Goal: Task Accomplishment & Management: Manage account settings

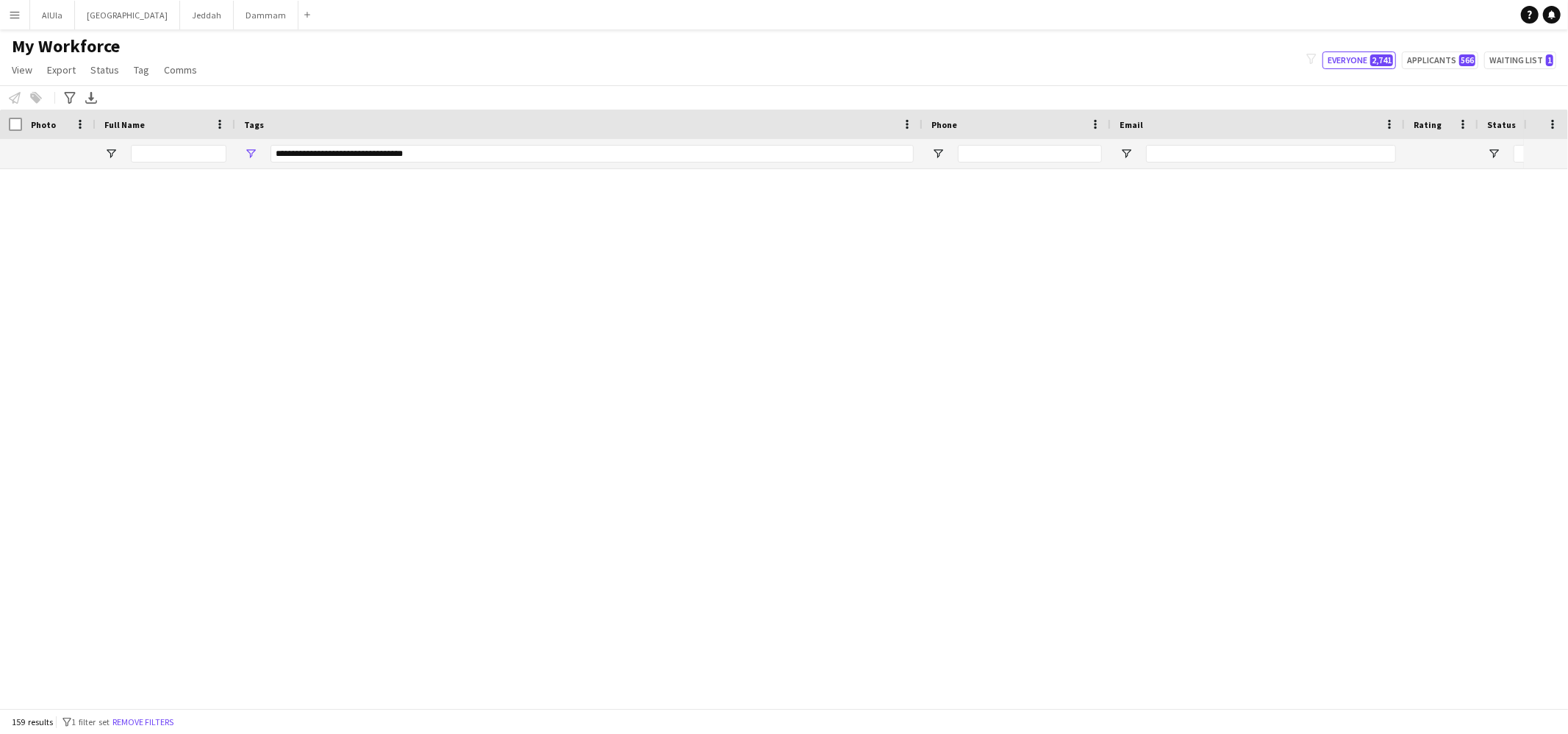
scroll to position [3932, 0]
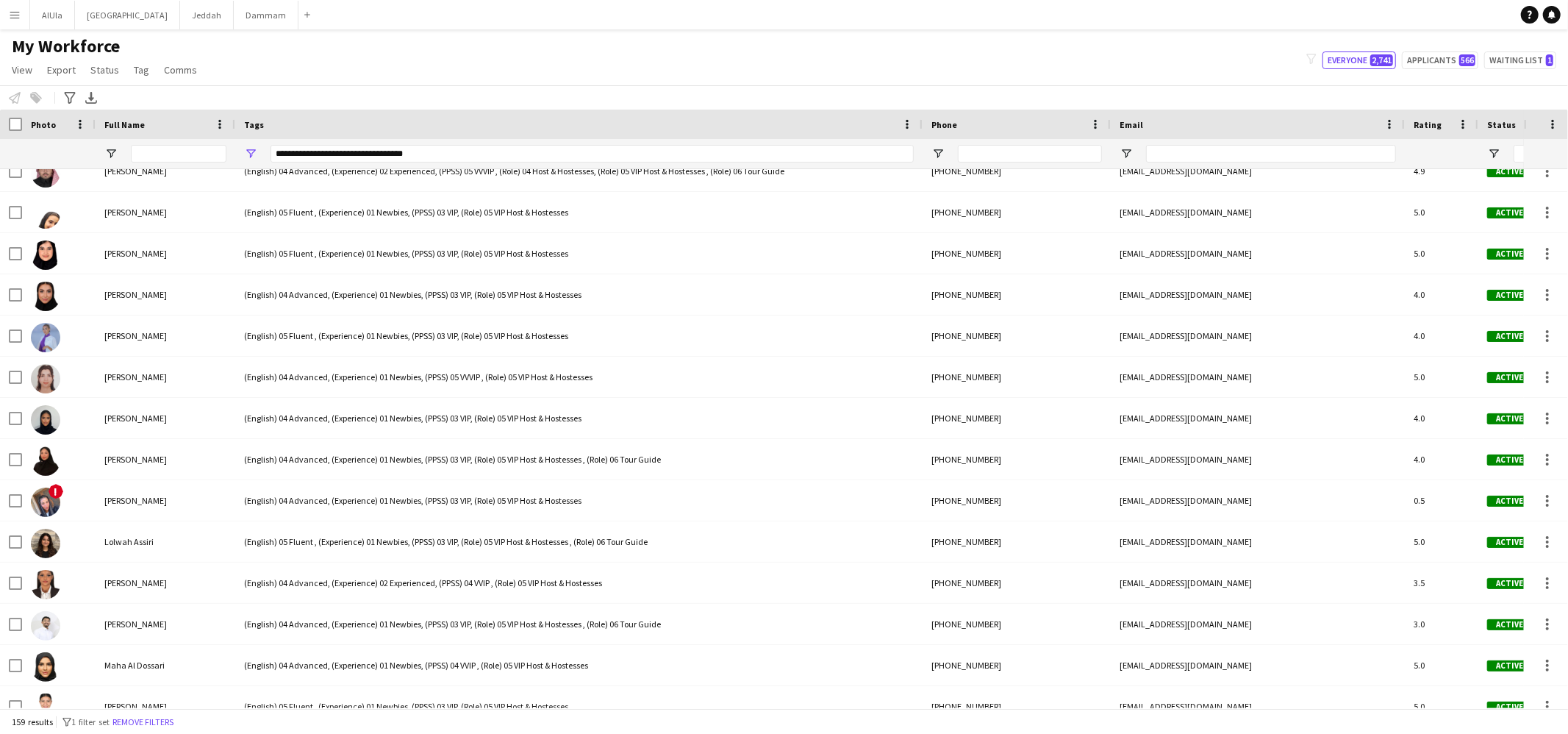
click at [331, 152] on div "**********" at bounding box center [592, 154] width 644 height 18
click at [332, 152] on div "**********" at bounding box center [592, 154] width 644 height 18
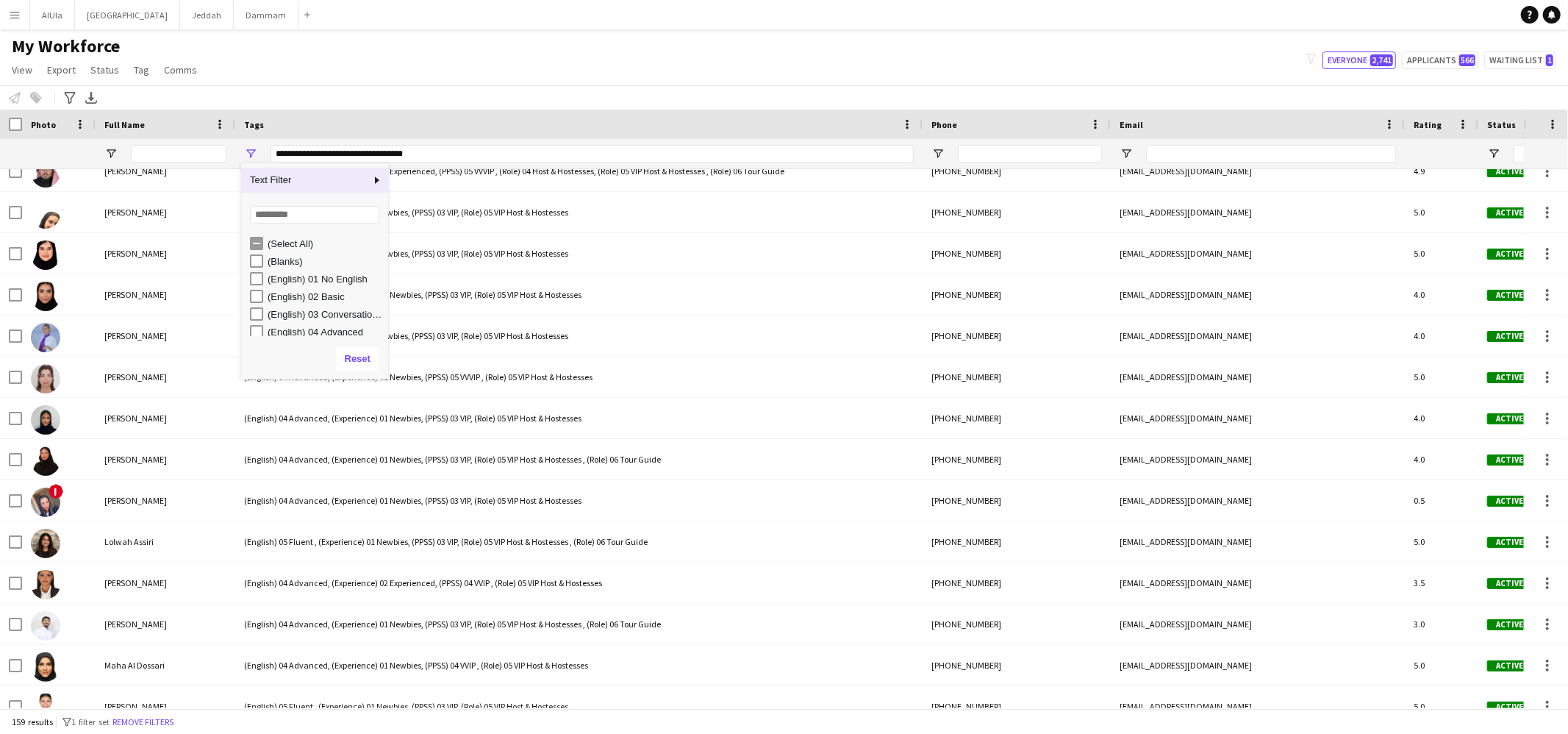
click at [332, 152] on div "**********" at bounding box center [592, 154] width 644 height 18
drag, startPoint x: 355, startPoint y: 353, endPoint x: 310, endPoint y: 278, distance: 87.5
click at [356, 353] on button "Reset" at bounding box center [357, 358] width 43 height 24
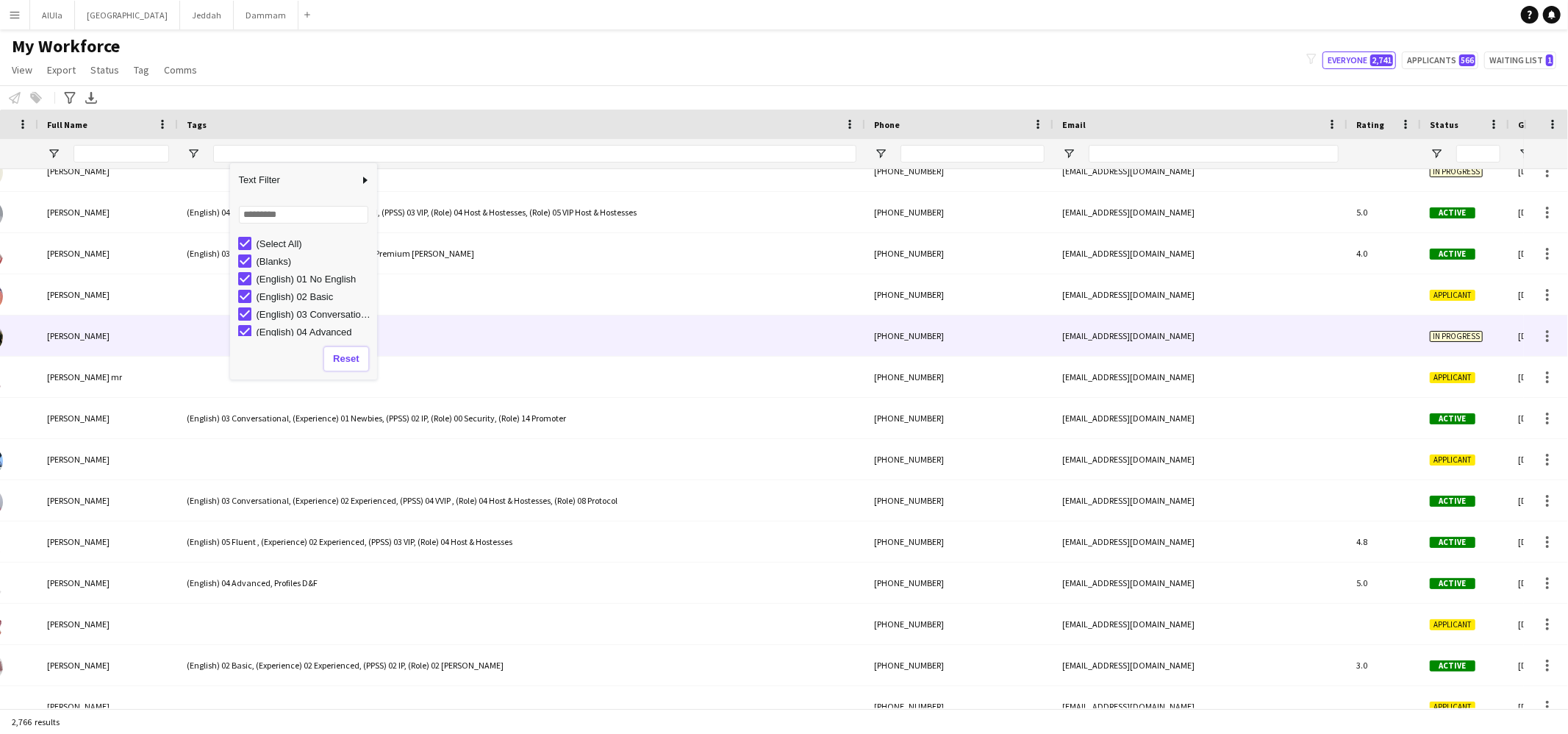
scroll to position [0, 0]
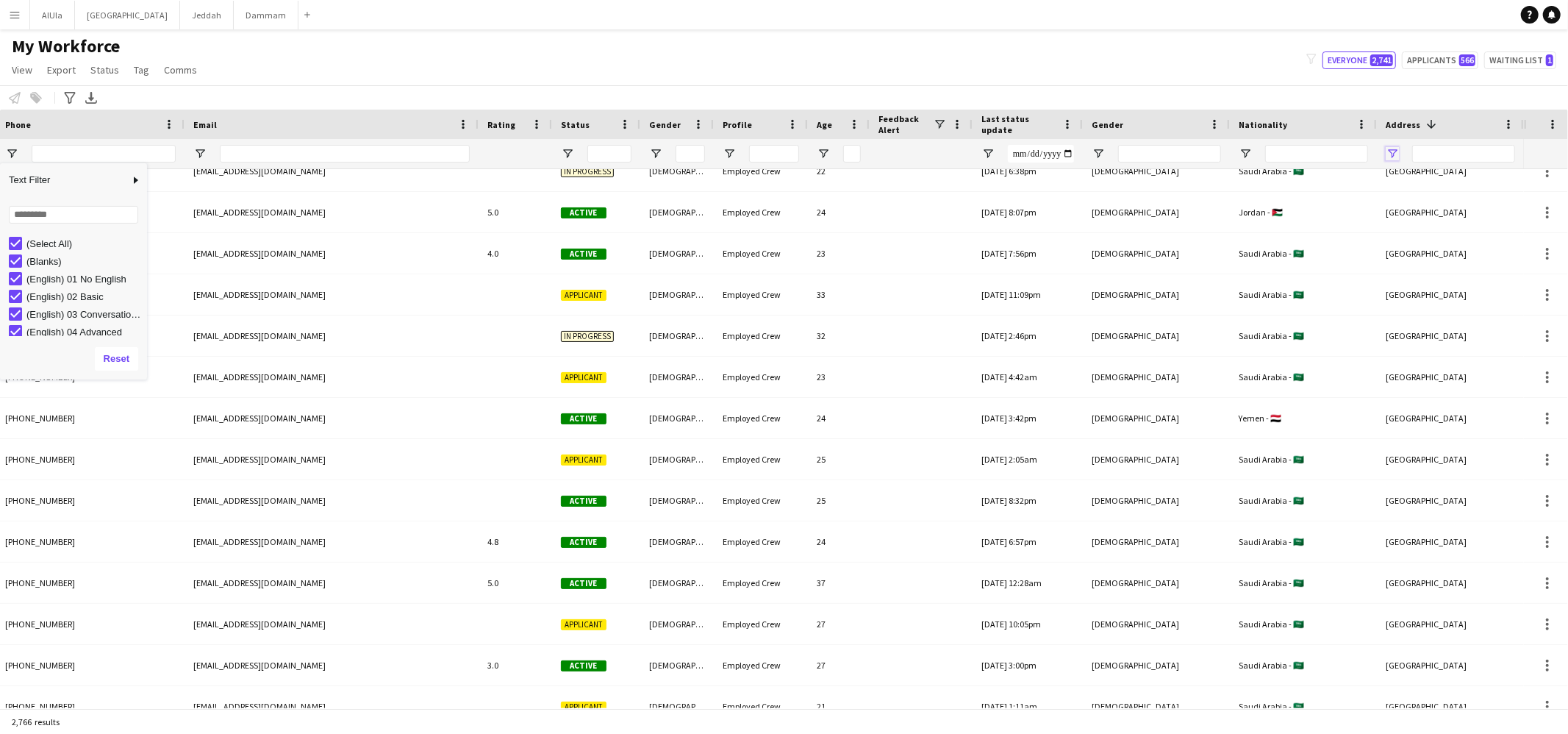
click at [1398, 153] on span "Open Filter Menu" at bounding box center [1392, 154] width 13 height 13
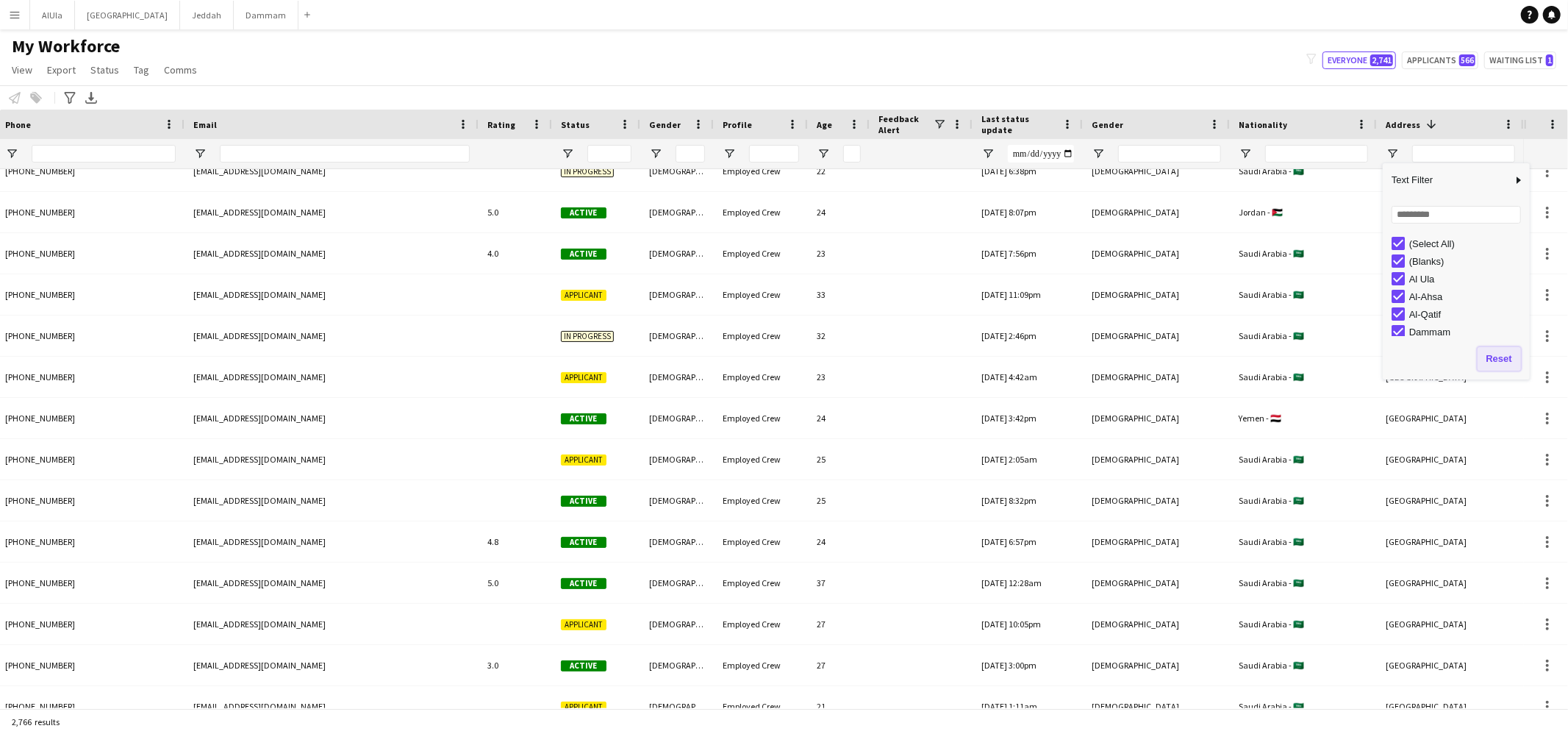
click at [1502, 360] on button "Reset" at bounding box center [1499, 358] width 43 height 24
click at [1400, 236] on div "(Select All)" at bounding box center [1461, 244] width 138 height 18
click at [1405, 243] on div "(Select All)" at bounding box center [1461, 244] width 138 height 18
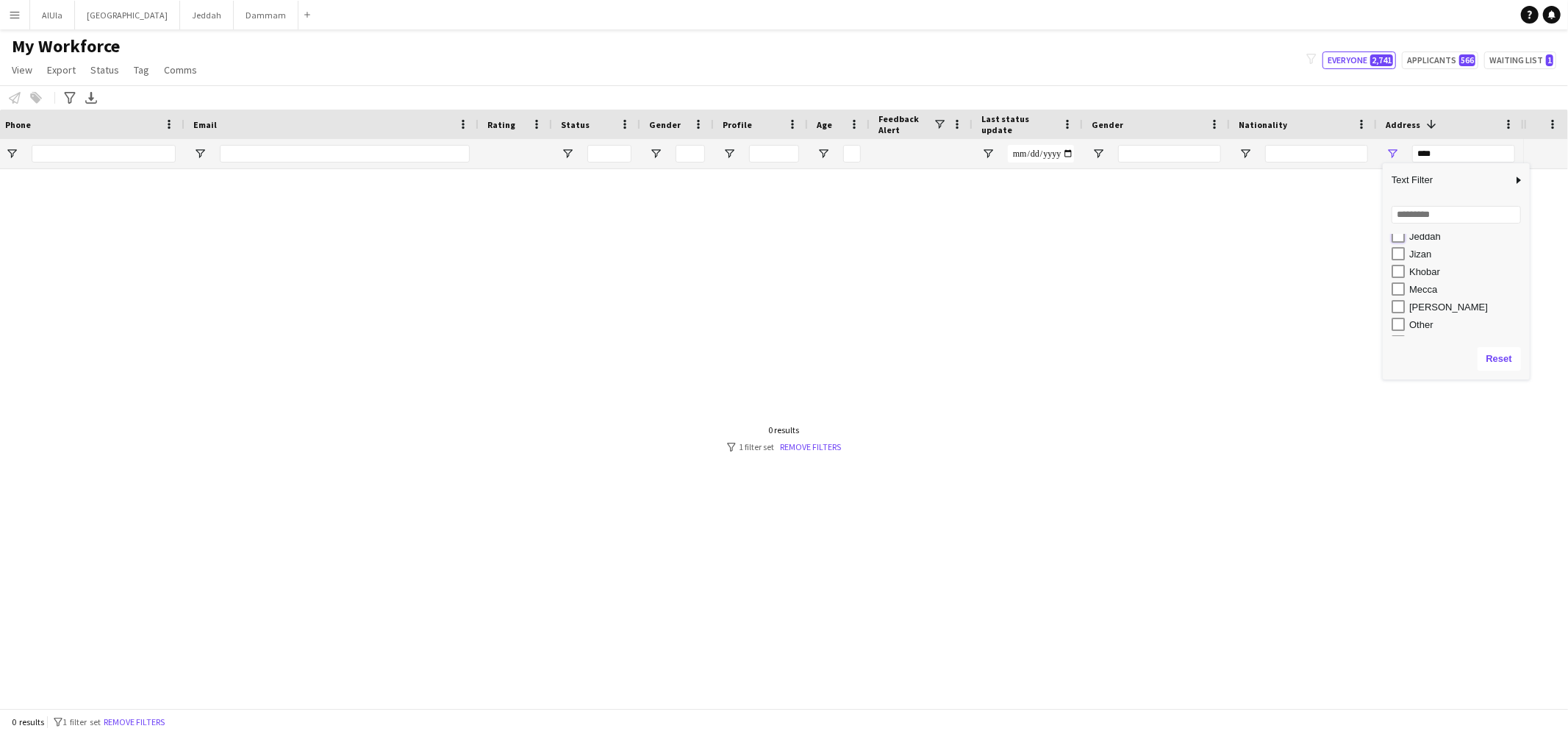
type input "**********"
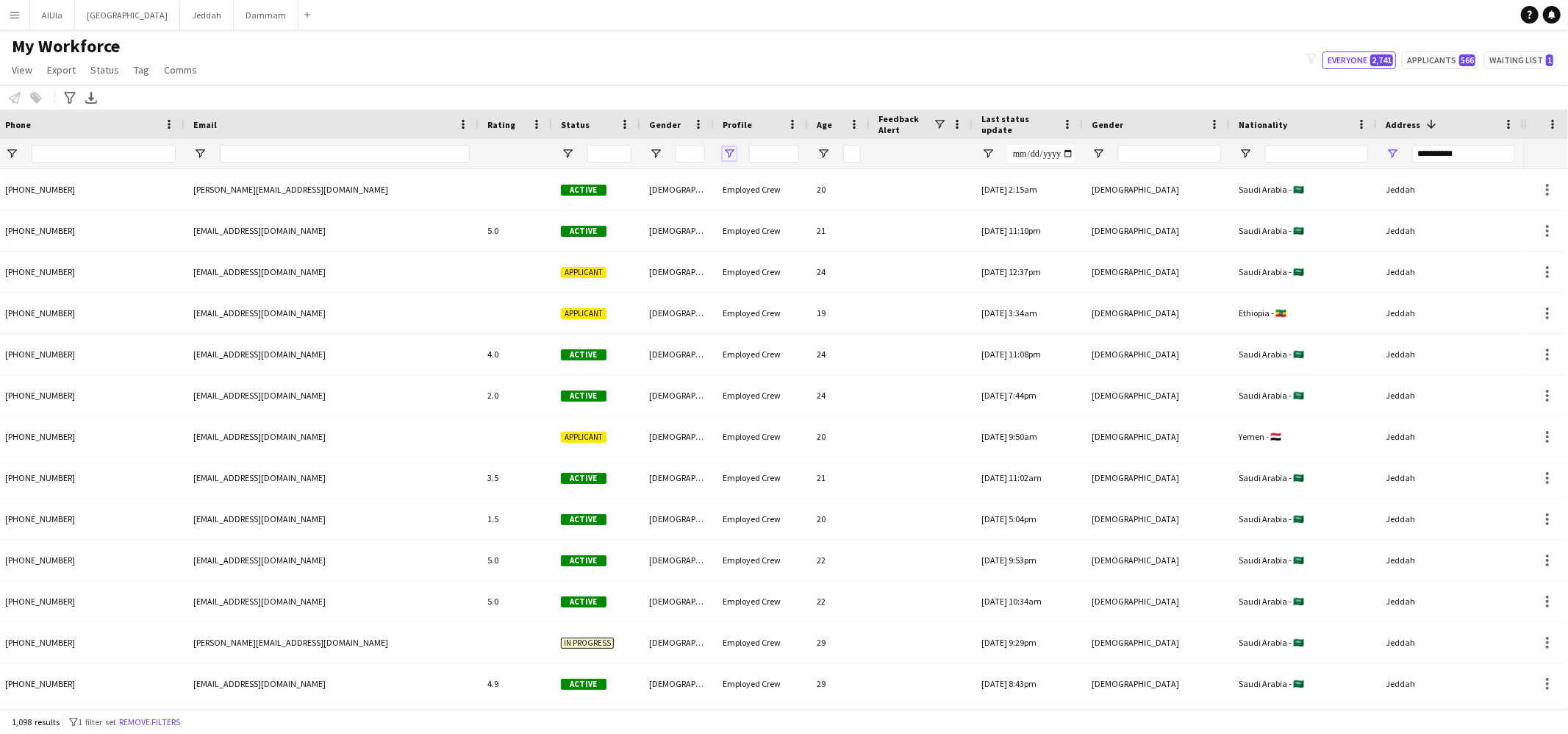
click at [730, 156] on span "Open Filter Menu" at bounding box center [730, 154] width 13 height 13
click at [564, 155] on span "Open Filter Menu" at bounding box center [568, 154] width 13 height 13
click at [12, 16] on app-icon "Menu" at bounding box center [15, 15] width 11 height 11
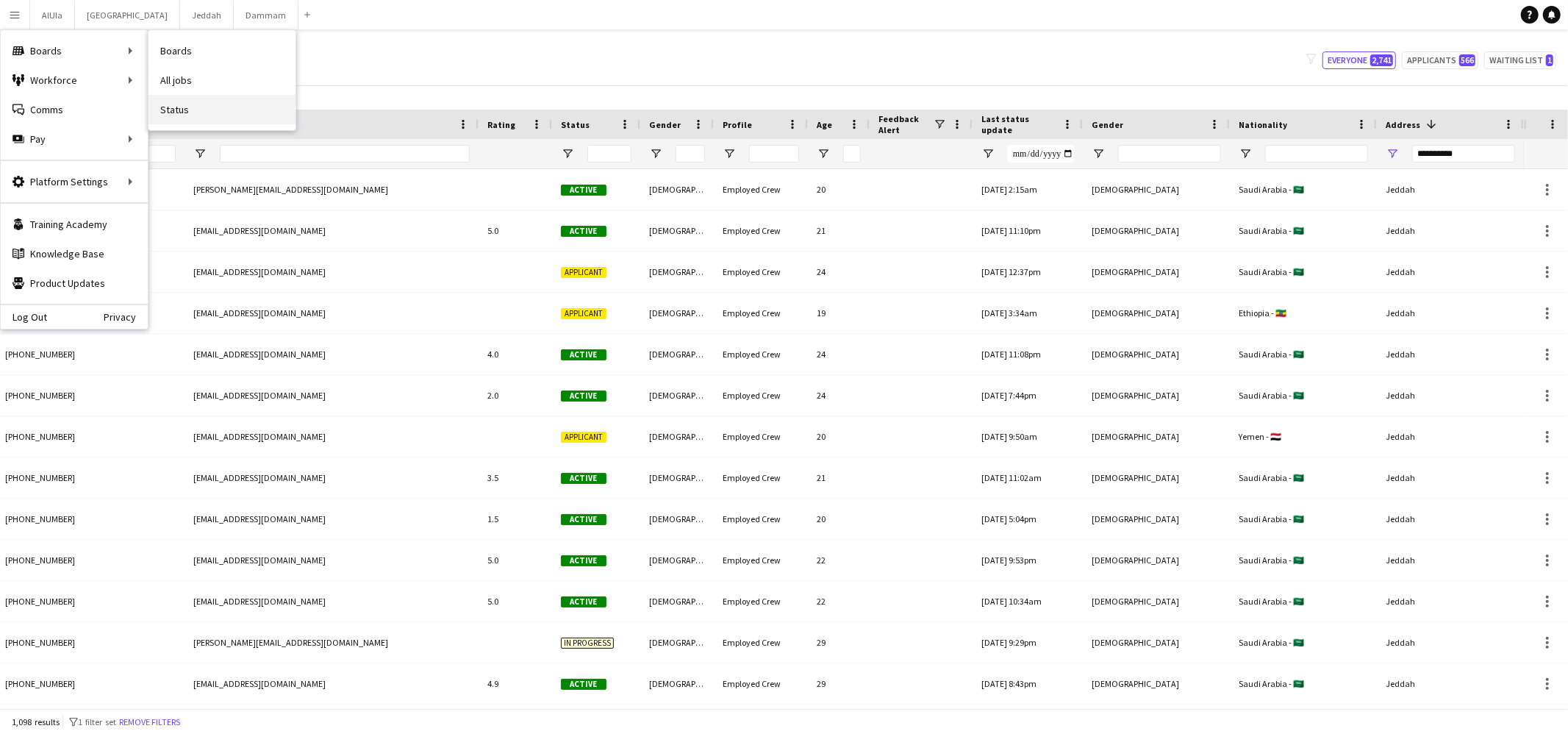
click at [216, 104] on link "Status" at bounding box center [222, 110] width 147 height 29
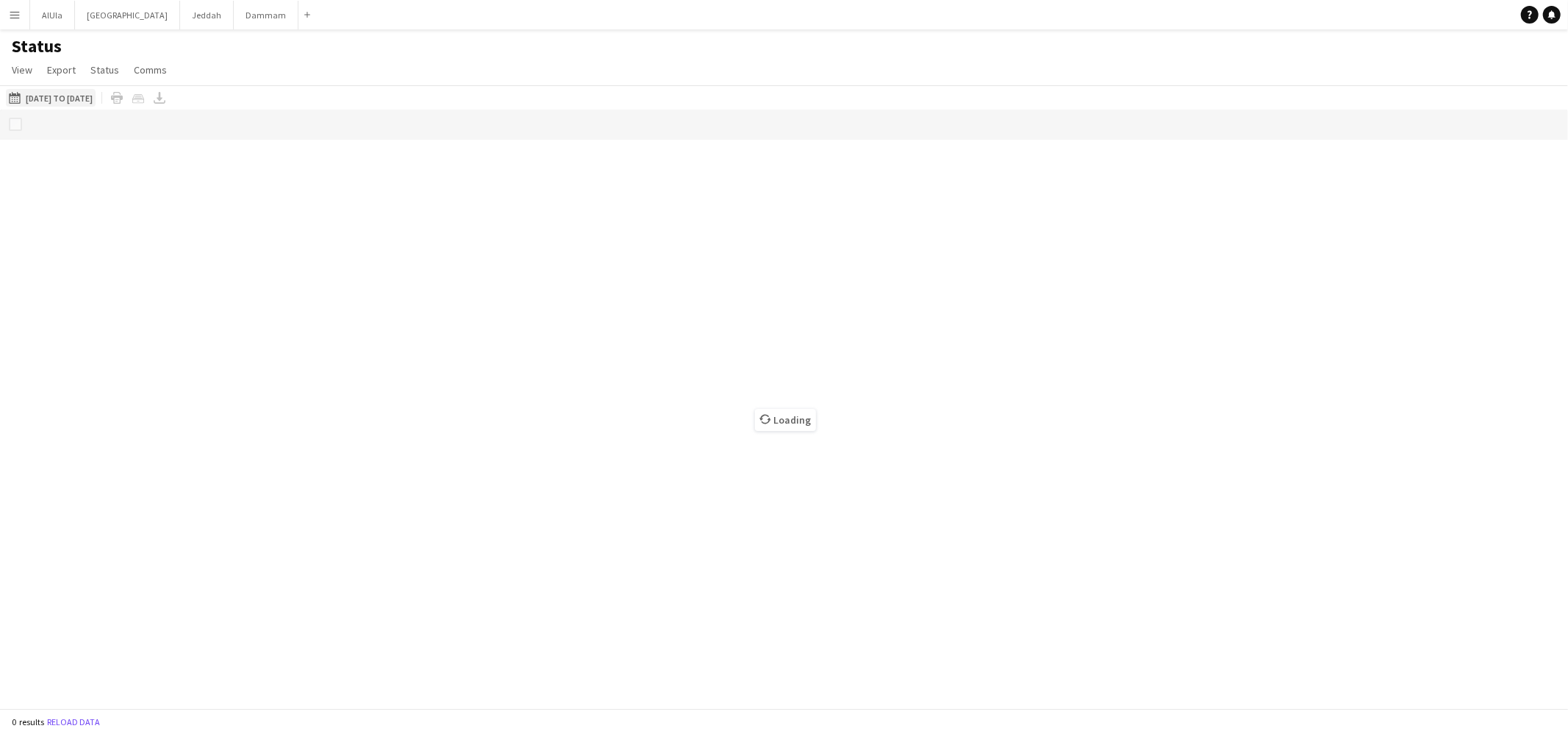
click at [70, 101] on button "13-08-2025 to 19-08-2025 01-01-2025 to 25-05-2025" at bounding box center [51, 98] width 90 height 18
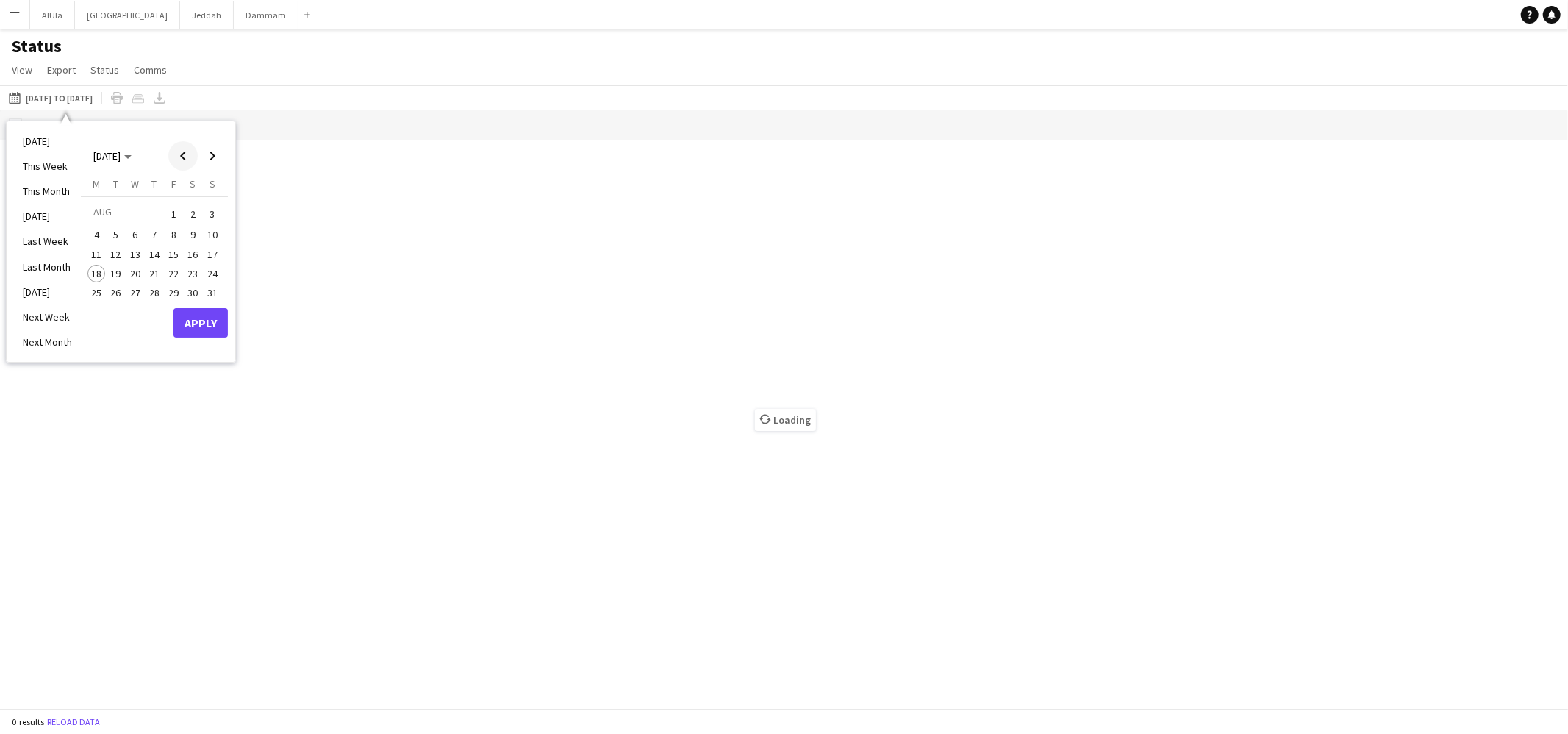
click at [191, 153] on span "Previous month" at bounding box center [183, 156] width 29 height 29
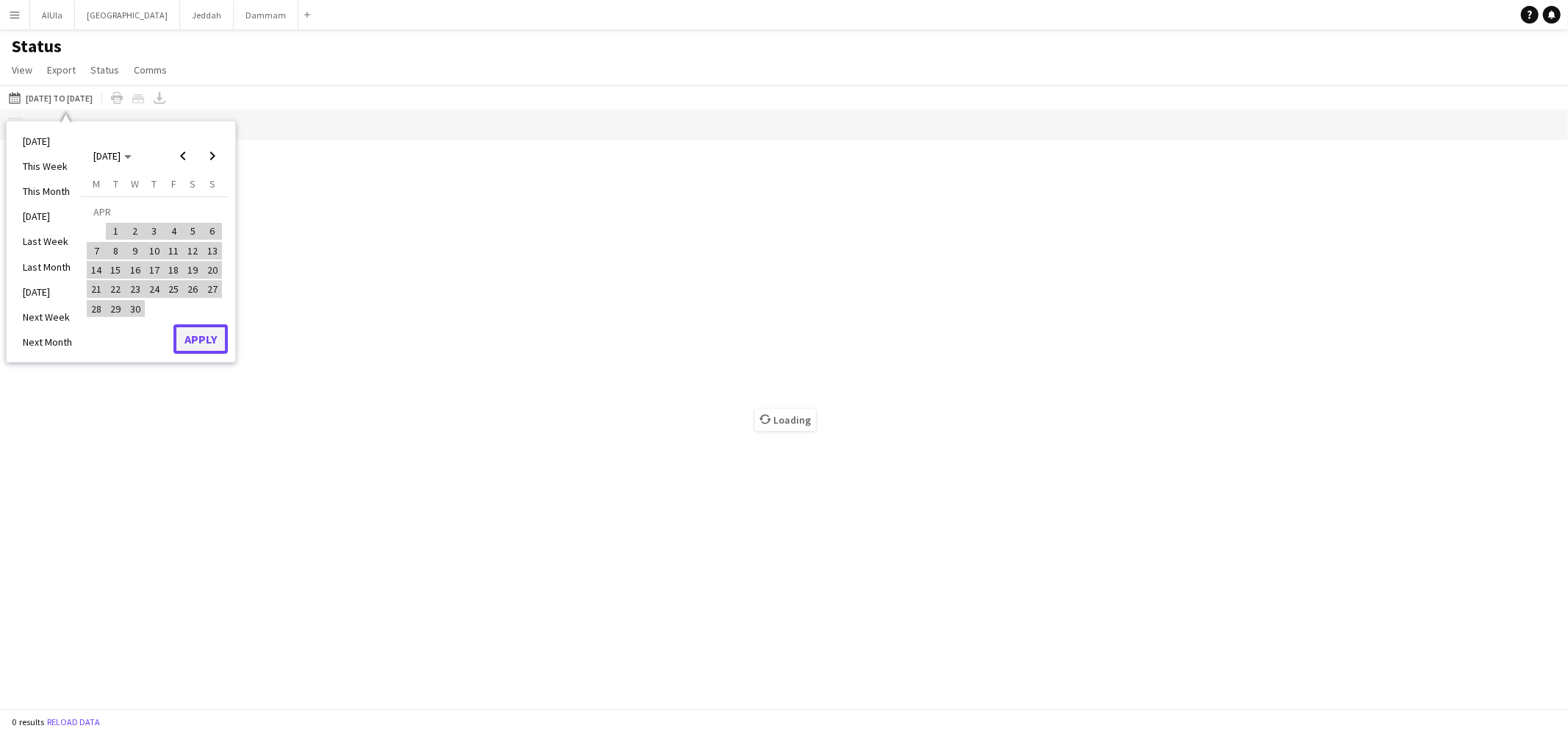
click at [214, 335] on button "Apply" at bounding box center [200, 339] width 55 height 29
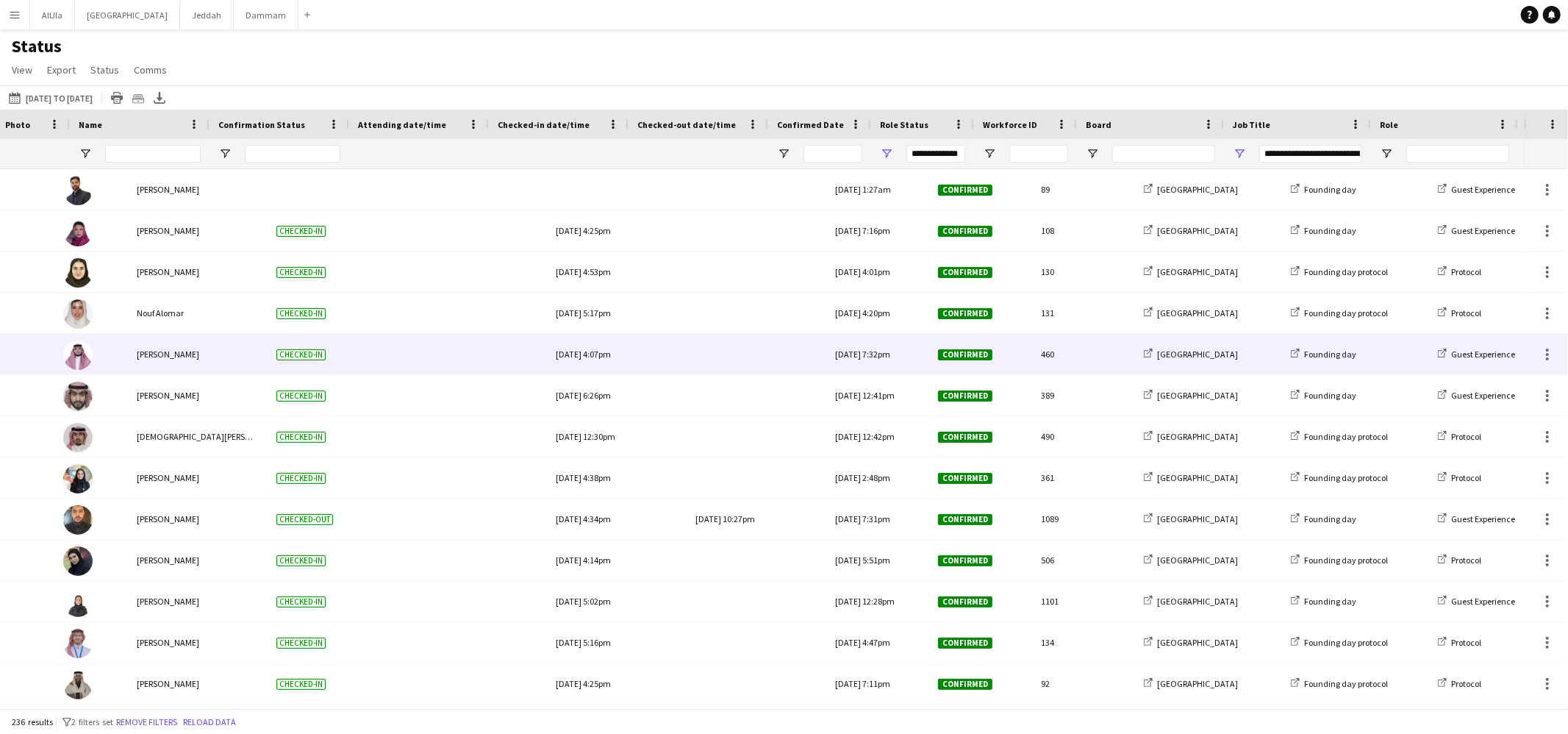
scroll to position [0, 131]
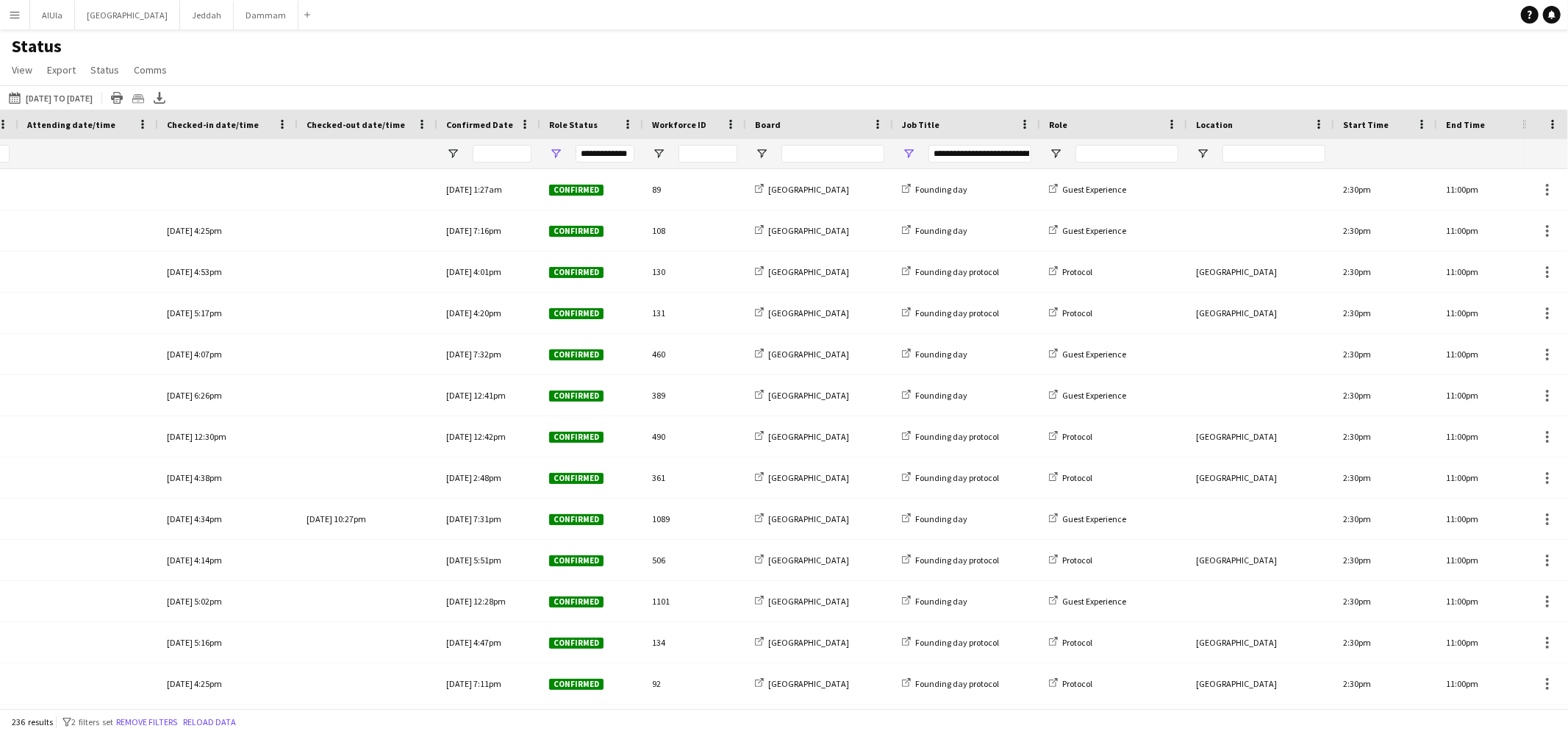
click at [909, 144] on div "**********" at bounding box center [967, 154] width 147 height 29
click at [910, 151] on span "Open Filter Menu" at bounding box center [909, 154] width 13 height 13
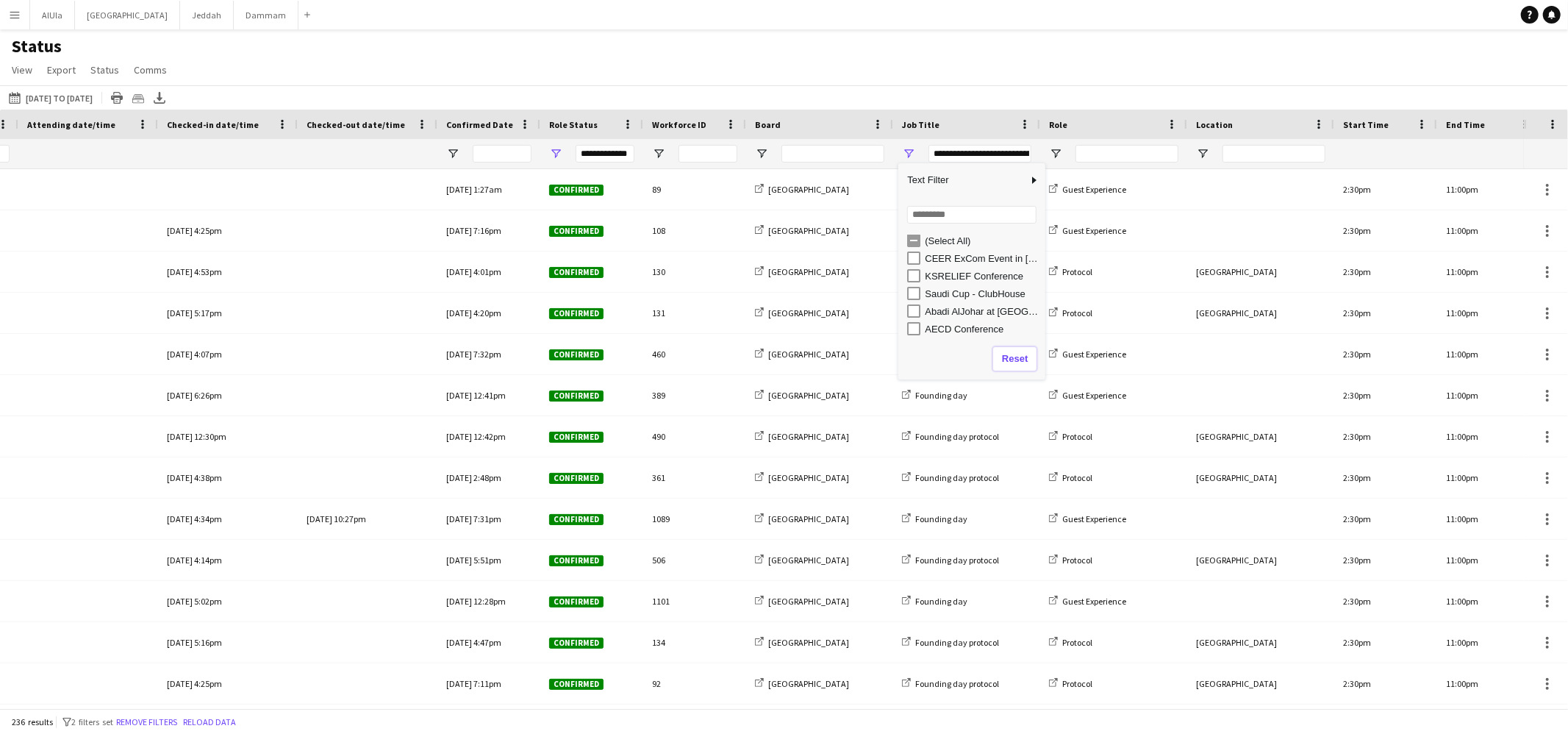
click at [1011, 355] on button "Reset" at bounding box center [1014, 358] width 43 height 24
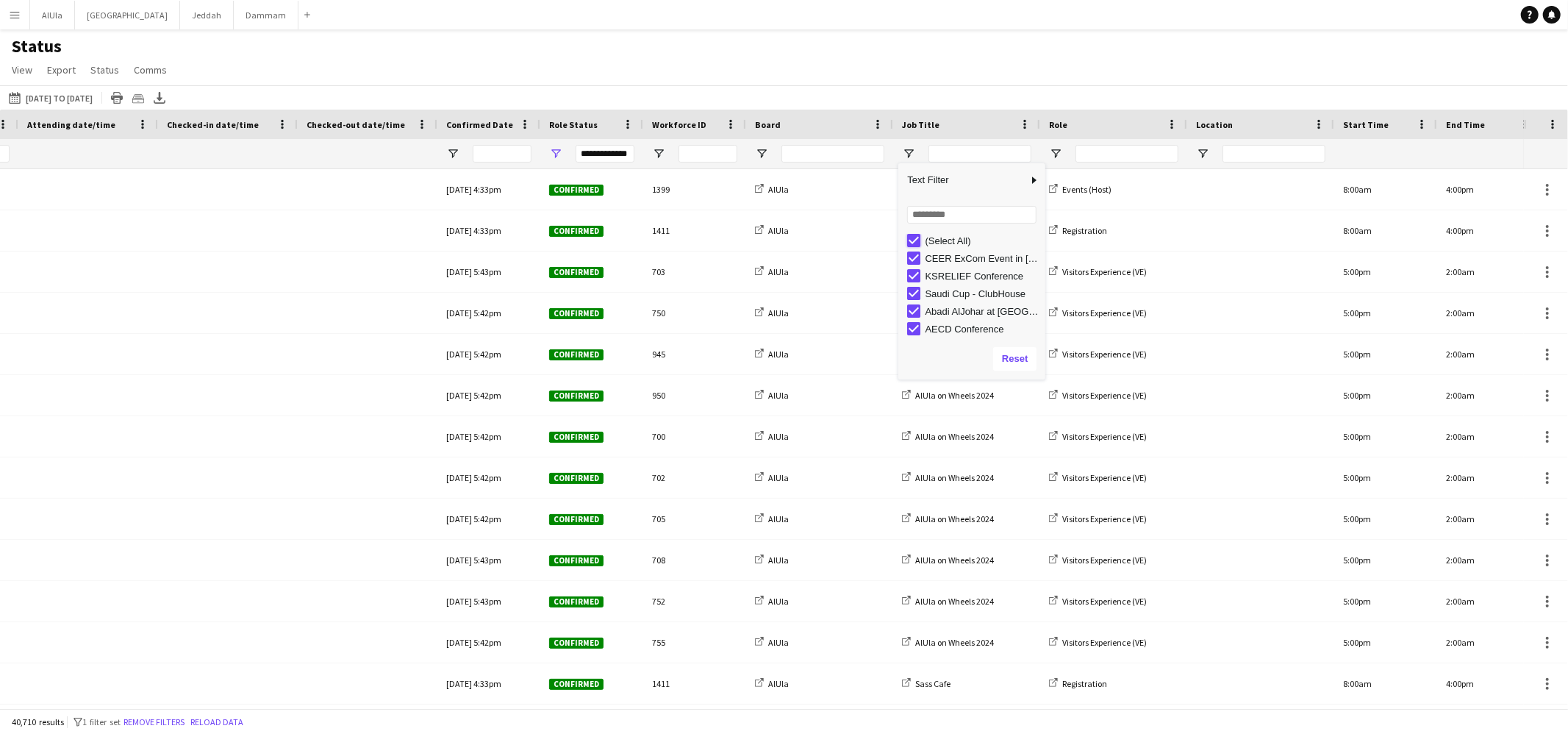
type input "***"
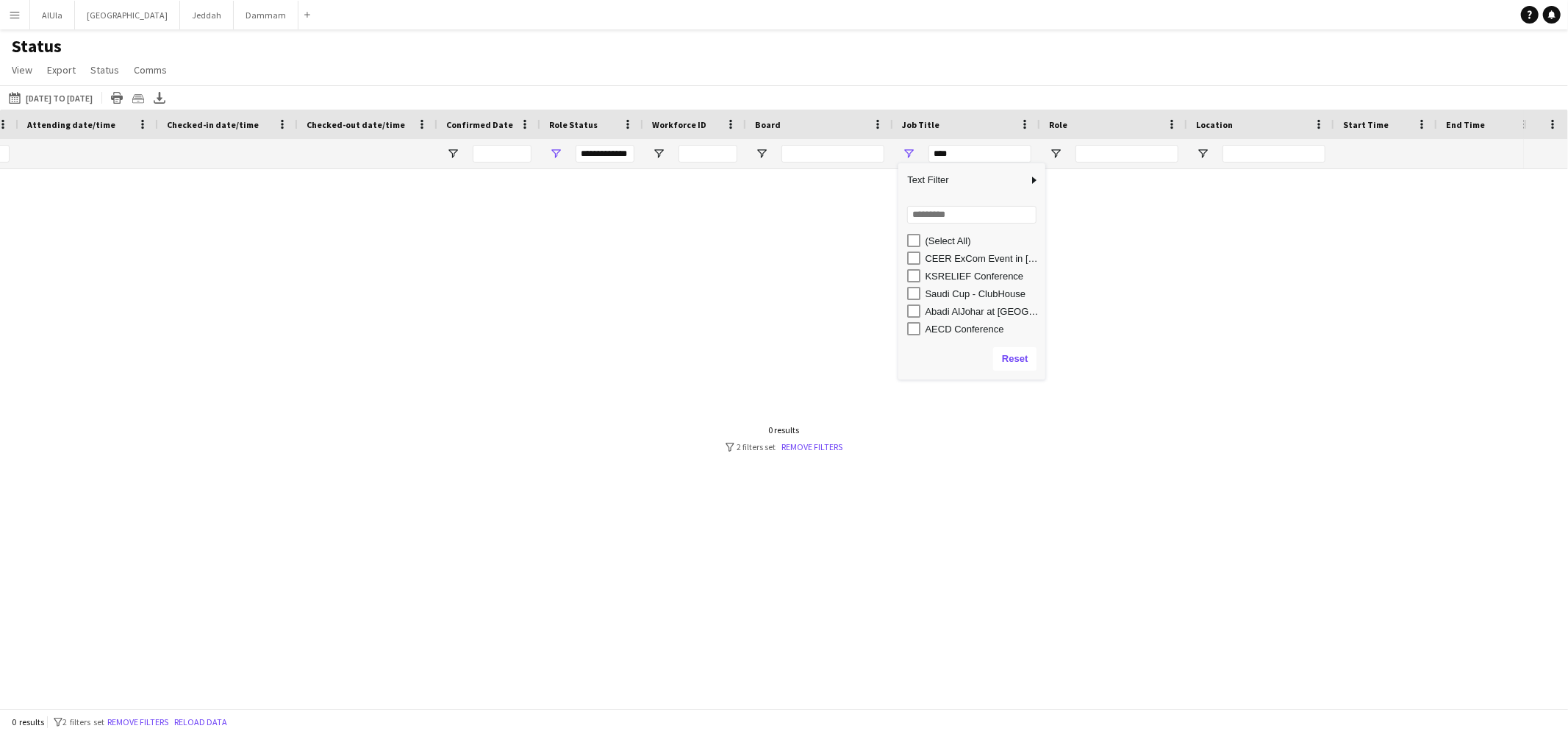
type input "***"
type input "**********"
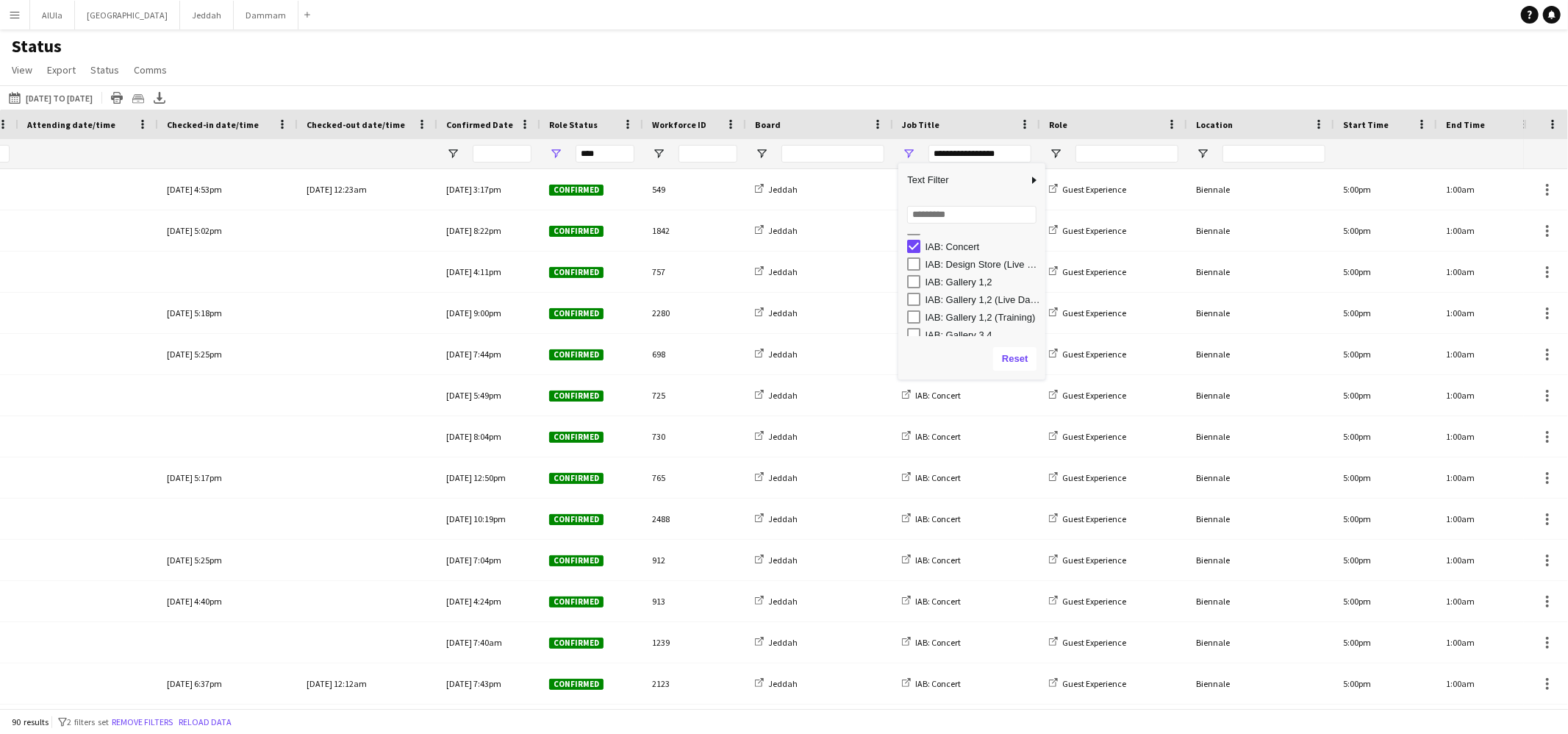
type input "**********"
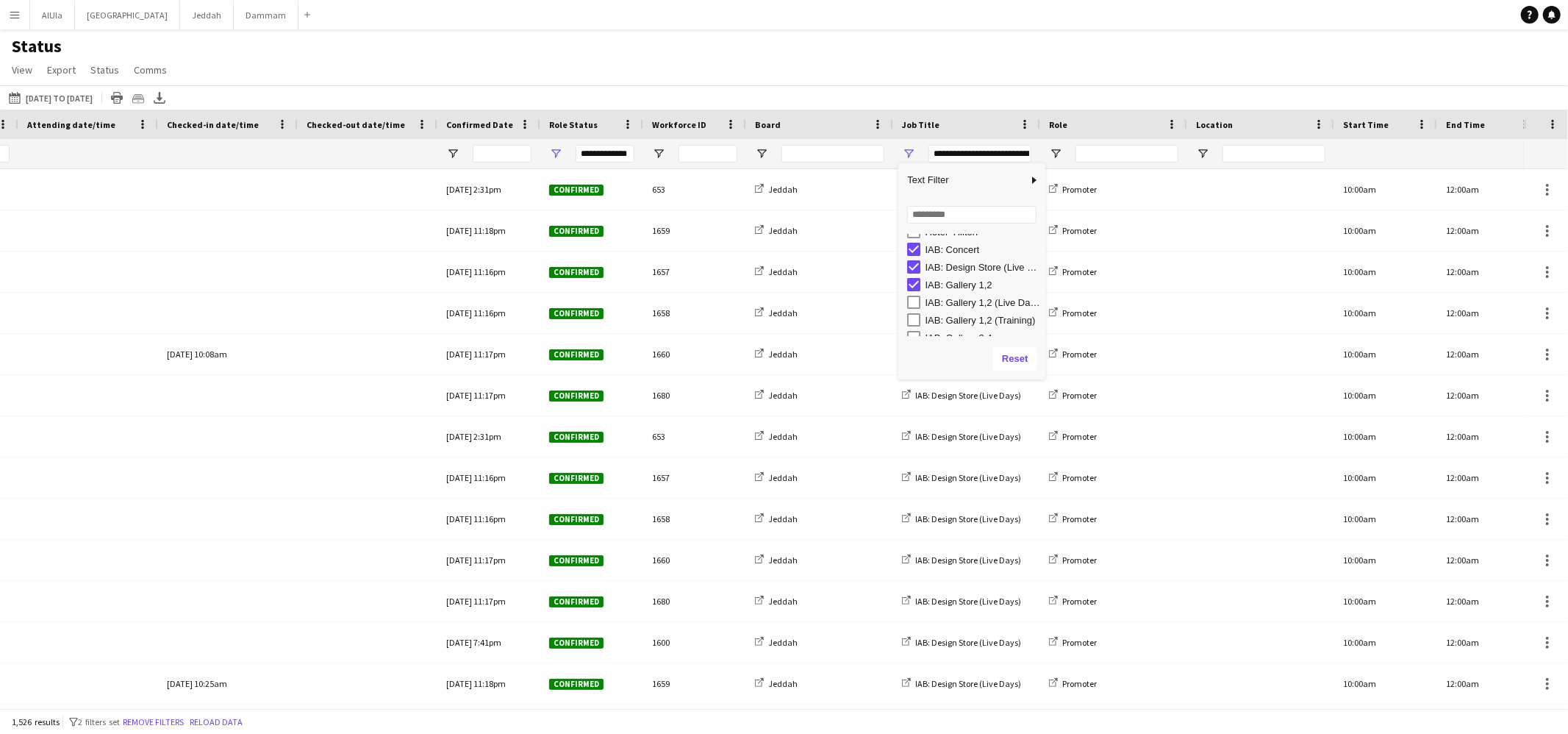
click at [916, 309] on div "IAB: Gallery 1,2 (Live Days)" at bounding box center [976, 303] width 138 height 18
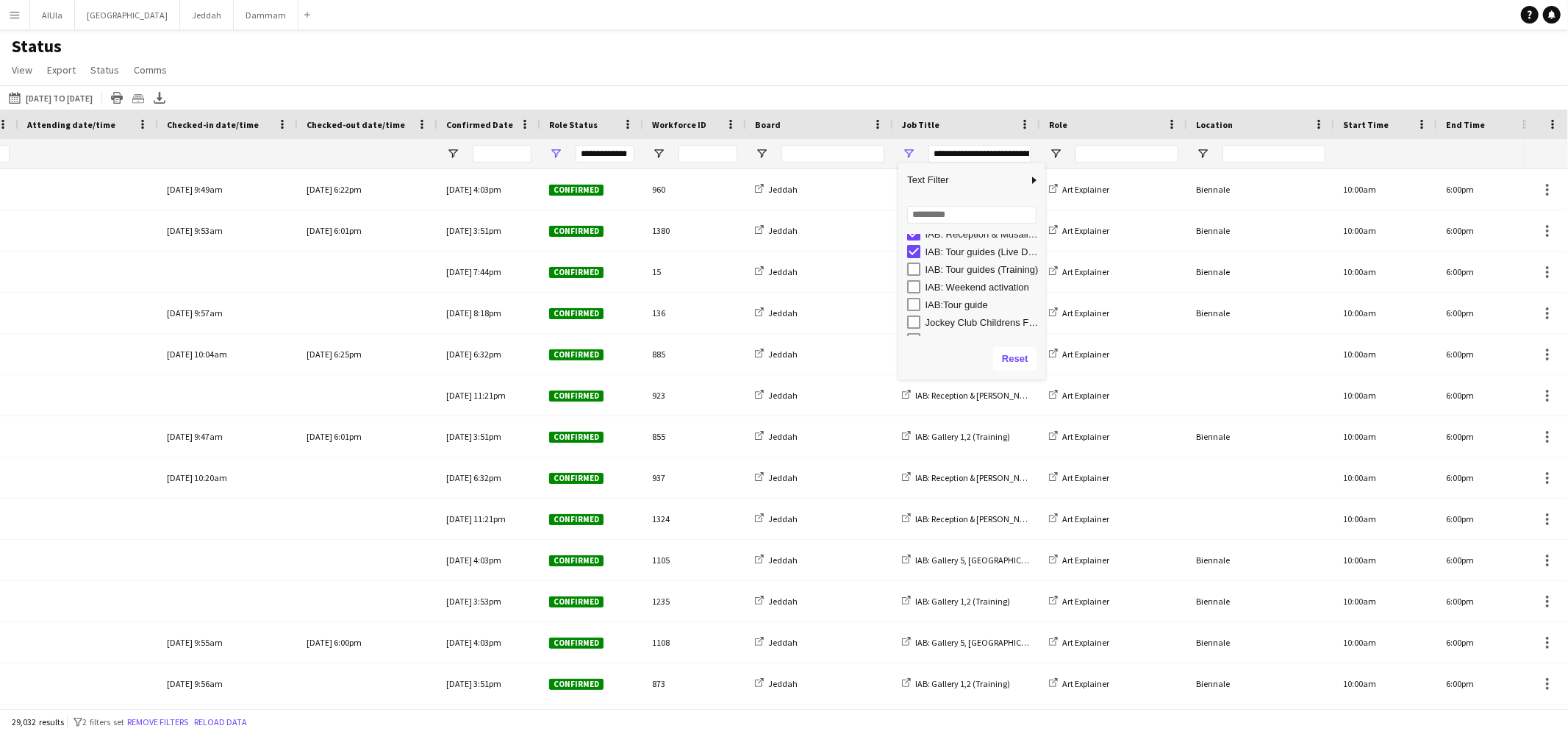
click at [923, 268] on div "IAB: Tour guides (Training)" at bounding box center [976, 269] width 138 height 18
click at [920, 304] on div "IAB:Tour guide" at bounding box center [976, 304] width 138 height 18
type input "**********"
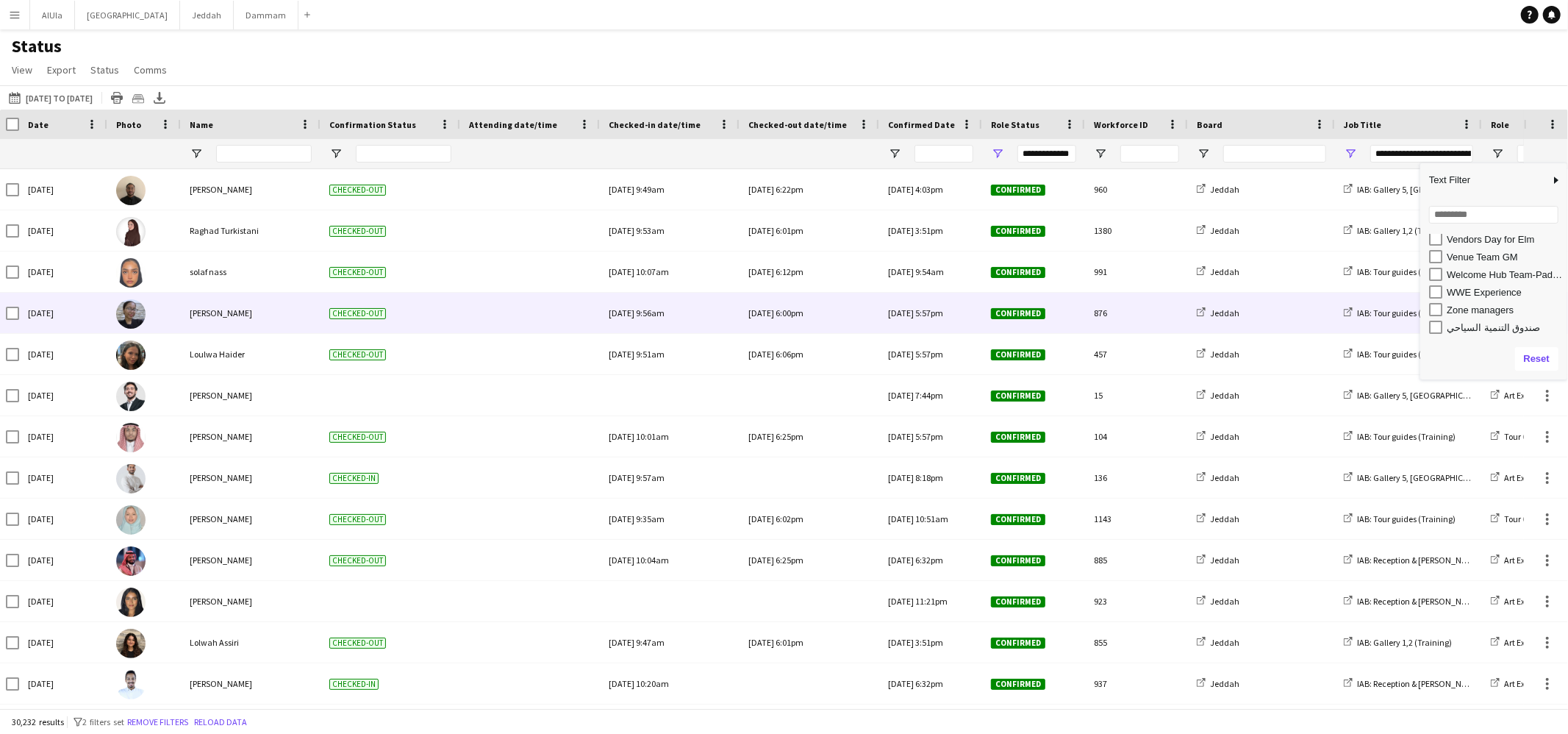
scroll to position [0, 966]
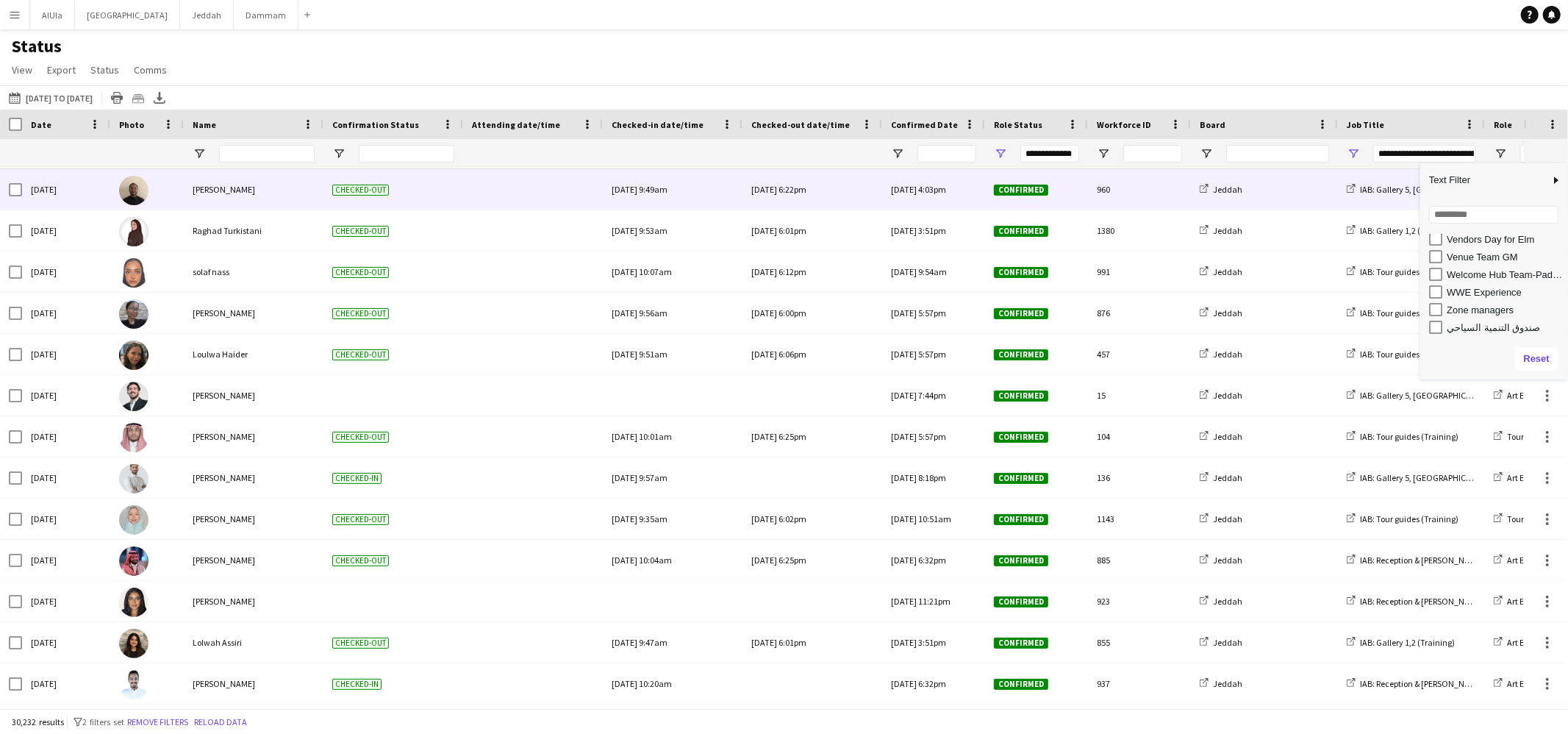
click at [231, 193] on span "[PERSON_NAME]" at bounding box center [224, 189] width 62 height 11
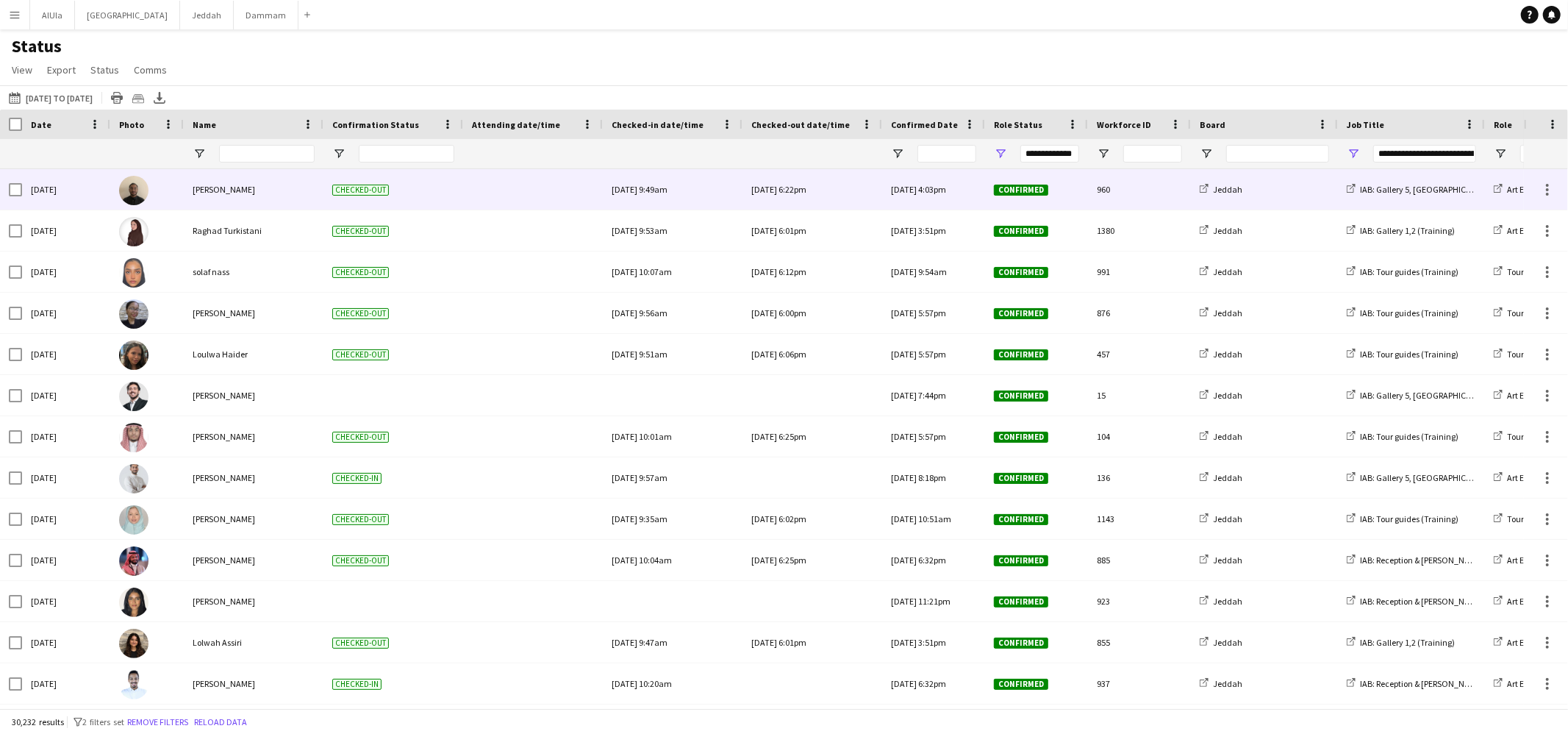
click at [236, 189] on span "[PERSON_NAME]" at bounding box center [224, 189] width 62 height 11
click at [245, 182] on div "[PERSON_NAME]" at bounding box center [254, 189] width 140 height 40
click at [241, 187] on span "[PERSON_NAME]" at bounding box center [224, 189] width 62 height 11
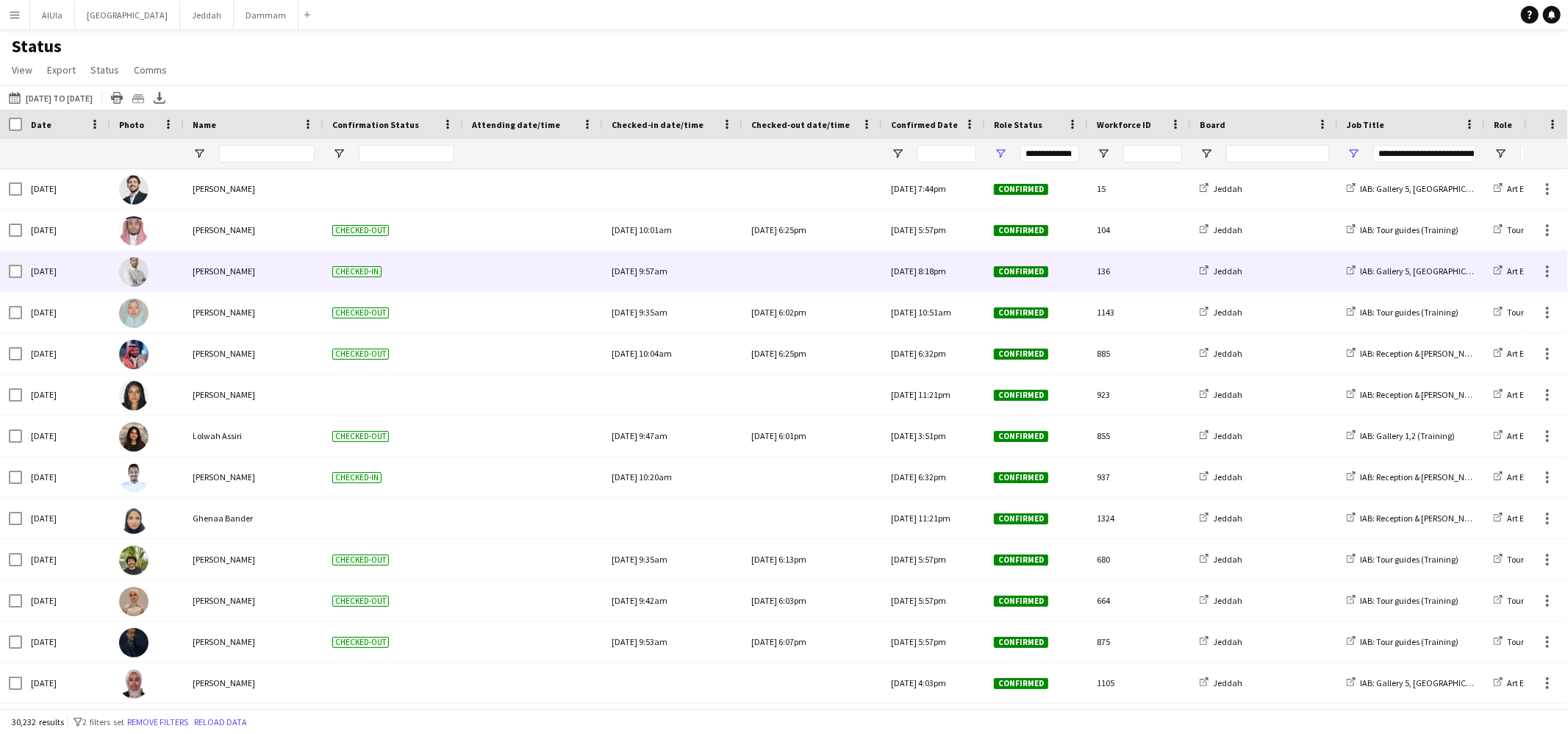
click at [242, 277] on span "Ammar Nadershah" at bounding box center [224, 270] width 62 height 11
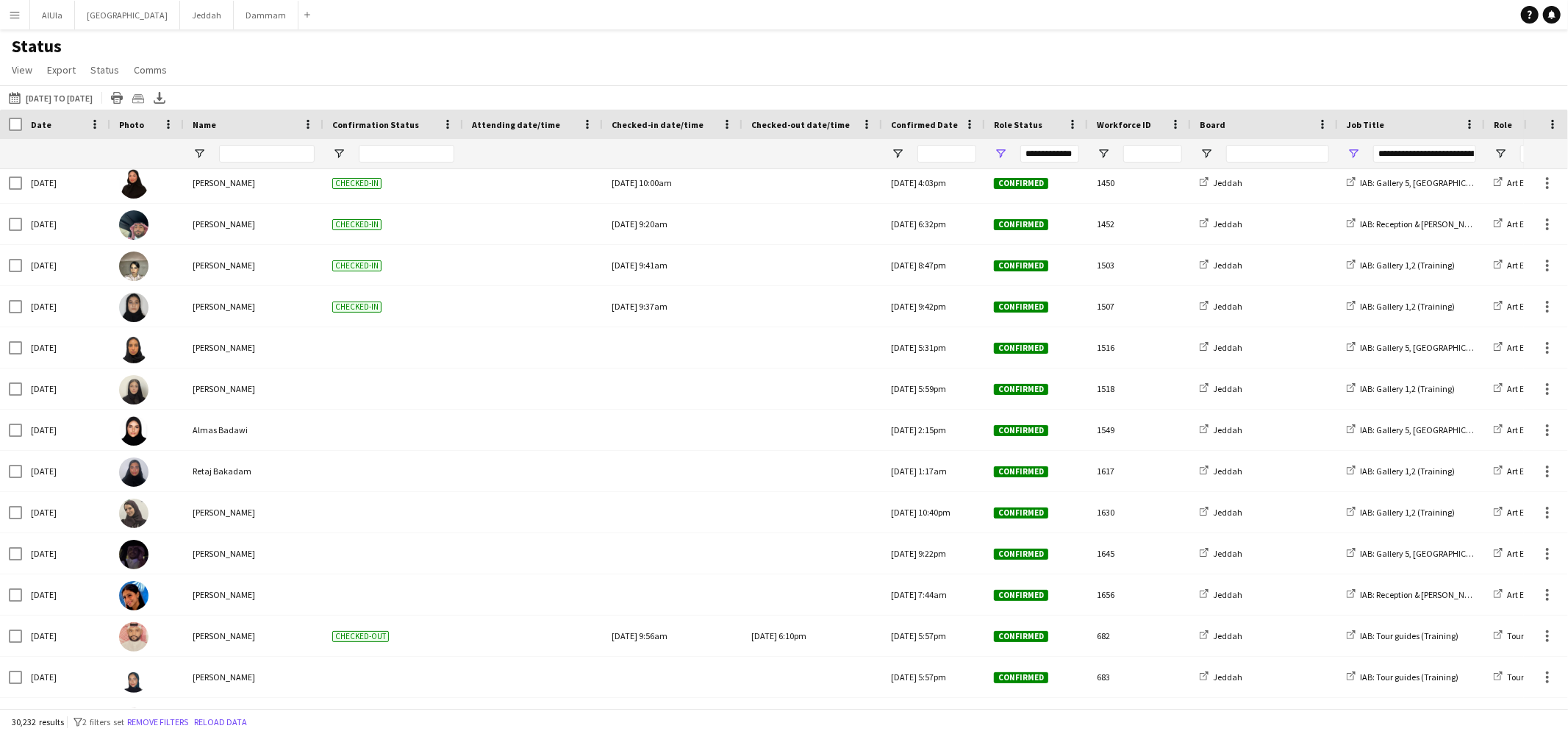
click at [10, 23] on button "Menu" at bounding box center [15, 15] width 29 height 29
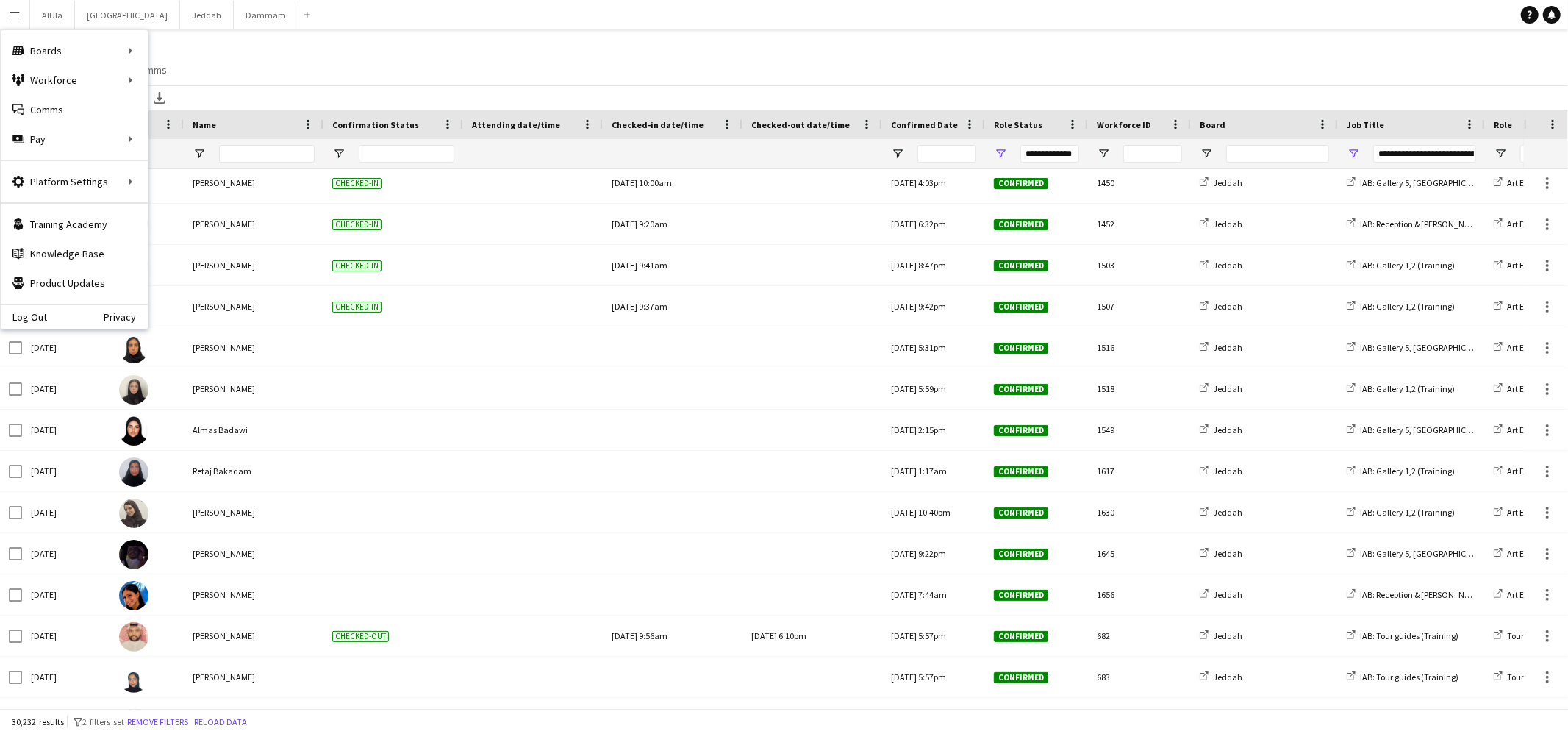
click at [314, 48] on div "Status View Views Default view New view Update view Delete view Edit name Custo…" at bounding box center [784, 60] width 1568 height 50
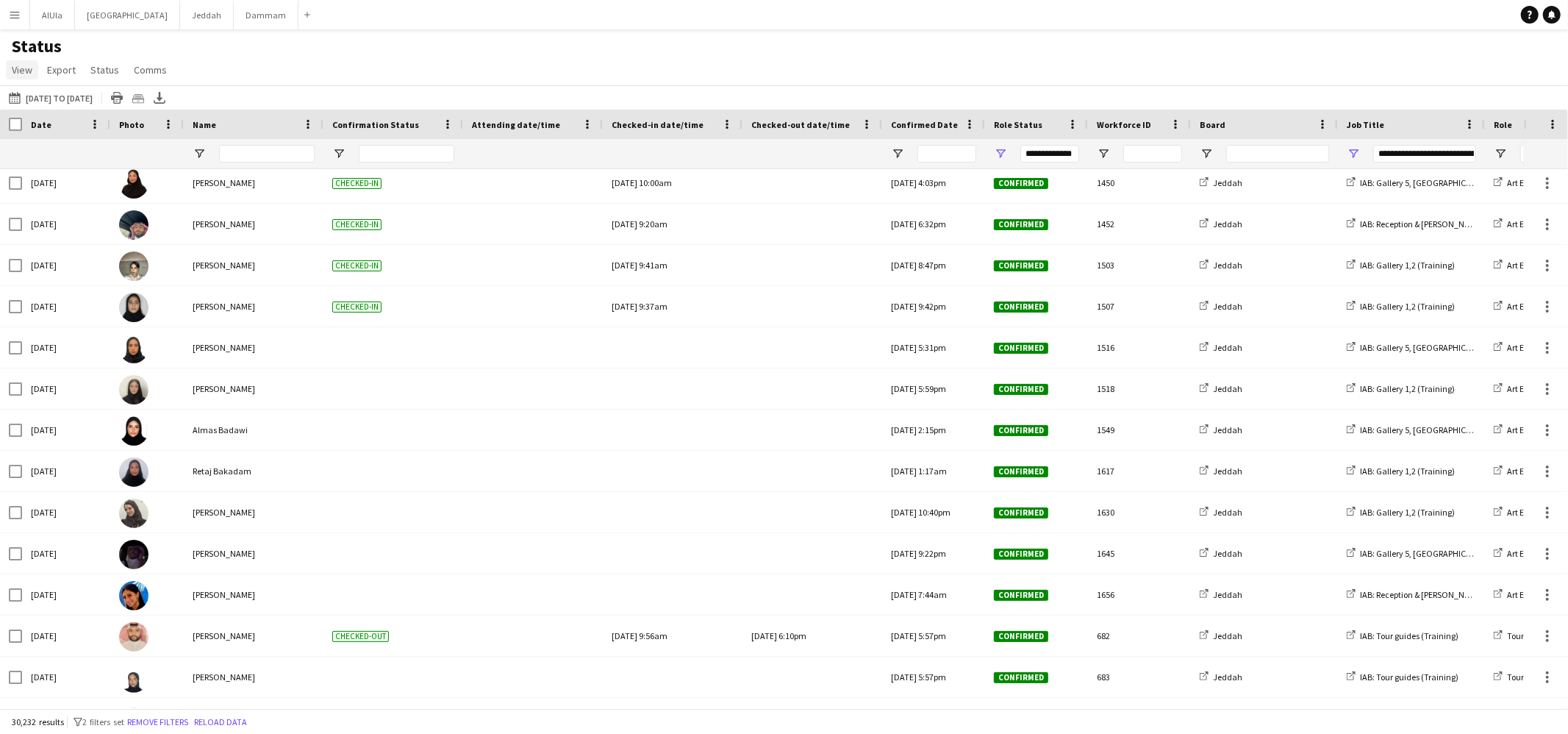
click at [15, 70] on span "View" at bounding box center [21, 70] width 20 height 13
click at [258, 66] on div "Status View Views Default view New view Update view Delete view Edit name Custo…" at bounding box center [784, 60] width 1568 height 50
click at [16, 17] on app-icon "Menu" at bounding box center [15, 15] width 11 height 11
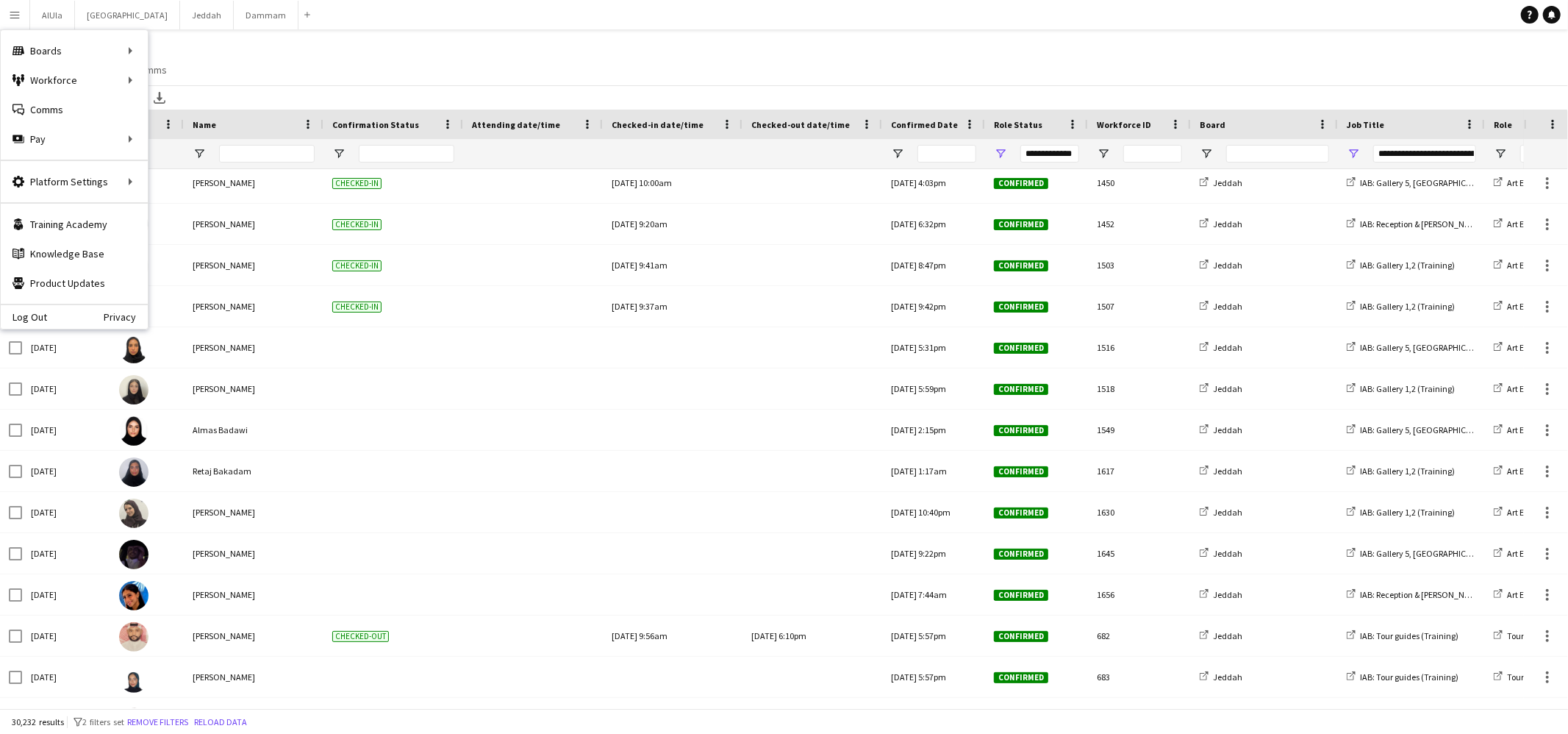
click at [16, 17] on app-icon "Menu" at bounding box center [15, 15] width 11 height 11
click at [168, 79] on link "My Workforce" at bounding box center [222, 80] width 147 height 29
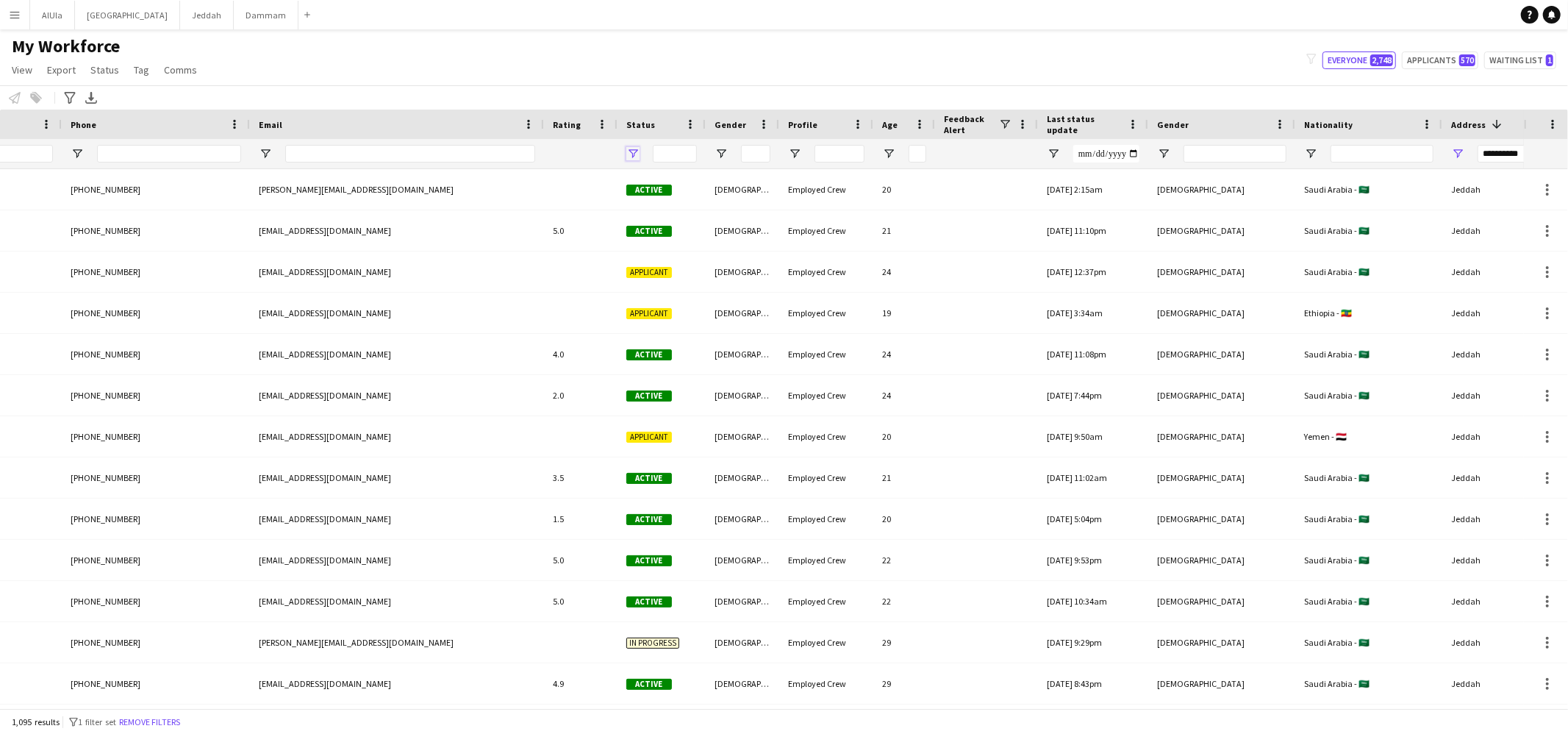
click at [627, 153] on span "Open Filter Menu" at bounding box center [633, 154] width 13 height 13
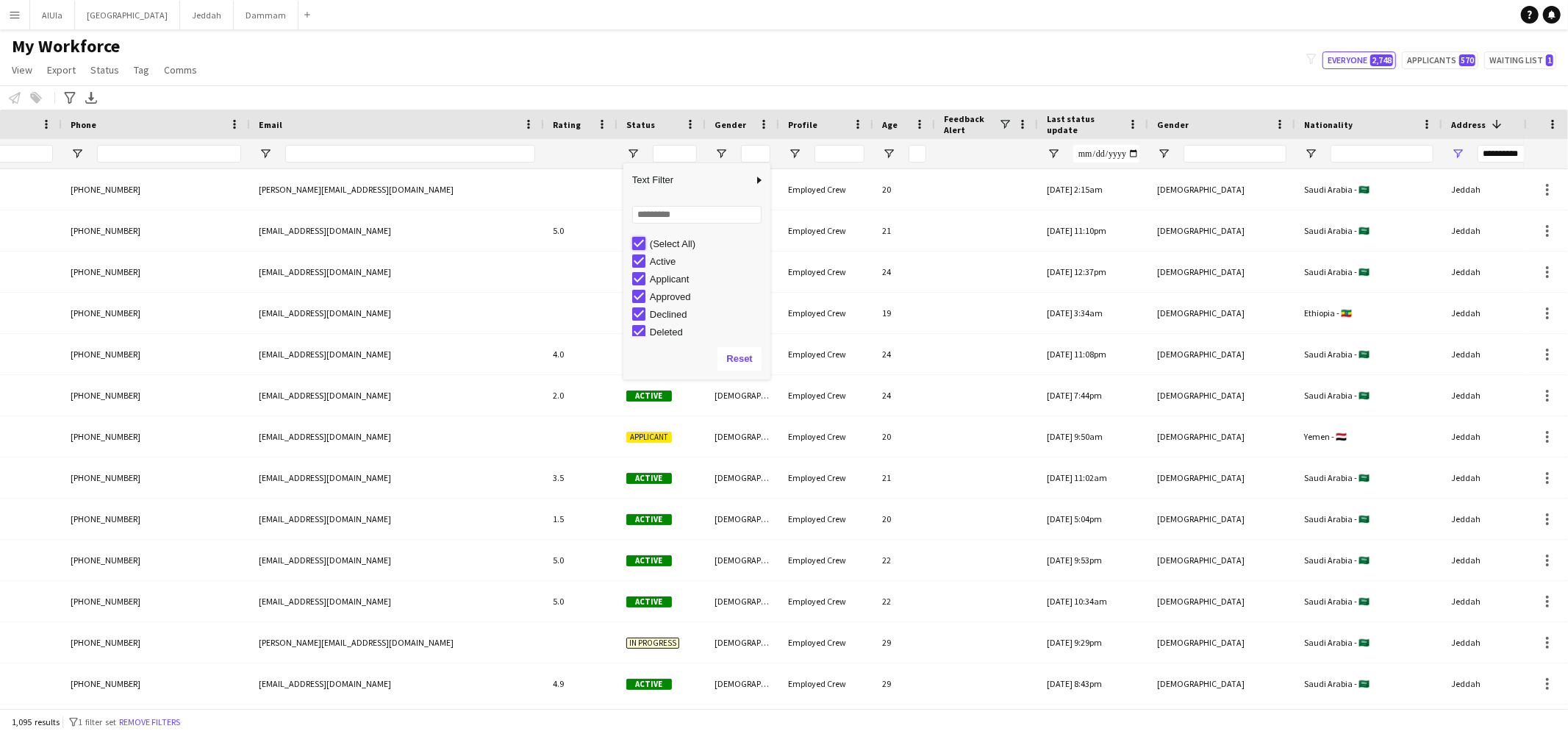
type input "***"
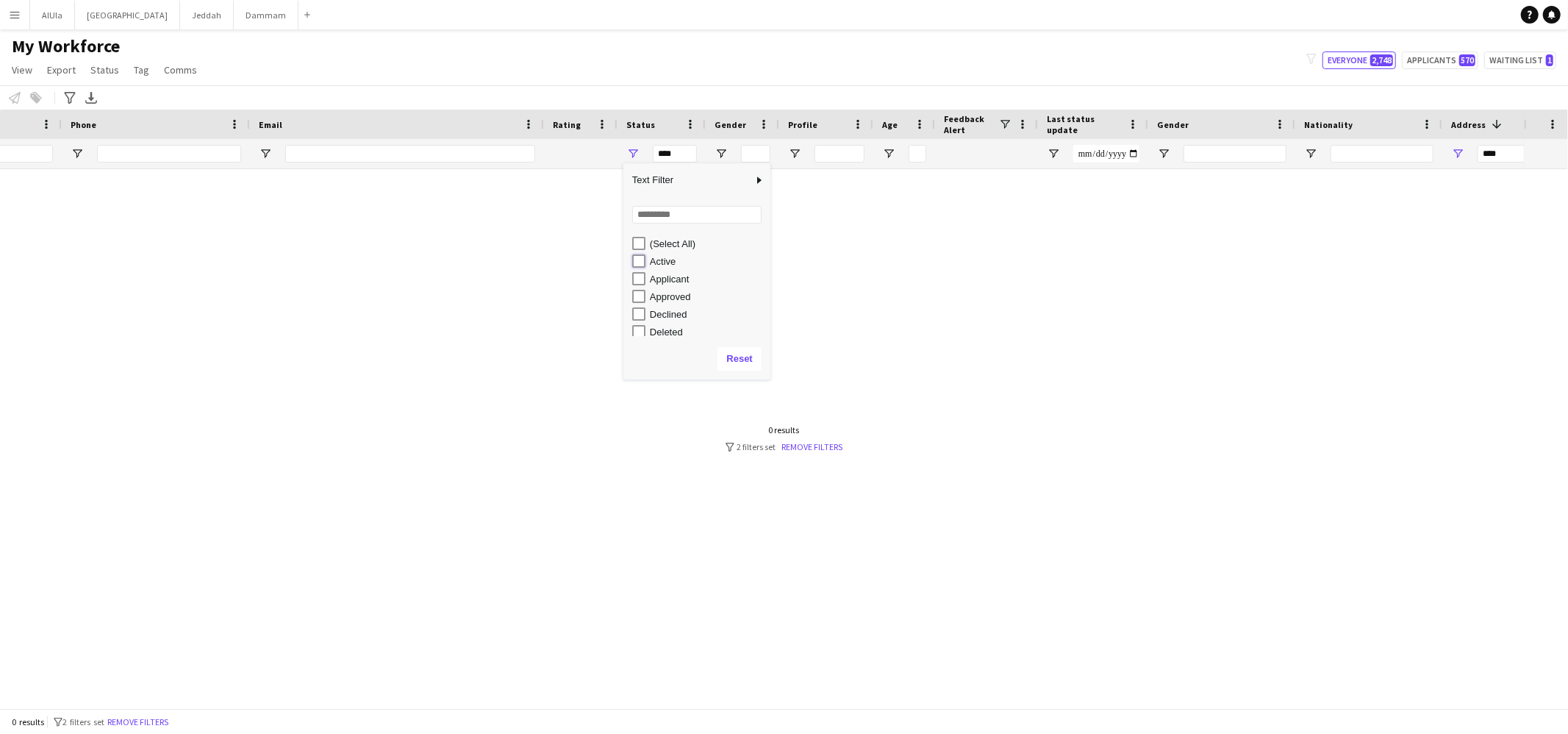
type input "**********"
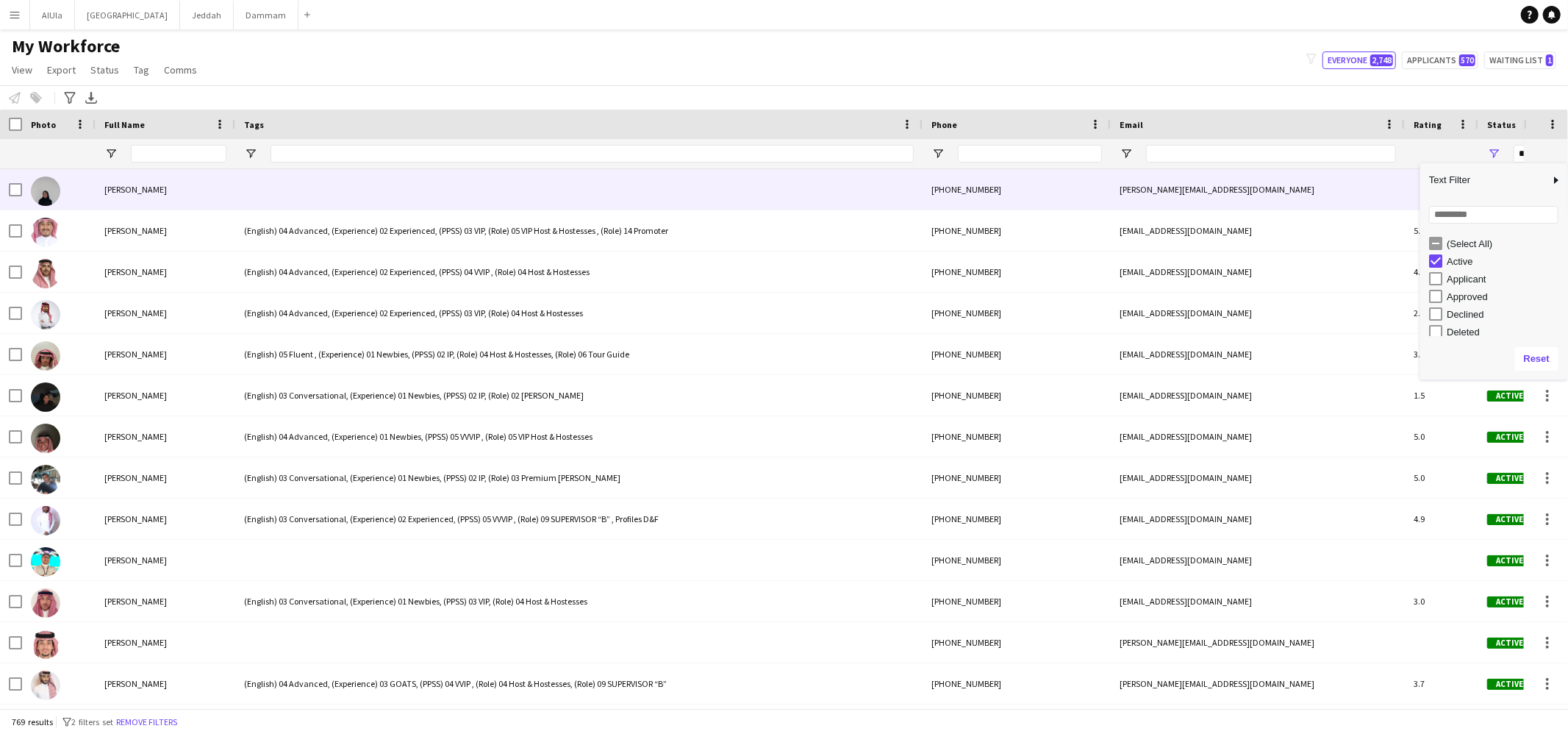
click at [349, 190] on div at bounding box center [579, 189] width 687 height 40
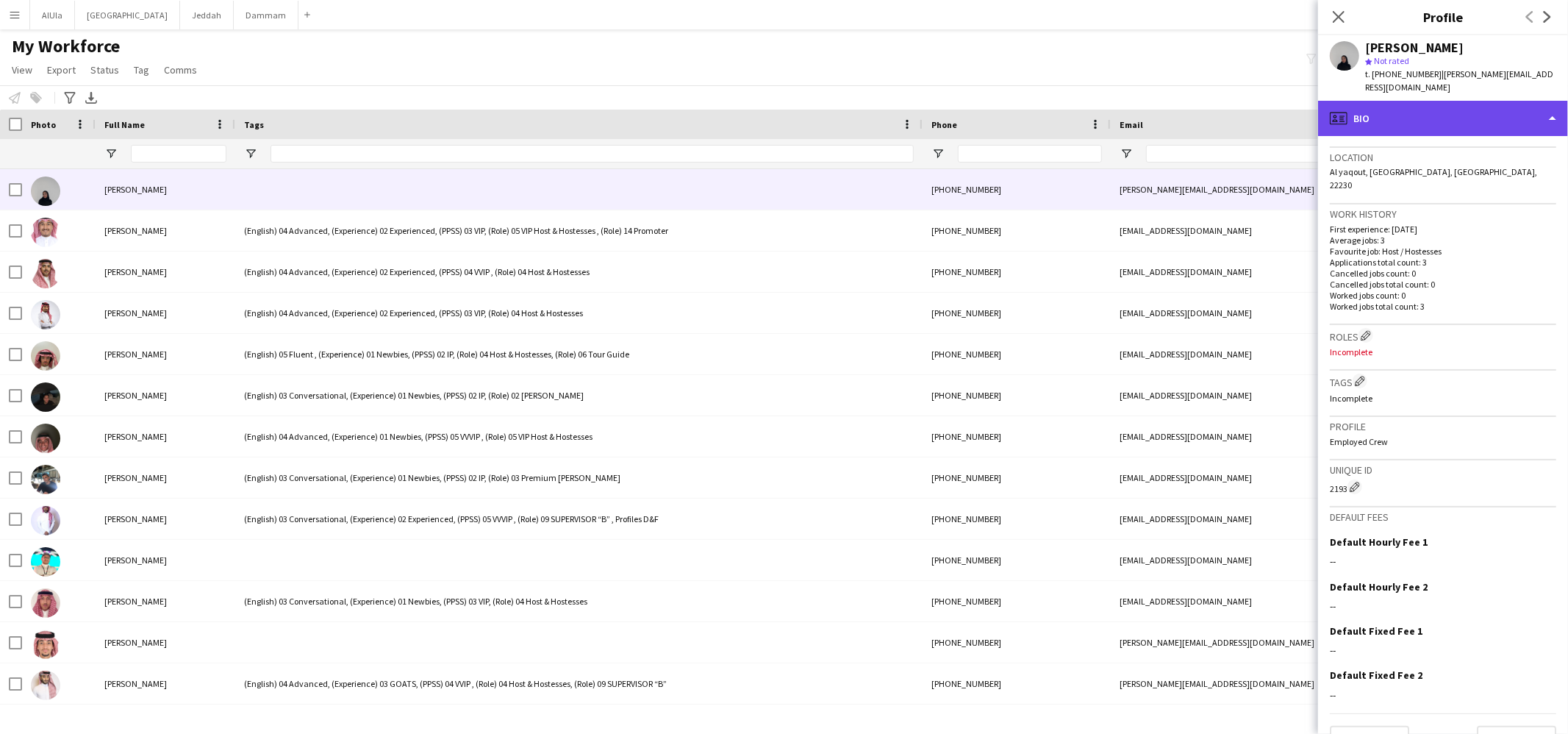
click at [1409, 113] on div "profile Bio" at bounding box center [1444, 118] width 250 height 35
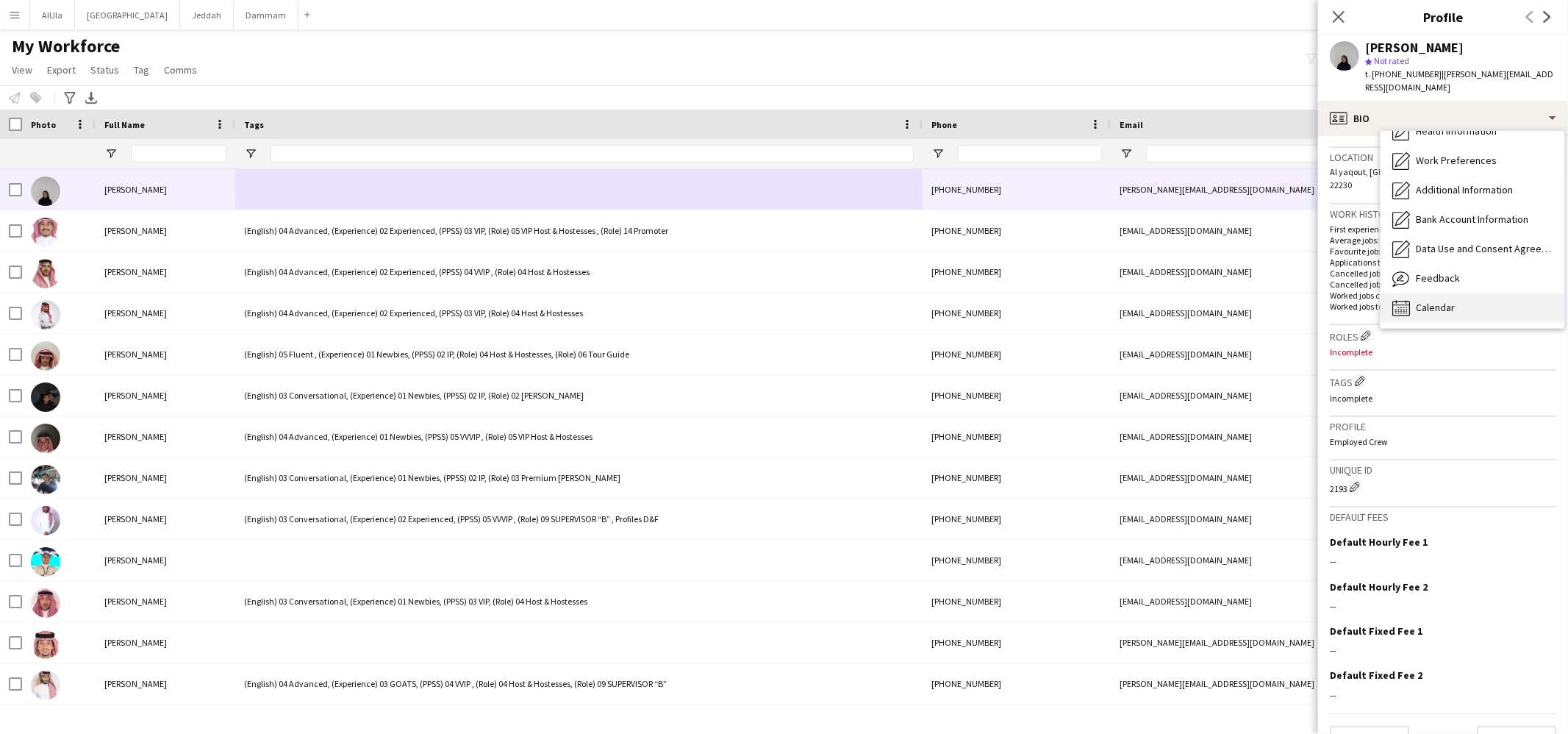
click at [1418, 301] on span "Calendar" at bounding box center [1435, 308] width 39 height 13
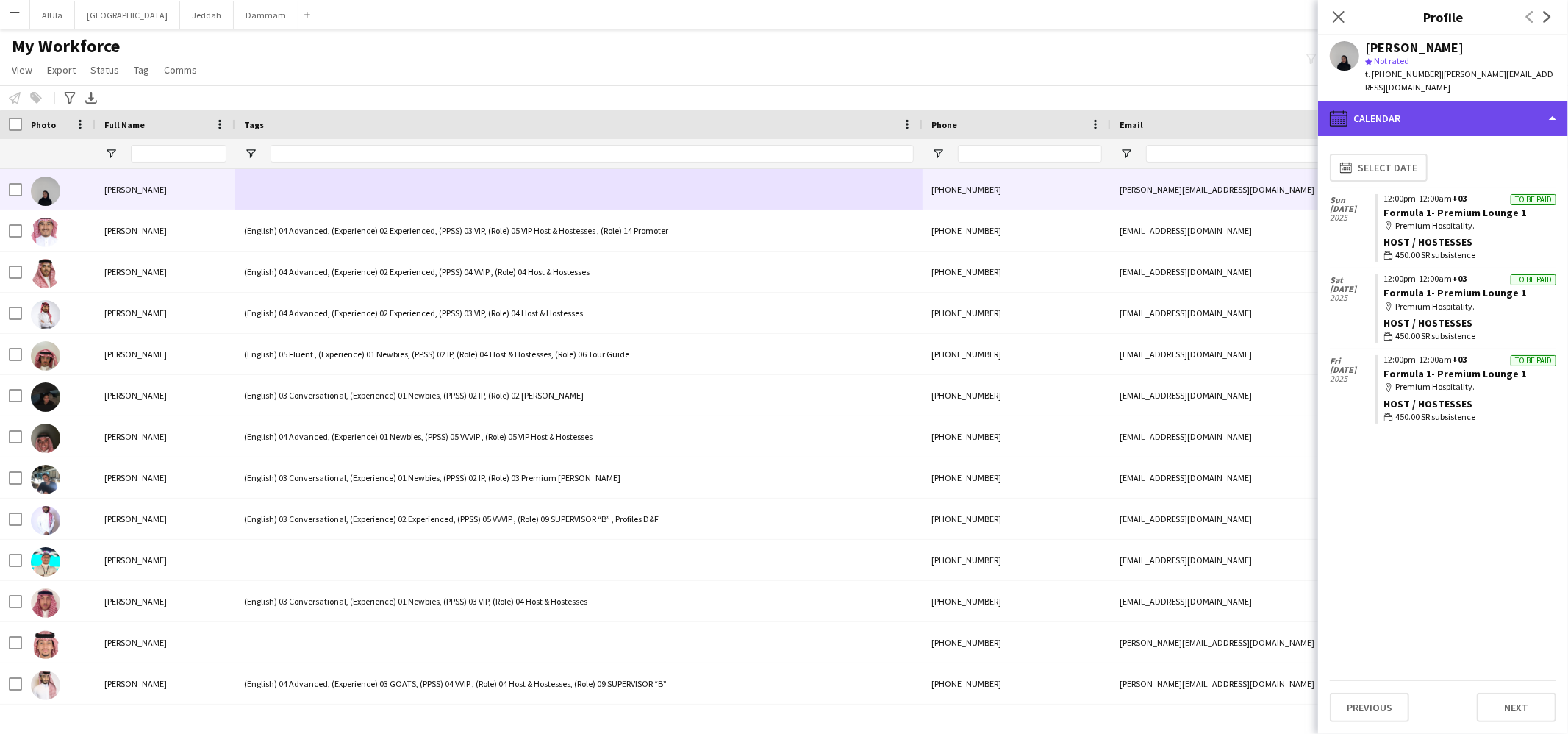
click at [1392, 109] on div "calendar-full Calendar" at bounding box center [1444, 118] width 250 height 35
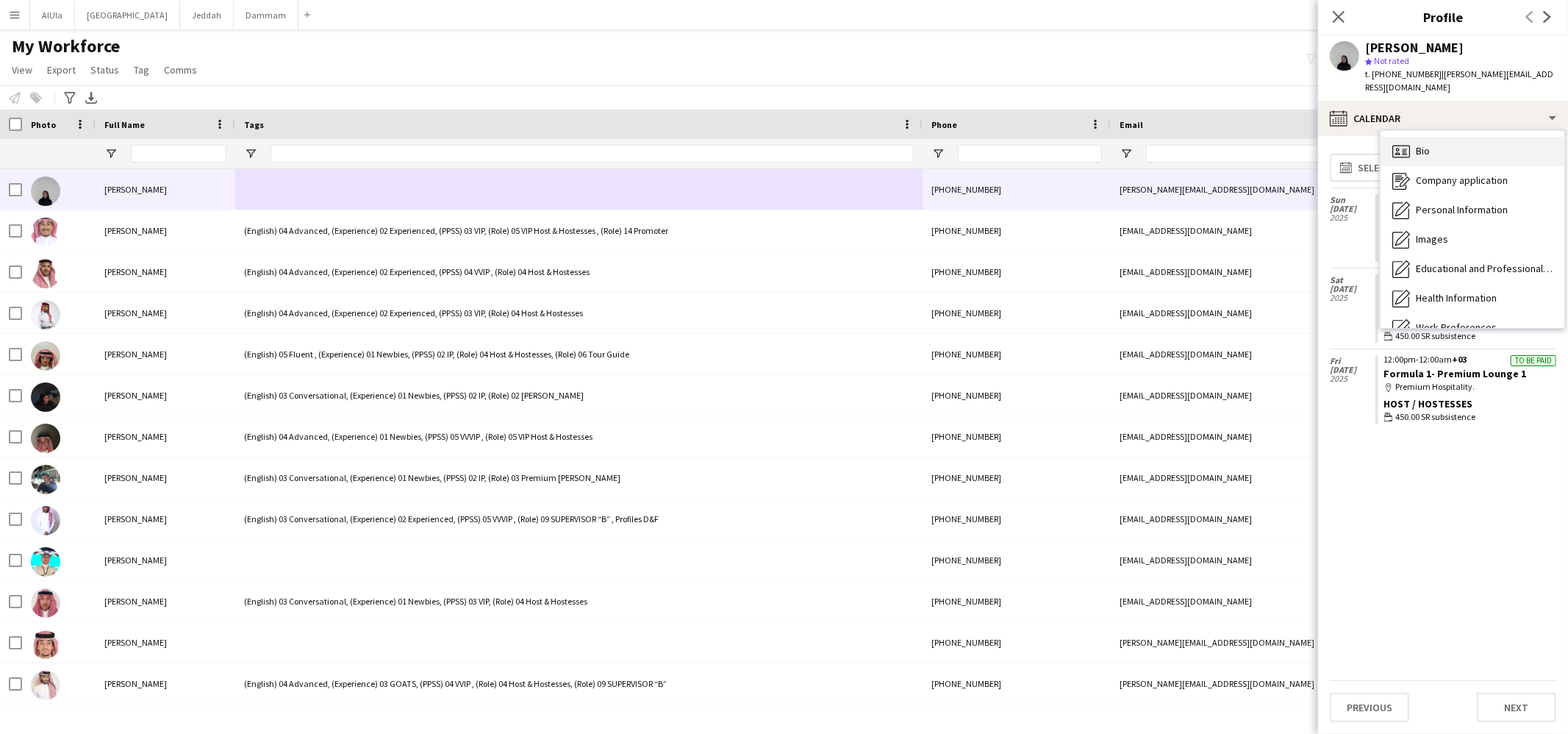
click at [1417, 144] on span "Bio" at bounding box center [1422, 151] width 14 height 13
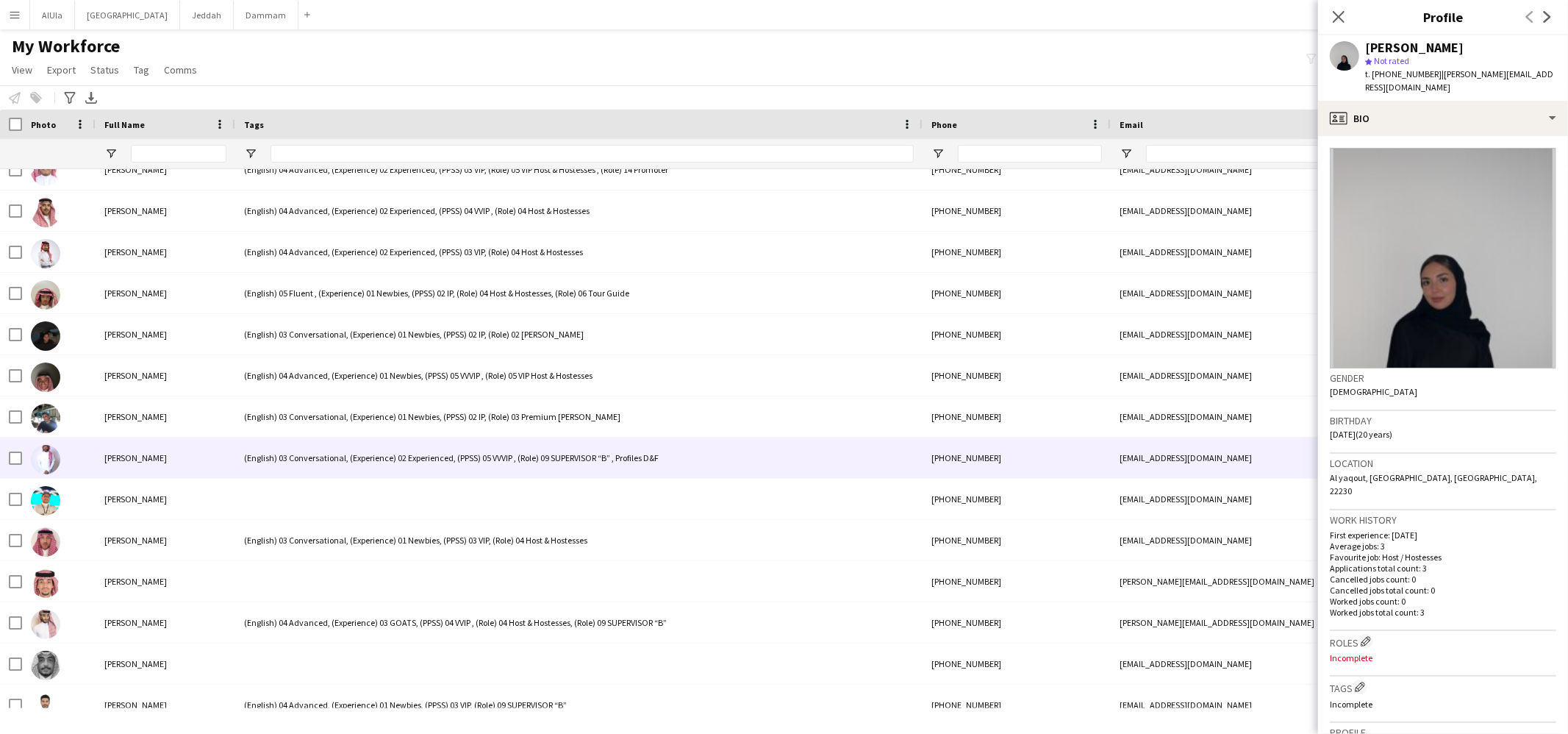
click at [276, 473] on div "(English) 03 Conversational, (Experience) 02 Experienced, (PPSS) 05 VVVIP , (Ro…" at bounding box center [579, 457] width 687 height 40
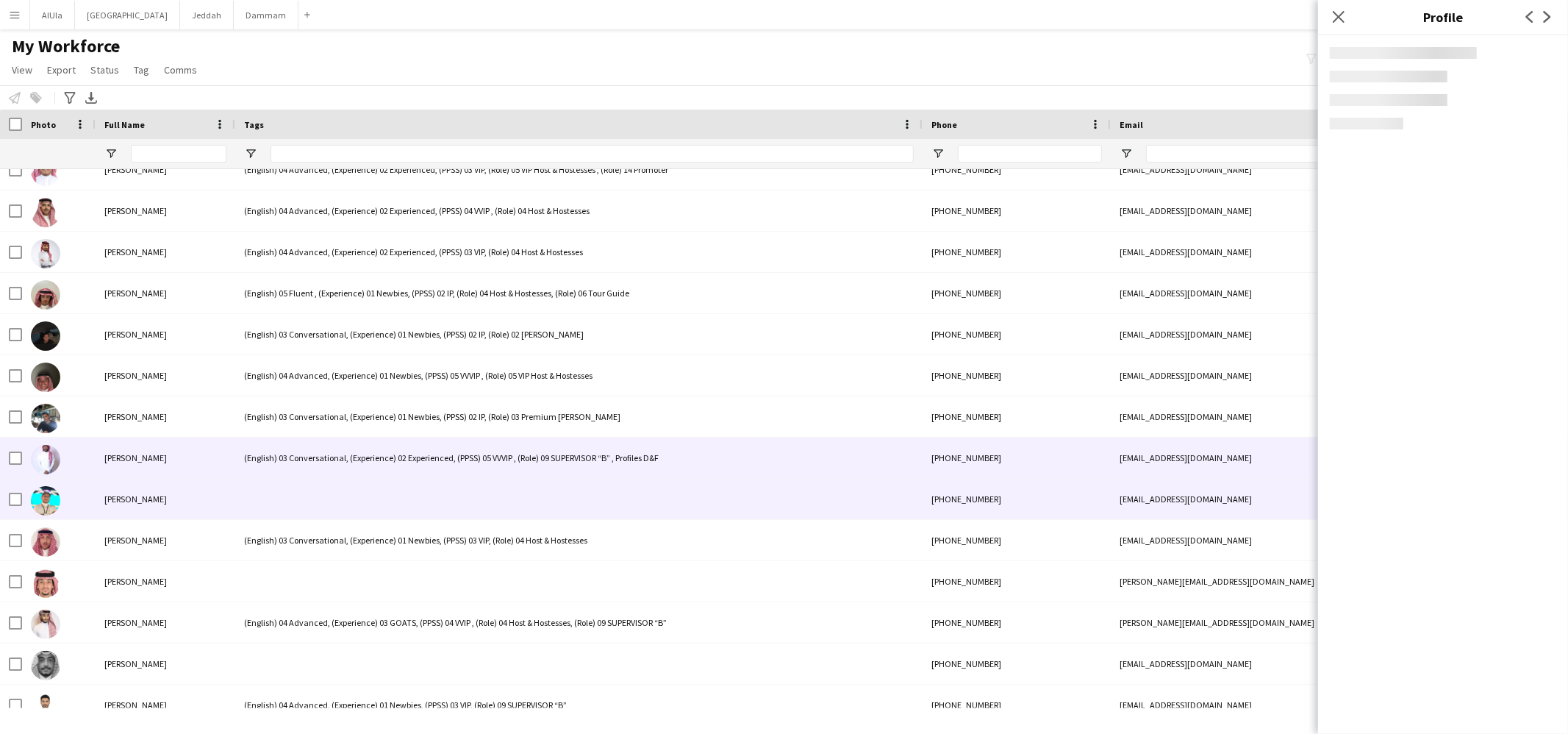
click at [282, 483] on div at bounding box center [579, 498] width 687 height 40
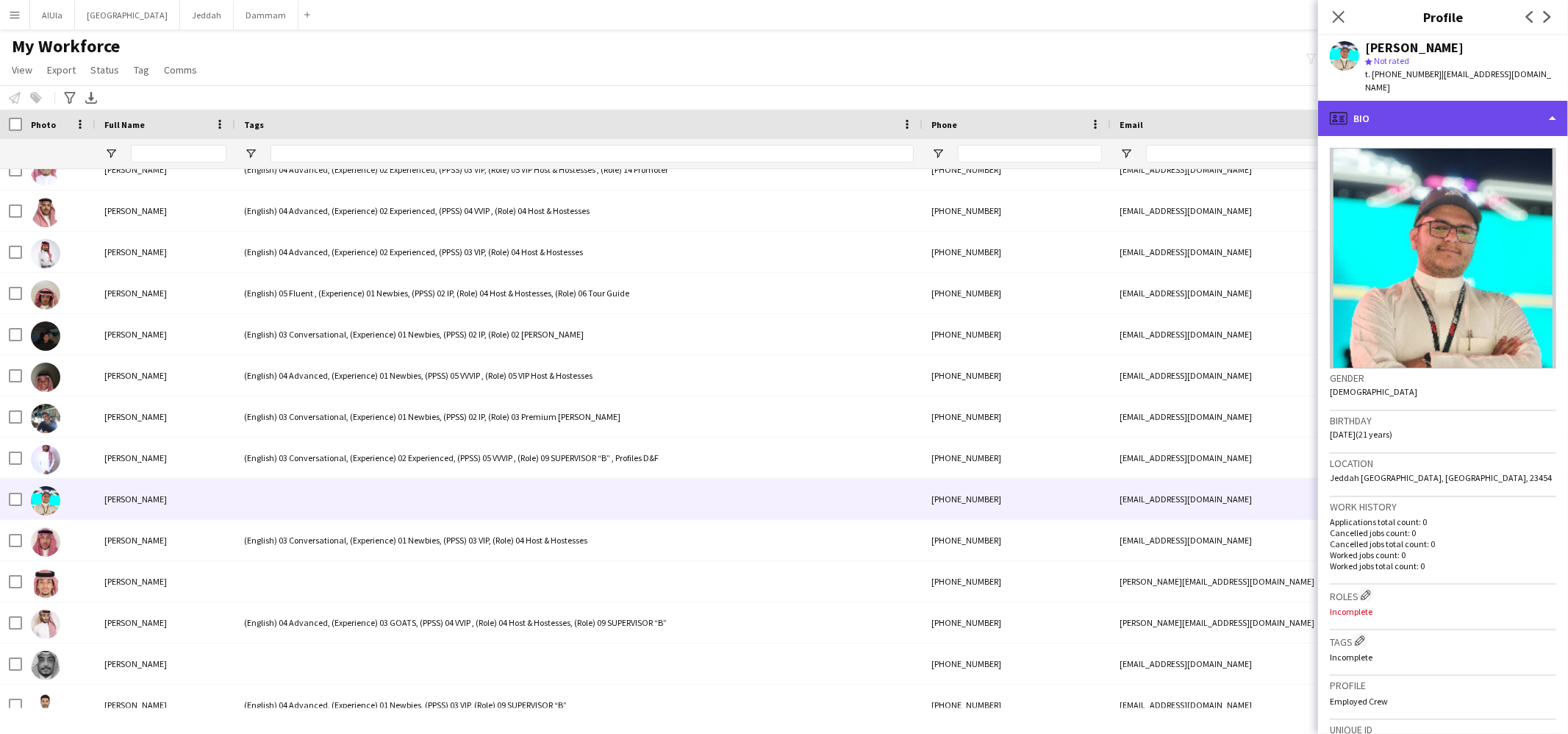
click at [1368, 101] on div "profile Bio" at bounding box center [1444, 118] width 250 height 35
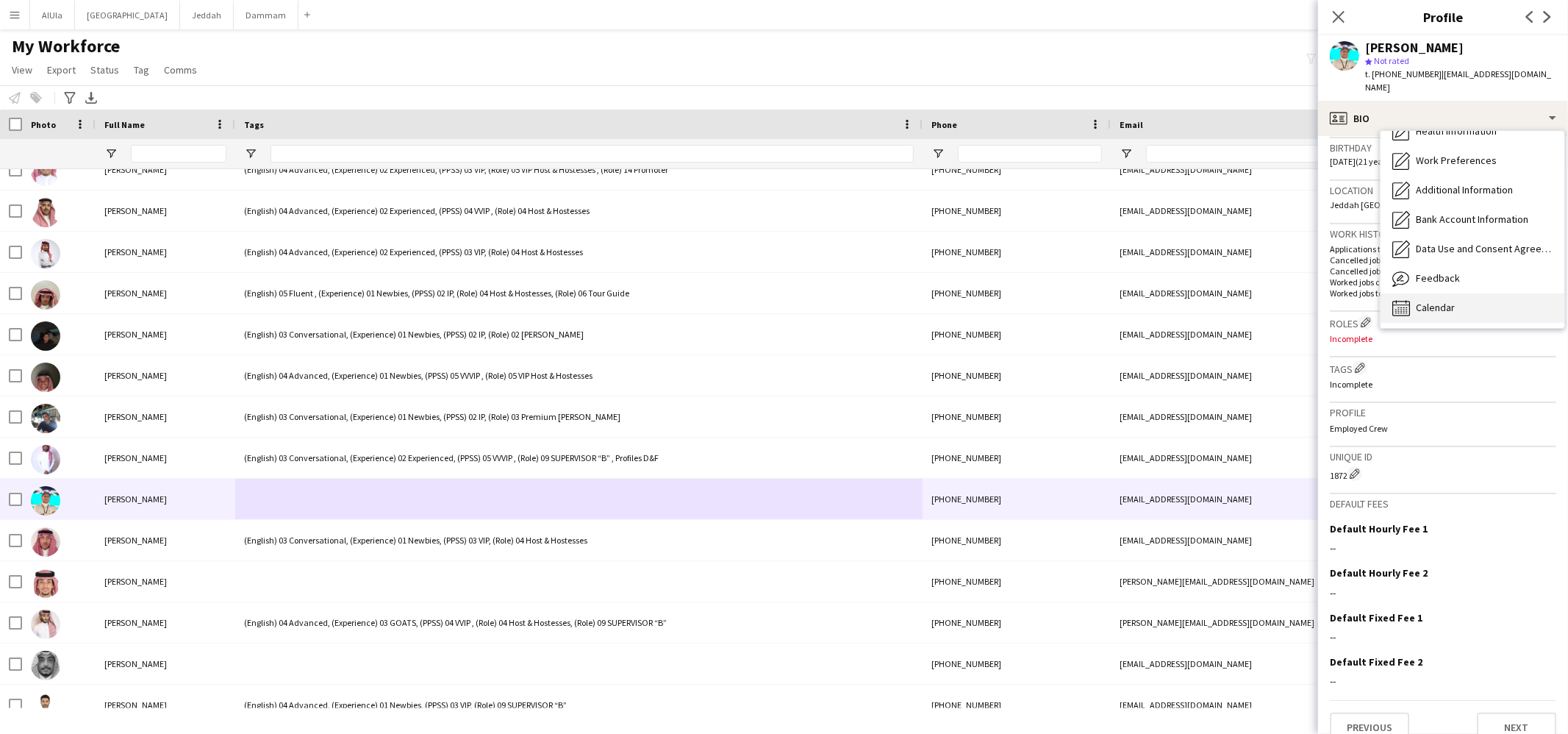
click at [1424, 301] on span "Calendar" at bounding box center [1435, 308] width 39 height 13
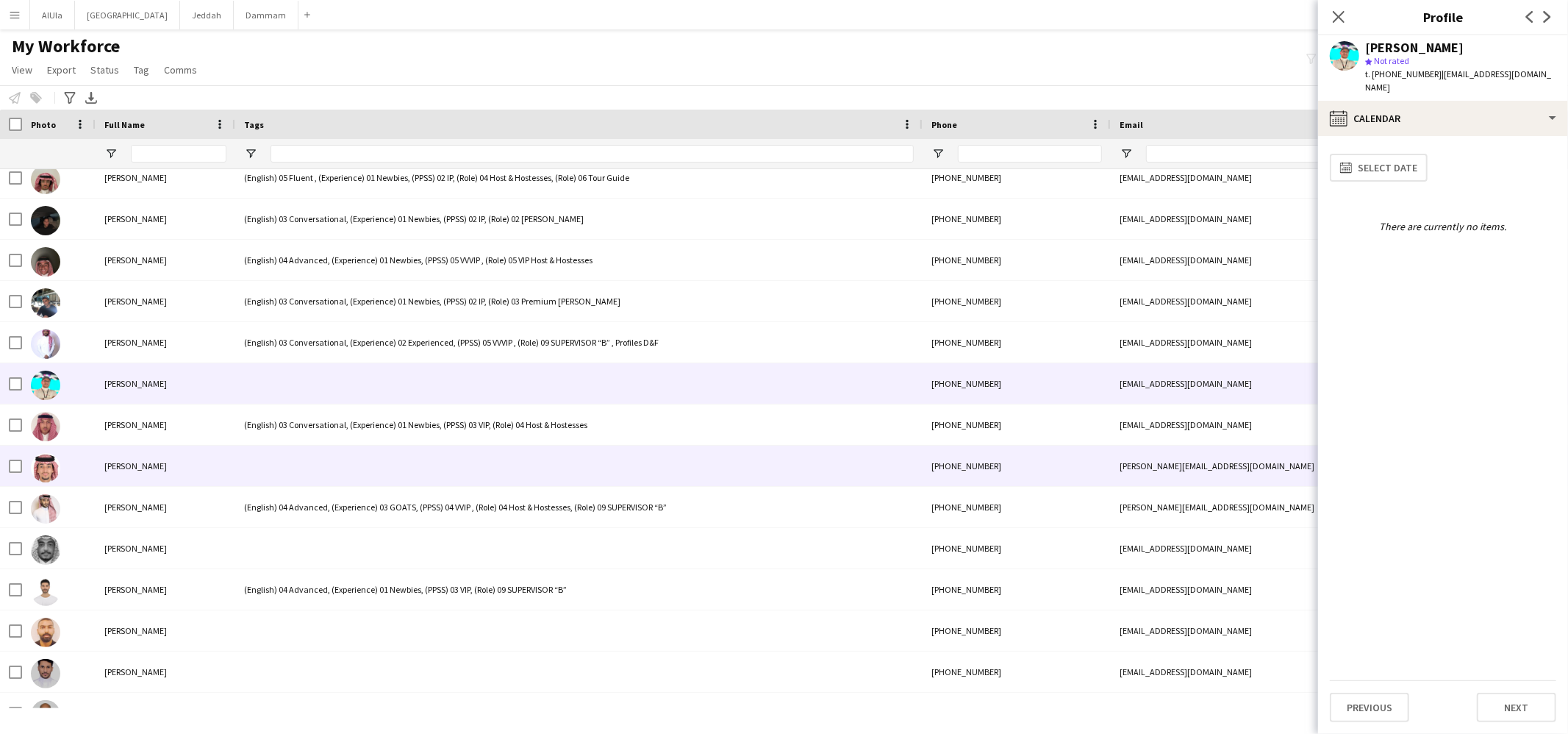
click at [253, 460] on div at bounding box center [579, 466] width 687 height 40
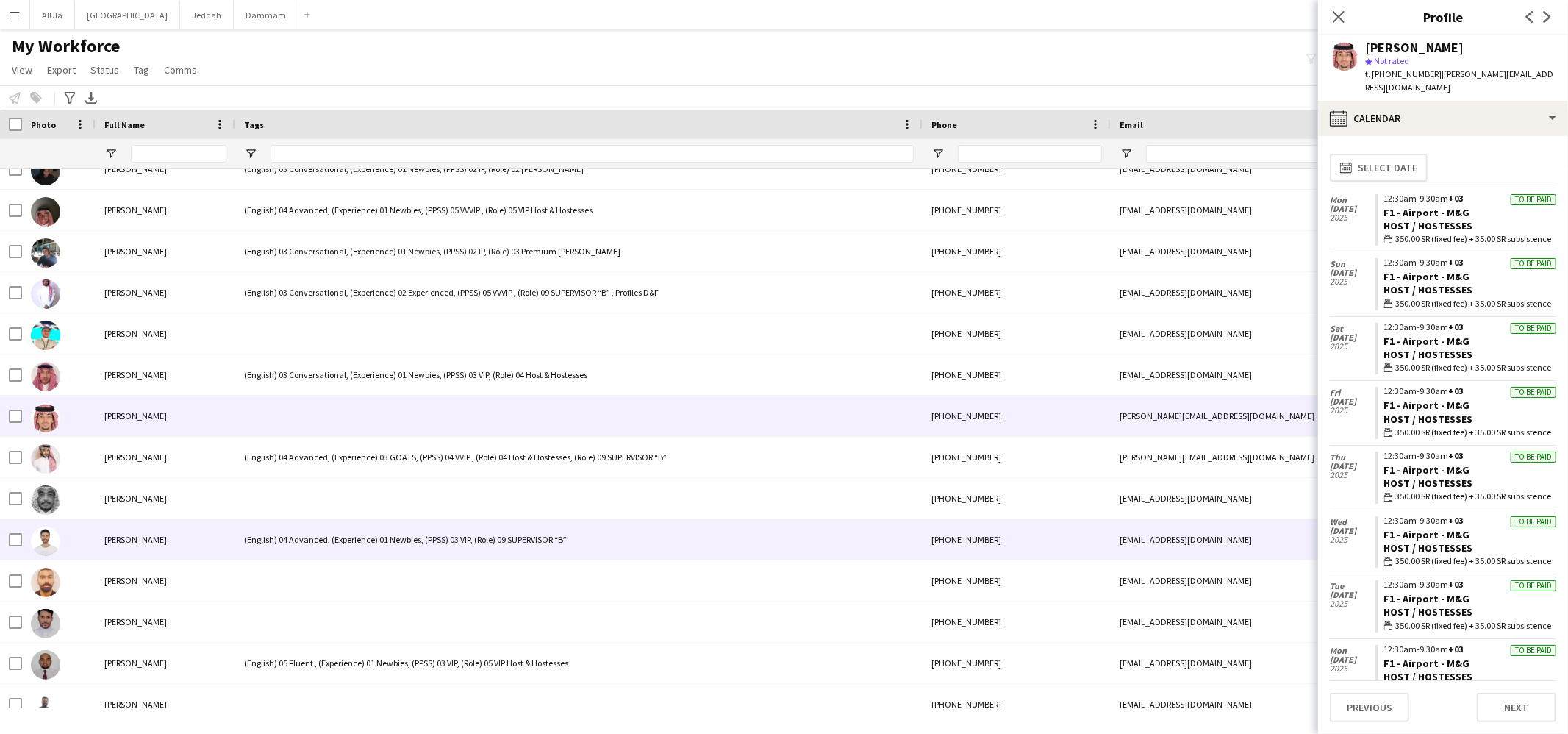
click at [248, 506] on div at bounding box center [579, 498] width 687 height 40
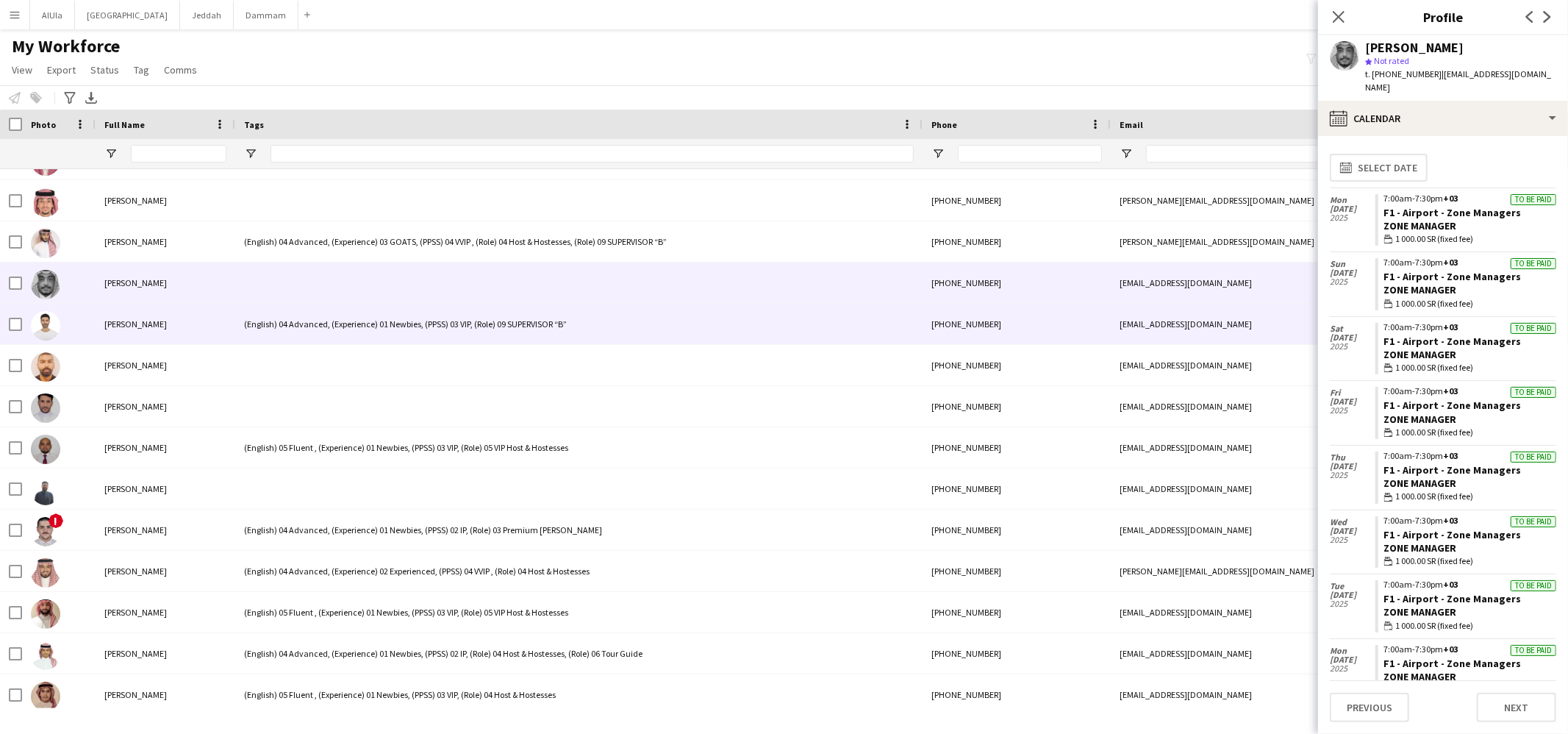
click at [276, 338] on div "(English) 04 Advanced, (Experience) 01 Newbies, (PPSS) 03 VIP, (Role) 09 SUPERV…" at bounding box center [579, 323] width 687 height 40
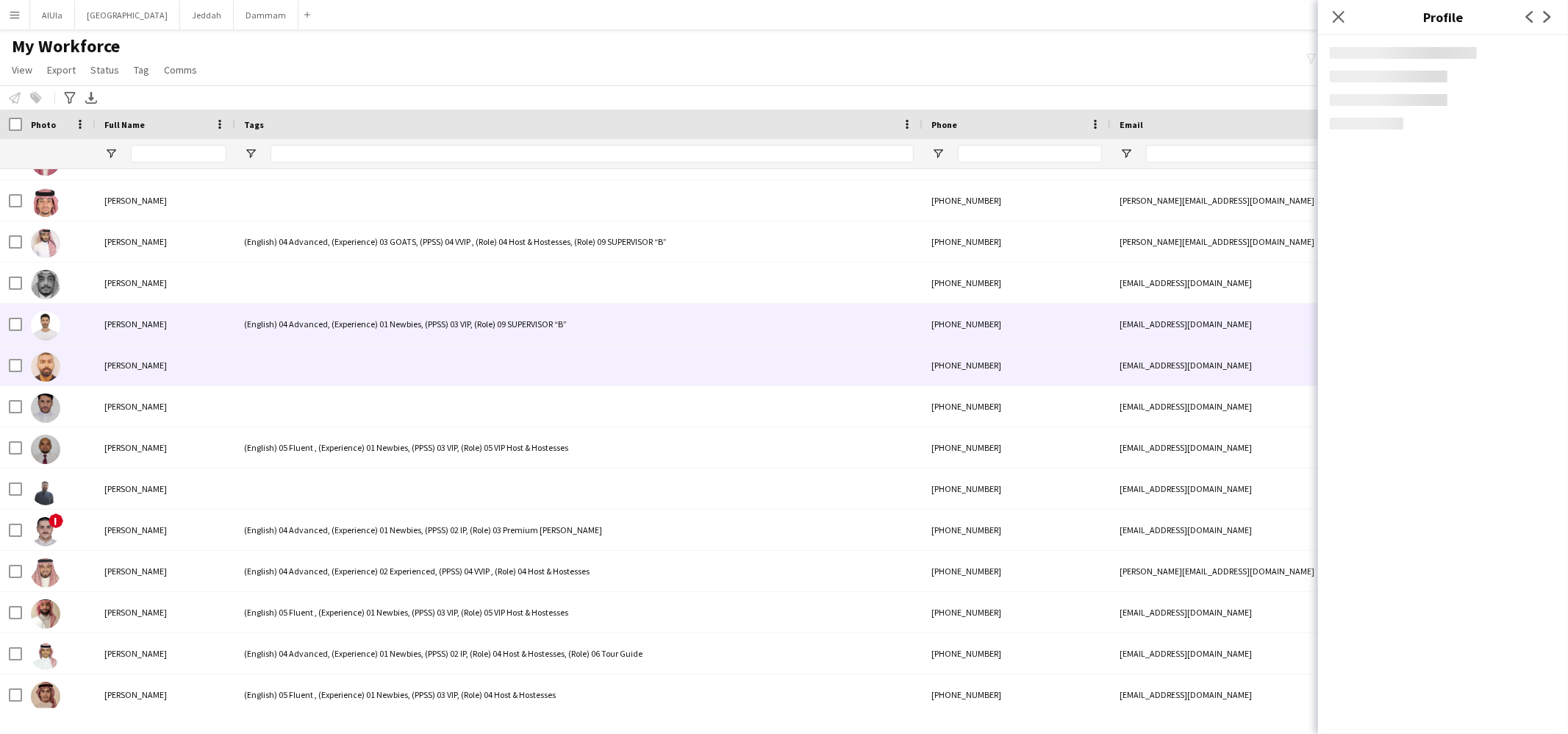
click at [277, 349] on div at bounding box center [579, 365] width 687 height 40
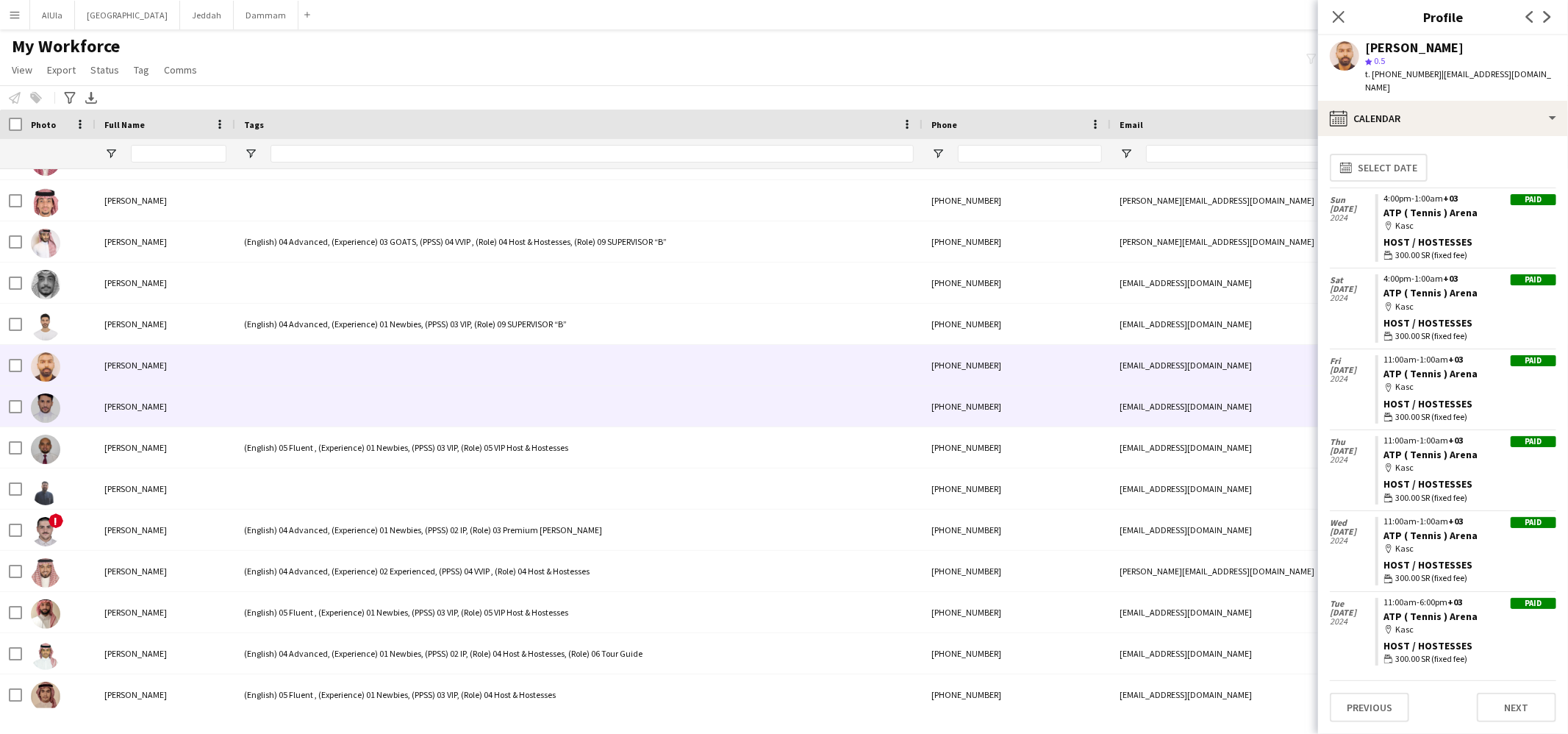
click at [279, 396] on div at bounding box center [579, 406] width 687 height 40
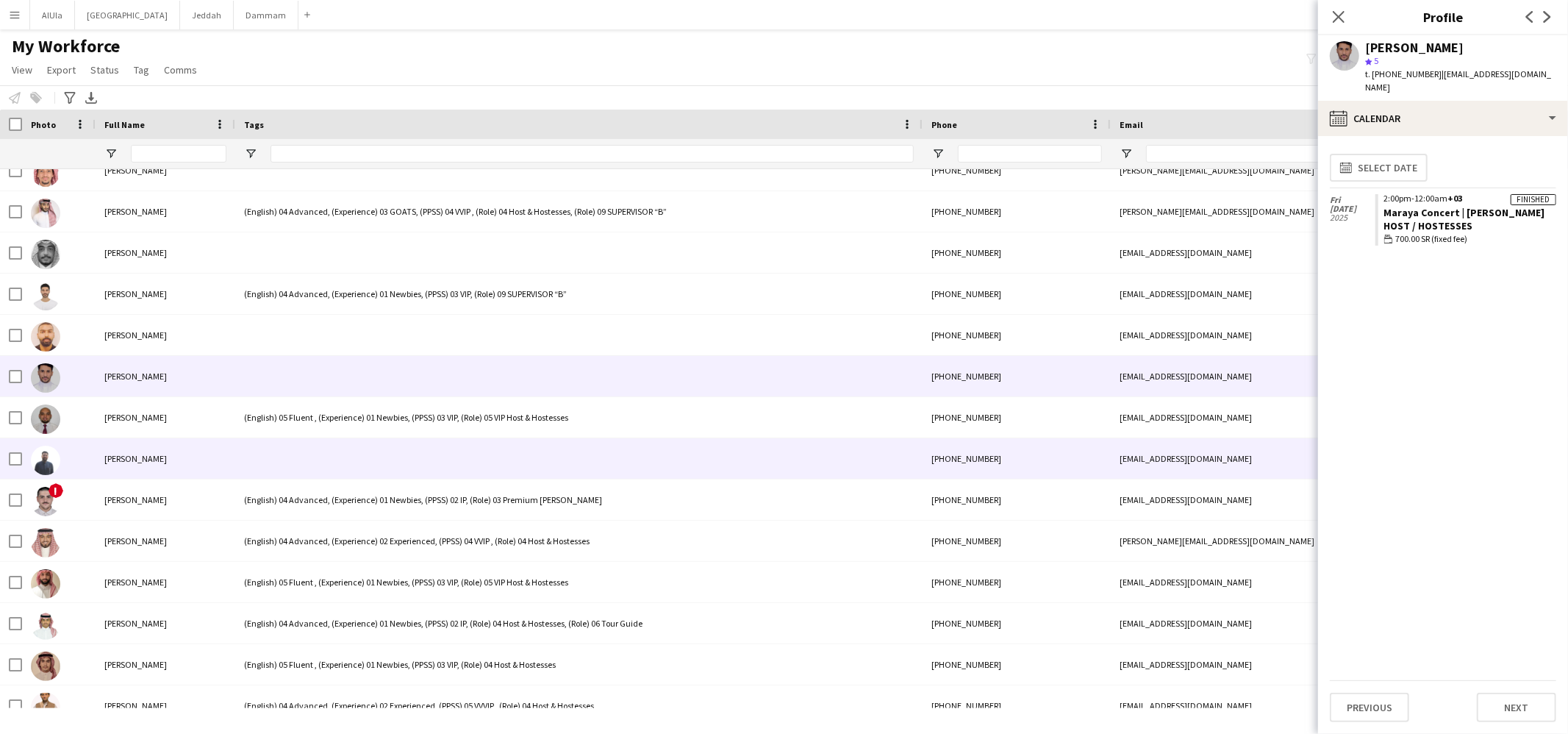
click at [269, 448] on div at bounding box center [579, 458] width 687 height 40
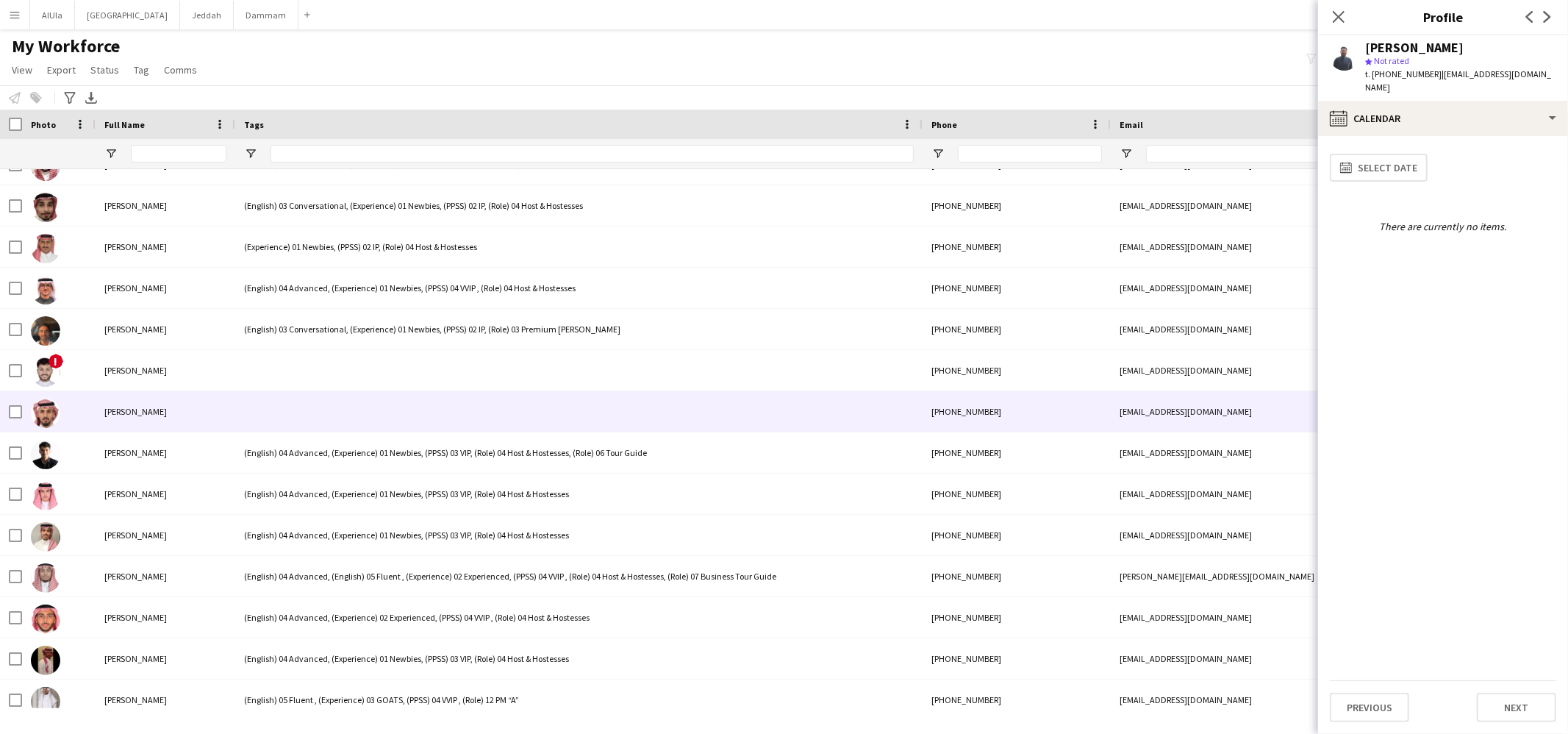
click at [271, 406] on div at bounding box center [579, 411] width 687 height 40
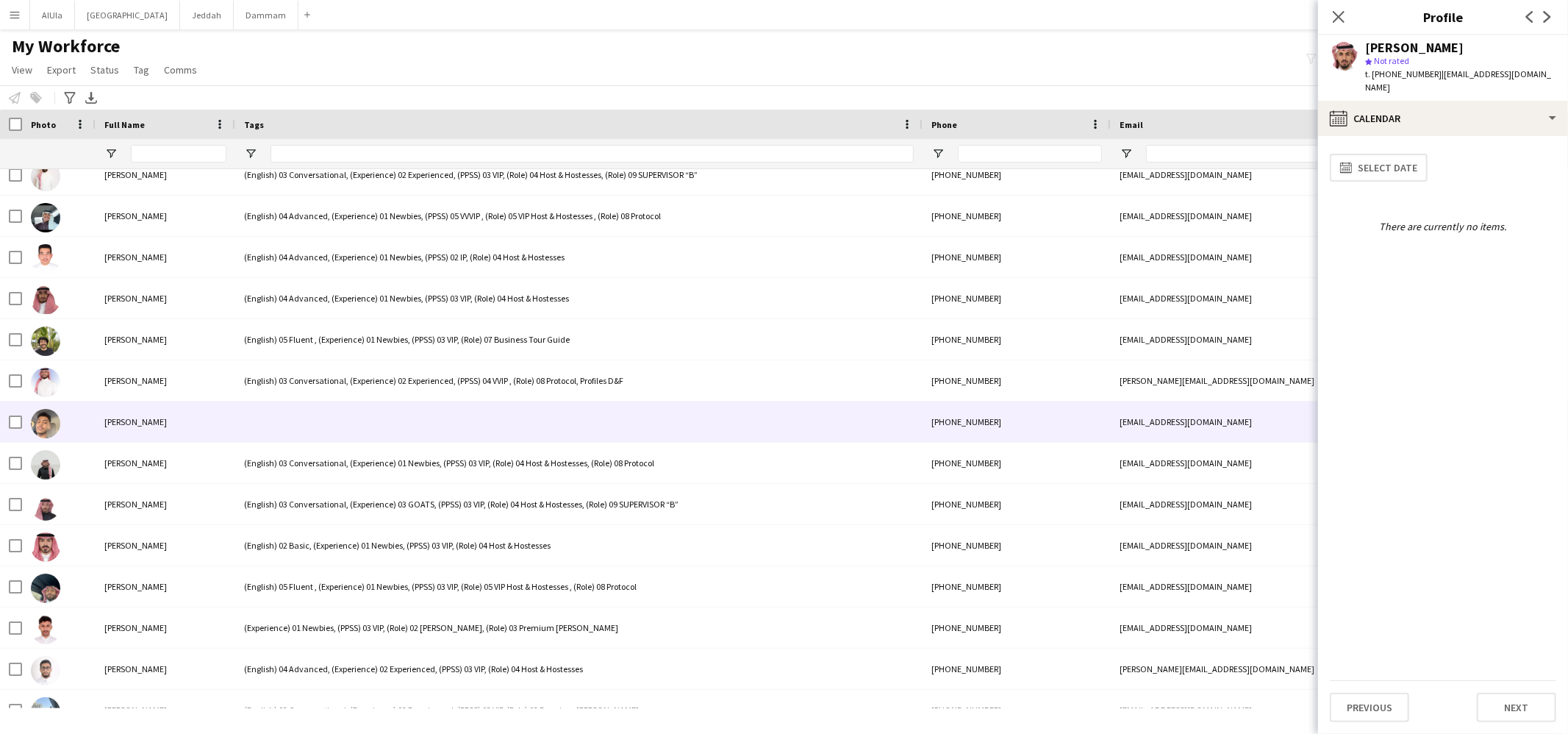
click at [274, 404] on div at bounding box center [579, 421] width 687 height 40
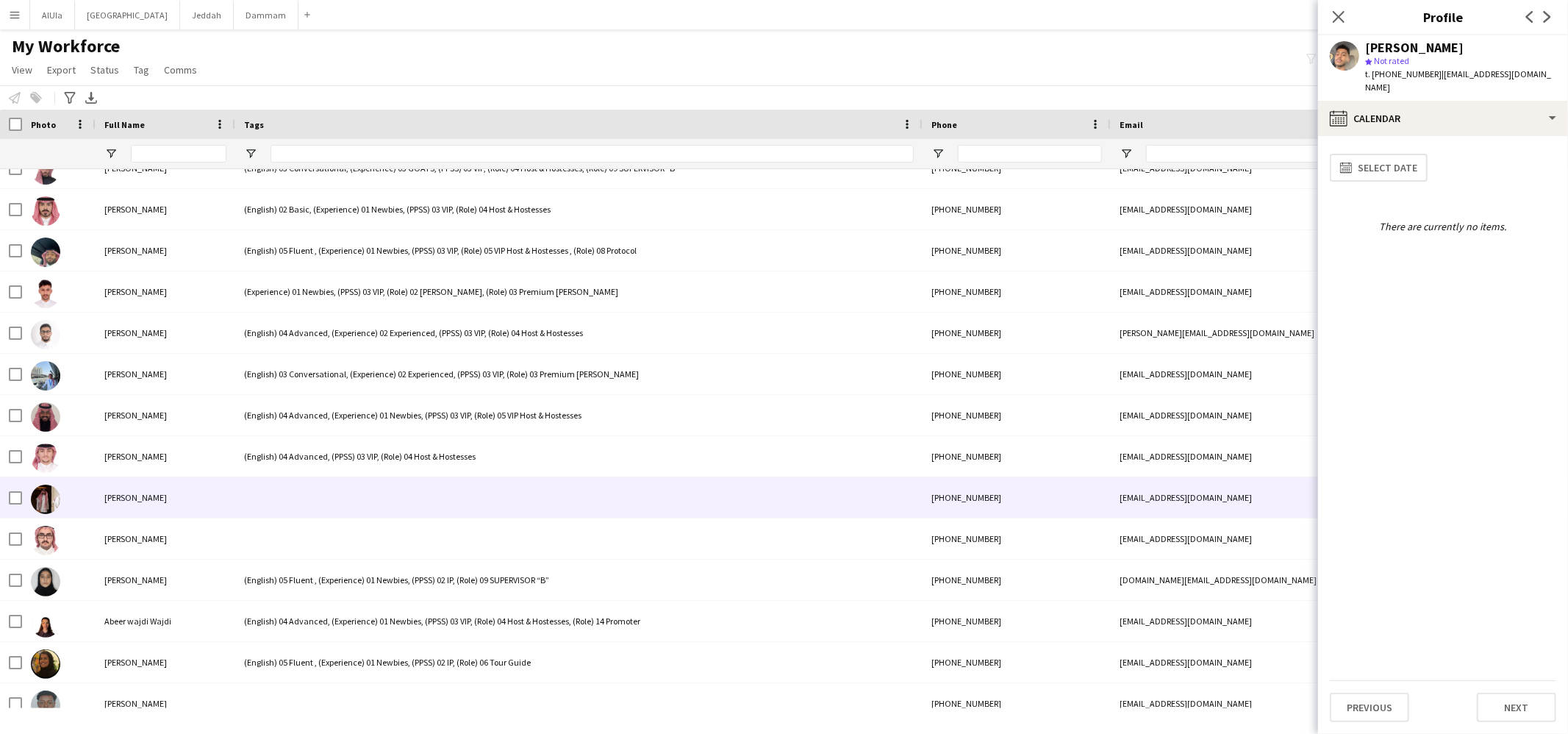
click at [310, 499] on div at bounding box center [579, 497] width 687 height 40
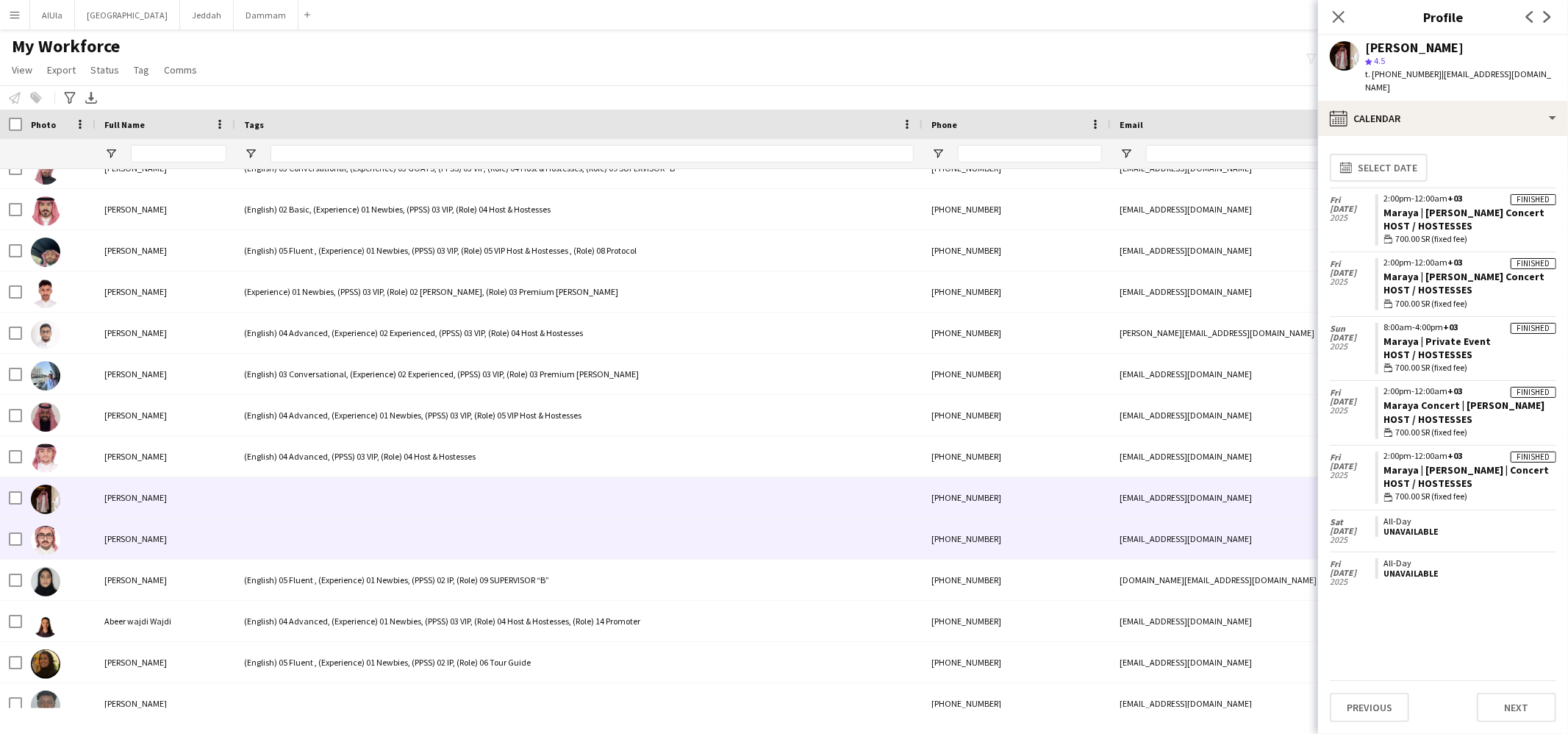
click at [310, 542] on div at bounding box center [579, 538] width 687 height 40
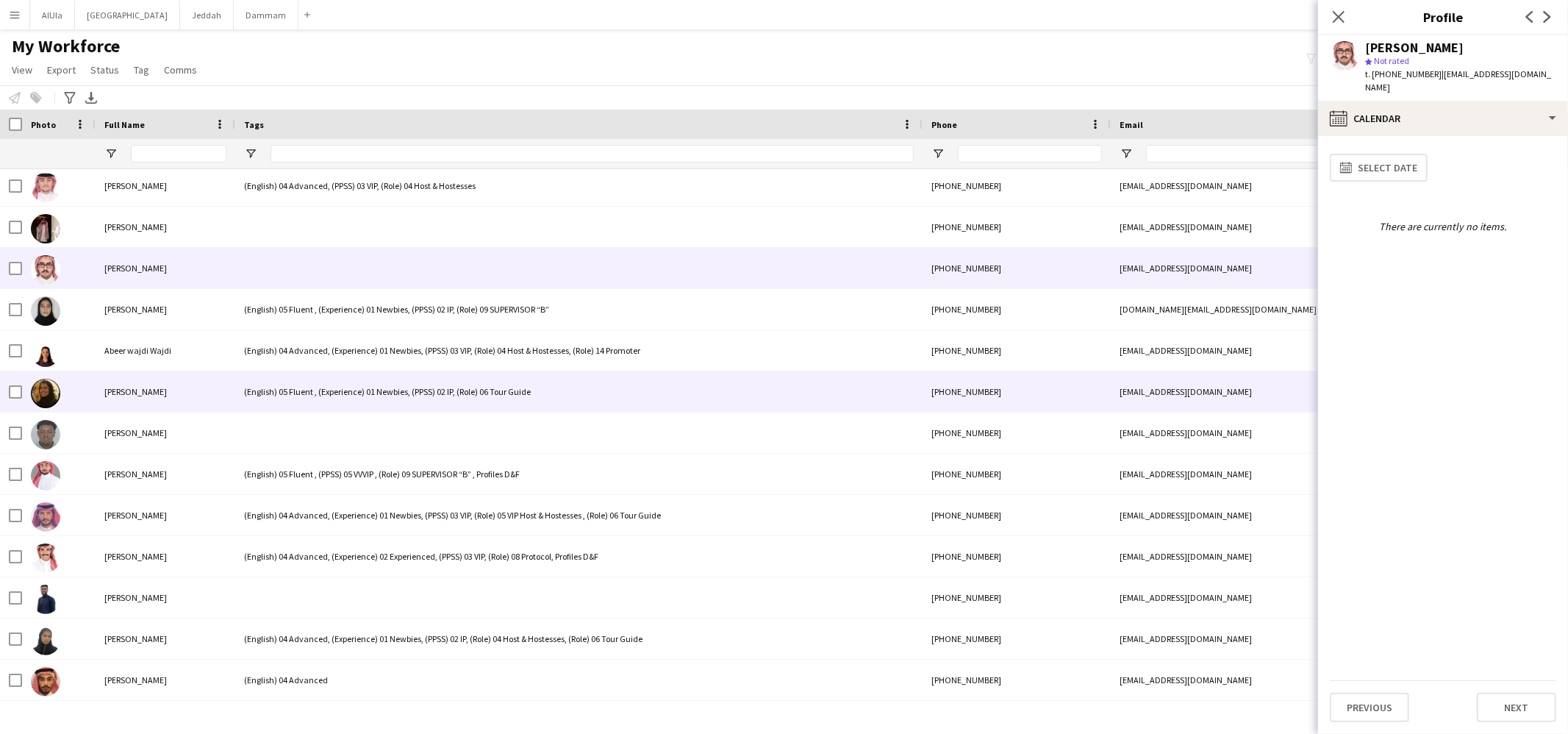
click at [244, 388] on div "(English) 05 Fluent , (Experience) 01 Newbies, (PPSS) 02 IP, (Role) 06 Tour Gui…" at bounding box center [579, 391] width 687 height 40
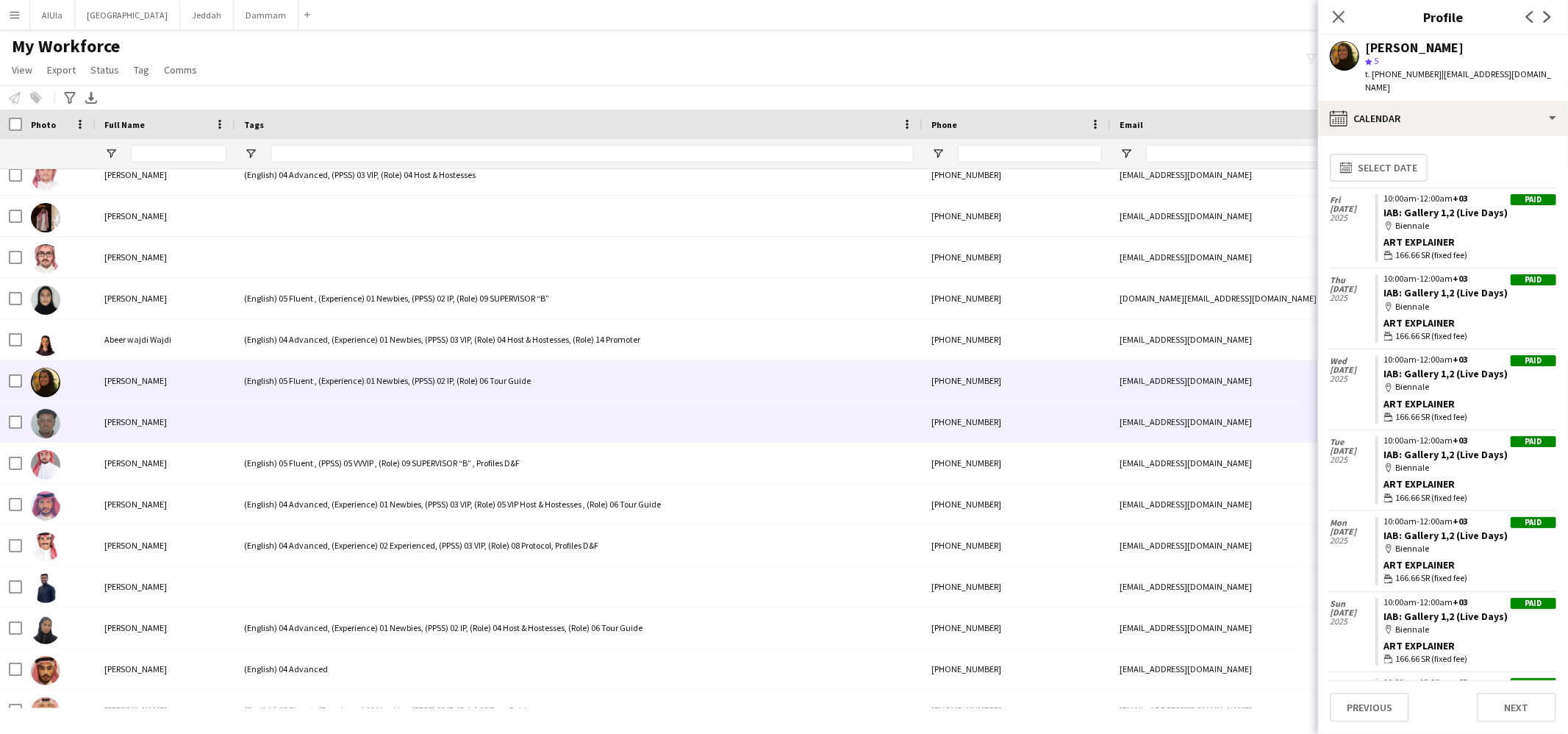
click at [258, 426] on div at bounding box center [579, 421] width 687 height 40
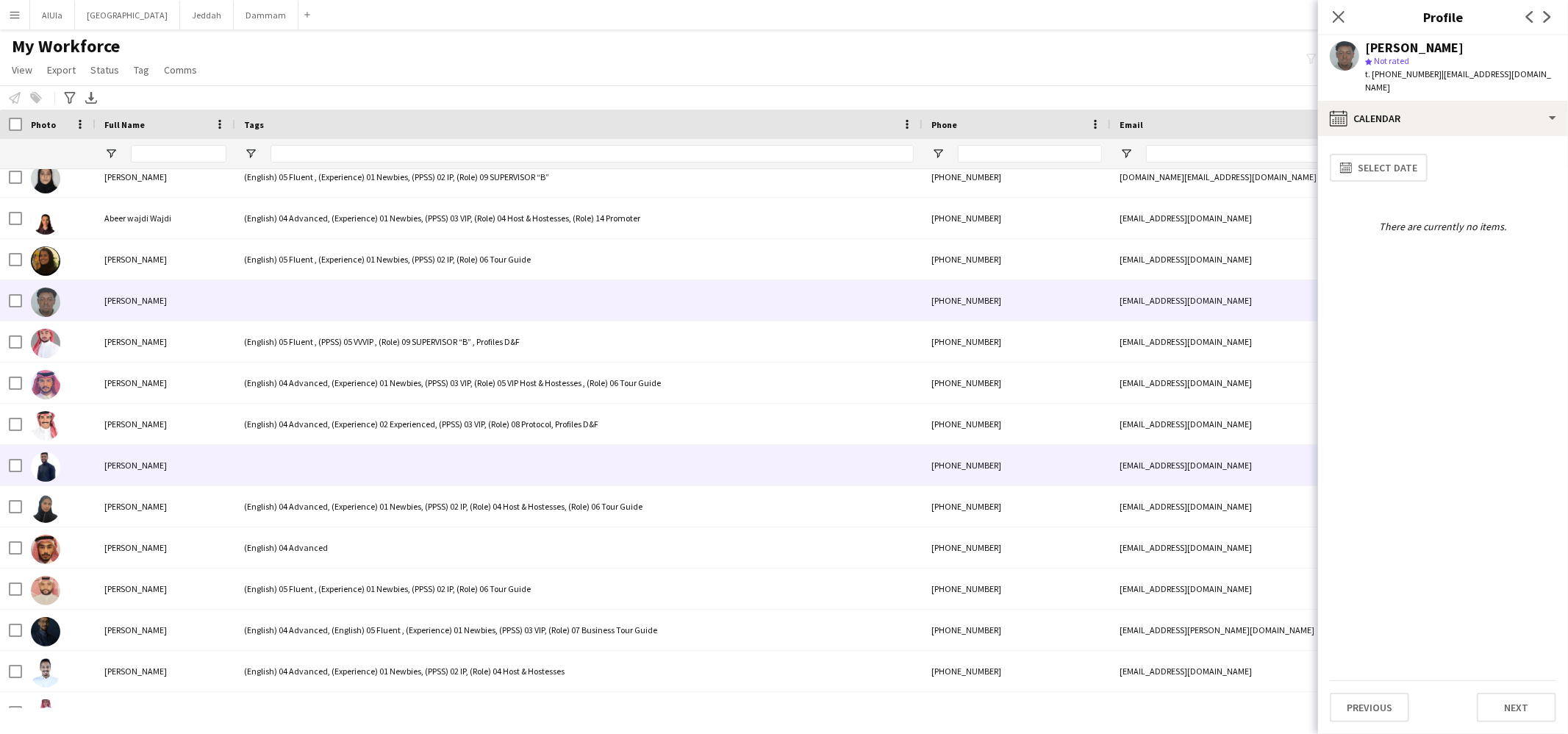
click at [286, 461] on div at bounding box center [579, 465] width 687 height 40
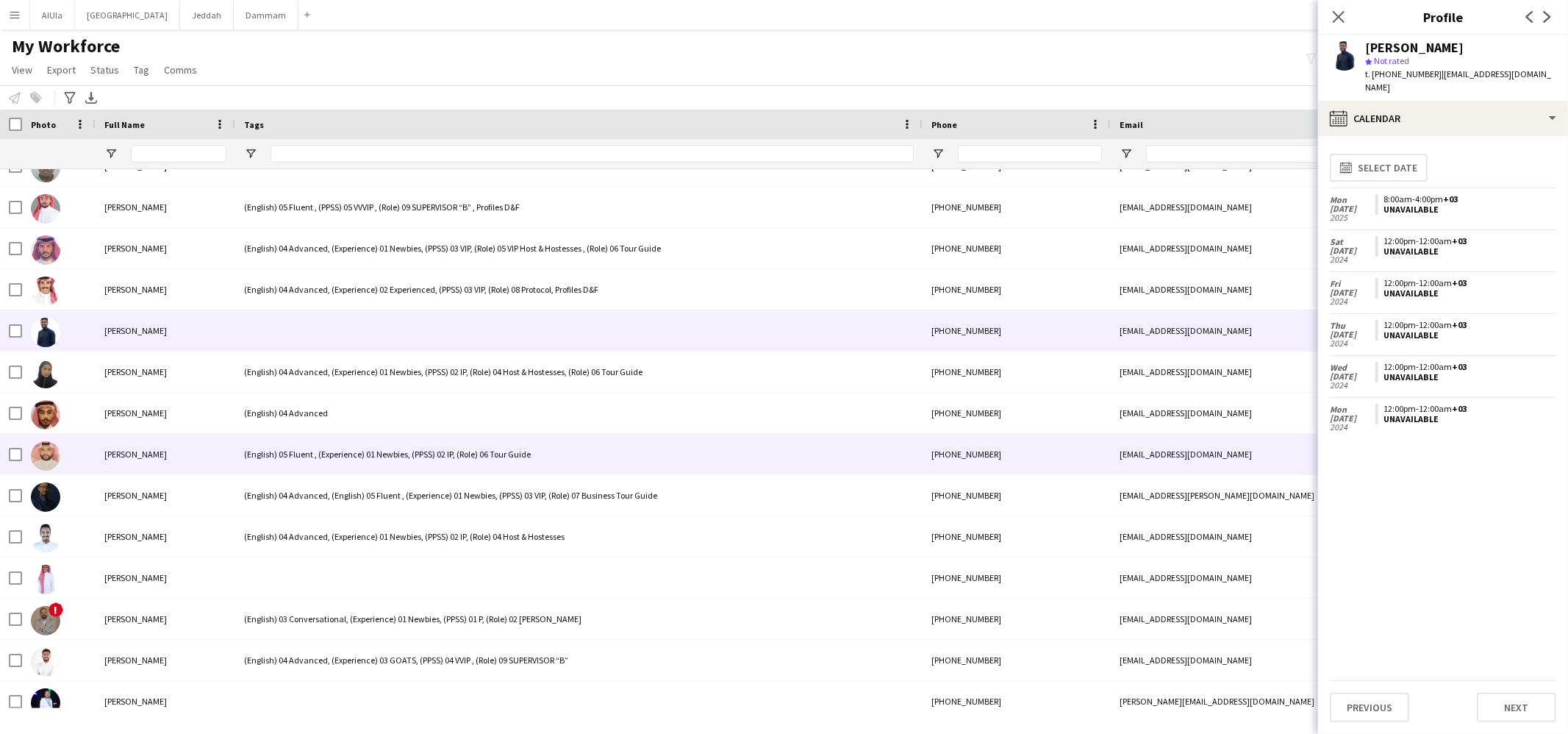
click at [236, 434] on div "(English) 05 Fluent , (Experience) 01 Newbies, (PPSS) 02 IP, (Role) 06 Tour Gui…" at bounding box center [579, 453] width 687 height 40
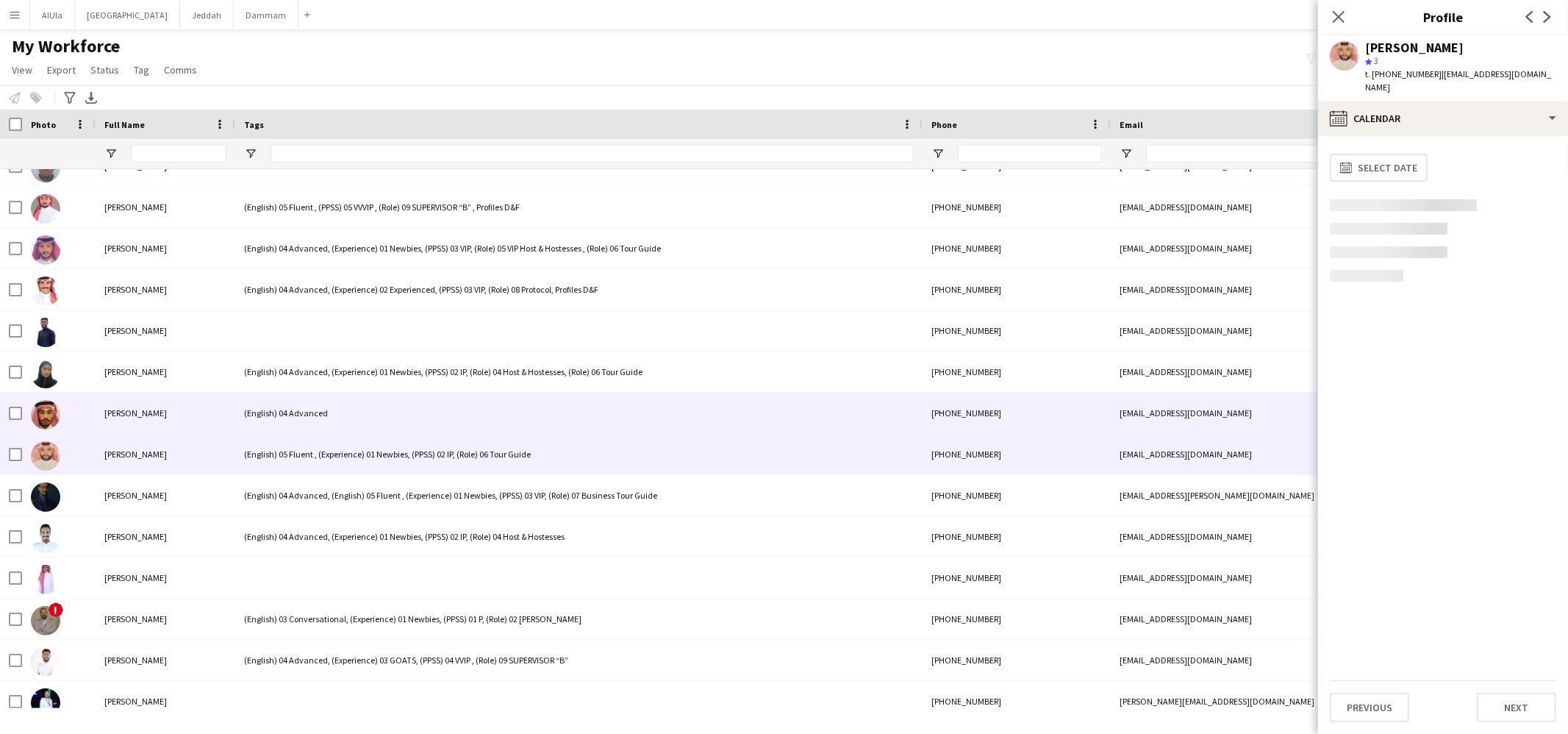
drag, startPoint x: 235, startPoint y: 416, endPoint x: 258, endPoint y: 362, distance: 58.7
click at [250, 395] on div "(English) 04 Advanced" at bounding box center [579, 412] width 687 height 40
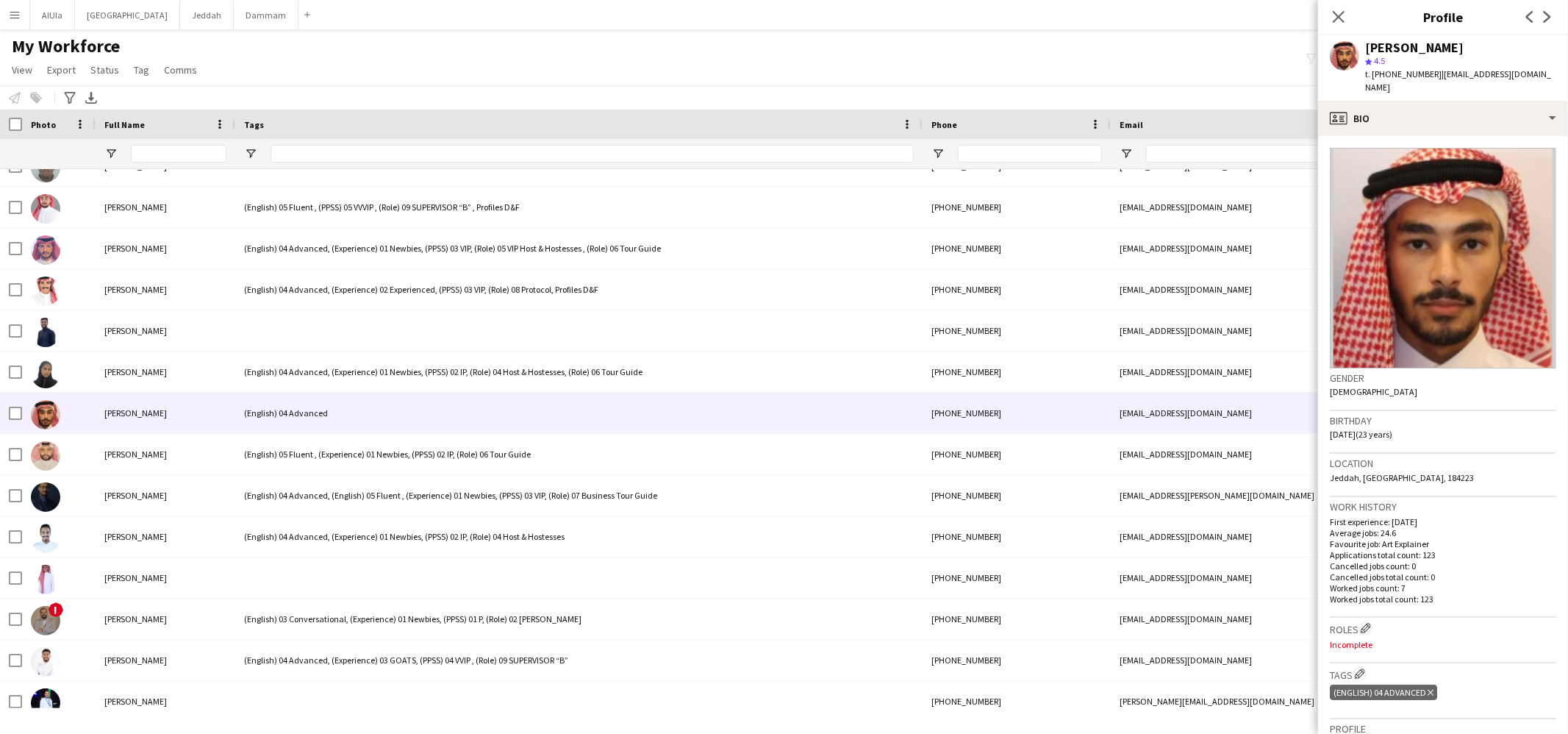
click at [1422, 83] on div "Ahmad Afif star 4.5 t. +966502555150 | ahmadkhaledafif@gmail.com" at bounding box center [1444, 68] width 250 height 65
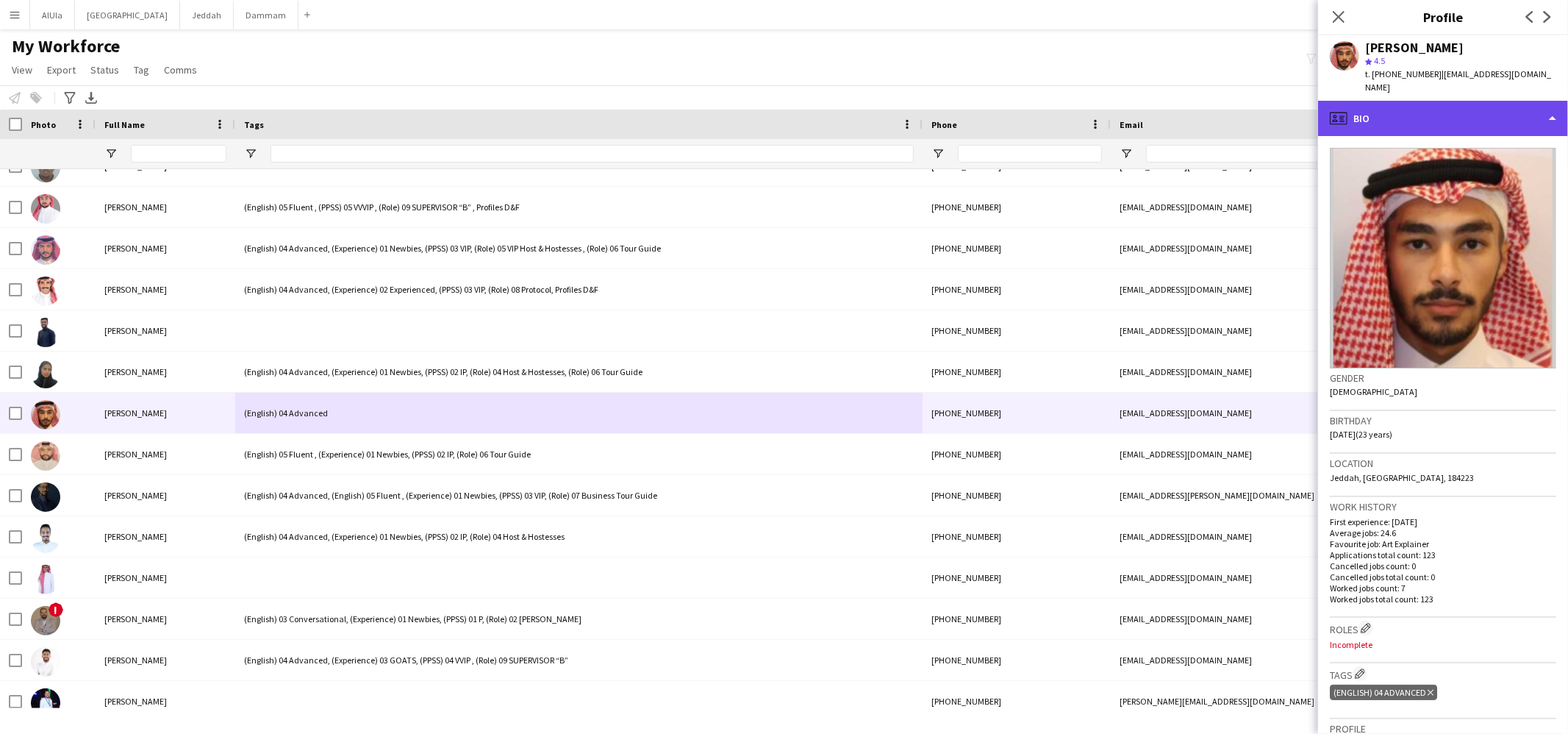
click at [1413, 112] on div "profile Bio" at bounding box center [1444, 118] width 250 height 35
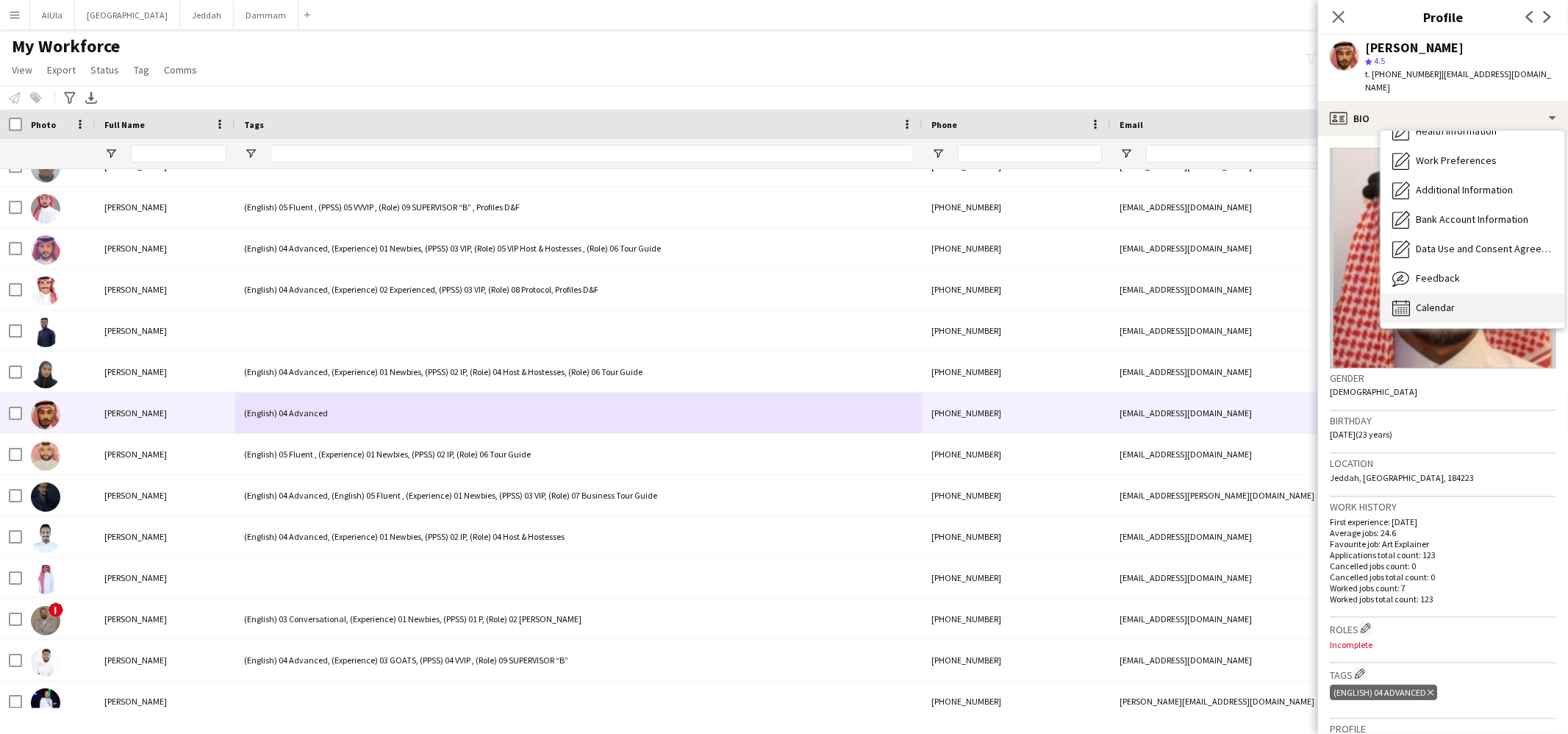
click at [1436, 294] on div "Calendar Calendar" at bounding box center [1472, 308] width 184 height 29
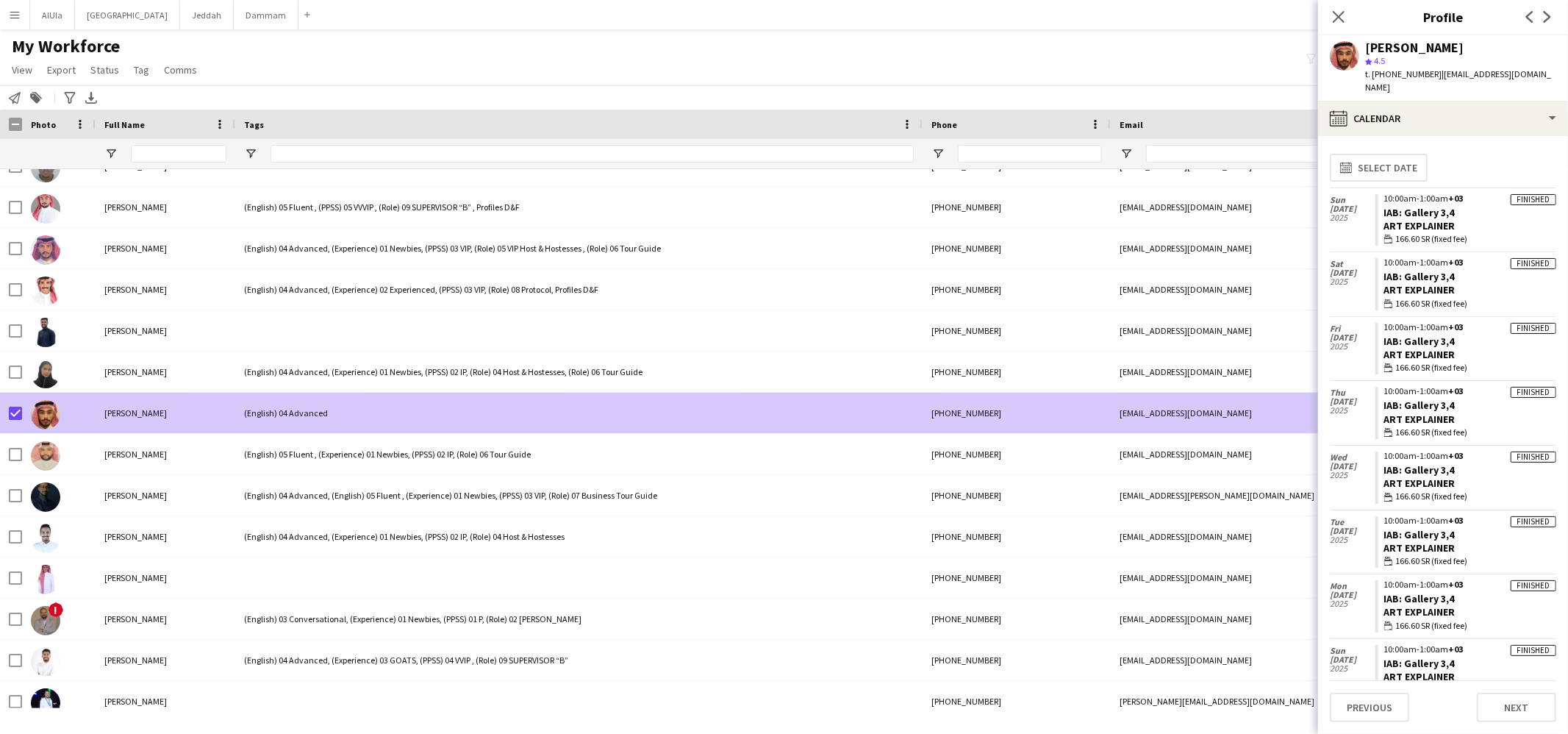
click at [139, 411] on span "Ahmad Afif" at bounding box center [136, 412] width 62 height 11
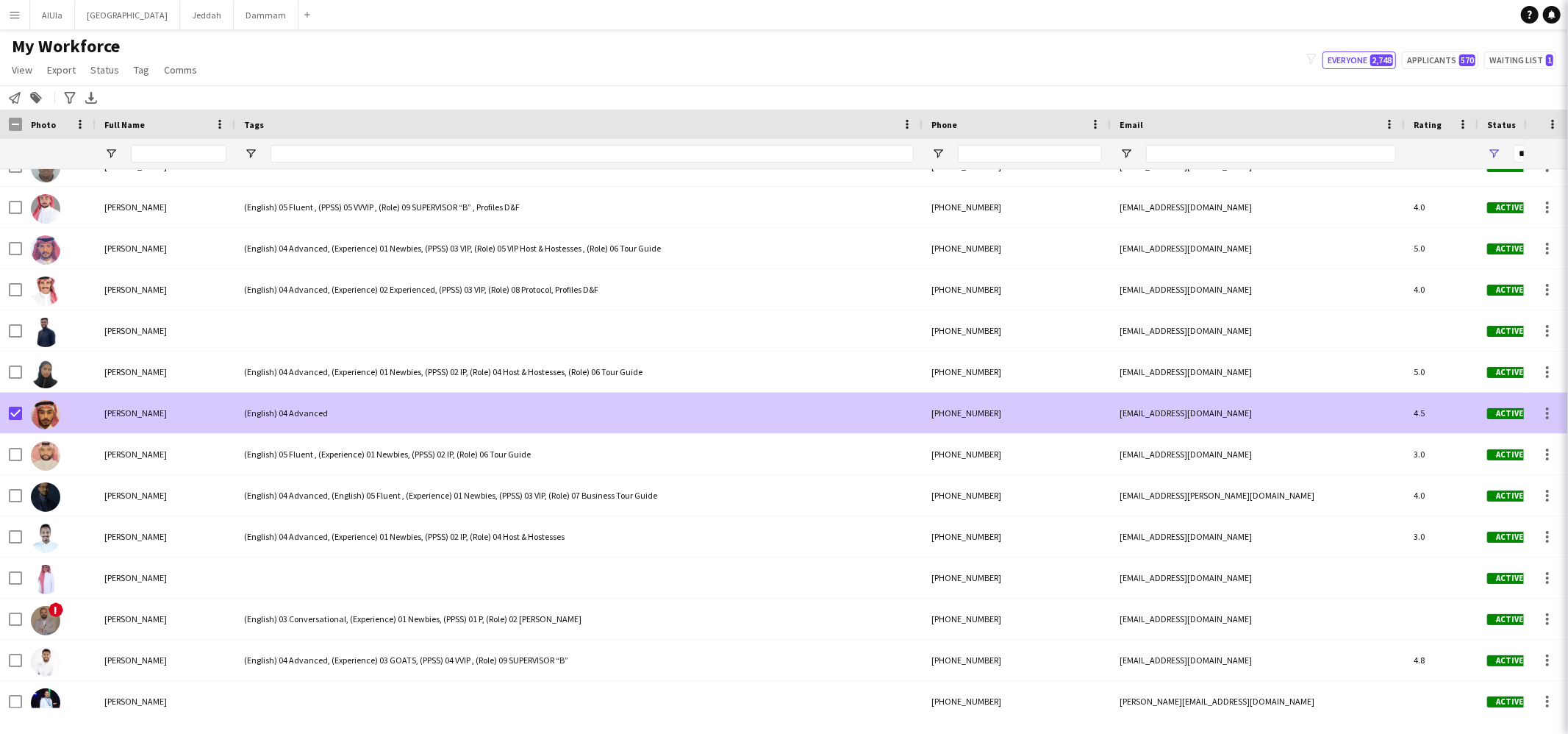
click at [139, 411] on span "Ahmad Afif" at bounding box center [136, 412] width 62 height 11
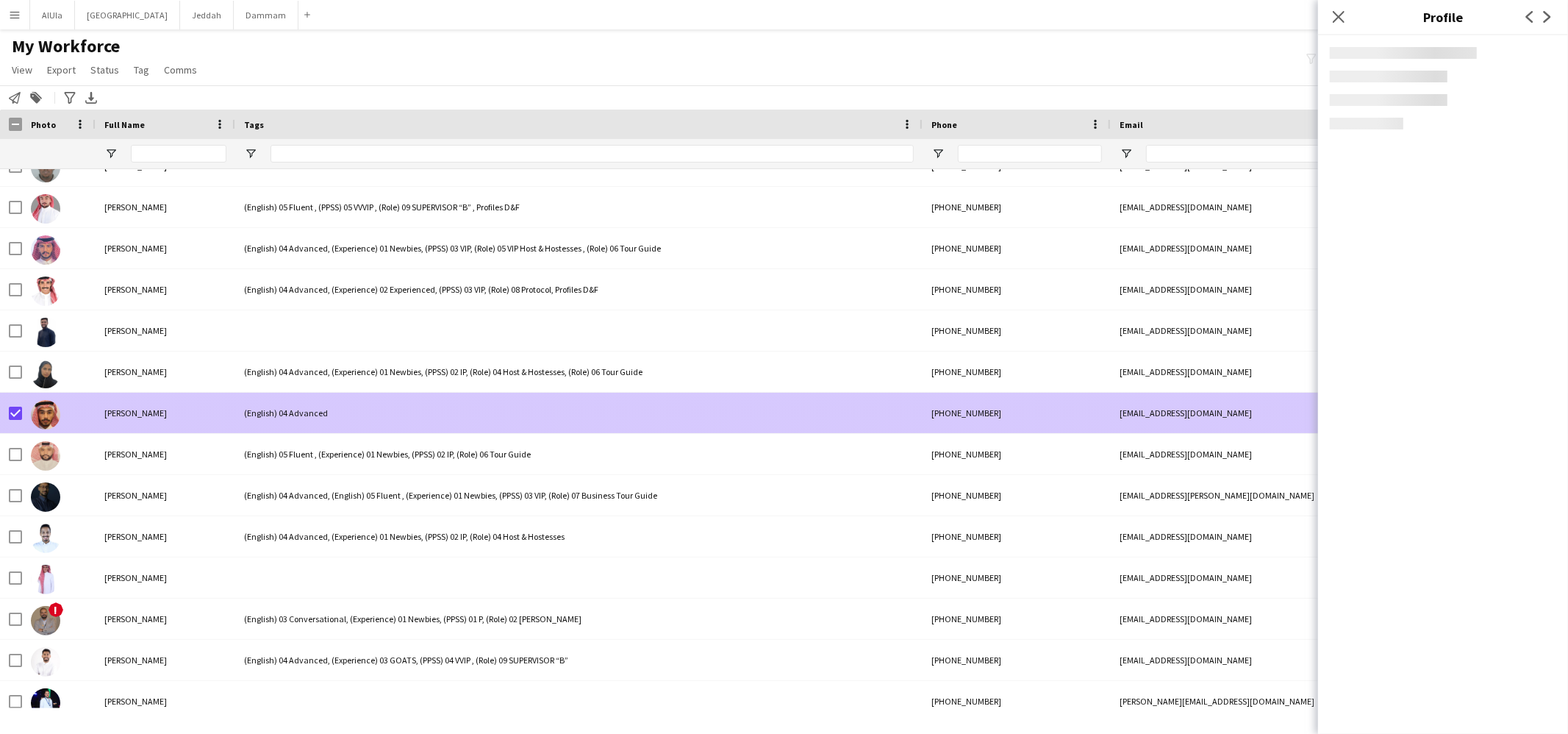
click at [139, 411] on span "Ahmad Afif" at bounding box center [136, 412] width 62 height 11
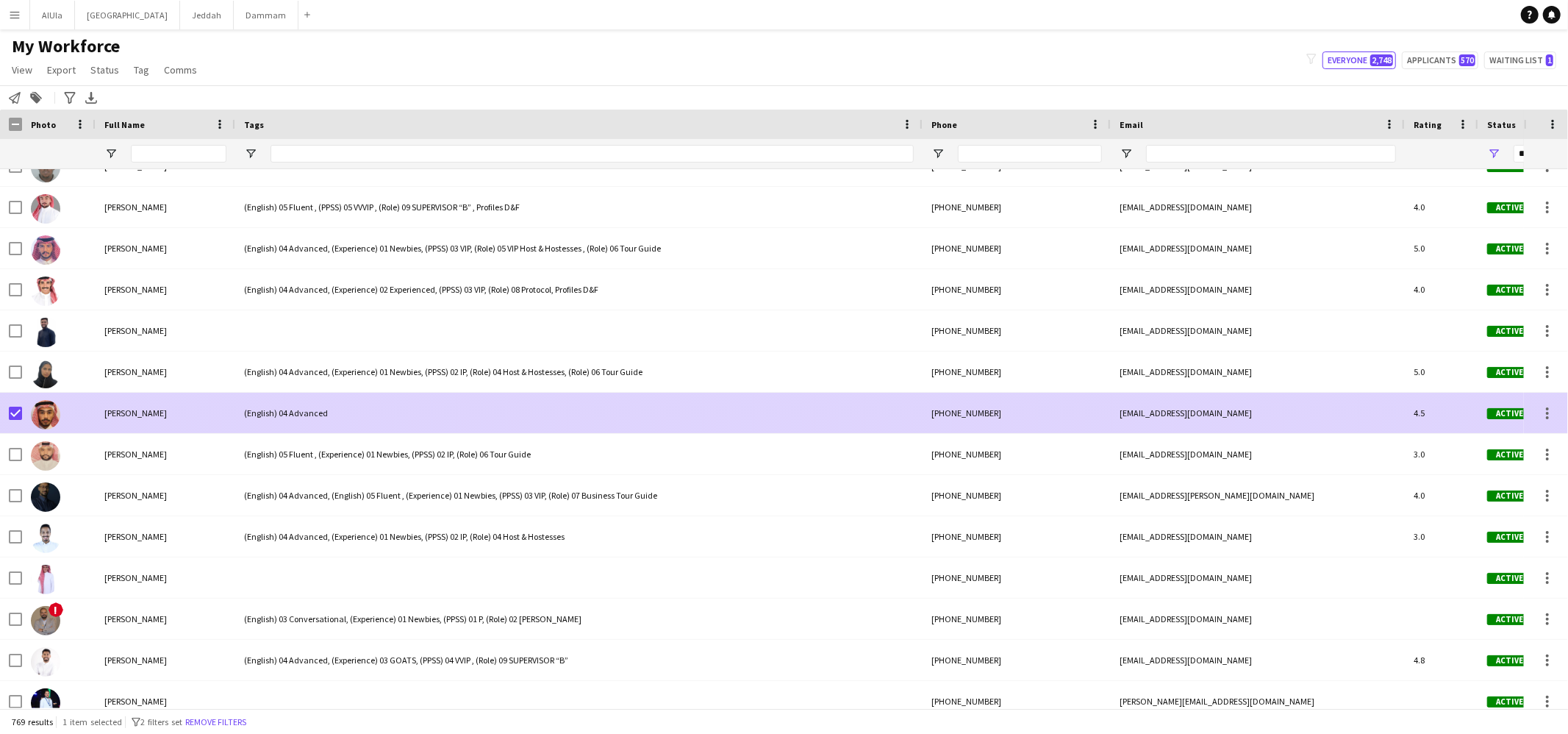
click at [139, 411] on span "Ahmad Afif" at bounding box center [136, 412] width 62 height 11
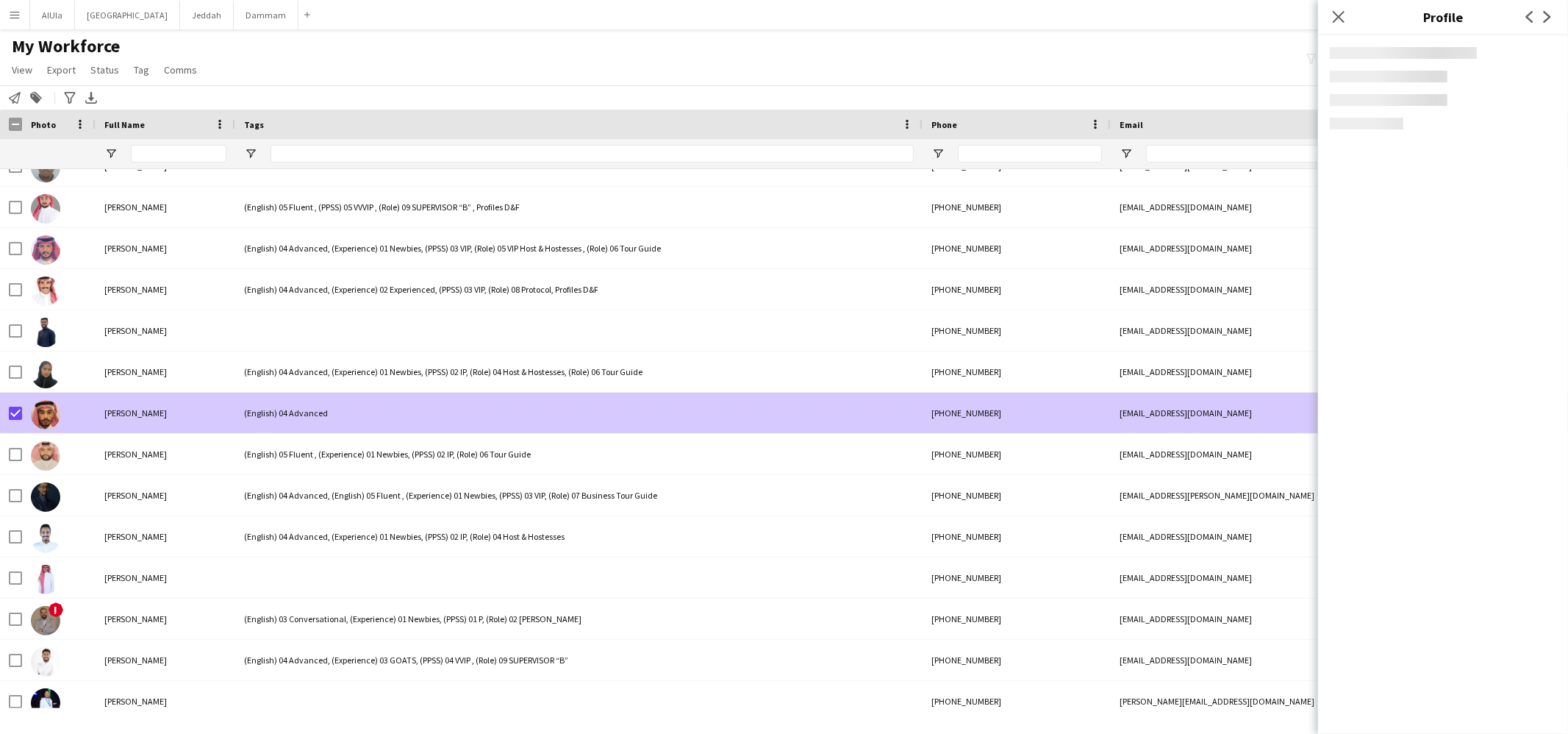
click at [183, 408] on div "Ahmad Afif" at bounding box center [165, 412] width 140 height 40
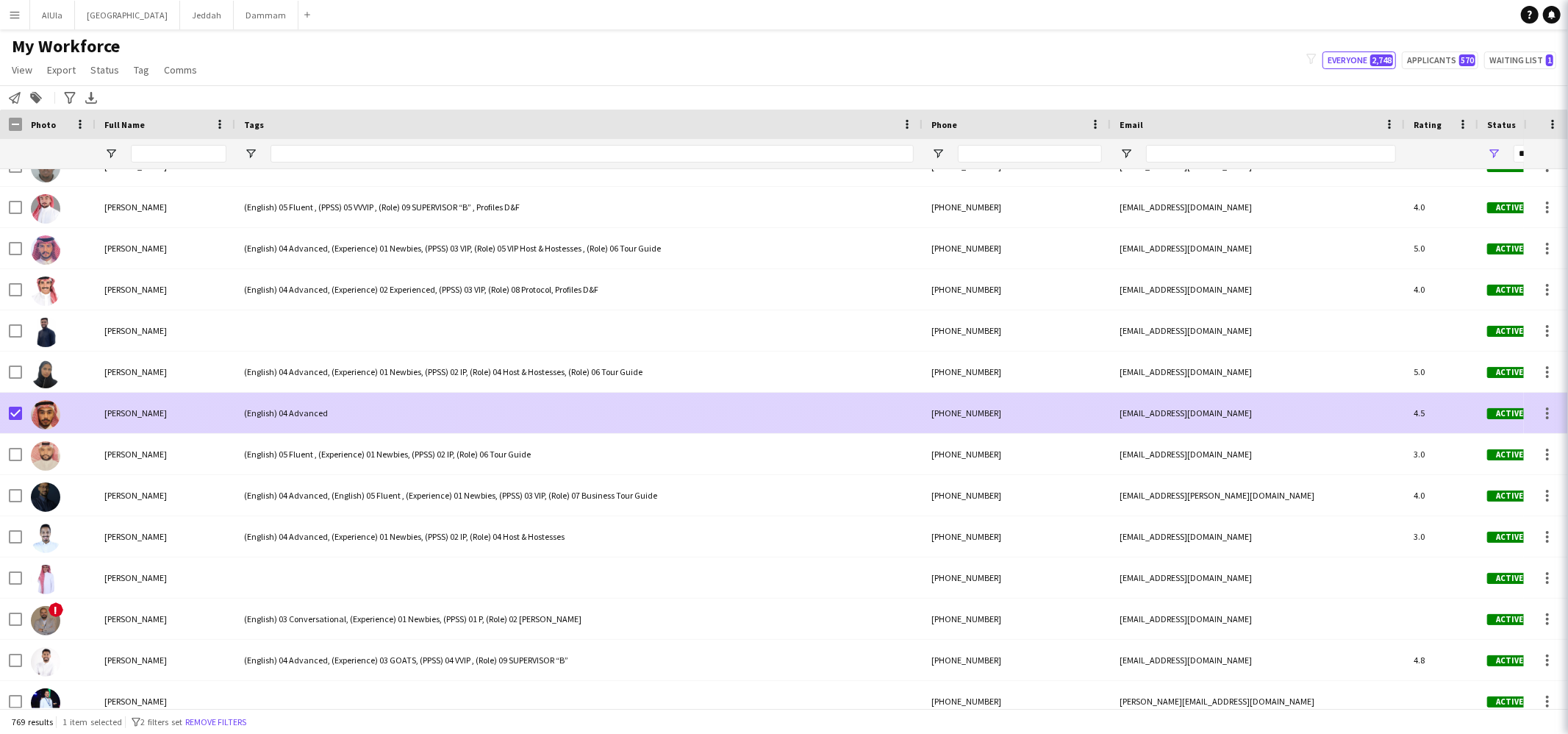
click at [147, 414] on div "Ahmad Afif" at bounding box center [165, 412] width 140 height 40
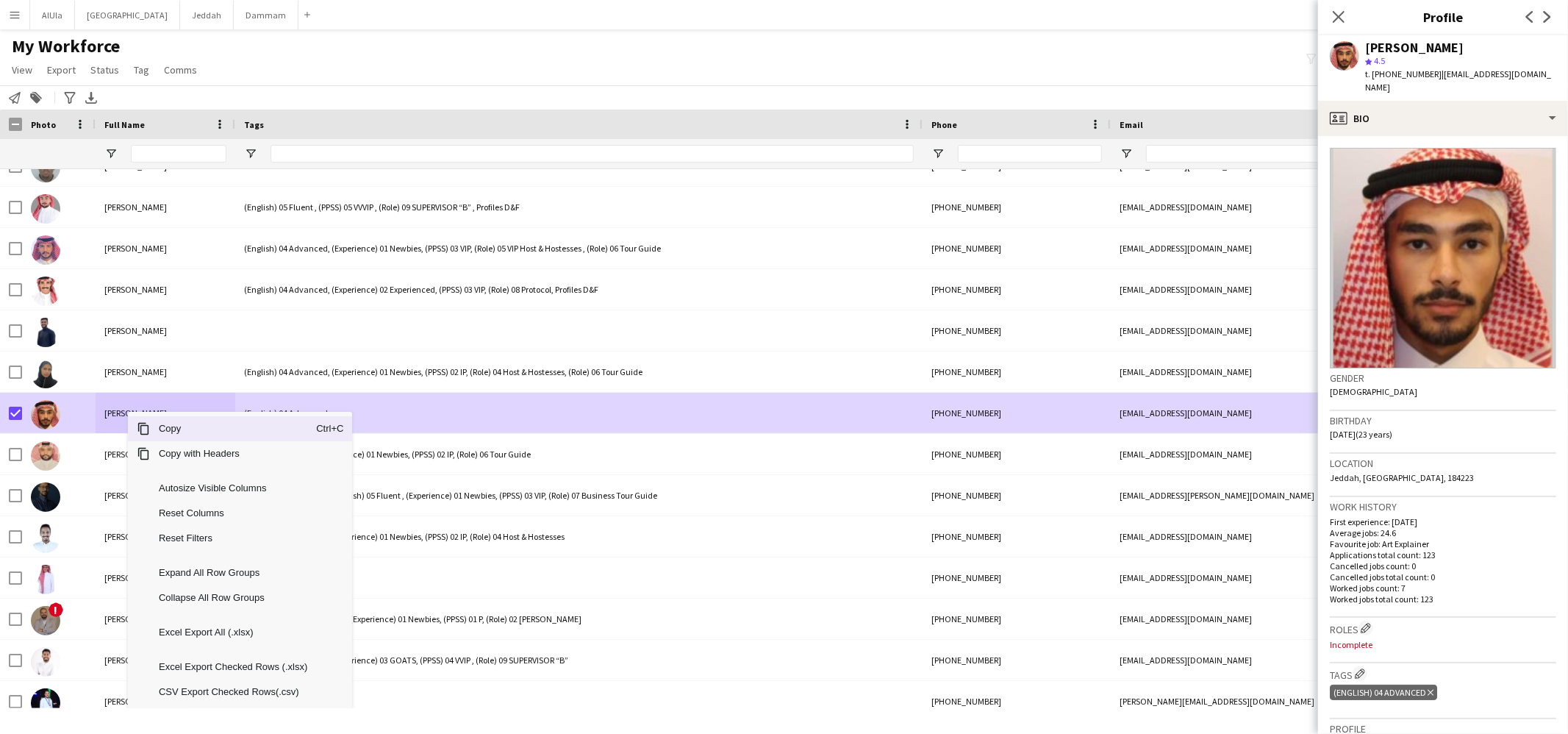
click at [142, 419] on span "Context Menu" at bounding box center [138, 429] width 22 height 25
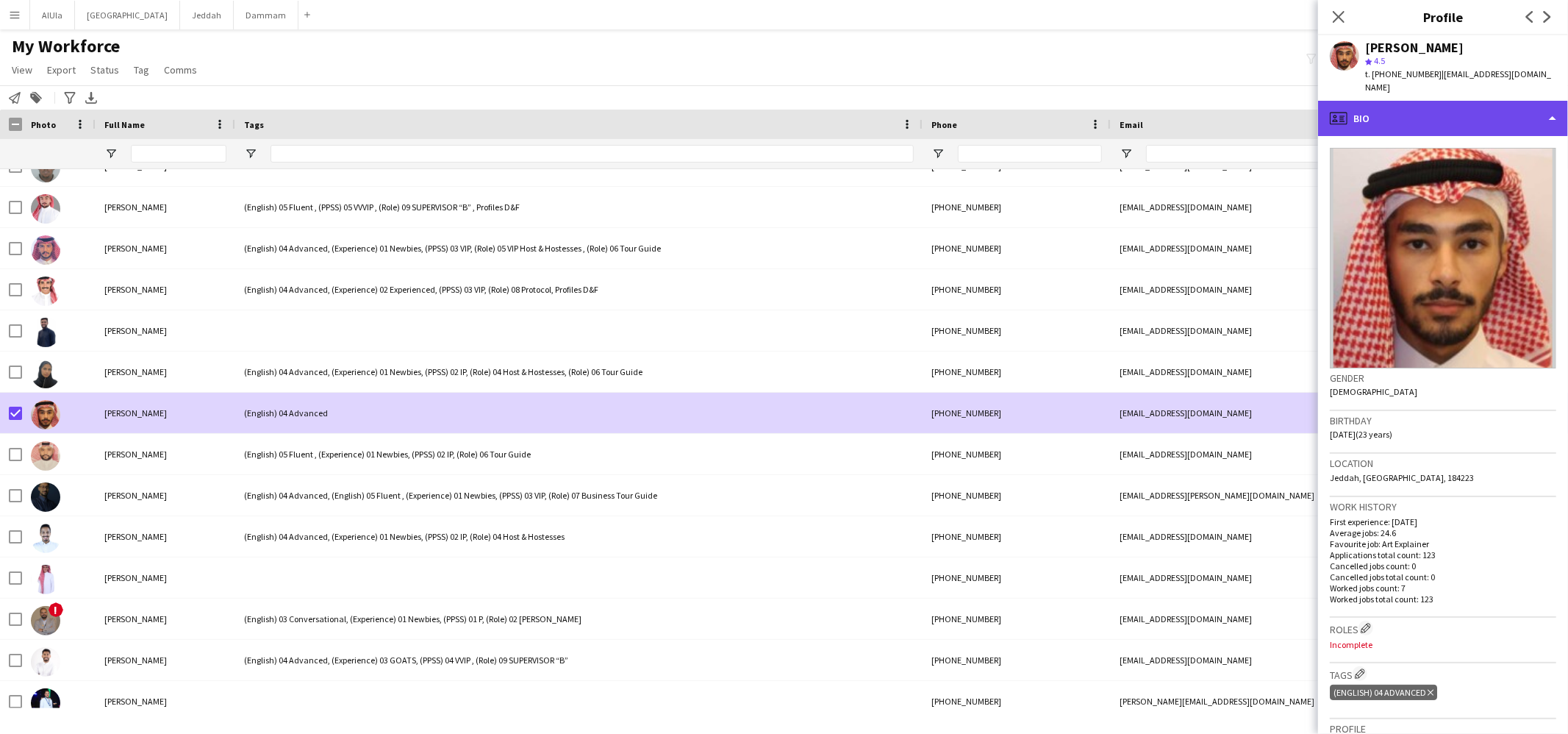
click at [1417, 101] on div "profile Bio" at bounding box center [1444, 118] width 250 height 35
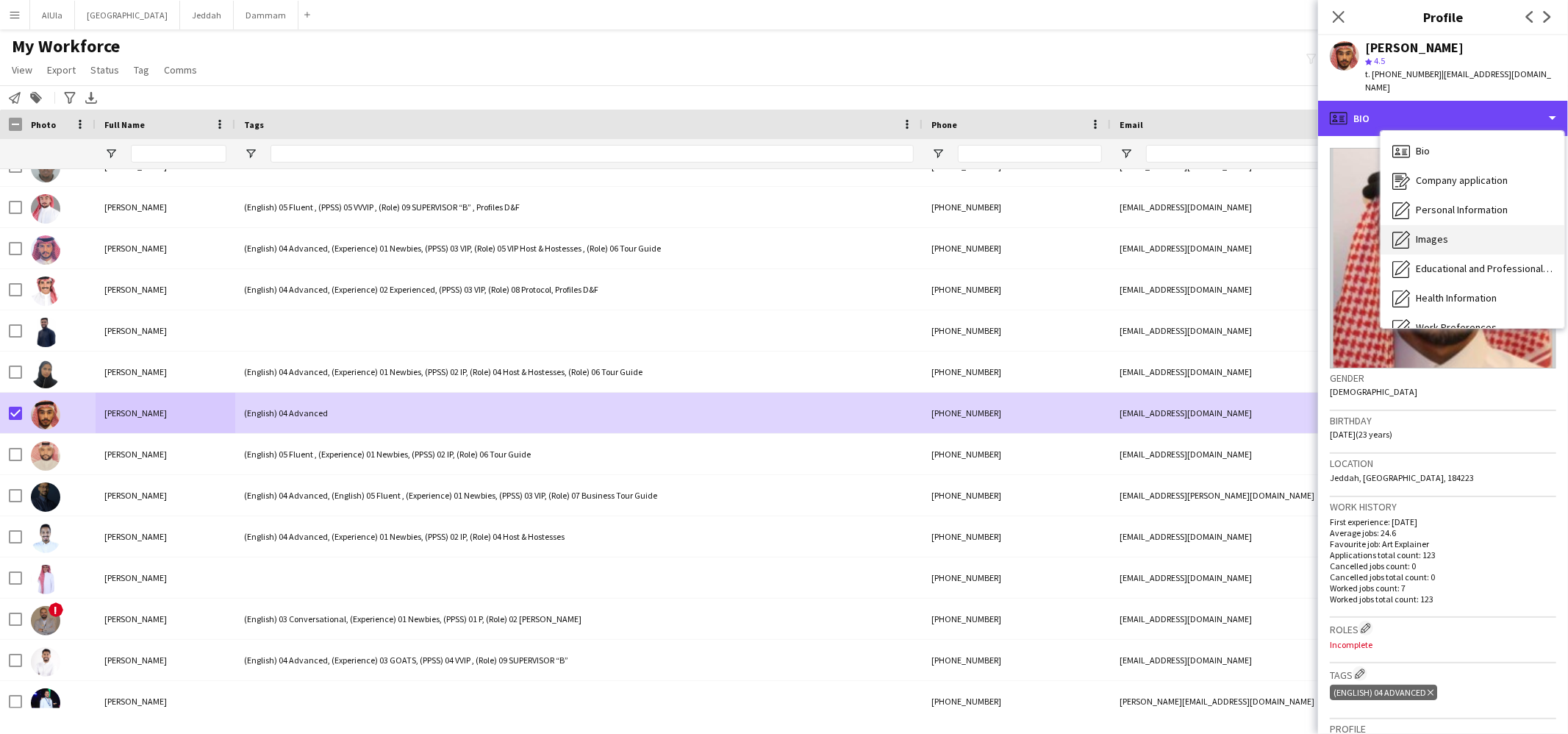
scroll to position [167, 0]
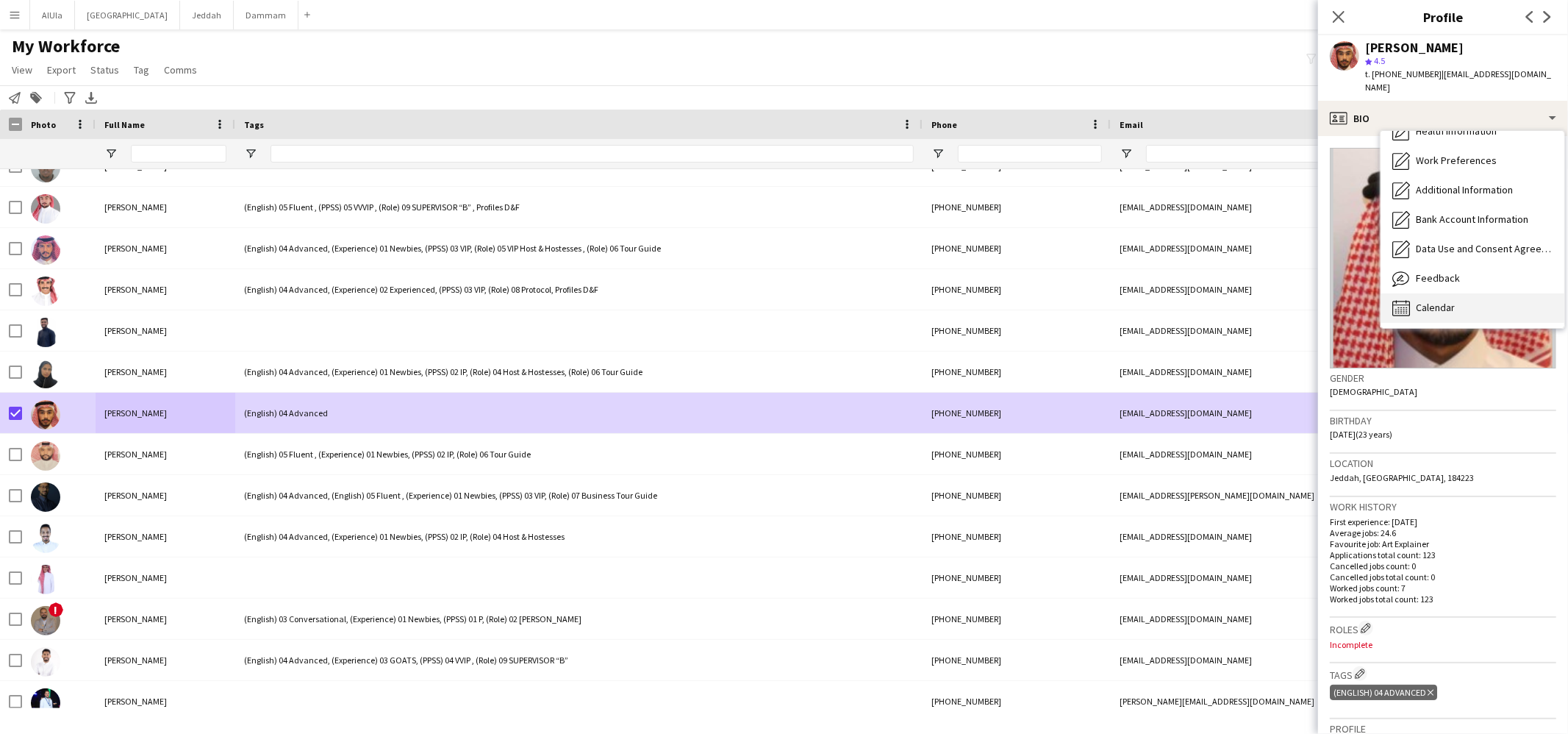
click at [1440, 294] on div "Calendar Calendar" at bounding box center [1472, 308] width 184 height 29
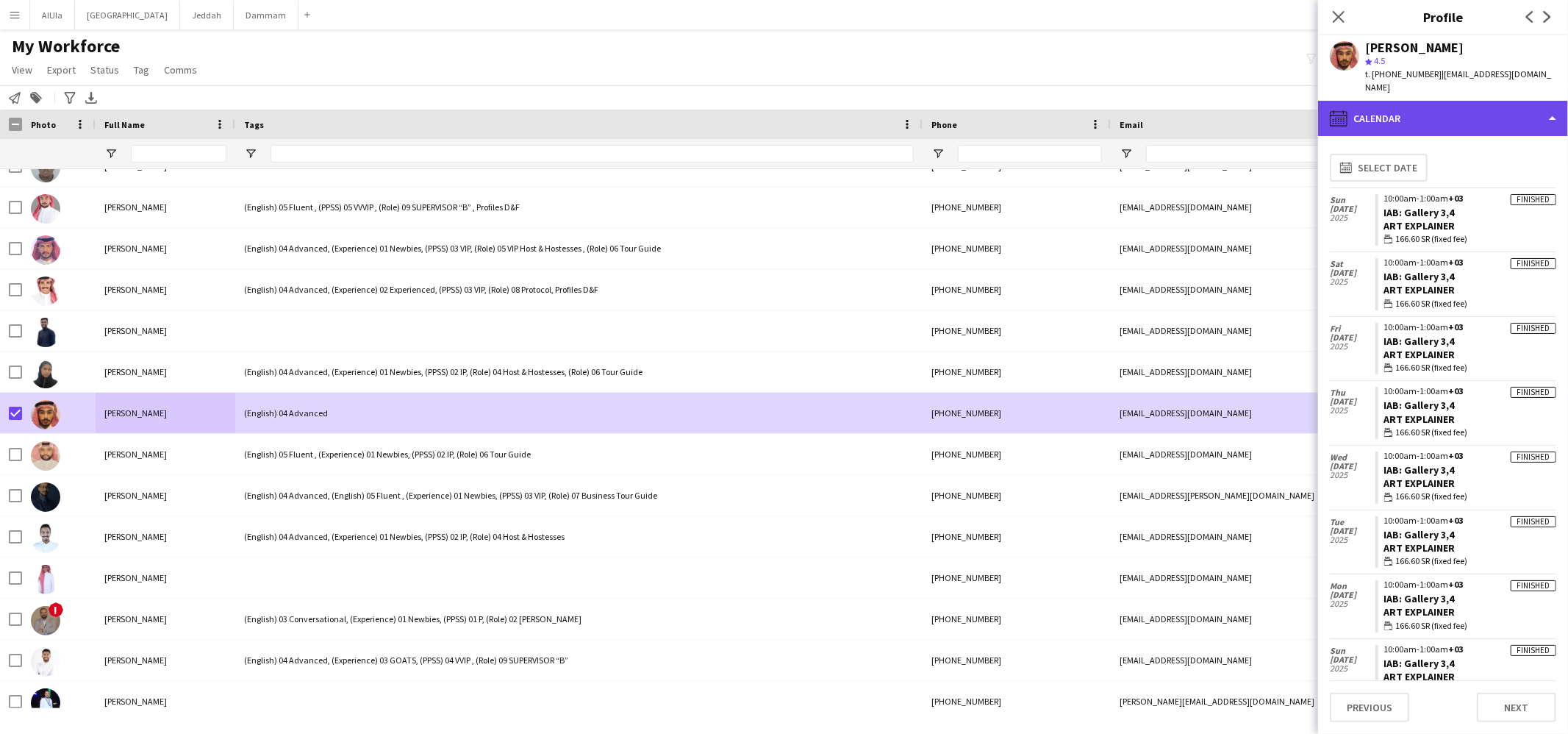
click at [1429, 103] on div "calendar-full Calendar" at bounding box center [1444, 118] width 250 height 35
click at [1436, 101] on div "calendar-full Calendar" at bounding box center [1444, 118] width 250 height 35
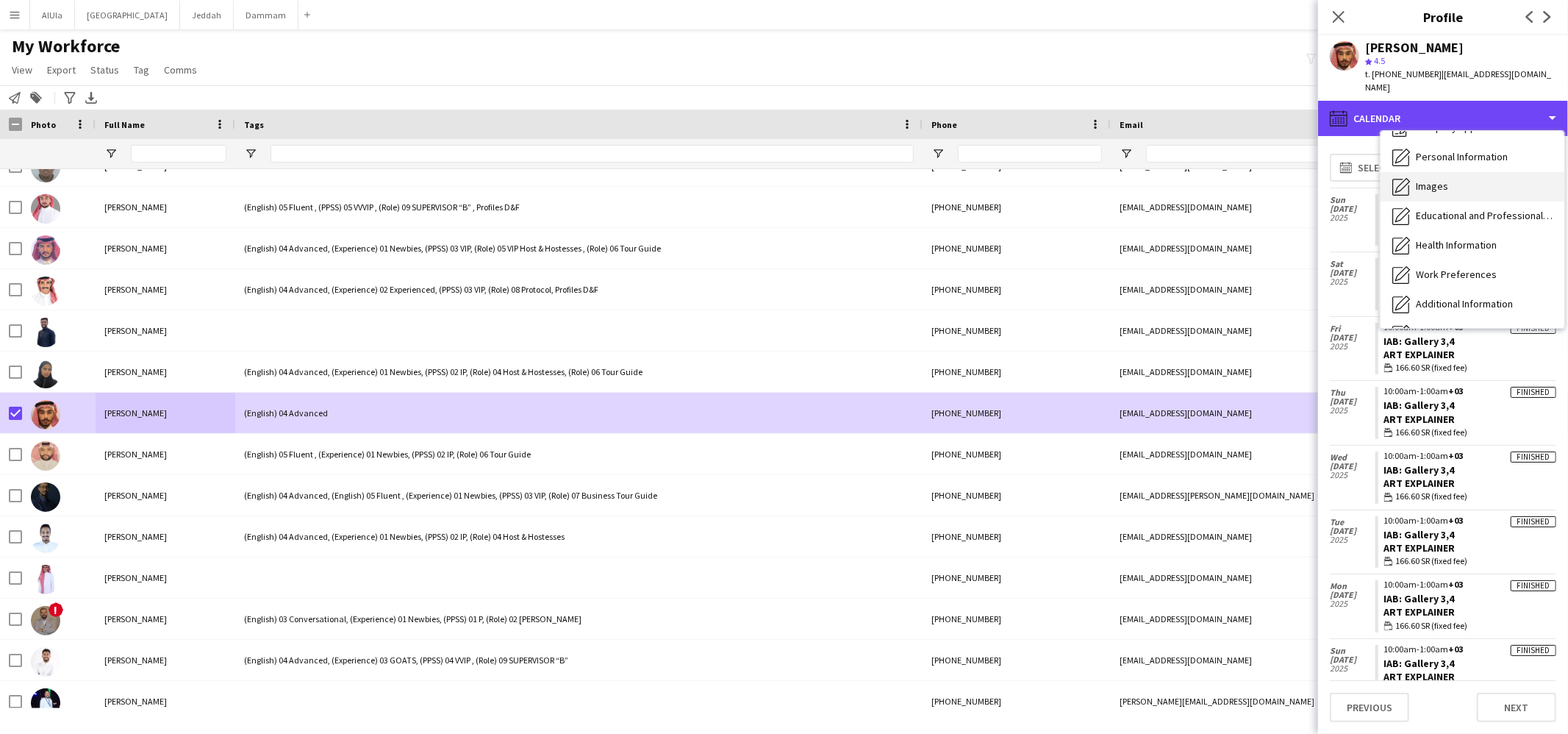
scroll to position [0, 0]
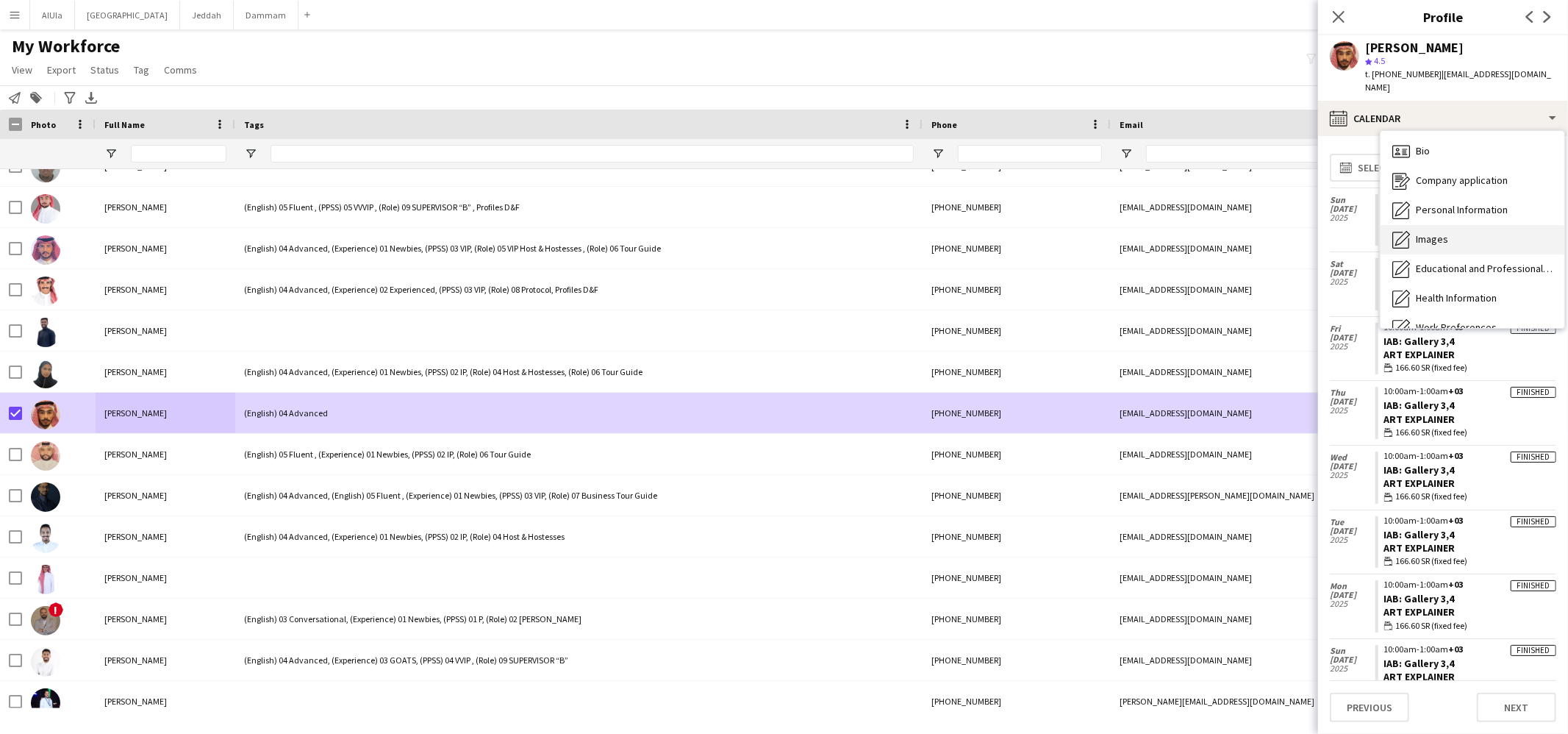
click at [1440, 225] on div "Images Images" at bounding box center [1472, 240] width 184 height 29
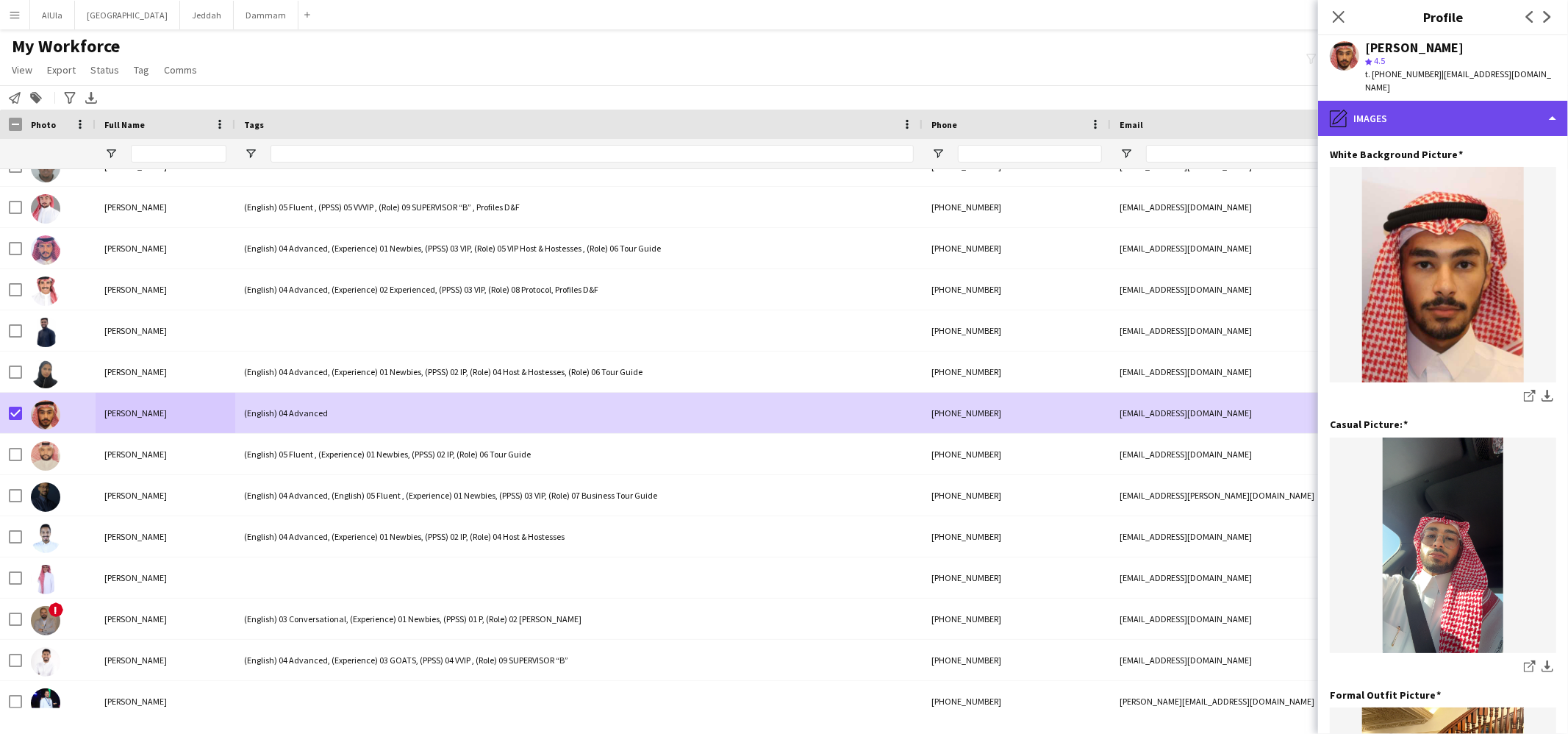
click at [1400, 106] on div "pencil4 Images" at bounding box center [1444, 118] width 250 height 35
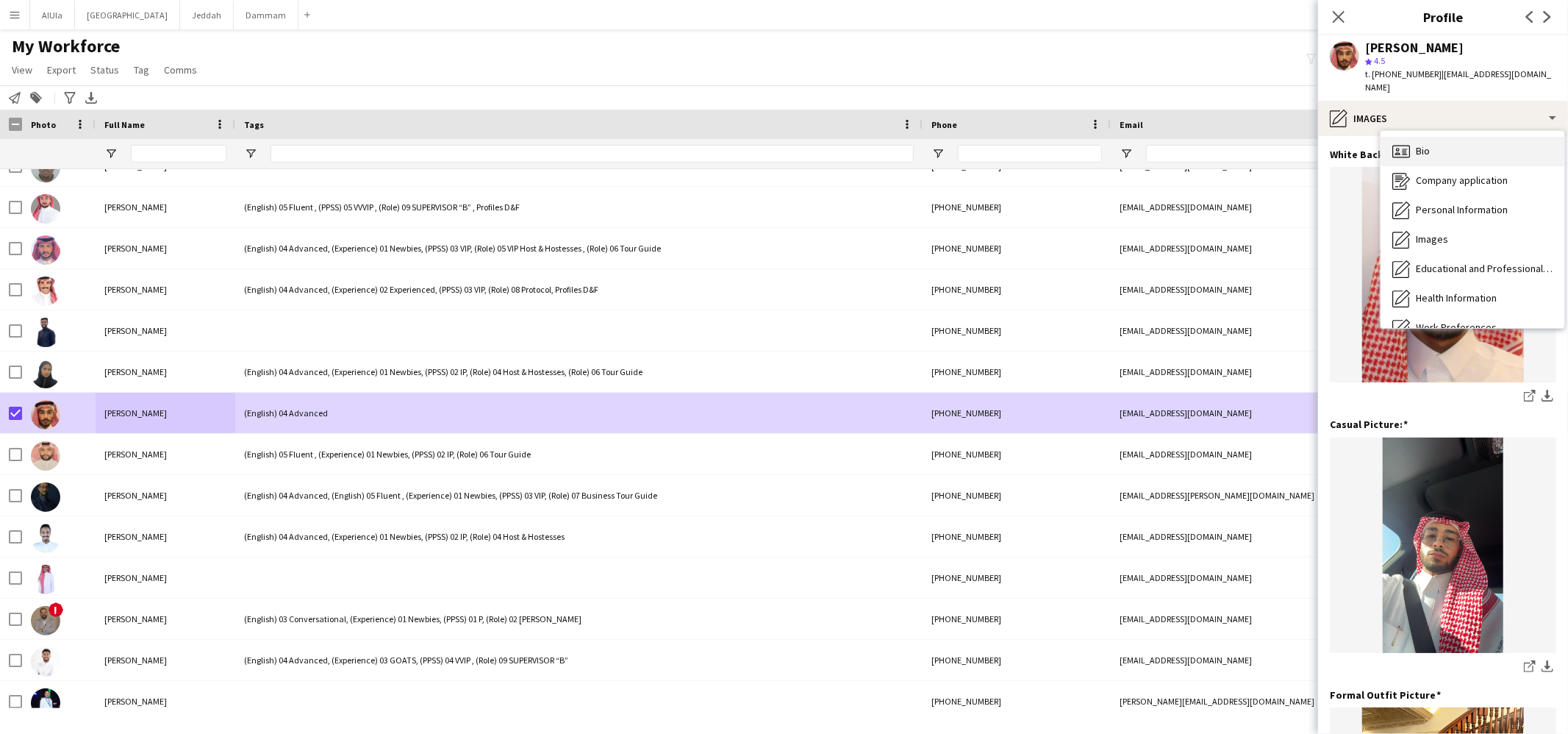
click at [1423, 144] on span "Bio" at bounding box center [1422, 151] width 14 height 13
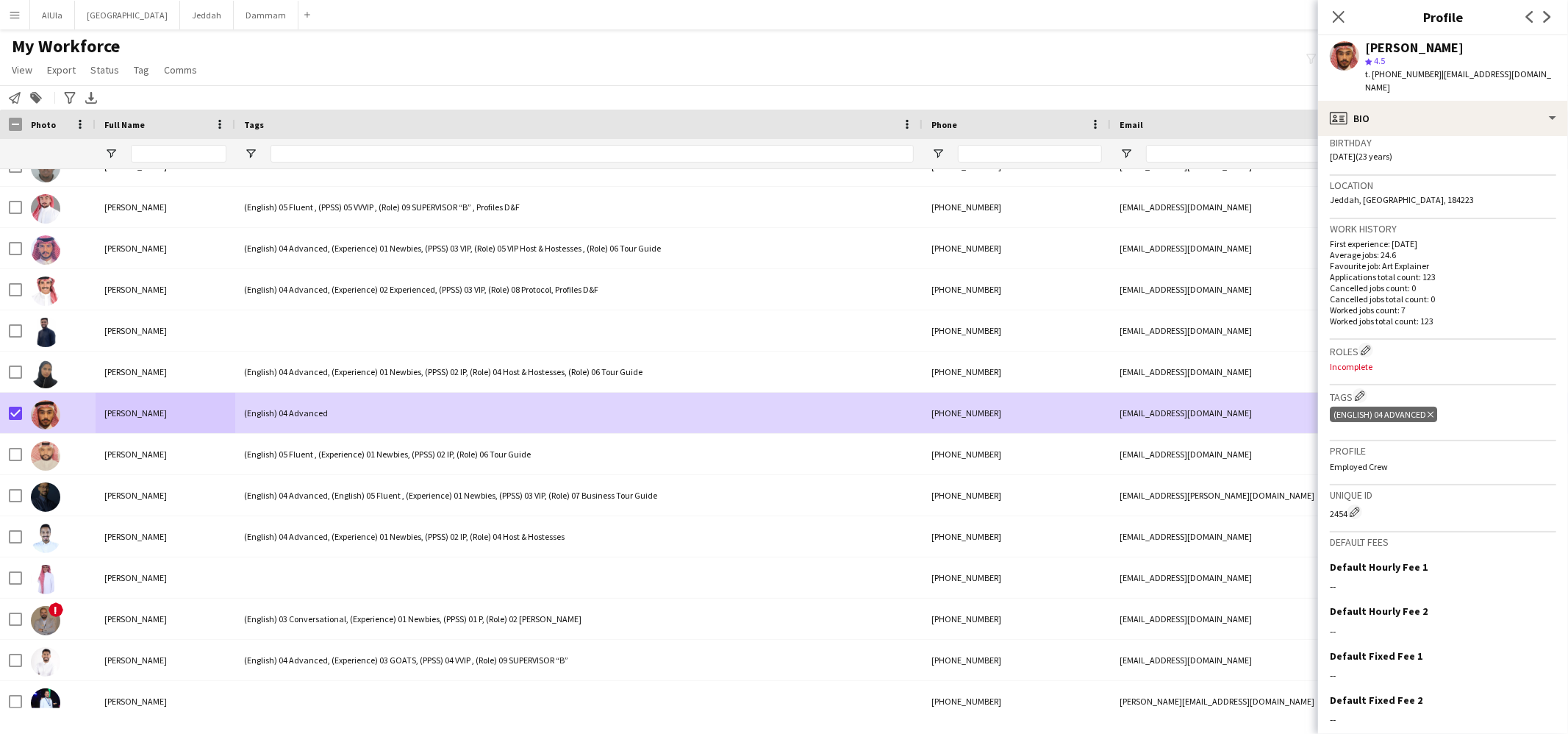
scroll to position [317, 0]
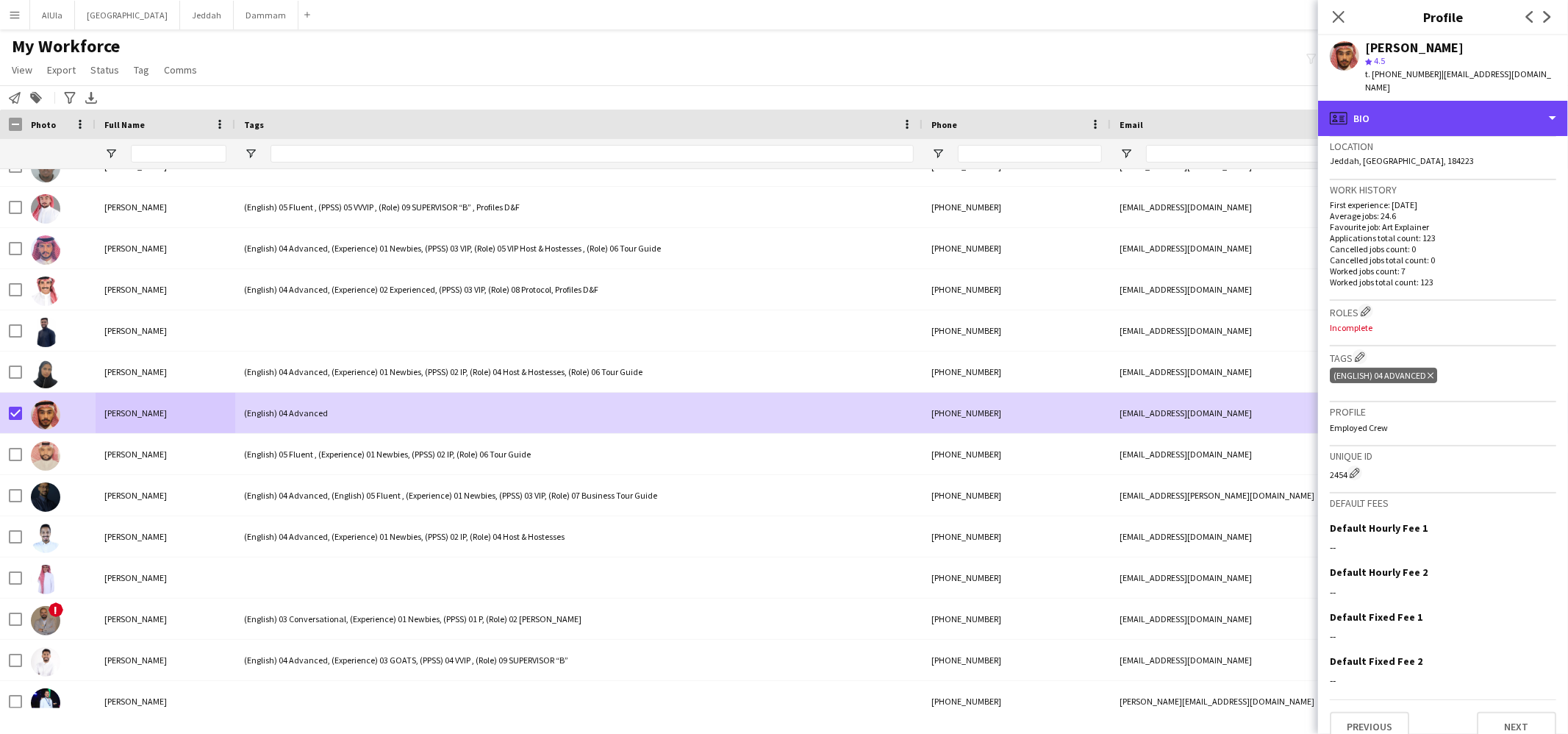
drag, startPoint x: 1406, startPoint y: 98, endPoint x: 1404, endPoint y: 117, distance: 19.1
click at [1406, 101] on div "profile Bio" at bounding box center [1444, 118] width 250 height 35
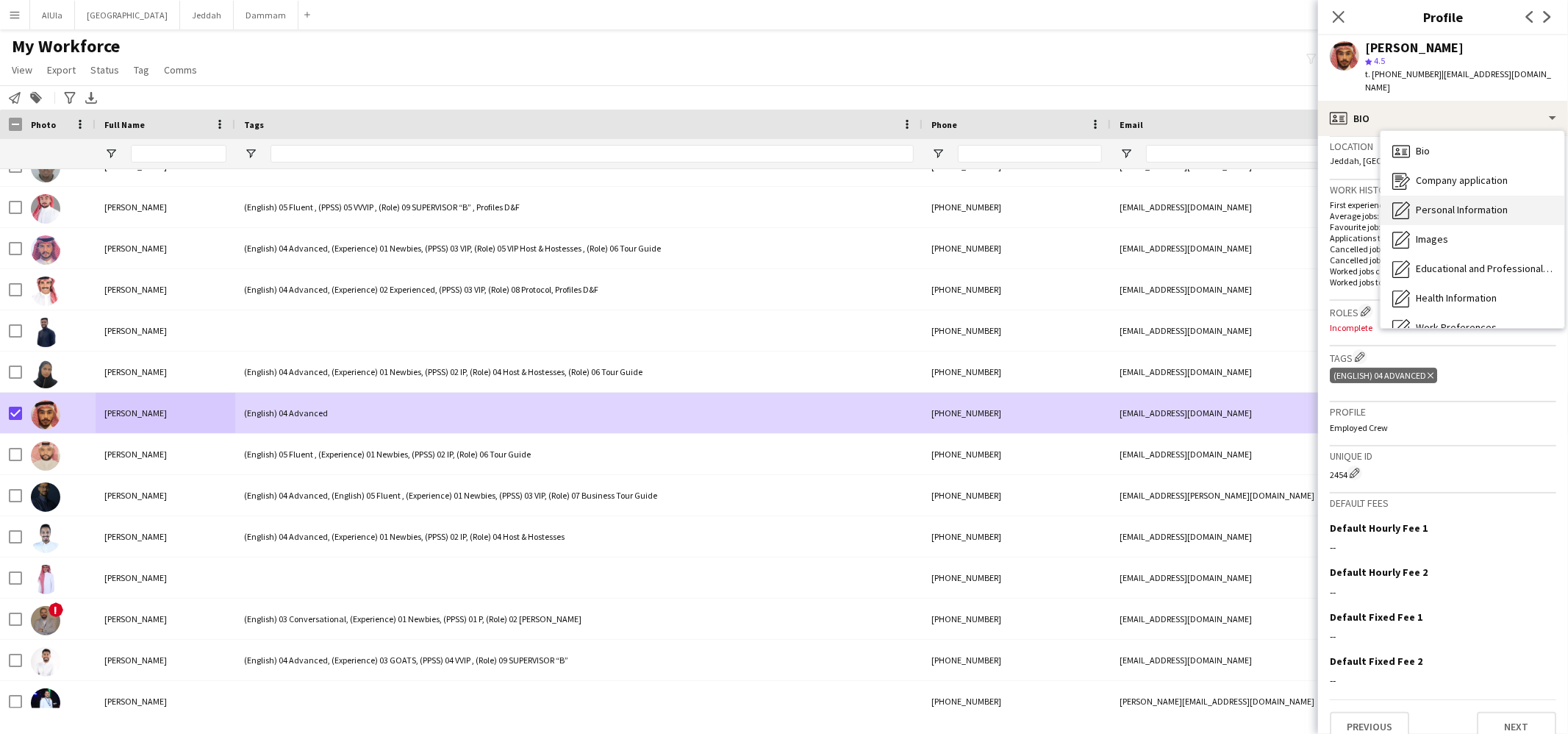
click at [1419, 196] on div "Personal Information Personal Information" at bounding box center [1472, 210] width 184 height 29
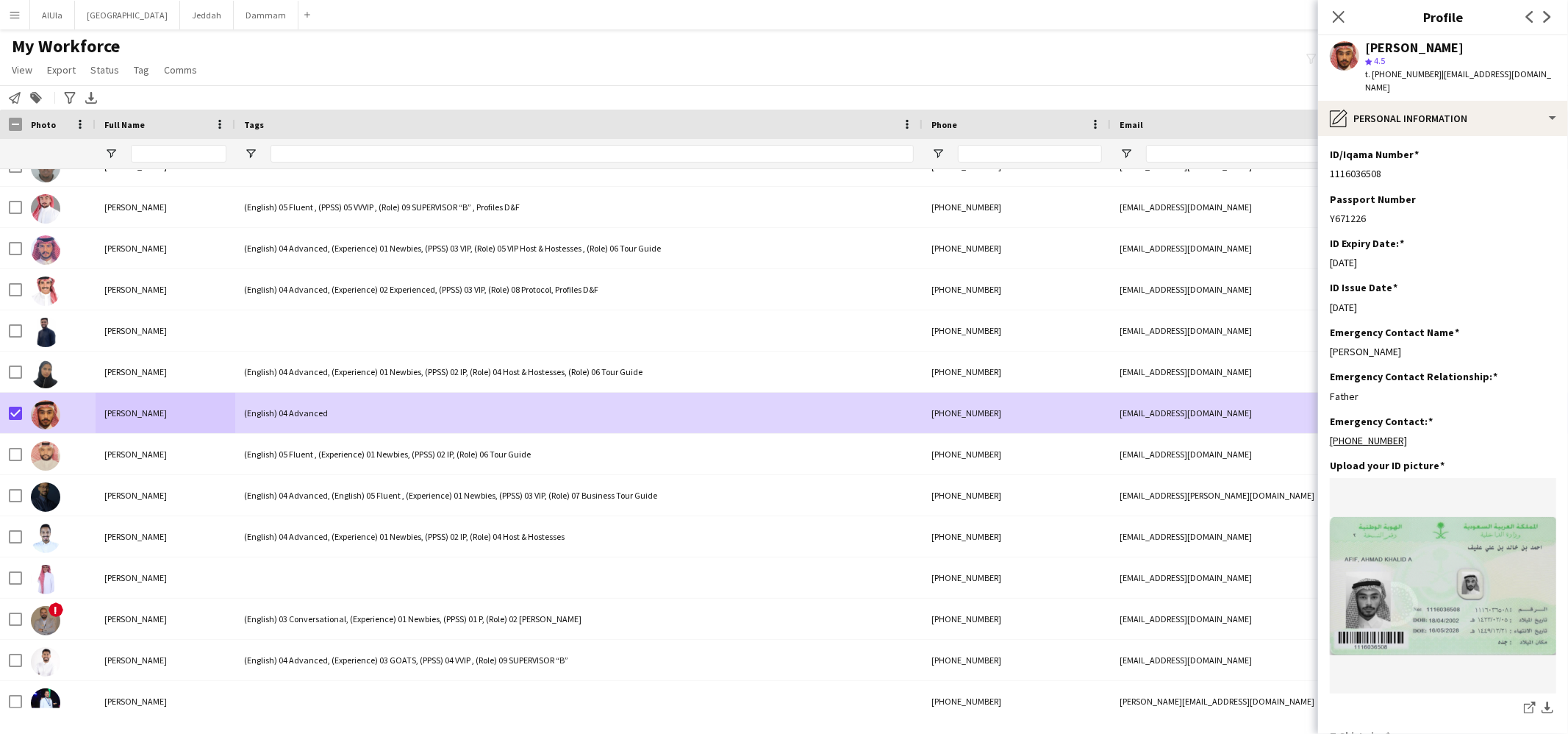
scroll to position [618, 0]
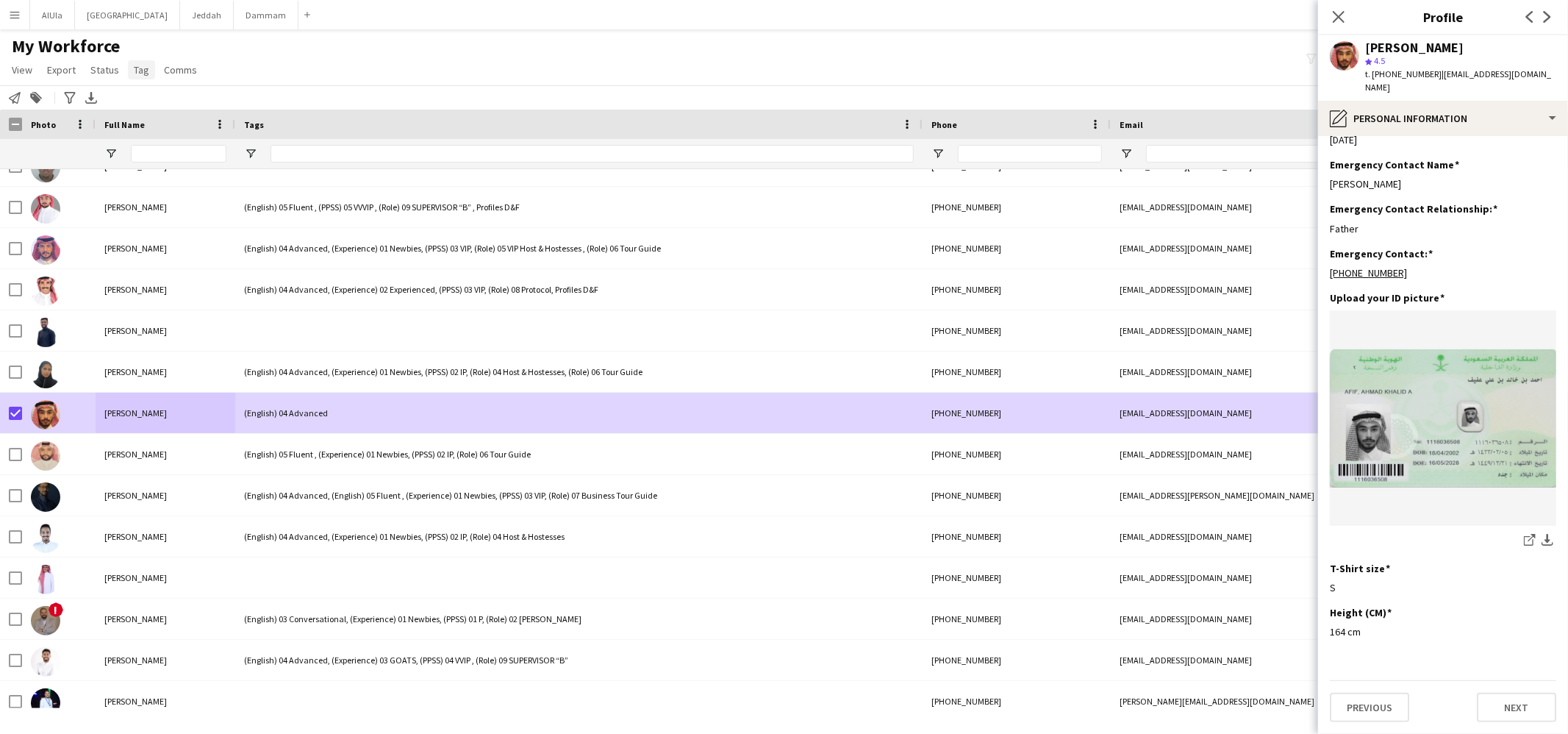
click at [128, 74] on link "Tag" at bounding box center [141, 70] width 27 height 19
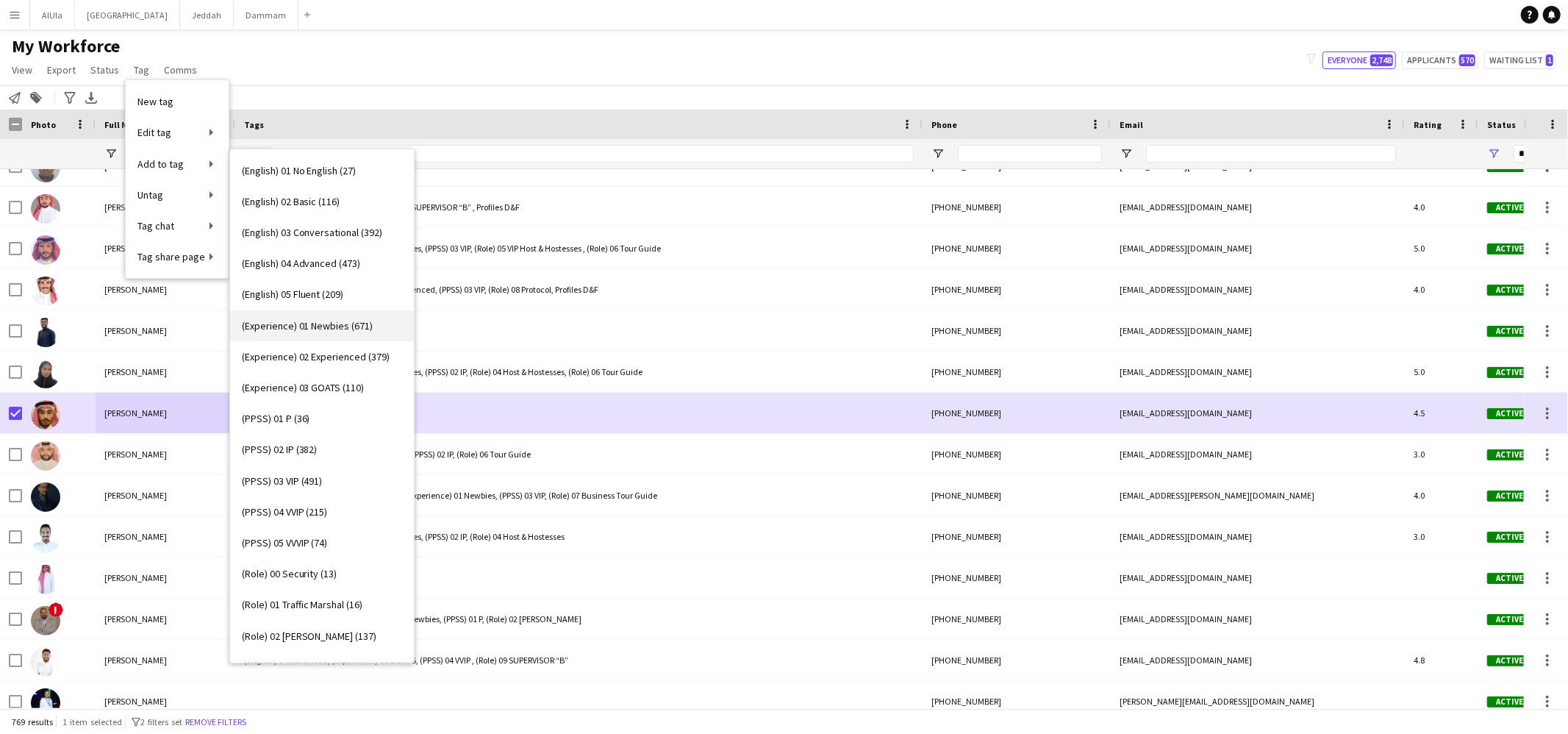
click at [344, 324] on span "(Experience) 01 Newbies (671)" at bounding box center [308, 326] width 132 height 13
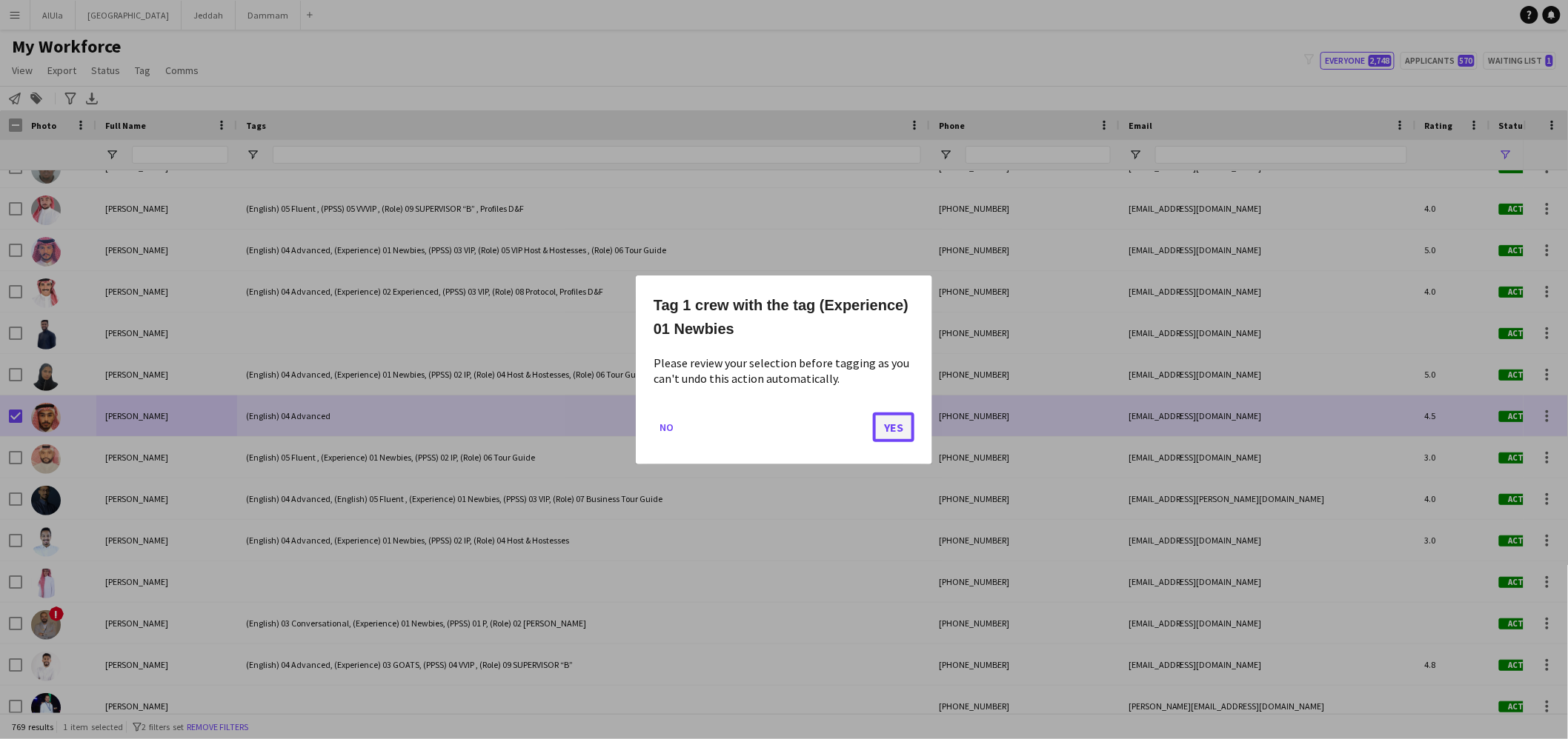
click at [908, 420] on button "Yes" at bounding box center [894, 427] width 41 height 30
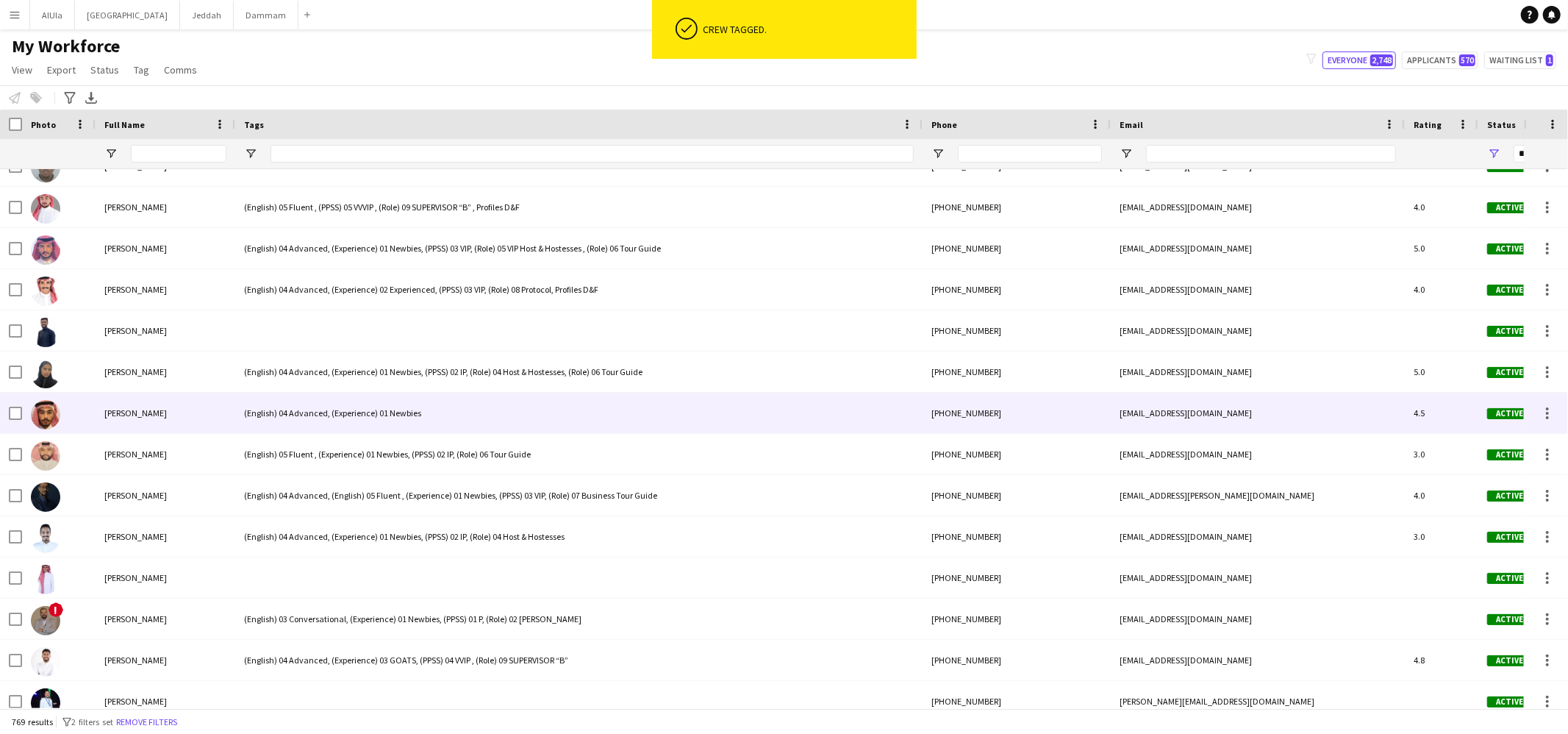
click at [22, 412] on div at bounding box center [59, 412] width 74 height 40
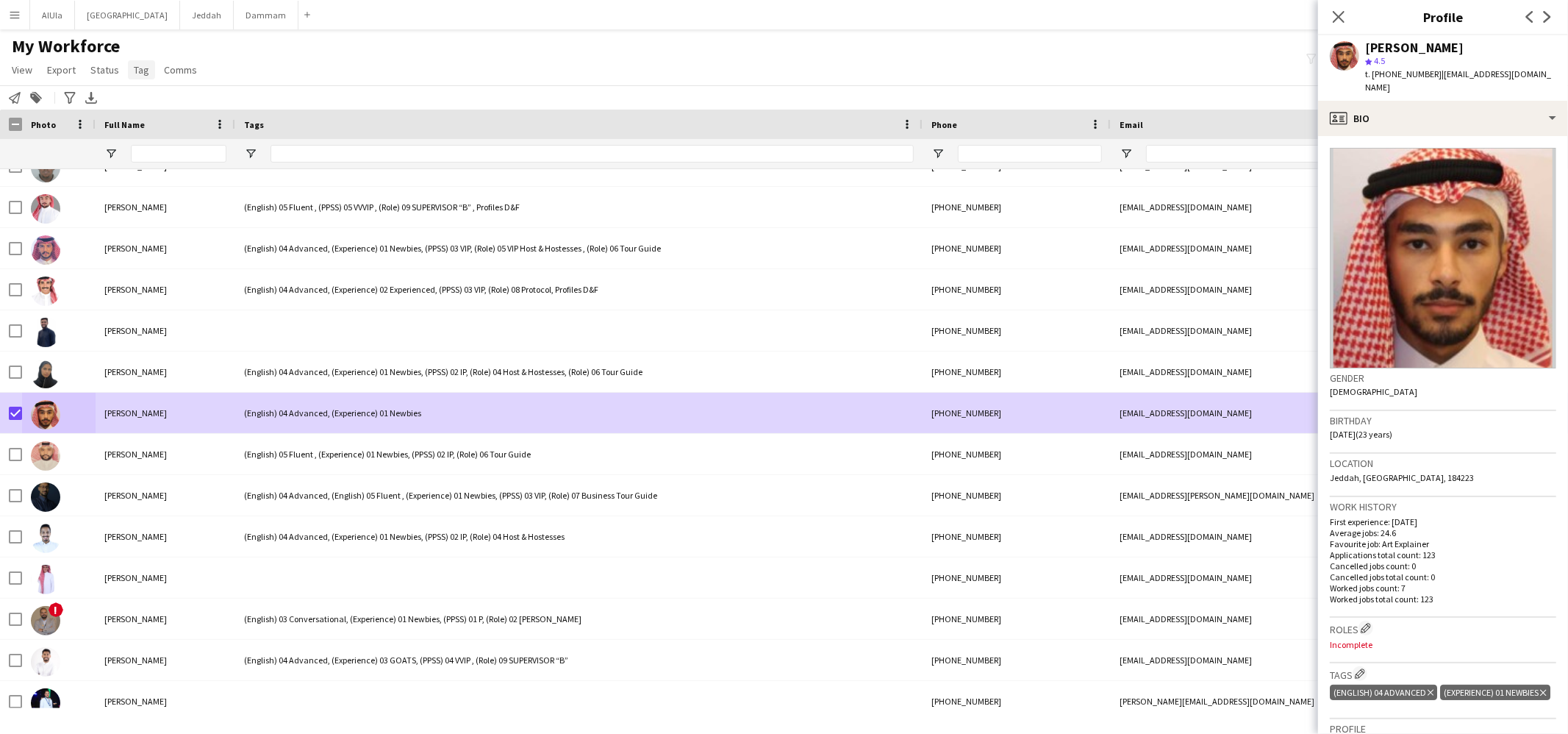
click at [128, 72] on link "Tag" at bounding box center [141, 70] width 27 height 19
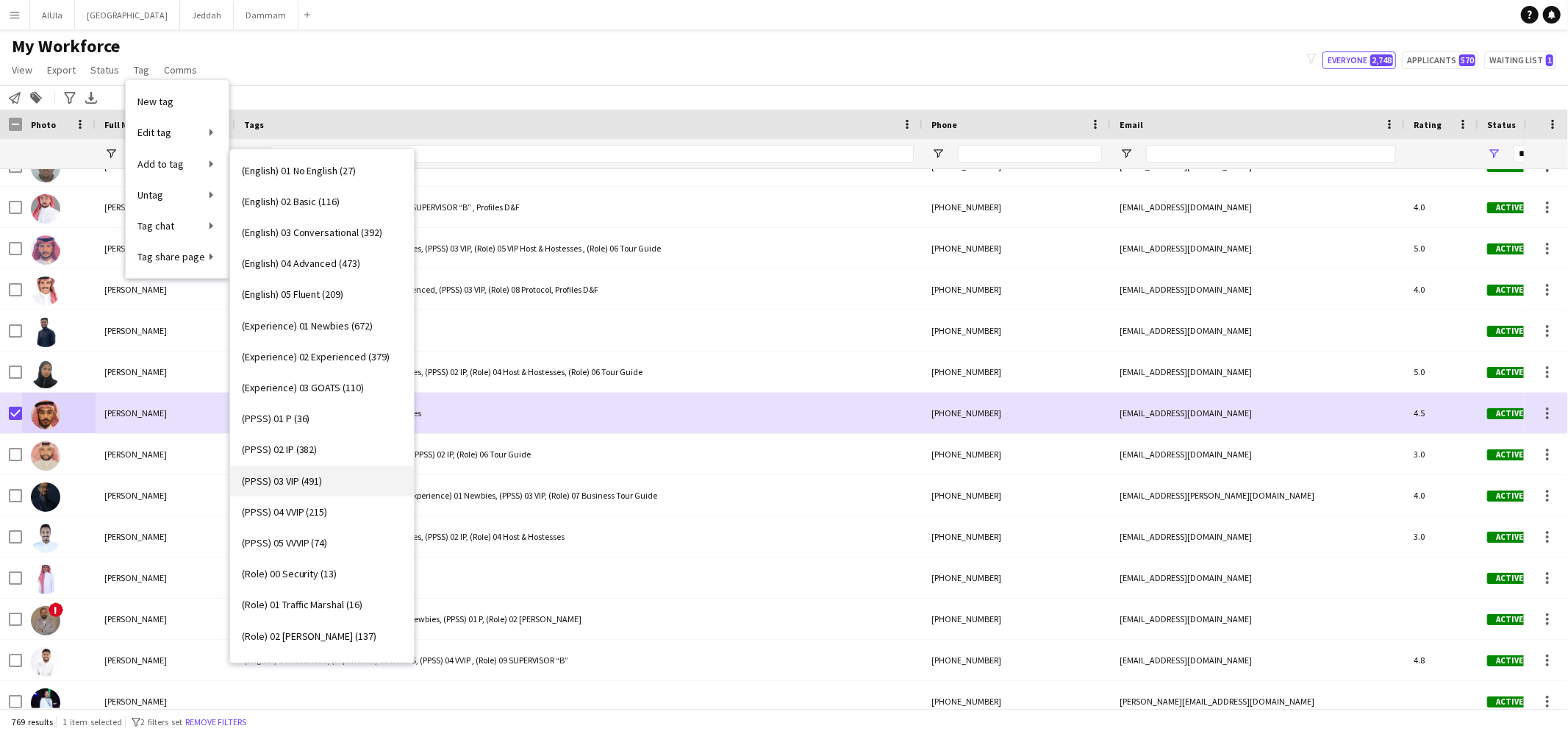
click at [328, 484] on link "(PPSS) 03 VIP (491)" at bounding box center [321, 481] width 184 height 31
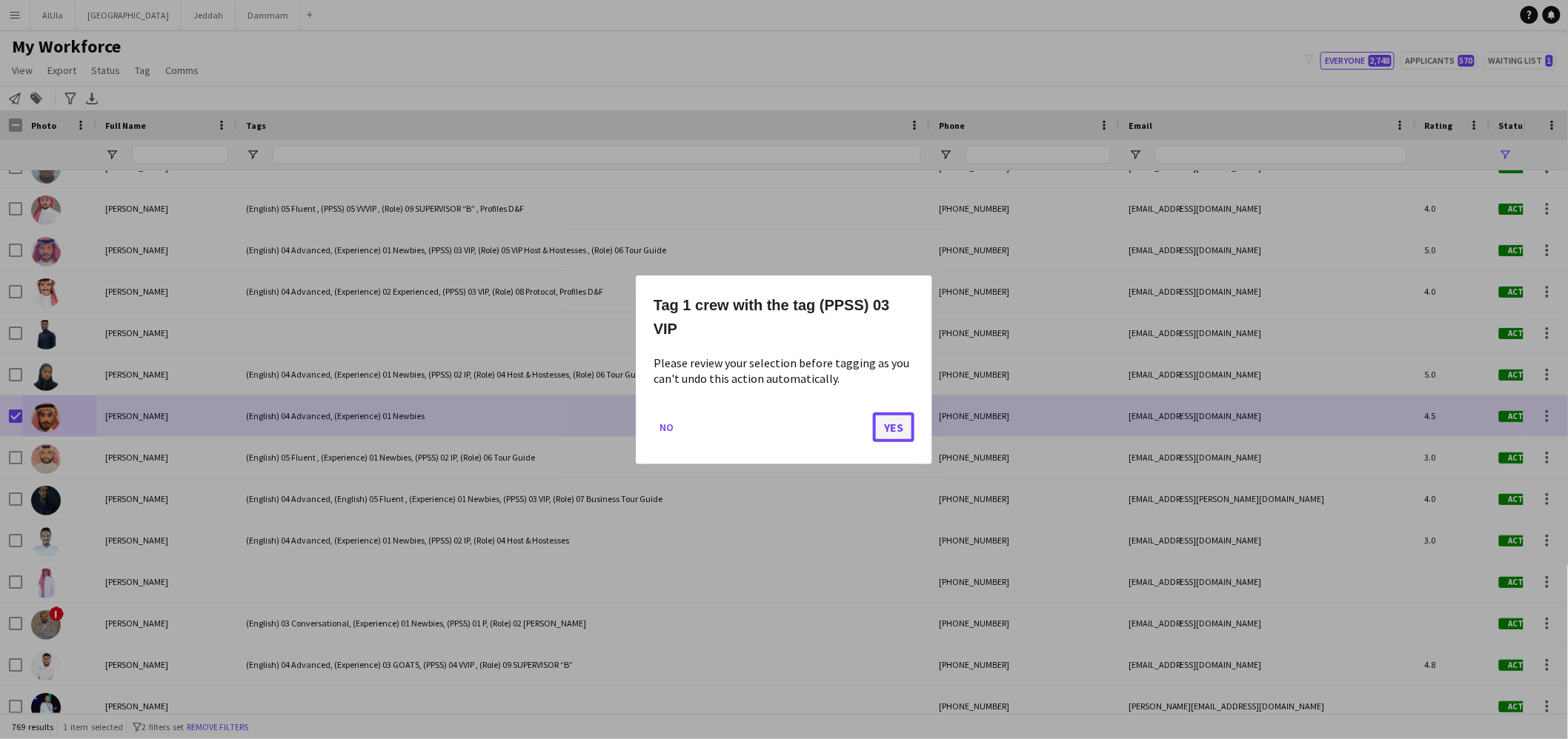
click at [904, 428] on button "Yes" at bounding box center [894, 427] width 41 height 30
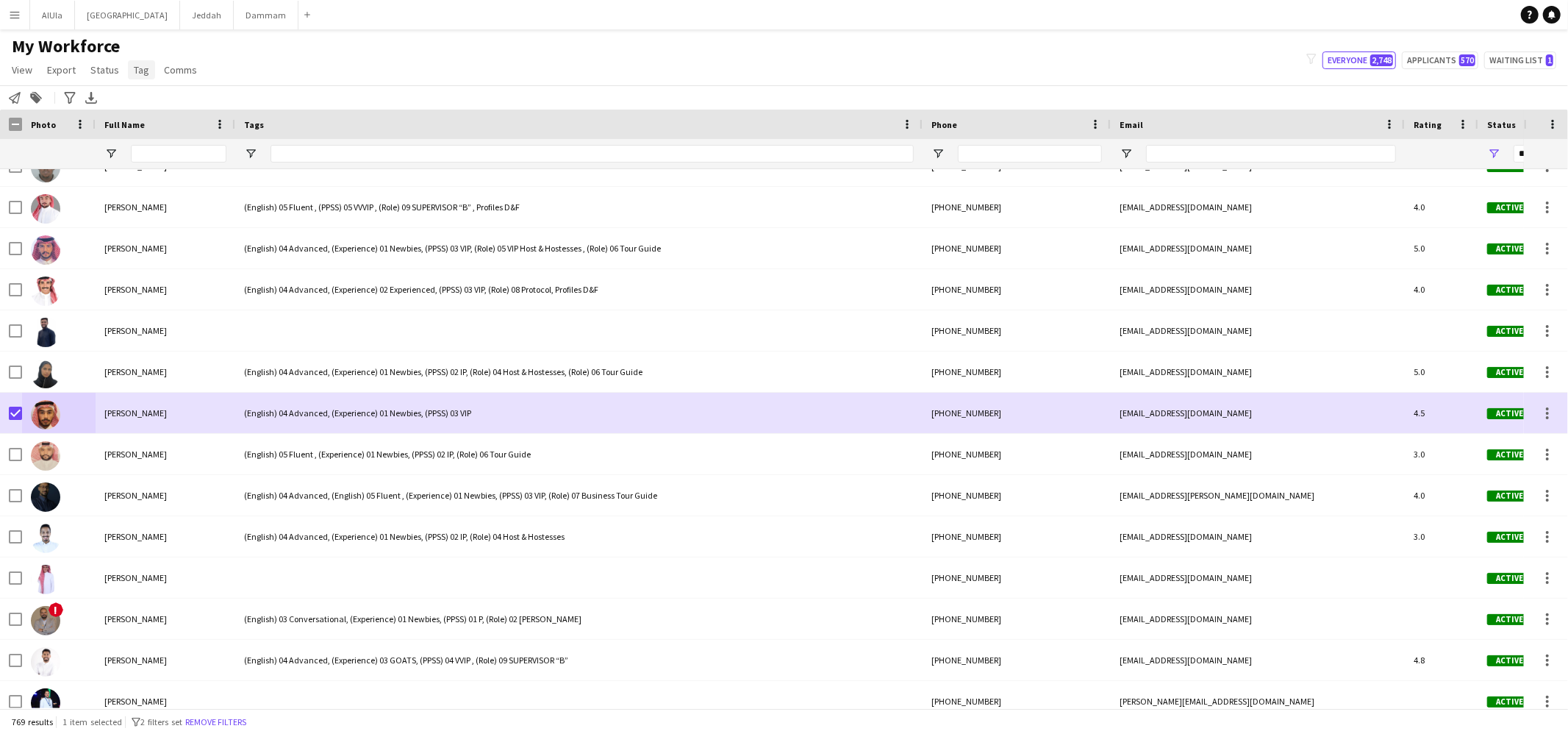
click at [146, 70] on span "Tag" at bounding box center [142, 70] width 16 height 13
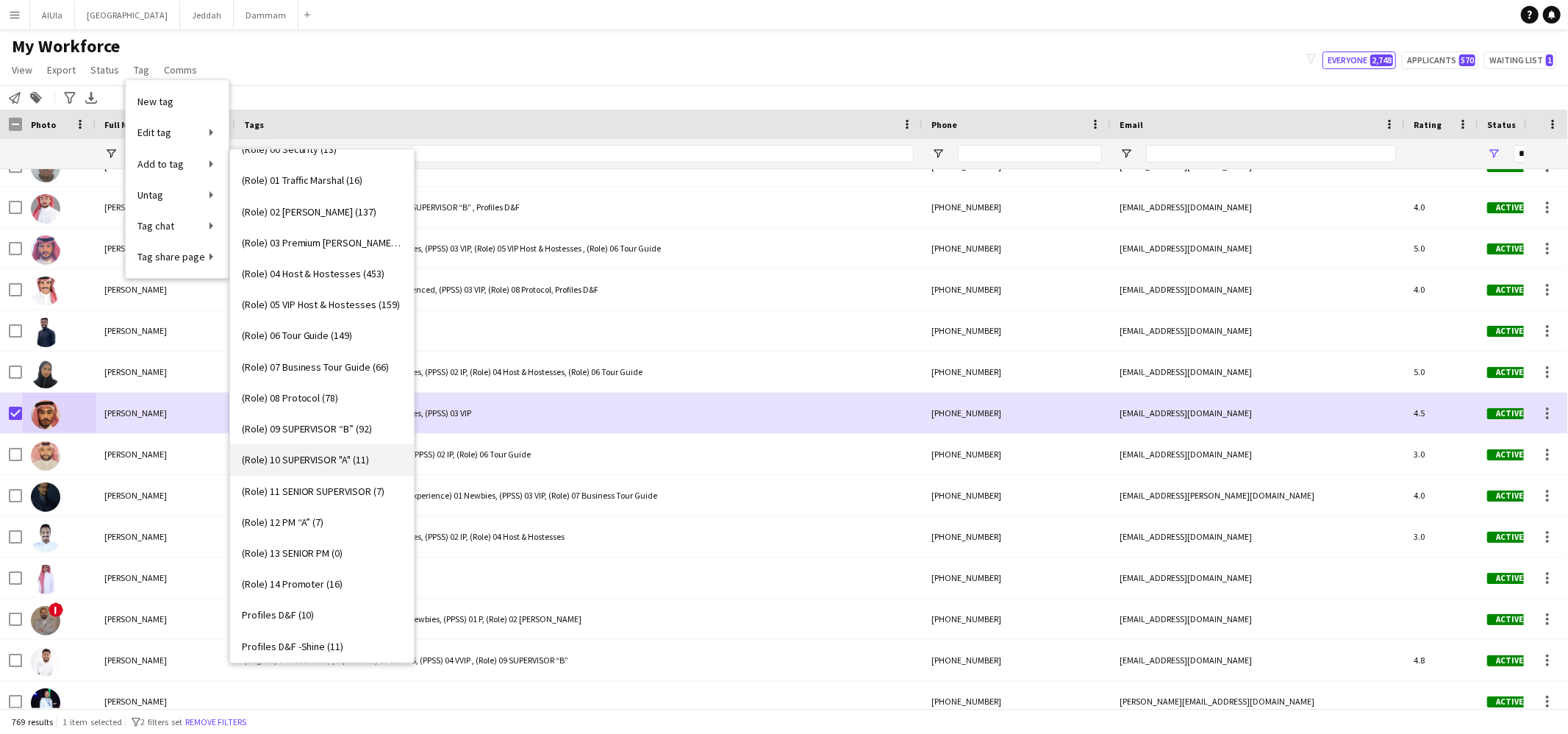
scroll to position [428, 0]
click at [310, 281] on link "(Role) 04 Host & Hostesses (453)" at bounding box center [321, 270] width 184 height 31
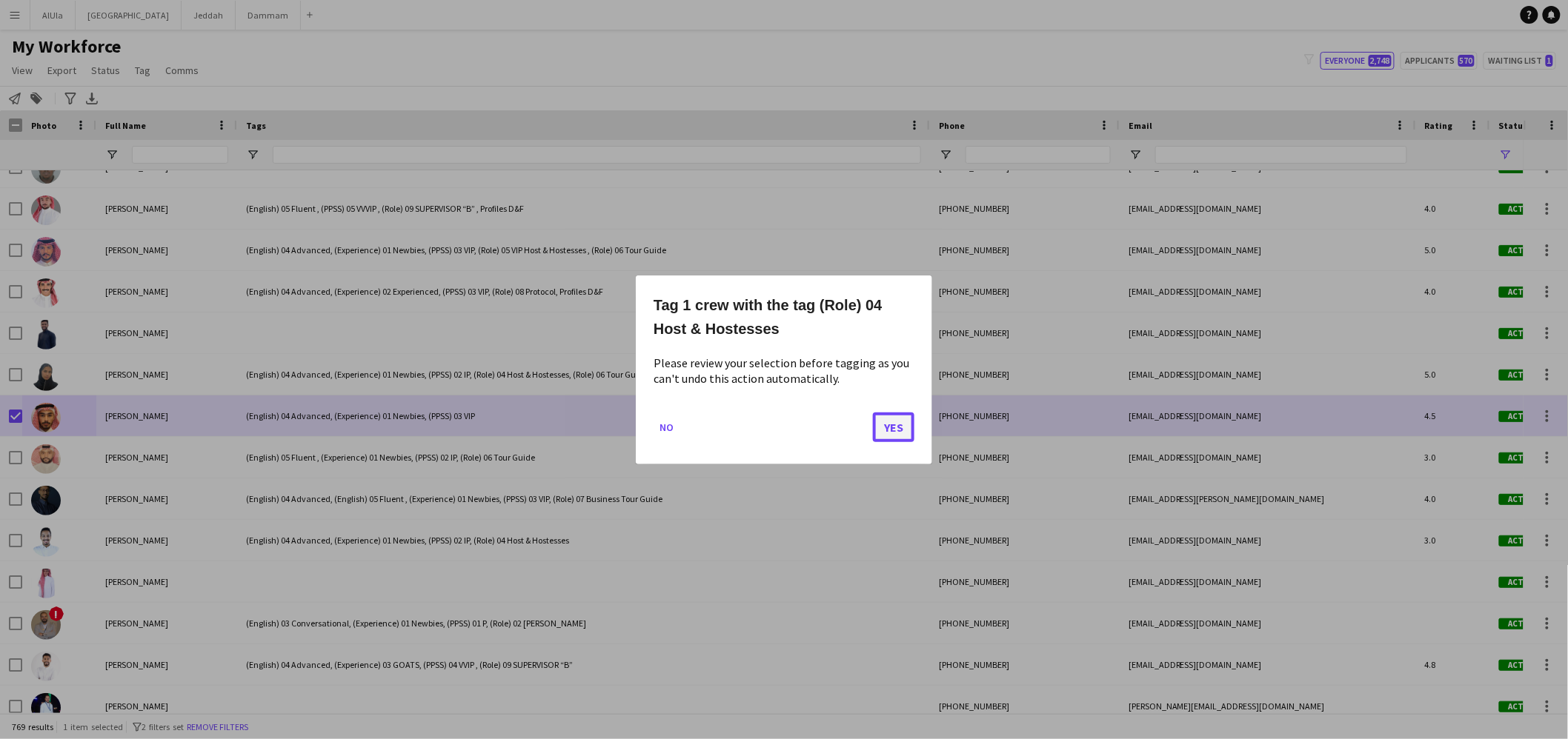
click at [893, 425] on button "Yes" at bounding box center [894, 427] width 41 height 30
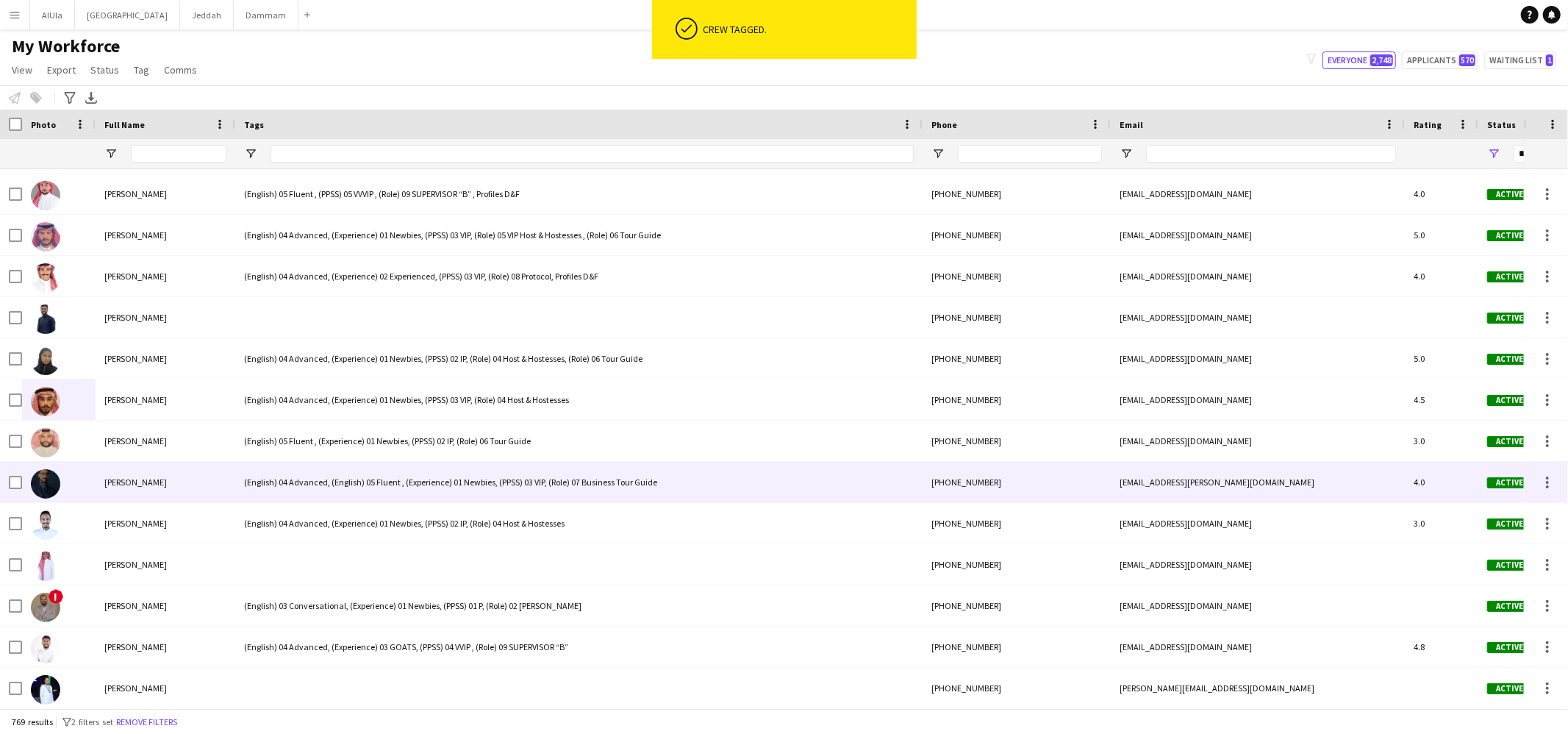
scroll to position [2812, 0]
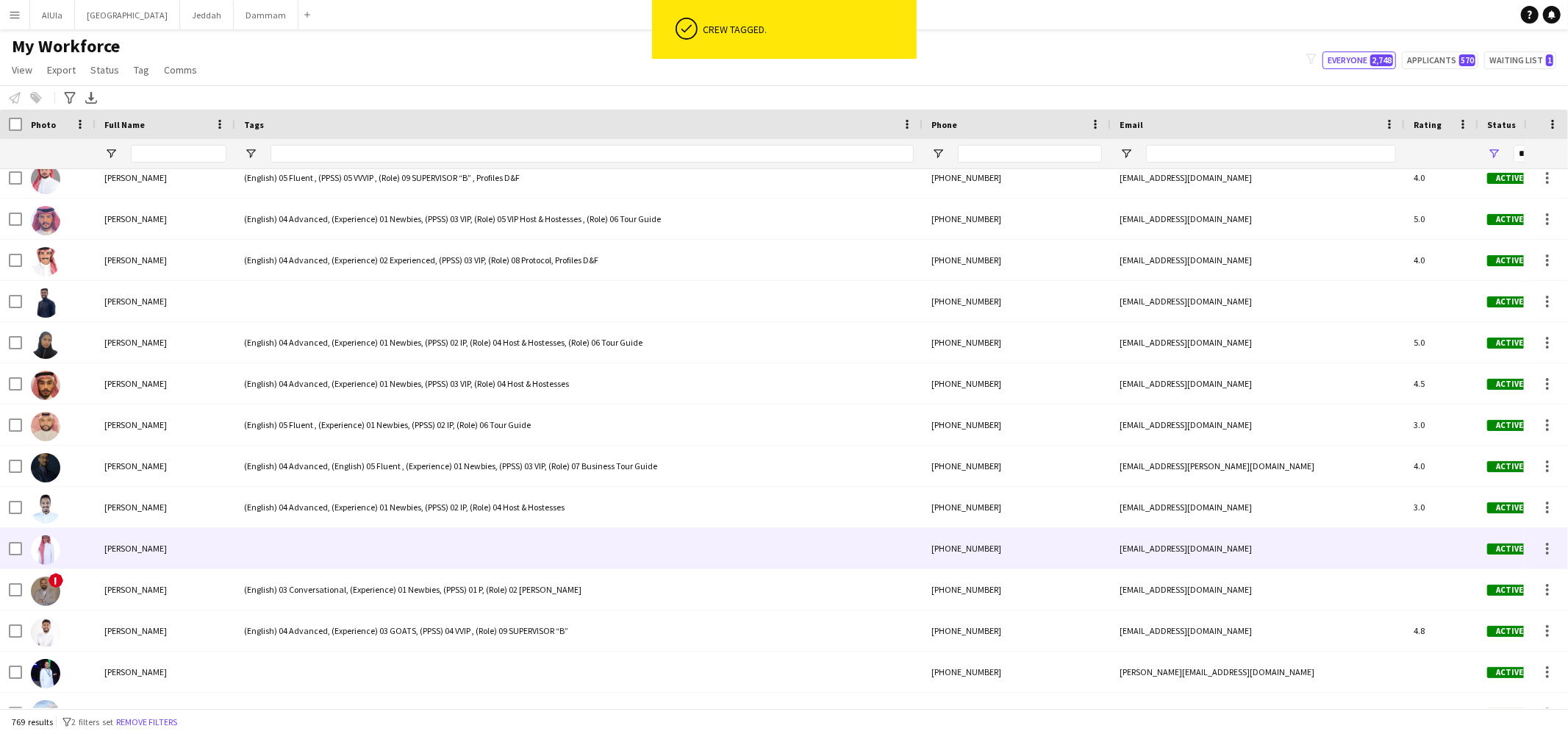
click at [294, 544] on div at bounding box center [579, 547] width 687 height 40
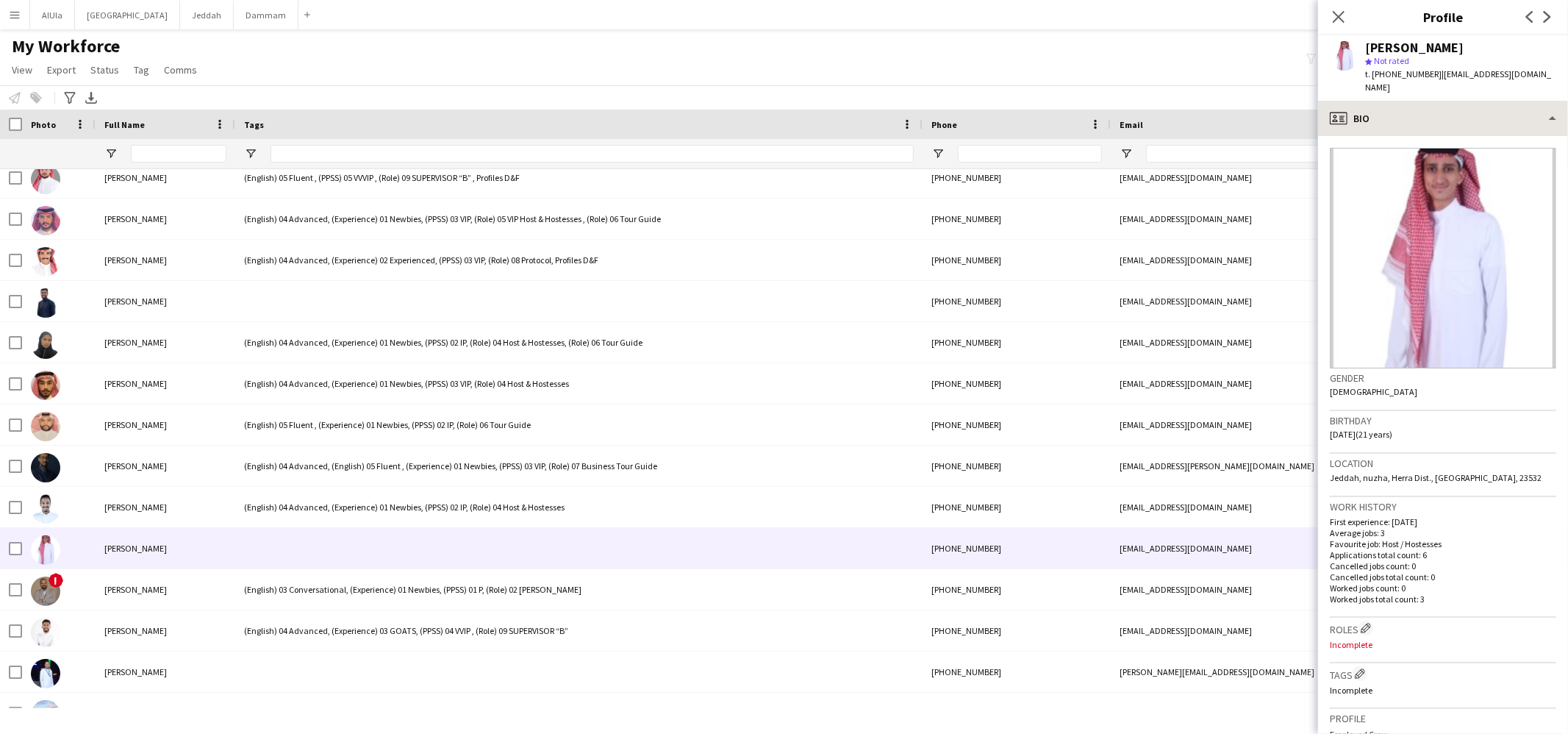
click at [1385, 122] on div "profile Bio Bio Bio Company application Company application Personal Informatio…" at bounding box center [1444, 417] width 250 height 633
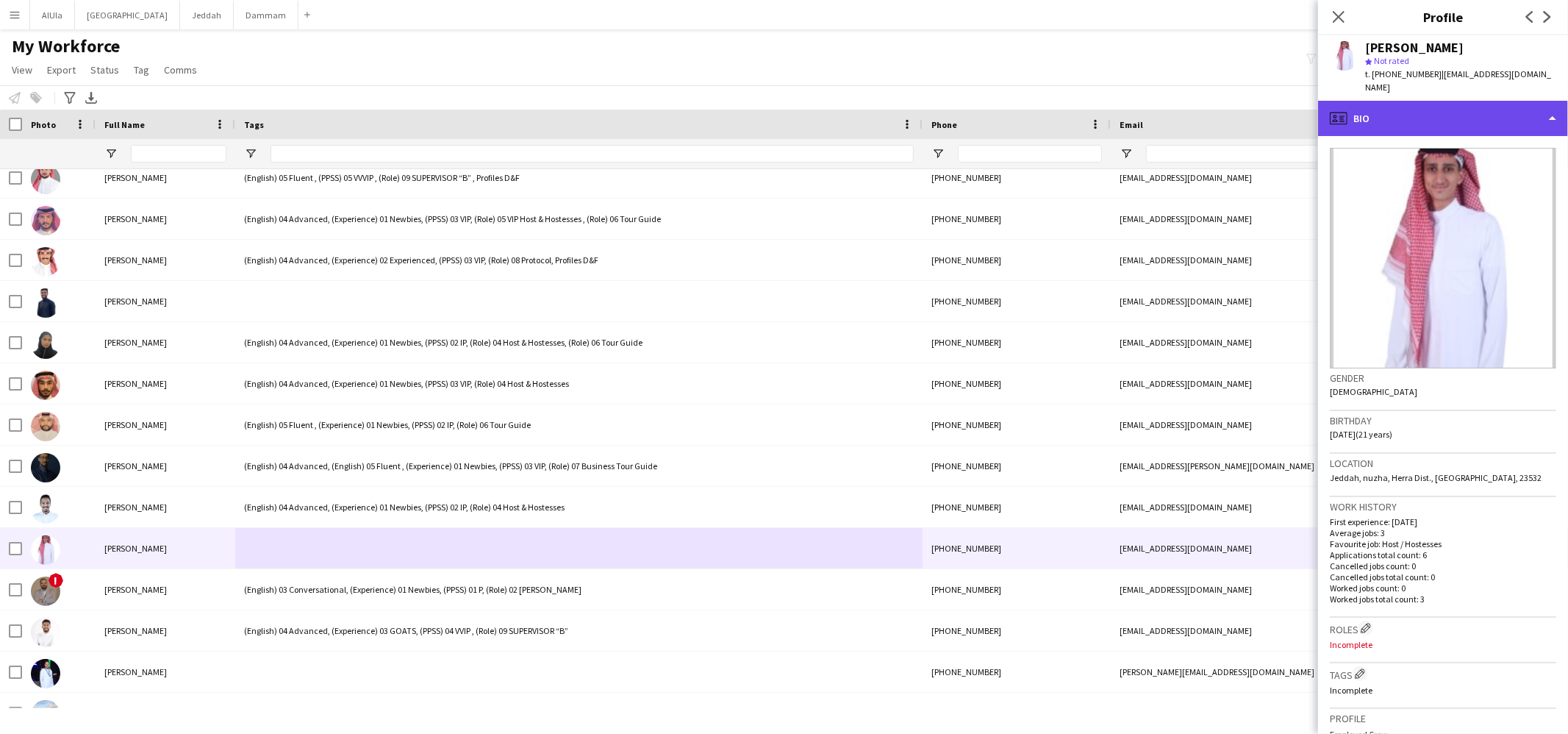
click at [1382, 113] on div "profile Bio" at bounding box center [1444, 118] width 250 height 35
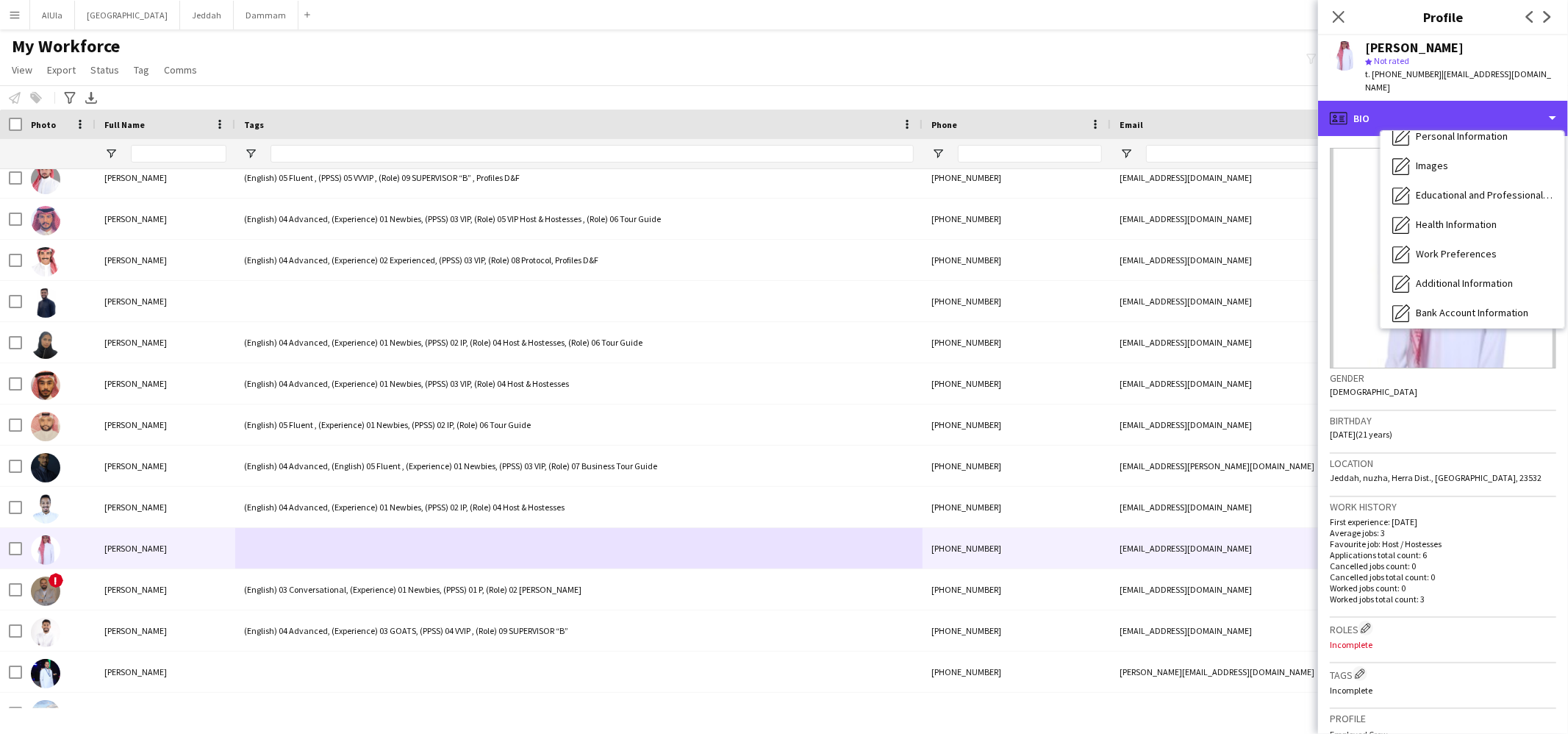
scroll to position [167, 0]
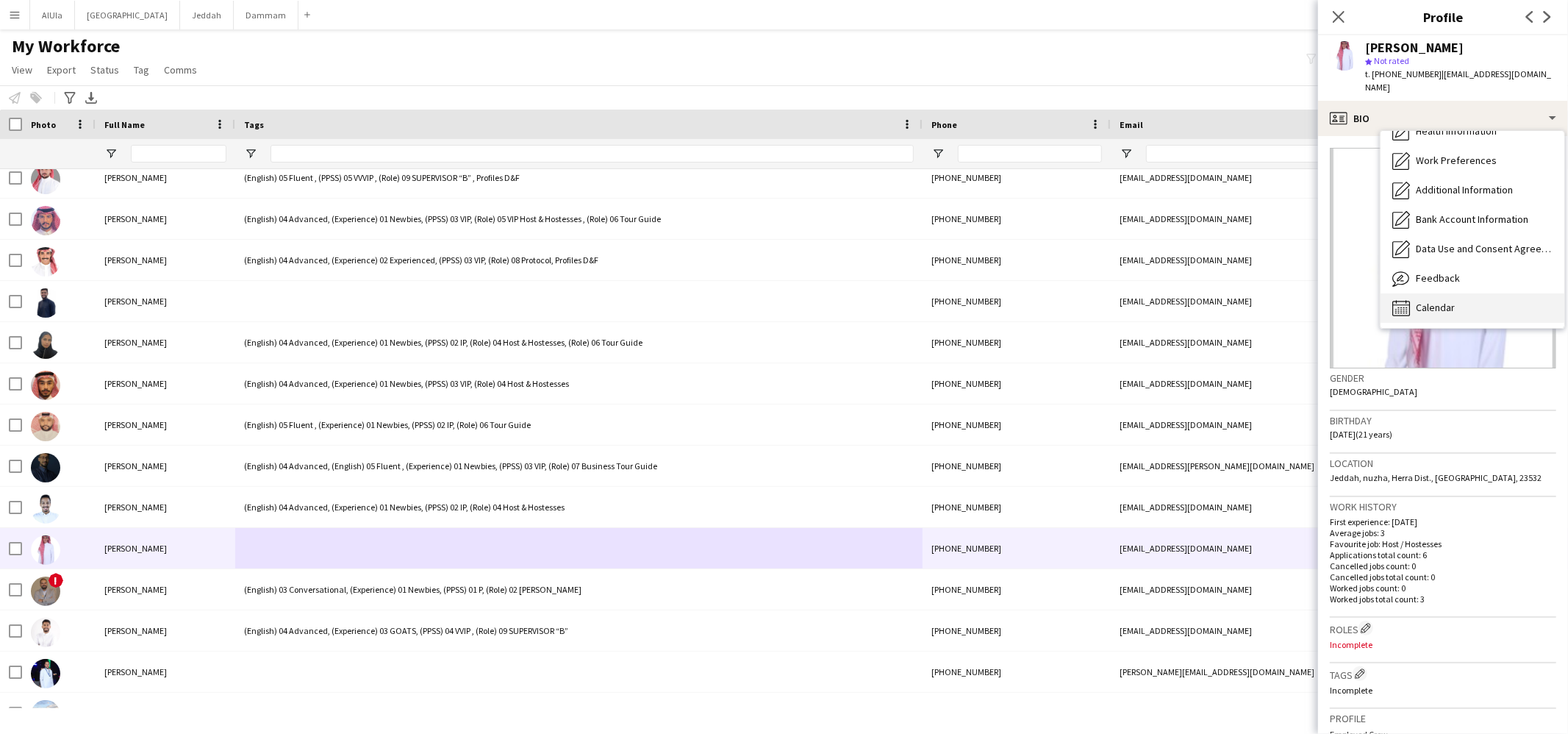
click at [1422, 301] on span "Calendar" at bounding box center [1435, 308] width 39 height 13
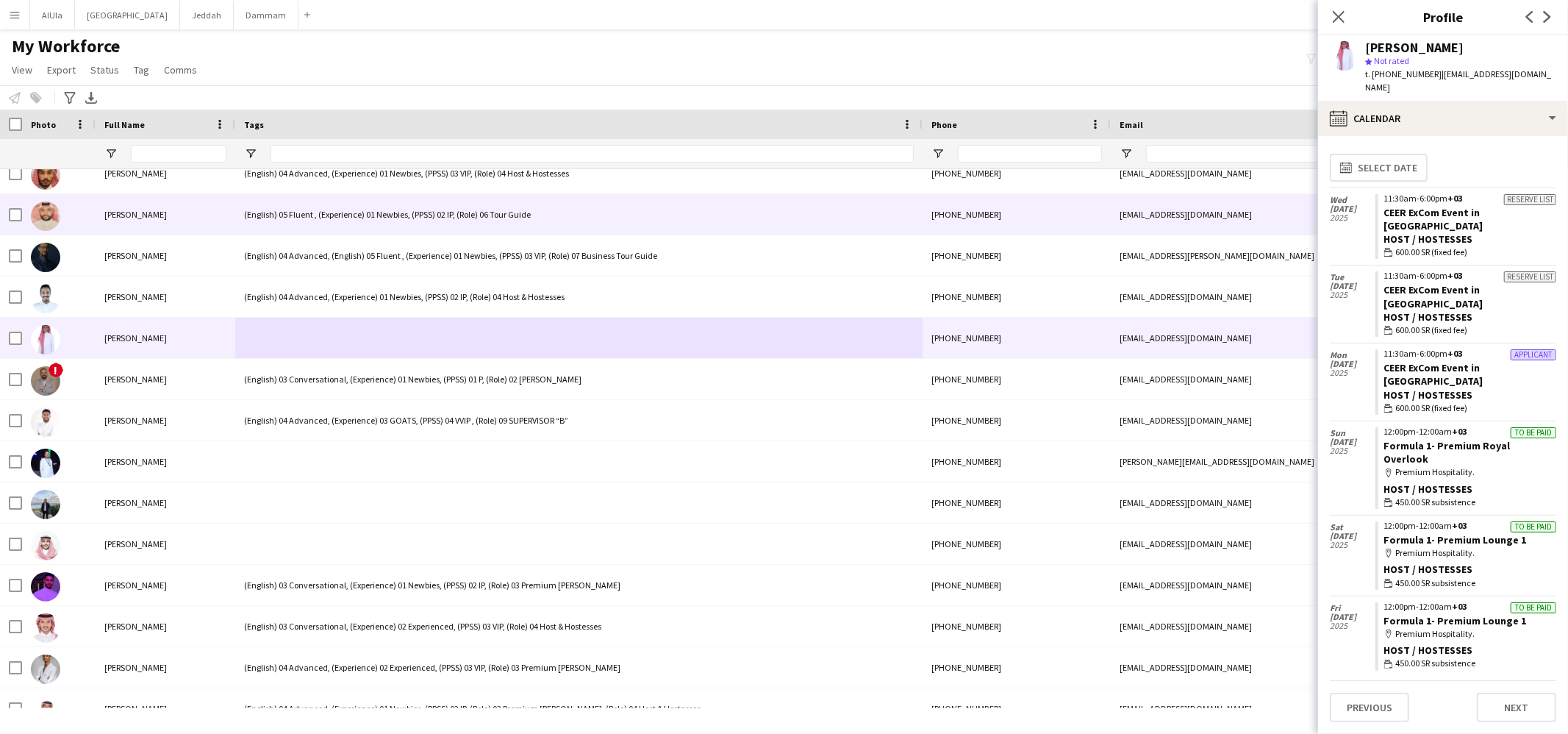
scroll to position [3025, 0]
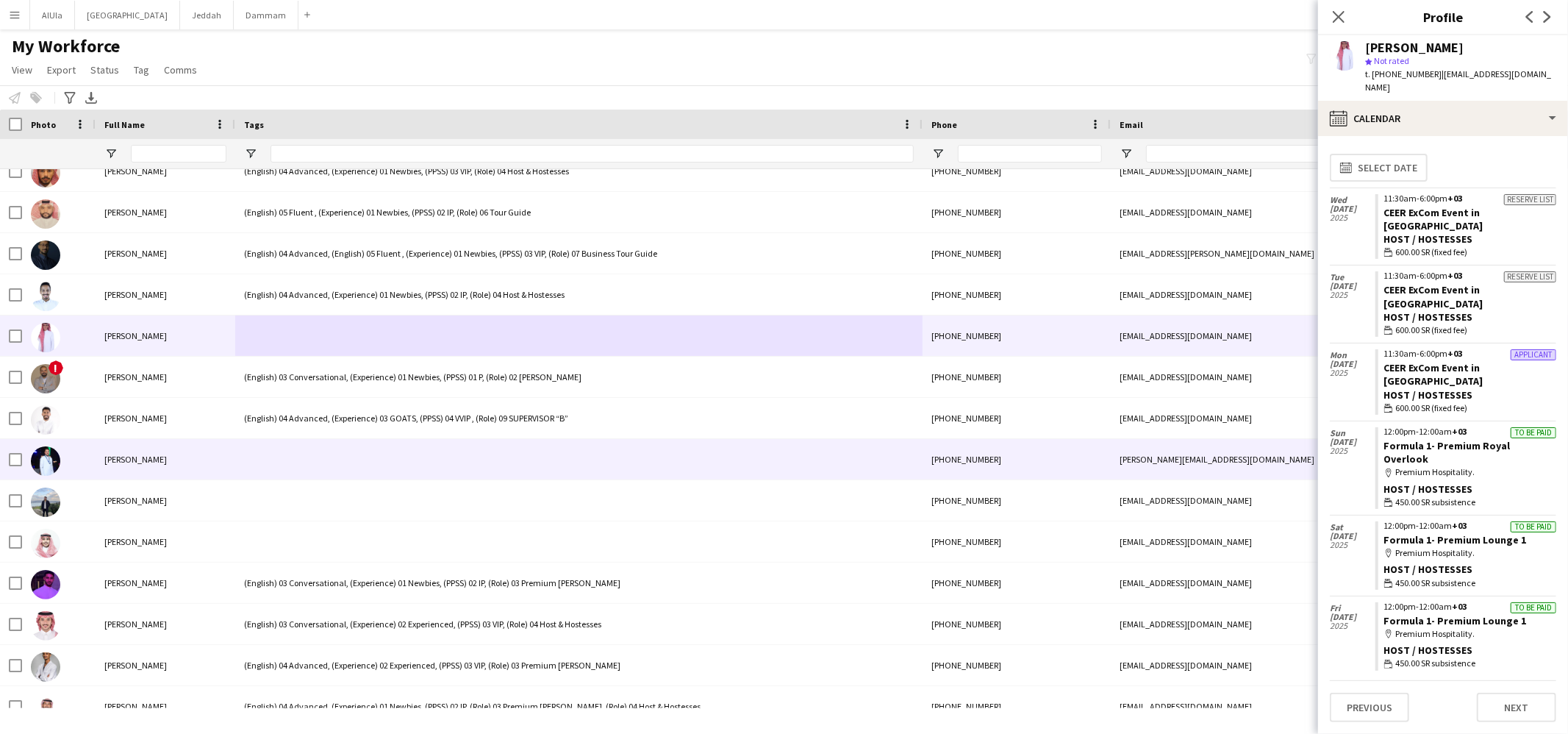
click at [258, 448] on div at bounding box center [579, 459] width 687 height 40
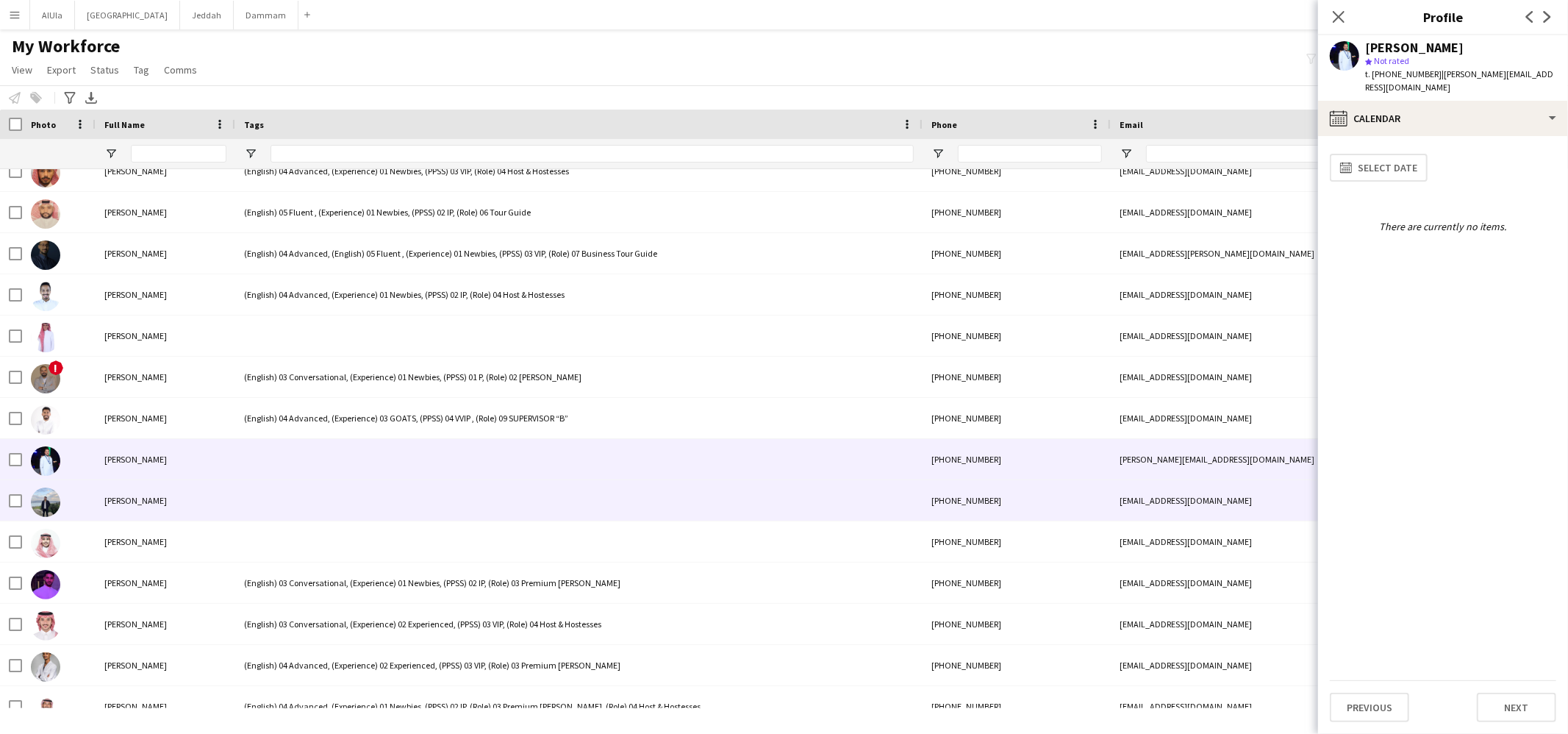
click at [251, 498] on div at bounding box center [579, 500] width 687 height 40
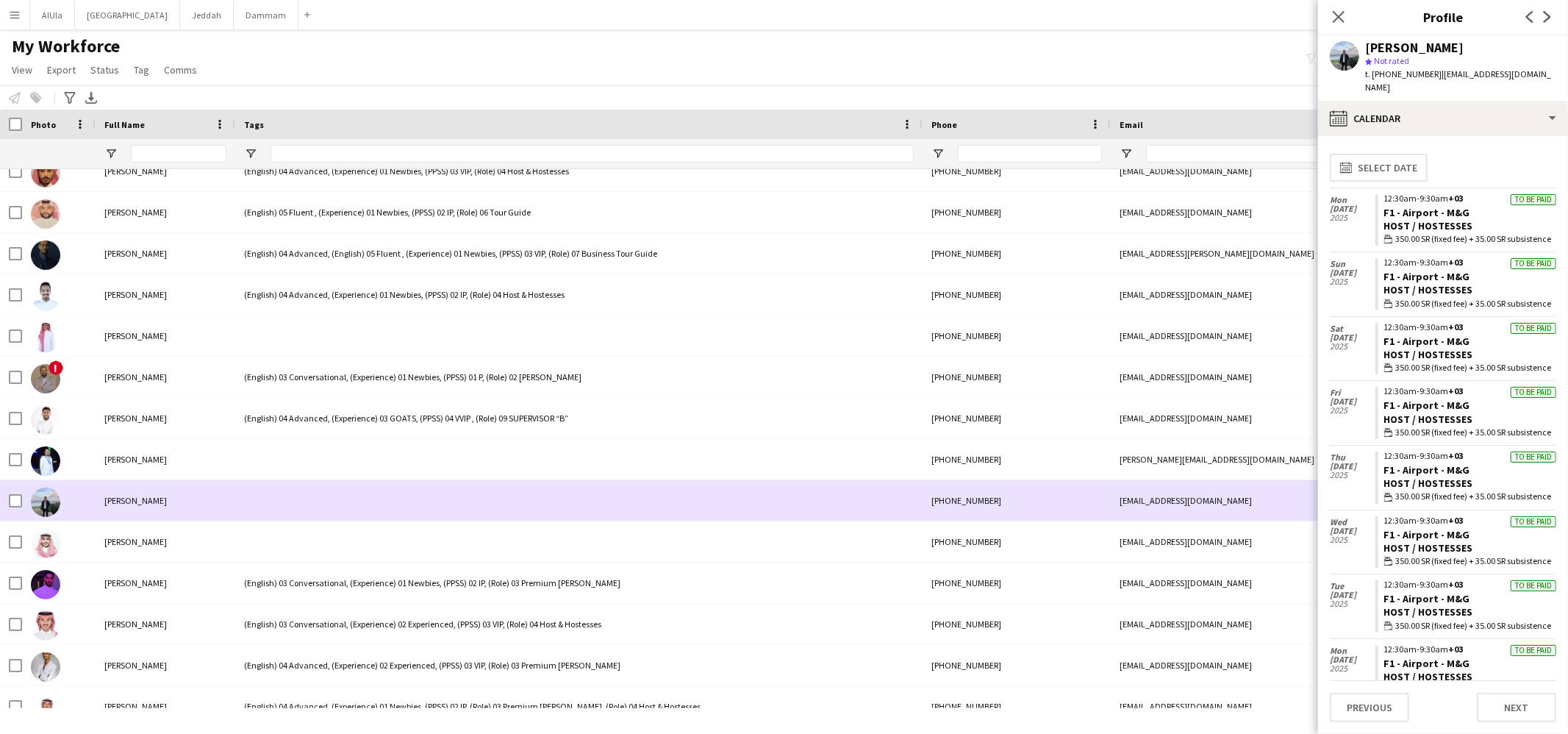
scroll to position [3056, 0]
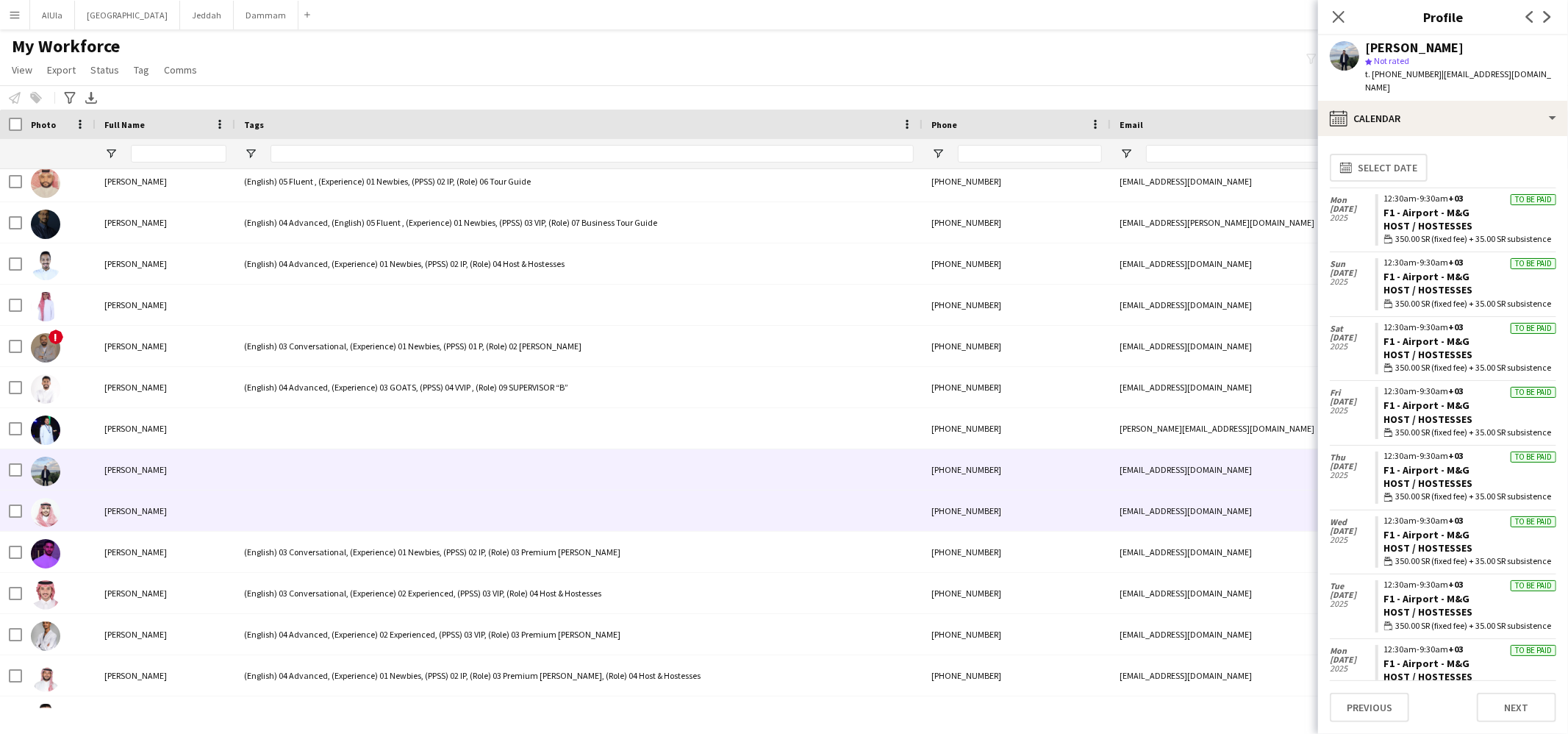
click at [254, 509] on div at bounding box center [579, 511] width 687 height 40
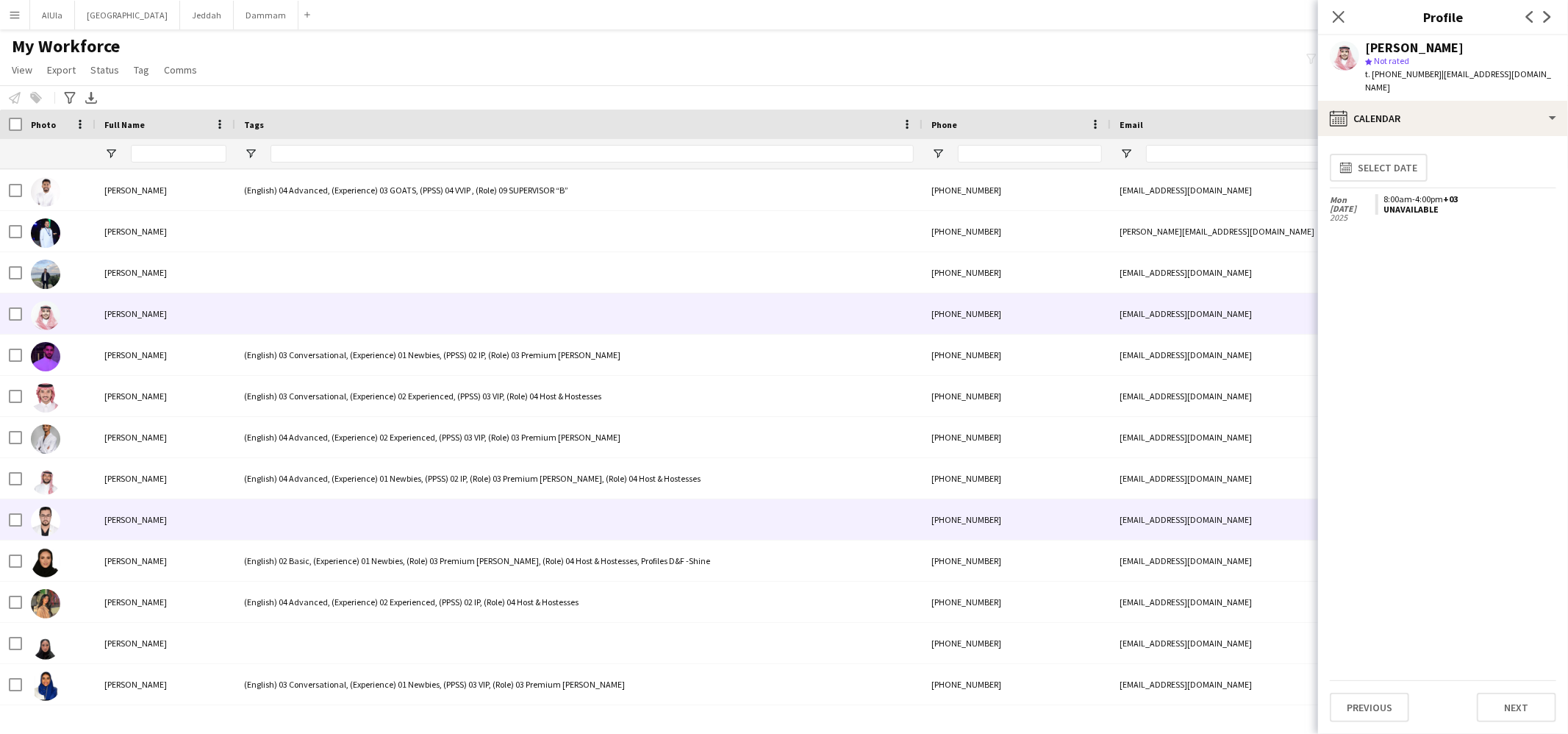
scroll to position [3357, 0]
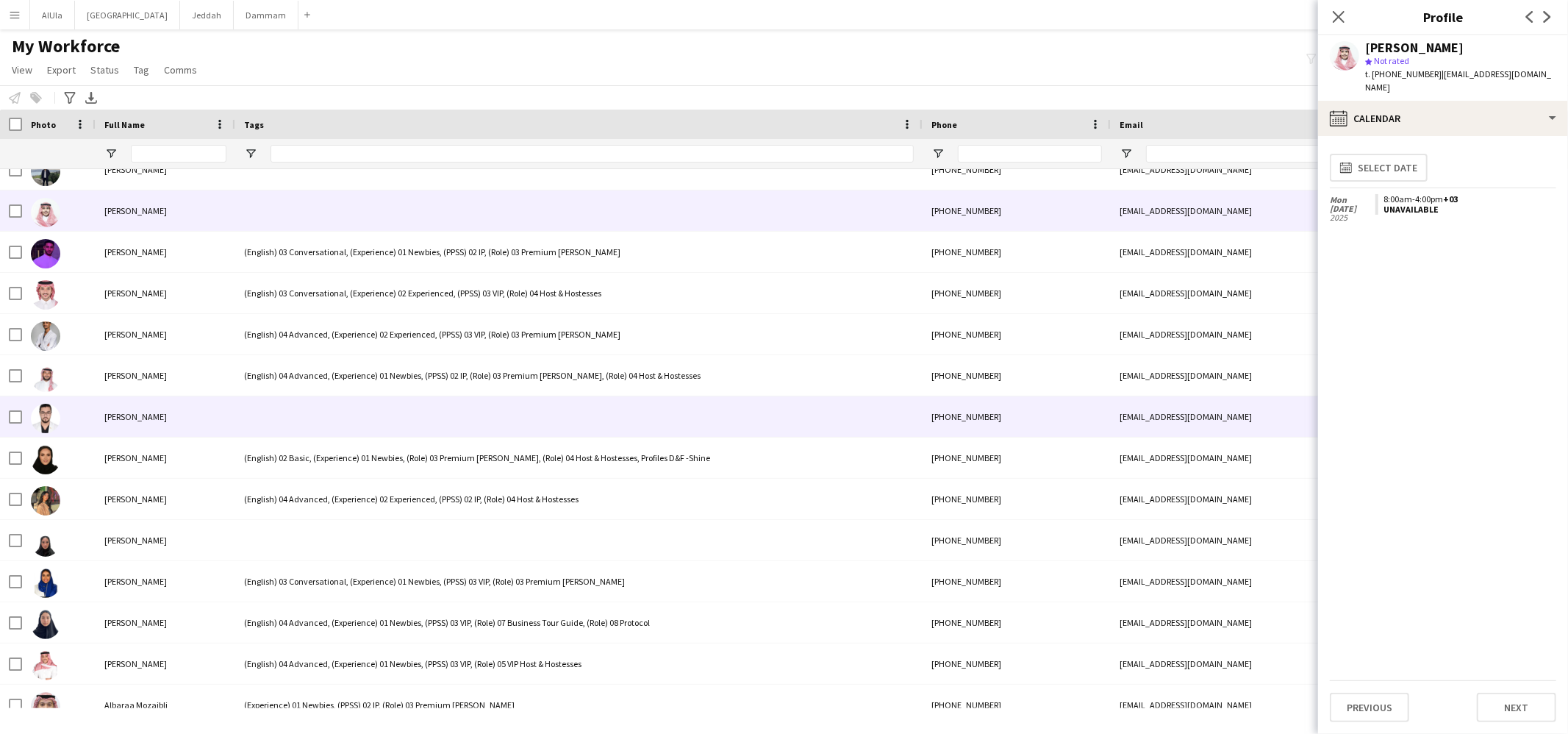
click at [282, 399] on div at bounding box center [579, 416] width 687 height 40
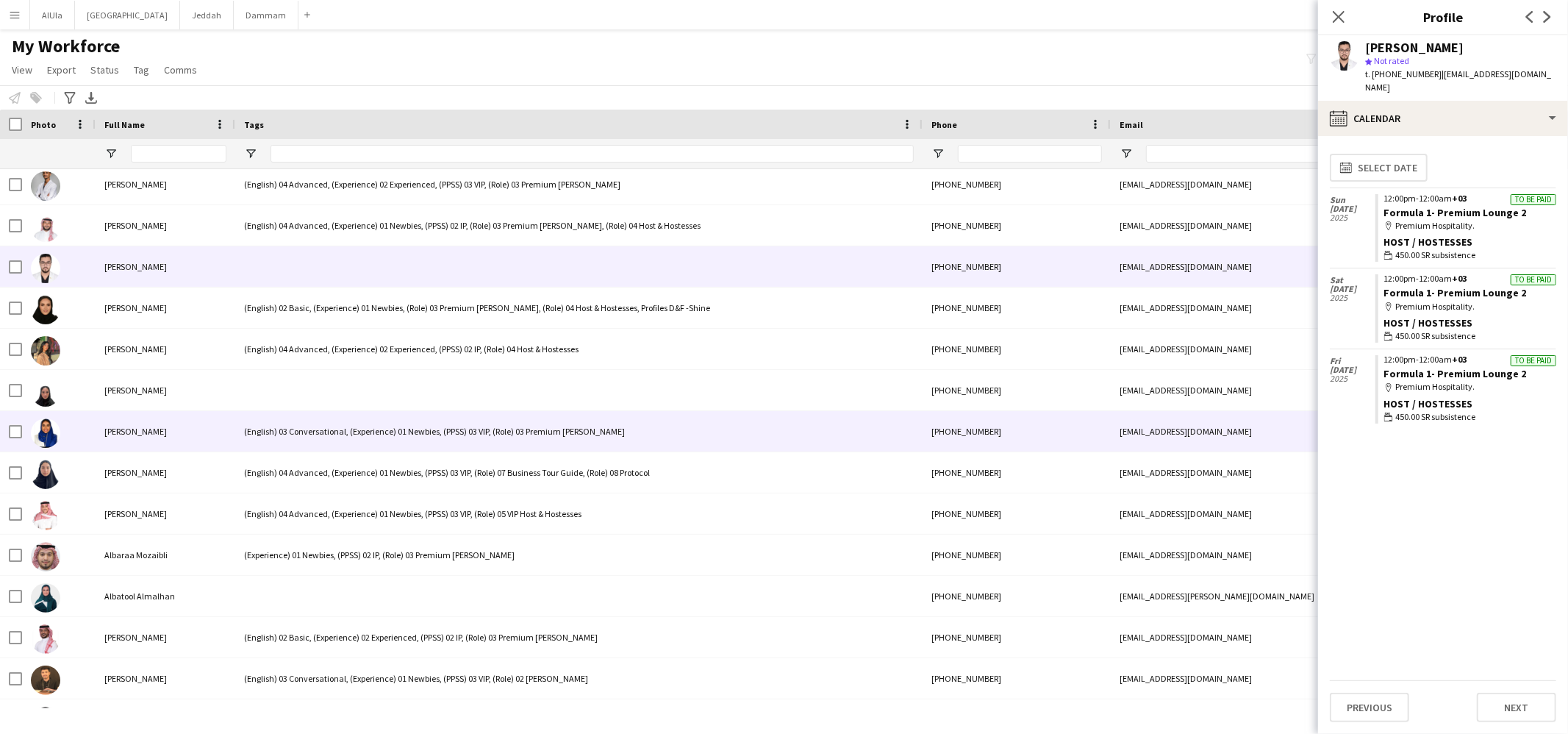
scroll to position [3527, 0]
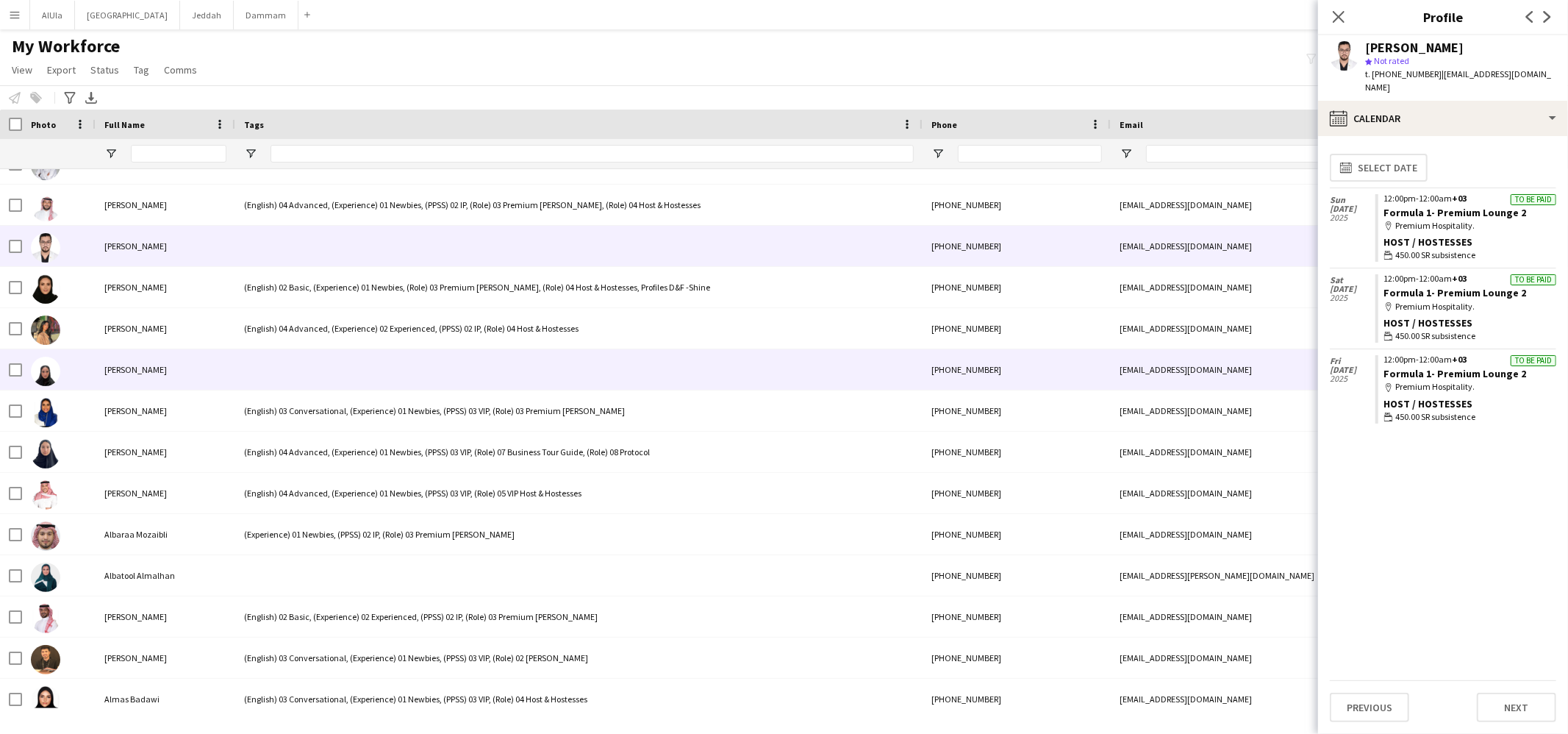
click at [298, 367] on div at bounding box center [579, 369] width 687 height 40
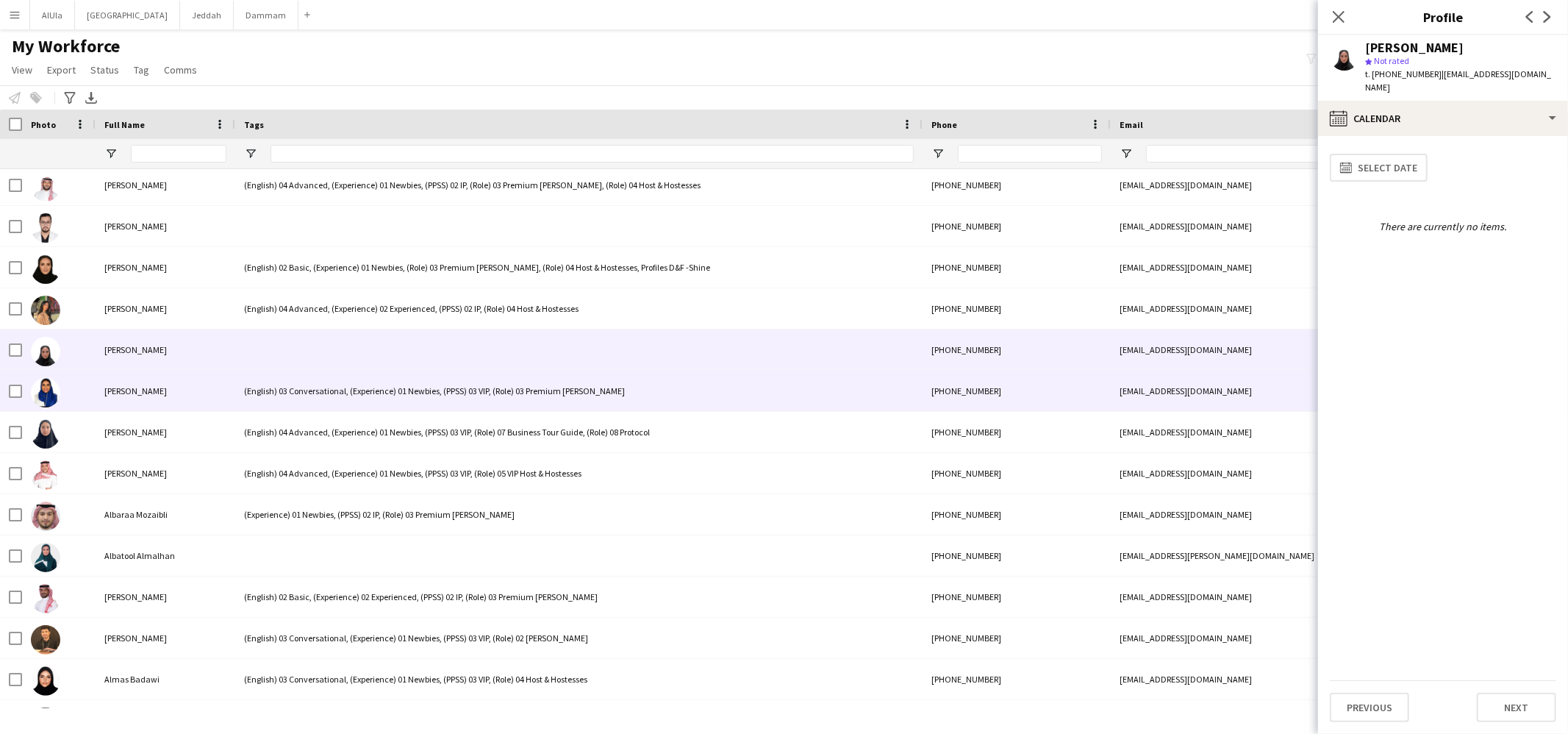
scroll to position [3578, 0]
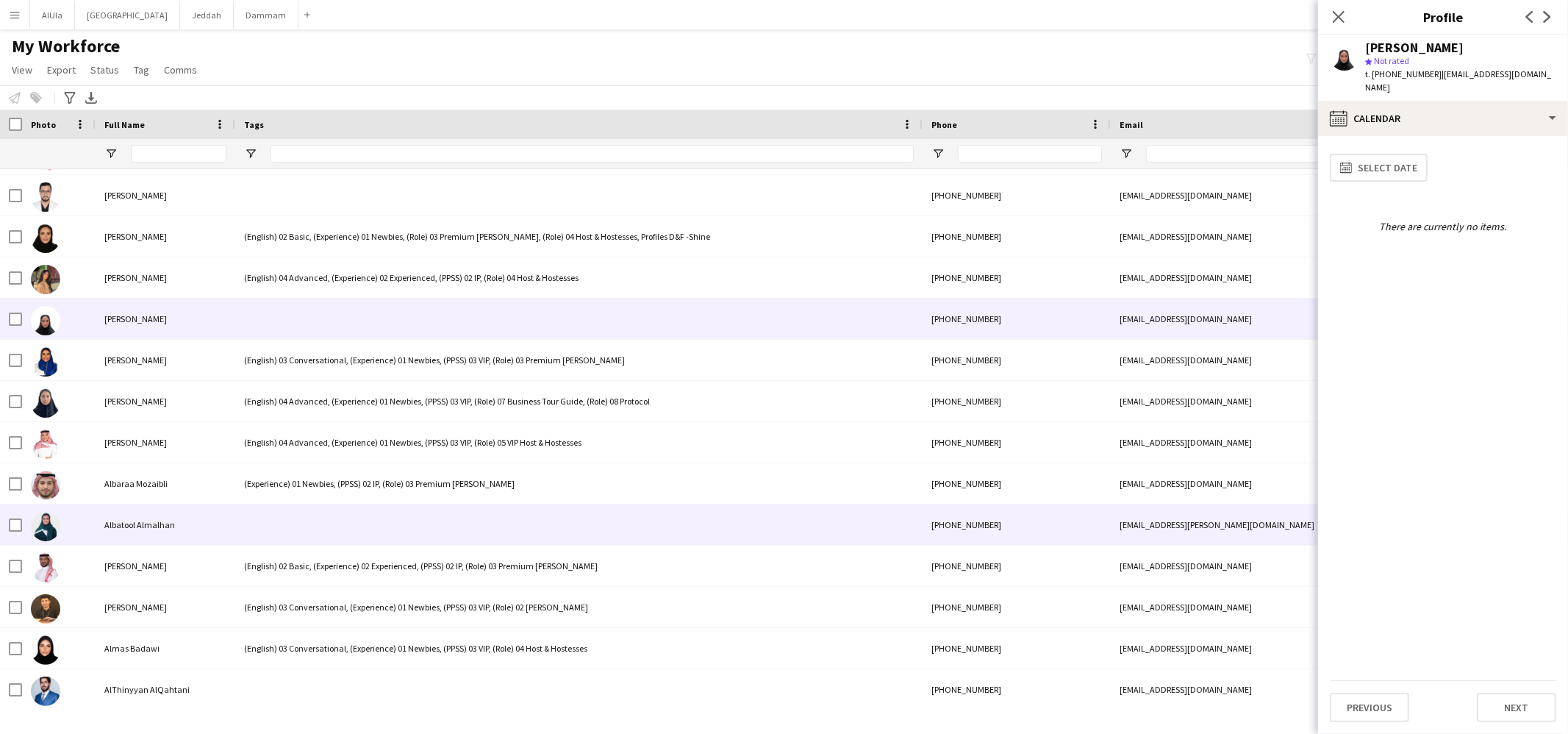
click at [306, 519] on div at bounding box center [579, 525] width 687 height 40
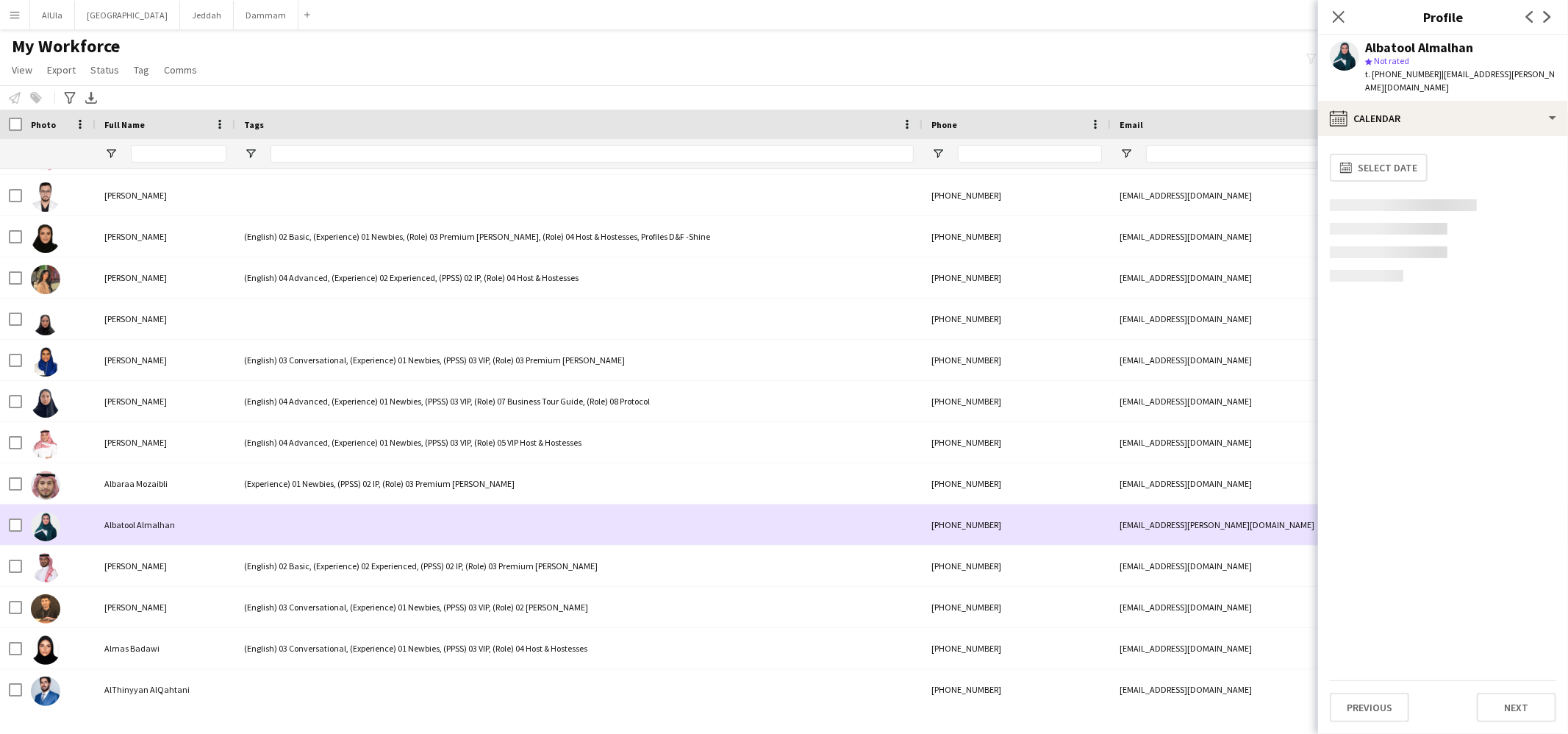
scroll to position [3610, 0]
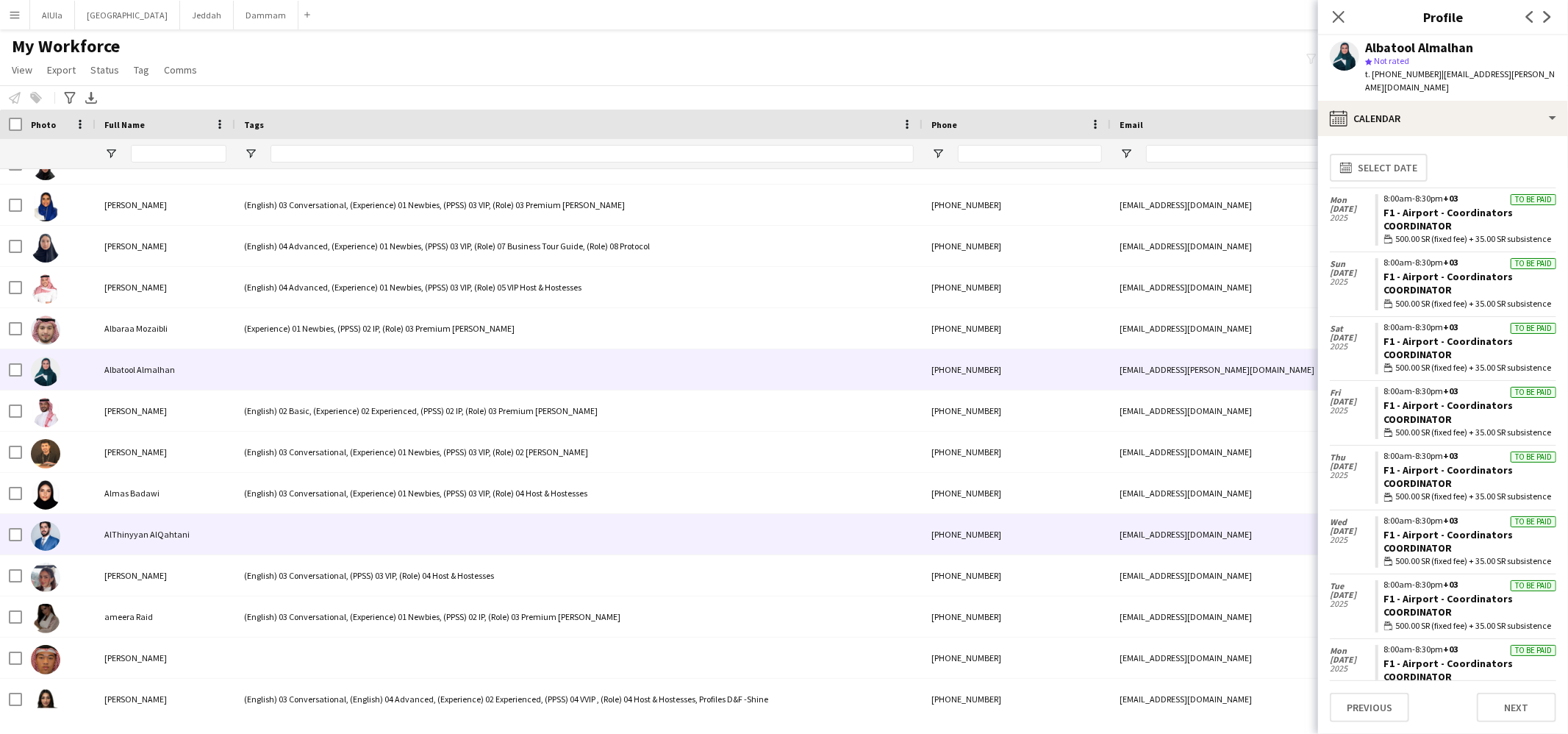
click at [286, 524] on div at bounding box center [579, 534] width 687 height 40
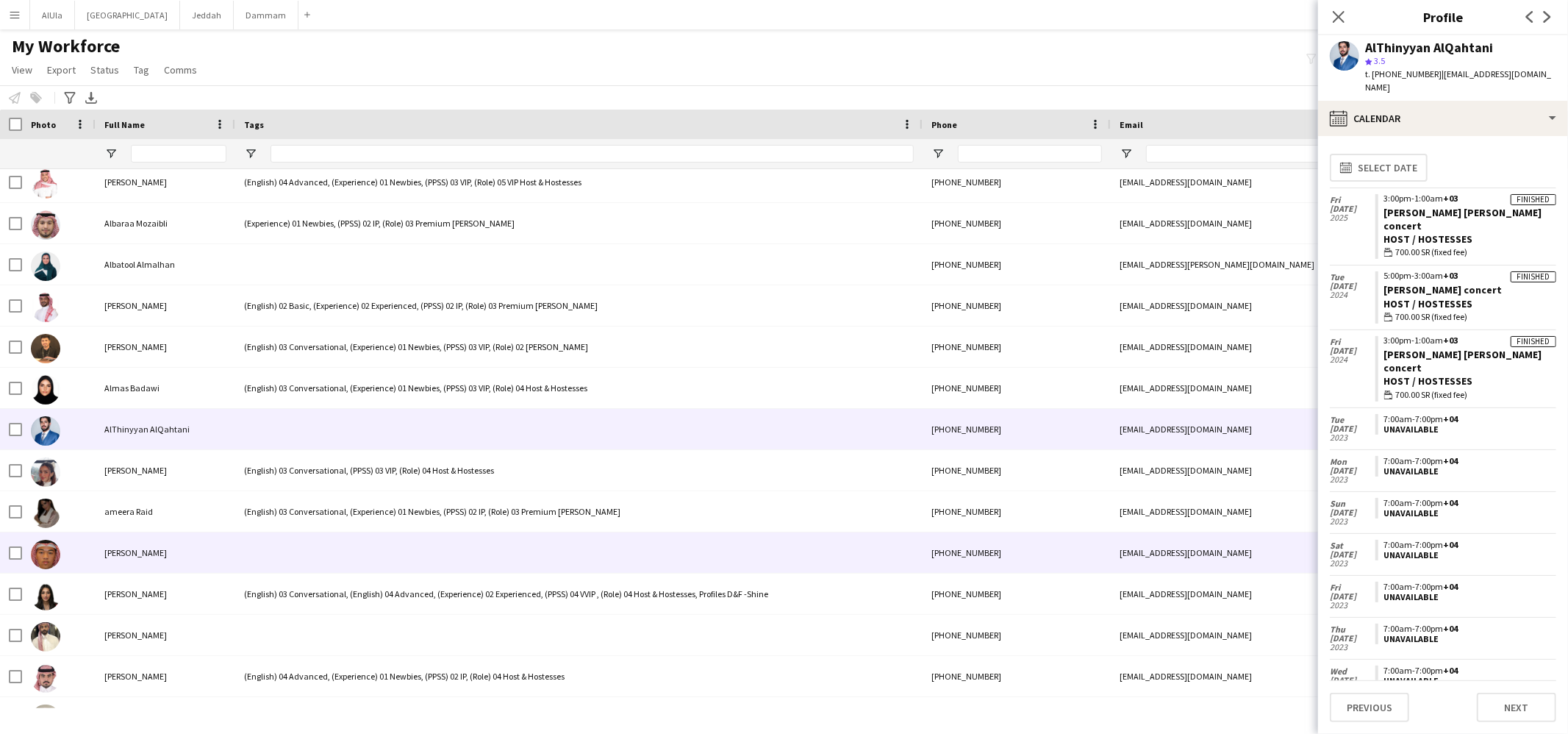
click at [283, 549] on div at bounding box center [579, 552] width 687 height 40
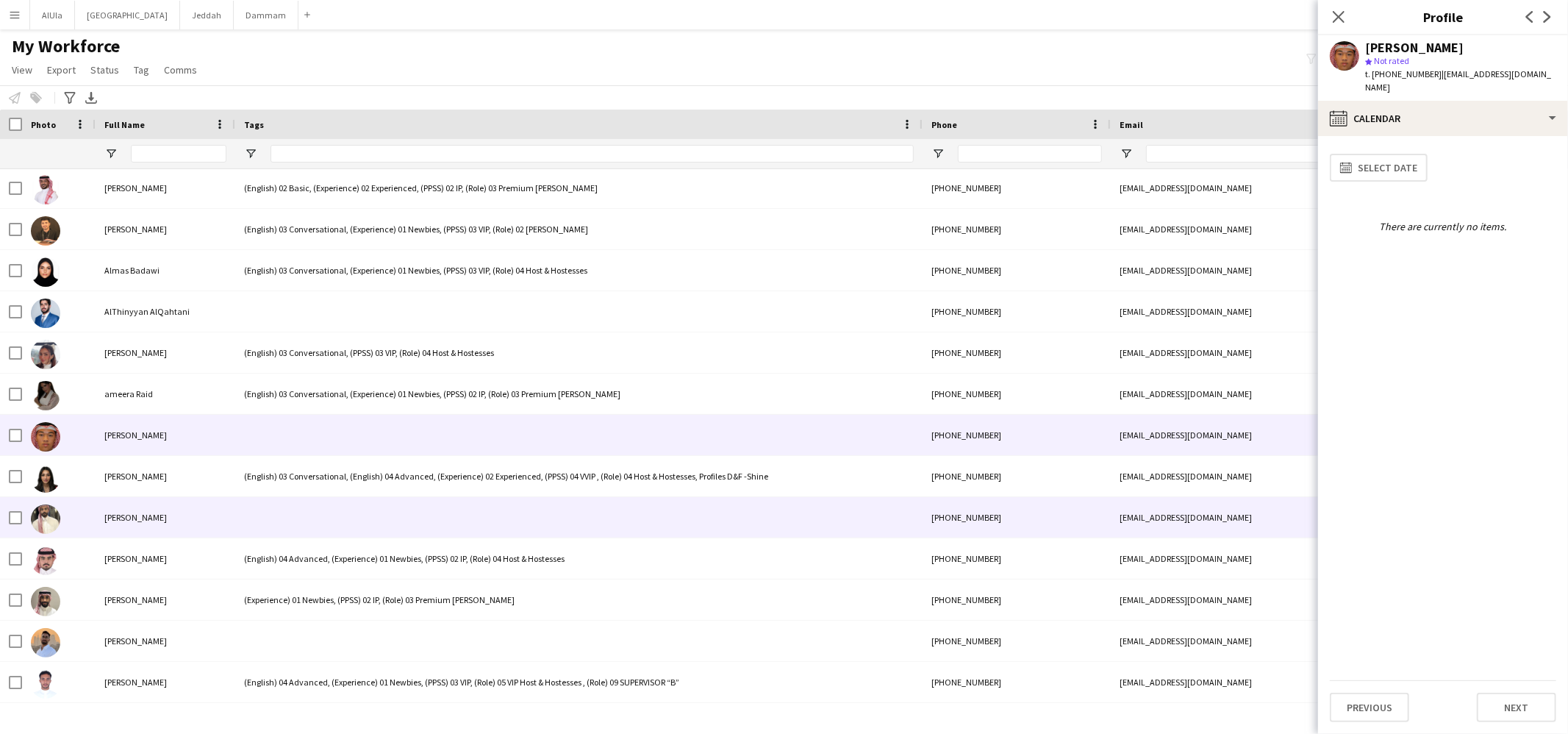
click at [289, 527] on div at bounding box center [579, 517] width 687 height 40
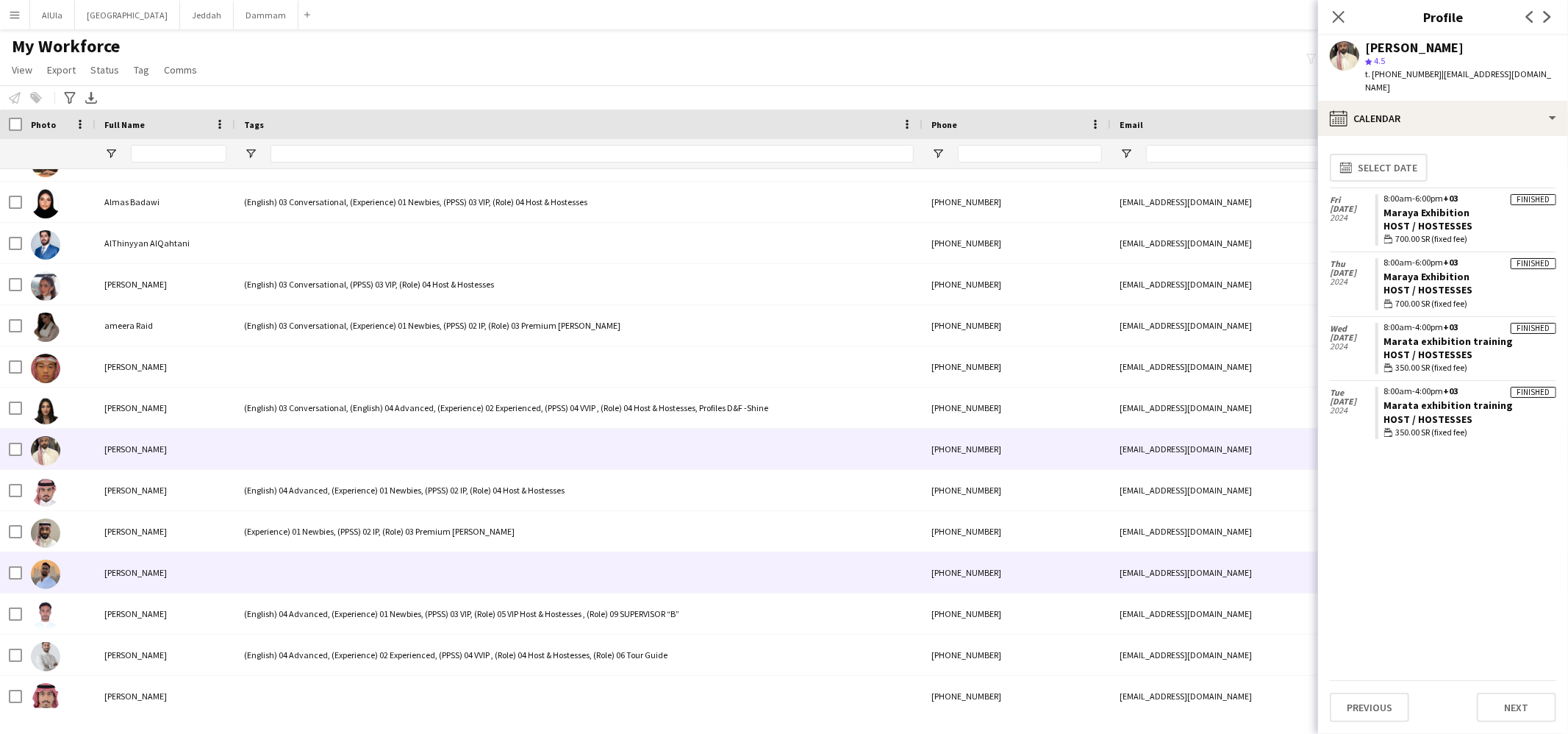
click at [290, 563] on div at bounding box center [579, 572] width 687 height 40
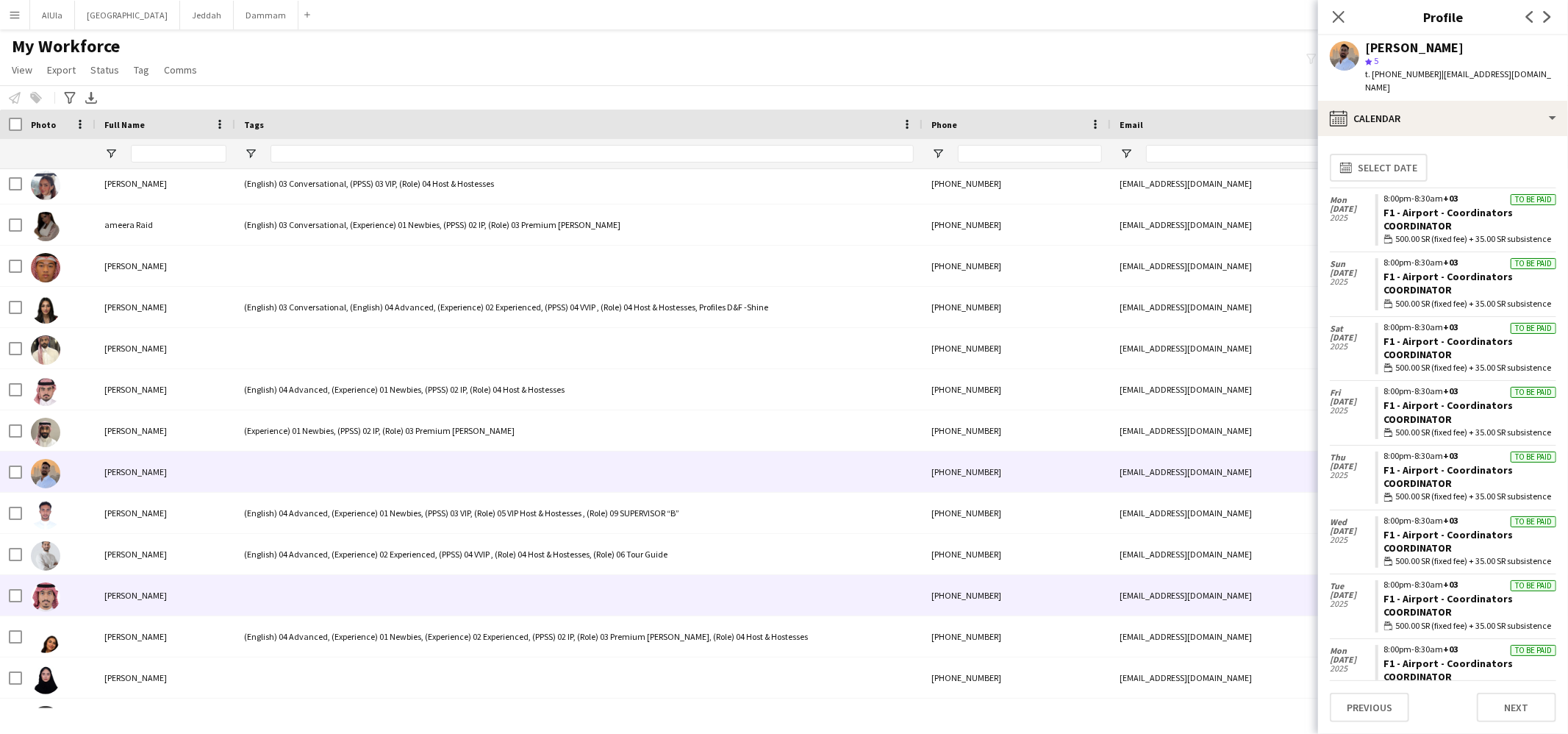
click at [279, 580] on div at bounding box center [579, 595] width 687 height 40
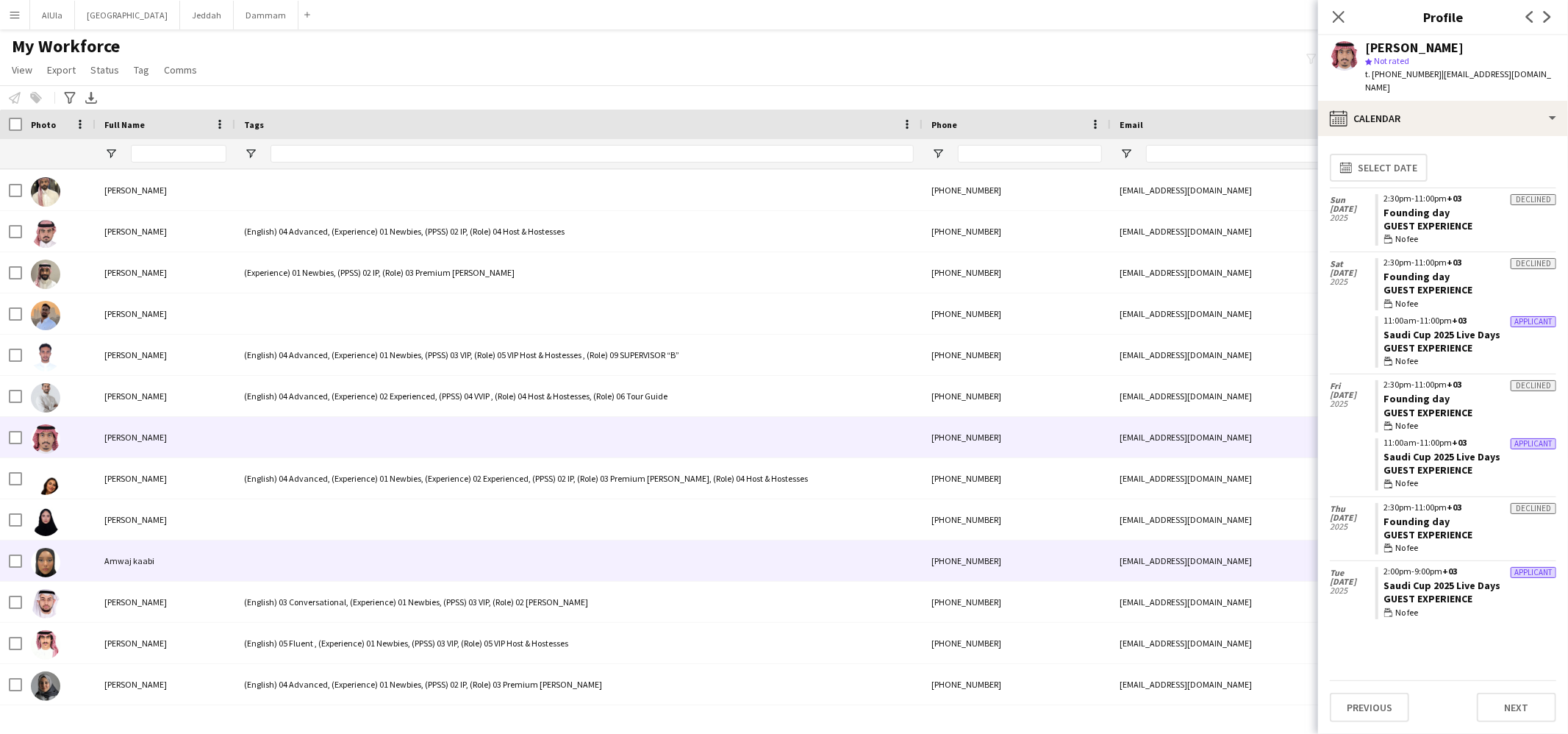
click at [299, 543] on div at bounding box center [579, 561] width 687 height 40
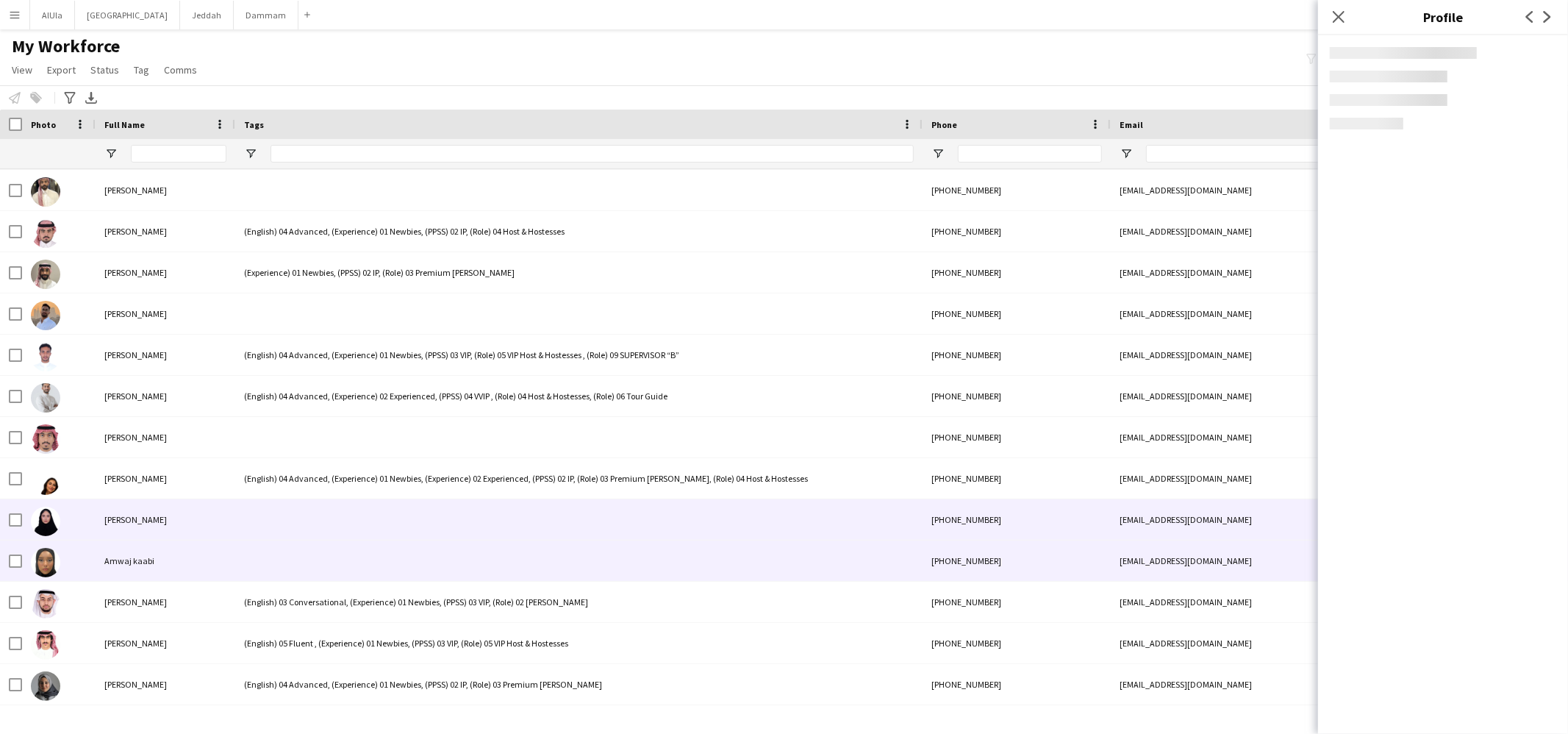
click at [302, 508] on div at bounding box center [579, 519] width 687 height 40
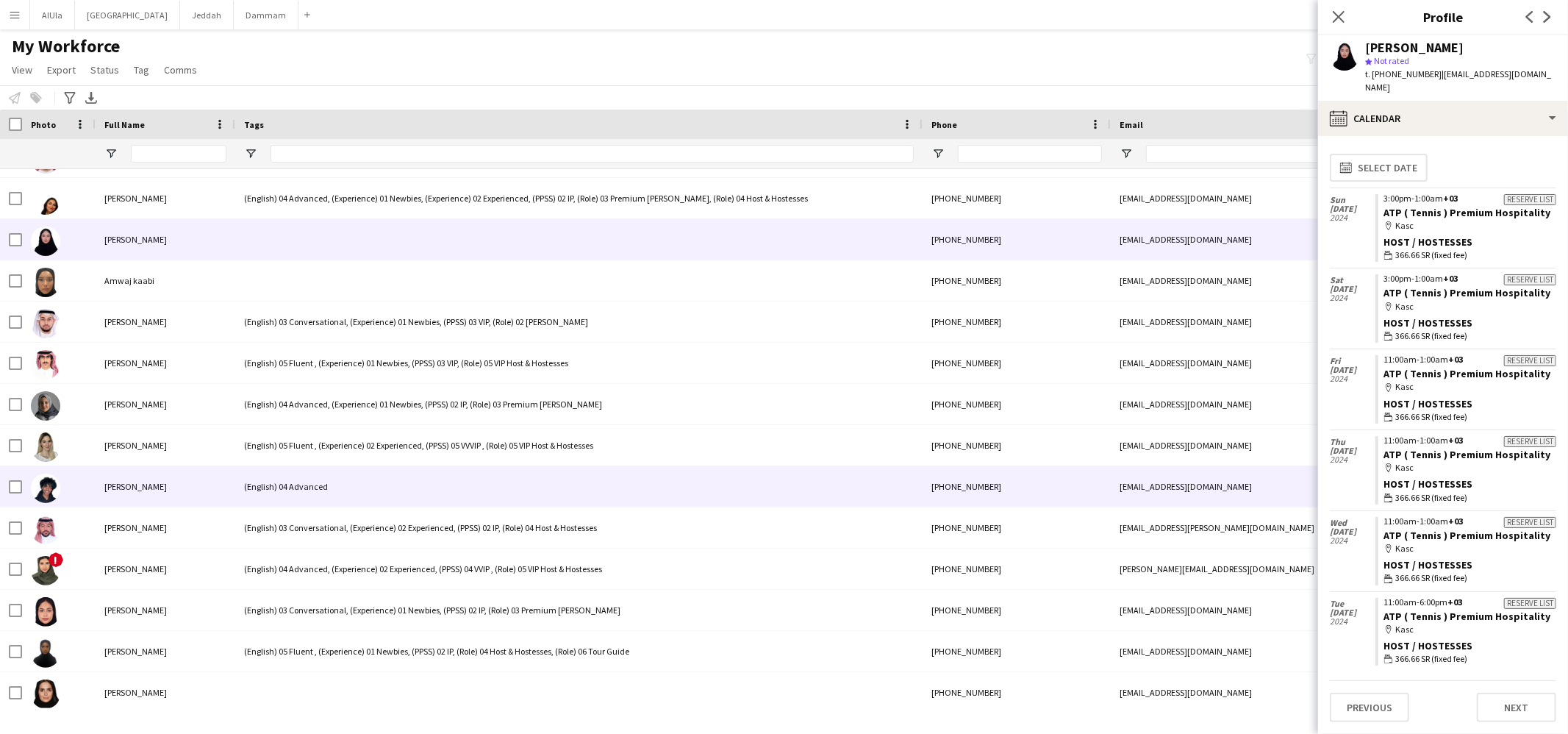
click at [312, 481] on div "(English) 04 Advanced" at bounding box center [579, 486] width 687 height 40
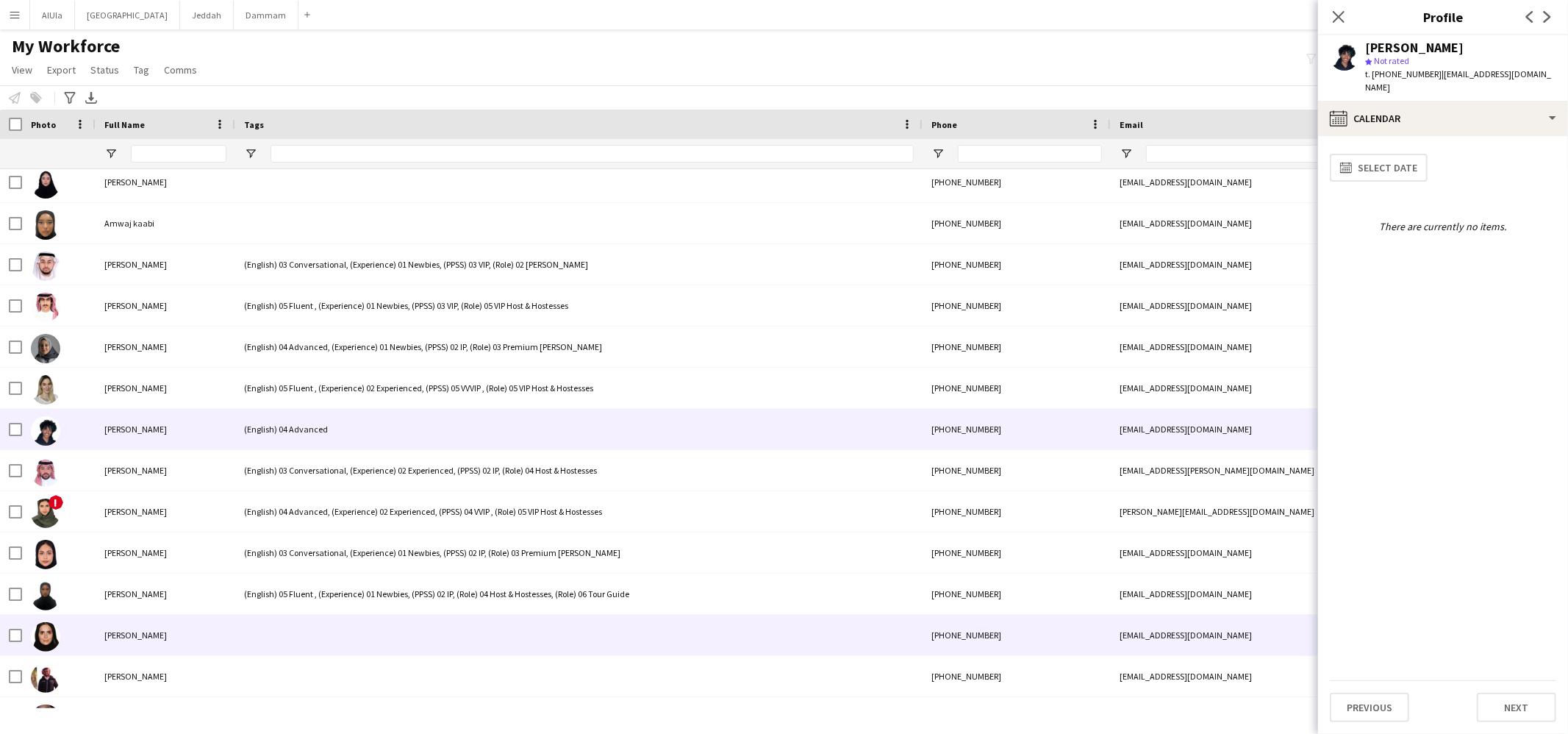
click at [311, 618] on div at bounding box center [579, 634] width 687 height 40
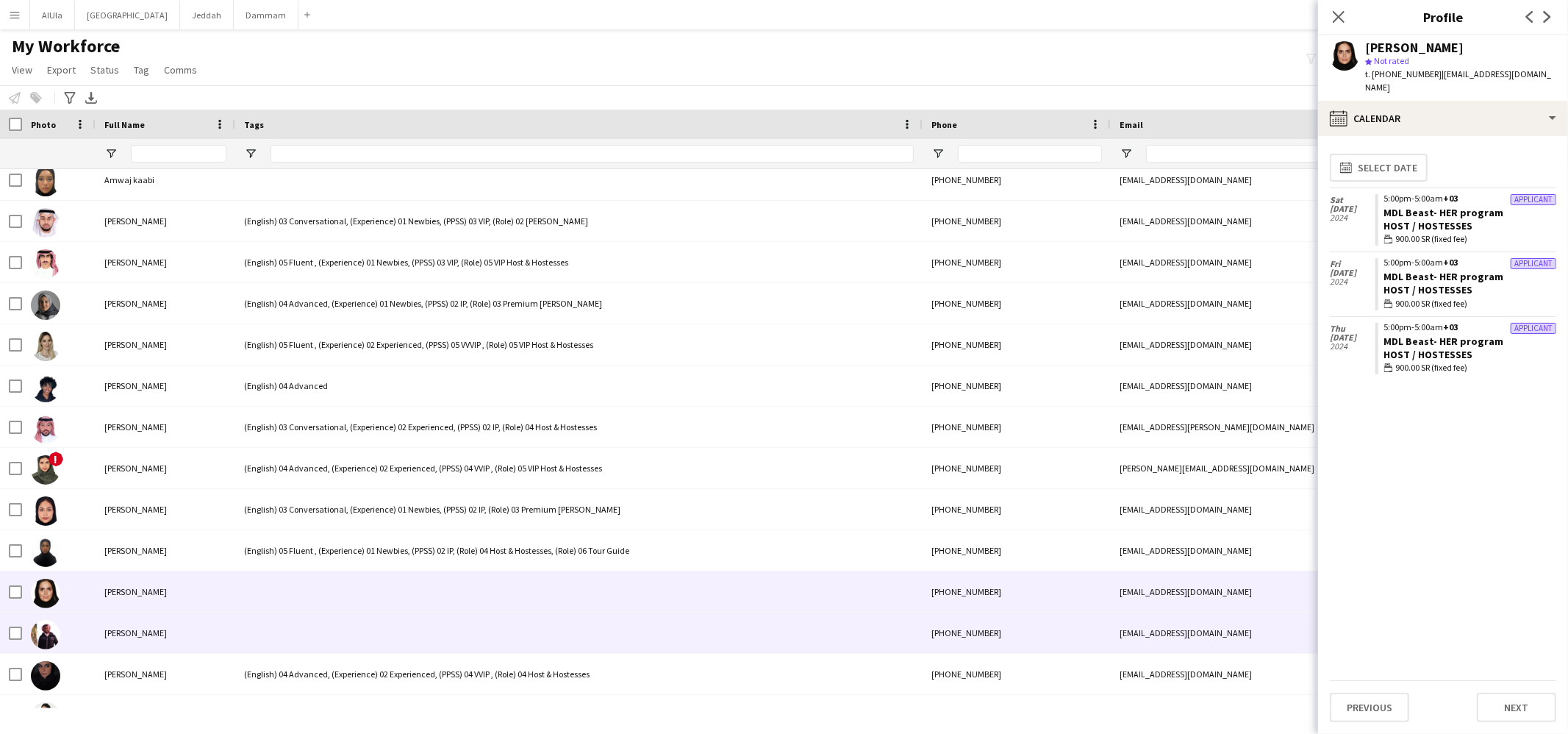
click at [298, 622] on div at bounding box center [579, 633] width 687 height 40
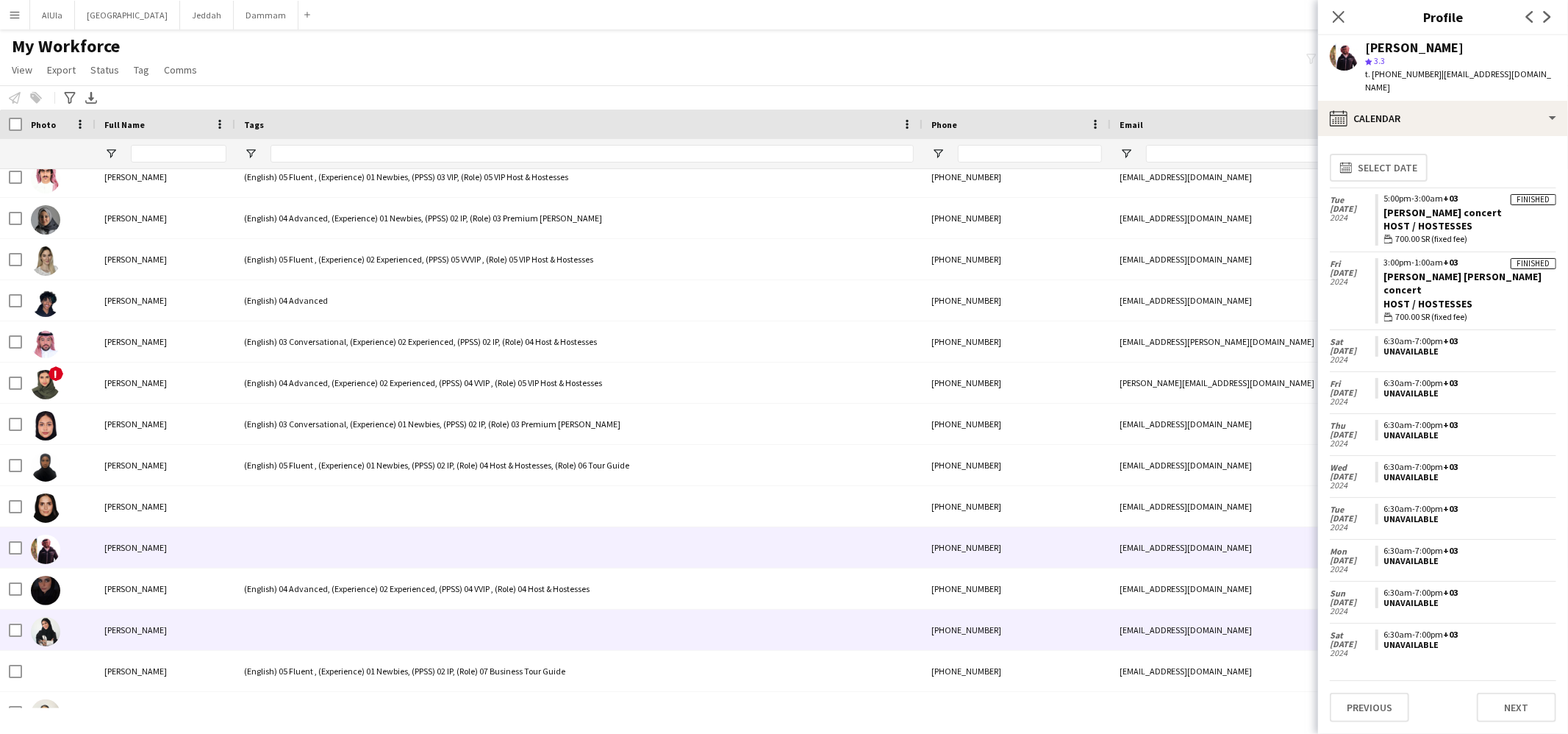
click at [300, 616] on div at bounding box center [579, 629] width 687 height 40
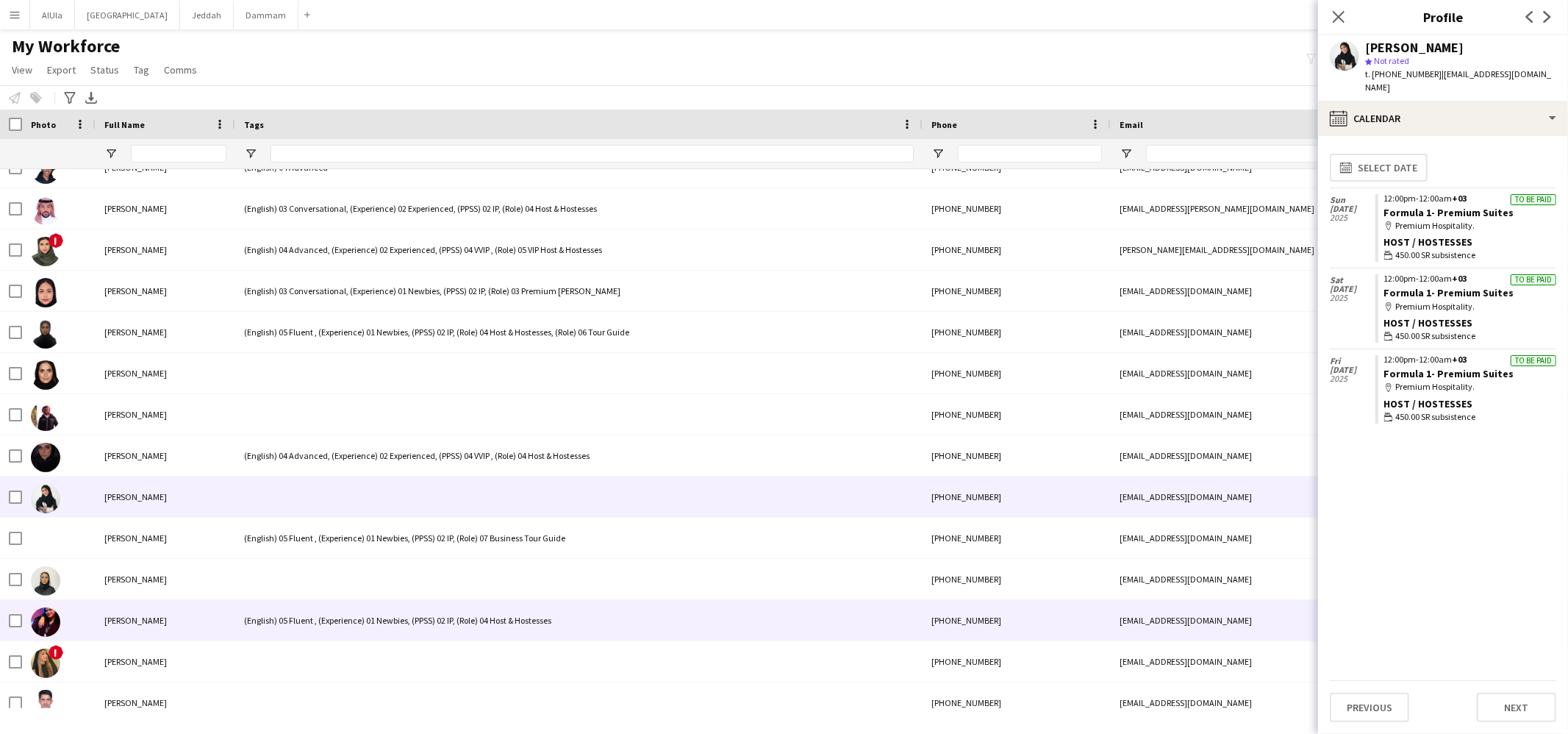
click at [298, 589] on div at bounding box center [579, 579] width 687 height 40
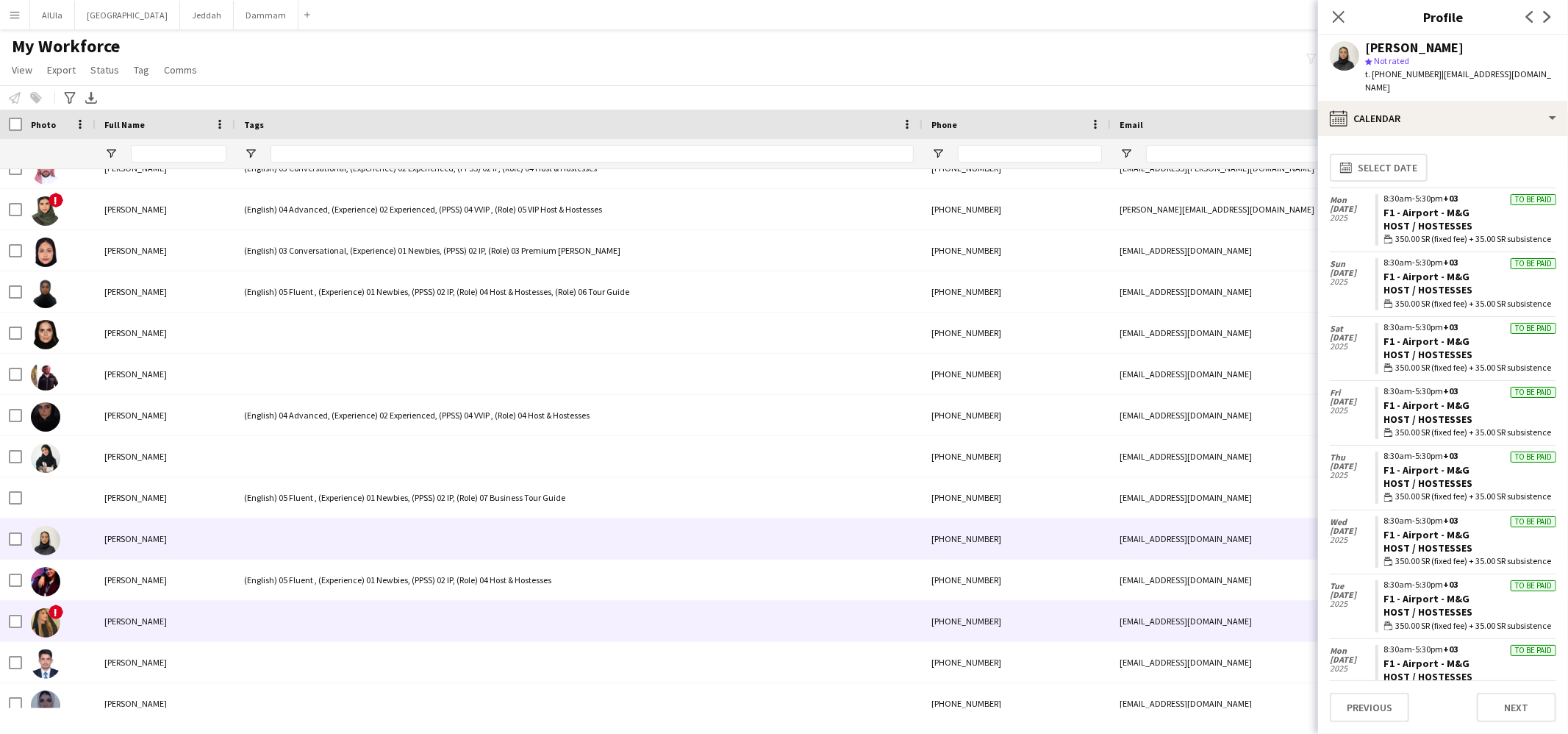
click at [279, 619] on div at bounding box center [579, 620] width 687 height 40
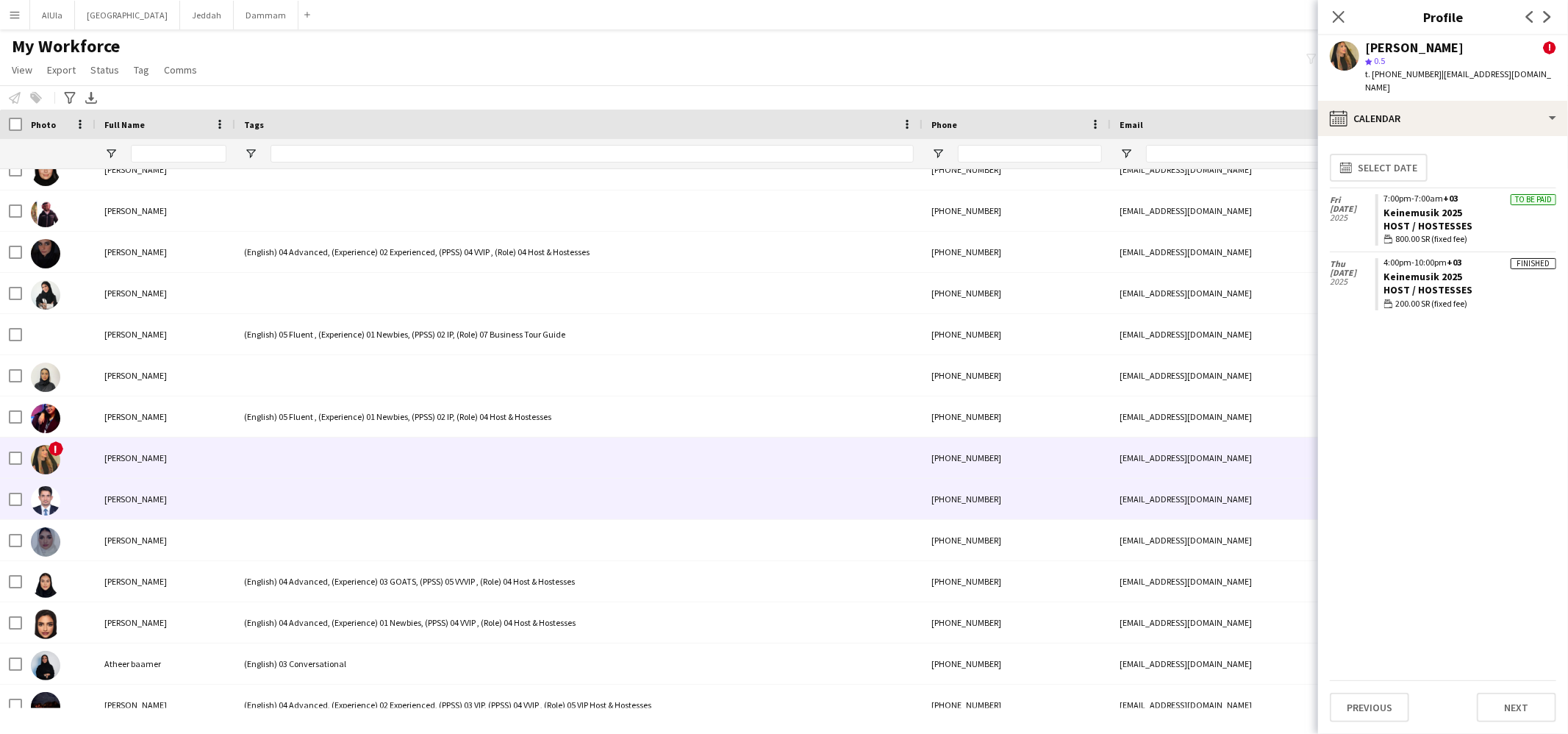
click at [292, 506] on div at bounding box center [579, 498] width 687 height 40
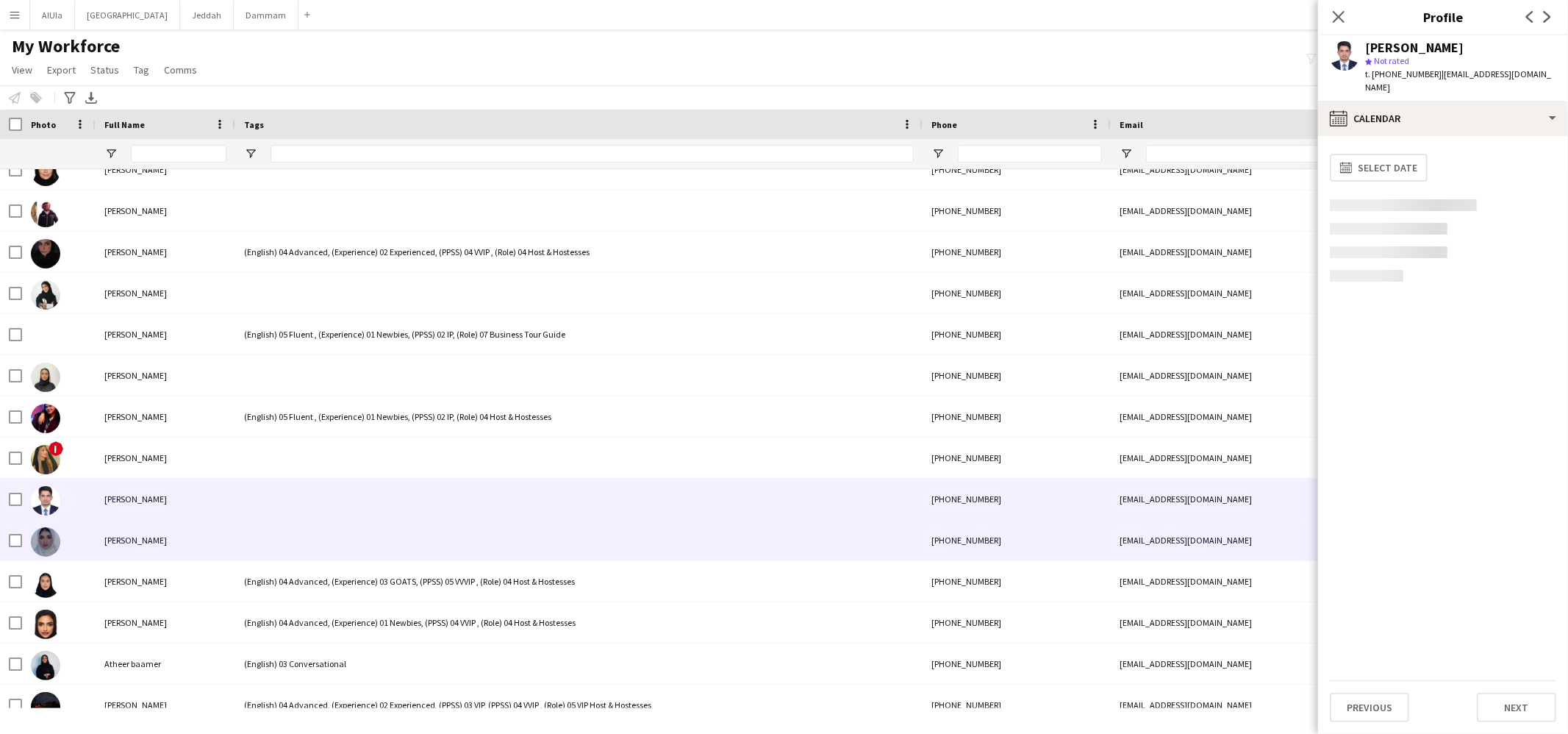
click at [296, 538] on div at bounding box center [579, 540] width 687 height 40
click at [312, 491] on div at bounding box center [579, 498] width 687 height 40
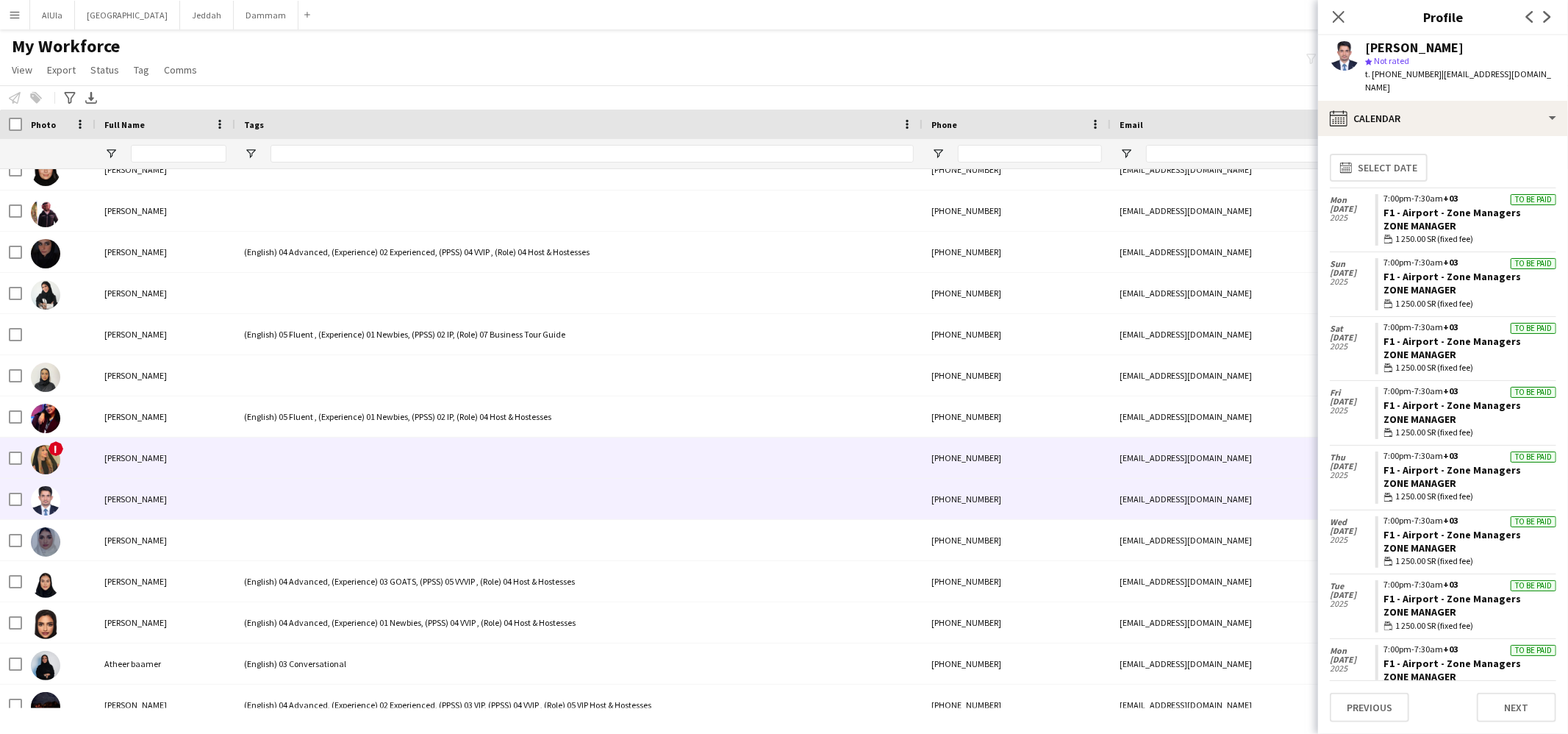
click at [332, 462] on div at bounding box center [579, 457] width 687 height 40
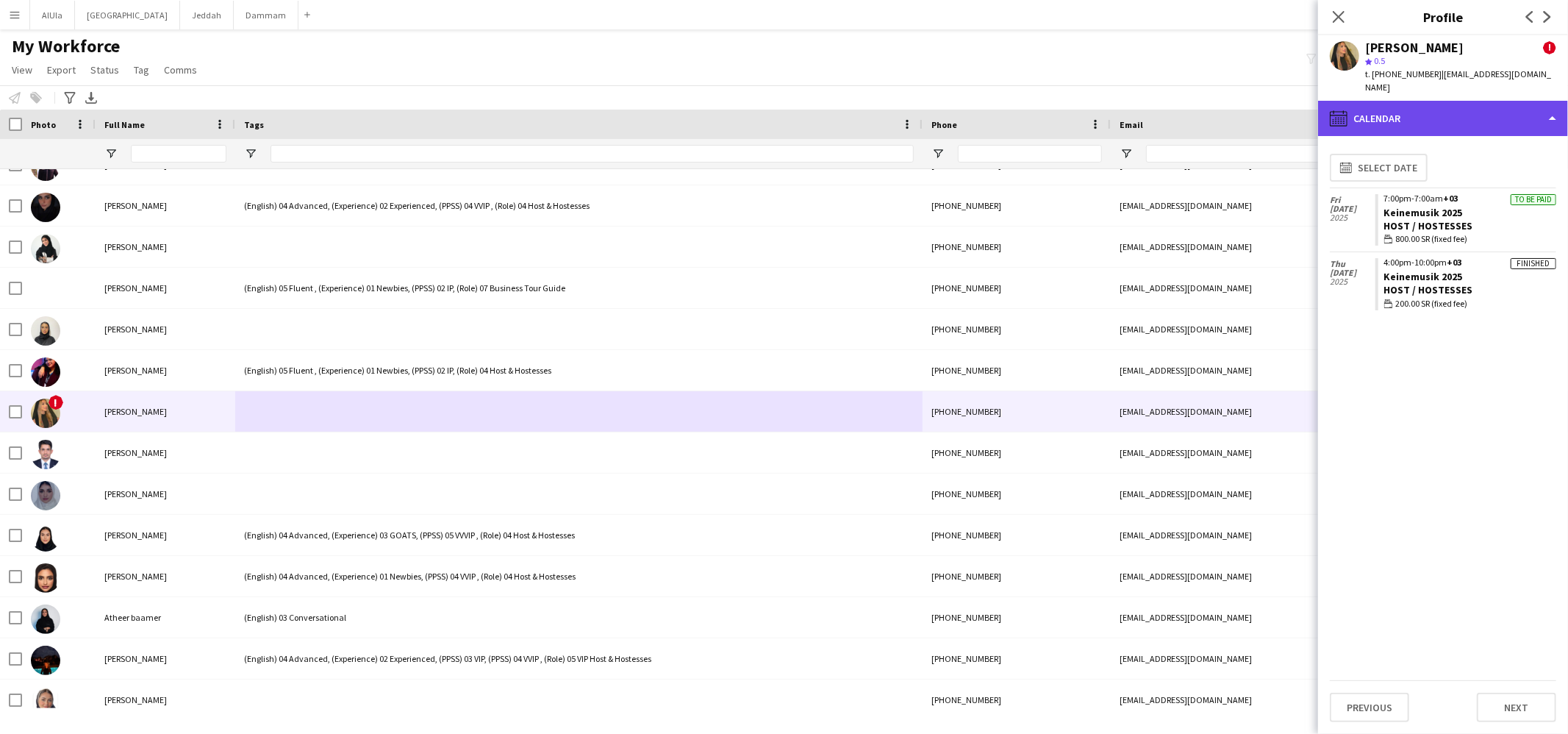
click at [1400, 112] on div "calendar-full Calendar" at bounding box center [1444, 118] width 250 height 35
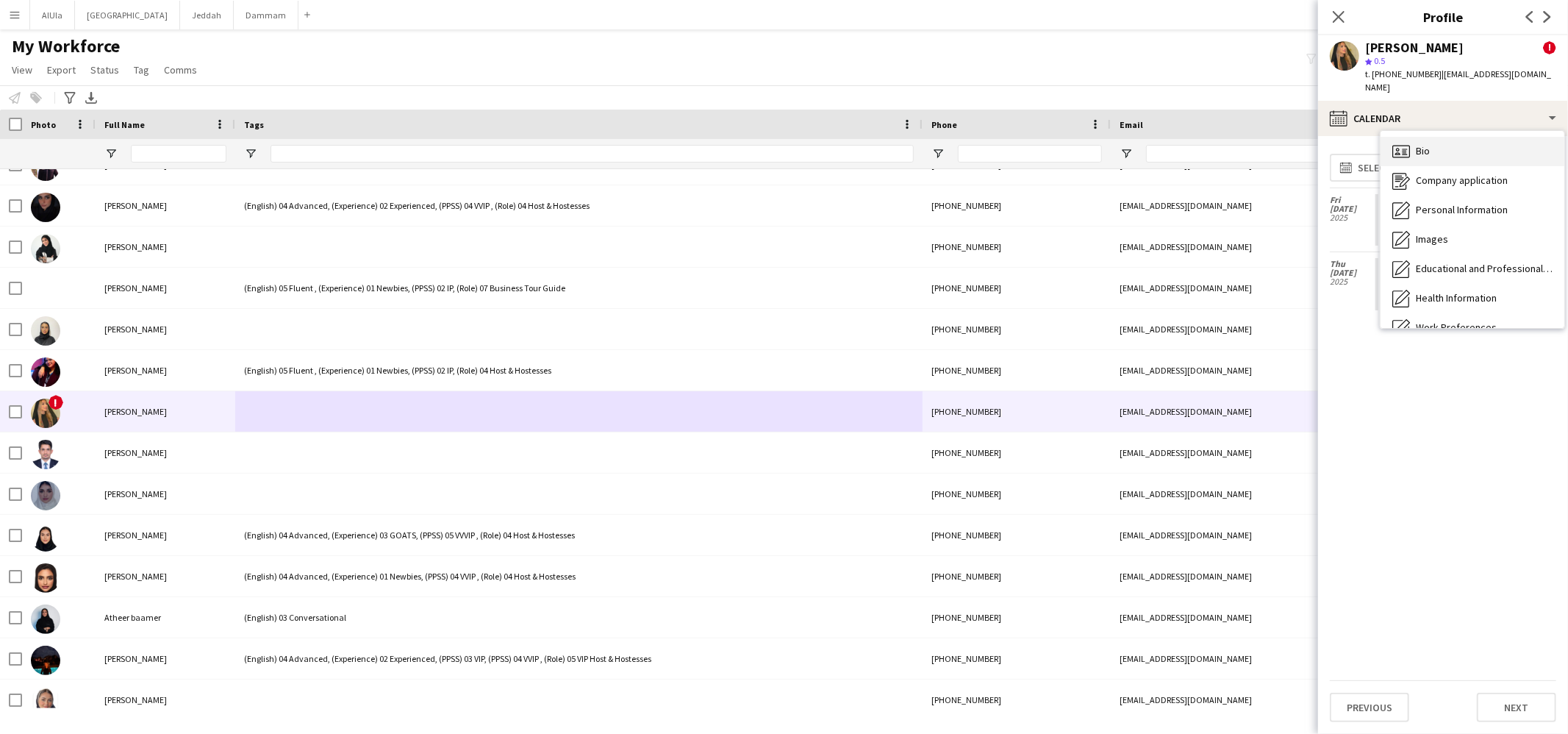
click at [1436, 141] on div "Bio Bio" at bounding box center [1472, 151] width 184 height 29
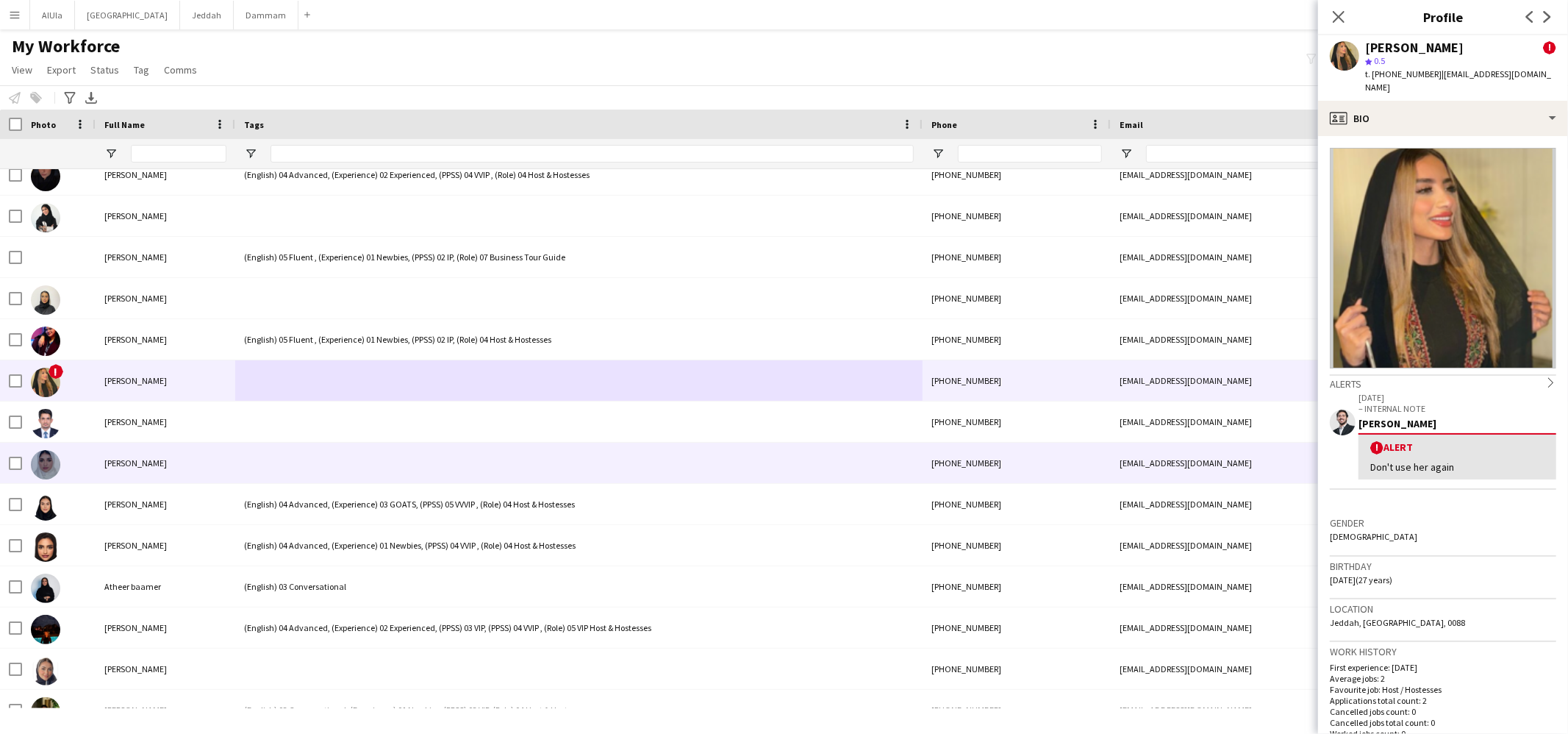
click at [297, 457] on div at bounding box center [579, 462] width 687 height 40
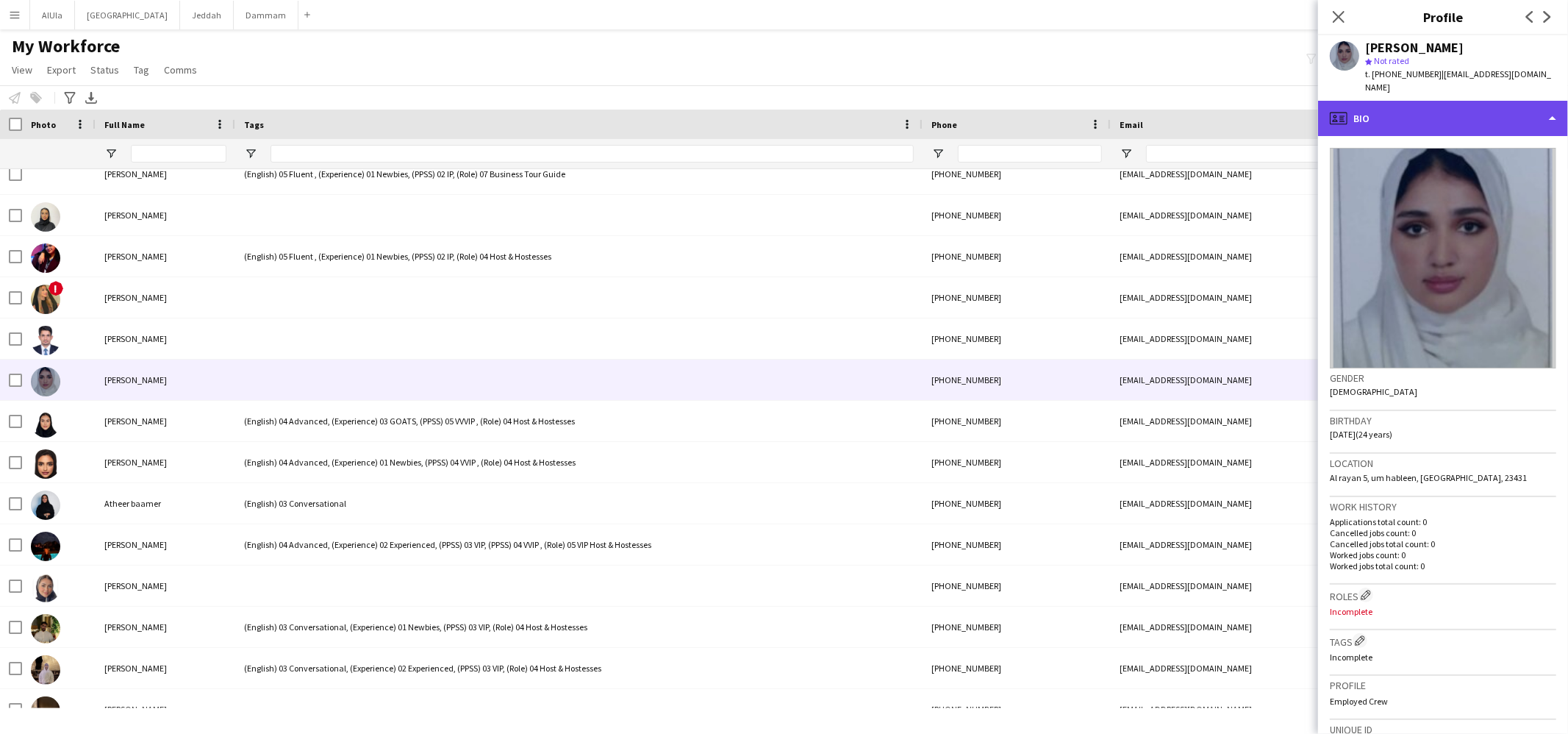
click at [1421, 107] on div "profile Bio" at bounding box center [1444, 118] width 250 height 35
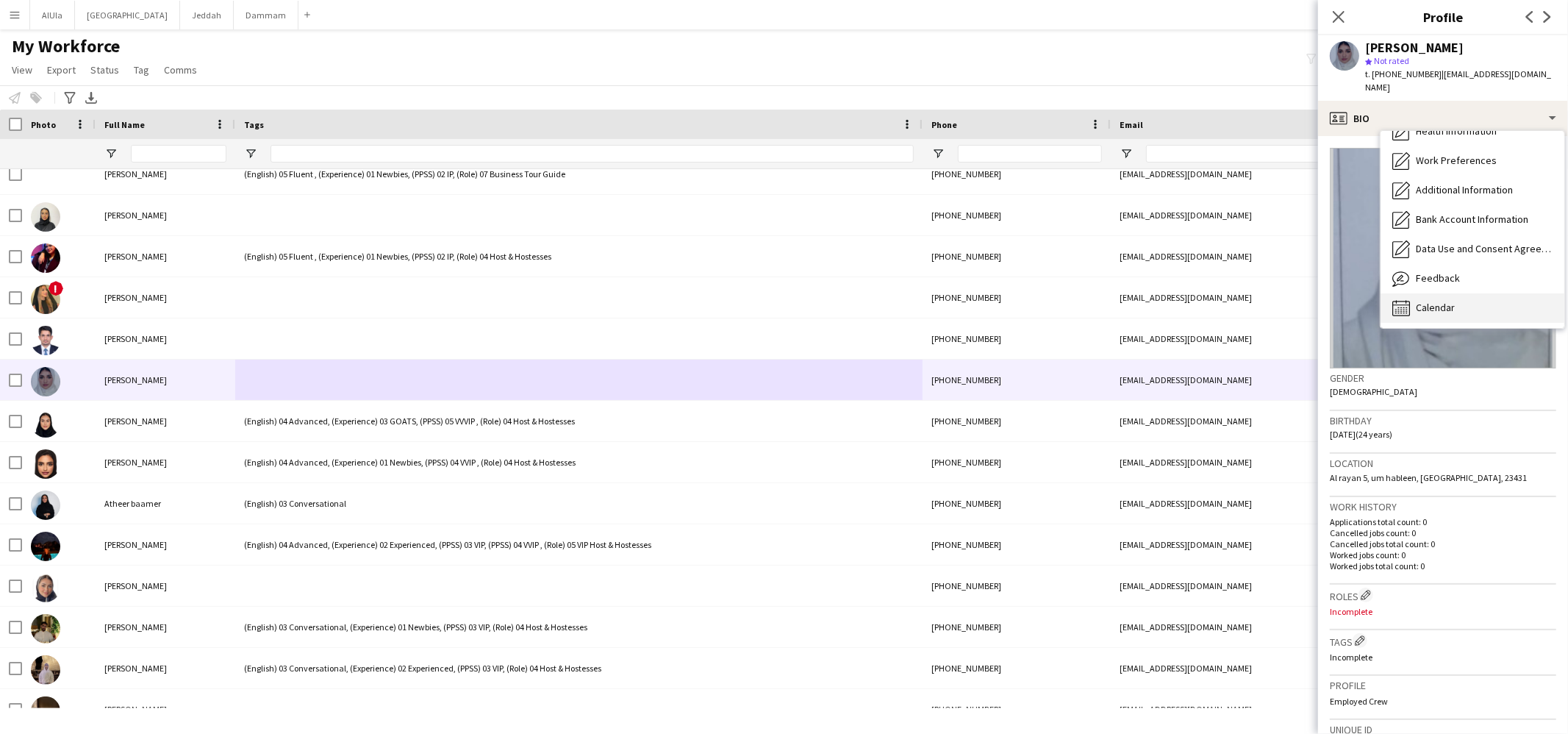
click at [1418, 294] on div "Calendar Calendar" at bounding box center [1472, 308] width 184 height 29
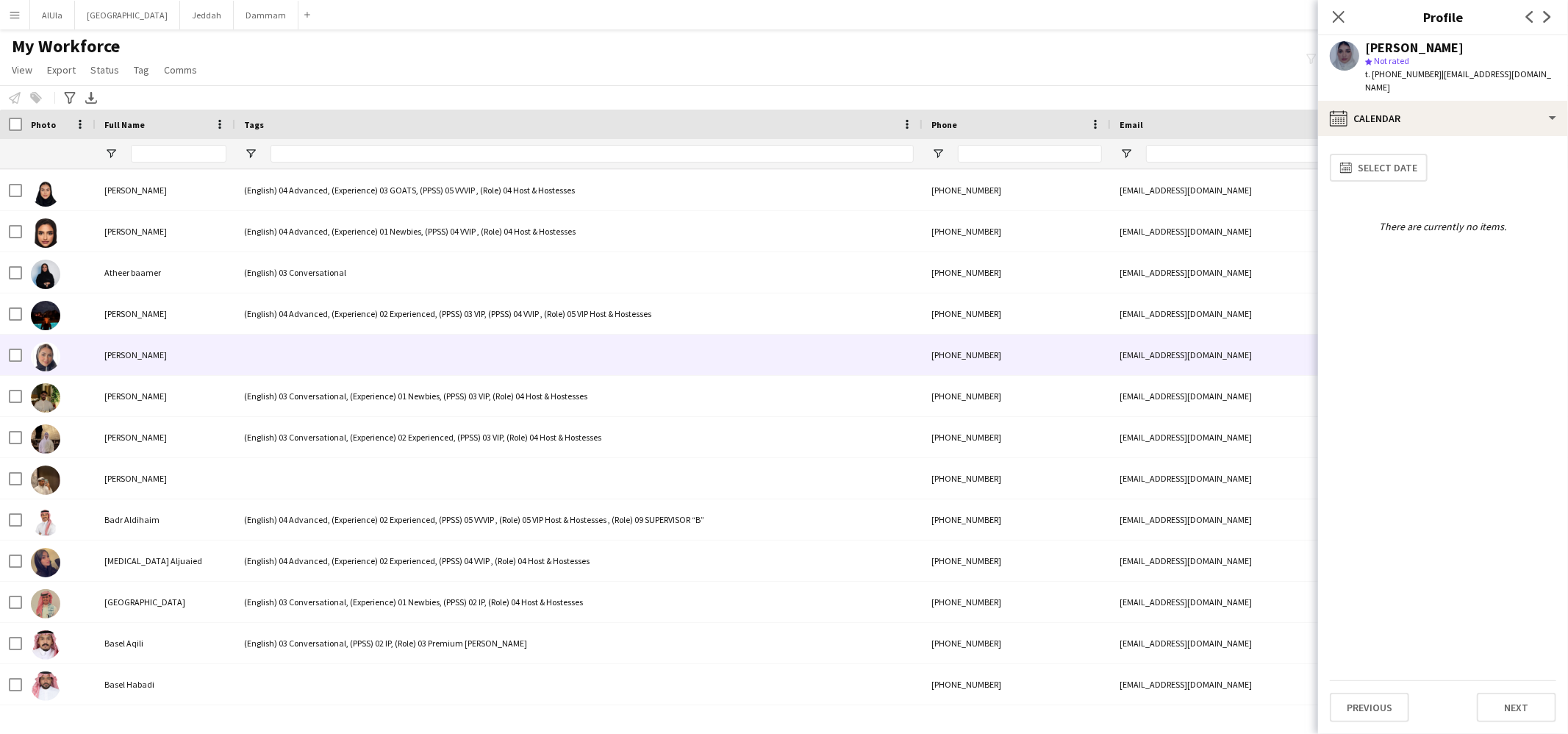
click at [249, 346] on div at bounding box center [579, 354] width 687 height 40
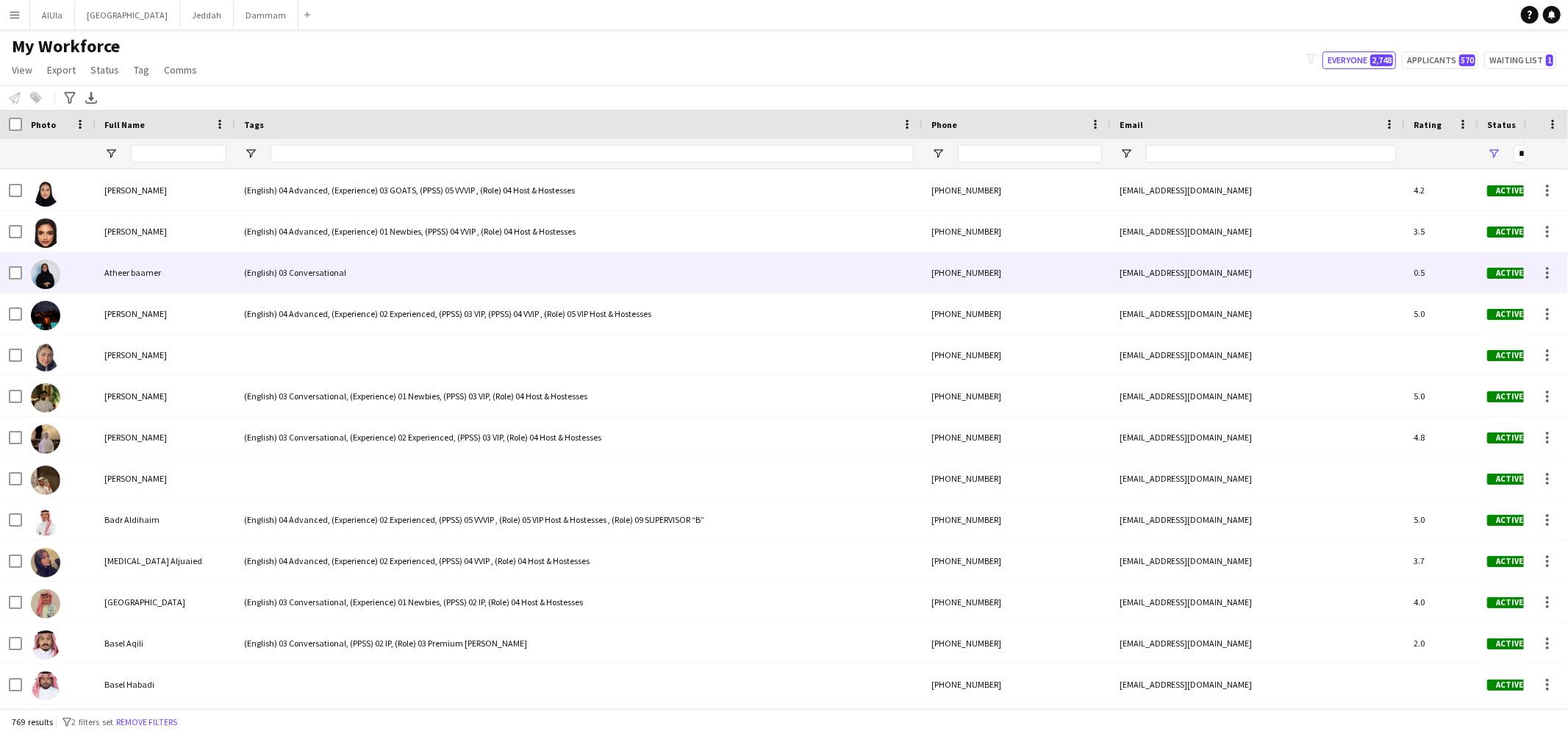
click at [280, 272] on div "(English) 03 Conversational" at bounding box center [579, 272] width 687 height 40
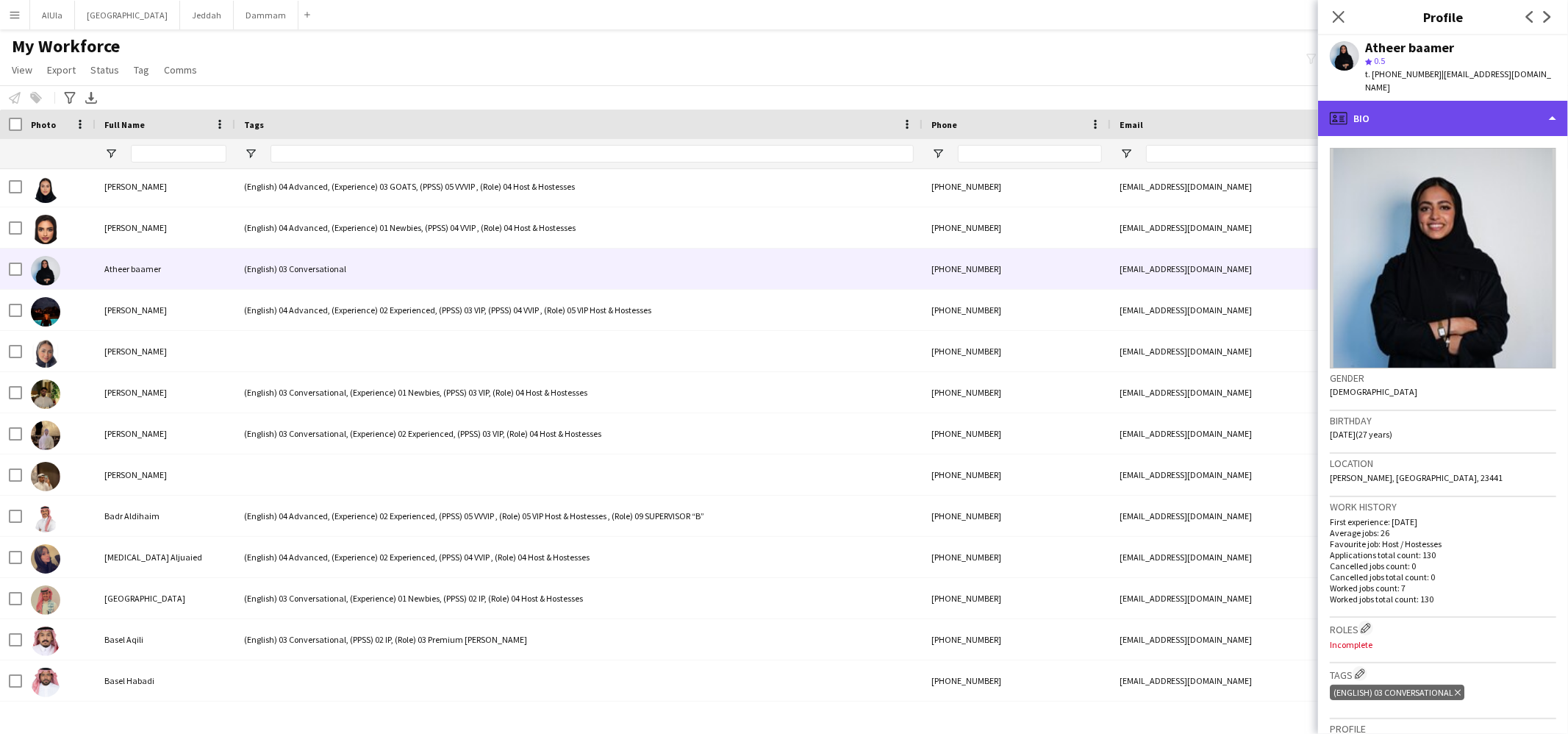
click at [1388, 101] on div "profile Bio" at bounding box center [1444, 118] width 250 height 35
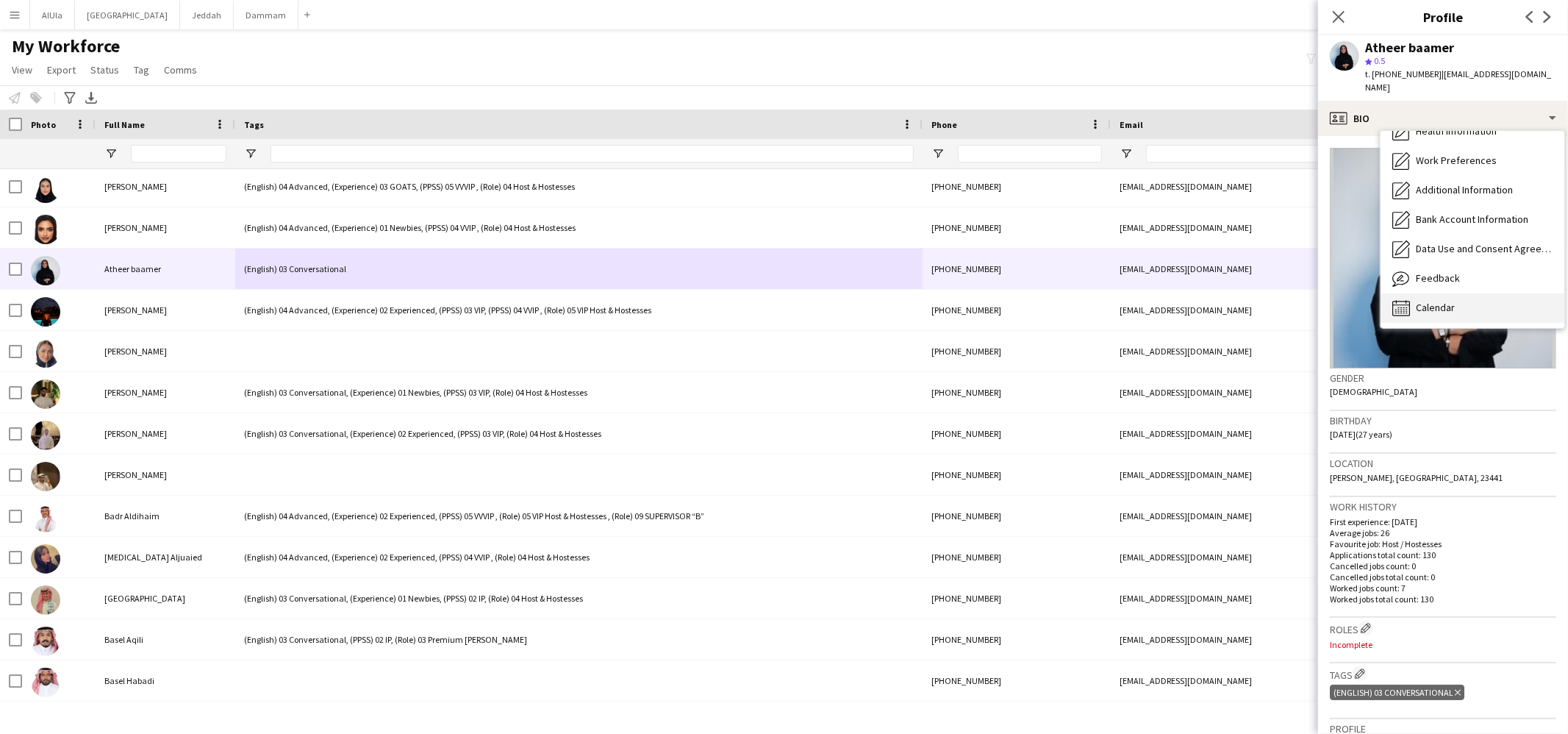
click at [1409, 294] on div "Calendar Calendar" at bounding box center [1472, 308] width 184 height 29
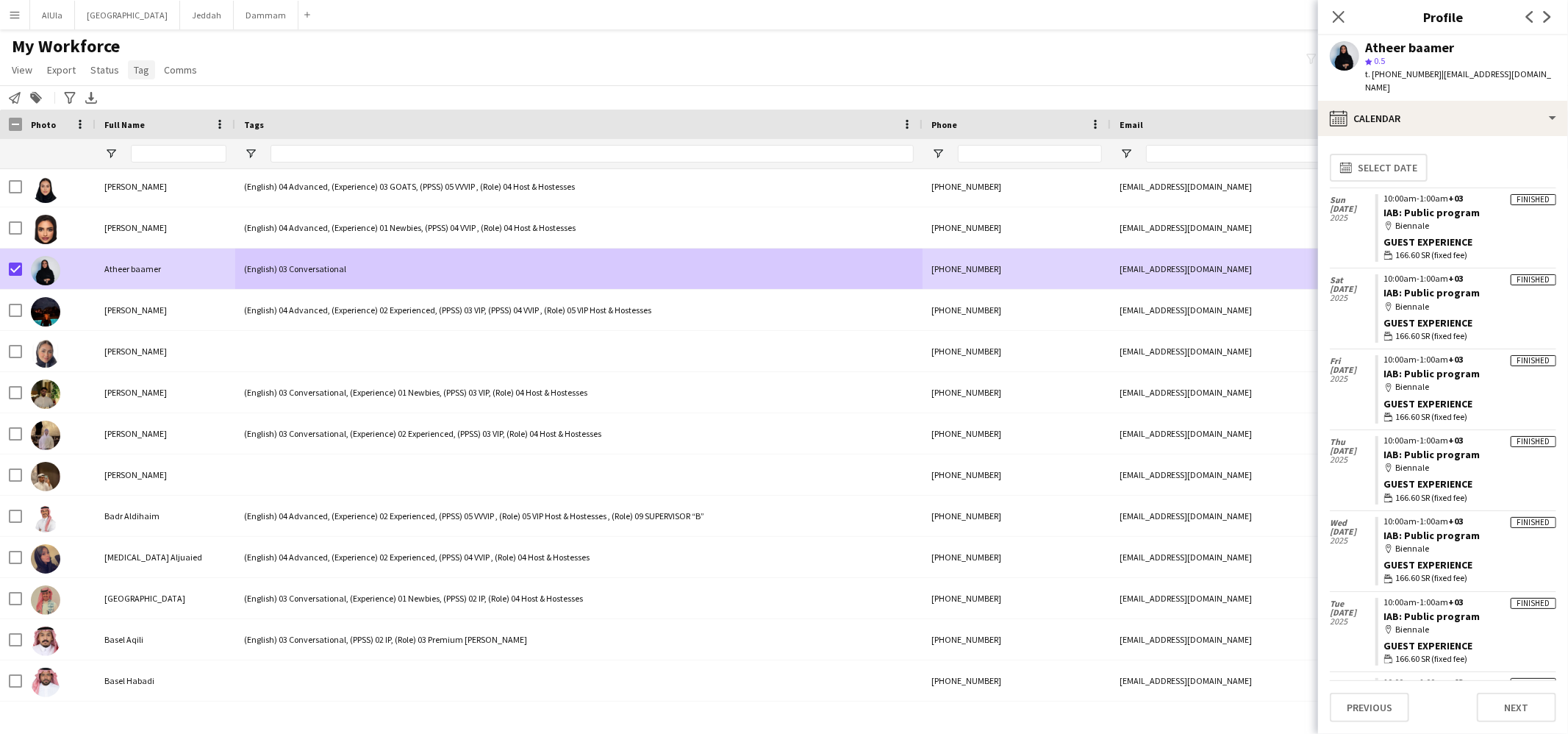
click at [135, 65] on span "Tag" at bounding box center [142, 70] width 16 height 13
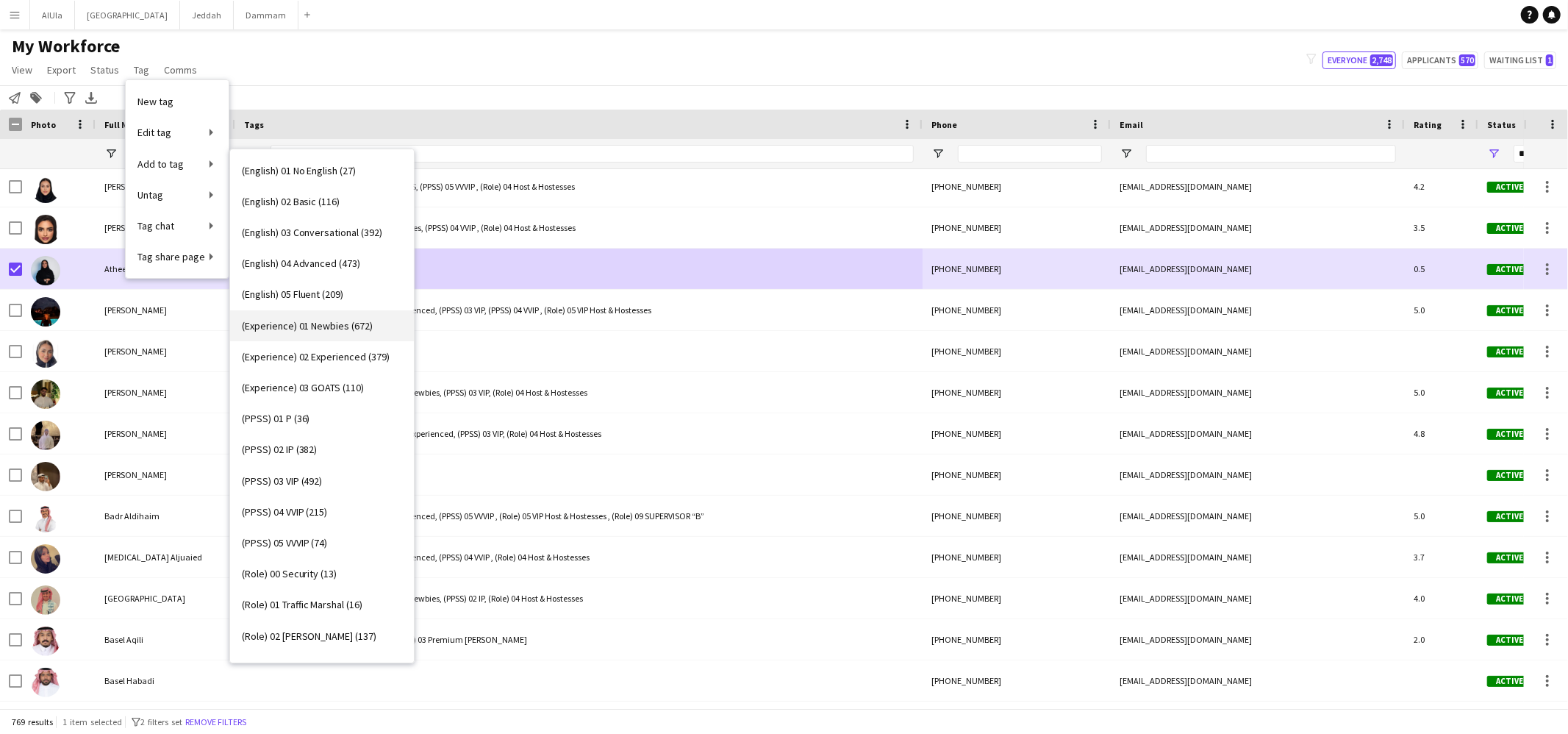
click at [320, 326] on span "(Experience) 01 Newbies (672)" at bounding box center [308, 326] width 132 height 13
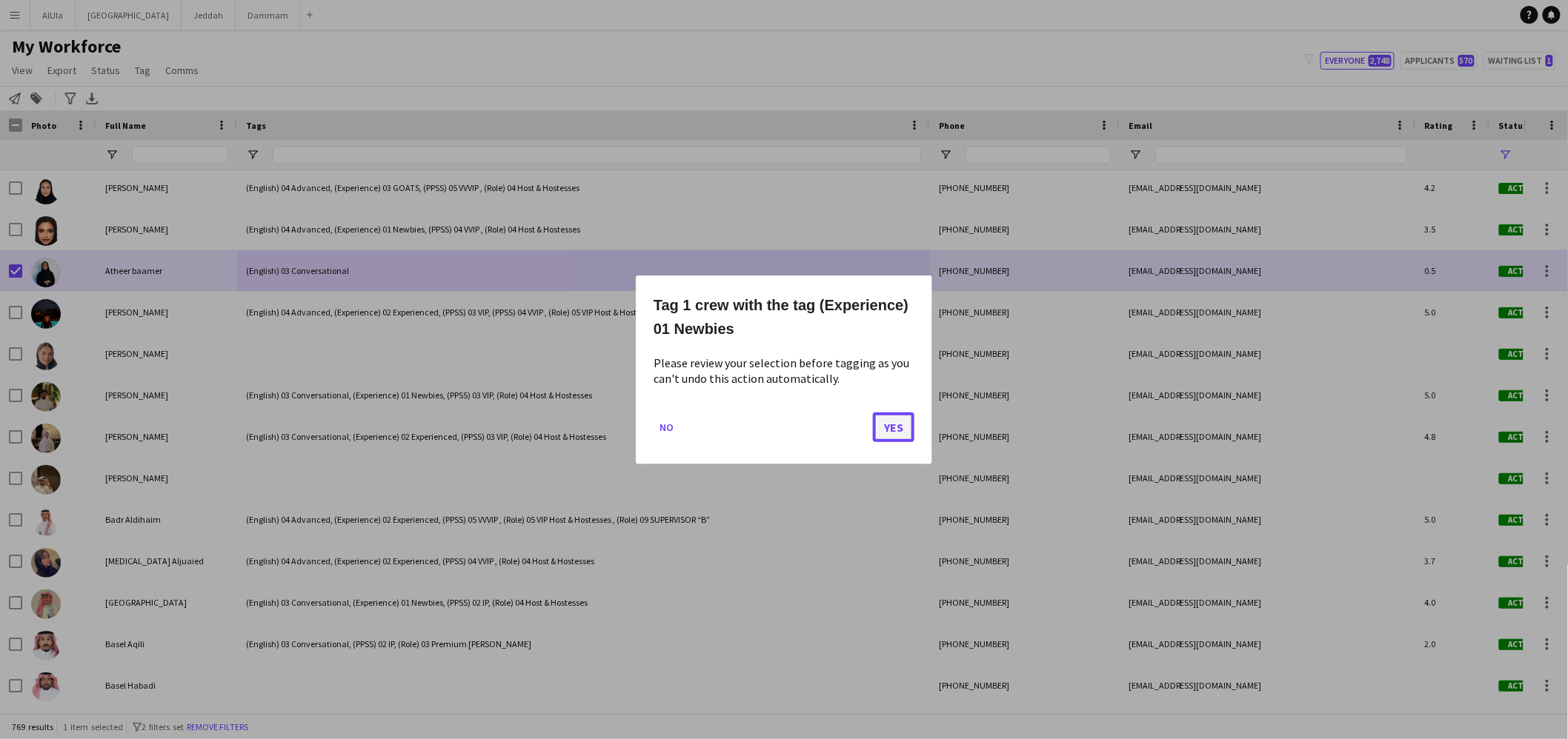
click at [900, 423] on button "Yes" at bounding box center [894, 427] width 41 height 30
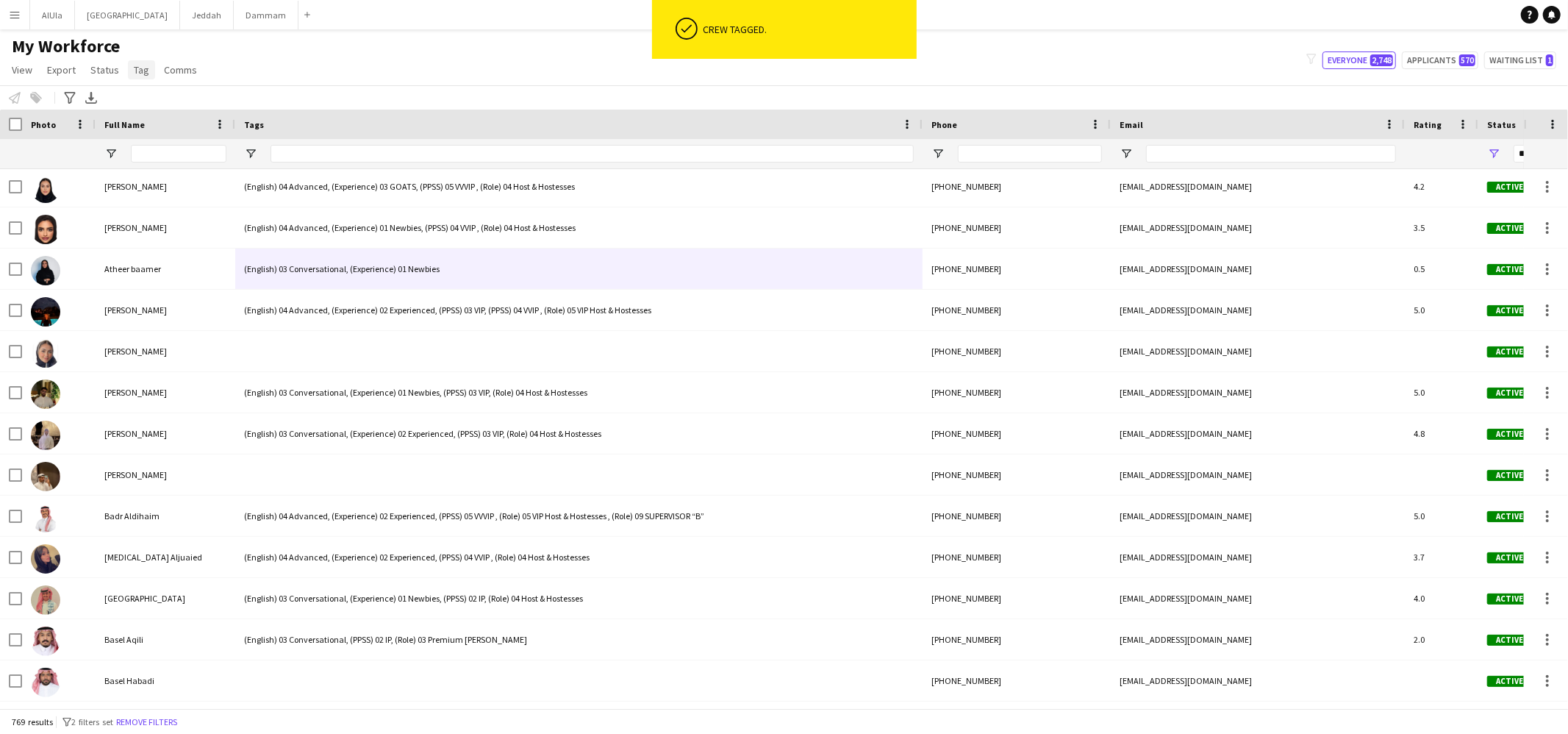
click at [142, 69] on span "Tag" at bounding box center [142, 70] width 16 height 13
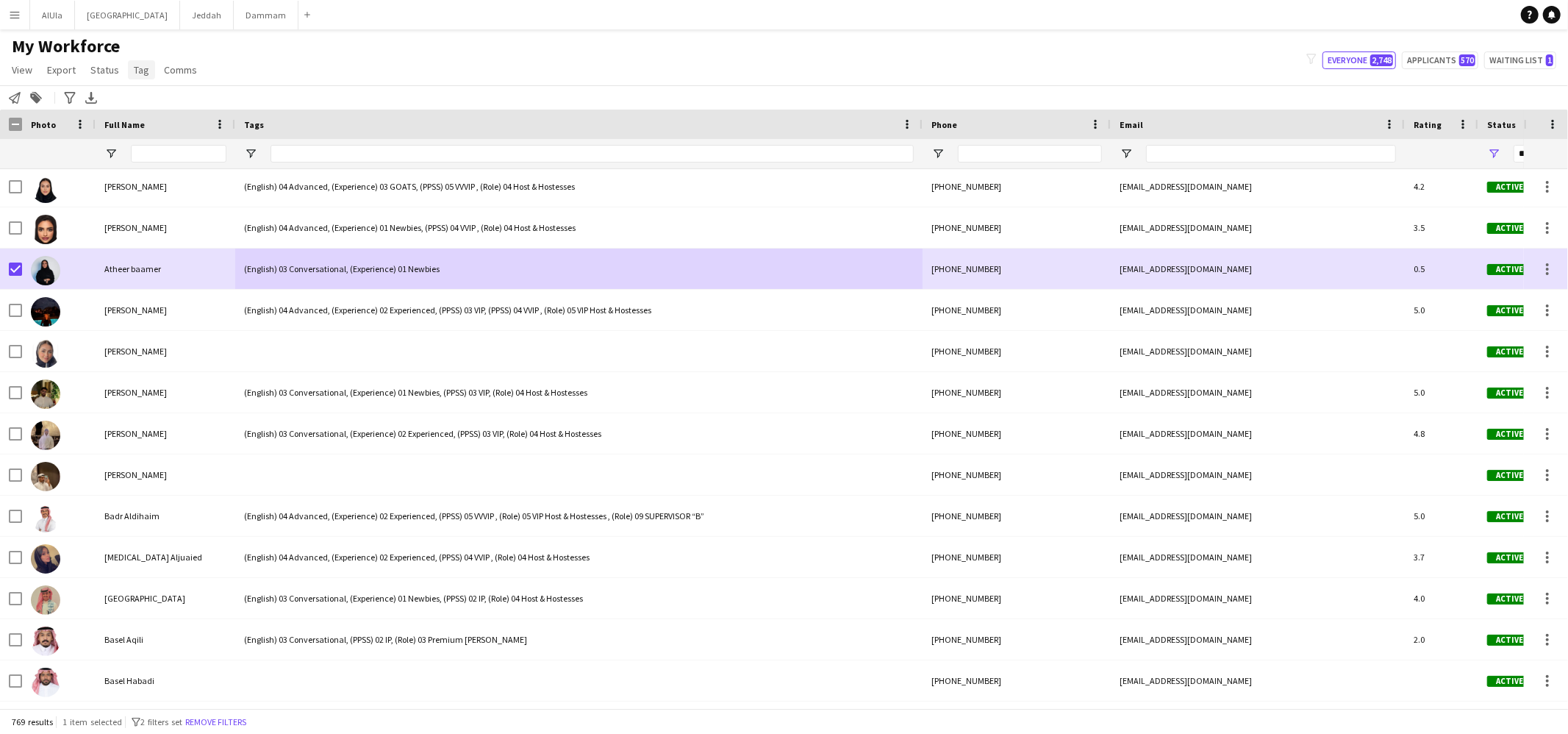
click at [141, 78] on link "Tag" at bounding box center [141, 70] width 27 height 19
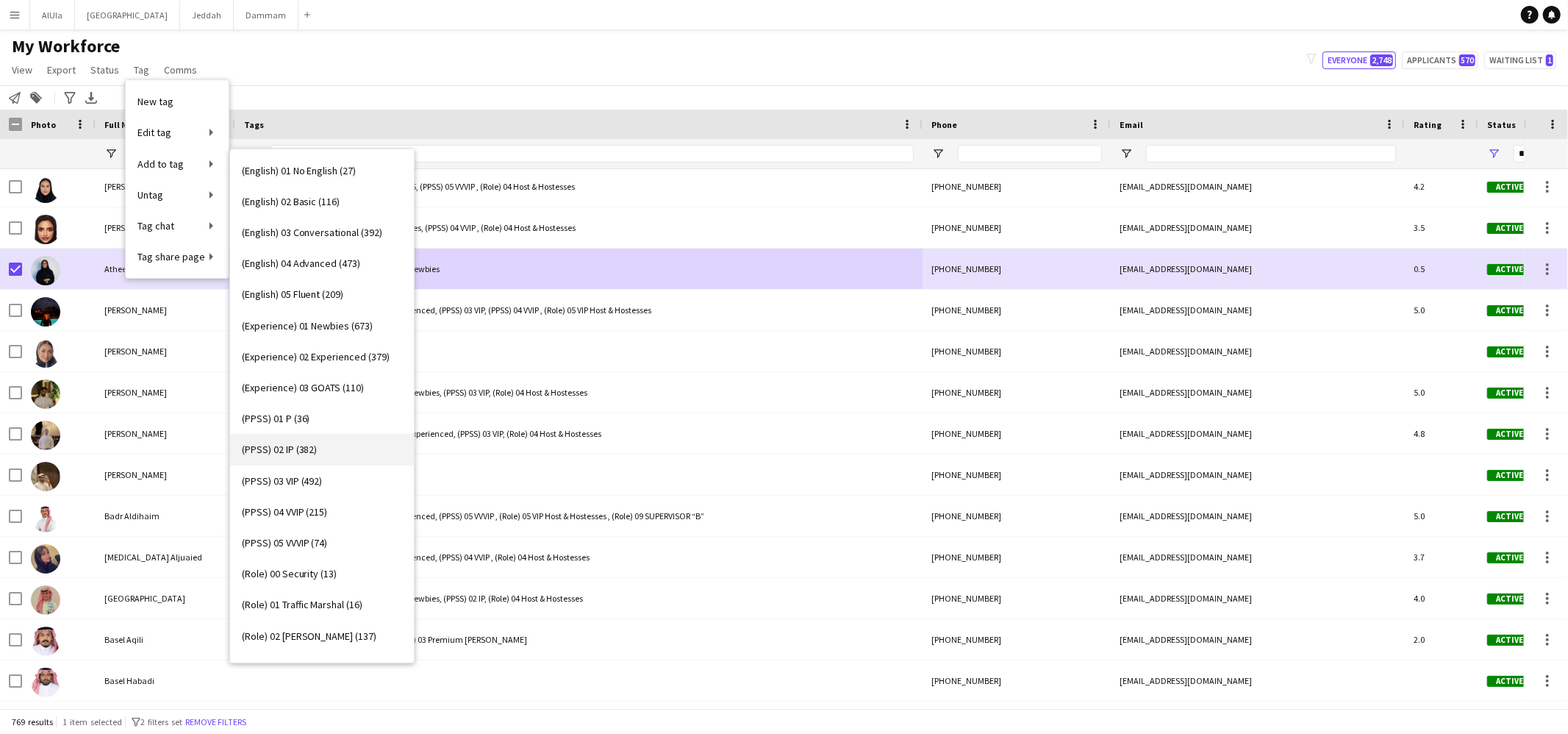
click at [344, 449] on link "(PPSS) 02 IP (382)" at bounding box center [321, 449] width 184 height 31
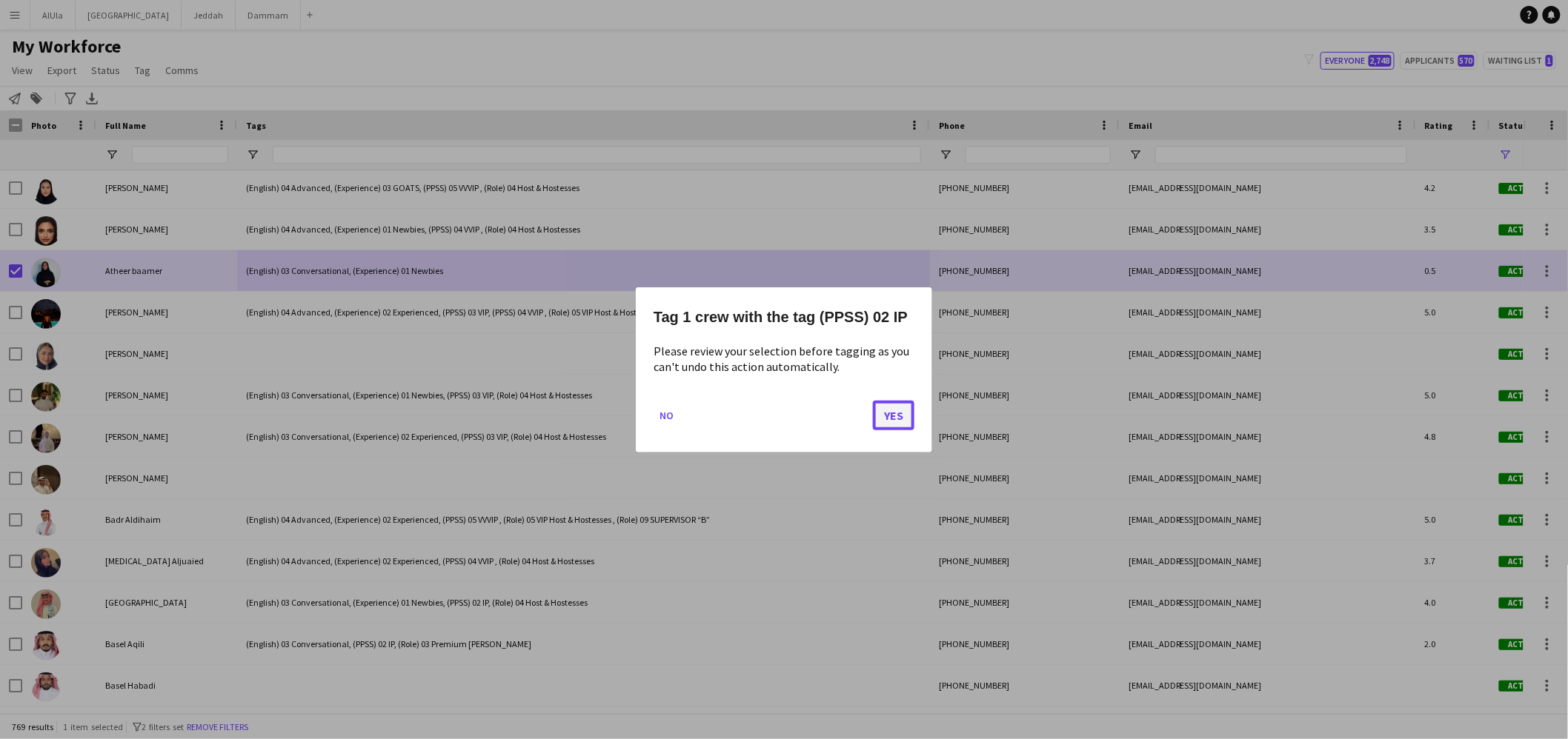
click at [896, 409] on button "Yes" at bounding box center [894, 414] width 41 height 30
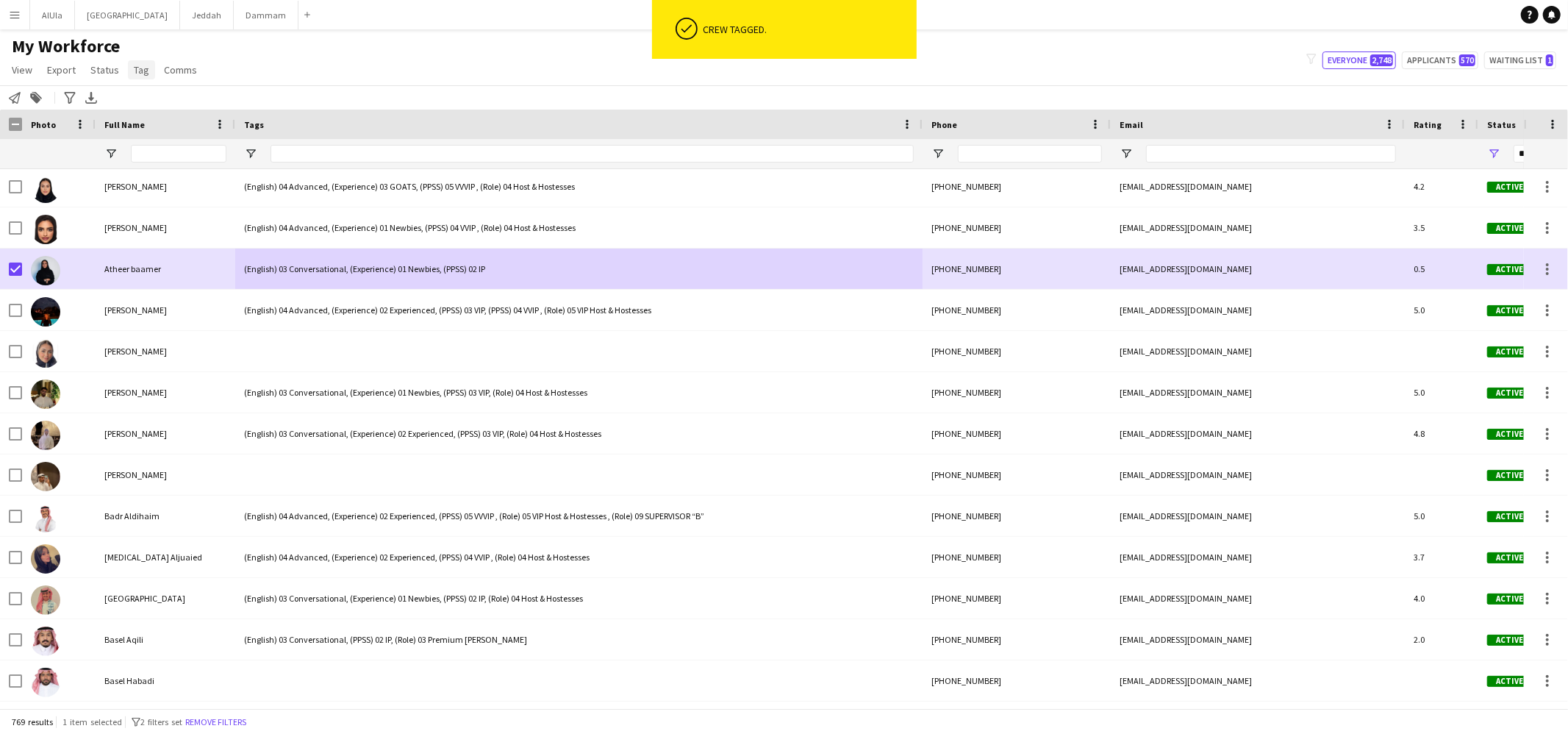
click at [146, 67] on span "Tag" at bounding box center [142, 70] width 16 height 13
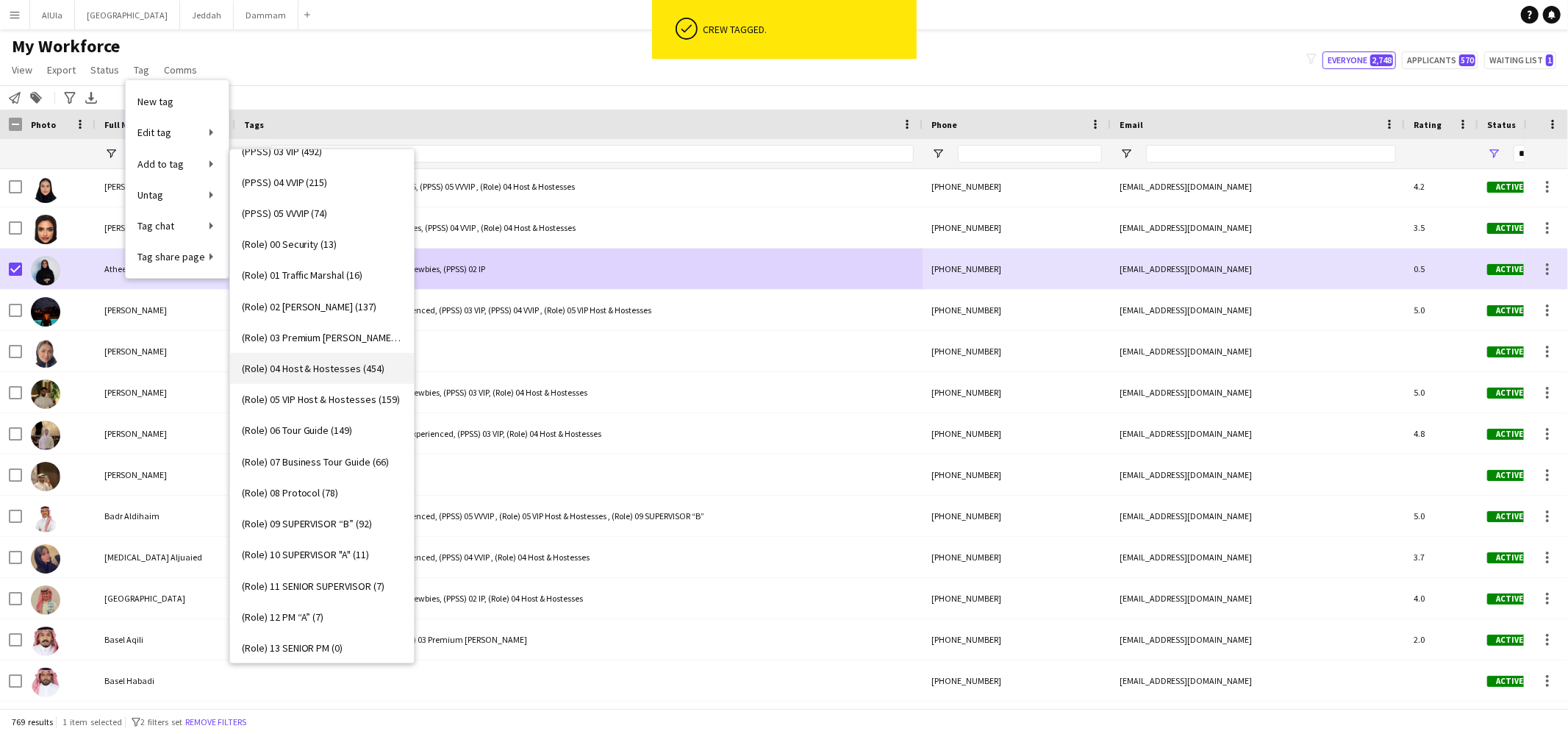
click at [326, 372] on span "(Role) 04 Host & Hostesses (454)" at bounding box center [313, 368] width 143 height 13
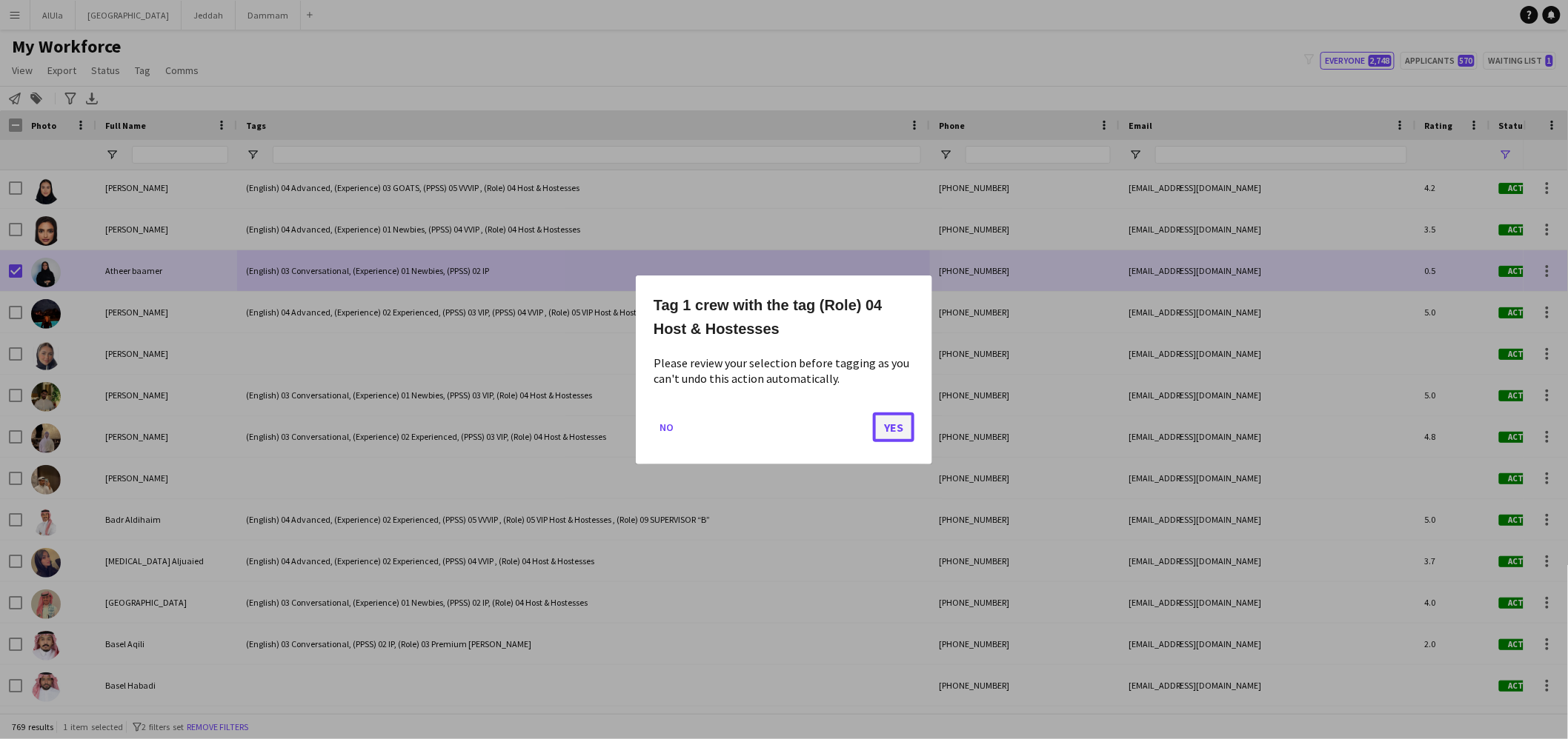
click at [883, 423] on button "Yes" at bounding box center [894, 427] width 41 height 30
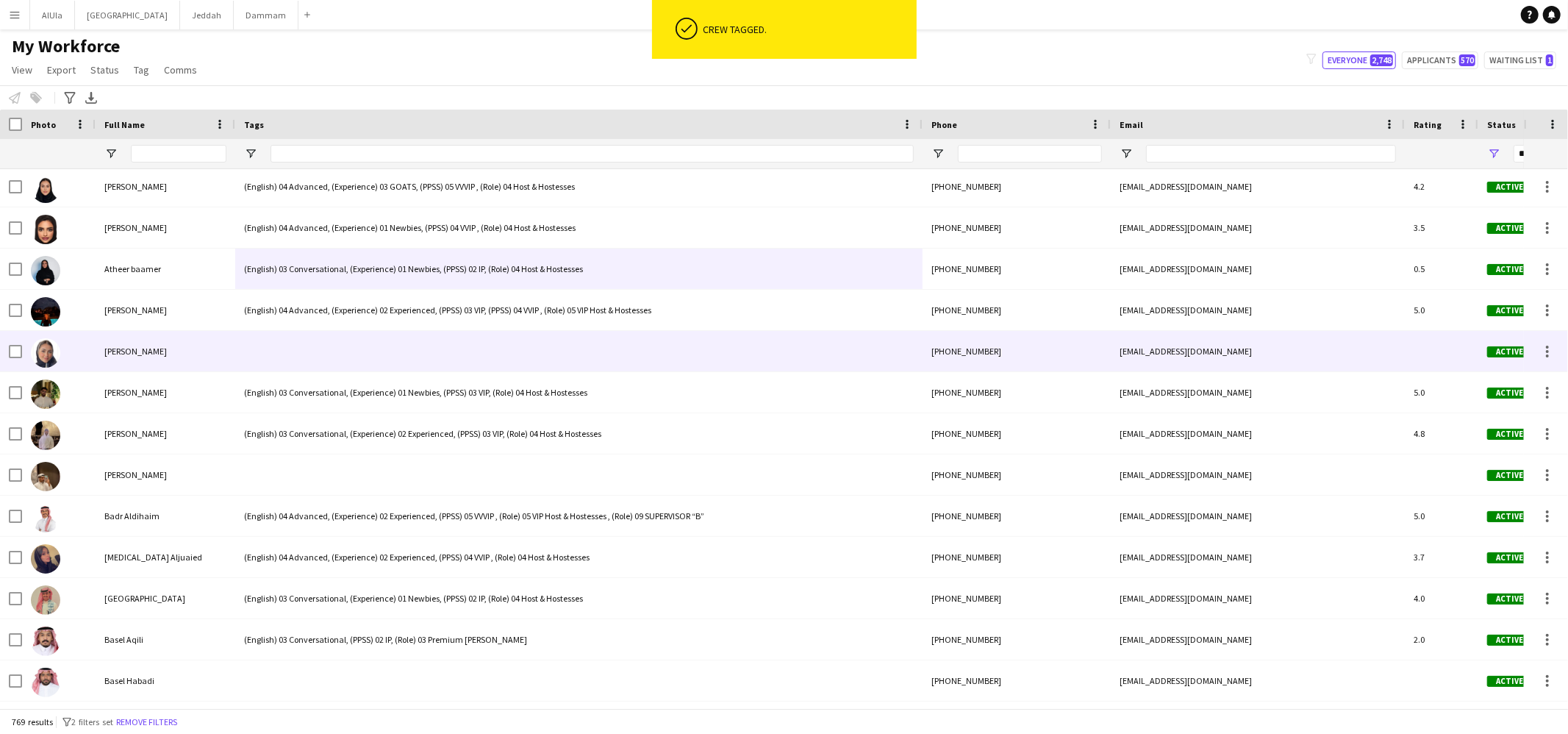
click at [330, 367] on div at bounding box center [579, 350] width 687 height 40
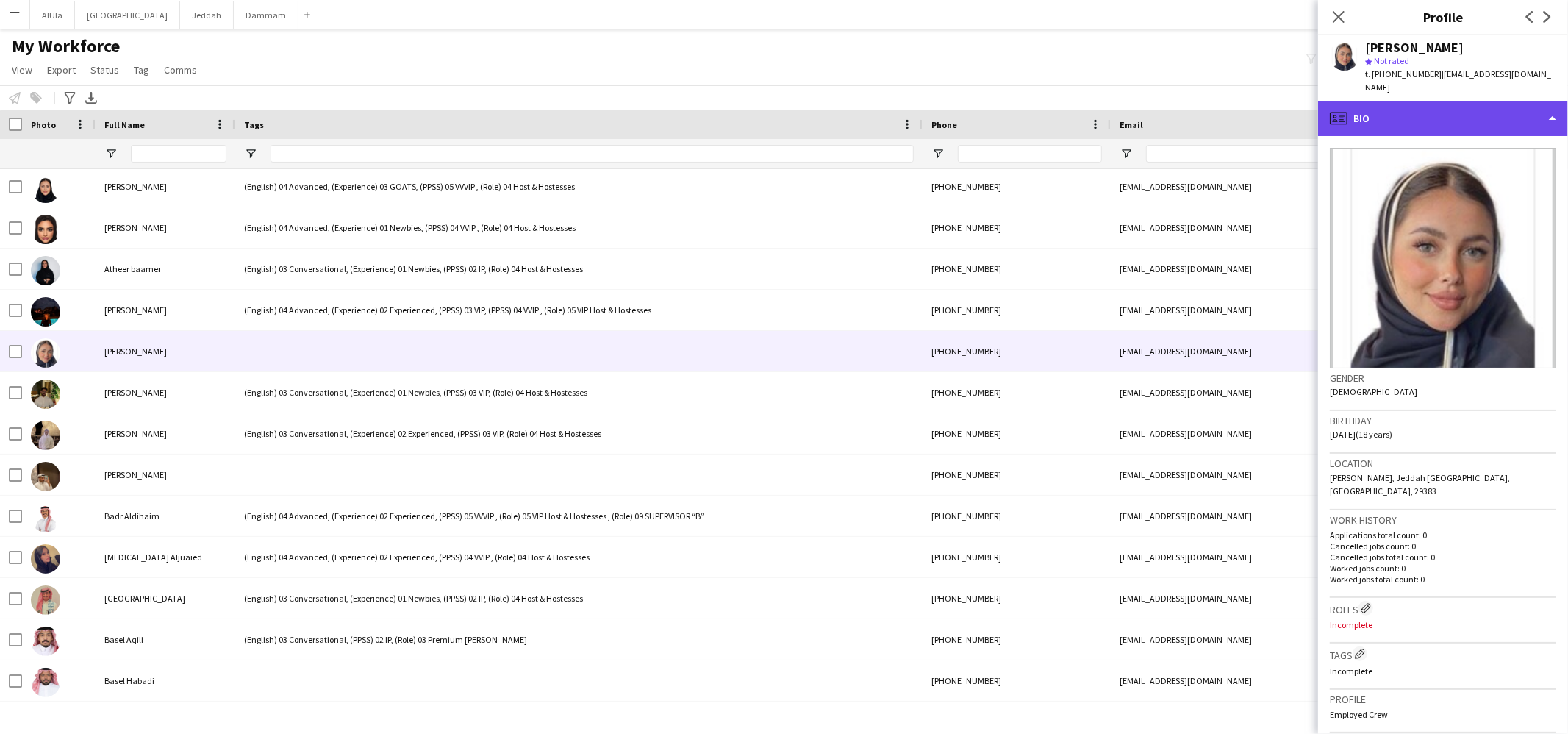
click at [1469, 101] on div "profile Bio" at bounding box center [1444, 118] width 250 height 35
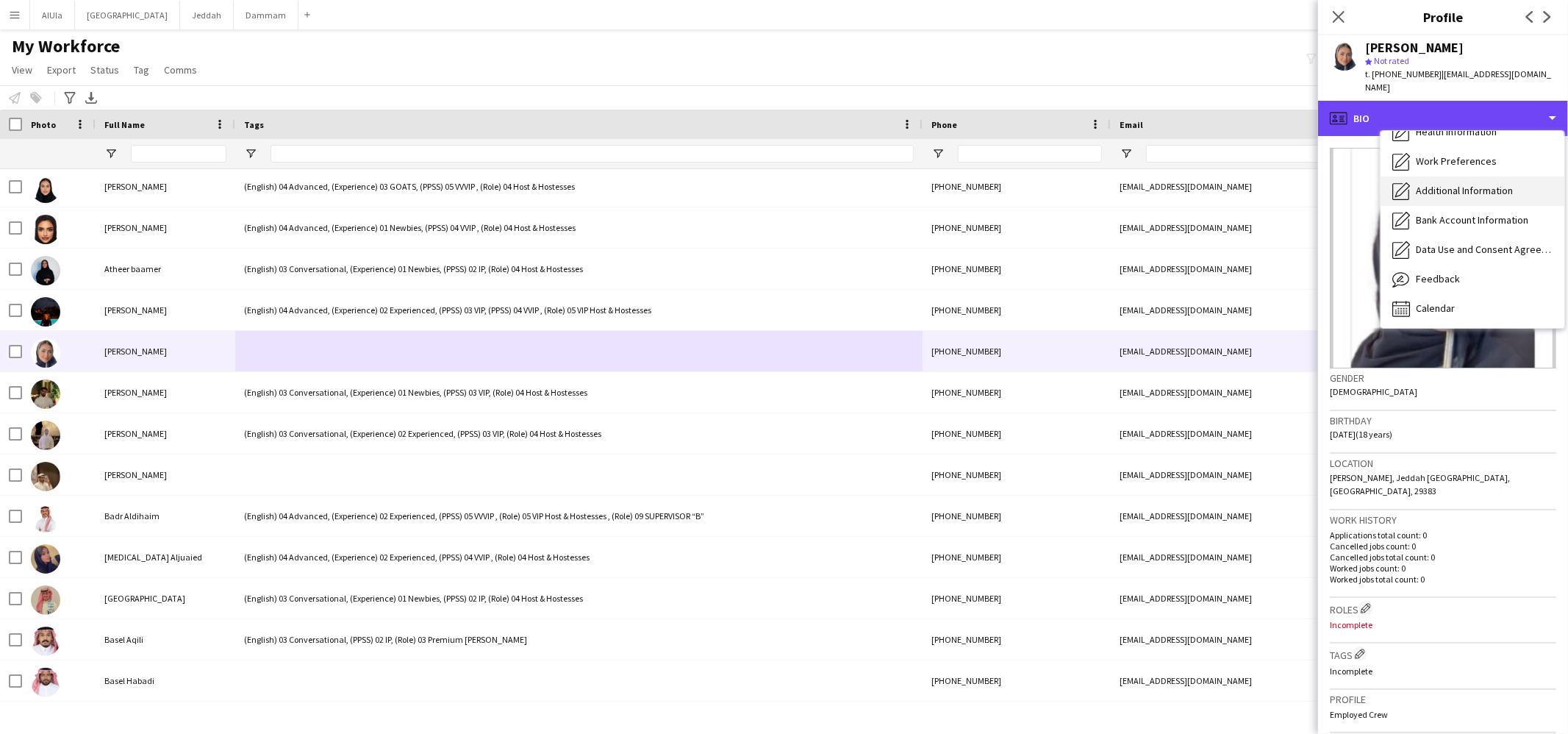
scroll to position [167, 0]
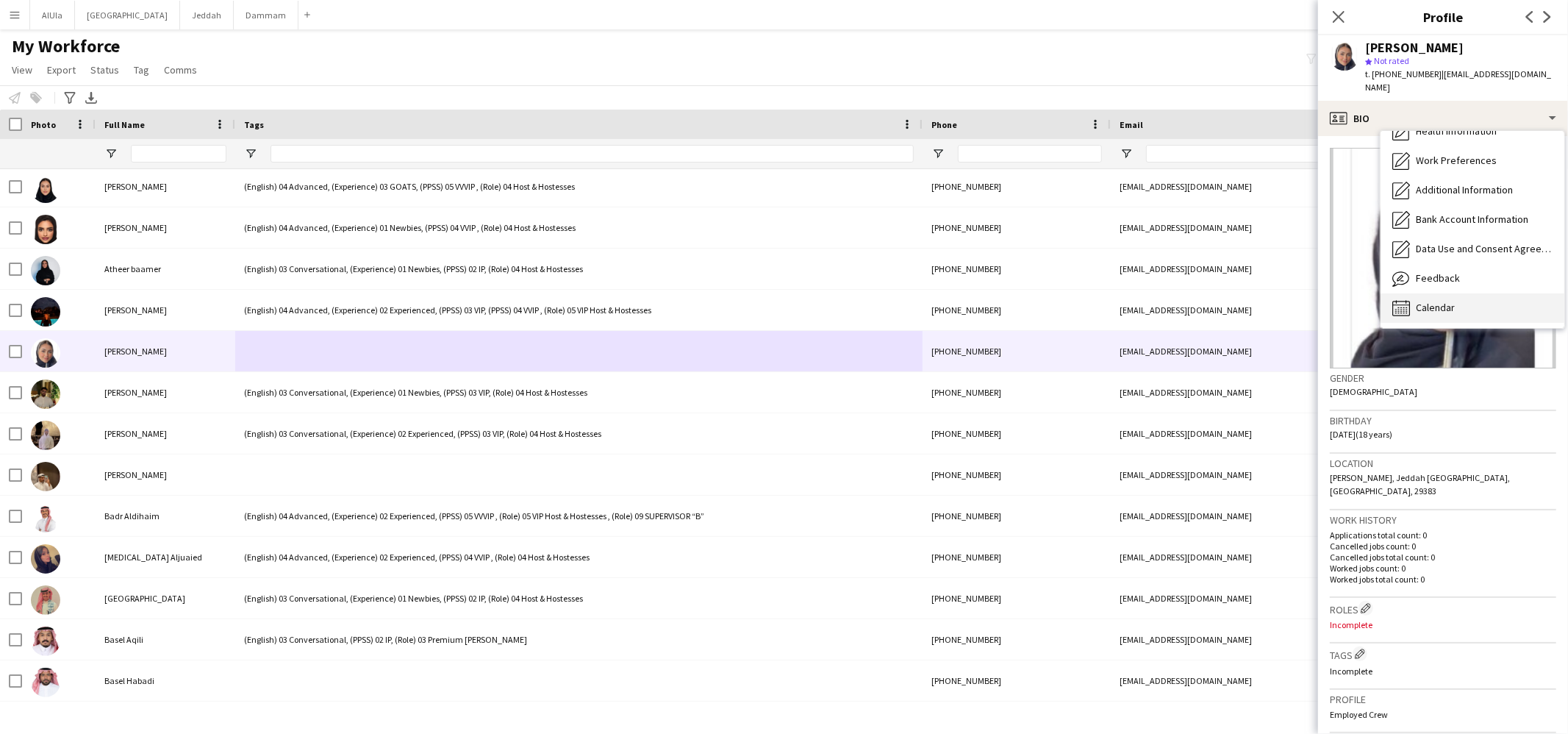
click at [1436, 301] on span "Calendar" at bounding box center [1435, 308] width 39 height 13
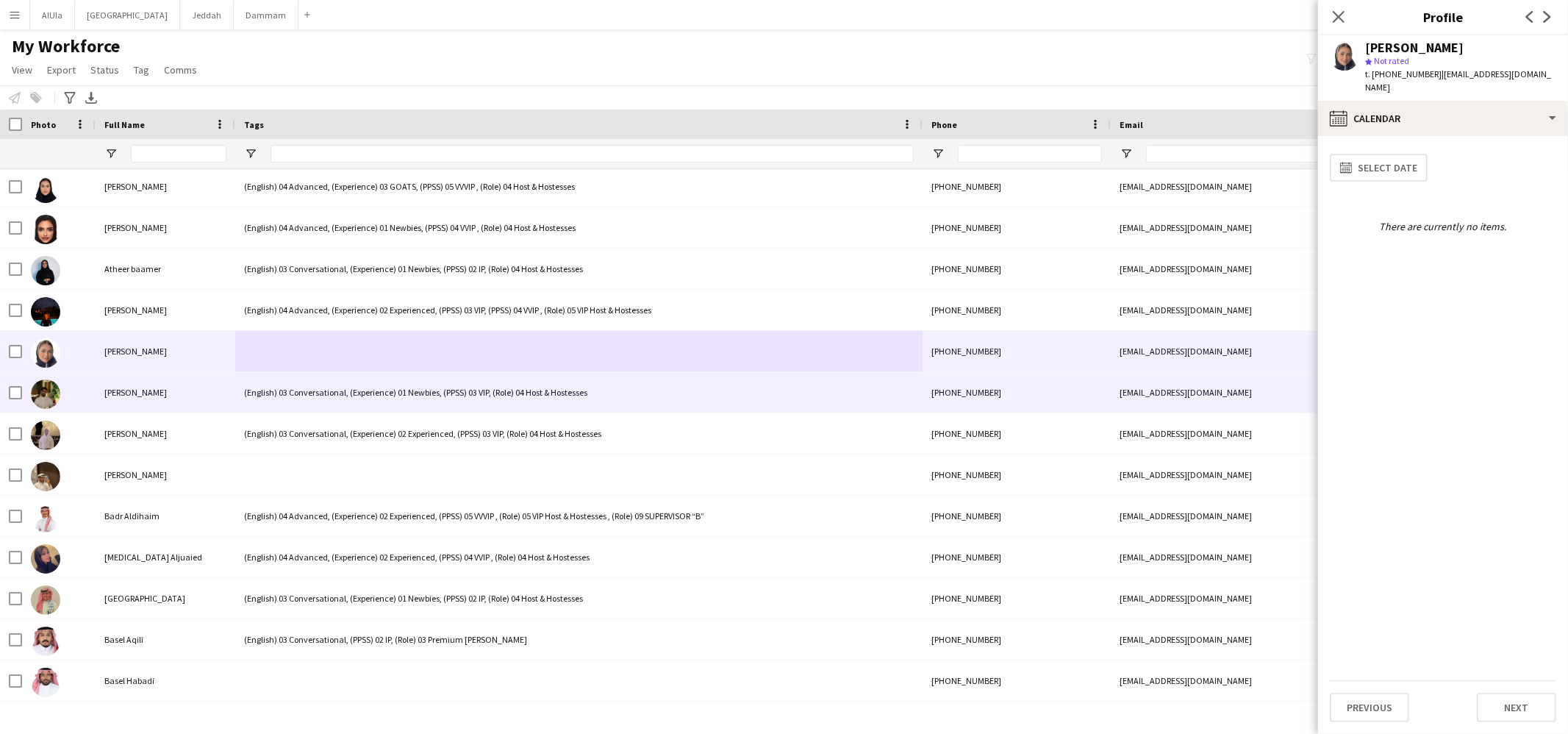
click at [339, 411] on div "(English) 03 Conversational, (Experience) 01 Newbies, (PPSS) 03 VIP, (Role) 04 …" at bounding box center [579, 392] width 687 height 40
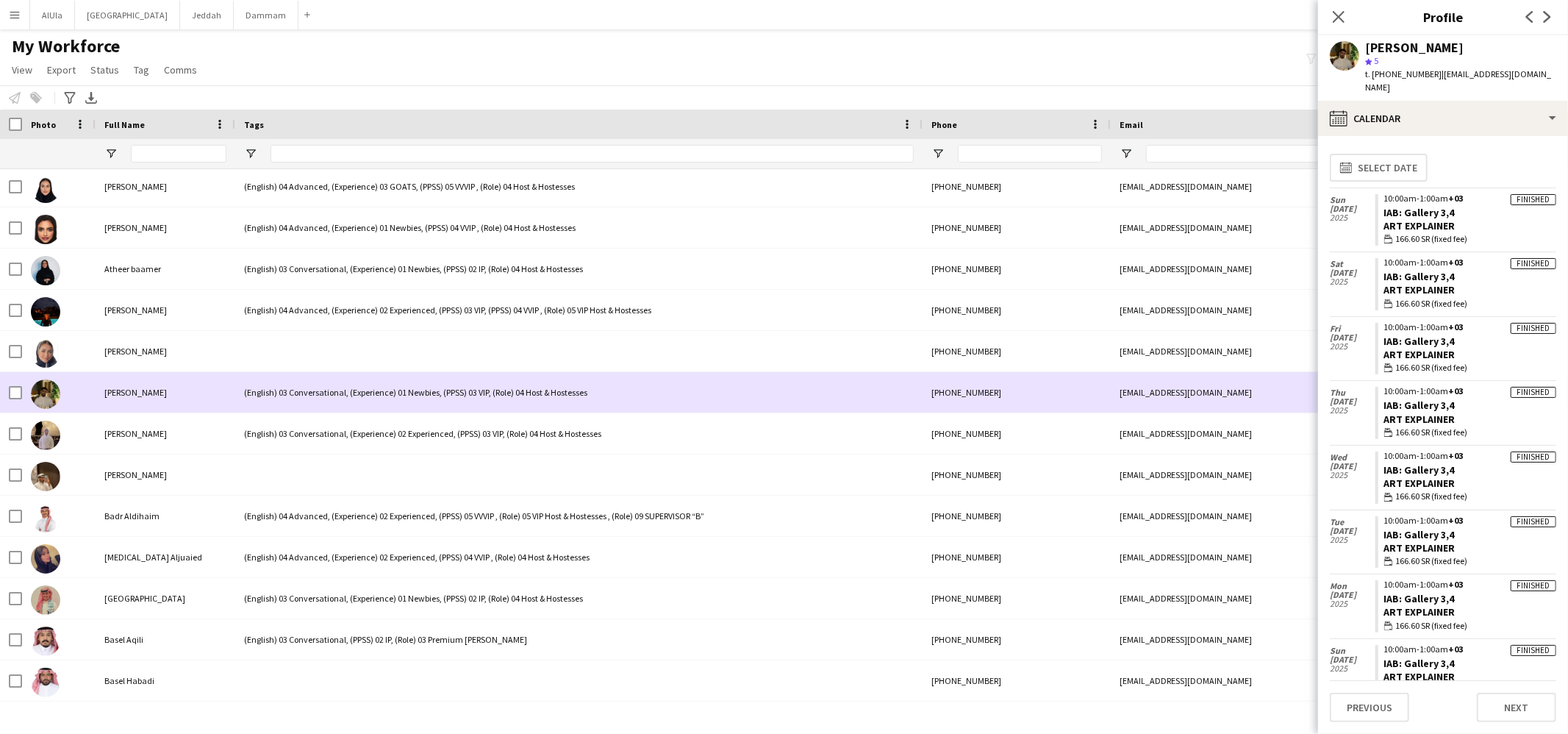
scroll to position [5518, 0]
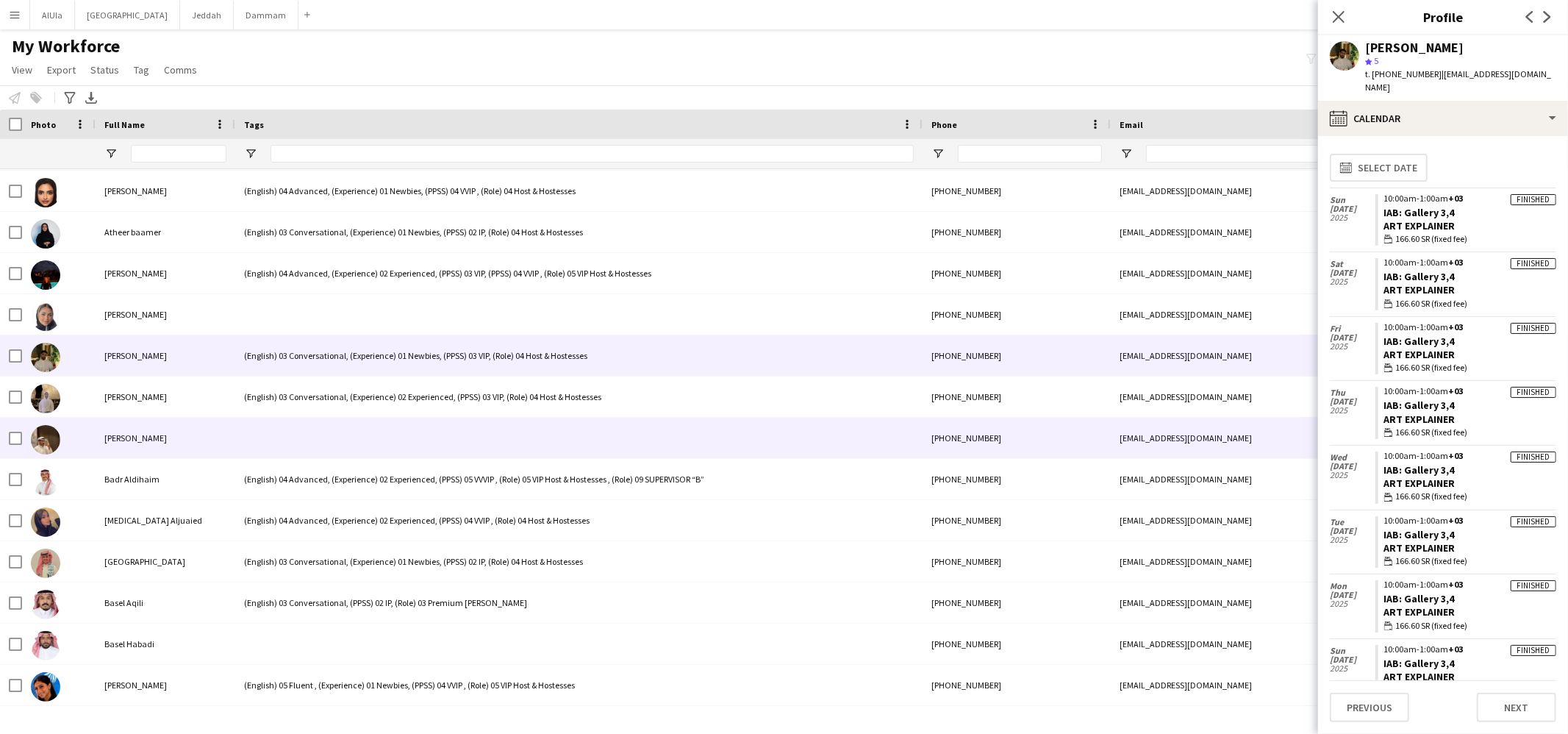
click at [302, 434] on div at bounding box center [579, 438] width 687 height 40
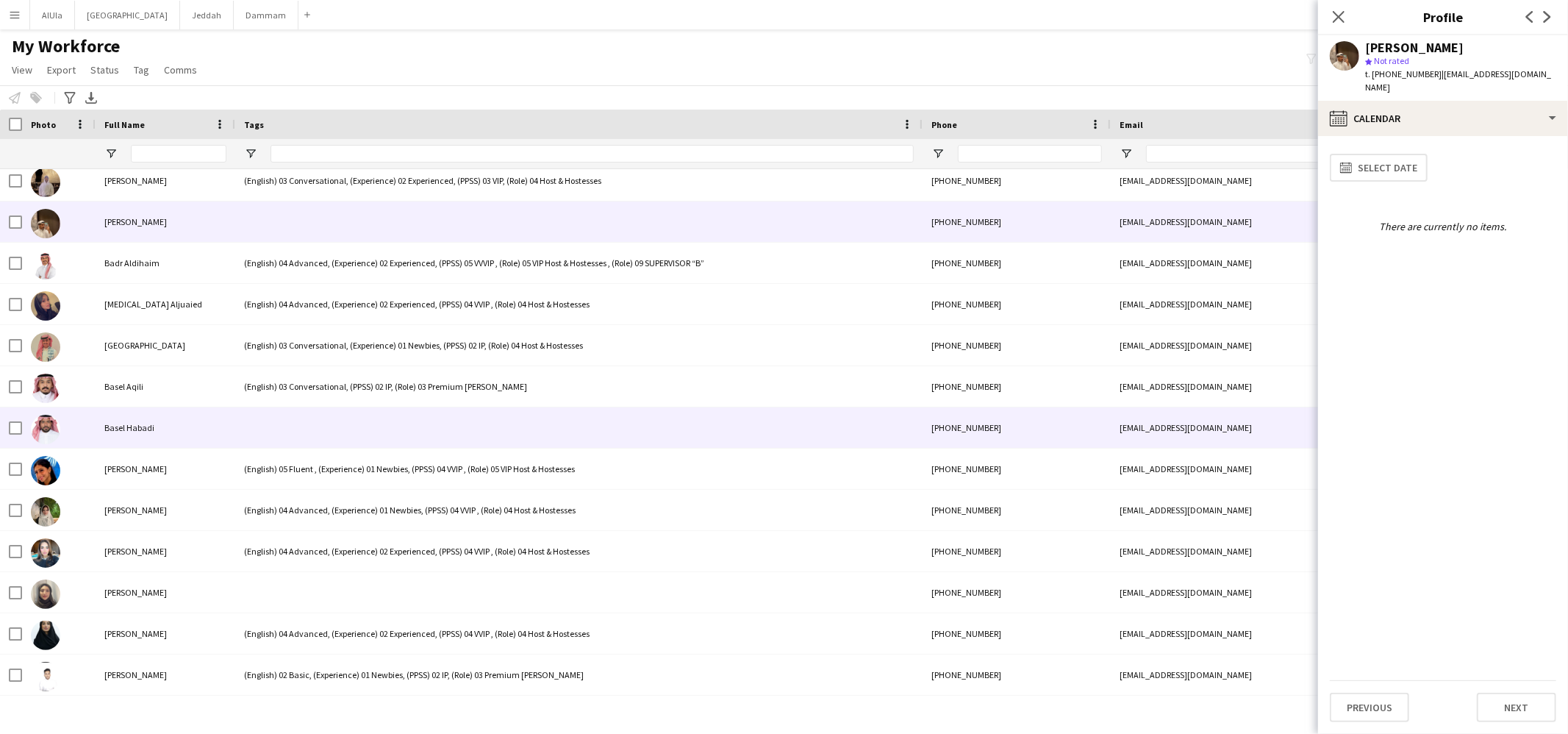
scroll to position [5735, 0]
click at [301, 429] on div at bounding box center [579, 426] width 687 height 40
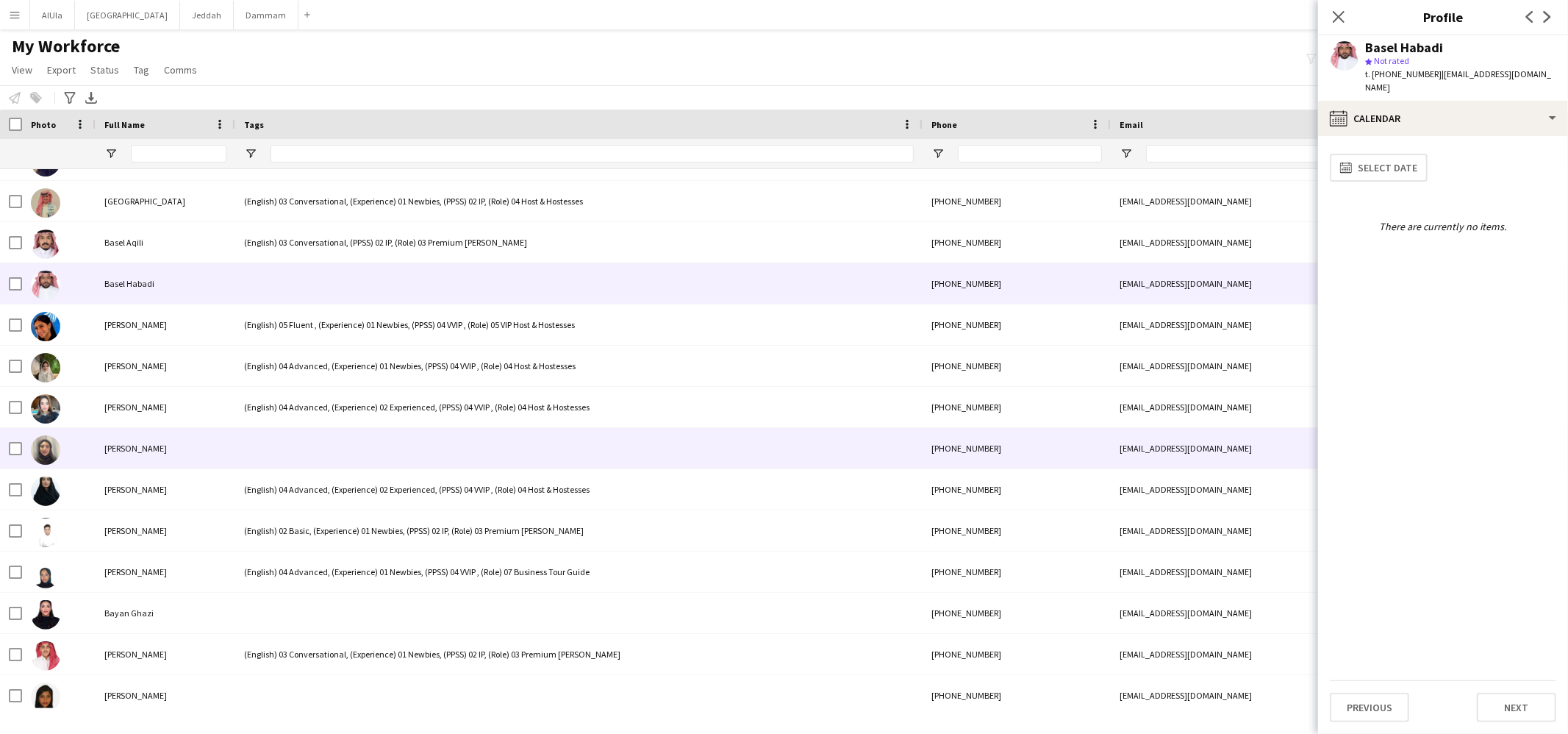
click at [302, 430] on div at bounding box center [579, 448] width 687 height 40
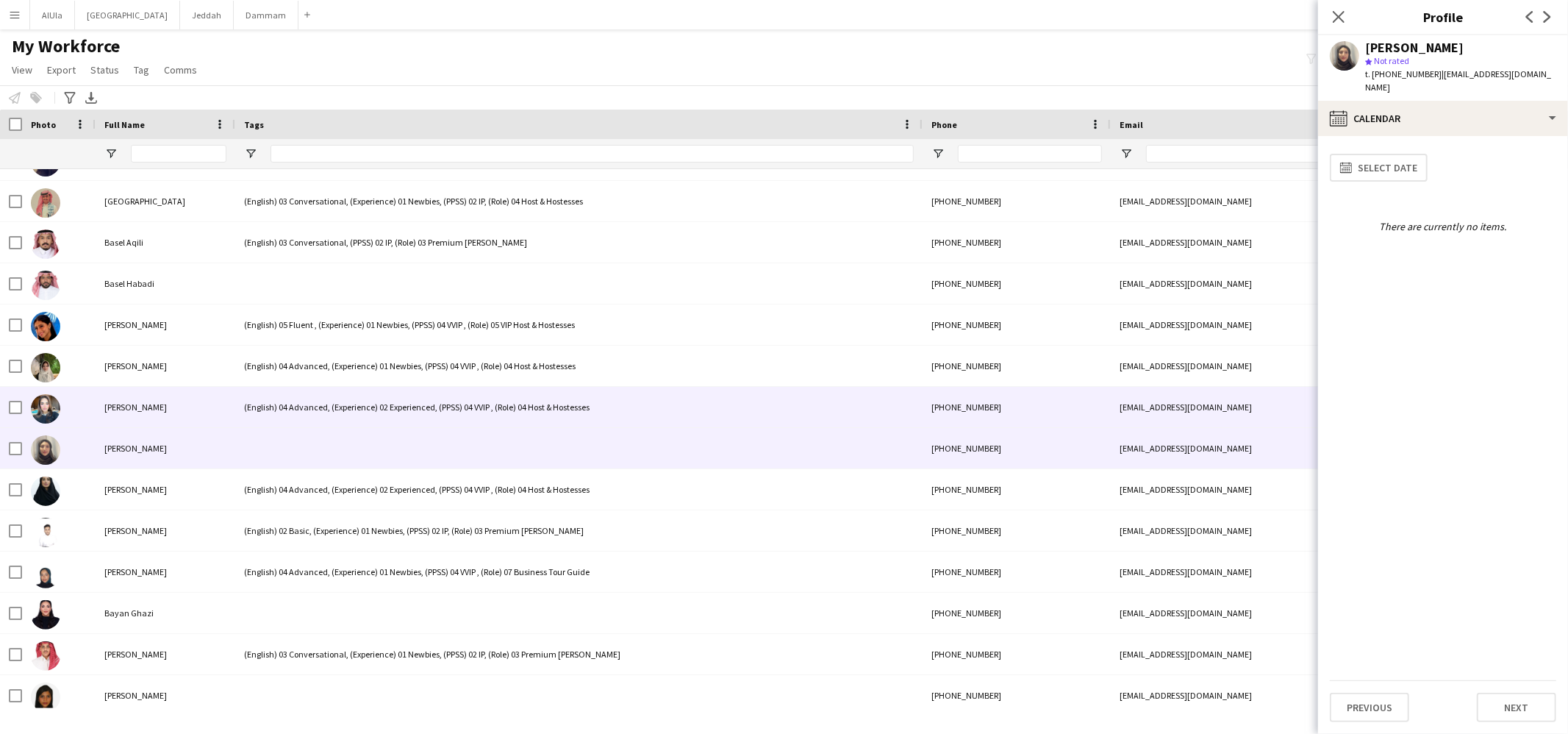
scroll to position [5887, 0]
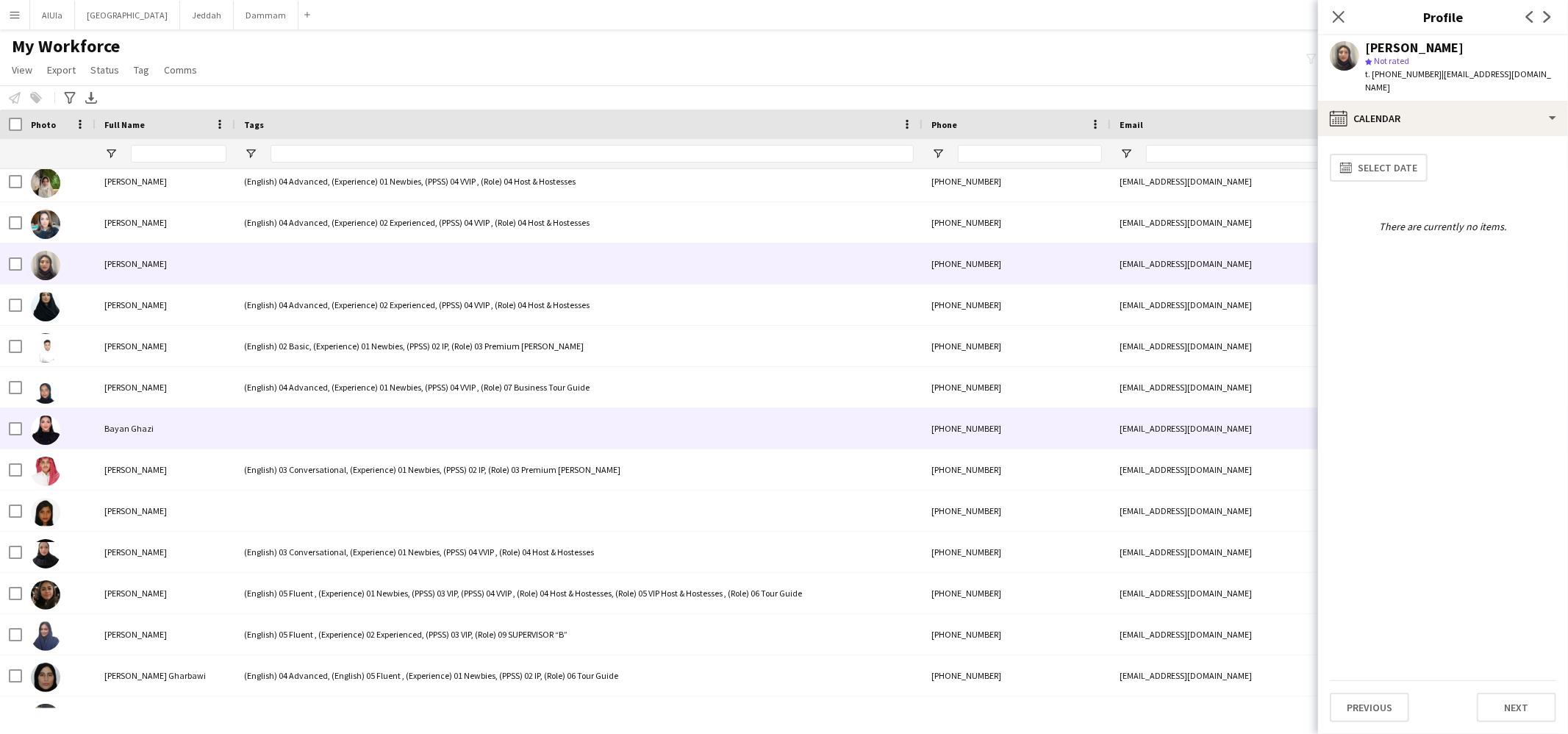
click at [316, 433] on div at bounding box center [579, 428] width 687 height 40
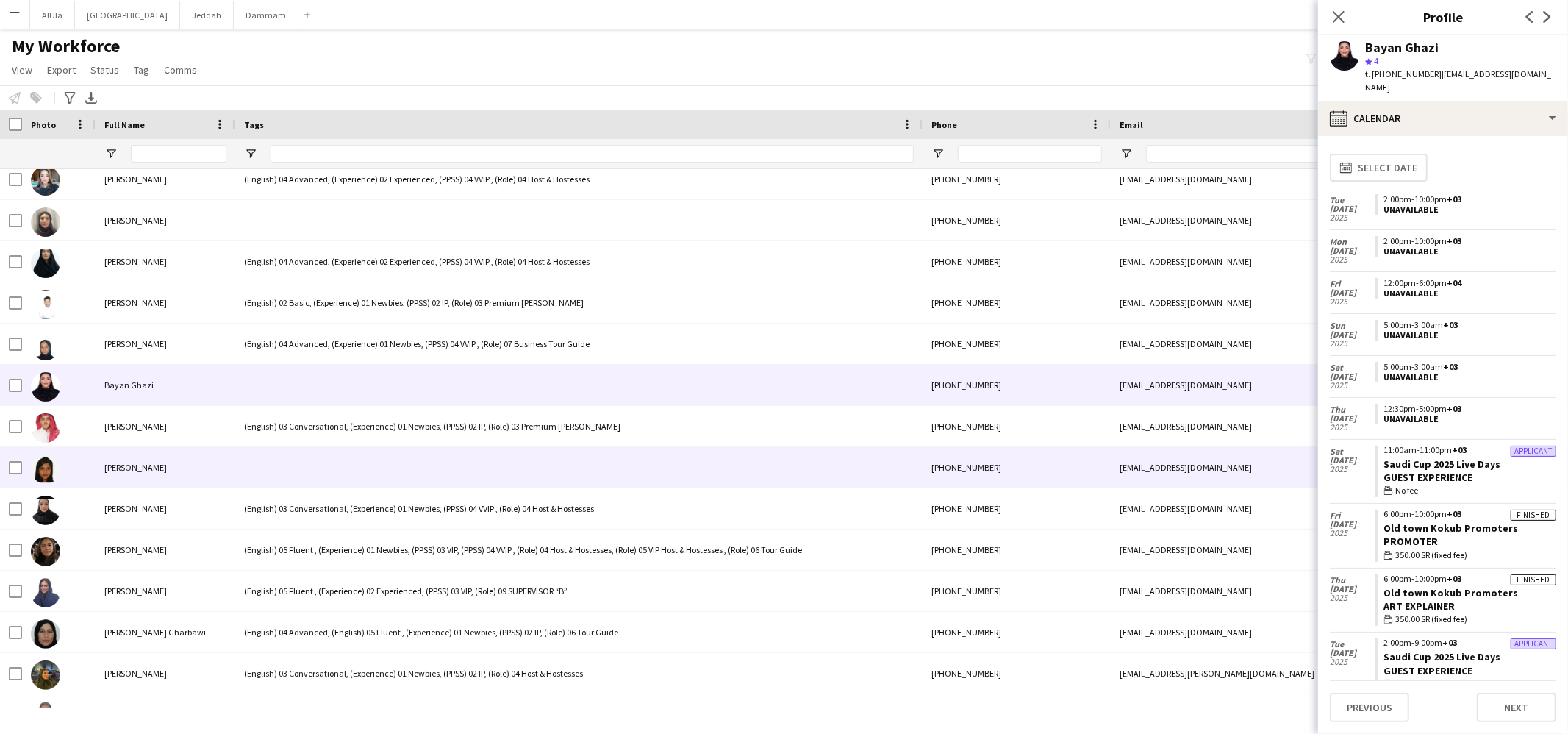
click at [317, 448] on div at bounding box center [579, 467] width 687 height 40
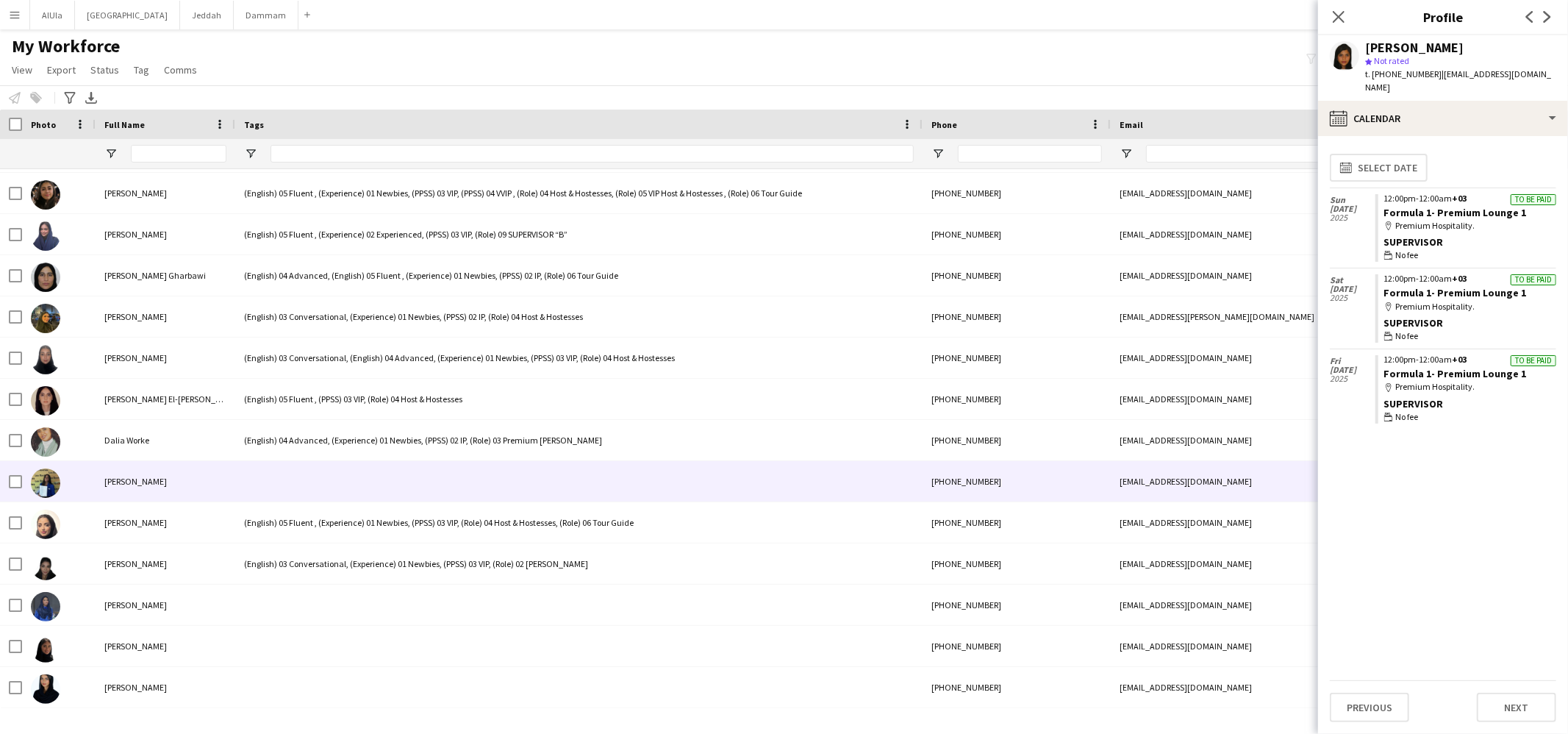
click at [317, 499] on div at bounding box center [579, 481] width 687 height 40
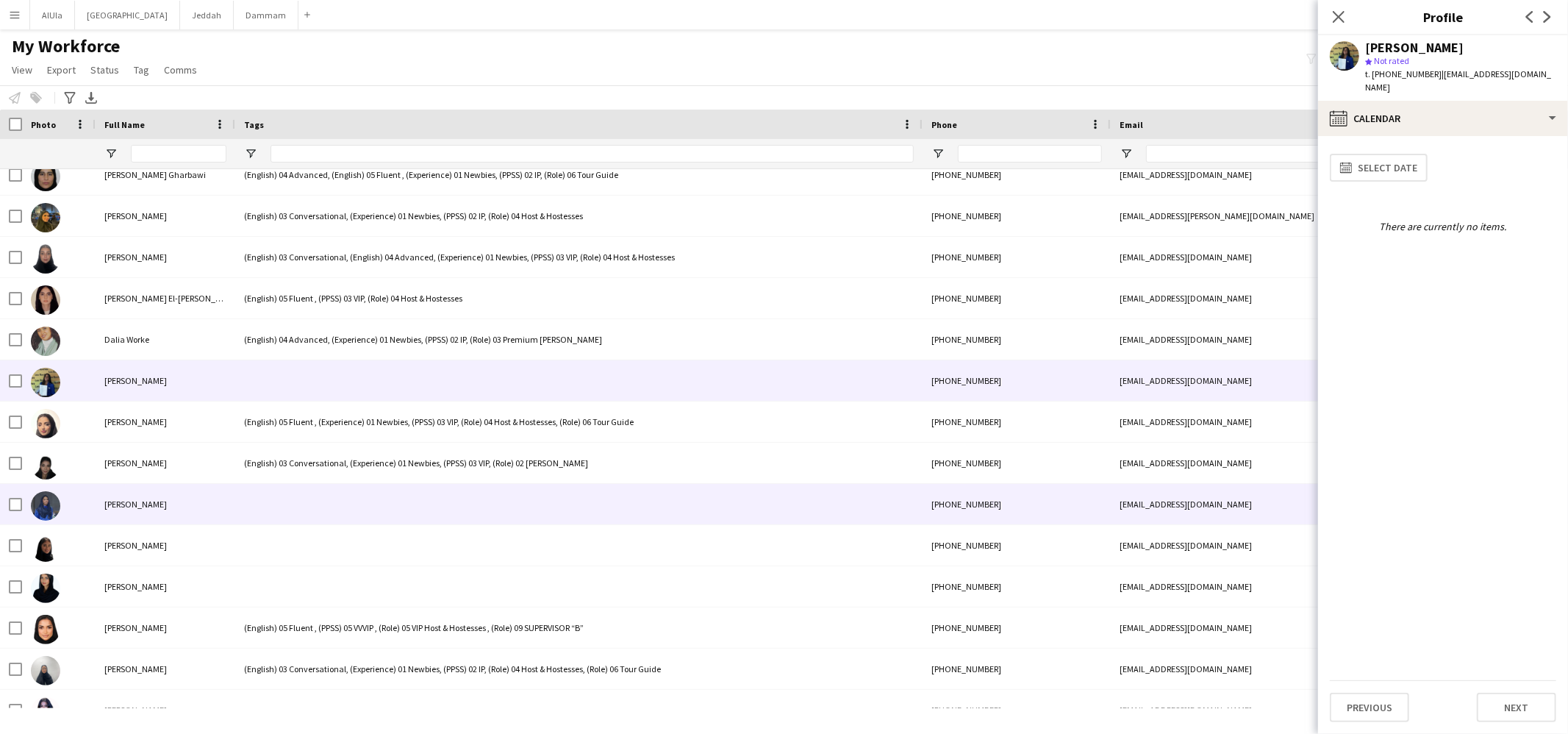
click at [309, 492] on div at bounding box center [579, 503] width 687 height 40
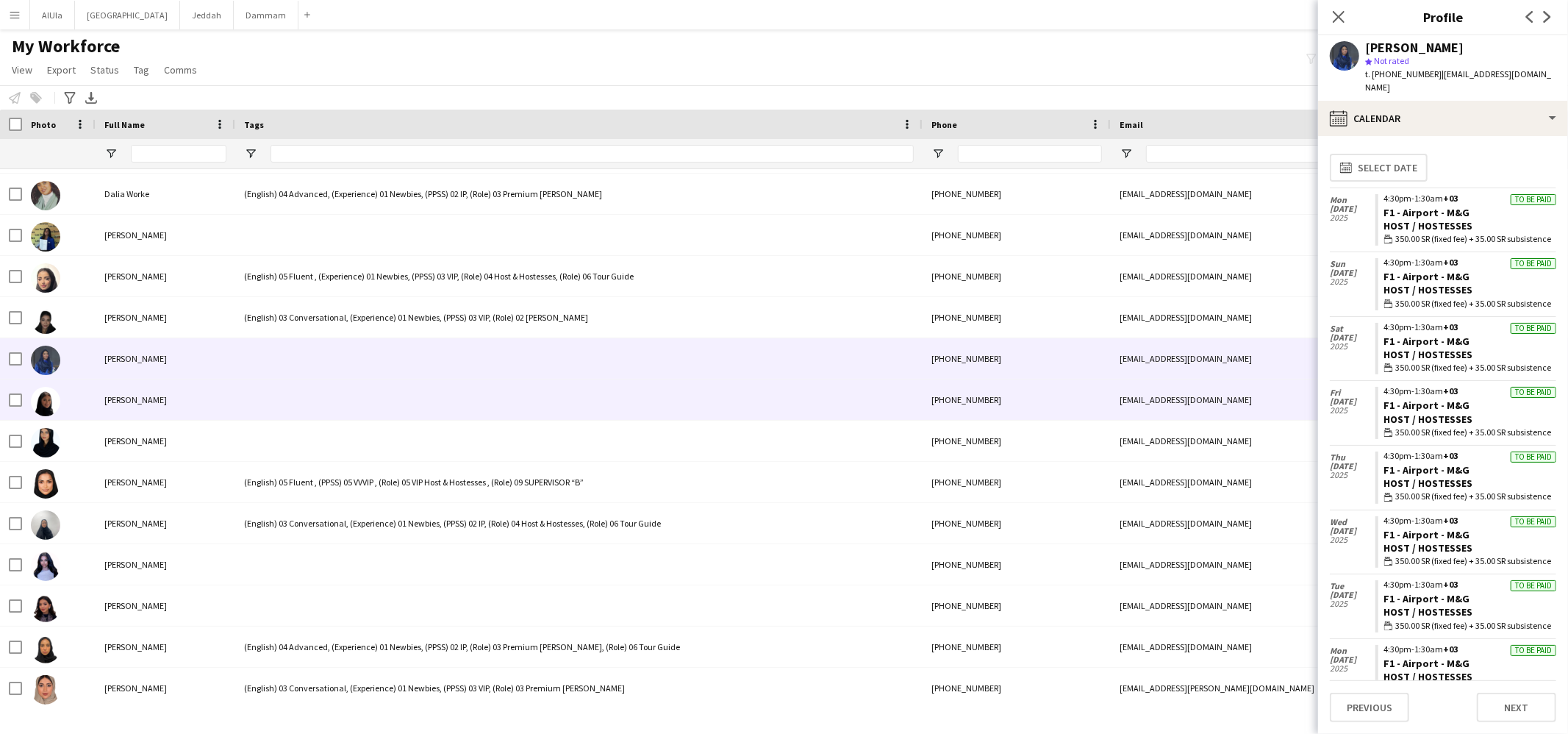
click at [326, 411] on div at bounding box center [579, 399] width 687 height 40
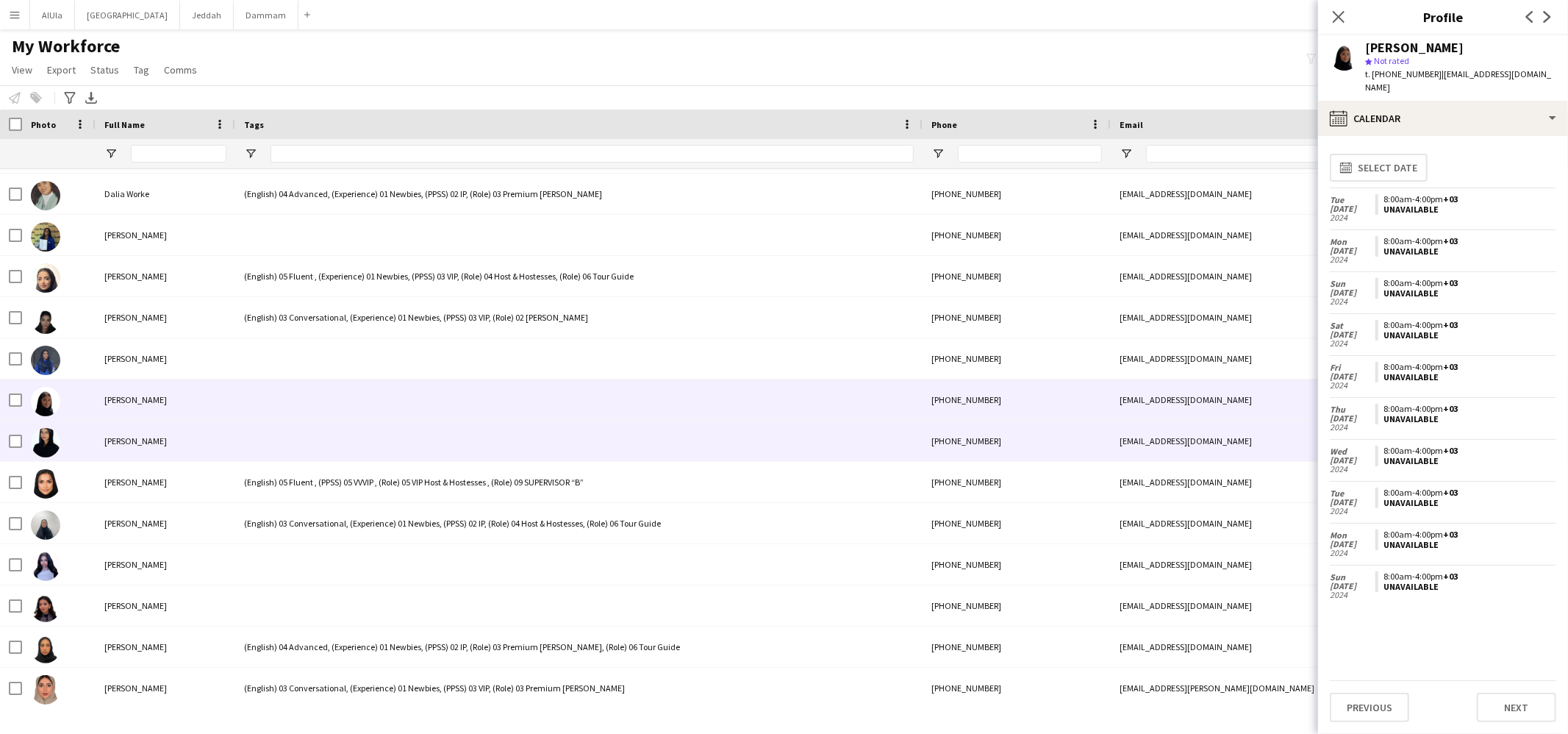
click at [317, 436] on div at bounding box center [579, 440] width 687 height 40
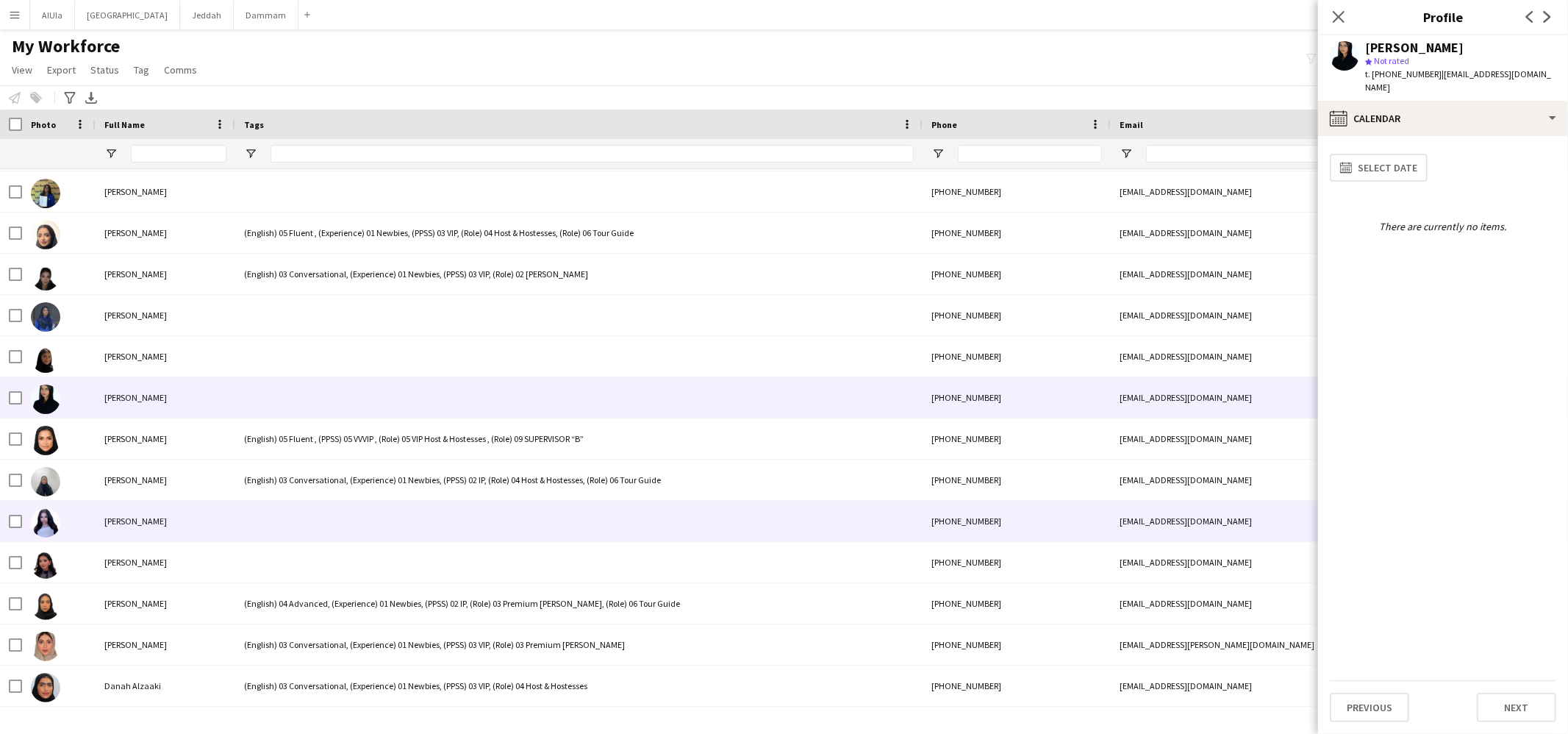
click at [320, 502] on div at bounding box center [579, 520] width 687 height 40
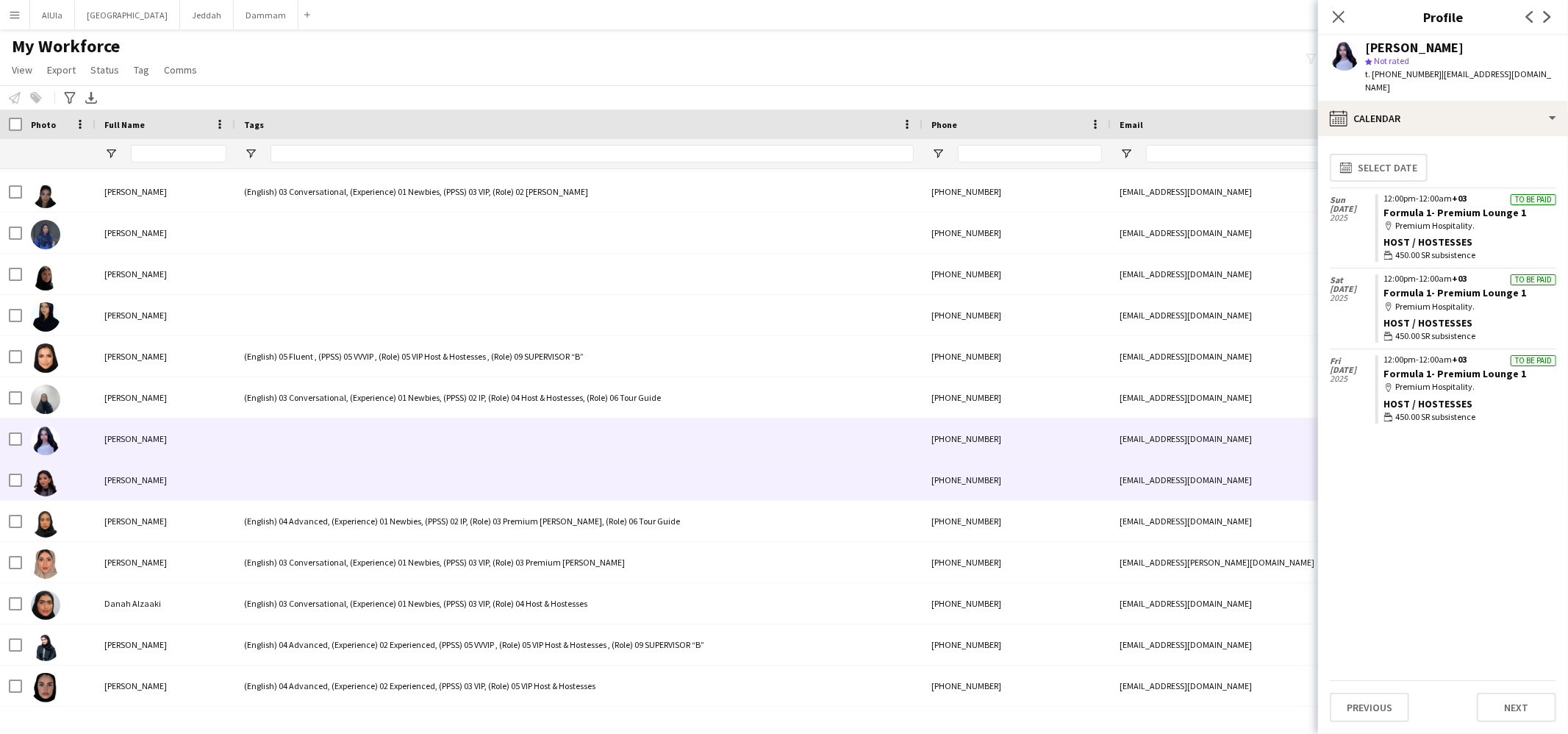
click at [318, 491] on div at bounding box center [579, 480] width 687 height 40
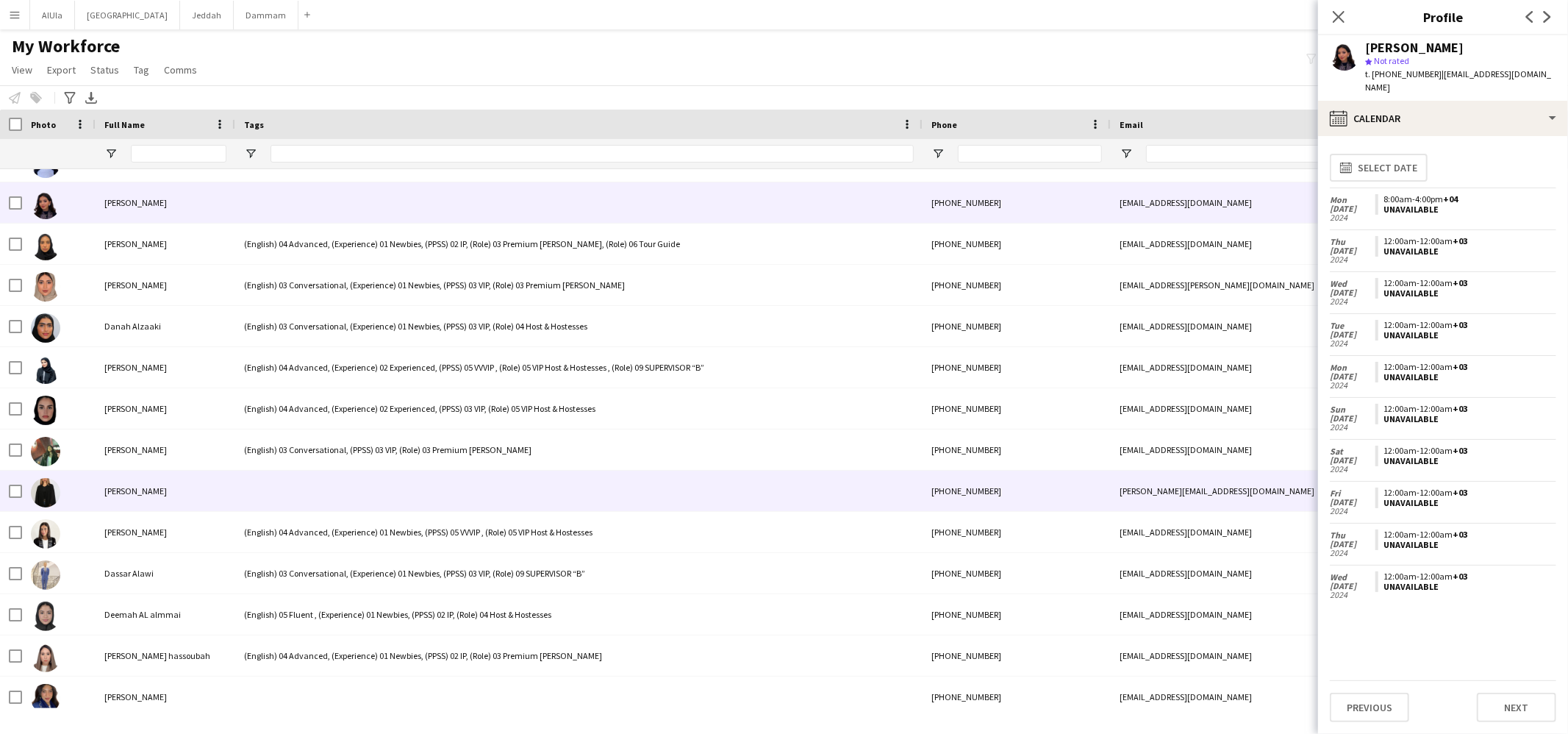
click at [324, 498] on div at bounding box center [579, 490] width 687 height 40
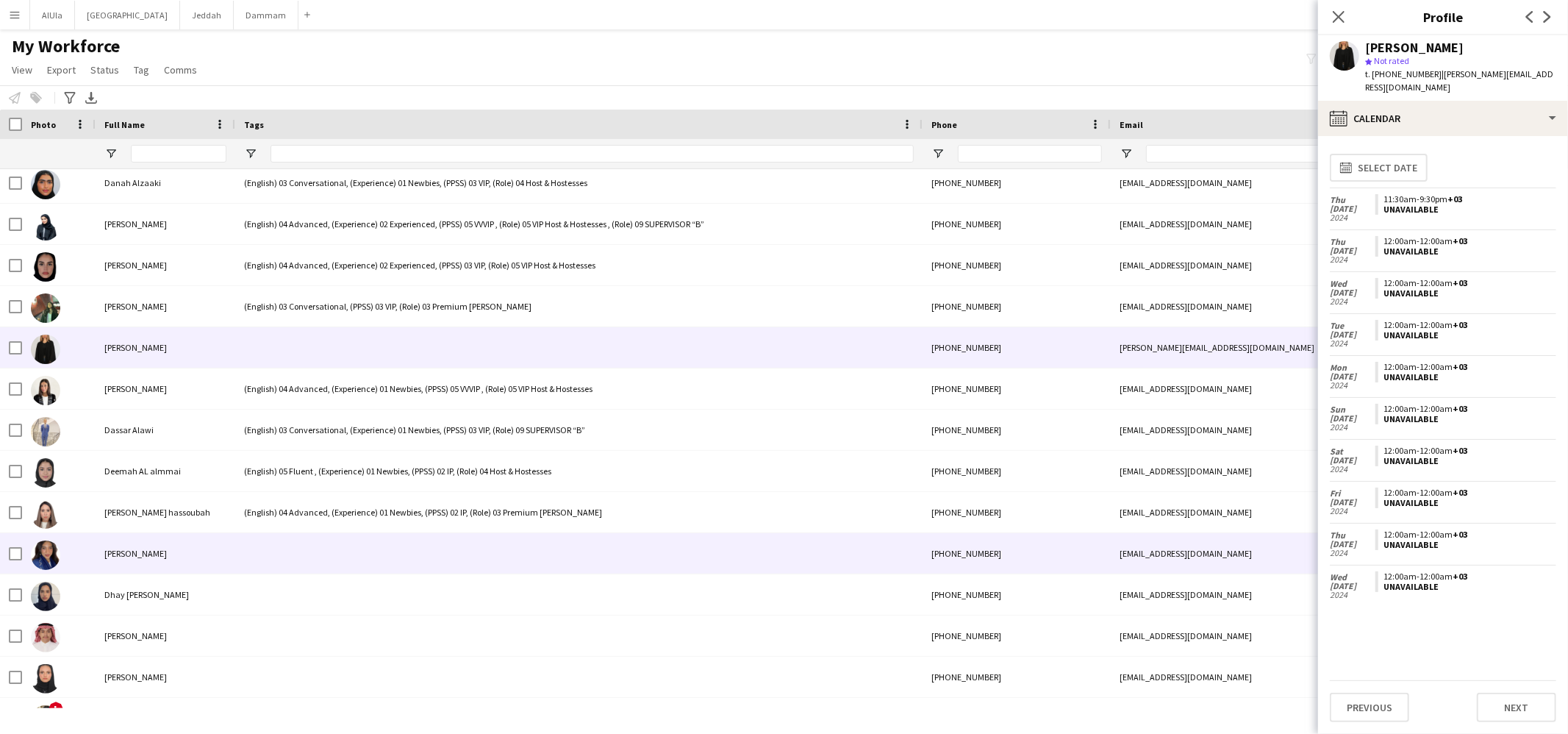
click at [321, 557] on div at bounding box center [579, 553] width 687 height 40
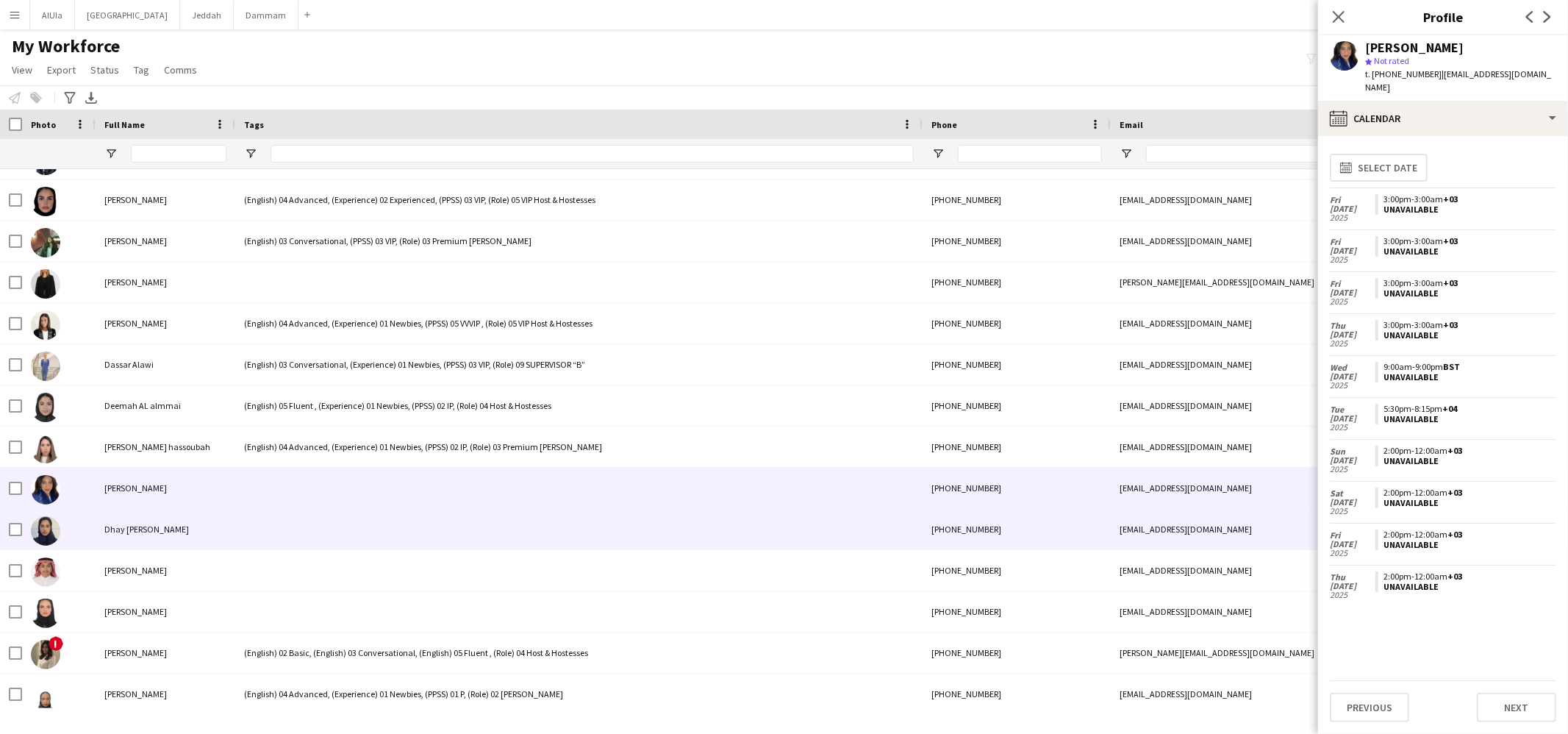
click at [323, 534] on div at bounding box center [579, 529] width 687 height 40
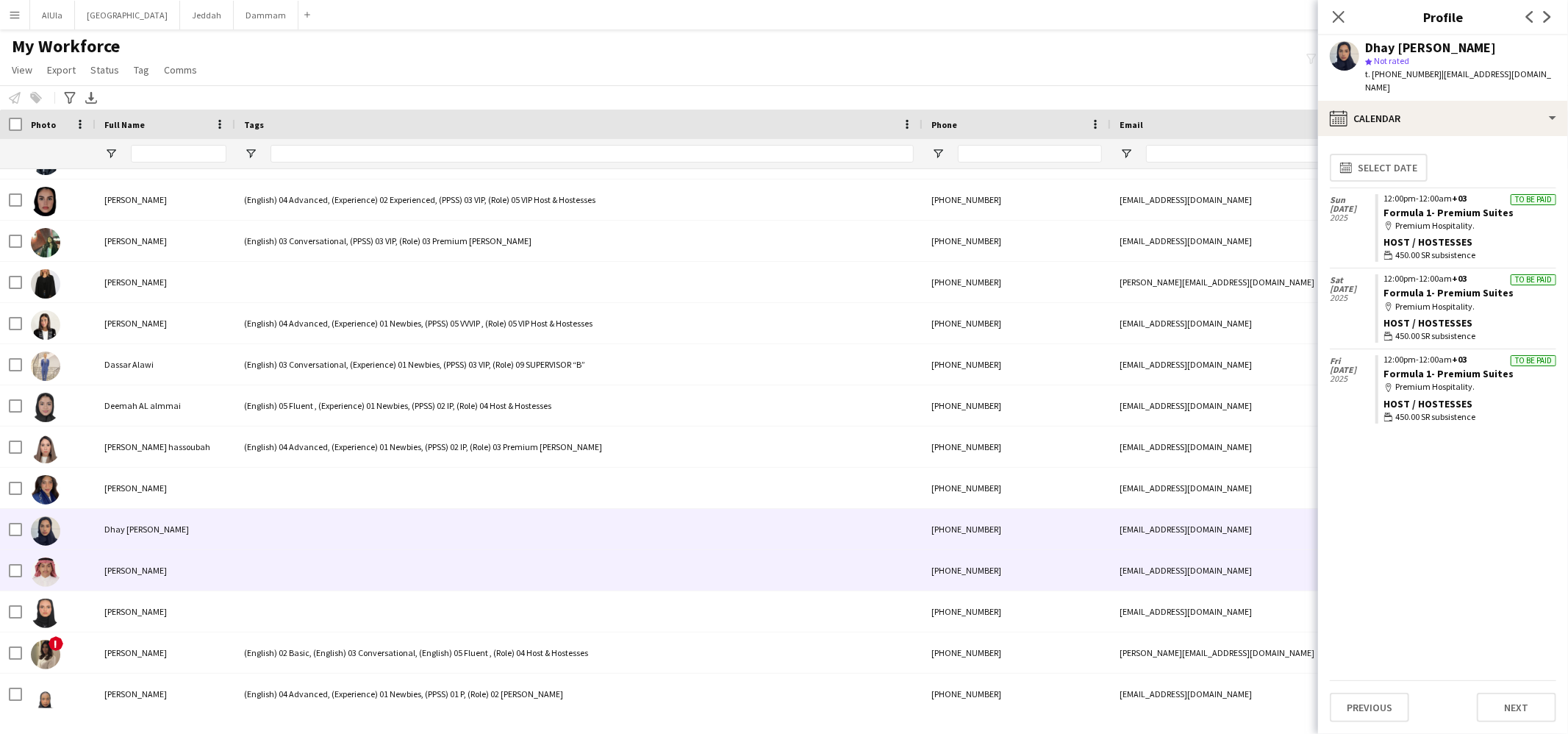
click at [324, 565] on div at bounding box center [579, 570] width 687 height 40
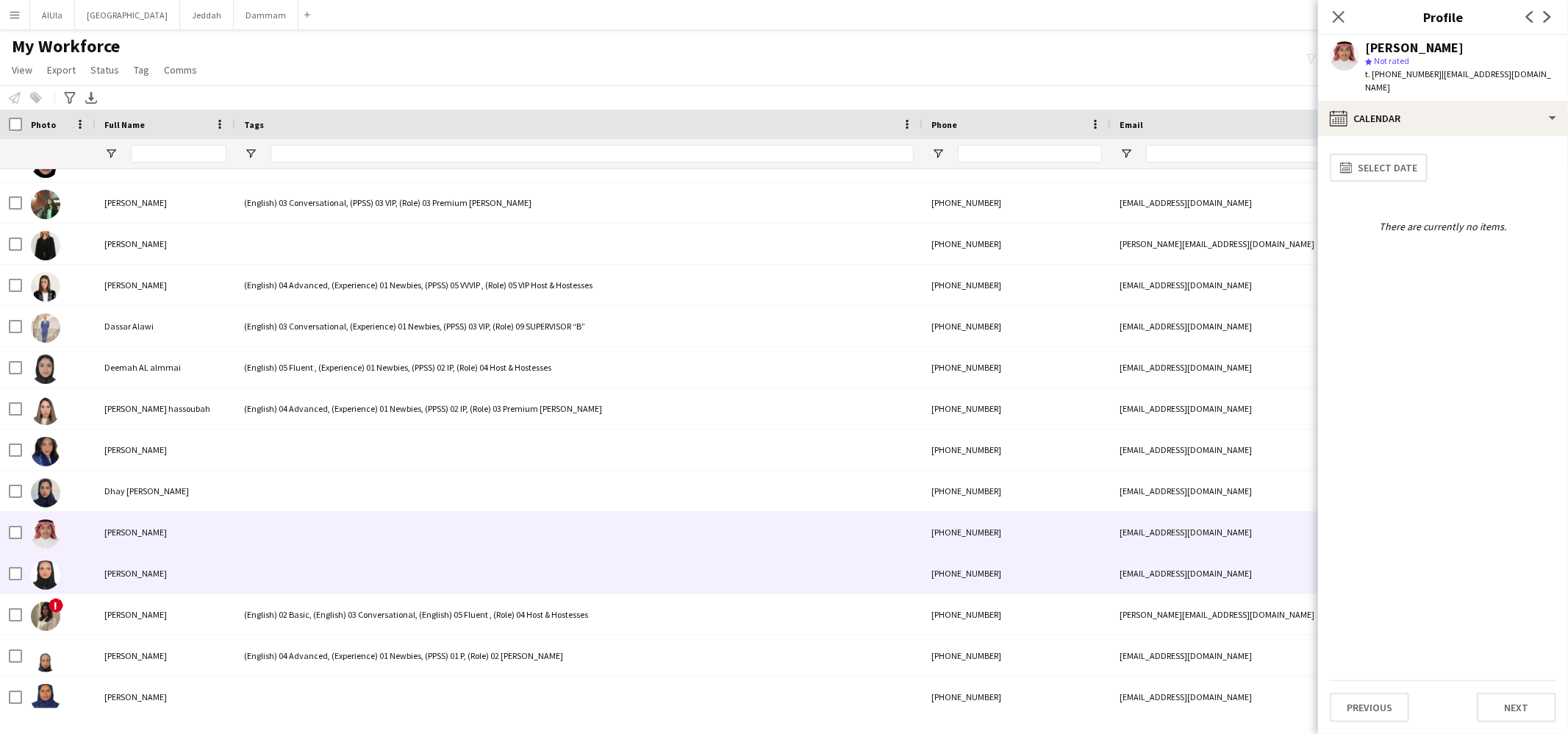
click at [319, 574] on div at bounding box center [579, 573] width 687 height 40
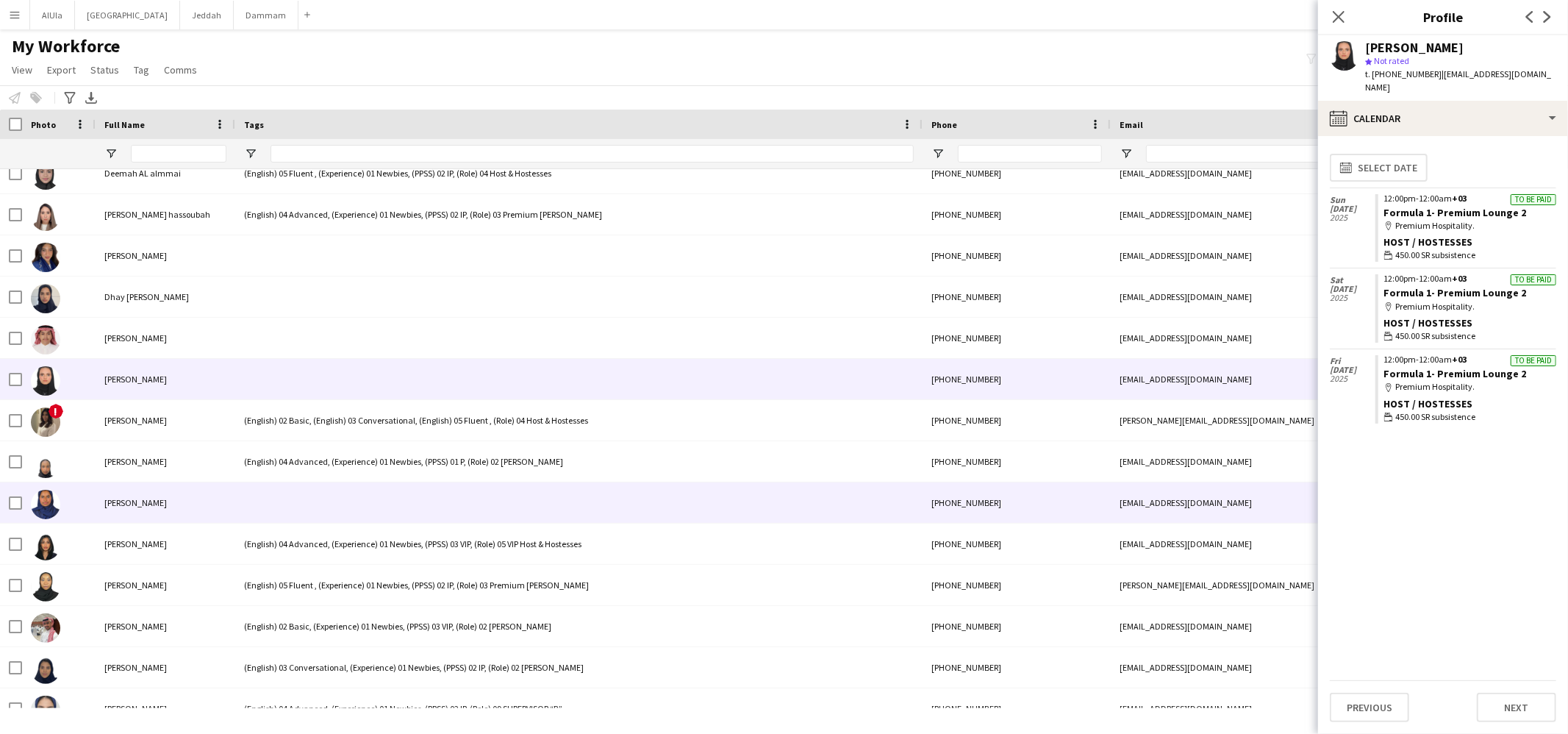
click at [334, 511] on div at bounding box center [579, 502] width 687 height 40
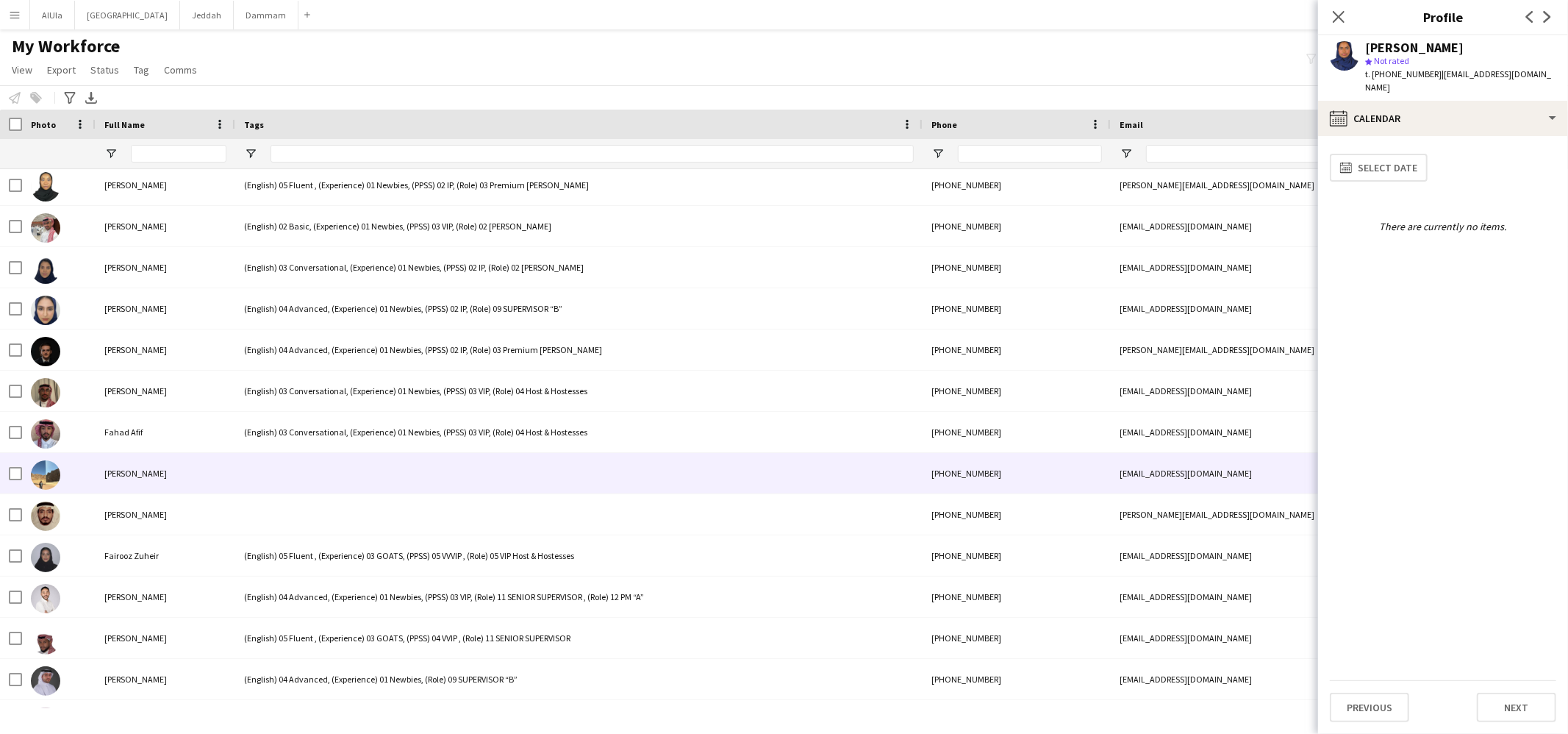
click at [343, 489] on div at bounding box center [579, 473] width 687 height 40
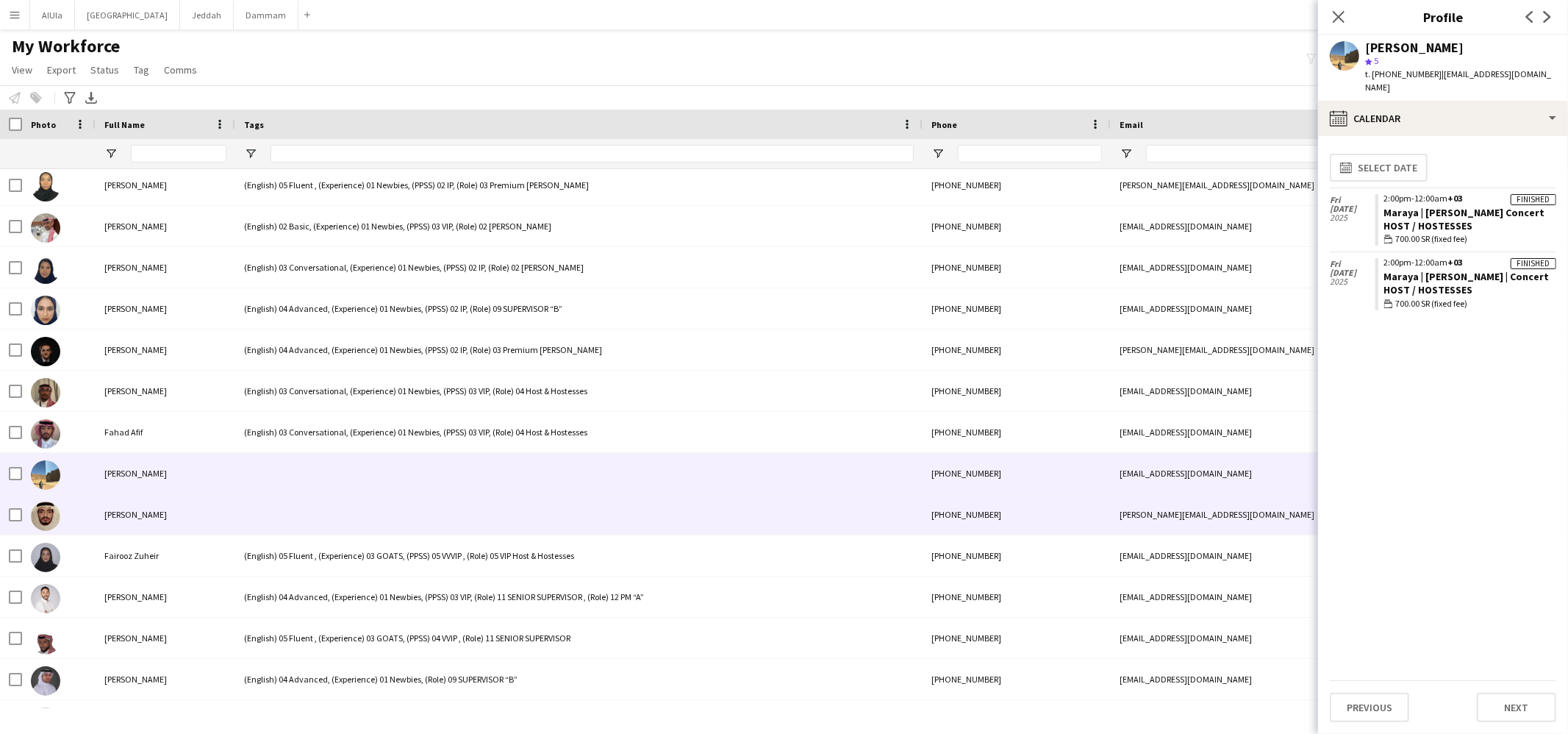
click at [352, 498] on div at bounding box center [579, 514] width 687 height 40
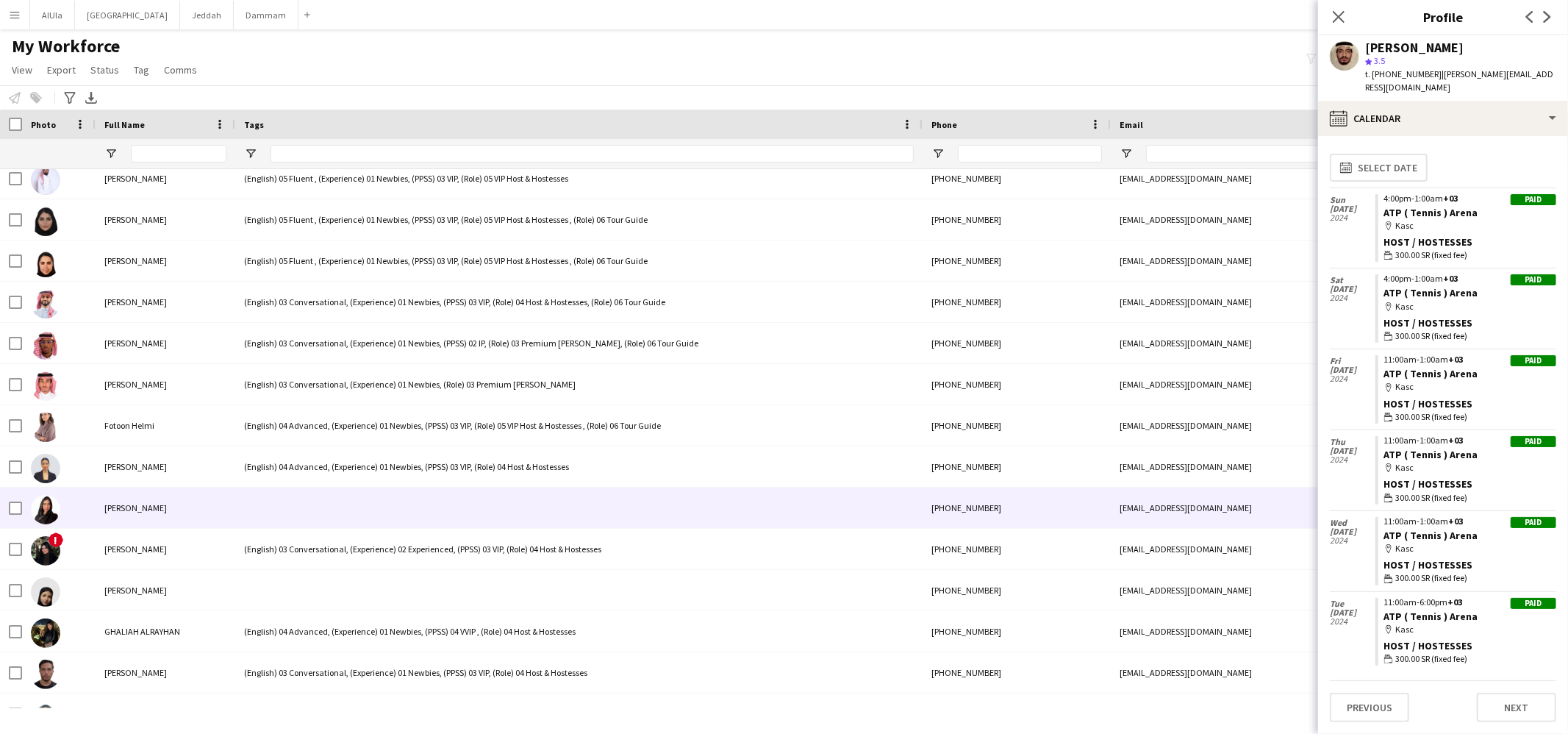
click at [320, 522] on div at bounding box center [579, 507] width 687 height 40
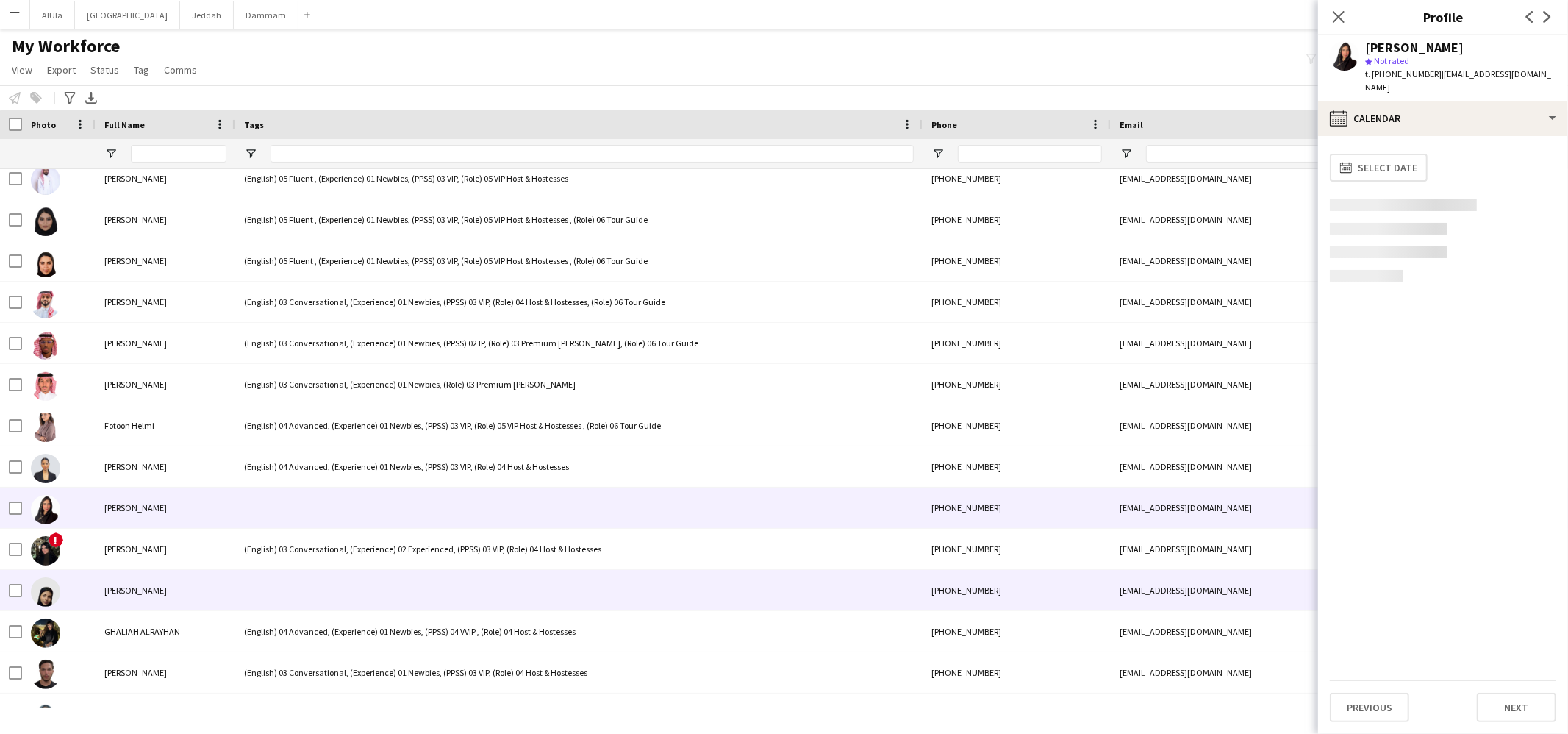
click at [318, 583] on div at bounding box center [579, 590] width 687 height 40
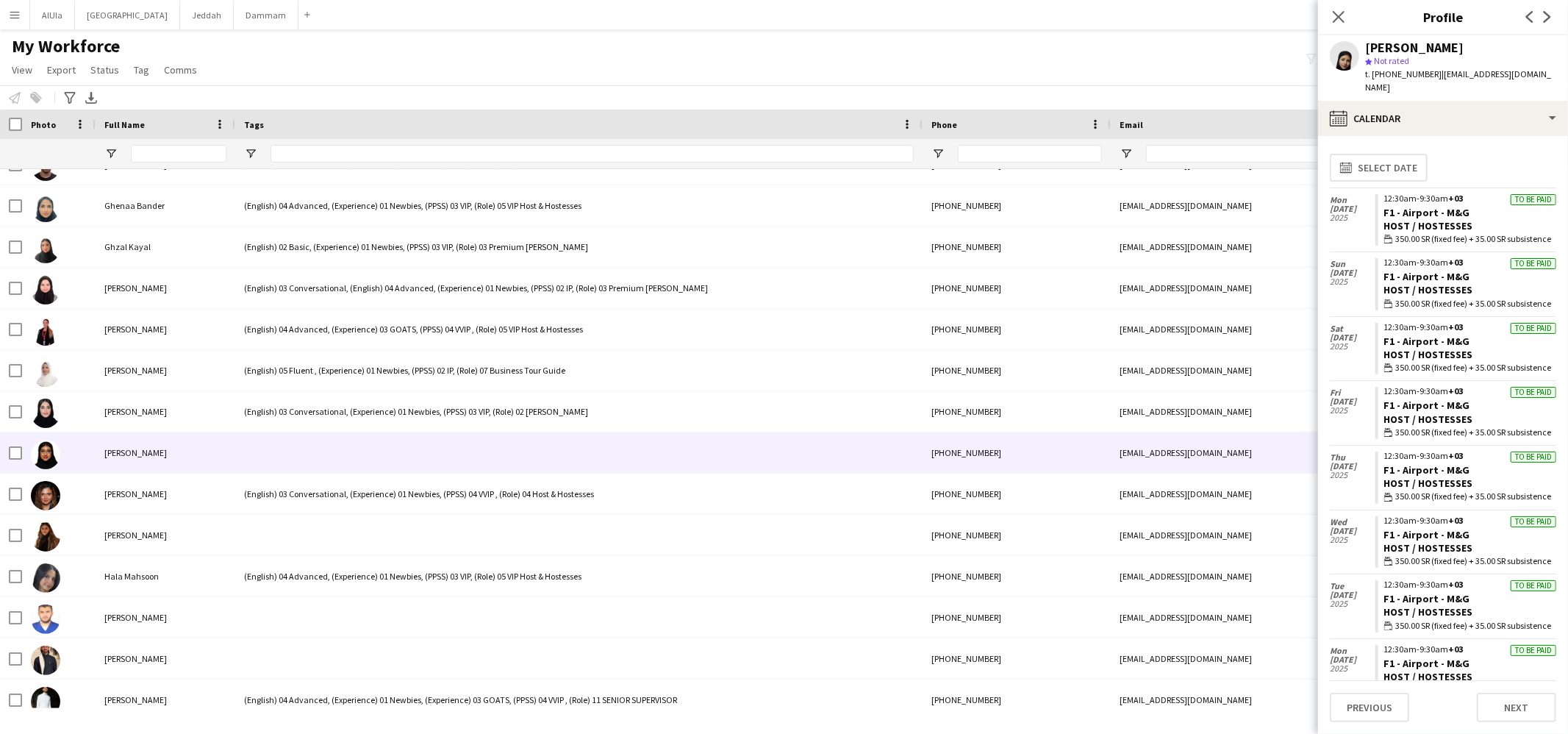
click at [366, 452] on div at bounding box center [579, 453] width 687 height 40
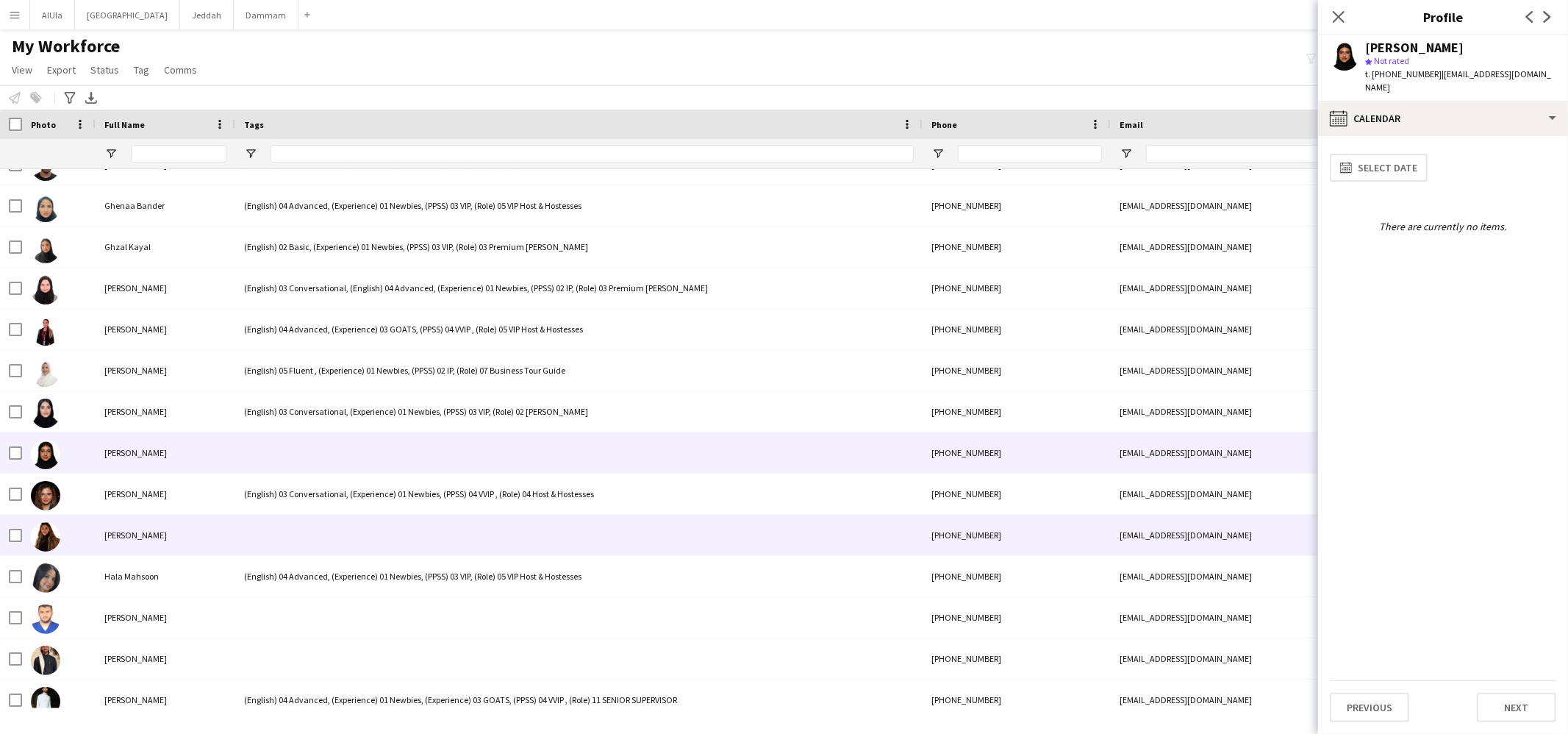
click at [358, 527] on div at bounding box center [579, 534] width 687 height 40
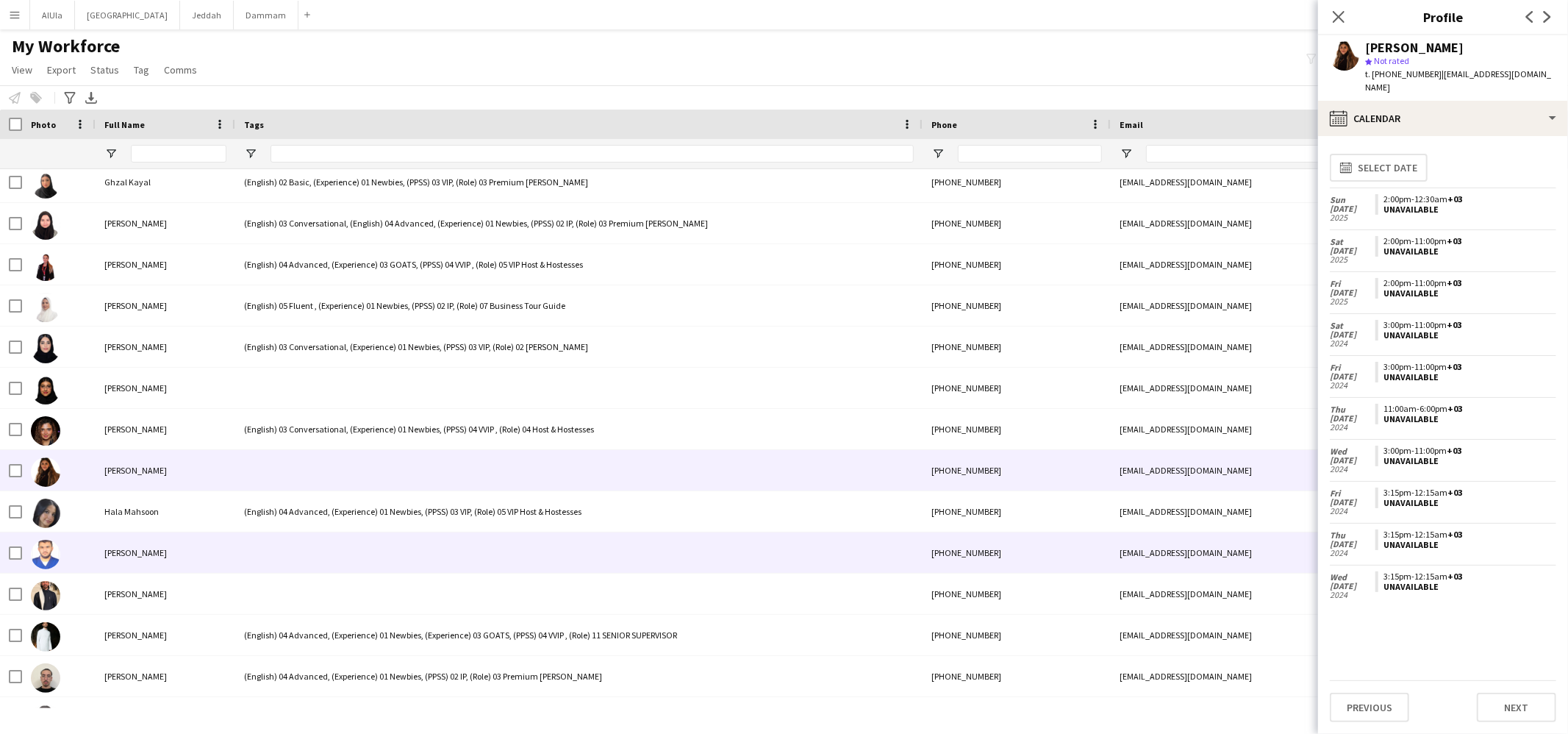
click at [348, 543] on div at bounding box center [579, 552] width 687 height 40
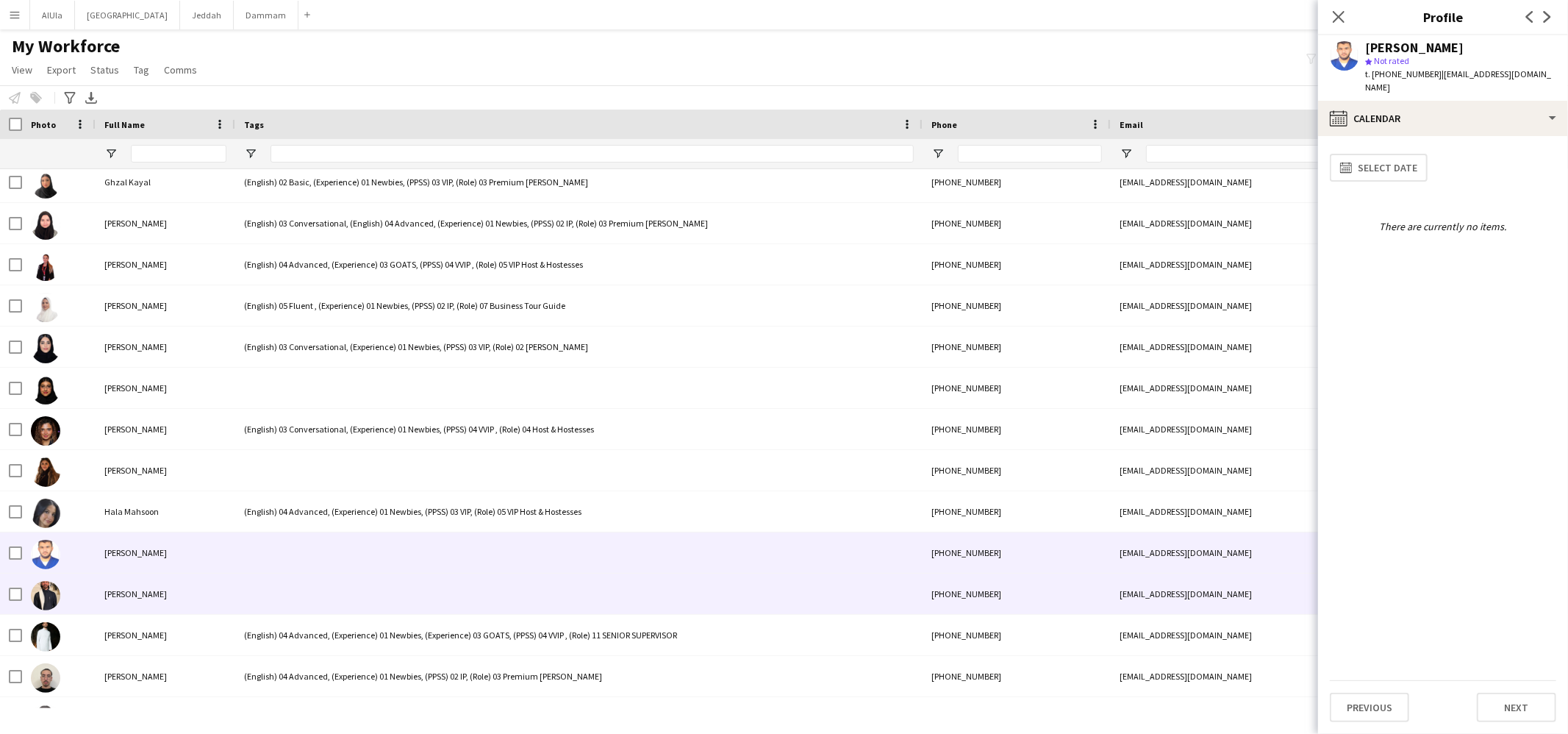
click at [347, 587] on div at bounding box center [579, 593] width 687 height 40
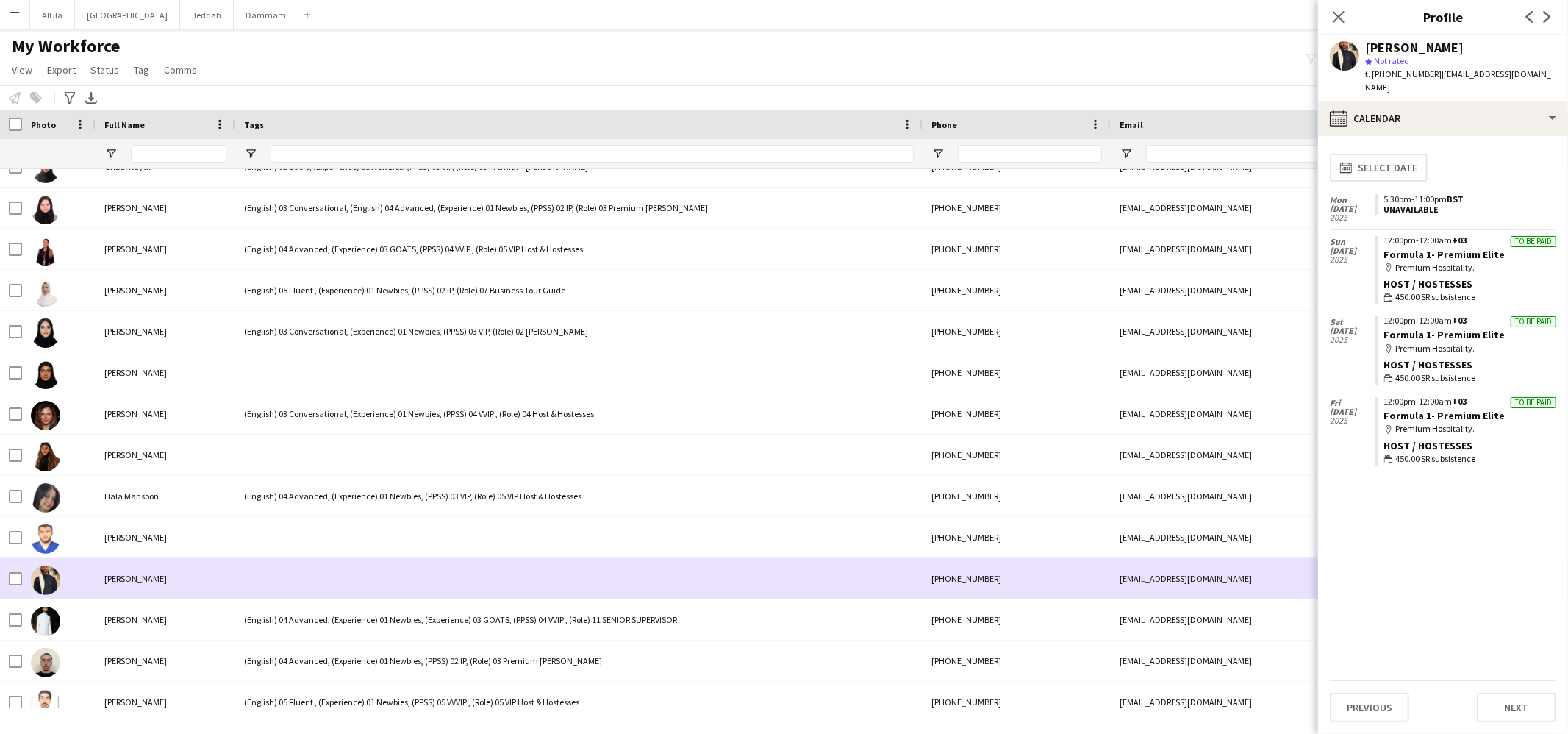
click at [347, 586] on div at bounding box center [579, 578] width 687 height 40
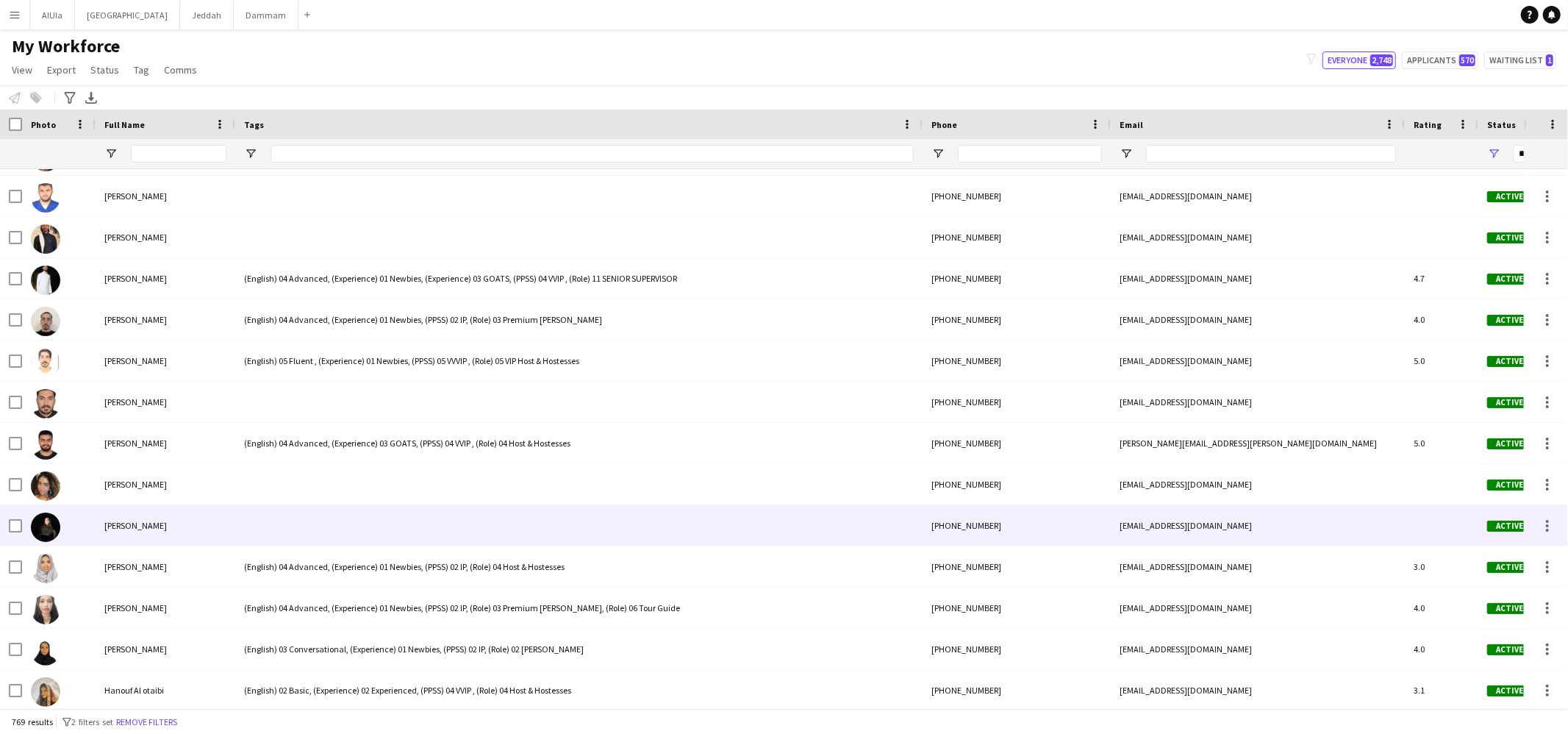
click at [357, 508] on div at bounding box center [579, 525] width 687 height 40
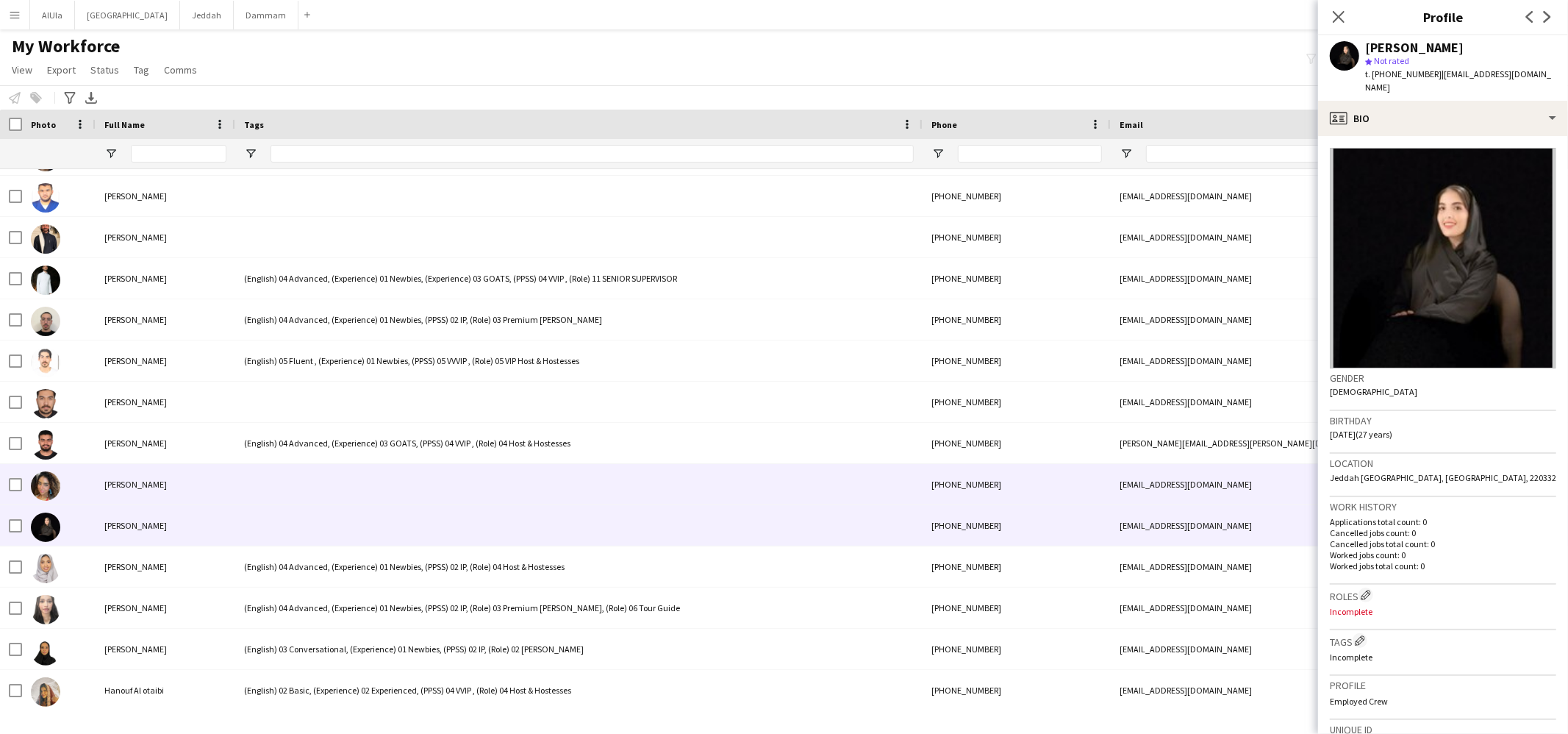
click at [355, 488] on div at bounding box center [579, 484] width 687 height 40
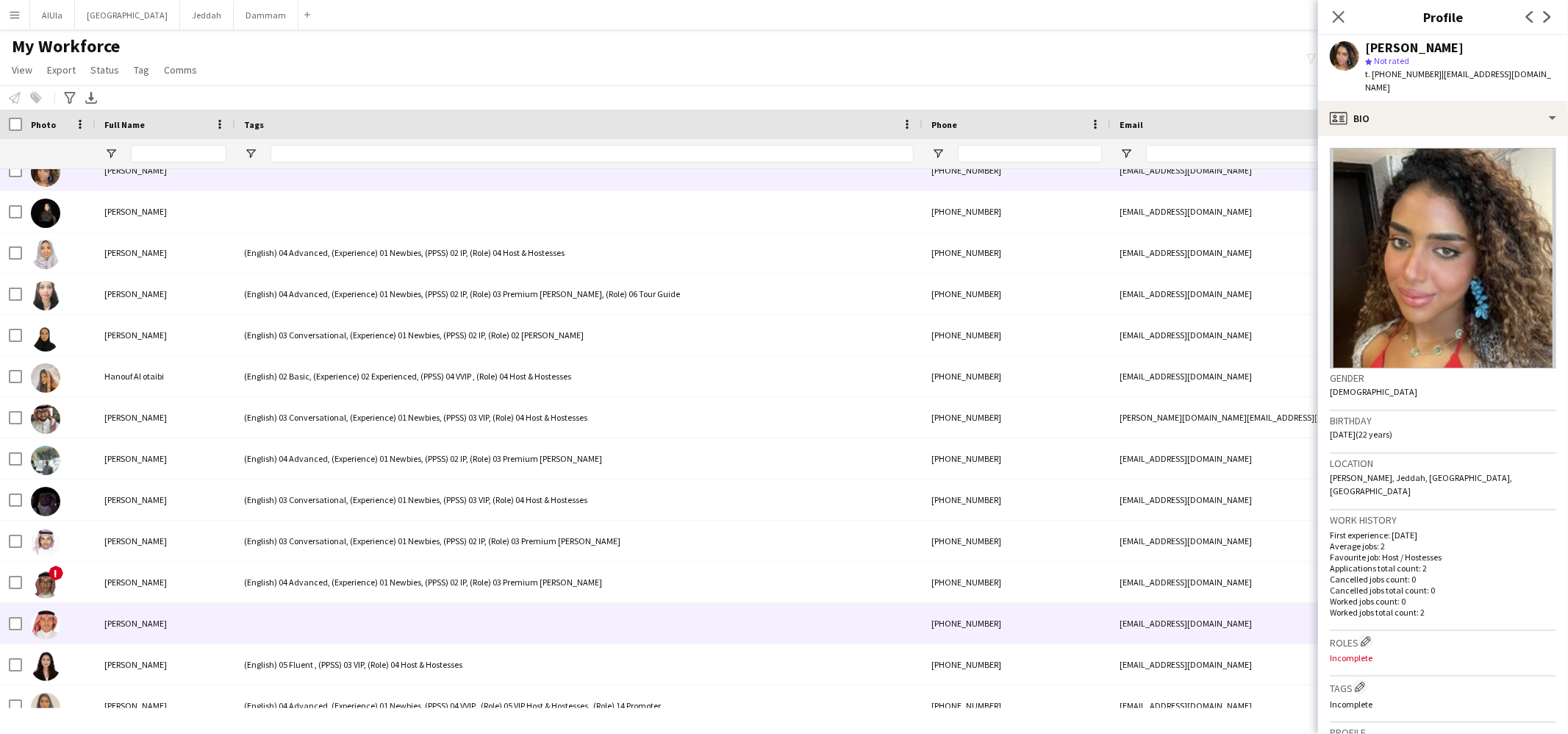
click at [309, 607] on div at bounding box center [579, 623] width 687 height 40
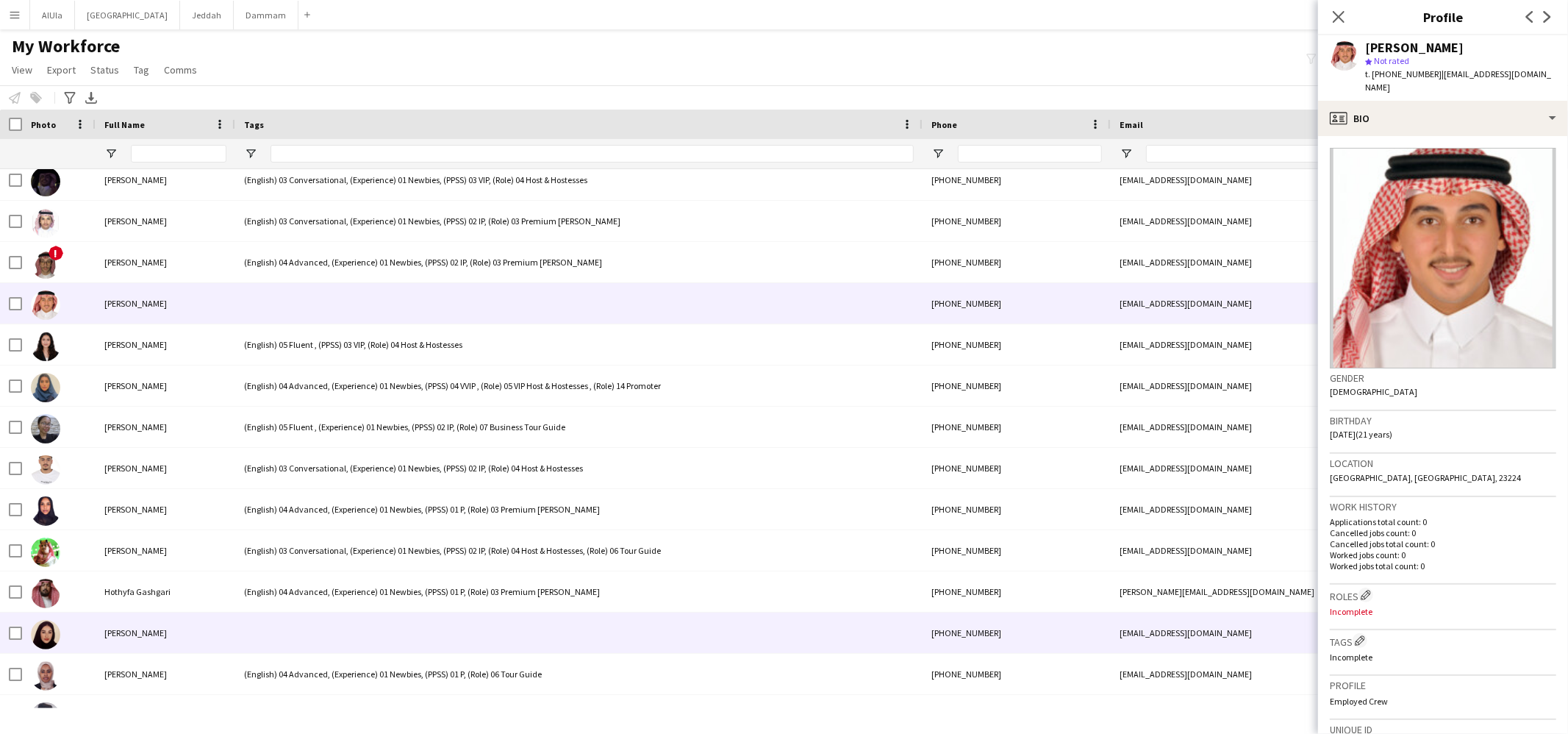
click at [312, 623] on div at bounding box center [579, 633] width 687 height 40
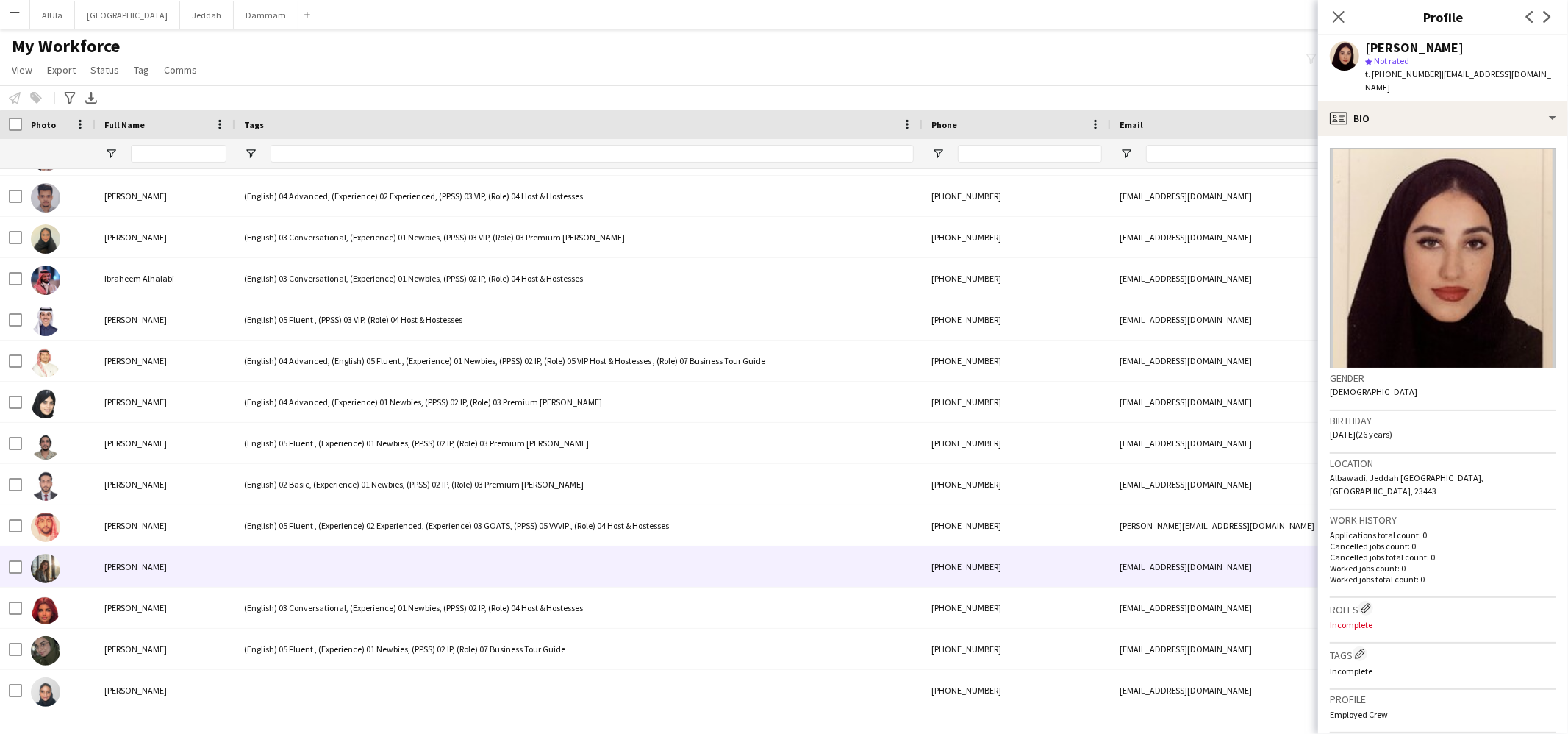
click at [335, 566] on div at bounding box center [579, 566] width 687 height 40
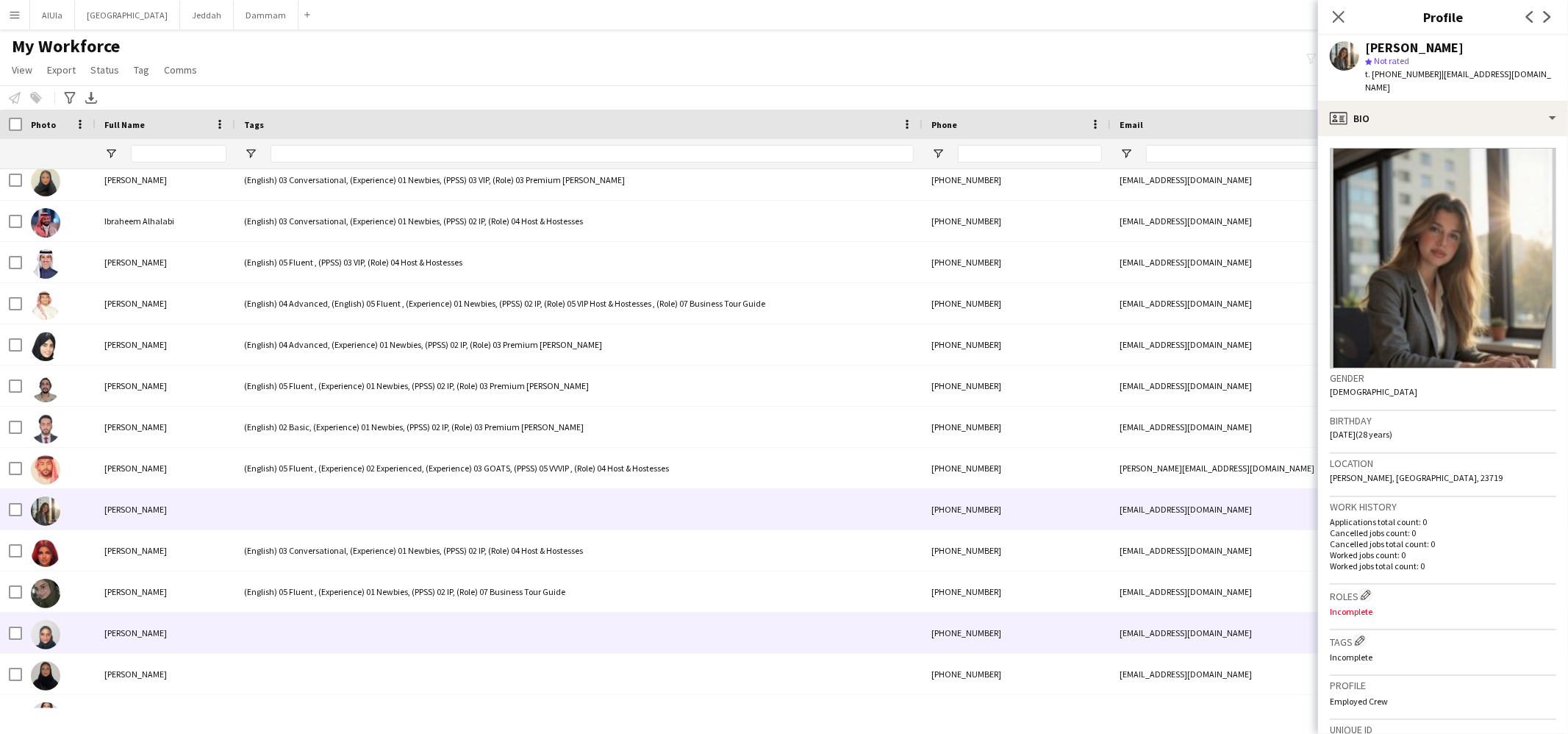
click at [335, 618] on div at bounding box center [579, 633] width 687 height 40
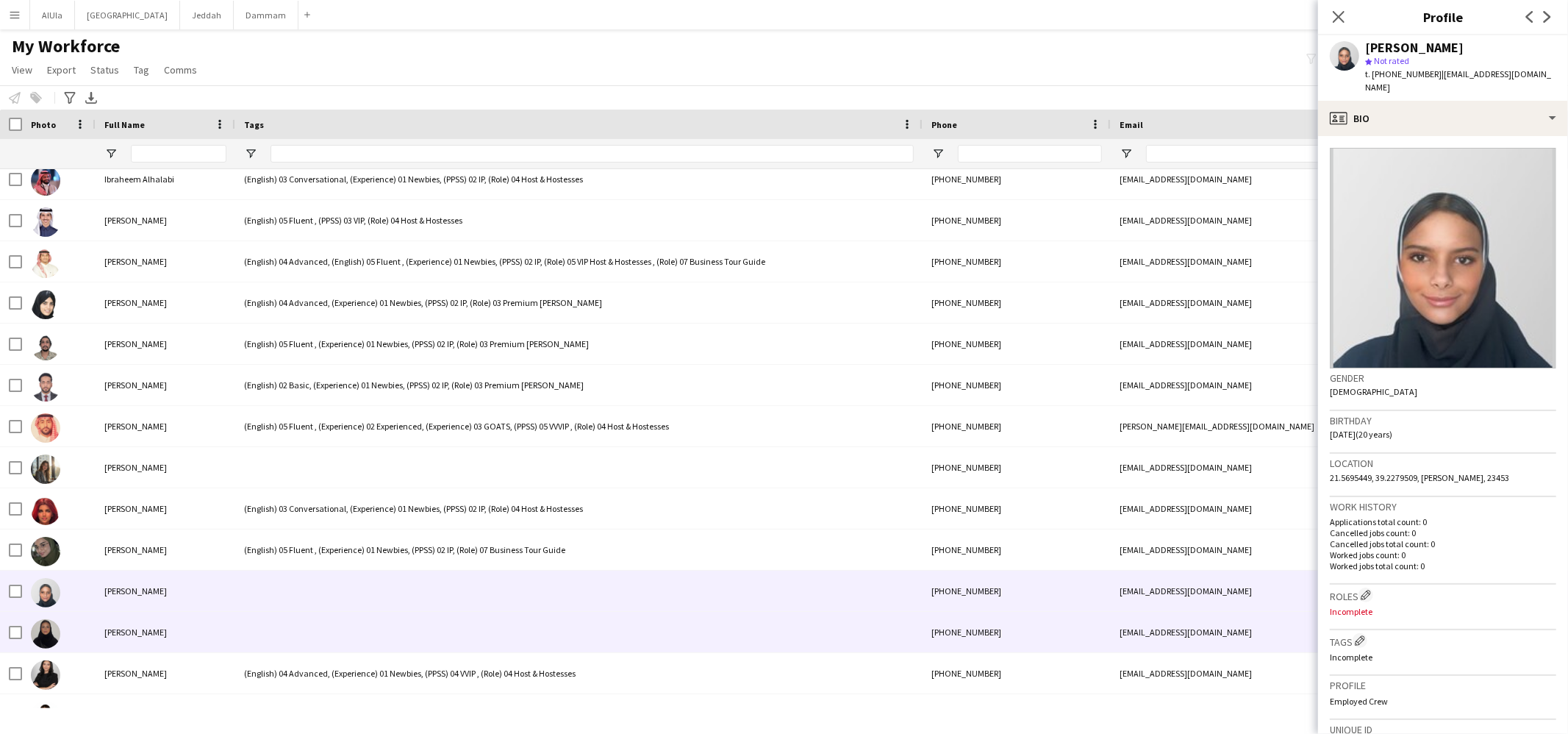
click at [317, 621] on div at bounding box center [579, 632] width 687 height 40
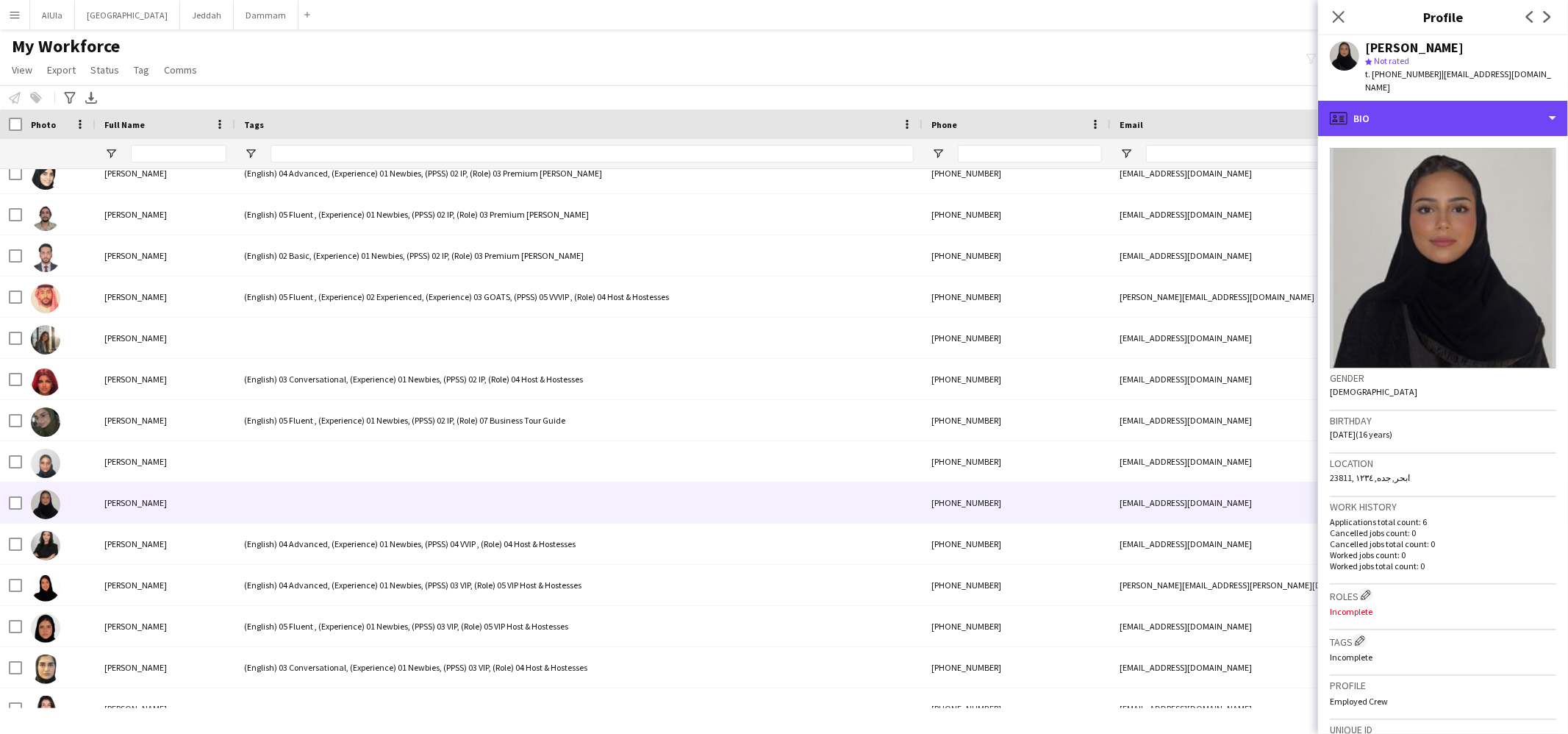
click at [1384, 120] on div "profile Bio" at bounding box center [1444, 118] width 250 height 35
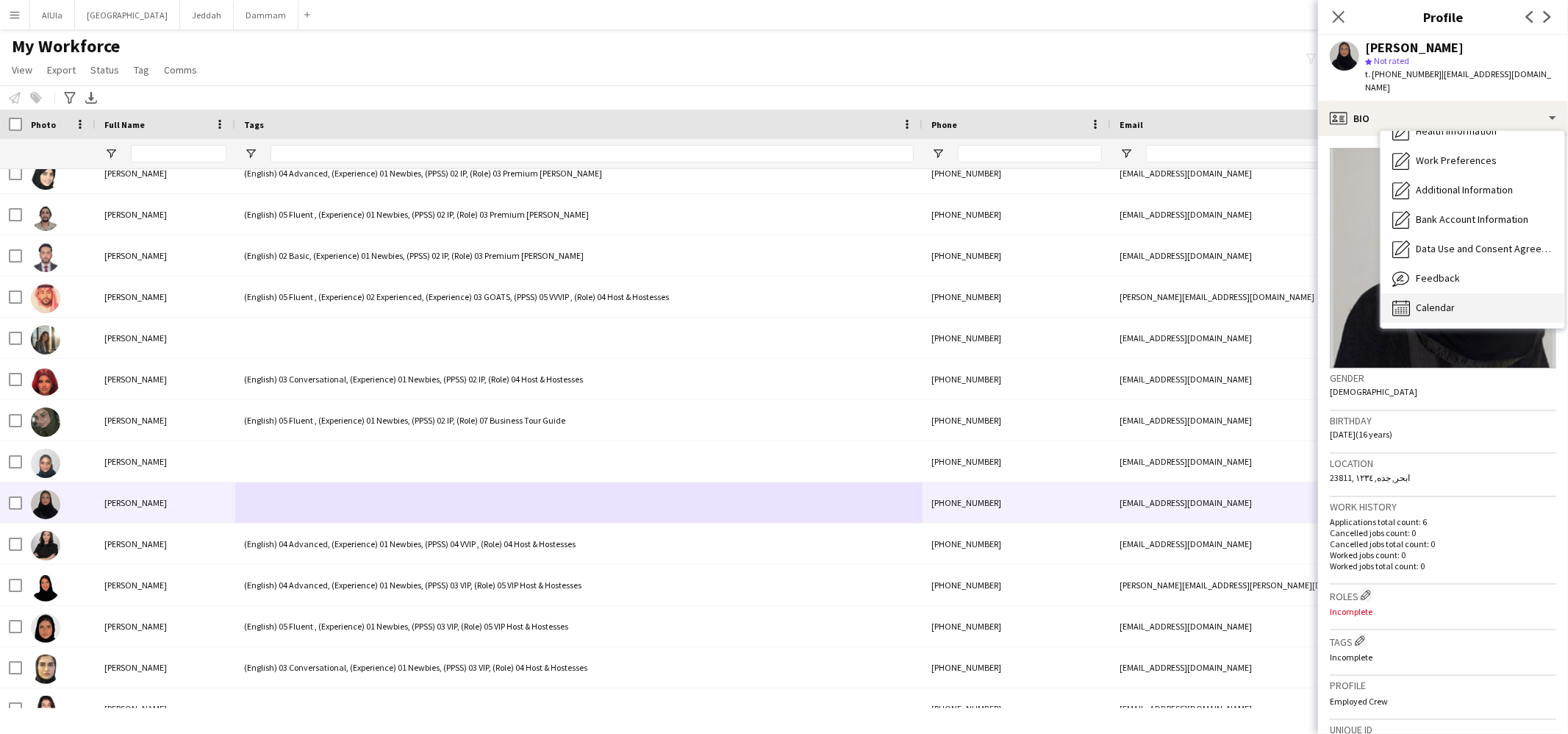
click at [1419, 301] on span "Calendar" at bounding box center [1435, 308] width 39 height 13
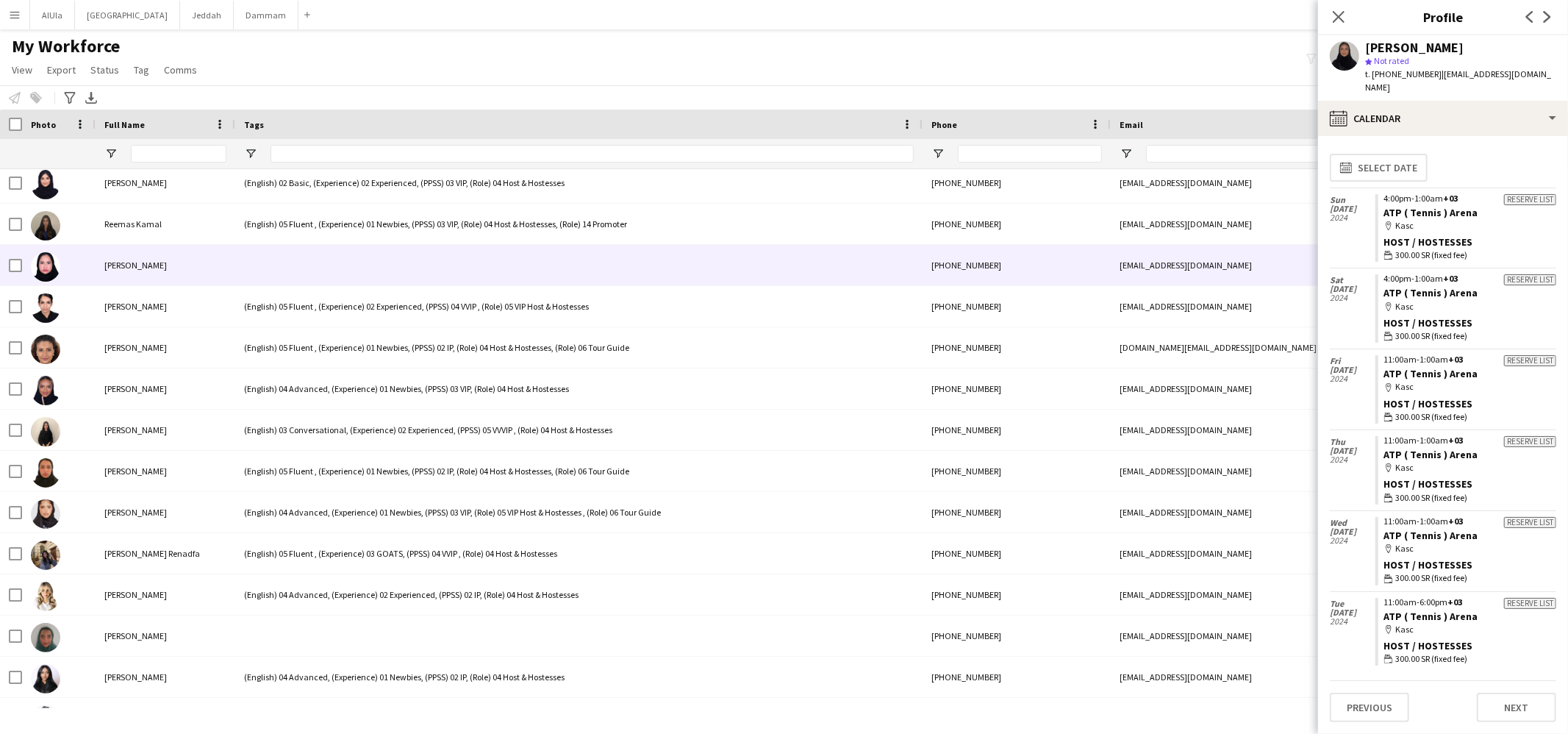
click at [318, 266] on div at bounding box center [579, 264] width 687 height 40
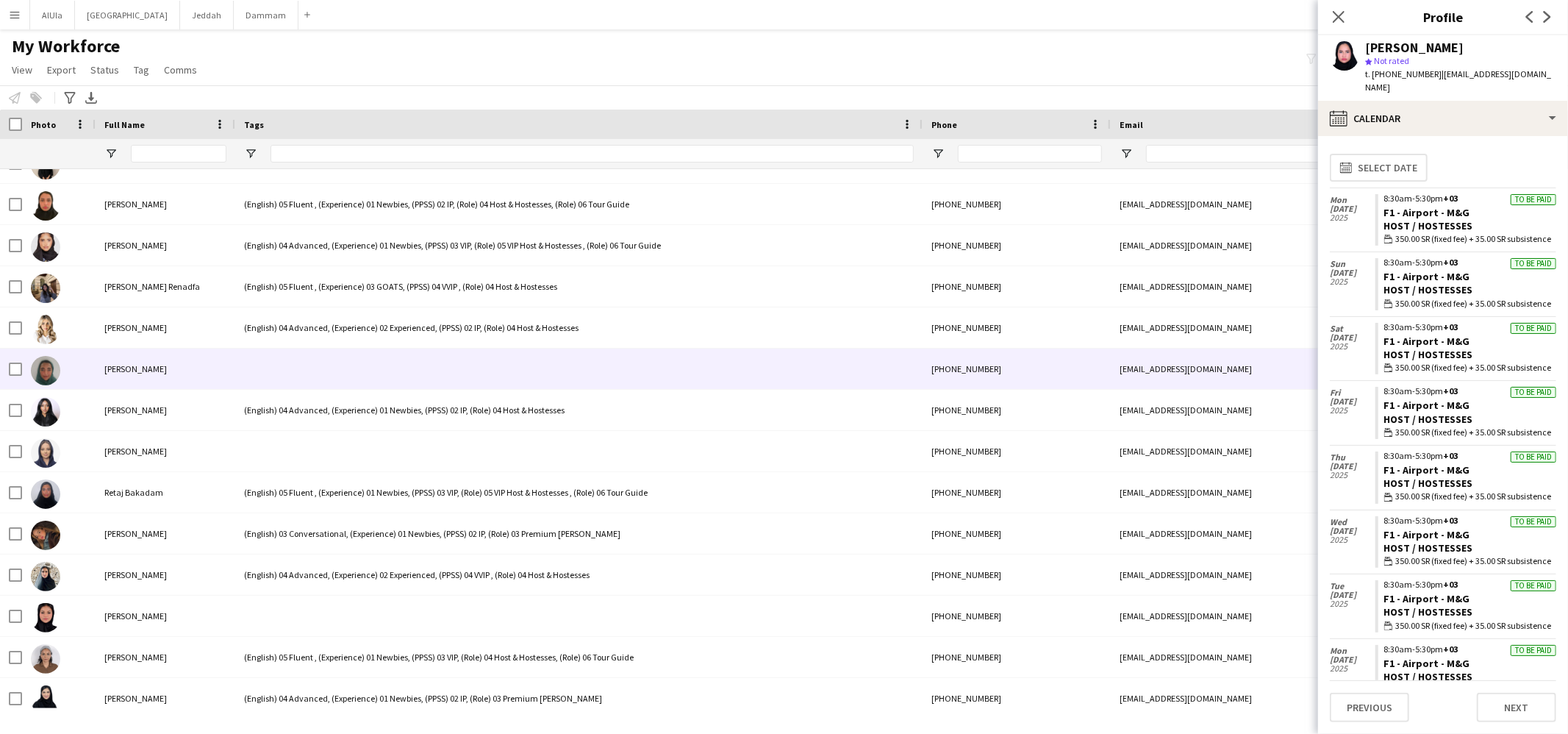
click at [303, 359] on div at bounding box center [579, 368] width 687 height 40
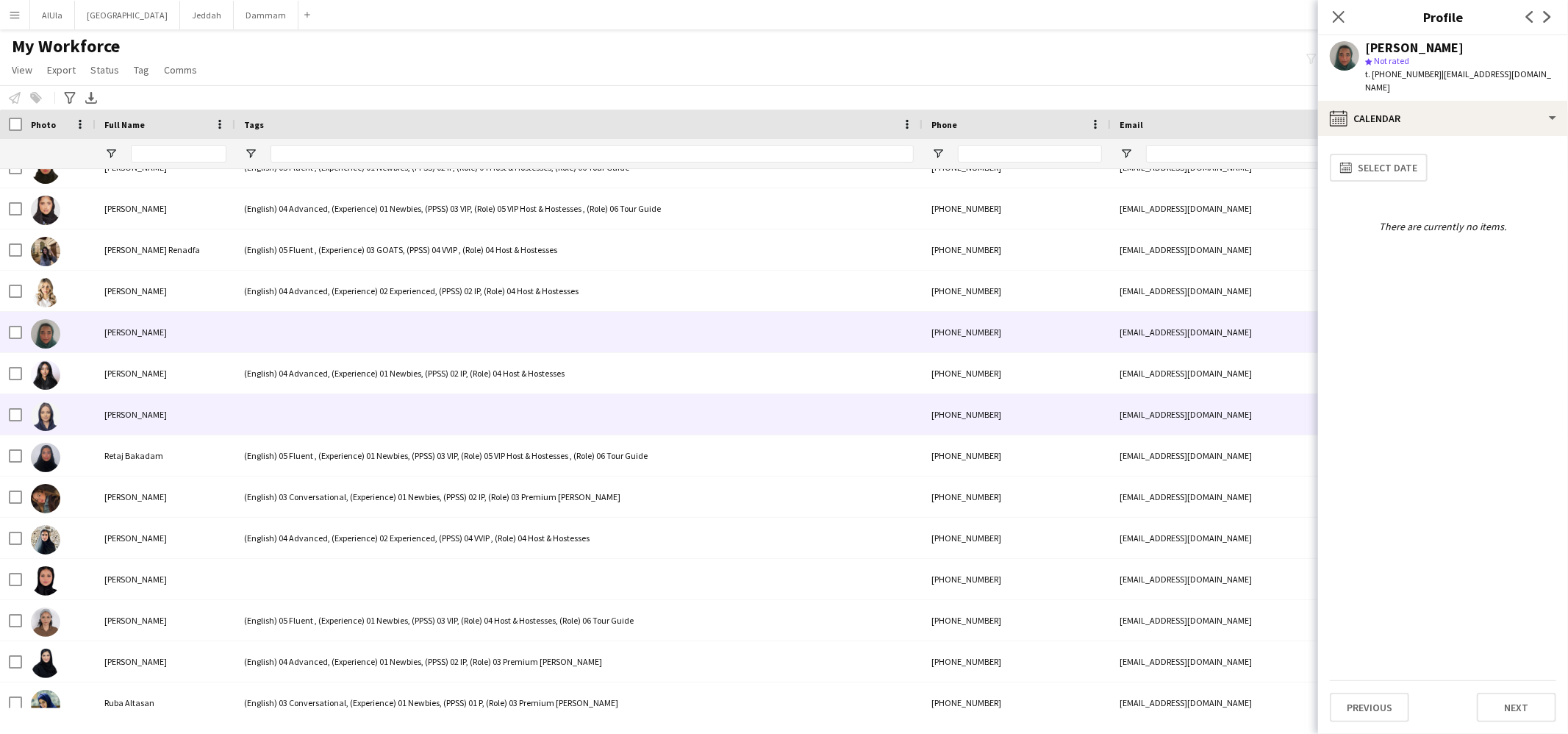
click at [305, 409] on div at bounding box center [579, 414] width 687 height 40
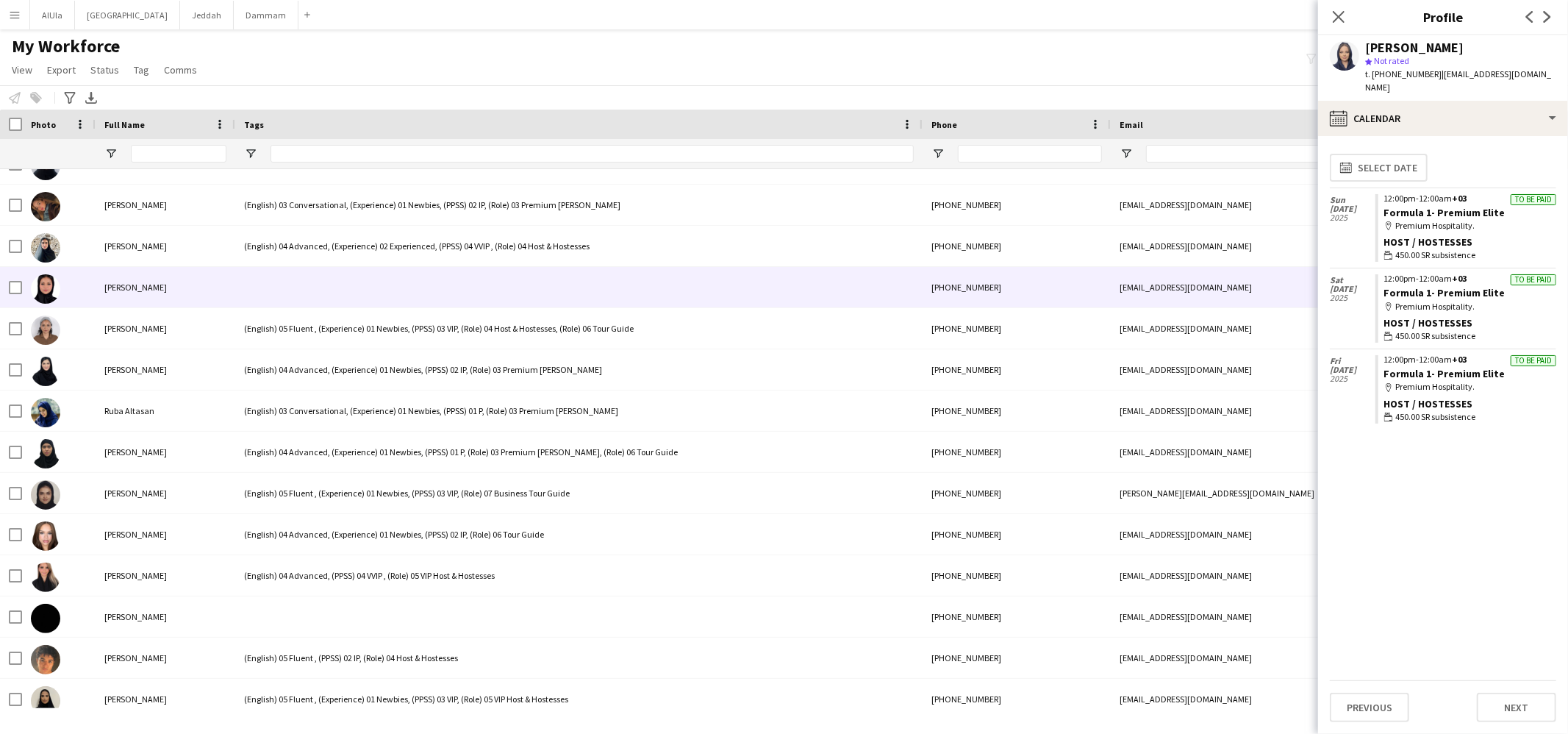
click at [289, 276] on div at bounding box center [579, 286] width 687 height 40
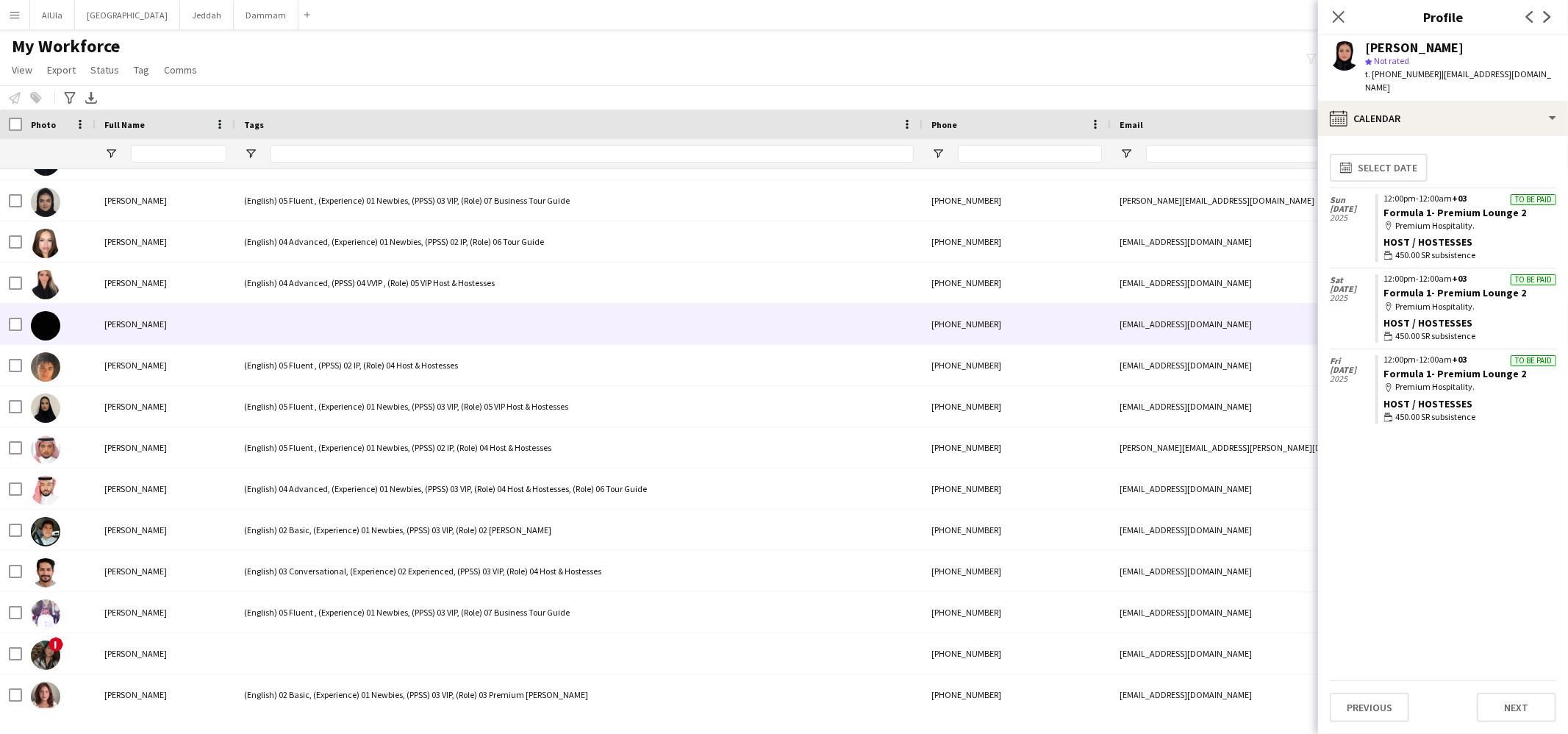
click at [299, 315] on div at bounding box center [579, 323] width 687 height 40
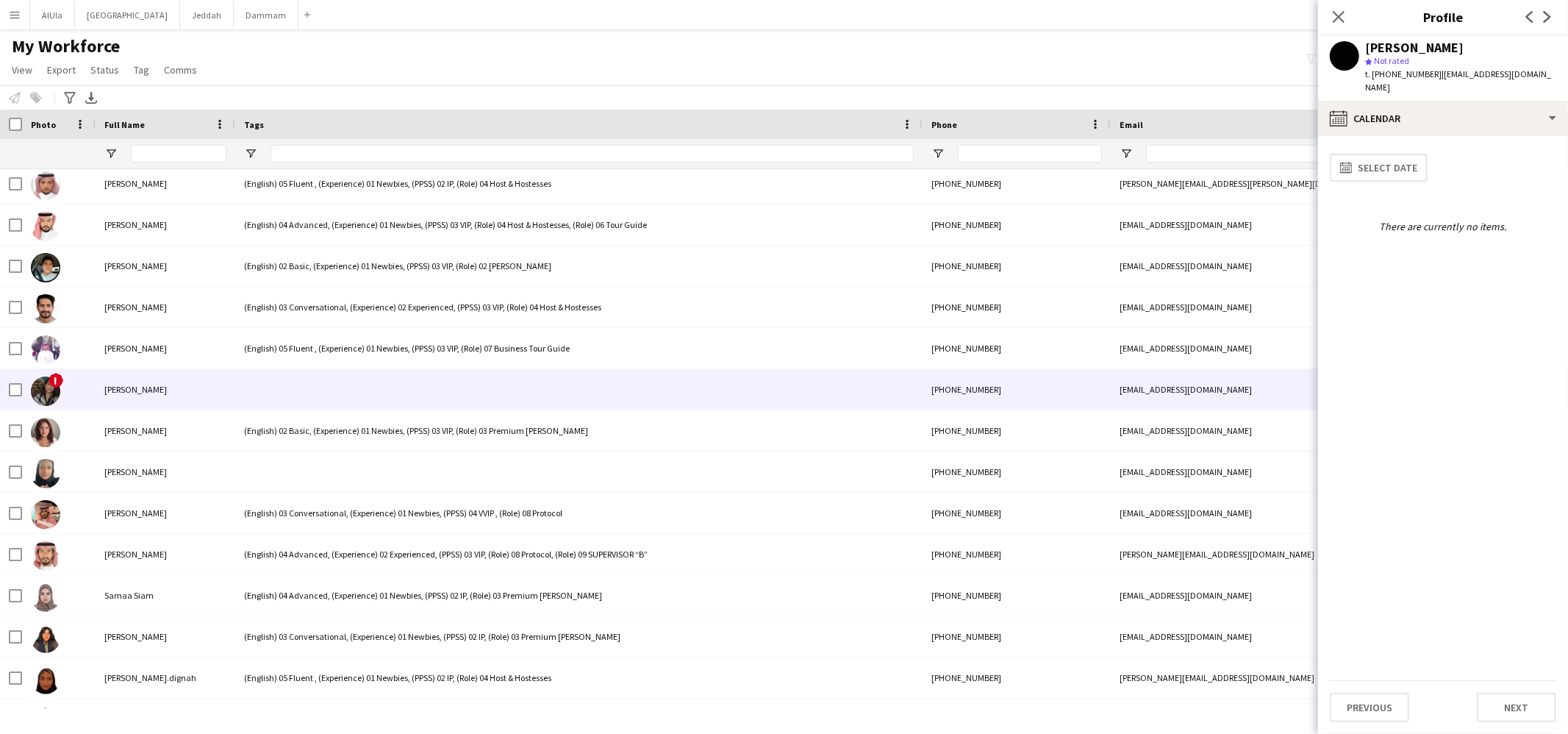
click at [294, 383] on div at bounding box center [579, 389] width 687 height 40
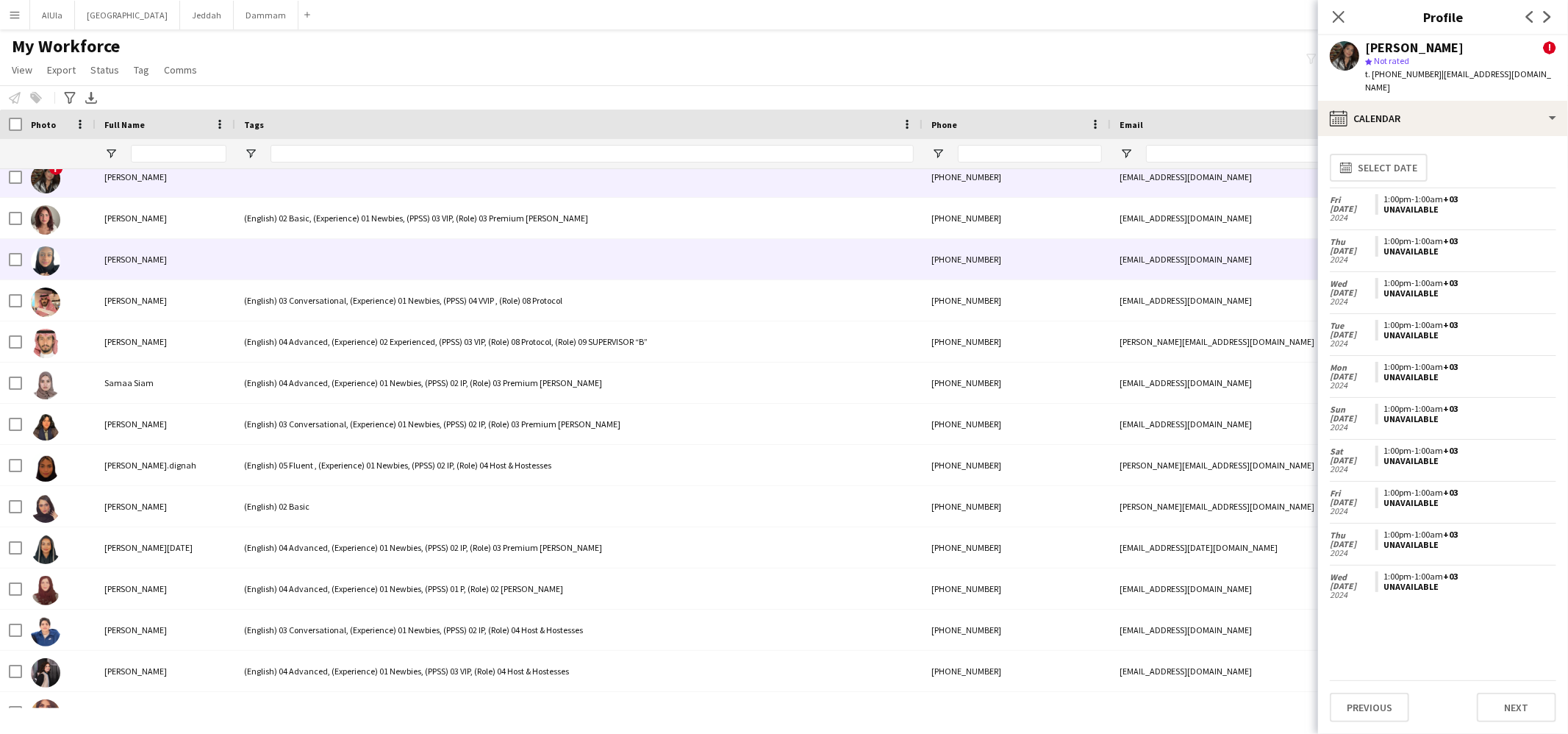
click at [293, 274] on div at bounding box center [579, 259] width 687 height 40
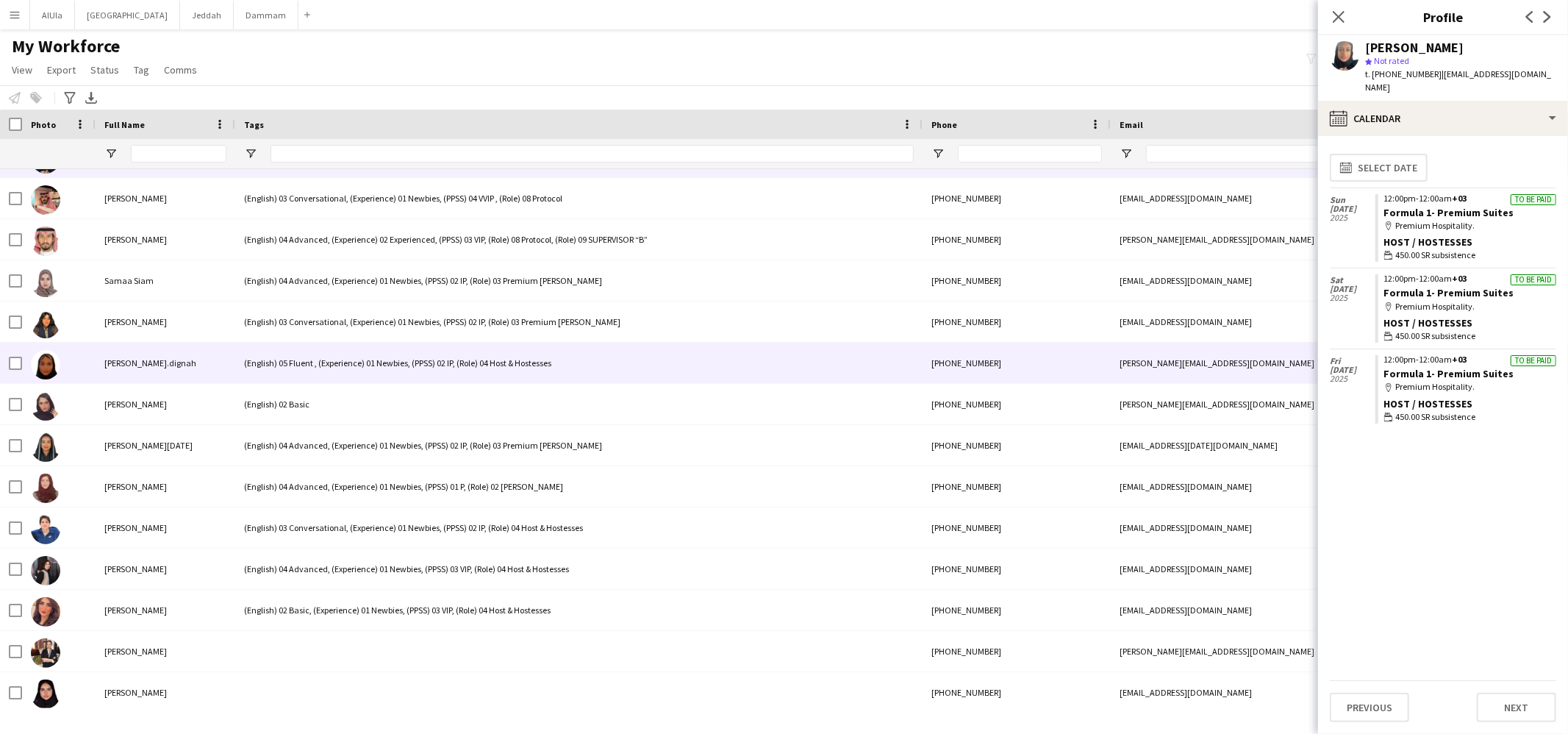
click at [312, 382] on div "(English) 05 Fluent , (Experience) 01 Newbies, (PPSS) 02 IP, (Role) 04 Host & H…" at bounding box center [579, 362] width 687 height 40
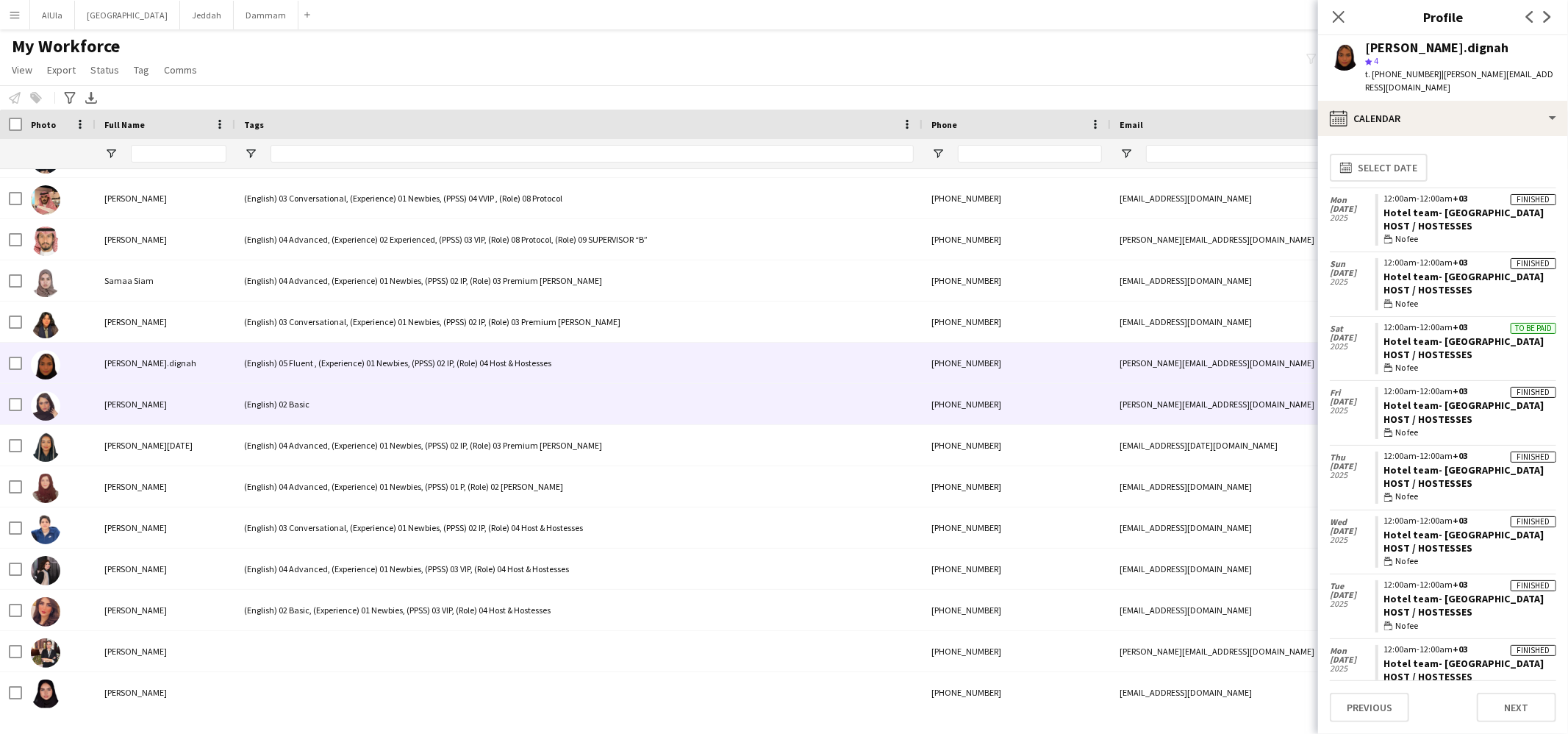
click at [309, 403] on div "(English) 02 Basic" at bounding box center [579, 403] width 687 height 40
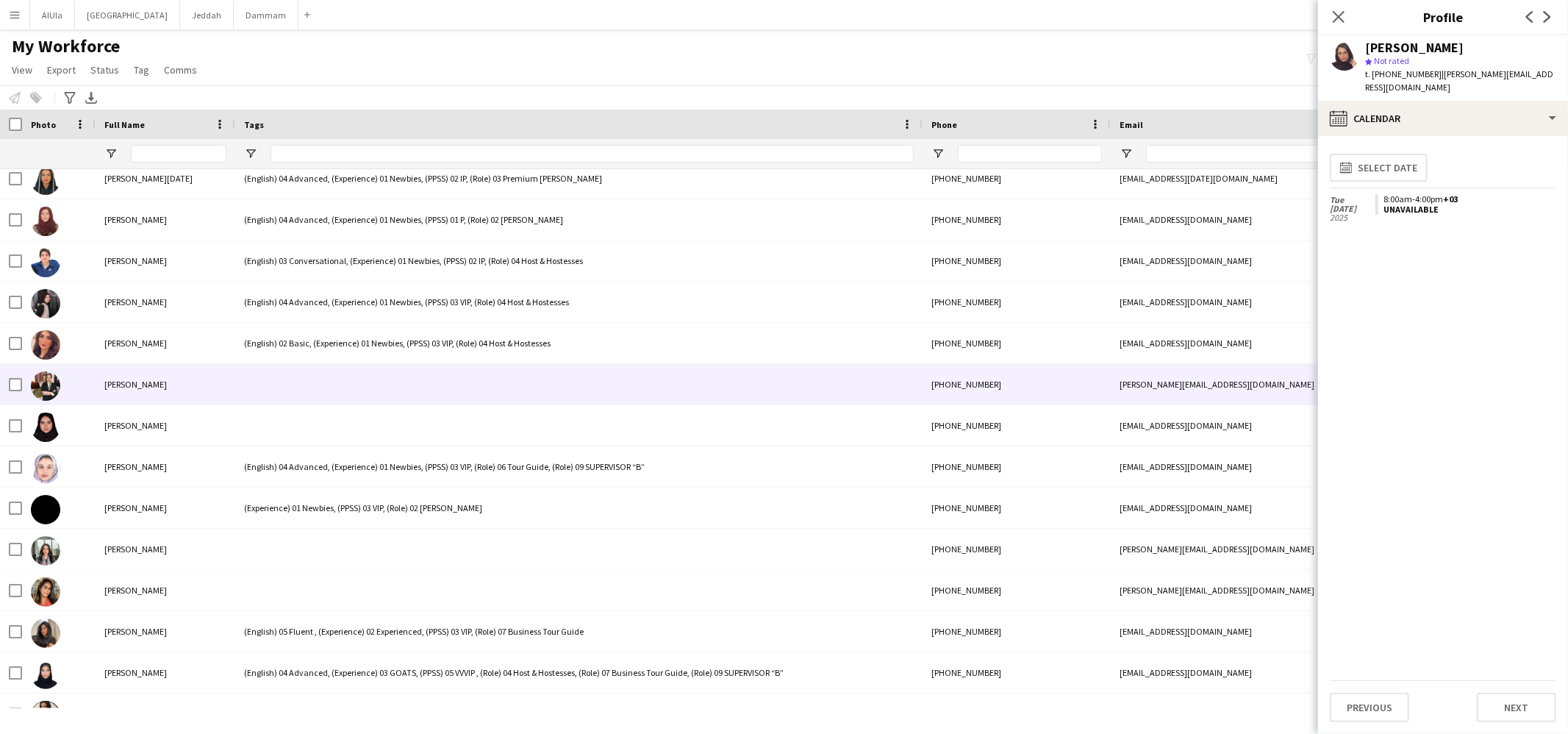
click at [302, 402] on div at bounding box center [579, 384] width 687 height 40
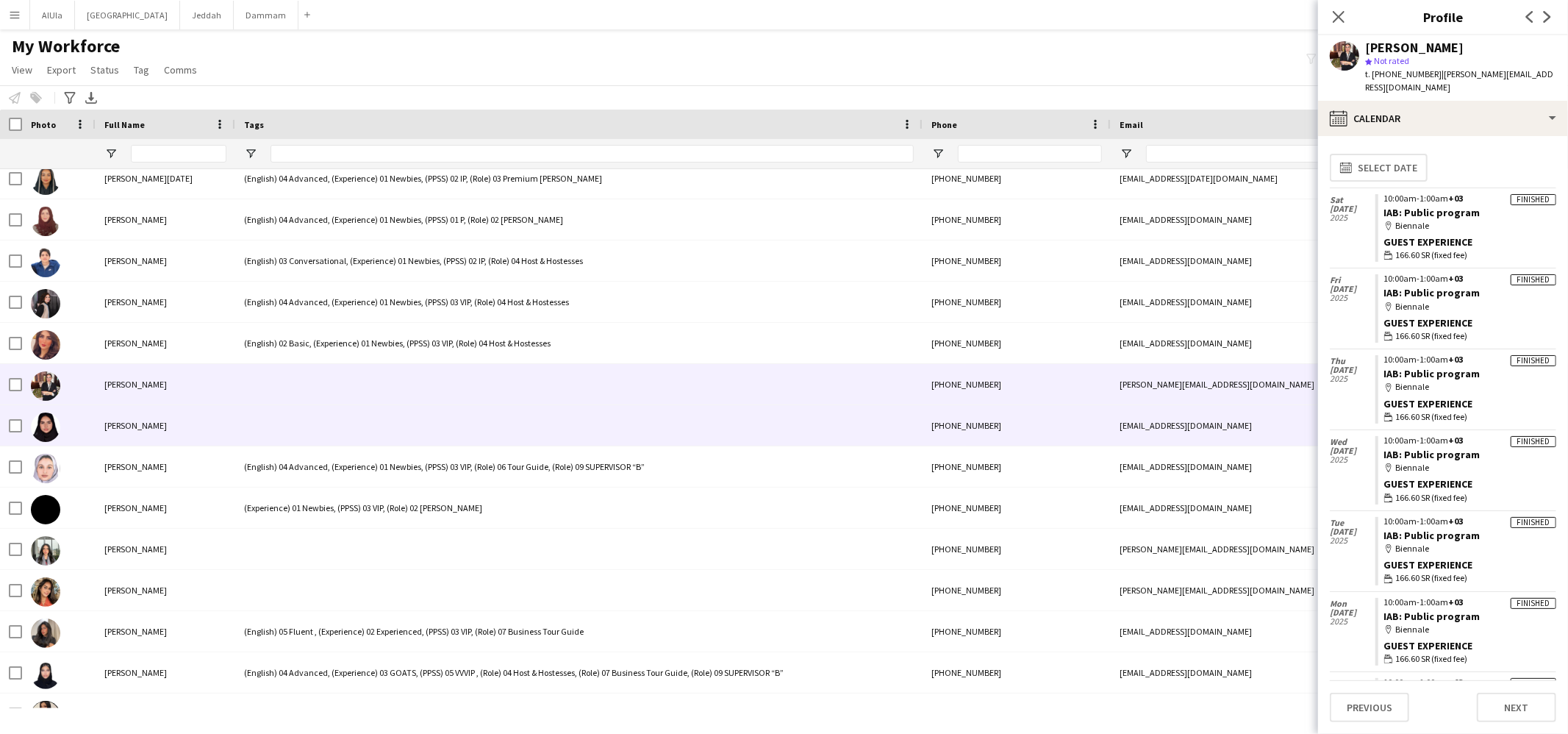
click at [298, 418] on div at bounding box center [579, 425] width 687 height 40
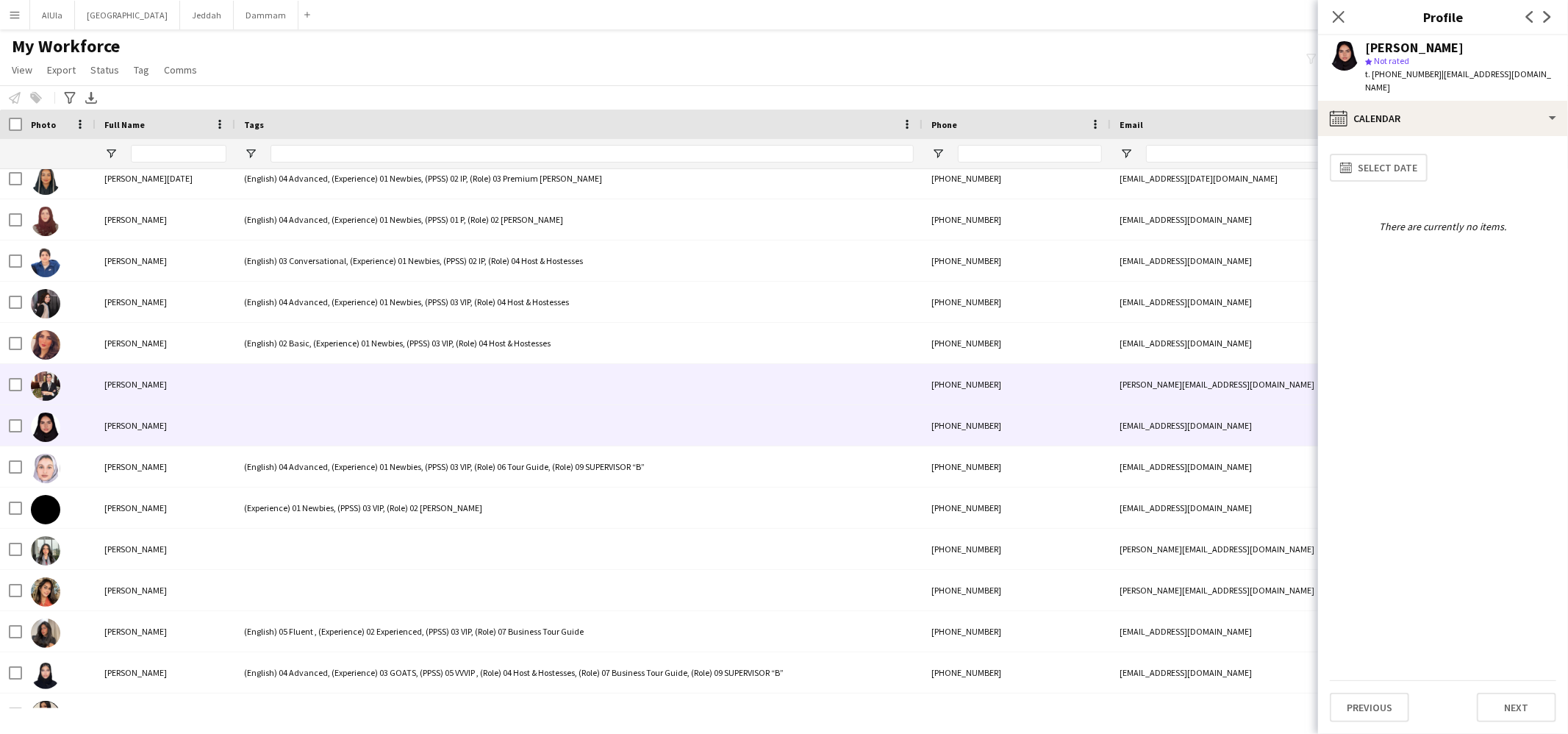
click at [297, 364] on div at bounding box center [579, 384] width 687 height 40
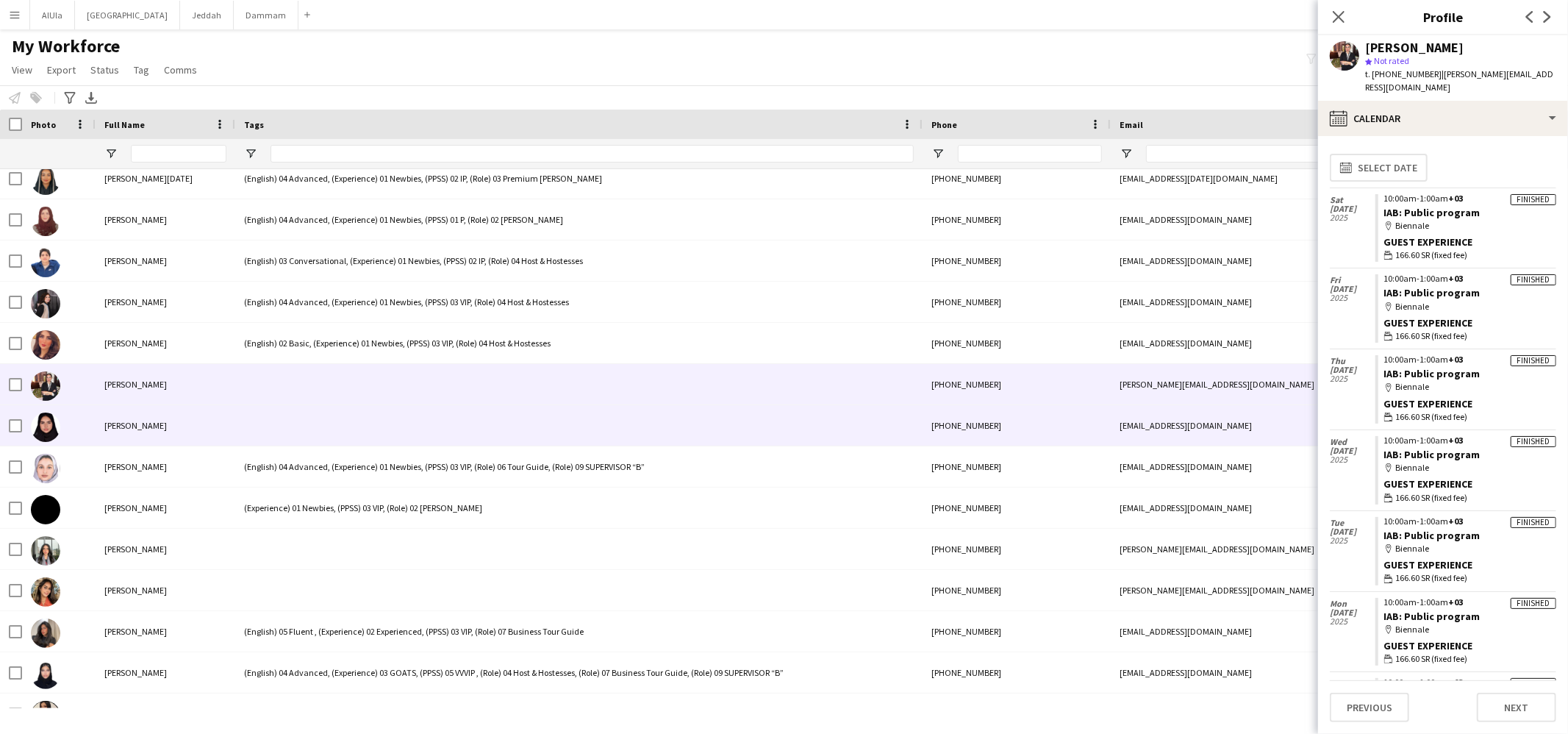
click at [271, 411] on div at bounding box center [579, 425] width 687 height 40
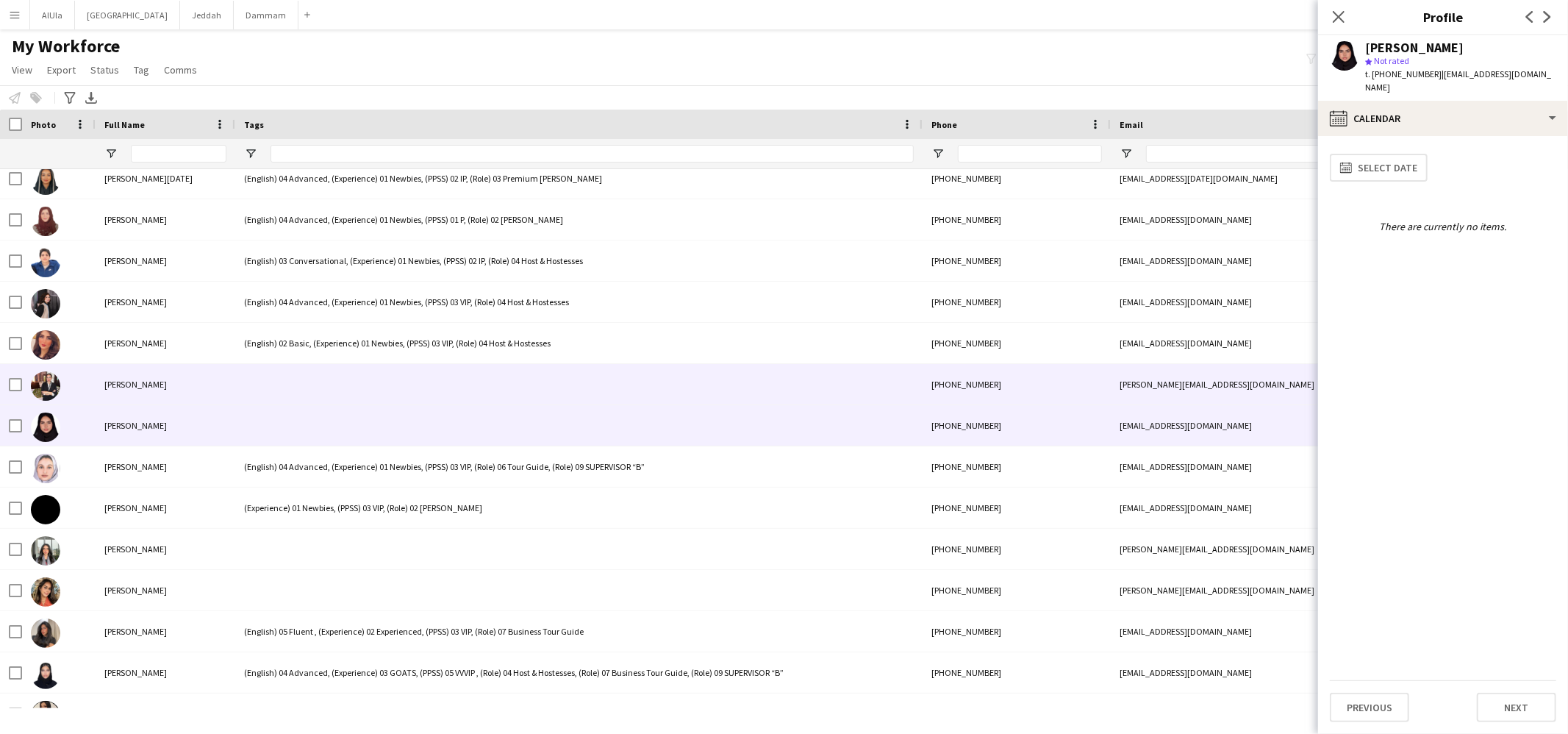
click at [220, 390] on div "Sandy Haress" at bounding box center [165, 384] width 140 height 40
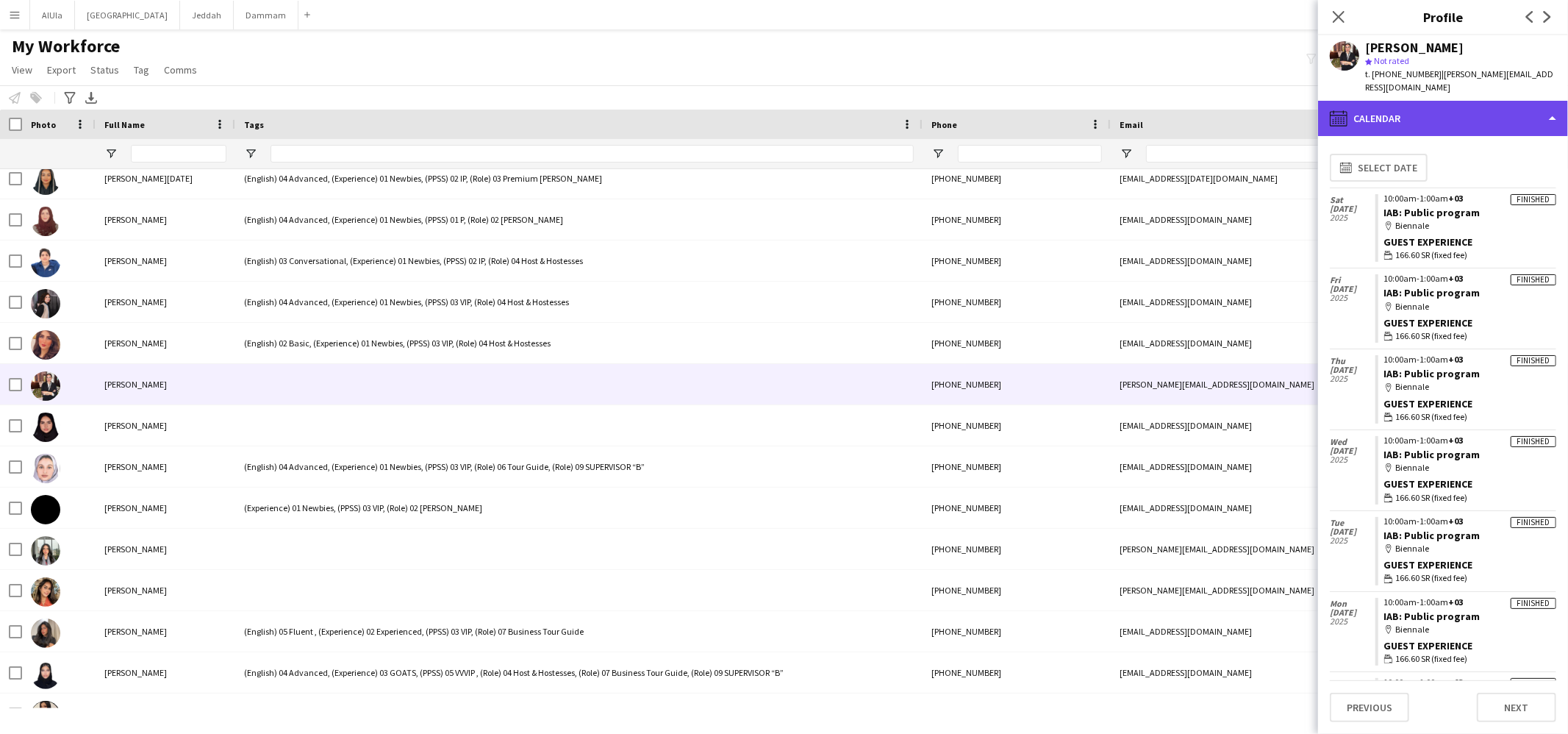
click at [1402, 110] on div "calendar-full Calendar" at bounding box center [1444, 118] width 250 height 35
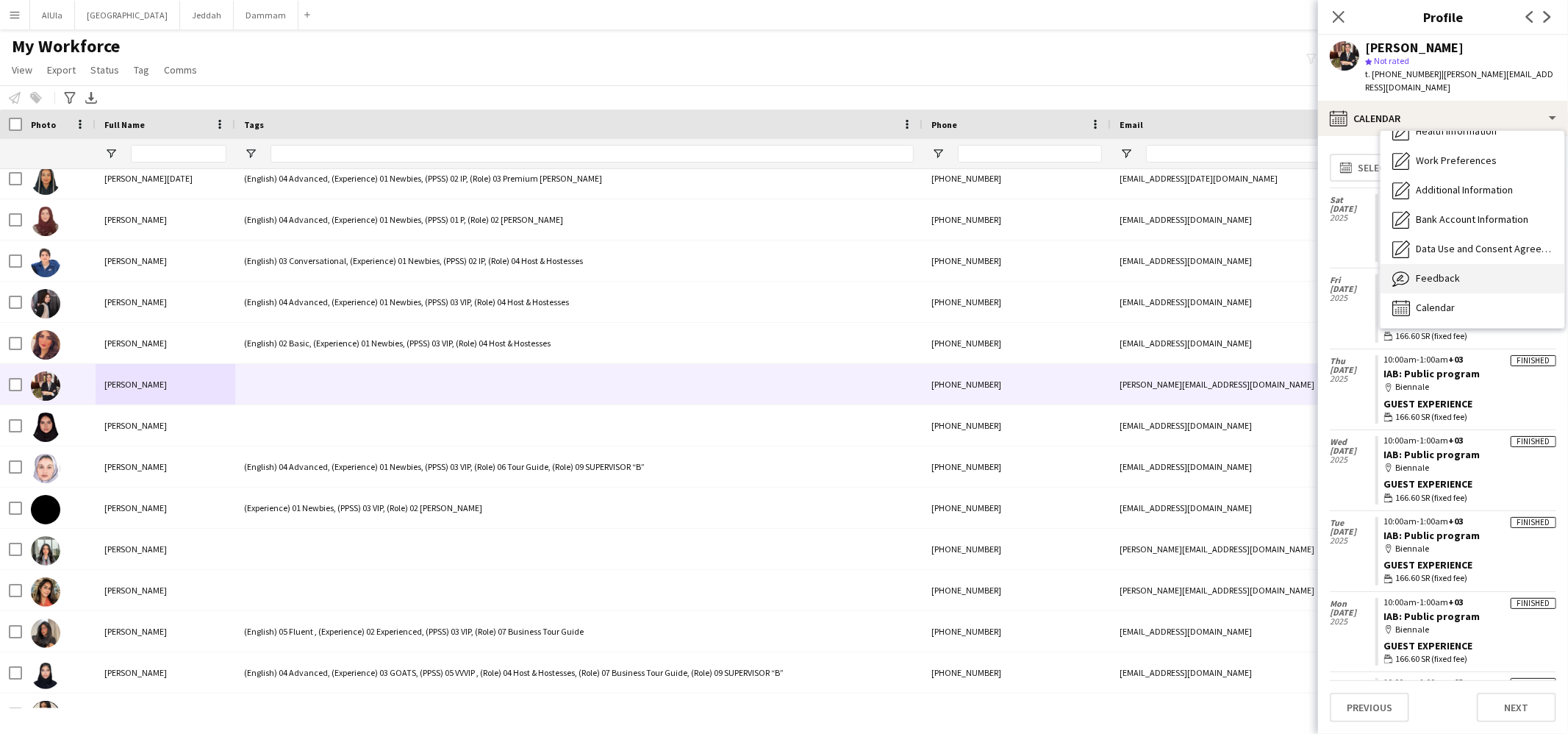
click at [1444, 272] on span "Feedback" at bounding box center [1438, 278] width 44 height 13
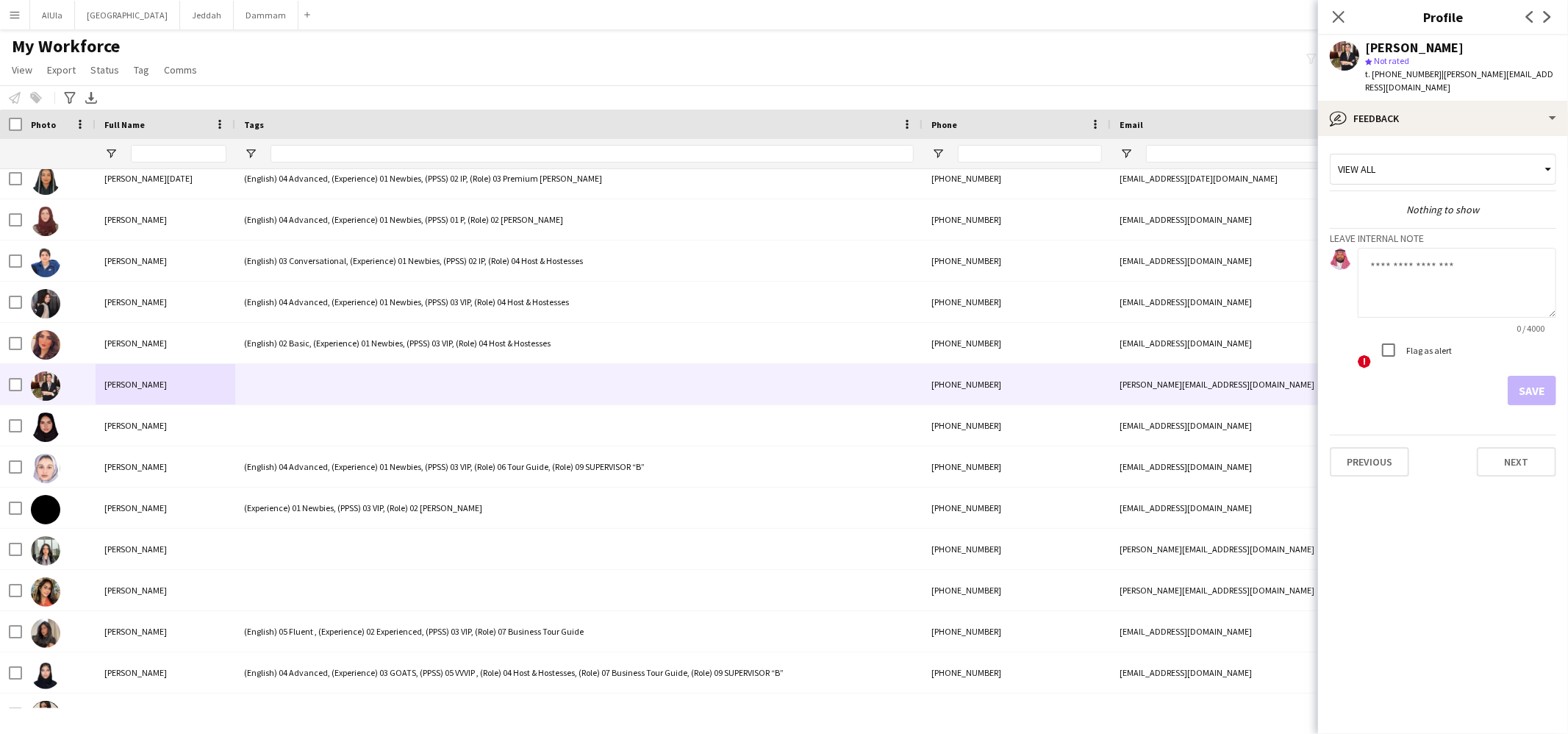
click at [1443, 345] on label "Flag as alert" at bounding box center [1427, 350] width 48 height 11
click at [1414, 271] on textarea at bounding box center [1457, 282] width 199 height 70
click at [1472, 266] on textarea "**********" at bounding box center [1457, 282] width 199 height 70
type textarea "**********"
click at [1513, 376] on button "Save" at bounding box center [1532, 390] width 48 height 29
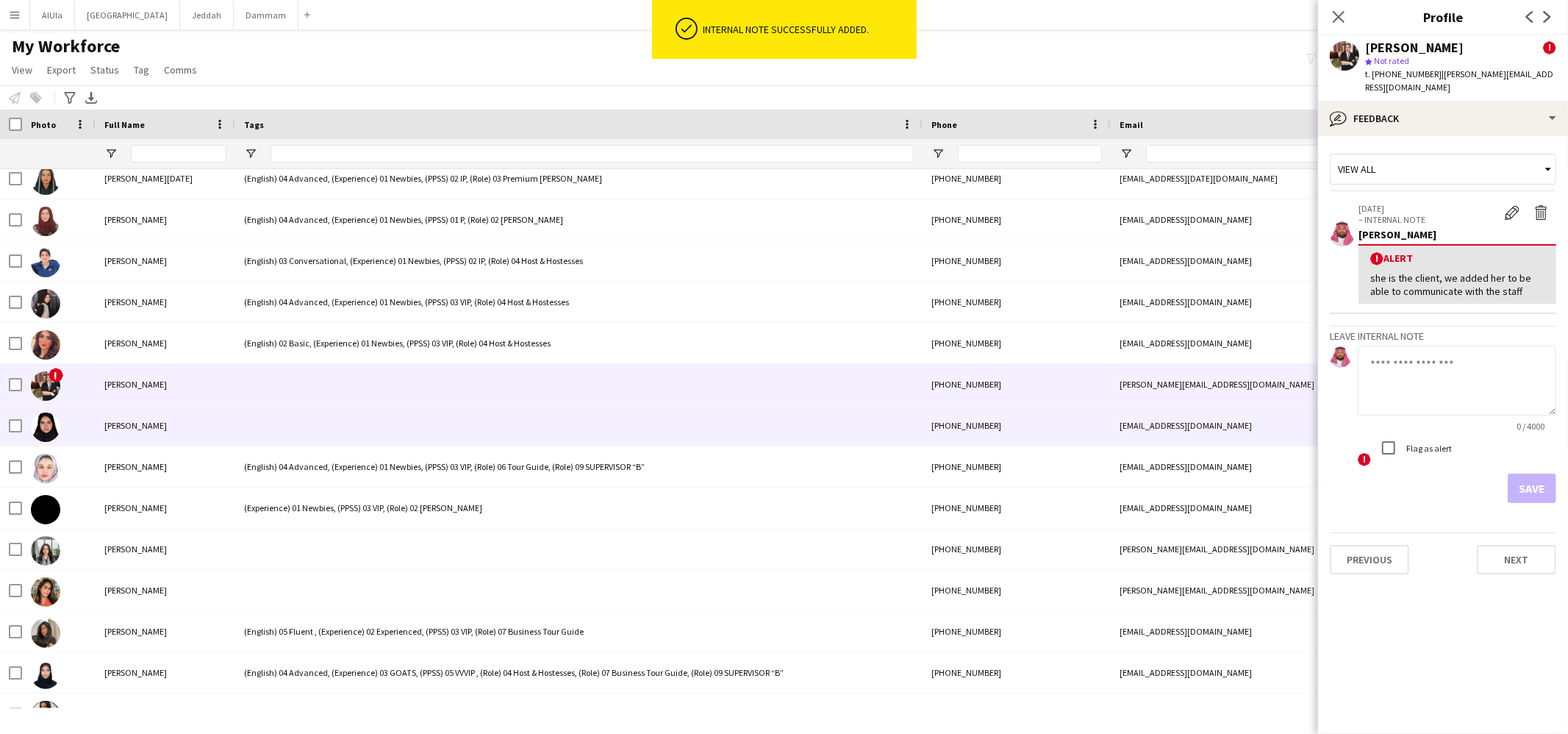
click at [447, 426] on div at bounding box center [579, 425] width 687 height 40
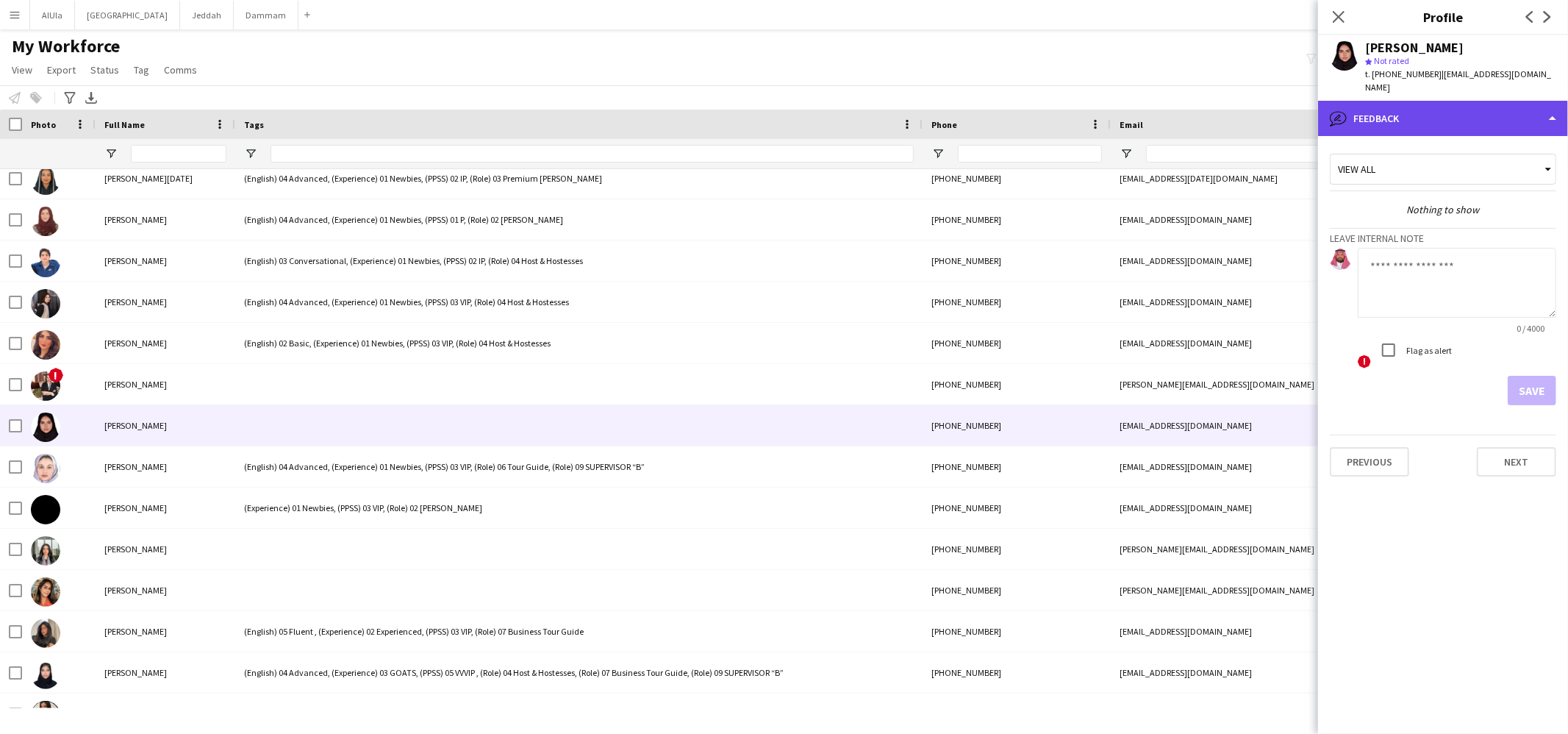
click at [1495, 101] on div "bubble-pencil Feedback" at bounding box center [1444, 118] width 250 height 35
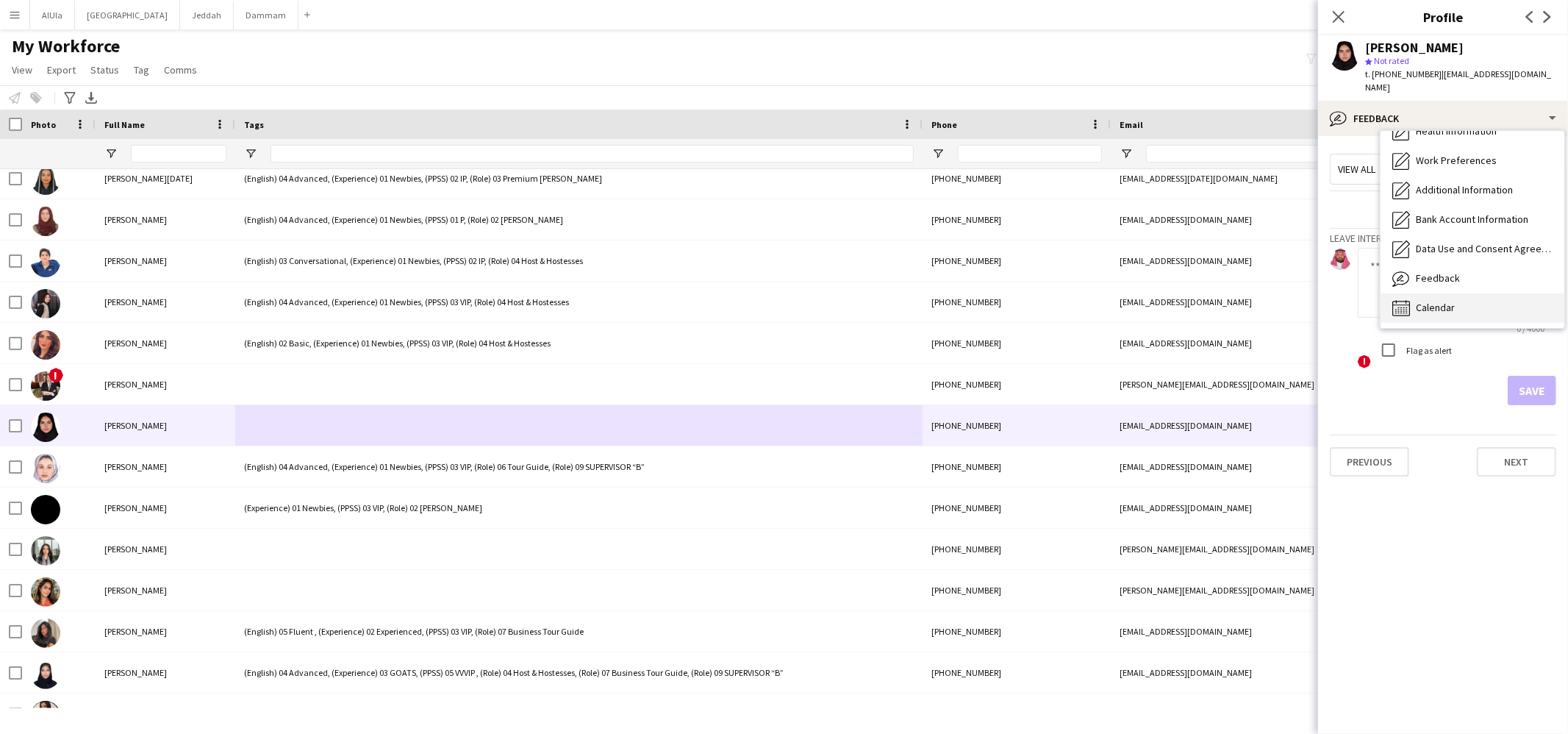
click at [1443, 301] on span "Calendar" at bounding box center [1435, 308] width 39 height 13
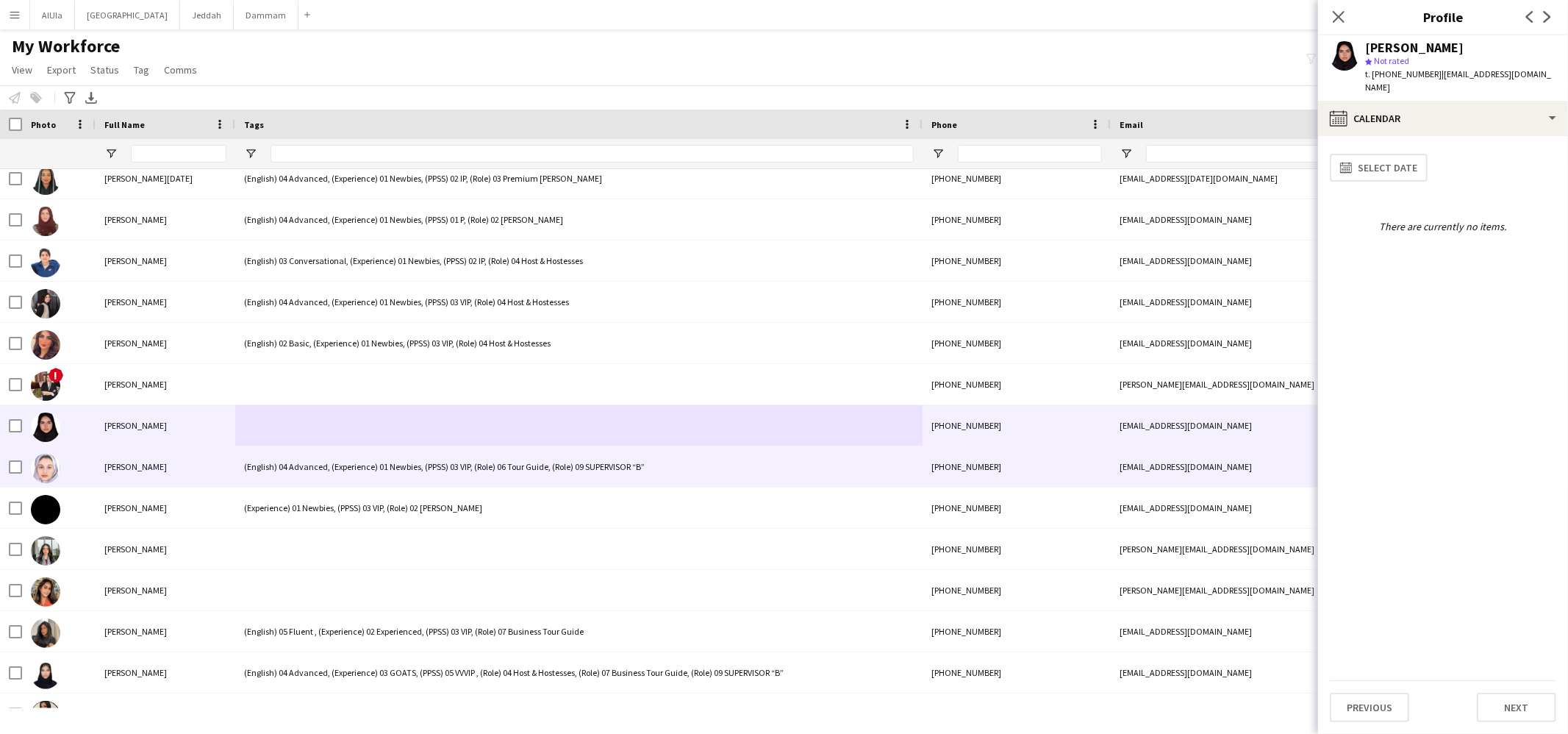
click at [276, 457] on div "(English) 04 Advanced, (Experience) 01 Newbies, (PPSS) 03 VIP, (Role) 06 Tour G…" at bounding box center [579, 466] width 687 height 40
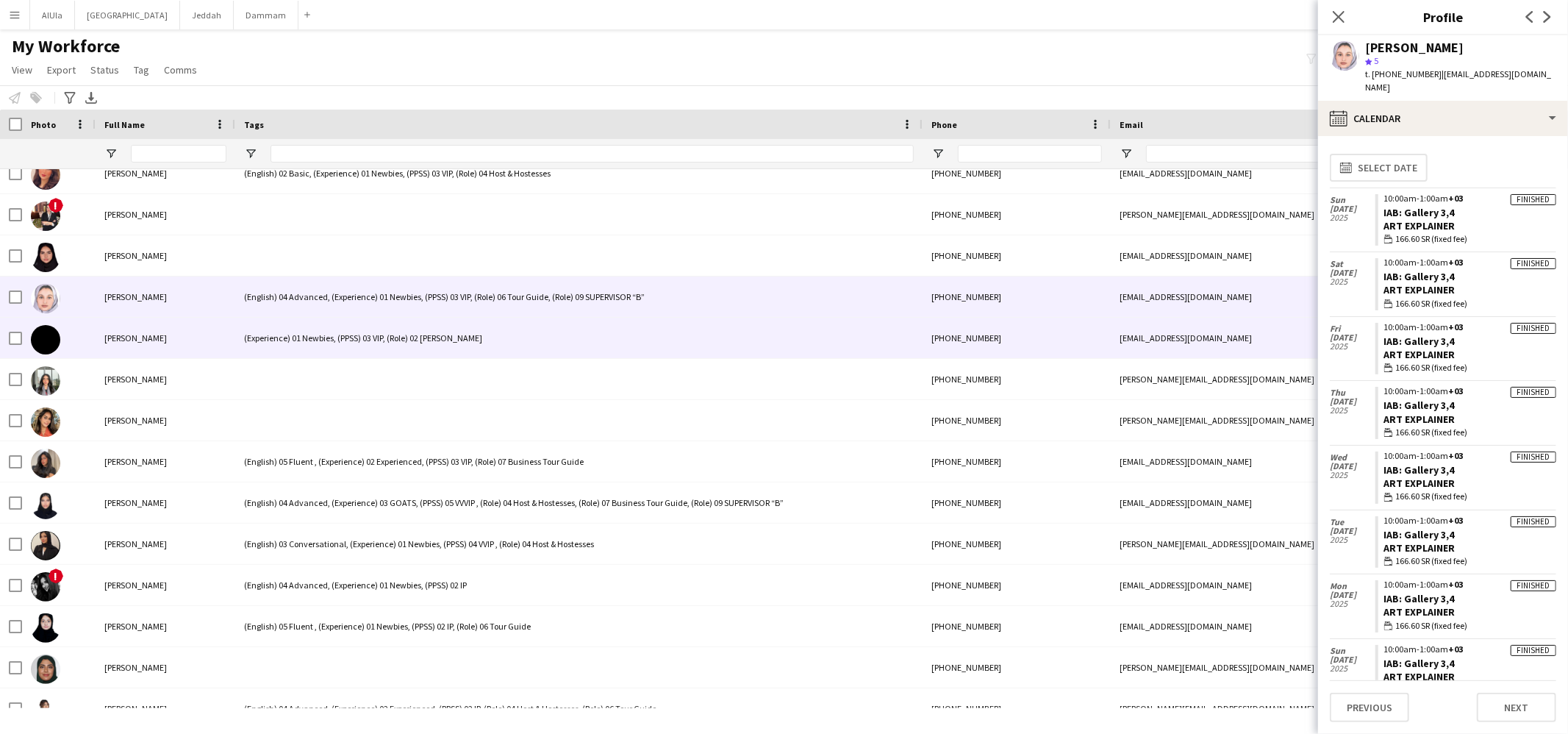
click at [321, 335] on div "(Experience) 01 Newbies, (PPSS) 03 VIP, (Role) 02 Usher" at bounding box center [579, 337] width 687 height 40
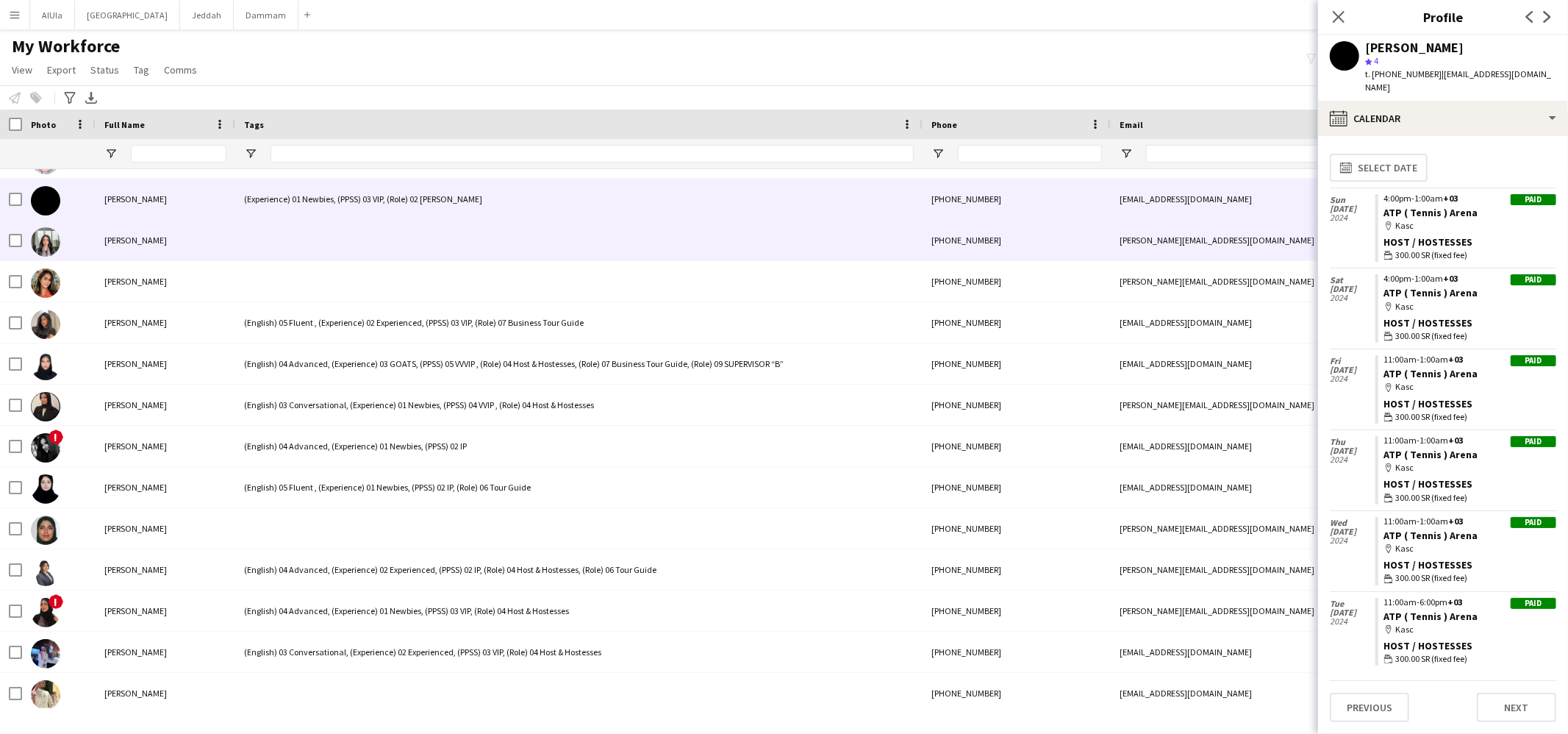
click at [319, 235] on div at bounding box center [579, 240] width 687 height 40
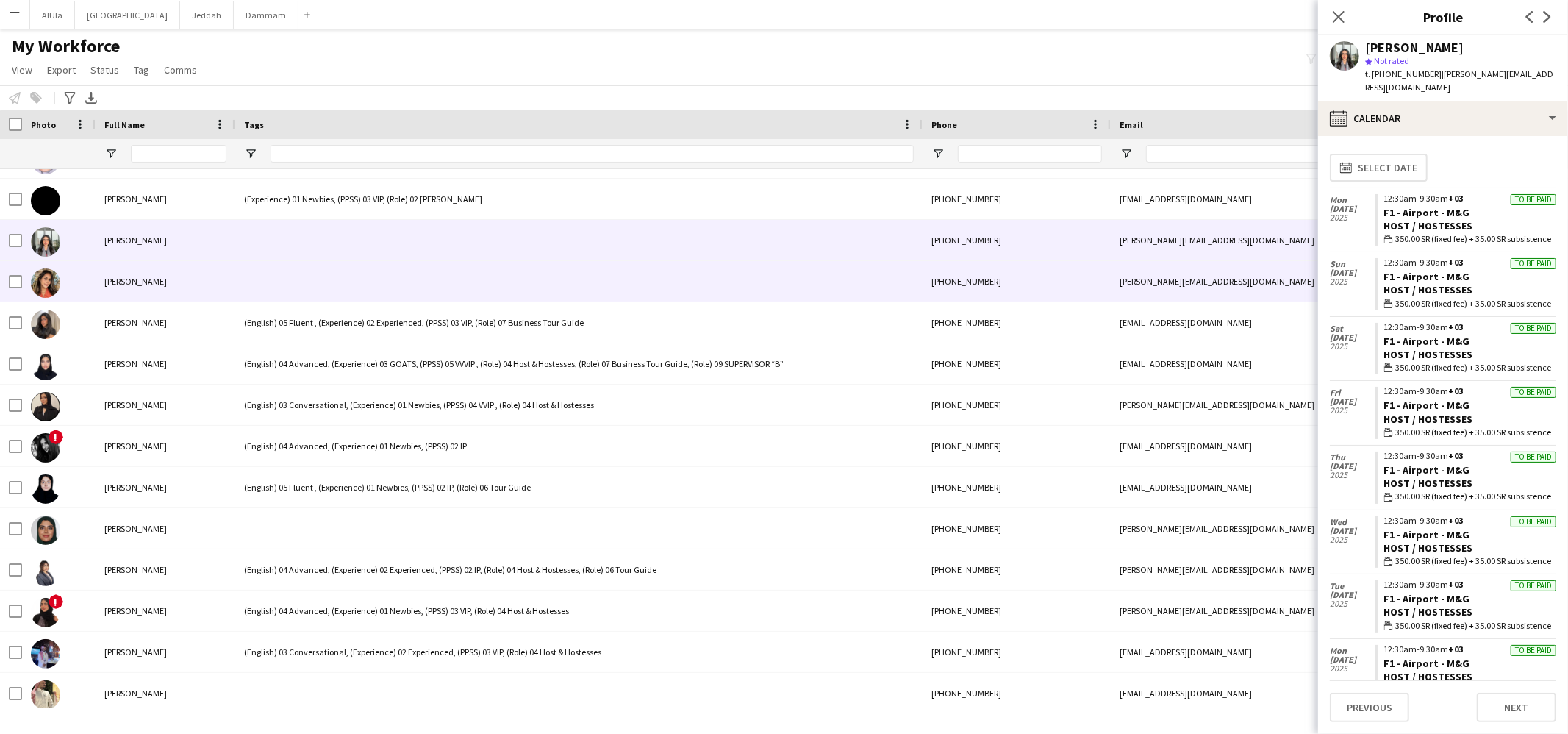
click at [321, 269] on div at bounding box center [579, 281] width 687 height 40
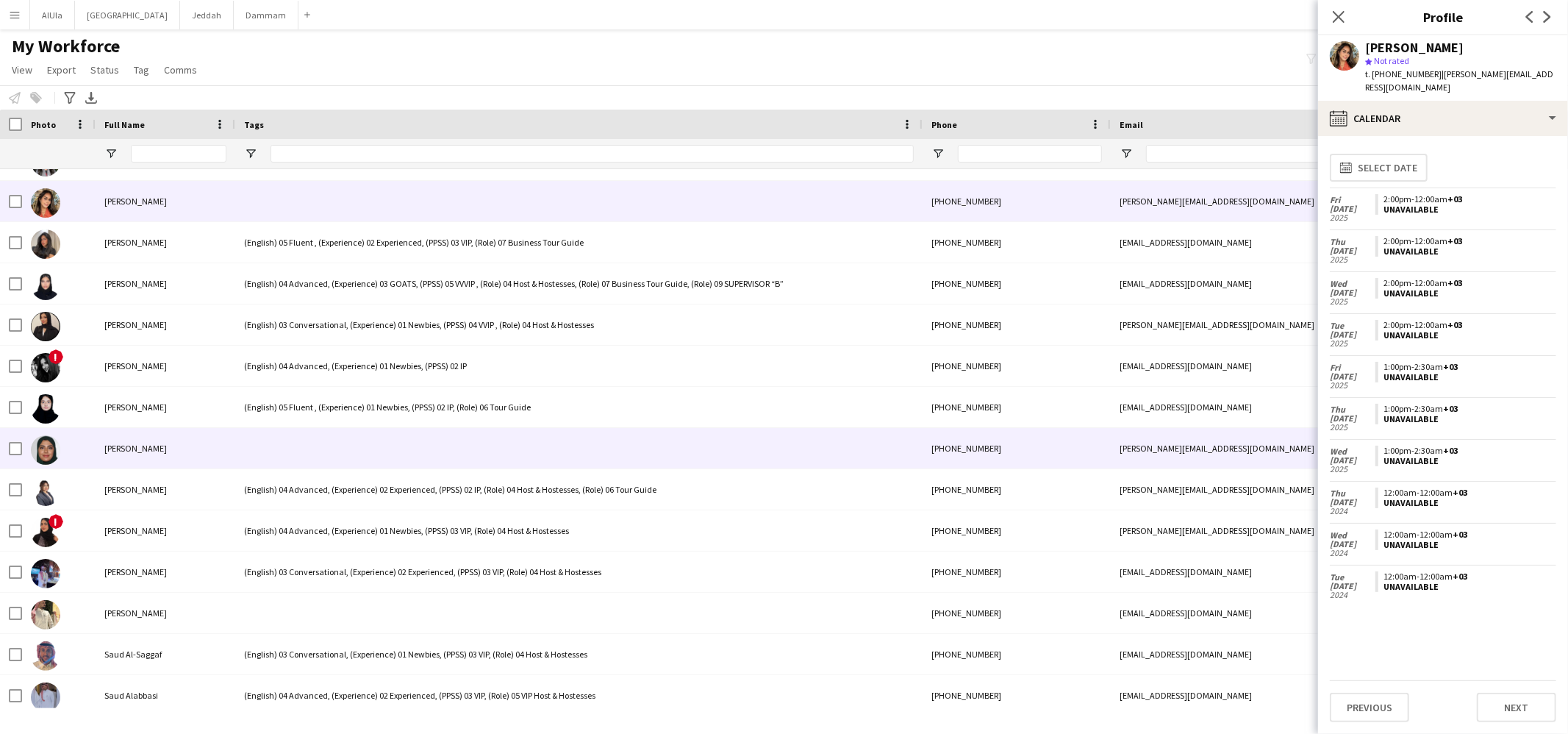
click at [315, 452] on div at bounding box center [579, 448] width 687 height 40
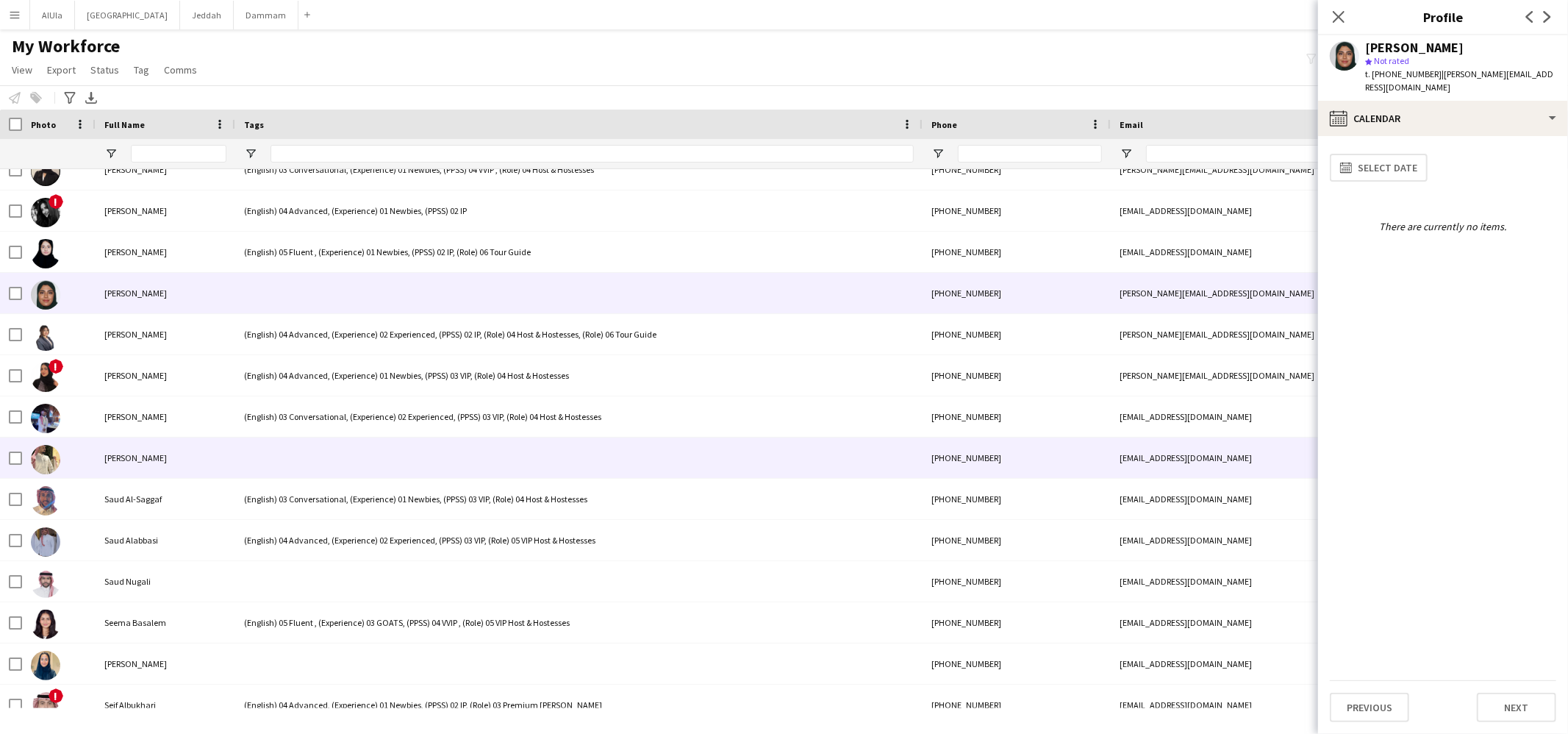
click at [280, 444] on div at bounding box center [579, 457] width 687 height 40
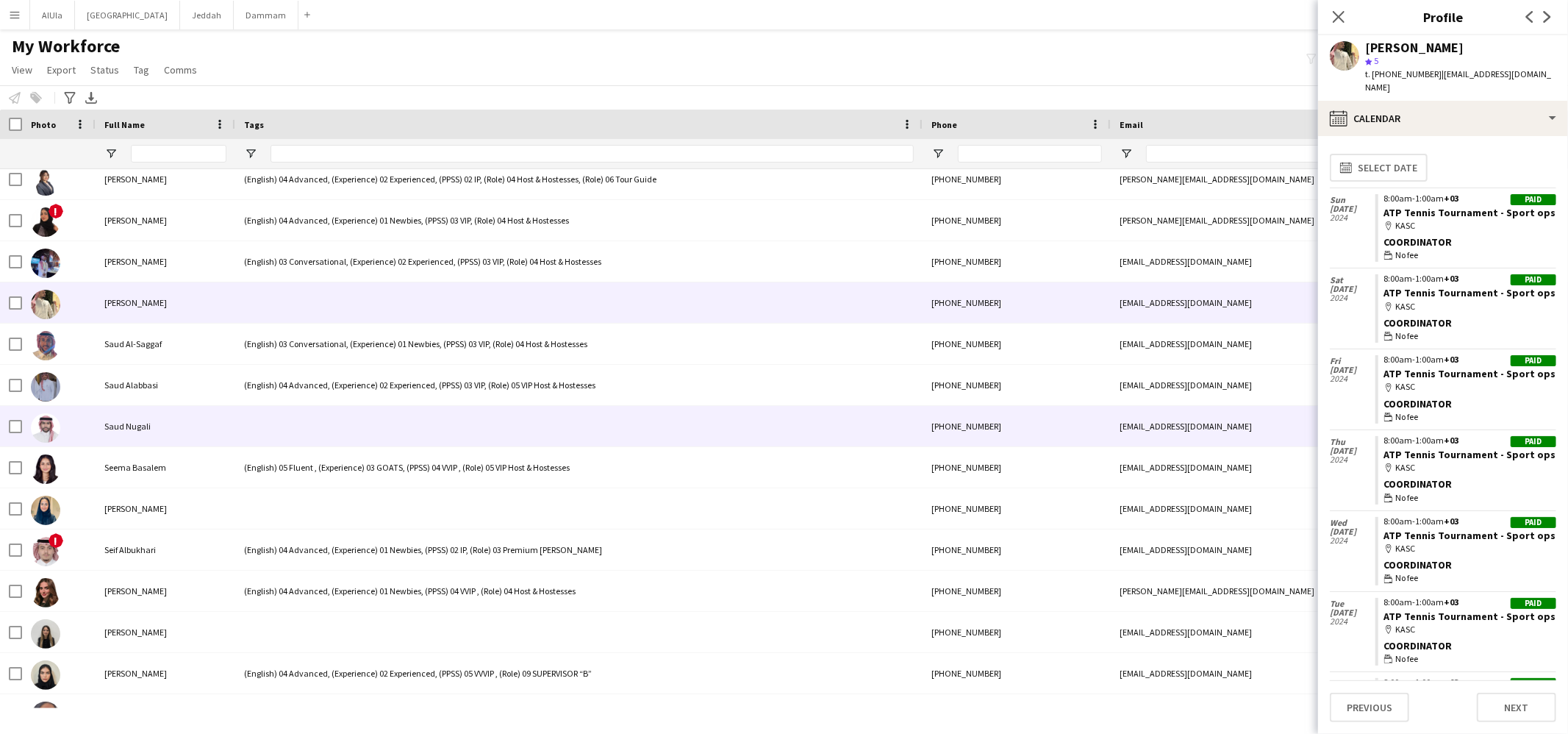
click at [309, 411] on div at bounding box center [579, 426] width 687 height 40
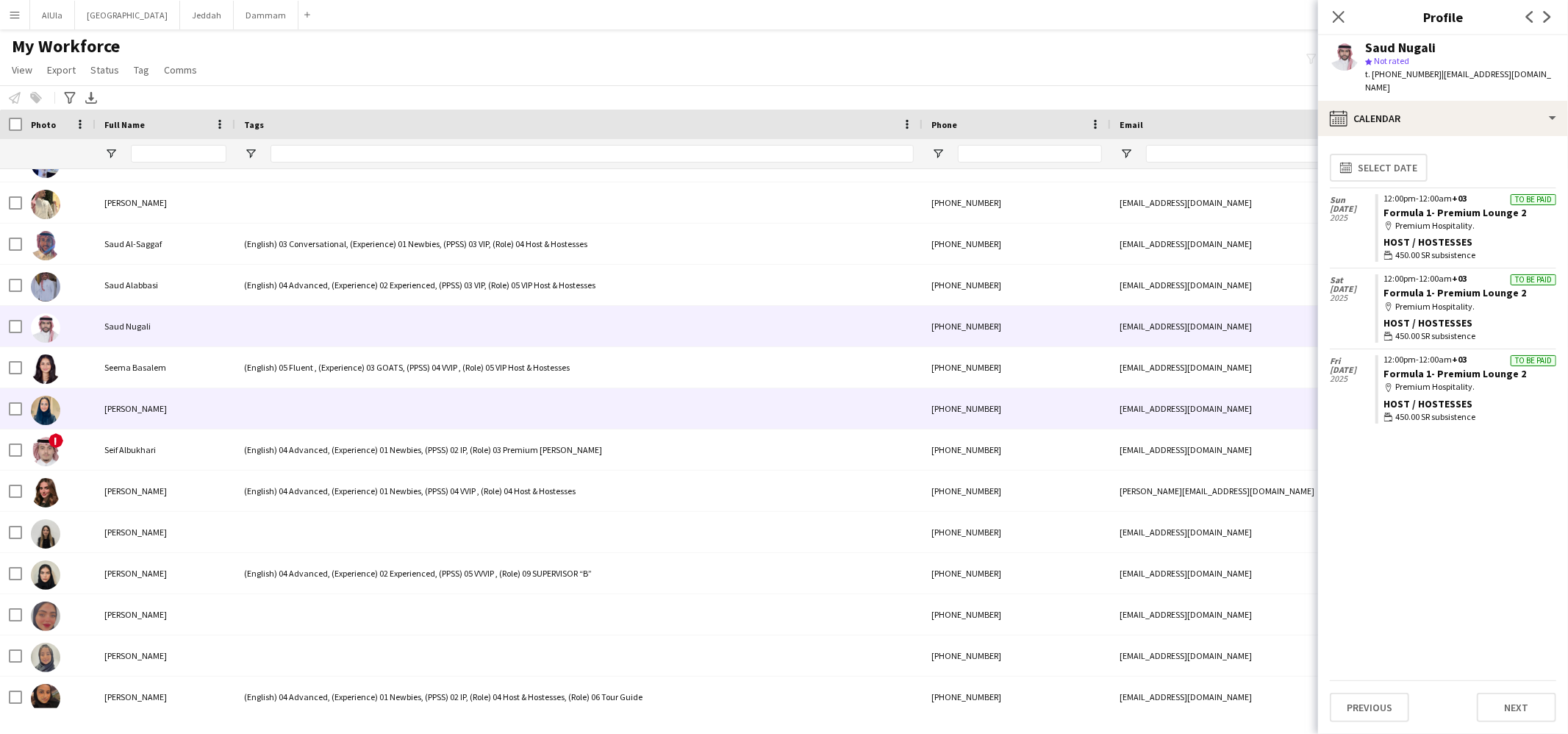
click at [283, 416] on div at bounding box center [579, 408] width 687 height 40
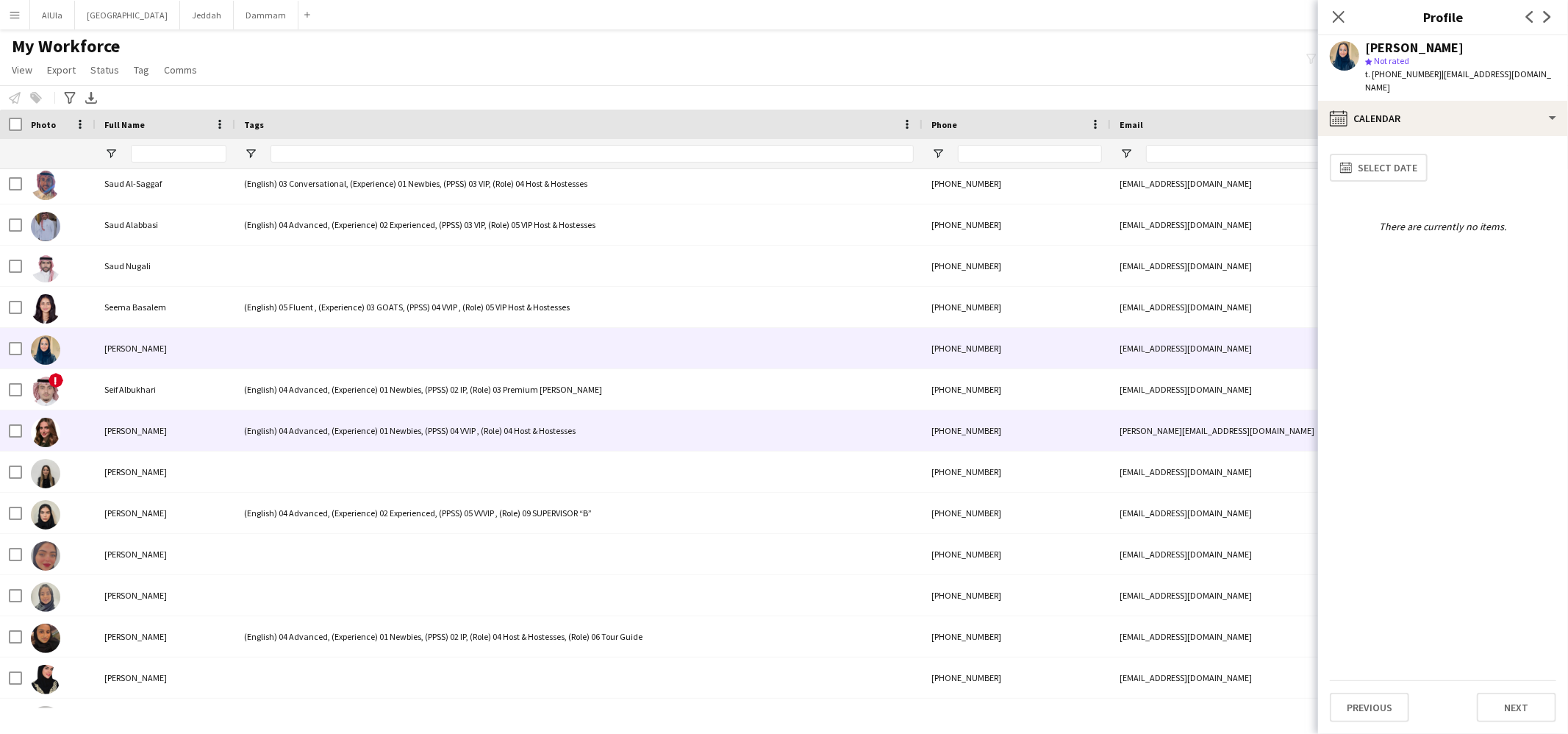
click at [317, 448] on div "(English) 04 Advanced, (Experience) 01 Newbies, (PPSS) 04 VVIP , (Role) 04 Host…" at bounding box center [579, 430] width 687 height 40
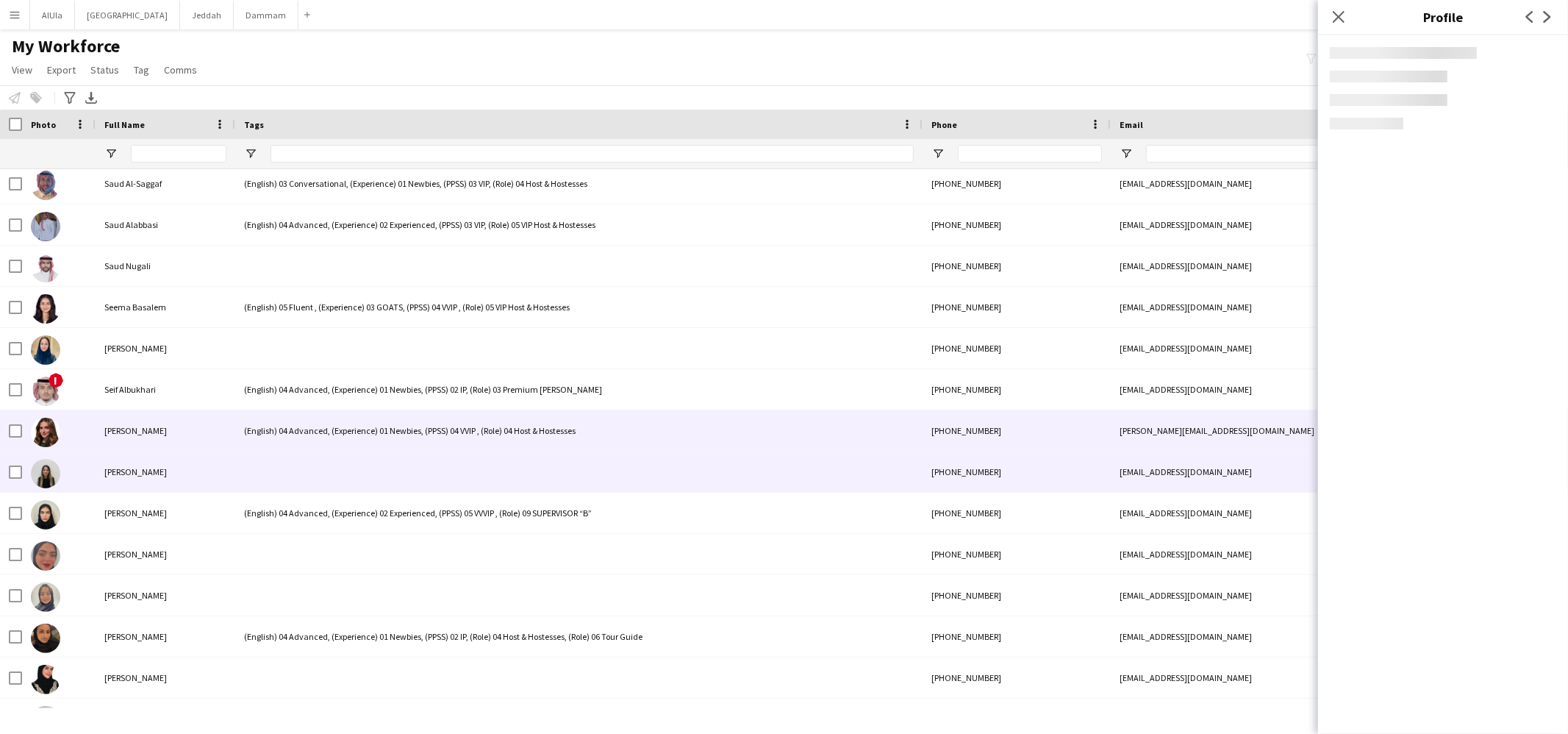
click at [312, 456] on div at bounding box center [579, 471] width 687 height 40
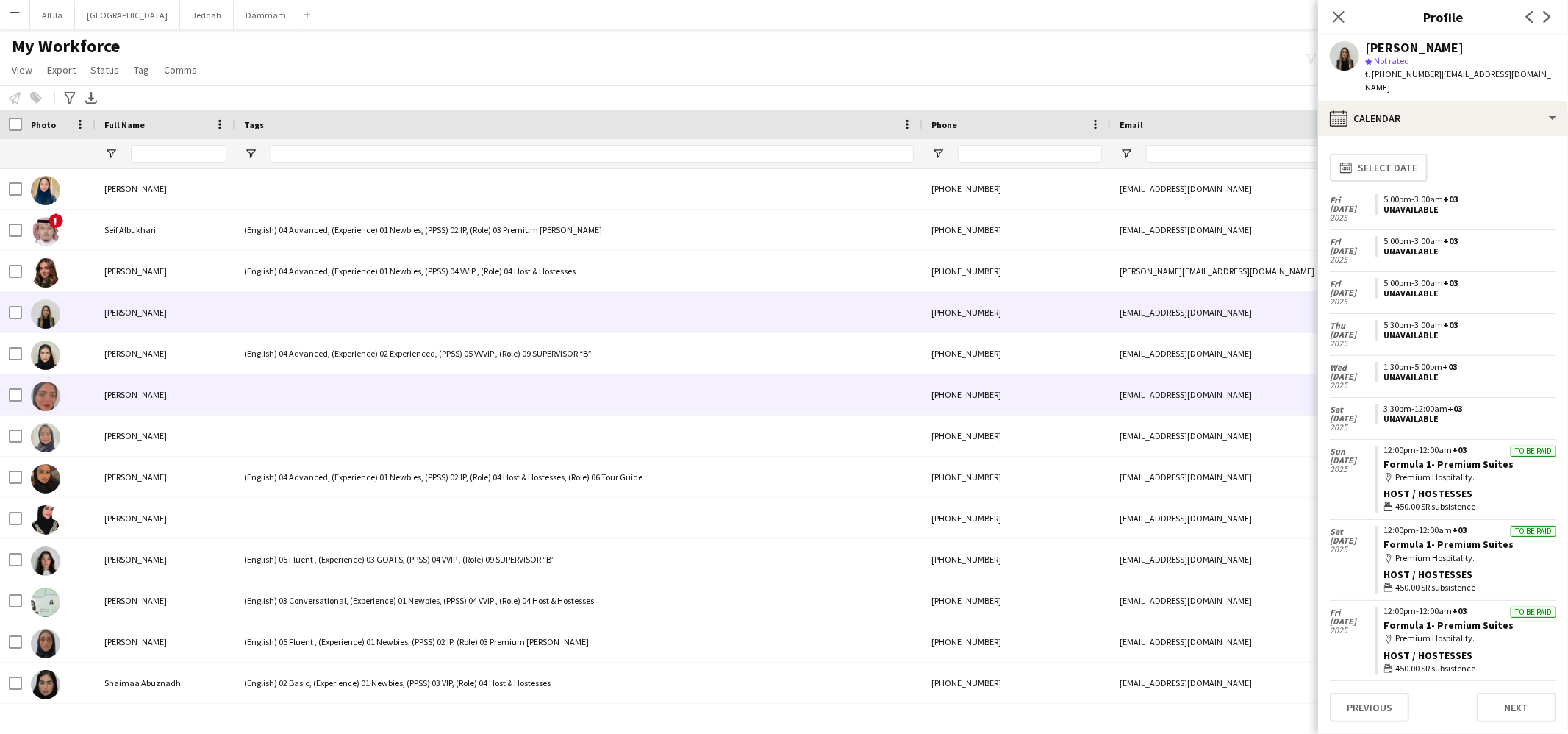
click at [305, 395] on div at bounding box center [579, 394] width 687 height 40
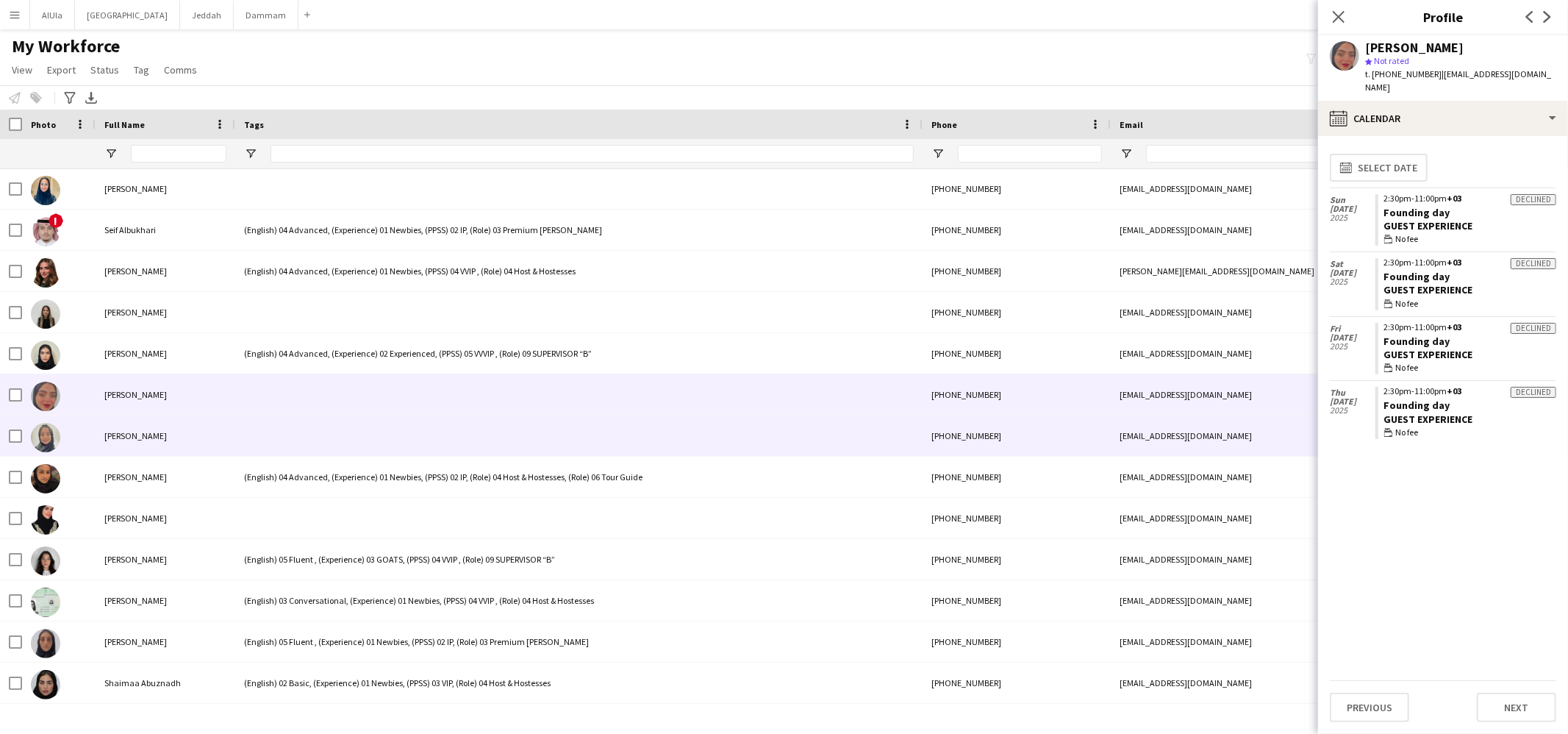
click at [312, 426] on div at bounding box center [579, 435] width 687 height 40
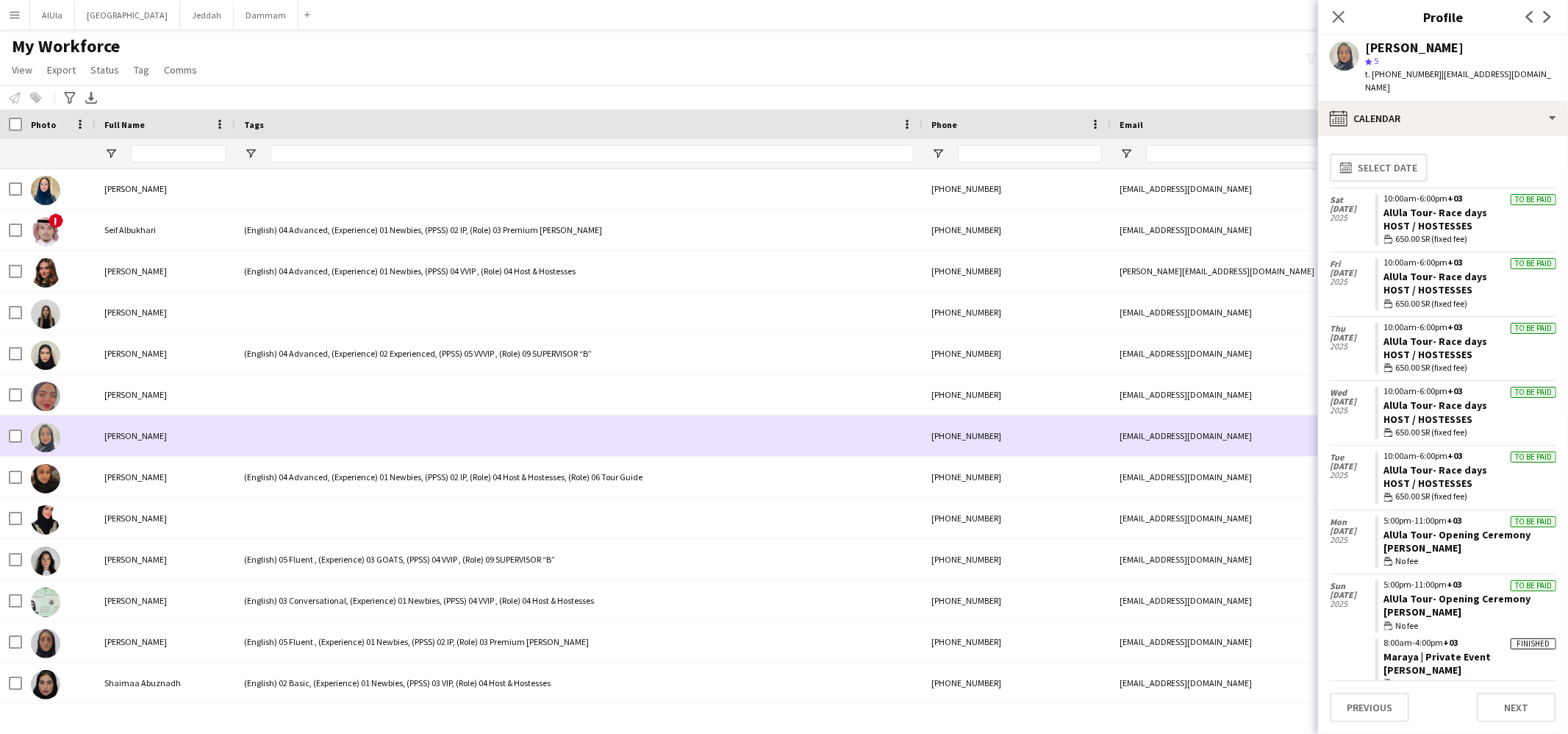
click at [314, 394] on div at bounding box center [579, 394] width 687 height 40
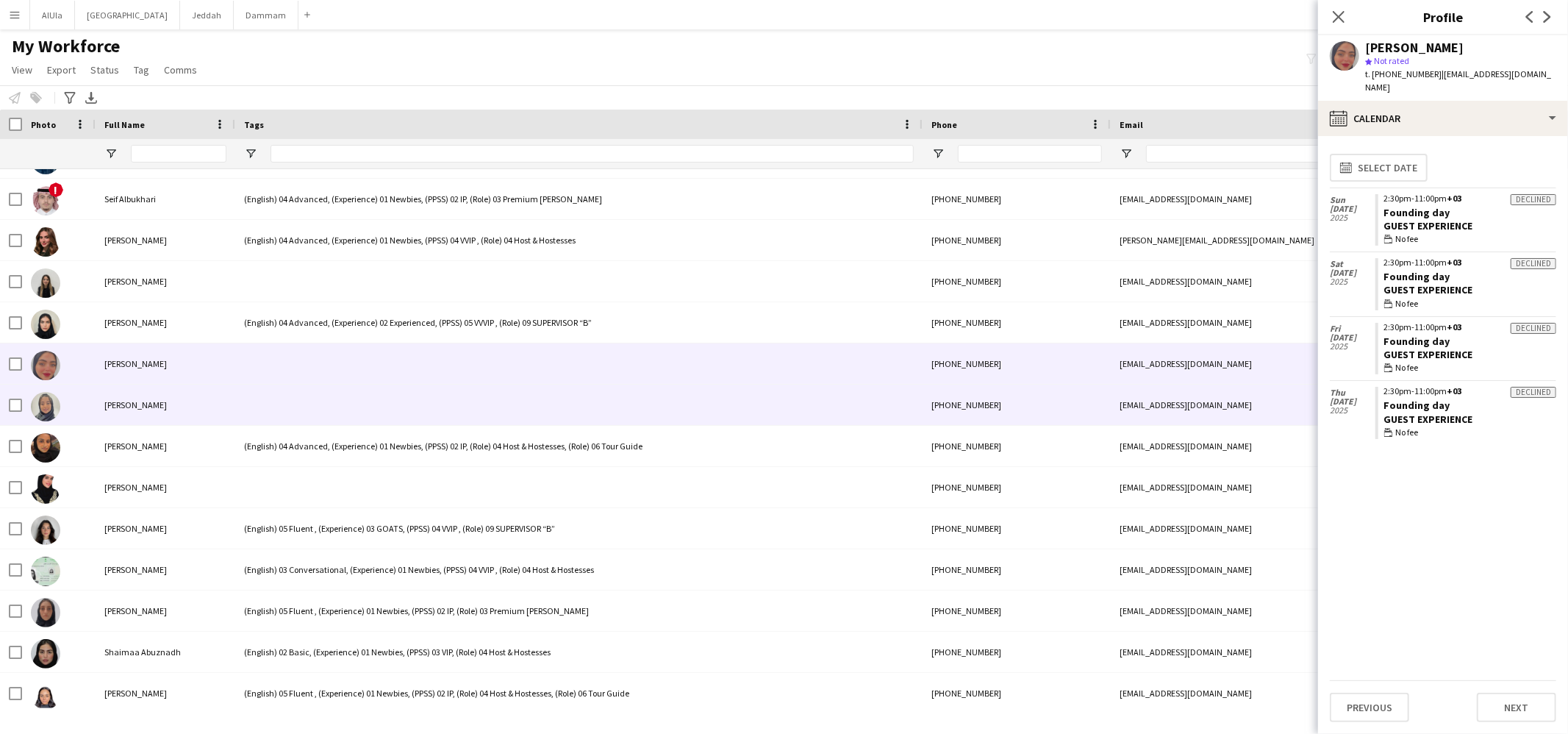
click at [344, 418] on div at bounding box center [579, 404] width 687 height 40
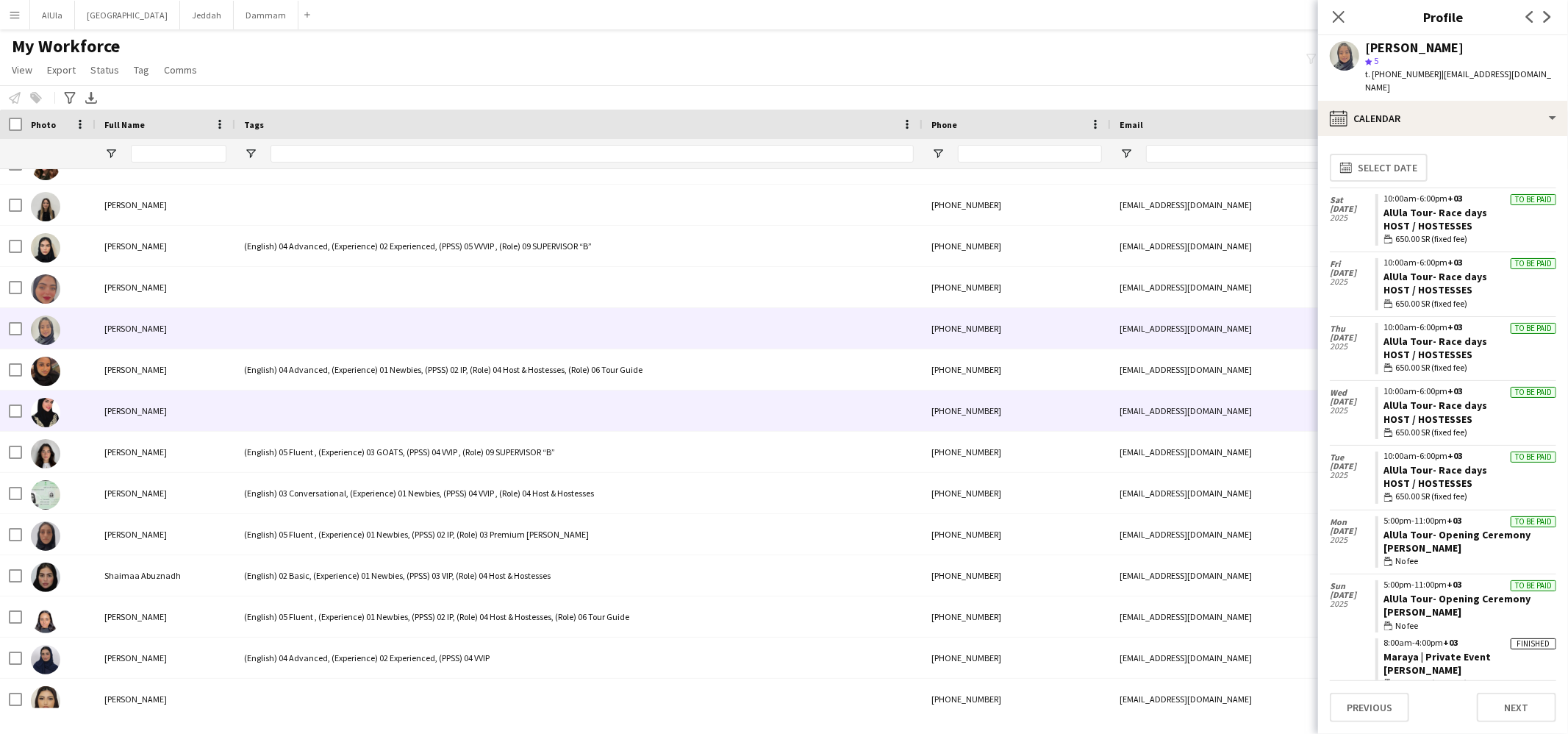
click at [290, 402] on div at bounding box center [579, 410] width 687 height 40
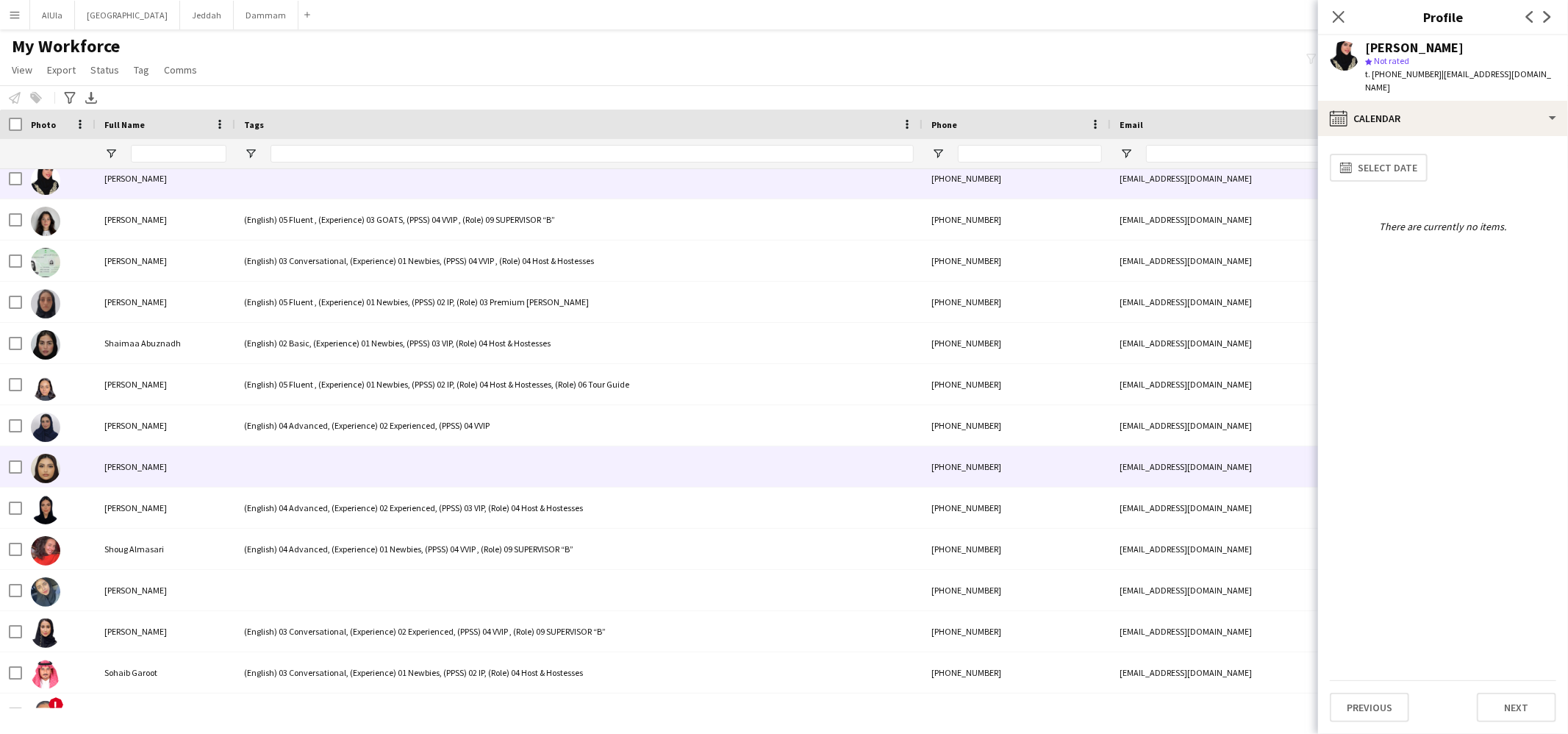
click at [288, 454] on div at bounding box center [579, 466] width 687 height 40
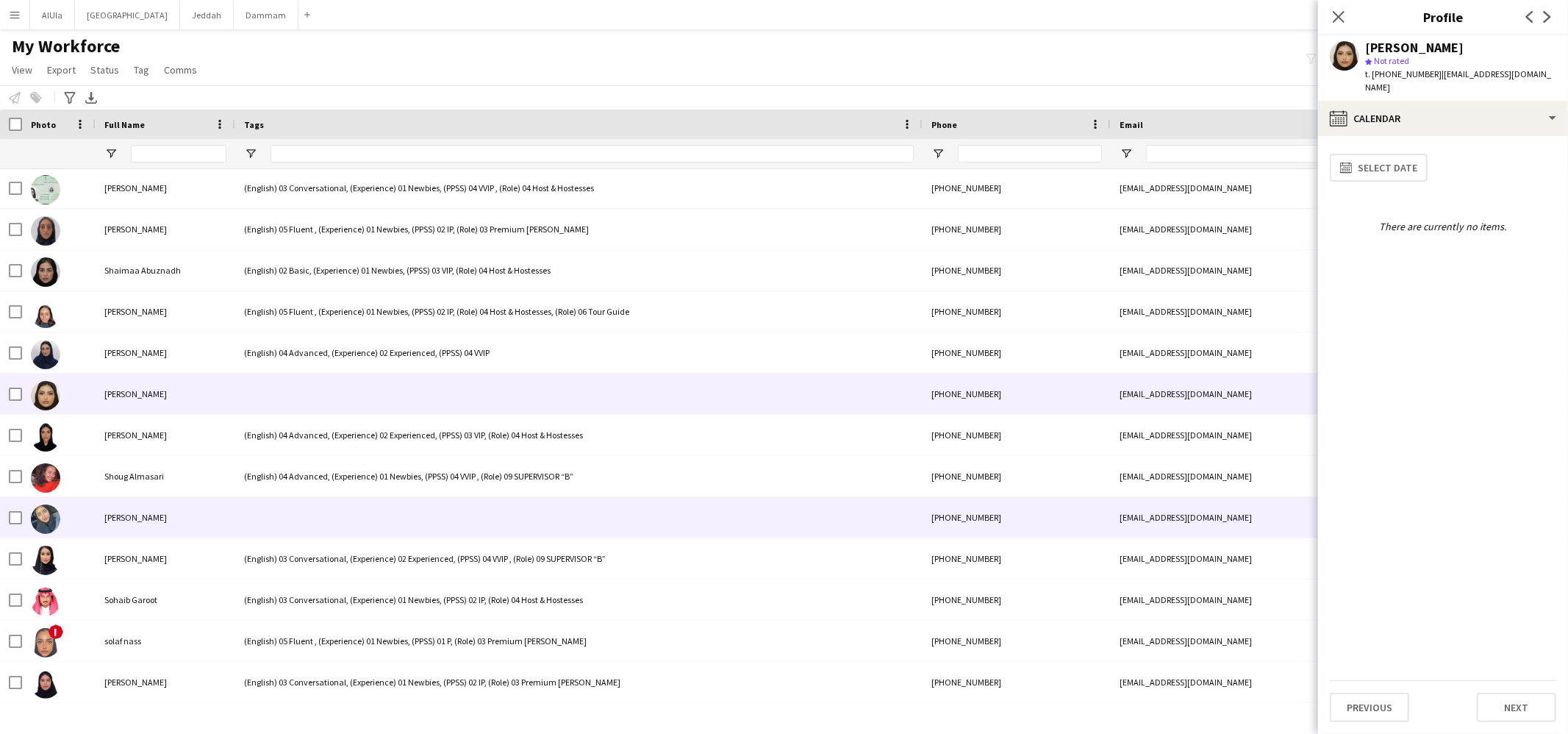
click at [276, 523] on div at bounding box center [579, 517] width 687 height 40
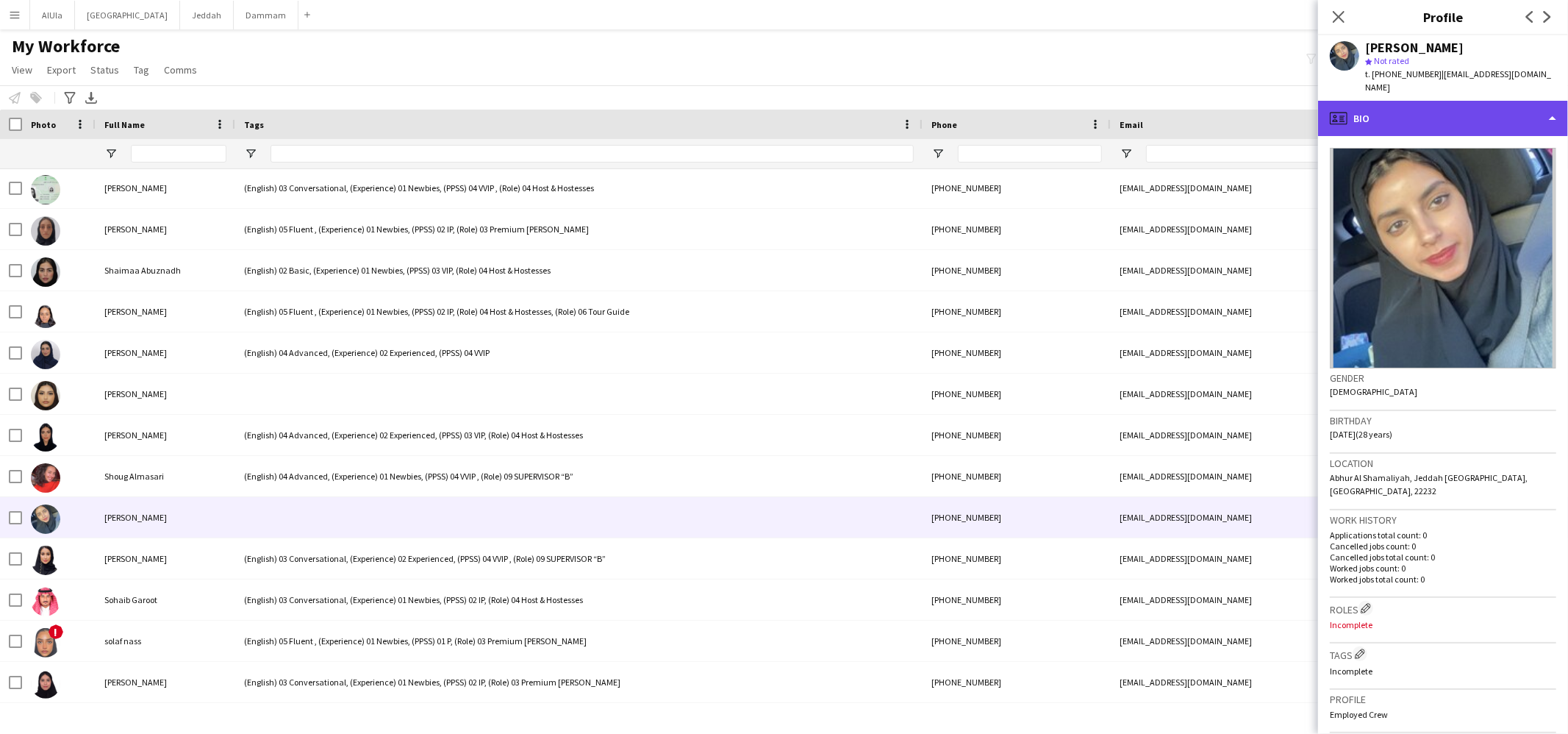
click at [1447, 101] on div "profile Bio" at bounding box center [1444, 118] width 250 height 35
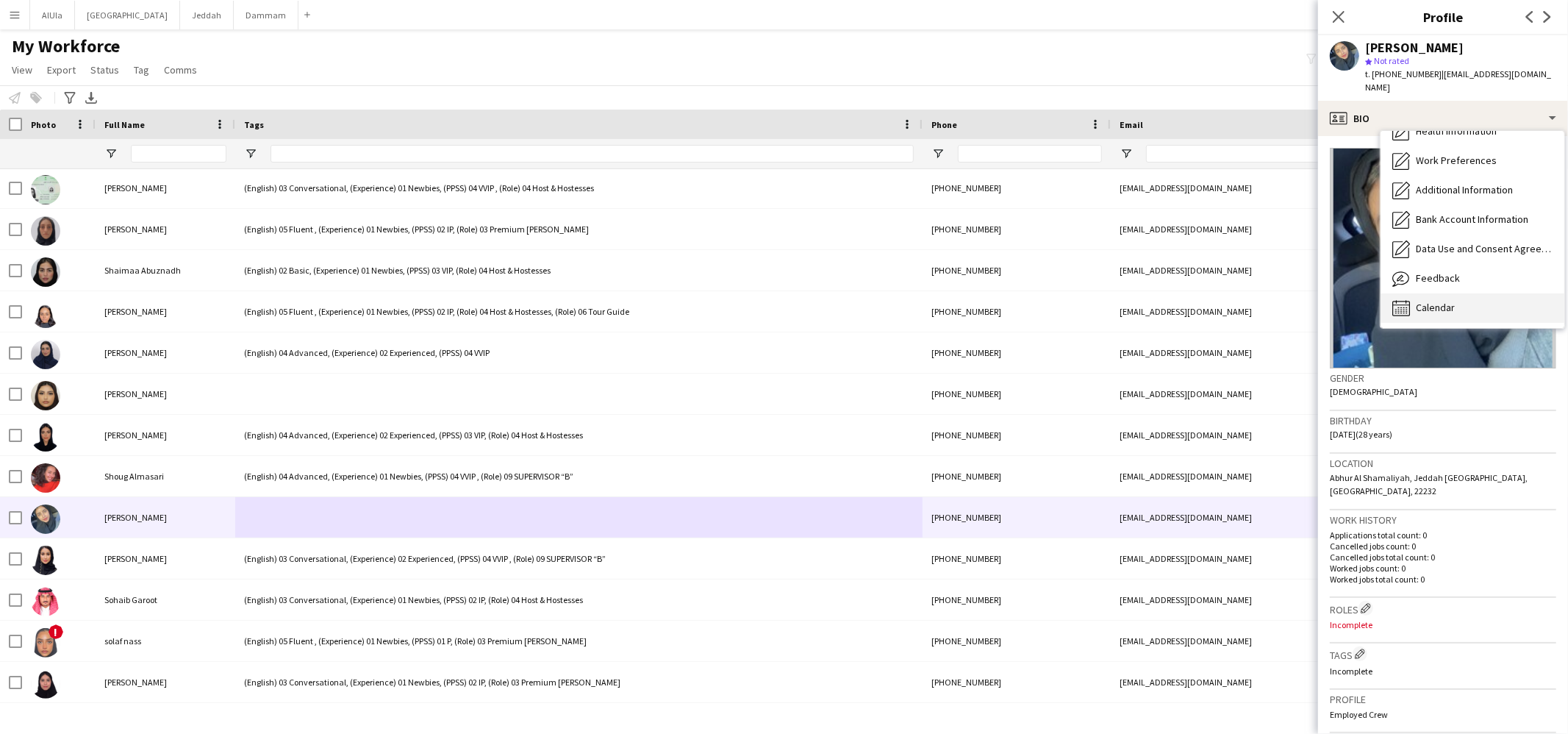
click at [1443, 301] on span "Calendar" at bounding box center [1435, 308] width 39 height 13
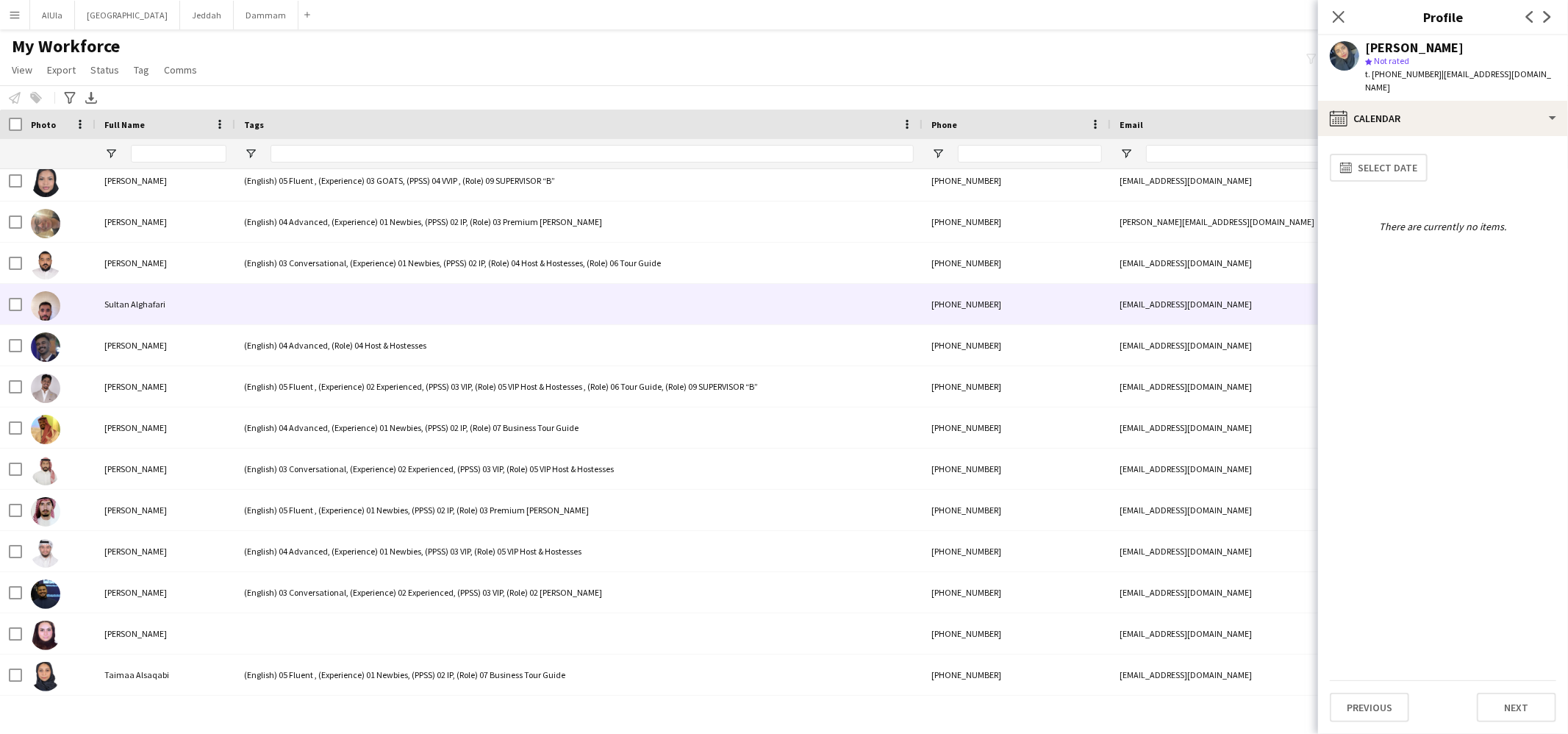
click at [367, 286] on div at bounding box center [579, 304] width 687 height 40
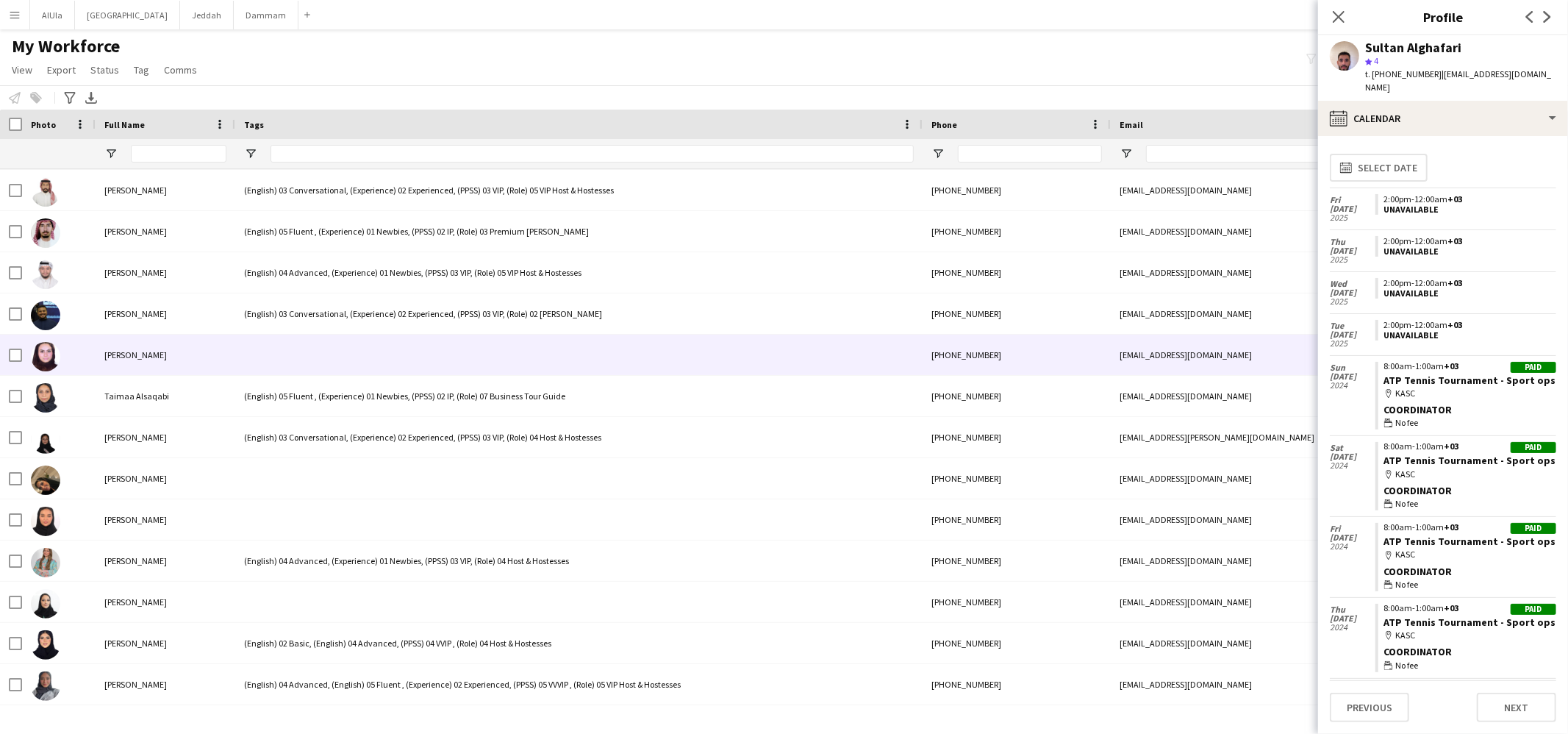
drag, startPoint x: 287, startPoint y: 345, endPoint x: 276, endPoint y: 337, distance: 13.6
click at [288, 345] on div at bounding box center [579, 354] width 687 height 40
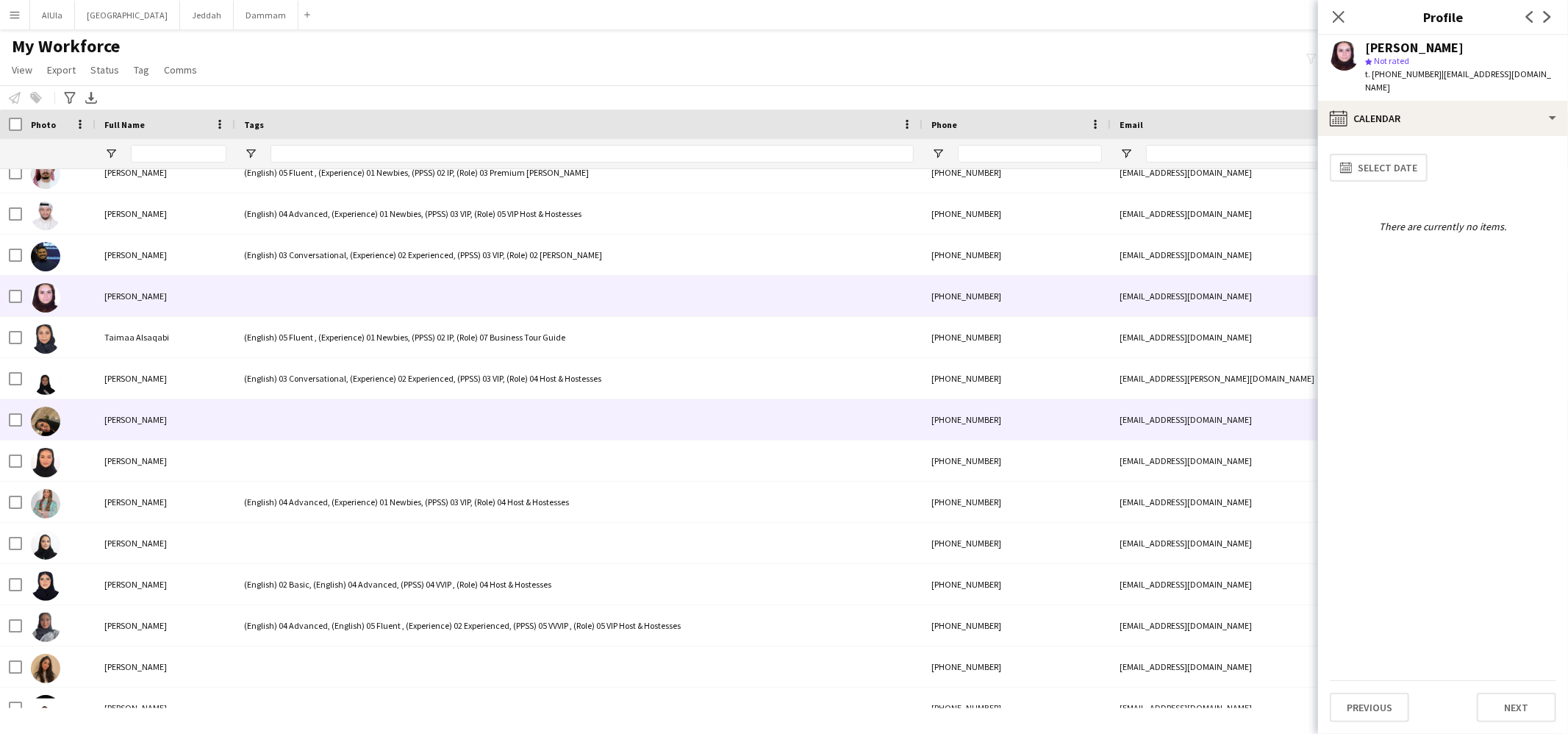
click at [295, 401] on div at bounding box center [579, 419] width 687 height 40
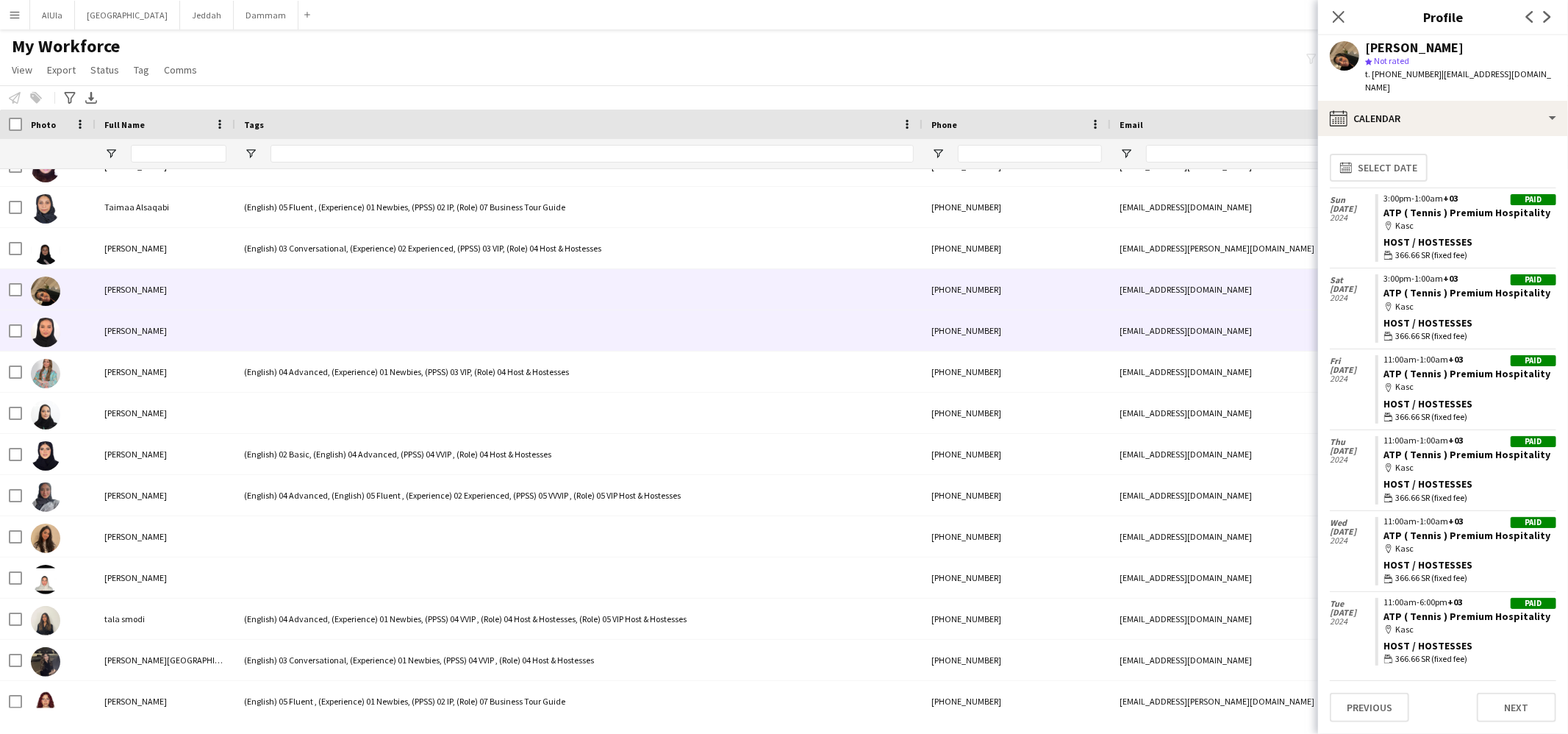
click at [339, 322] on div at bounding box center [579, 330] width 687 height 40
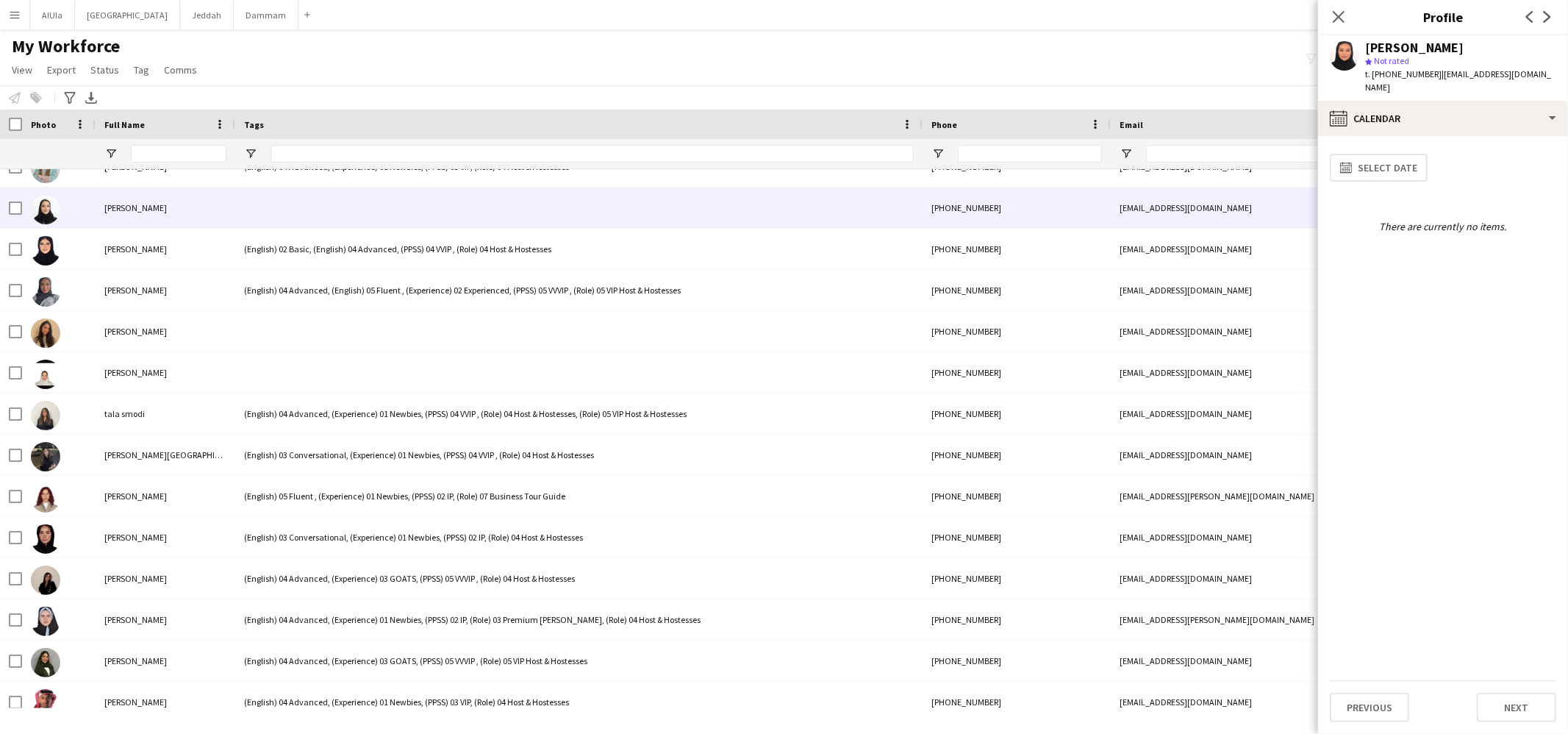
click at [335, 209] on div at bounding box center [579, 207] width 687 height 40
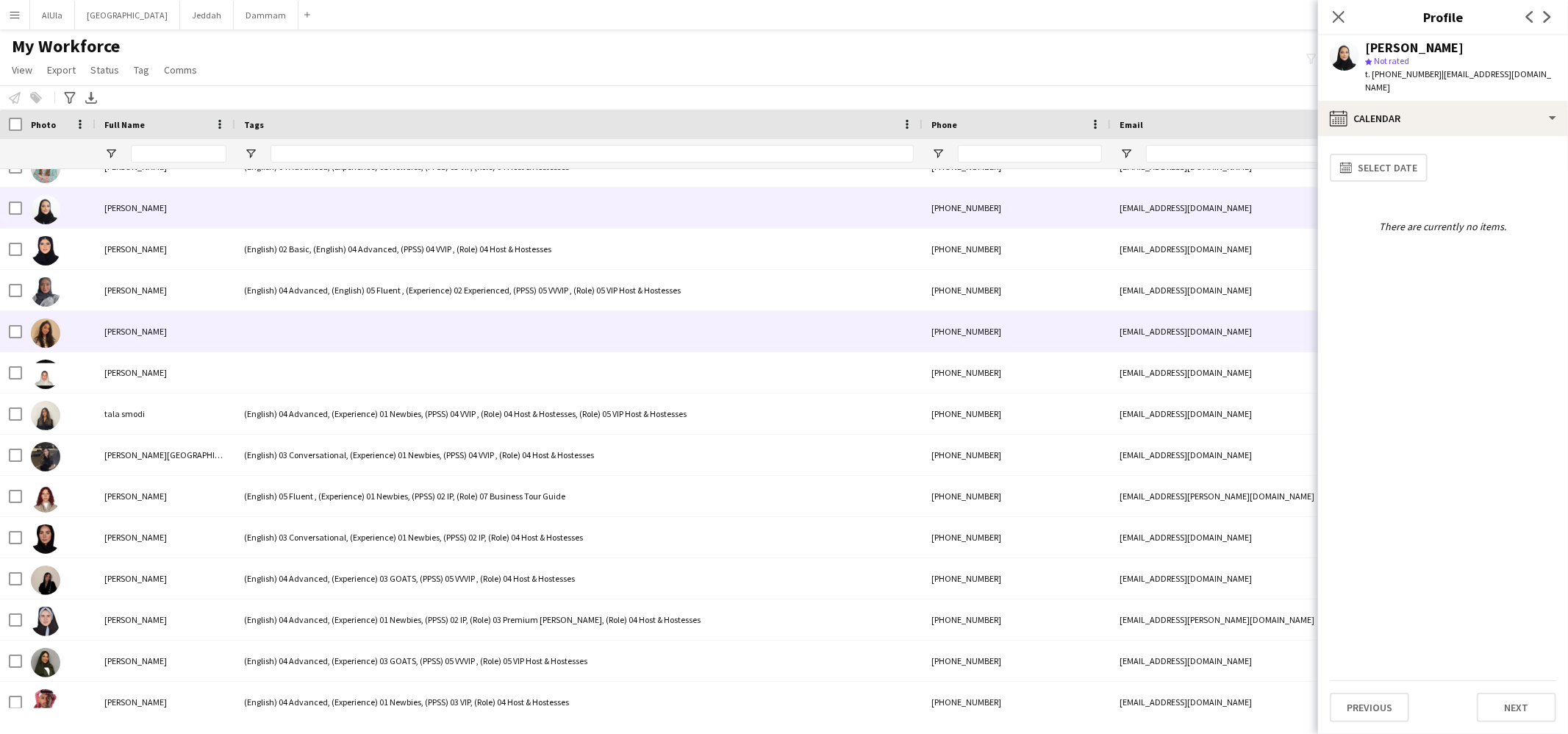
click at [335, 333] on div at bounding box center [579, 331] width 687 height 40
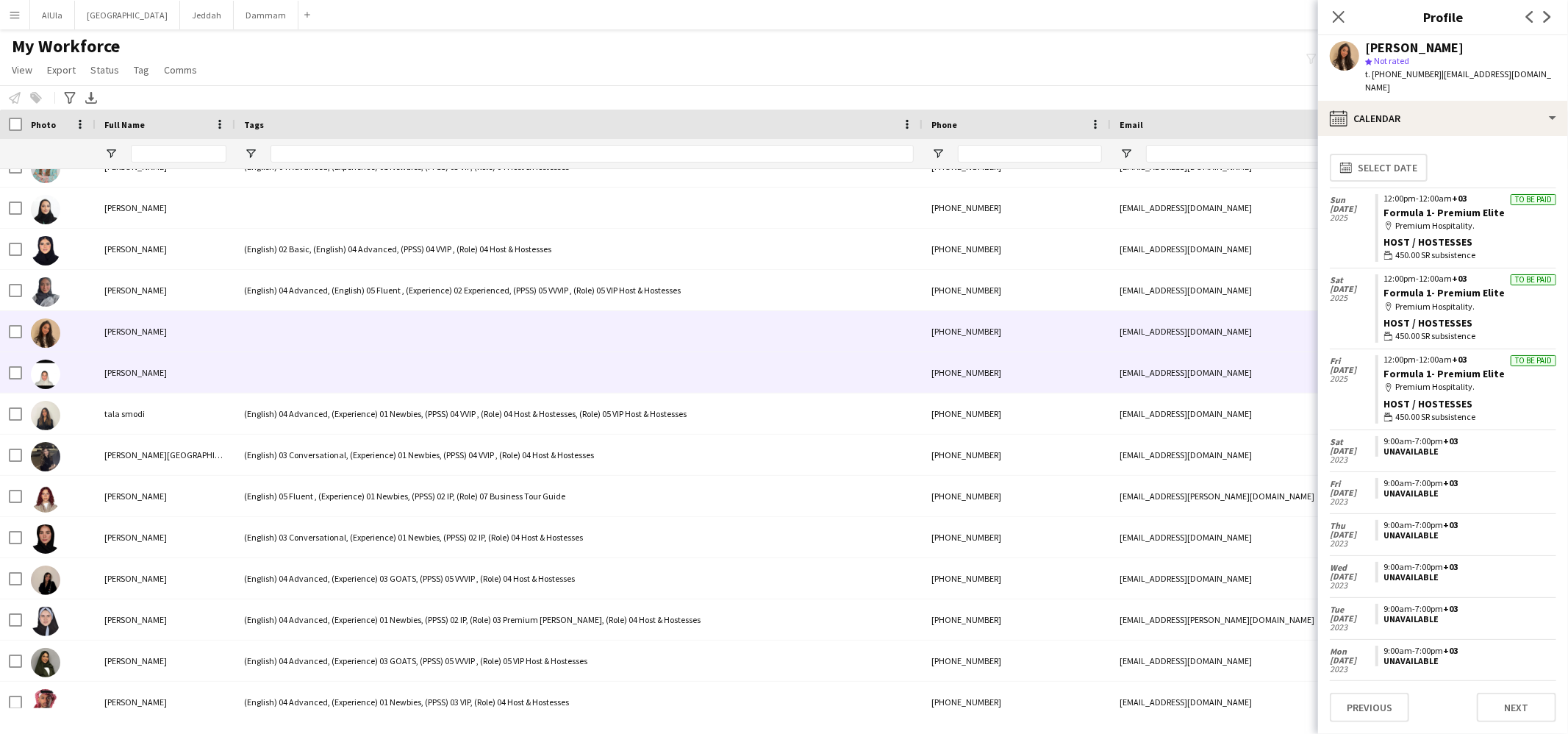
click at [342, 372] on div at bounding box center [579, 372] width 687 height 40
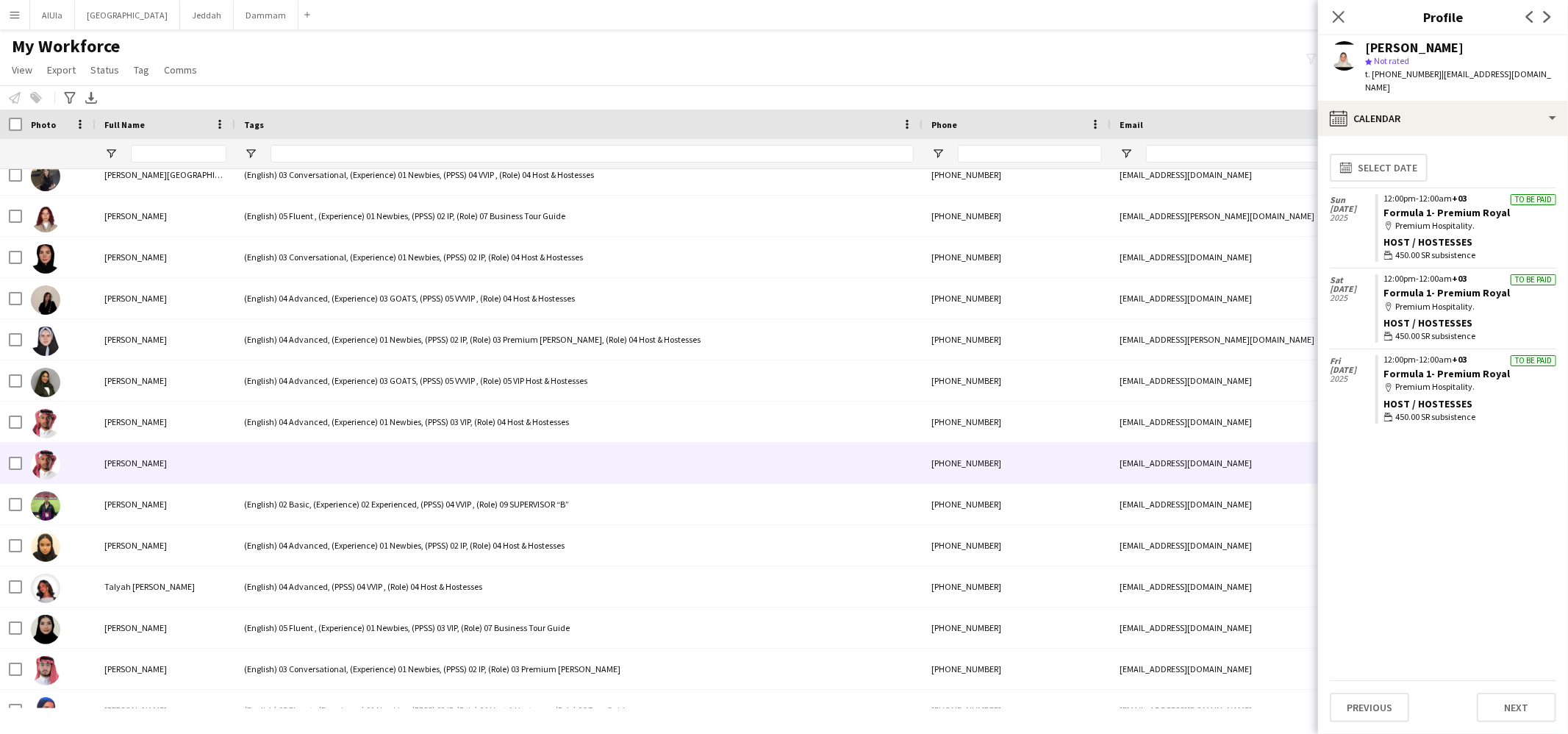
click at [297, 450] on div at bounding box center [579, 462] width 687 height 40
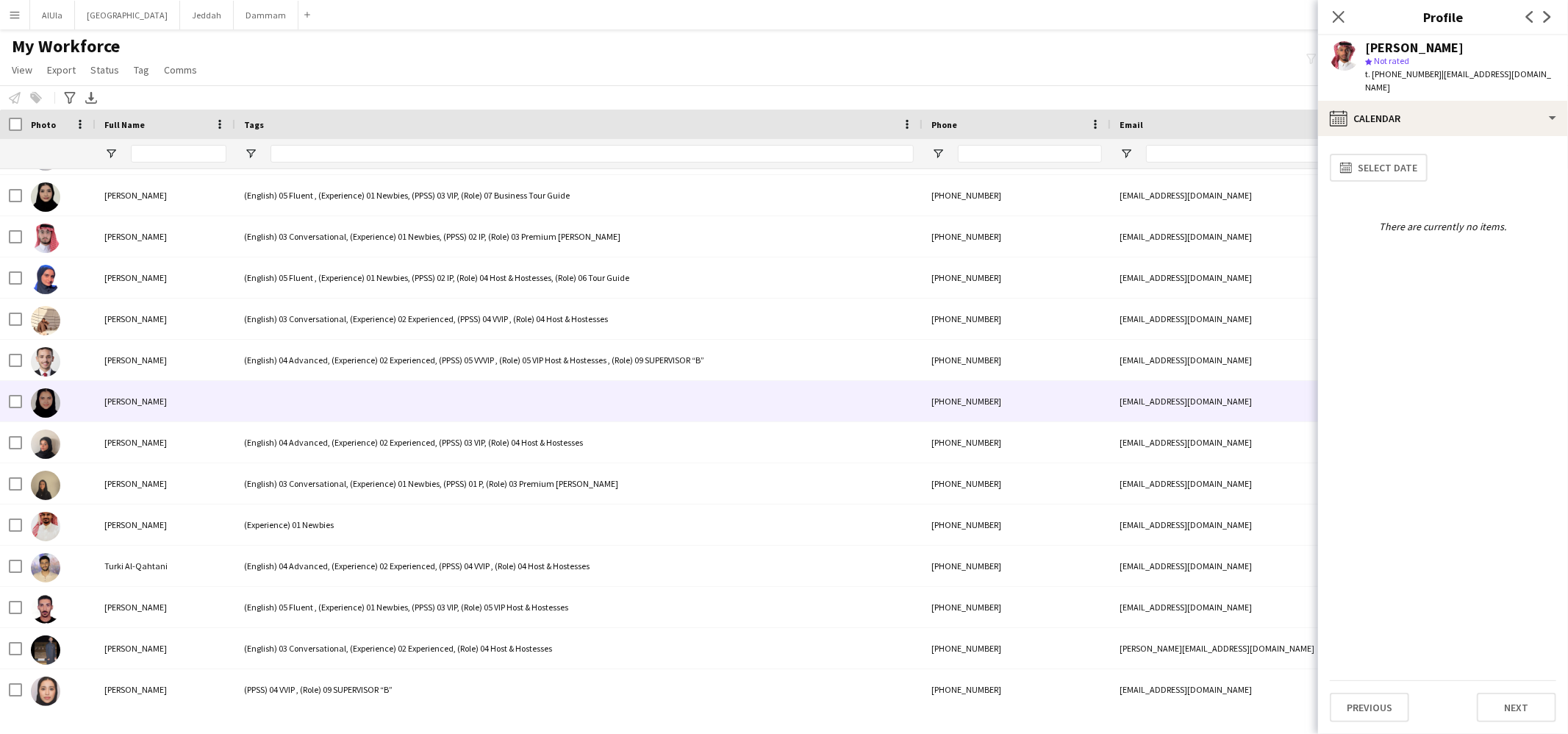
click at [330, 392] on div at bounding box center [579, 401] width 687 height 40
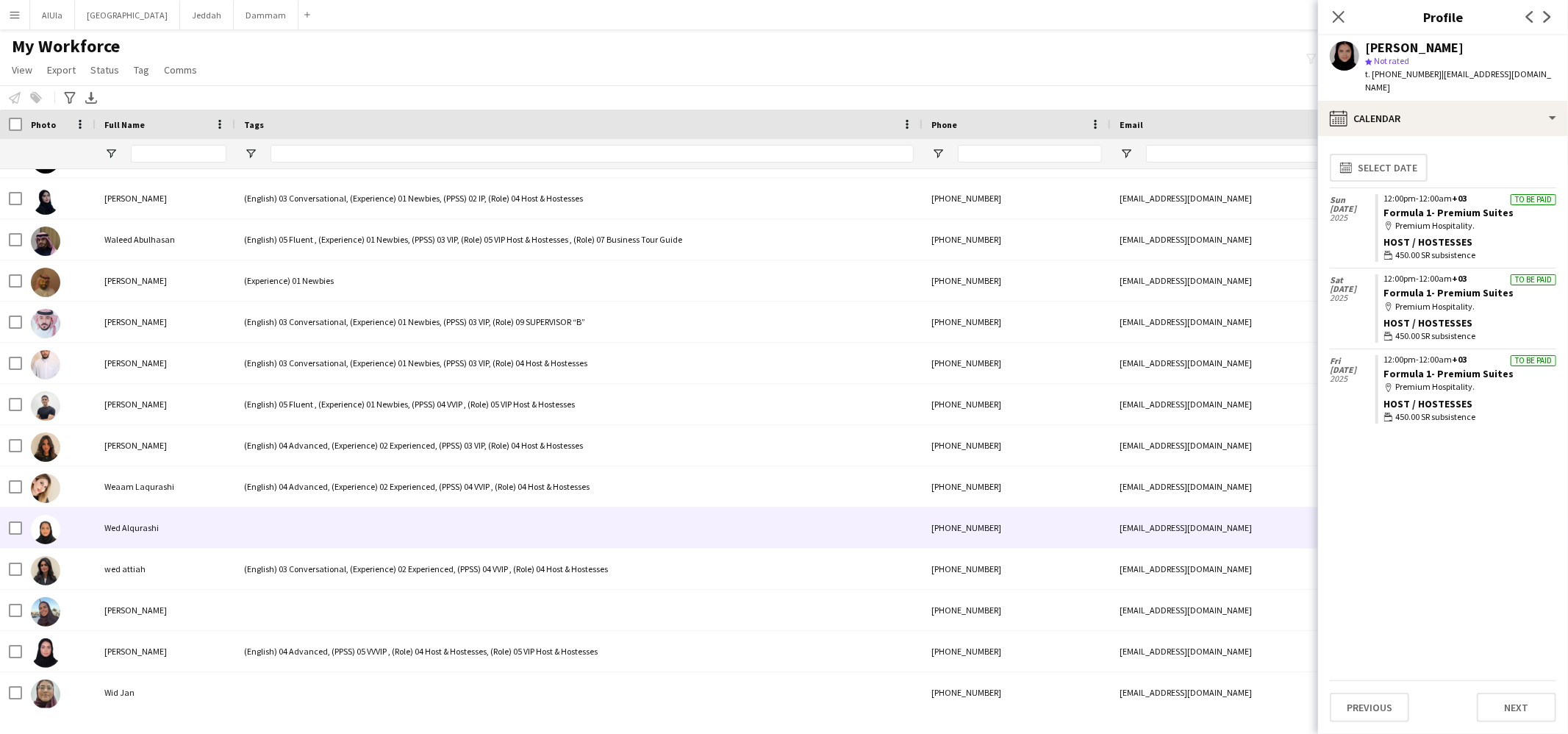
click at [309, 518] on div at bounding box center [579, 527] width 687 height 40
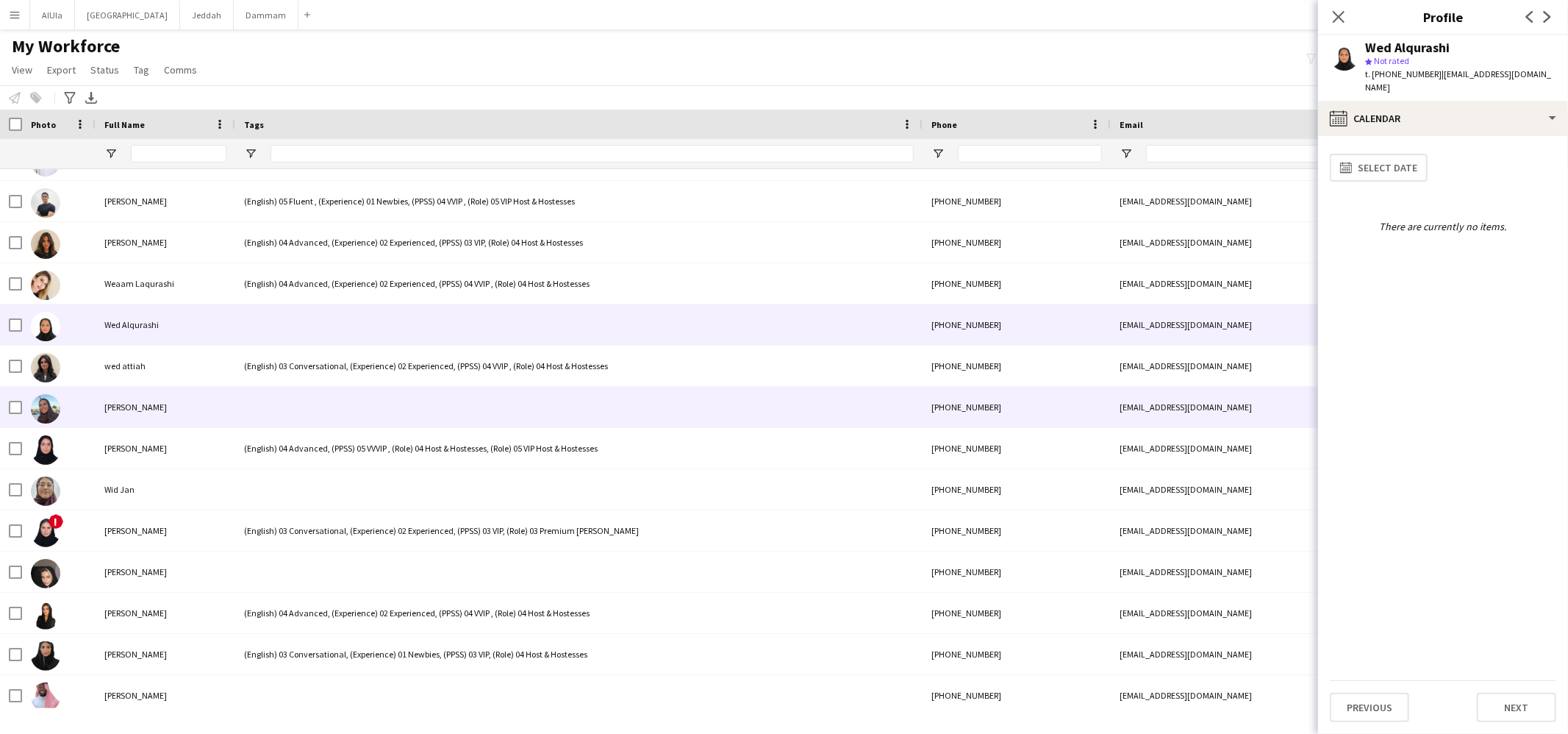
click at [305, 418] on div at bounding box center [579, 407] width 687 height 40
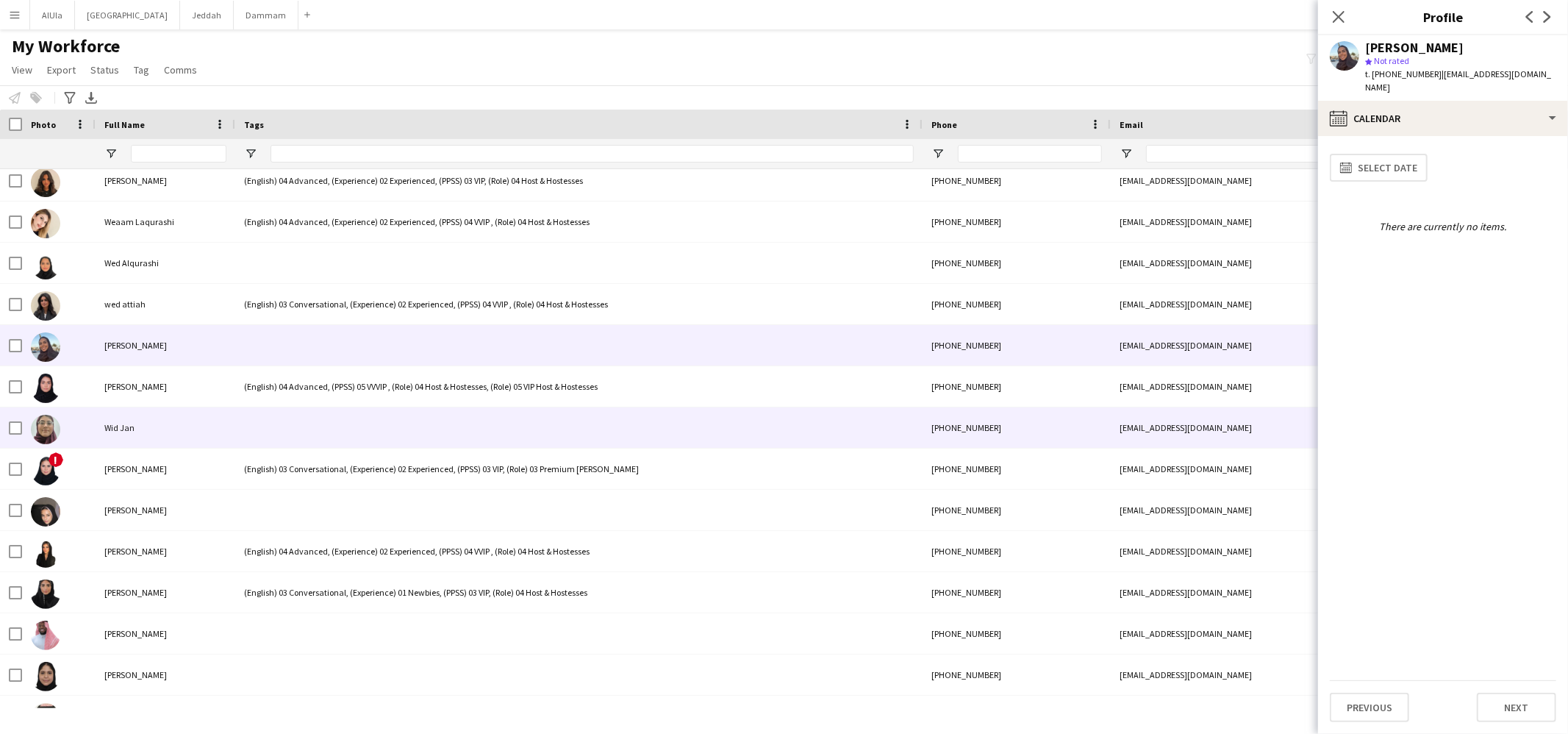
click at [309, 412] on div at bounding box center [579, 427] width 687 height 40
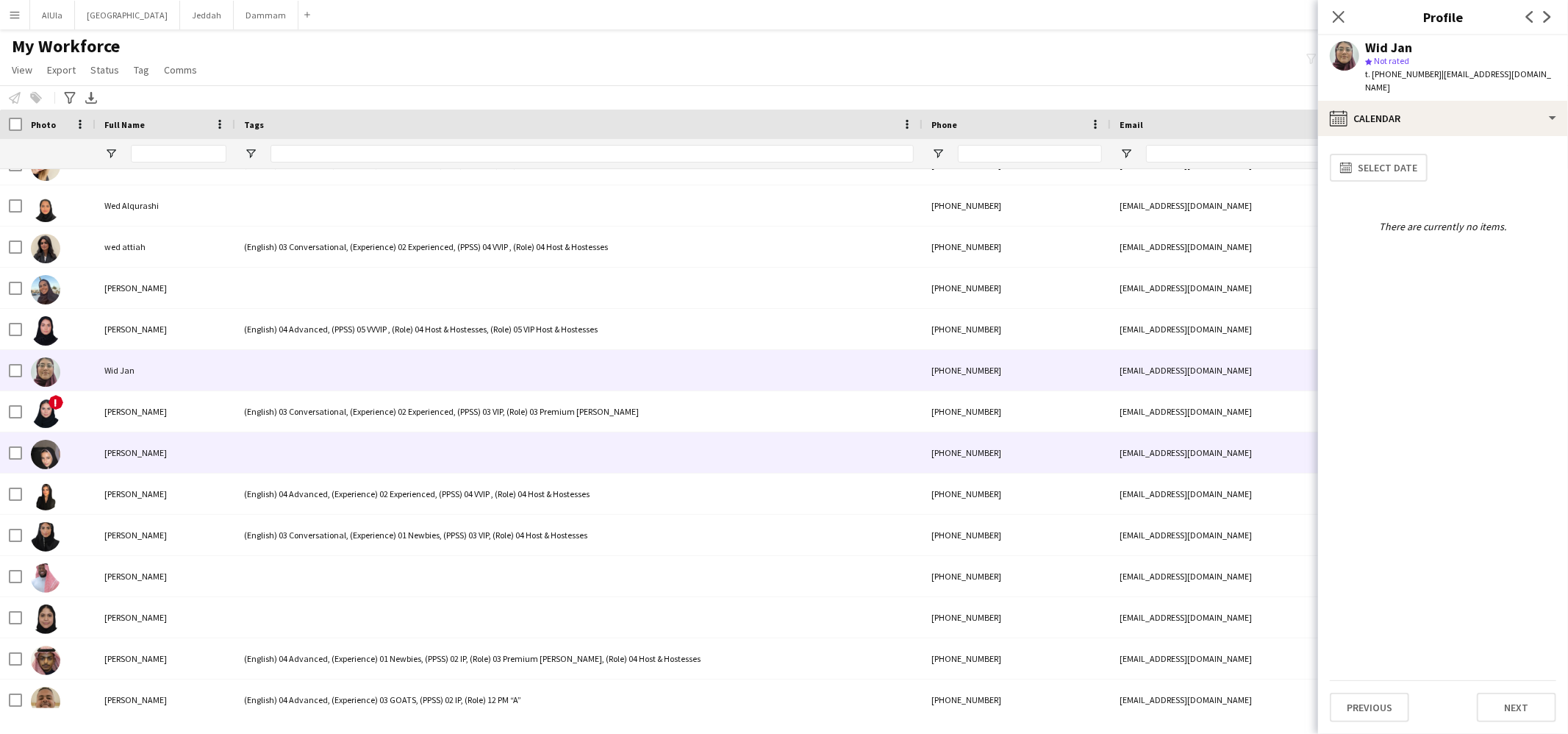
click at [303, 450] on div at bounding box center [579, 453] width 687 height 40
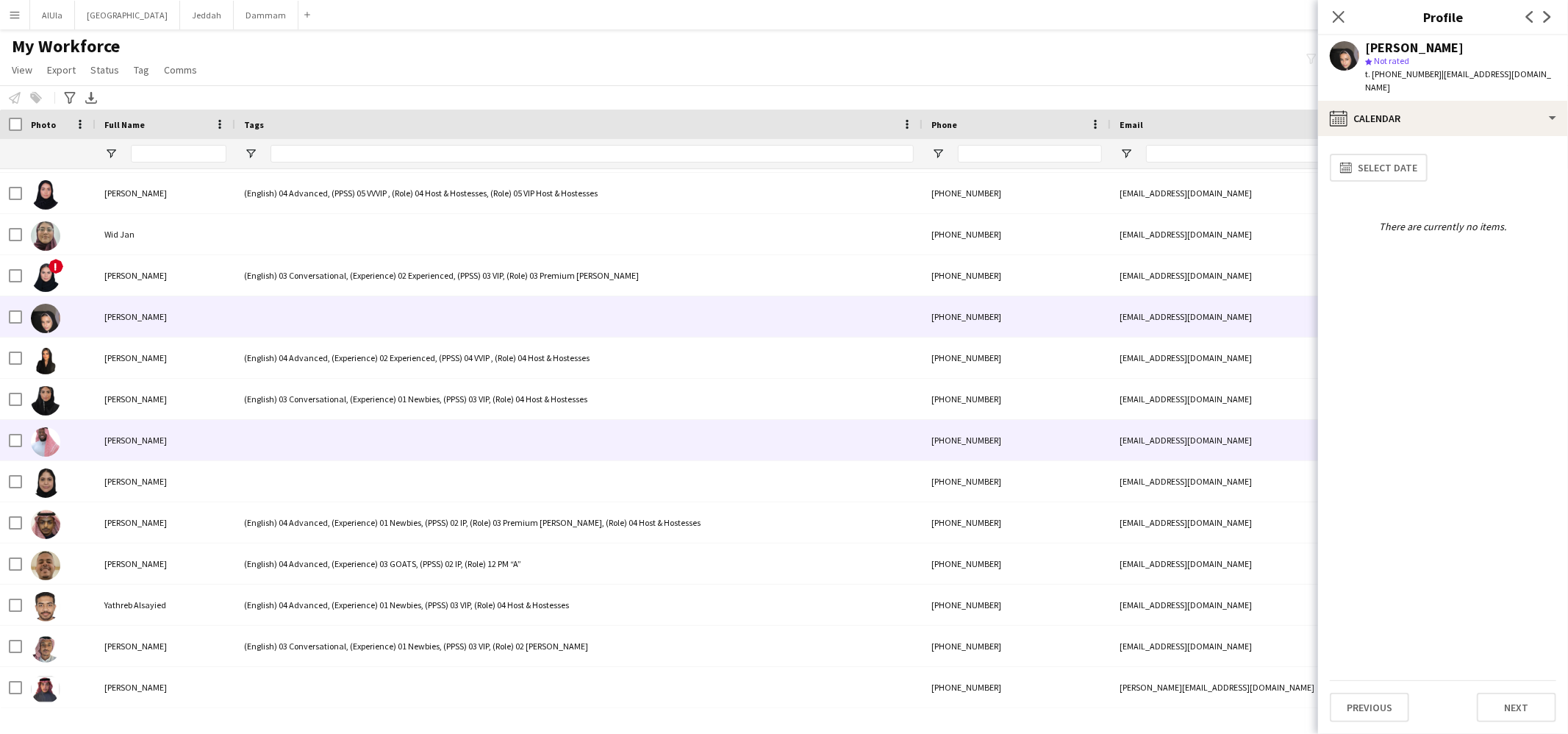
click at [302, 451] on div at bounding box center [579, 439] width 687 height 40
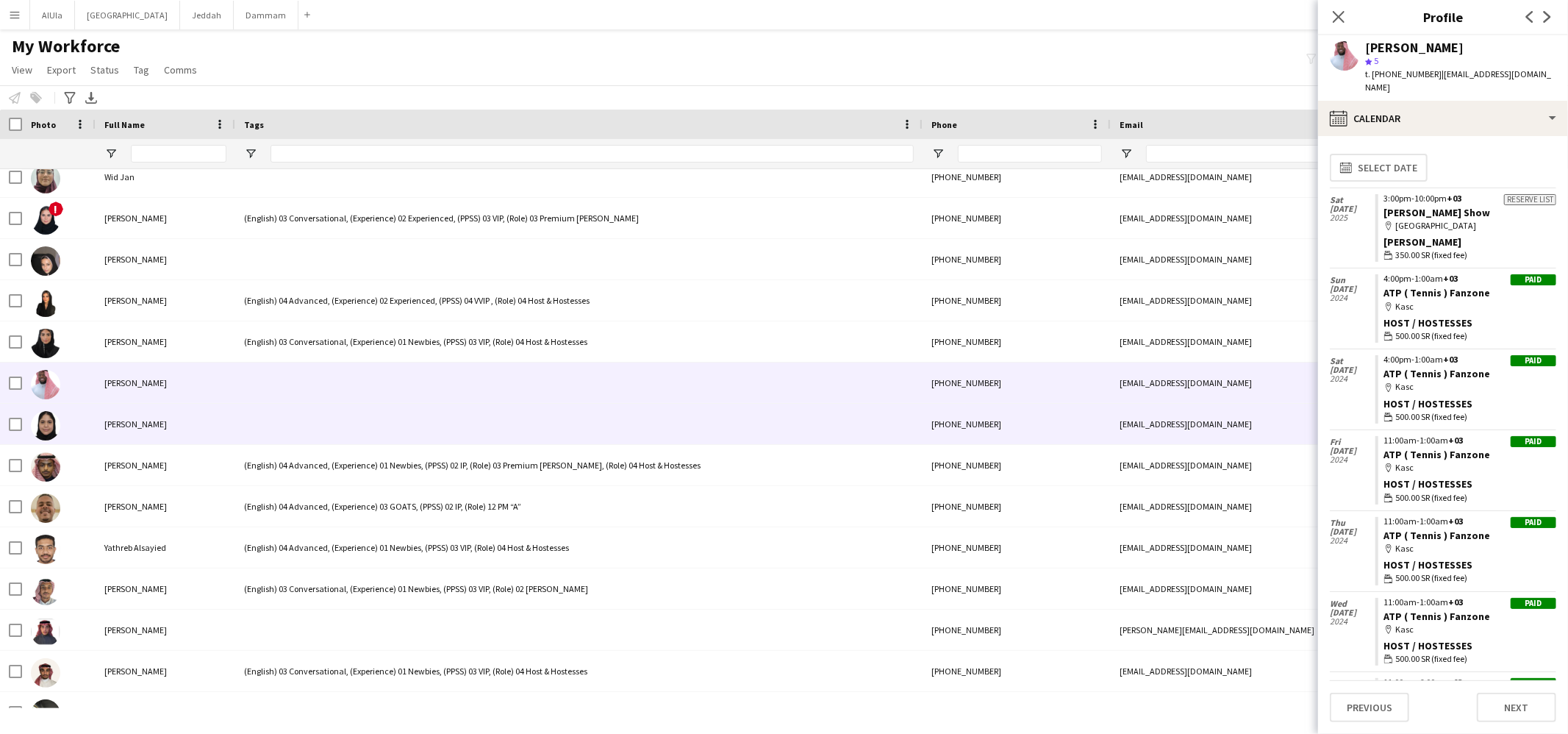
click at [306, 402] on div at bounding box center [579, 382] width 687 height 40
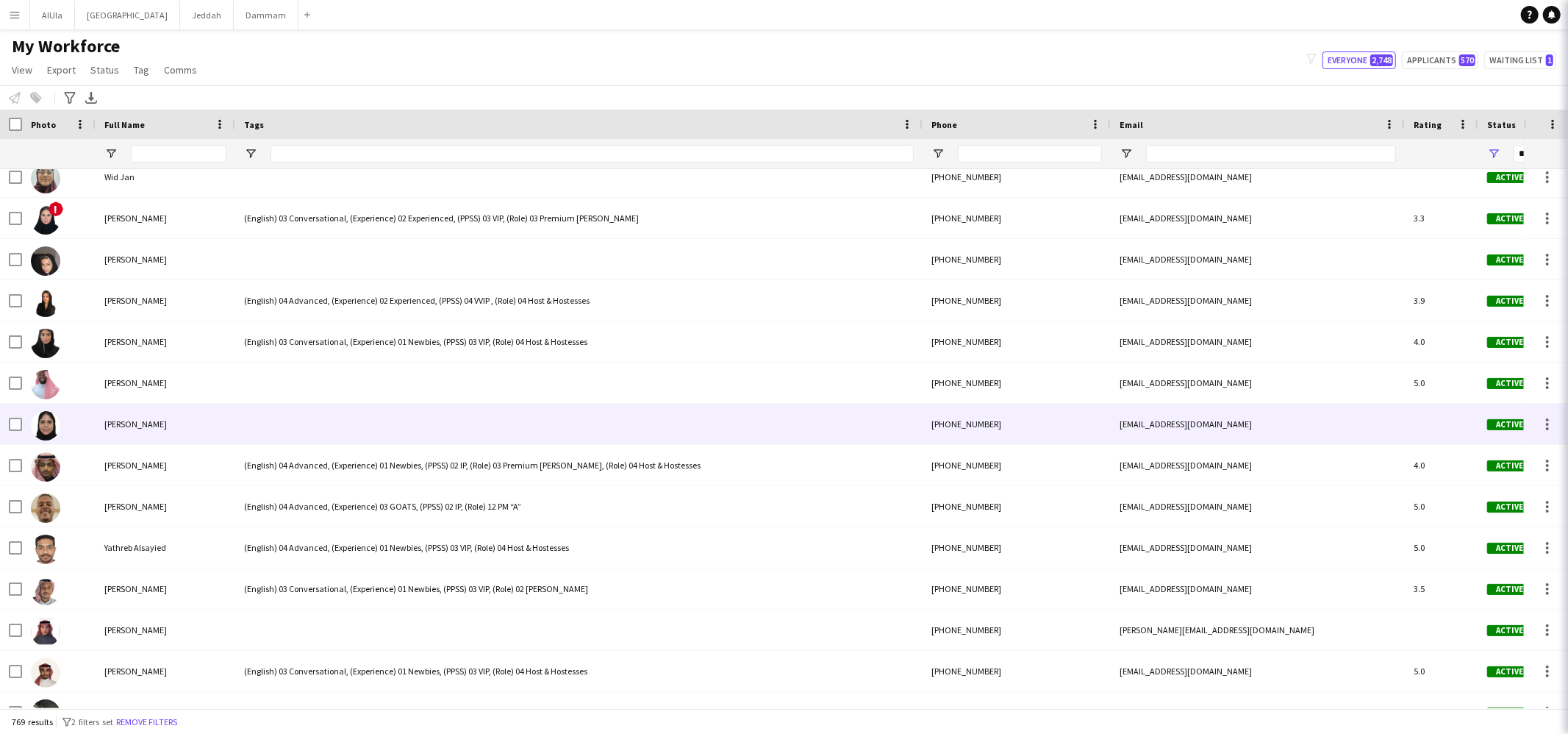
click at [312, 416] on div at bounding box center [579, 423] width 687 height 40
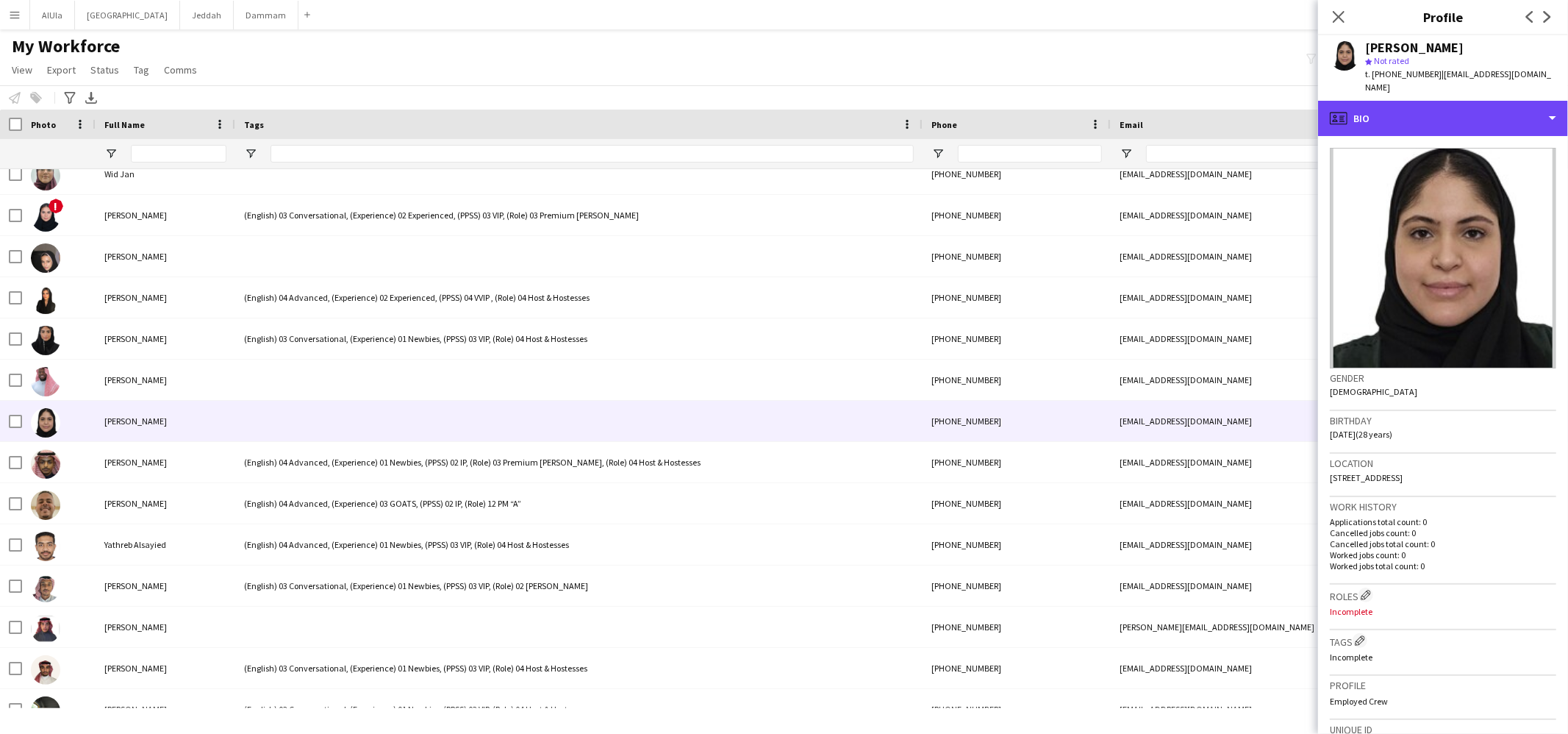
drag, startPoint x: 1409, startPoint y: 101, endPoint x: 1421, endPoint y: 139, distance: 39.8
click at [1409, 101] on div "profile Bio" at bounding box center [1444, 118] width 250 height 35
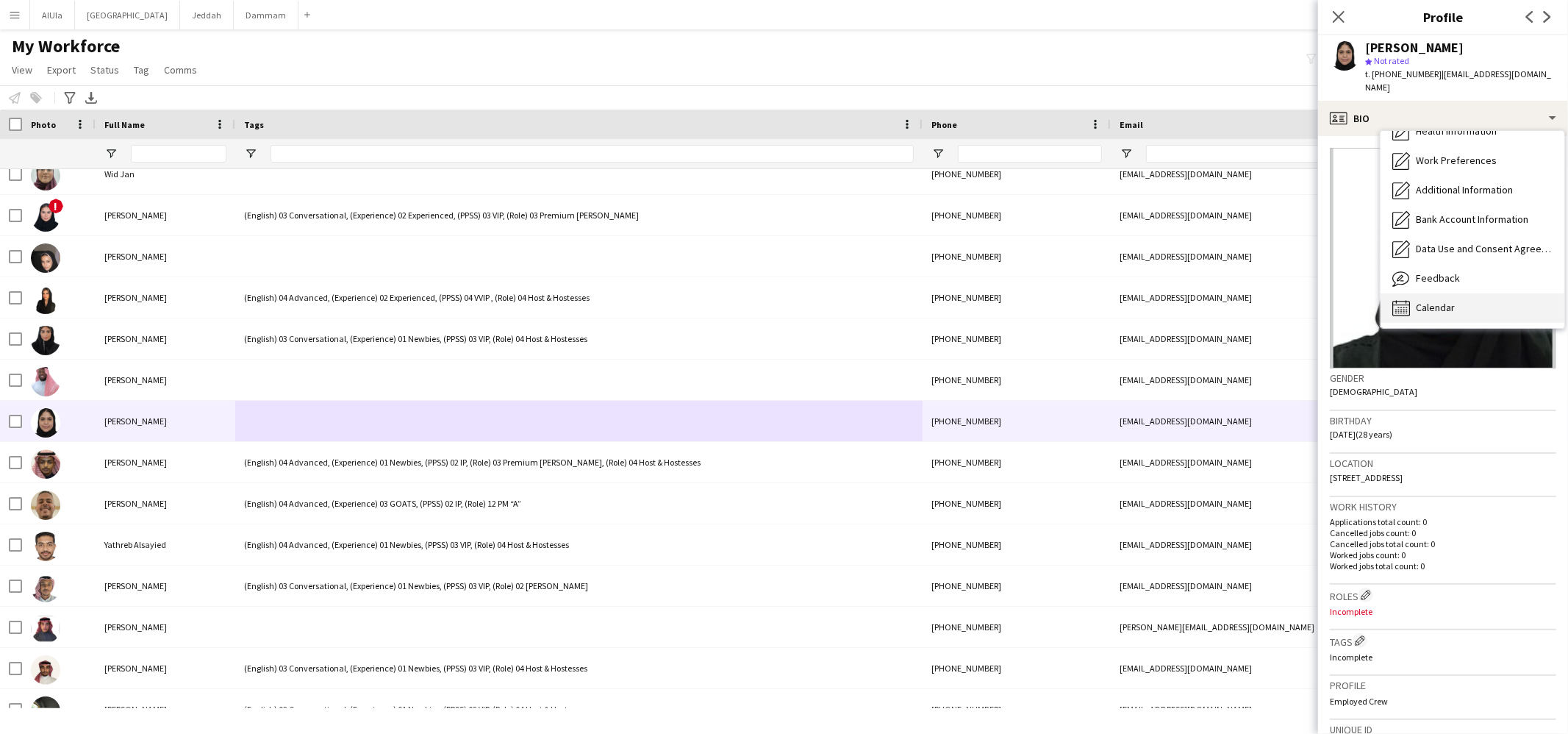
click at [1451, 301] on span "Calendar" at bounding box center [1435, 308] width 39 height 13
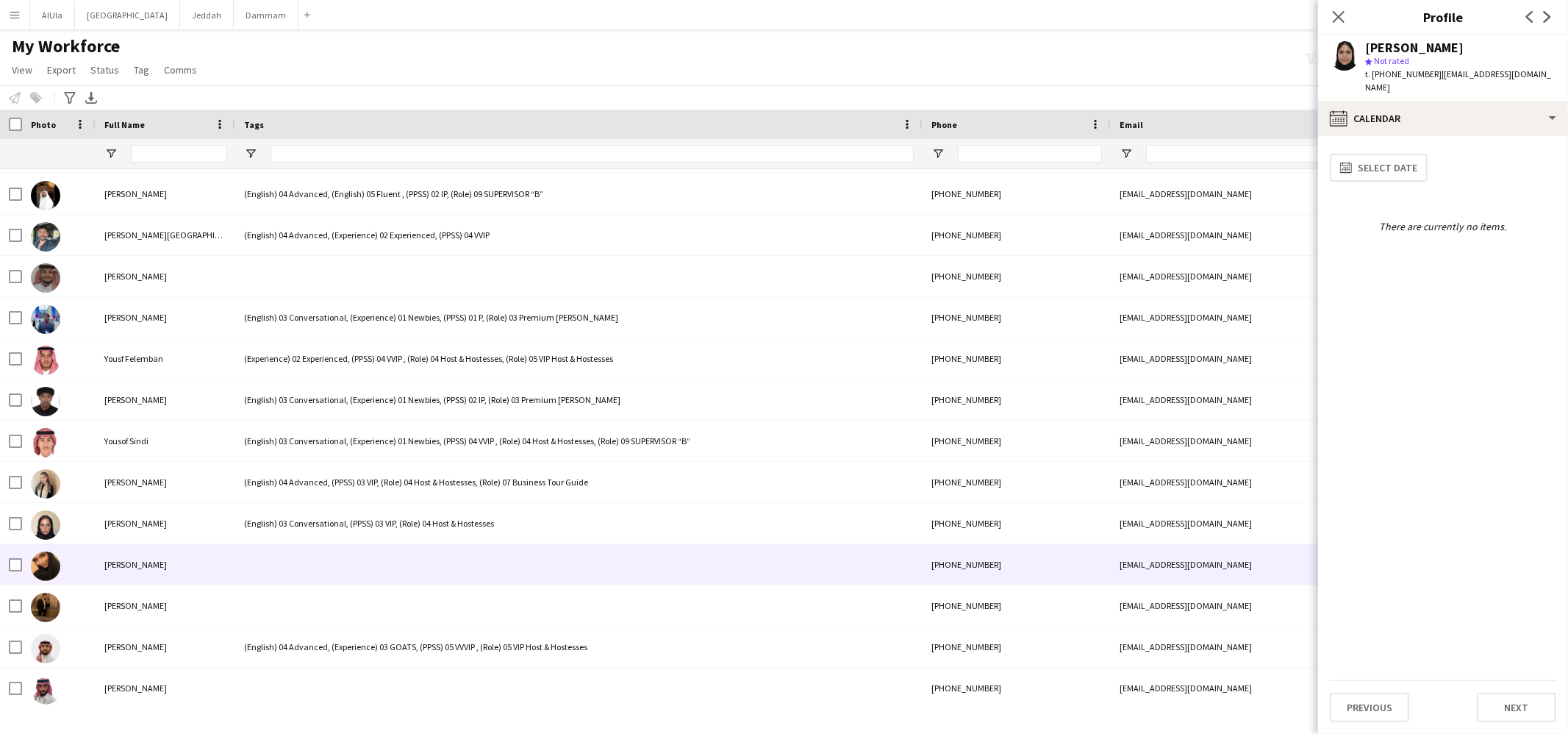
click at [306, 556] on div at bounding box center [579, 564] width 687 height 40
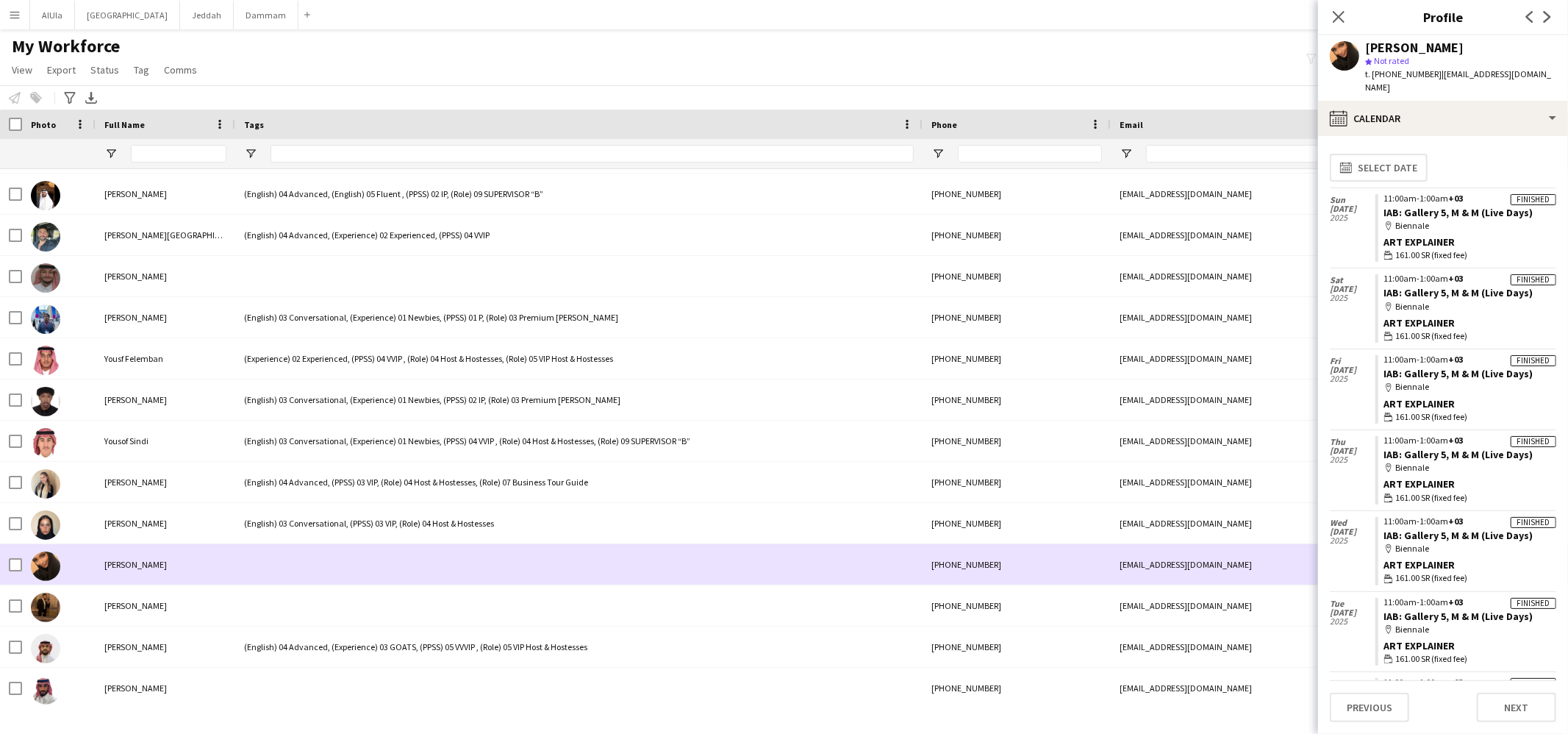
click at [22, 564] on div at bounding box center [59, 564] width 74 height 40
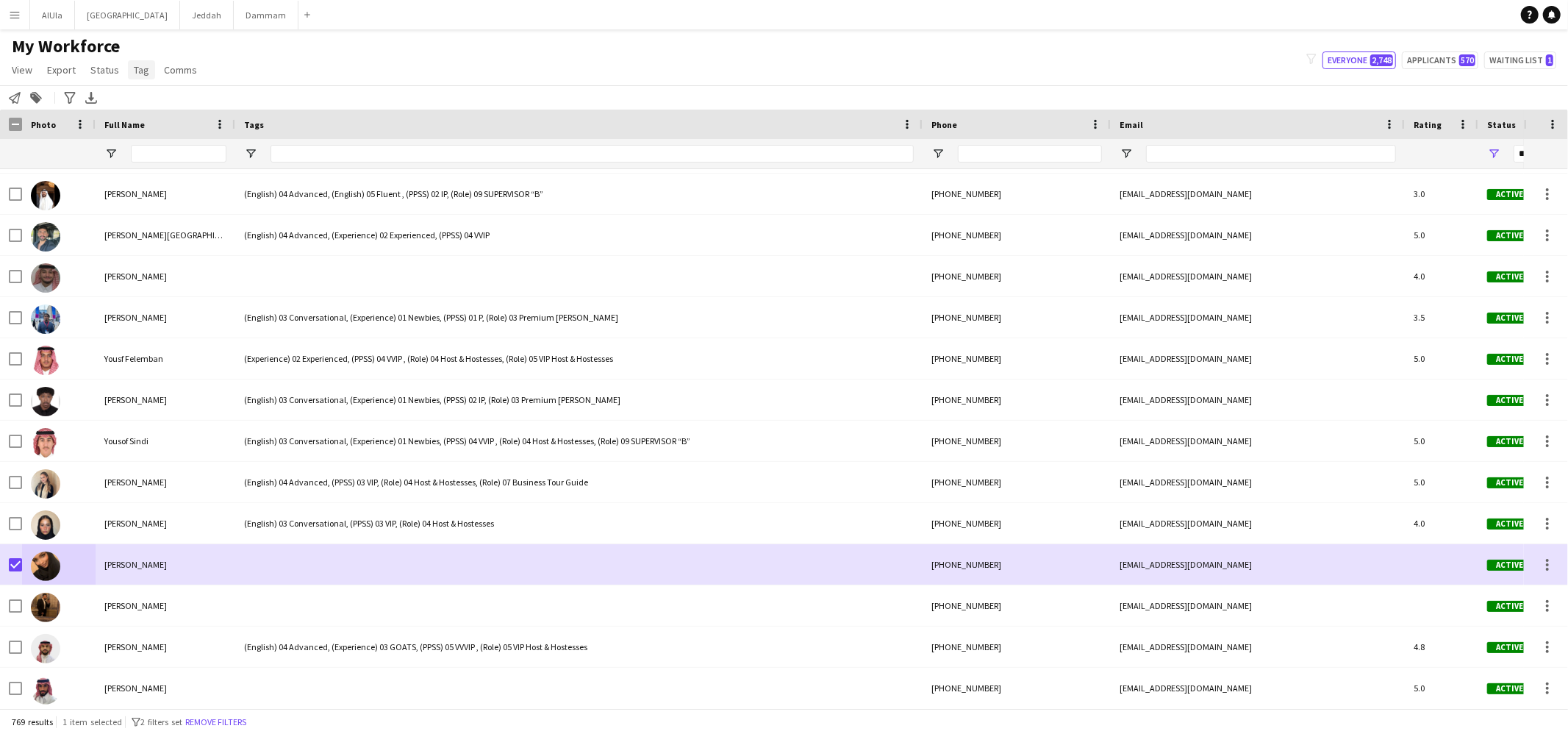
click at [144, 66] on span "Tag" at bounding box center [142, 70] width 16 height 13
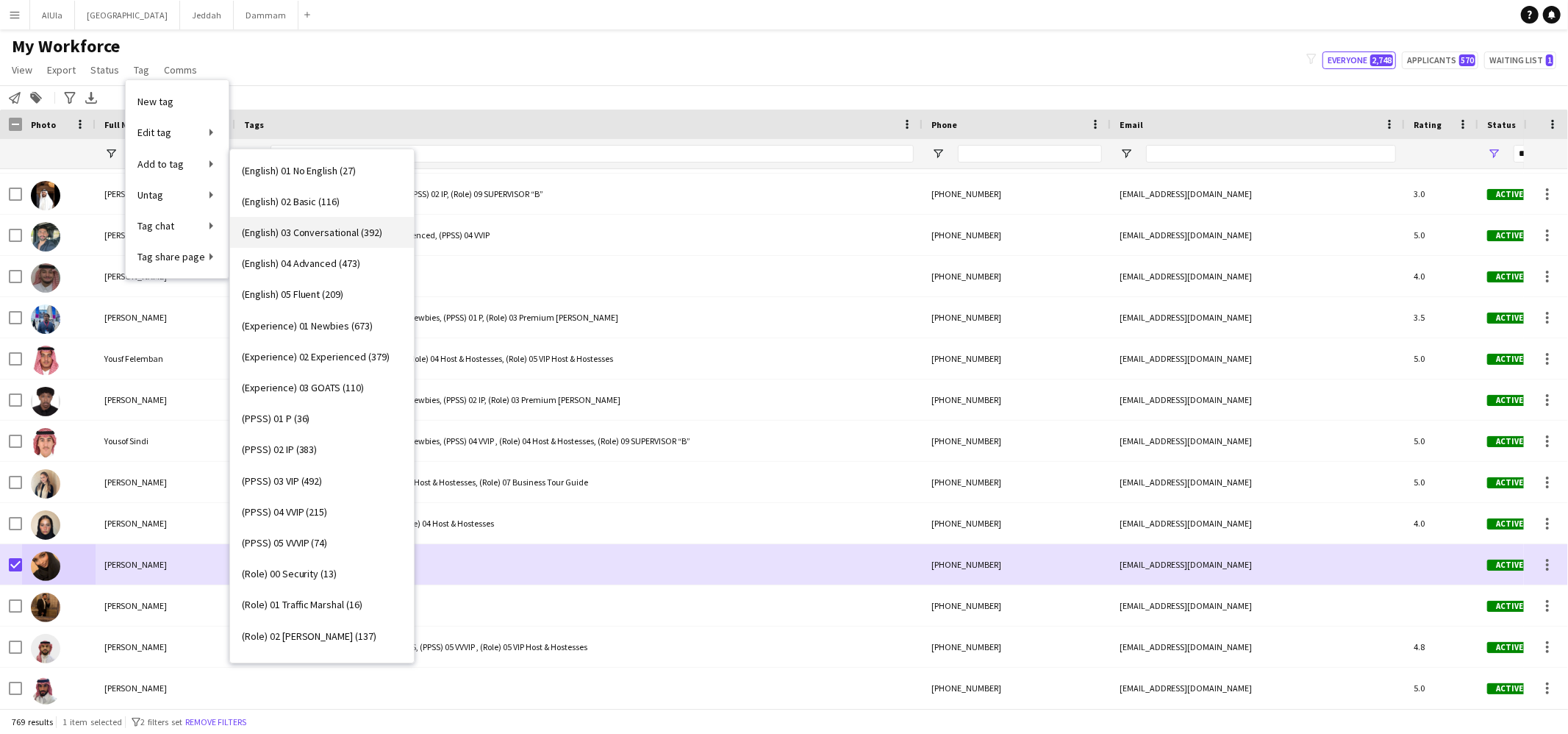
click at [290, 240] on link "(English) 03 Conversational (392)" at bounding box center [321, 232] width 184 height 31
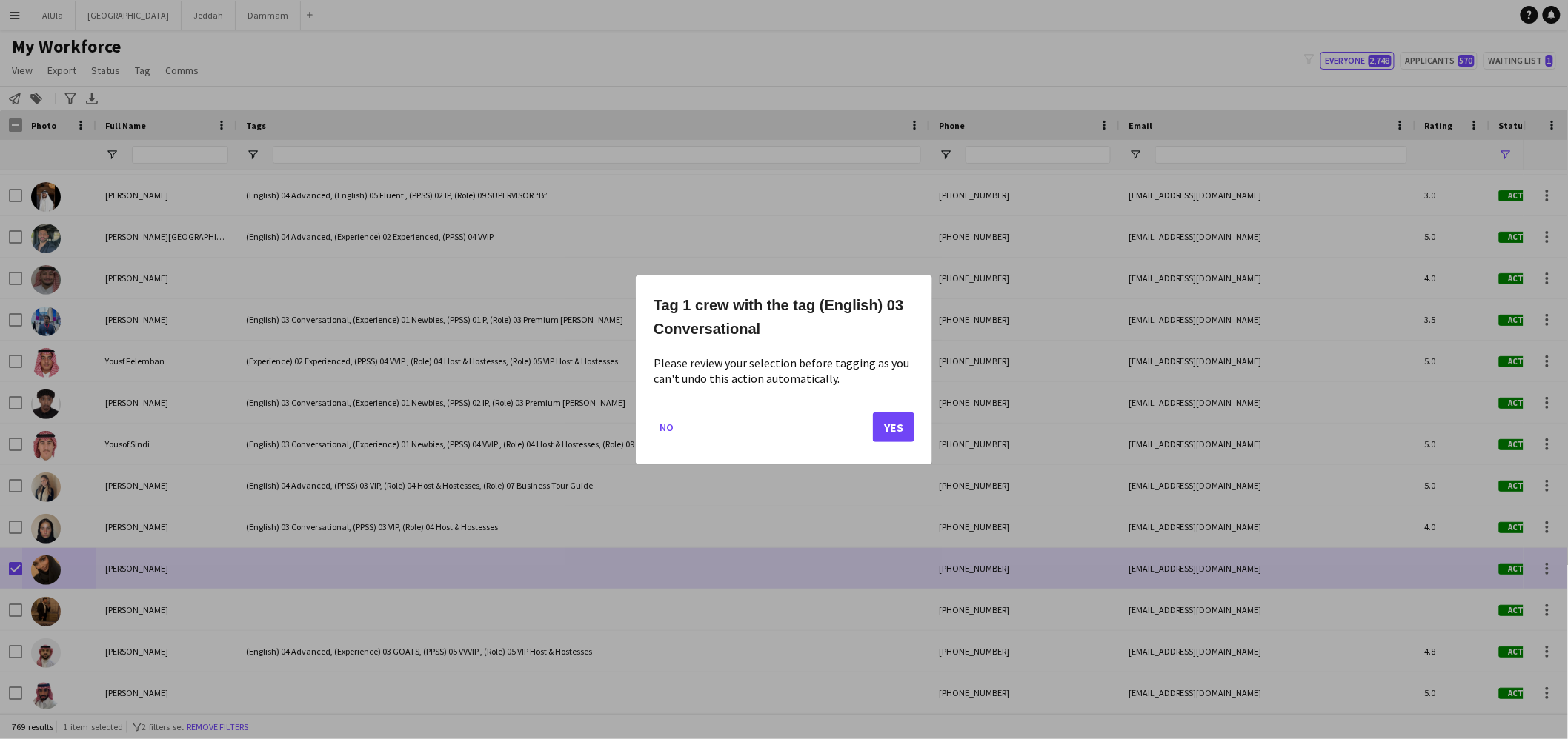
click at [918, 430] on div "Tag 1 crew with the tag (English) 03 Conversational Please review your selectio…" at bounding box center [784, 369] width 297 height 189
click at [898, 428] on button "Yes" at bounding box center [894, 427] width 41 height 30
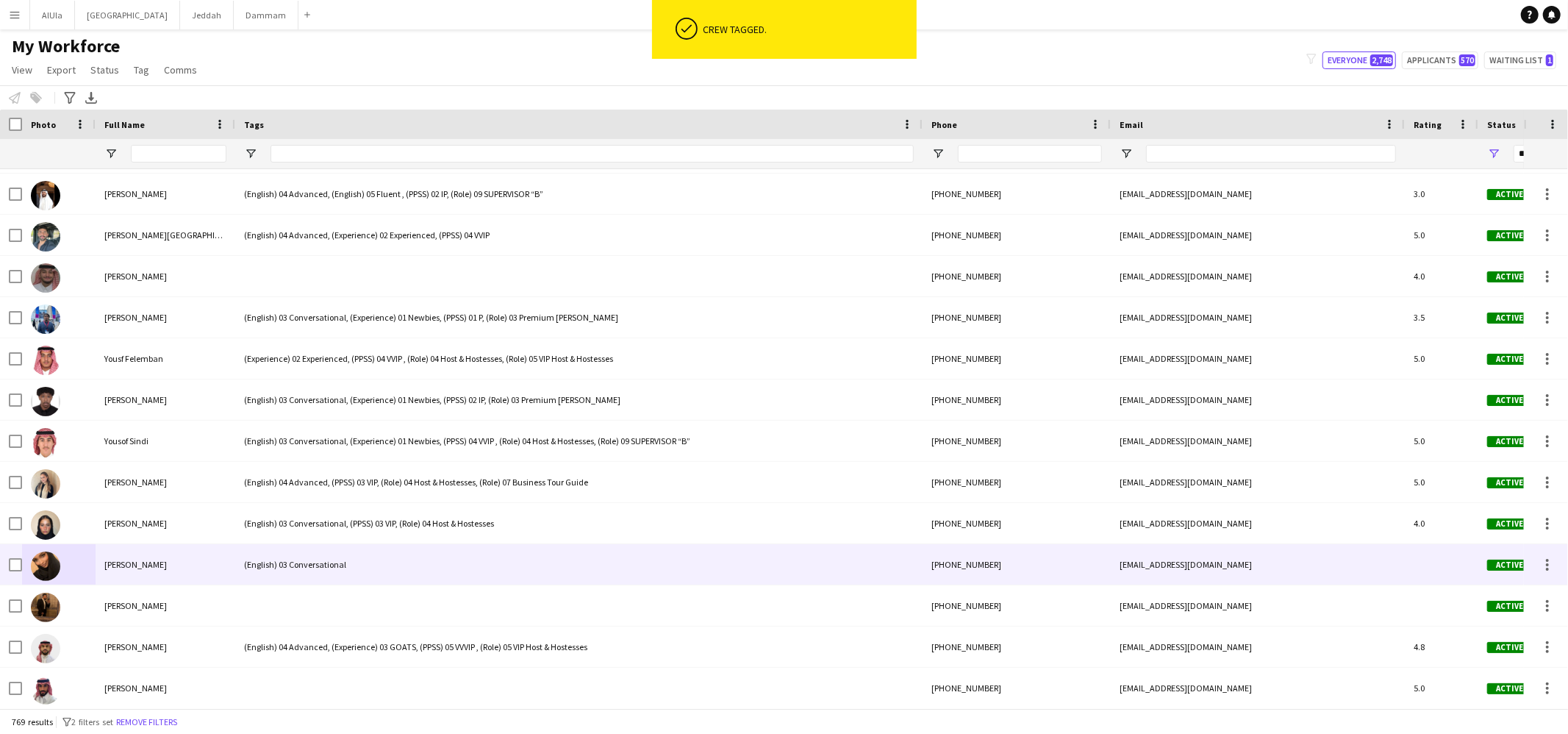
click at [313, 576] on div "(English) 03 Conversational" at bounding box center [579, 564] width 687 height 40
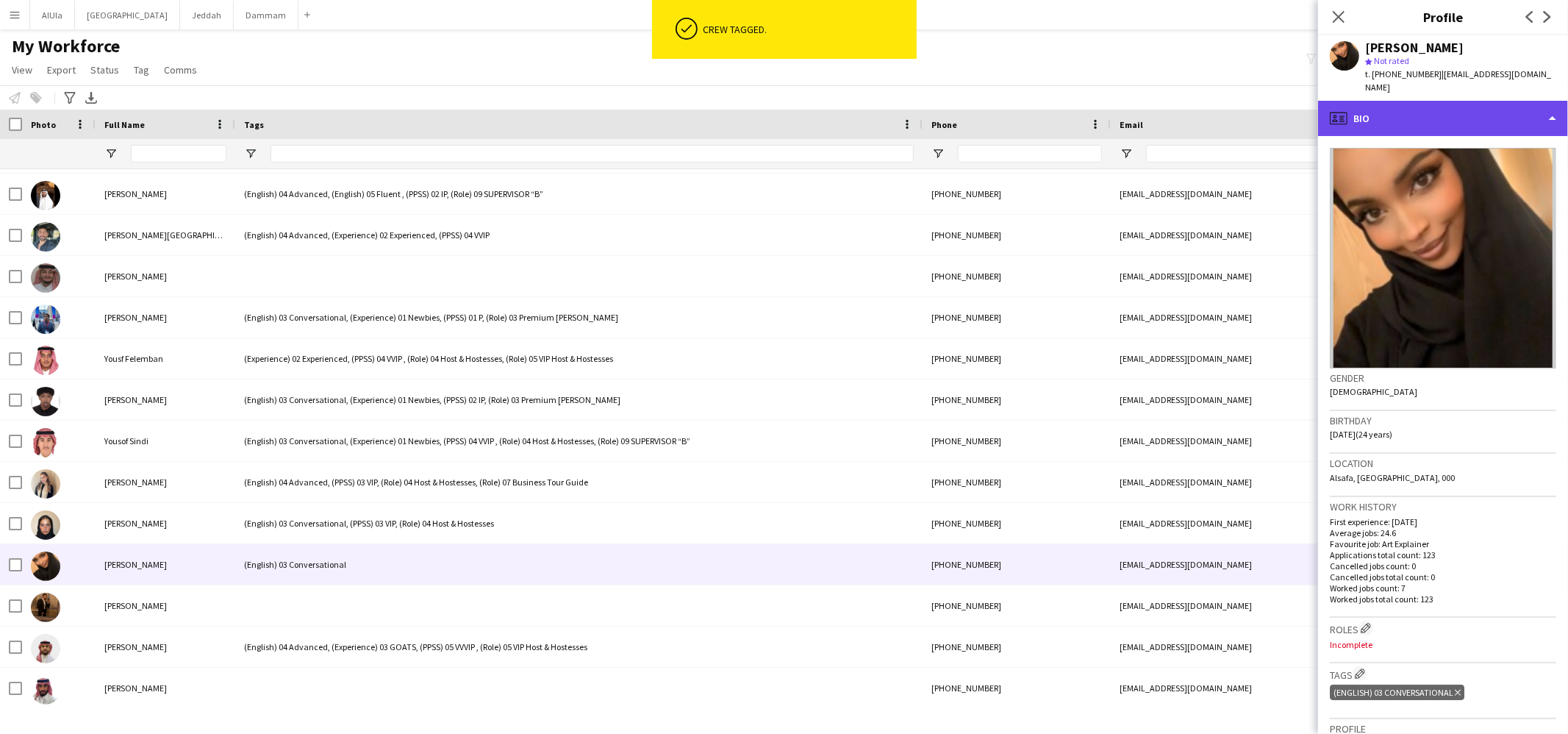
click at [1380, 119] on div "profile Bio" at bounding box center [1444, 118] width 250 height 35
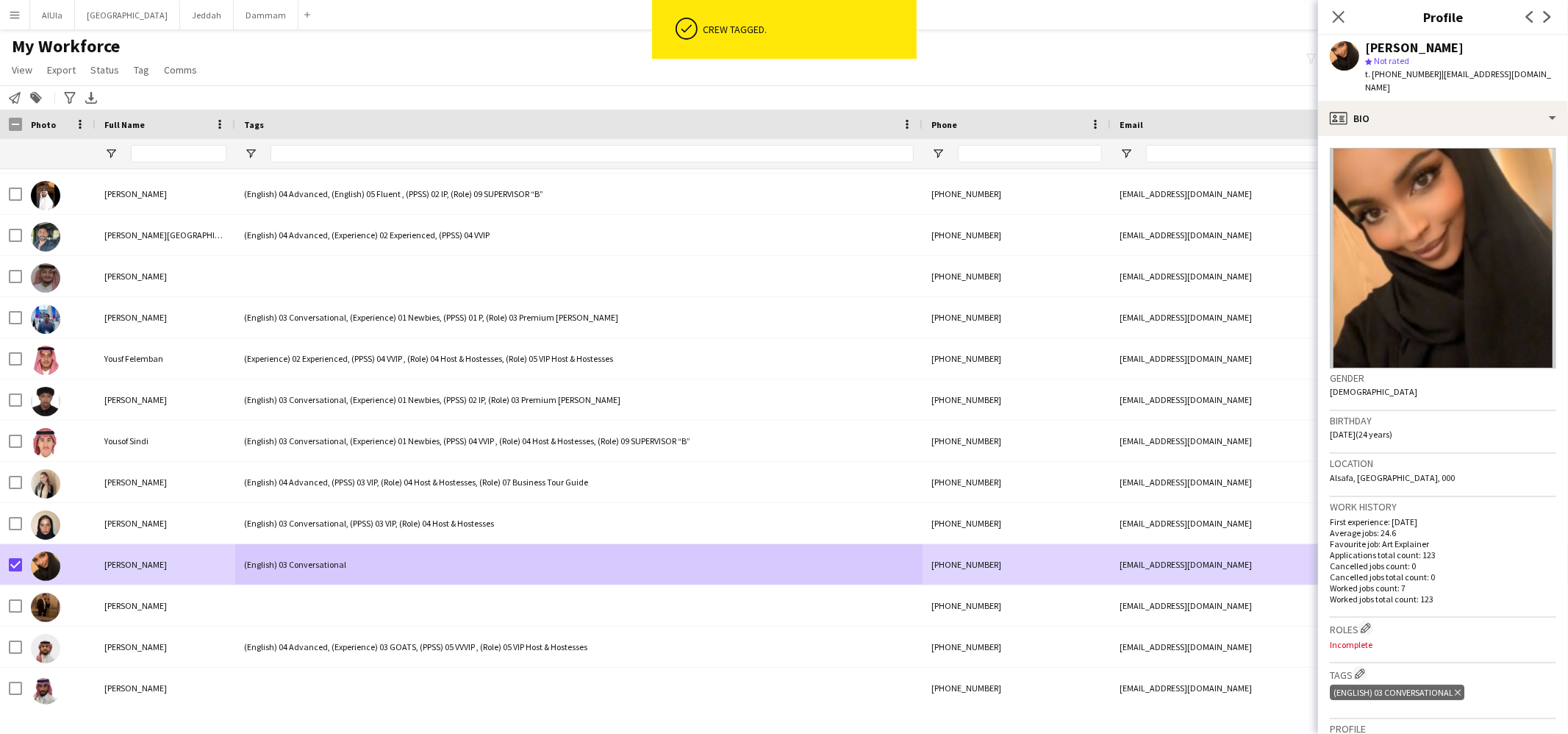
click at [152, 72] on app-page-menu "View Views Default view New view Update view Delete view Edit name Customise vi…" at bounding box center [106, 71] width 212 height 28
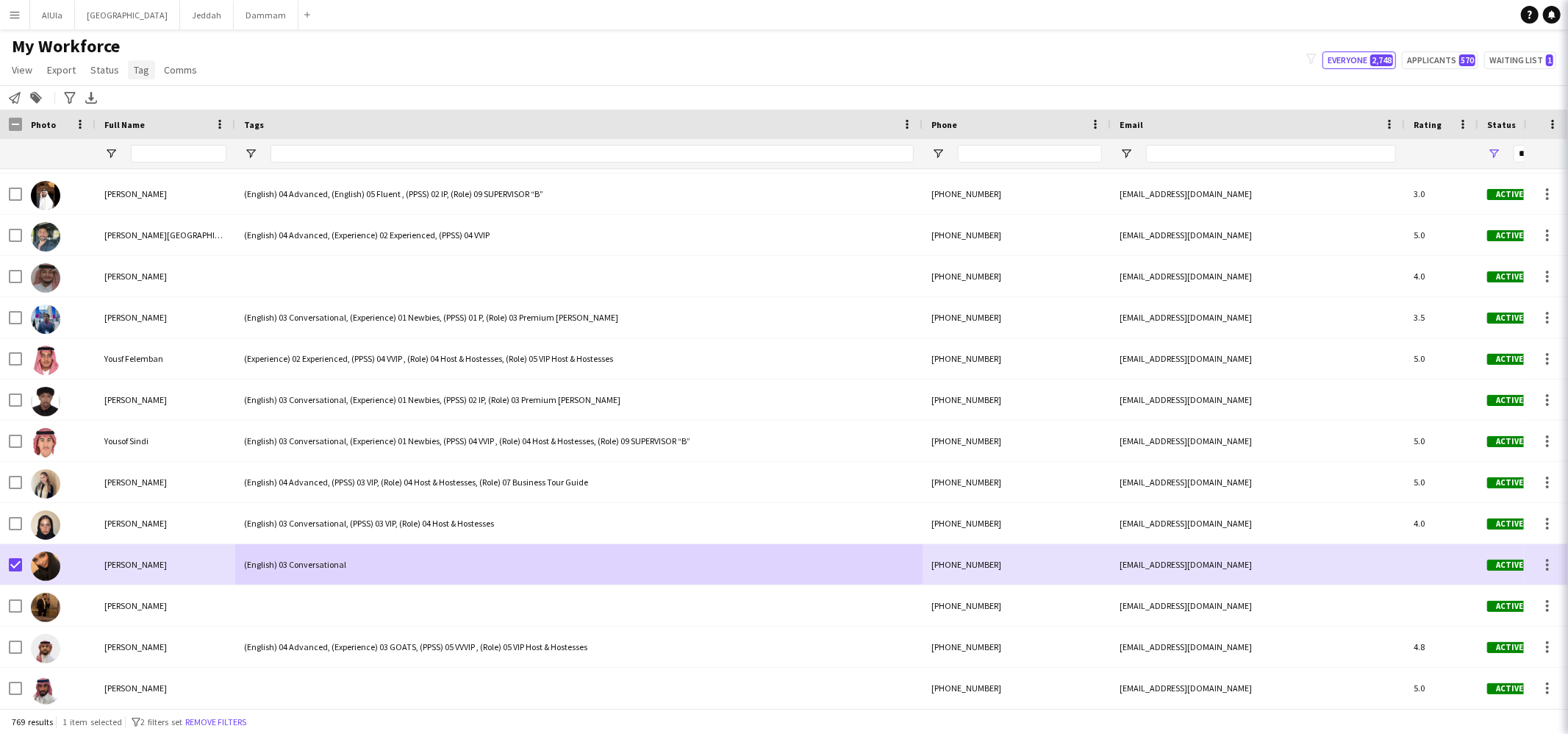
click at [149, 70] on link "Tag" at bounding box center [141, 70] width 27 height 19
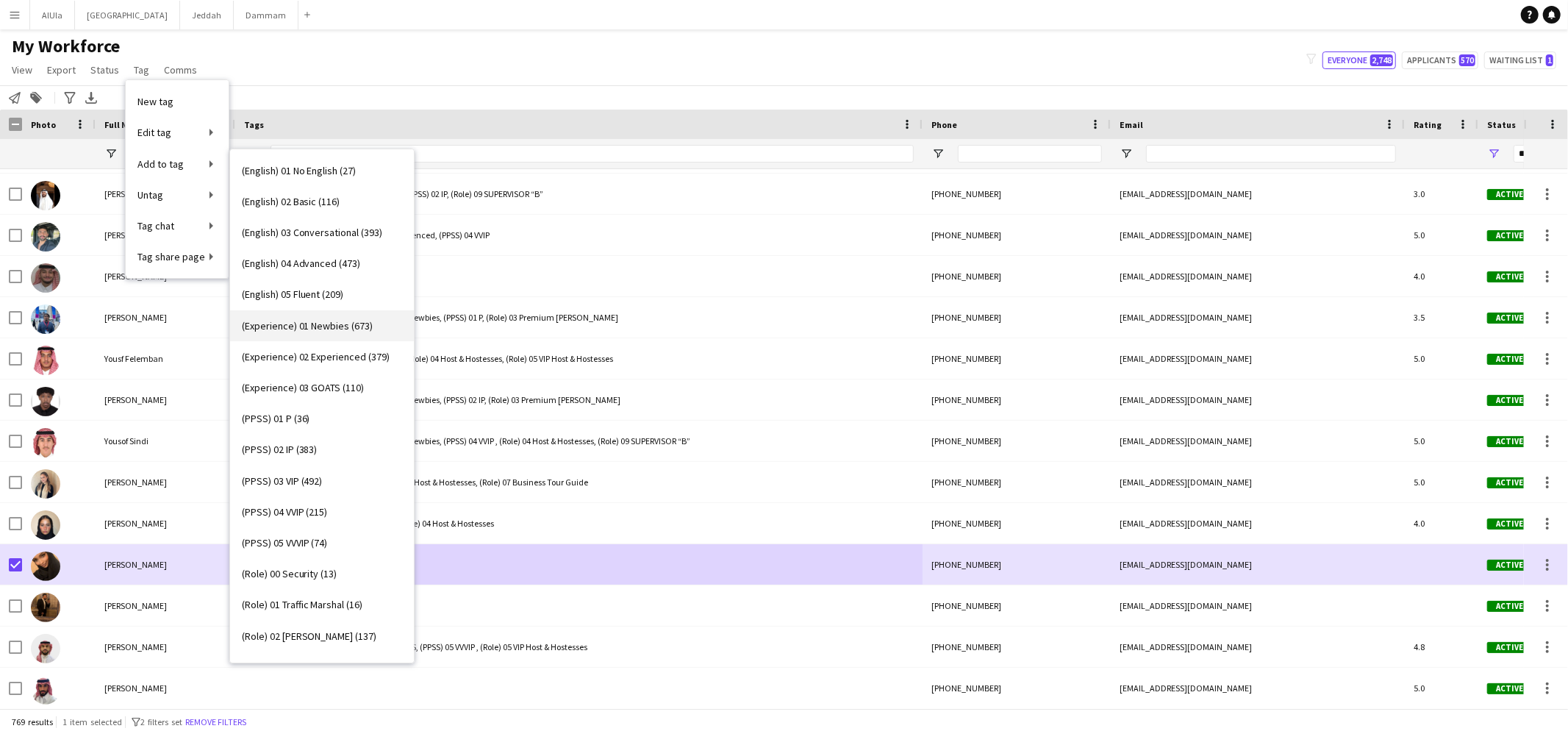
click at [327, 329] on span "(Experience) 01 Newbies (673)" at bounding box center [308, 326] width 132 height 13
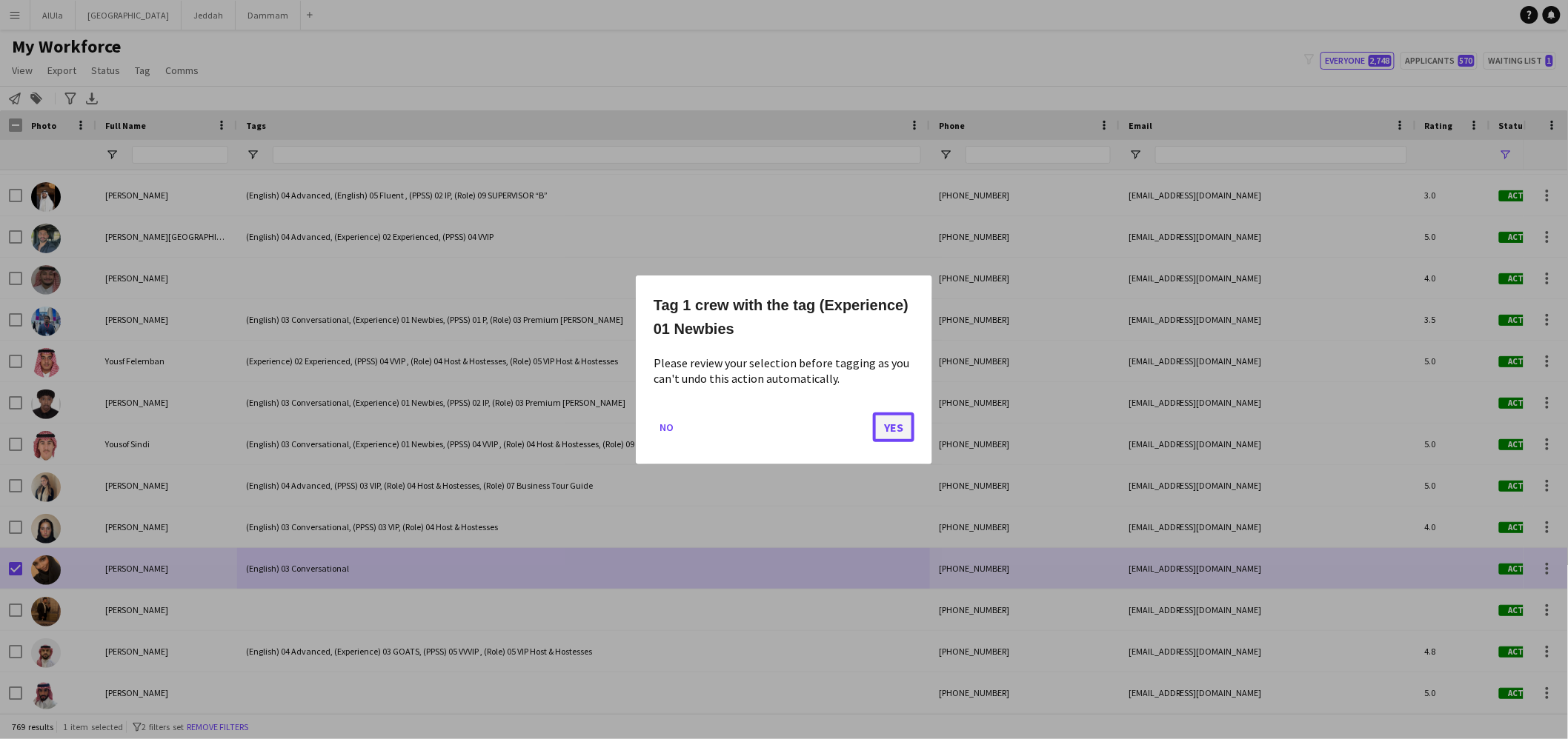
click at [896, 435] on button "Yes" at bounding box center [894, 427] width 41 height 30
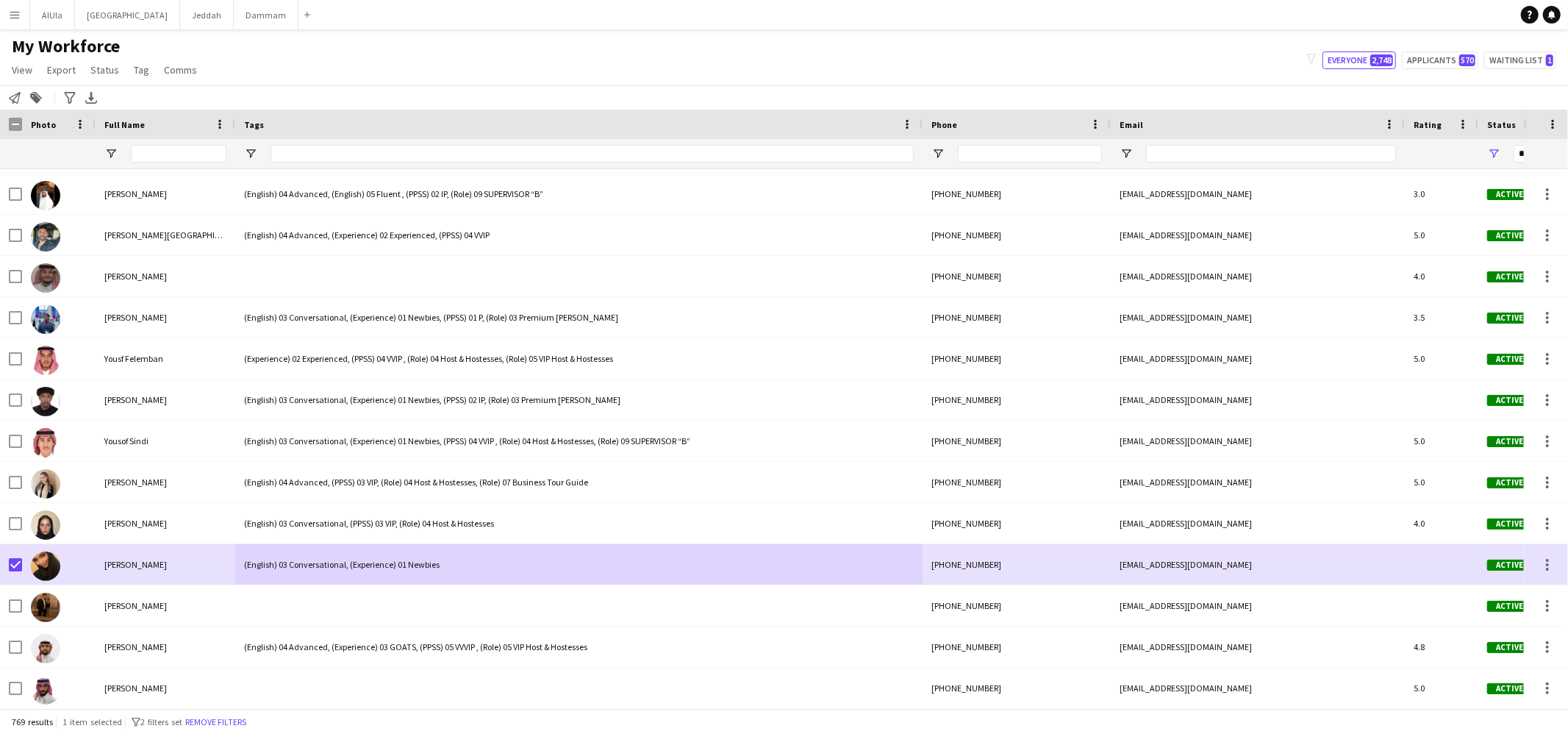
click at [140, 55] on h1 "My Workforce" at bounding box center [106, 46] width 212 height 22
click at [134, 67] on span "Tag" at bounding box center [142, 70] width 16 height 13
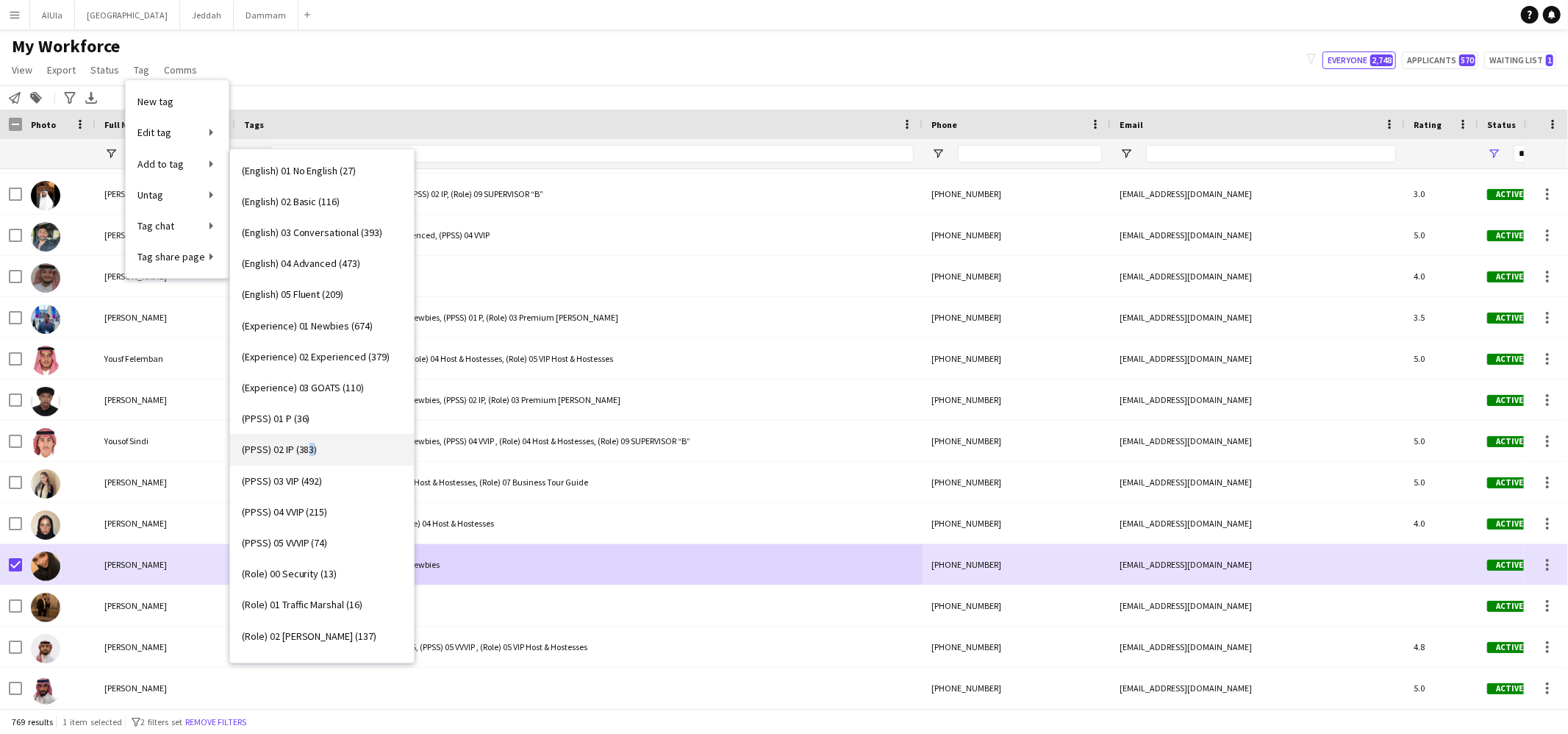
click at [312, 448] on span "(PPSS) 02 IP (383)" at bounding box center [280, 449] width 76 height 13
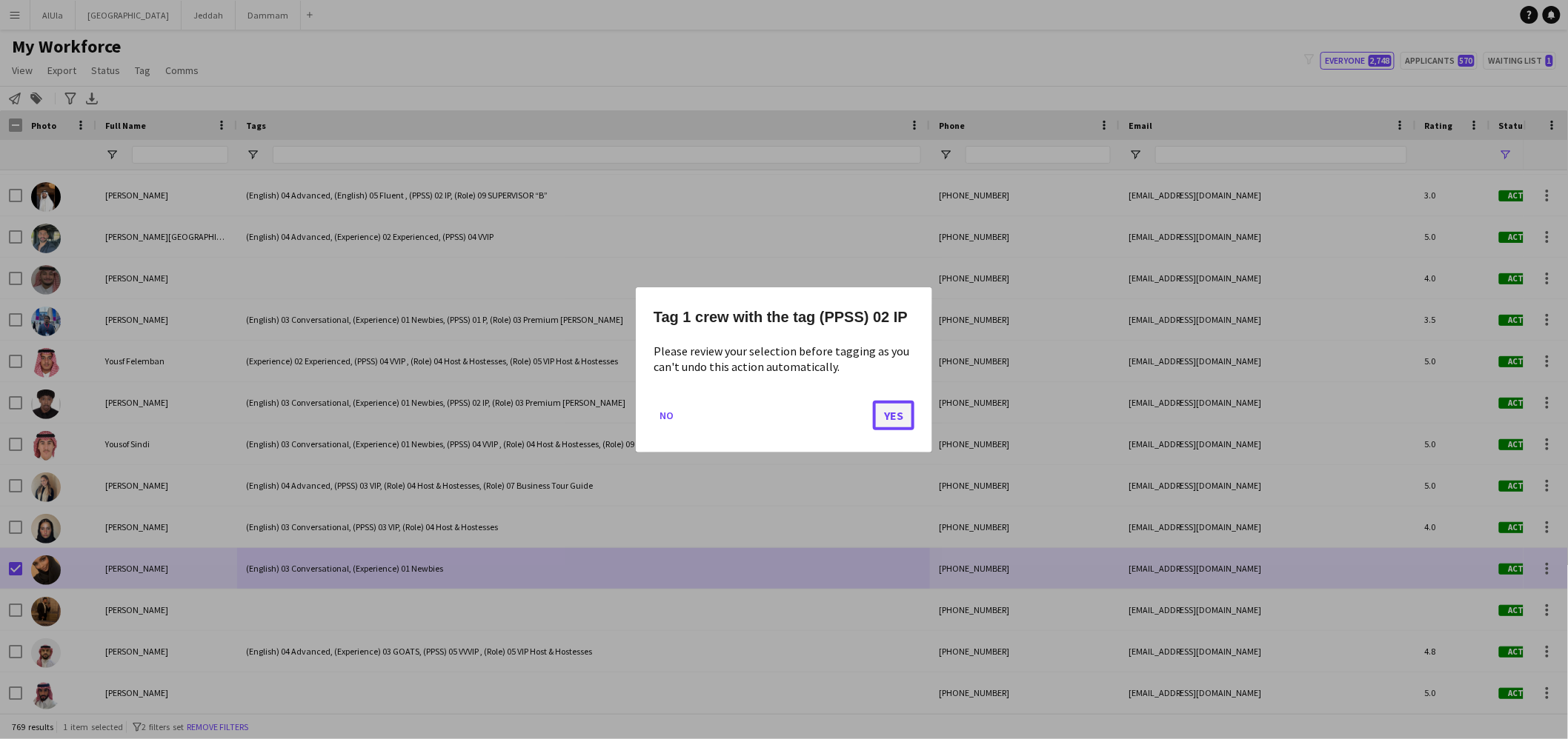
click at [893, 411] on button "Yes" at bounding box center [894, 414] width 41 height 30
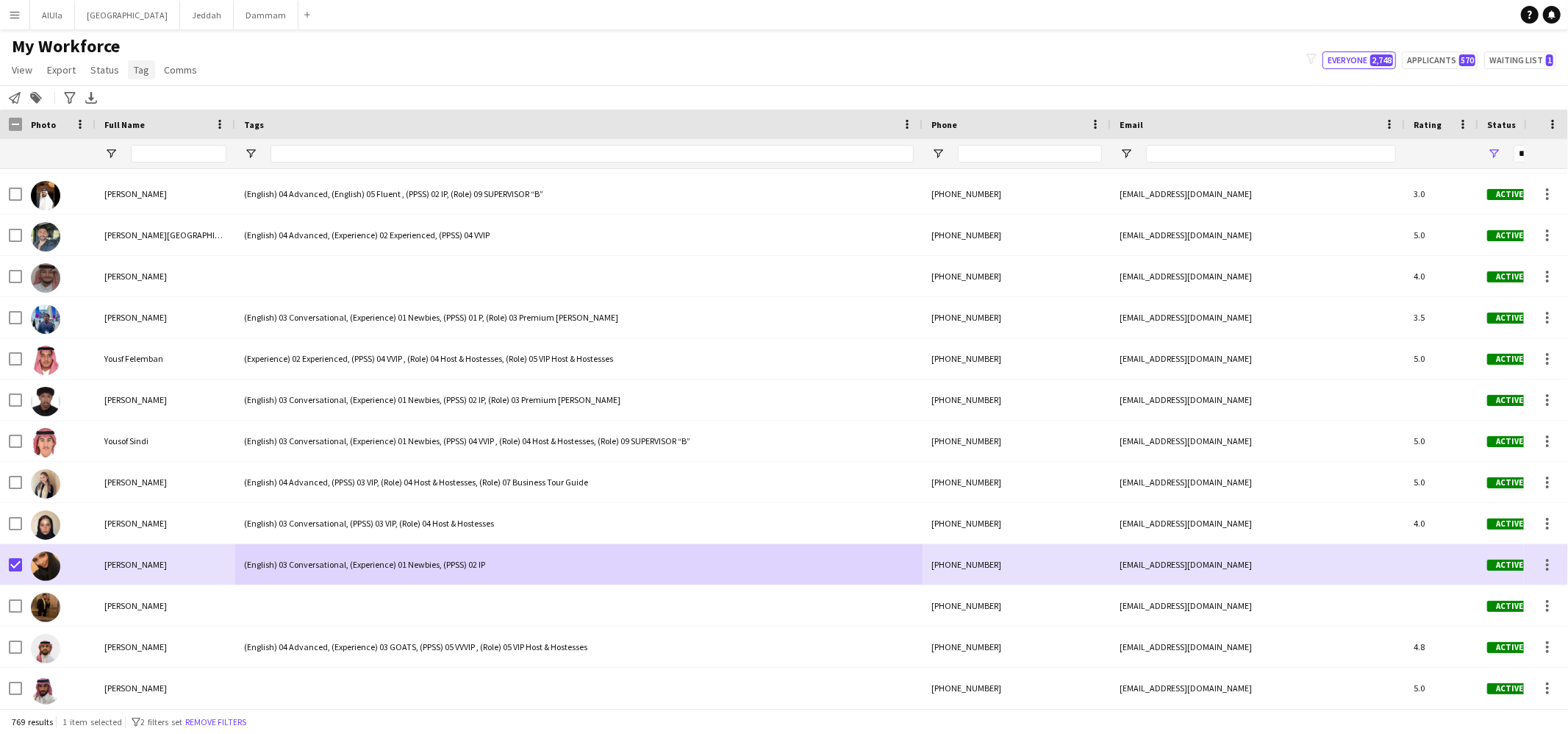
click at [143, 74] on span "Tag" at bounding box center [142, 70] width 16 height 13
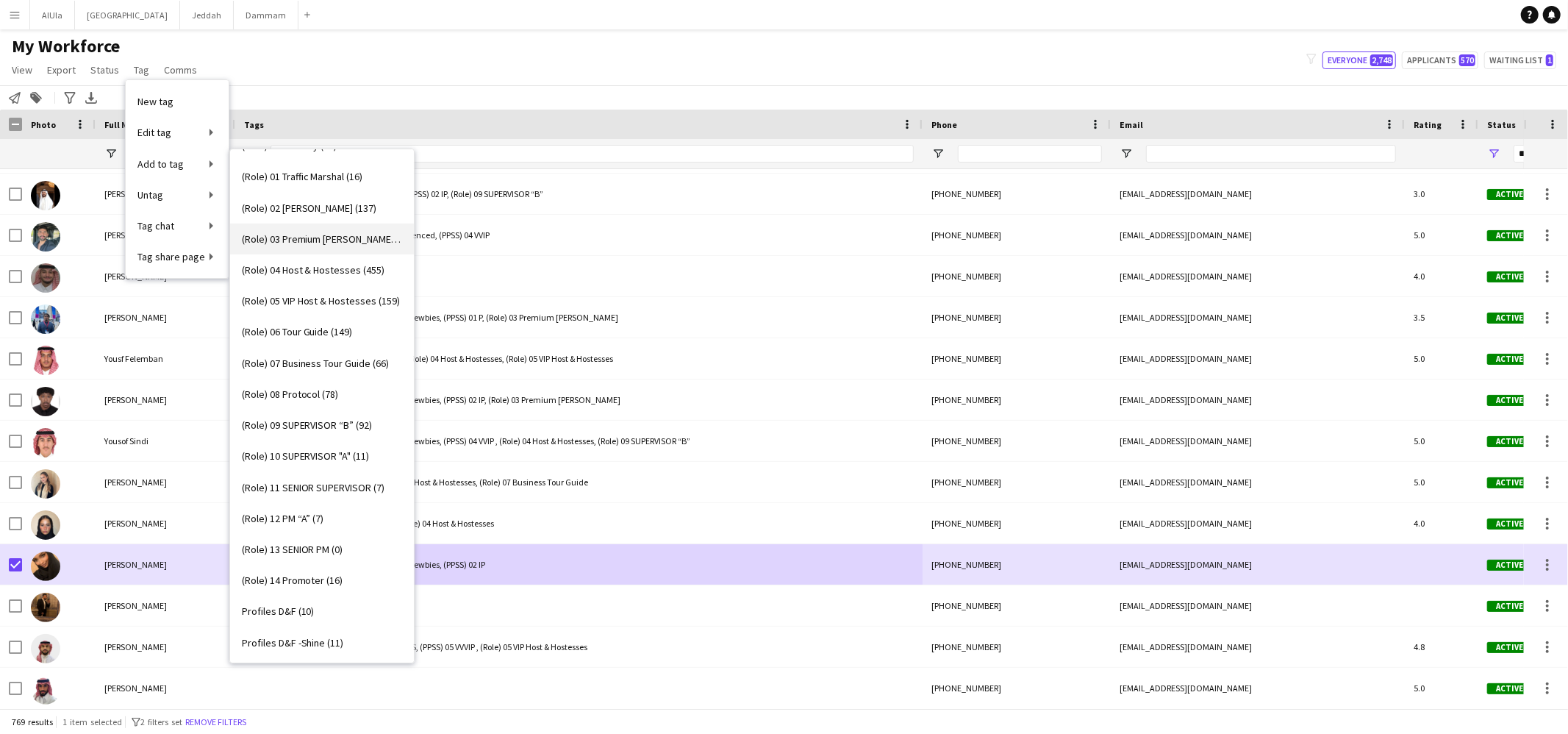
click at [321, 237] on span "(Role) 03 Premium Usher (299)" at bounding box center [322, 239] width 160 height 13
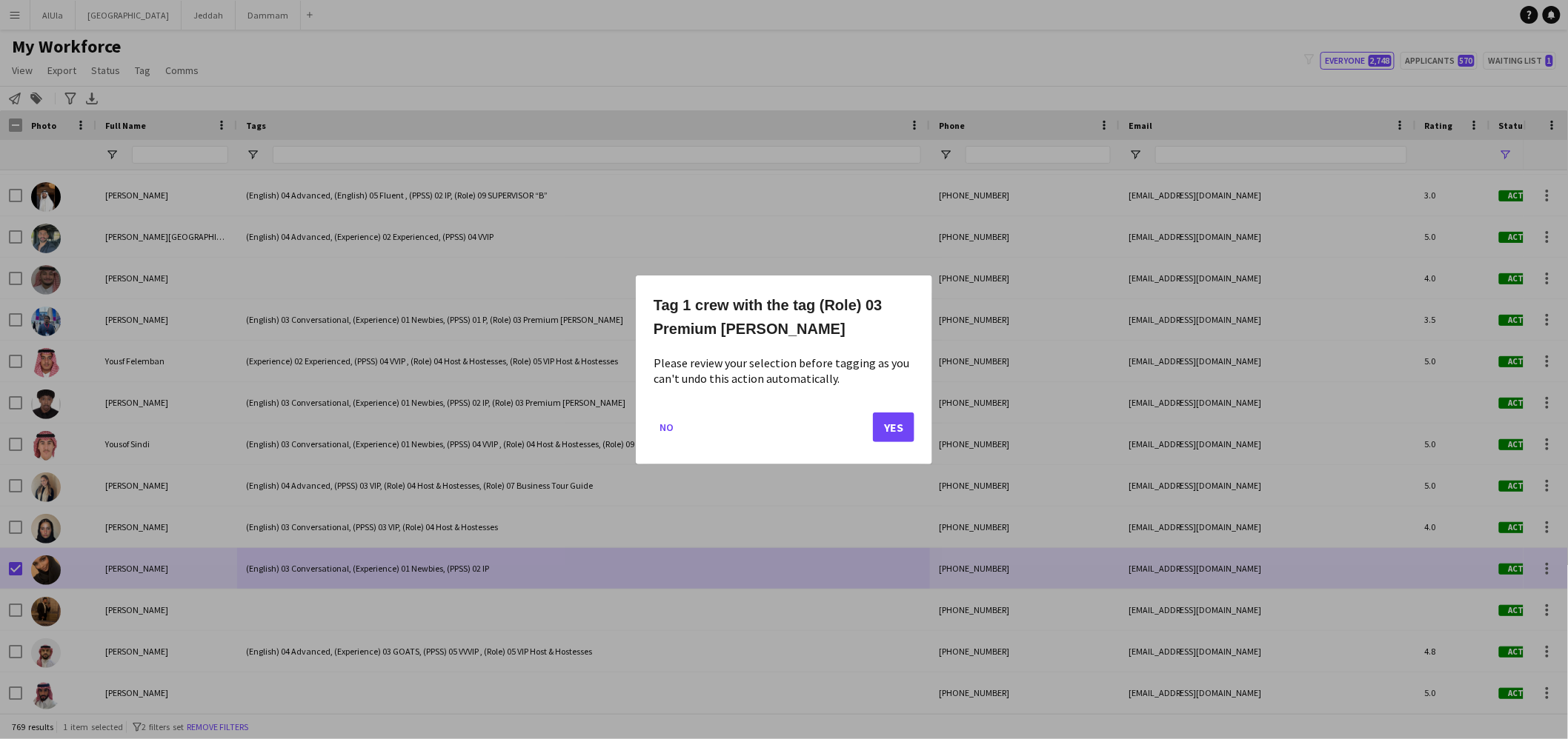
click at [917, 425] on div "Tag 1 crew with the tag (Role) 03 Premium Usher Please review your selection be…" at bounding box center [784, 369] width 297 height 189
click at [896, 428] on button "Yes" at bounding box center [894, 427] width 41 height 30
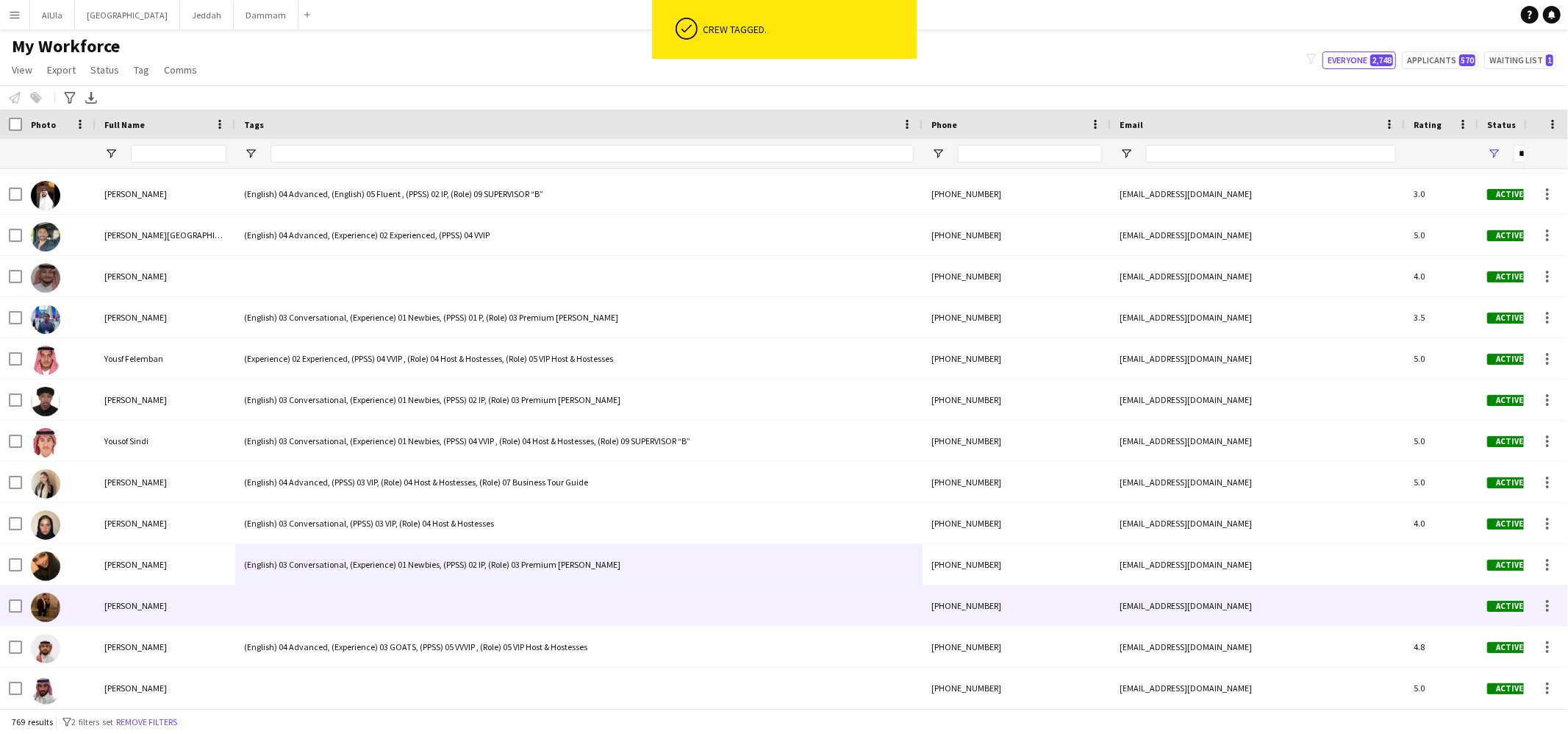
click at [363, 597] on div at bounding box center [579, 606] width 687 height 40
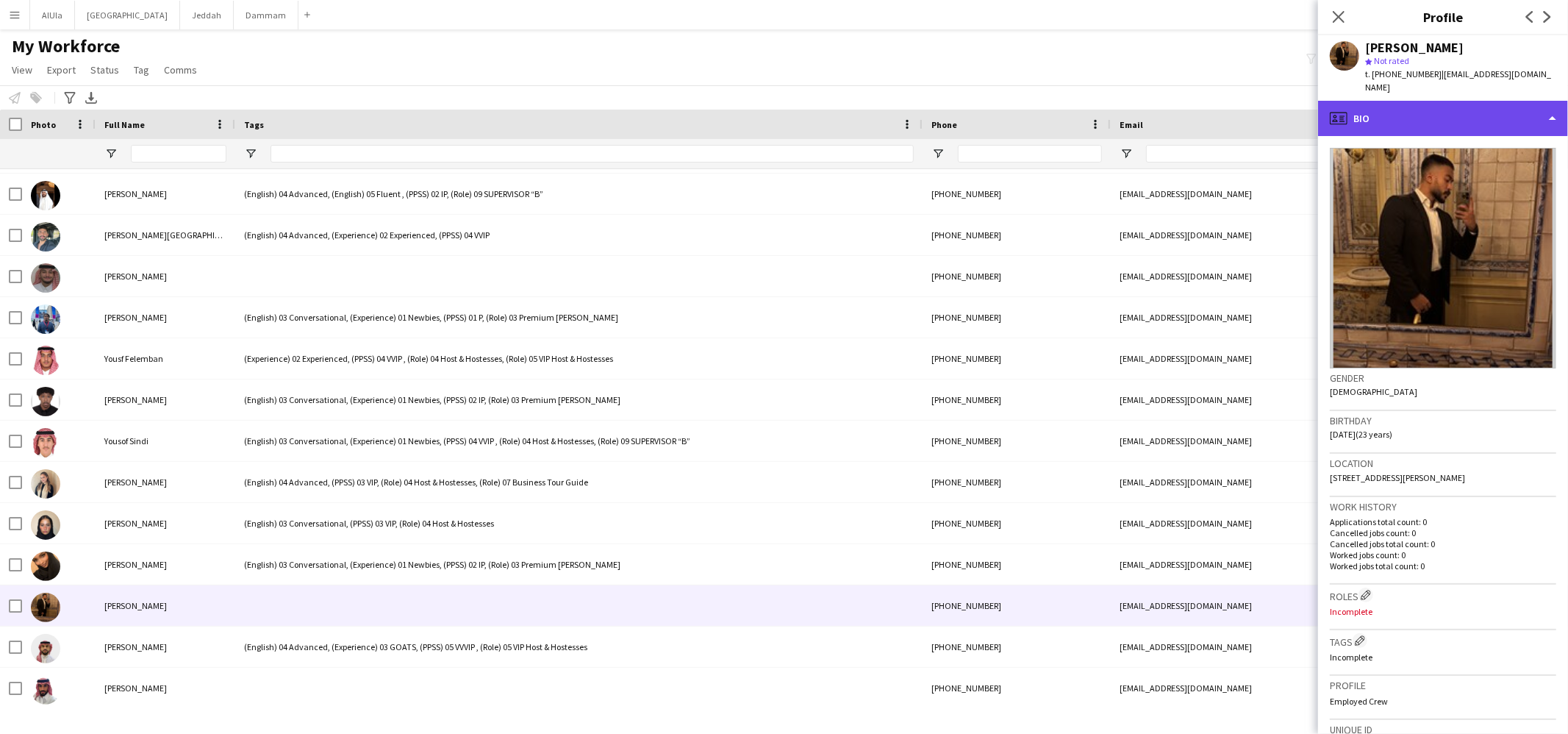
click at [1387, 111] on div "profile Bio" at bounding box center [1444, 118] width 250 height 35
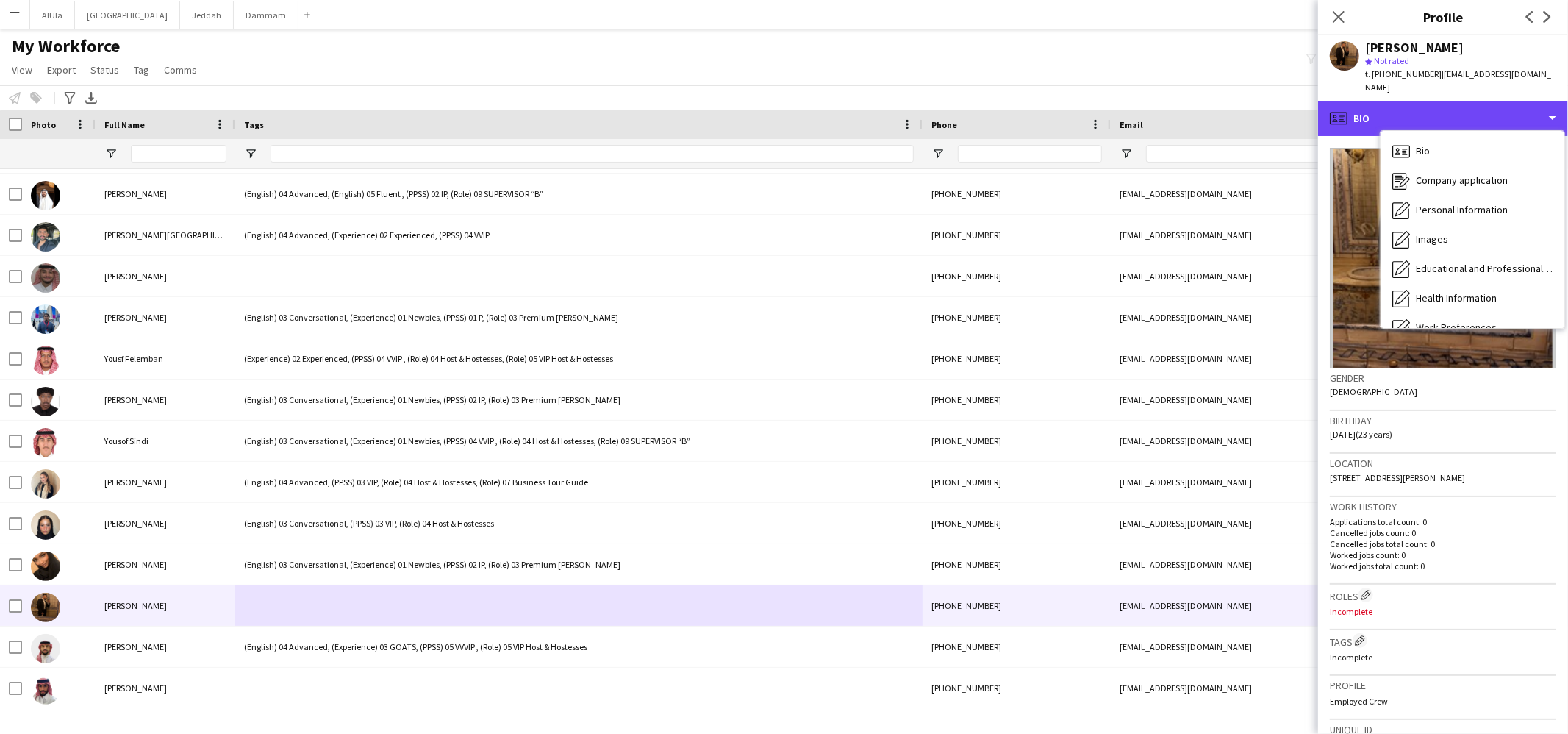
scroll to position [167, 0]
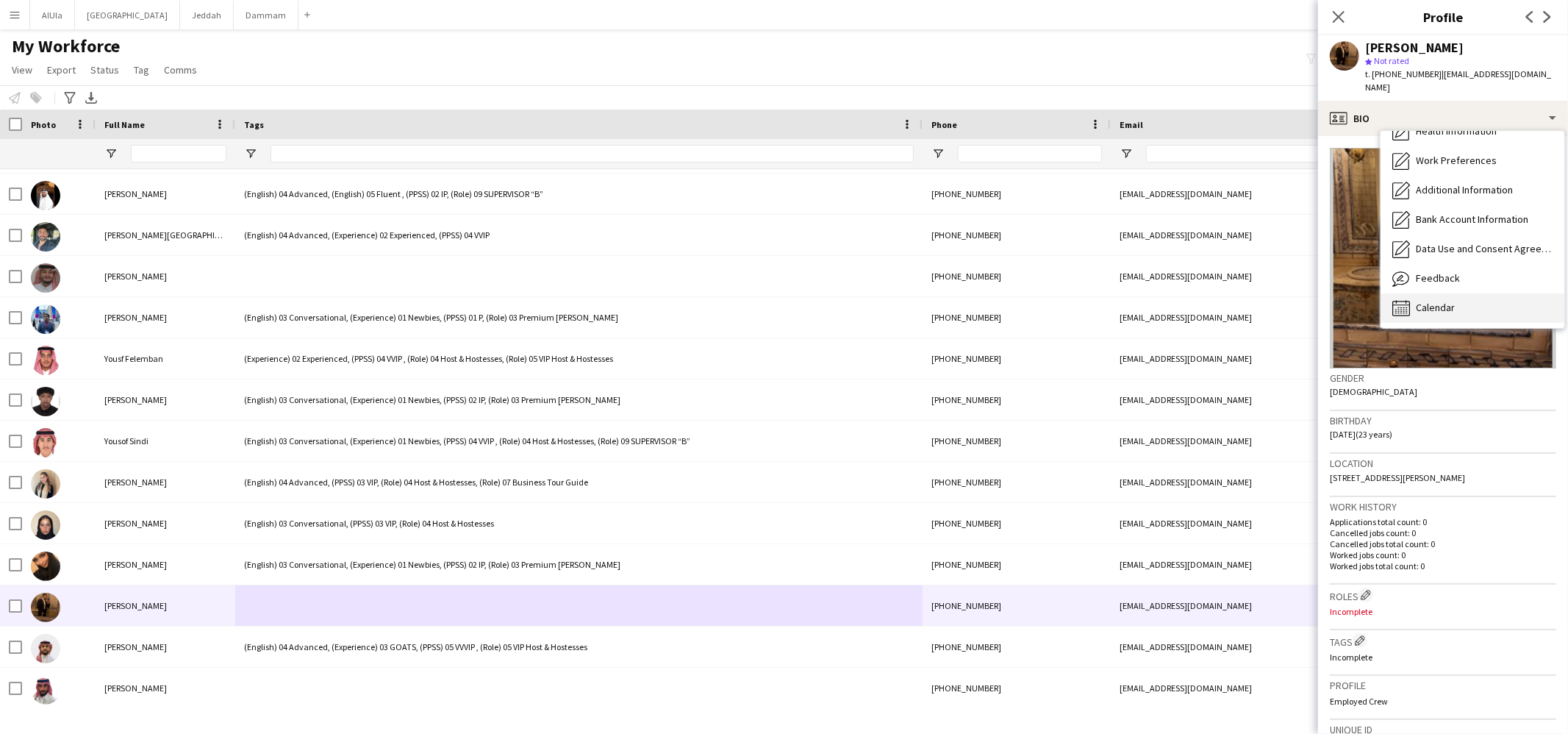
click at [1434, 294] on div "Calendar Calendar" at bounding box center [1472, 308] width 184 height 29
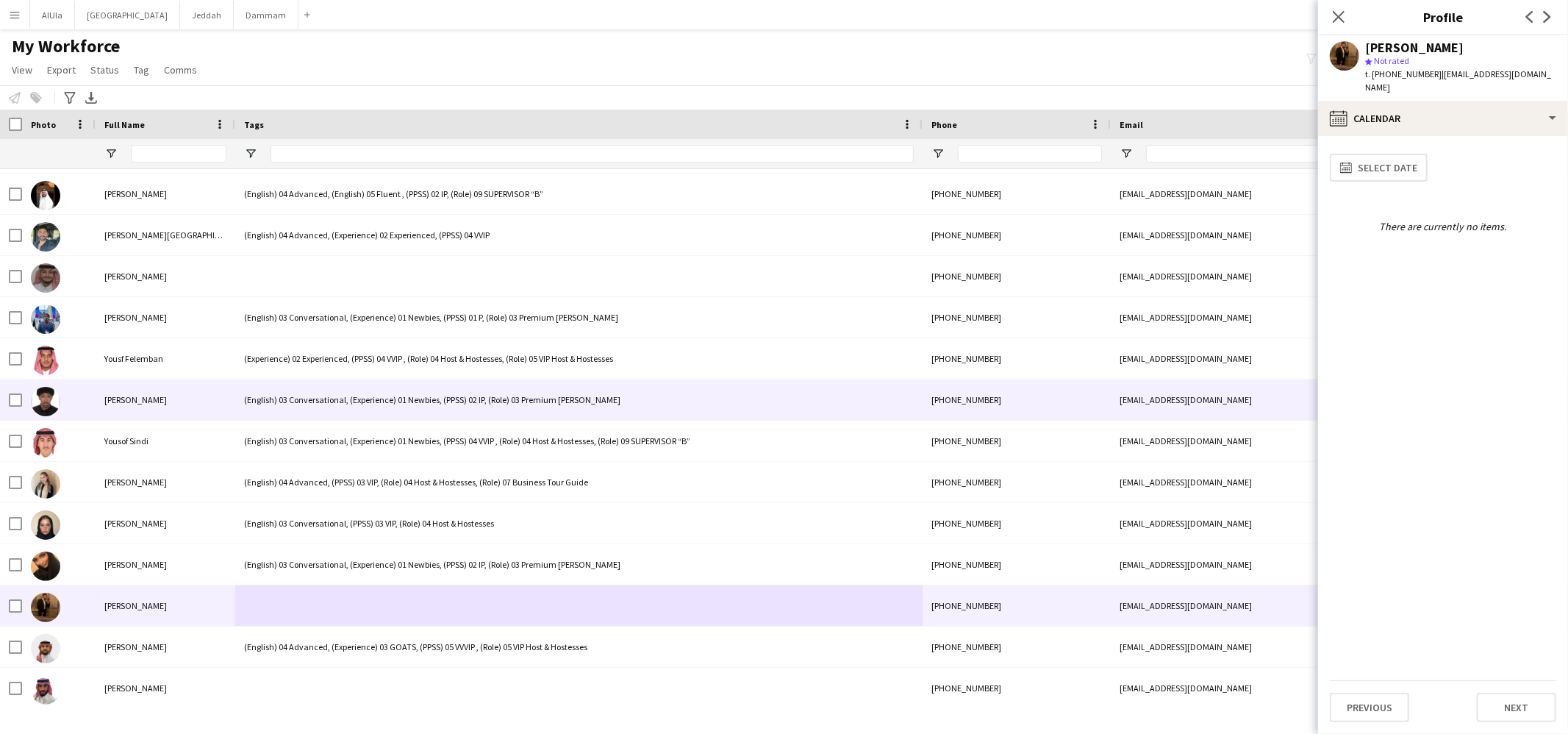
click at [306, 401] on div "(English) 03 Conversational, (Experience) 01 Newbies, (PPSS) 02 IP, (Role) 03 P…" at bounding box center [579, 399] width 687 height 40
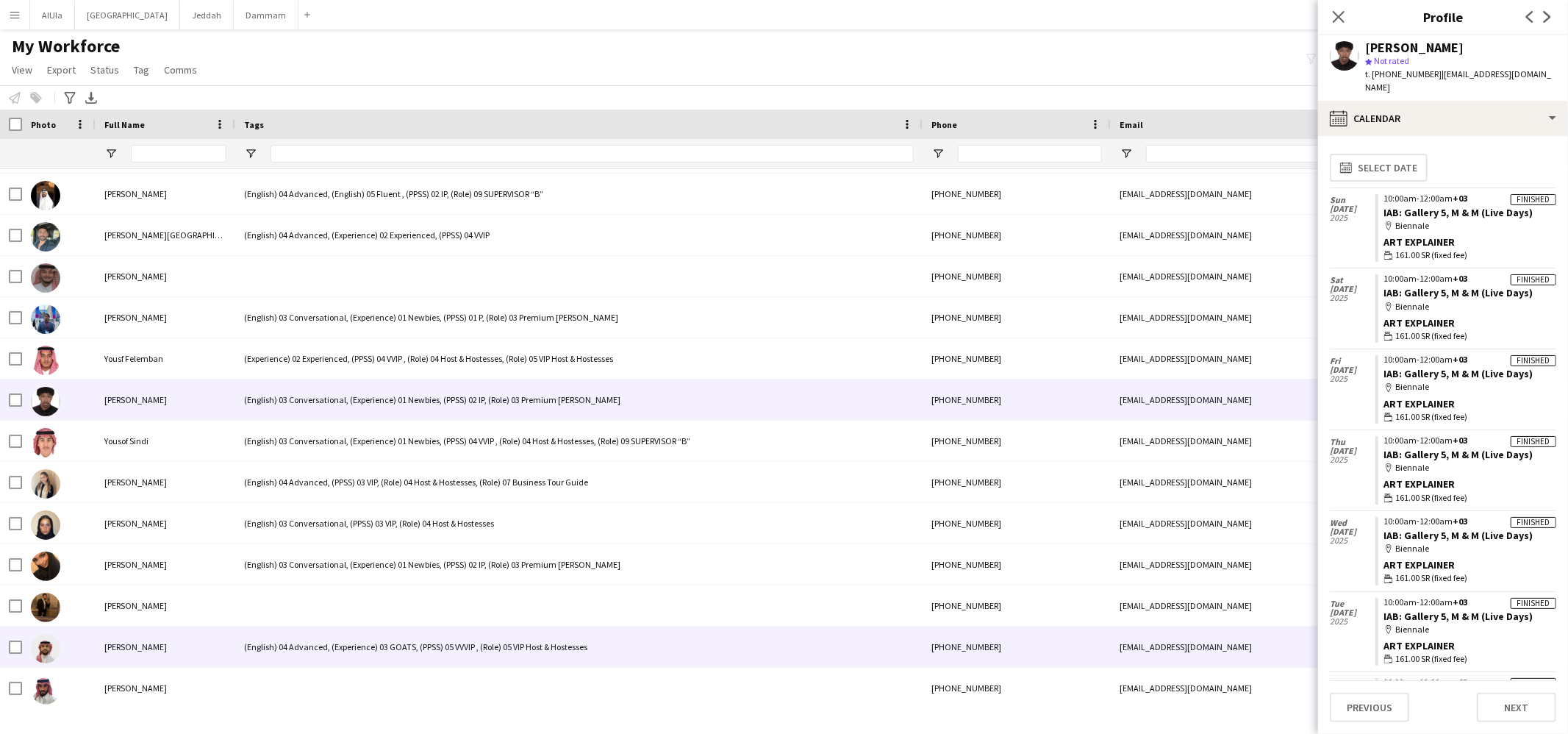
click at [347, 670] on div at bounding box center [579, 687] width 687 height 40
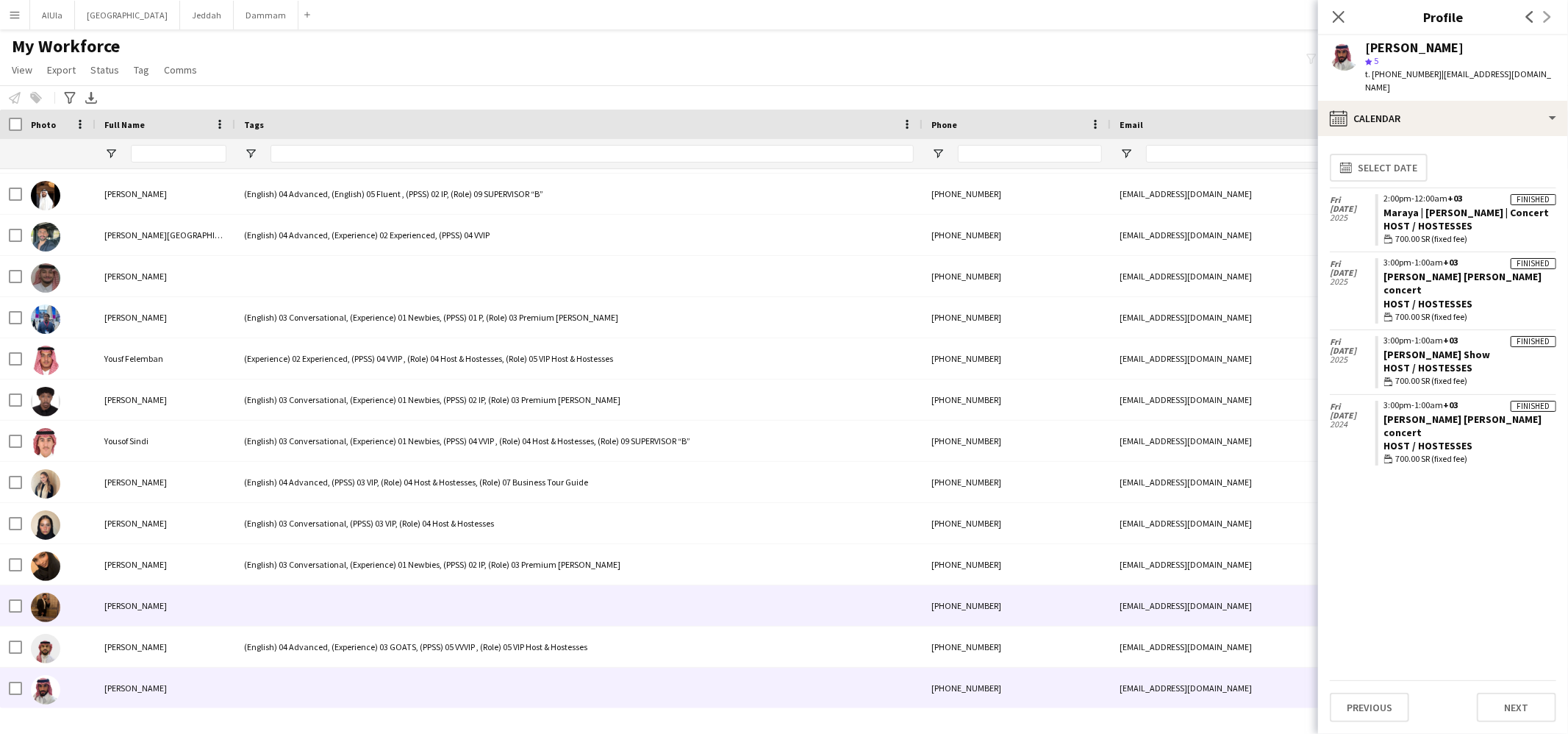
click at [322, 600] on div at bounding box center [579, 606] width 687 height 40
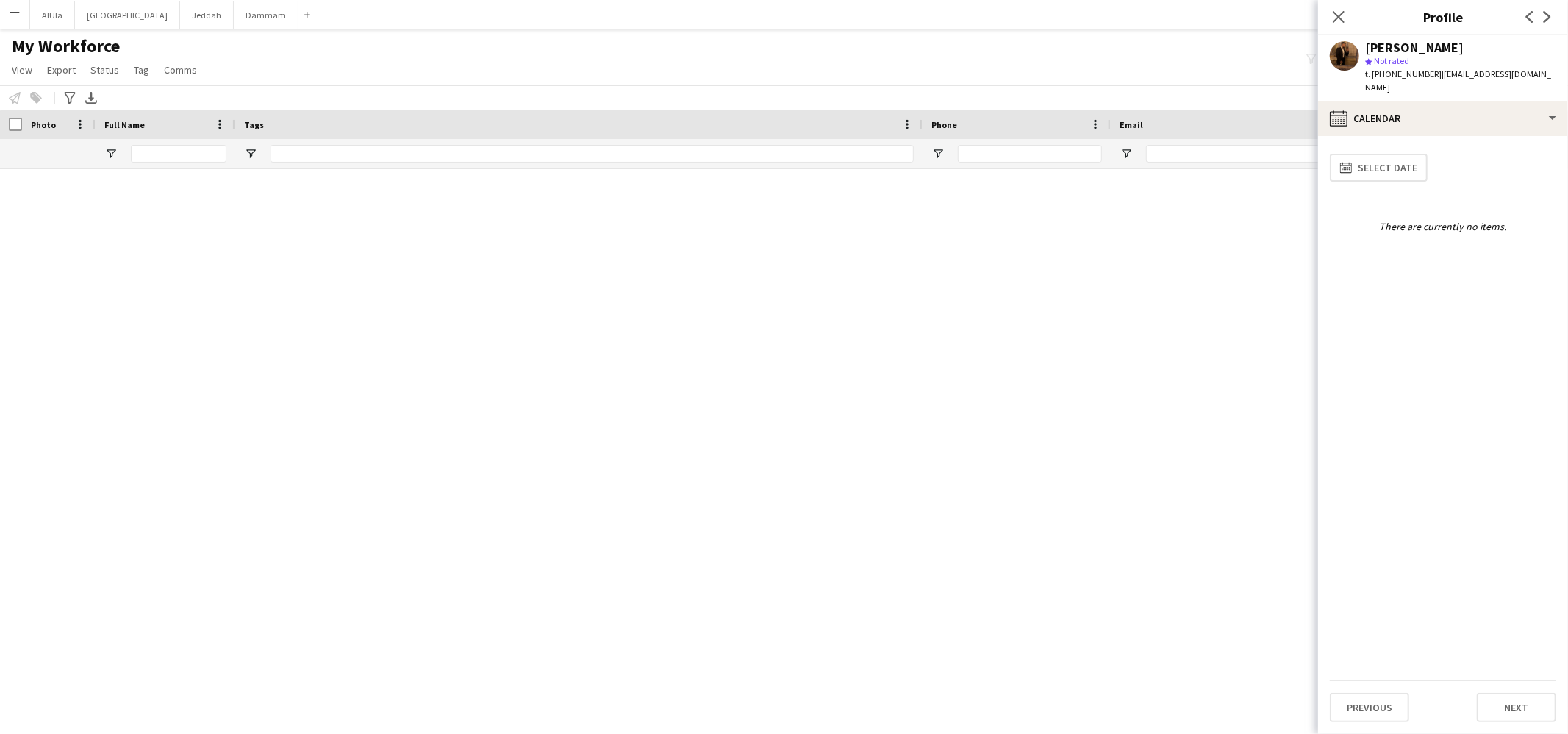
scroll to position [0, 0]
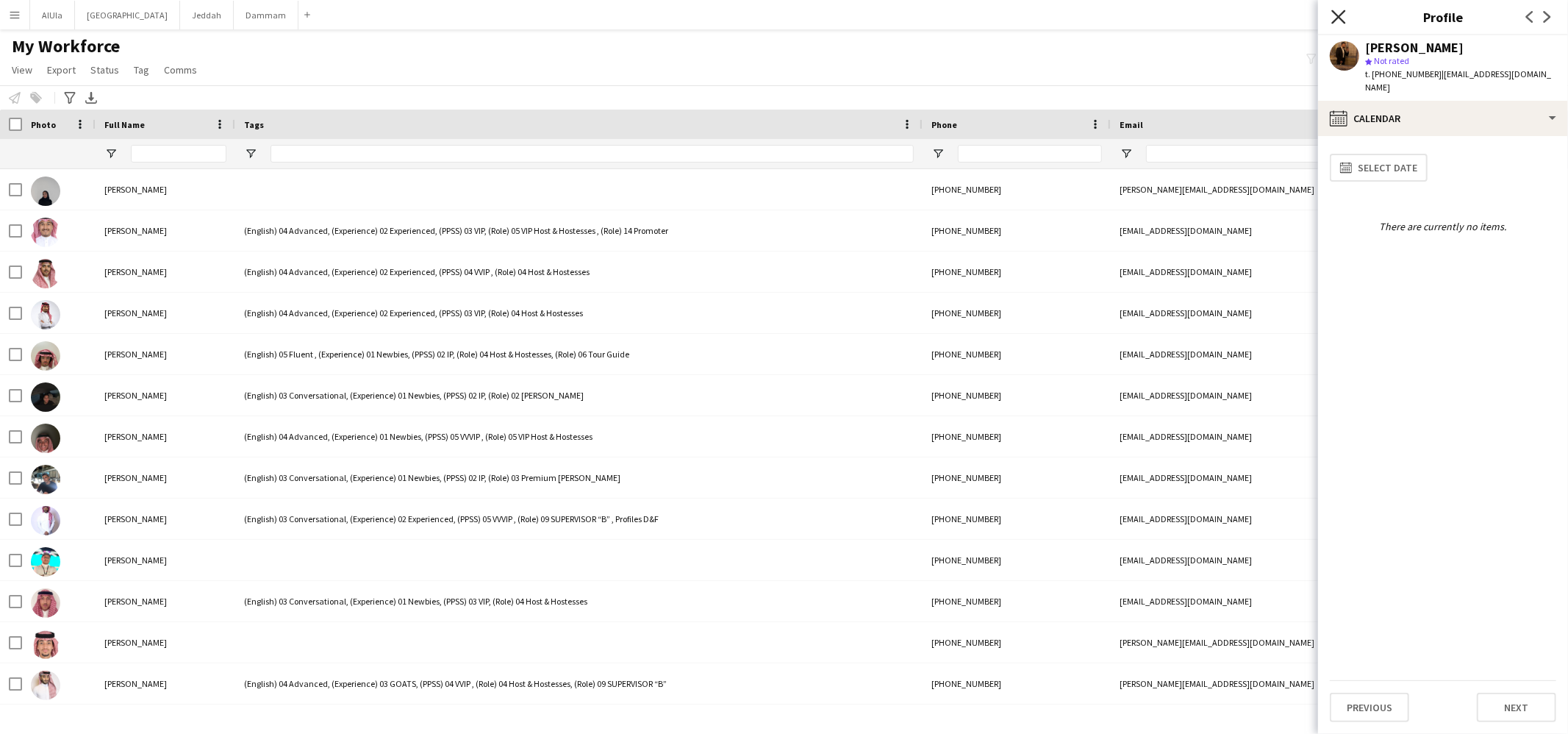
click at [1330, 11] on app-icon "Close pop-in" at bounding box center [1339, 17] width 21 height 21
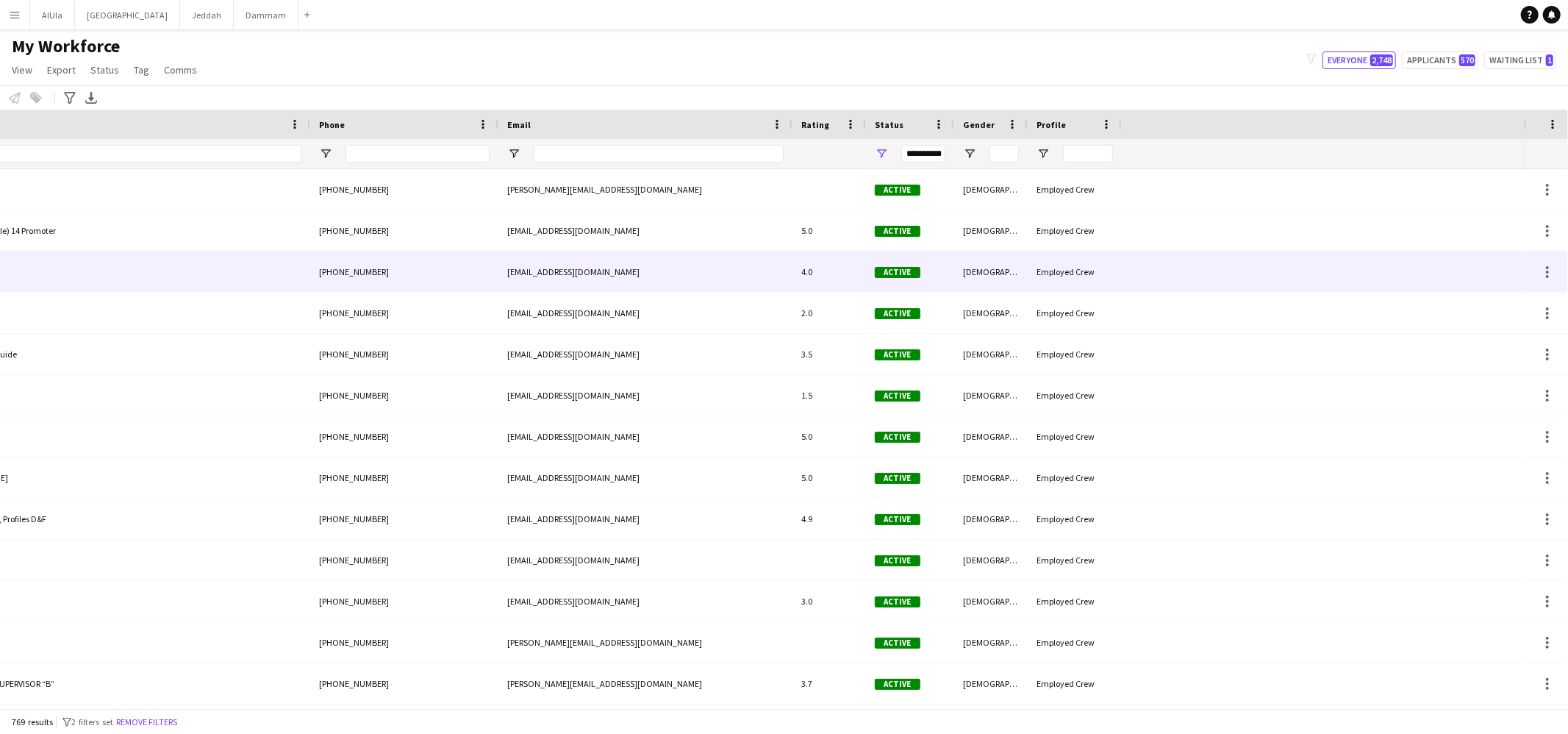
scroll to position [0, 927]
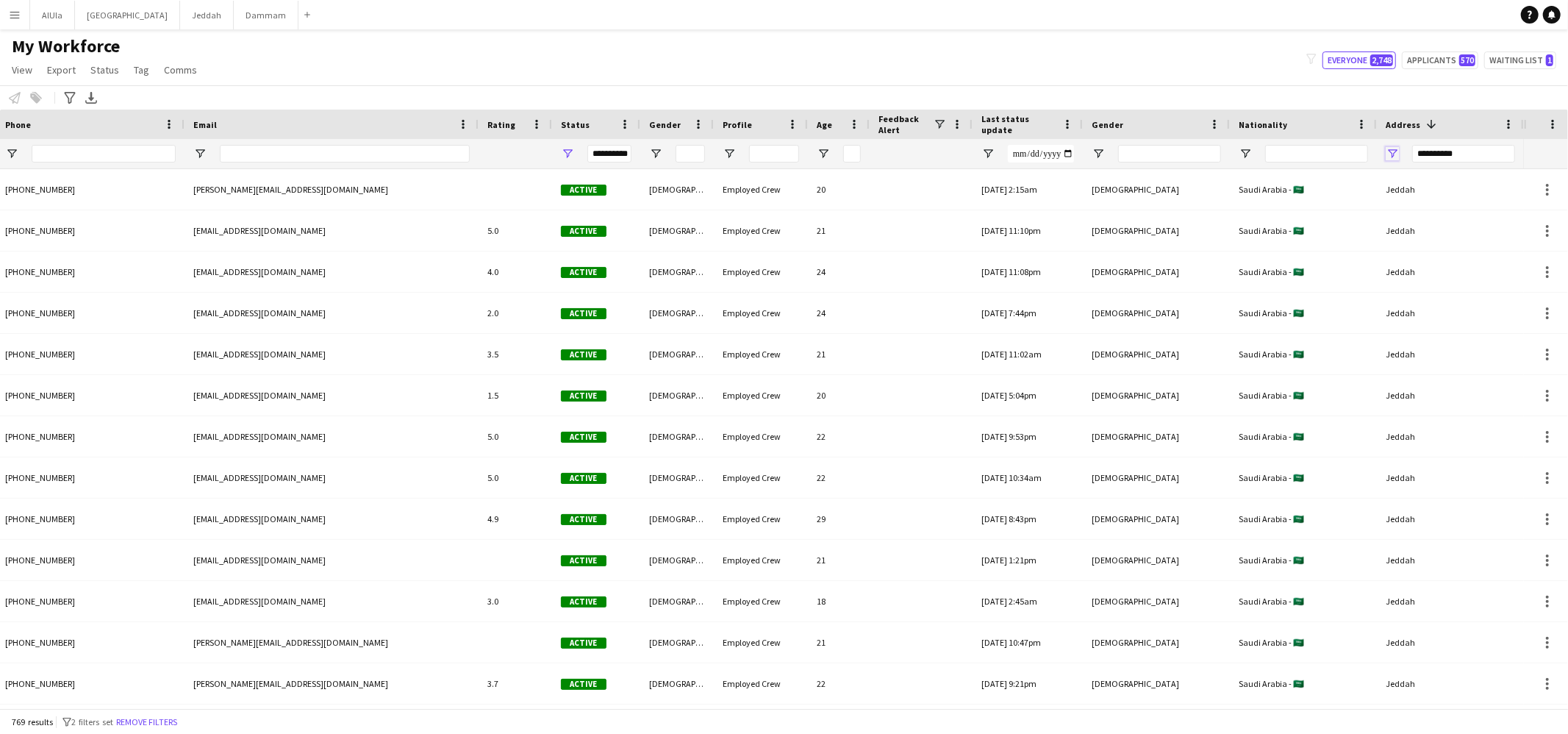
click at [1394, 150] on span "Open Filter Menu" at bounding box center [1392, 154] width 13 height 13
click at [1493, 353] on button "Reset" at bounding box center [1499, 358] width 43 height 24
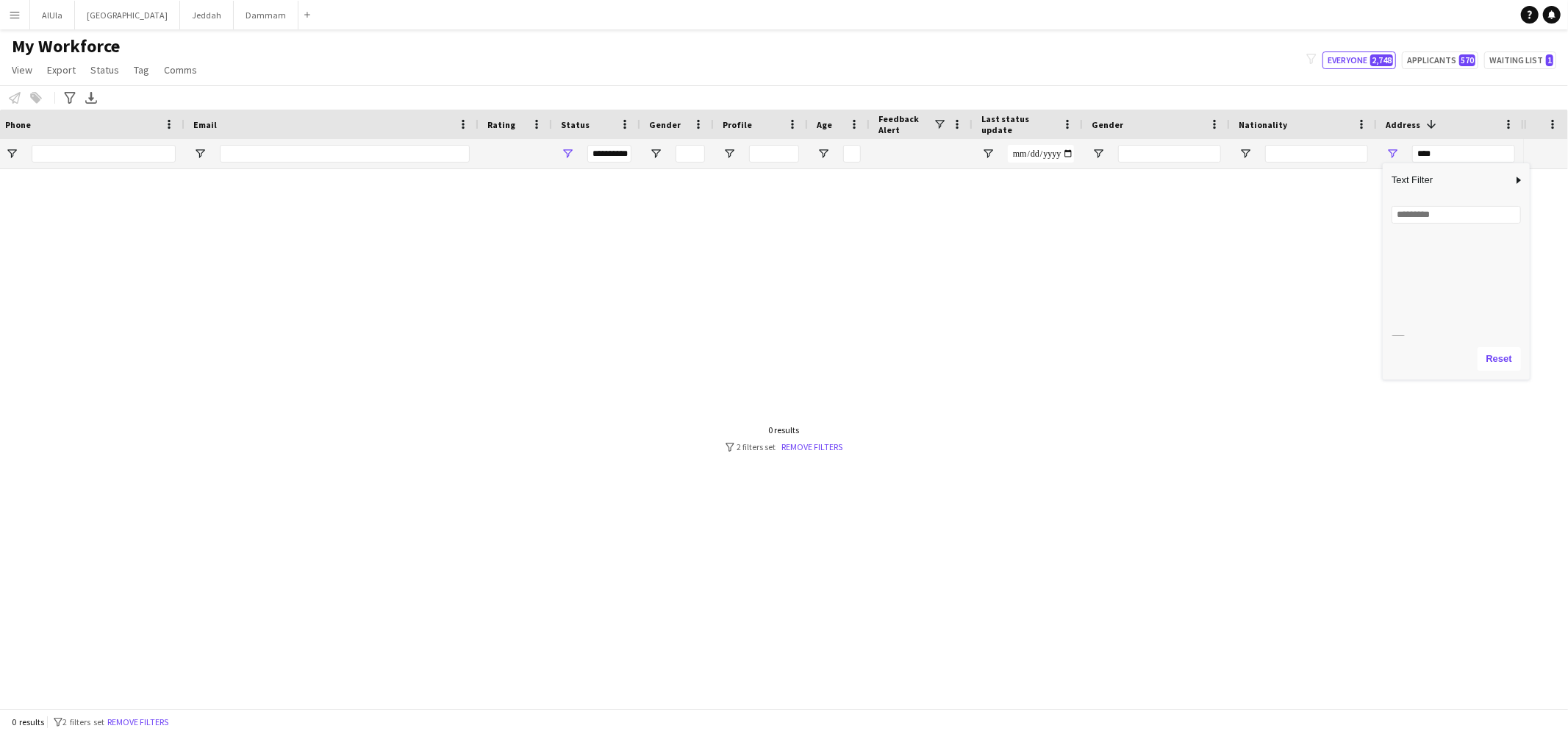
scroll to position [199, 0]
type input "**********"
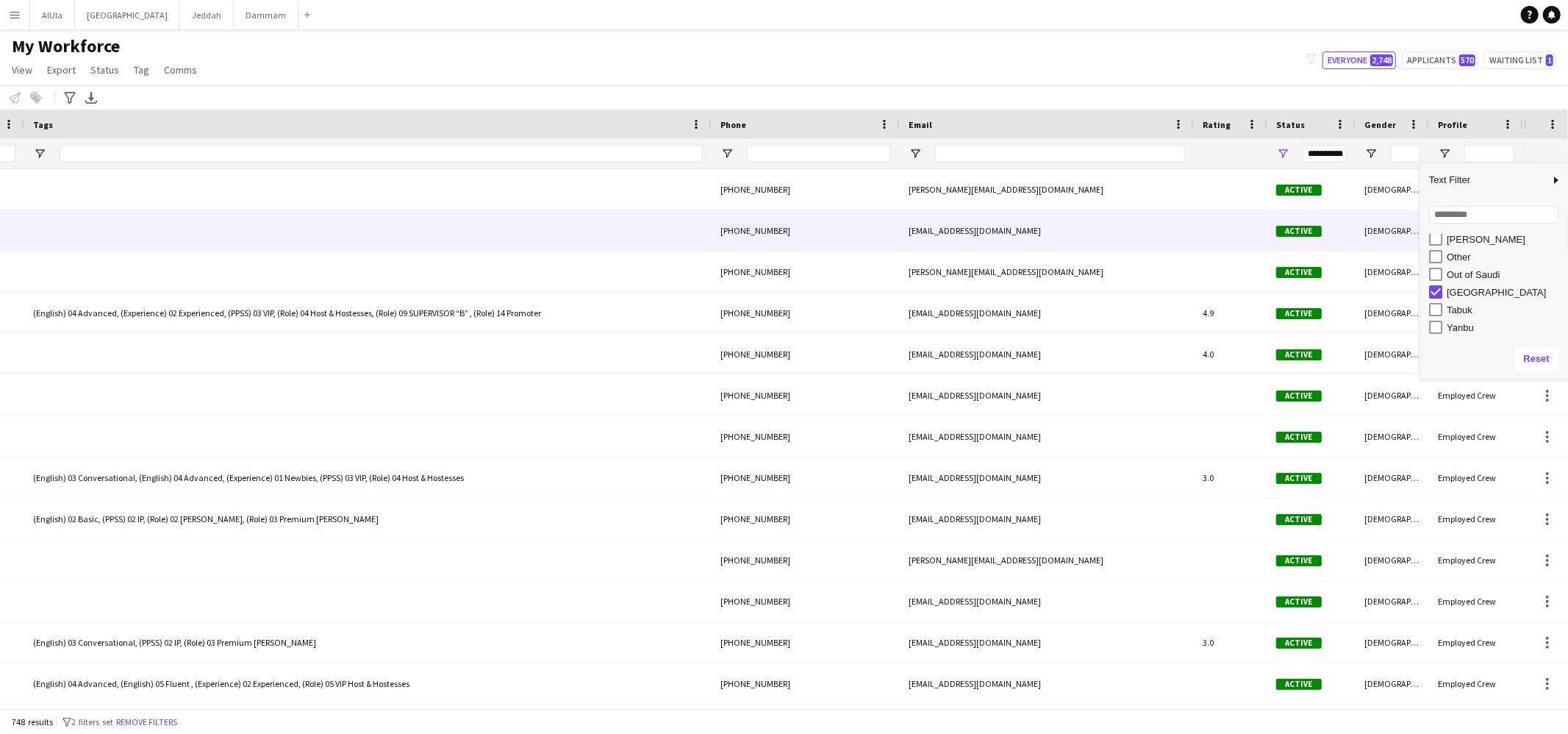
scroll to position [0, 52]
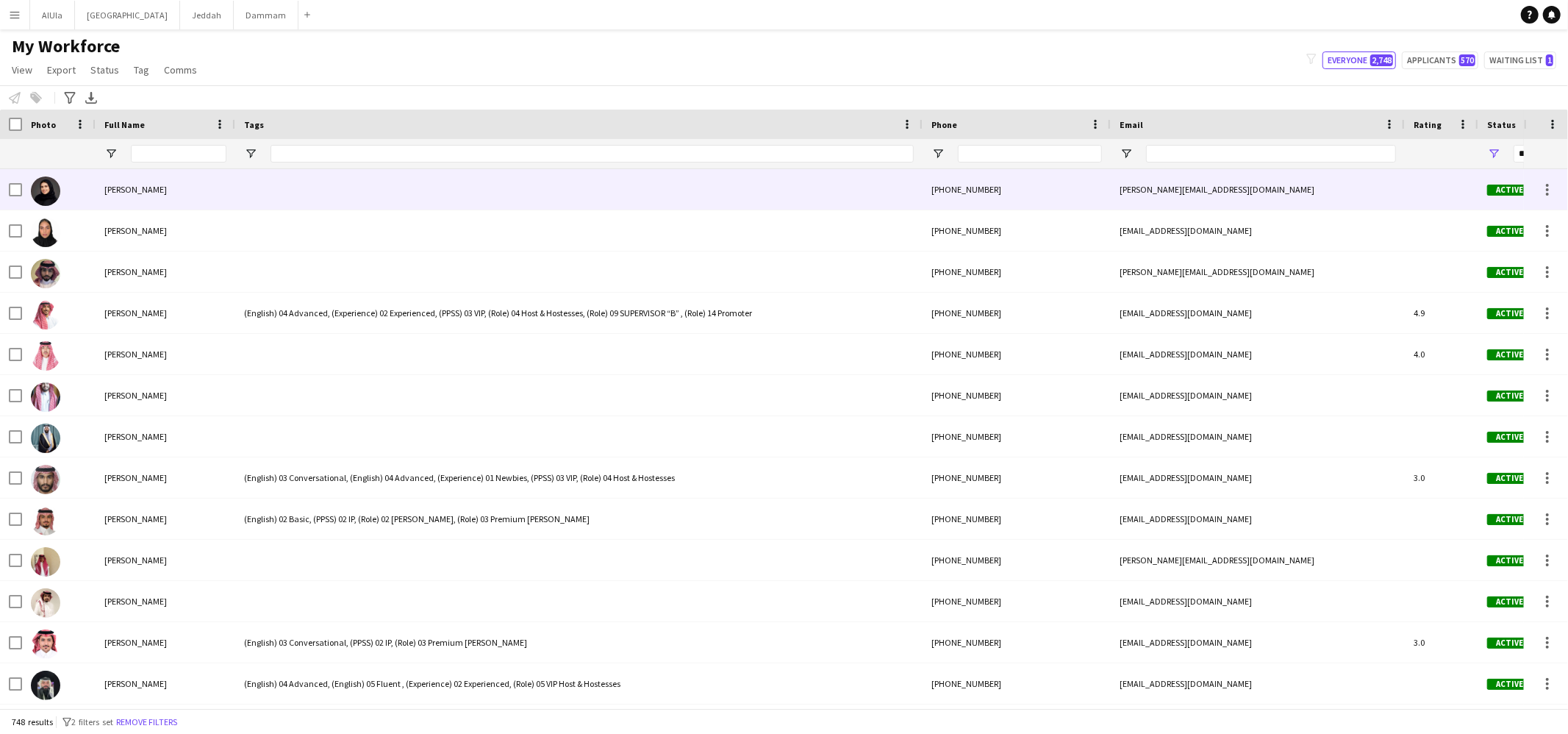
click at [280, 197] on div at bounding box center [579, 189] width 687 height 40
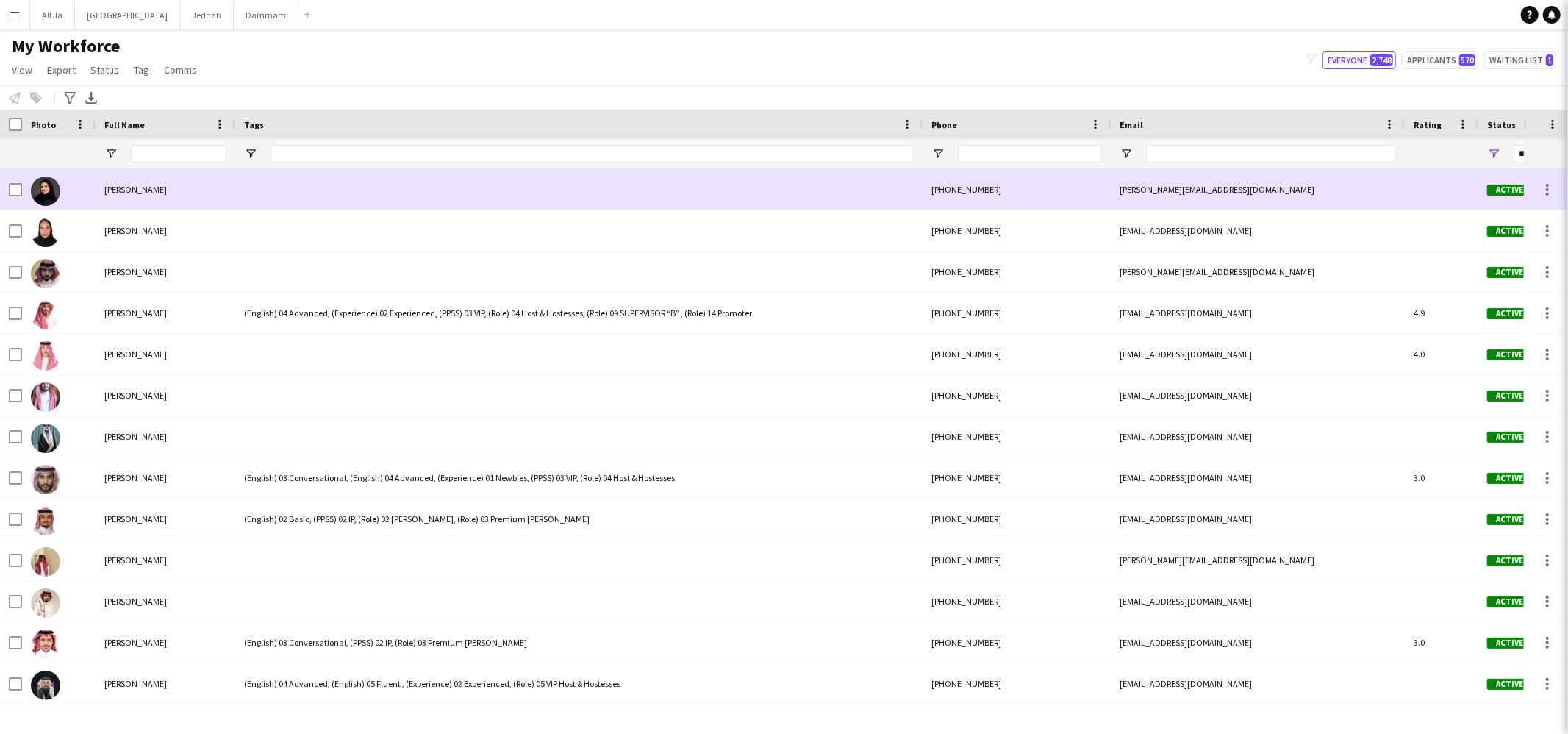
click at [277, 239] on div at bounding box center [579, 230] width 687 height 40
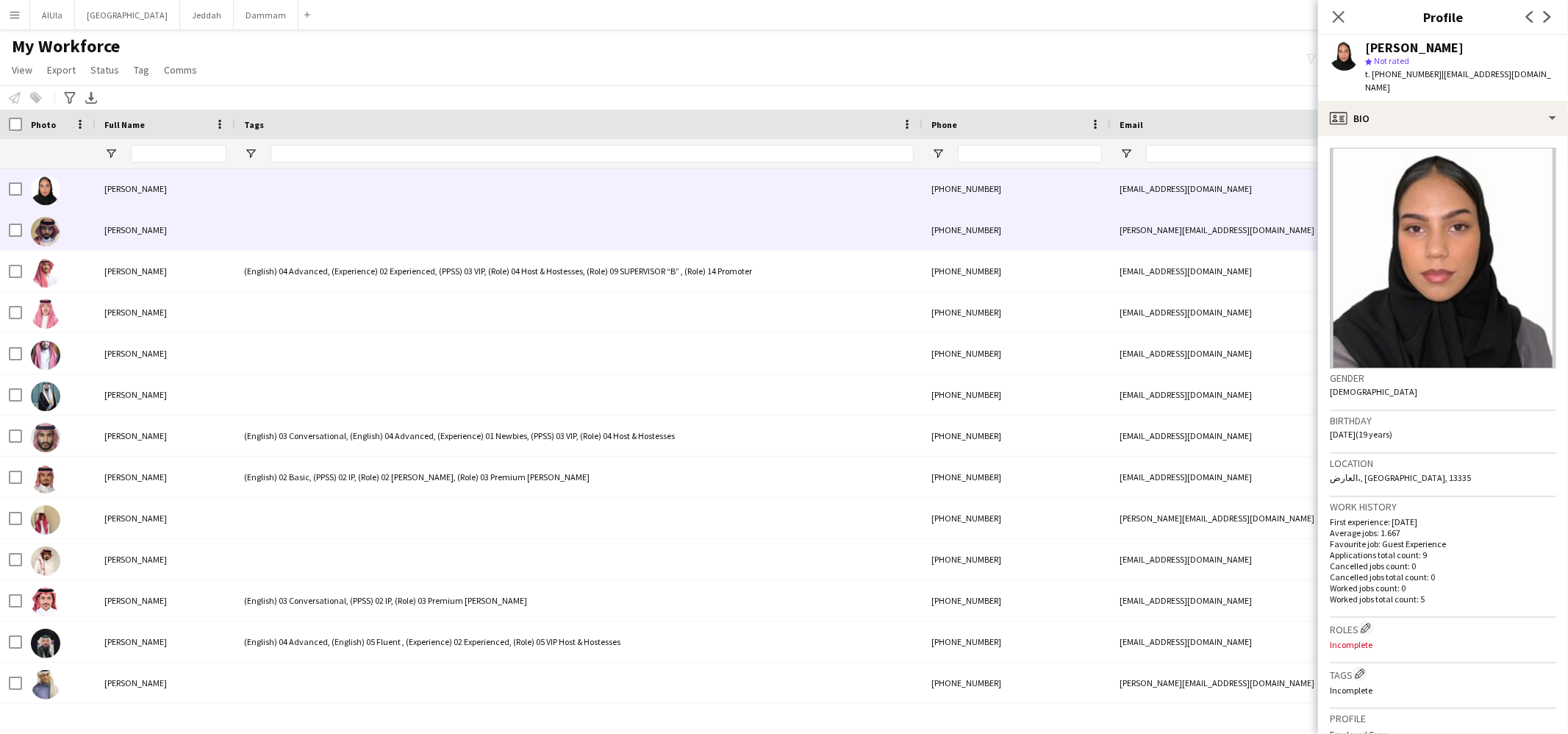
click at [276, 236] on div at bounding box center [579, 229] width 687 height 40
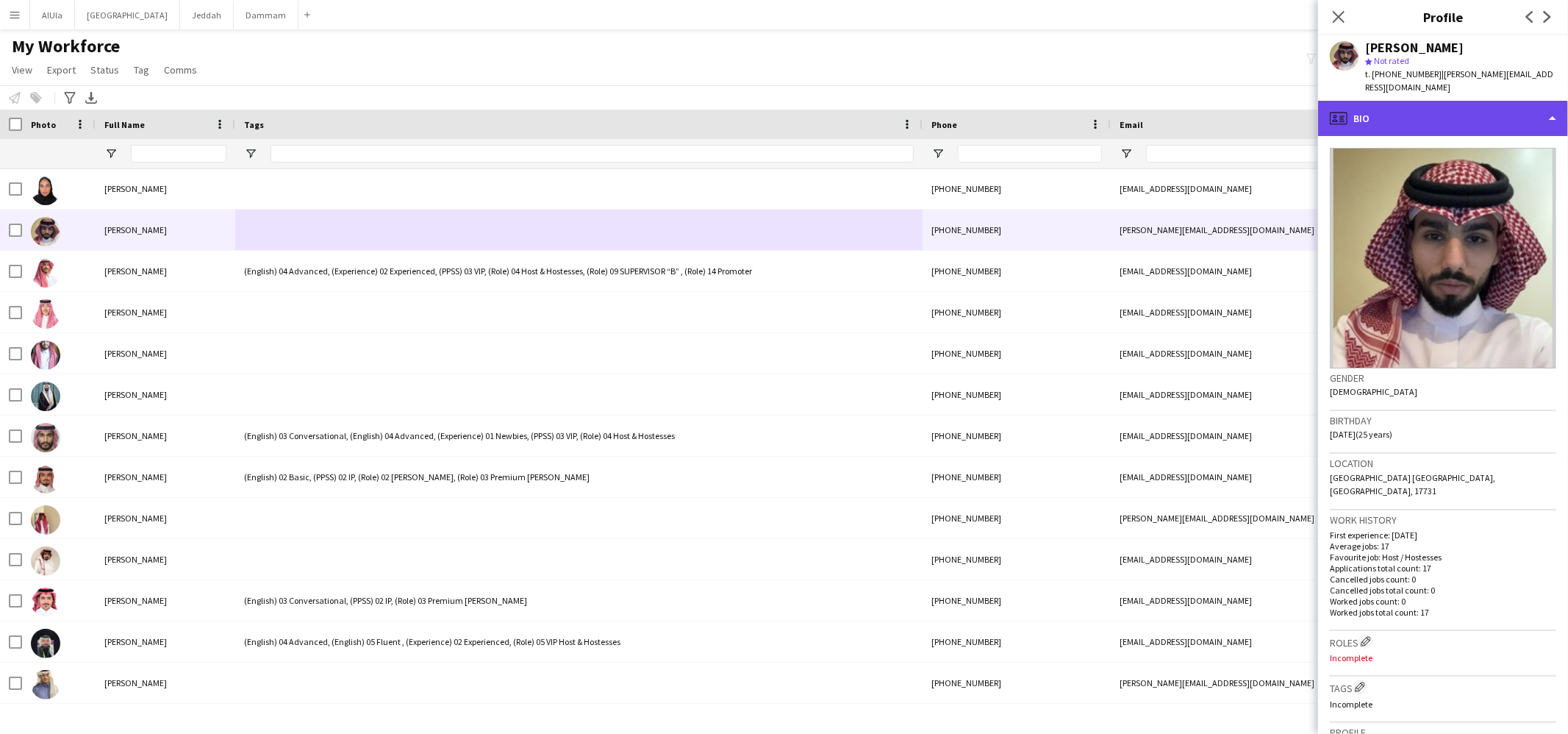
click at [1418, 106] on div "profile Bio" at bounding box center [1444, 118] width 250 height 35
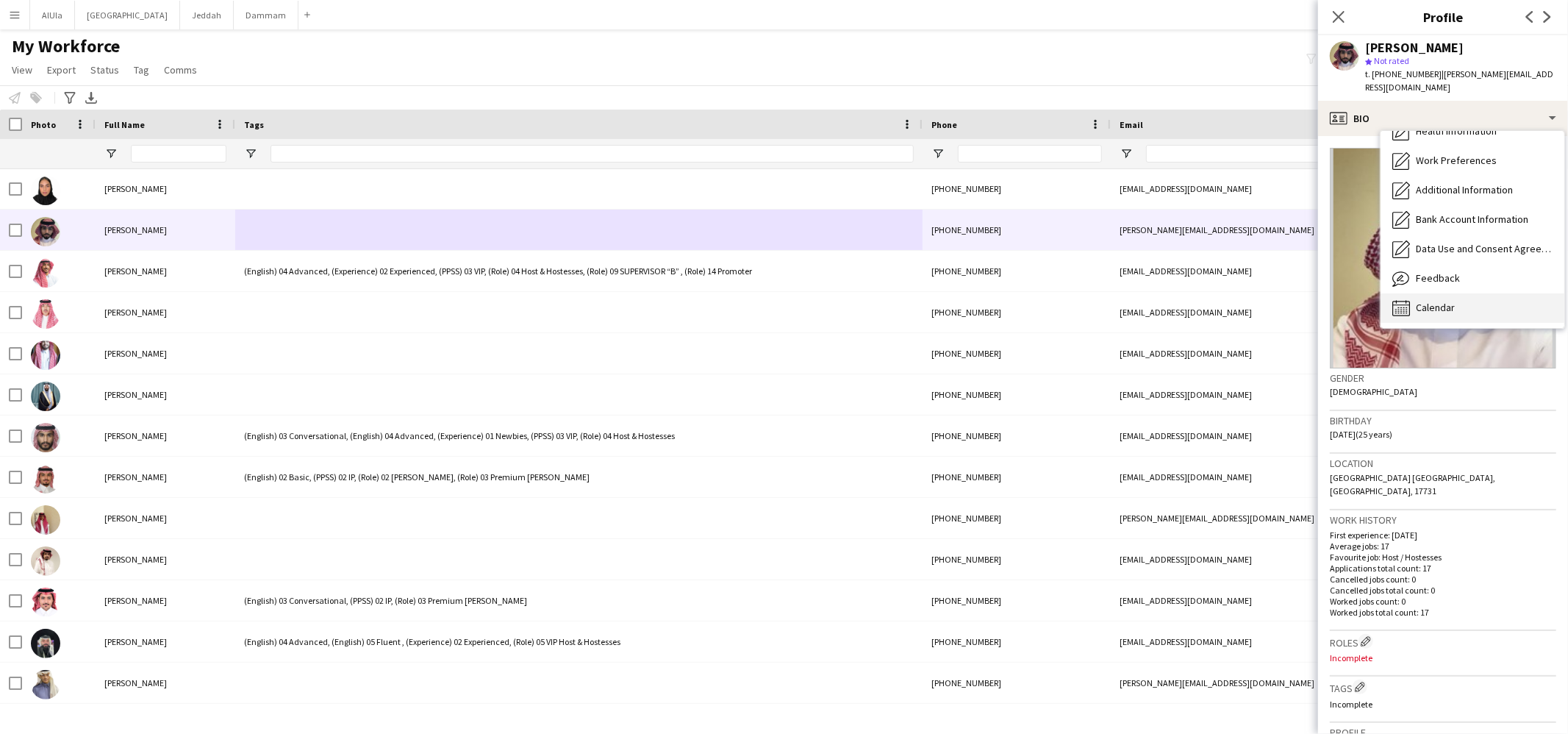
click at [1424, 301] on span "Calendar" at bounding box center [1435, 308] width 39 height 13
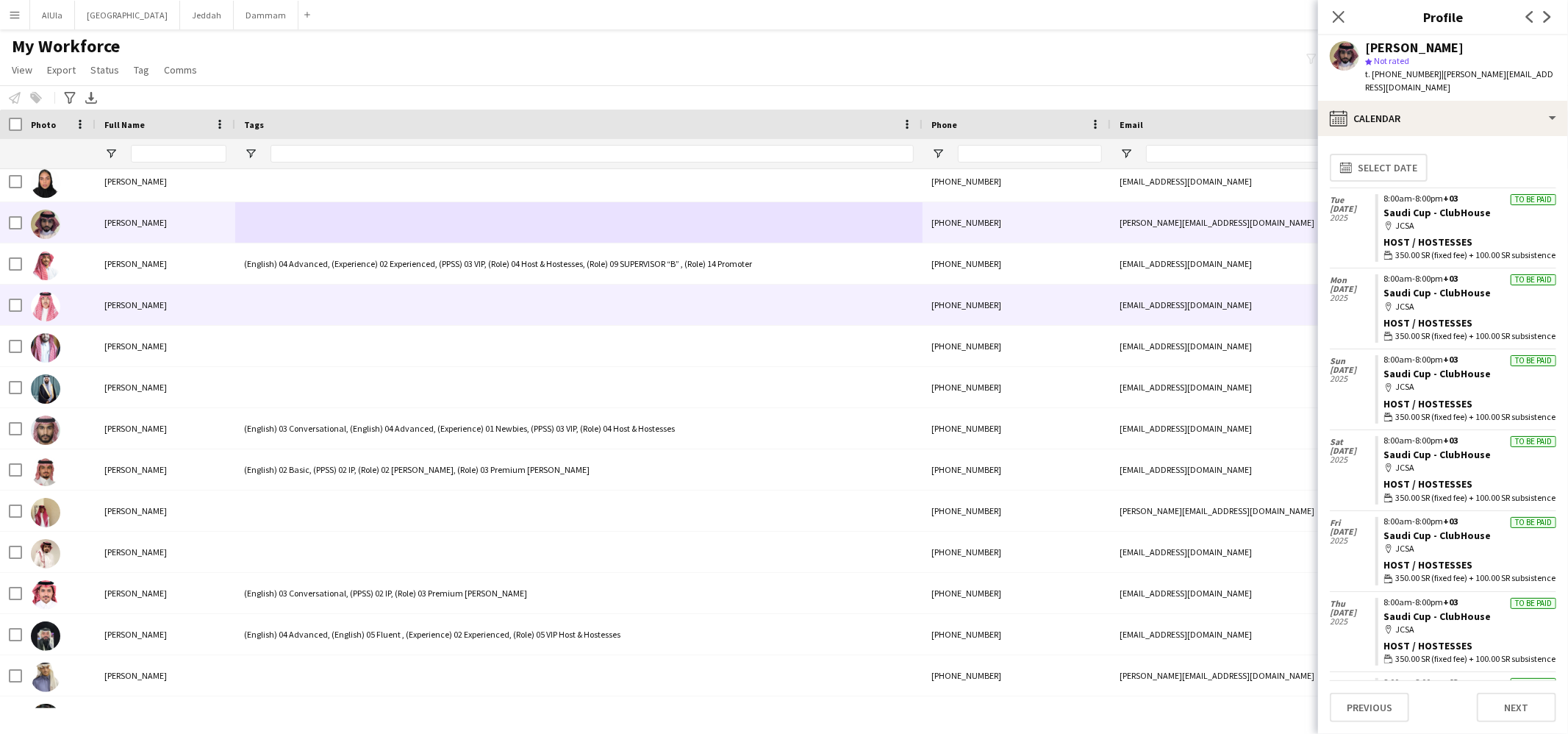
click at [340, 295] on div at bounding box center [579, 304] width 687 height 40
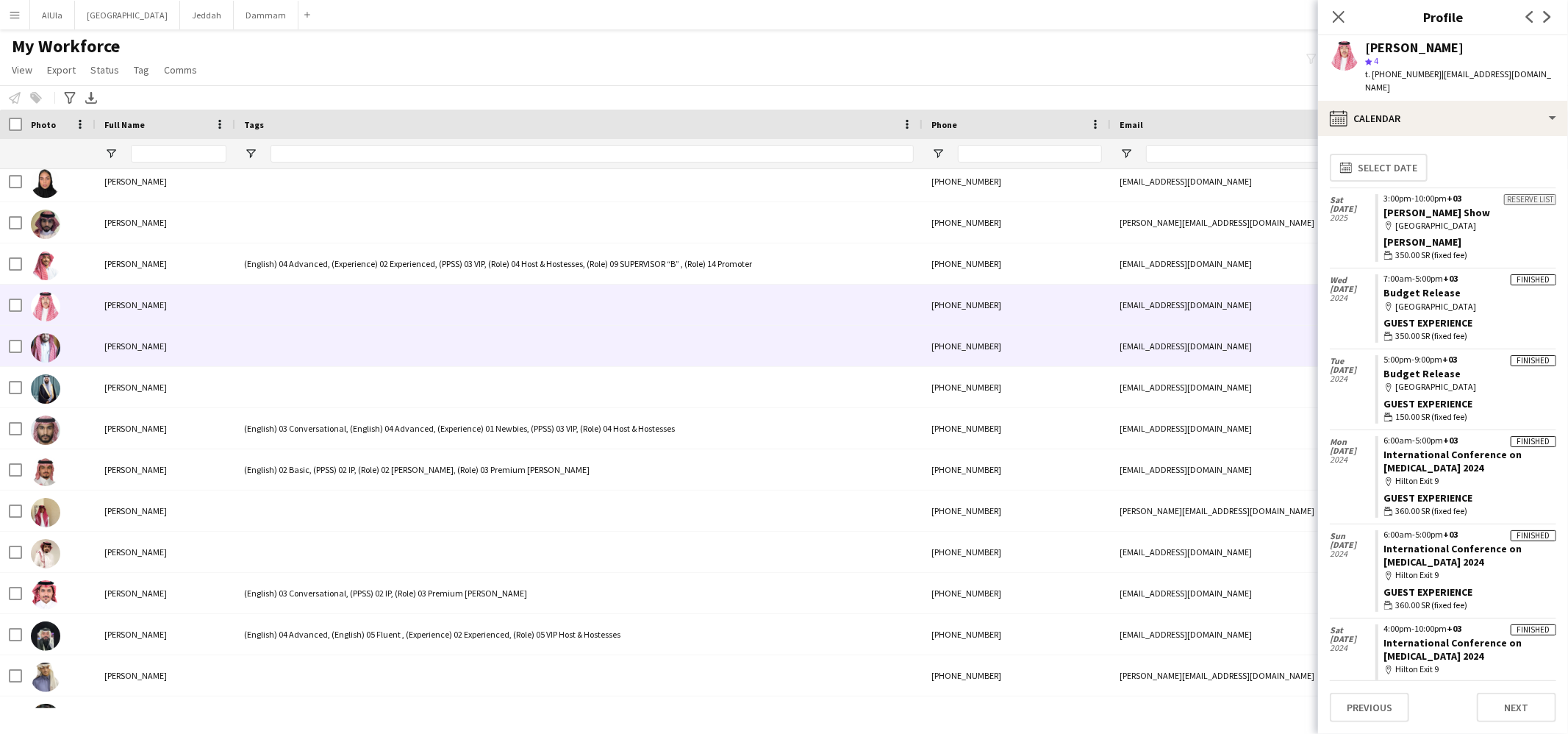
click at [268, 345] on div at bounding box center [579, 345] width 687 height 40
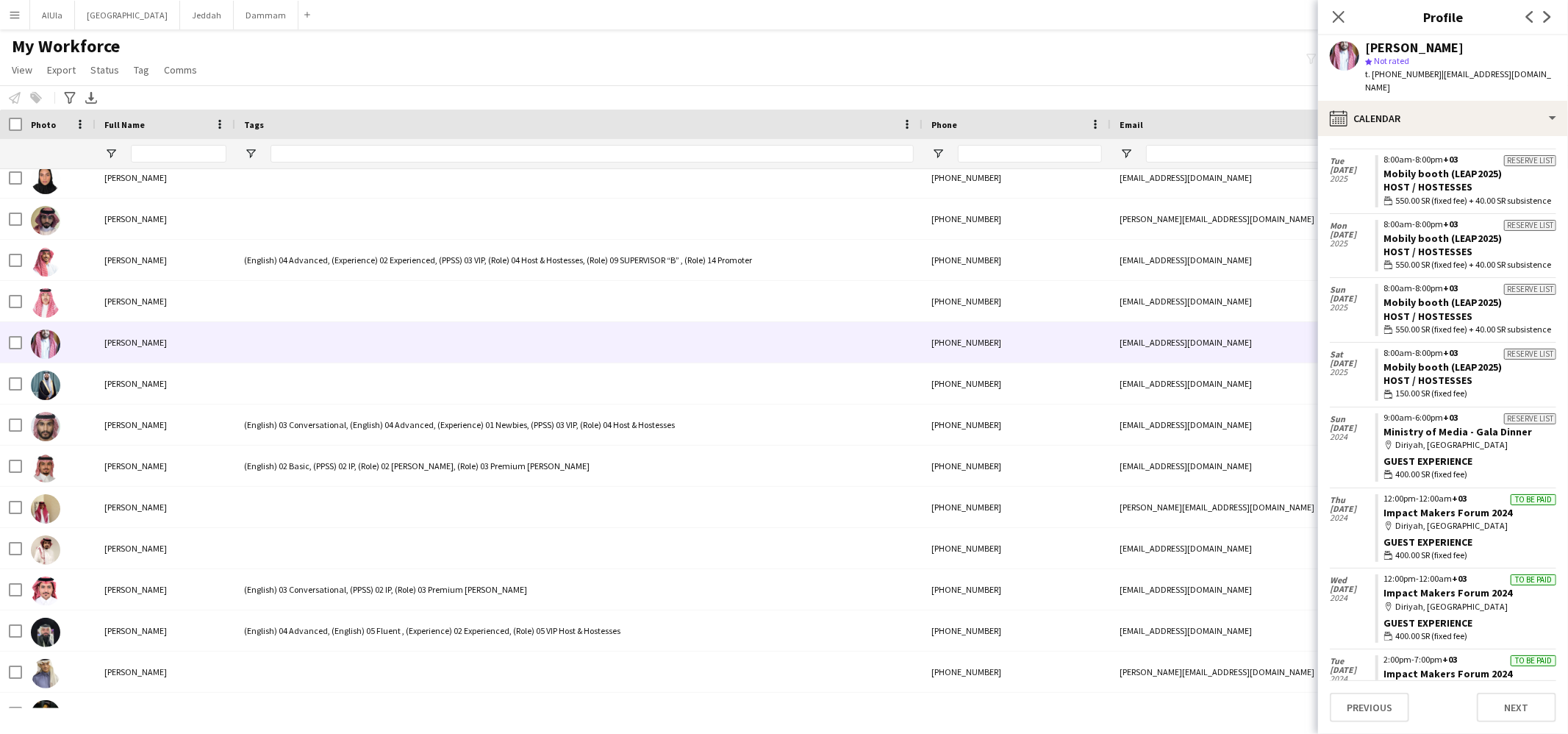
scroll to position [292, 0]
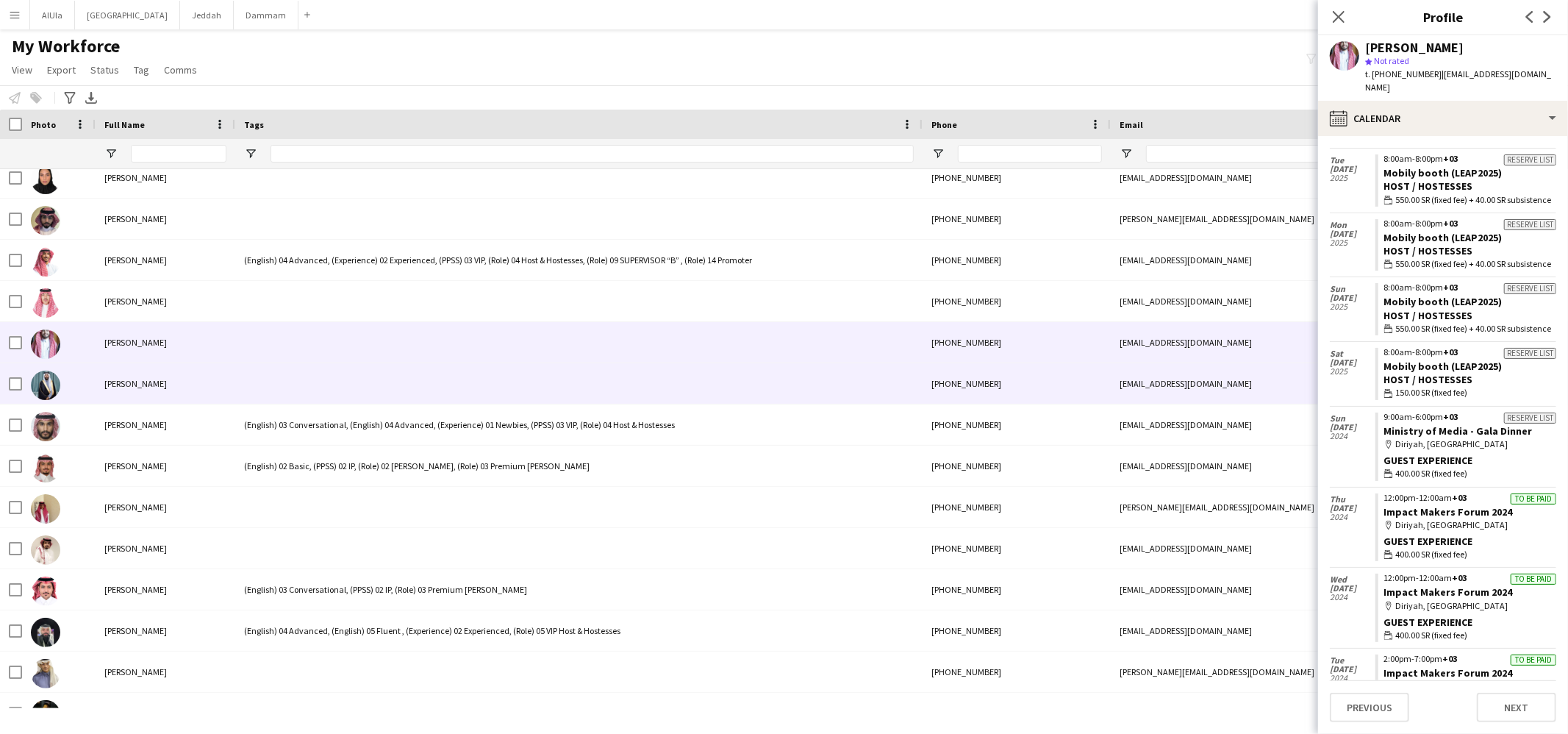
click at [299, 401] on div at bounding box center [579, 383] width 687 height 40
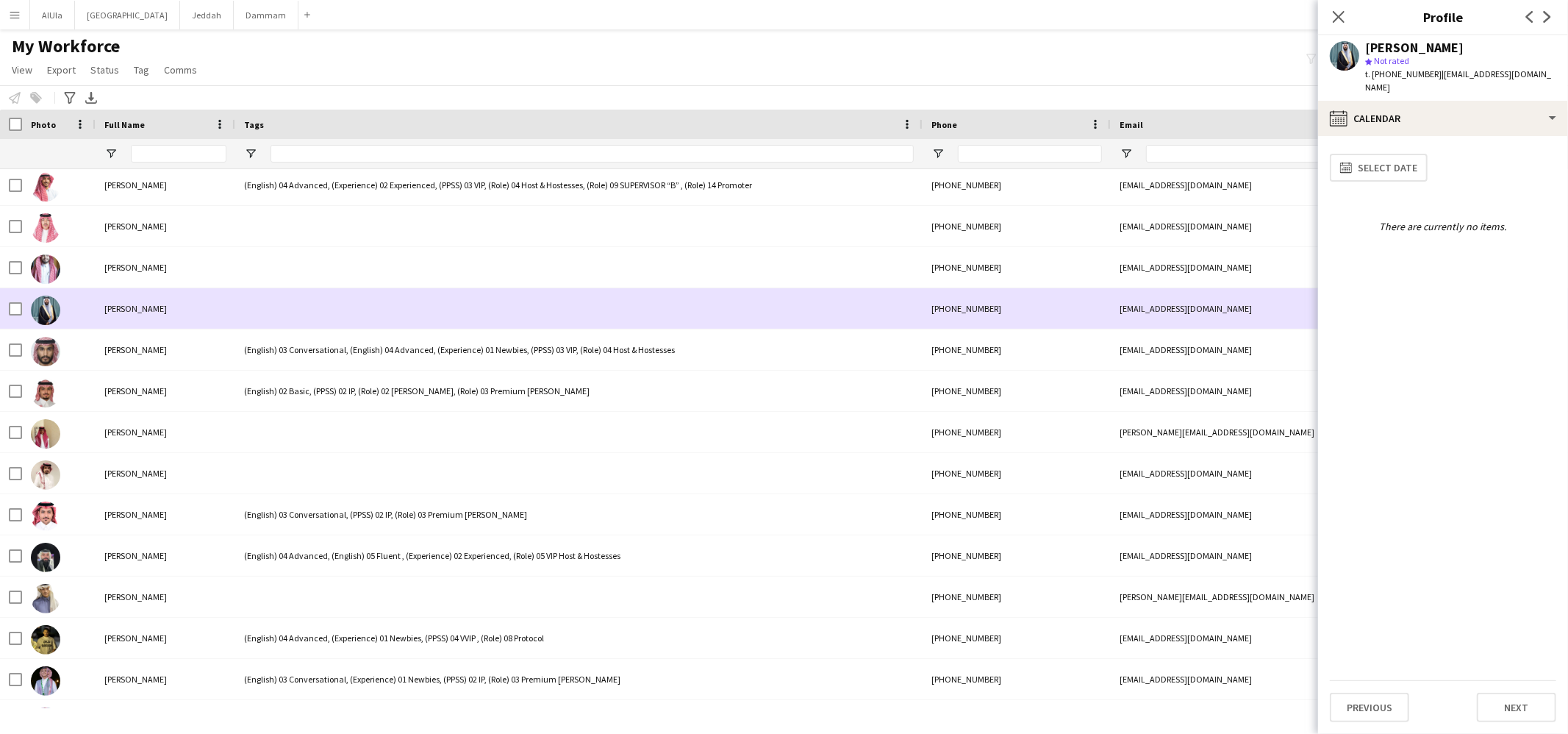
scroll to position [155, 0]
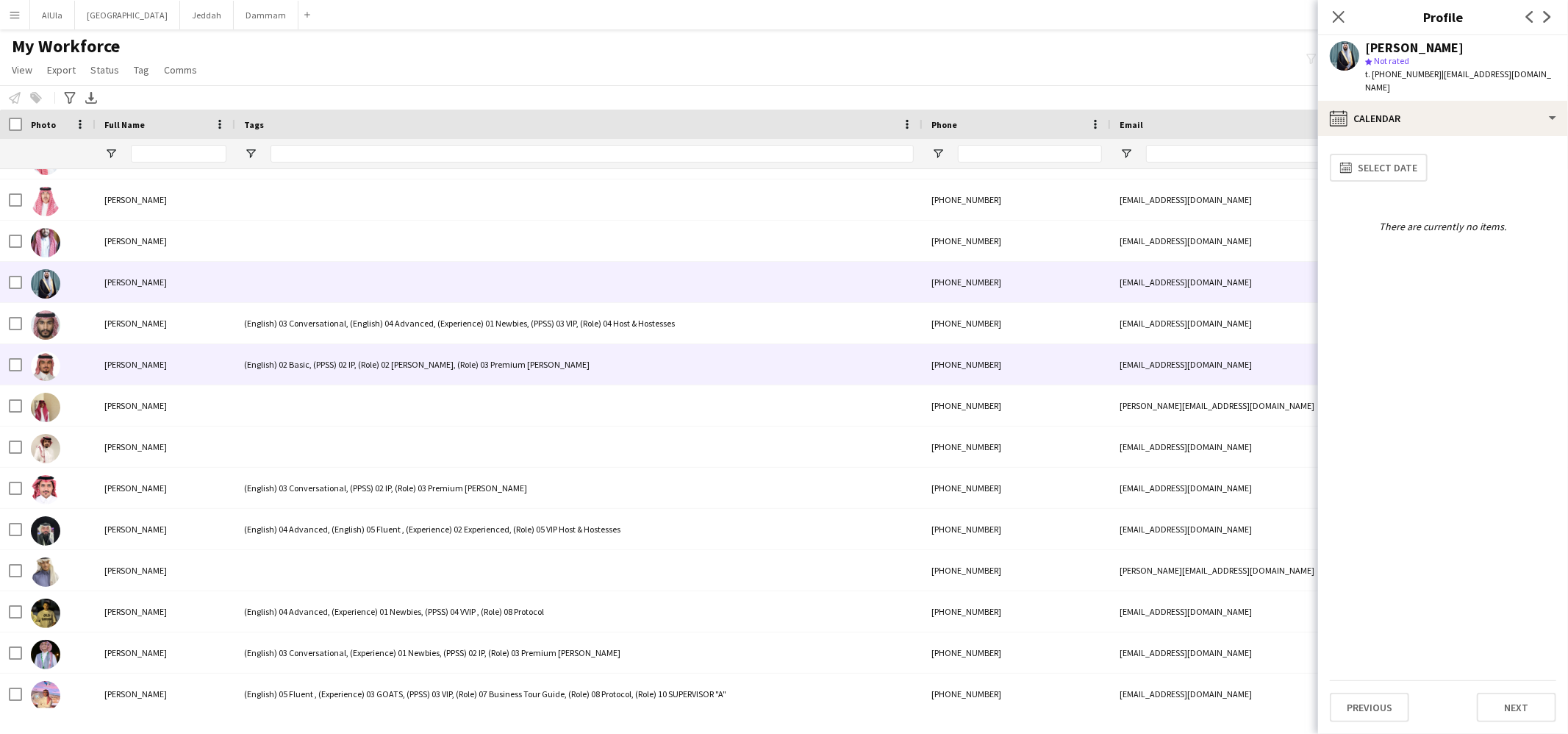
click at [299, 348] on div "(English) 02 Basic, (PPSS) 02 IP, (Role) 02 [PERSON_NAME], (Role) 03 Premium [P…" at bounding box center [579, 364] width 687 height 40
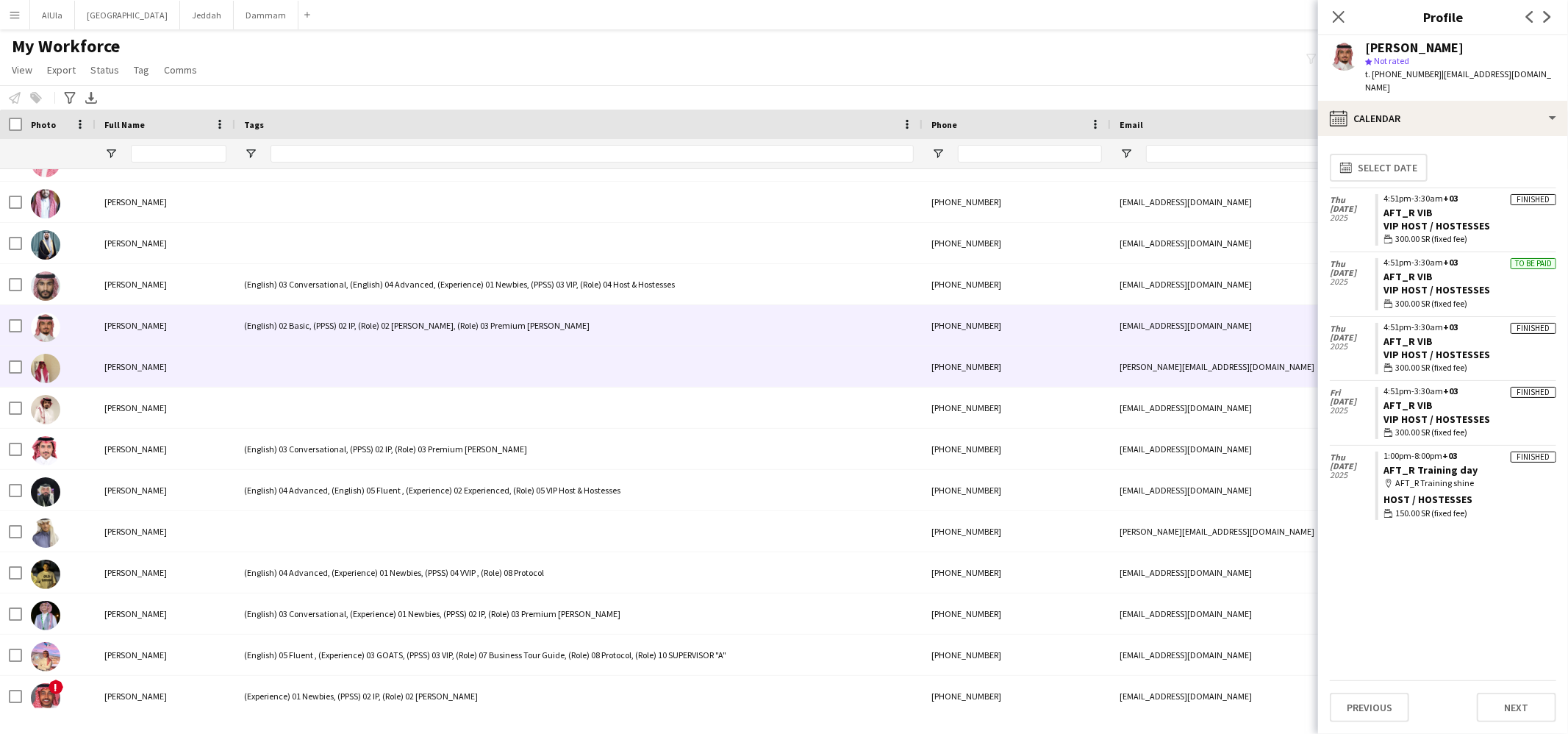
scroll to position [246, 0]
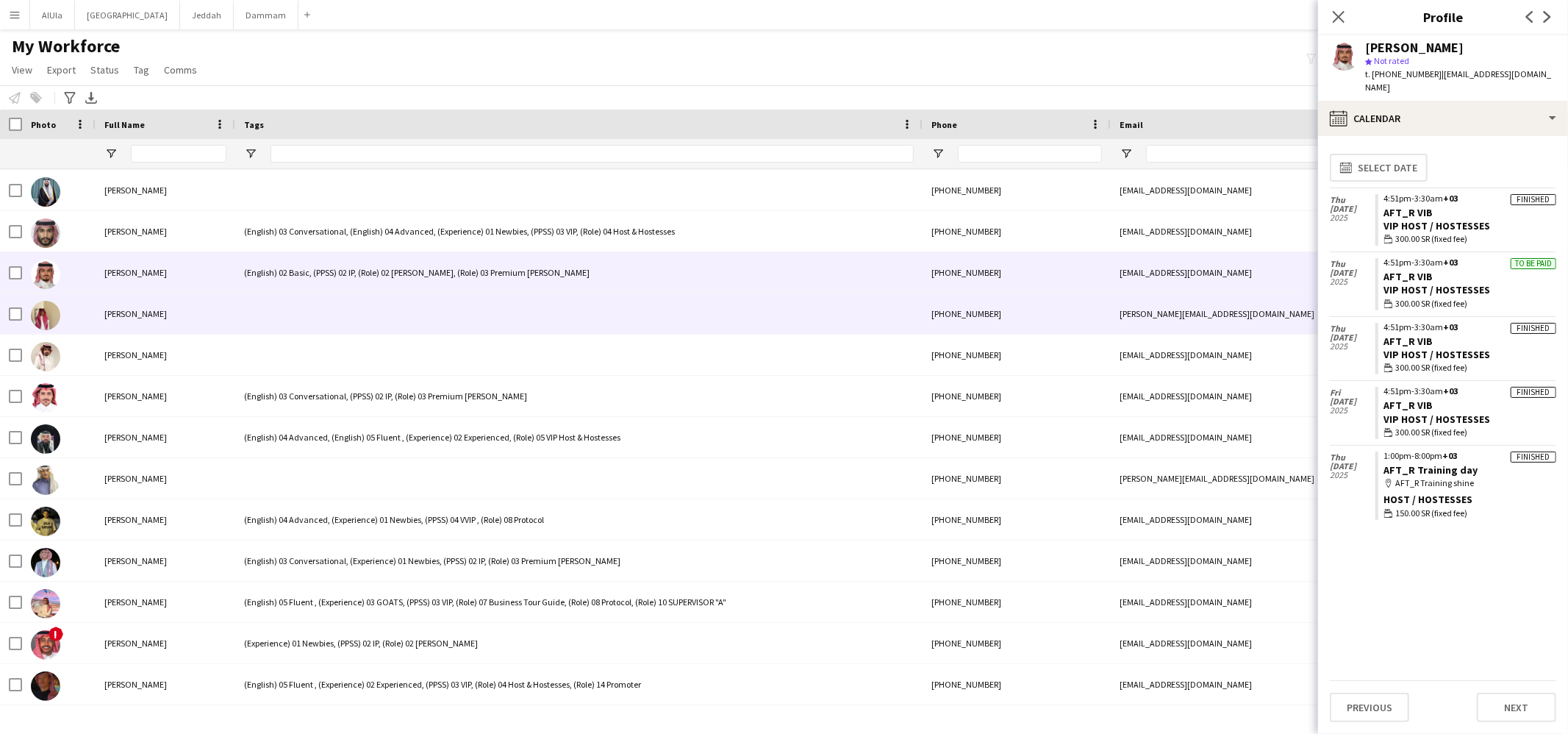
click at [346, 313] on div at bounding box center [579, 313] width 687 height 40
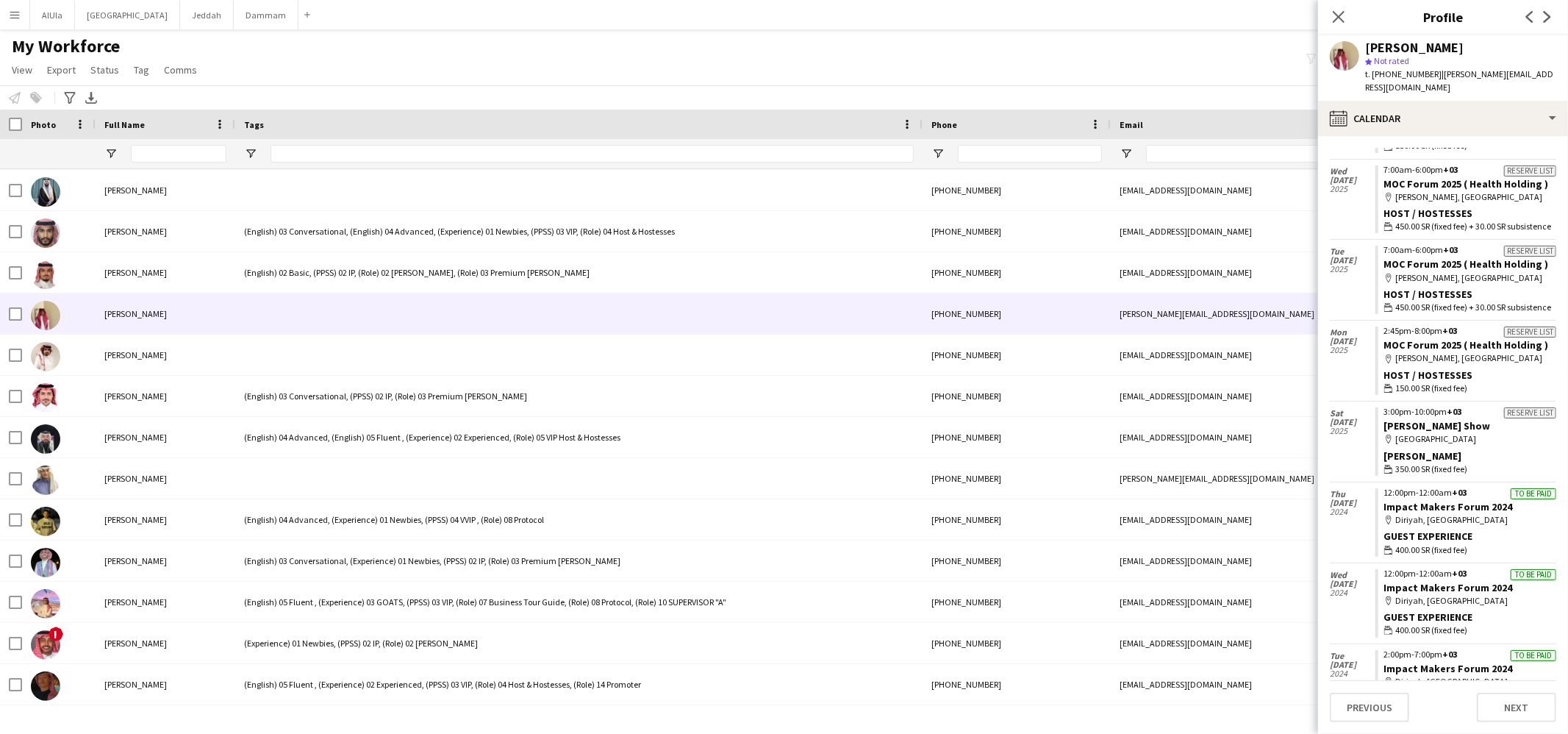
scroll to position [404, 0]
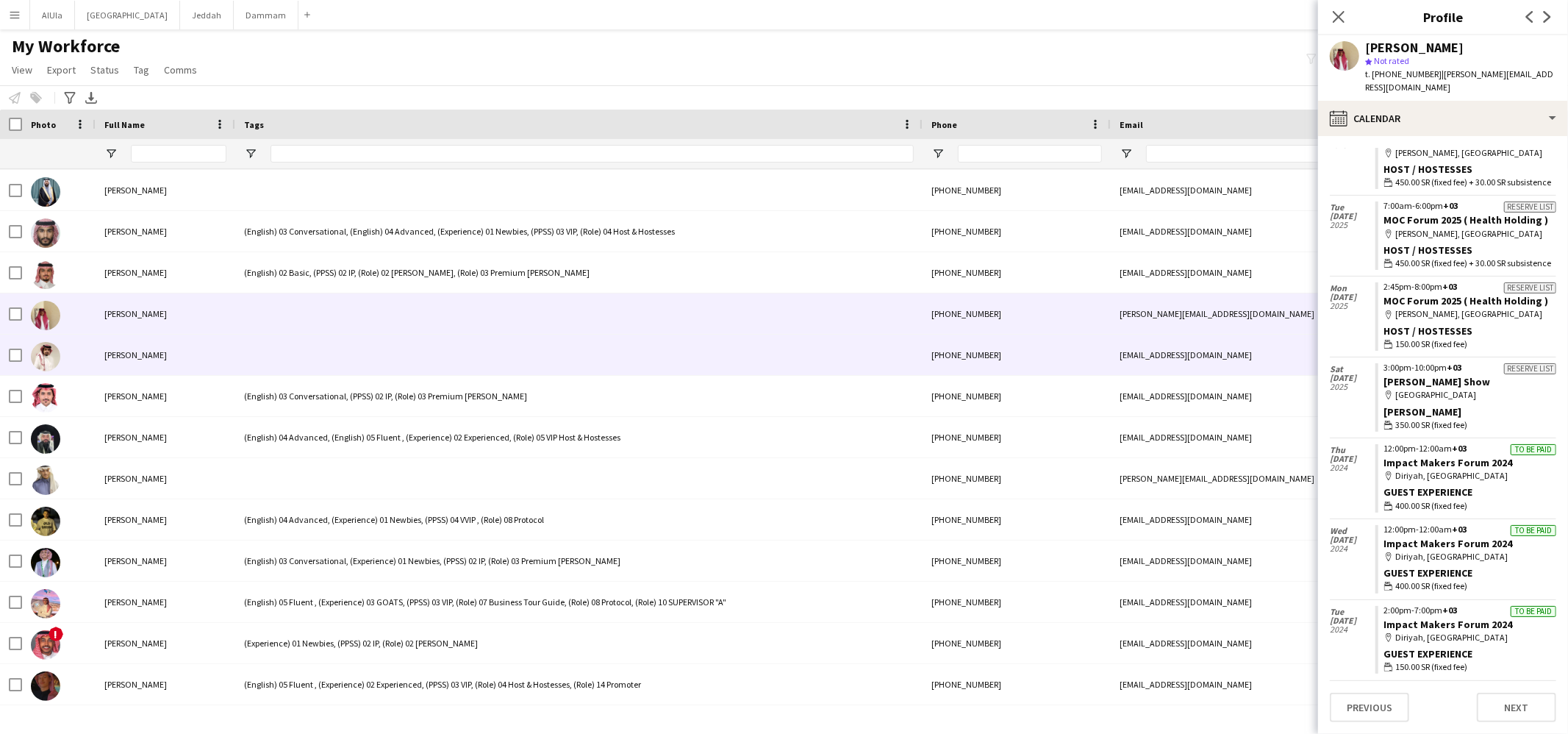
click at [221, 354] on div "[PERSON_NAME]" at bounding box center [165, 354] width 140 height 40
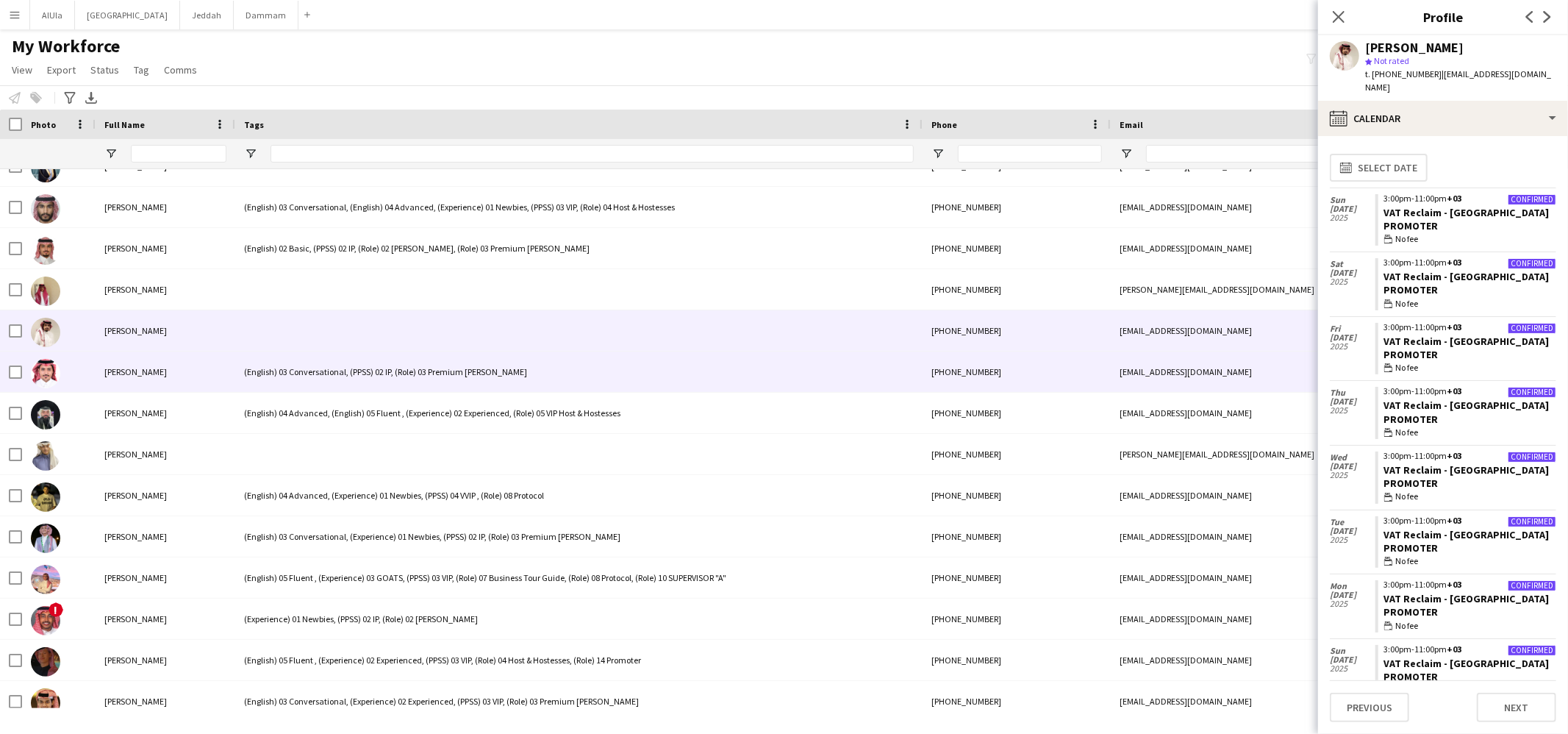
scroll to position [326, 0]
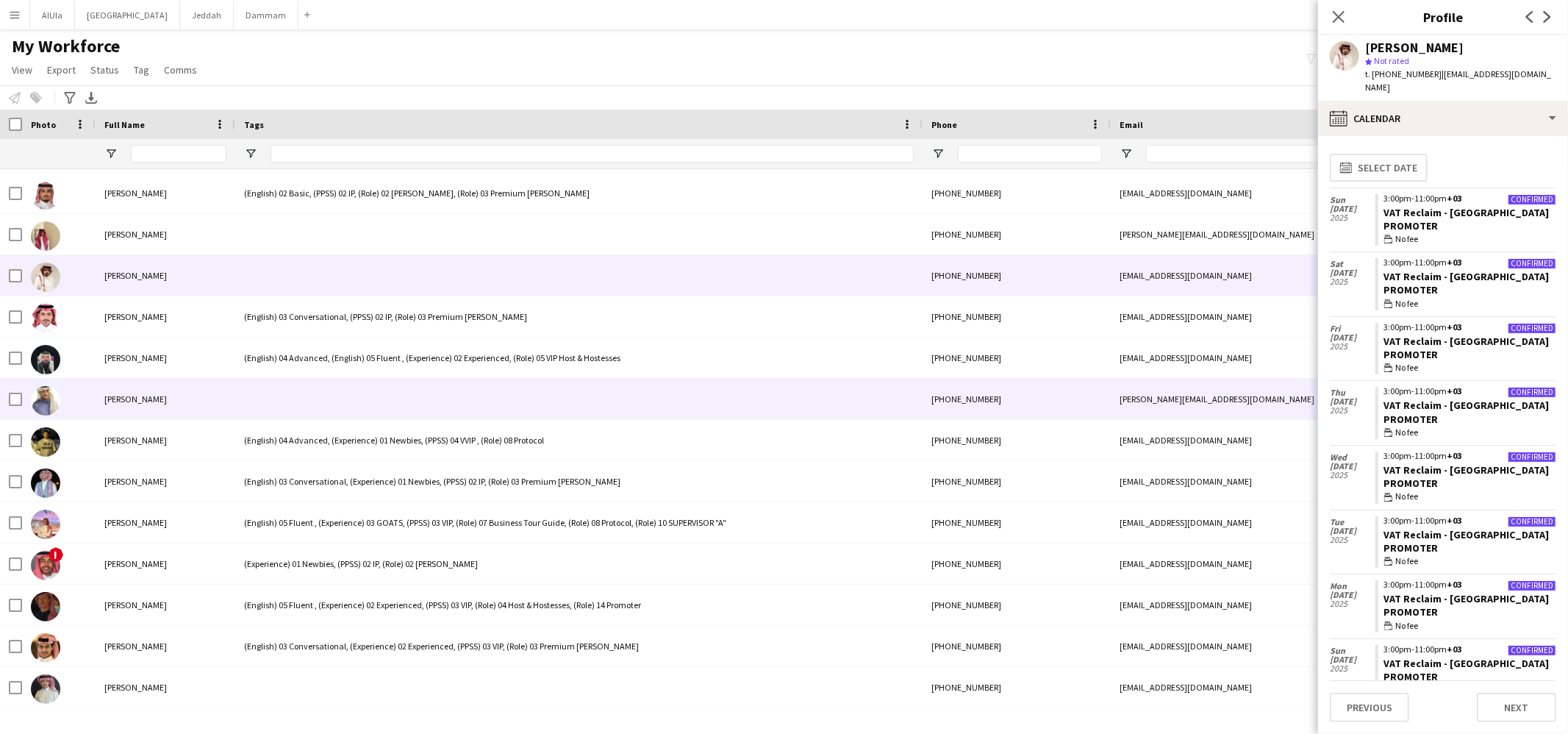
click at [272, 386] on div at bounding box center [579, 399] width 687 height 40
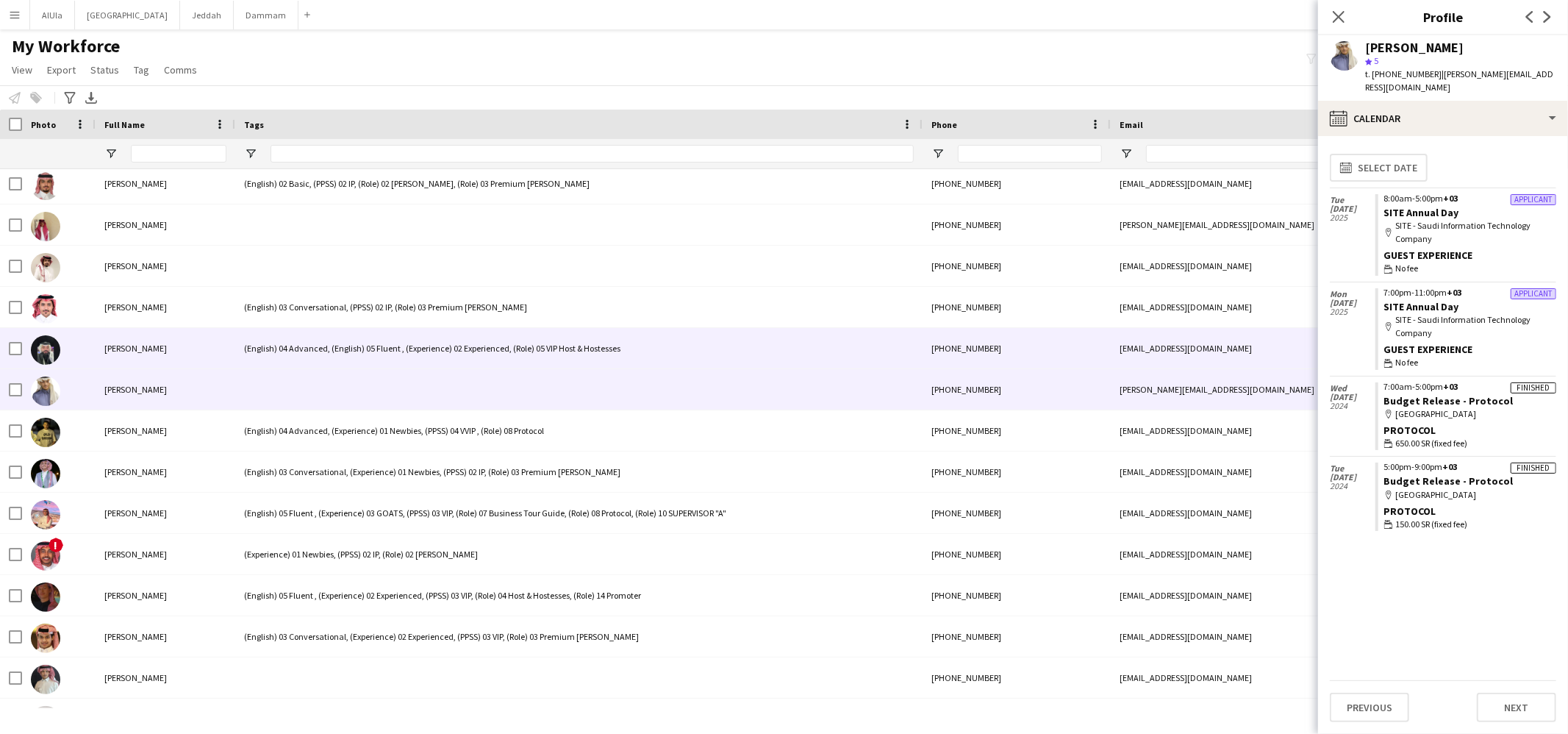
scroll to position [0, 0]
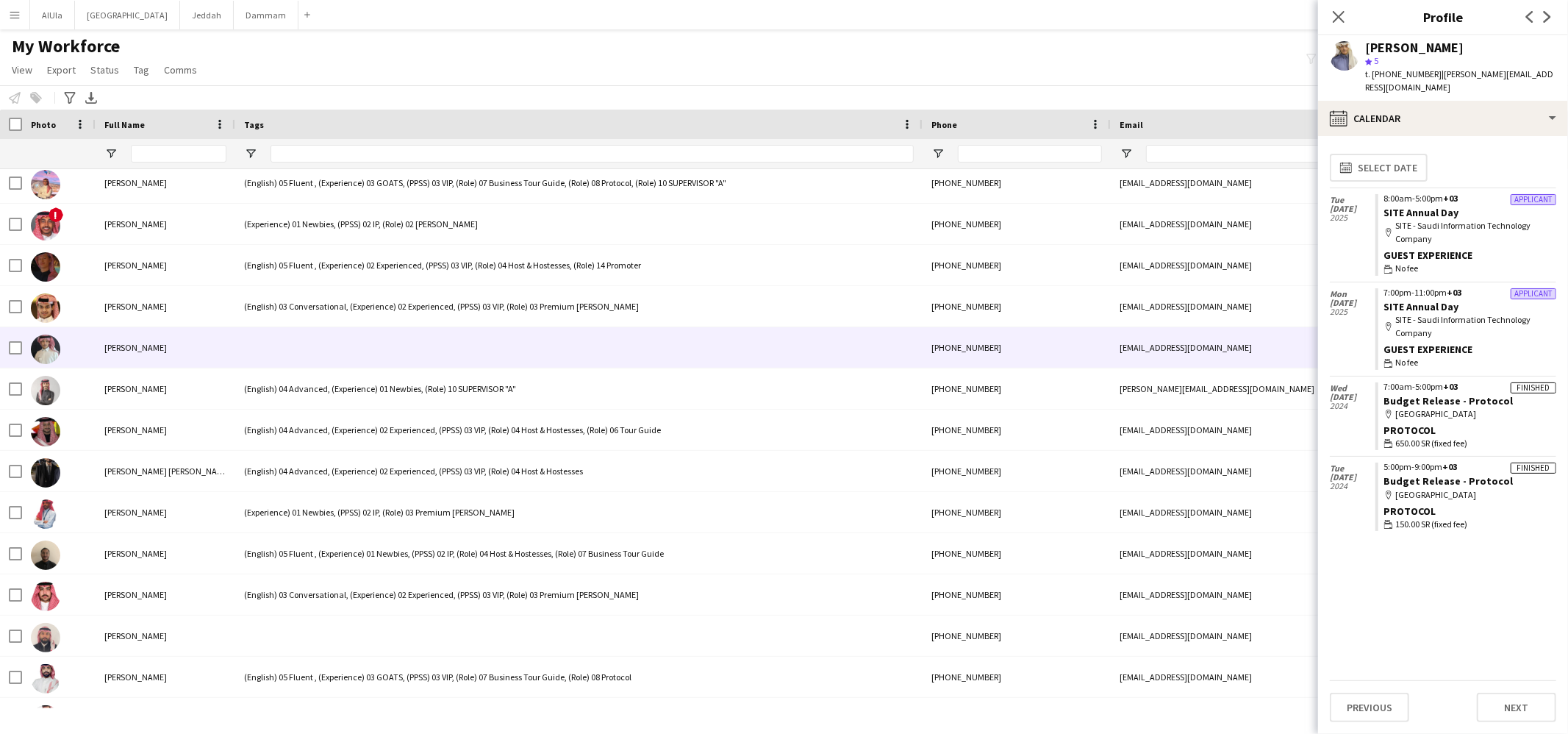
click at [336, 336] on div at bounding box center [579, 347] width 687 height 40
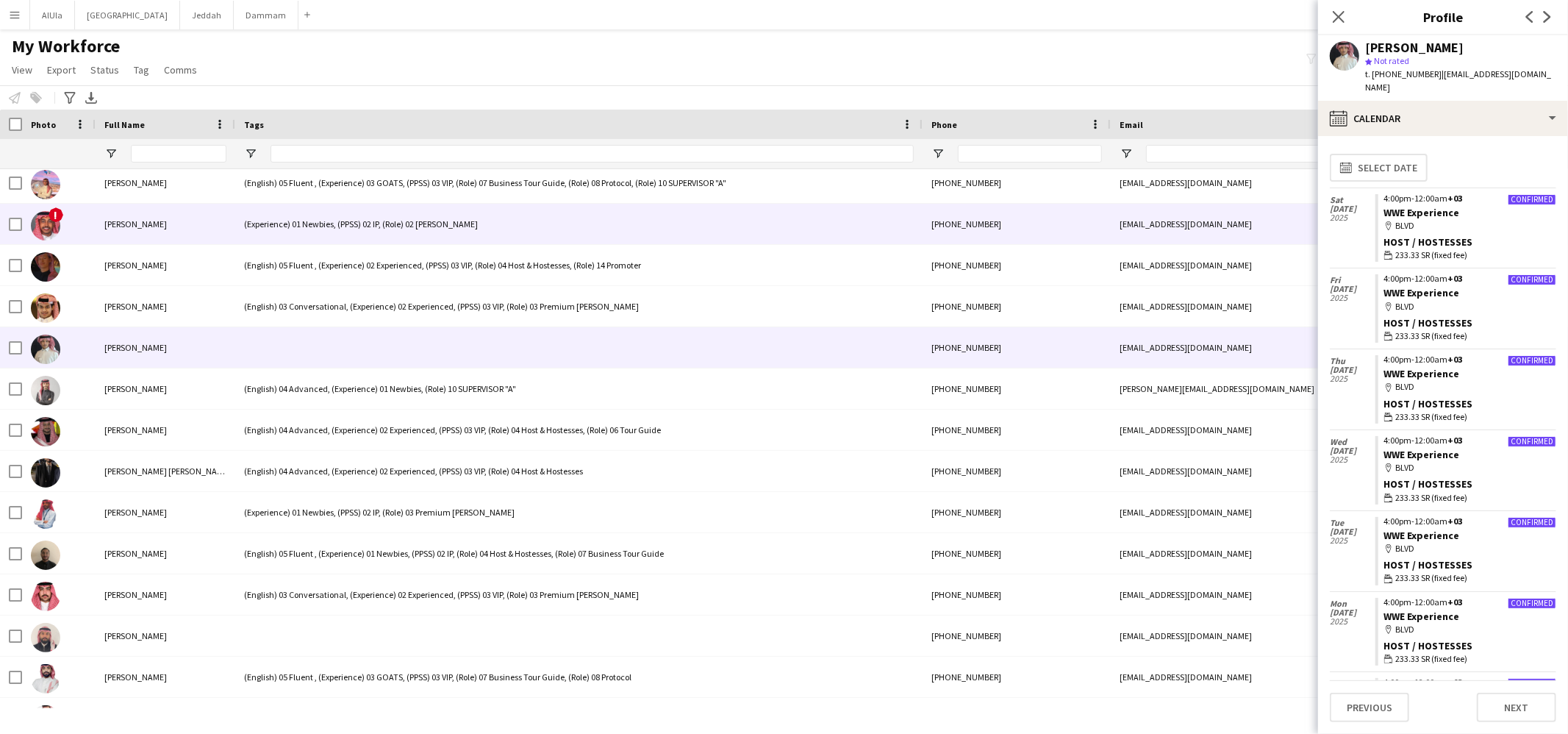
click at [317, 232] on div "(Experience) 01 Newbies, (PPSS) 02 IP, (Role) 02 [PERSON_NAME]" at bounding box center [579, 223] width 687 height 40
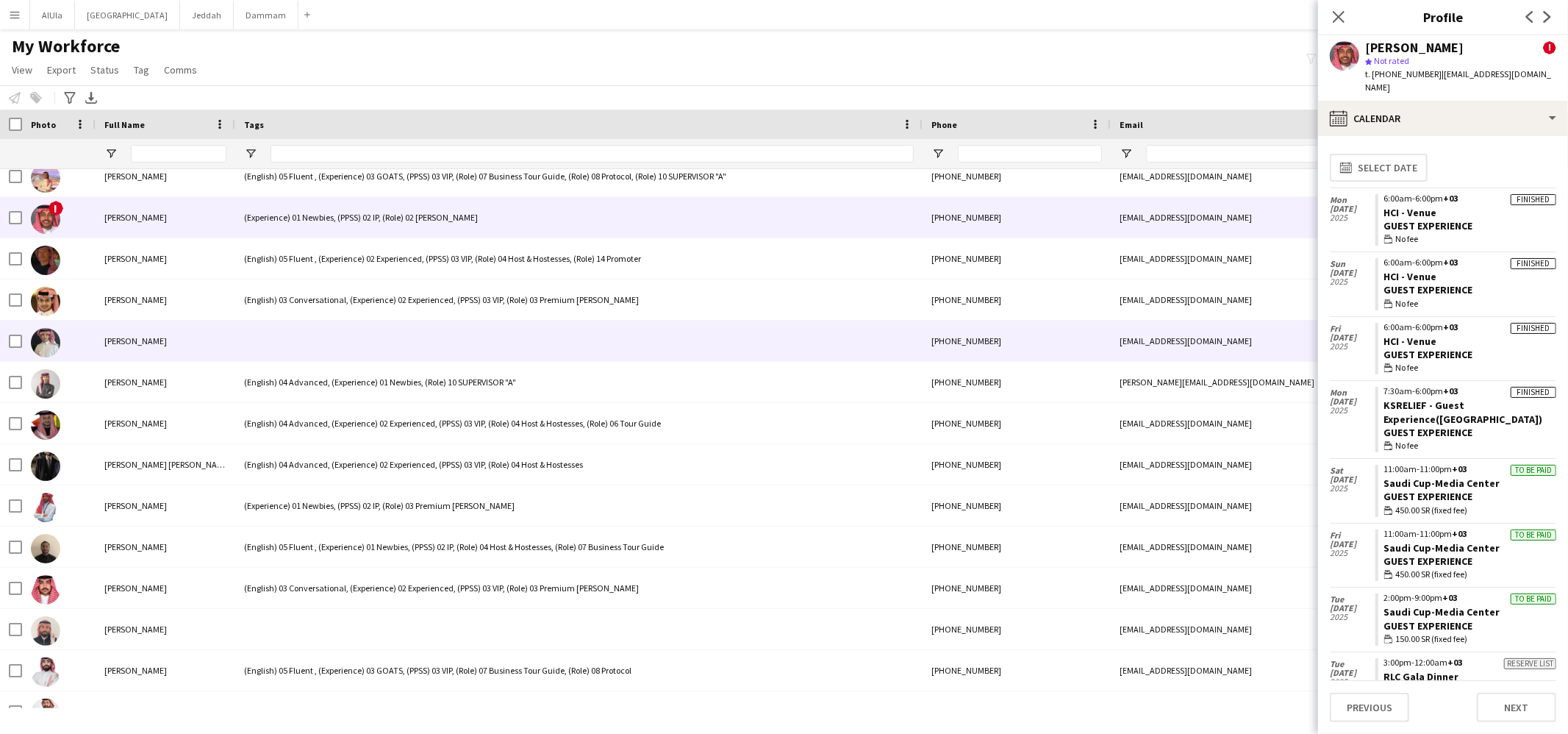
click at [318, 332] on div at bounding box center [579, 340] width 687 height 40
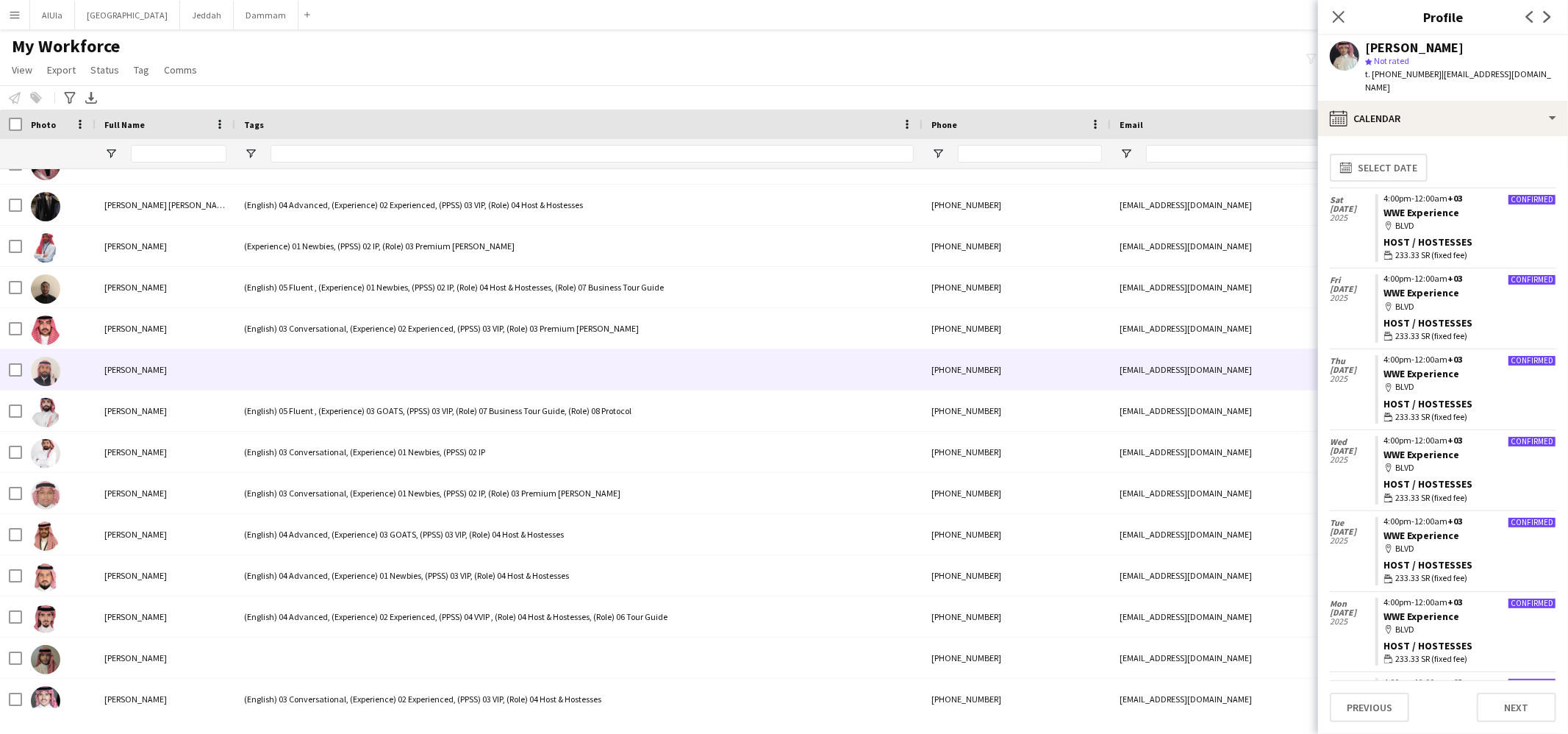
click at [327, 364] on div at bounding box center [579, 369] width 687 height 40
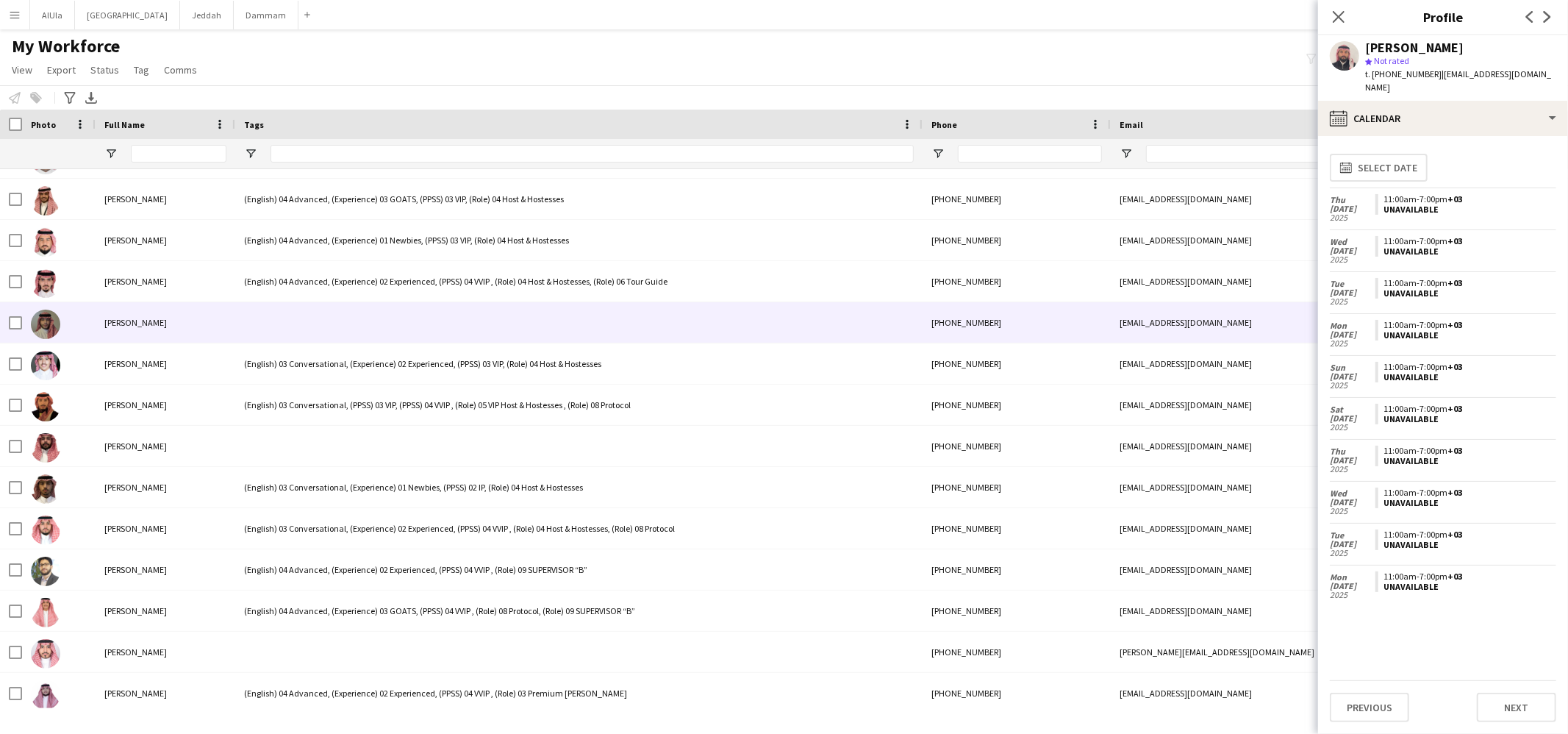
click at [357, 340] on div at bounding box center [579, 322] width 687 height 40
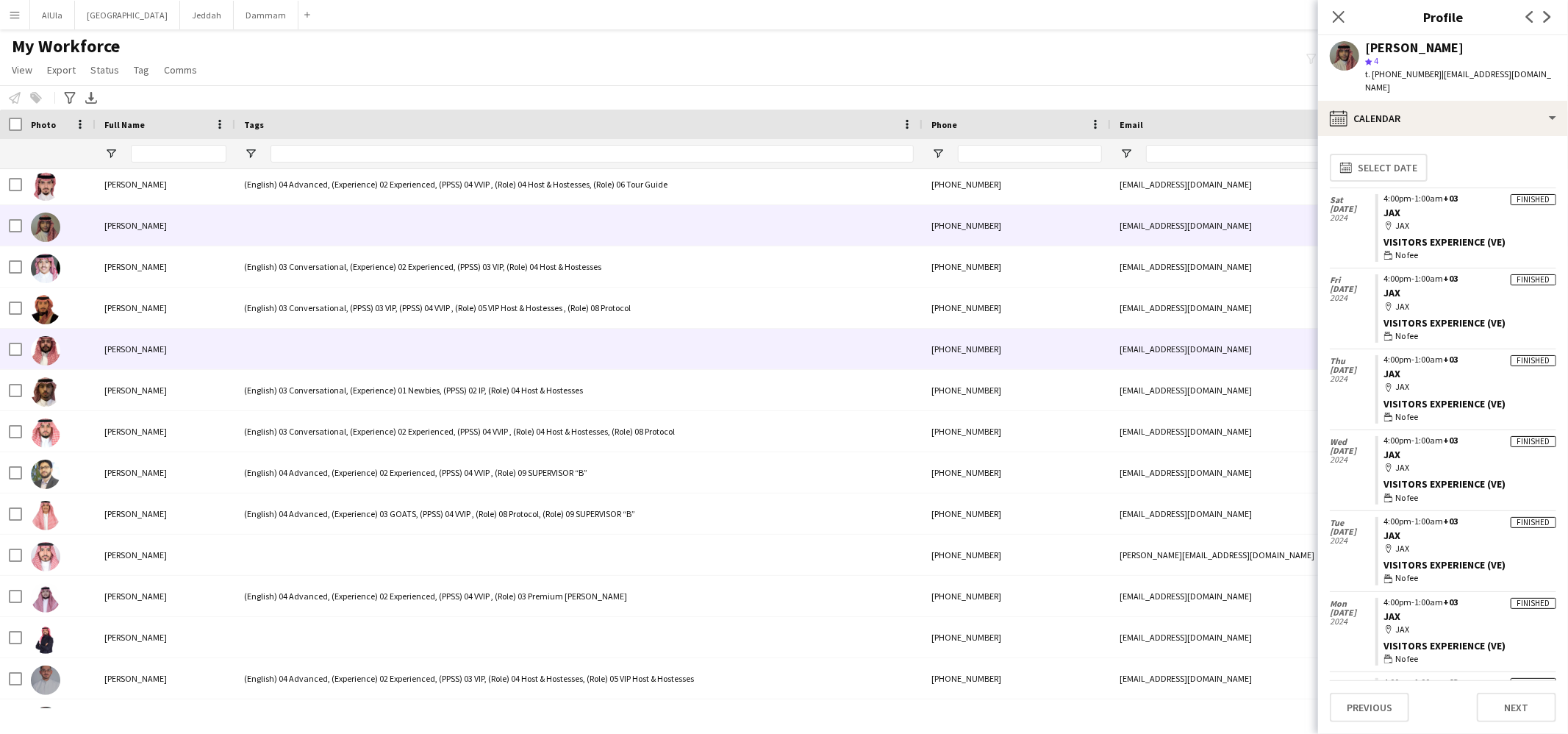
click at [357, 346] on div at bounding box center [579, 349] width 687 height 40
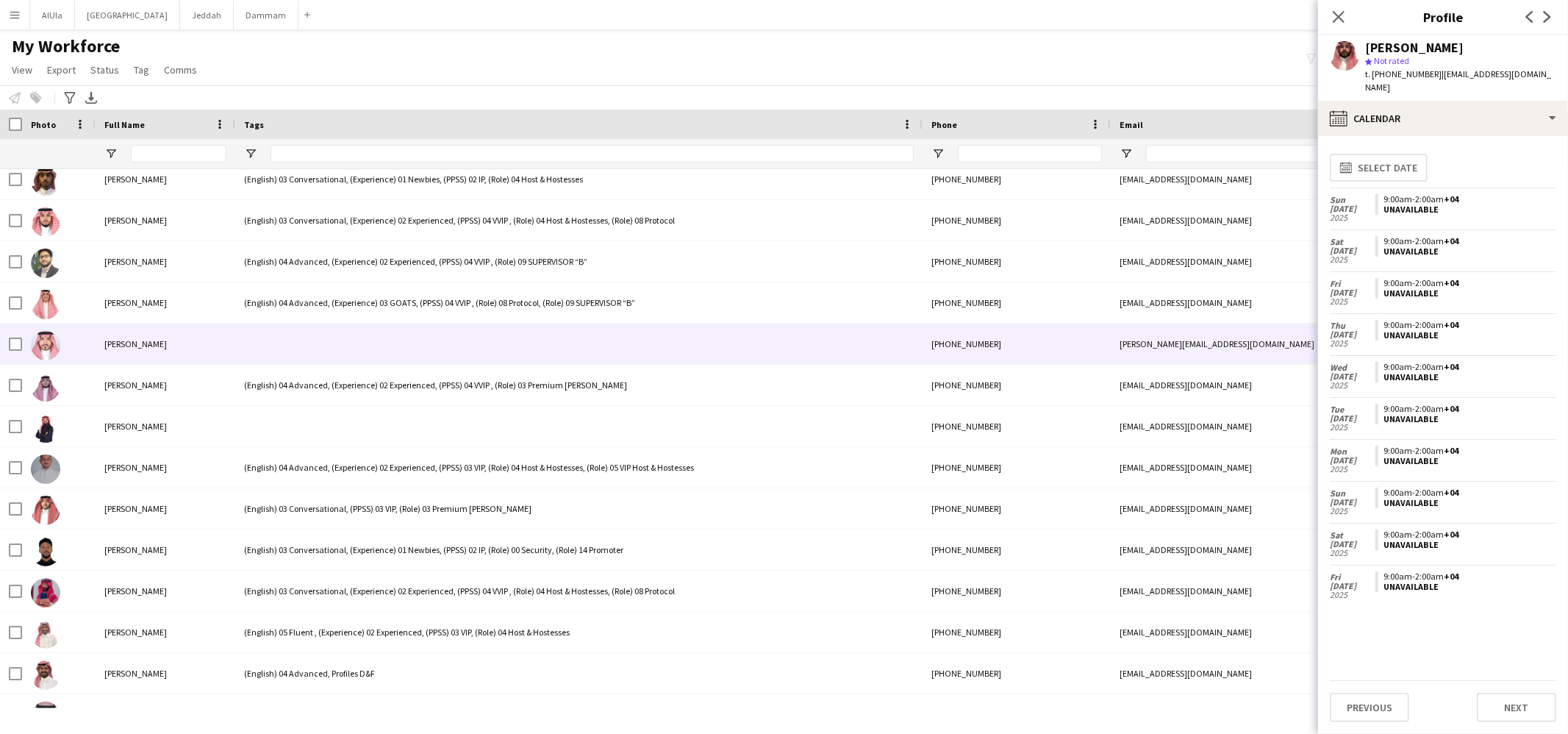
click at [356, 346] on div at bounding box center [579, 344] width 687 height 40
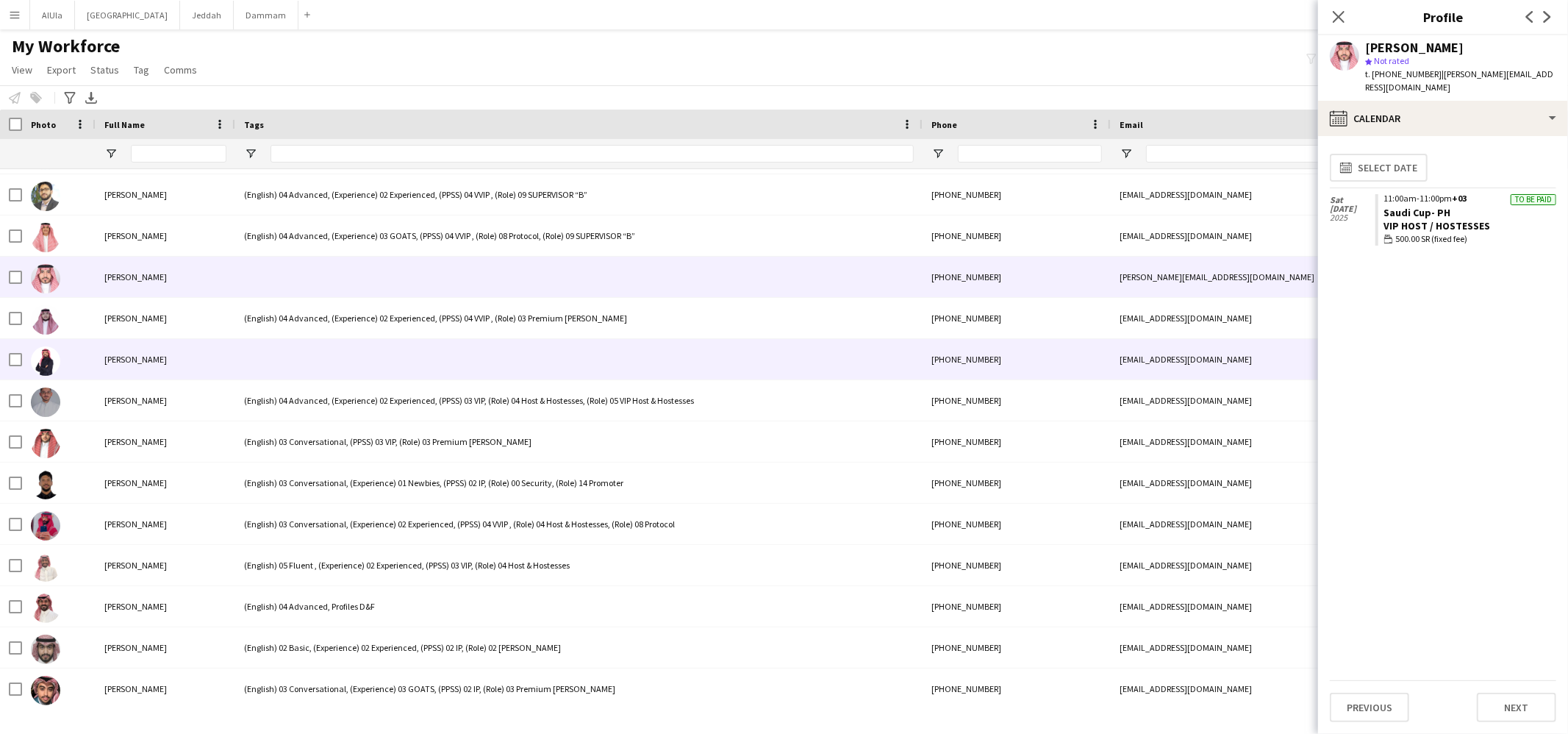
click at [348, 359] on div at bounding box center [579, 358] width 687 height 40
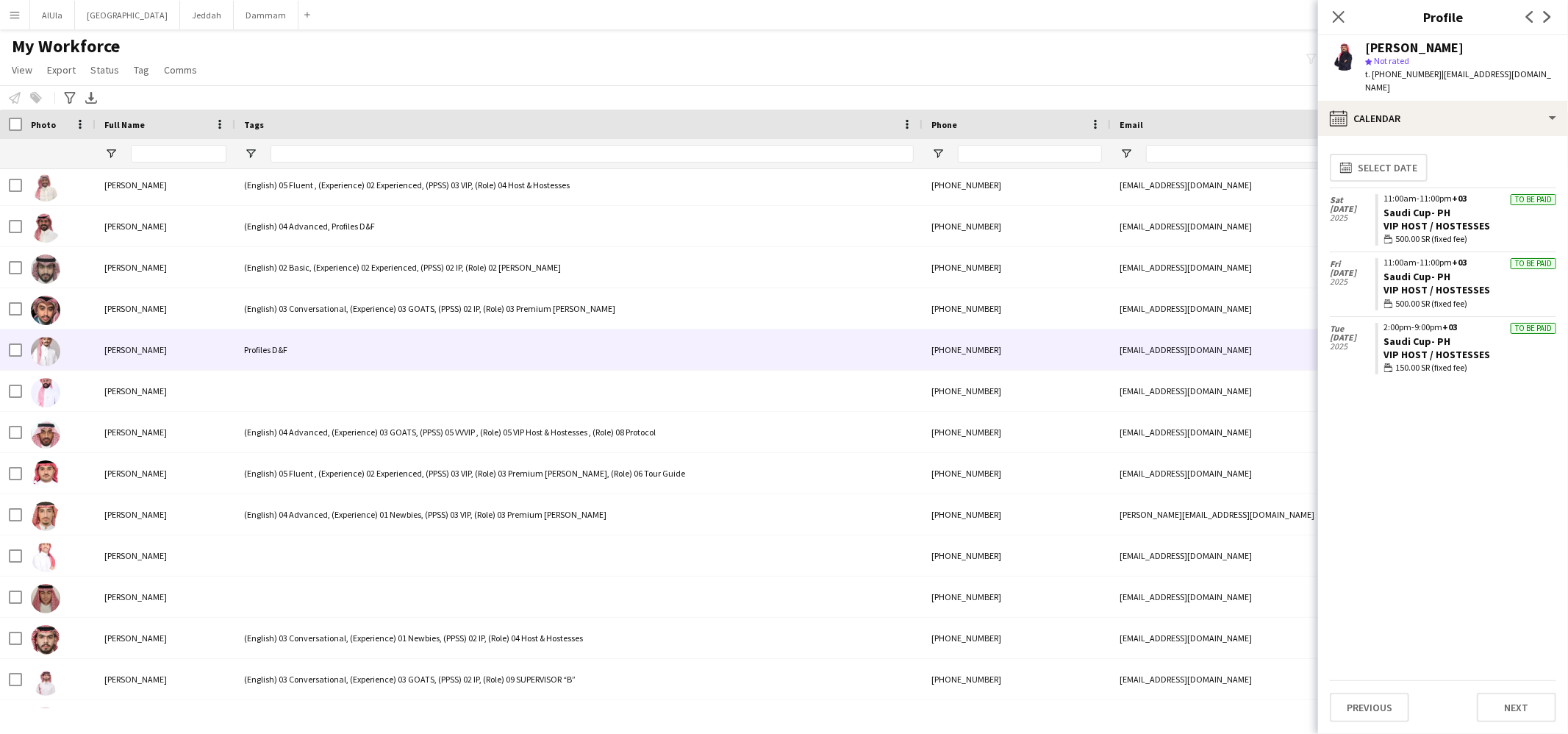
click at [350, 352] on div "Profiles D&F" at bounding box center [579, 349] width 687 height 40
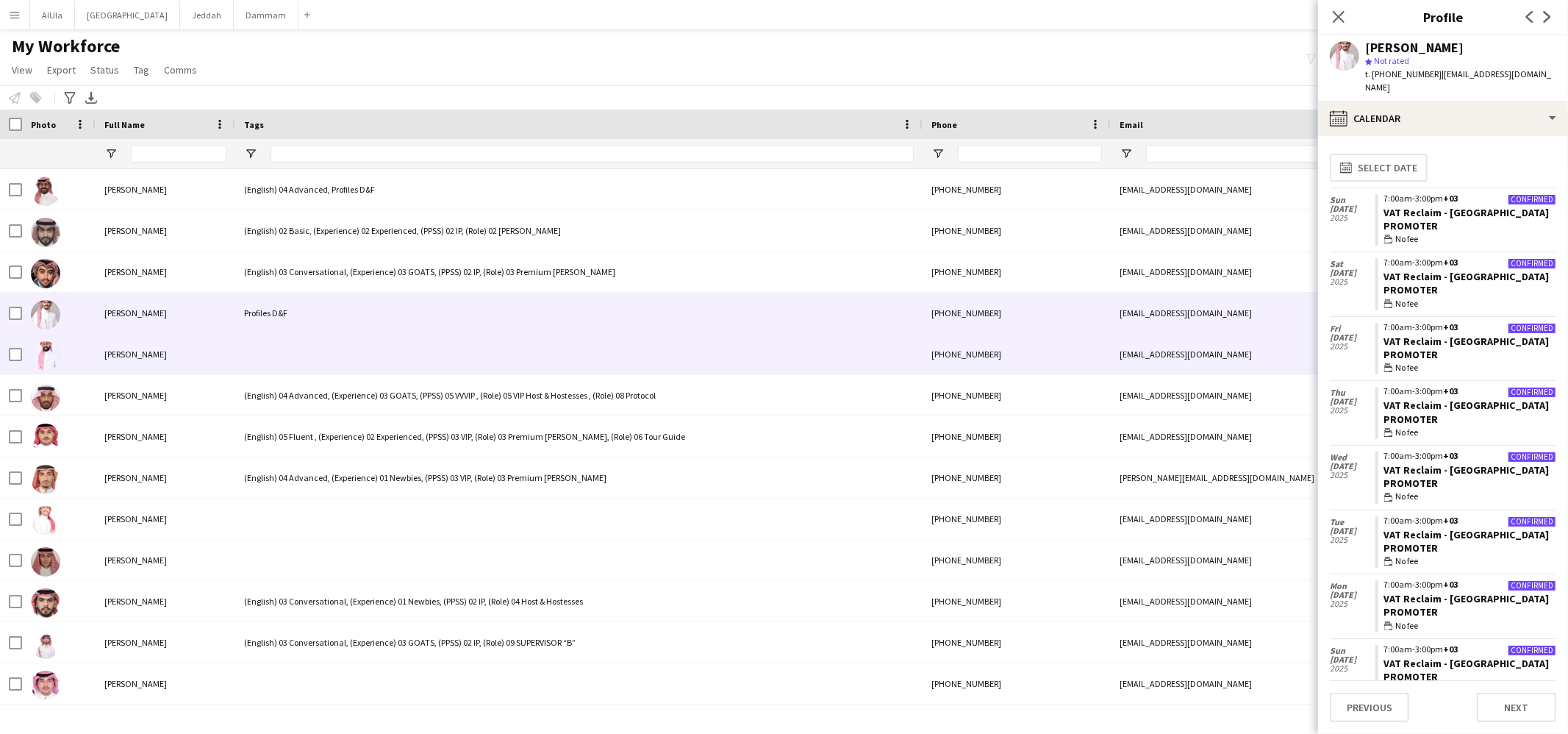
click at [351, 349] on div at bounding box center [579, 353] width 687 height 40
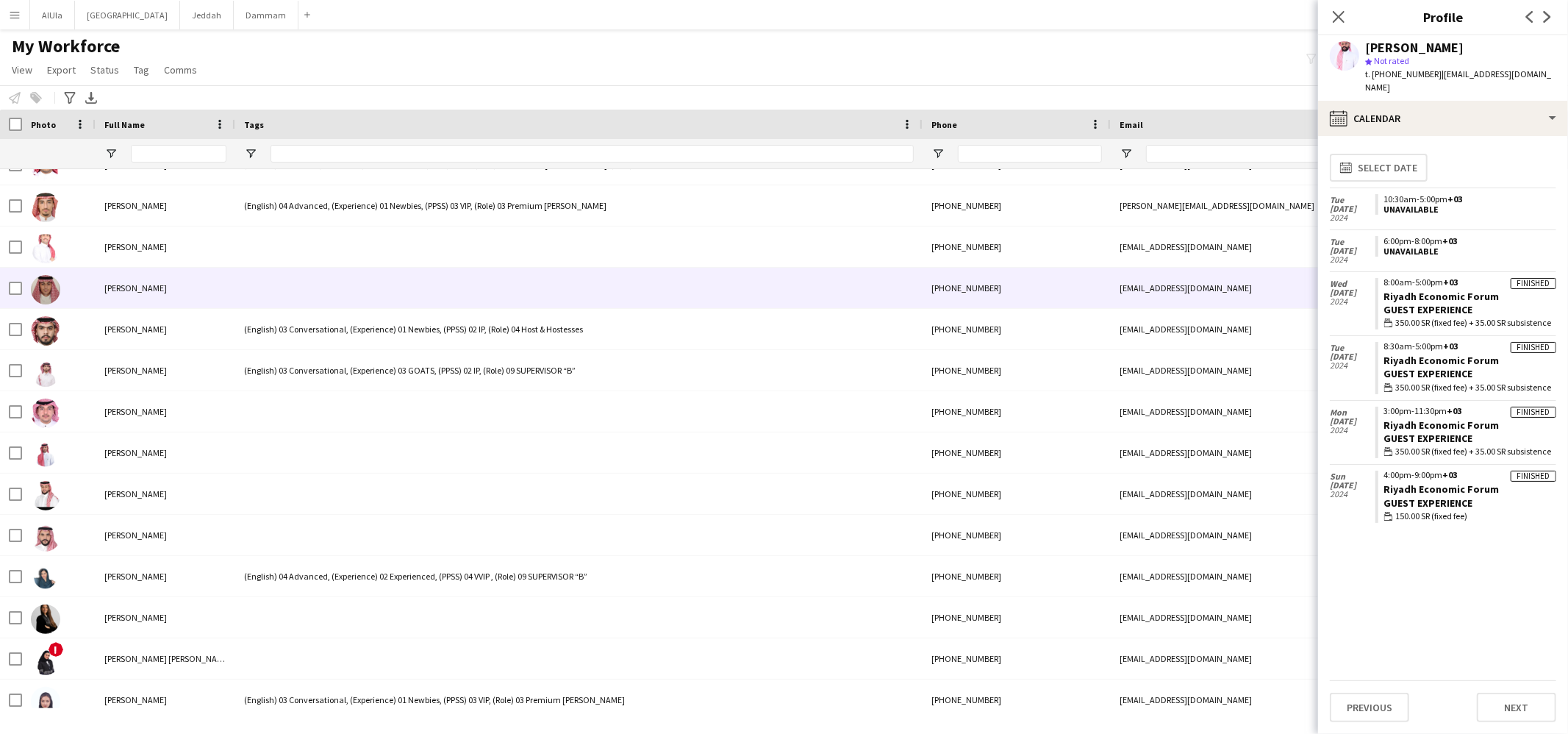
click at [345, 250] on div at bounding box center [579, 246] width 687 height 40
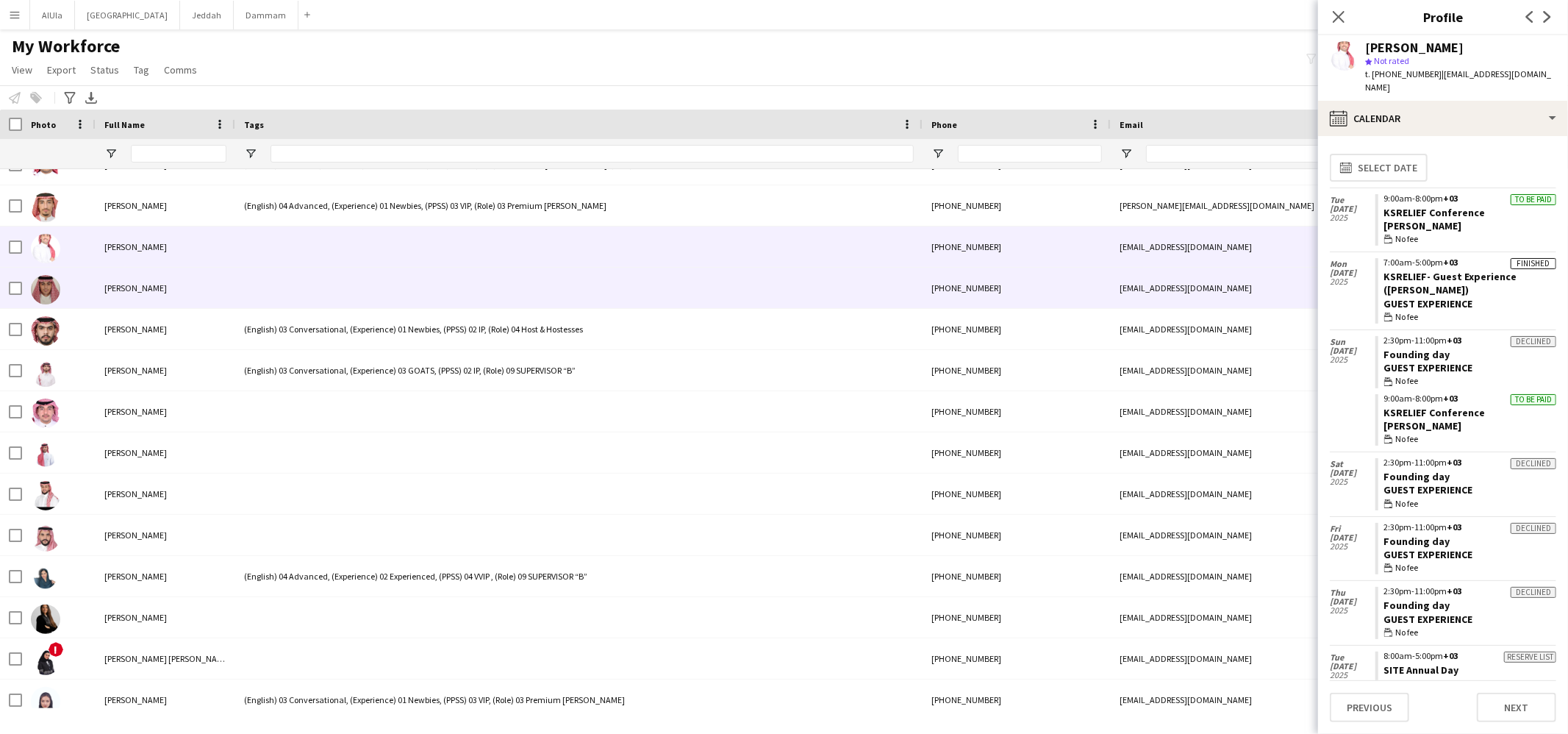
click at [341, 287] on div at bounding box center [579, 287] width 687 height 40
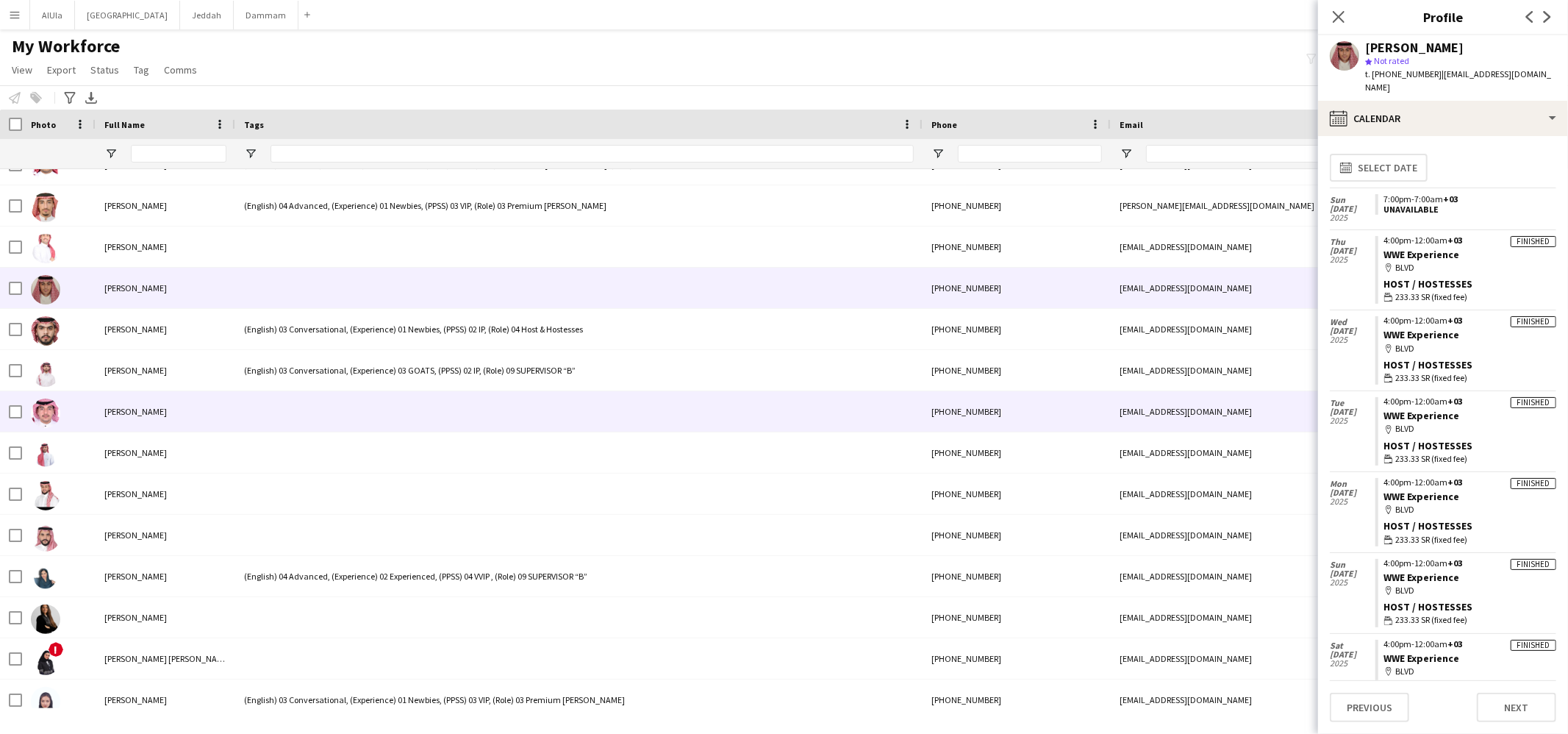
click at [337, 396] on div at bounding box center [579, 411] width 687 height 40
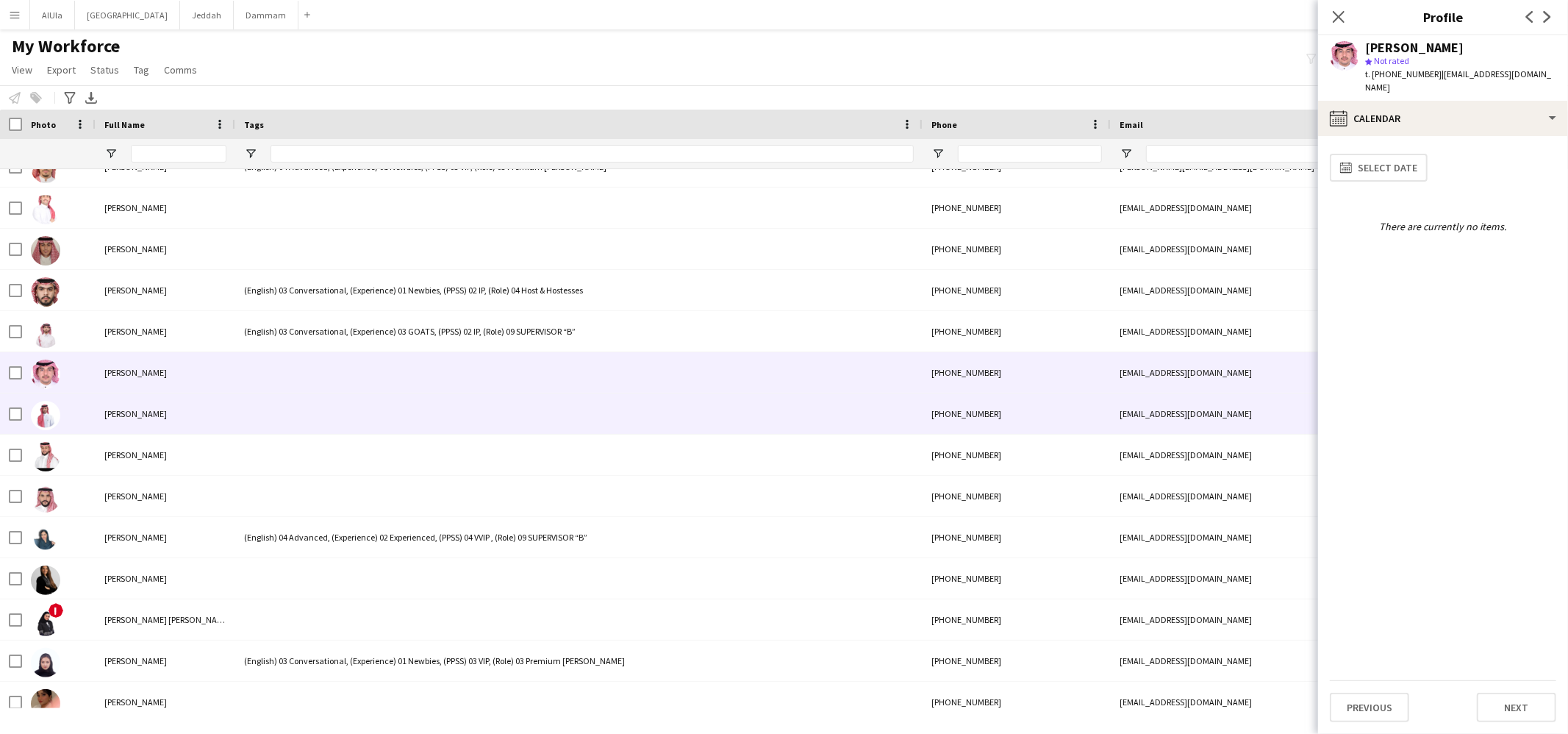
drag, startPoint x: 288, startPoint y: 410, endPoint x: 281, endPoint y: 403, distance: 9.9
click at [288, 410] on div at bounding box center [579, 413] width 687 height 40
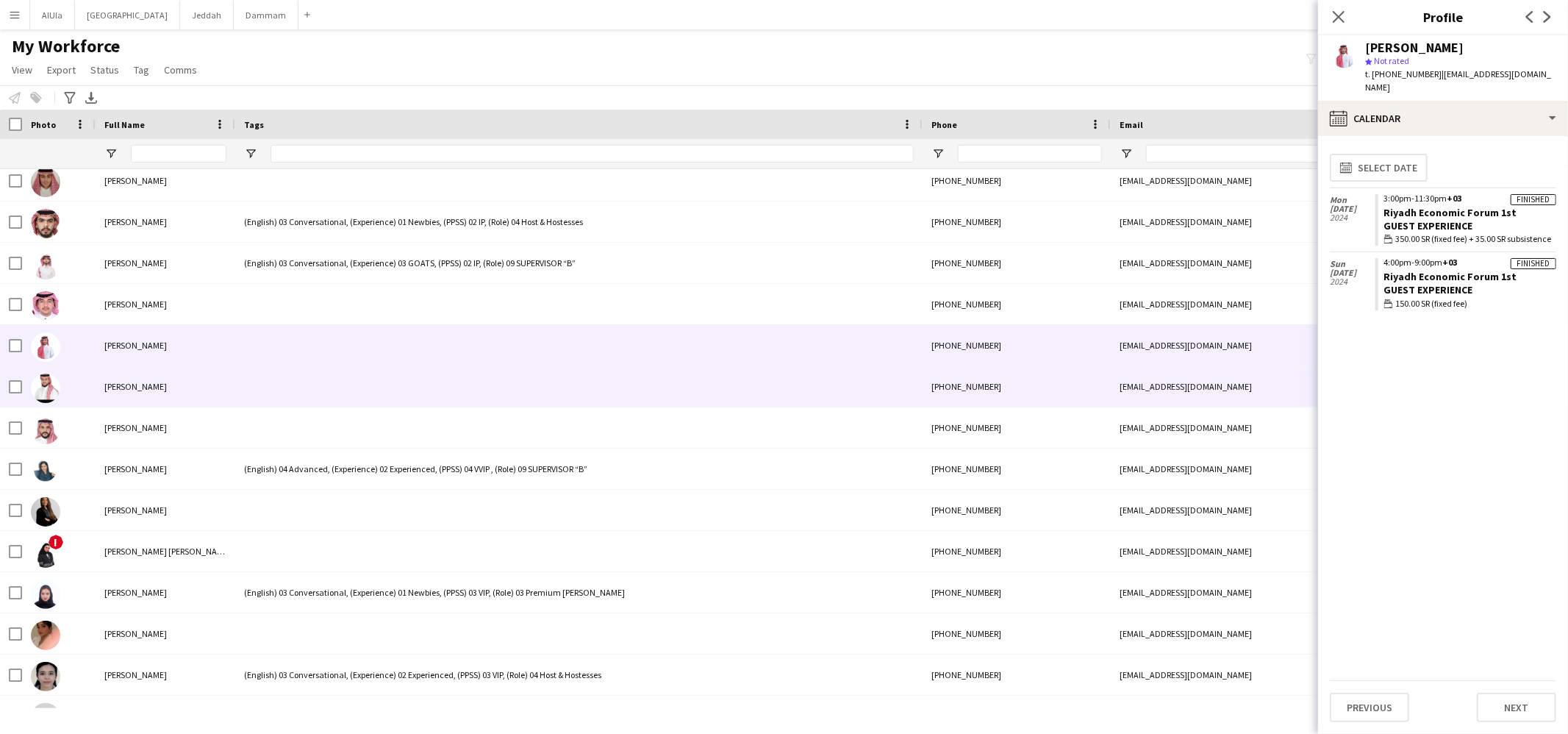
click at [264, 382] on div at bounding box center [579, 386] width 687 height 40
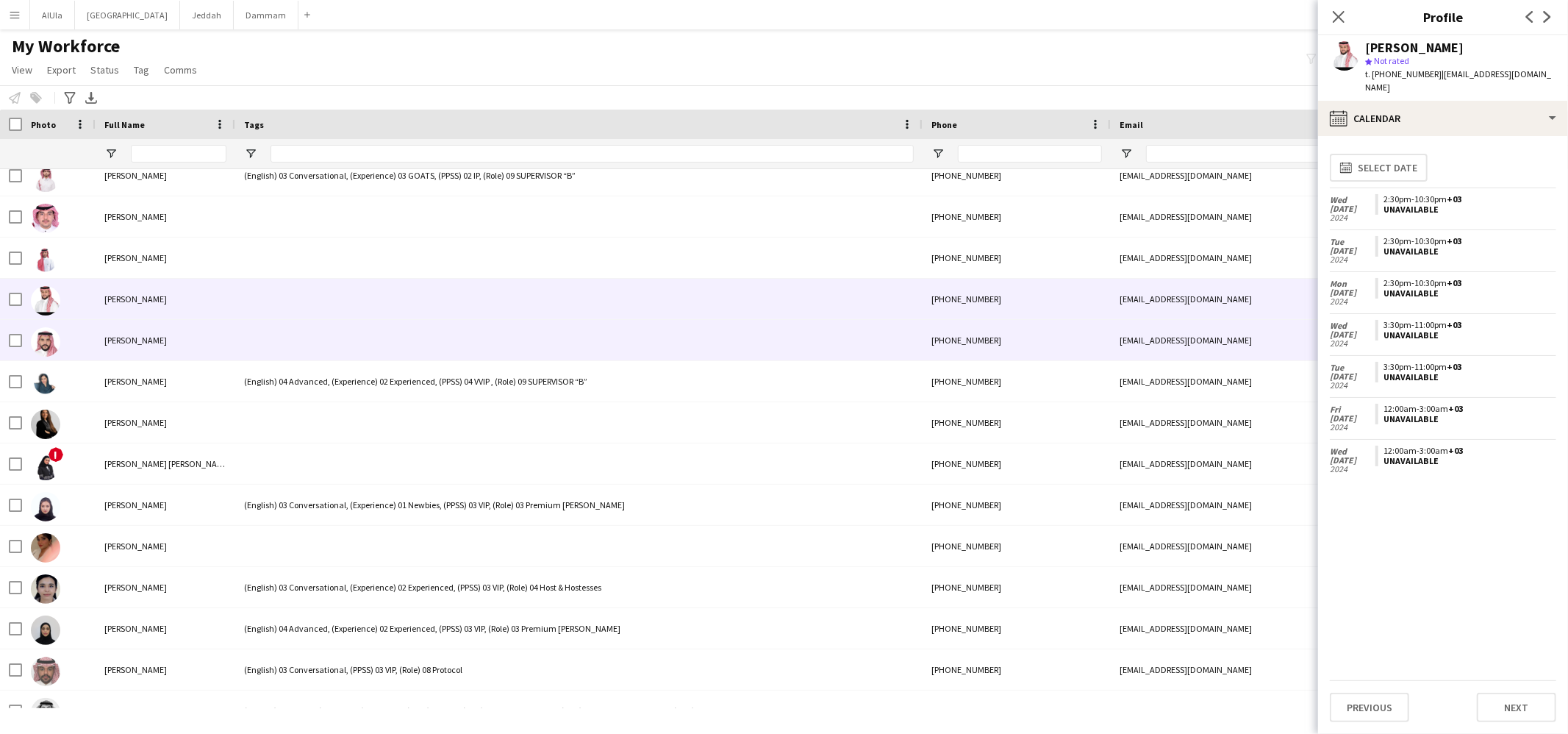
click at [310, 338] on div at bounding box center [579, 340] width 687 height 40
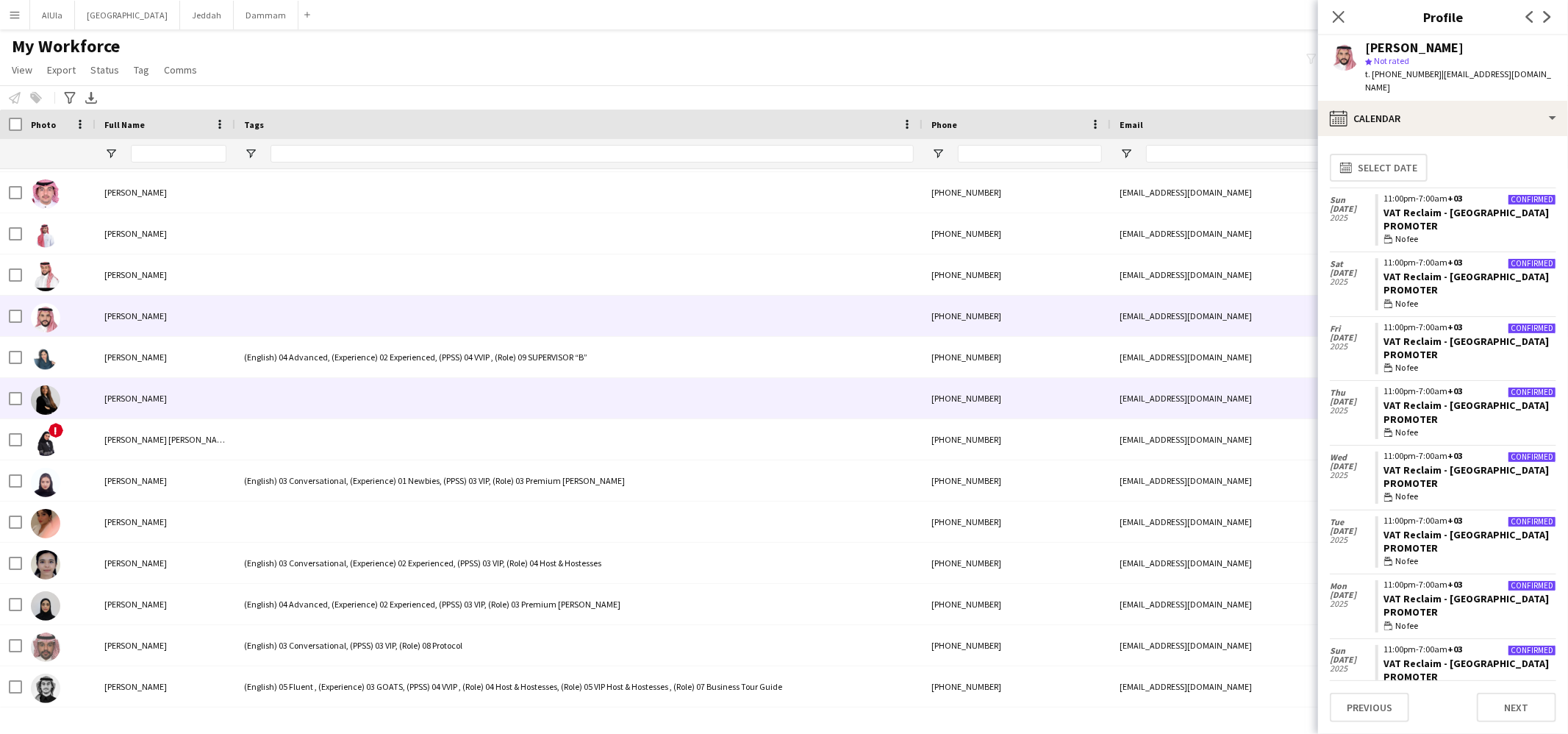
click at [312, 403] on div at bounding box center [579, 398] width 687 height 40
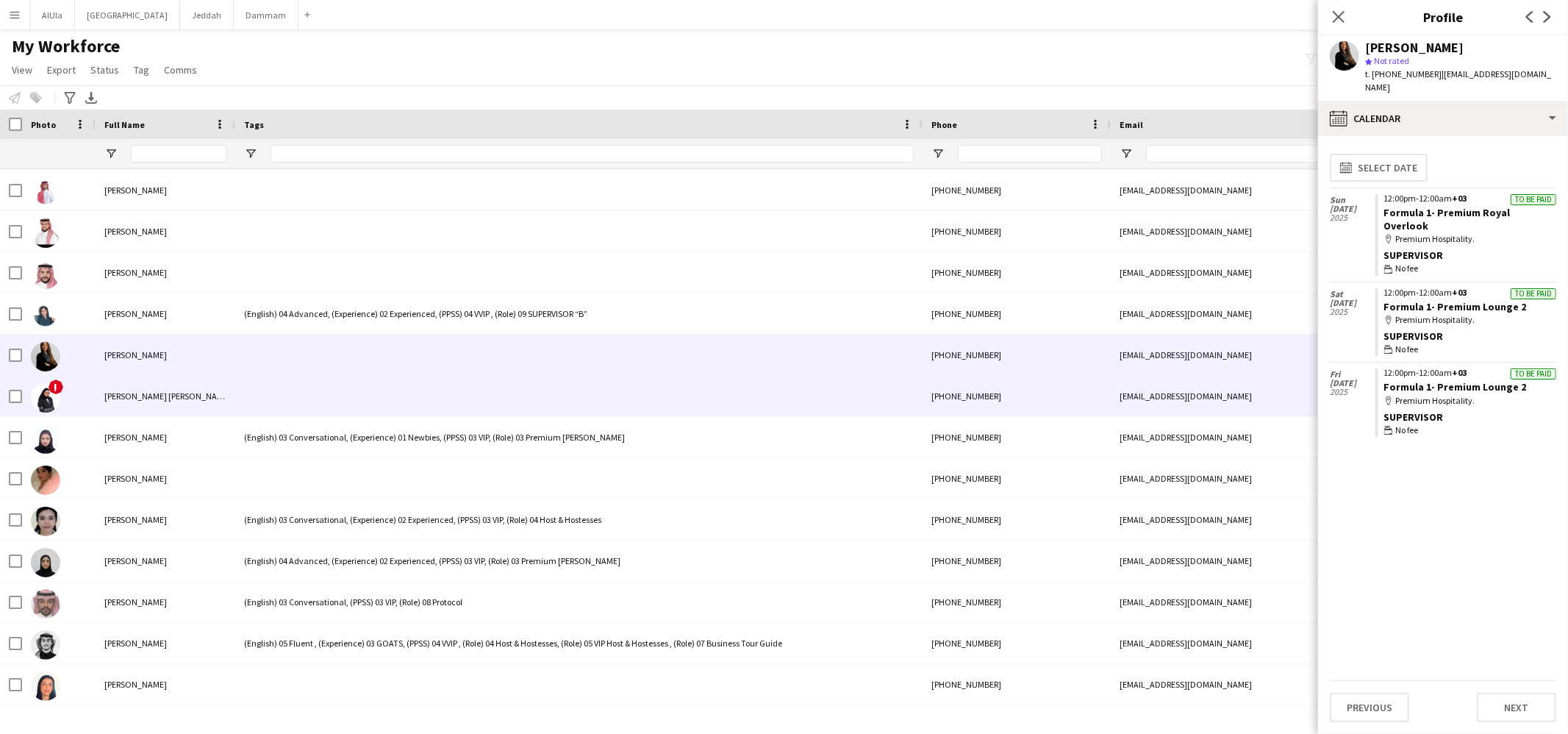
click at [305, 382] on div at bounding box center [579, 395] width 687 height 40
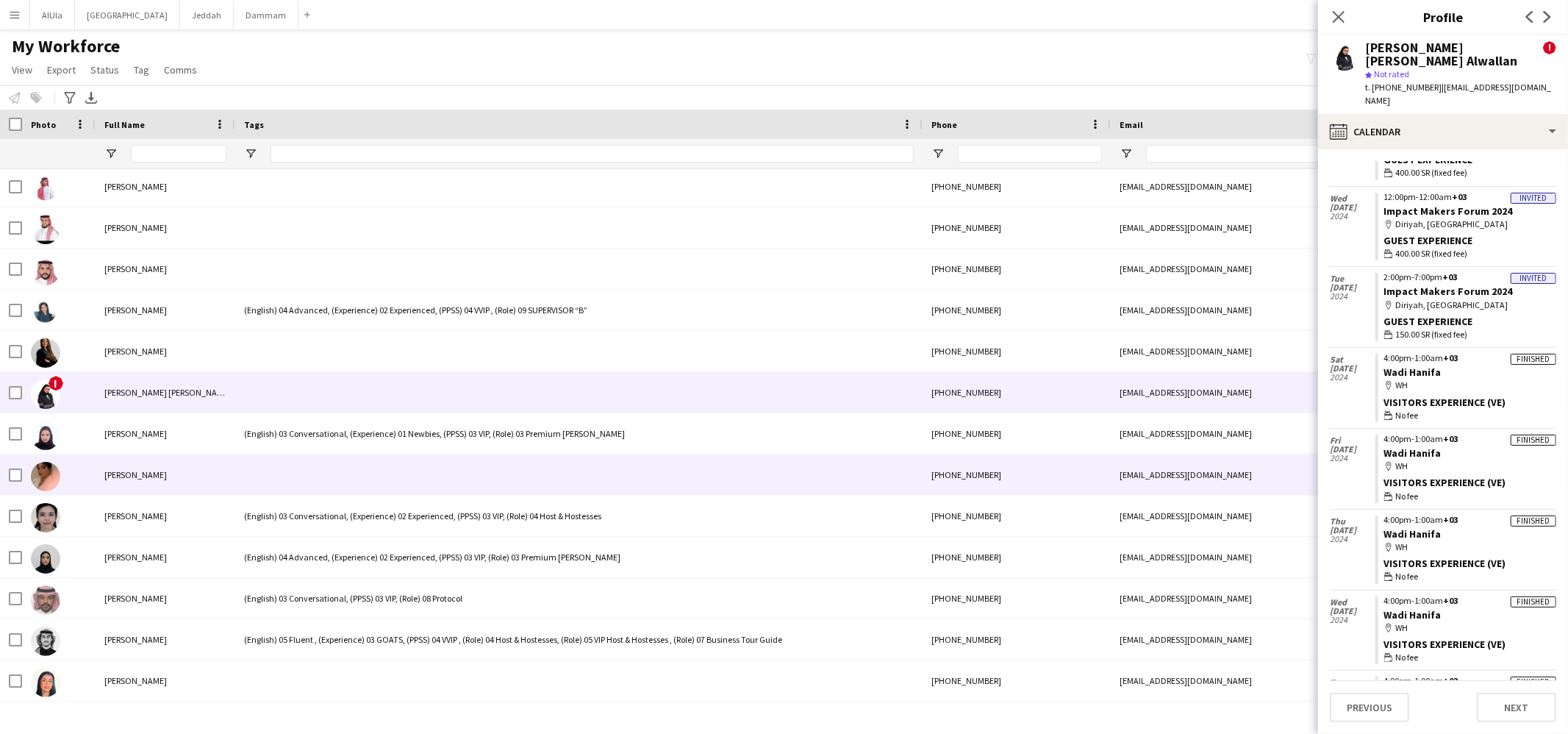
click at [349, 491] on div at bounding box center [579, 475] width 687 height 40
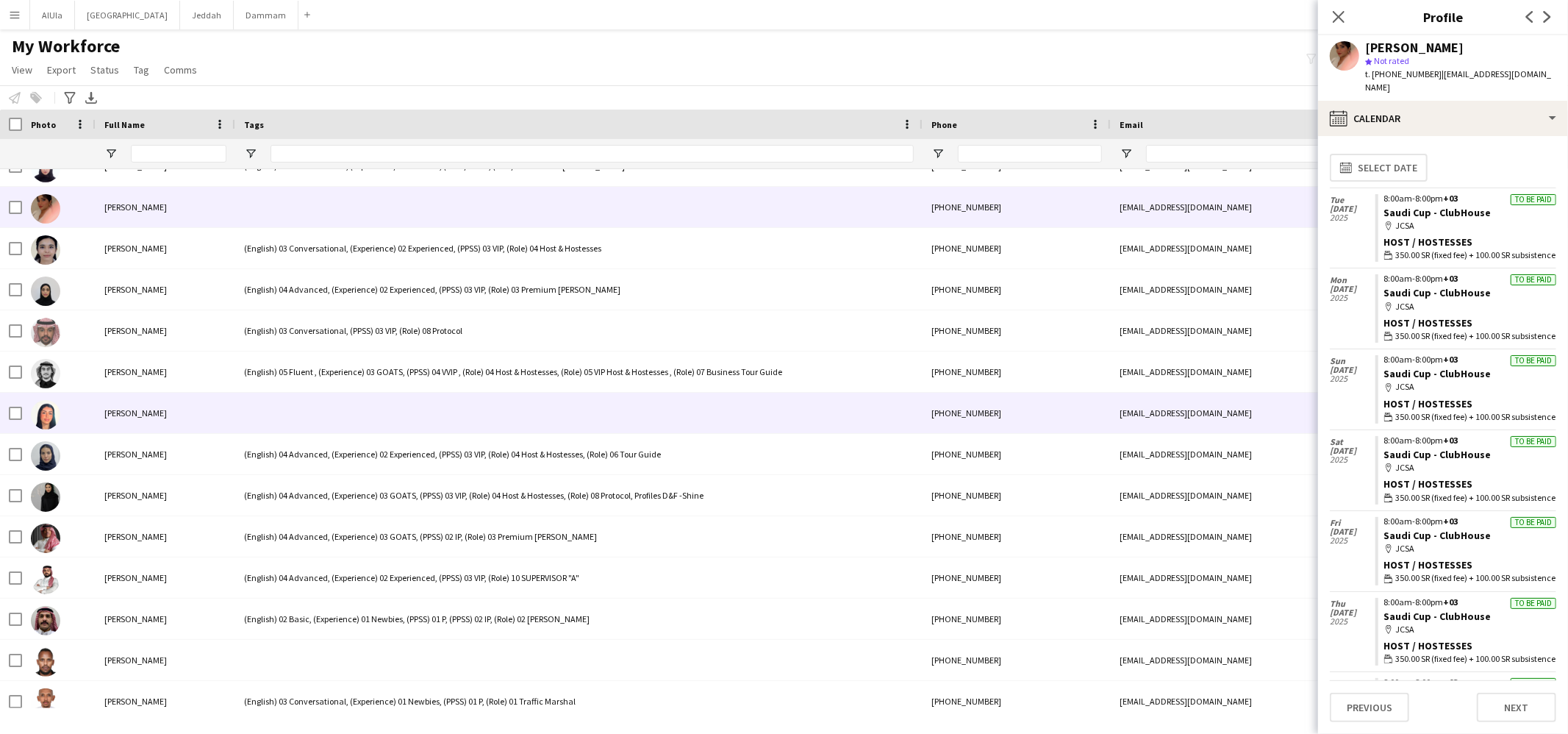
click at [295, 393] on div at bounding box center [579, 412] width 687 height 40
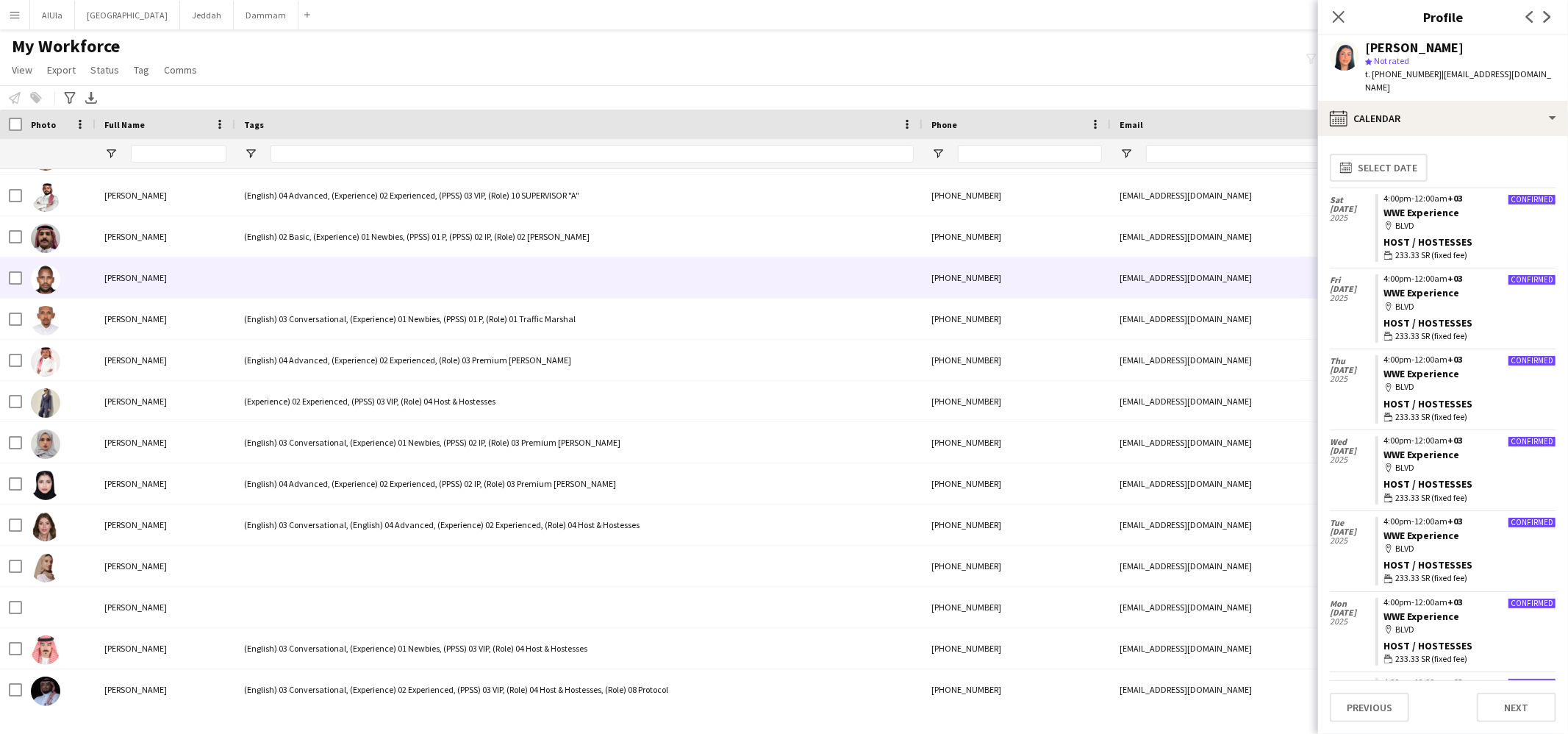
click at [293, 277] on div at bounding box center [579, 277] width 687 height 40
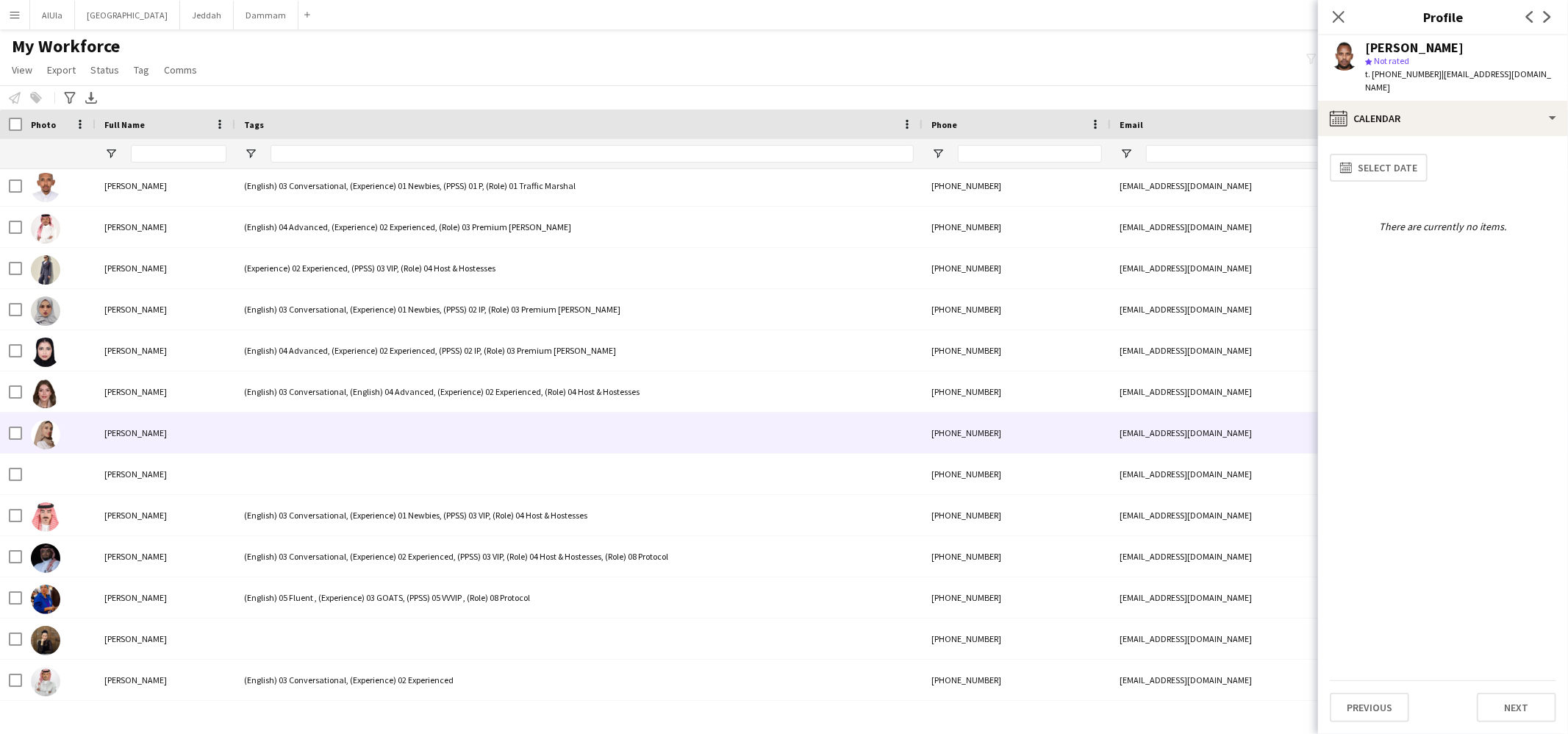
click at [285, 451] on div at bounding box center [579, 432] width 687 height 40
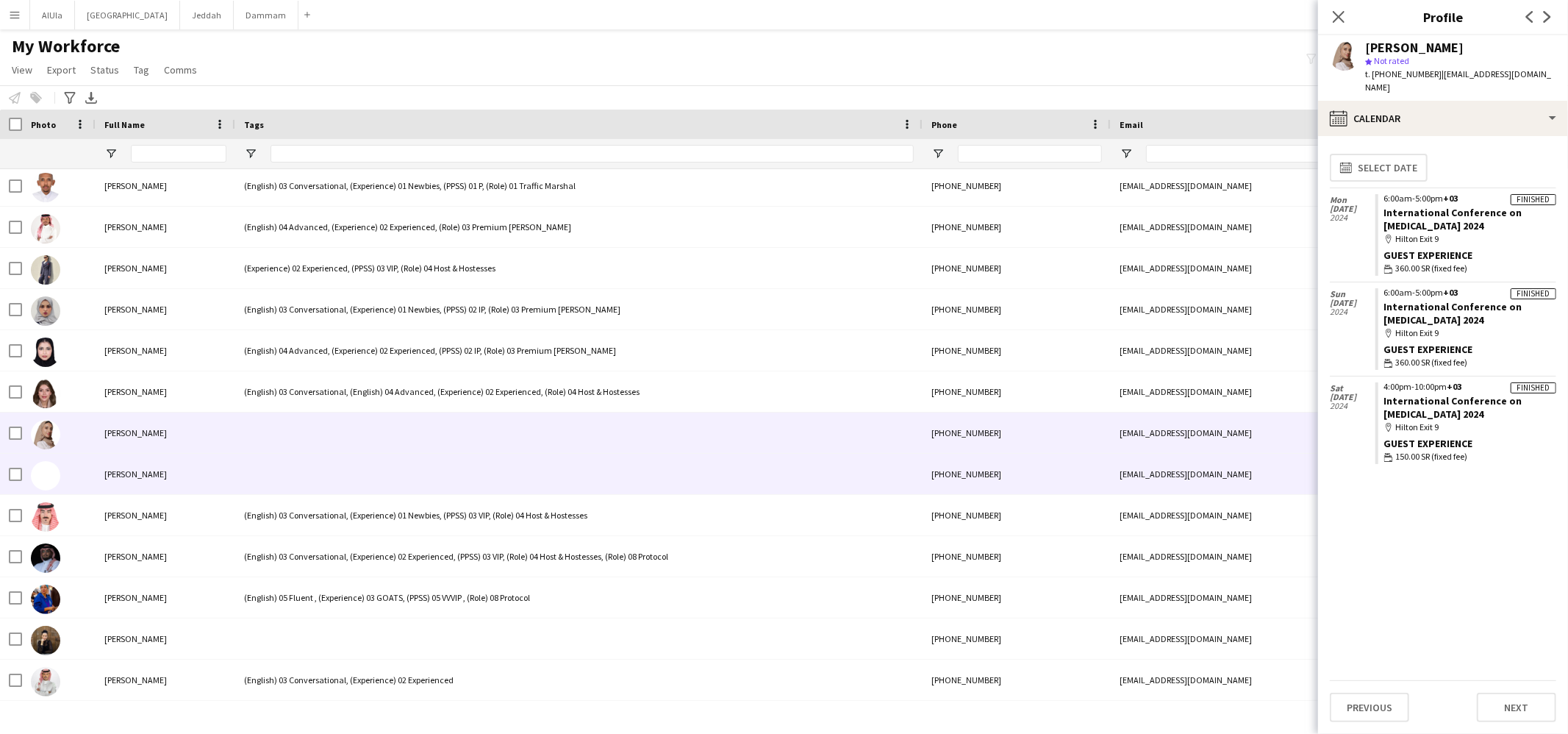
click at [299, 456] on div at bounding box center [579, 474] width 687 height 40
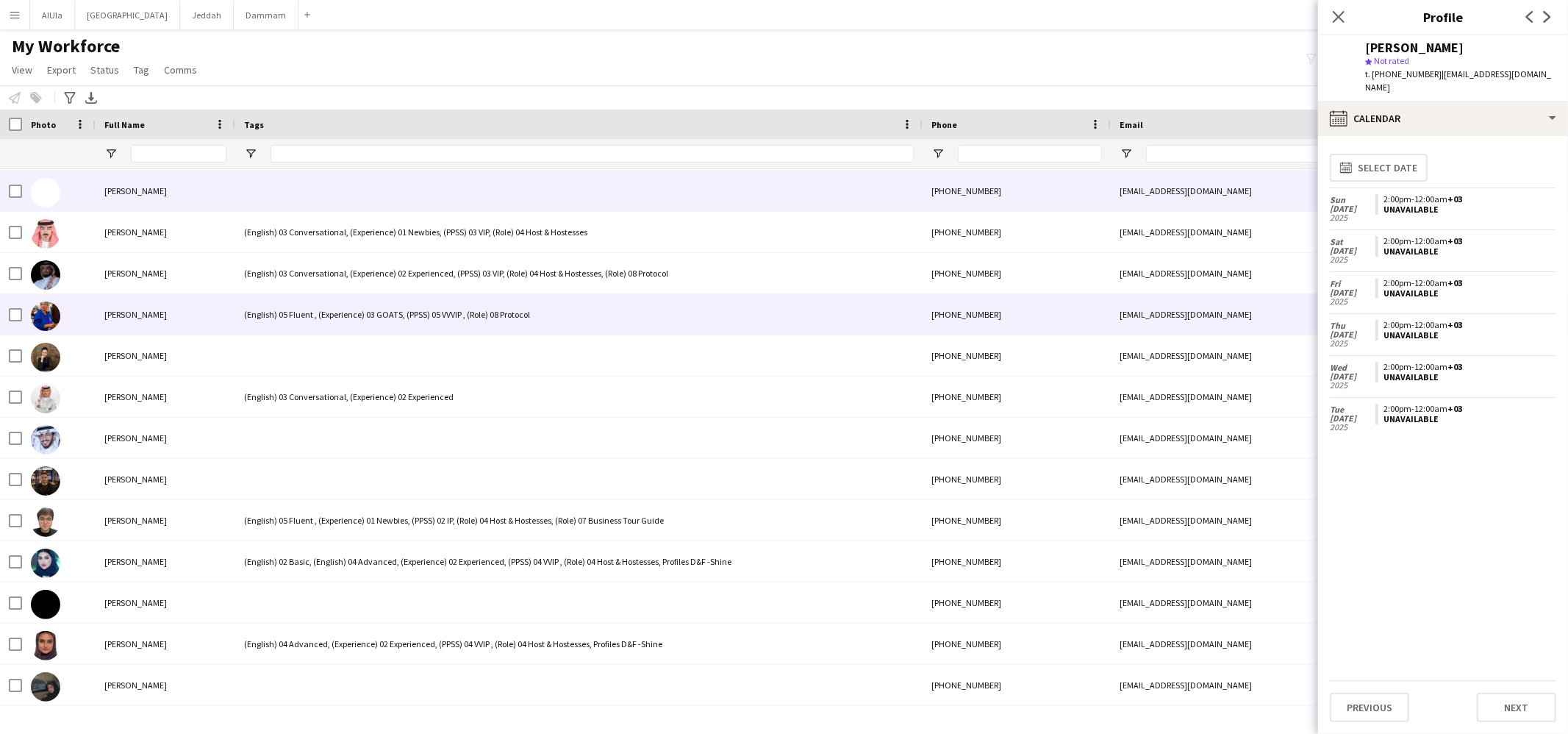
click at [332, 328] on div "(English) 05 Fluent , (Experience) 03 GOATS, (PPSS) 05 VVVIP , (Role) 08 Protoc…" at bounding box center [579, 314] width 687 height 40
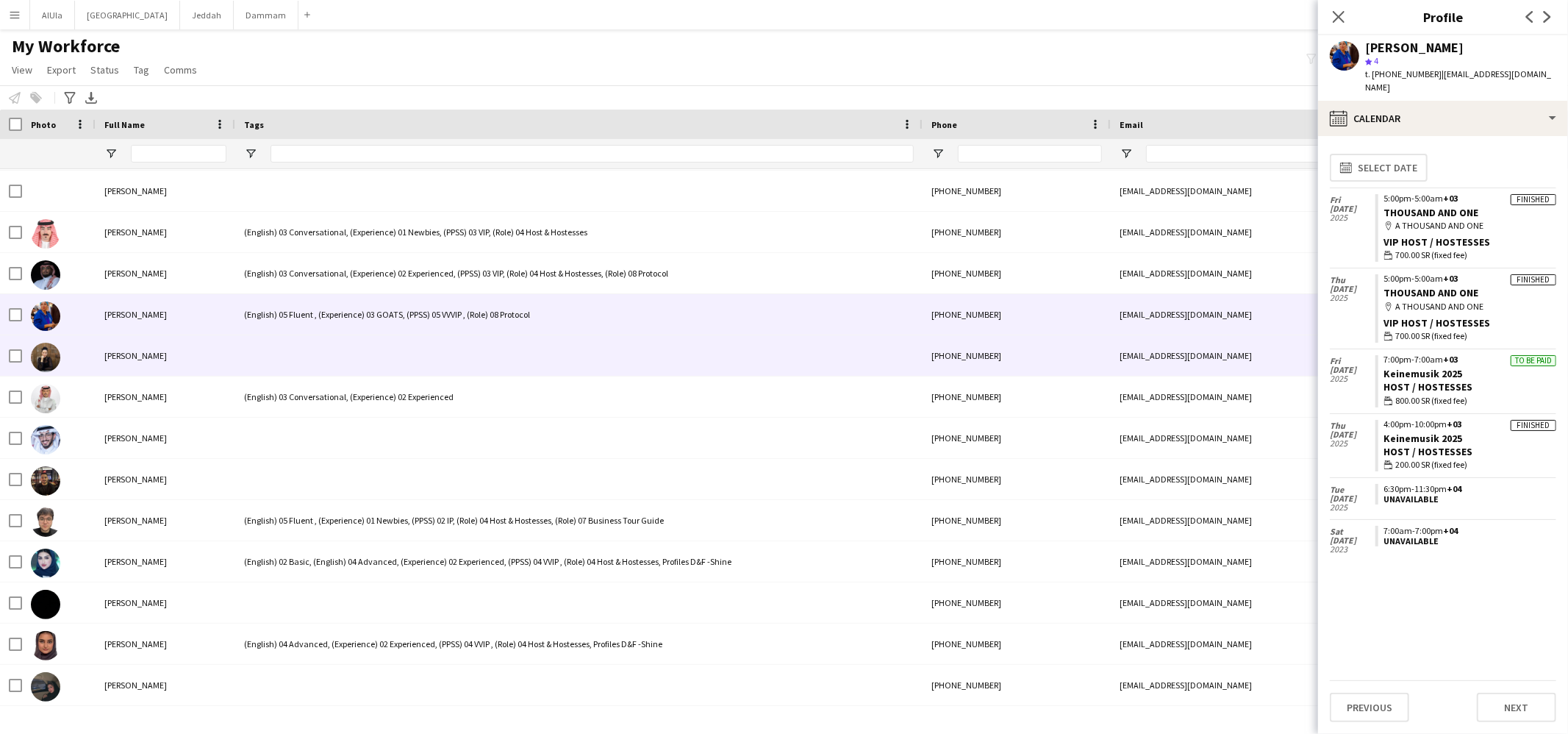
click at [339, 346] on div at bounding box center [579, 355] width 687 height 40
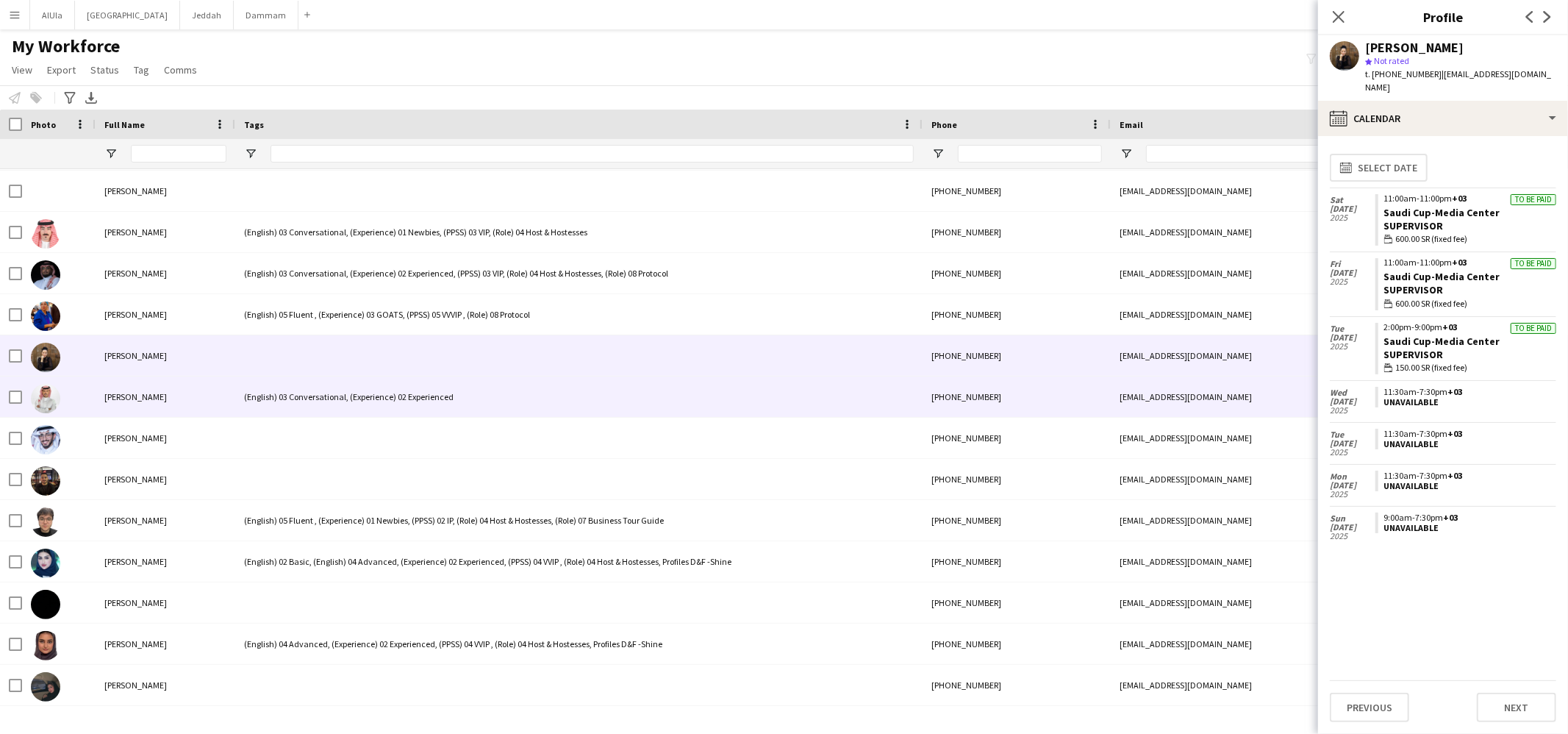
click at [308, 403] on div "(English) 03 Conversational, (Experience) 02 Experienced" at bounding box center [579, 396] width 687 height 40
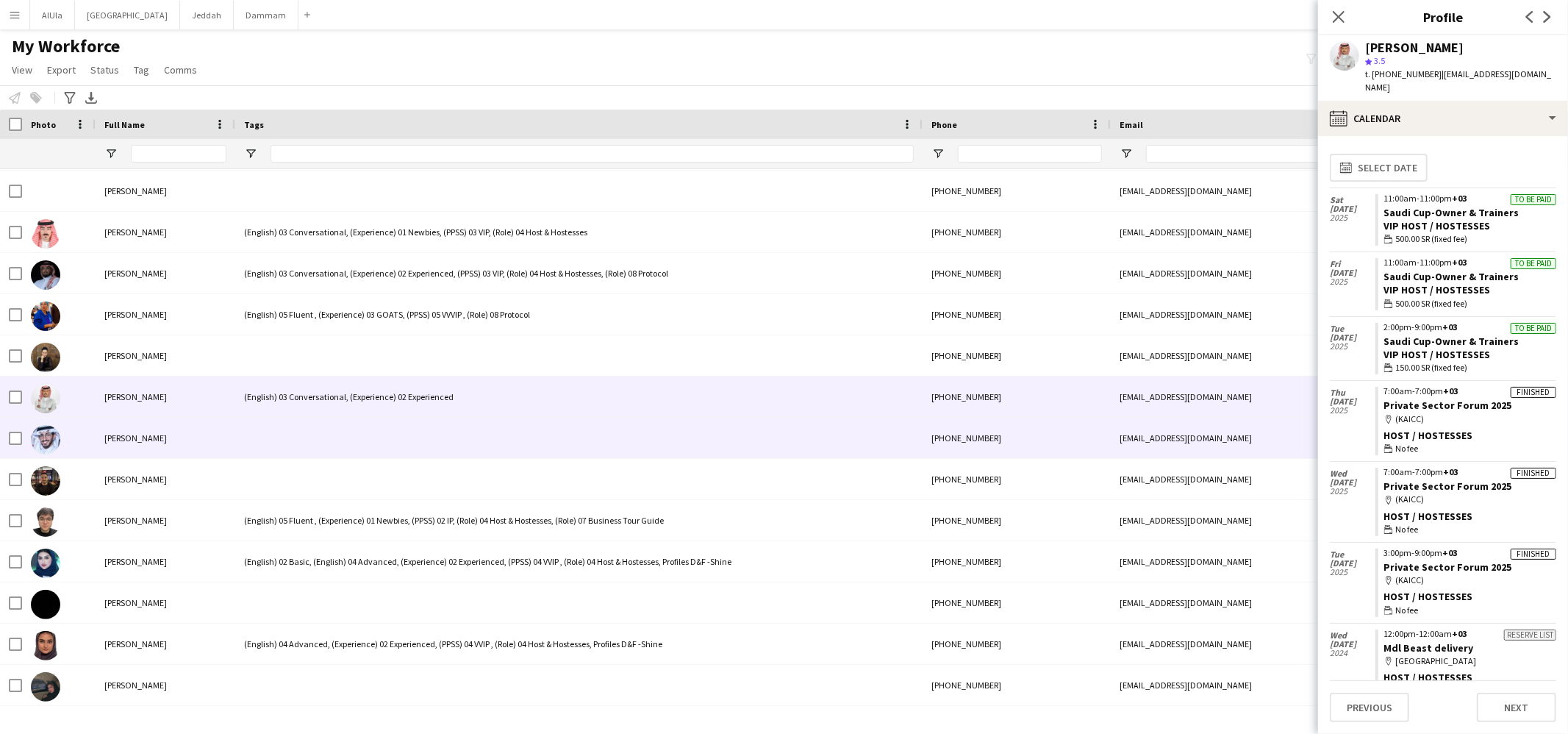
click at [337, 444] on div at bounding box center [579, 438] width 687 height 40
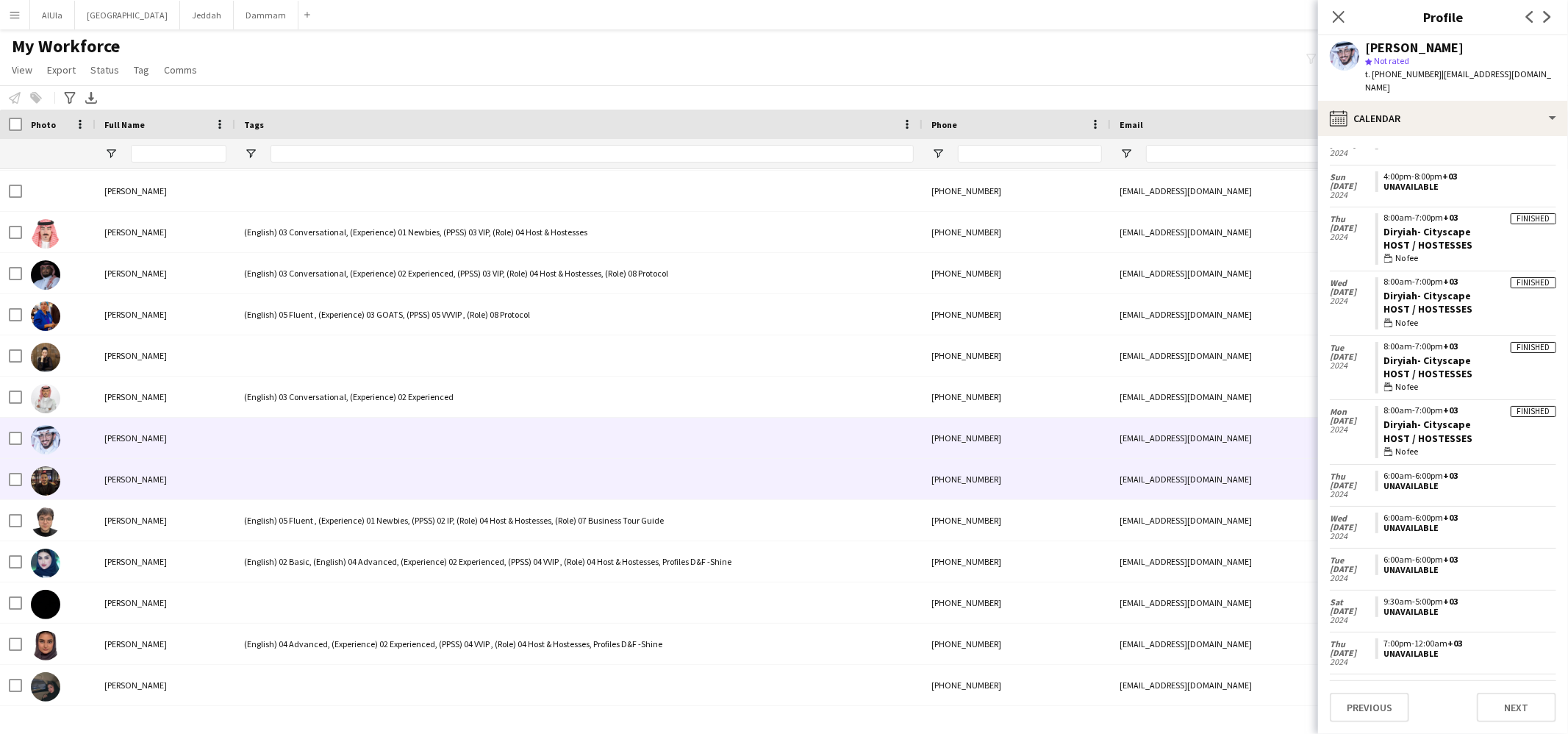
click at [311, 492] on div at bounding box center [579, 479] width 687 height 40
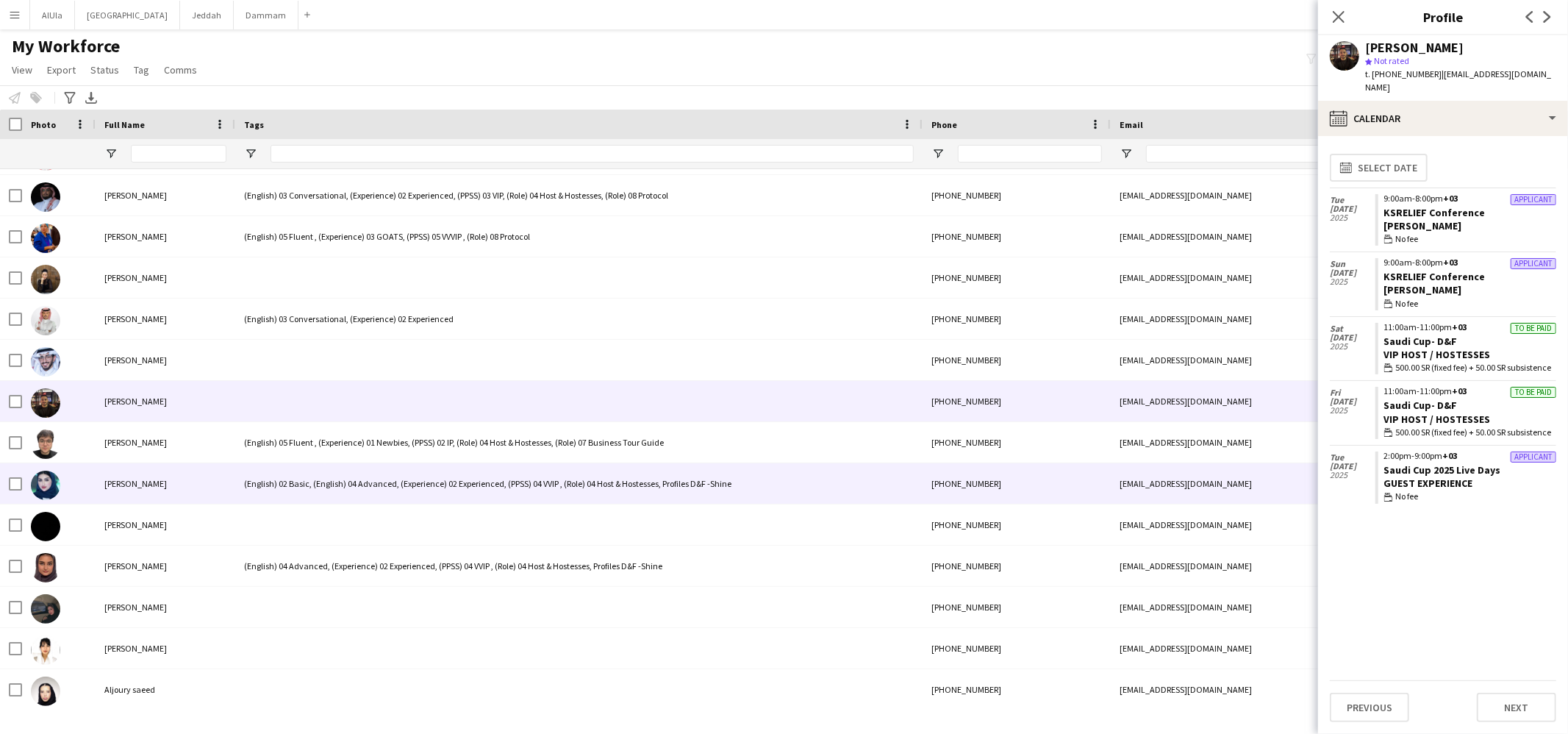
scroll to position [3745, 0]
click at [309, 493] on div "(English) 02 Basic, (English) 04 Advanced, (Experience) 02 Experienced, (PPSS) …" at bounding box center [579, 480] width 687 height 40
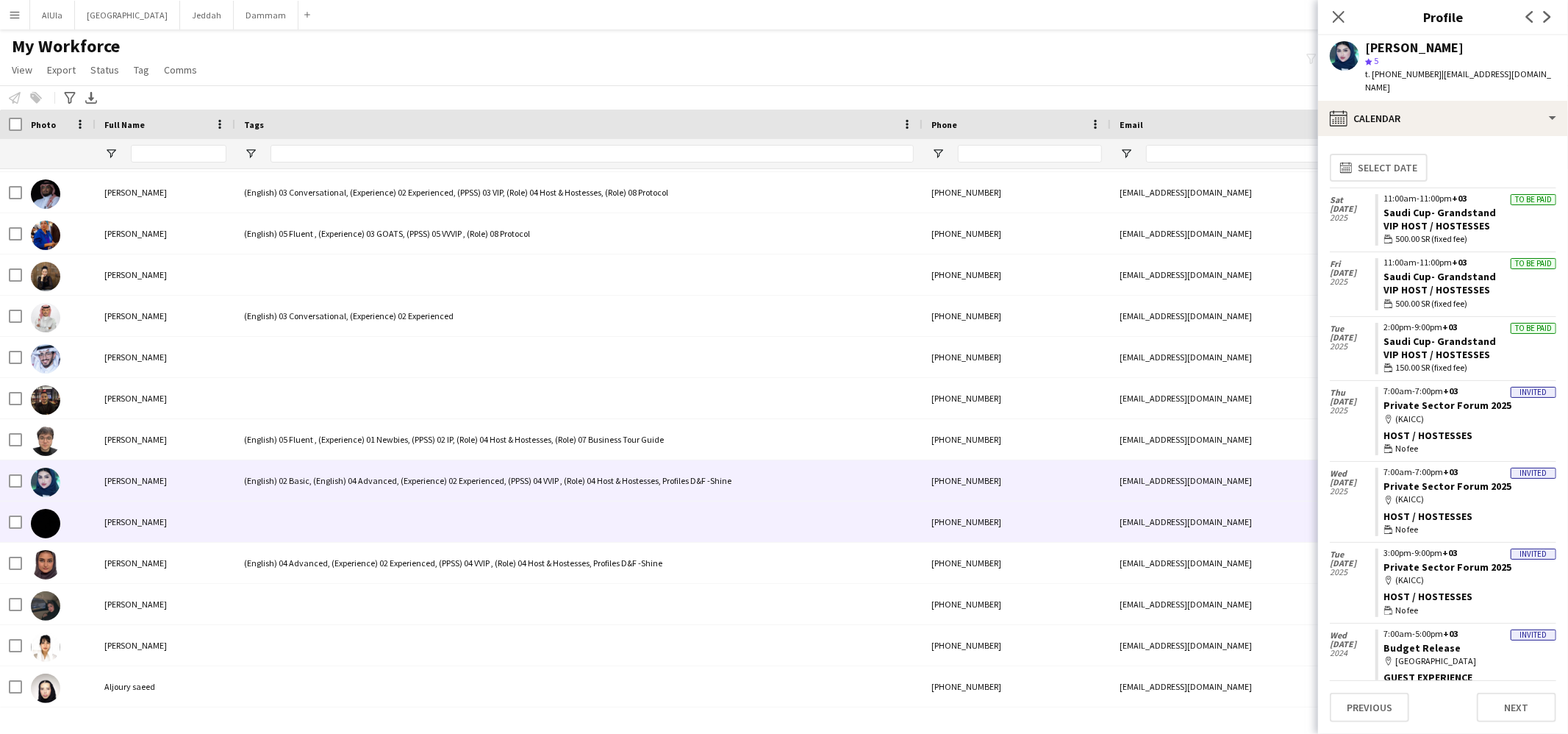
click at [308, 511] on div at bounding box center [579, 521] width 687 height 40
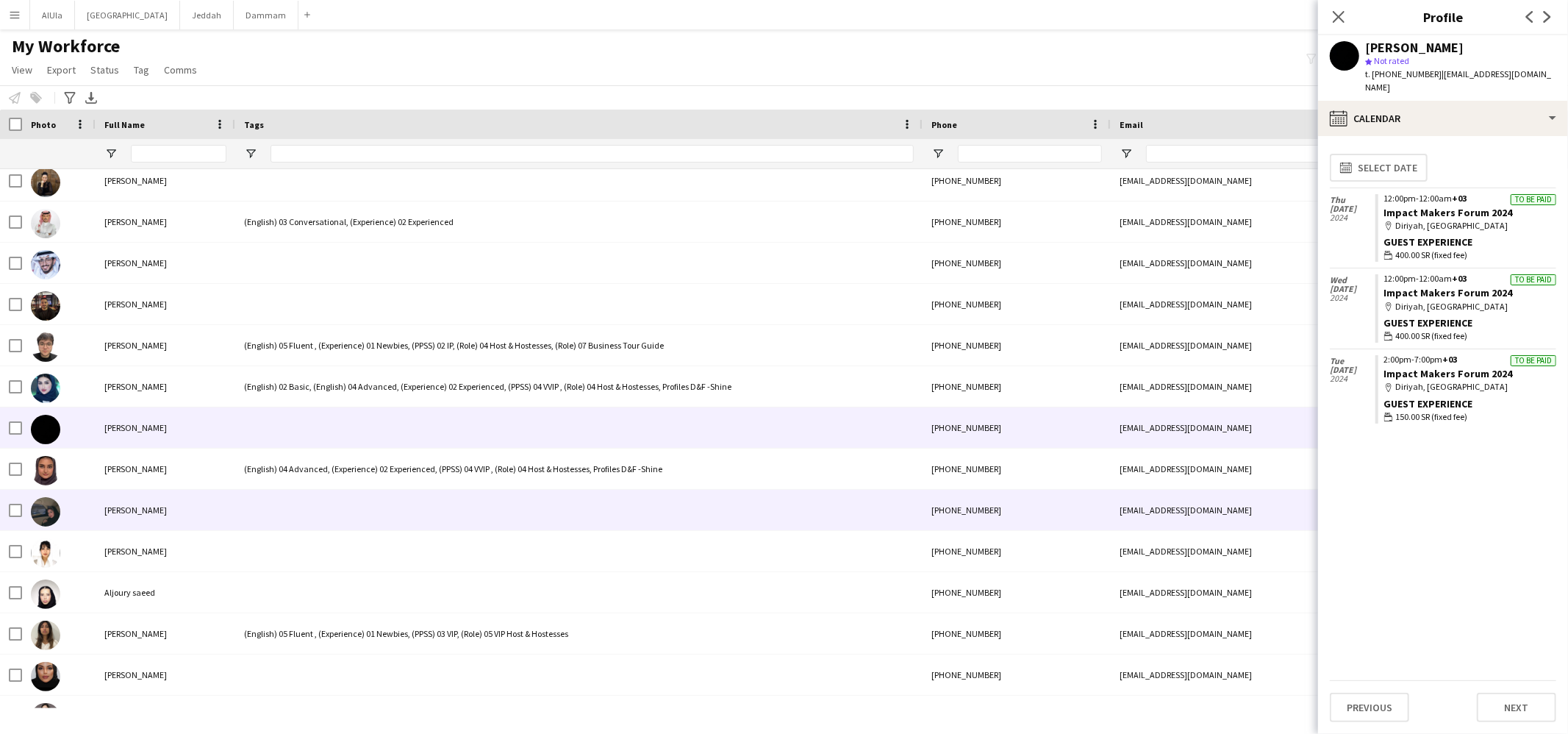
scroll to position [3840, 0]
click at [306, 509] on div at bounding box center [579, 509] width 687 height 40
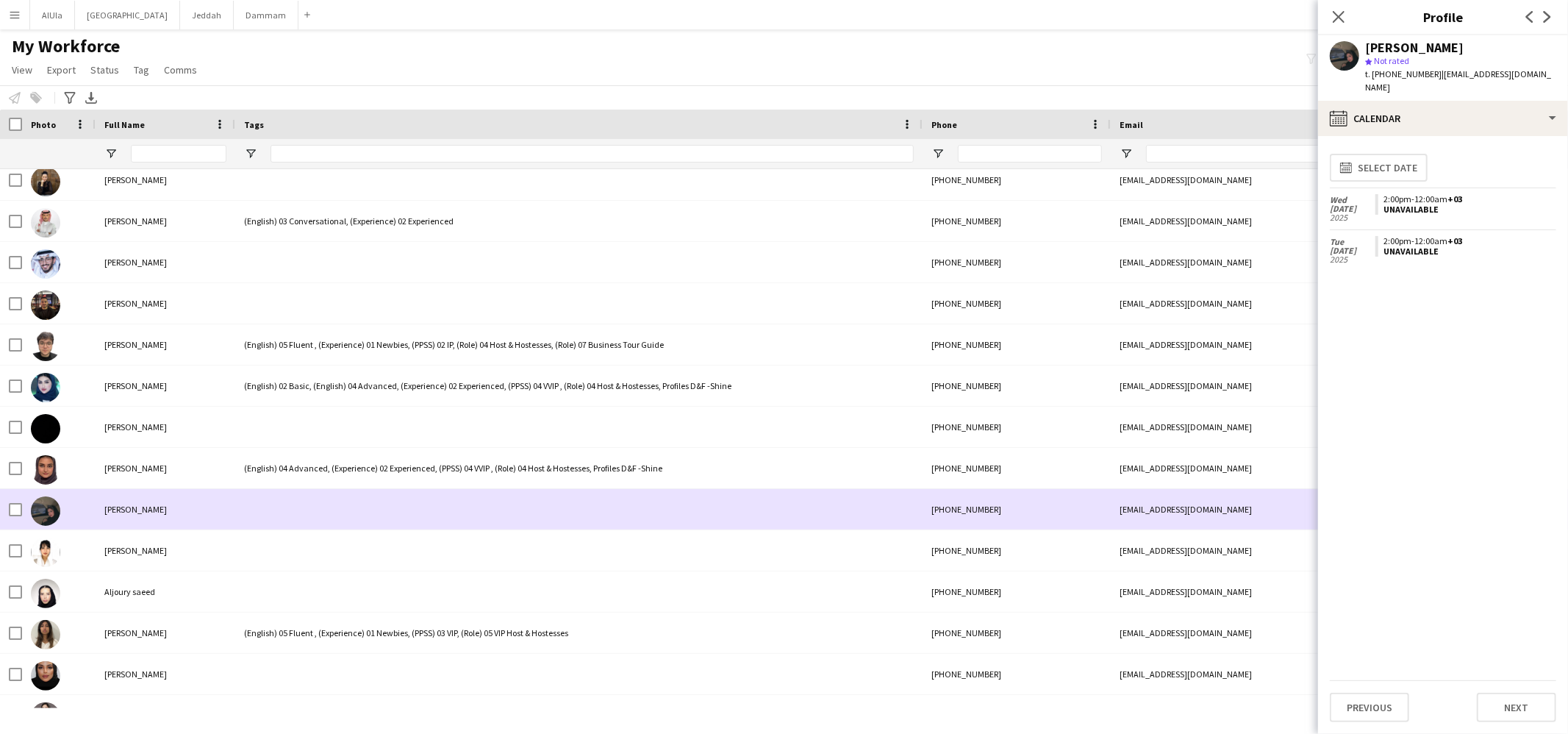
scroll to position [3876, 0]
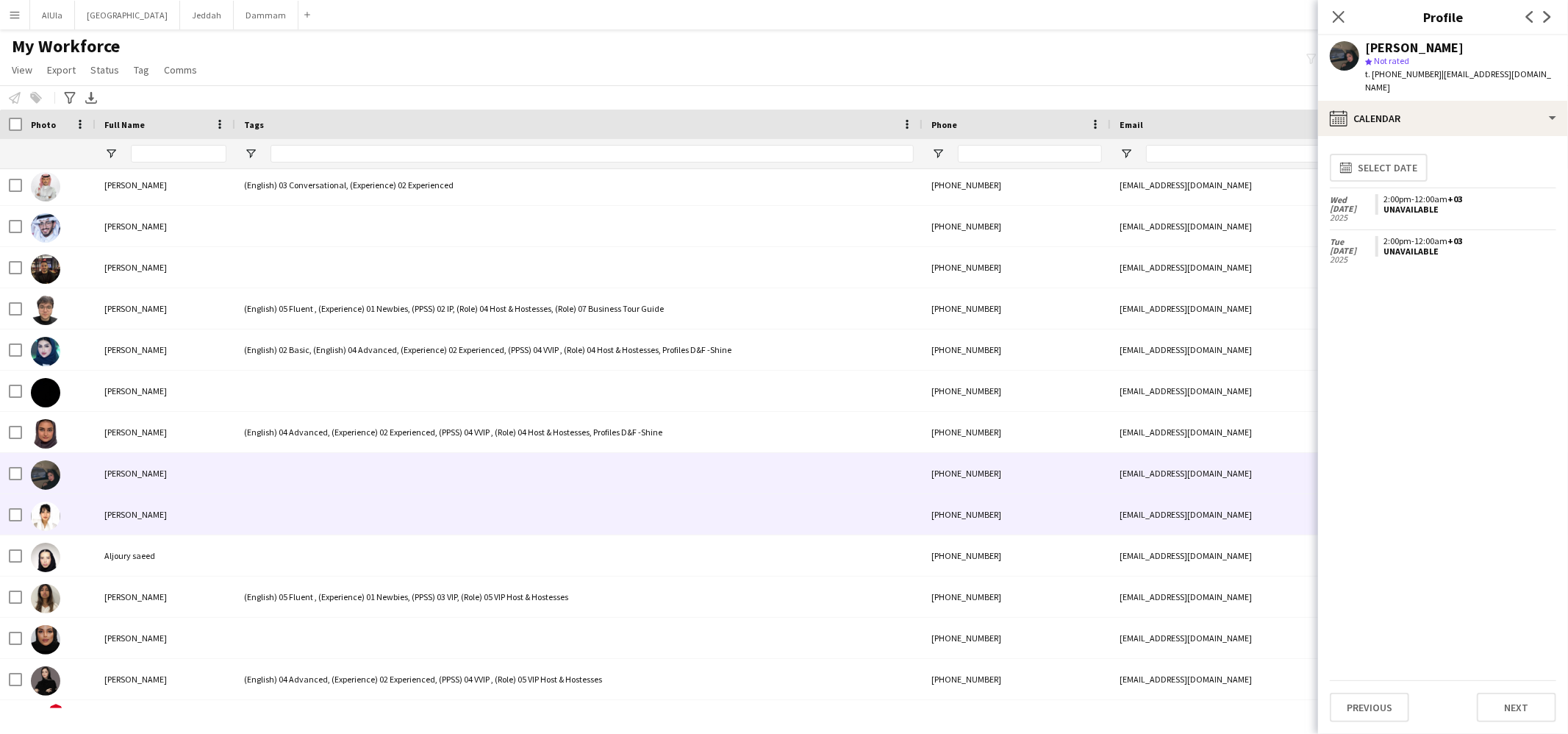
click at [306, 509] on div at bounding box center [579, 514] width 687 height 40
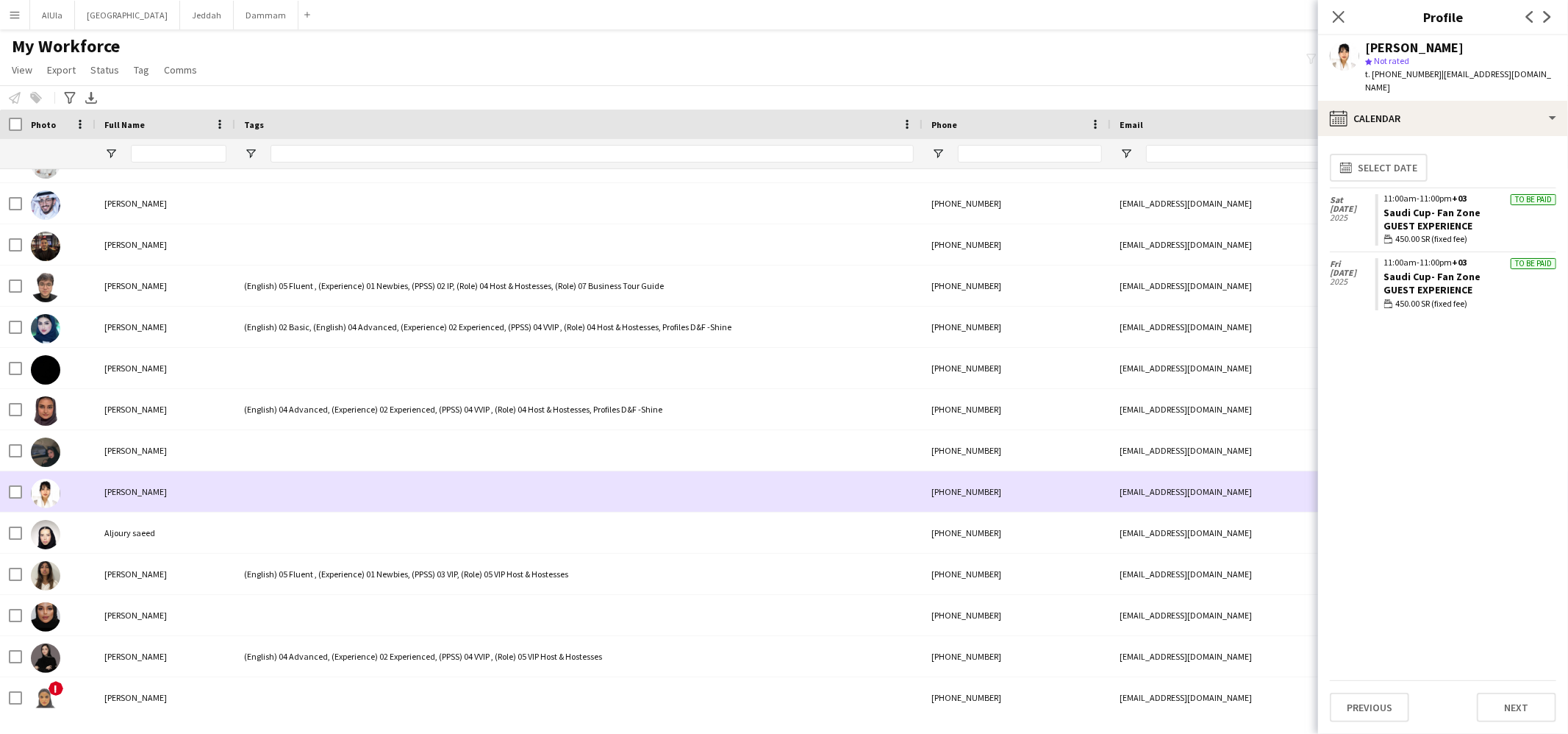
scroll to position [3901, 0]
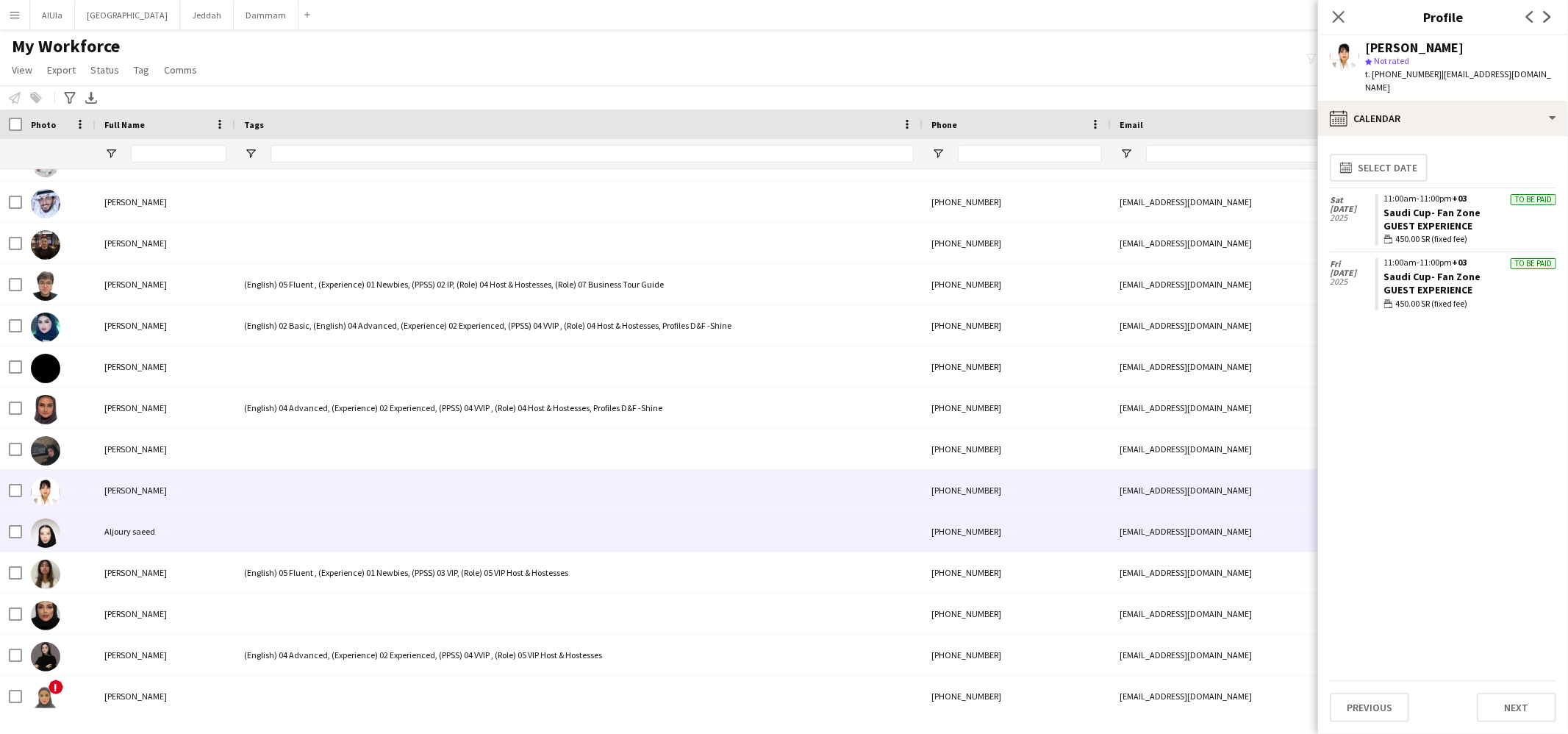
click at [306, 517] on div at bounding box center [579, 531] width 687 height 40
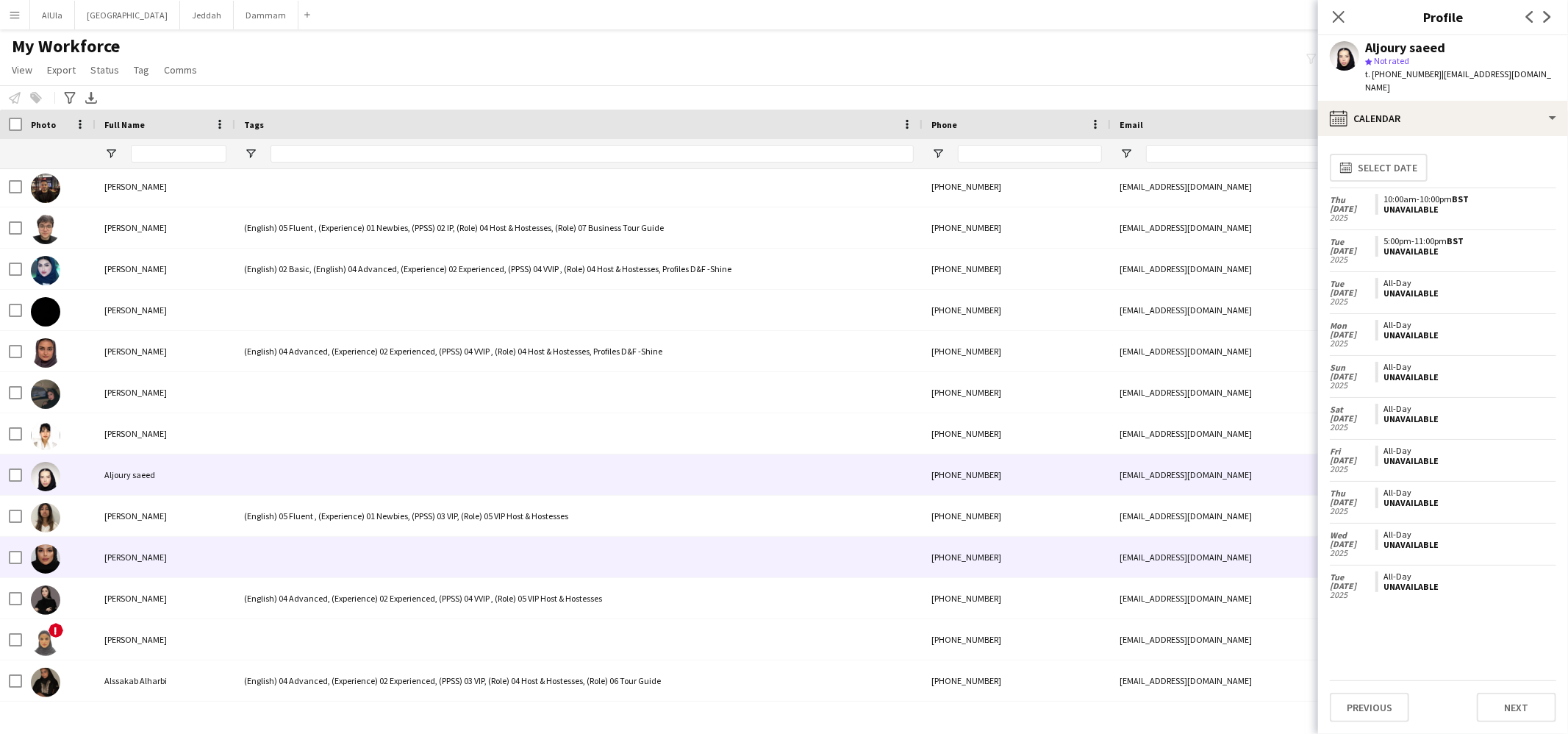
click at [311, 557] on div at bounding box center [579, 556] width 687 height 40
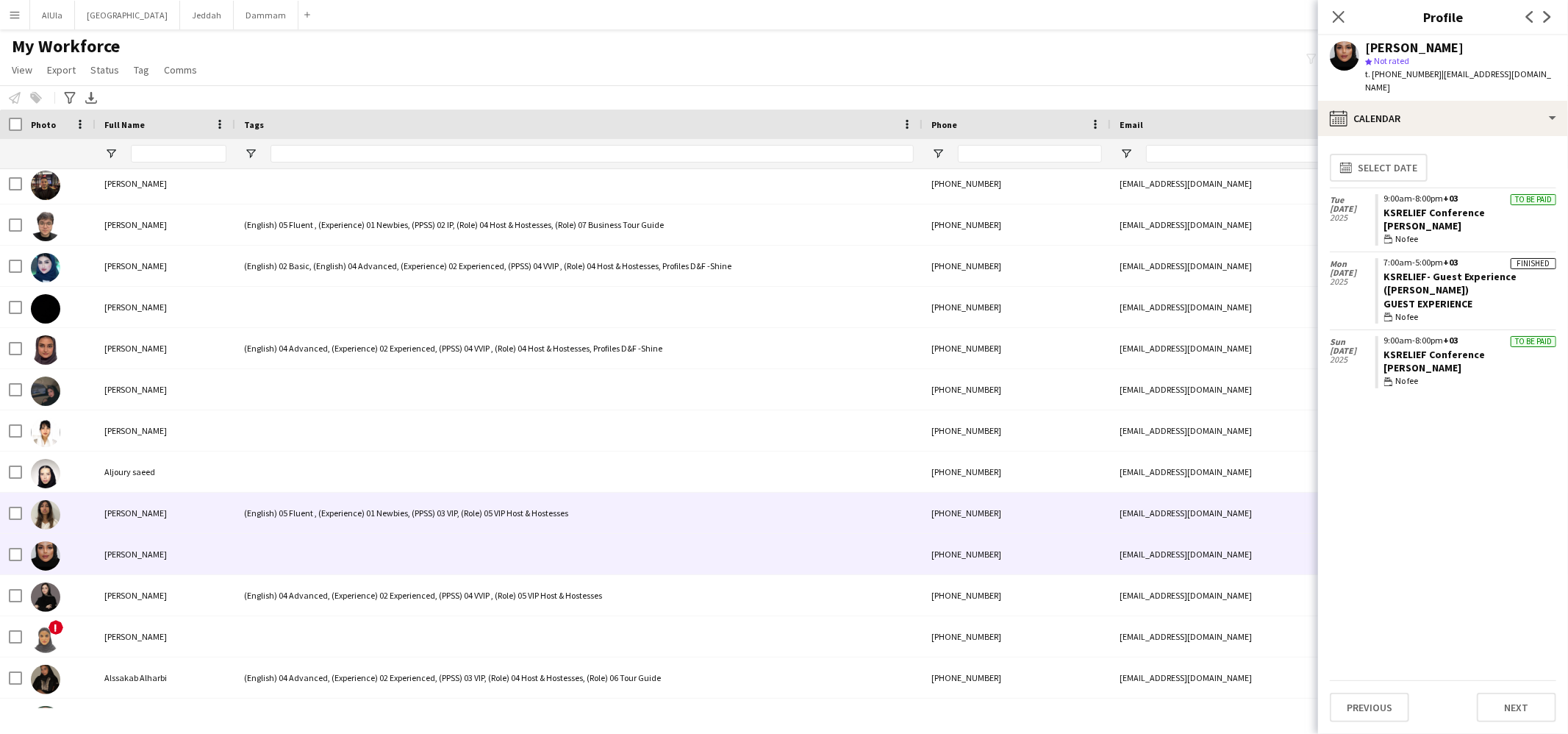
scroll to position [3983, 0]
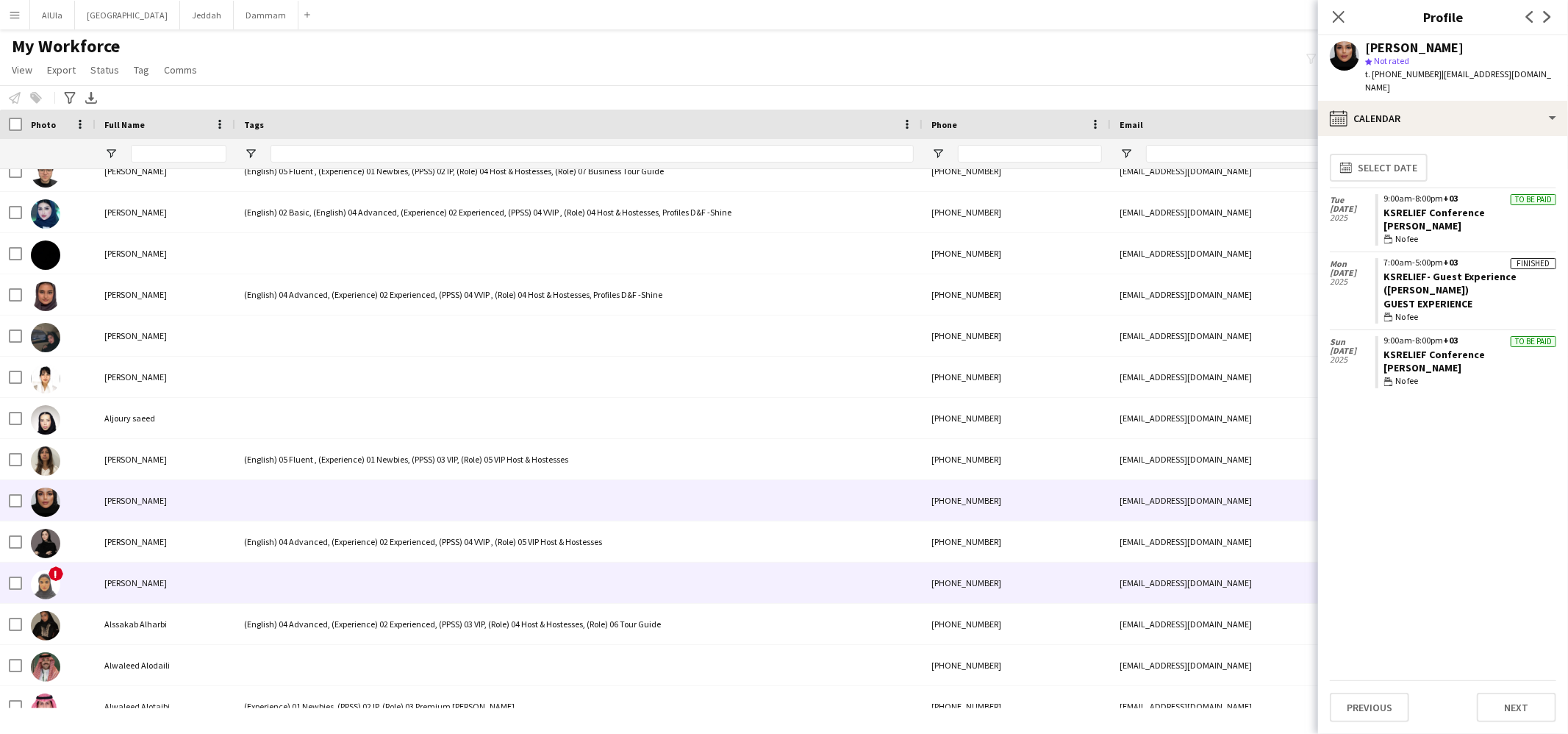
click at [289, 573] on div at bounding box center [579, 583] width 687 height 40
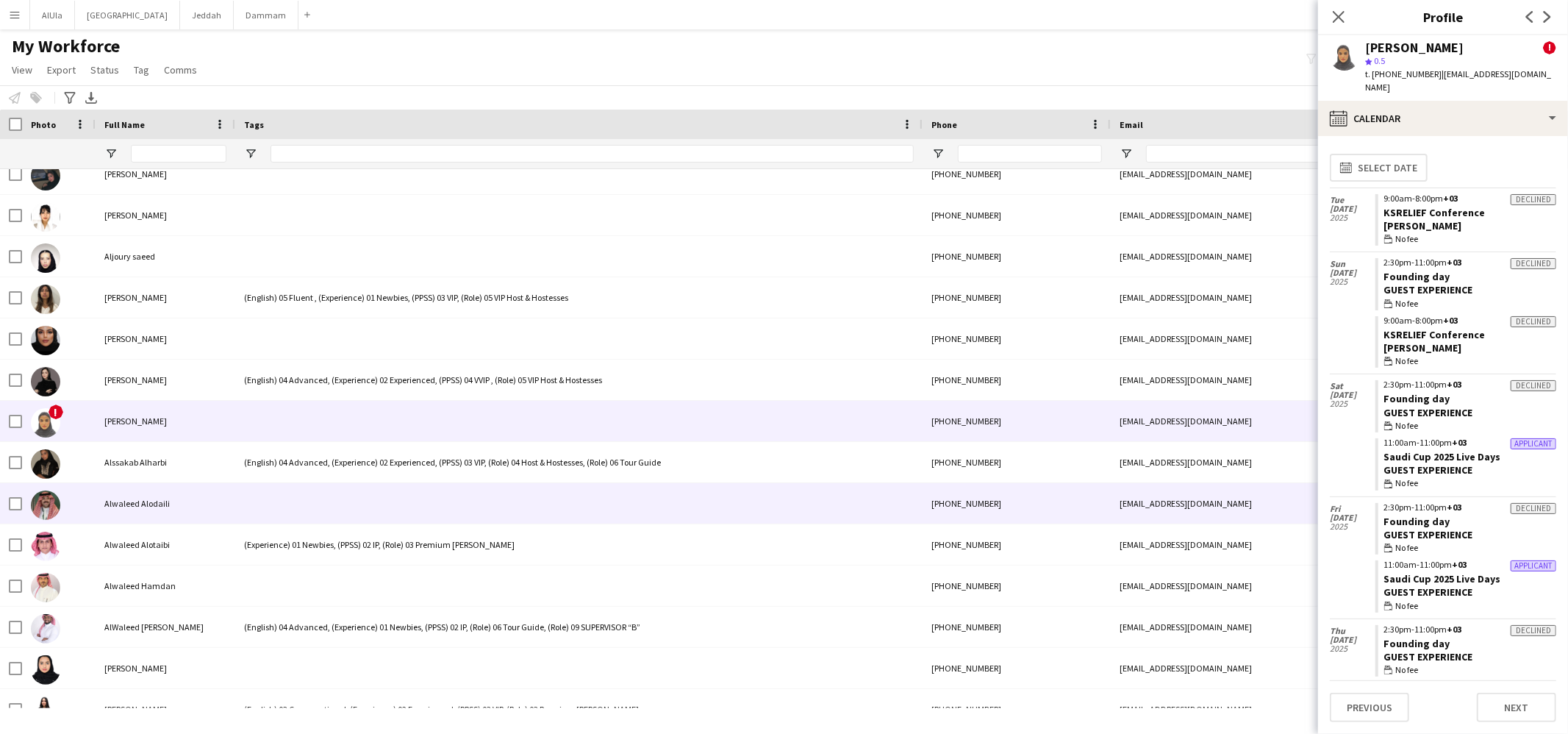
click at [374, 484] on div at bounding box center [579, 503] width 687 height 40
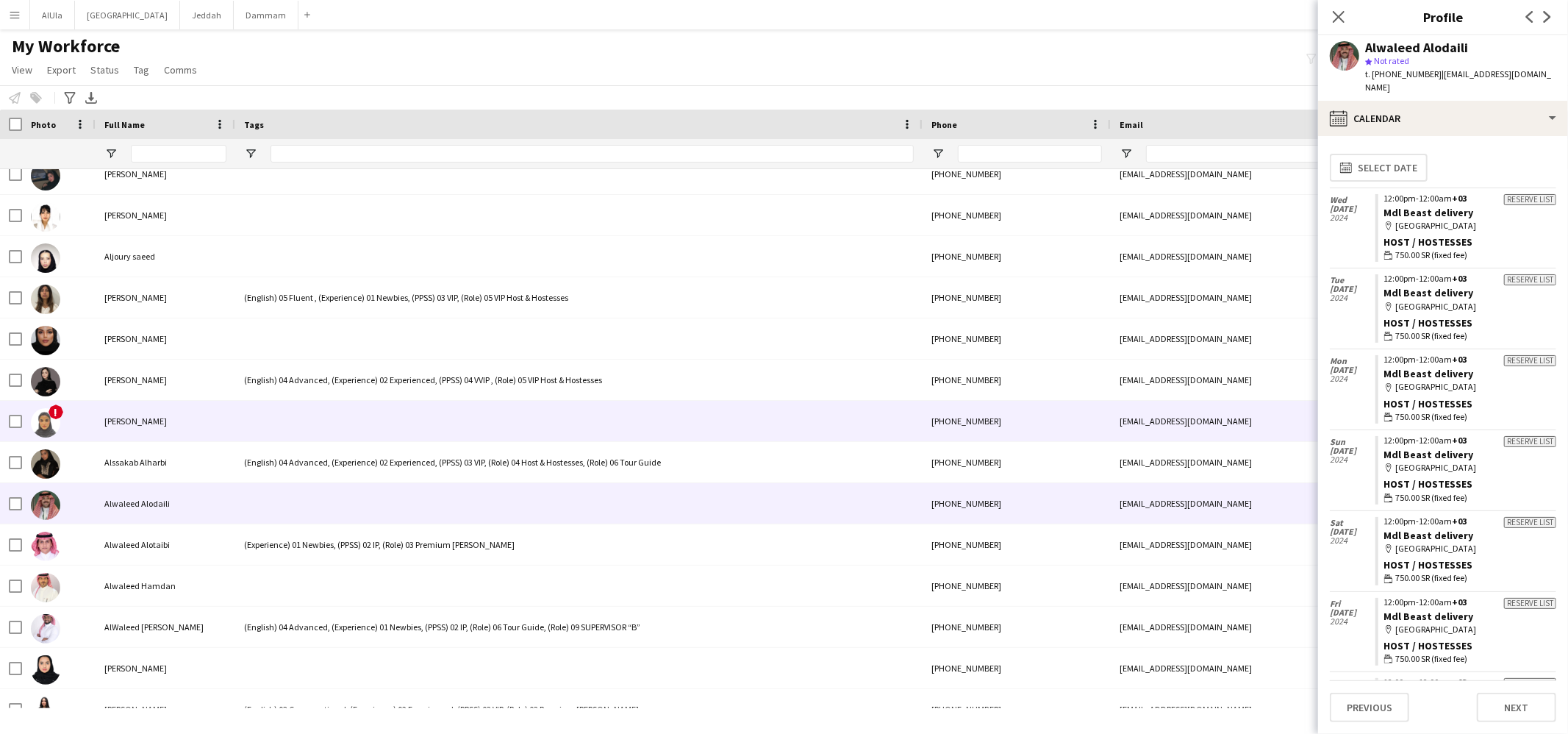
click at [308, 433] on div at bounding box center [579, 421] width 687 height 40
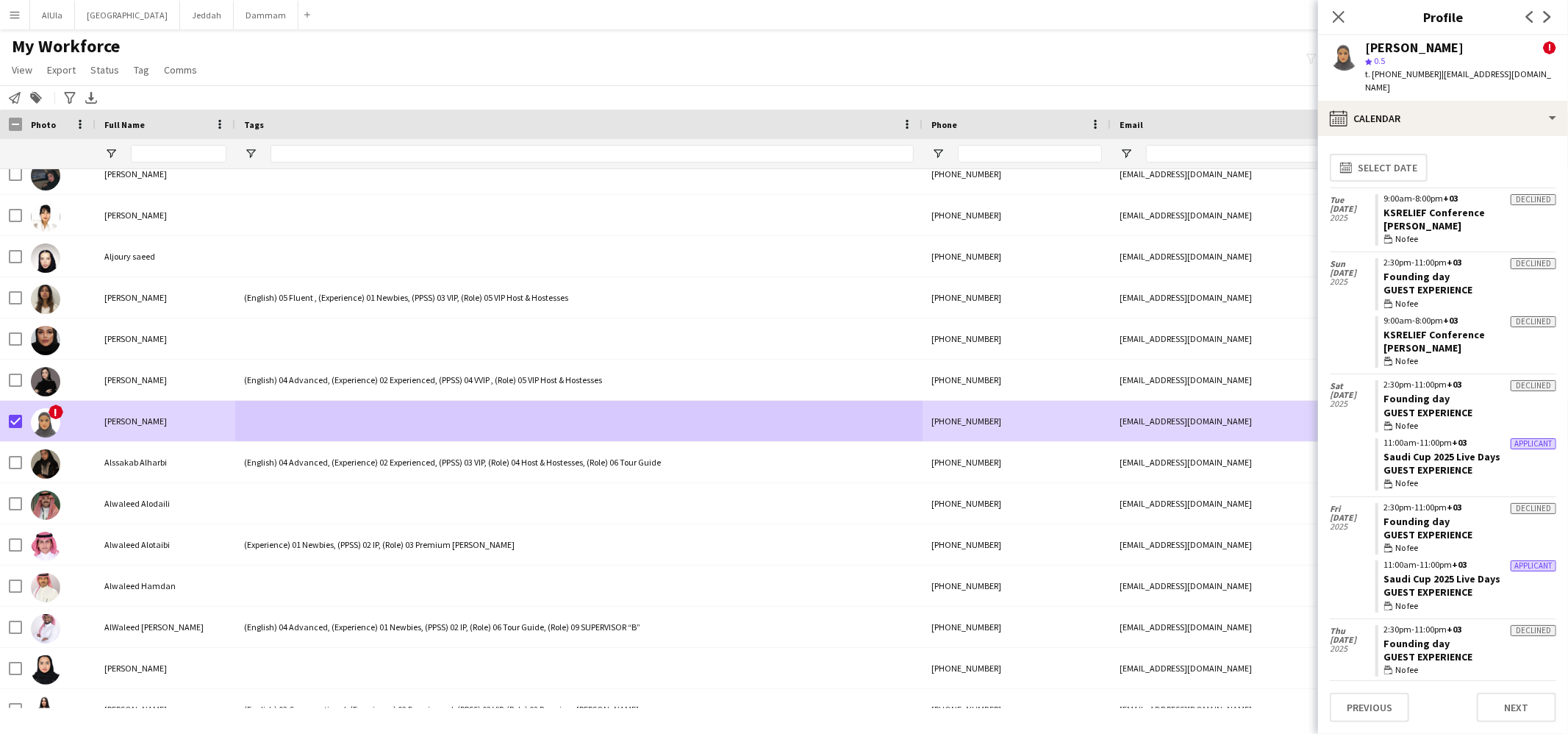
click at [142, 79] on app-page-menu "View Views Default view New view Update view Delete view Edit name Customise vi…" at bounding box center [106, 71] width 212 height 28
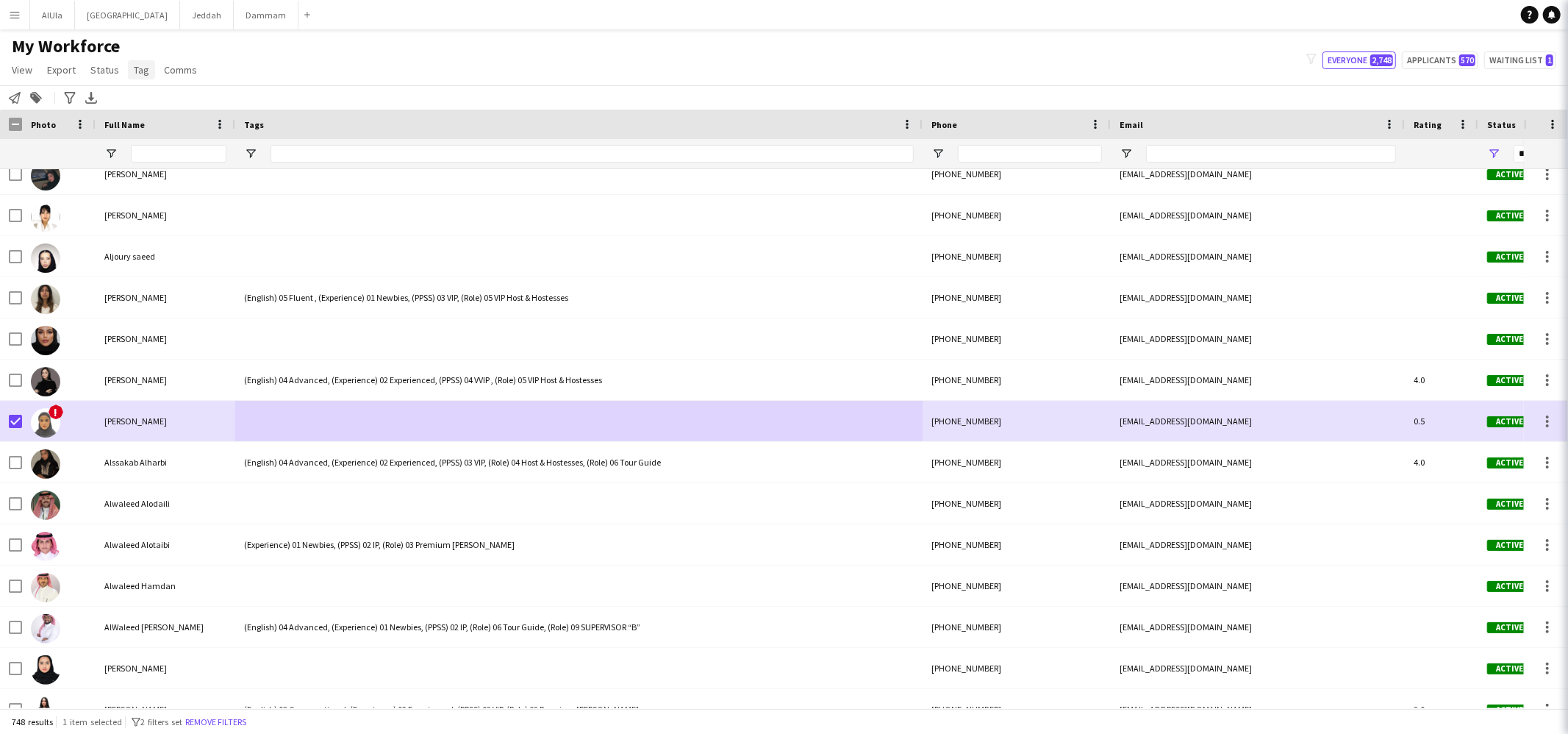
click at [142, 74] on span "Tag" at bounding box center [142, 70] width 16 height 13
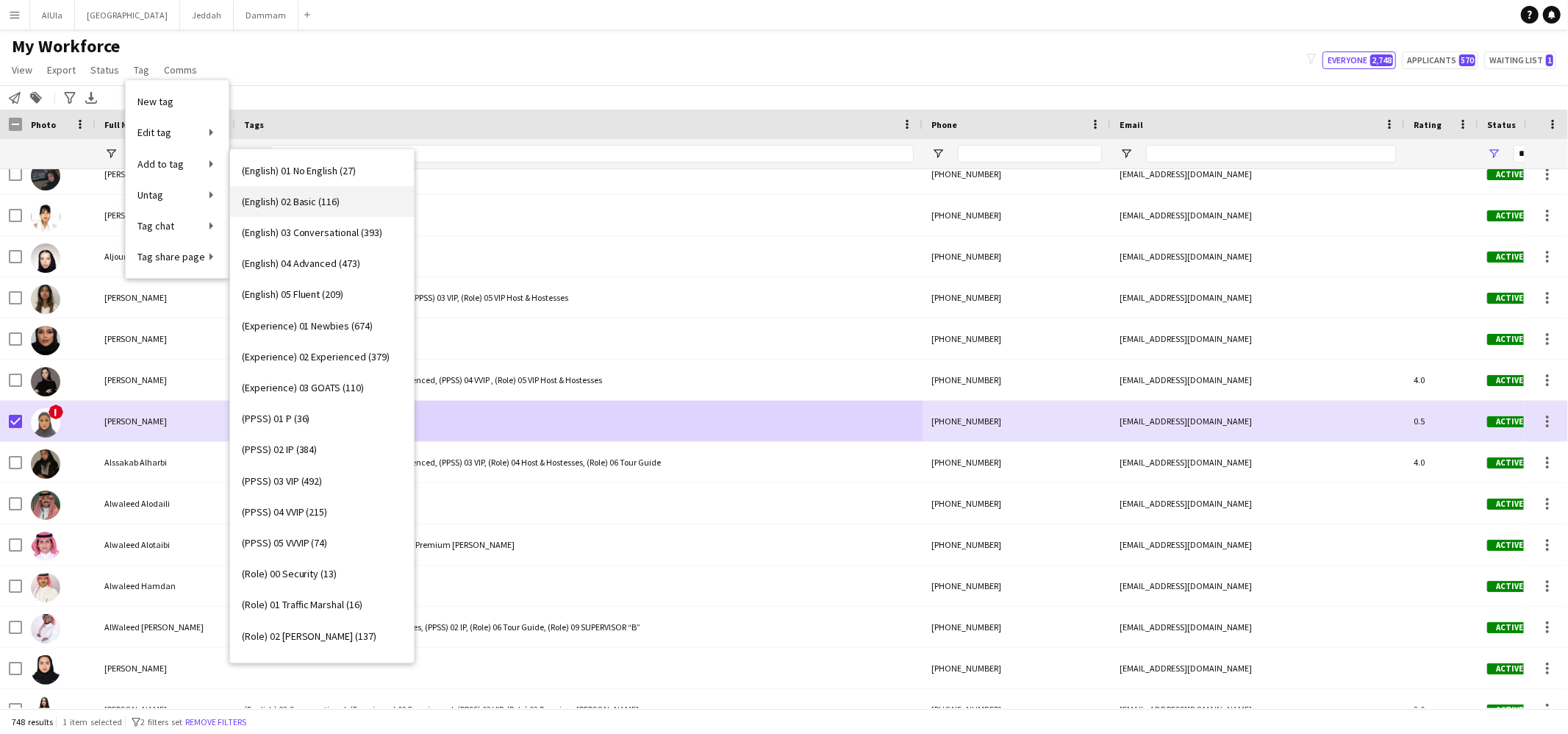
click at [317, 193] on link "(English) 02 Basic (116)" at bounding box center [321, 201] width 184 height 31
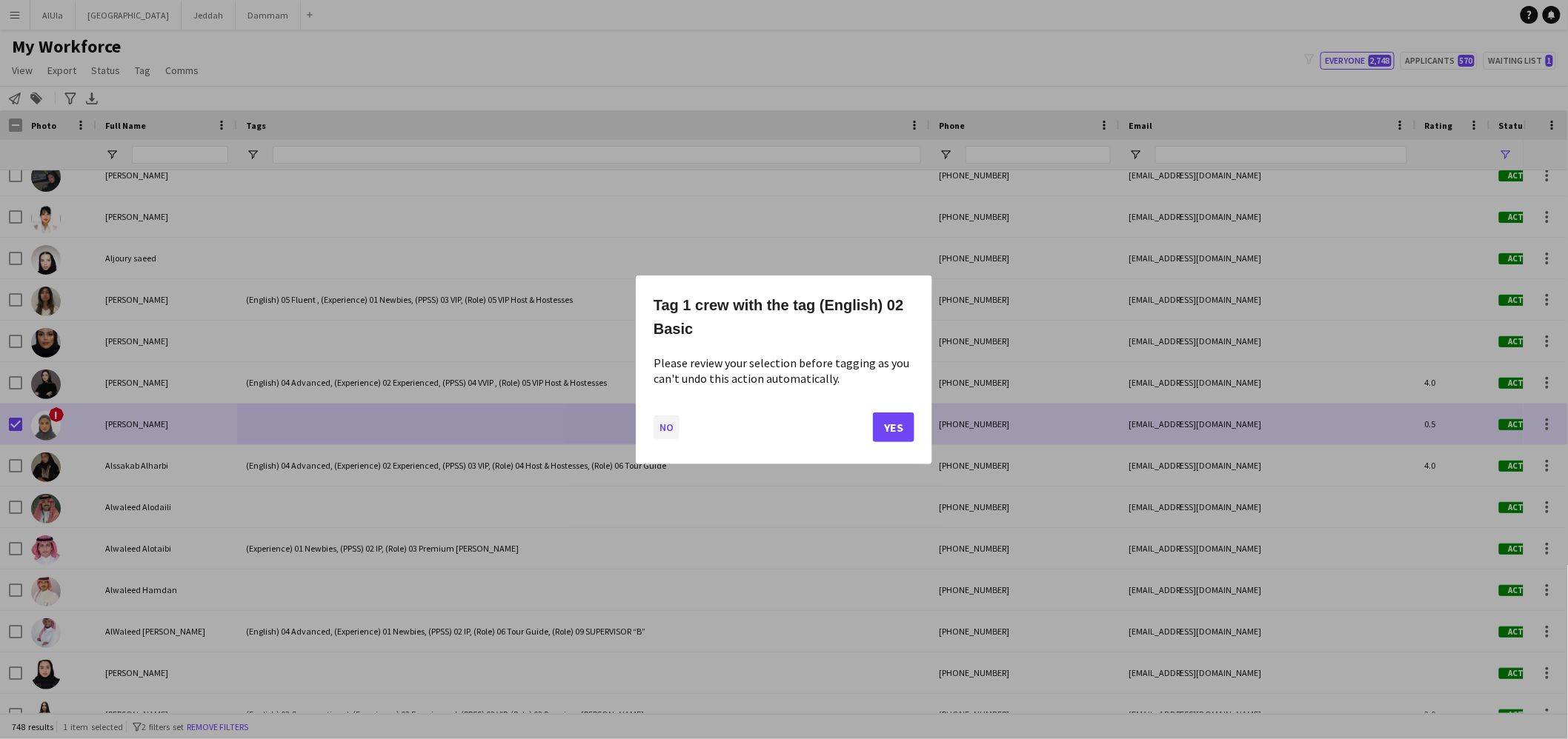
click at [660, 428] on button "No" at bounding box center [666, 426] width 26 height 24
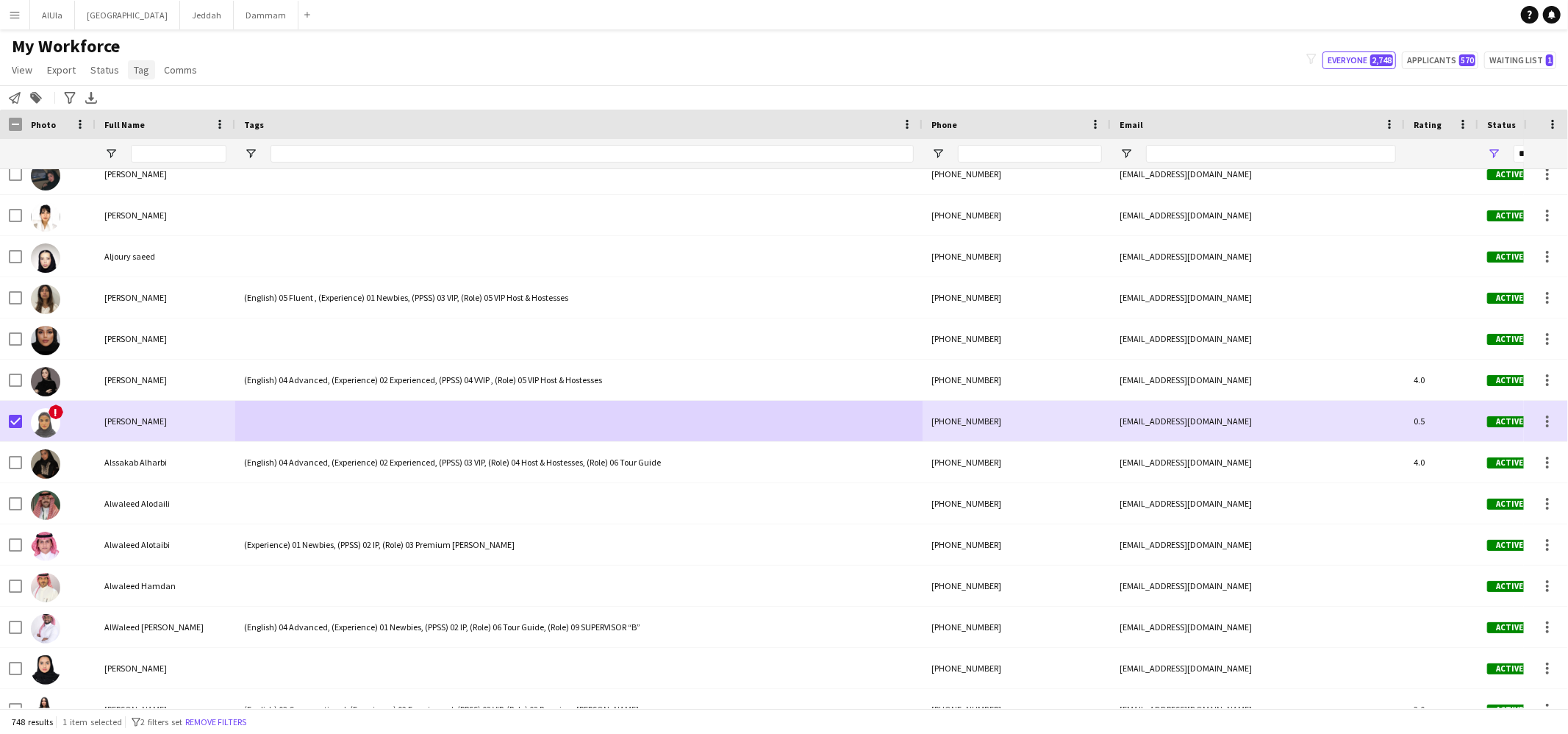
click at [140, 61] on link "Tag" at bounding box center [141, 70] width 27 height 19
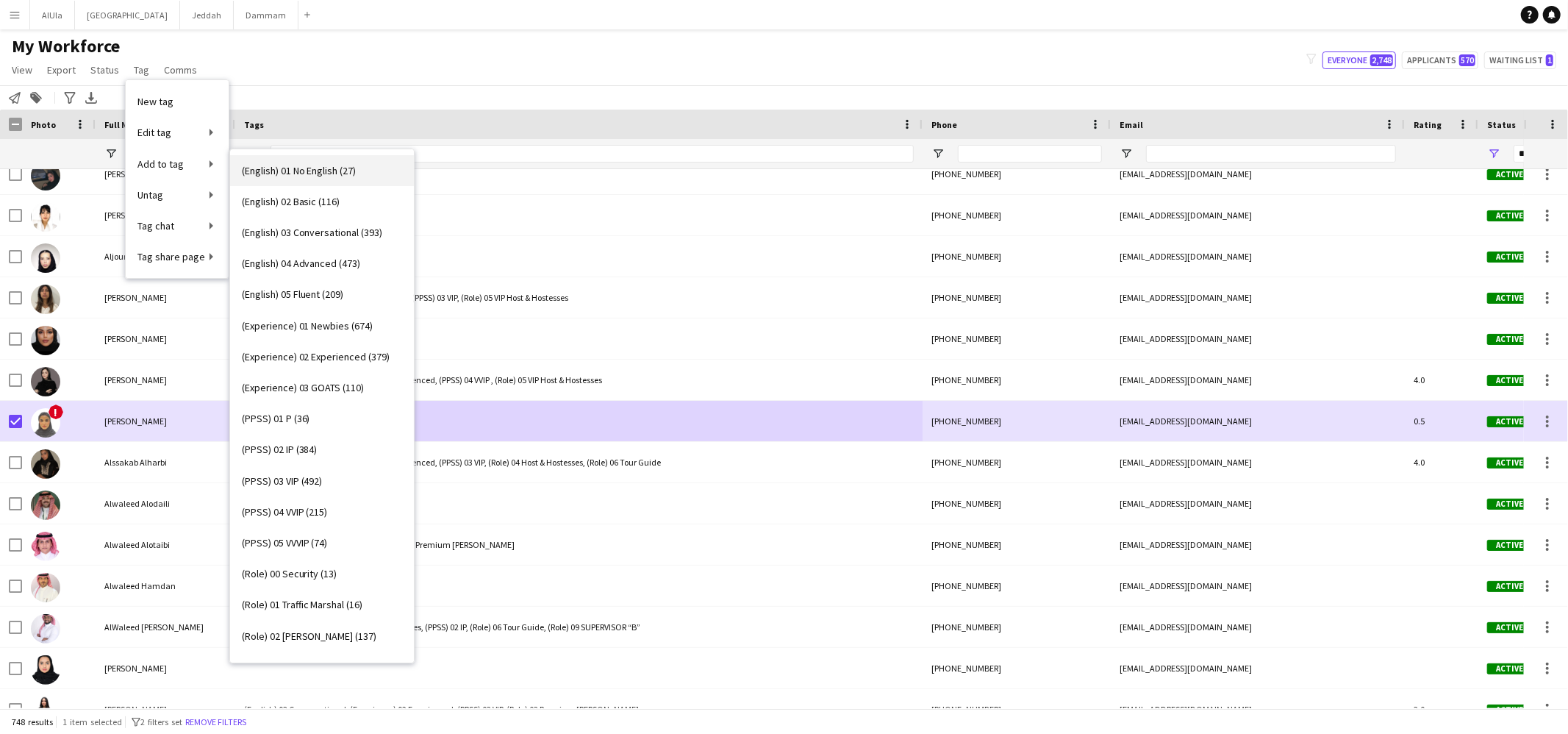
click at [329, 171] on span "(English) 01 No English (27)" at bounding box center [299, 170] width 115 height 13
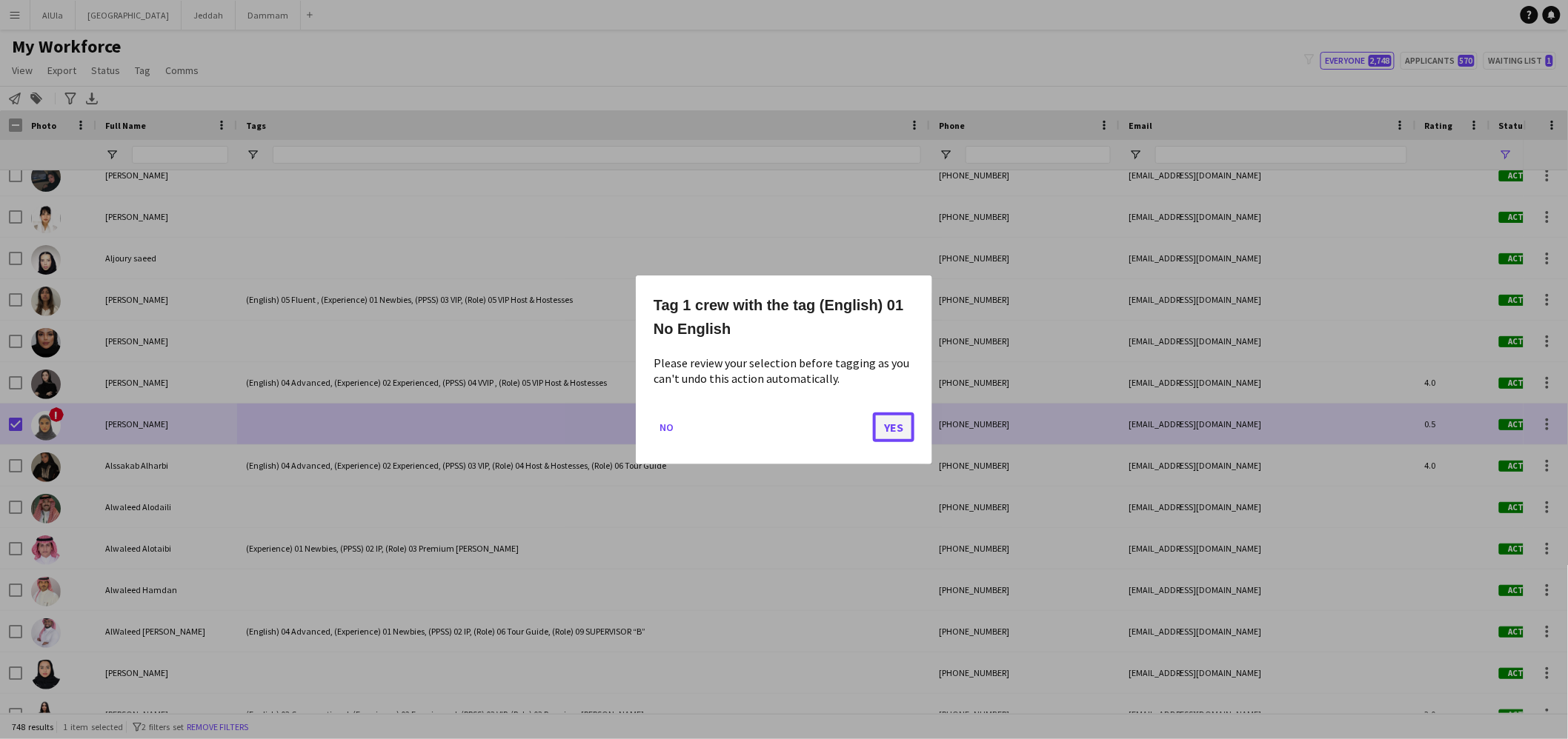
click at [900, 423] on button "Yes" at bounding box center [894, 427] width 41 height 30
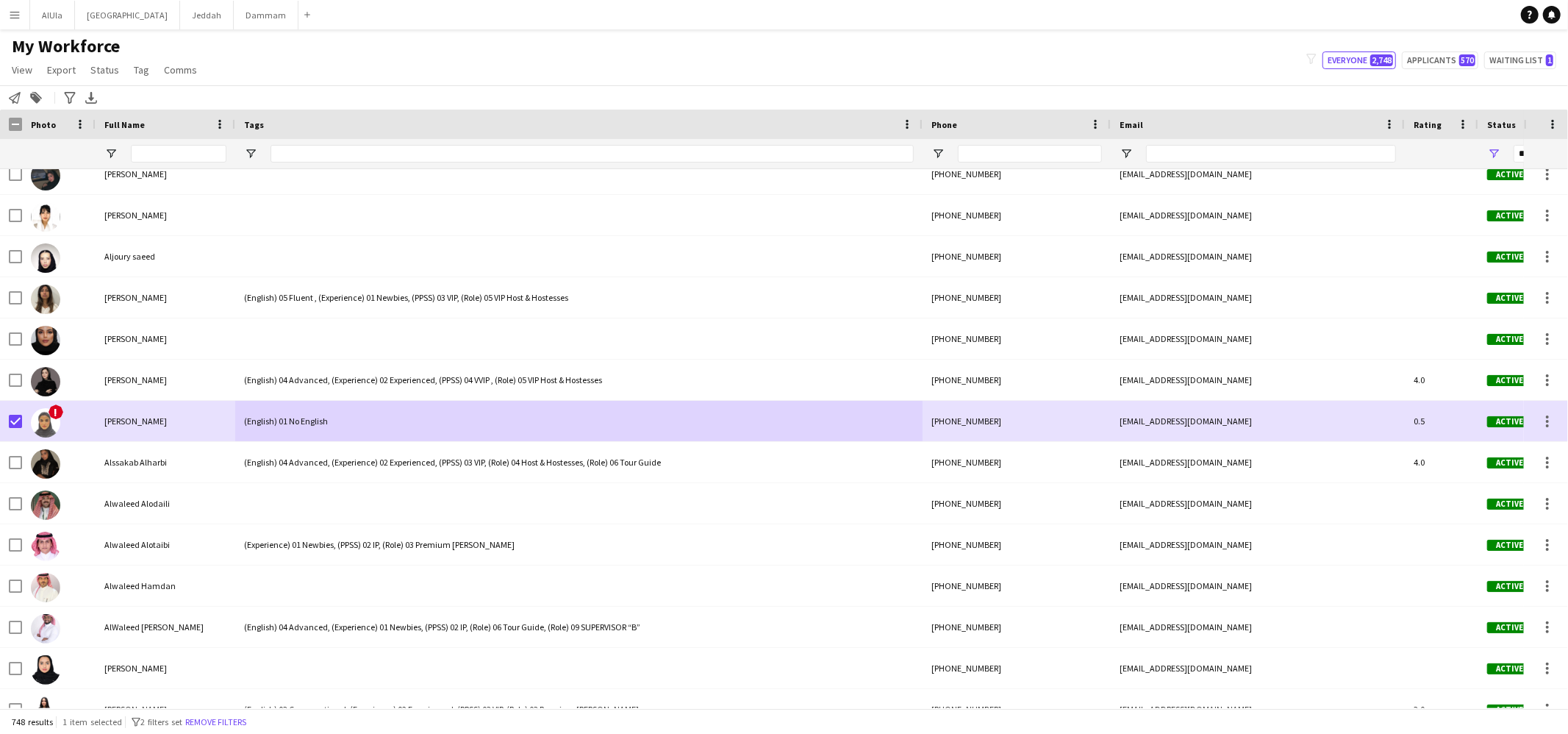
click at [152, 69] on app-page-menu "View Views Default view New view Update view Delete view Edit name Customise vi…" at bounding box center [106, 71] width 212 height 28
drag, startPoint x: 149, startPoint y: 70, endPoint x: 142, endPoint y: 83, distance: 14.8
click at [149, 70] on link "Tag" at bounding box center [141, 70] width 27 height 19
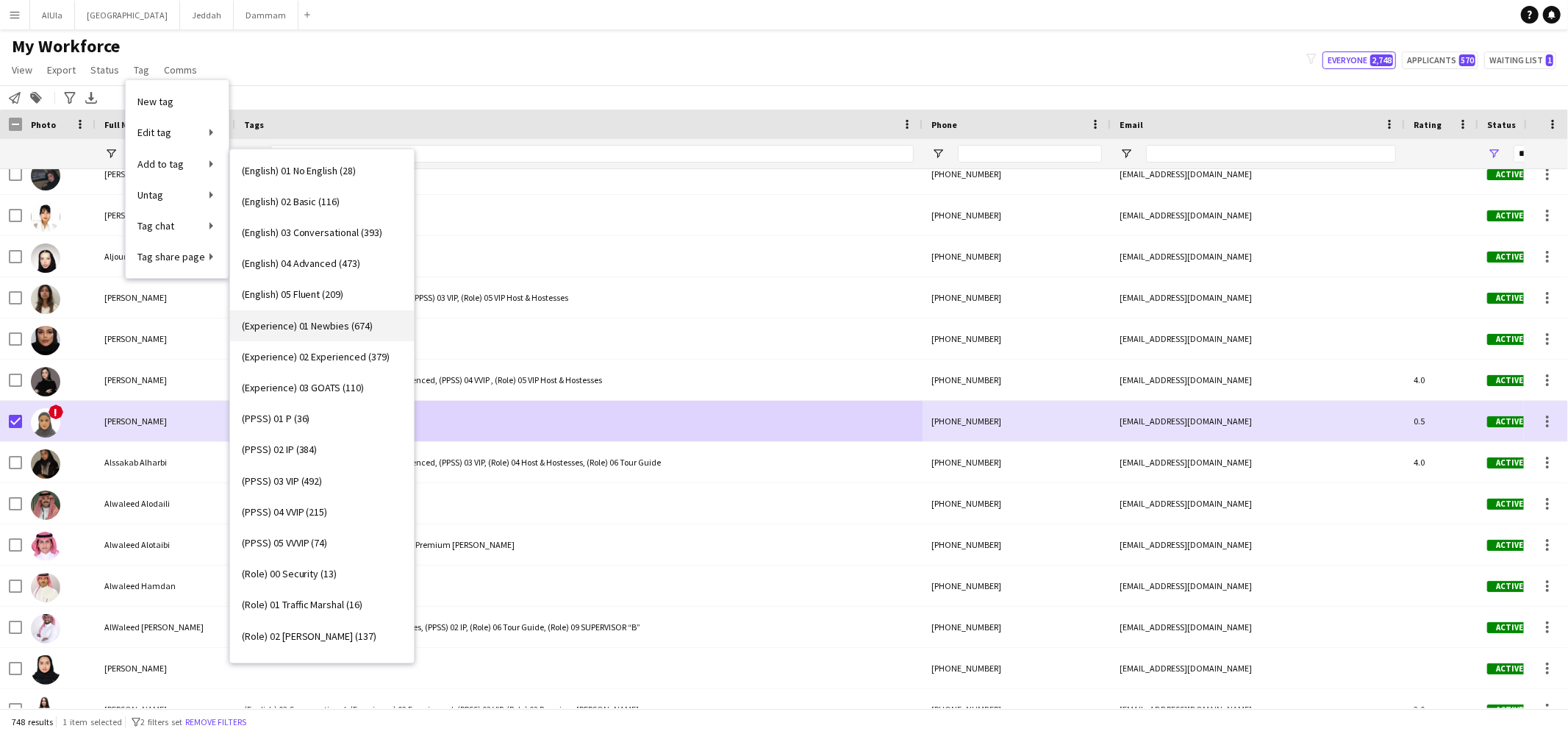
click at [321, 324] on span "(Experience) 01 Newbies (674)" at bounding box center [308, 326] width 132 height 13
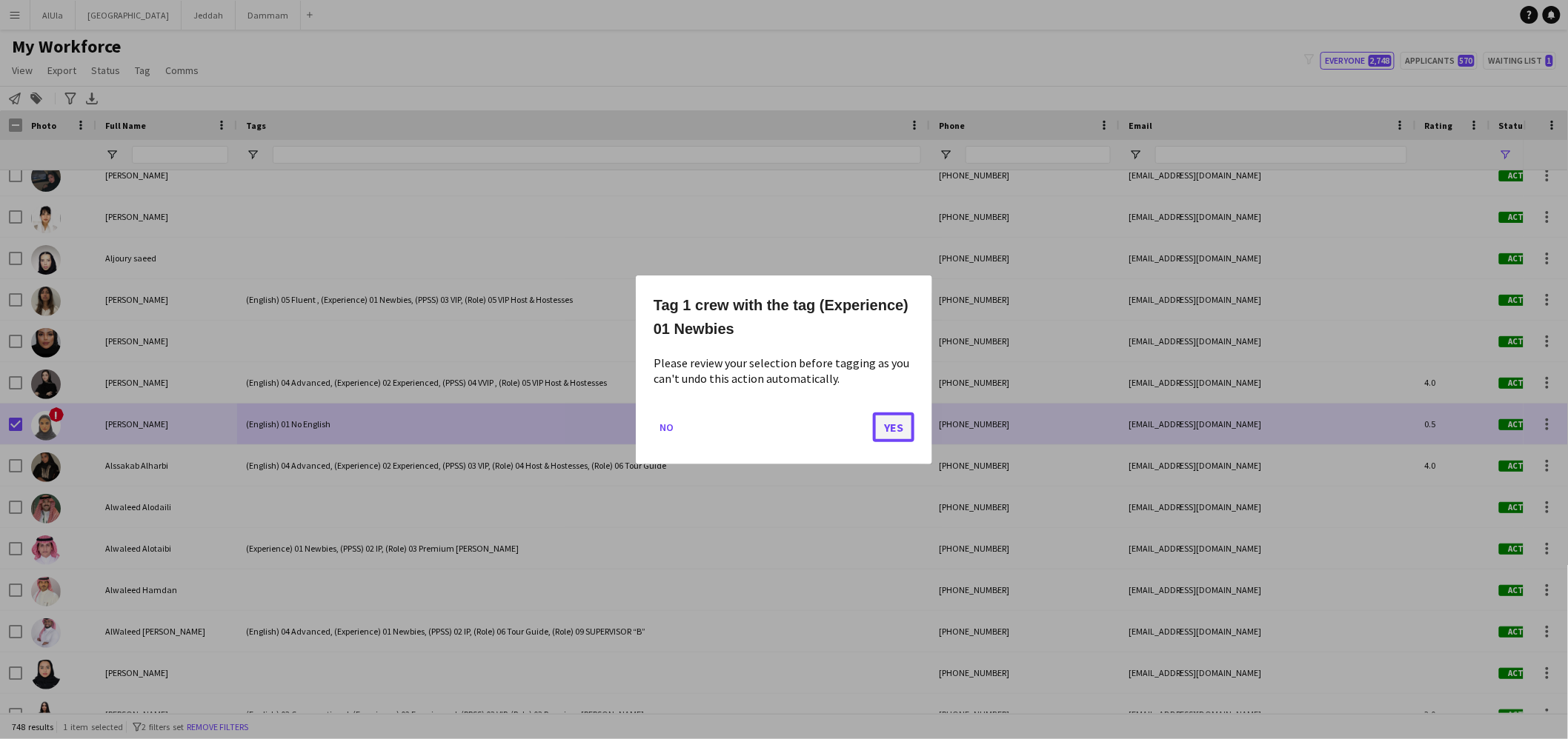
click at [904, 423] on button "Yes" at bounding box center [894, 427] width 41 height 30
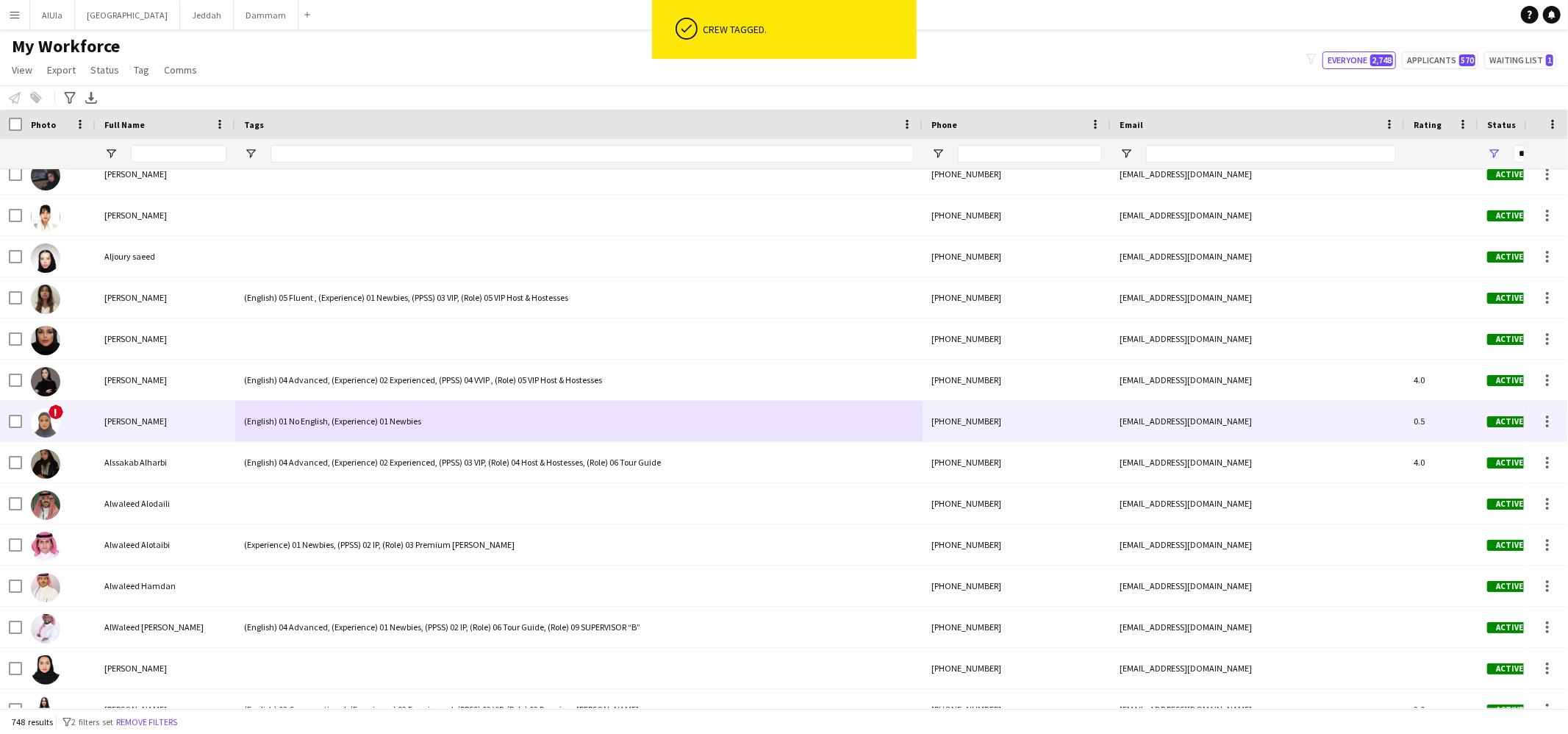
click at [22, 422] on div "!" at bounding box center [59, 421] width 74 height 40
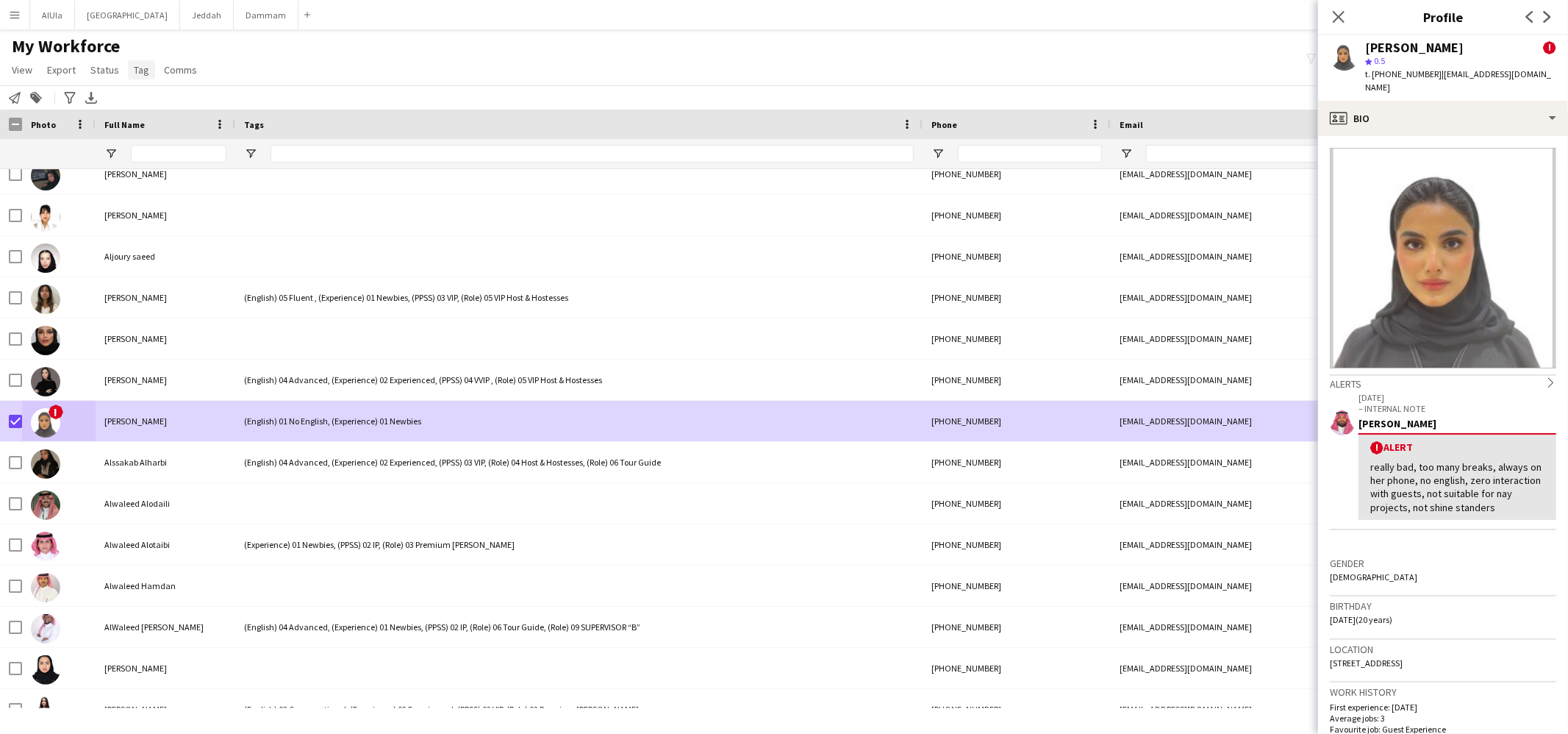
click at [141, 65] on span "Tag" at bounding box center [142, 70] width 16 height 13
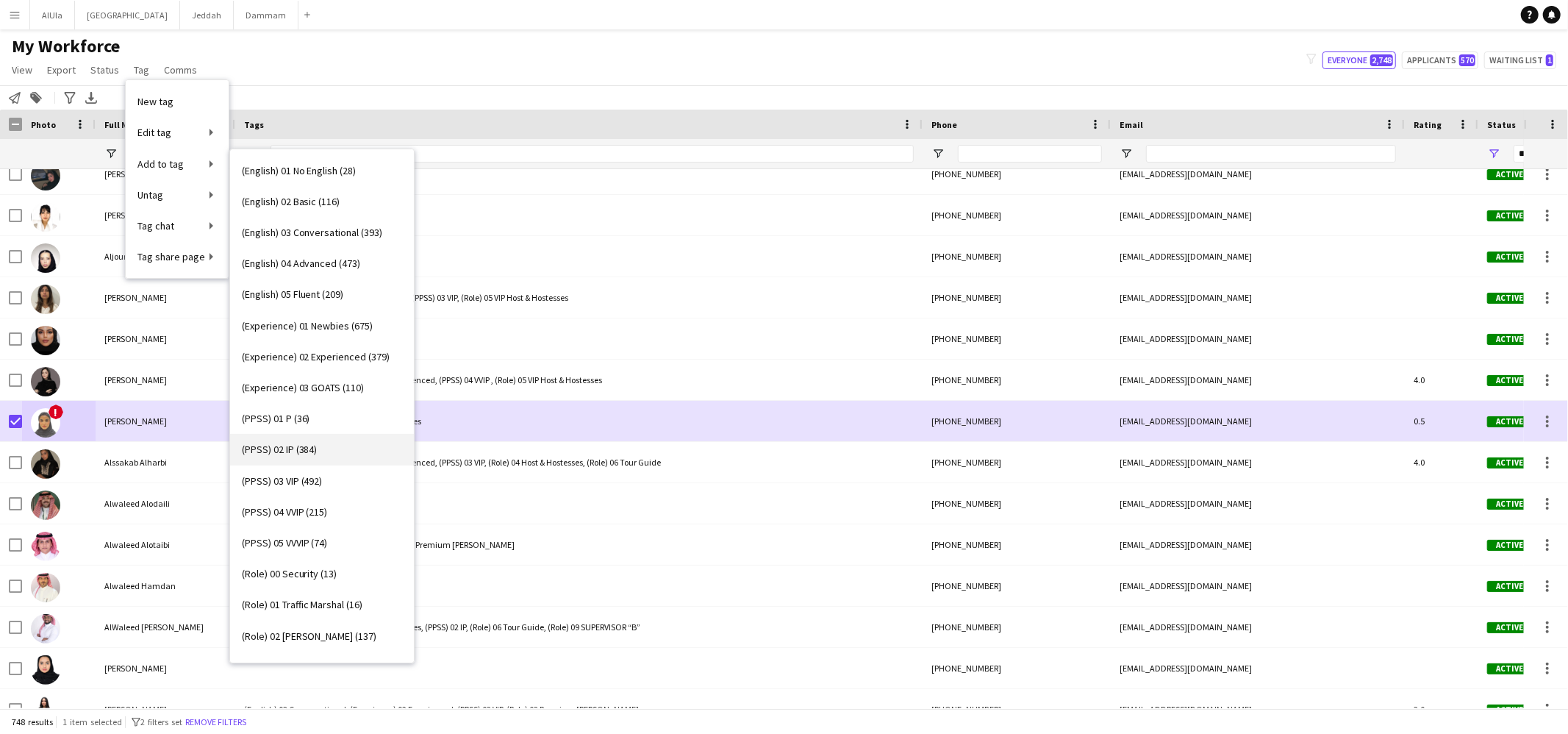
click at [311, 460] on link "(PPSS) 02 IP (384)" at bounding box center [321, 449] width 184 height 31
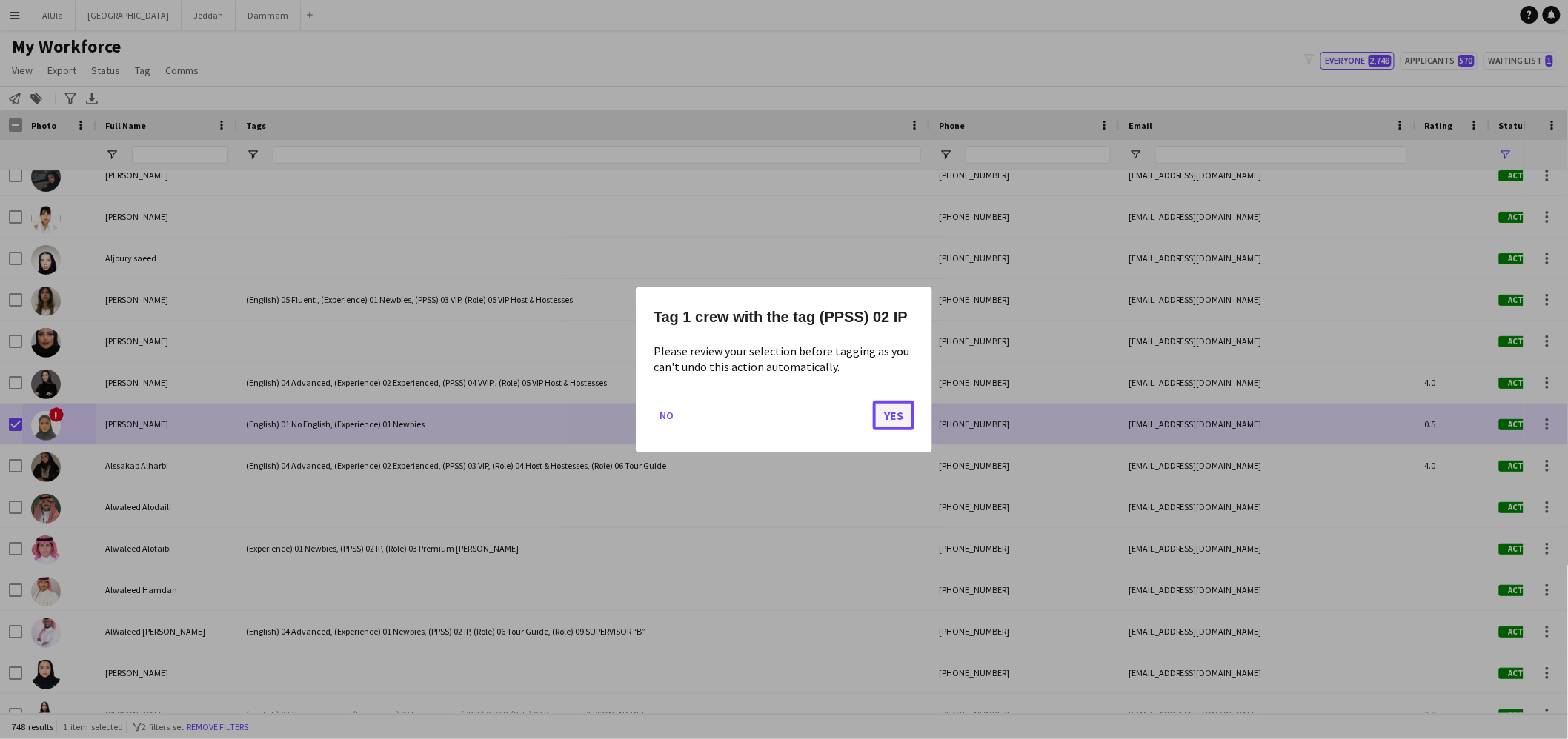
click at [899, 414] on button "Yes" at bounding box center [894, 414] width 41 height 30
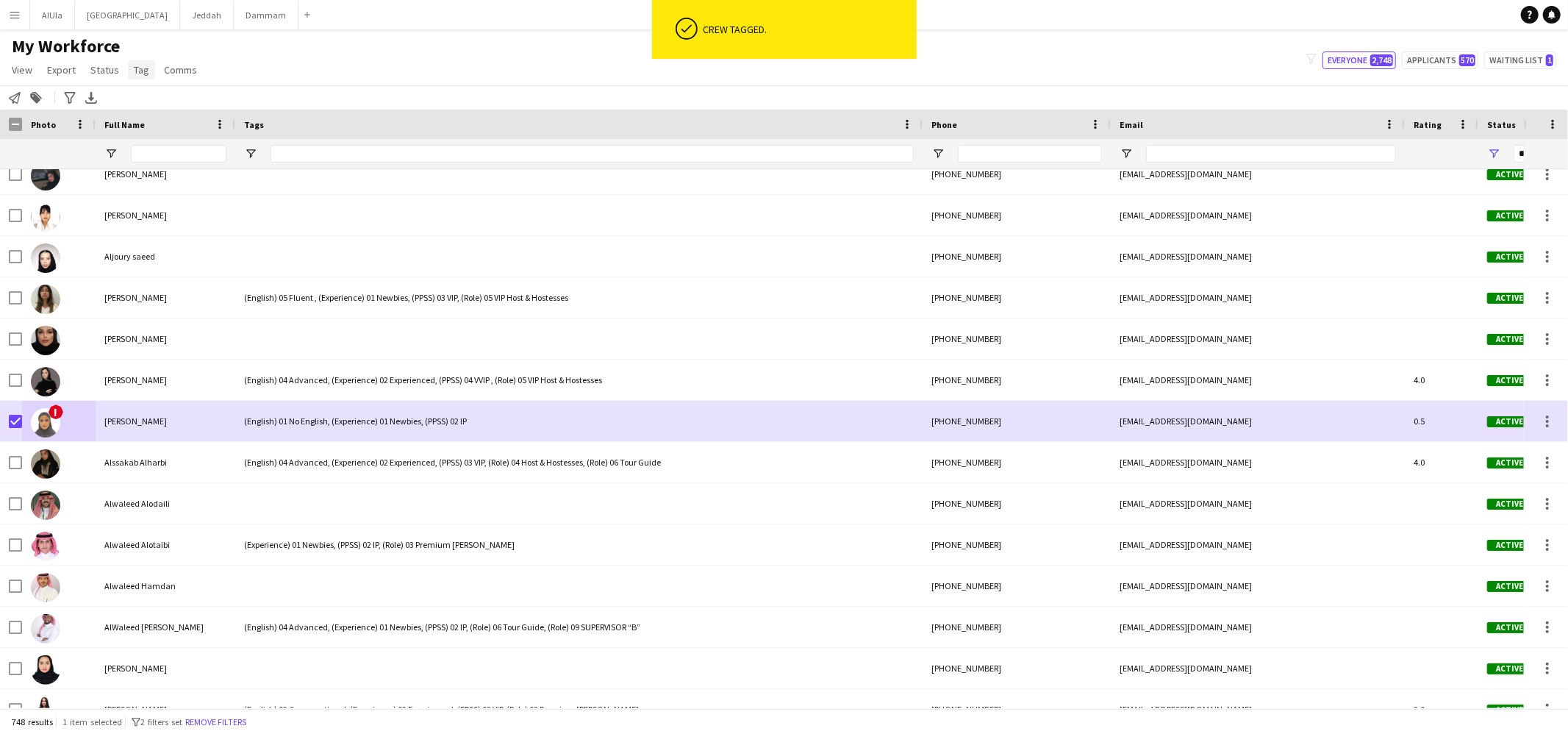
click at [134, 76] on link "Tag" at bounding box center [141, 70] width 27 height 19
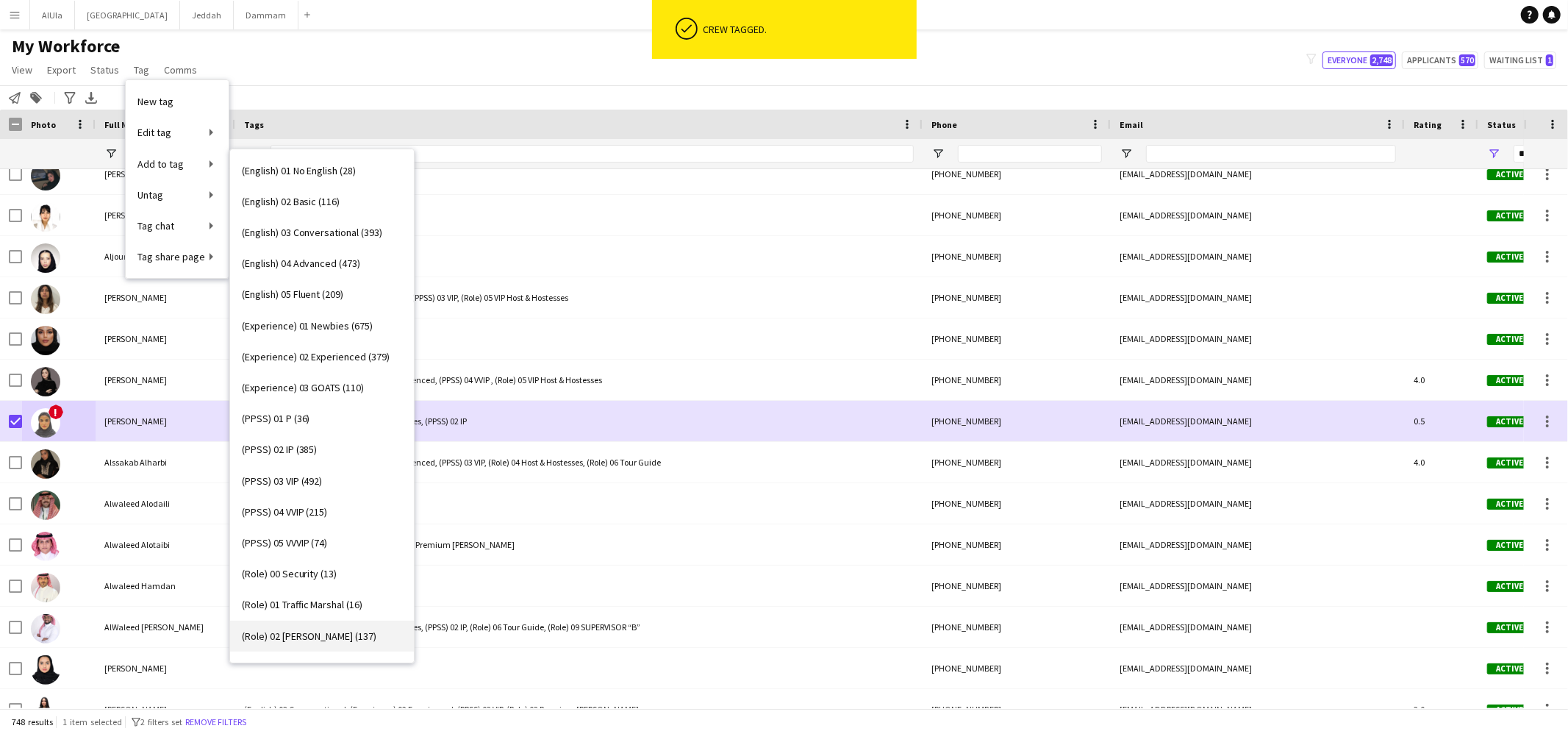
click at [321, 634] on span "(Role) 02 Usher (137)" at bounding box center [309, 636] width 135 height 13
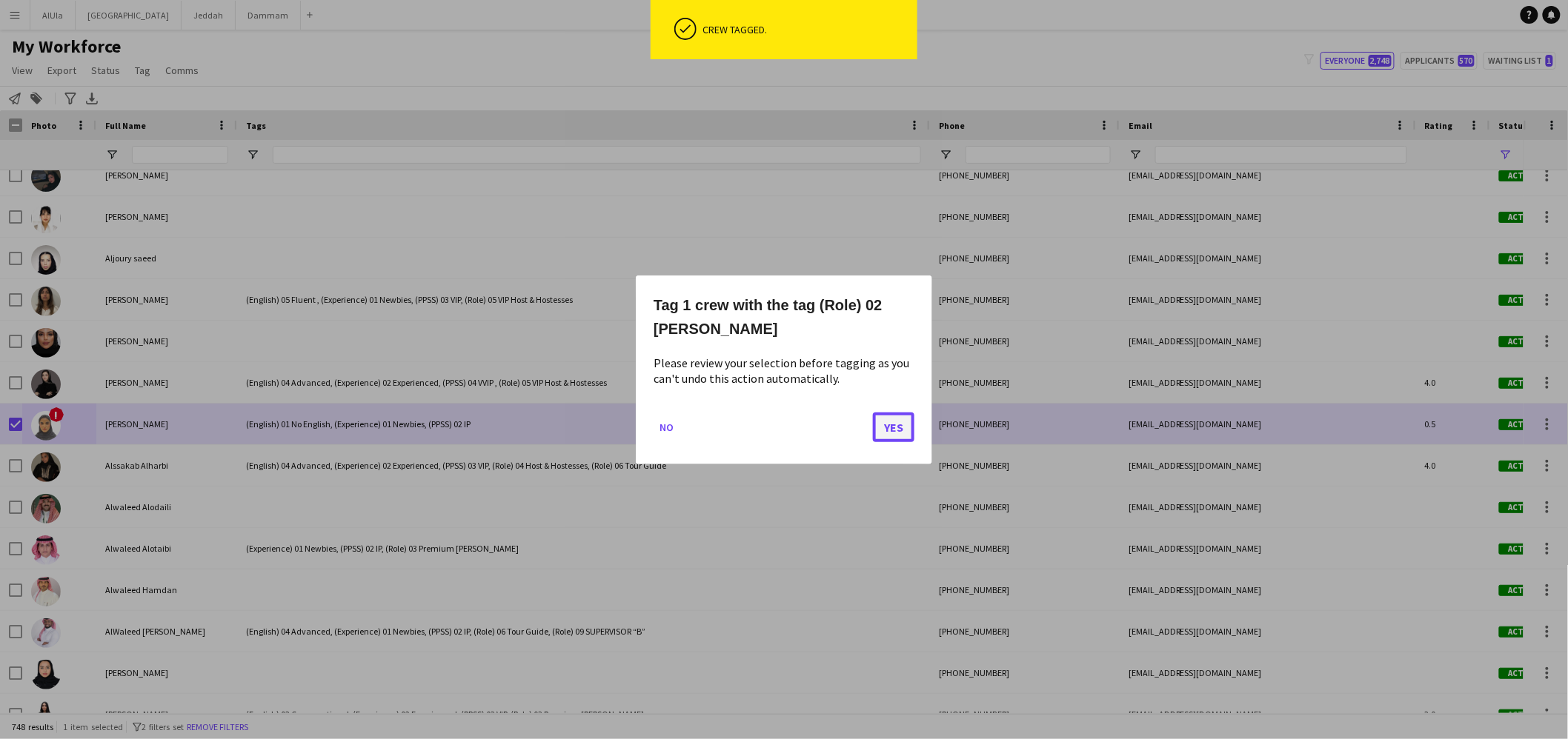
click at [876, 428] on button "Yes" at bounding box center [894, 427] width 41 height 30
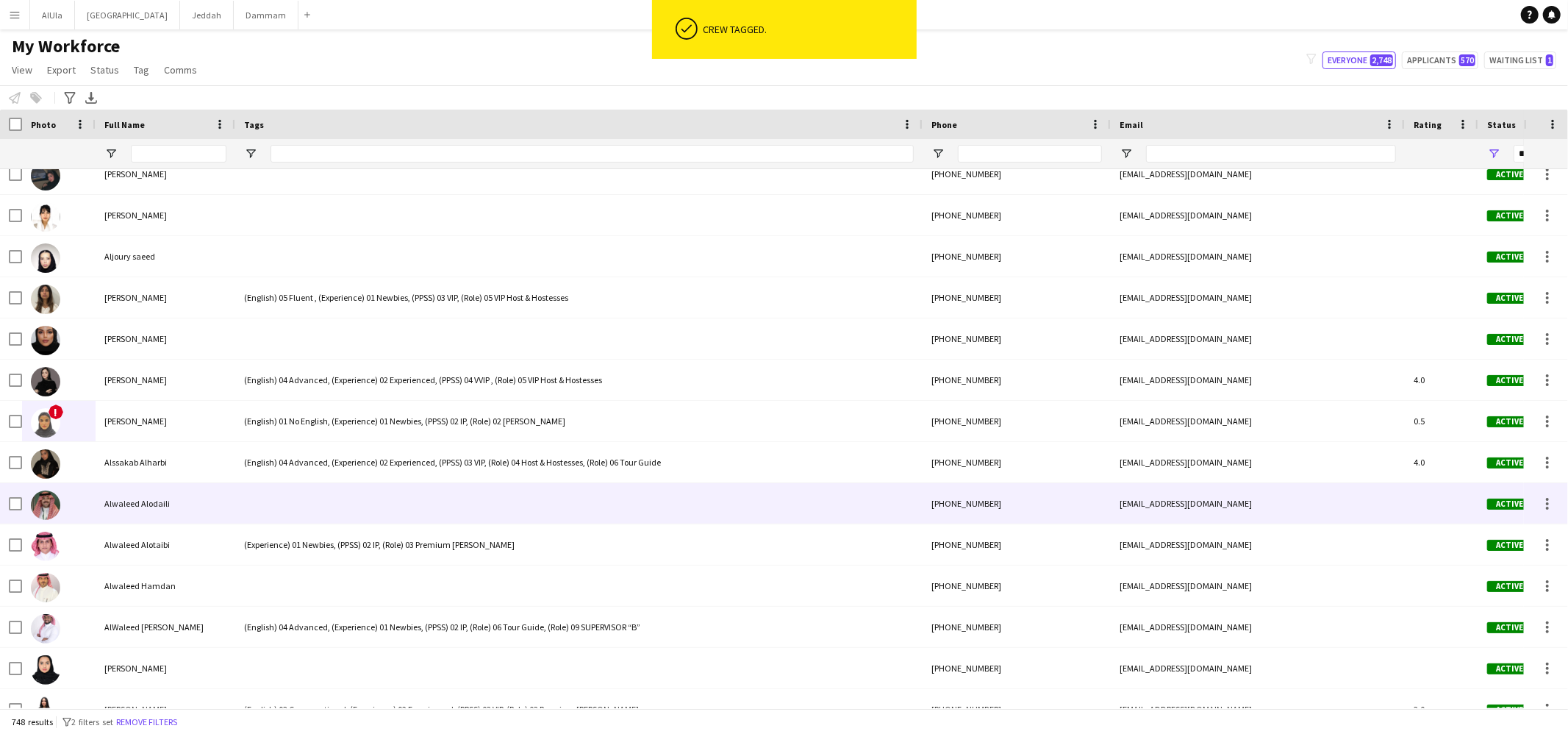
click at [249, 484] on div at bounding box center [579, 503] width 687 height 40
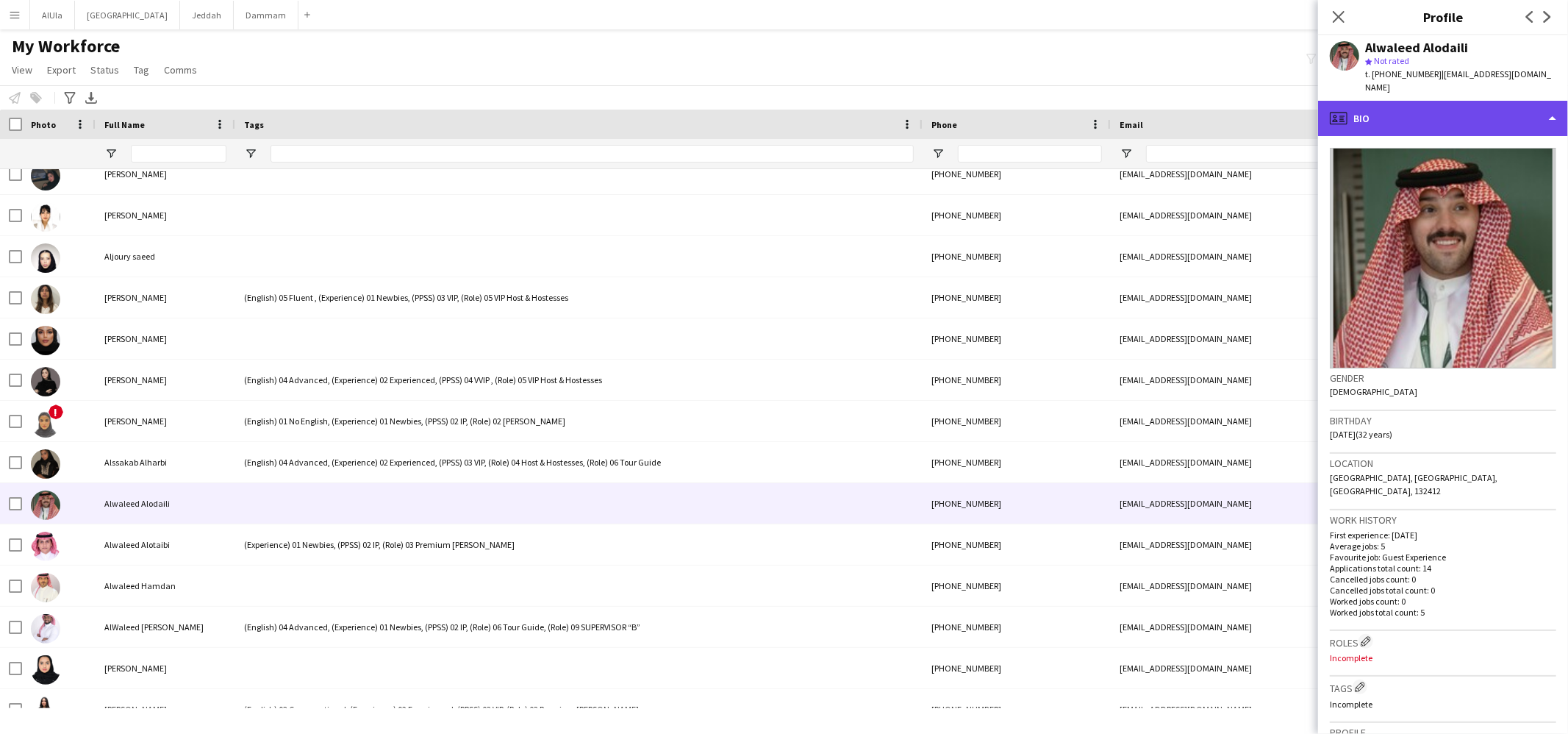
click at [1422, 115] on div "profile Bio" at bounding box center [1444, 118] width 250 height 35
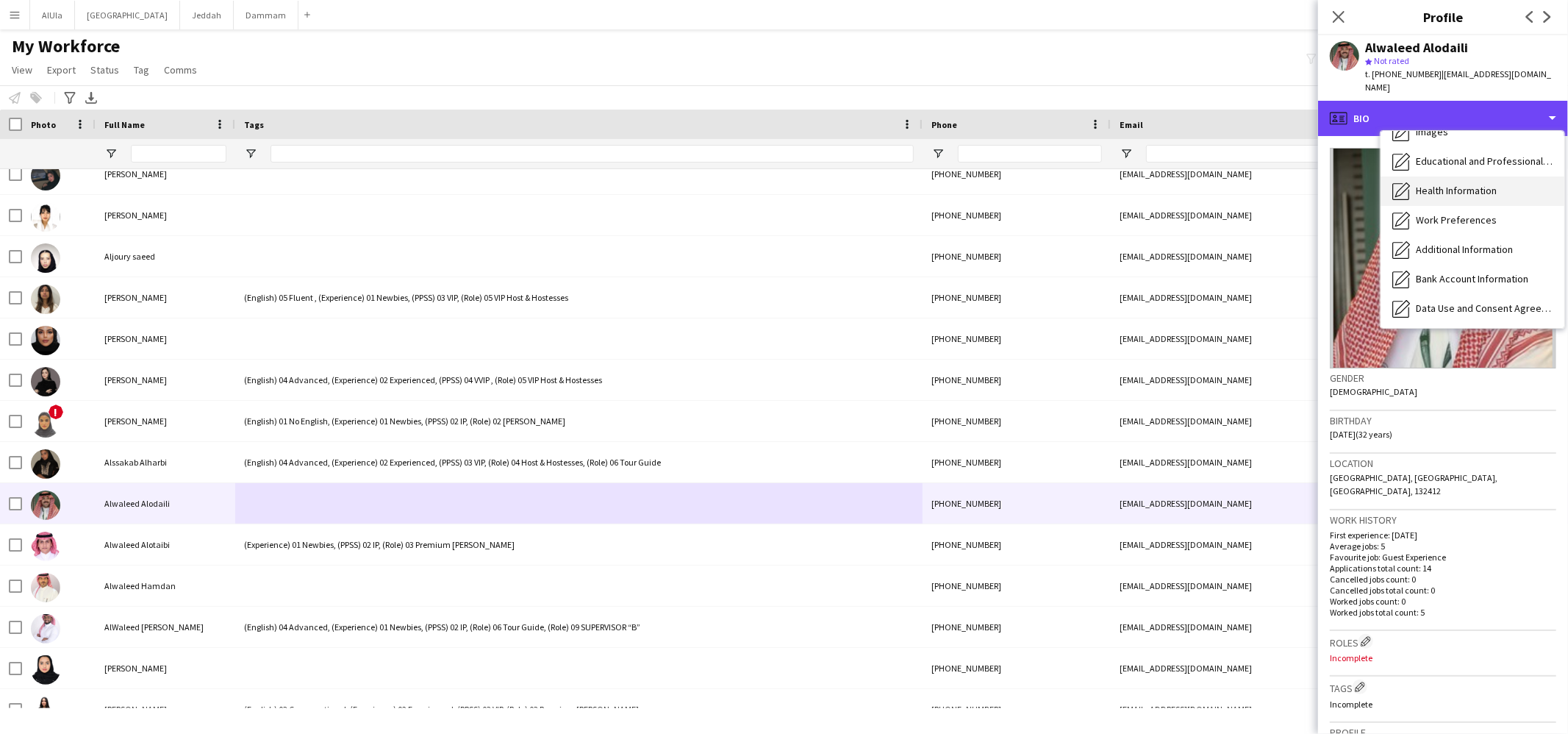
scroll to position [167, 0]
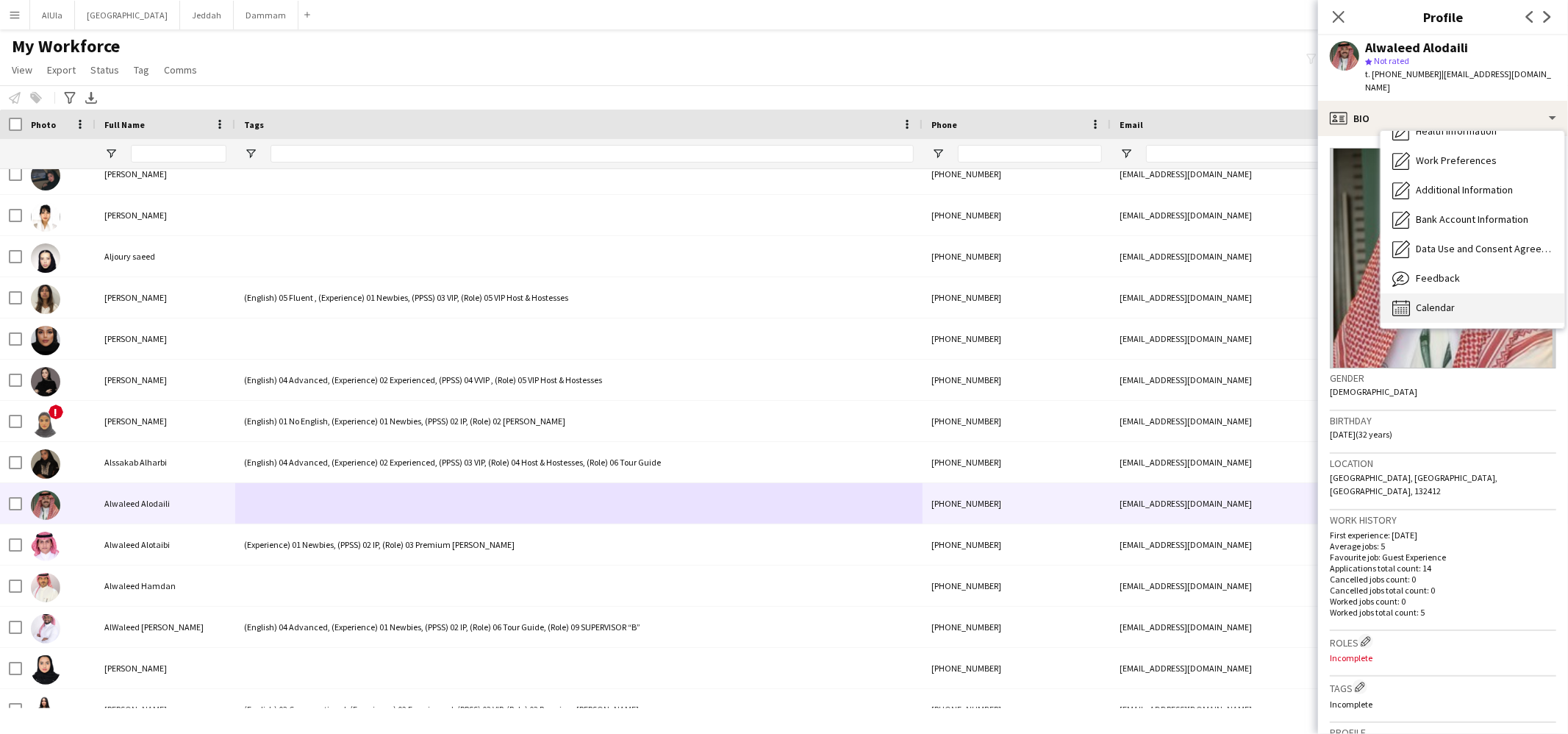
click at [1444, 301] on span "Calendar" at bounding box center [1435, 308] width 39 height 13
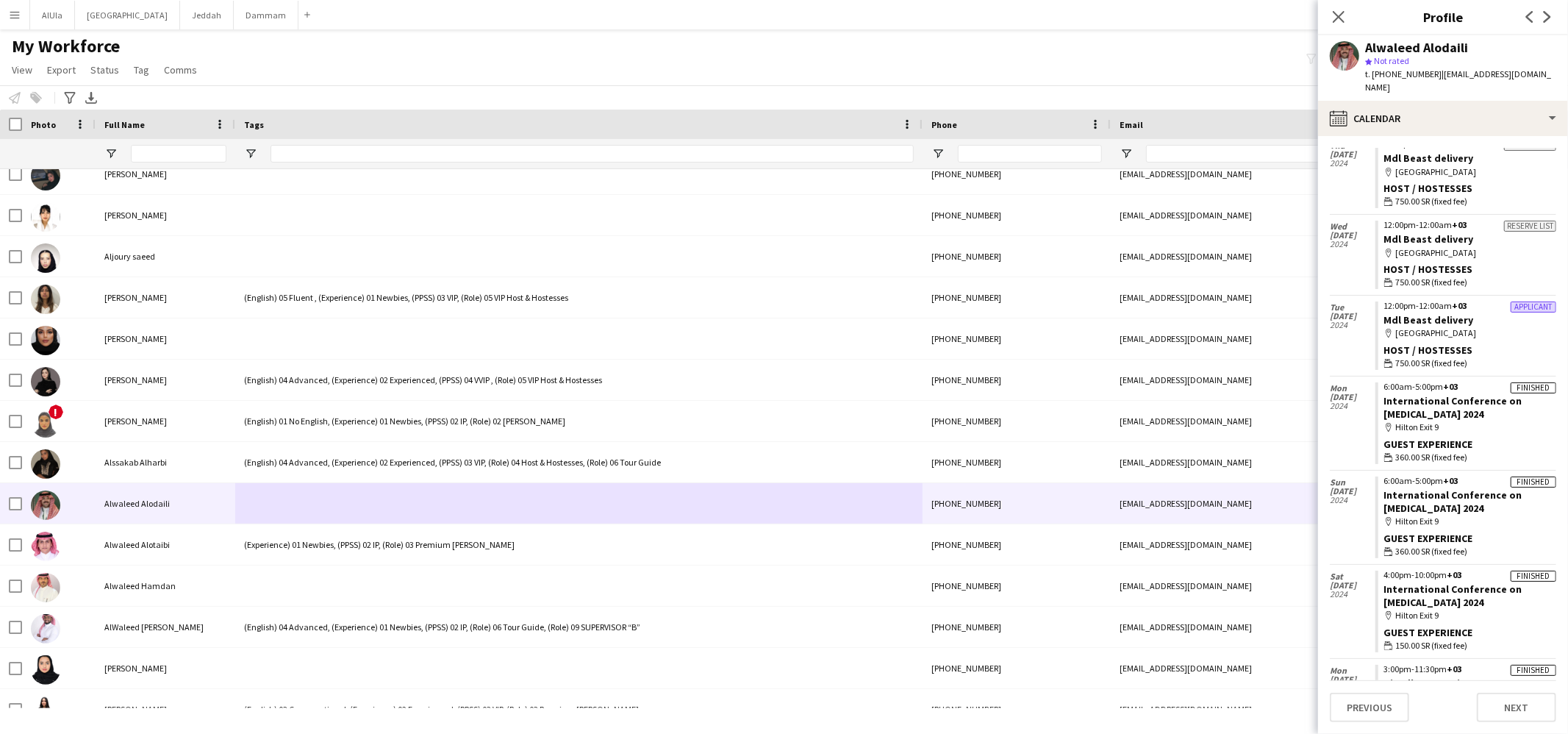
scroll to position [644, 0]
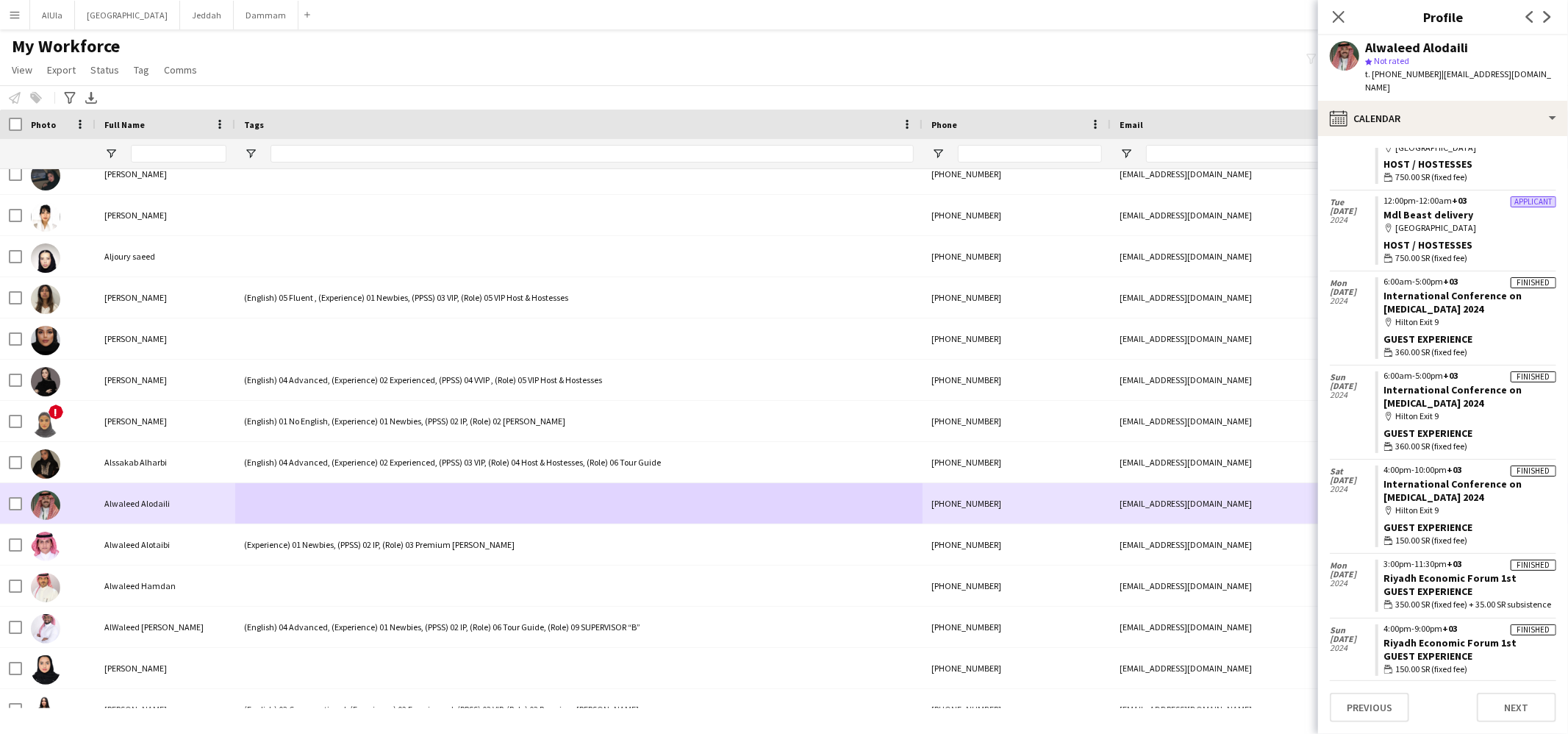
click at [287, 502] on div at bounding box center [579, 503] width 687 height 40
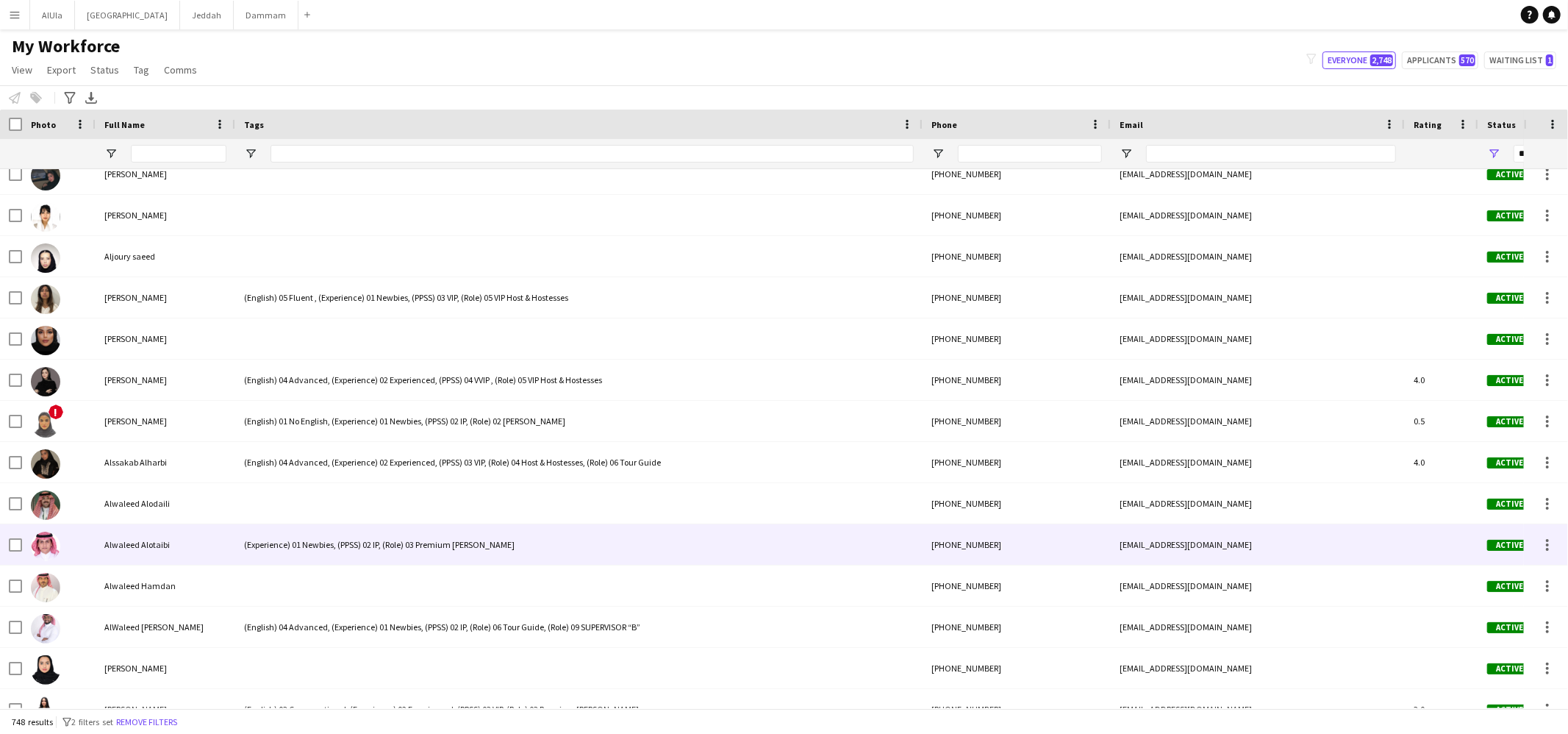
click at [269, 556] on div "(Experience) 01 Newbies, (PPSS) 02 IP, (Role) 03 Premium [PERSON_NAME]" at bounding box center [579, 544] width 687 height 40
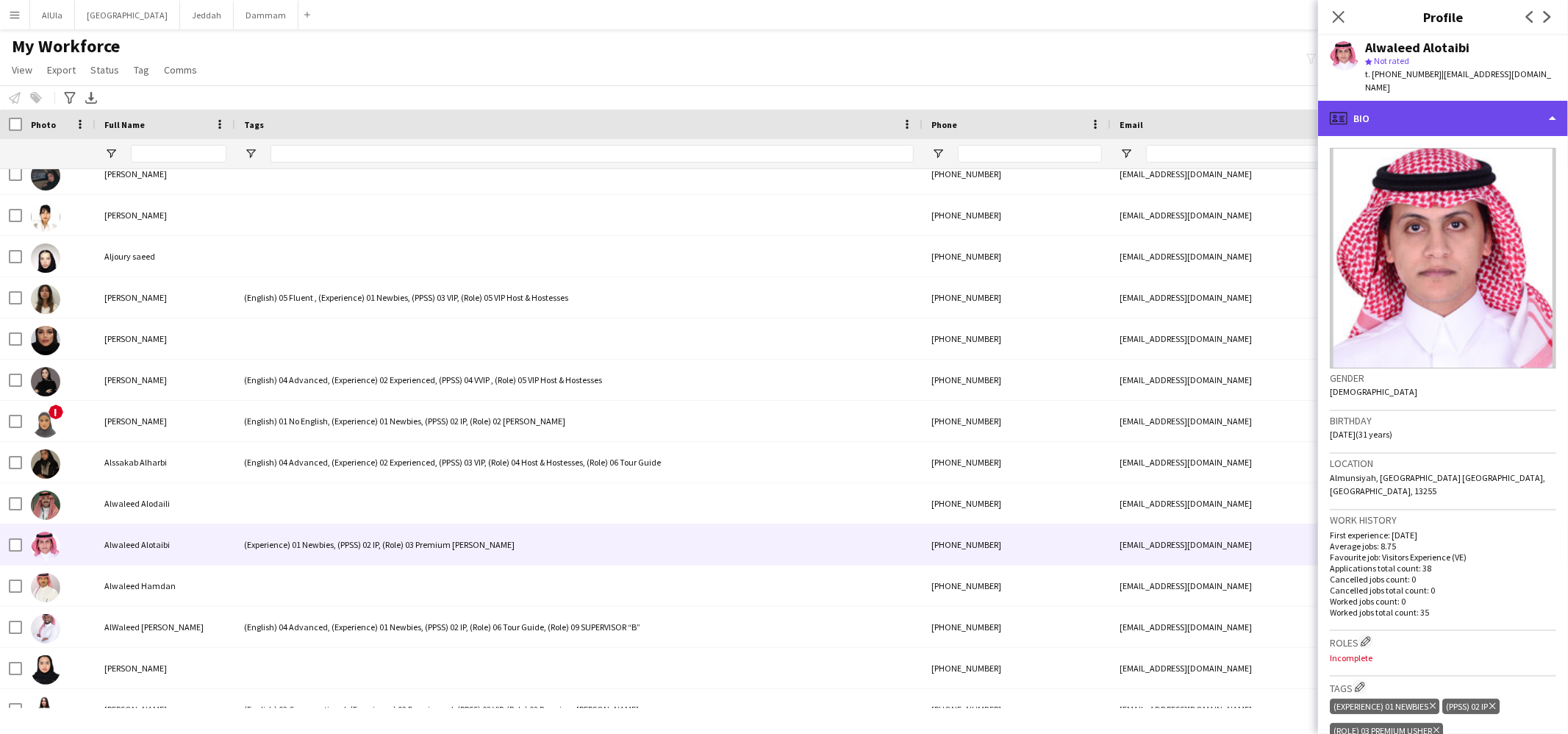
click at [1440, 101] on div "profile Bio" at bounding box center [1444, 118] width 250 height 35
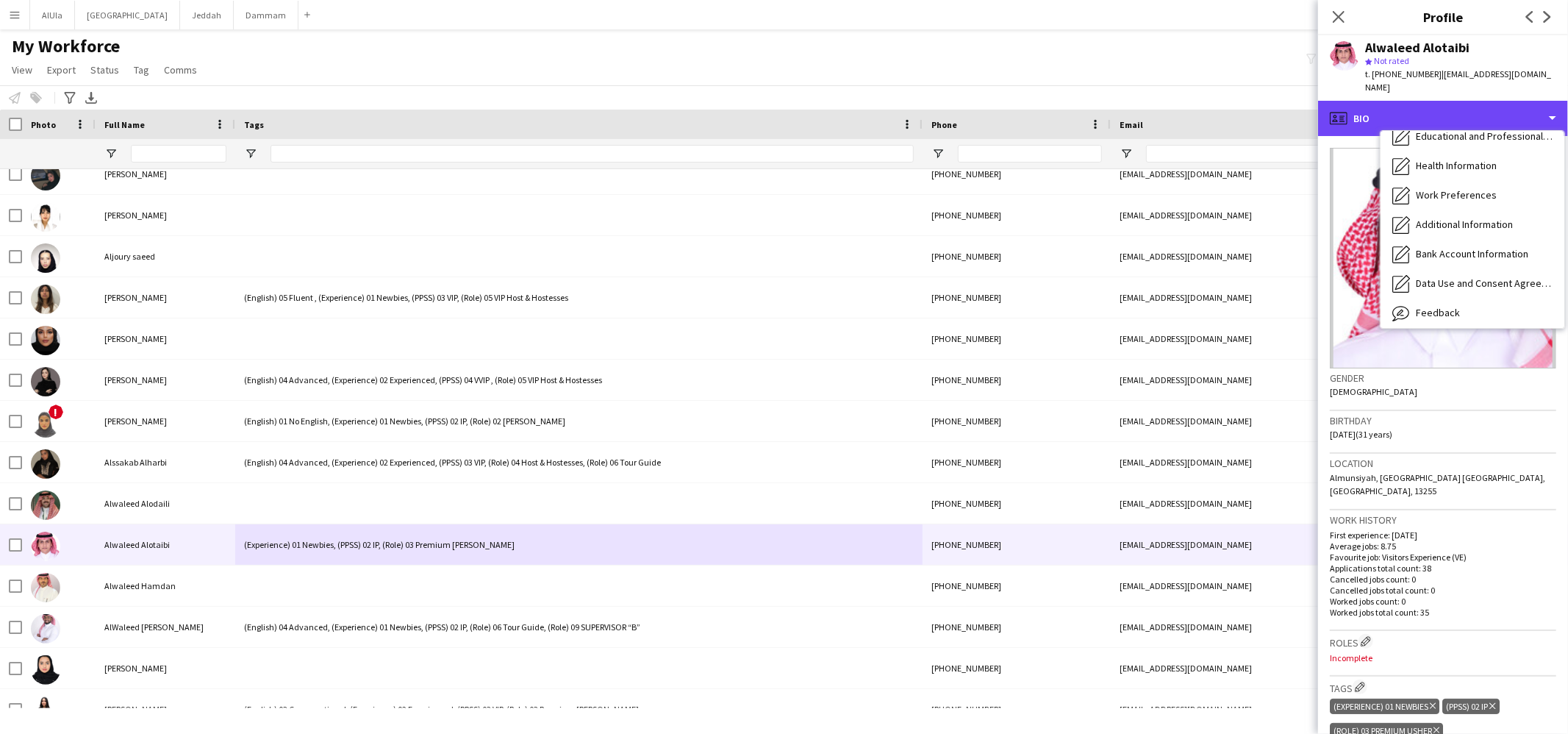
scroll to position [167, 0]
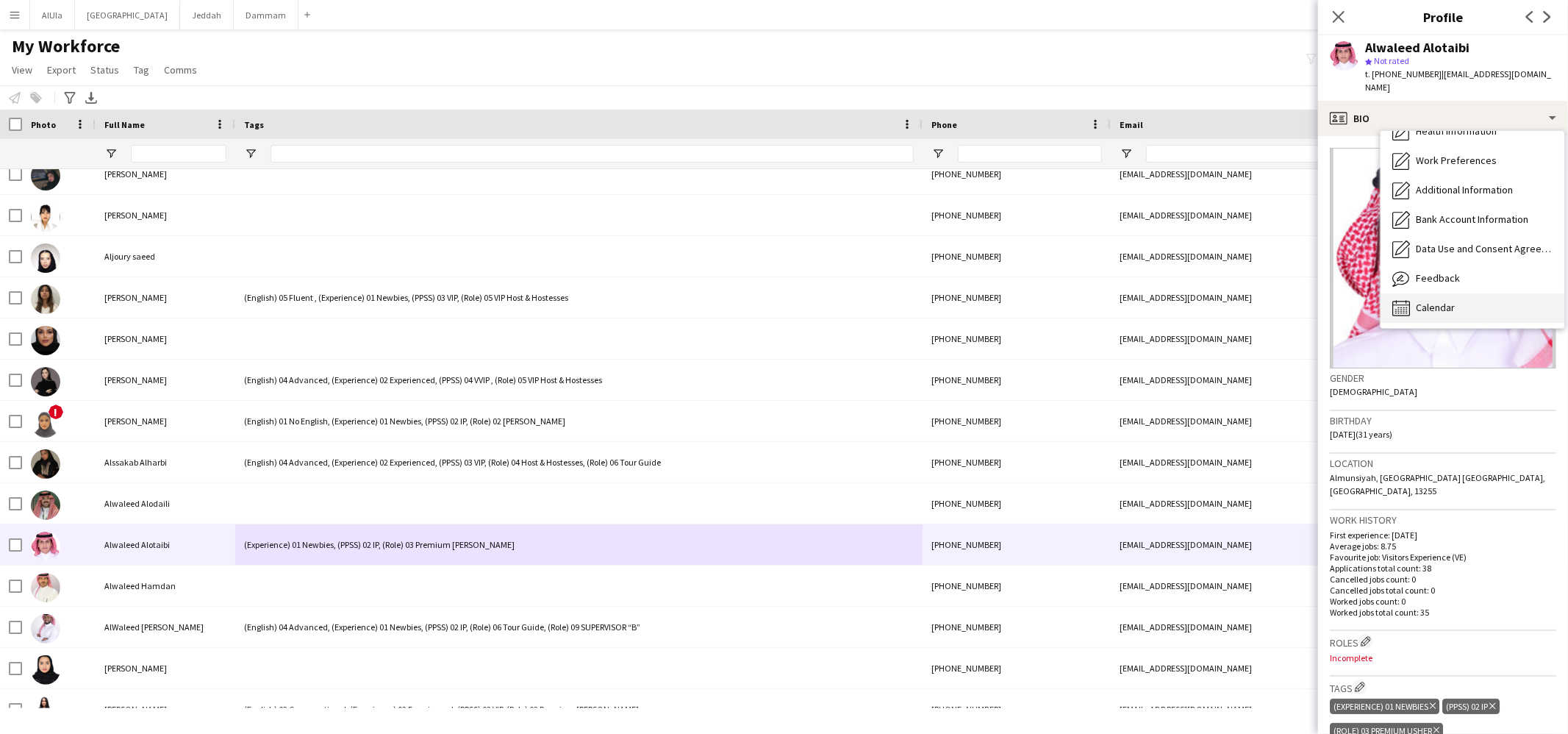
click at [1417, 294] on div "Calendar Calendar" at bounding box center [1472, 308] width 184 height 29
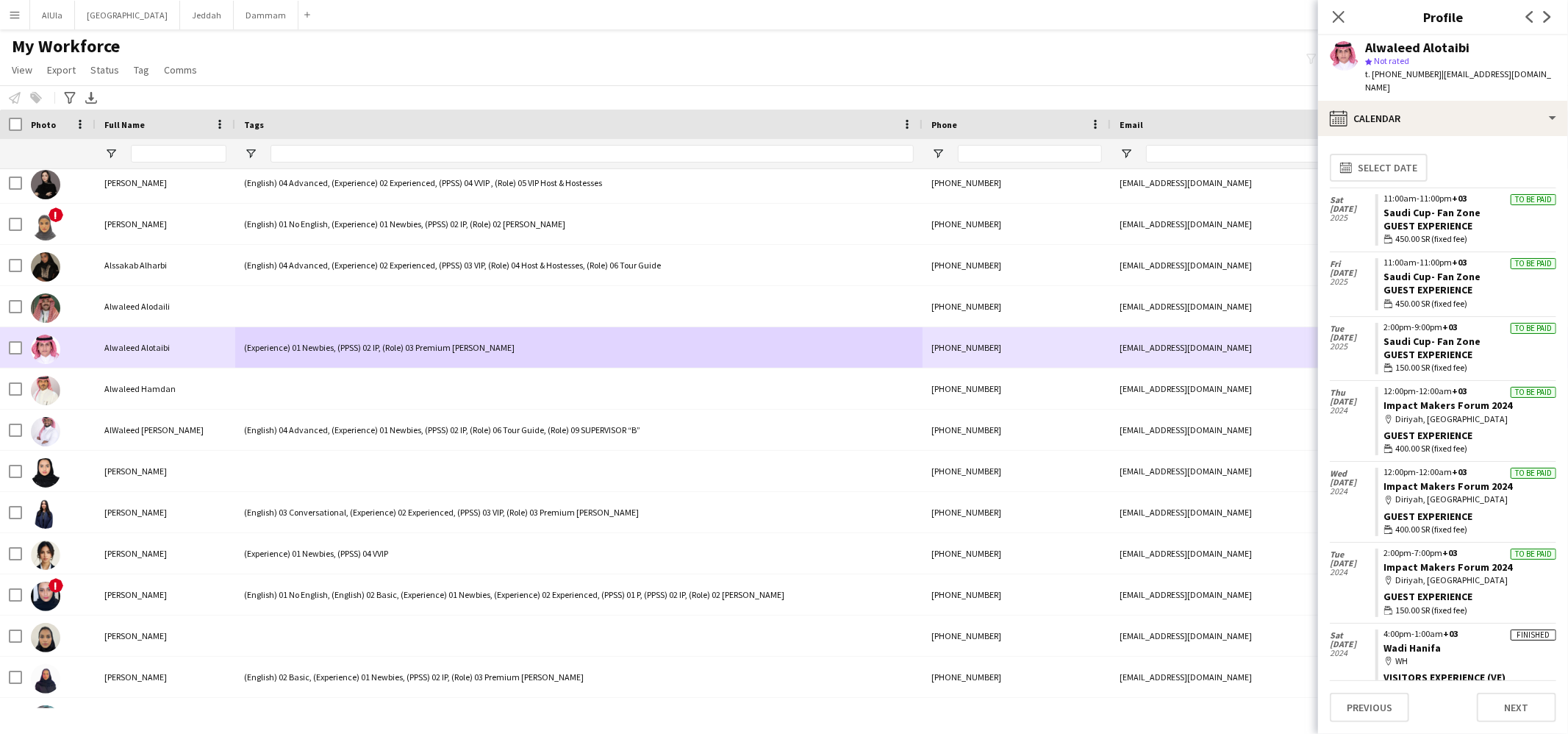
scroll to position [4387, 0]
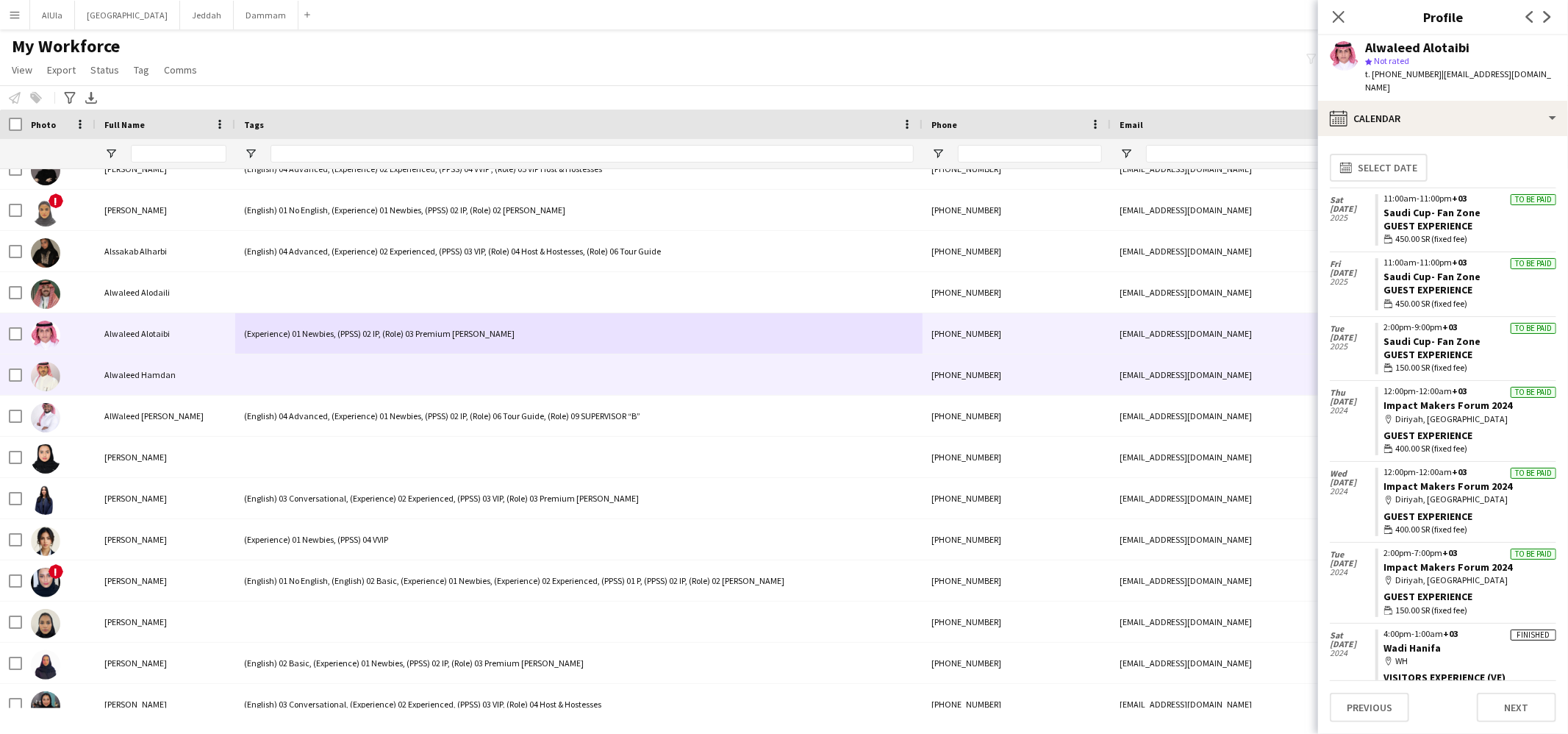
click at [253, 366] on div at bounding box center [579, 374] width 687 height 40
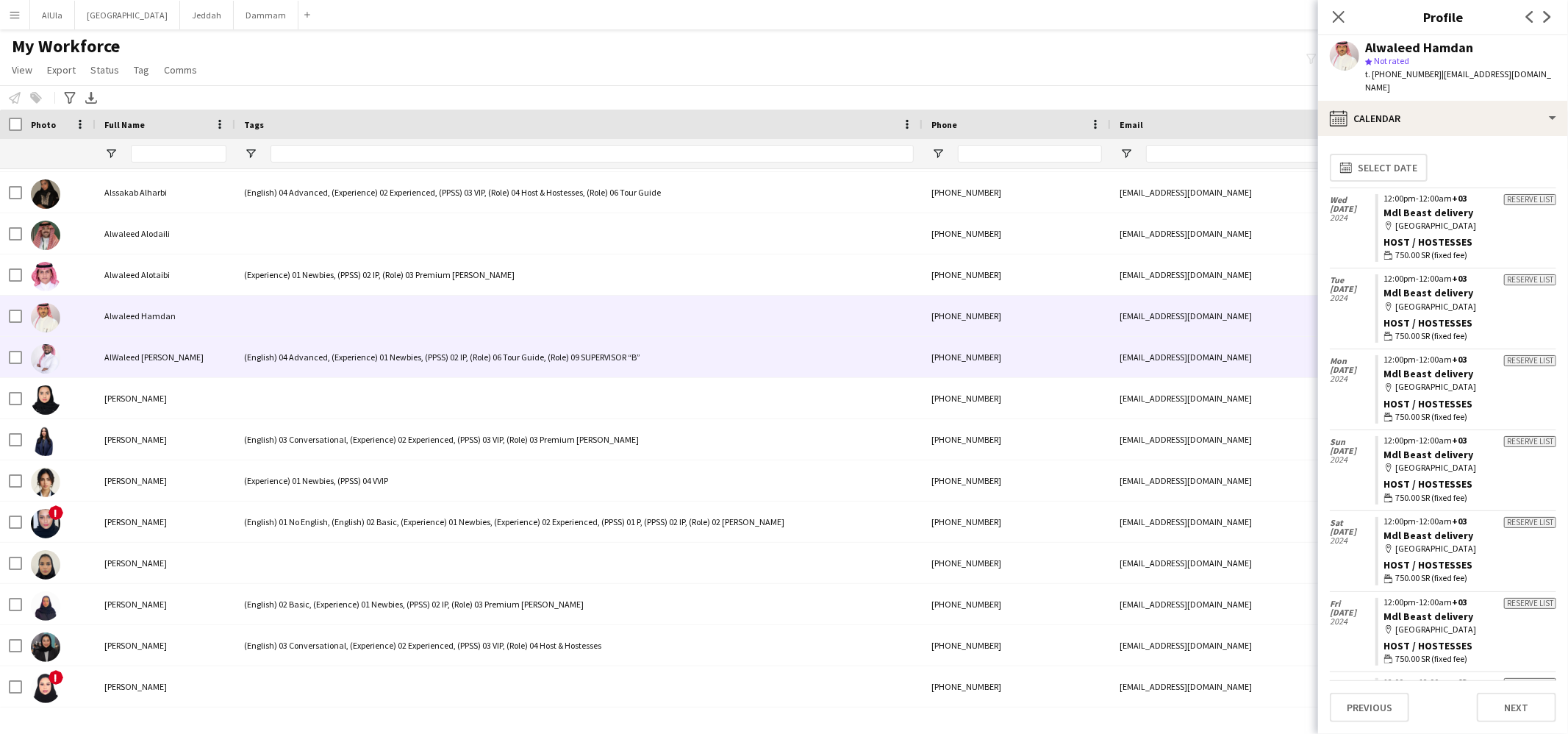
scroll to position [4476, 0]
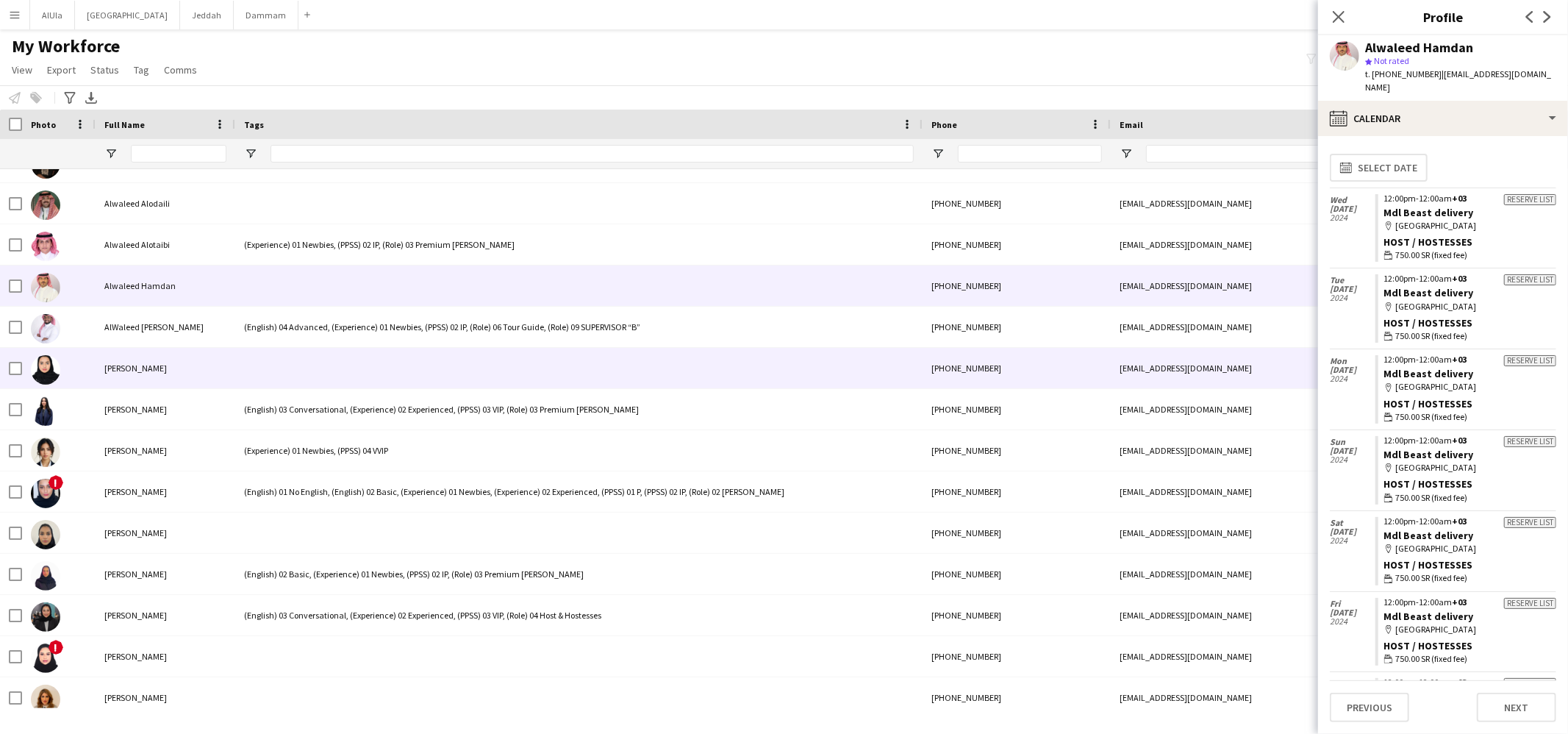
click at [259, 355] on div at bounding box center [579, 367] width 687 height 40
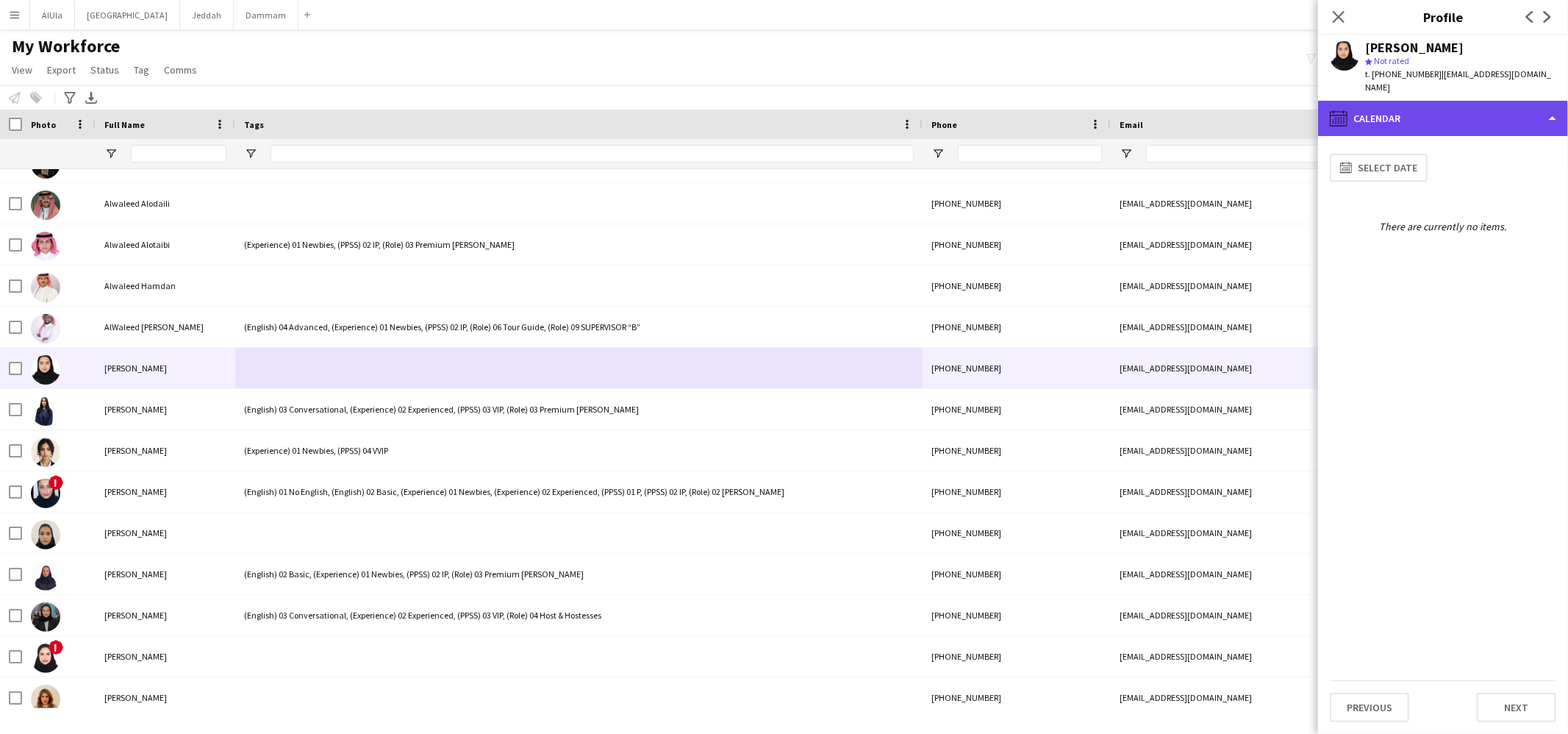
click at [1499, 105] on div "calendar-full Calendar" at bounding box center [1444, 118] width 250 height 35
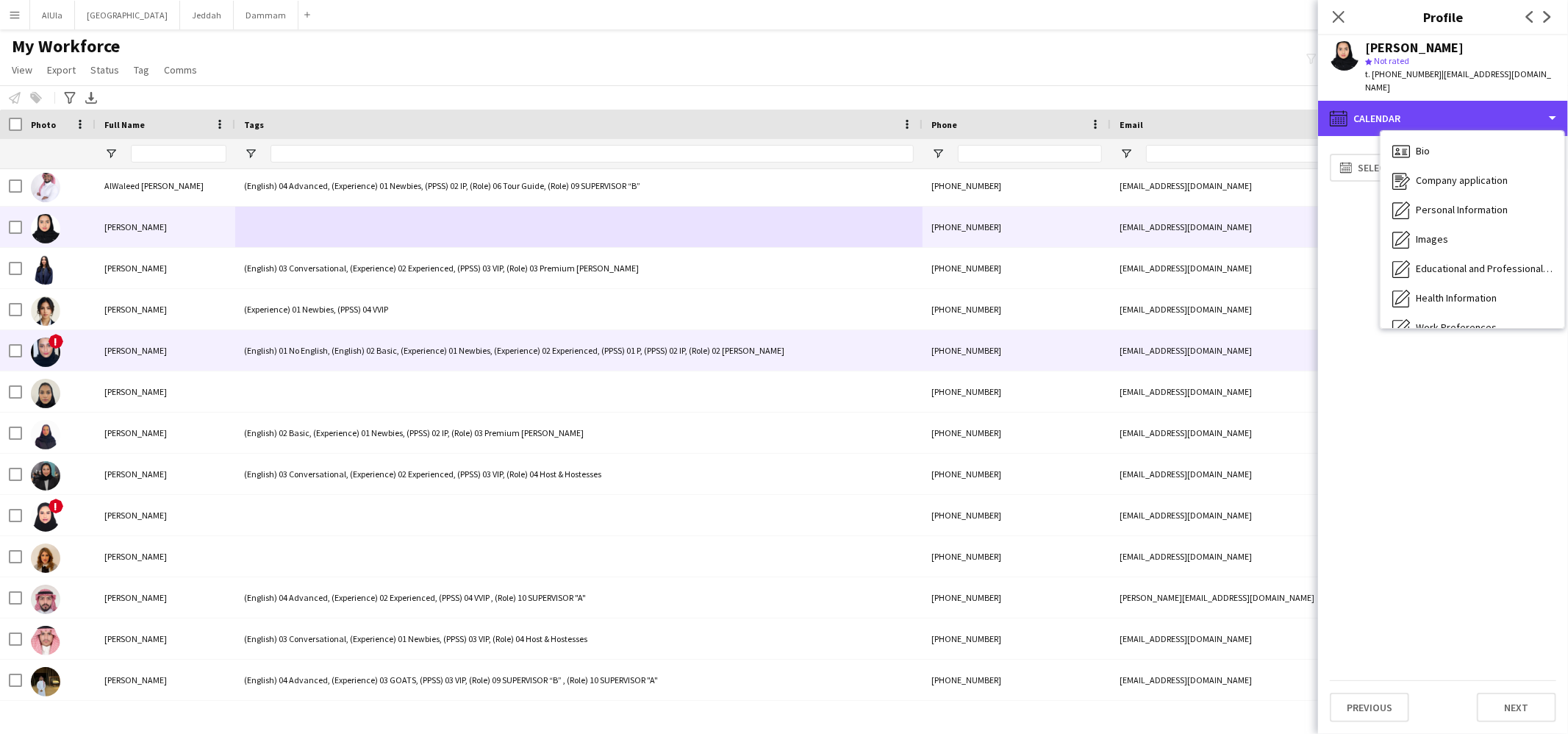
scroll to position [4620, 0]
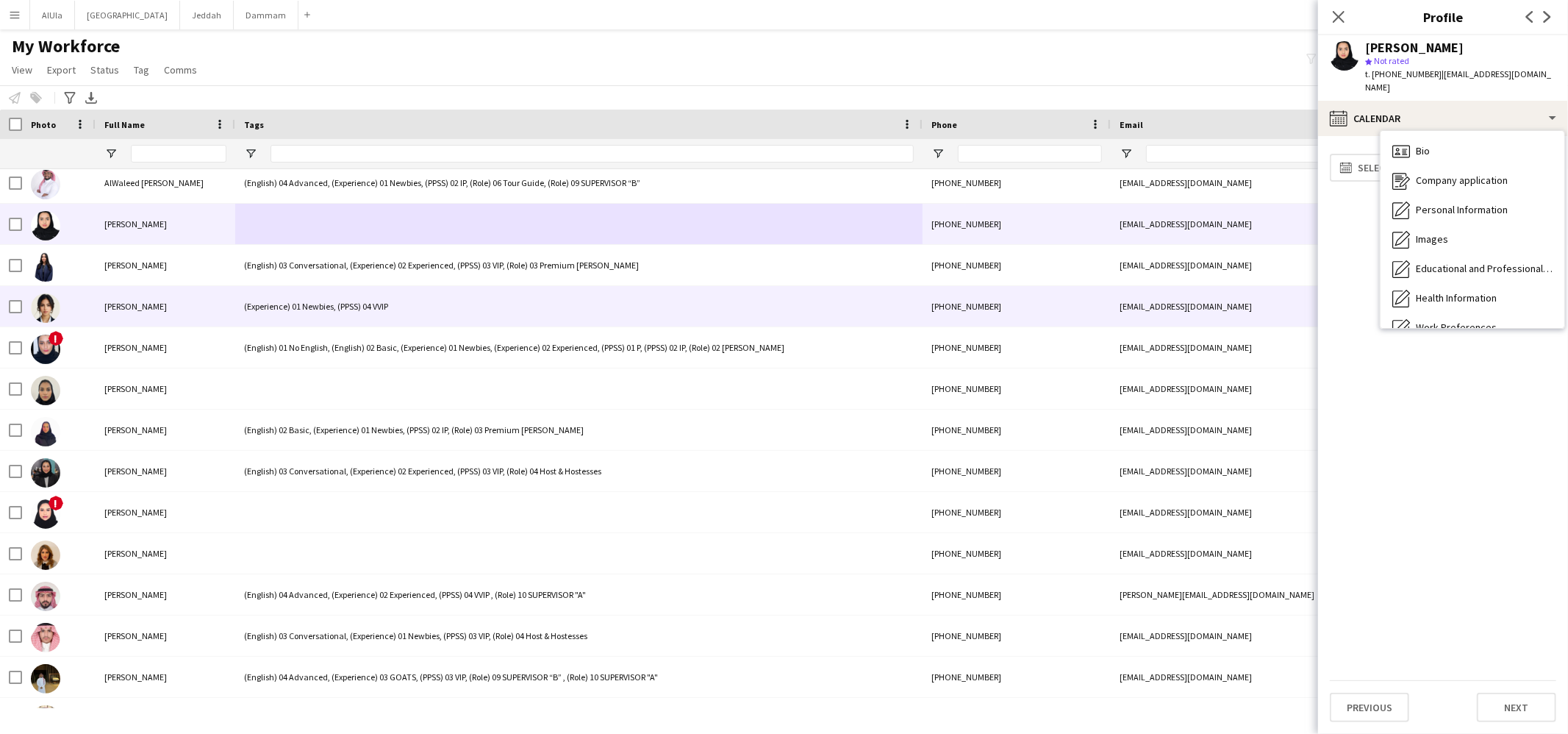
click at [353, 295] on div "(Experience) 01 Newbies, (PPSS) 04 VVIP" at bounding box center [579, 306] width 687 height 40
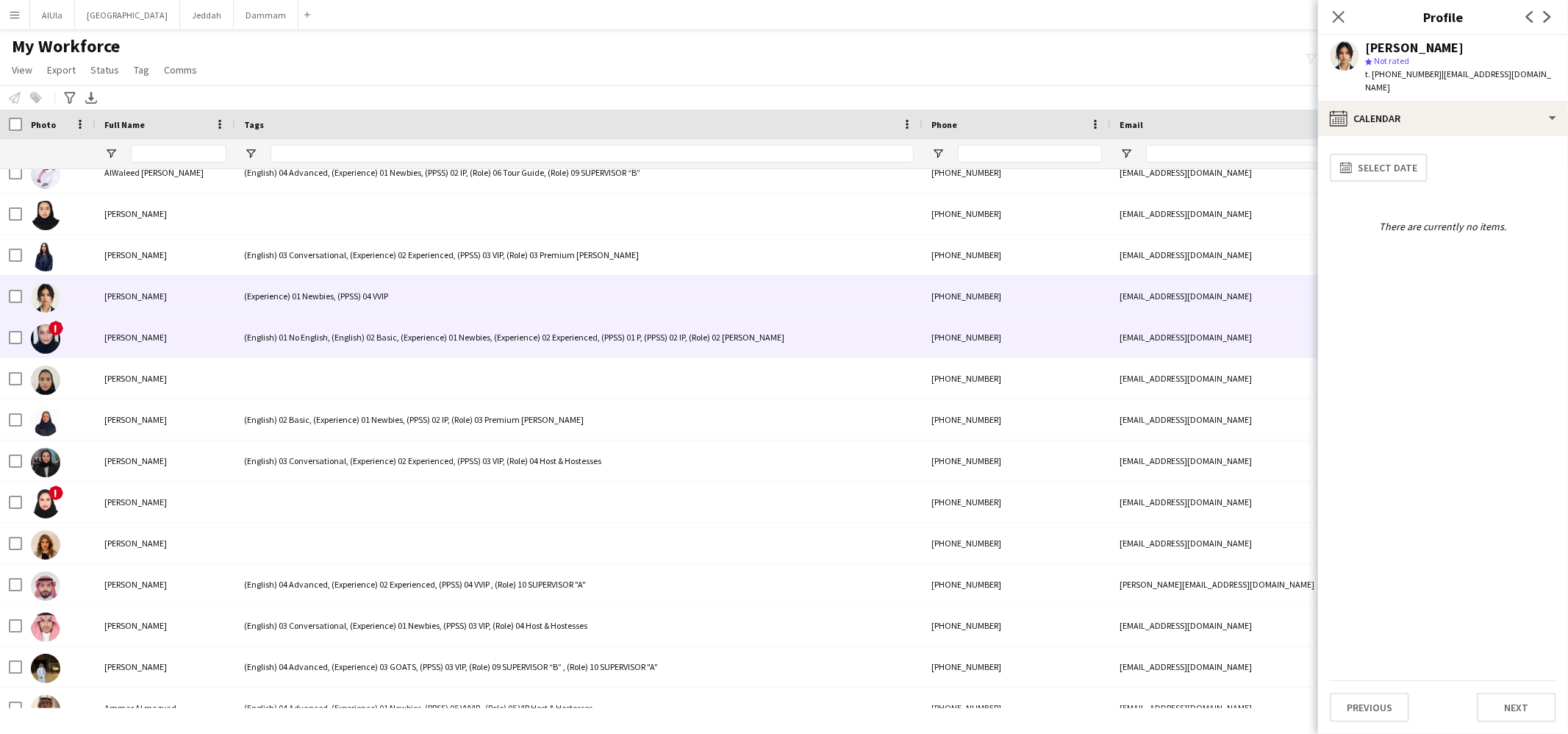
scroll to position [4644, 0]
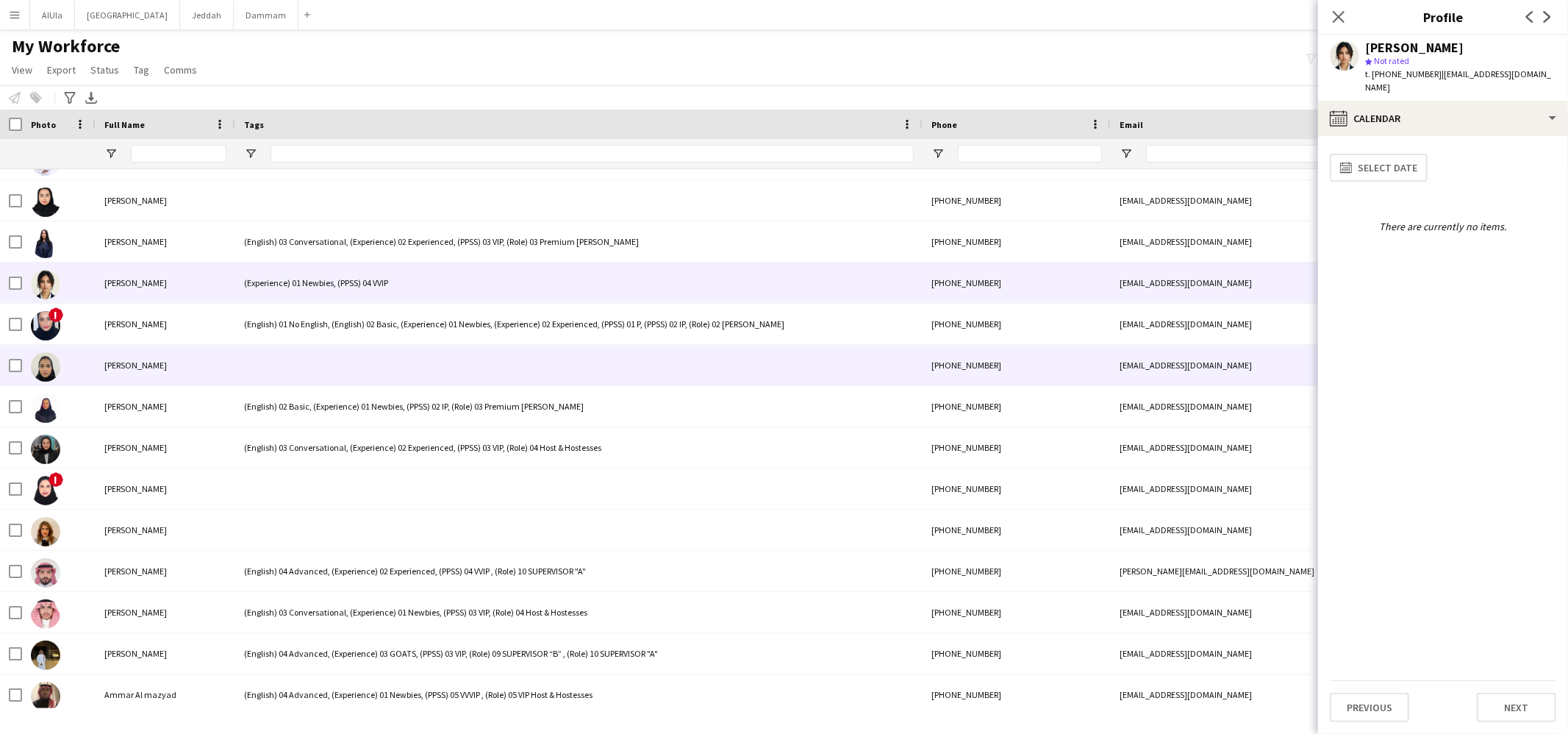
click at [258, 351] on div at bounding box center [579, 365] width 687 height 40
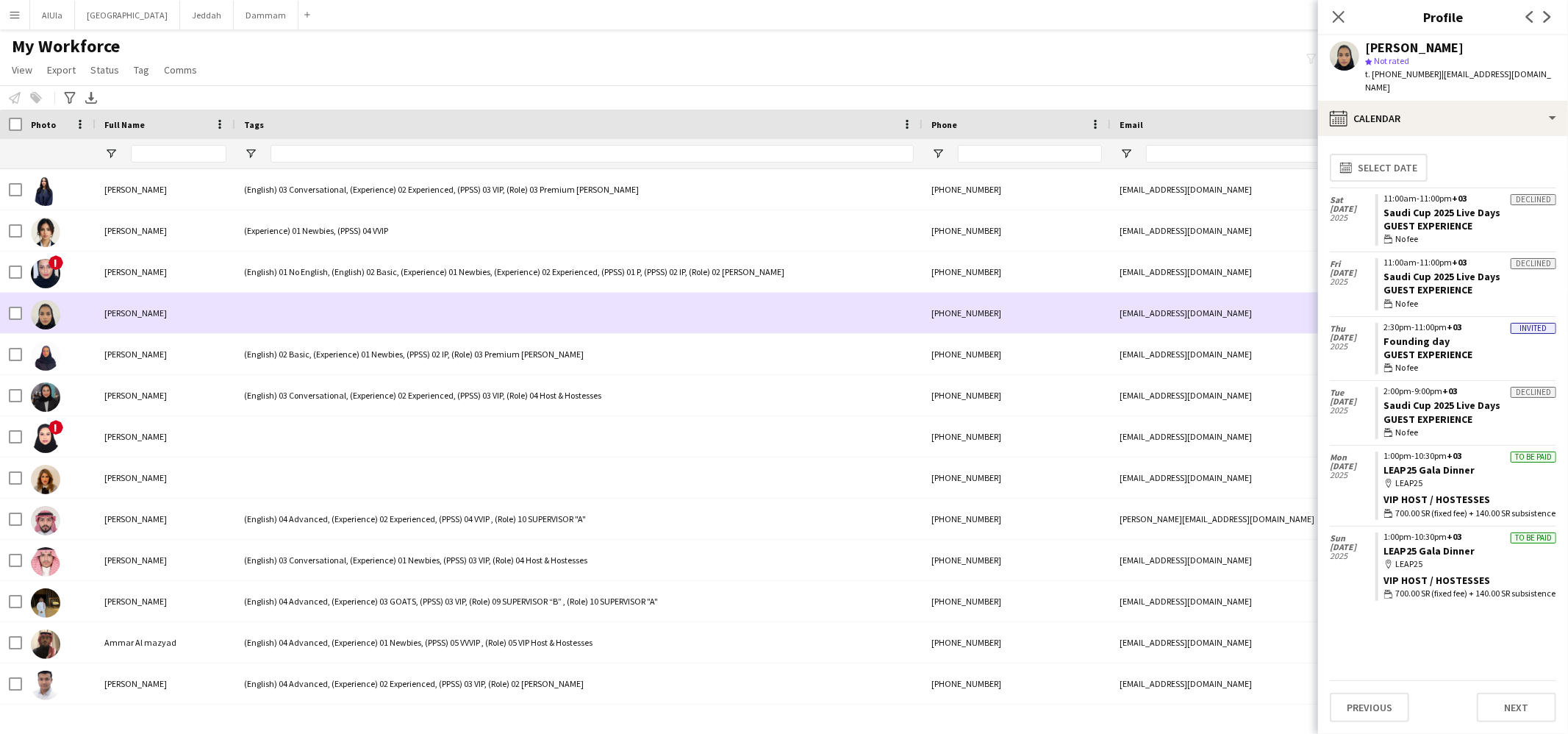
scroll to position [4734, 0]
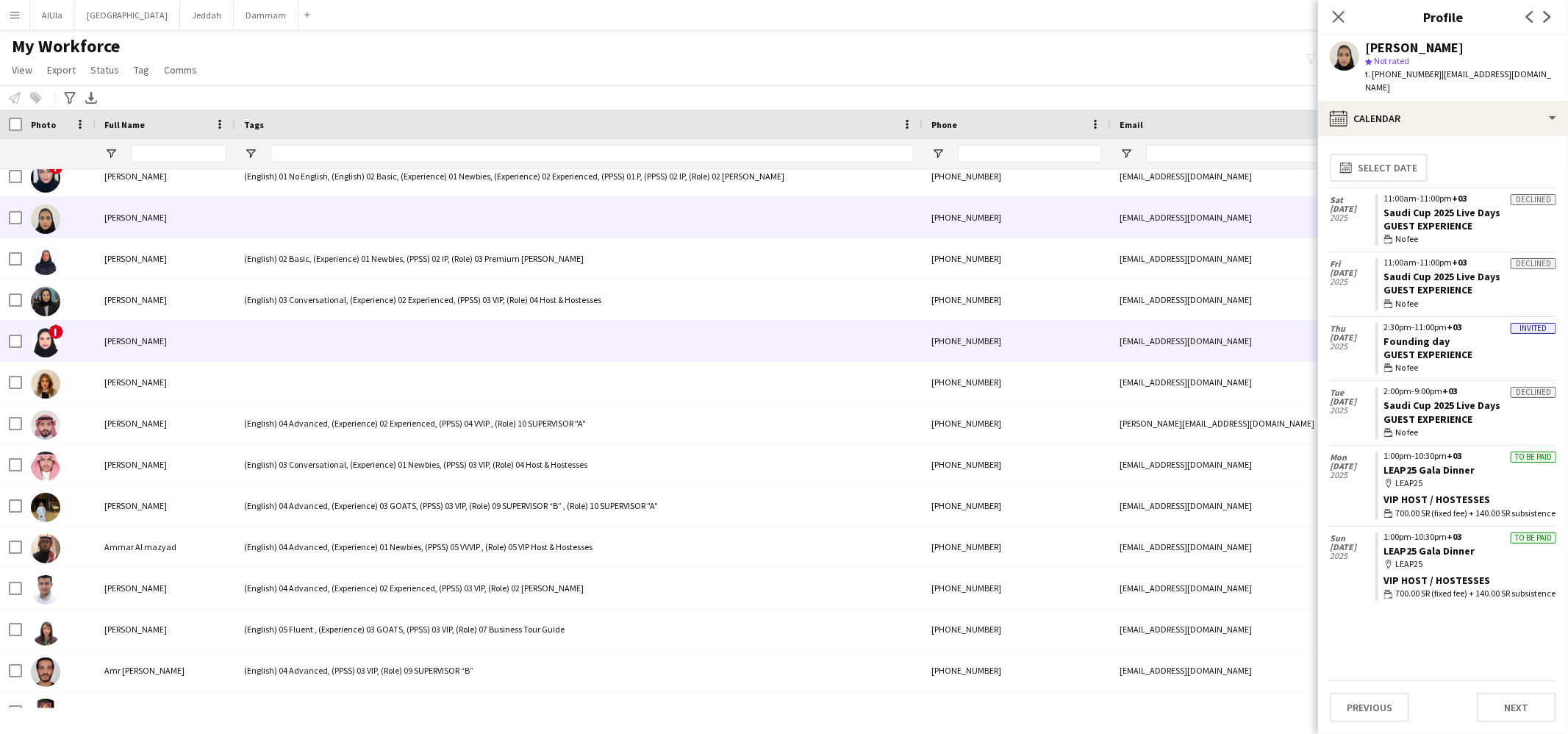
click at [257, 333] on div at bounding box center [579, 340] width 687 height 40
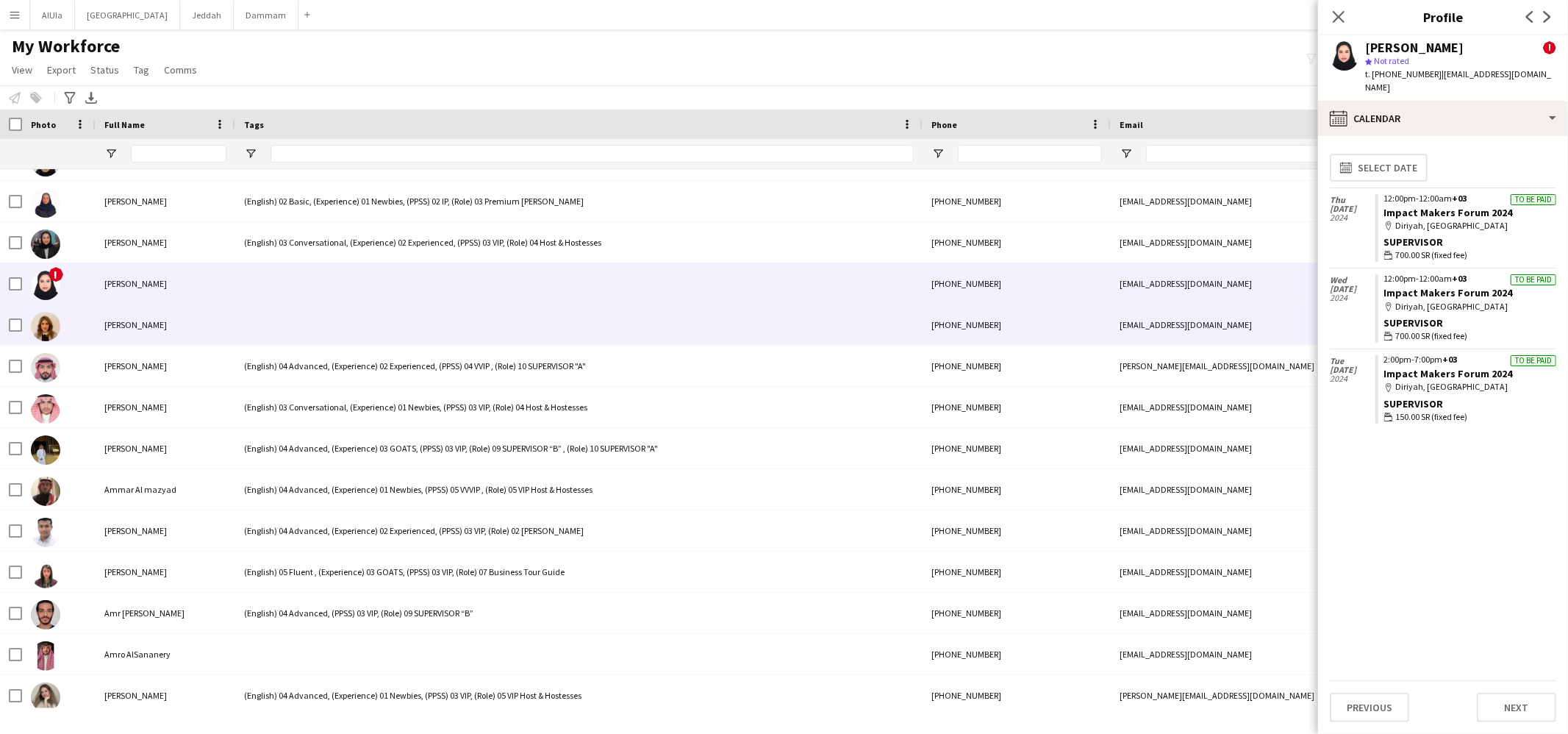
click at [282, 326] on div at bounding box center [579, 324] width 687 height 40
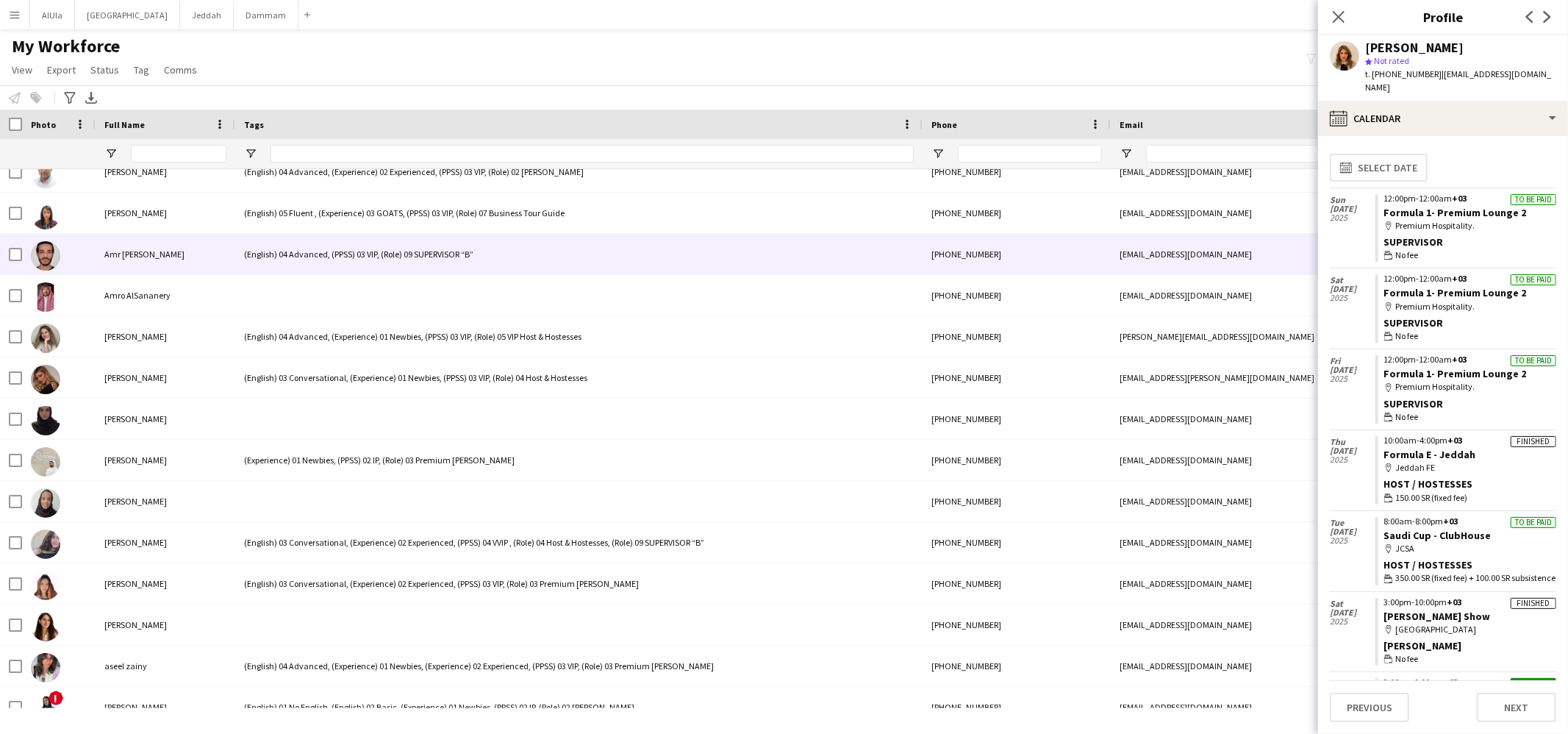
click at [307, 279] on div at bounding box center [579, 295] width 687 height 40
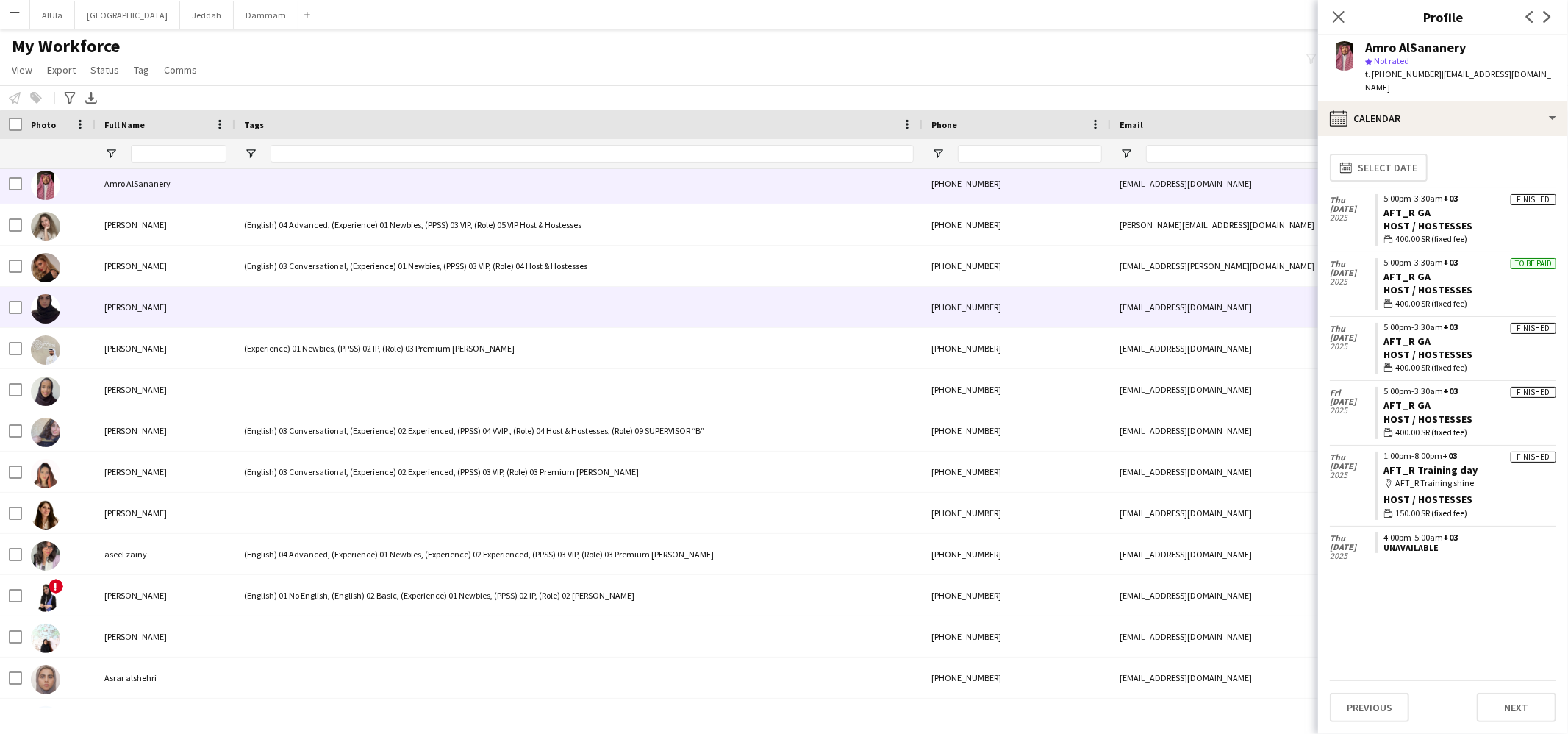
click at [307, 299] on div at bounding box center [579, 307] width 687 height 40
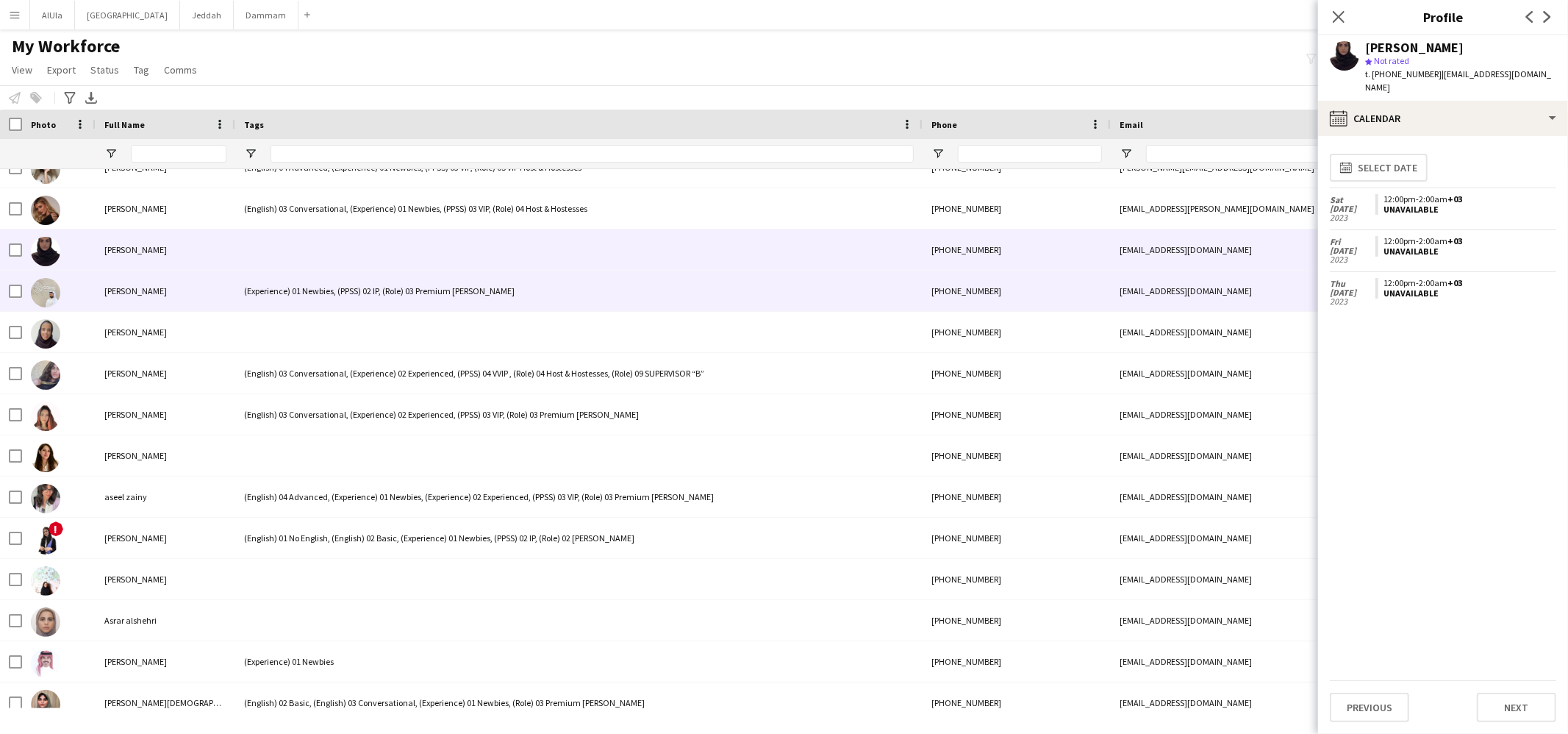
click at [306, 295] on div "(Experience) 01 Newbies, (PPSS) 02 IP, (Role) 03 Premium [PERSON_NAME]" at bounding box center [579, 290] width 687 height 40
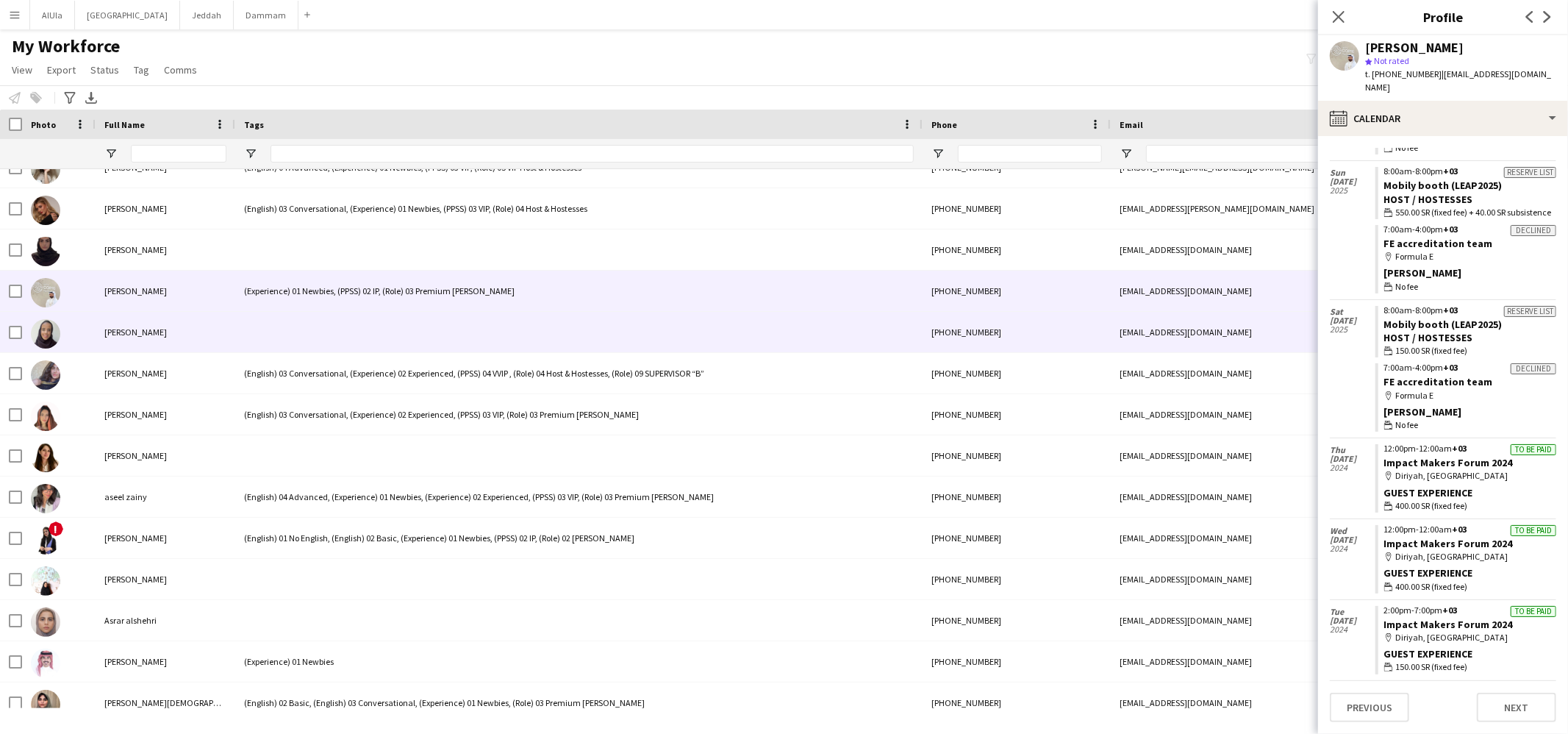
click at [389, 323] on div at bounding box center [579, 331] width 687 height 40
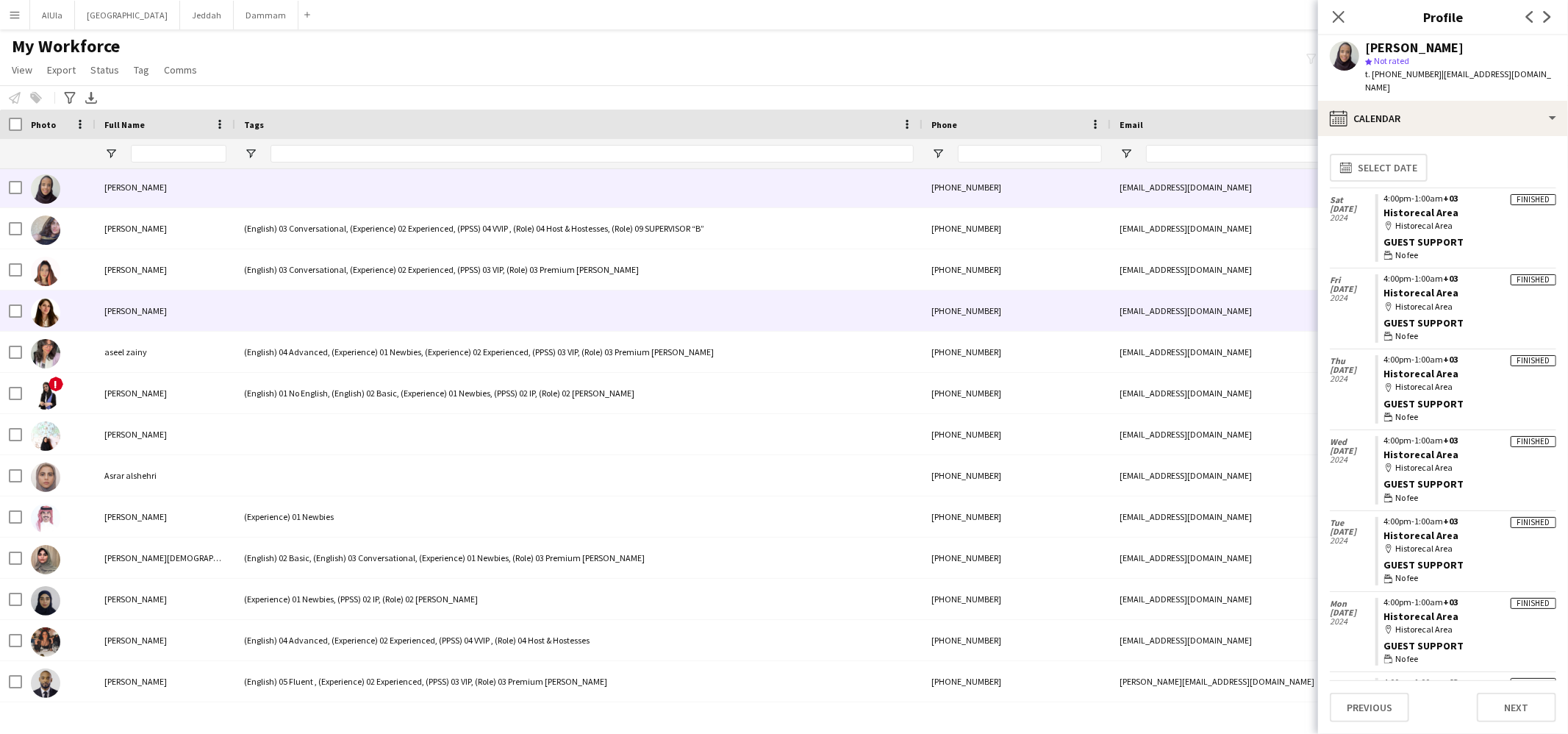
click at [306, 314] on div at bounding box center [579, 310] width 687 height 40
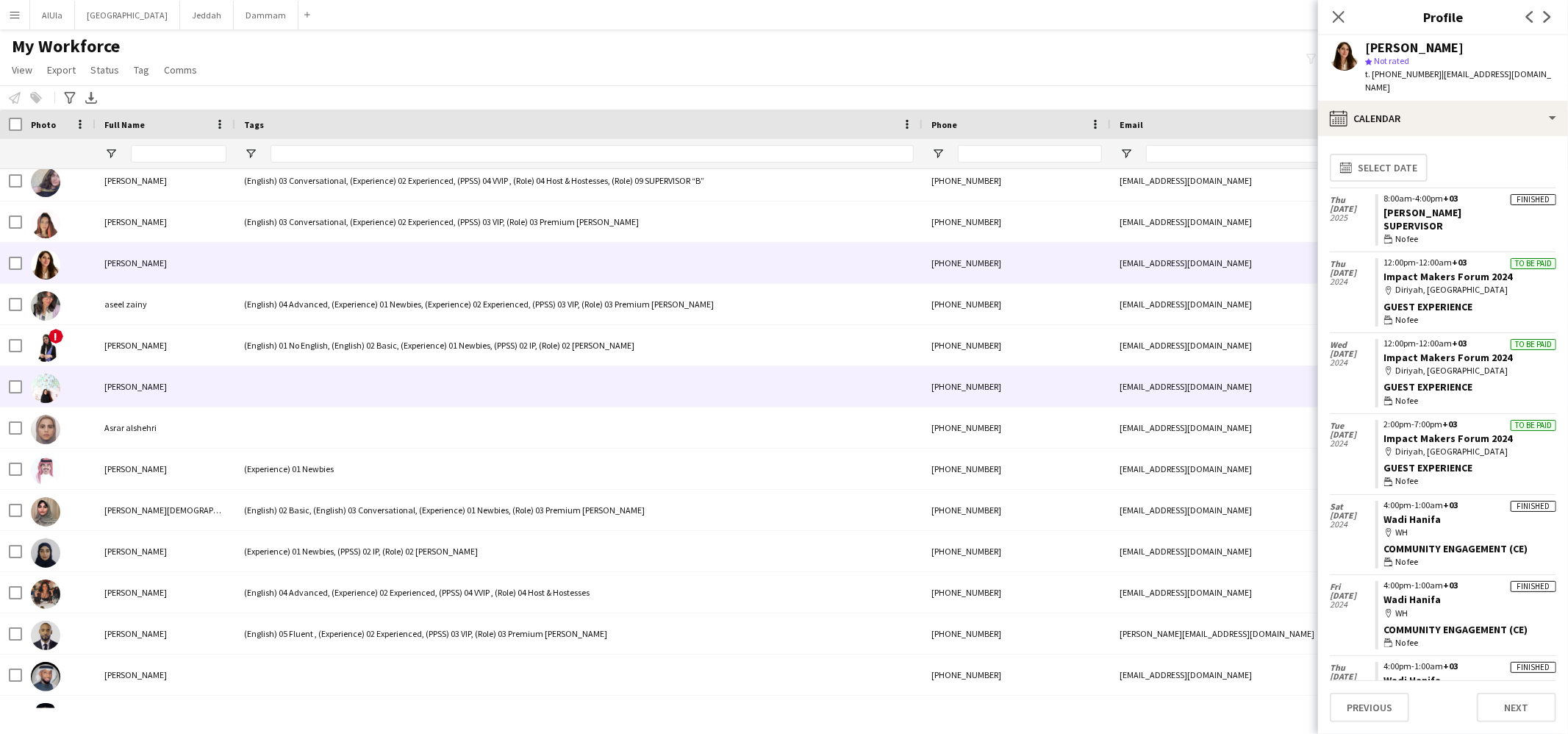
click at [281, 376] on div at bounding box center [579, 386] width 687 height 40
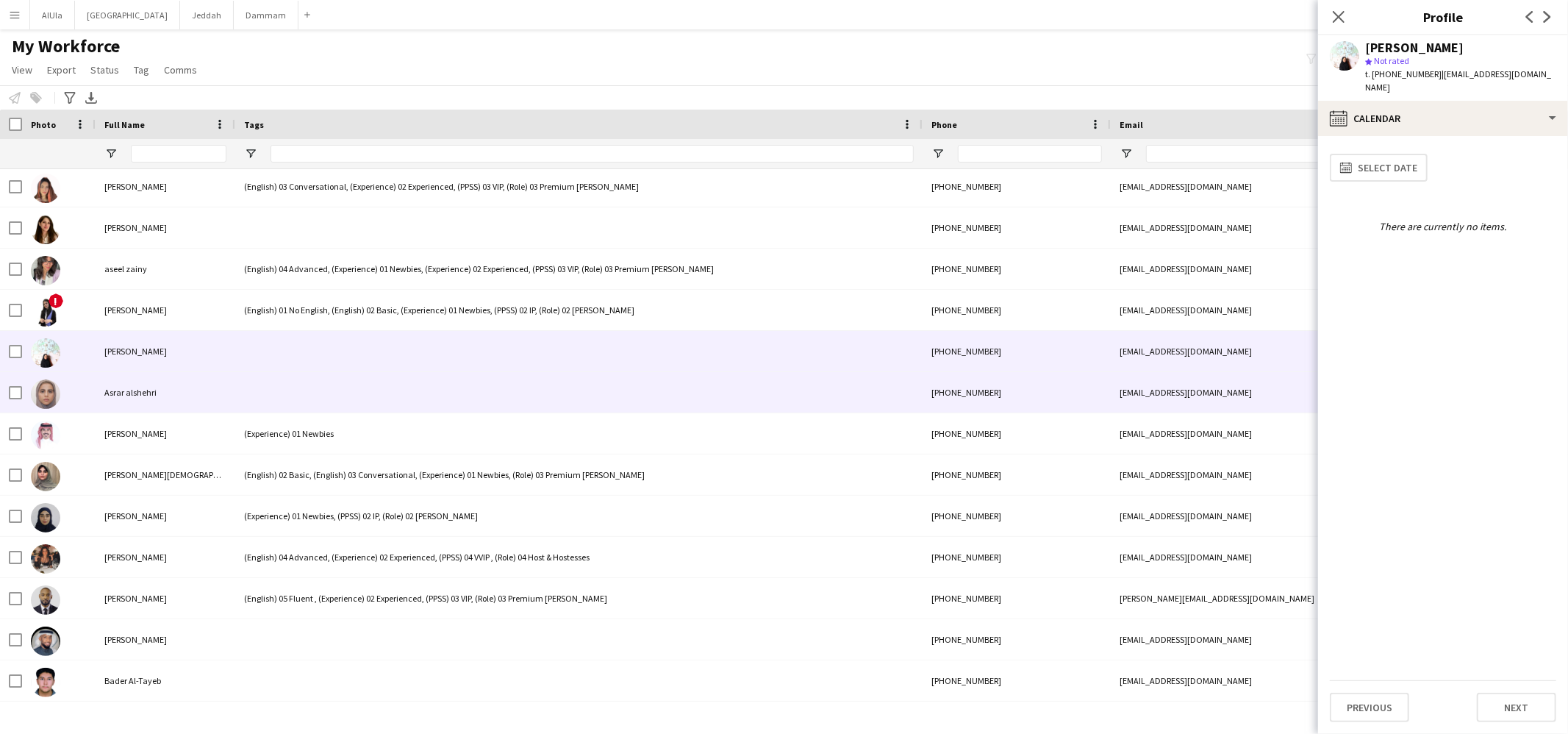
click at [279, 381] on div at bounding box center [579, 392] width 687 height 40
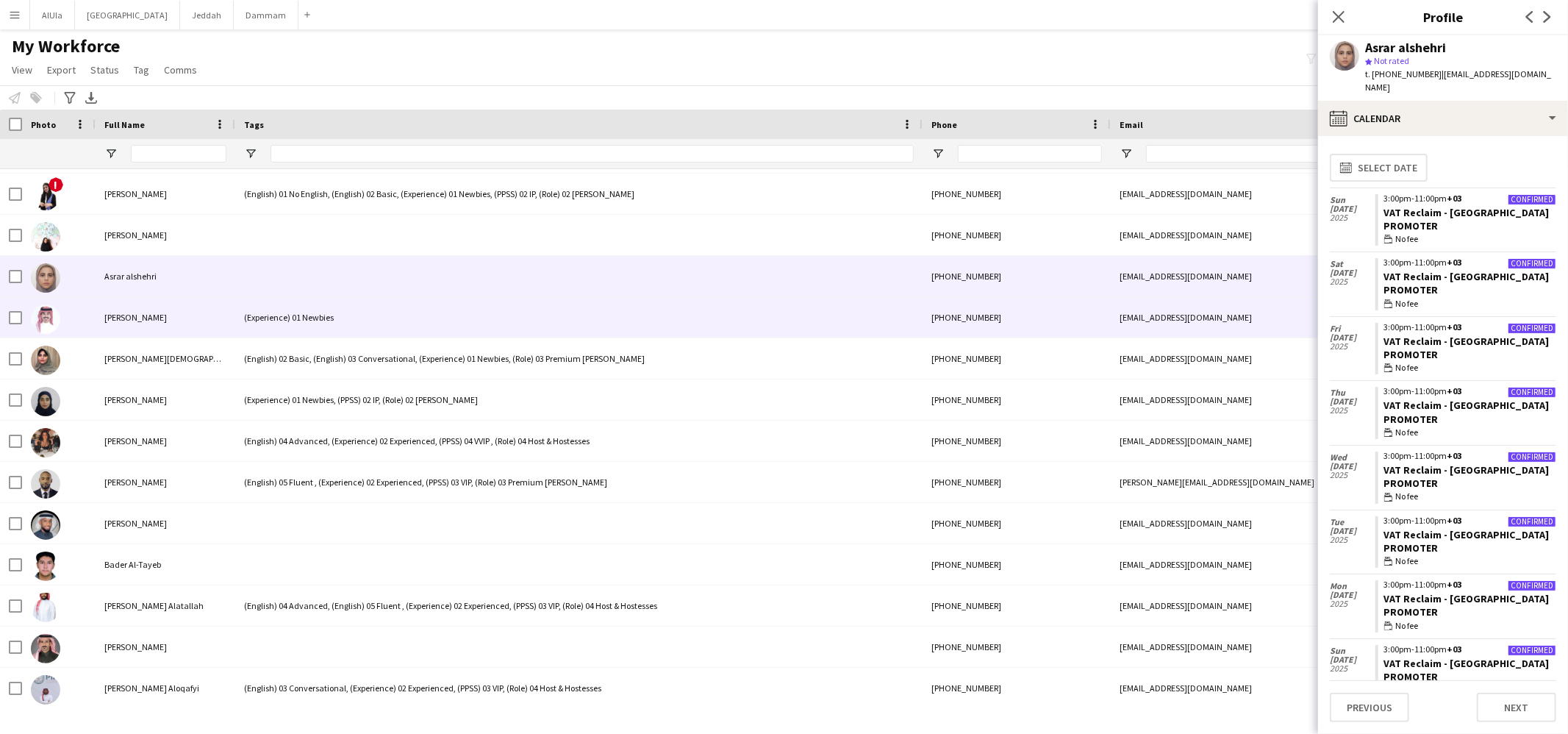
click at [277, 331] on div "(Experience) 01 Newbies" at bounding box center [579, 317] width 687 height 40
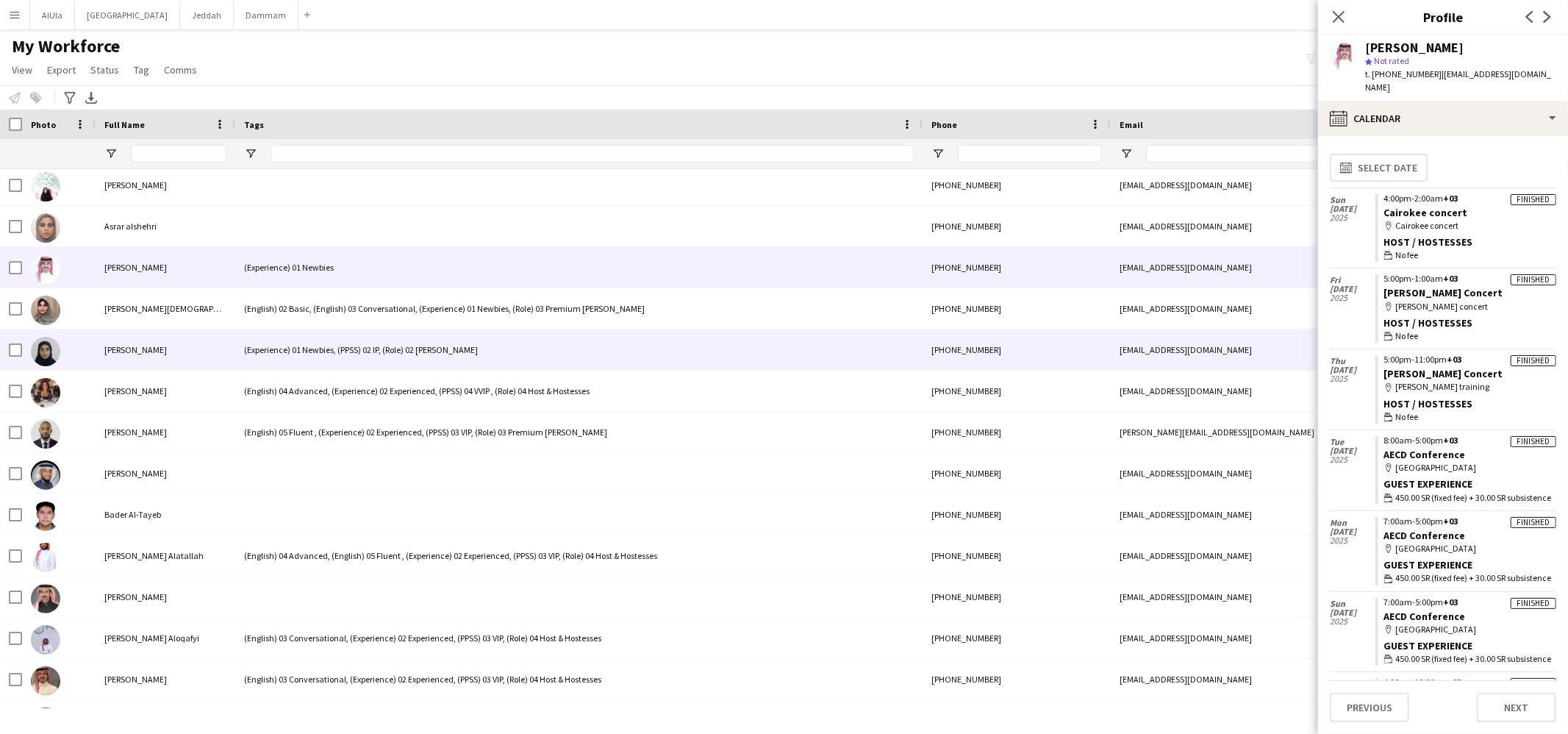
click at [281, 356] on div "(Experience) 01 Newbies, (PPSS) 02 IP, (Role) 02 [PERSON_NAME]" at bounding box center [579, 349] width 687 height 40
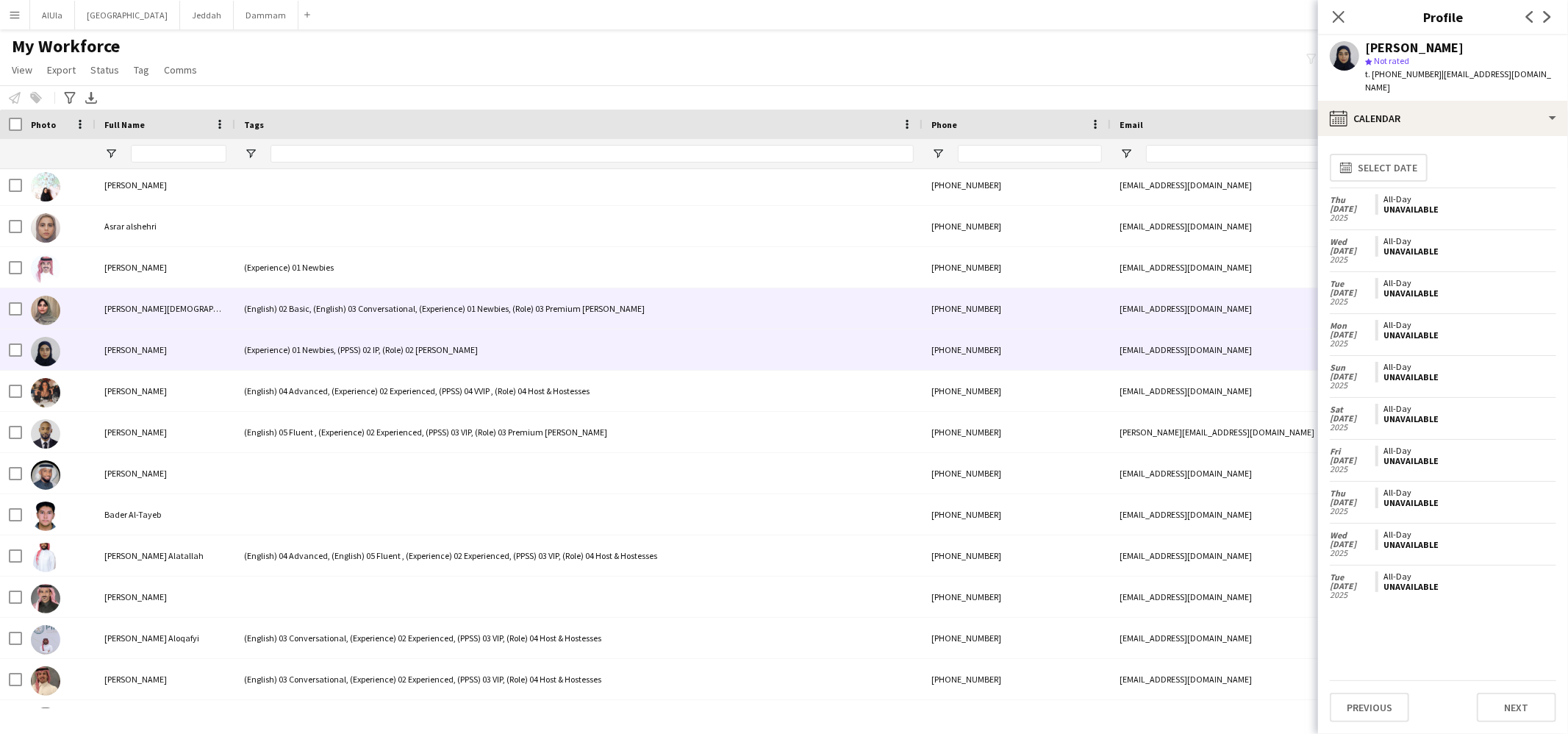
click at [294, 317] on div "(English) 02 Basic, (English) 03 Conversational, (Experience) 01 Newbies, (Role…" at bounding box center [579, 308] width 687 height 40
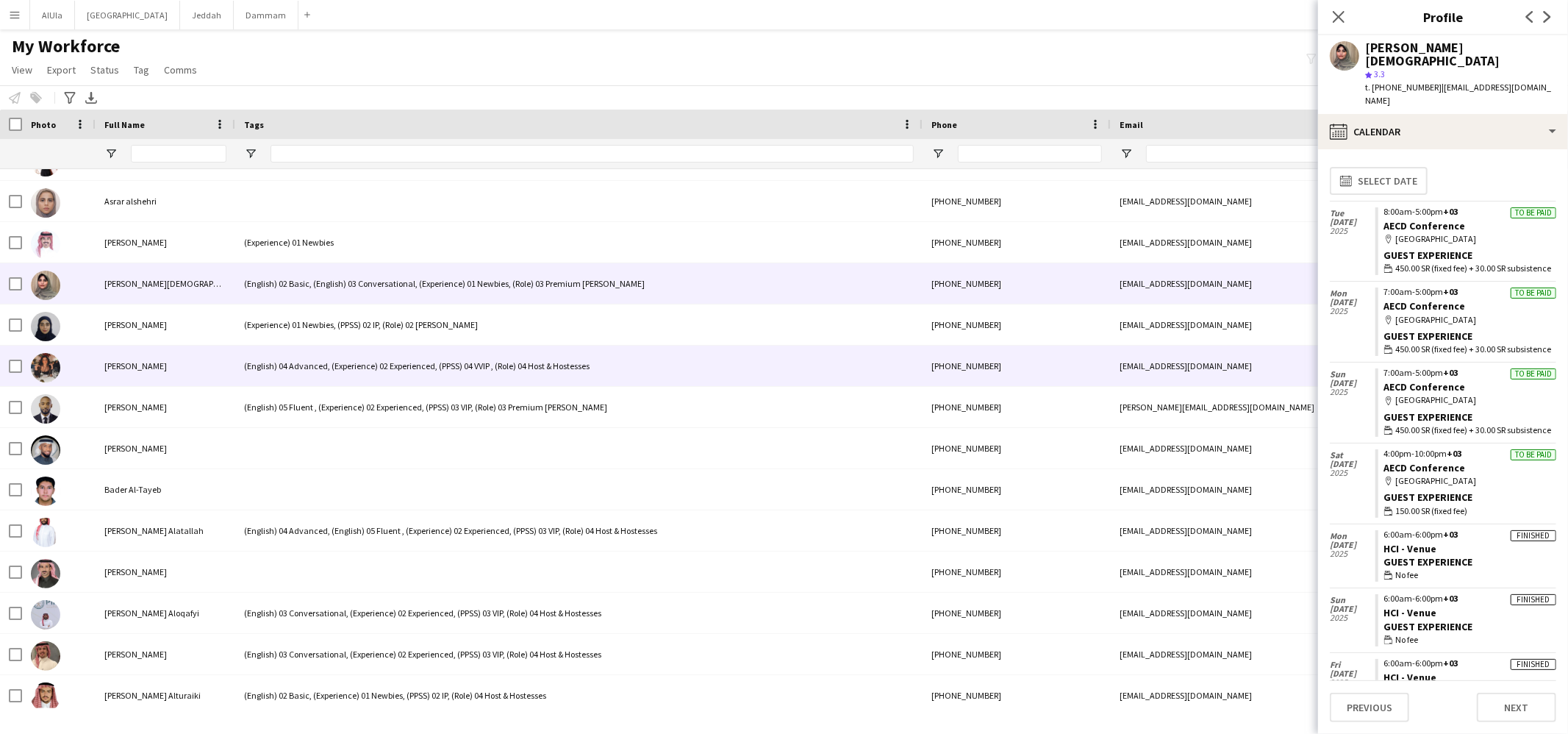
click at [303, 367] on div "(English) 04 Advanced, (Experience) 02 Experienced, (PPSS) 04 VVIP , (Role) 04 …" at bounding box center [579, 365] width 687 height 40
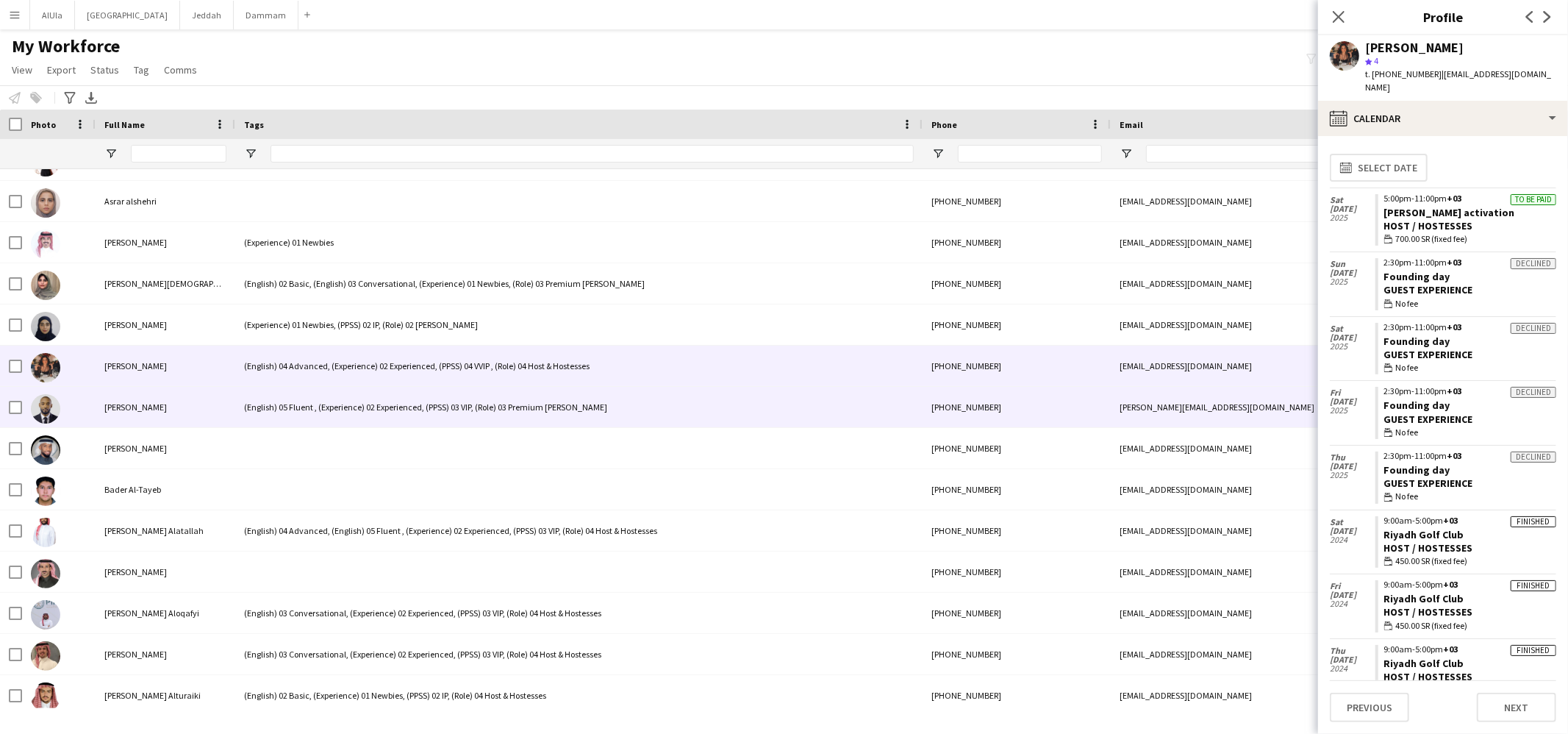
click at [307, 399] on div "(English) 05 Fluent , (Experience) 02 Experienced, (PPSS) 03 VIP, (Role) 03 Pre…" at bounding box center [579, 407] width 687 height 40
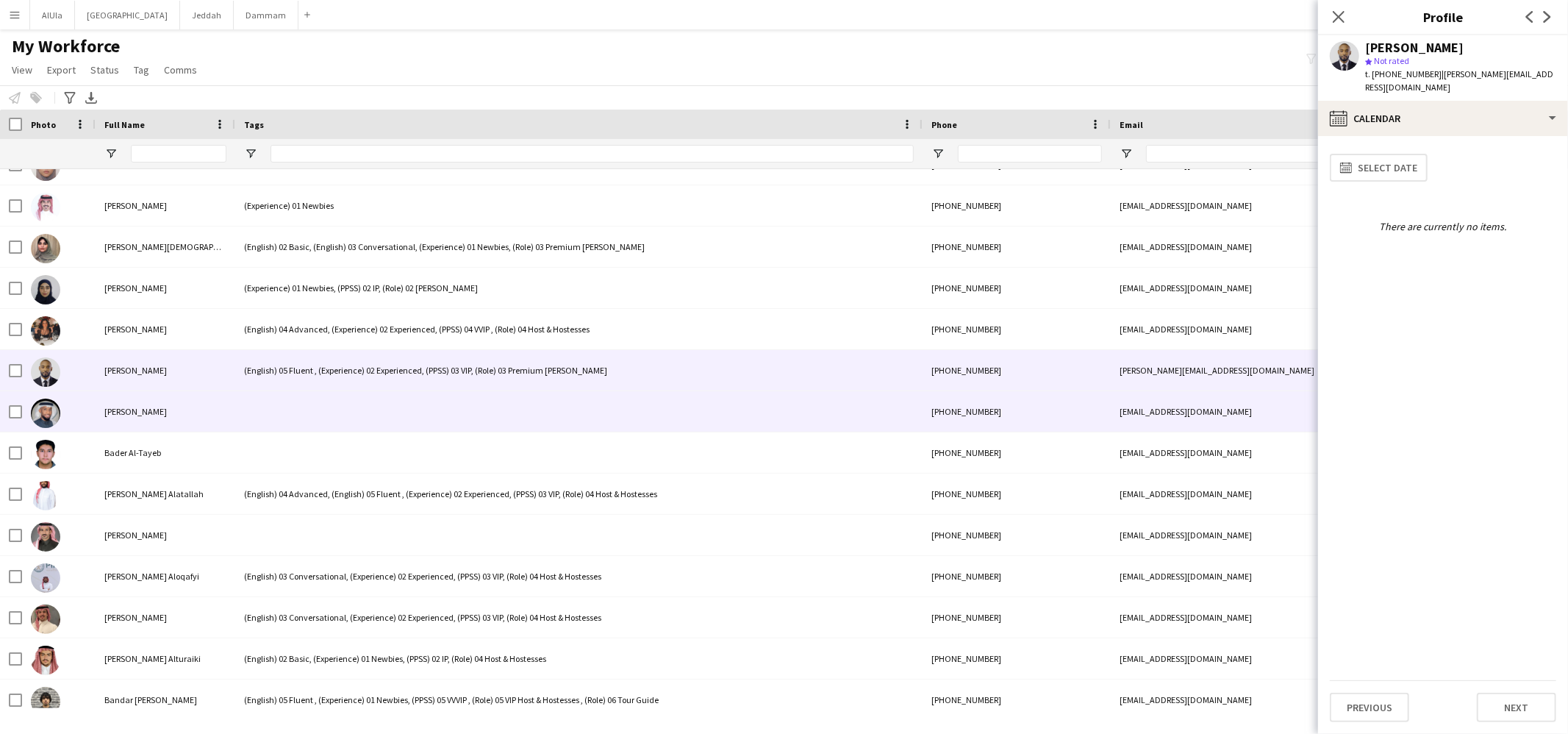
click at [304, 419] on div at bounding box center [579, 411] width 687 height 40
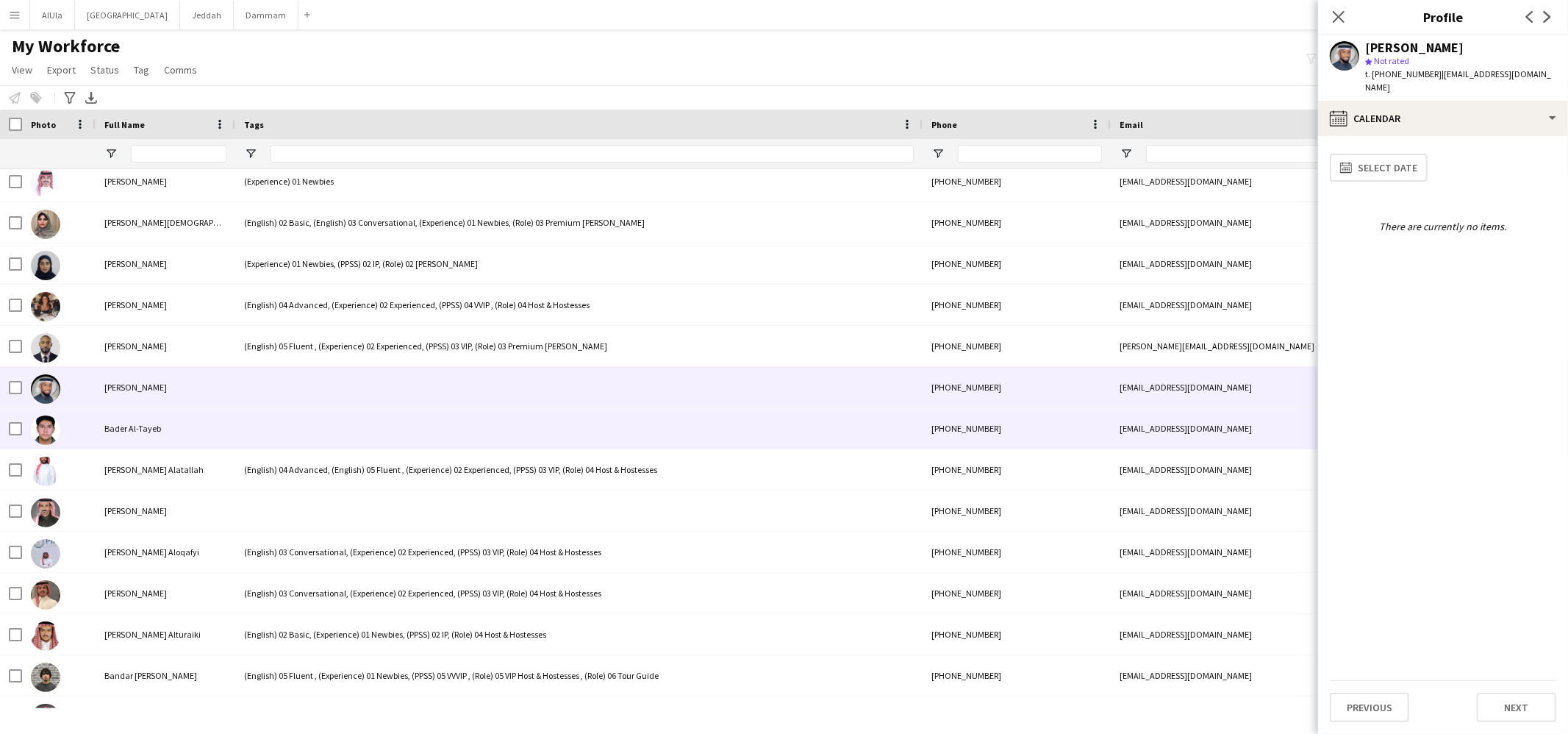
click at [296, 427] on div at bounding box center [579, 428] width 687 height 40
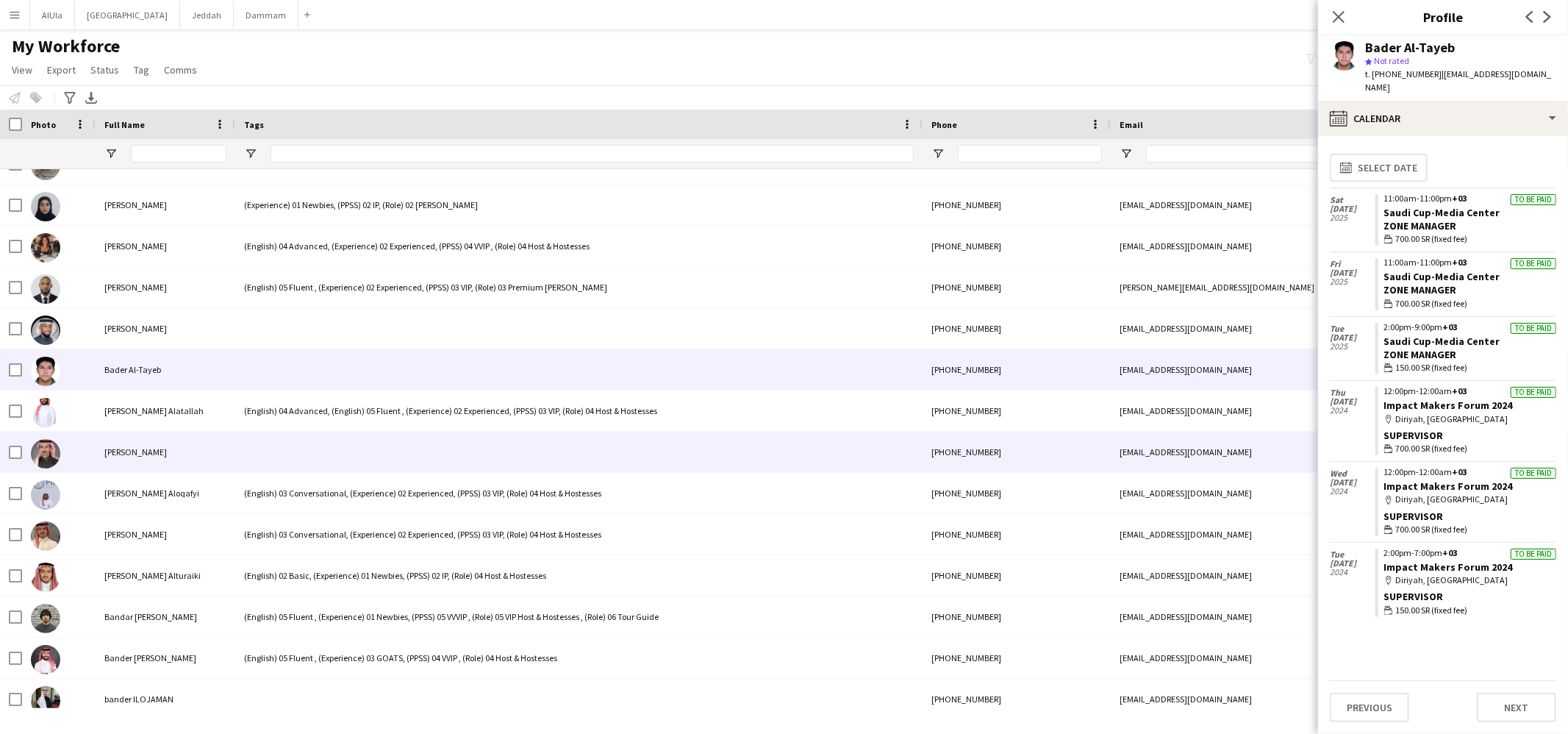
click at [299, 439] on div at bounding box center [579, 452] width 687 height 40
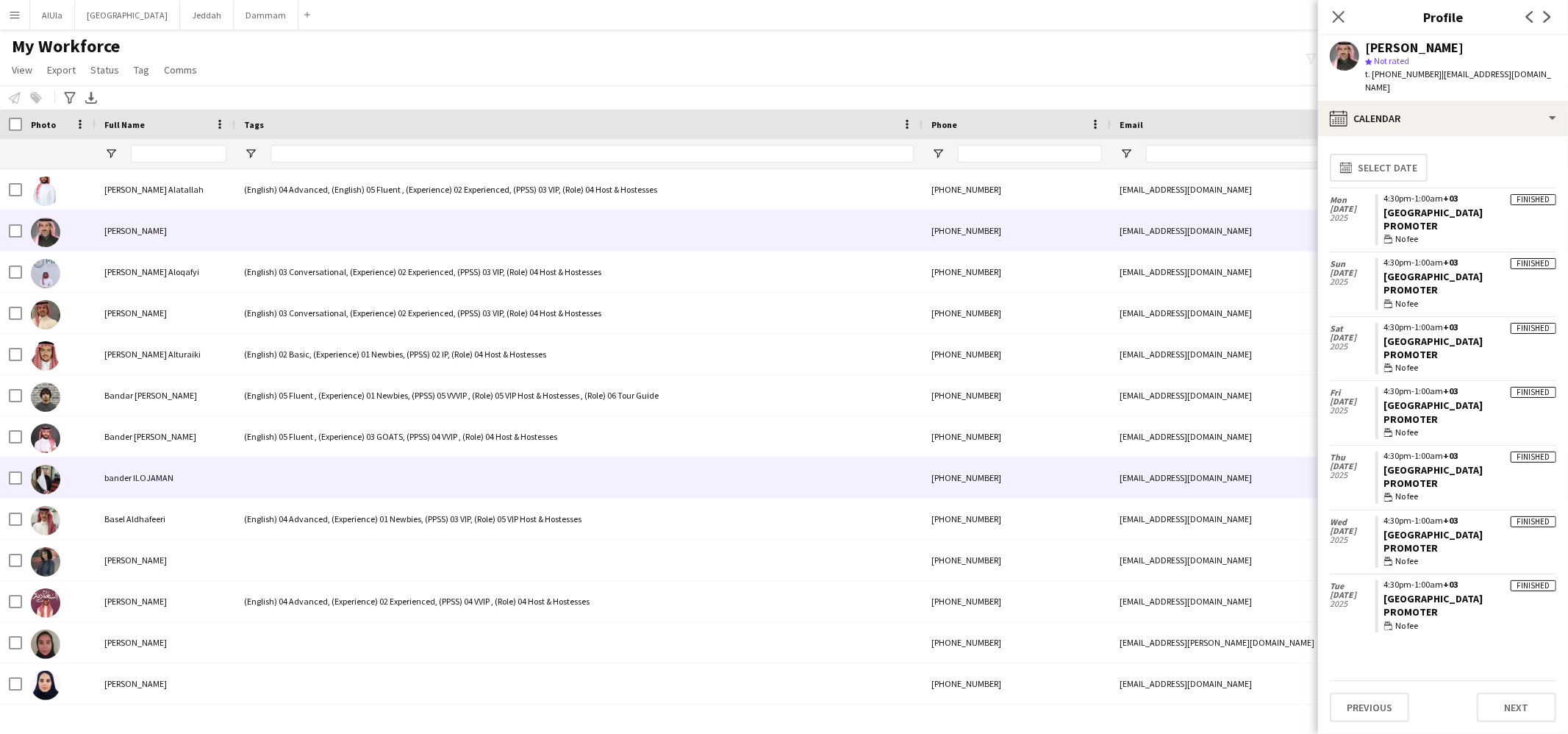
click at [317, 470] on div at bounding box center [579, 477] width 687 height 40
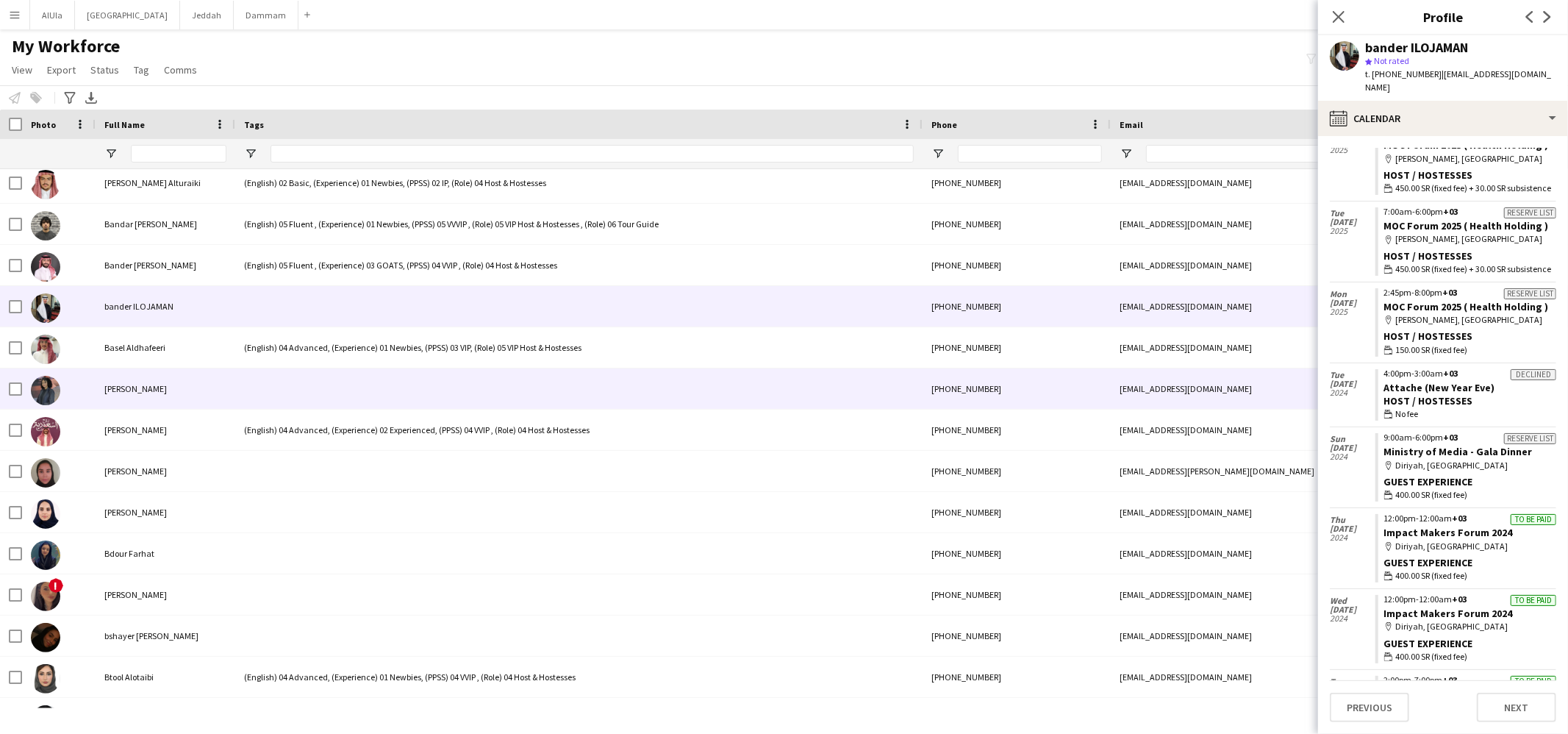
click at [304, 391] on div at bounding box center [579, 388] width 687 height 40
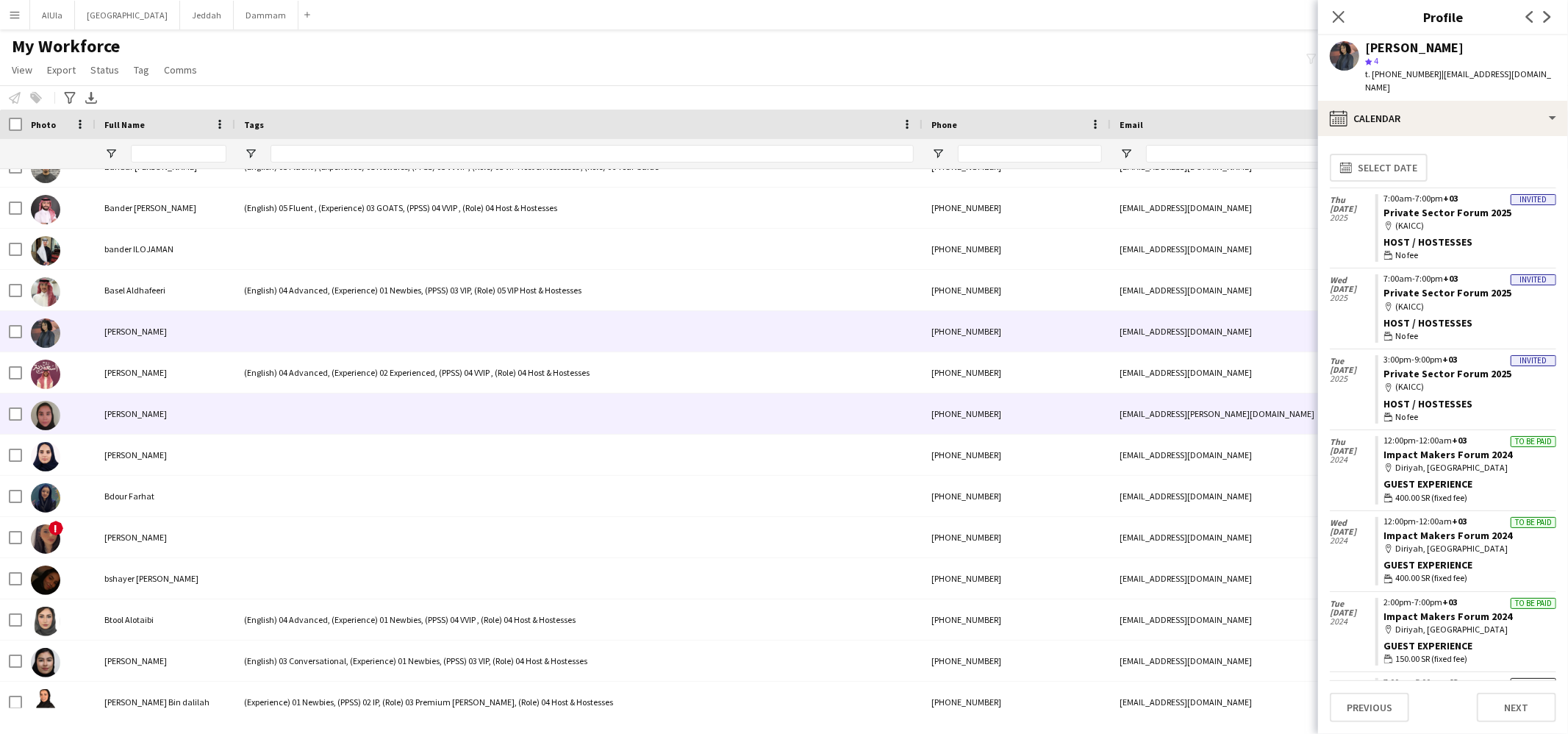
click at [304, 417] on div at bounding box center [579, 413] width 687 height 40
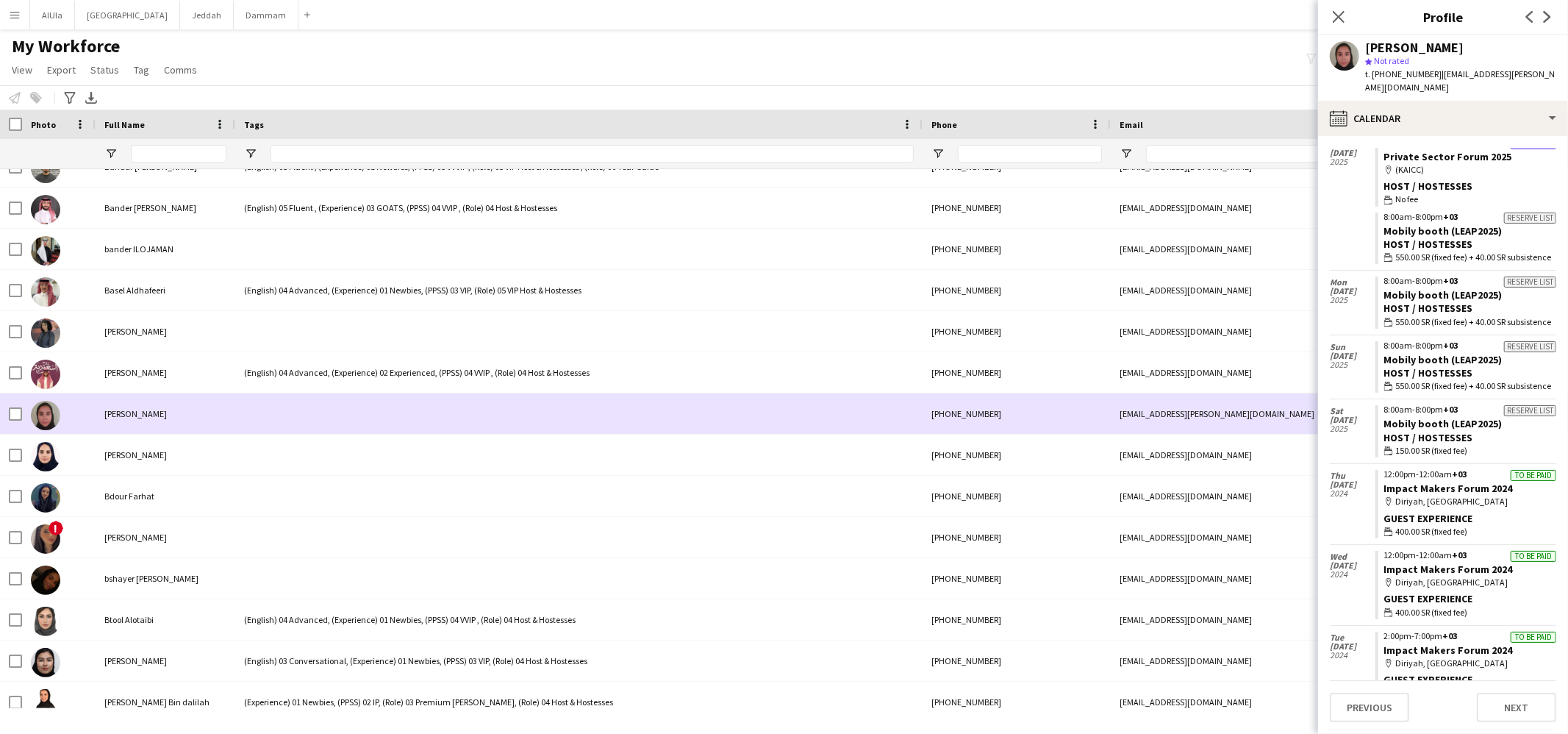
click at [265, 427] on div at bounding box center [579, 413] width 687 height 40
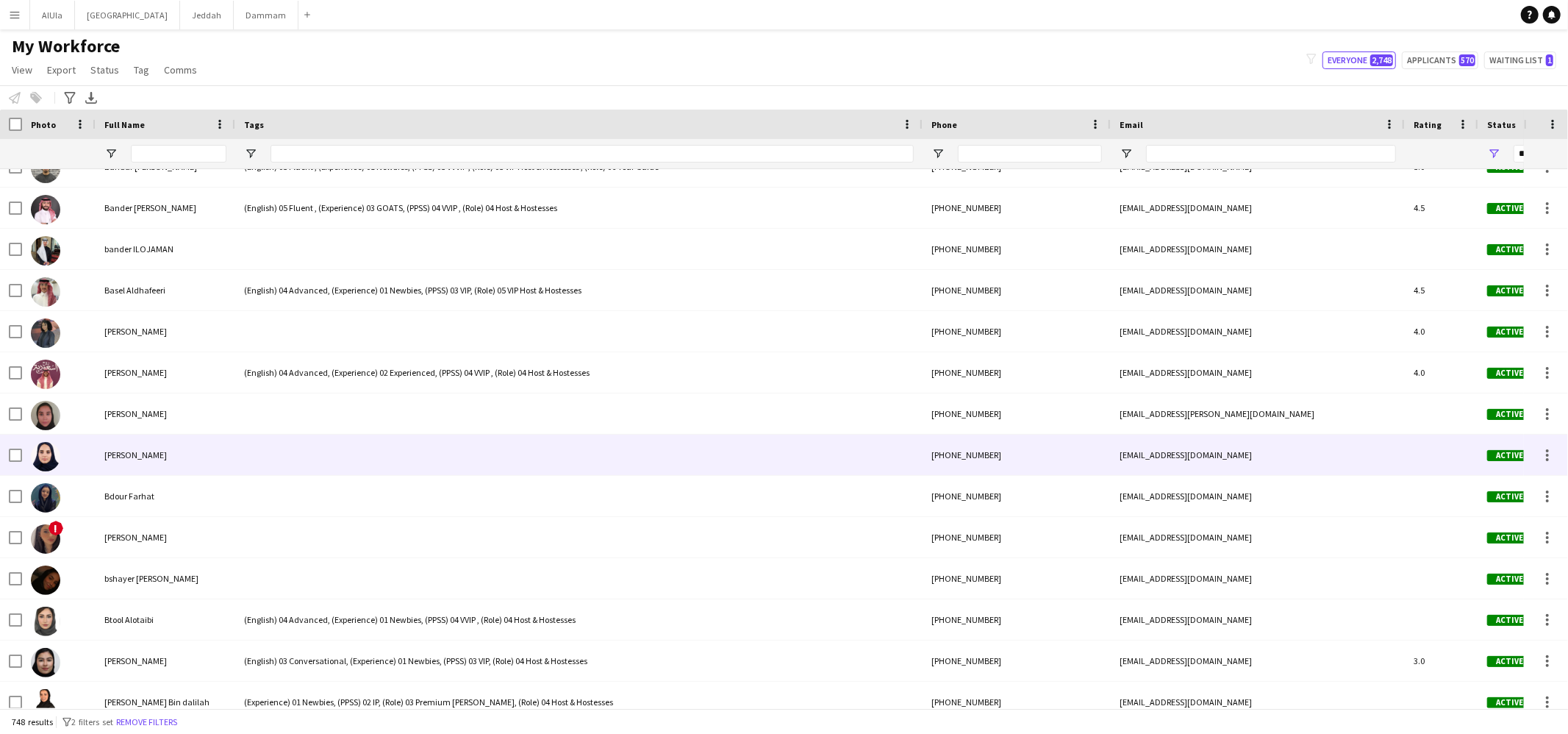
click at [263, 436] on div at bounding box center [579, 454] width 687 height 40
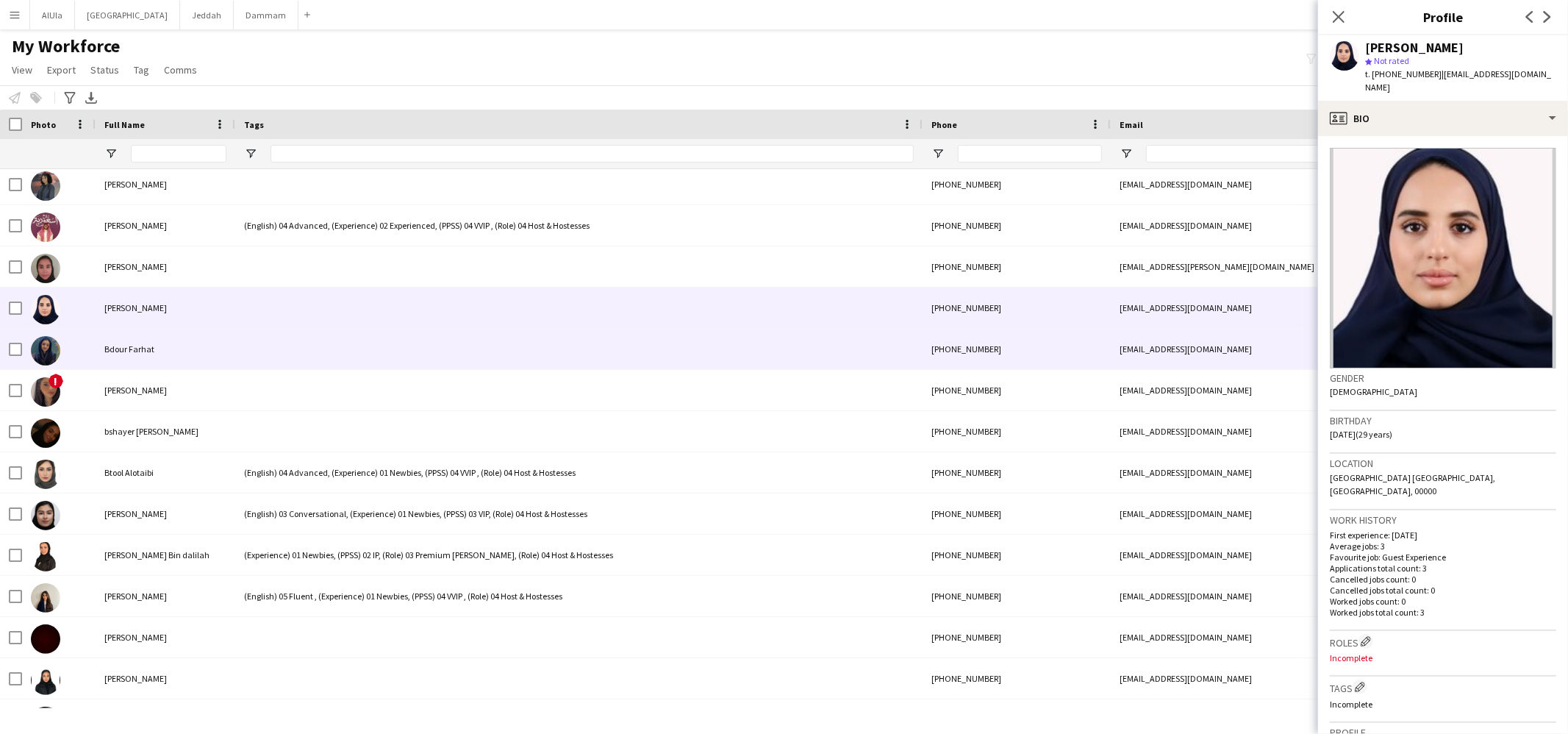
click at [267, 342] on div at bounding box center [579, 349] width 687 height 40
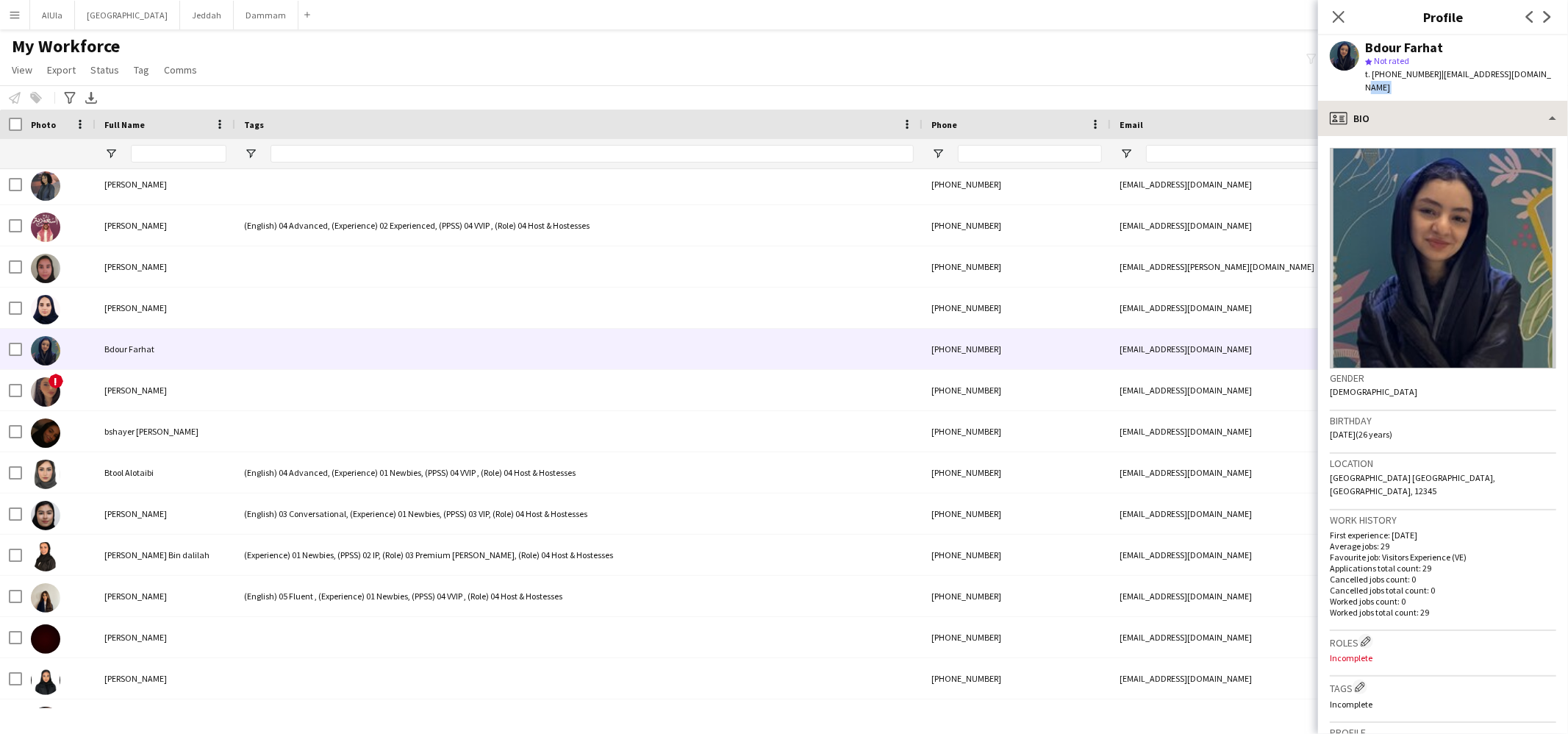
click at [1477, 92] on app-crew-profile "Close pop-in Profile Previous Next Bdour Farhat star Not rated t. +966563806919…" at bounding box center [1444, 367] width 250 height 734
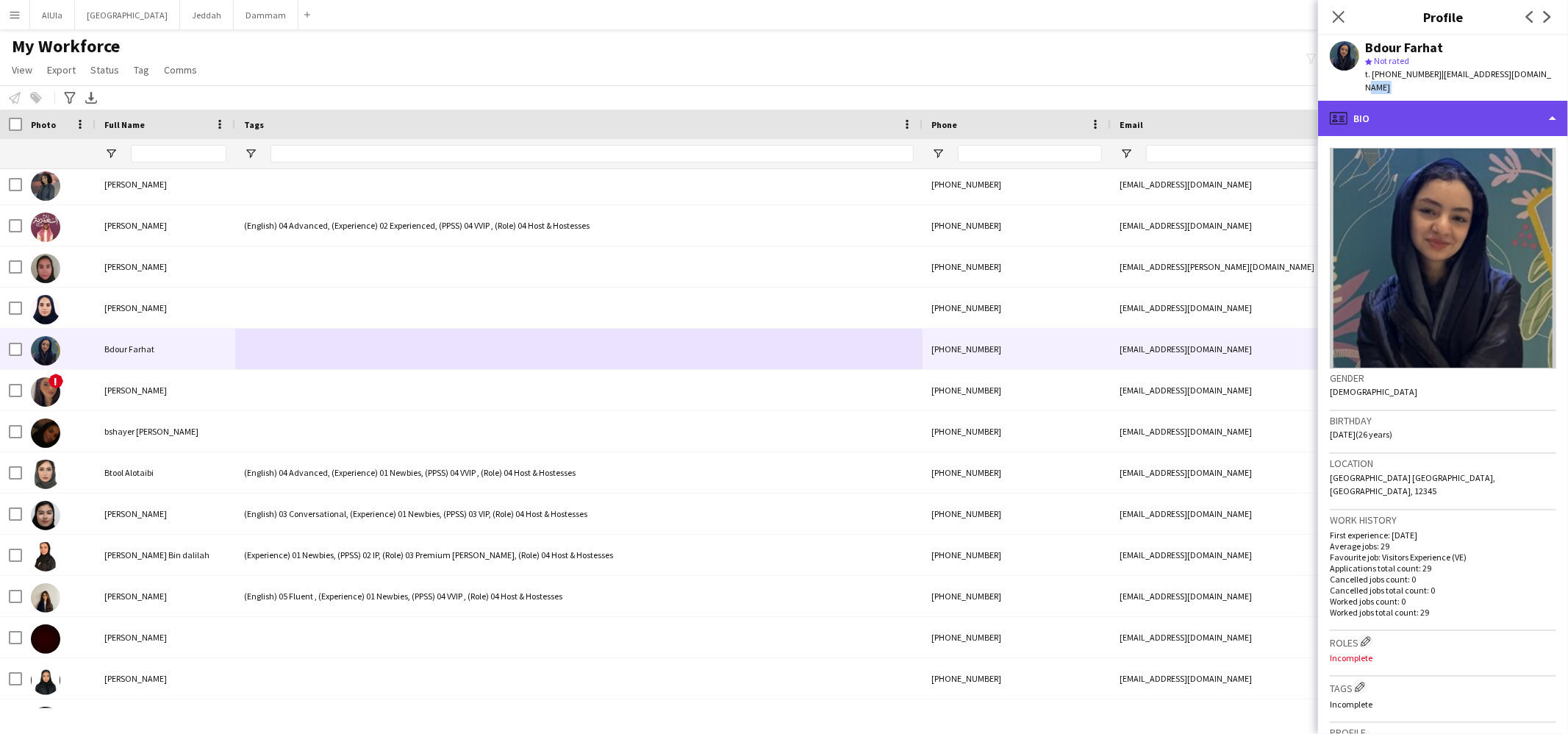
click at [1477, 101] on div "profile Bio" at bounding box center [1444, 118] width 250 height 35
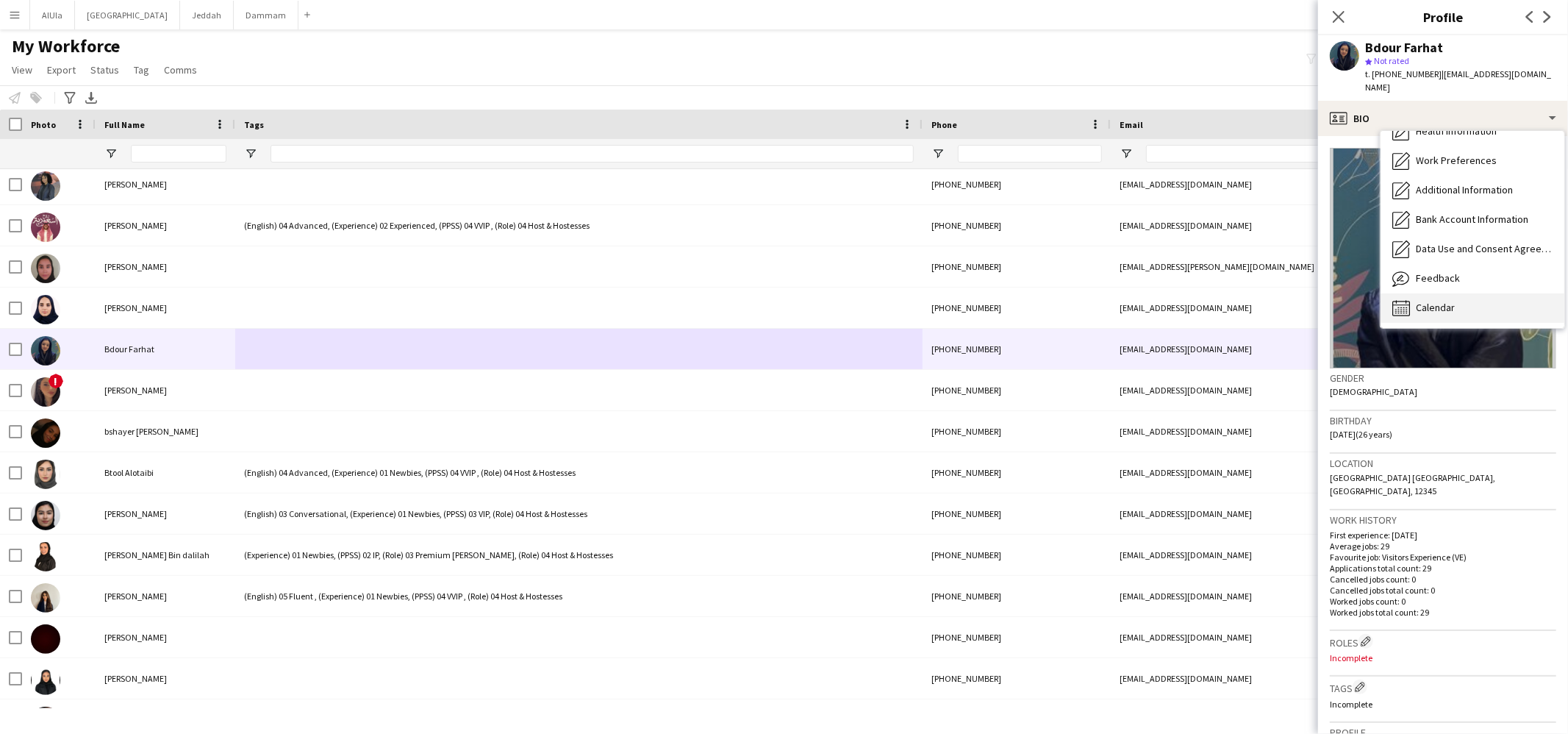
click at [1455, 295] on div "Calendar Calendar" at bounding box center [1472, 308] width 184 height 29
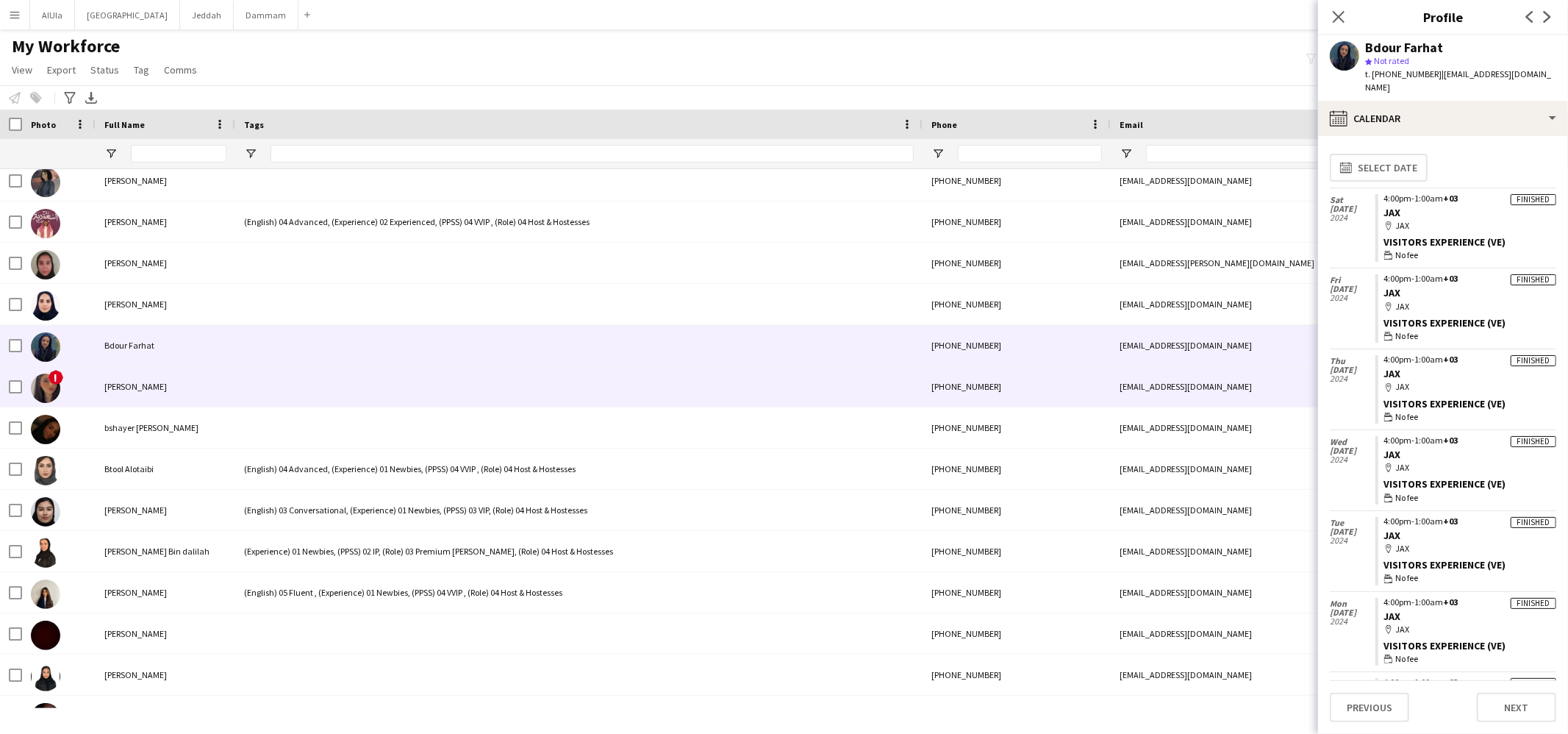
click at [317, 380] on div at bounding box center [579, 386] width 687 height 40
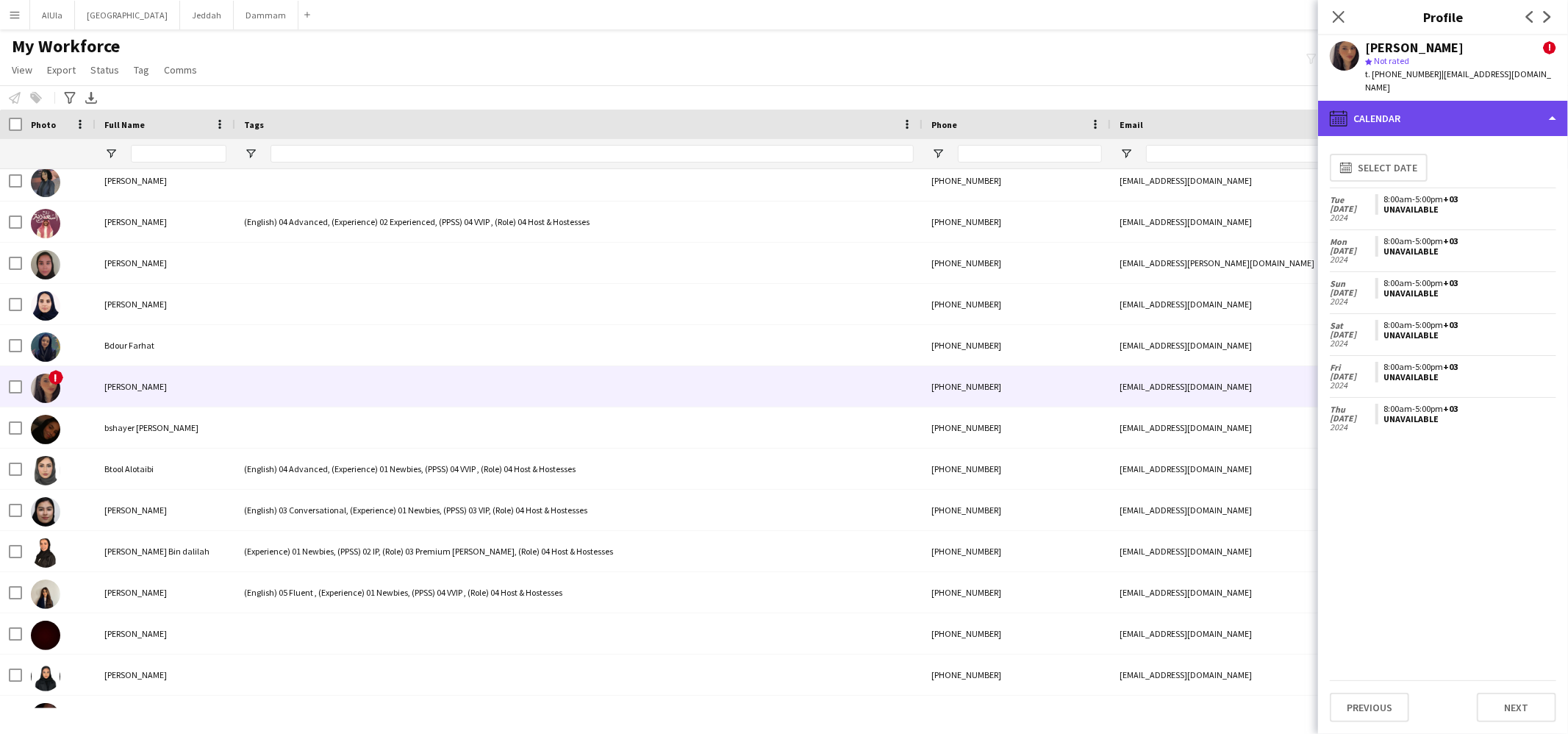
click at [1435, 101] on div "calendar-full Calendar" at bounding box center [1444, 118] width 250 height 35
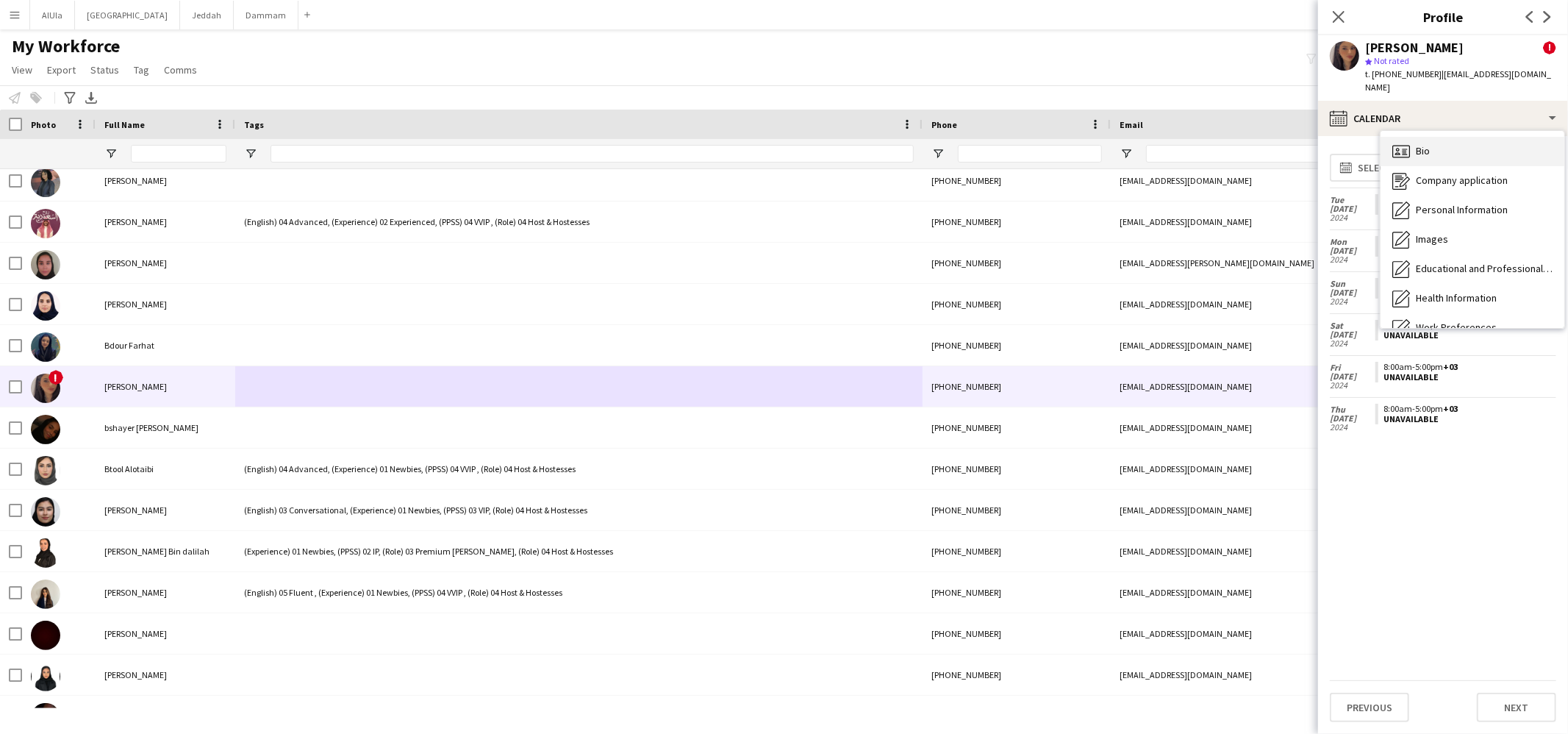
click at [1454, 137] on div "Bio Bio" at bounding box center [1472, 151] width 184 height 29
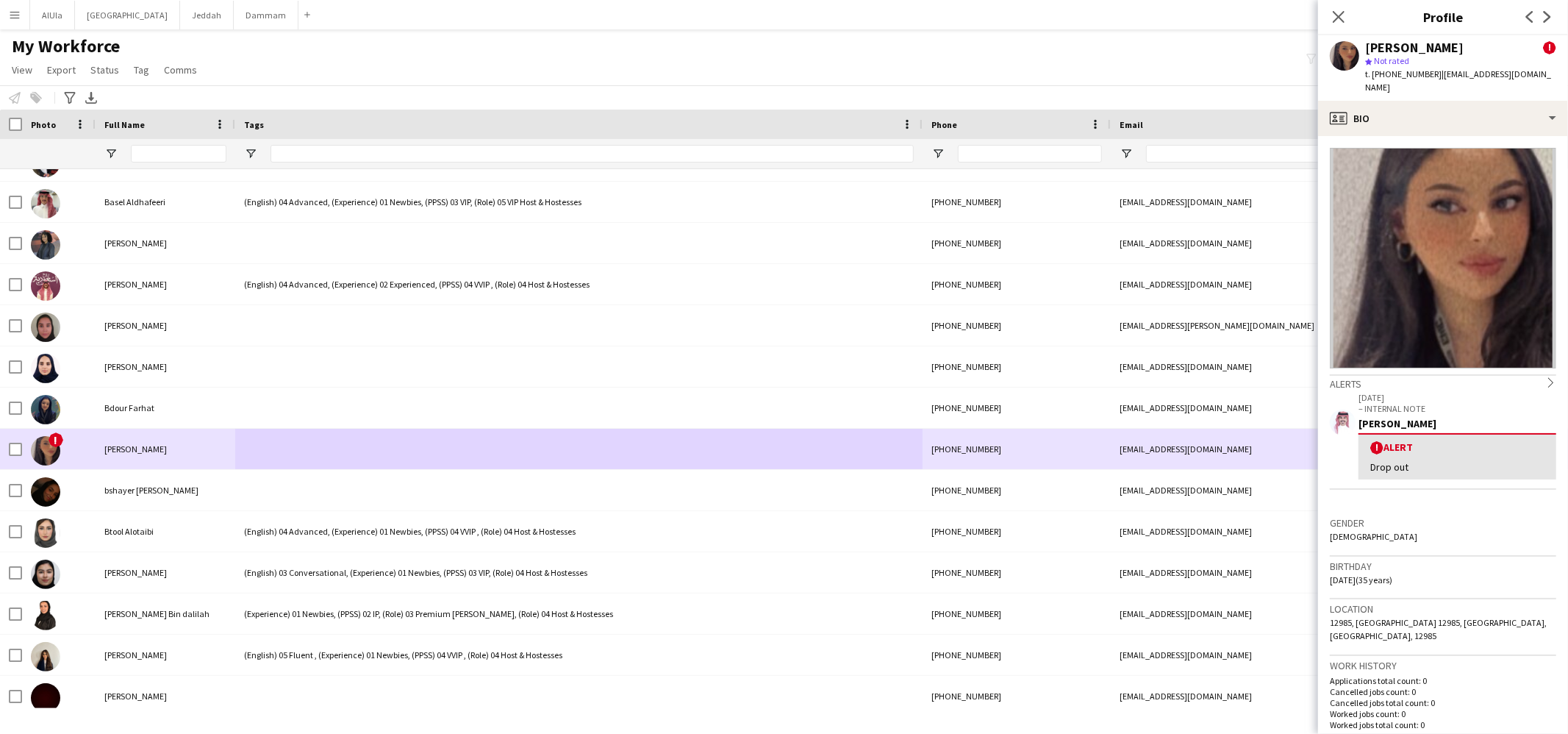
click at [336, 467] on div at bounding box center [579, 448] width 687 height 40
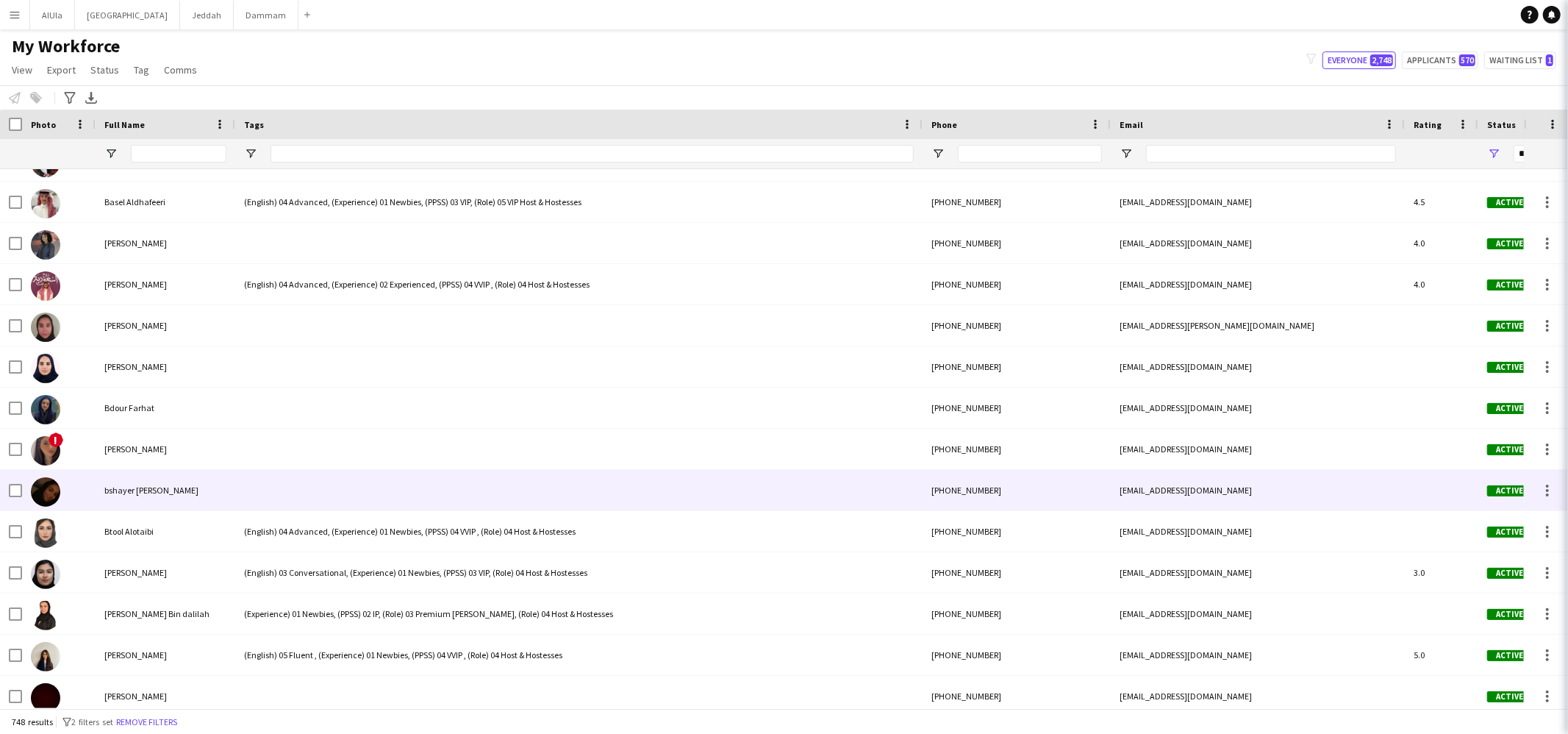
drag, startPoint x: 353, startPoint y: 477, endPoint x: 362, endPoint y: 462, distance: 17.5
click at [353, 477] on div at bounding box center [579, 489] width 687 height 40
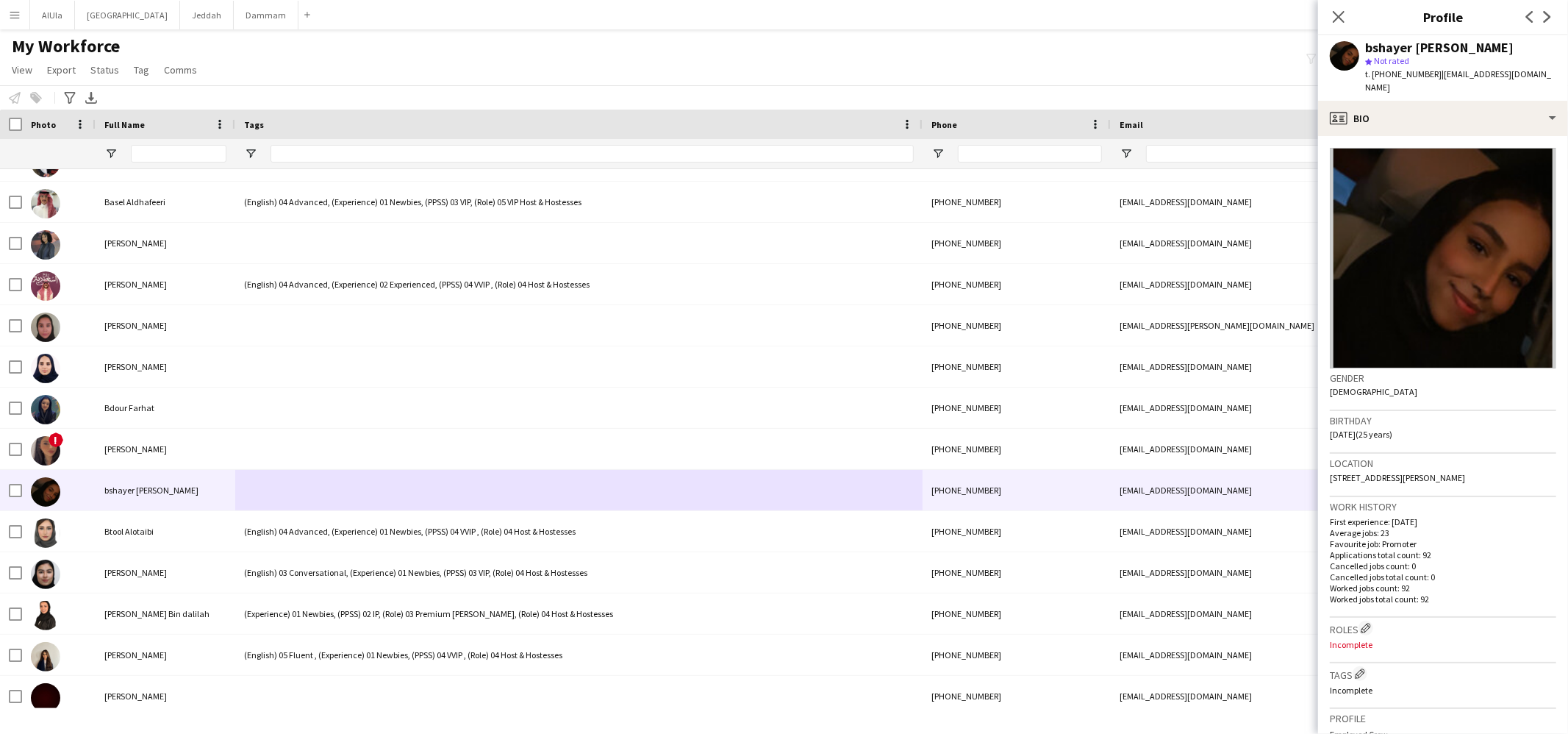
click at [1397, 101] on div "profile Bio" at bounding box center [1444, 118] width 250 height 35
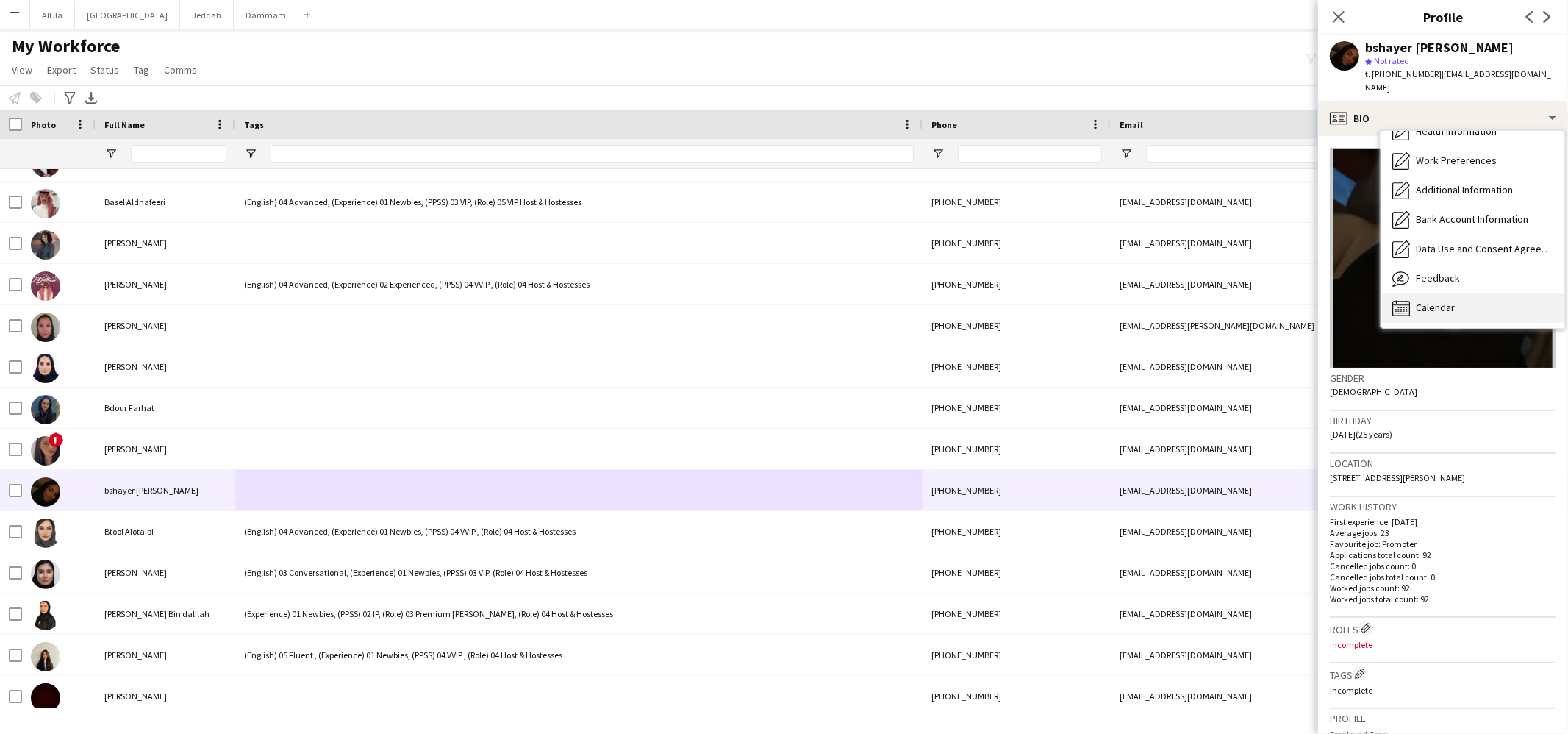
click at [1462, 294] on div "Calendar Calendar" at bounding box center [1472, 308] width 184 height 29
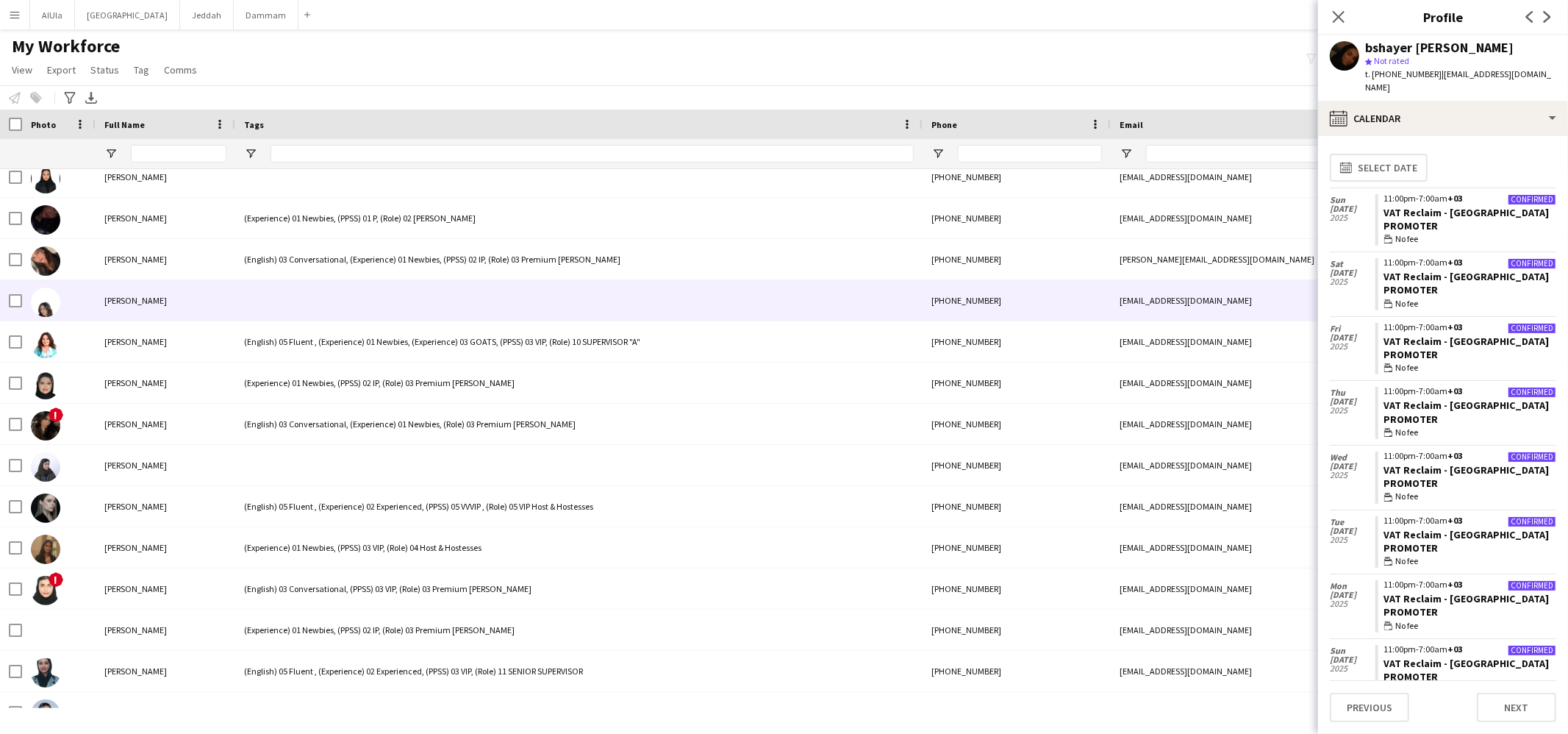
click at [355, 282] on div at bounding box center [579, 299] width 687 height 40
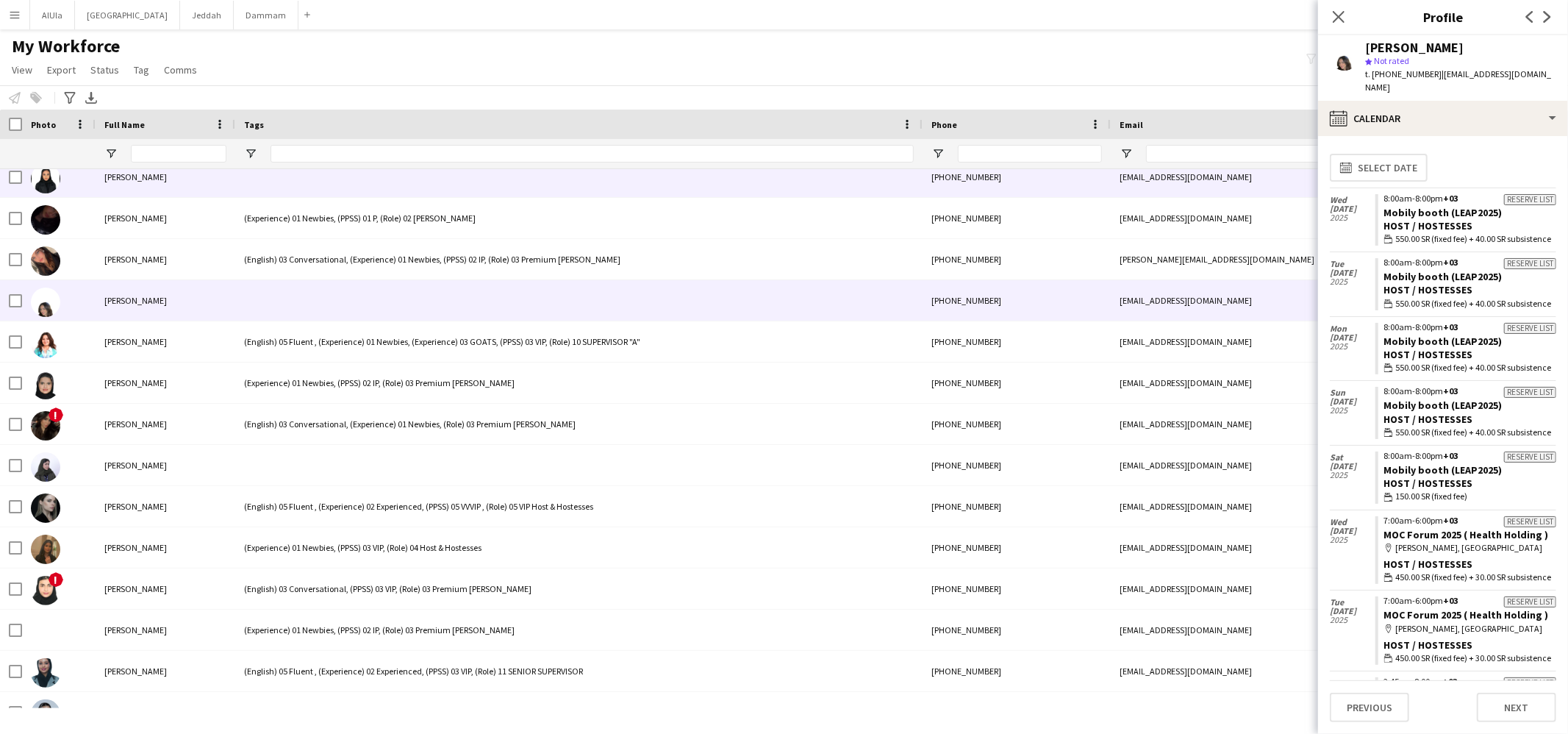
click at [361, 187] on div at bounding box center [579, 176] width 687 height 40
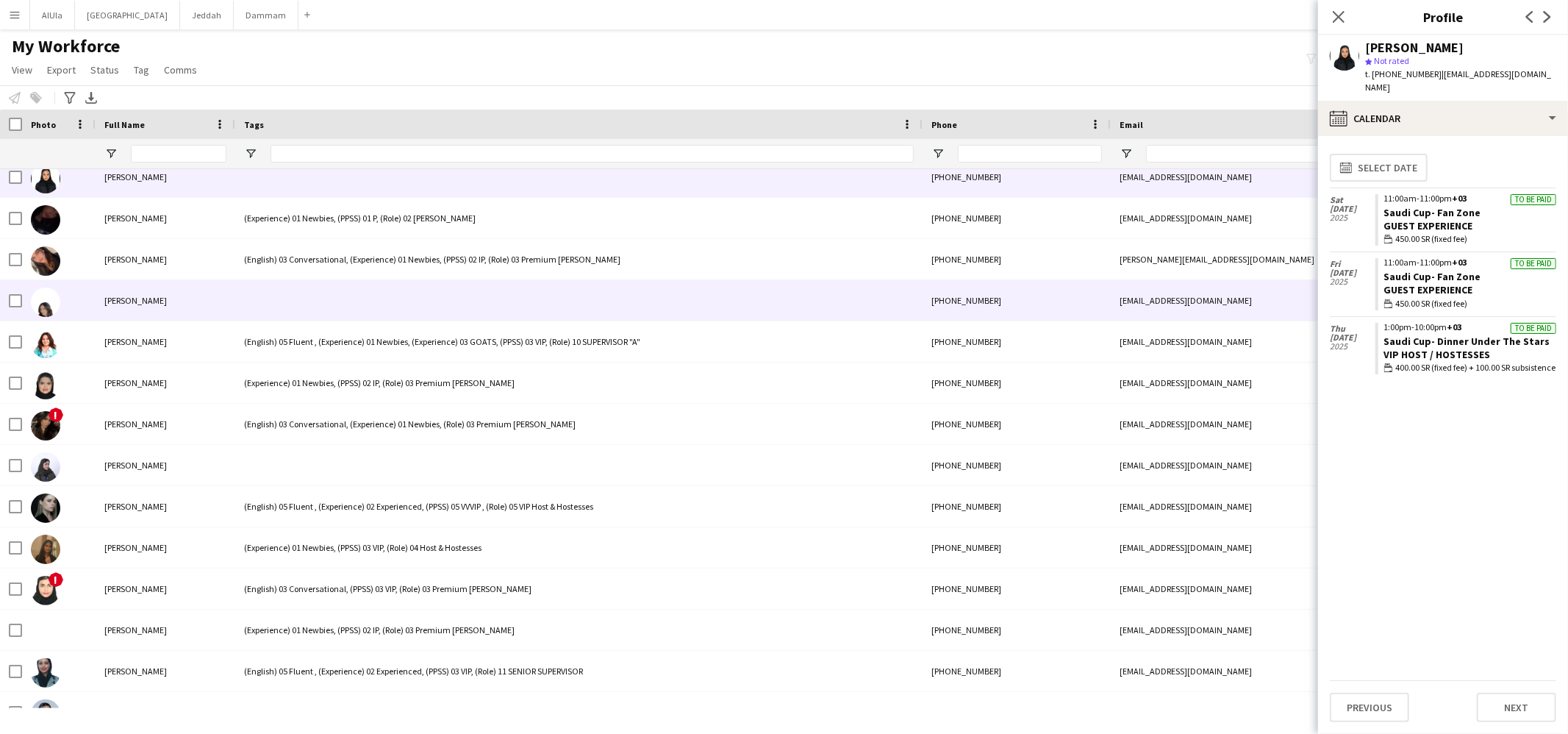
click at [338, 286] on div at bounding box center [579, 299] width 687 height 40
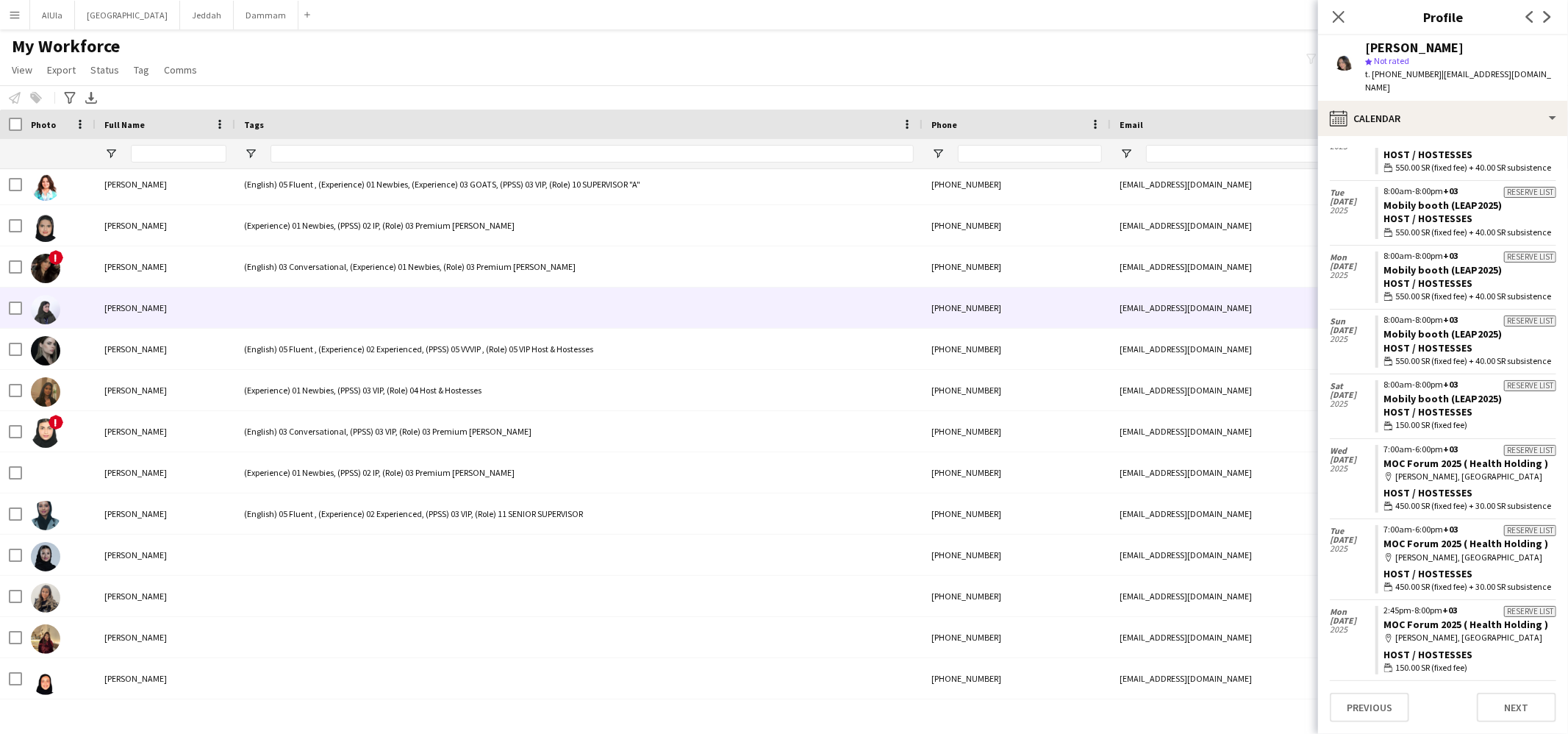
click at [357, 302] on div at bounding box center [579, 307] width 687 height 40
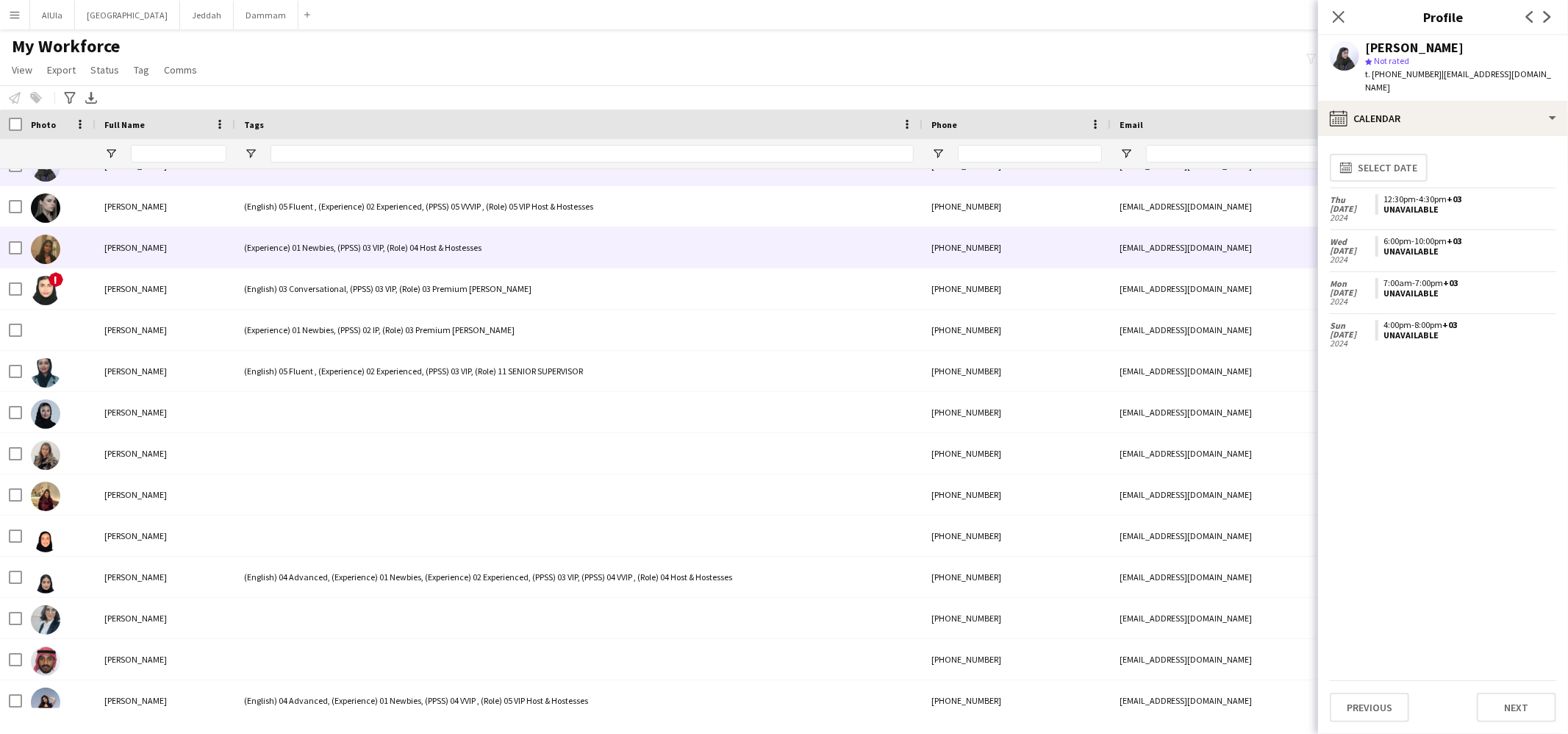
click at [340, 238] on div "(Experience) 01 Newbies, (PPSS) 03 VIP, (Role) 04 Host & Hostesses" at bounding box center [579, 247] width 687 height 40
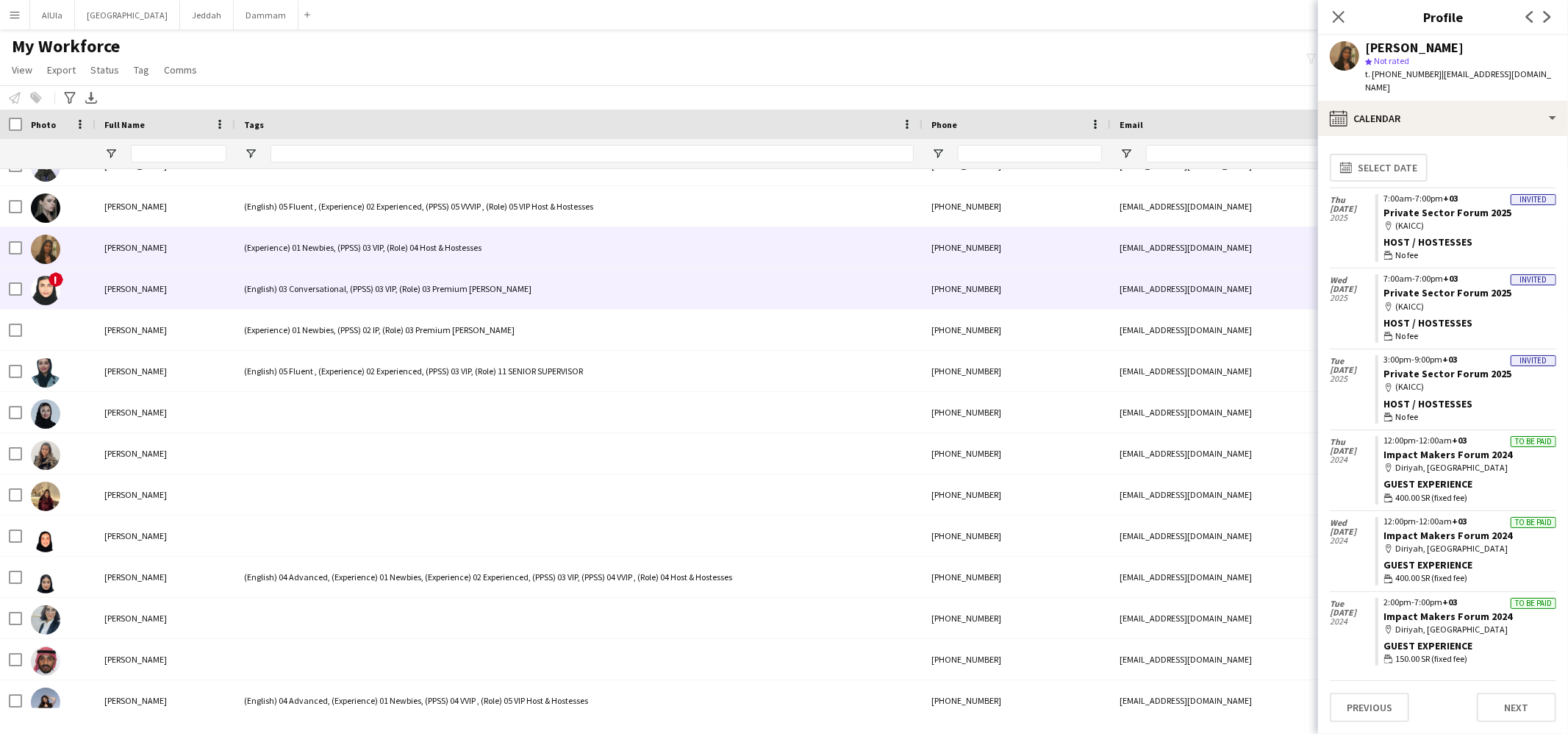
click at [301, 299] on div "(English) 03 Conversational, (PPSS) 03 VIP, (Role) 03 Premium [PERSON_NAME]" at bounding box center [579, 288] width 687 height 40
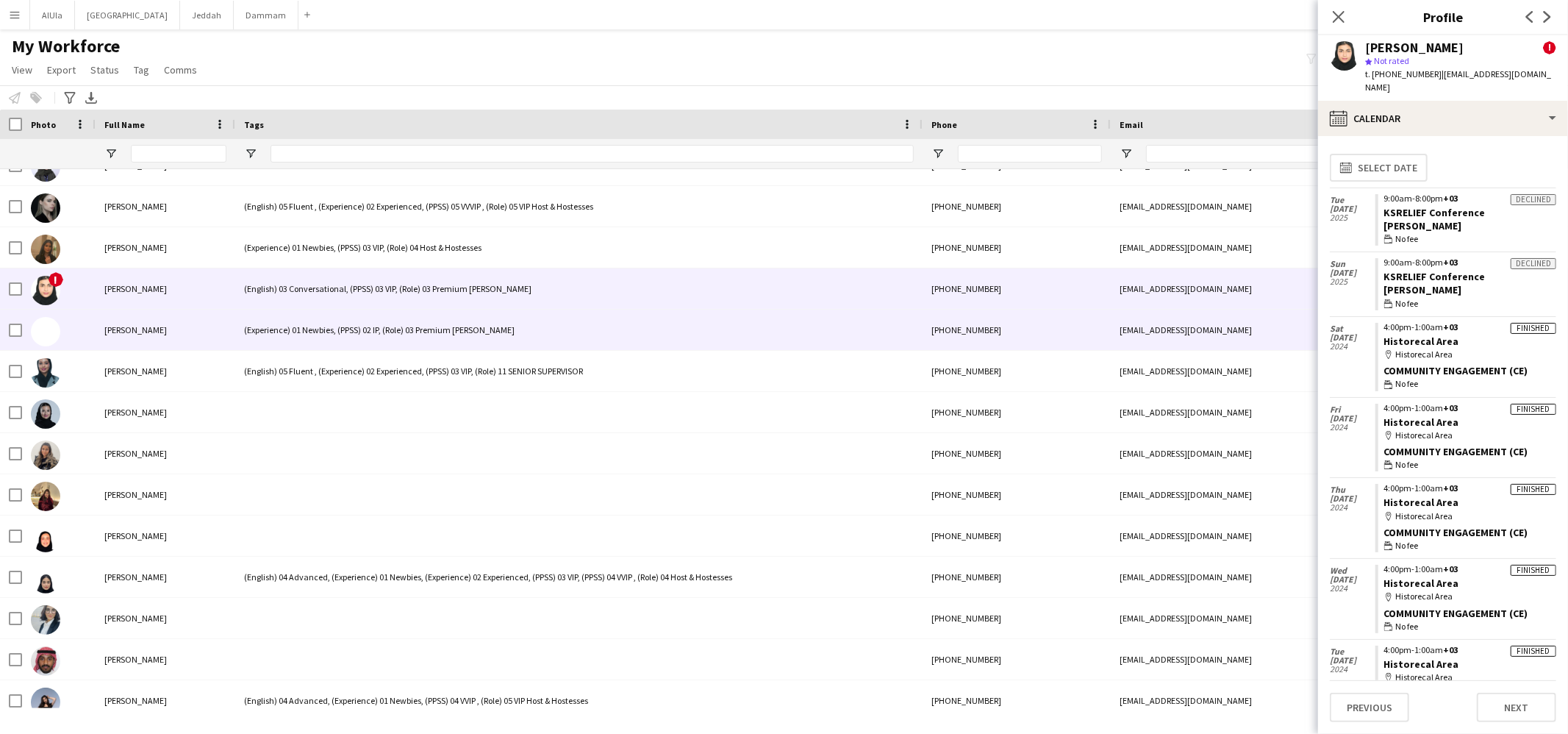
click at [420, 325] on div "(Experience) 01 Newbies, (PPSS) 02 IP, (Role) 03 Premium [PERSON_NAME]" at bounding box center [579, 329] width 687 height 40
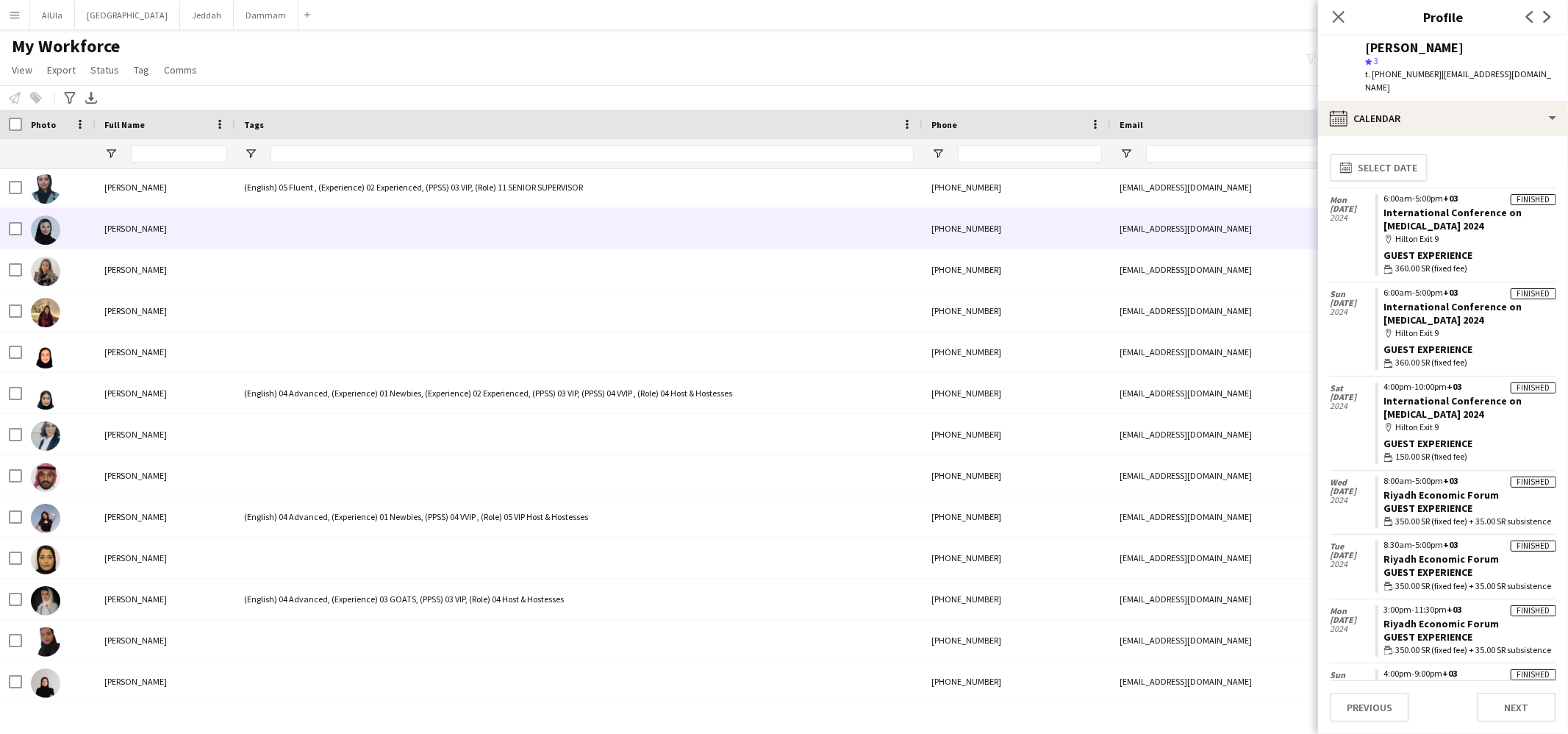
click at [335, 228] on div at bounding box center [579, 227] width 687 height 40
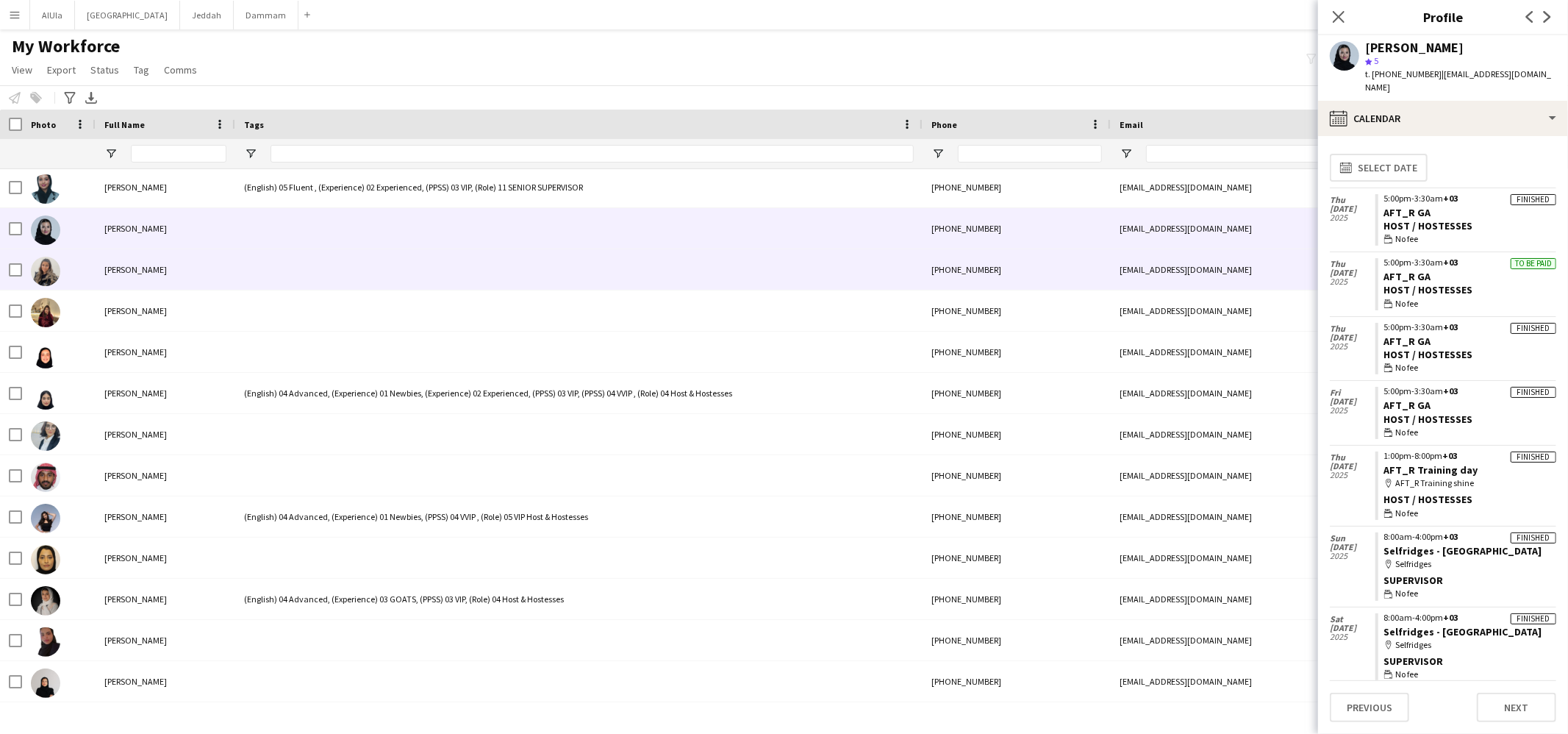
click at [326, 257] on div at bounding box center [579, 269] width 687 height 40
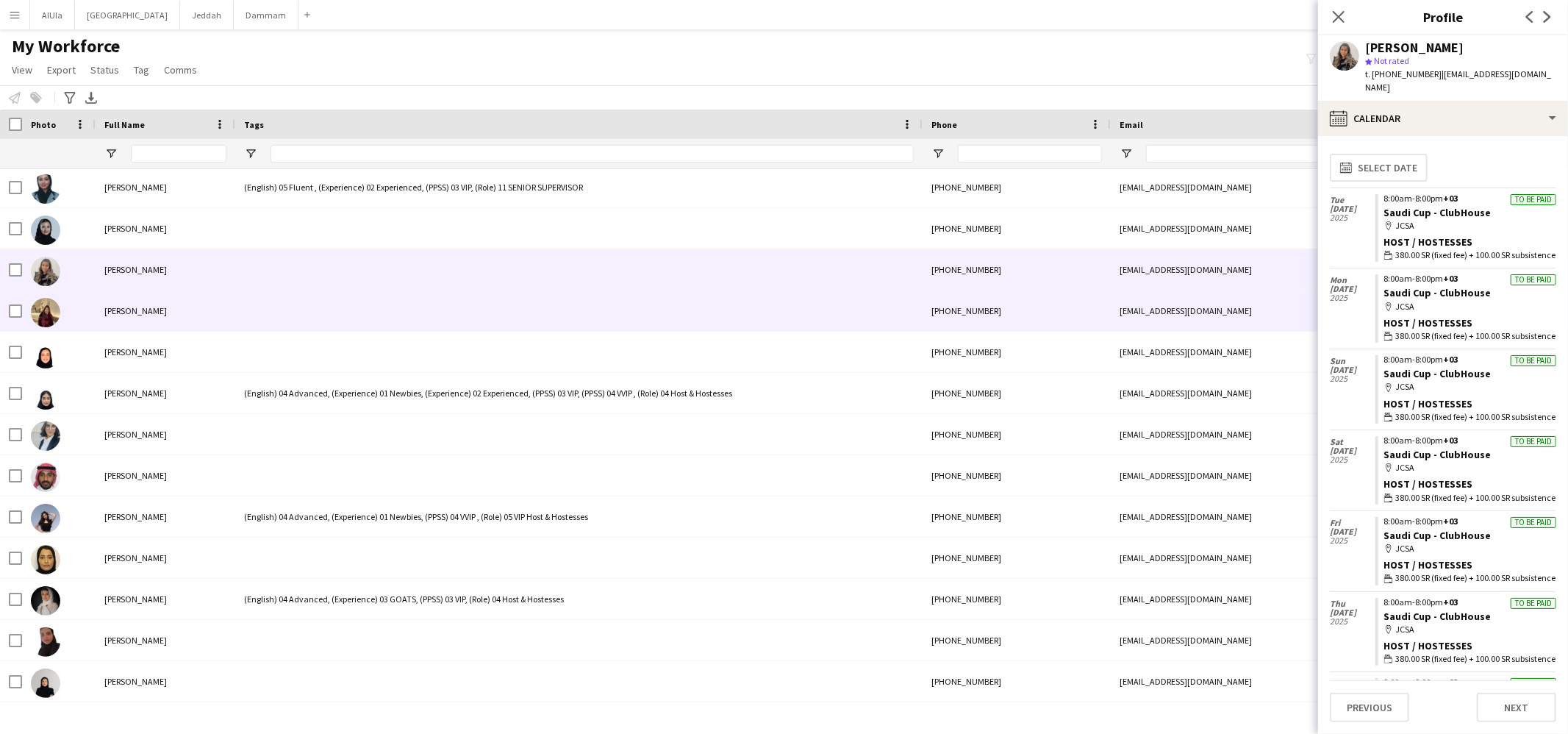
click at [309, 312] on div at bounding box center [579, 310] width 687 height 40
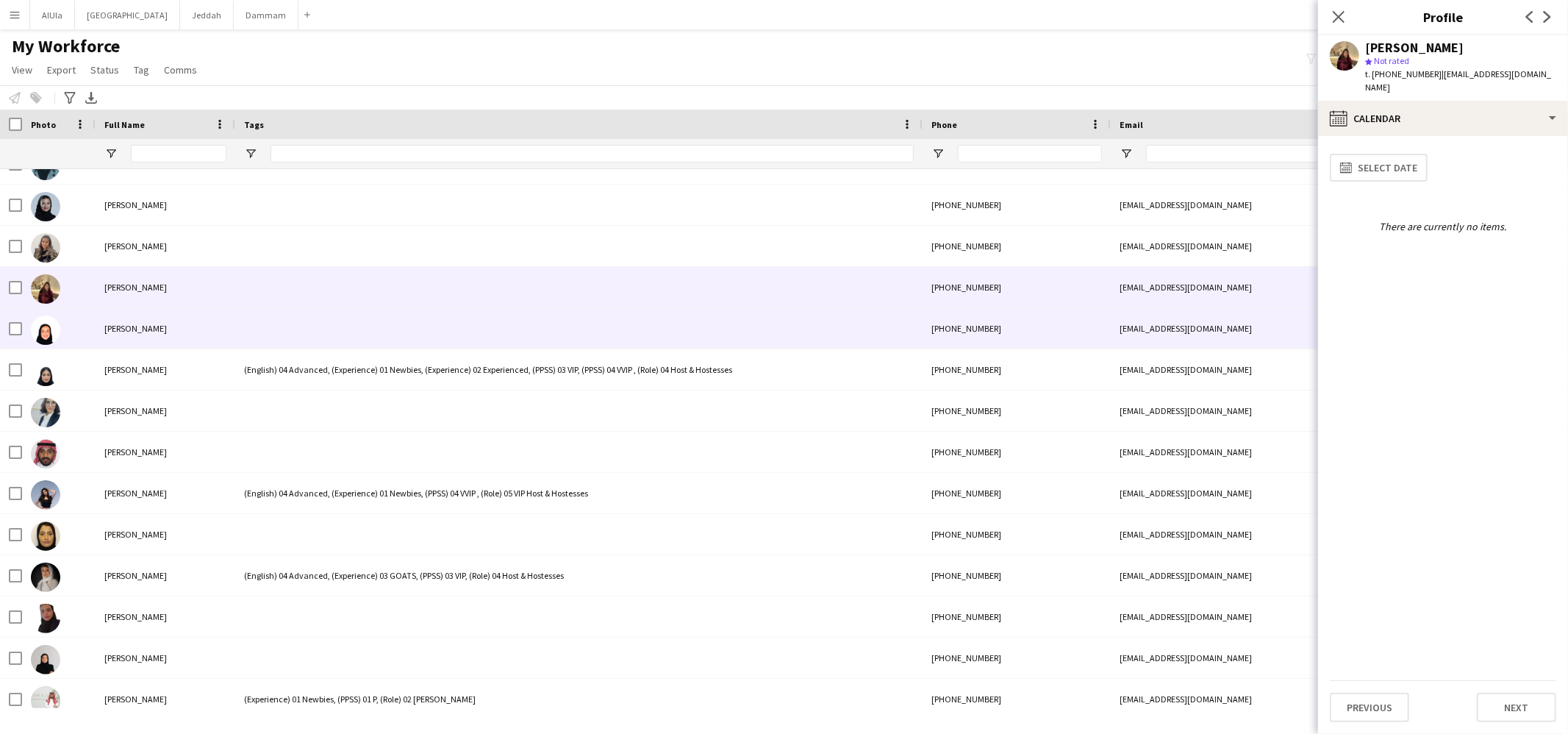
click at [352, 326] on div at bounding box center [579, 328] width 687 height 40
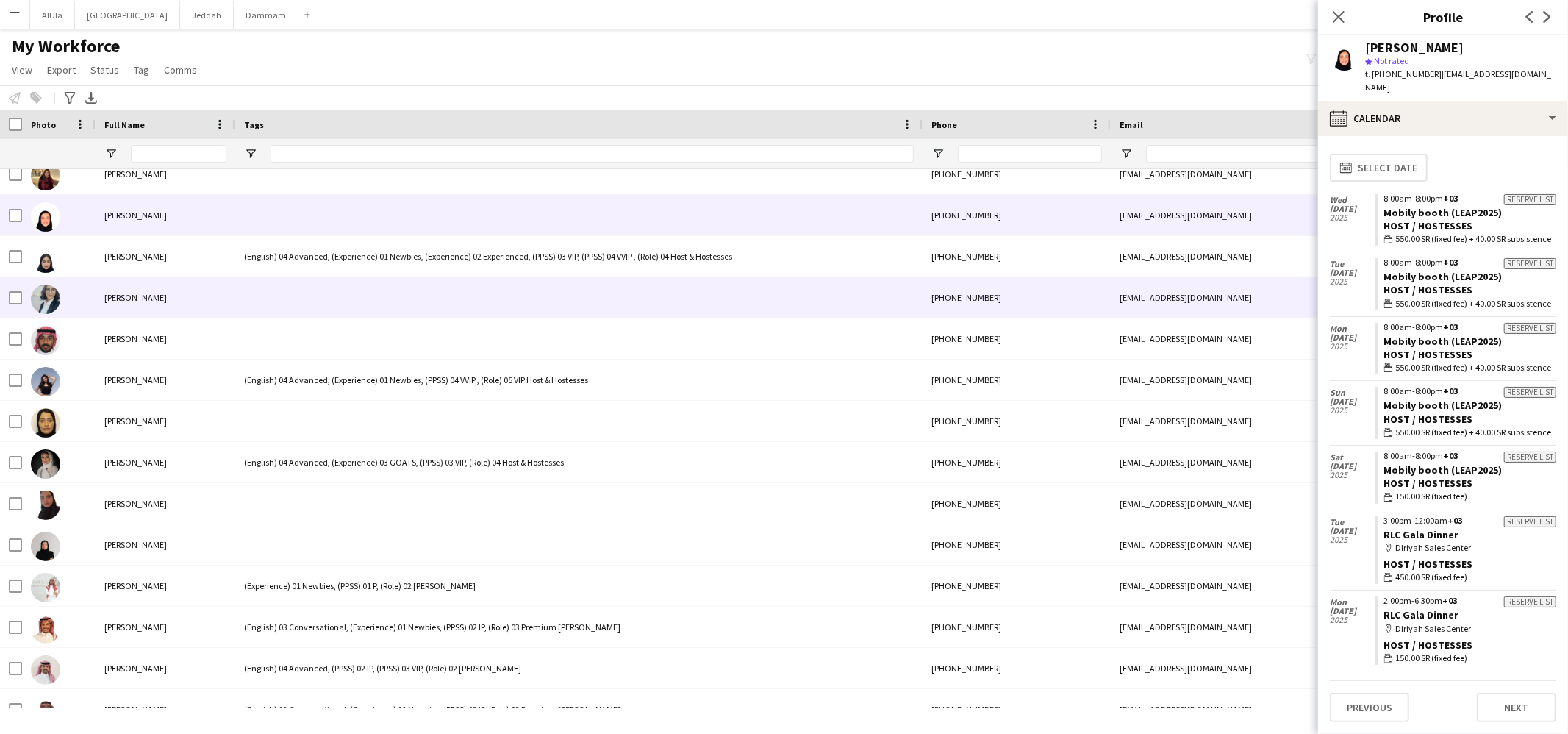
click at [357, 290] on div at bounding box center [579, 297] width 687 height 40
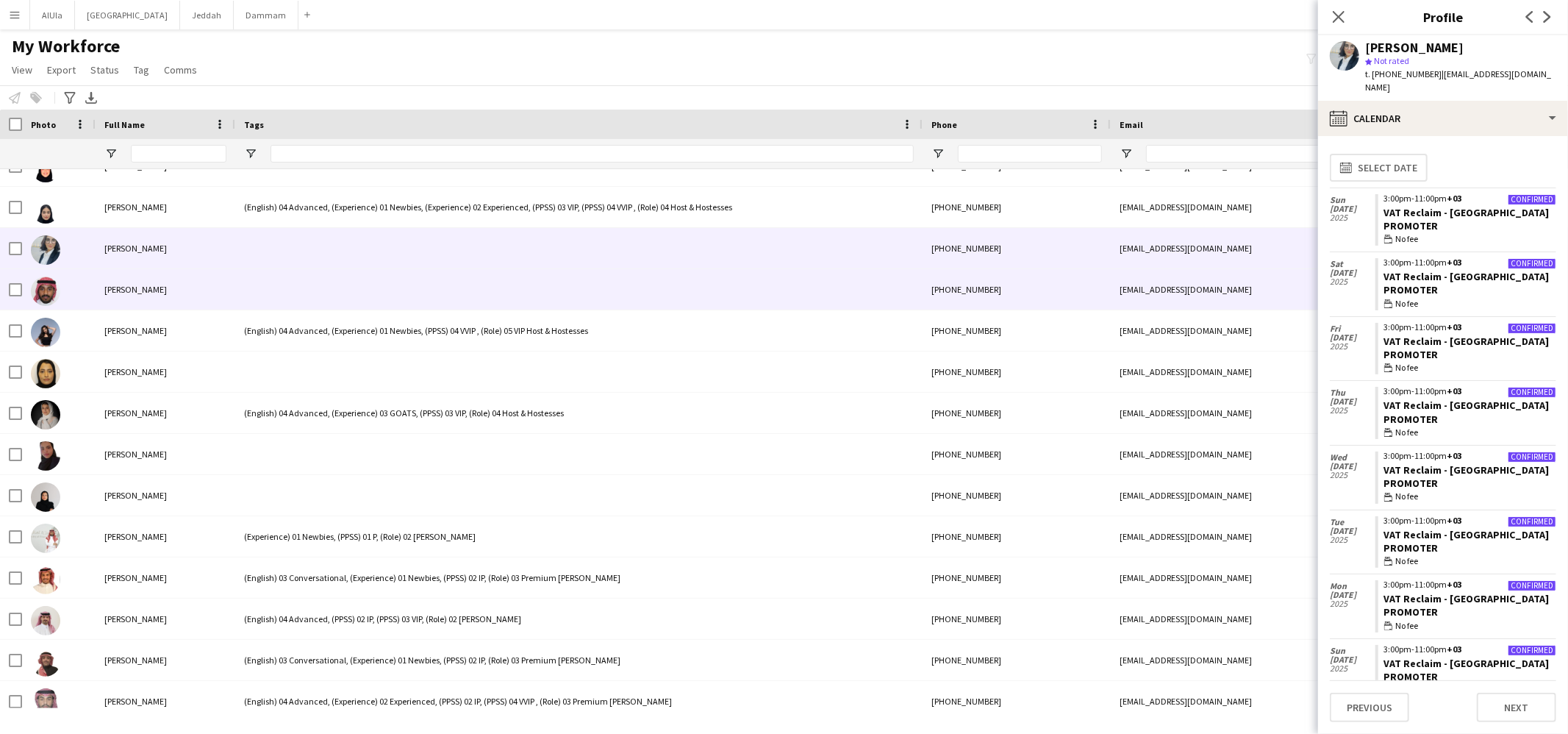
click at [353, 294] on div at bounding box center [579, 289] width 687 height 40
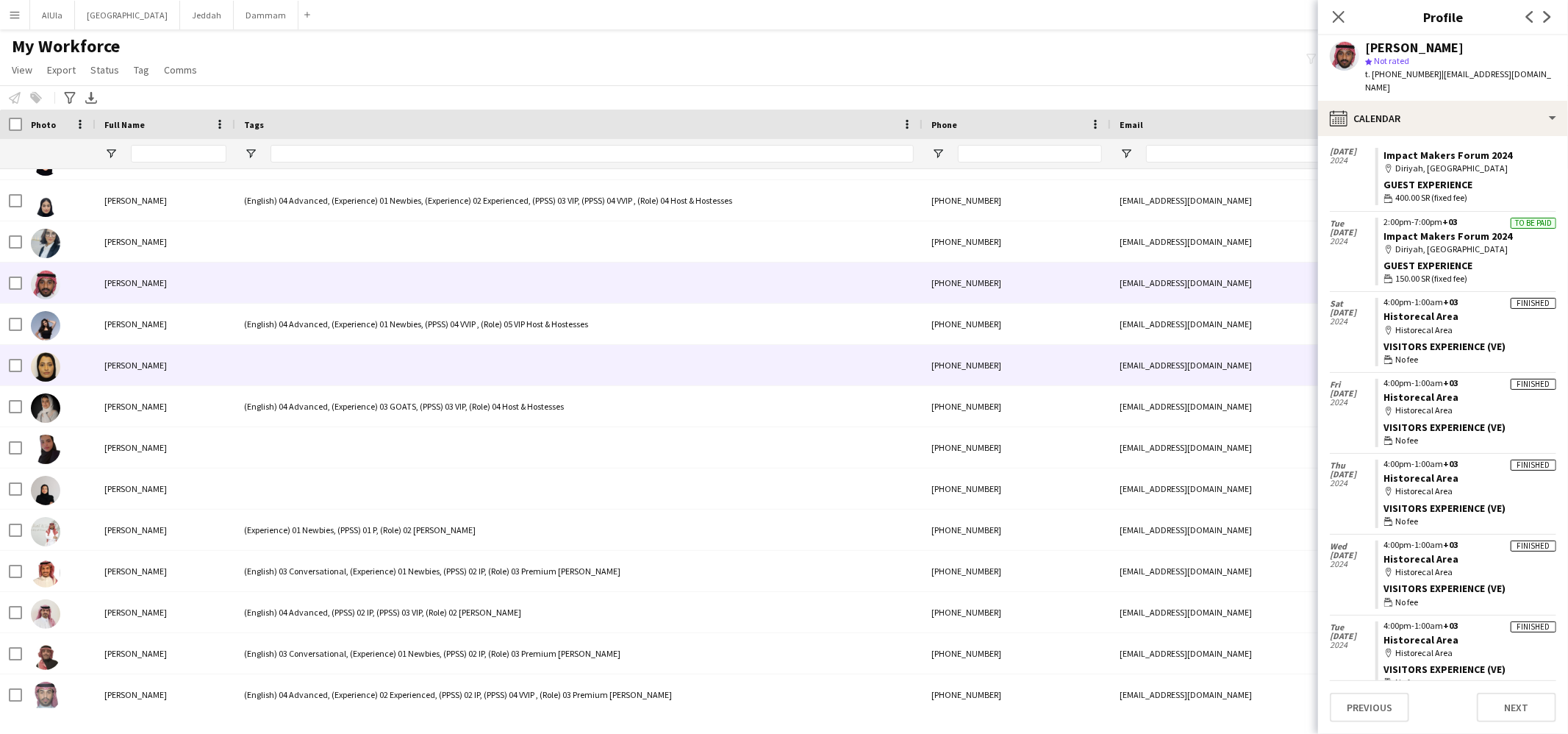
click at [393, 359] on div at bounding box center [579, 365] width 687 height 40
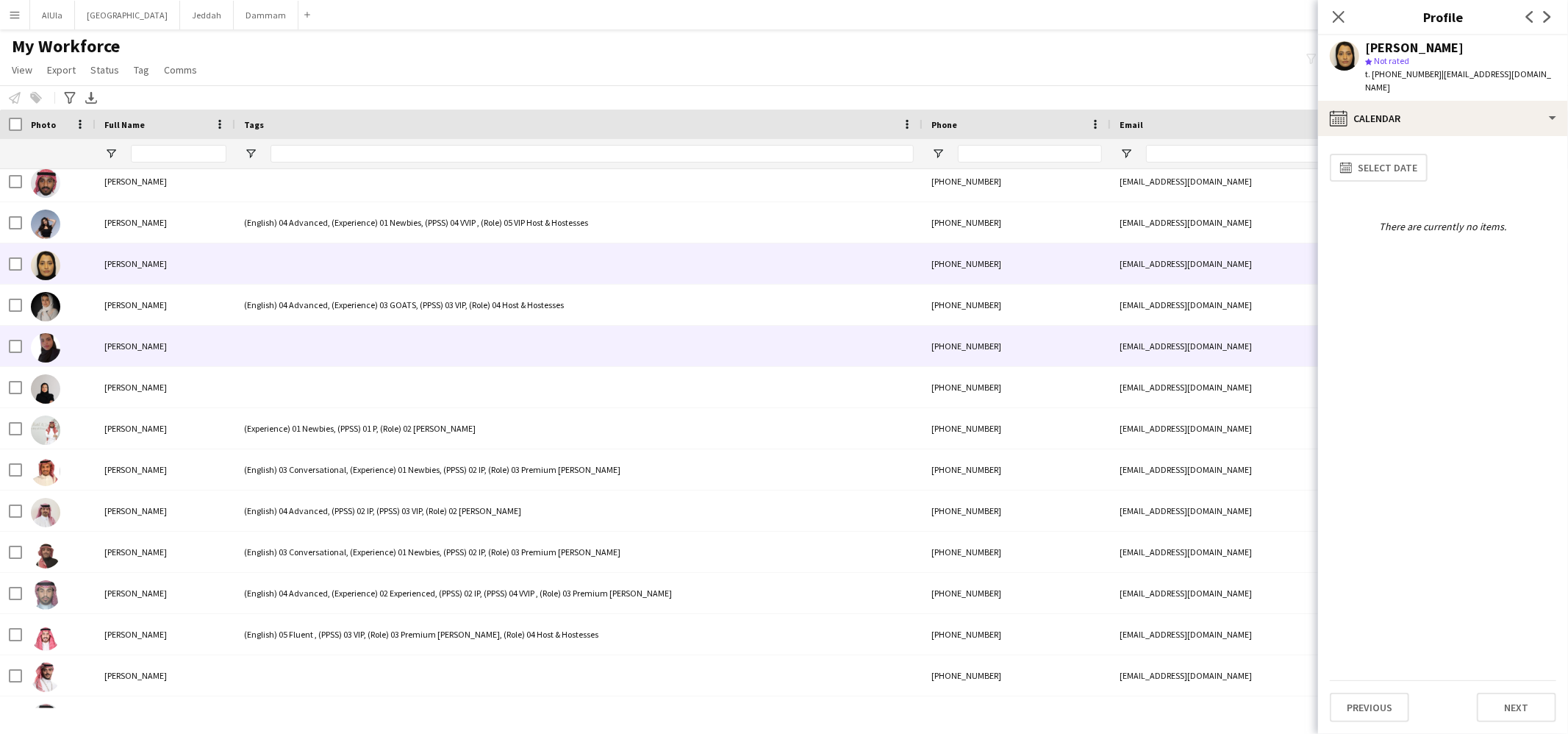
click at [326, 331] on div at bounding box center [579, 345] width 687 height 40
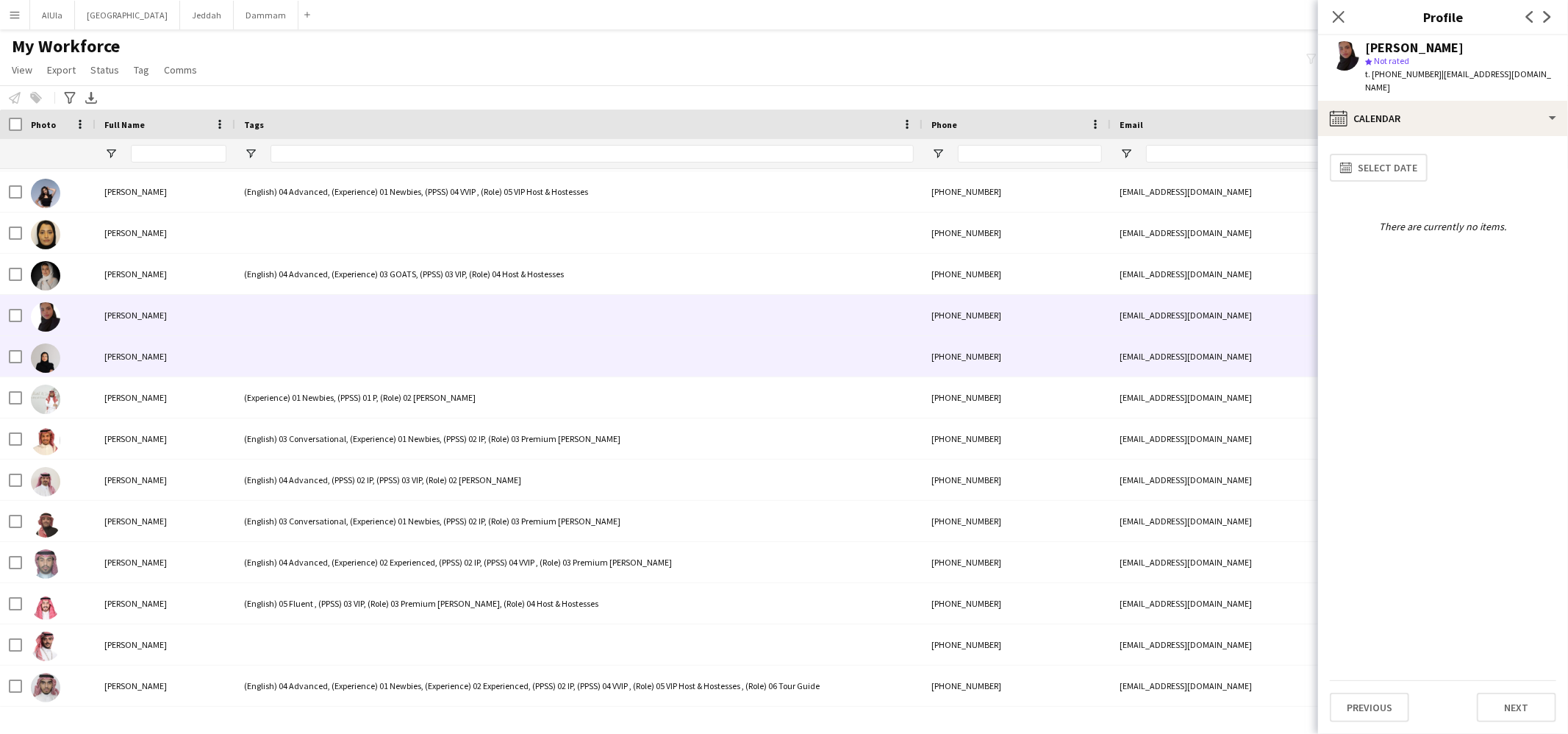
click at [328, 345] on div at bounding box center [579, 356] width 687 height 40
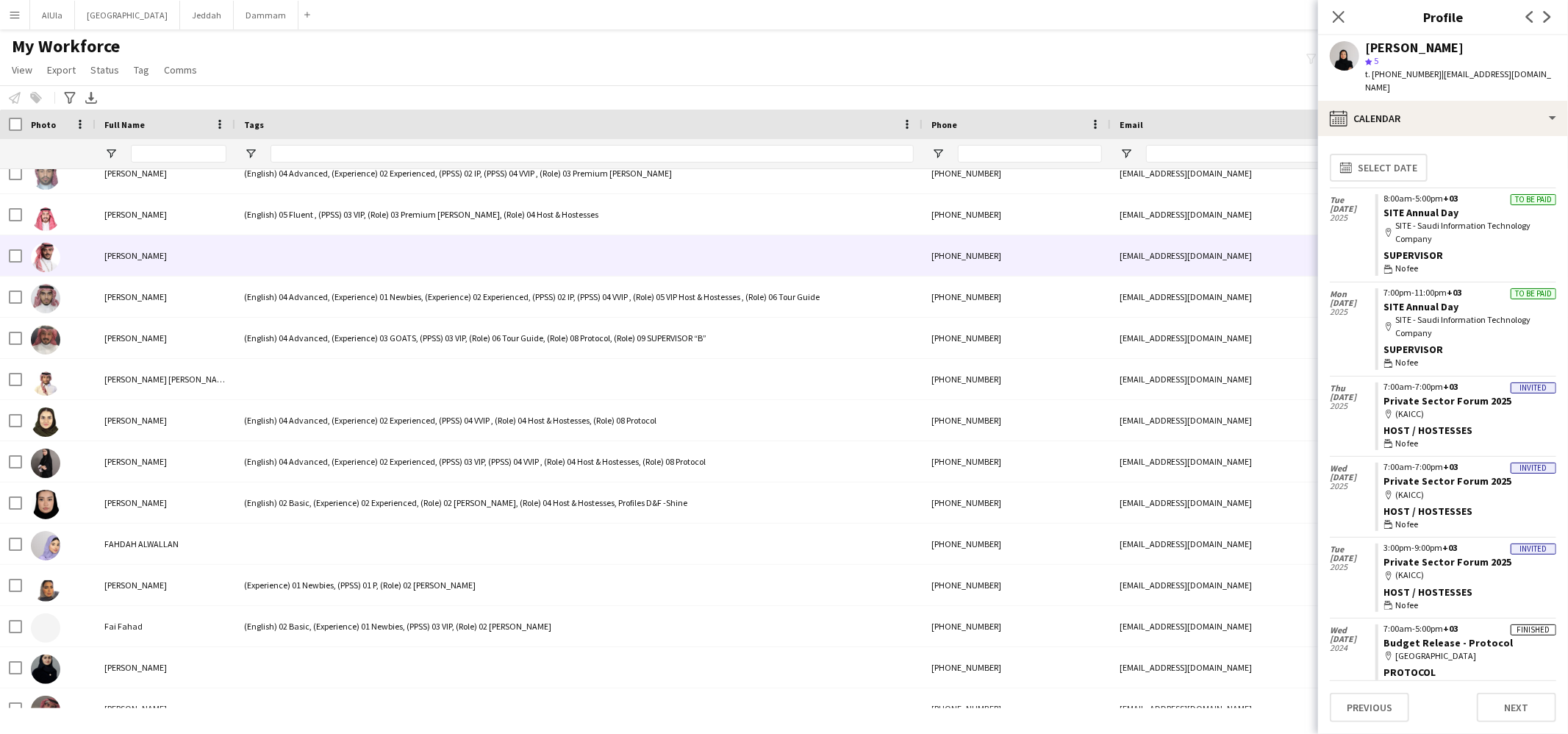
click at [332, 250] on div at bounding box center [579, 255] width 687 height 40
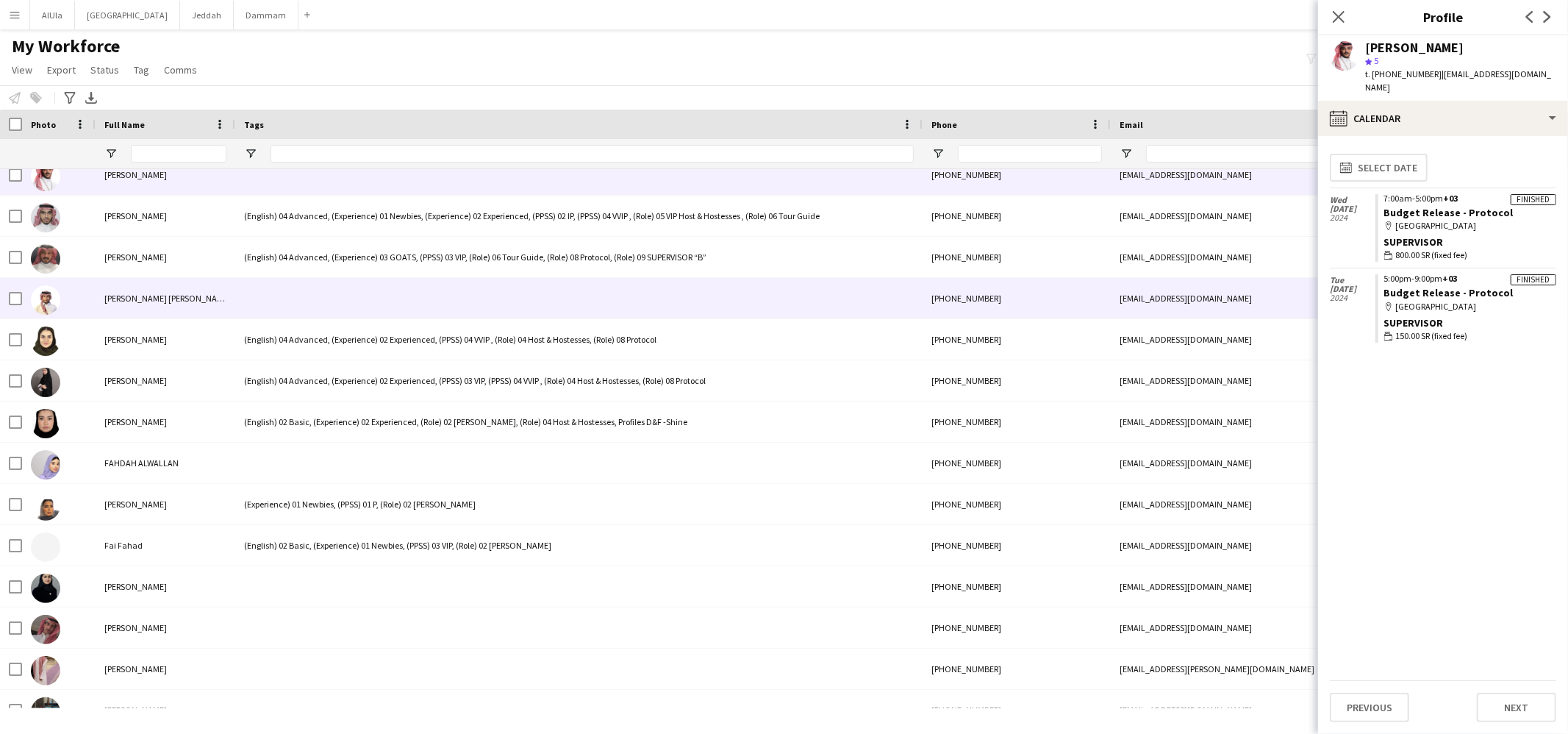
click at [319, 287] on div at bounding box center [579, 298] width 687 height 40
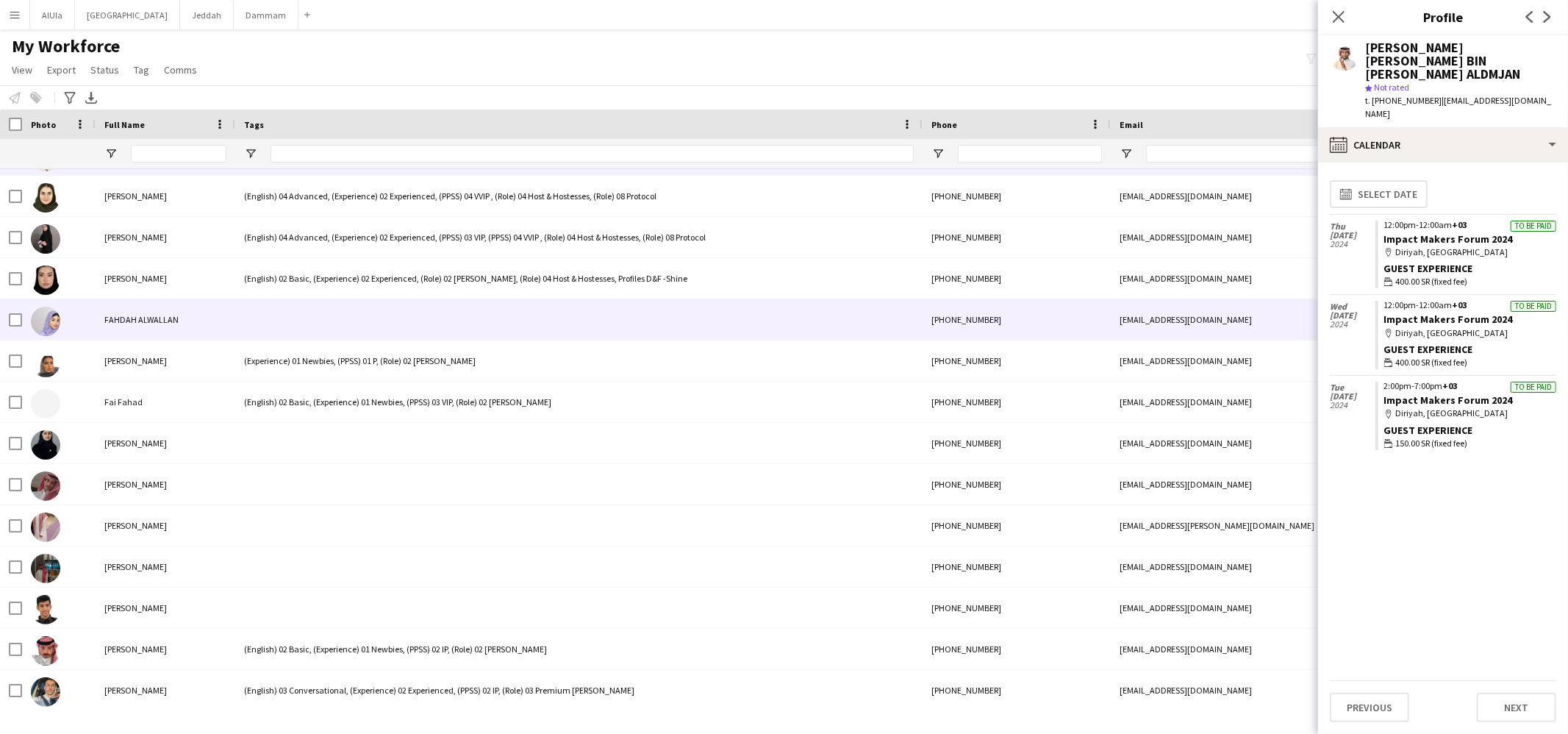
click at [318, 317] on div at bounding box center [579, 319] width 687 height 40
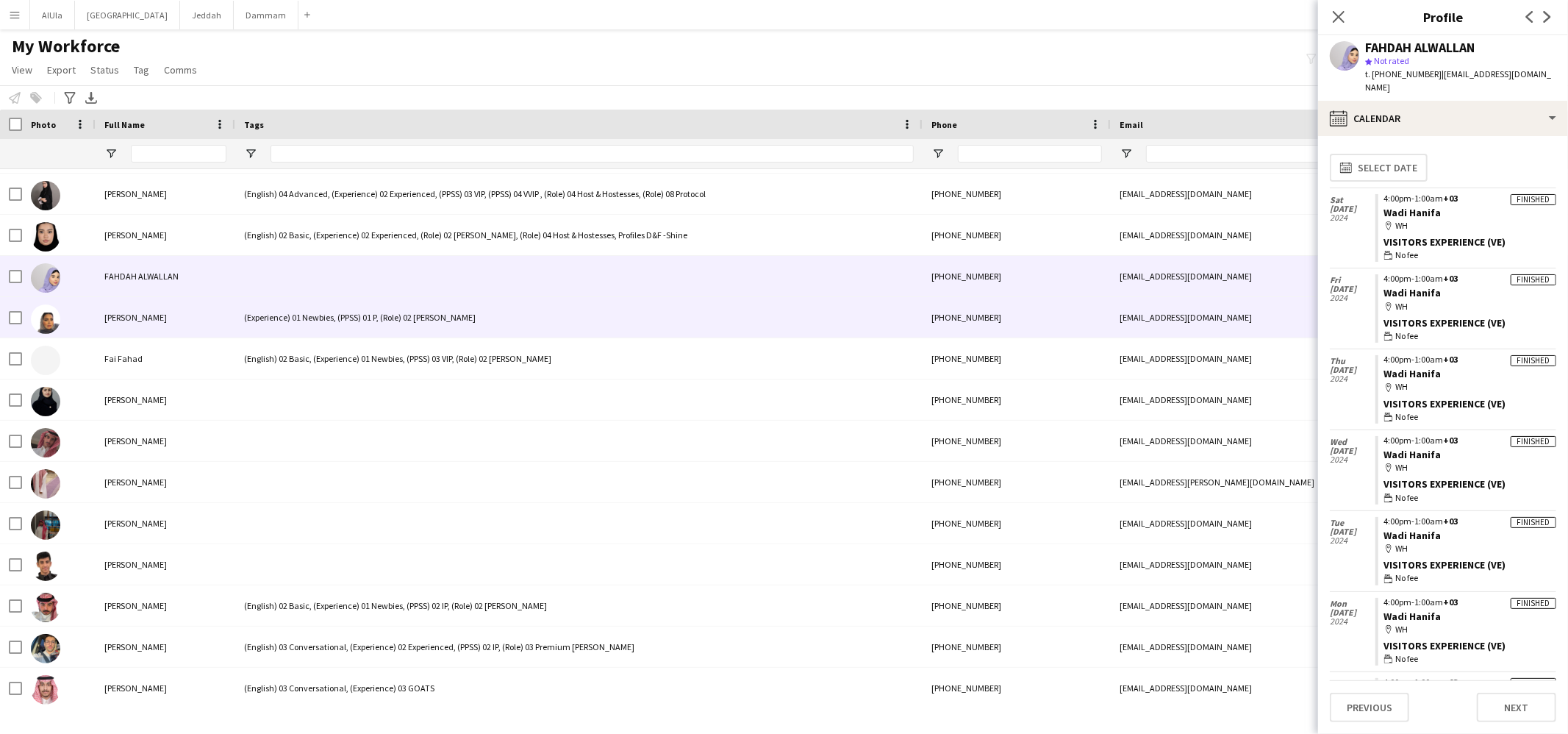
click at [321, 321] on div "(Experience) 01 Newbies, (PPSS) 01 P, (Role) 02 [PERSON_NAME]" at bounding box center [579, 317] width 687 height 40
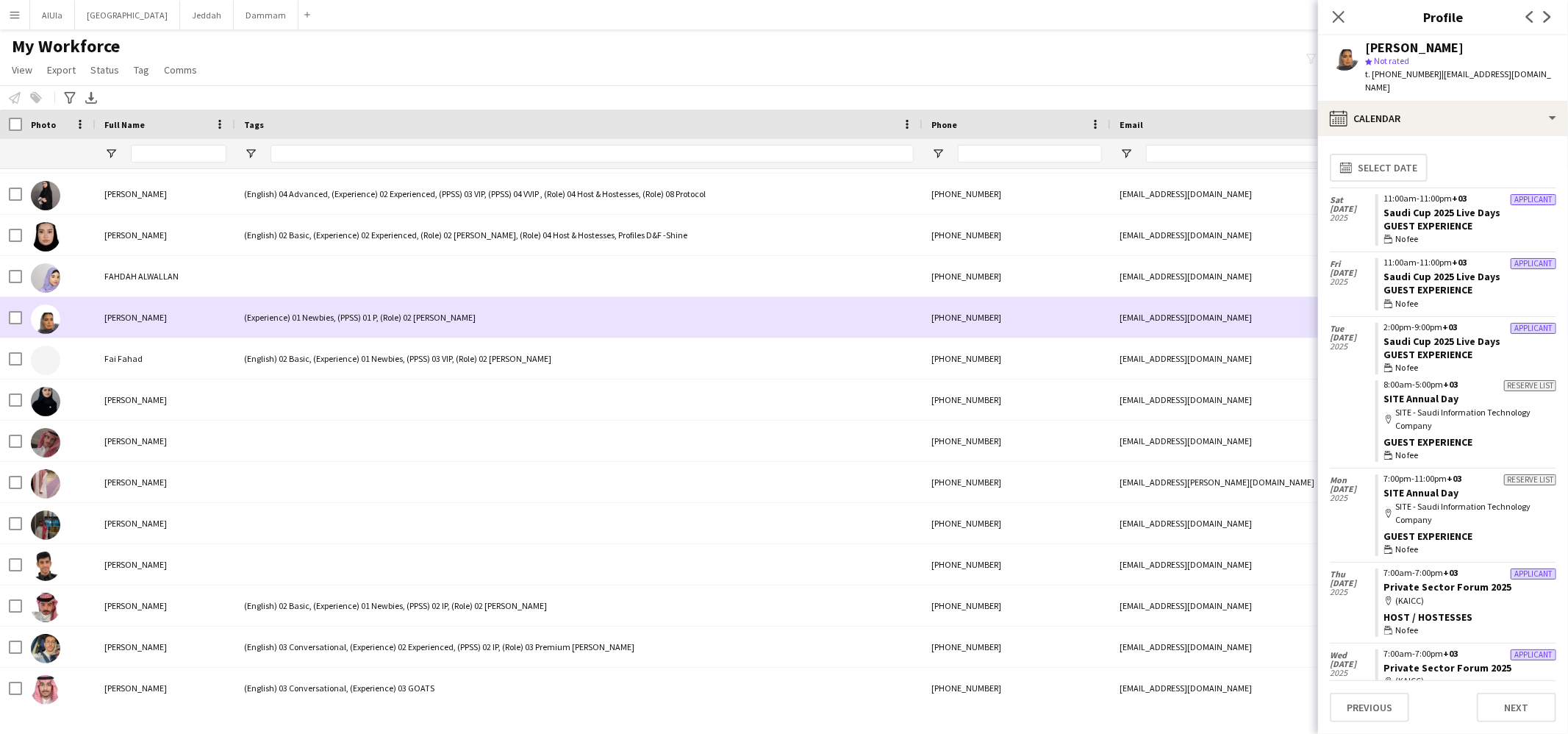
click at [368, 315] on div "(Experience) 01 Newbies, (PPSS) 01 P, (Role) 02 [PERSON_NAME]" at bounding box center [579, 317] width 687 height 40
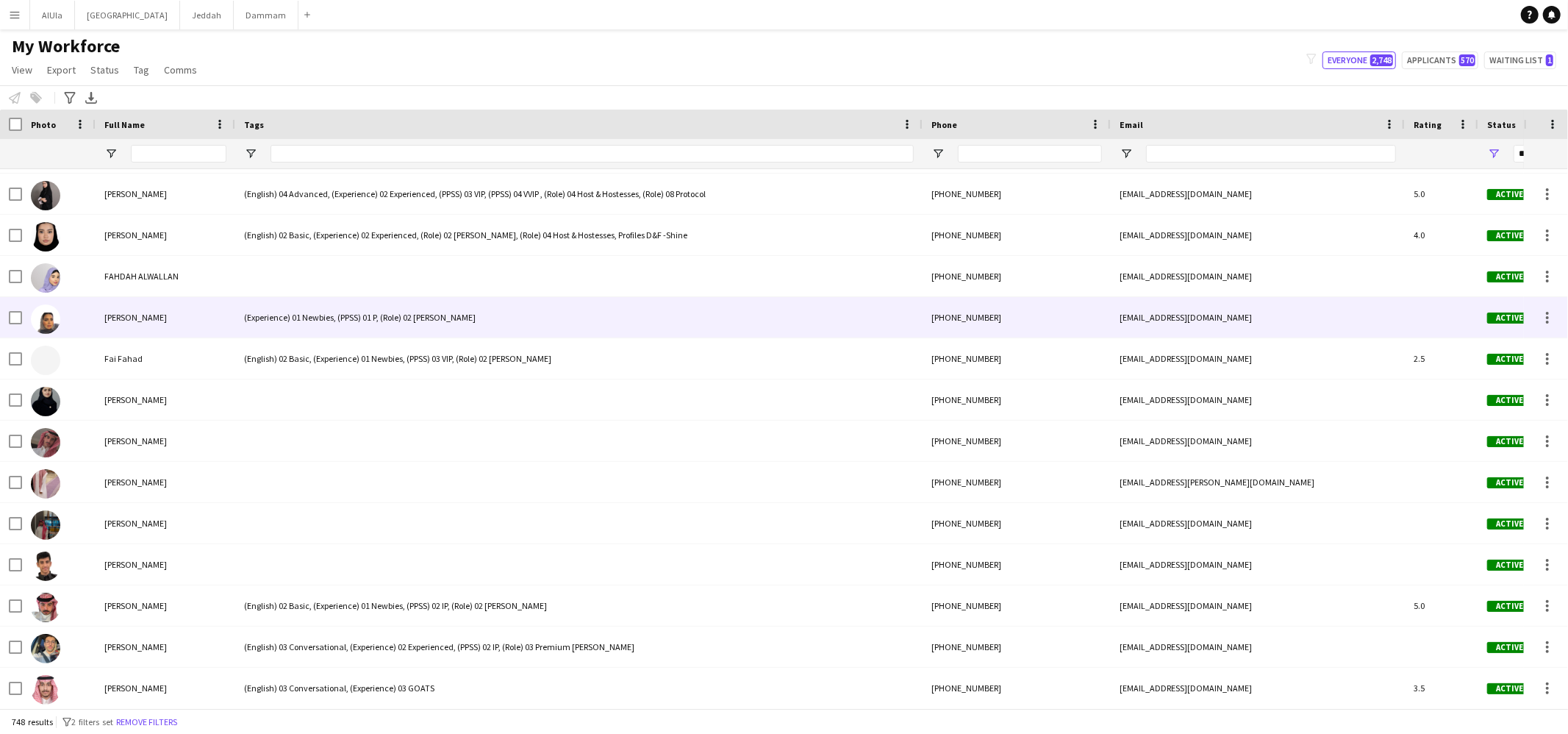
click at [368, 313] on div "(Experience) 01 Newbies, (PPSS) 01 P, (Role) 02 [PERSON_NAME]" at bounding box center [579, 317] width 687 height 40
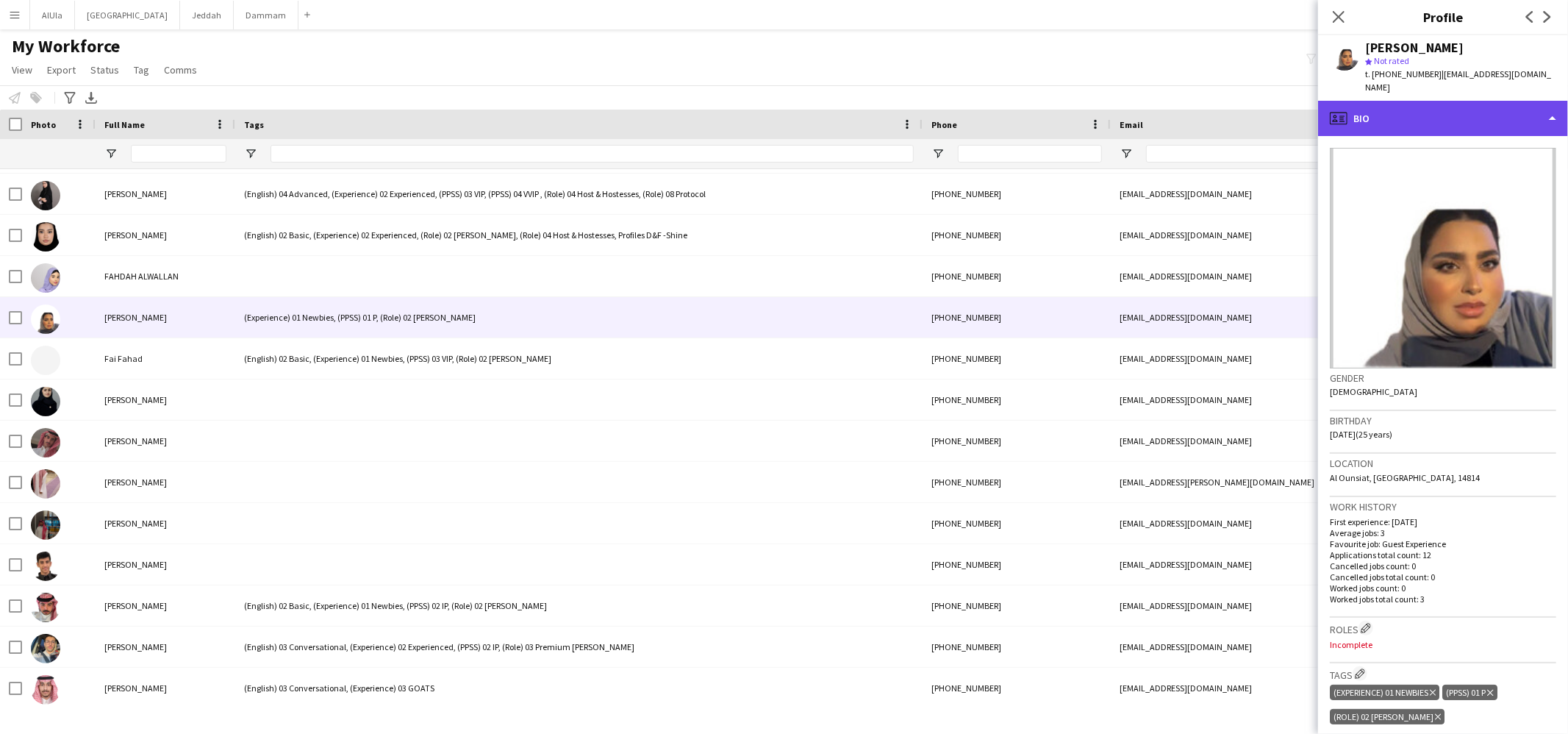
click at [1441, 110] on div "profile Bio" at bounding box center [1444, 118] width 250 height 35
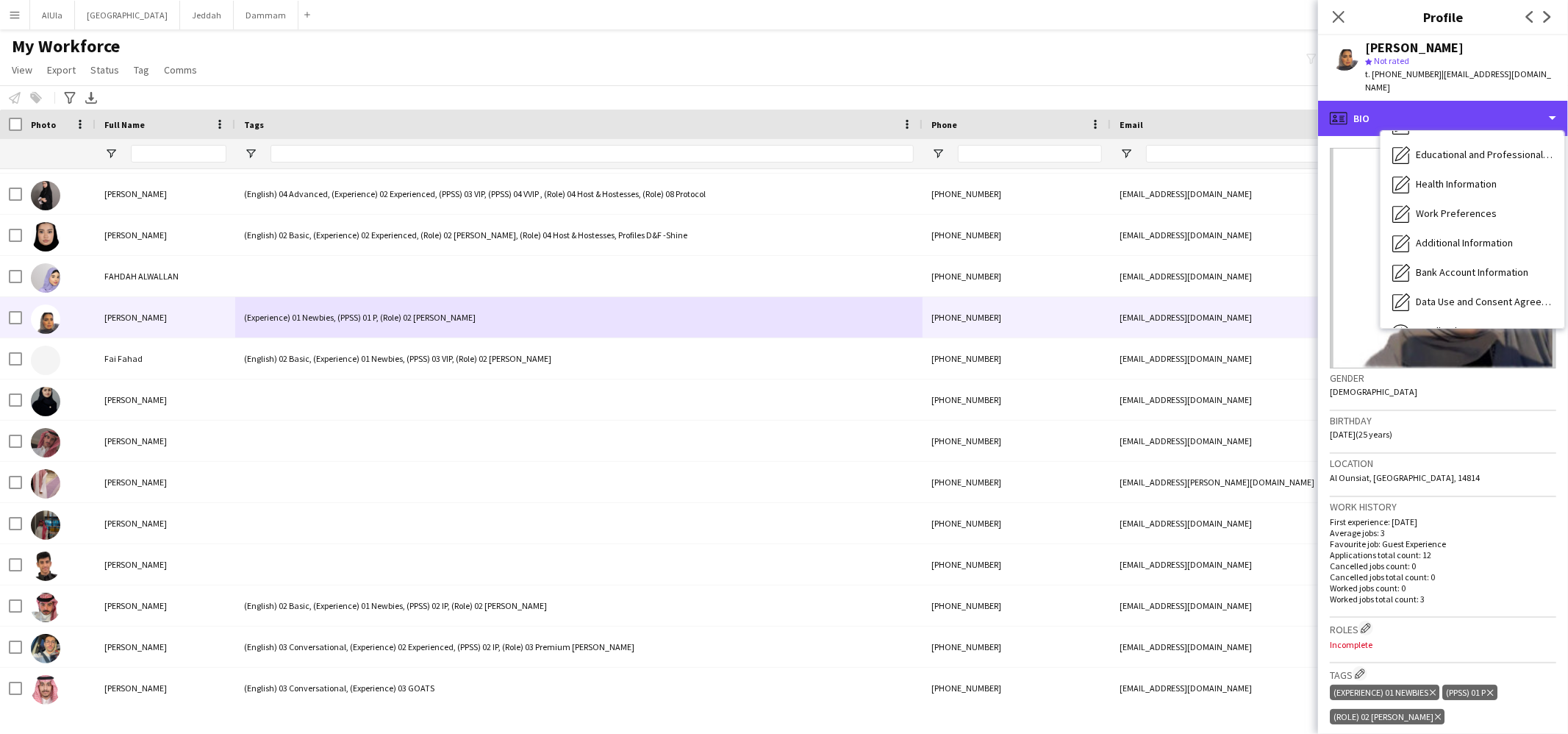
scroll to position [167, 0]
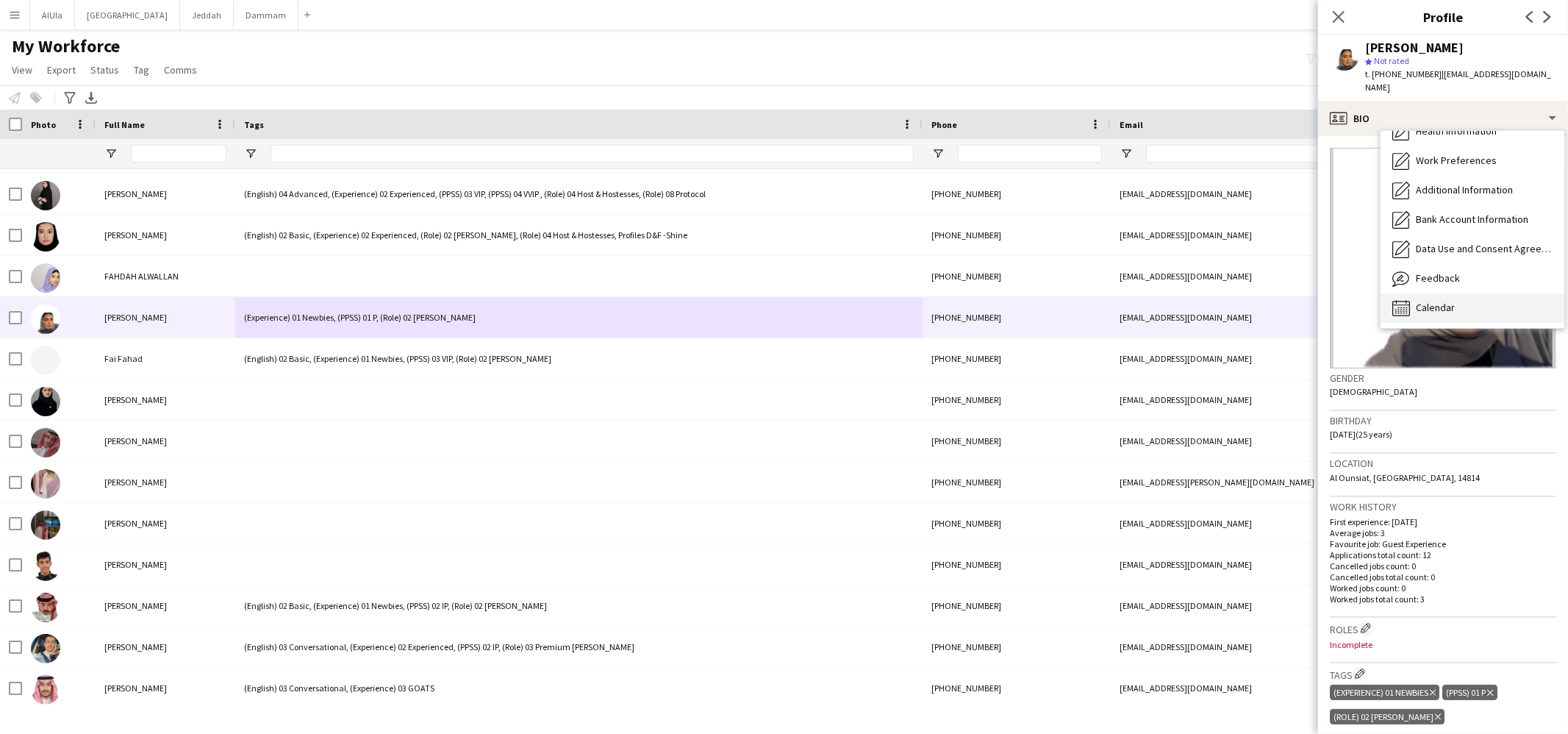
click at [1426, 301] on span "Calendar" at bounding box center [1435, 308] width 39 height 13
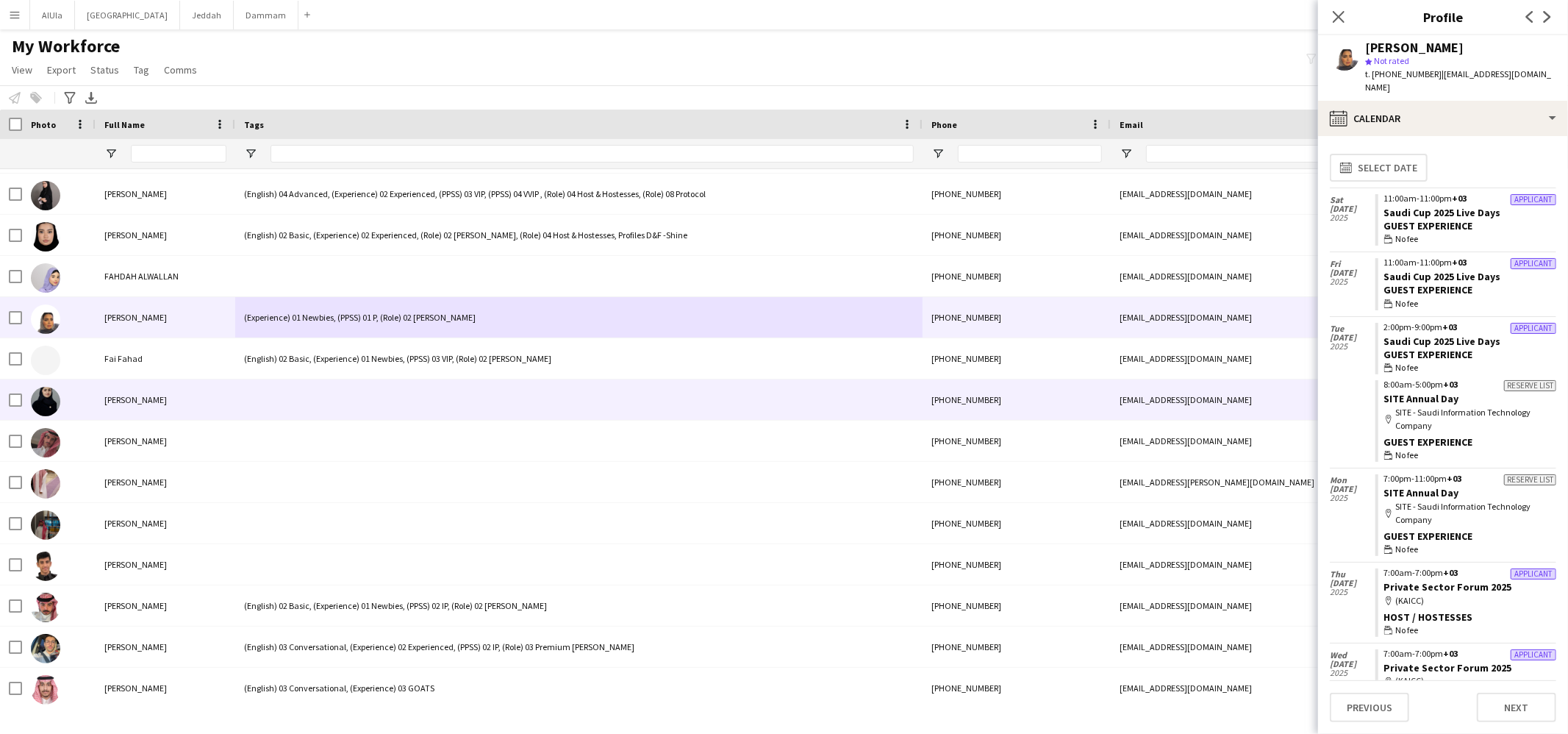
click at [343, 403] on div at bounding box center [579, 399] width 687 height 40
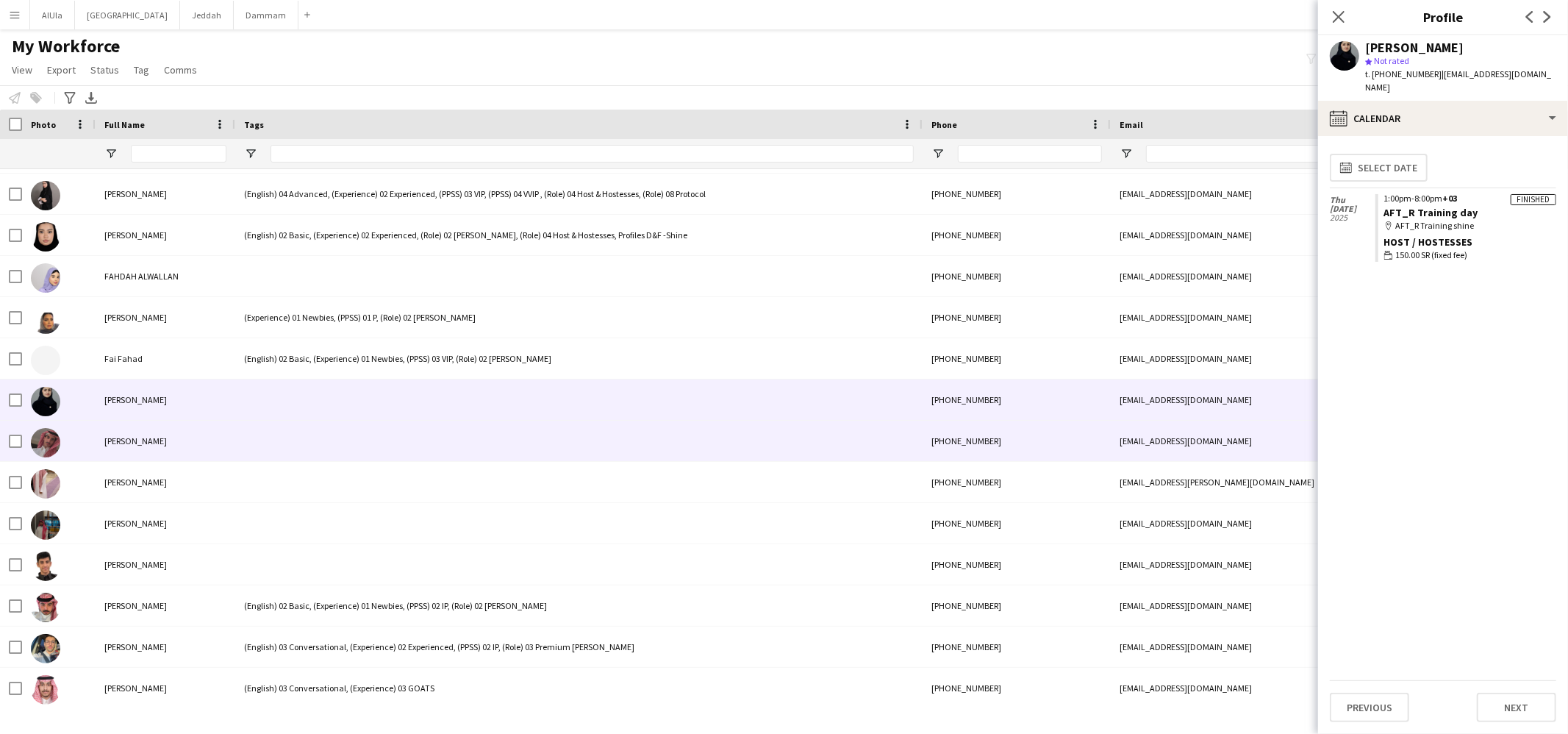
click at [350, 445] on div at bounding box center [579, 440] width 687 height 40
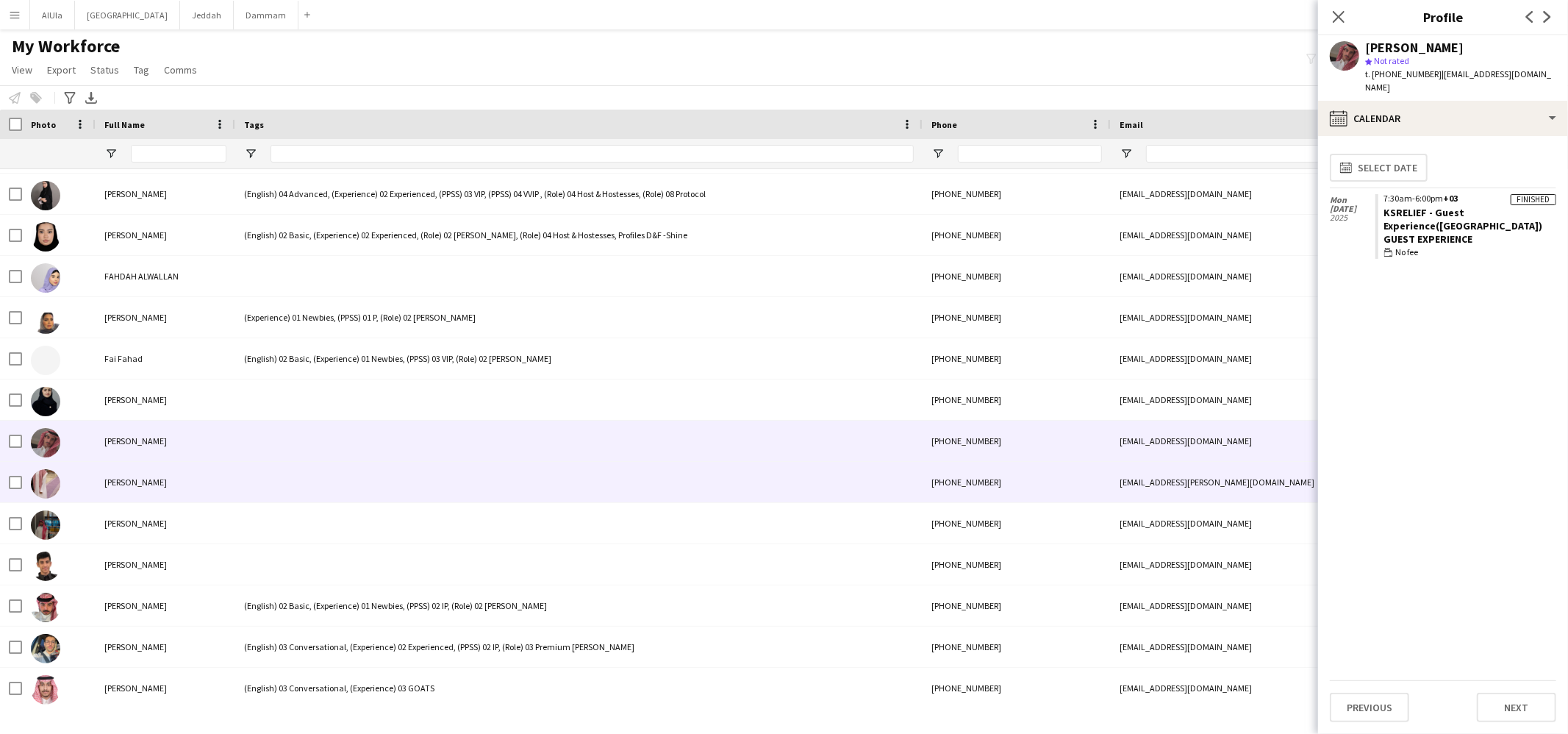
click at [335, 467] on div at bounding box center [579, 481] width 687 height 40
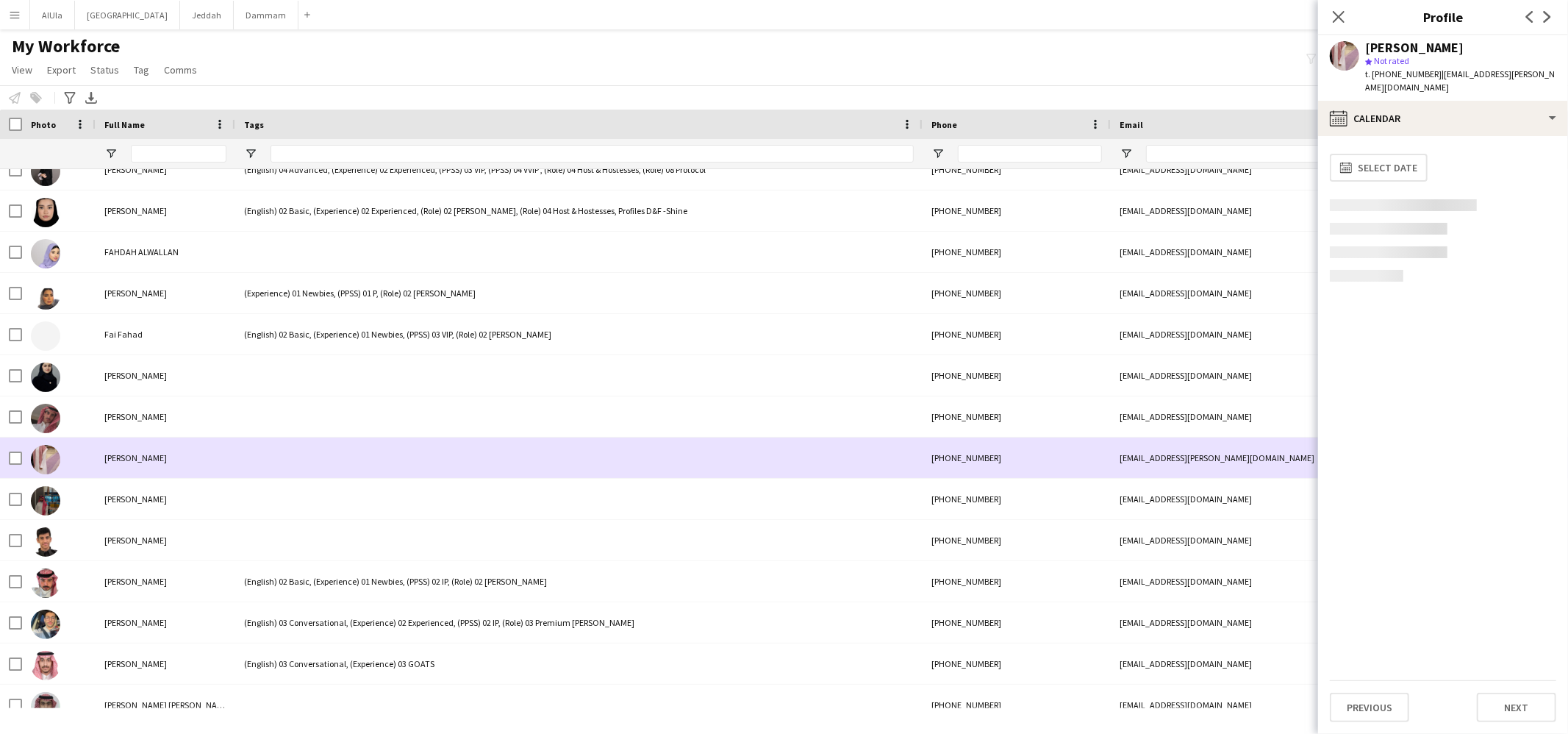
scroll to position [8518, 0]
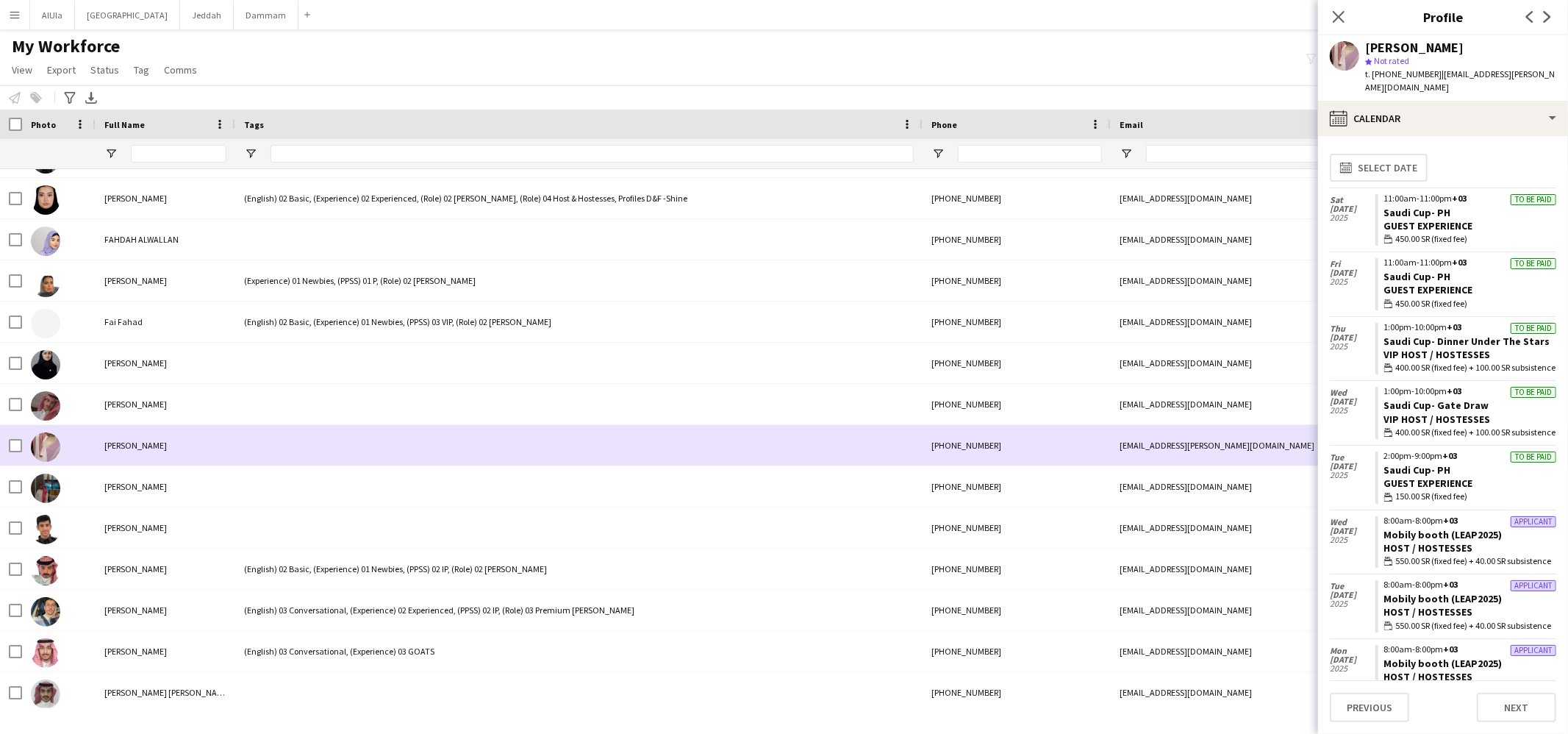
click at [326, 465] on div at bounding box center [579, 445] width 687 height 40
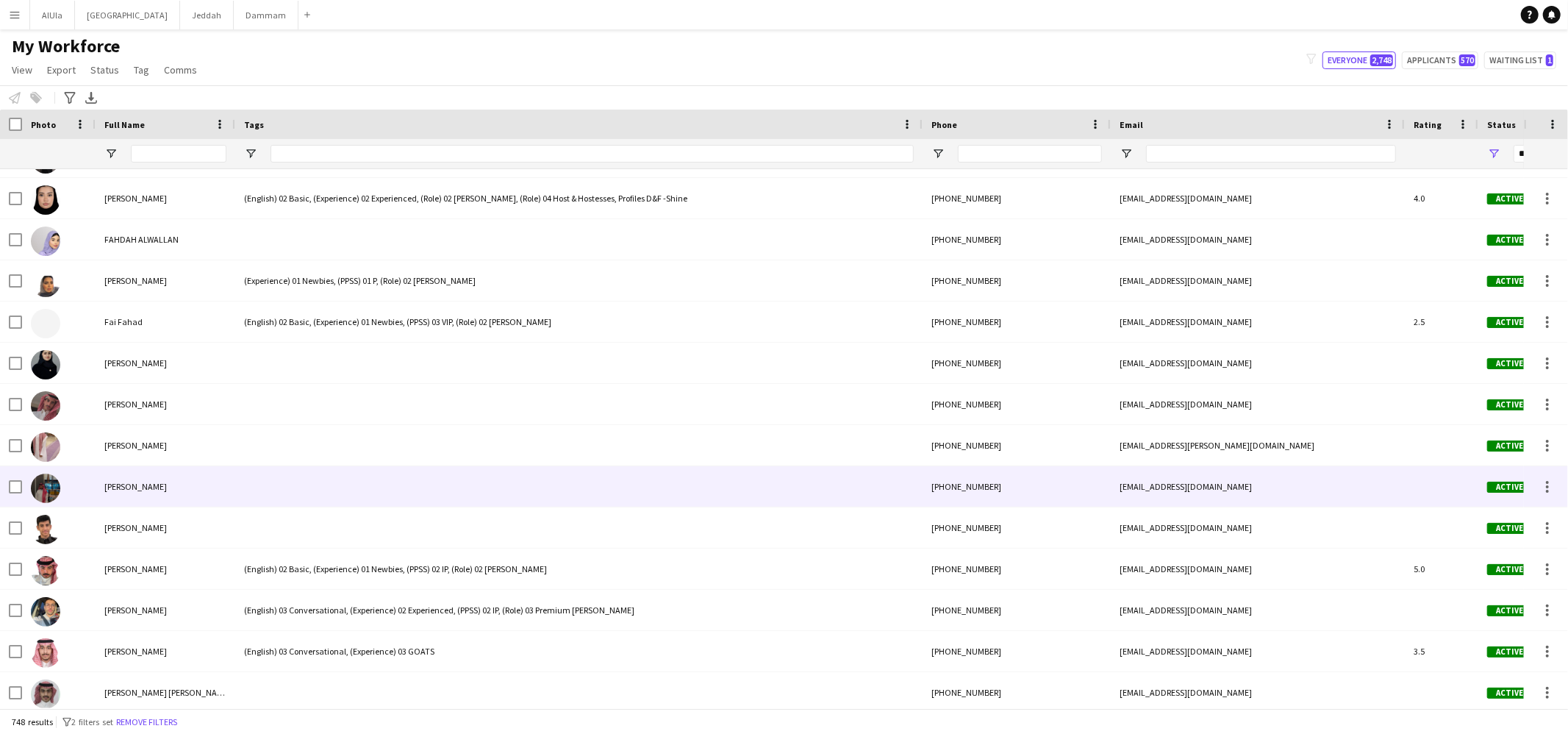
scroll to position [8574, 0]
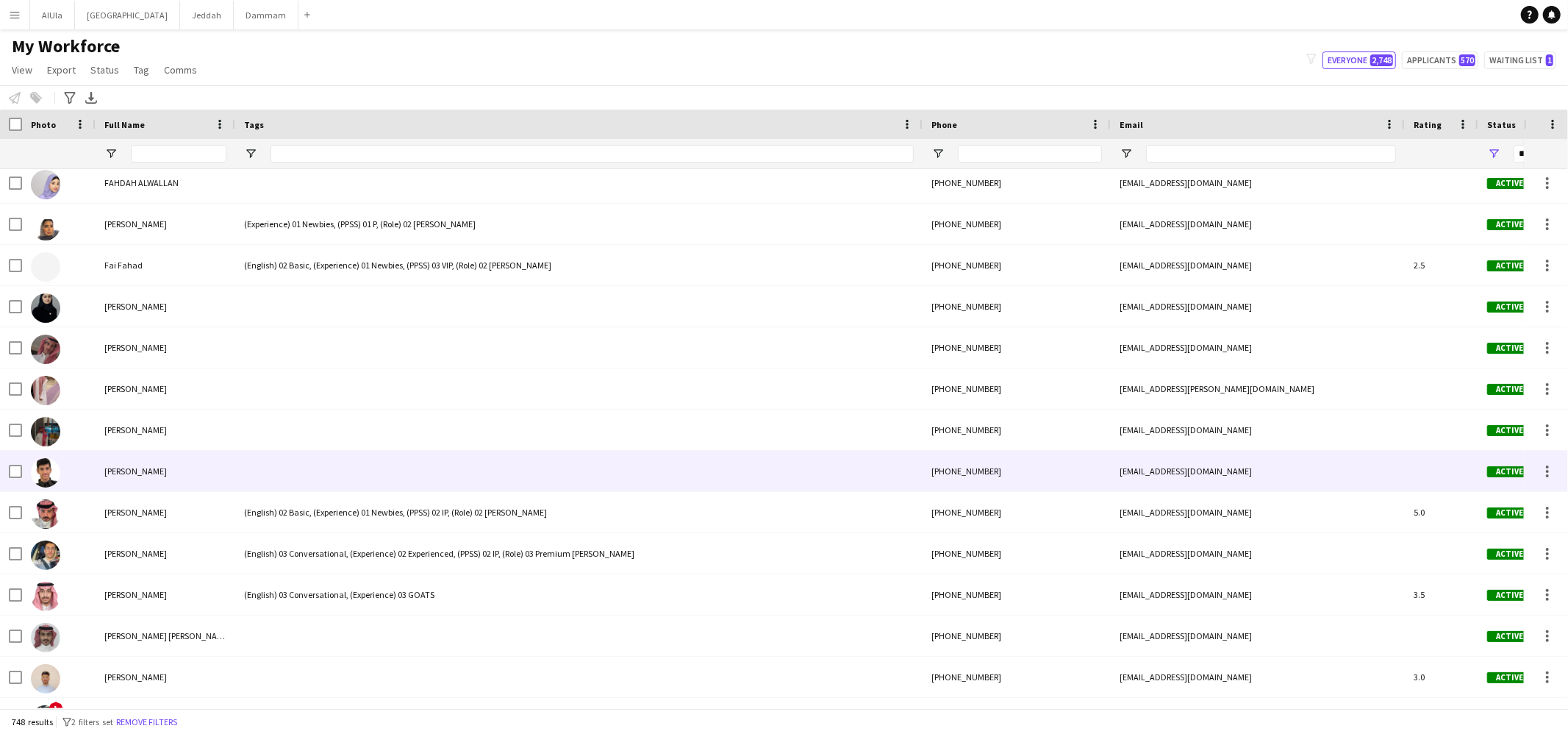
click at [308, 466] on div at bounding box center [579, 471] width 687 height 40
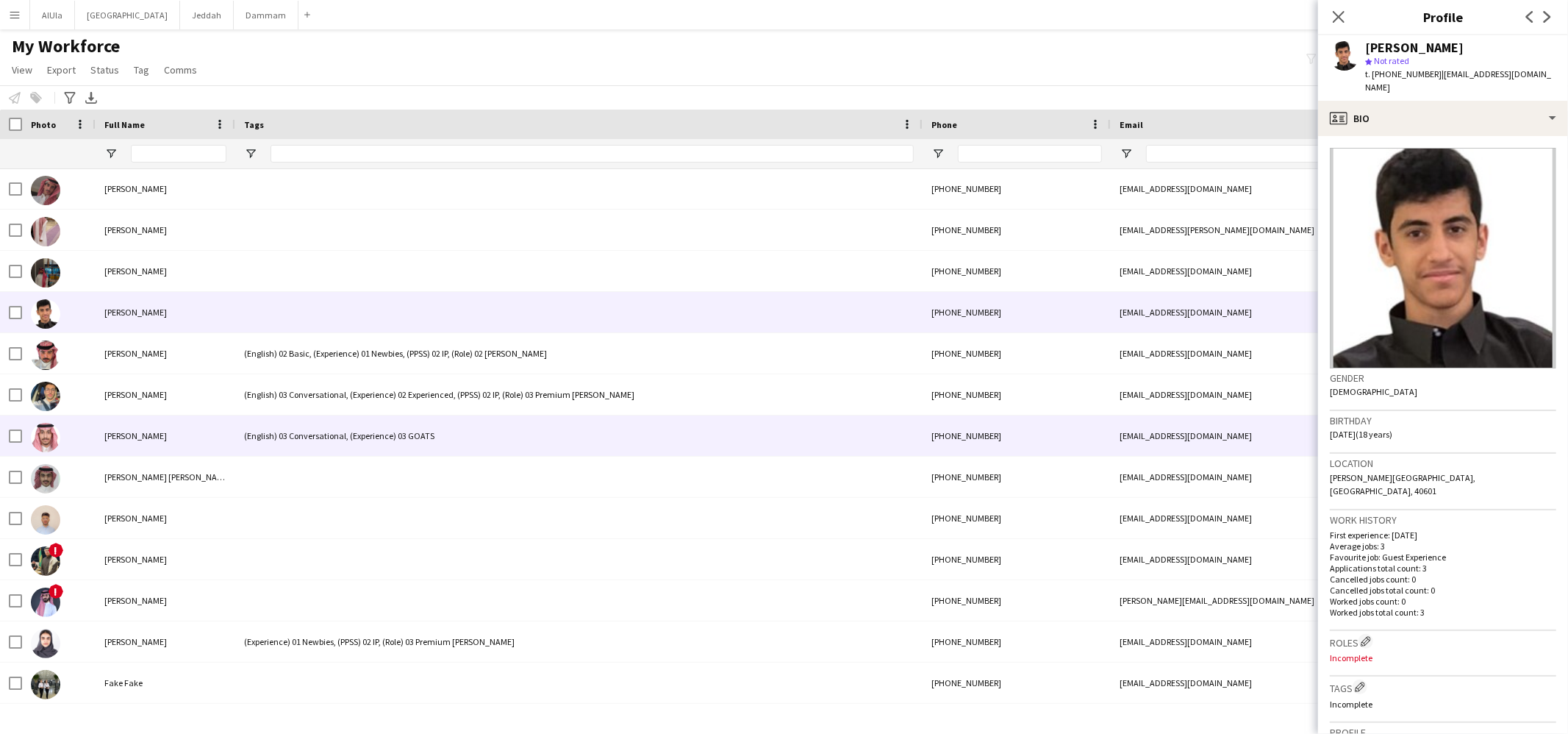
scroll to position [8765, 0]
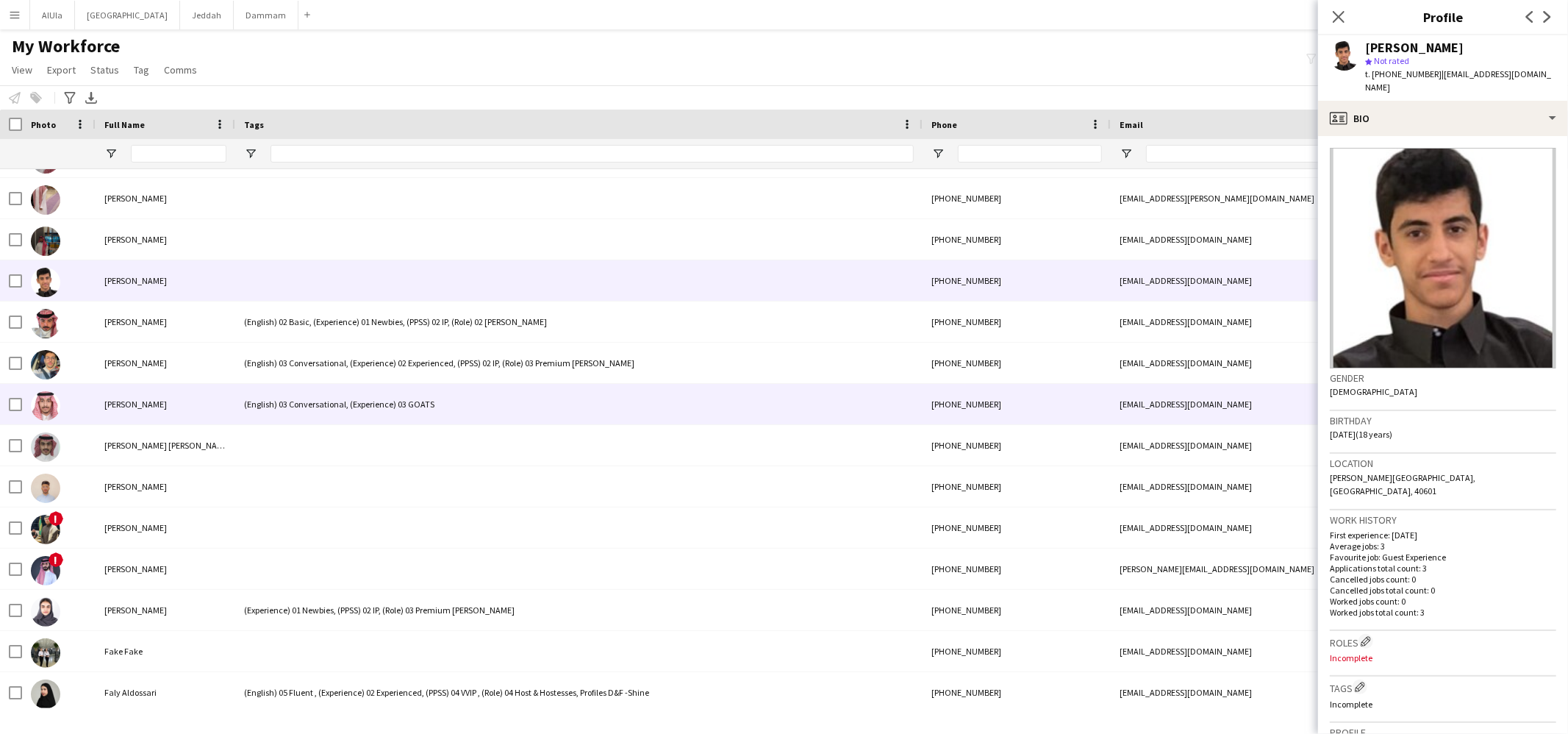
click at [291, 421] on div "(English) 03 Conversational, (Experience) 03 GOATS" at bounding box center [579, 403] width 687 height 40
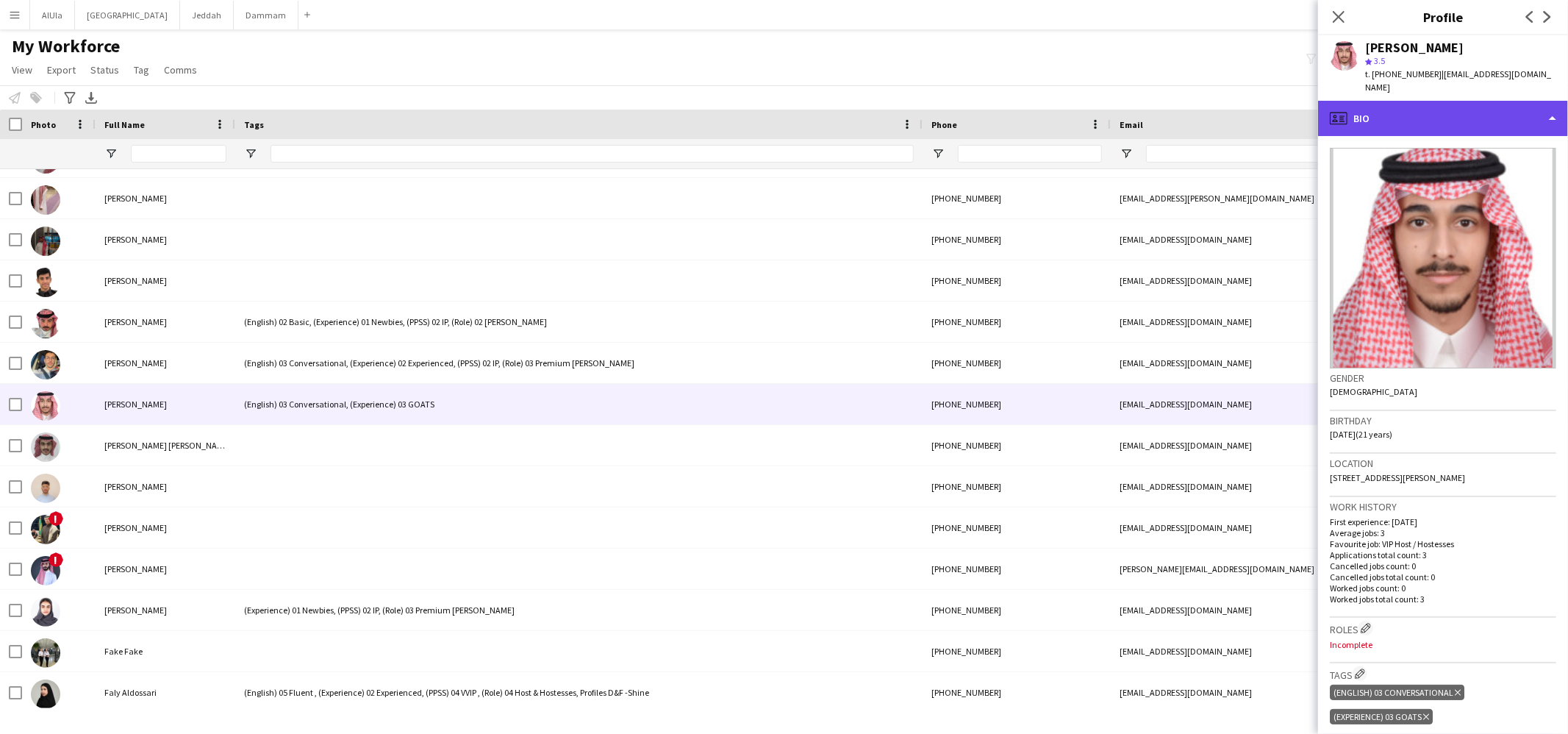
click at [1407, 101] on div "profile Bio" at bounding box center [1444, 118] width 250 height 35
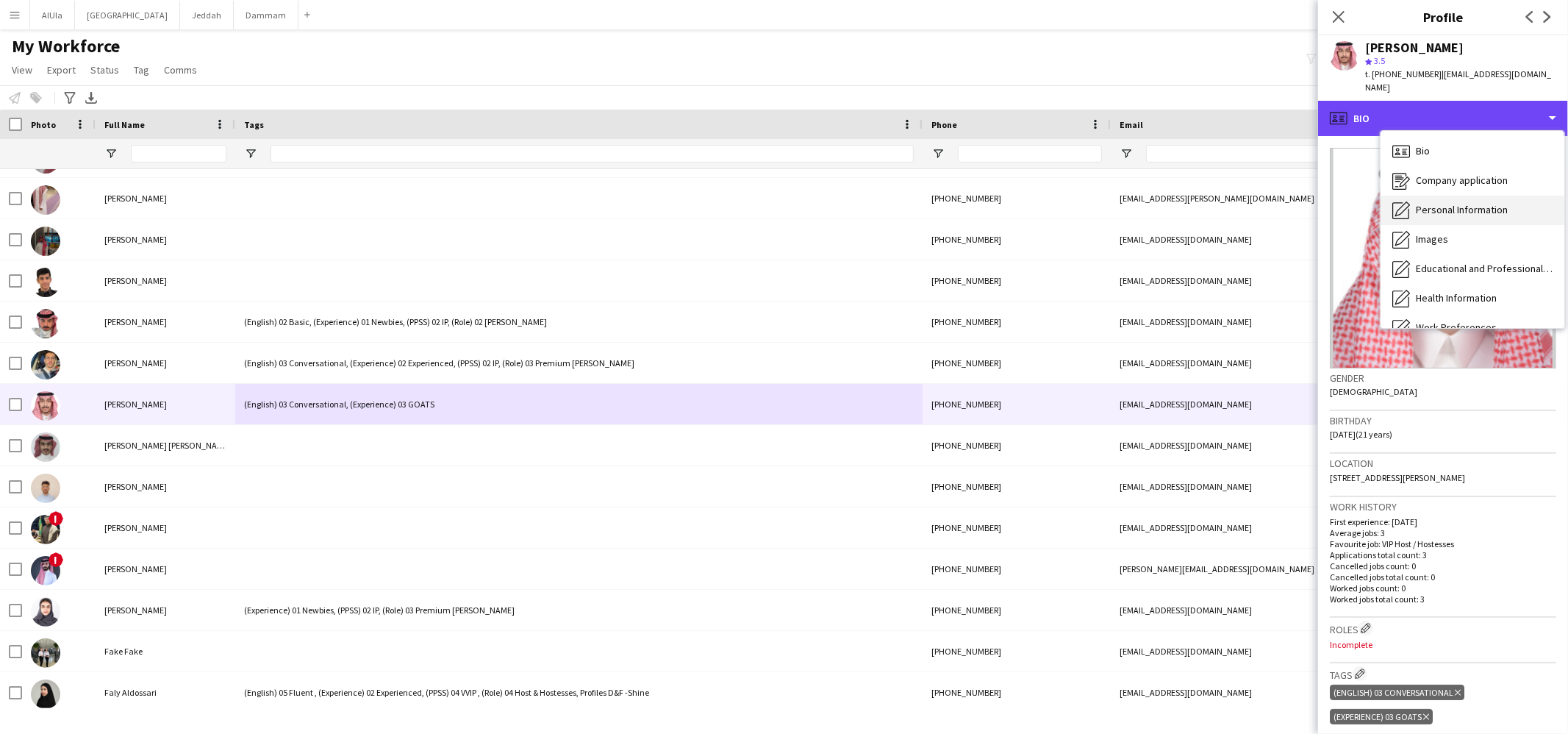
scroll to position [167, 0]
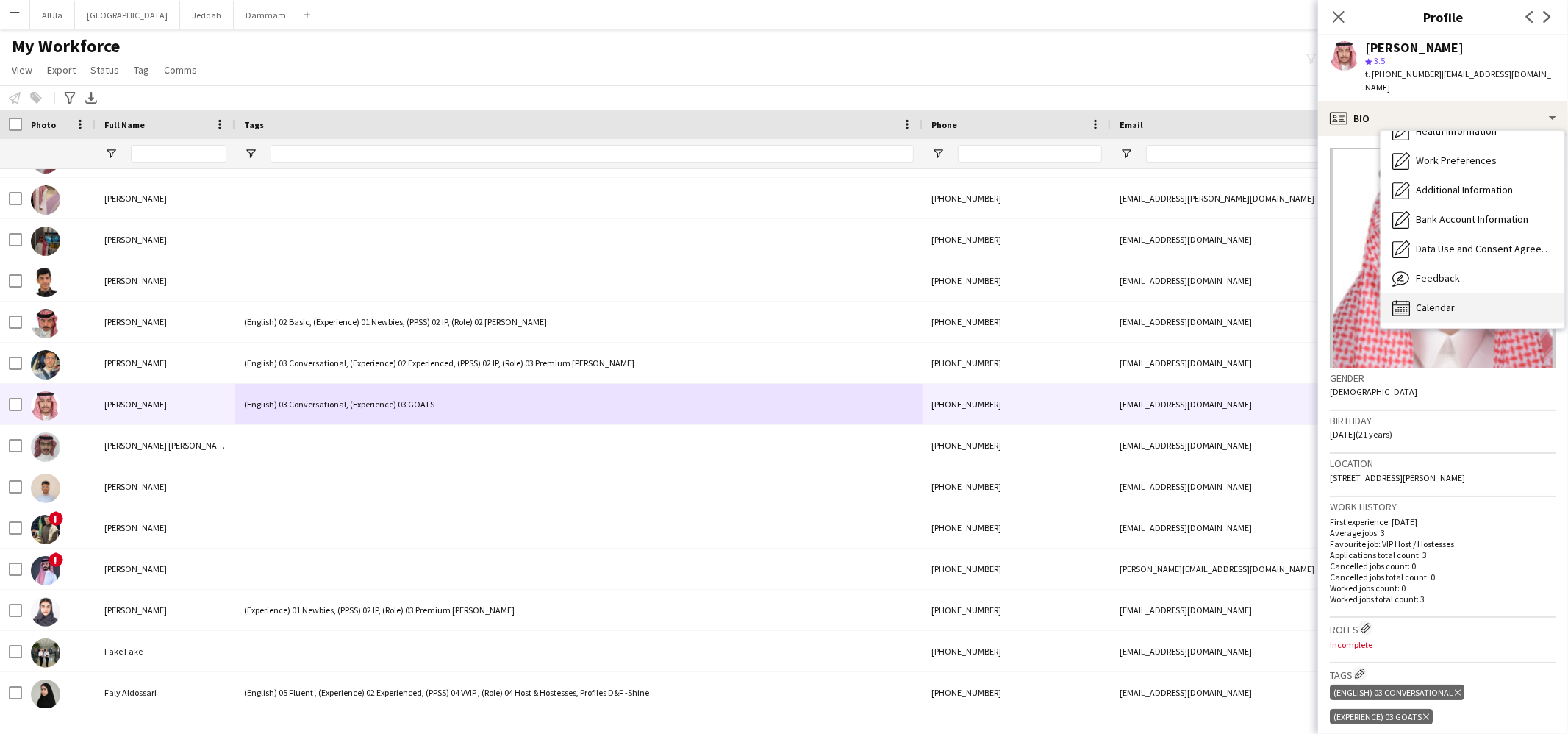
click at [1428, 301] on span "Calendar" at bounding box center [1435, 308] width 39 height 13
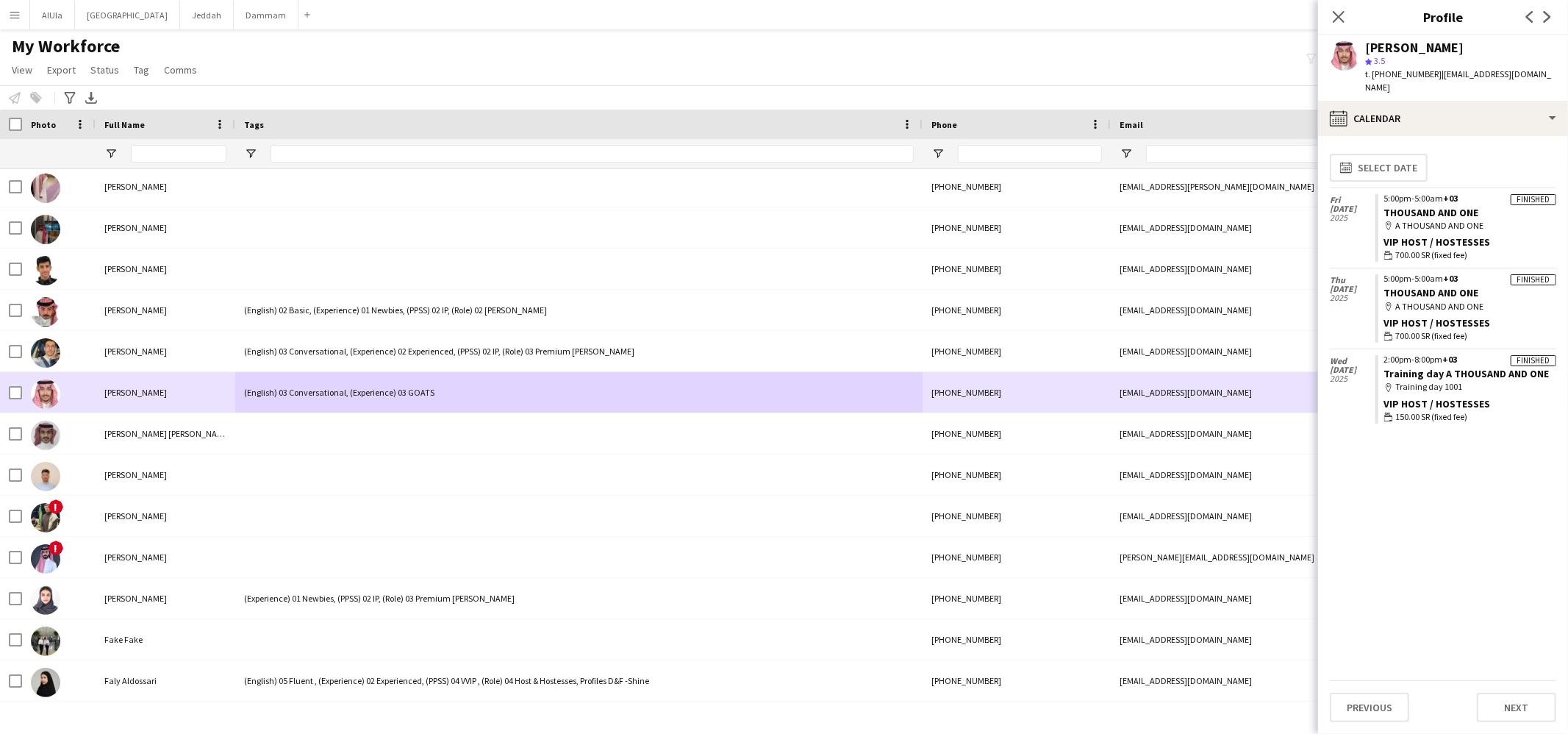
scroll to position [8801, 0]
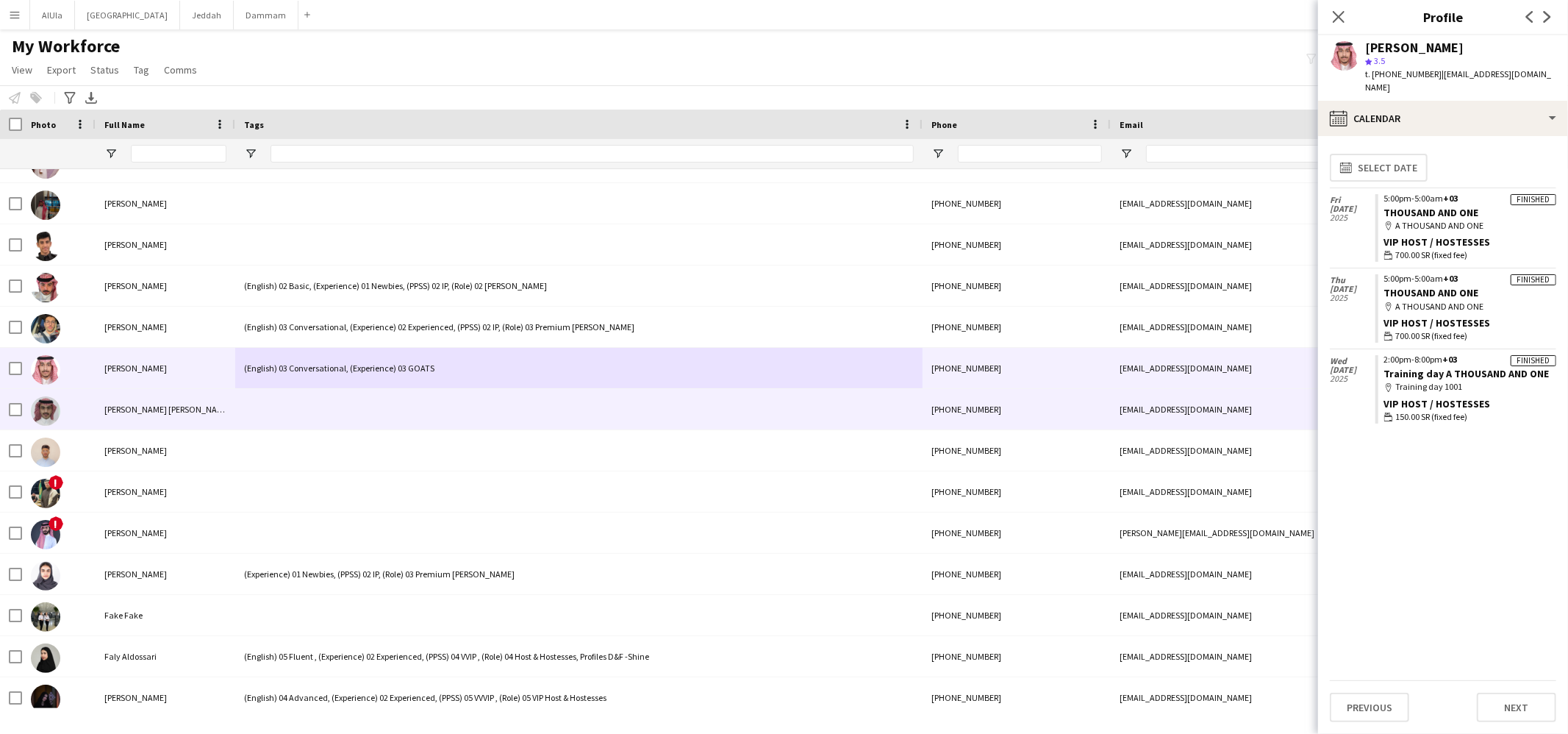
click at [358, 415] on div at bounding box center [579, 409] width 687 height 40
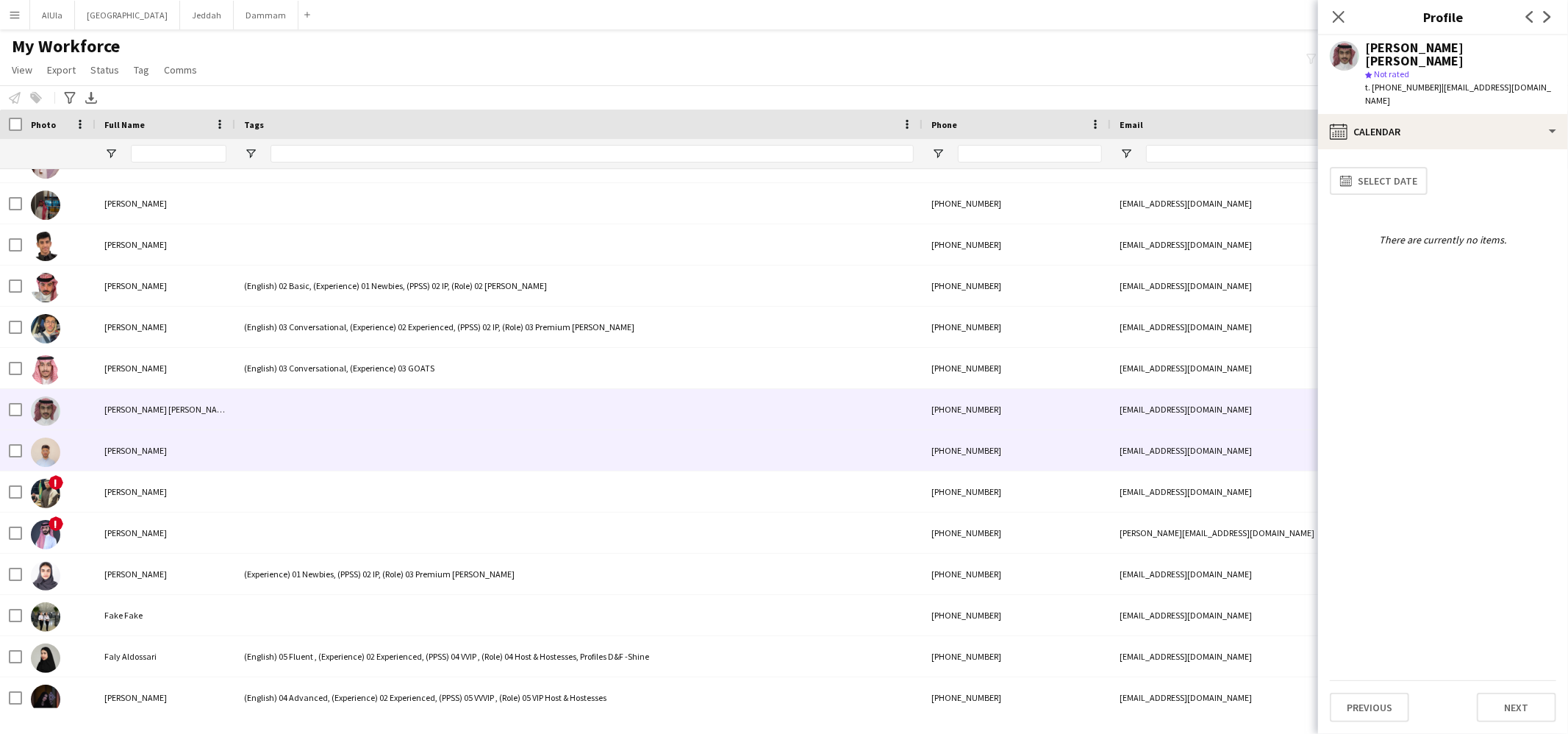
click at [317, 447] on div at bounding box center [579, 450] width 687 height 40
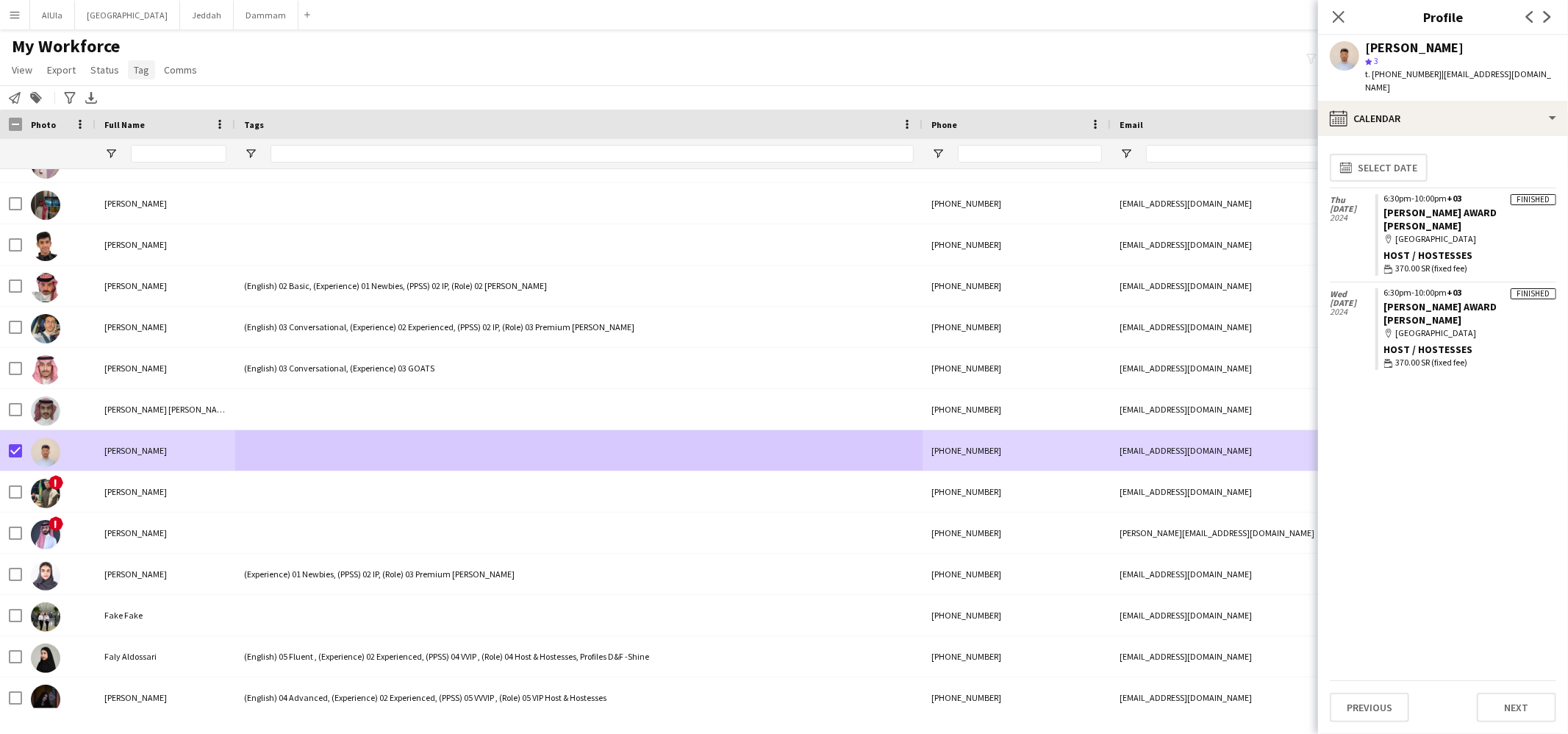
click at [145, 73] on span "Tag" at bounding box center [142, 70] width 16 height 13
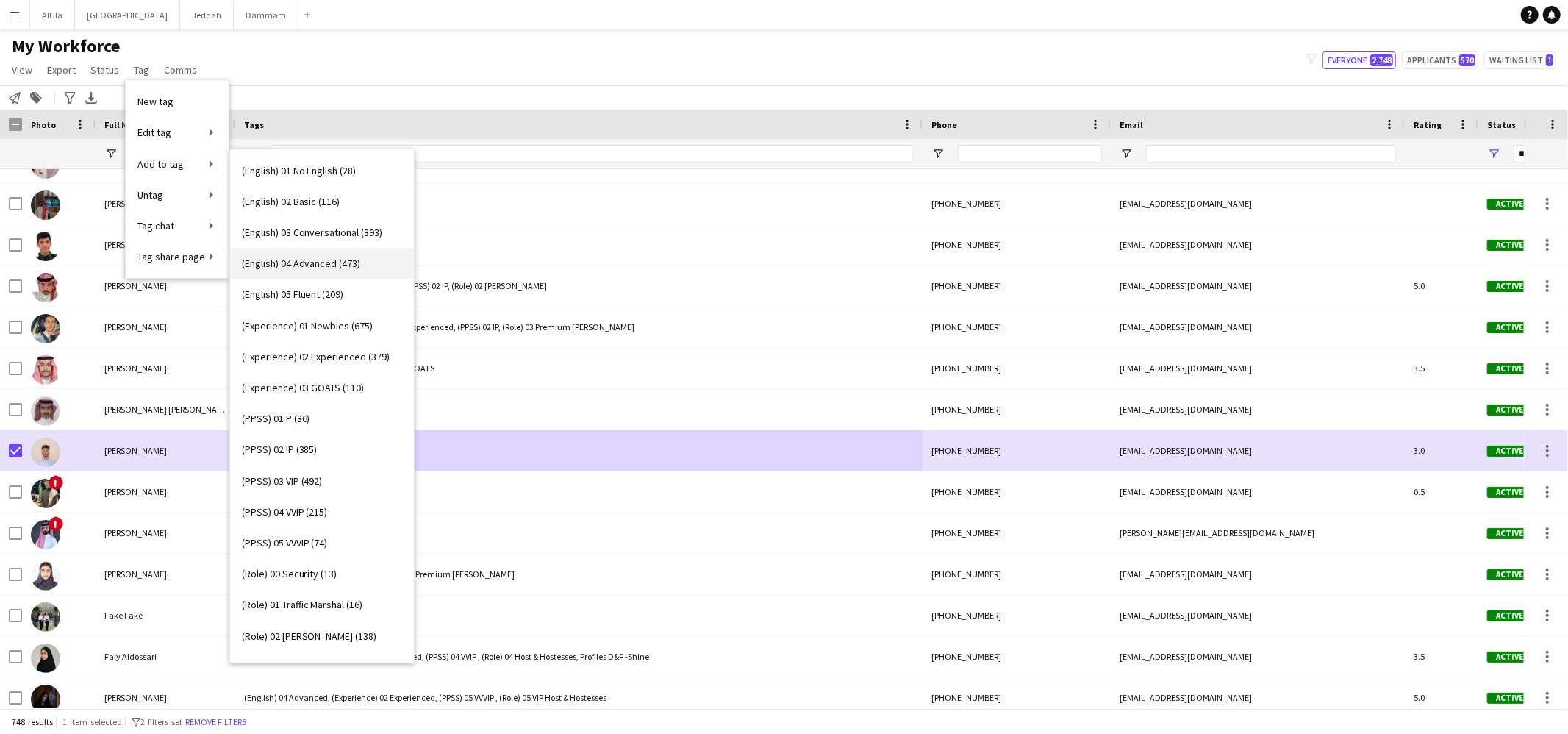
click at [321, 252] on link "(English) 04 Advanced (473)" at bounding box center [321, 263] width 184 height 31
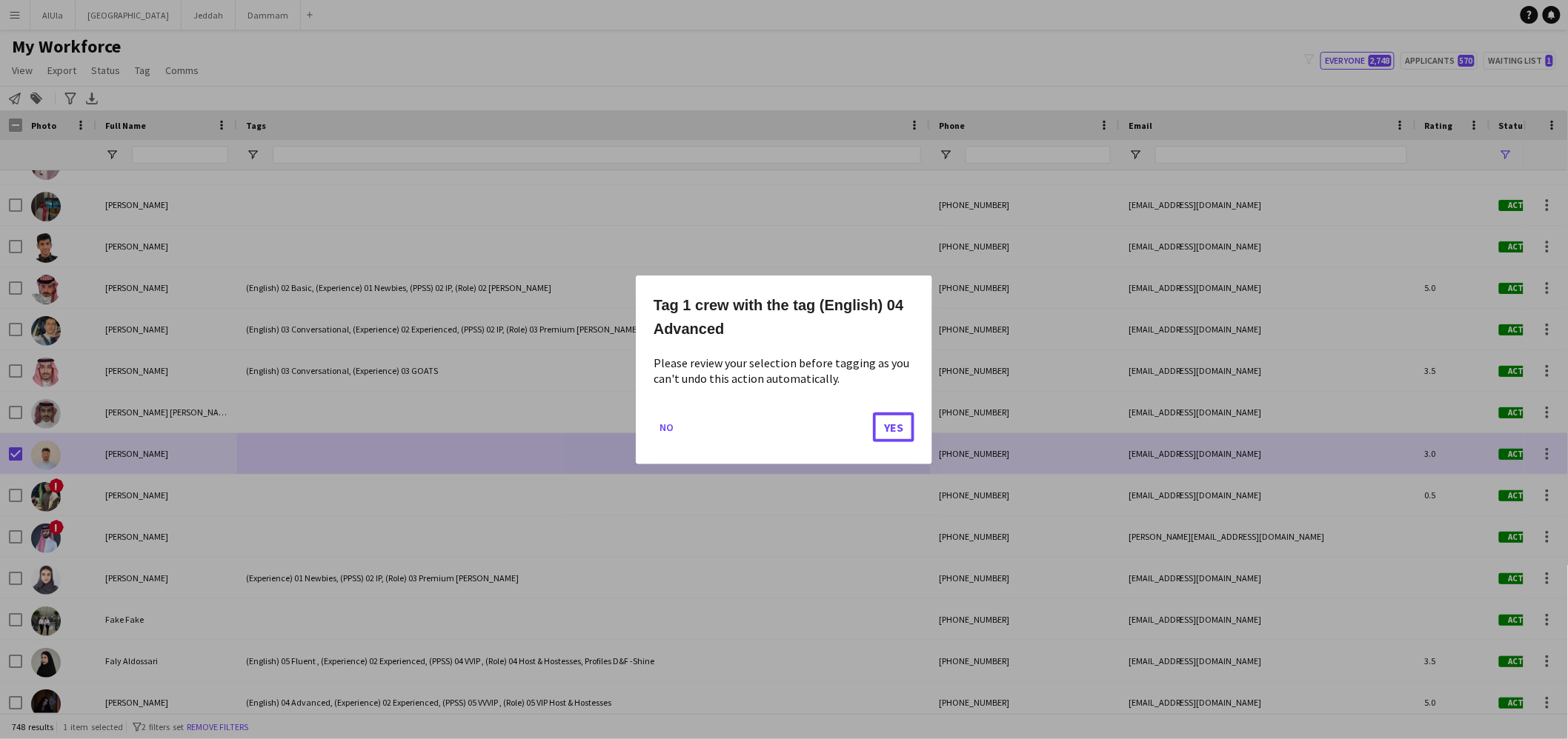
drag, startPoint x: 880, startPoint y: 417, endPoint x: 860, endPoint y: 419, distance: 20.1
click at [880, 417] on button "Yes" at bounding box center [894, 427] width 41 height 30
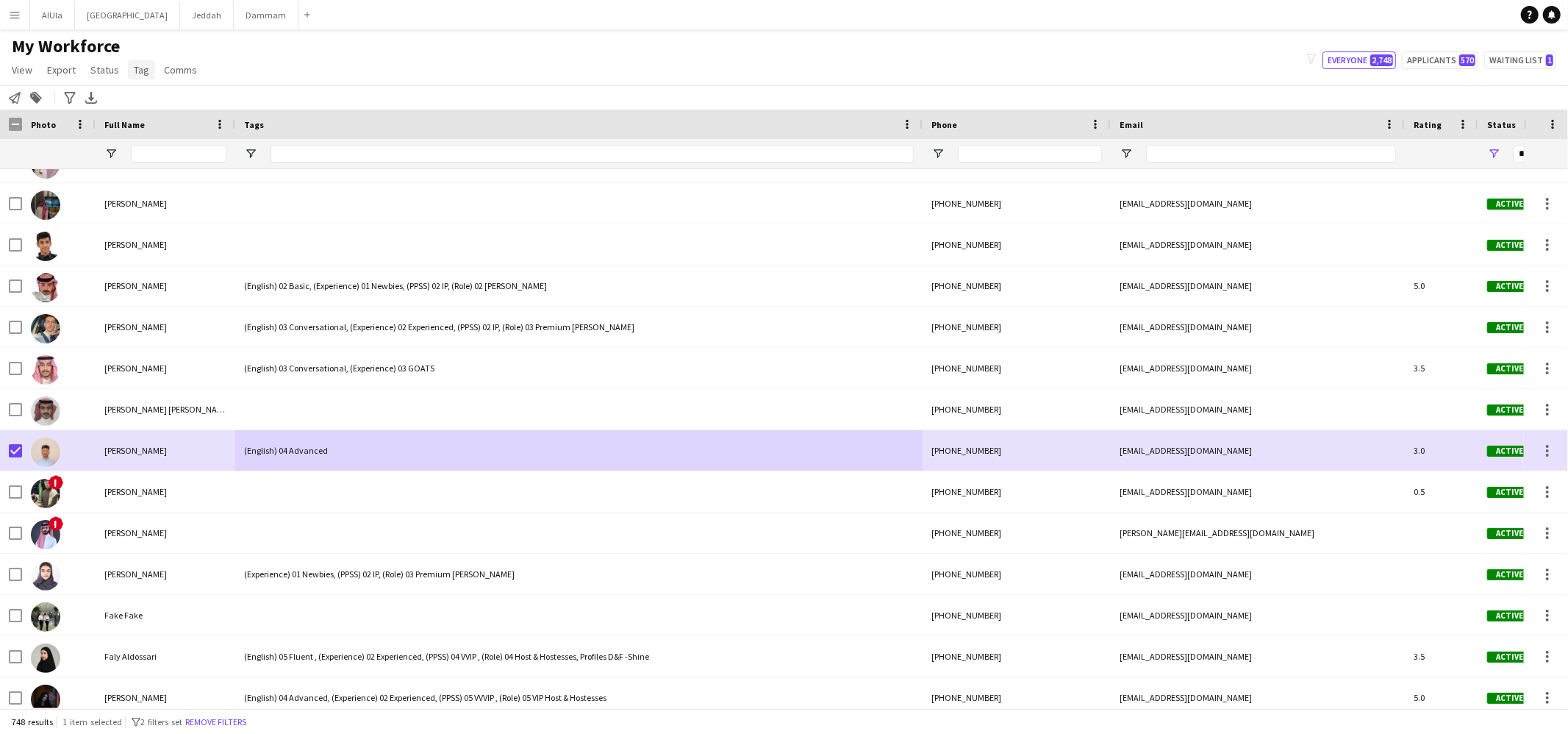
click at [144, 74] on span "Tag" at bounding box center [142, 70] width 16 height 13
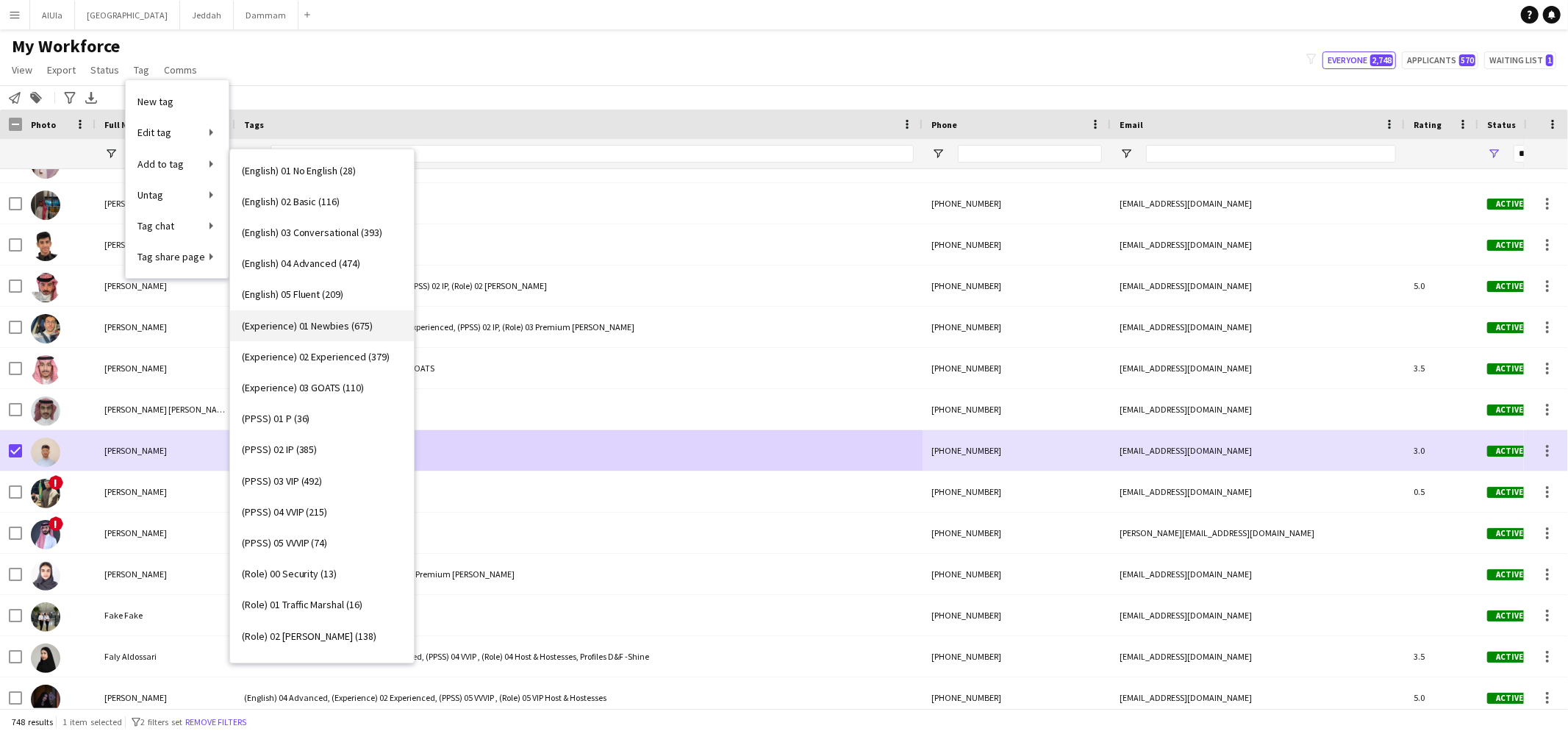
click at [359, 331] on span "(Experience) 01 Newbies (675)" at bounding box center [308, 326] width 132 height 13
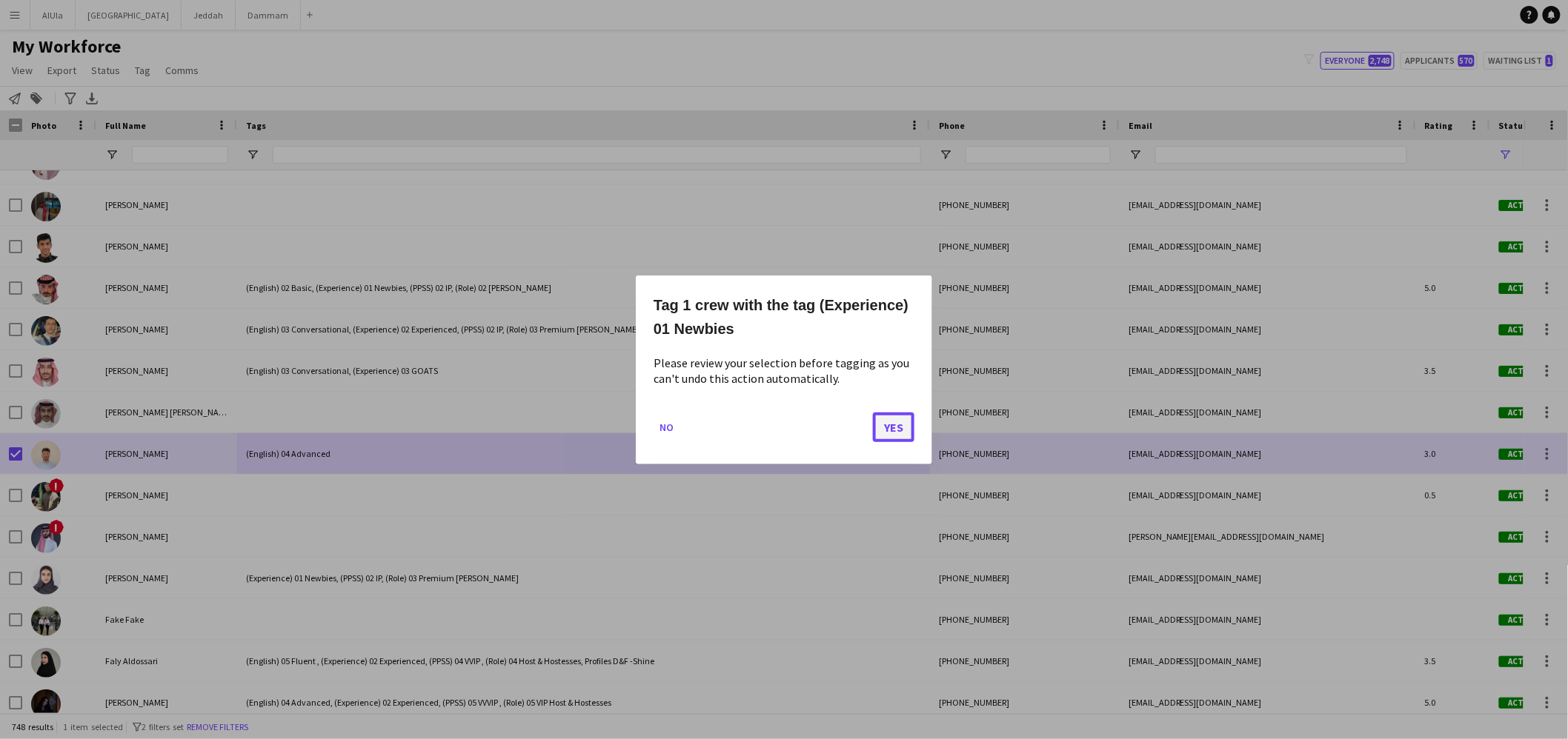
click at [903, 429] on button "Yes" at bounding box center [894, 427] width 41 height 30
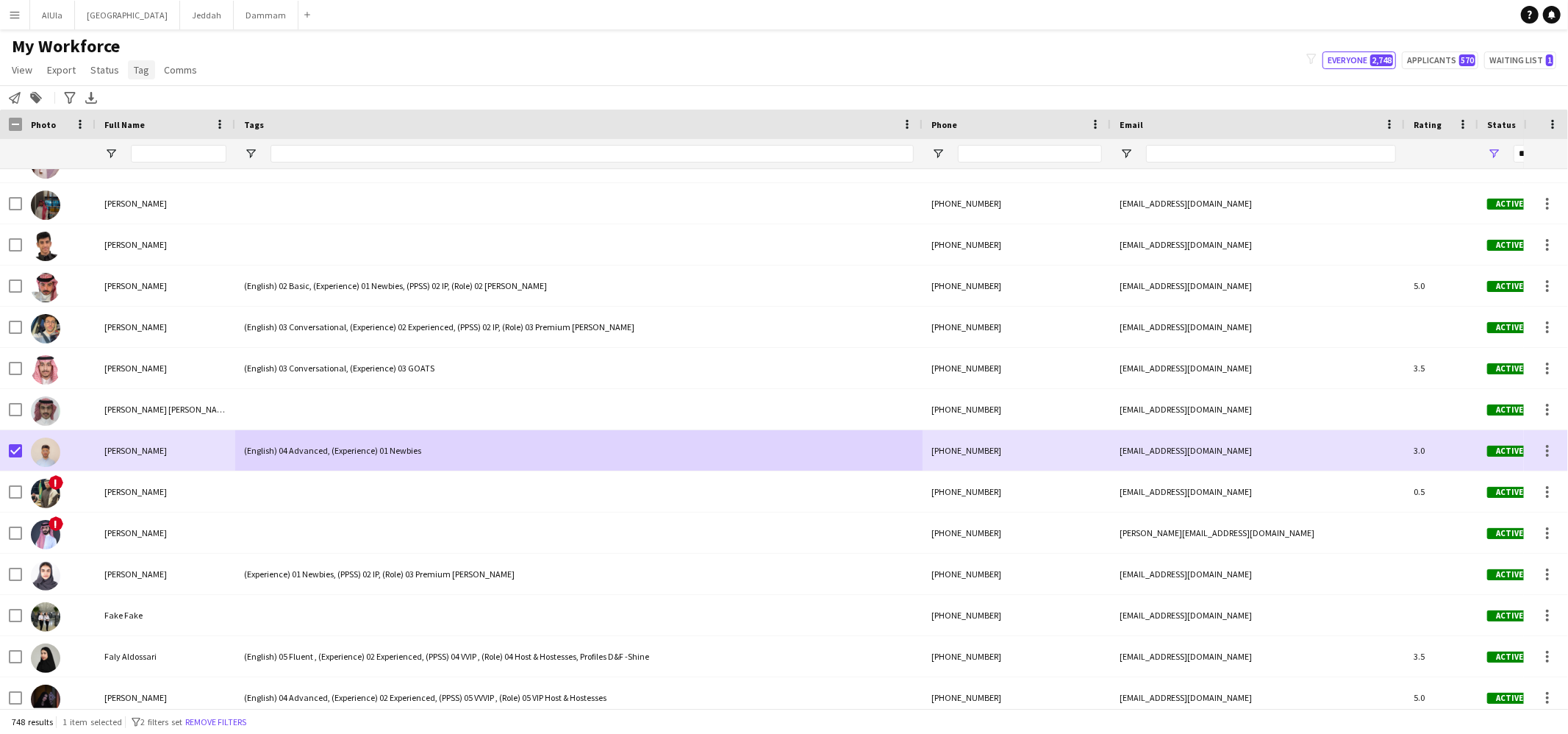
click at [143, 72] on span "Tag" at bounding box center [142, 70] width 16 height 13
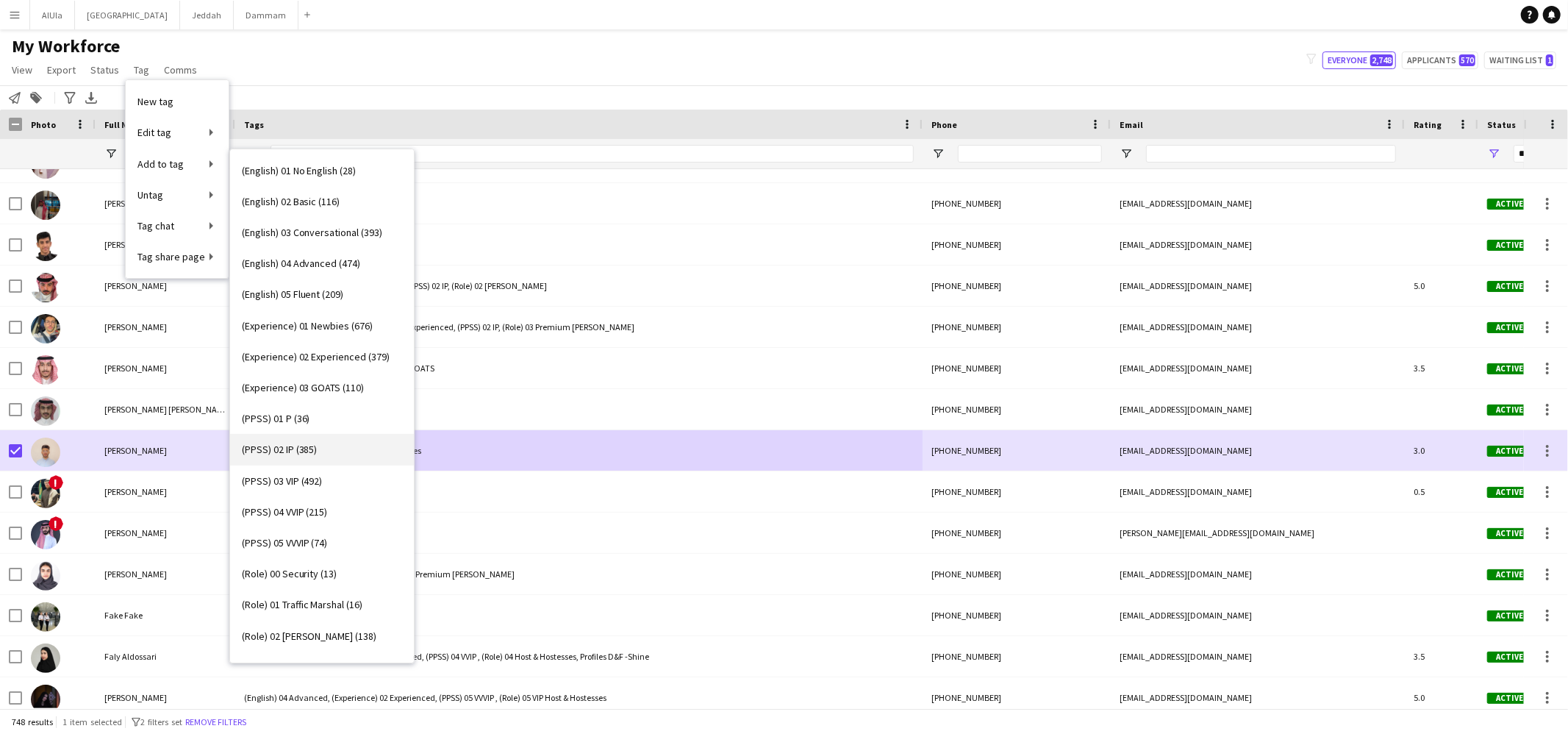
click at [321, 456] on link "(PPSS) 02 IP (385)" at bounding box center [321, 449] width 184 height 31
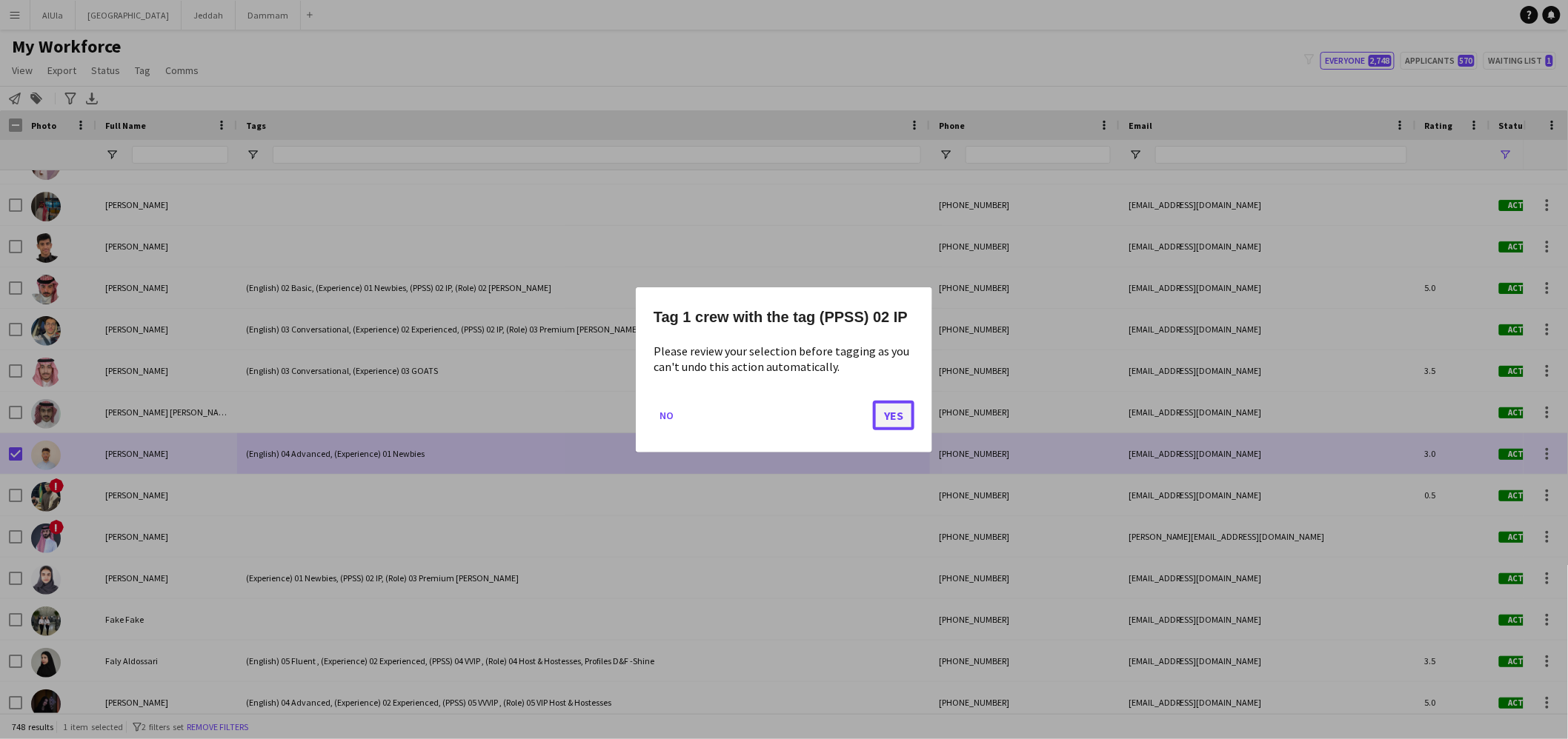
click at [903, 419] on button "Yes" at bounding box center [894, 414] width 41 height 30
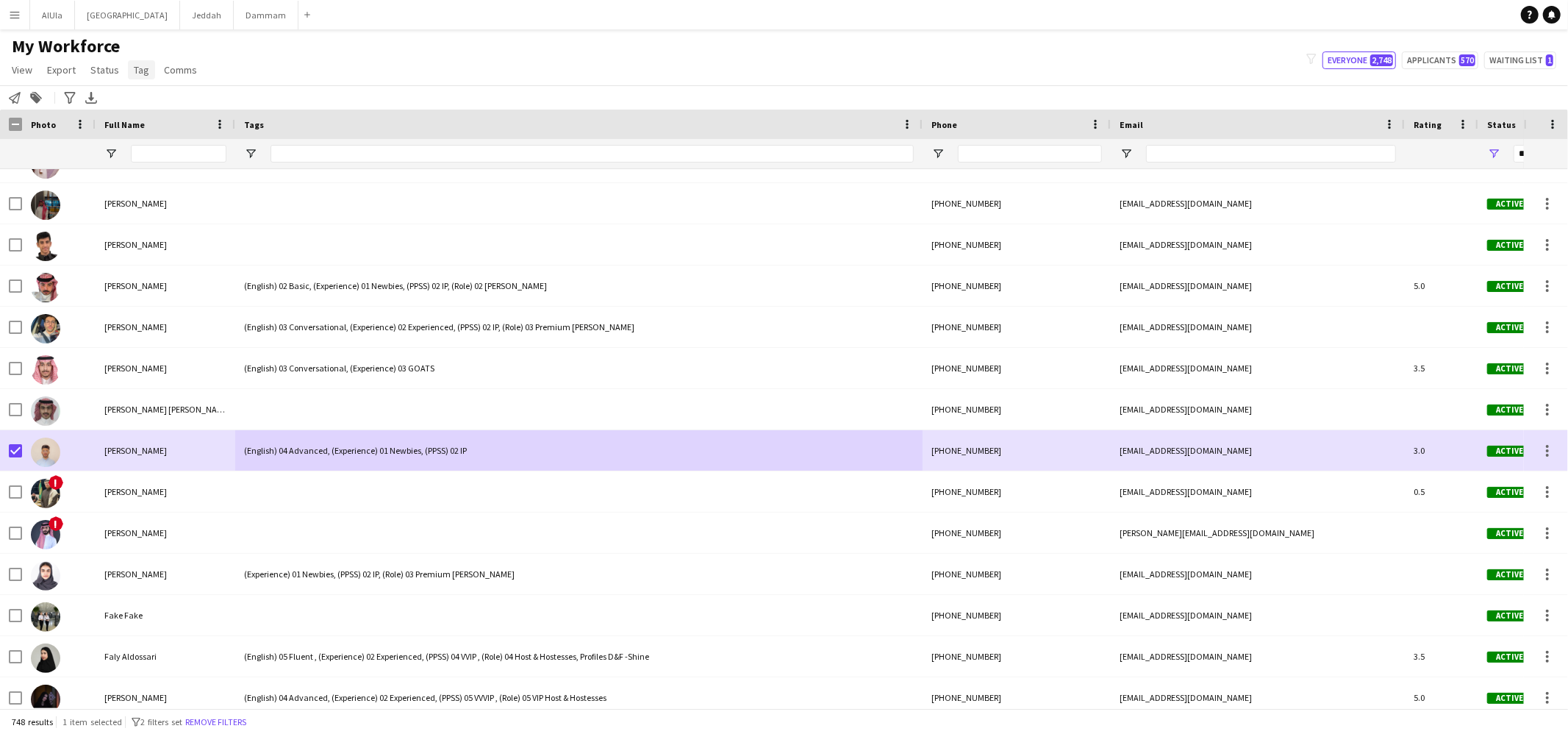
click at [142, 73] on span "Tag" at bounding box center [142, 70] width 16 height 13
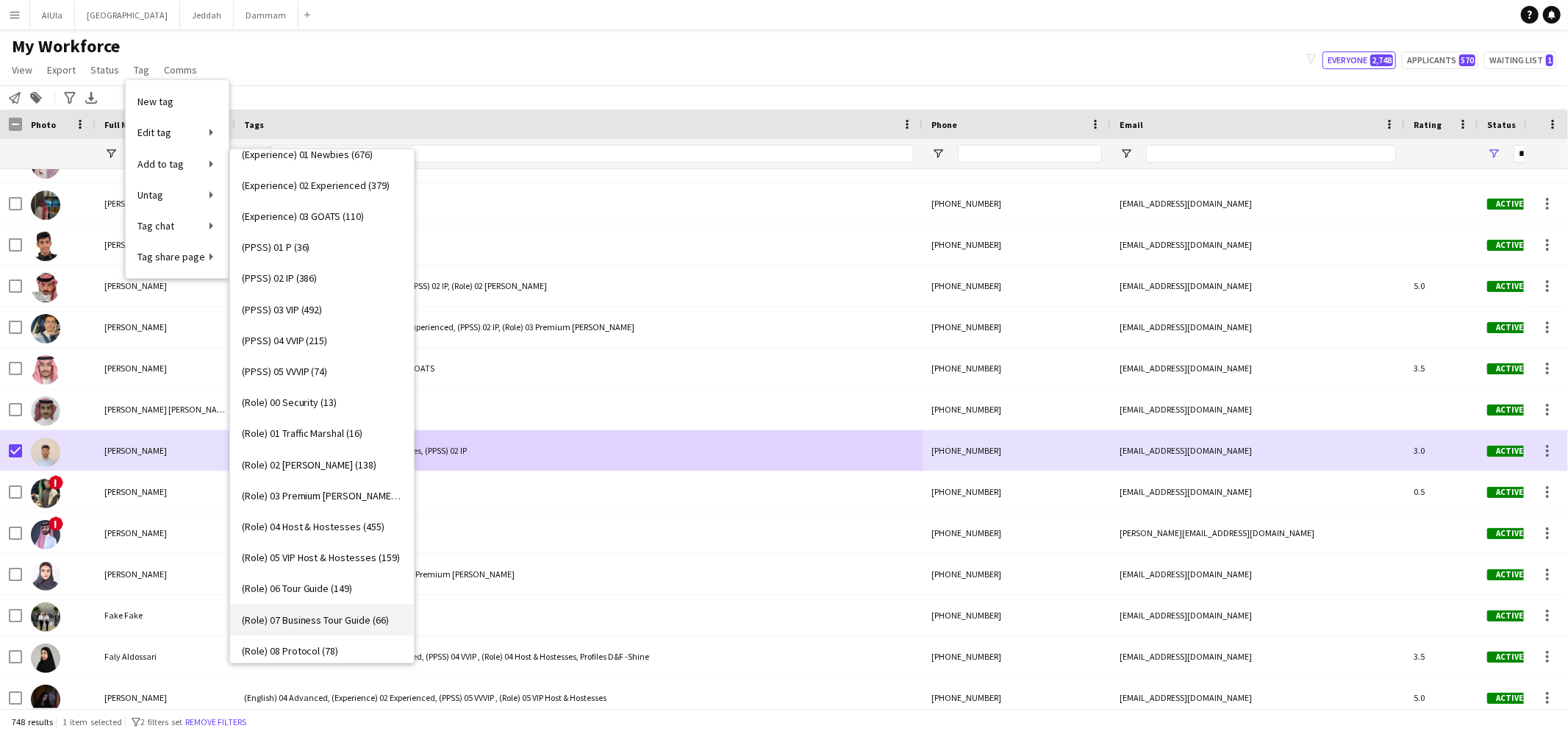
scroll to position [277, 0]
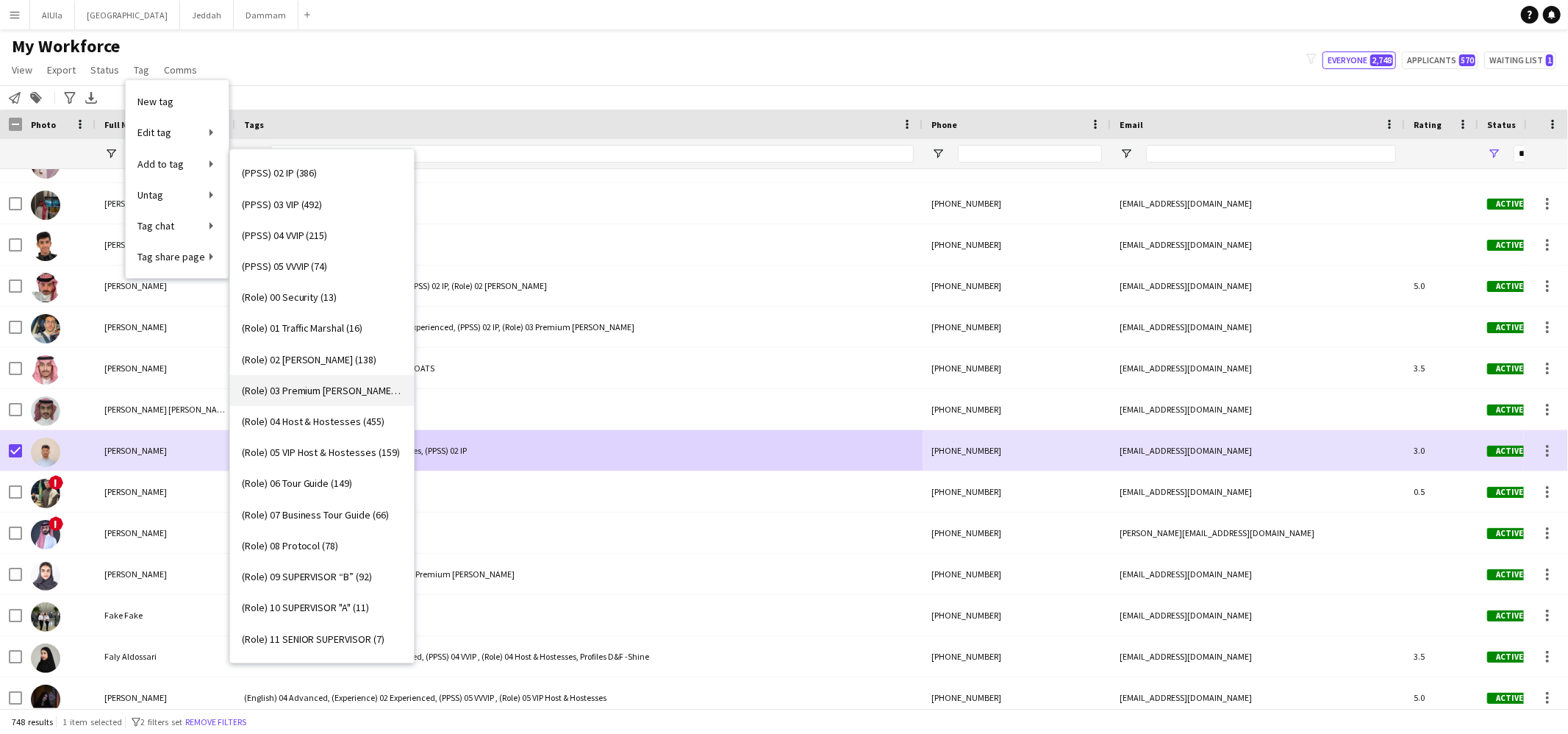
click at [304, 381] on link "(Role) 03 Premium Usher (300)" at bounding box center [321, 390] width 184 height 31
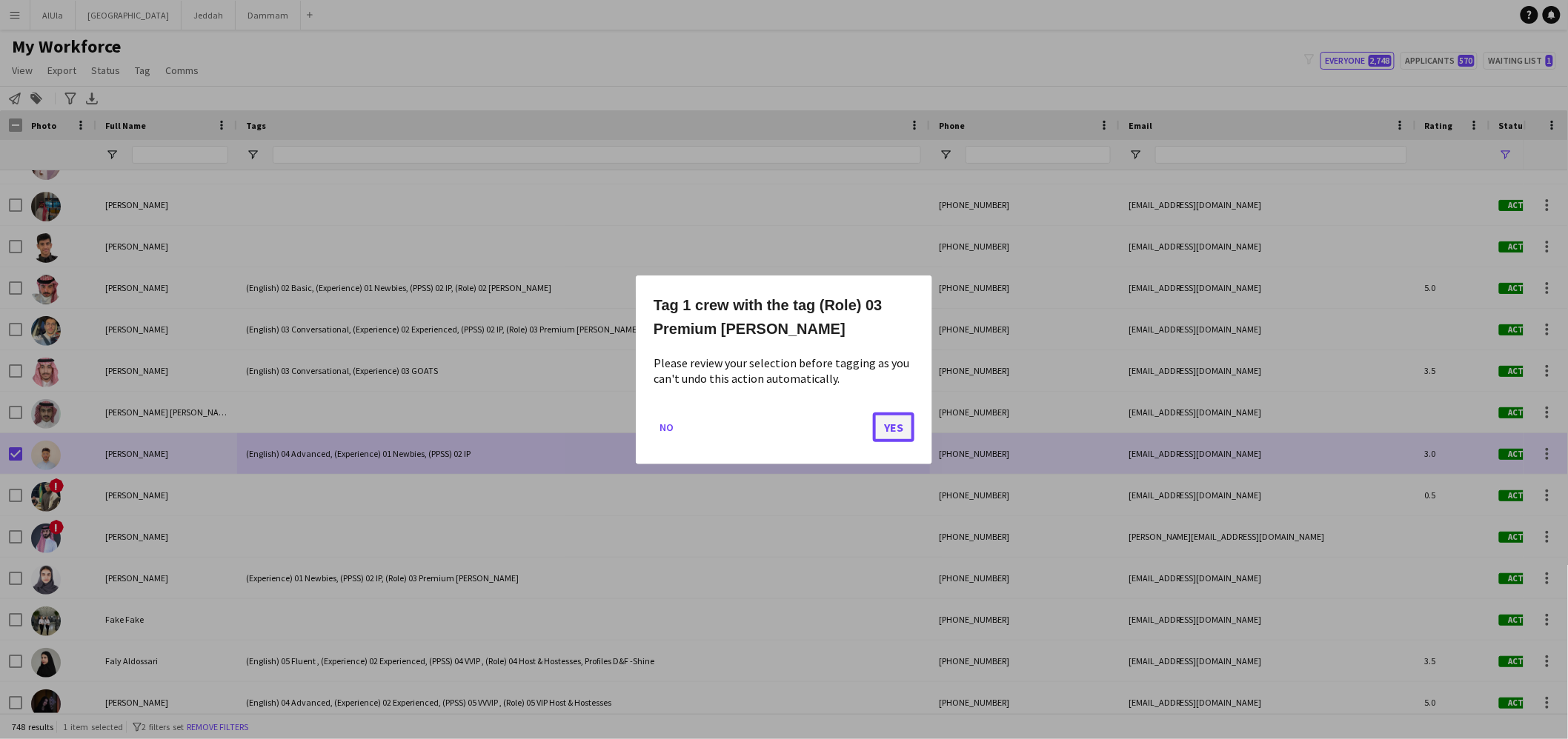
click at [902, 423] on button "Yes" at bounding box center [894, 427] width 41 height 30
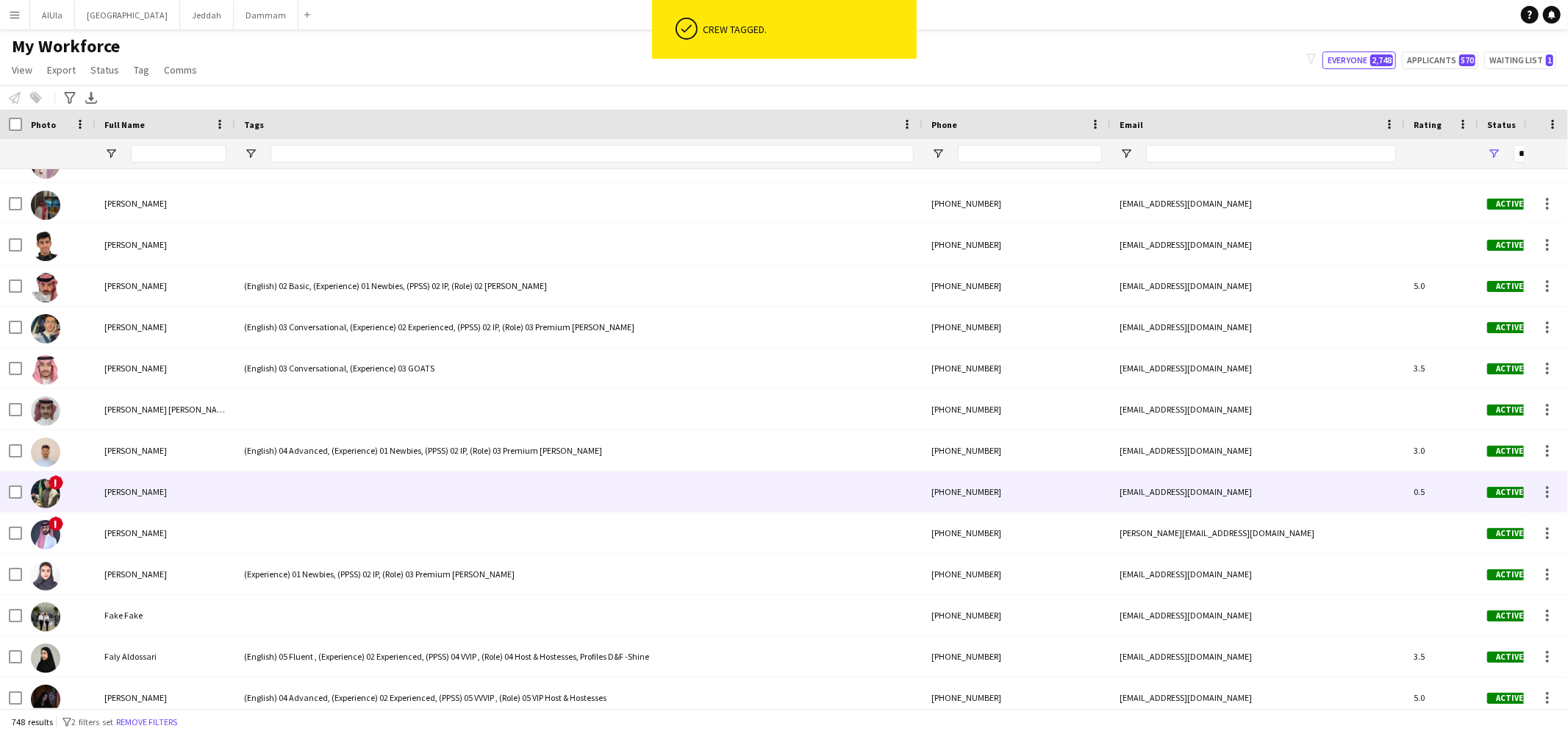
click at [353, 506] on div at bounding box center [579, 491] width 687 height 40
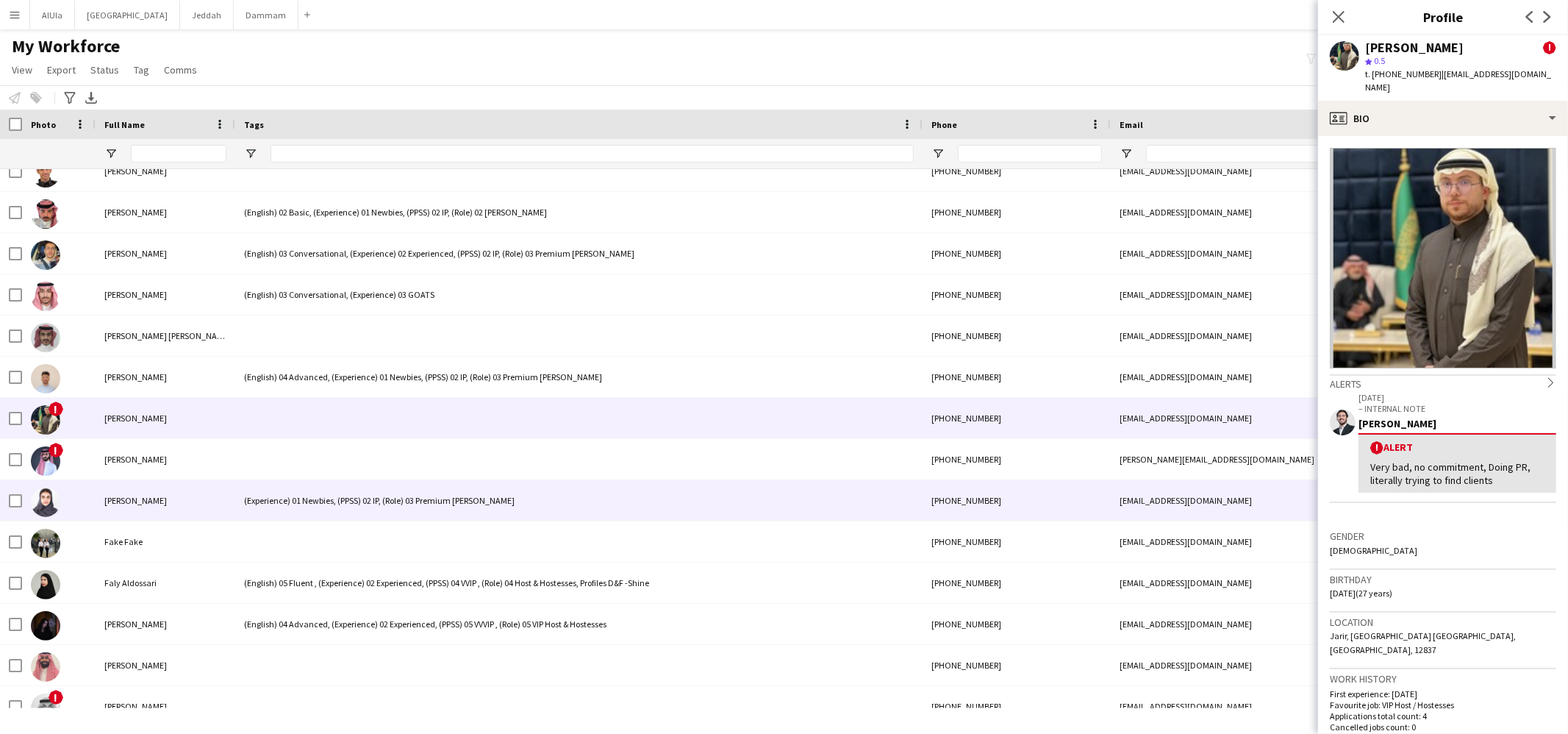
scroll to position [8887, 0]
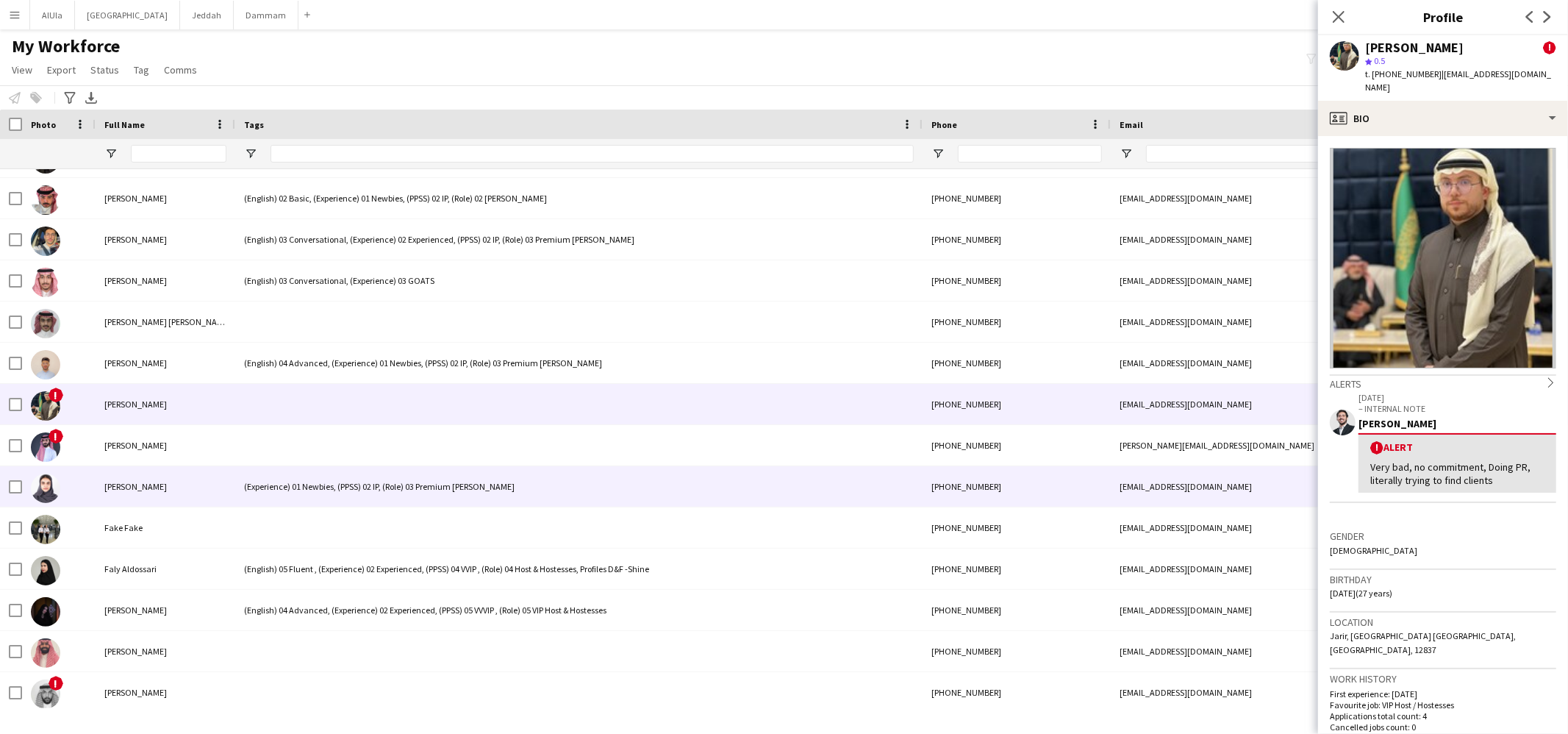
click at [340, 498] on div "(Experience) 01 Newbies, (PPSS) 02 IP, (Role) 03 Premium [PERSON_NAME]" at bounding box center [579, 486] width 687 height 40
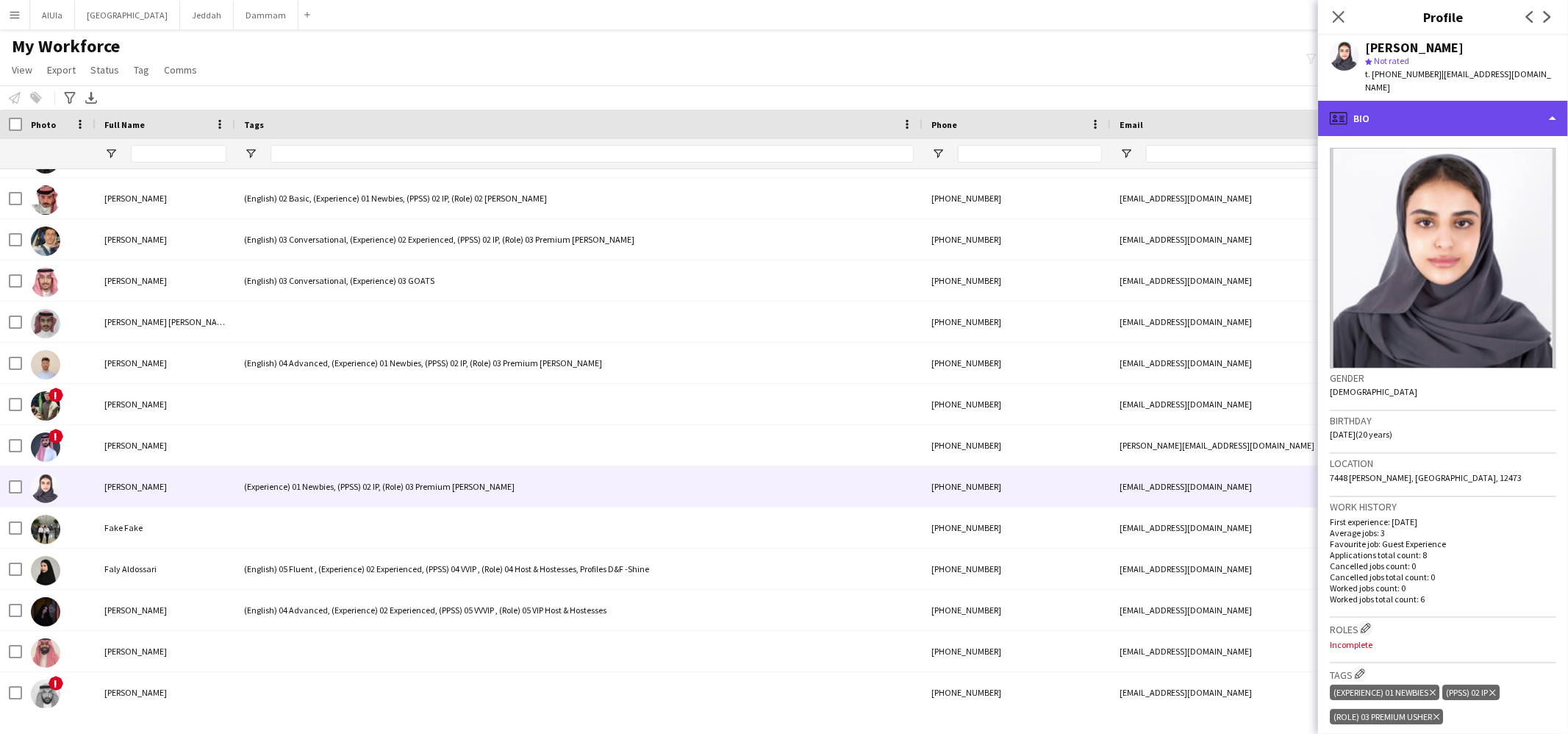
click at [1412, 113] on div "profile Bio" at bounding box center [1444, 118] width 250 height 35
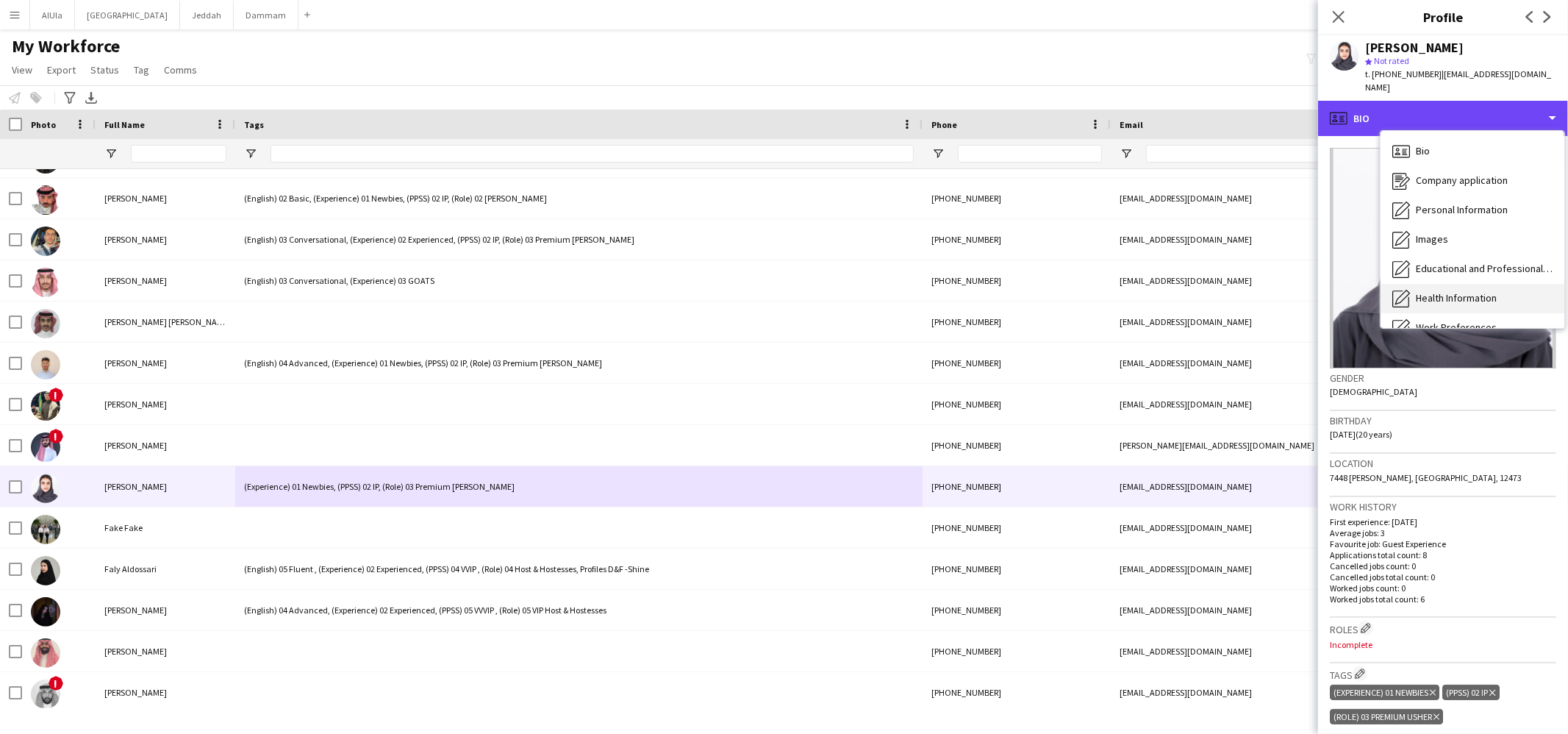
scroll to position [167, 0]
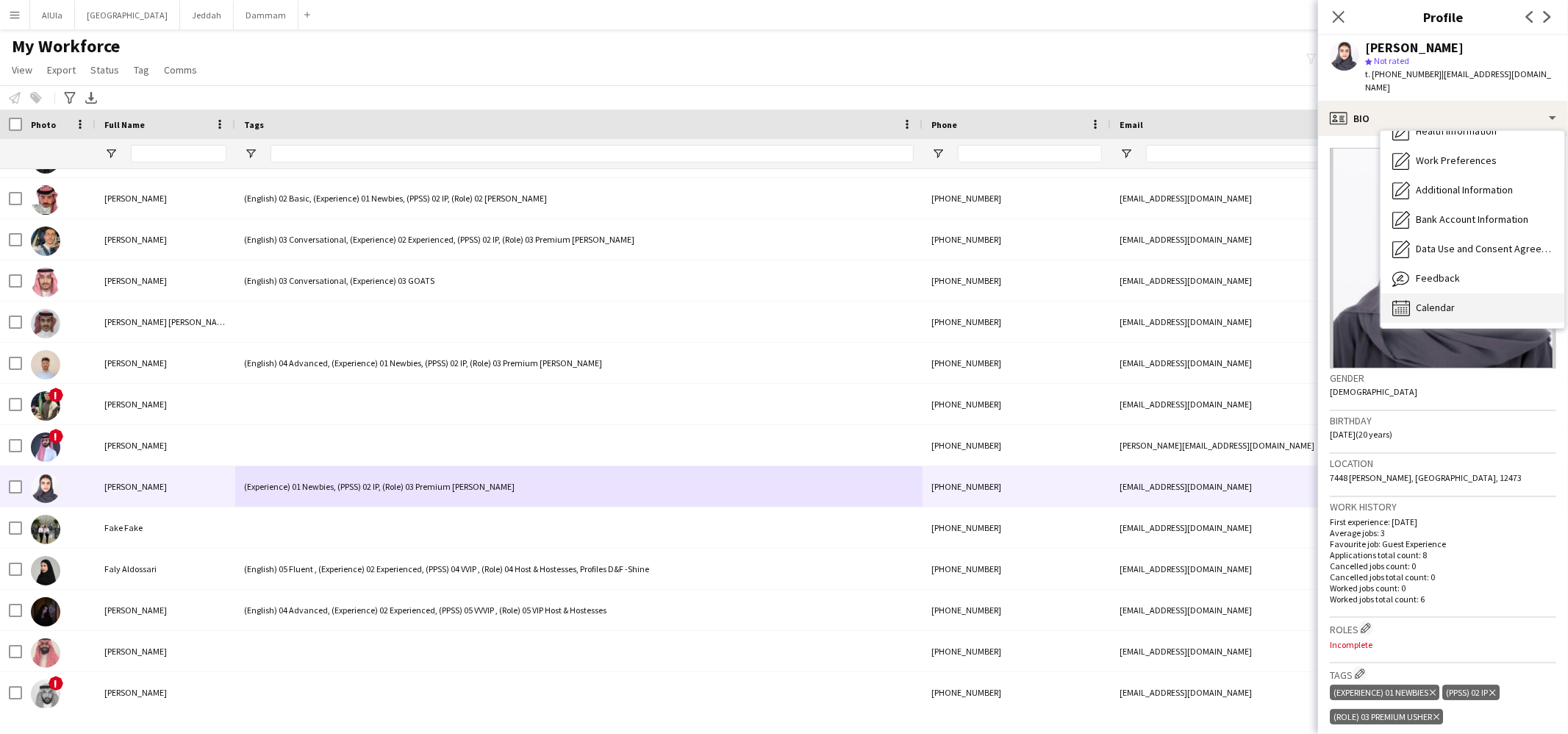
click at [1420, 302] on div "Calendar Calendar" at bounding box center [1472, 308] width 184 height 29
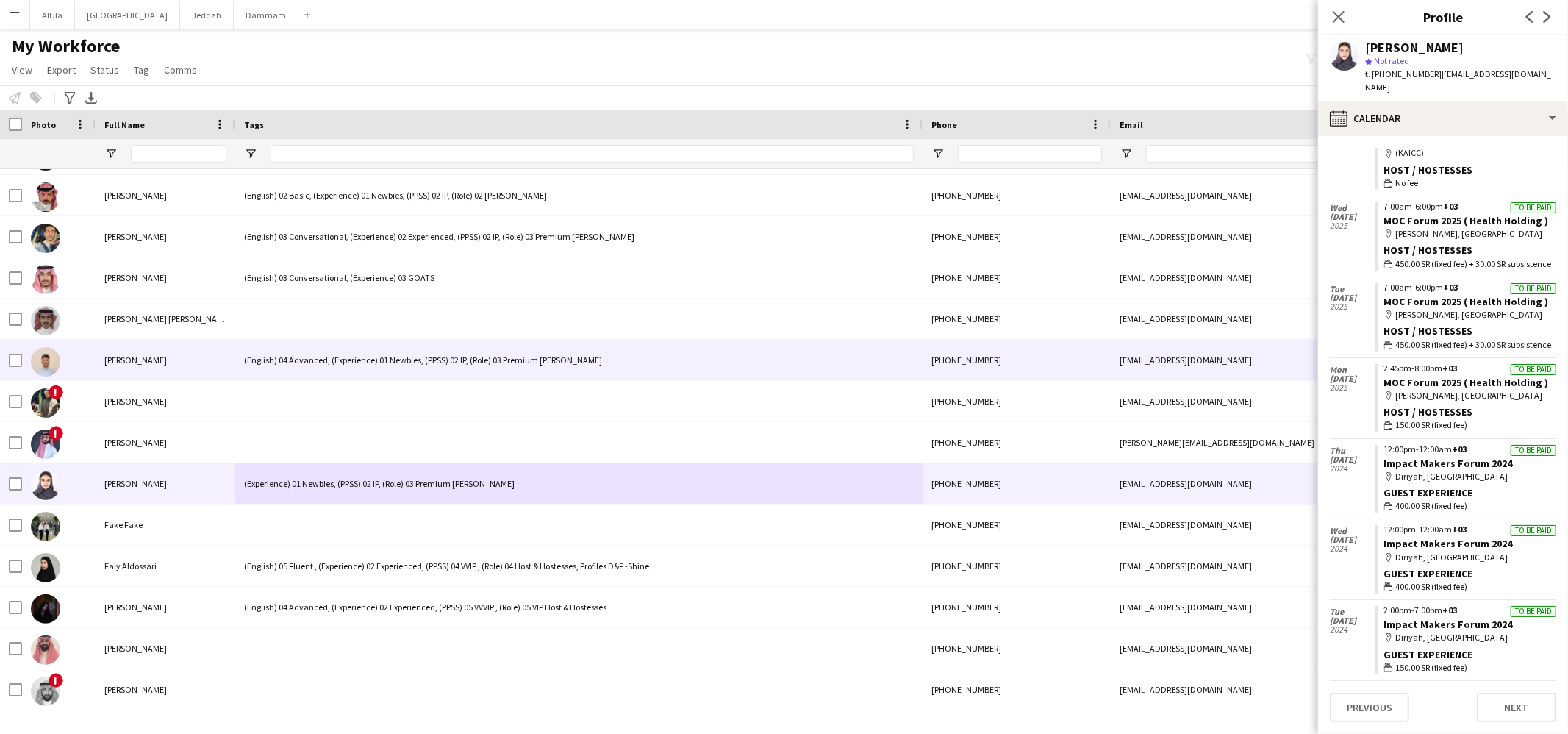
scroll to position [8942, 0]
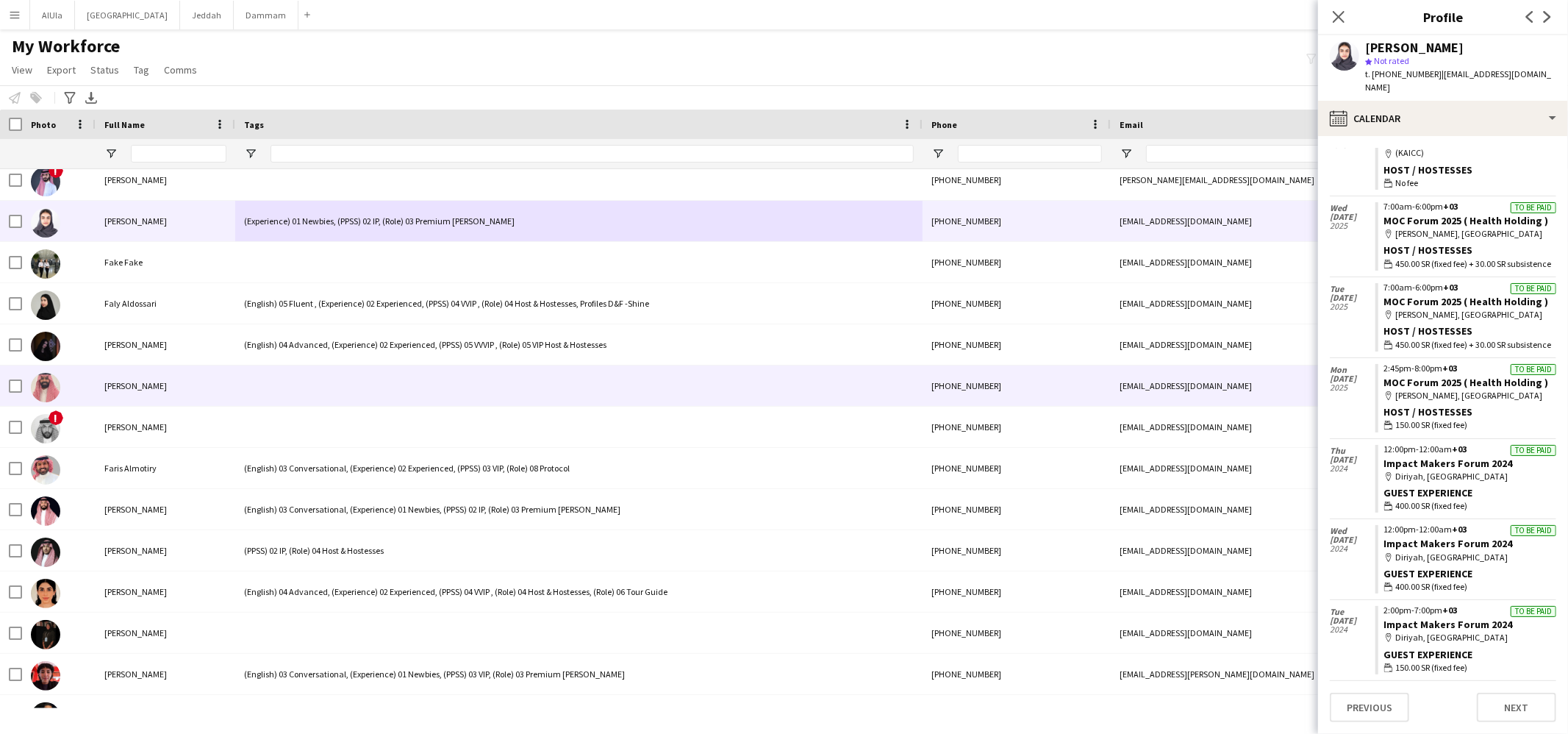
click at [294, 375] on div at bounding box center [579, 385] width 687 height 40
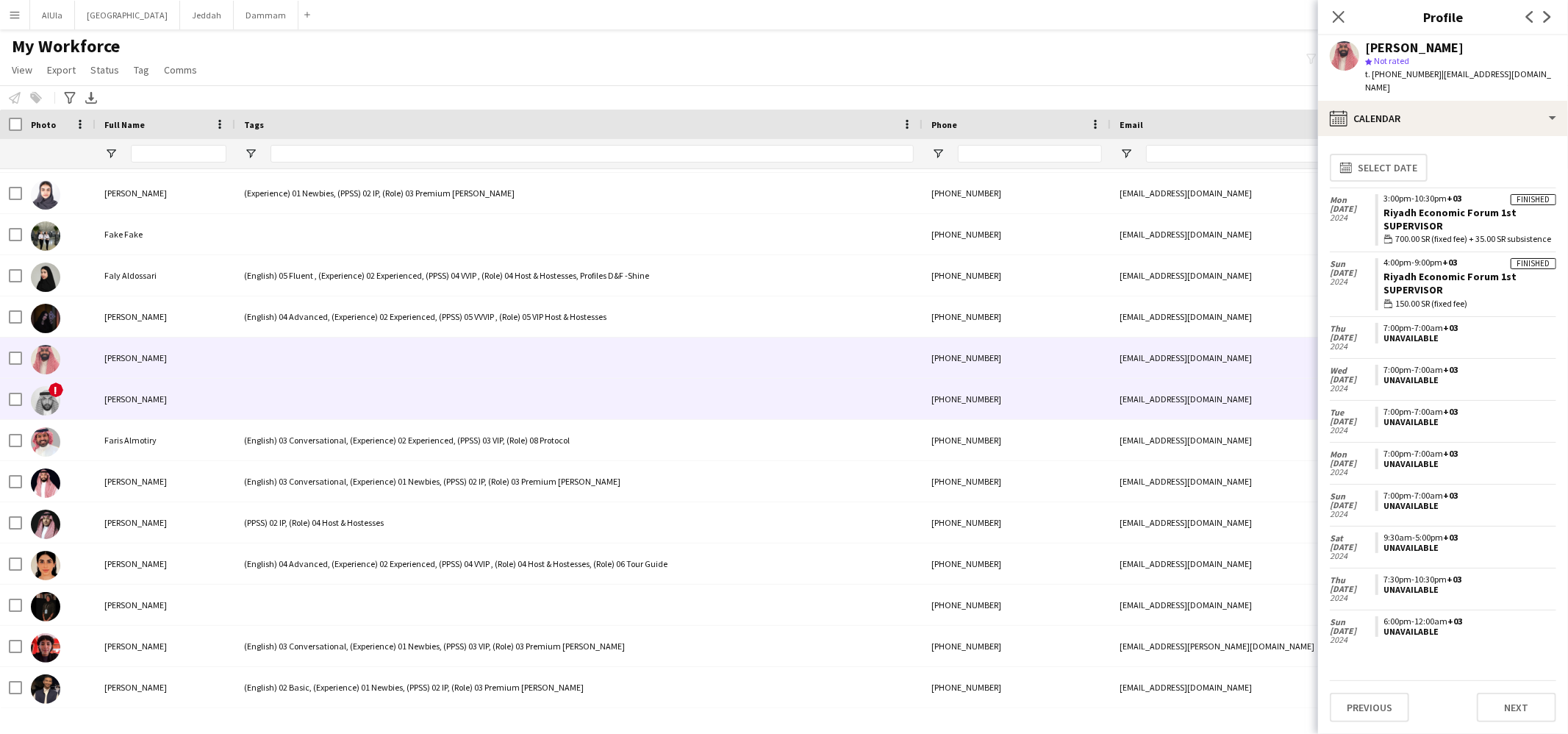
click at [306, 397] on div at bounding box center [579, 399] width 687 height 40
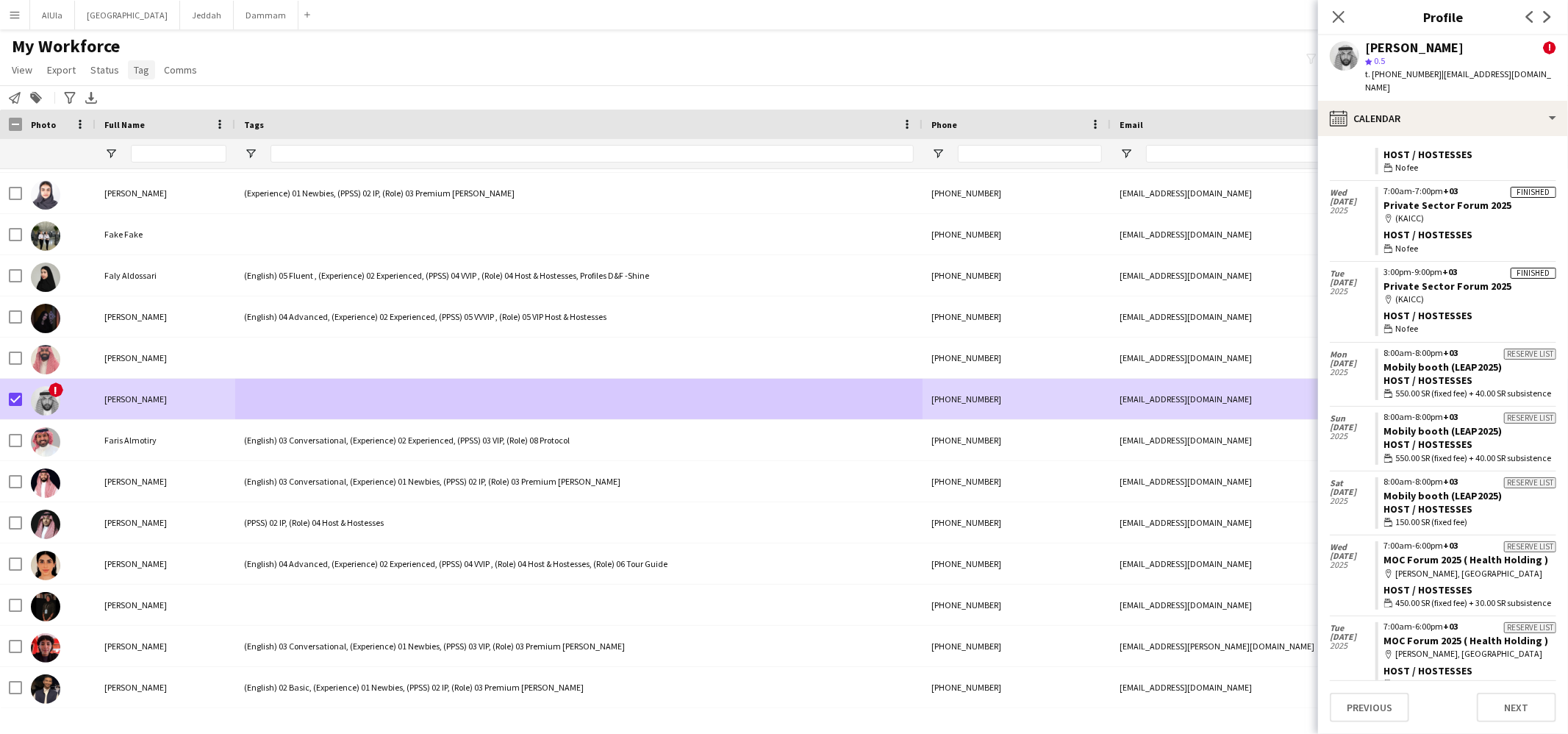
click at [134, 65] on span "Tag" at bounding box center [142, 70] width 16 height 13
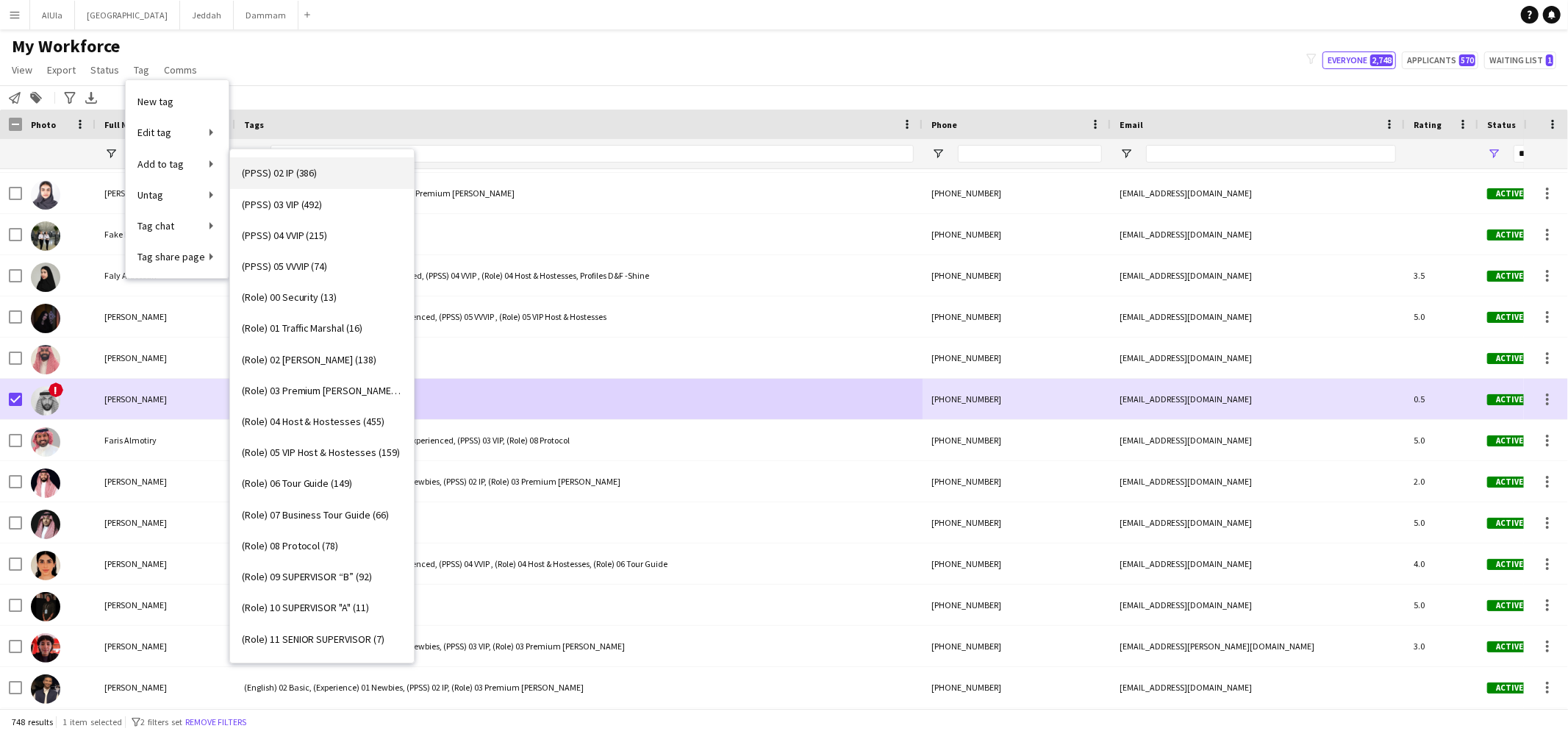
click at [299, 186] on link "(PPSS) 02 IP (386)" at bounding box center [321, 173] width 184 height 31
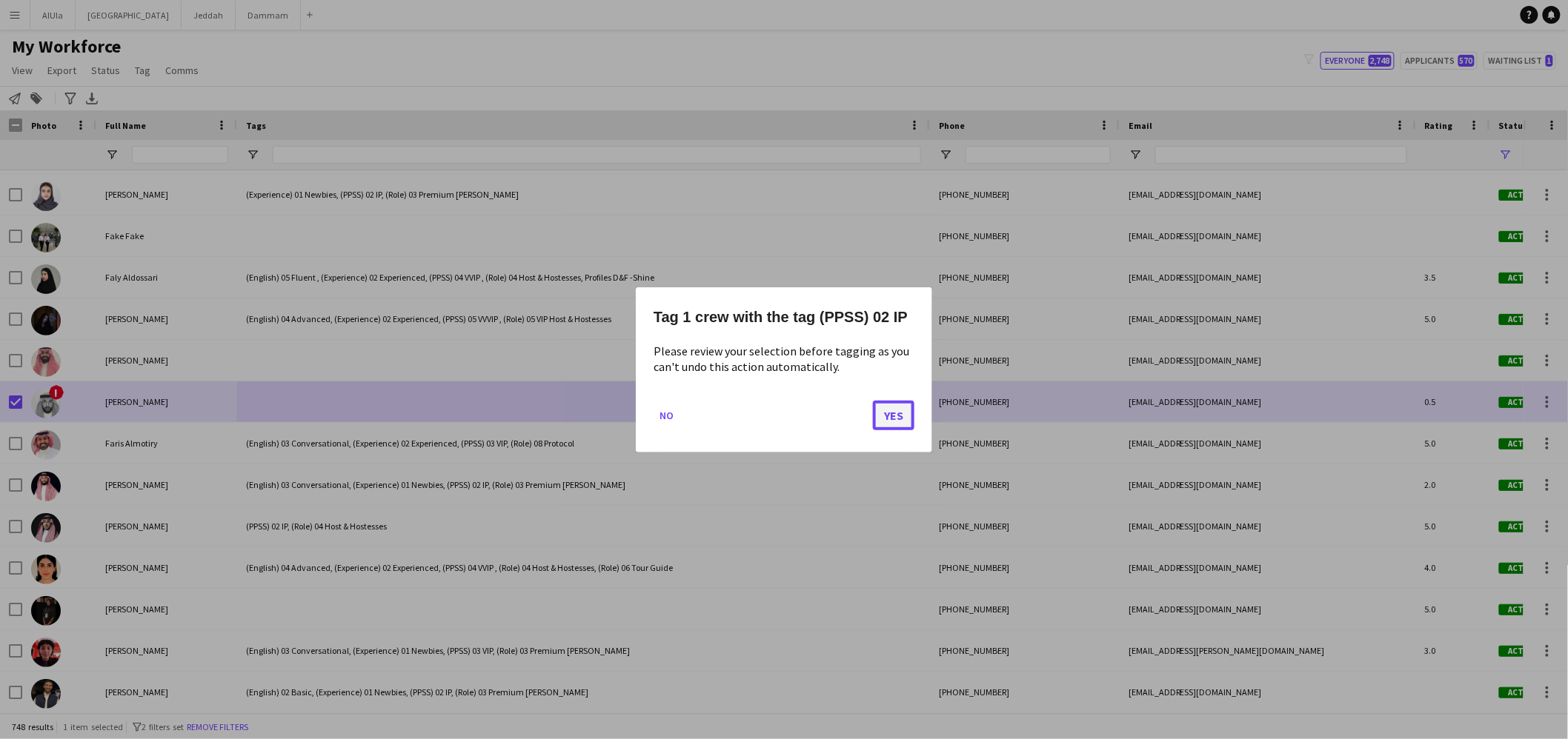
click at [887, 409] on button "Yes" at bounding box center [894, 414] width 41 height 30
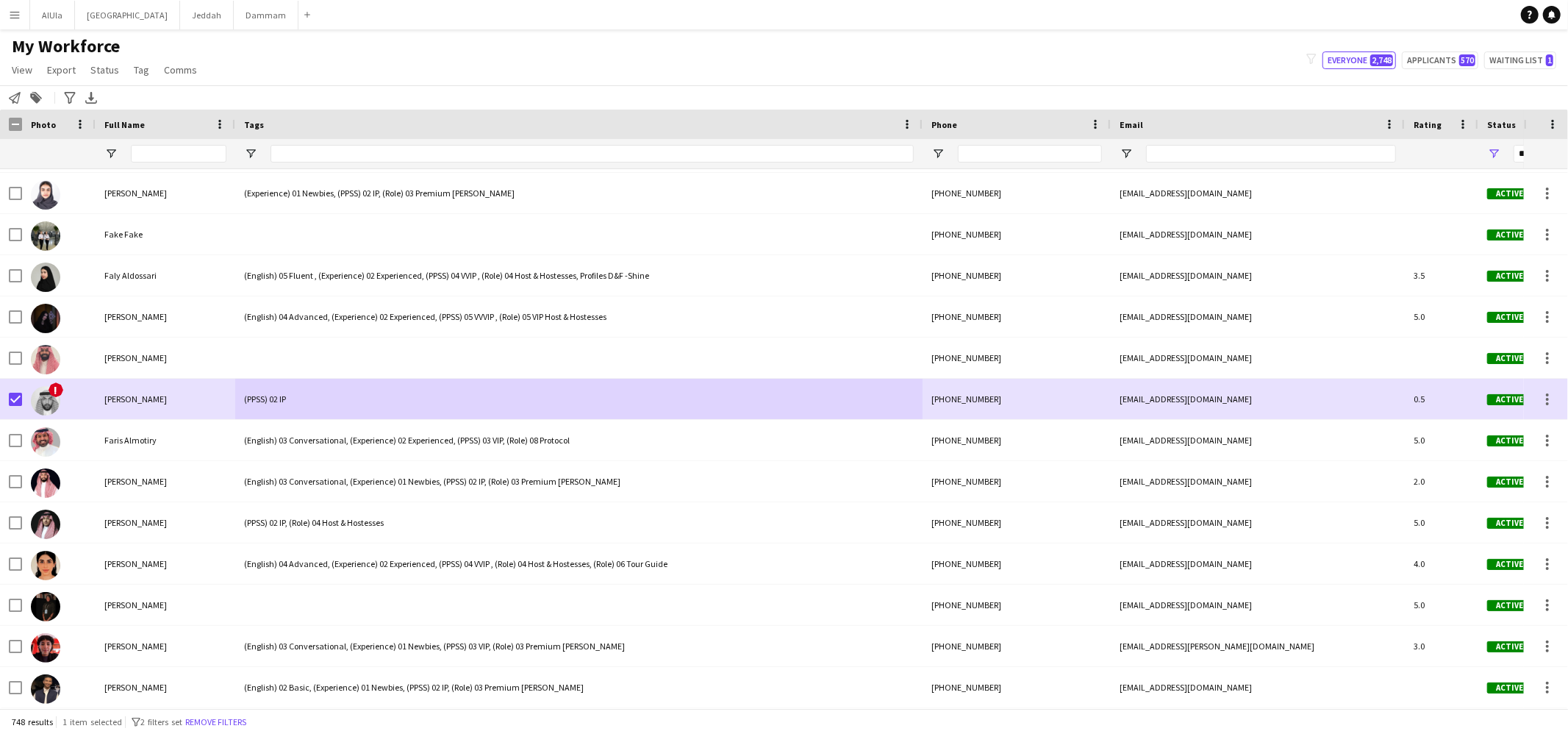
click at [134, 58] on app-page-menu "View Views Default view New view Update view Delete view Edit name Customise vi…" at bounding box center [106, 71] width 212 height 28
click at [146, 74] on span "Tag" at bounding box center [142, 70] width 16 height 13
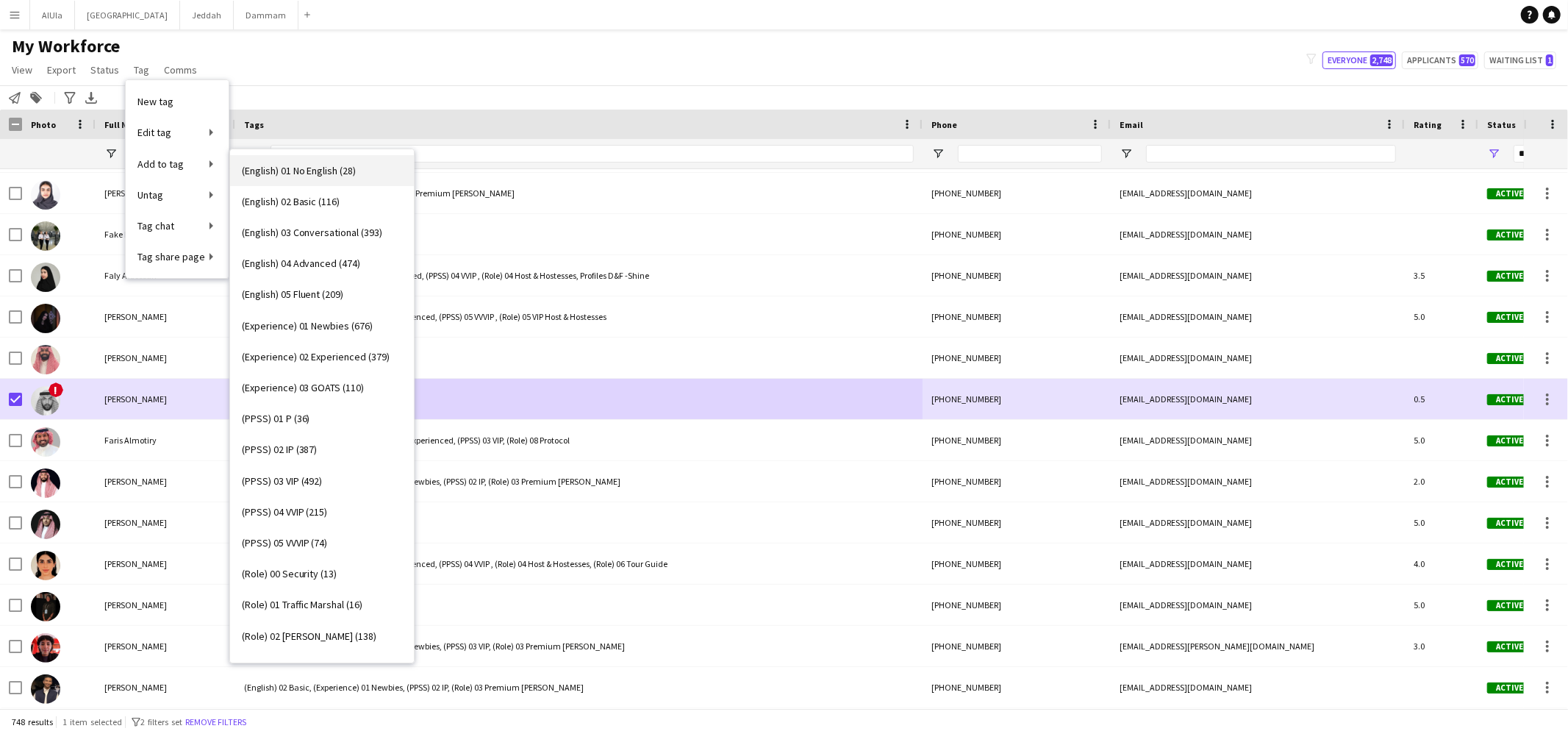
click at [302, 173] on span "(English) 01 No English (28)" at bounding box center [299, 170] width 115 height 13
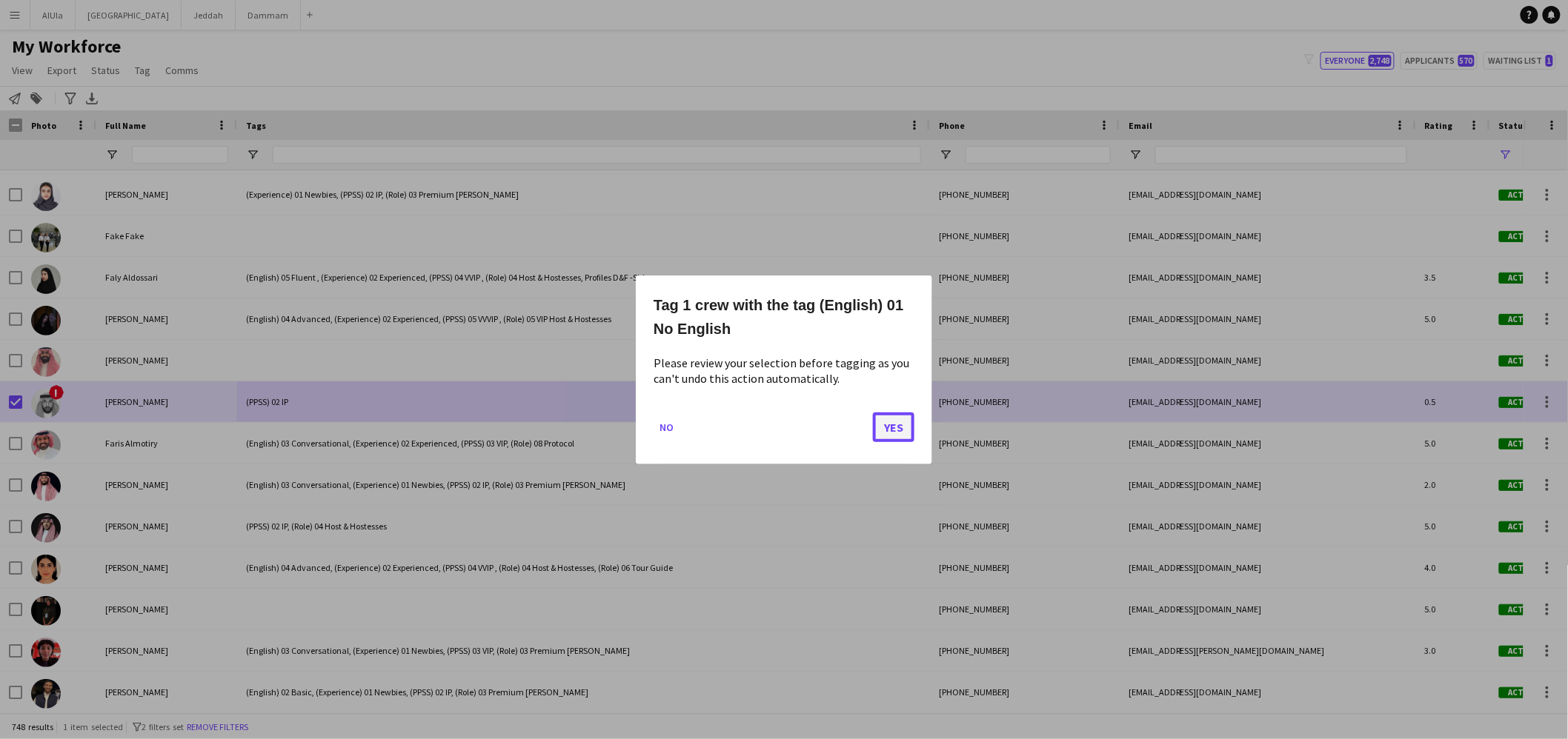
click at [885, 428] on button "Yes" at bounding box center [894, 427] width 41 height 30
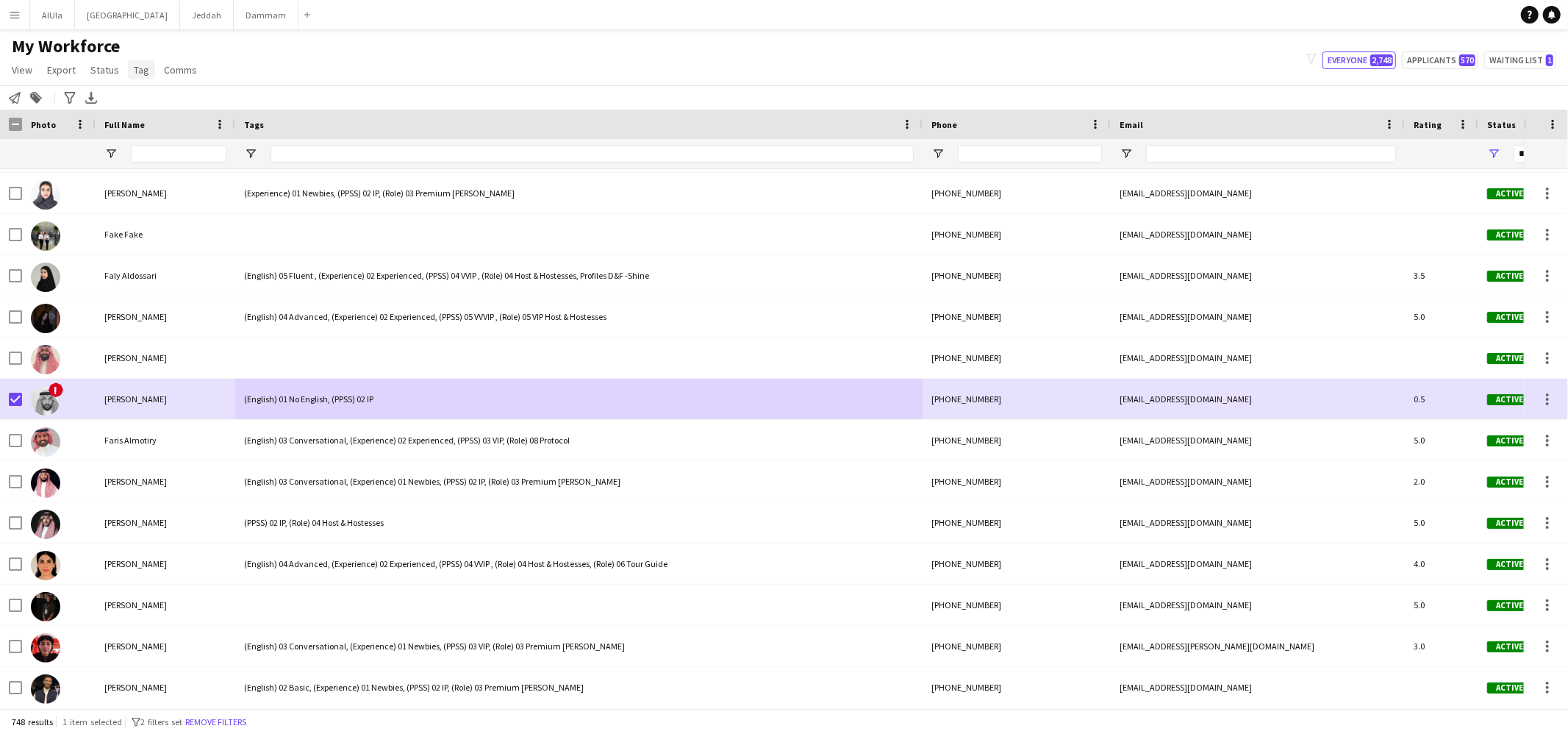
click at [148, 76] on link "Tag" at bounding box center [141, 70] width 27 height 19
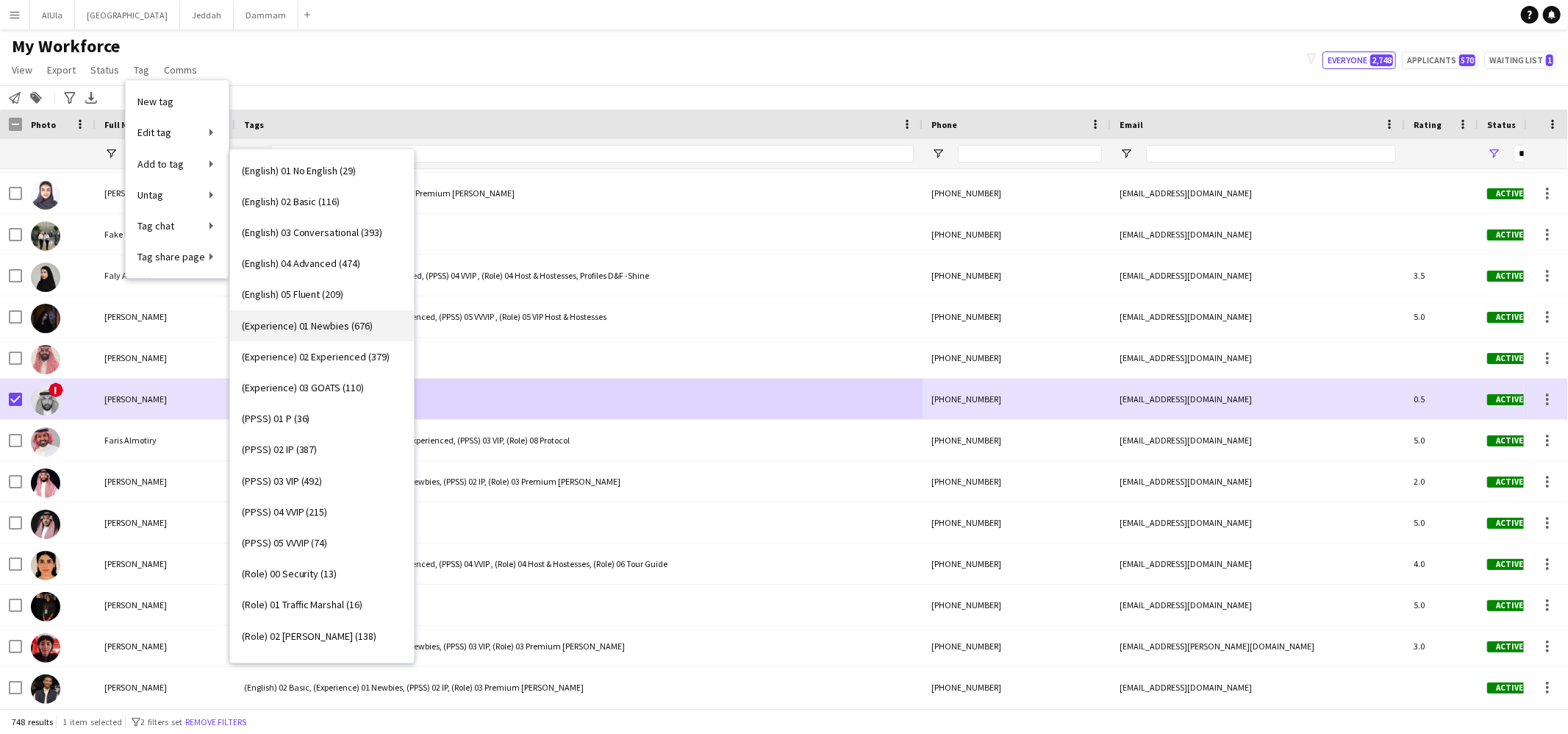
click at [317, 335] on link "(Experience) 01 Newbies (676)" at bounding box center [321, 326] width 184 height 31
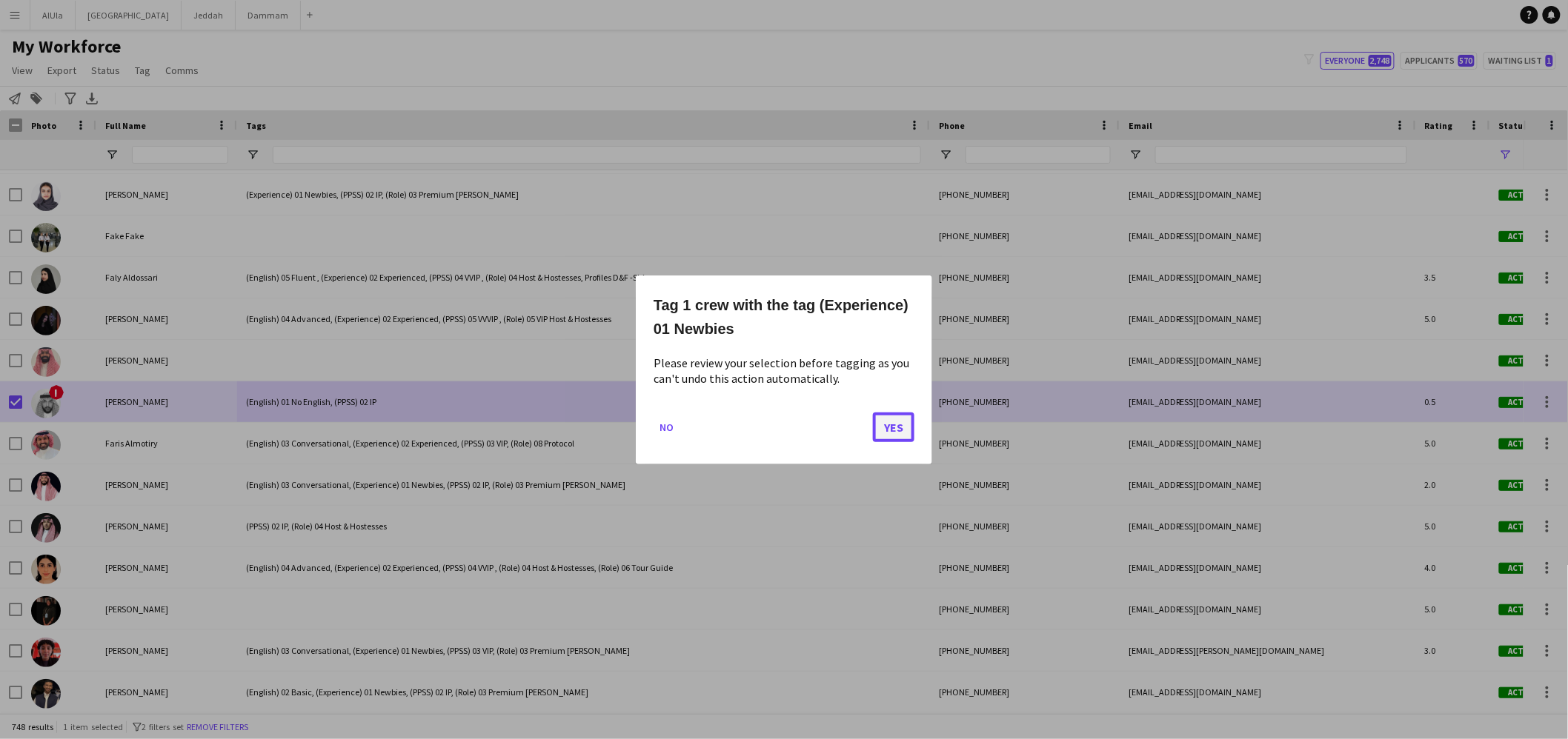
click at [894, 426] on button "Yes" at bounding box center [894, 427] width 41 height 30
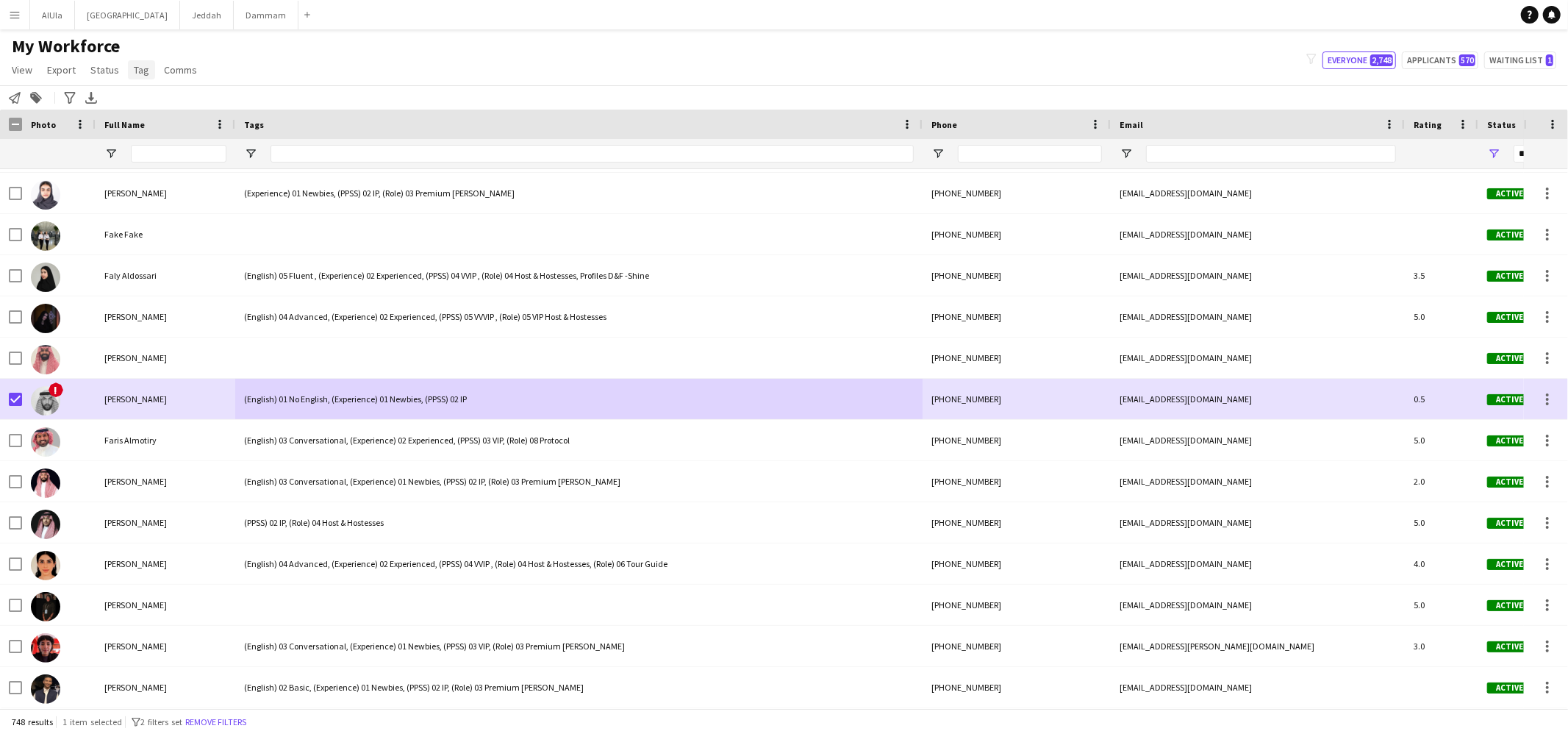
click at [147, 64] on link "Tag" at bounding box center [141, 70] width 27 height 19
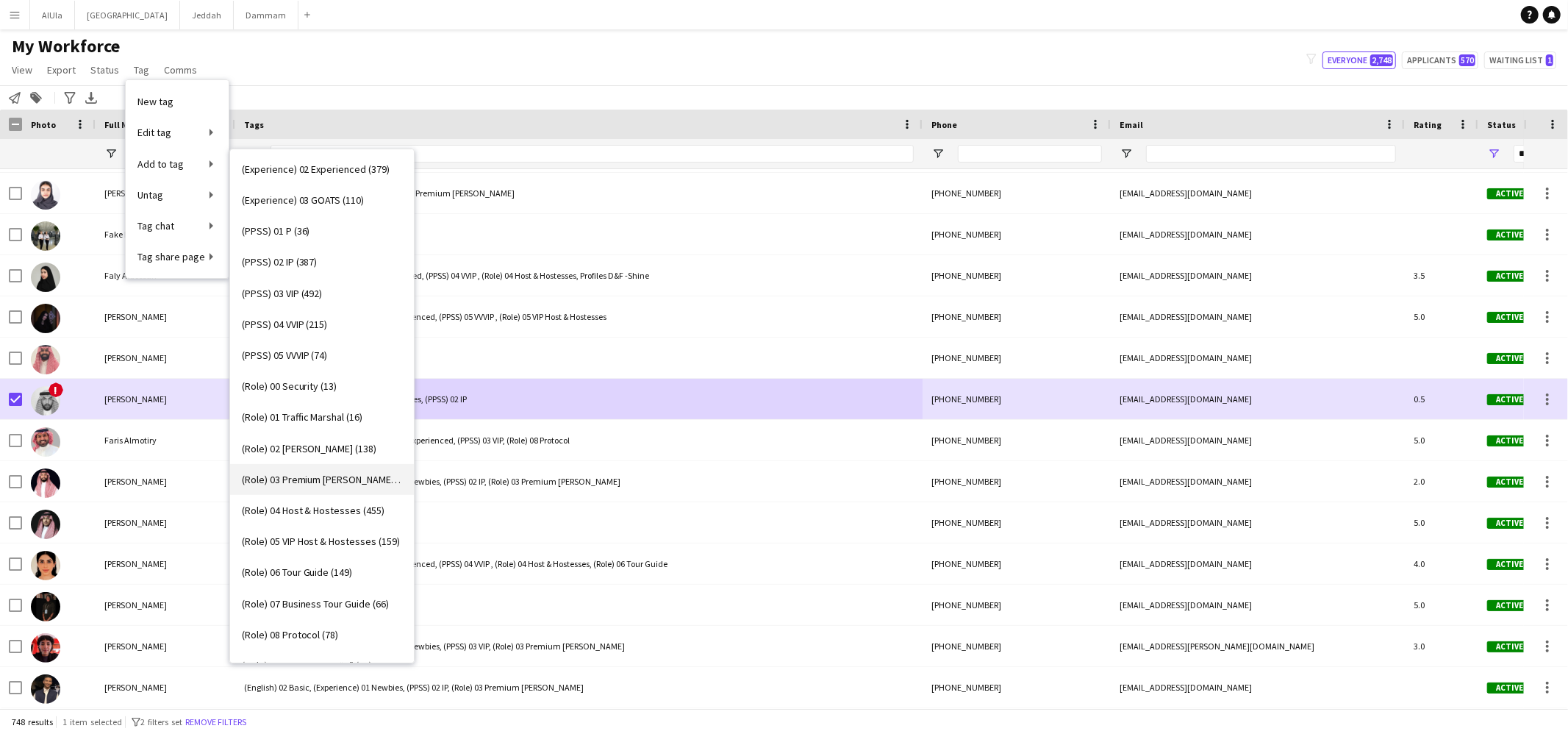
click at [325, 469] on link "(Role) 03 Premium Usher (301)" at bounding box center [321, 480] width 184 height 31
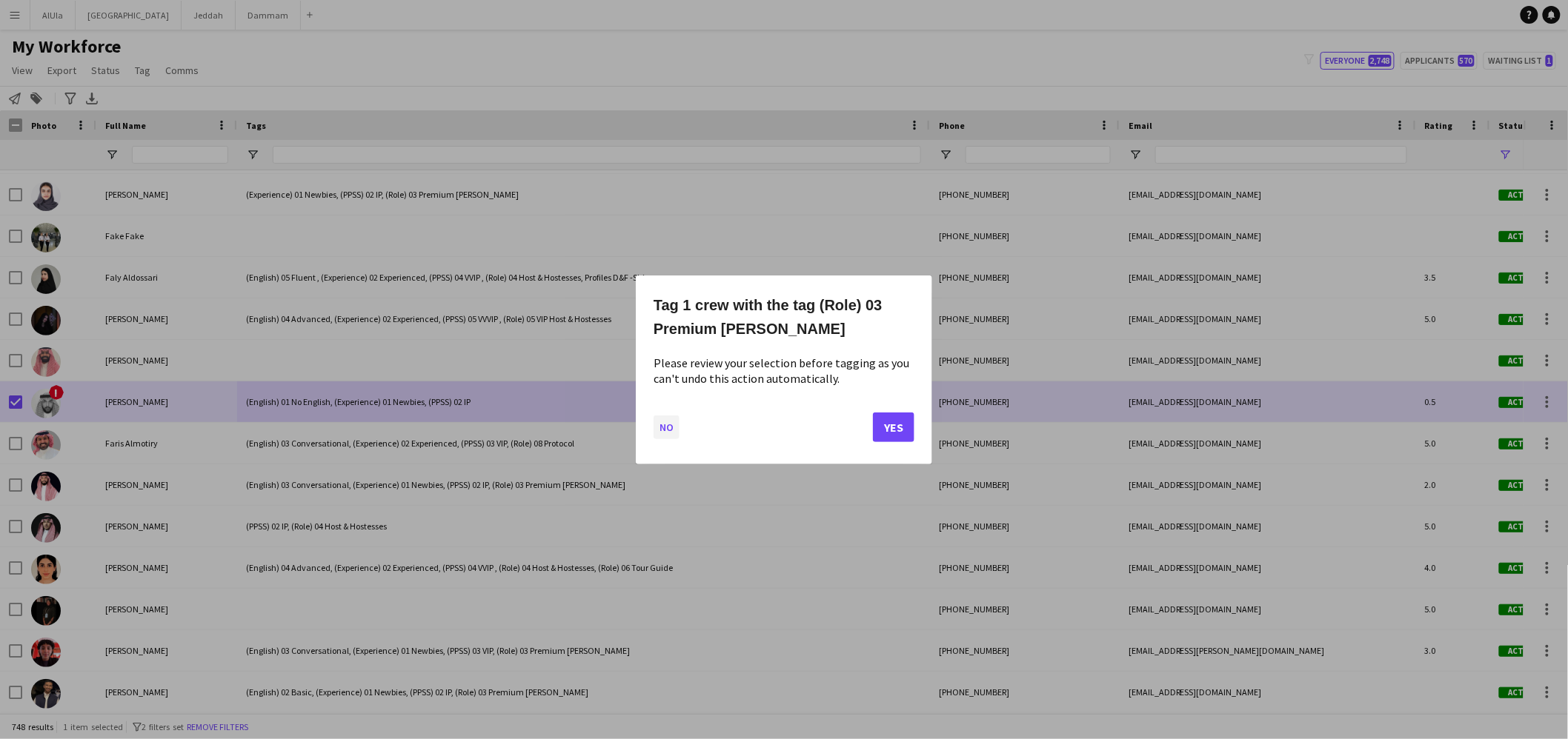
click at [655, 427] on button "No" at bounding box center [666, 426] width 26 height 24
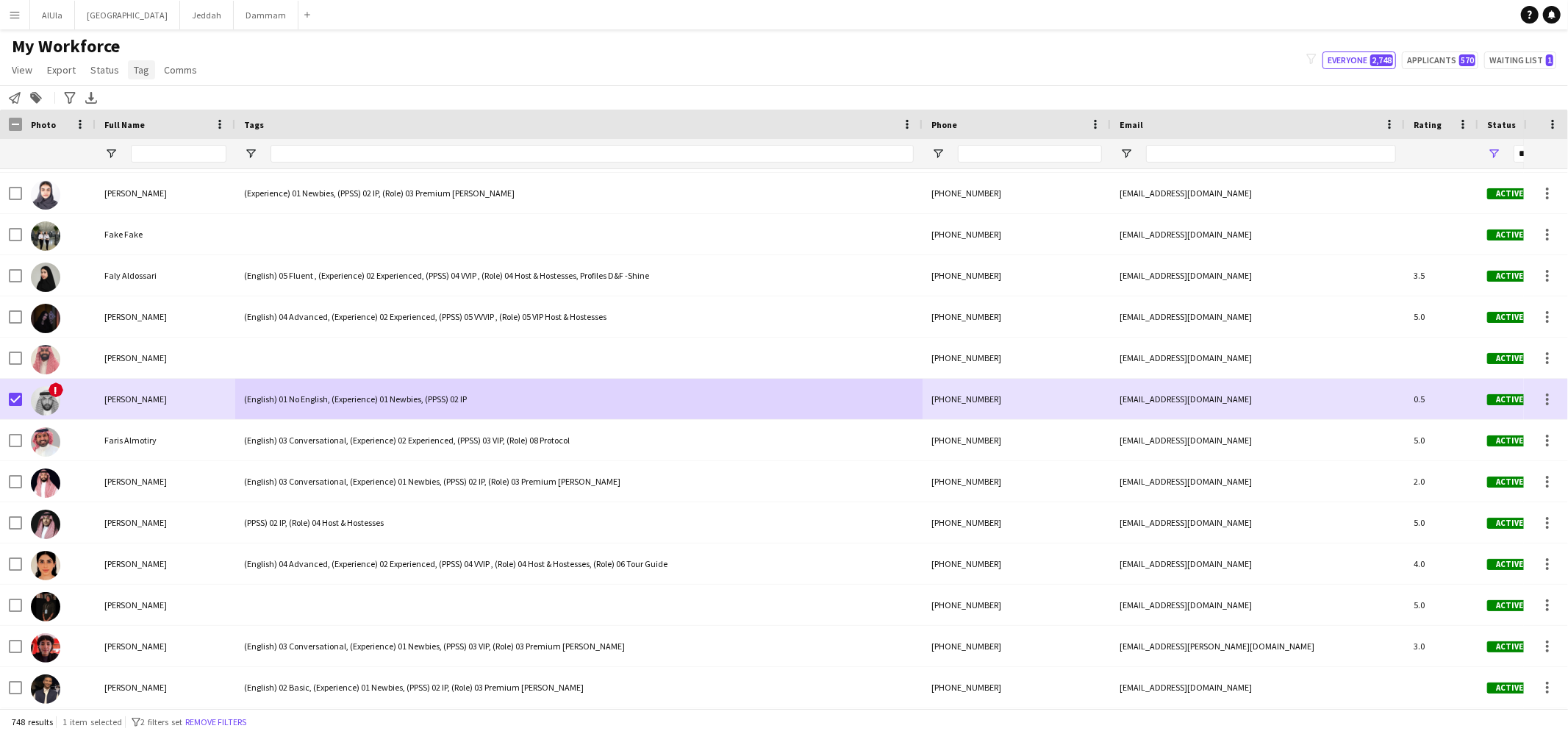
click at [129, 77] on link "Tag" at bounding box center [141, 70] width 27 height 19
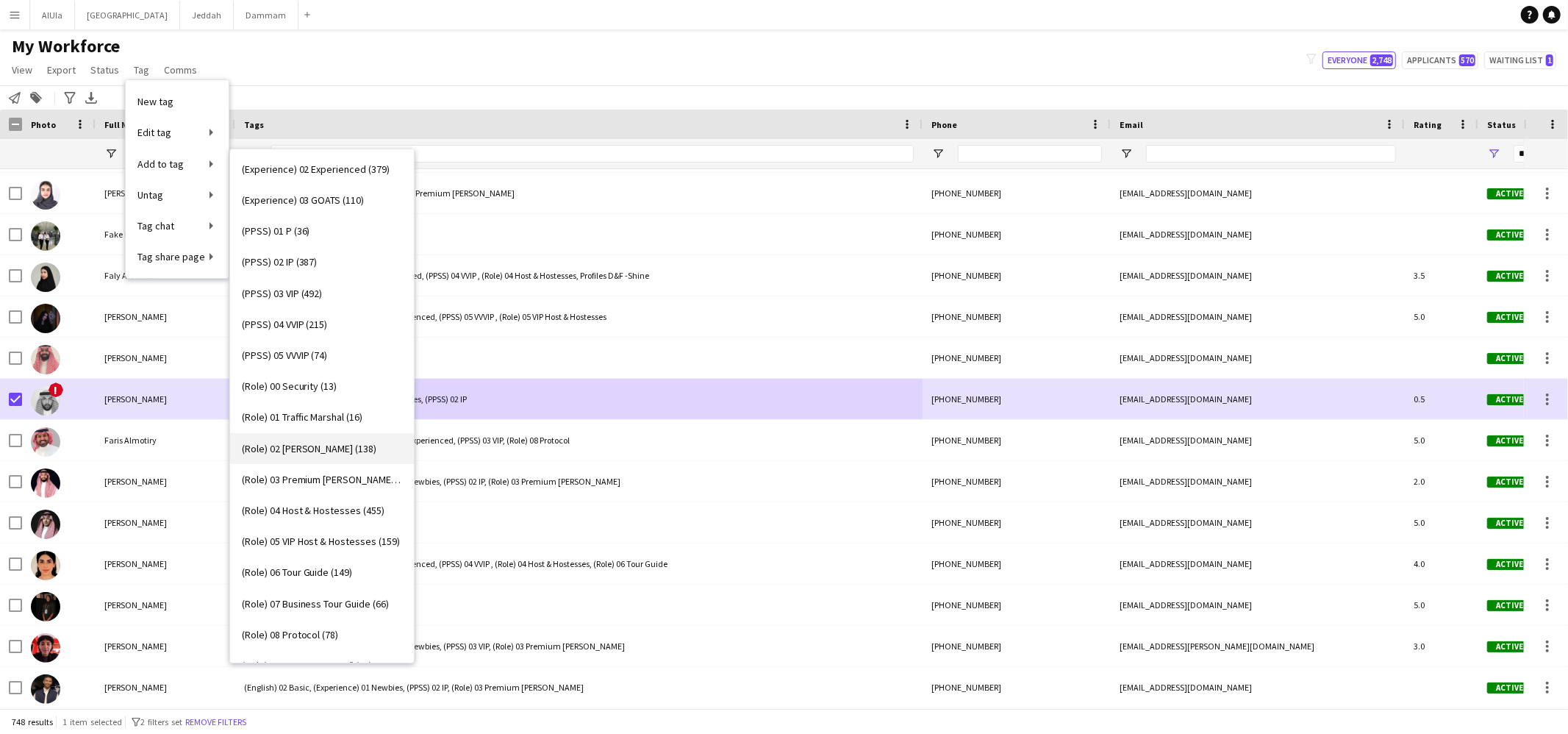
click at [339, 459] on link "(Role) 02 Usher (138)" at bounding box center [321, 448] width 184 height 31
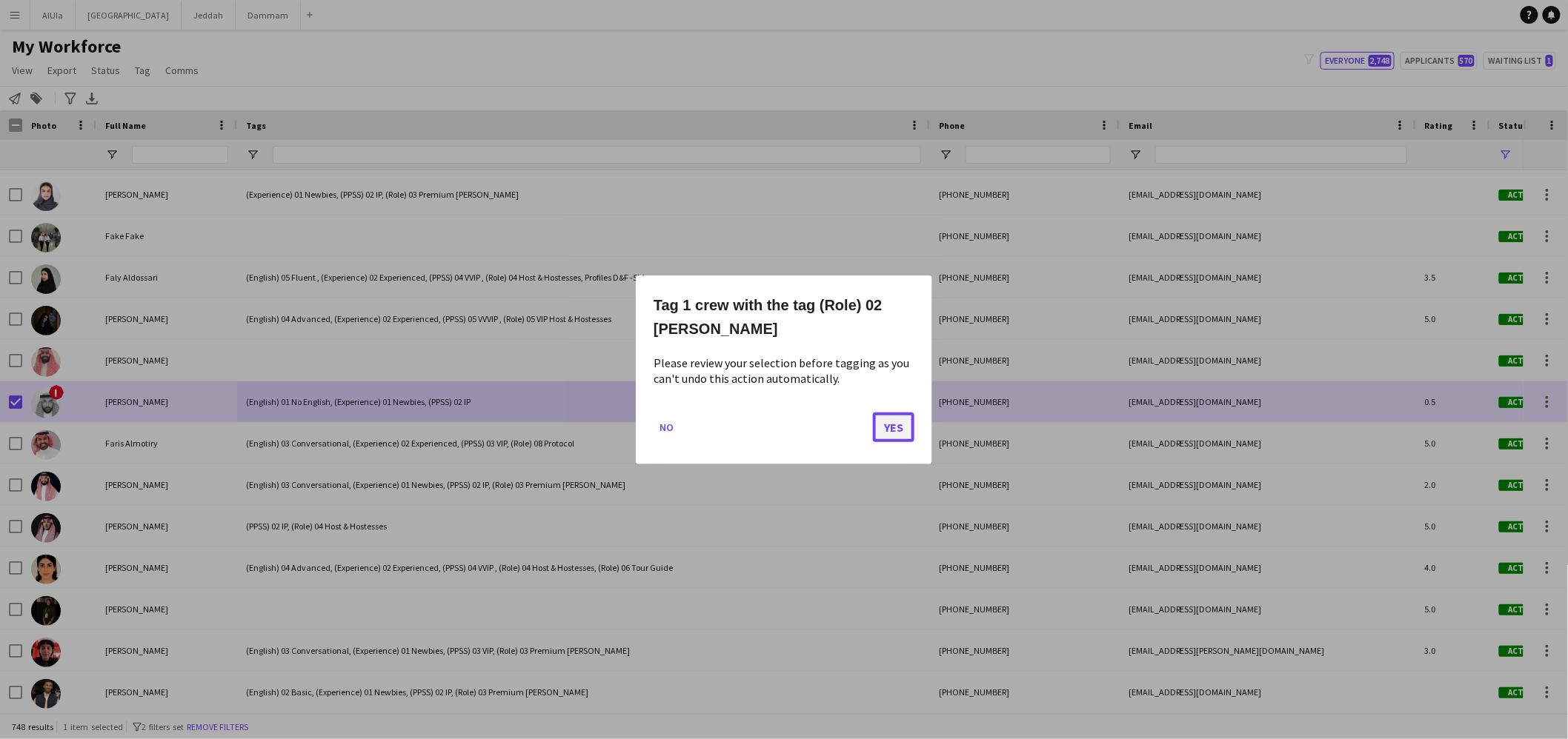
click at [885, 428] on button "Yes" at bounding box center [894, 427] width 41 height 30
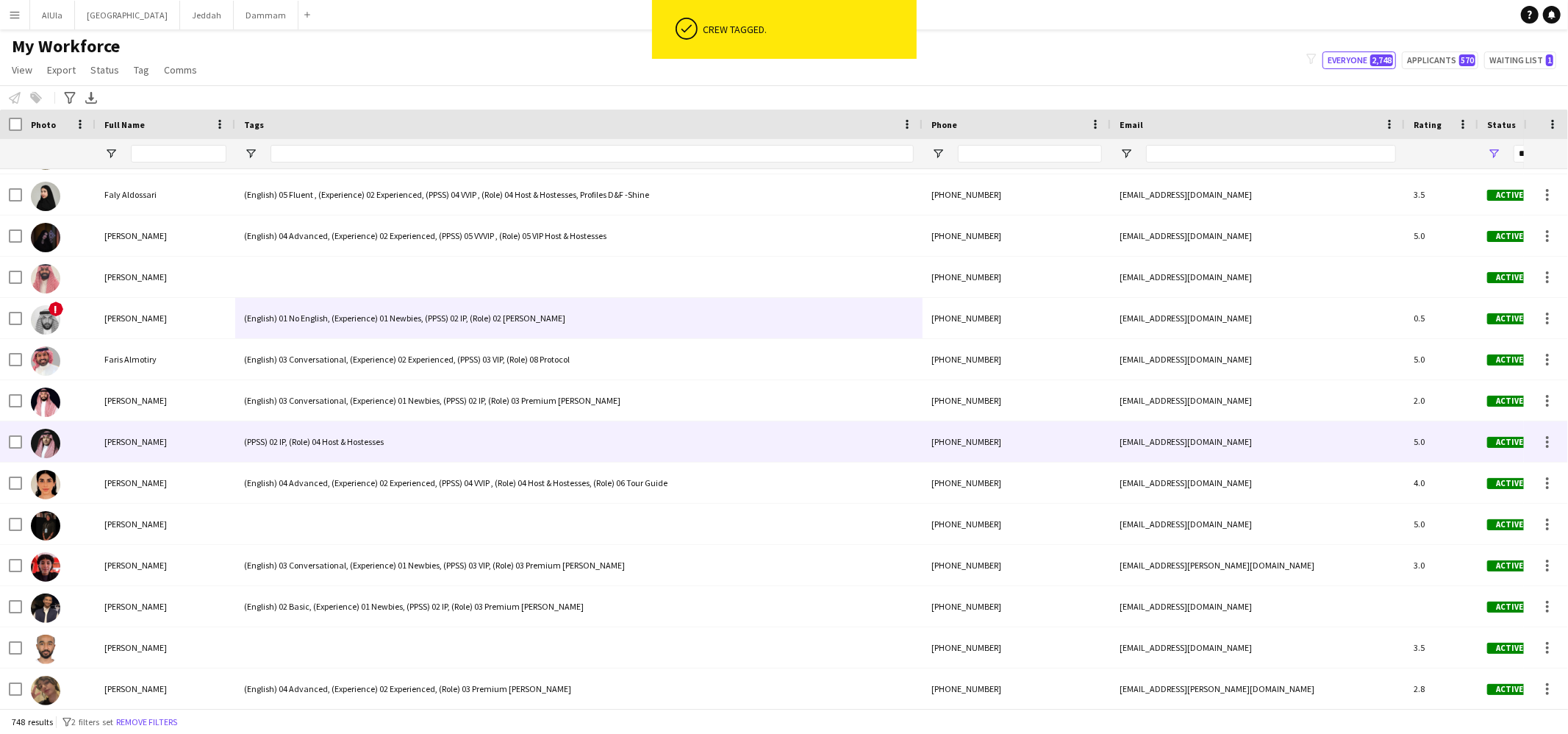
click at [323, 435] on div "(PPSS) 02 IP, (Role) 04 Host & Hostesses" at bounding box center [579, 441] width 687 height 40
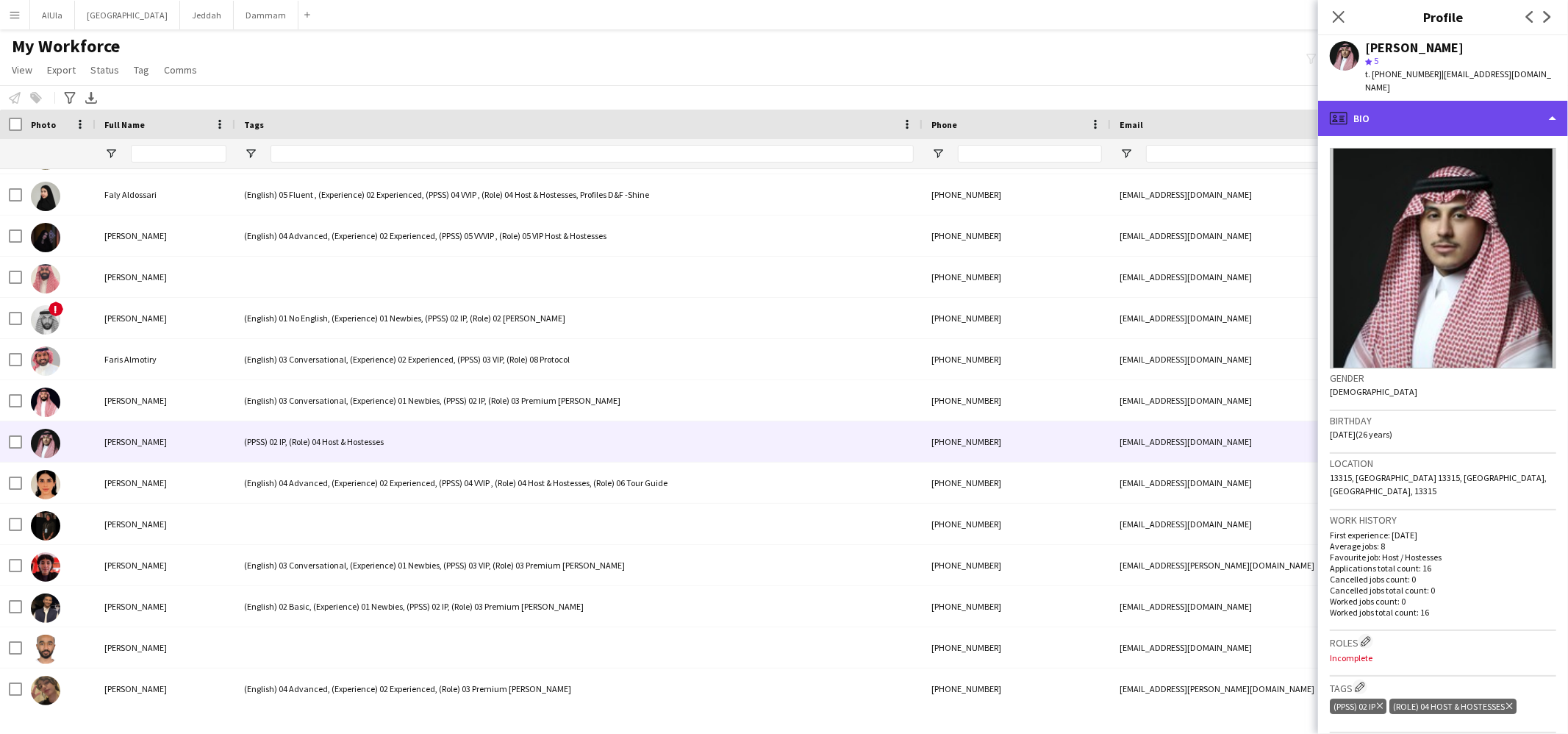
click at [1397, 104] on div "profile Bio" at bounding box center [1444, 118] width 250 height 35
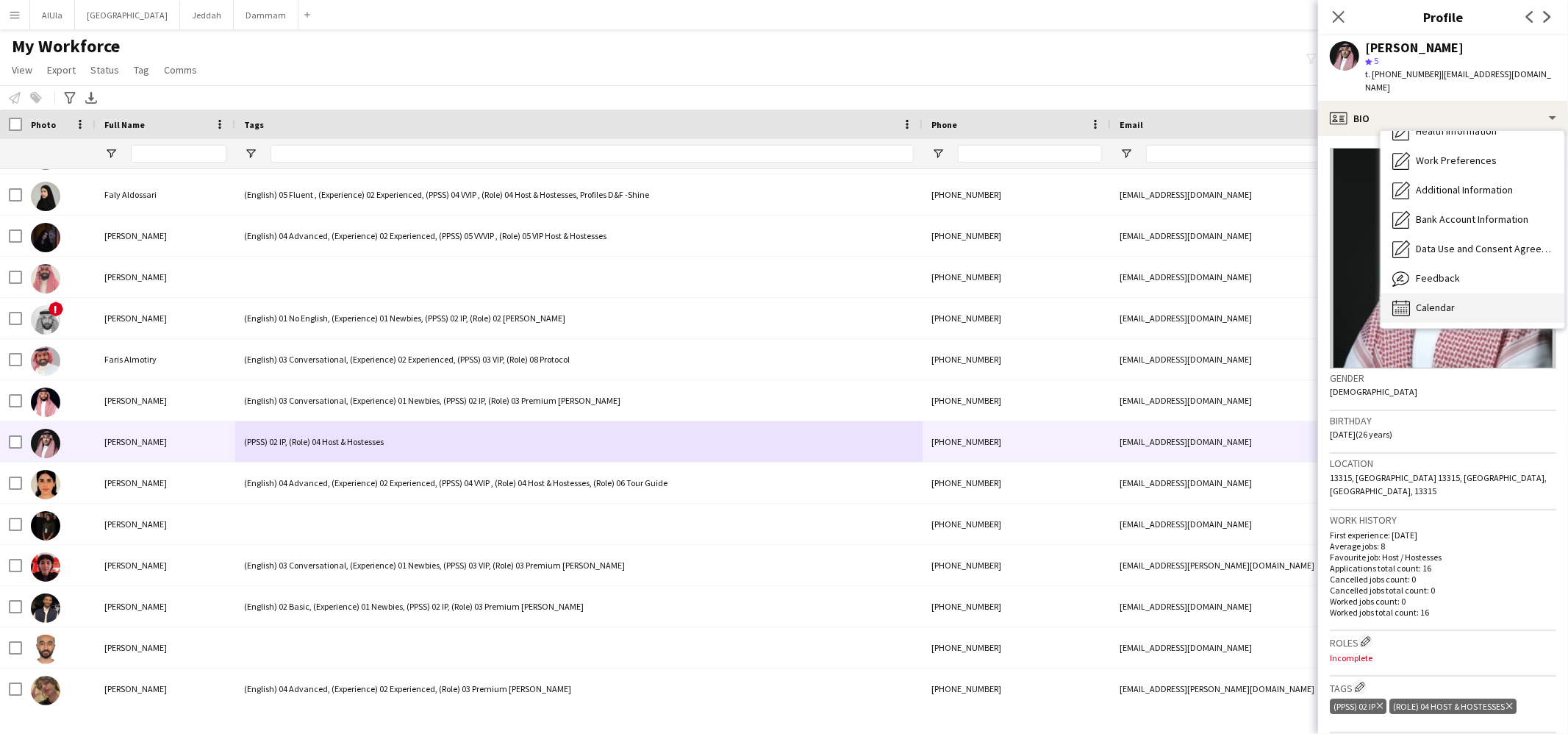
click at [1431, 301] on span "Calendar" at bounding box center [1435, 308] width 39 height 13
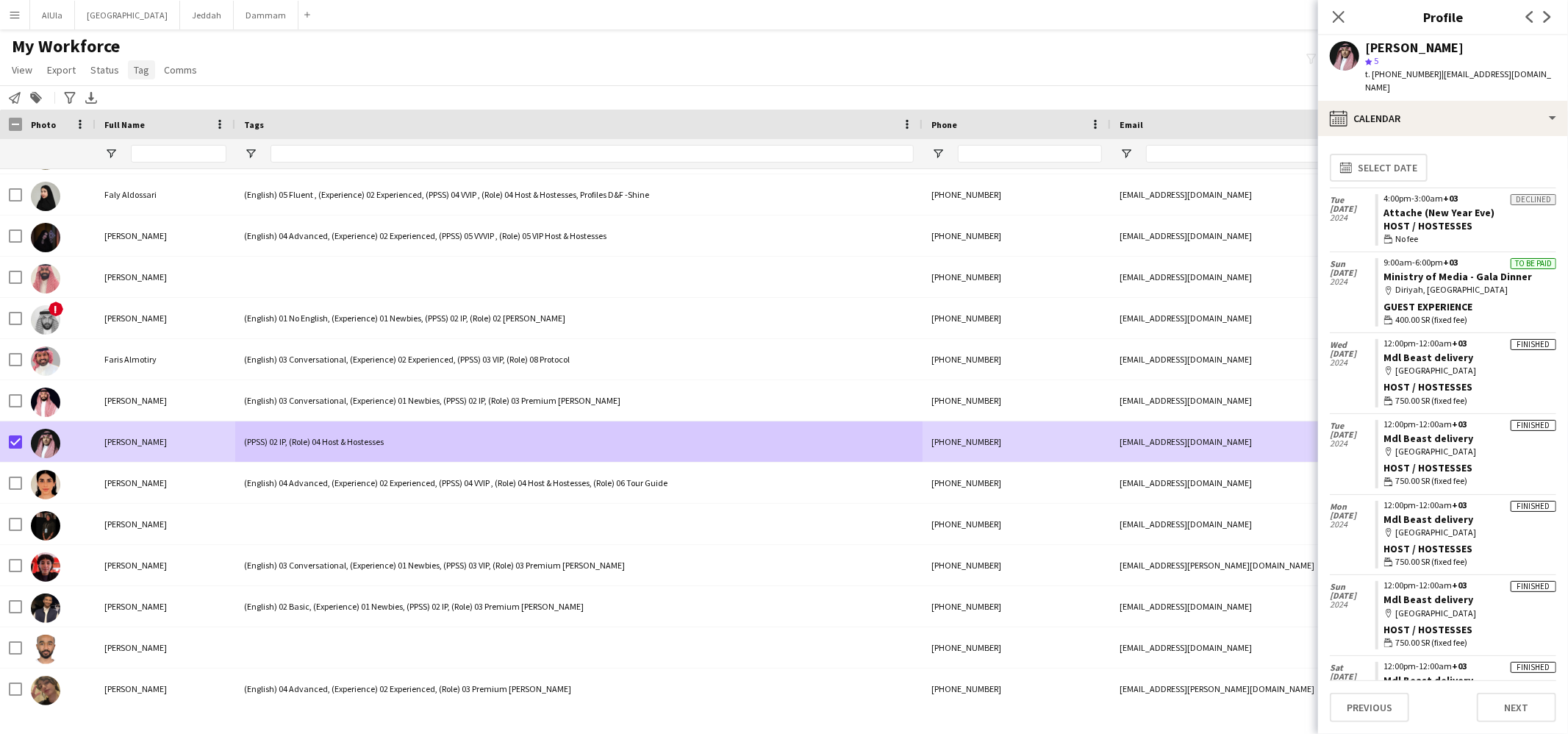
click at [128, 65] on link "Tag" at bounding box center [141, 70] width 27 height 19
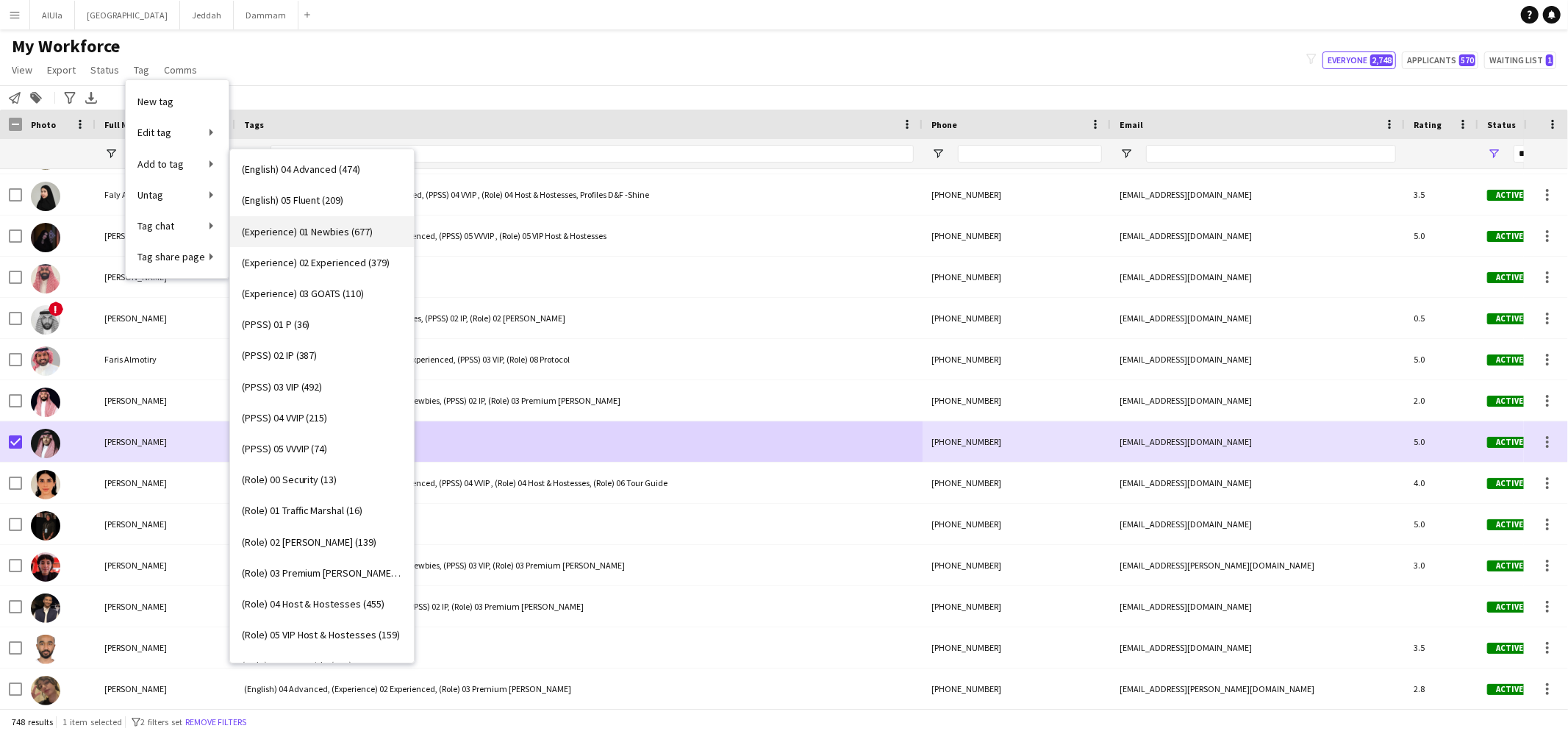
scroll to position [0, 0]
click at [283, 230] on span "(English) 03 Conversational (393)" at bounding box center [312, 232] width 142 height 13
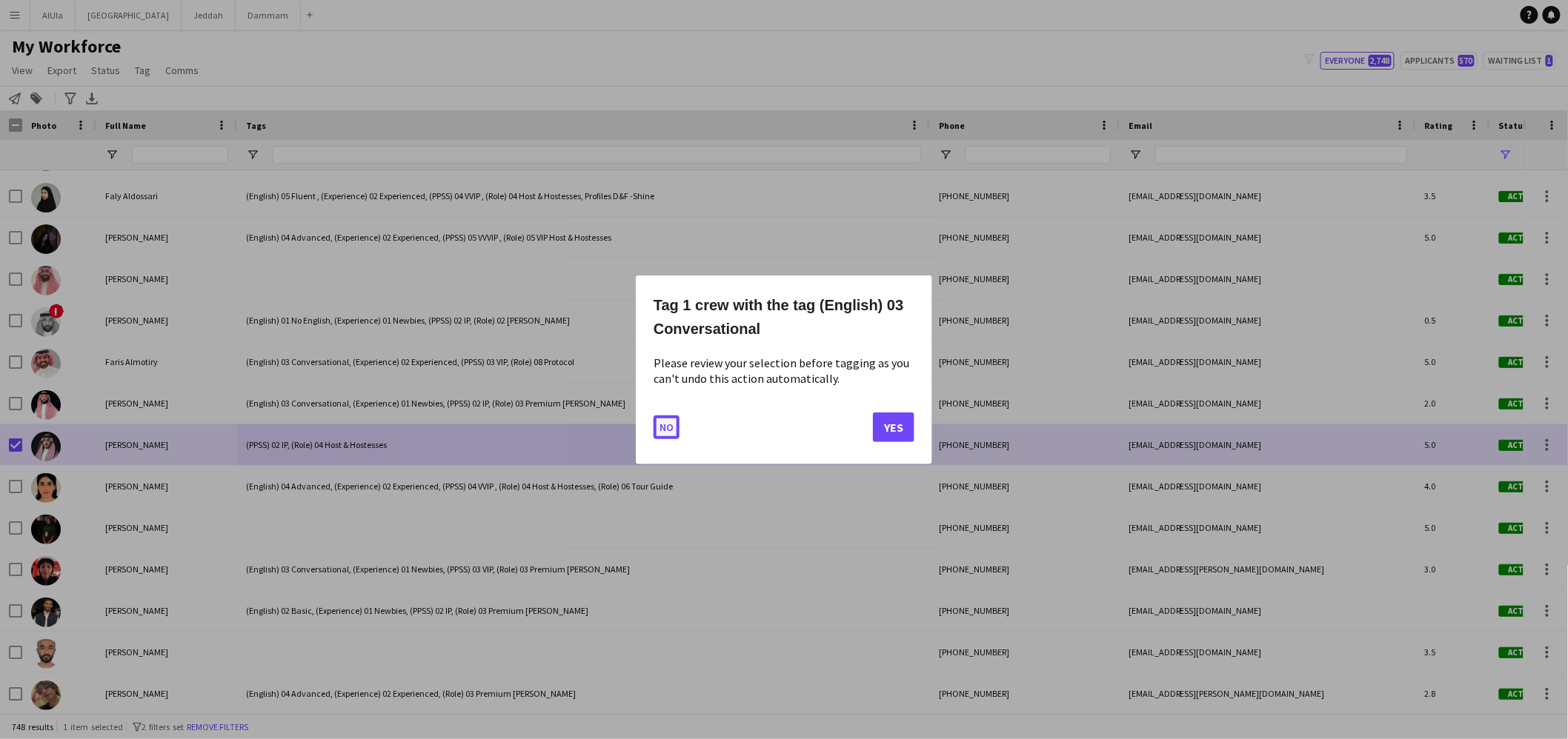
click at [663, 428] on button "No" at bounding box center [666, 426] width 26 height 24
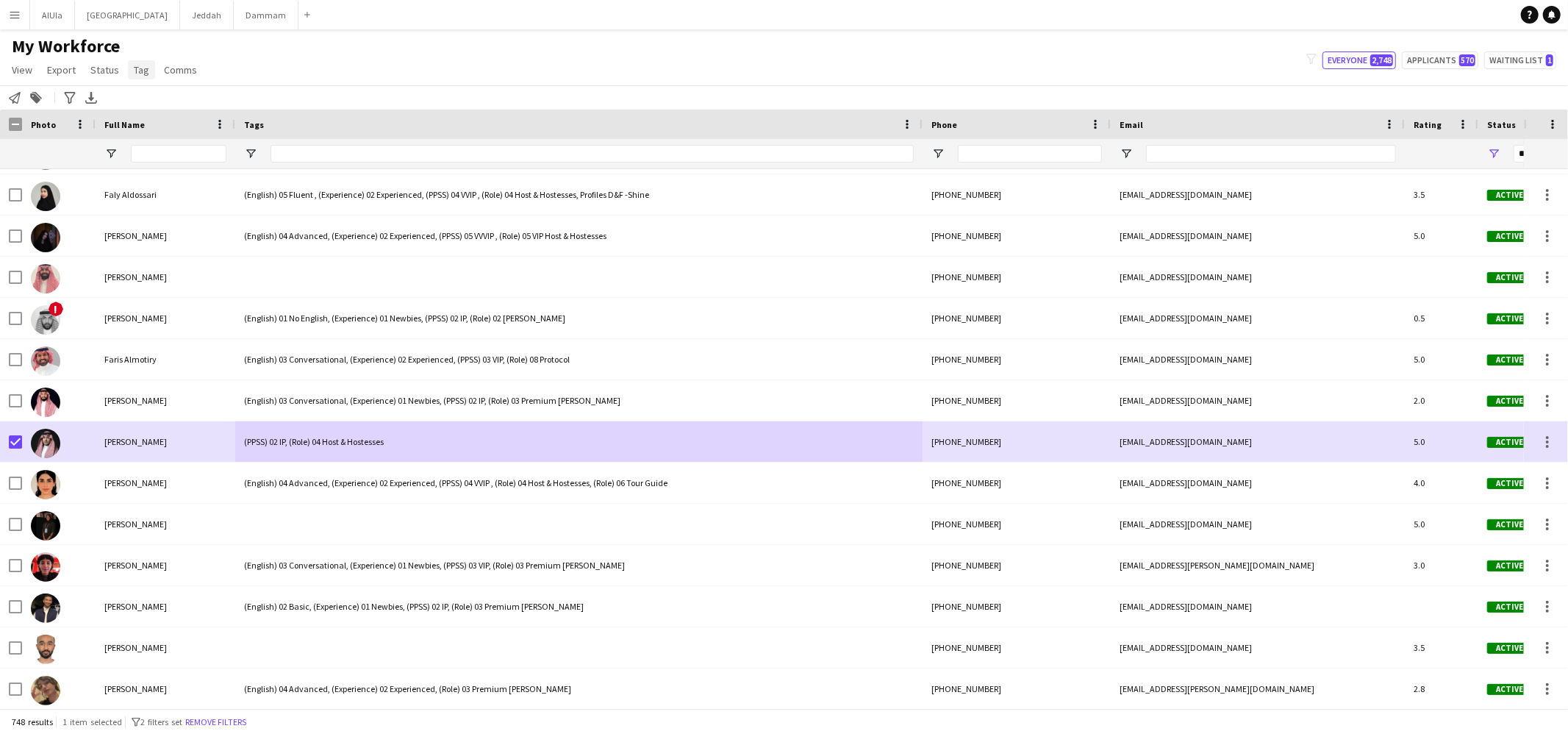
click at [149, 66] on link "Tag" at bounding box center [141, 70] width 27 height 19
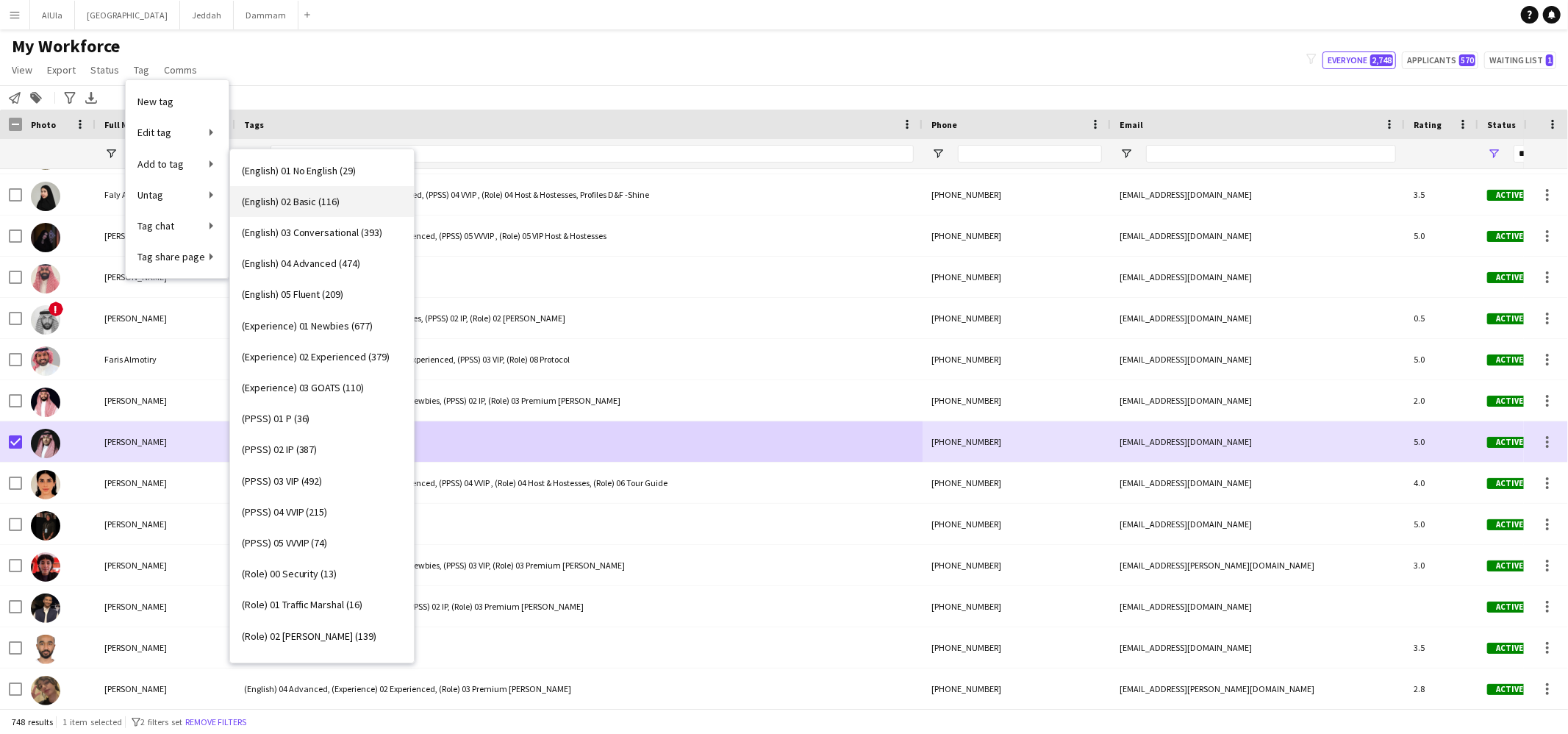
click at [316, 202] on span "(English) 02 Basic (116)" at bounding box center [291, 201] width 98 height 13
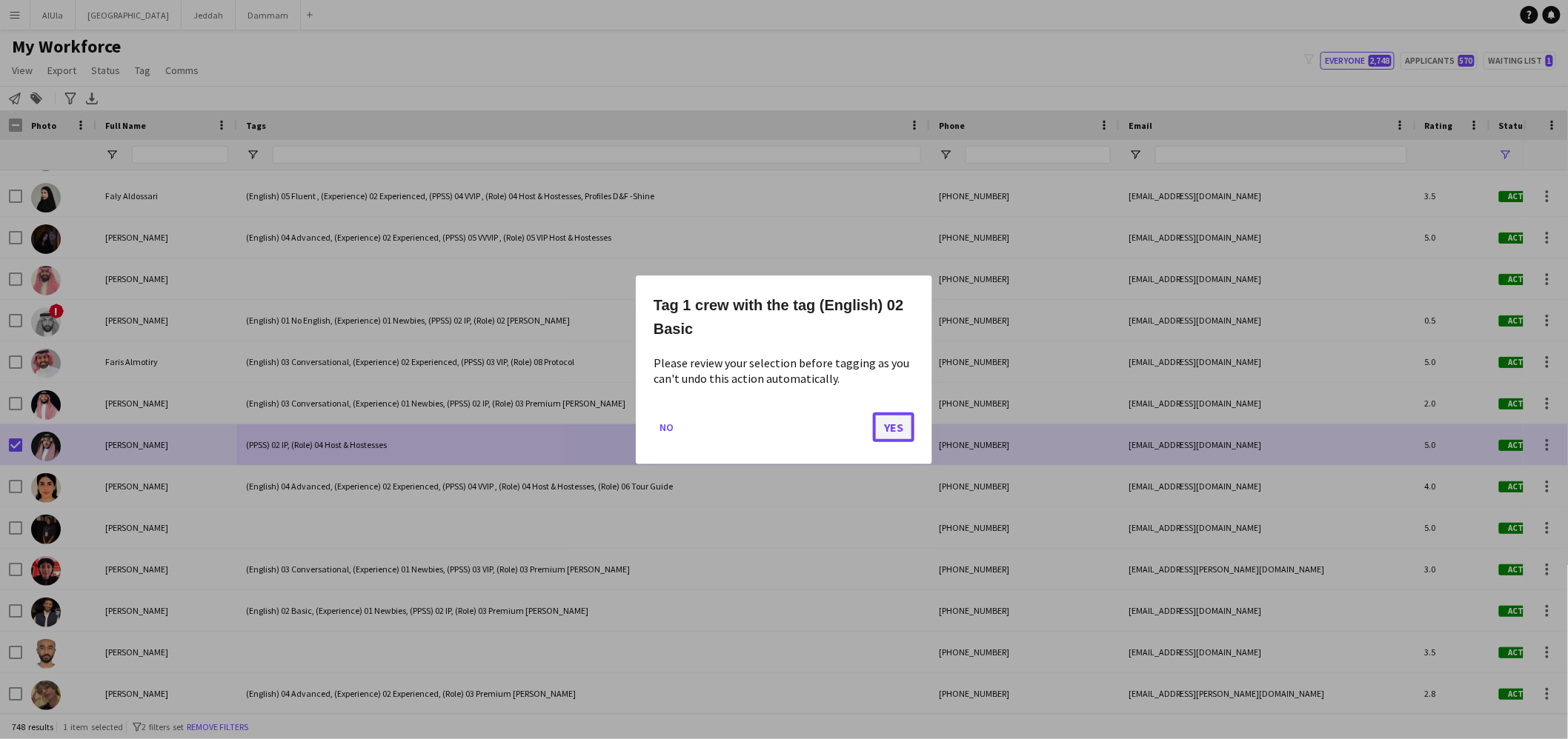
click at [895, 416] on button "Yes" at bounding box center [894, 427] width 41 height 30
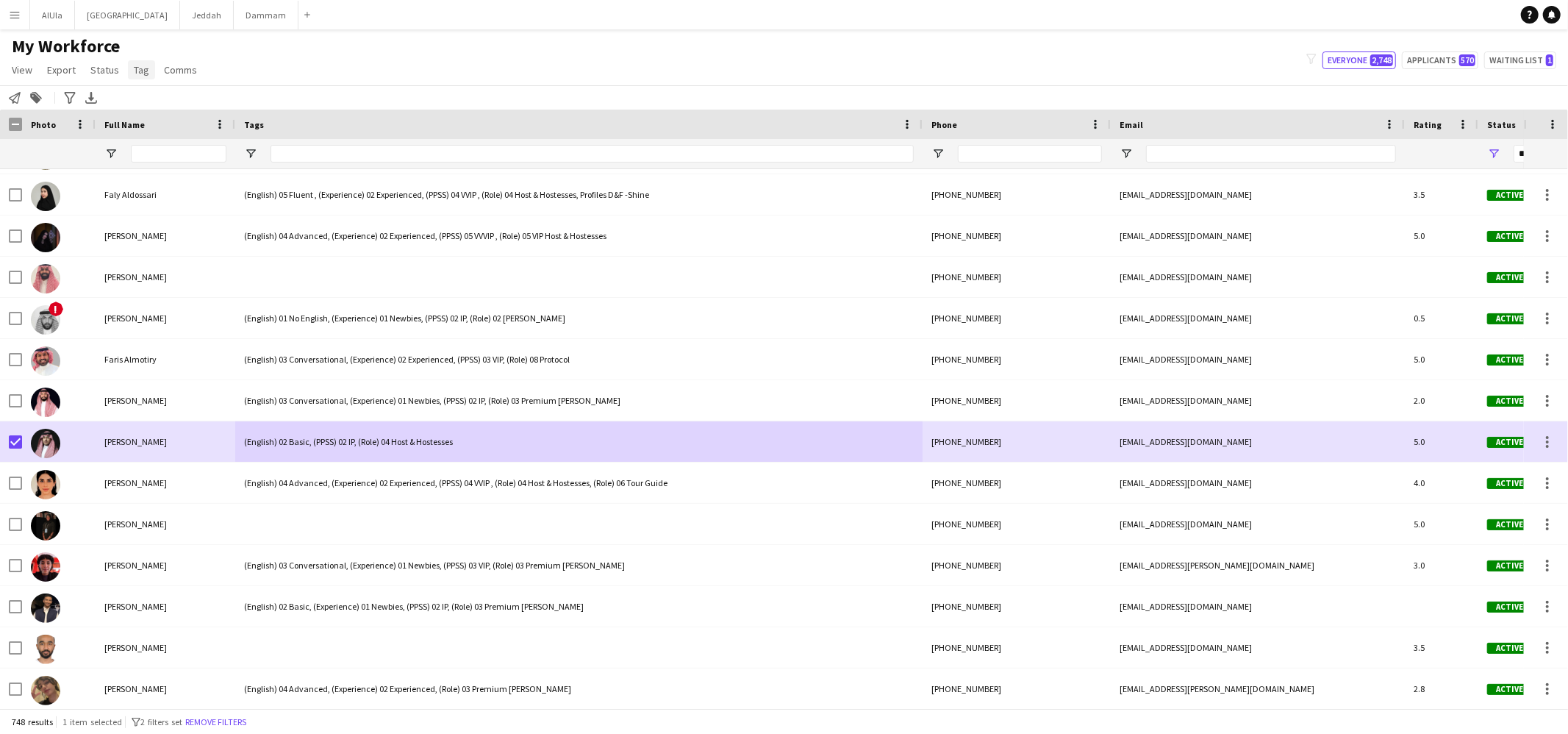
click at [139, 64] on span "Tag" at bounding box center [142, 70] width 16 height 13
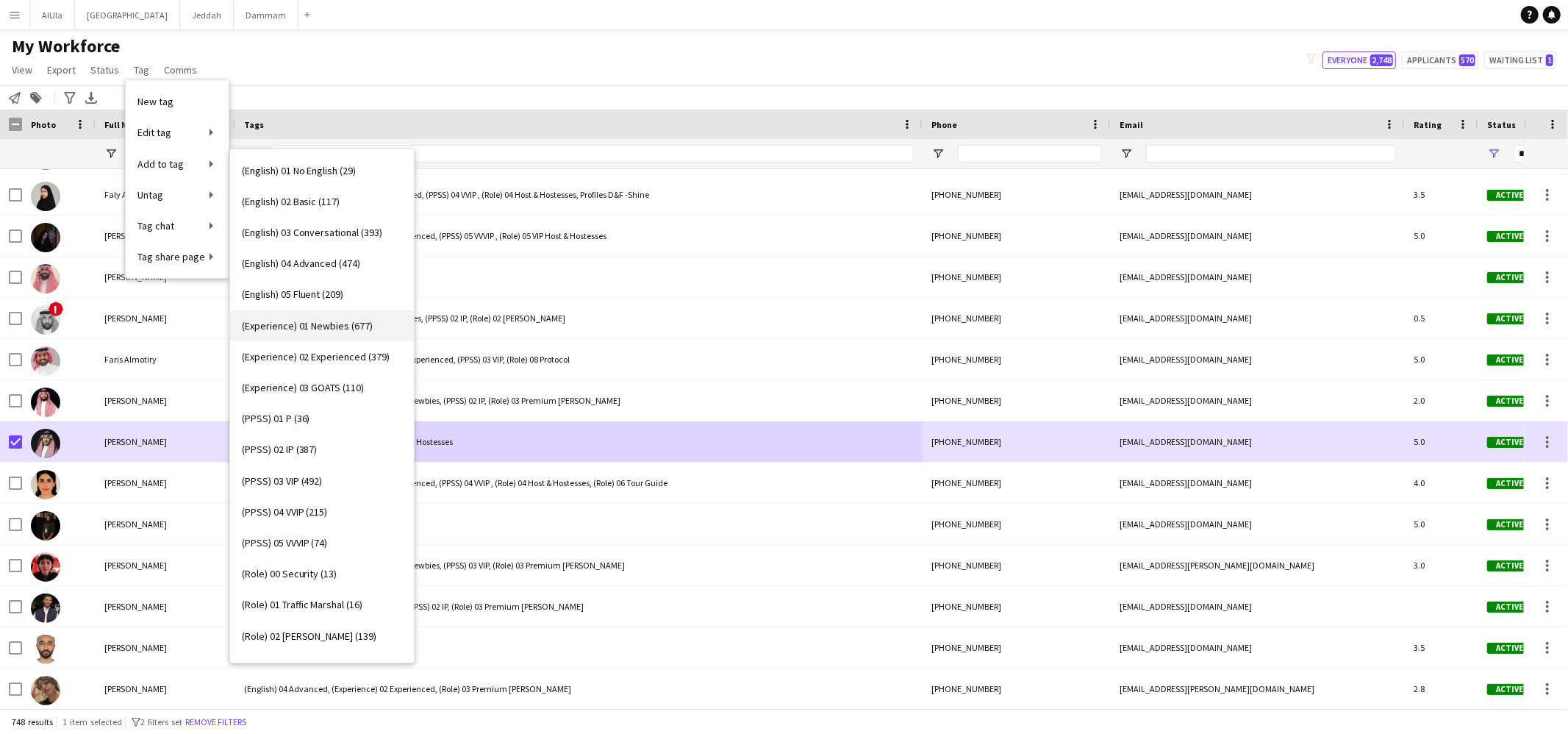
click at [326, 326] on span "(Experience) 01 Newbies (677)" at bounding box center [308, 326] width 132 height 13
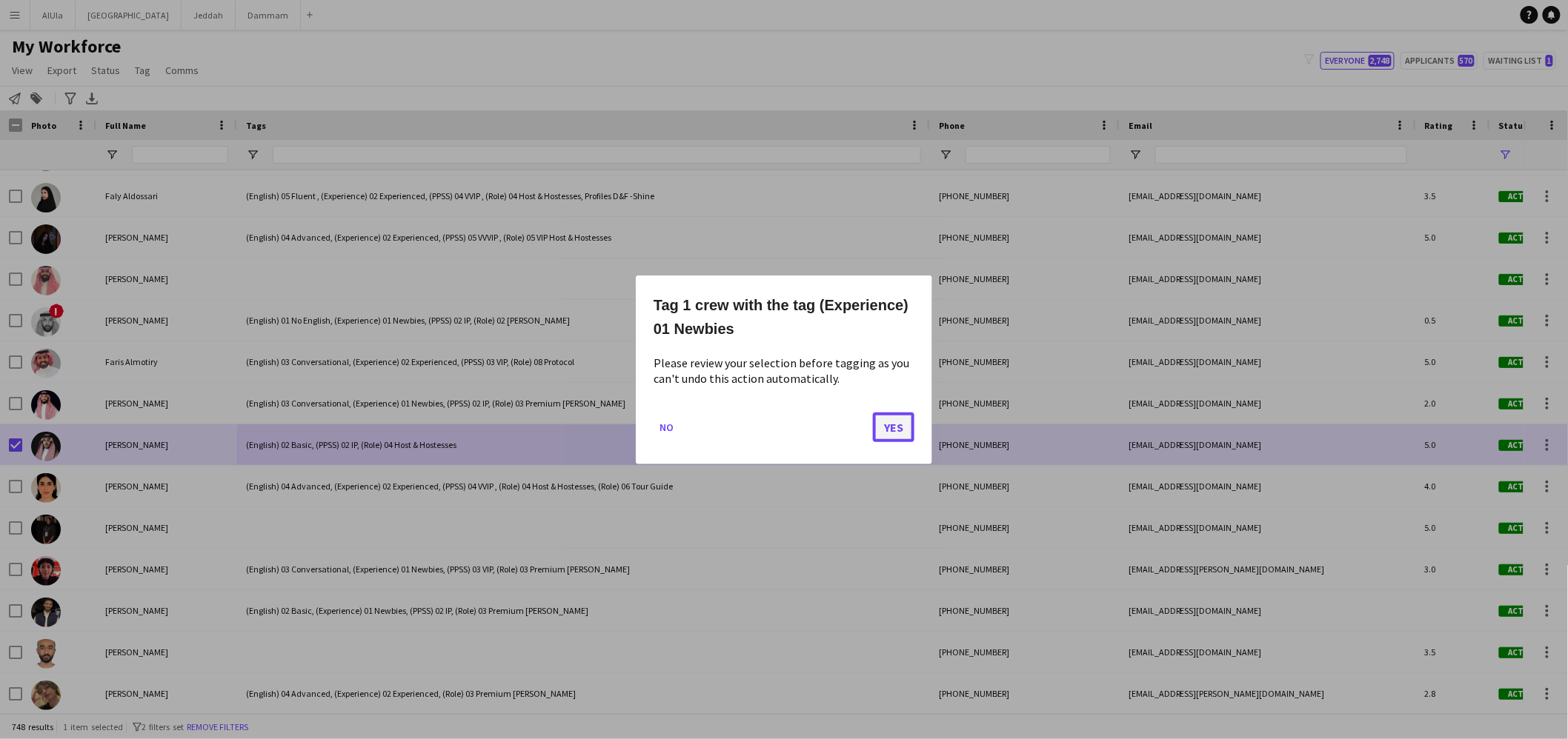
click at [901, 433] on button "Yes" at bounding box center [894, 427] width 41 height 30
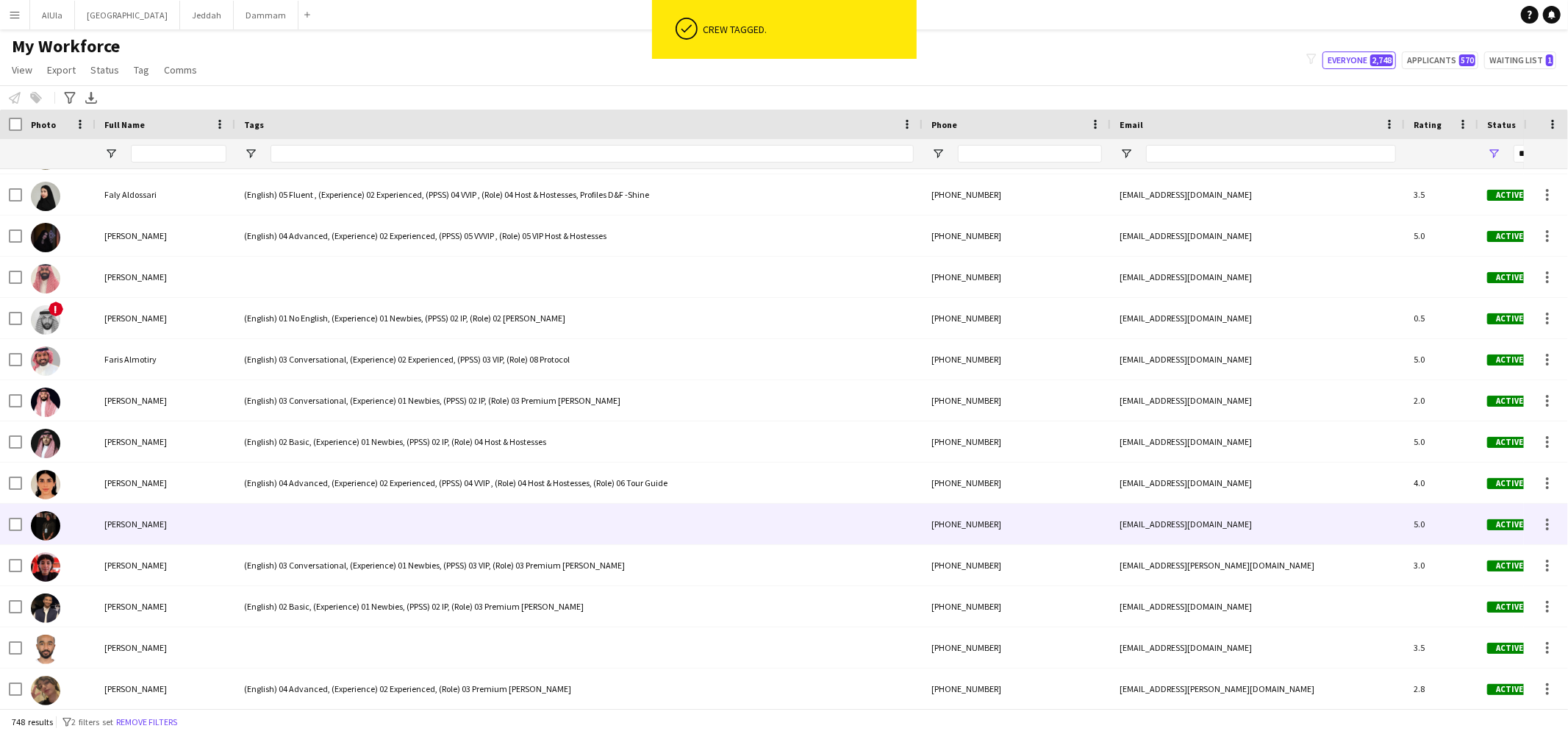
click at [290, 534] on div at bounding box center [579, 524] width 687 height 40
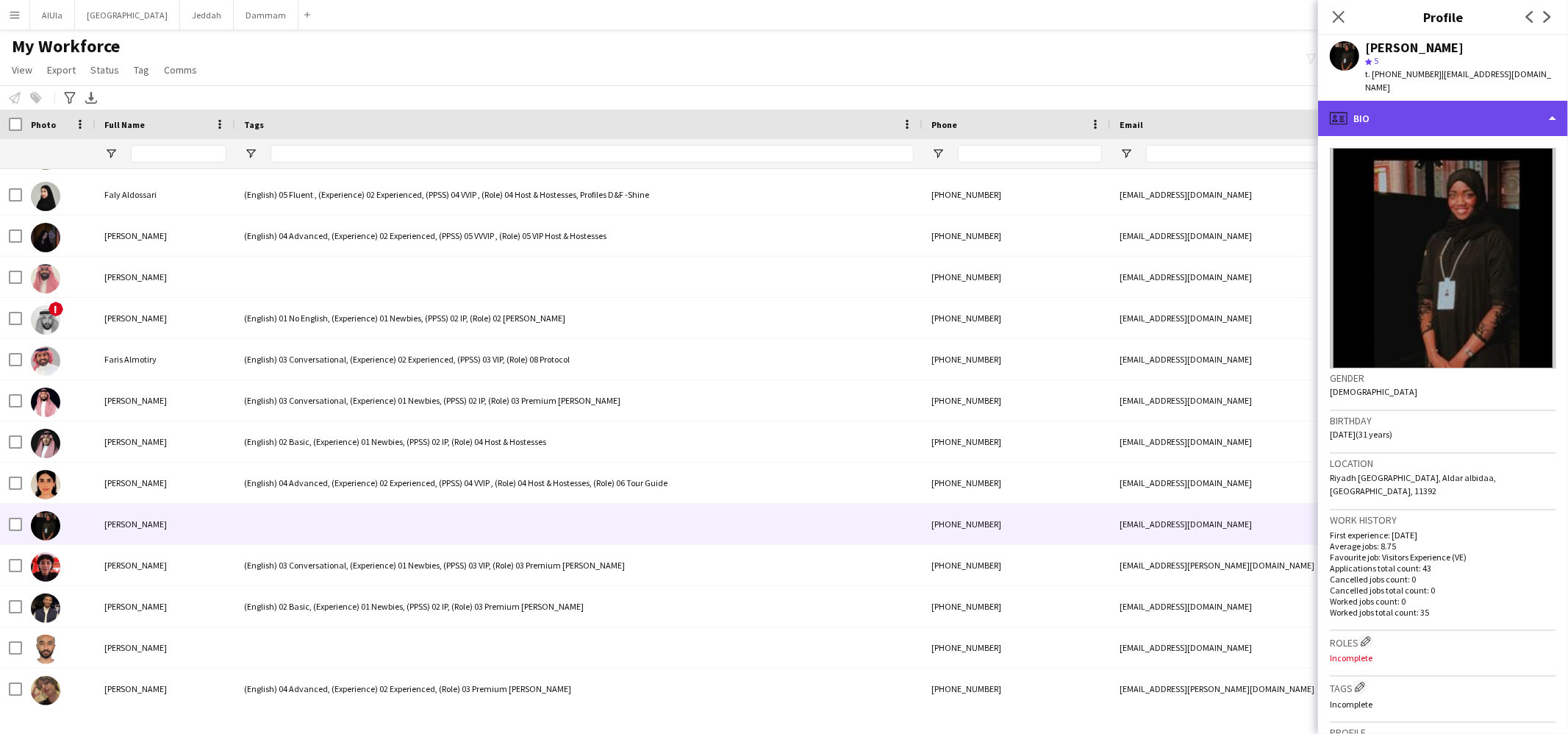
click at [1396, 101] on div "profile Bio" at bounding box center [1444, 118] width 250 height 35
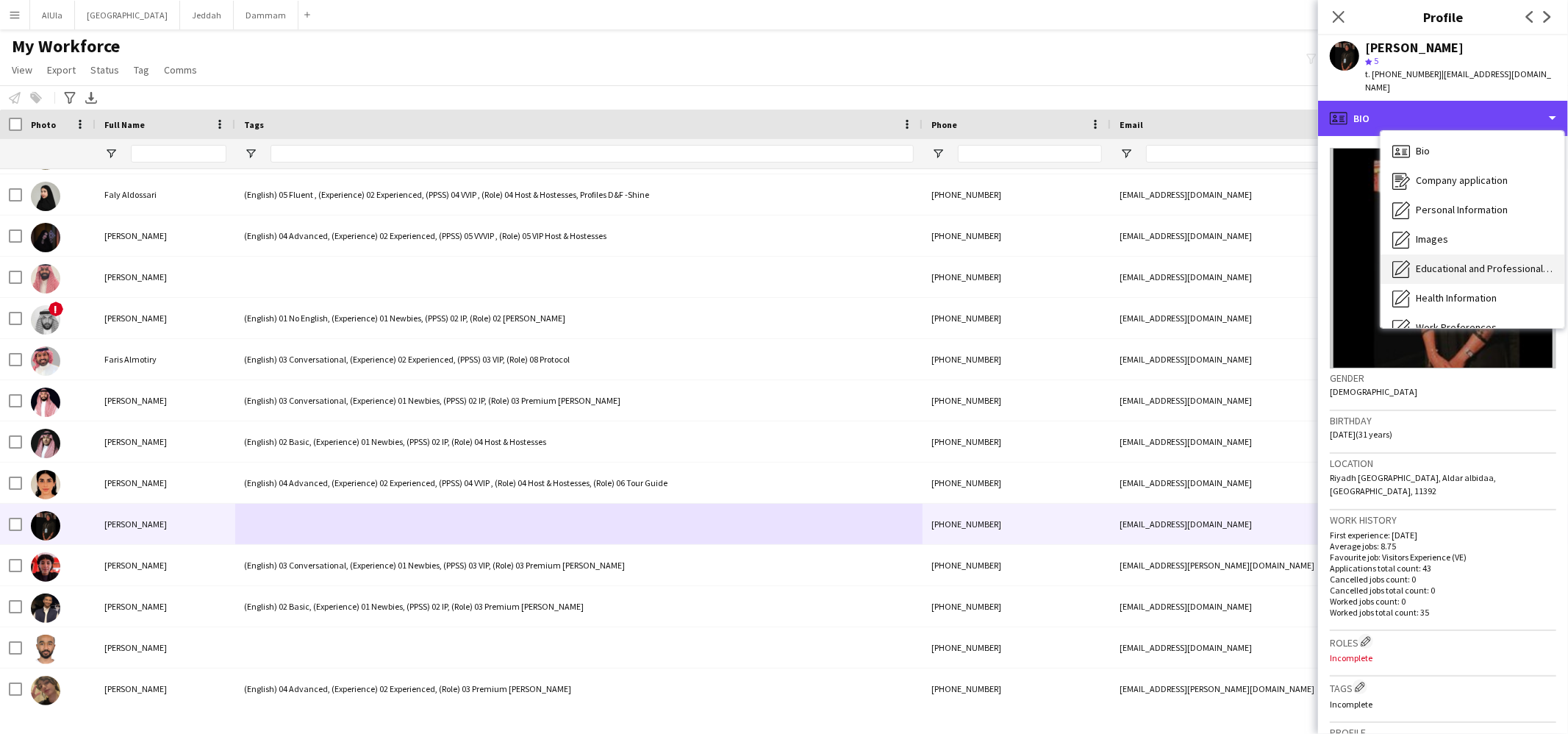
scroll to position [167, 0]
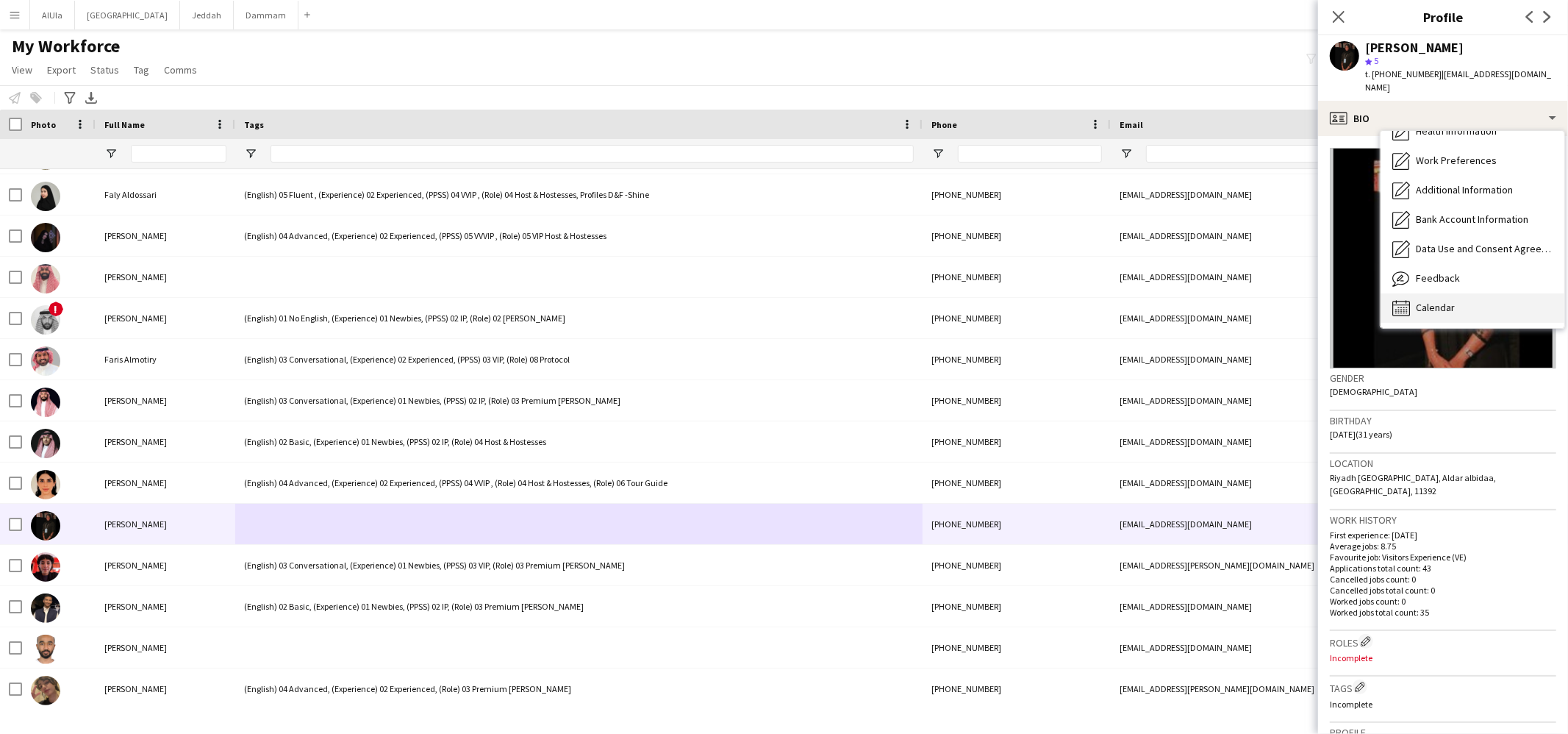
click at [1436, 301] on span "Calendar" at bounding box center [1435, 308] width 39 height 13
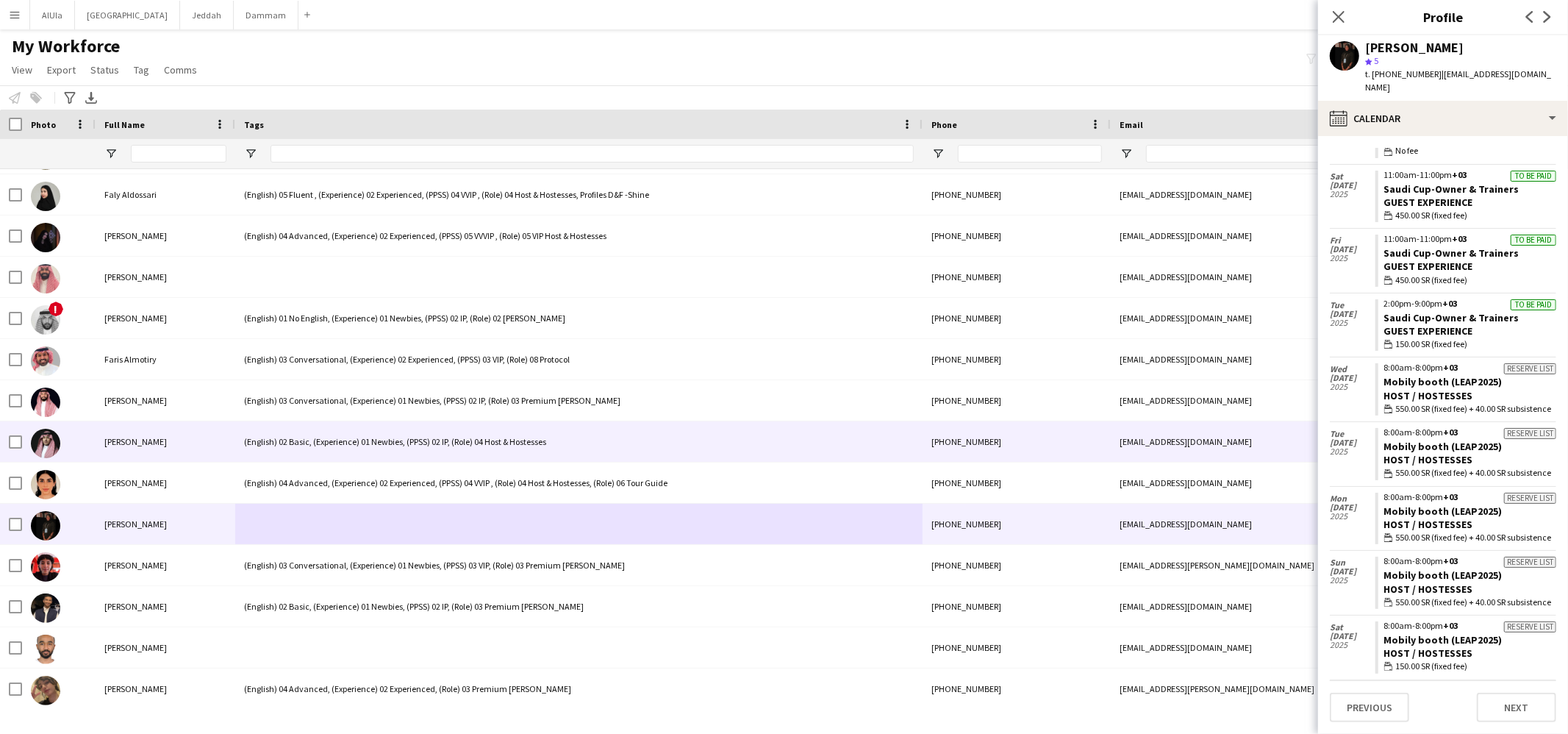
scroll to position [9542, 0]
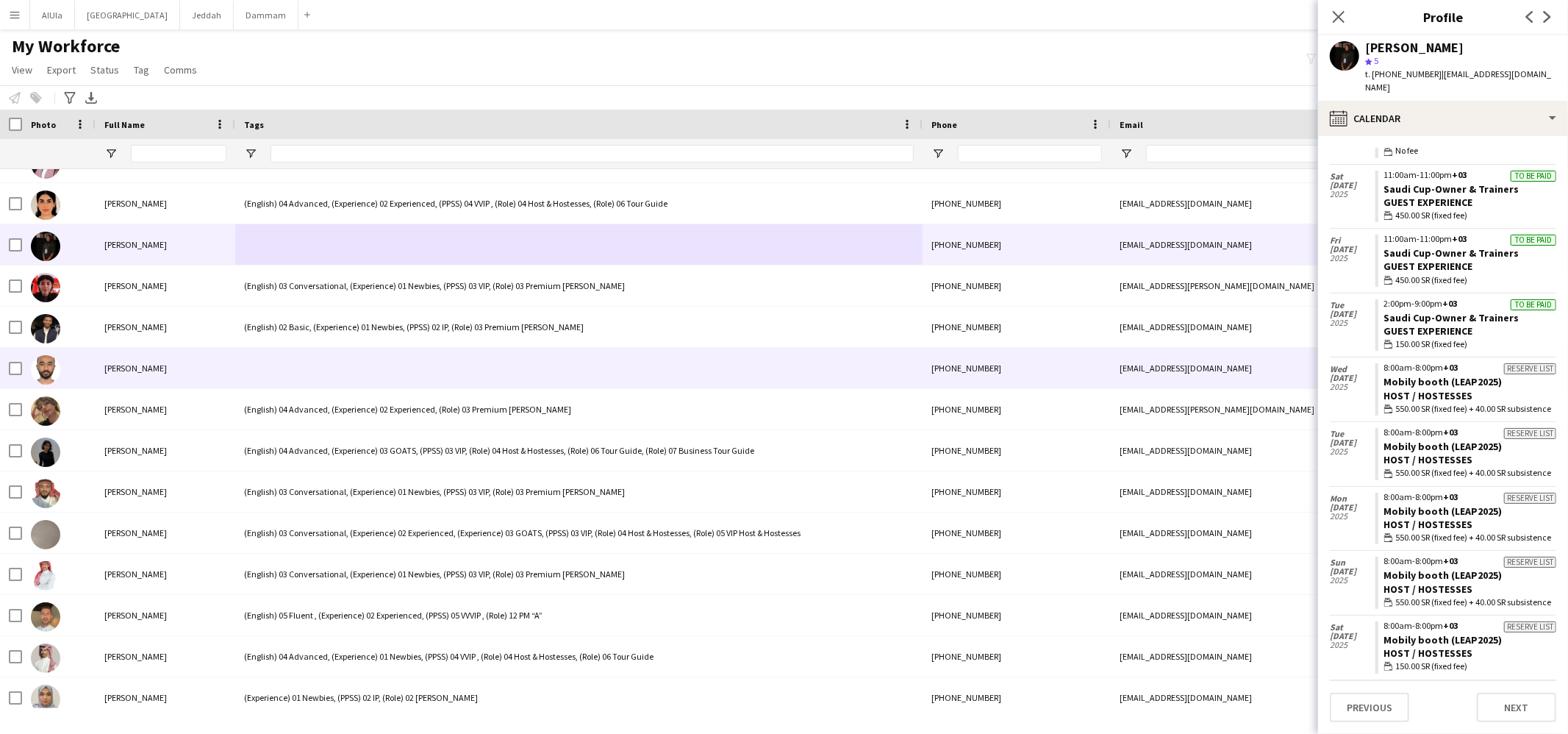
click at [324, 358] on div at bounding box center [579, 367] width 687 height 40
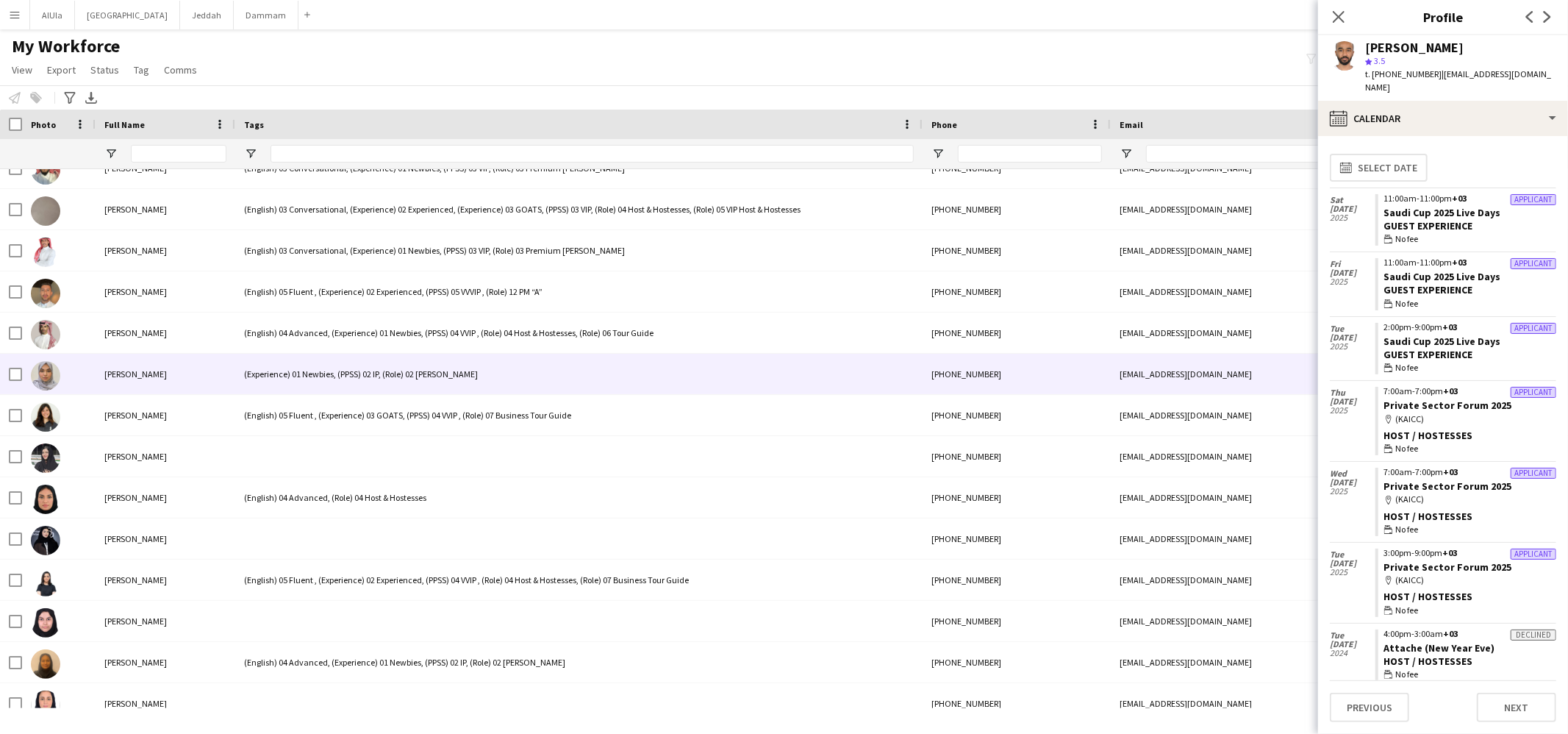
scroll to position [9940, 0]
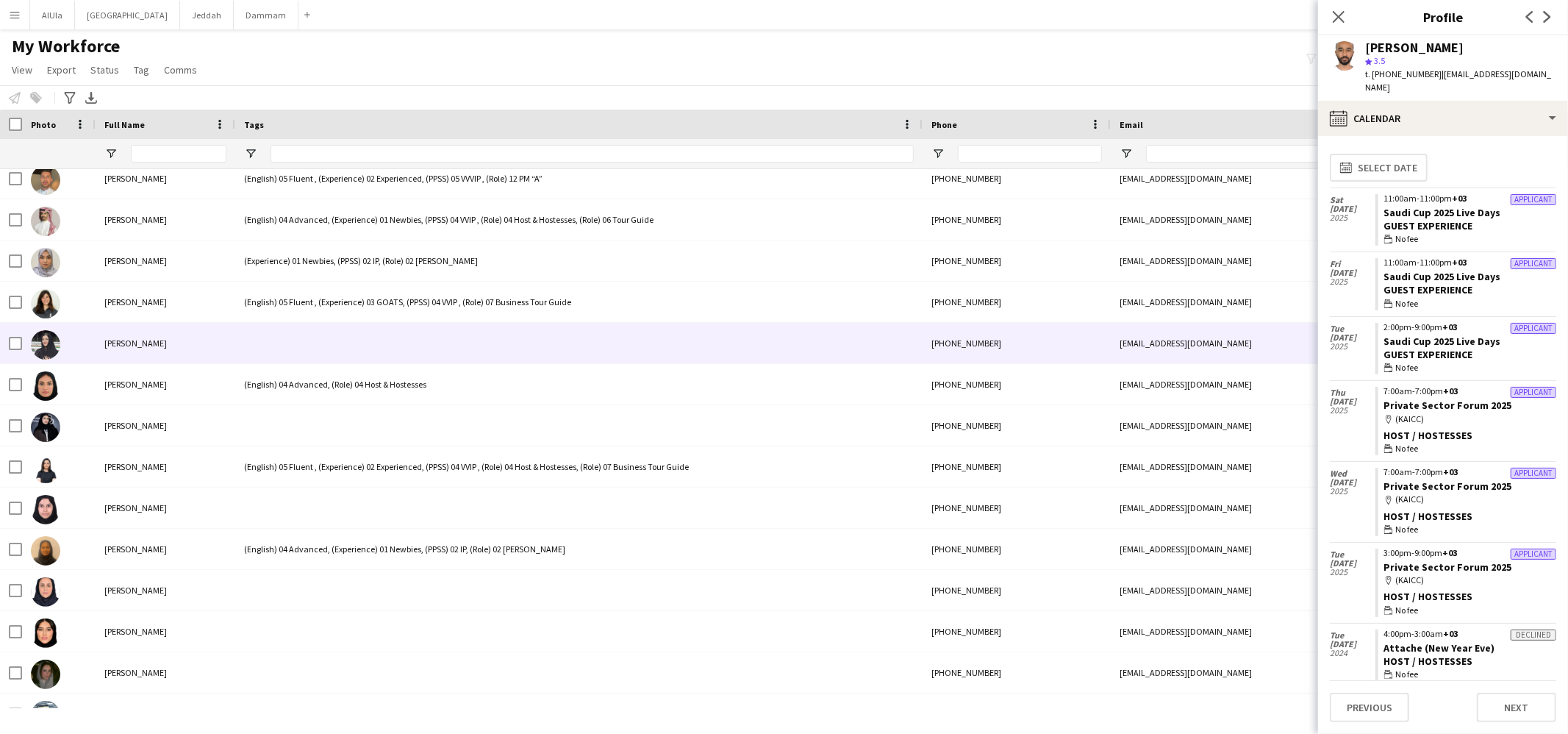
click at [326, 351] on div at bounding box center [579, 343] width 687 height 40
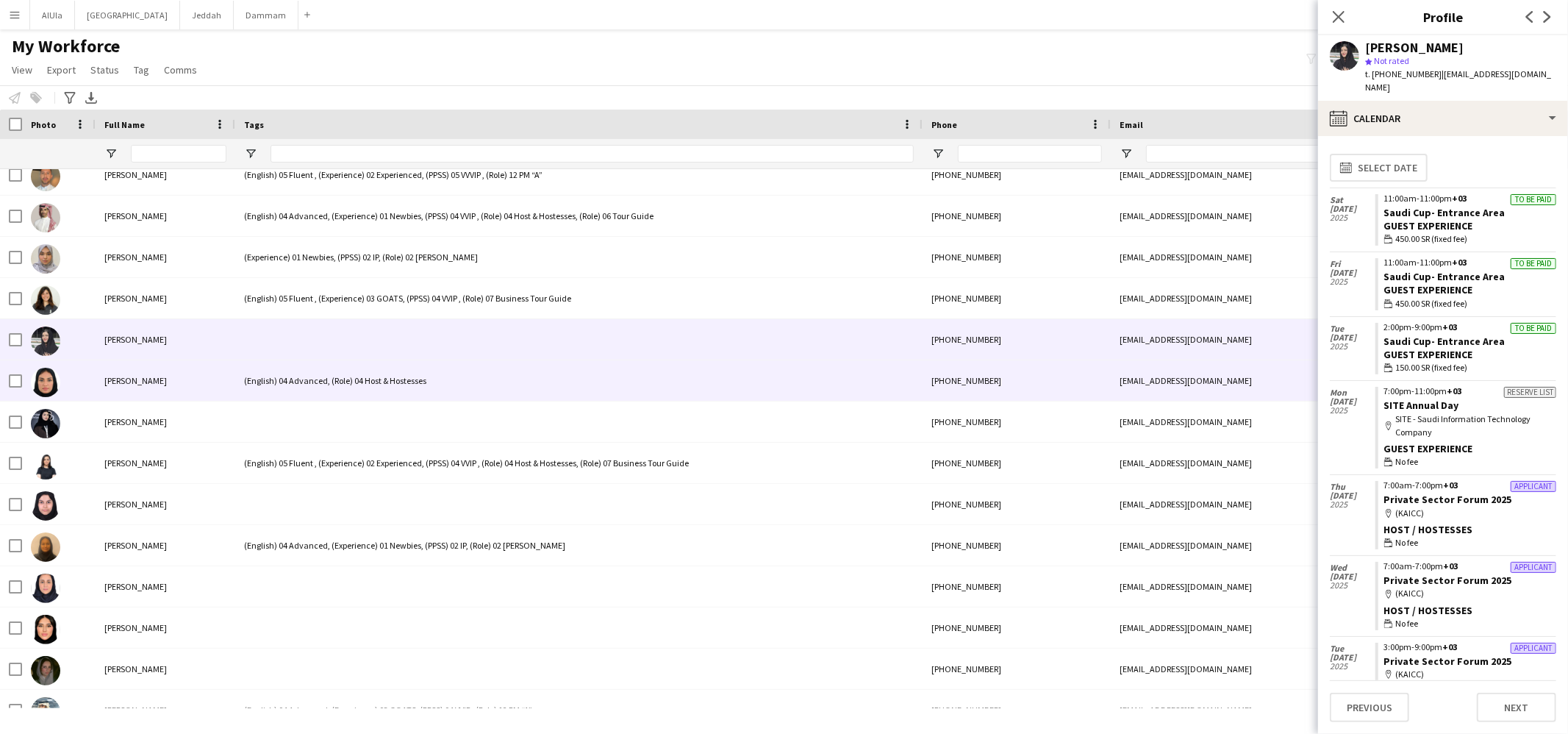
click at [325, 375] on div "(English) 04 Advanced, (Role) 04 Host & Hostesses" at bounding box center [579, 380] width 687 height 40
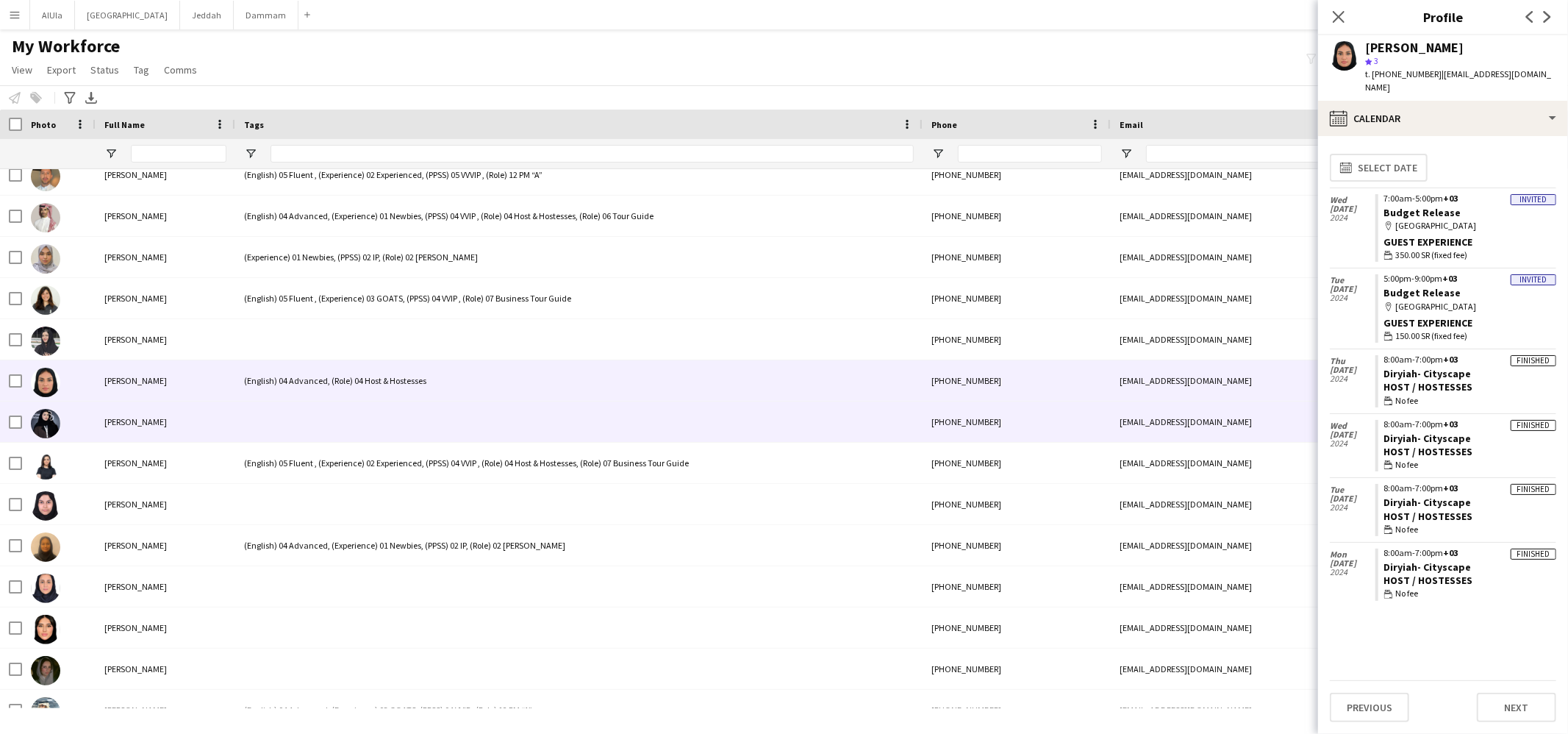
click at [324, 420] on div at bounding box center [579, 421] width 687 height 40
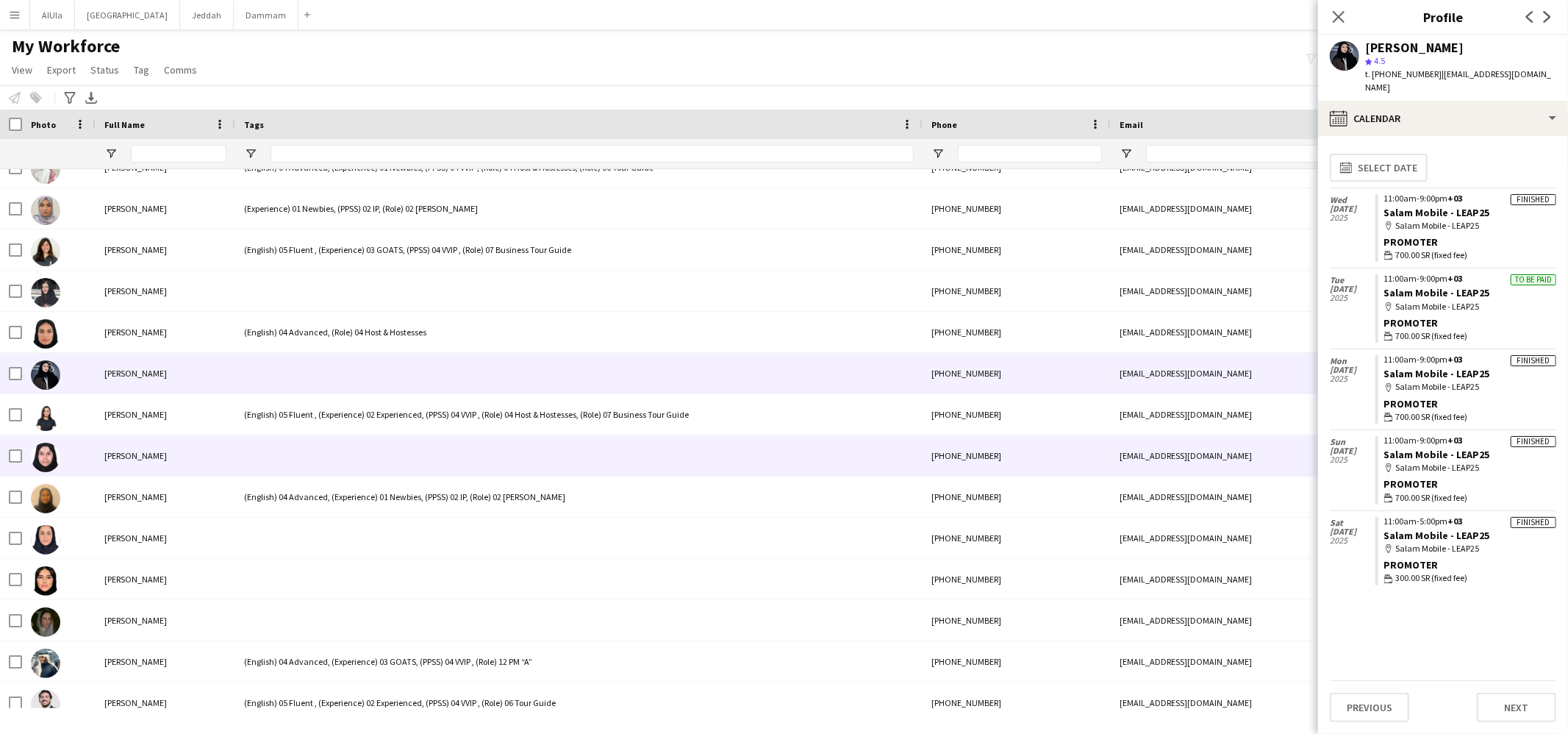
click at [325, 439] on div at bounding box center [579, 455] width 687 height 40
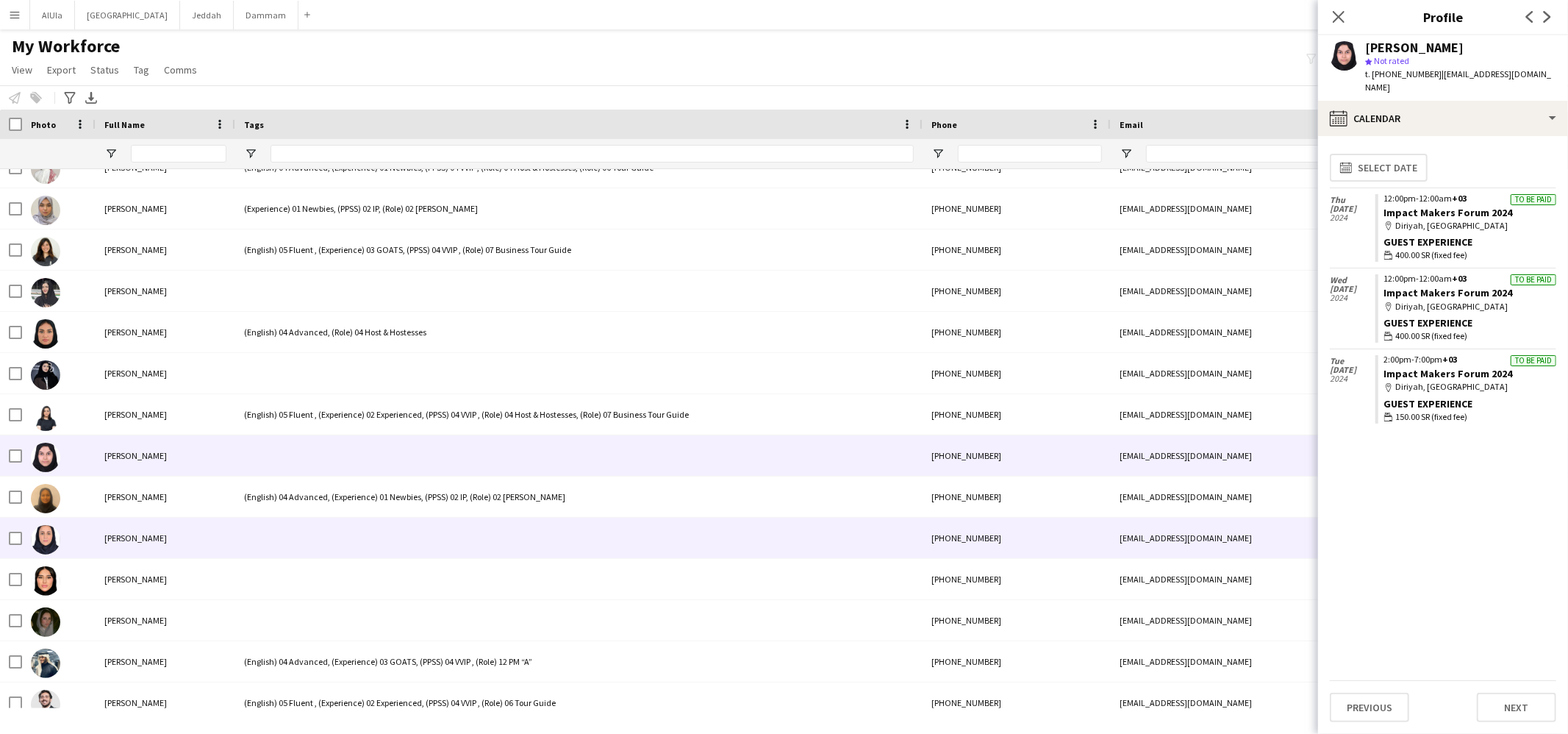
click at [303, 534] on div at bounding box center [579, 538] width 687 height 40
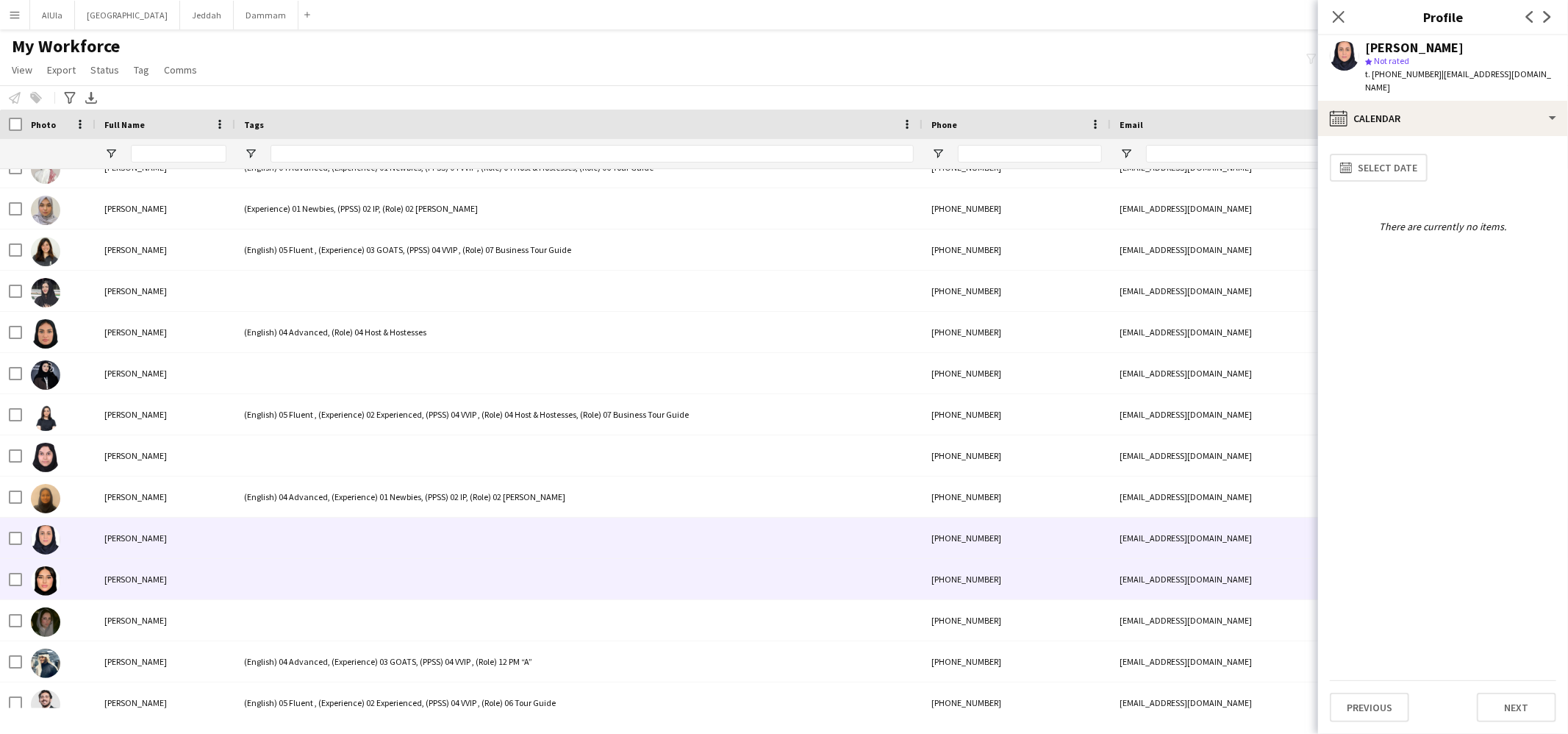
click at [281, 586] on div at bounding box center [579, 579] width 687 height 40
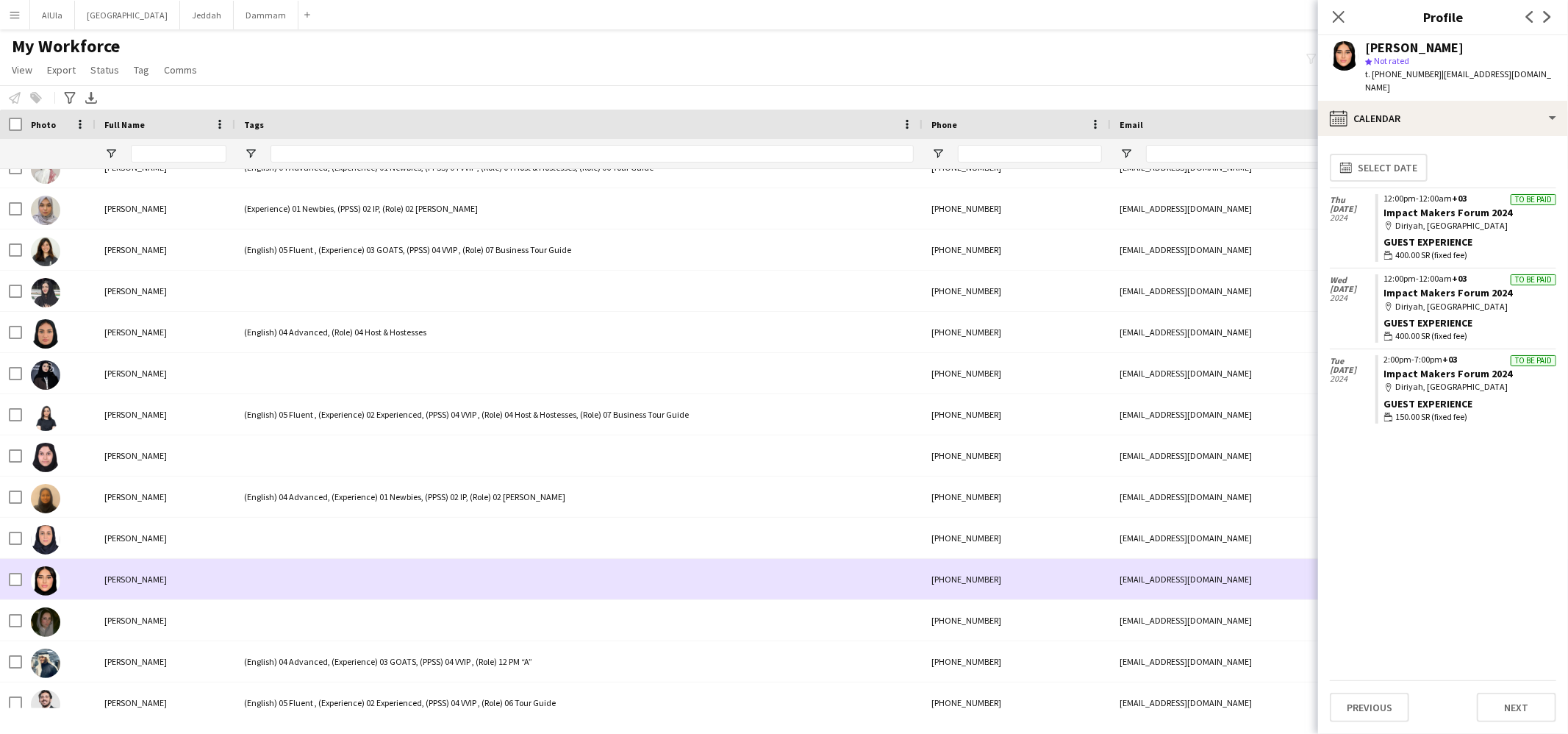
click at [283, 575] on div at bounding box center [579, 579] width 687 height 40
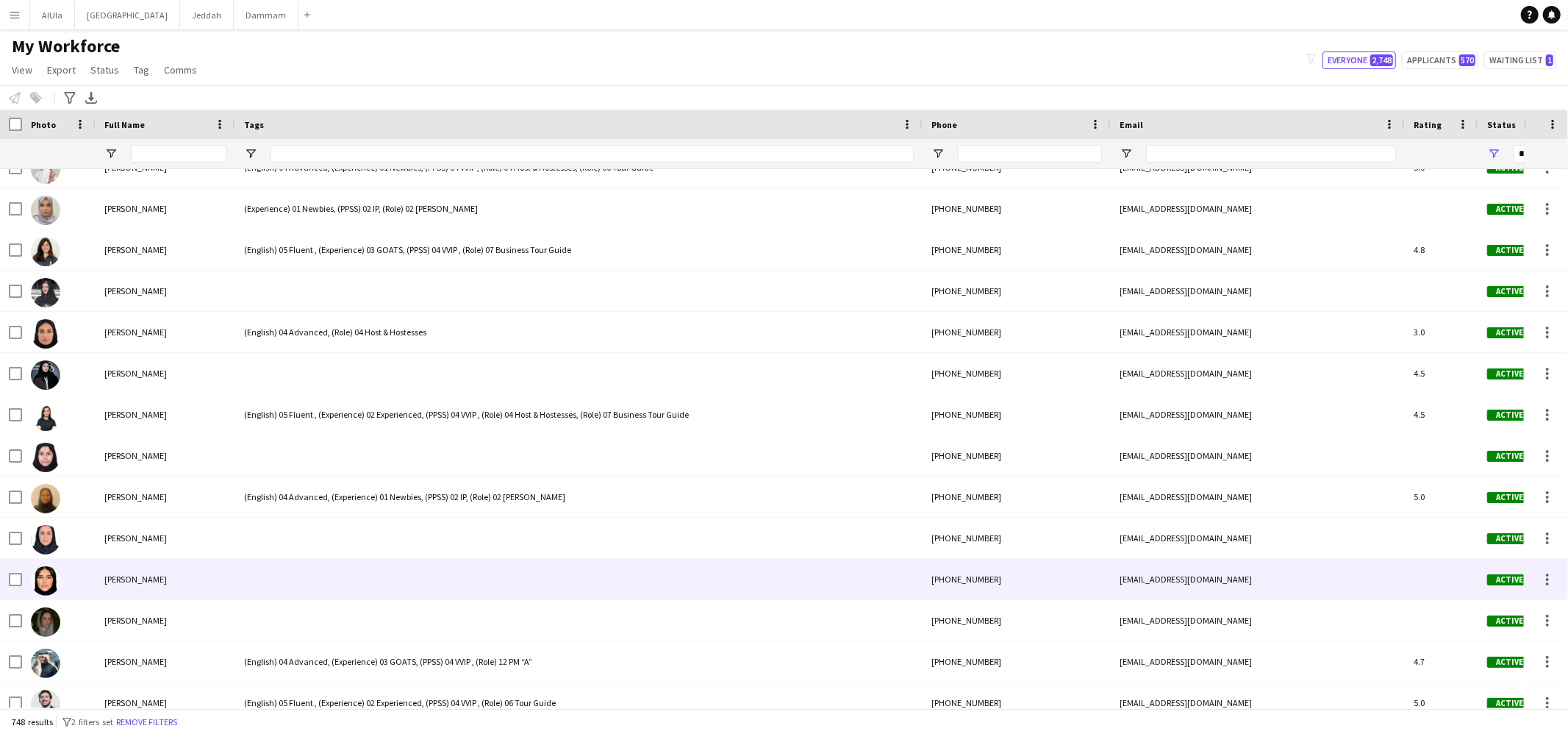
click at [283, 575] on div at bounding box center [579, 579] width 687 height 40
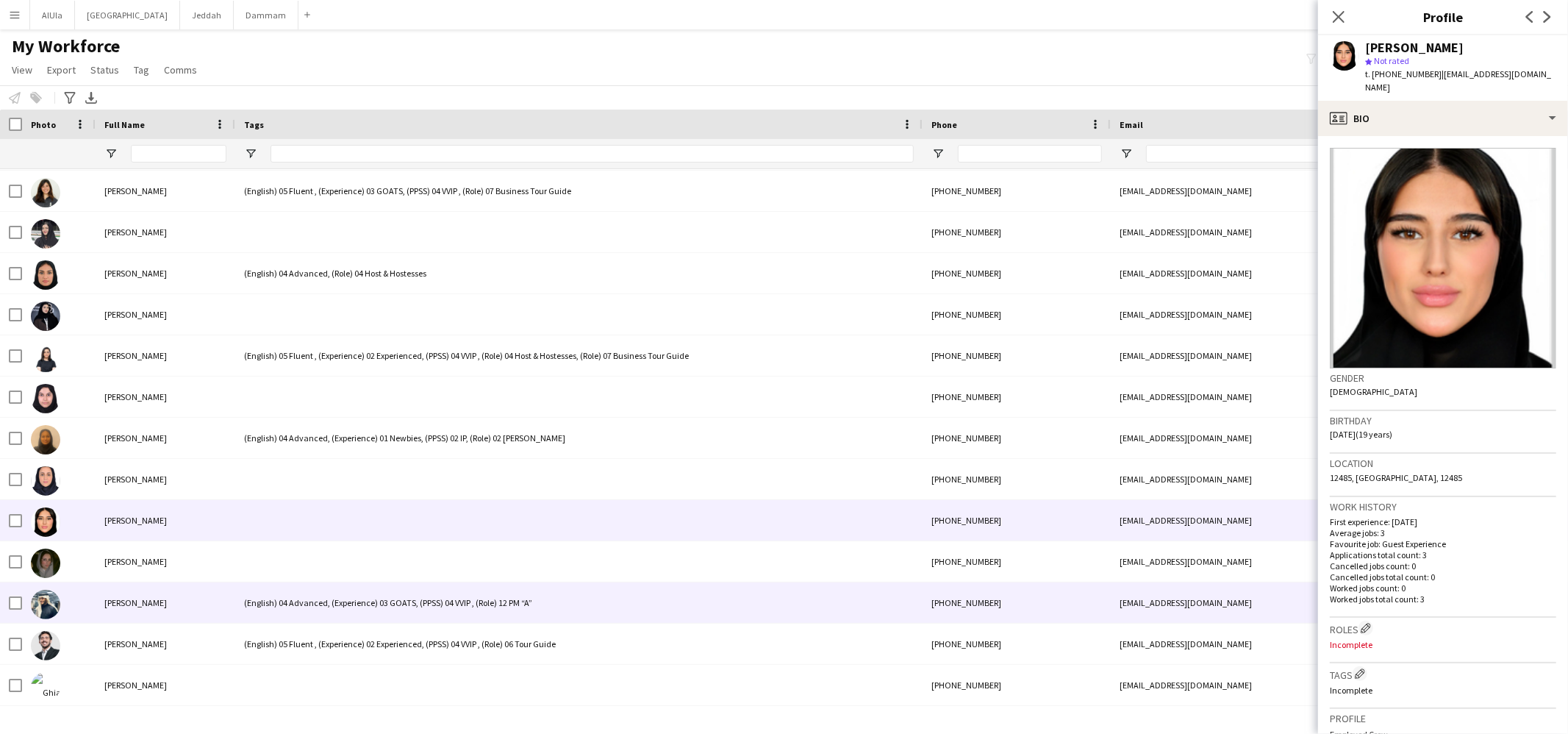
scroll to position [10112, 0]
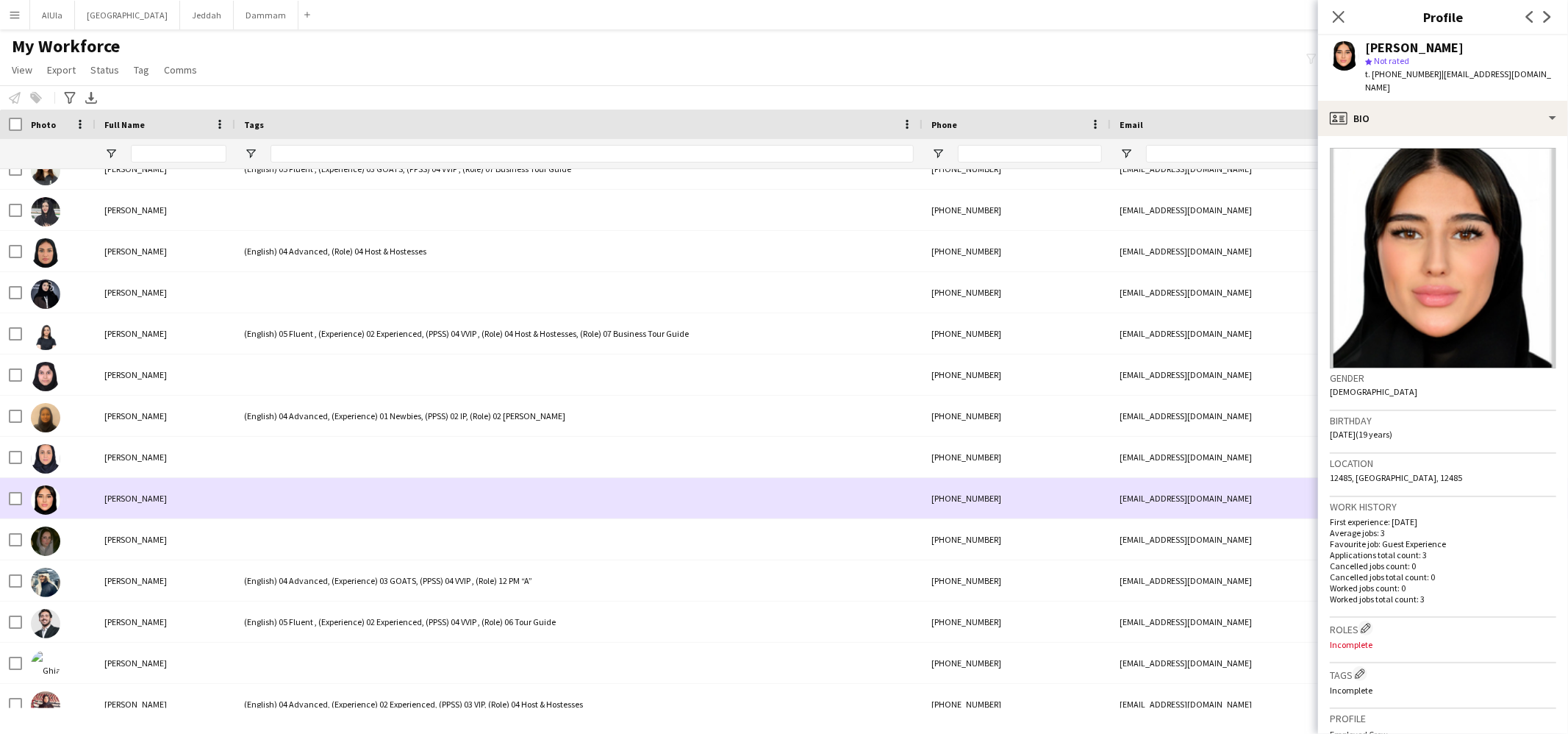
click at [290, 506] on div at bounding box center [579, 498] width 687 height 40
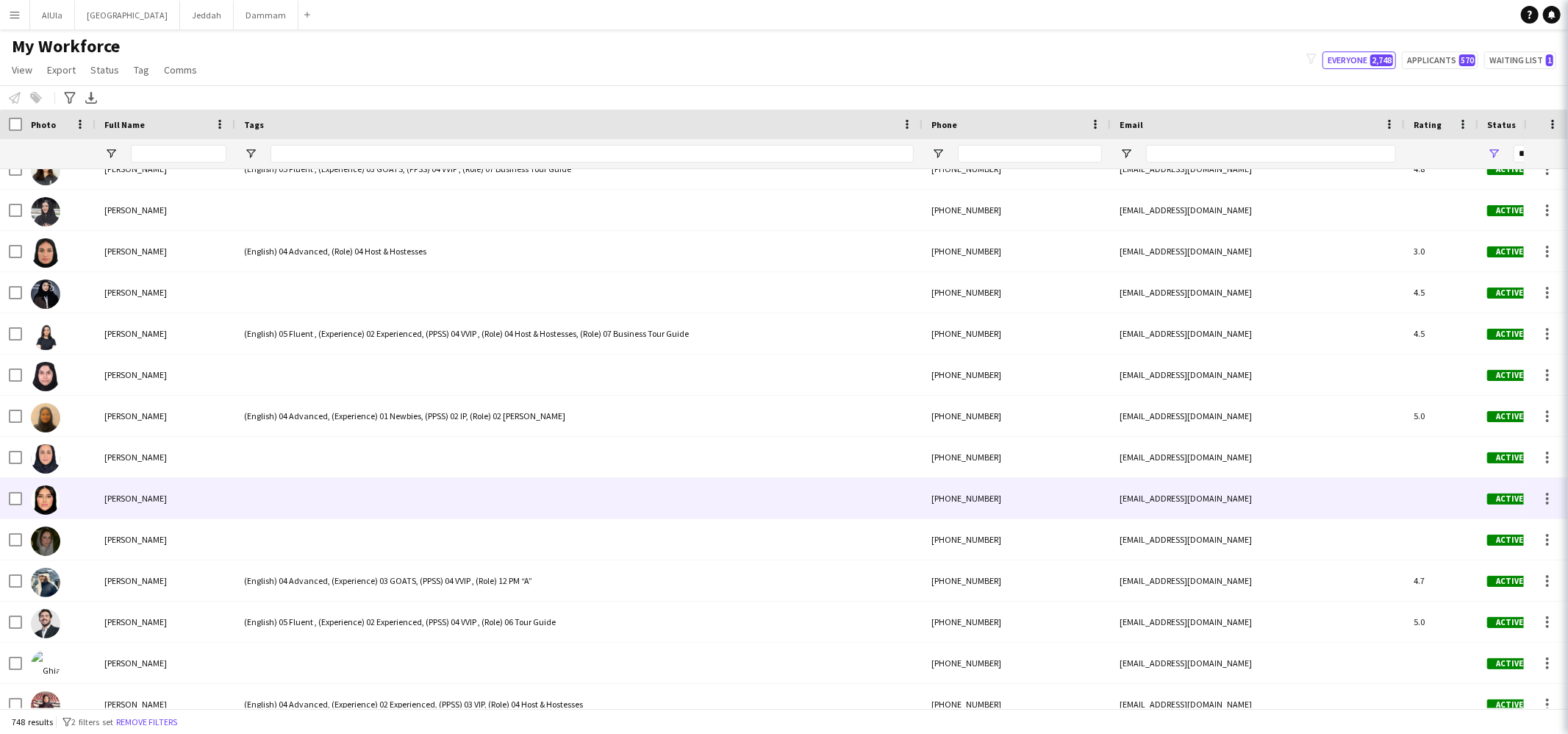
click at [292, 506] on div at bounding box center [579, 498] width 687 height 40
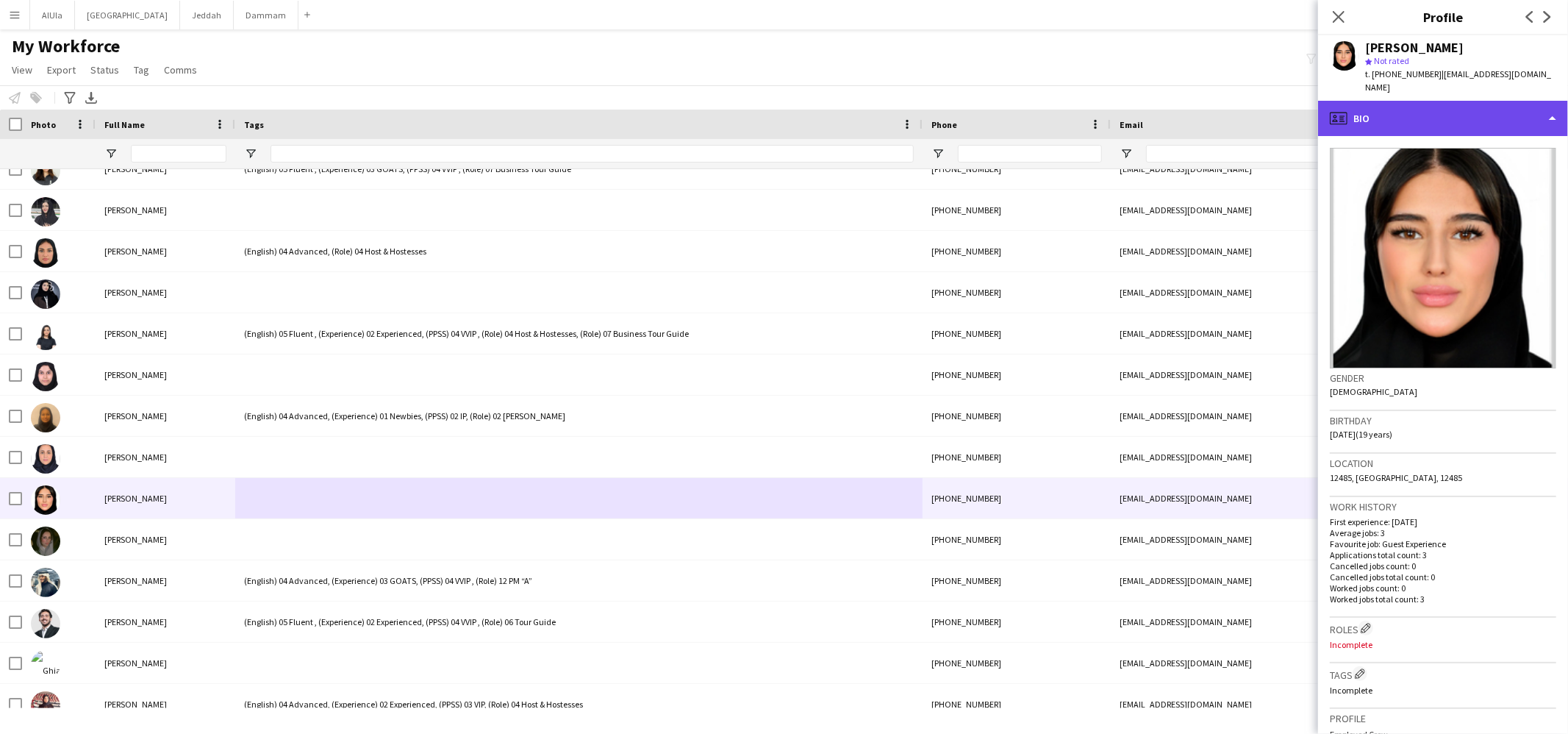
click at [1435, 109] on div "profile Bio" at bounding box center [1444, 118] width 250 height 35
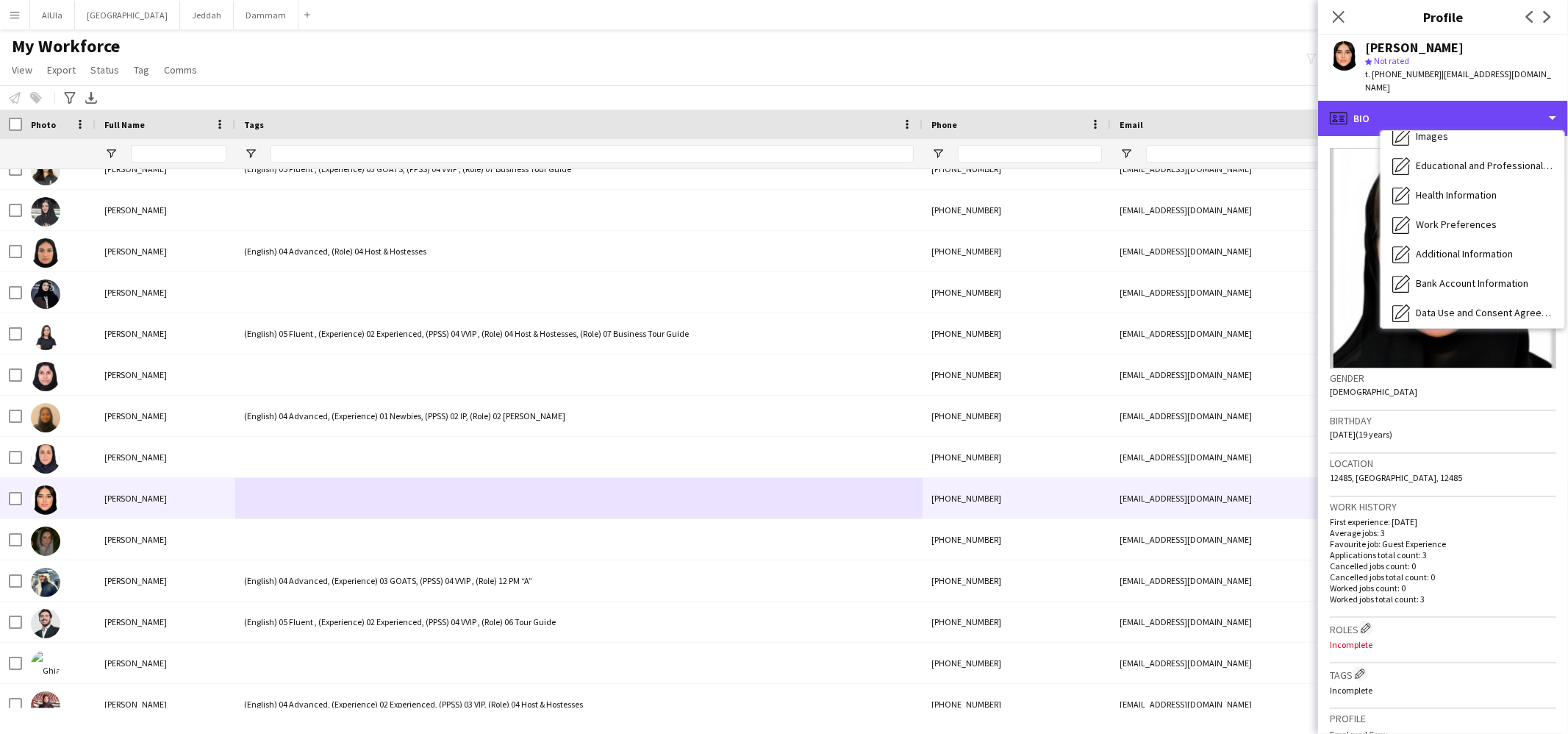
scroll to position [167, 0]
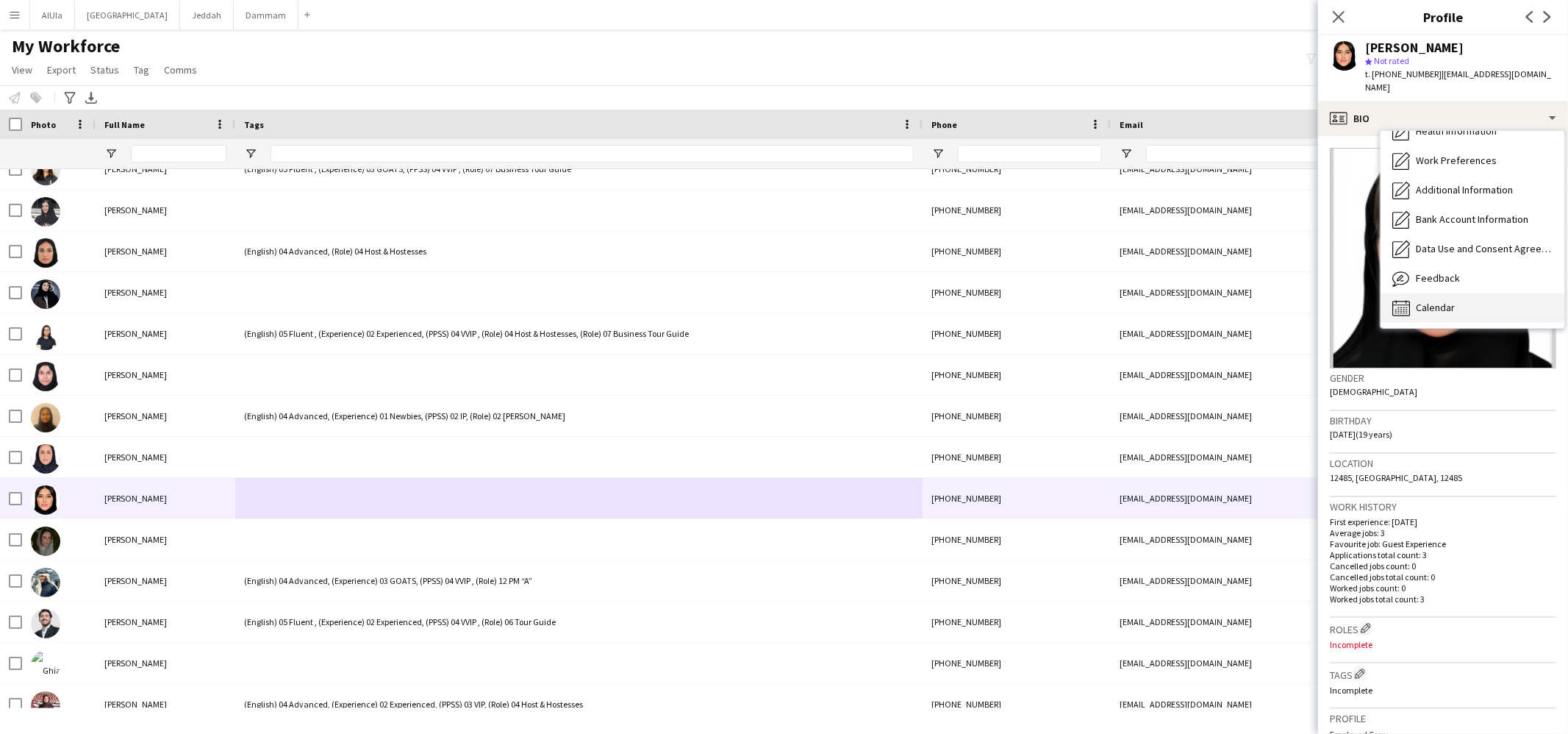
click at [1452, 301] on span "Calendar" at bounding box center [1435, 308] width 39 height 13
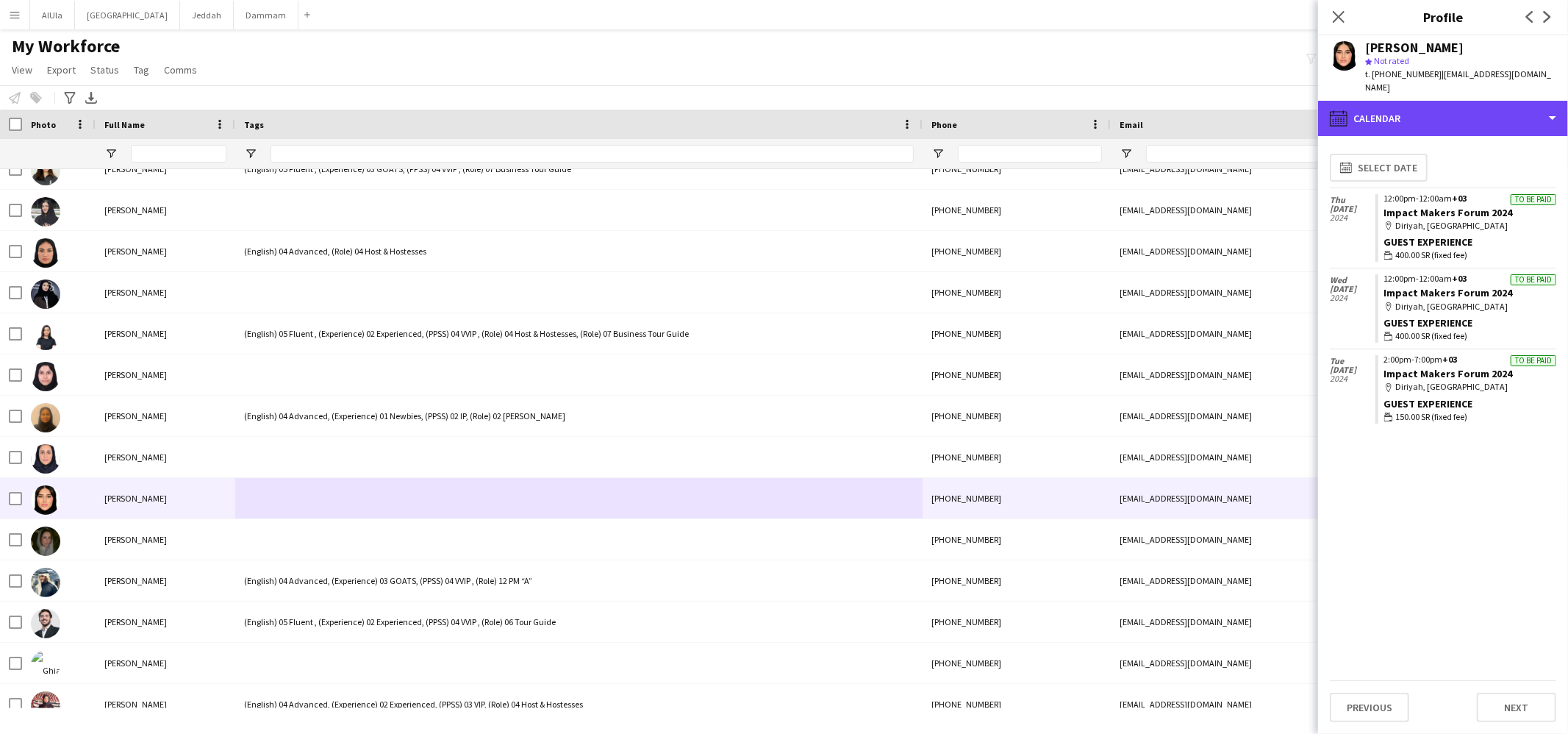
drag, startPoint x: 1450, startPoint y: 96, endPoint x: 1452, endPoint y: 139, distance: 43.0
click at [1449, 101] on div "calendar-full Calendar" at bounding box center [1444, 118] width 250 height 35
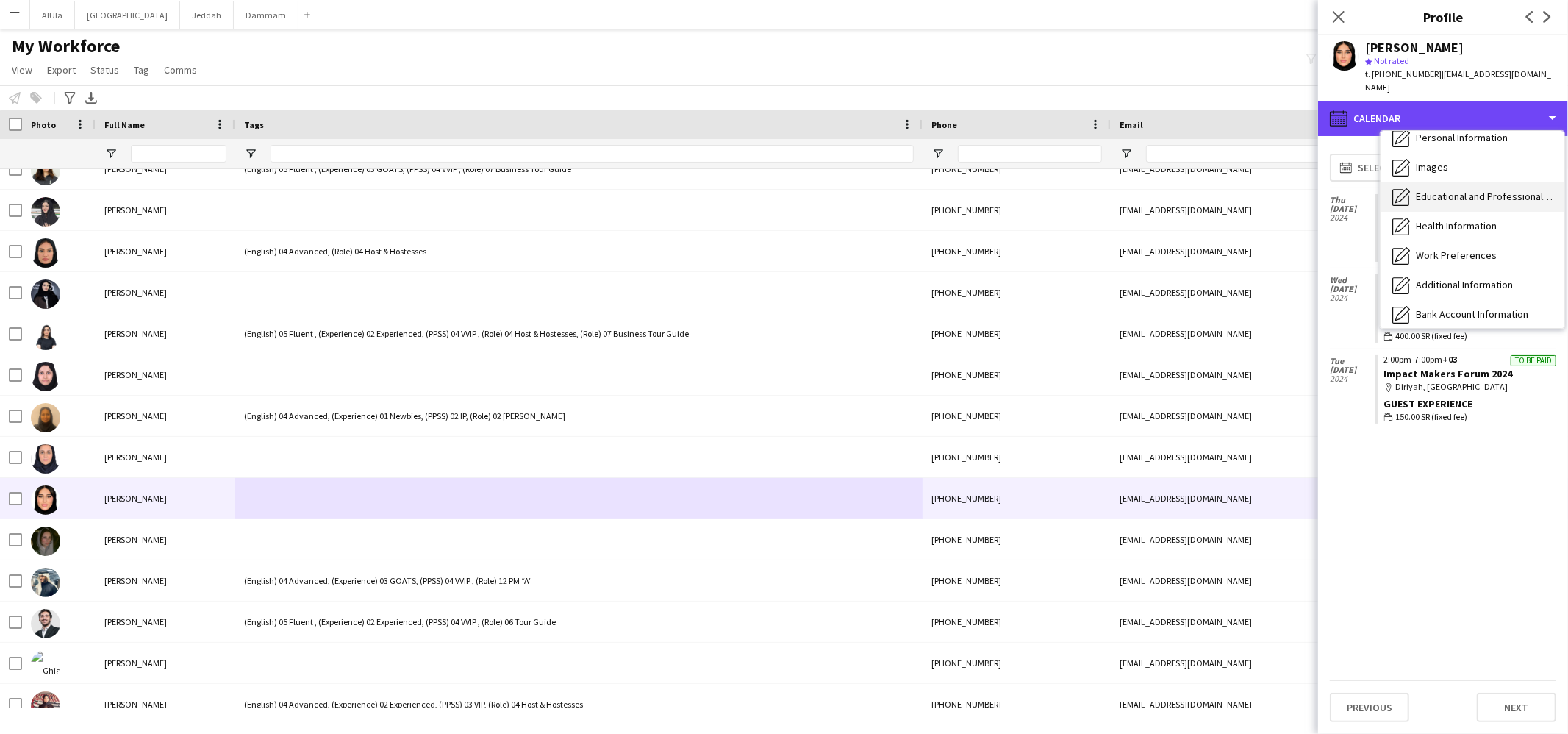
scroll to position [0, 0]
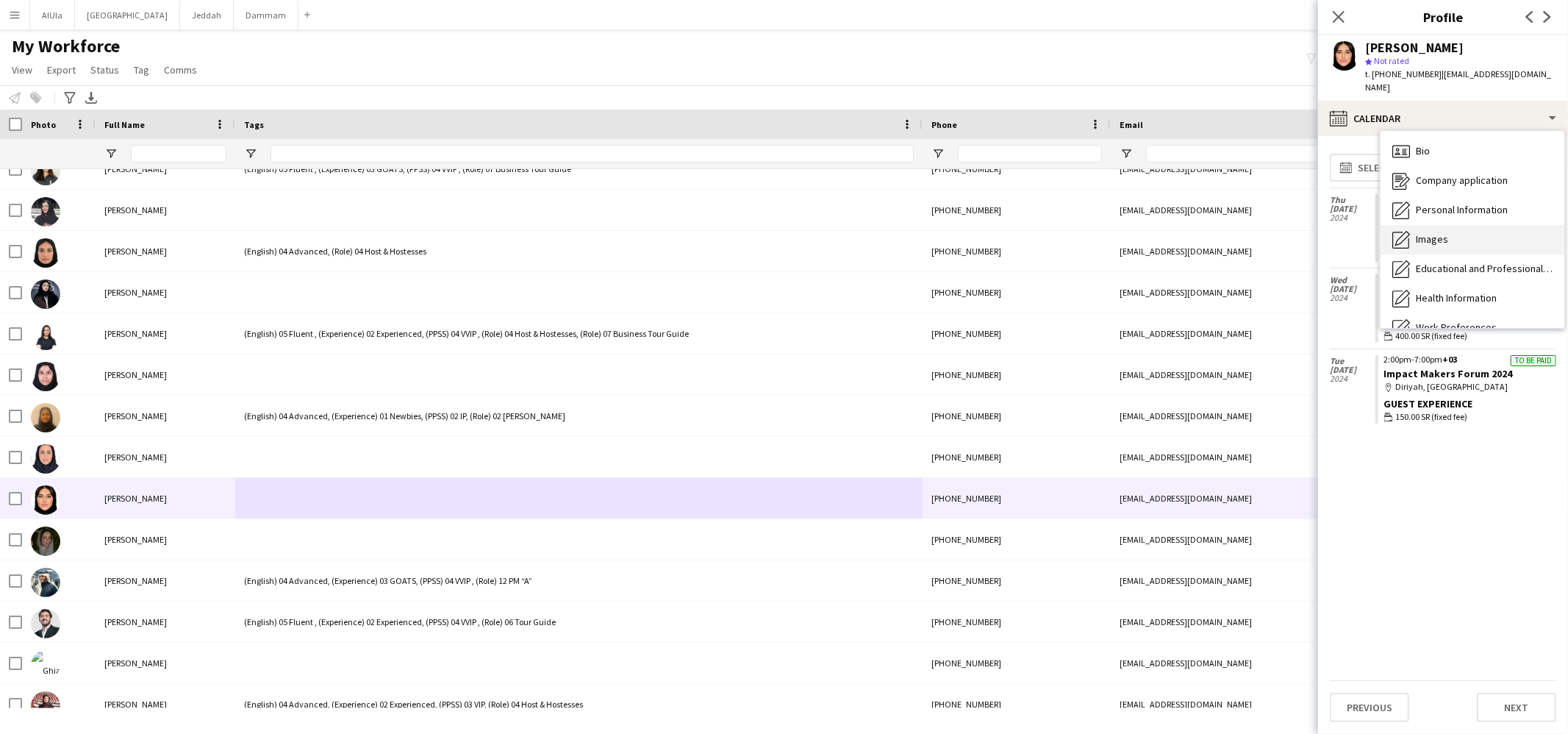
click at [1431, 232] on span "Images" at bounding box center [1432, 239] width 33 height 13
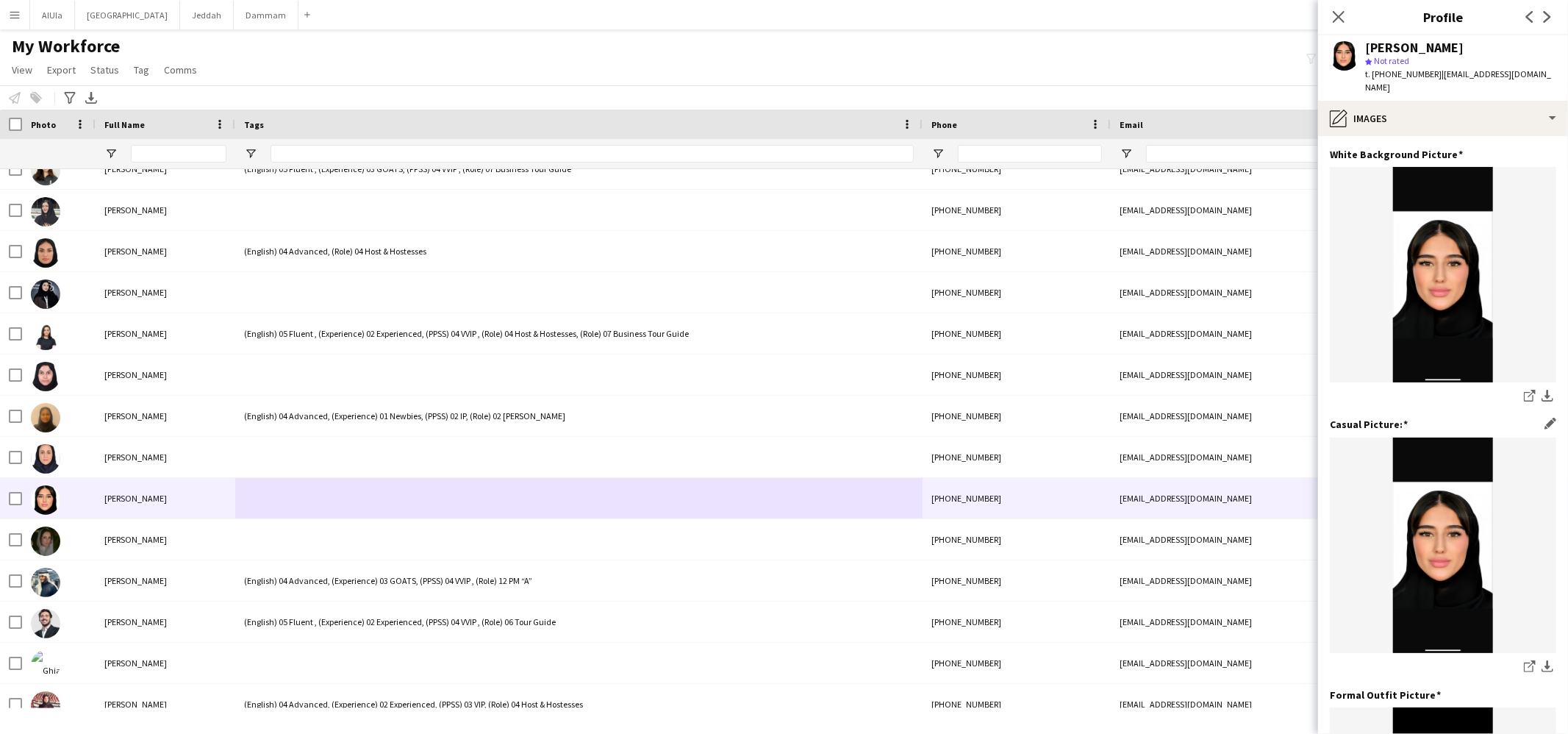
scroll to position [292, 0]
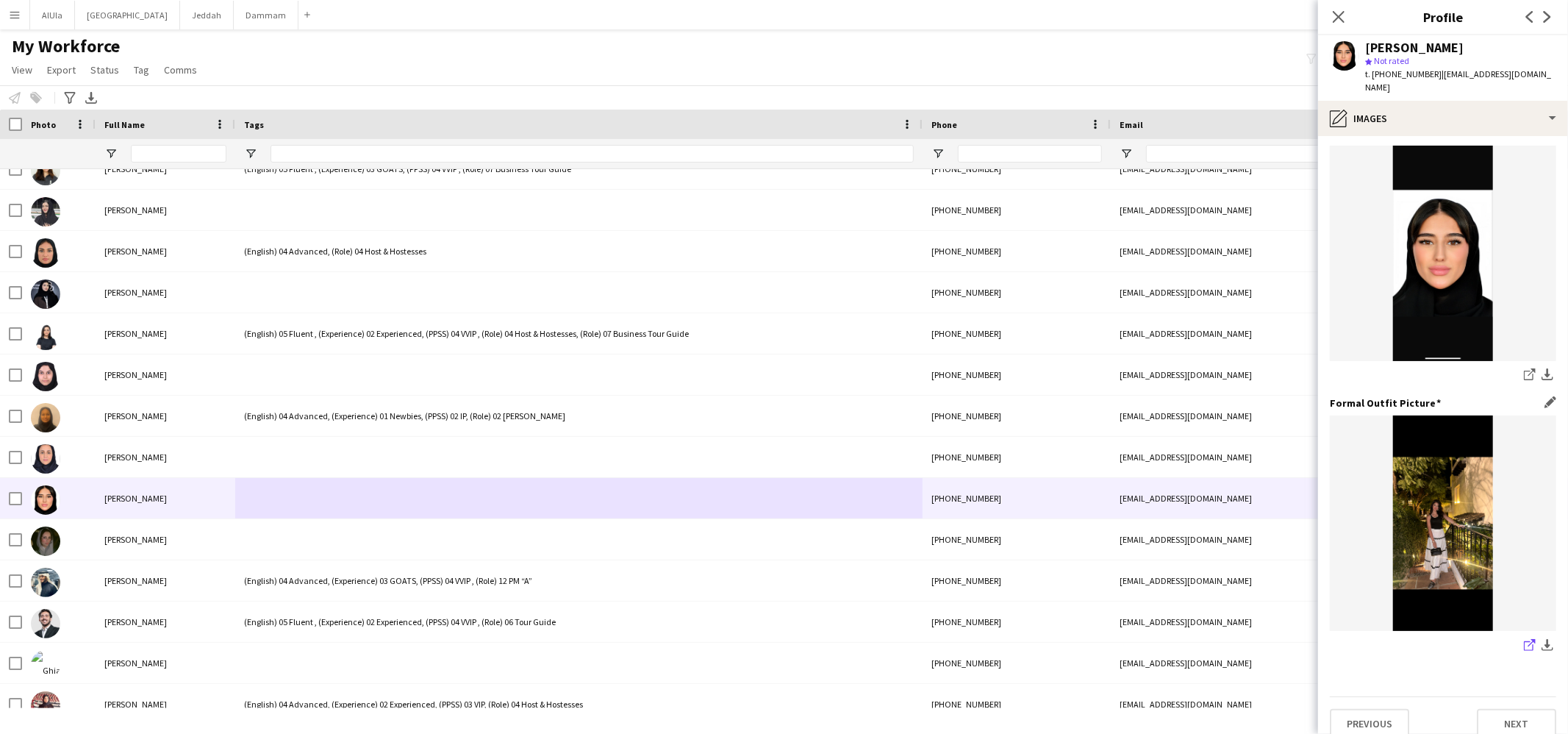
click at [1524, 639] on icon "share-external-link-1" at bounding box center [1530, 645] width 11 height 11
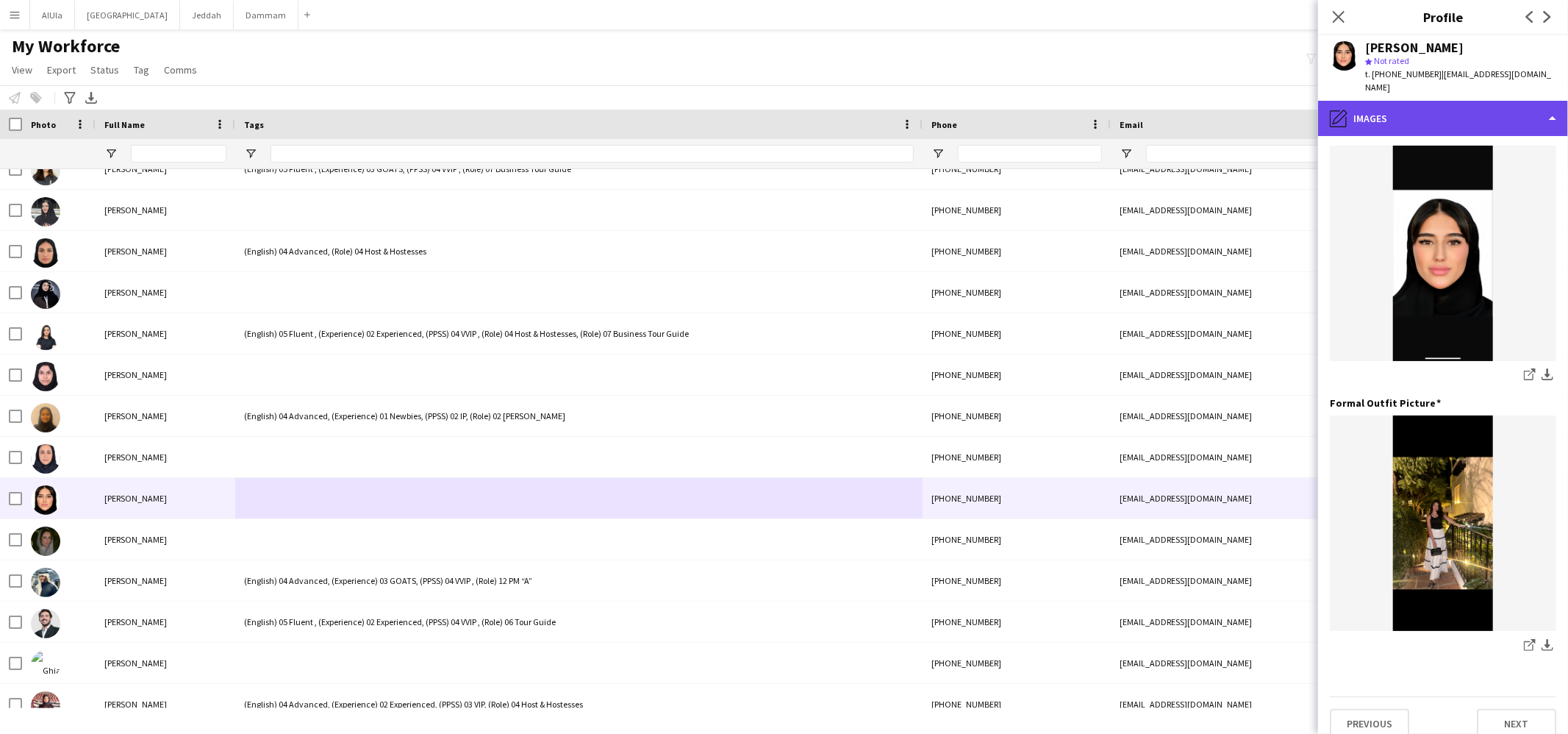
click at [1394, 101] on div "pencil4 Images" at bounding box center [1444, 118] width 250 height 35
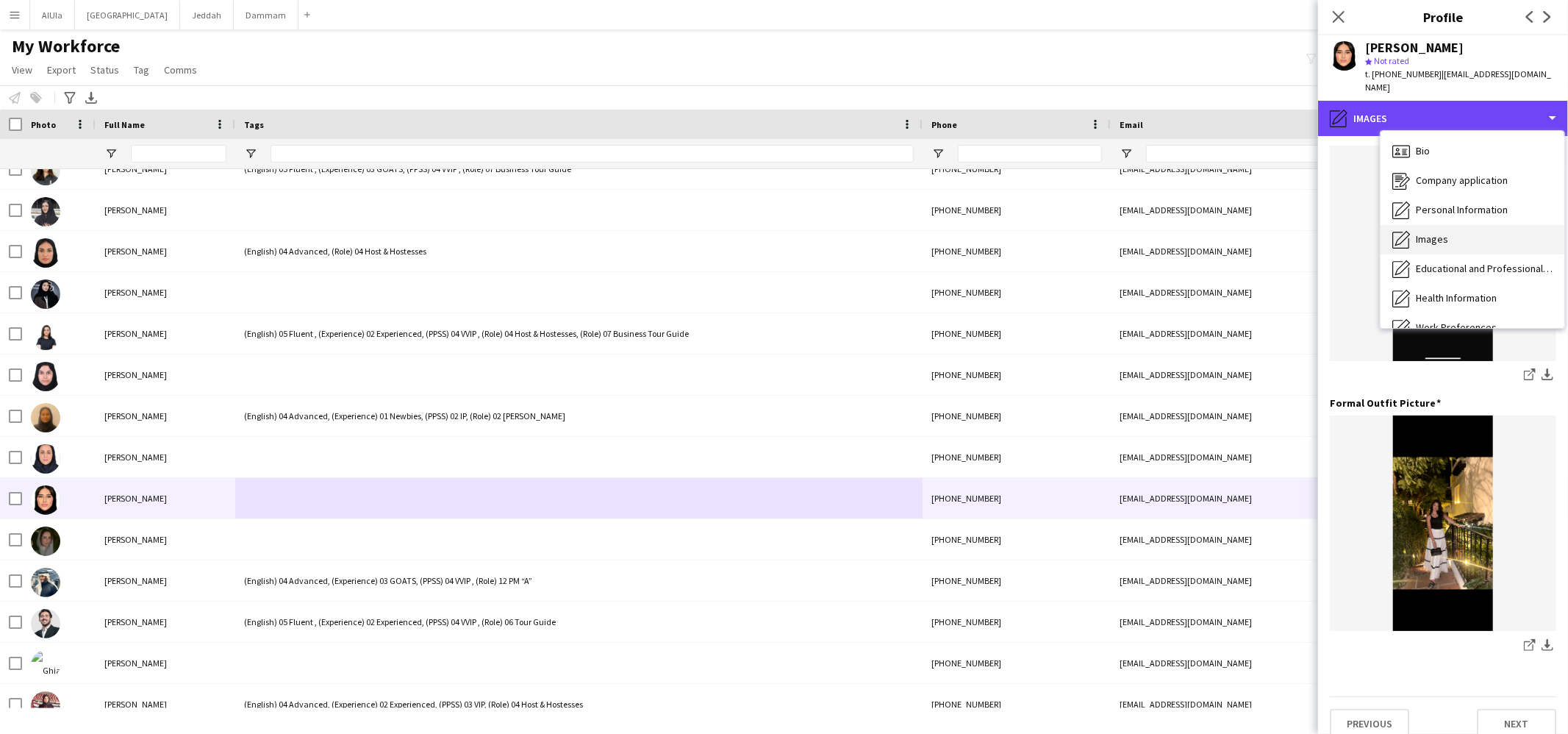
scroll to position [167, 0]
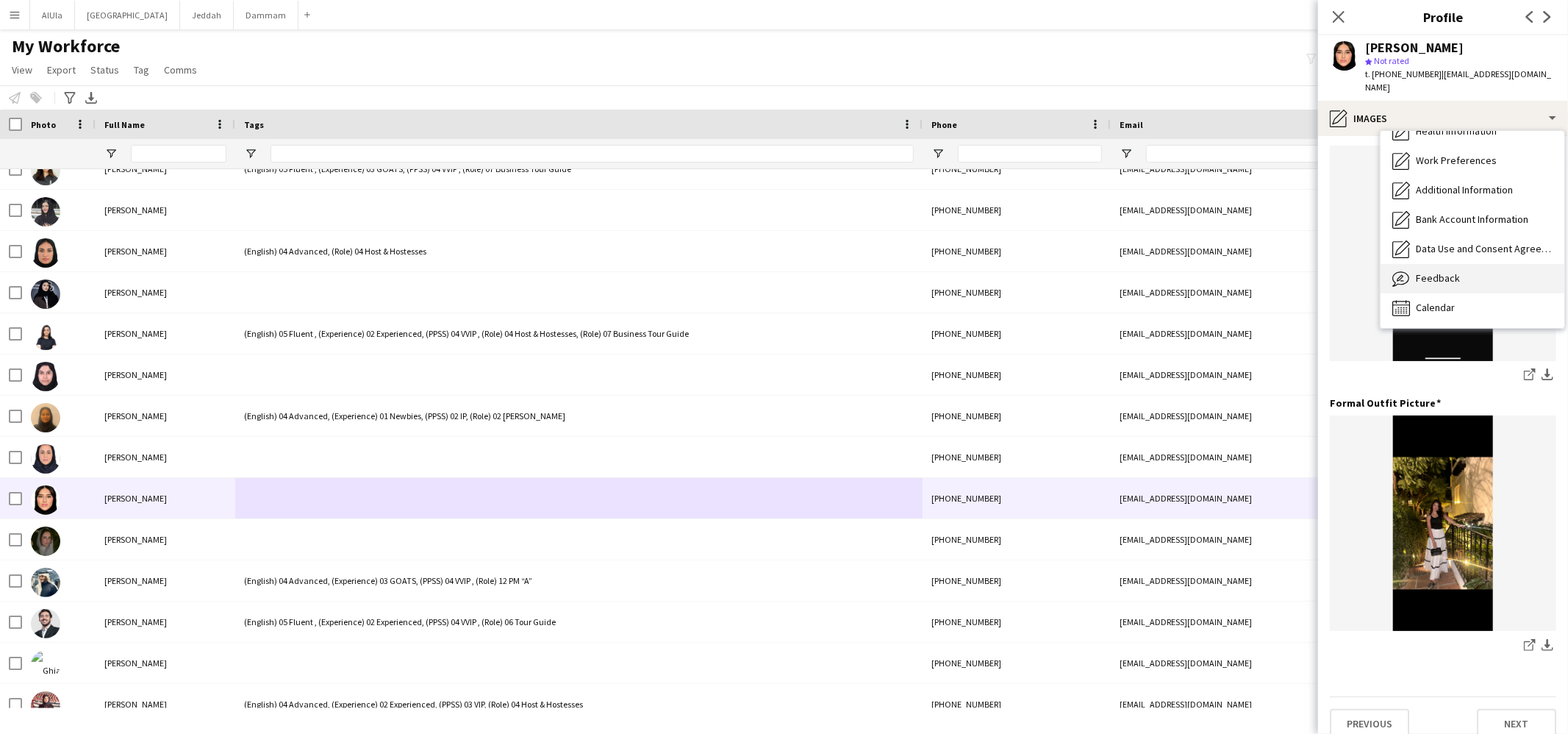
click at [1443, 272] on div "Feedback Feedback" at bounding box center [1472, 279] width 184 height 29
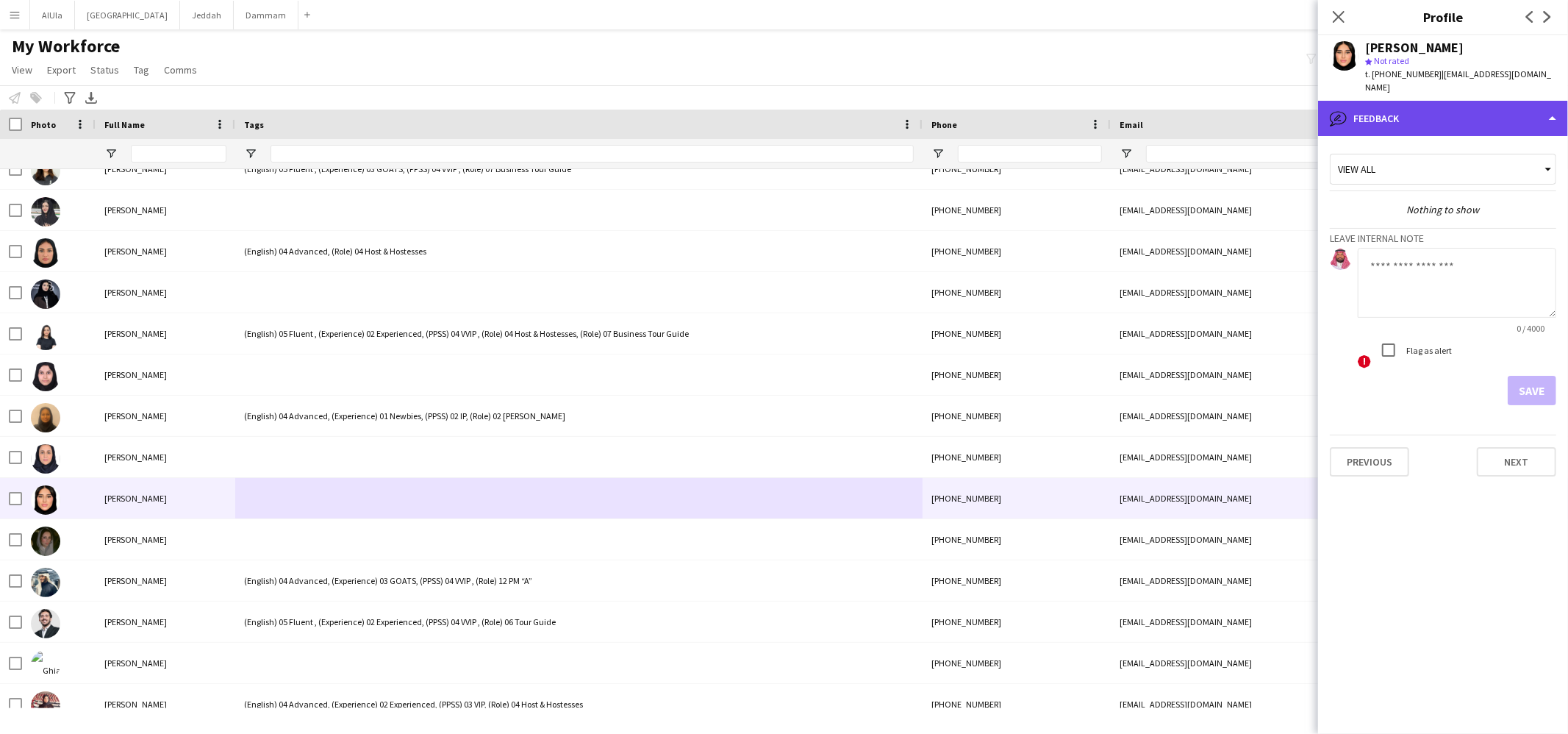
click at [1396, 105] on div "bubble-pencil Feedback" at bounding box center [1444, 118] width 250 height 35
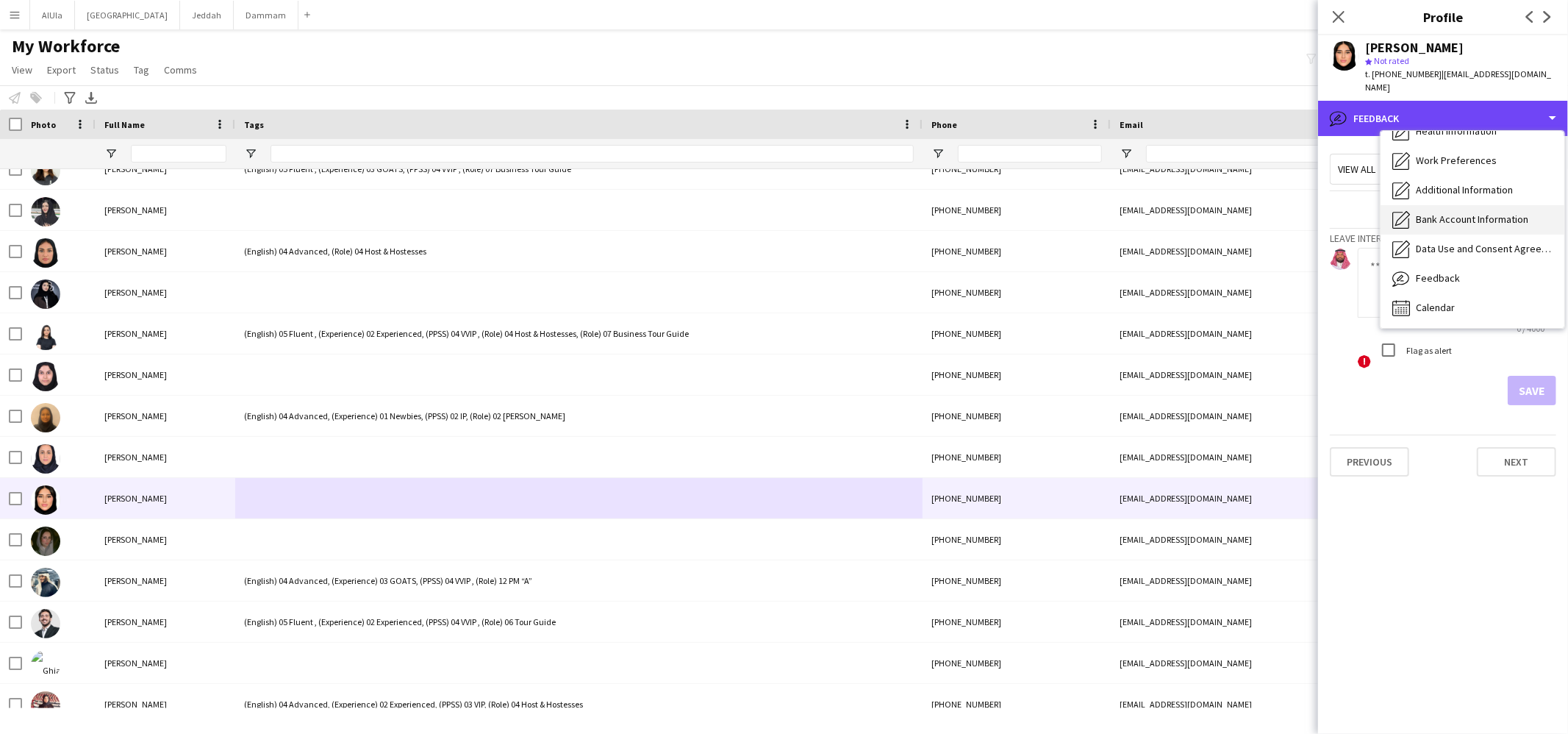
scroll to position [0, 0]
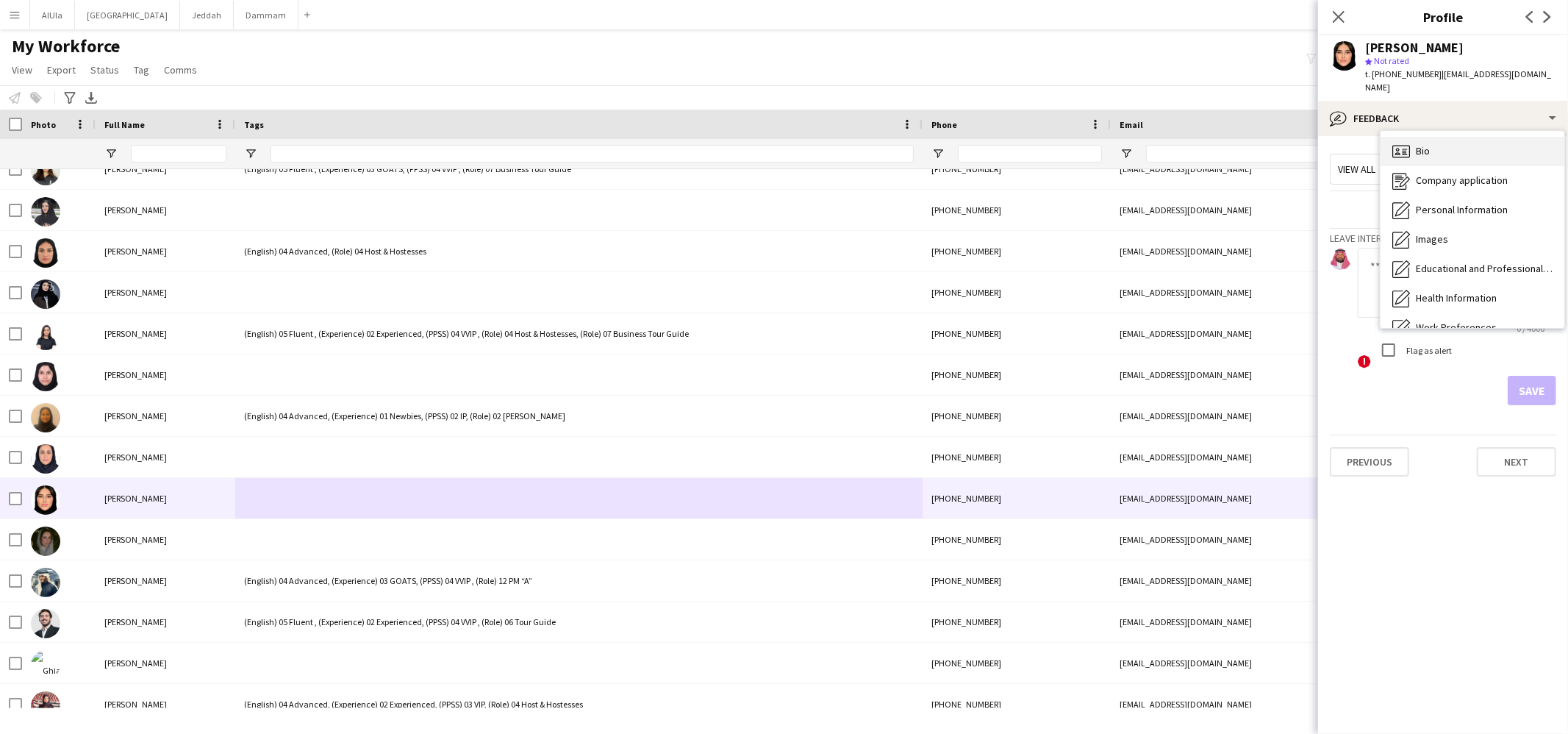
click at [1411, 137] on div "Bio Bio" at bounding box center [1472, 151] width 184 height 29
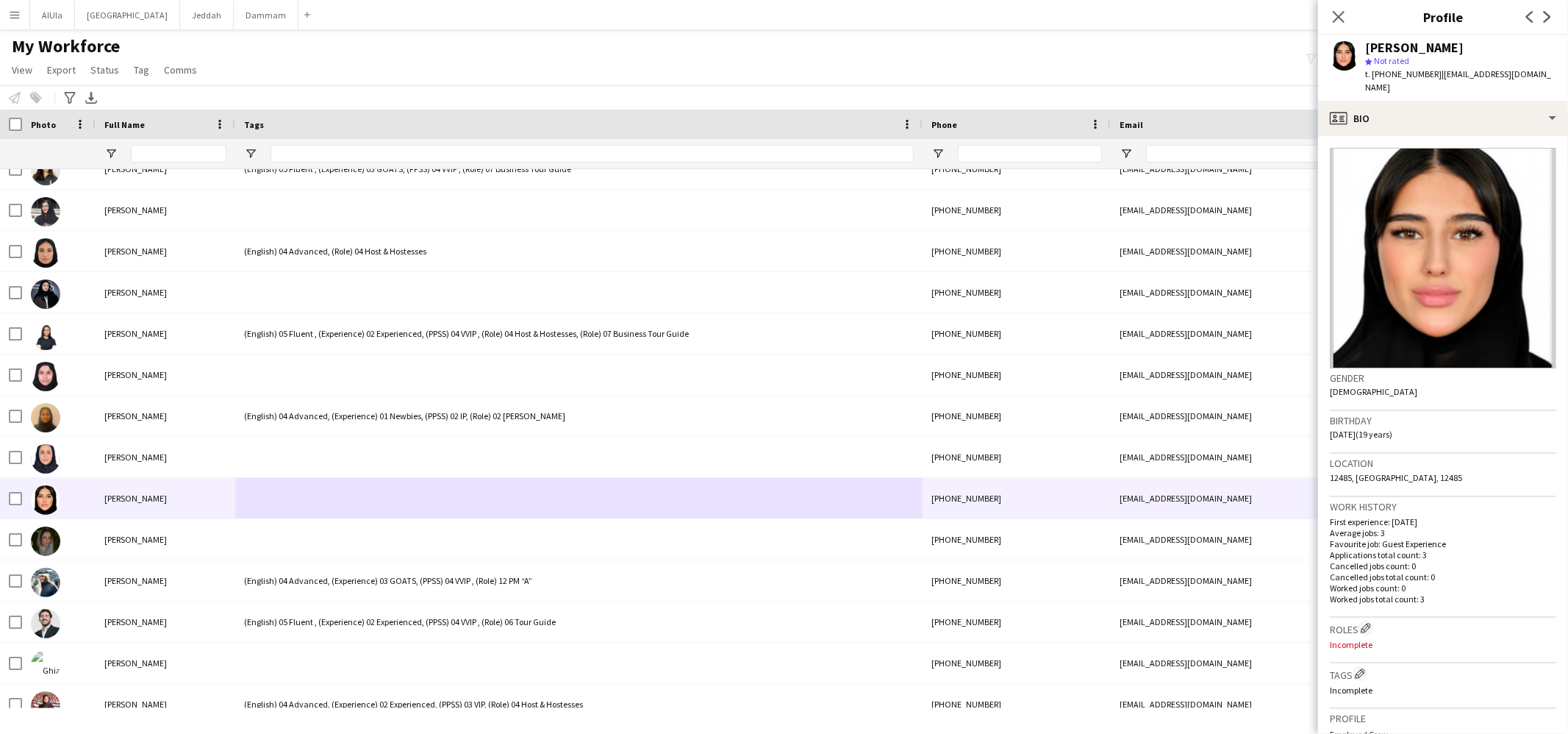
scroll to position [306, 0]
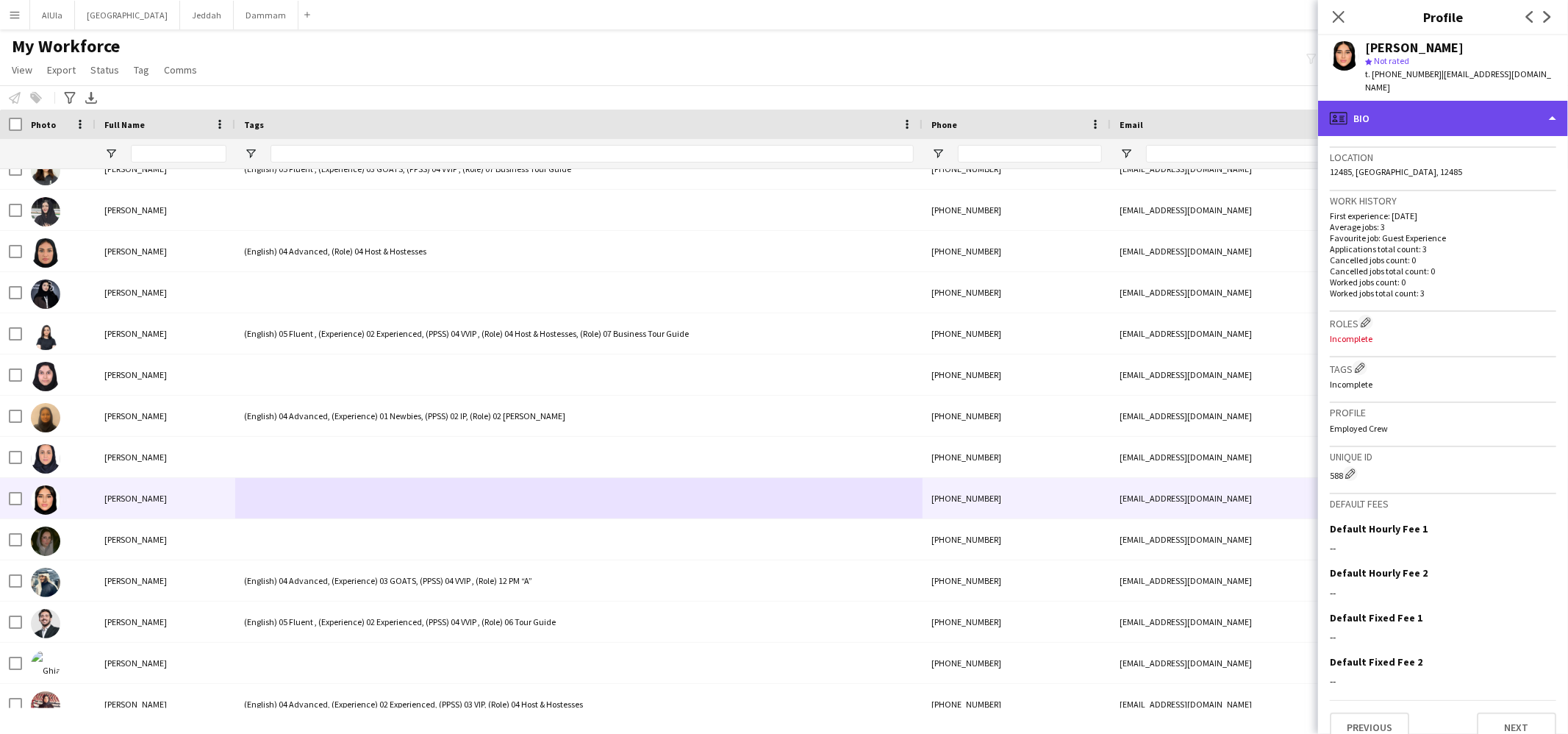
click at [1386, 101] on div "profile Bio" at bounding box center [1444, 118] width 250 height 35
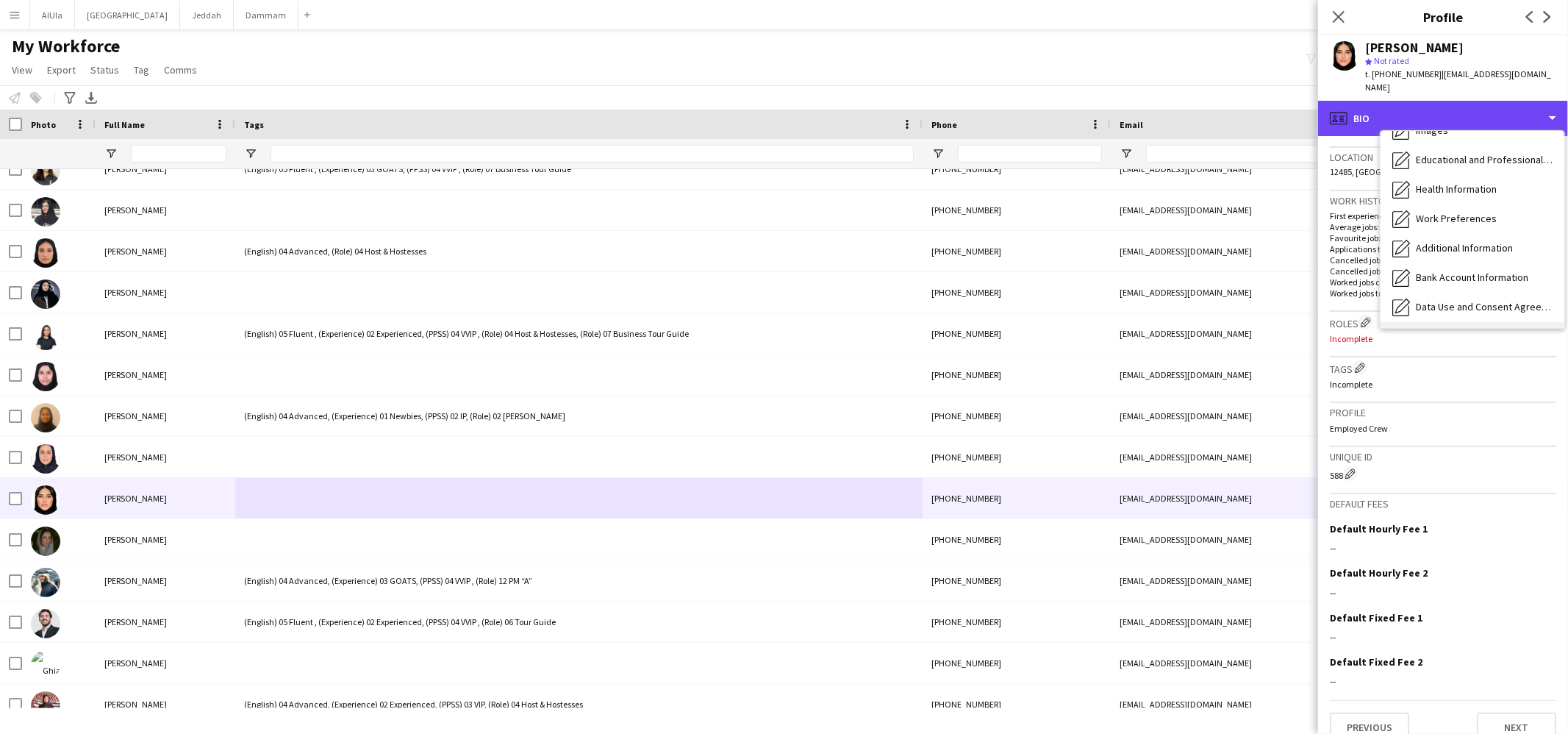
scroll to position [167, 0]
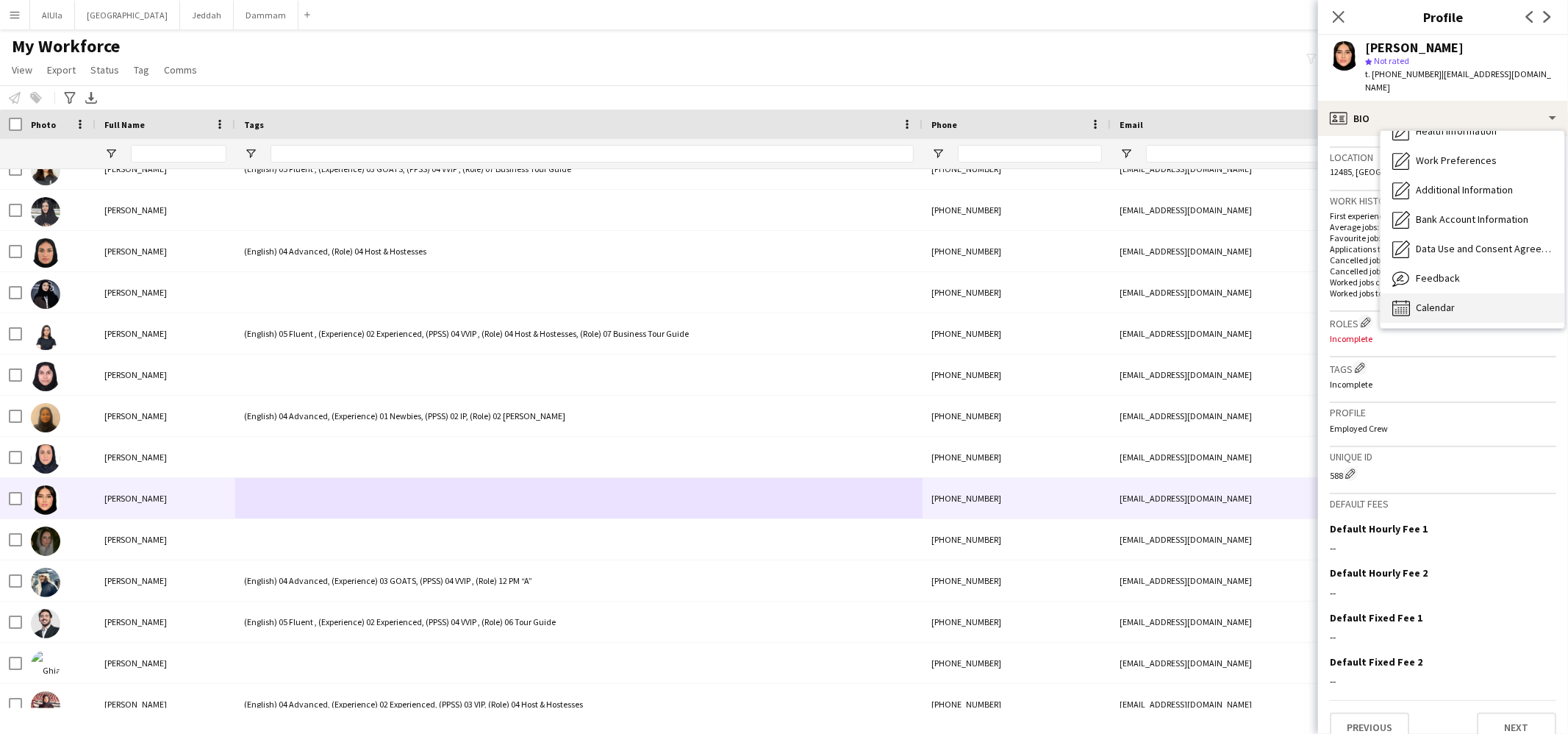
click at [1422, 294] on div "Calendar Calendar" at bounding box center [1472, 308] width 184 height 29
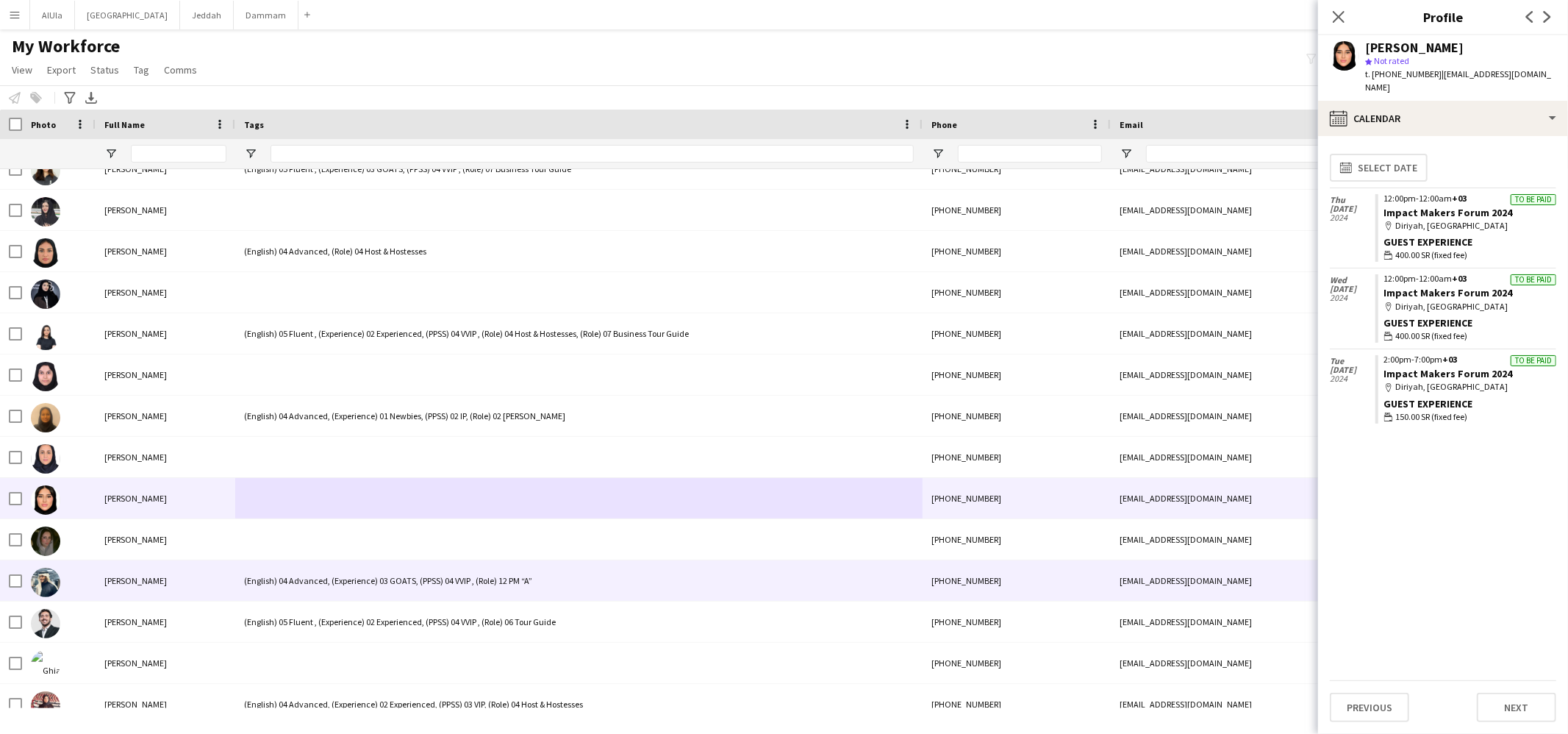
click at [155, 534] on span "[PERSON_NAME]" at bounding box center [136, 539] width 62 height 11
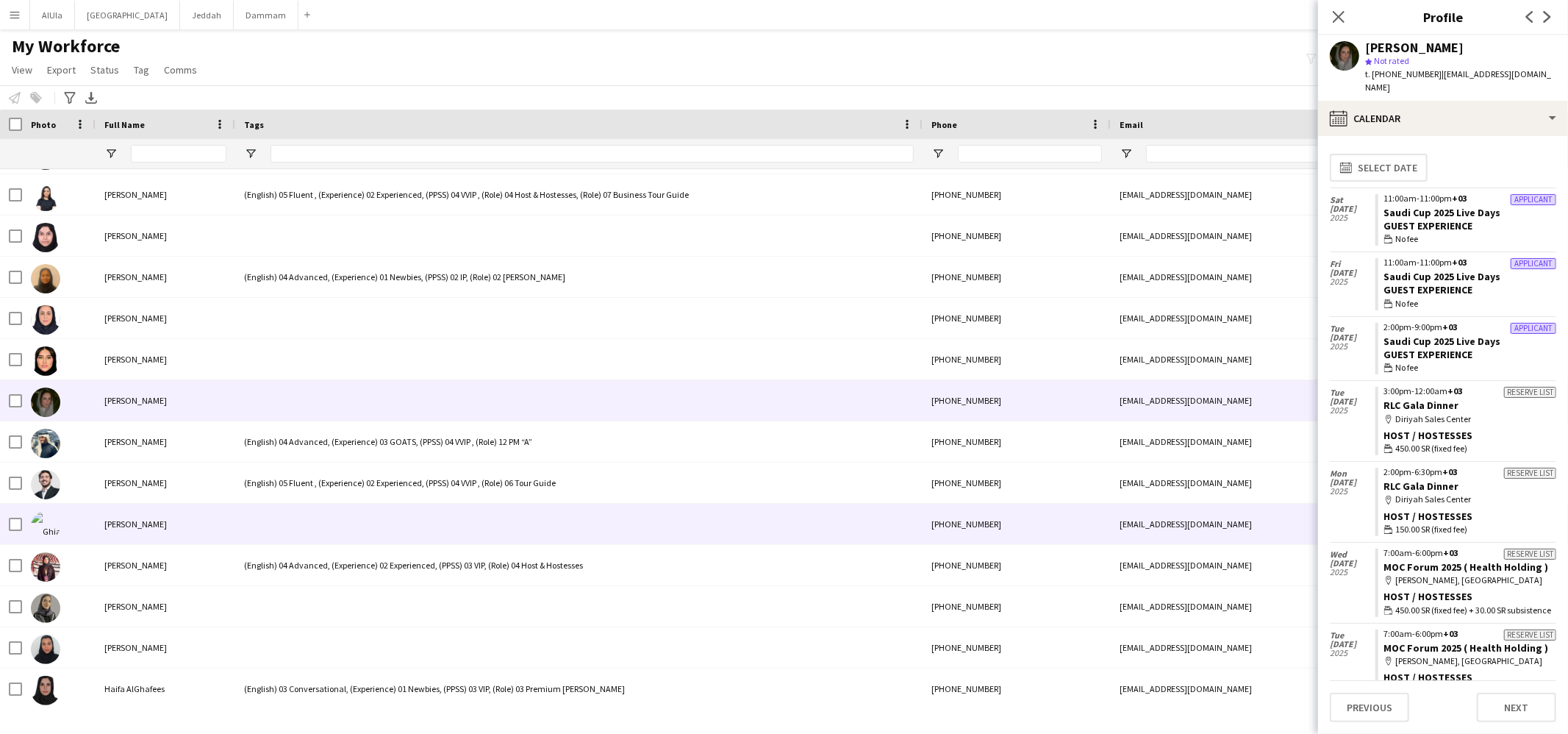
scroll to position [10445, 0]
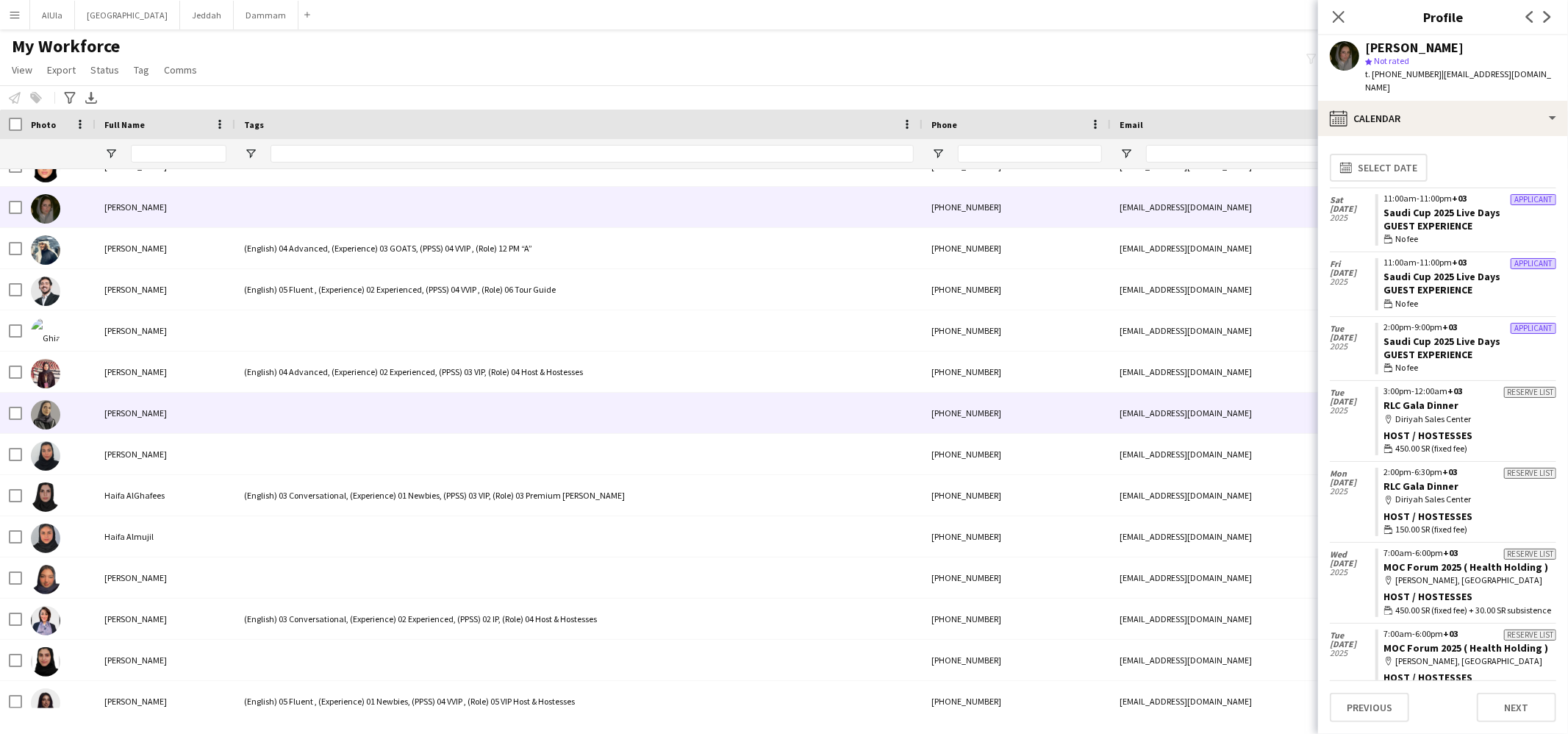
click at [287, 429] on div at bounding box center [579, 412] width 687 height 40
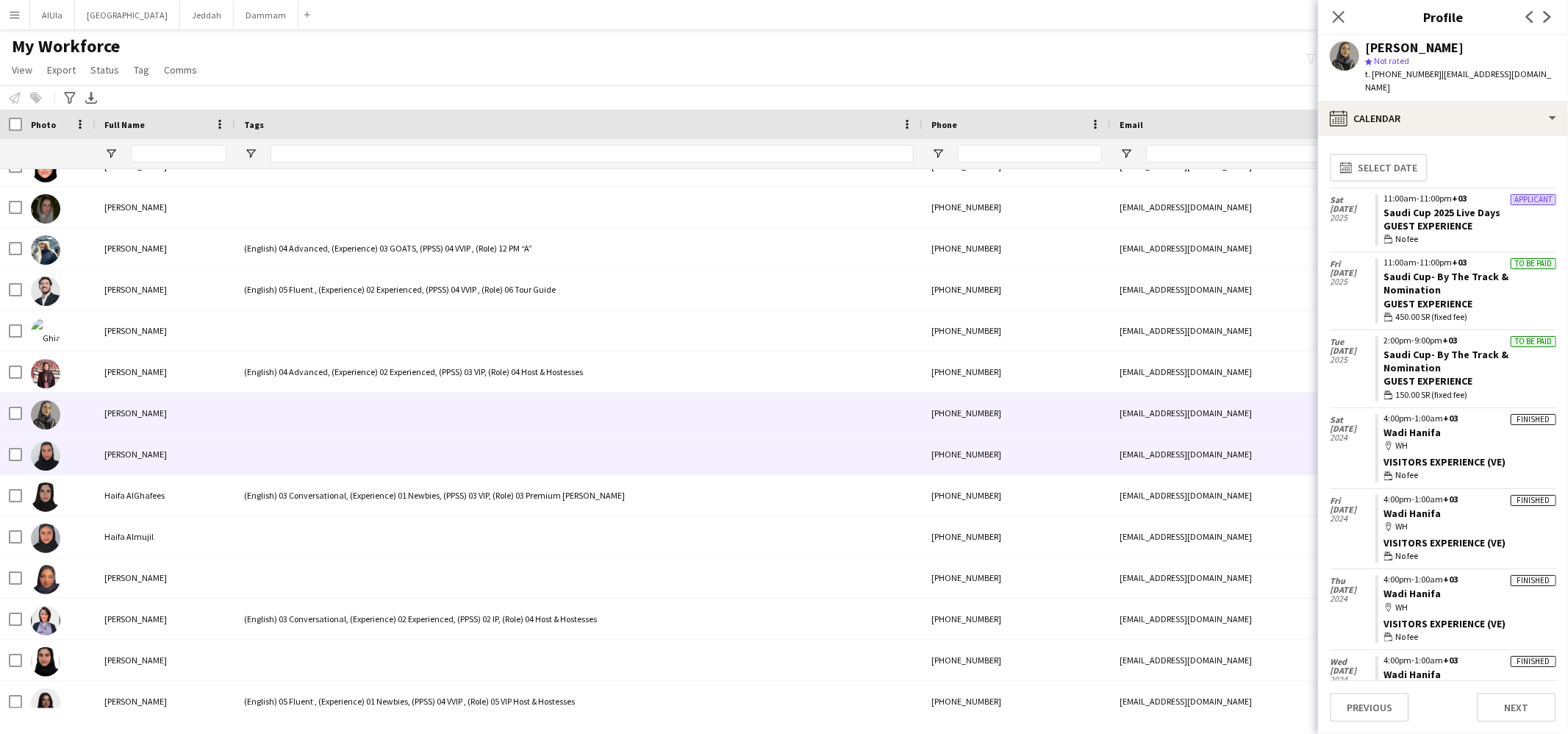
click at [291, 458] on div at bounding box center [579, 453] width 687 height 40
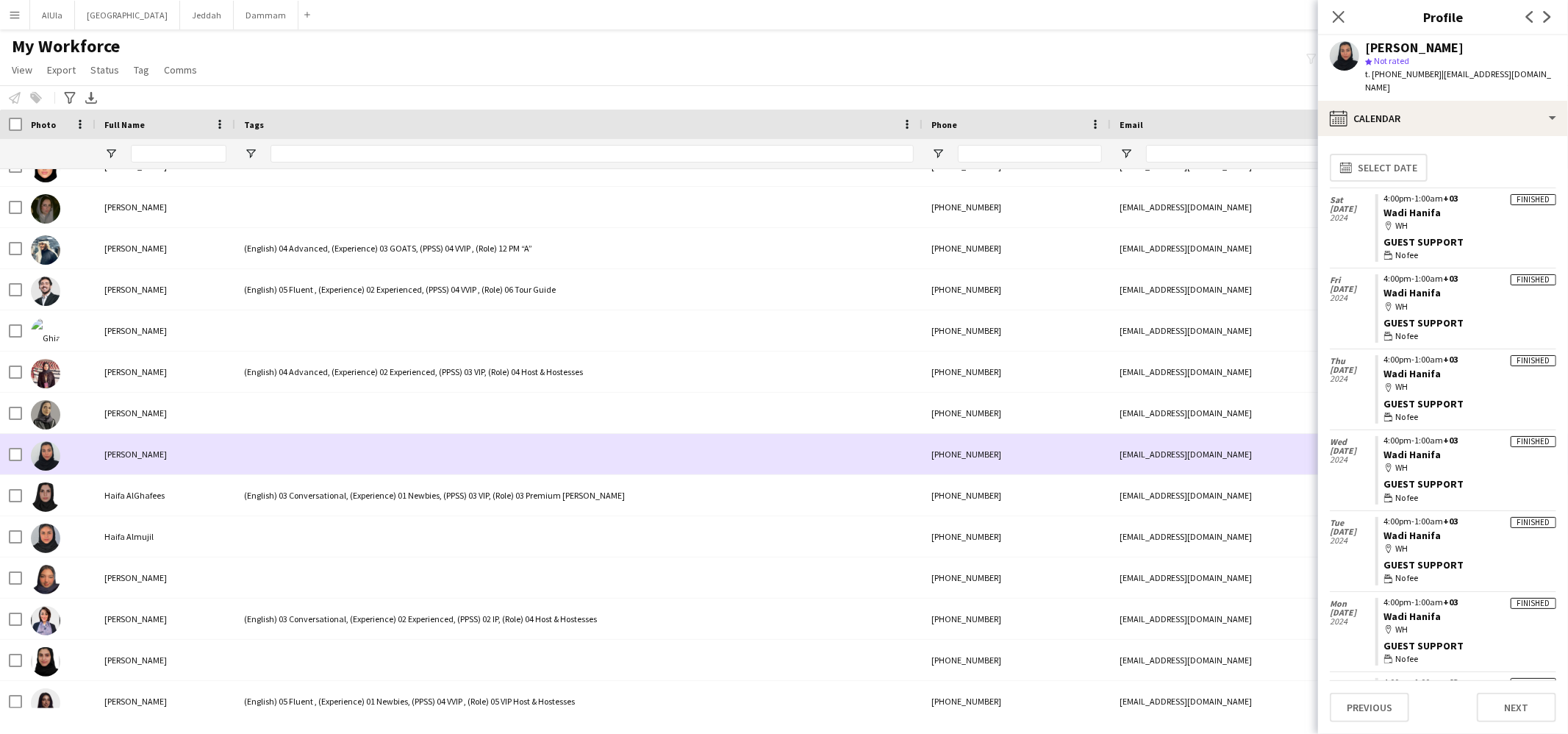
scroll to position [10494, 0]
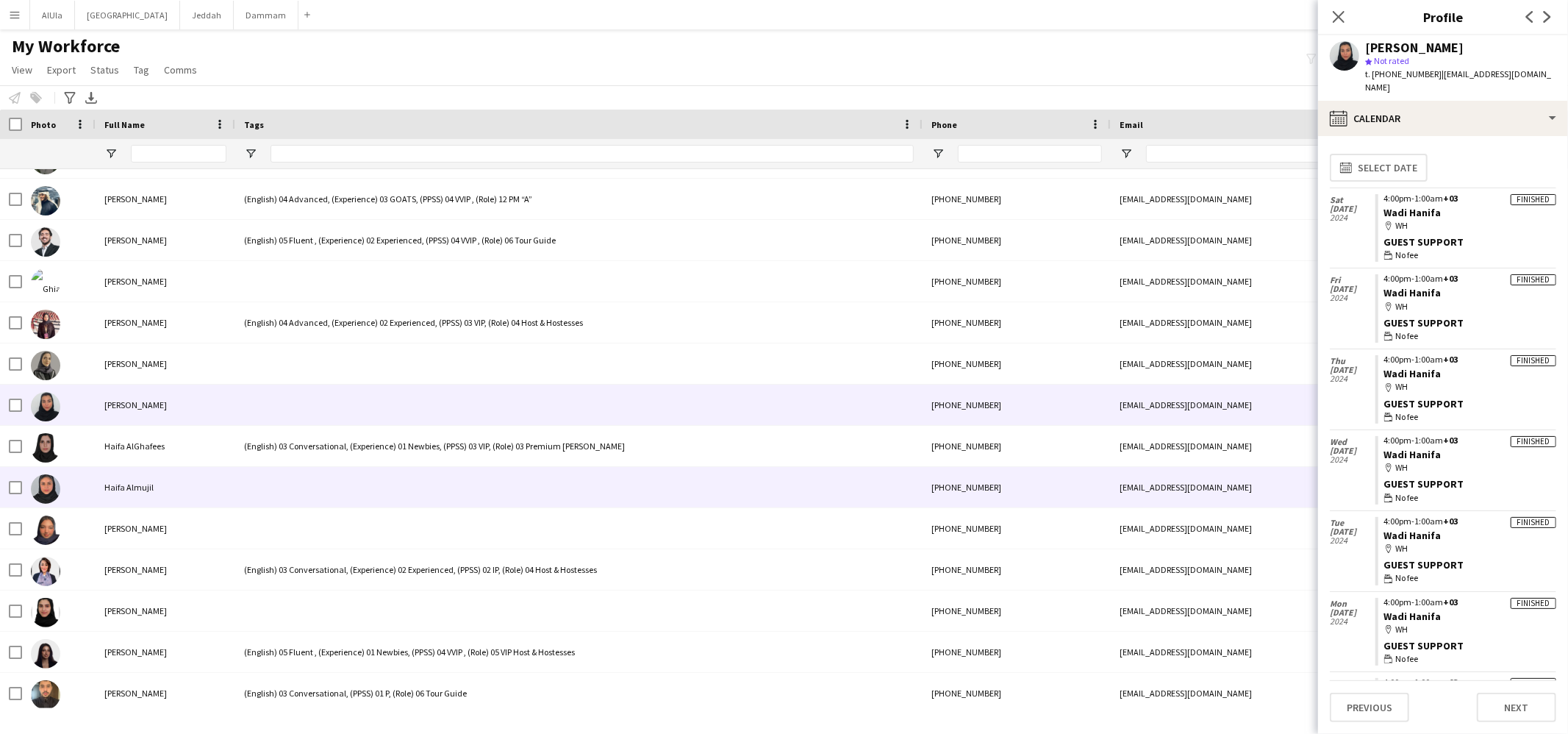
click at [294, 475] on div at bounding box center [579, 487] width 687 height 40
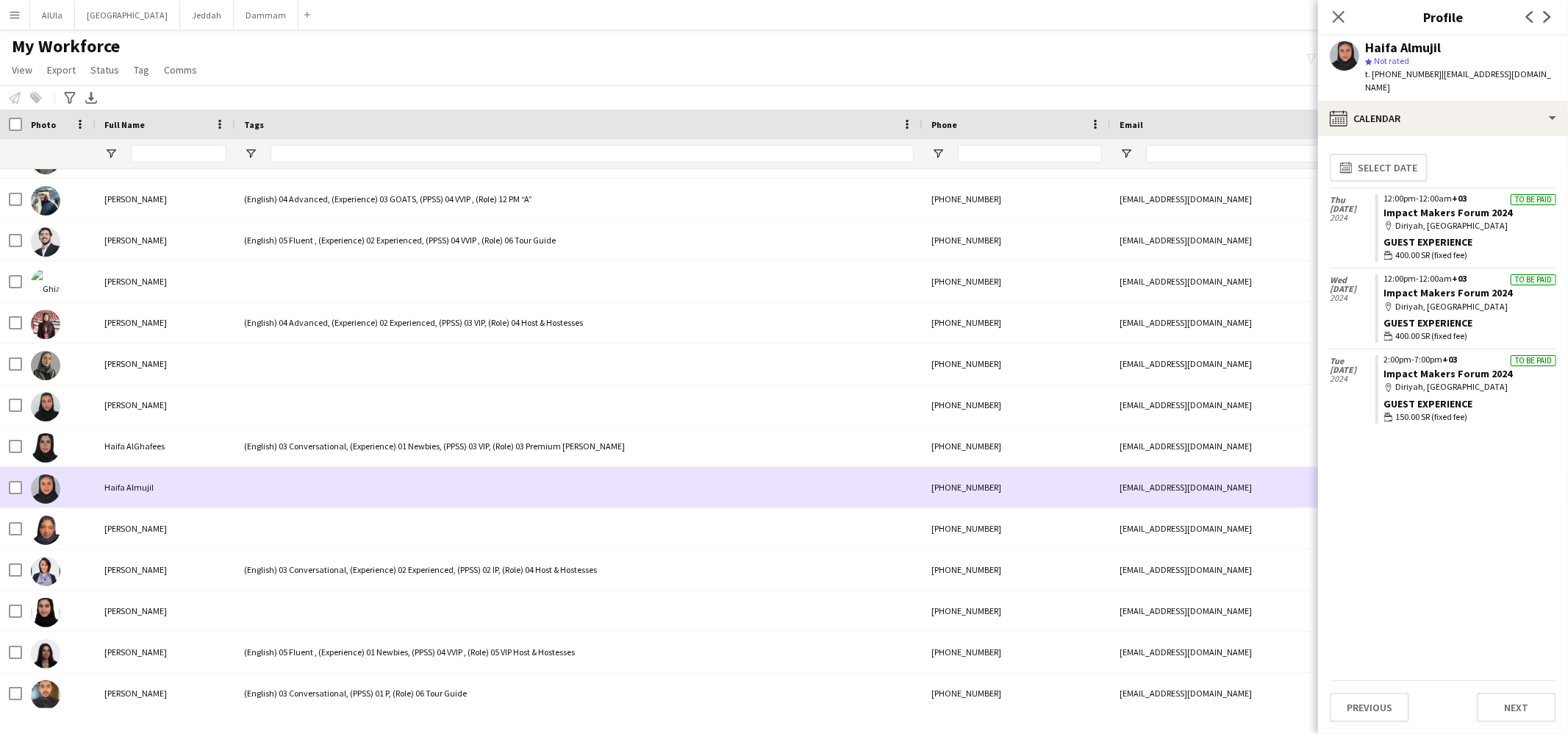
scroll to position [10552, 0]
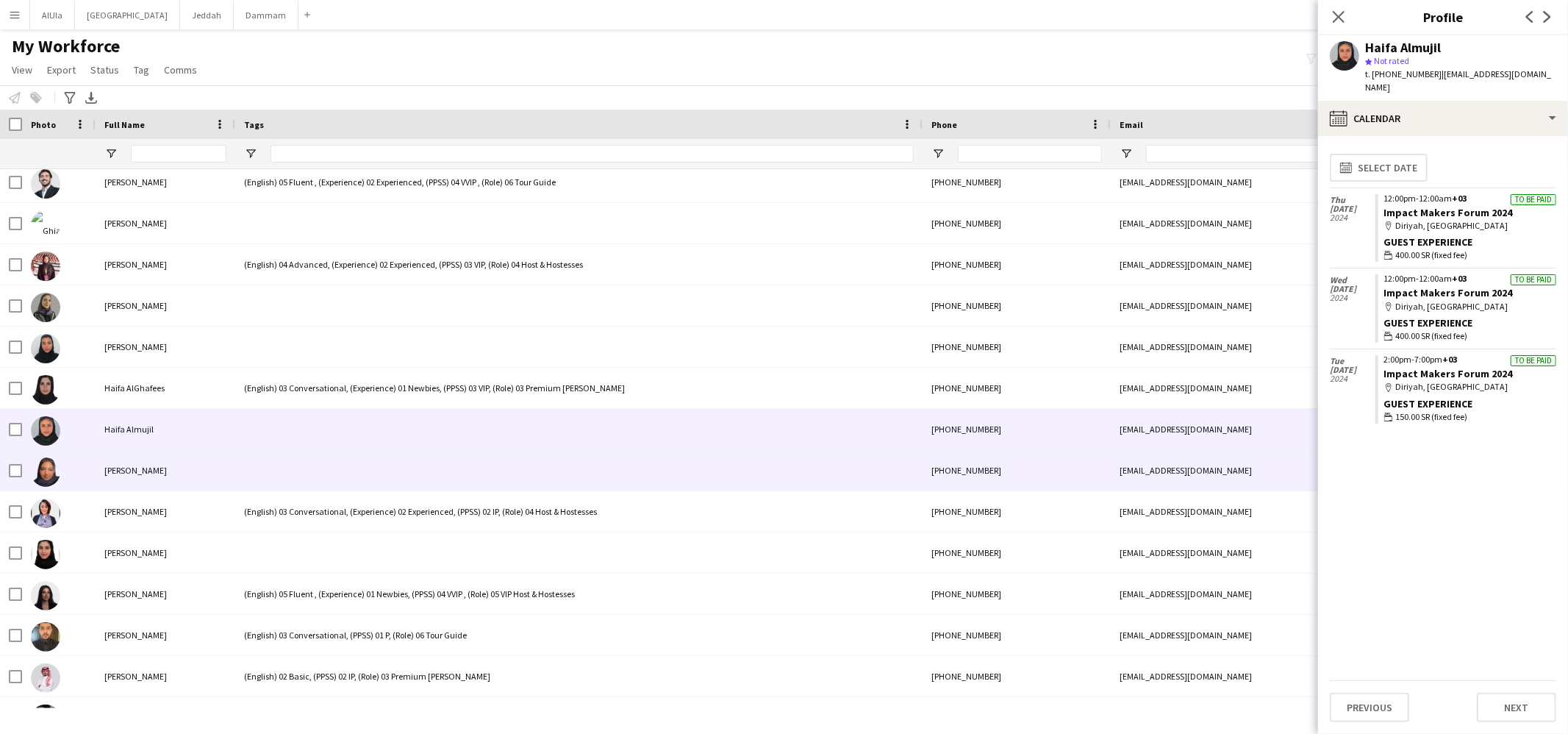
click at [294, 472] on div at bounding box center [579, 470] width 687 height 40
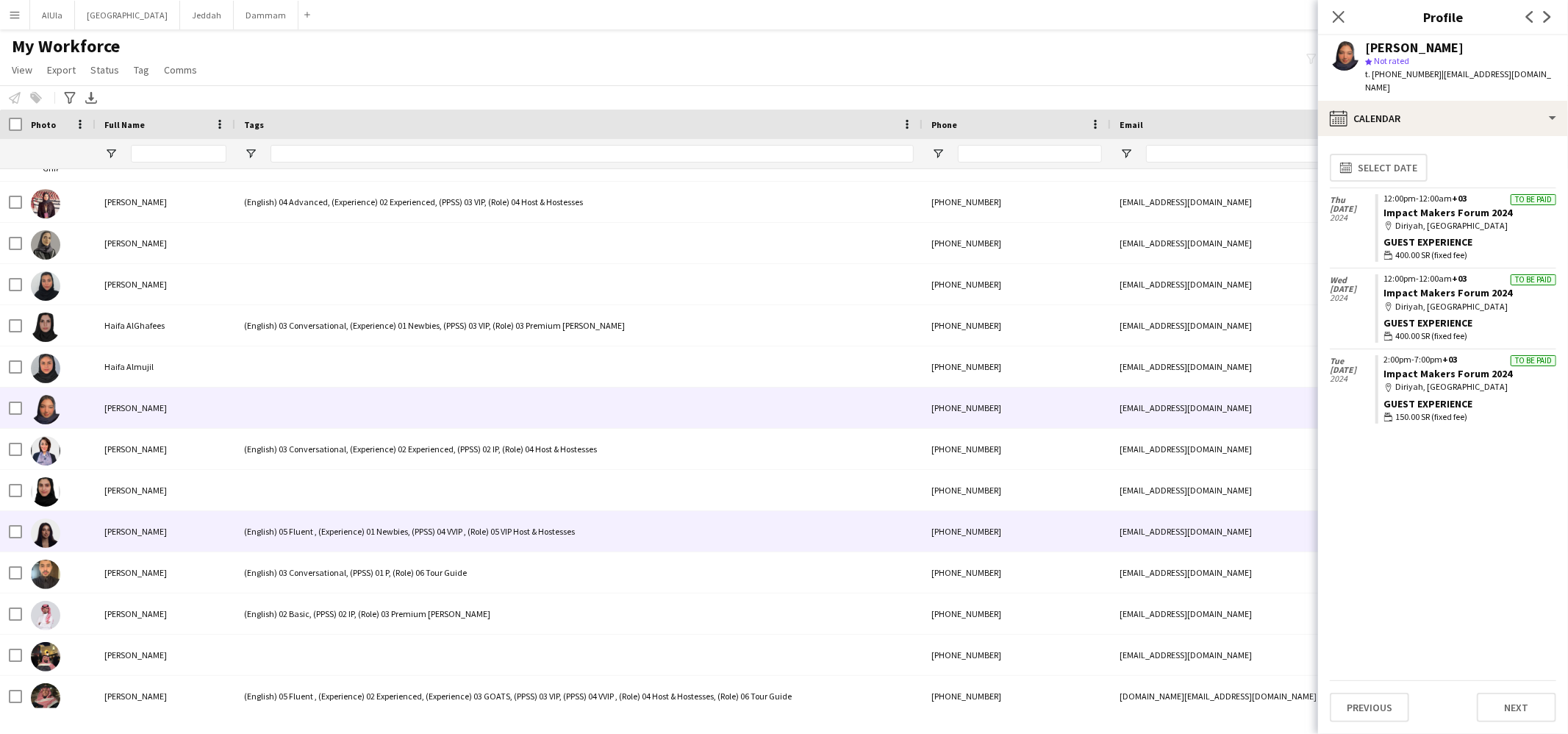
scroll to position [10664, 0]
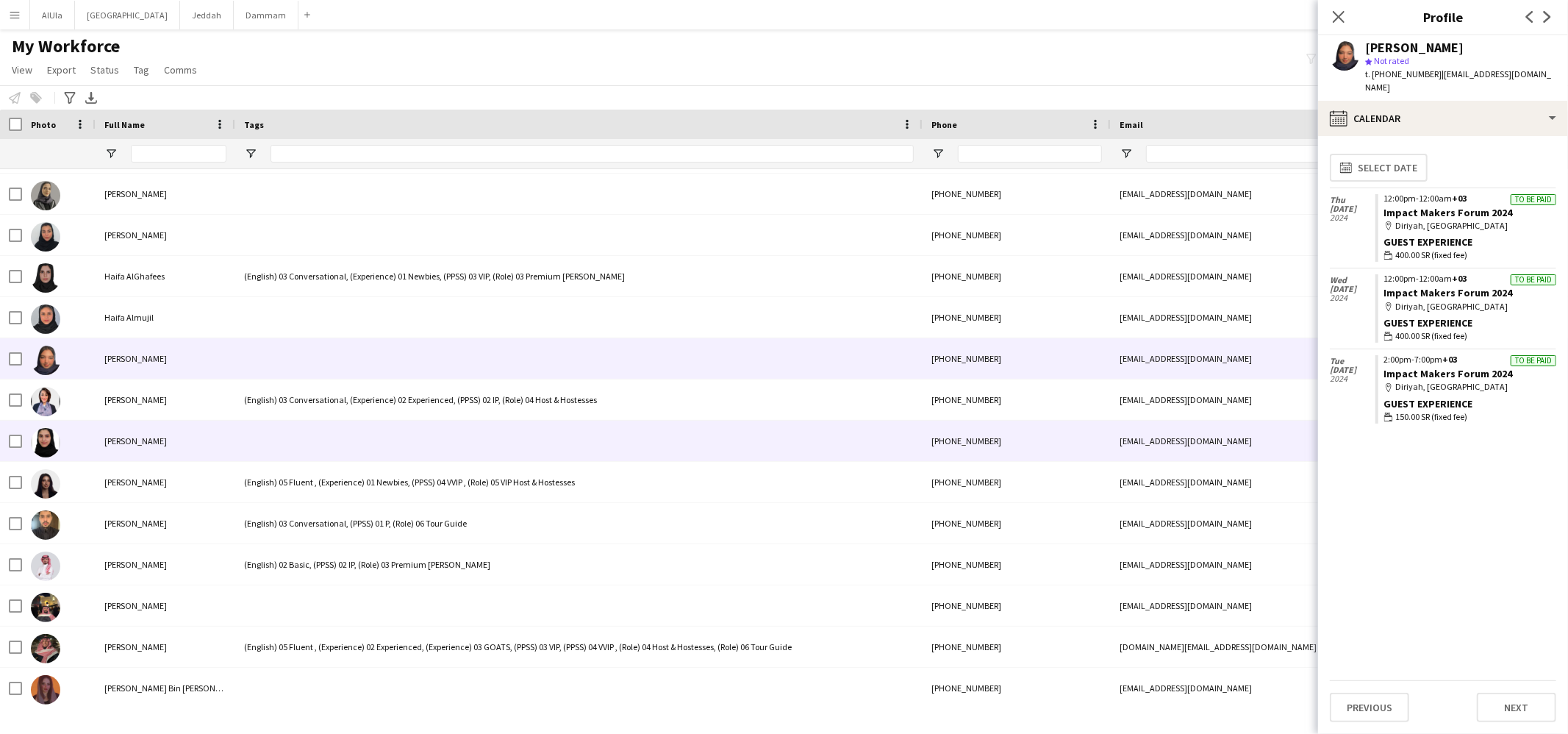
click at [285, 446] on div at bounding box center [579, 440] width 687 height 40
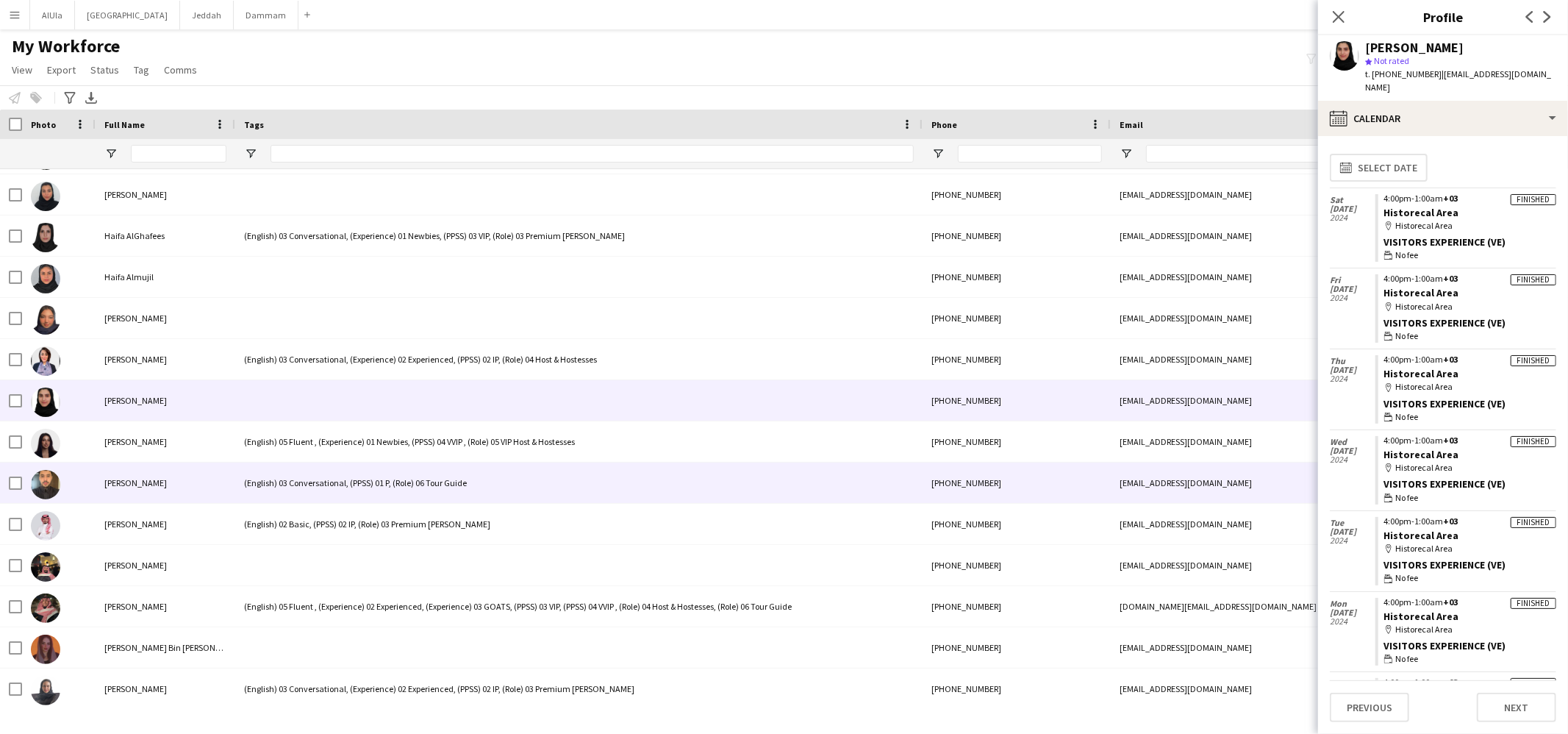
scroll to position [10721, 0]
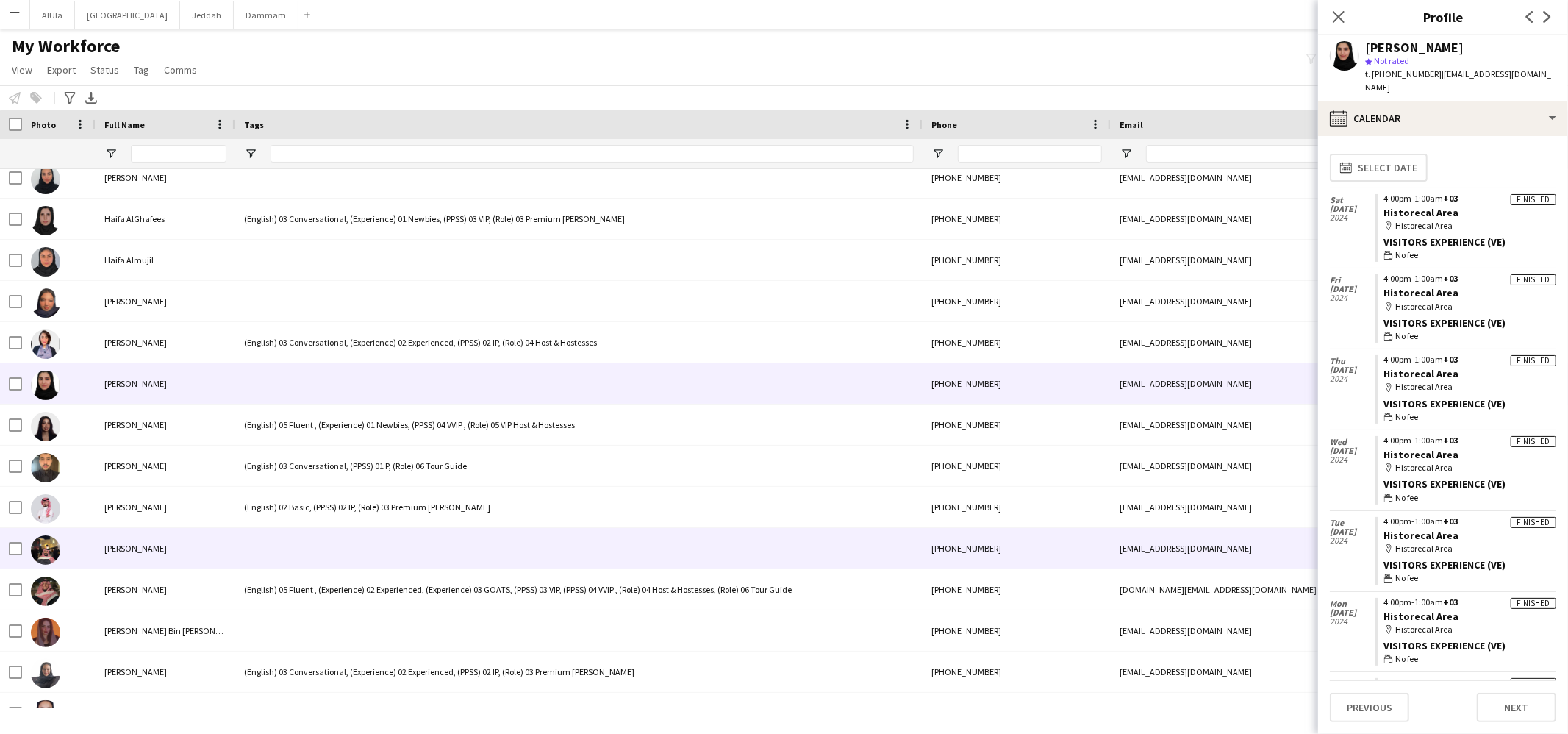
click at [299, 531] on div at bounding box center [579, 547] width 687 height 40
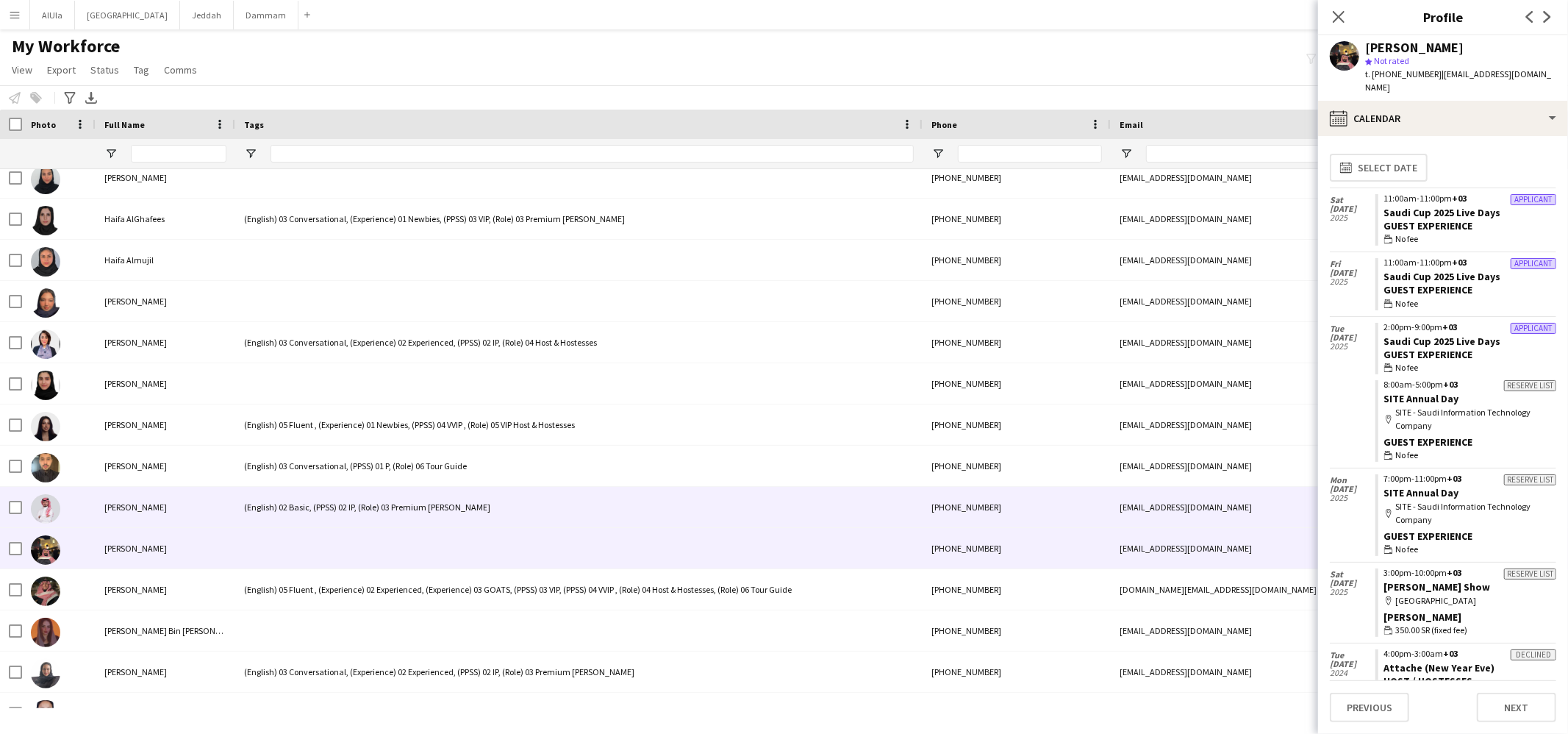
scroll to position [10785, 0]
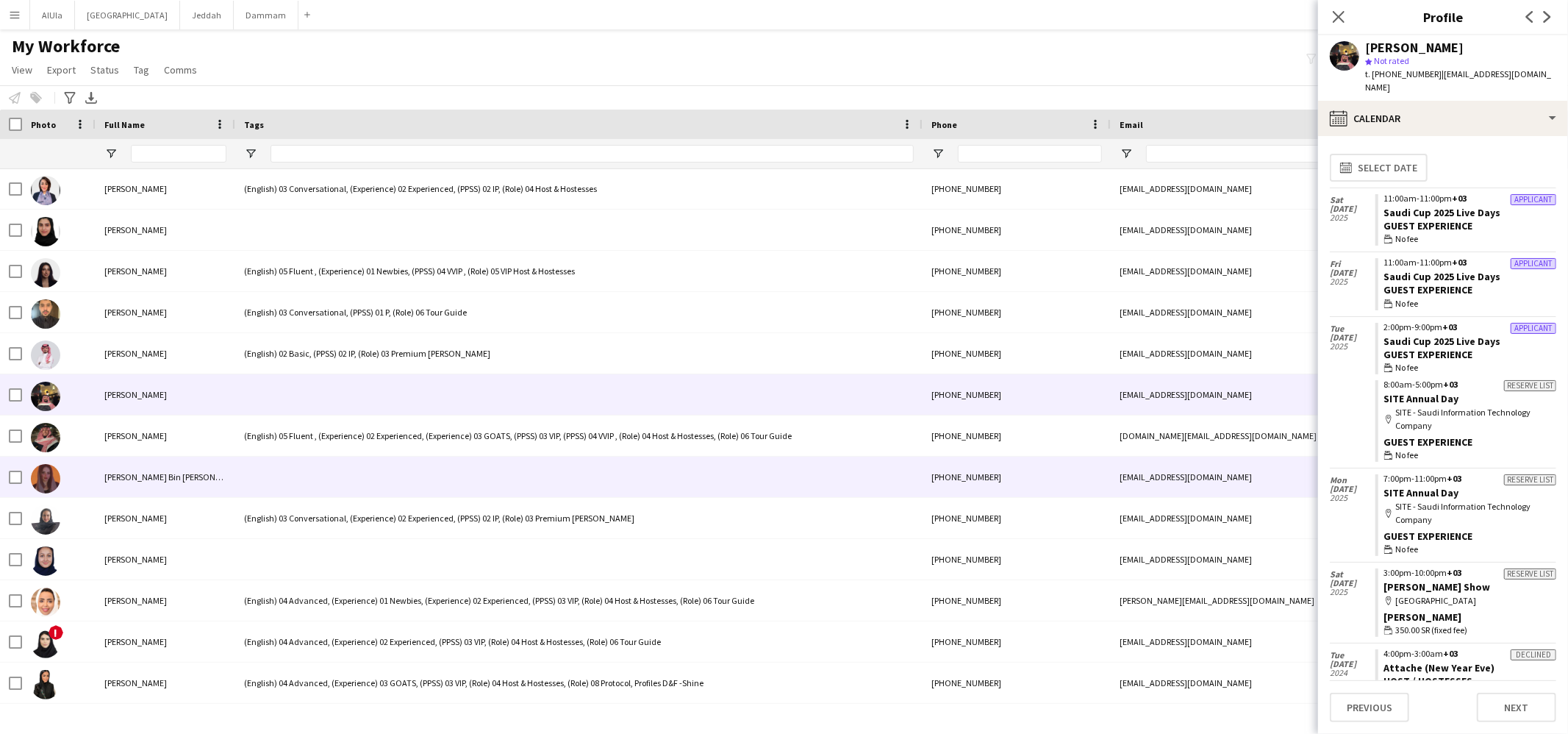
click at [275, 476] on div at bounding box center [579, 476] width 687 height 40
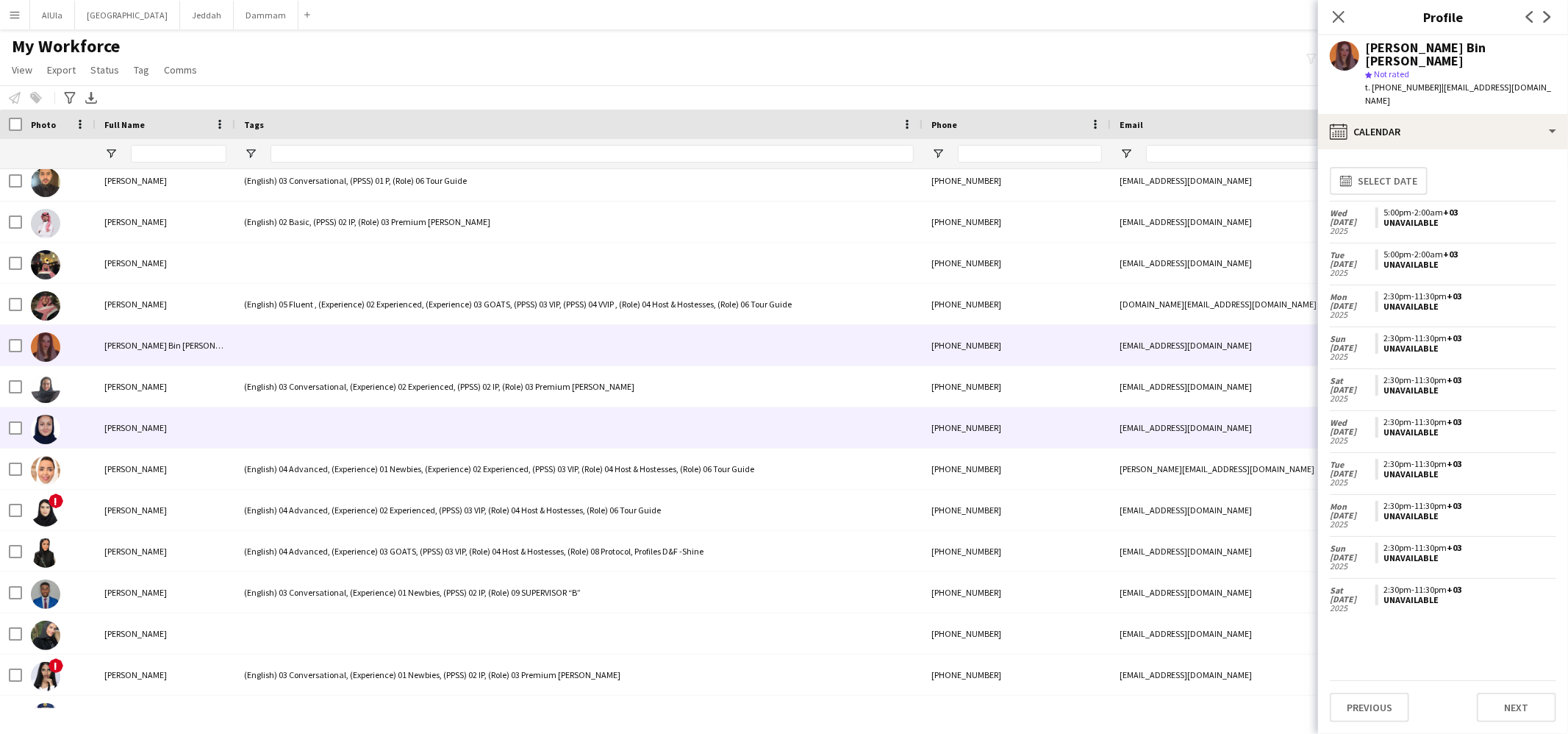
click at [287, 426] on div at bounding box center [579, 427] width 687 height 40
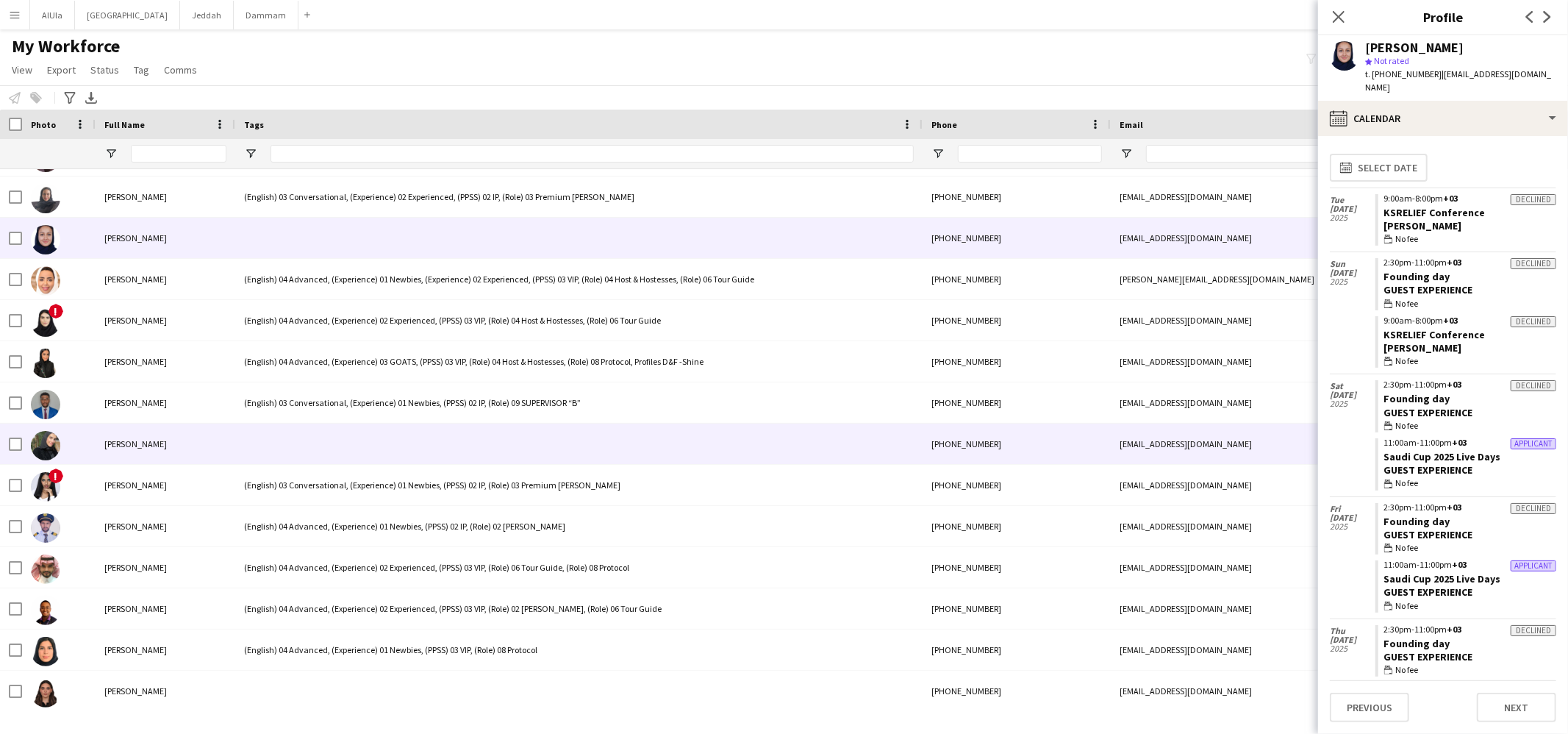
click at [296, 435] on div at bounding box center [579, 444] width 687 height 40
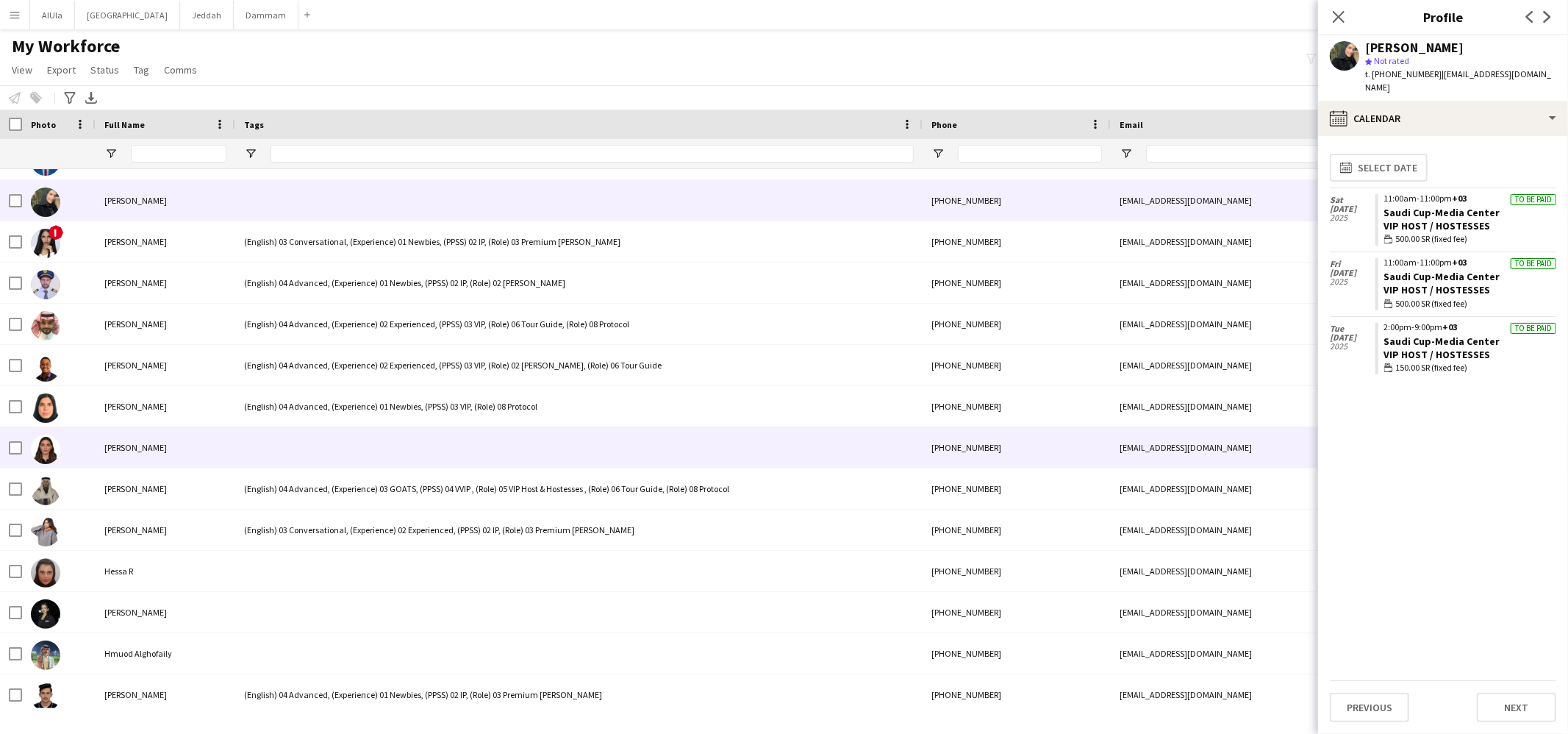
click at [297, 437] on div at bounding box center [579, 447] width 687 height 40
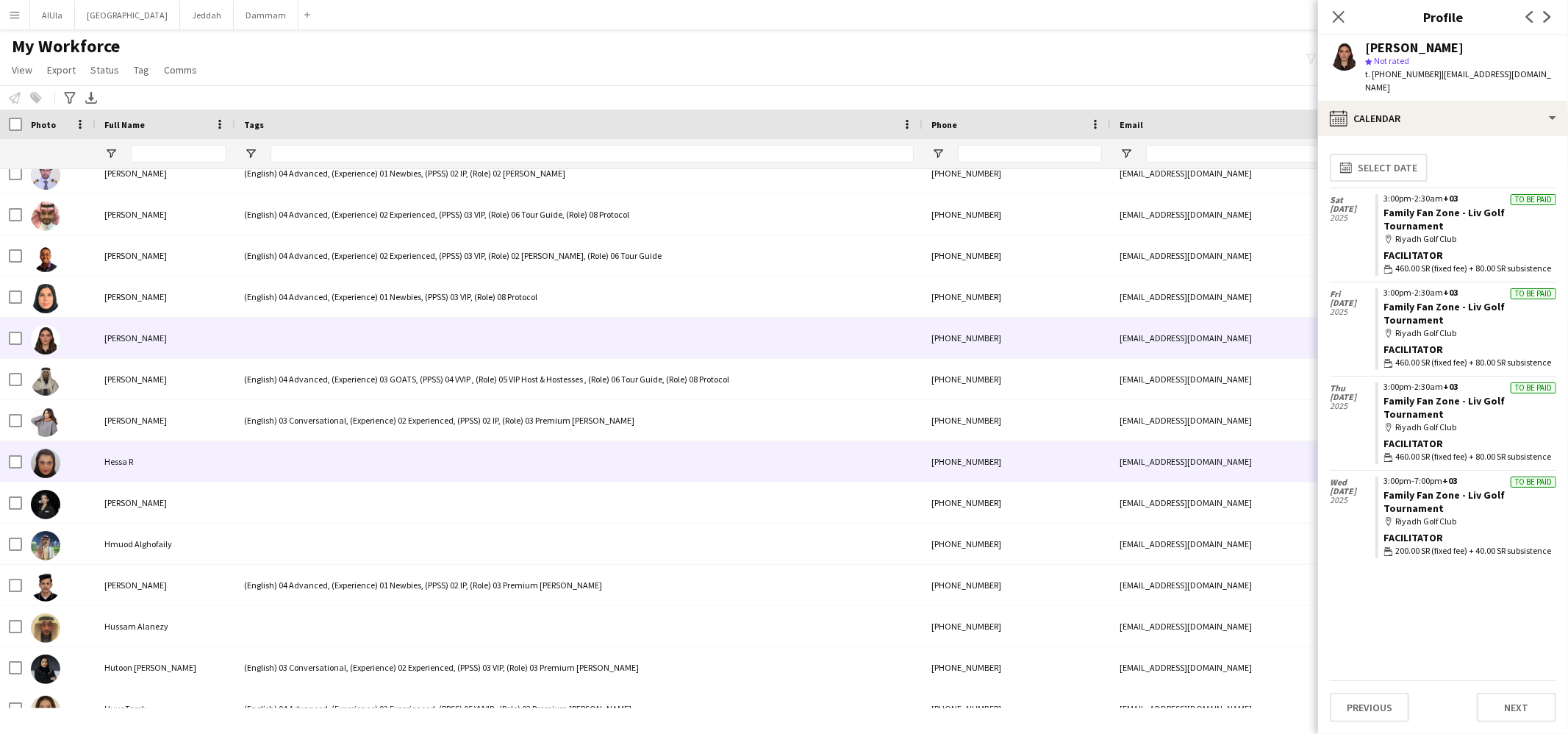
click at [296, 462] on div at bounding box center [579, 461] width 687 height 40
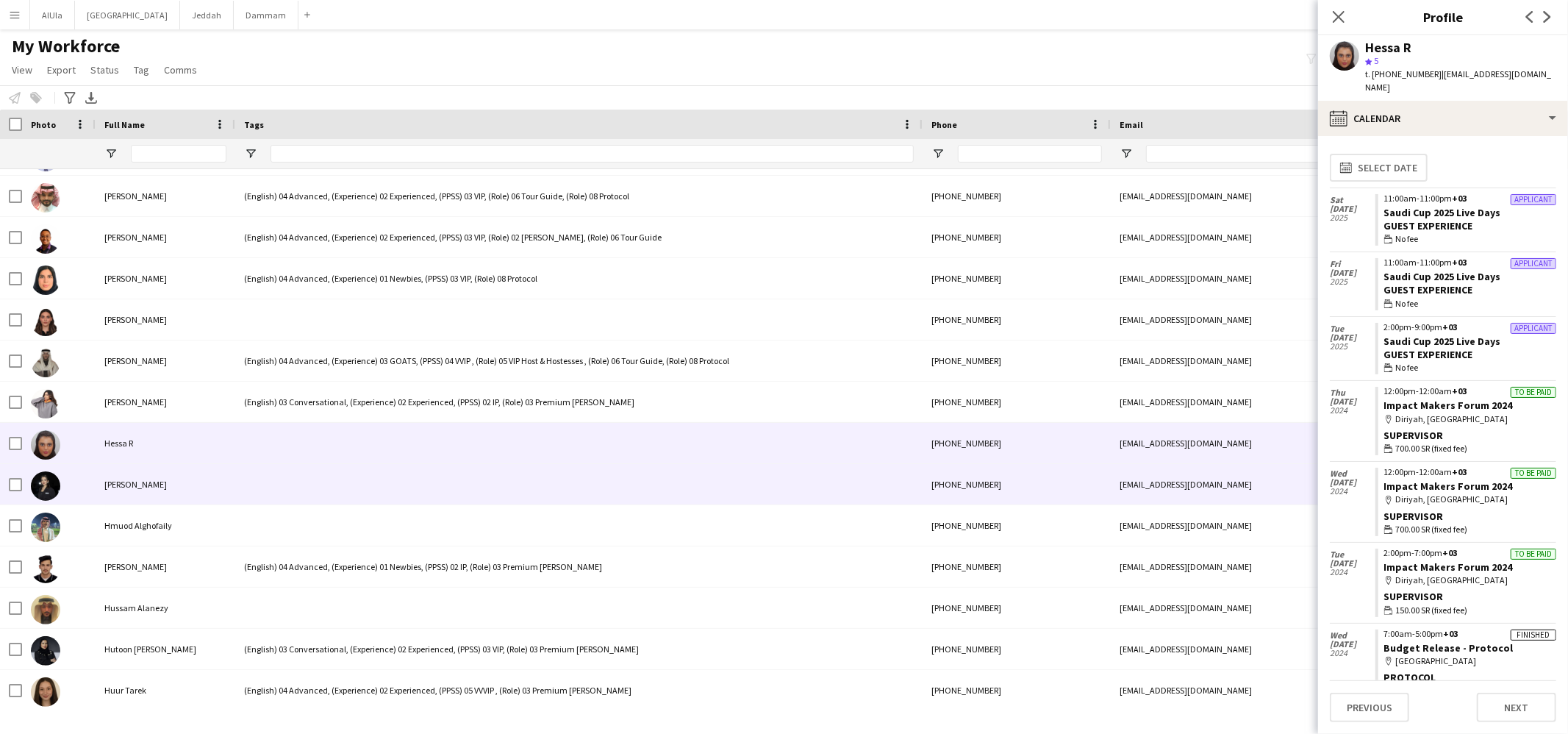
click at [302, 480] on div at bounding box center [579, 484] width 687 height 40
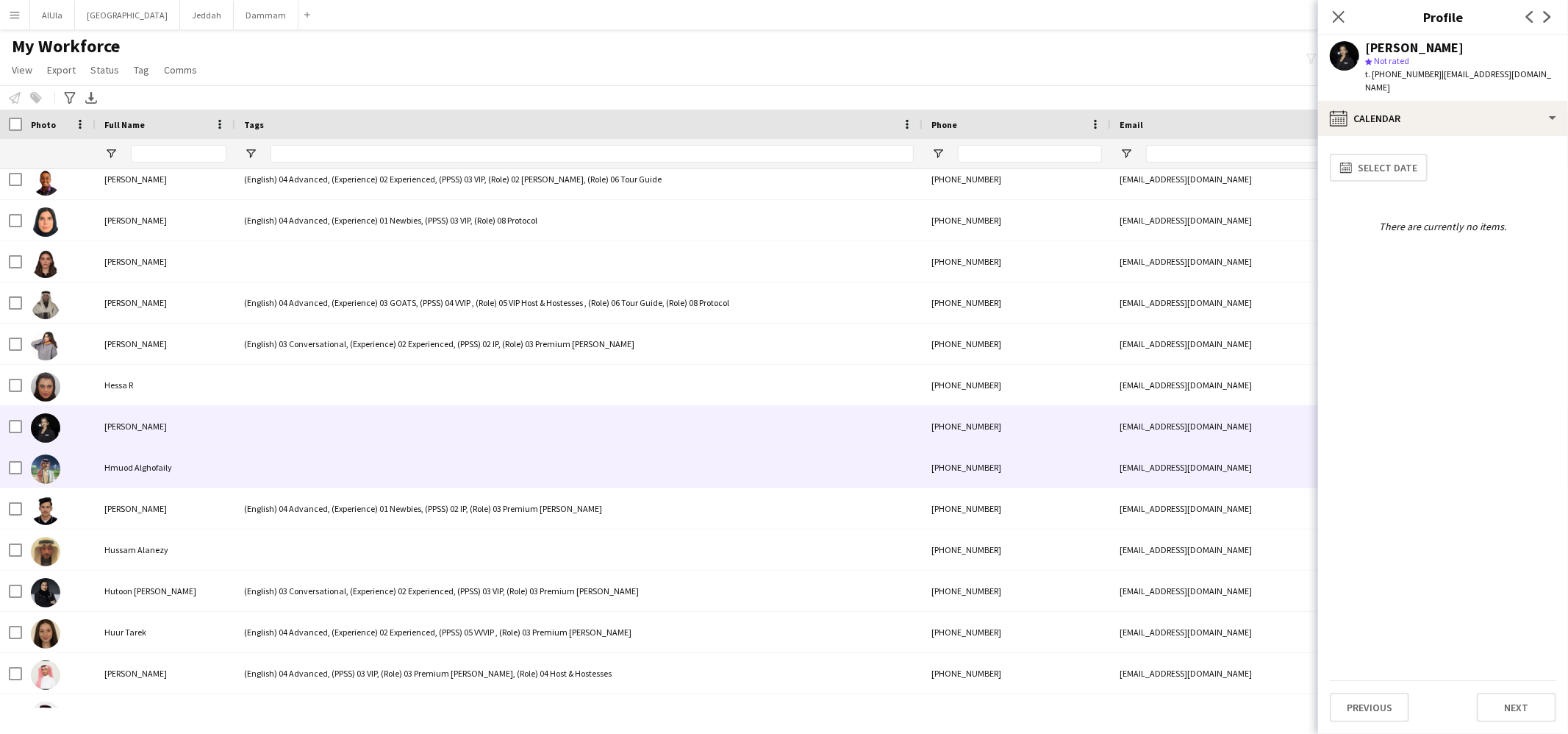
click at [300, 477] on div at bounding box center [579, 467] width 687 height 40
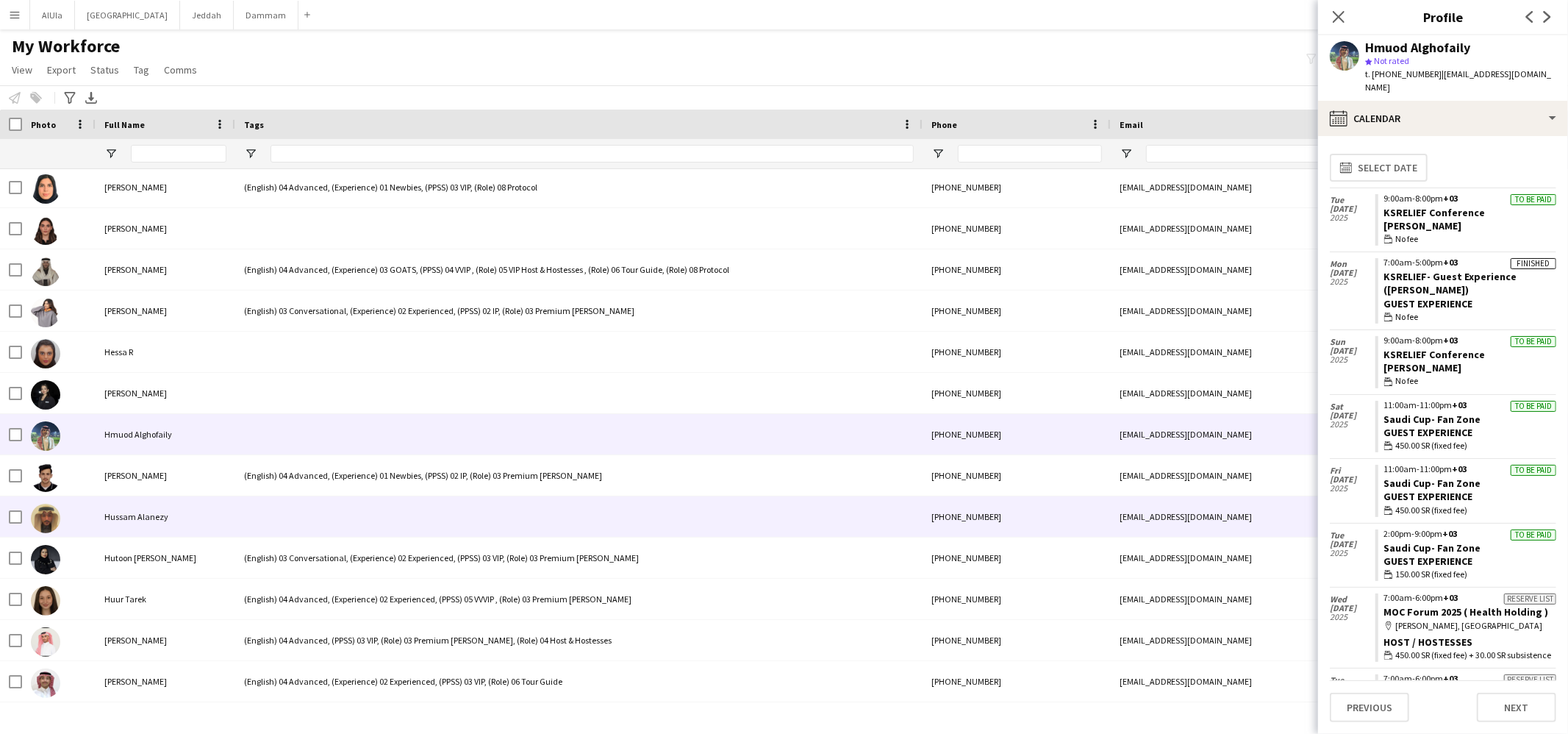
click at [296, 509] on div at bounding box center [579, 516] width 687 height 40
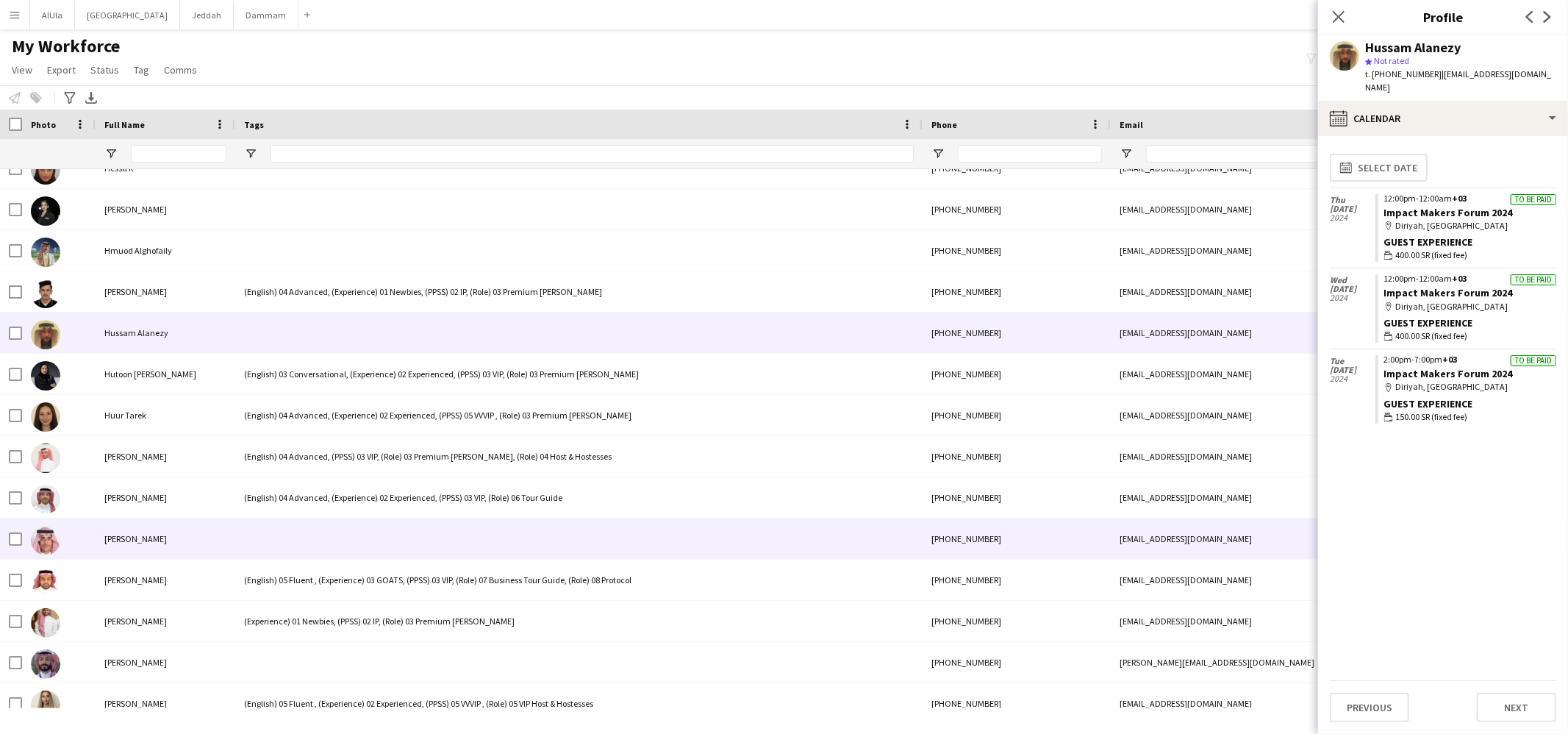
click at [301, 525] on div at bounding box center [579, 538] width 687 height 40
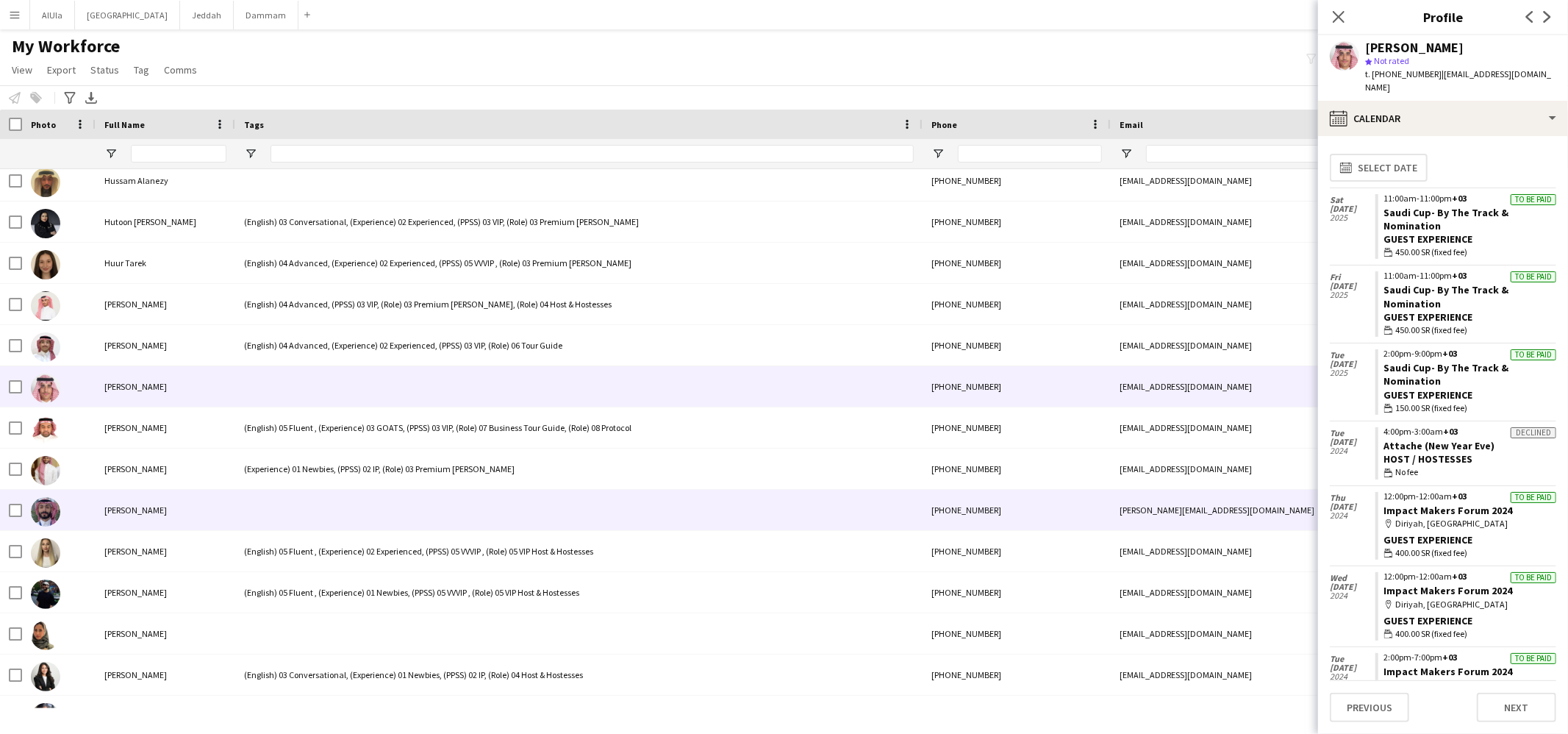
click at [299, 519] on div at bounding box center [579, 510] width 687 height 40
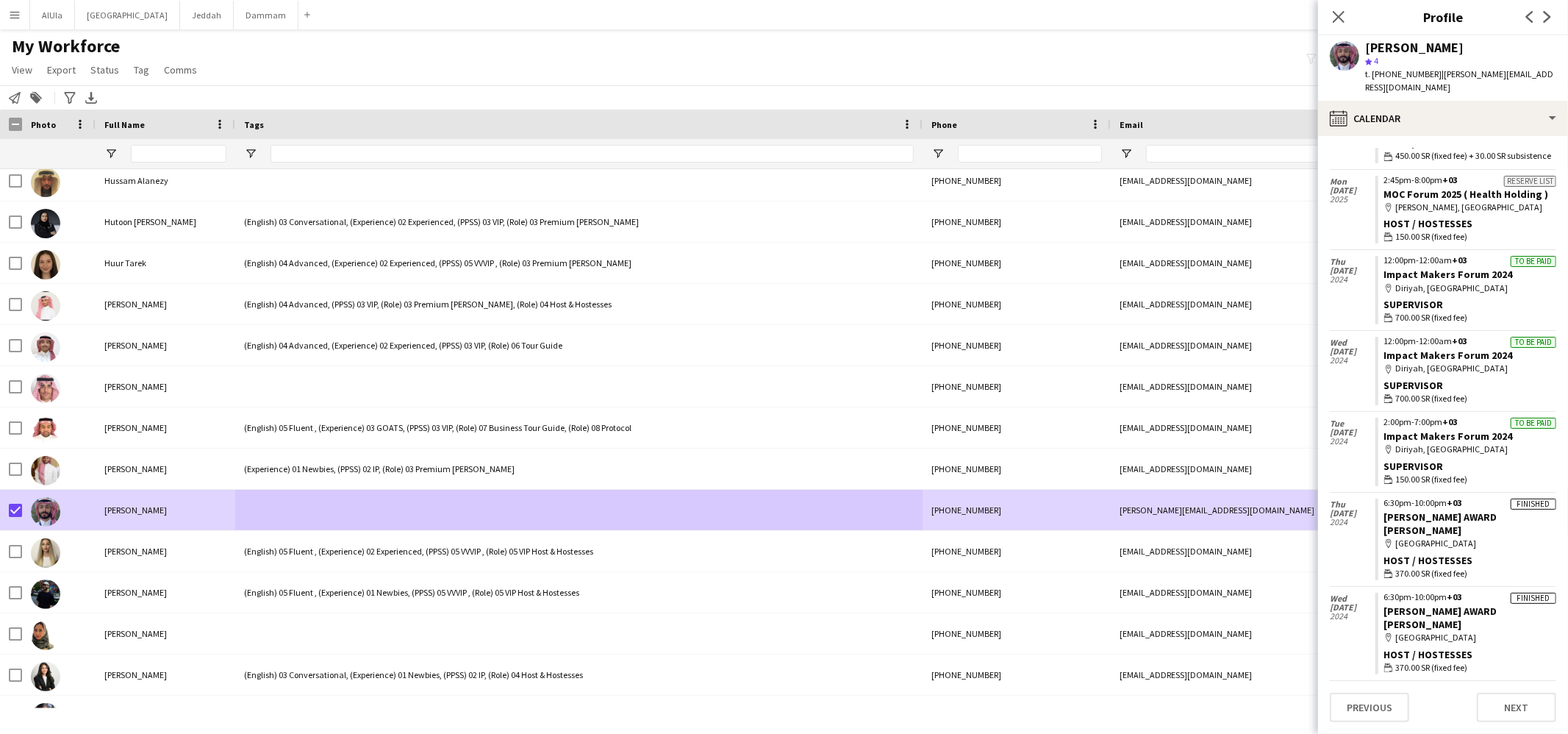
click at [139, 70] on span "Tag" at bounding box center [142, 70] width 16 height 13
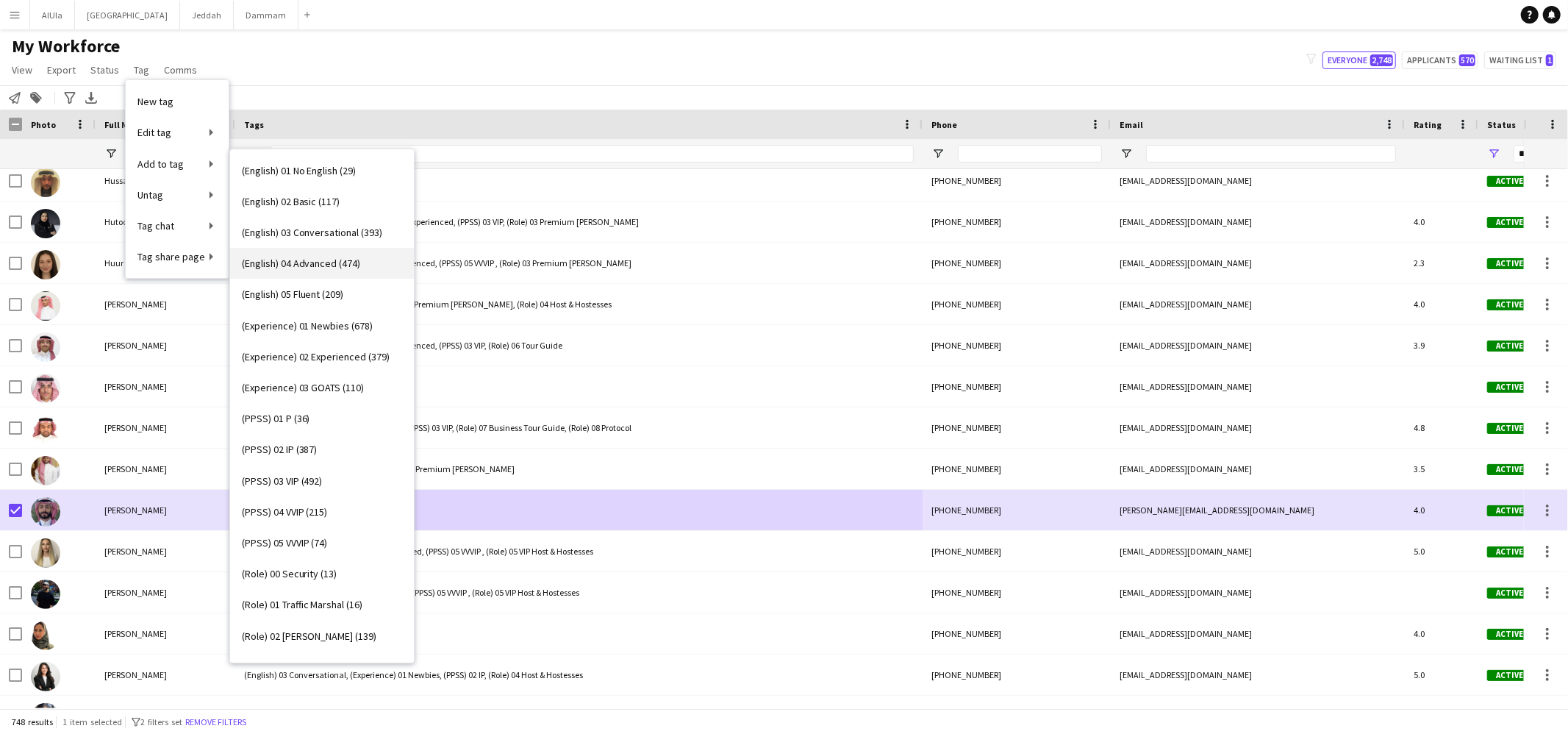
click at [306, 257] on span "(English) 04 Advanced (474)" at bounding box center [302, 263] width 119 height 13
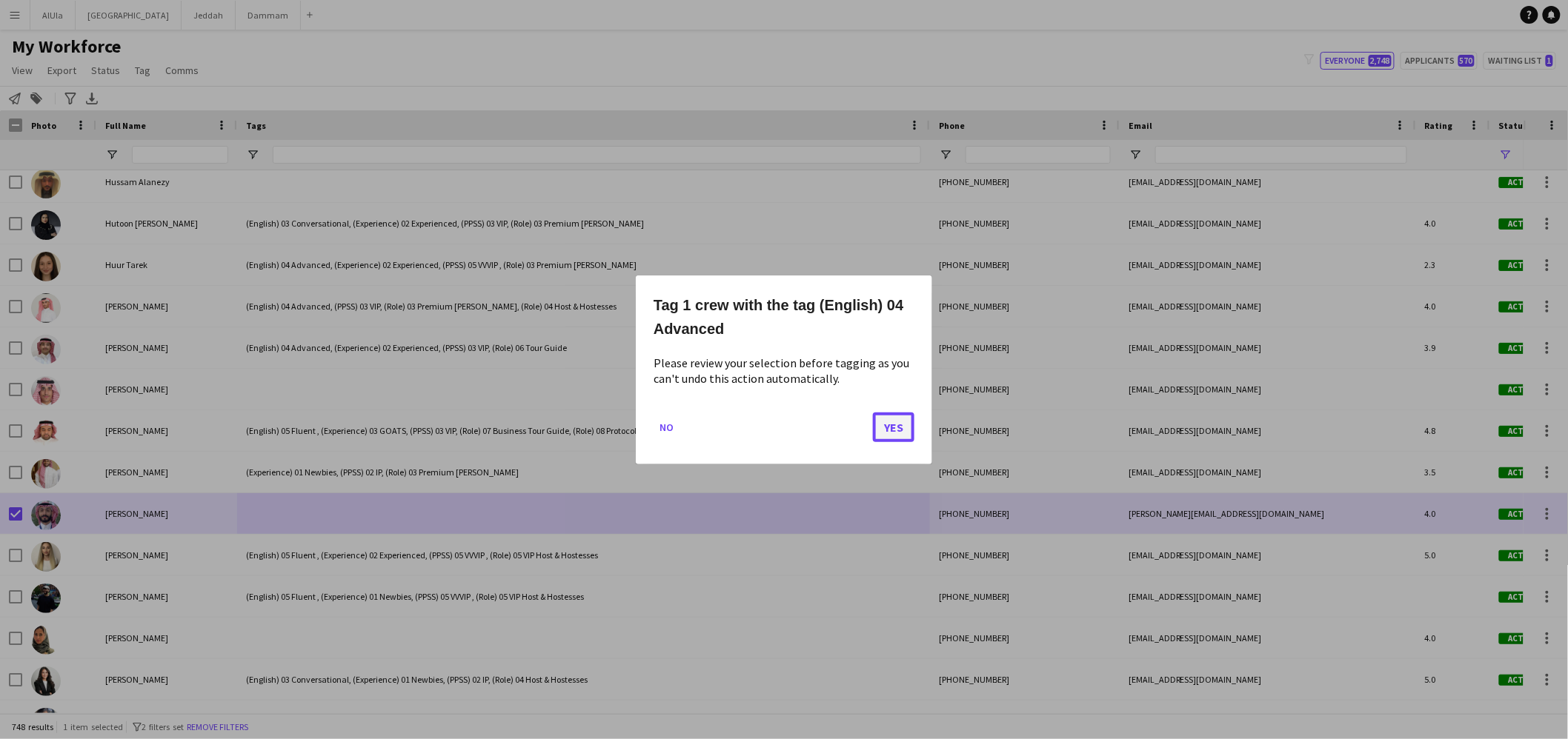
click at [899, 427] on button "Yes" at bounding box center [894, 427] width 41 height 30
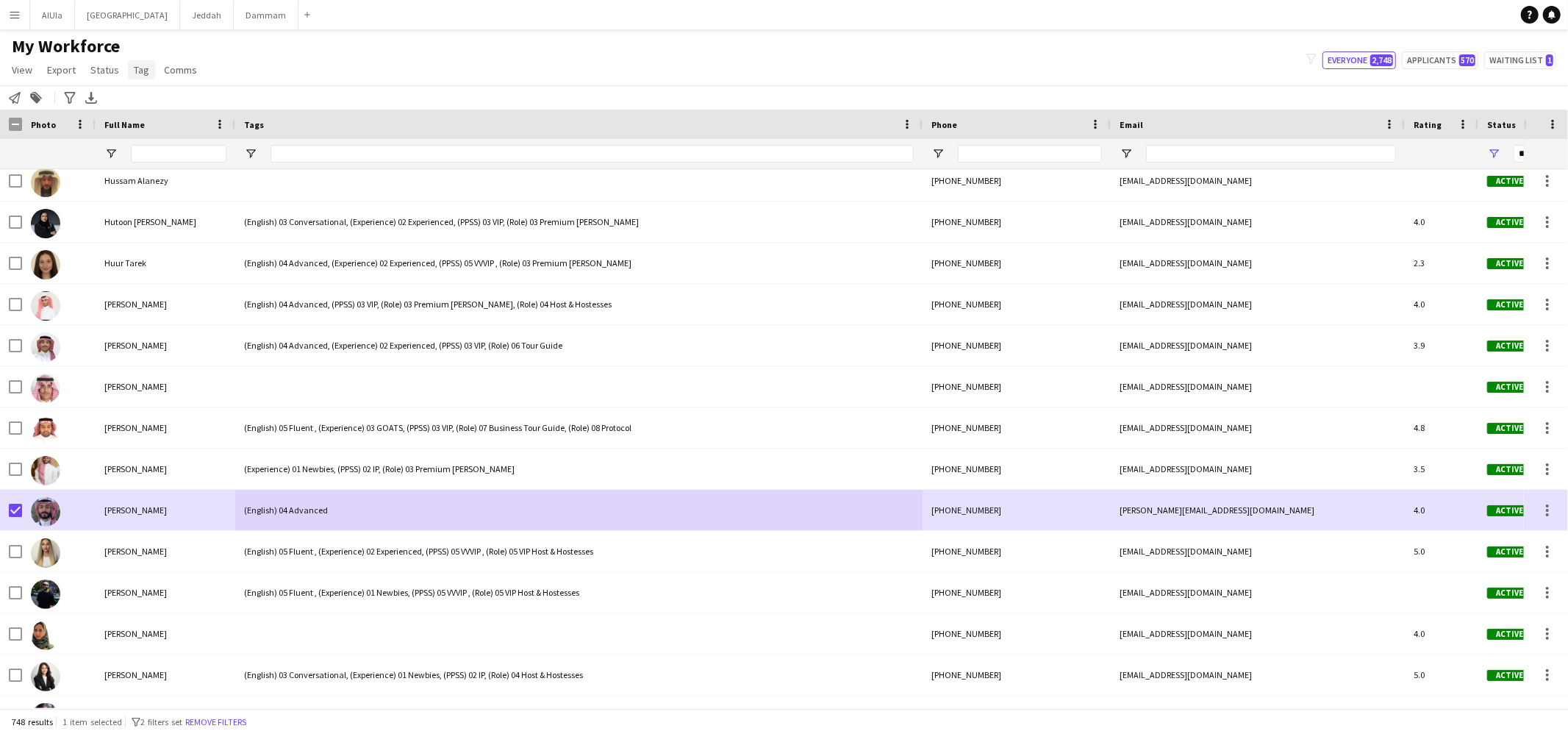
click at [135, 65] on span "Tag" at bounding box center [142, 70] width 16 height 13
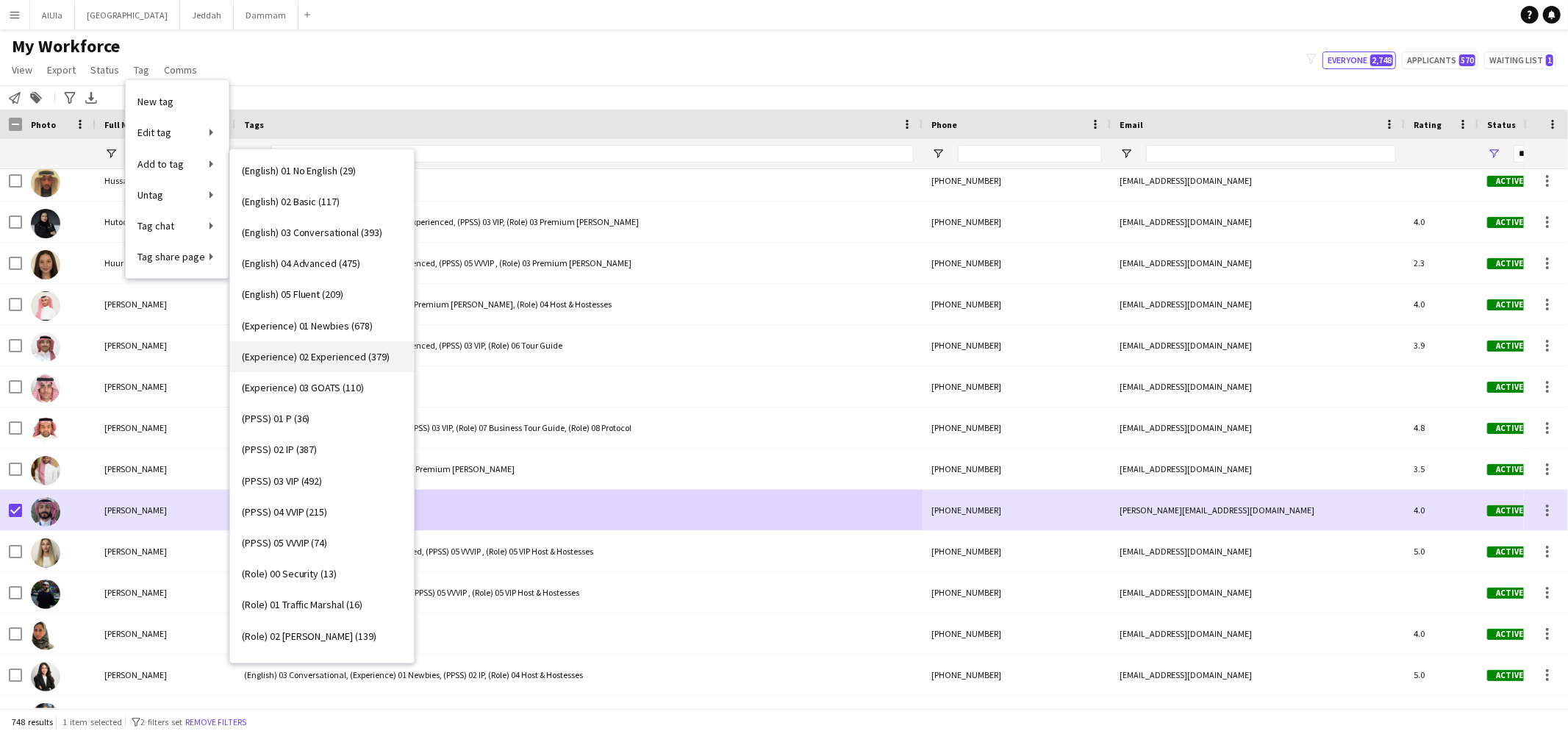
click at [333, 364] on link "(Experience) 02 Experienced (379)" at bounding box center [321, 357] width 184 height 31
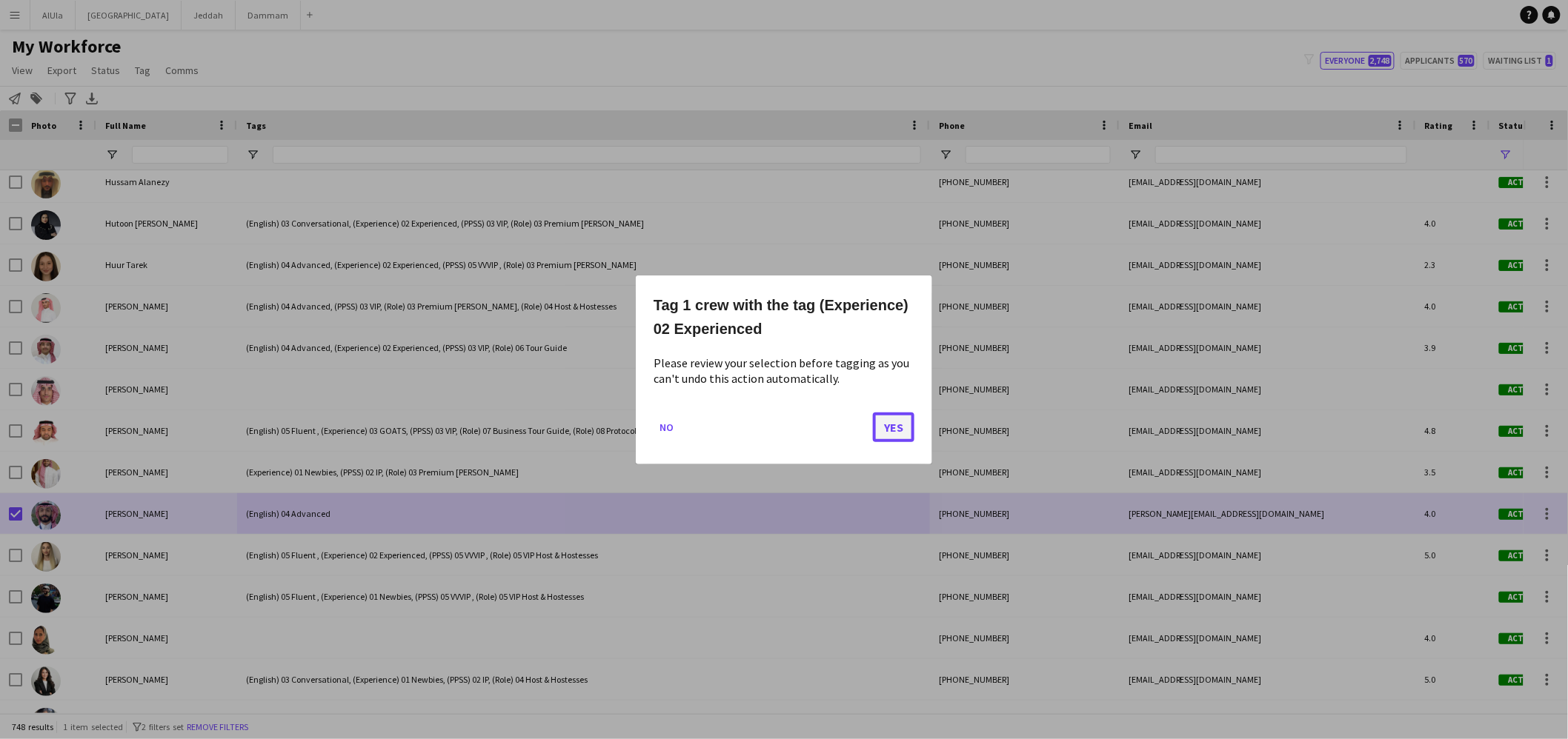
click at [896, 428] on button "Yes" at bounding box center [894, 427] width 41 height 30
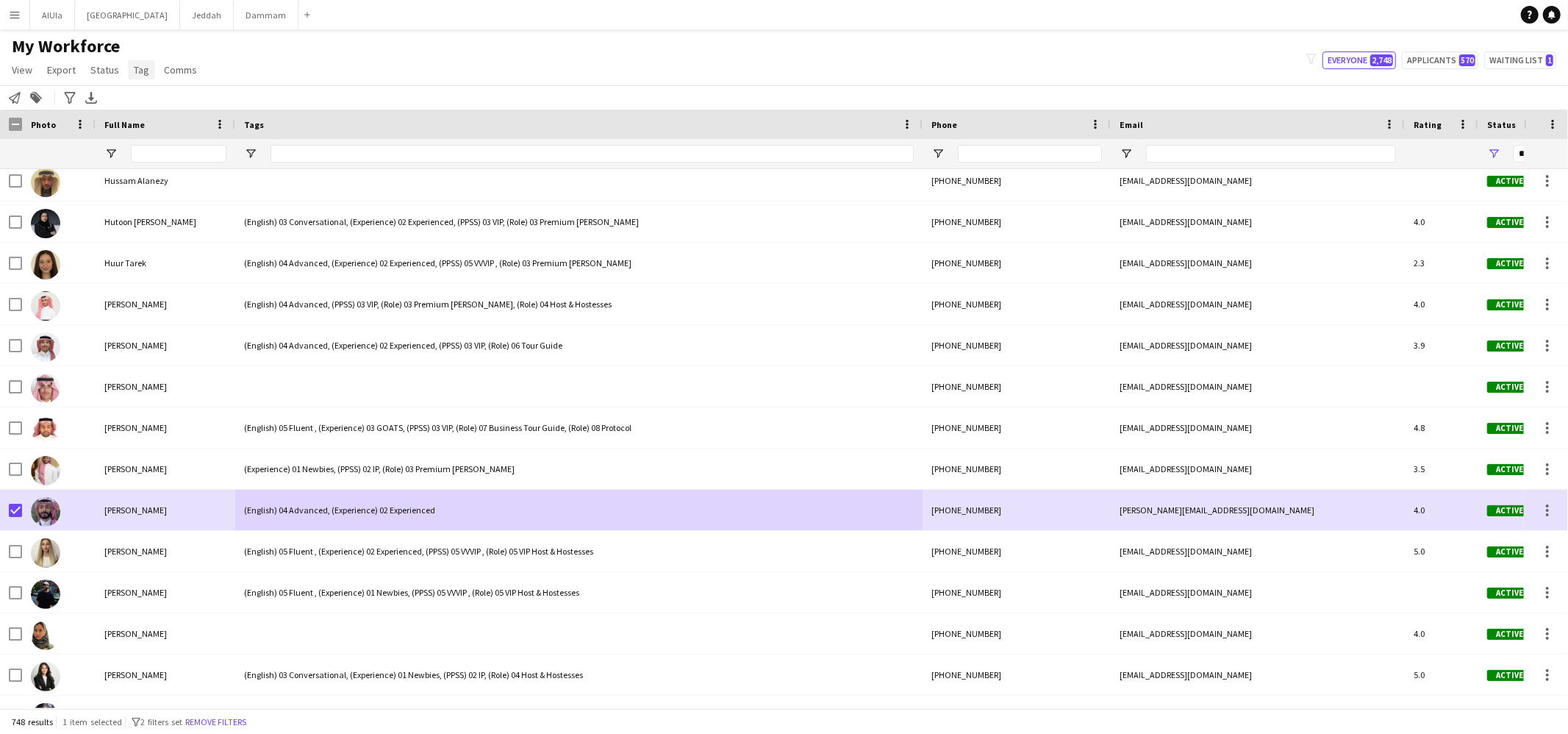
click at [137, 63] on span "Tag" at bounding box center [142, 70] width 16 height 13
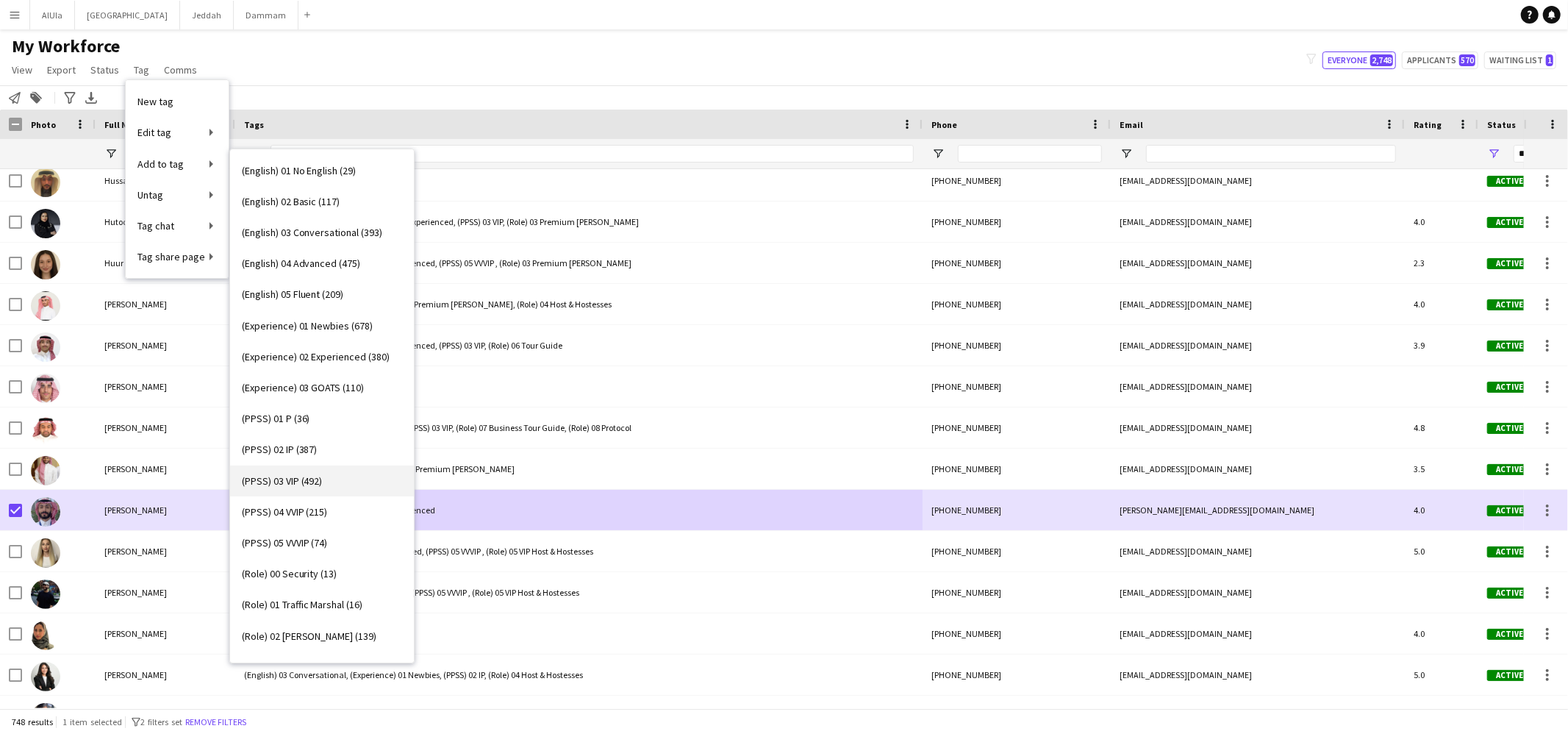
click at [321, 482] on span "(PPSS) 03 VIP (492)" at bounding box center [282, 481] width 81 height 13
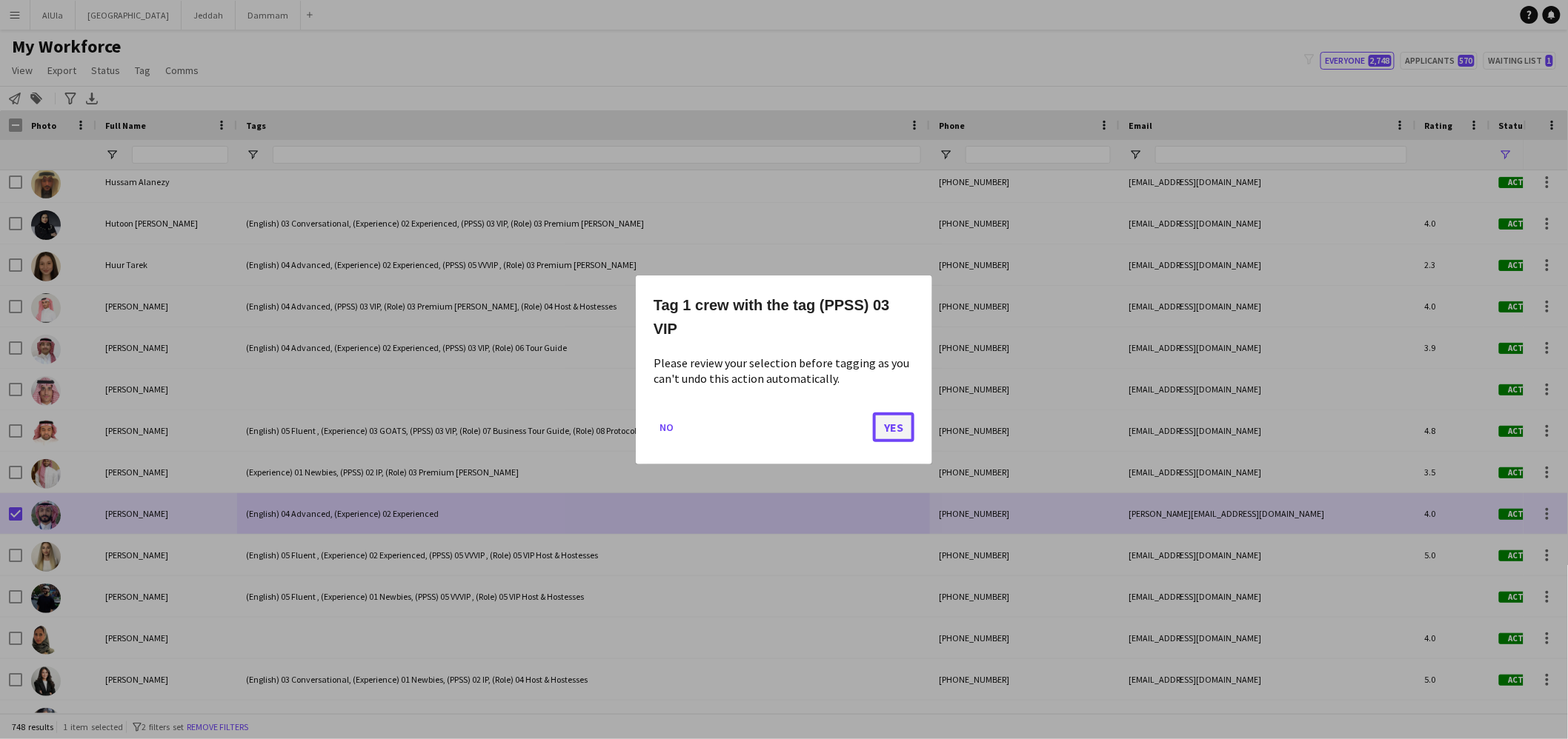
click at [902, 428] on button "Yes" at bounding box center [894, 427] width 41 height 30
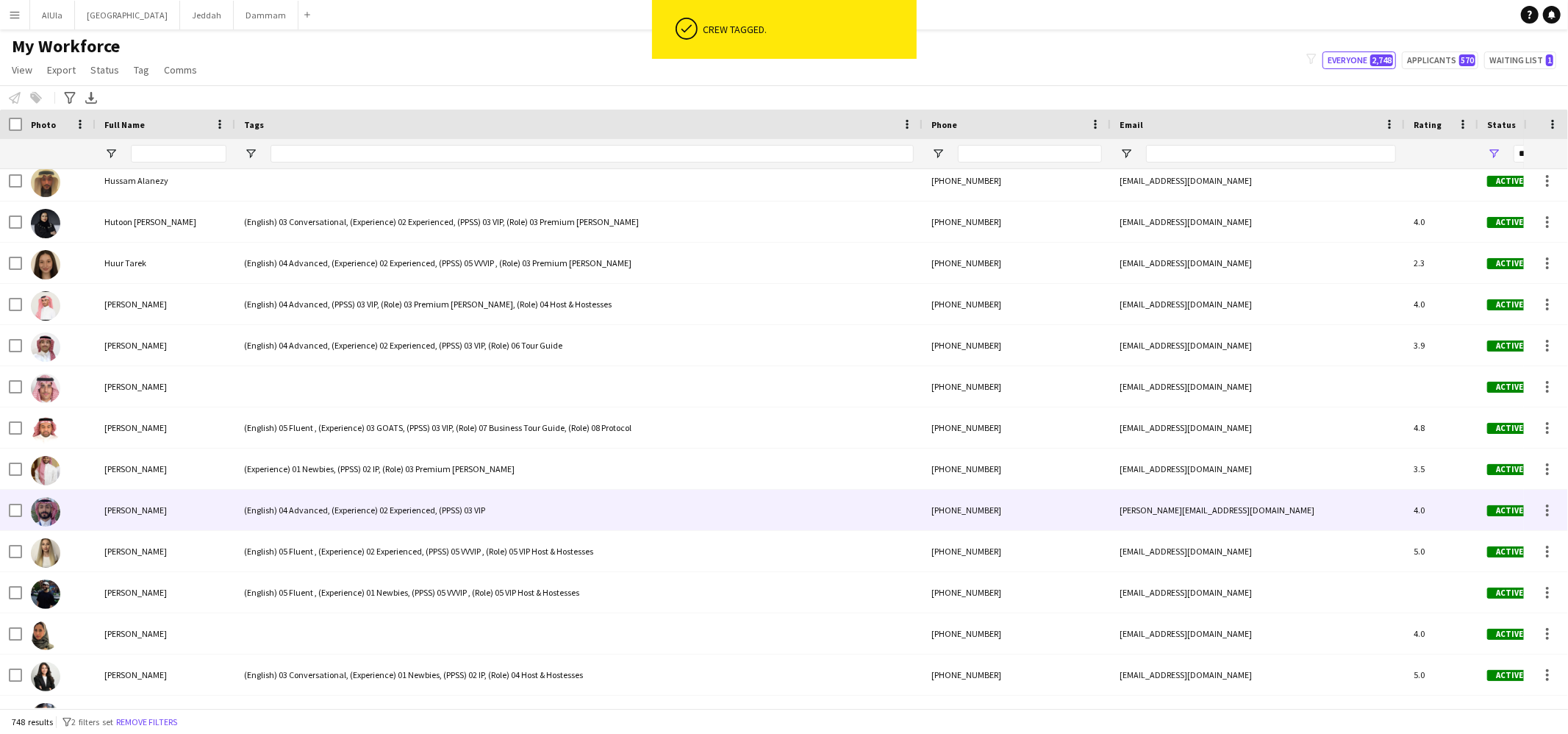
click at [22, 511] on div at bounding box center [59, 510] width 74 height 40
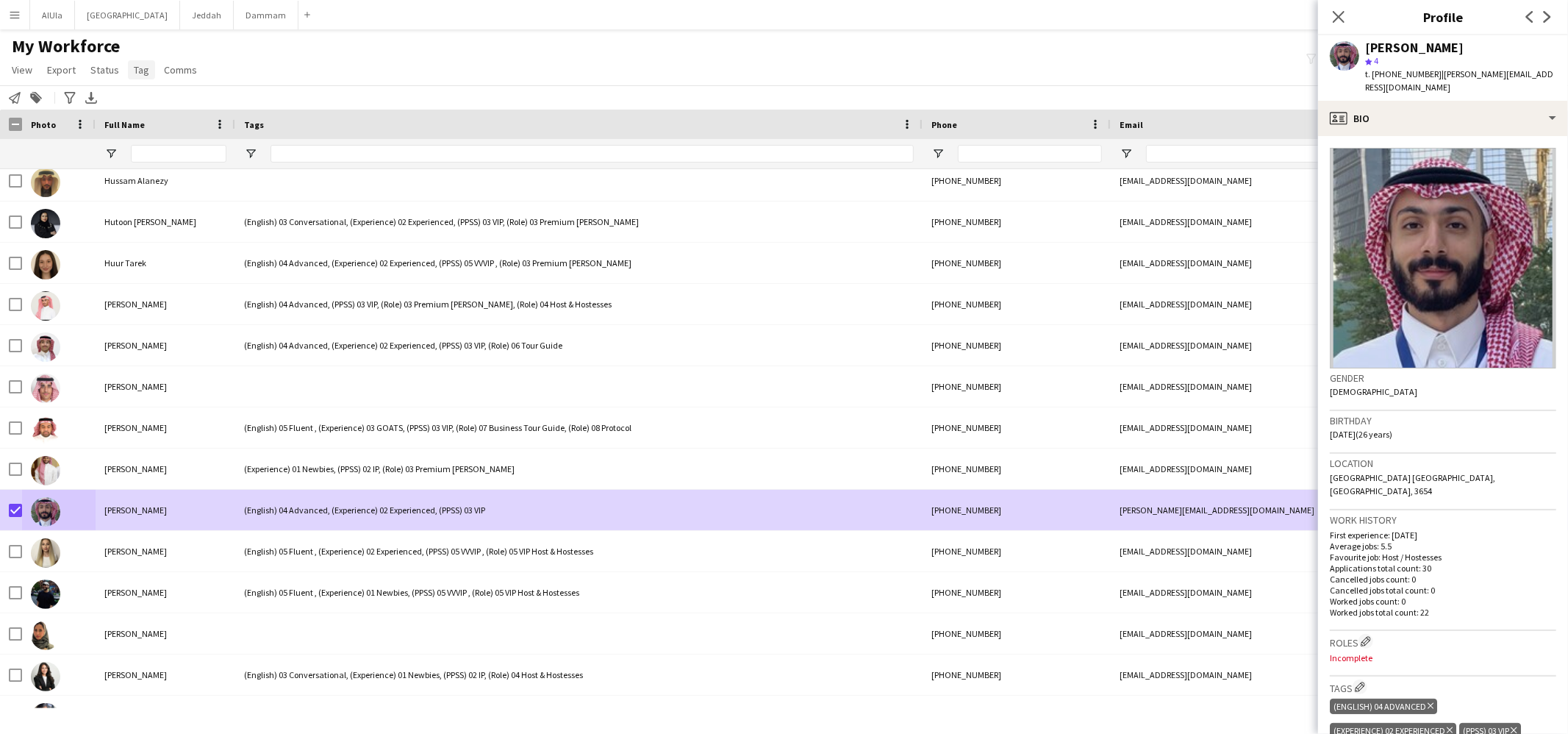
click at [142, 69] on span "Tag" at bounding box center [142, 70] width 16 height 13
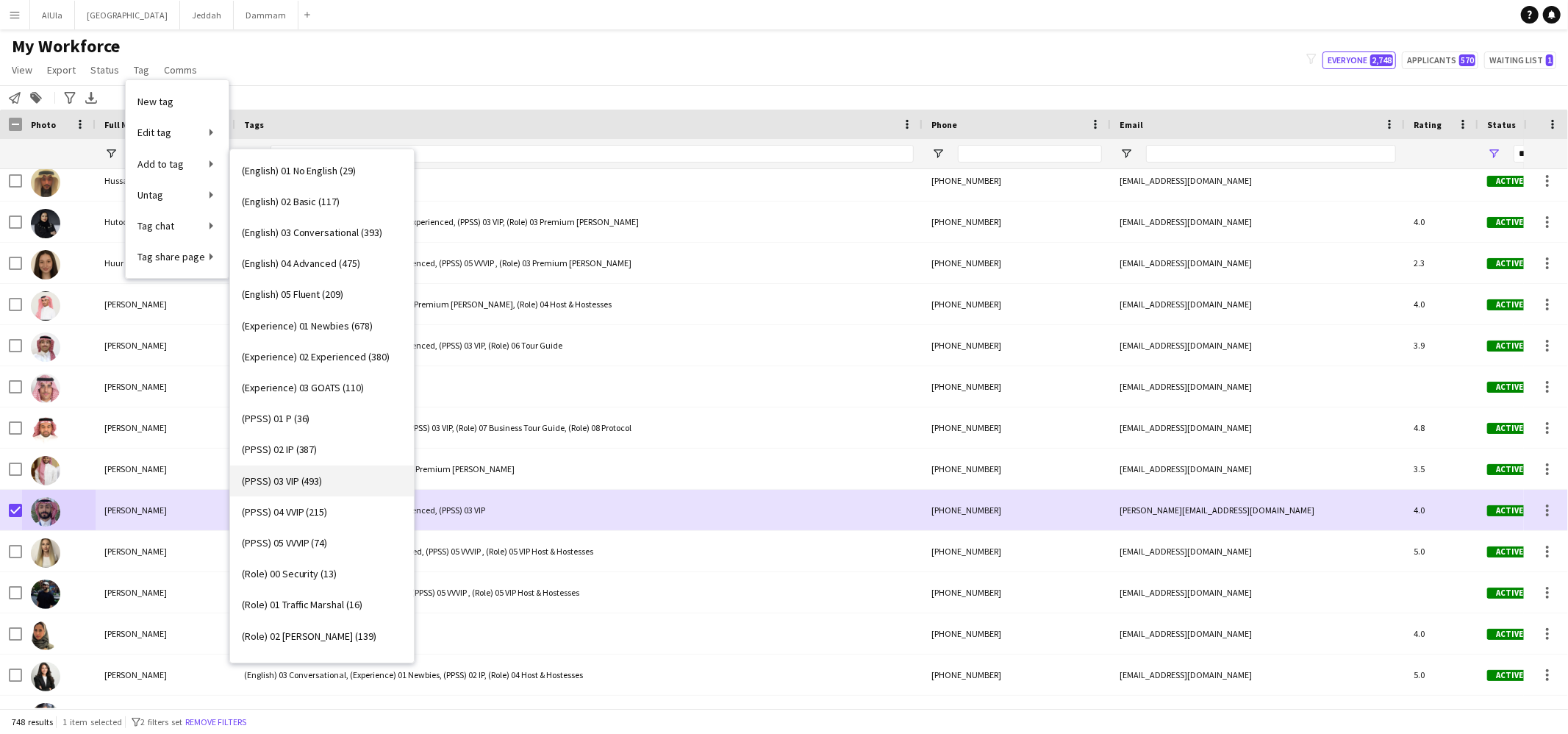
click at [309, 476] on span "(PPSS) 03 VIP (493)" at bounding box center [282, 481] width 81 height 13
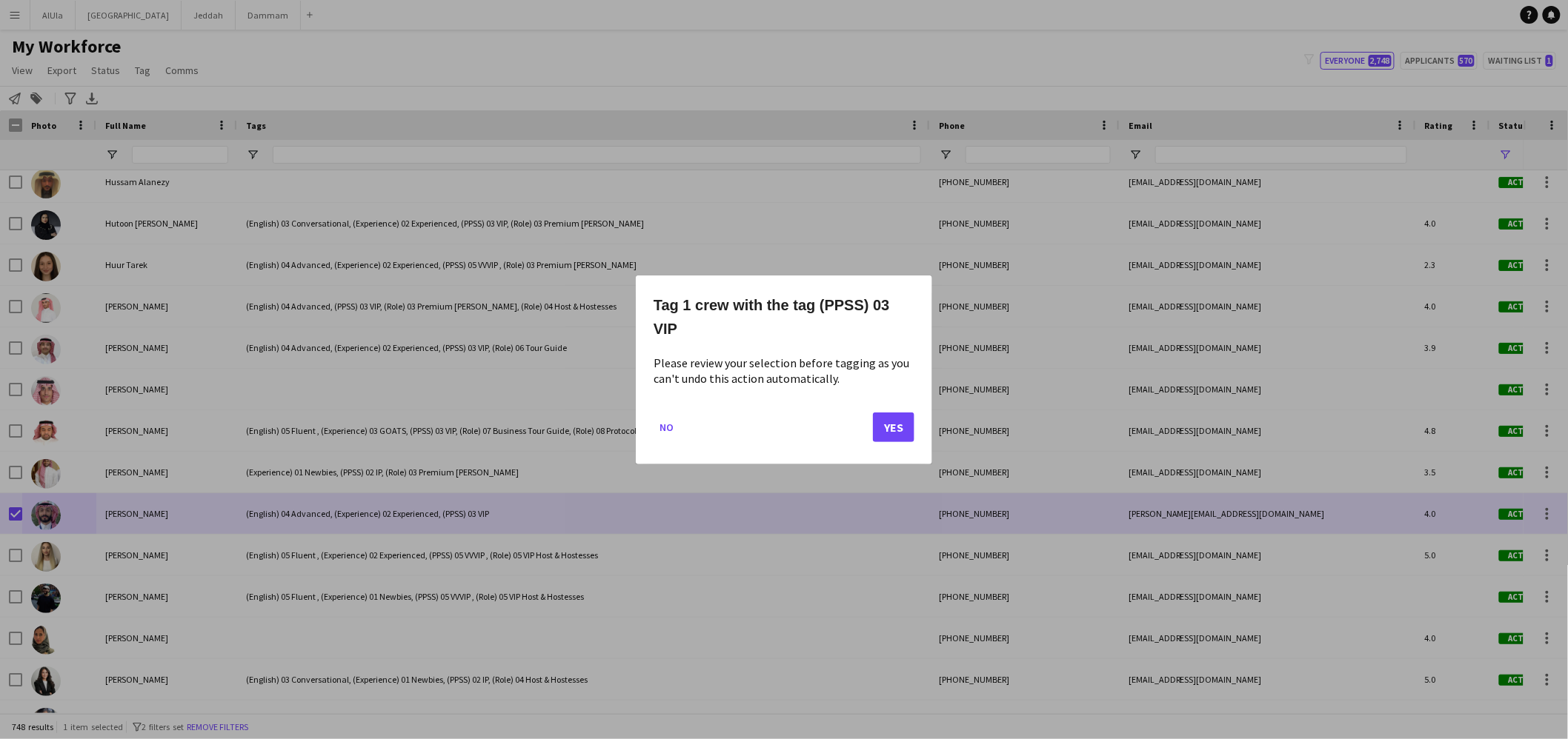
click at [100, 77] on div at bounding box center [784, 369] width 1568 height 739
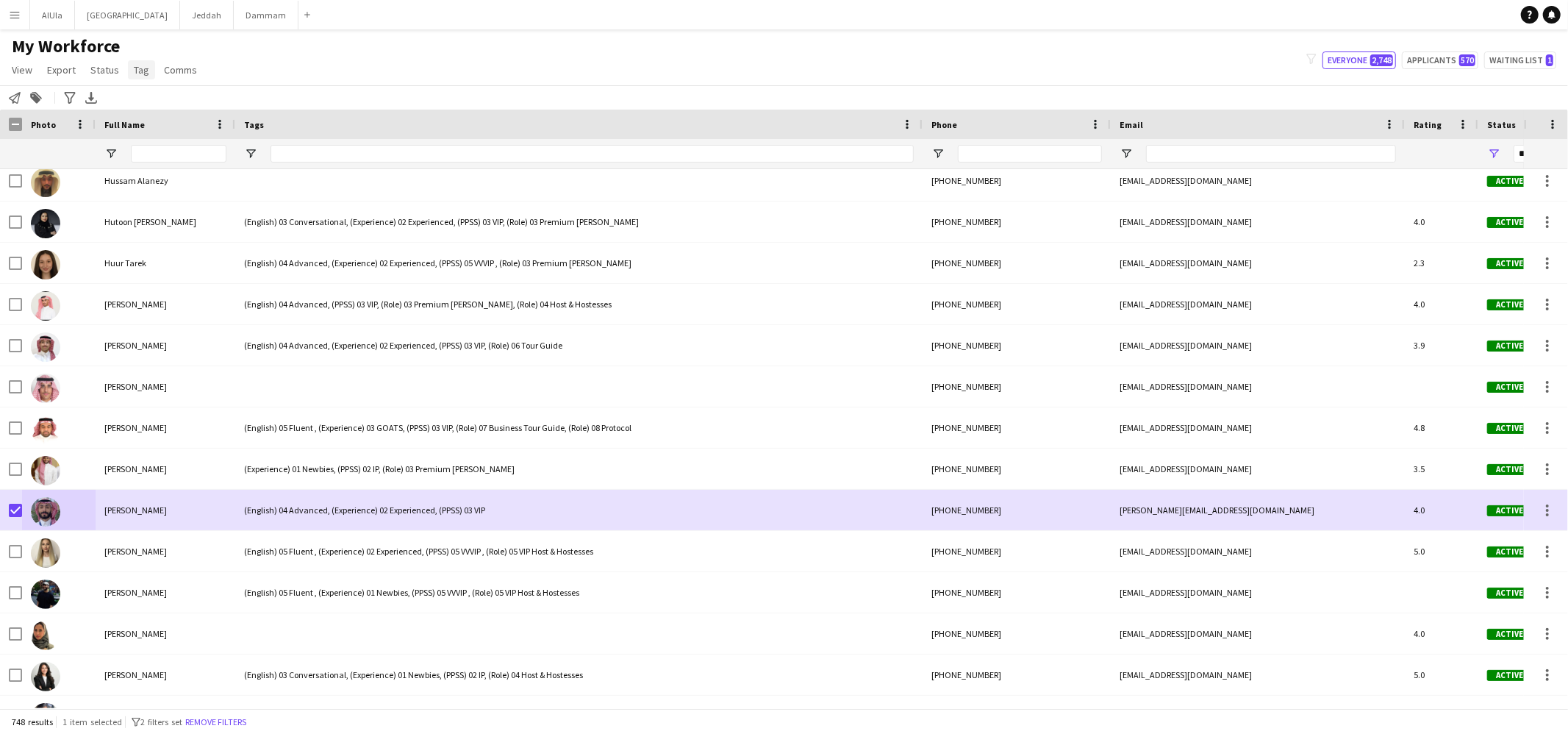
click at [134, 65] on span "Tag" at bounding box center [142, 70] width 16 height 13
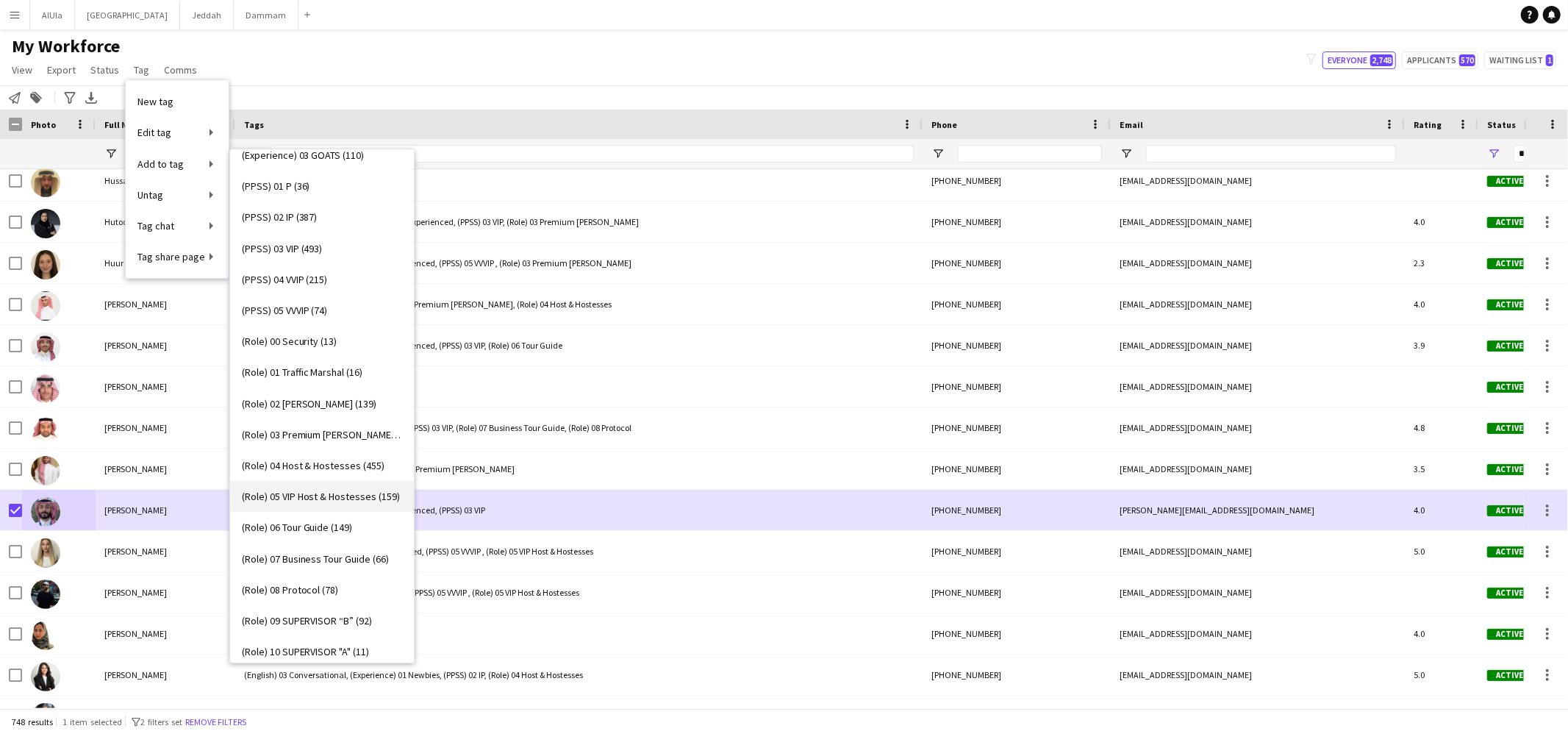
click at [312, 492] on span "(Role) 05 VIP Host & Hostesses (159)" at bounding box center [321, 497] width 159 height 13
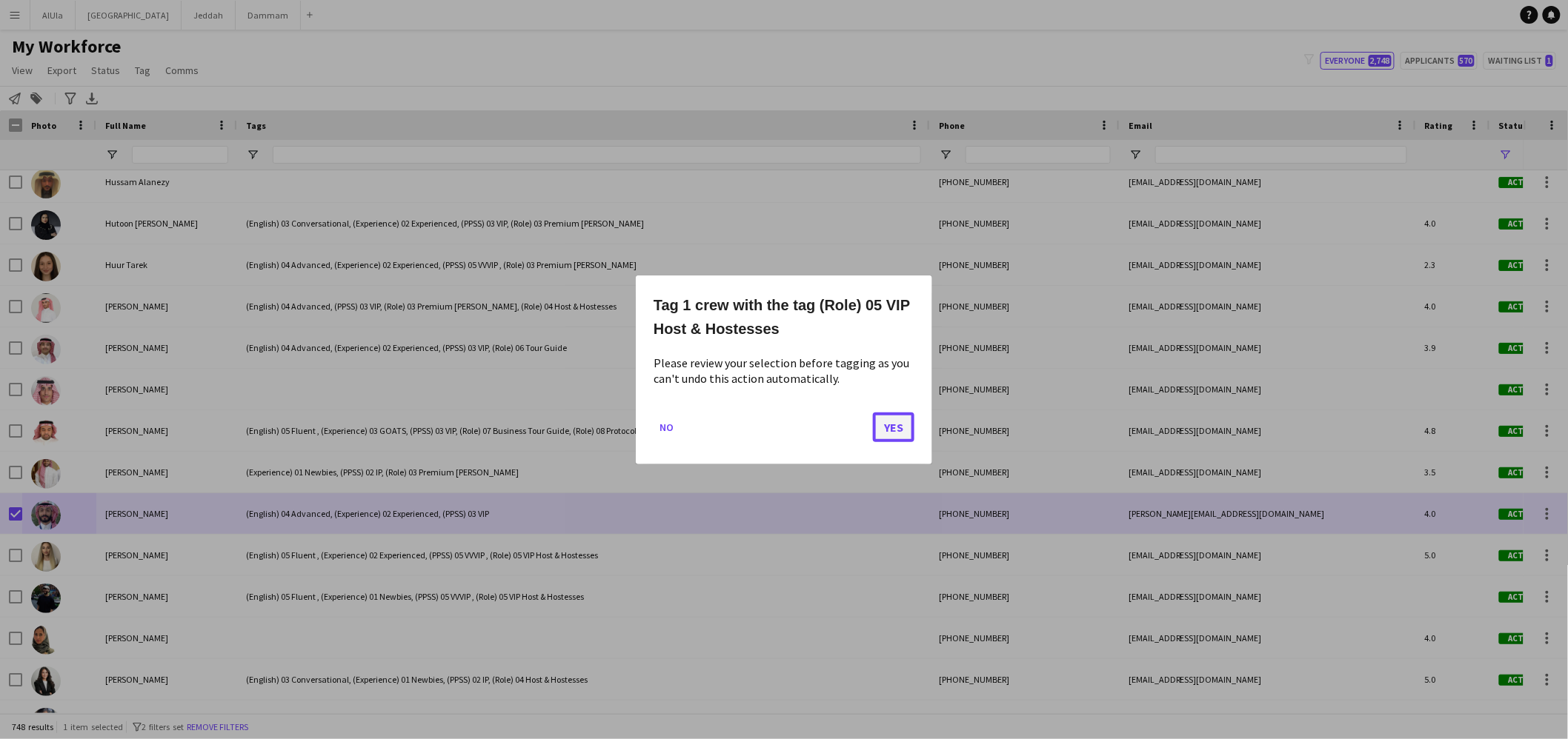
click at [894, 428] on button "Yes" at bounding box center [894, 427] width 41 height 30
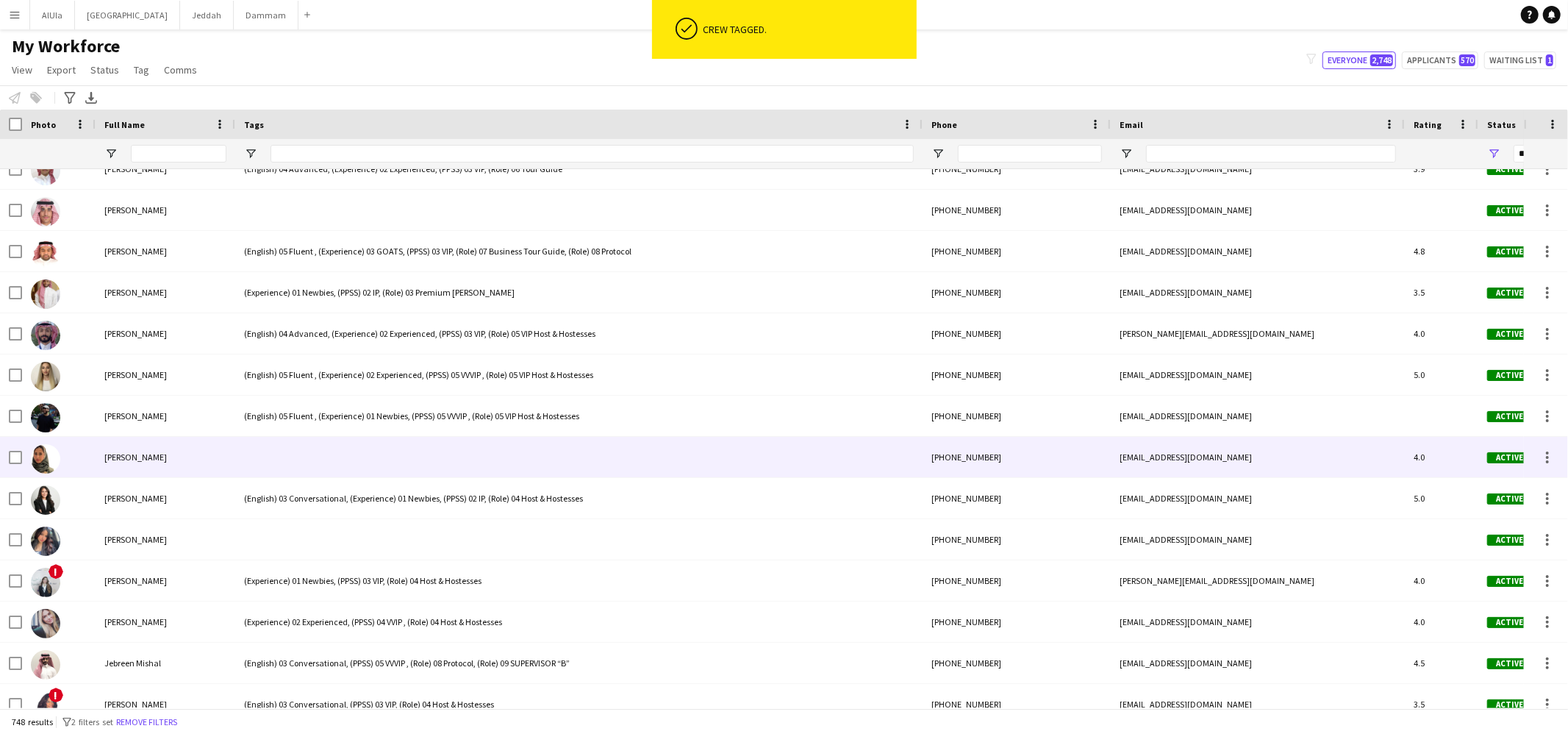
click at [324, 457] on div at bounding box center [579, 457] width 687 height 40
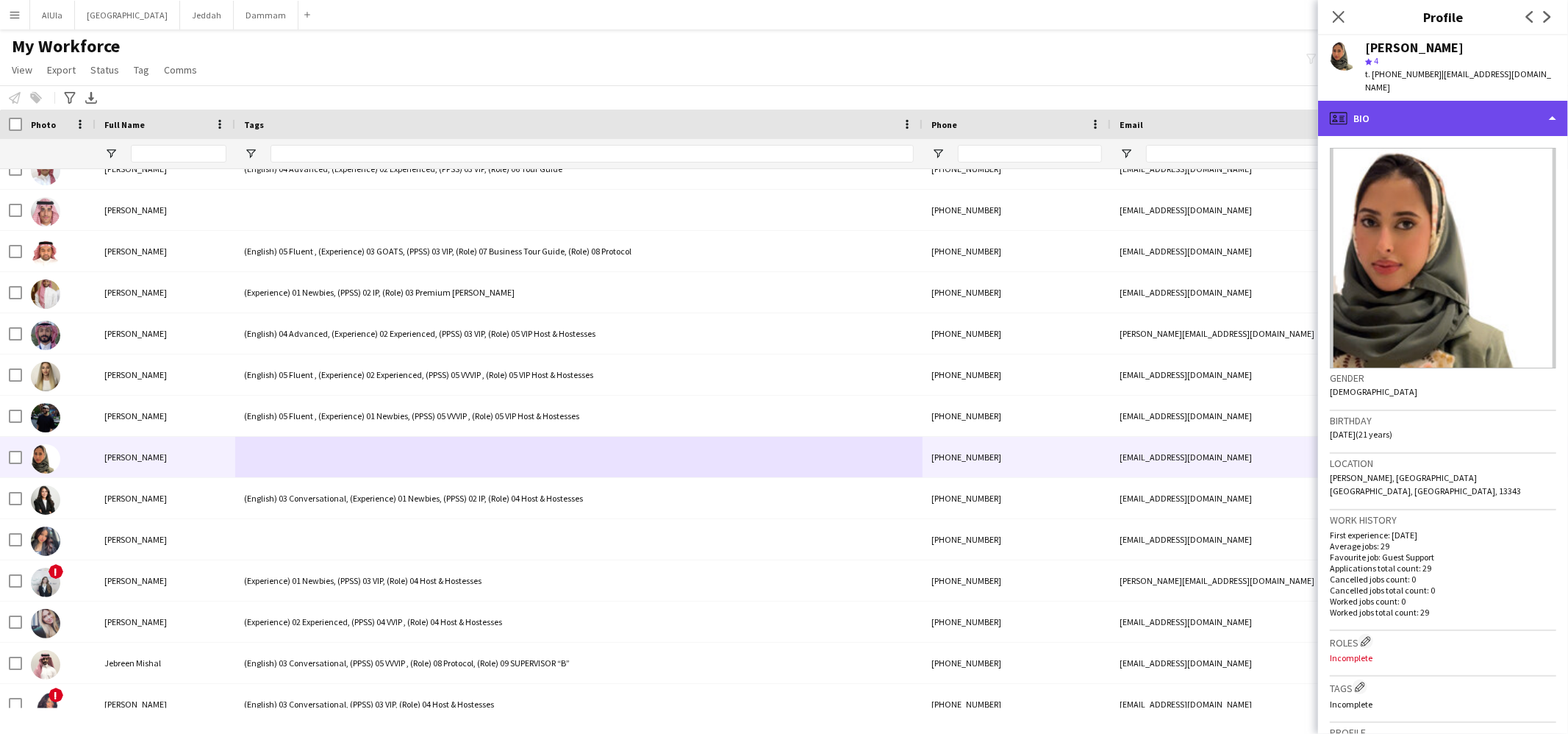
click at [1377, 101] on div "profile Bio" at bounding box center [1444, 118] width 250 height 35
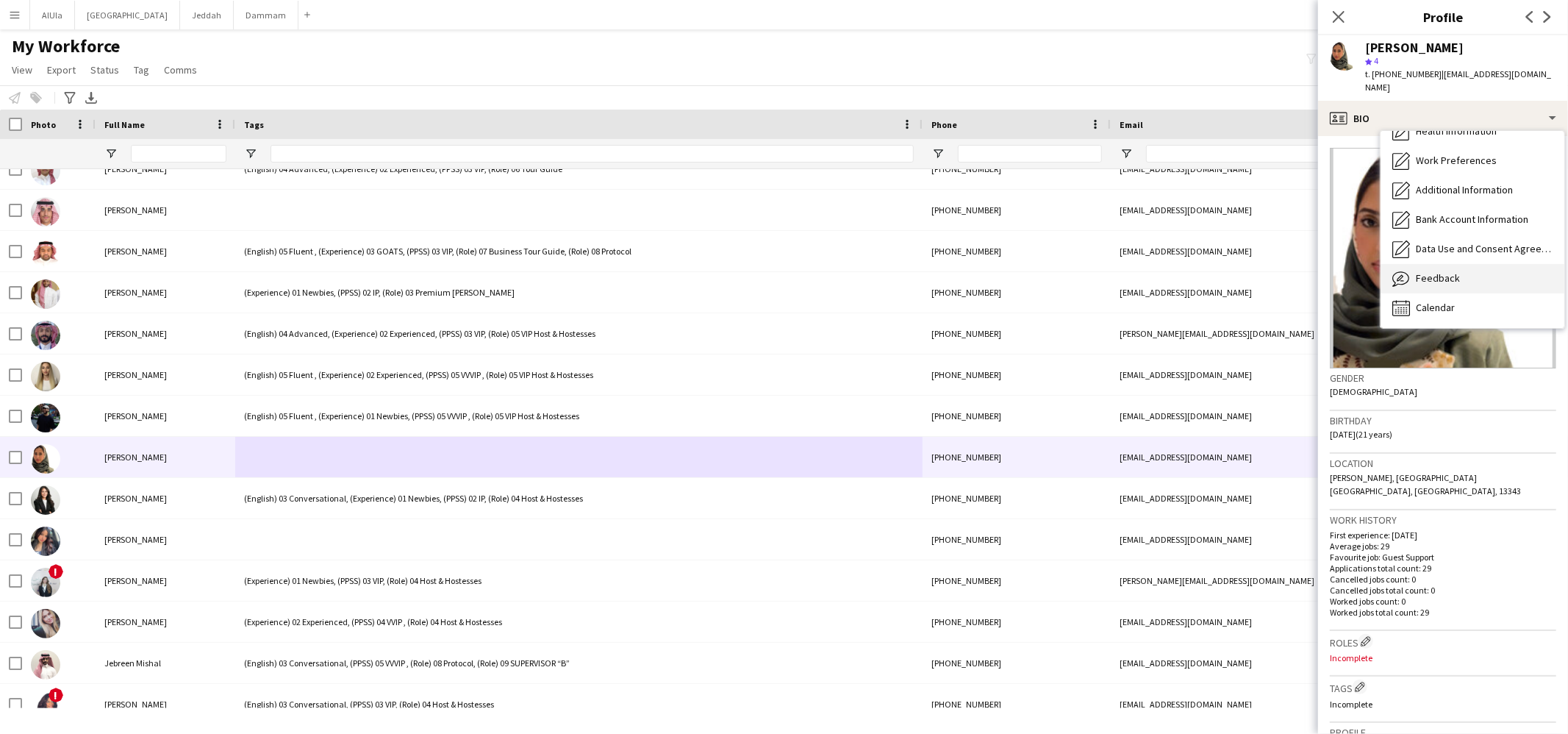
click at [1456, 277] on div "Feedback Feedback" at bounding box center [1472, 279] width 184 height 29
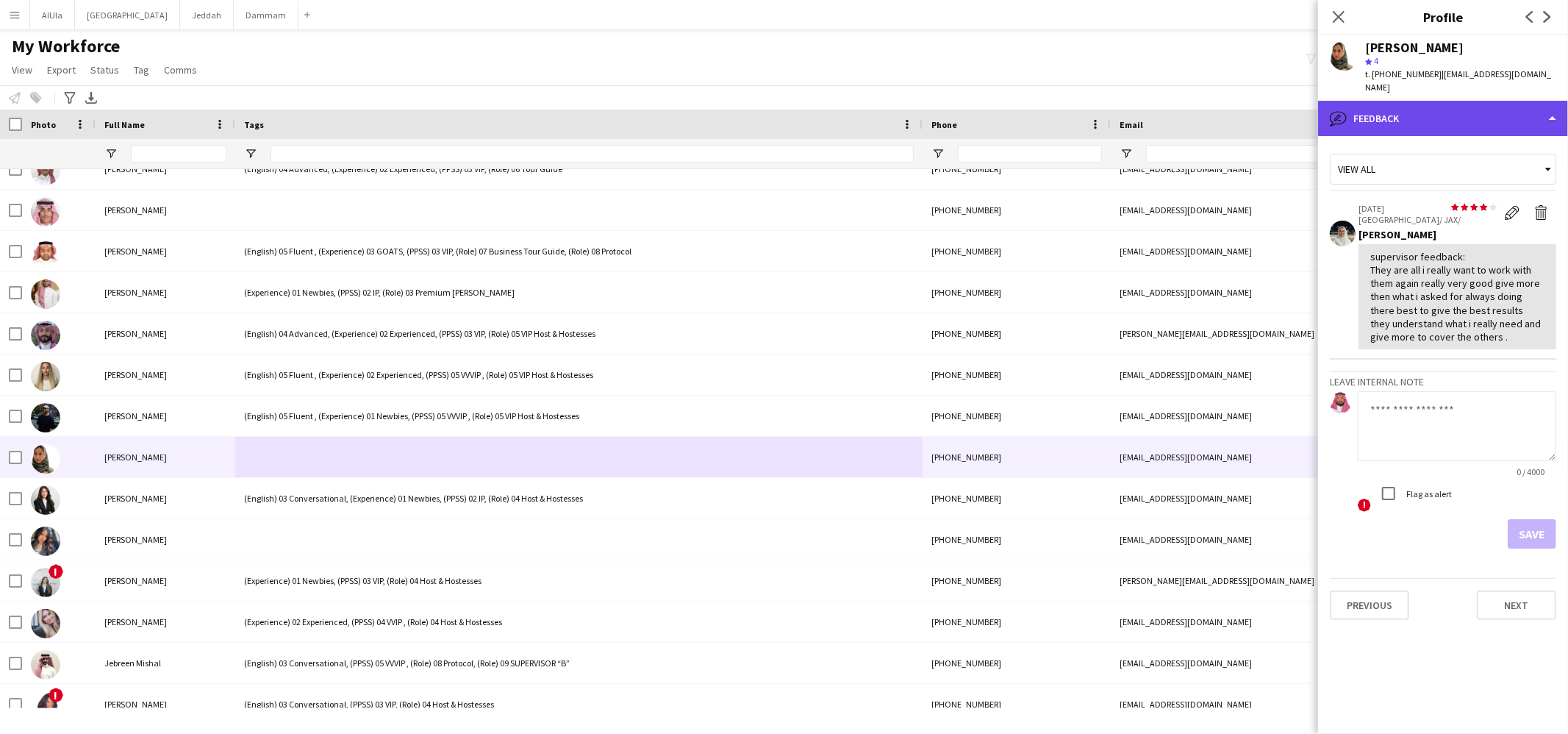
click at [1413, 106] on div "bubble-pencil Feedback" at bounding box center [1444, 118] width 250 height 35
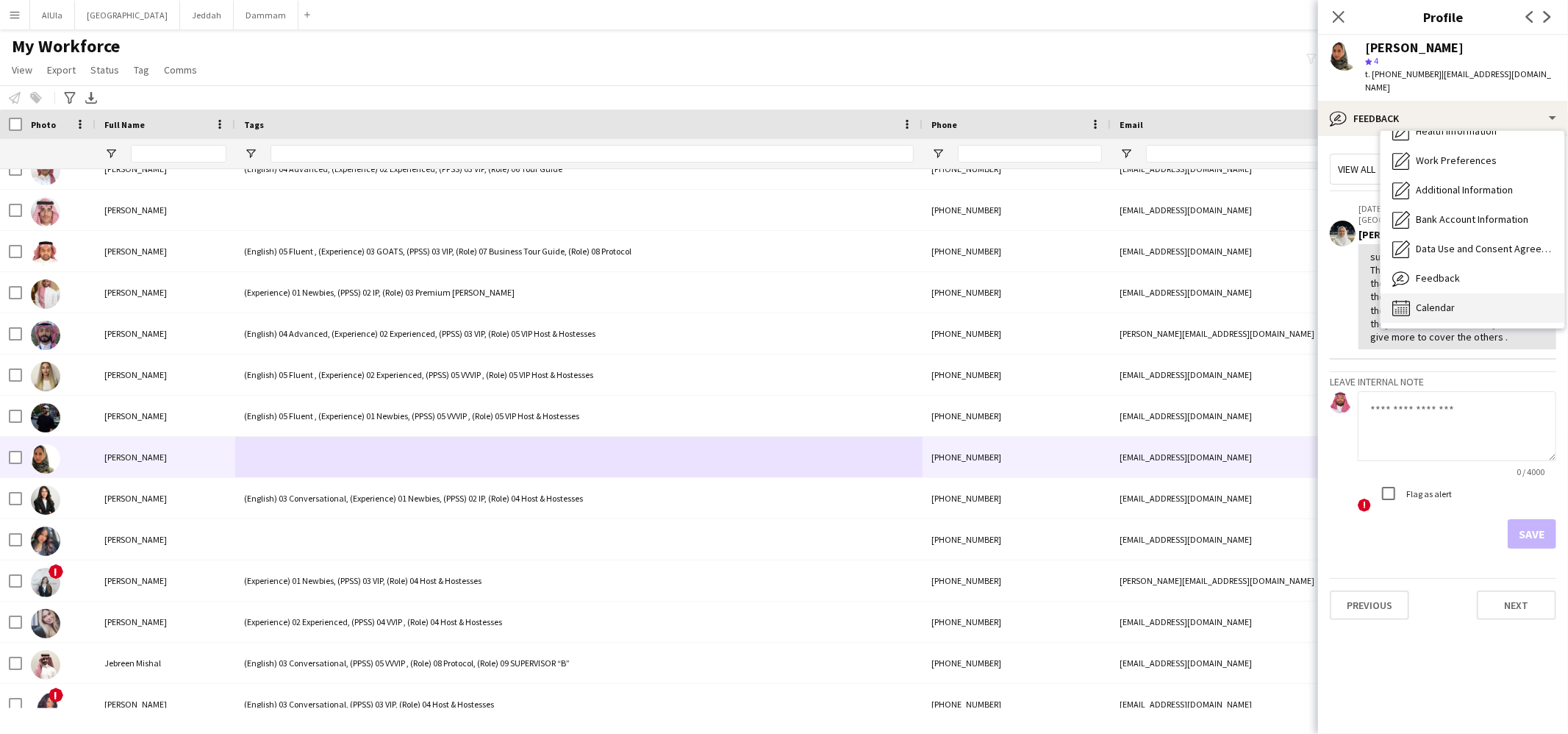
click at [1447, 301] on span "Calendar" at bounding box center [1435, 308] width 39 height 13
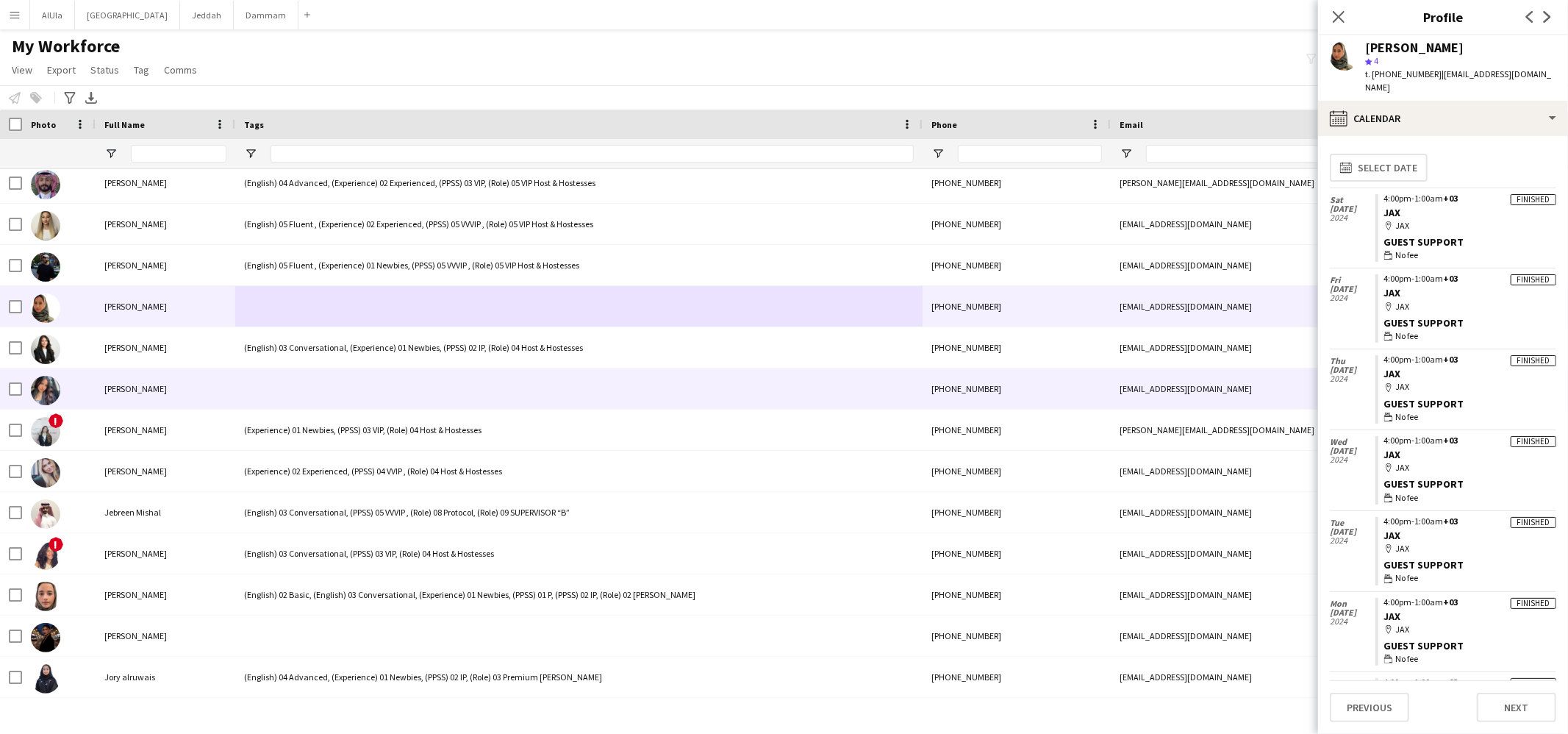
click at [279, 374] on div at bounding box center [579, 388] width 687 height 40
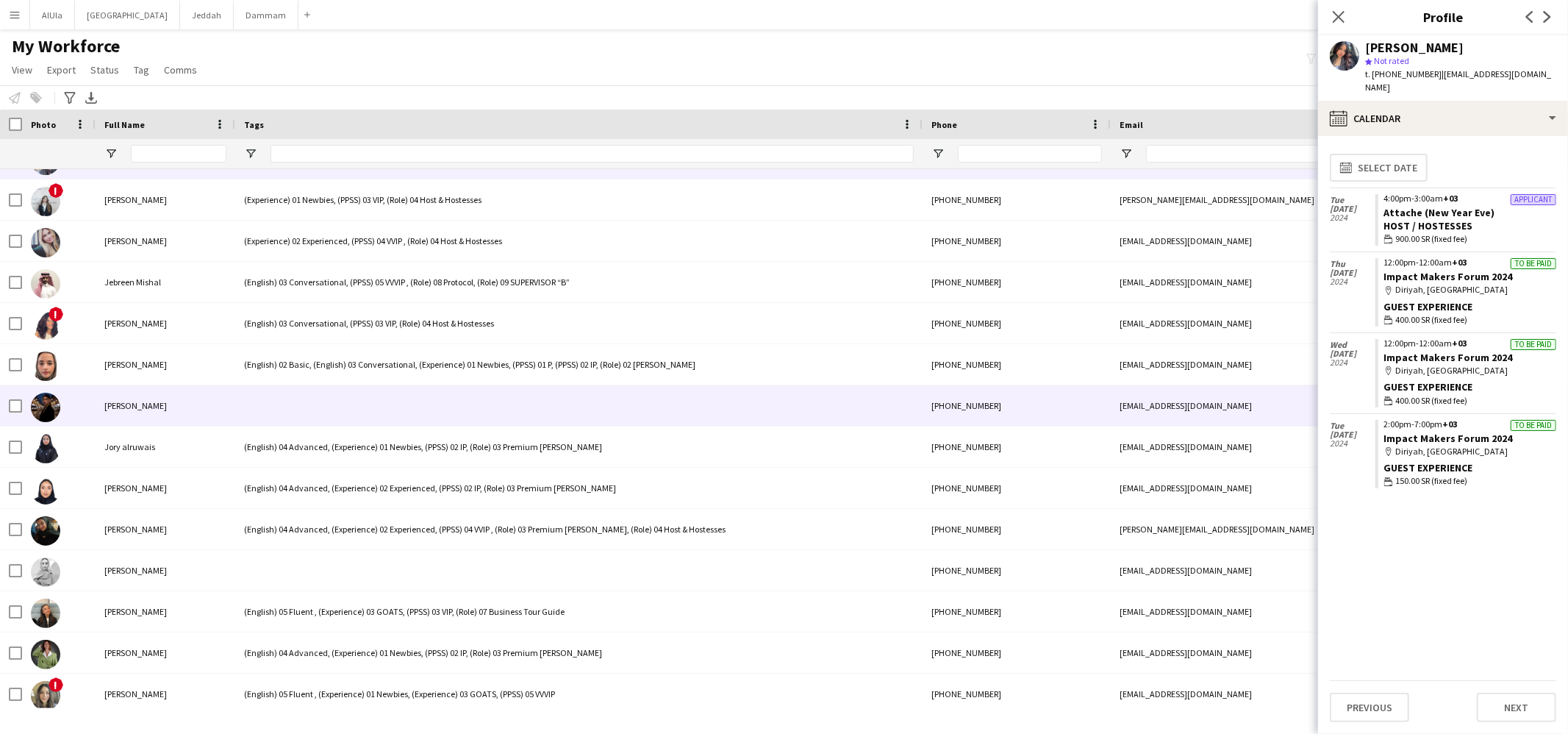
click at [278, 407] on div at bounding box center [579, 405] width 687 height 40
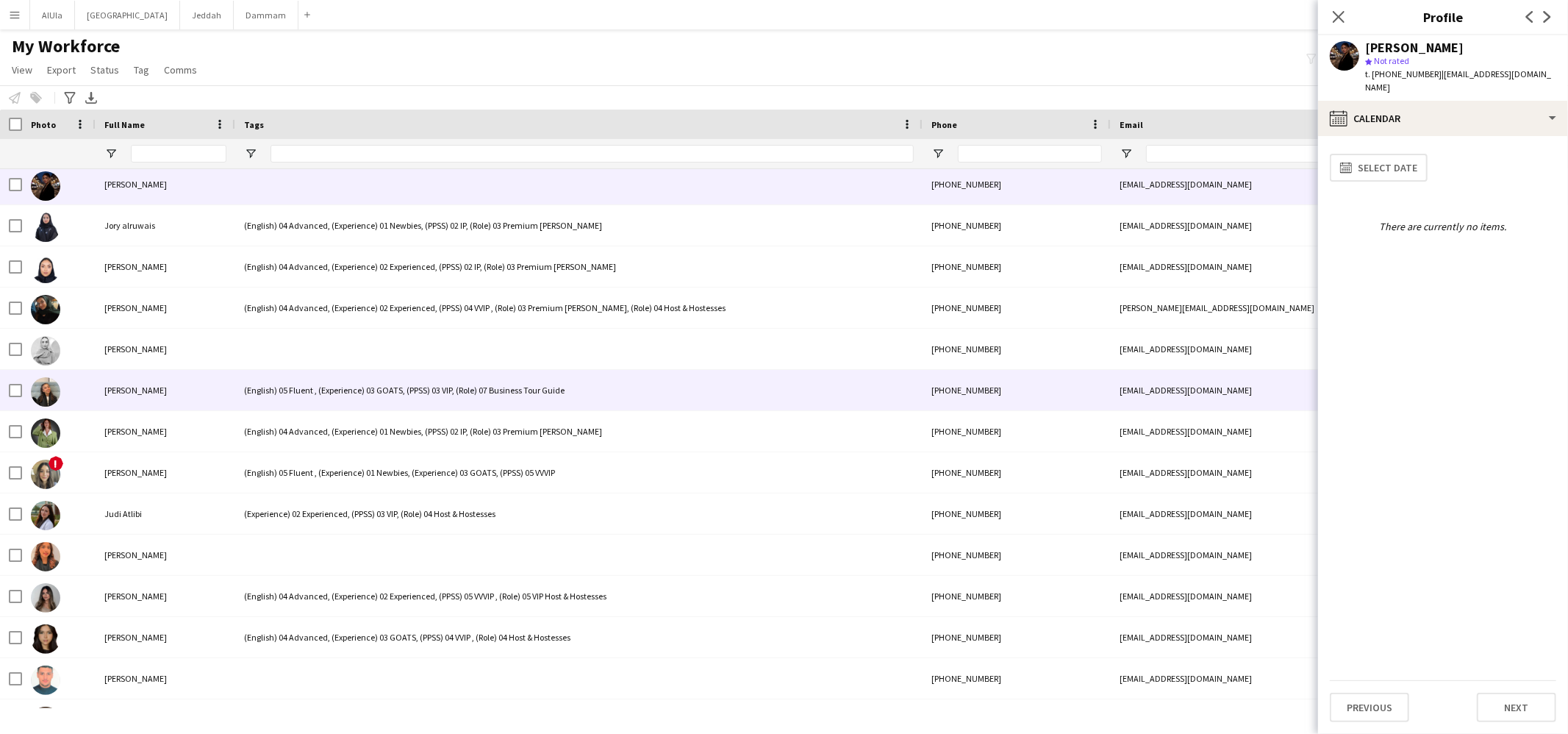
click at [276, 341] on div at bounding box center [579, 349] width 687 height 40
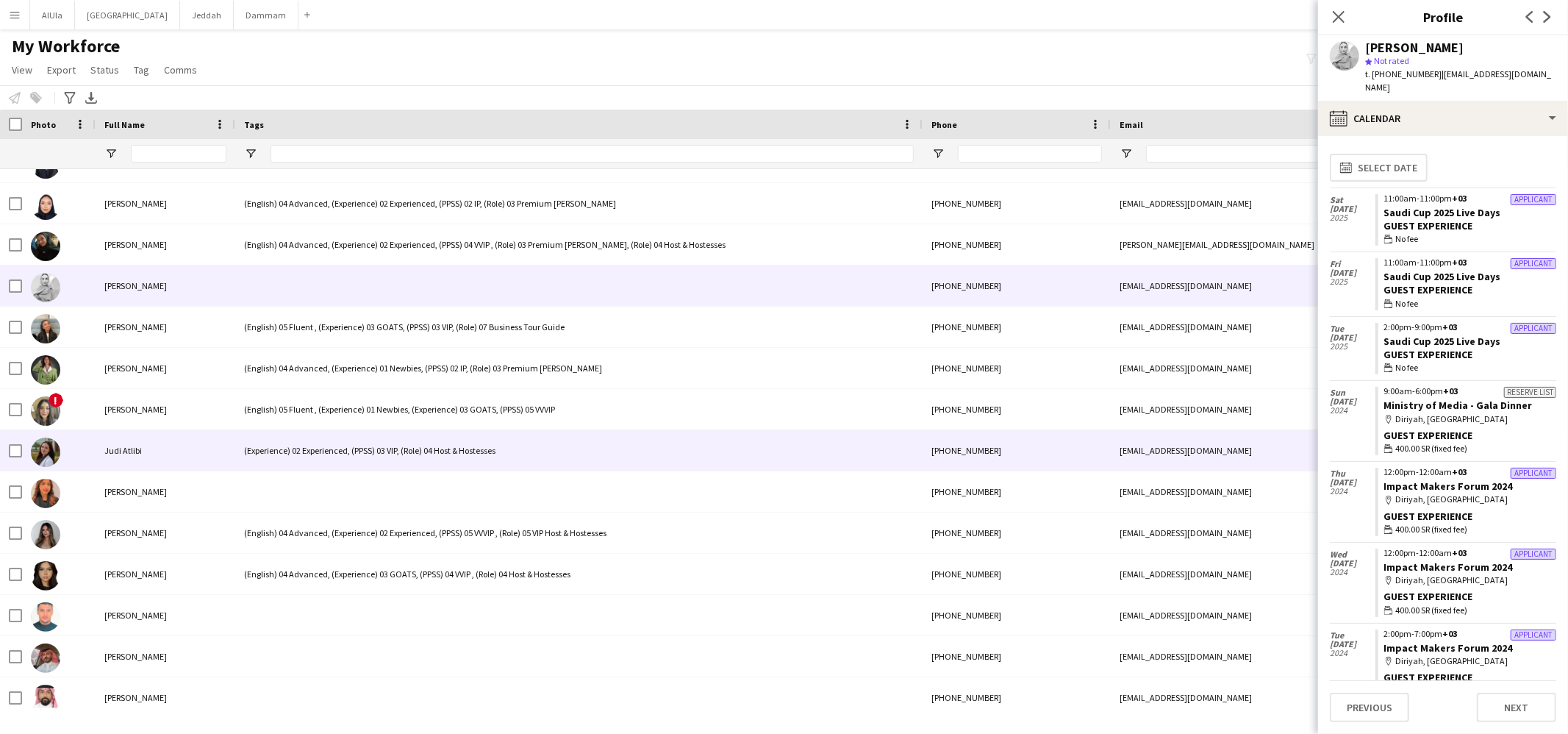
click at [292, 438] on div "(Experience) 02 Experienced, (PPSS) 03 VIP, (Role) 04 Host & Hostesses" at bounding box center [579, 450] width 687 height 40
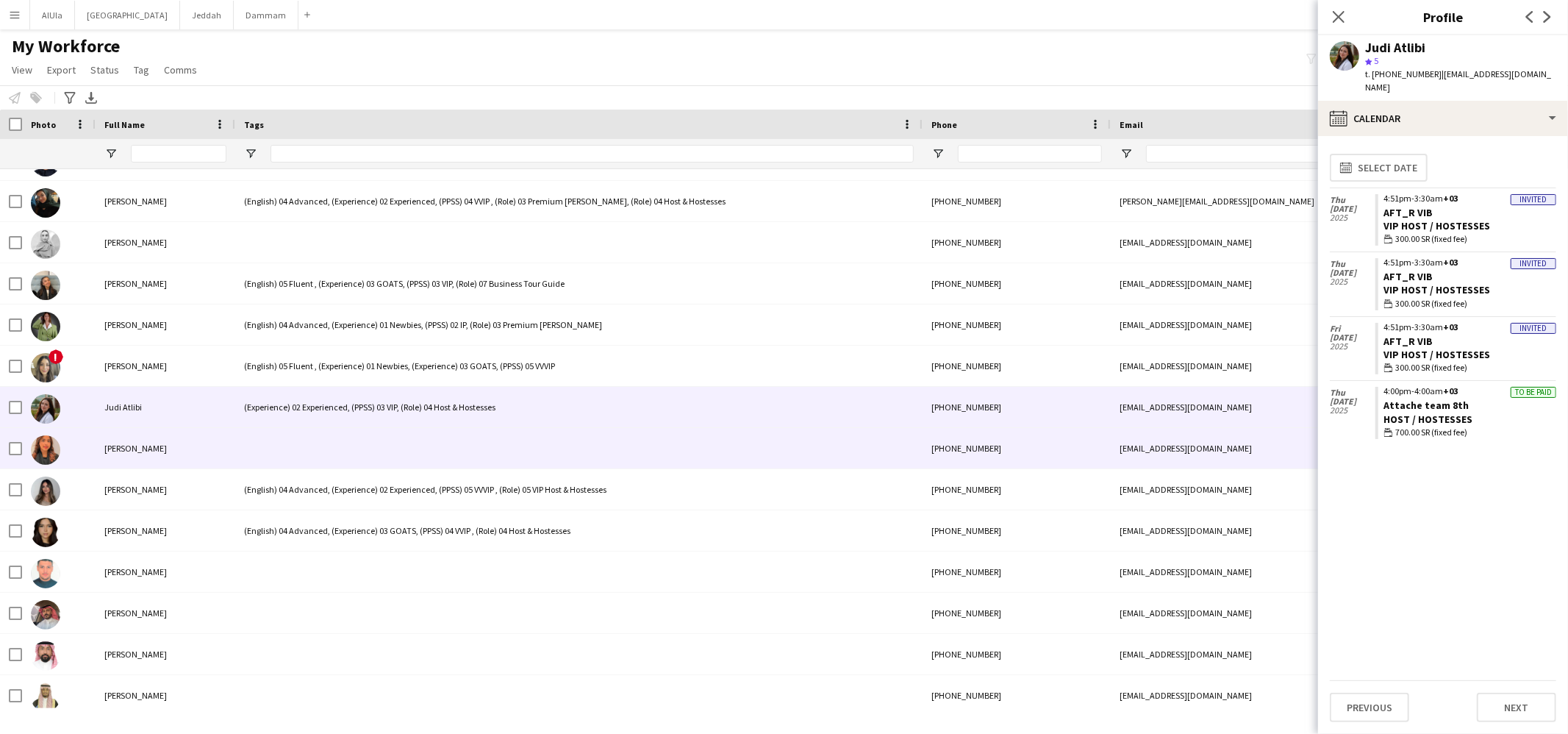
click at [303, 451] on div at bounding box center [579, 448] width 687 height 40
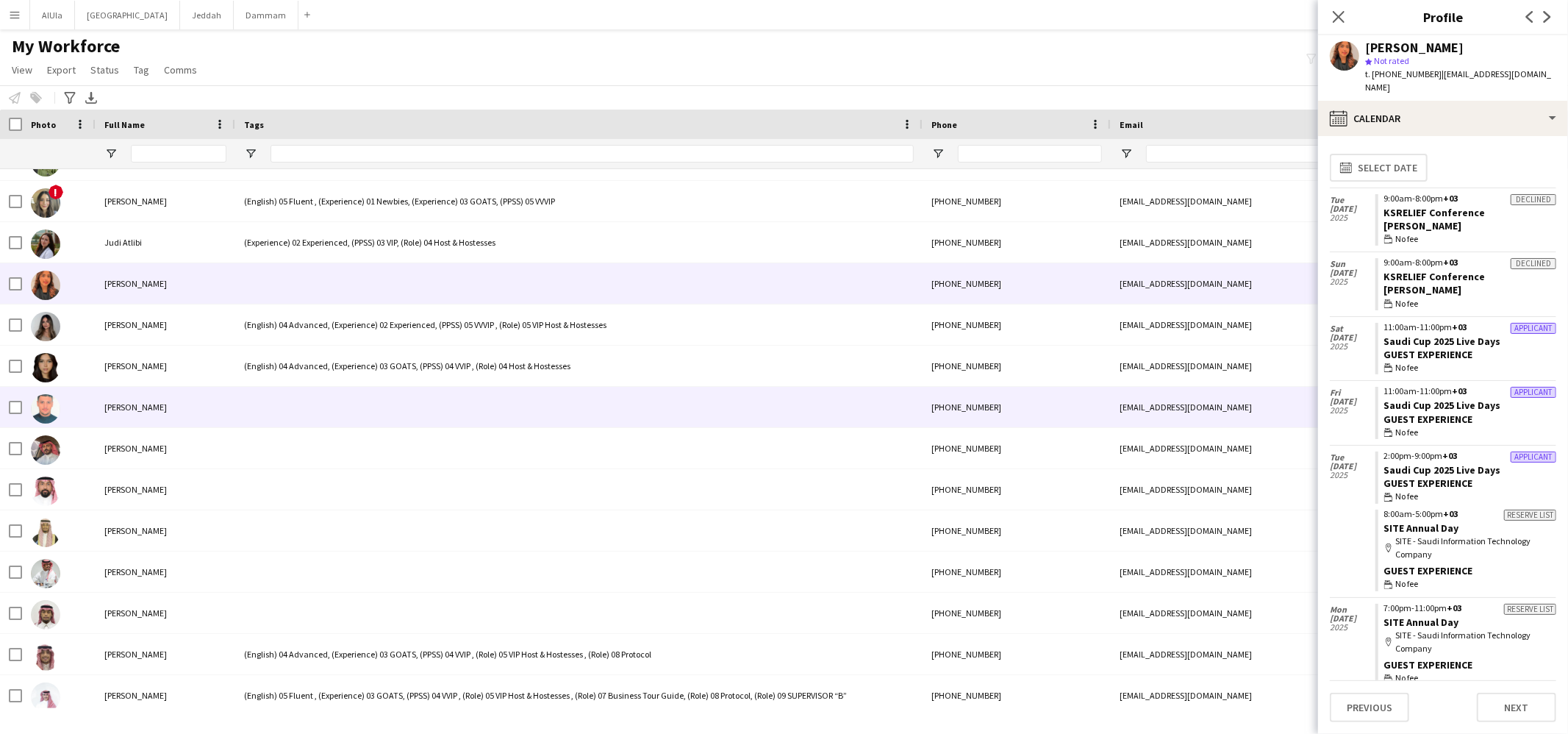
click at [306, 390] on div at bounding box center [579, 407] width 687 height 40
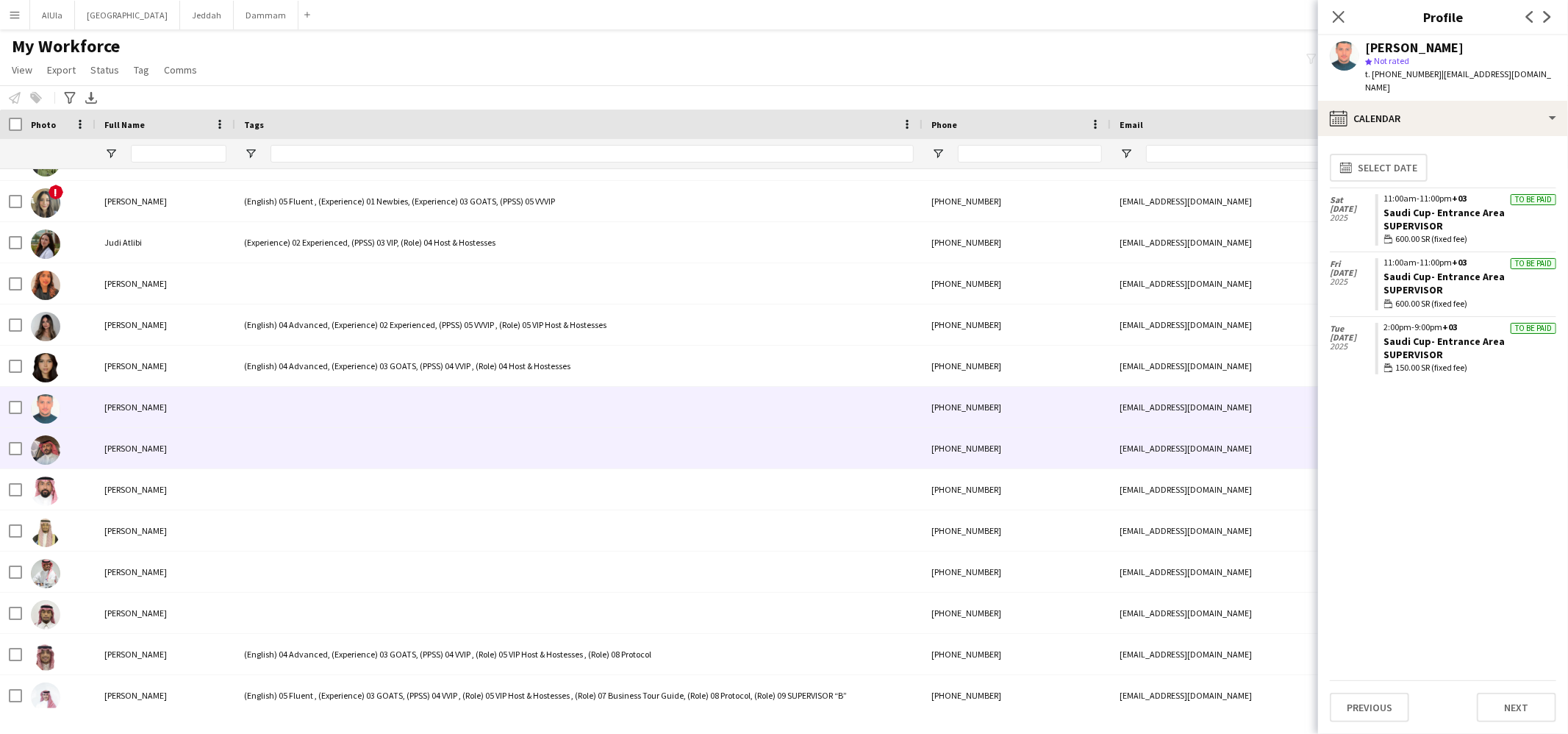
click at [305, 438] on div at bounding box center [579, 448] width 687 height 40
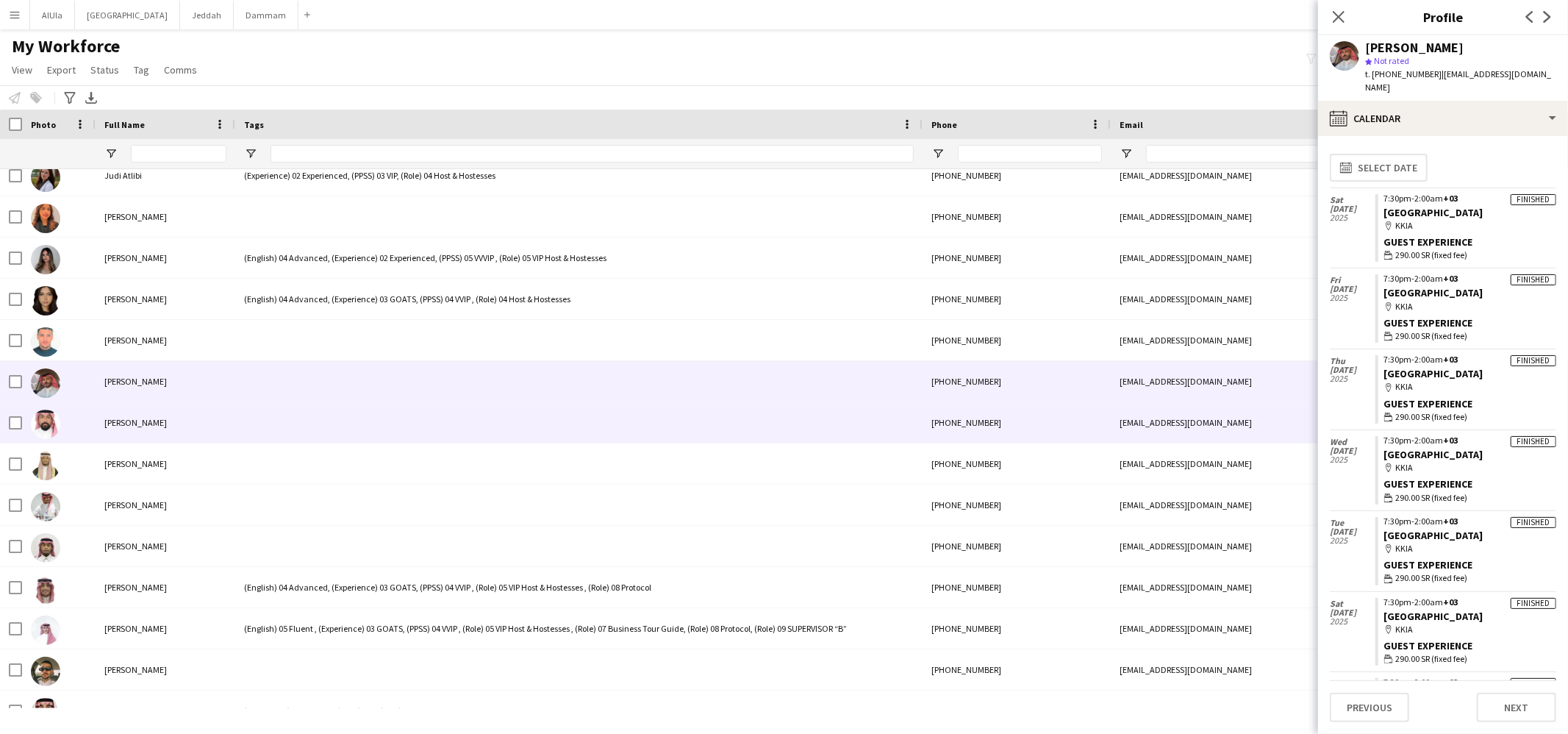
click at [232, 417] on div "[PERSON_NAME]" at bounding box center [165, 422] width 140 height 40
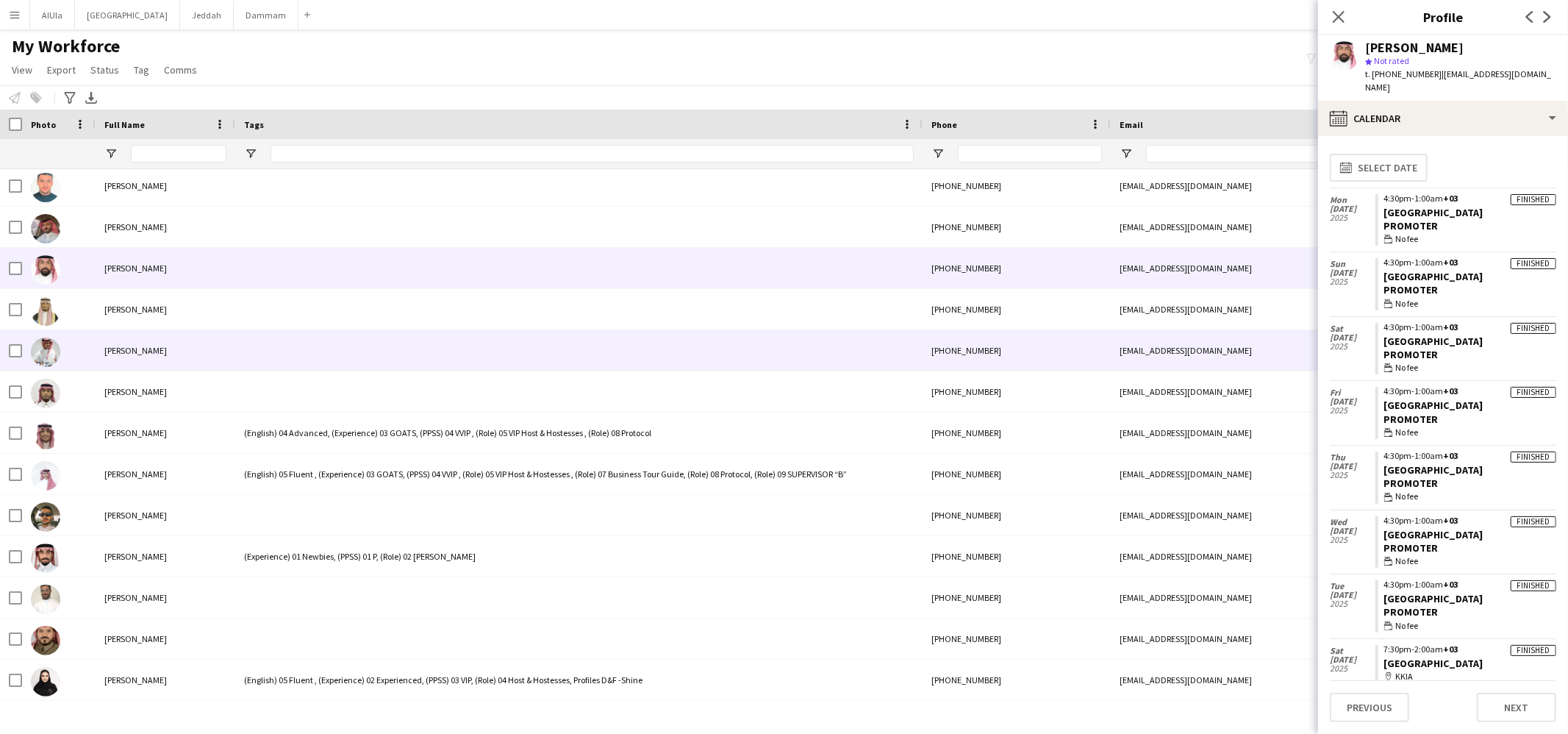
click at [262, 353] on div at bounding box center [579, 350] width 687 height 40
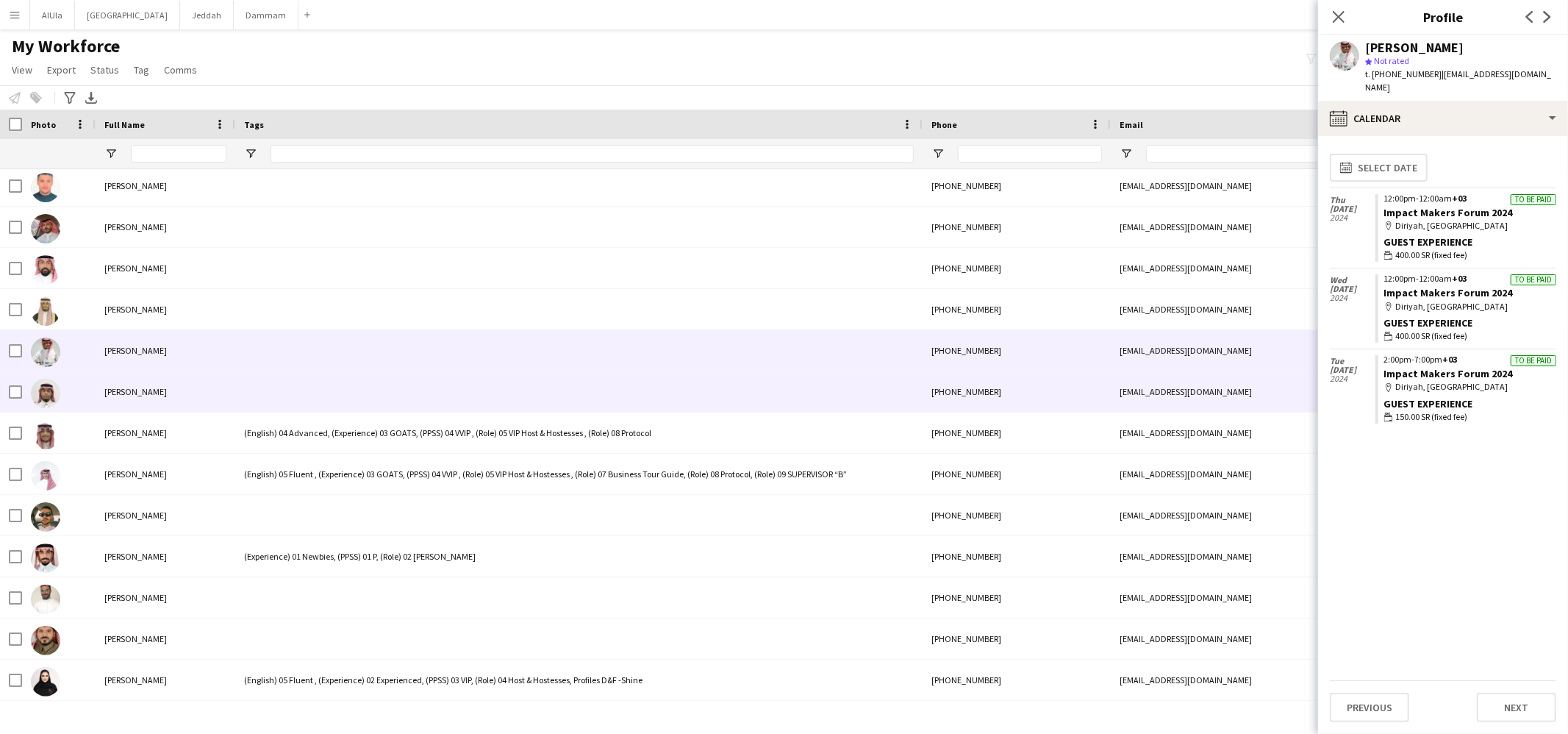
click at [259, 396] on div at bounding box center [579, 391] width 687 height 40
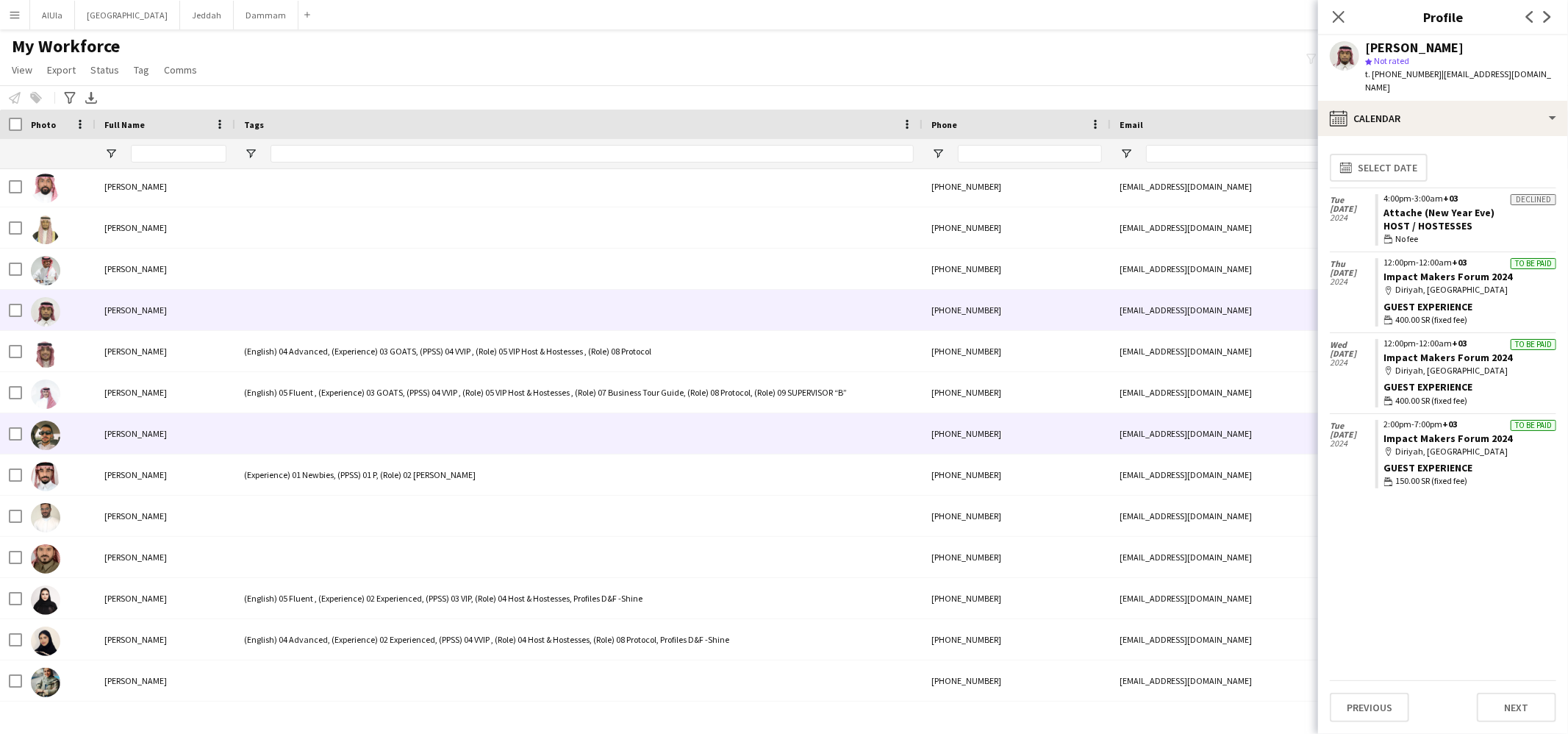
click at [265, 429] on div at bounding box center [579, 433] width 687 height 40
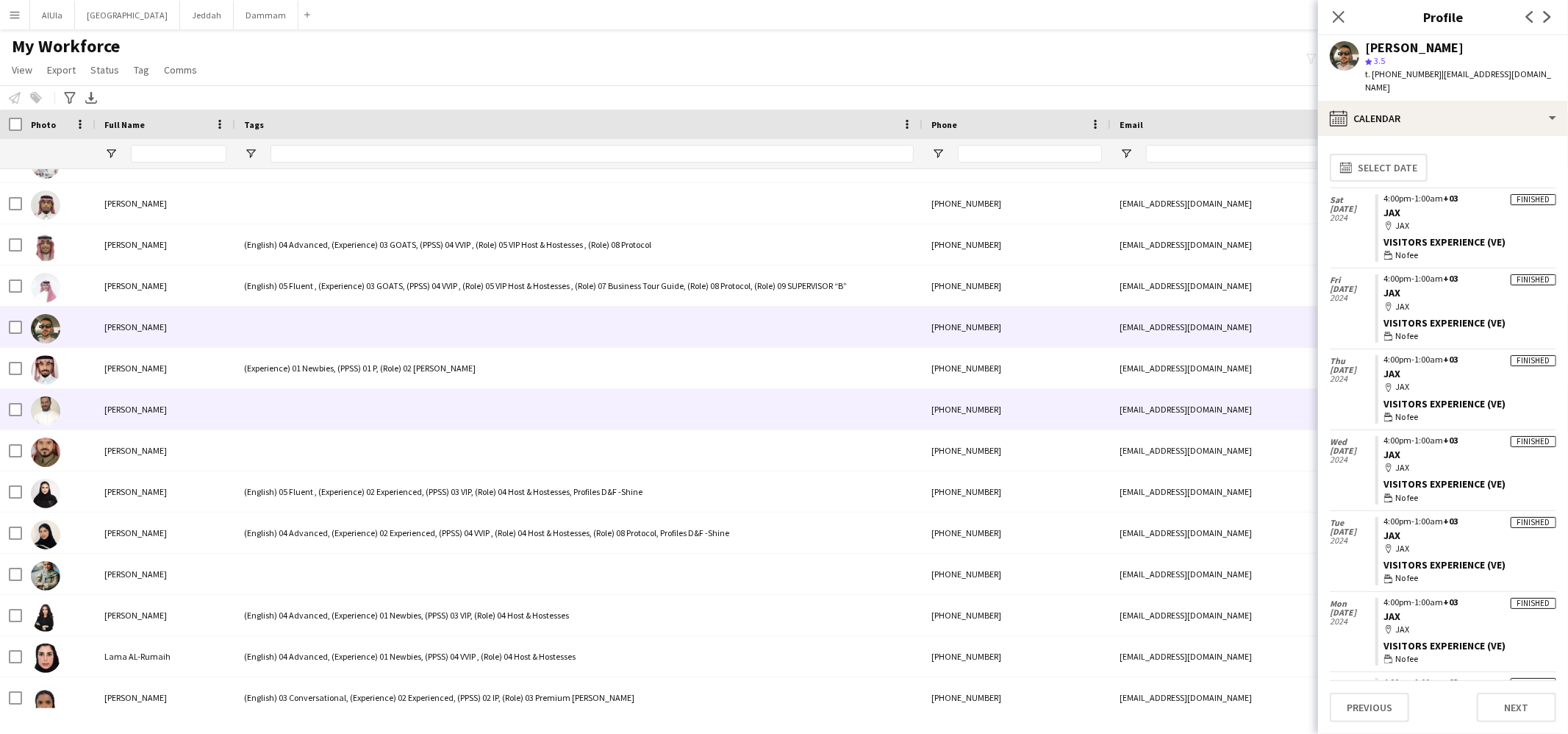
click at [263, 421] on div at bounding box center [579, 409] width 687 height 40
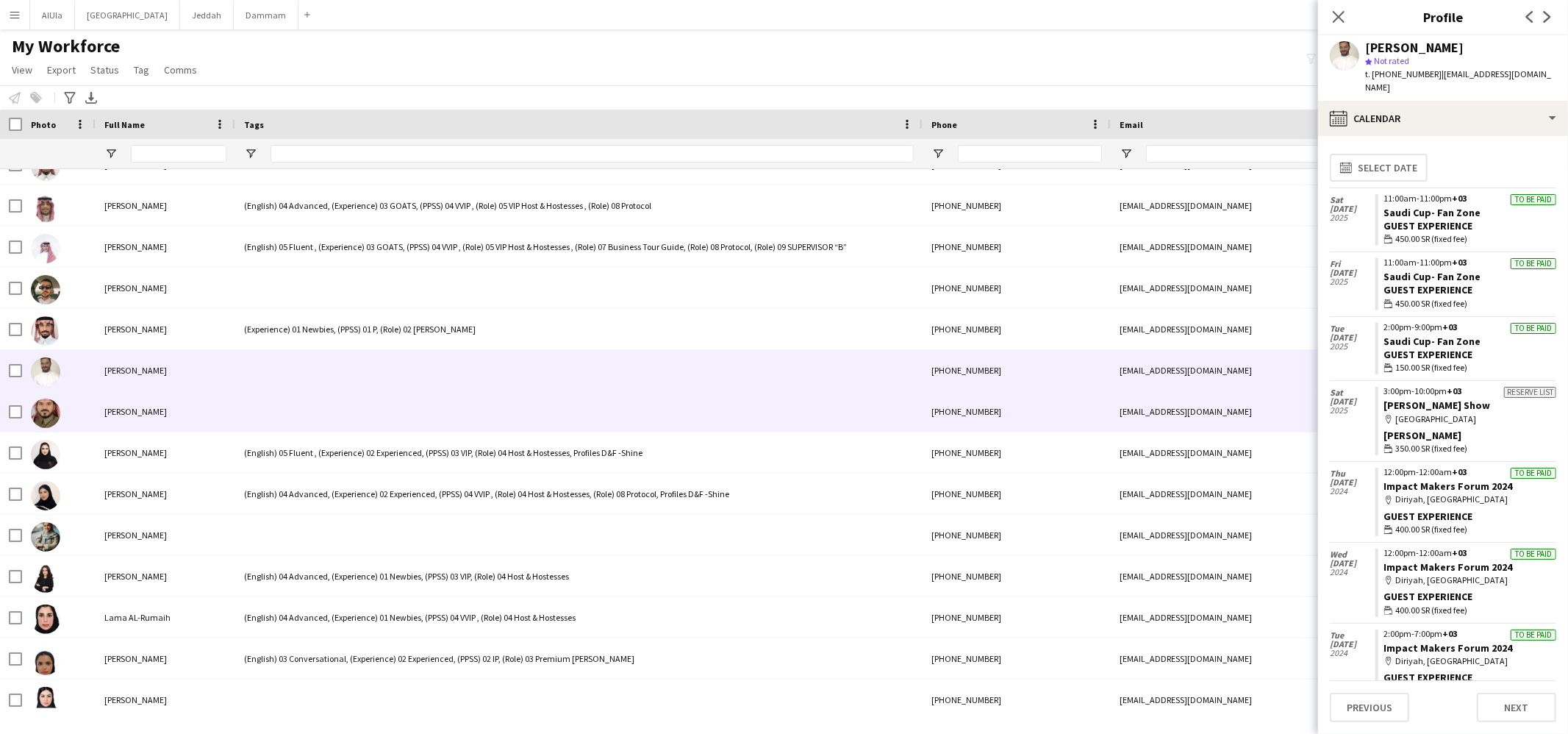
click at [256, 410] on div at bounding box center [579, 411] width 687 height 40
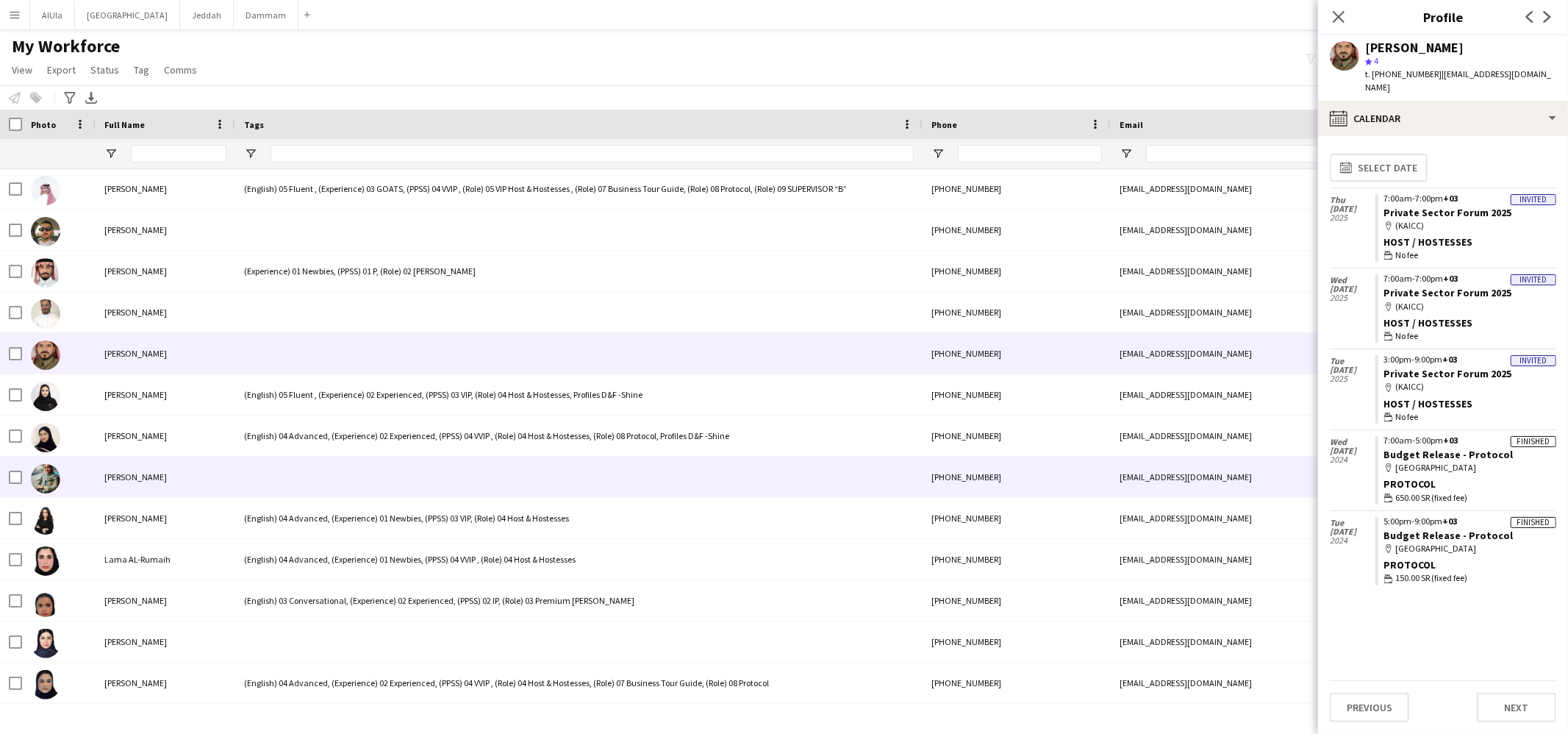
click at [275, 464] on div at bounding box center [579, 476] width 687 height 40
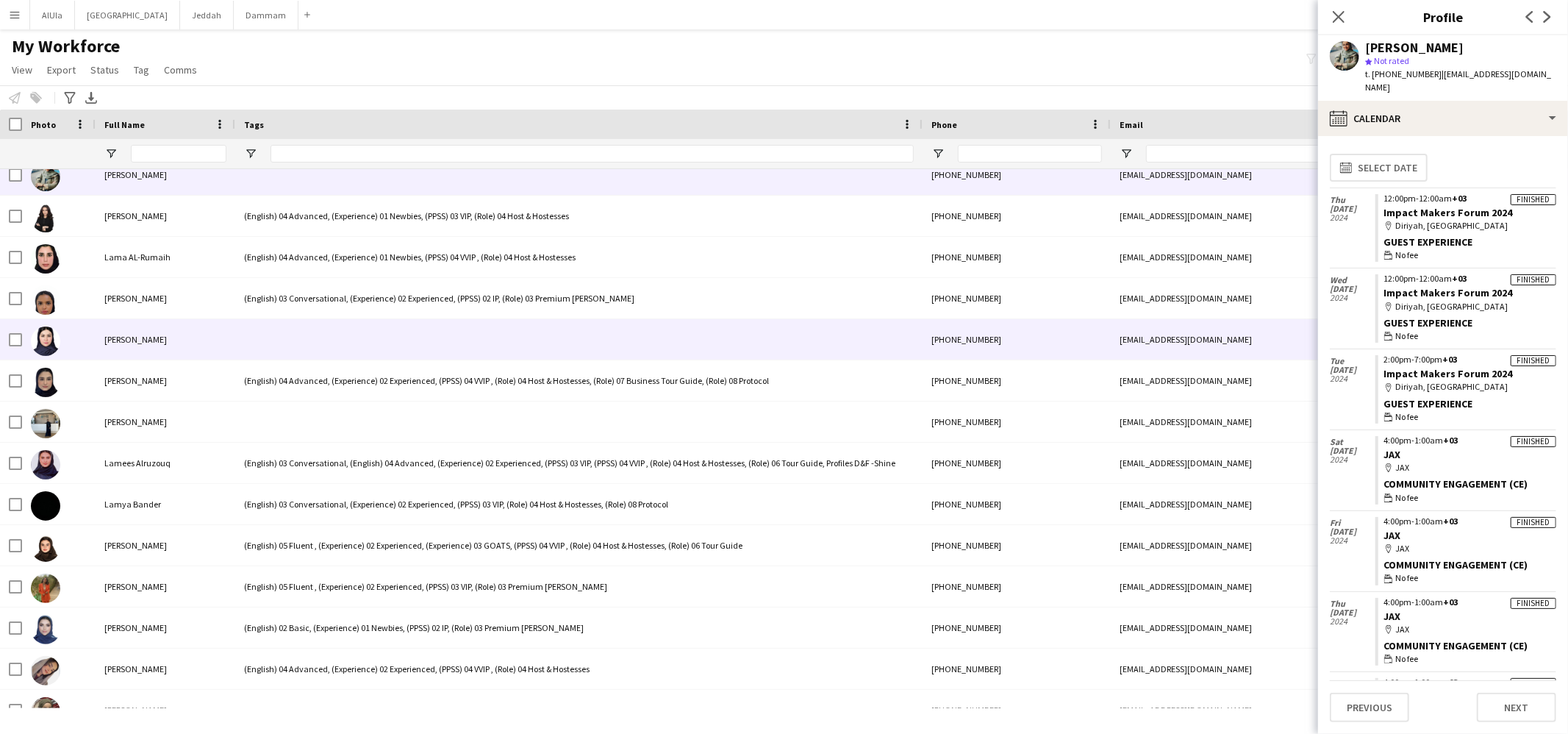
click at [285, 338] on div at bounding box center [579, 339] width 687 height 40
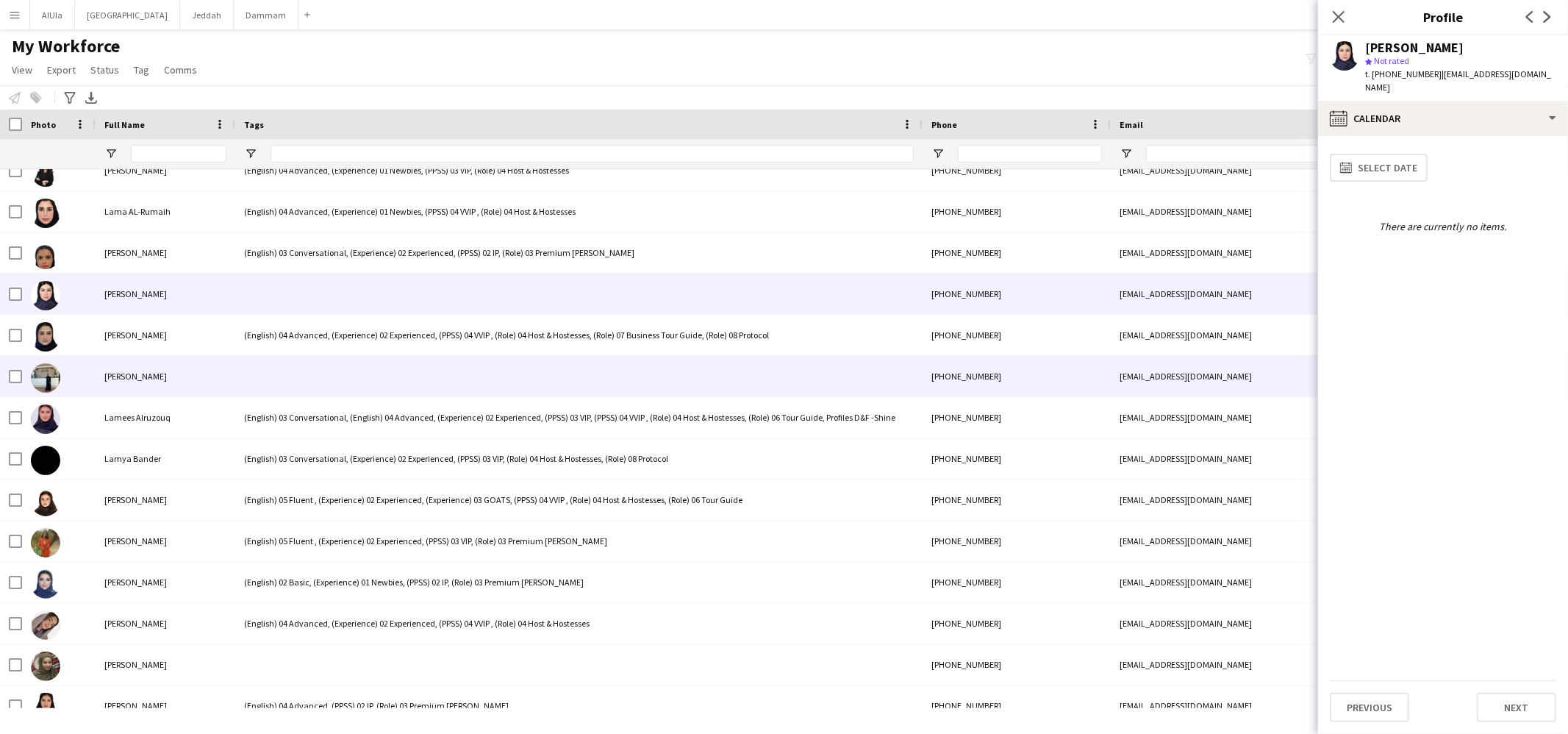
click at [268, 387] on div at bounding box center [579, 376] width 687 height 40
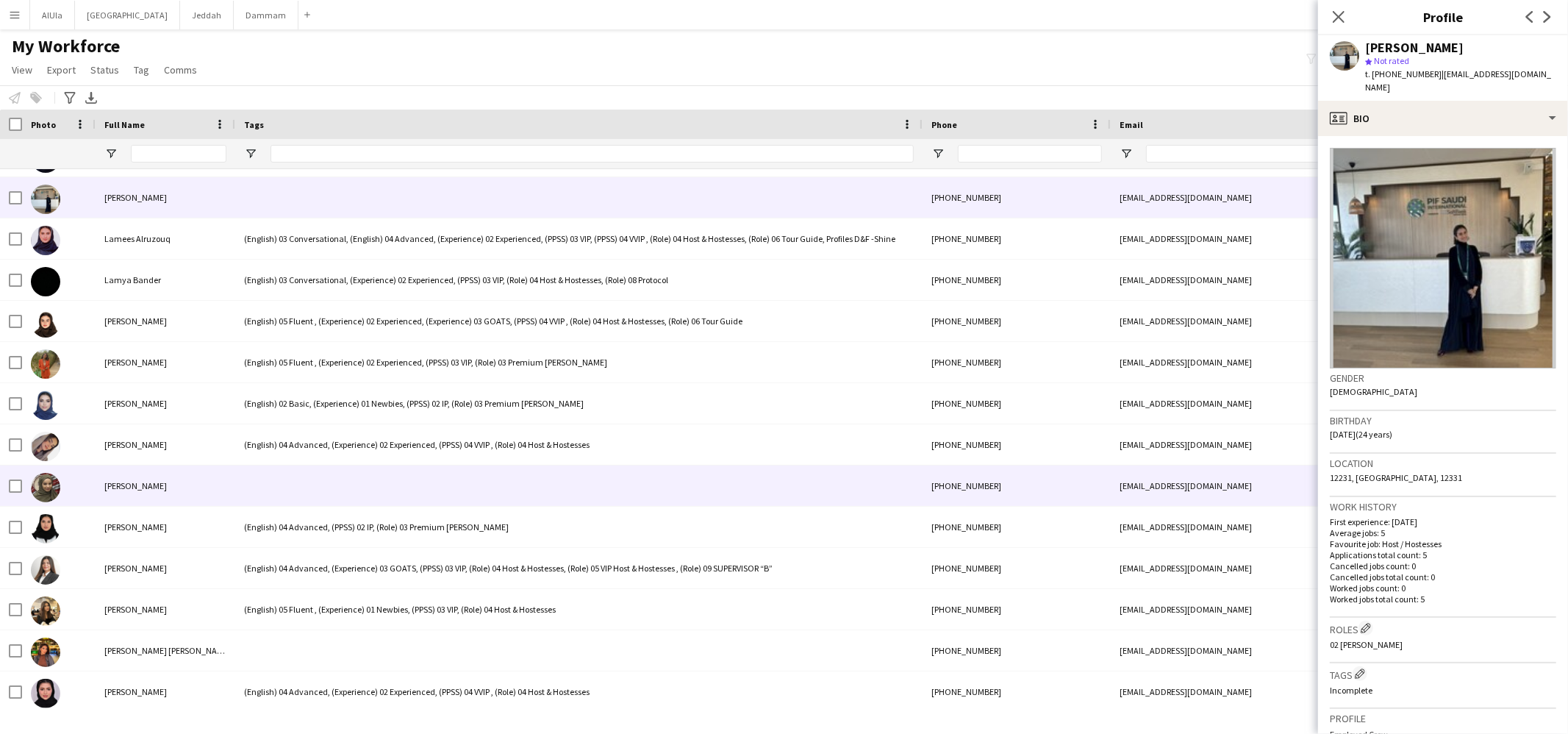
click at [345, 502] on div at bounding box center [579, 485] width 687 height 40
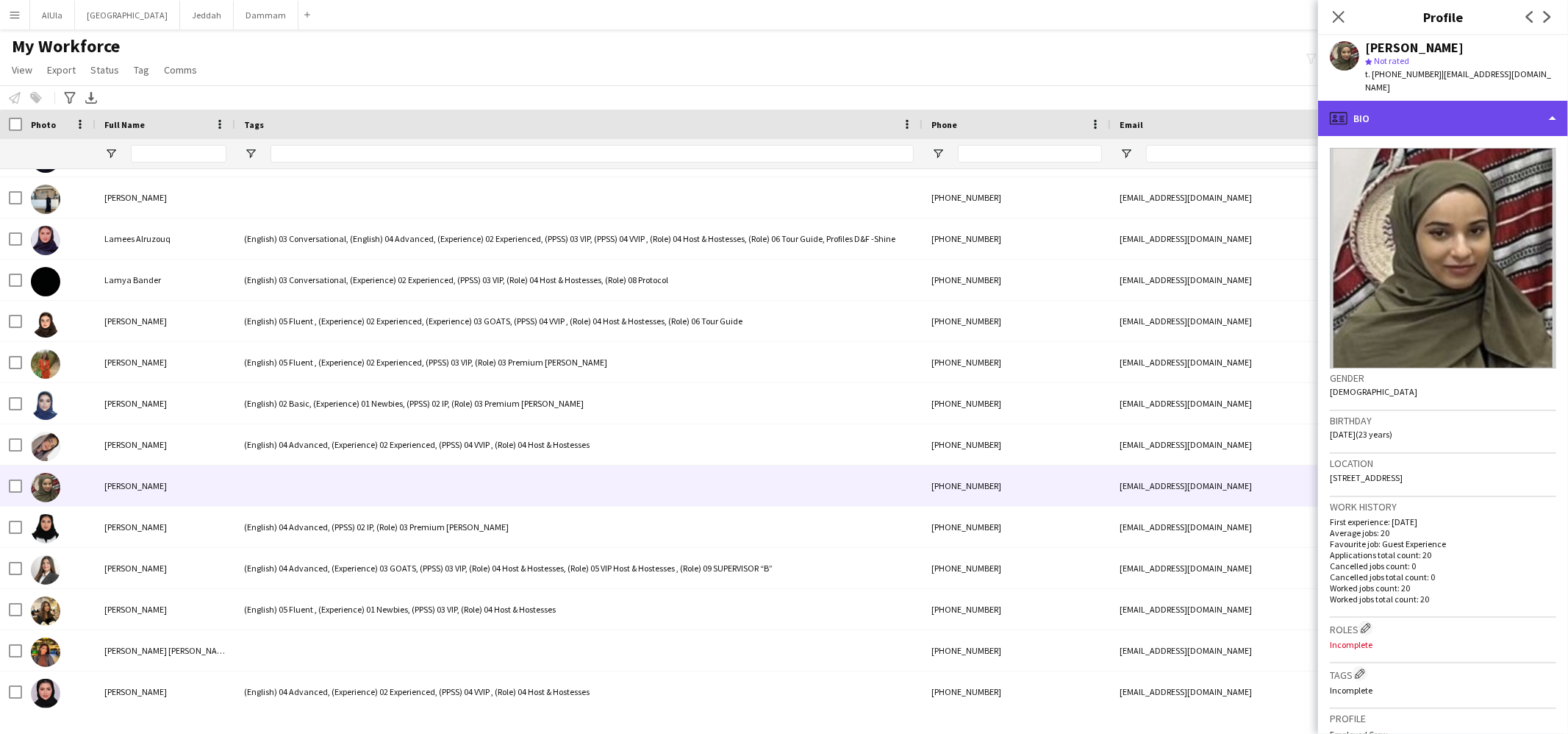
click at [1388, 101] on div "profile Bio" at bounding box center [1444, 118] width 250 height 35
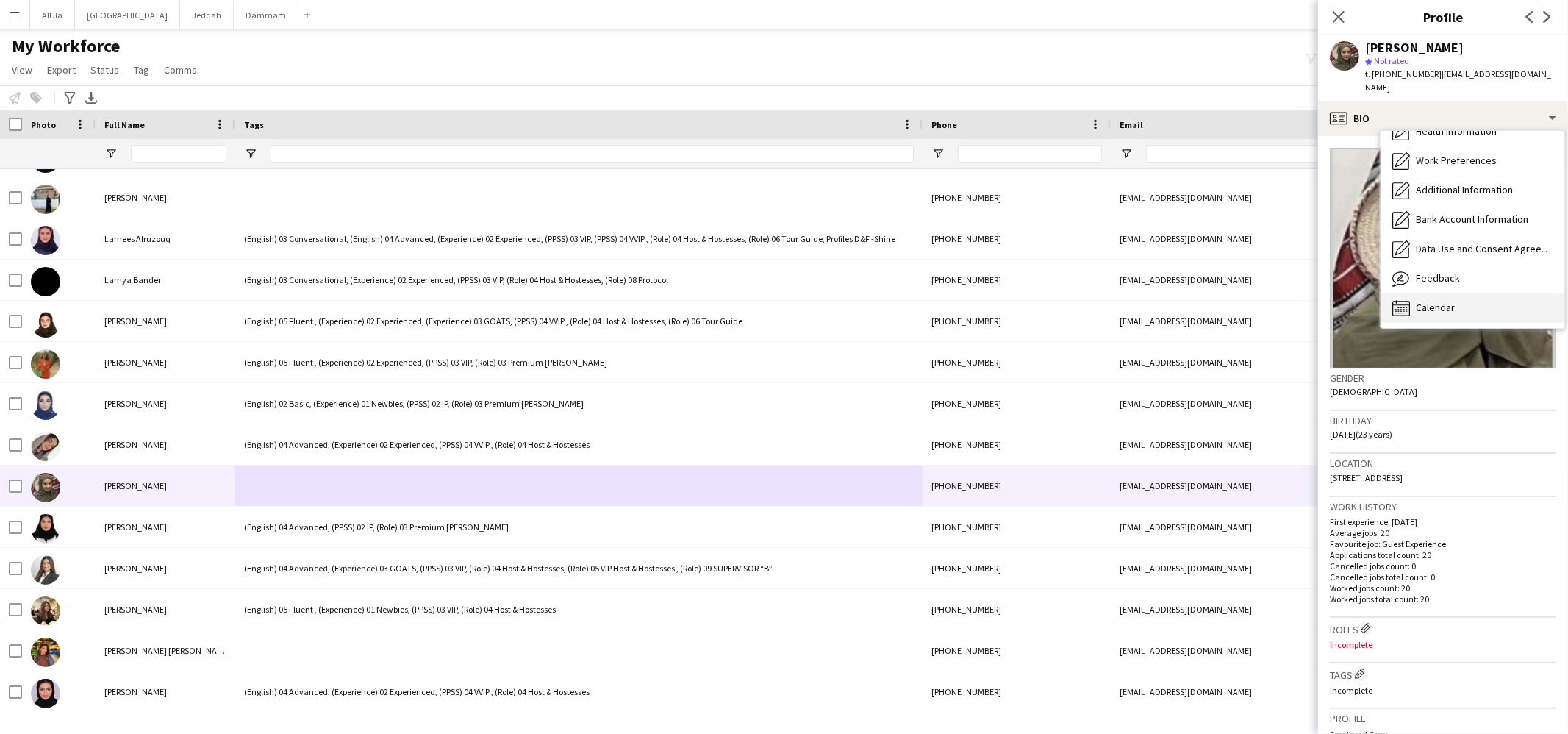
click at [1461, 294] on div "Calendar Calendar" at bounding box center [1472, 308] width 184 height 29
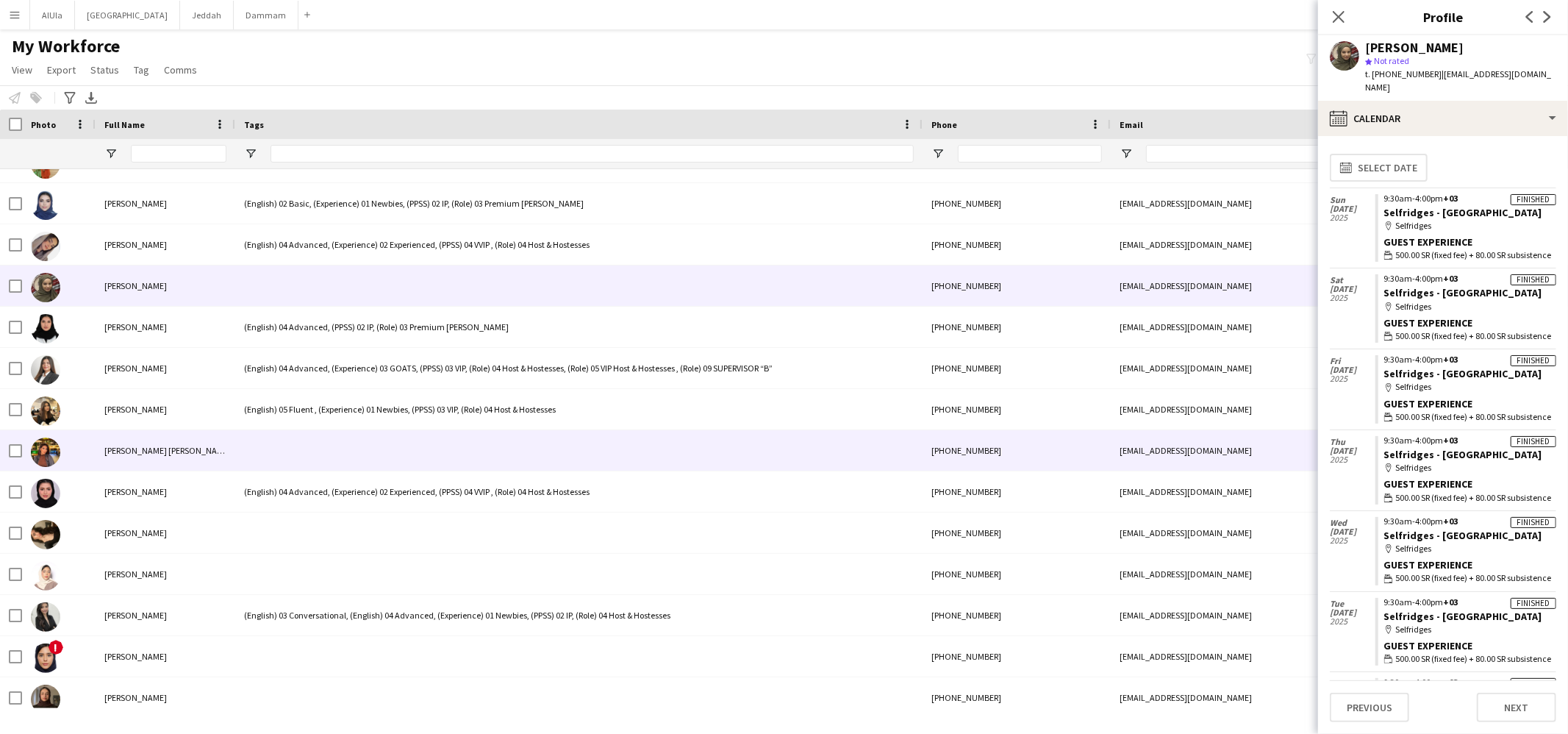
click at [321, 441] on div at bounding box center [579, 450] width 687 height 40
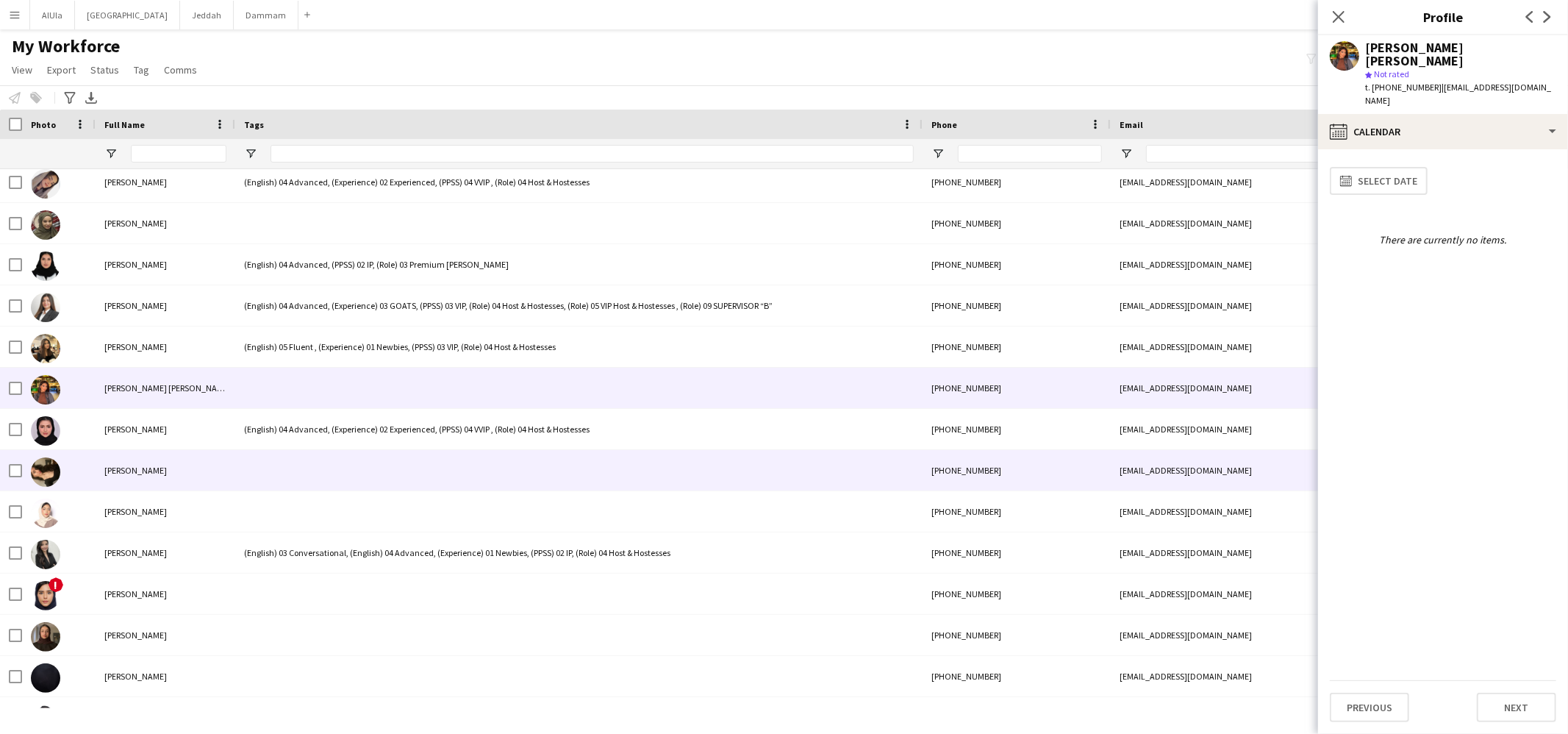
click at [286, 465] on div at bounding box center [579, 470] width 687 height 40
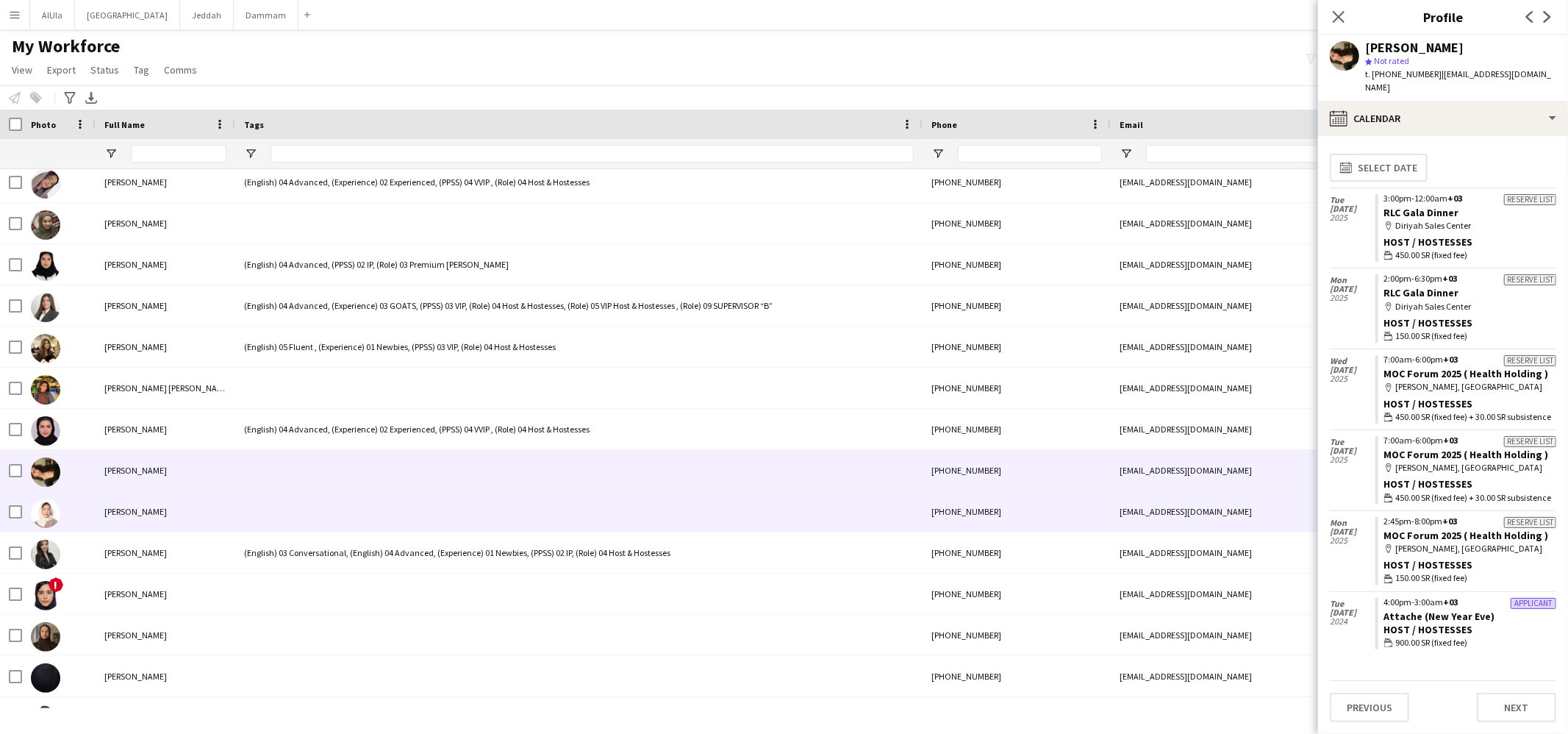
click at [287, 499] on div at bounding box center [579, 511] width 687 height 40
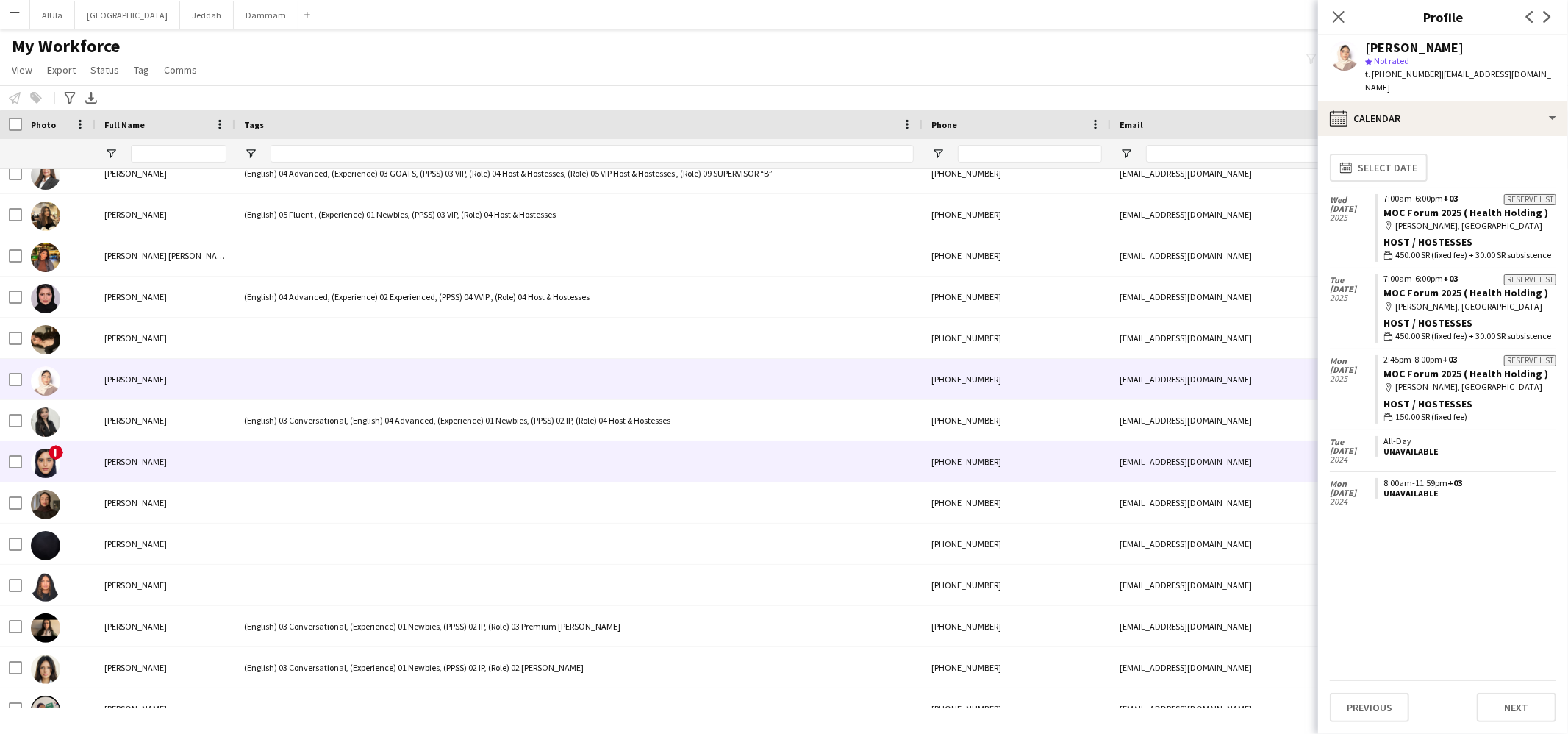
click at [276, 455] on div at bounding box center [579, 461] width 687 height 40
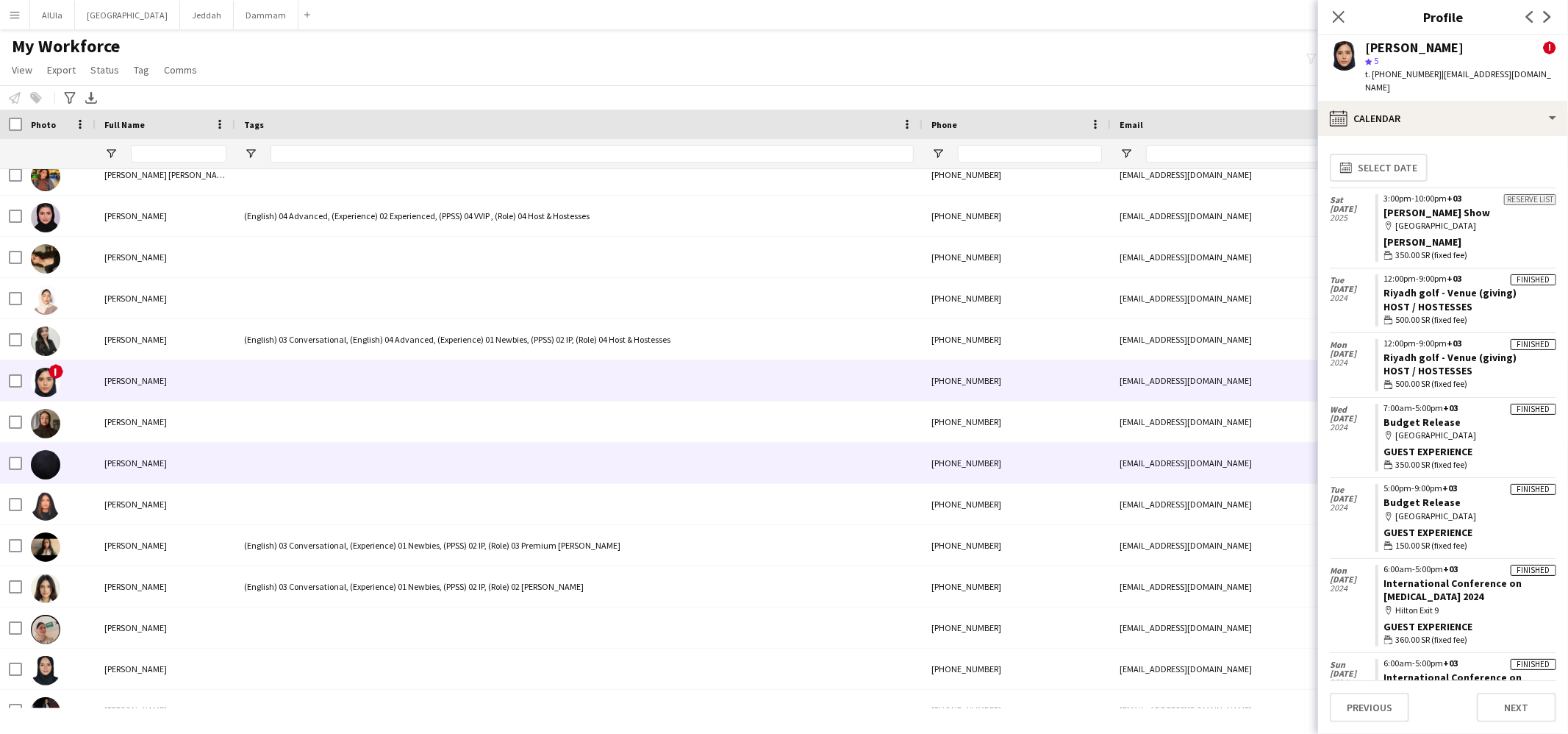
click at [272, 462] on div at bounding box center [579, 462] width 687 height 40
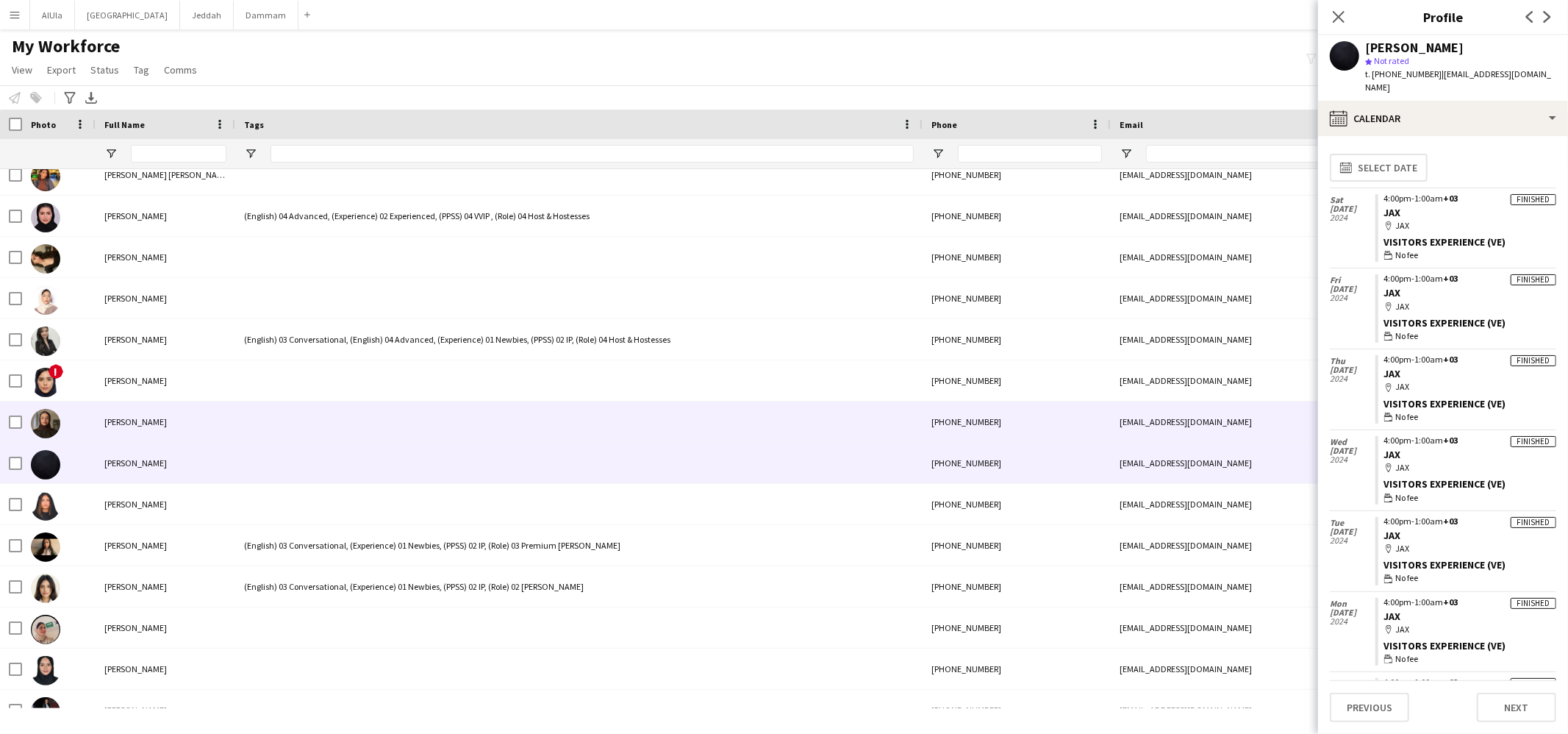
click at [284, 412] on div at bounding box center [579, 421] width 687 height 40
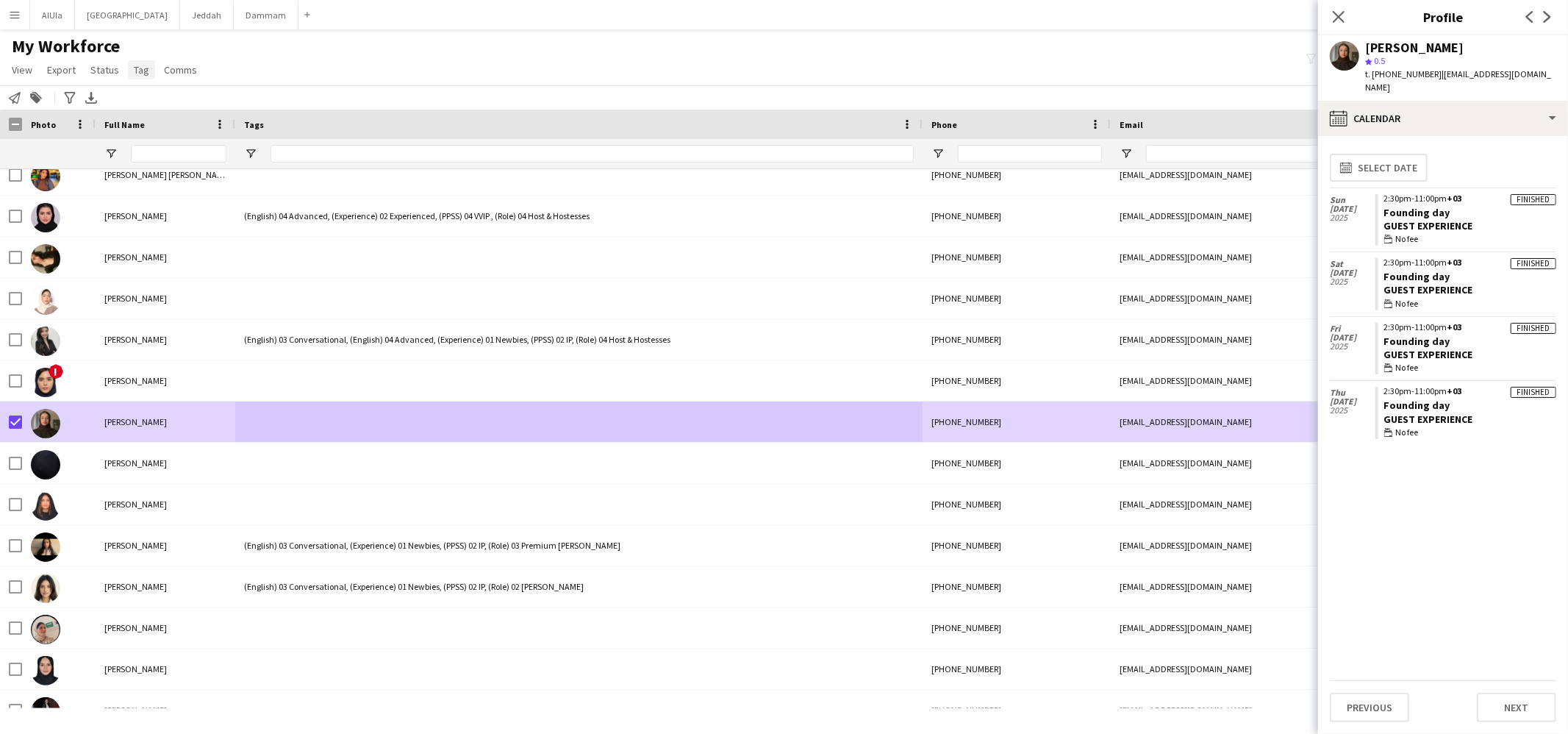
click at [141, 64] on span "Tag" at bounding box center [142, 70] width 16 height 13
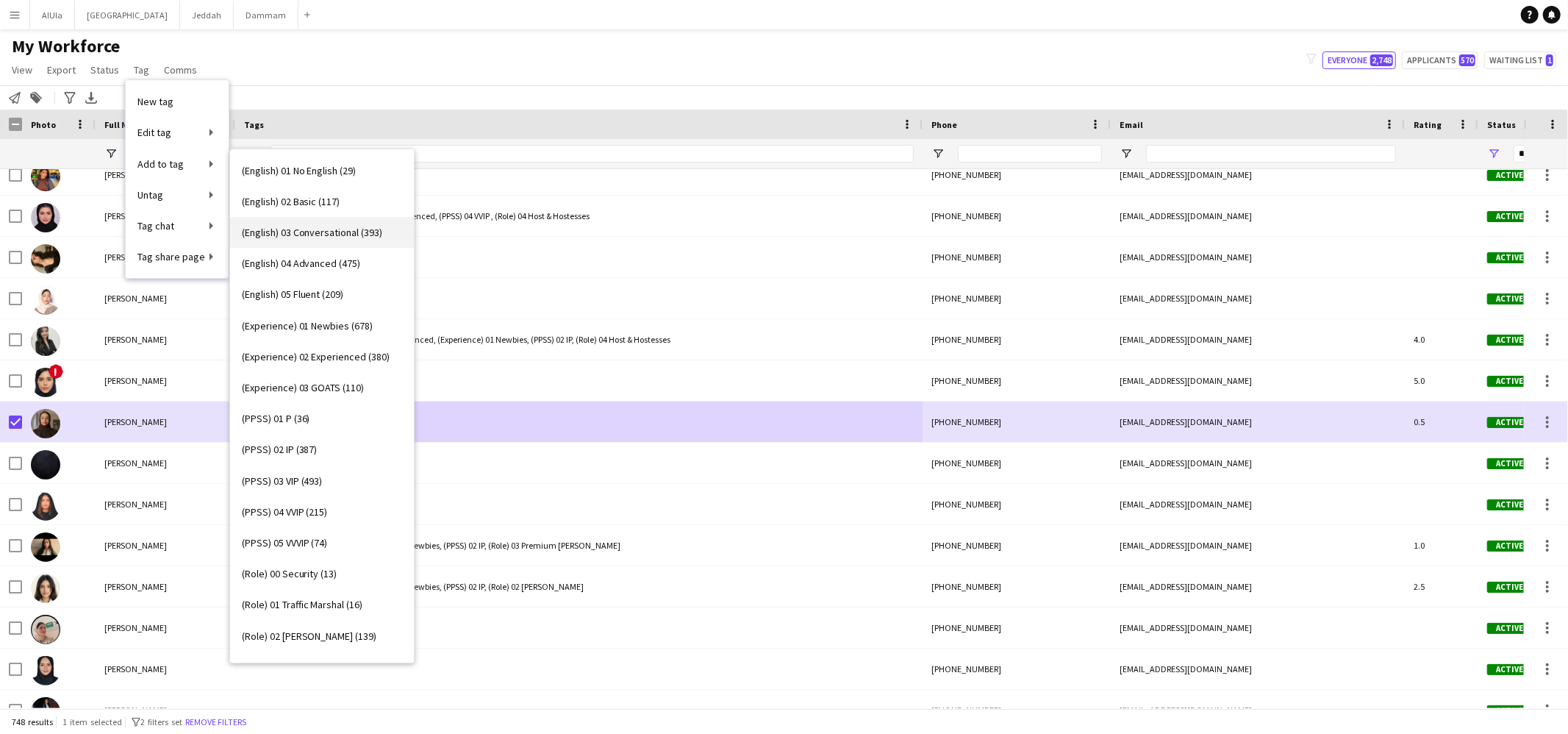
click at [326, 226] on span "(English) 03 Conversational (393)" at bounding box center [312, 232] width 142 height 13
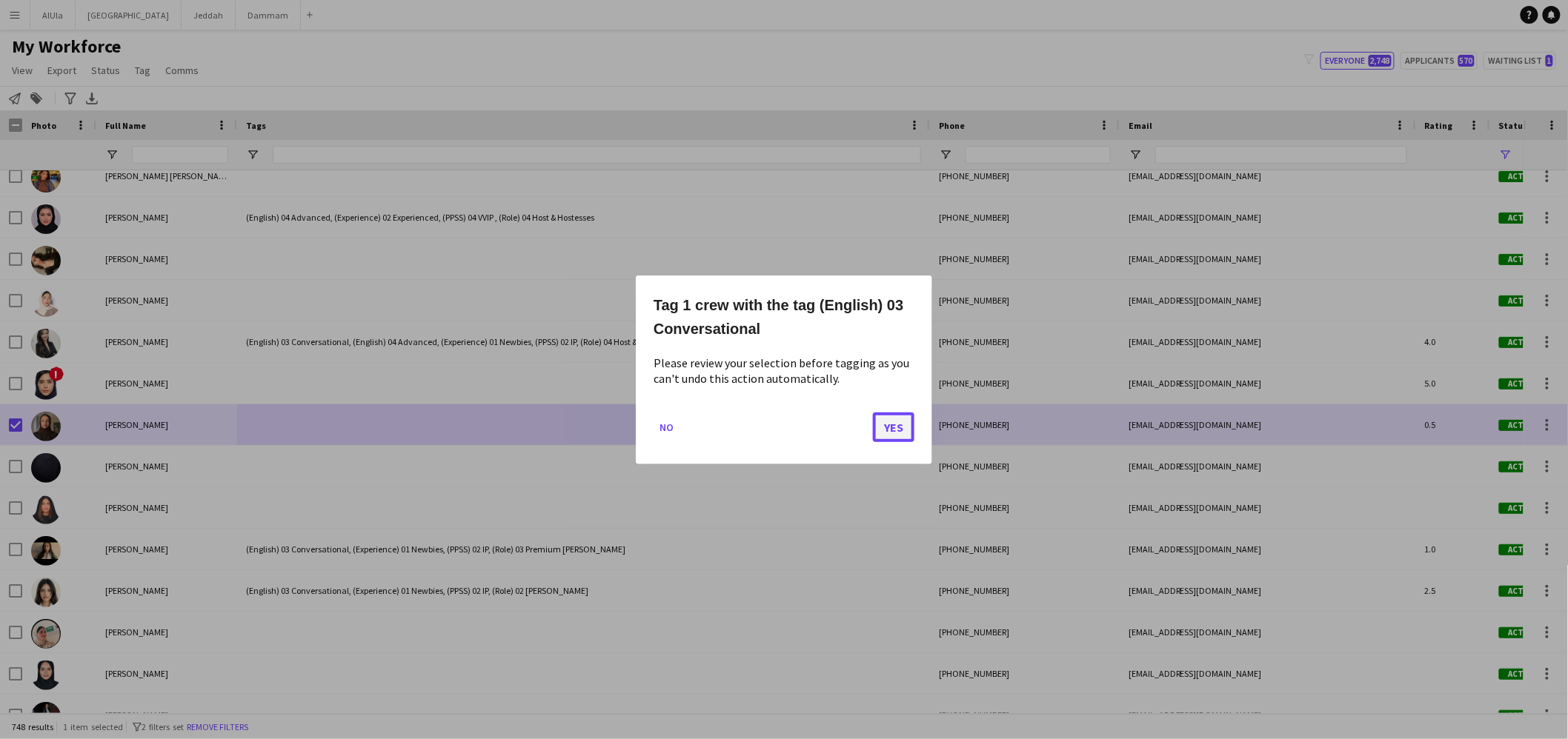
click at [880, 414] on button "Yes" at bounding box center [894, 427] width 41 height 30
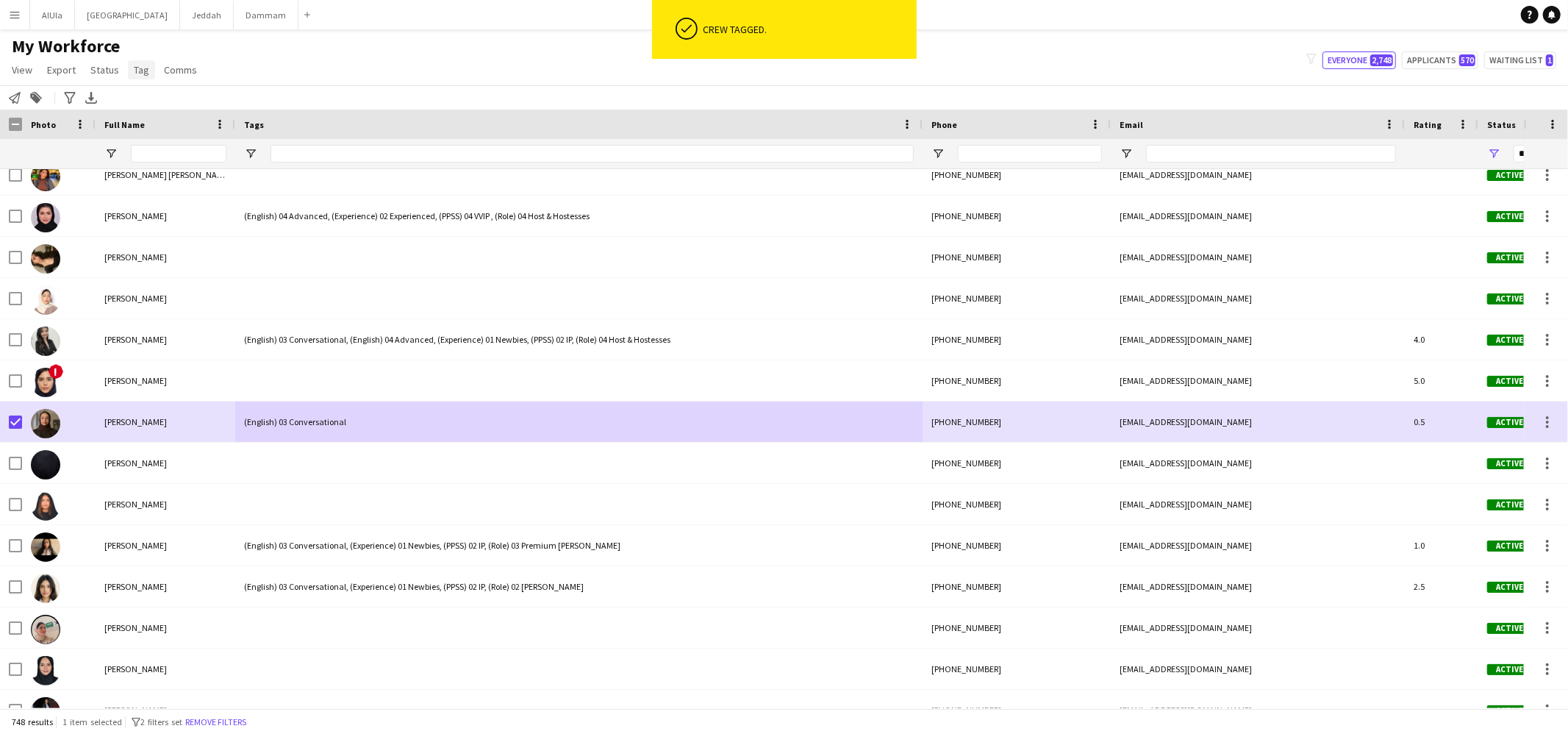
click at [145, 61] on link "Tag" at bounding box center [141, 70] width 27 height 19
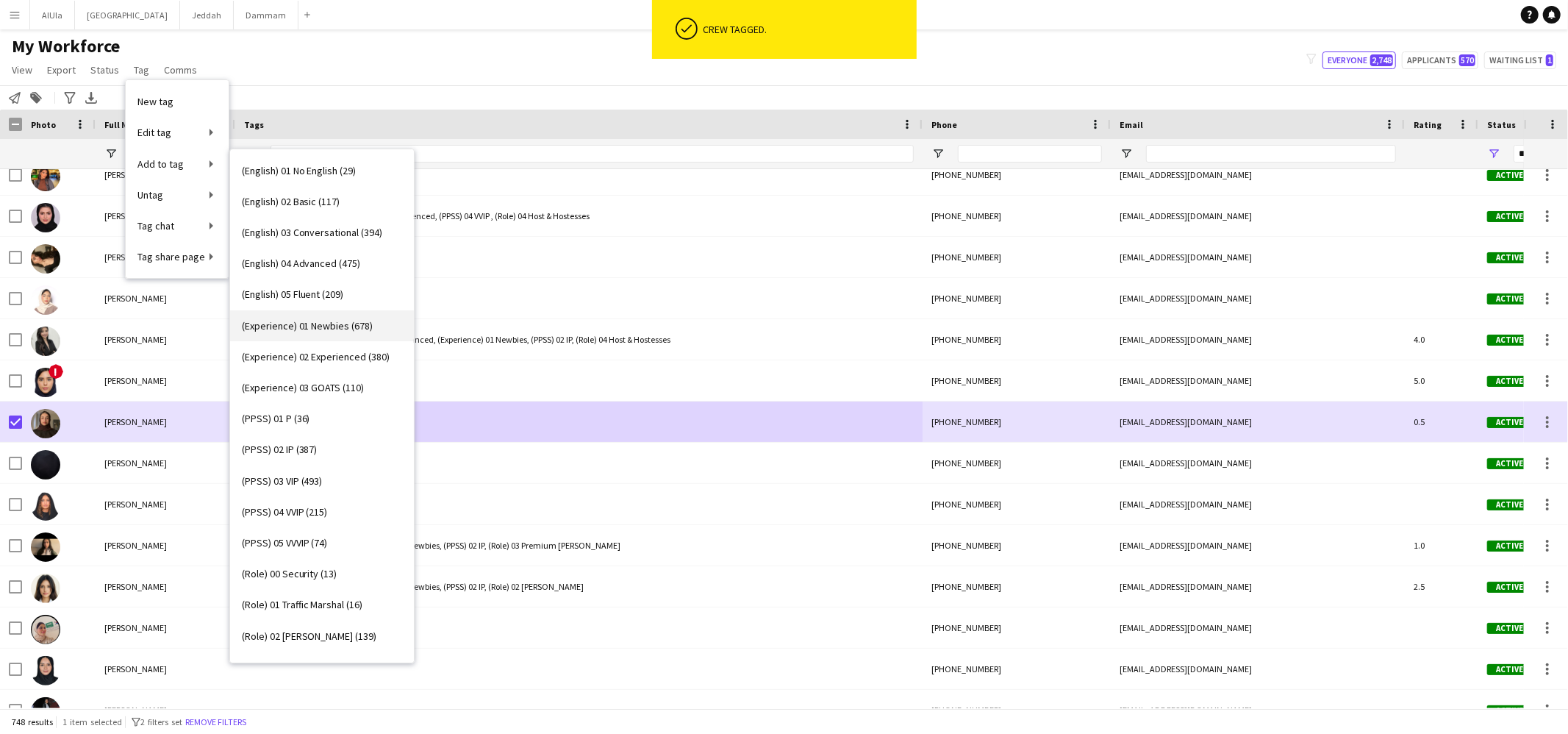
click at [327, 321] on span "(Experience) 01 Newbies (678)" at bounding box center [308, 326] width 132 height 13
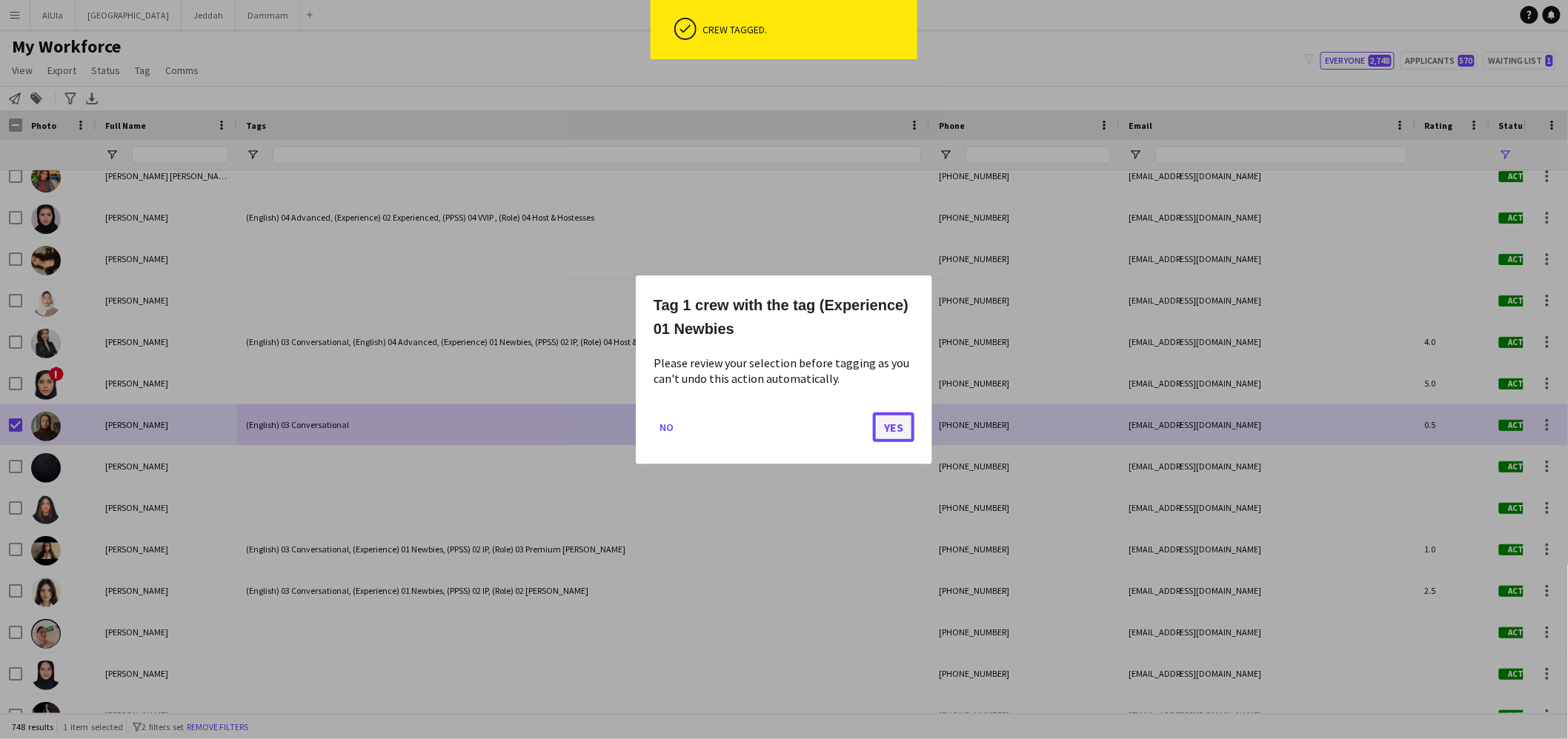
click at [898, 433] on button "Yes" at bounding box center [894, 427] width 41 height 30
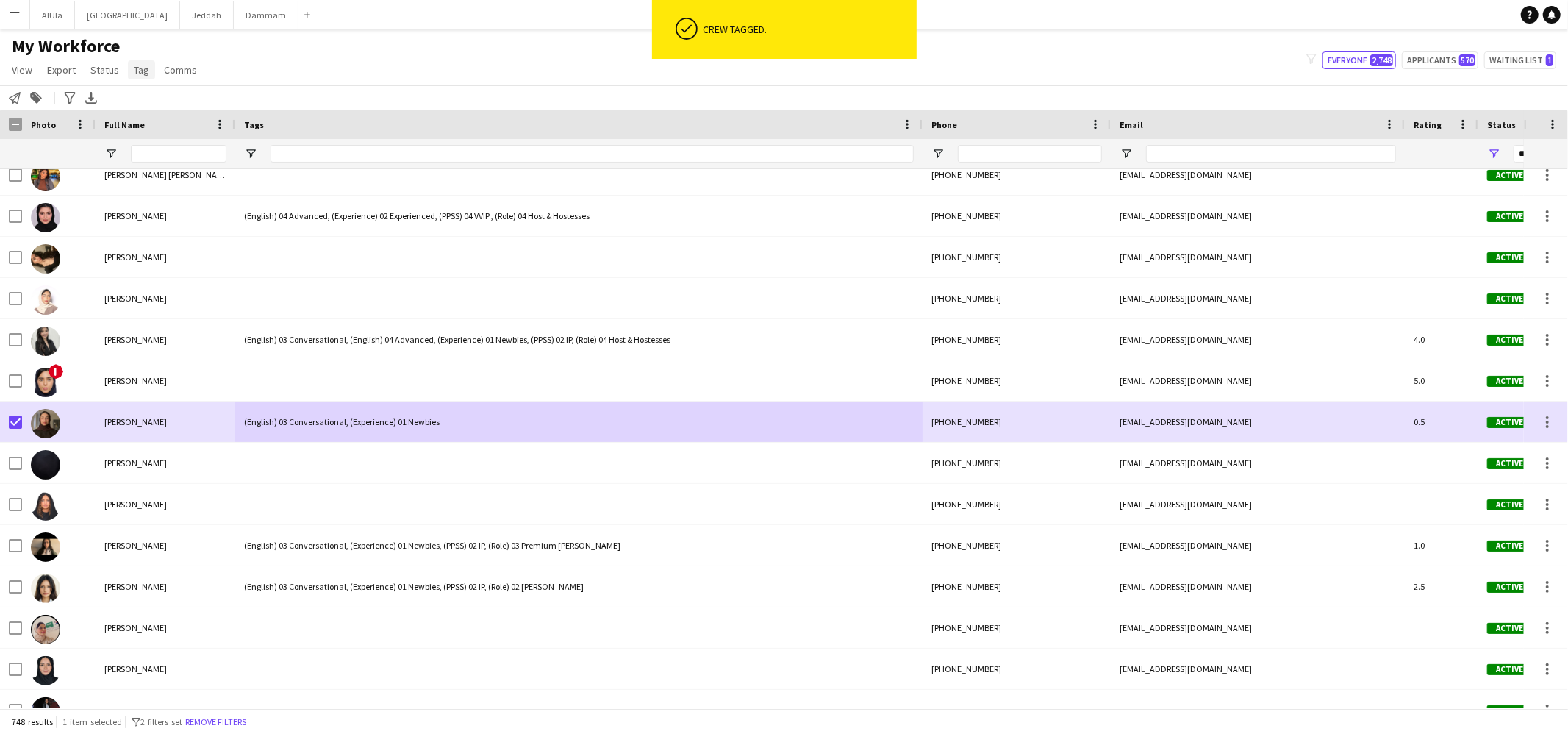
click at [144, 62] on link "Tag" at bounding box center [141, 70] width 27 height 19
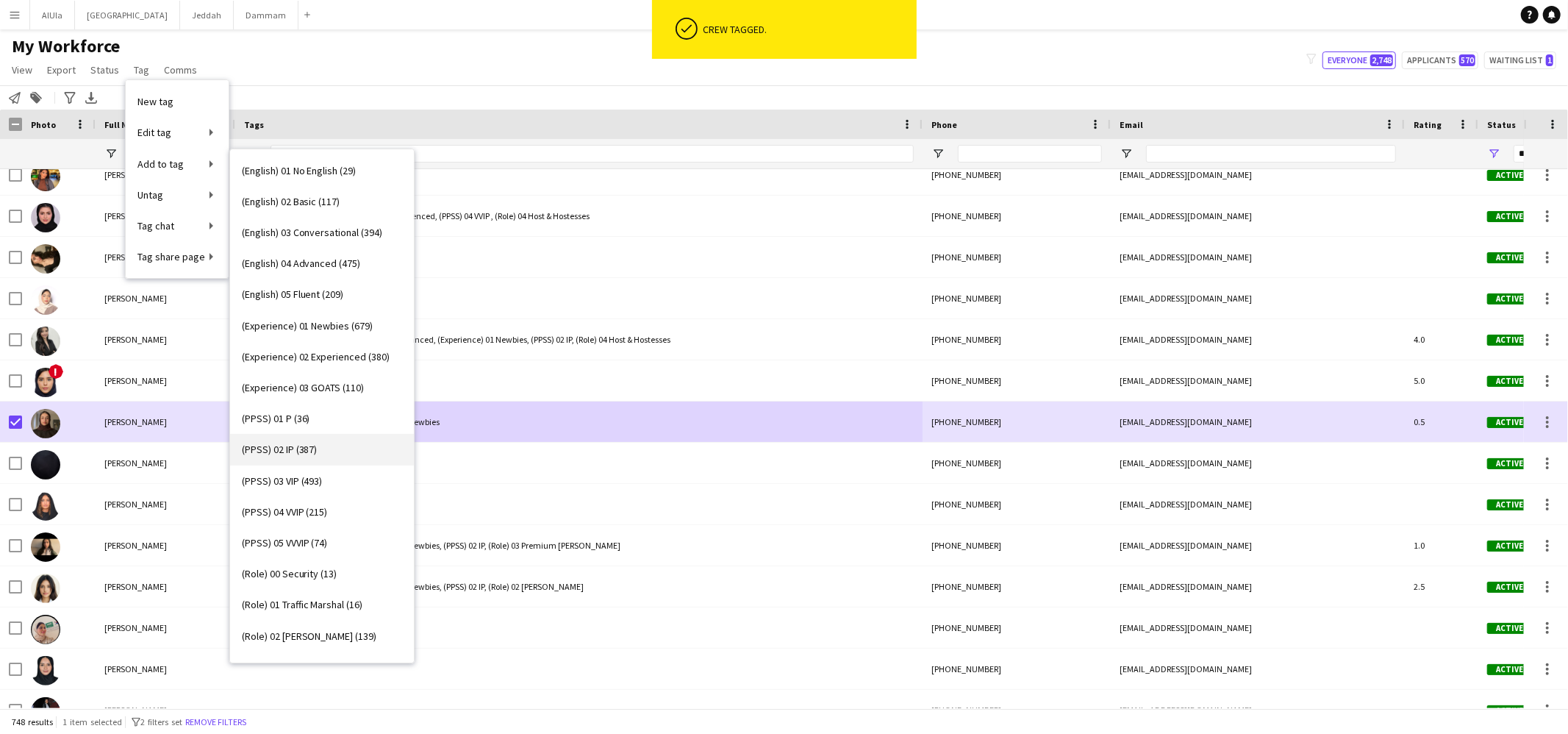
click at [333, 448] on link "(PPSS) 02 IP (387)" at bounding box center [321, 449] width 184 height 31
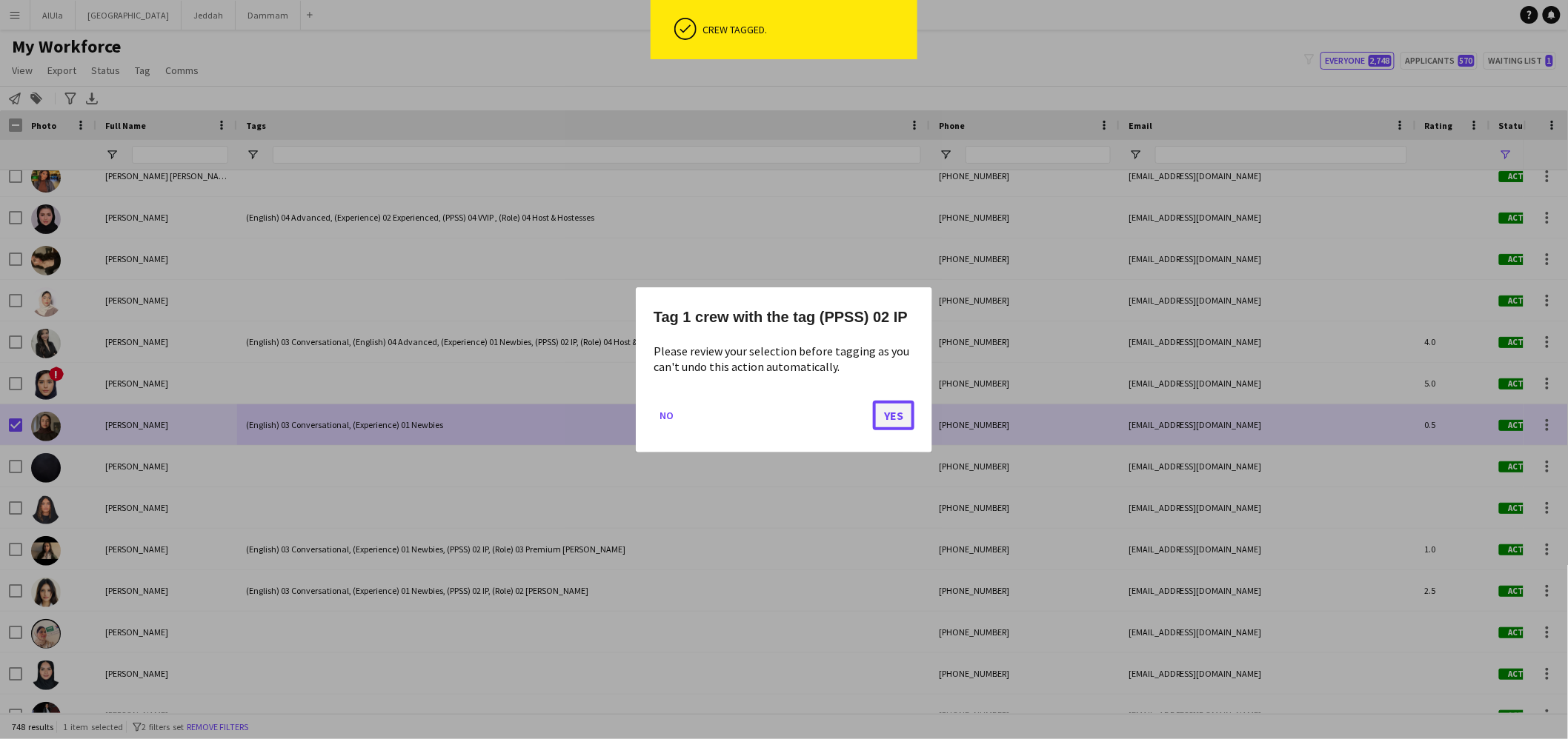
click at [891, 411] on button "Yes" at bounding box center [894, 414] width 41 height 30
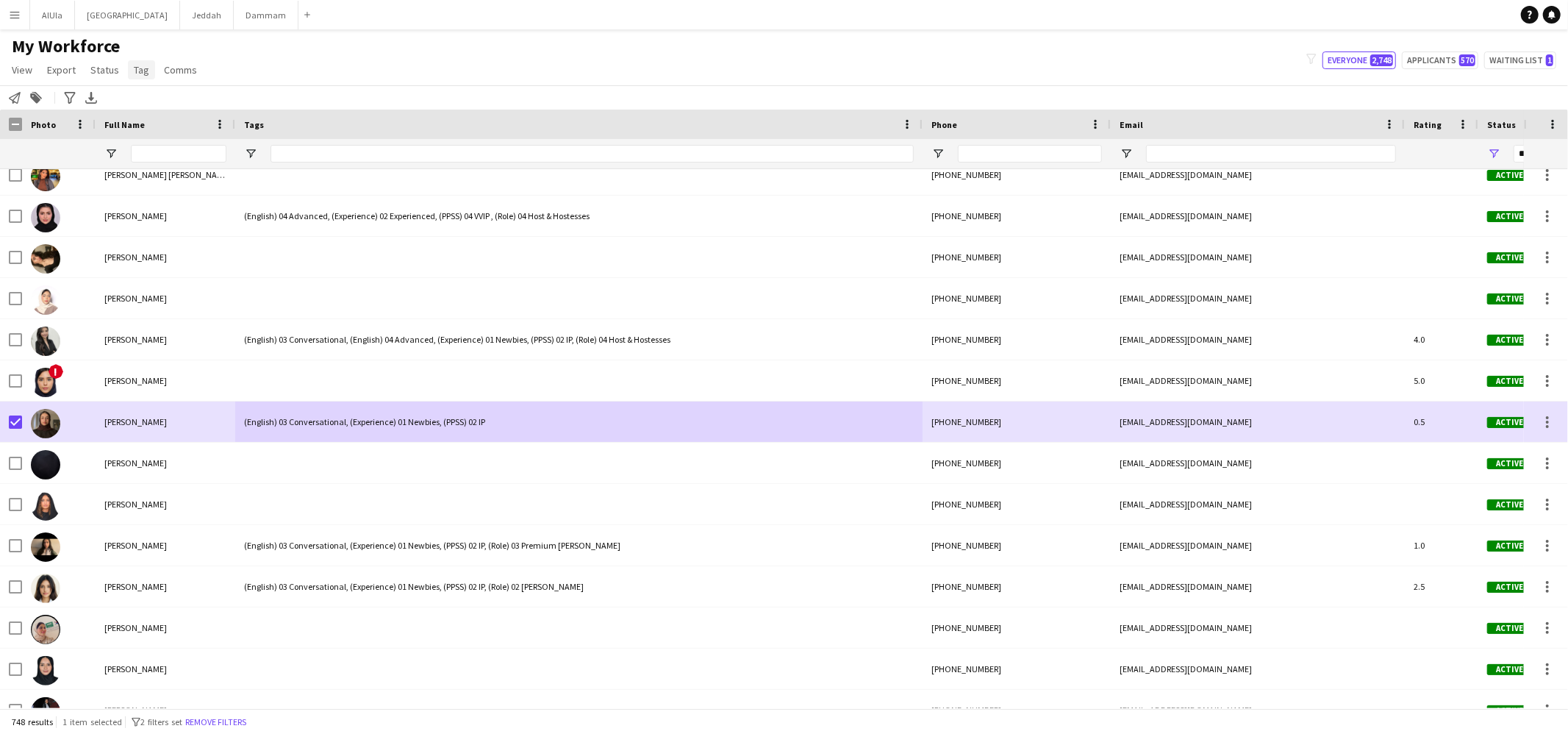
click at [149, 70] on link "Tag" at bounding box center [141, 70] width 27 height 19
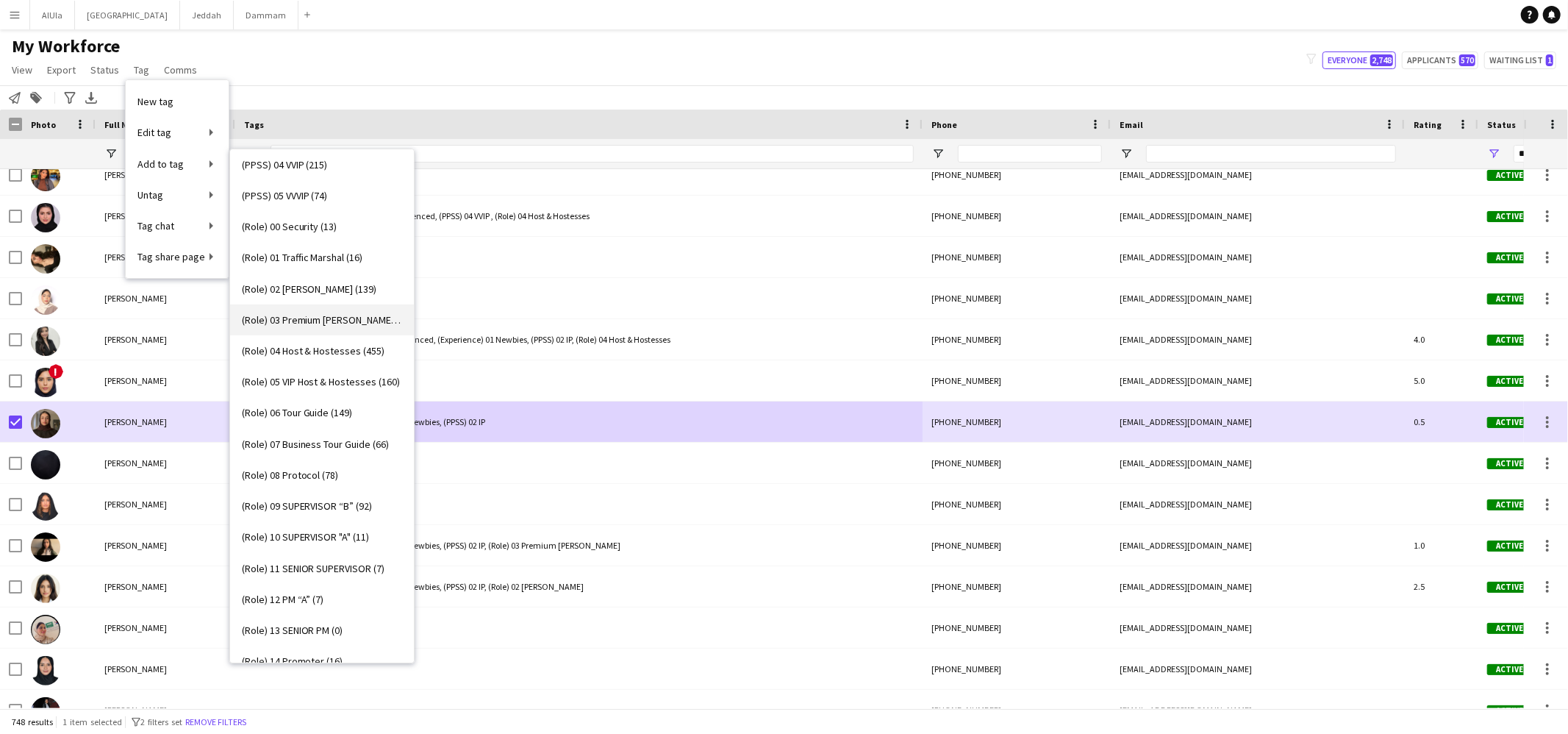
click at [326, 317] on span "(Role) 03 Premium Usher (301)" at bounding box center [322, 320] width 160 height 13
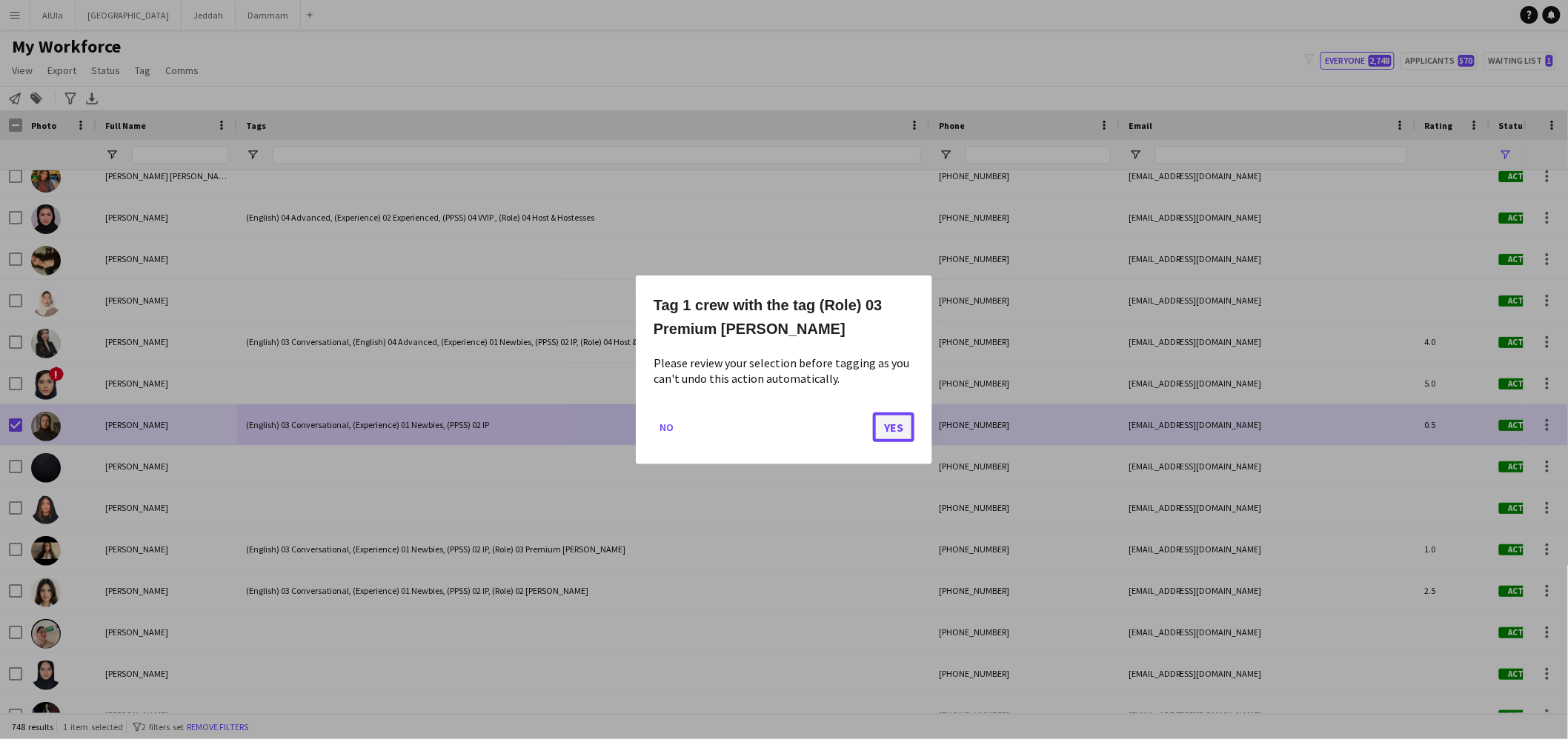
click at [879, 424] on button "Yes" at bounding box center [894, 427] width 41 height 30
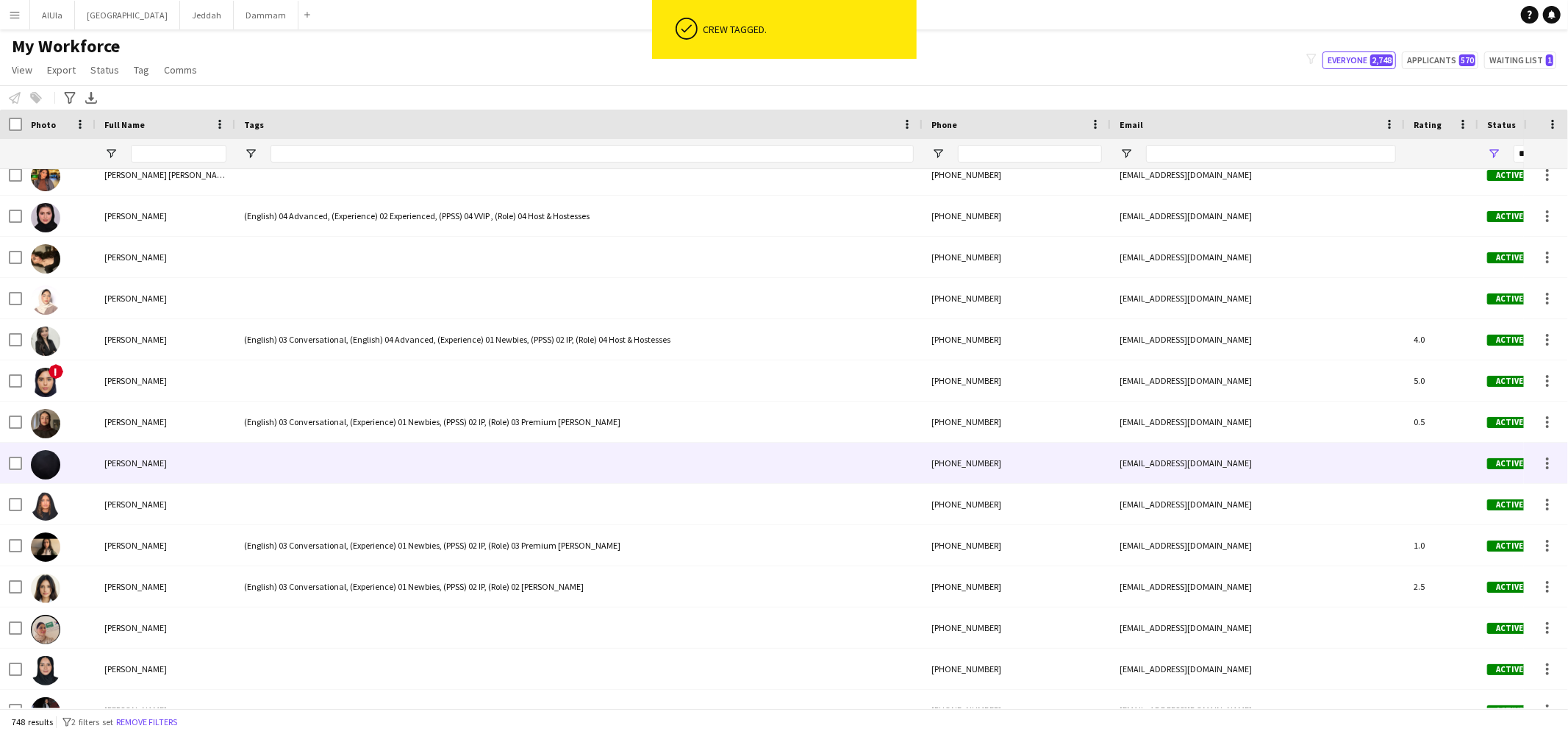
click at [379, 468] on div at bounding box center [579, 462] width 687 height 40
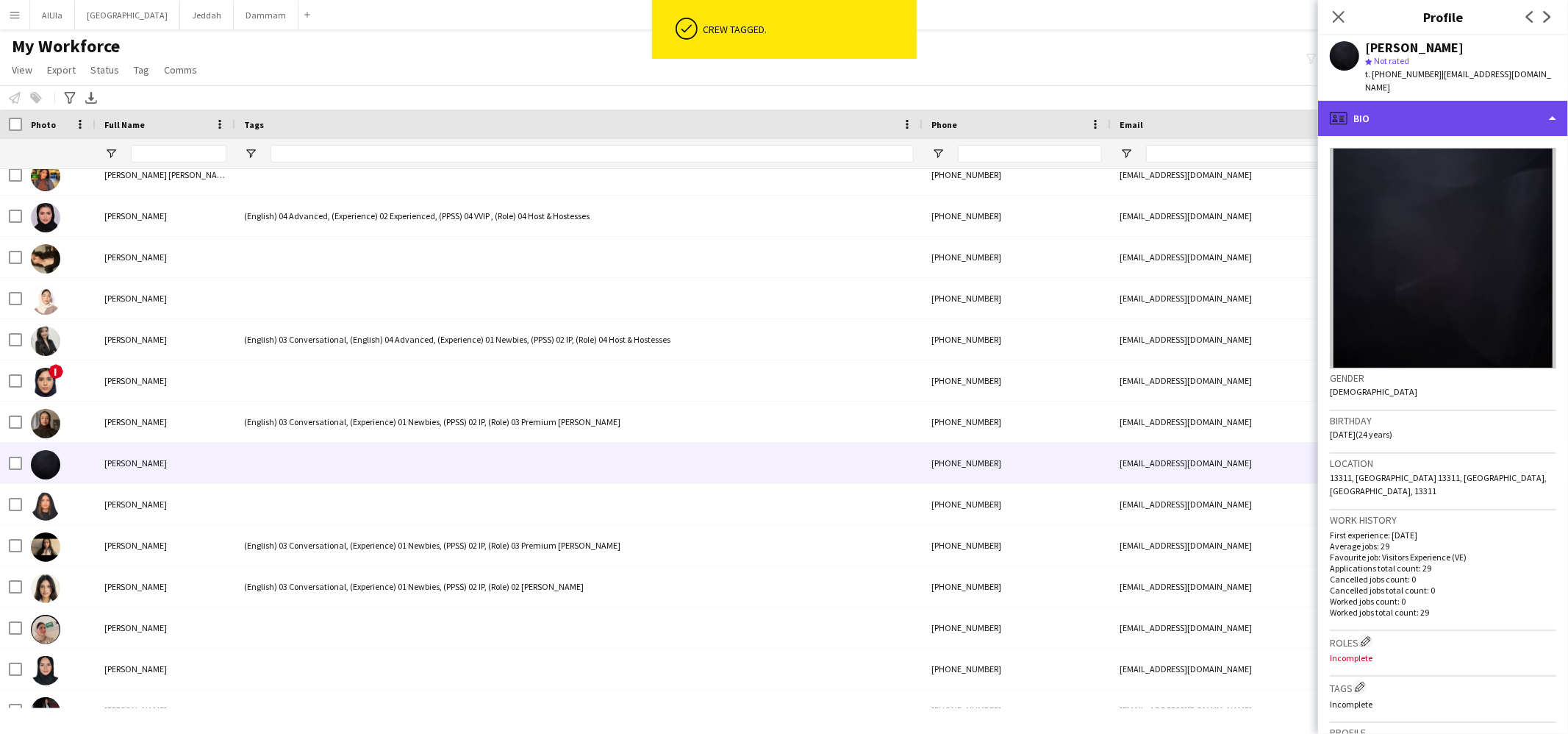
drag, startPoint x: 1369, startPoint y: 115, endPoint x: 1414, endPoint y: 162, distance: 65.1
click at [1369, 115] on div "profile Bio" at bounding box center [1444, 118] width 250 height 35
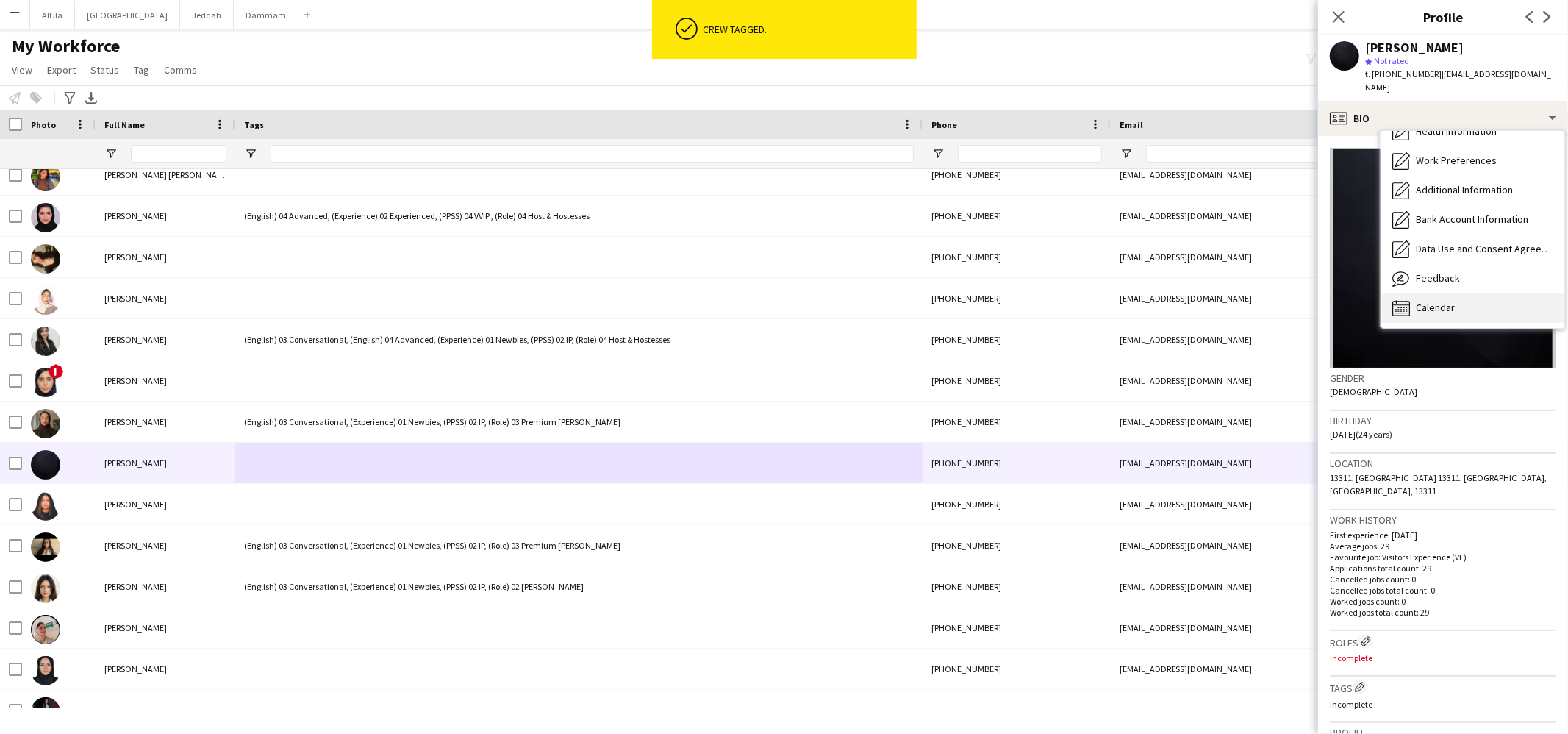
click at [1453, 301] on span "Calendar" at bounding box center [1435, 308] width 39 height 13
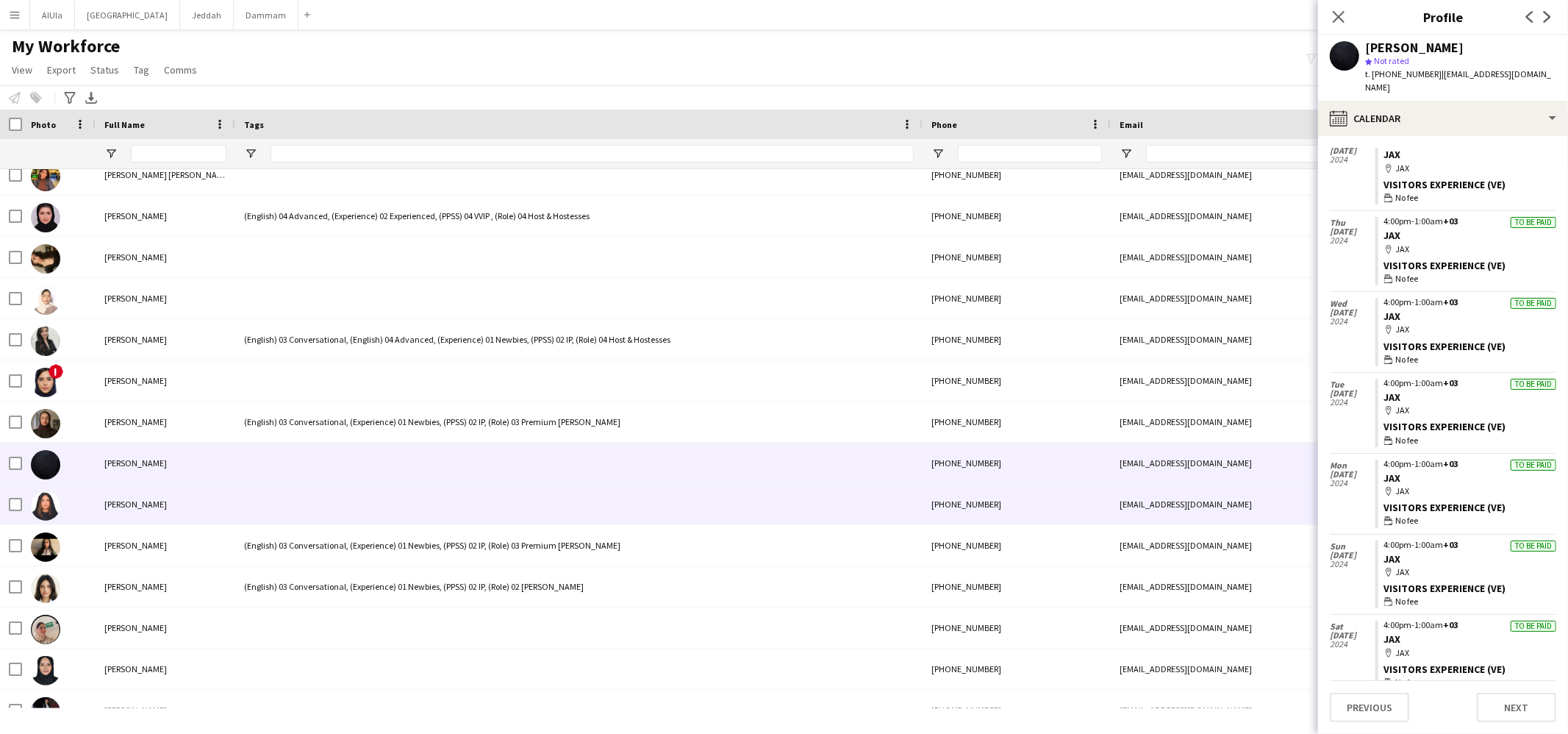
click at [381, 520] on div at bounding box center [579, 503] width 687 height 40
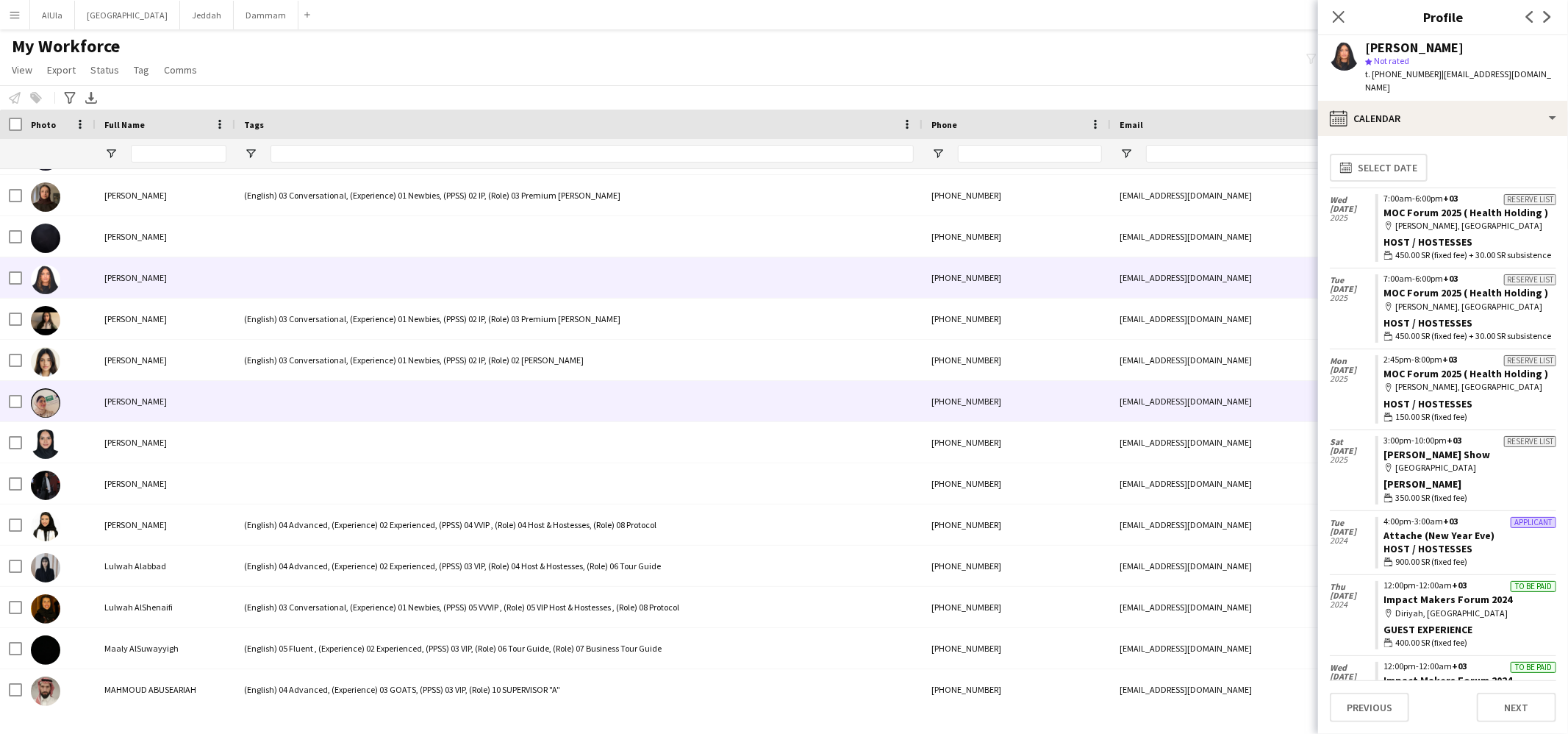
click at [288, 396] on div at bounding box center [579, 401] width 687 height 40
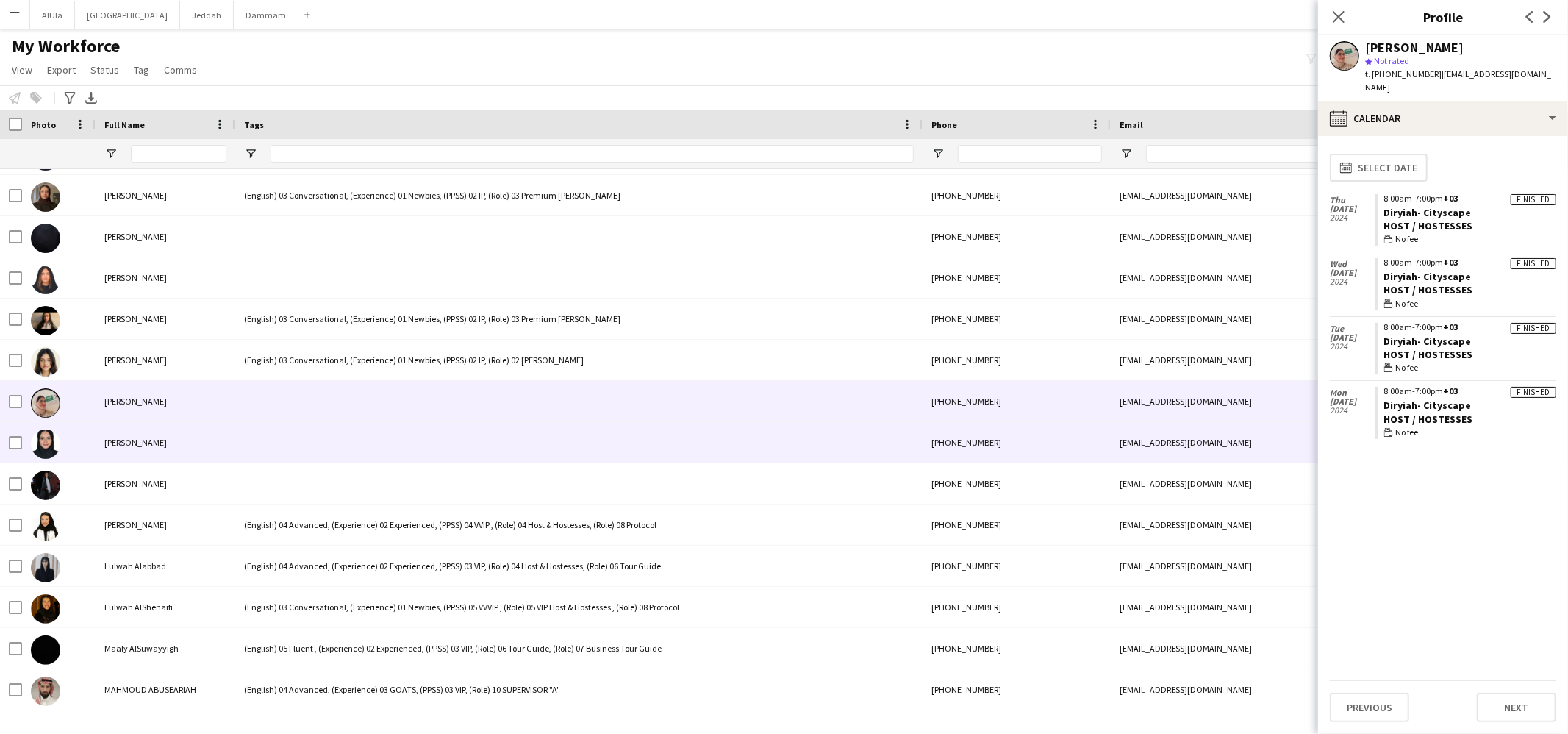
click at [198, 449] on div "[PERSON_NAME]" at bounding box center [165, 442] width 140 height 40
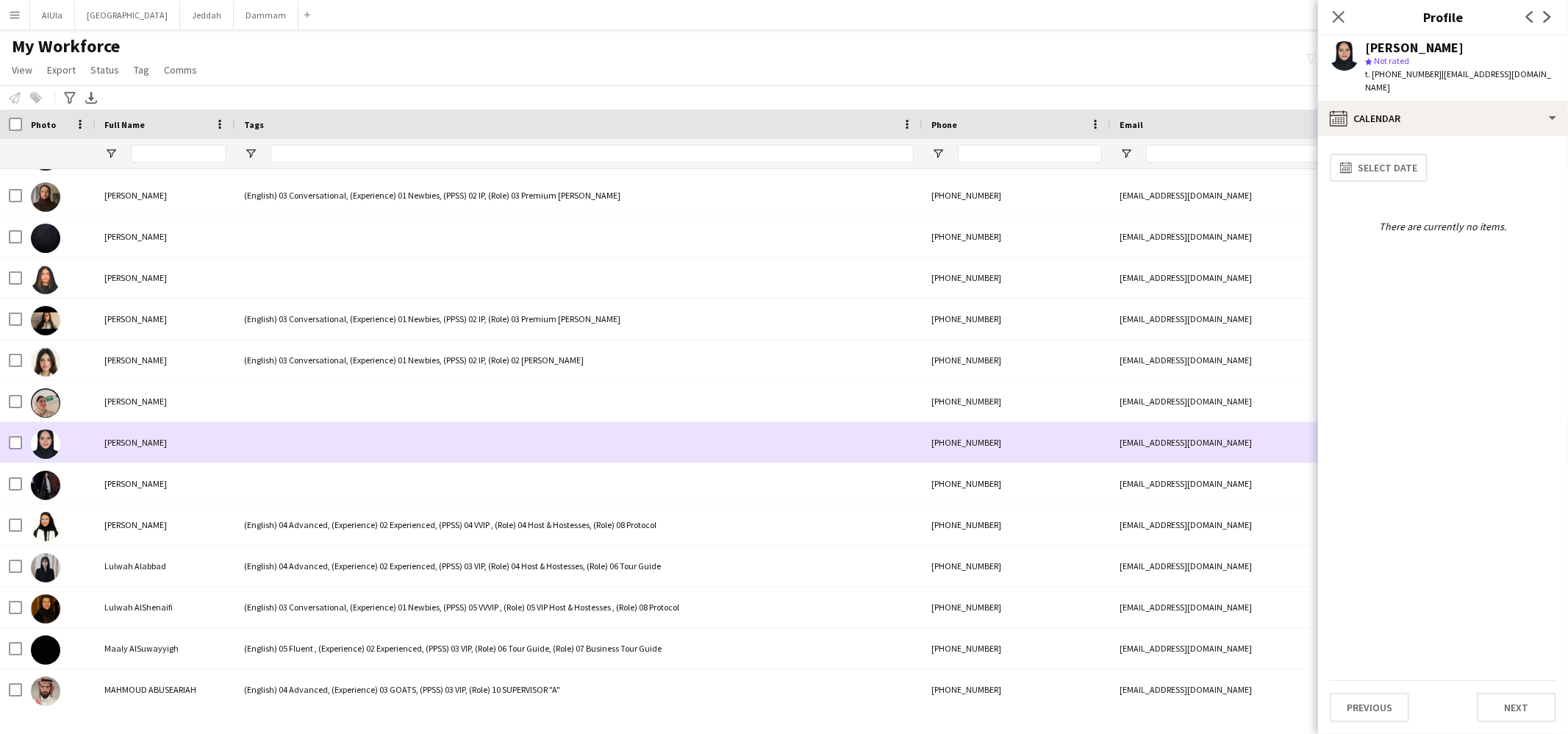
click at [213, 434] on div "[PERSON_NAME]" at bounding box center [165, 442] width 140 height 40
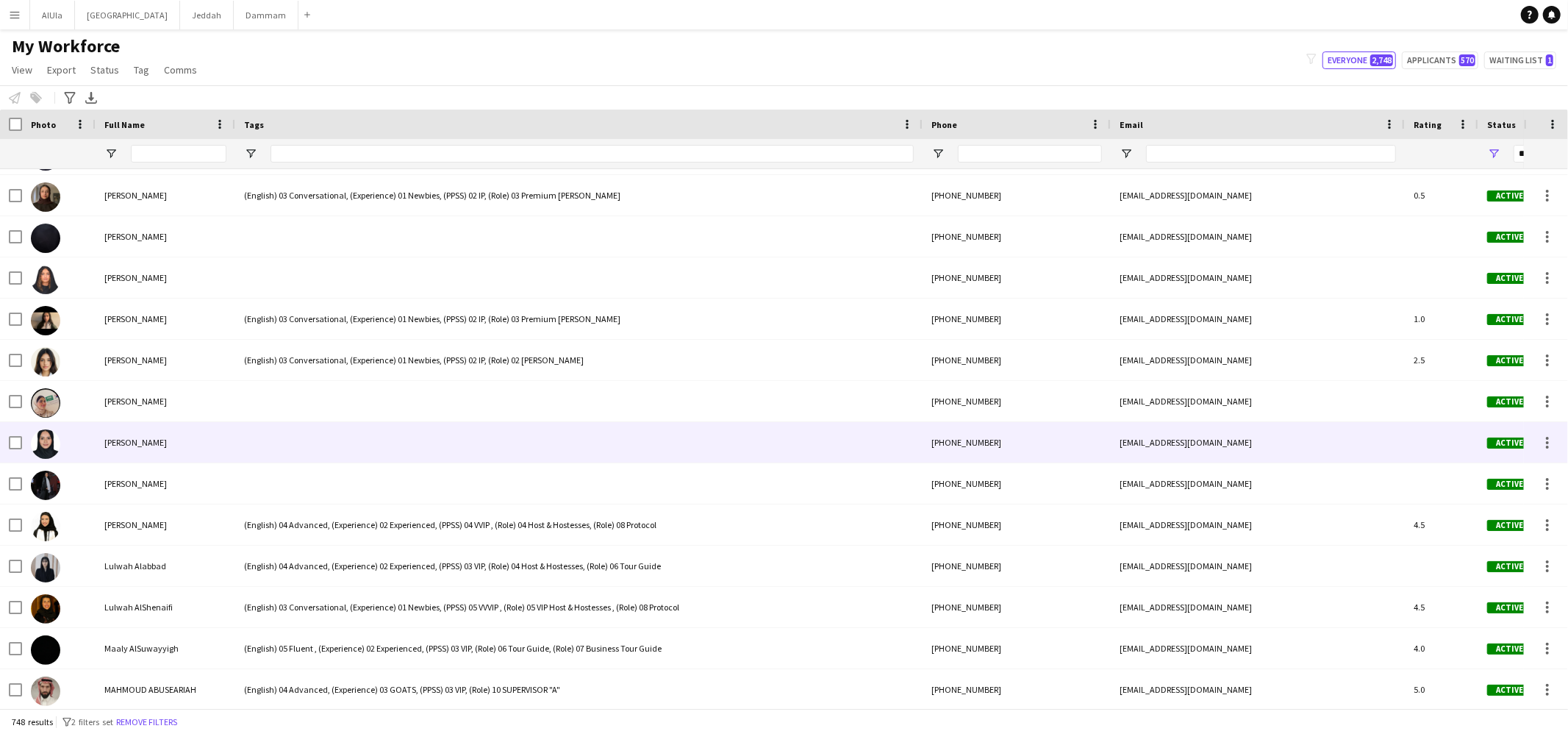
click at [214, 434] on div "[PERSON_NAME]" at bounding box center [165, 442] width 140 height 40
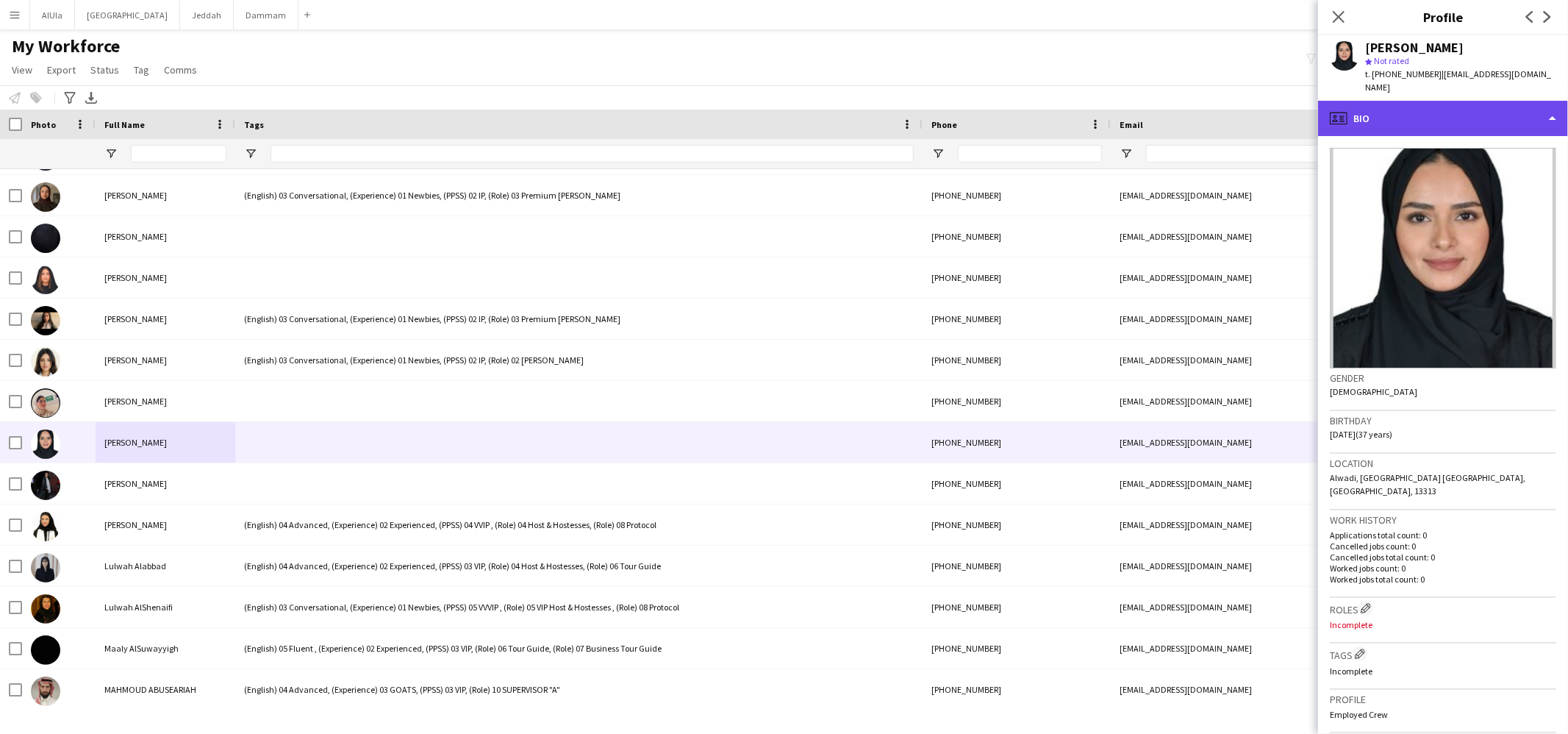
click at [1437, 101] on div "profile Bio" at bounding box center [1444, 118] width 250 height 35
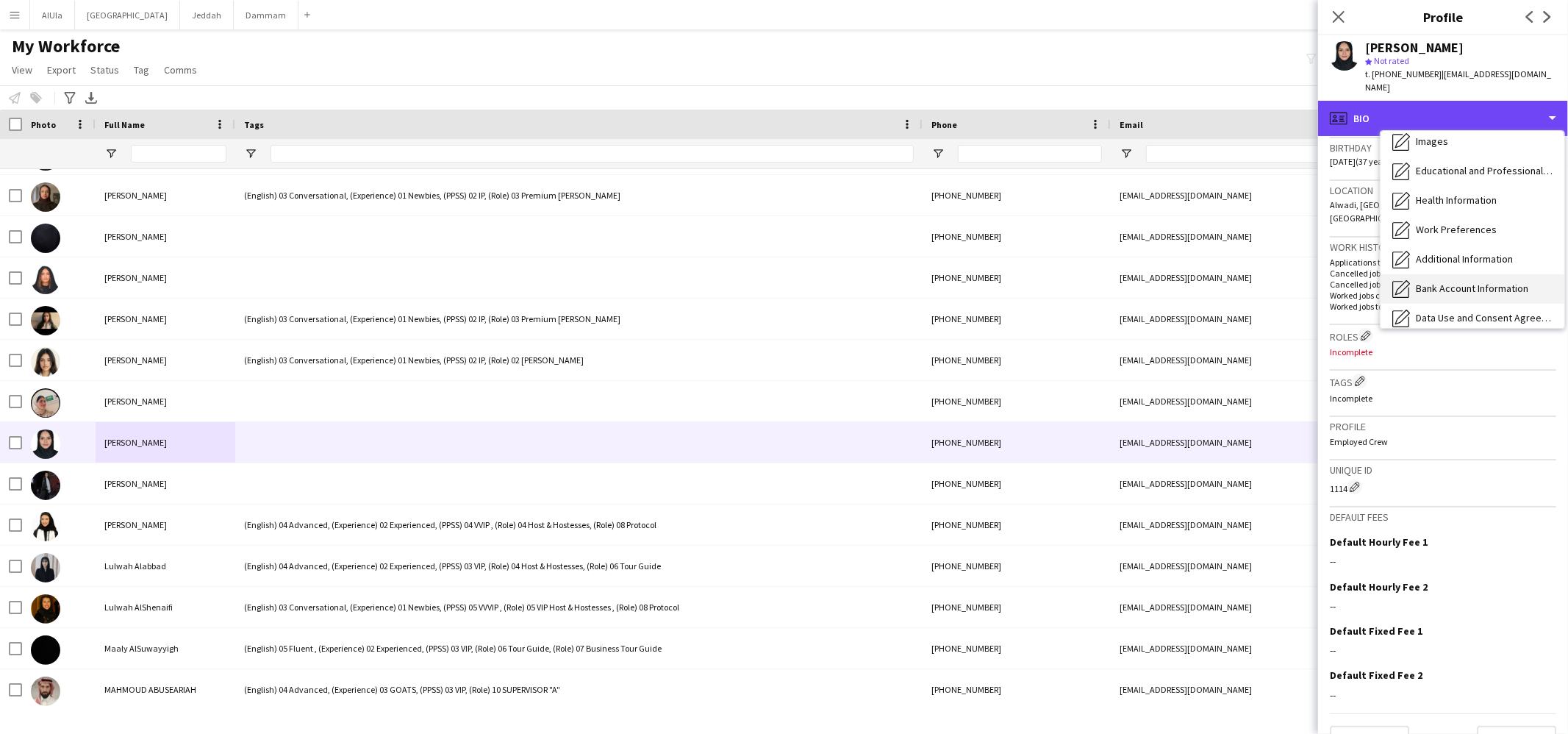
scroll to position [167, 0]
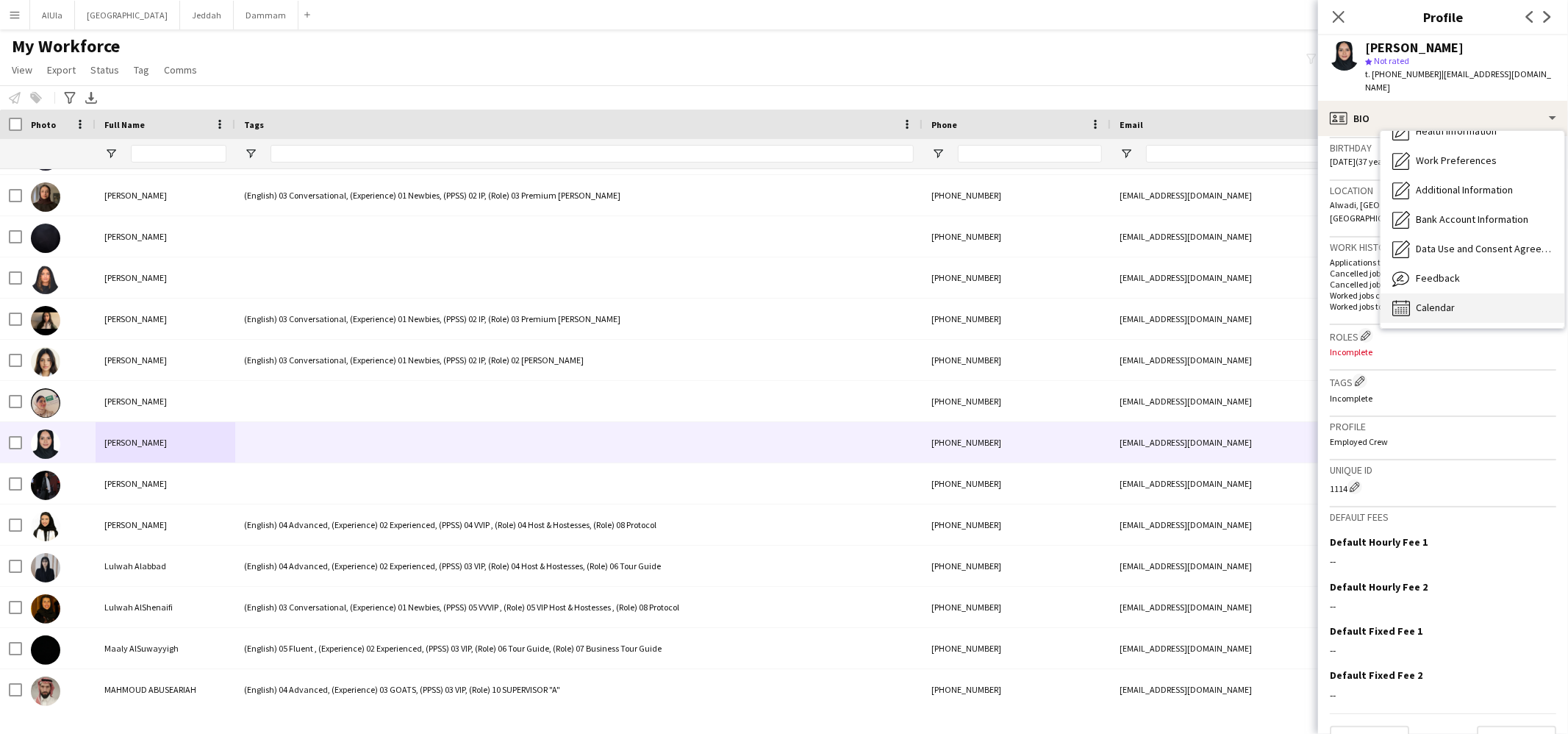
click at [1444, 294] on div "Calendar Calendar" at bounding box center [1472, 308] width 184 height 29
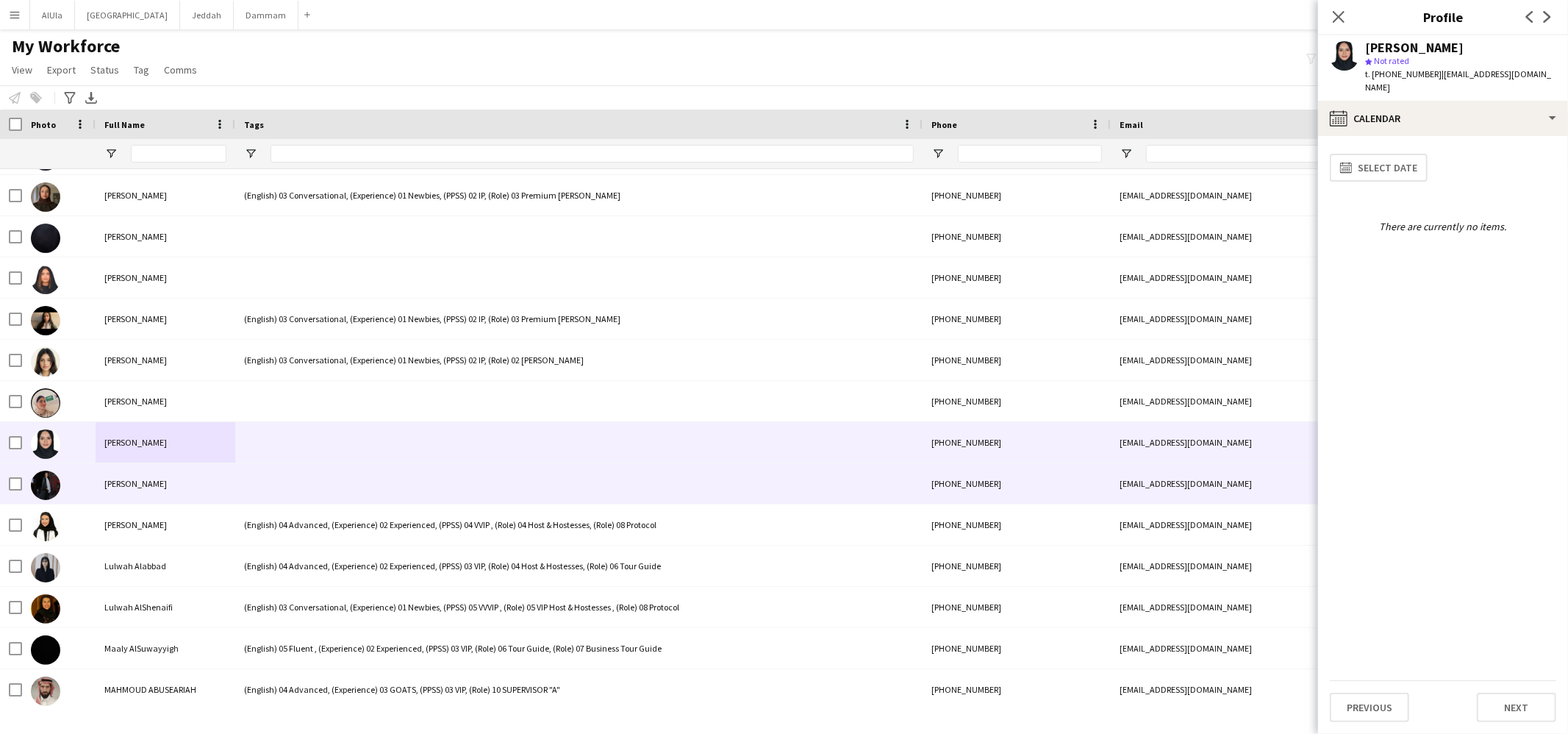
click at [355, 494] on div at bounding box center [579, 483] width 687 height 40
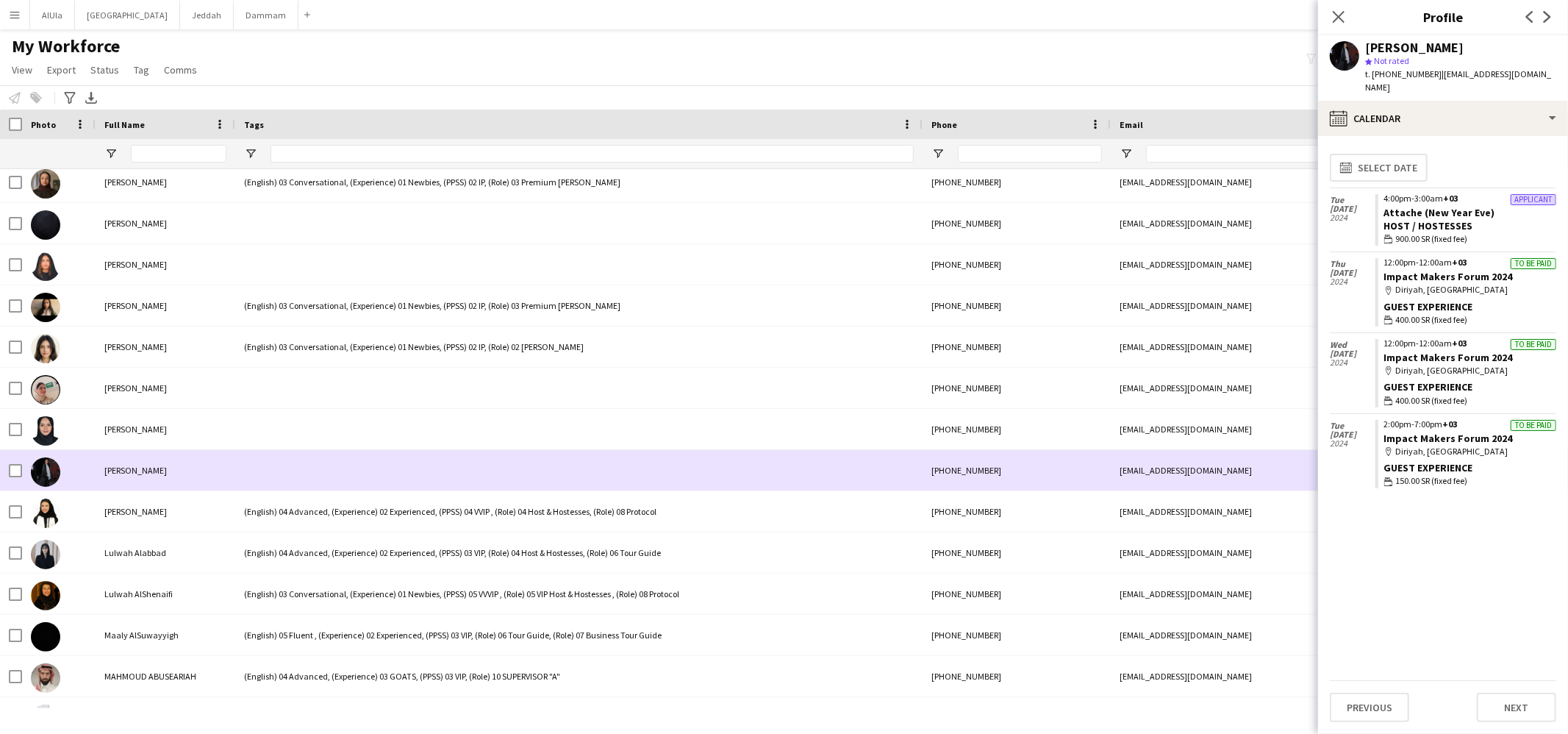
scroll to position [14825, 0]
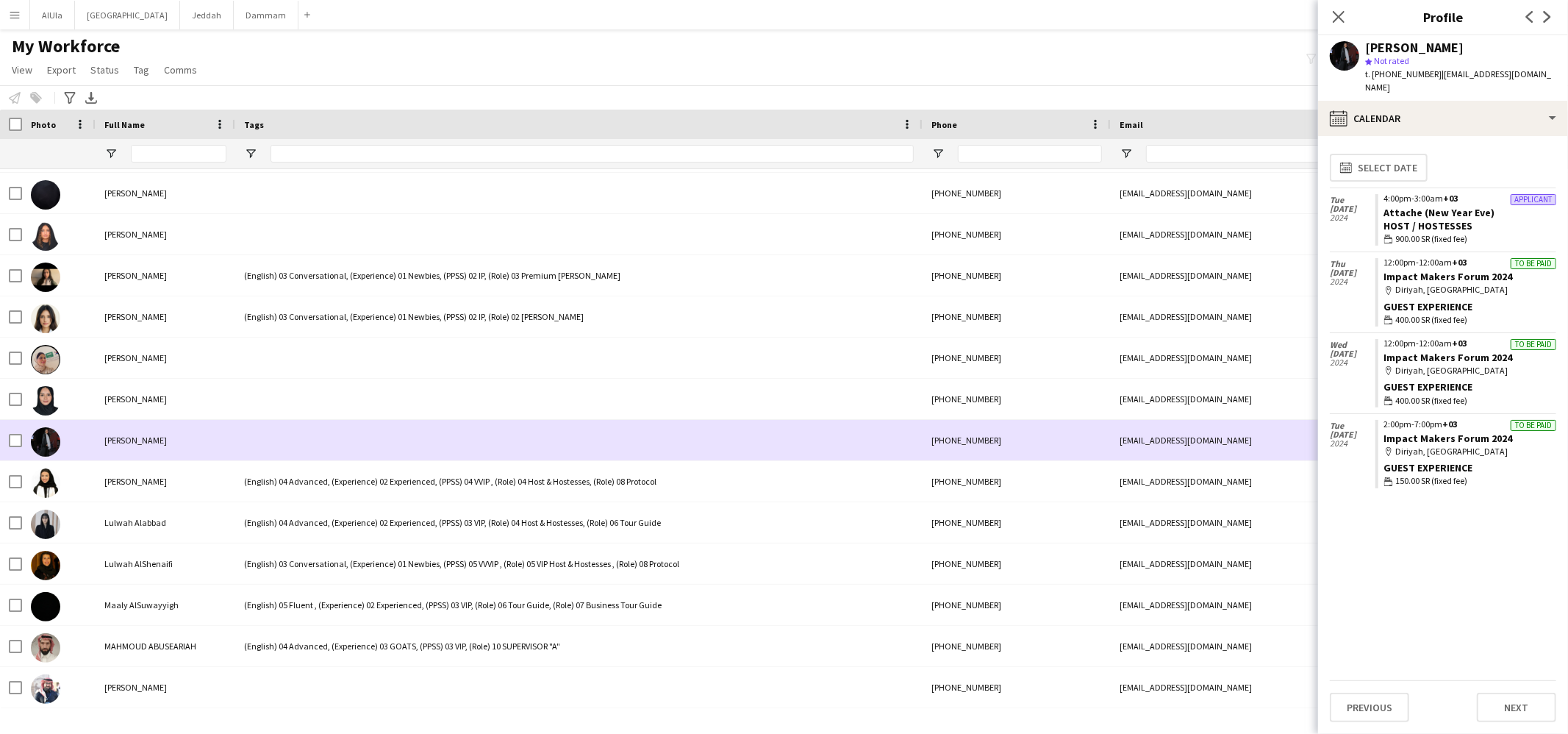
click at [310, 432] on div at bounding box center [579, 439] width 687 height 40
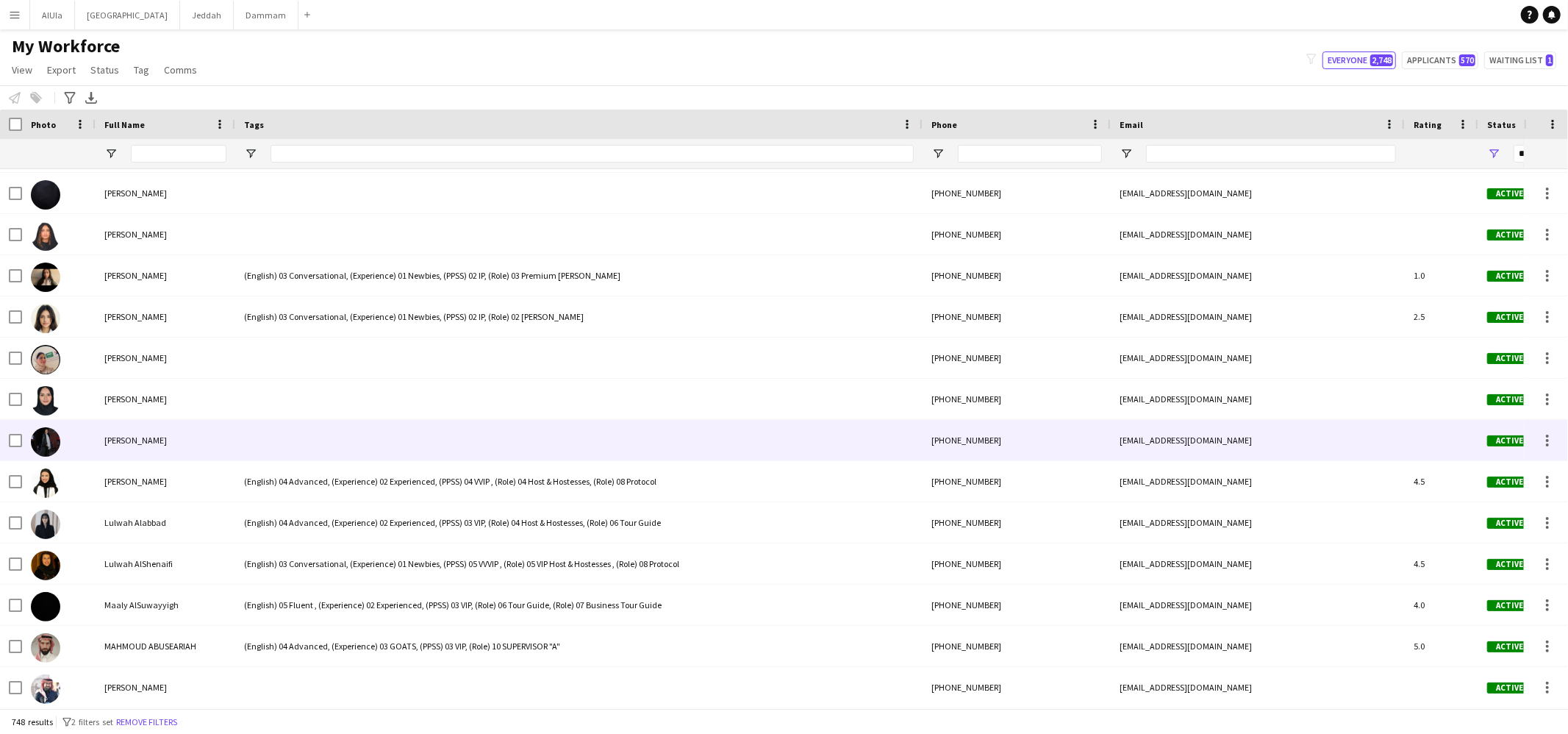
click at [310, 433] on div at bounding box center [579, 439] width 687 height 40
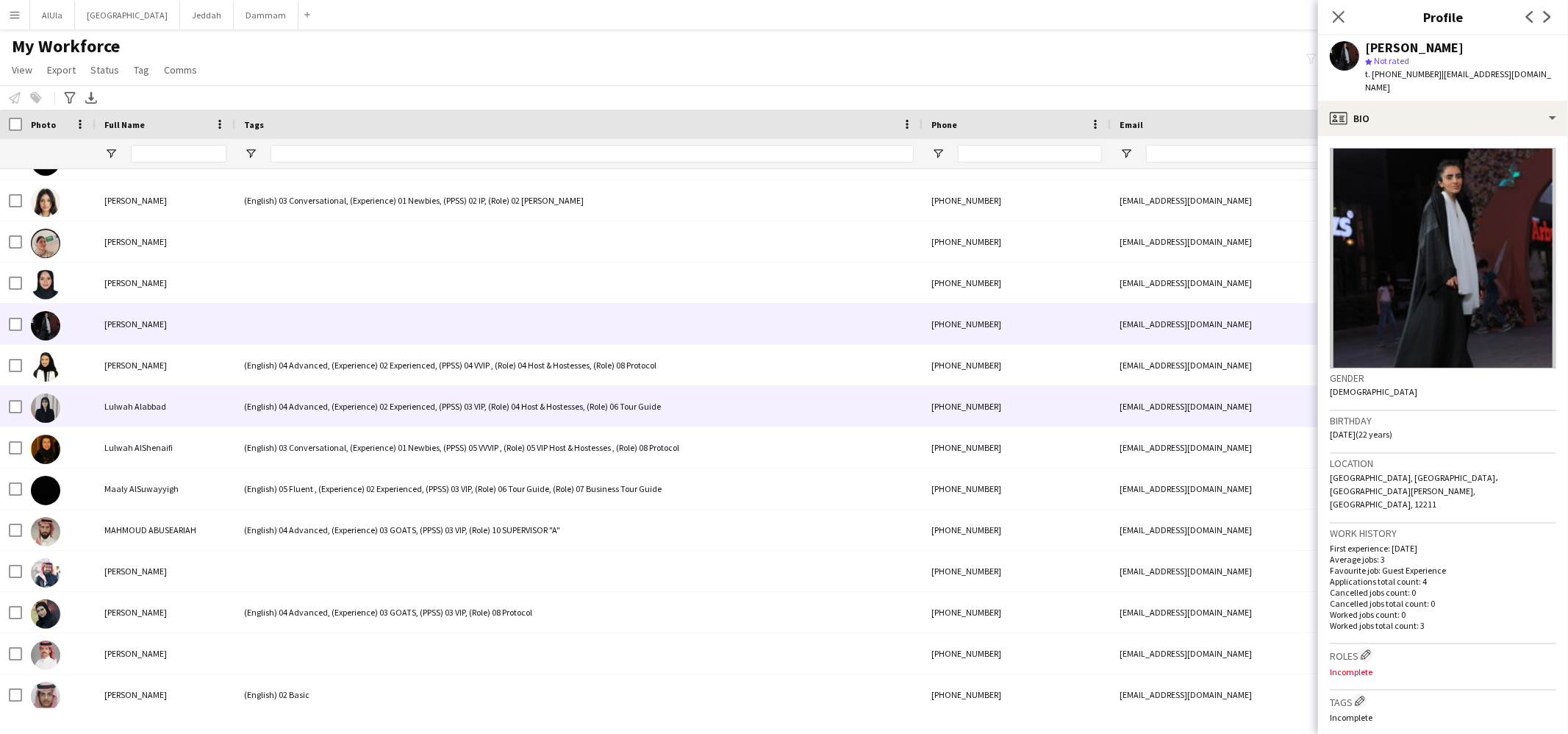
scroll to position [14956, 0]
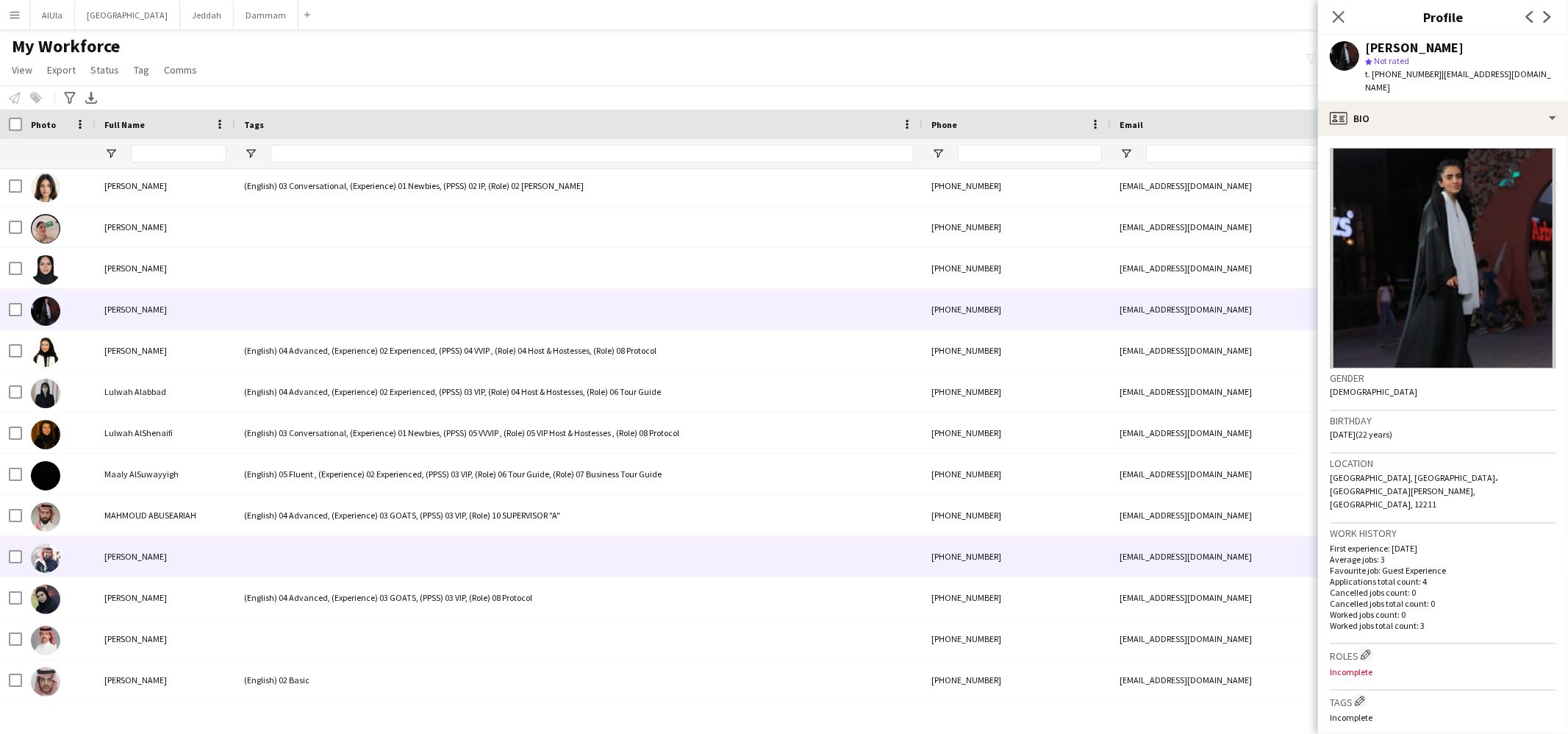
drag, startPoint x: 290, startPoint y: 543, endPoint x: 295, endPoint y: 534, distance: 10.3
click at [290, 543] on div at bounding box center [579, 556] width 687 height 40
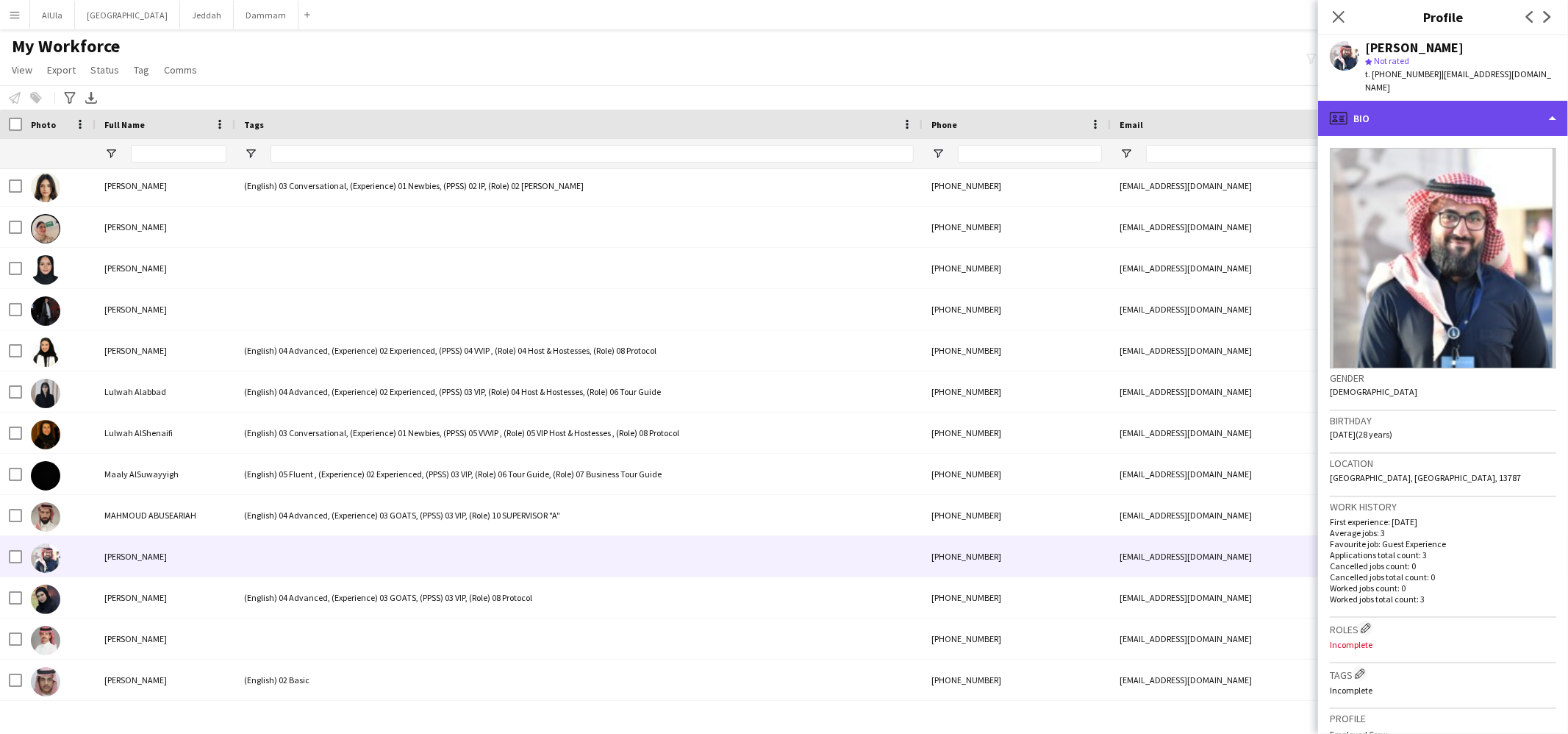
click at [1382, 101] on div "profile Bio" at bounding box center [1444, 118] width 250 height 35
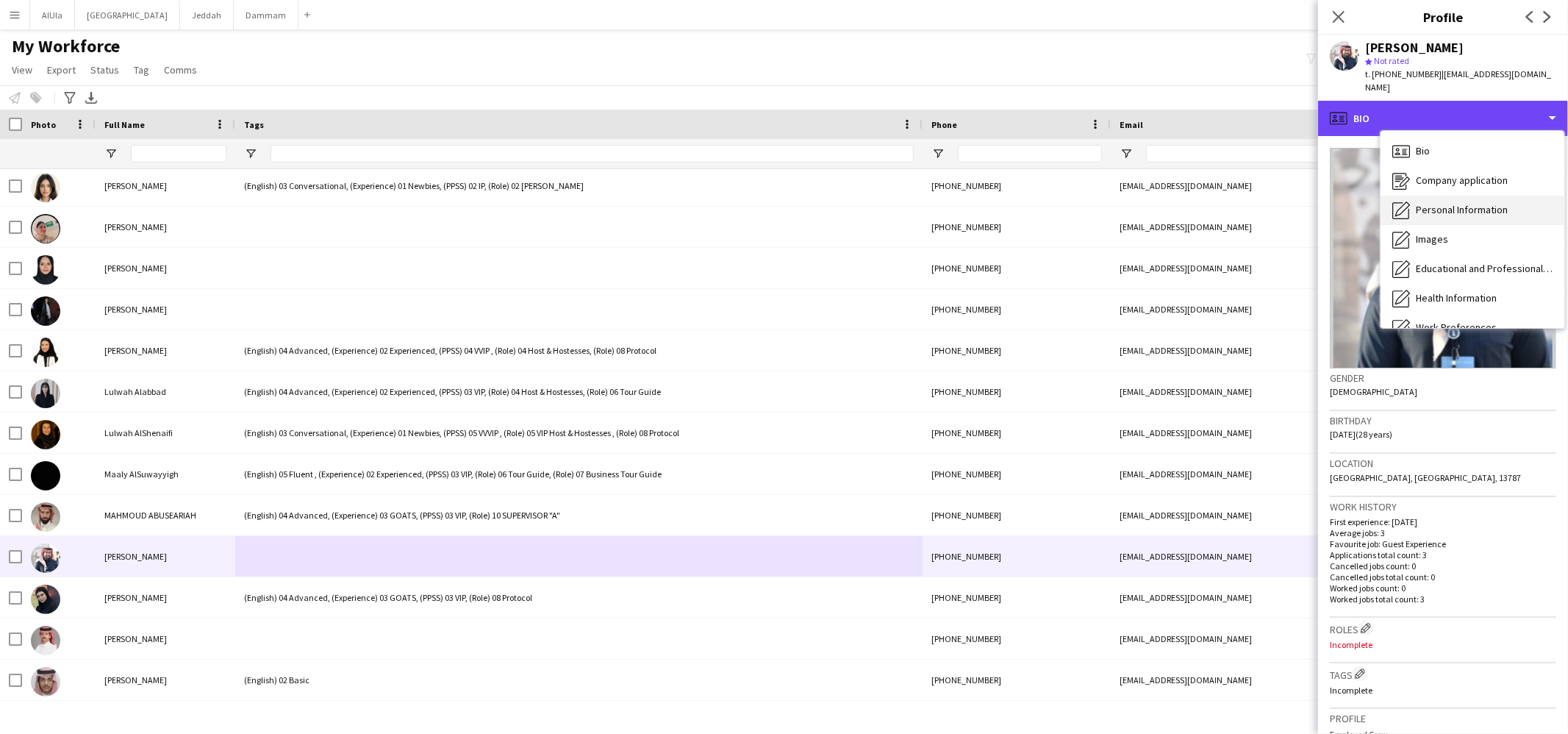
scroll to position [167, 0]
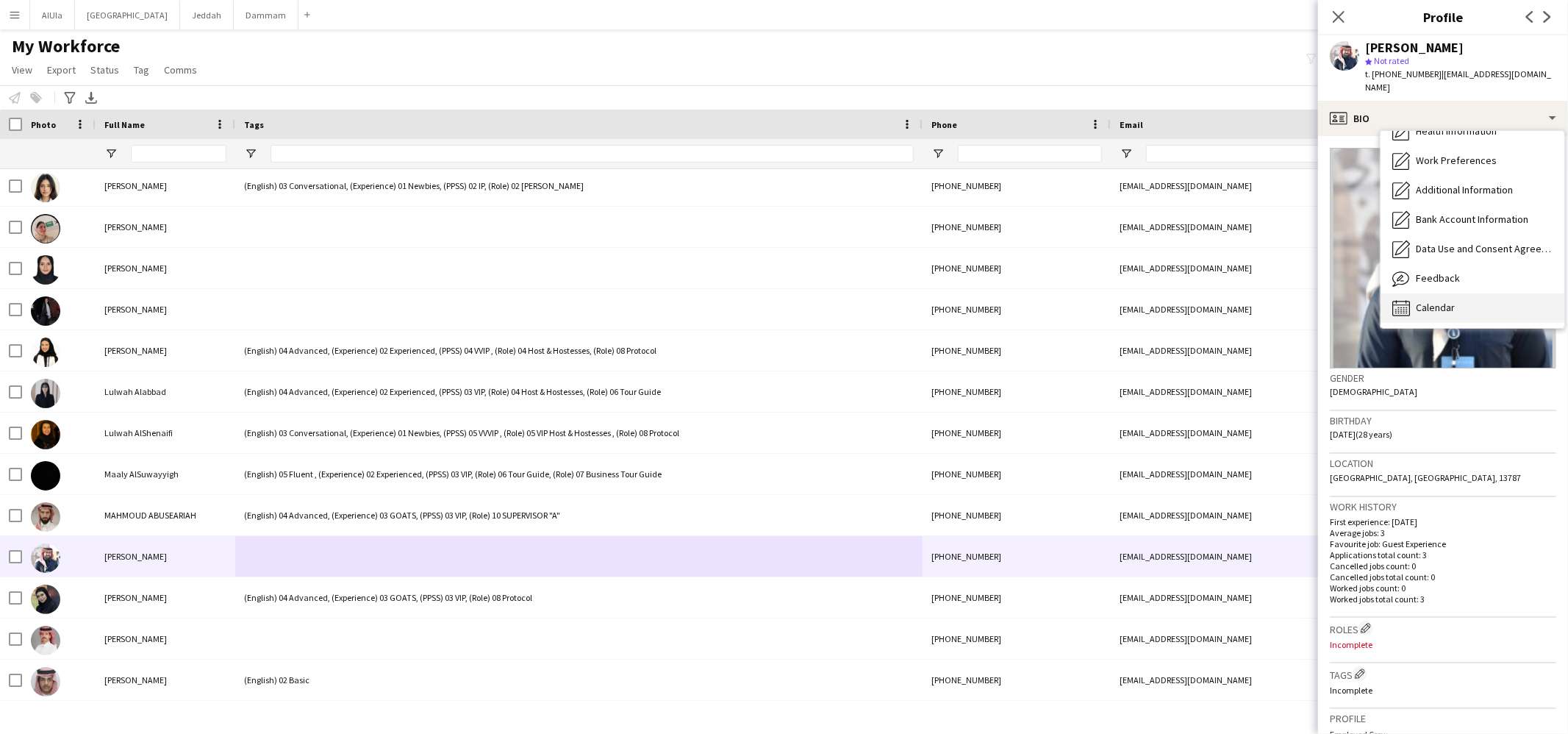
click at [1450, 301] on span "Calendar" at bounding box center [1435, 308] width 39 height 13
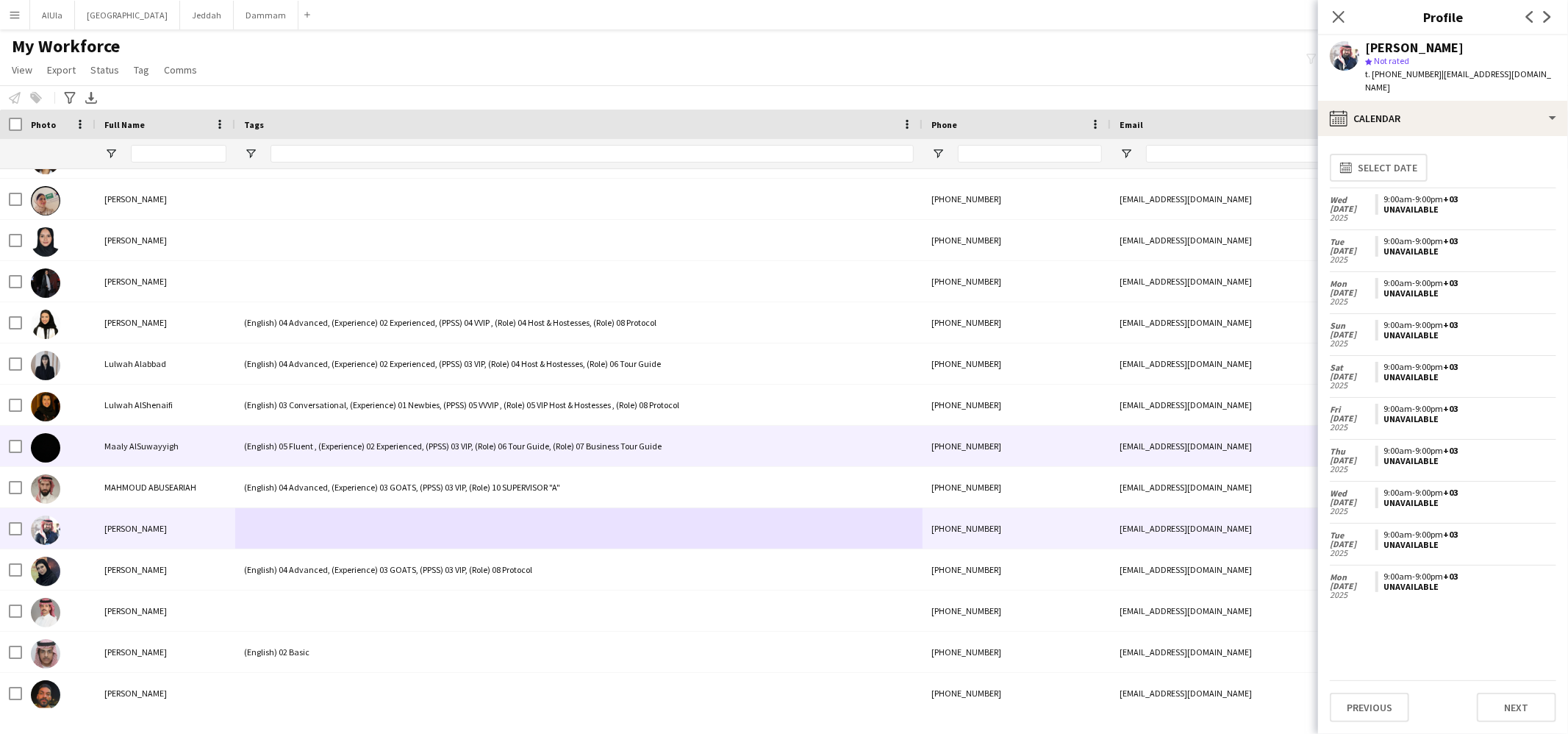
scroll to position [15052, 0]
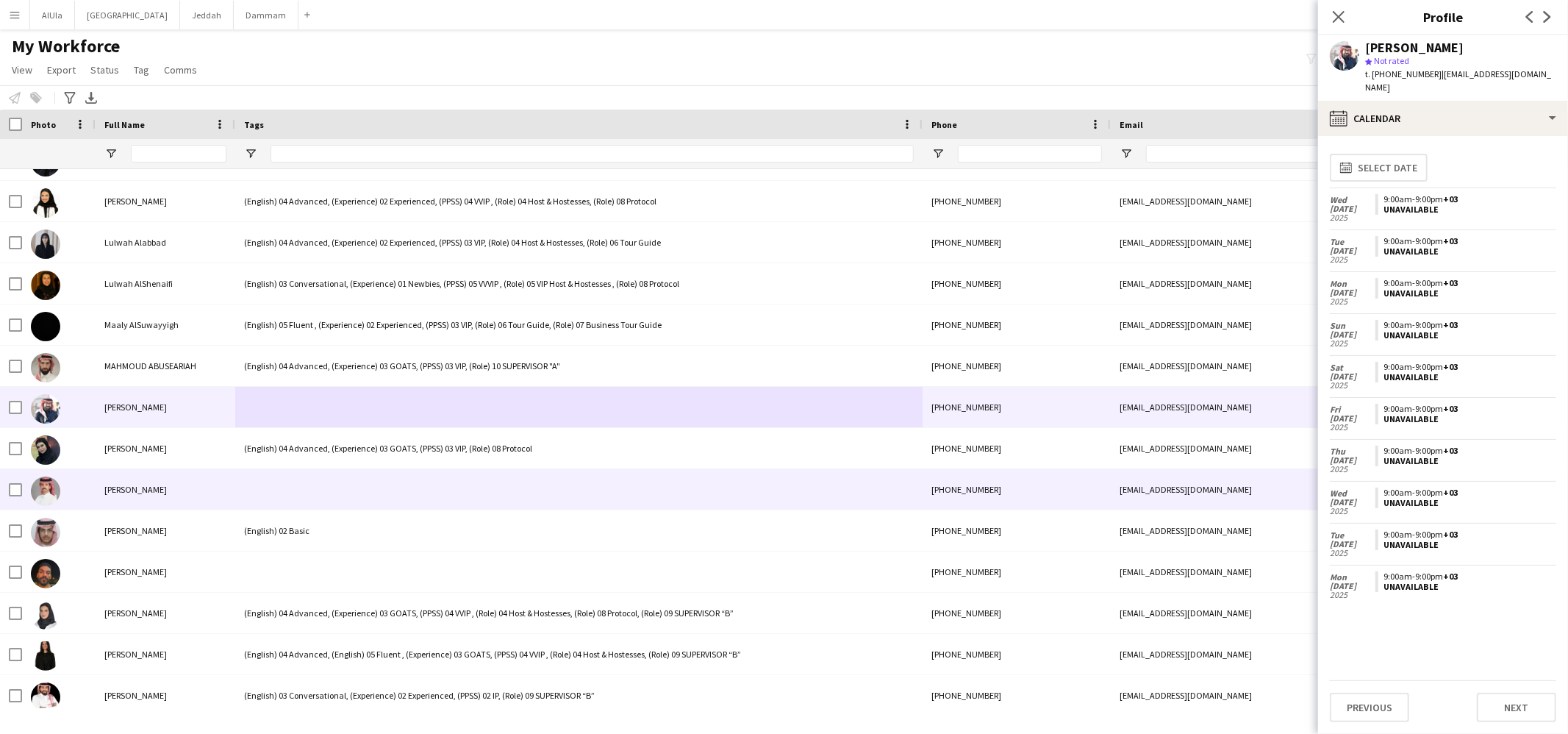
click at [306, 472] on div at bounding box center [579, 489] width 687 height 40
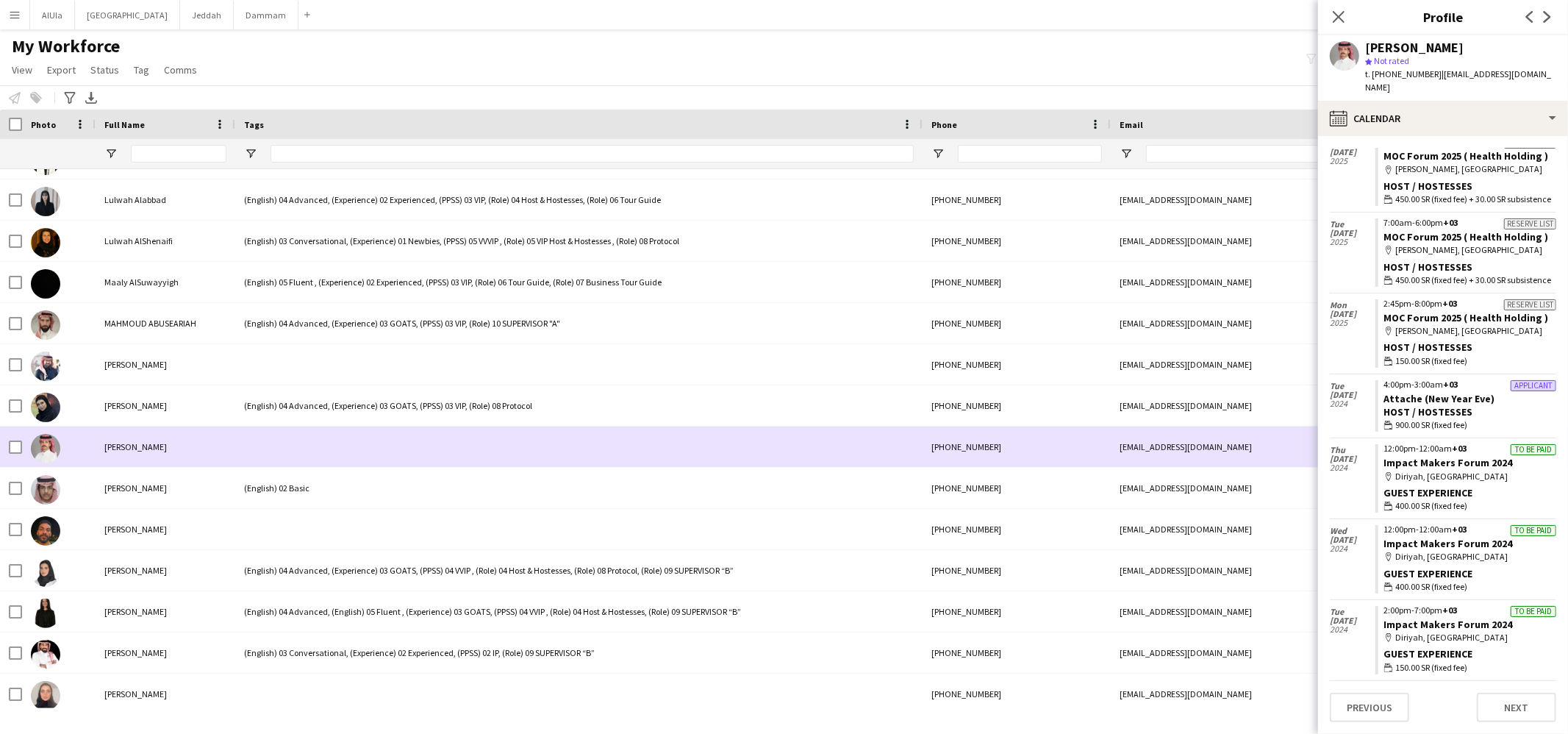
click at [344, 469] on div "(English) 02 Basic" at bounding box center [579, 488] width 687 height 40
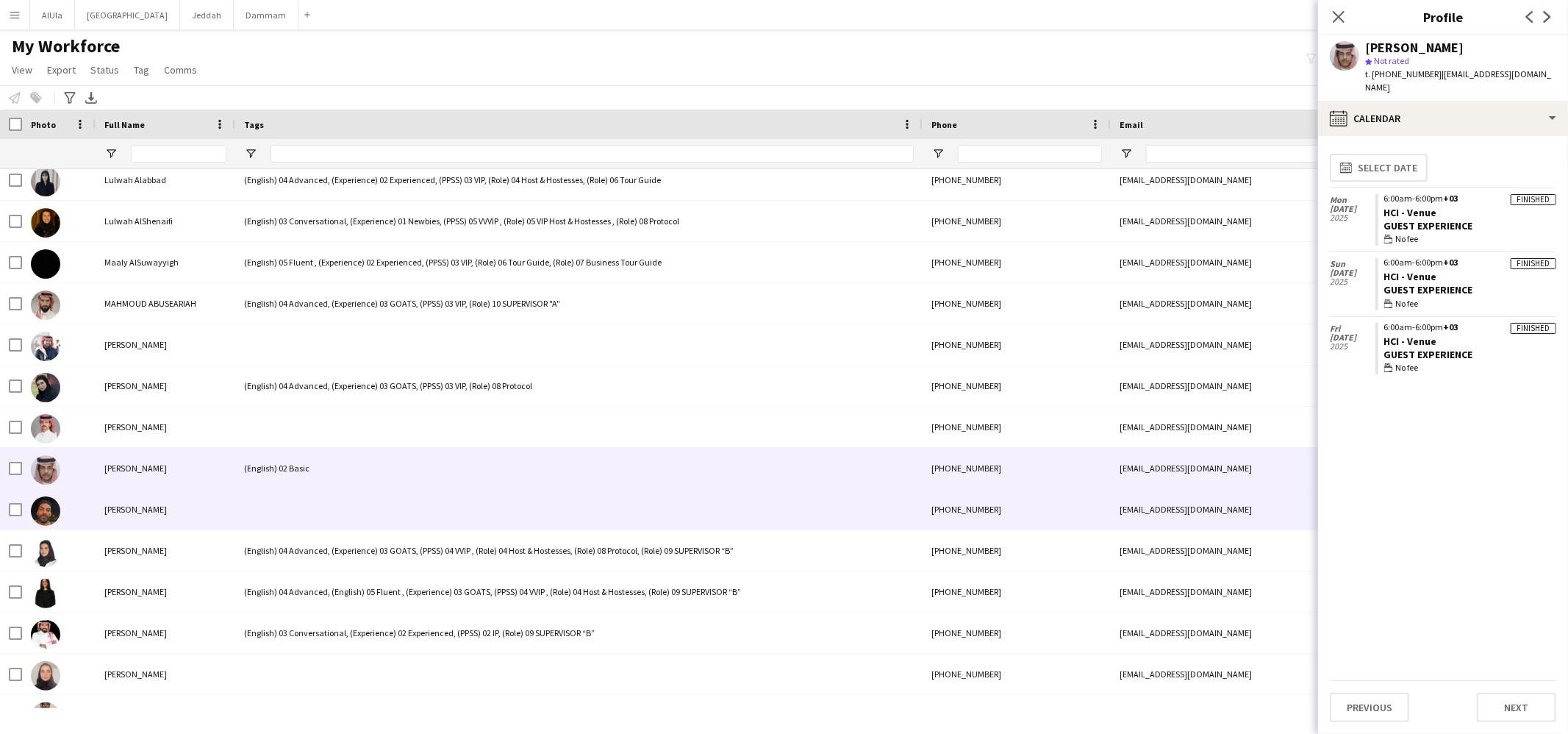
click at [218, 521] on div "[PERSON_NAME]" at bounding box center [165, 509] width 140 height 40
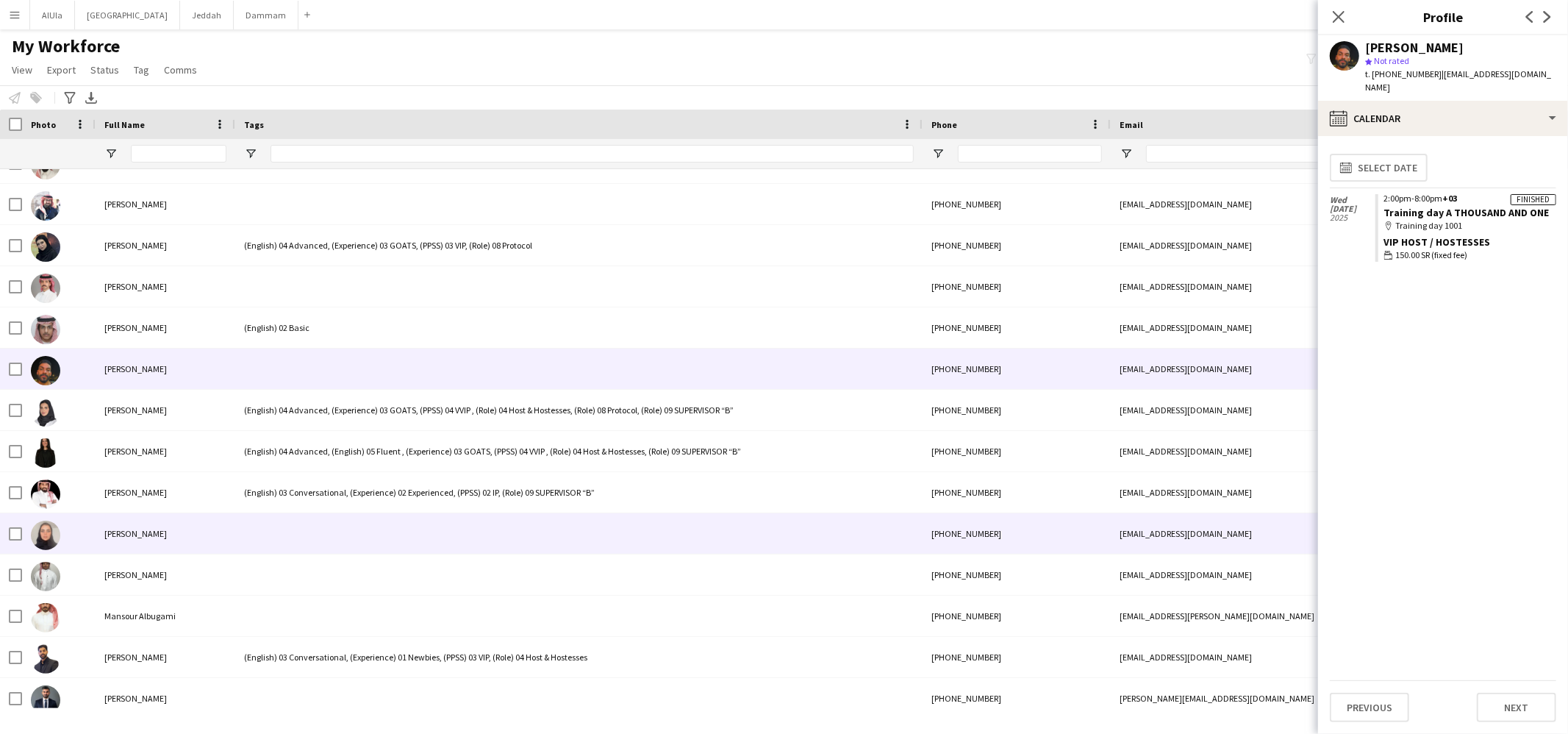
click at [373, 544] on div at bounding box center [579, 533] width 687 height 40
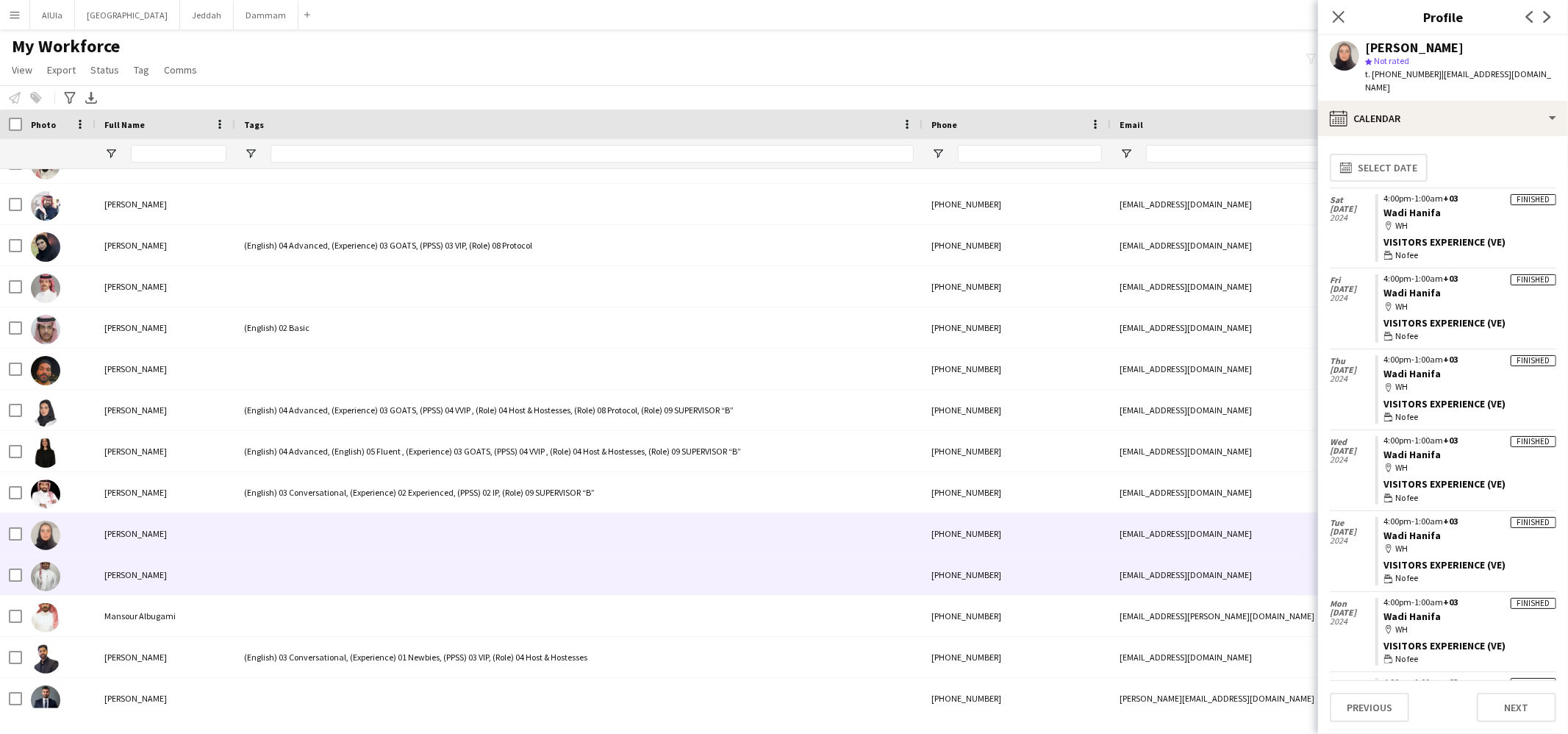
click at [344, 593] on div at bounding box center [579, 574] width 687 height 40
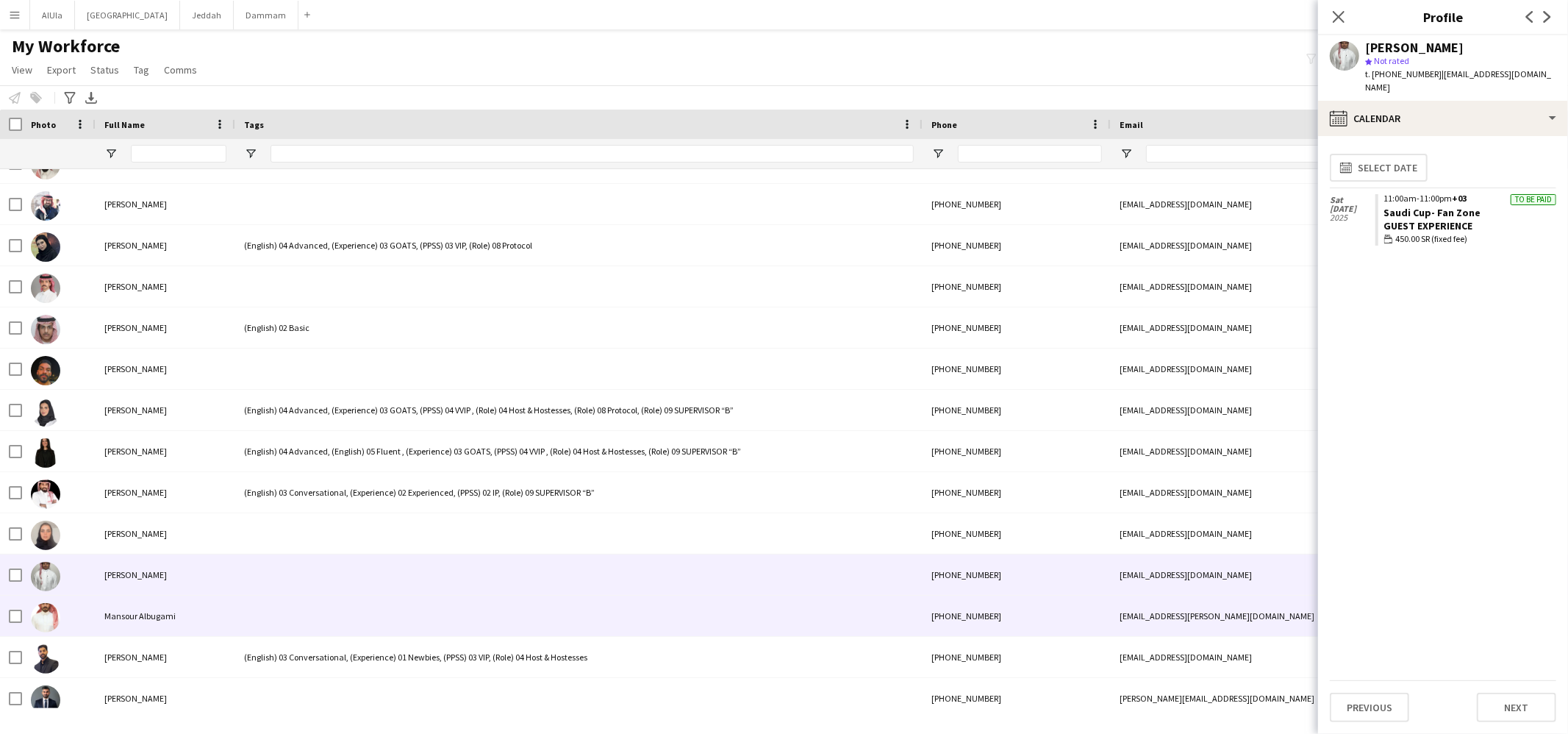
click at [342, 610] on div at bounding box center [579, 615] width 687 height 40
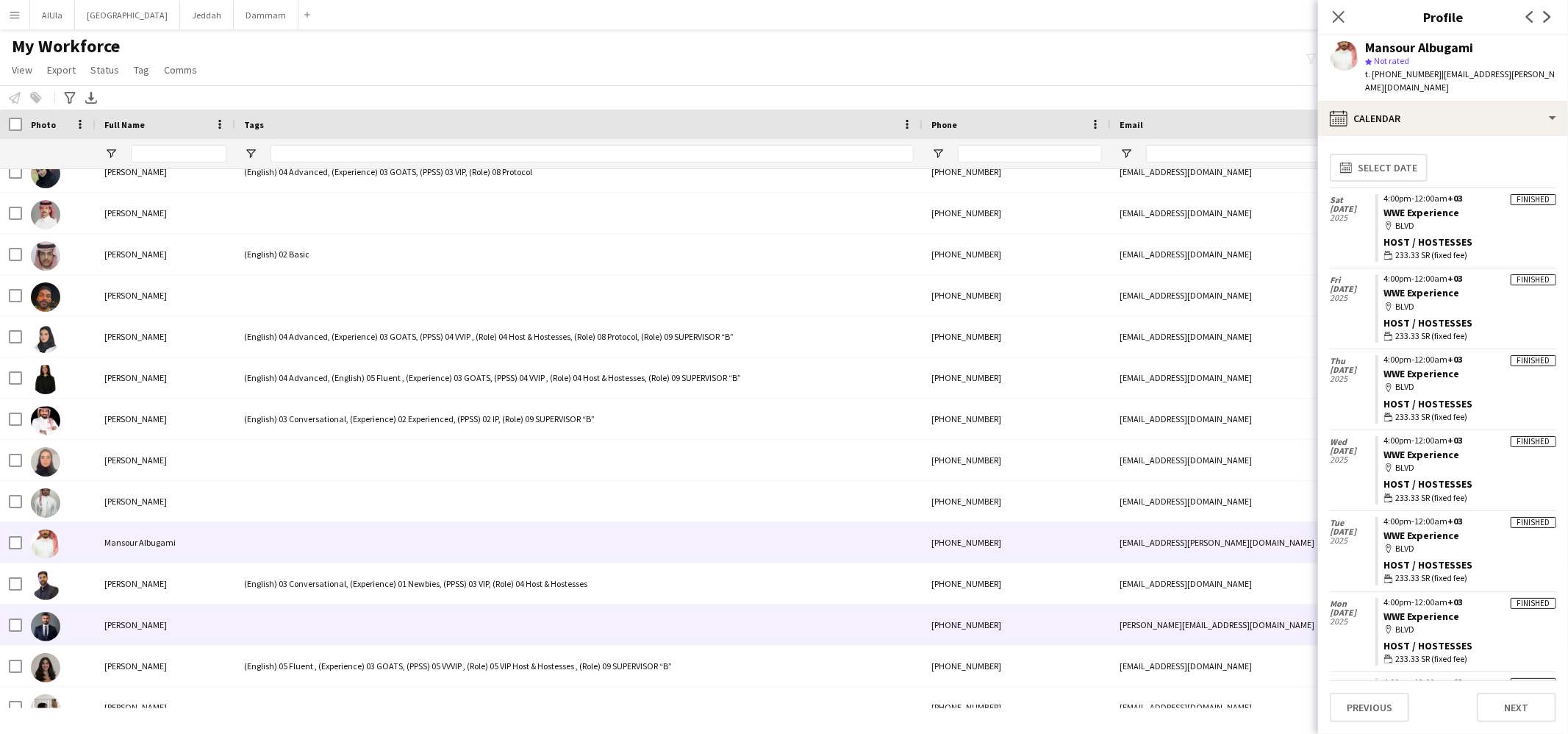
click at [337, 614] on div at bounding box center [579, 624] width 687 height 40
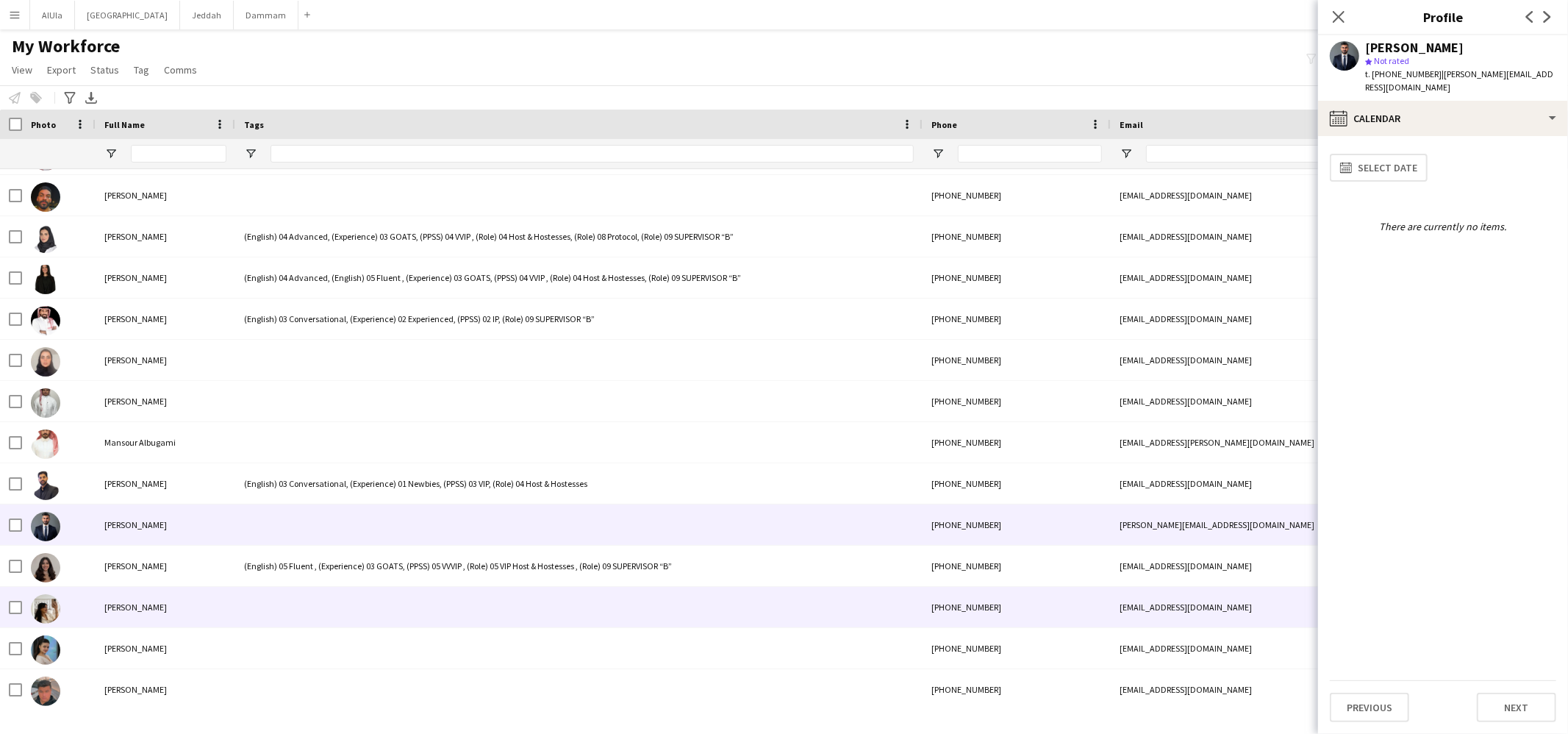
click at [337, 612] on div at bounding box center [579, 606] width 687 height 40
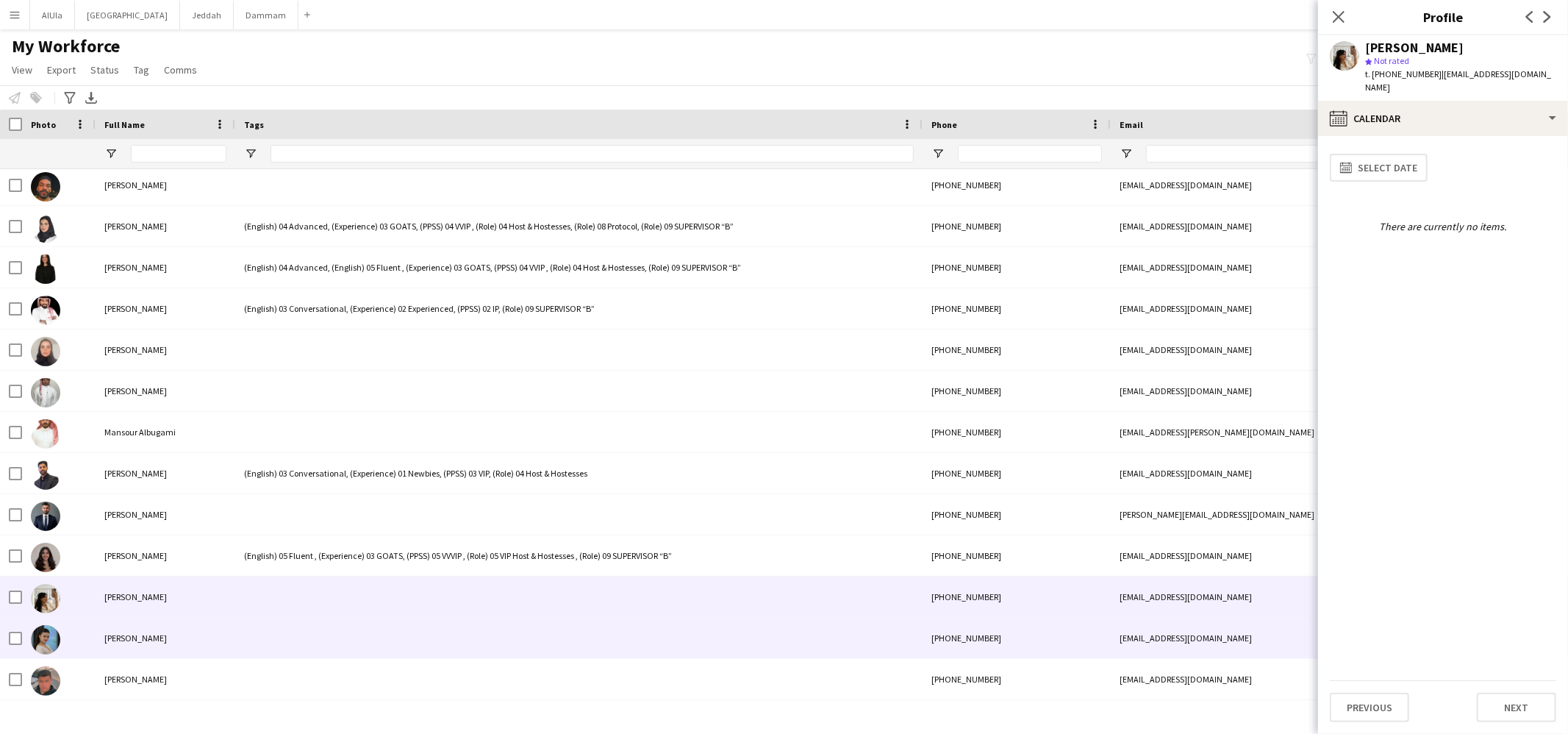
click at [332, 622] on div at bounding box center [579, 637] width 687 height 40
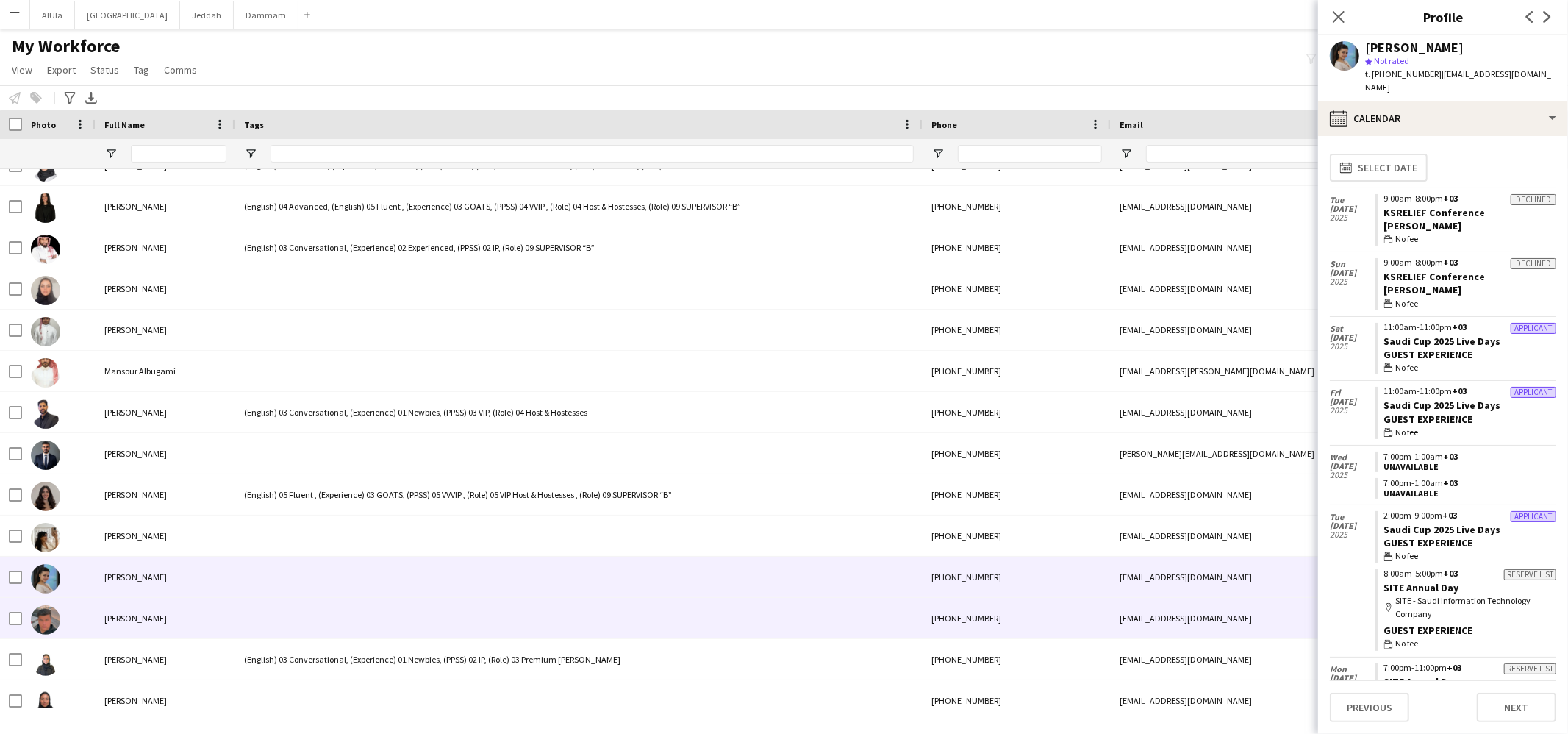
click at [329, 624] on div at bounding box center [579, 618] width 687 height 40
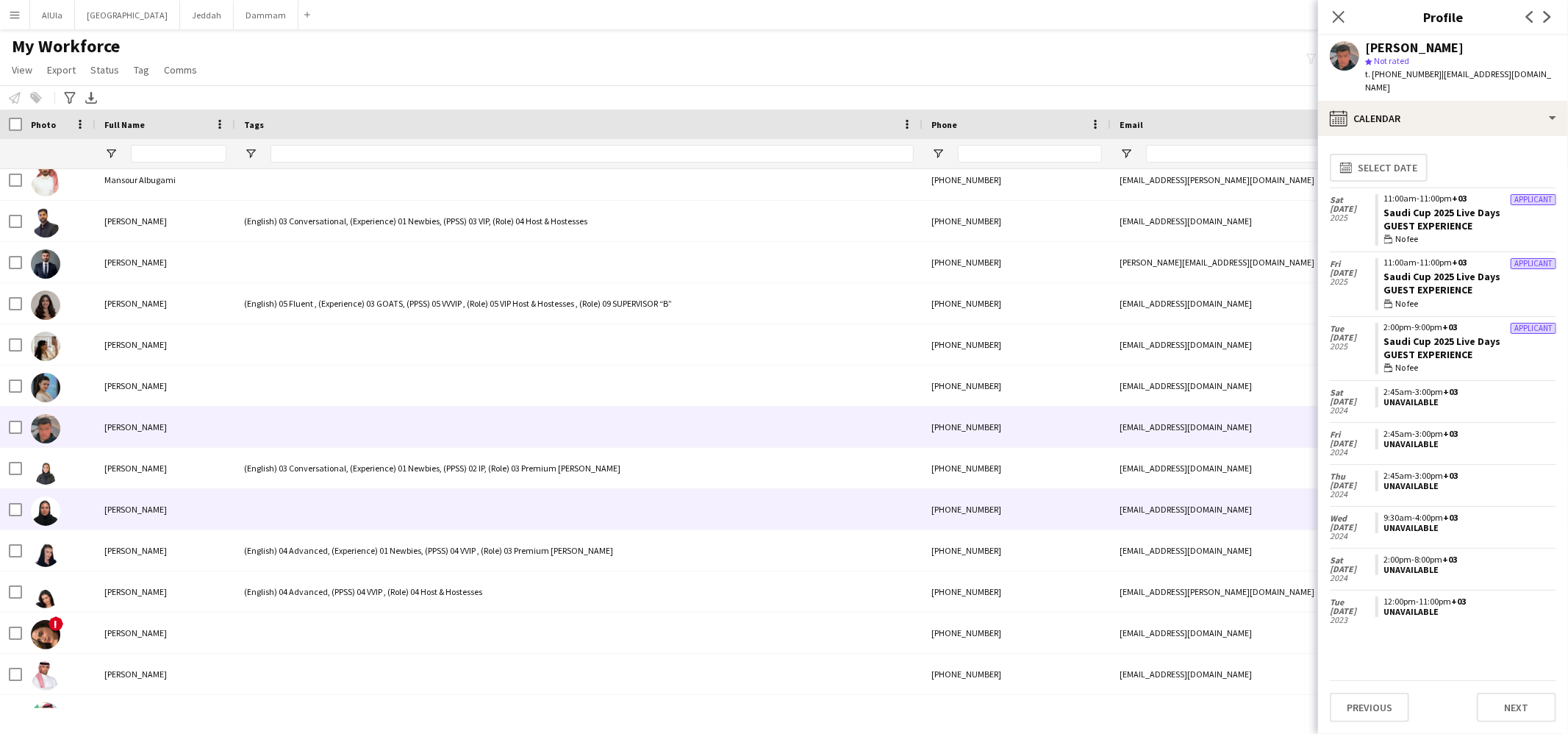
click at [265, 510] on div at bounding box center [579, 509] width 687 height 40
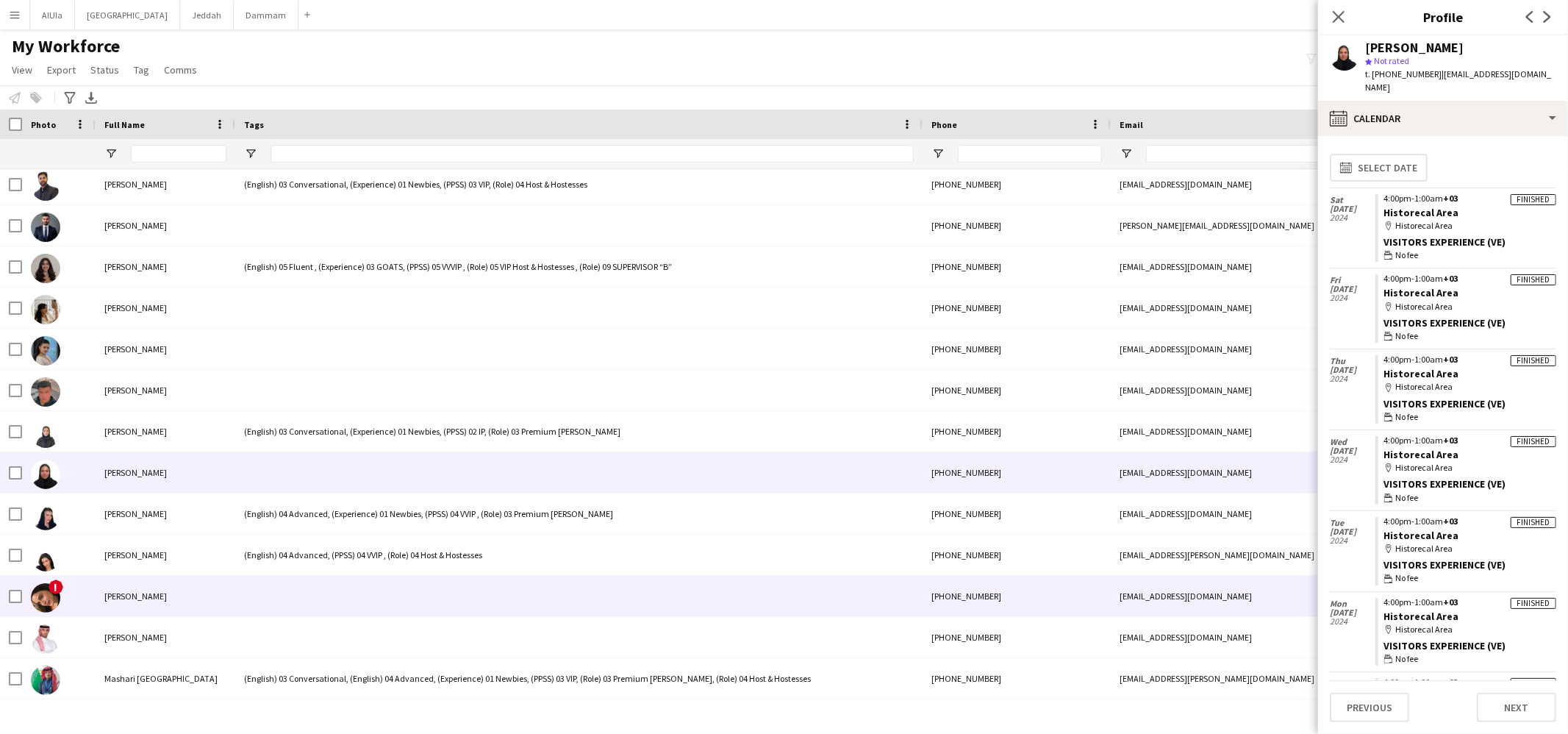
click at [287, 600] on div at bounding box center [579, 596] width 687 height 40
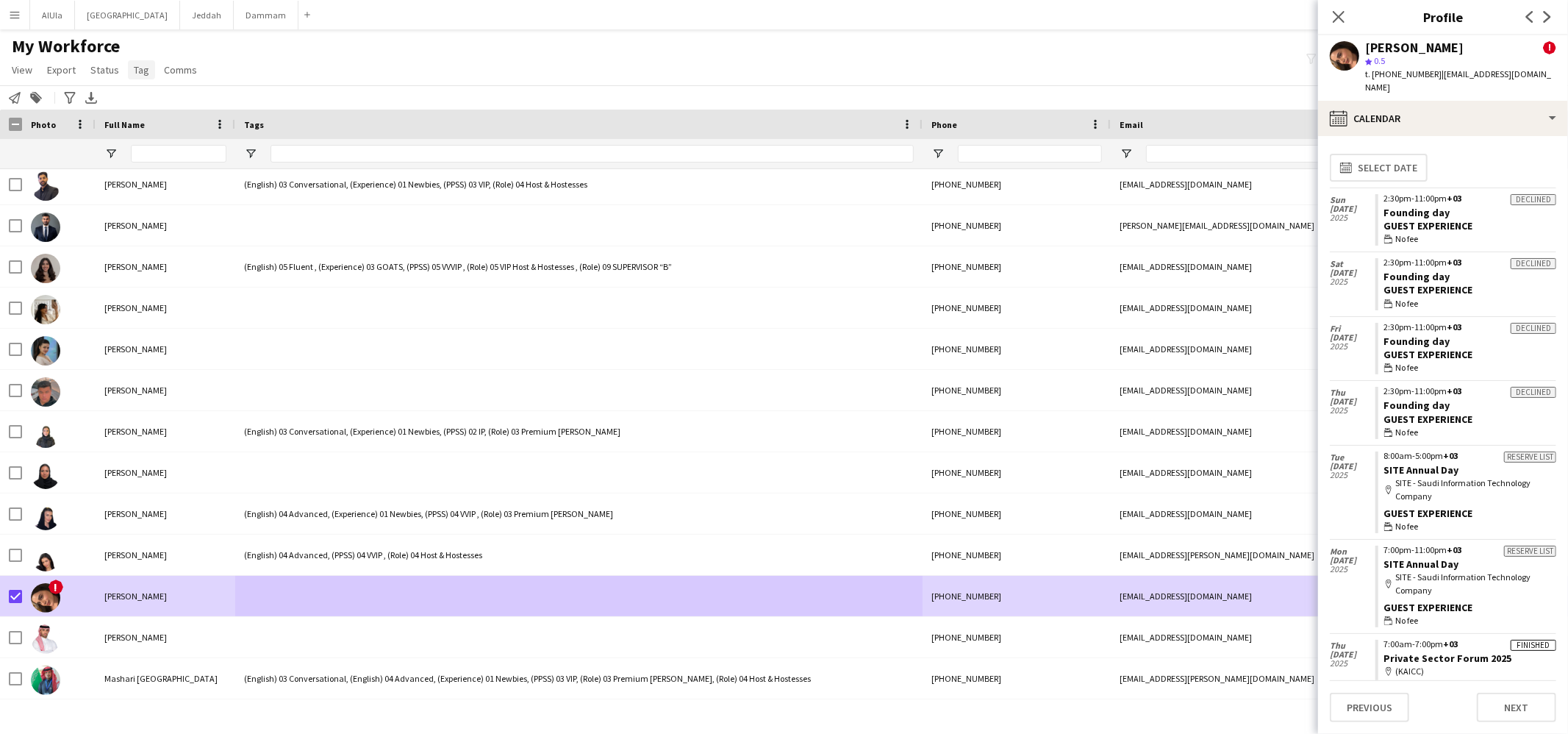
click at [129, 70] on link "Tag" at bounding box center [141, 70] width 27 height 19
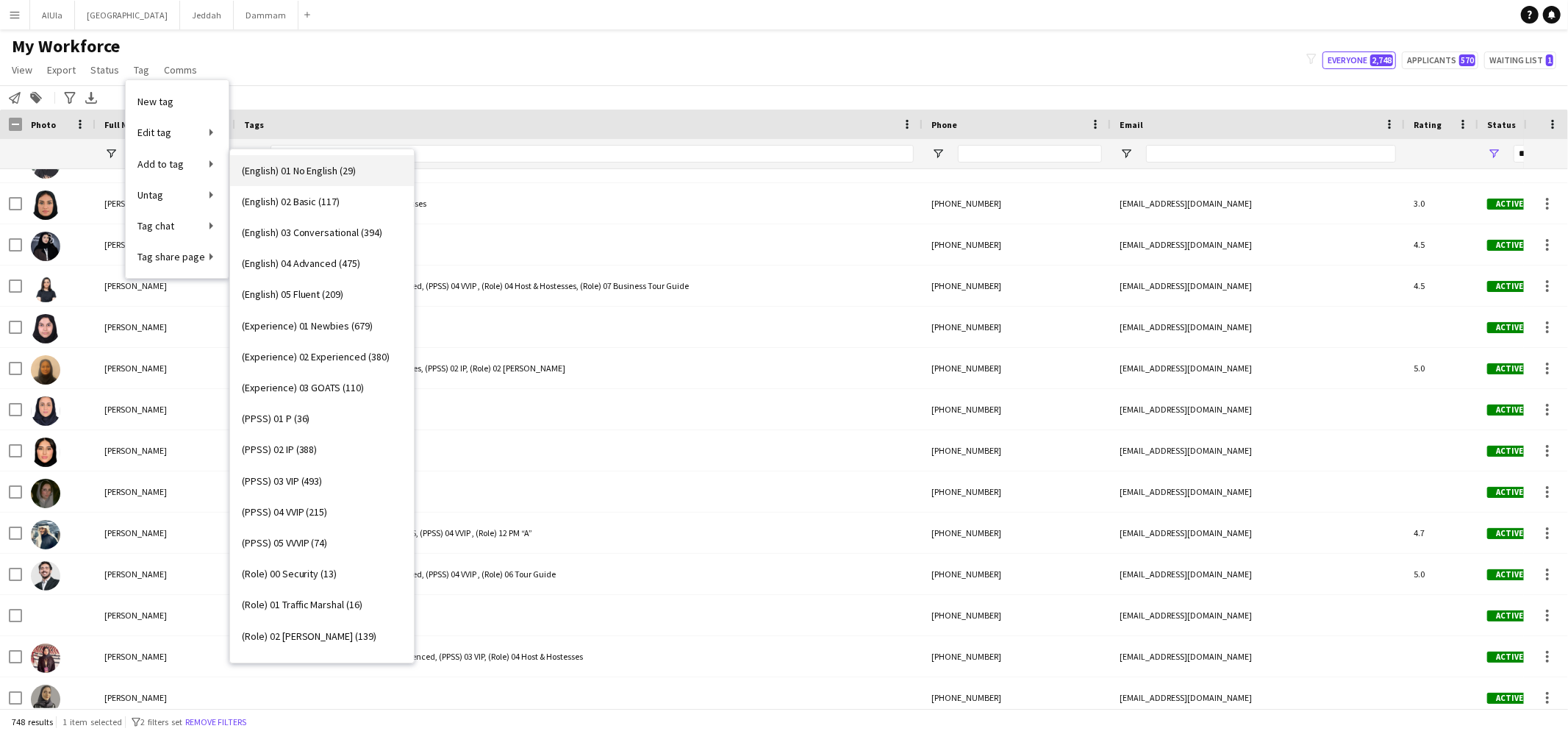
click at [298, 167] on span "(English) 01 No English (29)" at bounding box center [299, 170] width 115 height 13
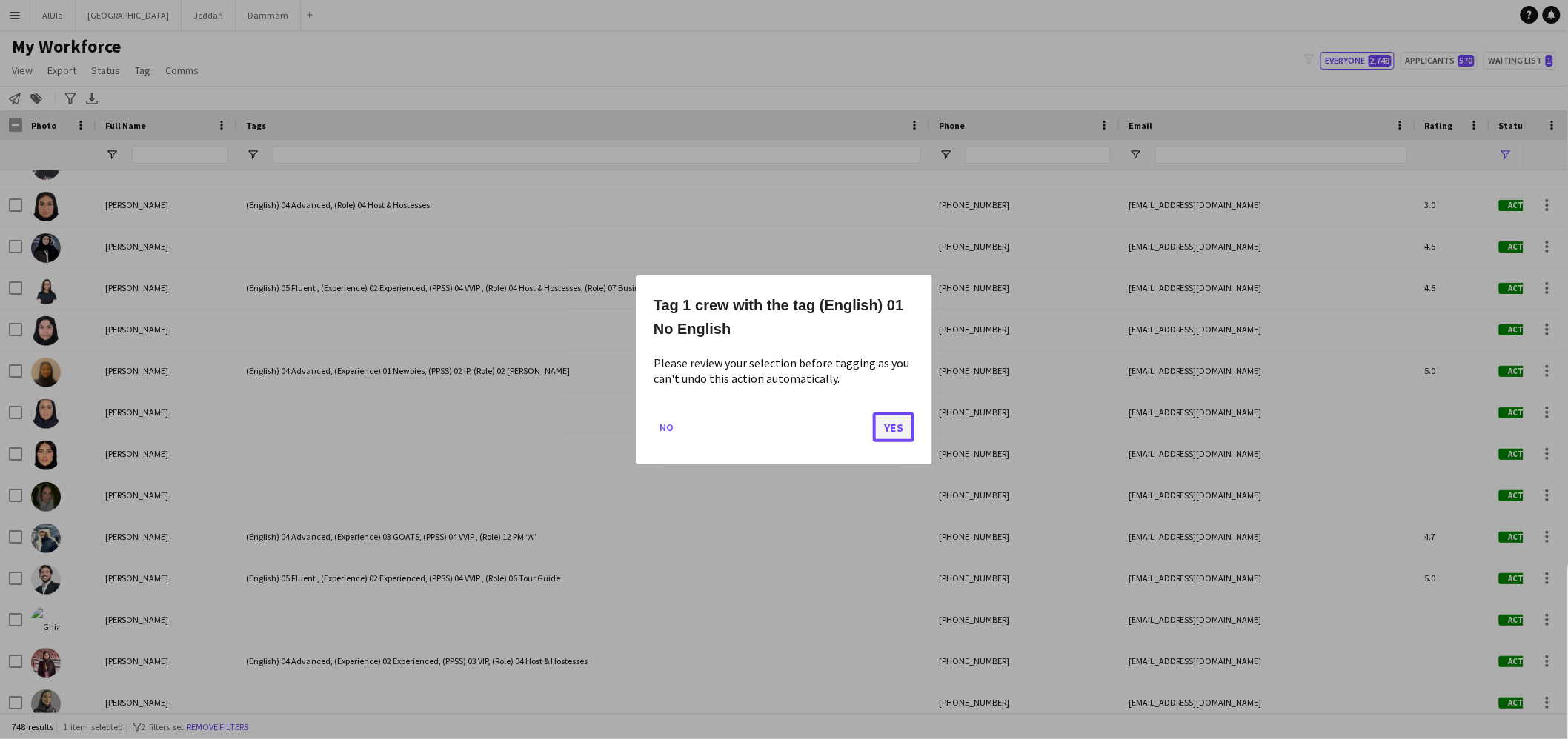
click at [887, 419] on button "Yes" at bounding box center [894, 427] width 41 height 30
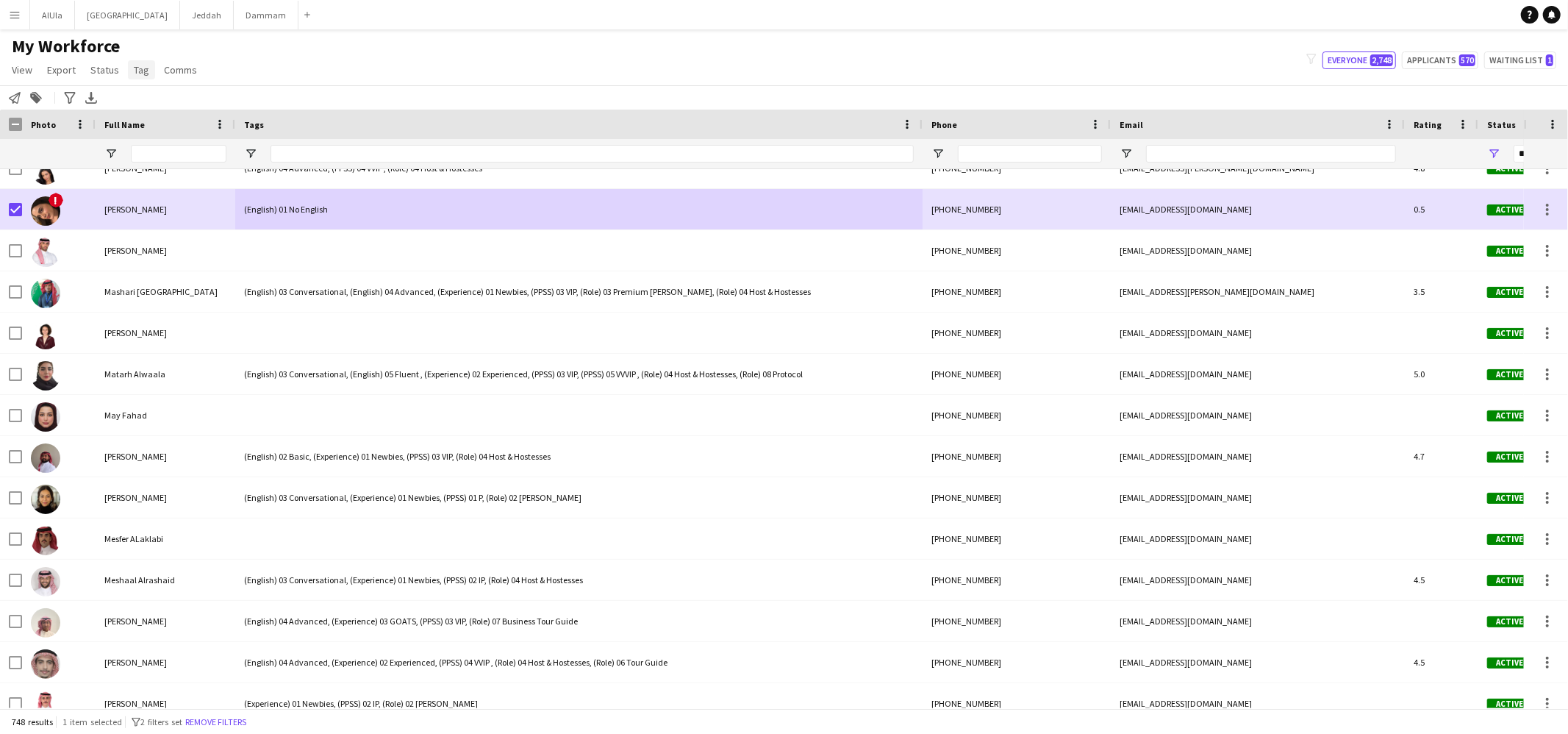
click at [140, 65] on span "Tag" at bounding box center [142, 70] width 16 height 13
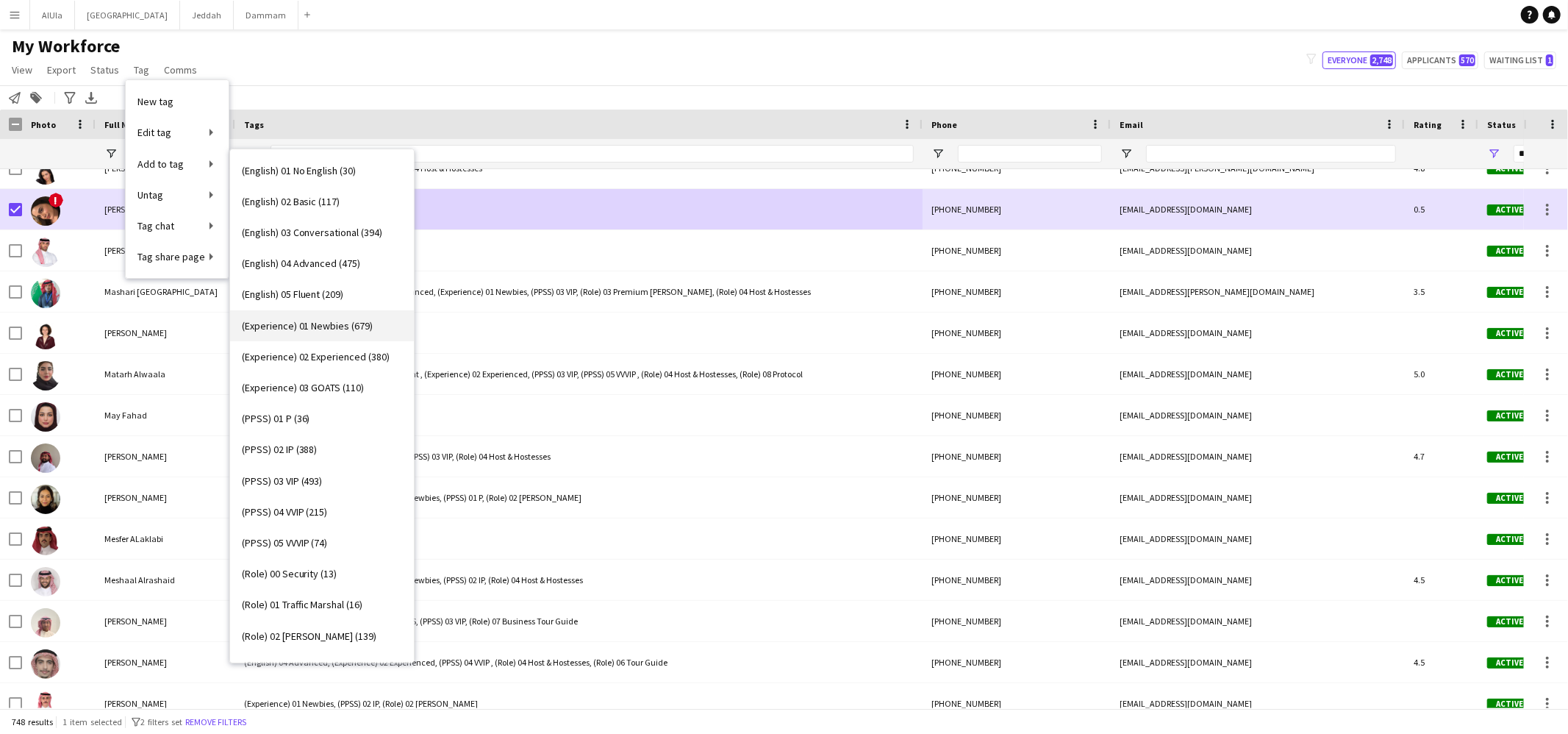
click at [343, 323] on span "(Experience) 01 Newbies (679)" at bounding box center [308, 326] width 132 height 13
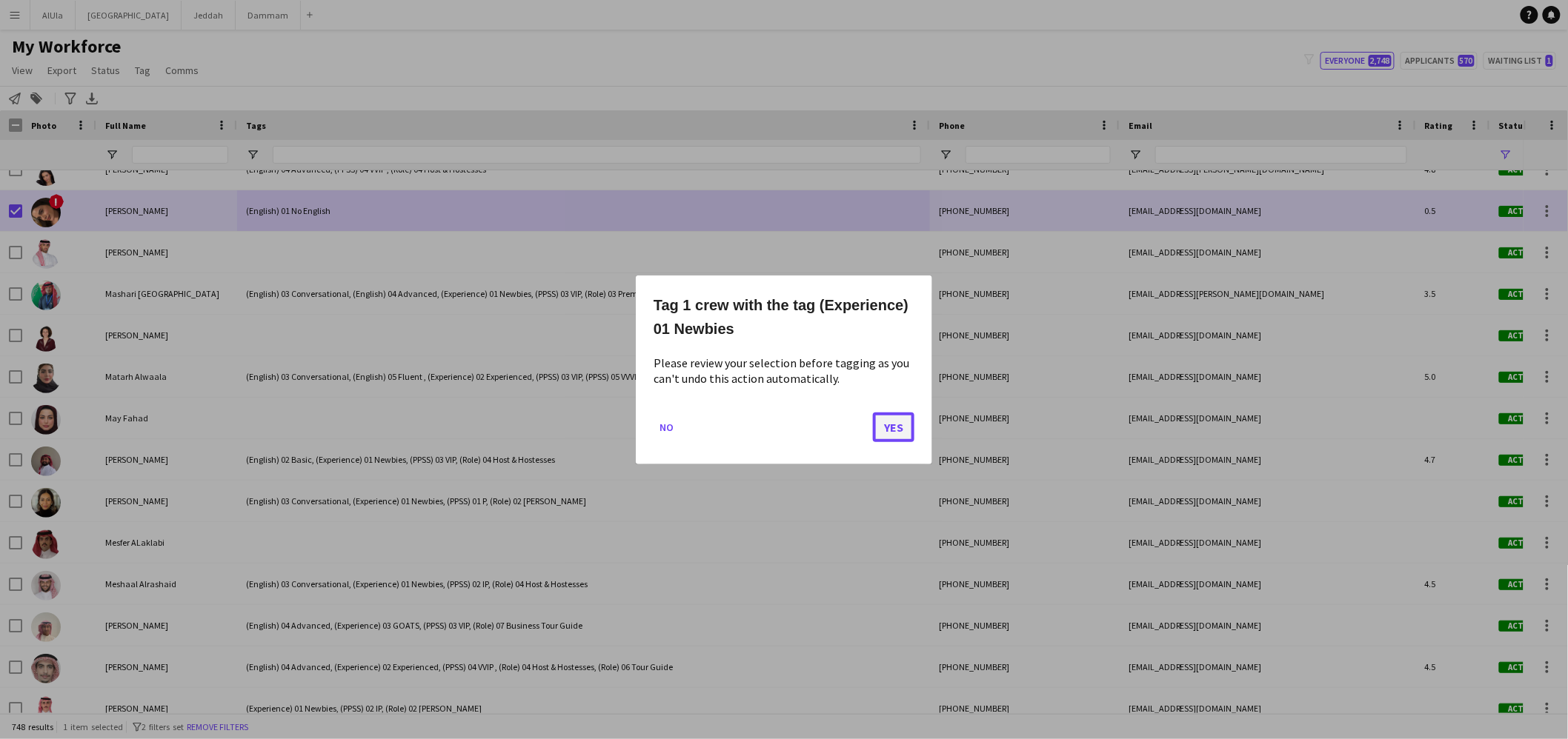
click at [909, 419] on button "Yes" at bounding box center [894, 427] width 41 height 30
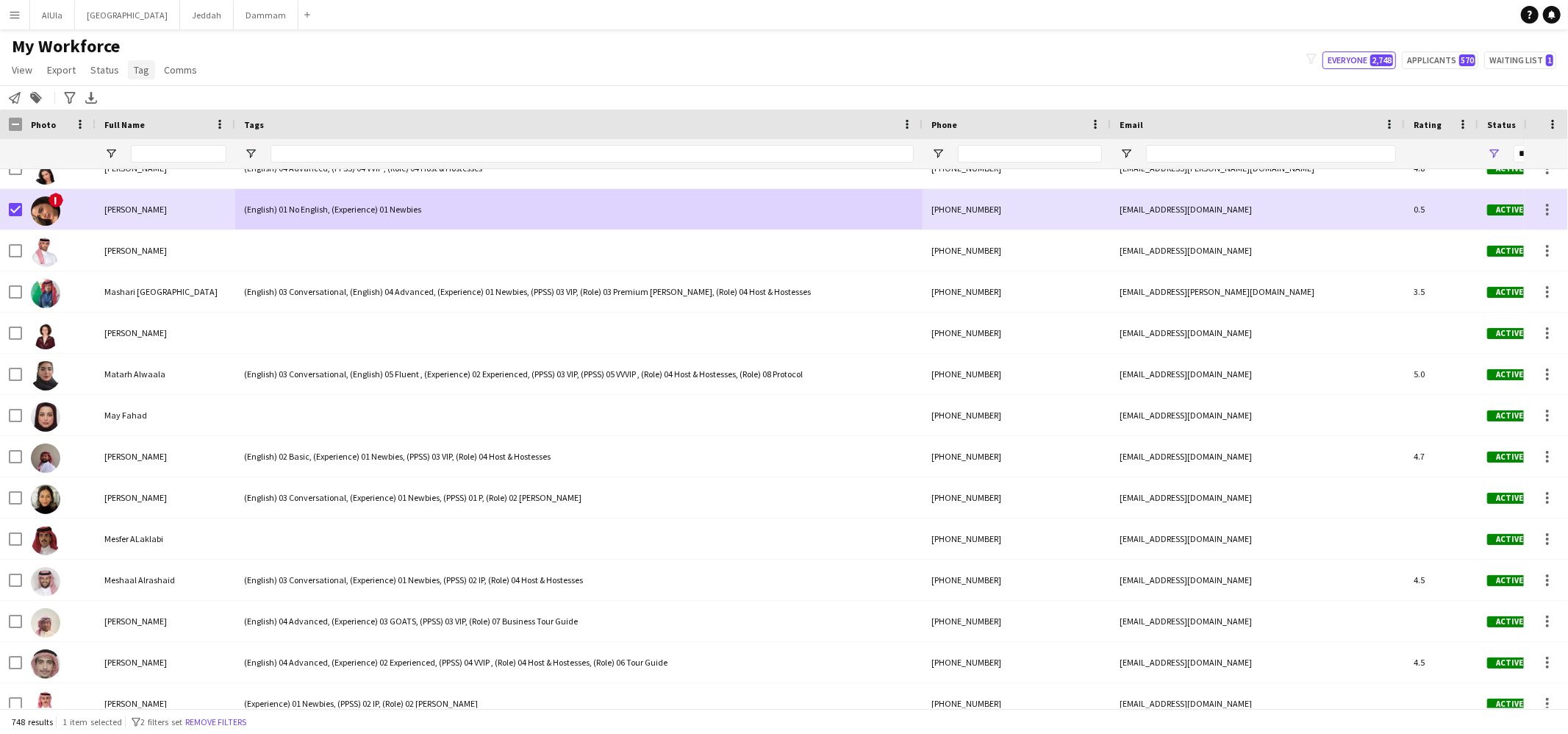
click at [139, 68] on span "Tag" at bounding box center [142, 70] width 16 height 13
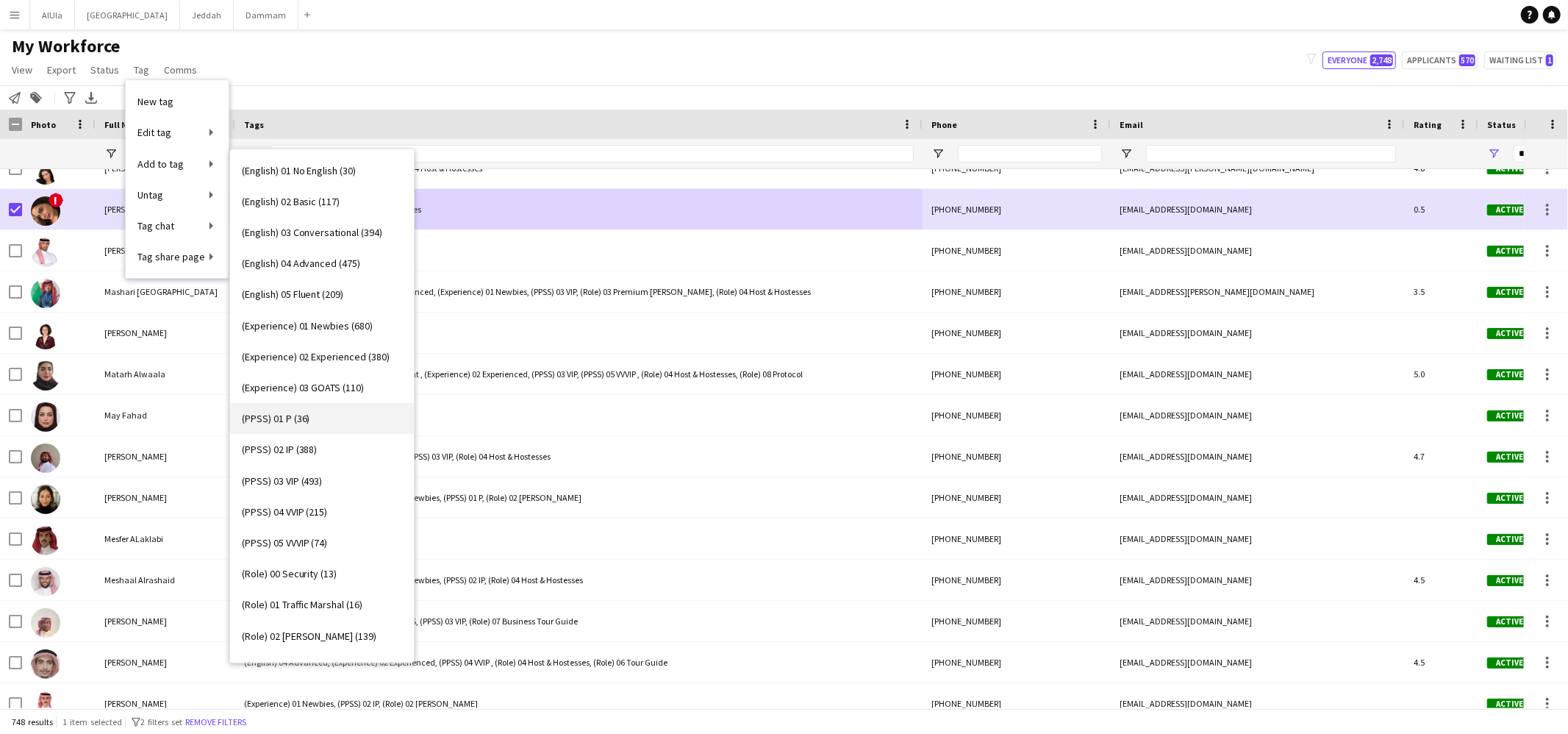
click at [287, 412] on span "(PPSS) 01 P (36)" at bounding box center [276, 418] width 69 height 13
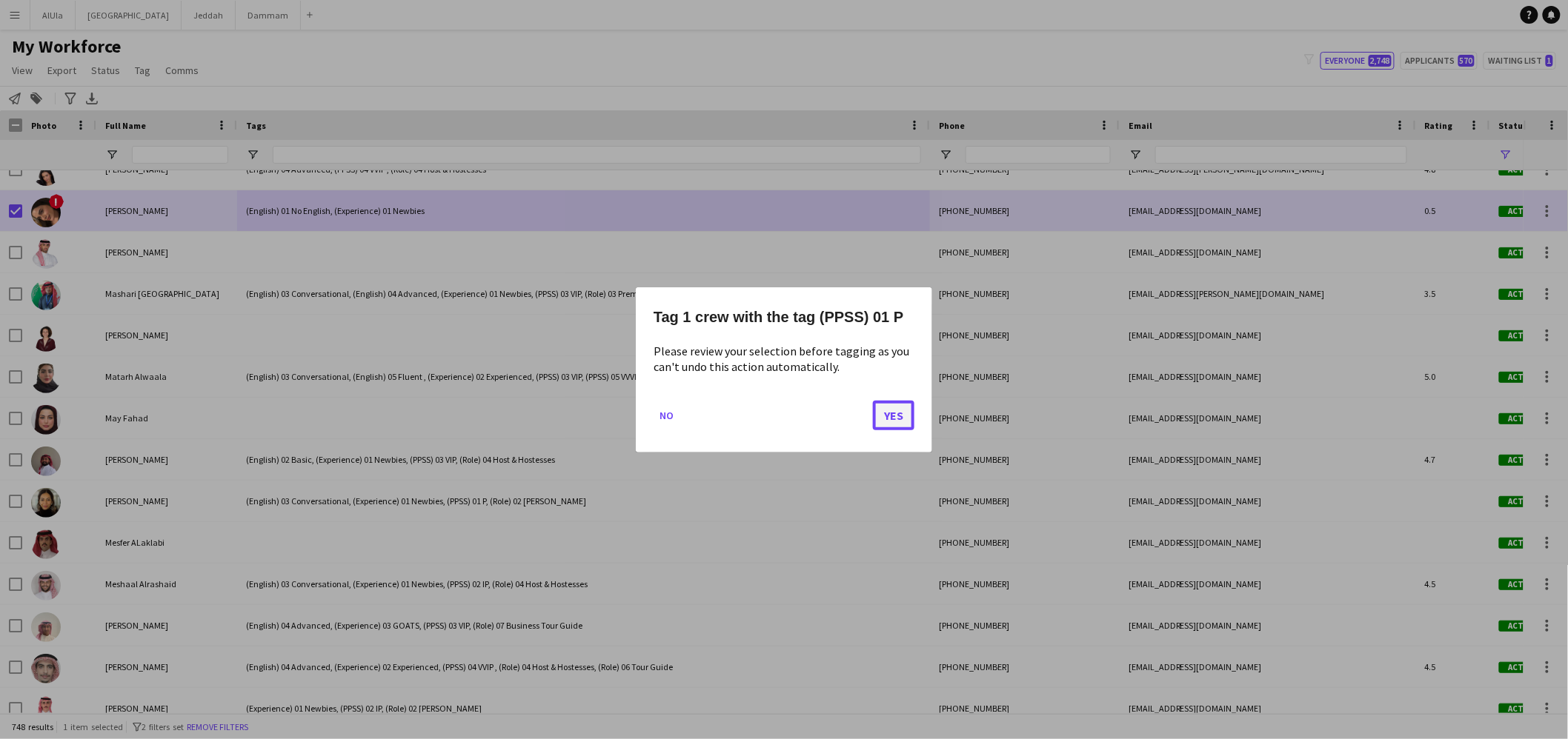
click at [894, 415] on button "Yes" at bounding box center [894, 414] width 41 height 30
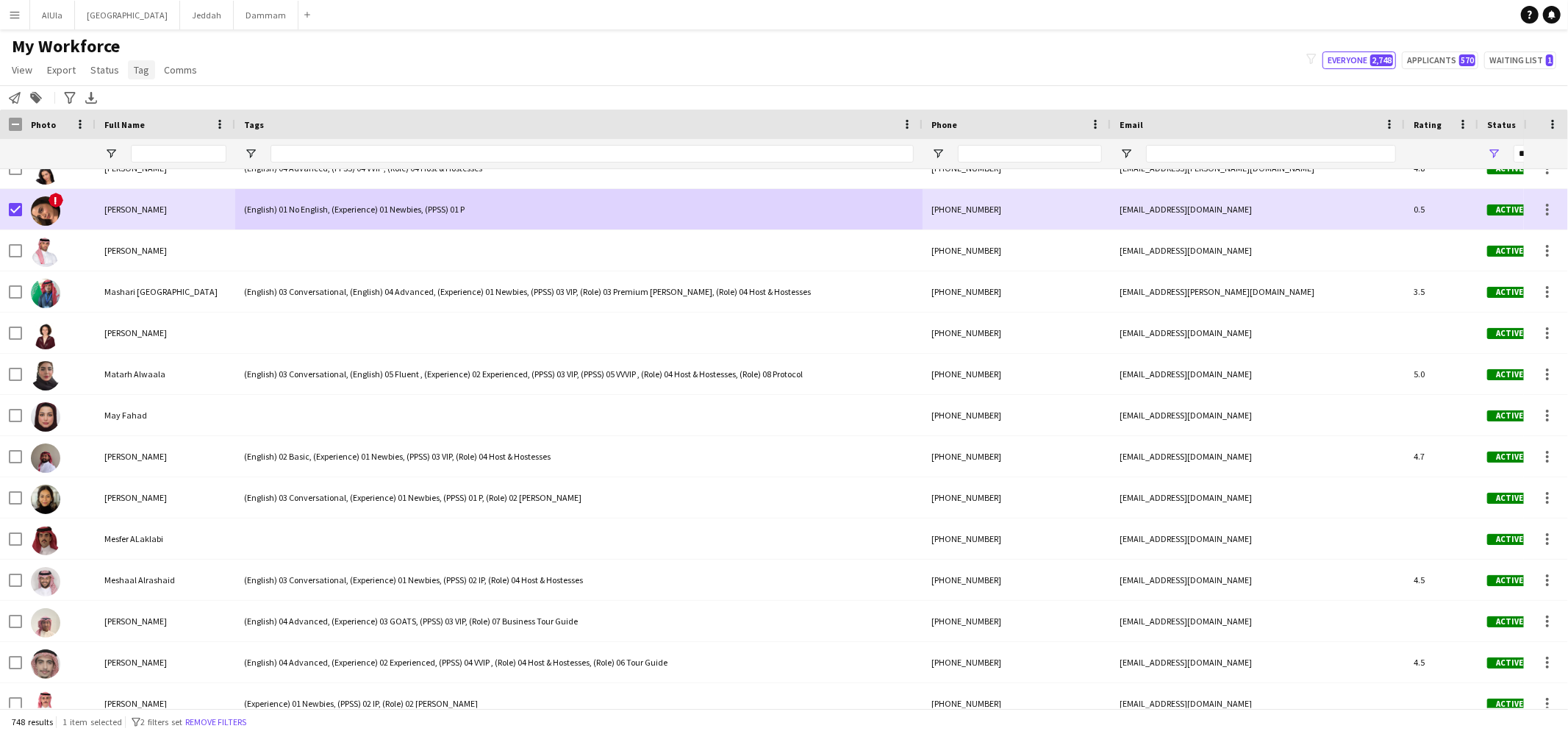
click at [128, 64] on link "Tag" at bounding box center [141, 70] width 27 height 19
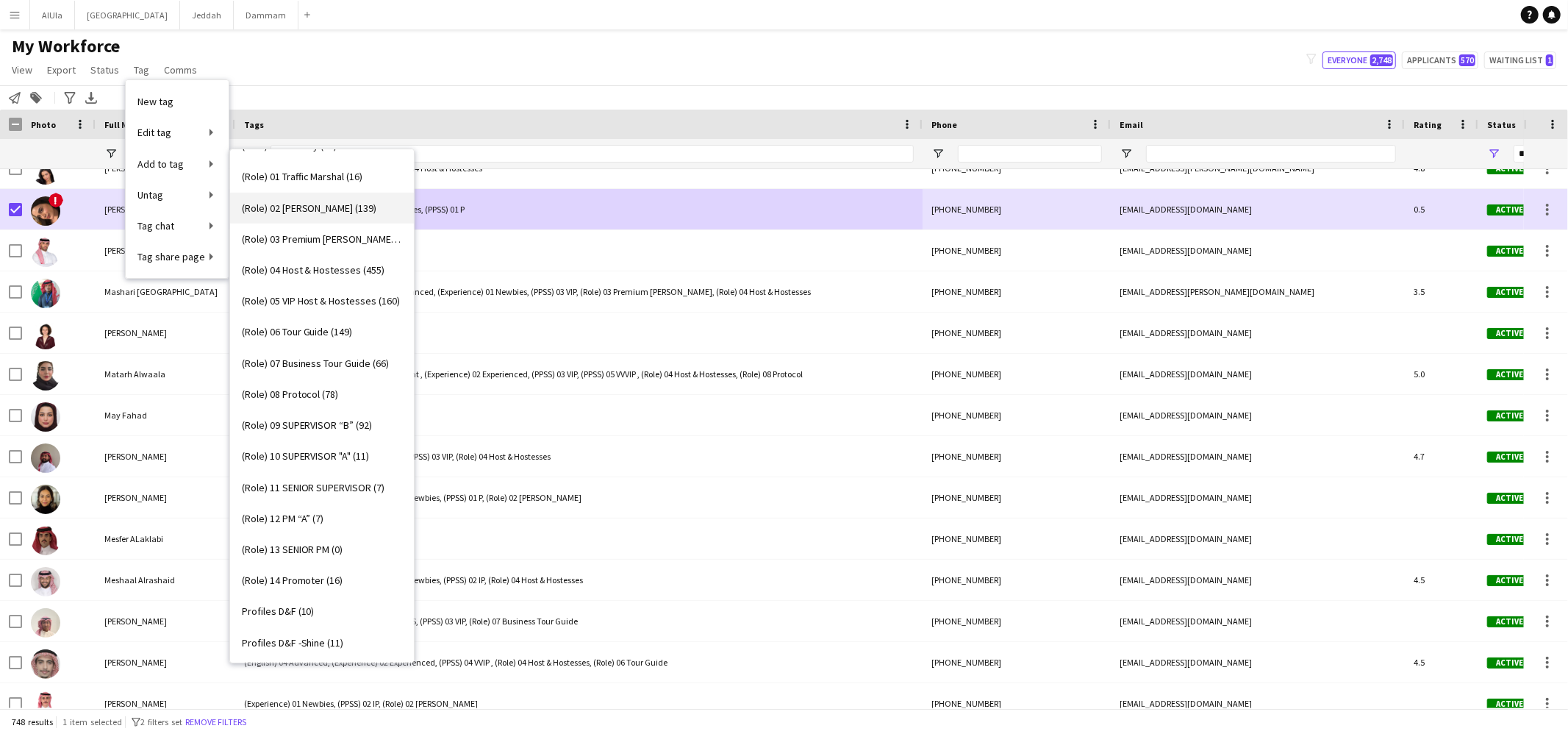
click at [316, 214] on link "(Role) 02 Usher (139)" at bounding box center [321, 209] width 184 height 31
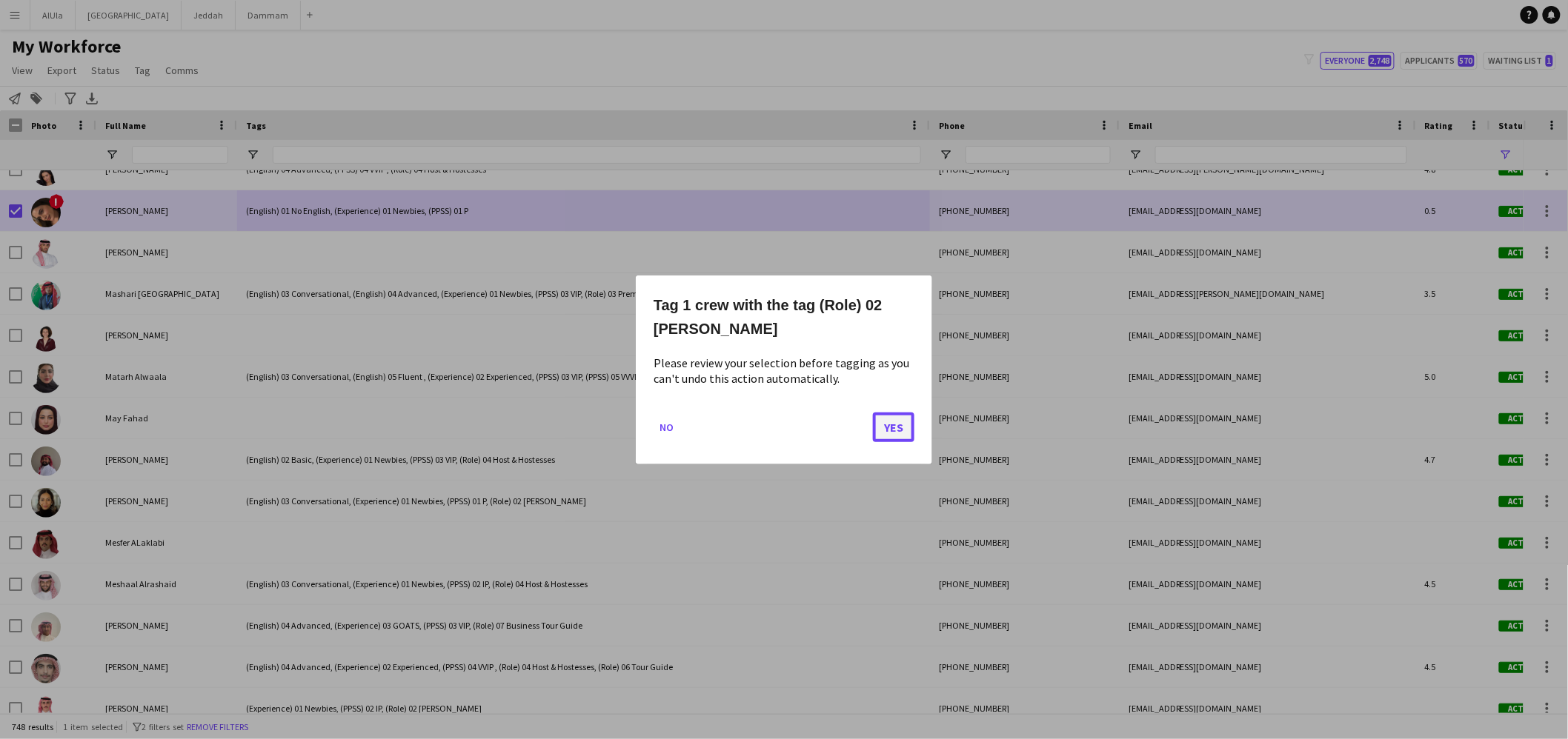
click at [884, 422] on button "Yes" at bounding box center [894, 427] width 41 height 30
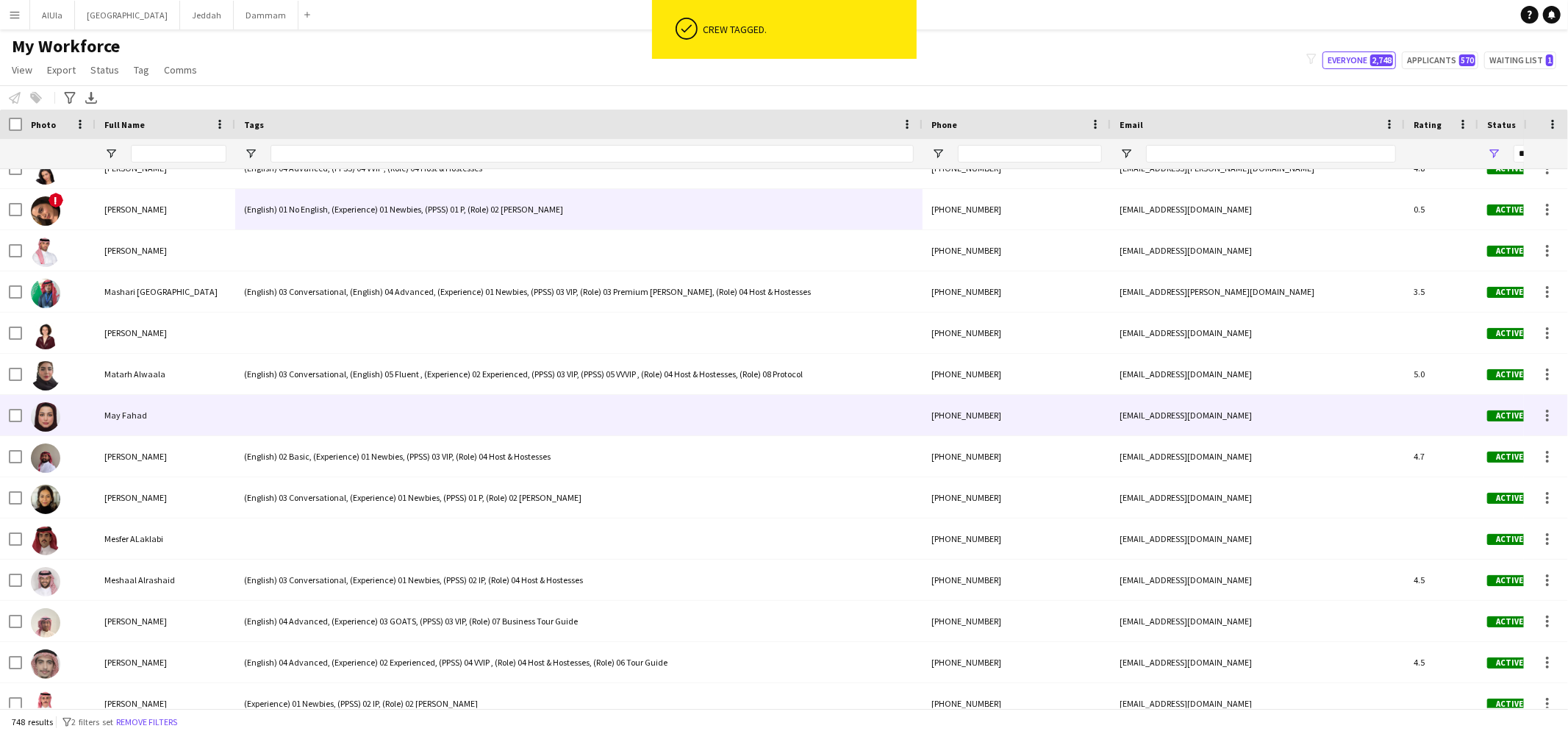
click at [289, 421] on div at bounding box center [579, 415] width 687 height 40
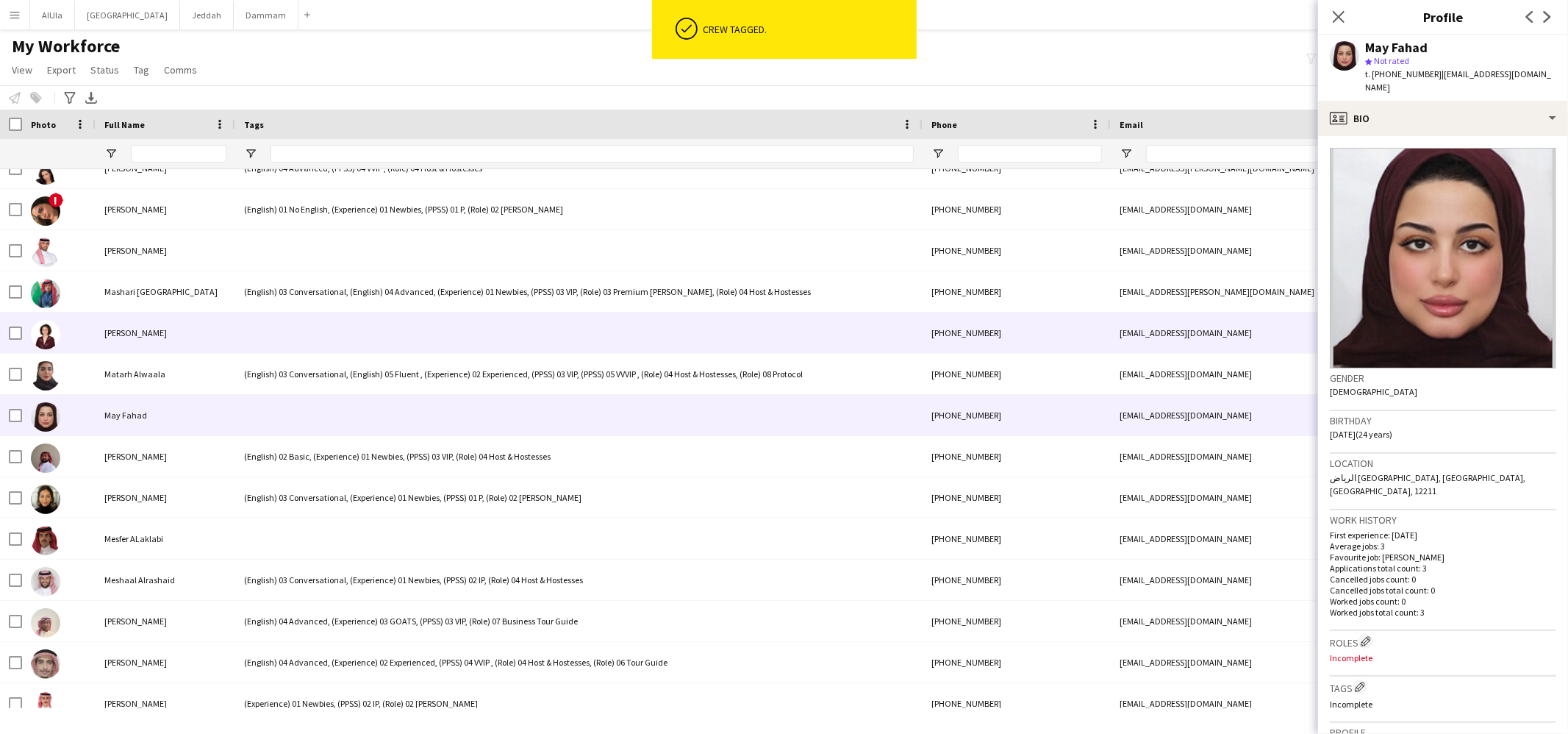
click at [317, 319] on div at bounding box center [579, 332] width 687 height 40
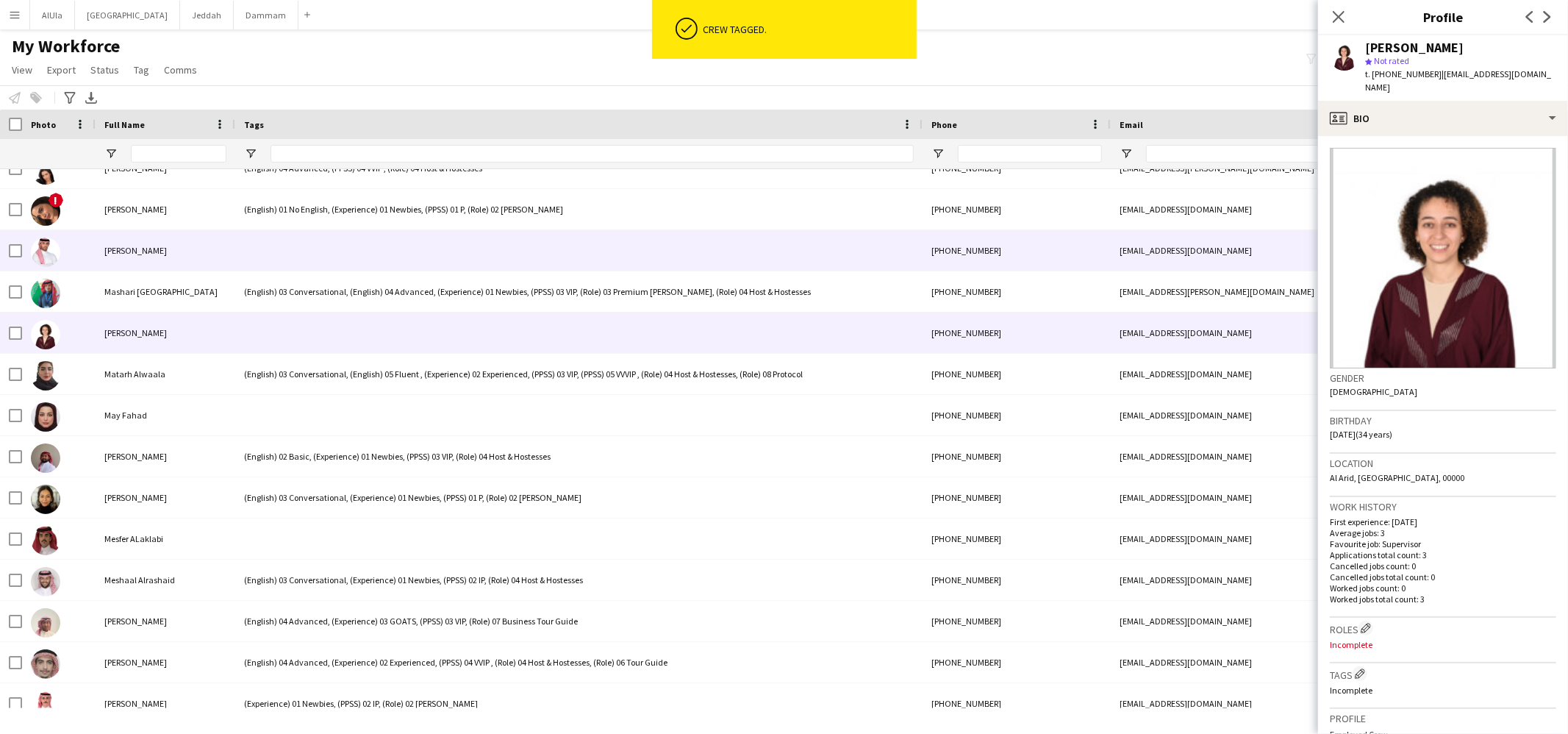
click at [312, 263] on div at bounding box center [579, 250] width 687 height 40
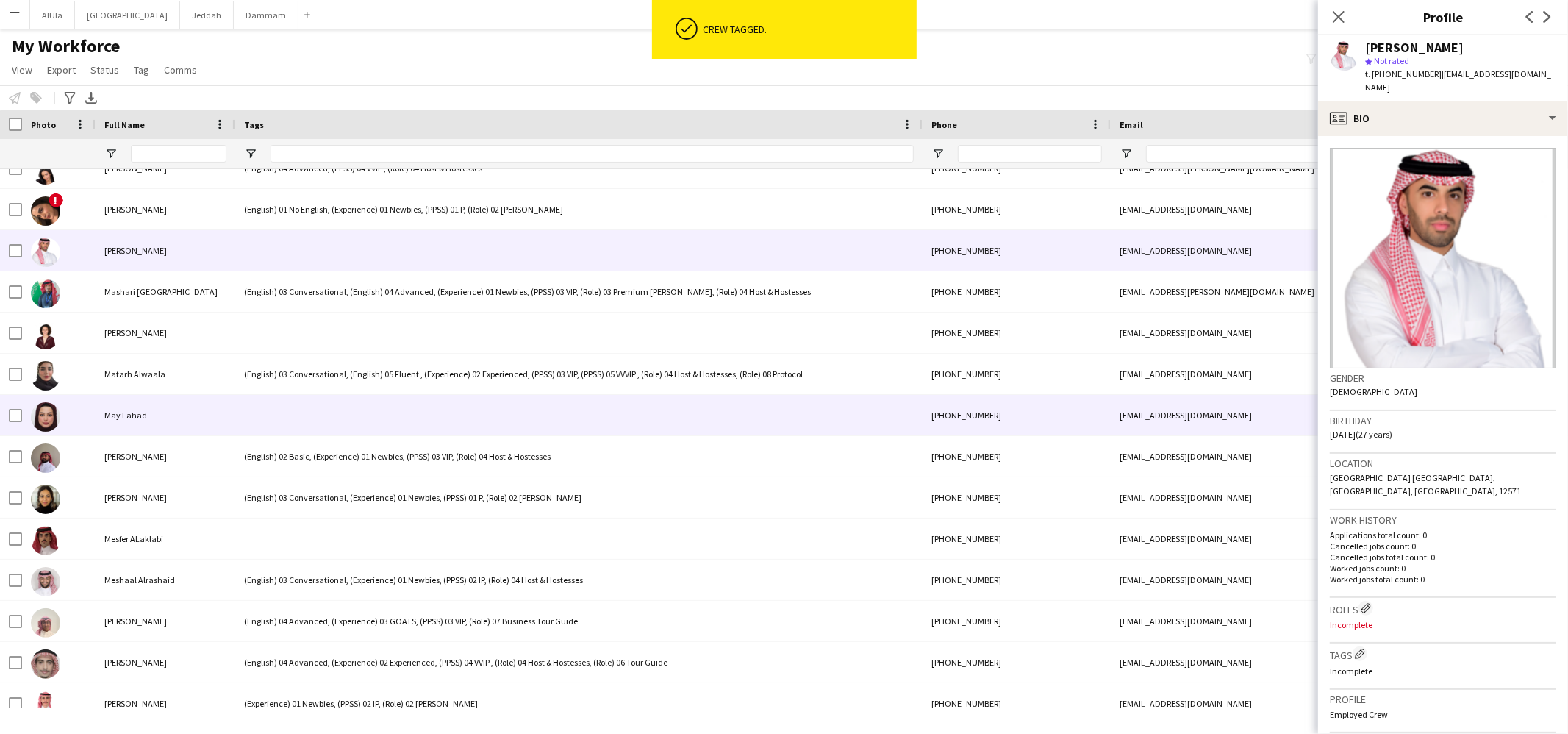
click at [286, 439] on div "(English) 02 Basic, (Experience) 01 Newbies, (PPSS) 03 VIP, (Role) 04 Host & Ho…" at bounding box center [579, 456] width 687 height 40
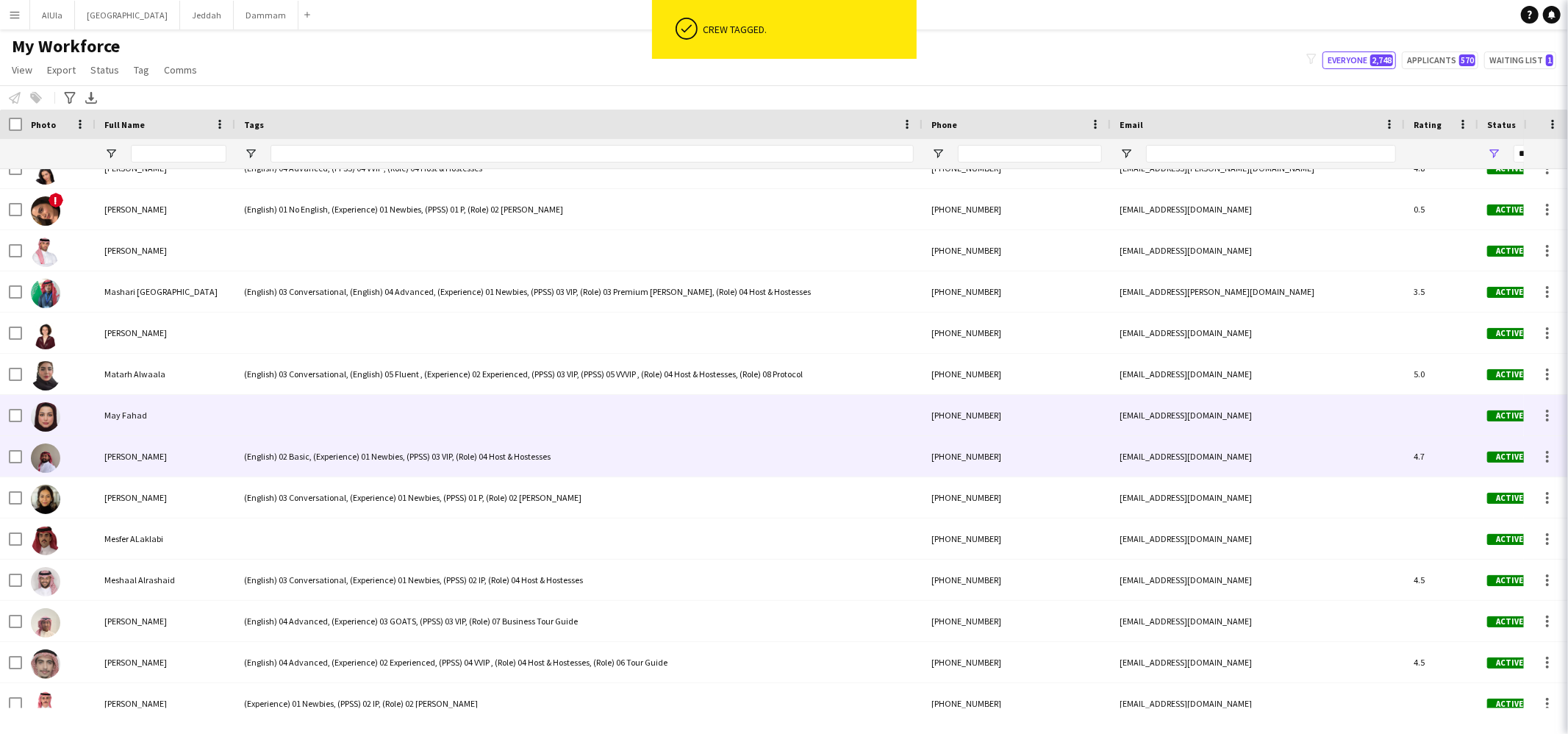
click at [289, 421] on div at bounding box center [579, 415] width 687 height 40
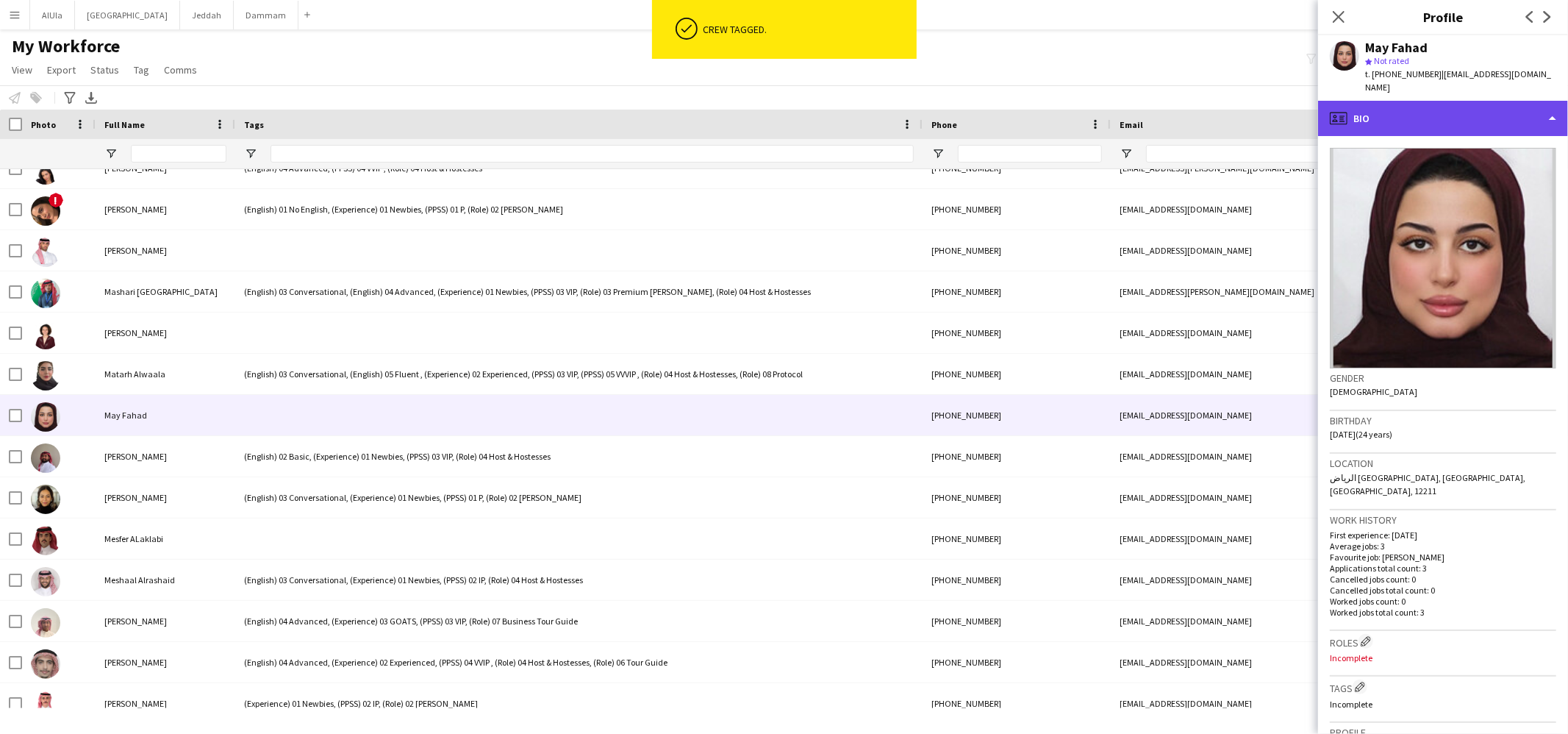
click at [1415, 113] on div "profile Bio" at bounding box center [1444, 118] width 250 height 35
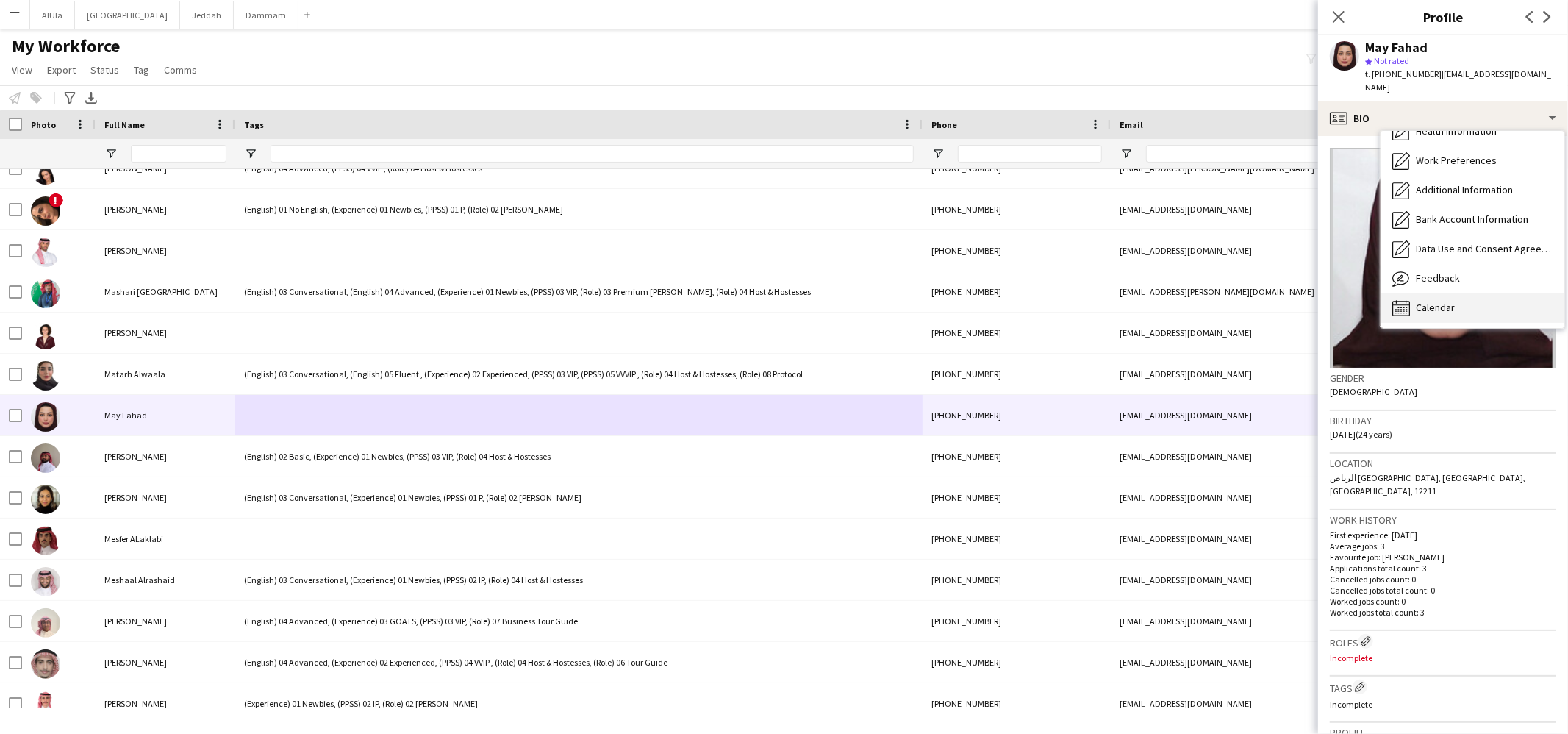
click at [1451, 301] on span "Calendar" at bounding box center [1435, 308] width 39 height 13
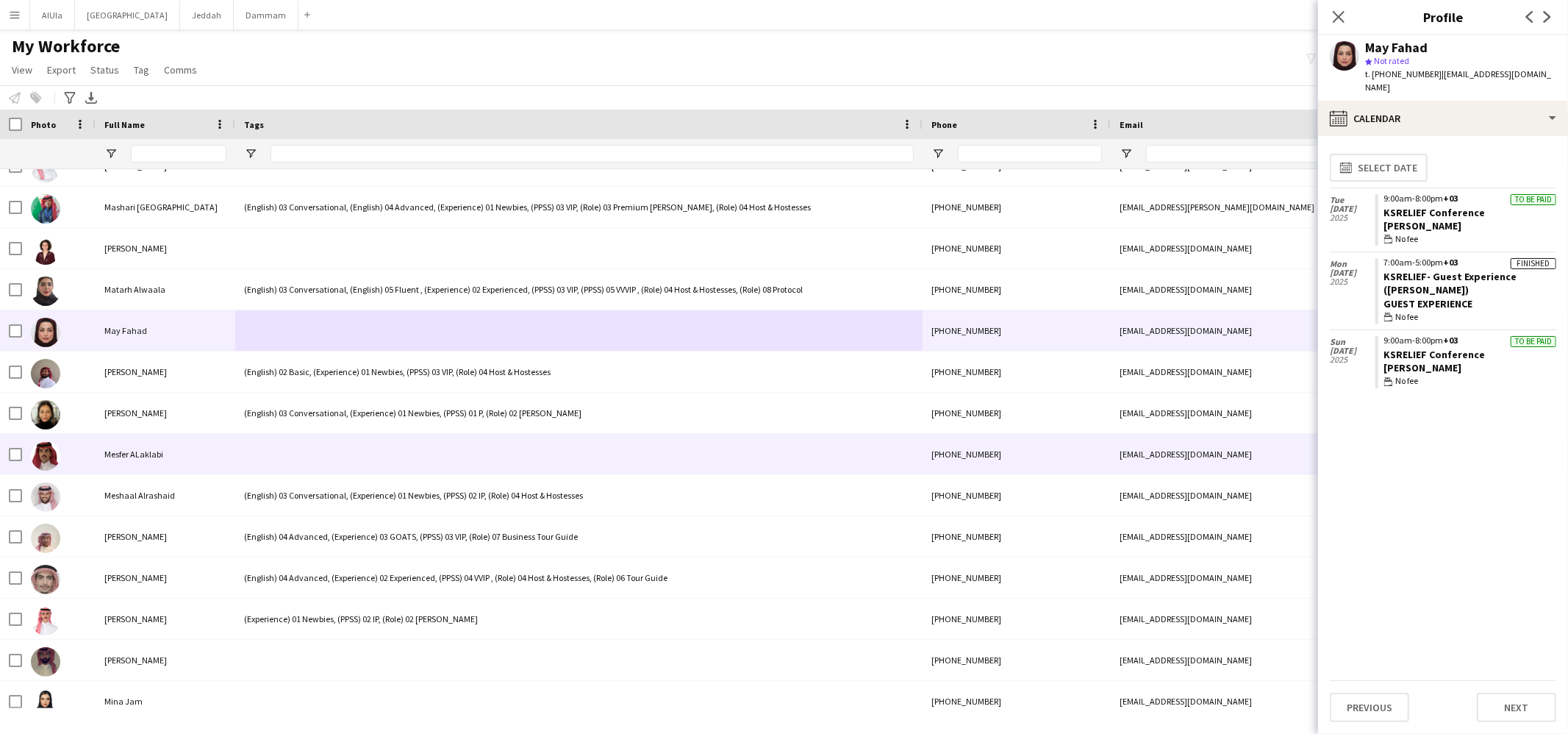
click at [310, 435] on div at bounding box center [579, 453] width 687 height 40
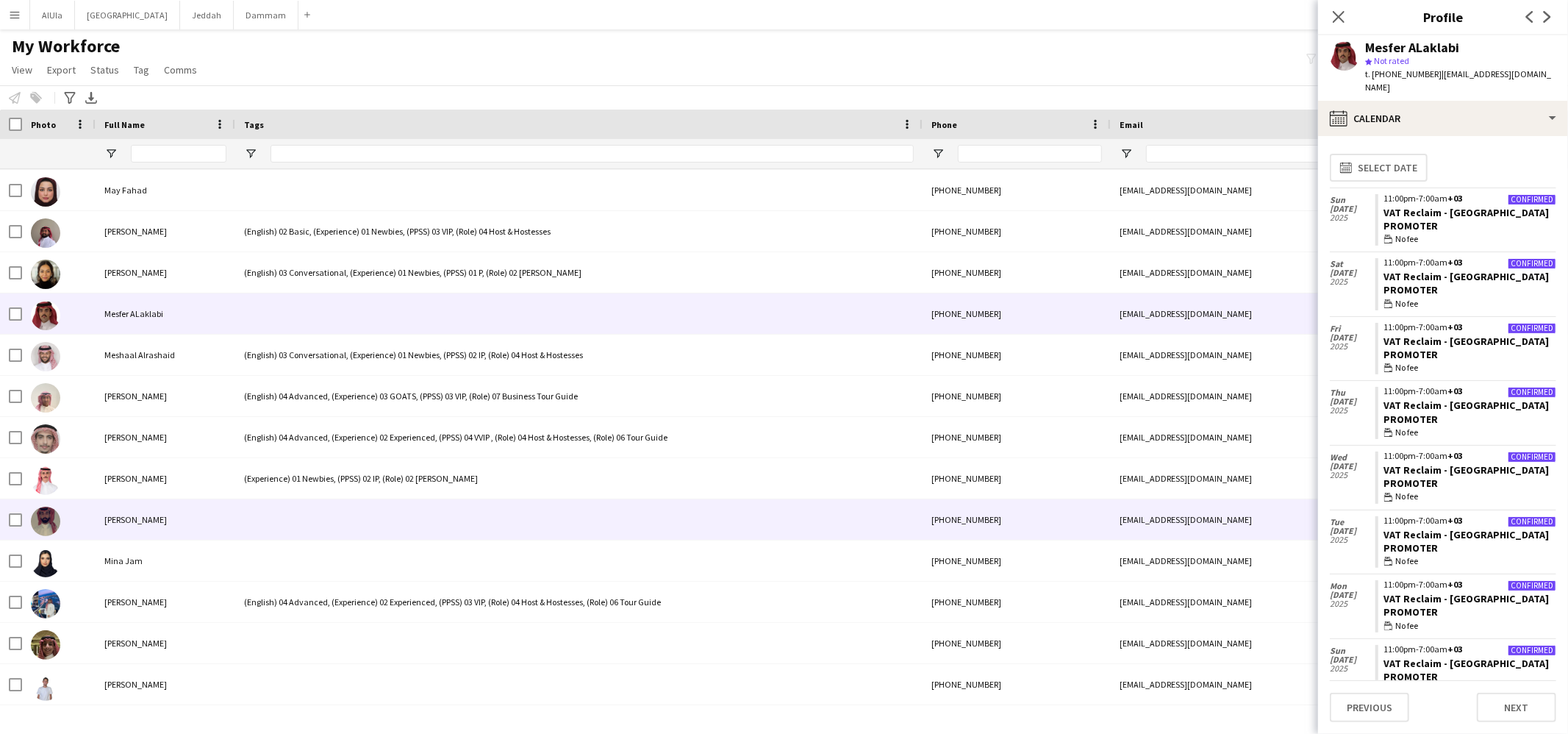
click at [269, 503] on div at bounding box center [579, 519] width 687 height 40
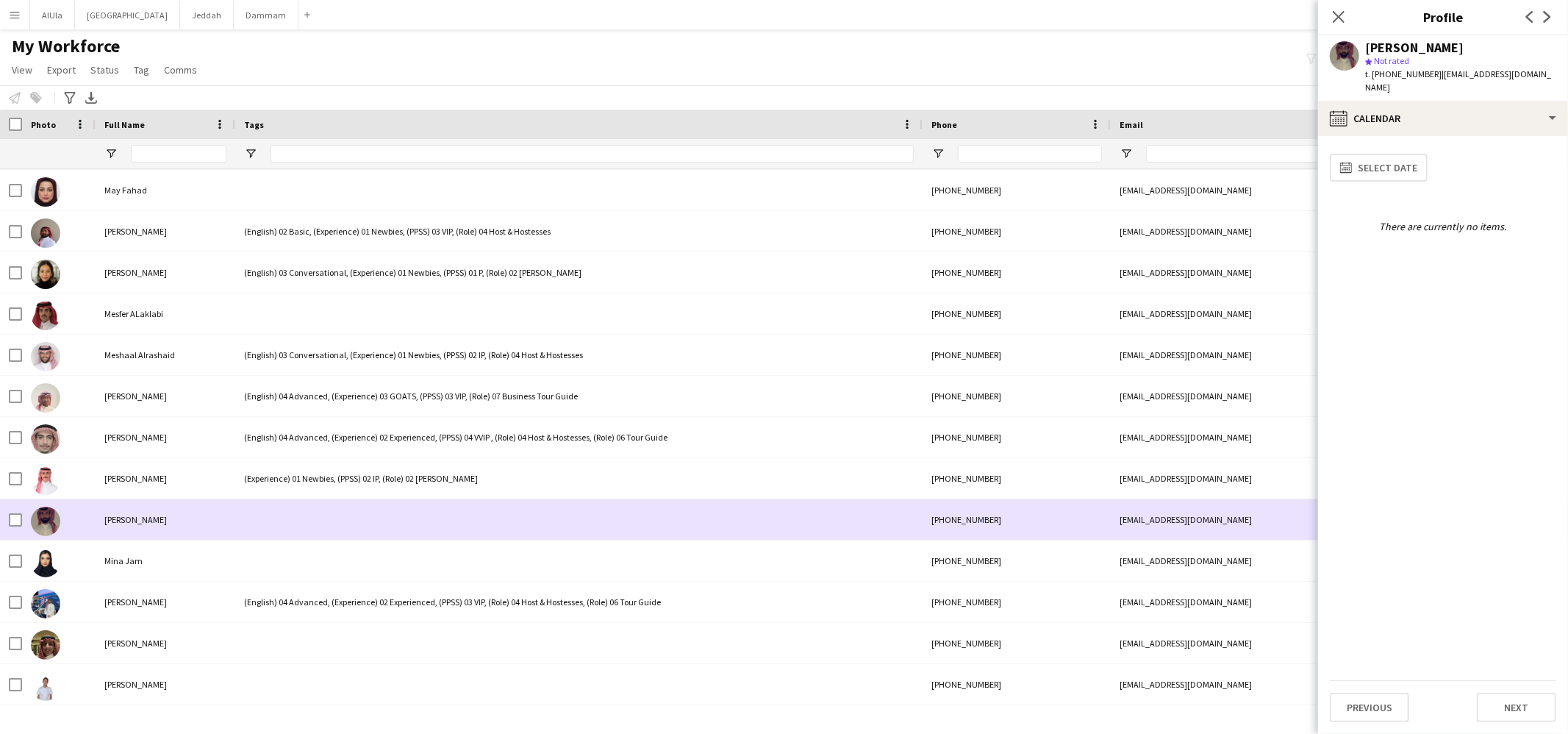
click at [276, 520] on div at bounding box center [579, 519] width 687 height 40
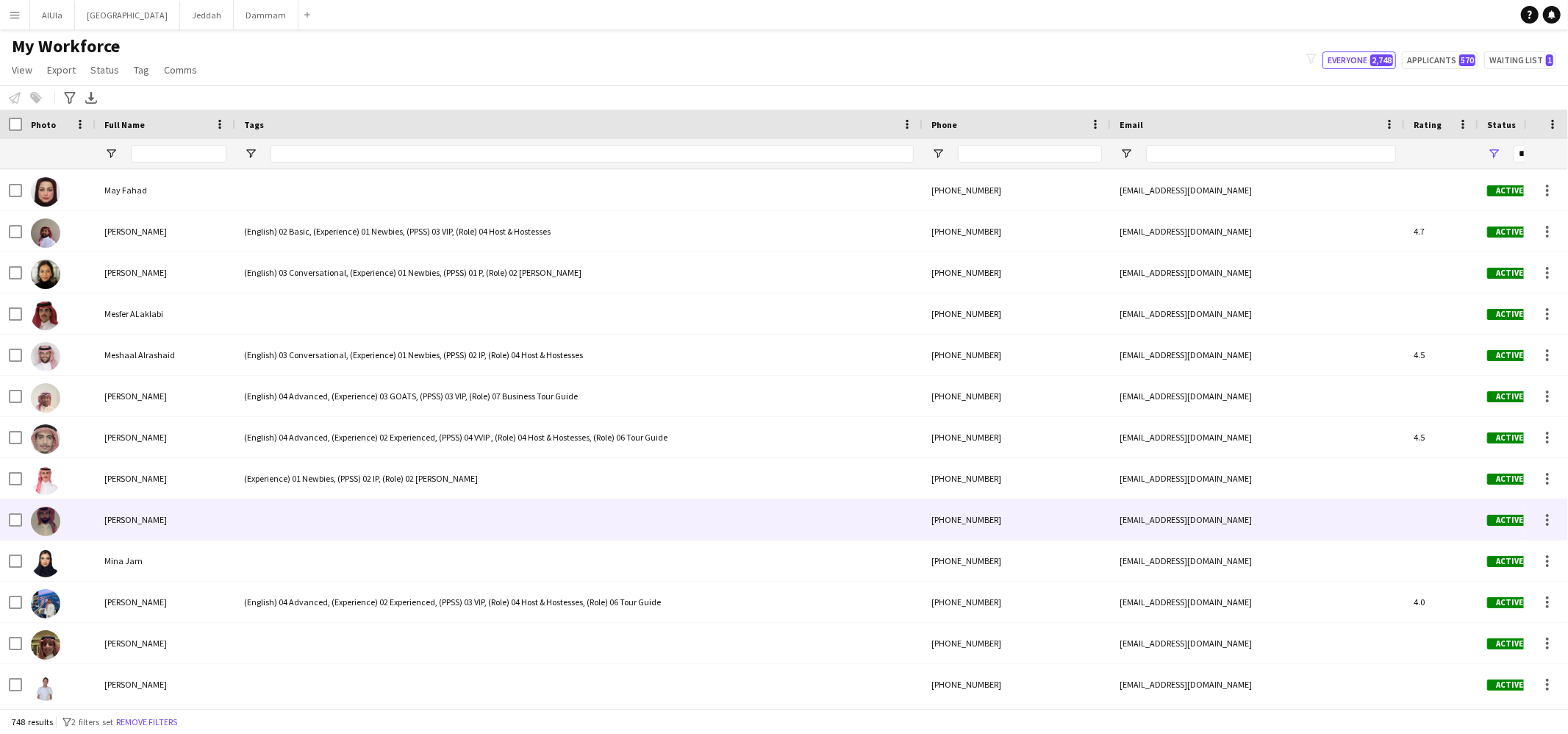
click at [276, 519] on div at bounding box center [579, 519] width 687 height 40
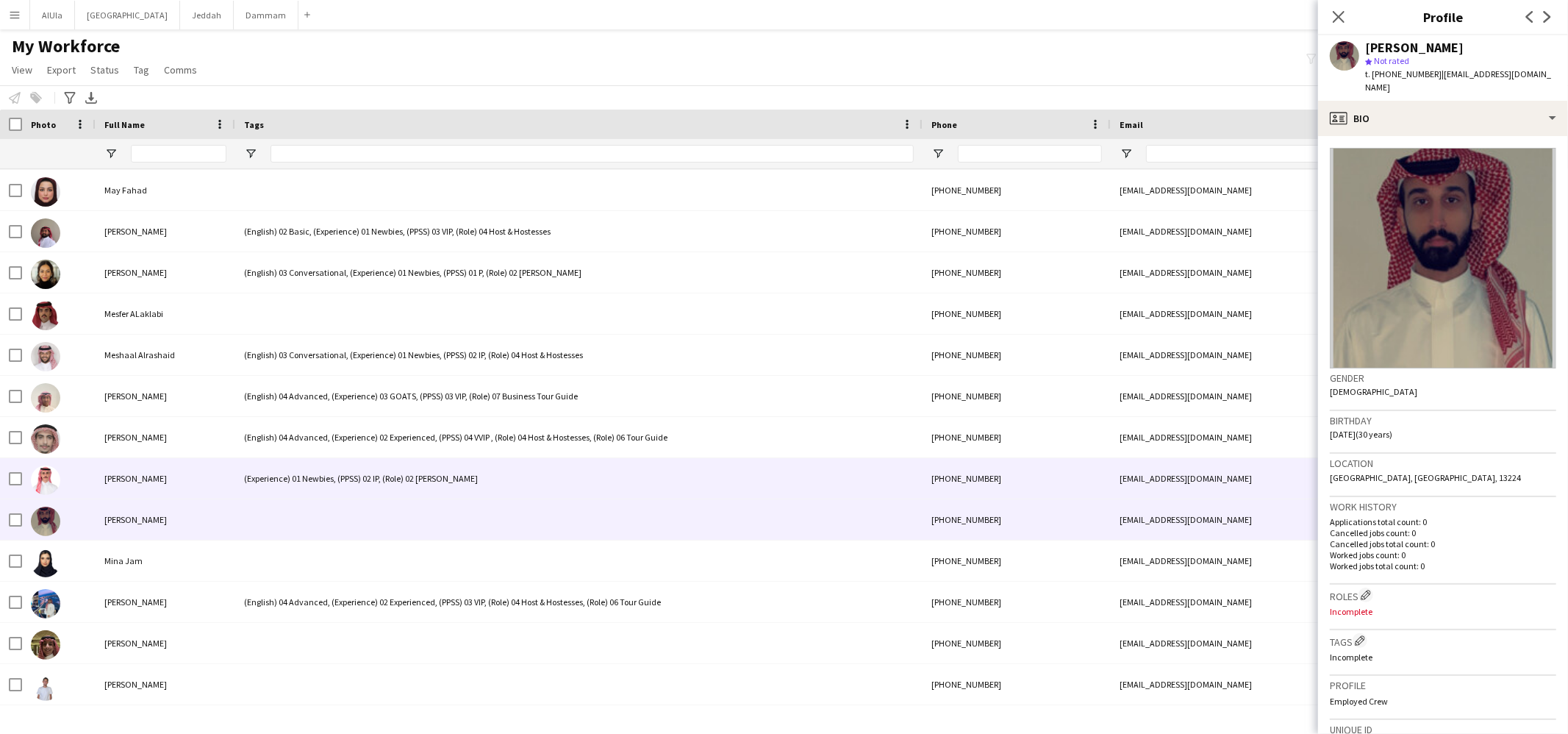
click at [302, 475] on div "(Experience) 01 Newbies, (PPSS) 02 IP, (Role) 02 [PERSON_NAME]" at bounding box center [579, 478] width 687 height 40
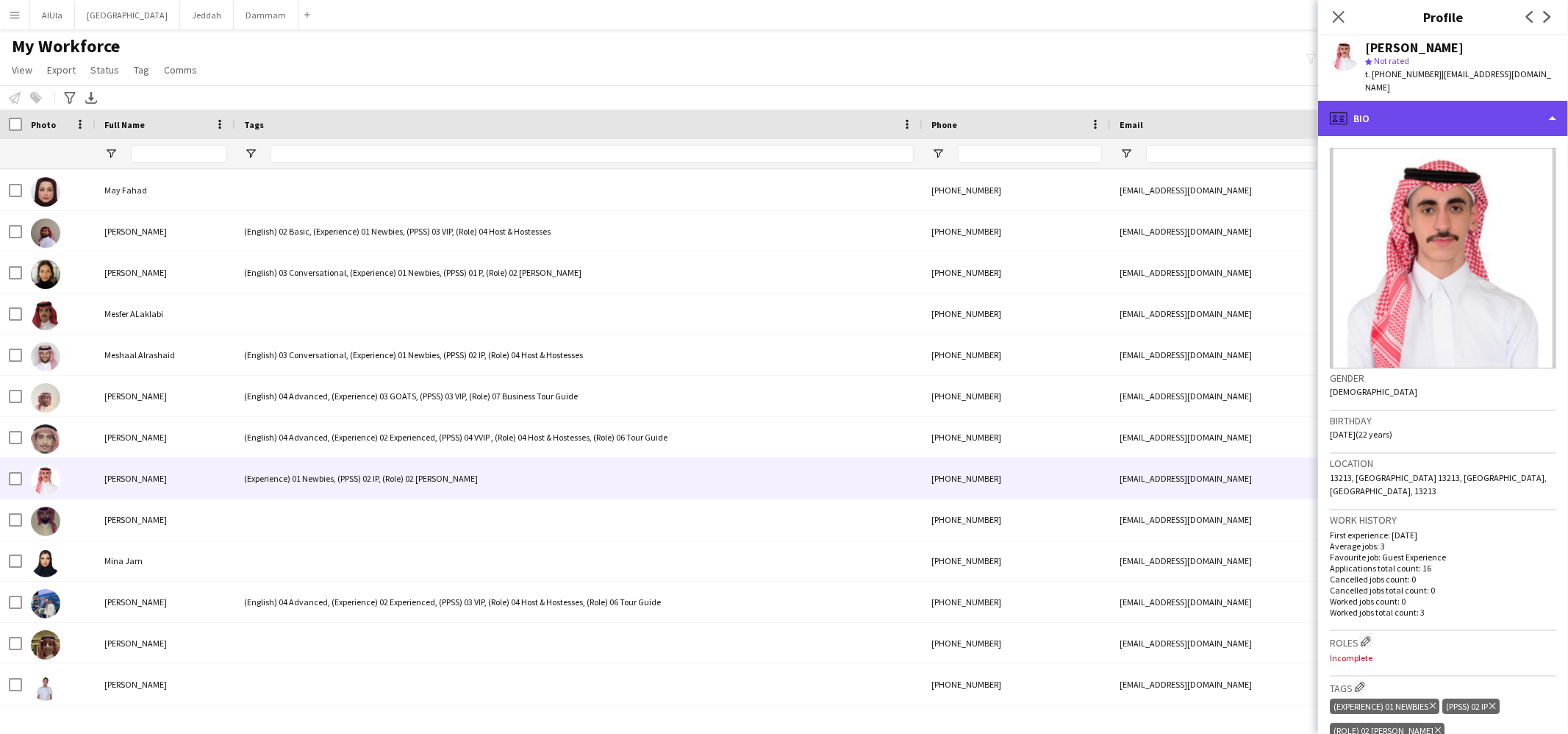
click at [1373, 102] on div "profile Bio" at bounding box center [1444, 118] width 250 height 35
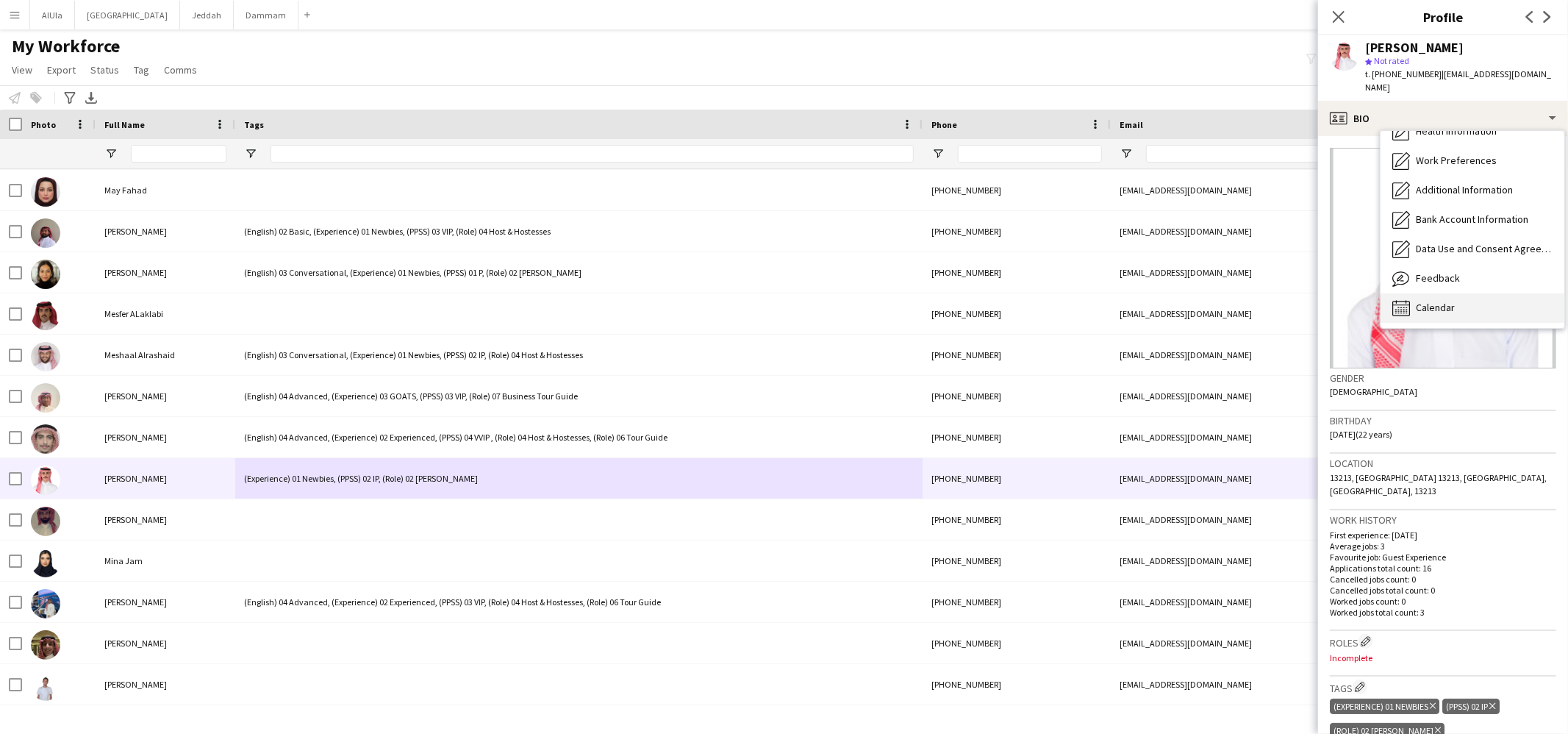
click at [1440, 301] on span "Calendar" at bounding box center [1435, 308] width 39 height 13
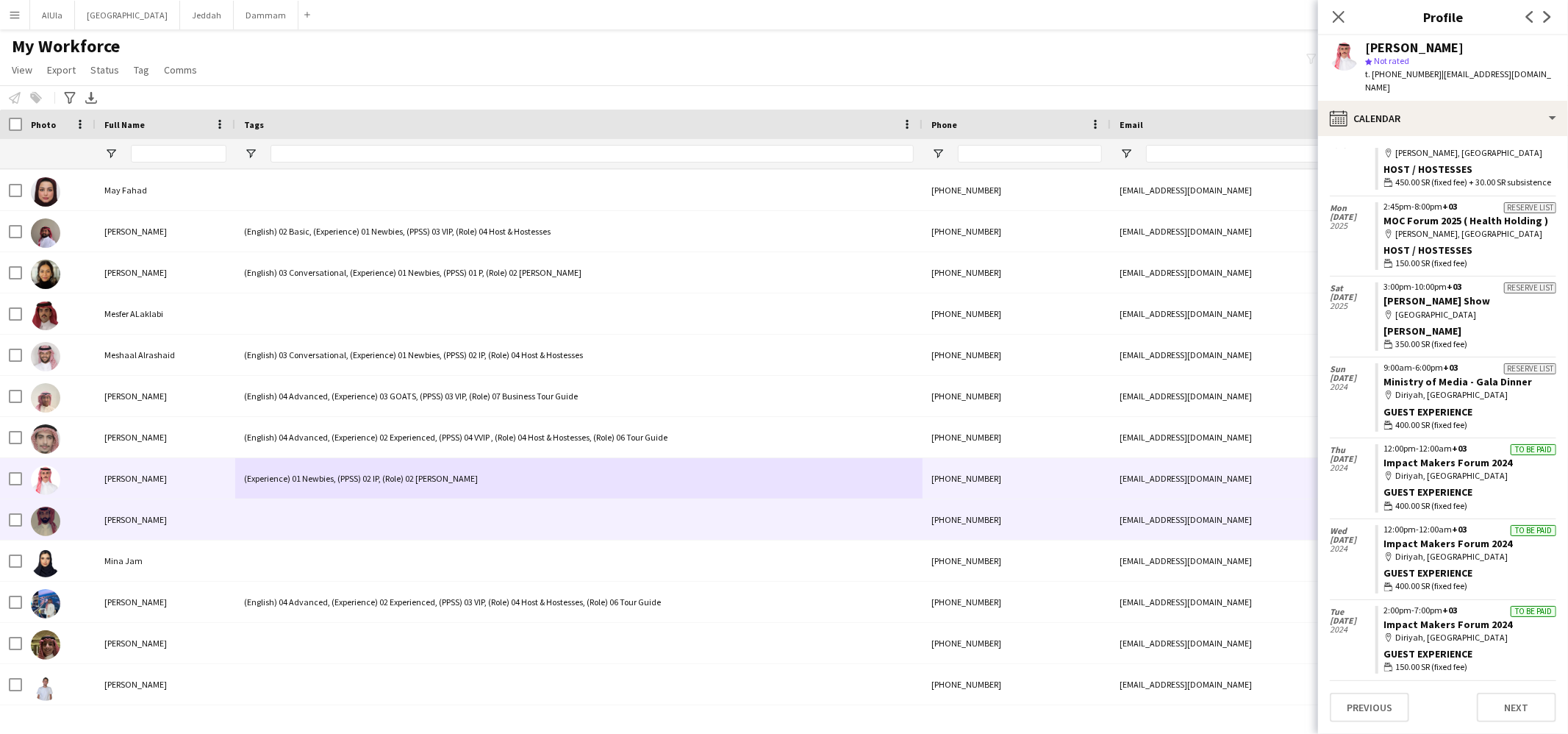
click at [293, 524] on div at bounding box center [579, 519] width 687 height 40
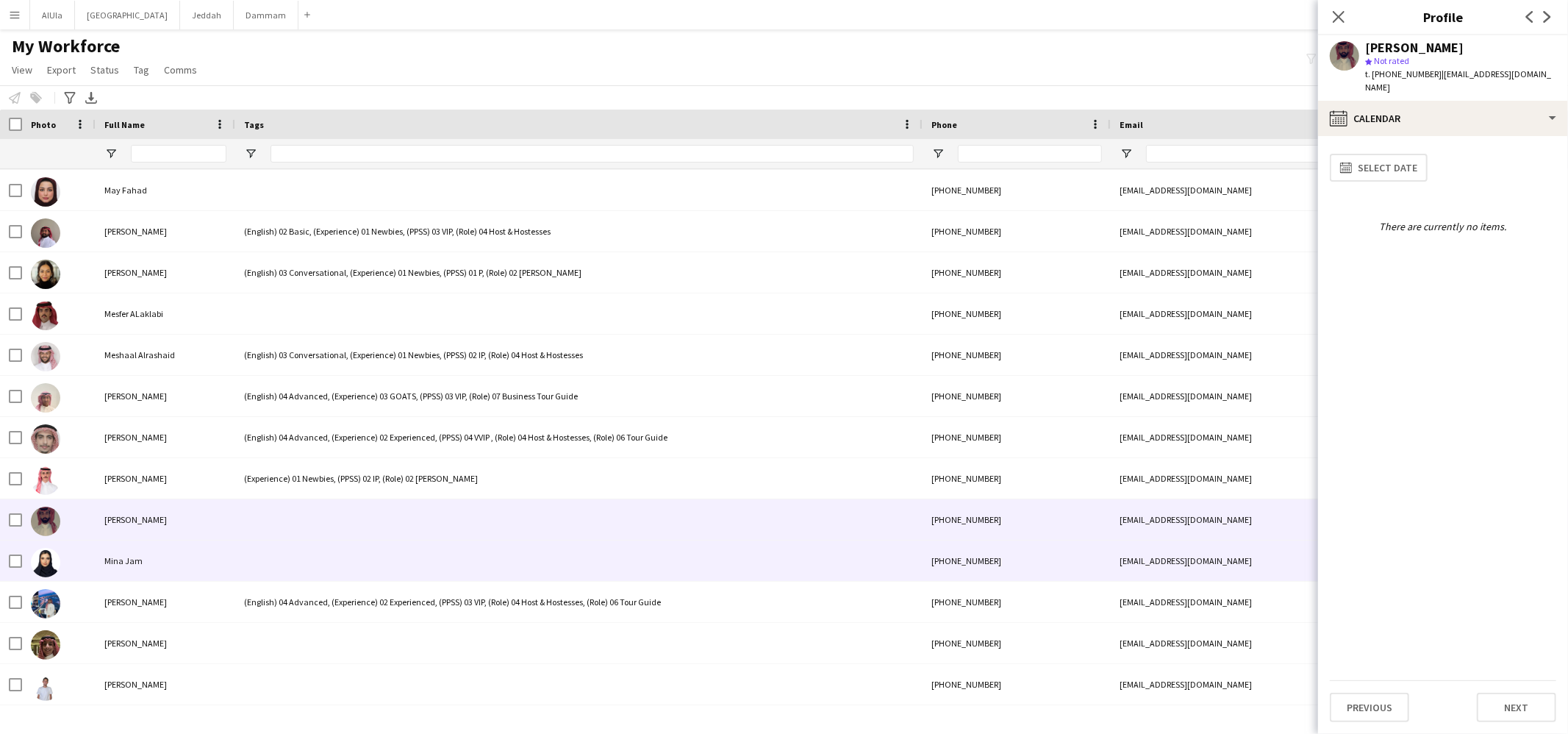
click at [256, 570] on div at bounding box center [579, 561] width 687 height 40
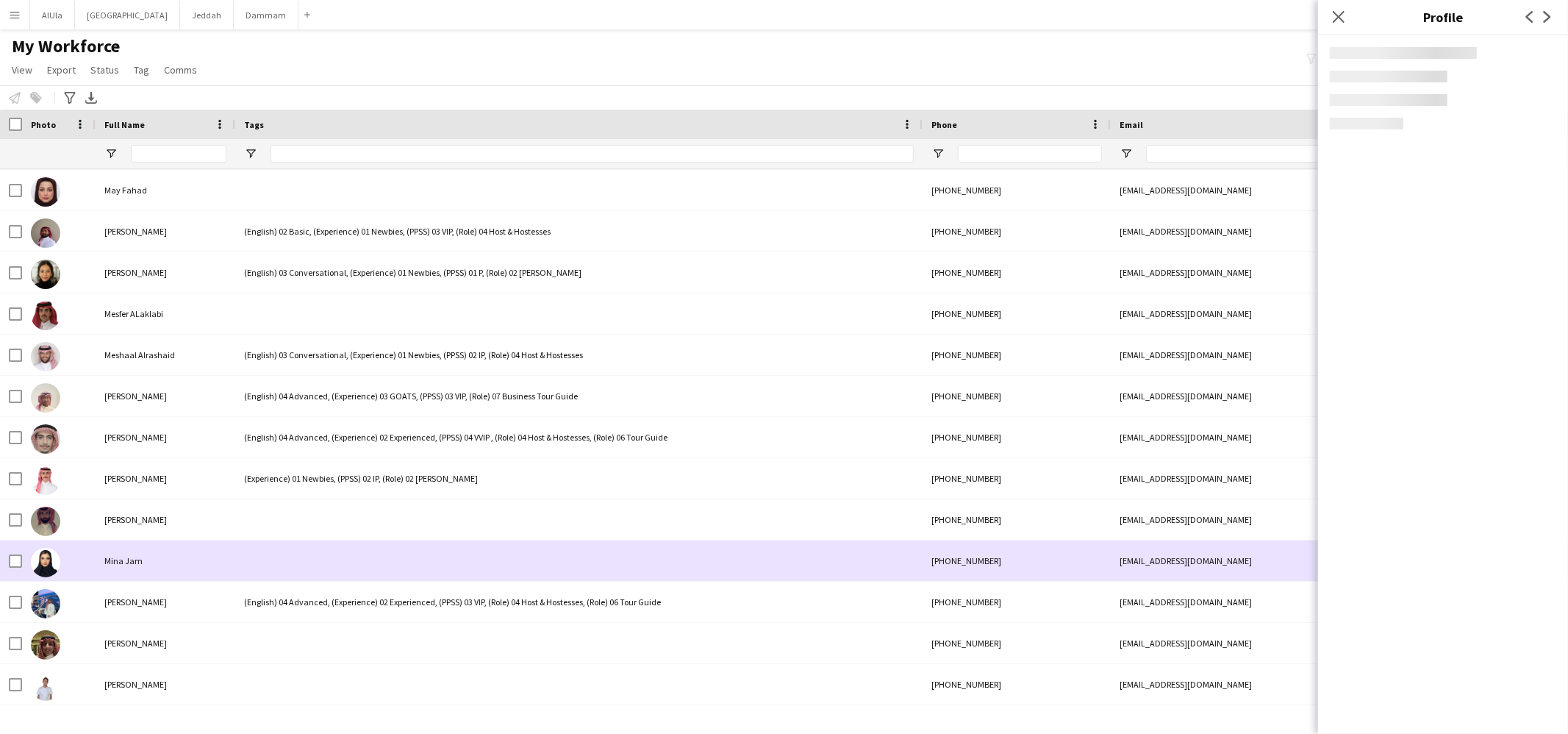
scroll to position [16414, 0]
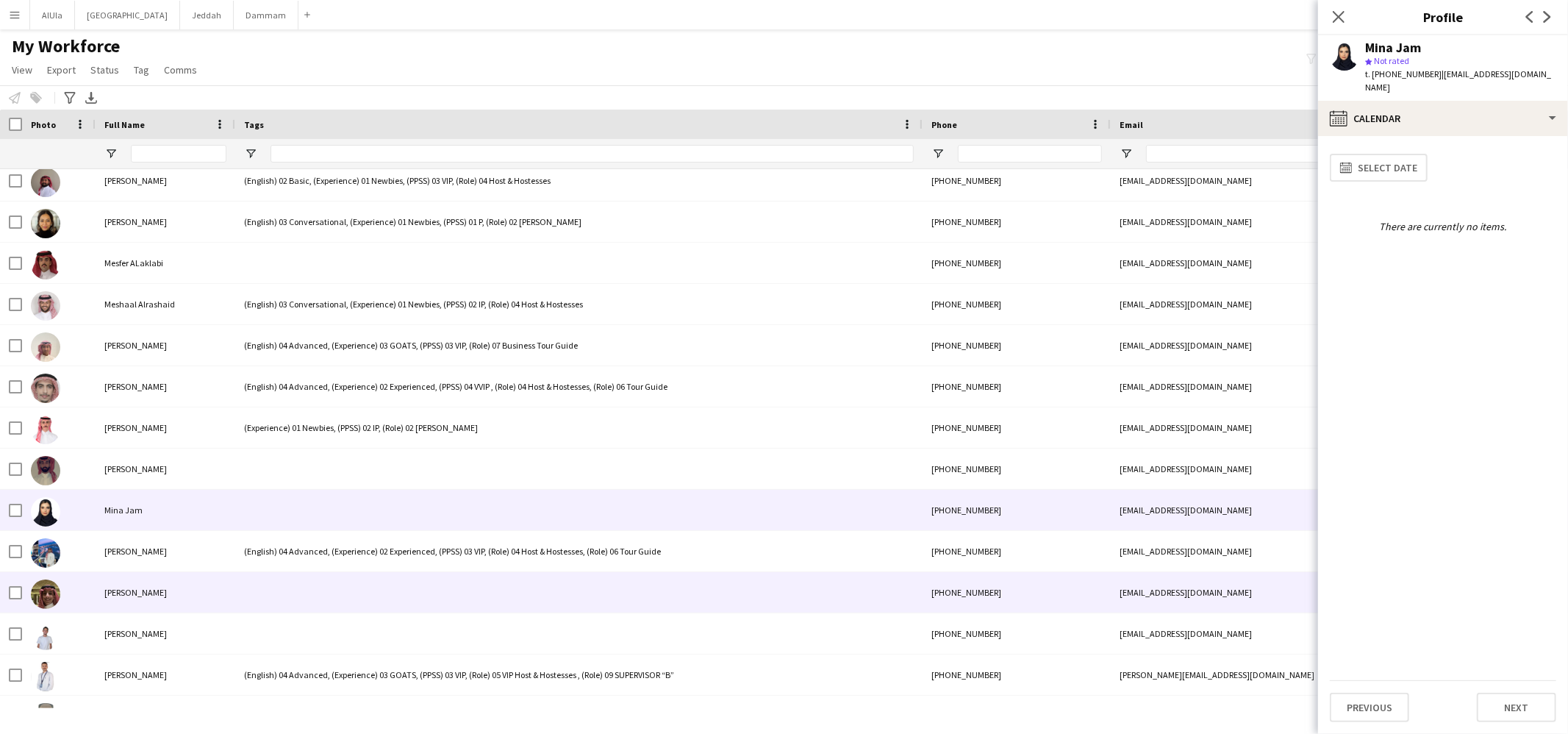
click at [248, 599] on div at bounding box center [579, 592] width 687 height 40
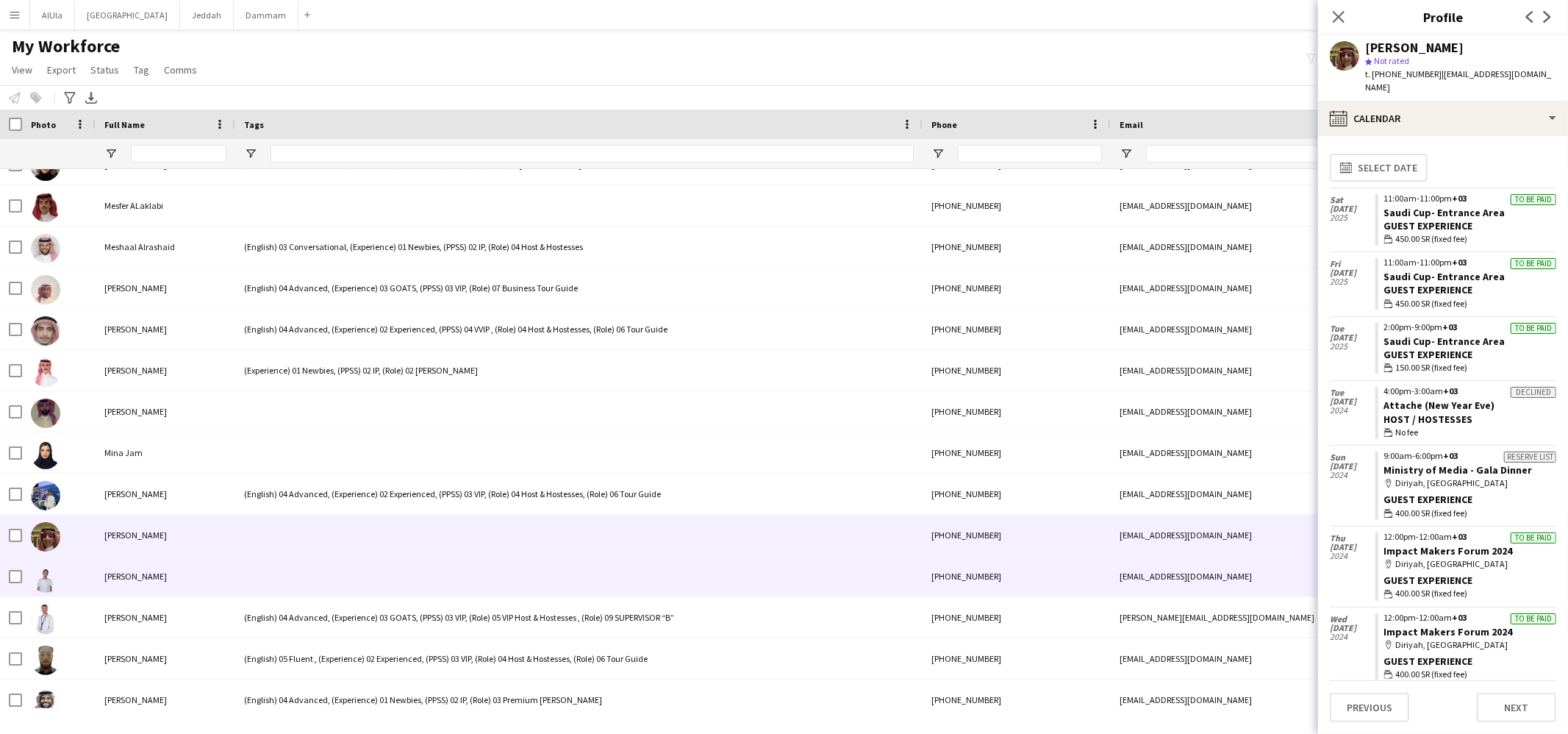
click at [278, 581] on div at bounding box center [579, 576] width 687 height 40
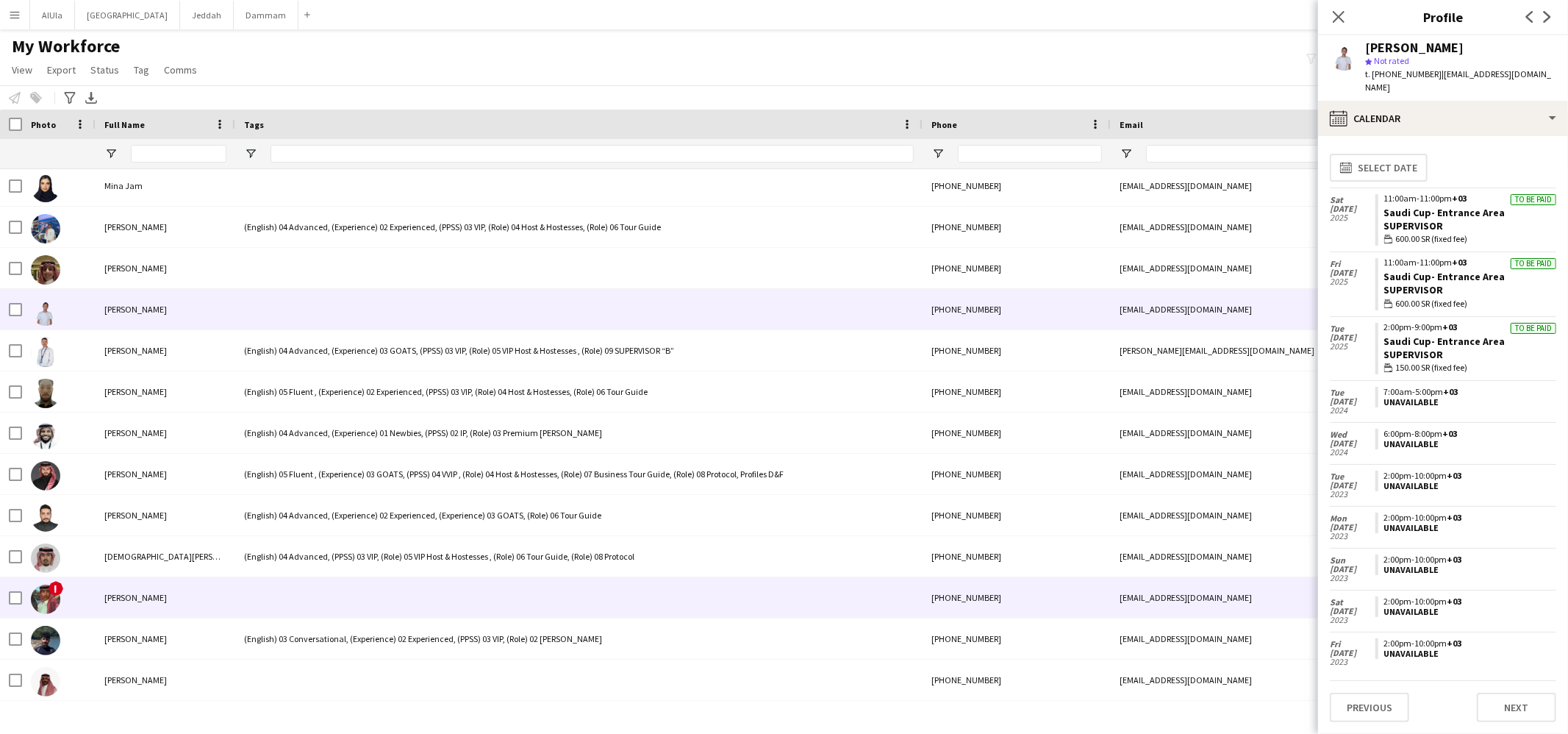
click at [280, 593] on div at bounding box center [579, 597] width 687 height 40
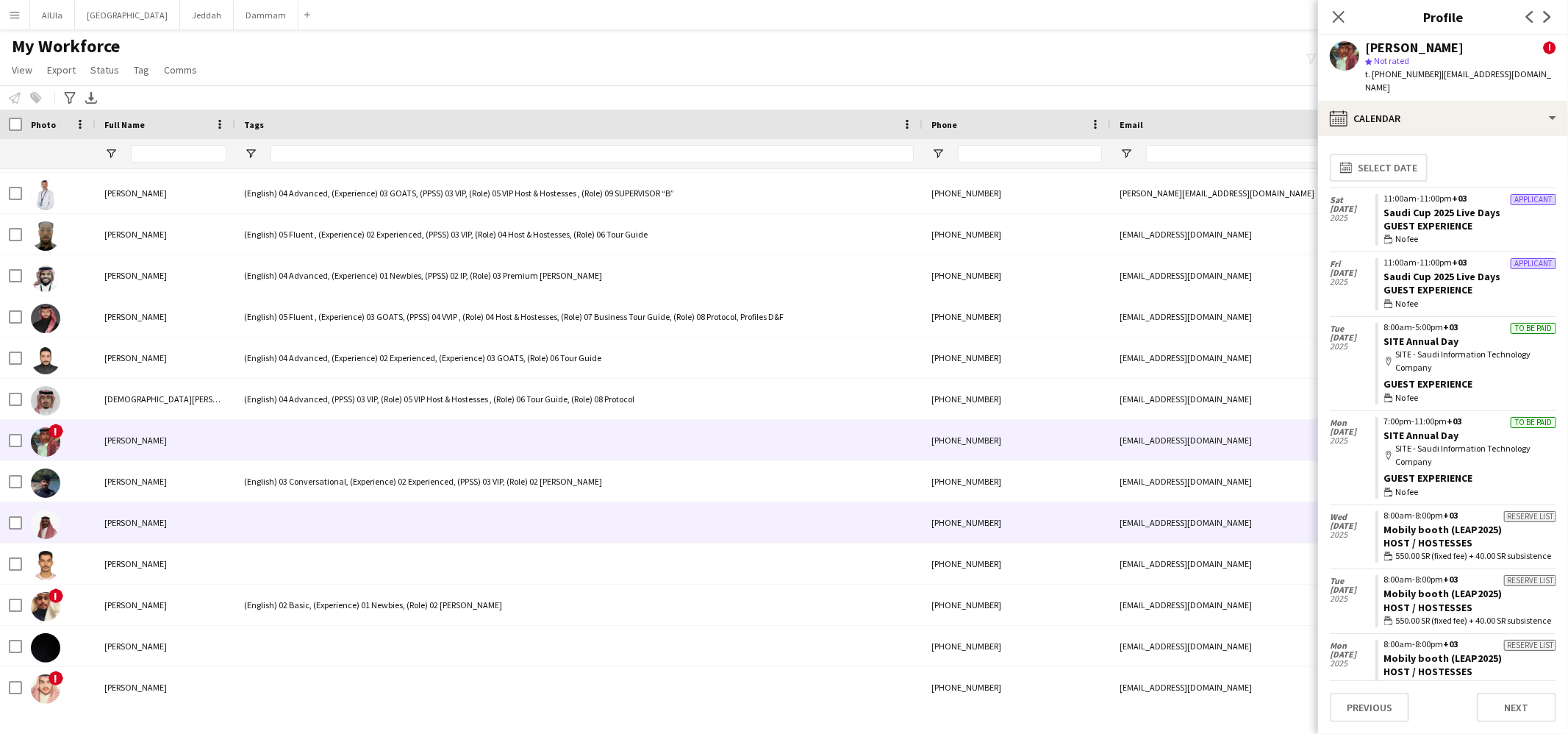
click at [294, 509] on div at bounding box center [579, 522] width 687 height 40
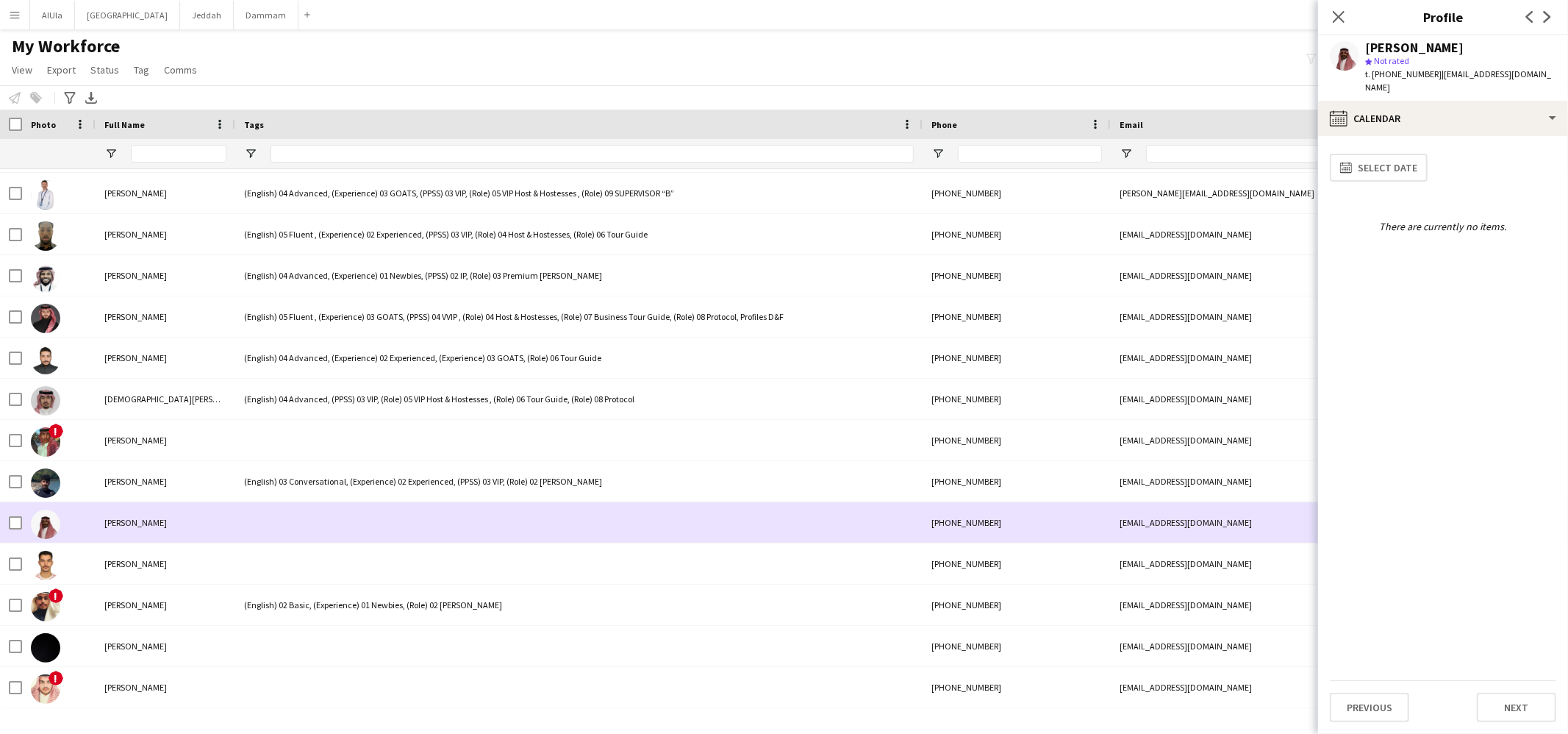
click at [286, 562] on div at bounding box center [579, 563] width 687 height 40
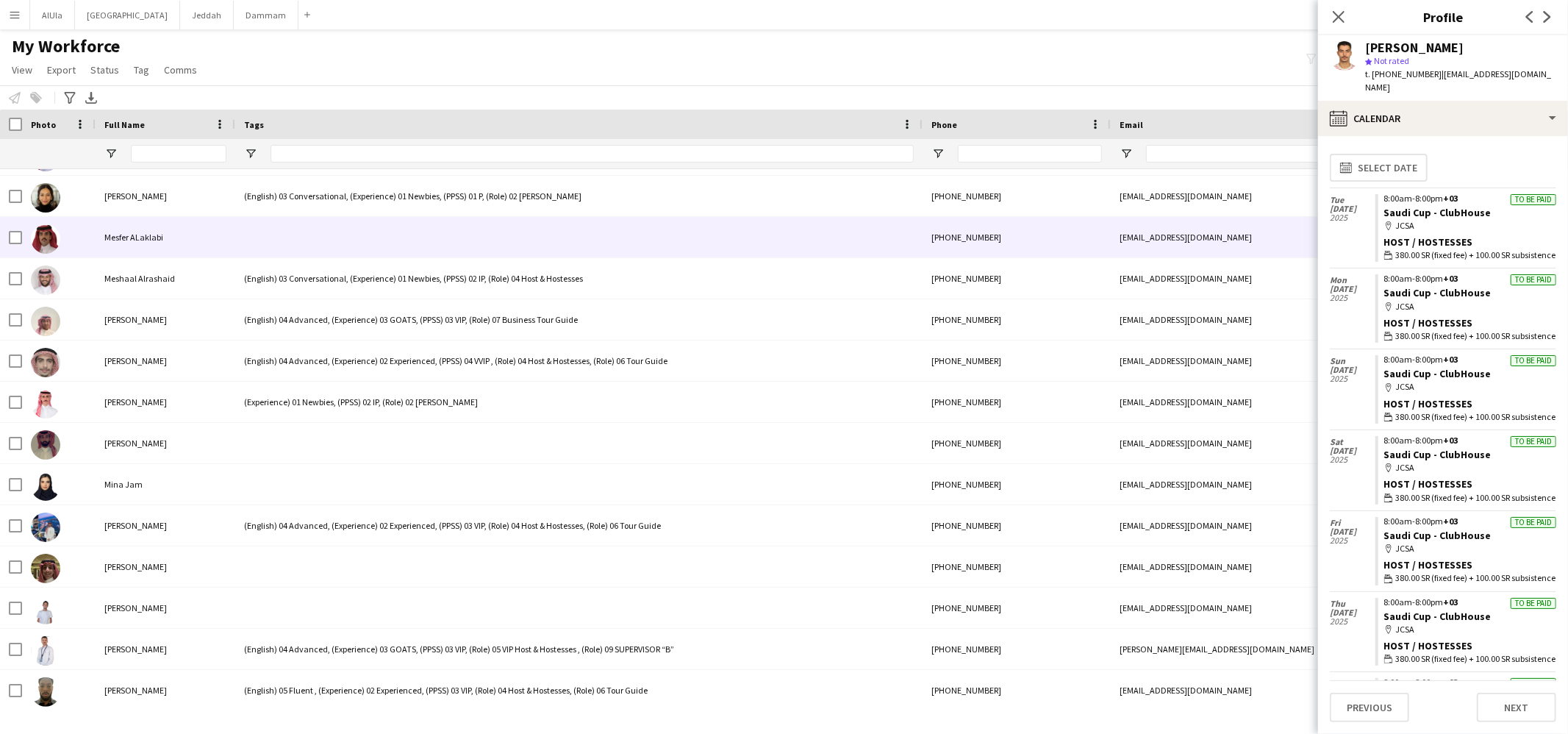
click at [265, 248] on div at bounding box center [579, 236] width 687 height 40
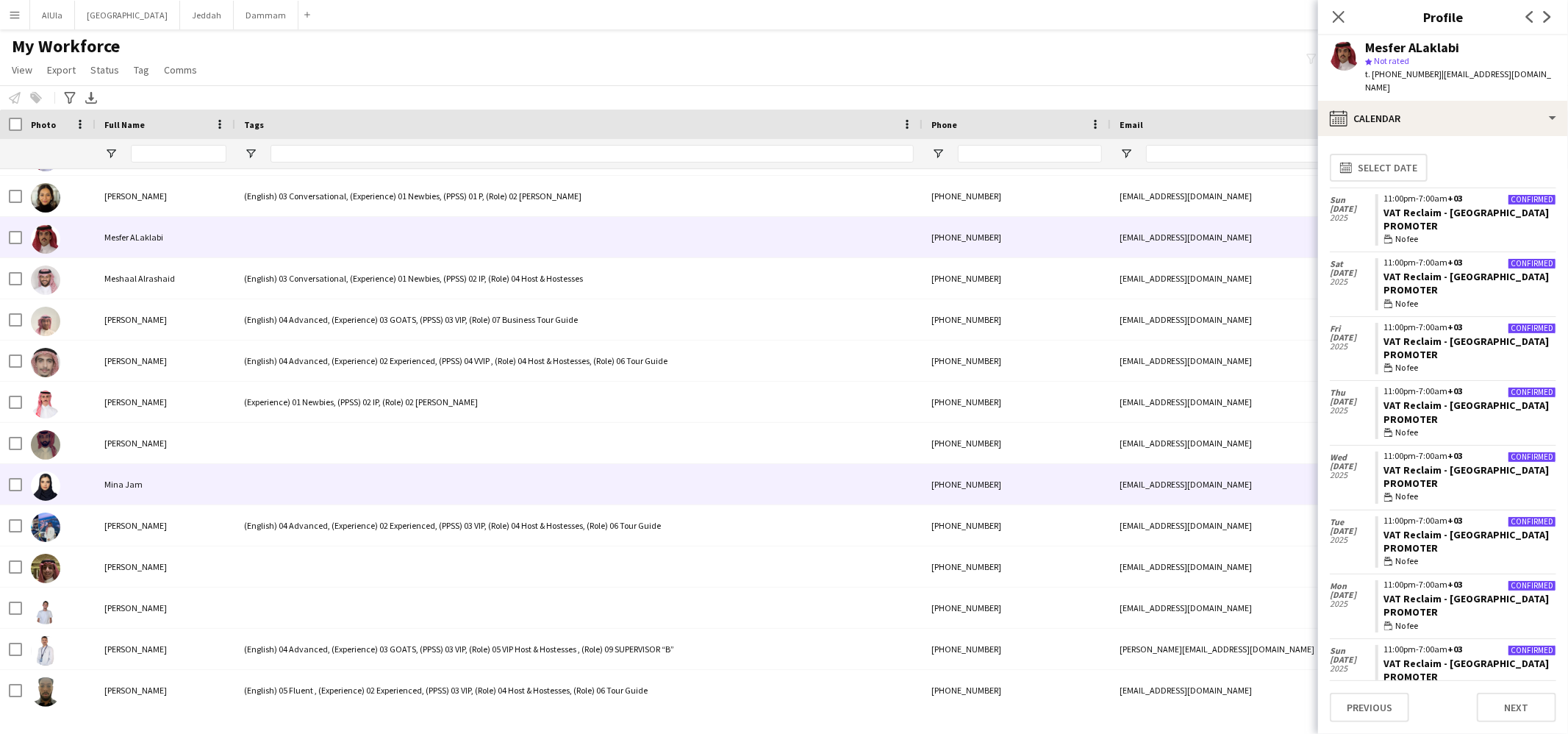
click at [286, 454] on div at bounding box center [579, 443] width 687 height 40
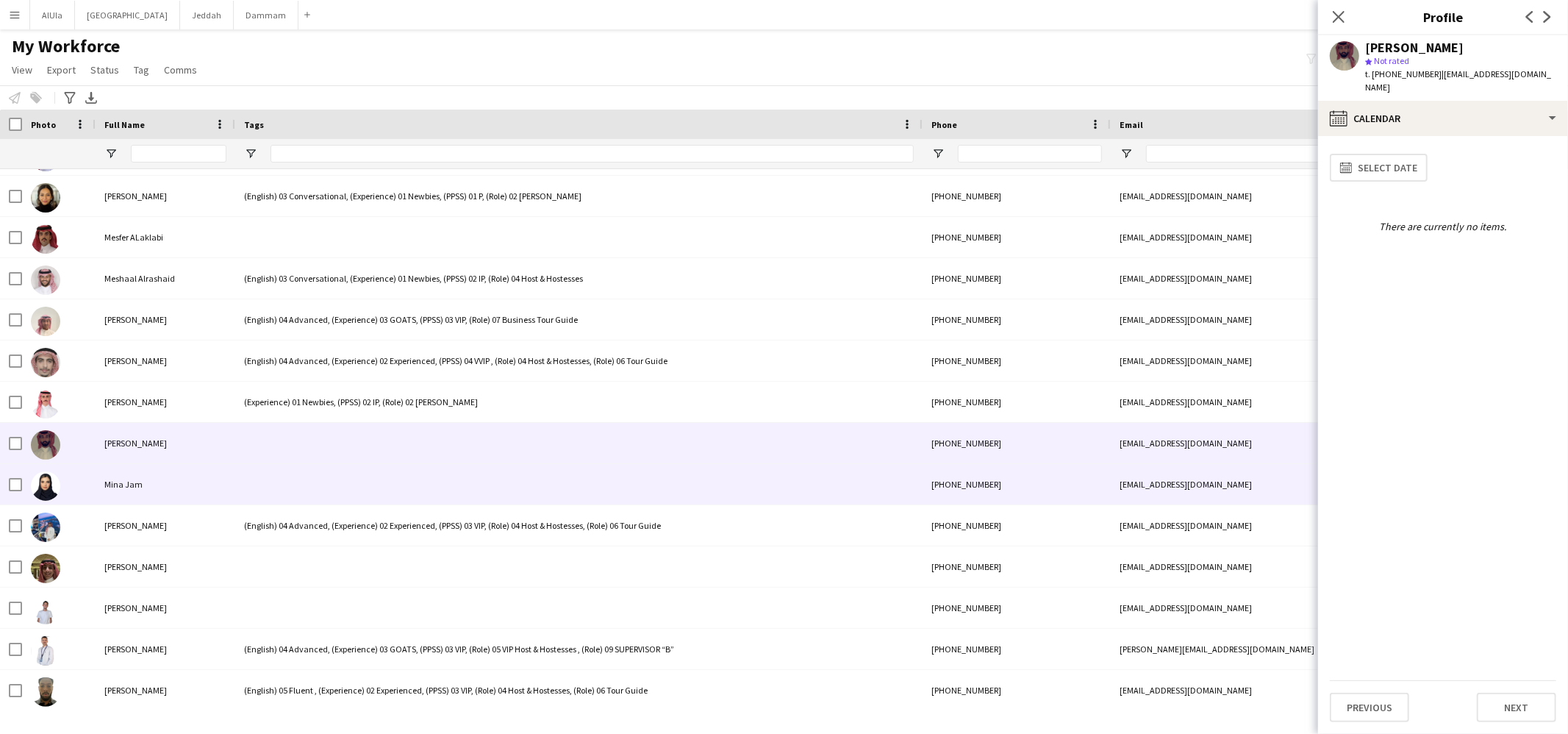
click at [267, 487] on div at bounding box center [579, 484] width 687 height 40
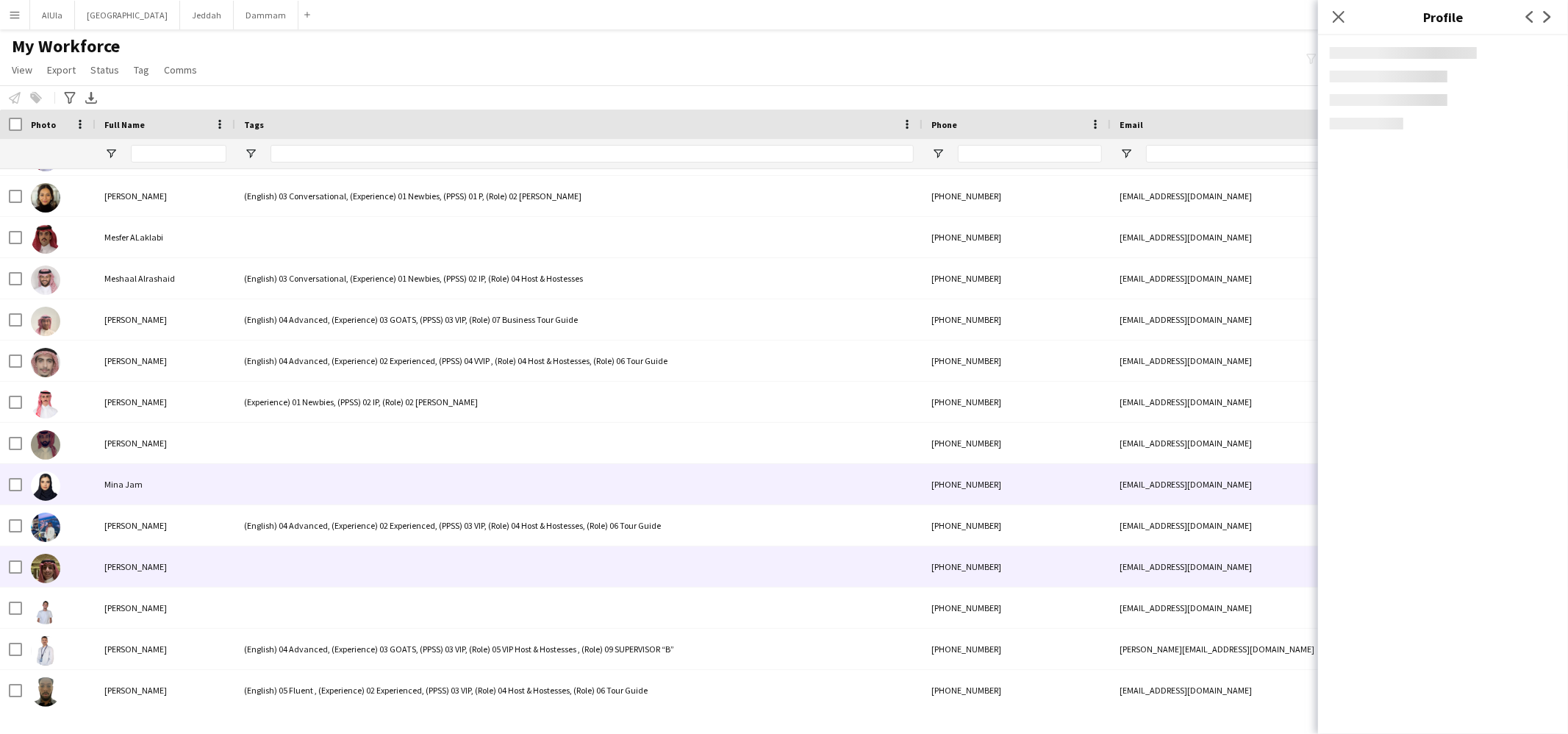
click at [272, 556] on div at bounding box center [579, 566] width 687 height 40
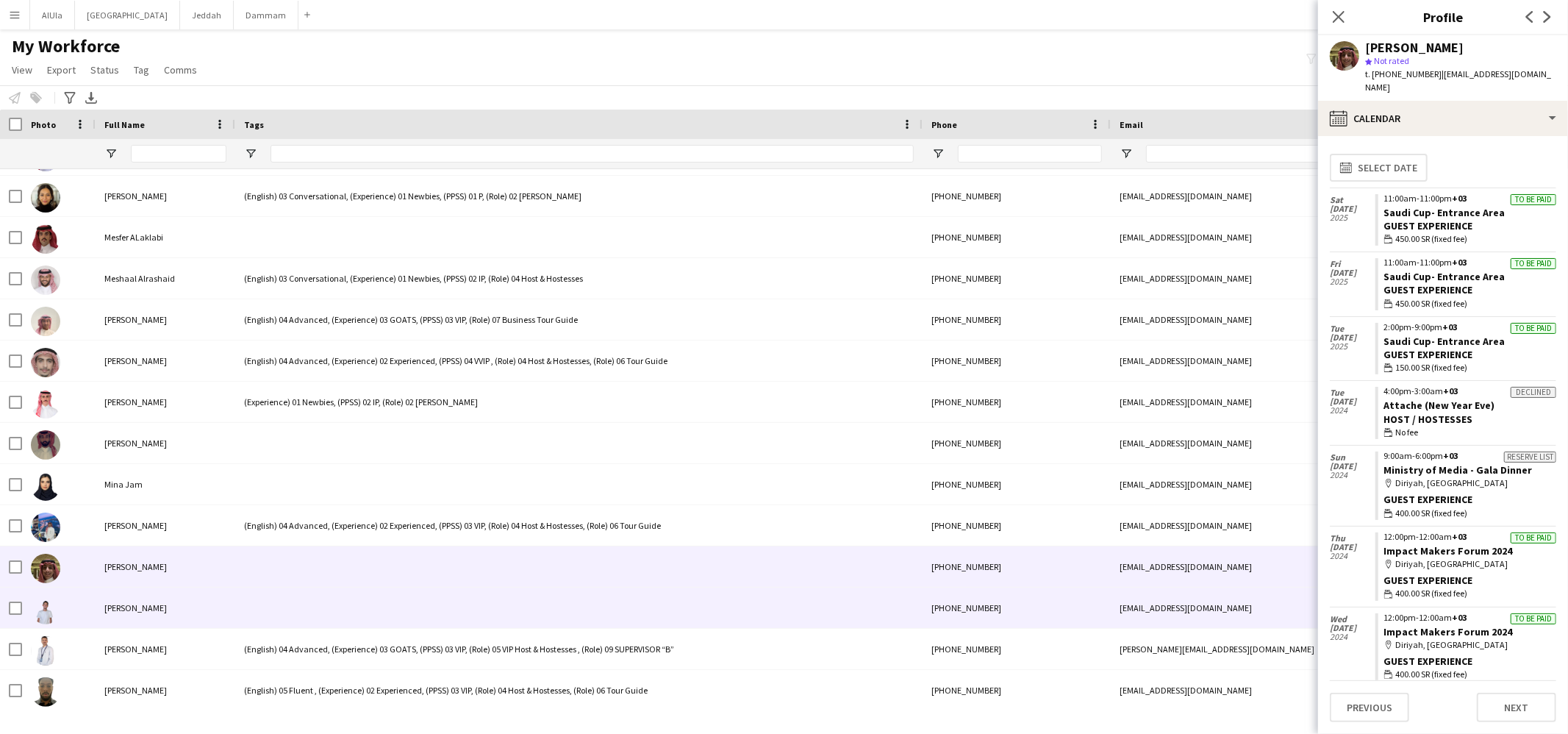
click at [299, 605] on div at bounding box center [579, 607] width 687 height 40
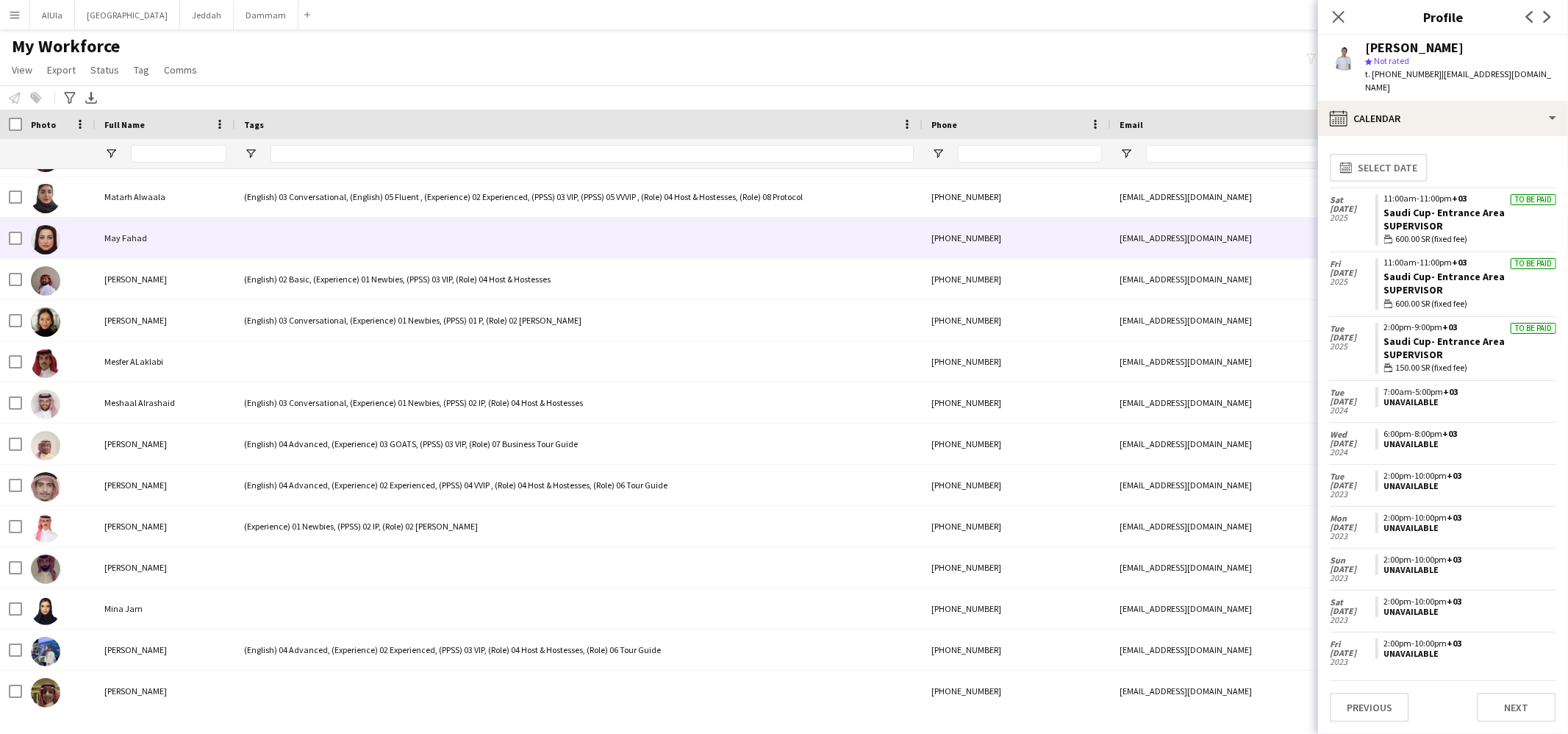
click at [210, 245] on div "May Fahad" at bounding box center [165, 237] width 140 height 40
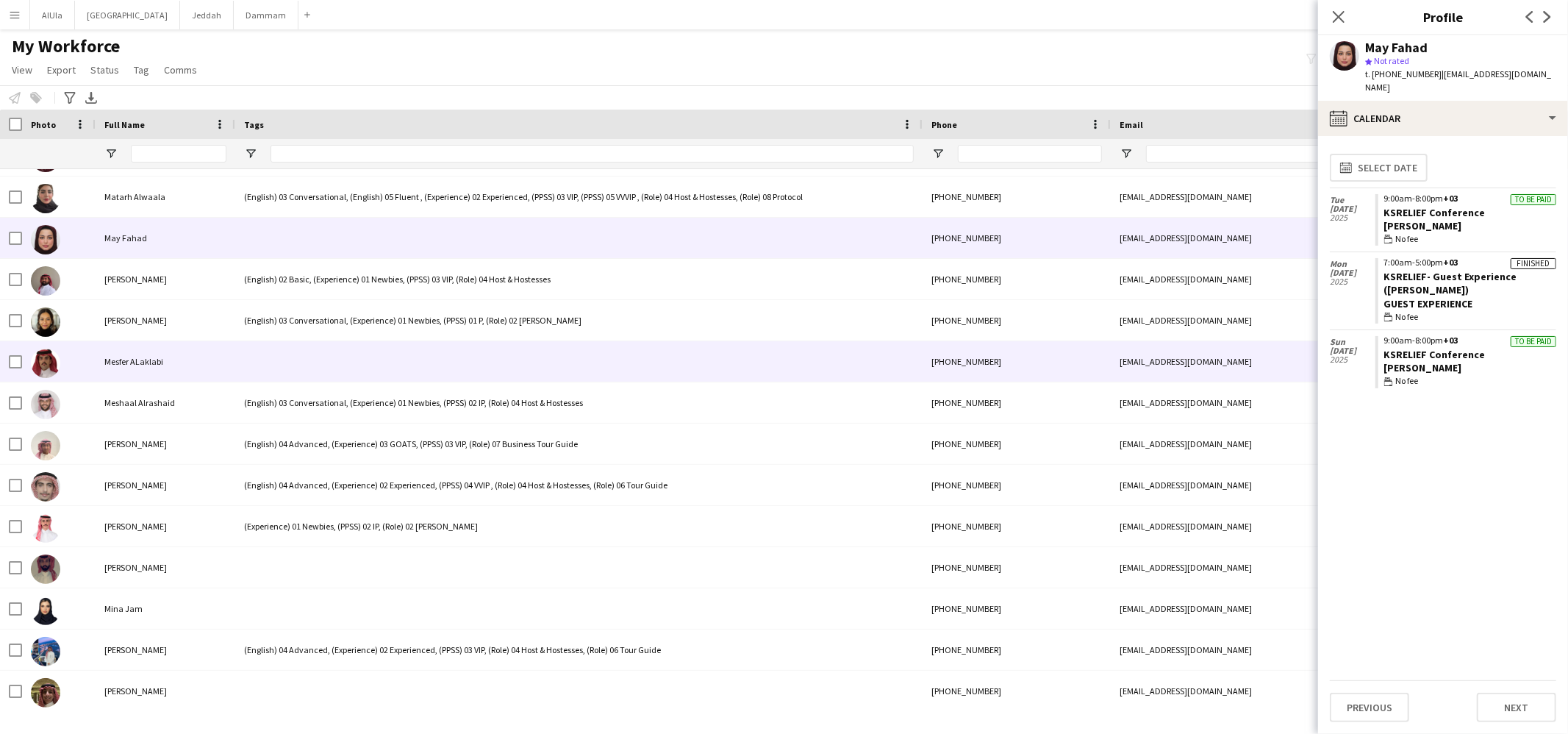
click at [268, 367] on div at bounding box center [579, 361] width 687 height 40
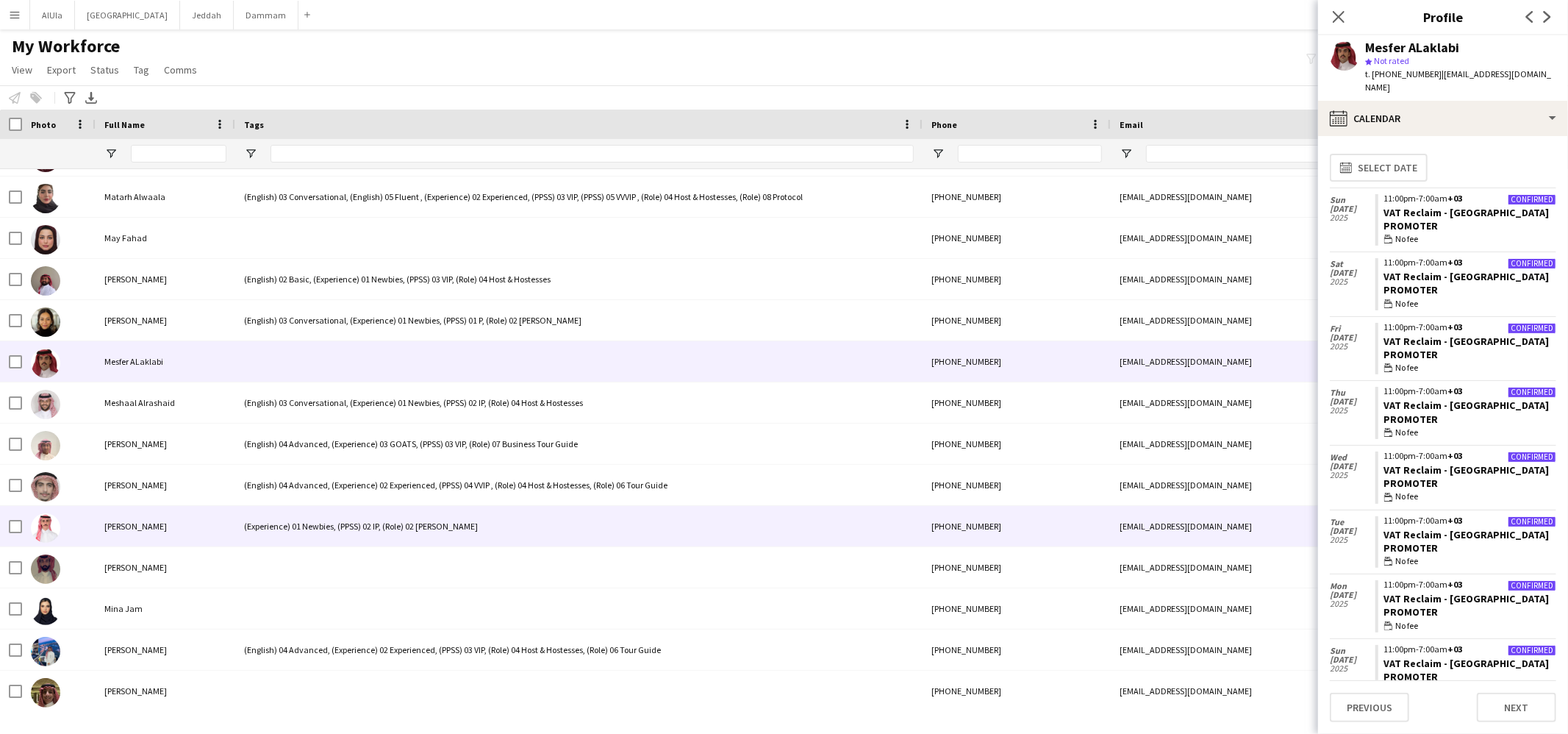
click at [308, 531] on div "(Experience) 01 Newbies, (PPSS) 02 IP, (Role) 02 [PERSON_NAME]" at bounding box center [579, 525] width 687 height 40
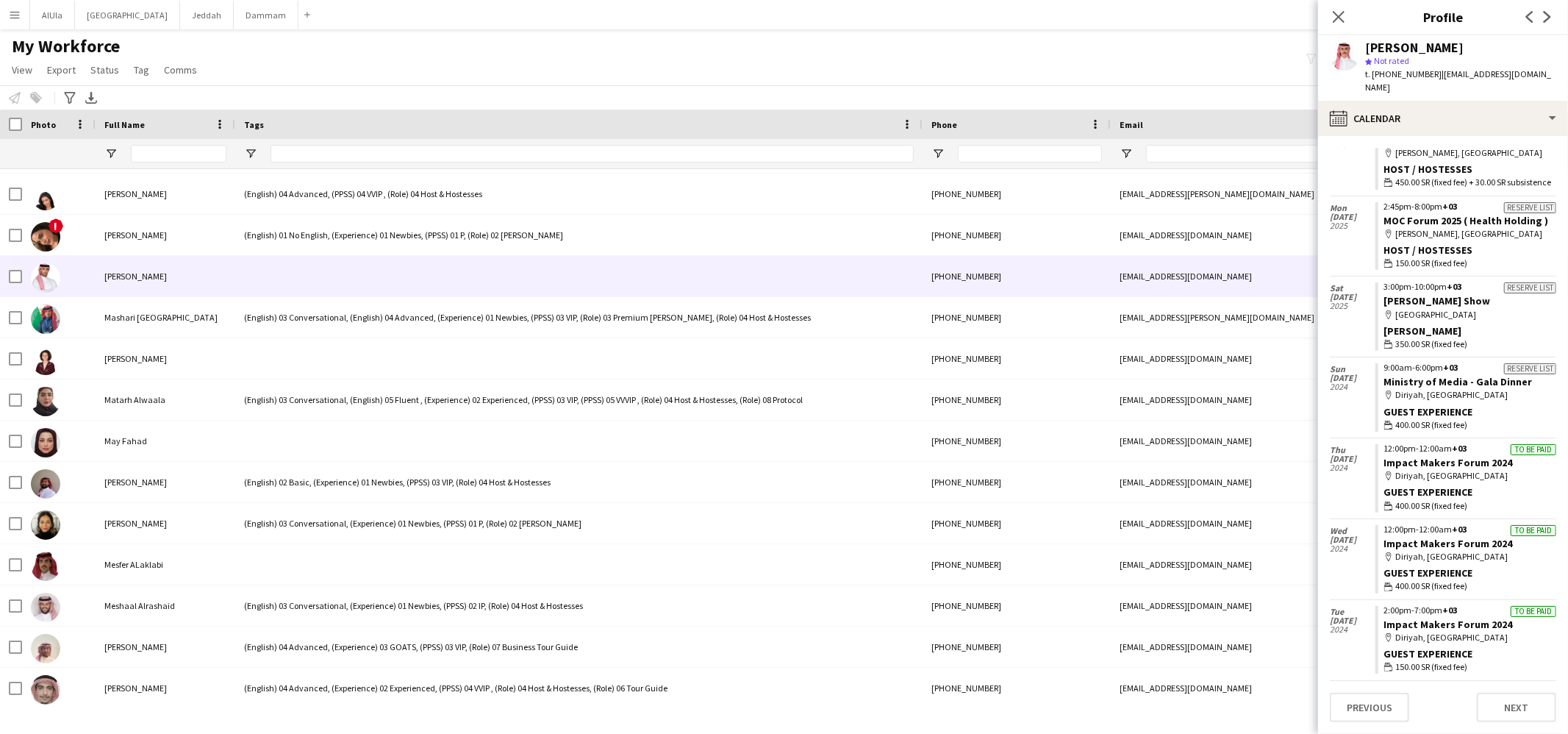
click at [234, 277] on div "[PERSON_NAME]" at bounding box center [165, 276] width 140 height 40
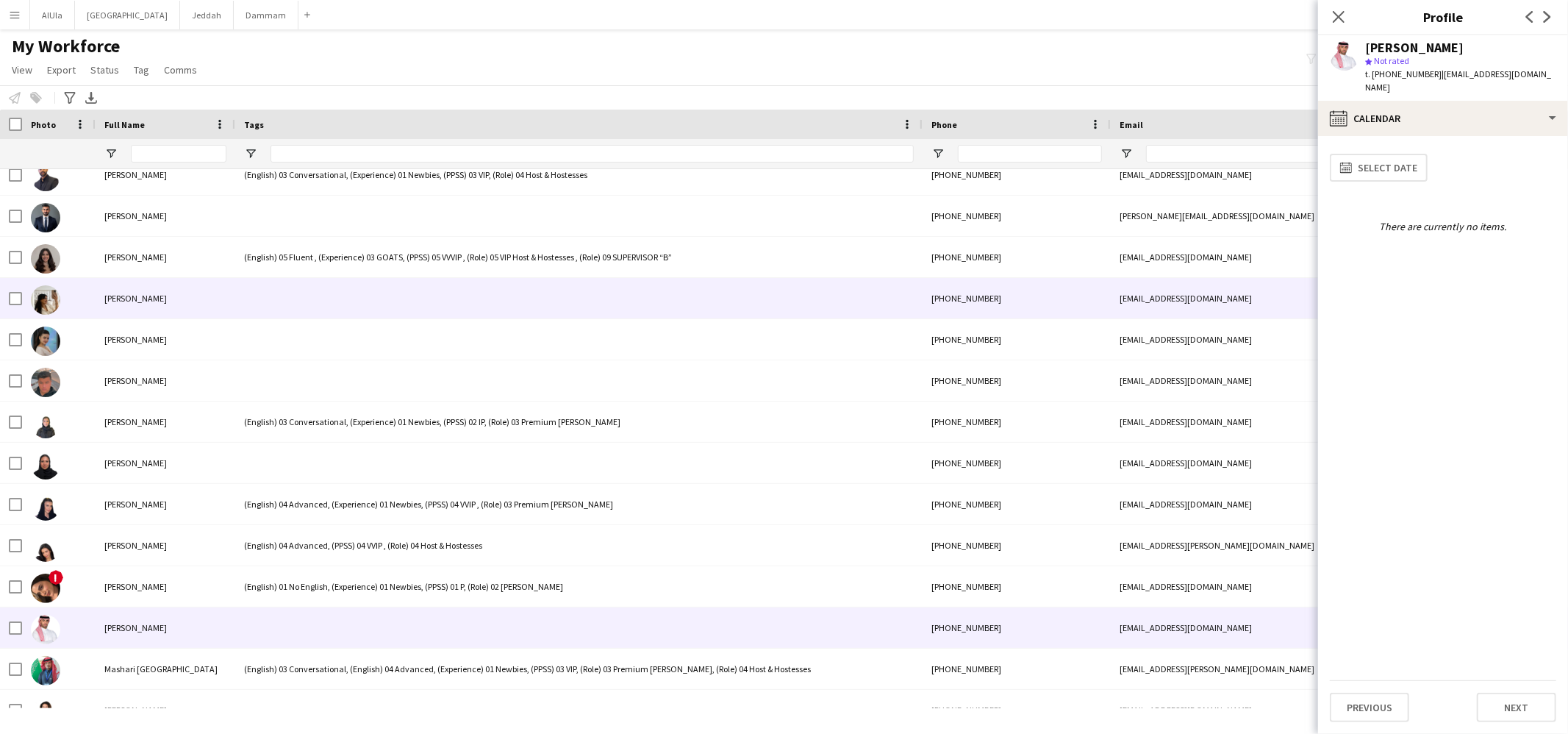
click at [246, 295] on div at bounding box center [579, 298] width 687 height 40
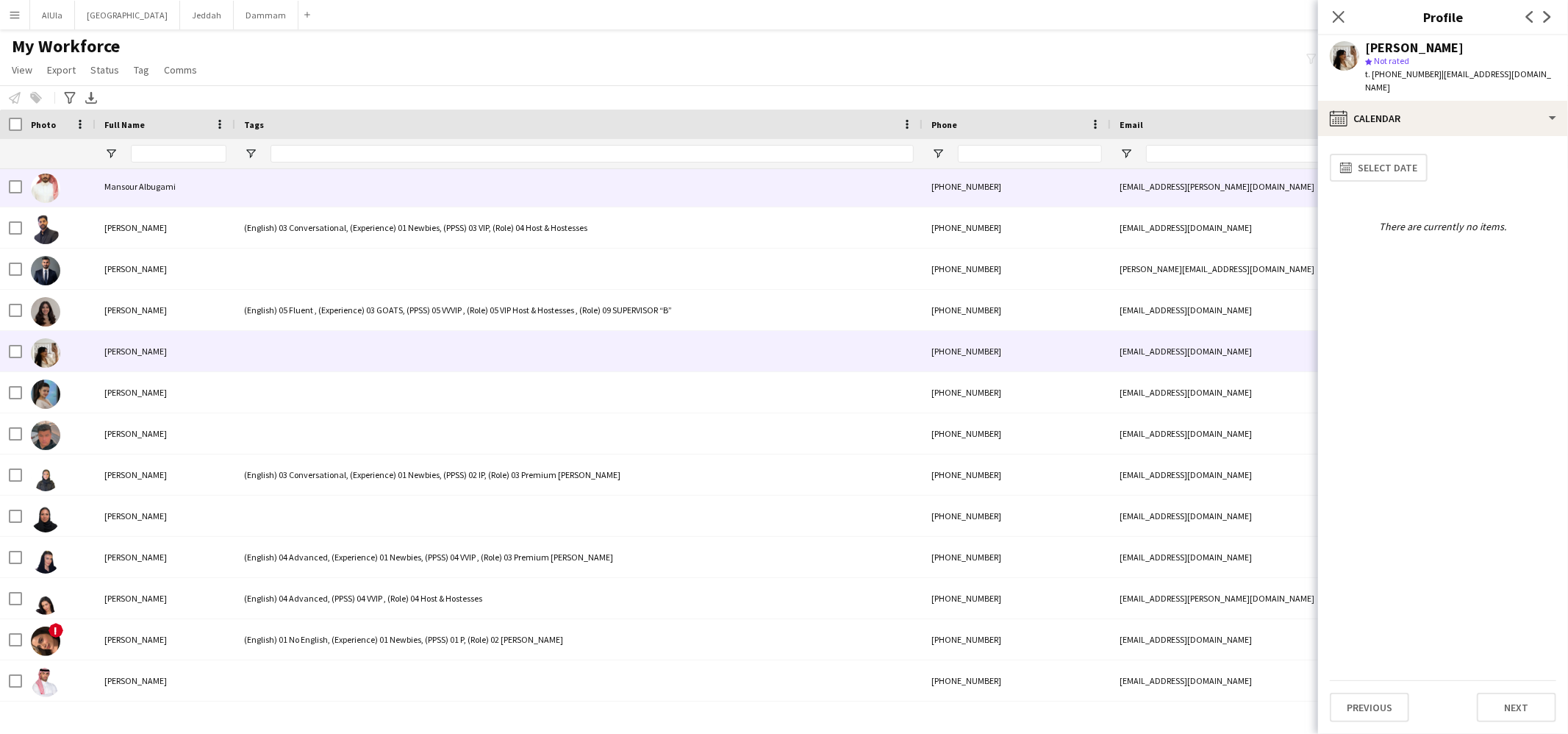
click at [255, 190] on div at bounding box center [579, 186] width 687 height 40
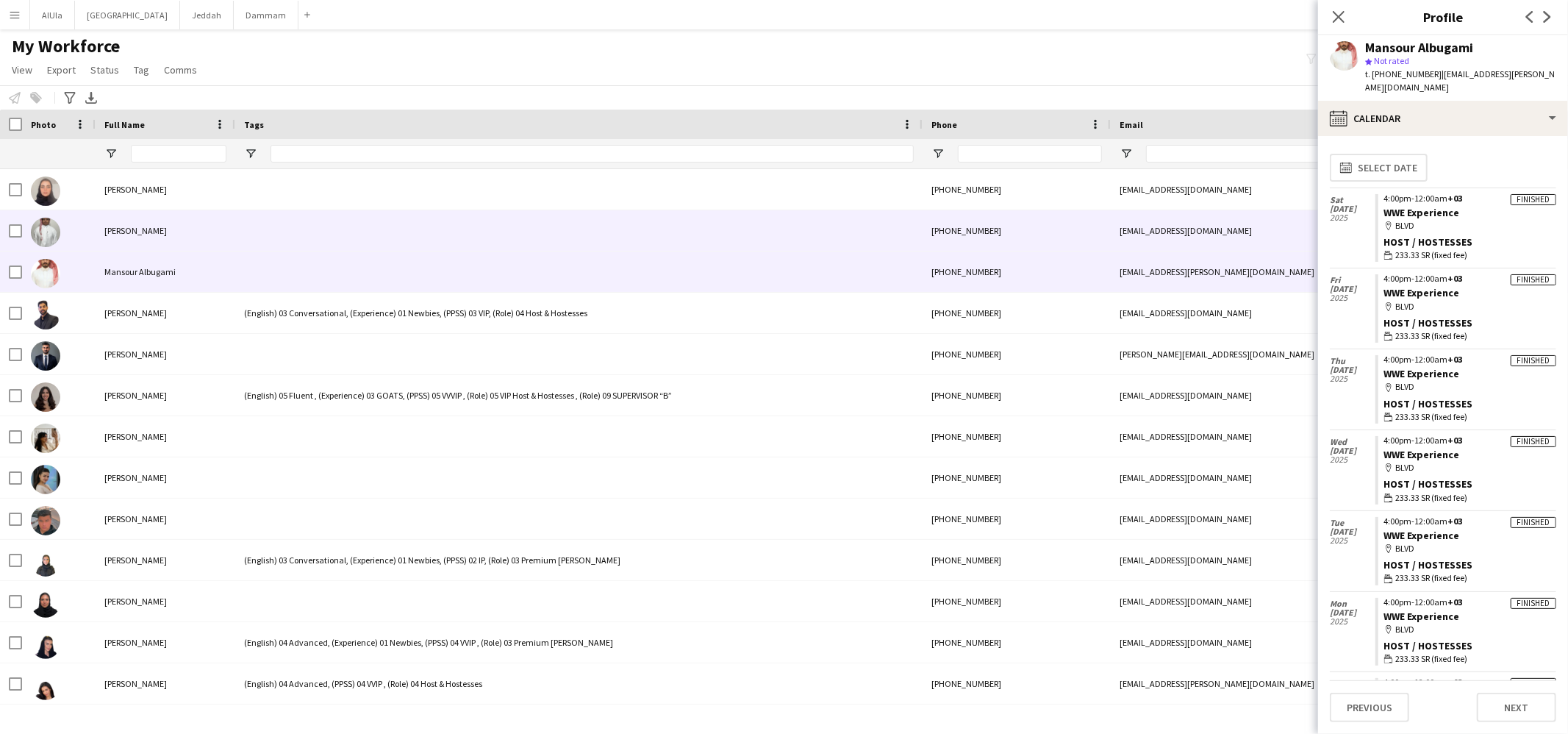
click at [257, 236] on div at bounding box center [579, 230] width 687 height 40
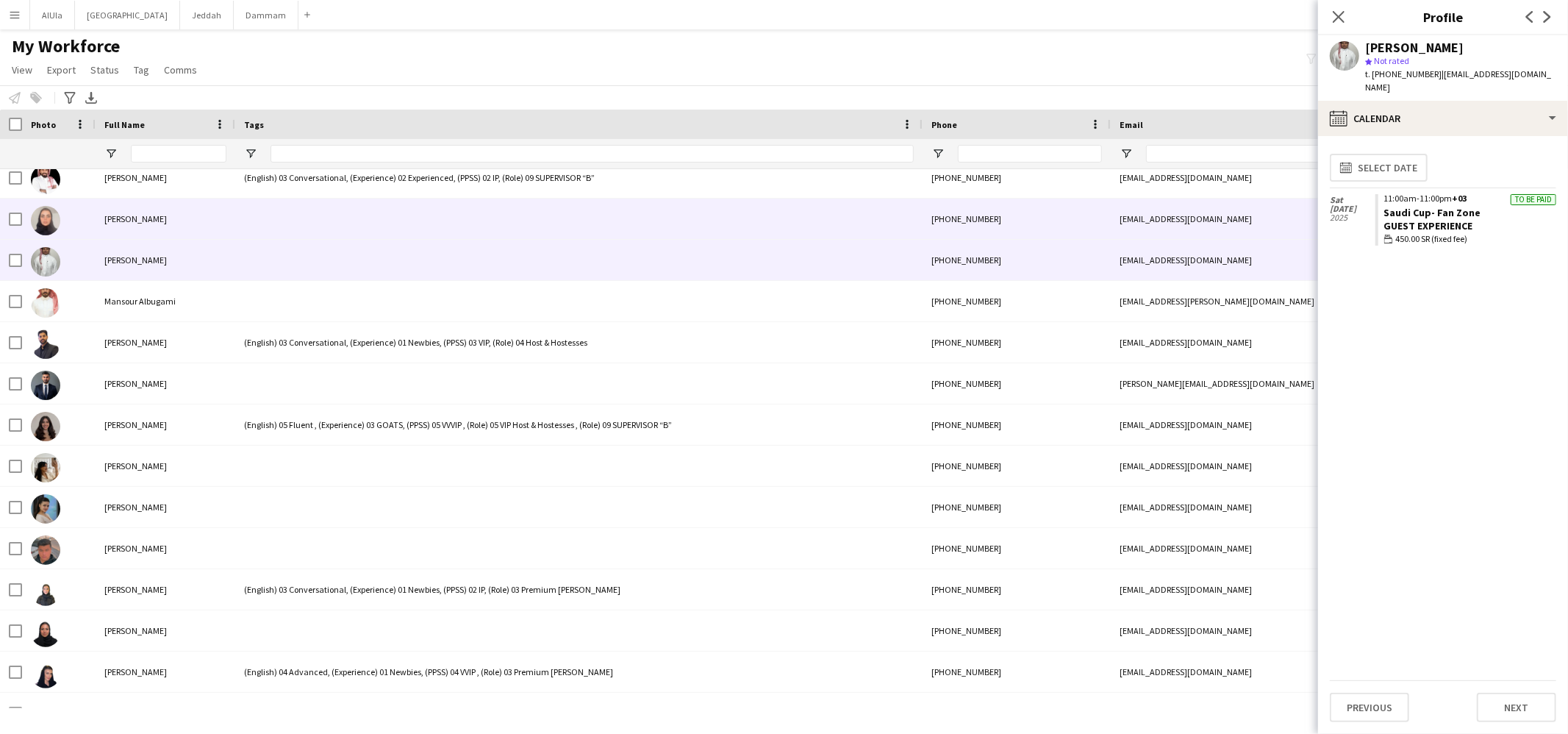
click at [268, 222] on div at bounding box center [579, 218] width 687 height 40
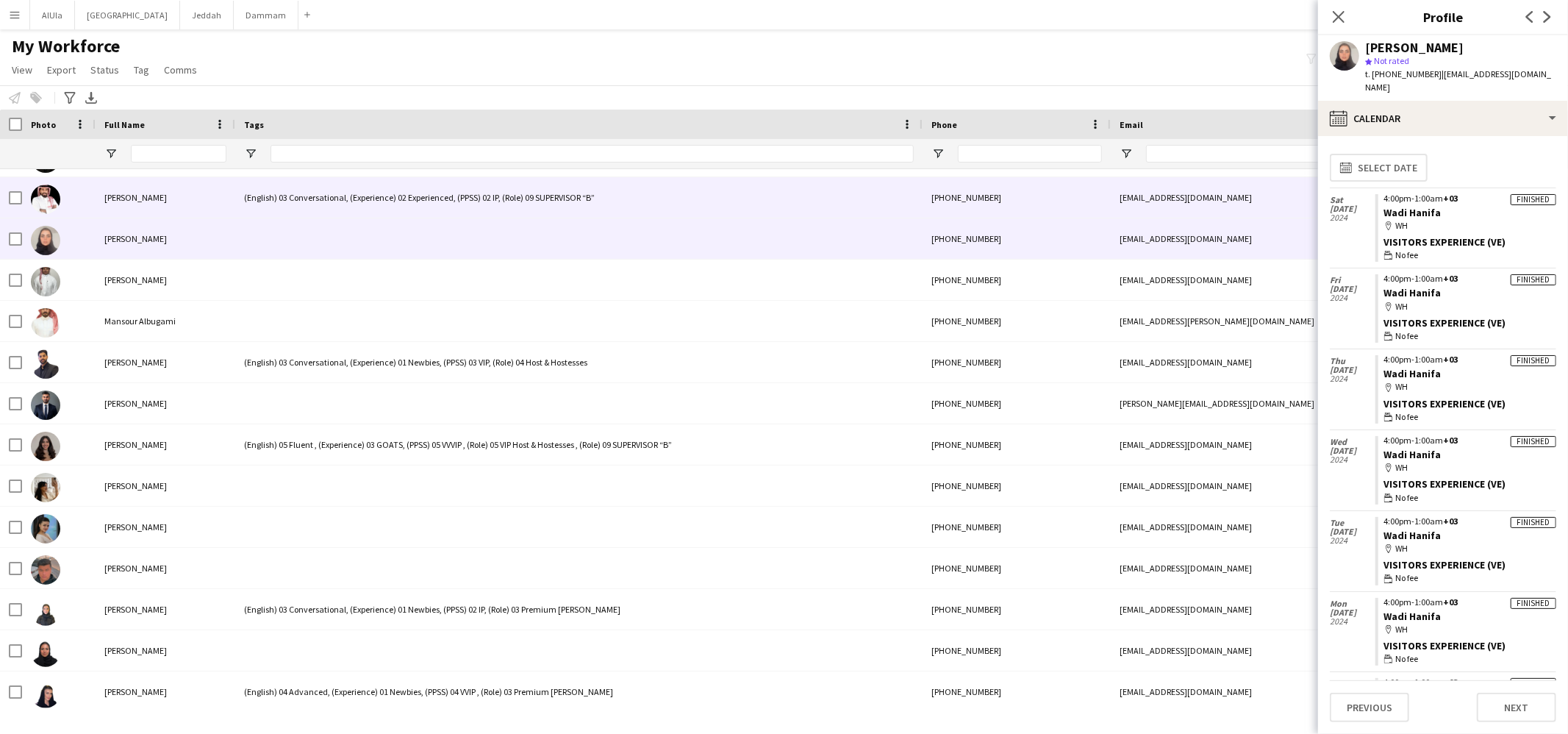
click at [268, 207] on div "(English) 03 Conversational, (Experience) 02 Experienced, (PPSS) 02 IP, (Role) …" at bounding box center [579, 197] width 687 height 40
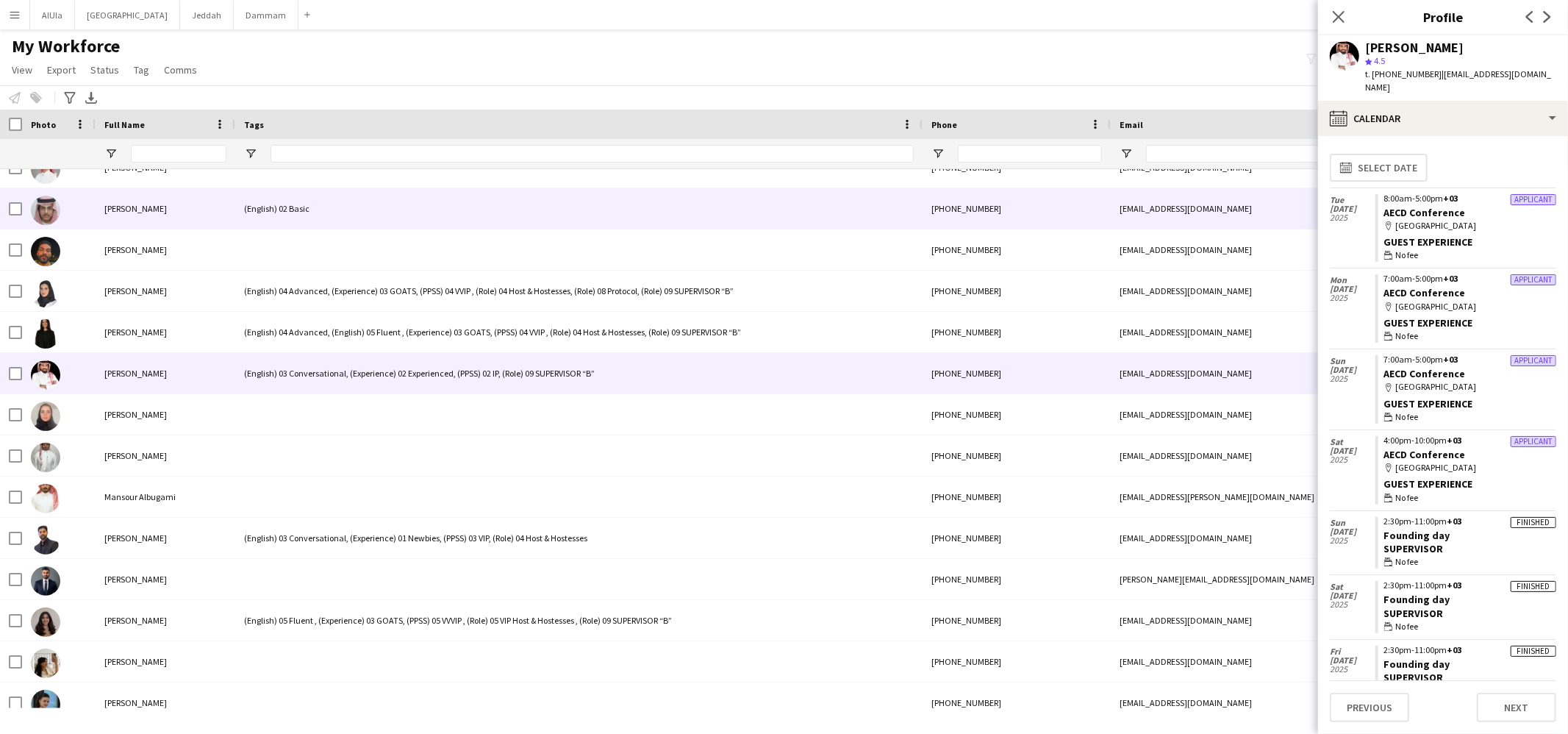
click at [265, 205] on div "(English) 02 Basic" at bounding box center [579, 208] width 687 height 40
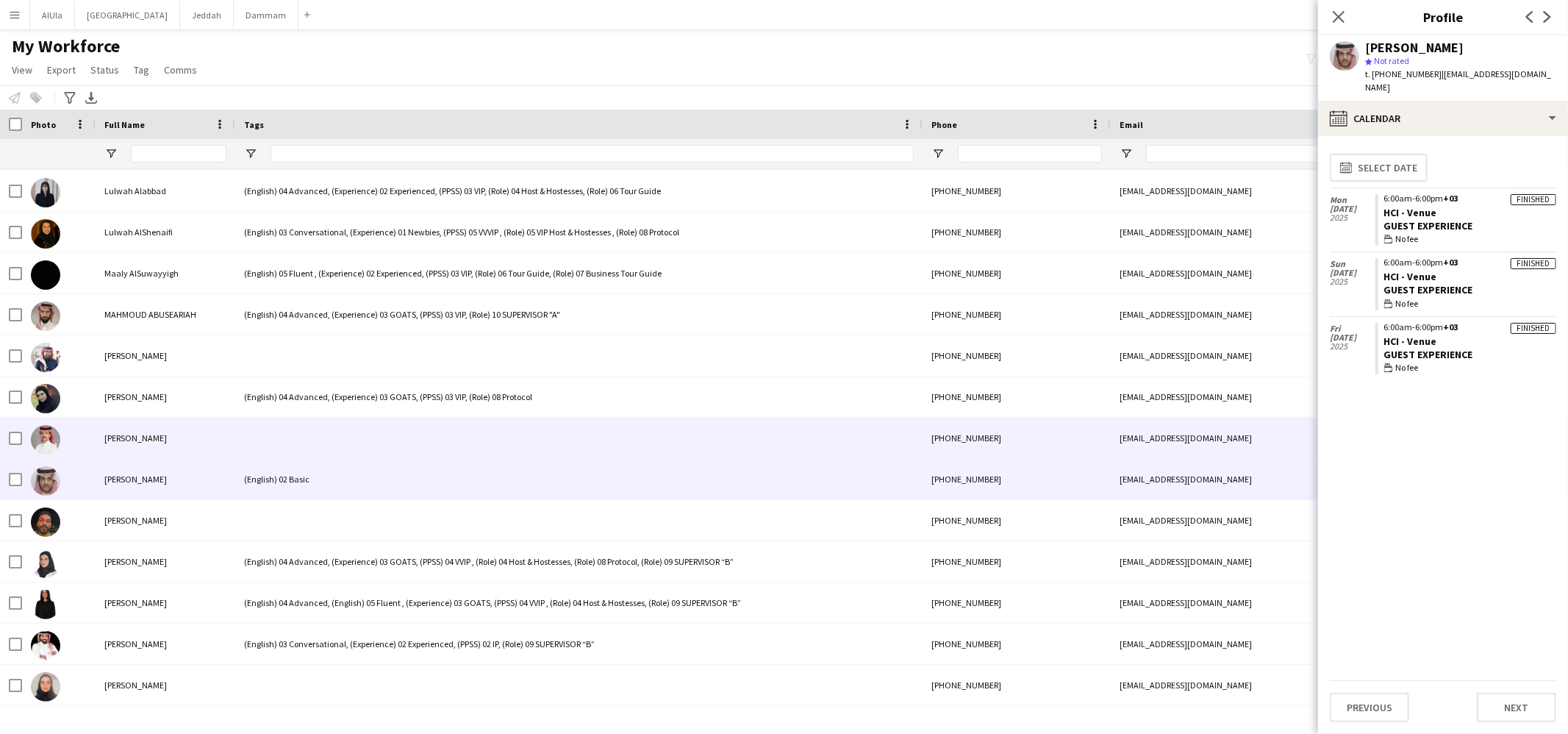
click at [335, 435] on div at bounding box center [579, 438] width 687 height 40
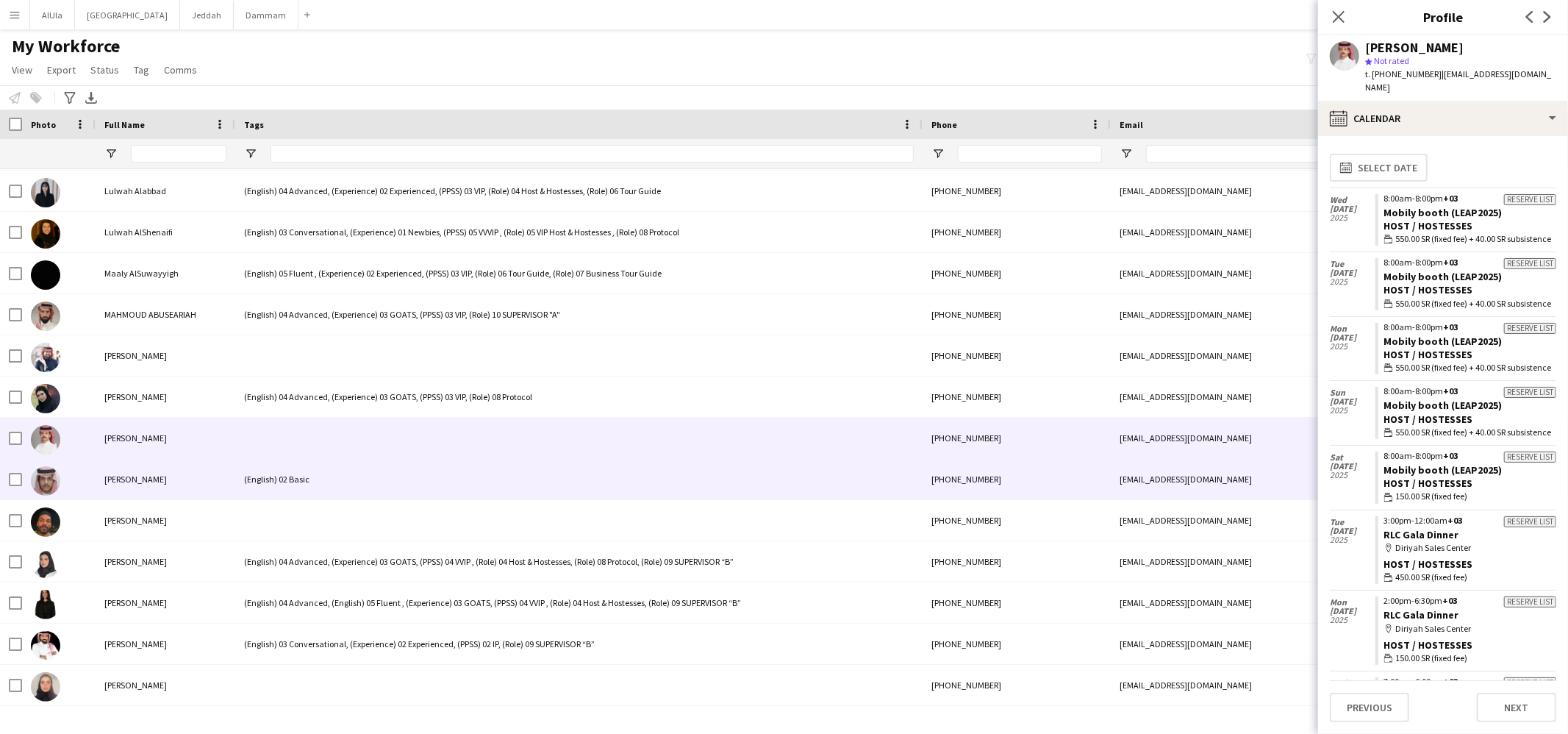
click at [319, 471] on div "(English) 02 Basic" at bounding box center [579, 479] width 687 height 40
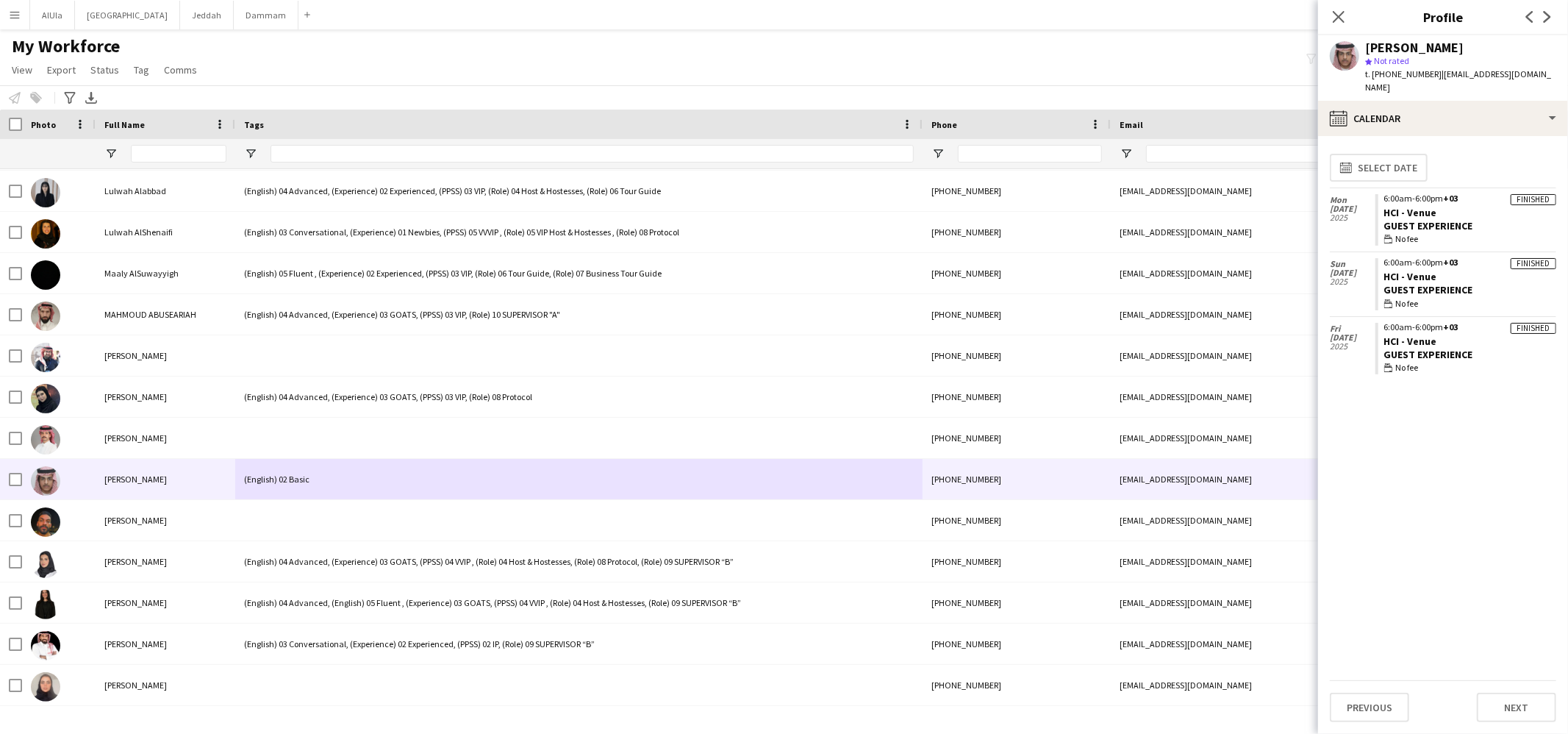
click at [1478, 219] on div "Guest Experience" at bounding box center [1471, 226] width 172 height 13
click at [1458, 110] on div "calendar-full Calendar" at bounding box center [1444, 118] width 250 height 35
click at [1443, 236] on div "Images Images" at bounding box center [1472, 240] width 184 height 29
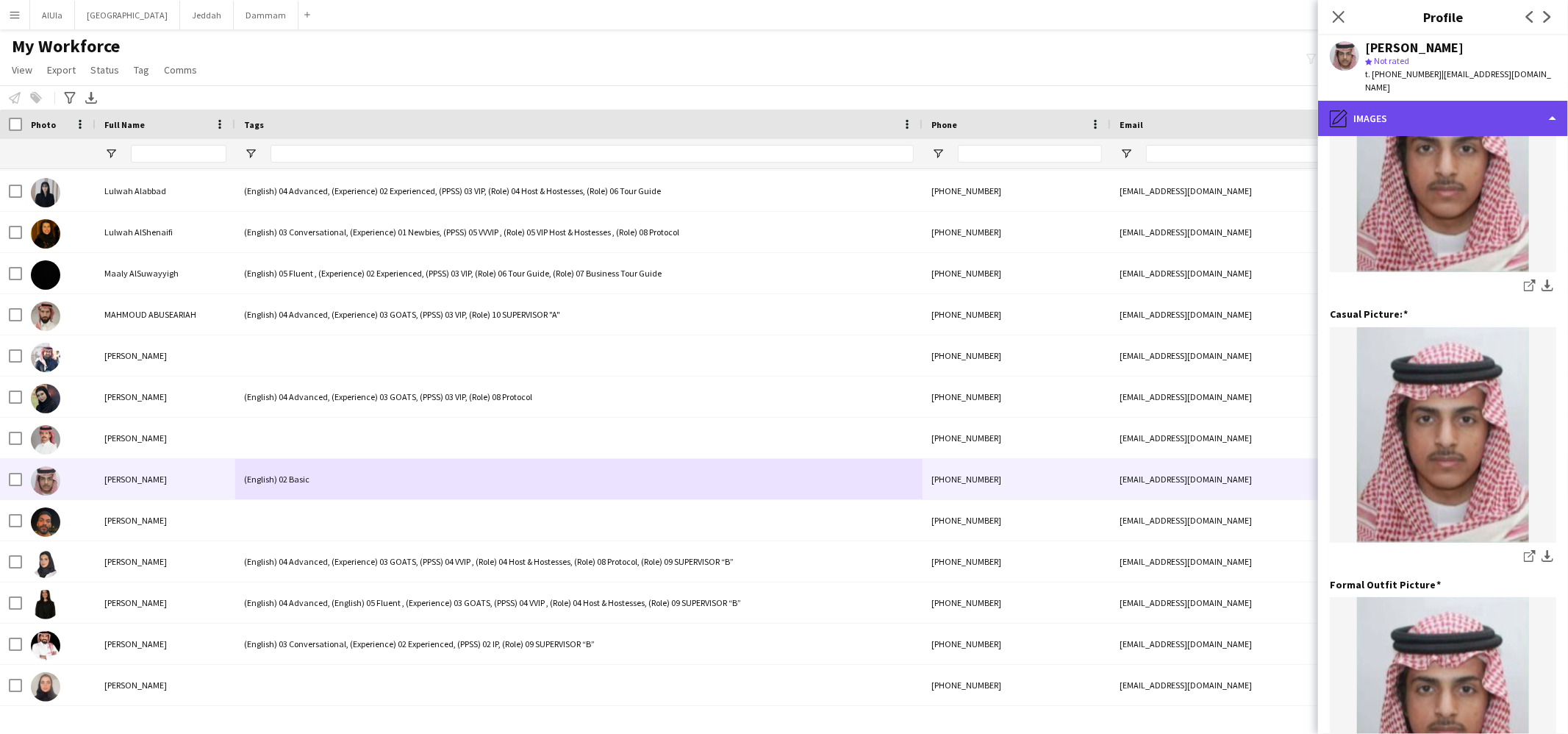
click at [1442, 110] on div "pencil4 Images" at bounding box center [1444, 118] width 250 height 35
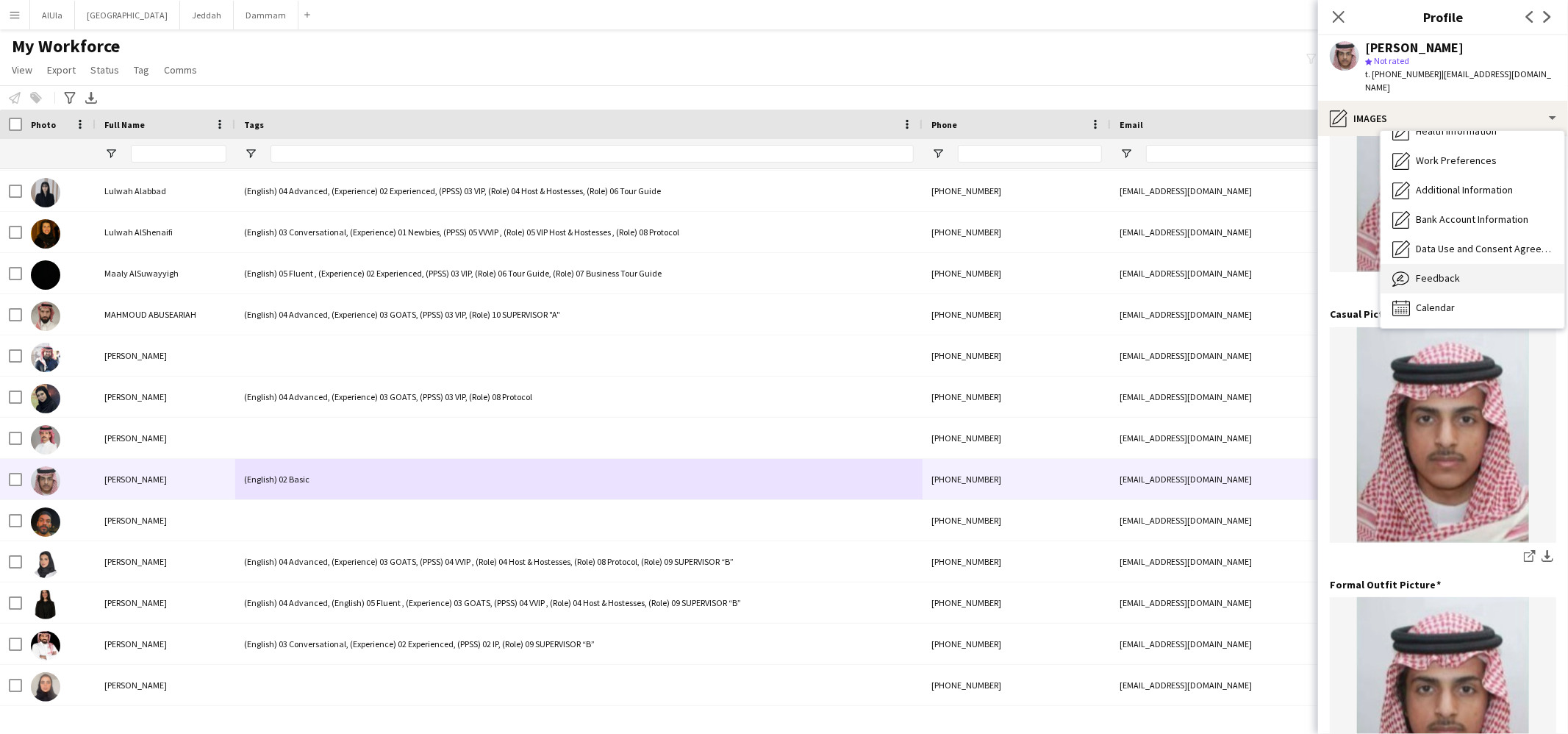
click at [1452, 272] on span "Feedback" at bounding box center [1438, 278] width 44 height 13
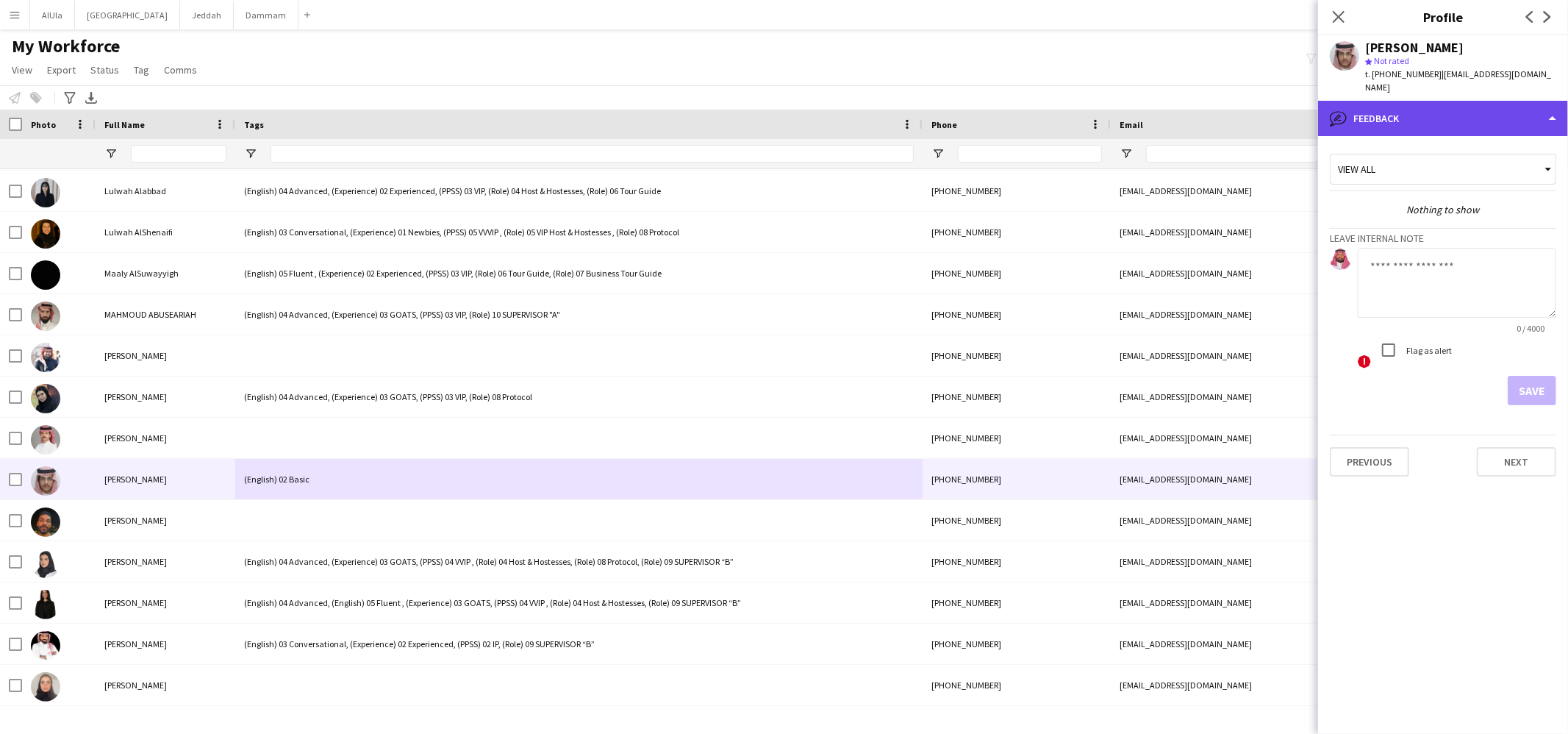
click at [1413, 106] on div "bubble-pencil Feedback" at bounding box center [1444, 118] width 250 height 35
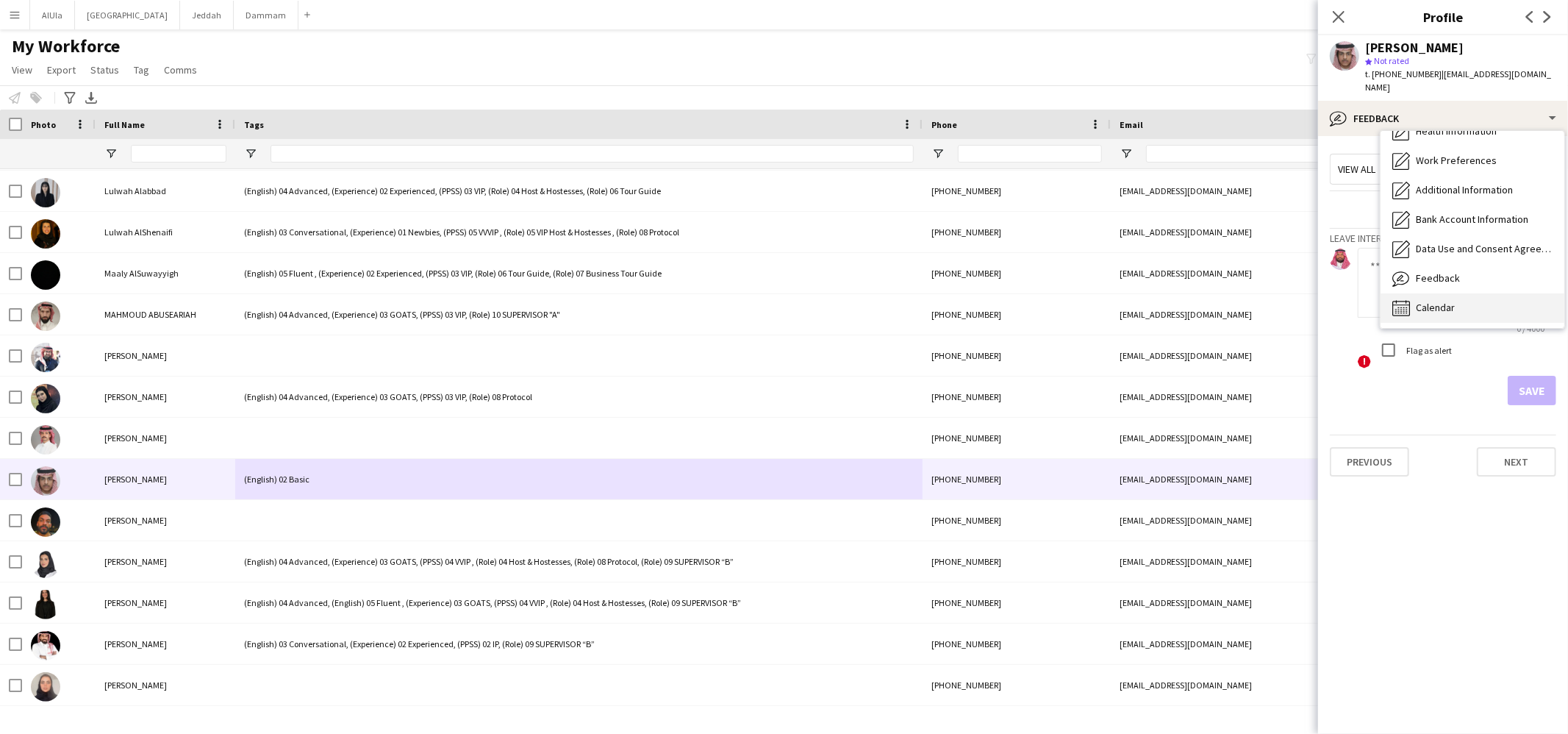
click at [1441, 302] on div "Calendar Calendar" at bounding box center [1472, 308] width 184 height 29
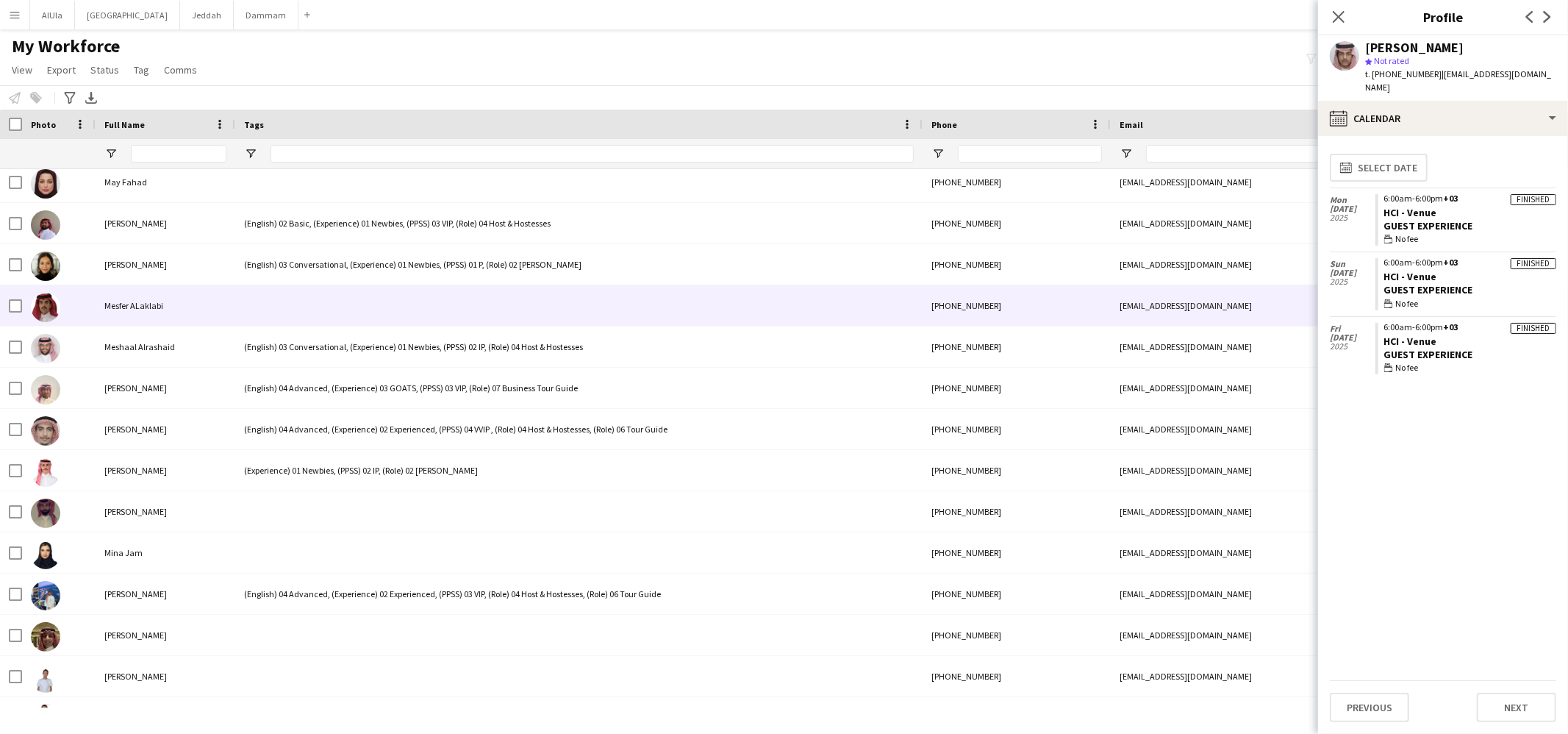
click at [383, 304] on div at bounding box center [579, 305] width 687 height 40
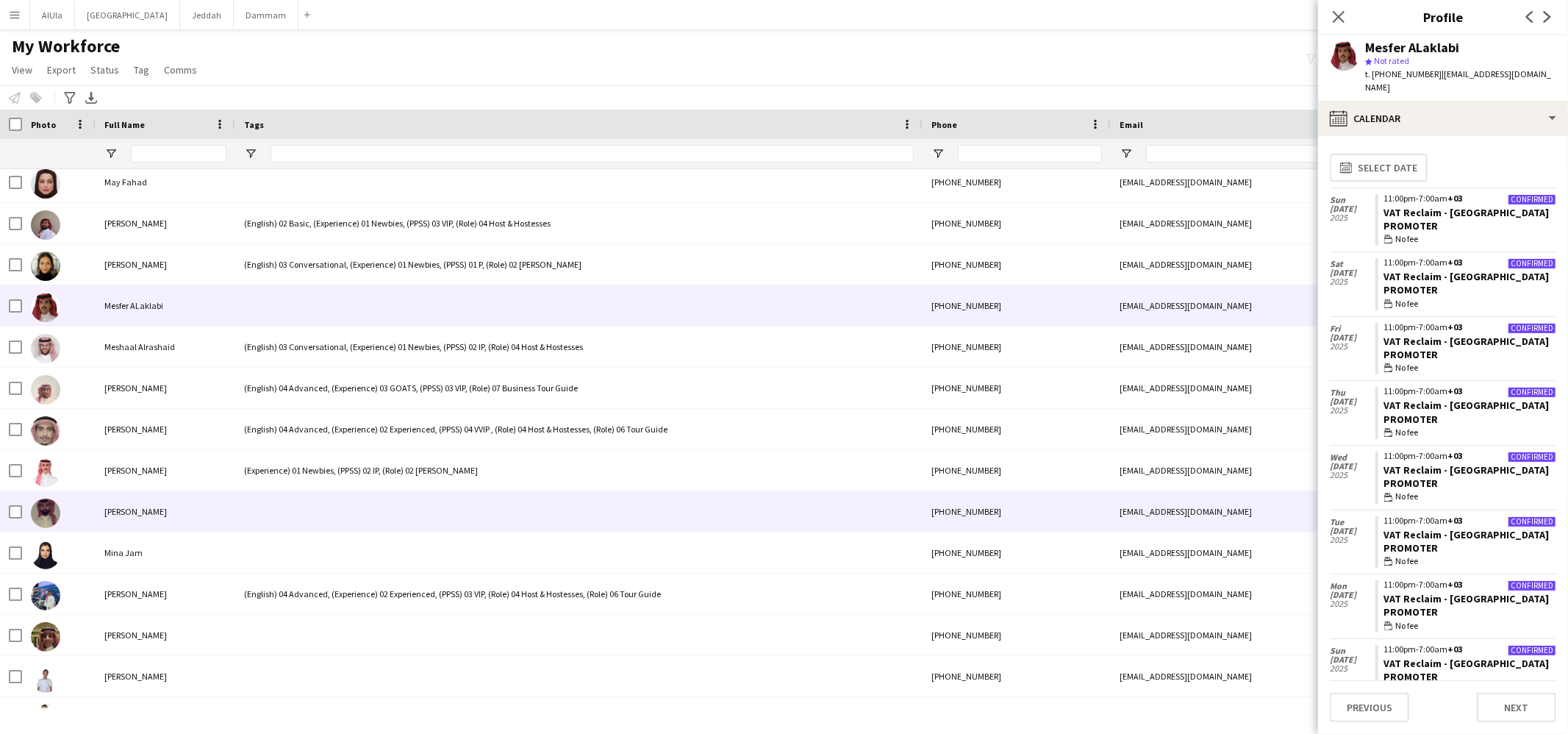
click at [326, 520] on div at bounding box center [579, 511] width 687 height 40
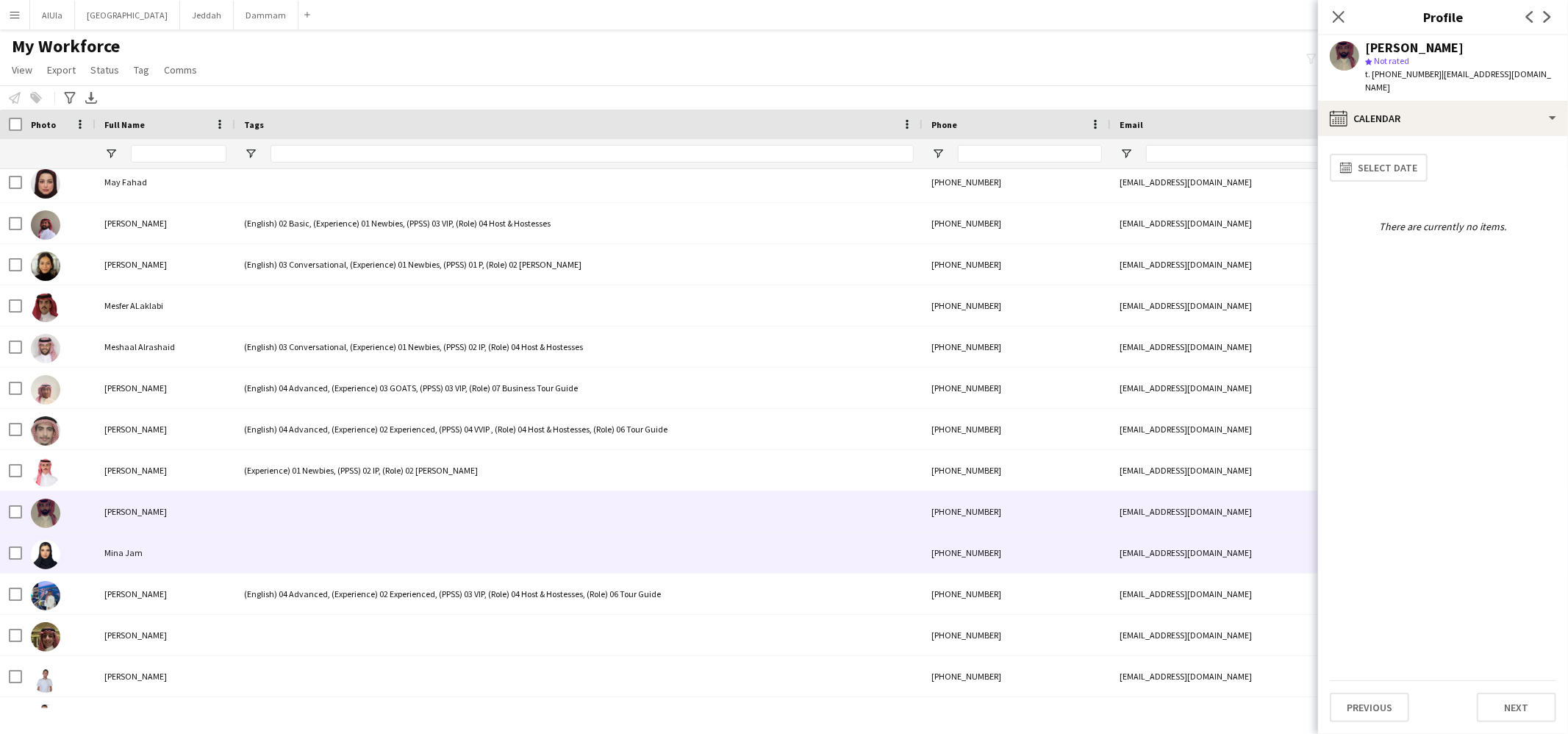
click at [318, 549] on div at bounding box center [579, 552] width 687 height 40
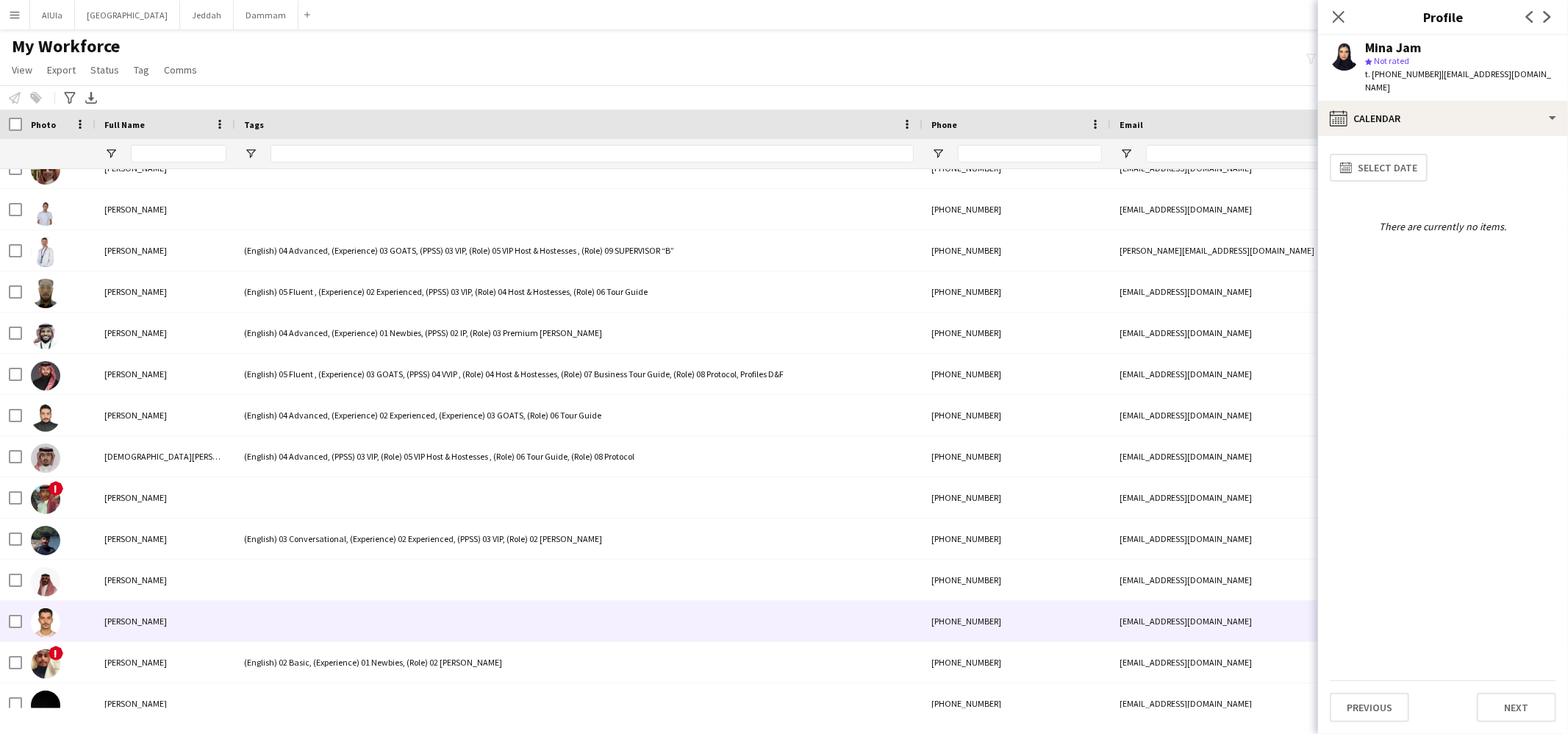
click at [302, 615] on div at bounding box center [579, 620] width 687 height 40
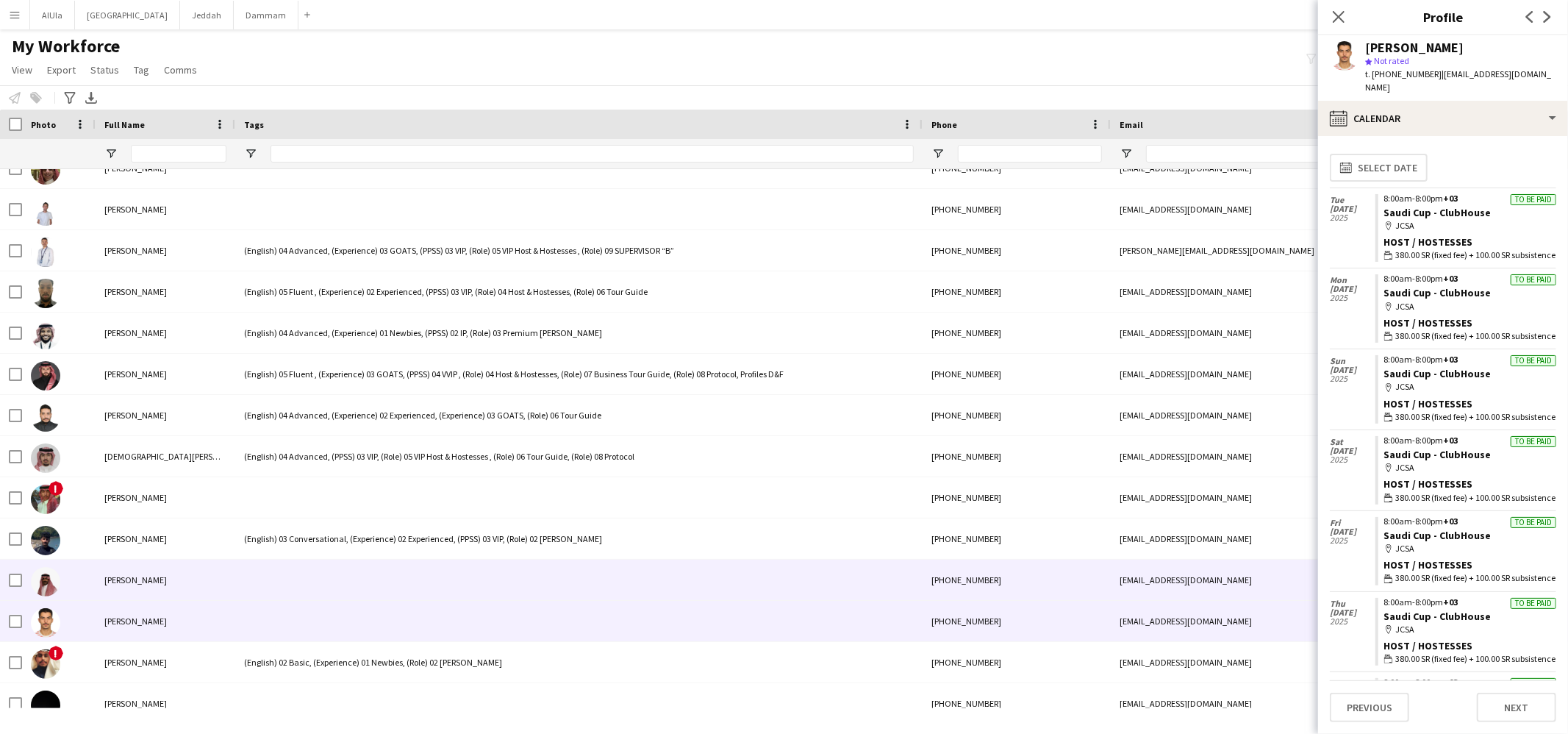
click at [328, 576] on div at bounding box center [579, 579] width 687 height 40
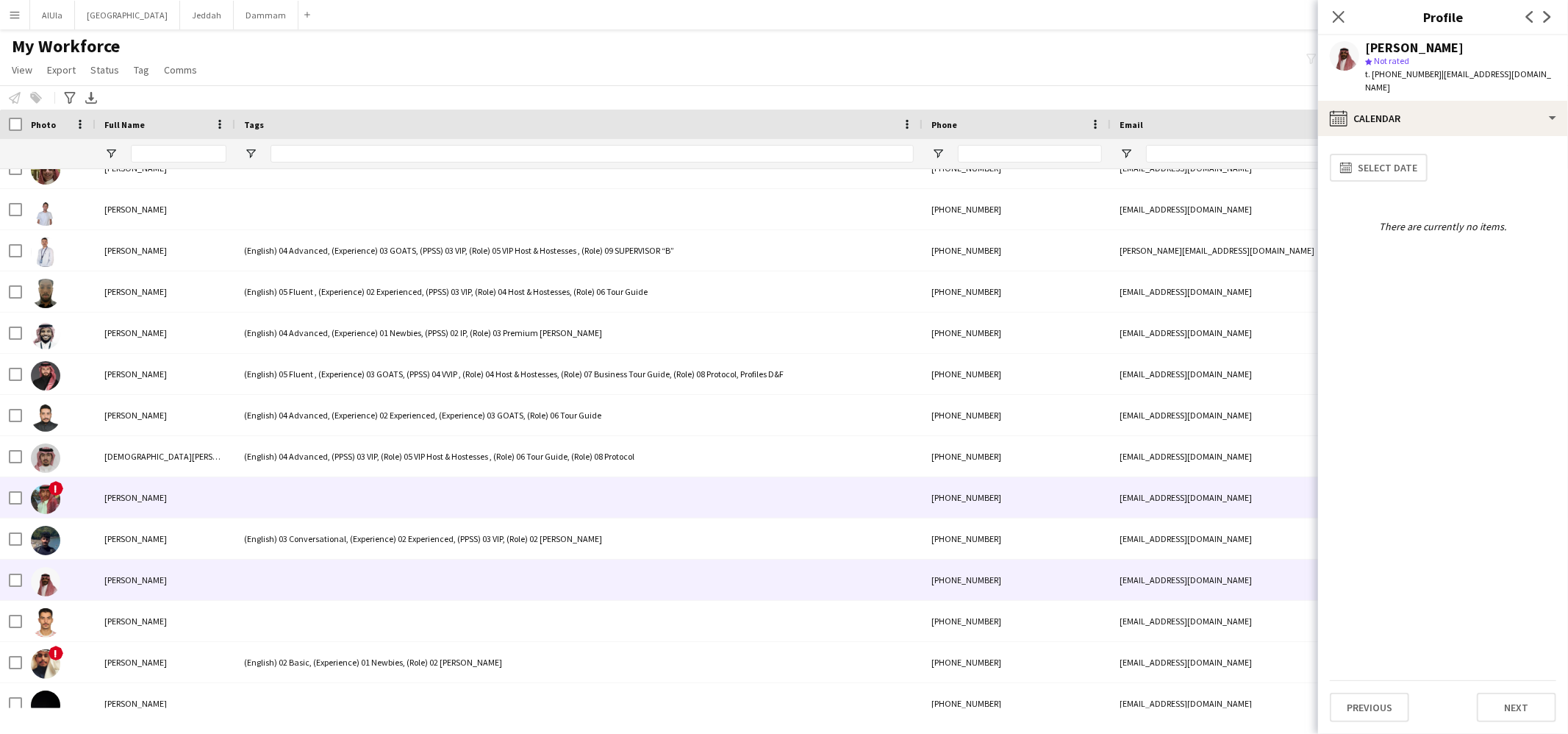
click at [342, 512] on div at bounding box center [579, 497] width 687 height 40
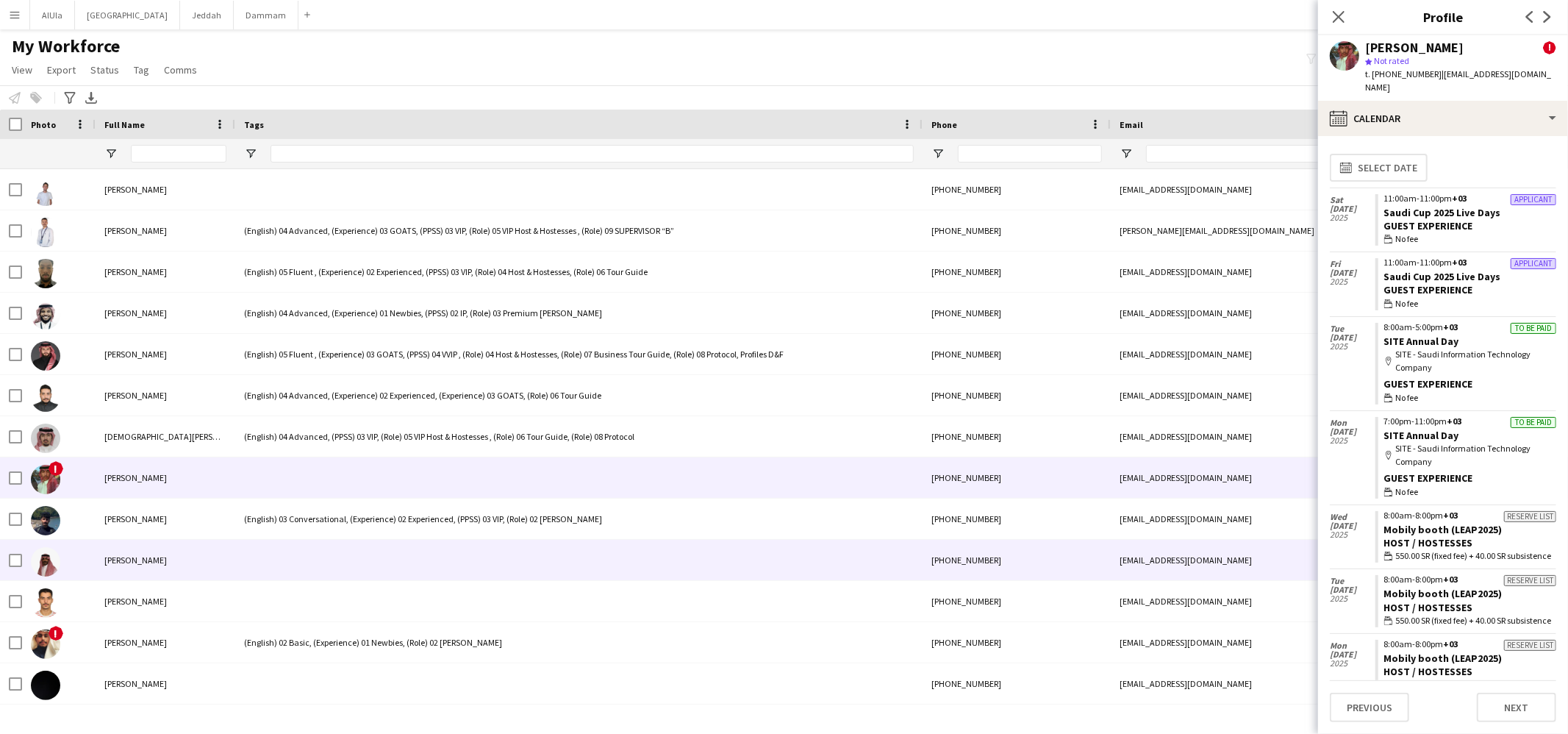
click at [362, 549] on div at bounding box center [579, 560] width 687 height 40
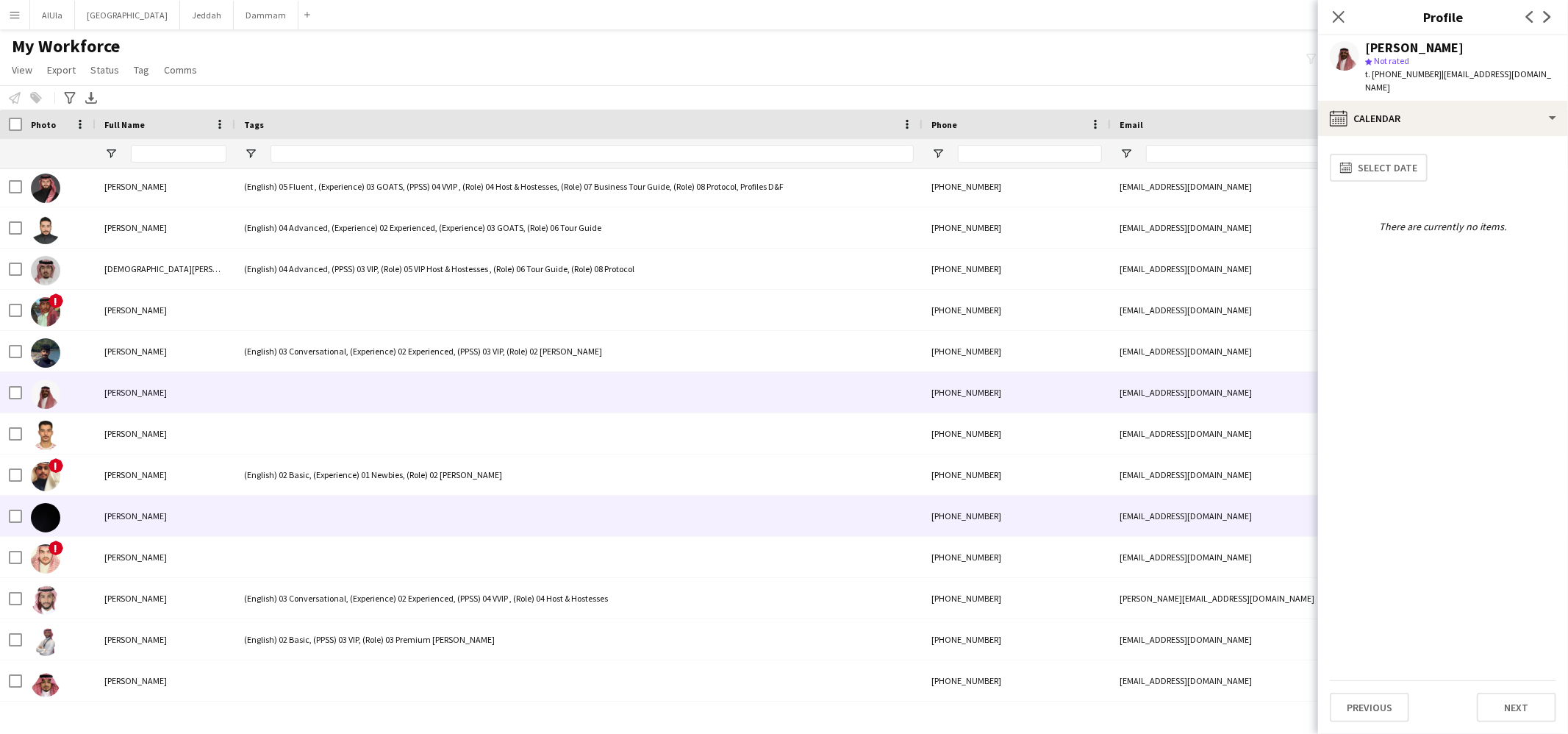
click at [265, 522] on div at bounding box center [579, 516] width 687 height 40
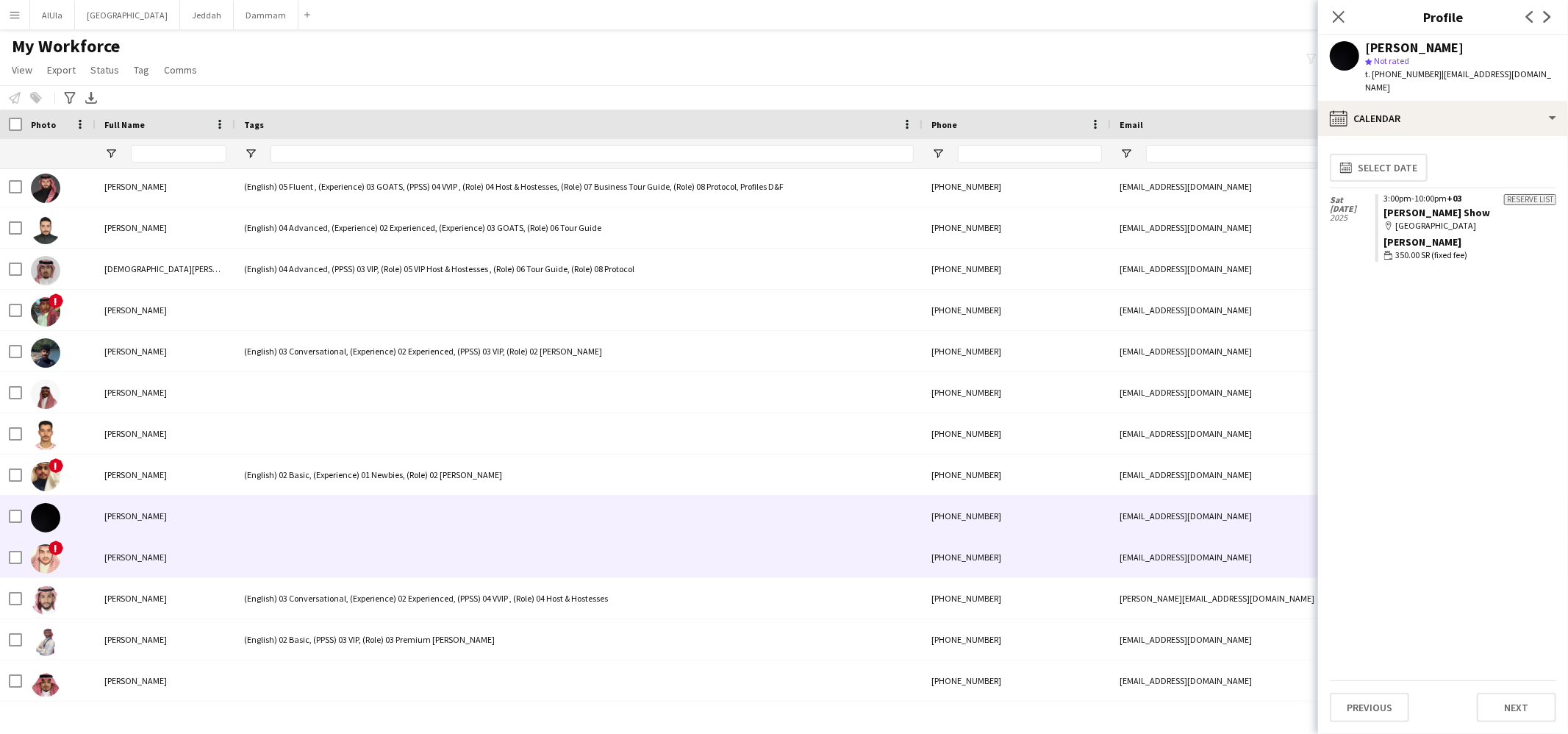
click at [297, 559] on div at bounding box center [579, 556] width 687 height 40
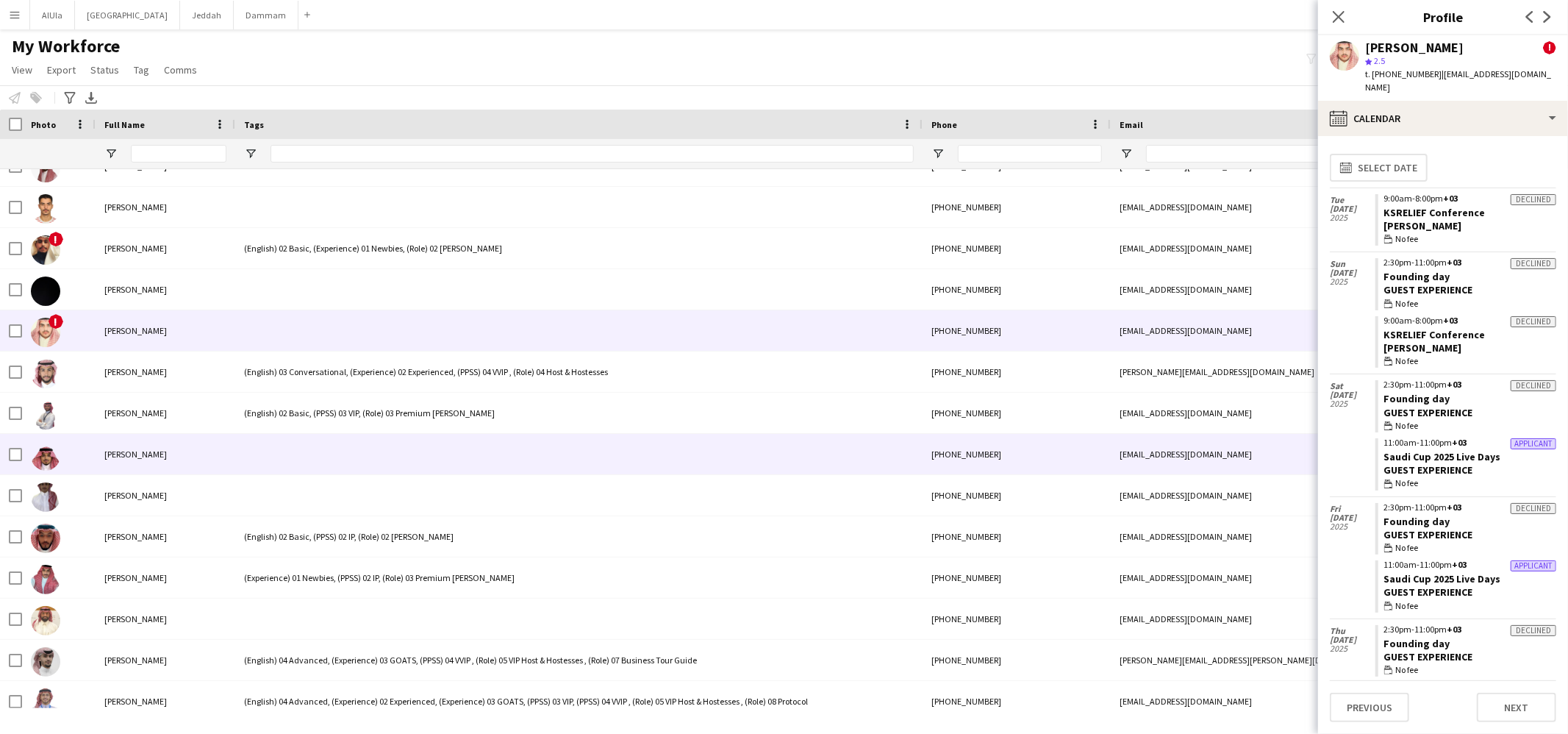
click at [326, 464] on div at bounding box center [579, 453] width 687 height 40
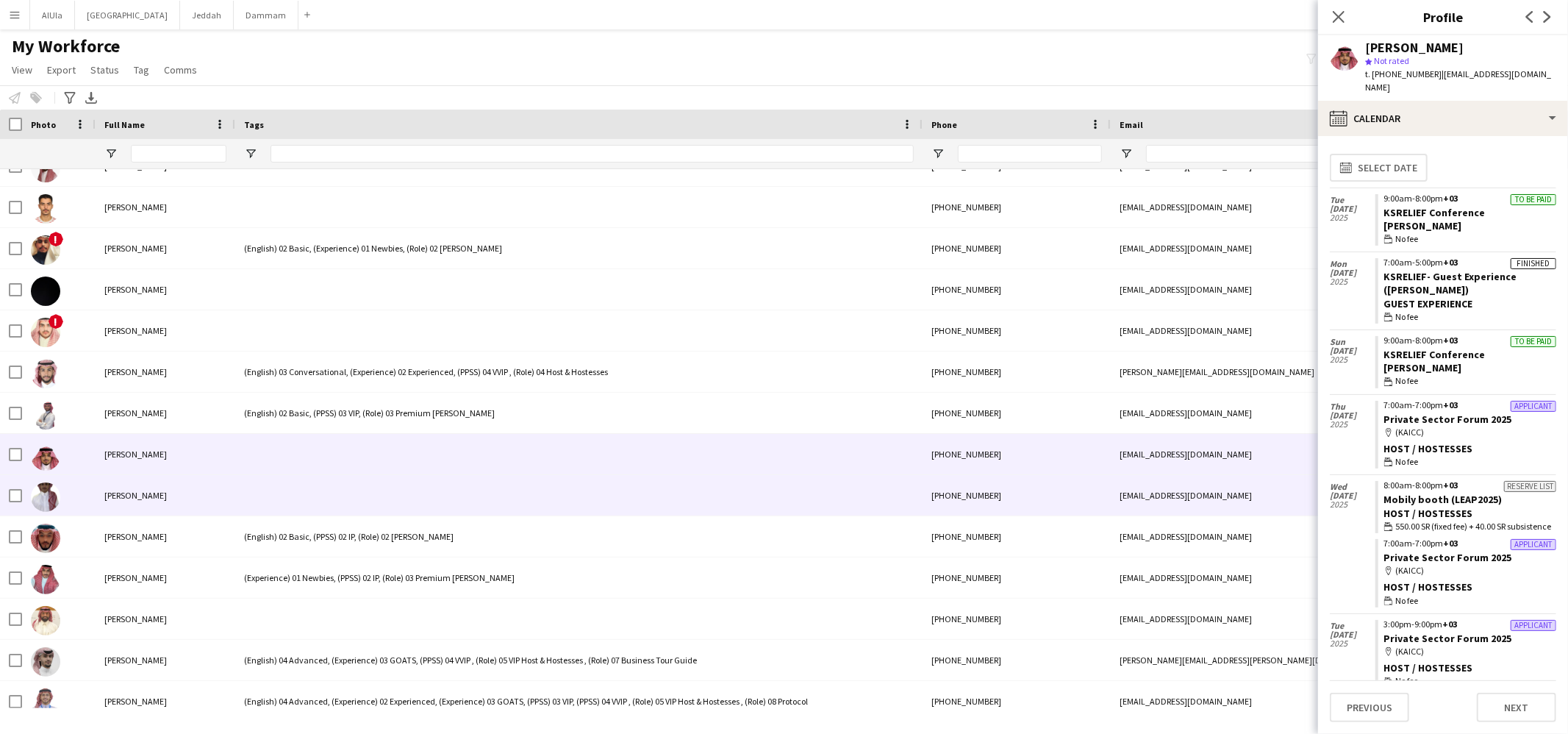
click at [414, 492] on div at bounding box center [579, 495] width 687 height 40
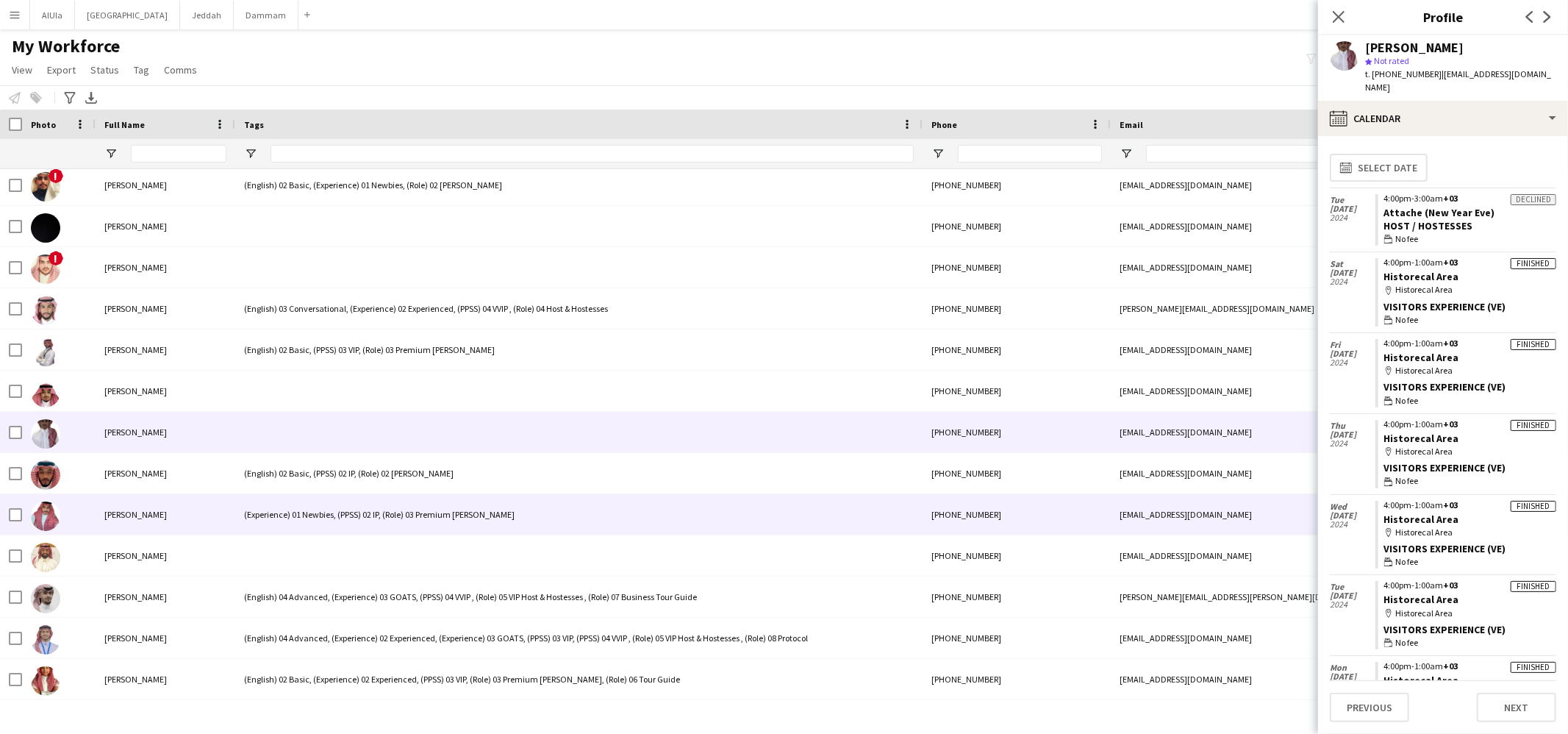
click at [343, 498] on div "(Experience) 01 Newbies, (PPSS) 02 IP, (Role) 03 Premium [PERSON_NAME]" at bounding box center [579, 514] width 687 height 40
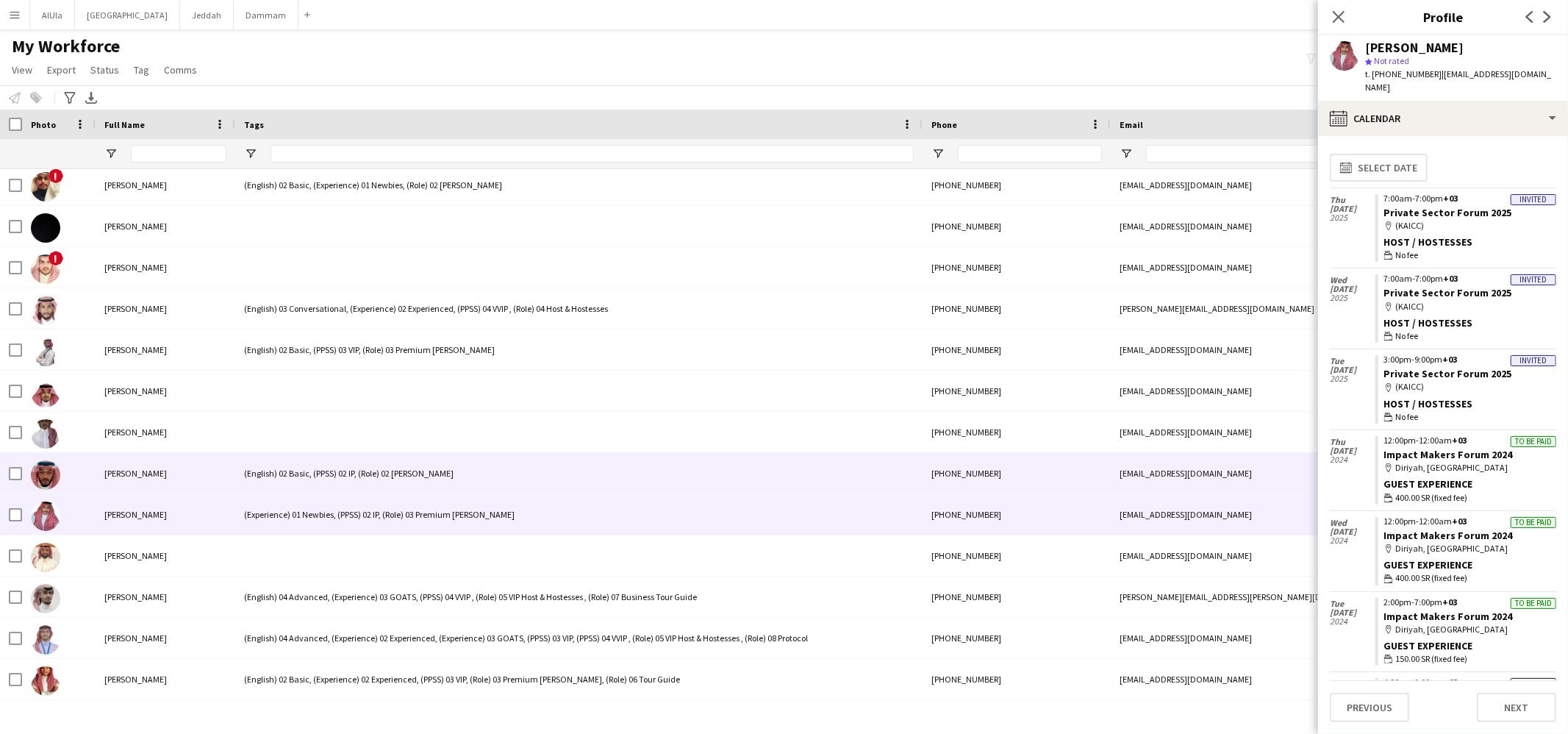
click at [353, 471] on div "(English) 02 Basic, (PPSS) 02 IP, (Role) 02 [PERSON_NAME]" at bounding box center [579, 473] width 687 height 40
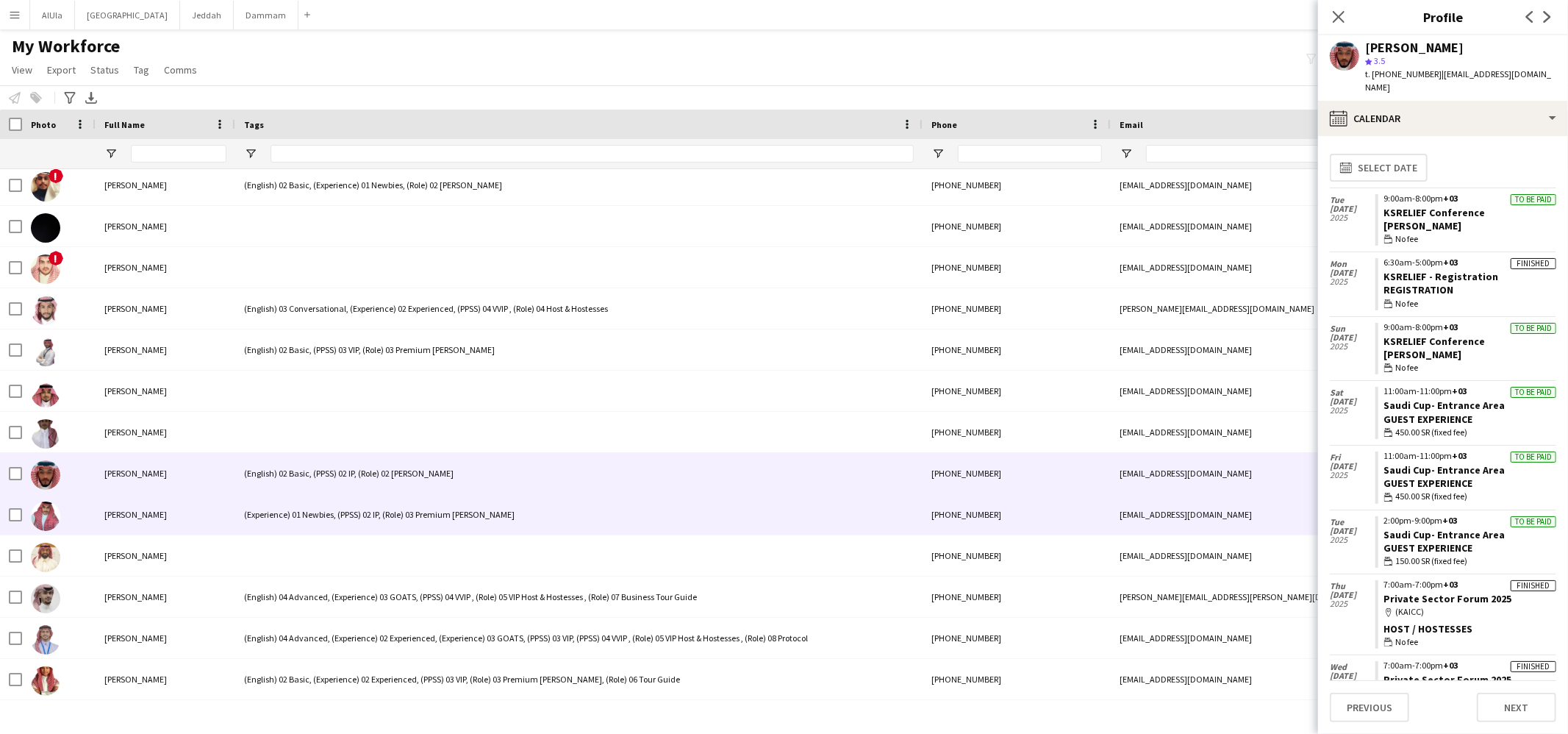
click at [302, 524] on div "(Experience) 01 Newbies, (PPSS) 02 IP, (Role) 03 Premium [PERSON_NAME]" at bounding box center [579, 514] width 687 height 40
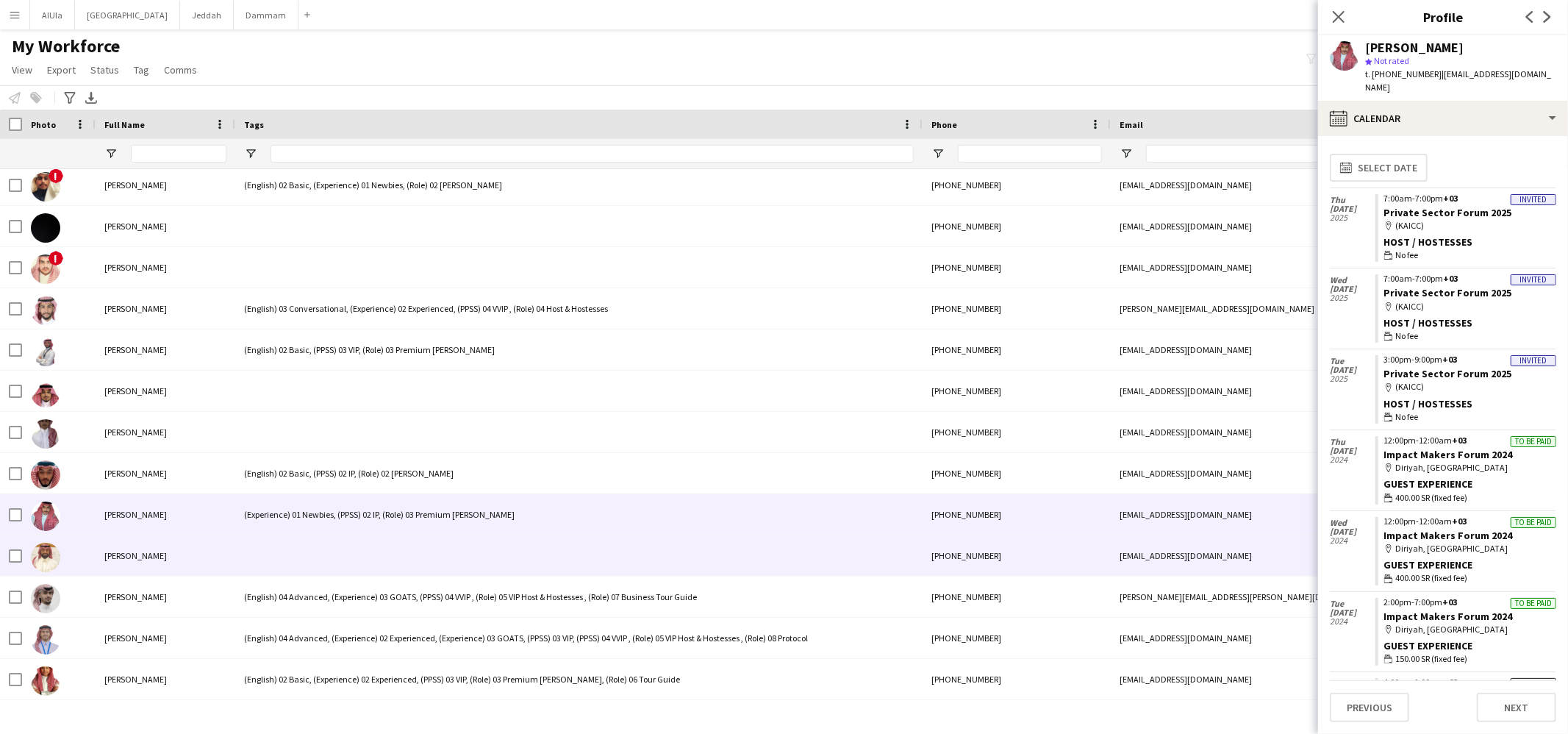
click at [312, 548] on div at bounding box center [579, 555] width 687 height 40
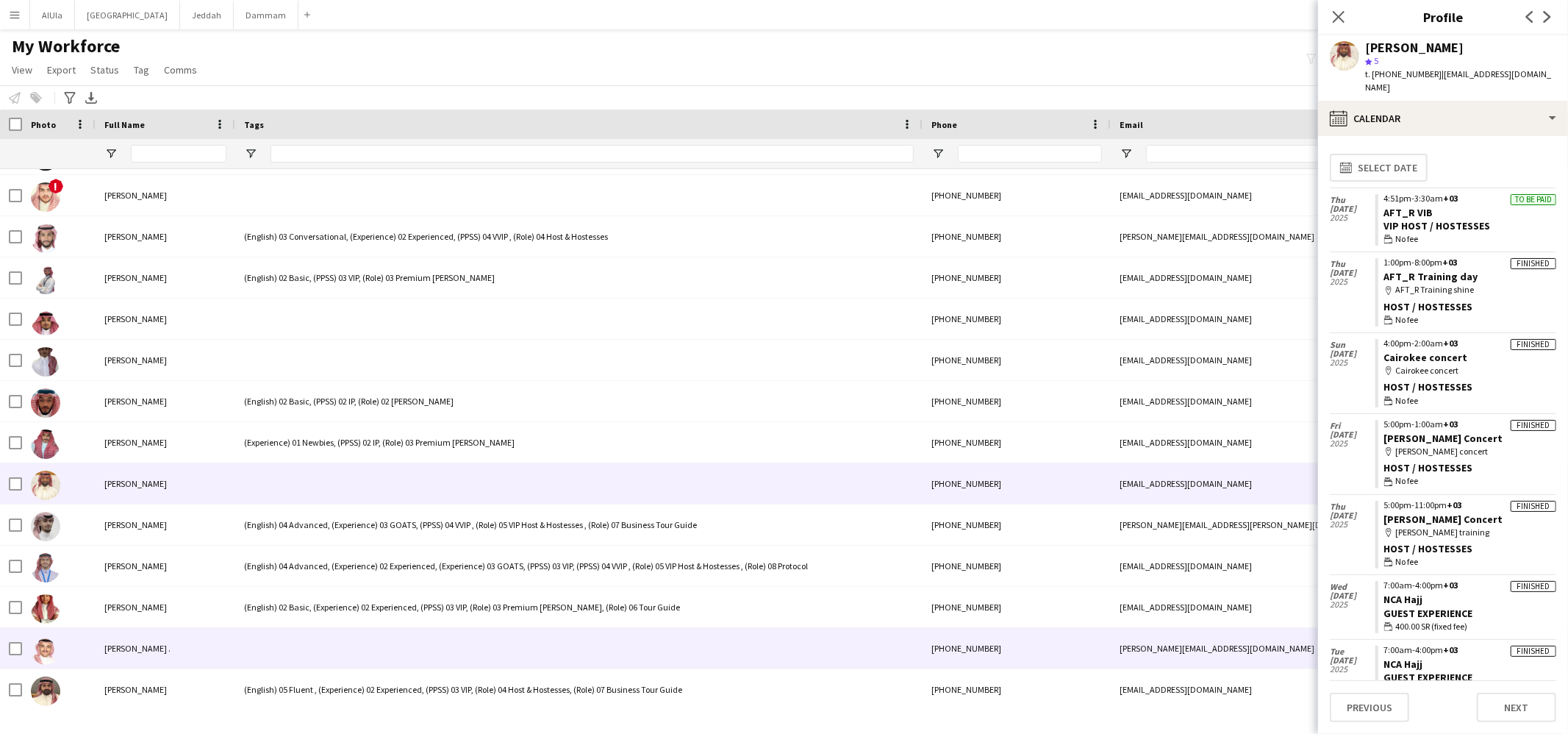
scroll to position [17474, 0]
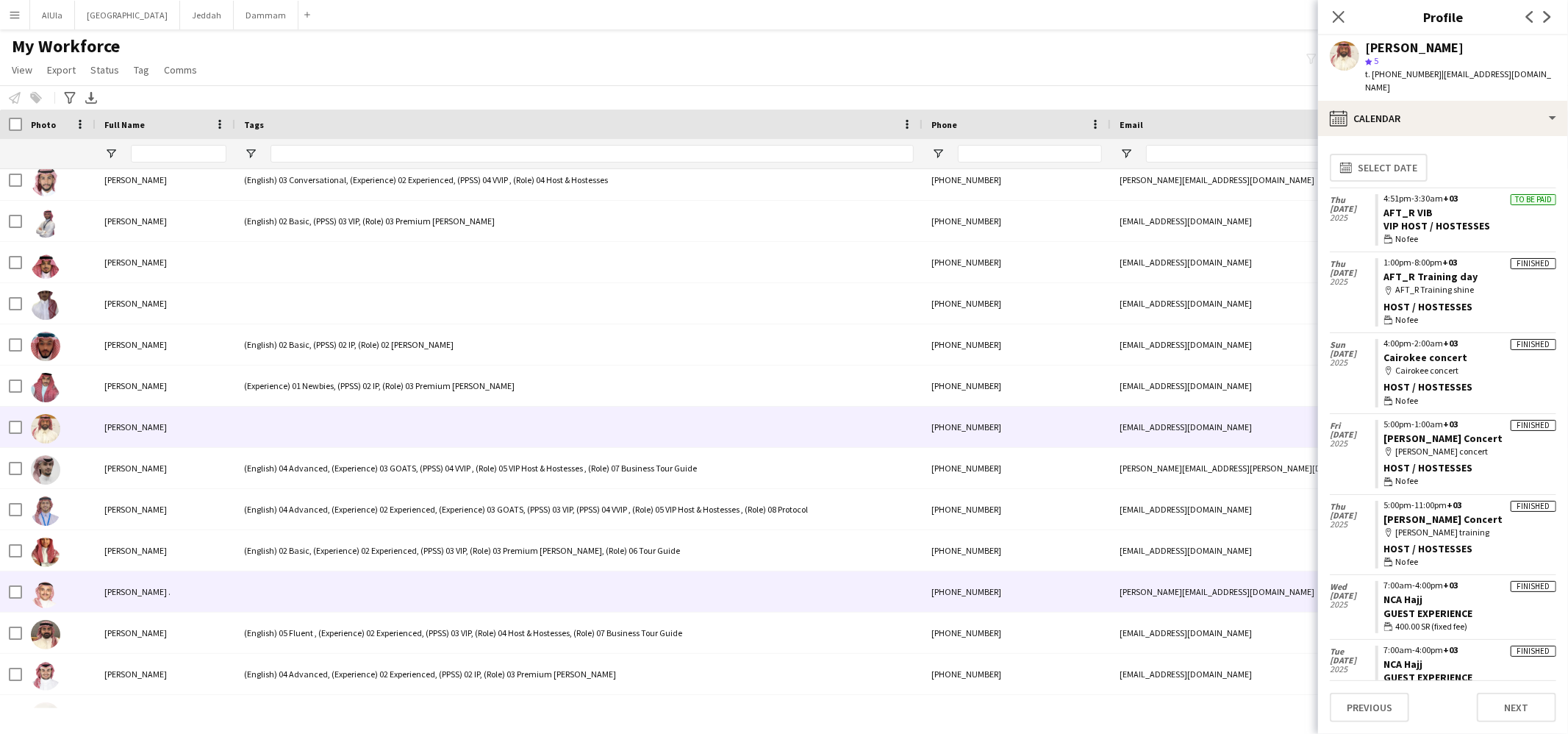
click at [289, 601] on div at bounding box center [579, 591] width 687 height 40
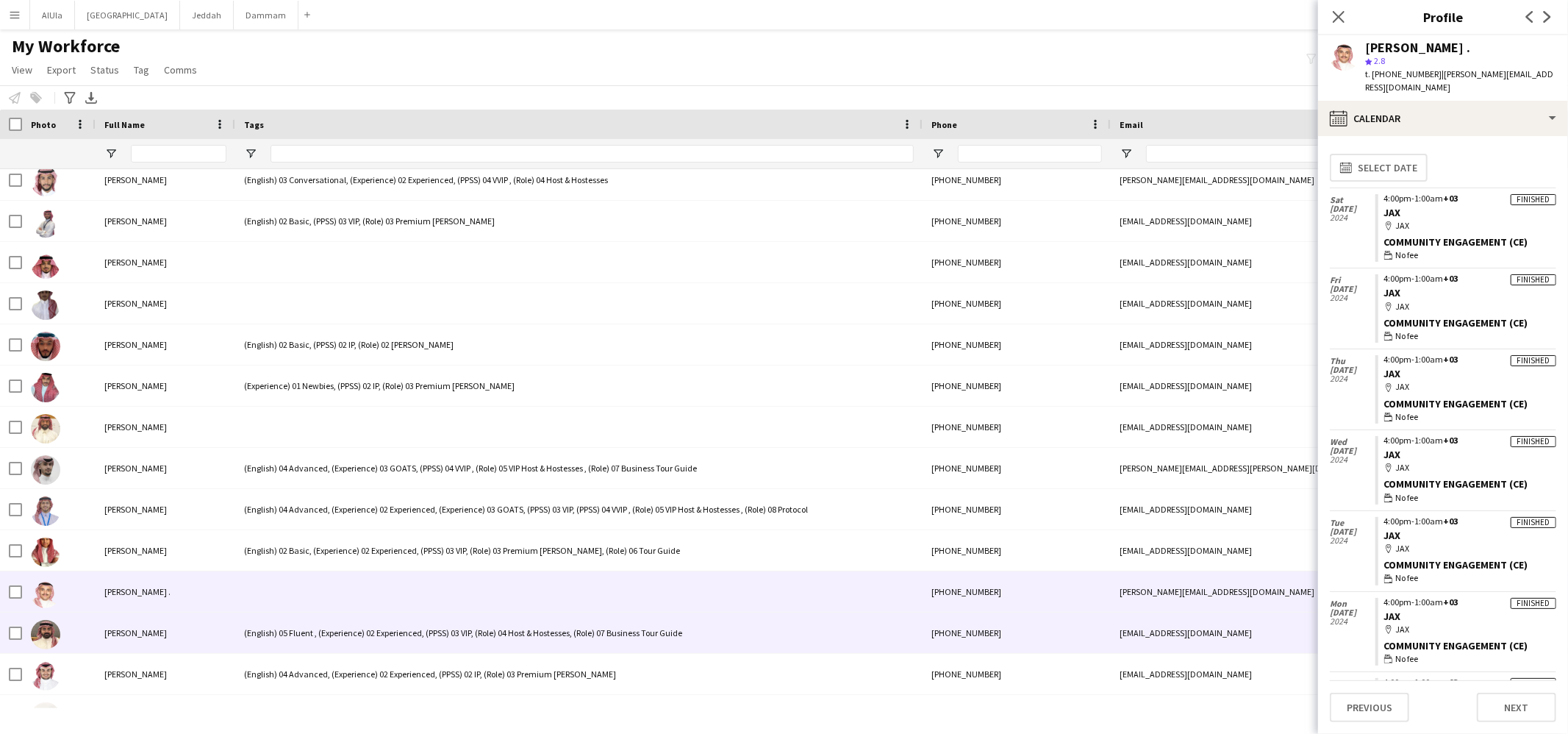
scroll to position [17497, 0]
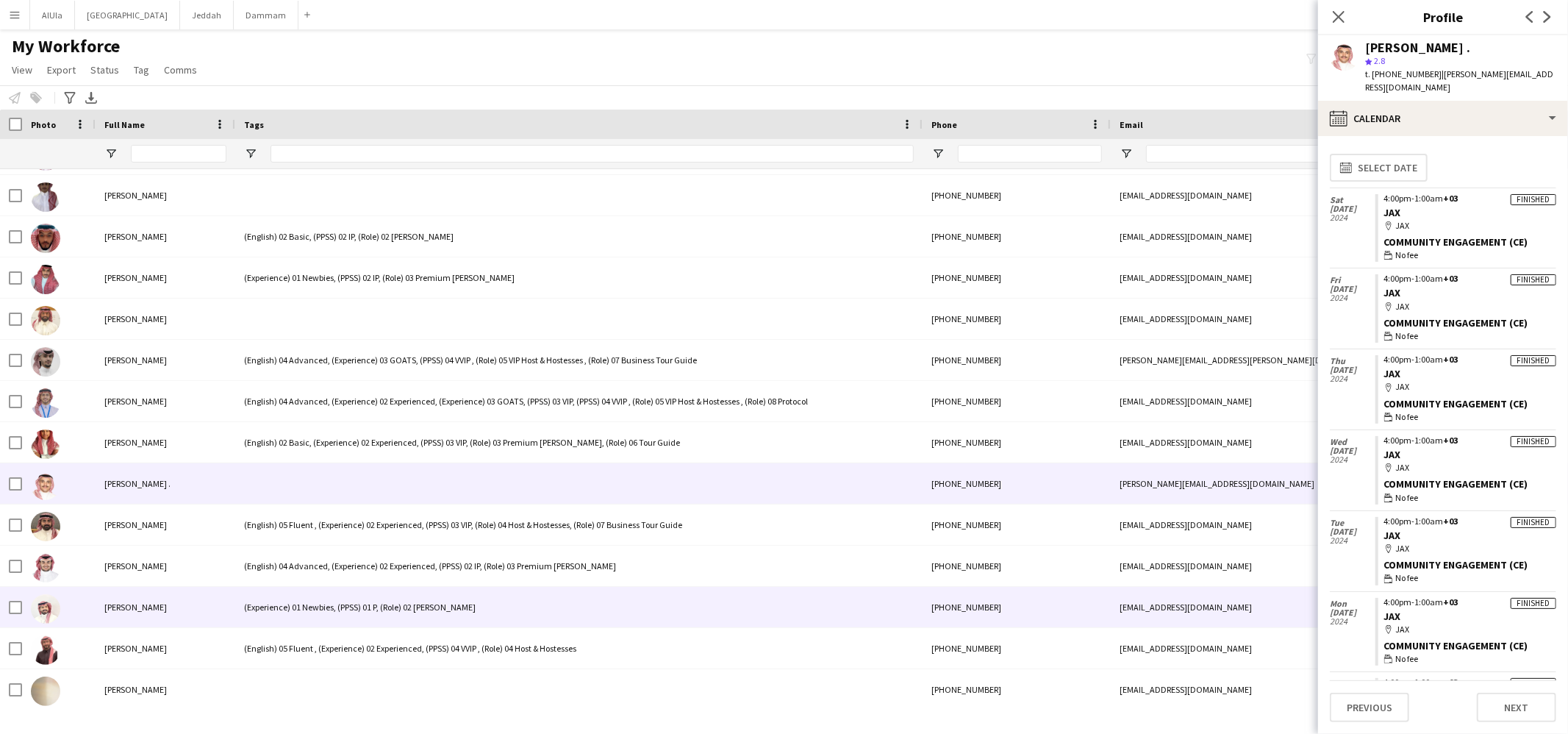
click at [316, 607] on div "(Experience) 01 Newbies, (PPSS) 01 P, (Role) 02 [PERSON_NAME]" at bounding box center [579, 606] width 687 height 40
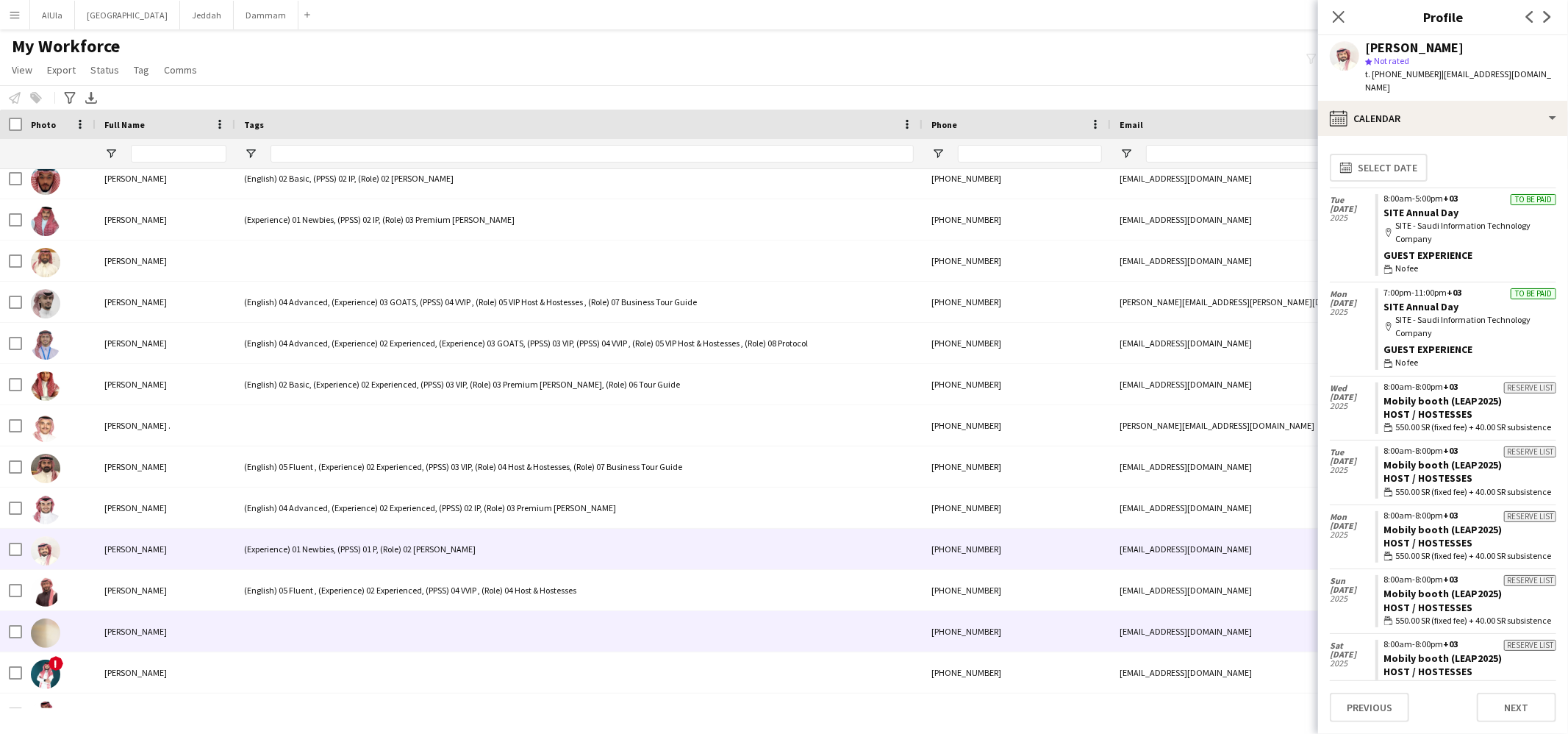
click at [369, 639] on div at bounding box center [579, 631] width 687 height 40
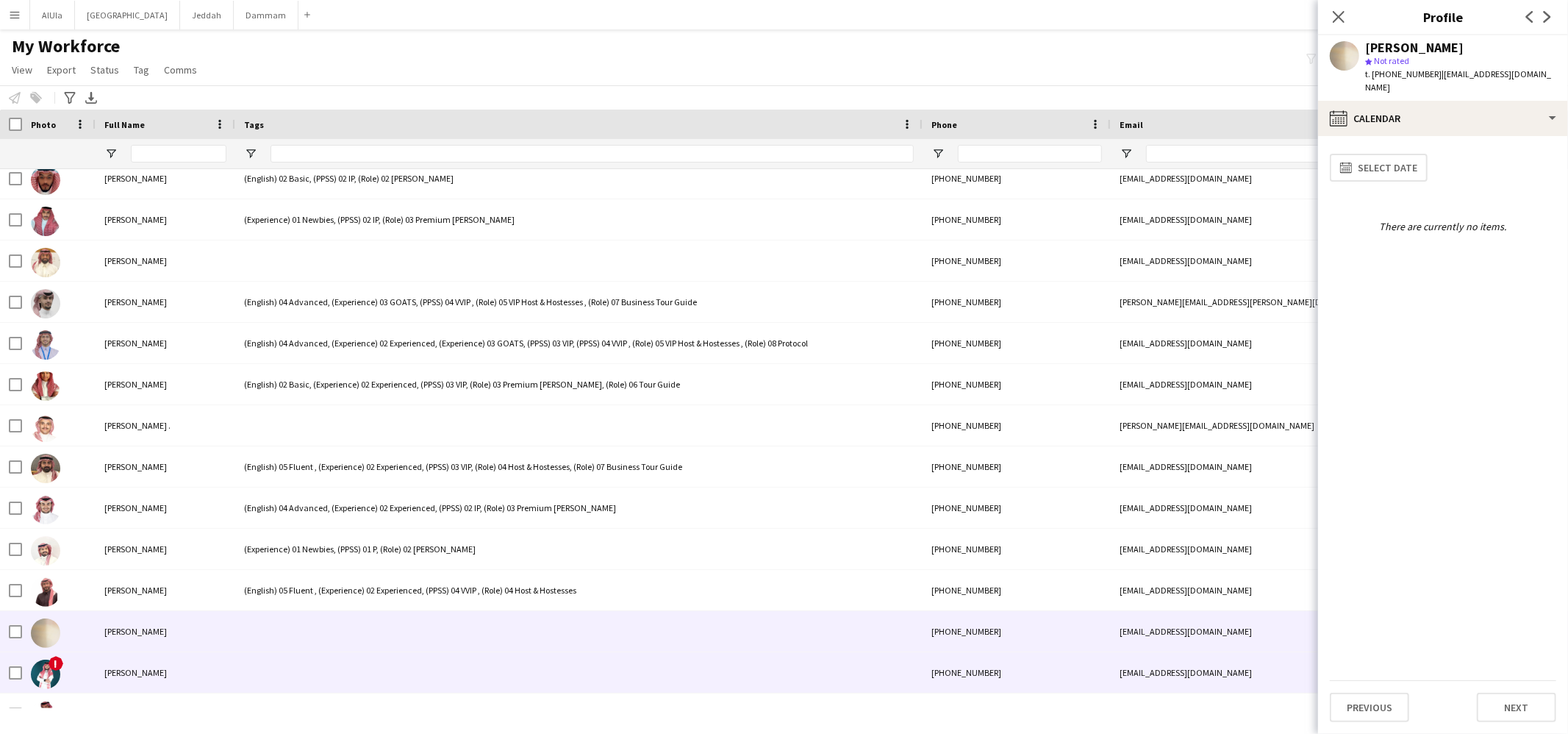
click at [332, 687] on div at bounding box center [579, 672] width 687 height 40
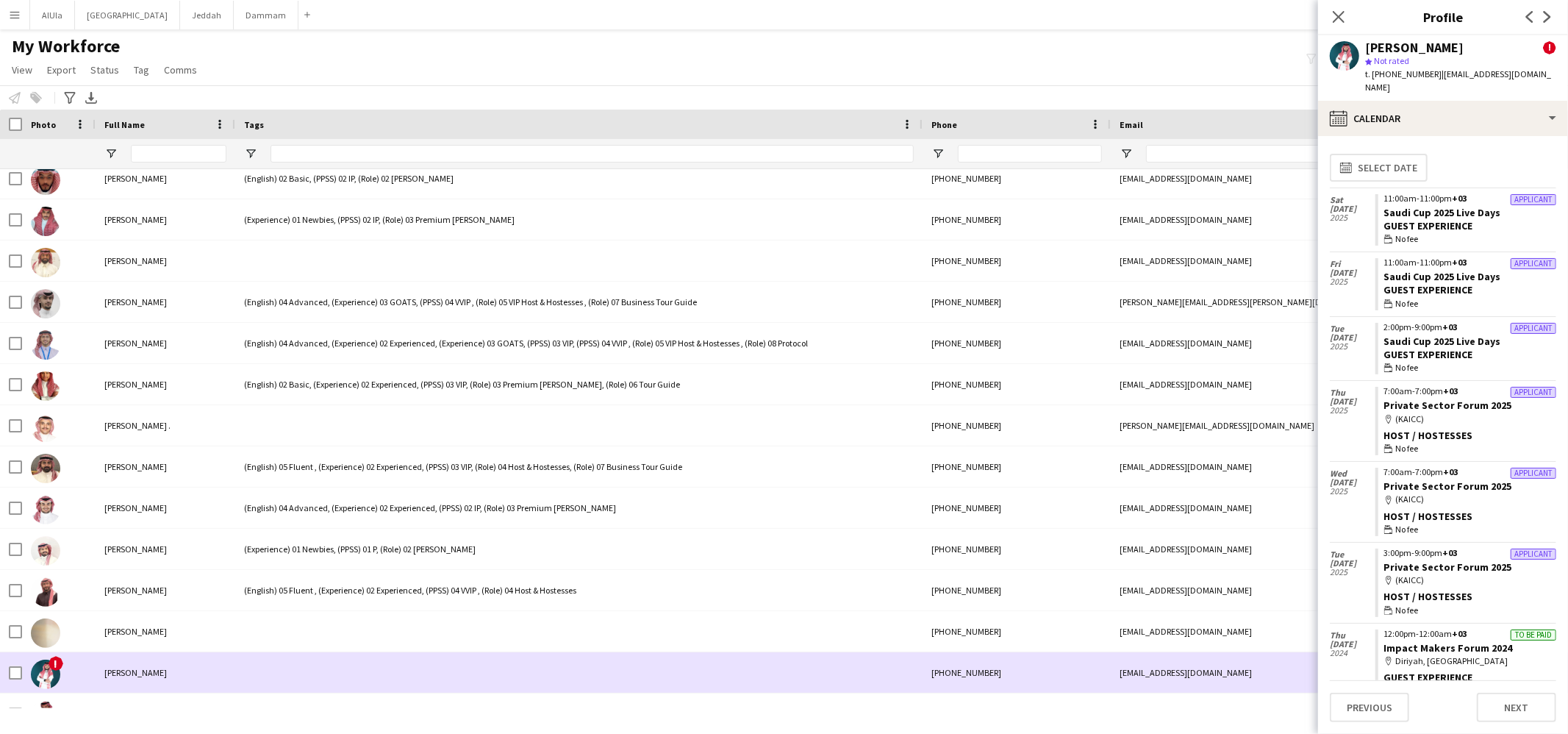
scroll to position [17657, 0]
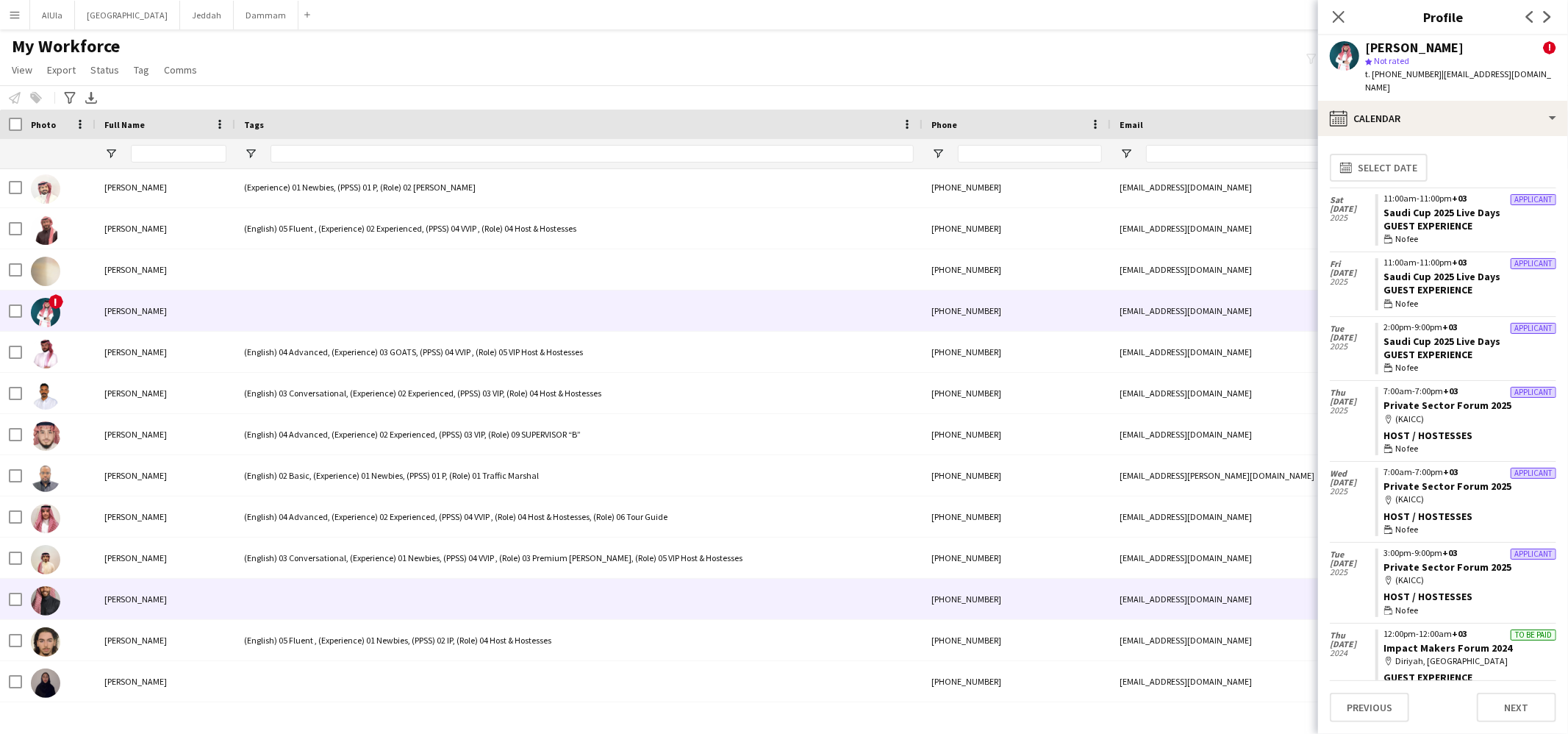
click at [326, 593] on div at bounding box center [579, 598] width 687 height 40
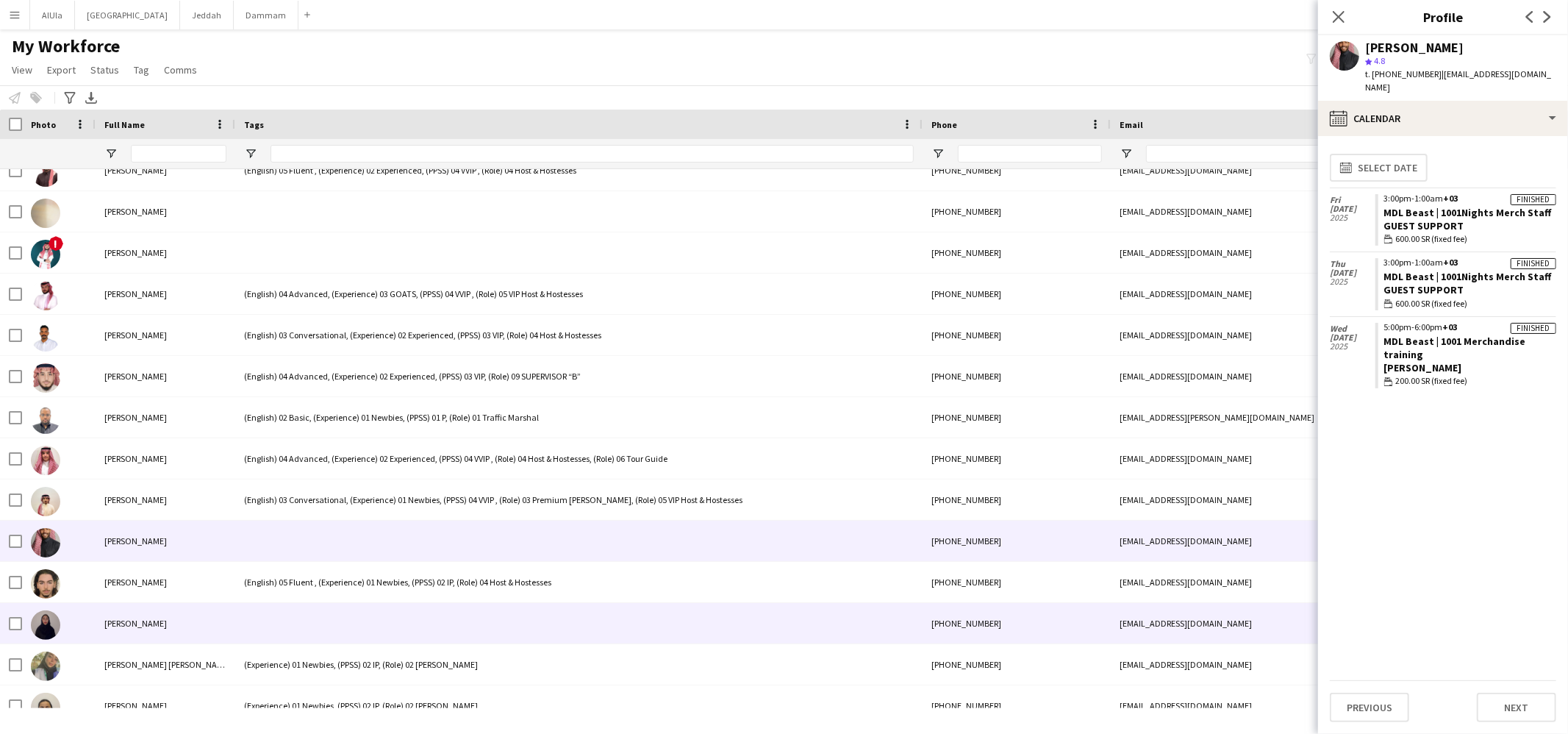
click at [303, 615] on div at bounding box center [579, 623] width 687 height 40
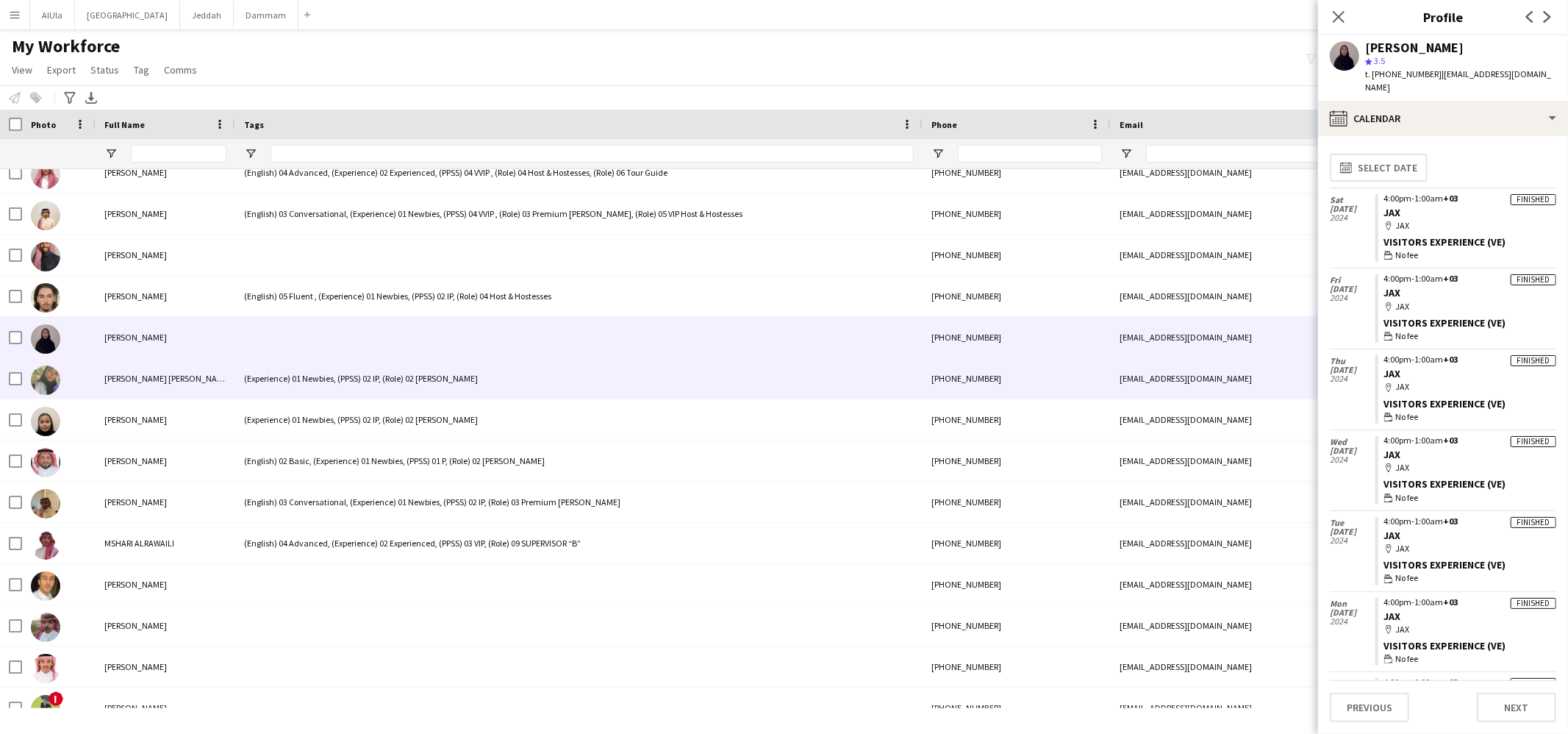
click at [290, 372] on div "(Experience) 01 Newbies, (PPSS) 02 IP, (Role) 02 [PERSON_NAME]" at bounding box center [579, 378] width 687 height 40
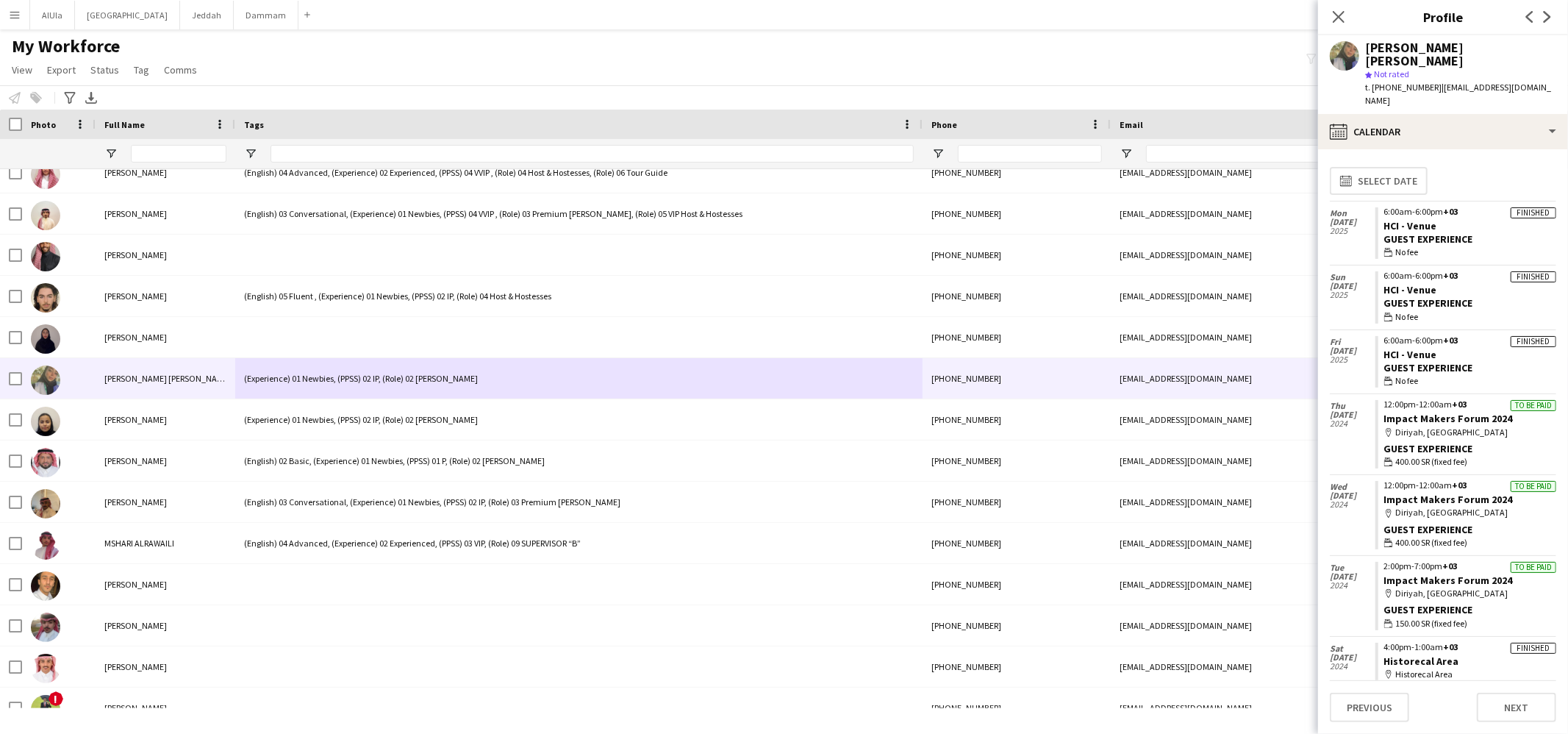
click at [1399, 69] on span "Not rated" at bounding box center [1391, 74] width 35 height 11
click at [1372, 114] on div "calendar-full Calendar" at bounding box center [1444, 131] width 250 height 35
click at [1411, 238] on div "Images Images" at bounding box center [1472, 253] width 184 height 29
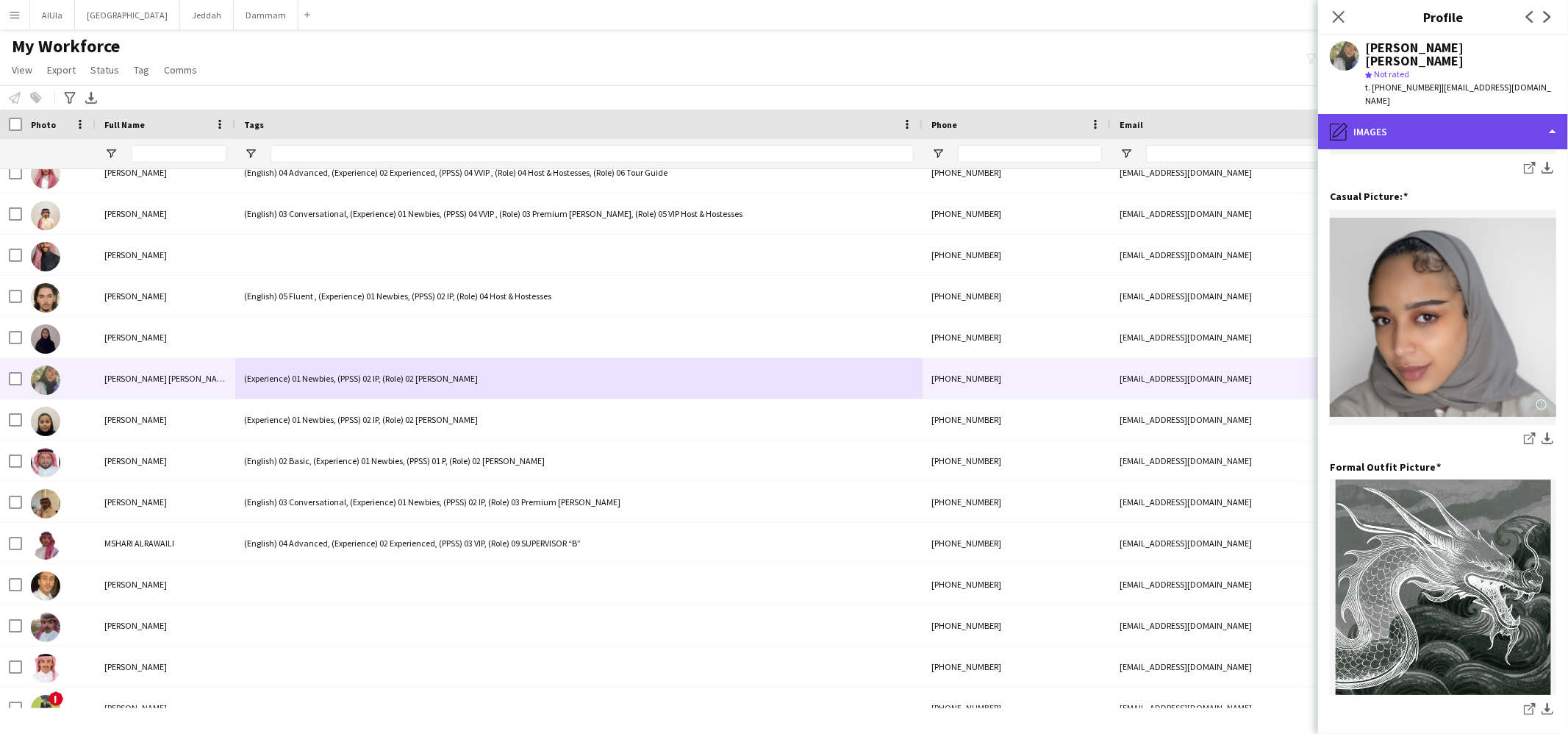
click at [1435, 114] on div "pencil4 Images" at bounding box center [1444, 131] width 250 height 35
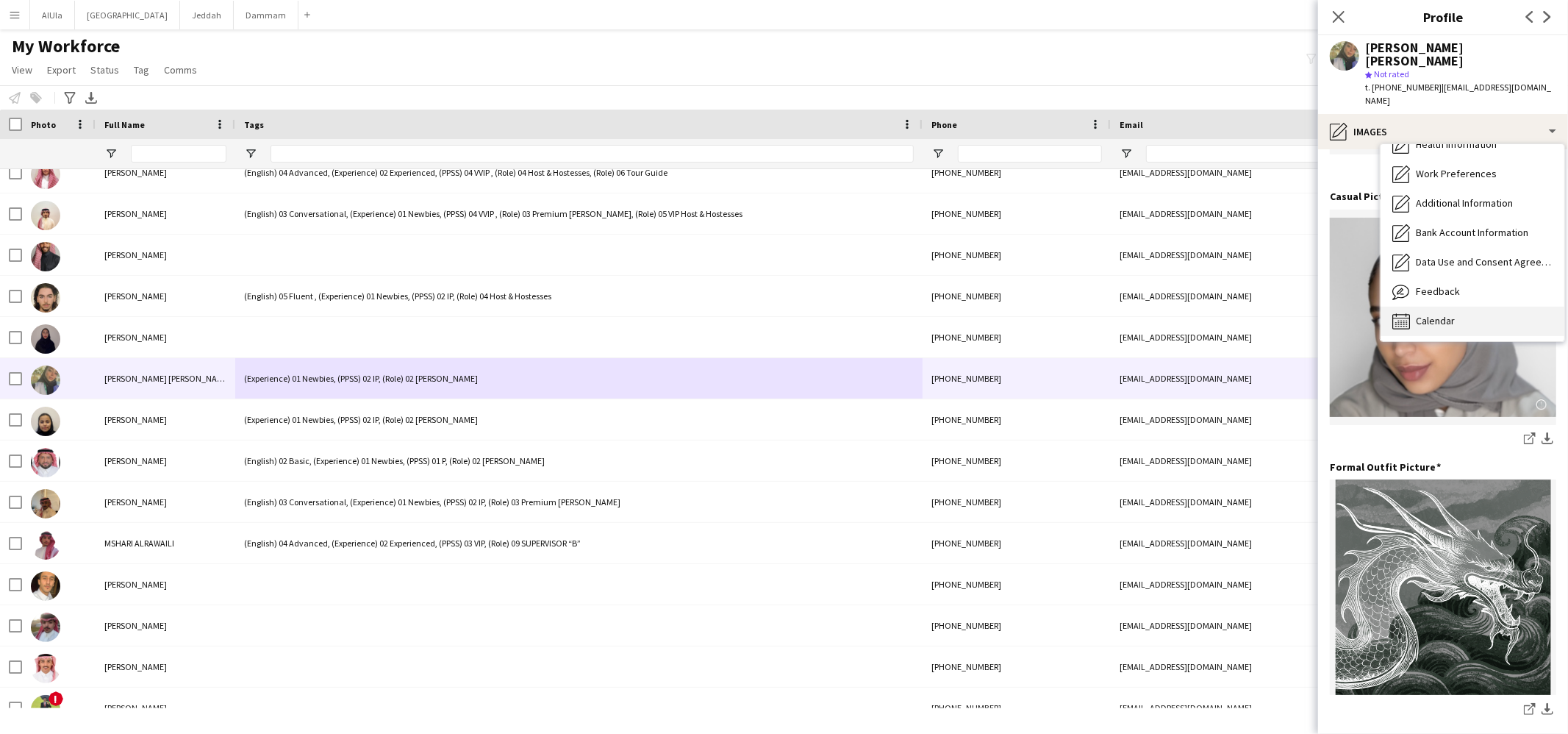
click at [1416, 314] on span "Calendar" at bounding box center [1435, 321] width 39 height 13
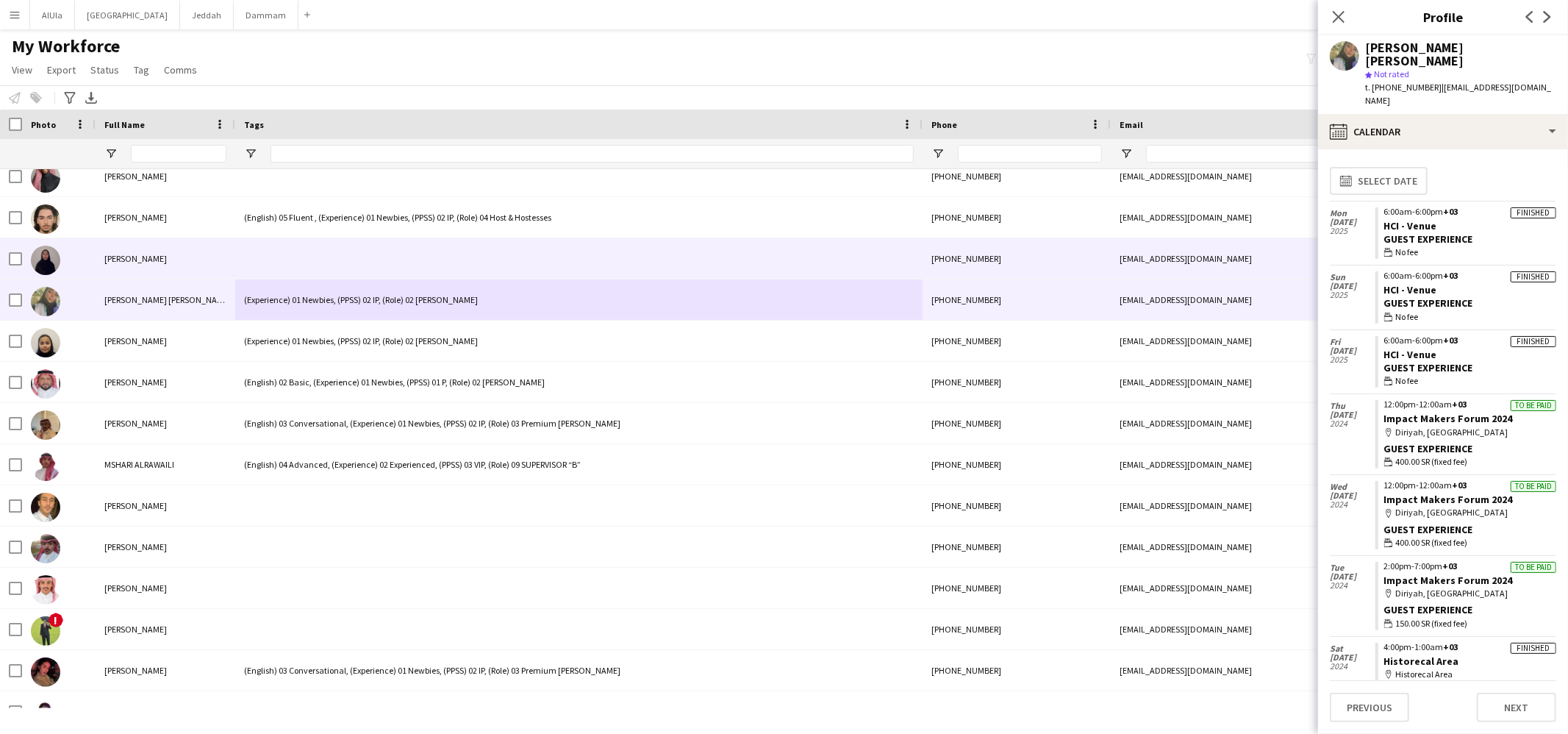
click at [159, 256] on div "[PERSON_NAME]" at bounding box center [165, 258] width 140 height 40
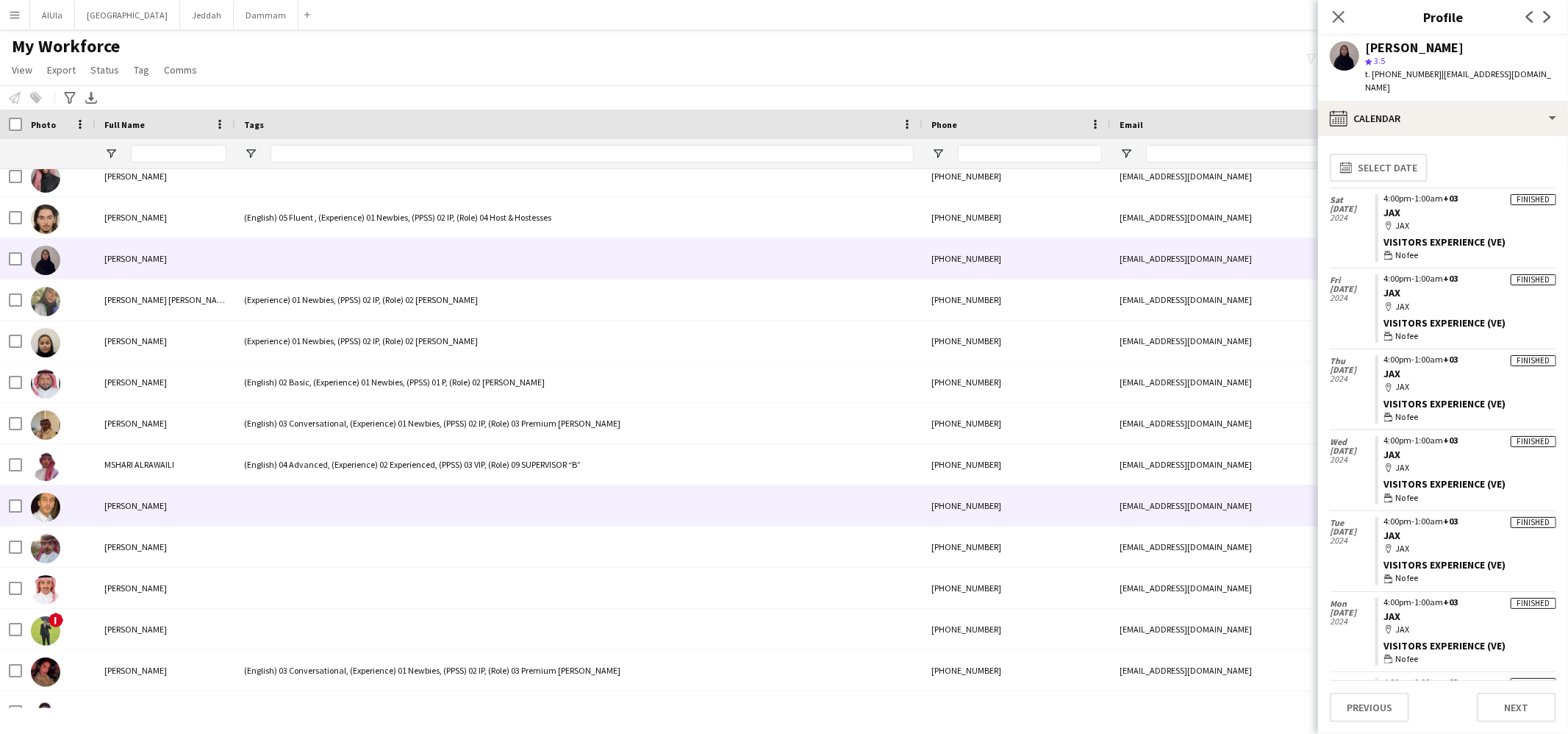
click at [187, 518] on div "[PERSON_NAME]" at bounding box center [165, 505] width 140 height 40
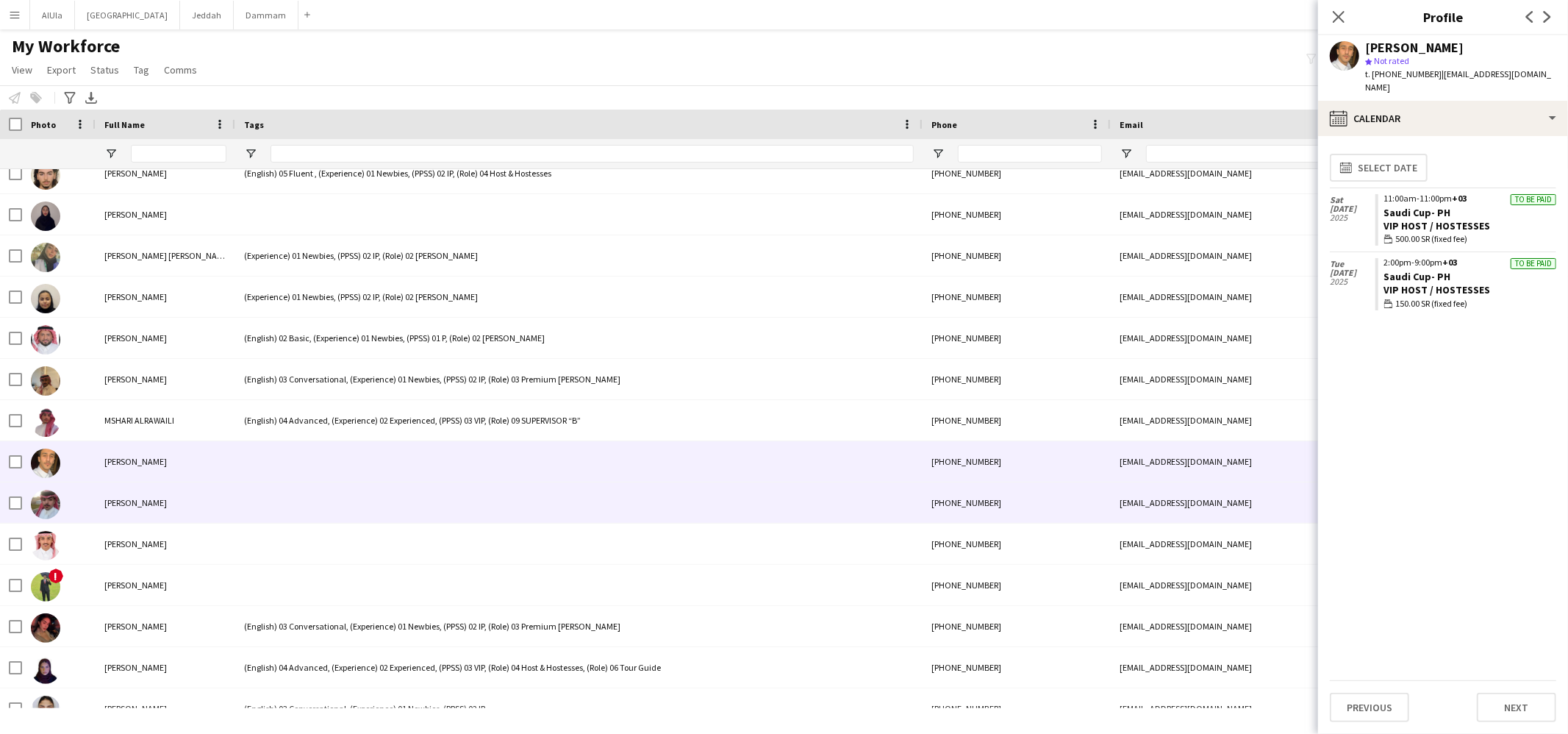
click at [236, 500] on div at bounding box center [579, 502] width 687 height 40
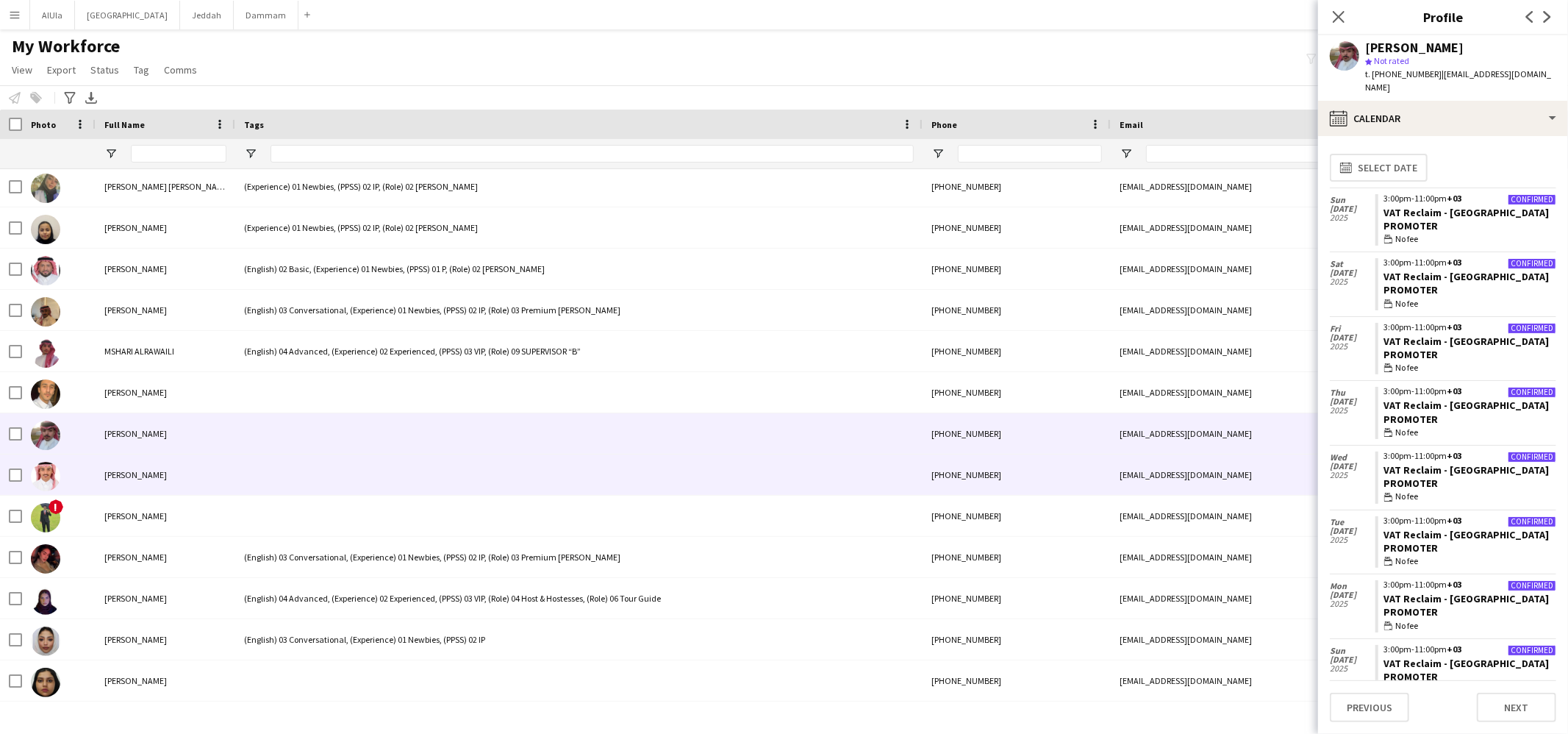
click at [236, 481] on div at bounding box center [579, 475] width 687 height 40
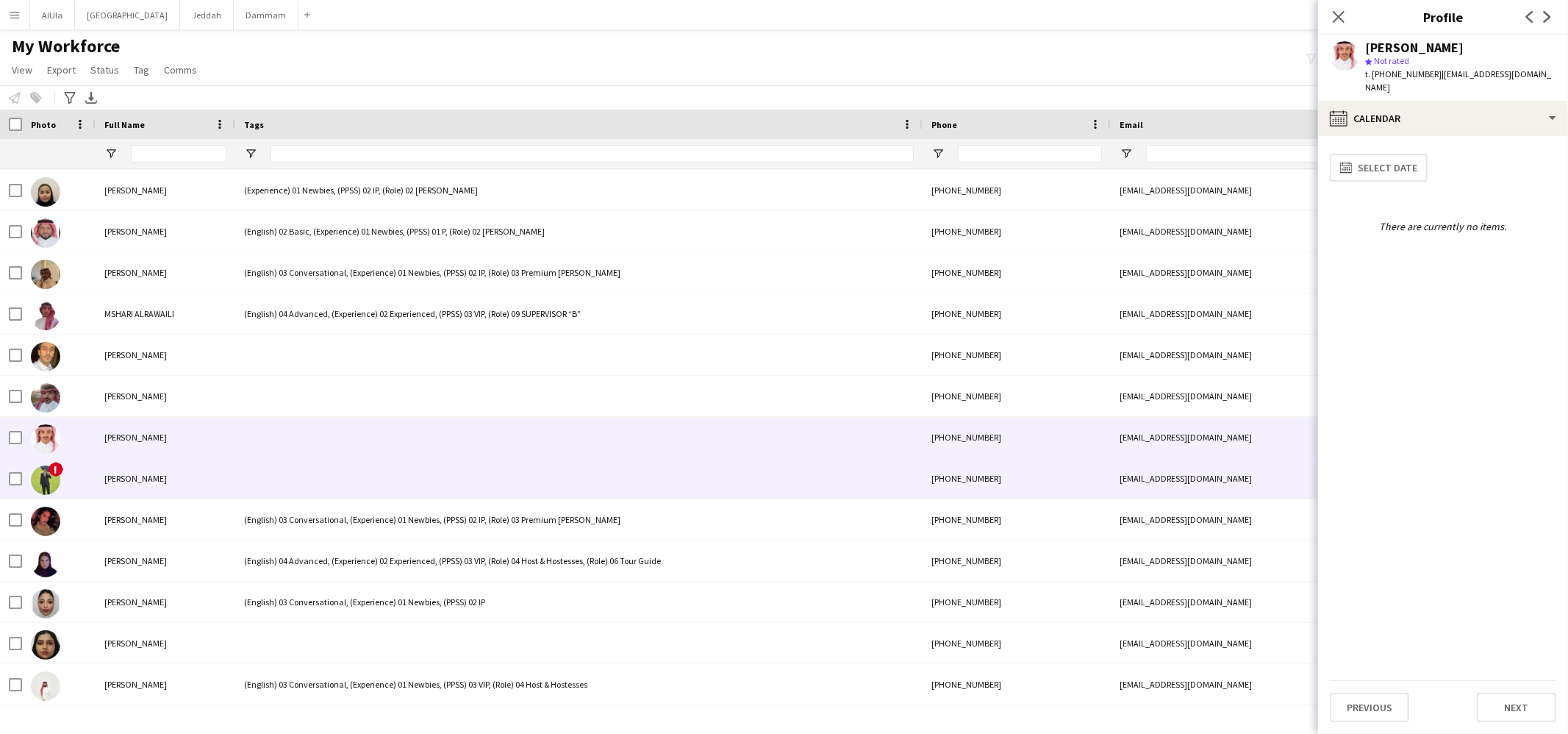
click at [231, 495] on div "[PERSON_NAME]" at bounding box center [165, 478] width 140 height 40
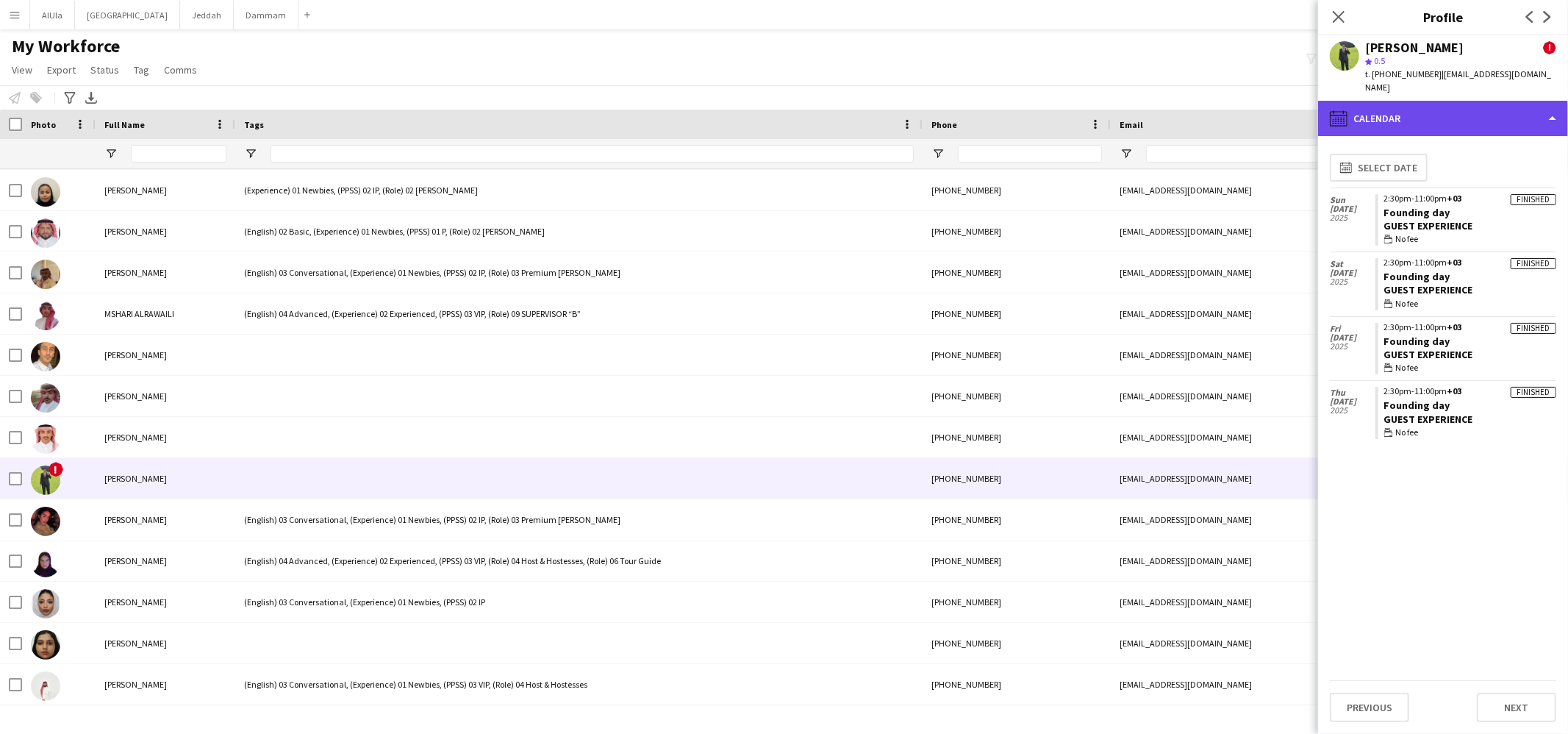
click at [1363, 127] on div "calendar-full Calendar" at bounding box center [1444, 118] width 250 height 35
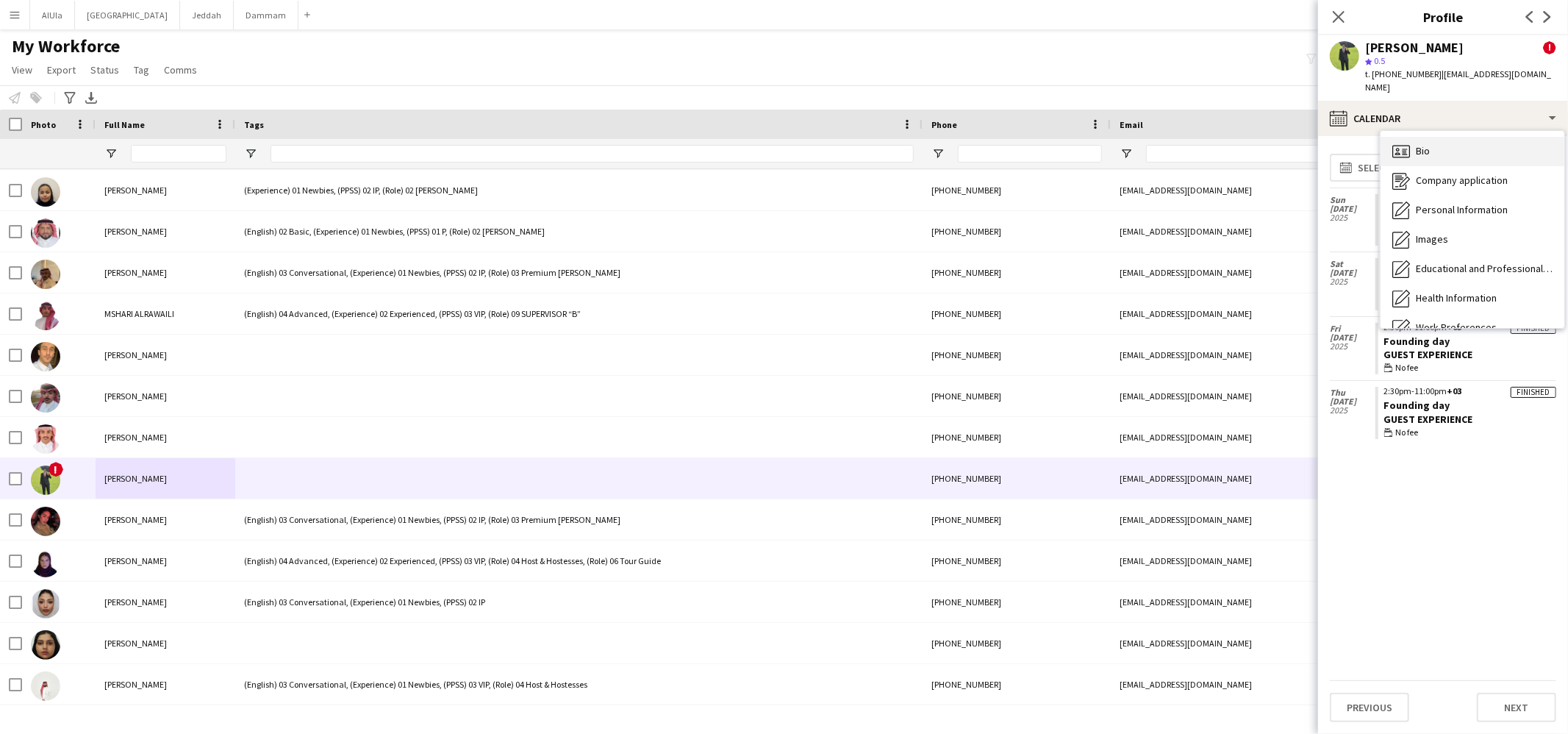
click at [1421, 138] on div "Bio Bio" at bounding box center [1472, 151] width 184 height 29
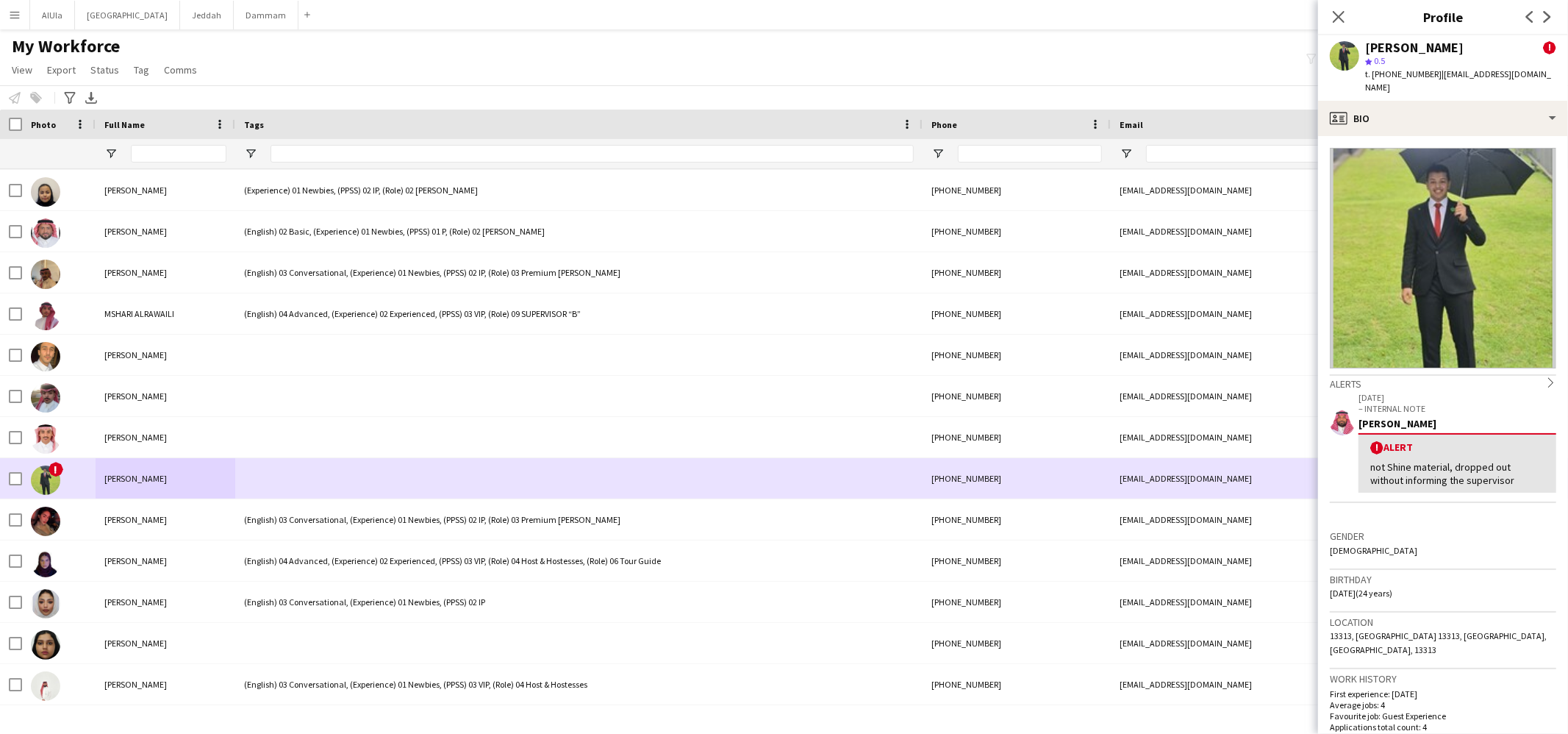
click at [24, 475] on div "!" at bounding box center [59, 478] width 74 height 40
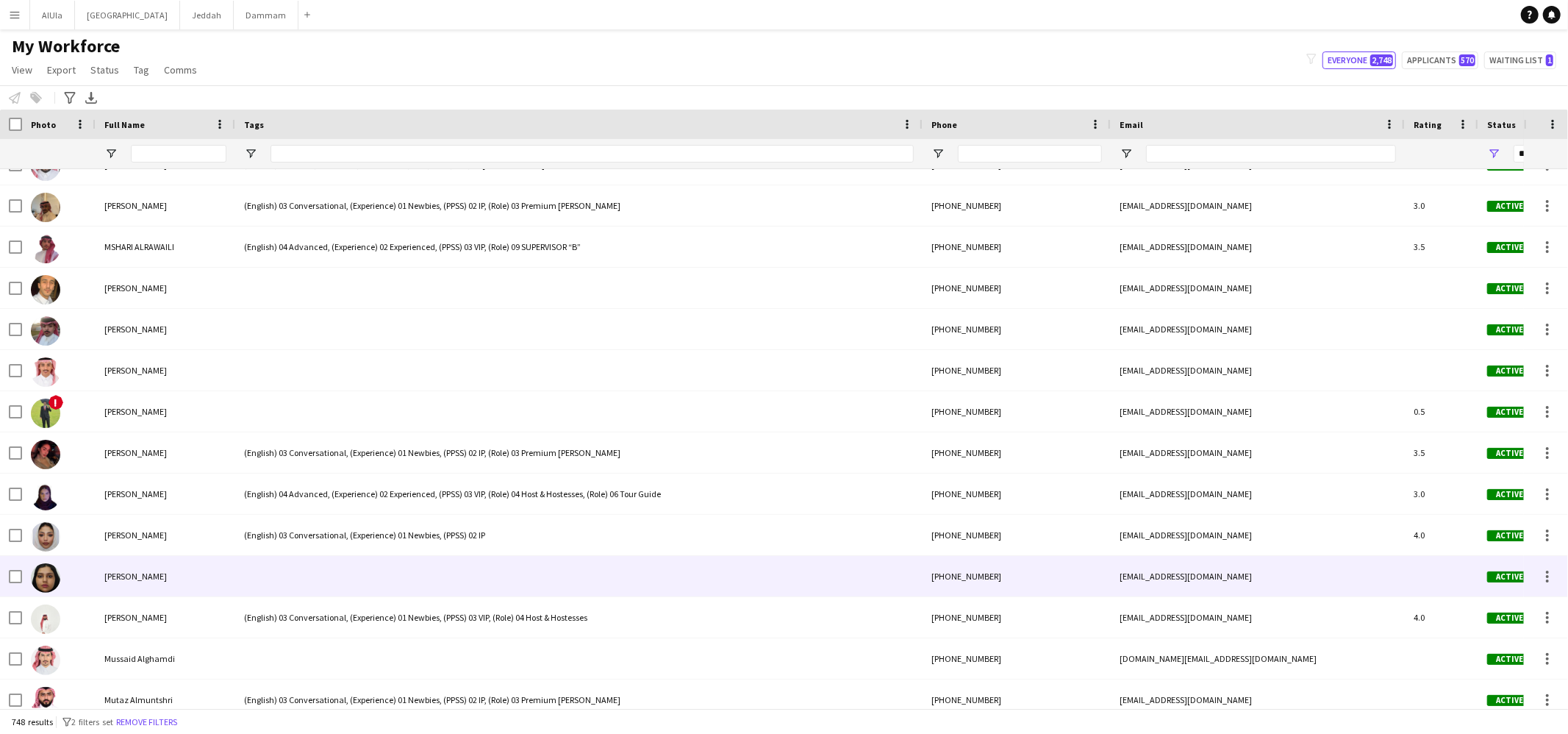
click at [302, 564] on div at bounding box center [579, 576] width 687 height 40
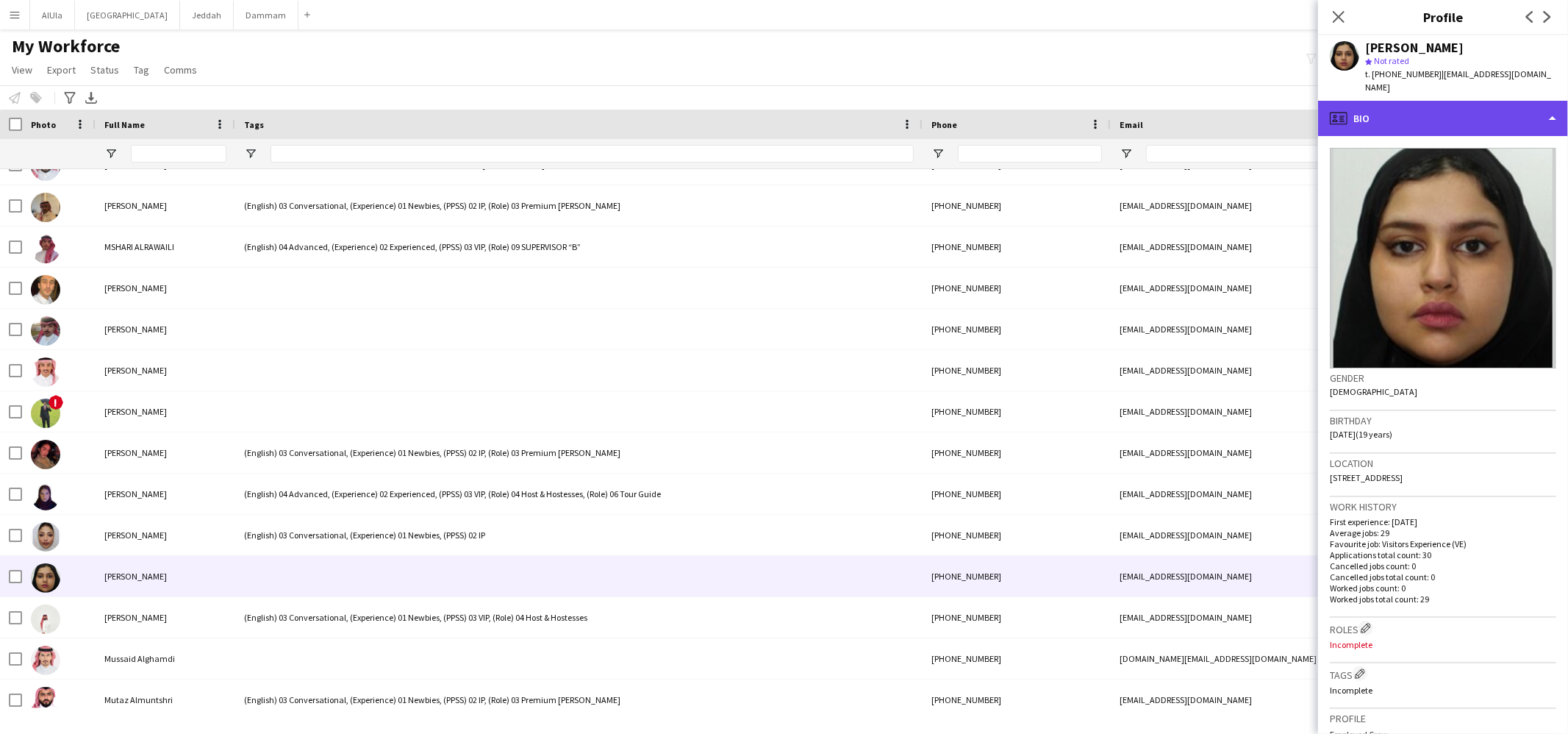
click at [1377, 110] on div "profile Bio" at bounding box center [1444, 118] width 250 height 35
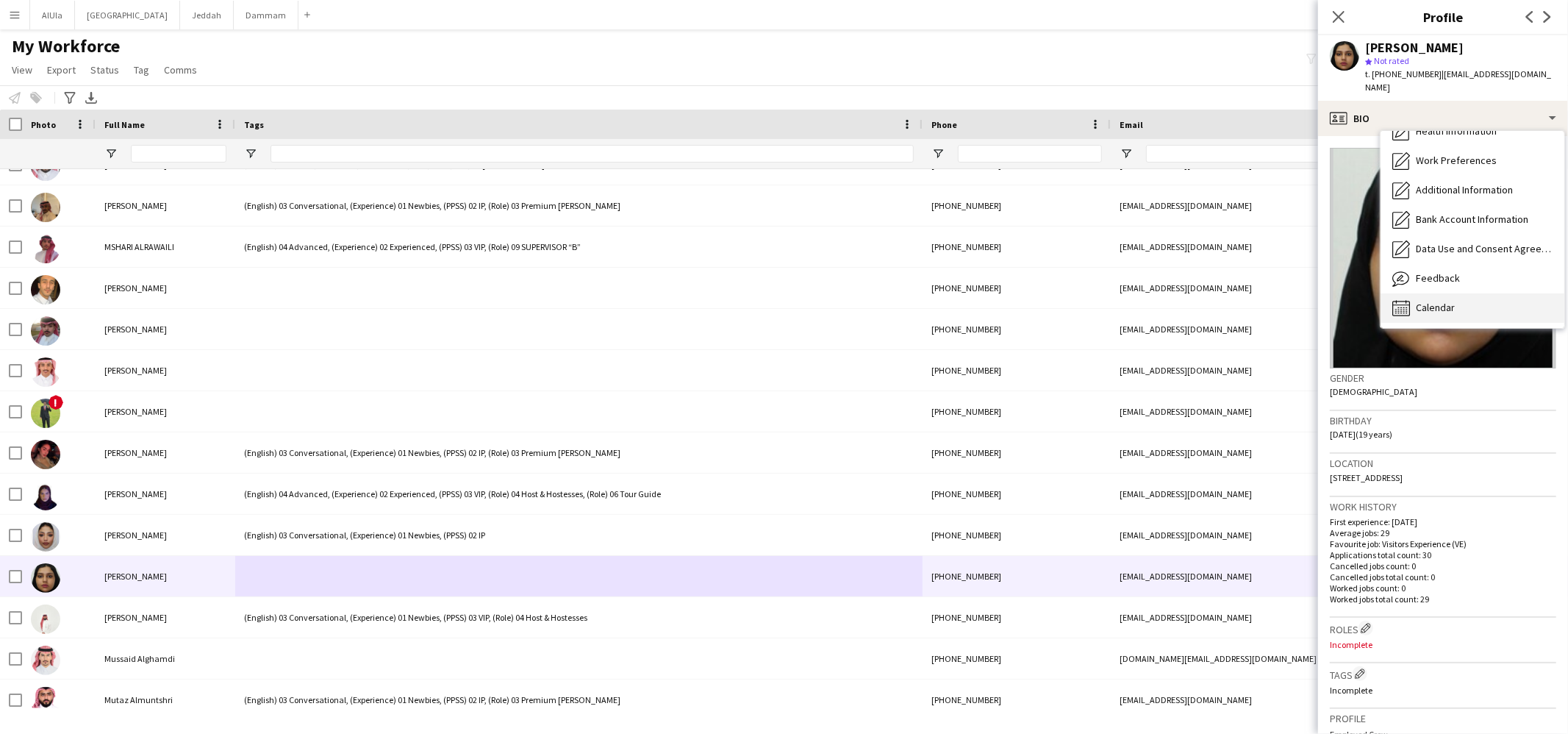
click at [1436, 301] on span "Calendar" at bounding box center [1435, 308] width 39 height 13
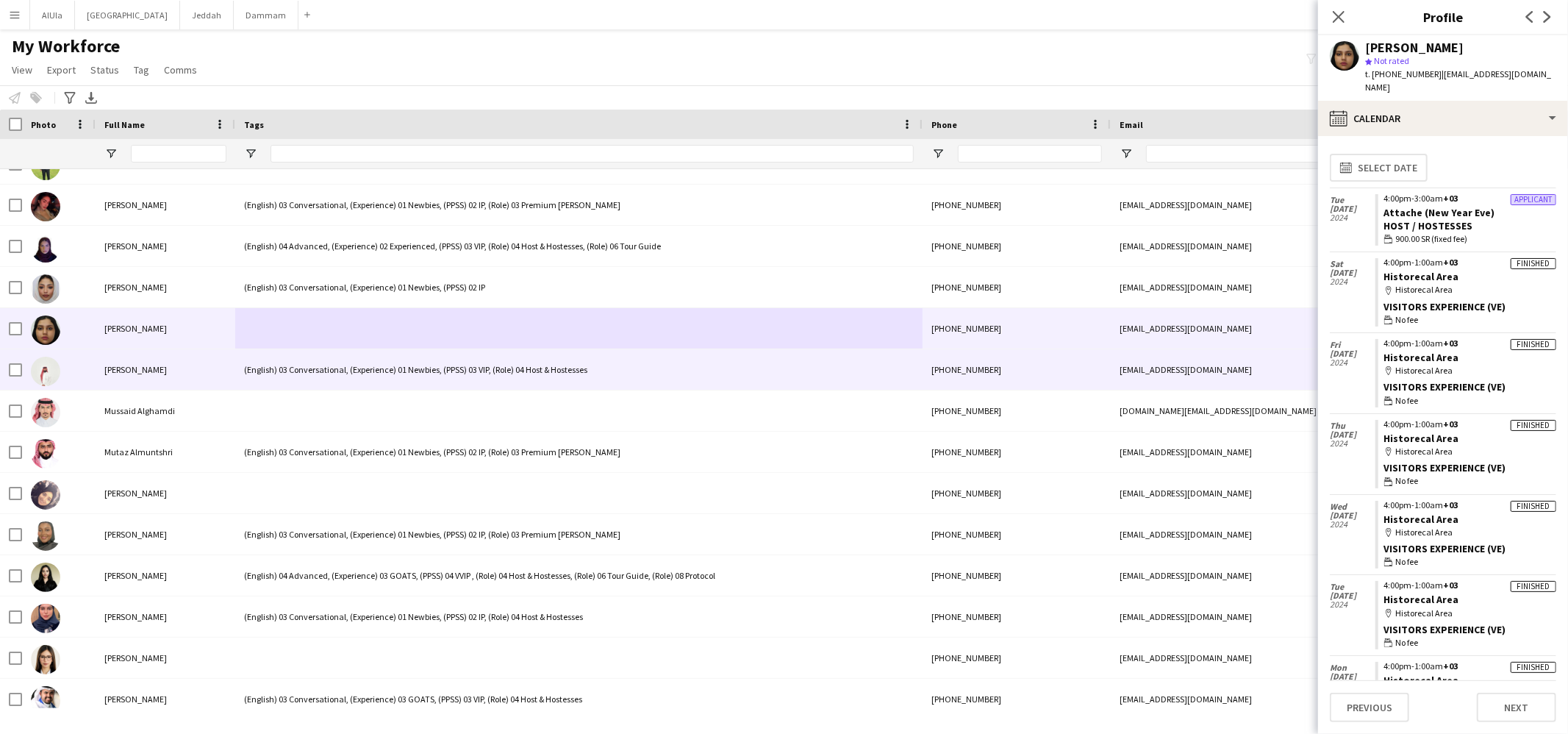
click at [289, 360] on div "(English) 03 Conversational, (Experience) 01 Newbies, (PPSS) 03 VIP, (Role) 04 …" at bounding box center [579, 369] width 687 height 40
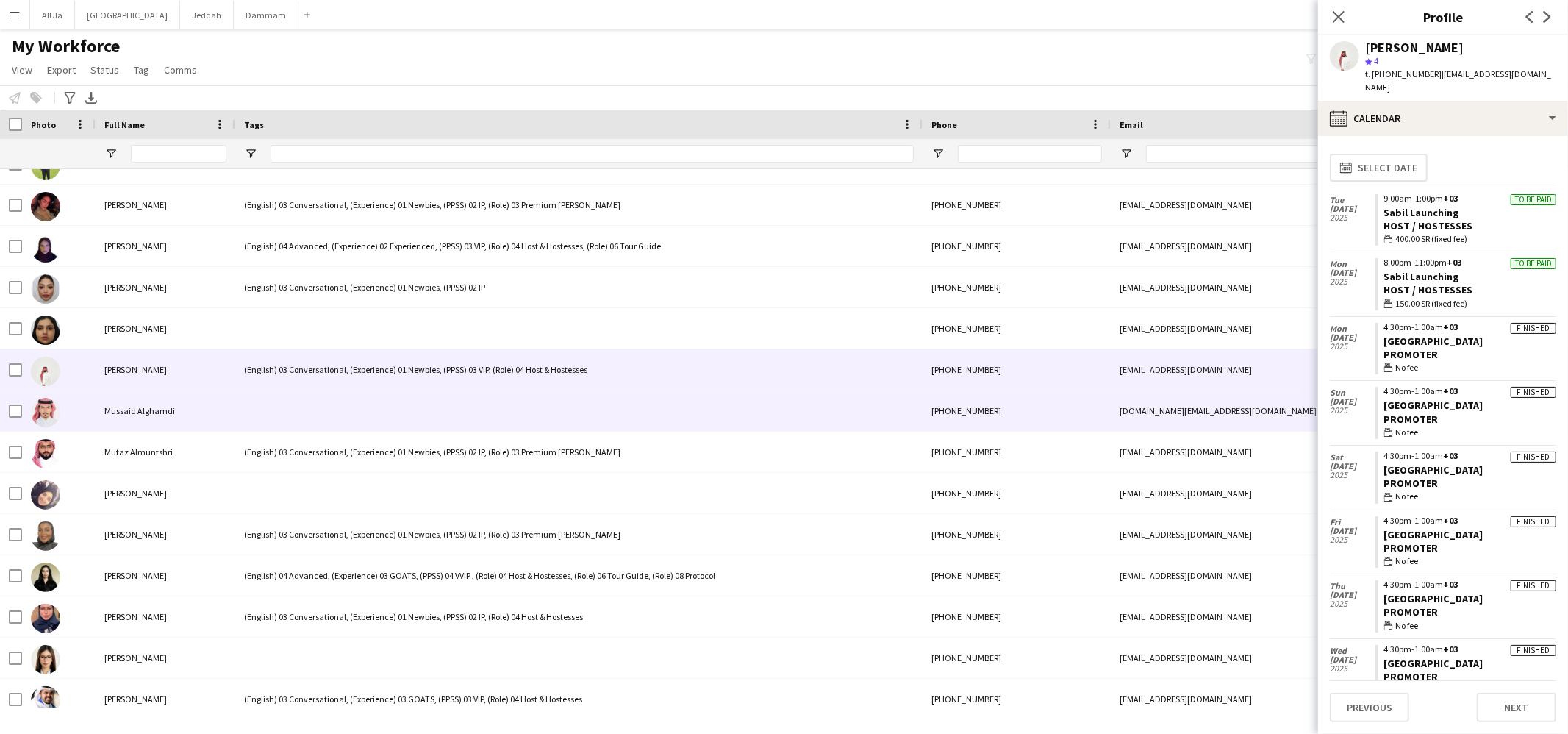
click at [314, 395] on div at bounding box center [579, 410] width 687 height 40
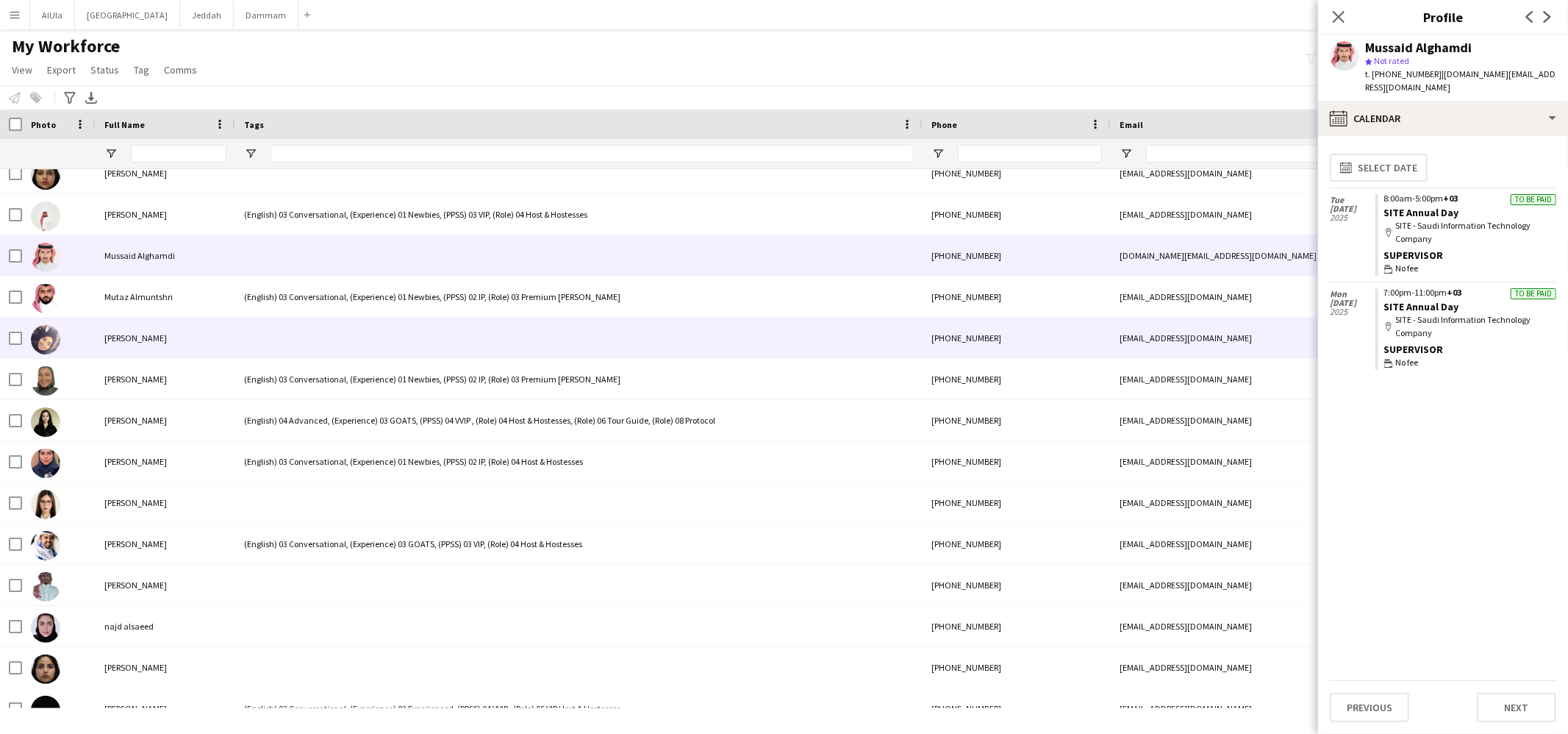
click at [284, 332] on div at bounding box center [579, 337] width 687 height 40
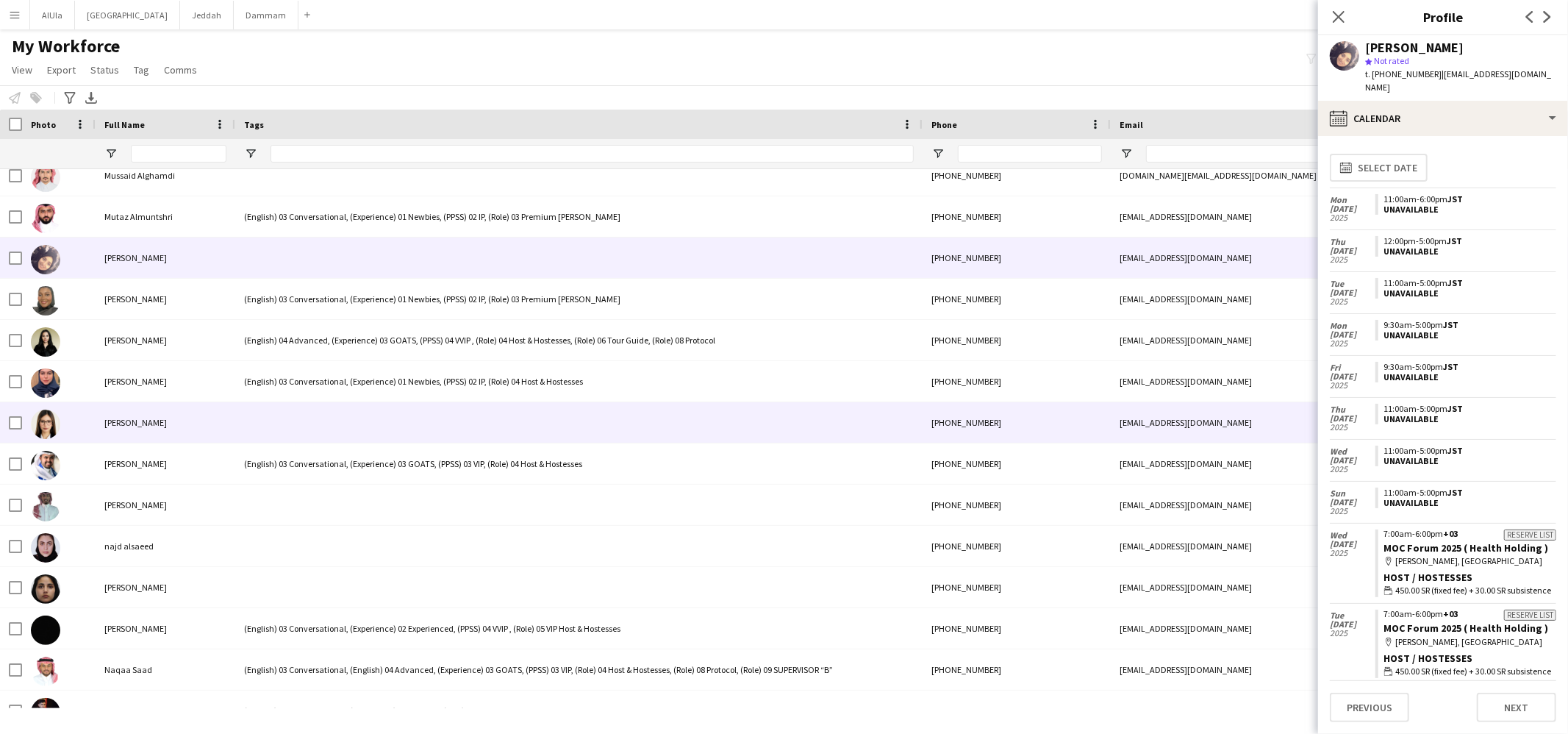
click at [255, 423] on div at bounding box center [579, 422] width 687 height 40
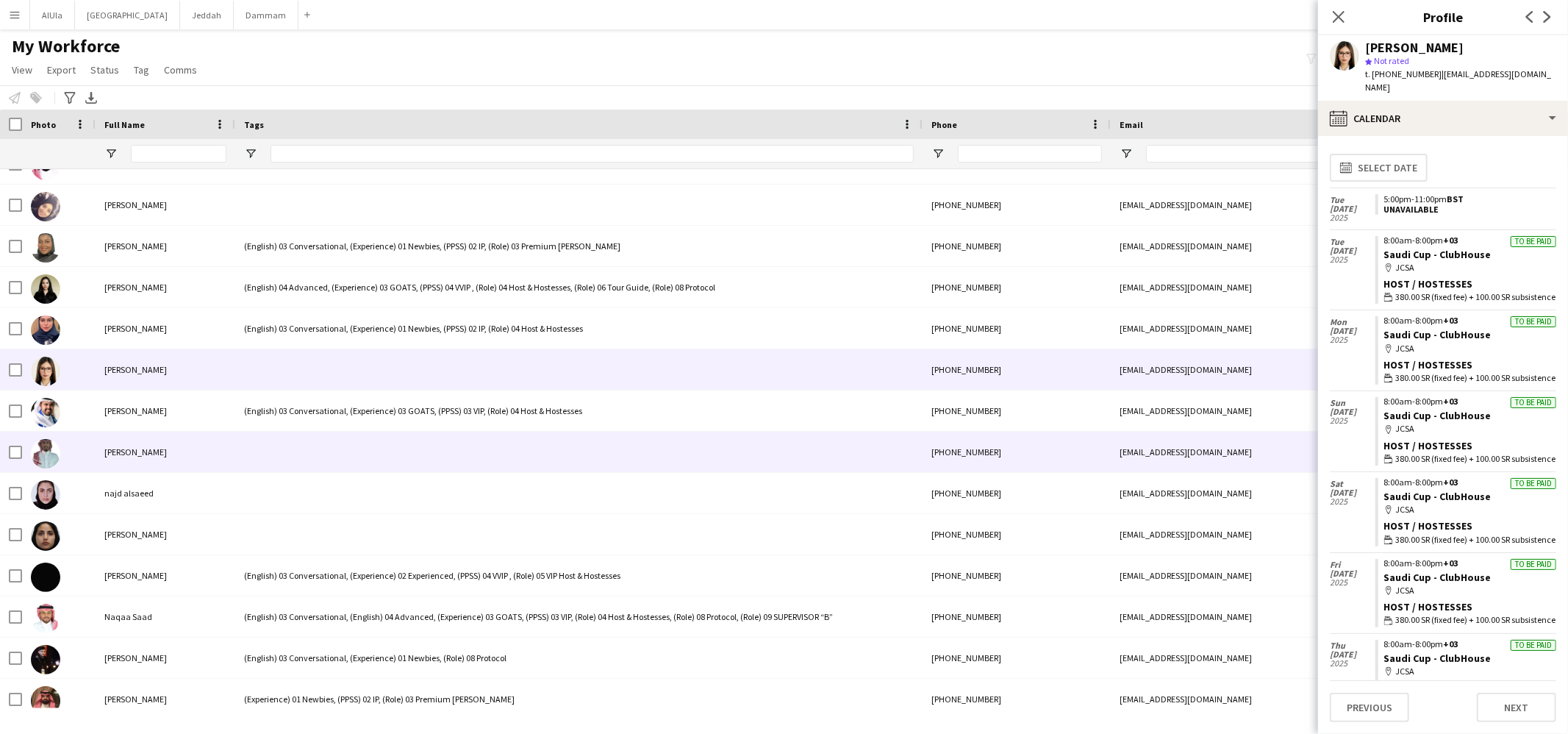
click at [271, 449] on div at bounding box center [579, 452] width 687 height 40
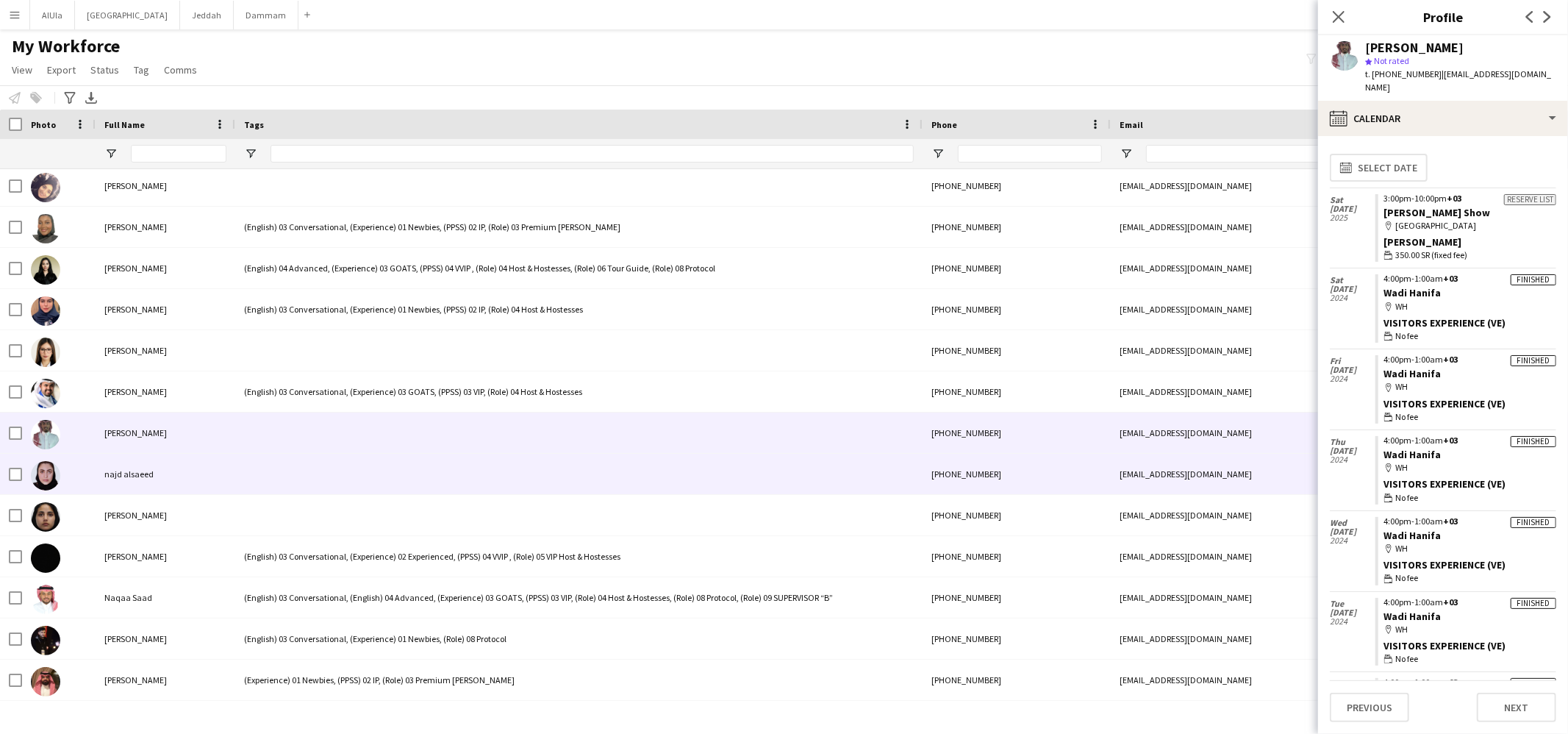
click at [265, 469] on div at bounding box center [579, 474] width 687 height 40
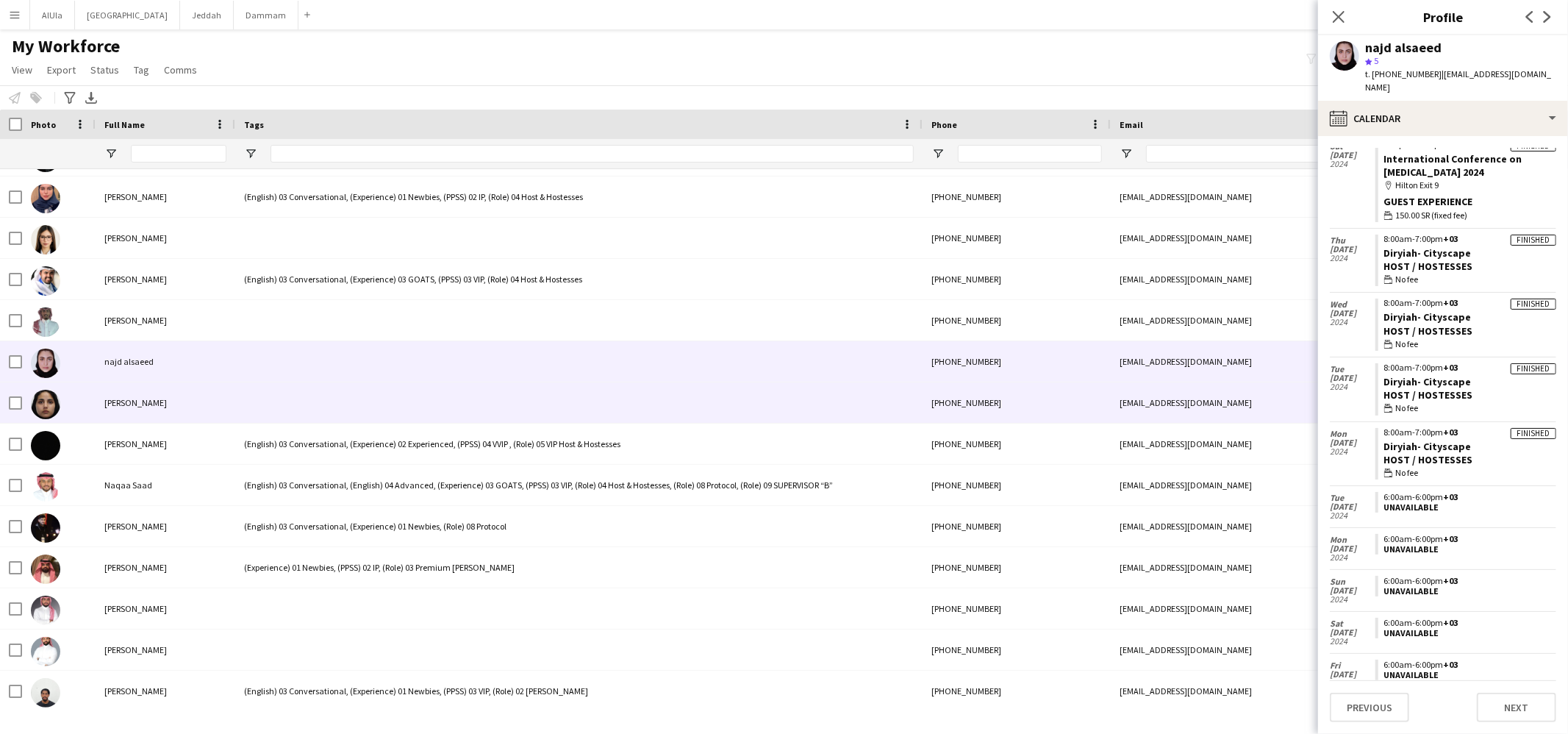
click at [230, 396] on div "[PERSON_NAME]" at bounding box center [165, 402] width 140 height 40
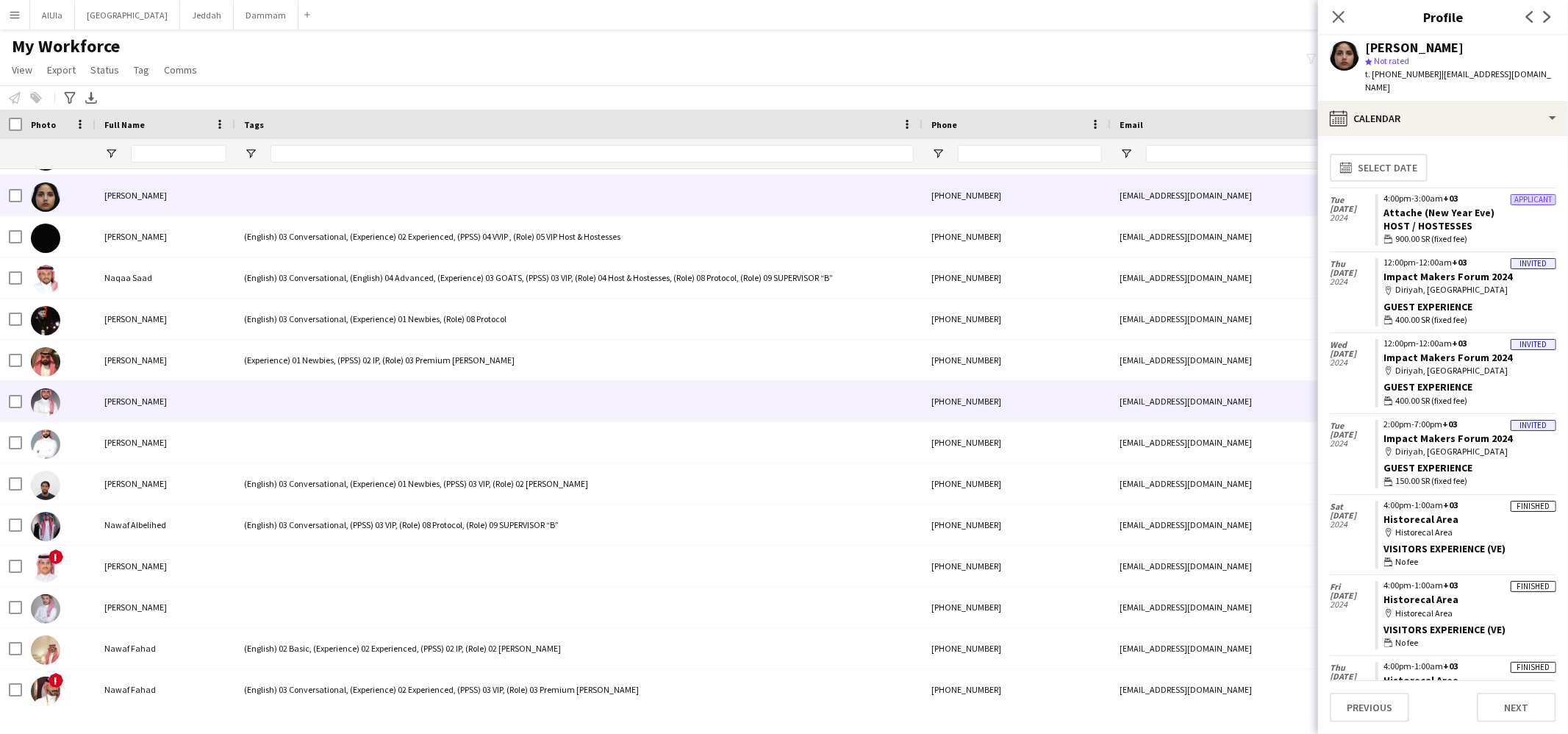
click at [389, 409] on div at bounding box center [579, 401] width 687 height 40
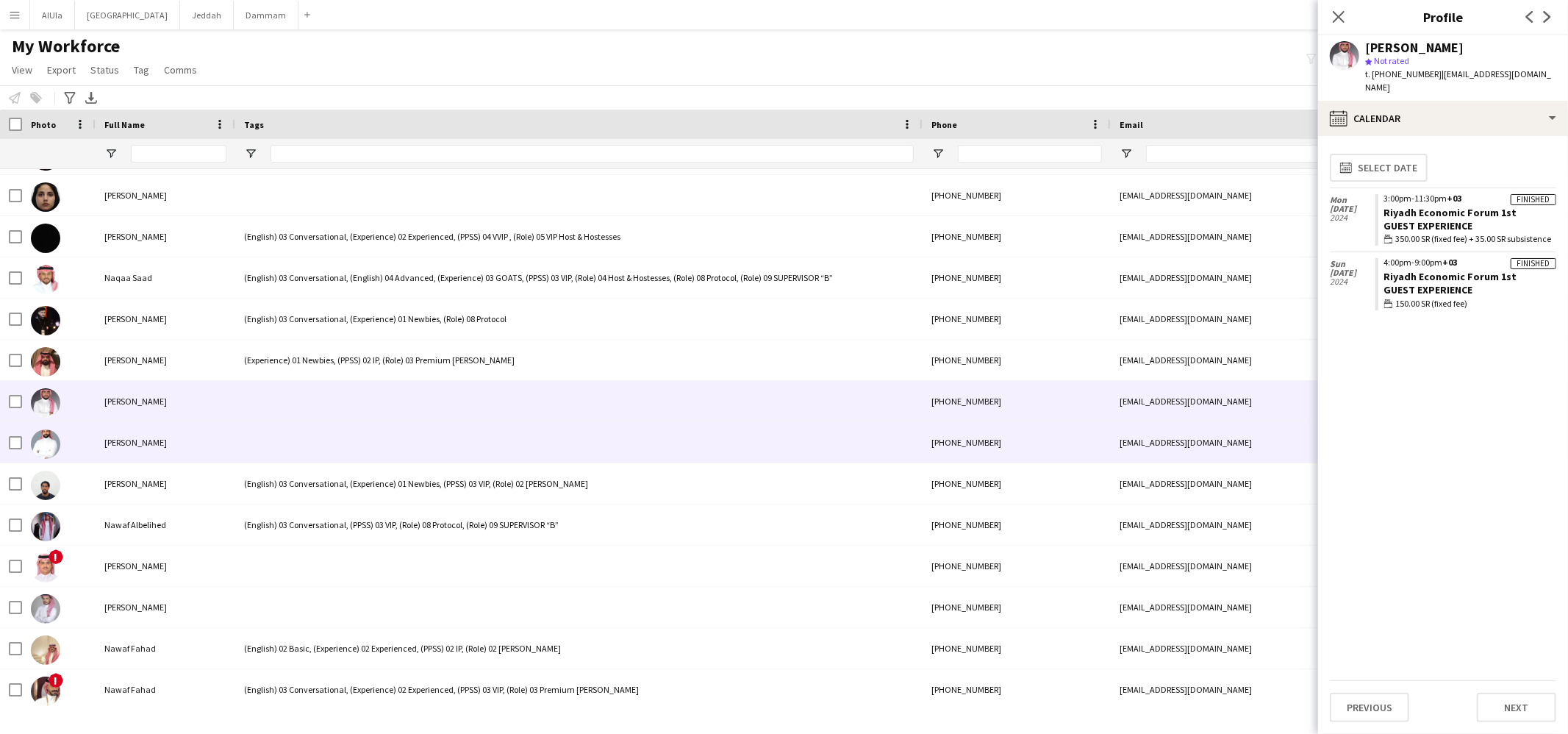
click at [296, 428] on div at bounding box center [579, 442] width 687 height 40
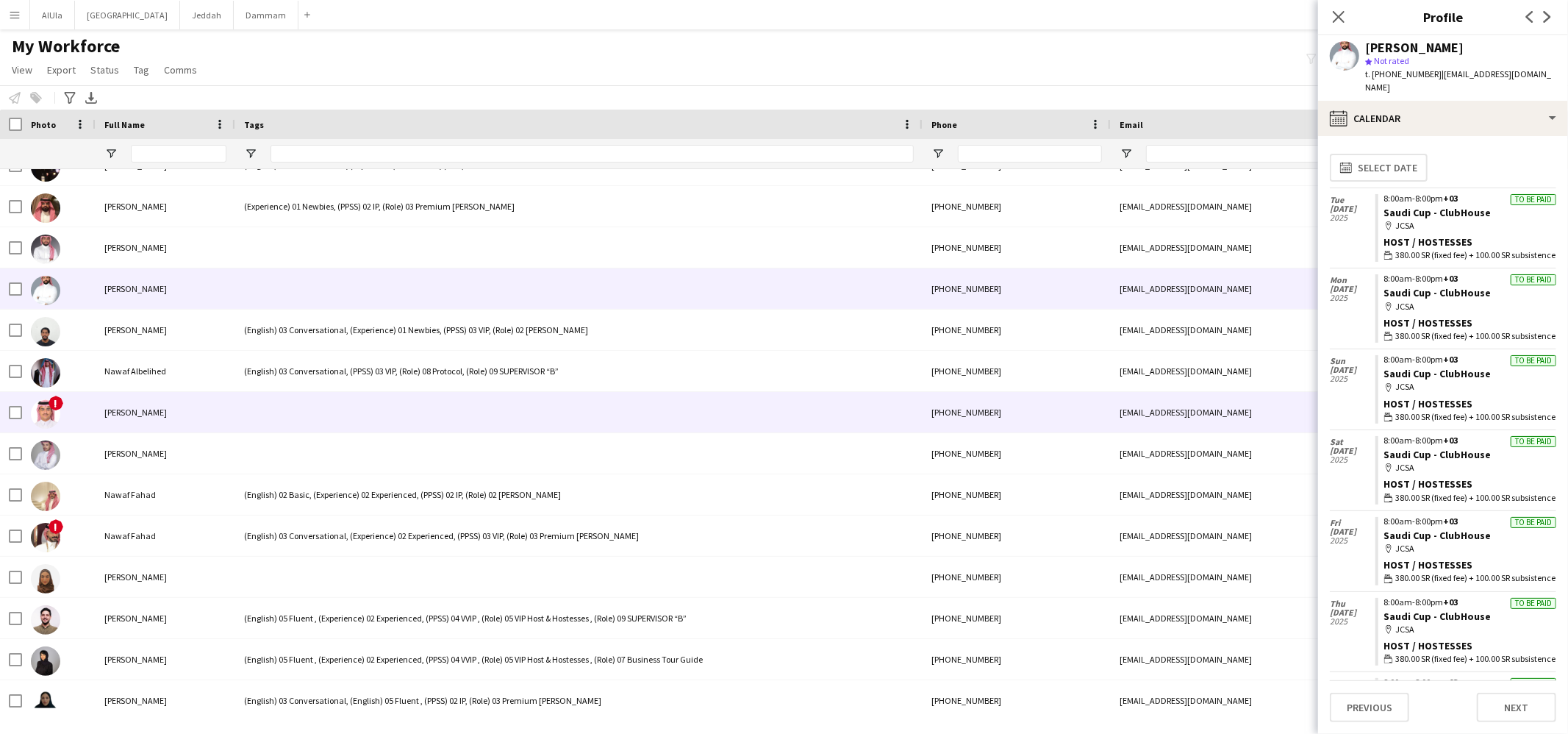
click at [286, 402] on div at bounding box center [579, 412] width 687 height 40
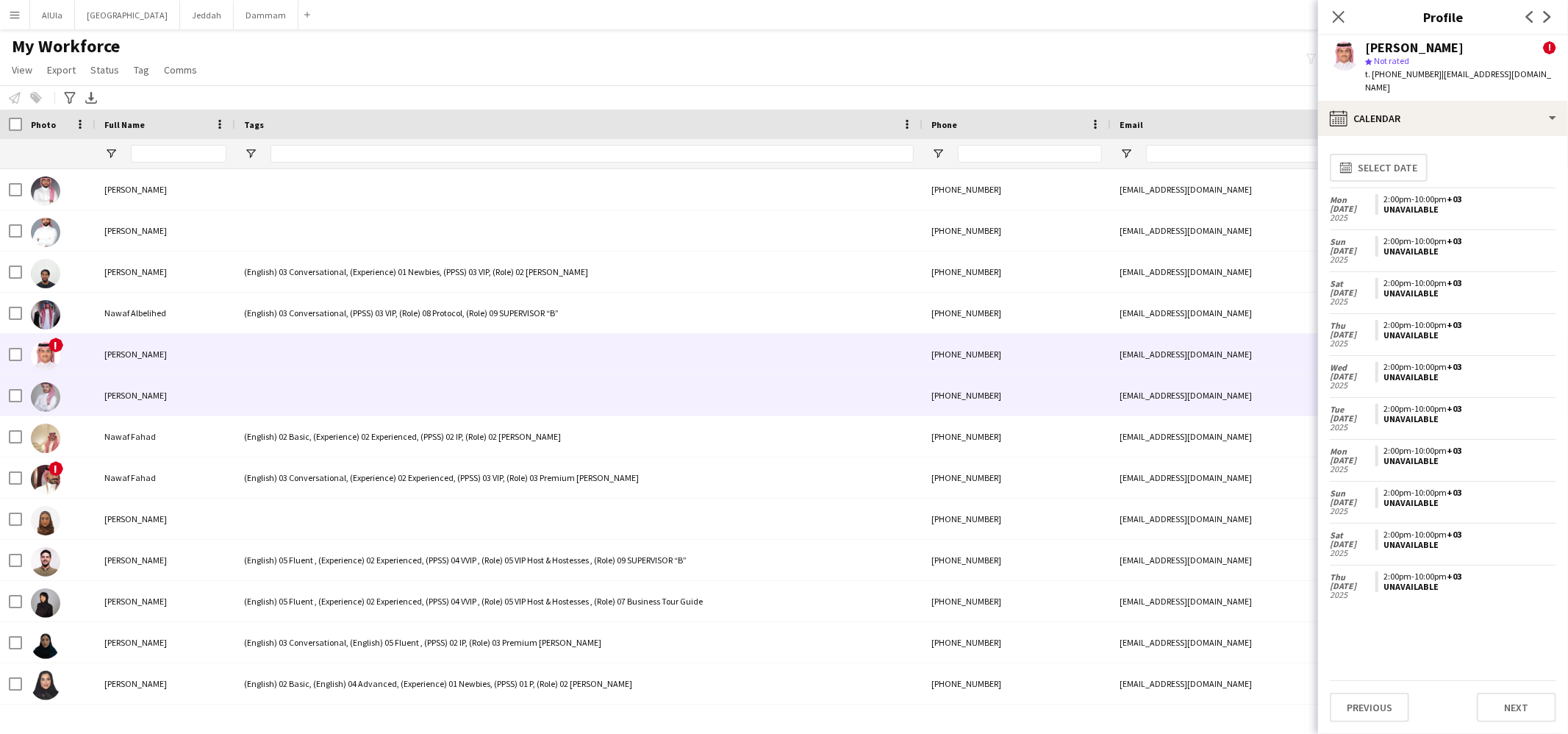
click at [284, 399] on div at bounding box center [579, 394] width 687 height 40
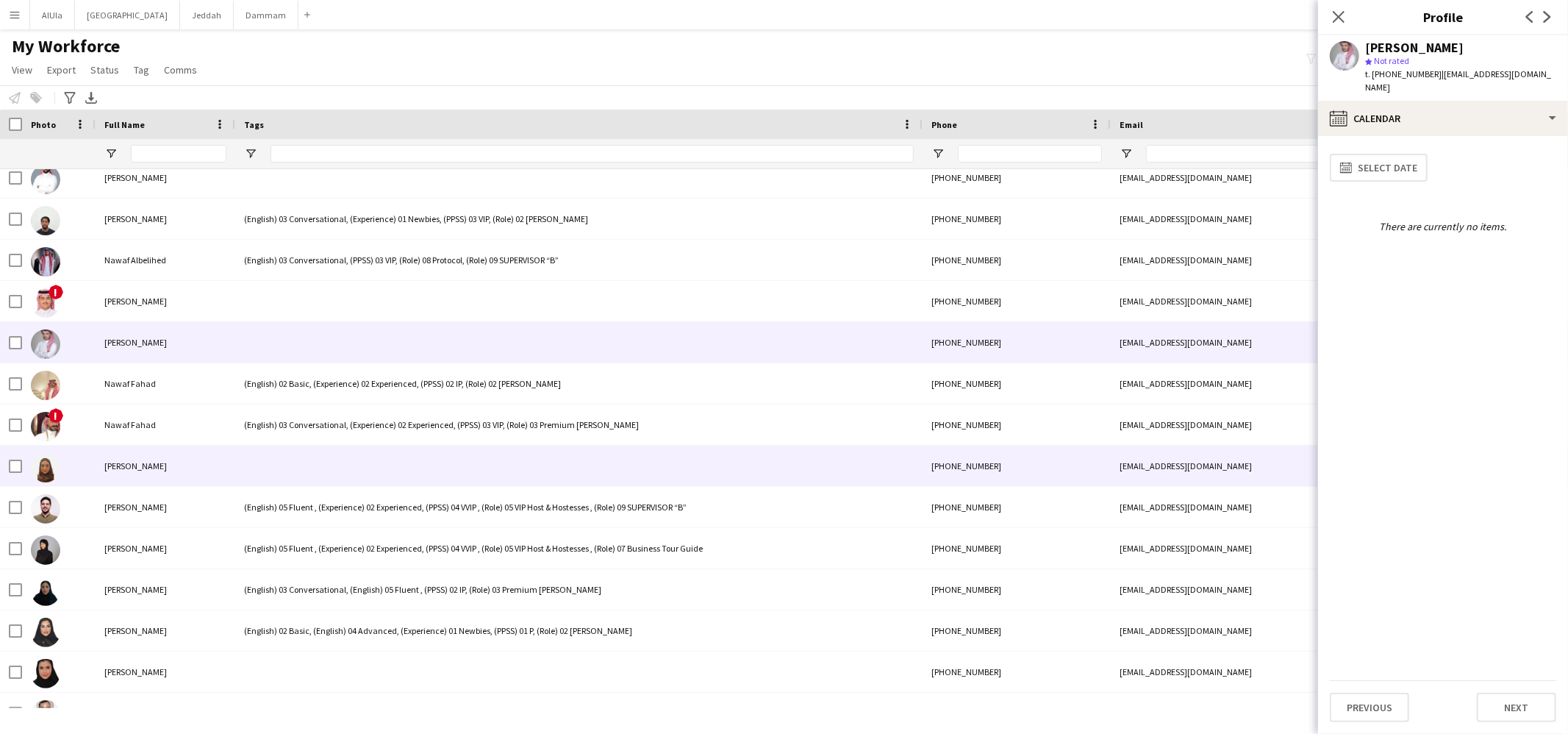
click at [282, 446] on div at bounding box center [579, 466] width 687 height 40
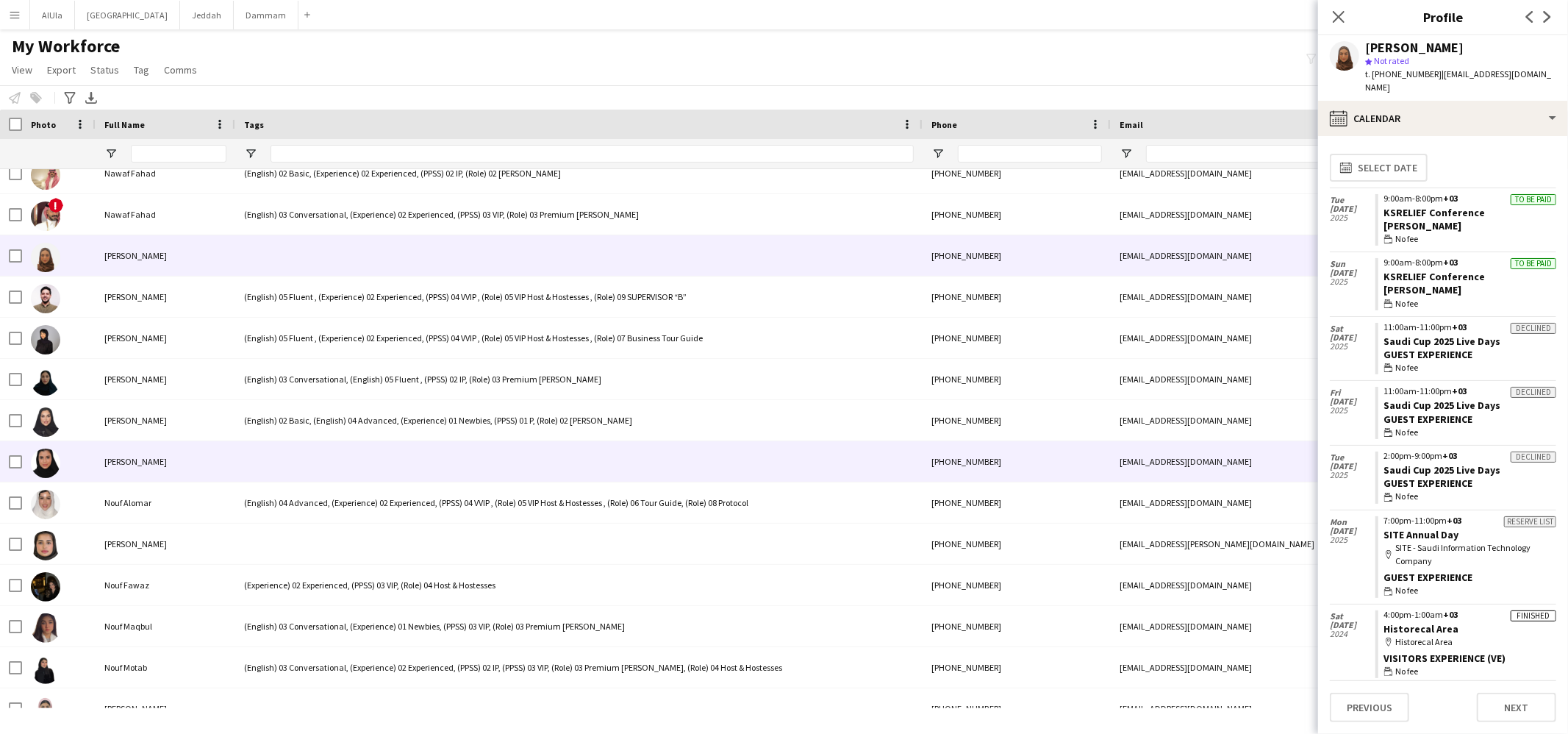
click at [273, 455] on div at bounding box center [579, 461] width 687 height 40
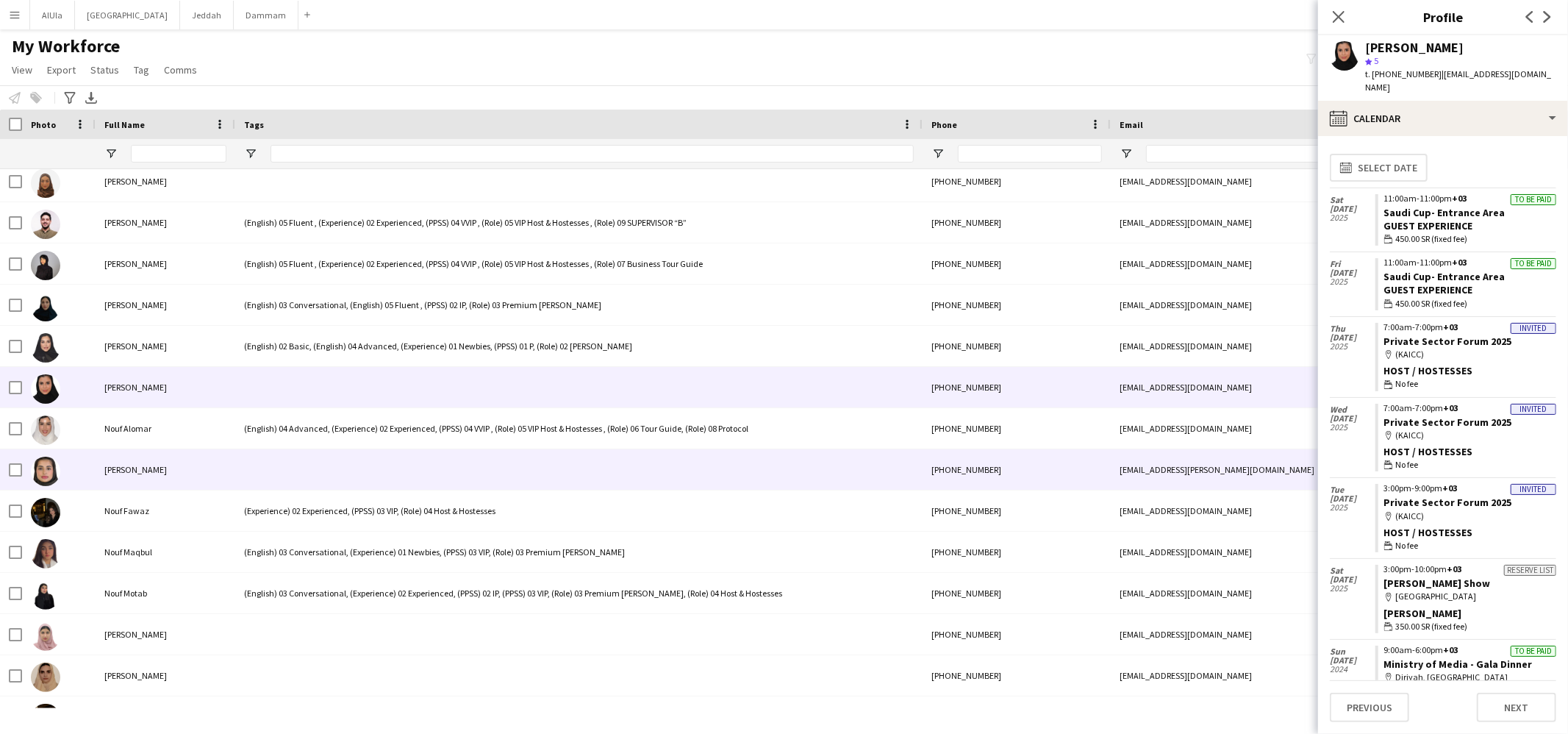
click at [272, 474] on div at bounding box center [579, 469] width 687 height 40
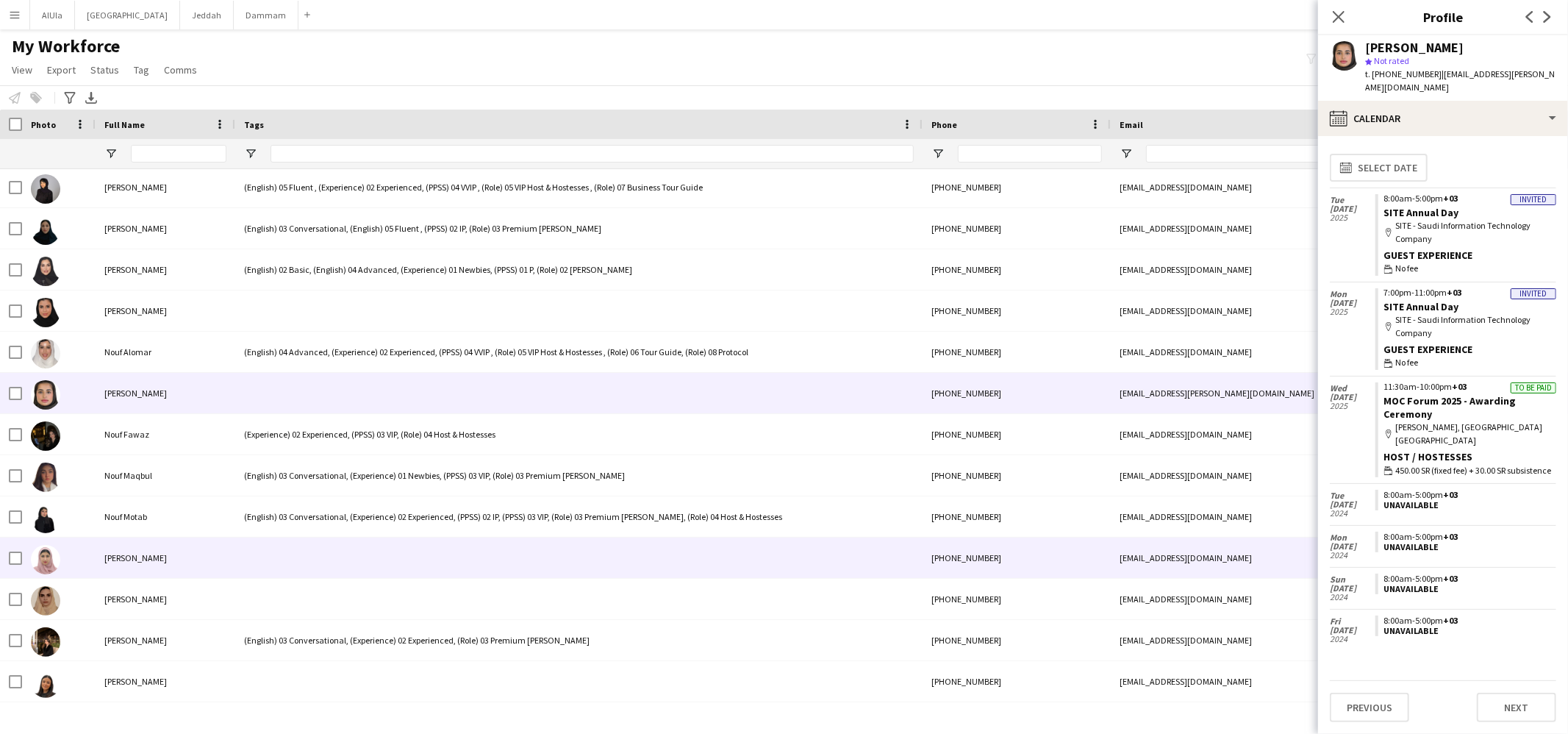
click at [251, 542] on div at bounding box center [579, 557] width 687 height 40
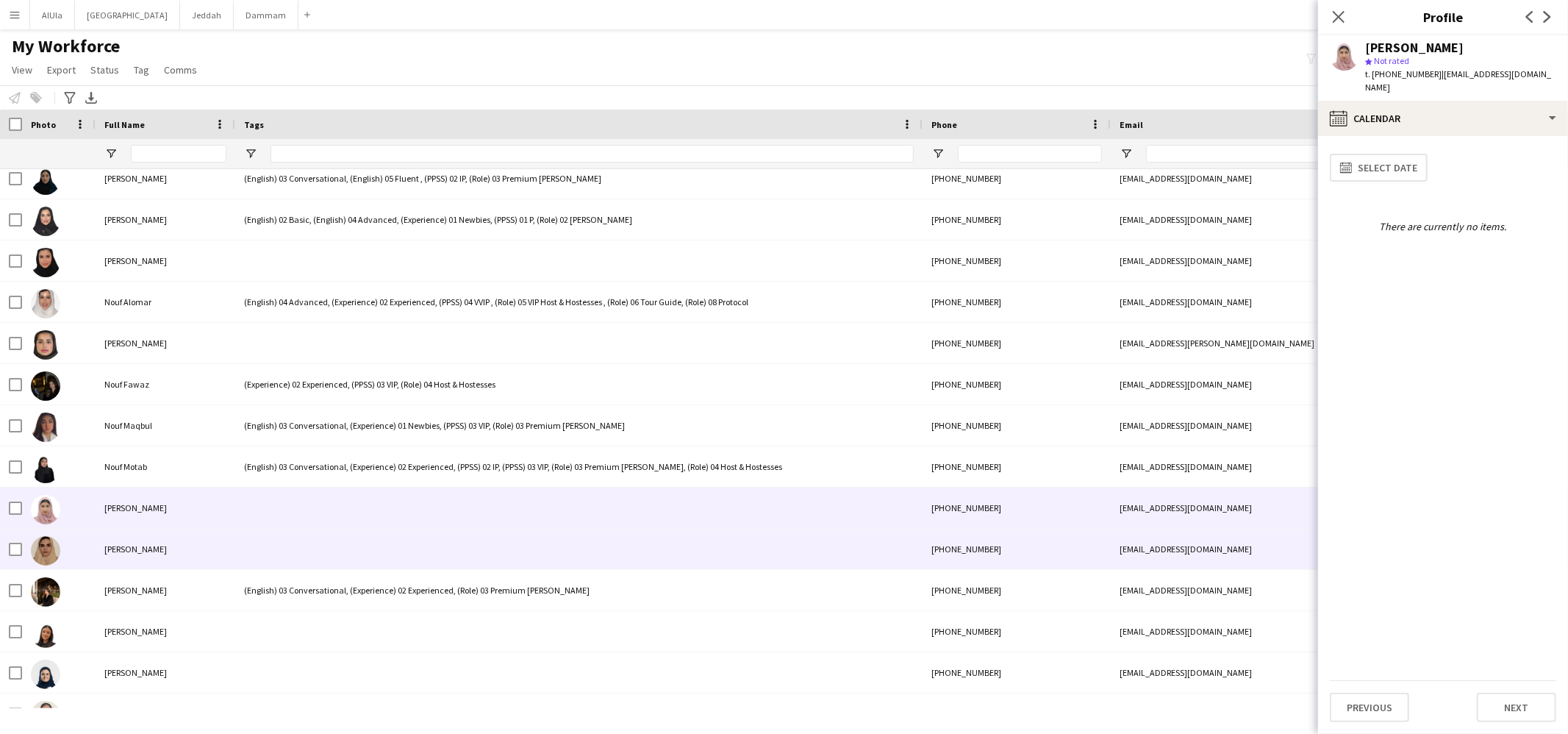
click at [311, 541] on div at bounding box center [579, 548] width 687 height 40
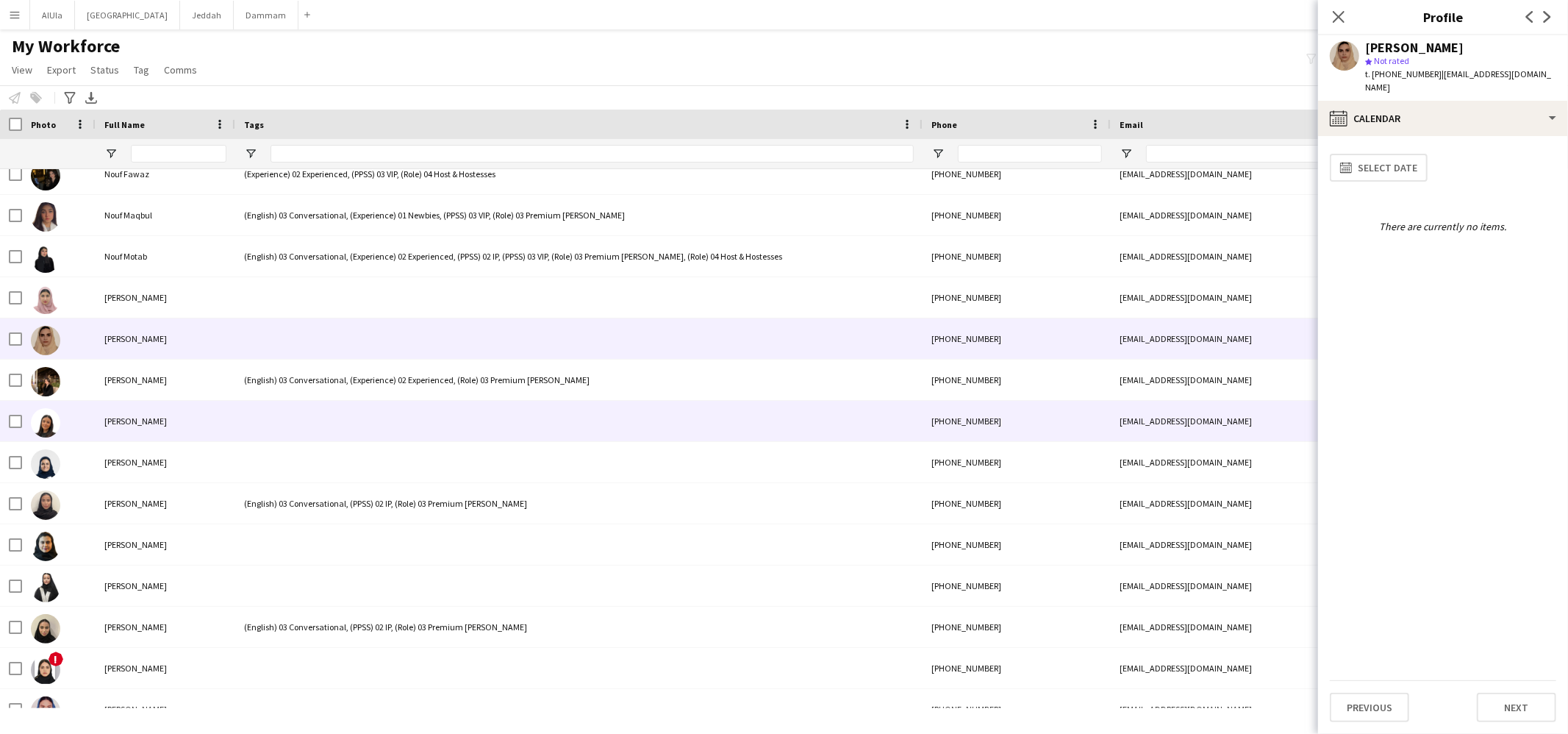
click at [287, 427] on div at bounding box center [579, 421] width 687 height 40
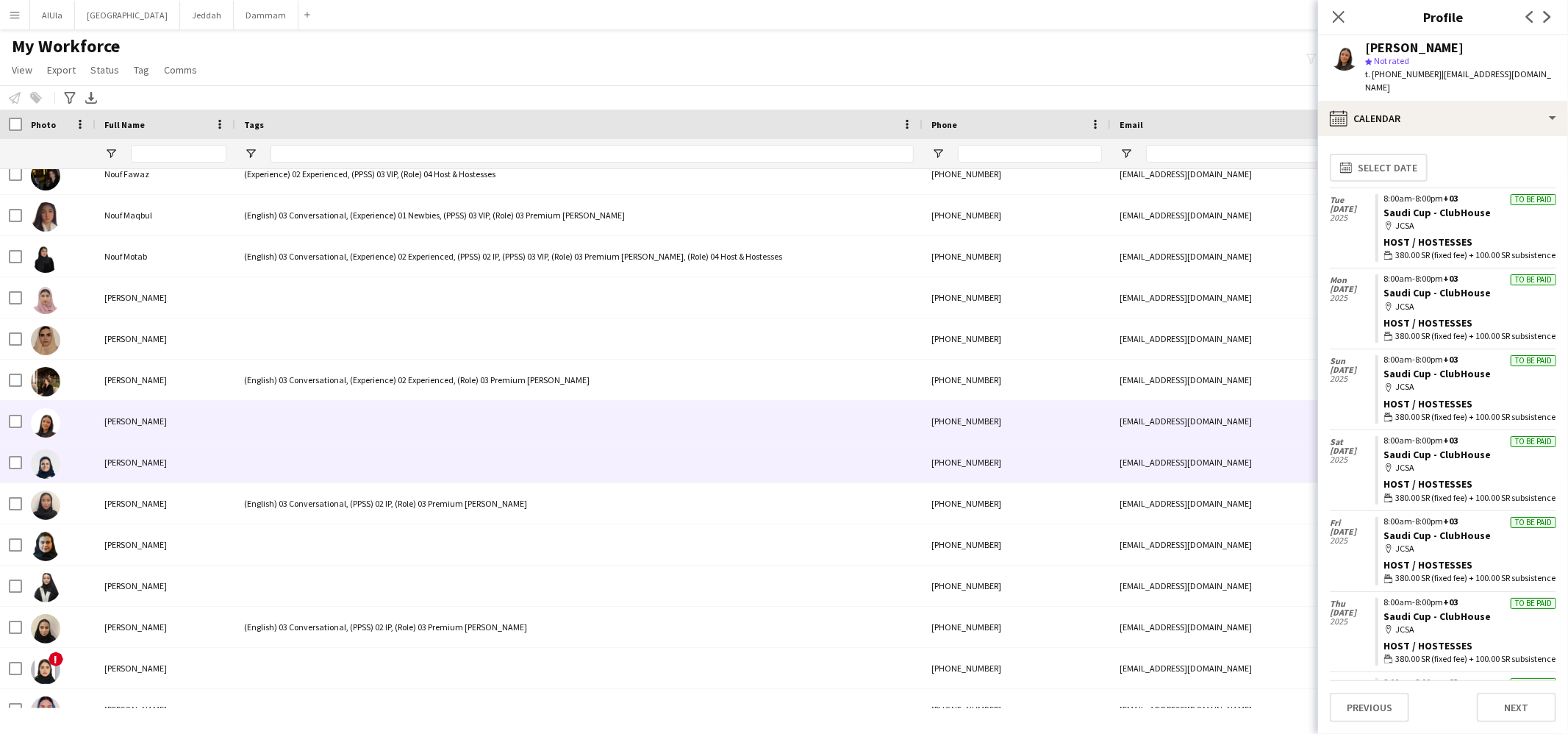
click at [294, 465] on div at bounding box center [579, 462] width 687 height 40
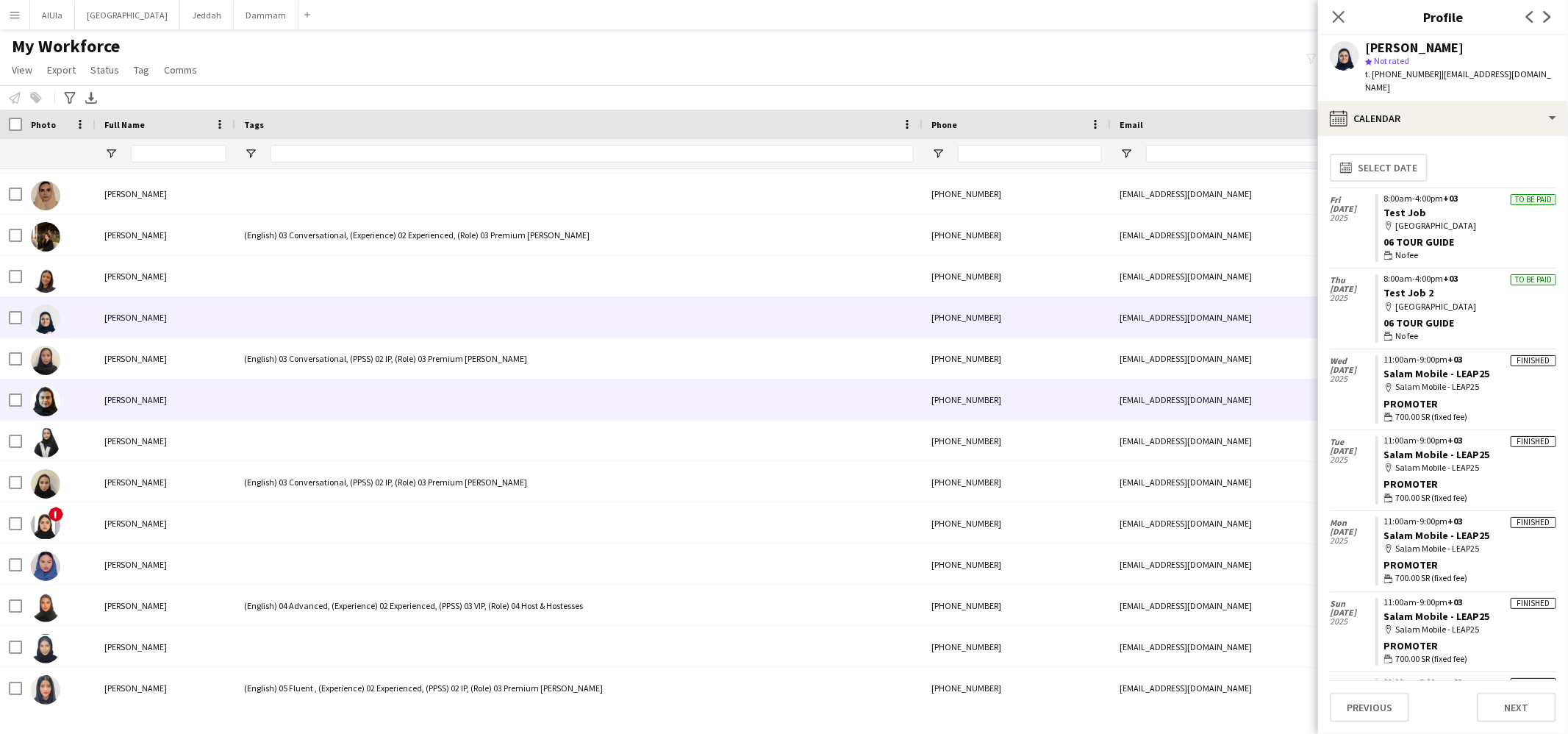
click at [318, 414] on div at bounding box center [579, 399] width 687 height 40
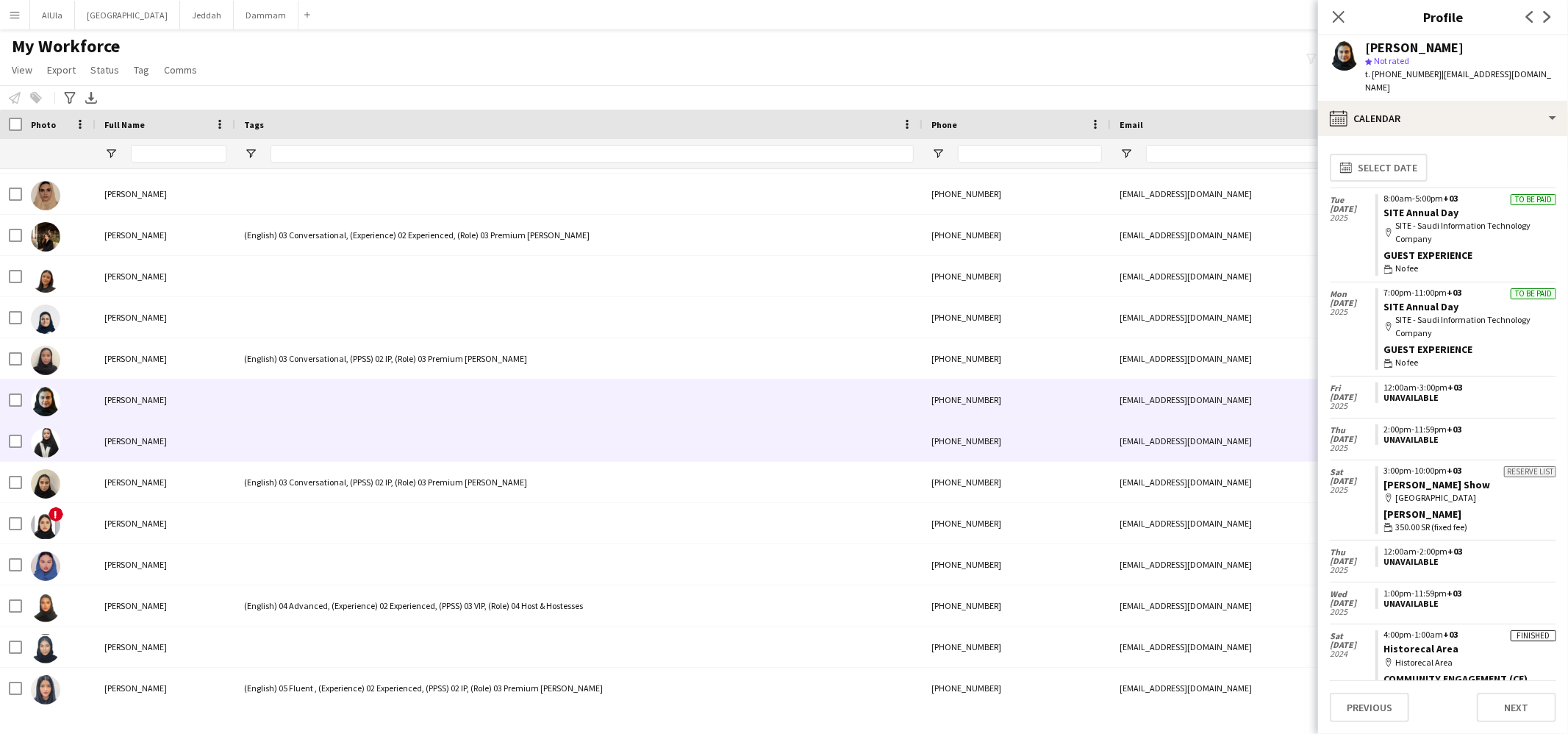
click at [266, 429] on div at bounding box center [579, 440] width 687 height 40
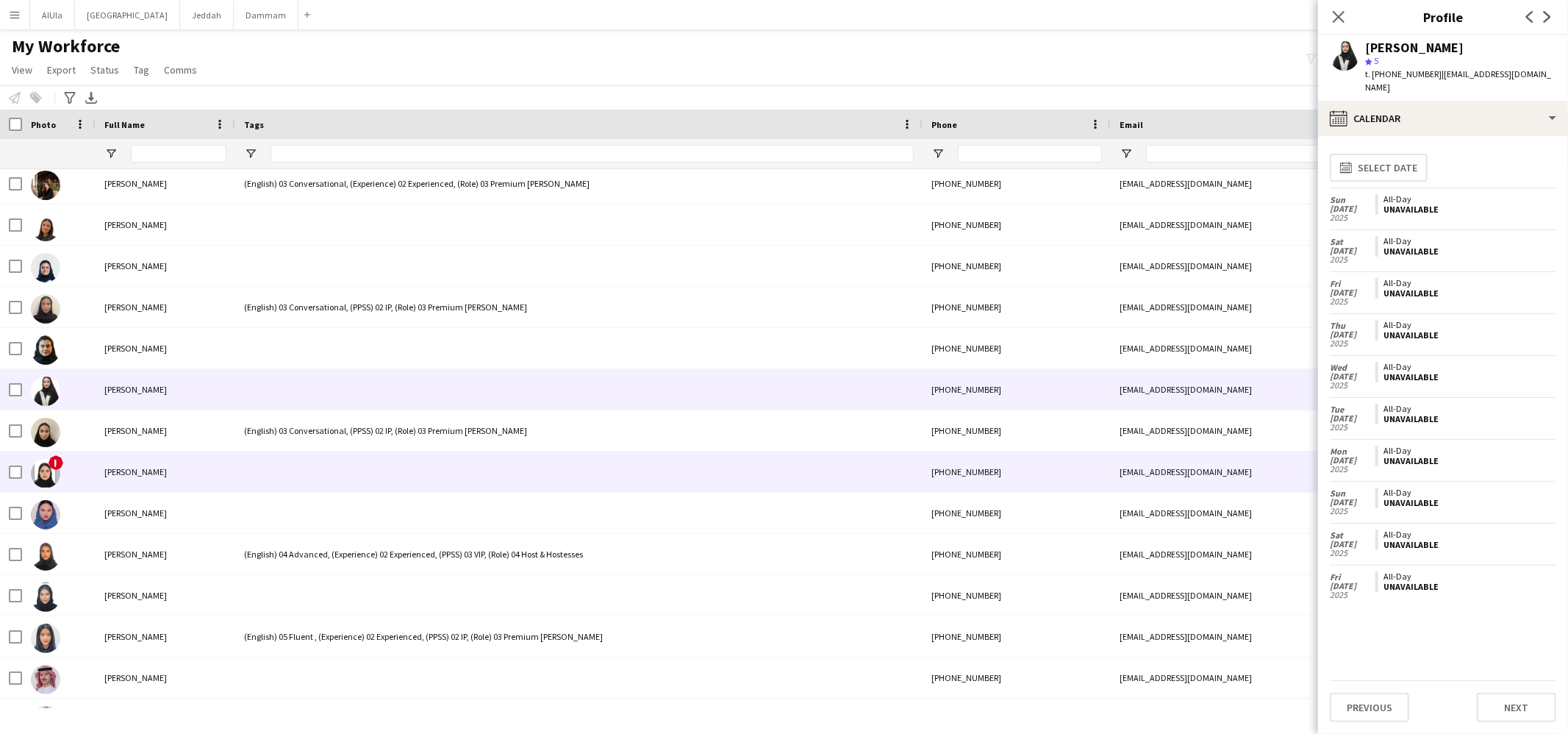
click at [272, 474] on div at bounding box center [579, 471] width 687 height 40
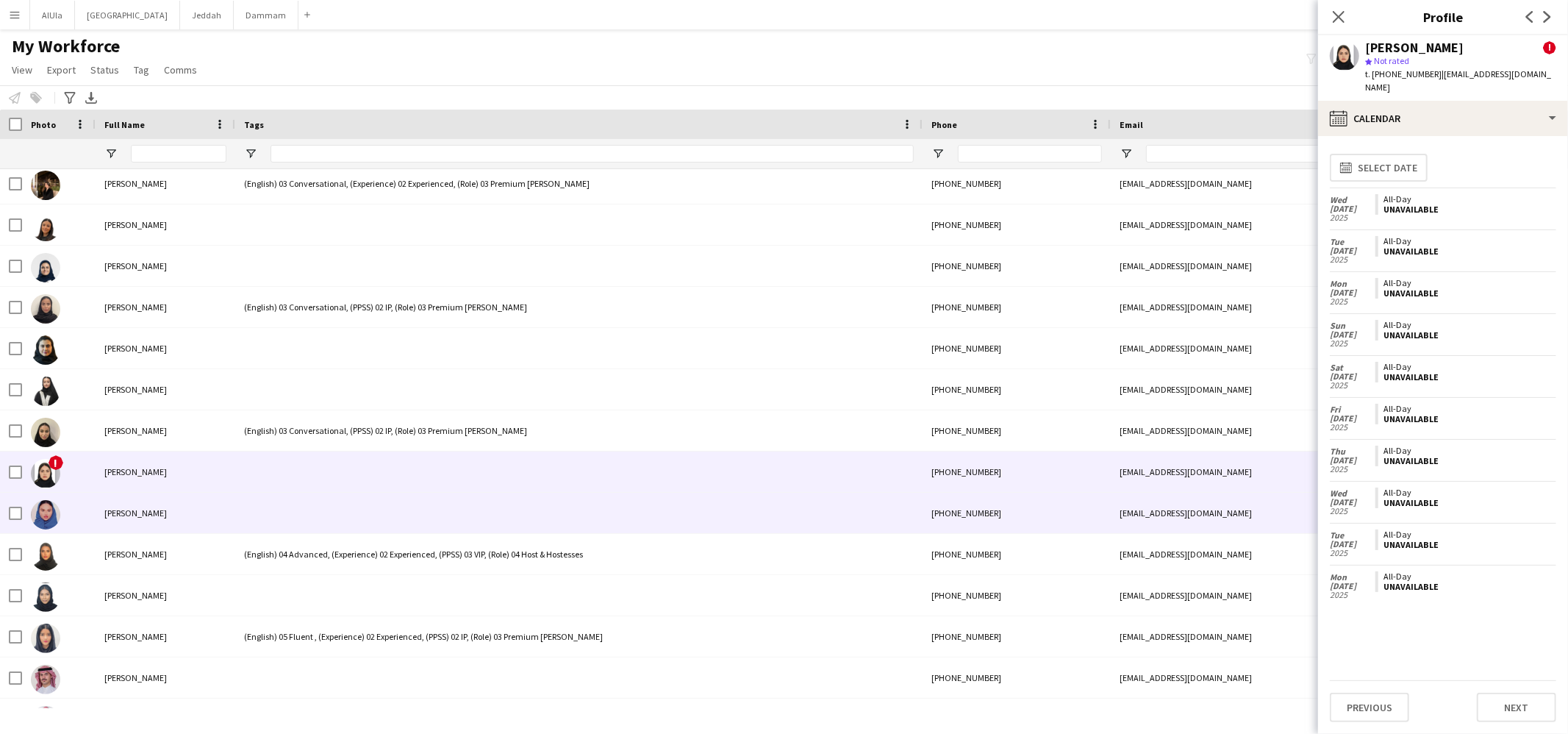
click at [271, 496] on div at bounding box center [579, 512] width 687 height 40
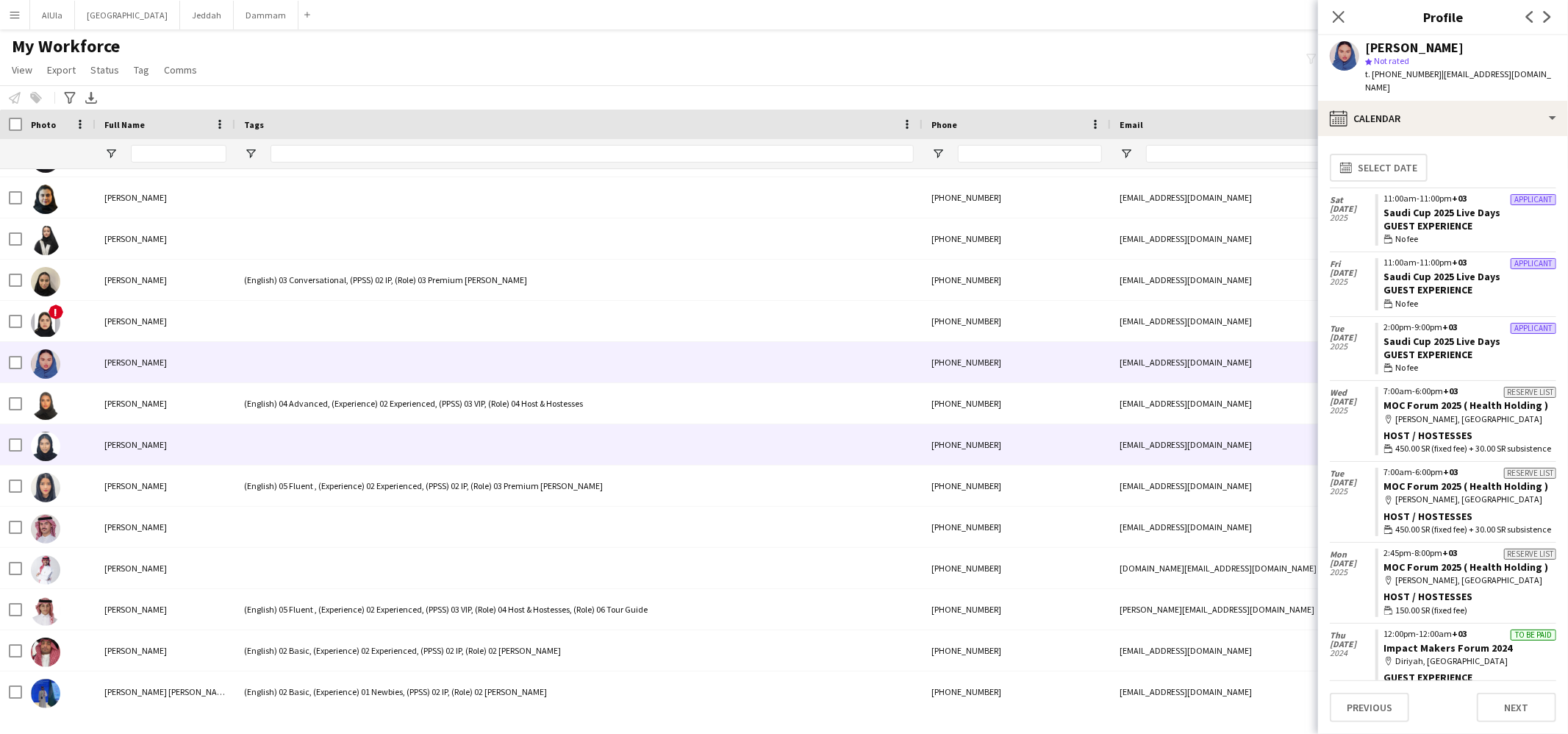
click at [299, 453] on div at bounding box center [579, 444] width 687 height 40
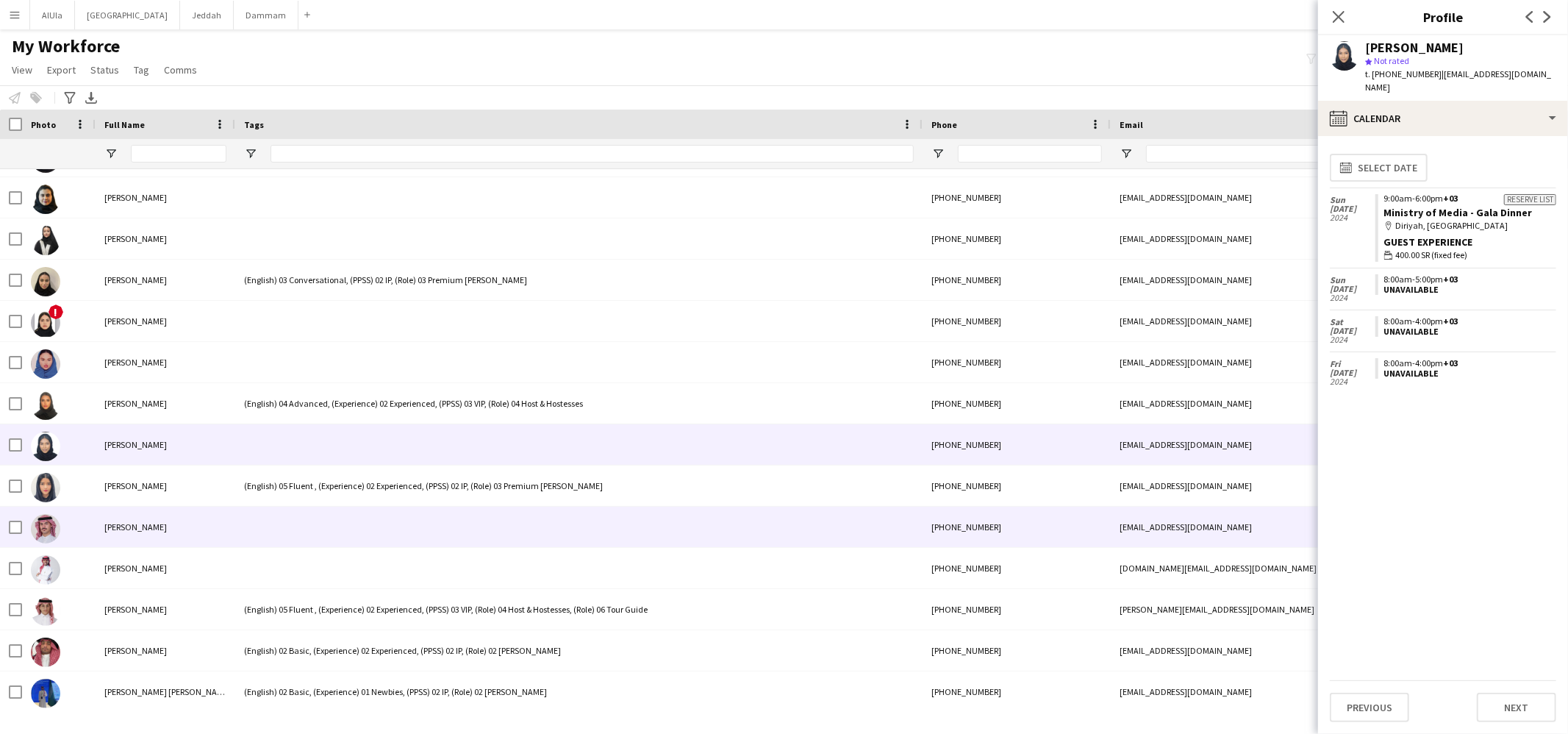
click at [272, 520] on div at bounding box center [579, 526] width 687 height 40
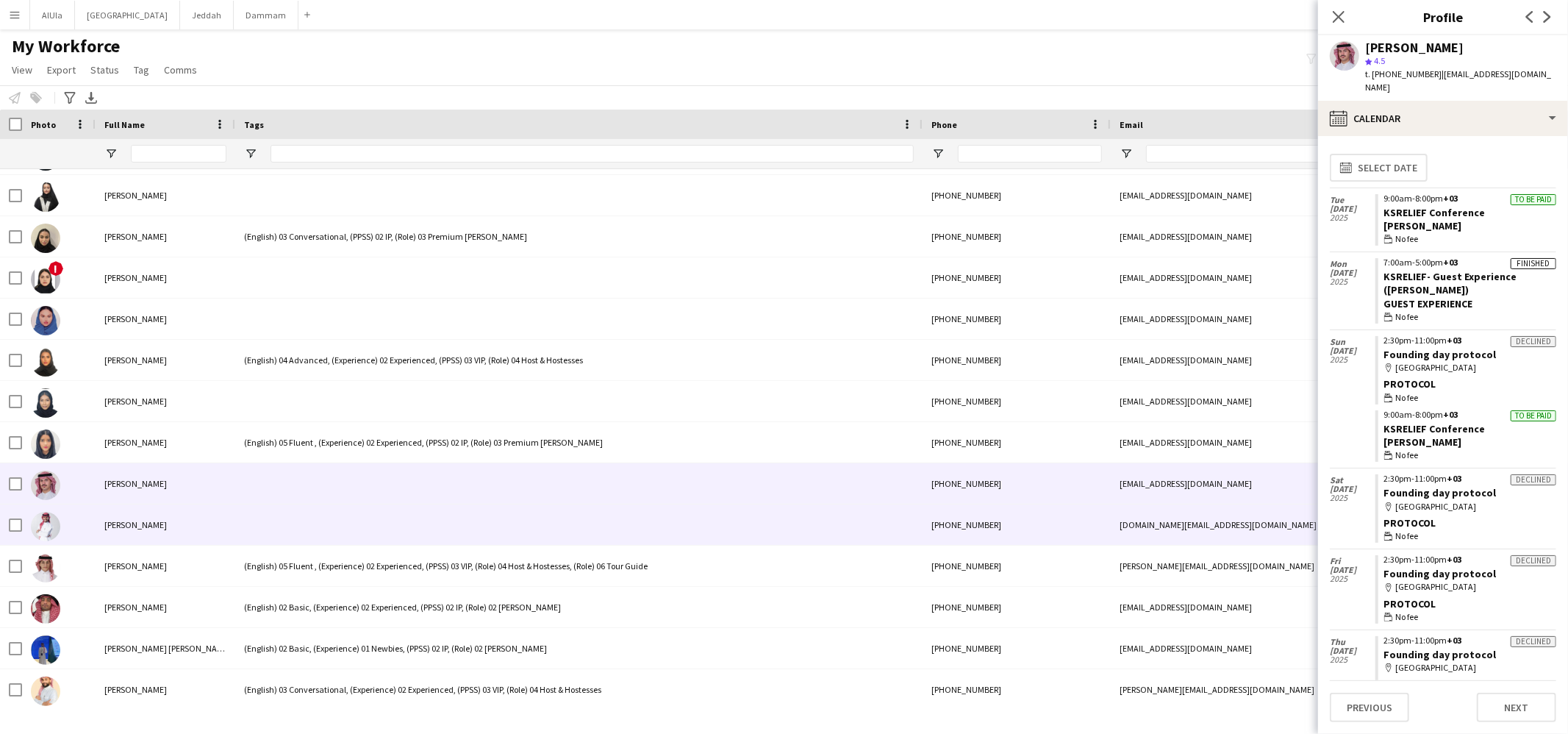
click at [272, 516] on div at bounding box center [579, 525] width 687 height 40
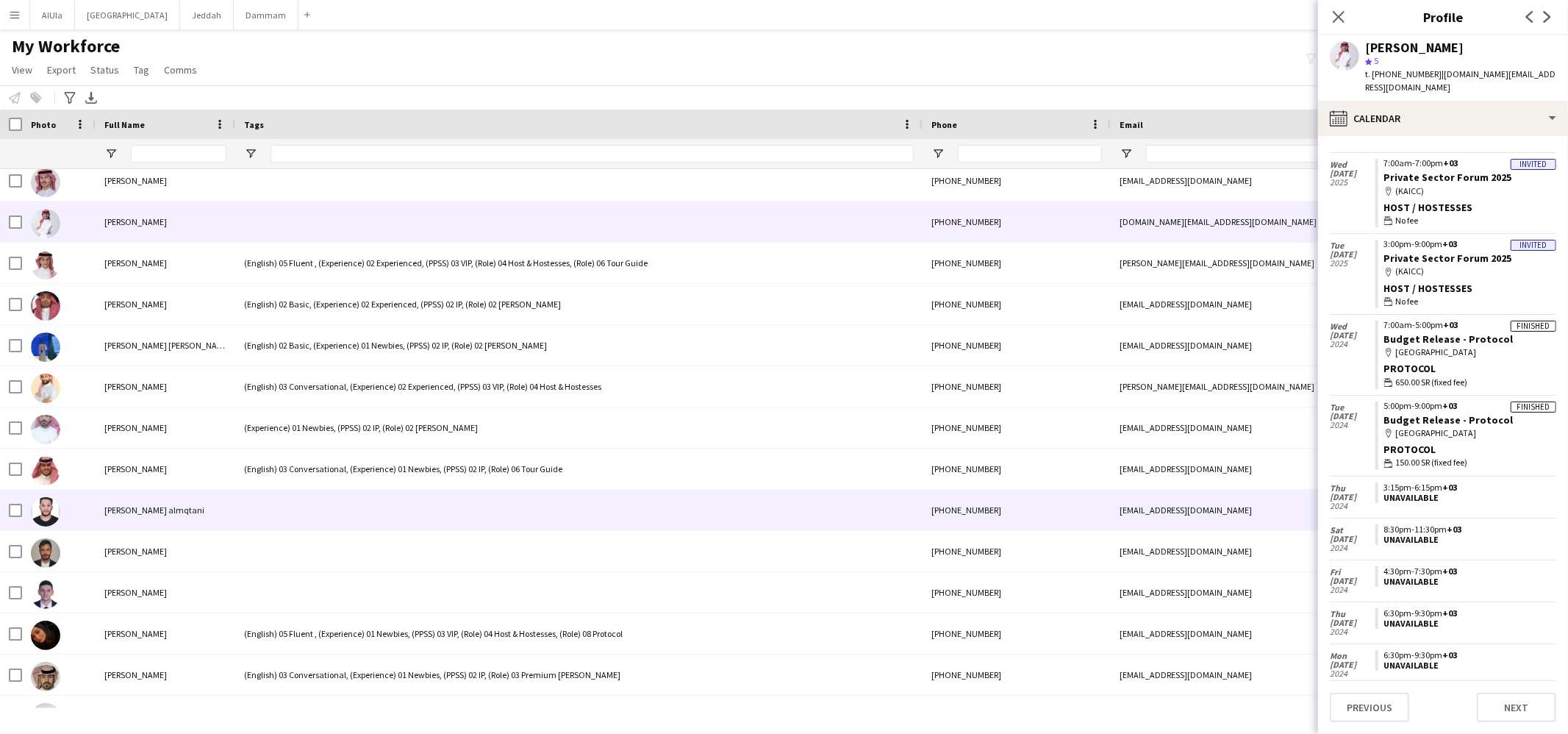
click at [261, 506] on div at bounding box center [579, 510] width 687 height 40
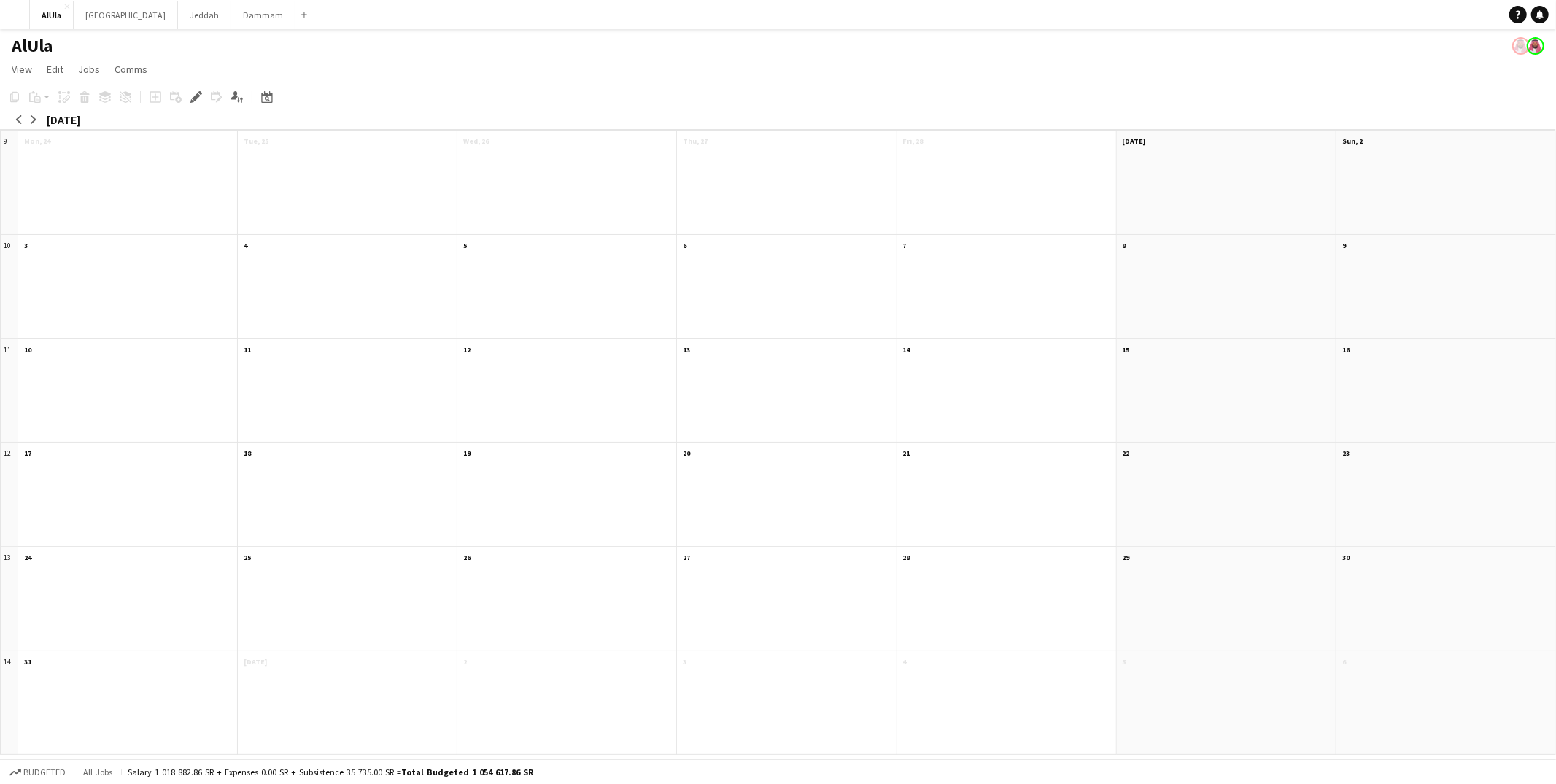
click at [19, 11] on app-icon "Menu" at bounding box center [15, 15] width 11 height 11
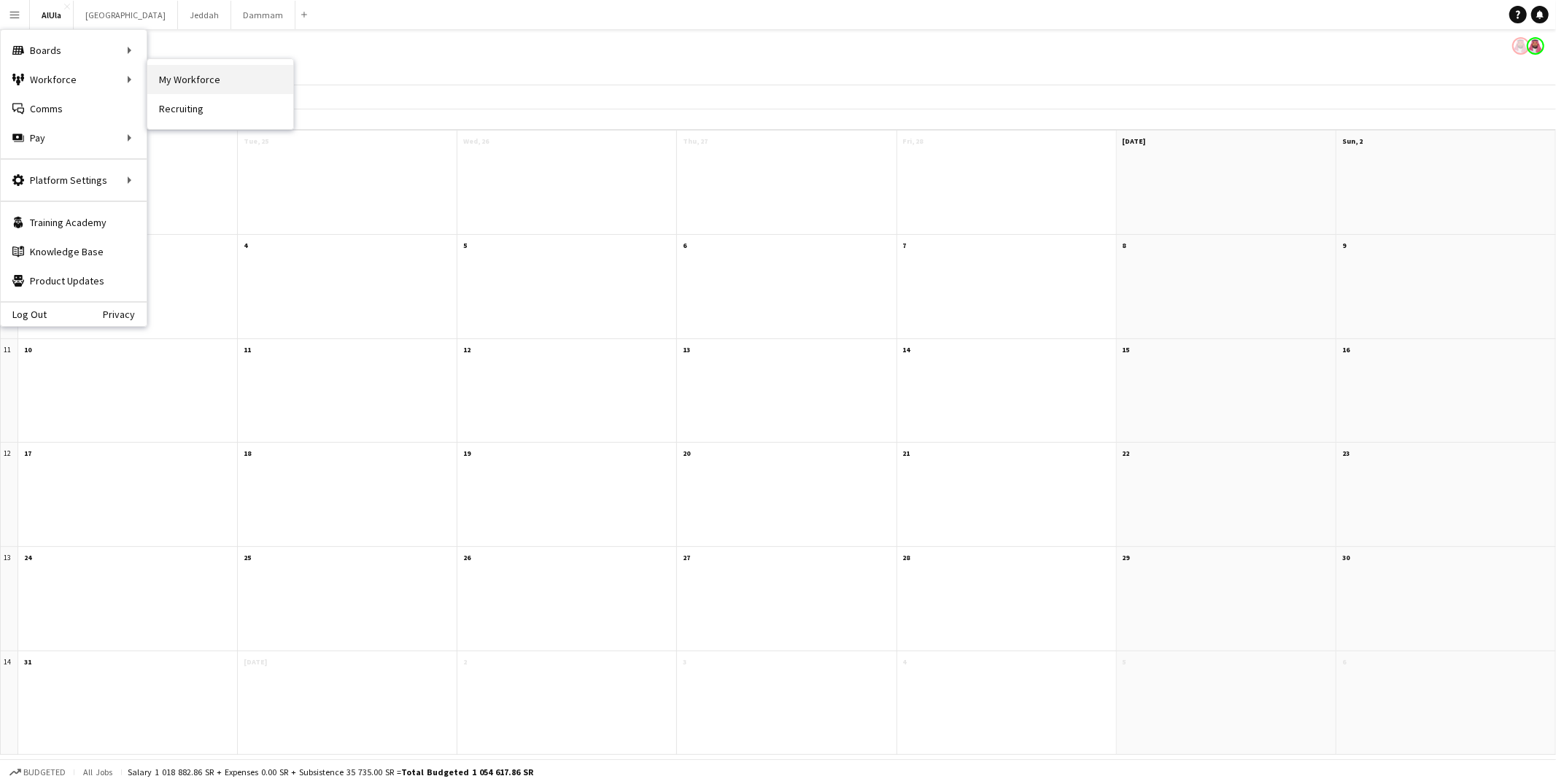
click at [175, 71] on link "My Workforce" at bounding box center [221, 80] width 146 height 29
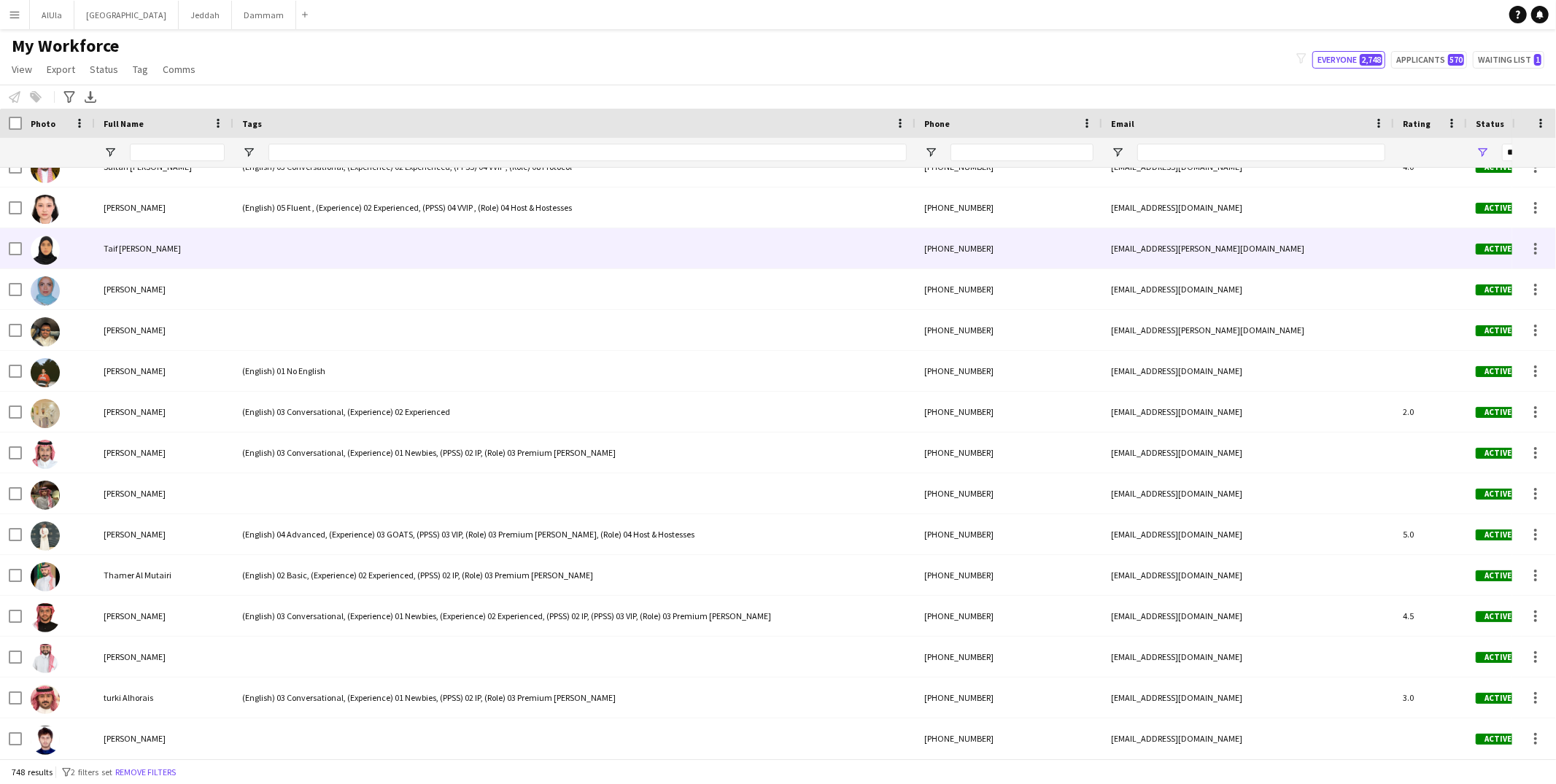
click at [304, 239] on div at bounding box center [575, 248] width 682 height 40
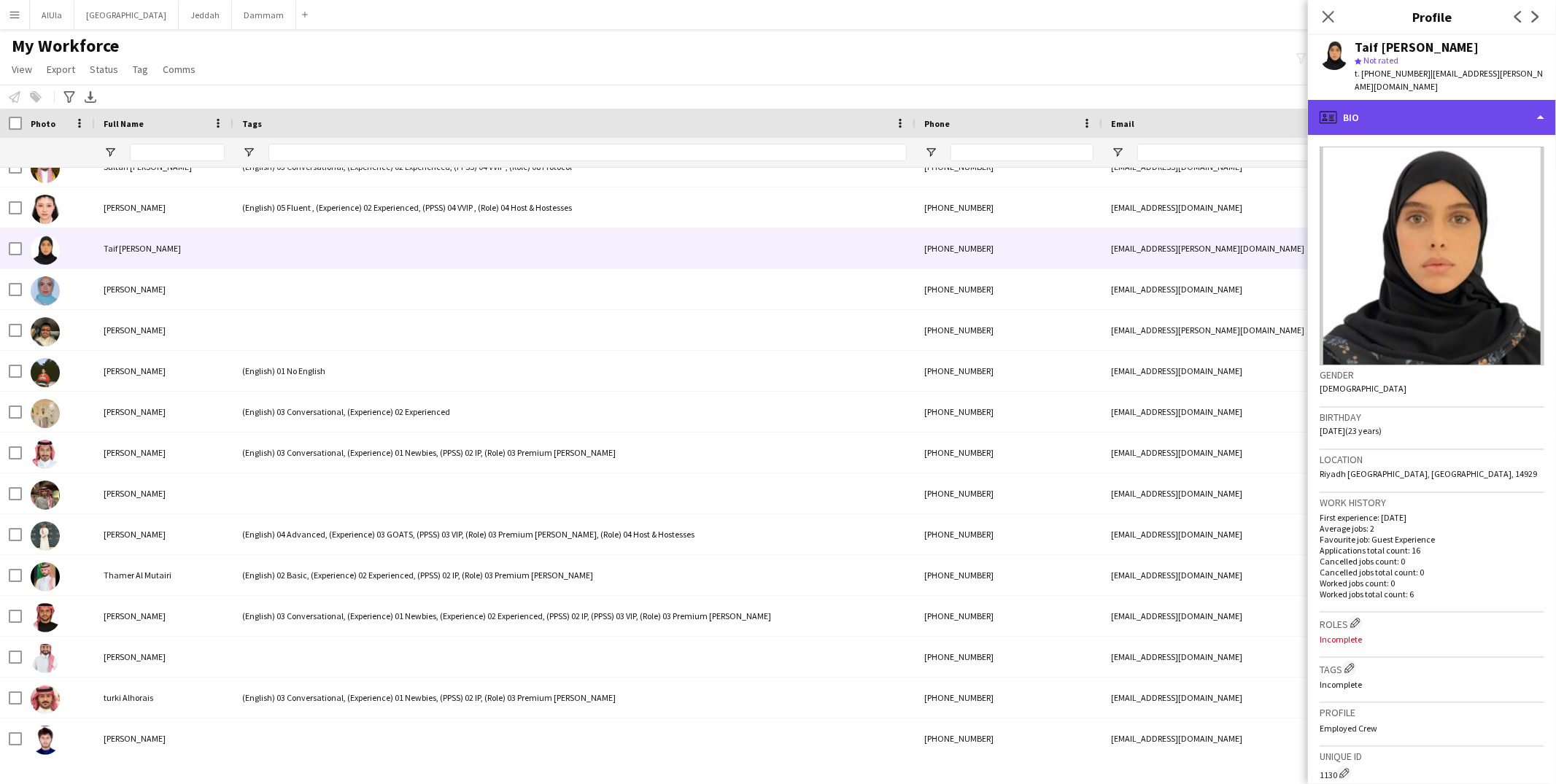
click at [1454, 113] on div "profile Bio" at bounding box center [1433, 117] width 248 height 35
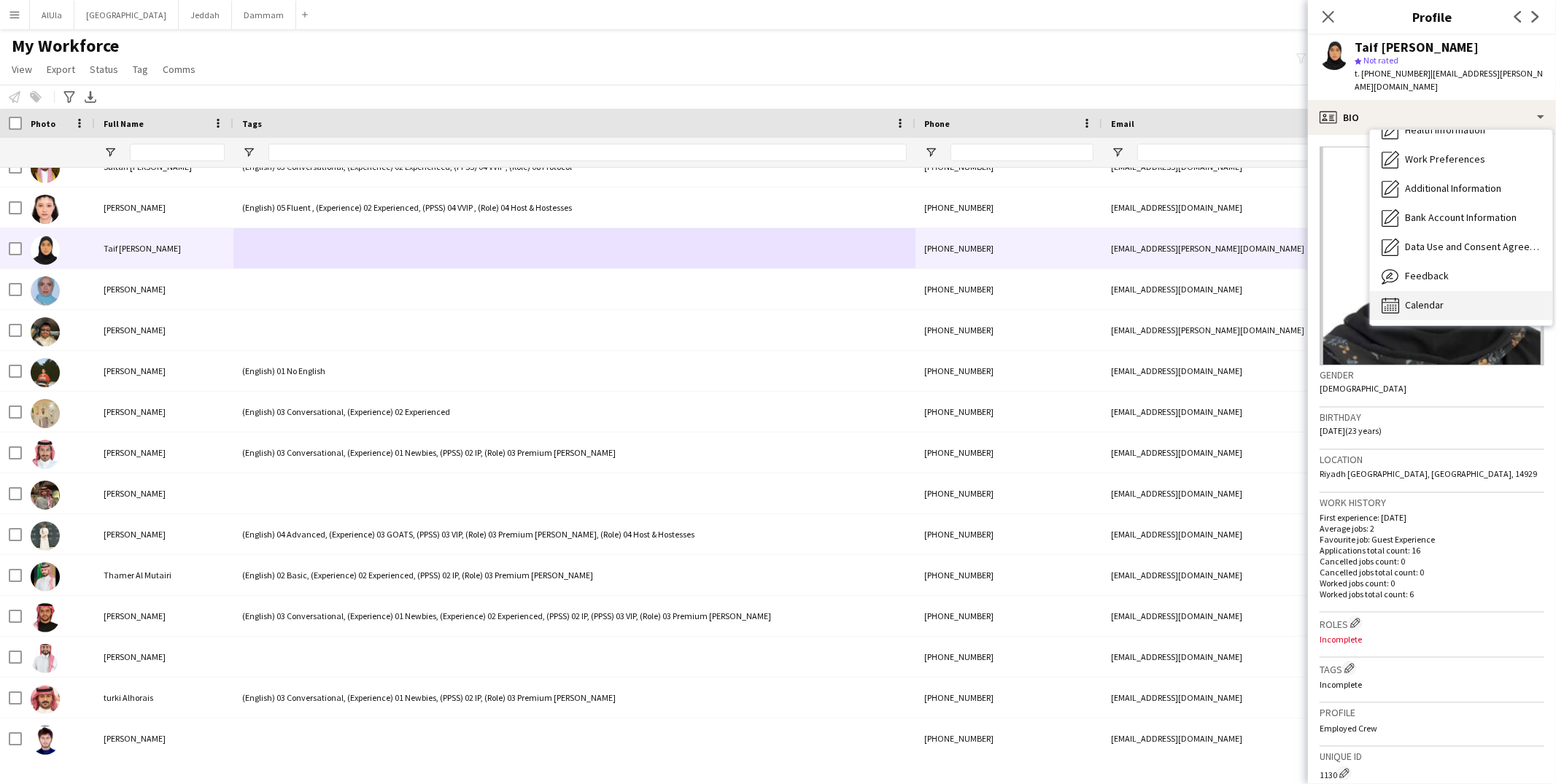
click at [1435, 291] on div "Calendar Calendar" at bounding box center [1461, 306] width 183 height 29
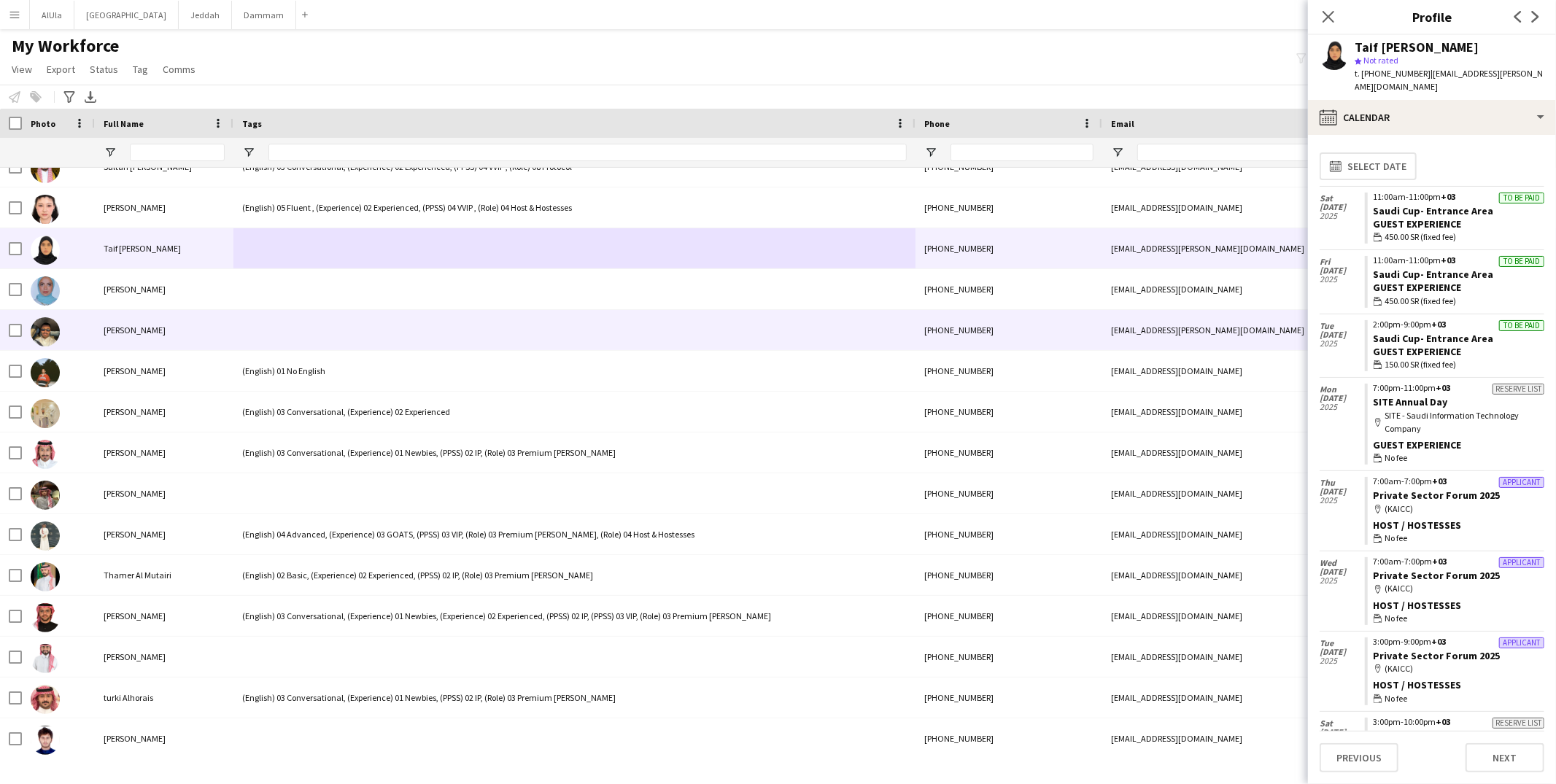
click at [274, 331] on div at bounding box center [575, 330] width 682 height 40
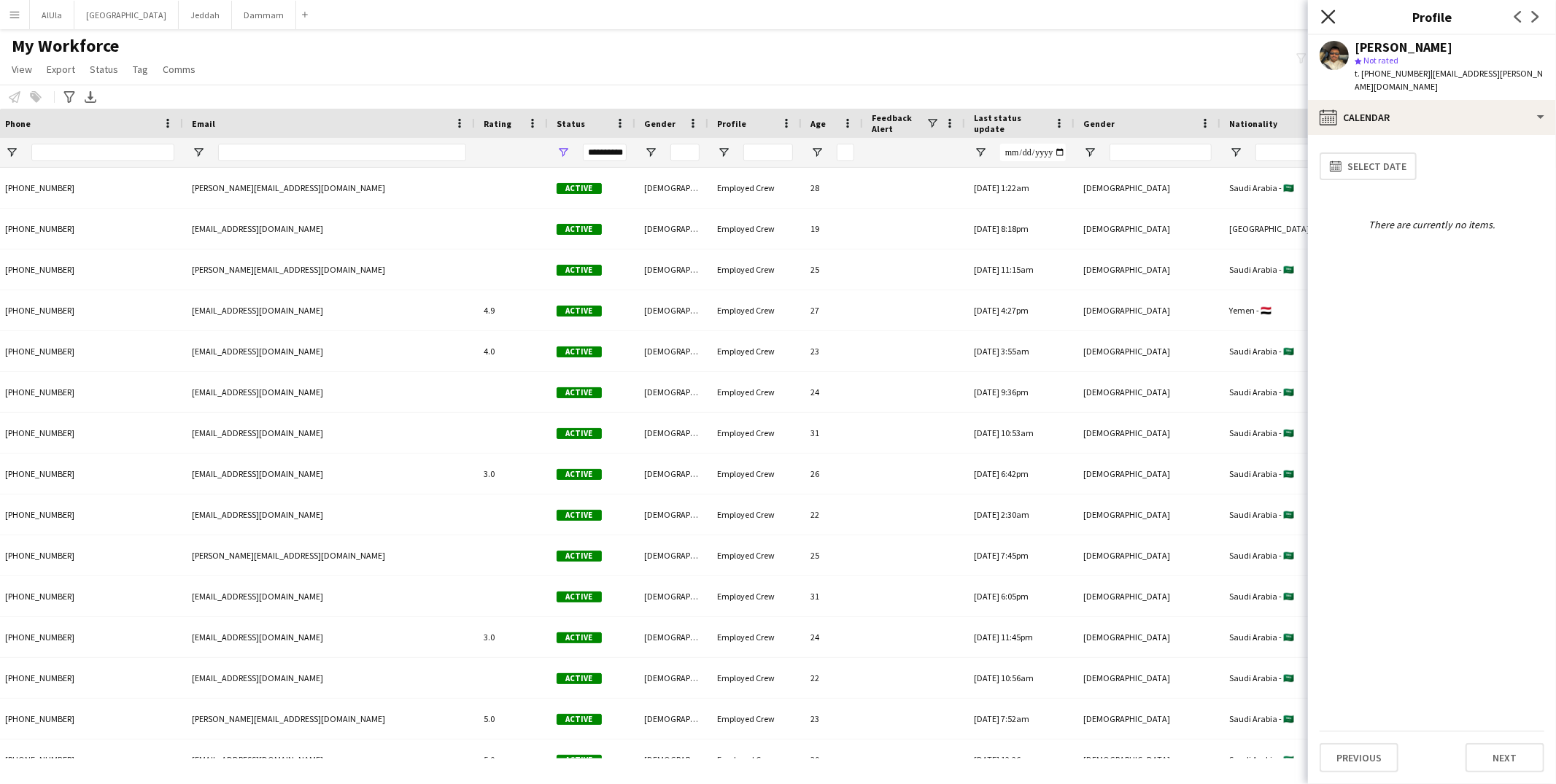
click at [1324, 21] on icon at bounding box center [1328, 16] width 14 height 14
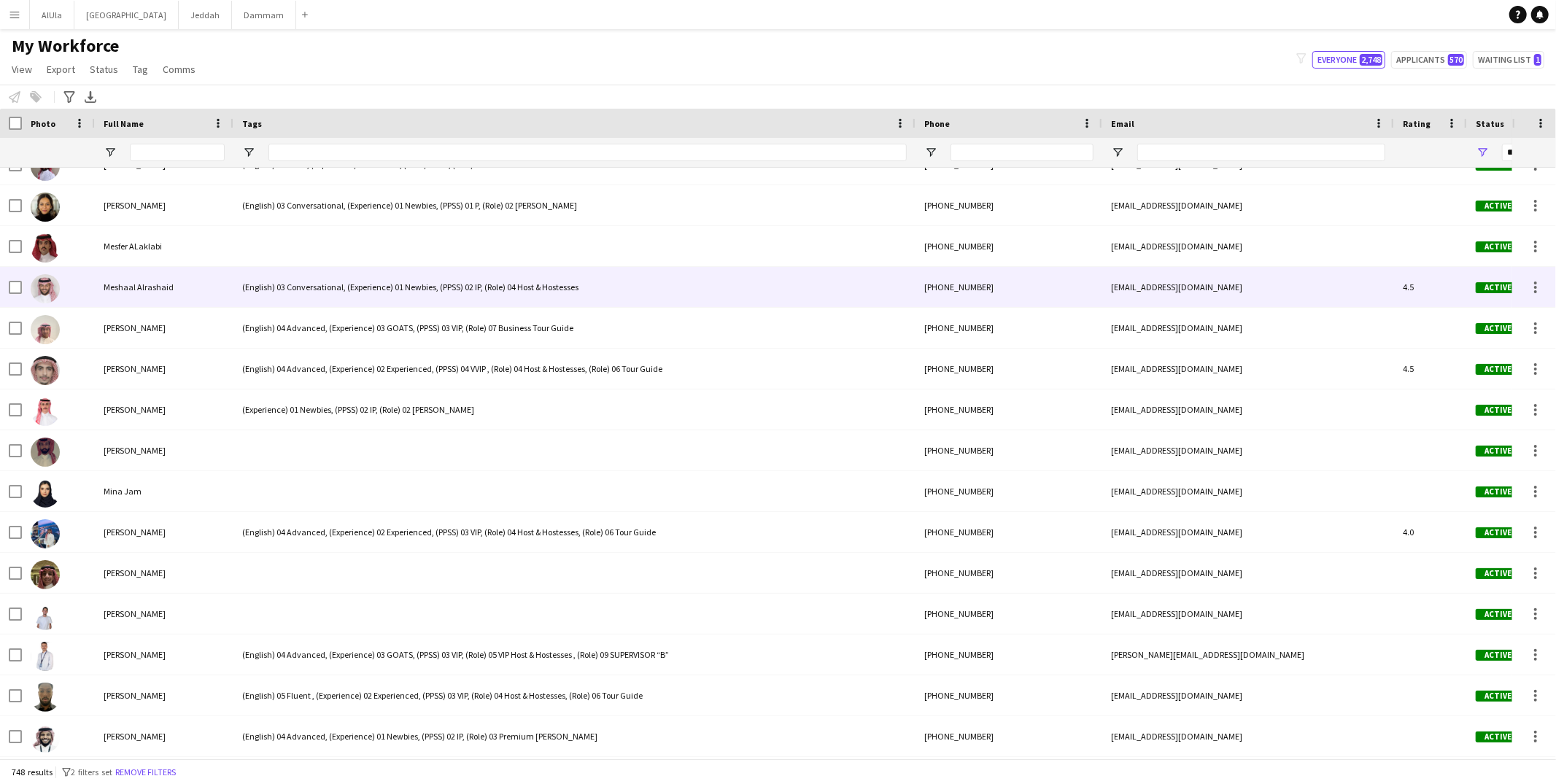
click at [193, 284] on div "Meshaal Alrashaid" at bounding box center [164, 286] width 139 height 40
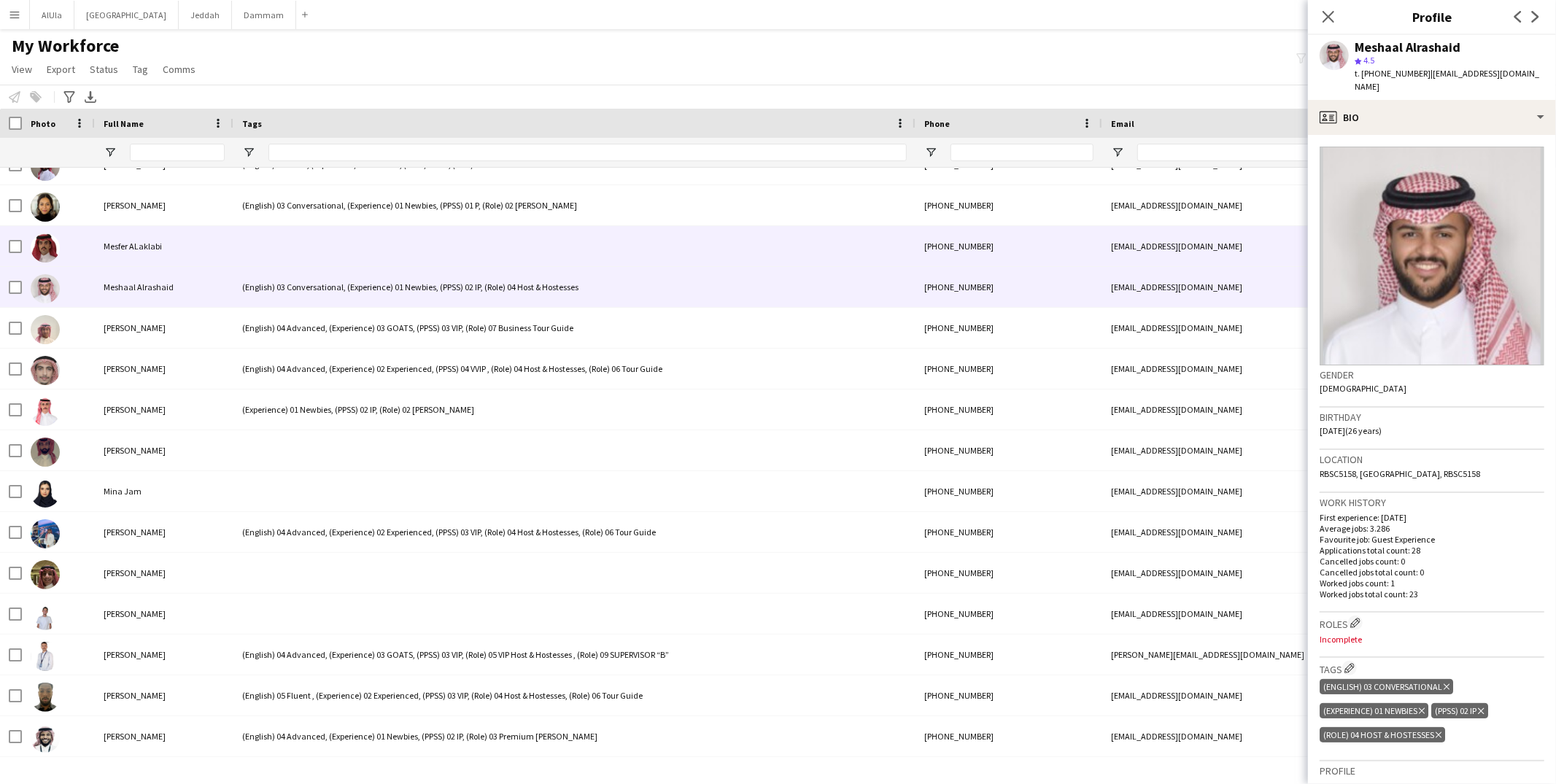
click at [313, 235] on div at bounding box center [575, 246] width 682 height 40
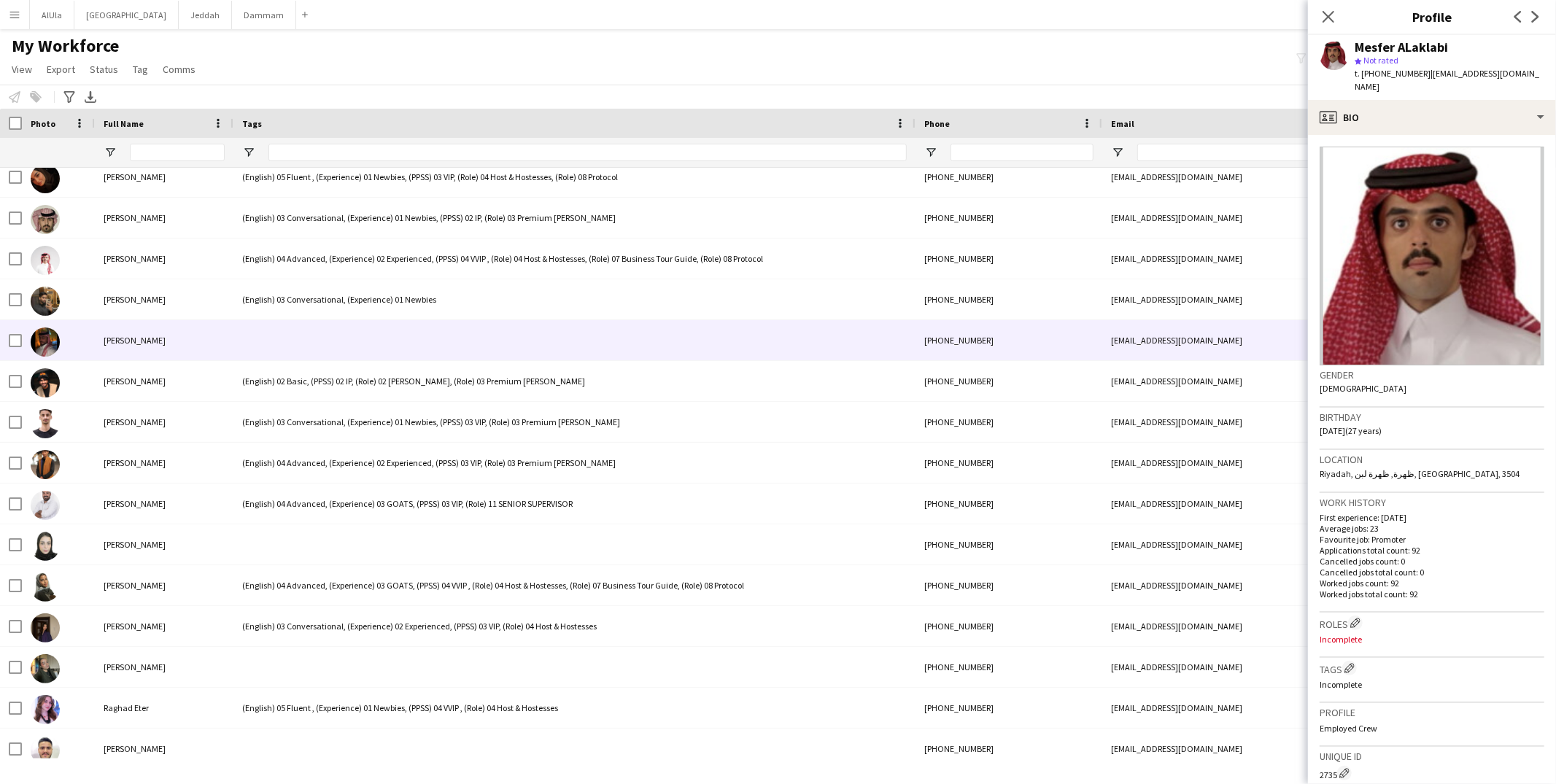
click at [291, 332] on div at bounding box center [575, 340] width 682 height 40
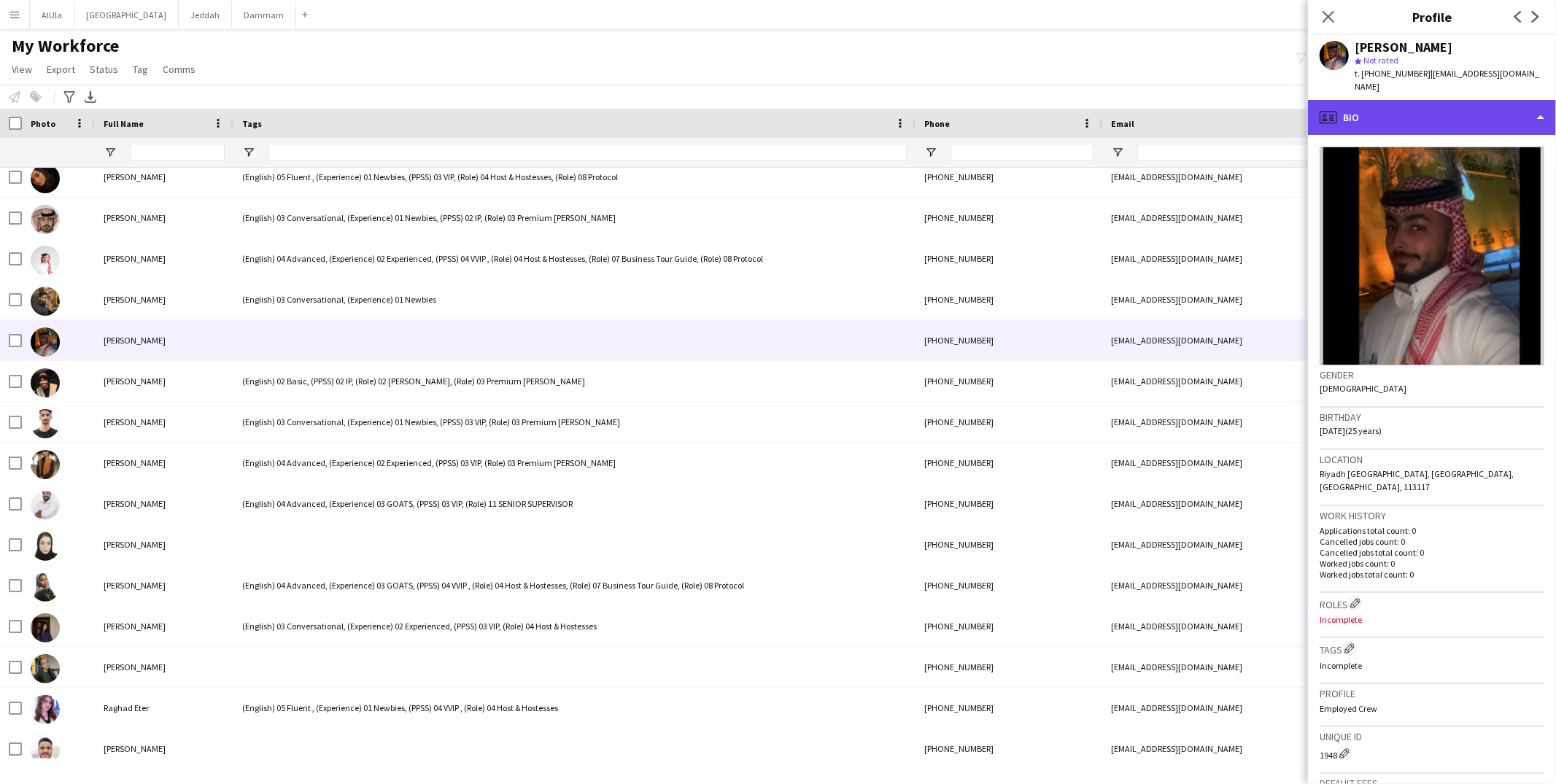
click at [1385, 115] on div "profile Bio" at bounding box center [1433, 117] width 248 height 35
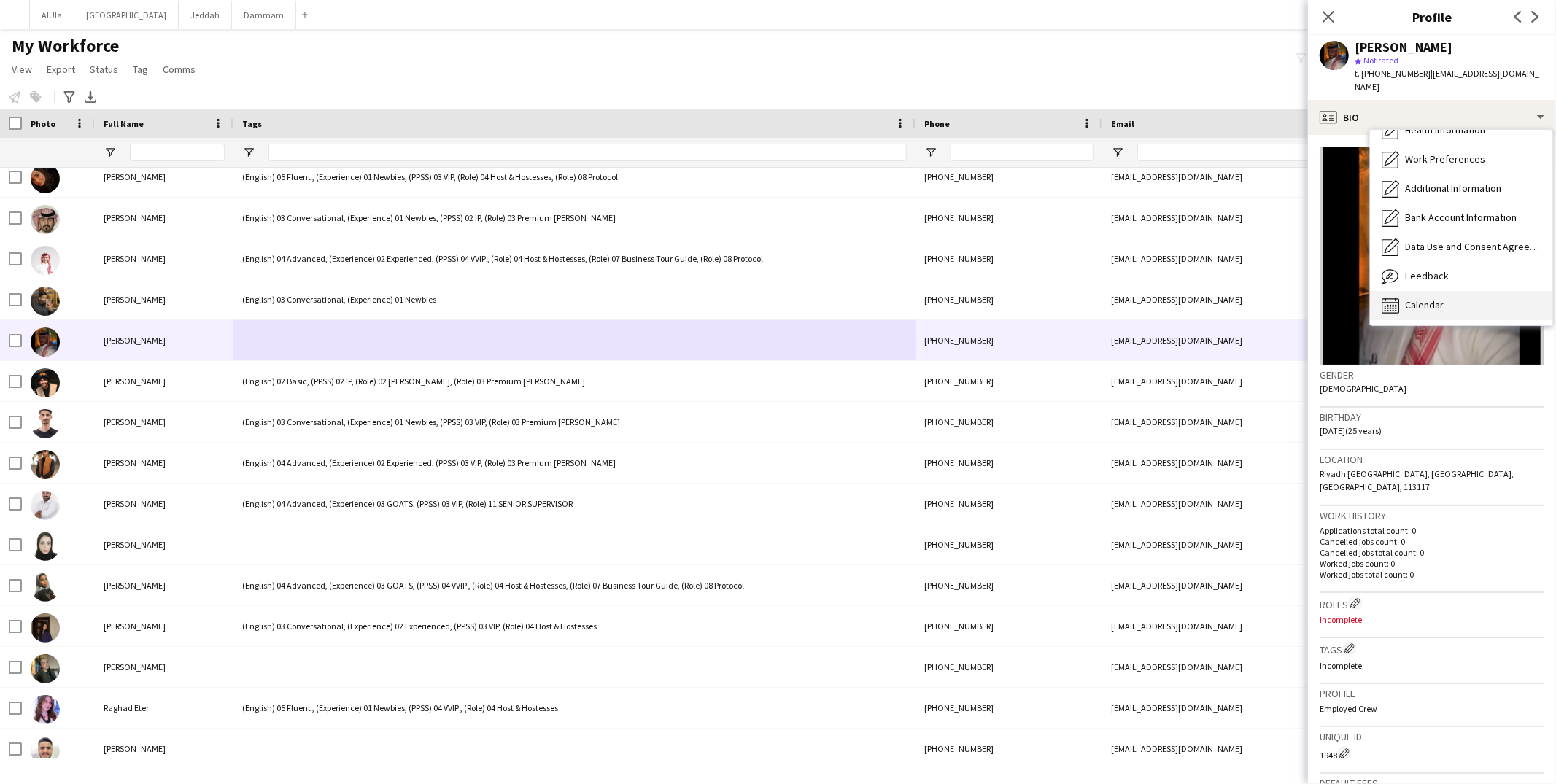
click at [1454, 291] on div "Calendar Calendar" at bounding box center [1461, 306] width 183 height 29
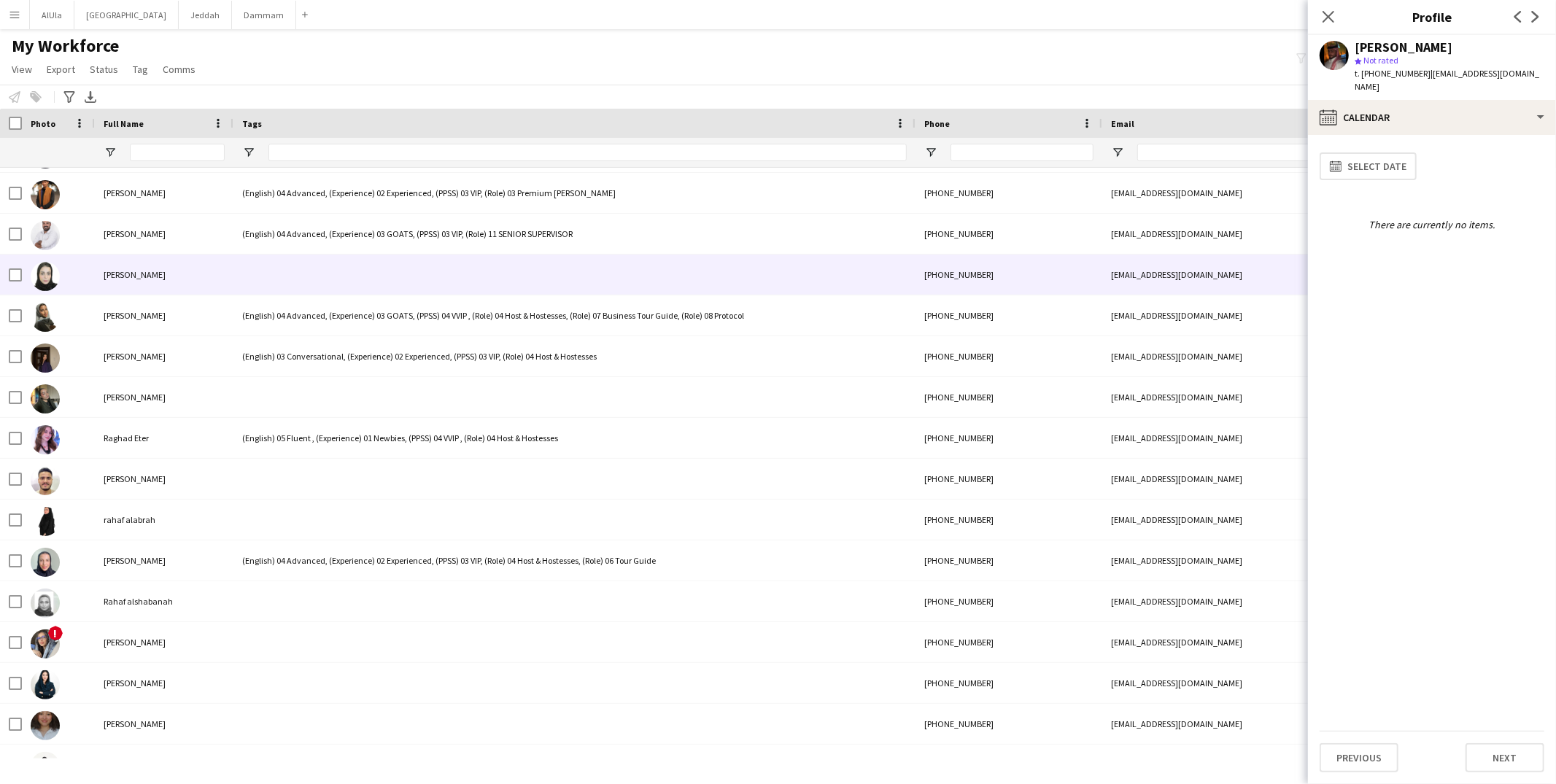
click at [290, 271] on div at bounding box center [575, 274] width 682 height 40
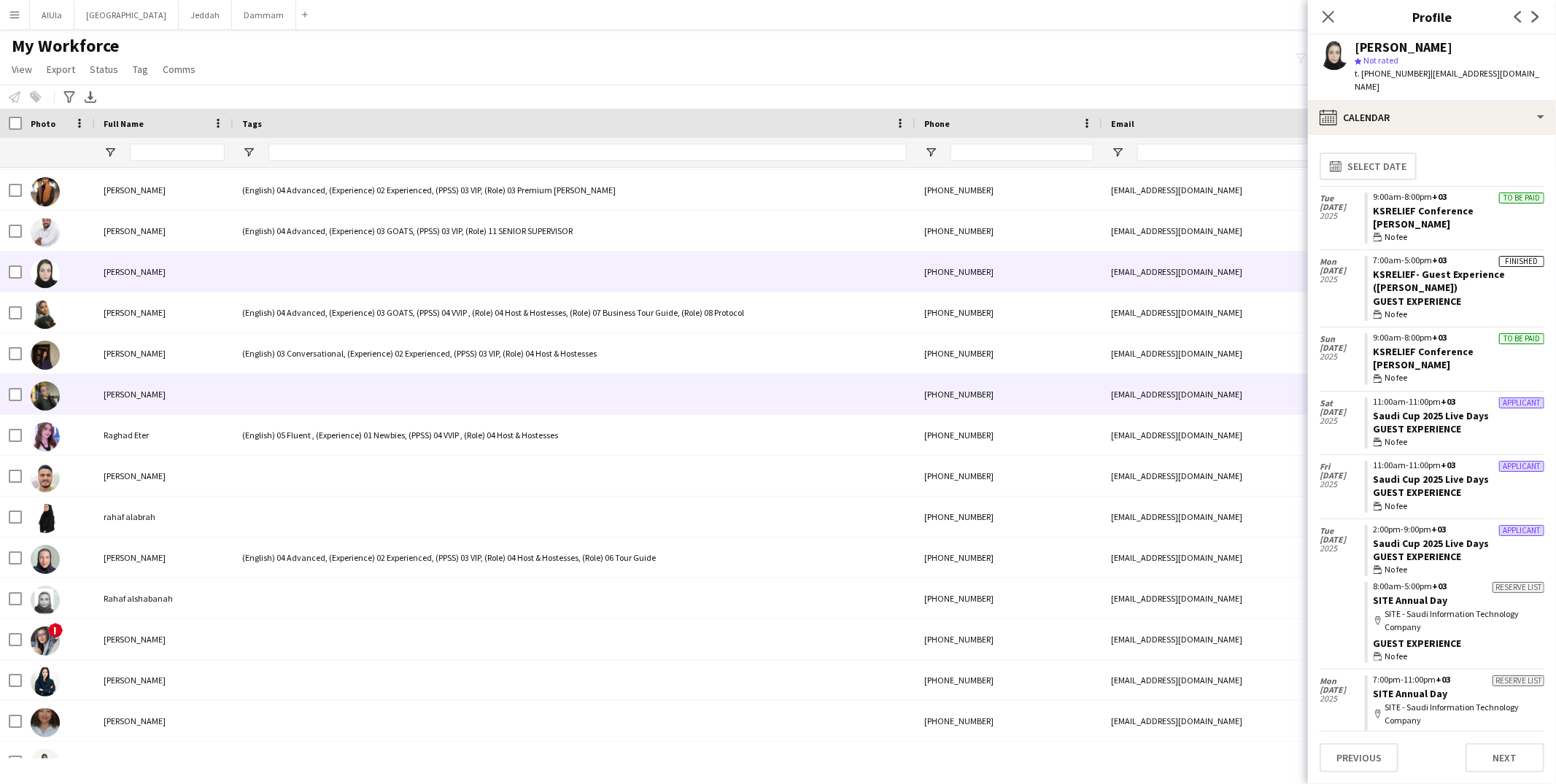
click at [278, 387] on div at bounding box center [575, 394] width 682 height 40
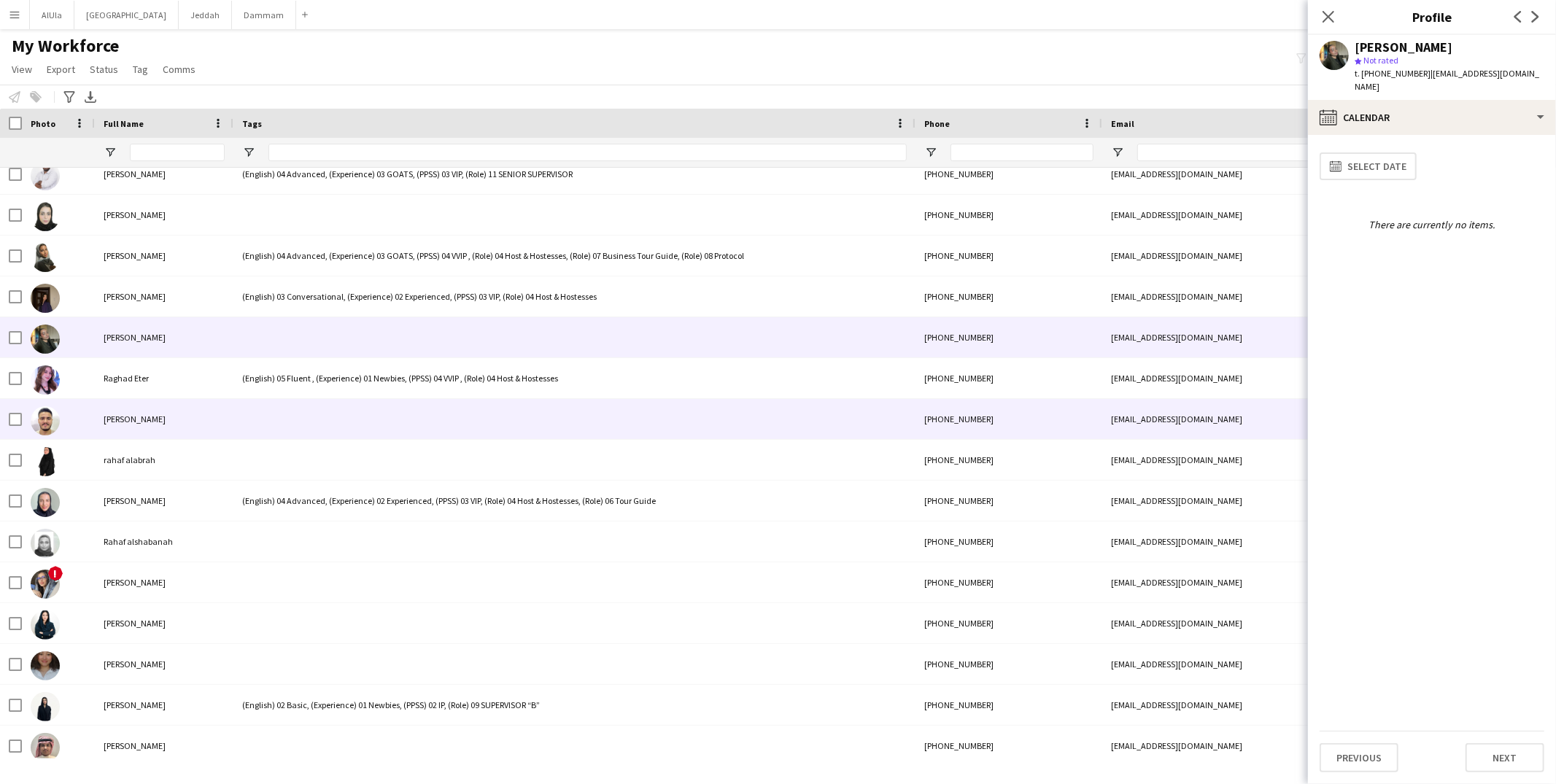
click at [296, 419] on div at bounding box center [575, 419] width 682 height 40
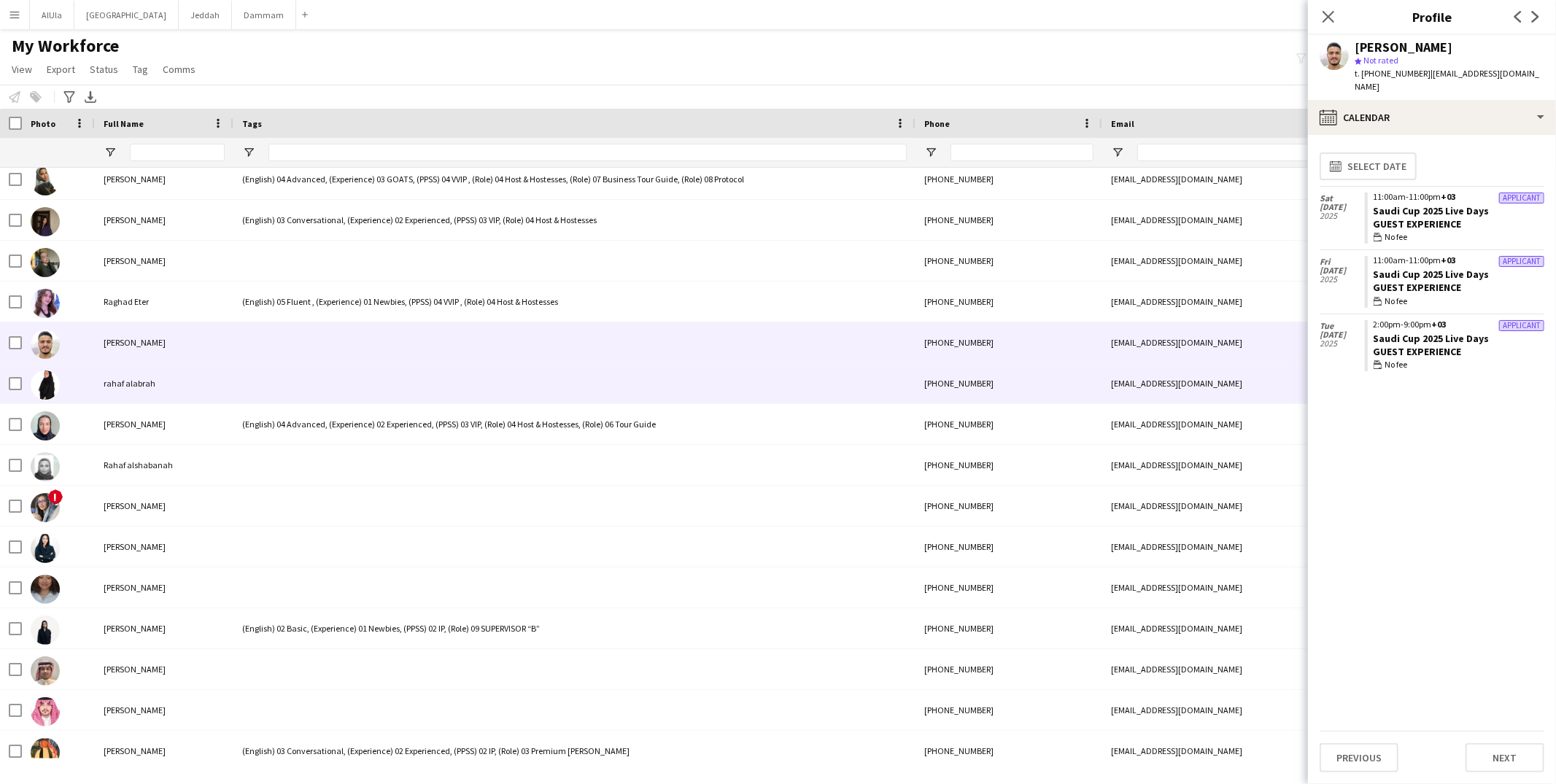
click at [272, 387] on div at bounding box center [575, 383] width 682 height 40
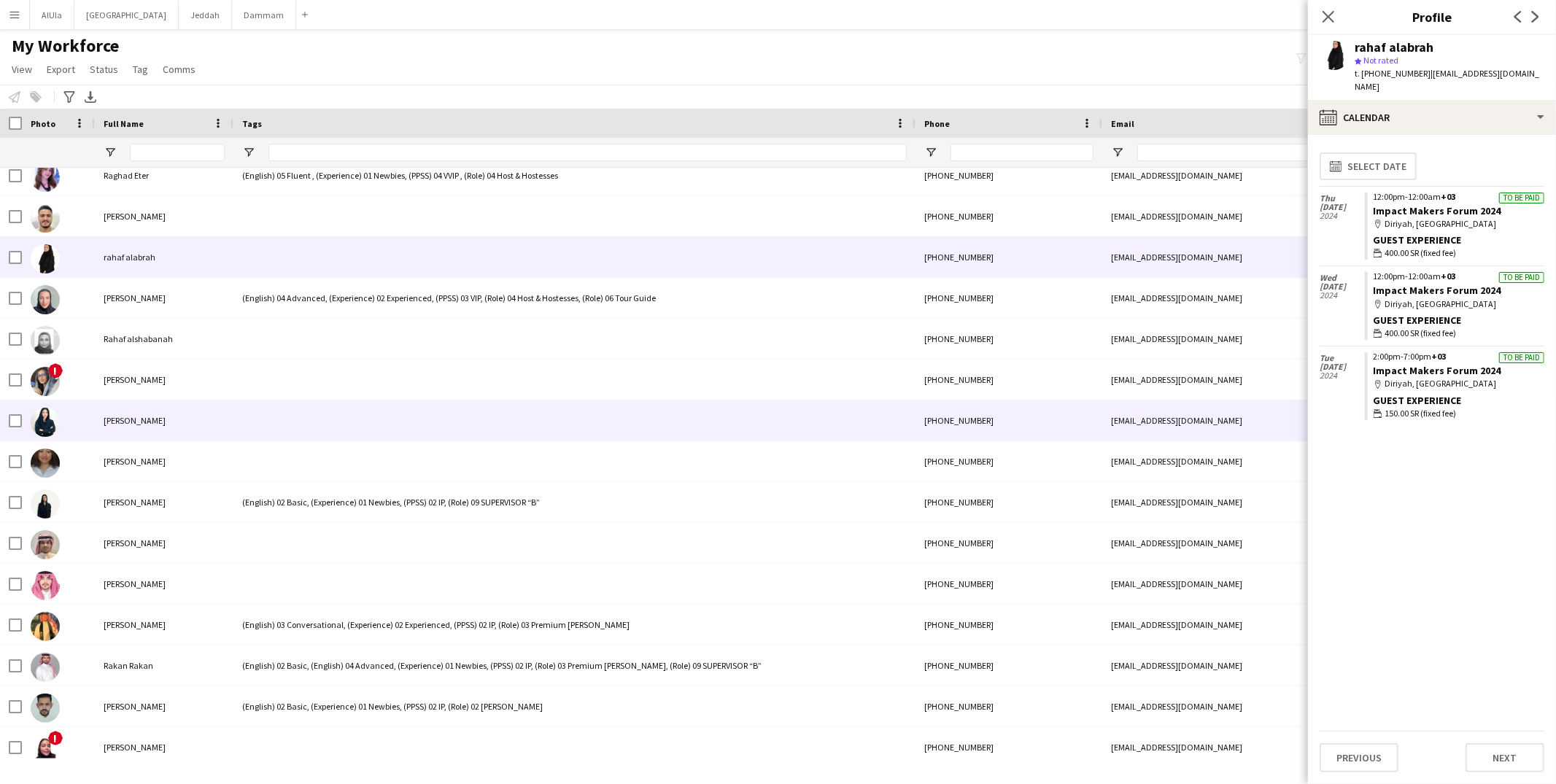
click at [275, 403] on div at bounding box center [575, 420] width 682 height 40
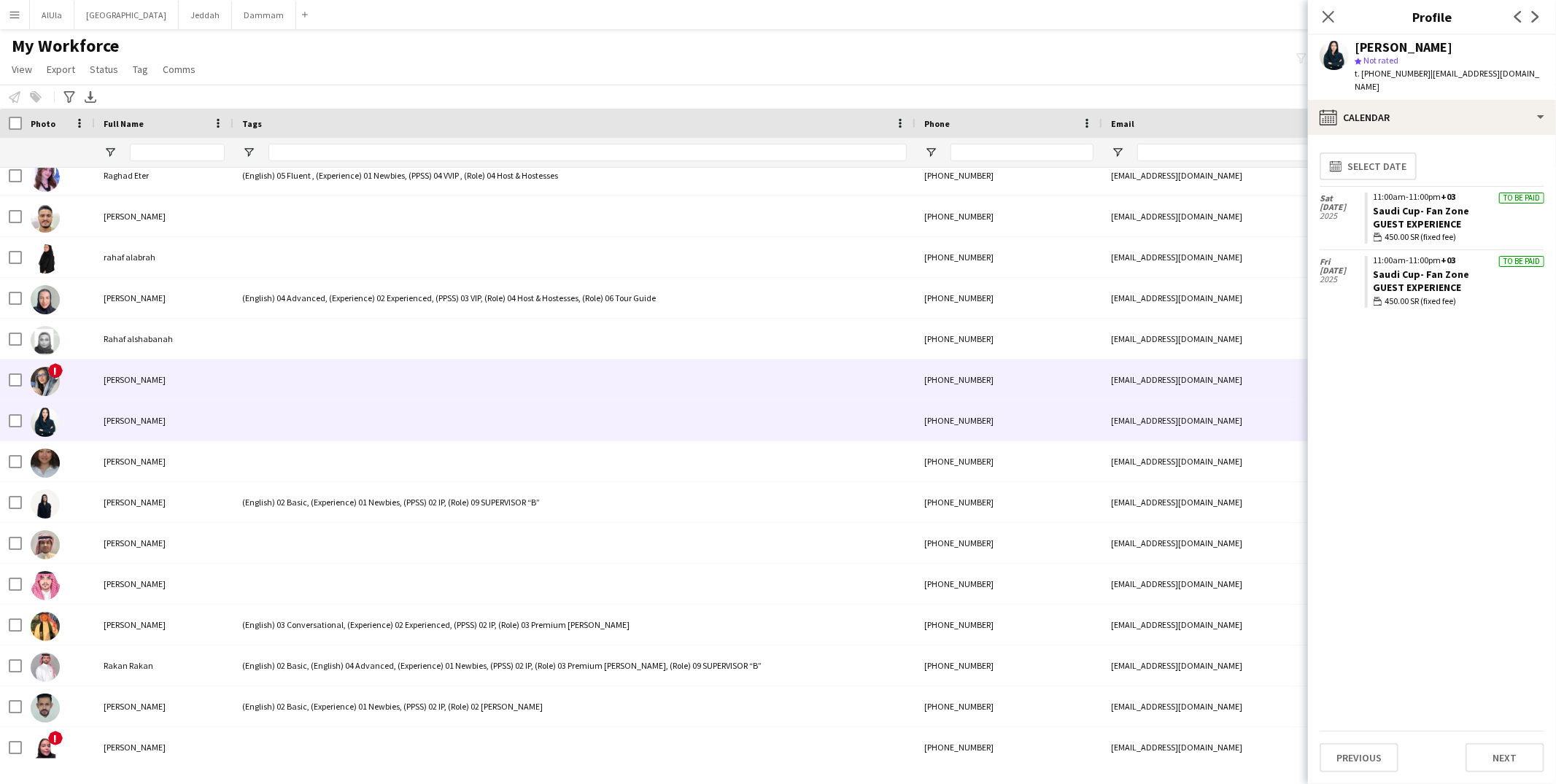
click at [283, 381] on div at bounding box center [575, 379] width 682 height 40
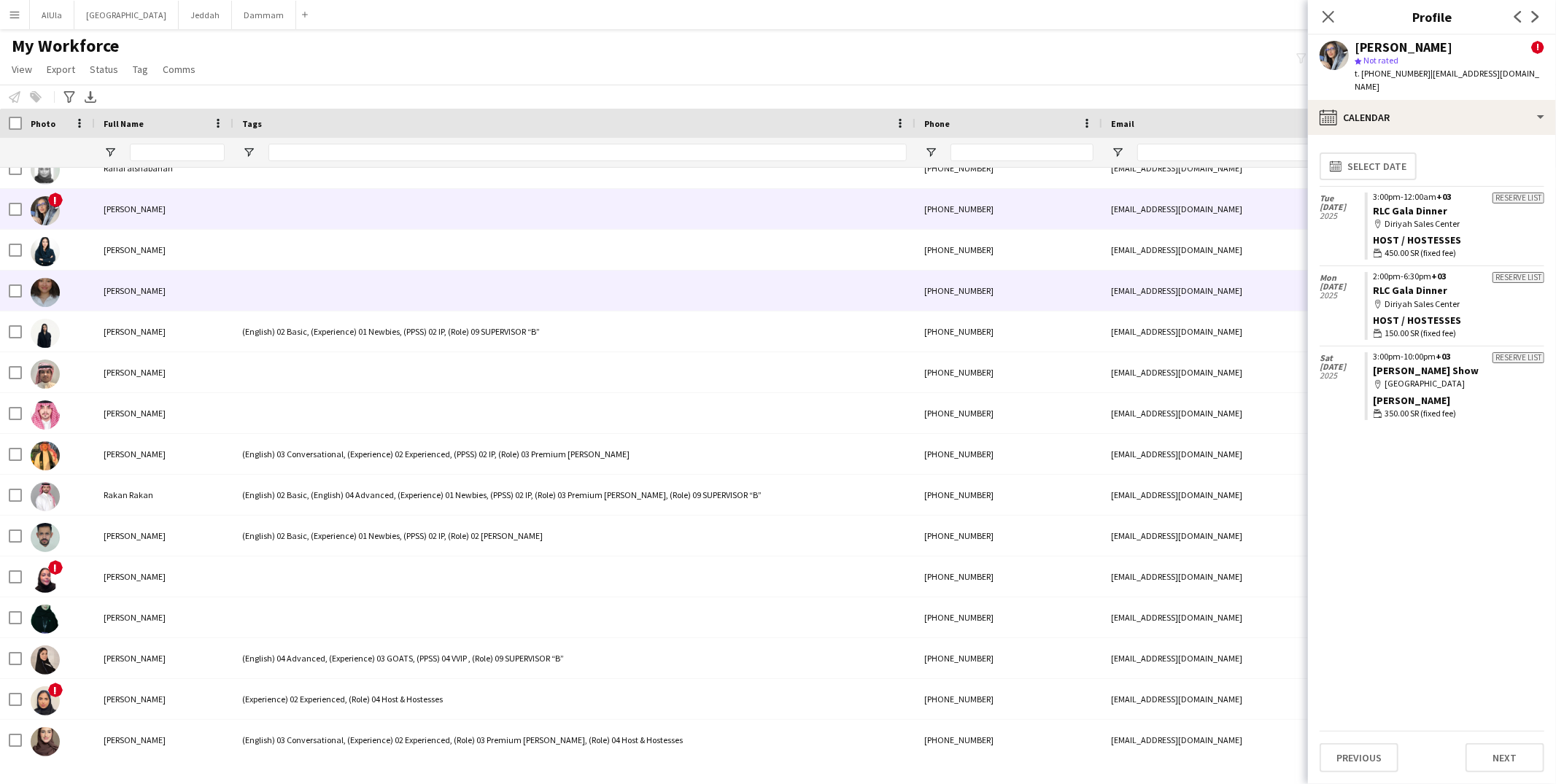
click at [280, 295] on div at bounding box center [575, 290] width 682 height 40
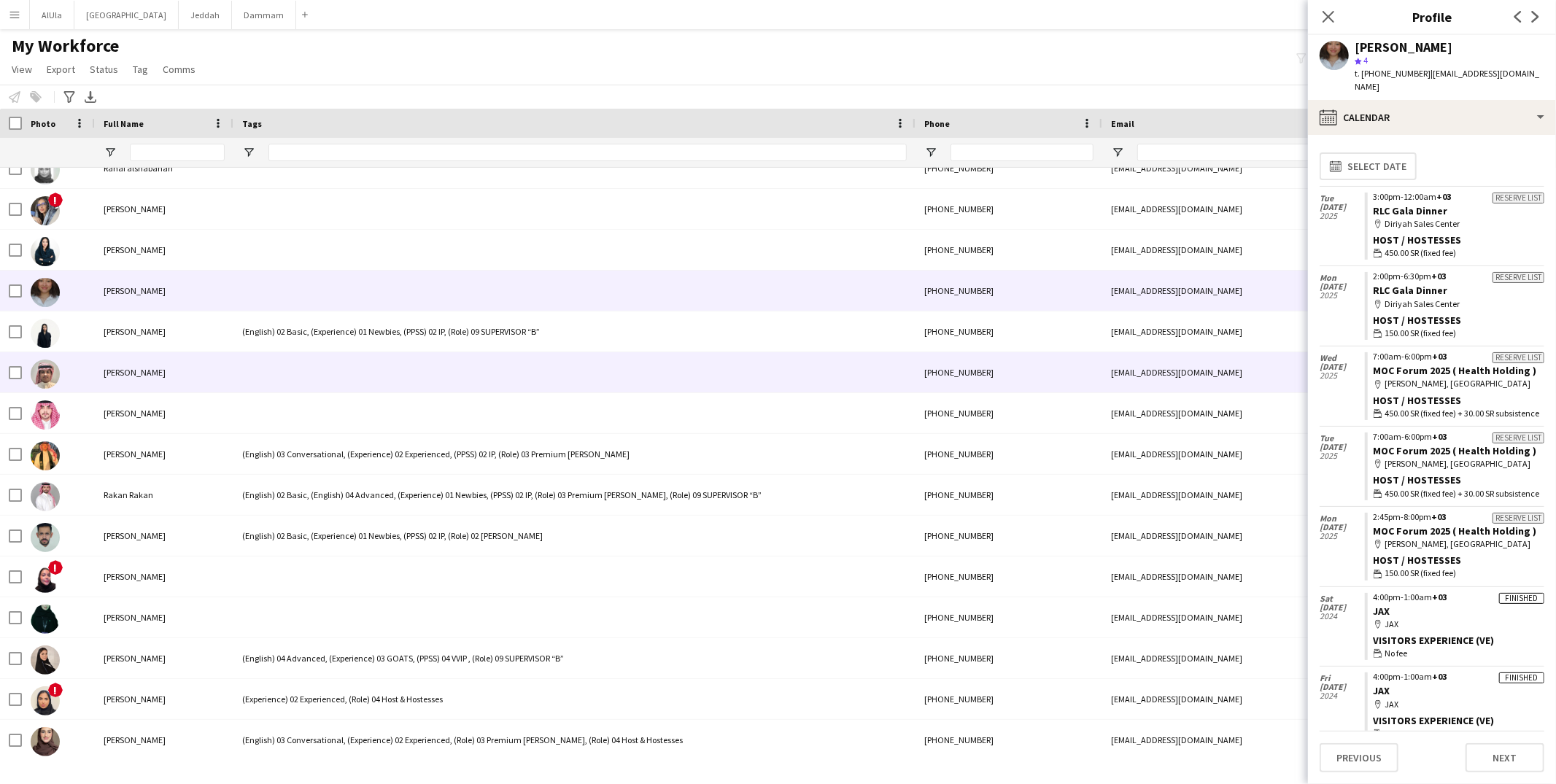
click at [300, 383] on div at bounding box center [575, 372] width 682 height 40
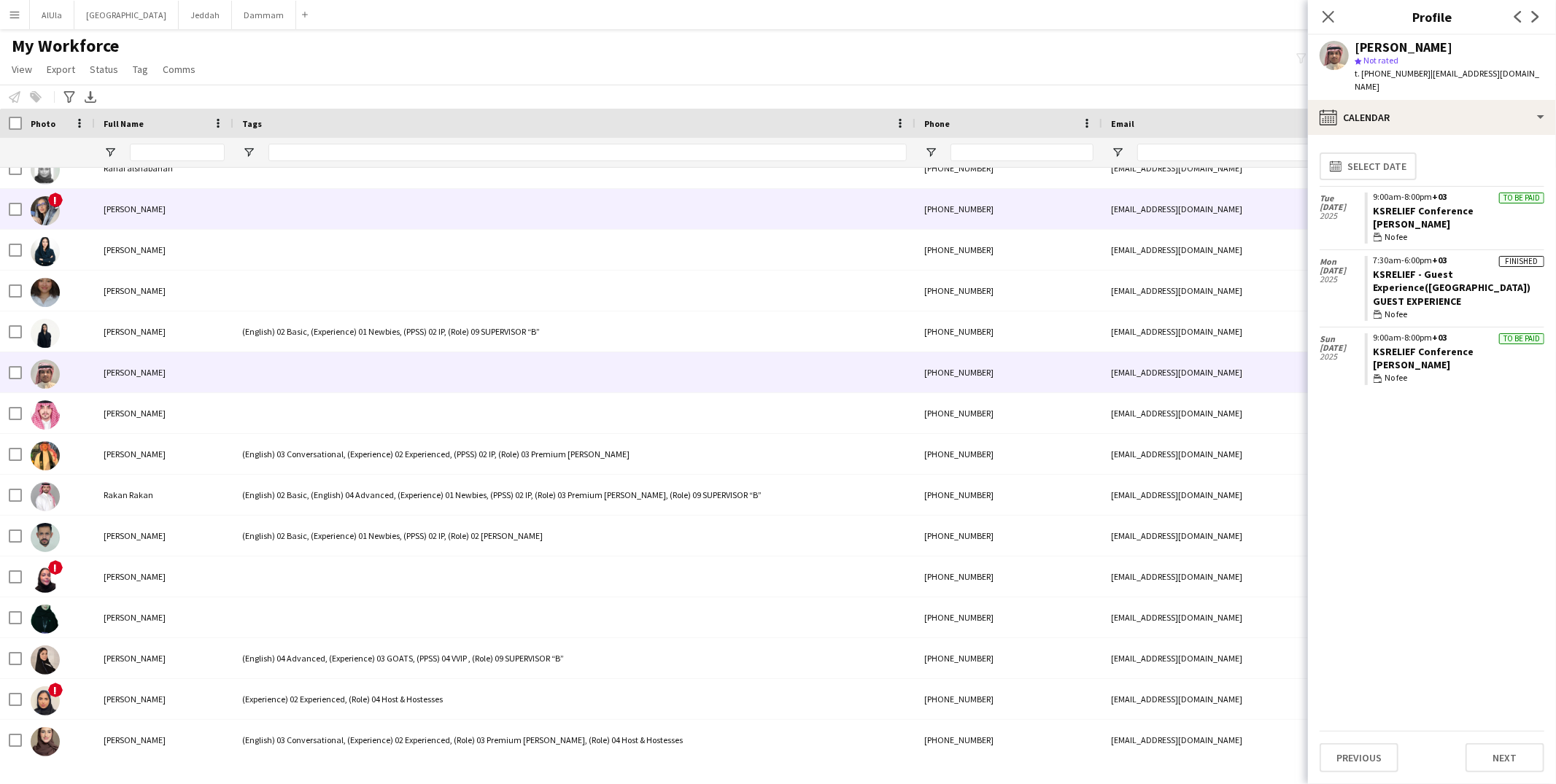
drag, startPoint x: 251, startPoint y: 205, endPoint x: 265, endPoint y: 204, distance: 14.0
click at [252, 205] on div at bounding box center [575, 209] width 682 height 40
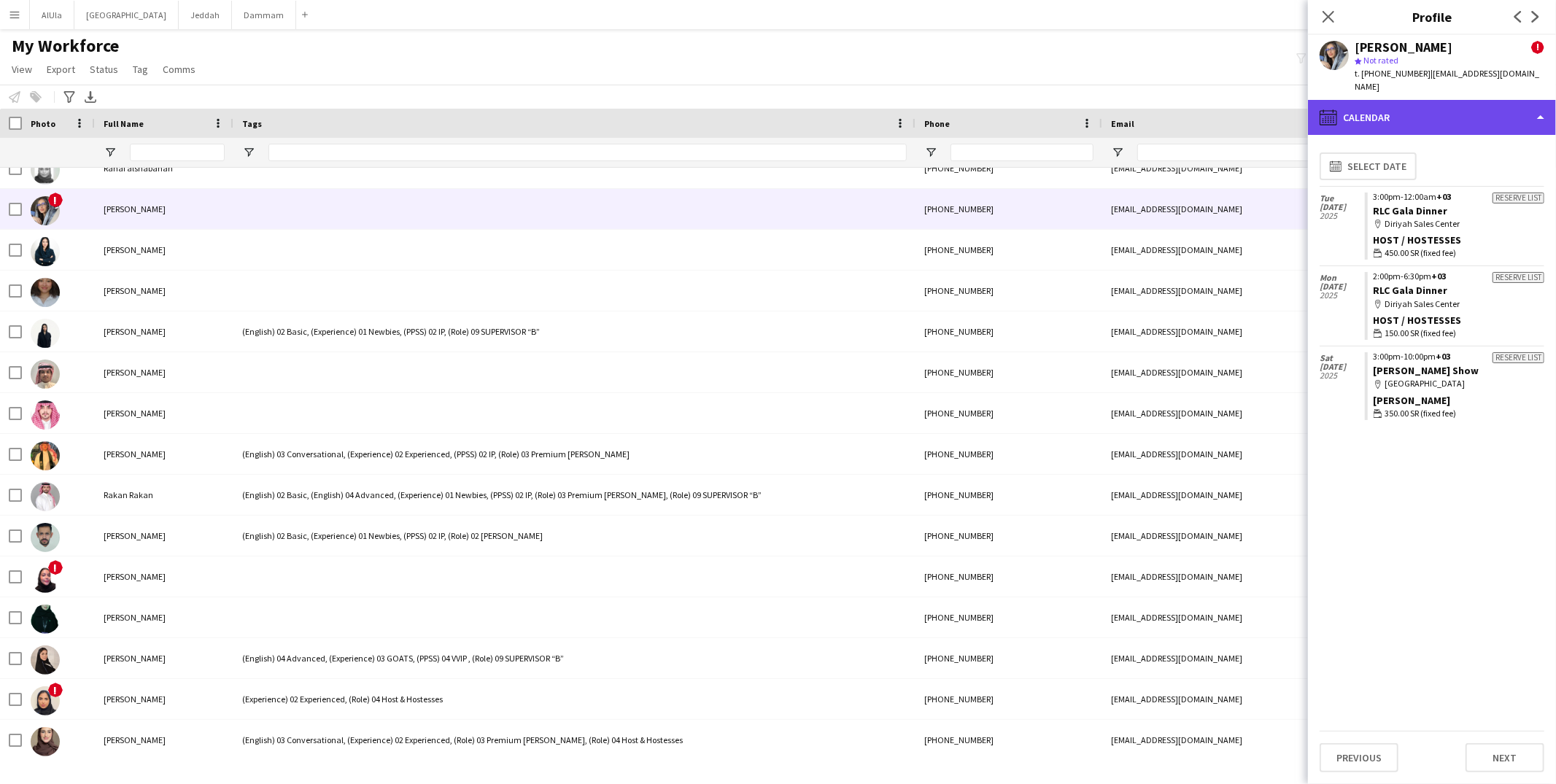
click at [1389, 100] on div "calendar-full Calendar" at bounding box center [1433, 117] width 248 height 35
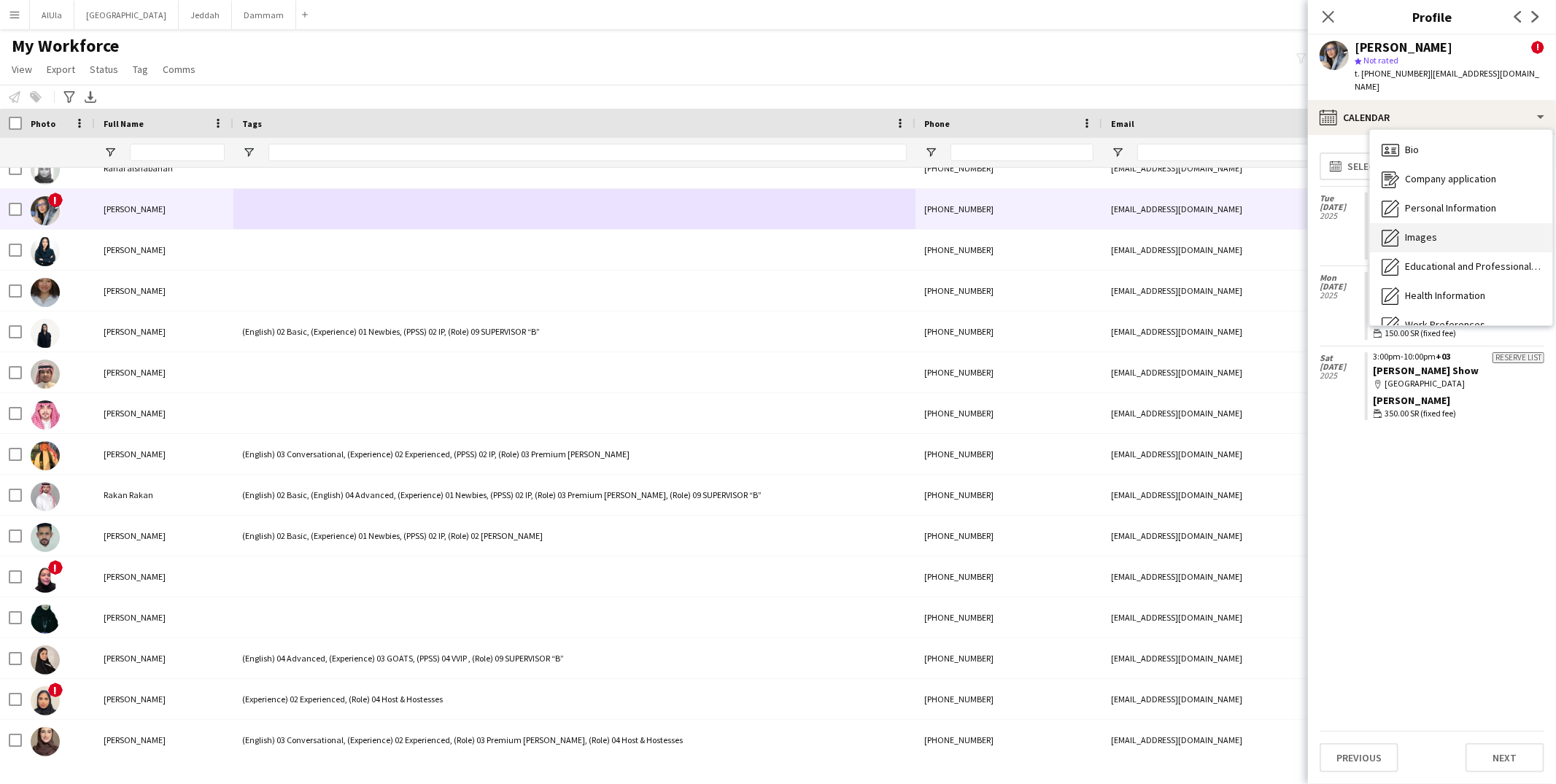
click at [1446, 232] on div "Images Images" at bounding box center [1461, 238] width 183 height 29
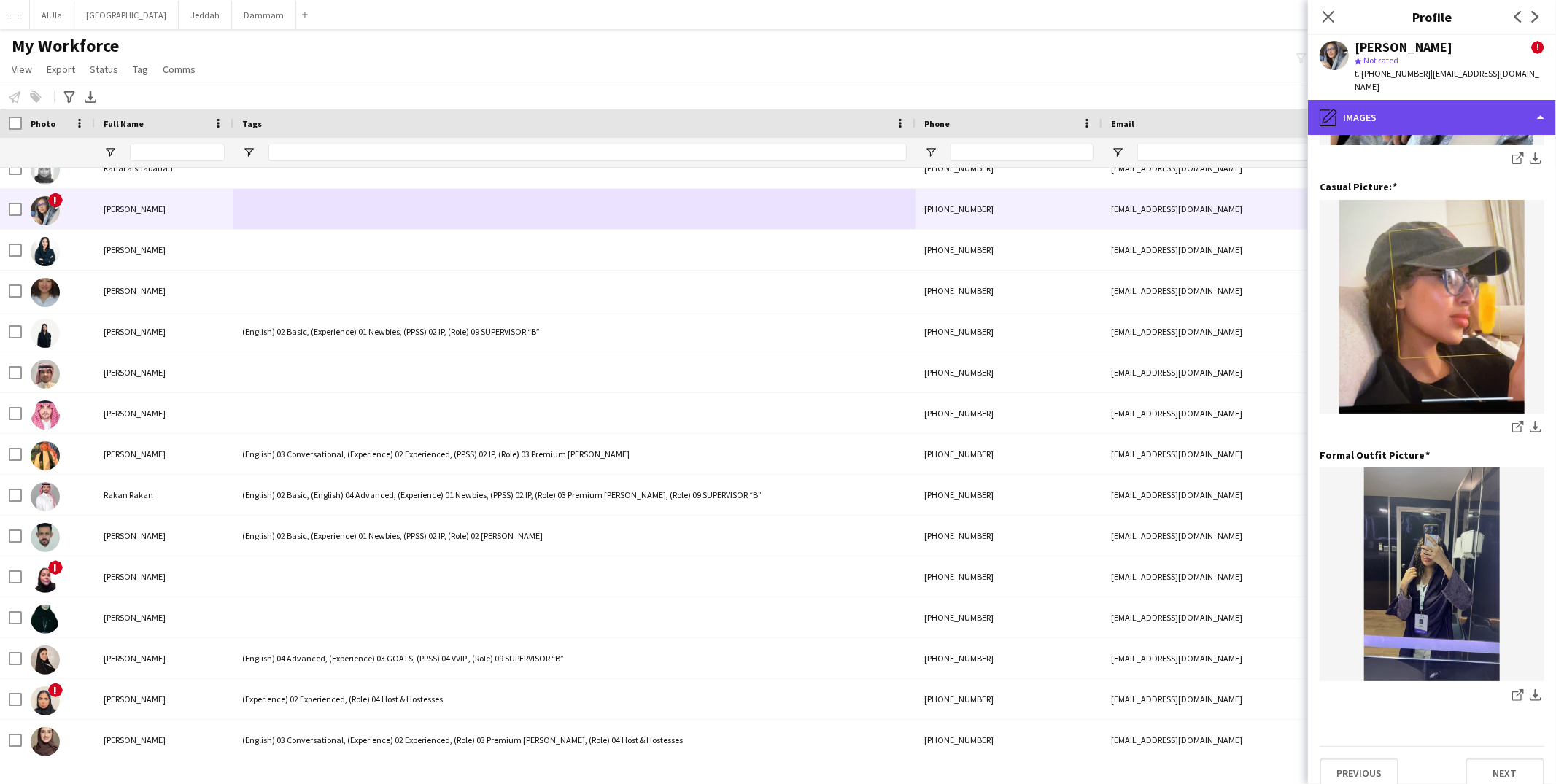
click at [1473, 100] on div "pencil4 Images" at bounding box center [1433, 117] width 248 height 35
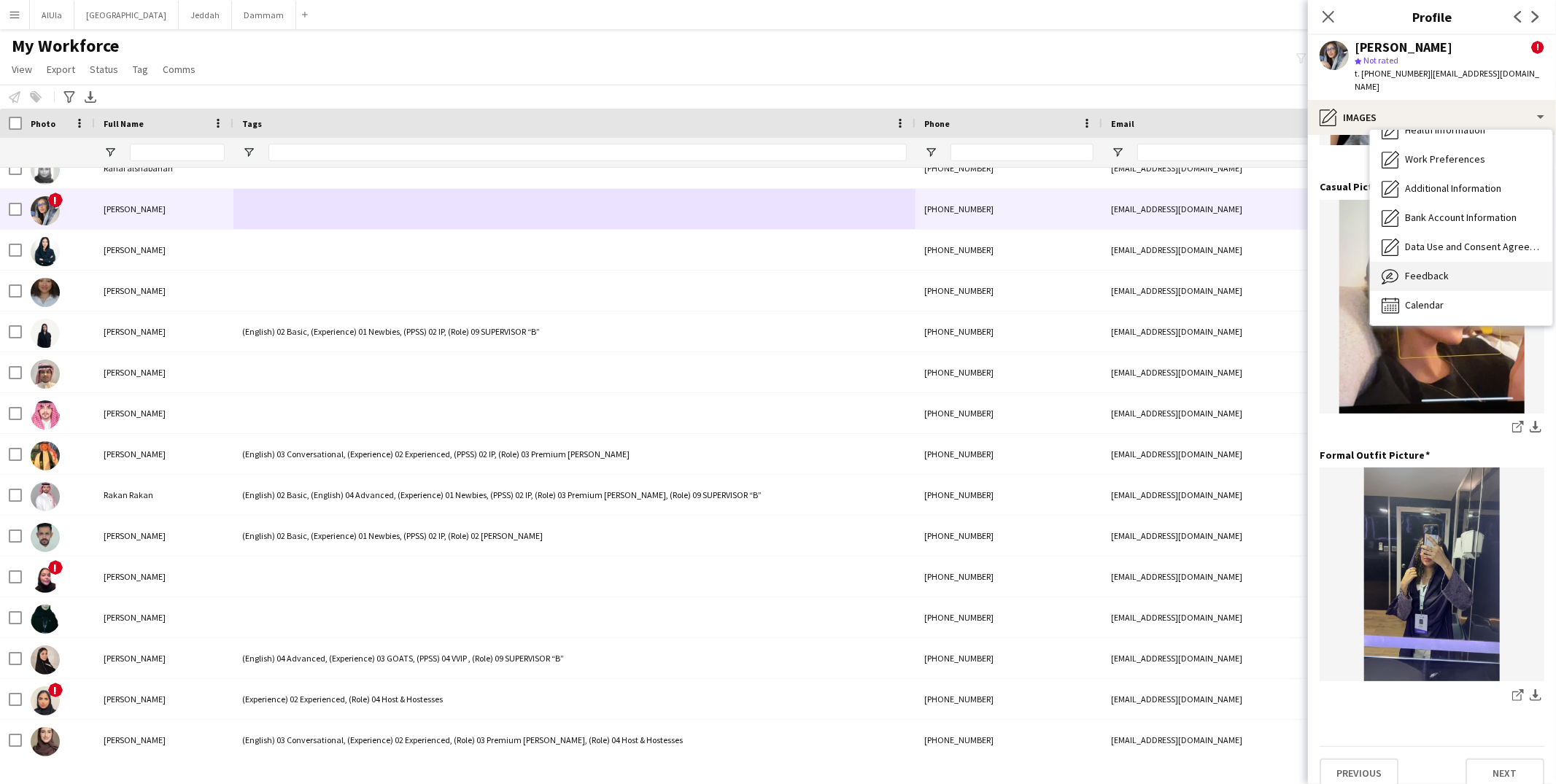
click at [1466, 266] on div "Feedback Feedback" at bounding box center [1461, 277] width 183 height 29
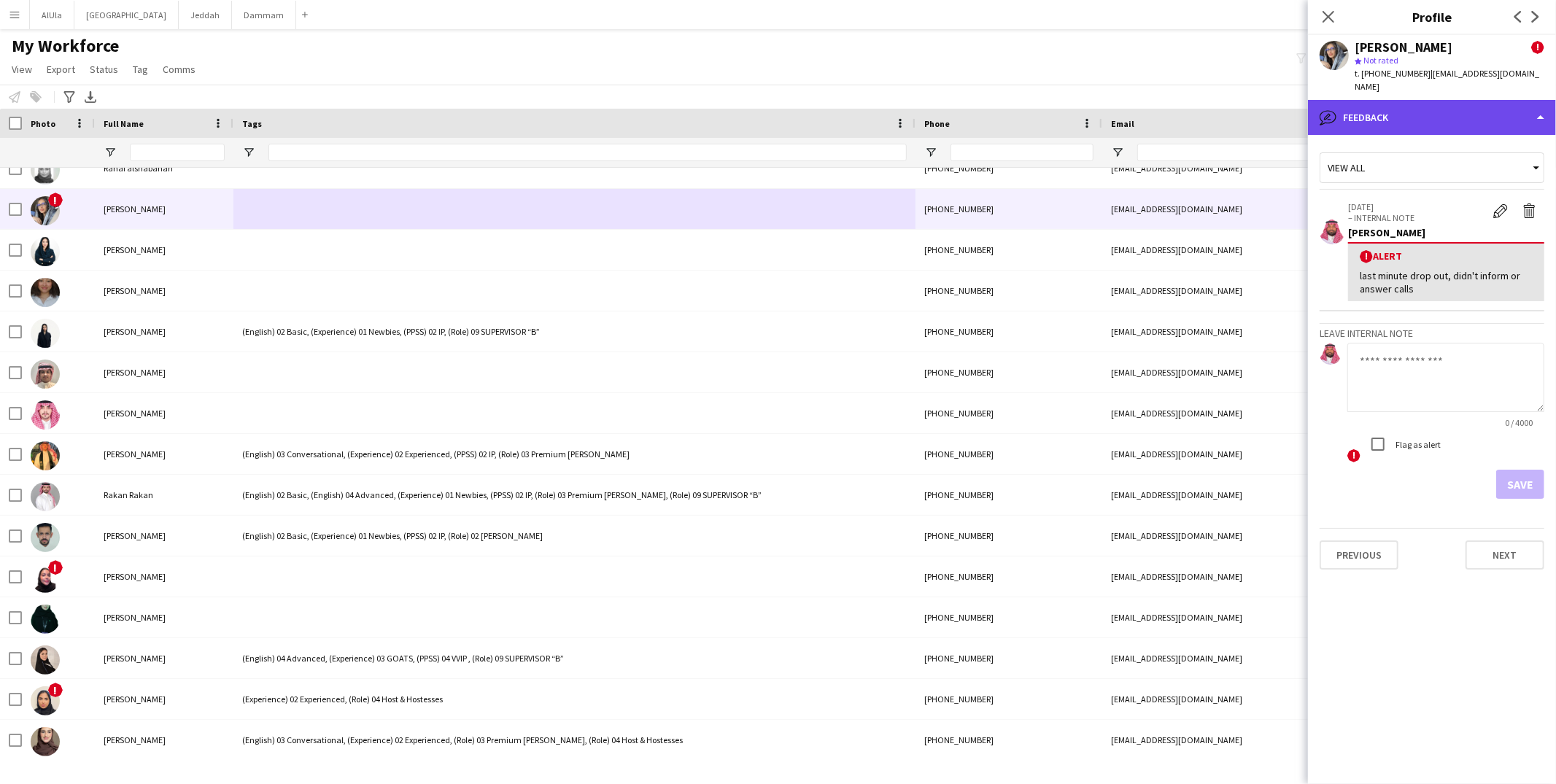
click at [1458, 110] on div "bubble-pencil Feedback" at bounding box center [1433, 117] width 248 height 35
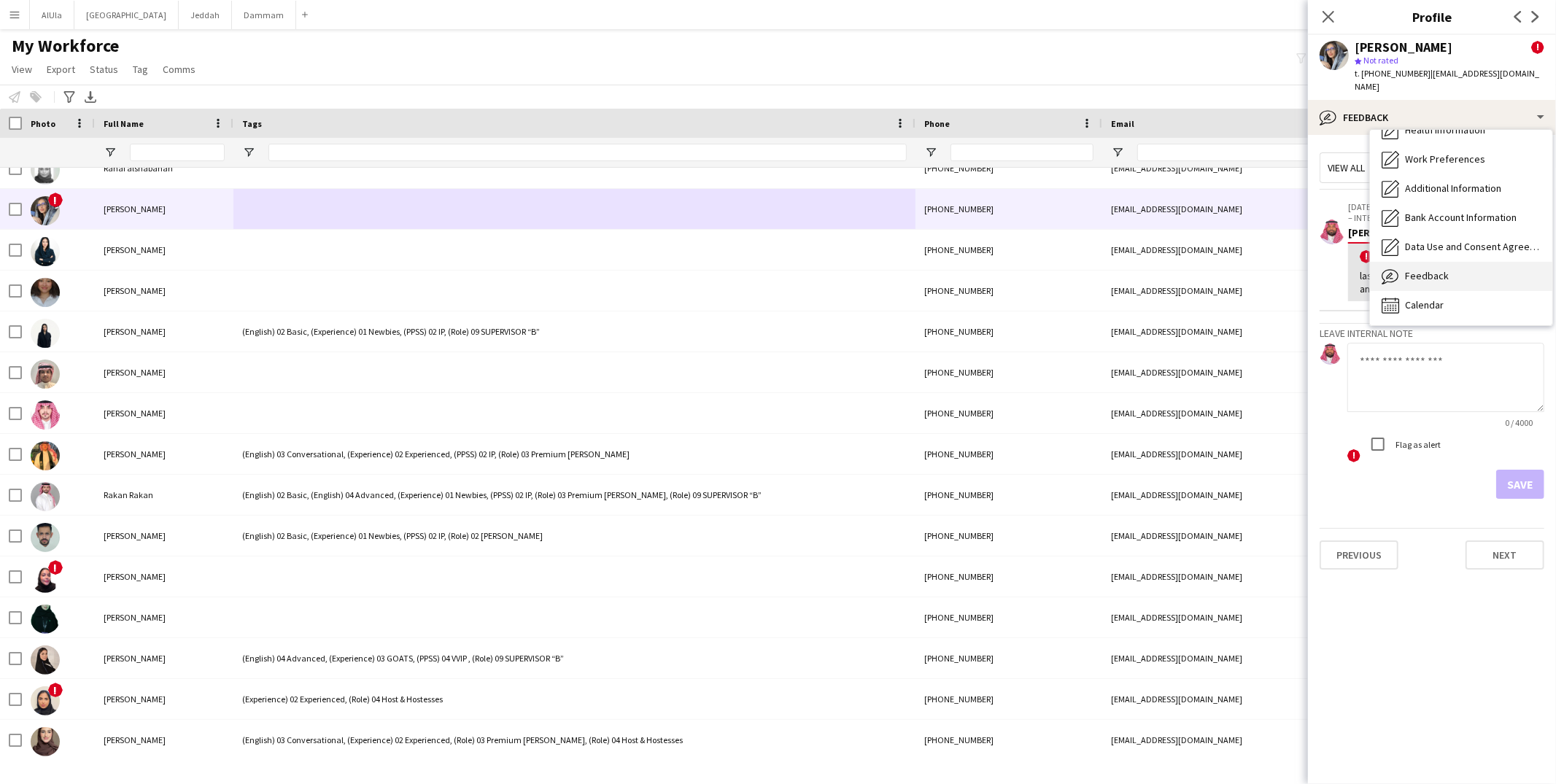
click at [1428, 269] on span "Feedback" at bounding box center [1427, 276] width 44 height 13
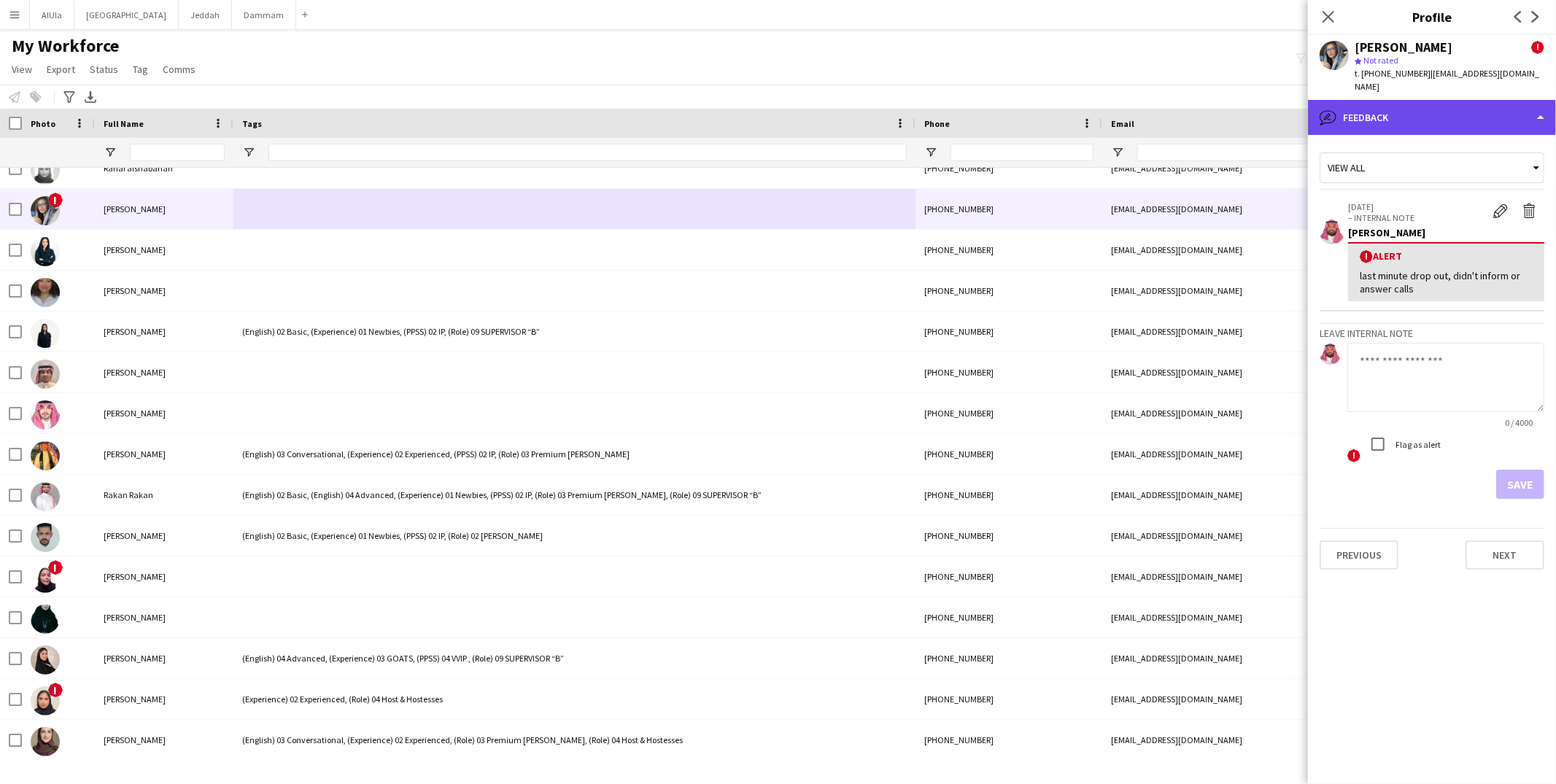
click at [1407, 102] on div "bubble-pencil Feedback" at bounding box center [1433, 117] width 248 height 35
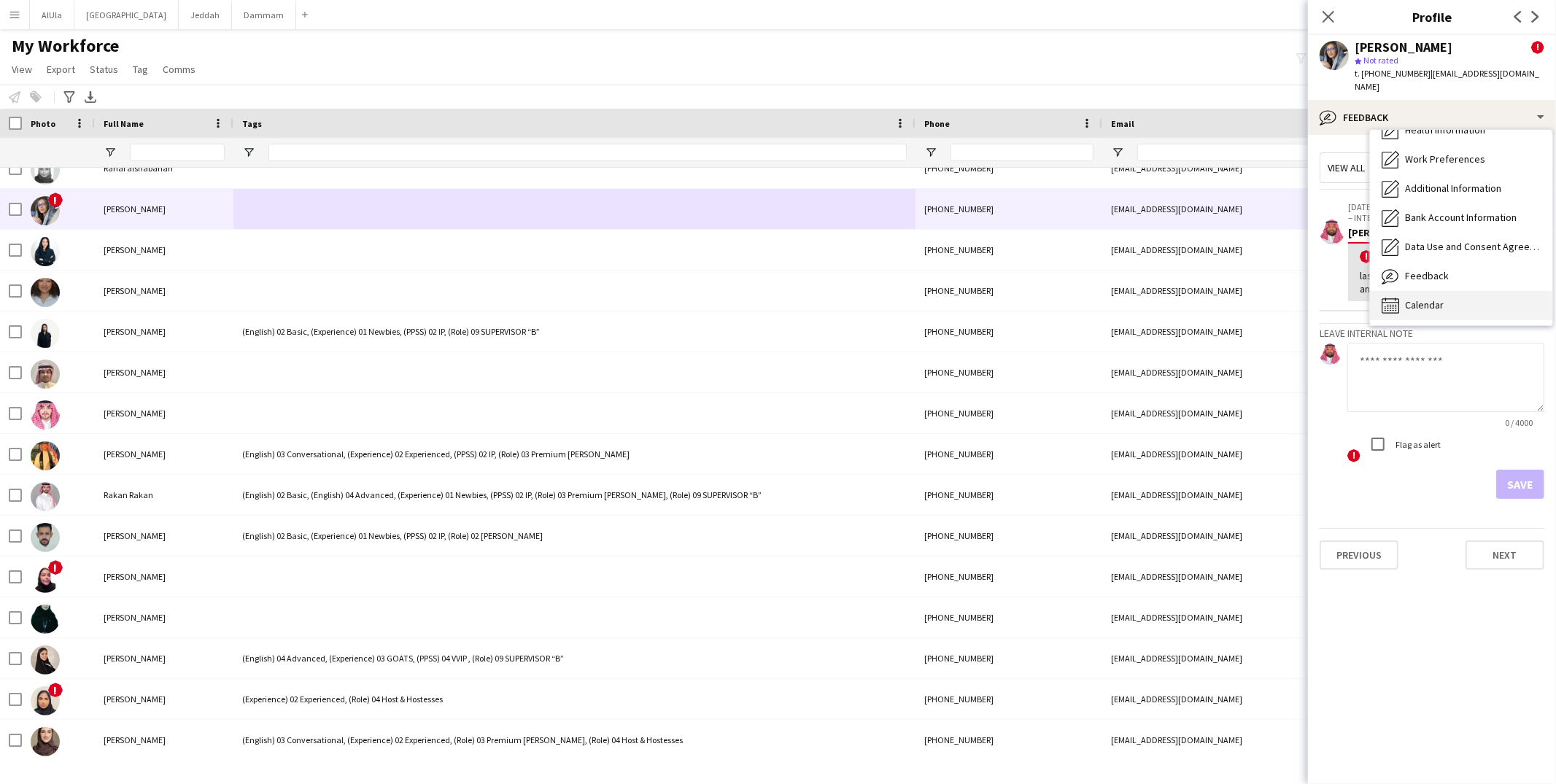
click at [1413, 299] on span "Calendar" at bounding box center [1425, 305] width 39 height 13
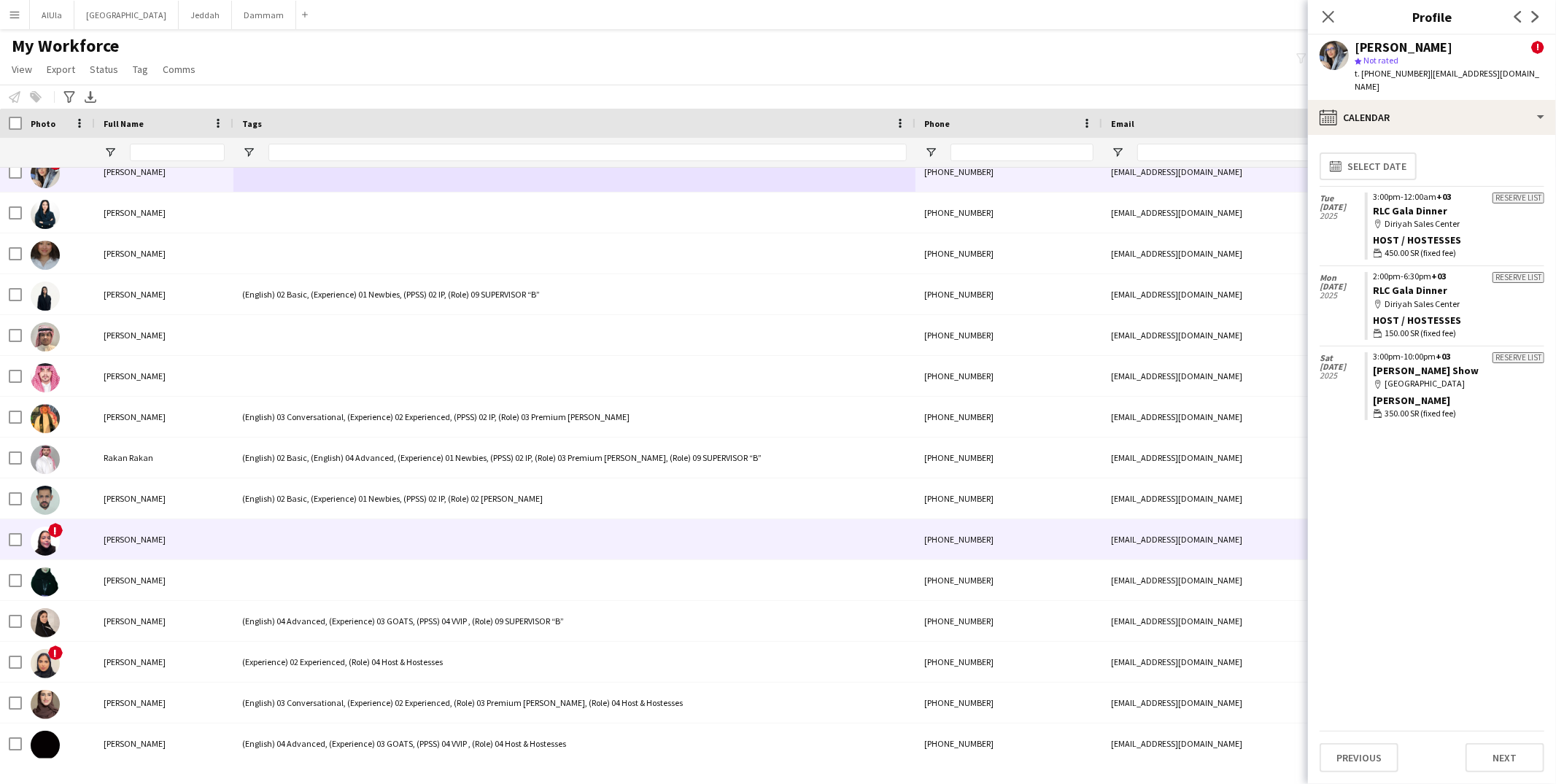
click at [292, 549] on div at bounding box center [575, 539] width 682 height 40
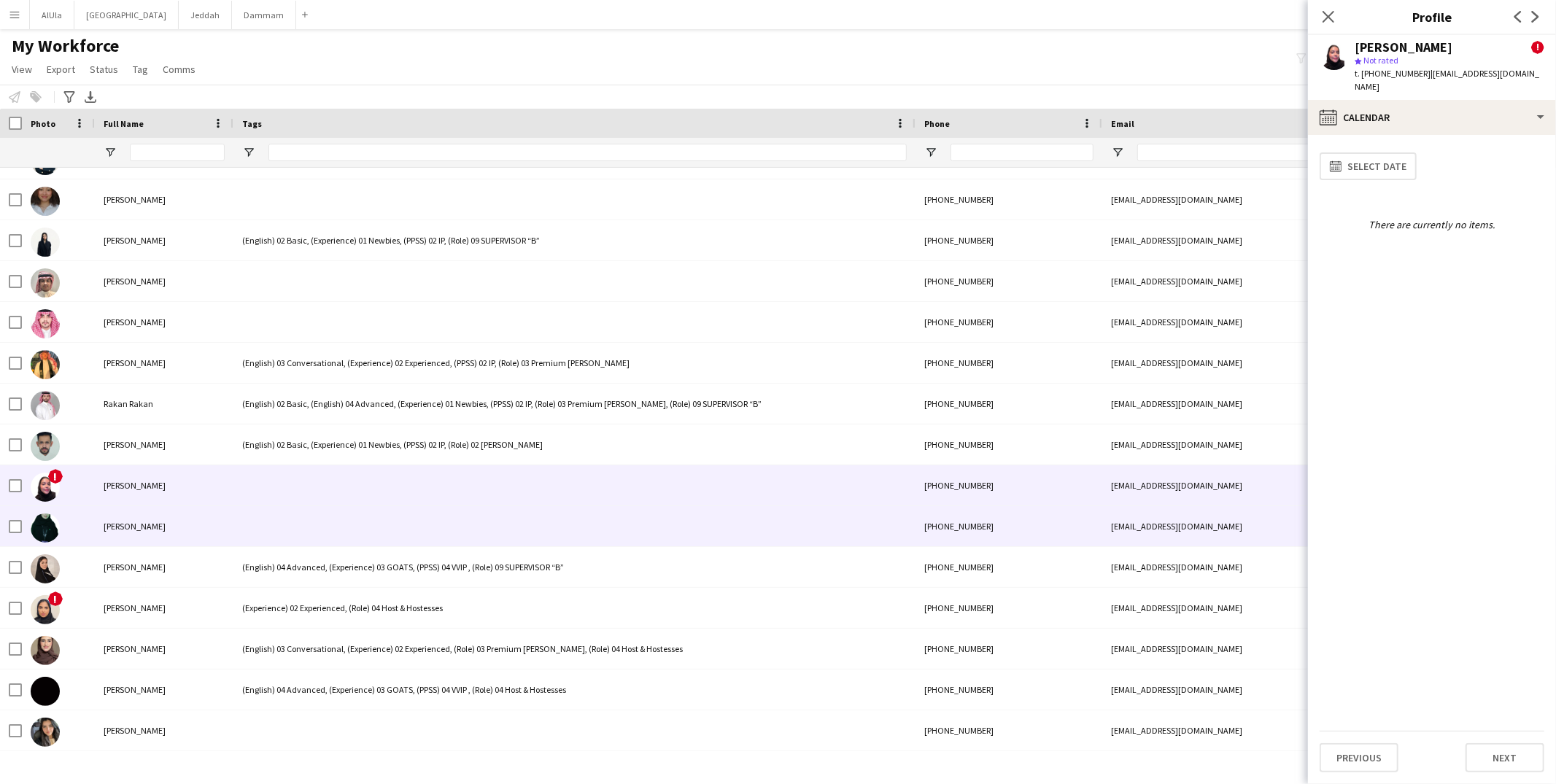
click at [294, 538] on div at bounding box center [575, 526] width 682 height 40
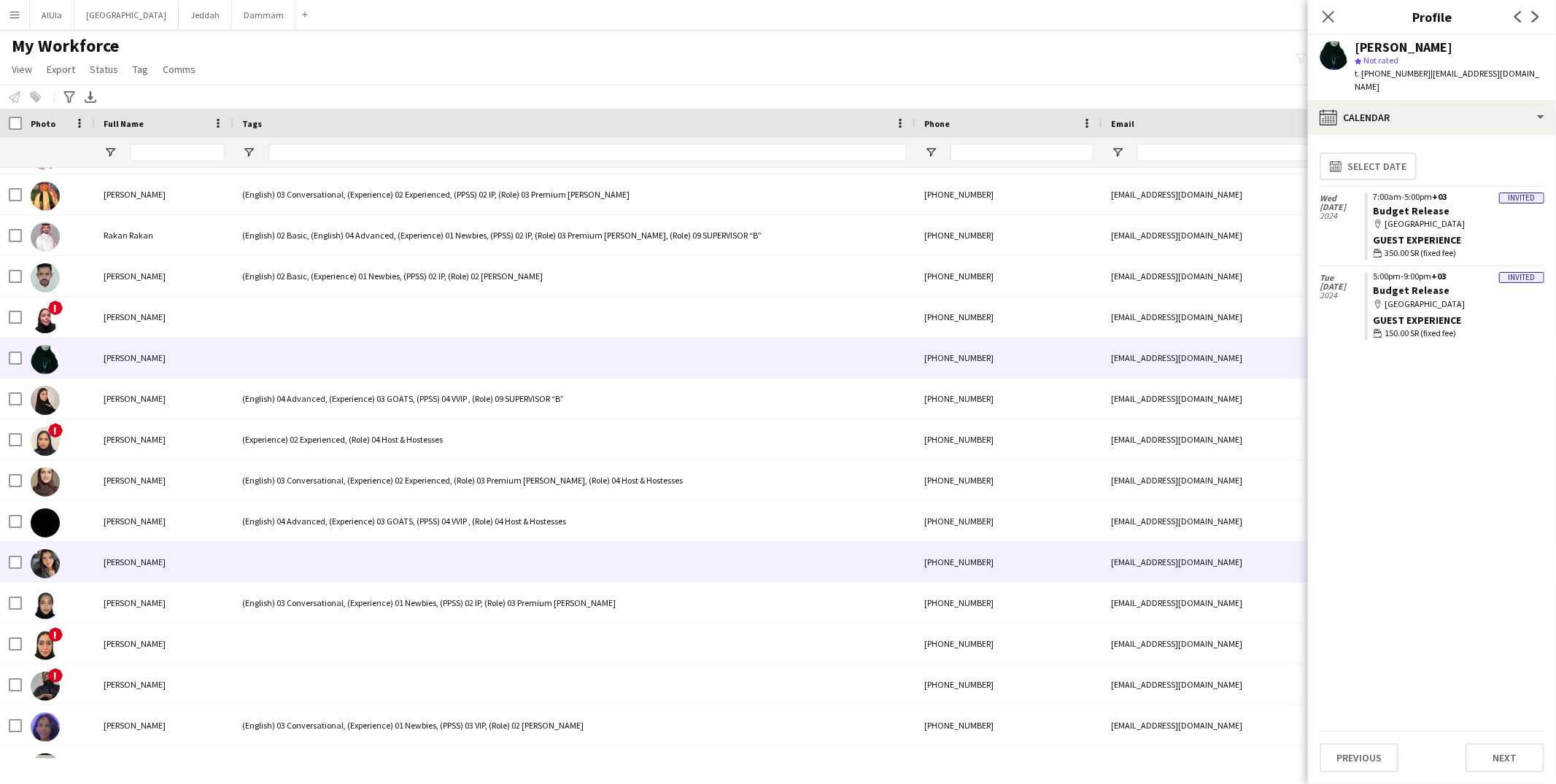
click at [294, 549] on div at bounding box center [575, 562] width 682 height 40
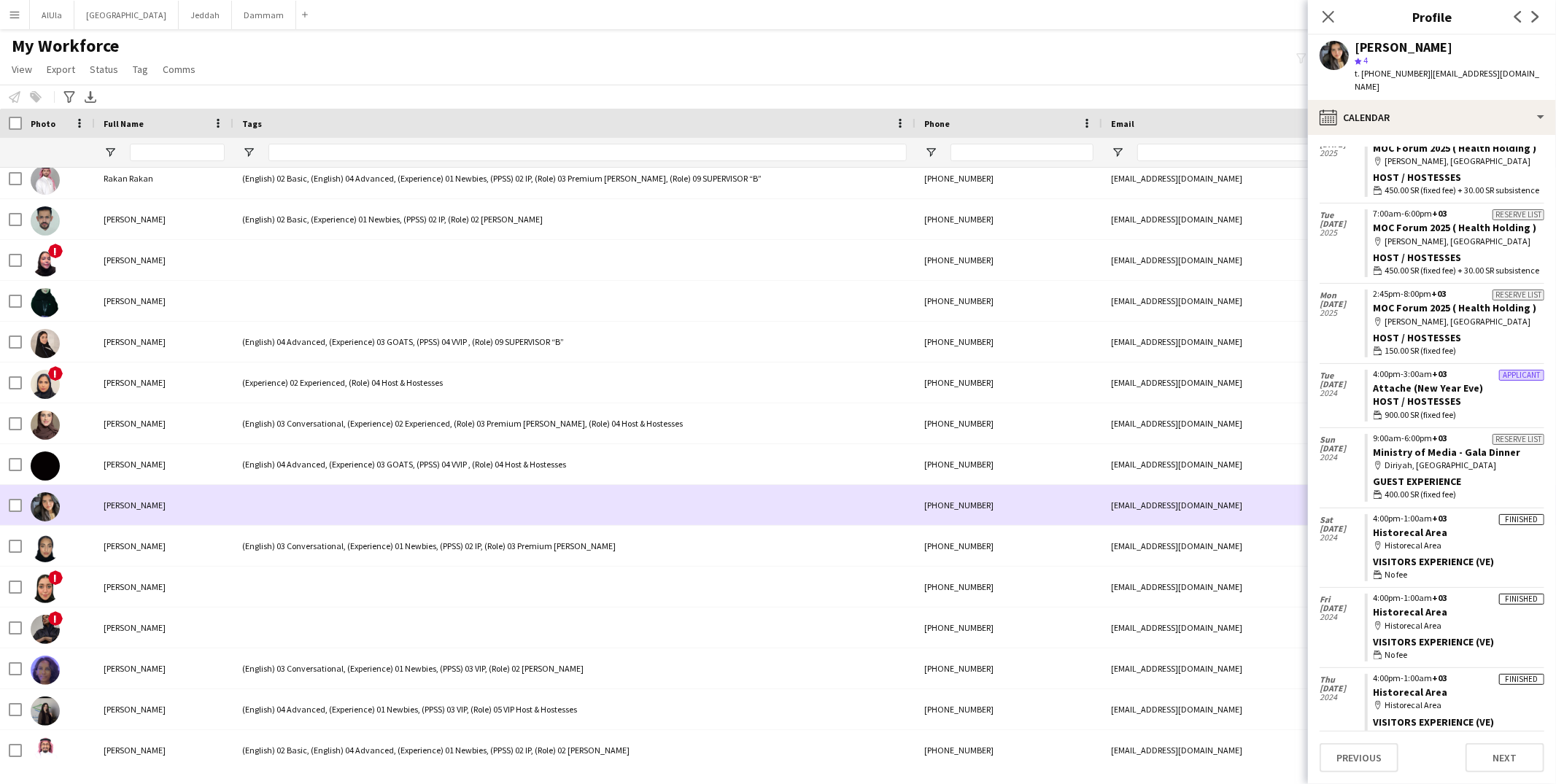
click at [347, 513] on div at bounding box center [575, 505] width 682 height 40
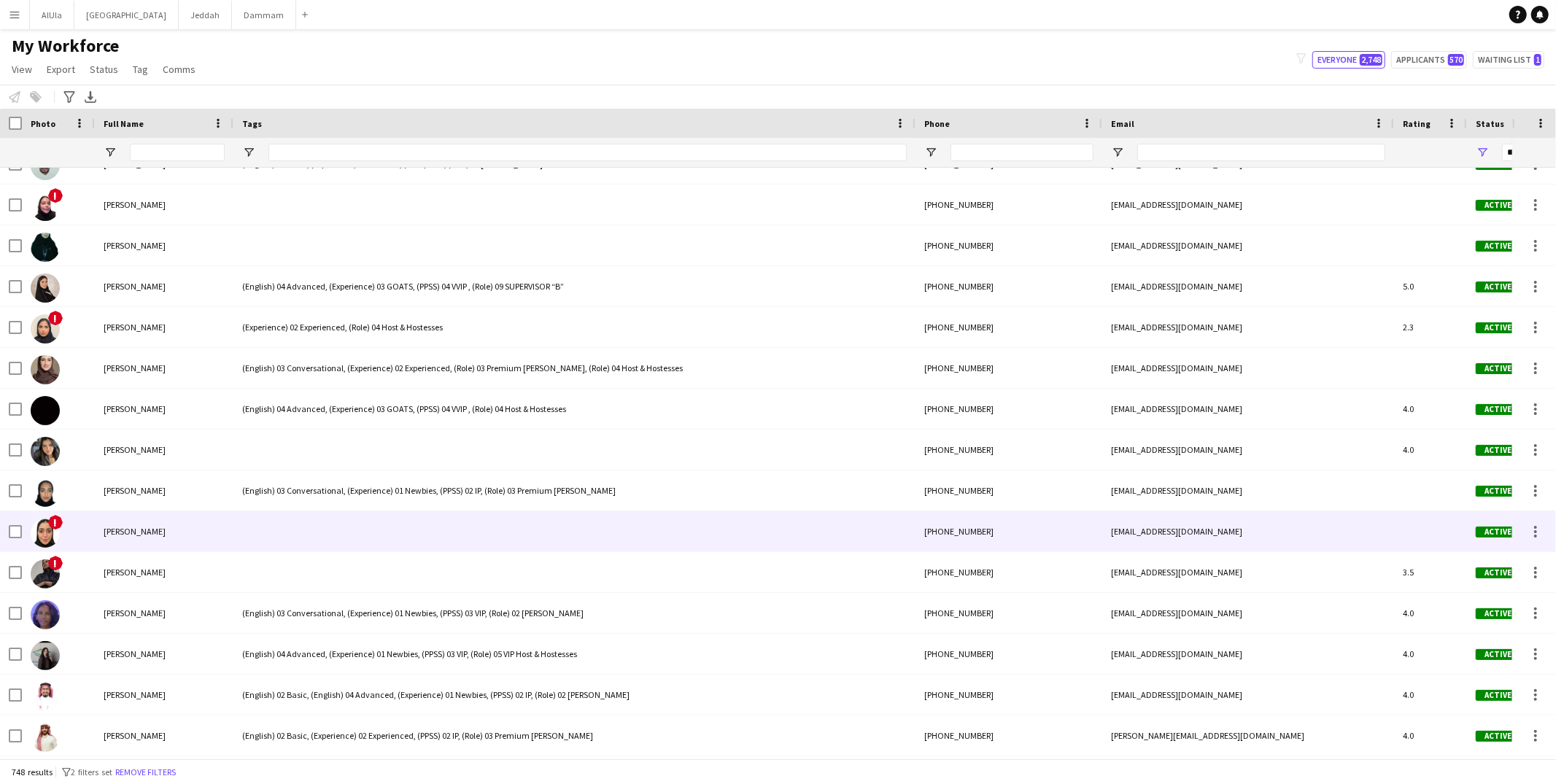
click at [285, 523] on div at bounding box center [575, 531] width 682 height 40
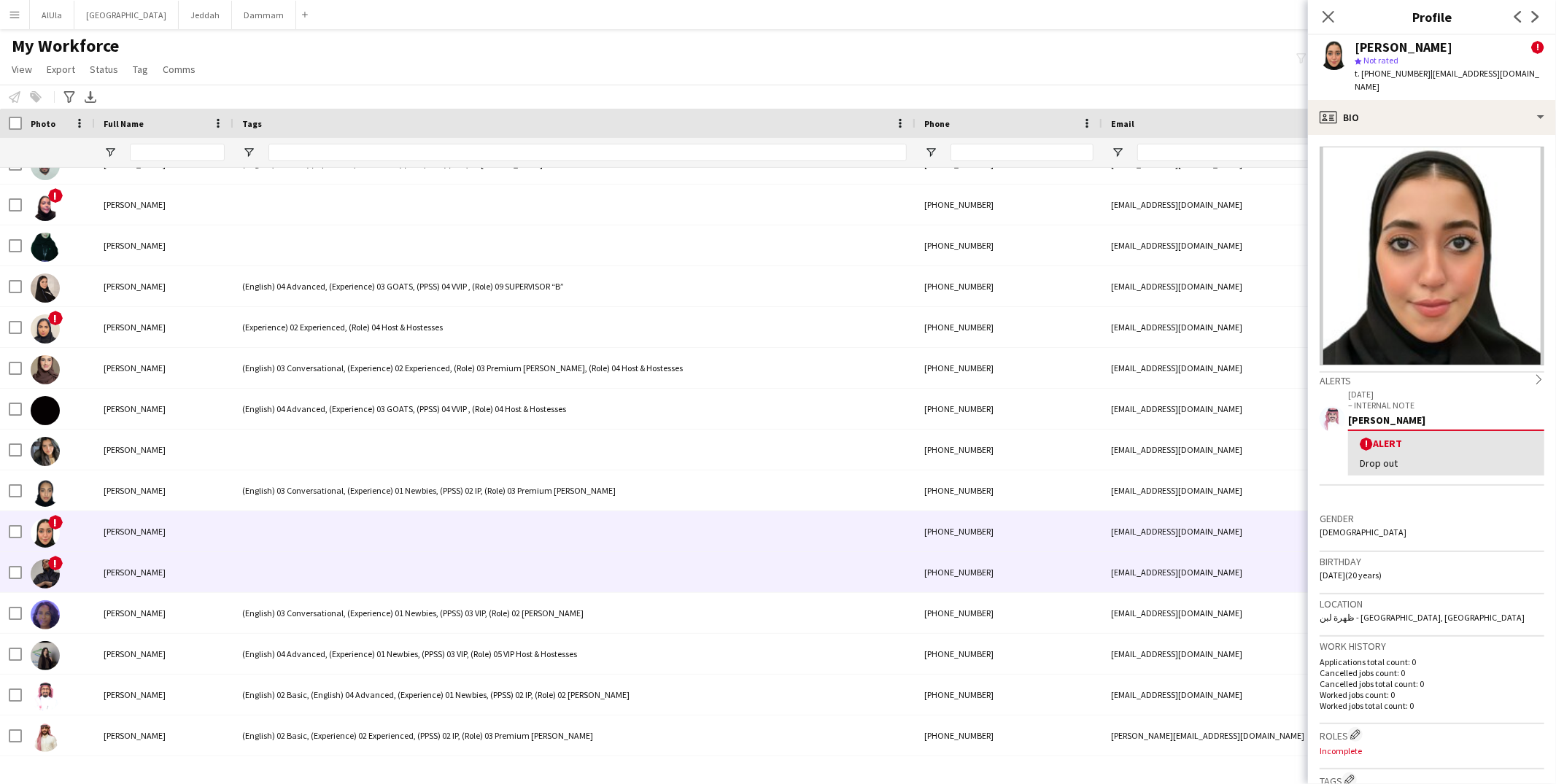
click at [306, 566] on div at bounding box center [575, 571] width 682 height 40
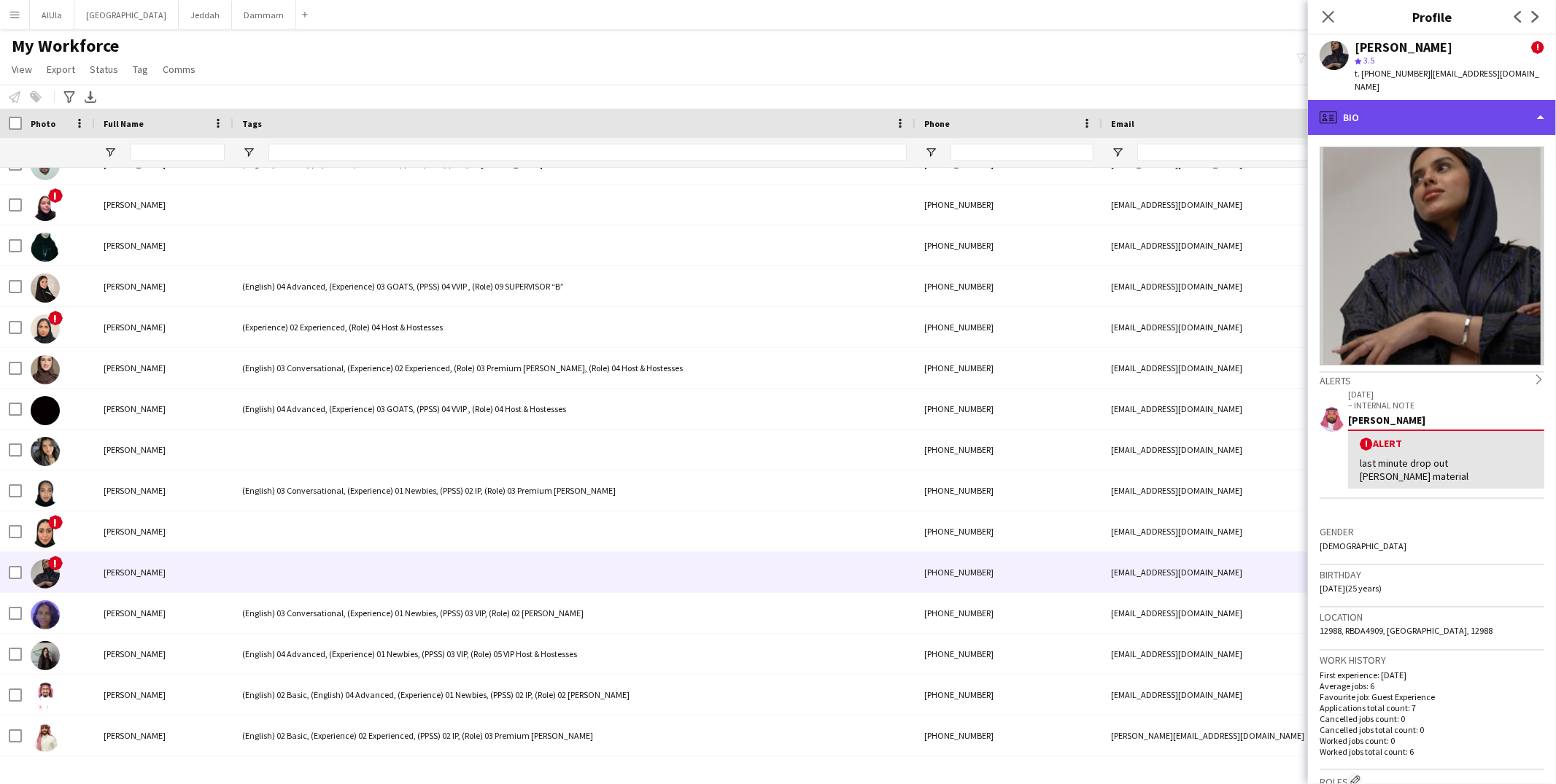
click at [1394, 107] on div "profile Bio" at bounding box center [1433, 117] width 248 height 35
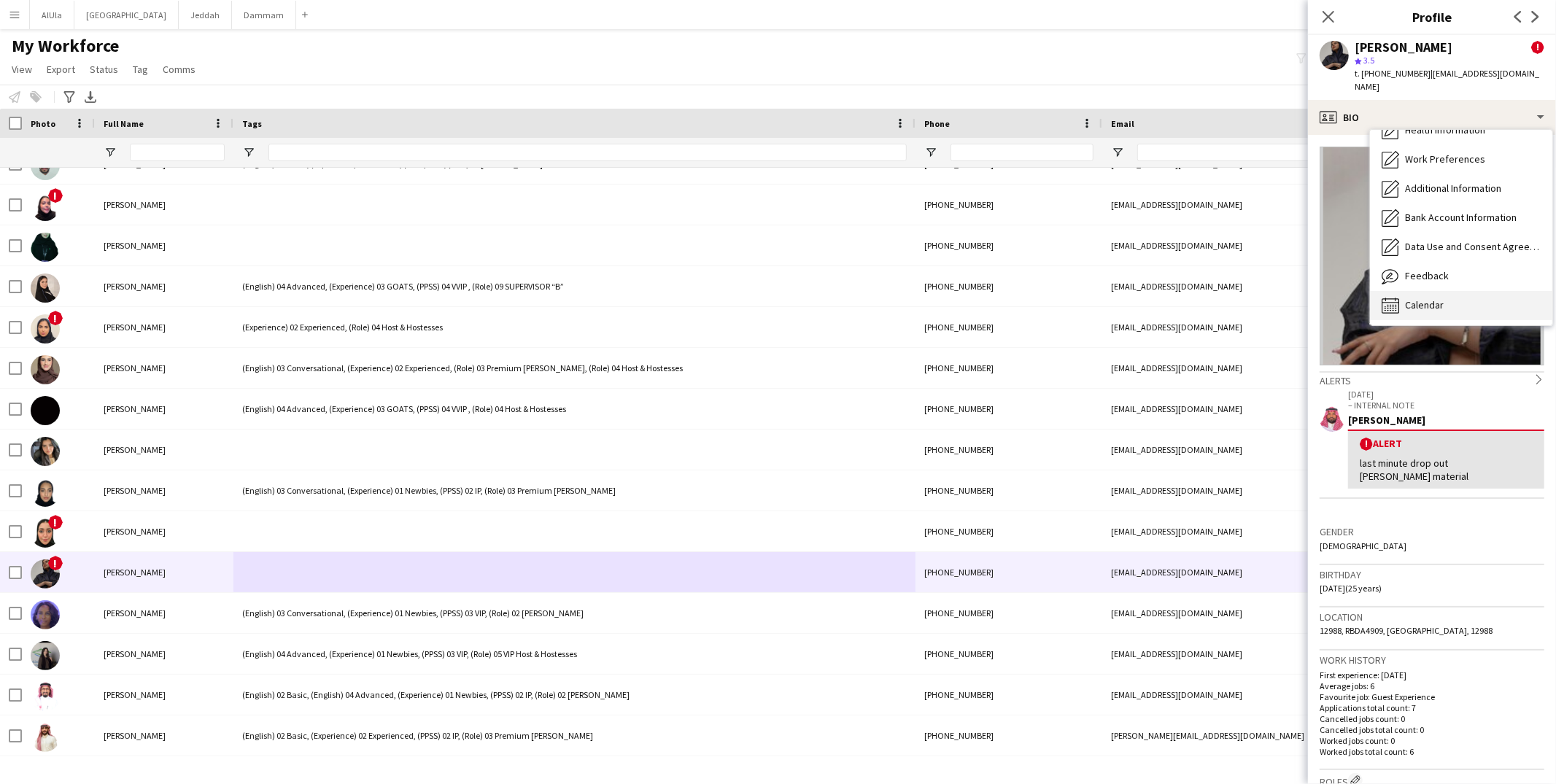
click at [1442, 291] on div "Calendar Calendar" at bounding box center [1461, 306] width 183 height 29
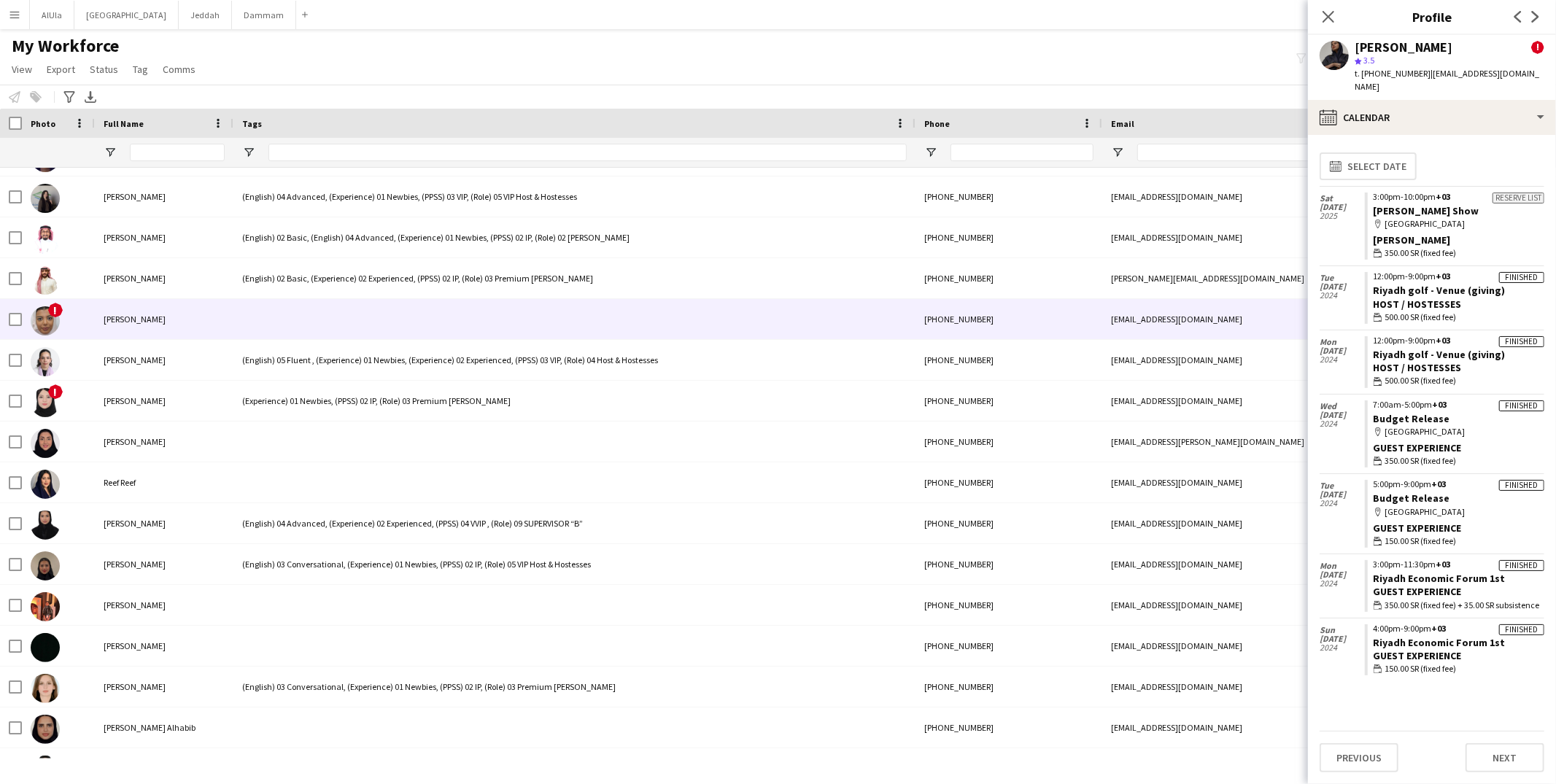
click at [301, 322] on div at bounding box center [575, 319] width 682 height 40
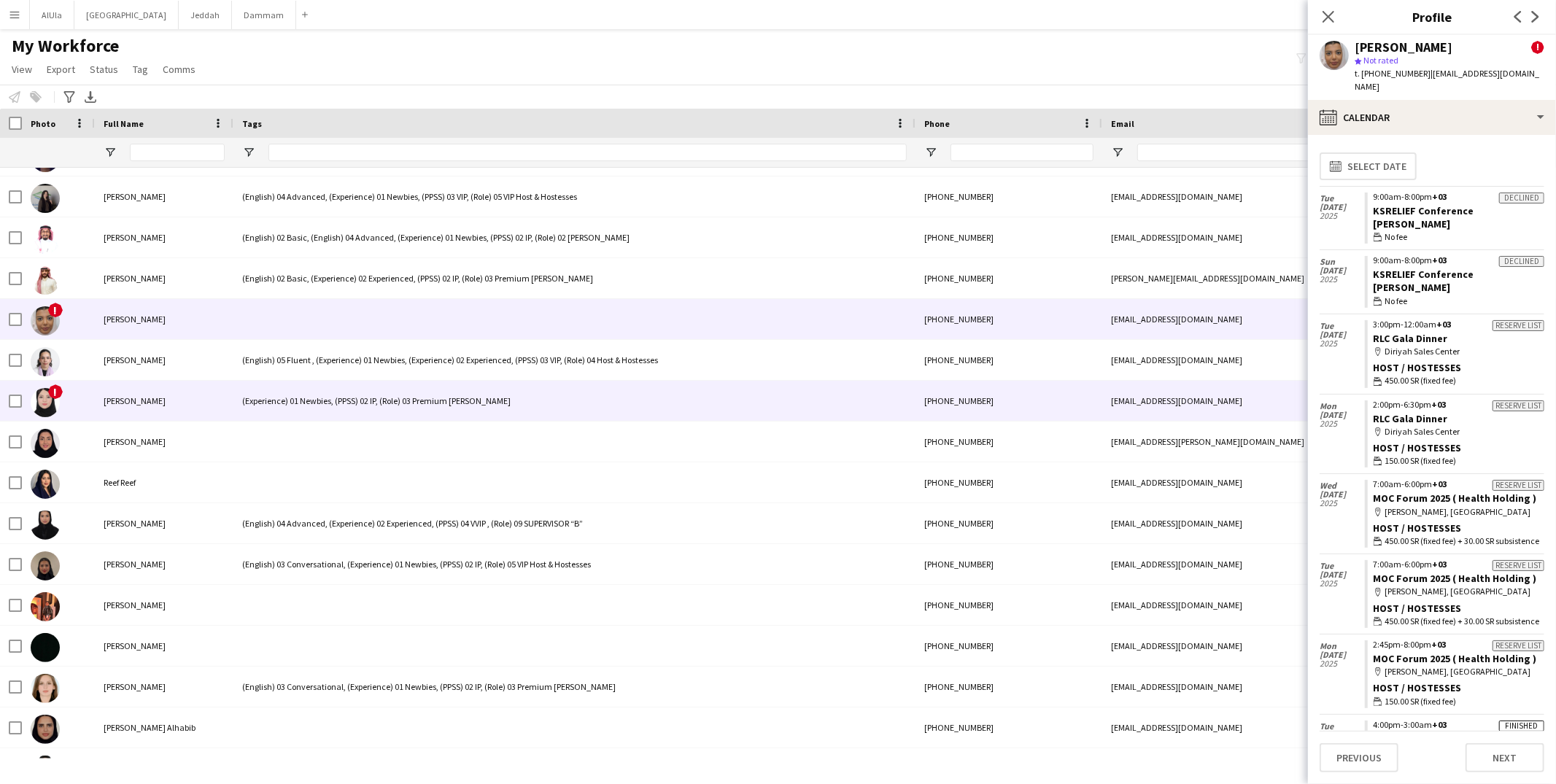
click at [275, 416] on div "(Experience) 01 Newbies, (PPSS) 02 IP, (Role) 03 Premium [PERSON_NAME]" at bounding box center [575, 400] width 682 height 40
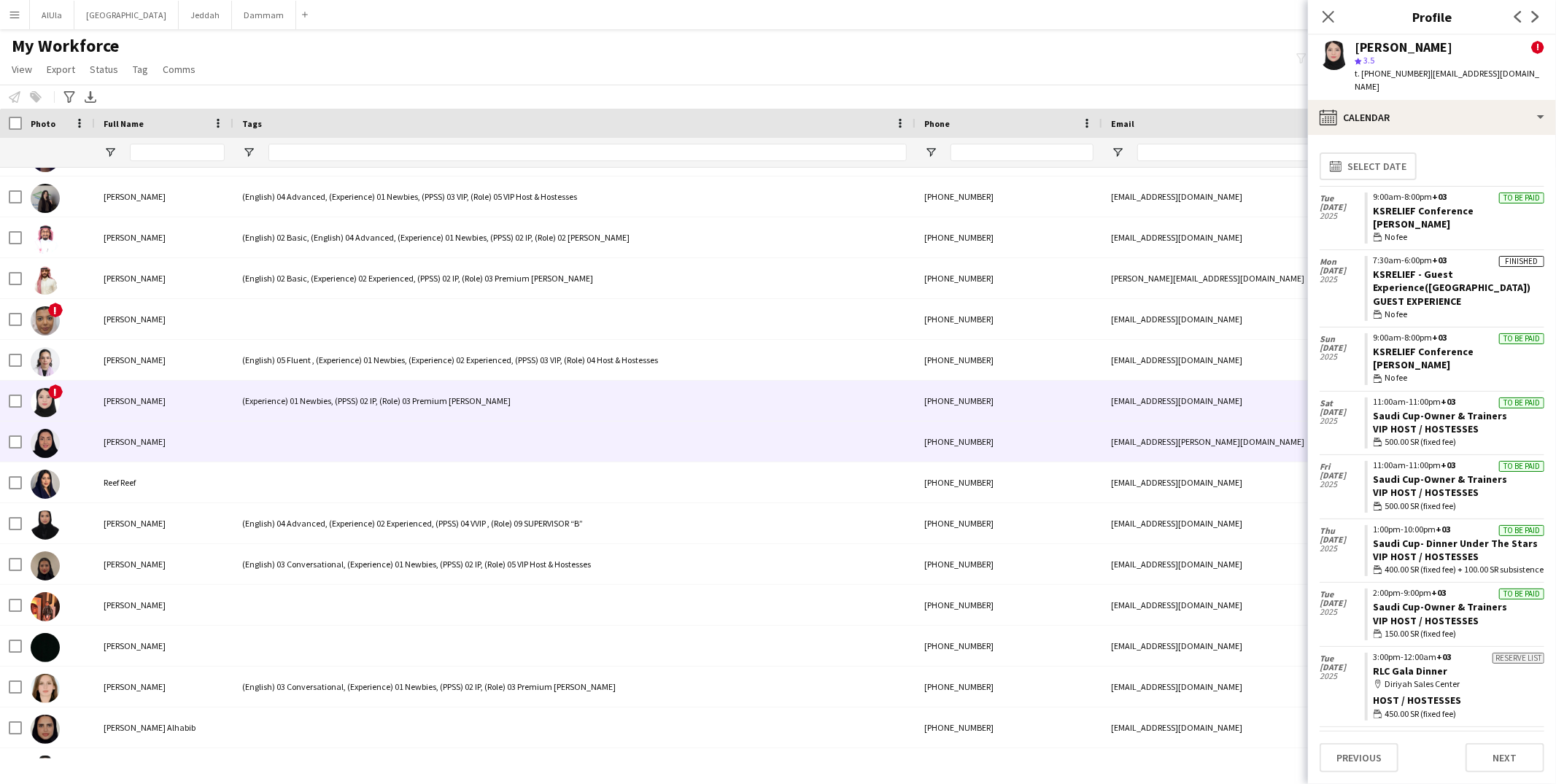
click at [274, 424] on div at bounding box center [575, 442] width 682 height 40
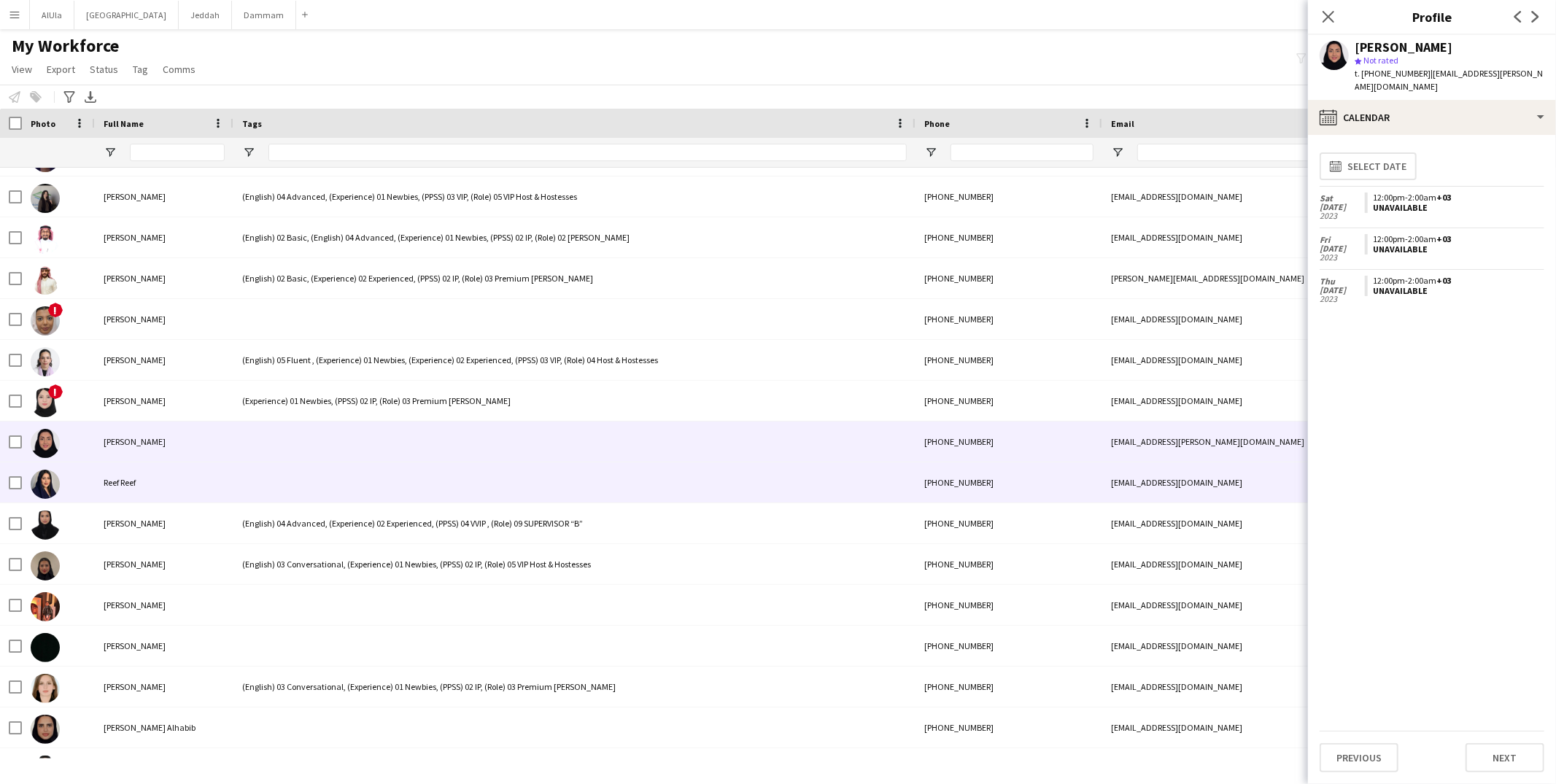
click at [283, 479] on div at bounding box center [575, 482] width 682 height 40
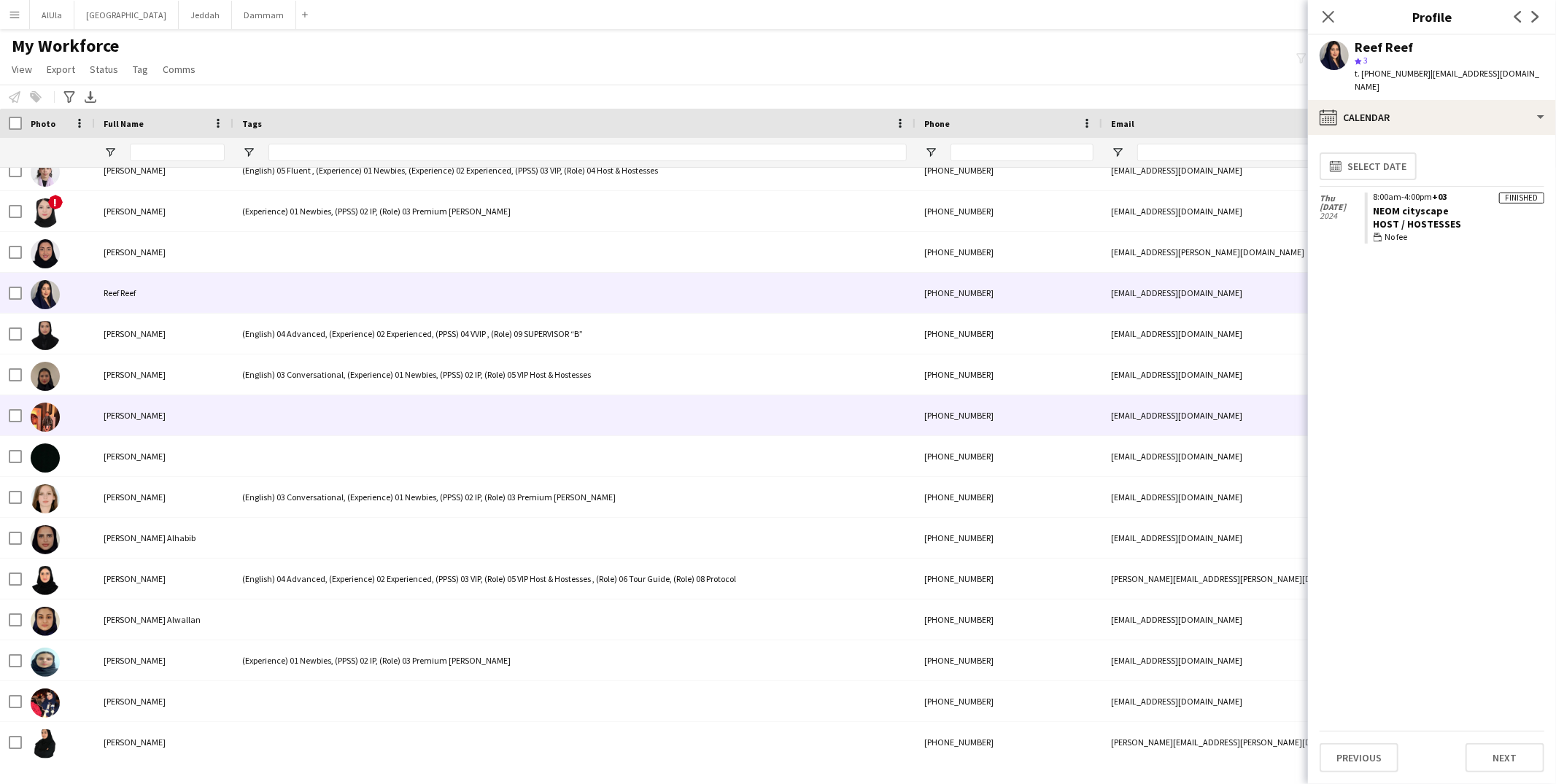
click at [288, 411] on div at bounding box center [575, 415] width 682 height 40
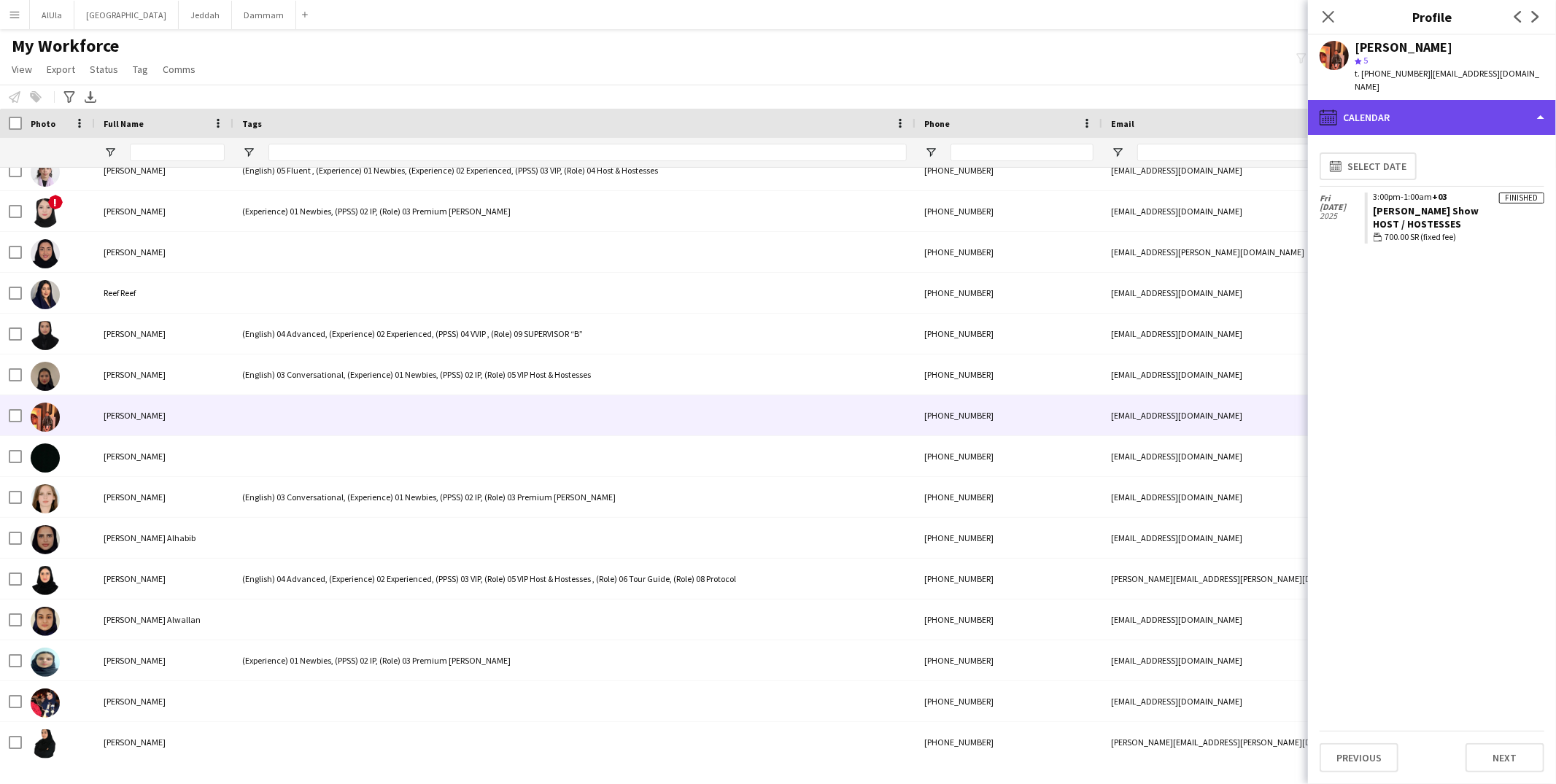
click at [1420, 105] on div "calendar-full Calendar" at bounding box center [1433, 117] width 248 height 35
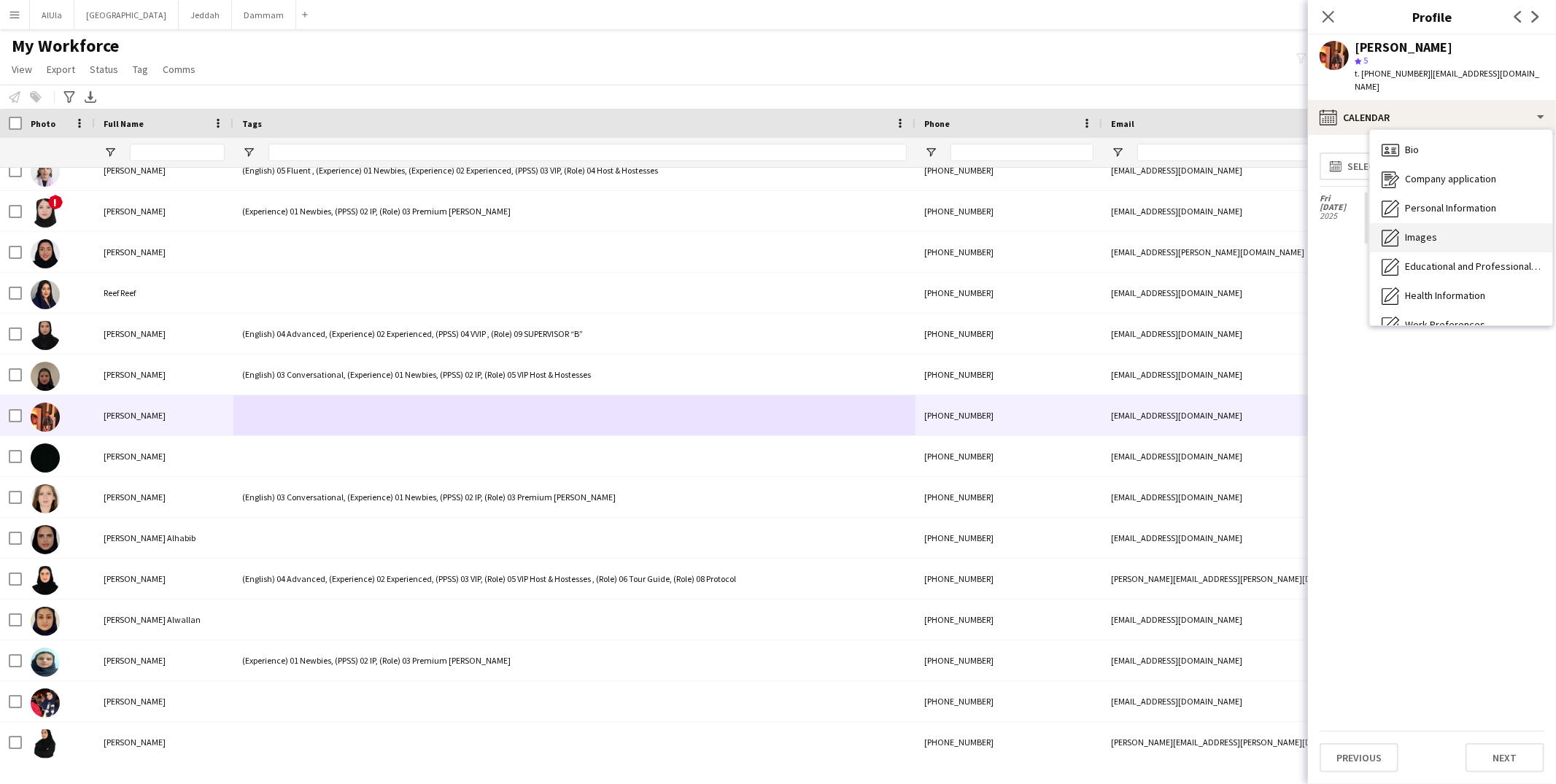
click at [1444, 223] on div "Images Images" at bounding box center [1461, 238] width 183 height 29
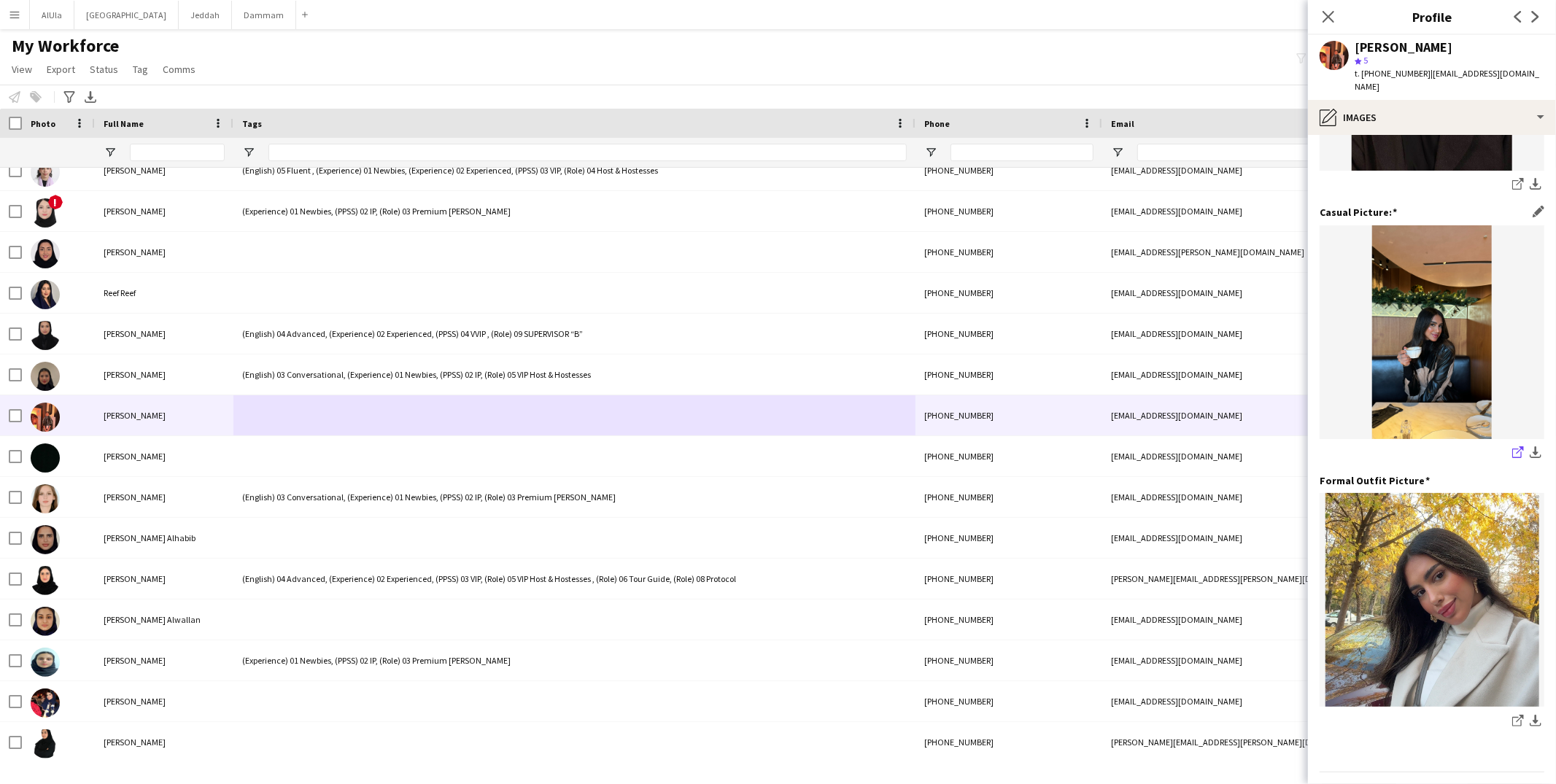
click at [1512, 446] on icon "share-external-link-1" at bounding box center [1518, 452] width 11 height 11
click at [1377, 102] on div "pencil4 Images" at bounding box center [1433, 117] width 248 height 35
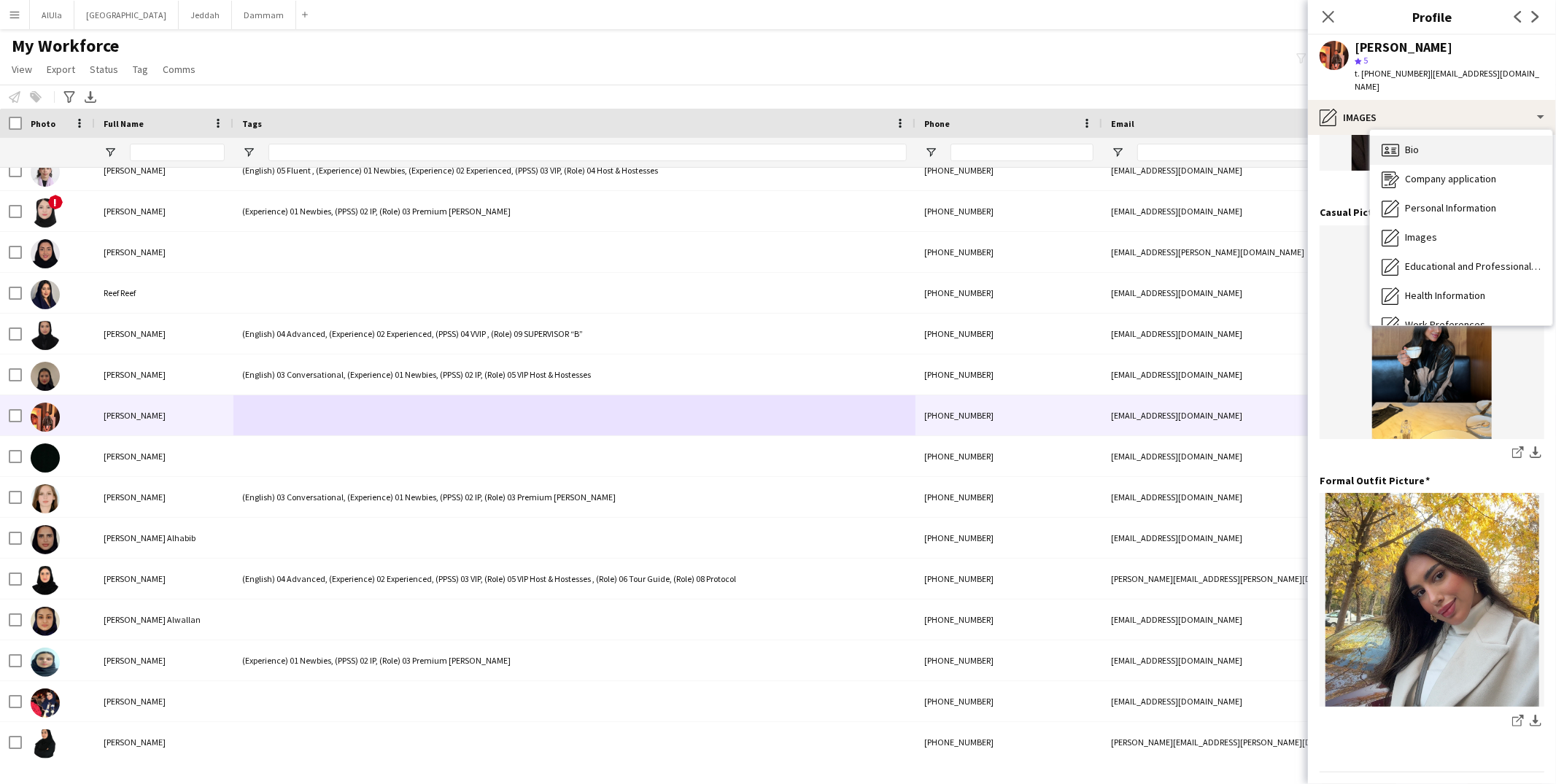
click at [1406, 143] on span "Bio" at bounding box center [1412, 149] width 14 height 13
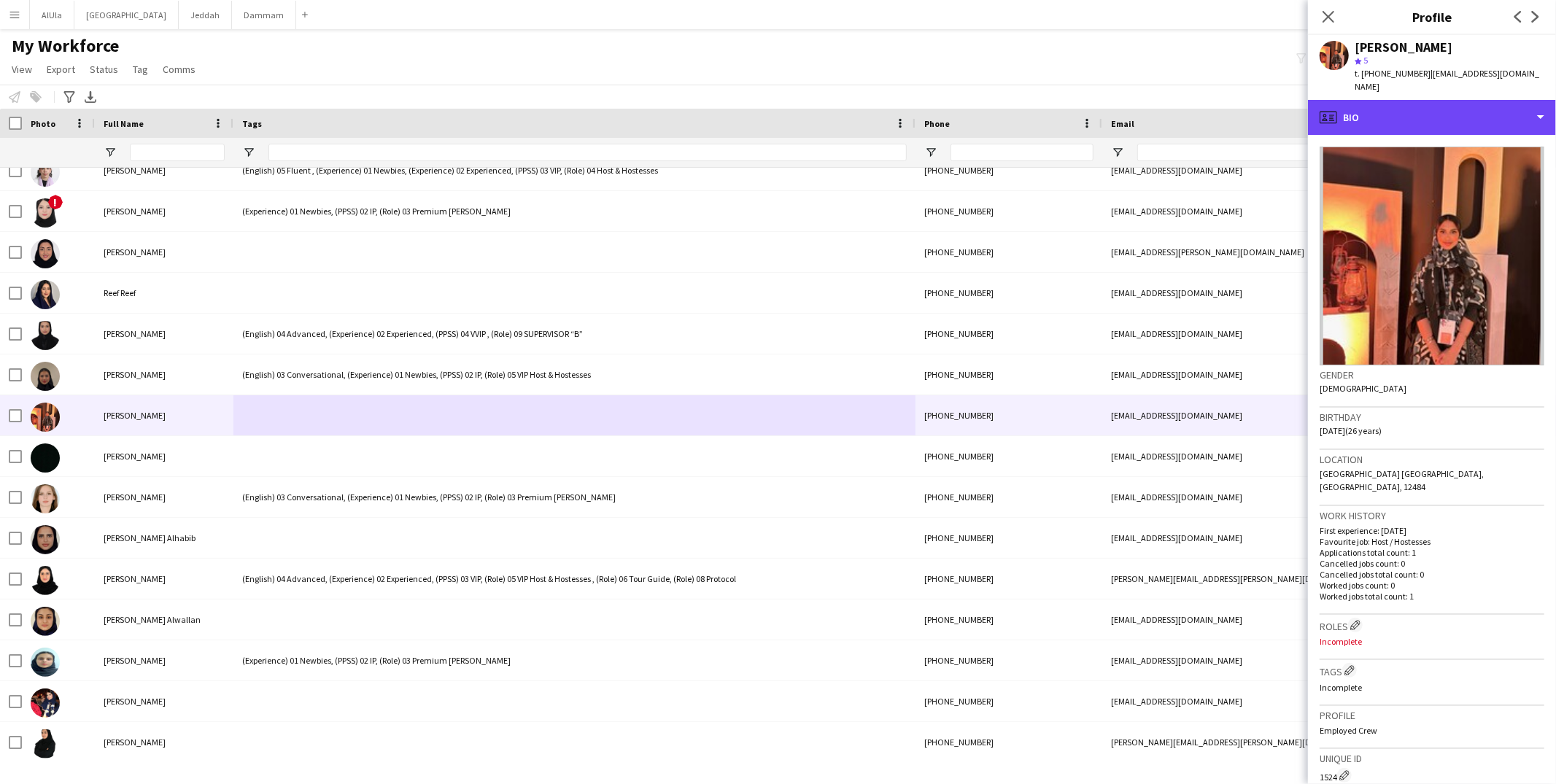
click at [1403, 110] on div "profile Bio" at bounding box center [1433, 117] width 248 height 35
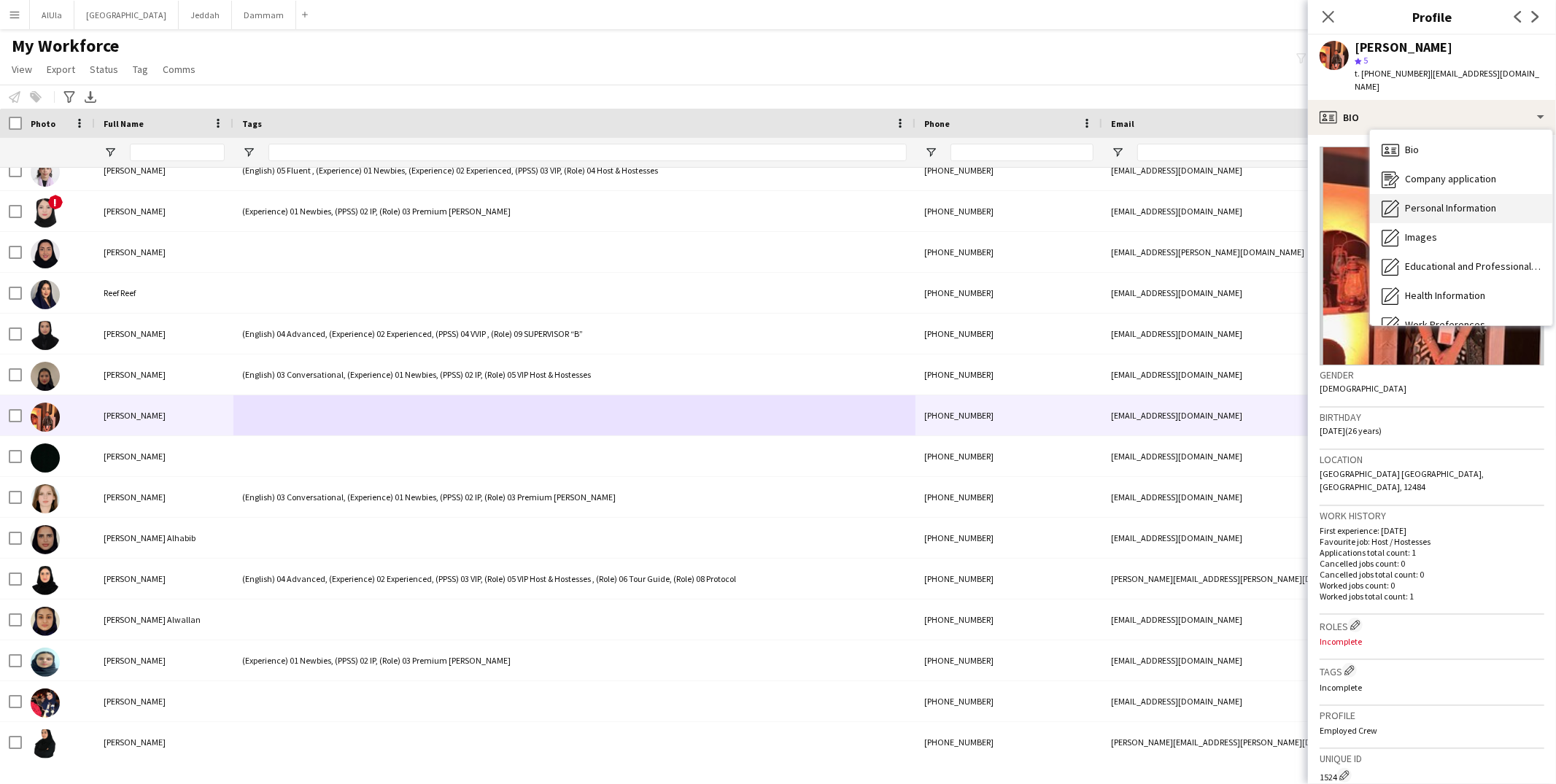
click at [1416, 194] on div "Personal Information Personal Information" at bounding box center [1461, 209] width 183 height 29
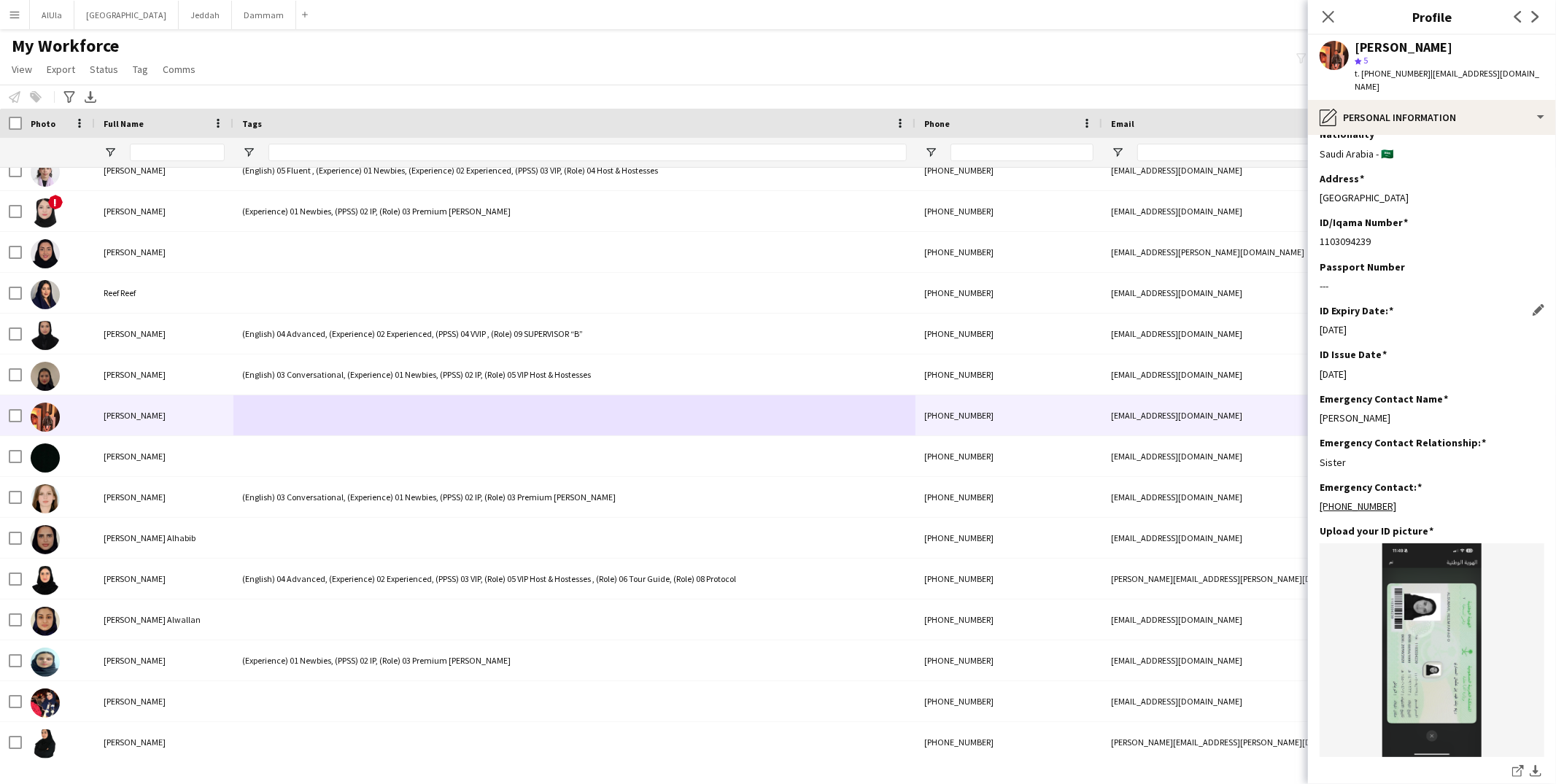
scroll to position [534, 0]
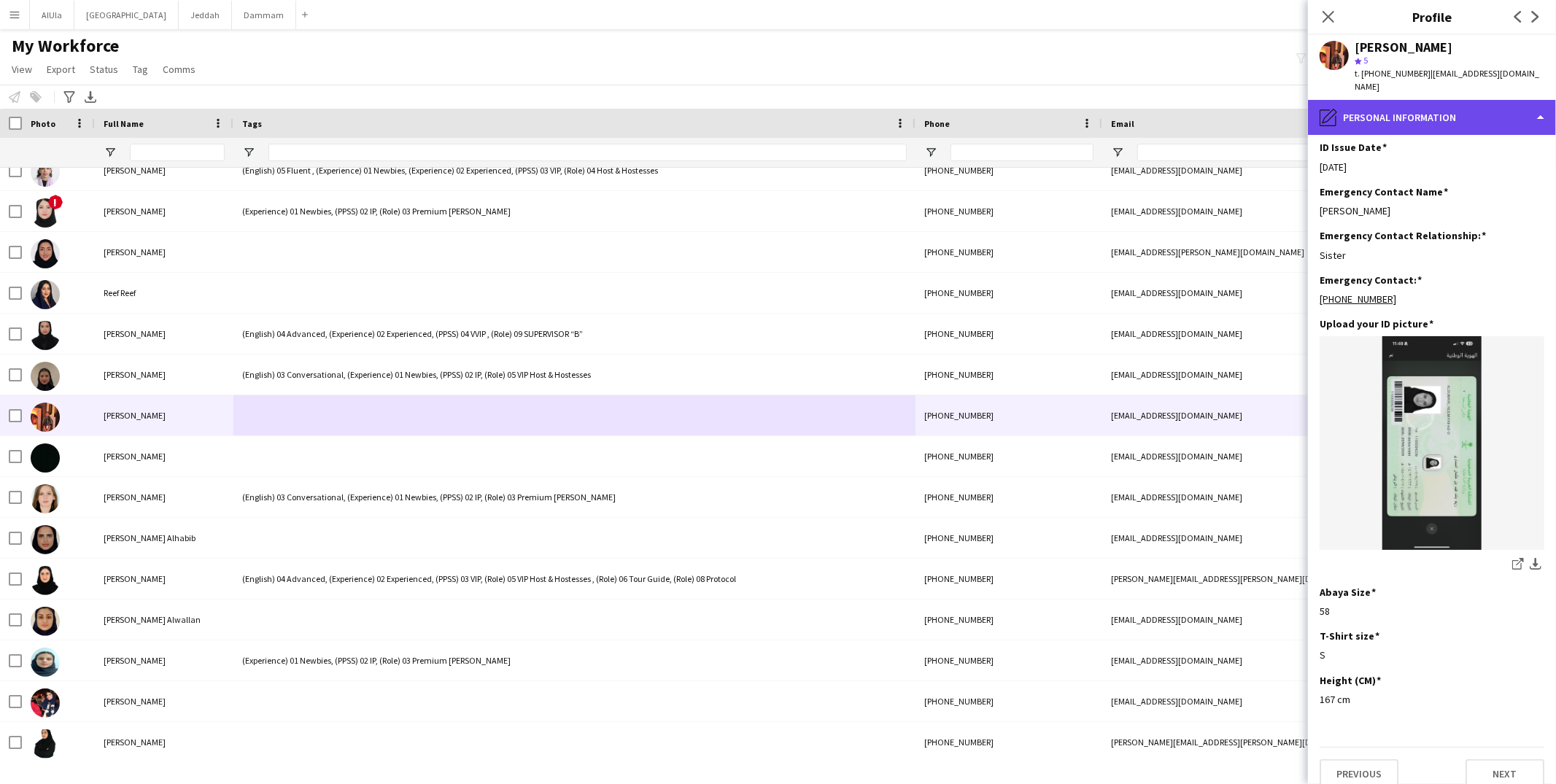
click at [1373, 104] on div "pencil4 Personal Information" at bounding box center [1433, 117] width 248 height 35
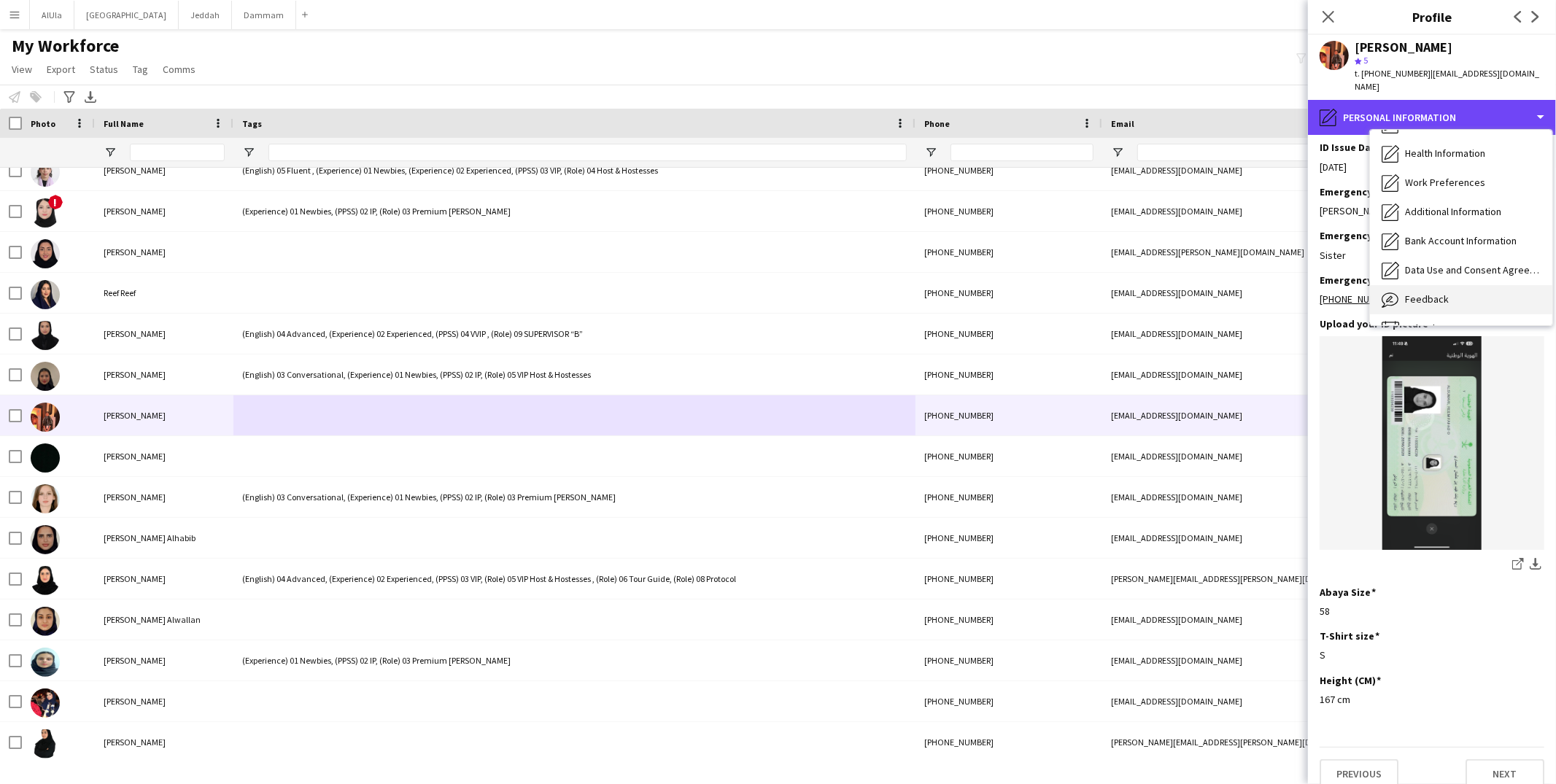
scroll to position [166, 0]
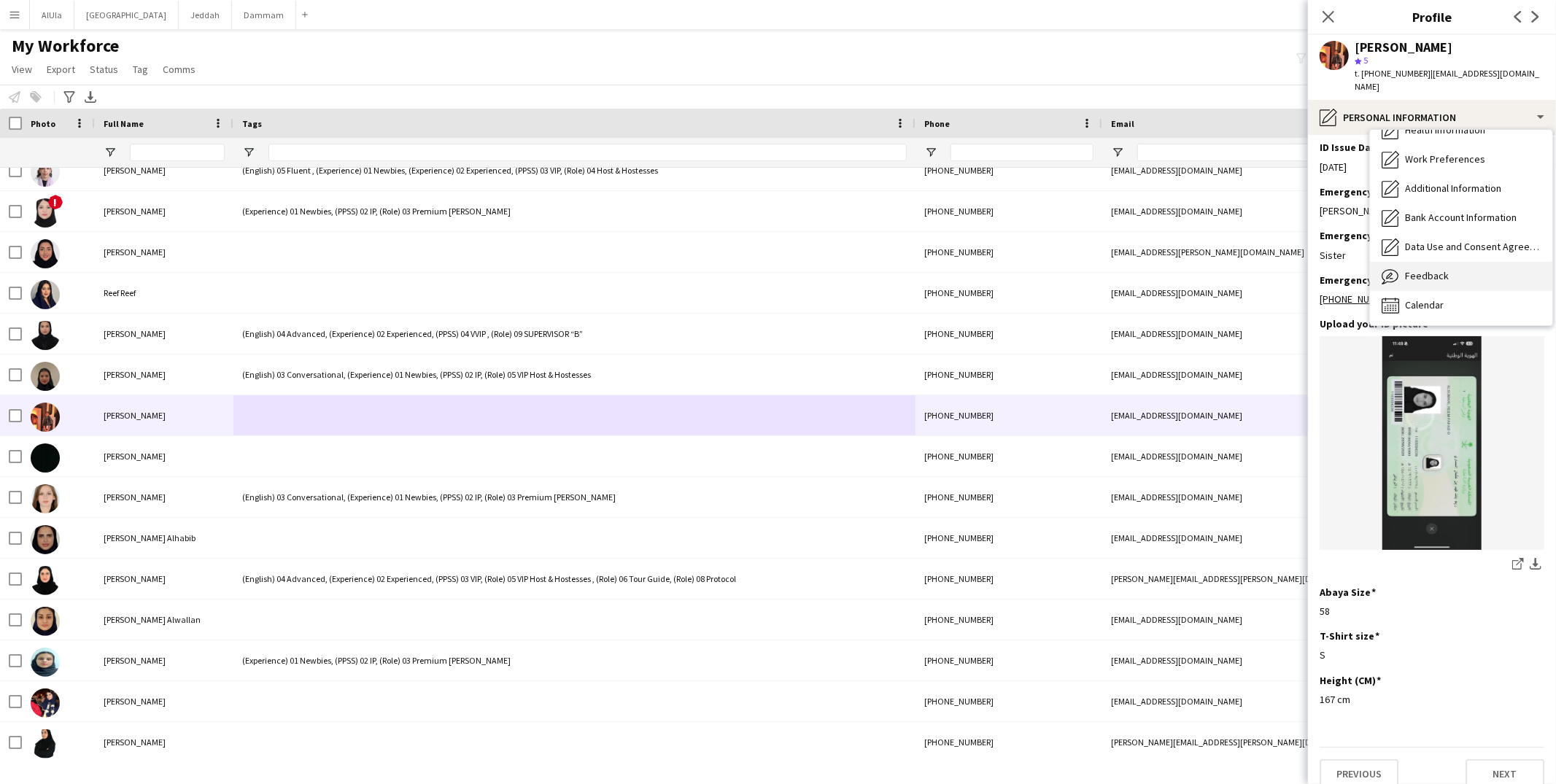
click at [1416, 269] on span "Feedback" at bounding box center [1427, 276] width 44 height 13
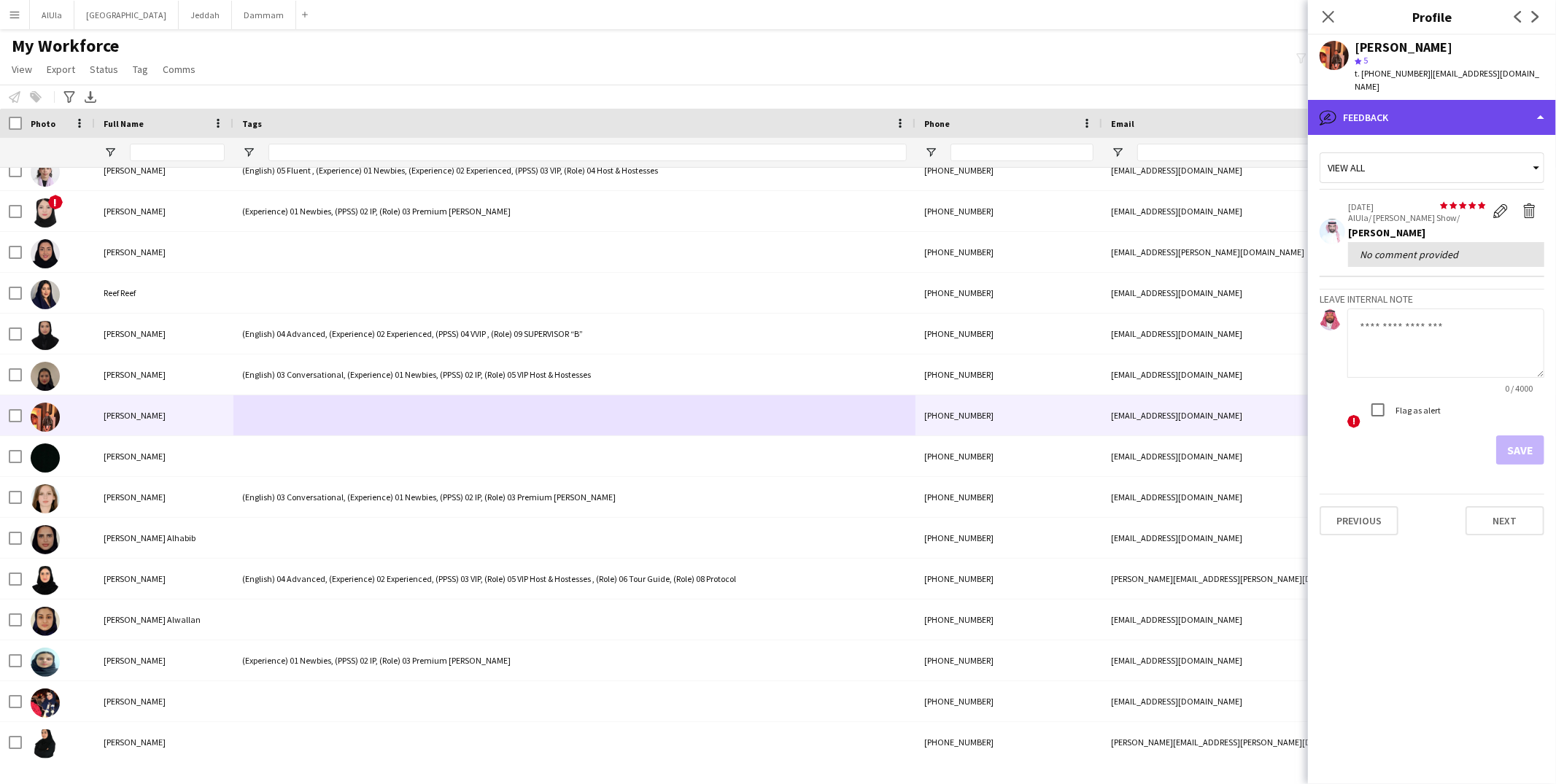
click at [1403, 100] on div "bubble-pencil Feedback" at bounding box center [1433, 117] width 248 height 35
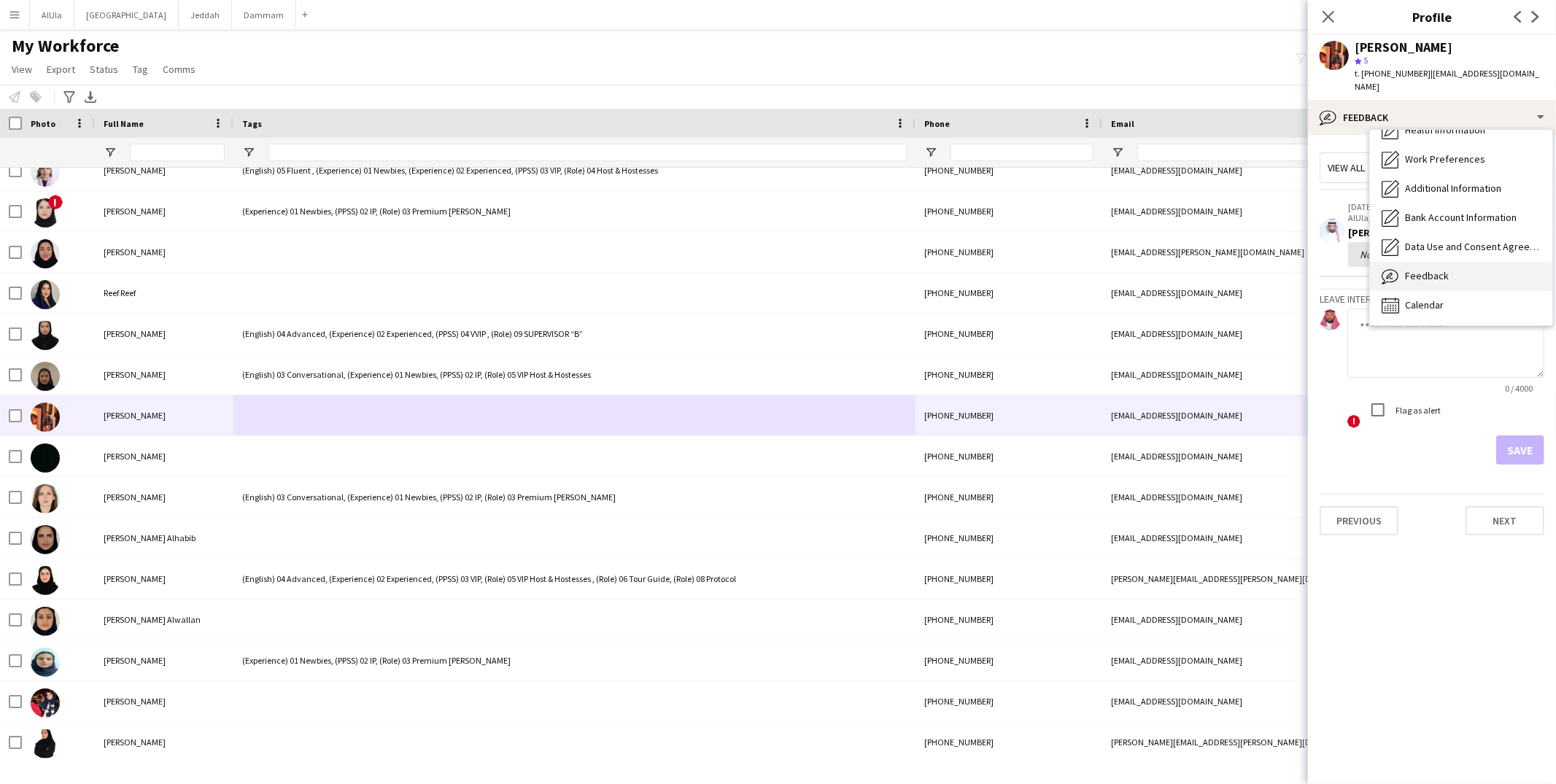
click at [1425, 275] on div "Feedback Feedback" at bounding box center [1461, 277] width 183 height 29
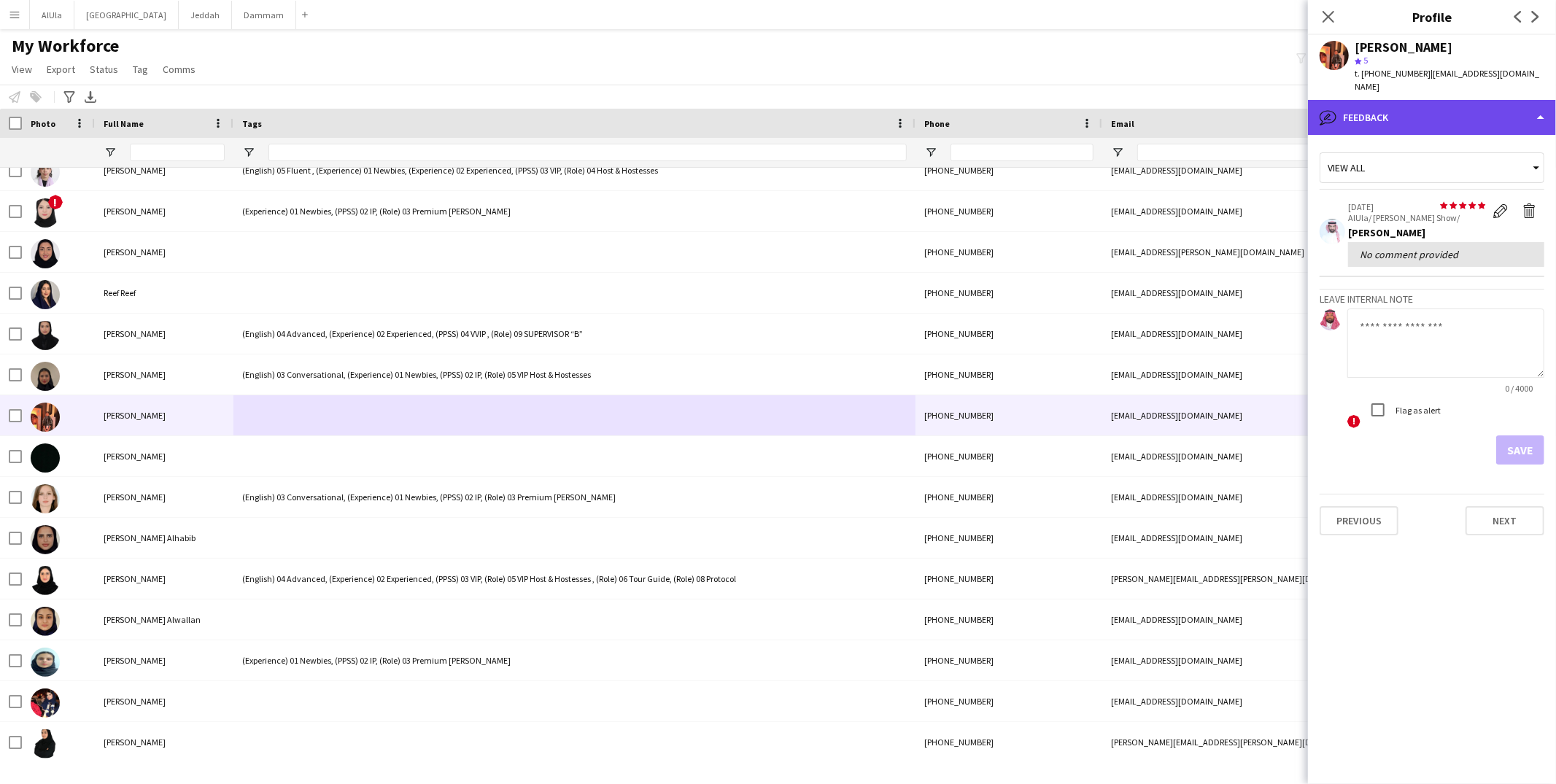
click at [1394, 107] on div "bubble-pencil Feedback" at bounding box center [1433, 117] width 248 height 35
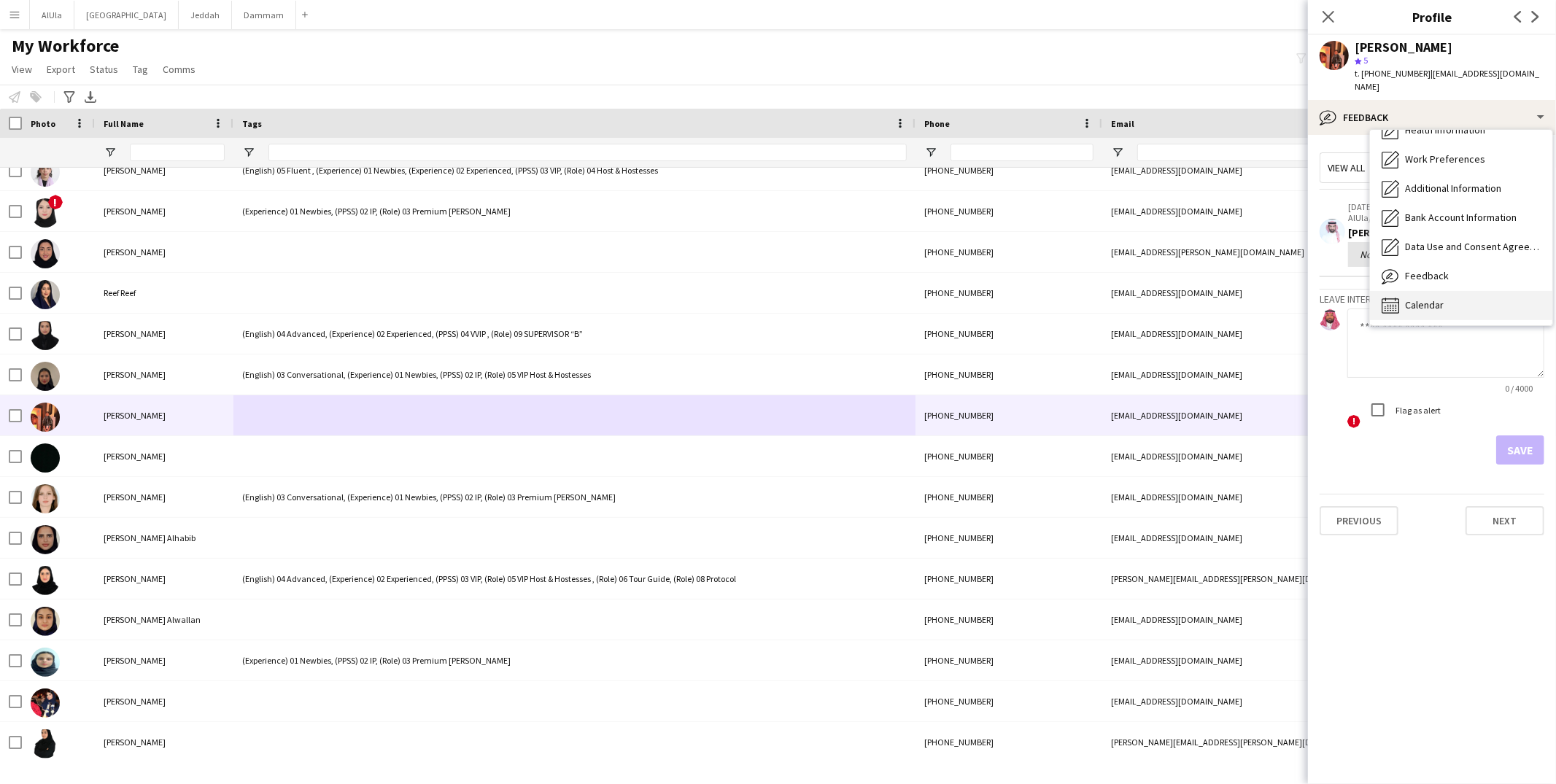
click at [1437, 291] on div "Calendar Calendar" at bounding box center [1461, 306] width 183 height 29
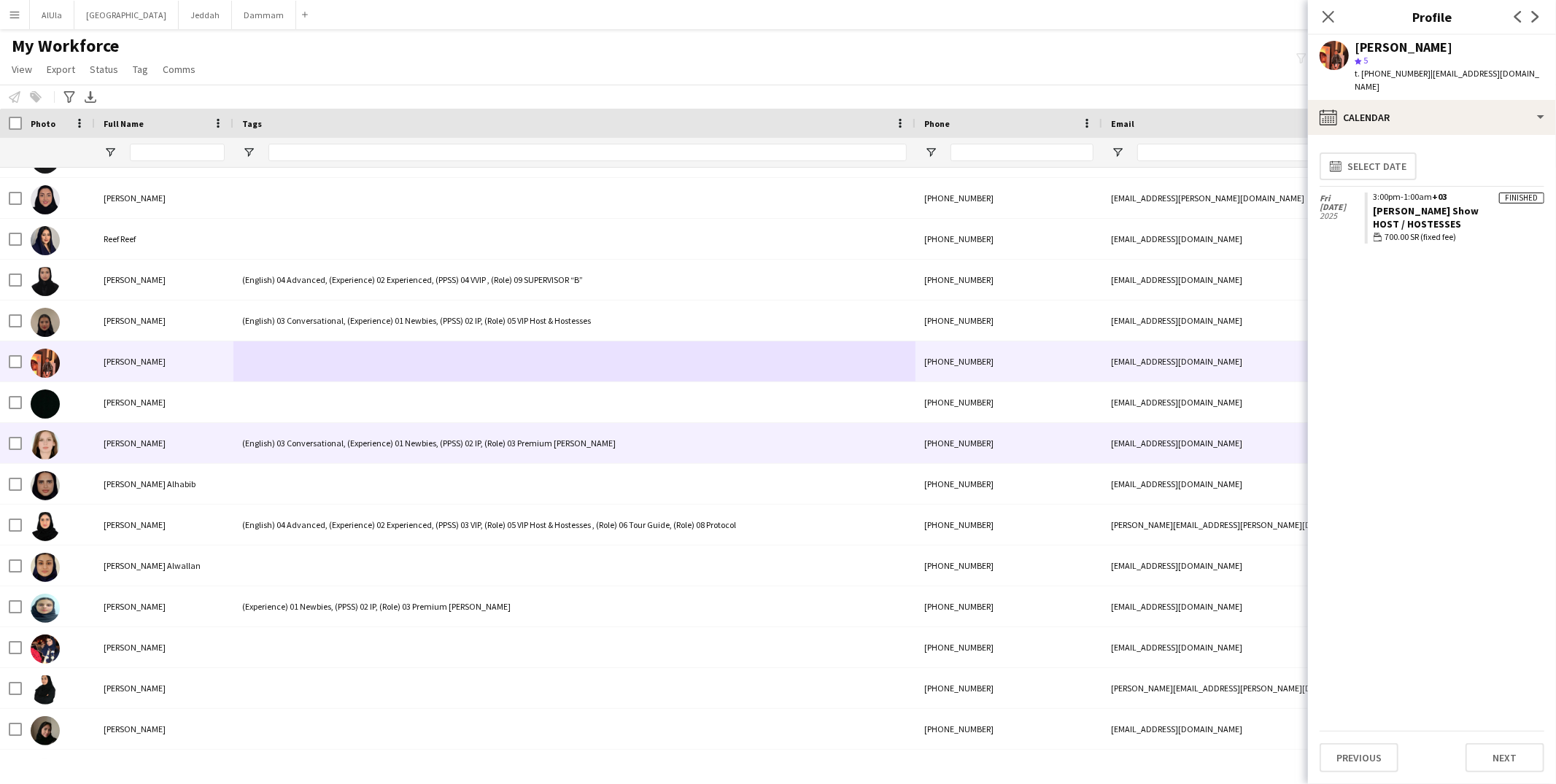
scroll to position [23217, 0]
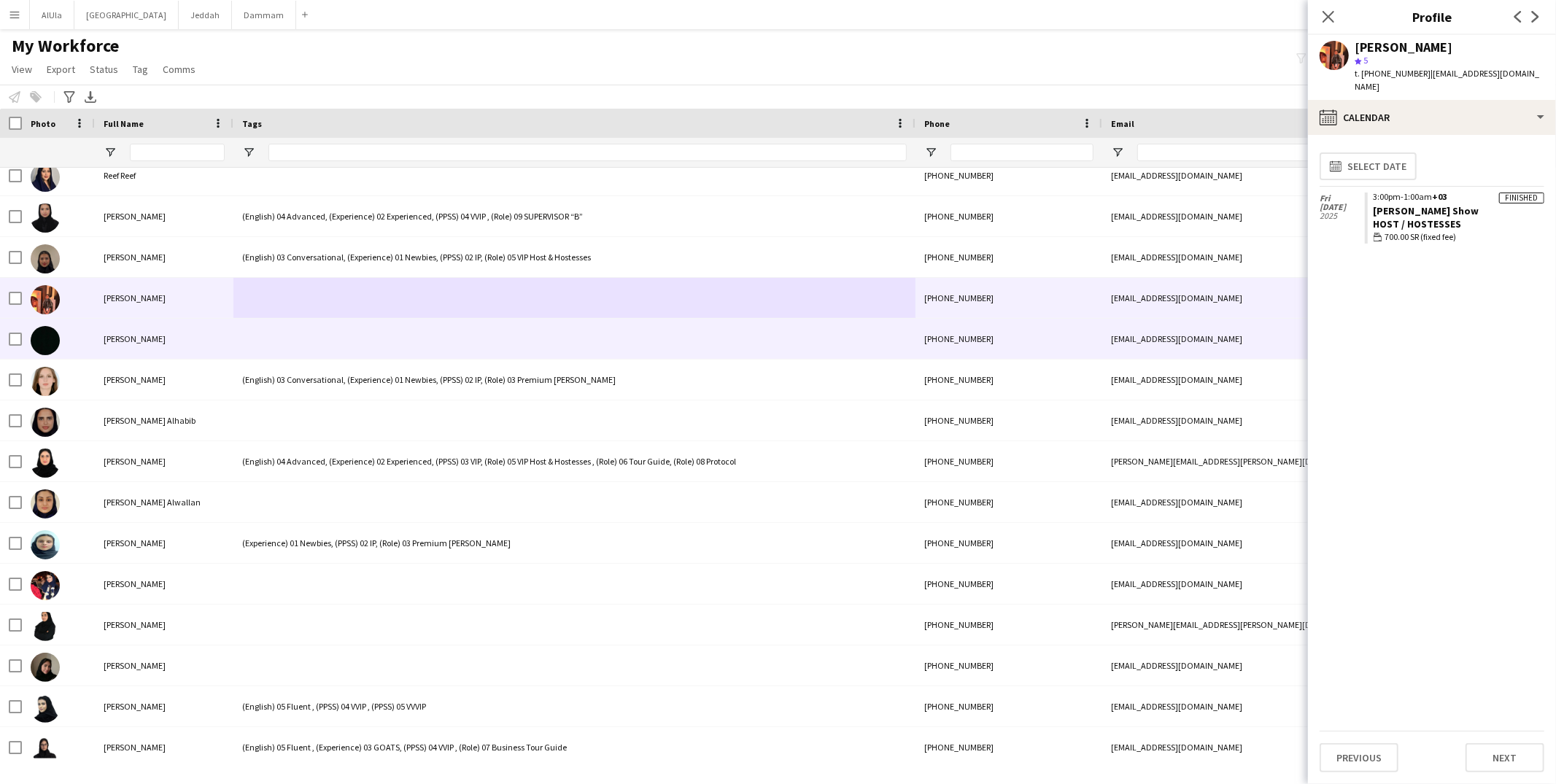
click at [263, 344] on div at bounding box center [575, 338] width 682 height 40
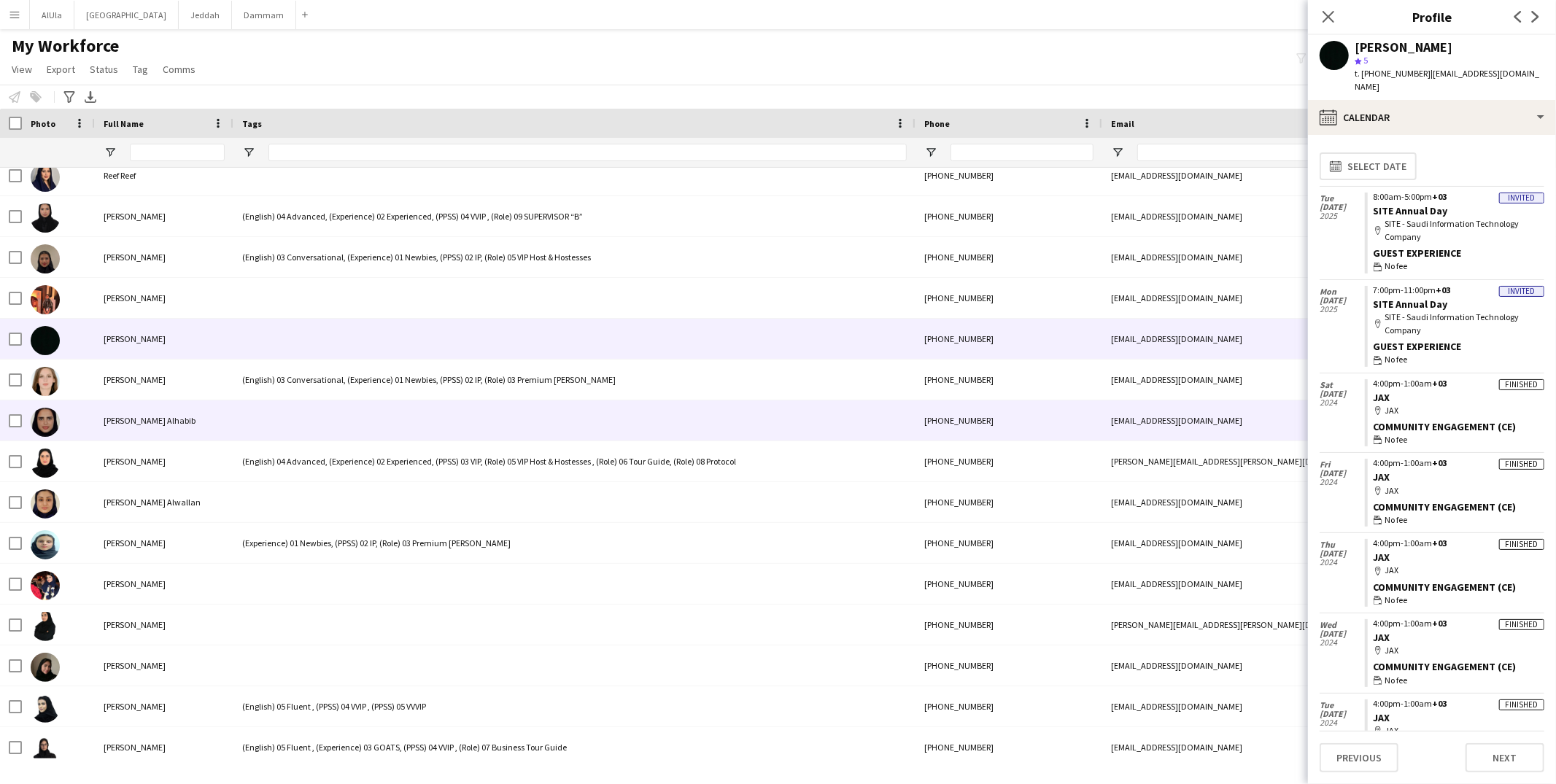
click at [275, 428] on div at bounding box center [575, 420] width 682 height 40
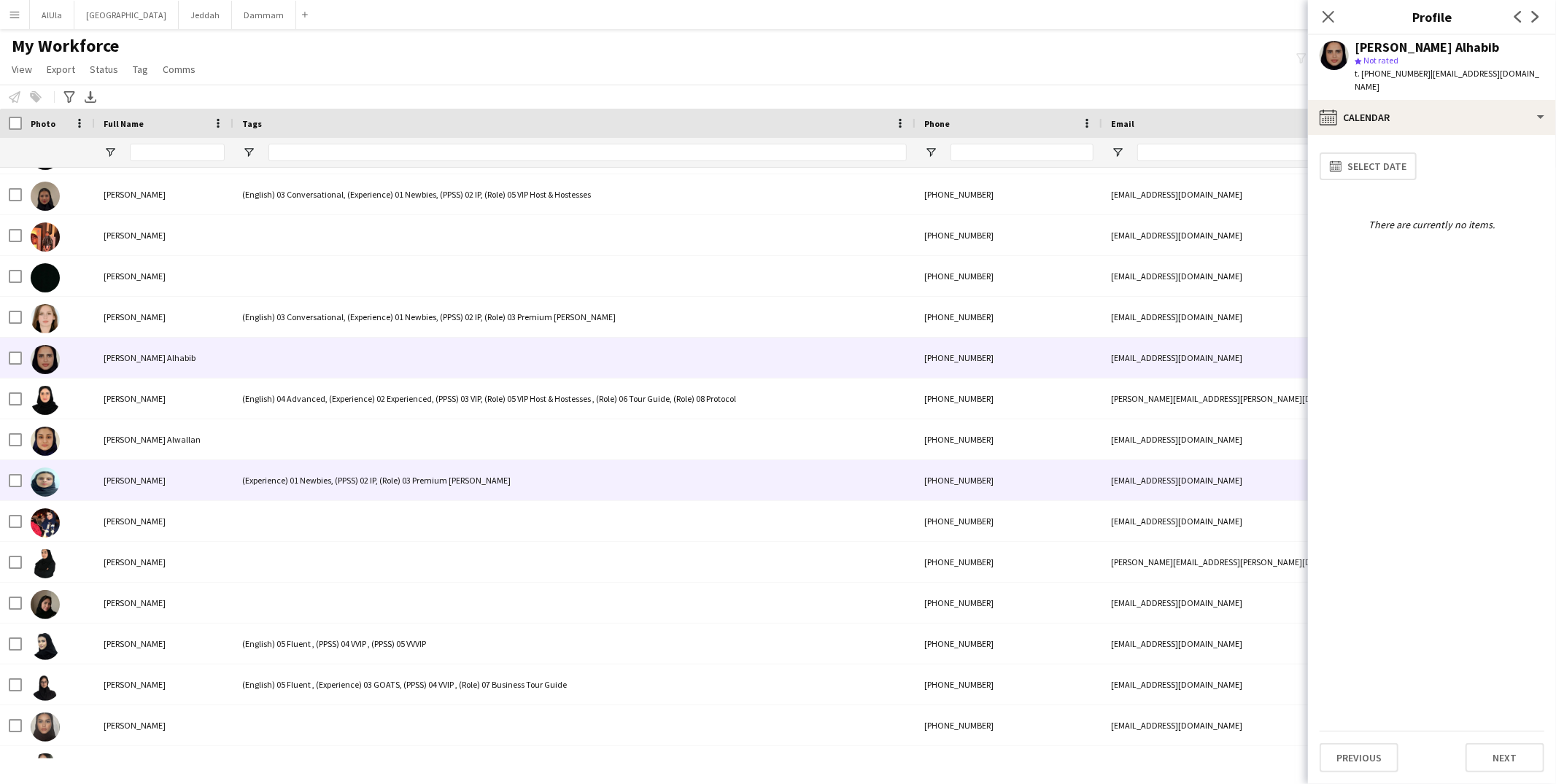
scroll to position [23328, 0]
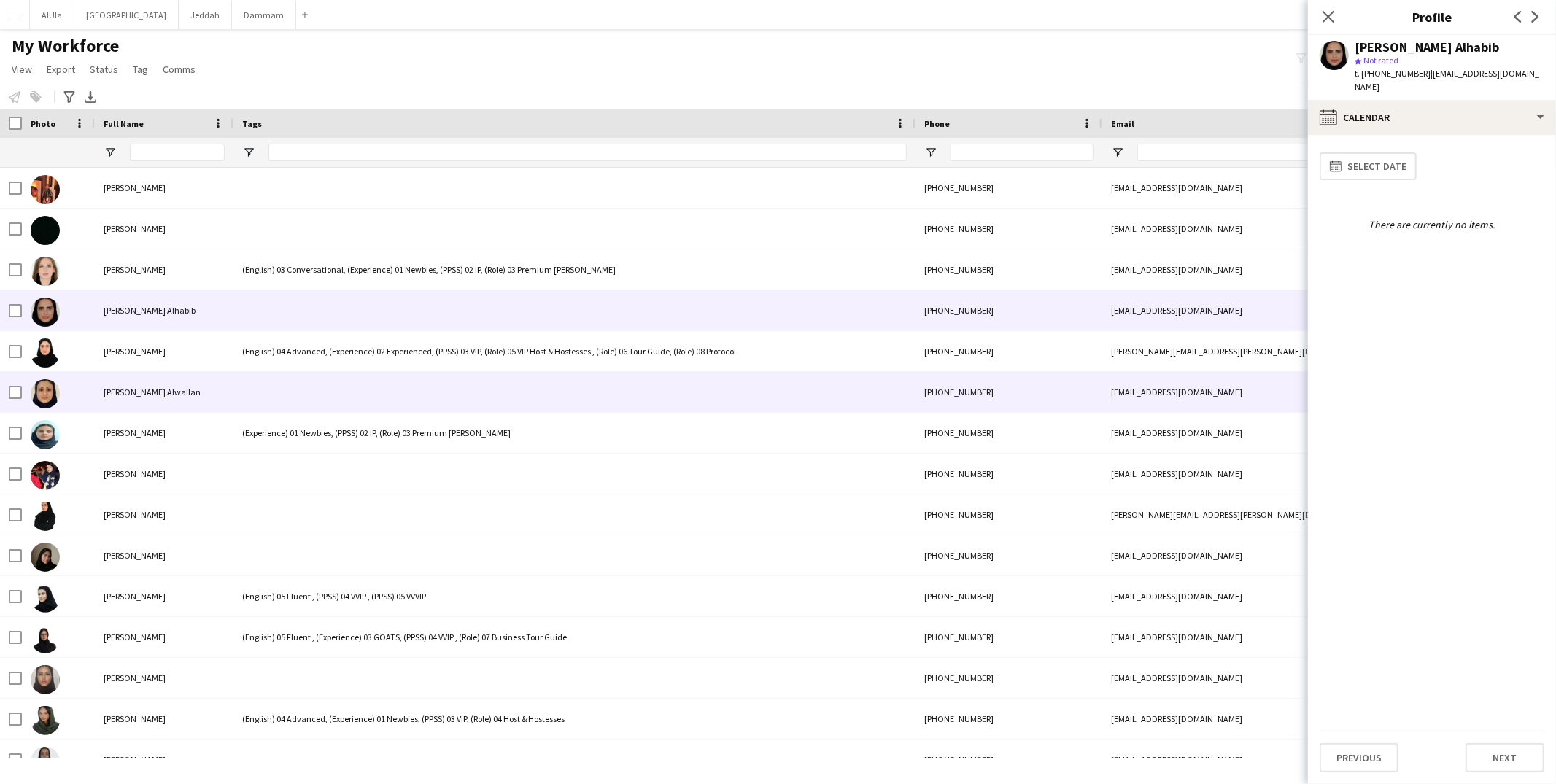
click at [290, 387] on div at bounding box center [575, 391] width 682 height 40
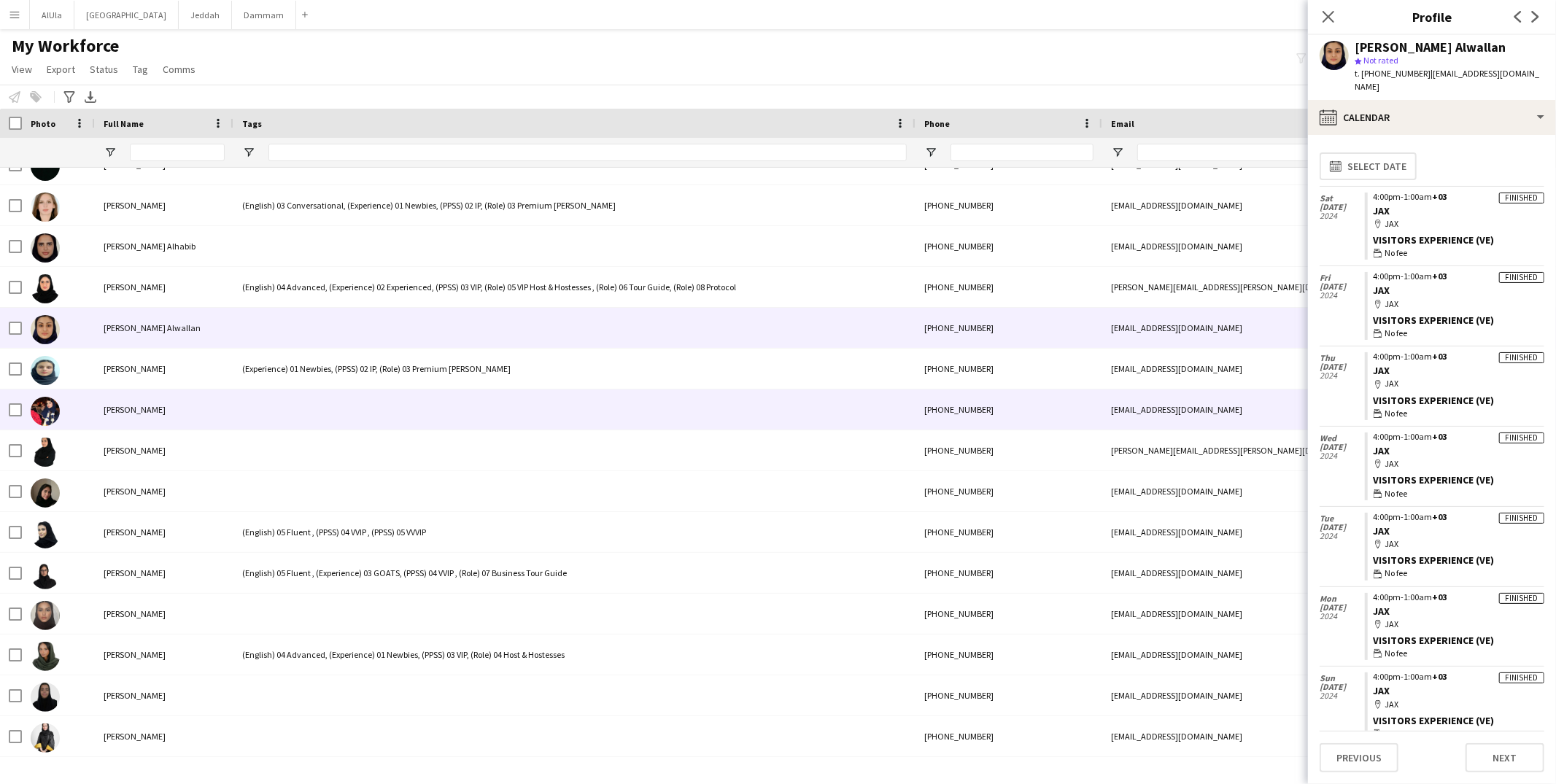
scroll to position [23419, 0]
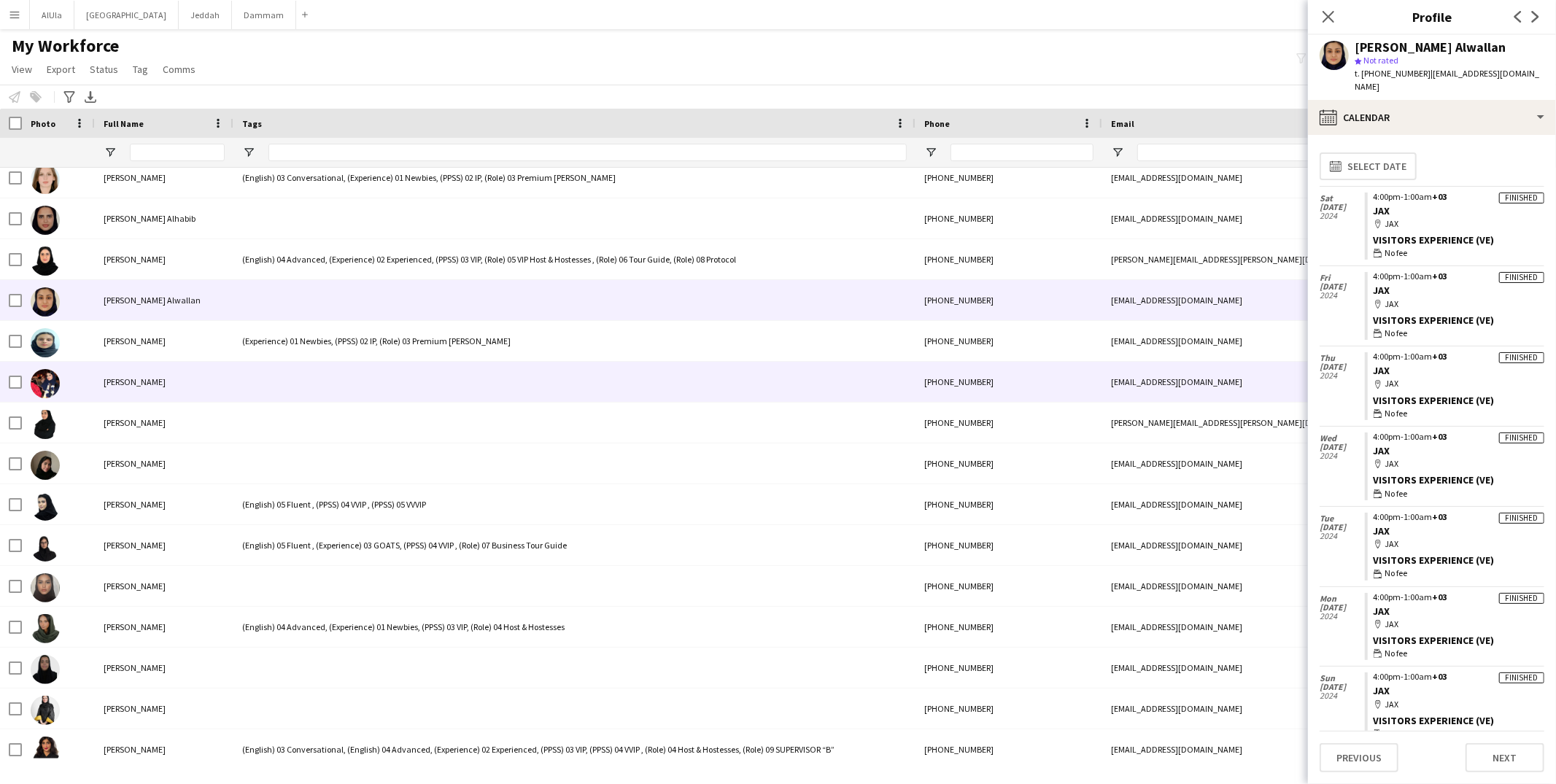
click at [287, 383] on div at bounding box center [575, 381] width 682 height 40
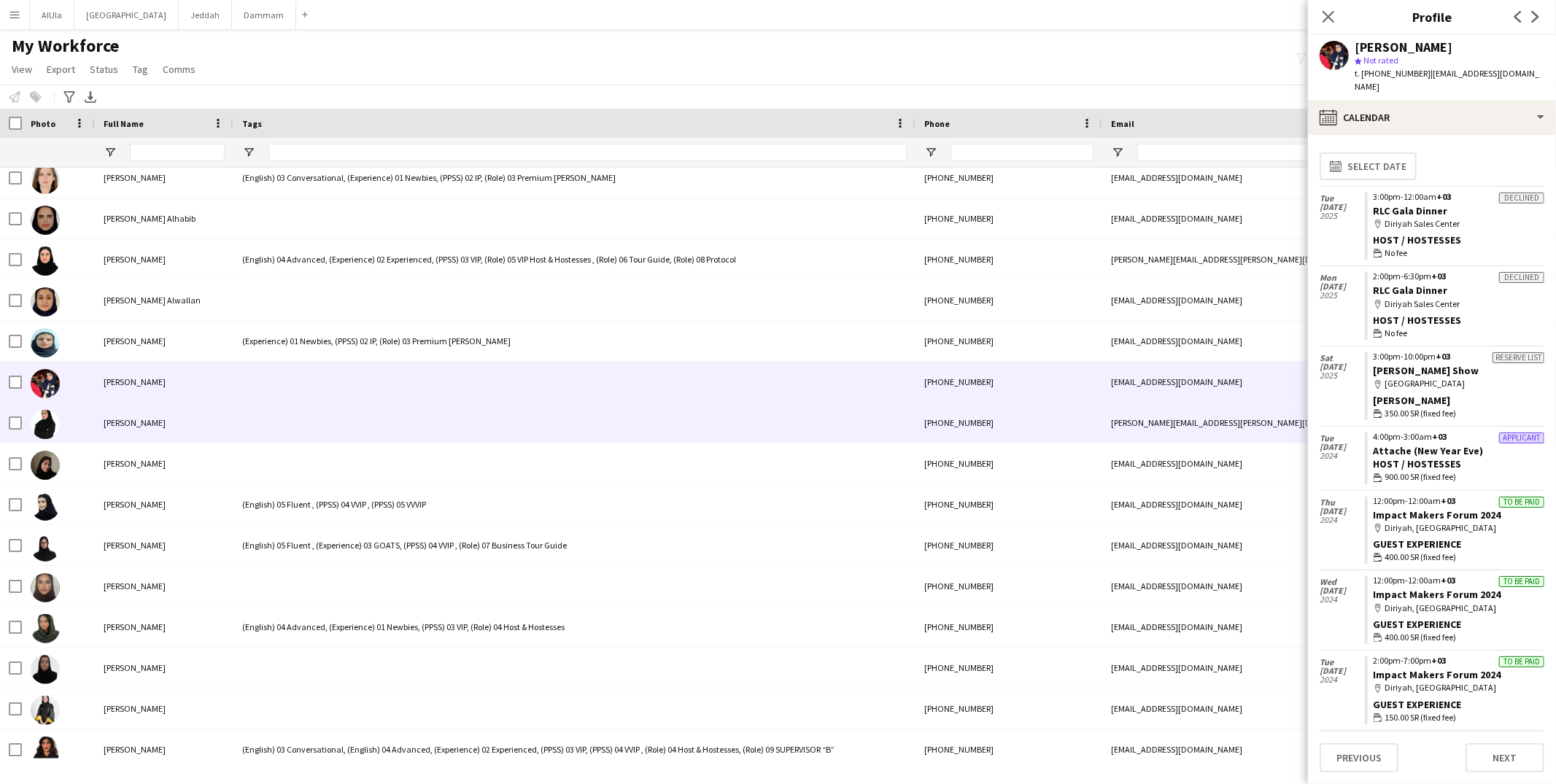
click at [292, 428] on div at bounding box center [575, 422] width 682 height 40
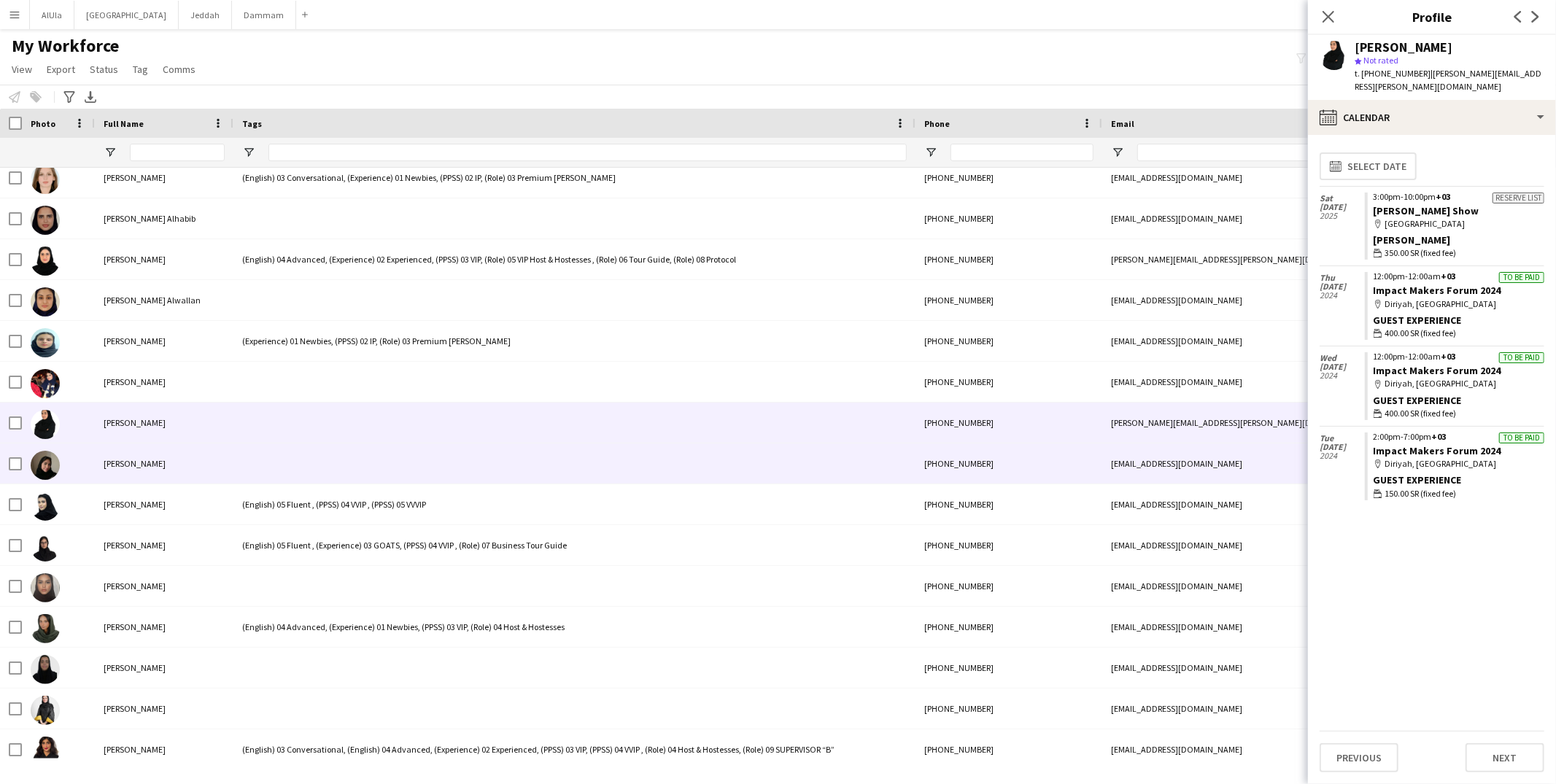
click at [308, 469] on div at bounding box center [575, 463] width 682 height 40
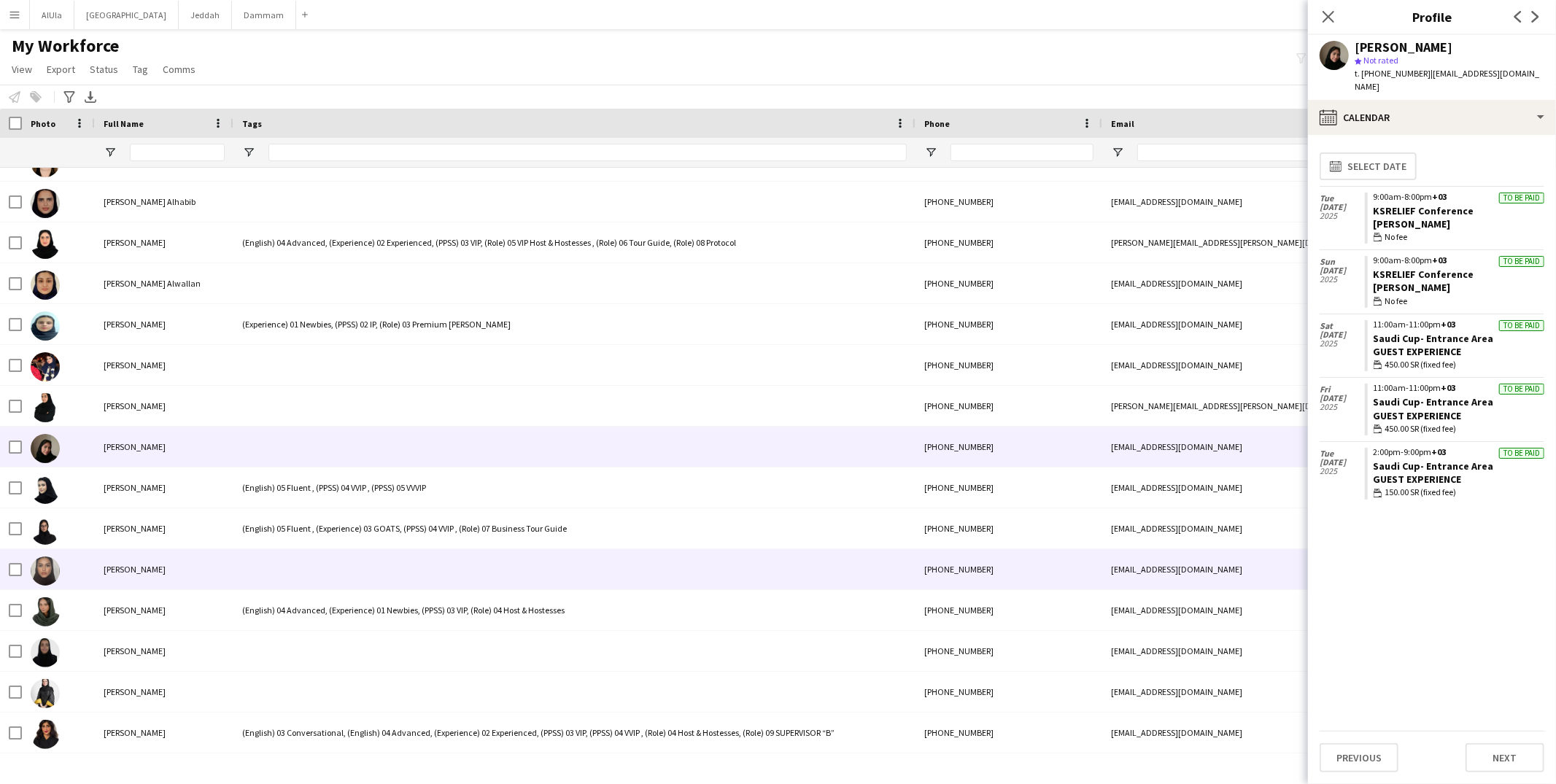
scroll to position [23456, 0]
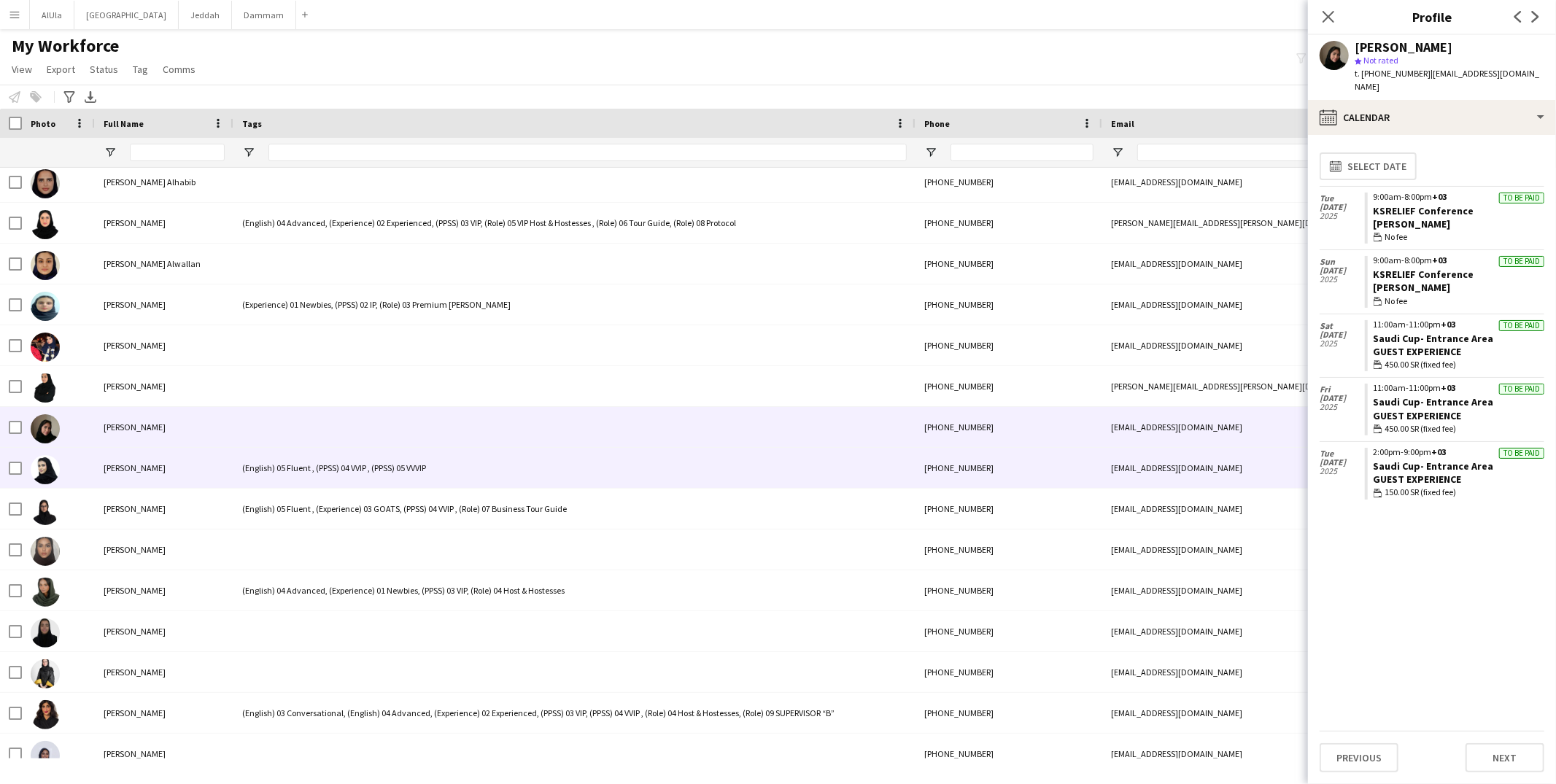
click at [287, 459] on div "(English) 05 Fluent , (PPSS) 04 VVIP , (PPSS) 05 VVVIP" at bounding box center [575, 467] width 682 height 40
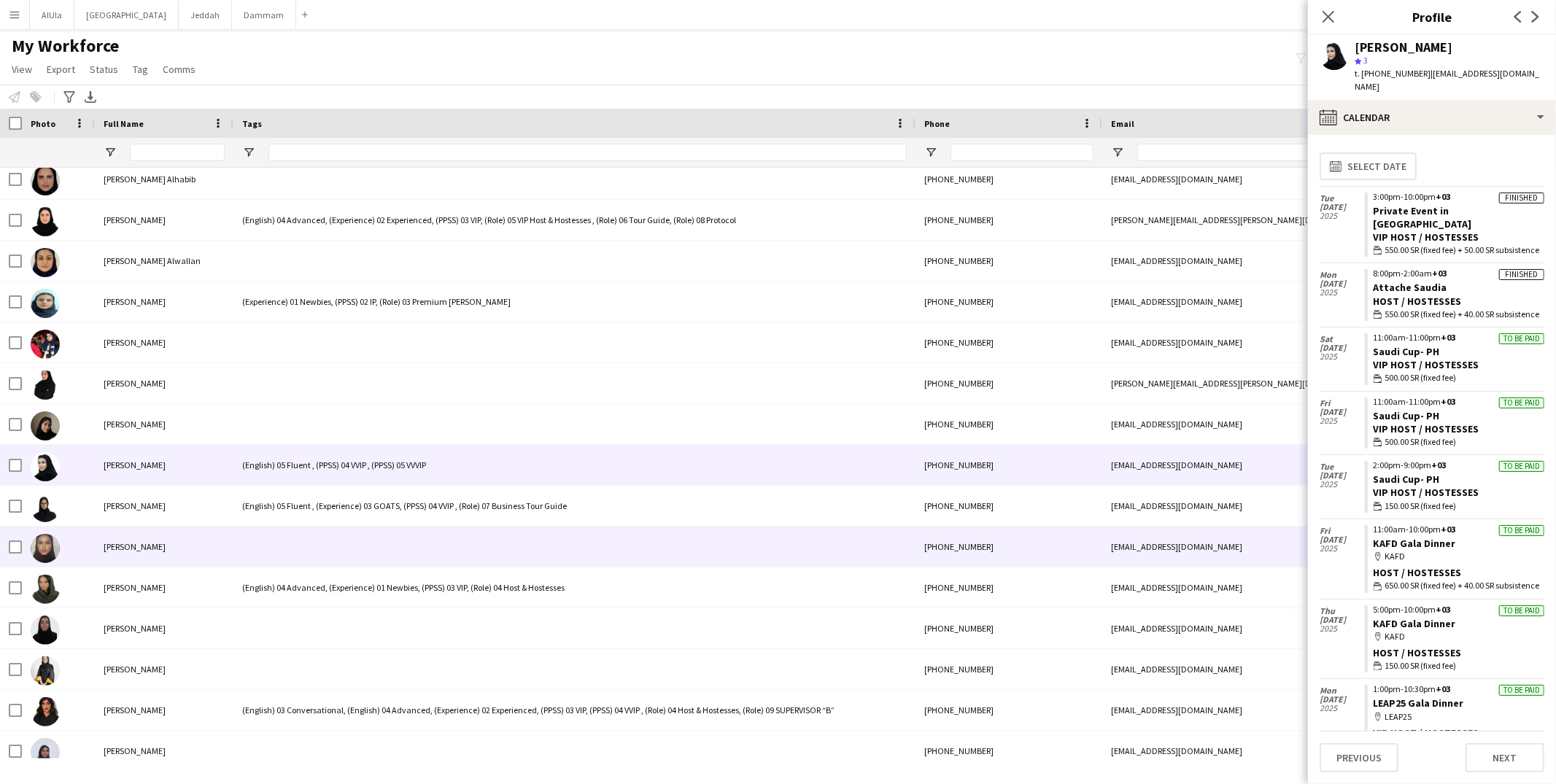
scroll to position [23495, 0]
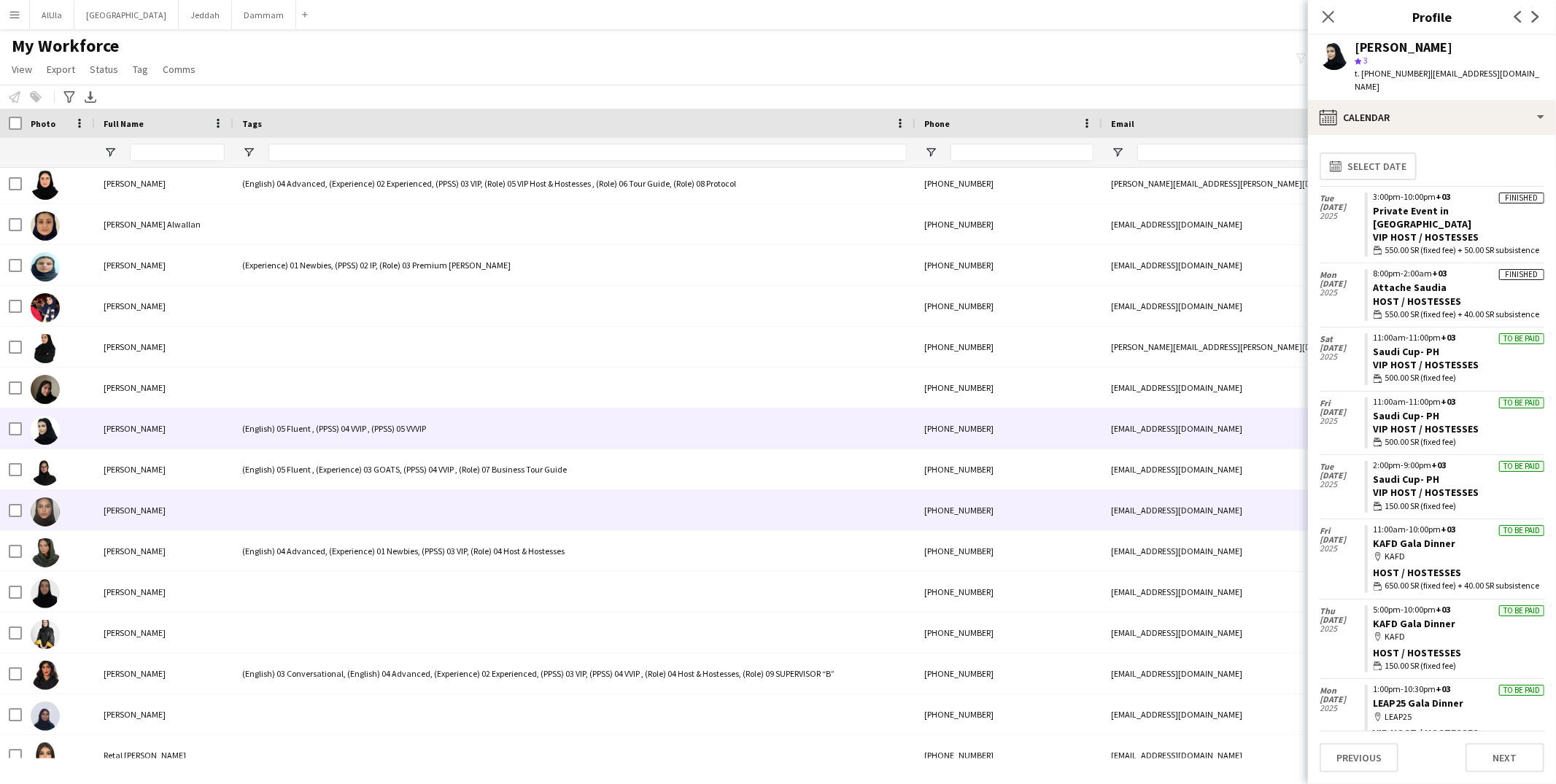
click at [292, 527] on div at bounding box center [575, 510] width 682 height 40
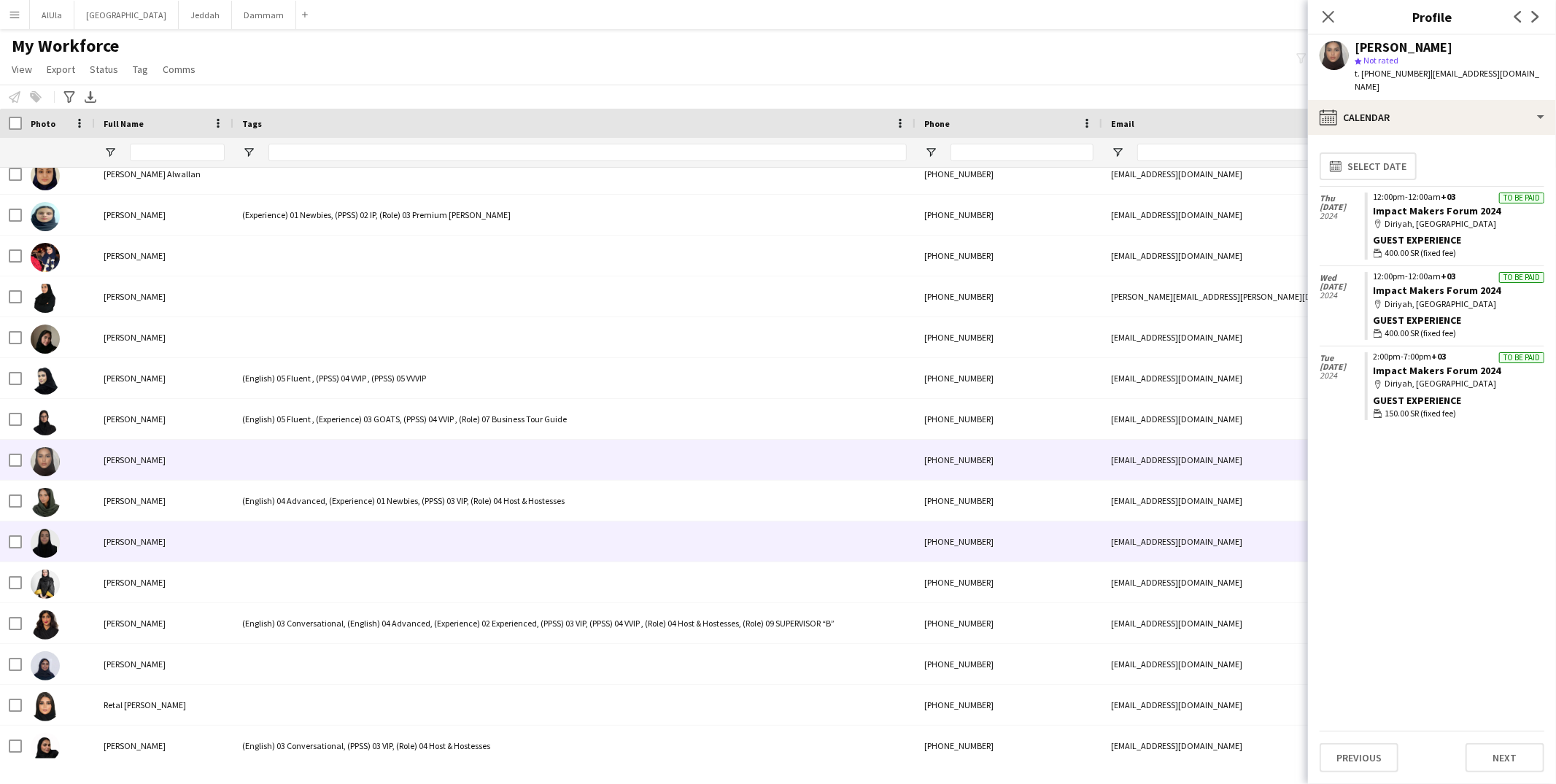
scroll to position [23549, 0]
click at [292, 527] on div at bounding box center [575, 537] width 682 height 40
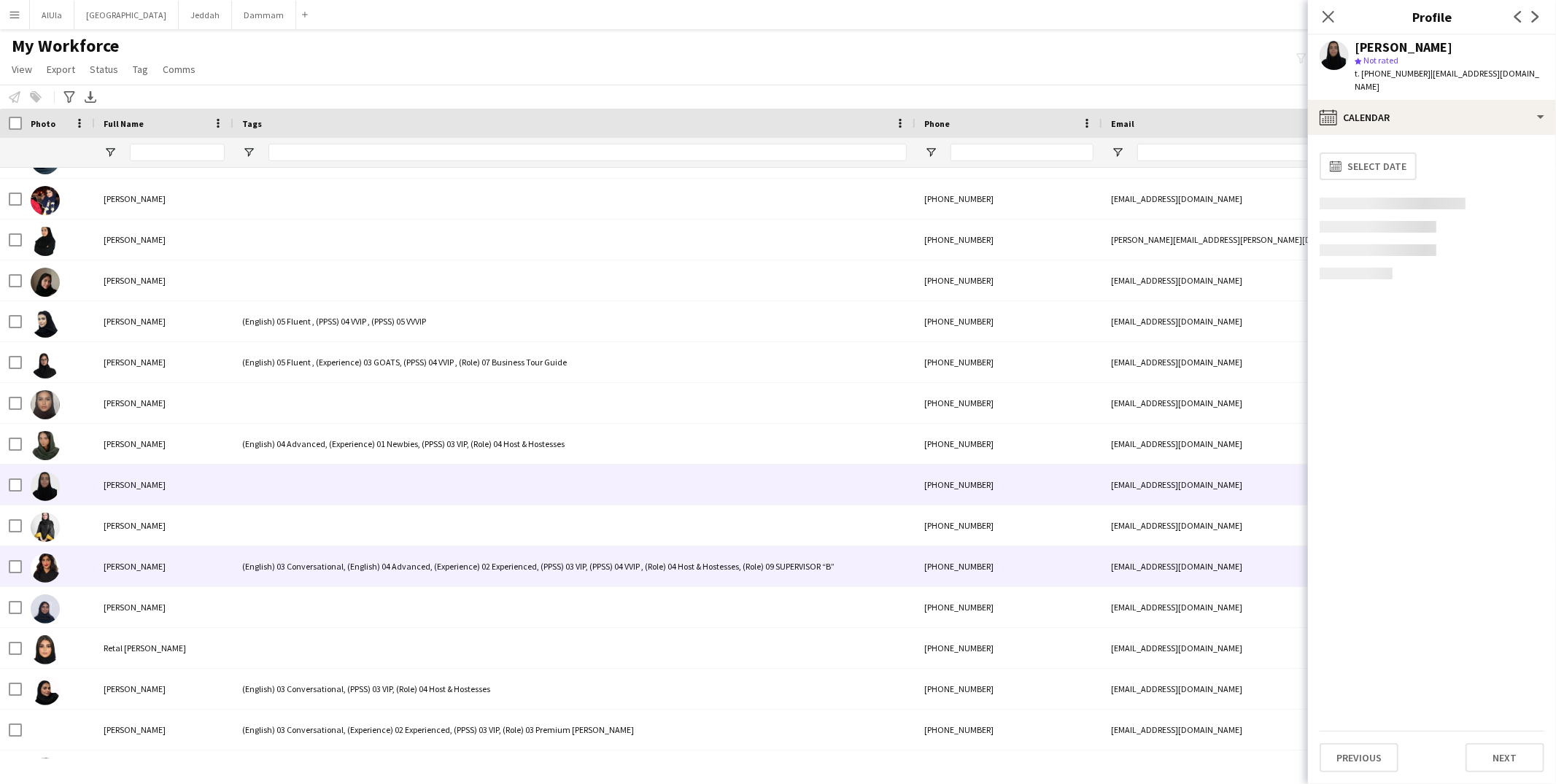
scroll to position [23653, 0]
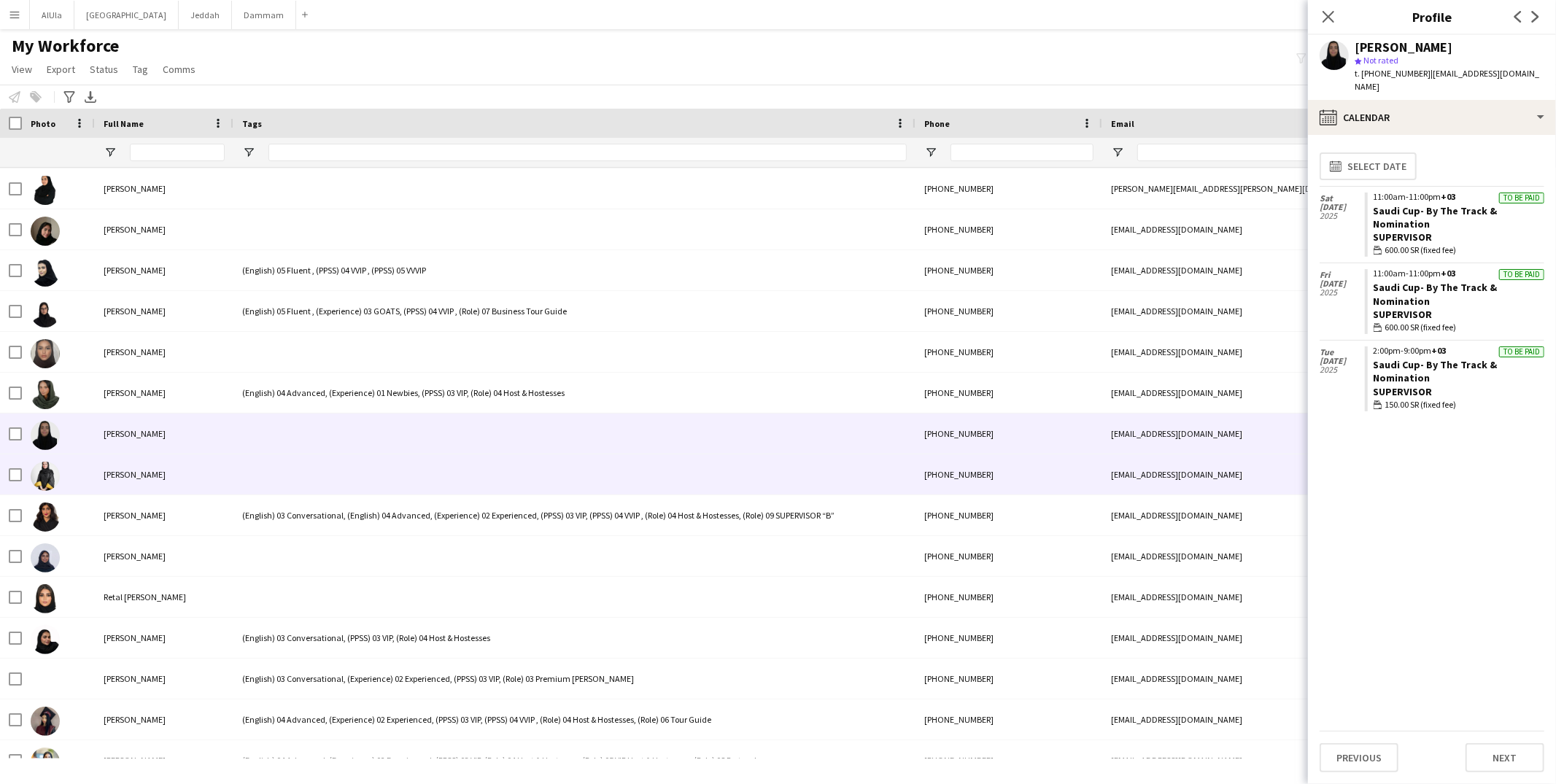
click at [300, 480] on div at bounding box center [575, 474] width 682 height 40
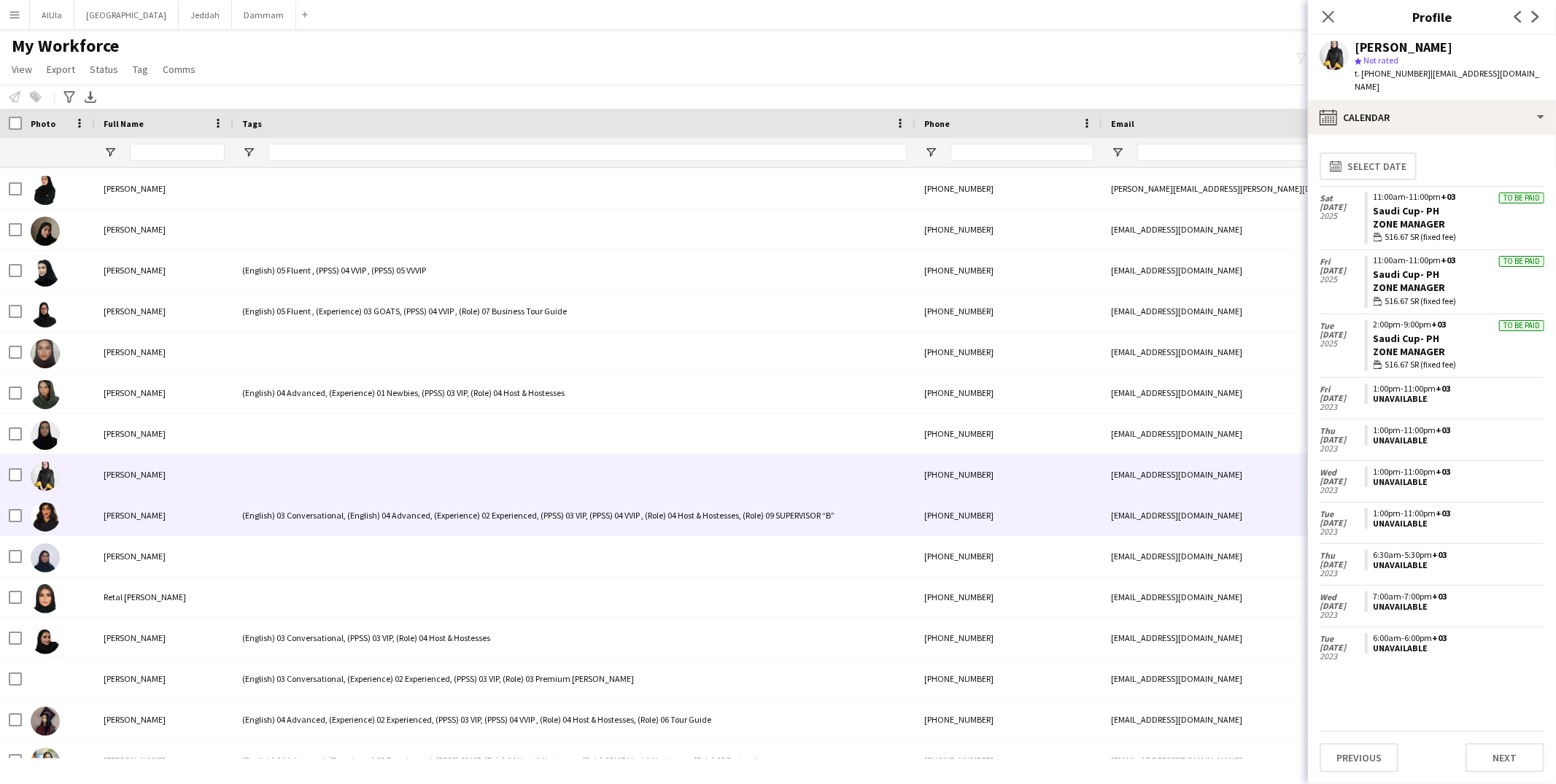
click at [281, 528] on div "(English) 03 Conversational, (English) 04 Advanced, (Experience) 02 Experienced…" at bounding box center [575, 515] width 682 height 40
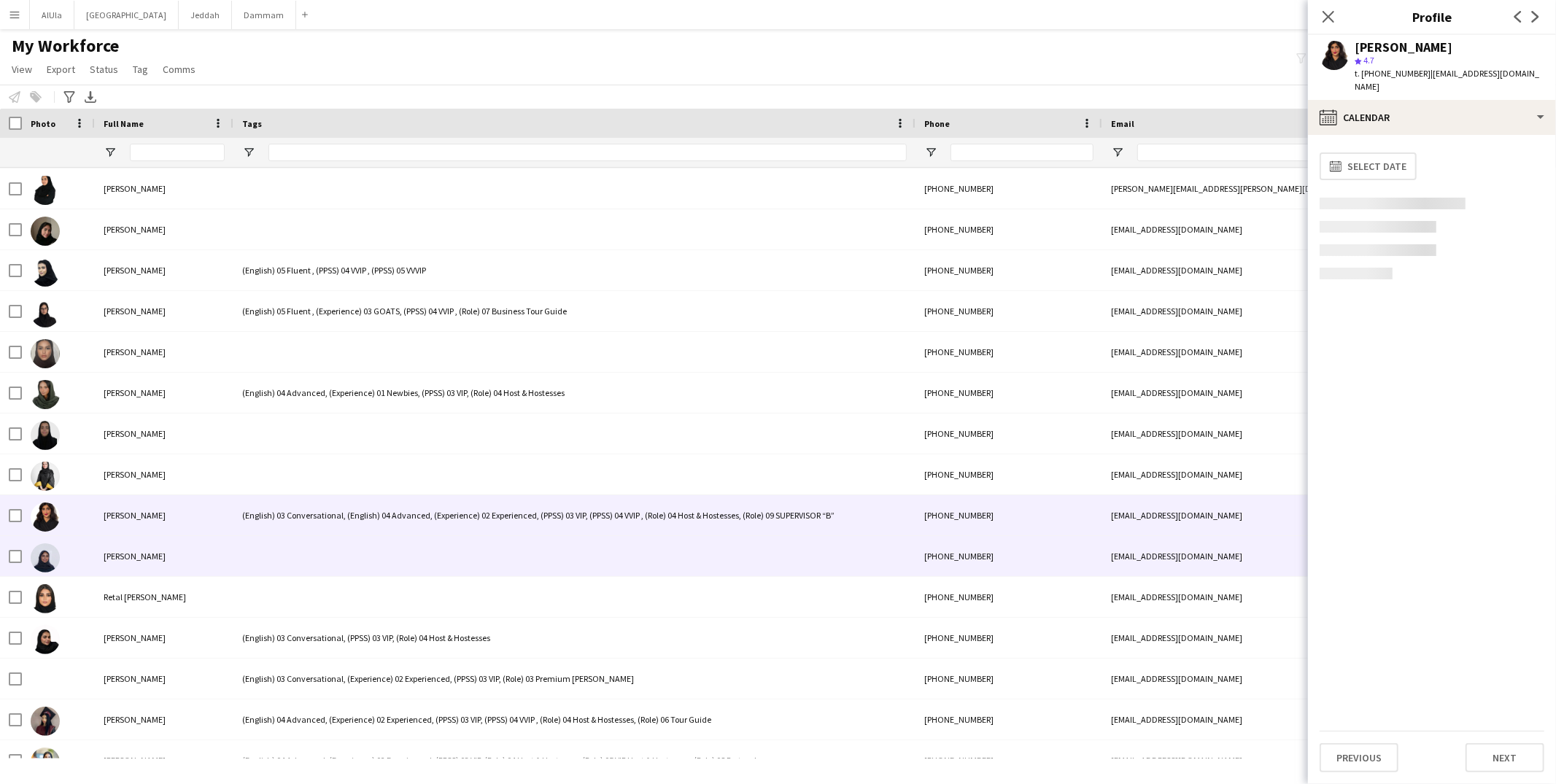
click at [282, 551] on div at bounding box center [575, 556] width 682 height 40
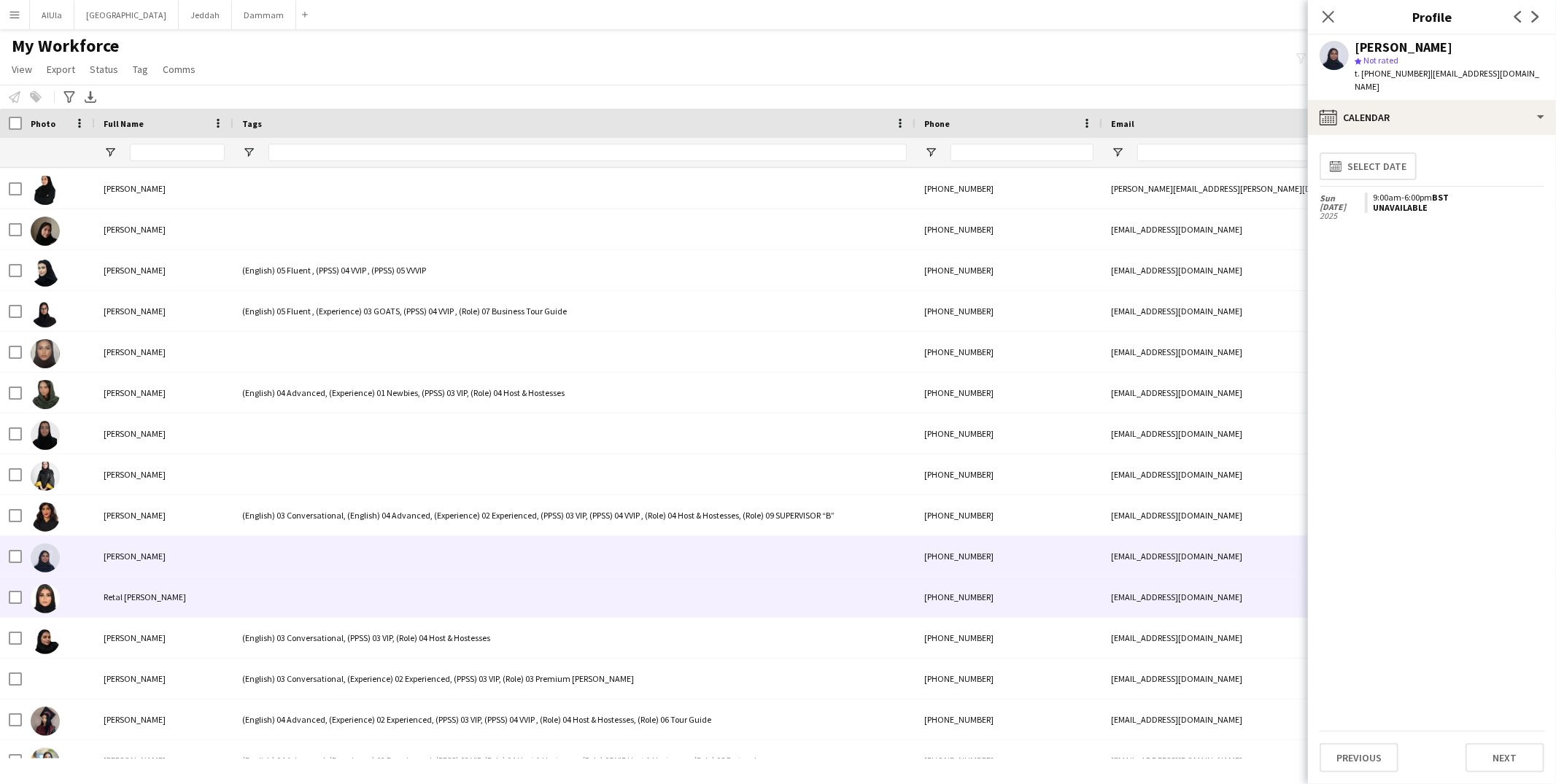
click at [286, 589] on div at bounding box center [575, 597] width 682 height 40
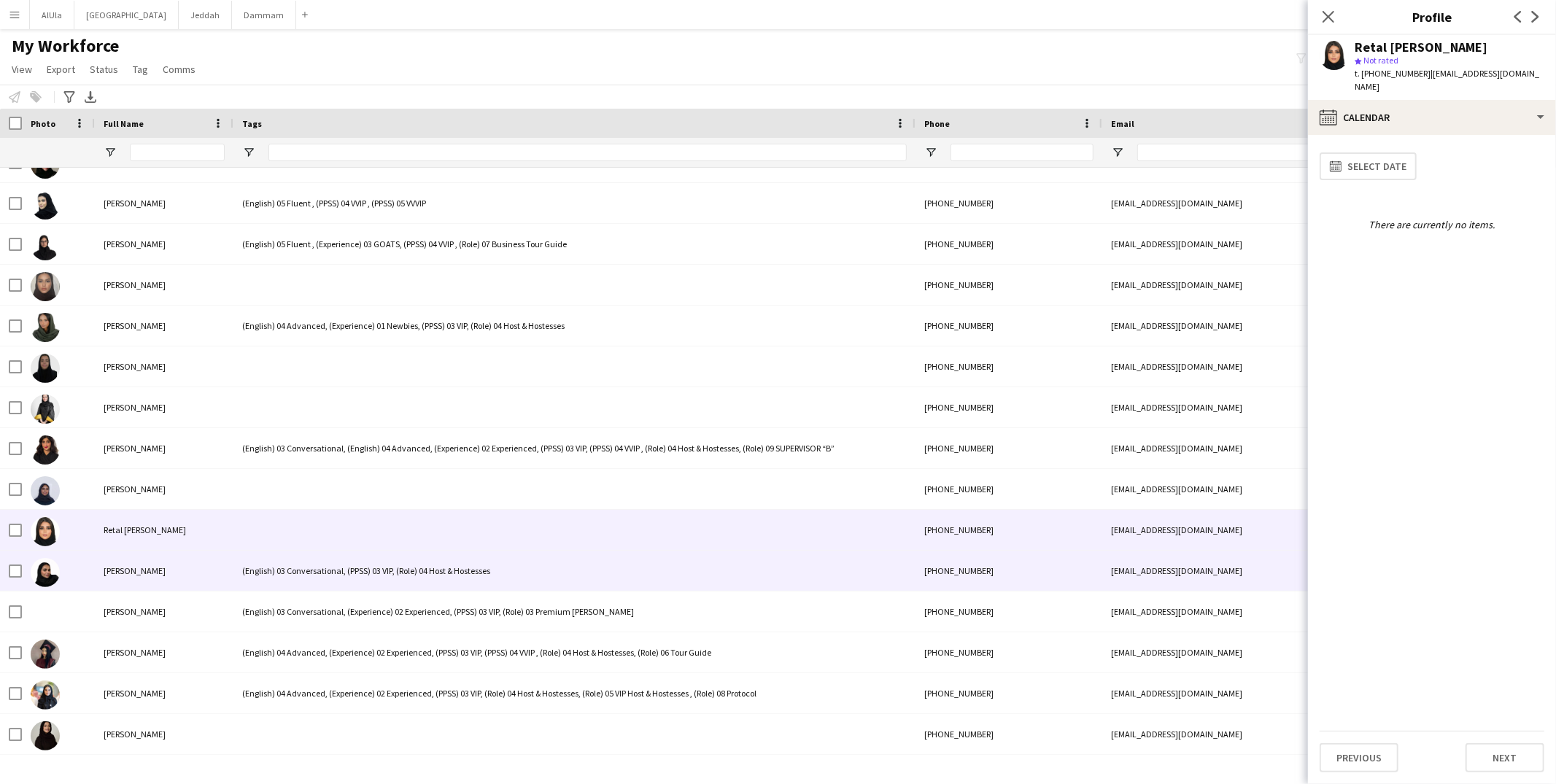
click at [283, 568] on div "(English) 03 Conversational, (PPSS) 03 VIP, (Role) 04 Host & Hostesses" at bounding box center [575, 571] width 682 height 40
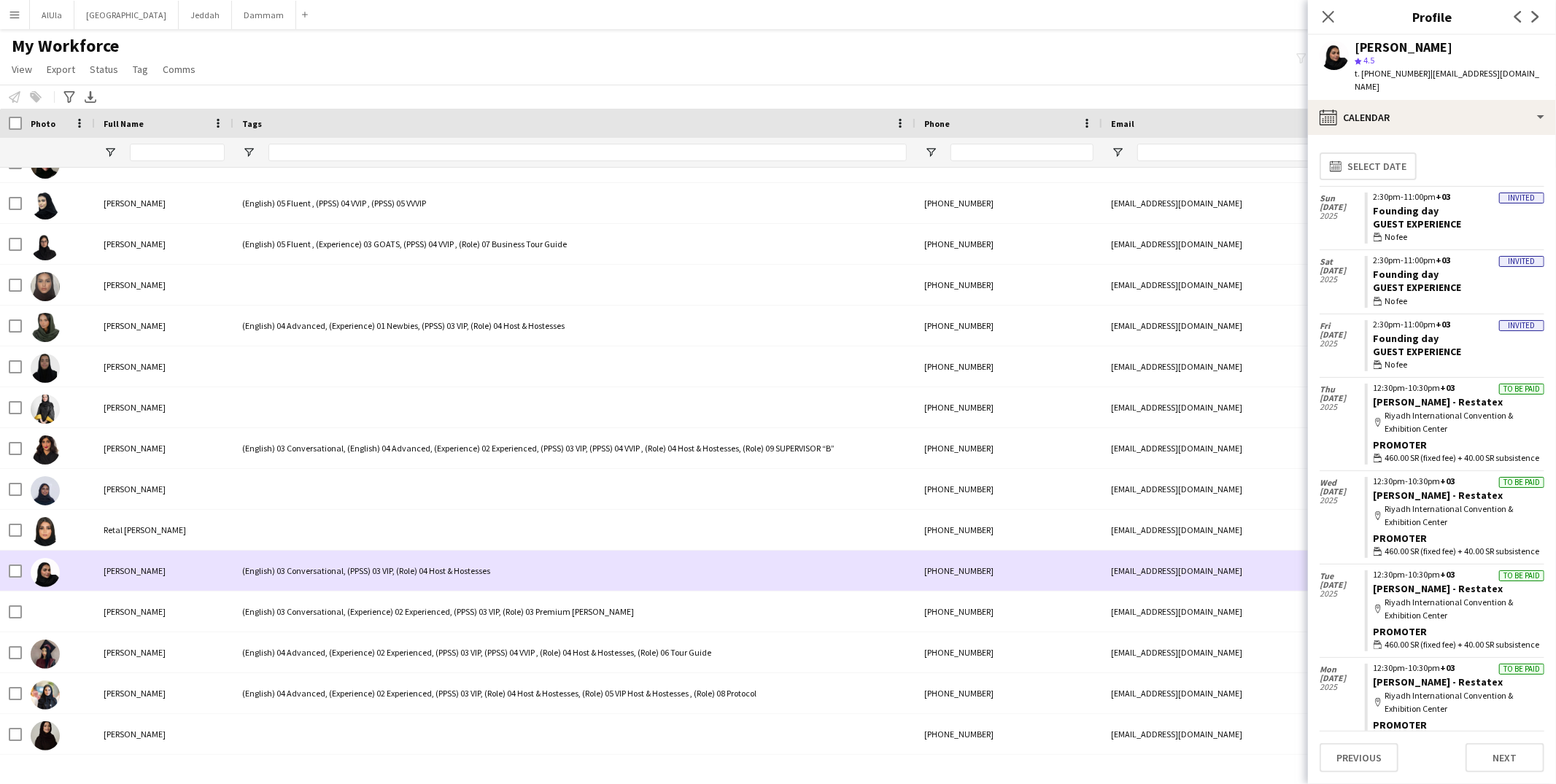
click at [22, 573] on div at bounding box center [58, 571] width 73 height 40
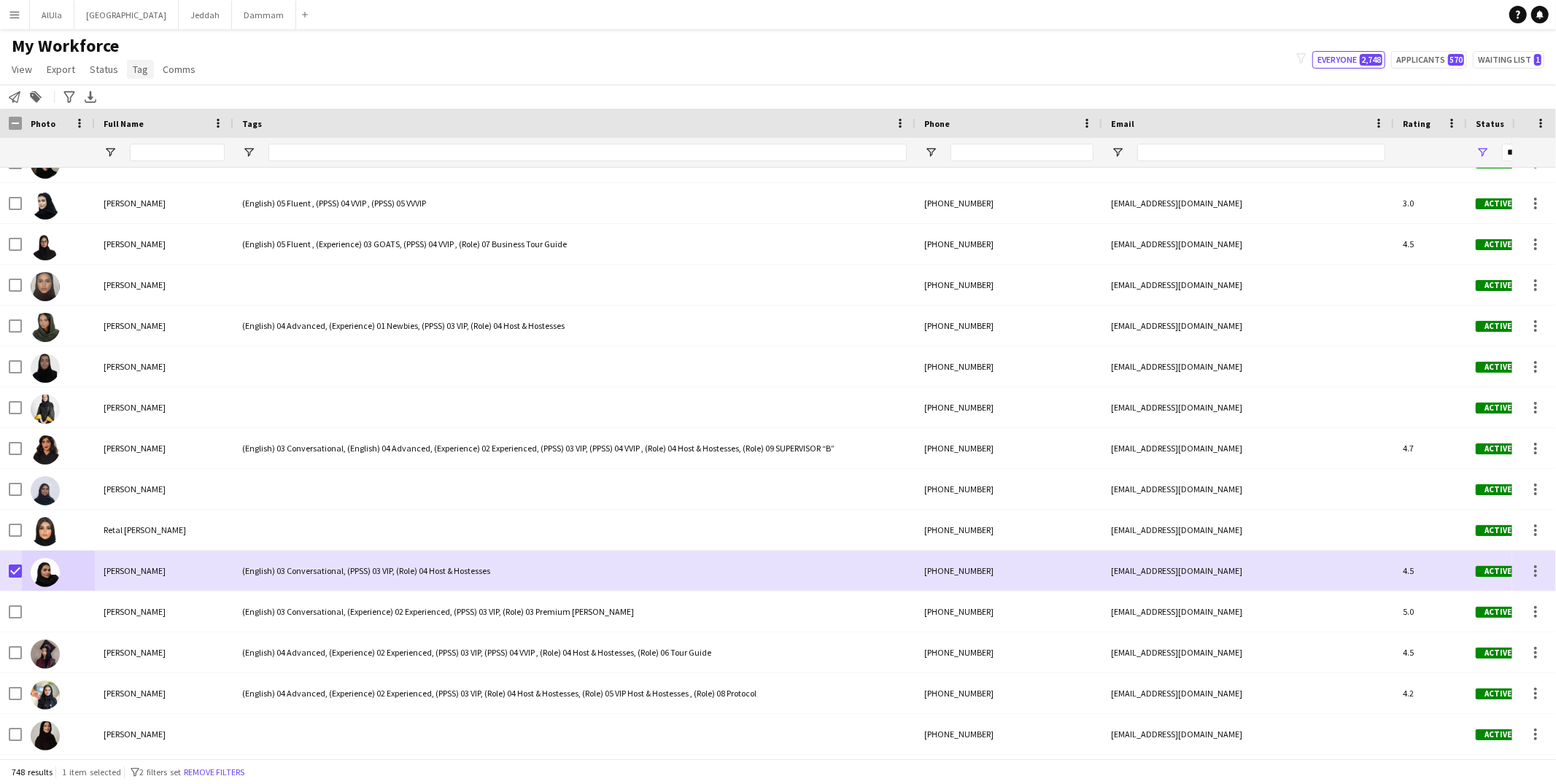
click at [140, 67] on span "Tag" at bounding box center [140, 69] width 15 height 13
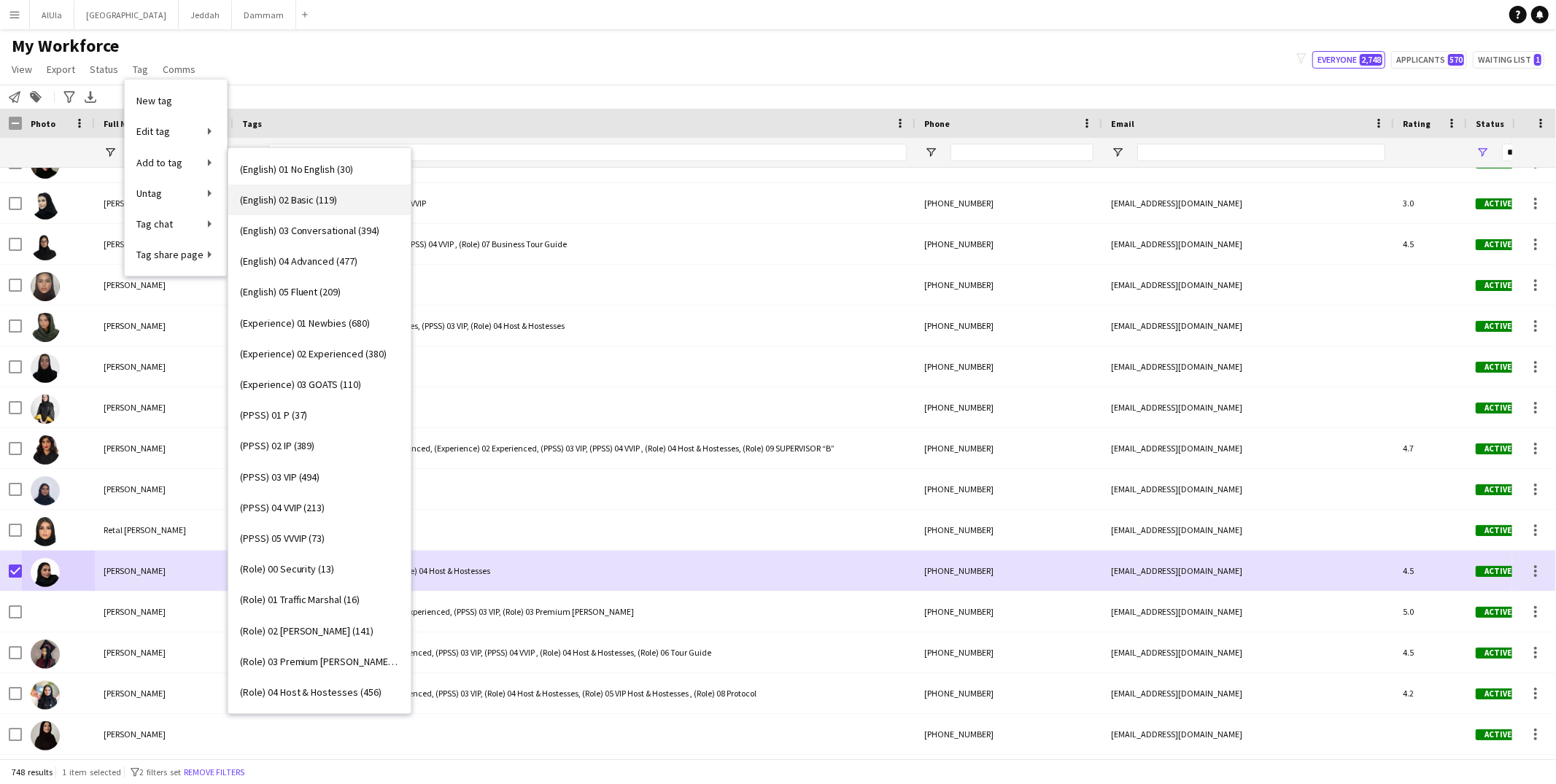
click at [294, 206] on link "(English) 02 Basic (119)" at bounding box center [319, 200] width 183 height 31
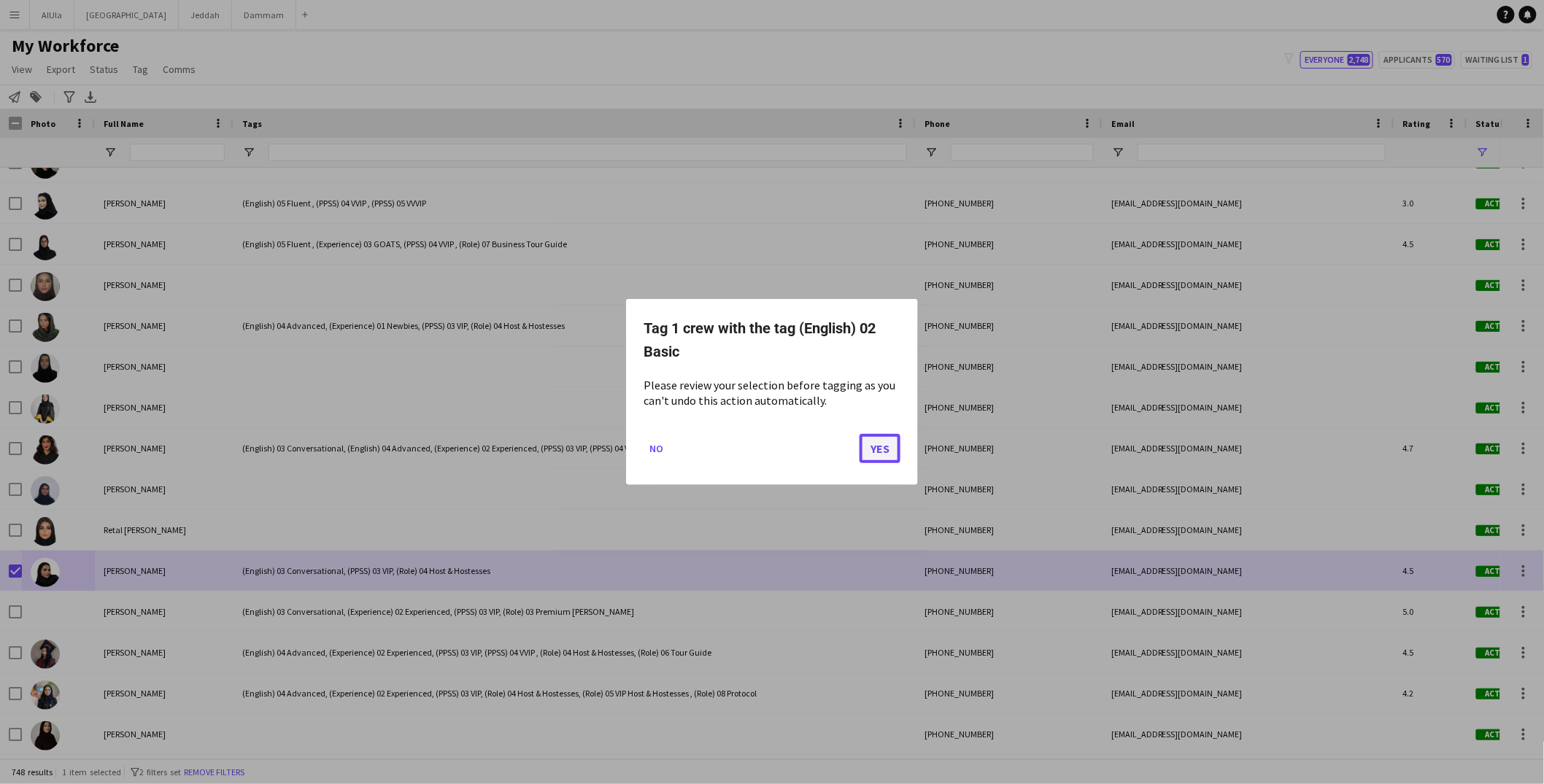
click at [865, 441] on button "Yes" at bounding box center [880, 449] width 41 height 29
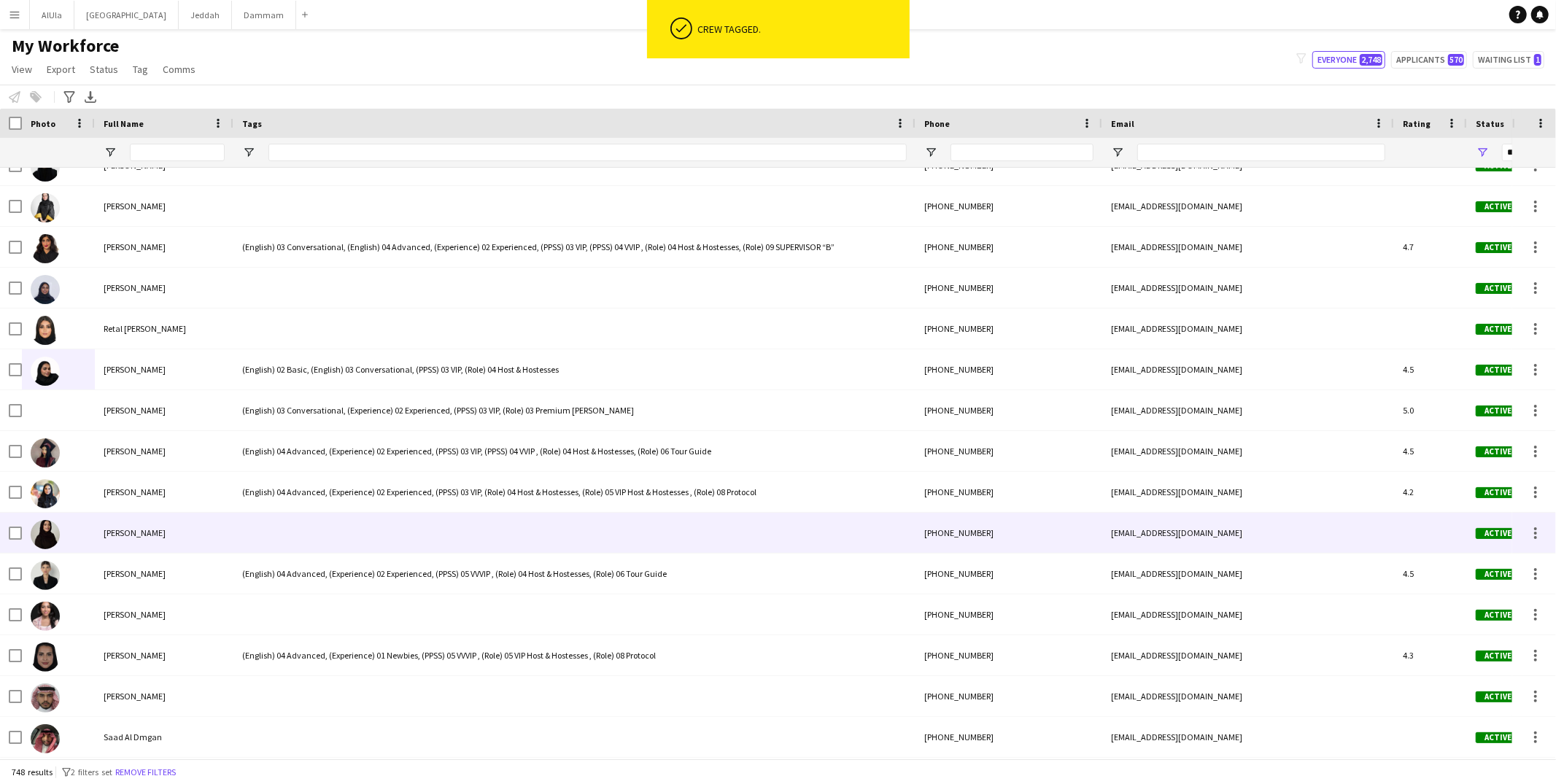
click at [314, 537] on div at bounding box center [575, 532] width 682 height 40
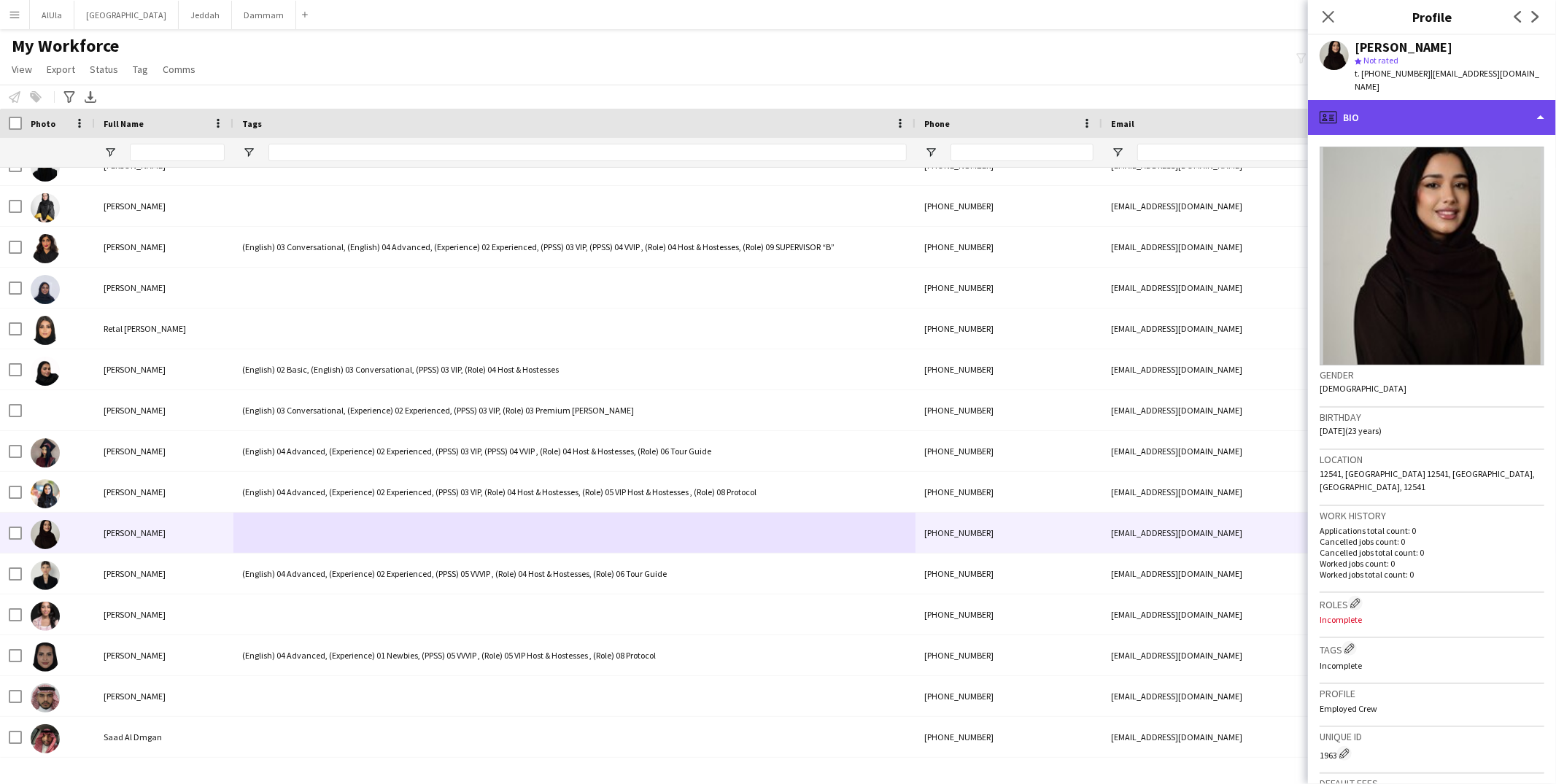
click at [1463, 110] on div "profile Bio" at bounding box center [1433, 117] width 248 height 35
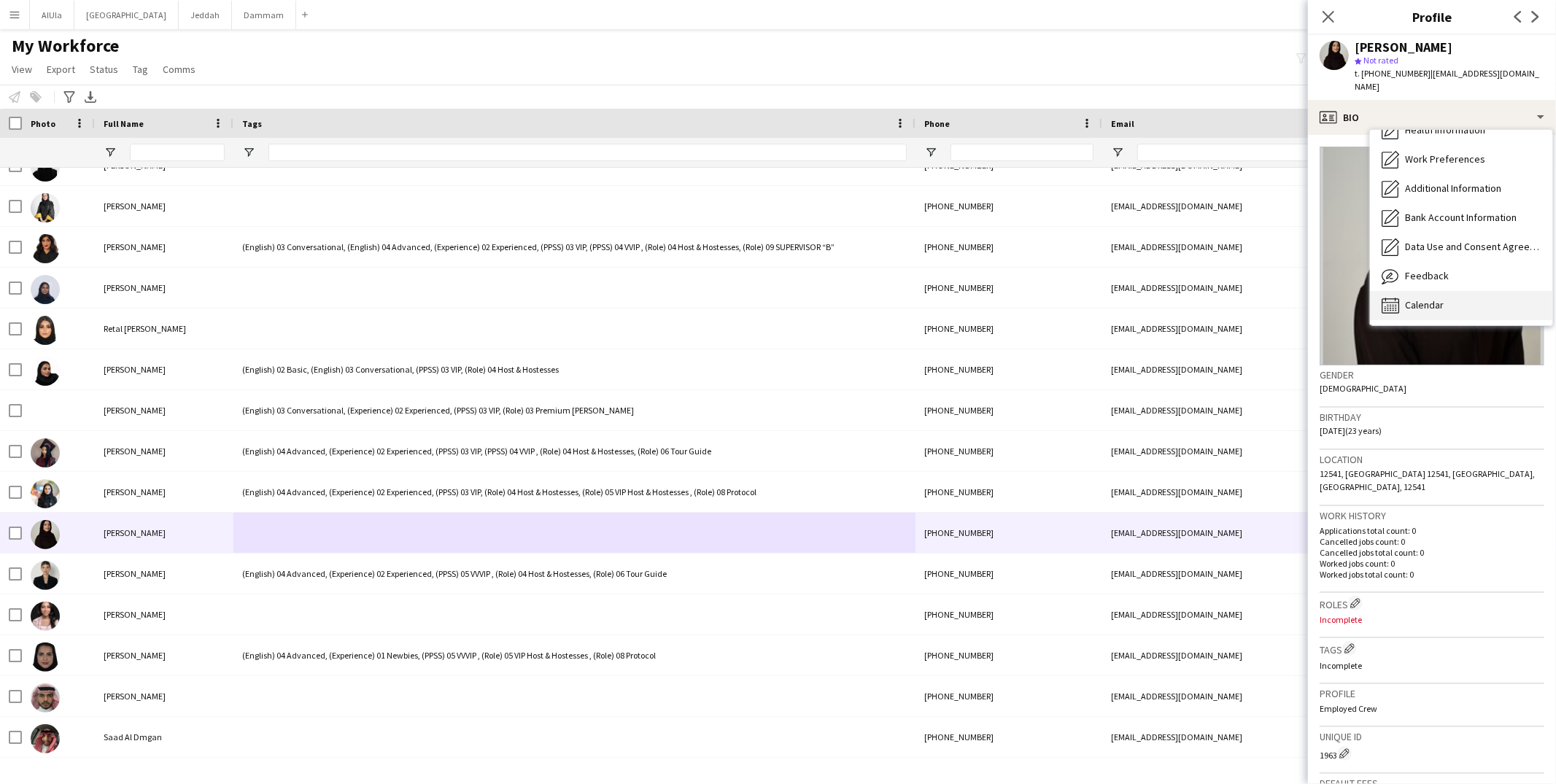
click at [1439, 299] on span "Calendar" at bounding box center [1425, 305] width 39 height 13
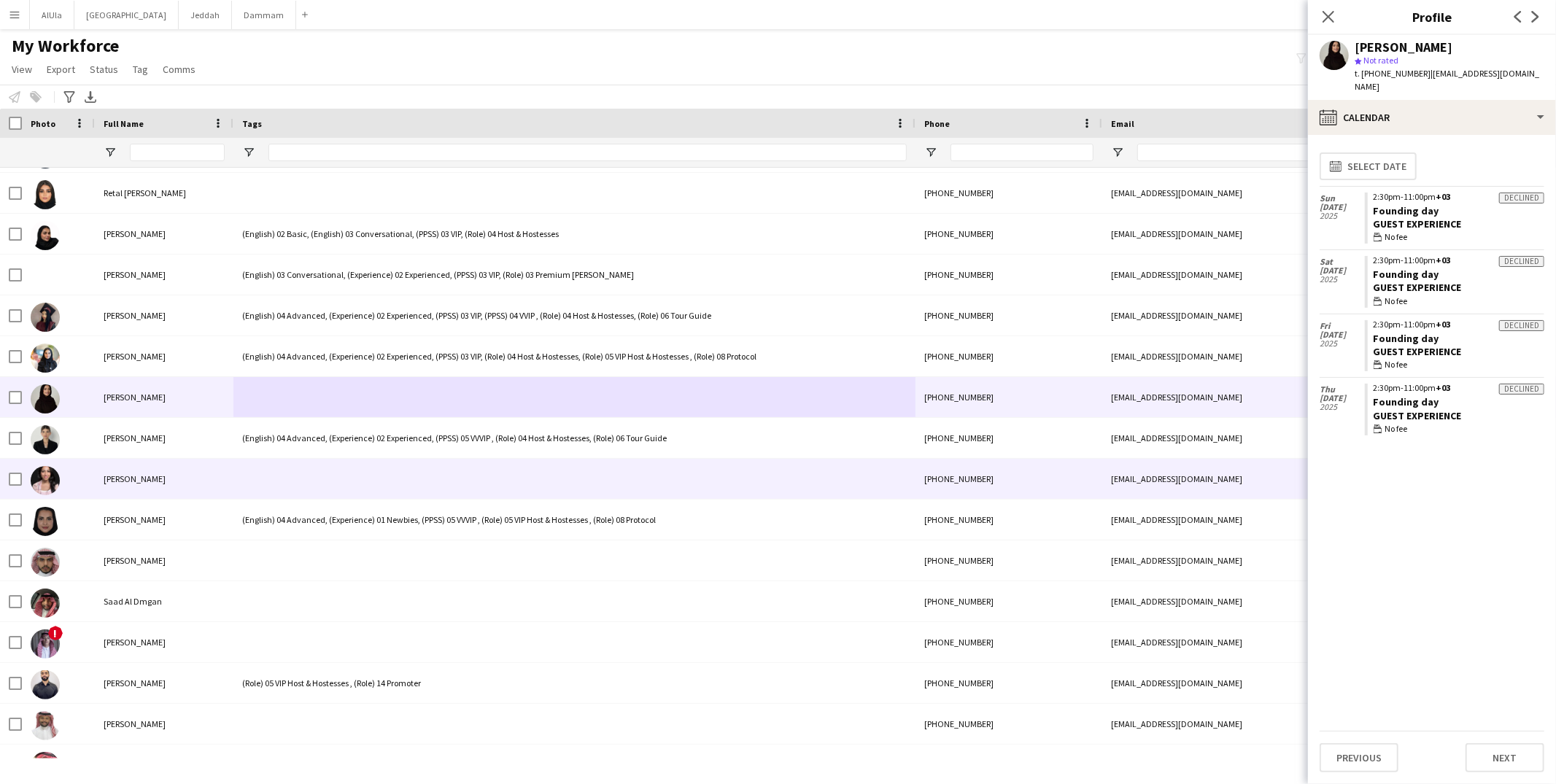
click at [283, 481] on div at bounding box center [575, 478] width 682 height 40
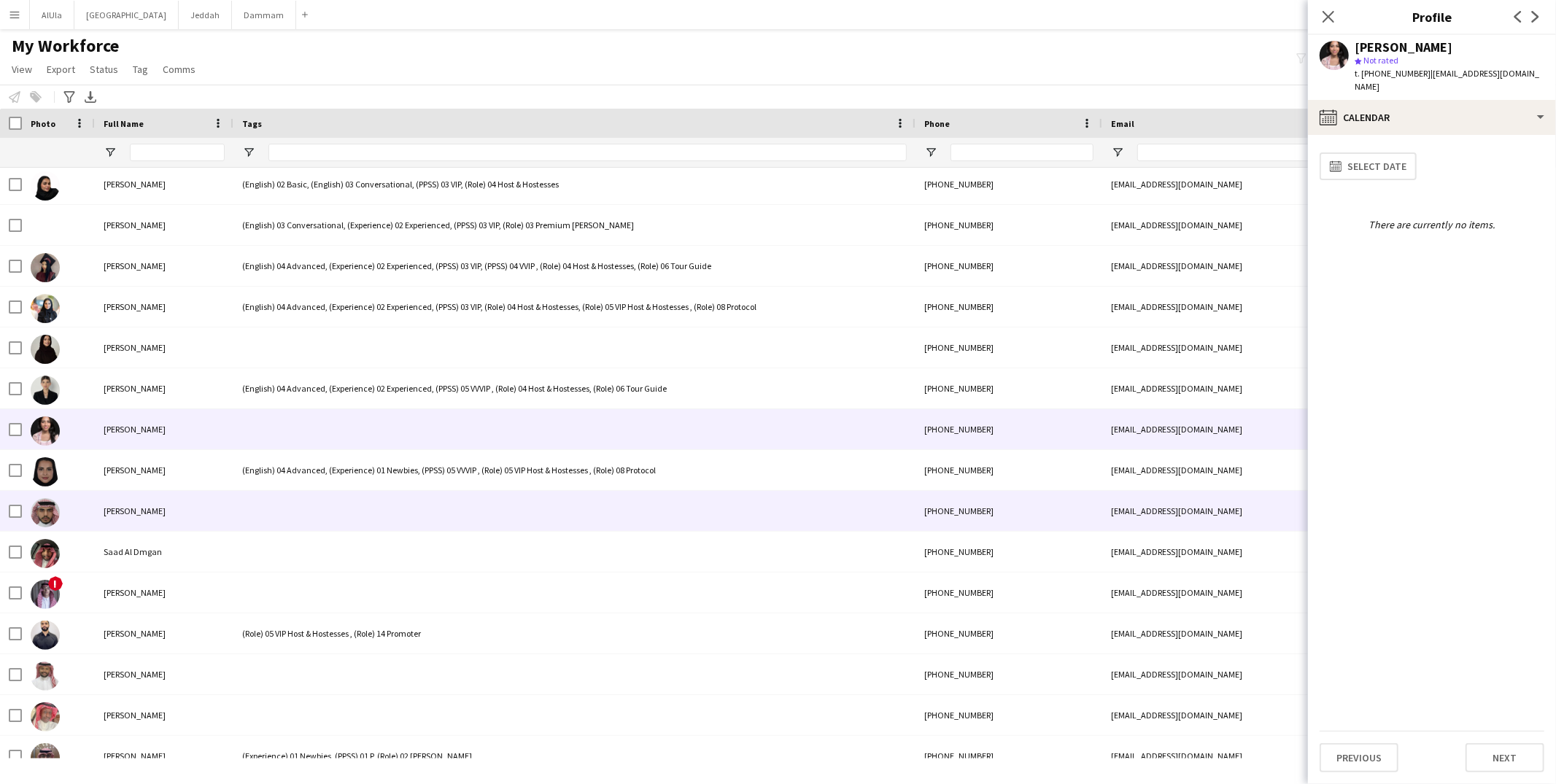
click at [332, 505] on div at bounding box center [575, 510] width 682 height 40
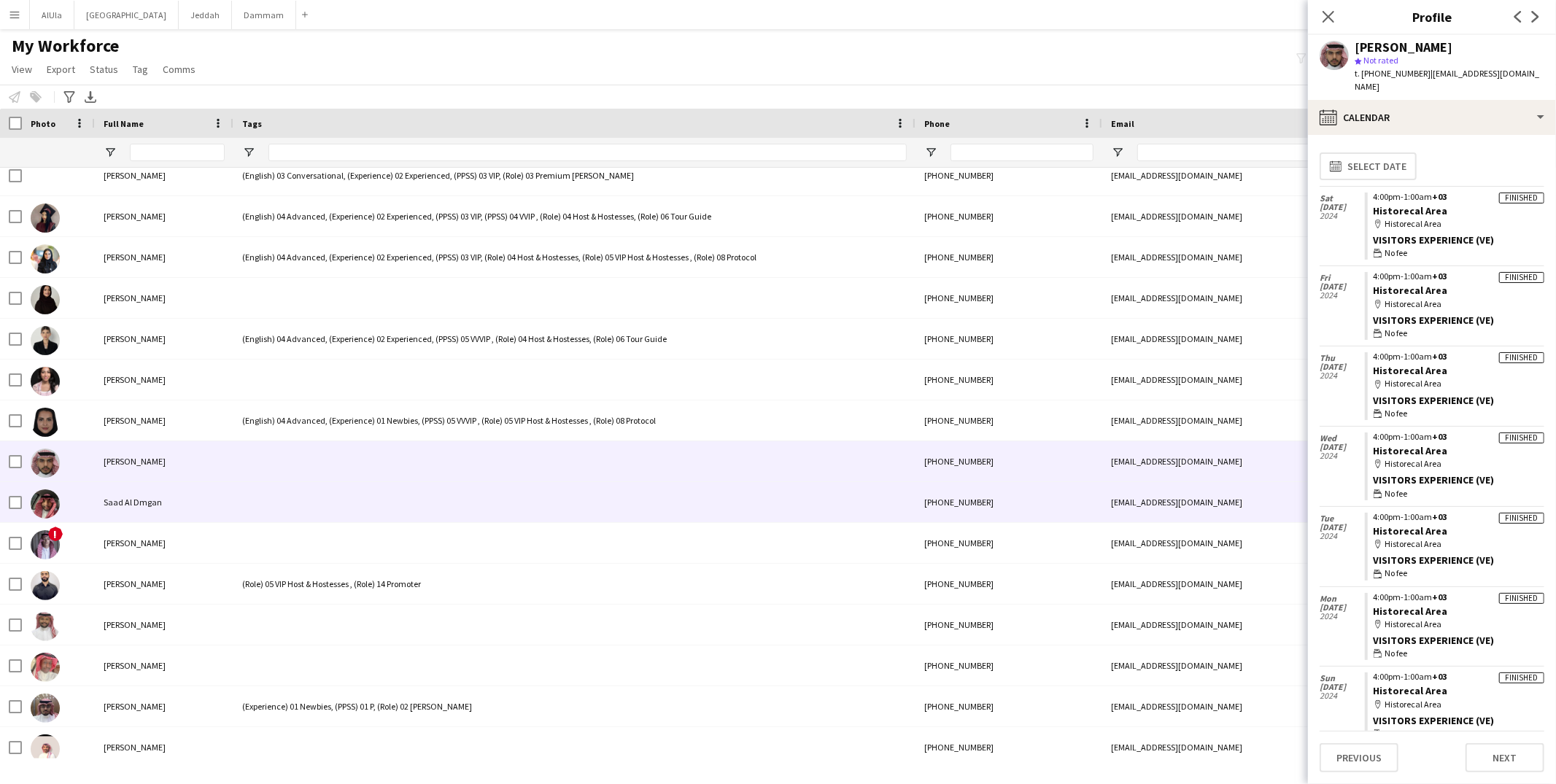
click at [251, 500] on div at bounding box center [575, 502] width 682 height 40
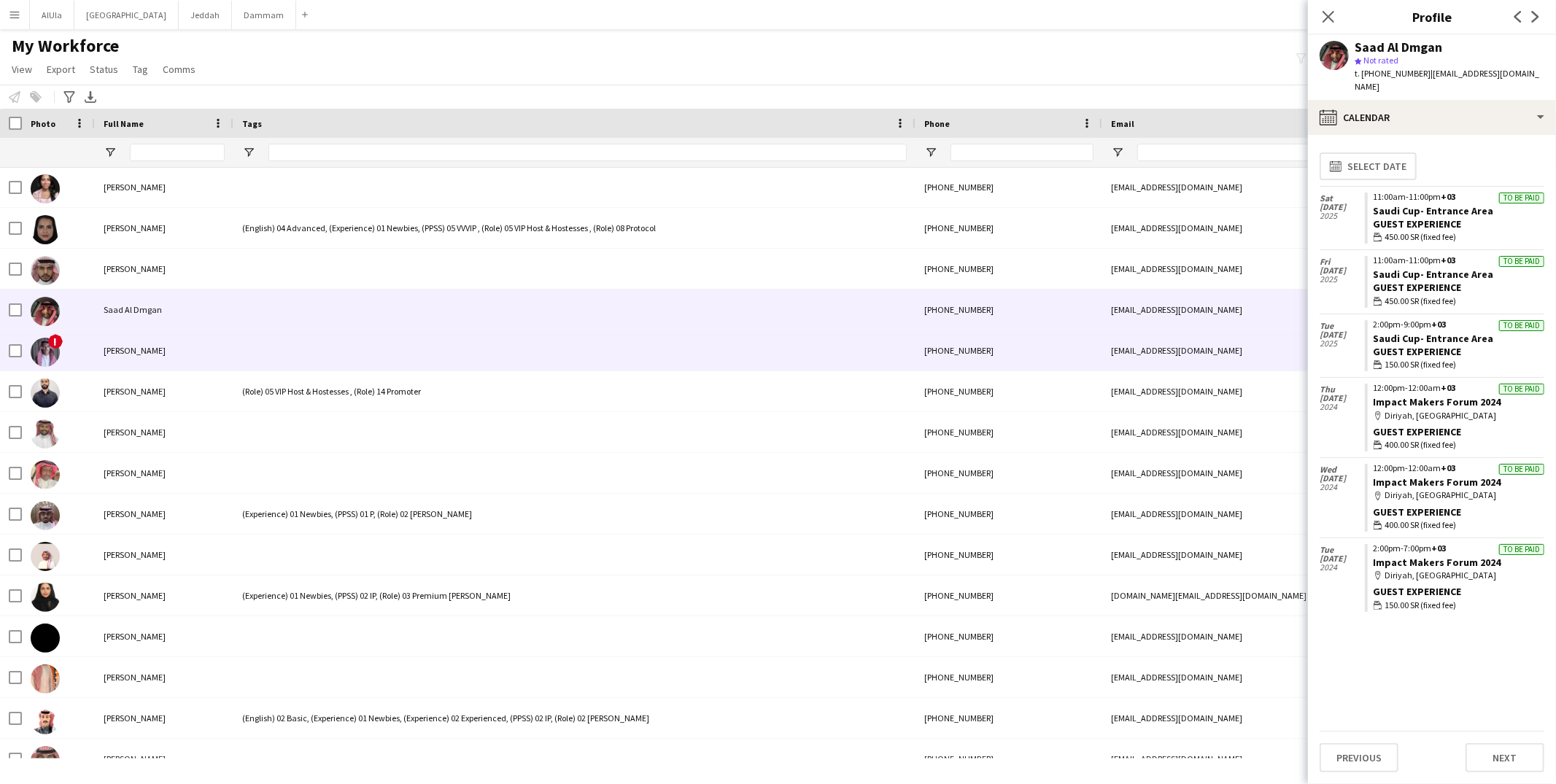
click at [242, 357] on div at bounding box center [575, 350] width 682 height 40
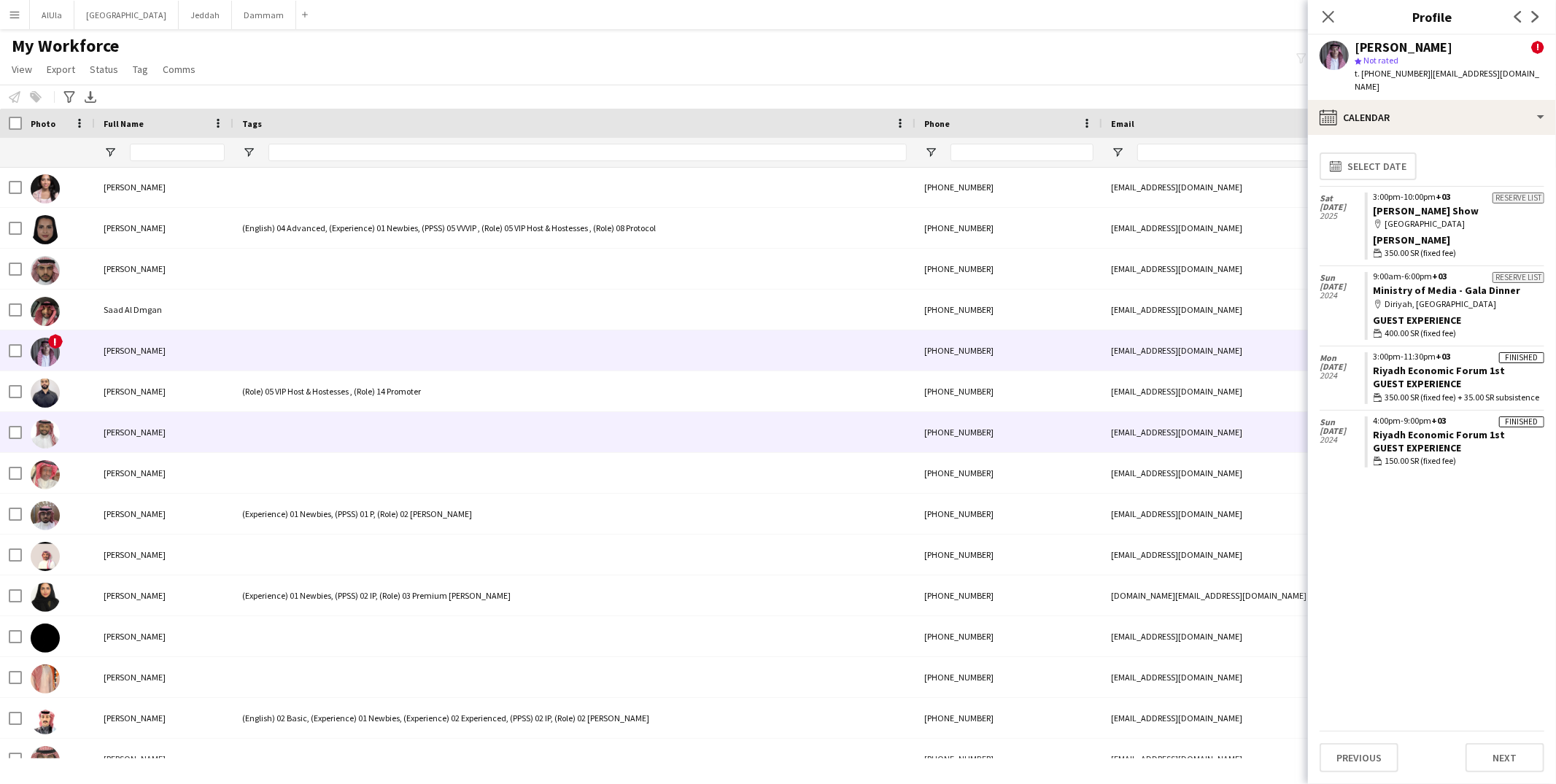
click at [295, 429] on div at bounding box center [575, 432] width 682 height 40
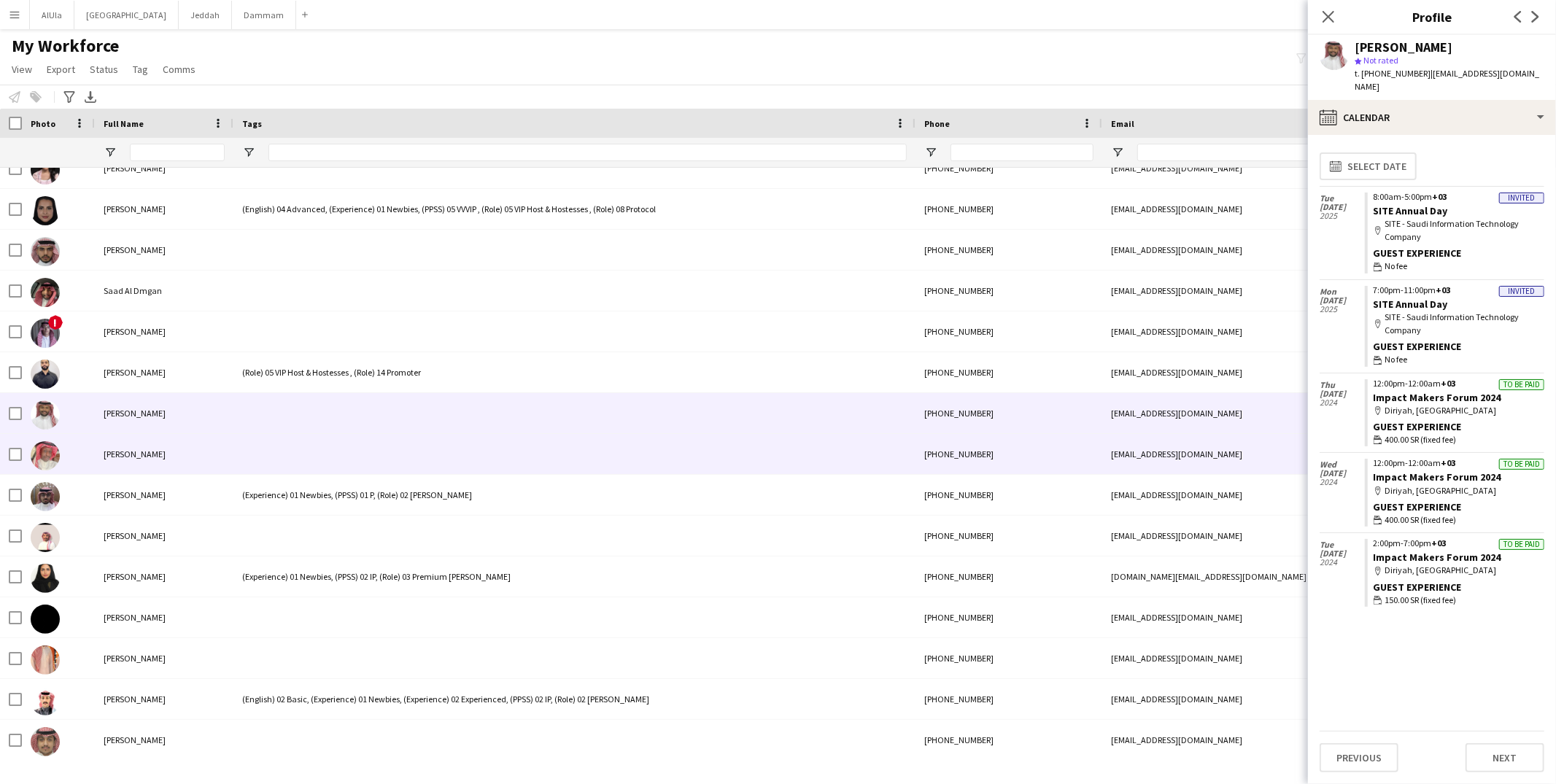
click at [282, 444] on div at bounding box center [575, 454] width 682 height 40
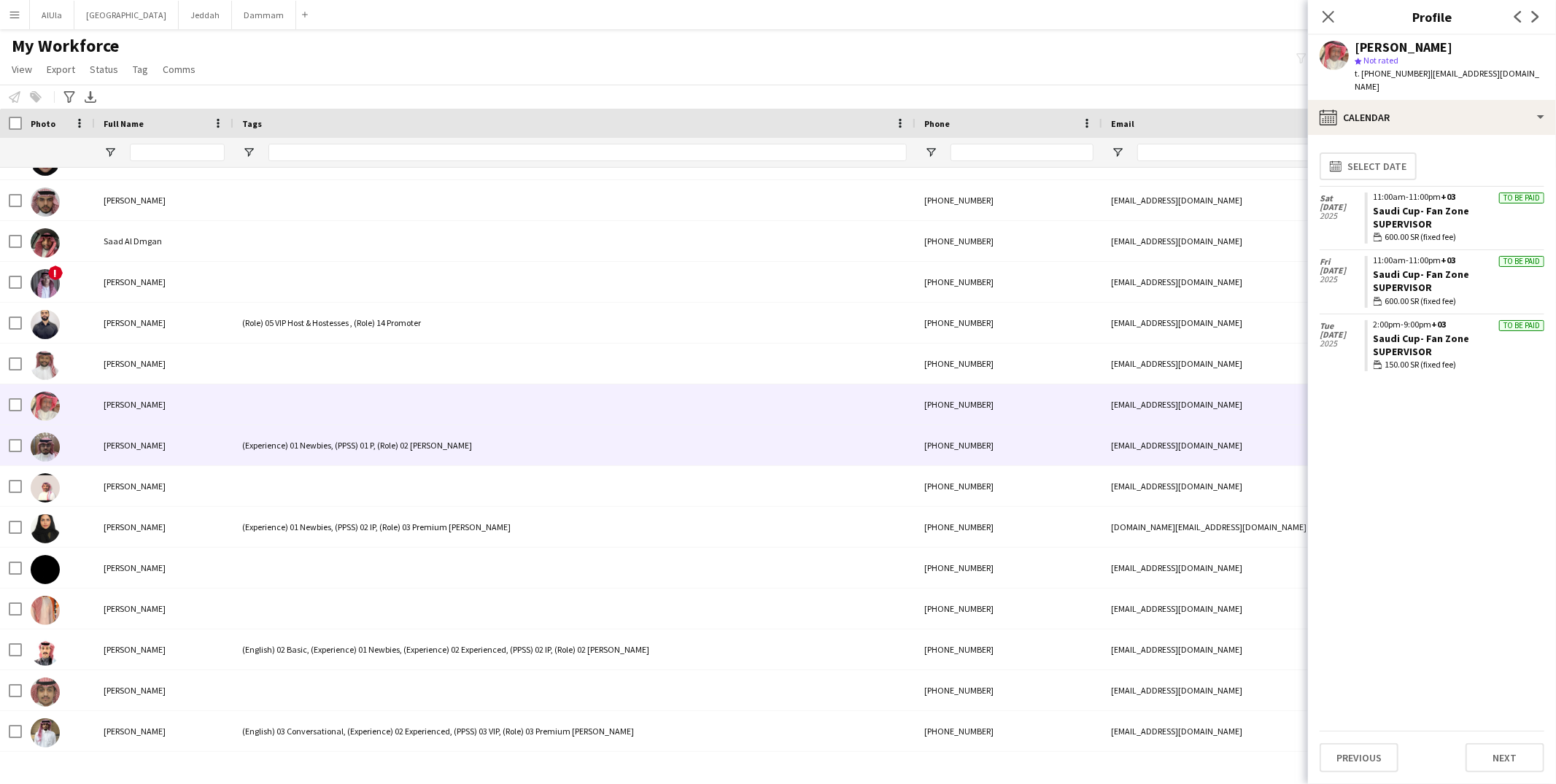
click at [269, 429] on div "(Experience) 01 Newbies, (PPSS) 01 P, (Role) 02 Usher" at bounding box center [575, 445] width 682 height 40
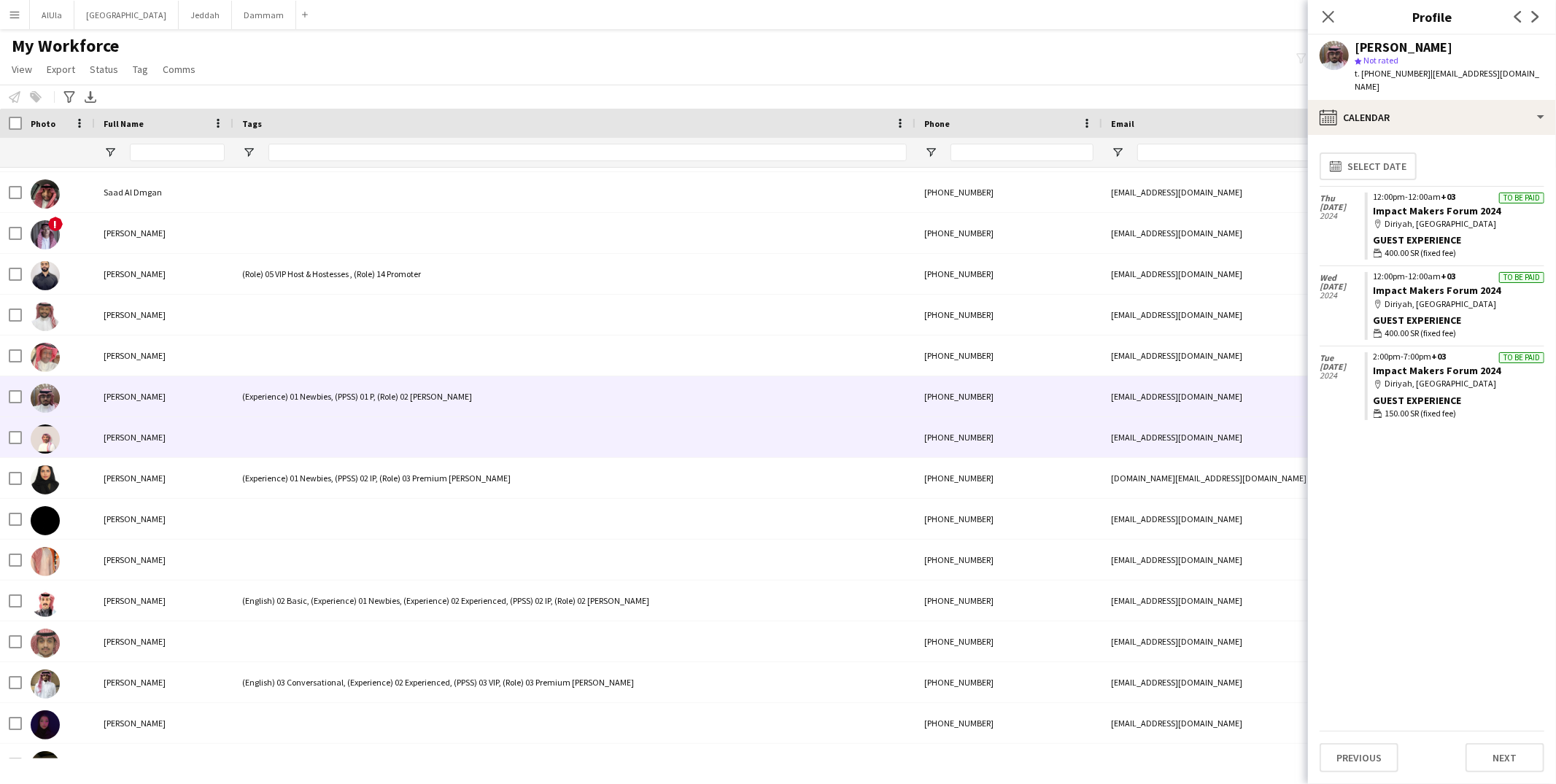
click at [271, 425] on div at bounding box center [575, 437] width 682 height 40
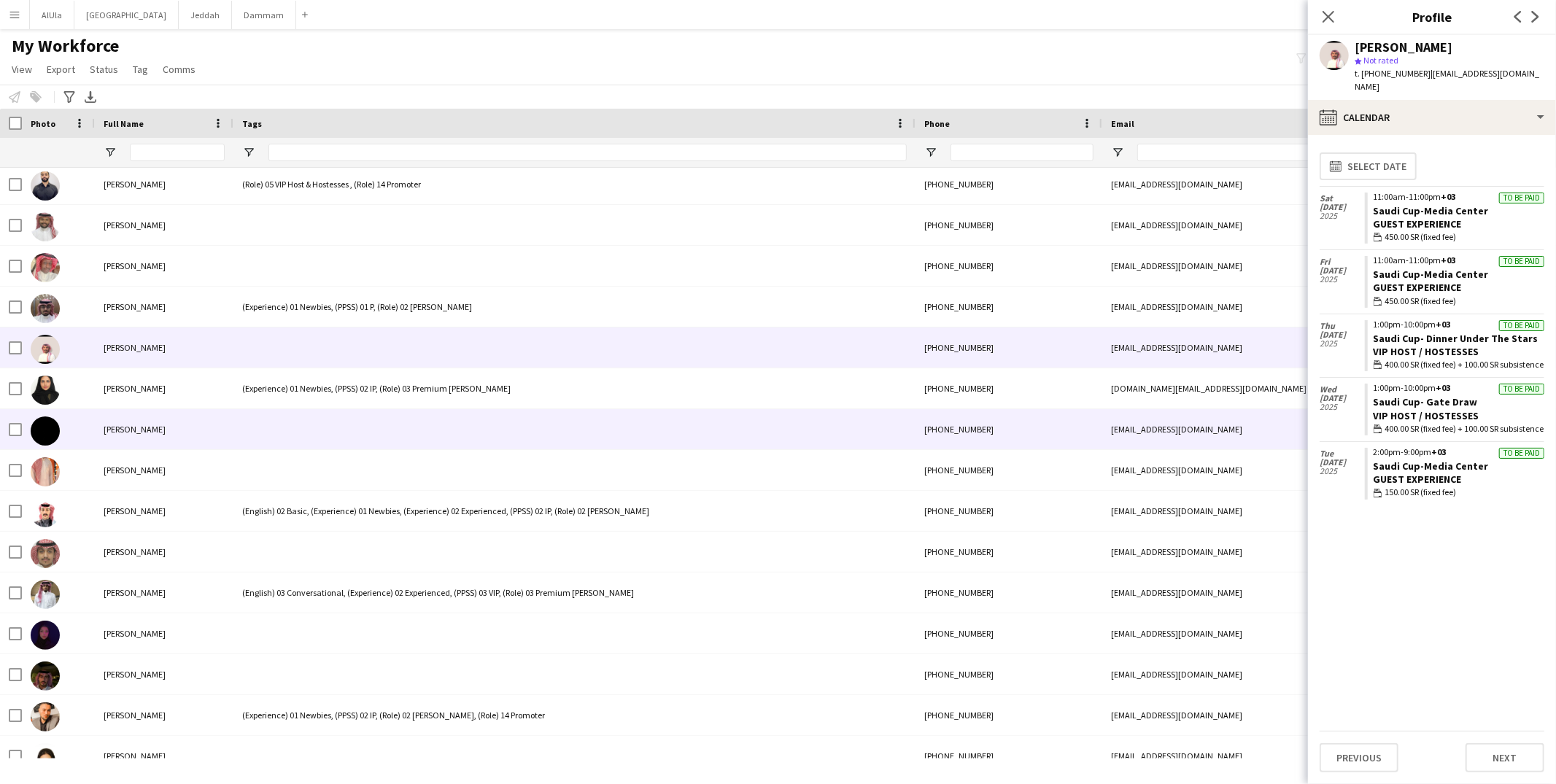
click at [267, 396] on div "(Experience) 01 Newbies, (PPSS) 02 IP, (Role) 03 Premium Usher" at bounding box center [575, 388] width 682 height 40
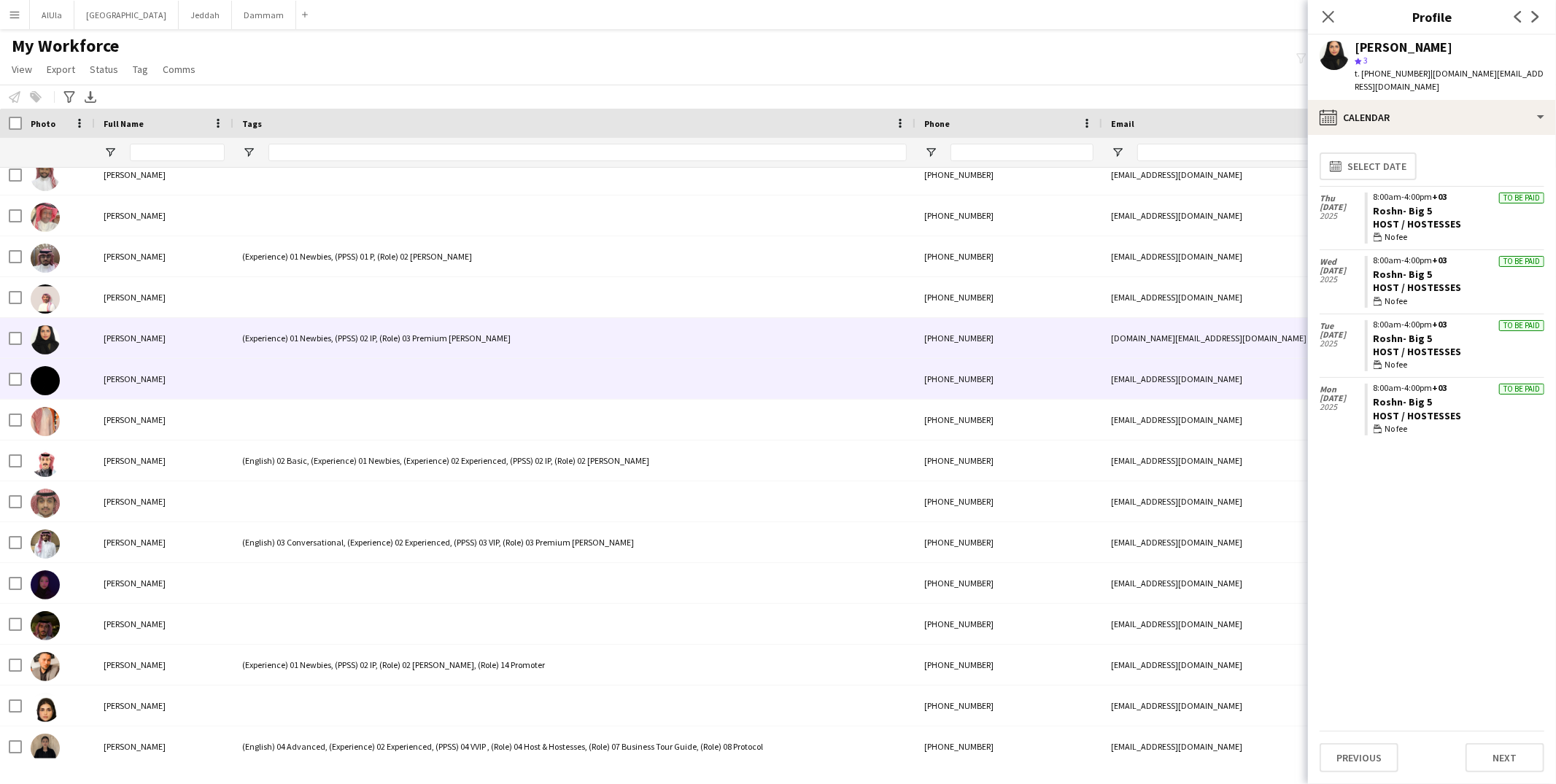
click at [267, 396] on div at bounding box center [575, 378] width 682 height 40
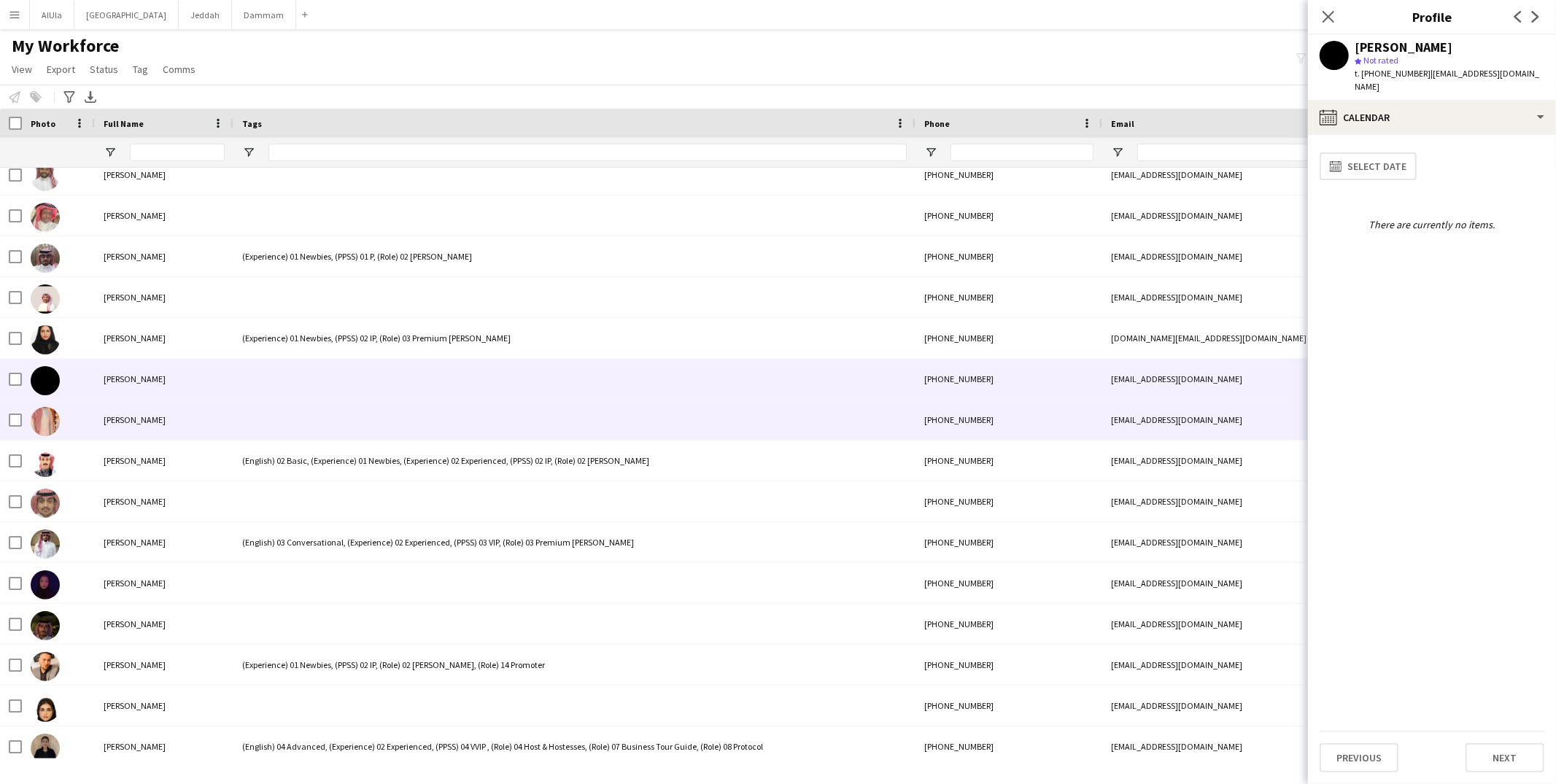
click at [282, 425] on div at bounding box center [575, 420] width 682 height 40
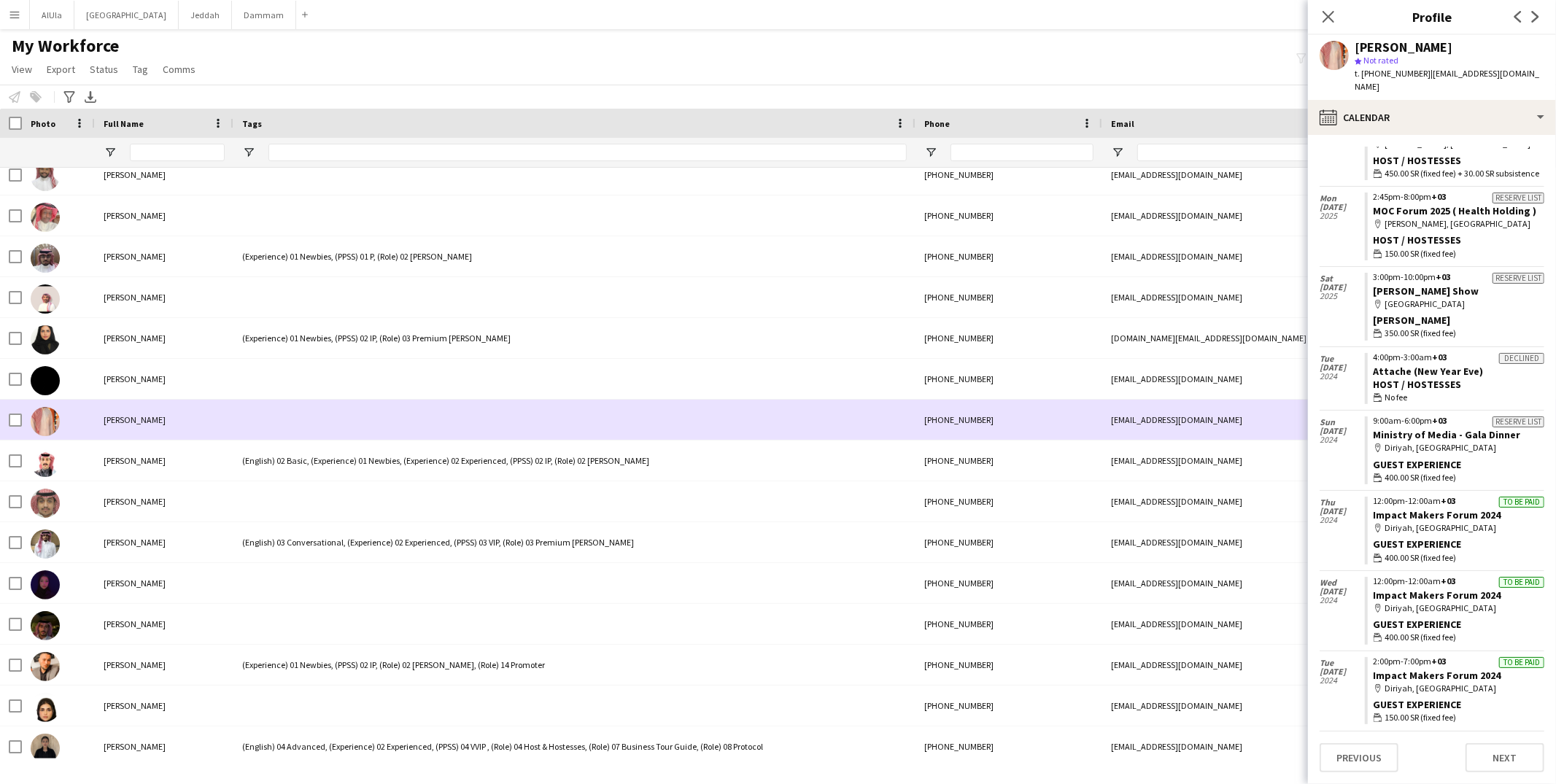
click at [231, 418] on div "Saeed Abdullah" at bounding box center [164, 420] width 139 height 40
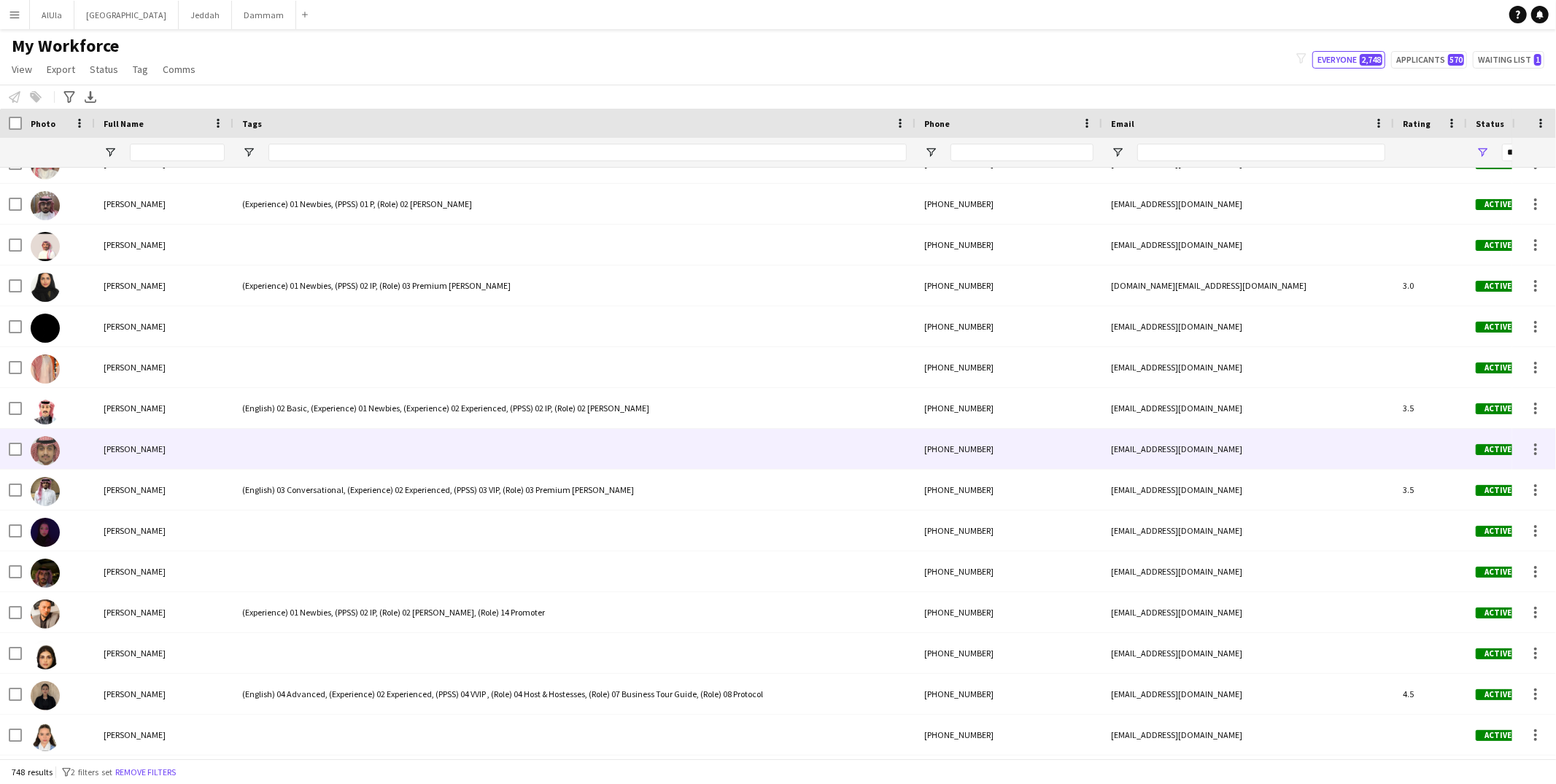
click at [239, 441] on div at bounding box center [575, 449] width 682 height 40
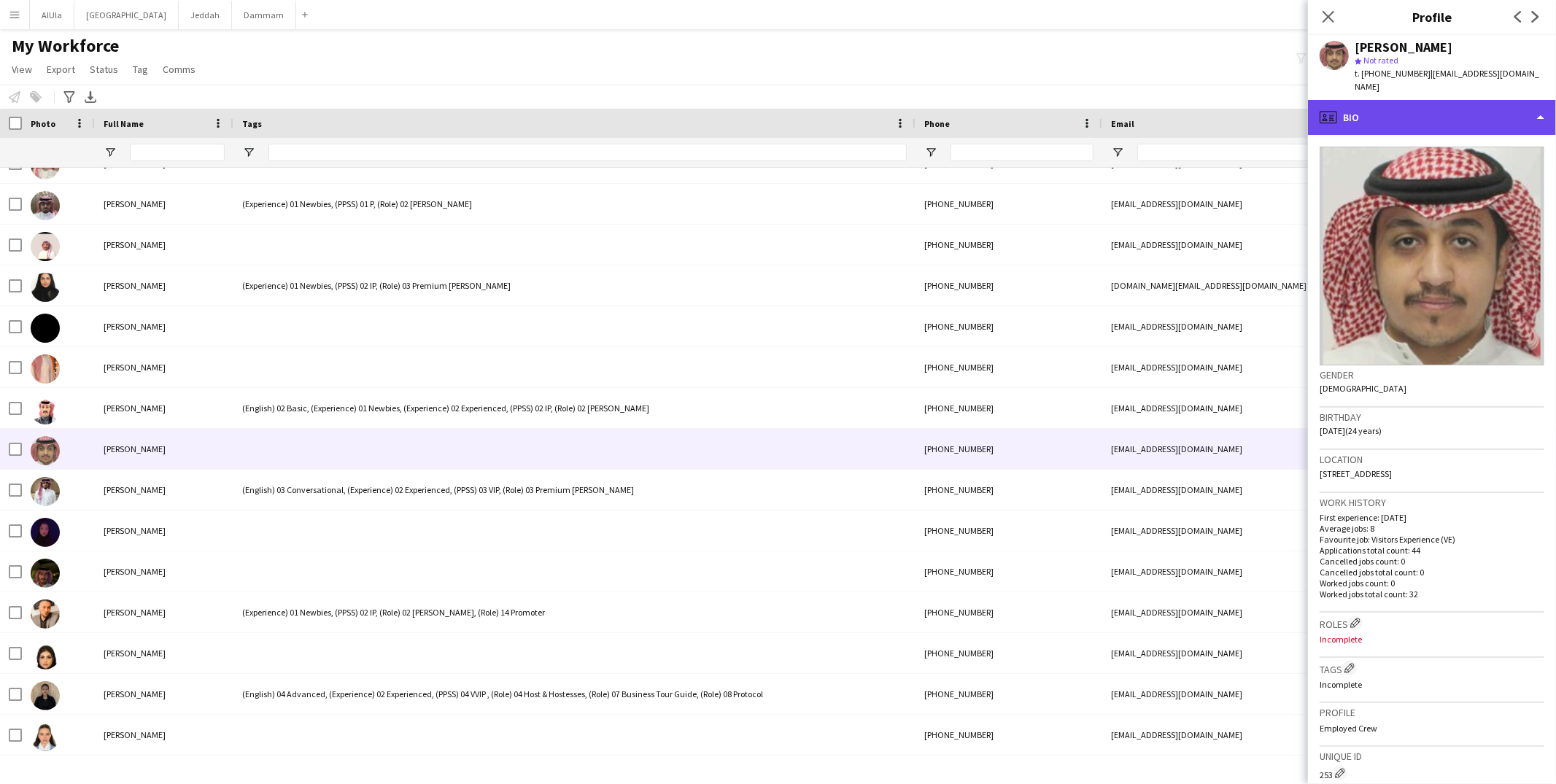
click at [1438, 100] on div "profile Bio" at bounding box center [1433, 117] width 248 height 35
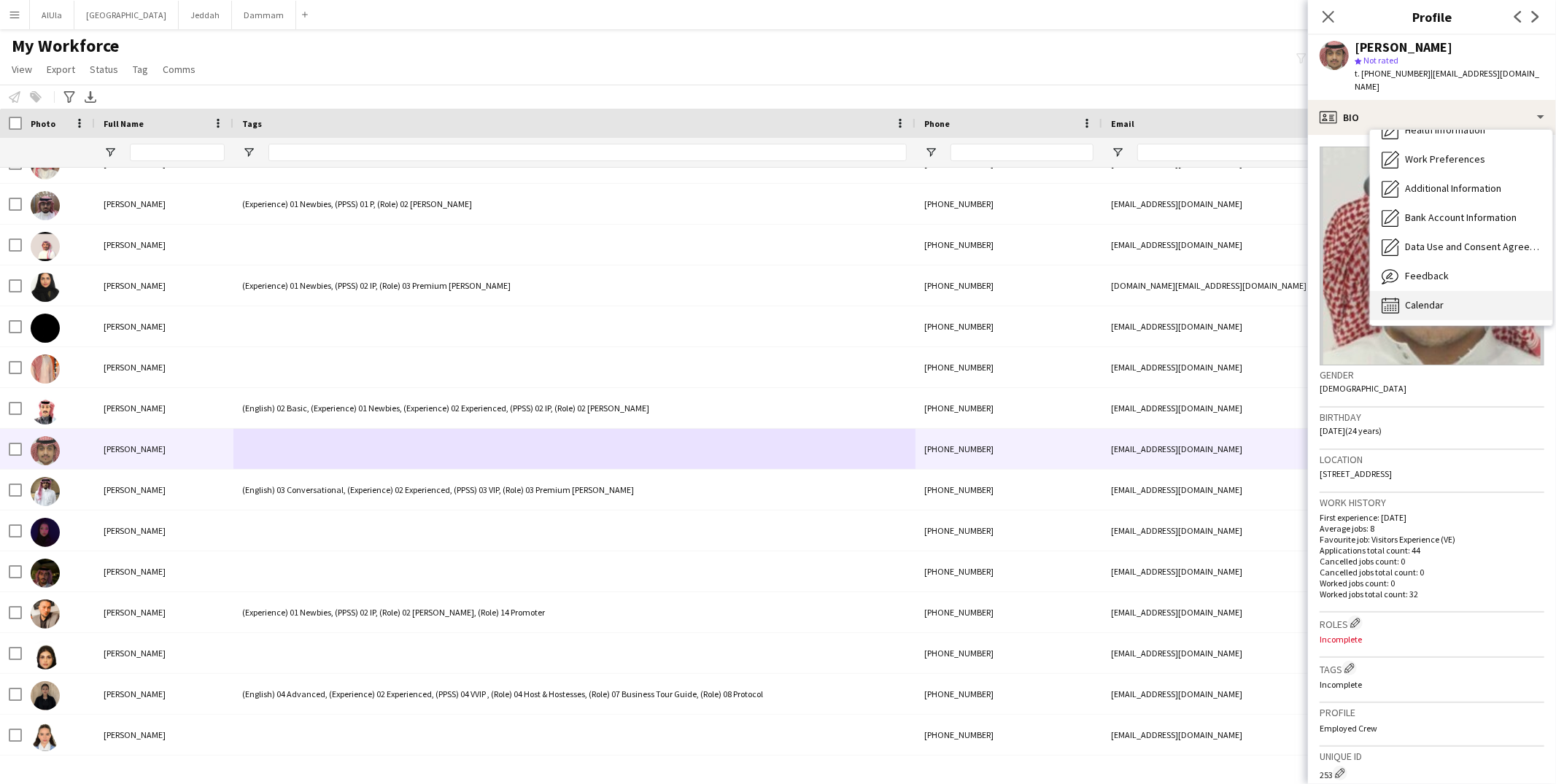
click at [1438, 299] on span "Calendar" at bounding box center [1425, 305] width 39 height 13
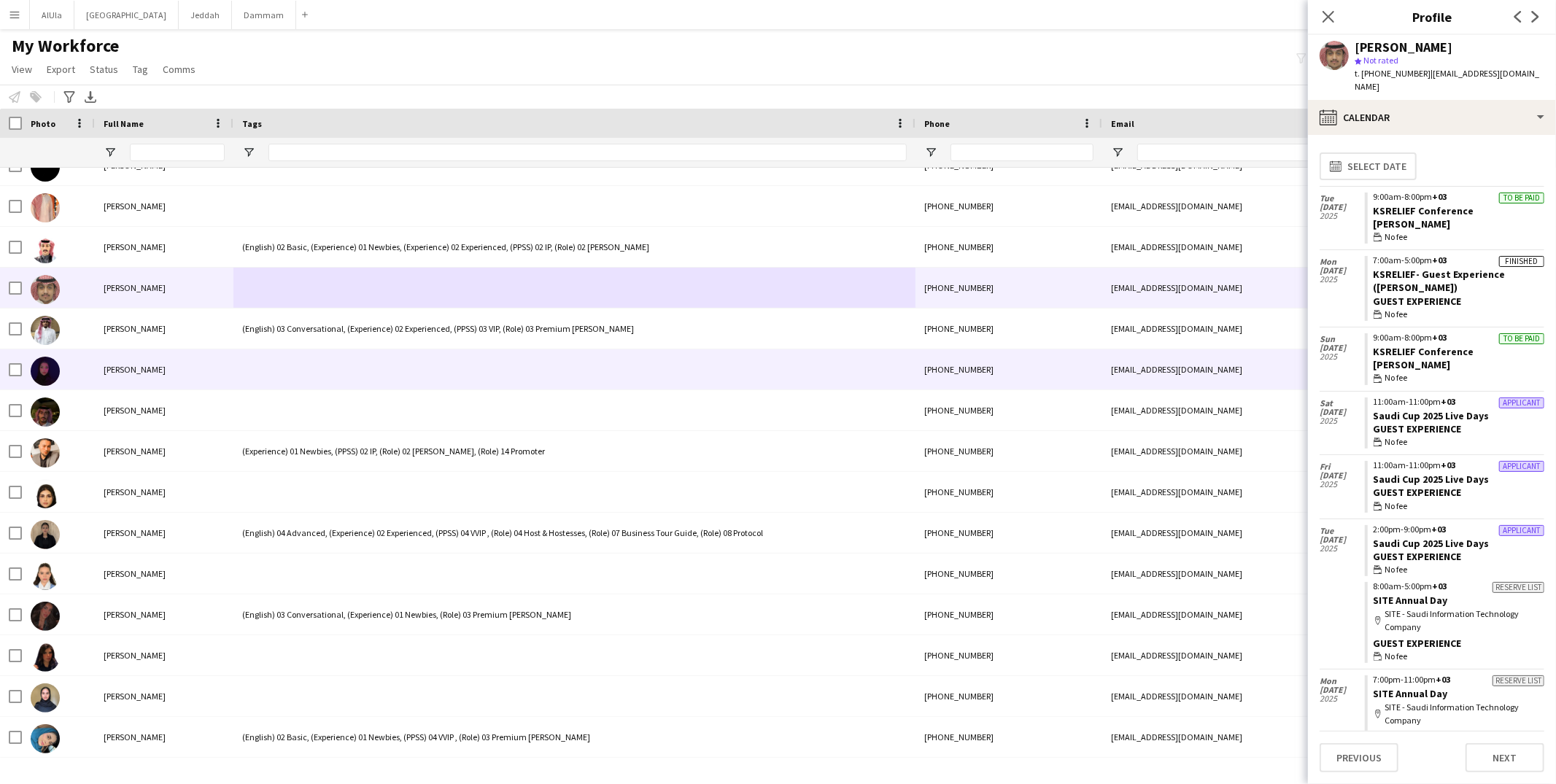
click at [265, 377] on div at bounding box center [575, 369] width 682 height 40
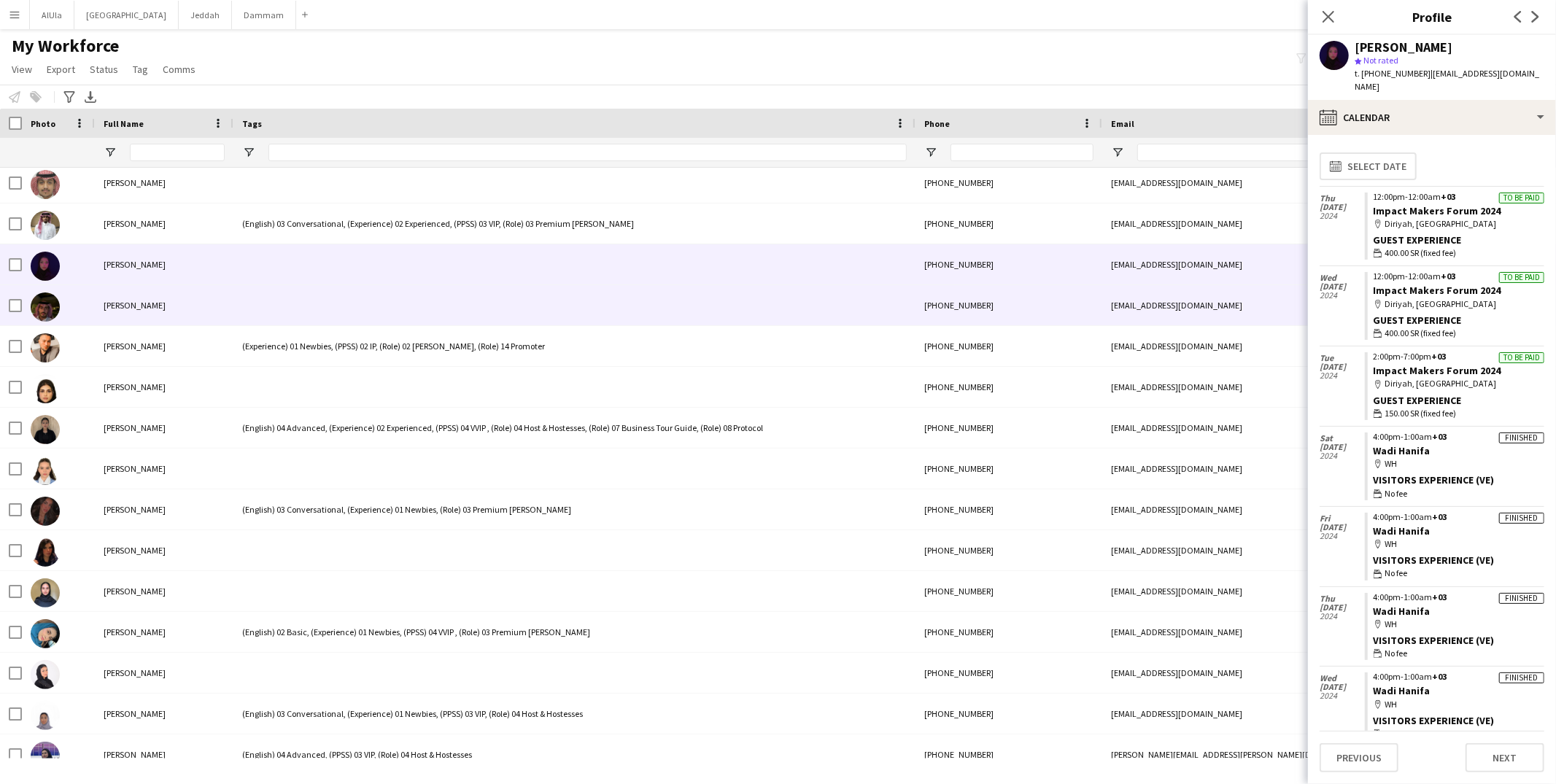
click at [268, 320] on div at bounding box center [575, 304] width 682 height 40
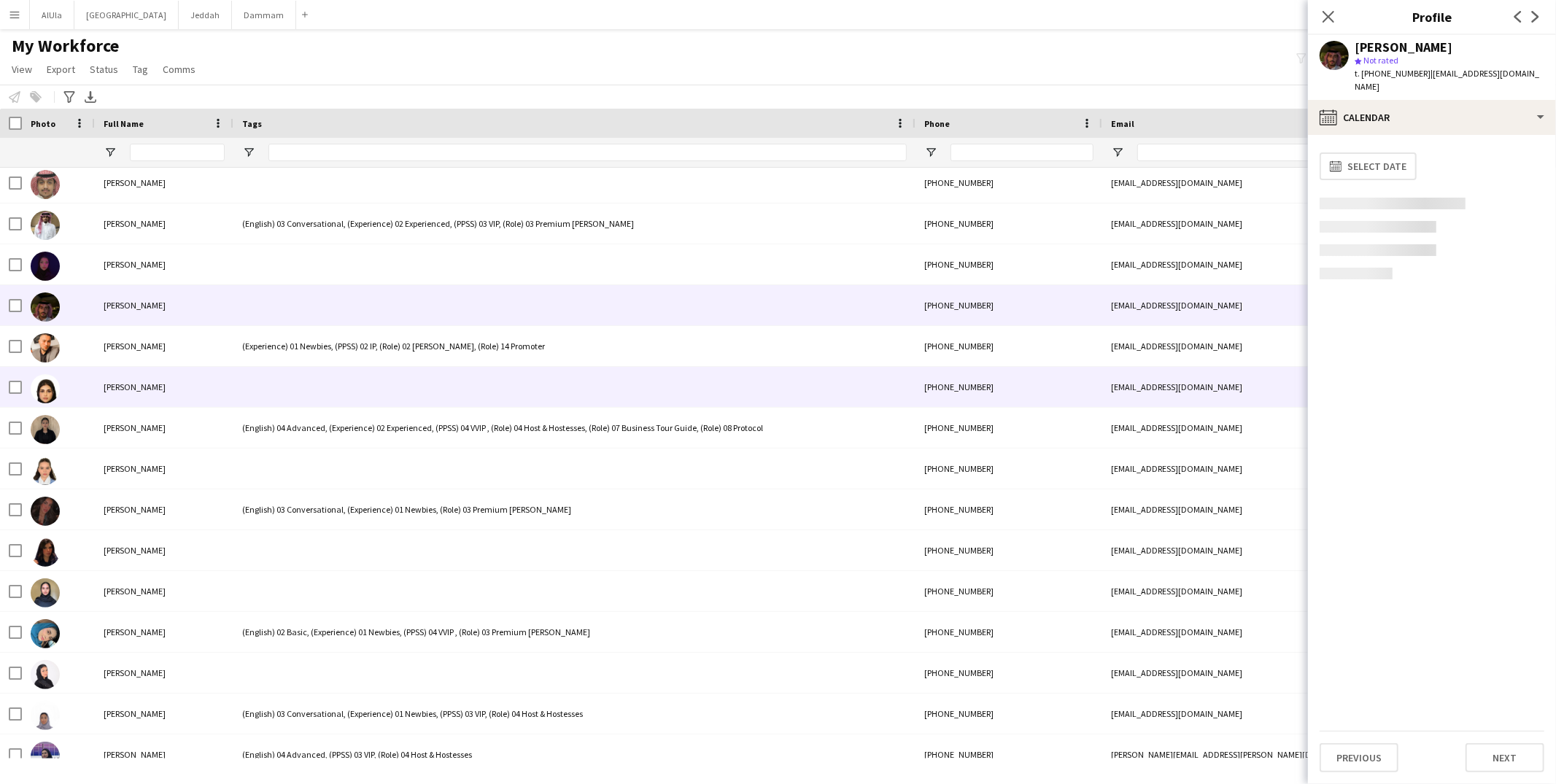
click at [283, 394] on div at bounding box center [575, 386] width 682 height 40
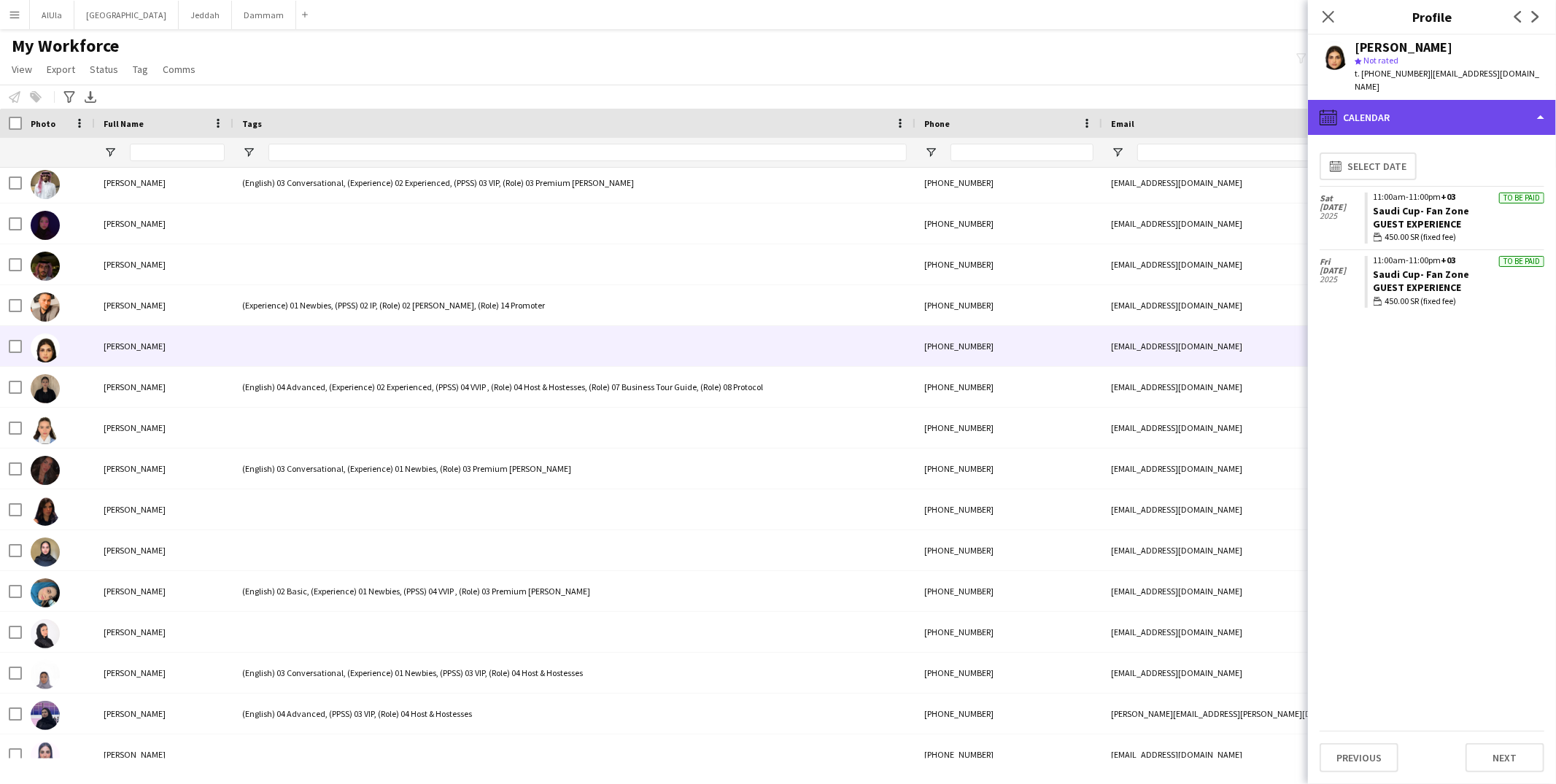
click at [1435, 100] on div "calendar-full Calendar" at bounding box center [1433, 117] width 248 height 35
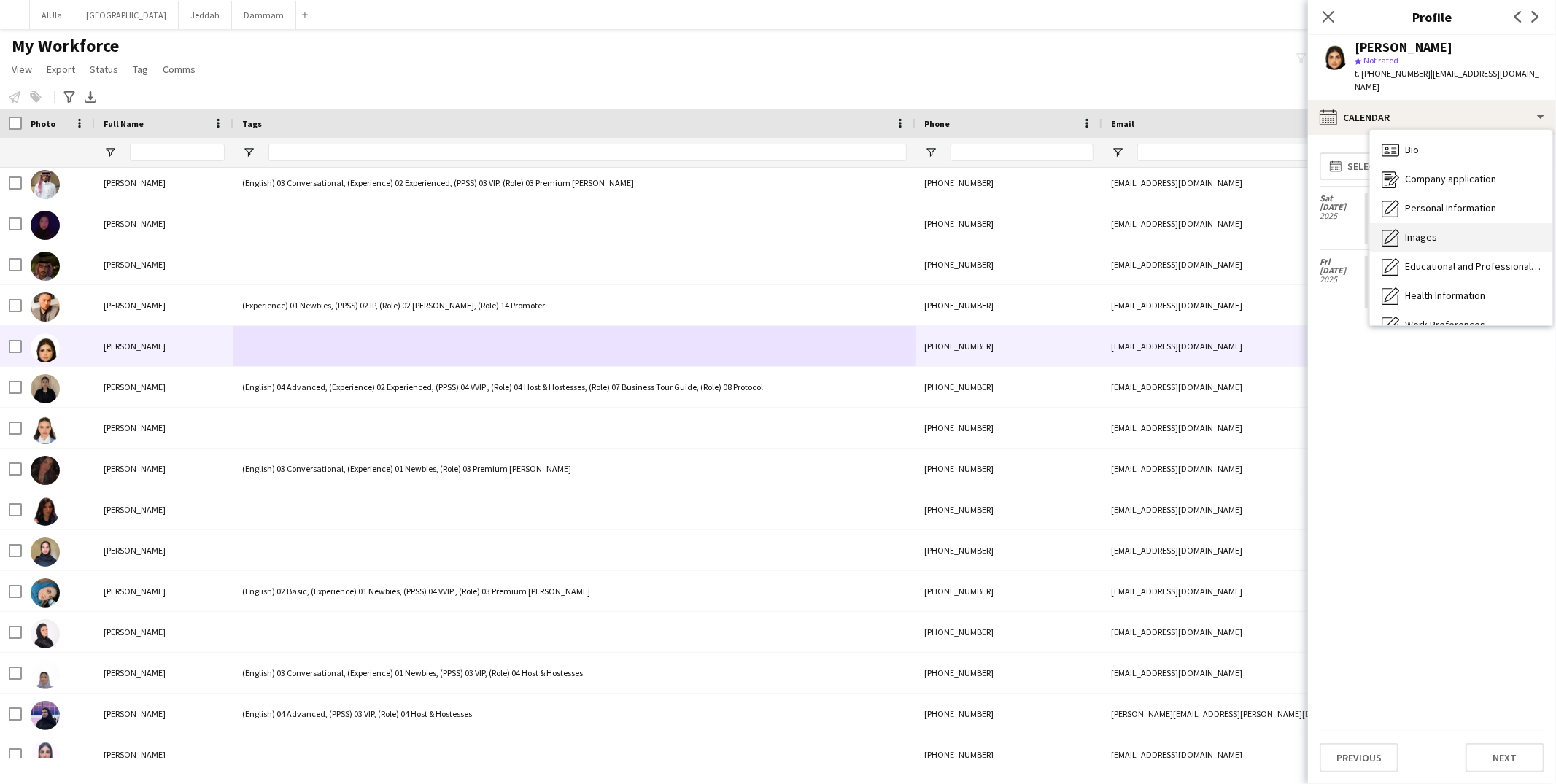
click at [1425, 223] on div "Images Images" at bounding box center [1461, 238] width 183 height 29
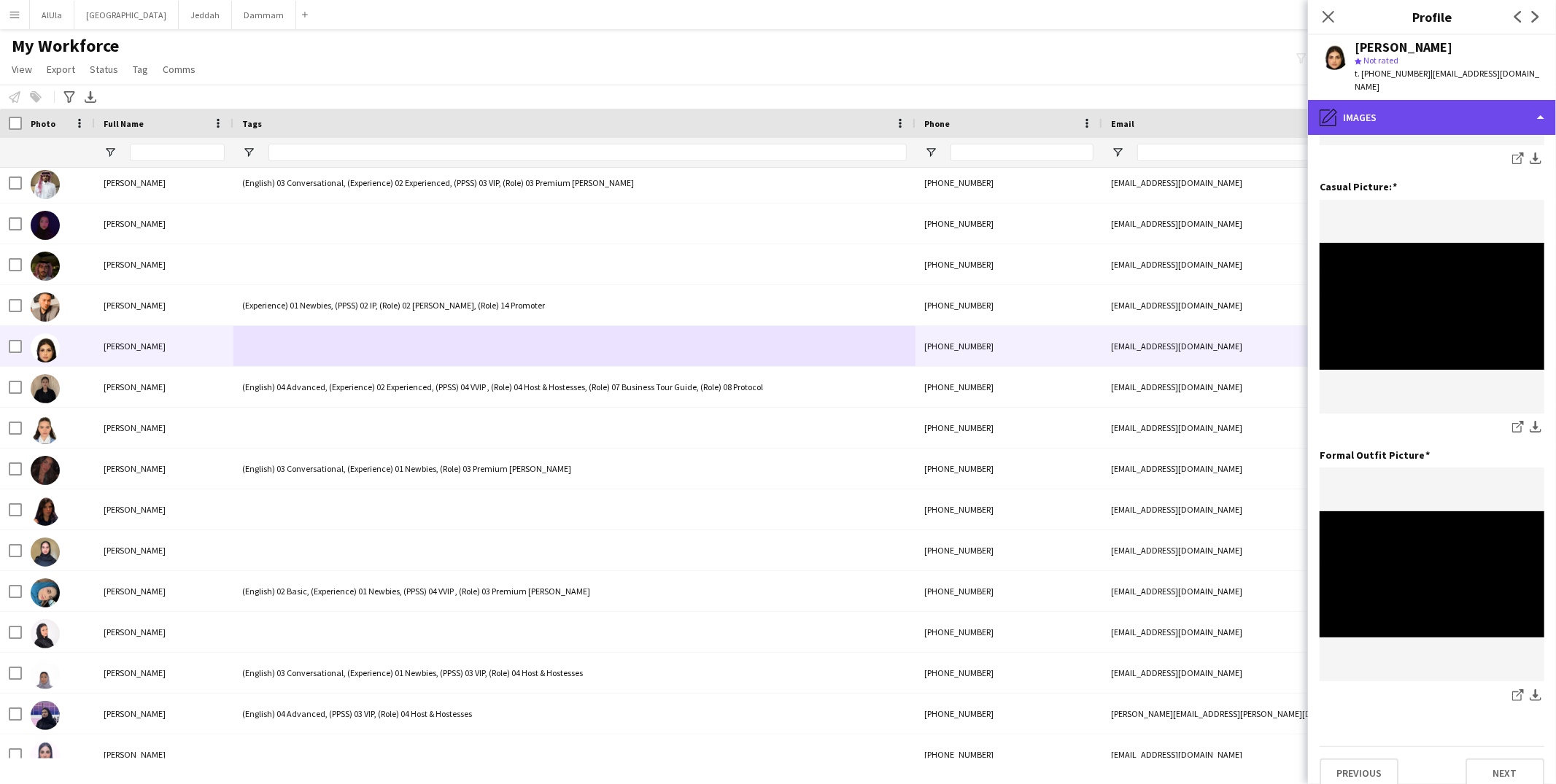
click at [1532, 104] on div "pencil4 Images" at bounding box center [1433, 117] width 248 height 35
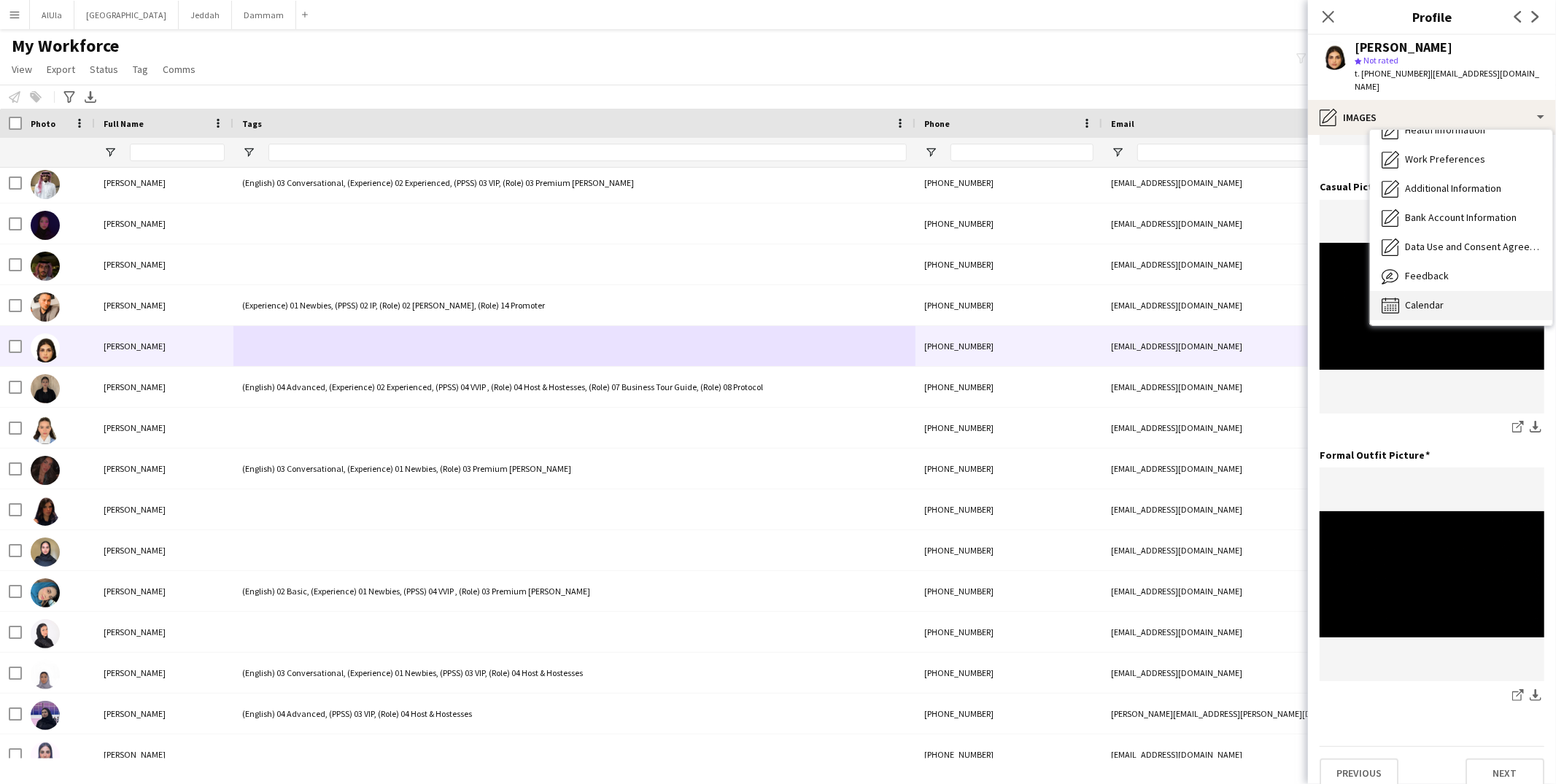
click at [1445, 291] on div "Calendar Calendar" at bounding box center [1461, 306] width 183 height 29
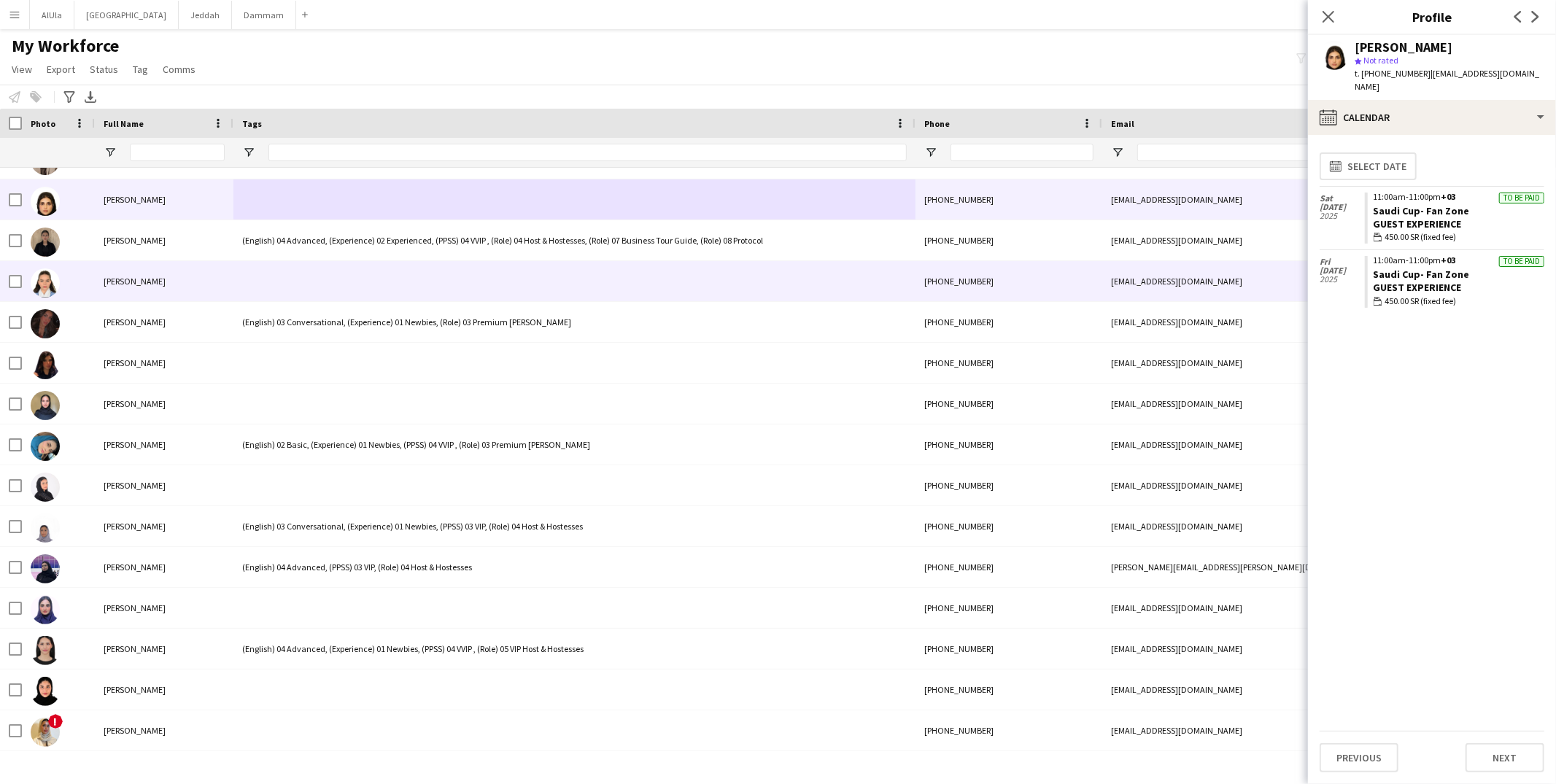
click at [169, 269] on div "Sama Alharbi" at bounding box center [164, 281] width 139 height 40
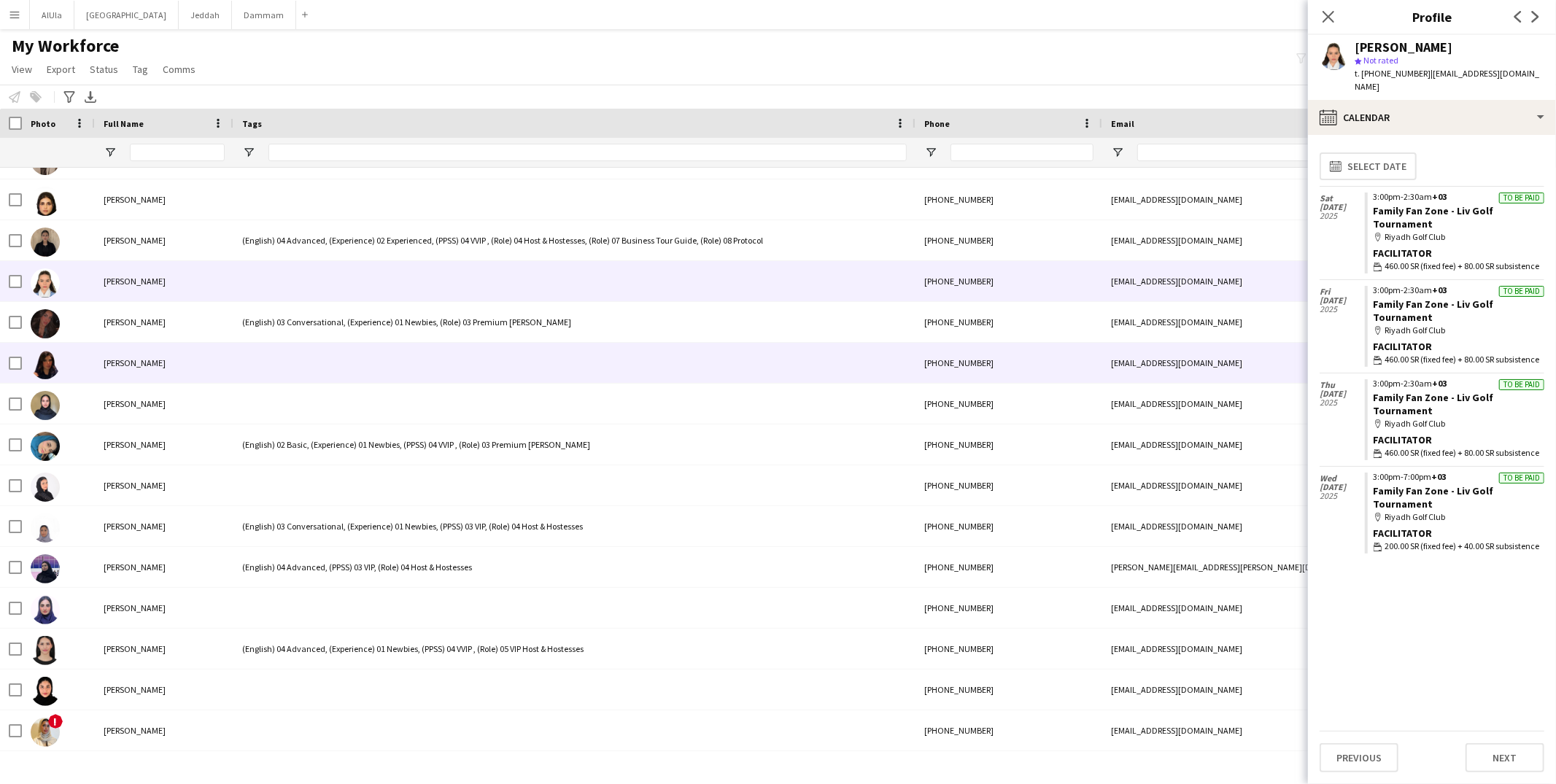
click at [340, 370] on div at bounding box center [575, 362] width 682 height 40
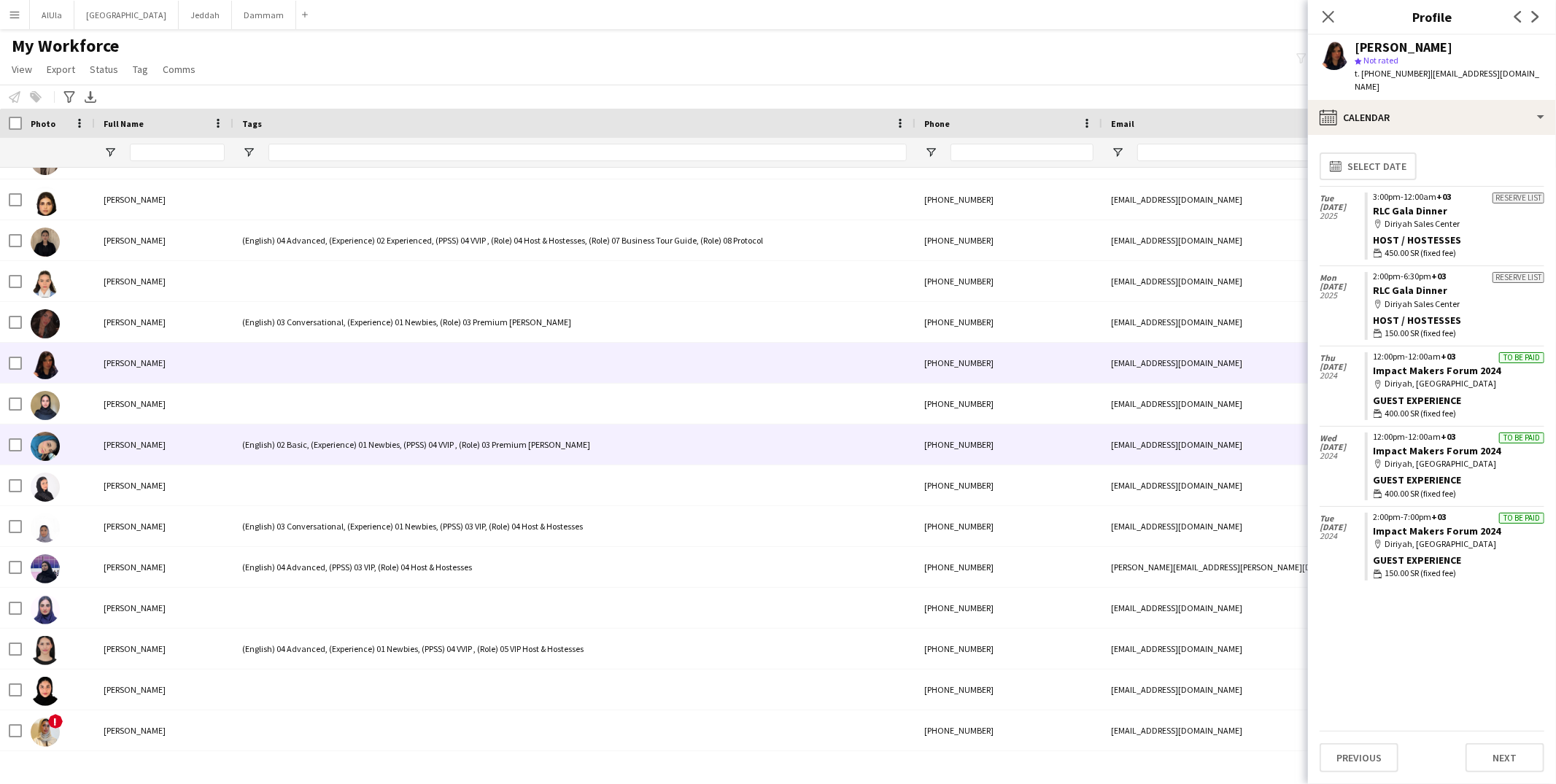
click at [358, 405] on div at bounding box center [575, 403] width 682 height 40
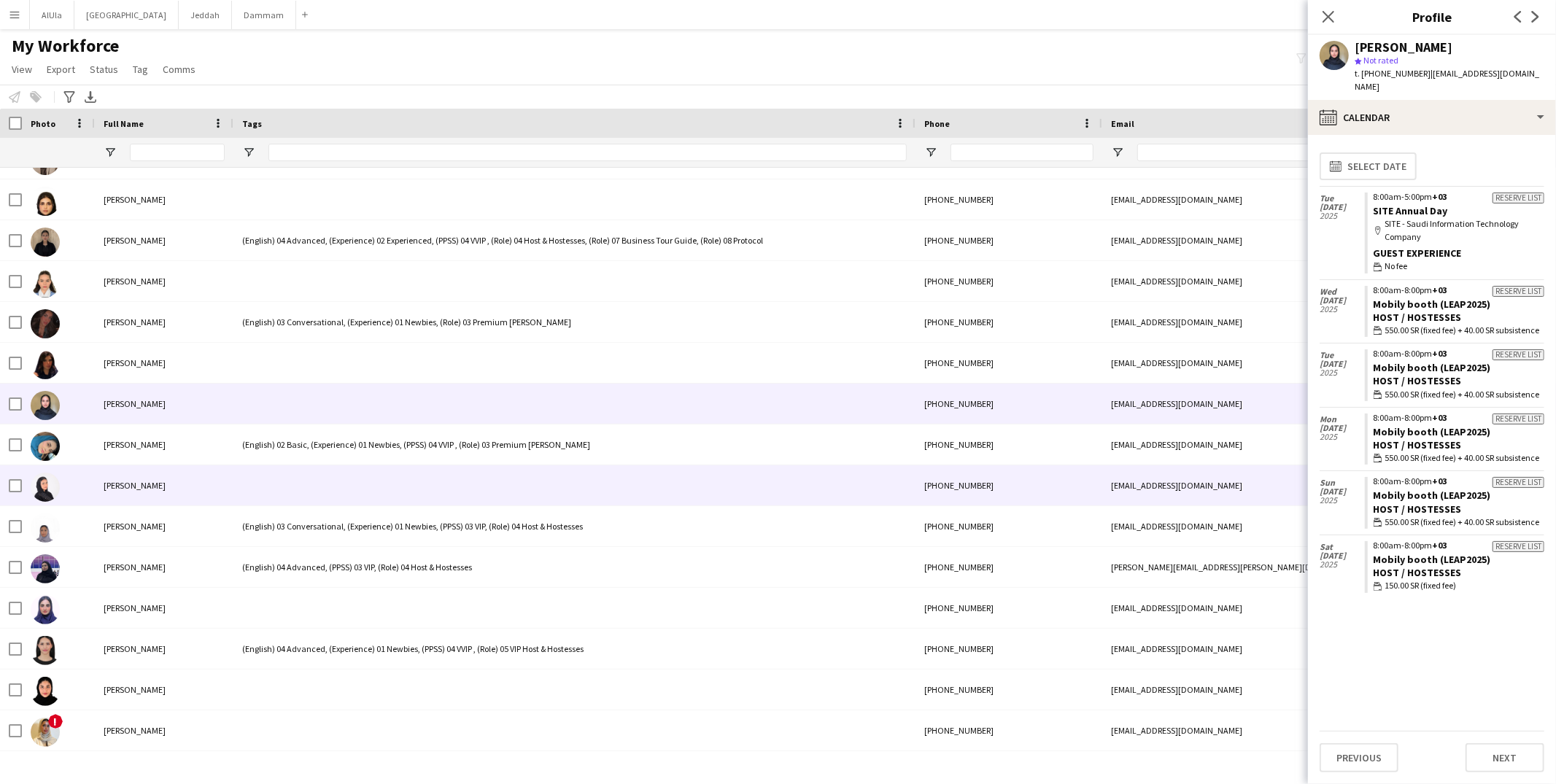
click at [346, 483] on div at bounding box center [575, 485] width 682 height 40
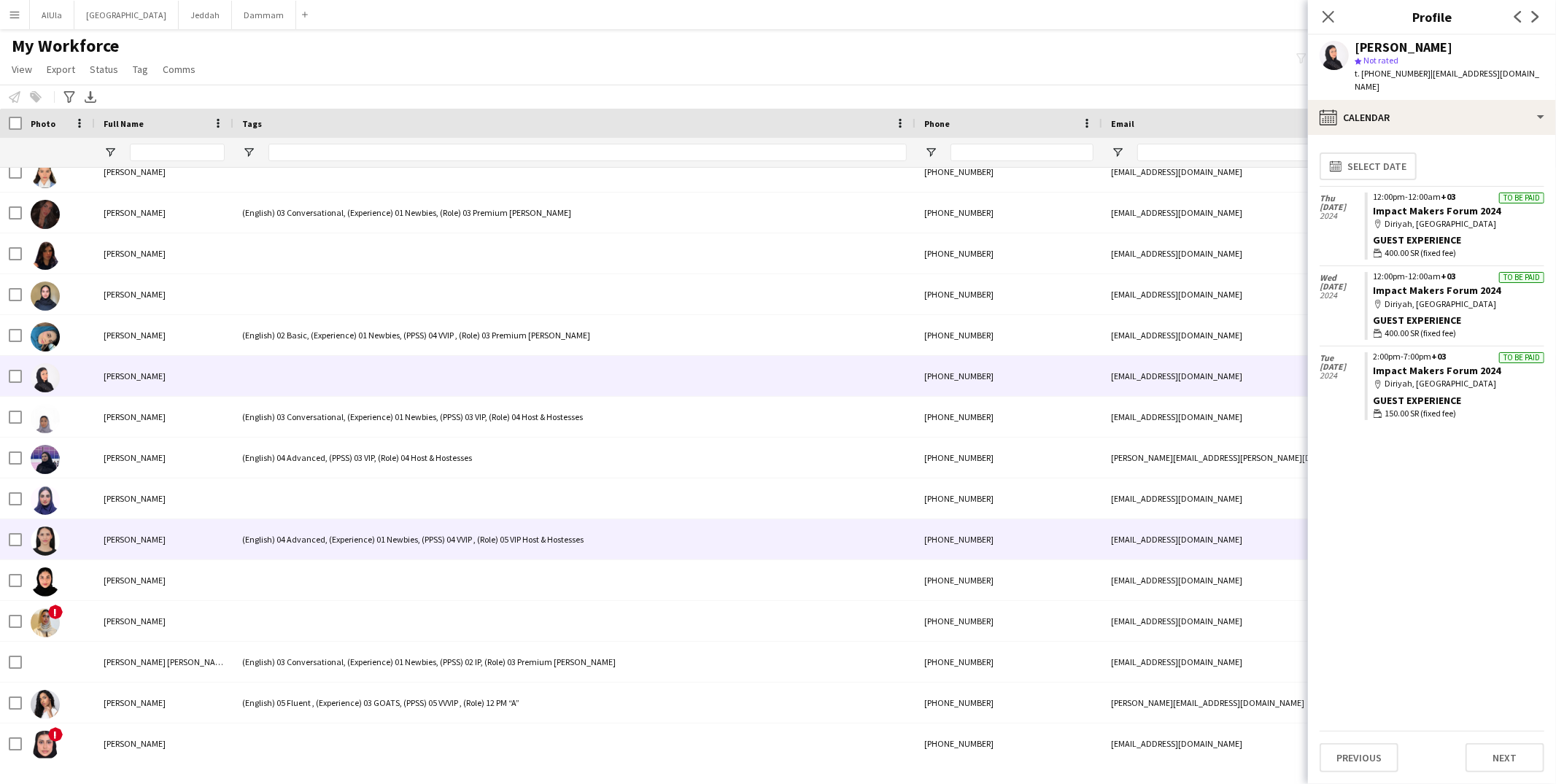
scroll to position [25283, 0]
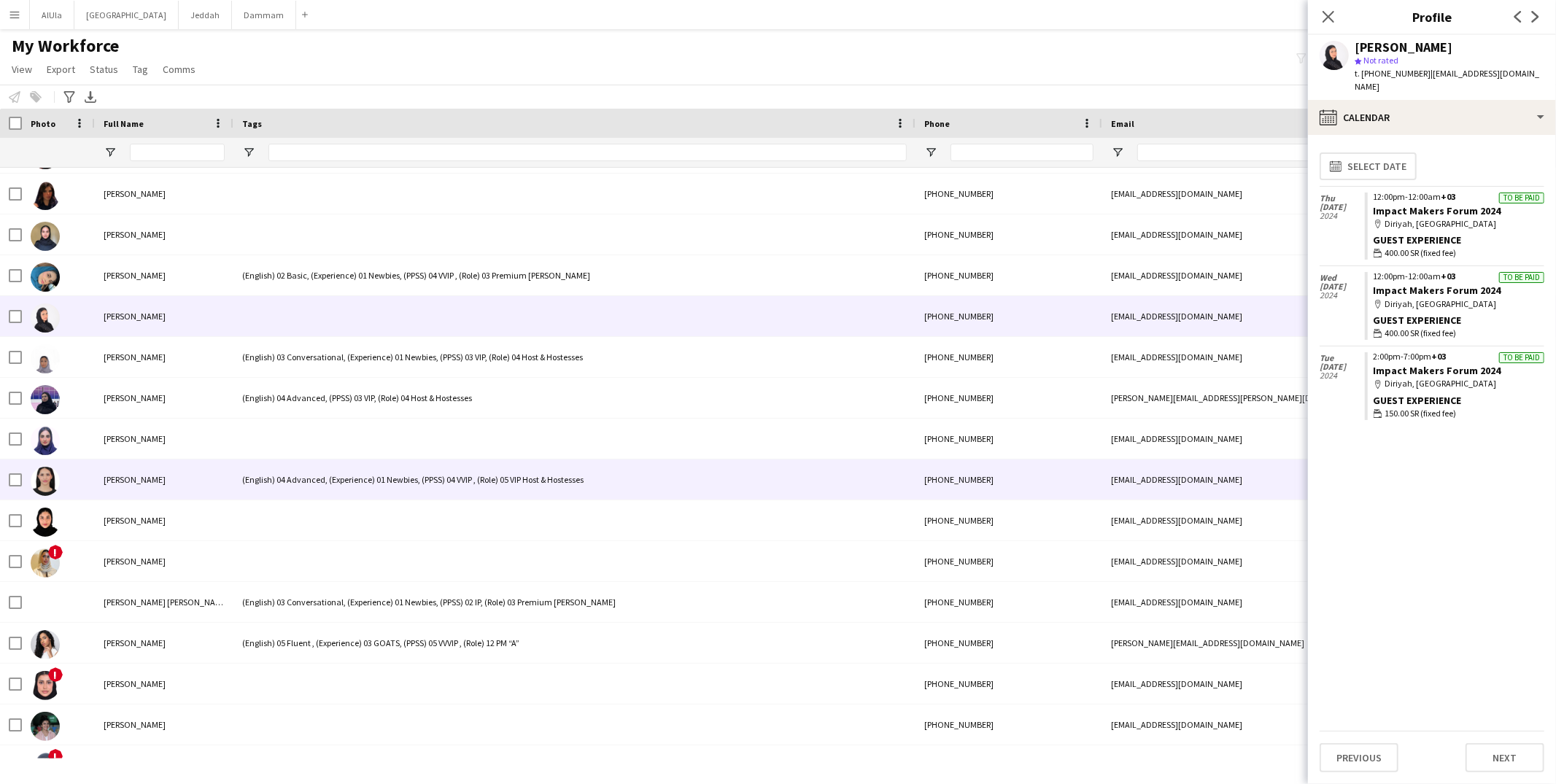
click at [345, 426] on div at bounding box center [575, 438] width 682 height 40
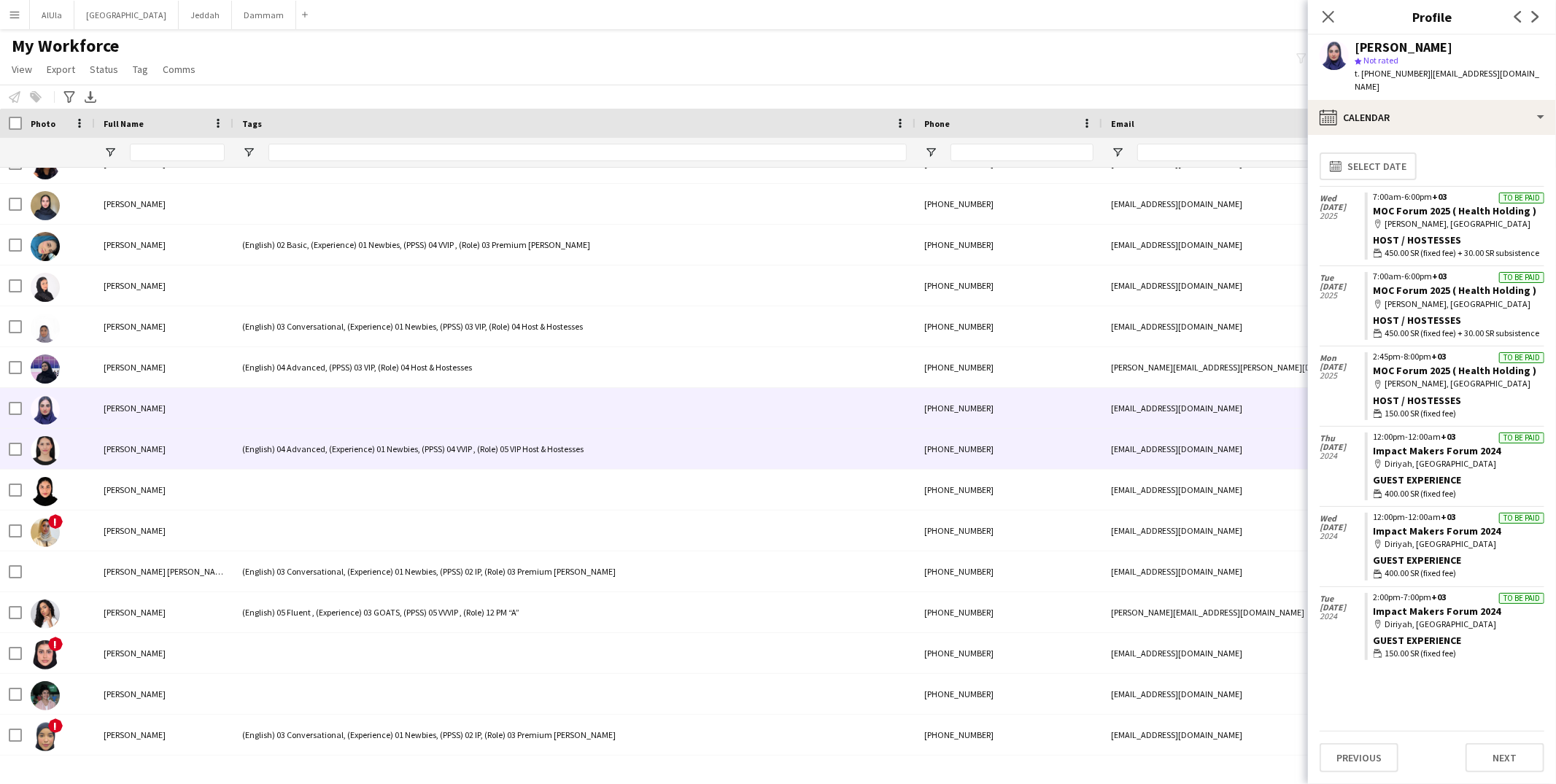
scroll to position [25351, 0]
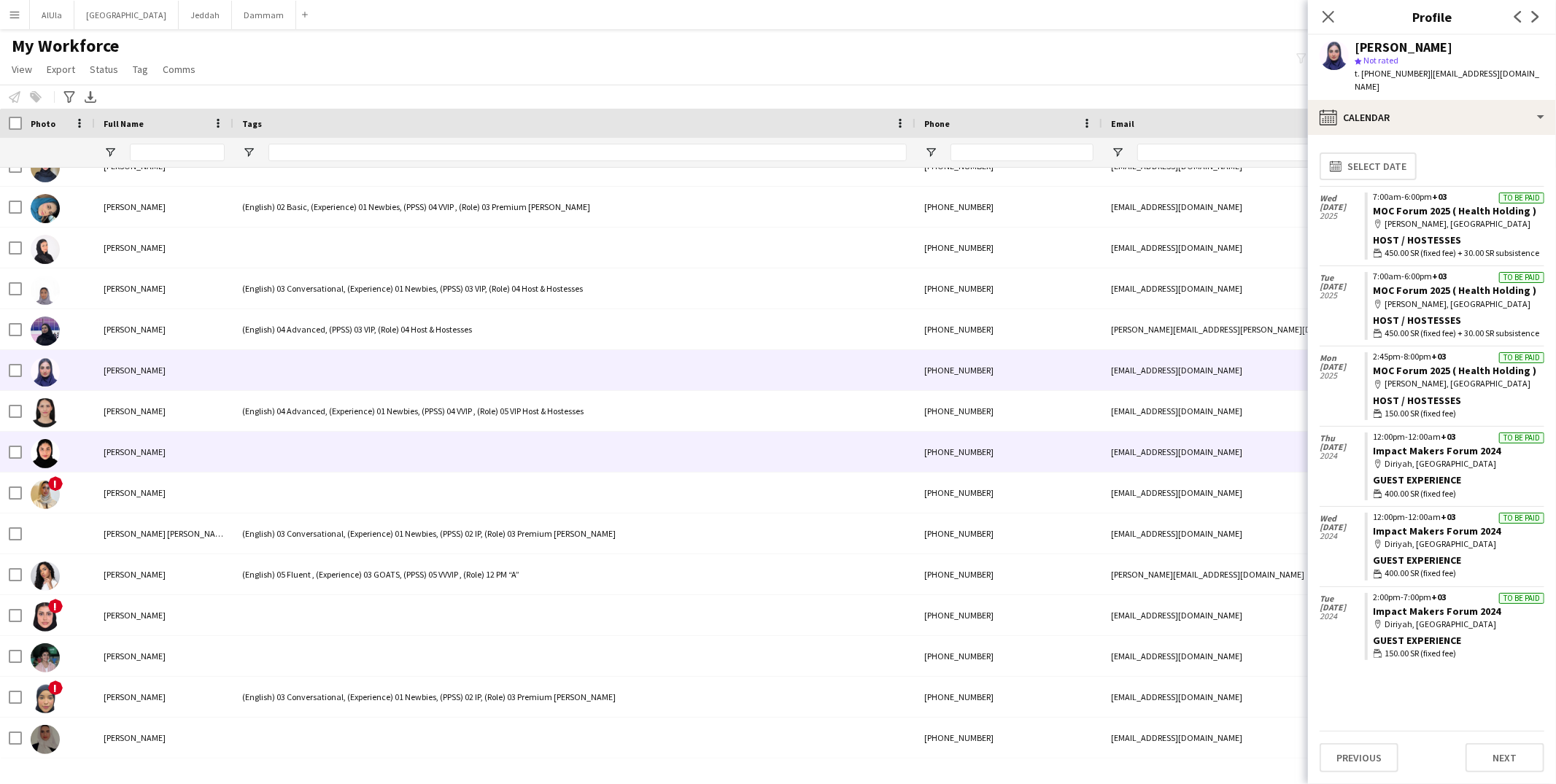
click at [333, 458] on div at bounding box center [575, 451] width 682 height 40
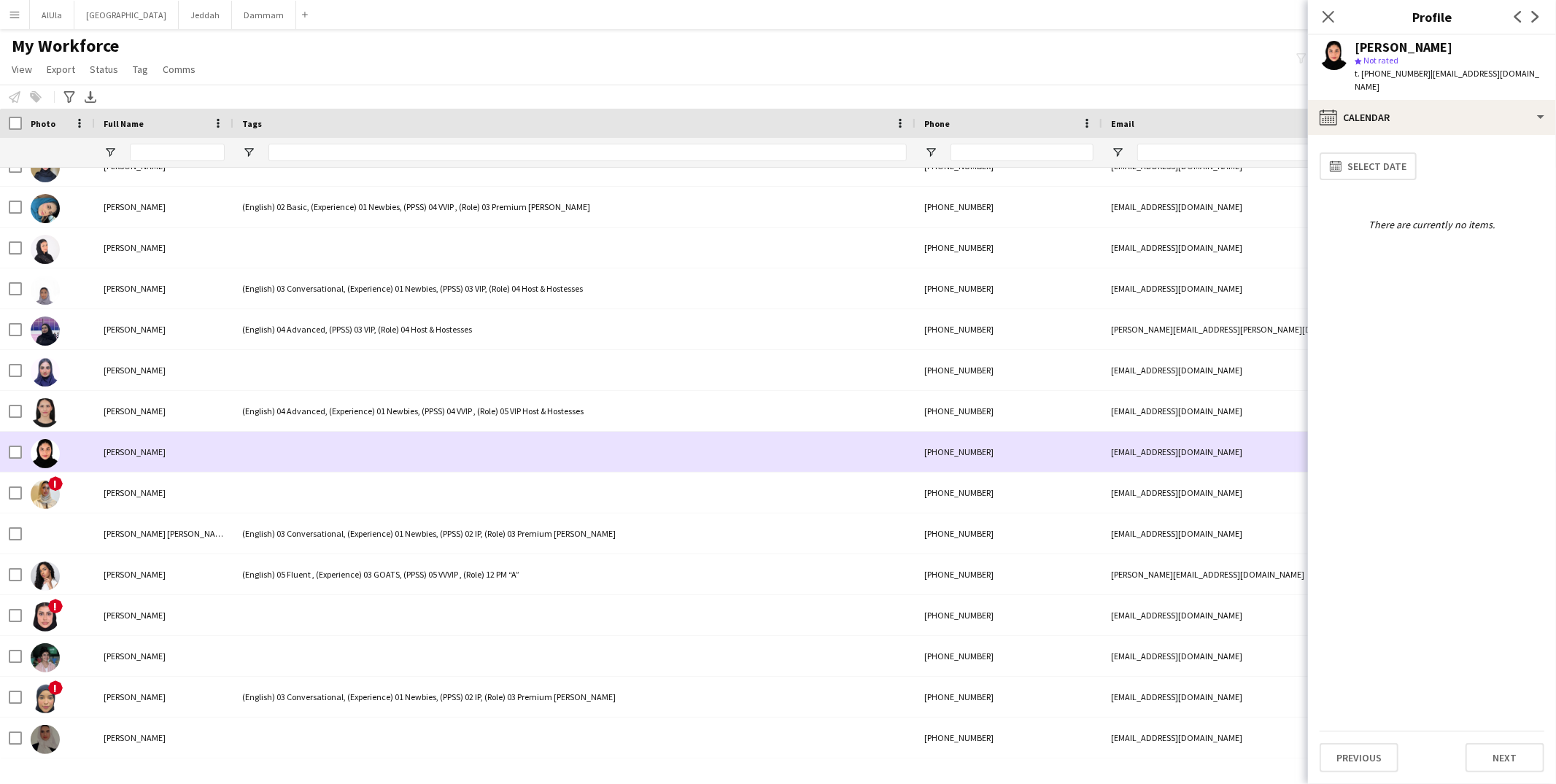
scroll to position [25370, 0]
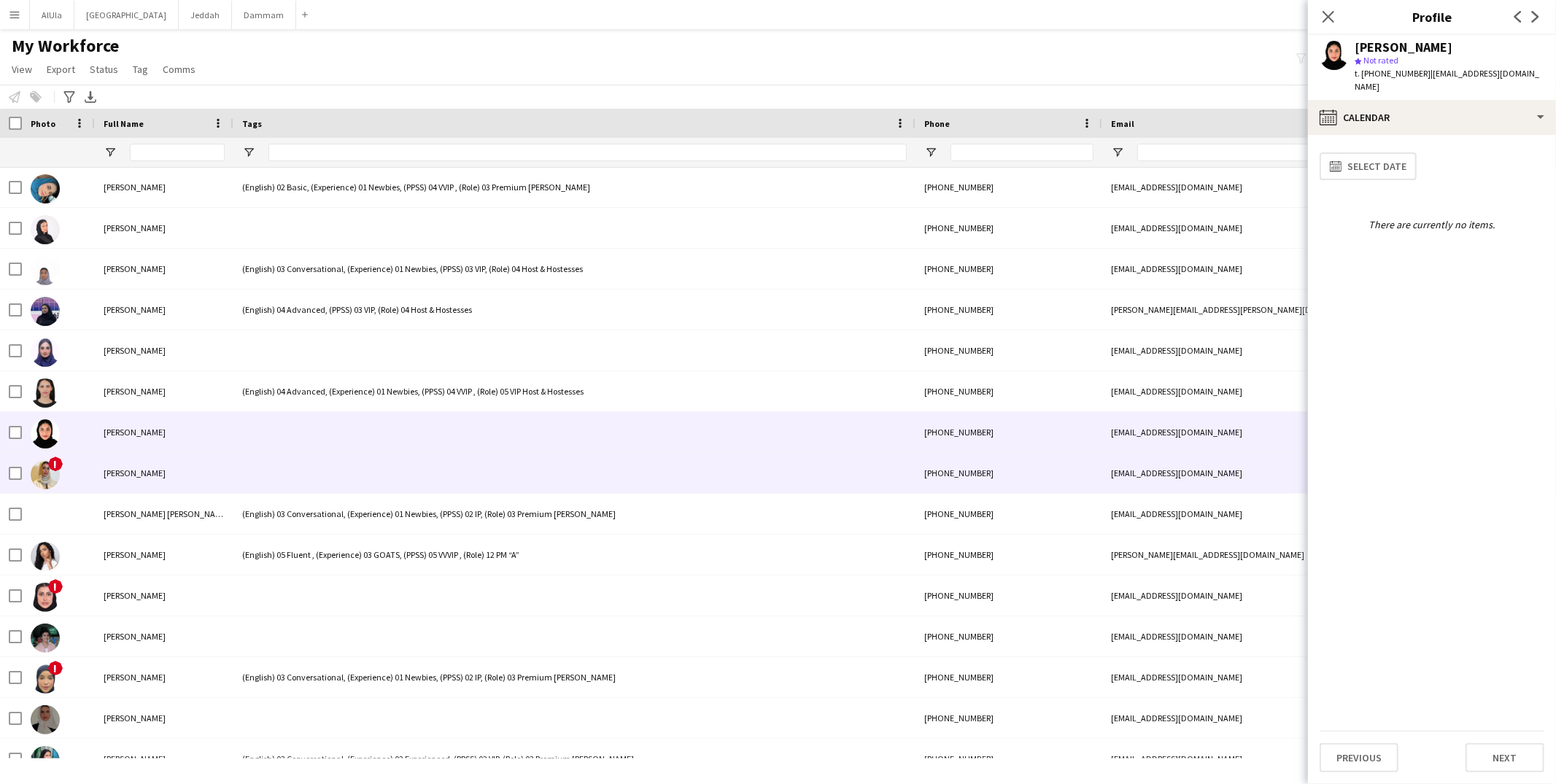
click at [330, 465] on div at bounding box center [575, 472] width 682 height 40
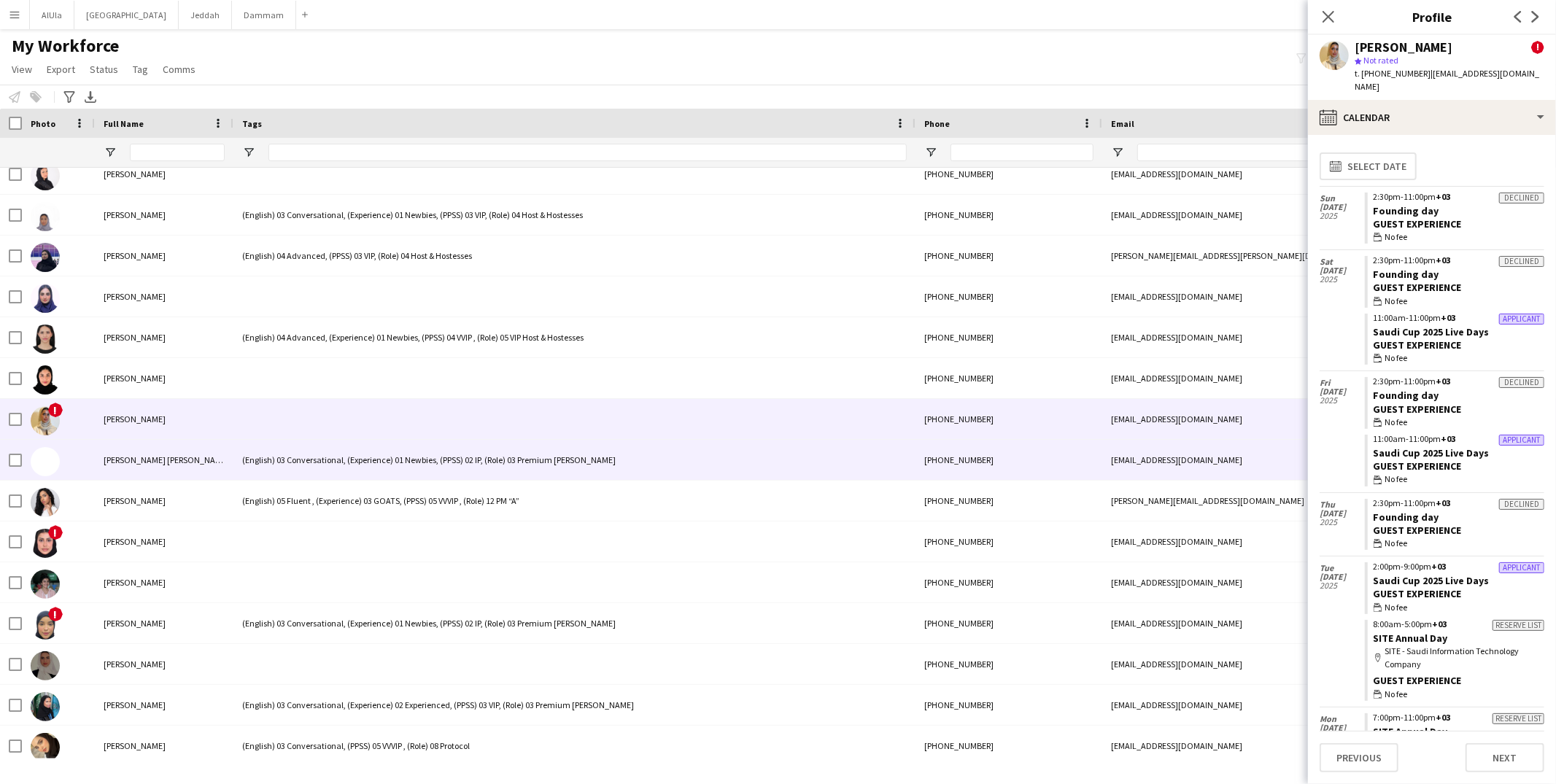
scroll to position [25426, 0]
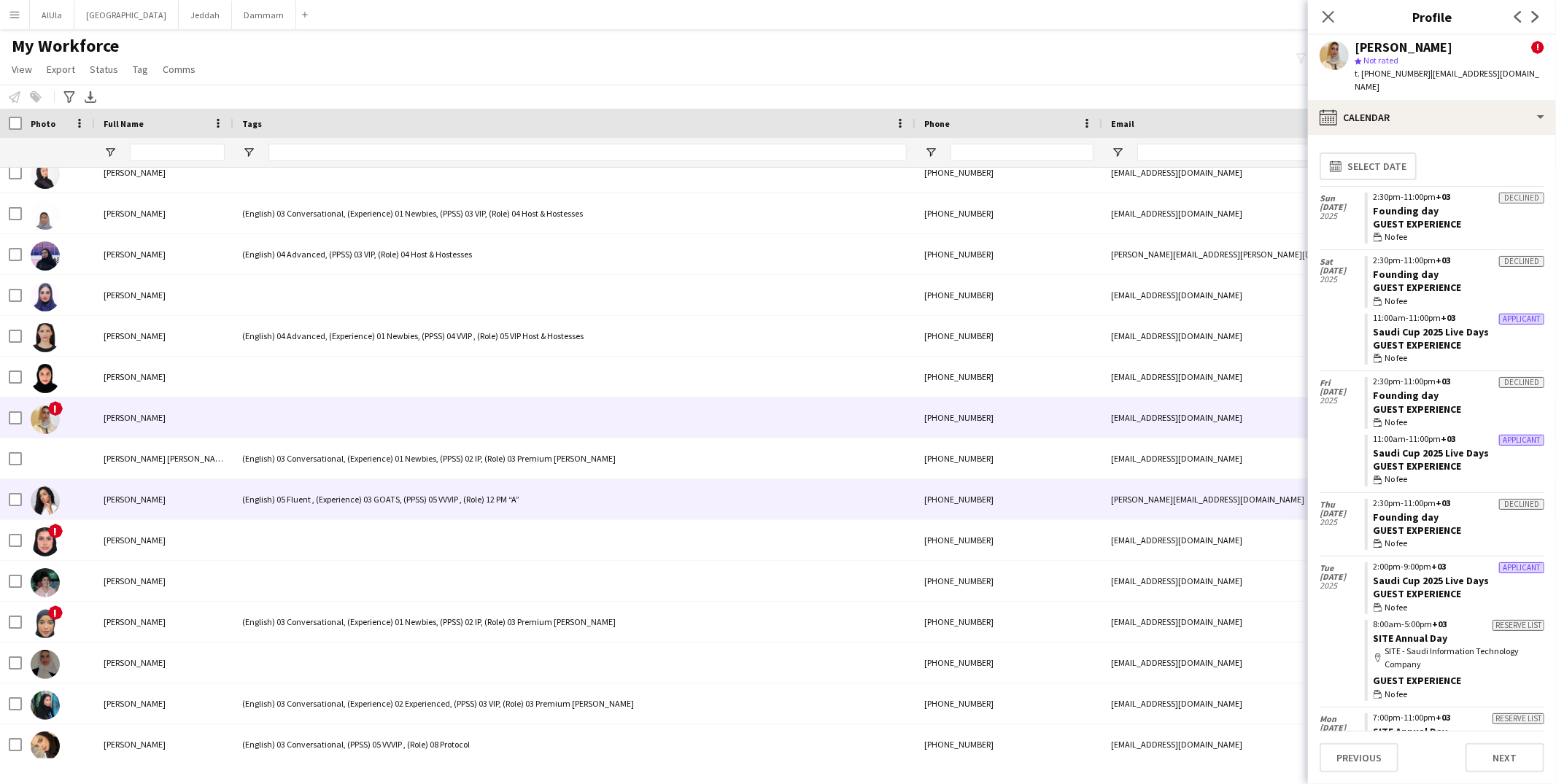
click at [326, 491] on div "(English) 05 Fluent , (Experience) 03 GOATS, (PPSS) 05 VVVIP , (Role) 12 PM “A”" at bounding box center [575, 499] width 682 height 40
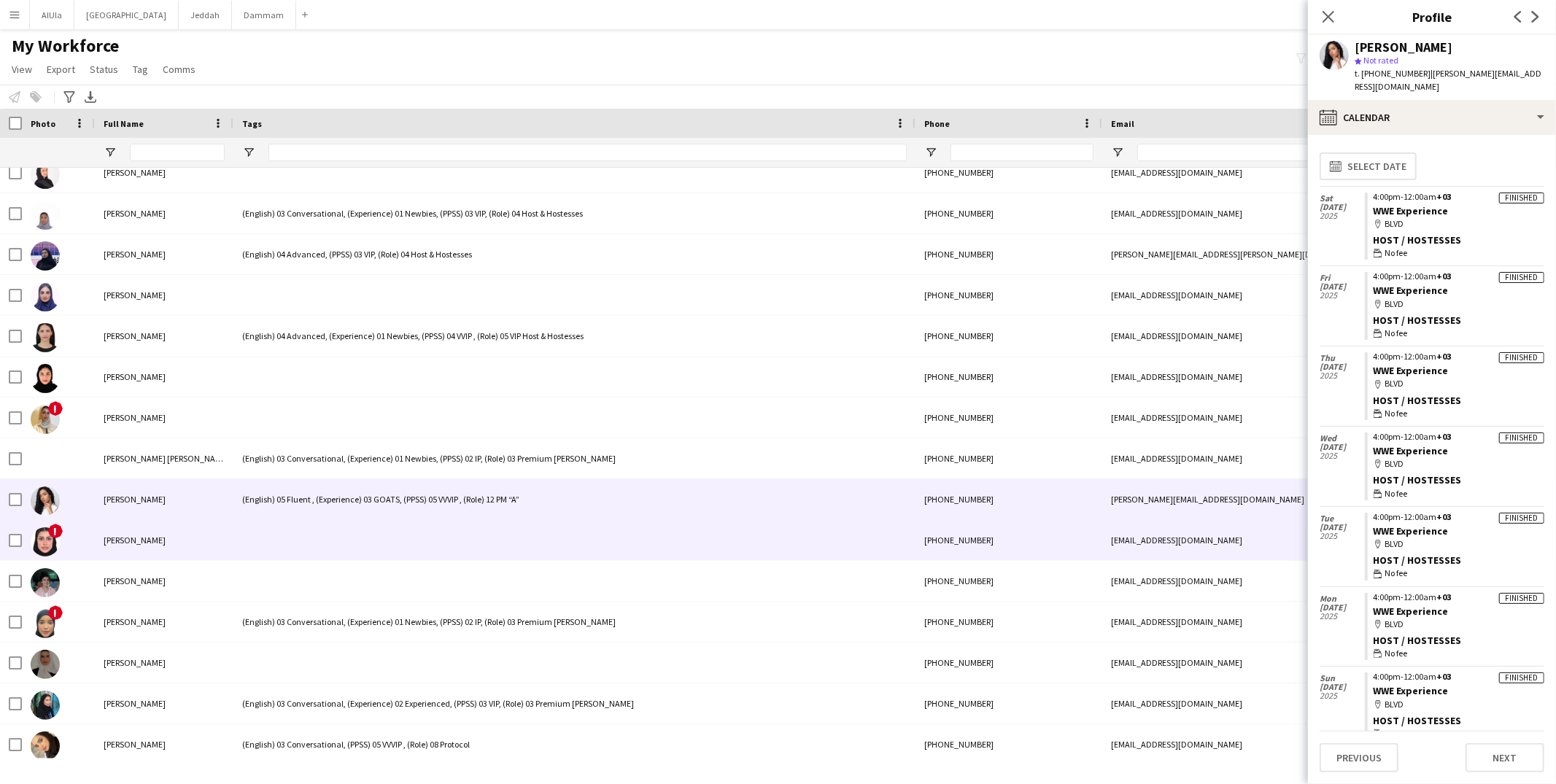
click at [334, 535] on div at bounding box center [575, 540] width 682 height 40
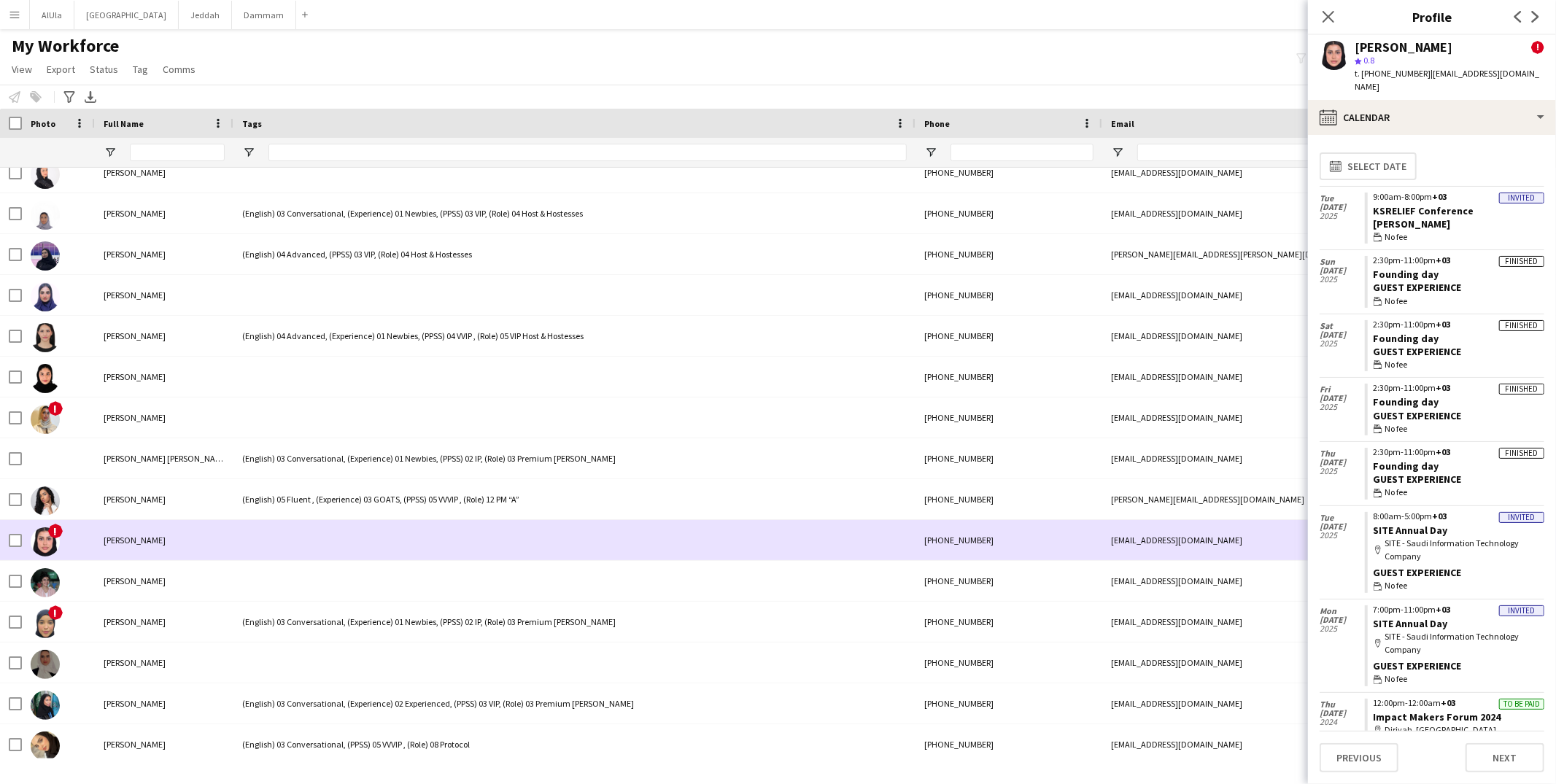
scroll to position [25469, 0]
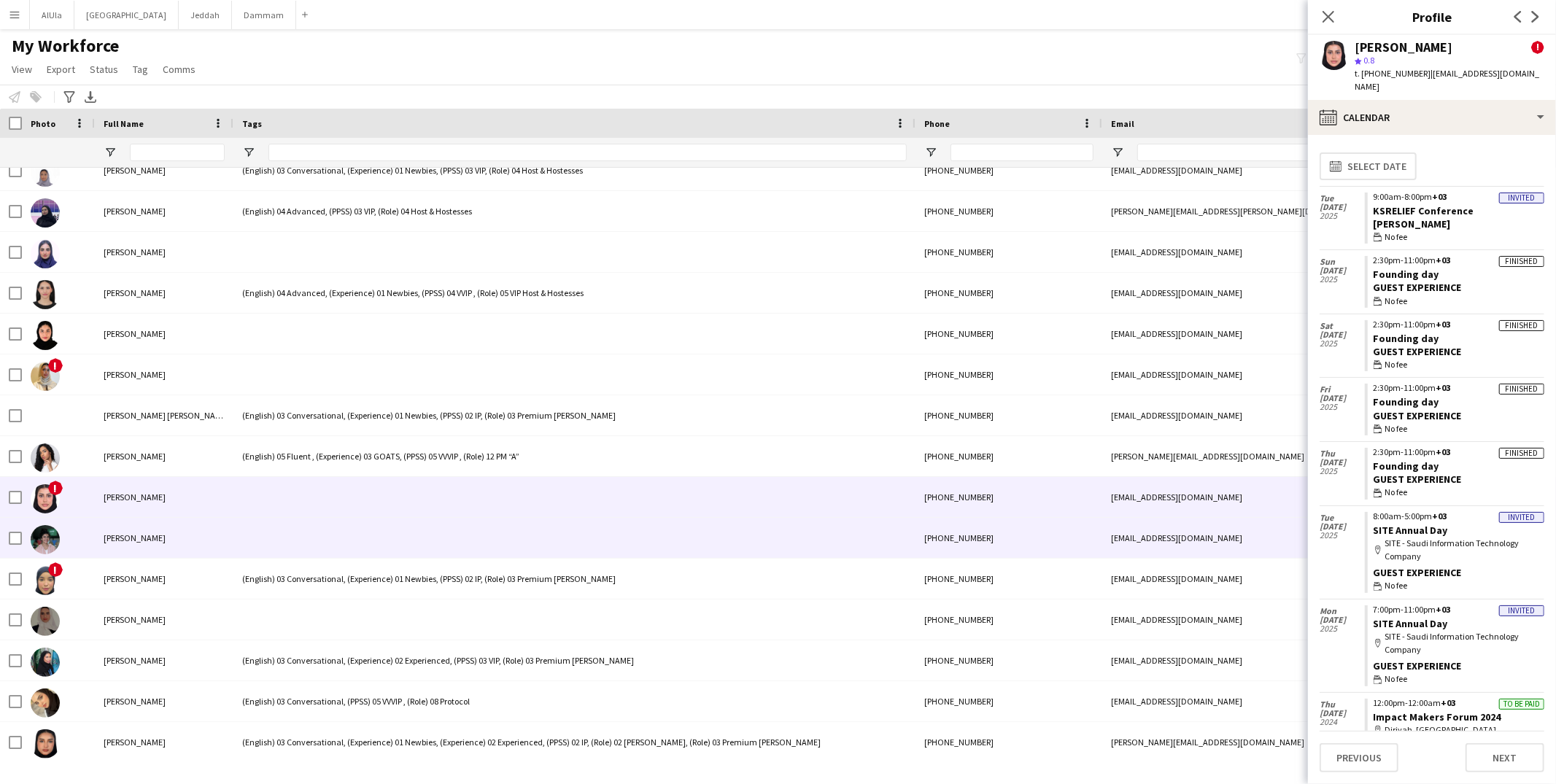
click at [332, 532] on div at bounding box center [575, 537] width 682 height 40
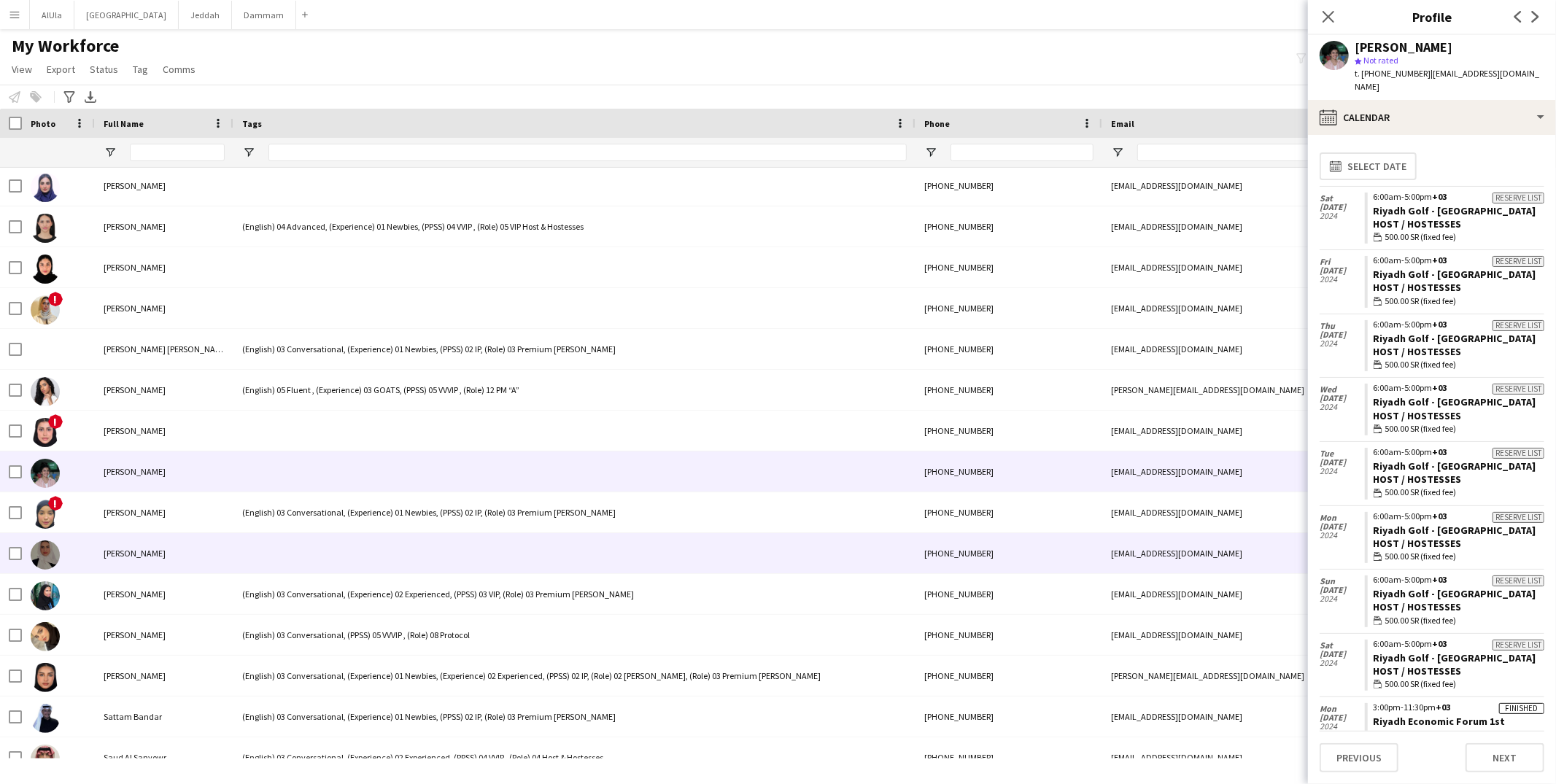
scroll to position [25561, 0]
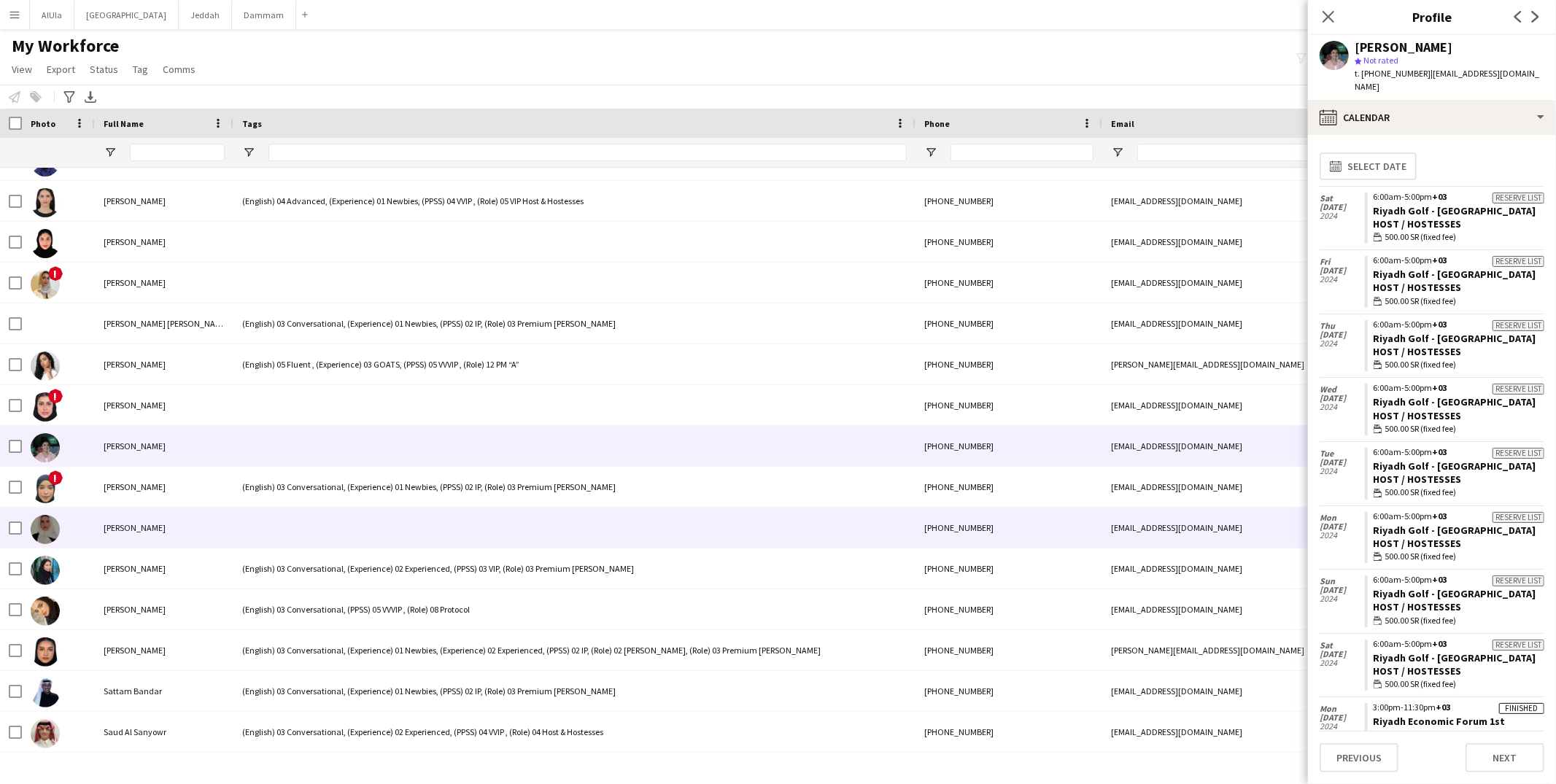
click at [331, 530] on div at bounding box center [575, 528] width 682 height 40
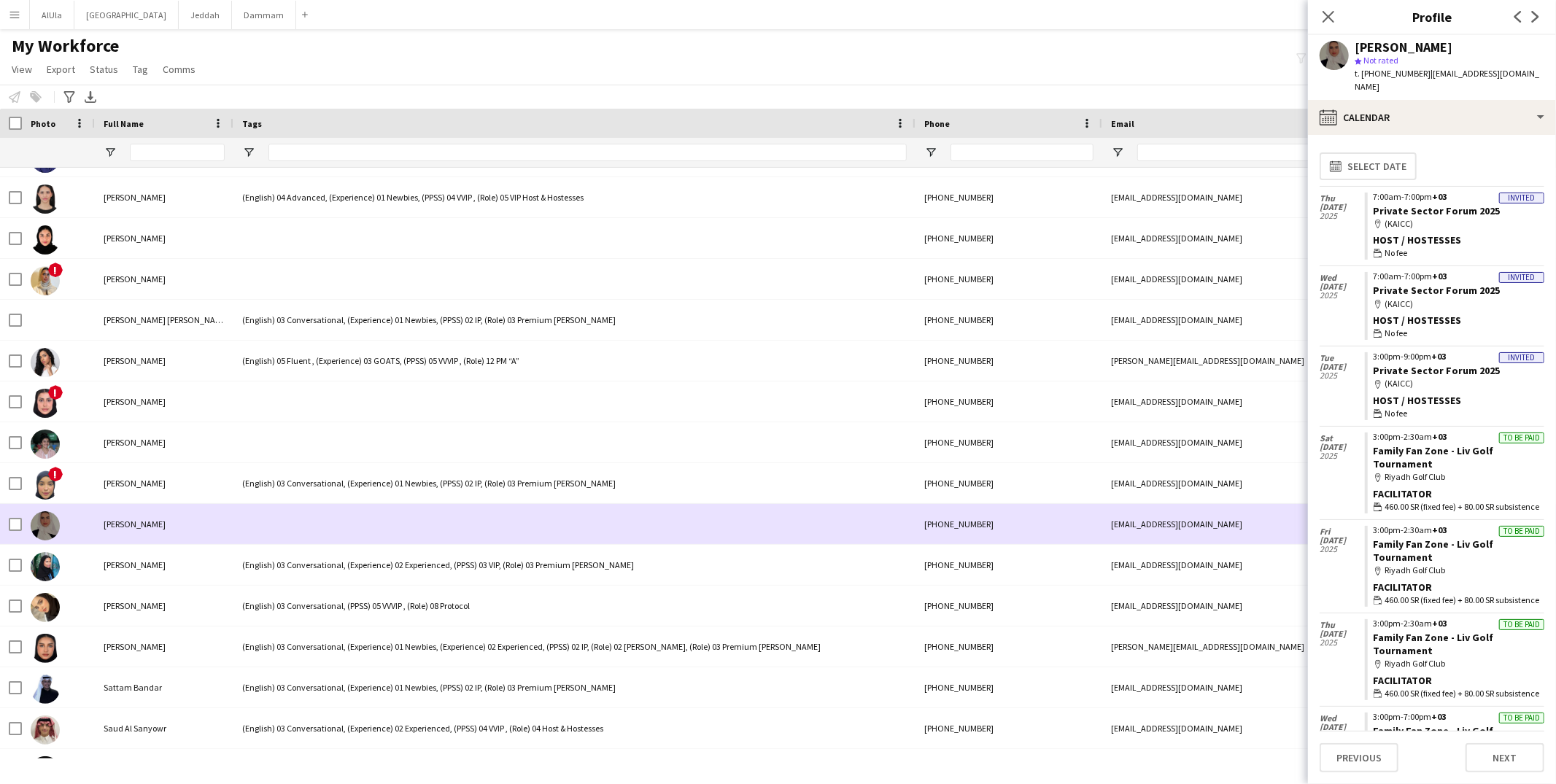
scroll to position [25622, 0]
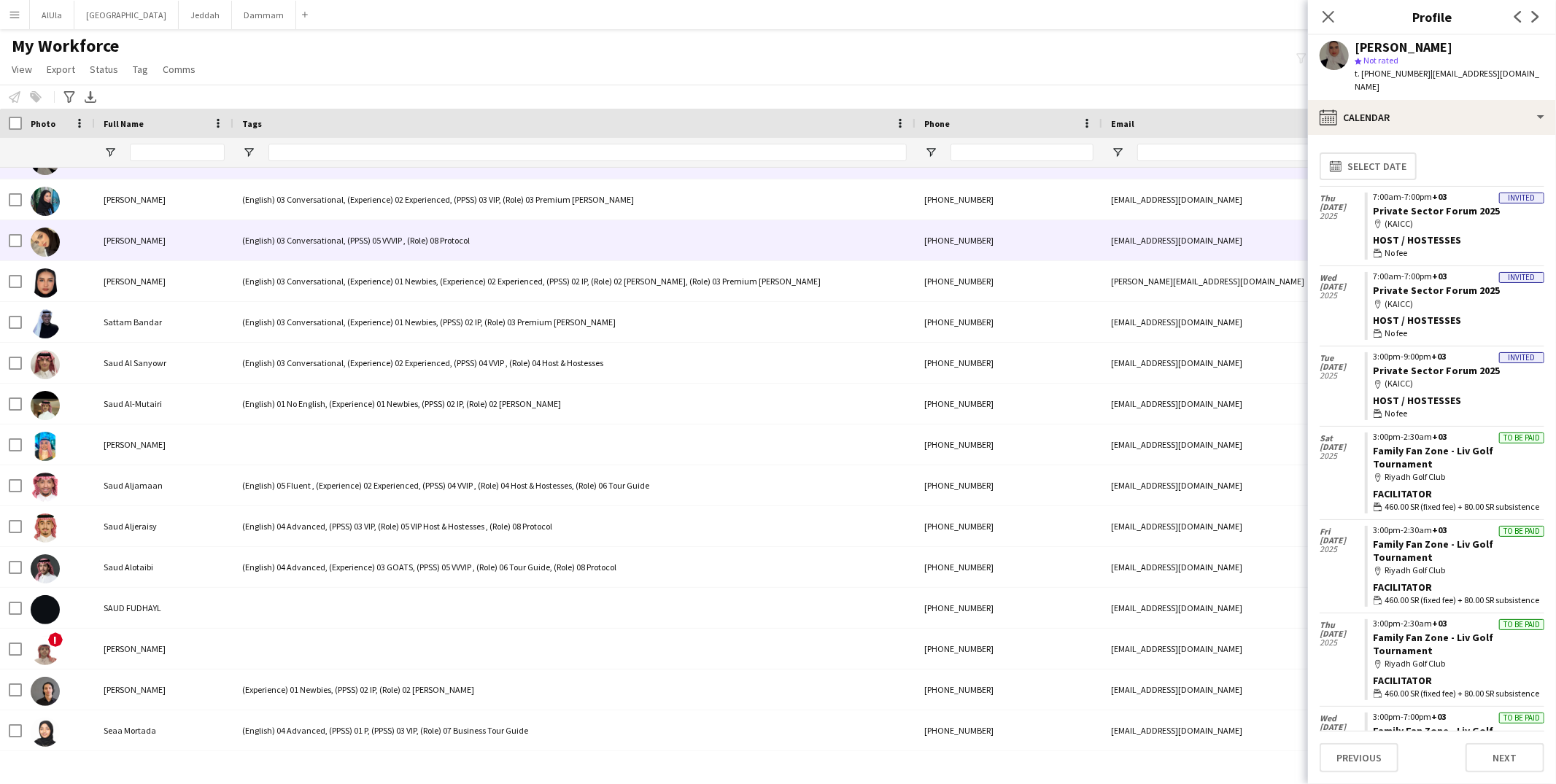
click at [321, 222] on div "(English) 03 Conversational, (PPSS) 05 VVVIP , (Role) 08 Protocol" at bounding box center [575, 239] width 682 height 40
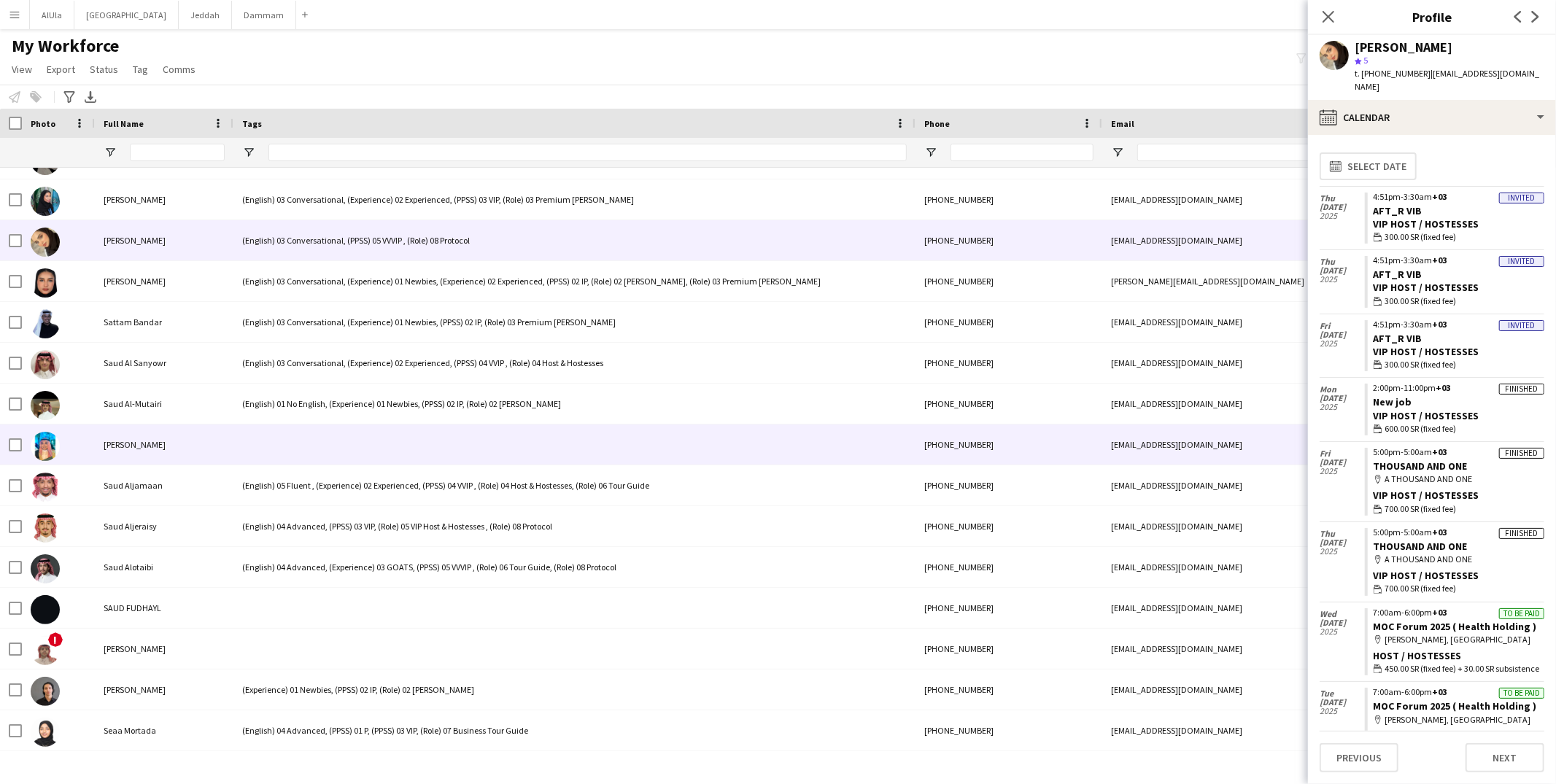
click at [302, 448] on div at bounding box center [575, 444] width 682 height 40
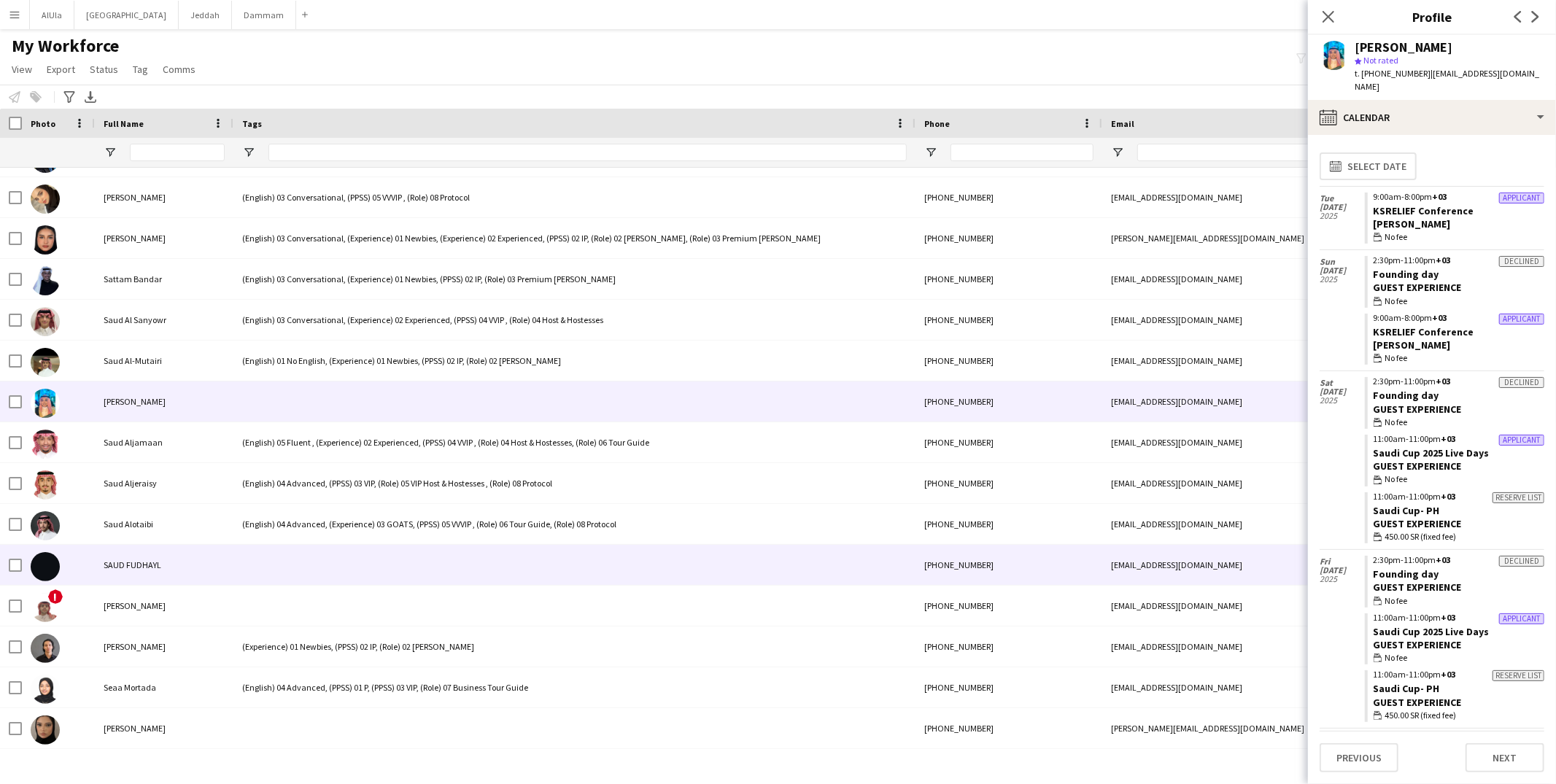
click at [269, 554] on div at bounding box center [575, 564] width 682 height 40
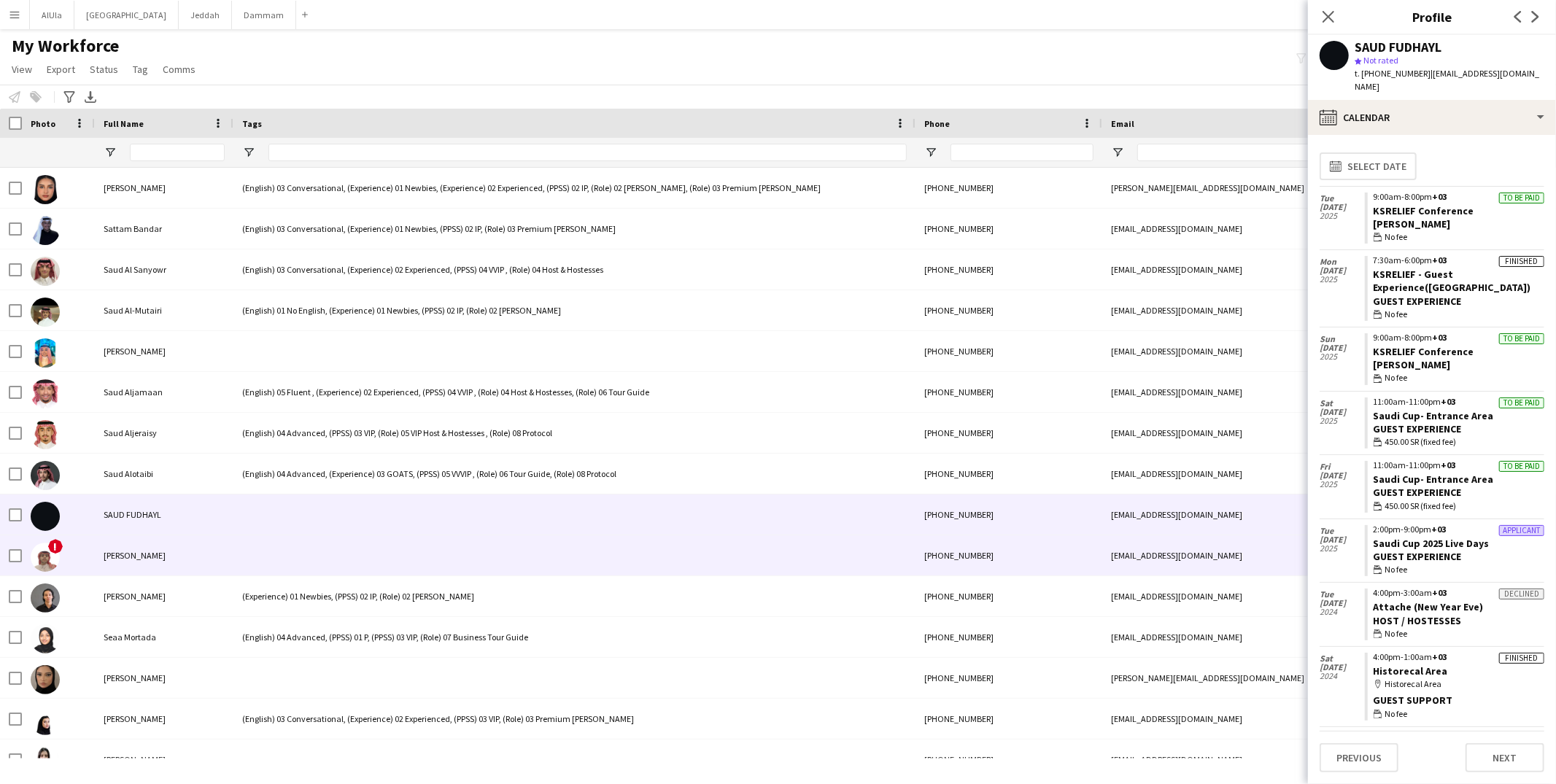
click at [268, 538] on div at bounding box center [575, 555] width 682 height 40
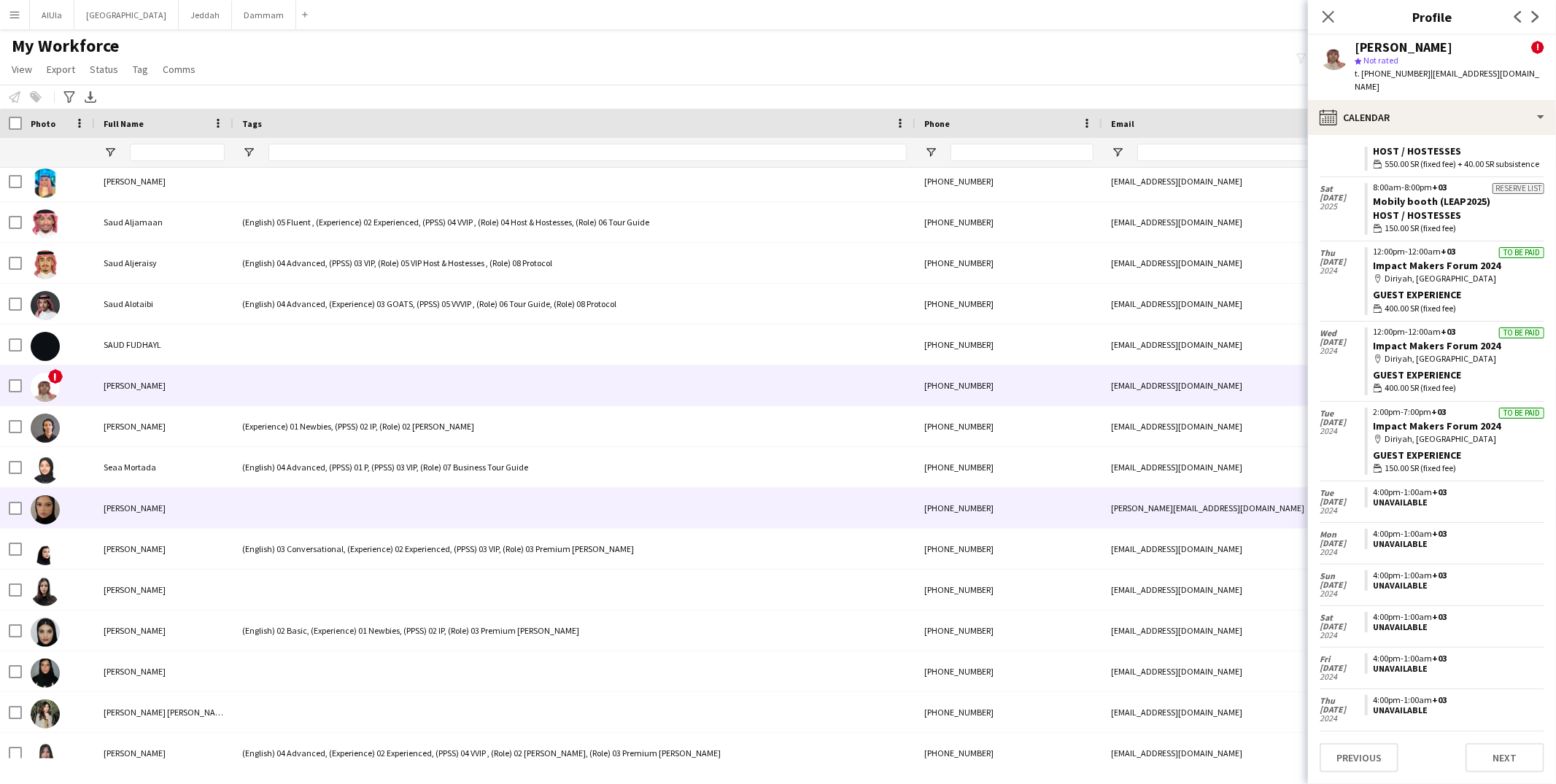
click at [296, 496] on div at bounding box center [575, 507] width 682 height 40
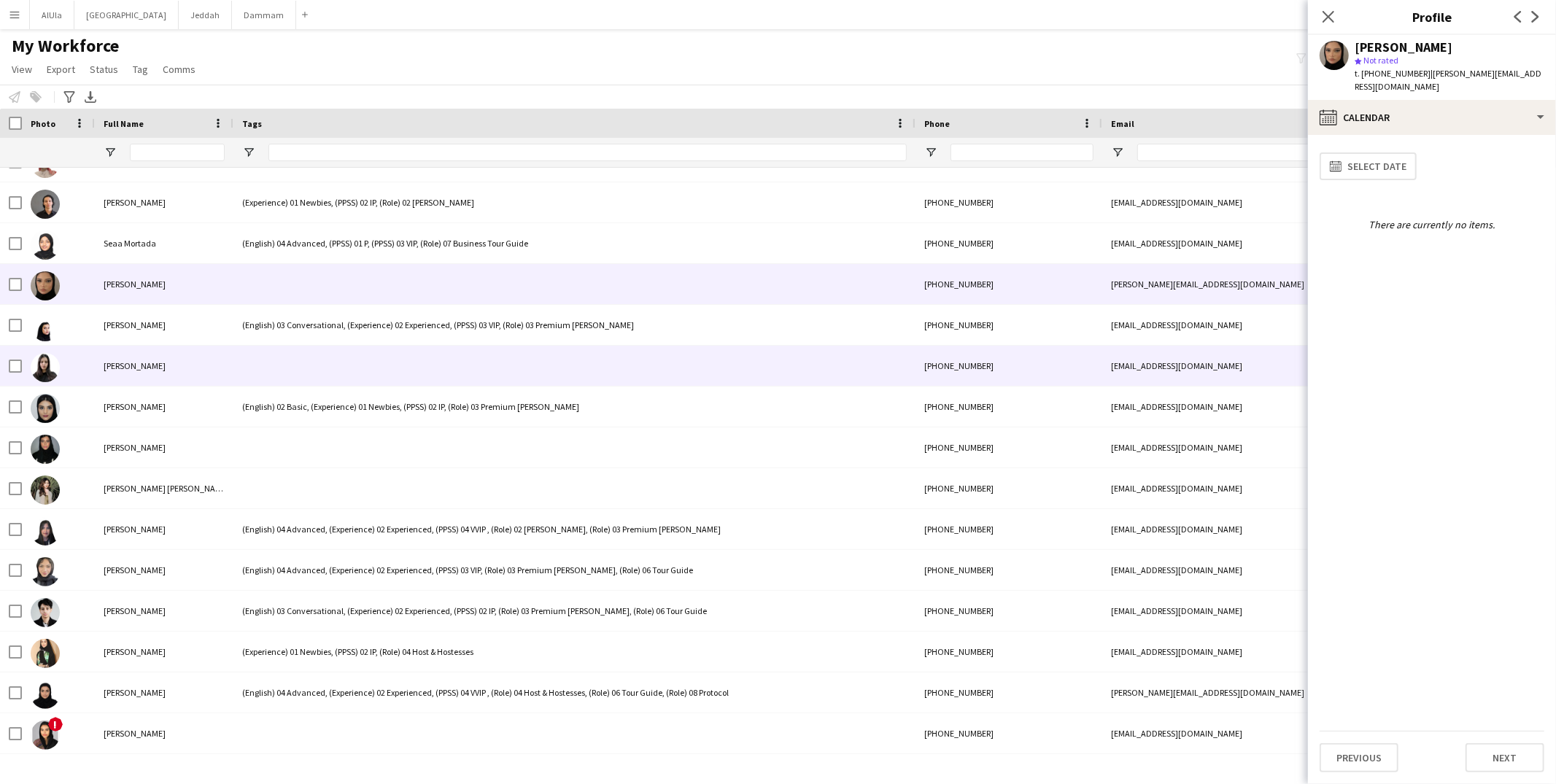
click at [270, 369] on div at bounding box center [575, 365] width 682 height 40
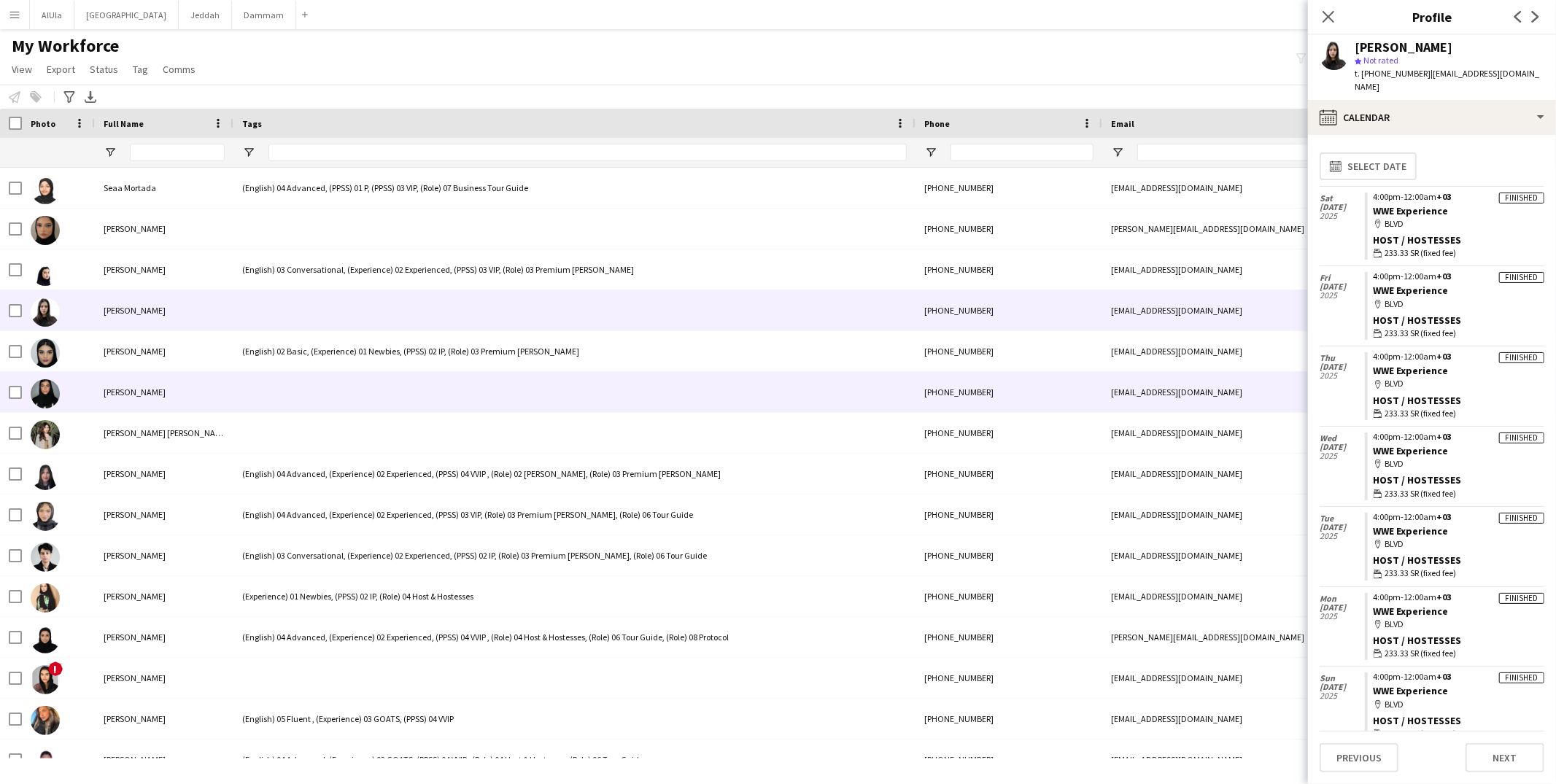
click at [276, 403] on div at bounding box center [575, 391] width 682 height 40
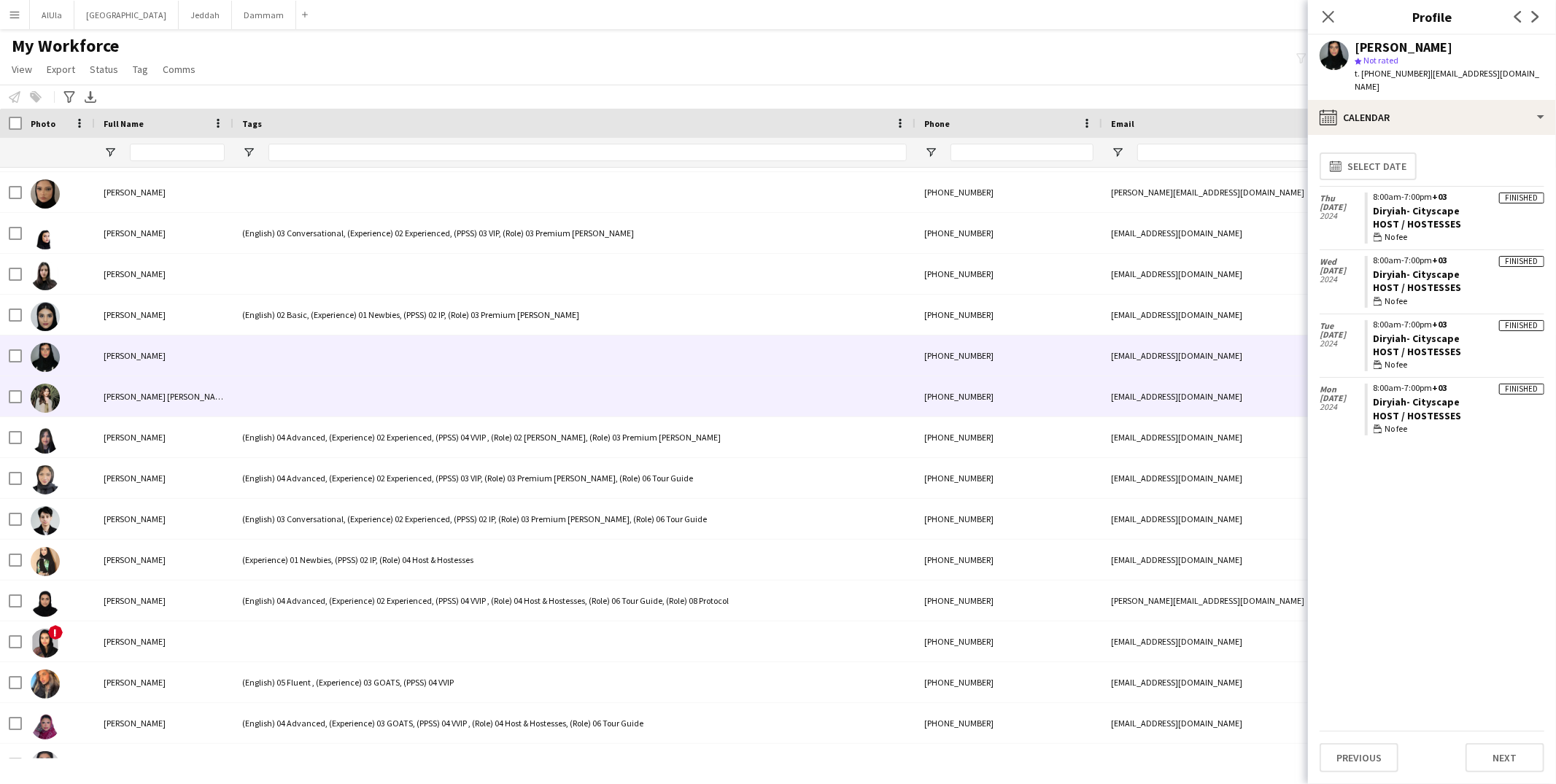
click at [282, 411] on div at bounding box center [575, 396] width 682 height 40
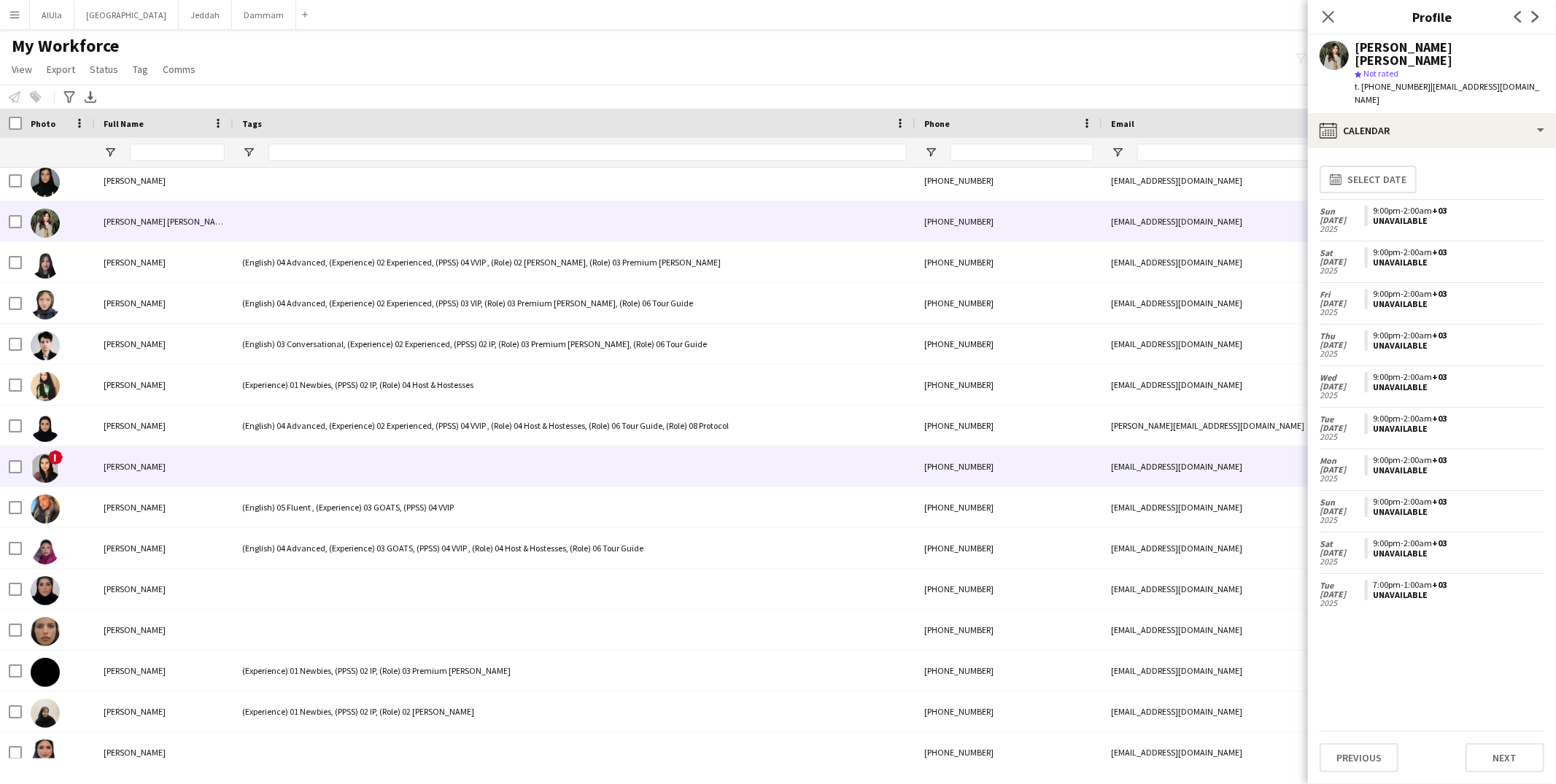
click at [304, 479] on div at bounding box center [575, 466] width 682 height 40
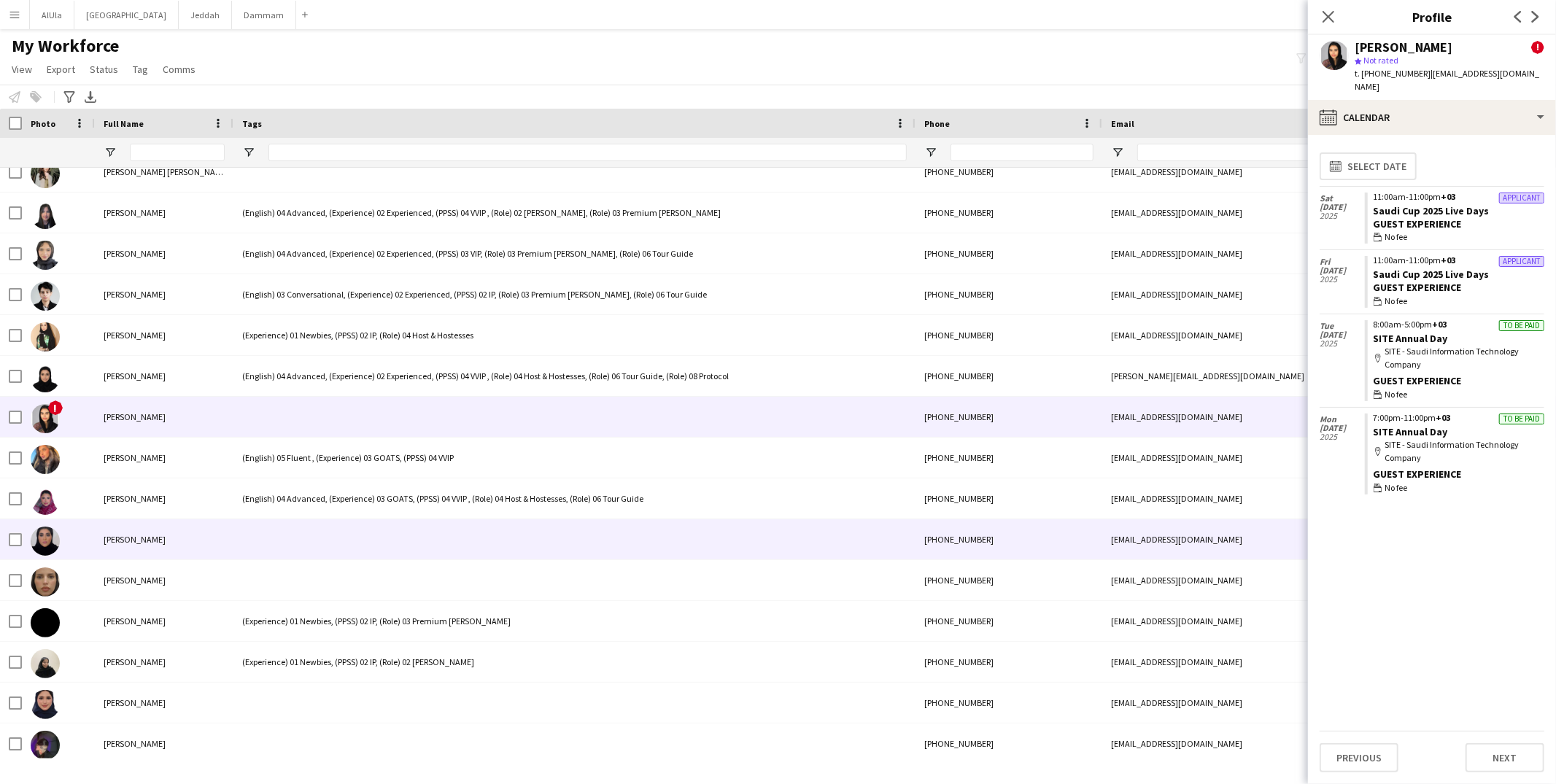
click at [270, 538] on div at bounding box center [575, 539] width 682 height 40
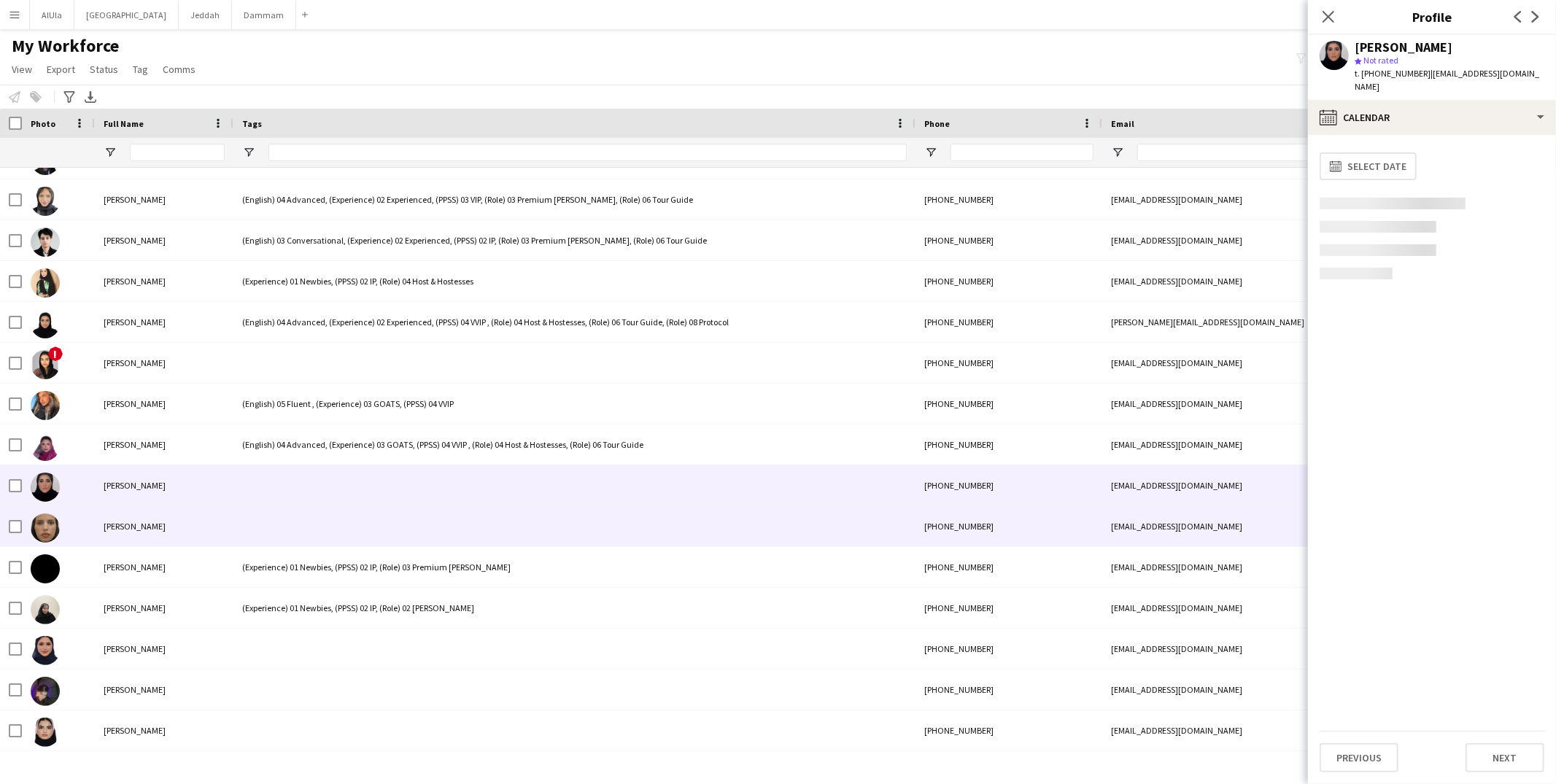
click at [270, 537] on div at bounding box center [575, 526] width 682 height 40
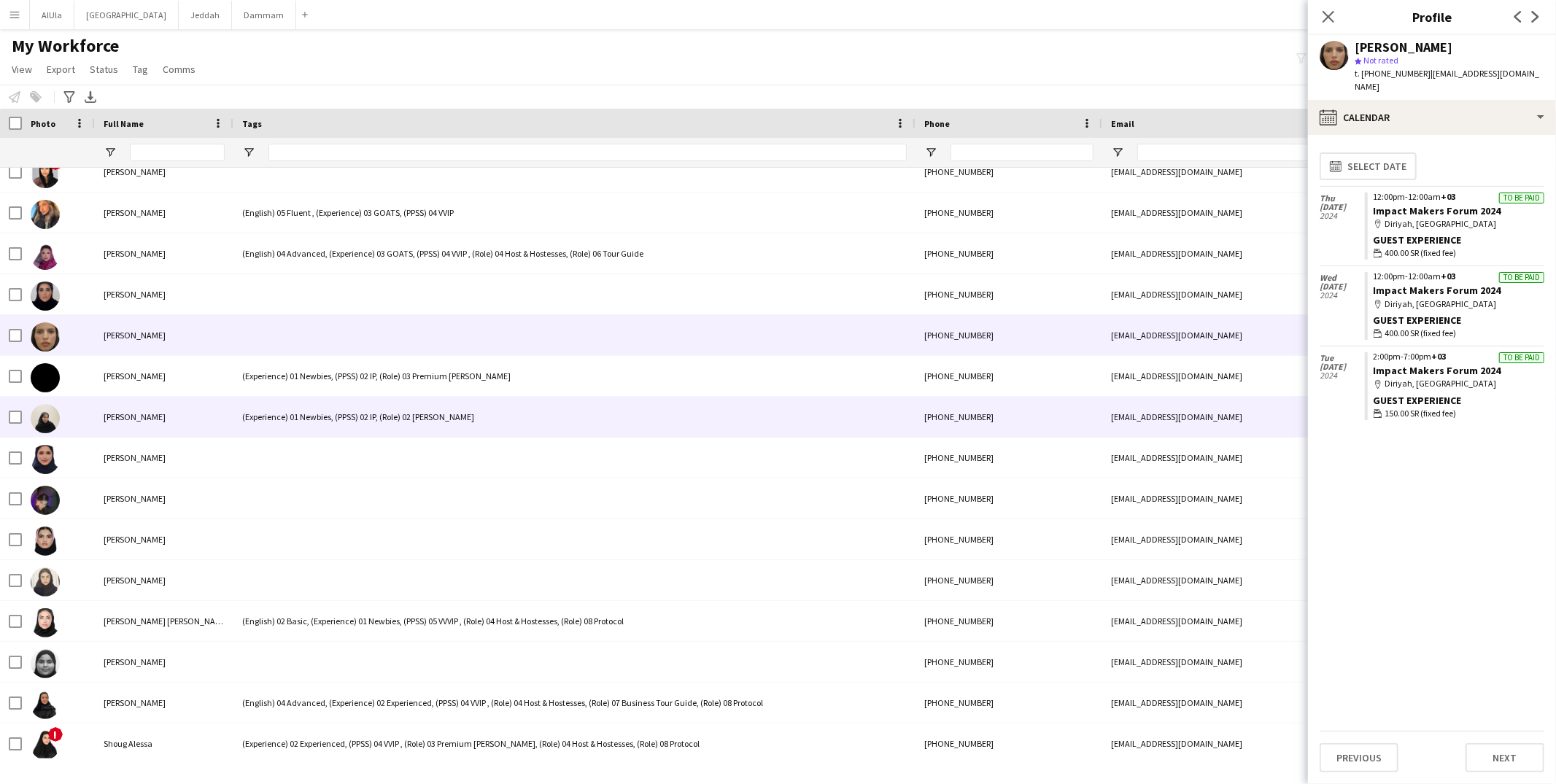
click at [273, 416] on div "(Experience) 01 Newbies, (PPSS) 02 IP, (Role) 02 Usher" at bounding box center [575, 416] width 682 height 40
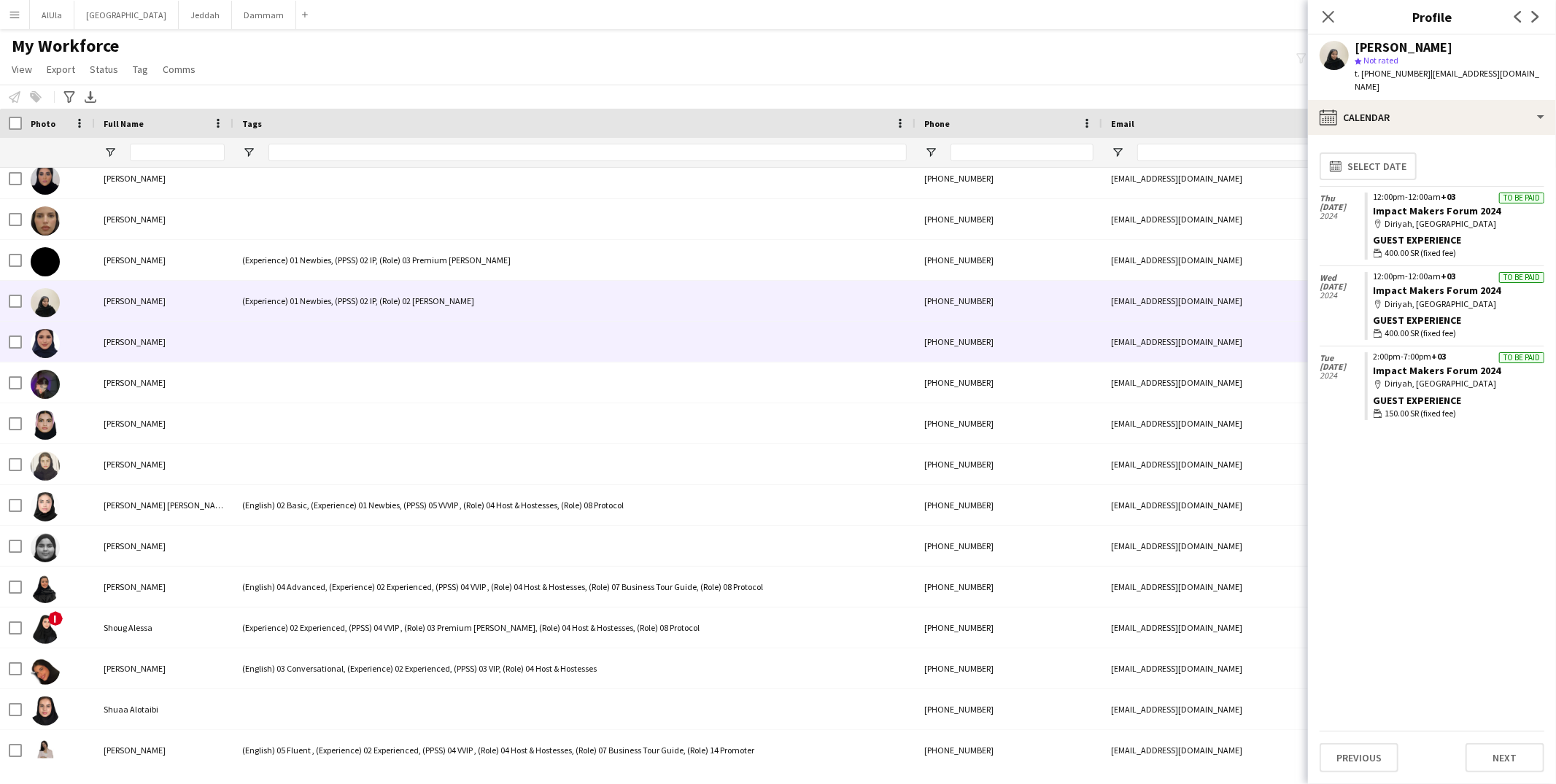
click at [268, 350] on div at bounding box center [575, 341] width 682 height 40
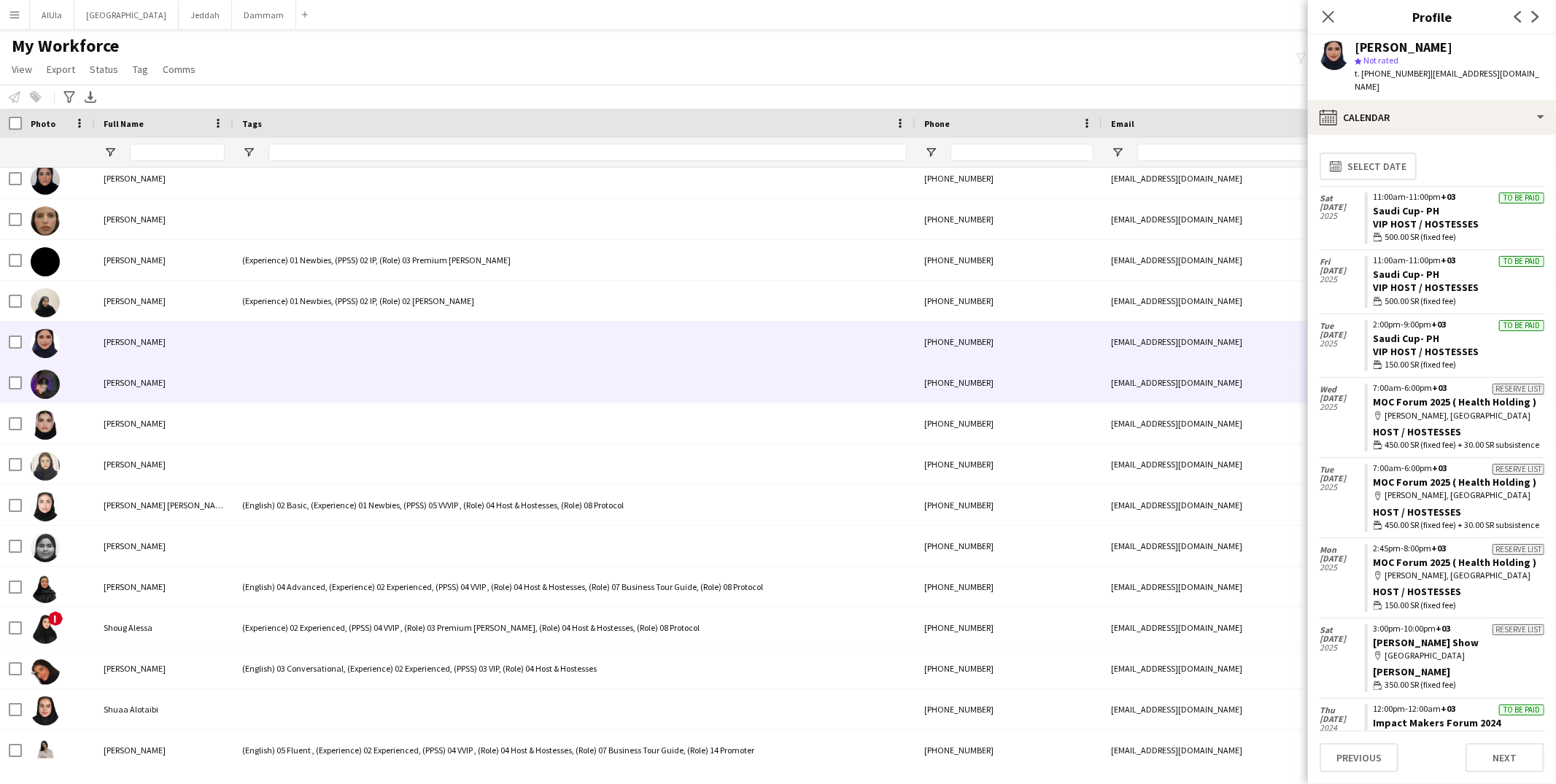
click at [268, 381] on div at bounding box center [575, 382] width 682 height 40
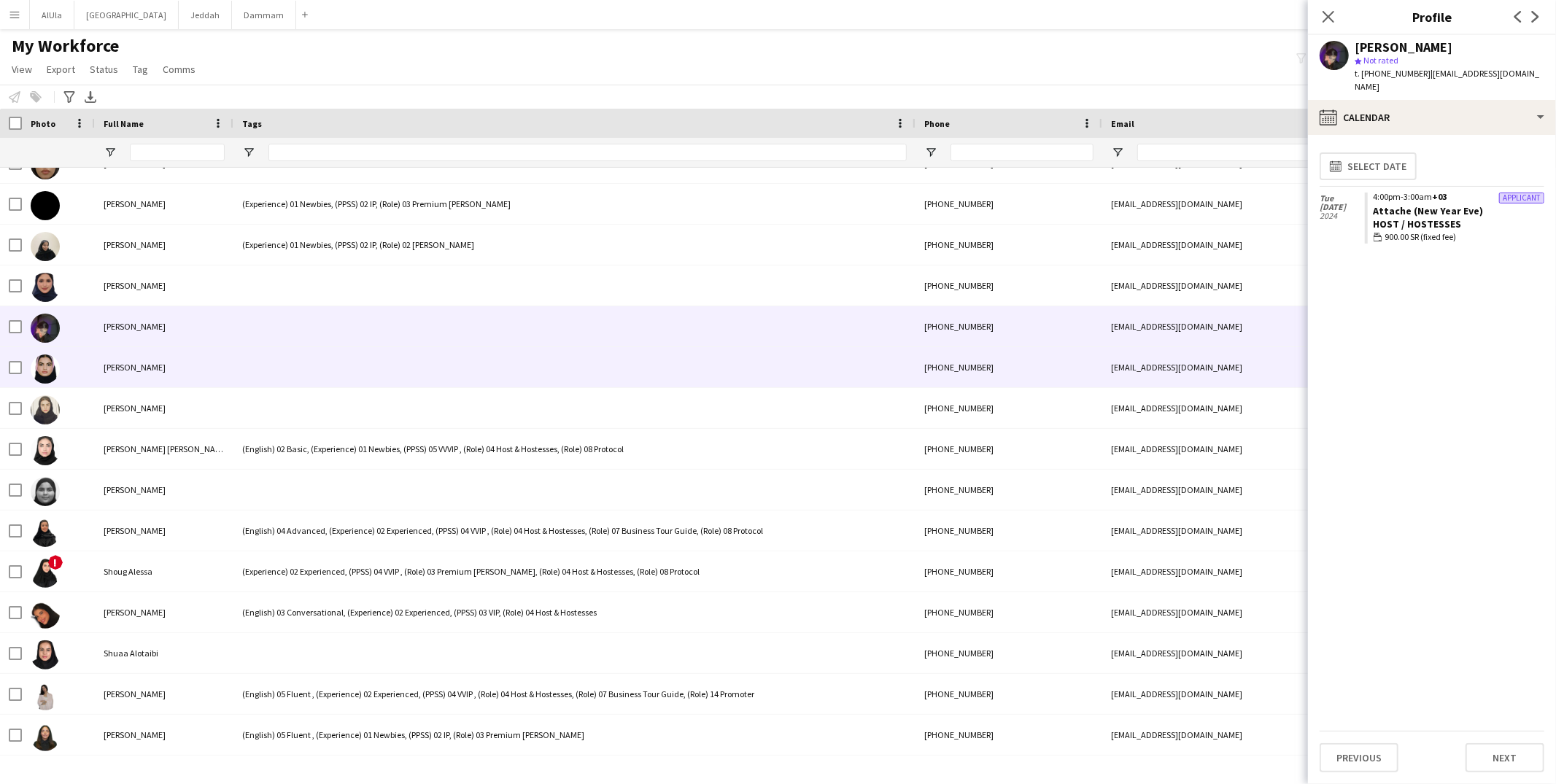
click at [266, 384] on div at bounding box center [575, 367] width 682 height 40
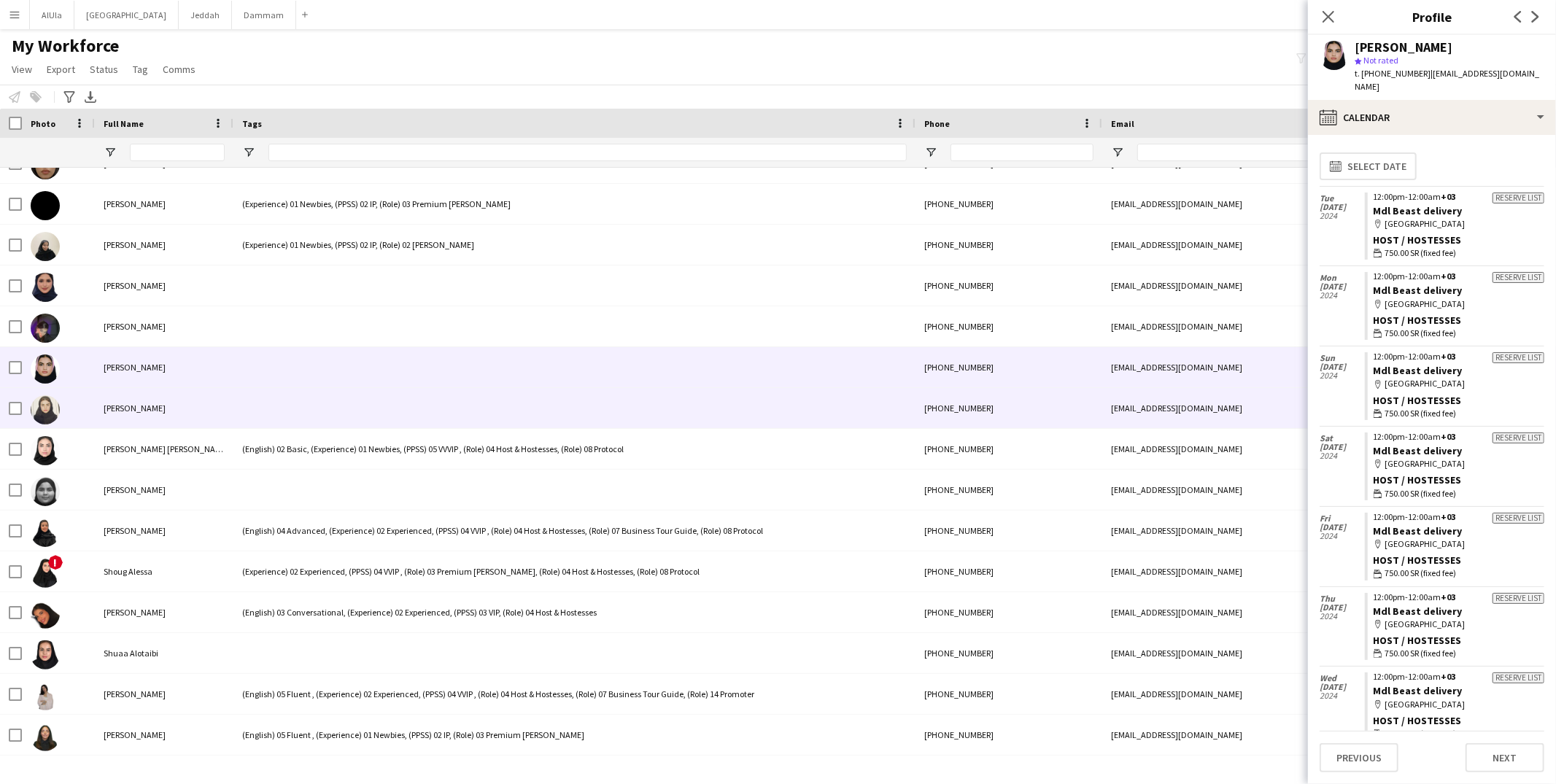
click at [284, 404] on div at bounding box center [575, 407] width 682 height 40
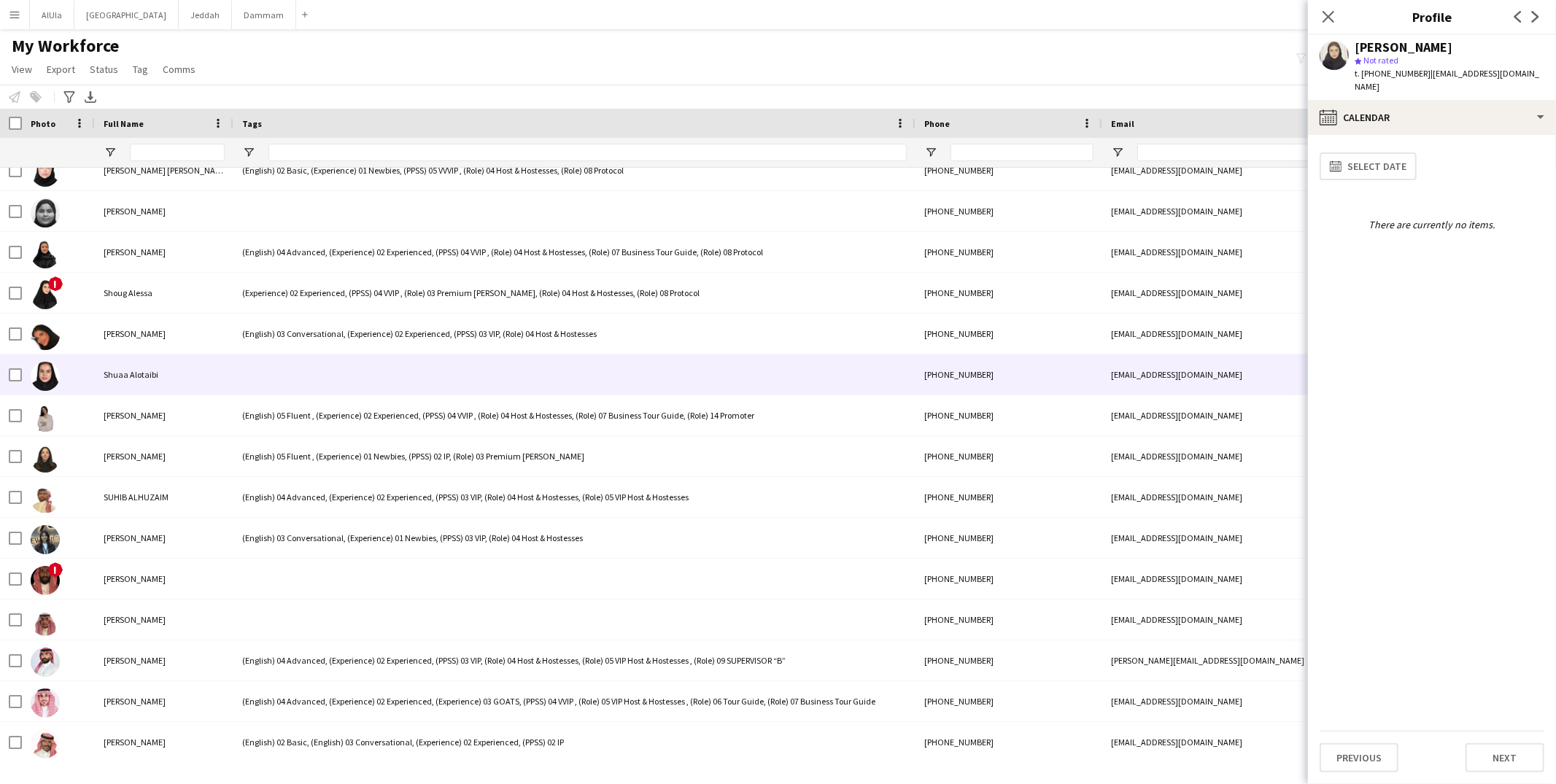
click at [289, 378] on div at bounding box center [575, 374] width 682 height 40
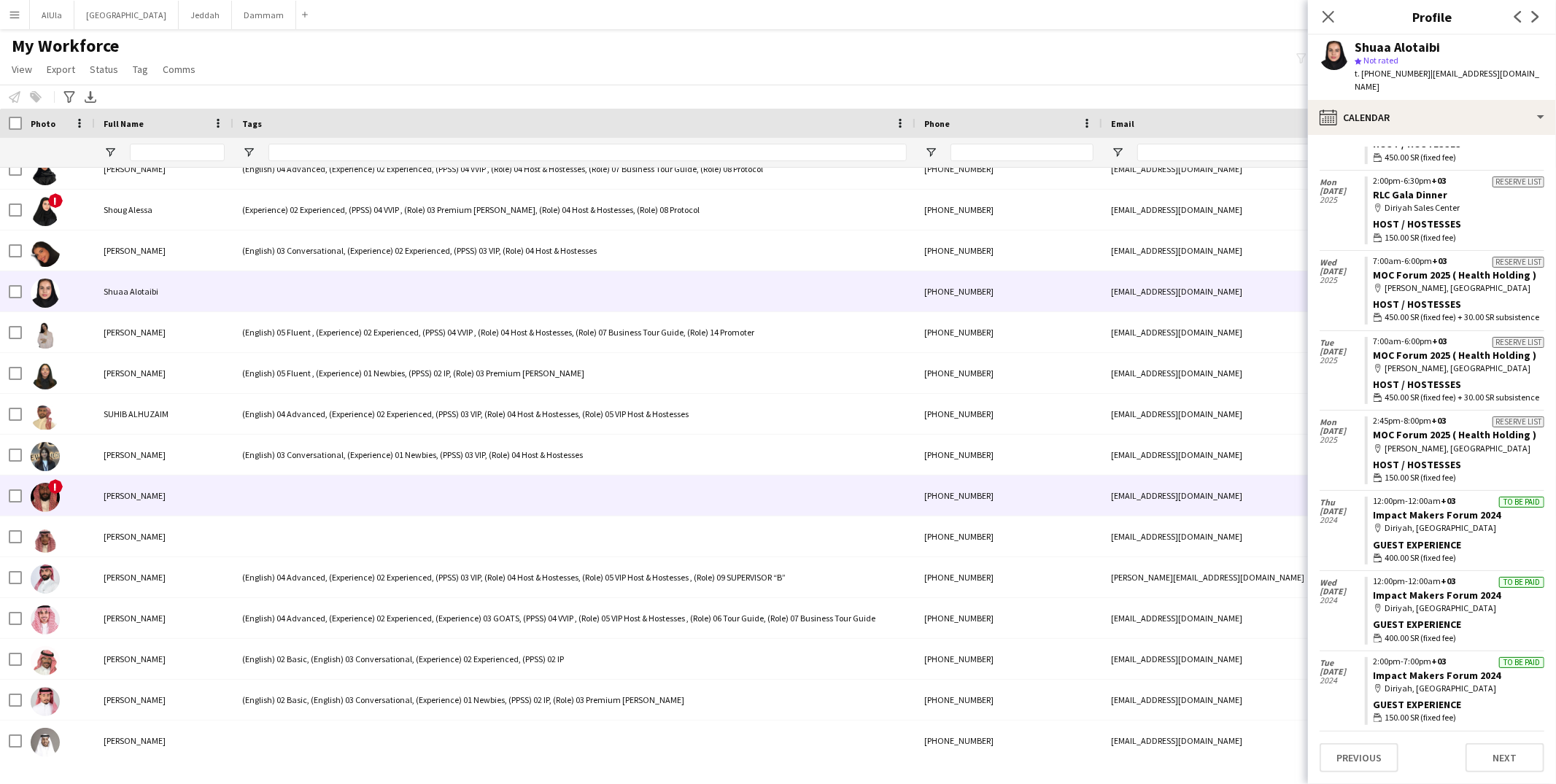
click at [291, 494] on div at bounding box center [575, 495] width 682 height 40
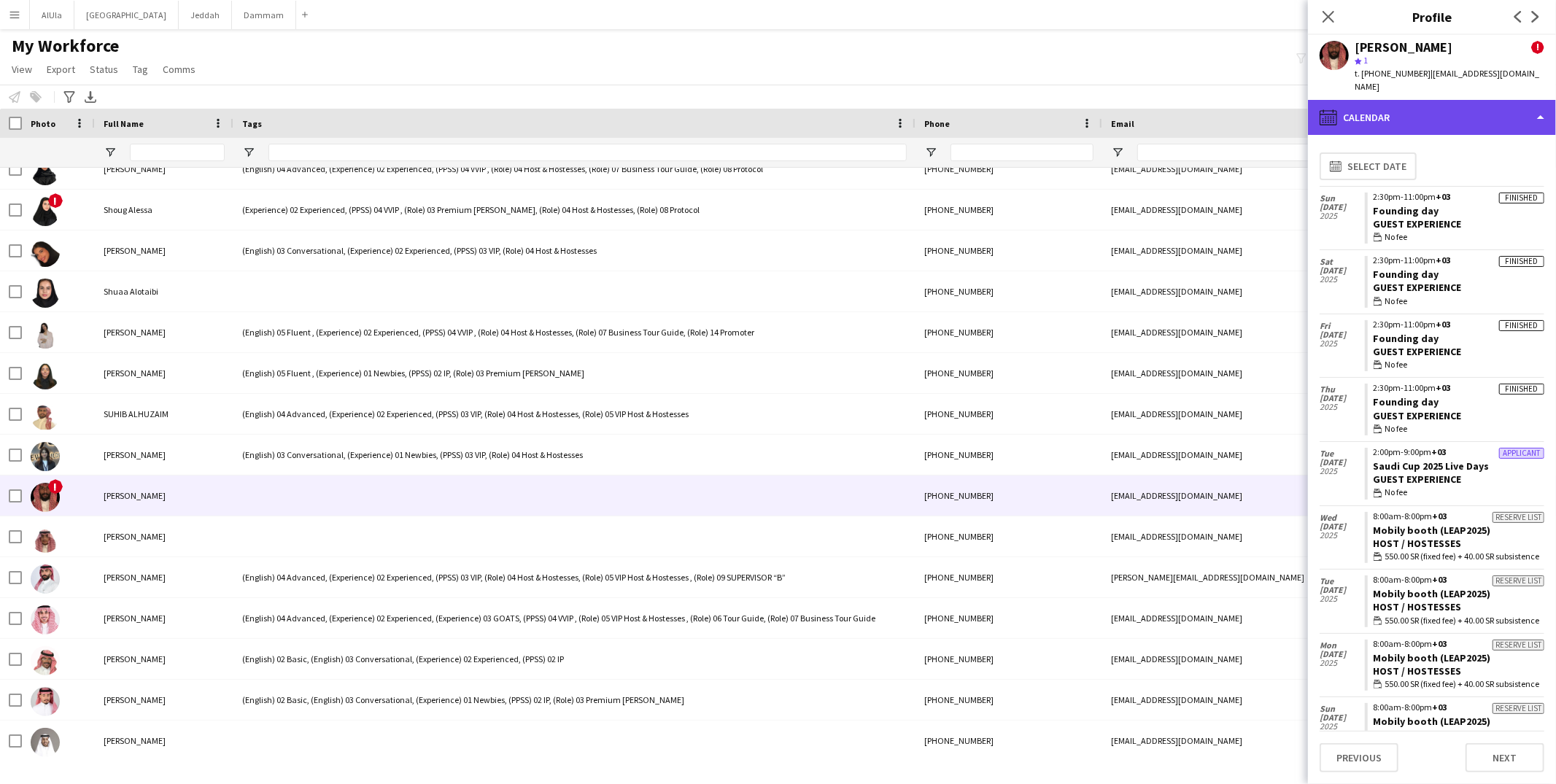
click at [1360, 100] on div "calendar-full Calendar" at bounding box center [1433, 117] width 248 height 35
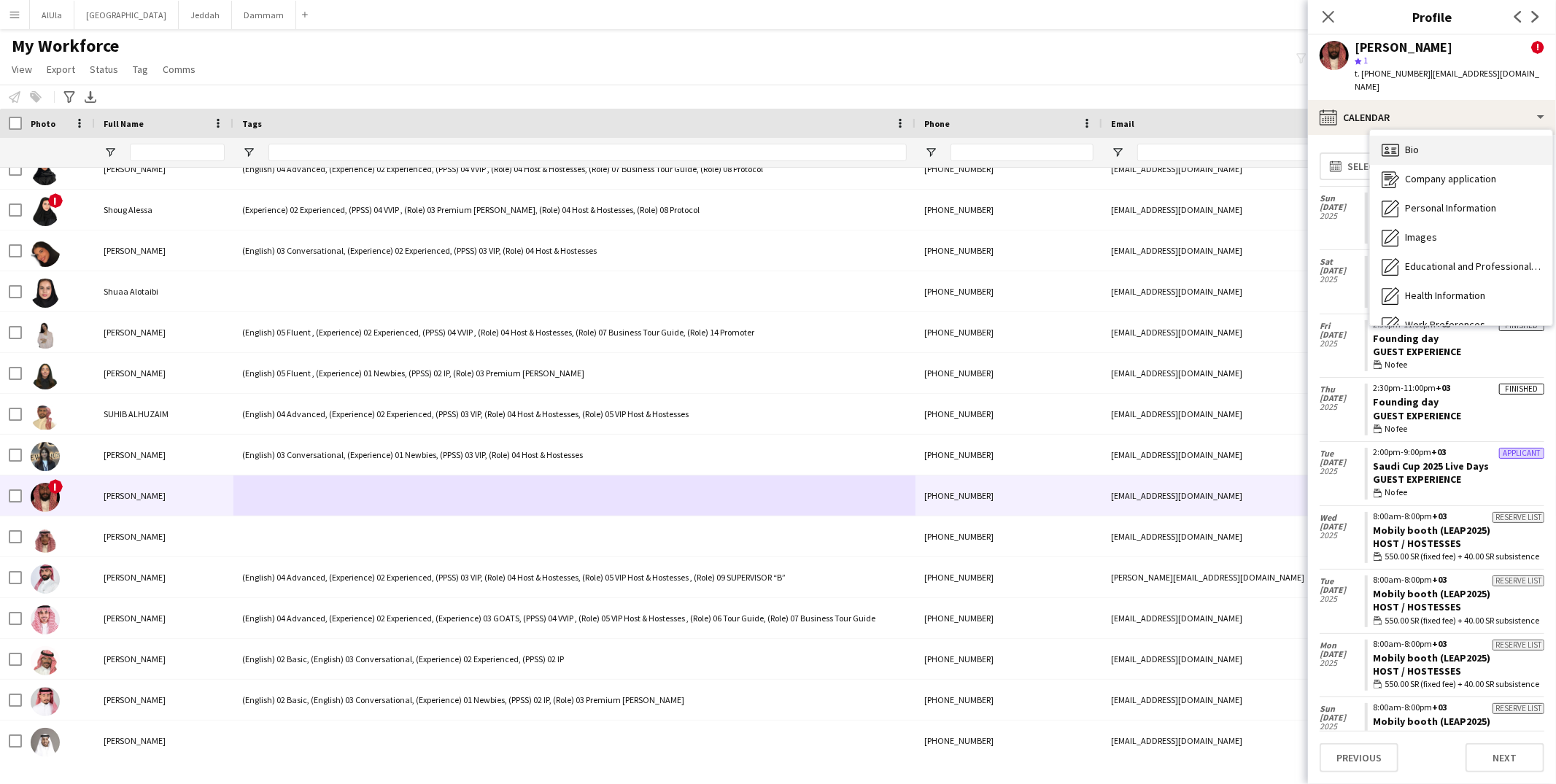
click at [1414, 136] on div "Bio Bio" at bounding box center [1461, 150] width 183 height 29
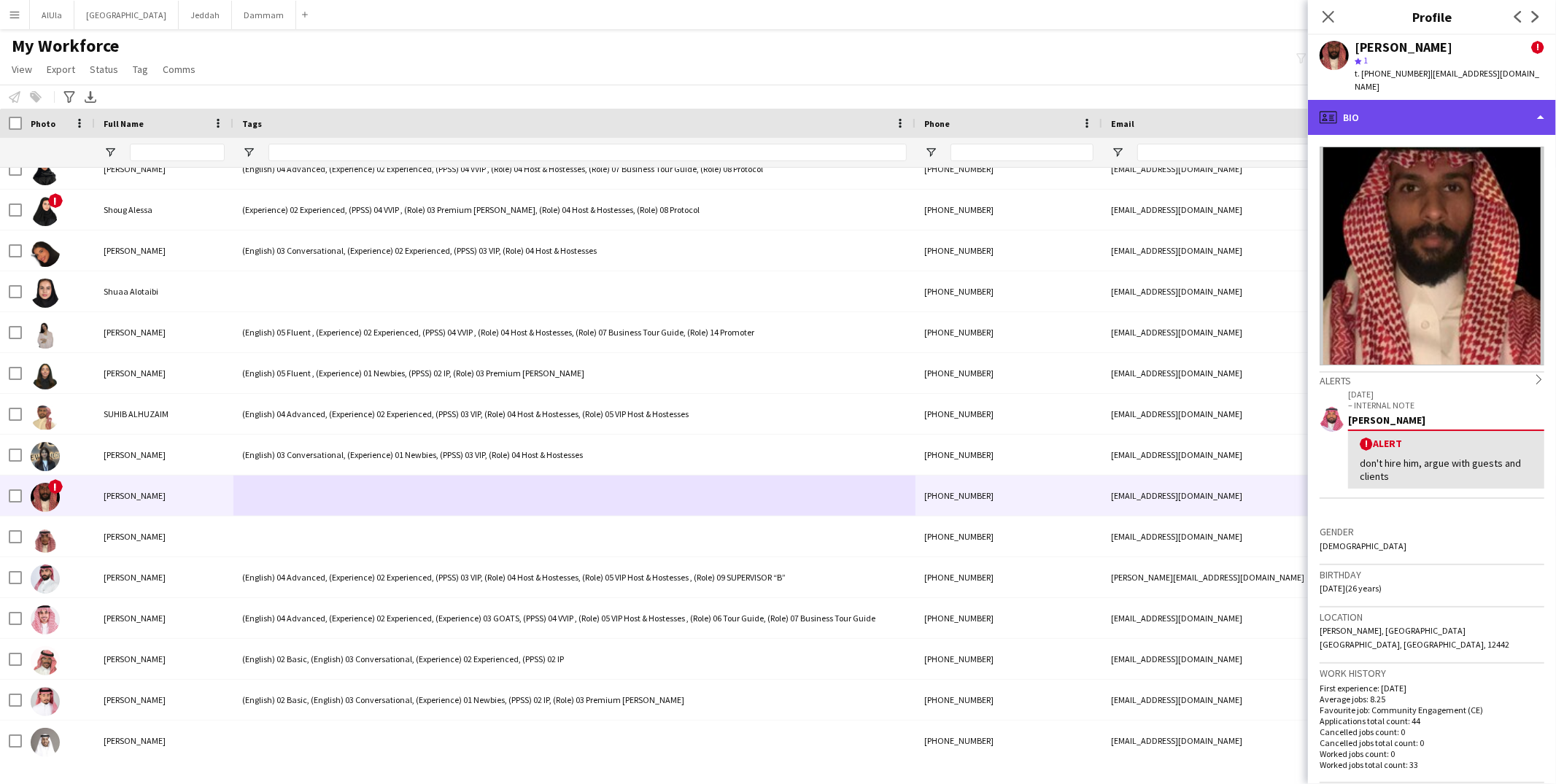
click at [1410, 111] on div "profile Bio" at bounding box center [1433, 117] width 248 height 35
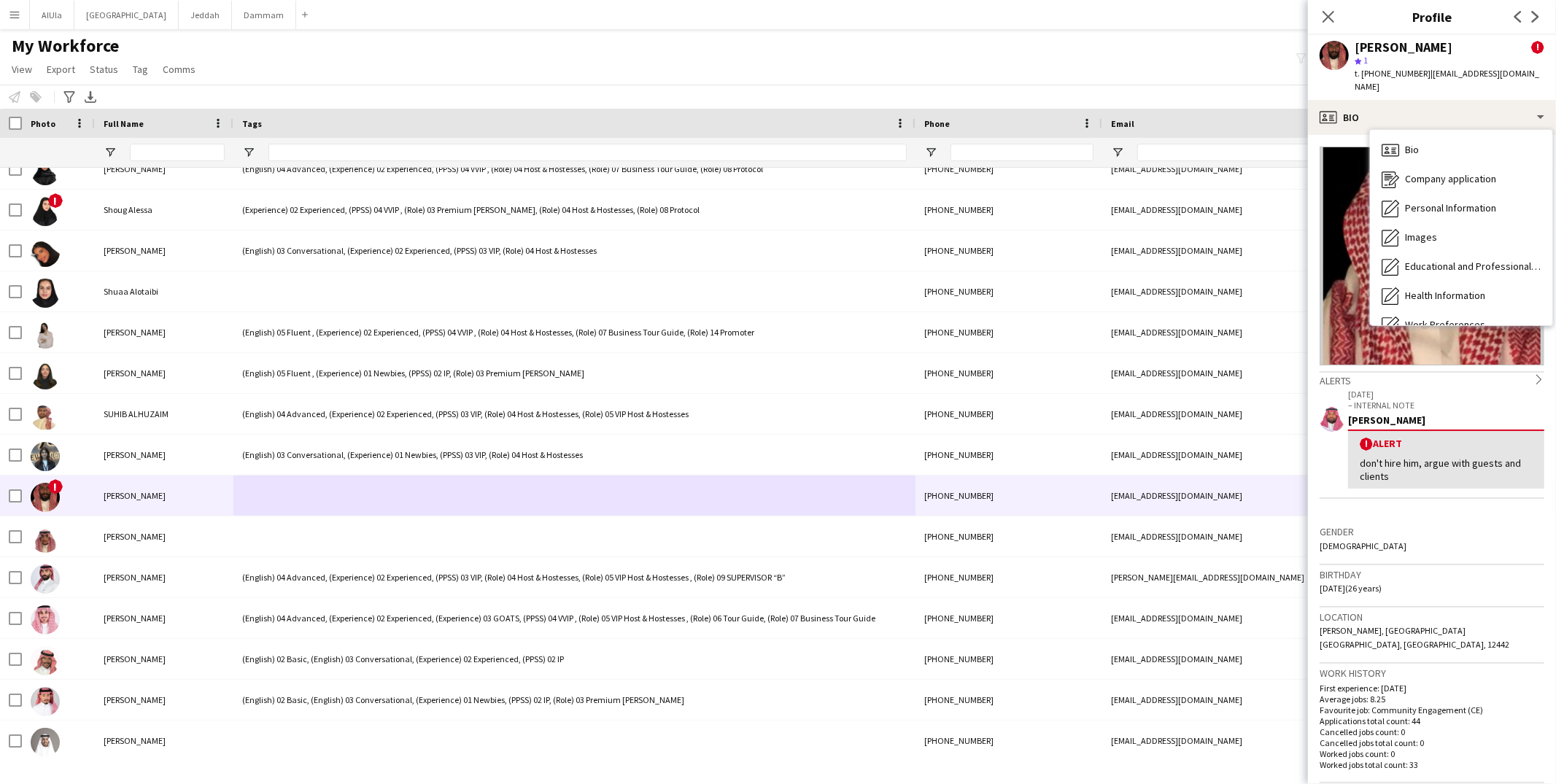
click at [1489, 414] on div "Mohammed Almohaser" at bounding box center [1446, 420] width 196 height 13
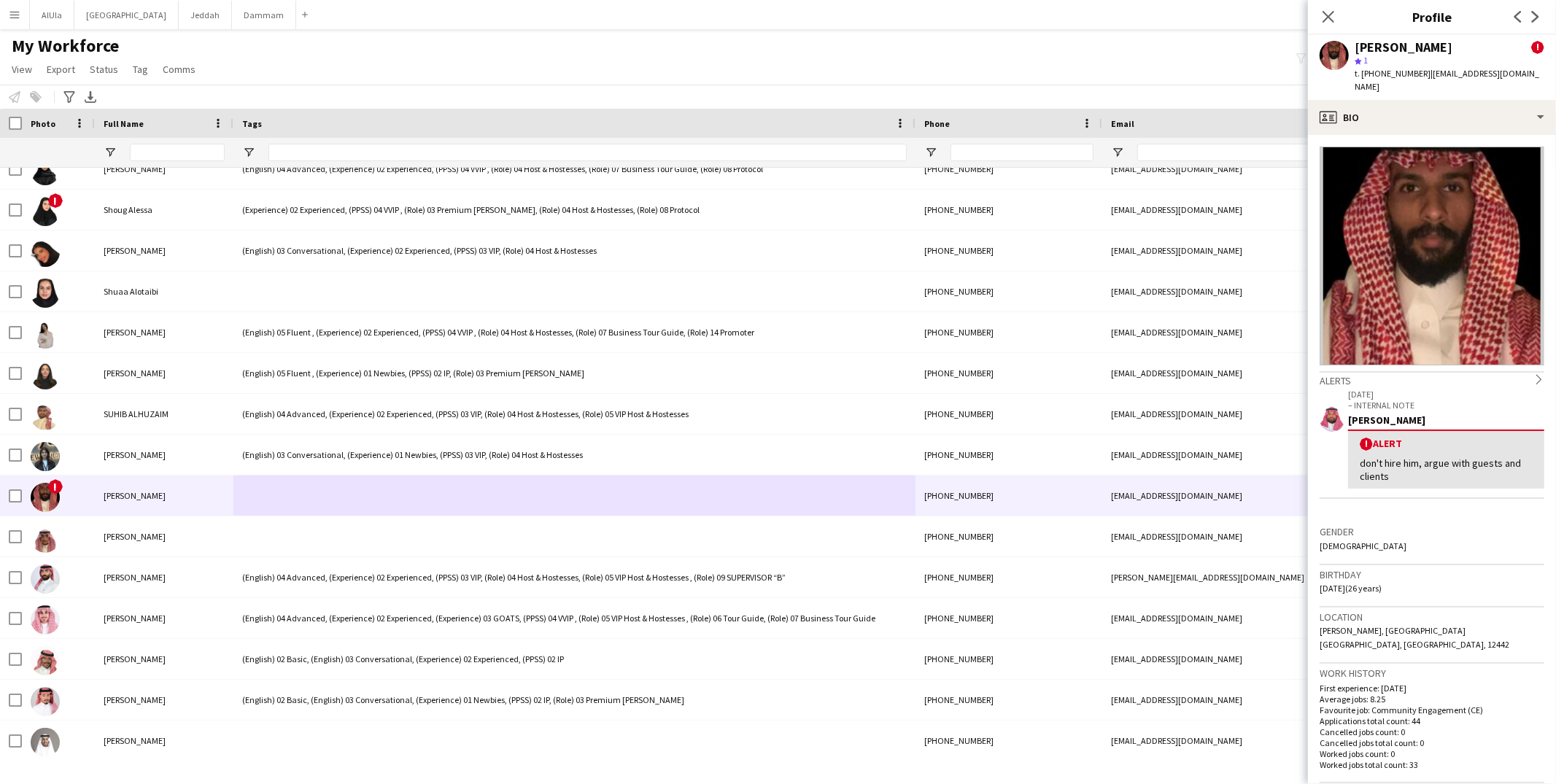
click at [1455, 457] on div "don't hire him, argue with guests and clients" at bounding box center [1446, 470] width 173 height 26
click at [1435, 100] on div "profile Bio" at bounding box center [1433, 117] width 248 height 35
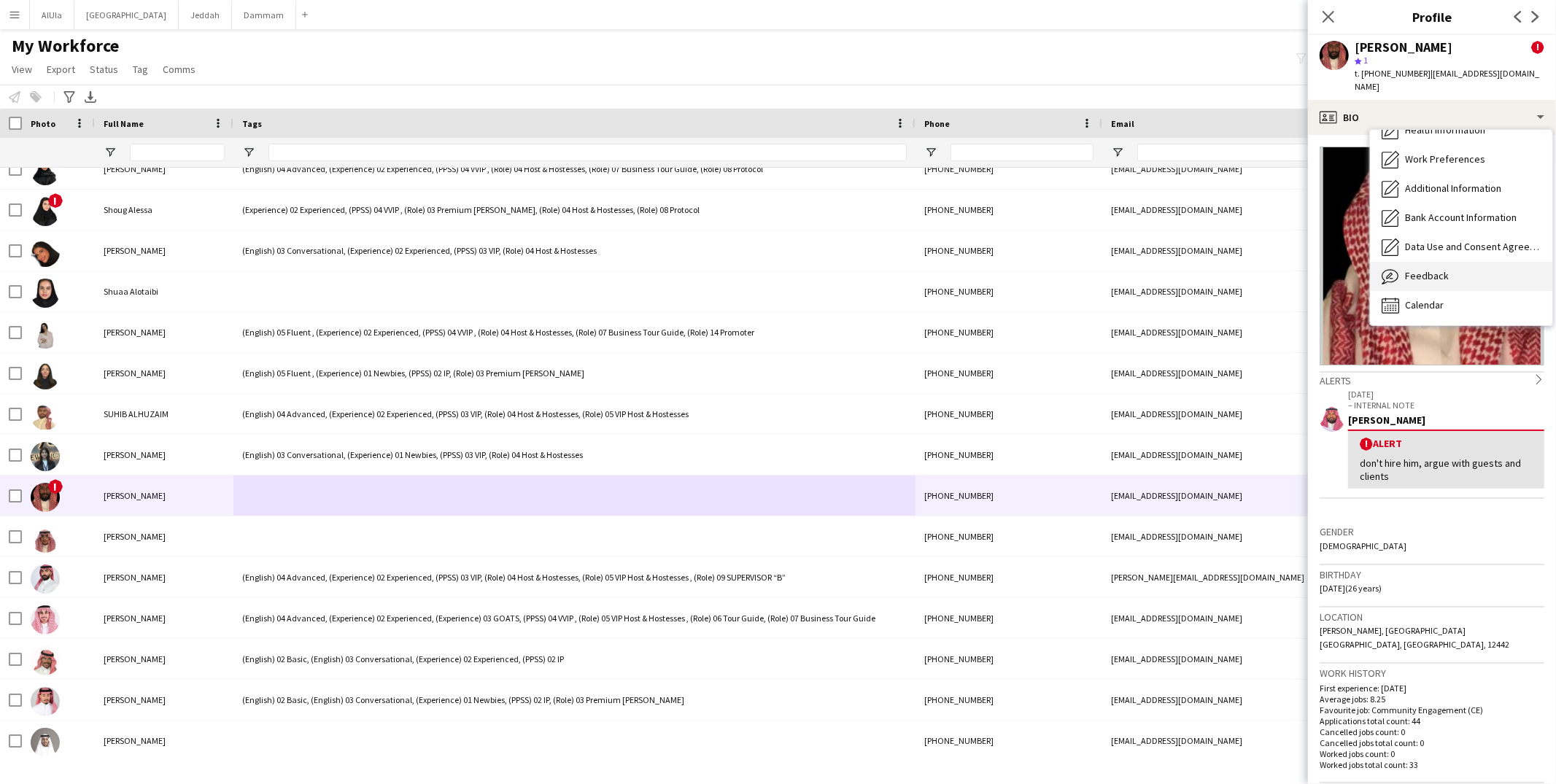
click at [1422, 269] on span "Feedback" at bounding box center [1427, 276] width 44 height 13
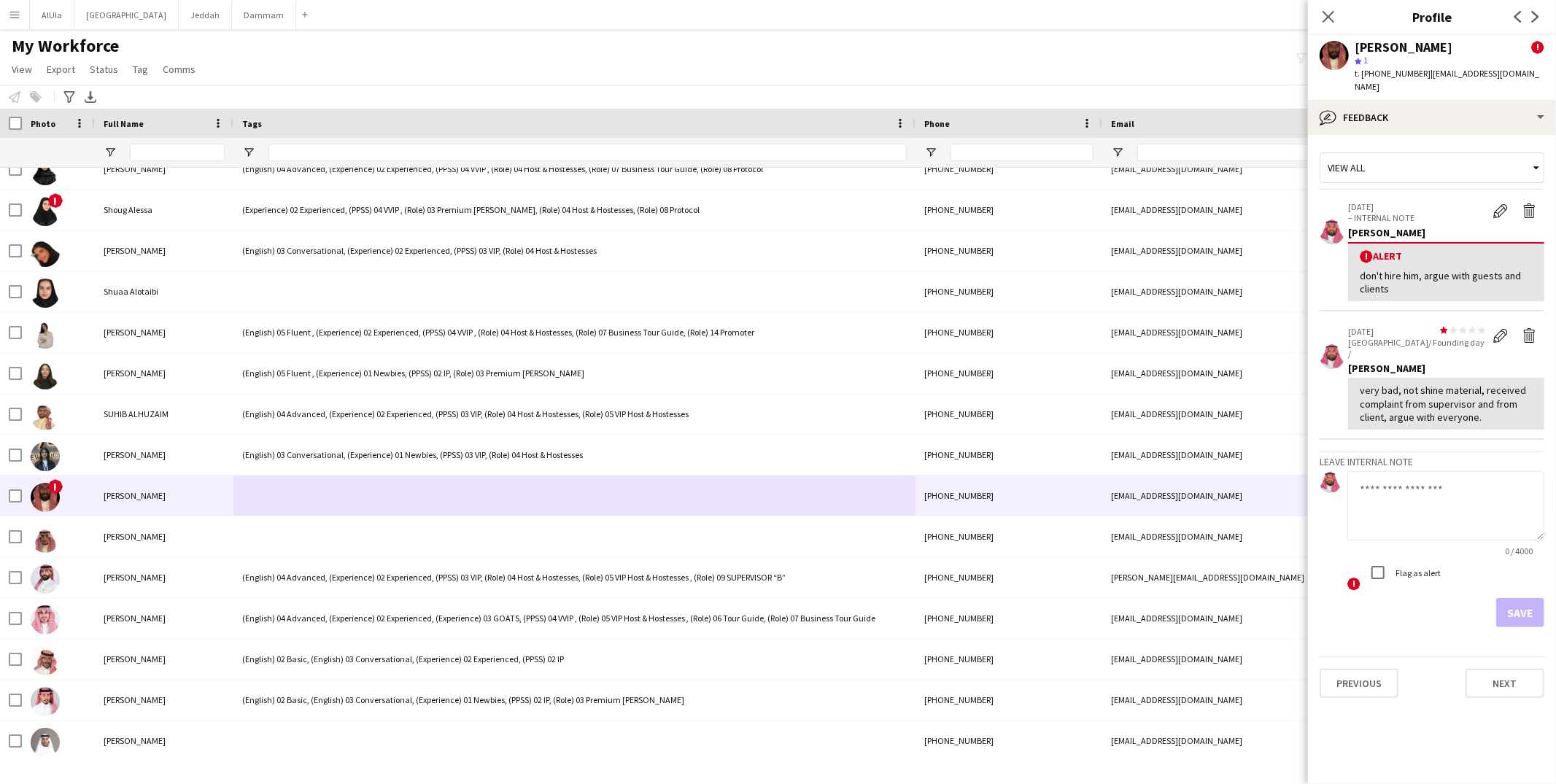
click at [1442, 384] on div "very bad, not shine material, received complaint from supervisor and from clien…" at bounding box center [1446, 403] width 173 height 40
copy div "very bad, not shine material, received complaint from supervisor and from clien…"
click at [1506, 204] on app-icon "Edit alert" at bounding box center [1501, 211] width 15 height 15
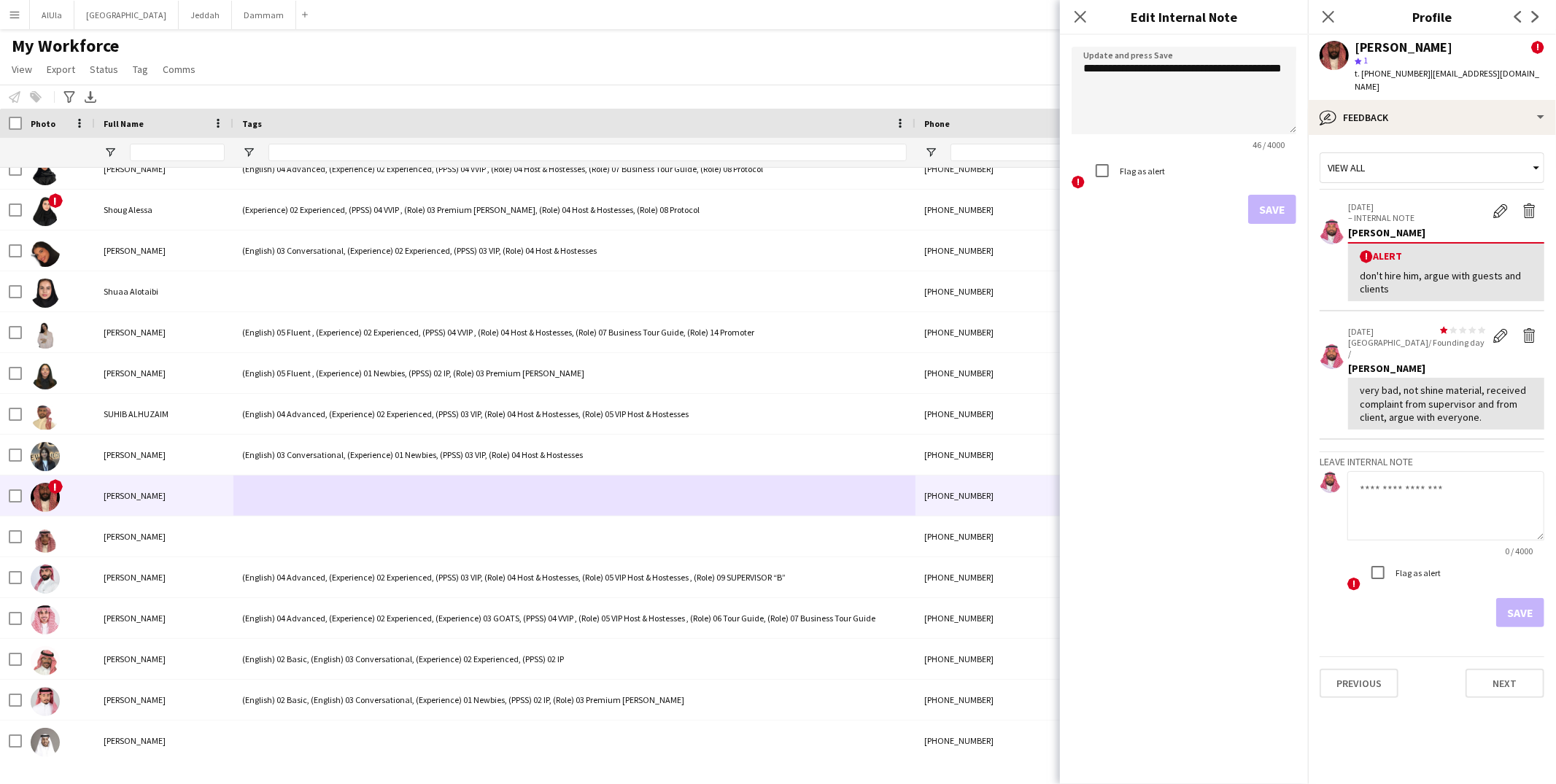
click at [1403, 273] on div "don't hire him, argue with guests and clients" at bounding box center [1446, 282] width 173 height 26
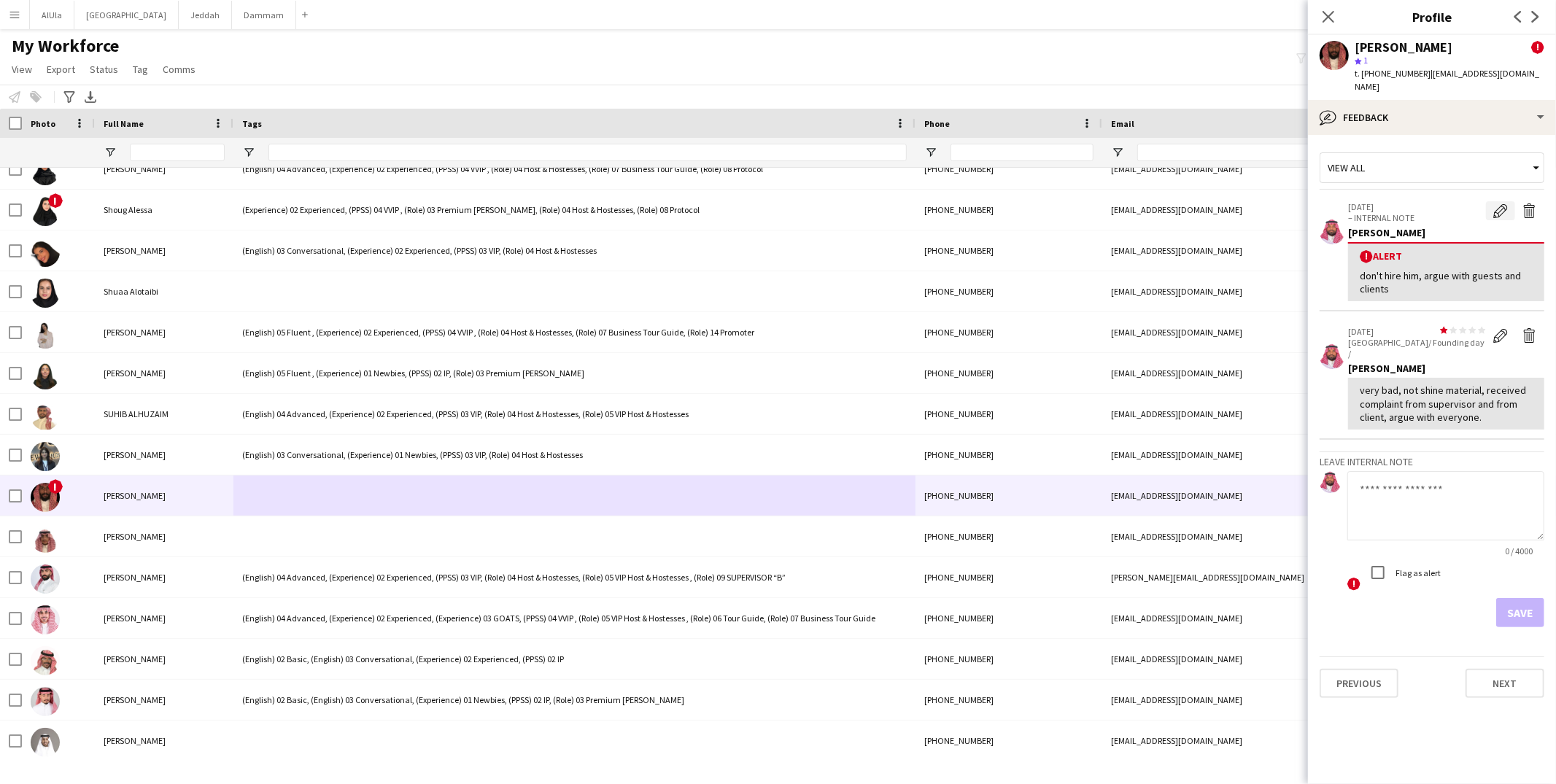
click at [1502, 204] on app-icon "Edit alert" at bounding box center [1501, 211] width 15 height 15
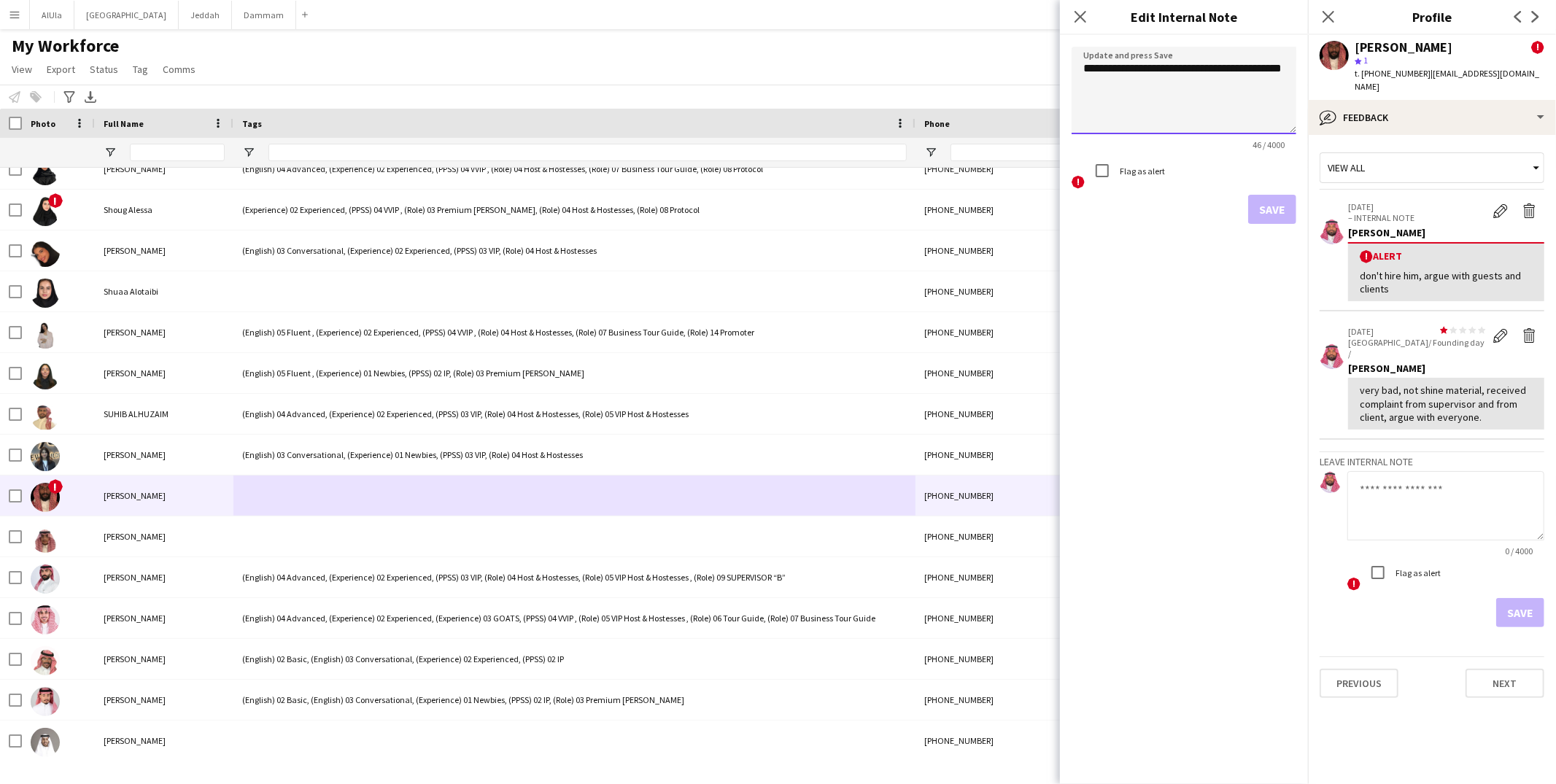
click at [1159, 91] on textarea "**********" at bounding box center [1183, 91] width 225 height 88
paste textarea "**********"
type textarea "**********"
click at [1275, 207] on button "Save" at bounding box center [1272, 209] width 48 height 29
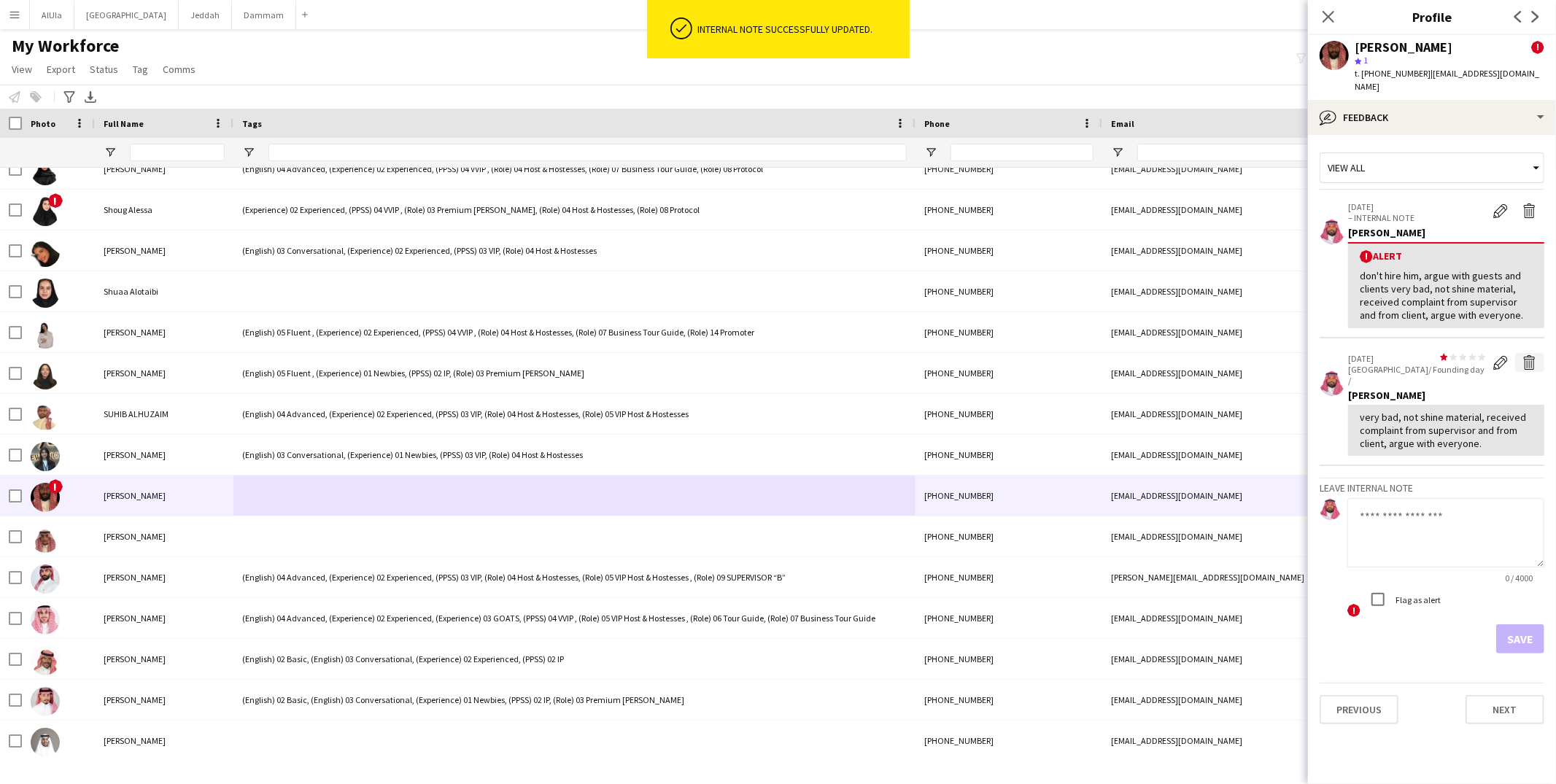
click at [1536, 355] on app-icon "Delete feedback" at bounding box center [1530, 363] width 15 height 15
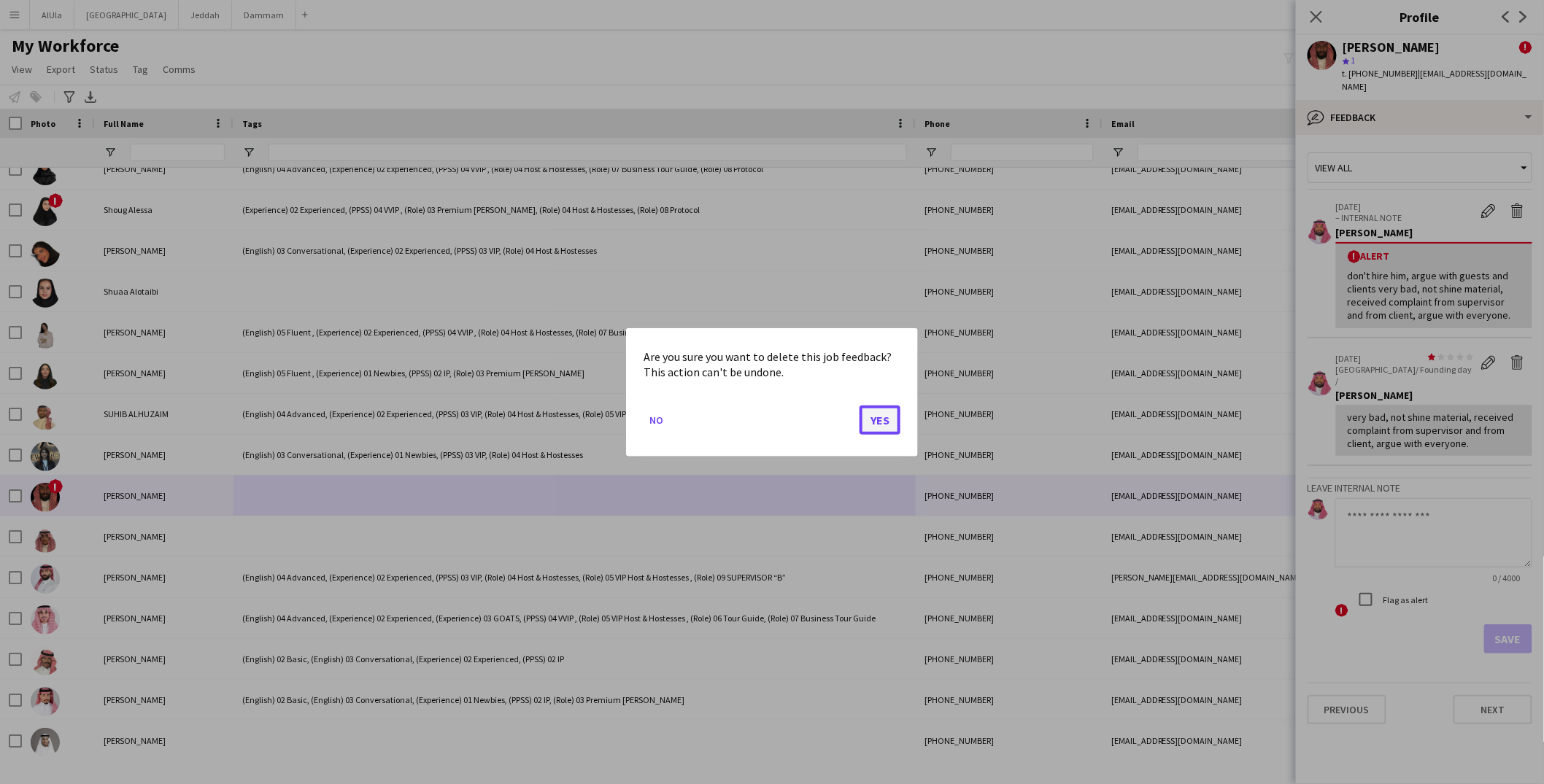
click at [886, 420] on button "Yes" at bounding box center [880, 420] width 41 height 29
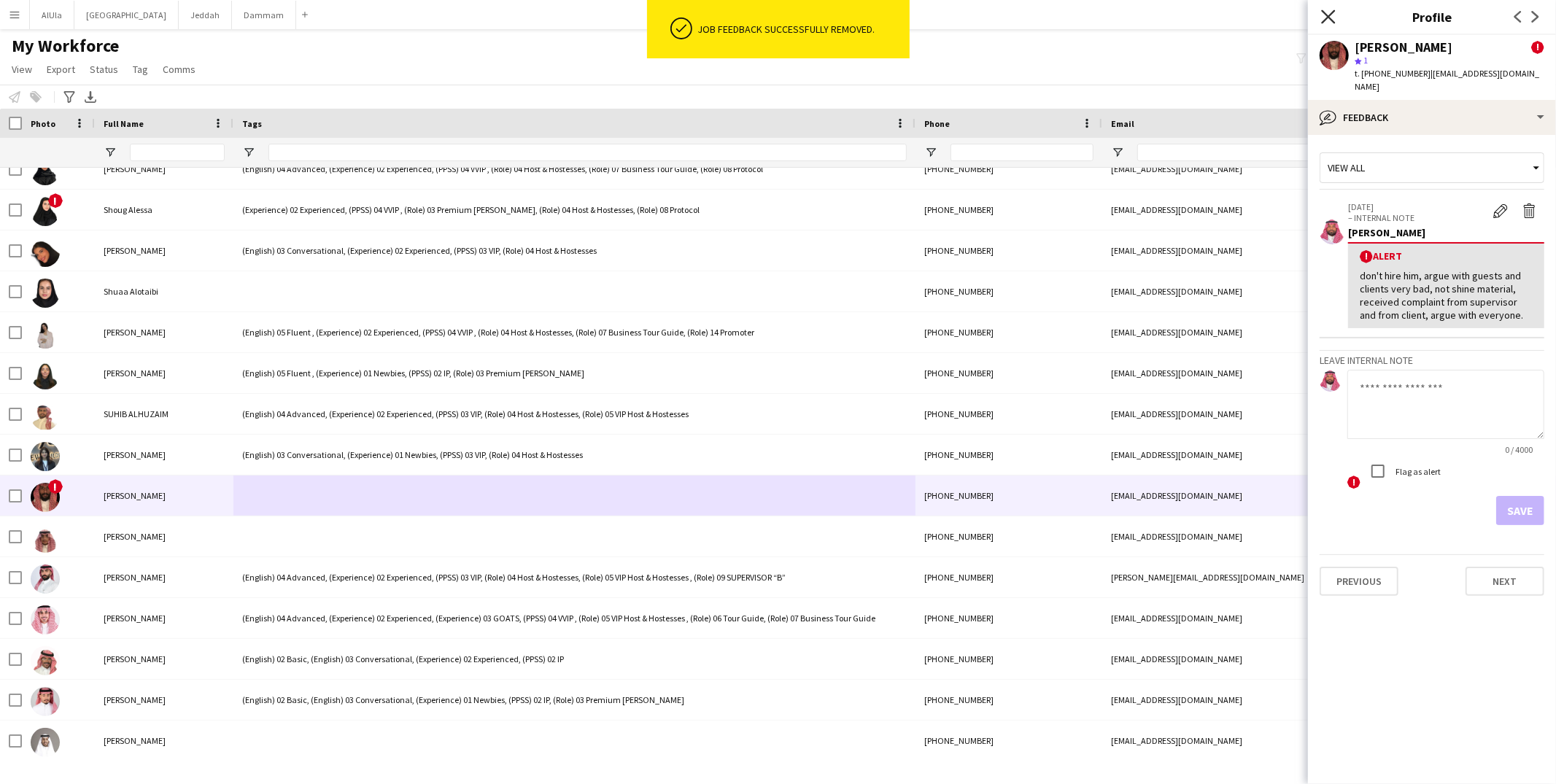
click at [1326, 10] on icon "Close pop-in" at bounding box center [1328, 16] width 14 height 14
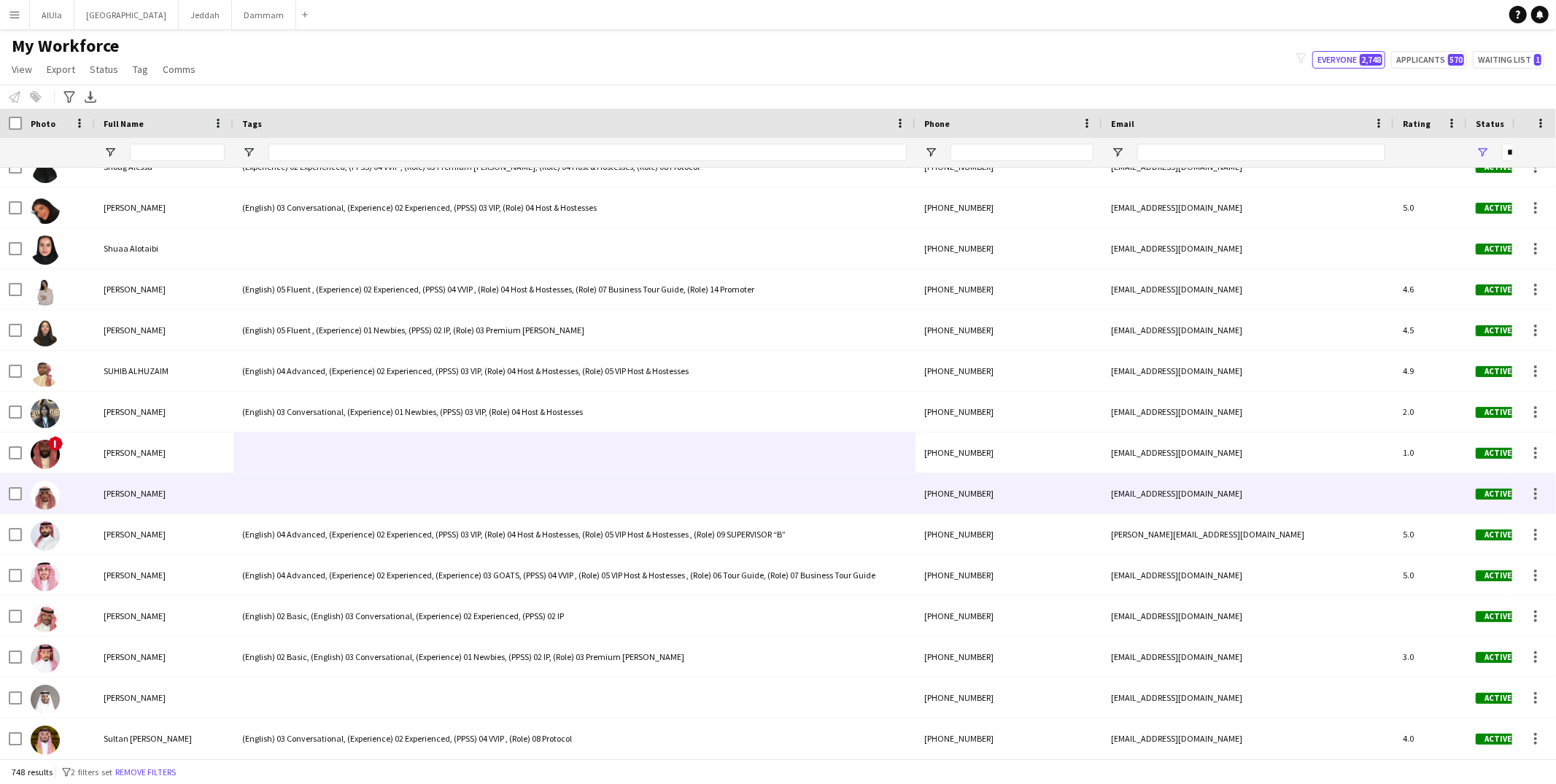
click at [295, 482] on div at bounding box center [575, 493] width 682 height 40
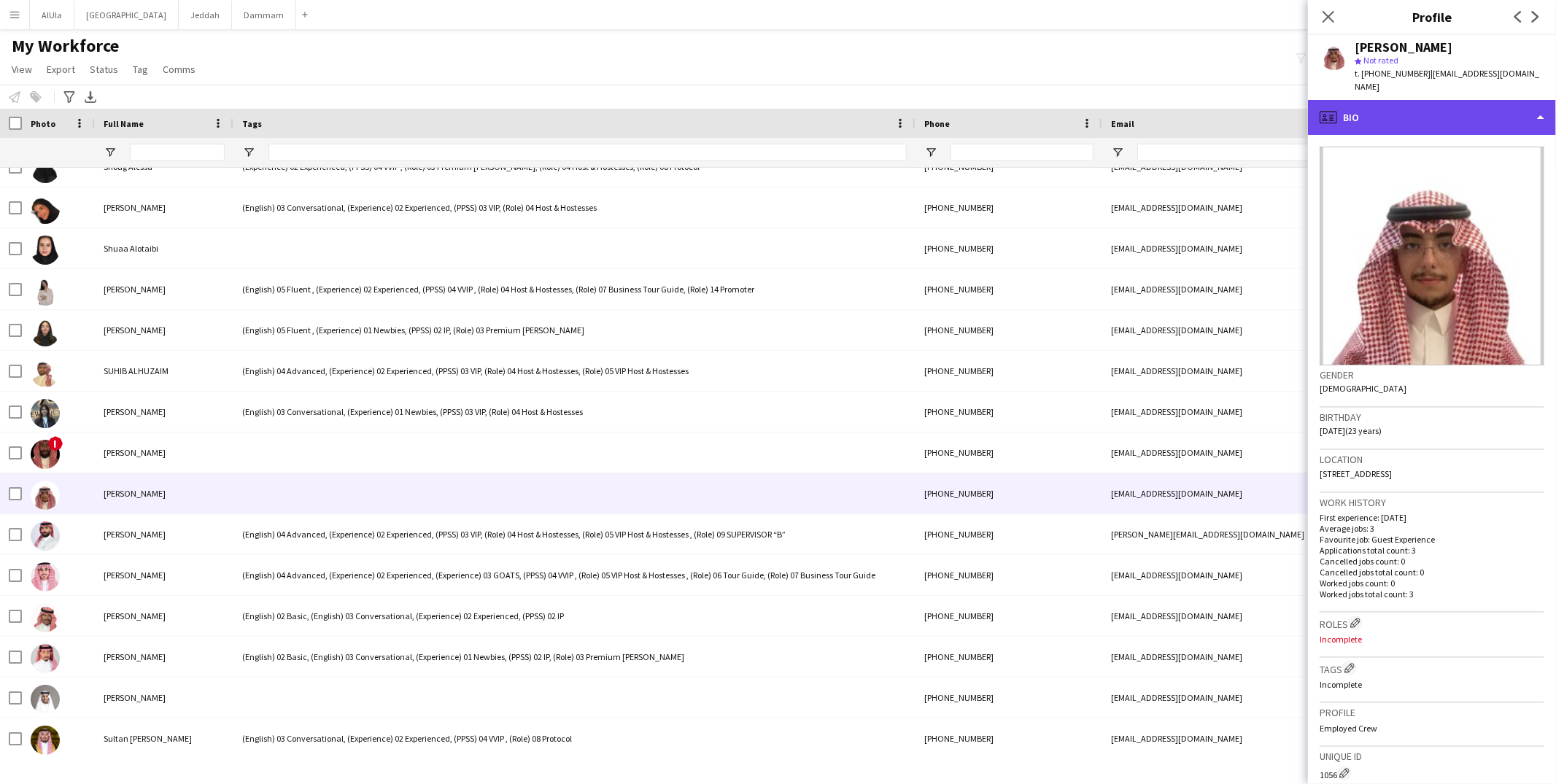
click at [1381, 101] on div "profile Bio" at bounding box center [1433, 117] width 248 height 35
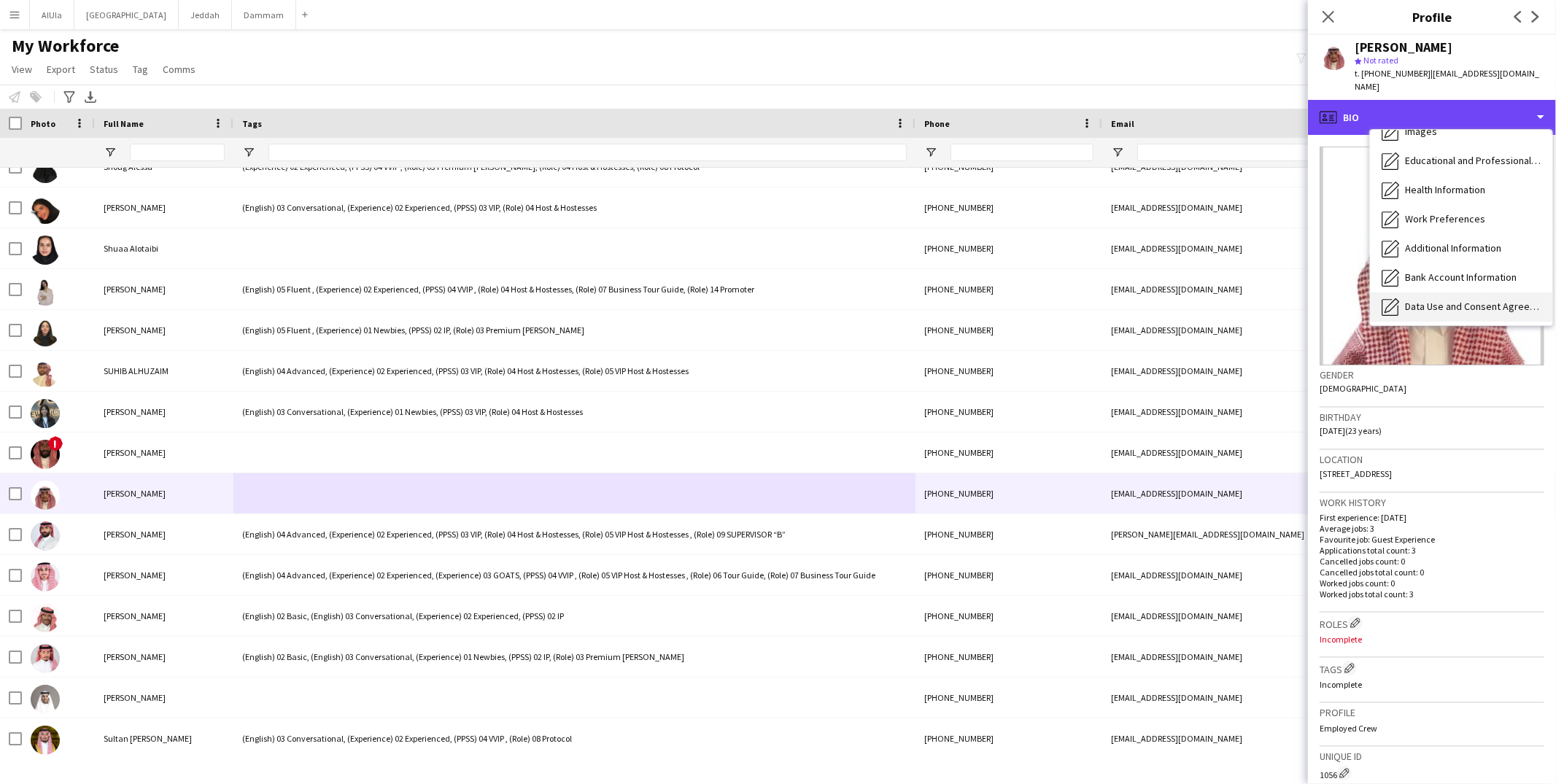
scroll to position [166, 0]
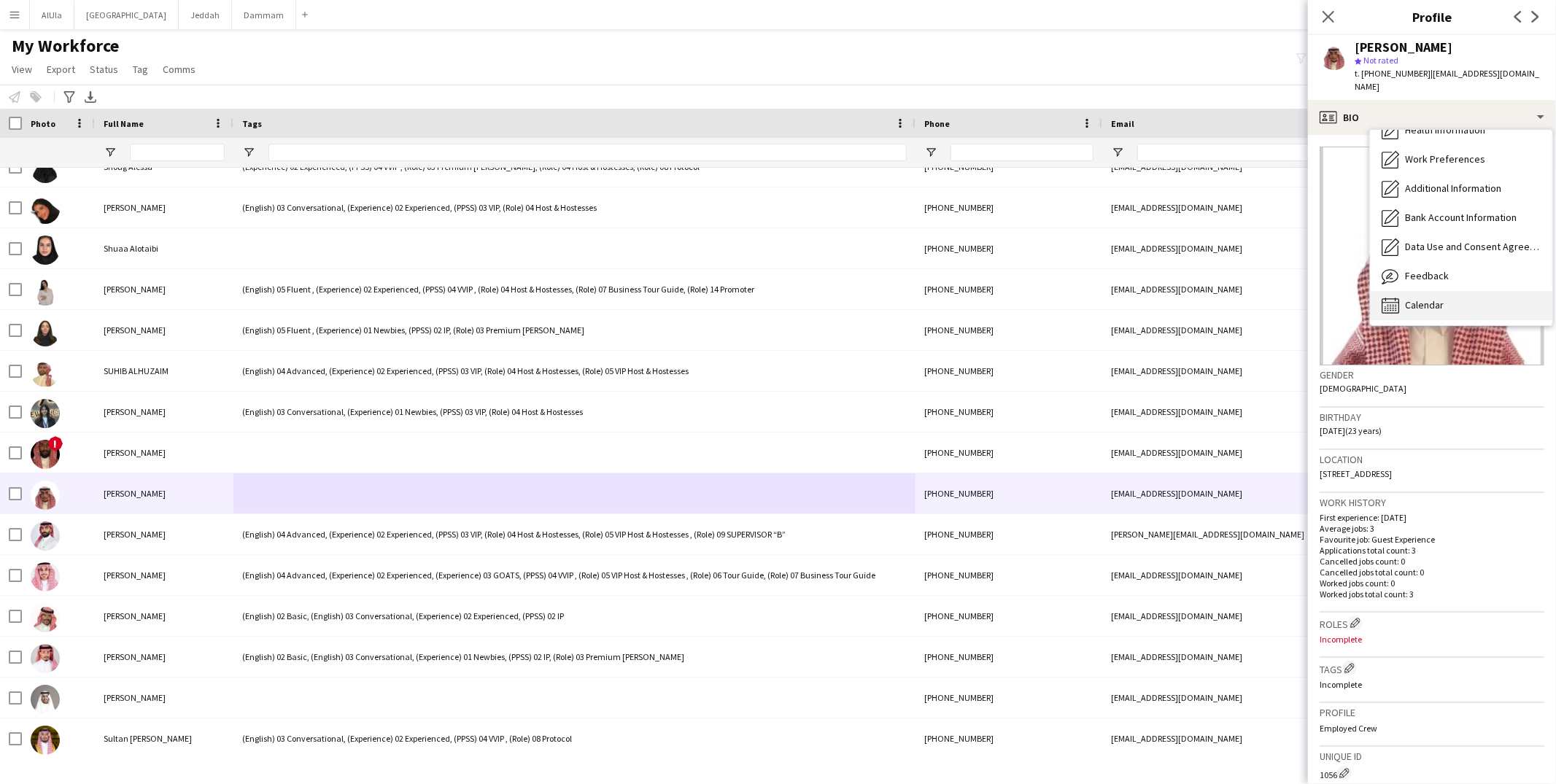
click at [1438, 291] on div "Calendar Calendar" at bounding box center [1461, 306] width 183 height 29
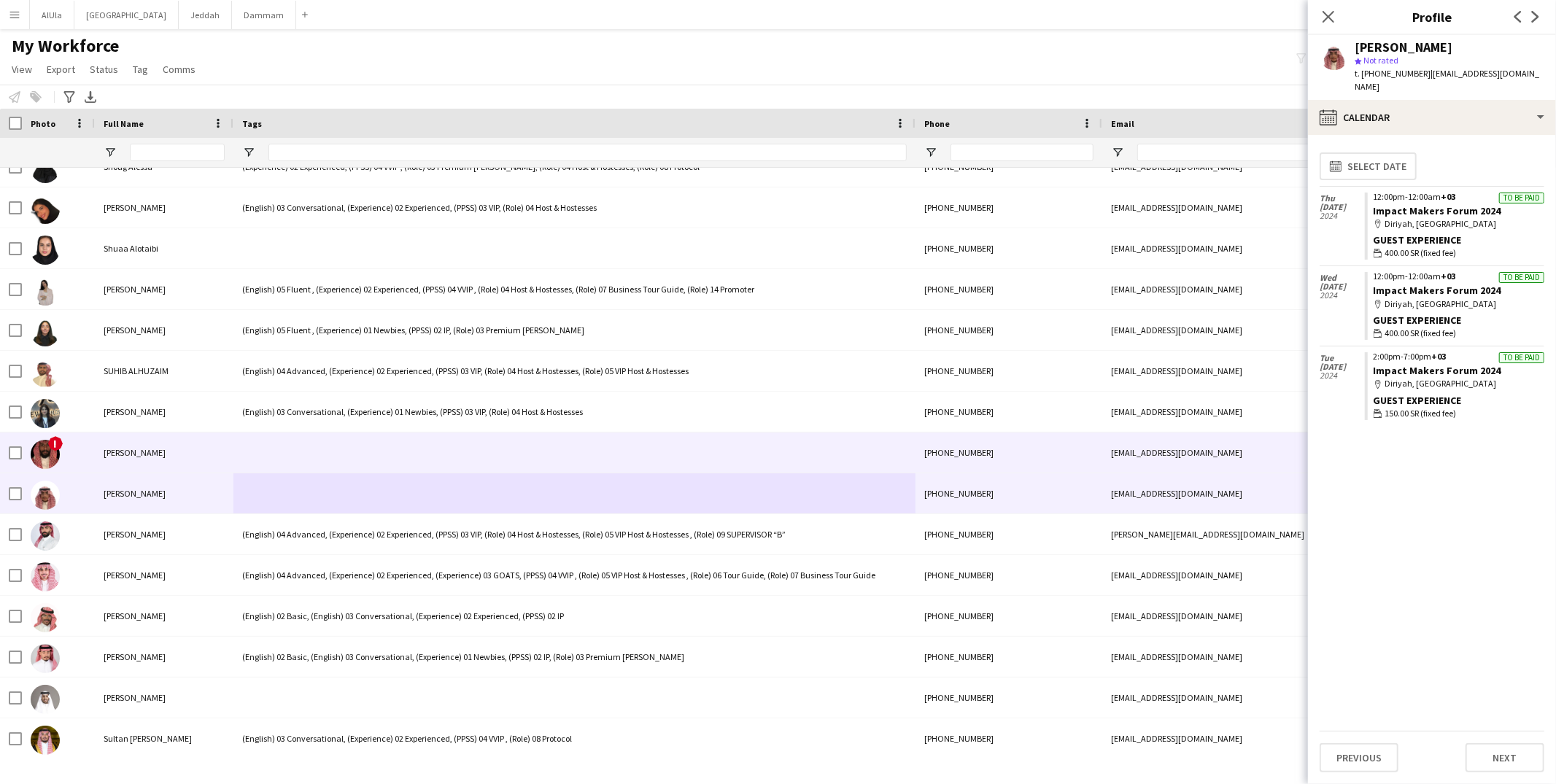
scroll to position [27606, 0]
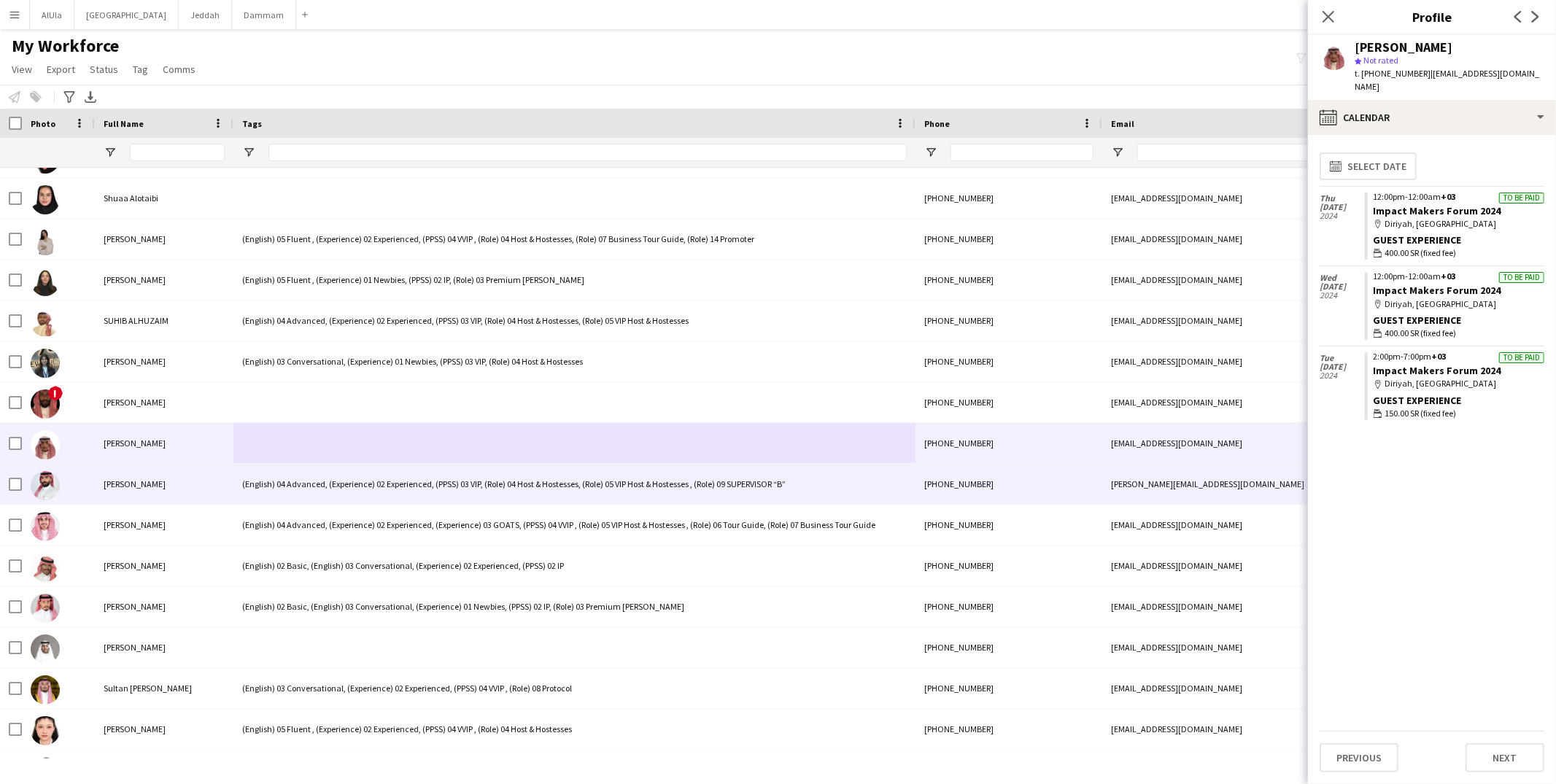
click at [296, 445] on div at bounding box center [575, 442] width 682 height 40
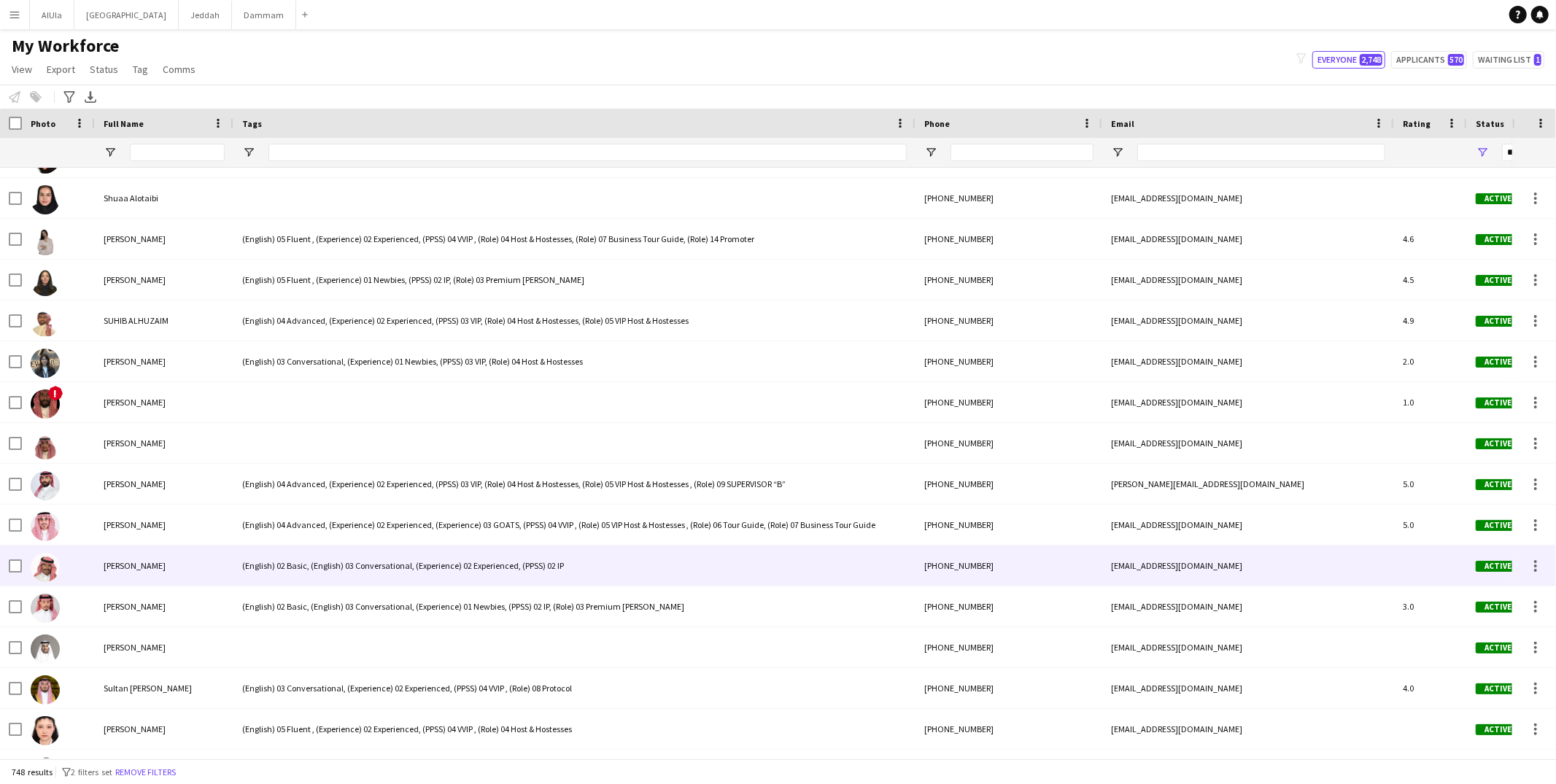
scroll to position [27702, 0]
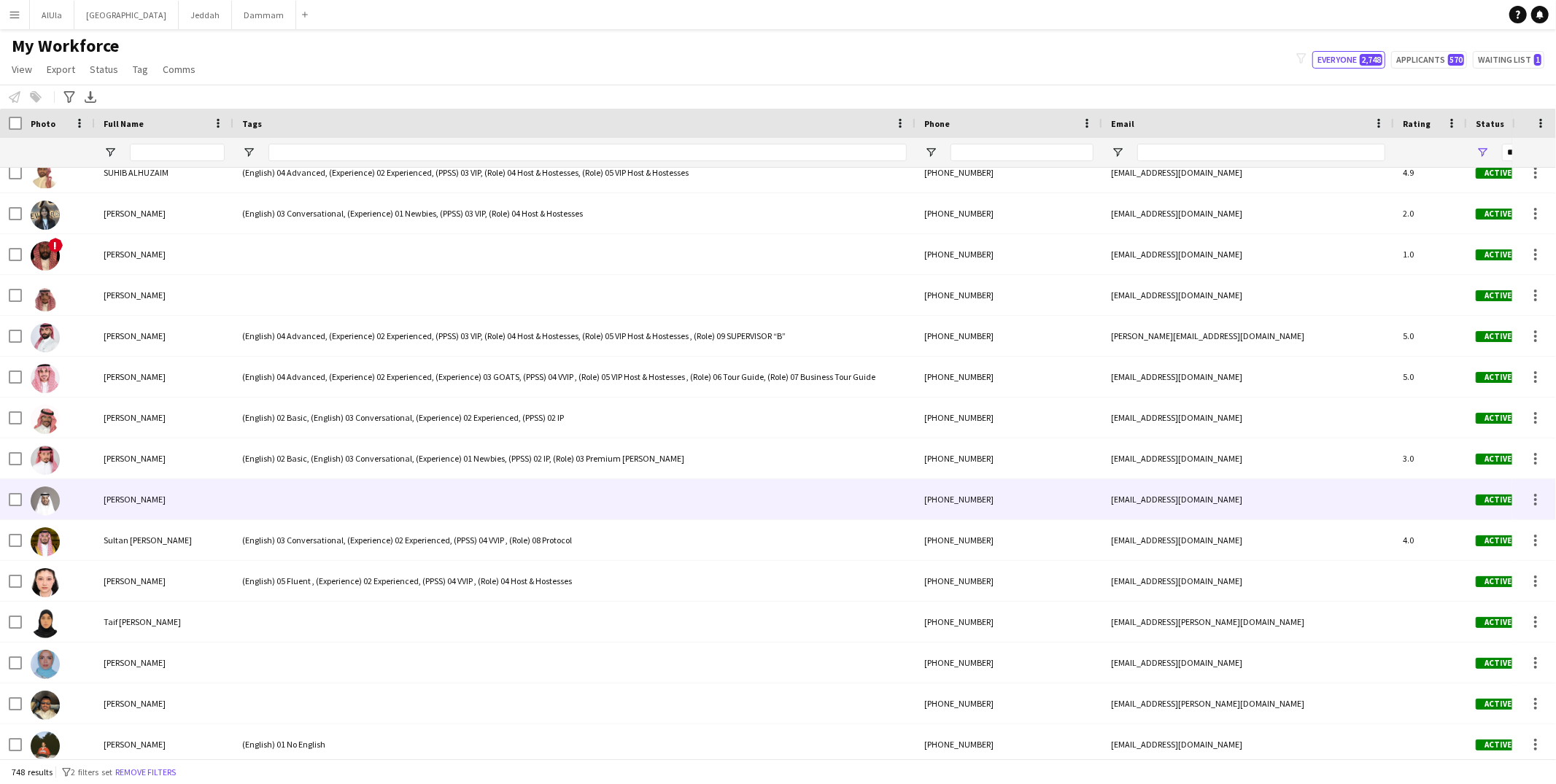
click at [284, 497] on div at bounding box center [575, 499] width 682 height 40
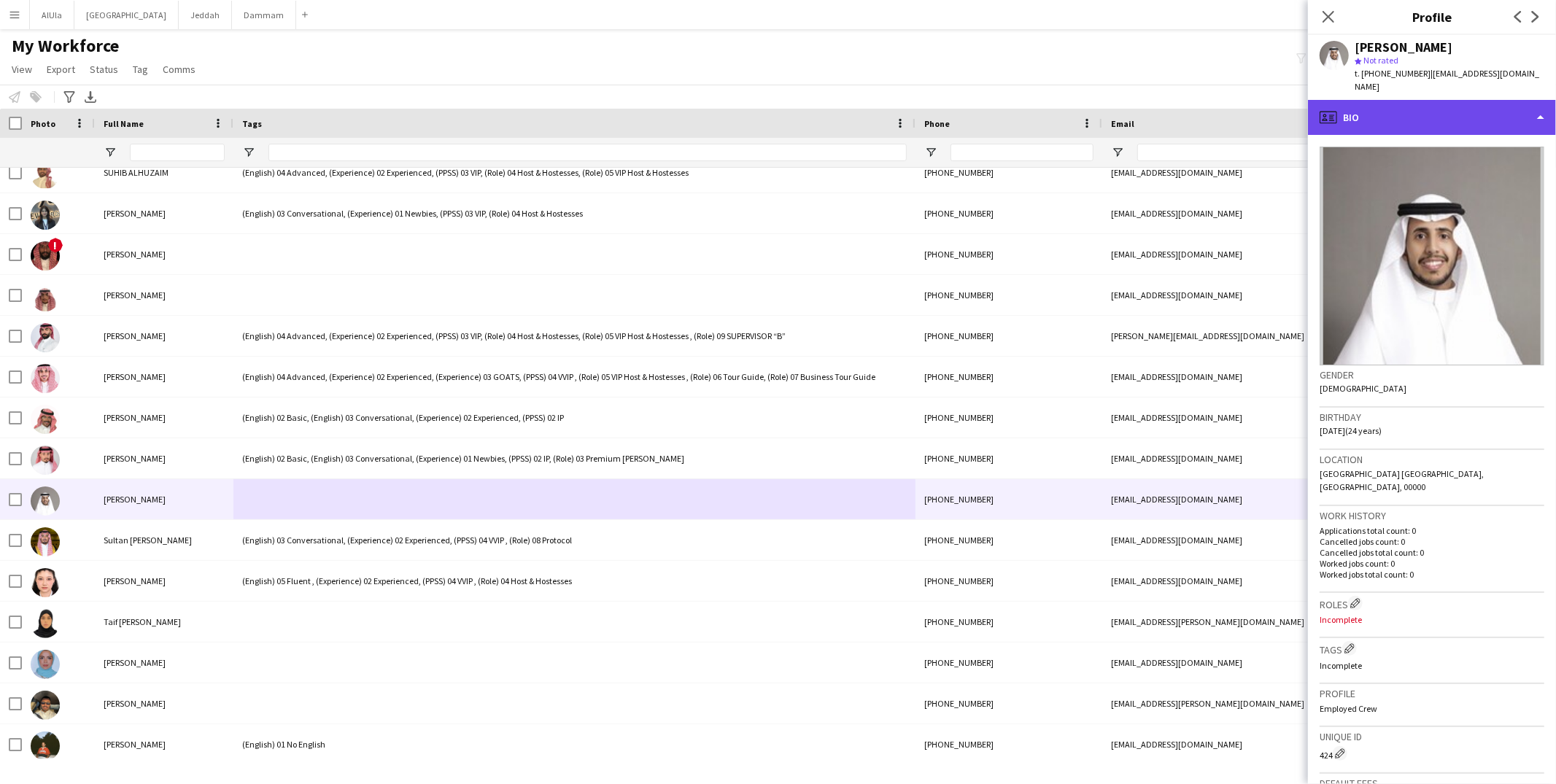
click at [1362, 116] on div "profile Bio" at bounding box center [1433, 117] width 248 height 35
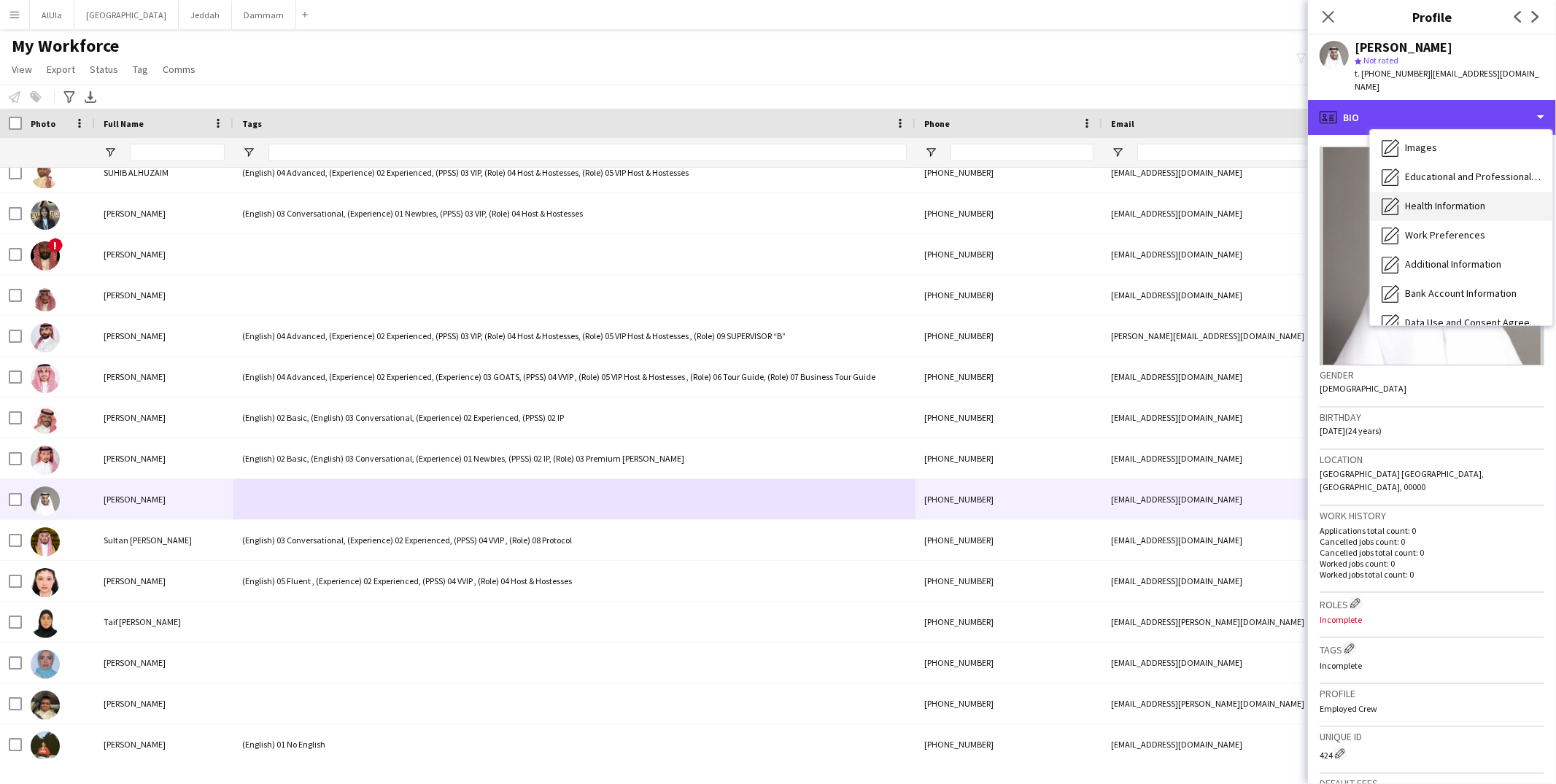
scroll to position [166, 0]
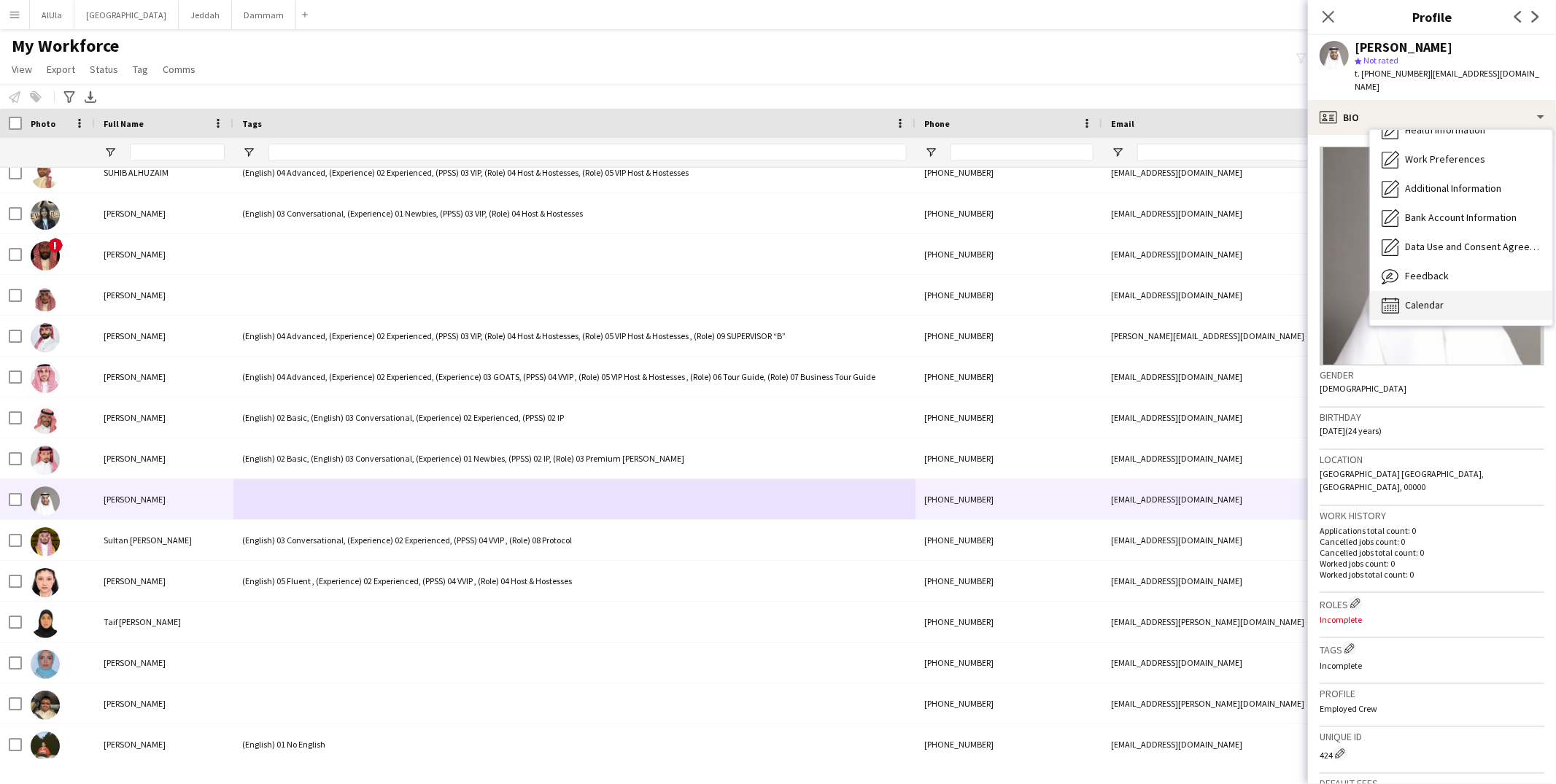
click at [1476, 291] on div "Calendar Calendar" at bounding box center [1461, 306] width 183 height 29
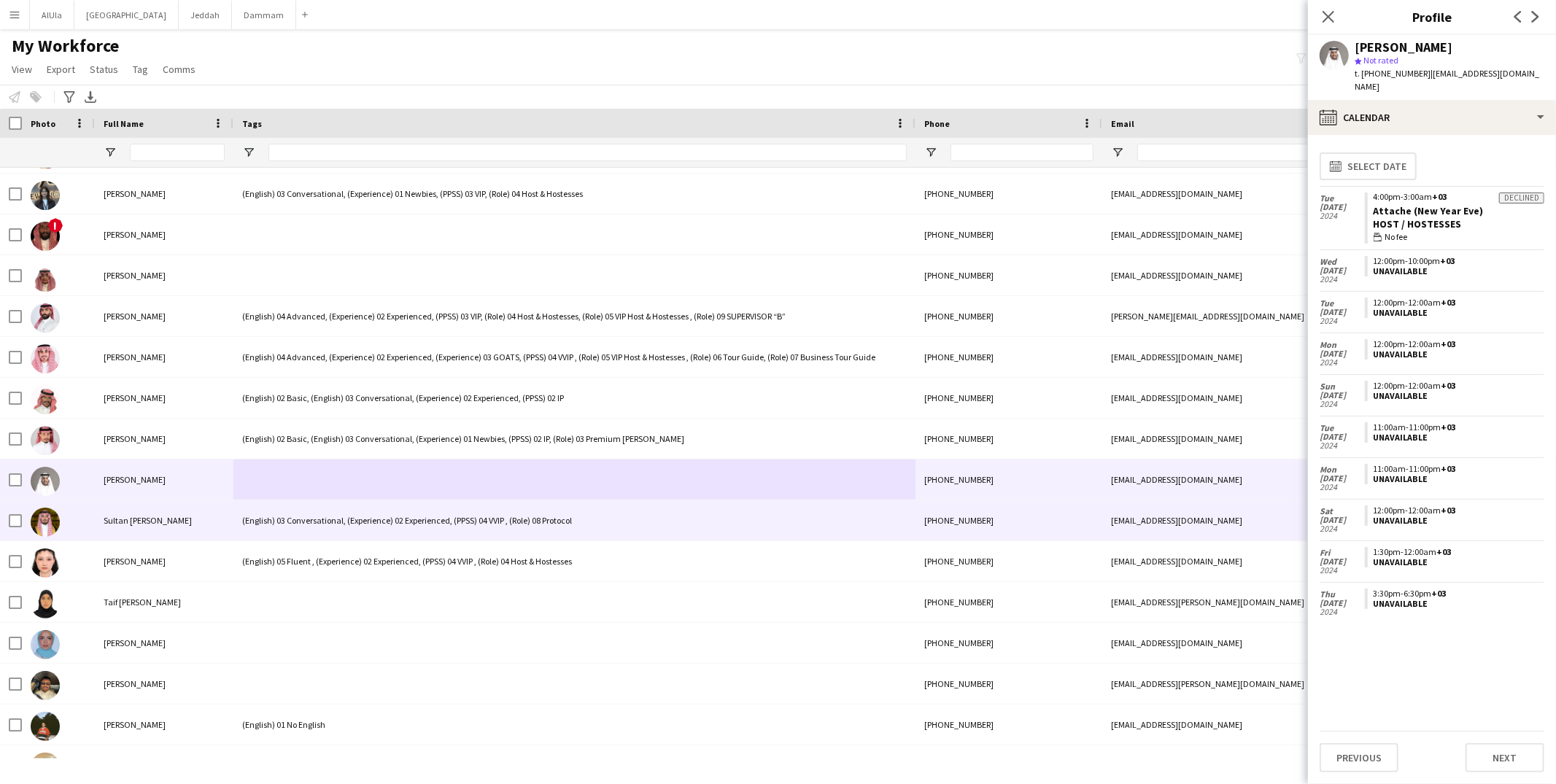
scroll to position [27798, 0]
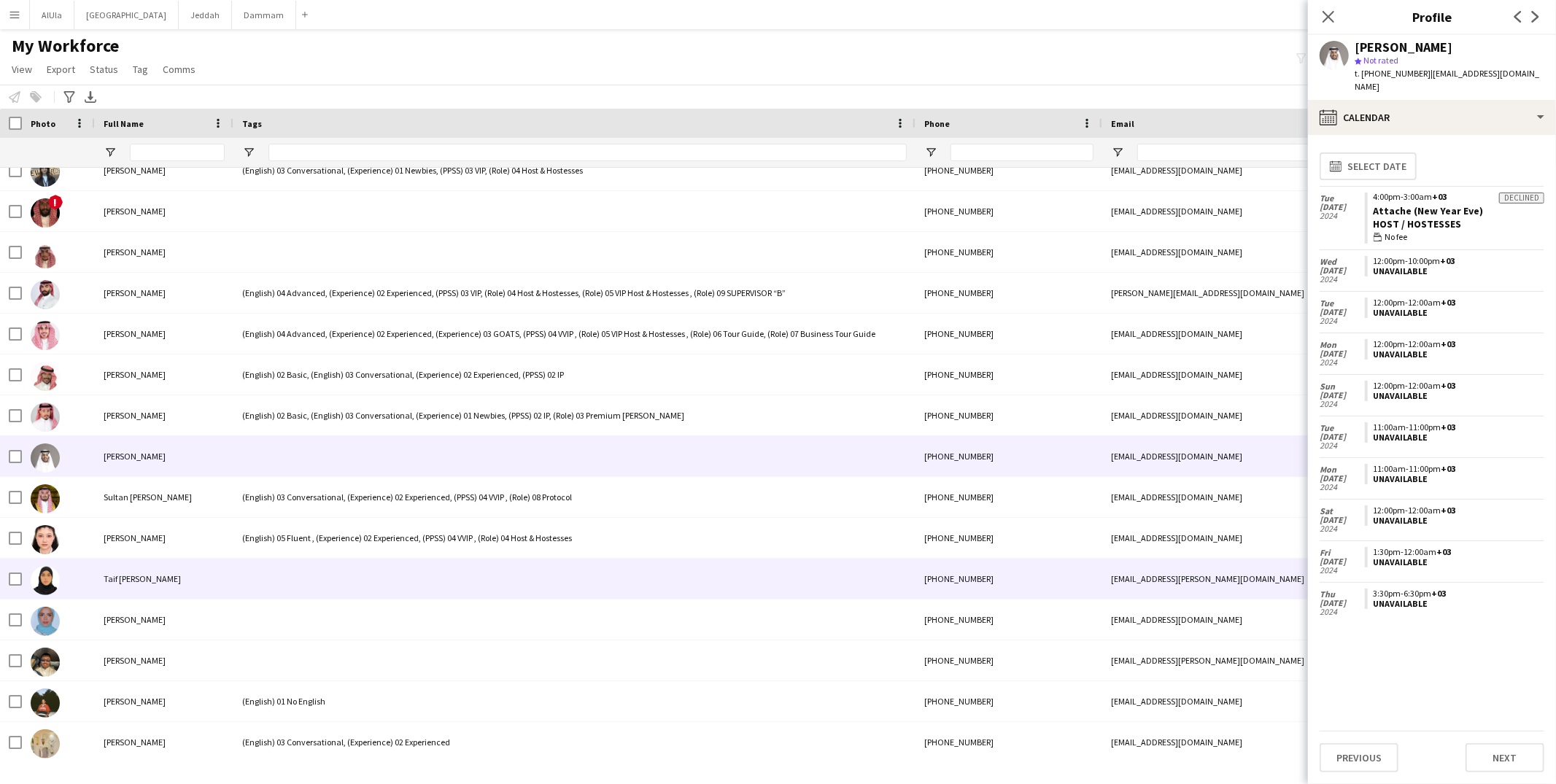
click at [315, 577] on div at bounding box center [575, 579] width 682 height 40
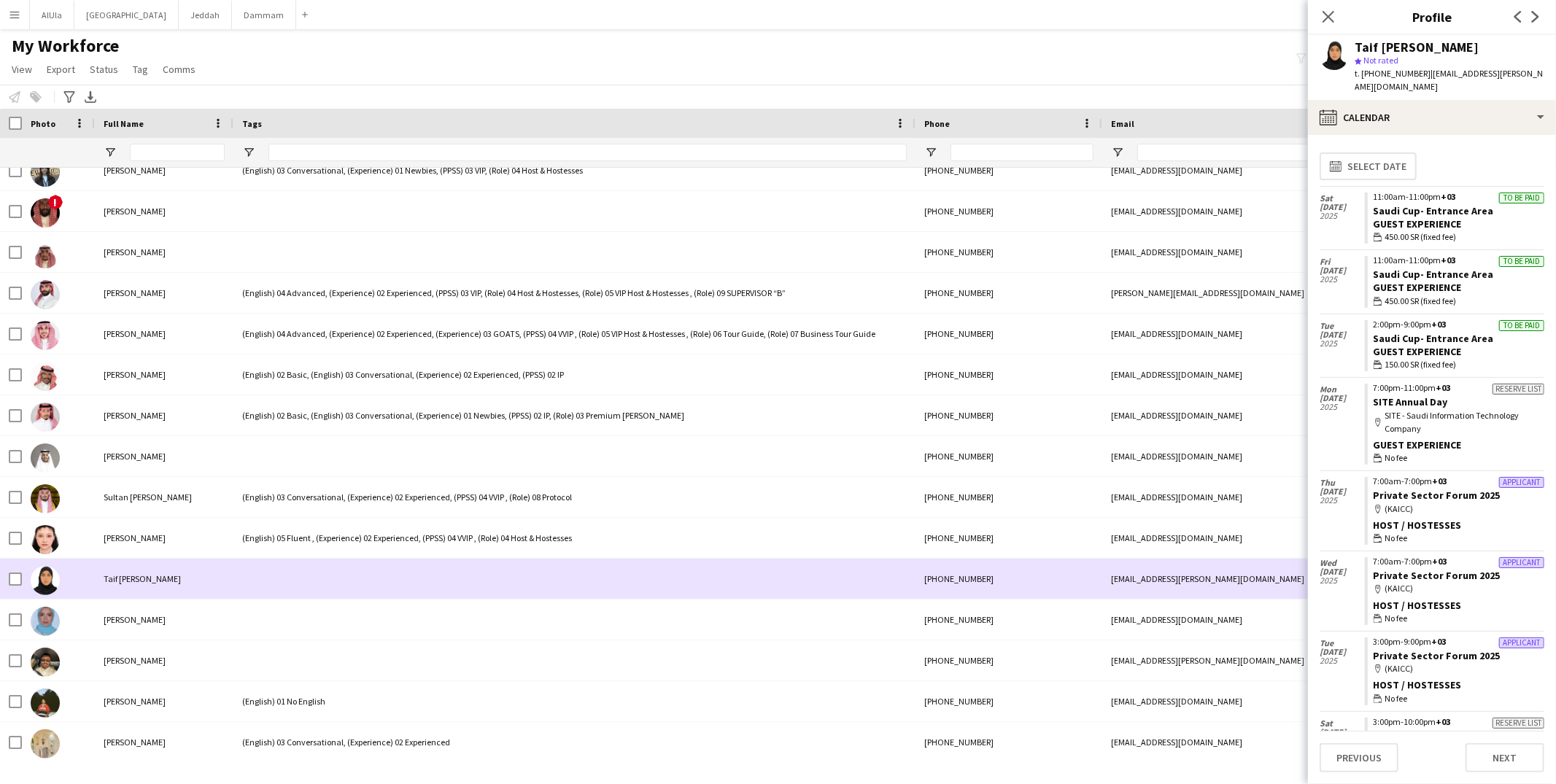
scroll to position [27836, 0]
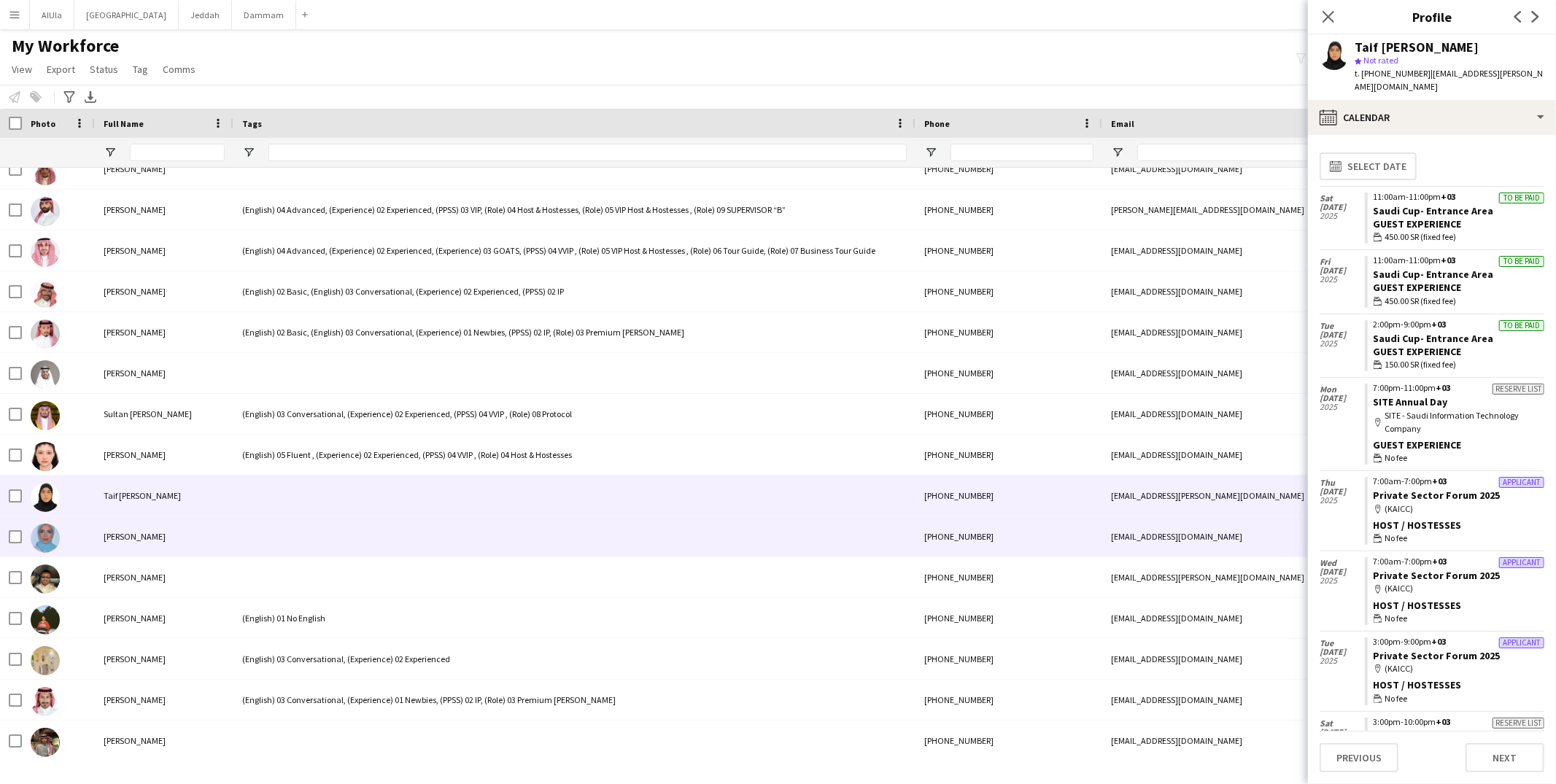
click at [304, 536] on div at bounding box center [575, 536] width 682 height 40
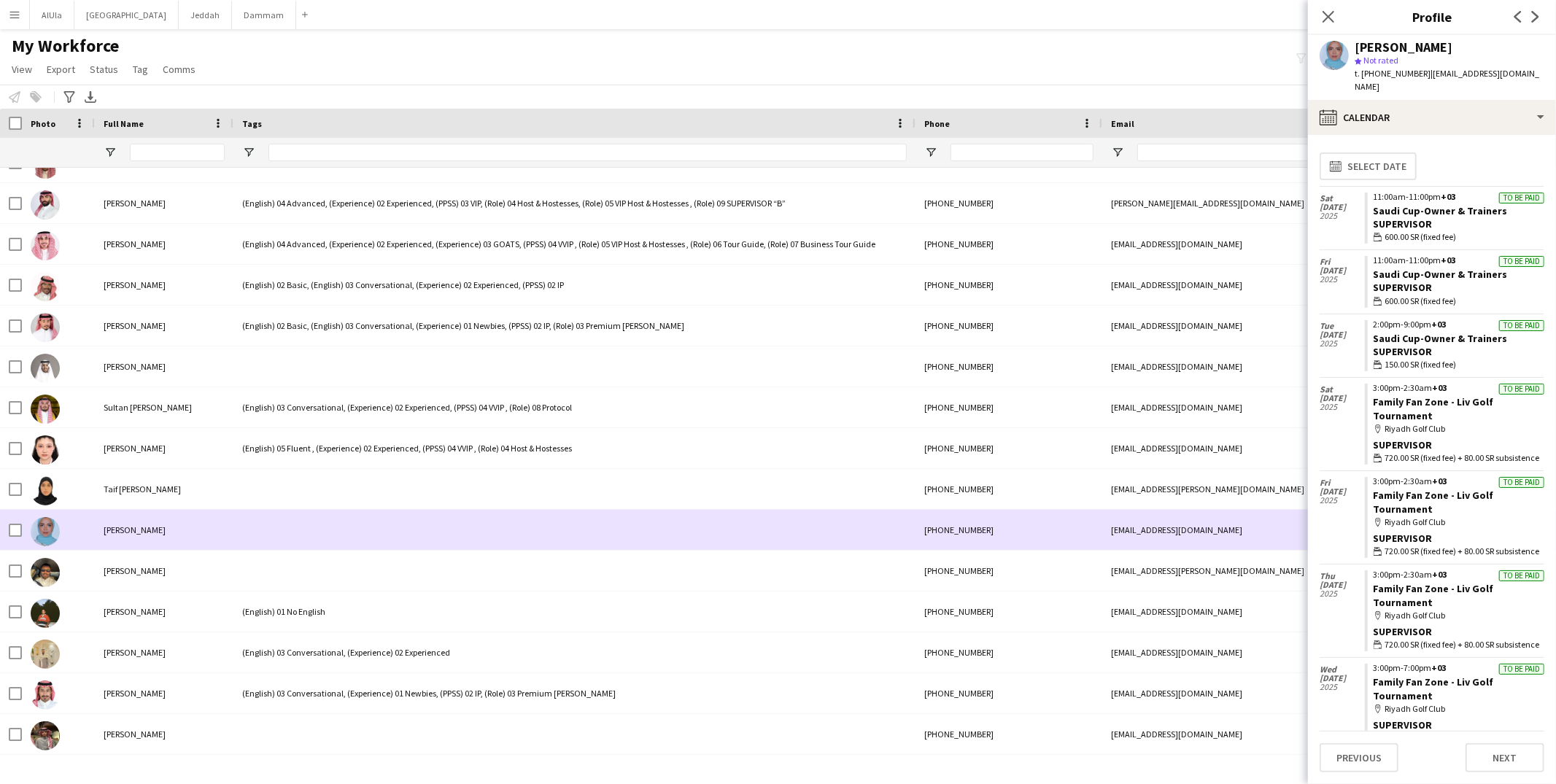
scroll to position [27899, 0]
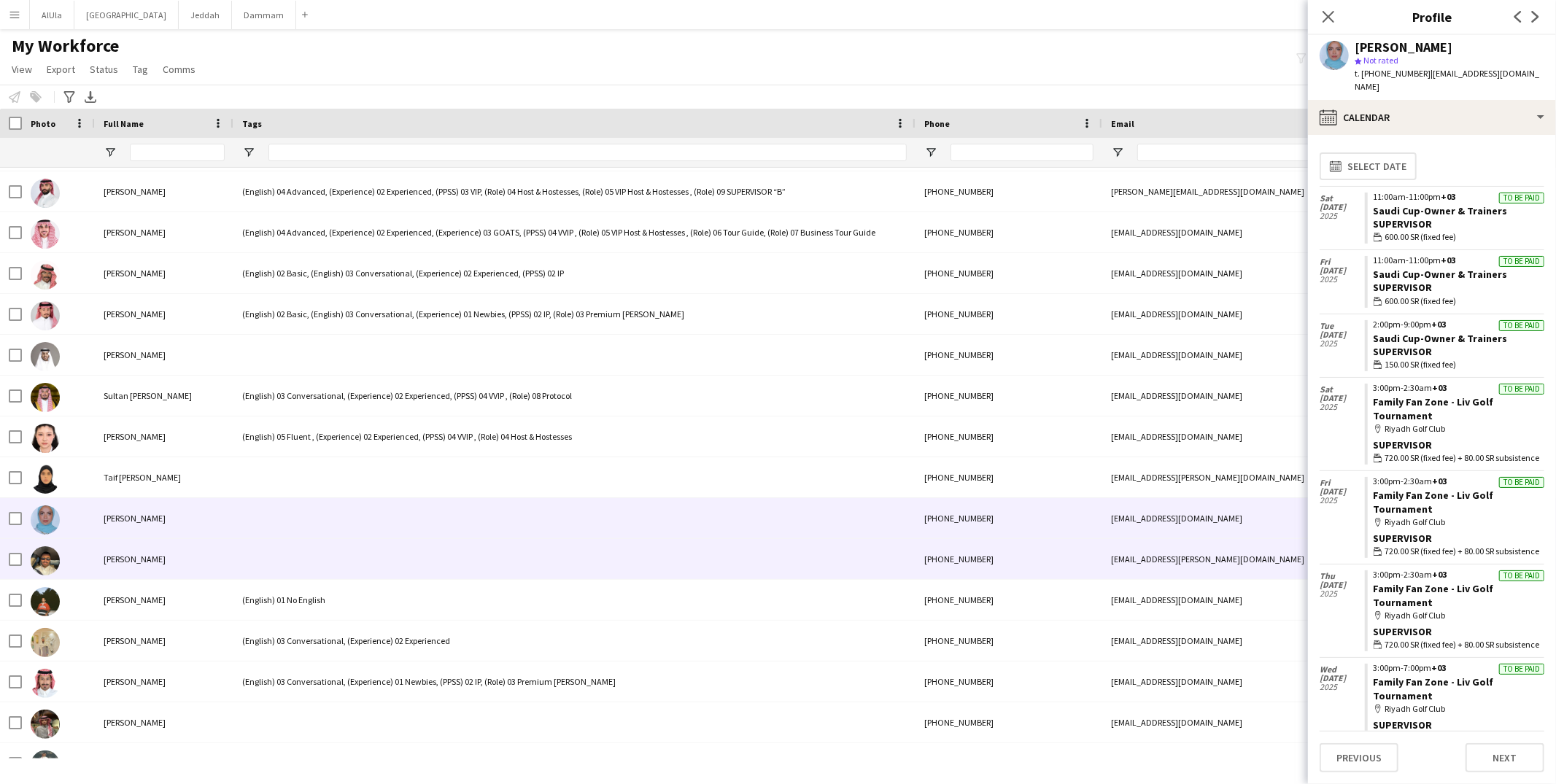
click at [295, 562] on div at bounding box center [575, 558] width 682 height 40
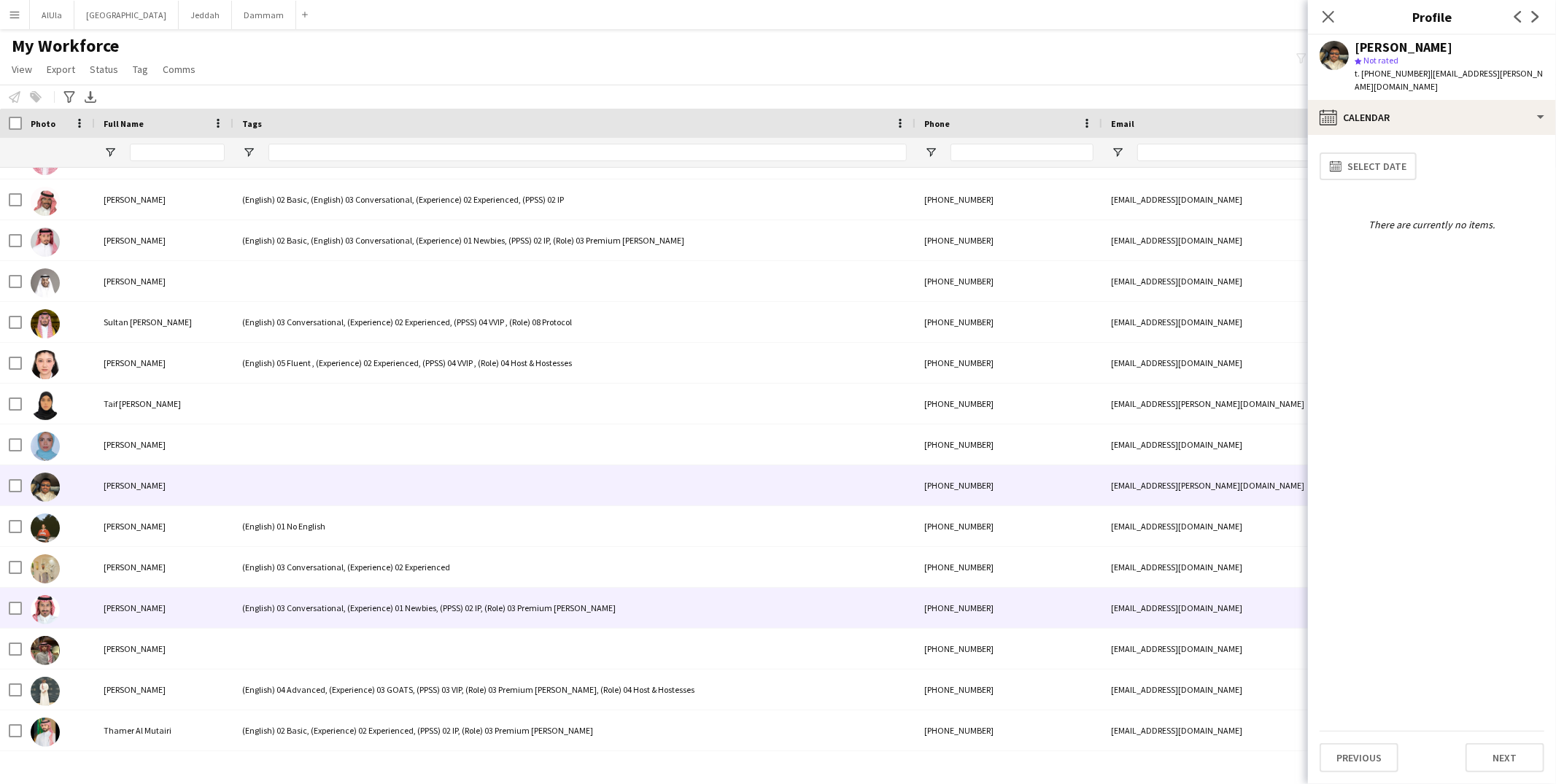
scroll to position [28011, 0]
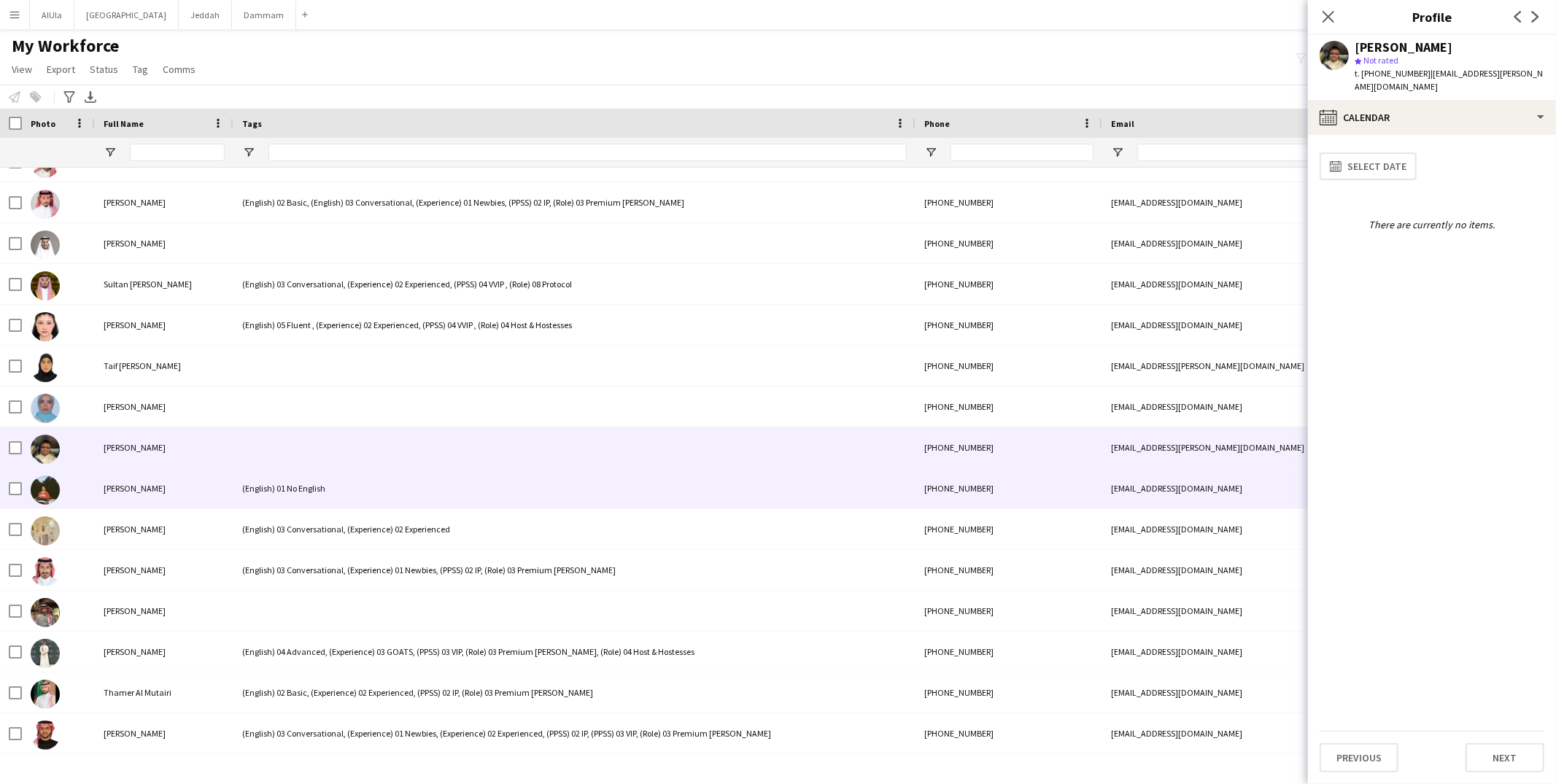
click at [306, 494] on div "(English) 01 No English" at bounding box center [575, 488] width 682 height 40
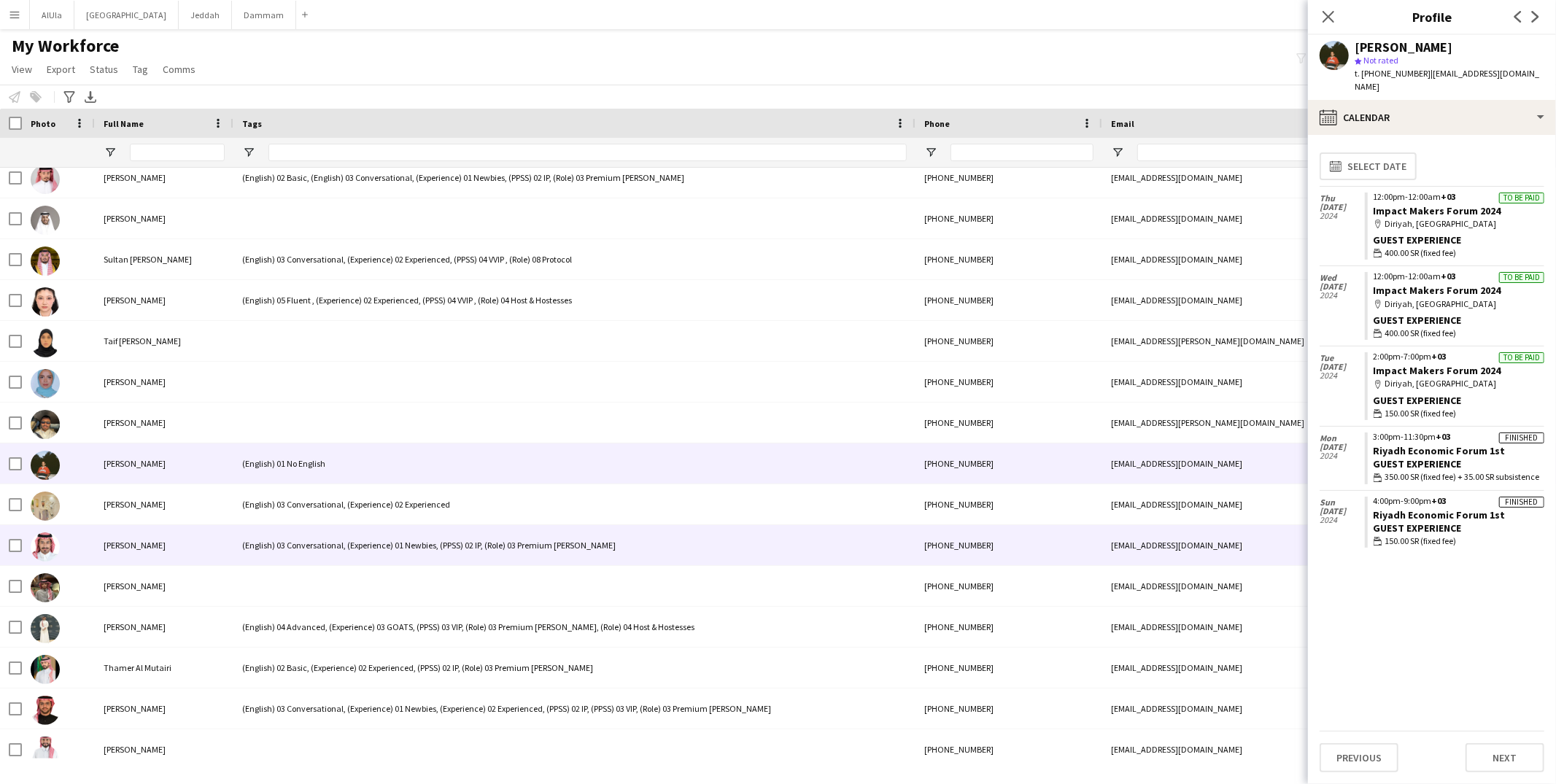
scroll to position [28060, 0]
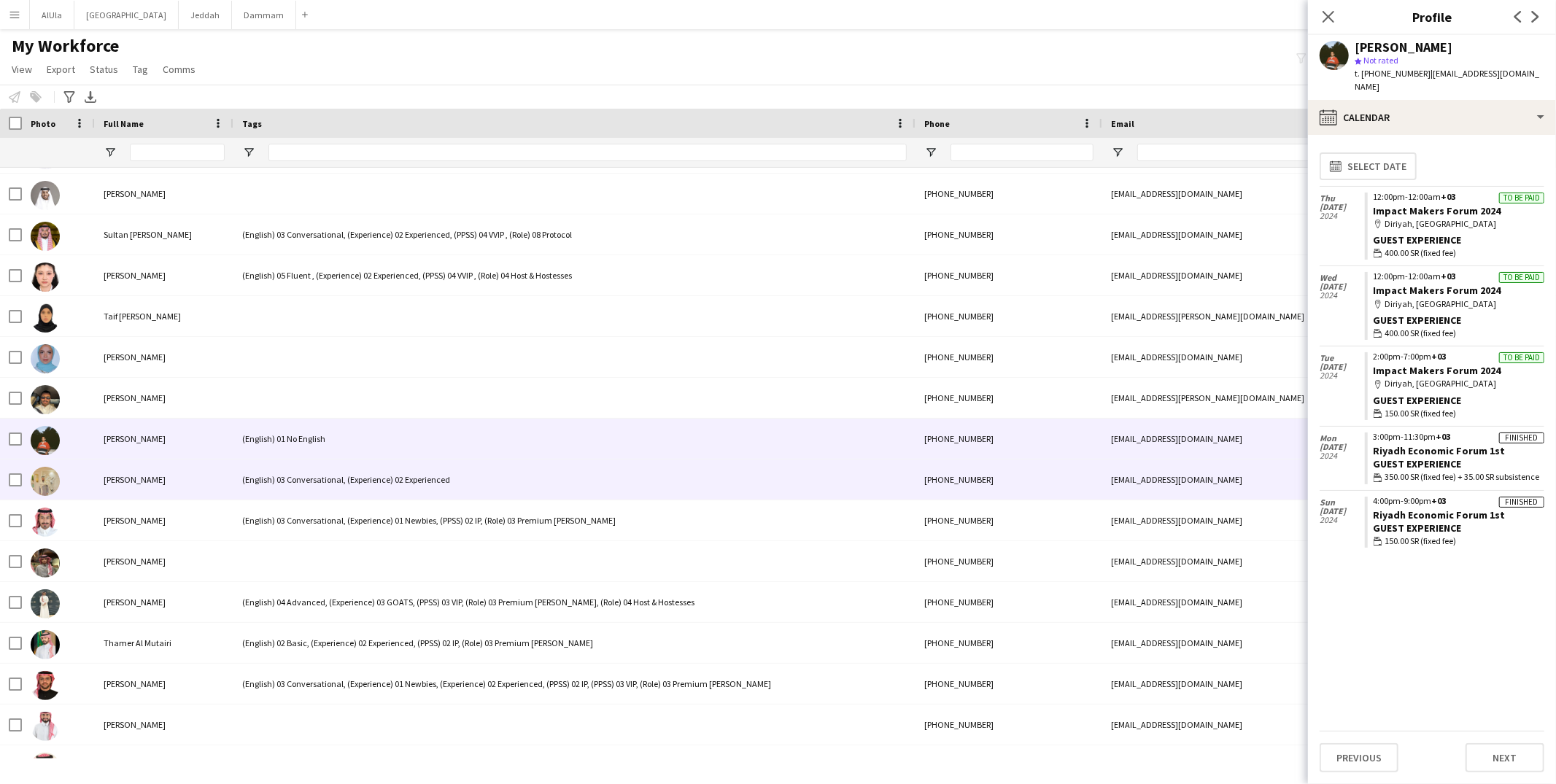
click at [343, 481] on div "(English) 03 Conversational, (Experience) 02 Experienced" at bounding box center [575, 479] width 682 height 40
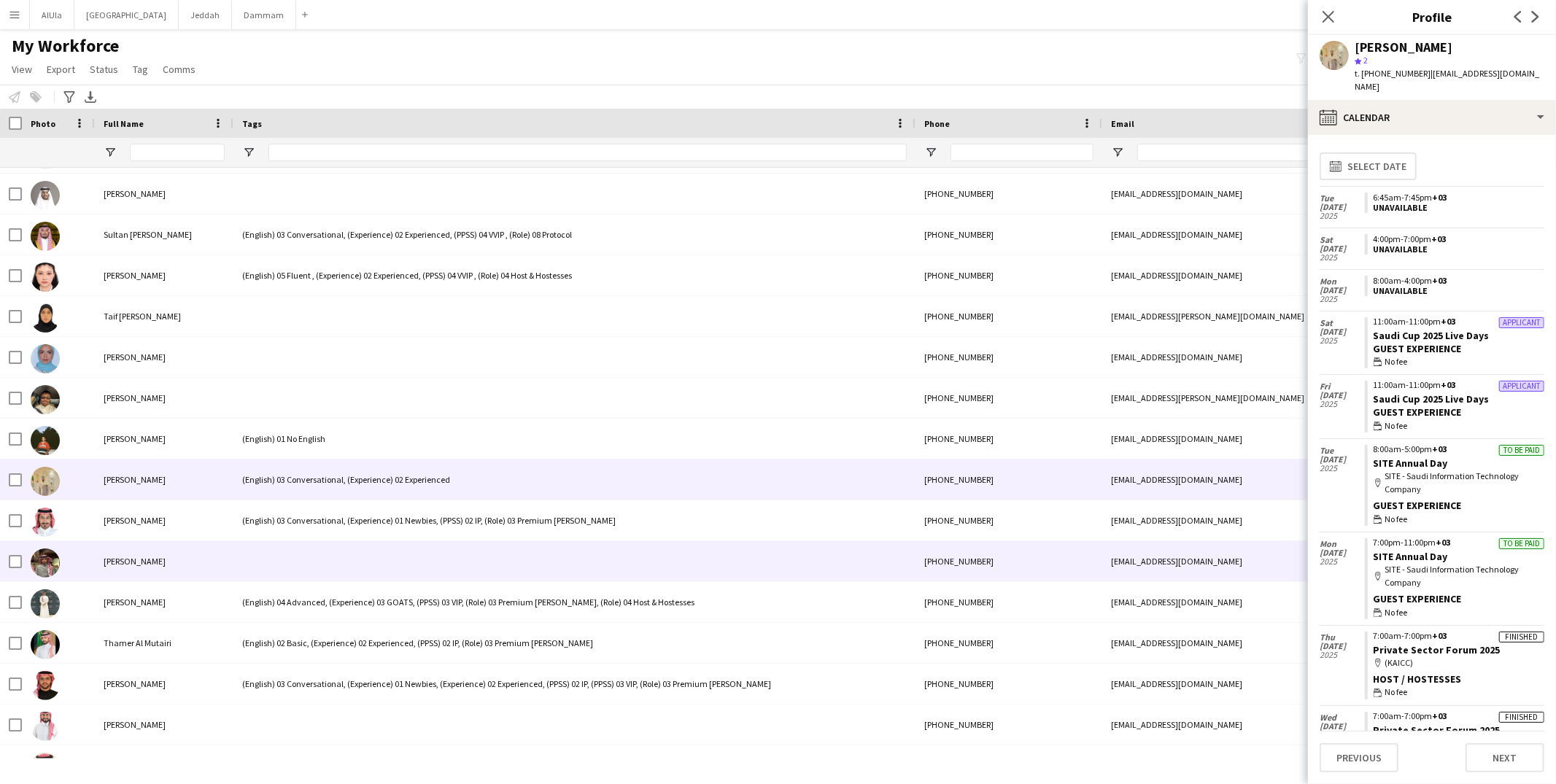
click at [301, 550] on div at bounding box center [575, 561] width 682 height 40
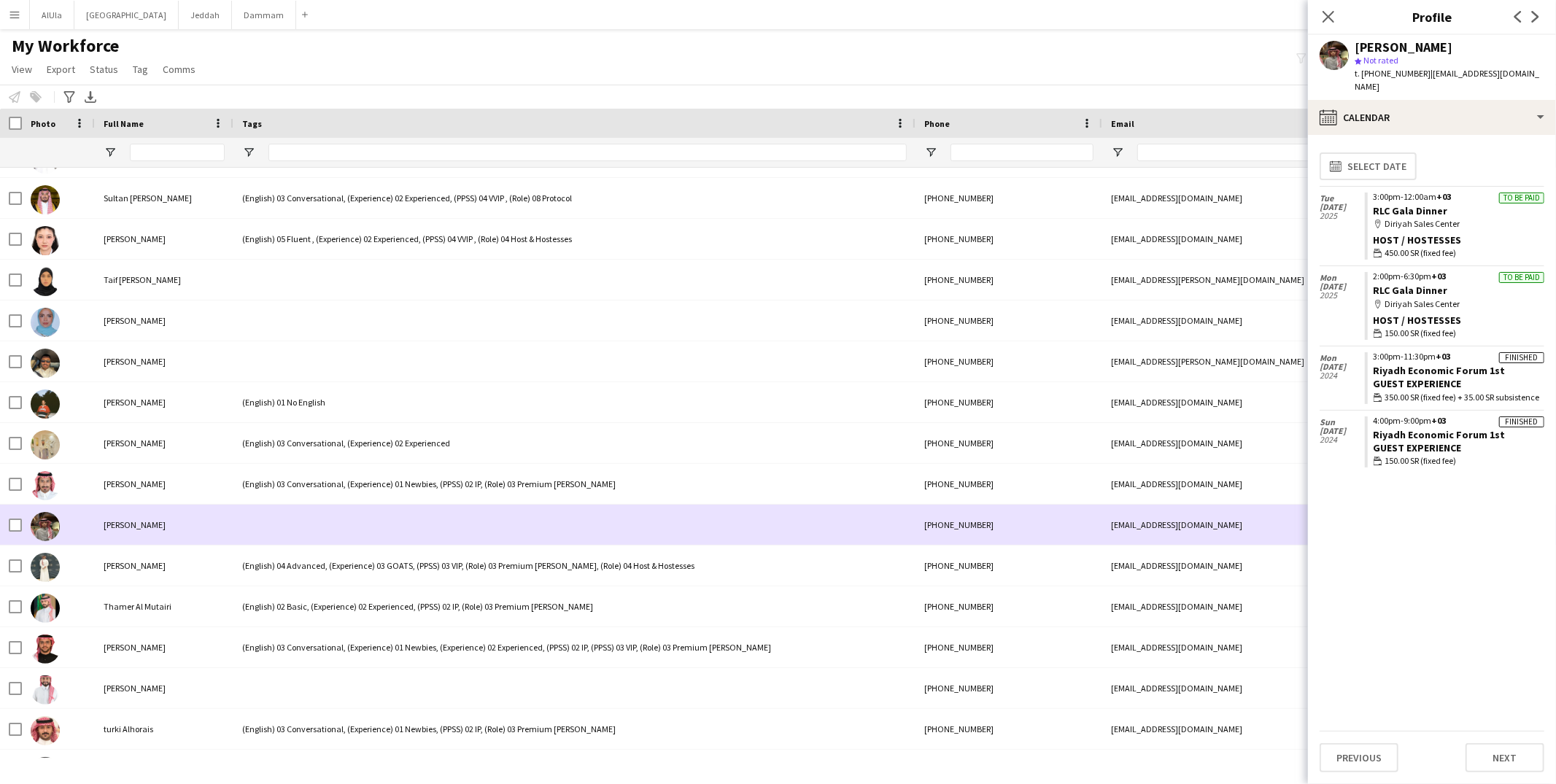
click at [256, 529] on div at bounding box center [575, 524] width 682 height 40
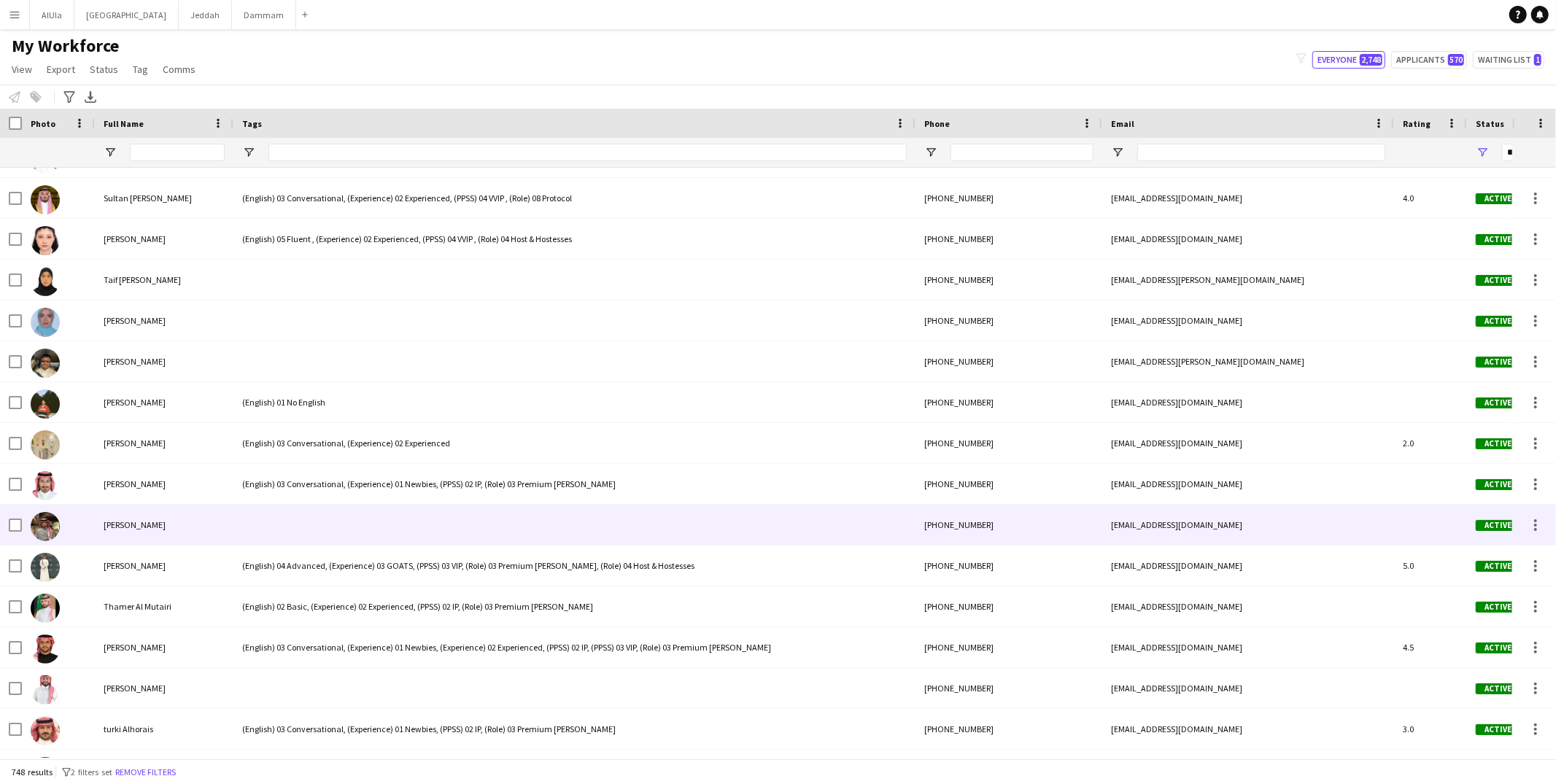
click at [256, 529] on div at bounding box center [575, 524] width 682 height 40
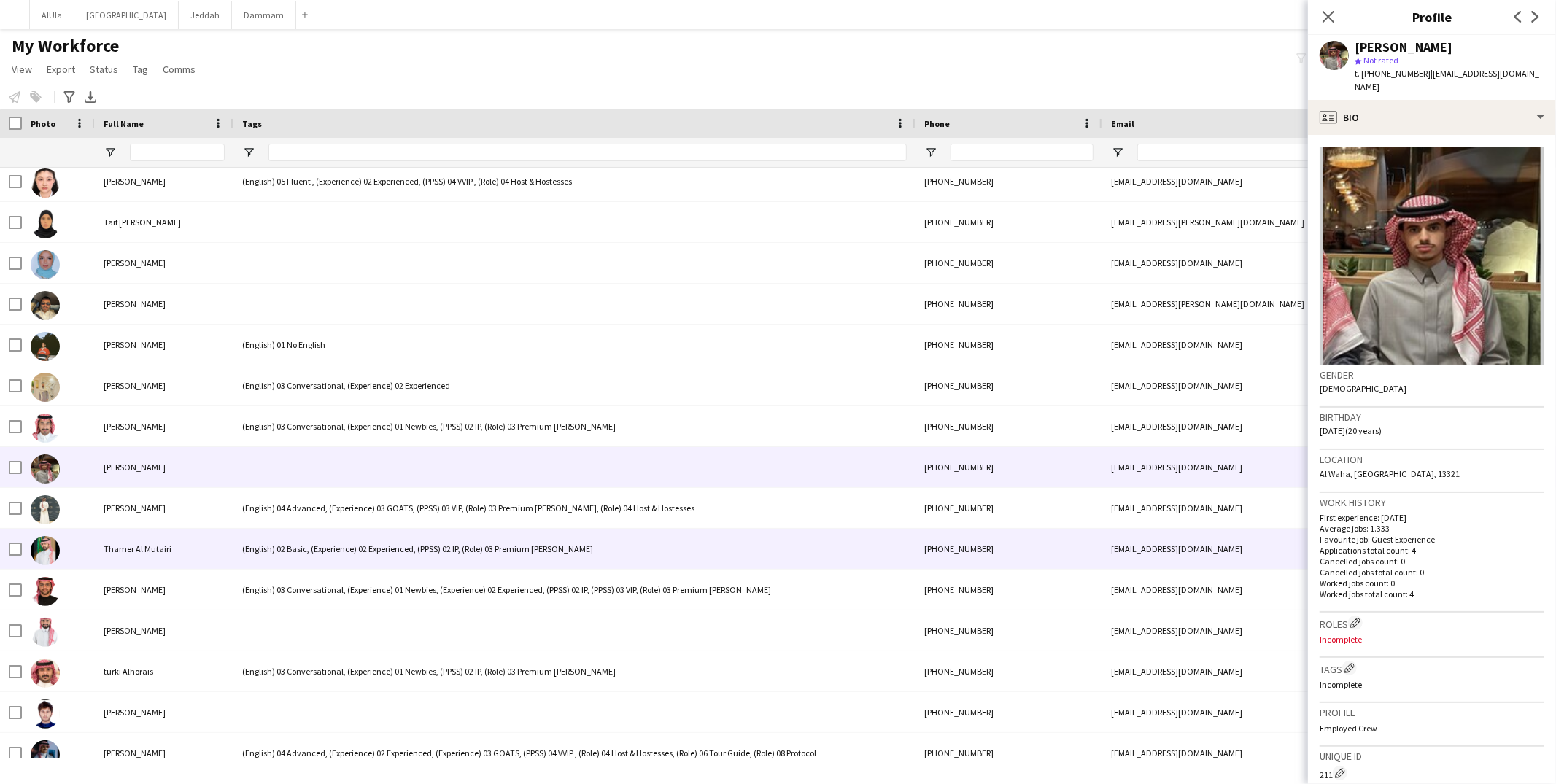
click at [306, 549] on div "(English) 02 Basic, (Experience) 02 Experienced, (PPSS) 02 IP, (Role) 03 Premiu…" at bounding box center [575, 549] width 682 height 40
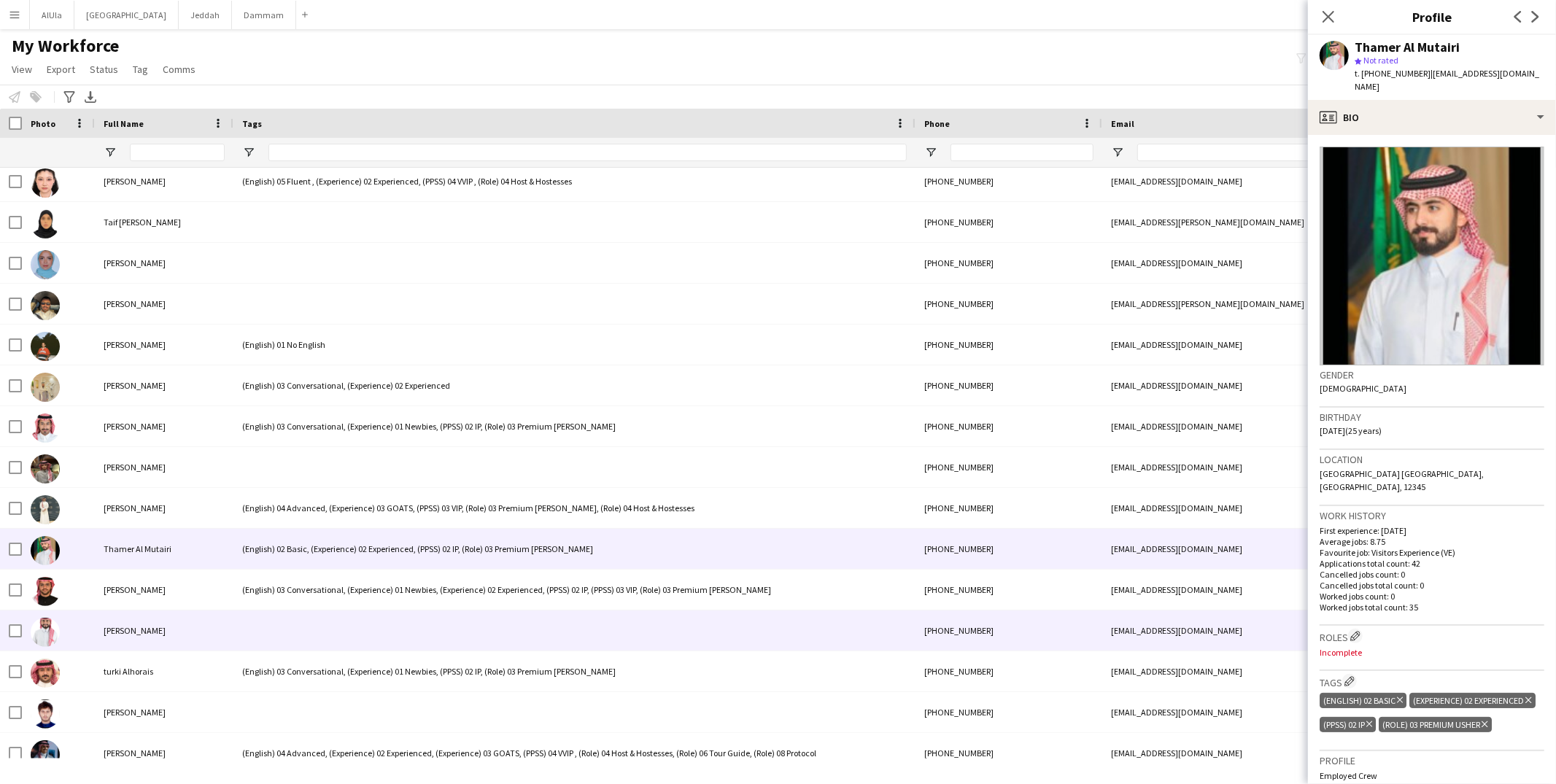
click at [306, 619] on div at bounding box center [575, 630] width 682 height 40
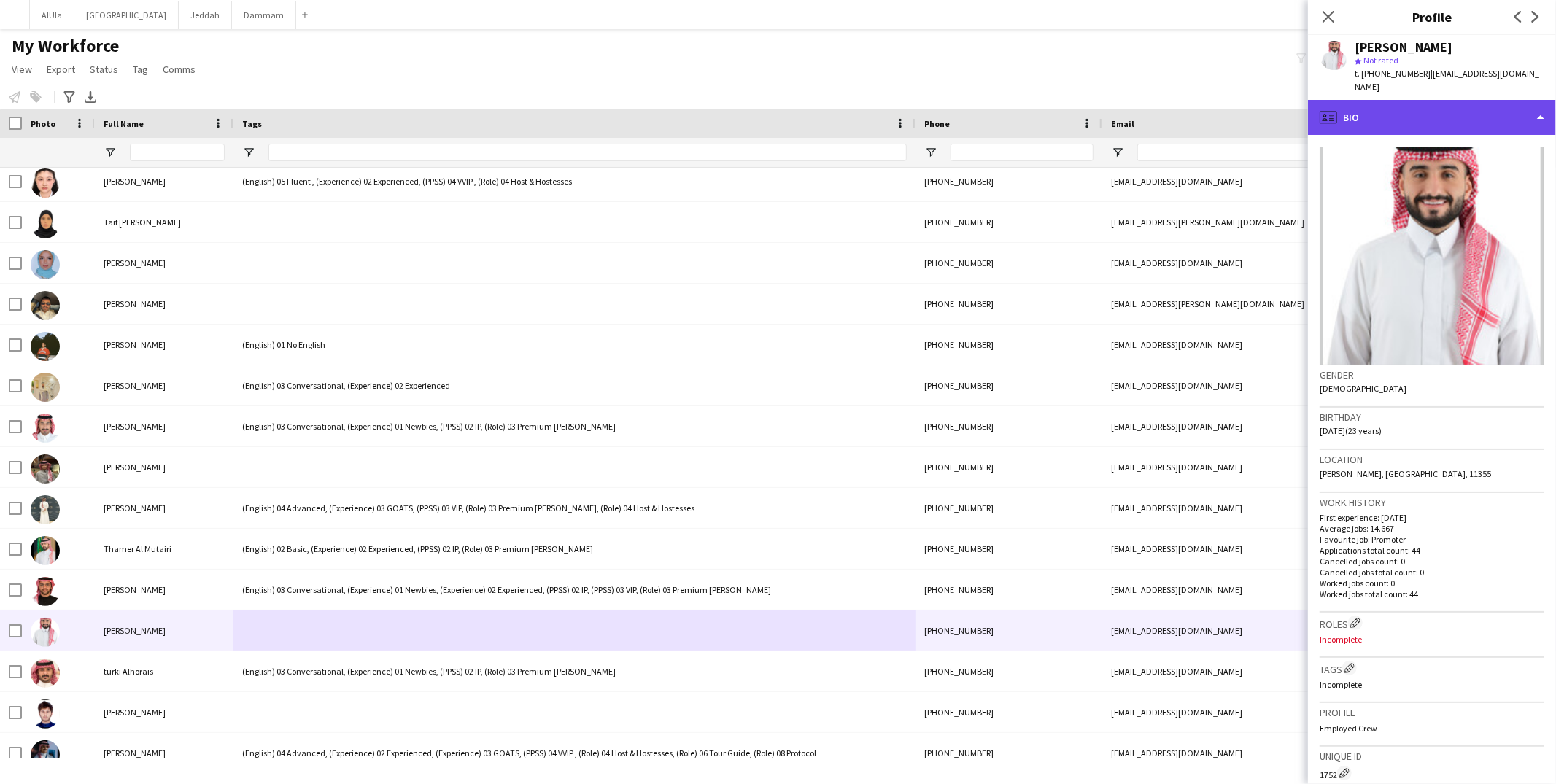
click at [1395, 108] on div "profile Bio" at bounding box center [1433, 117] width 248 height 35
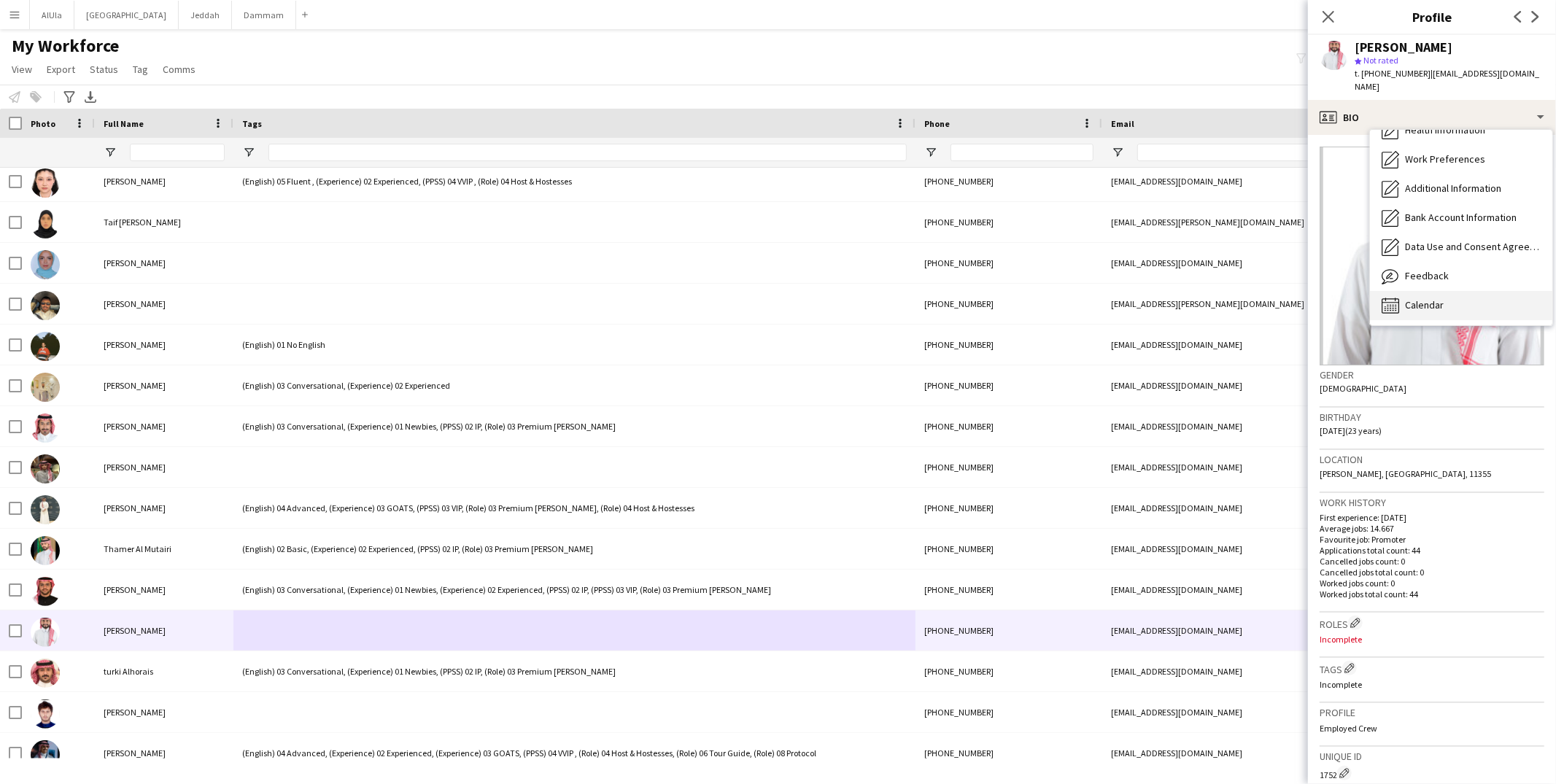
click at [1435, 299] on span "Calendar" at bounding box center [1425, 305] width 39 height 13
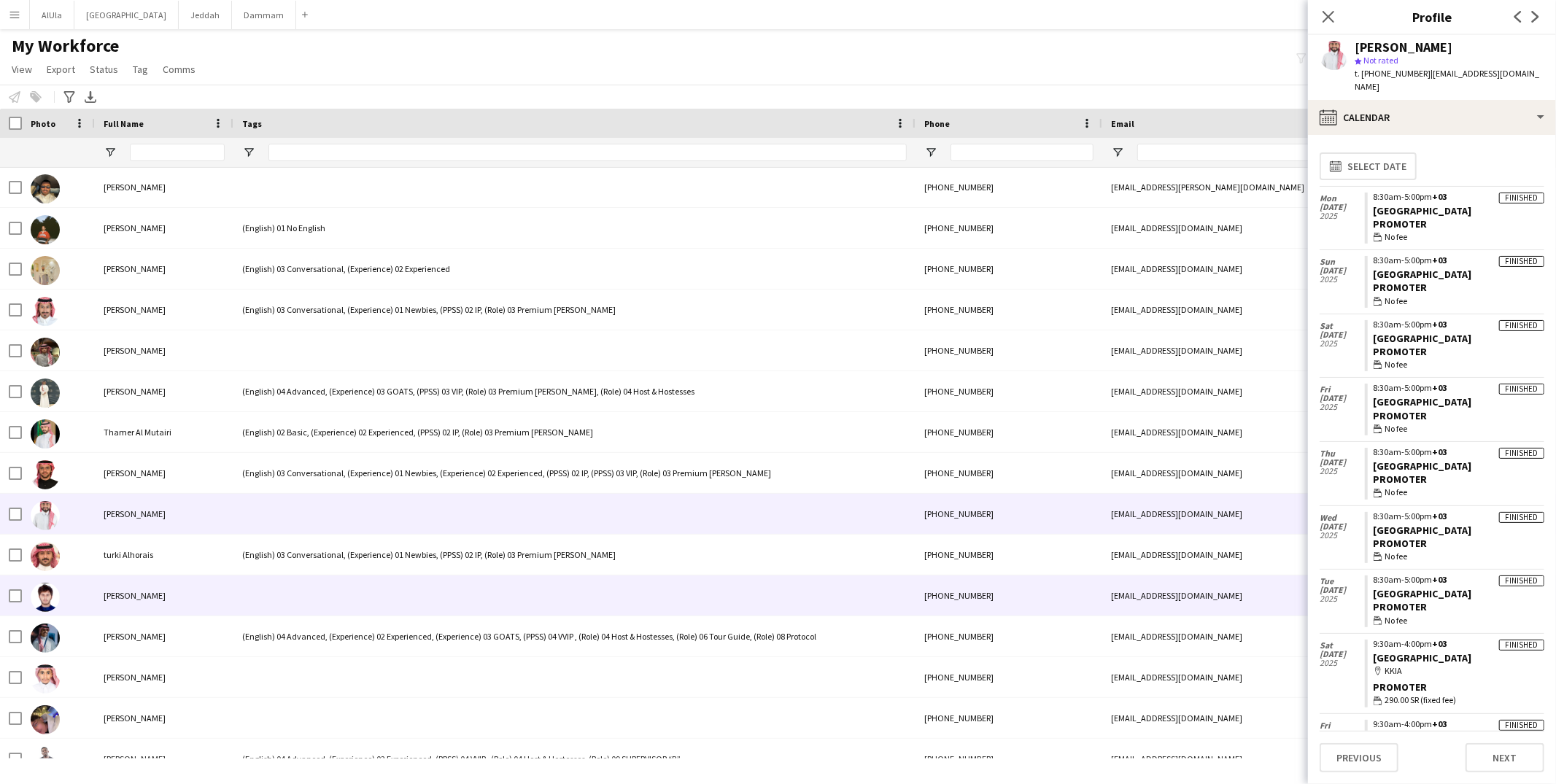
click at [285, 588] on div at bounding box center [575, 595] width 682 height 40
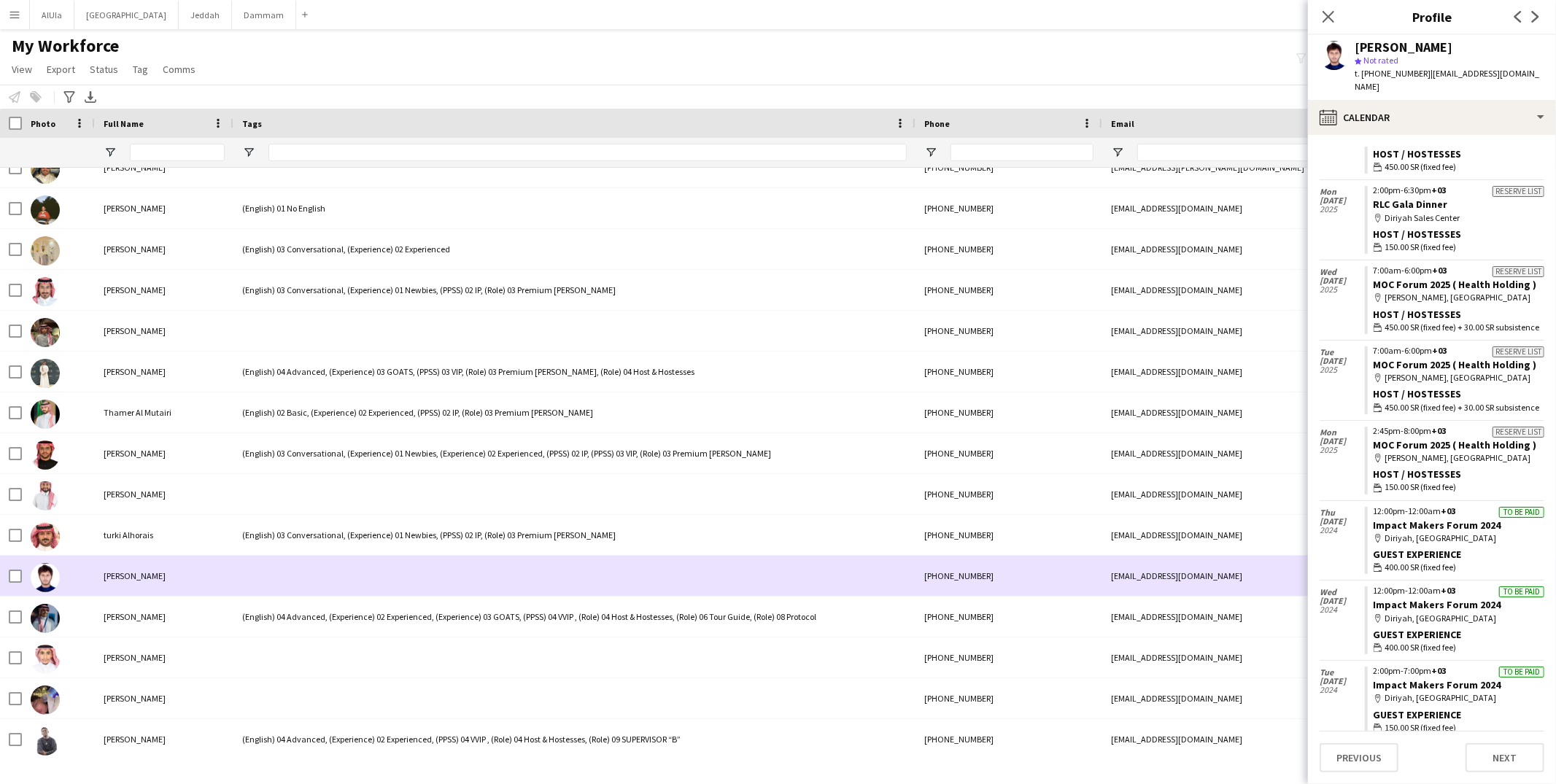
click at [379, 564] on div at bounding box center [575, 575] width 682 height 40
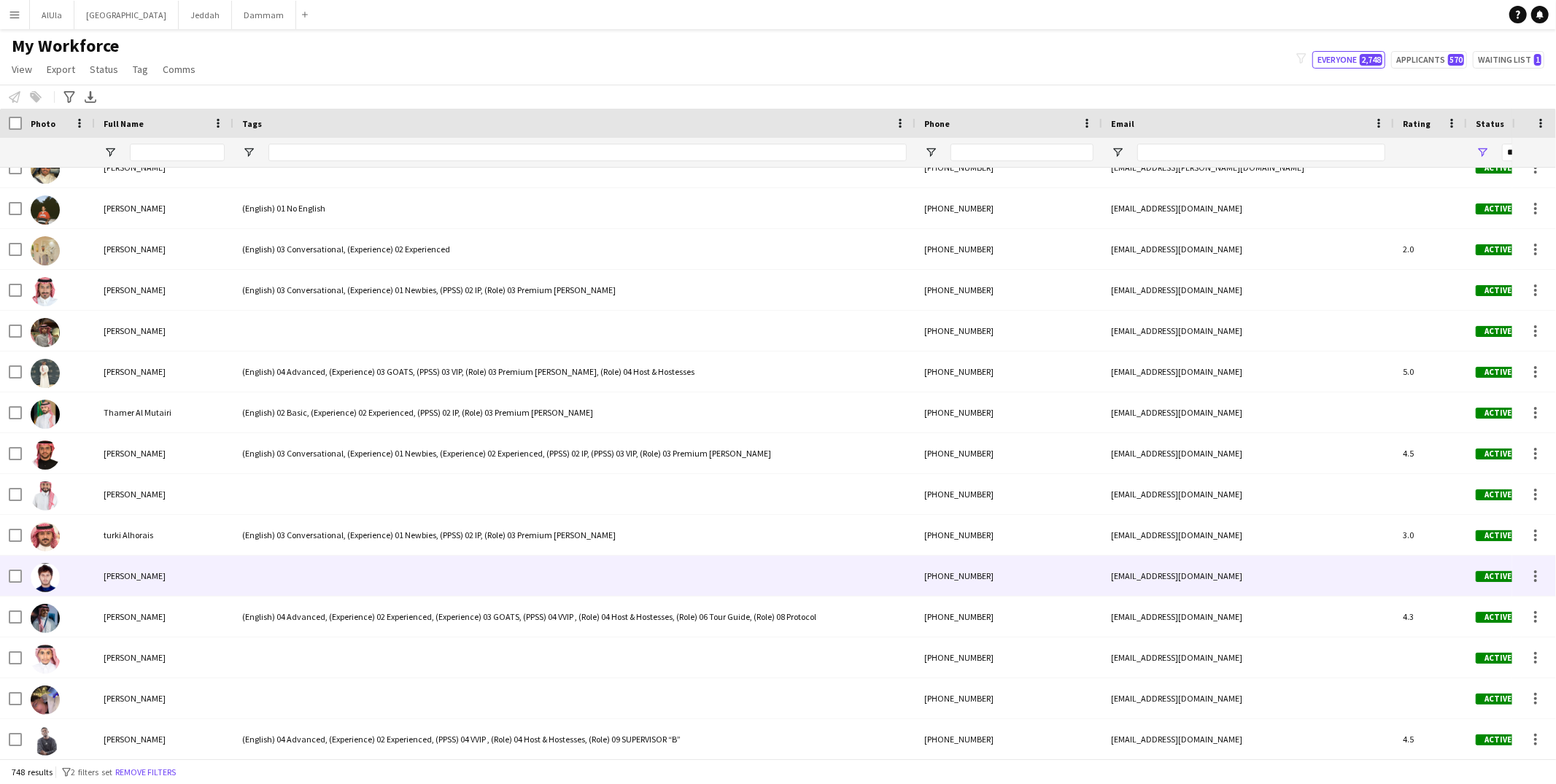
click at [377, 563] on div at bounding box center [575, 575] width 682 height 40
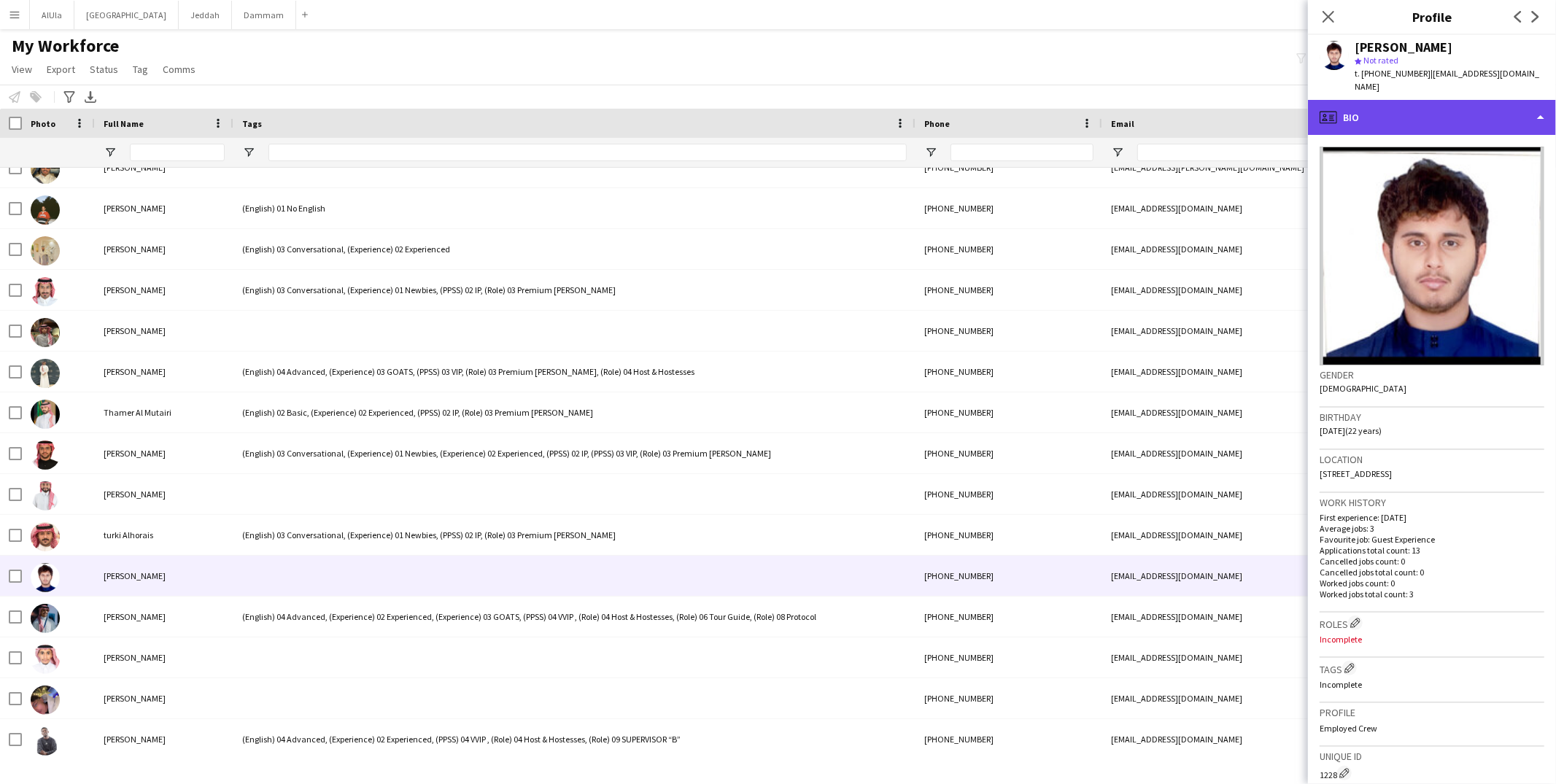
click at [1406, 100] on div "profile Bio" at bounding box center [1433, 117] width 248 height 35
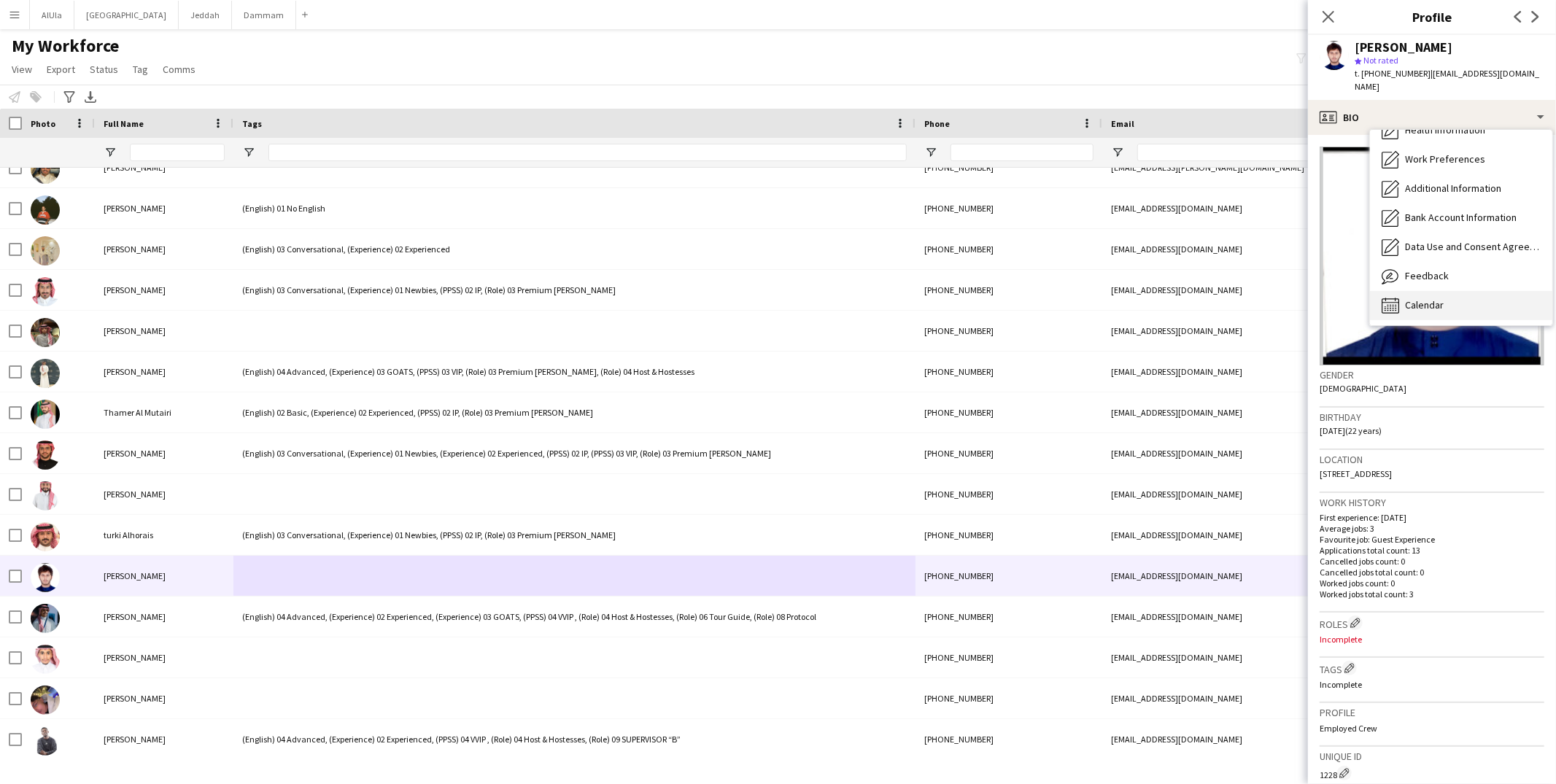
click at [1426, 291] on div "Calendar Calendar" at bounding box center [1461, 306] width 183 height 29
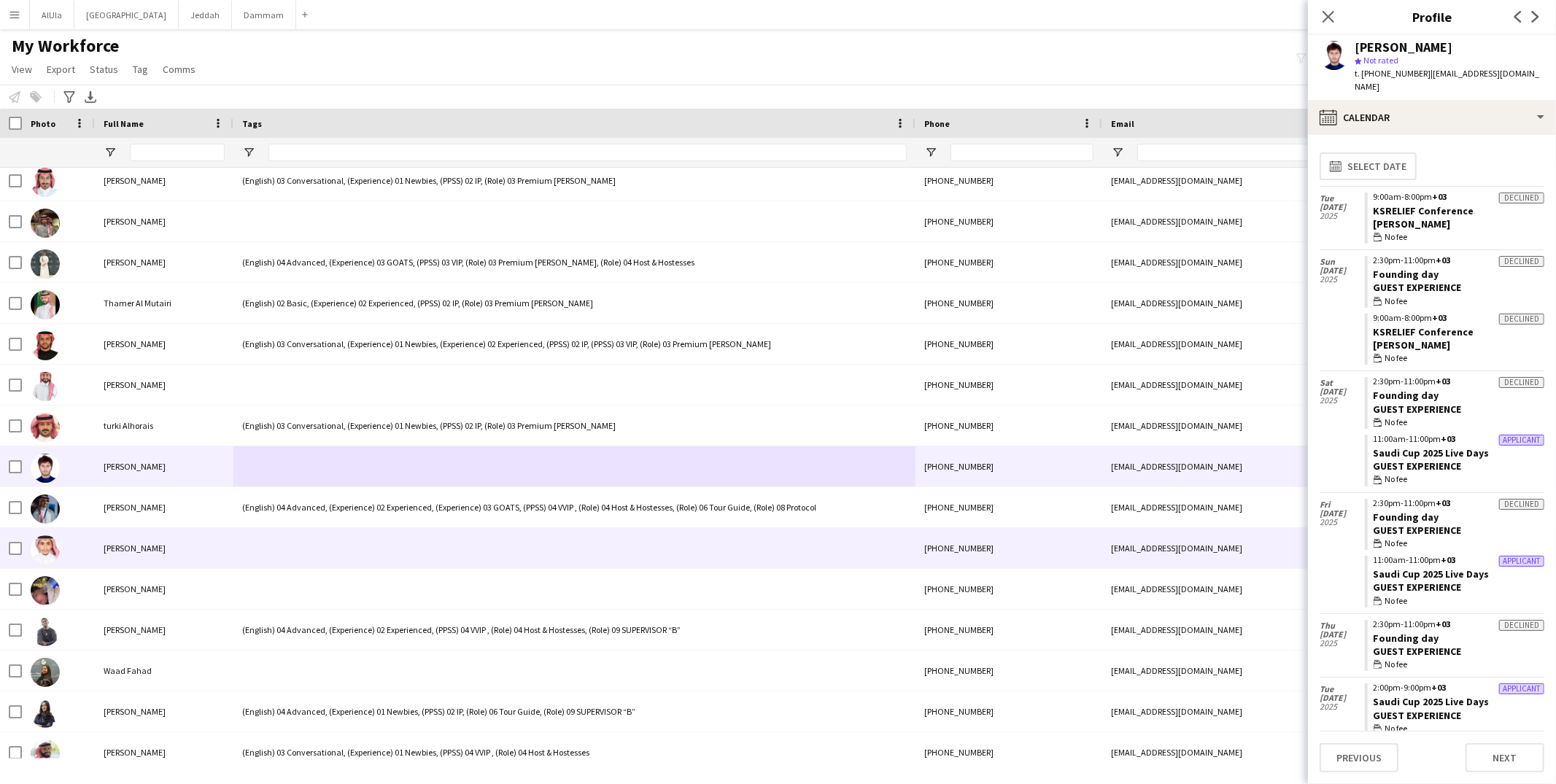
click at [356, 551] on div at bounding box center [575, 548] width 682 height 40
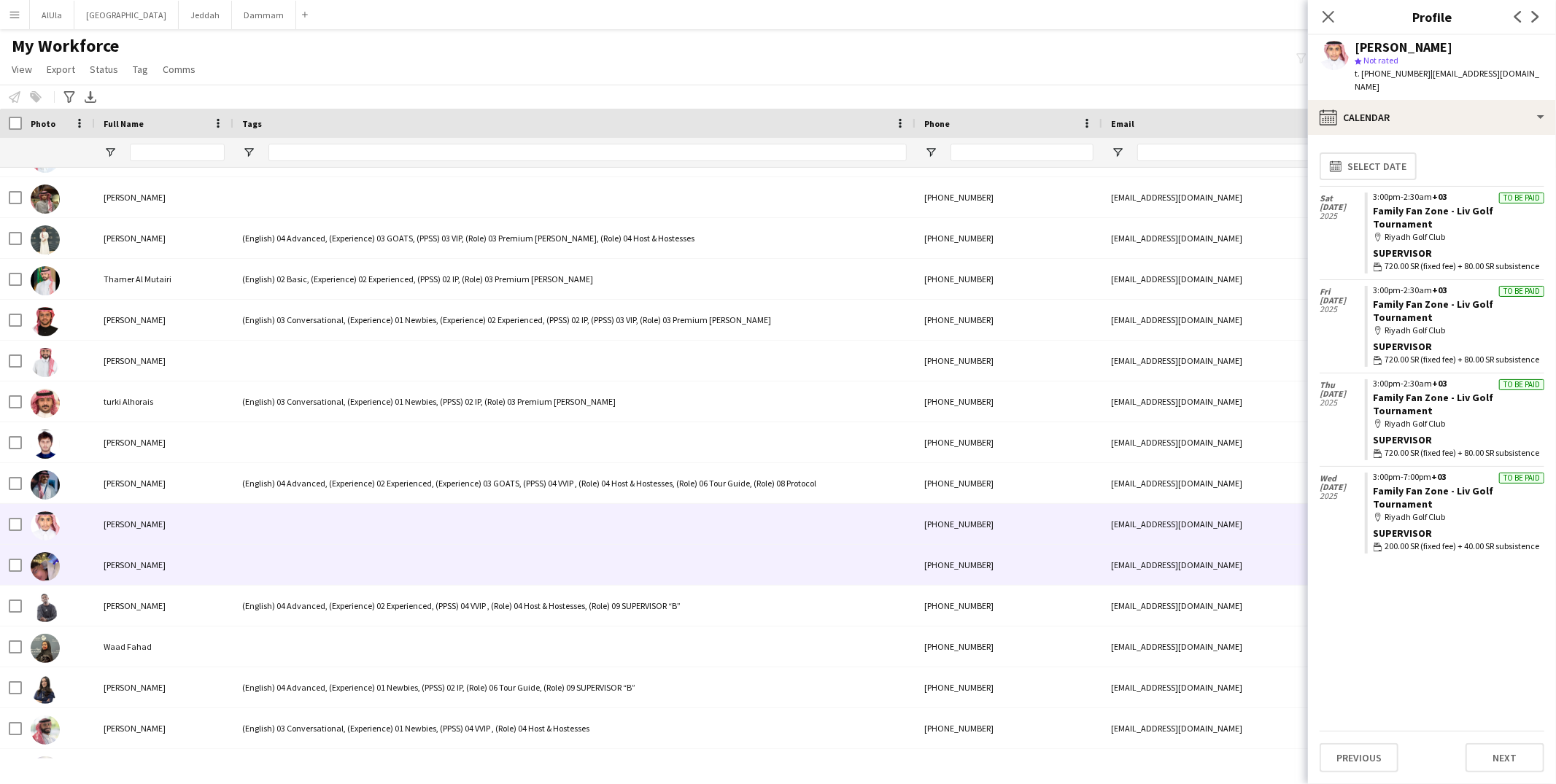
click at [356, 551] on div at bounding box center [575, 564] width 682 height 40
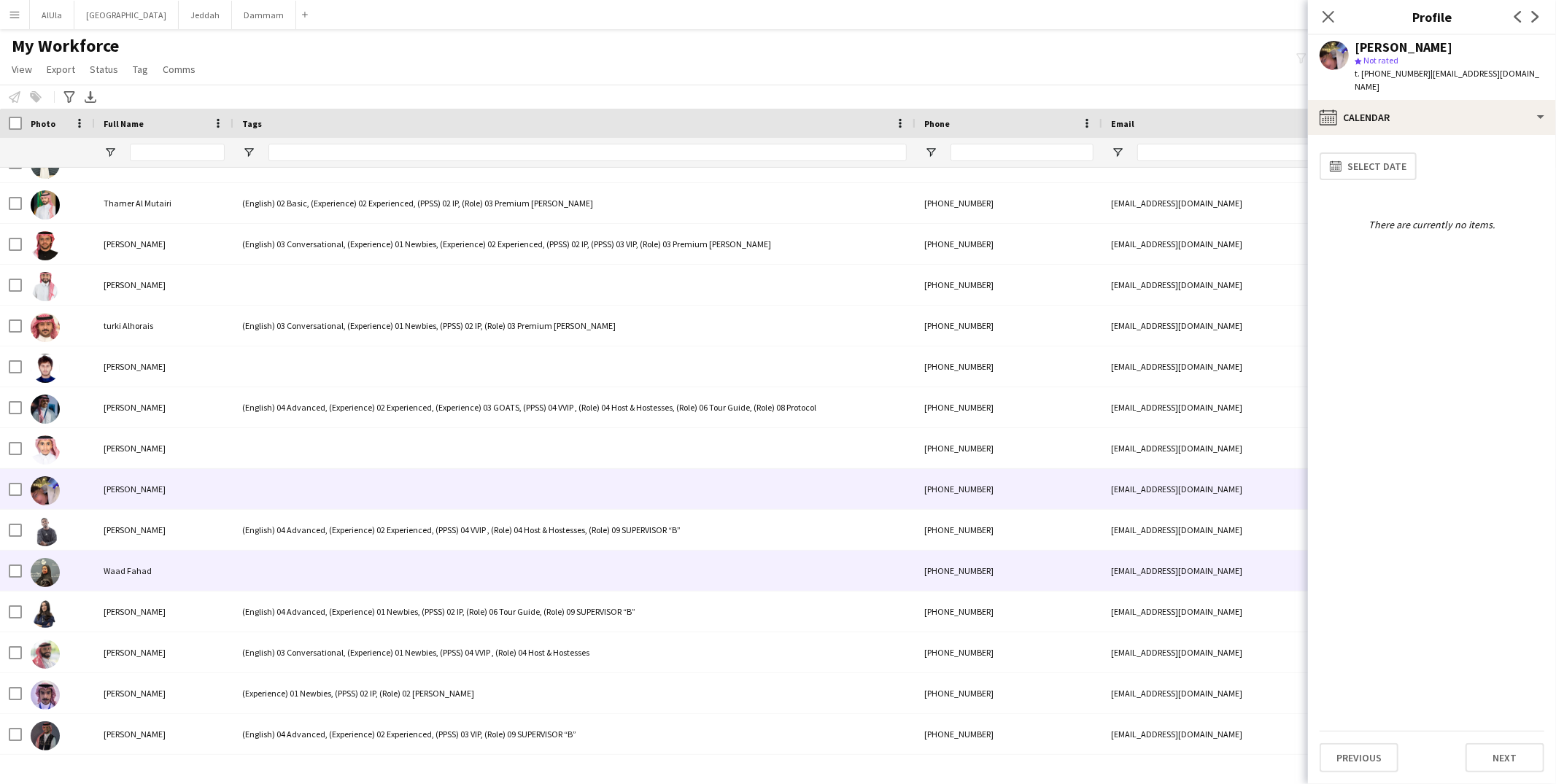
click at [351, 560] on div at bounding box center [575, 571] width 682 height 40
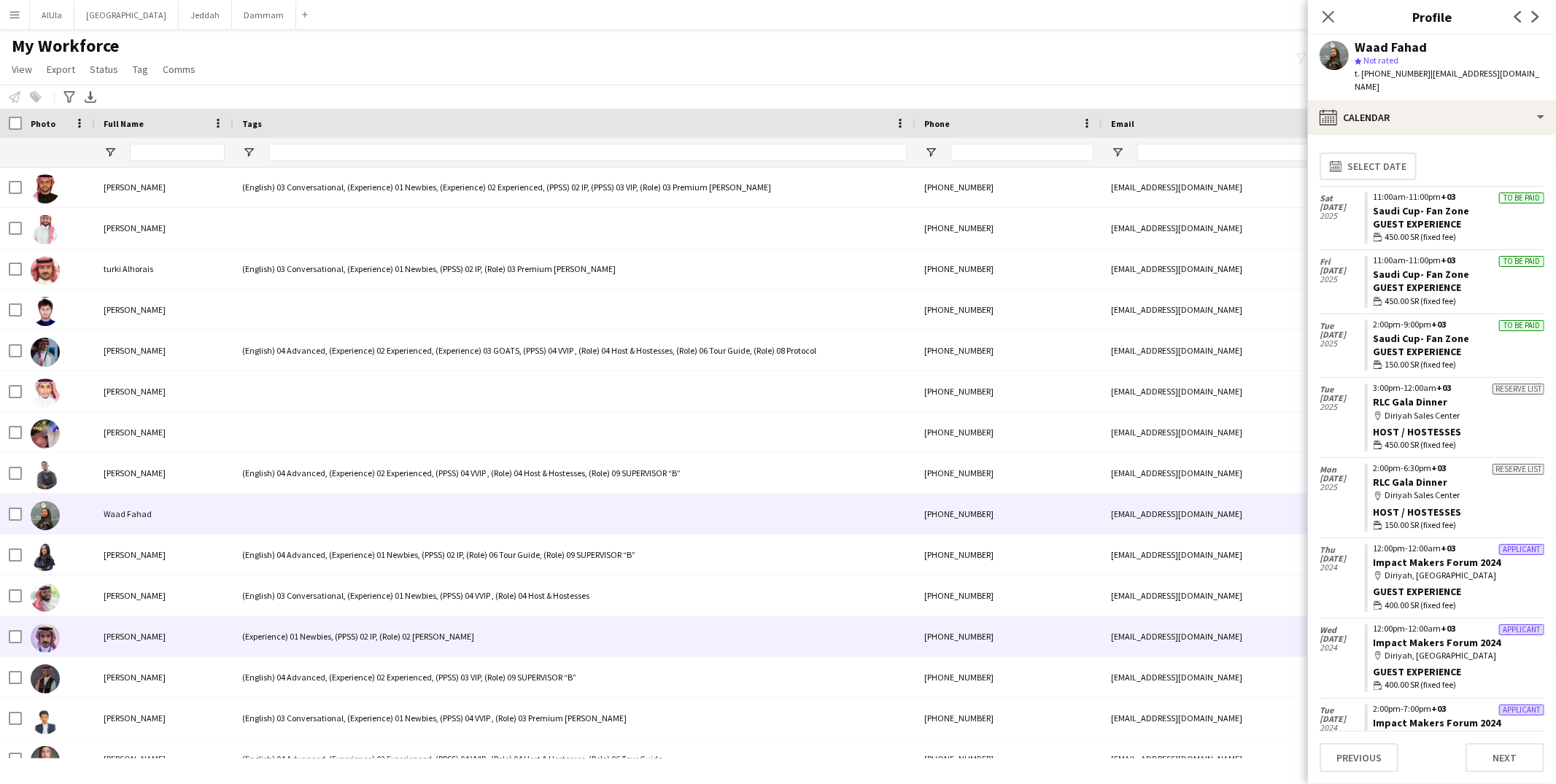
click at [348, 620] on div "(Experience) 01 Newbies, (PPSS) 02 IP, (Role) 02 Usher" at bounding box center [575, 636] width 682 height 40
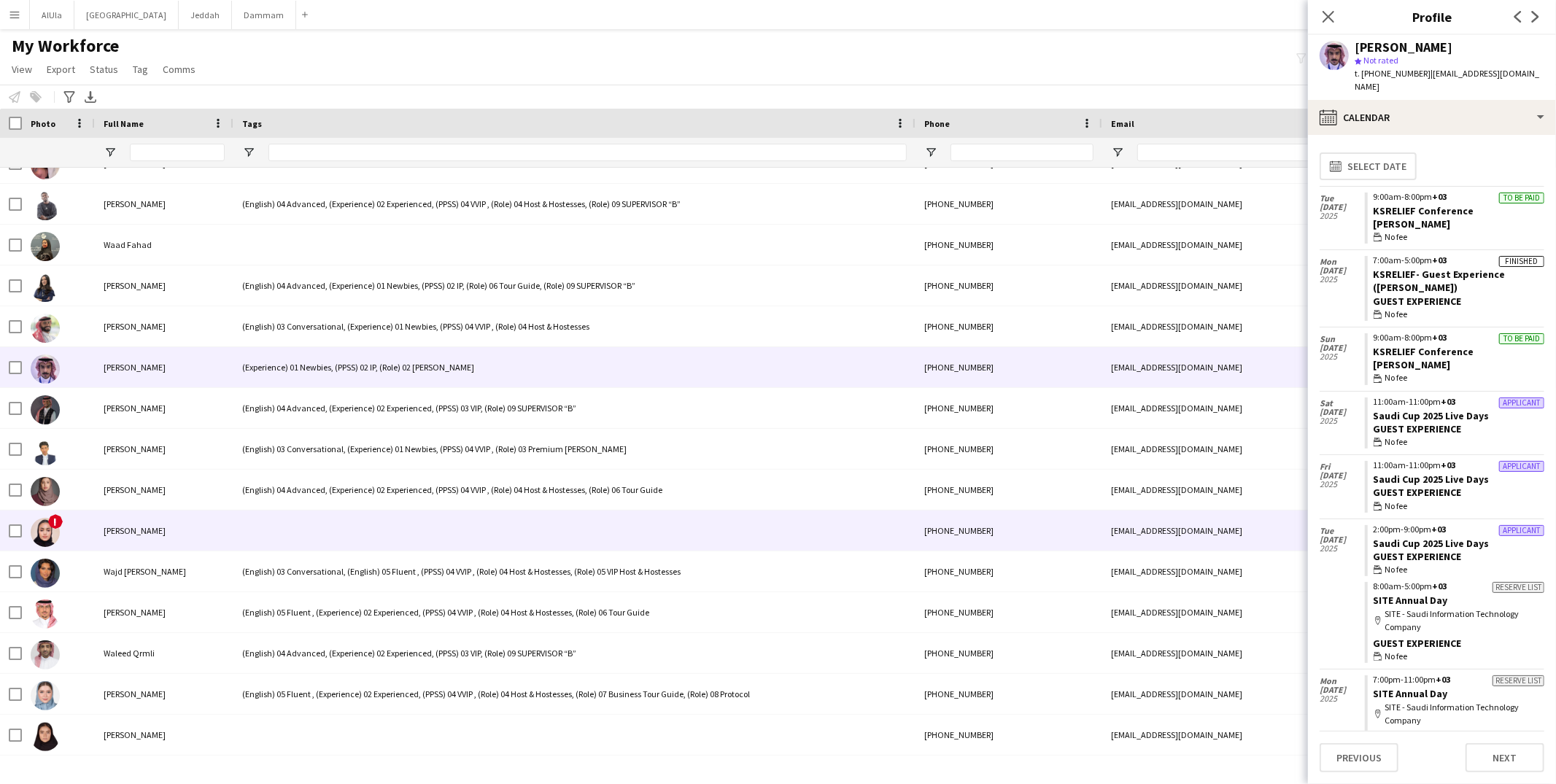
click at [371, 515] on div at bounding box center [575, 530] width 682 height 40
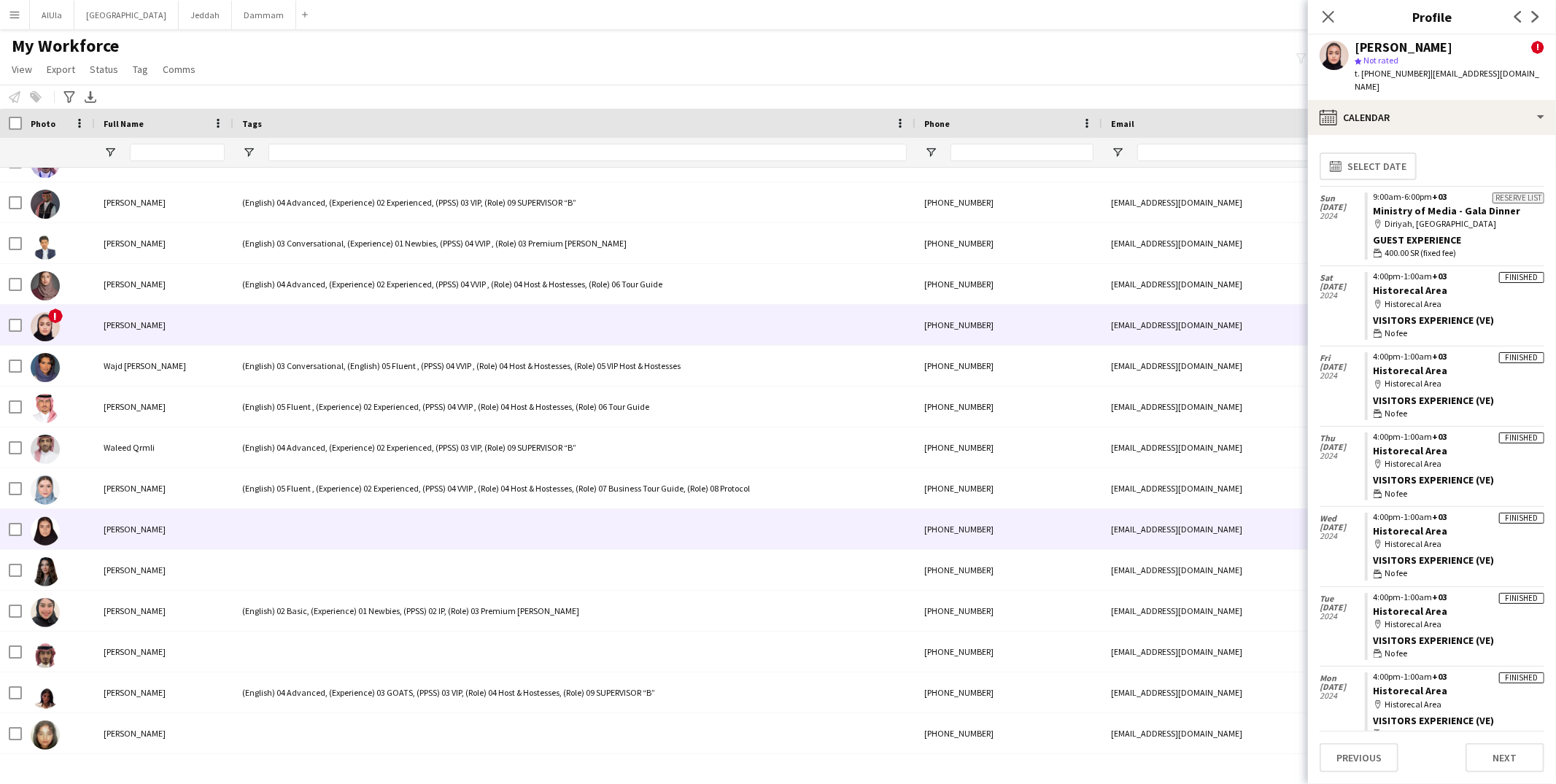
click at [307, 532] on div at bounding box center [575, 528] width 682 height 40
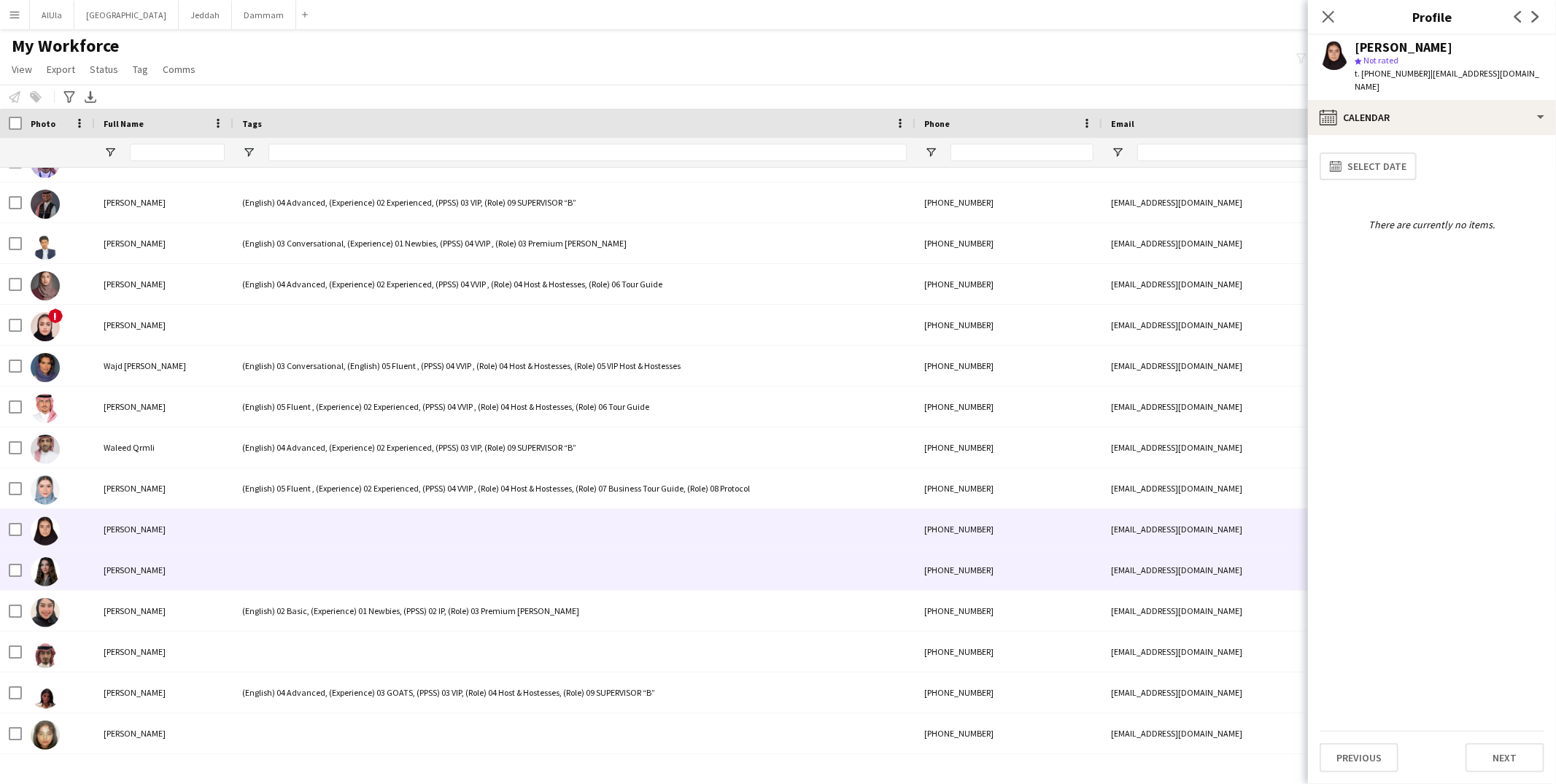
click at [313, 574] on div at bounding box center [575, 570] width 682 height 40
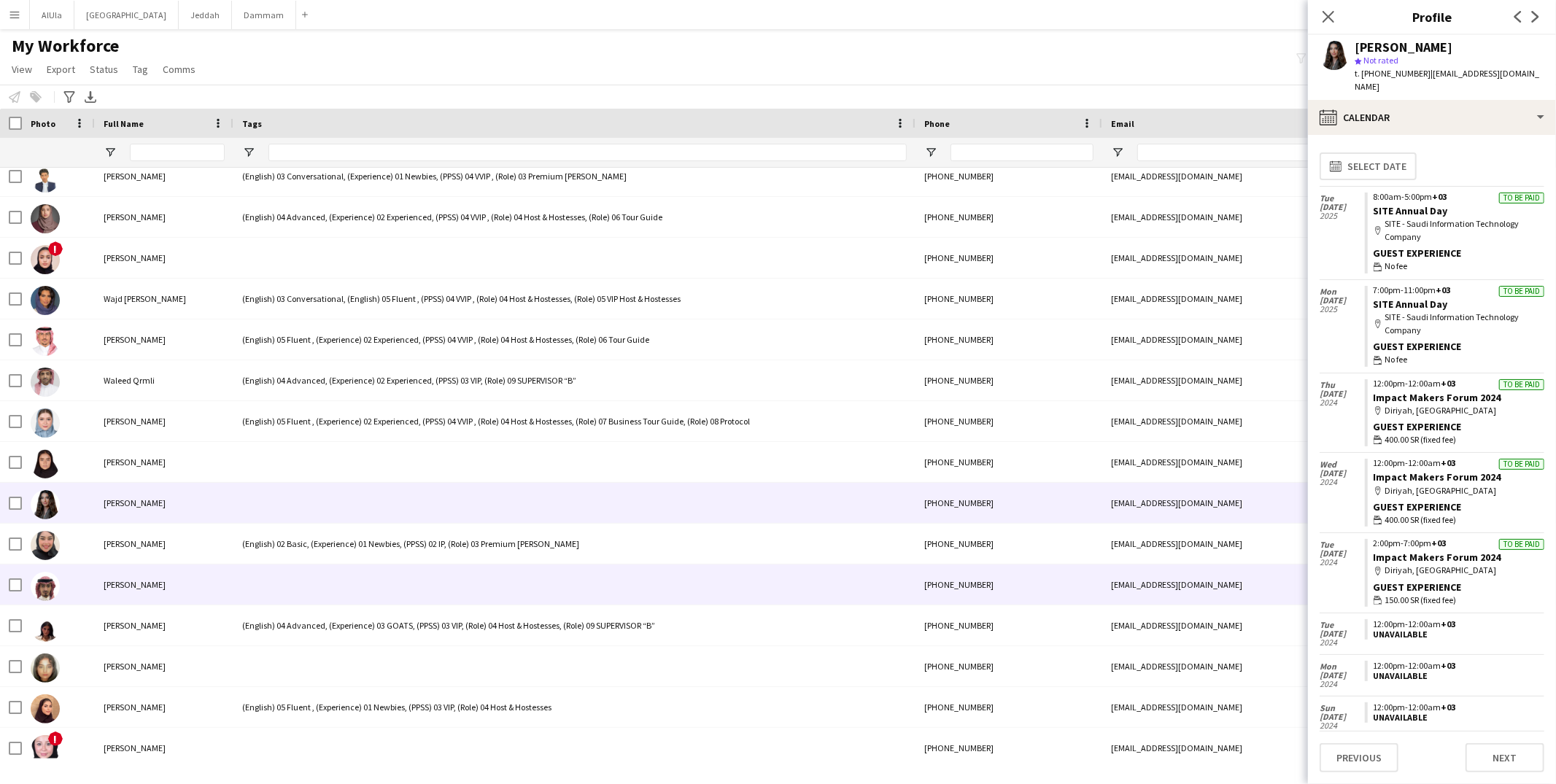
click at [313, 574] on div at bounding box center [575, 584] width 682 height 40
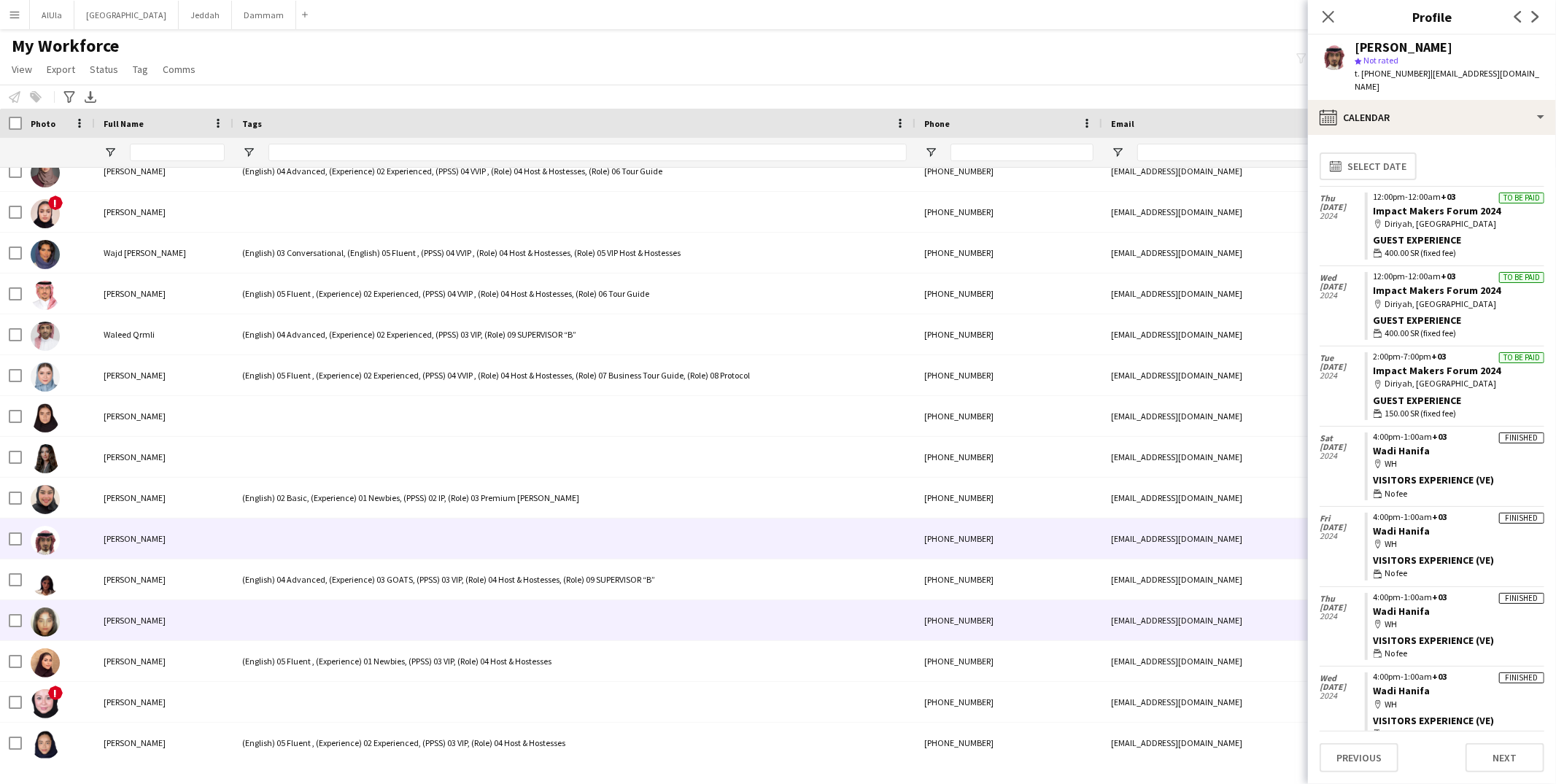
click at [315, 610] on div at bounding box center [575, 620] width 682 height 40
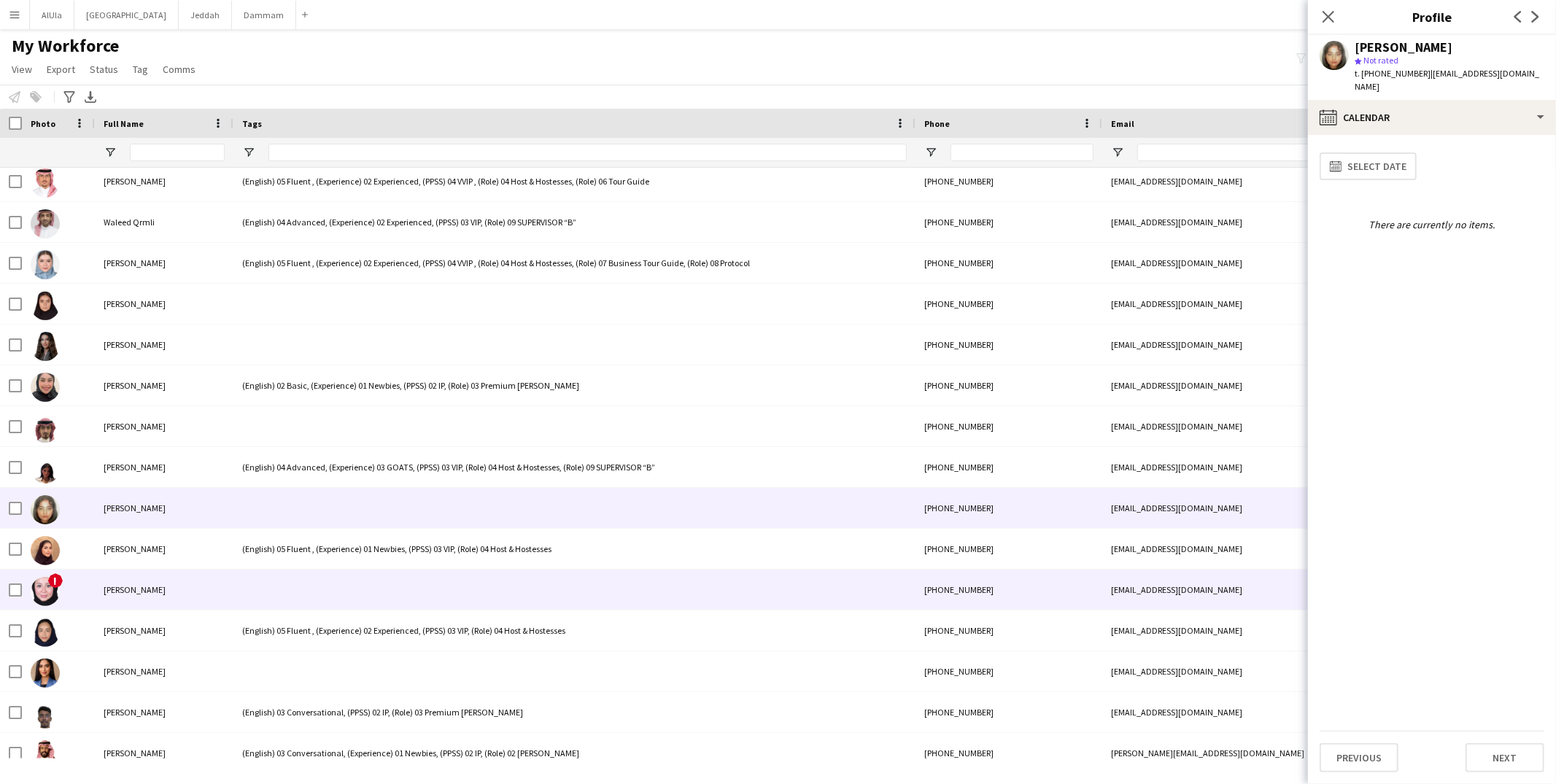
click at [322, 588] on div at bounding box center [575, 589] width 682 height 40
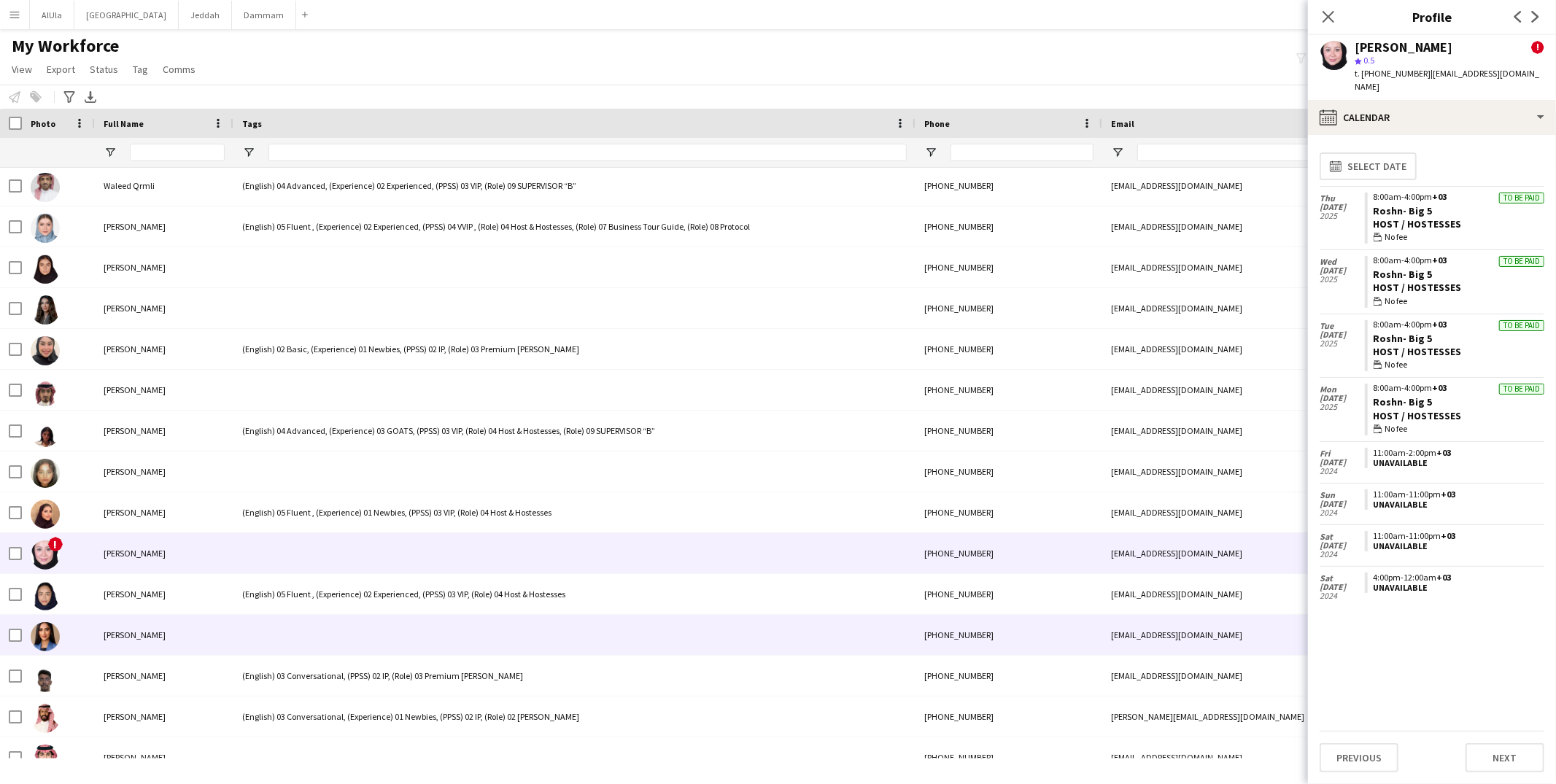
click at [311, 628] on div at bounding box center [575, 635] width 682 height 40
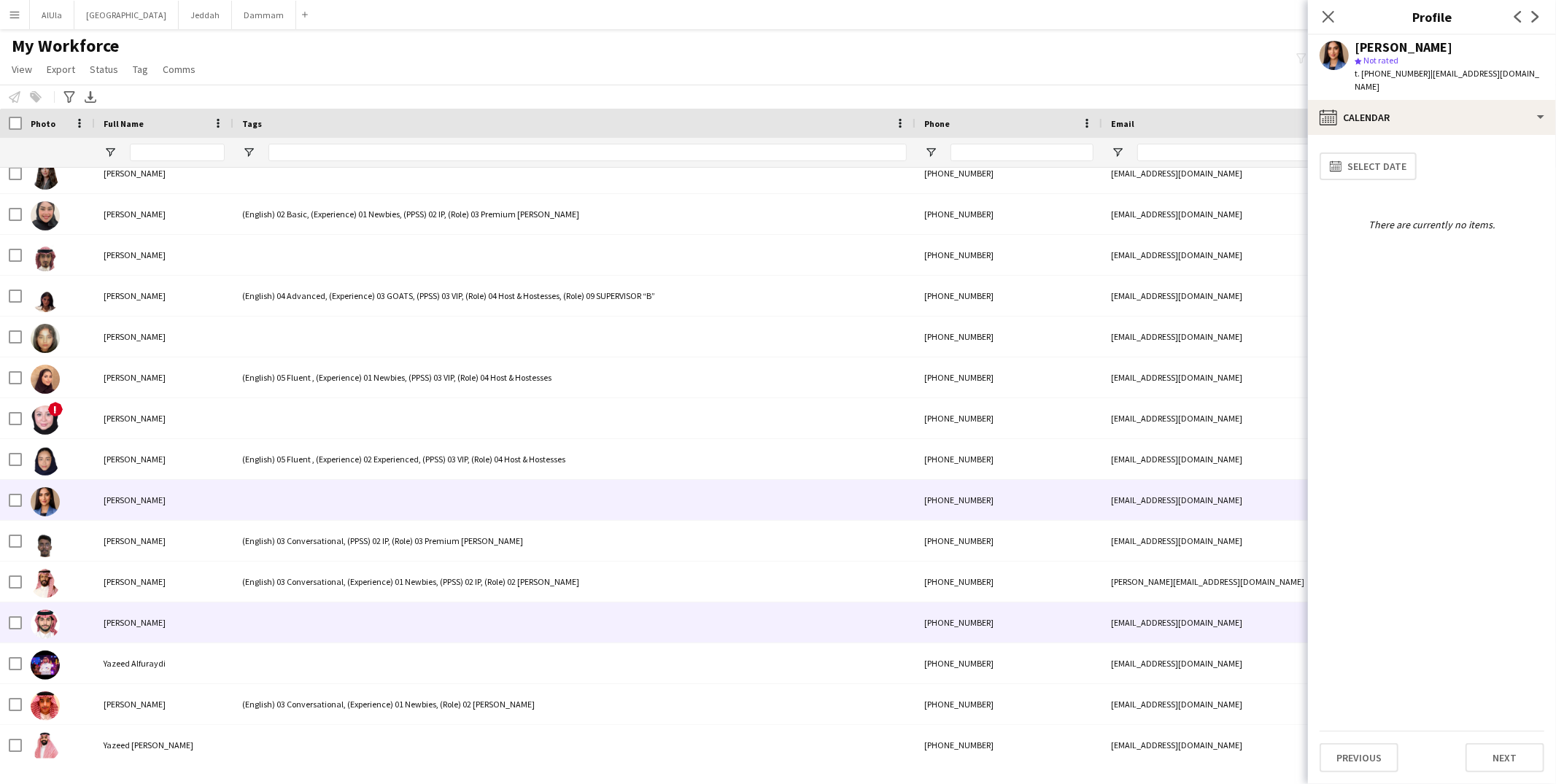
click at [314, 639] on div at bounding box center [575, 622] width 682 height 40
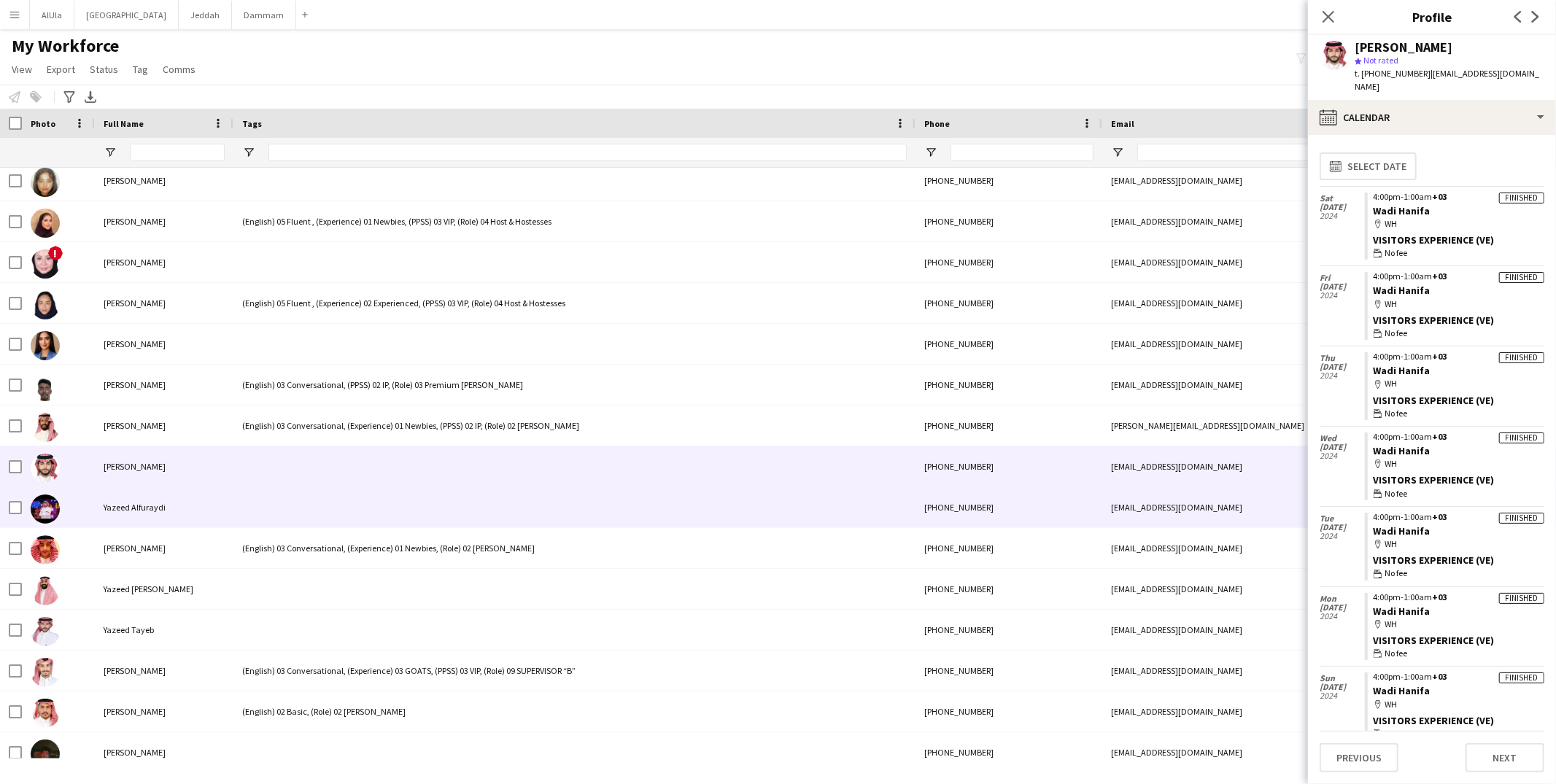
click at [299, 507] on div at bounding box center [575, 506] width 682 height 40
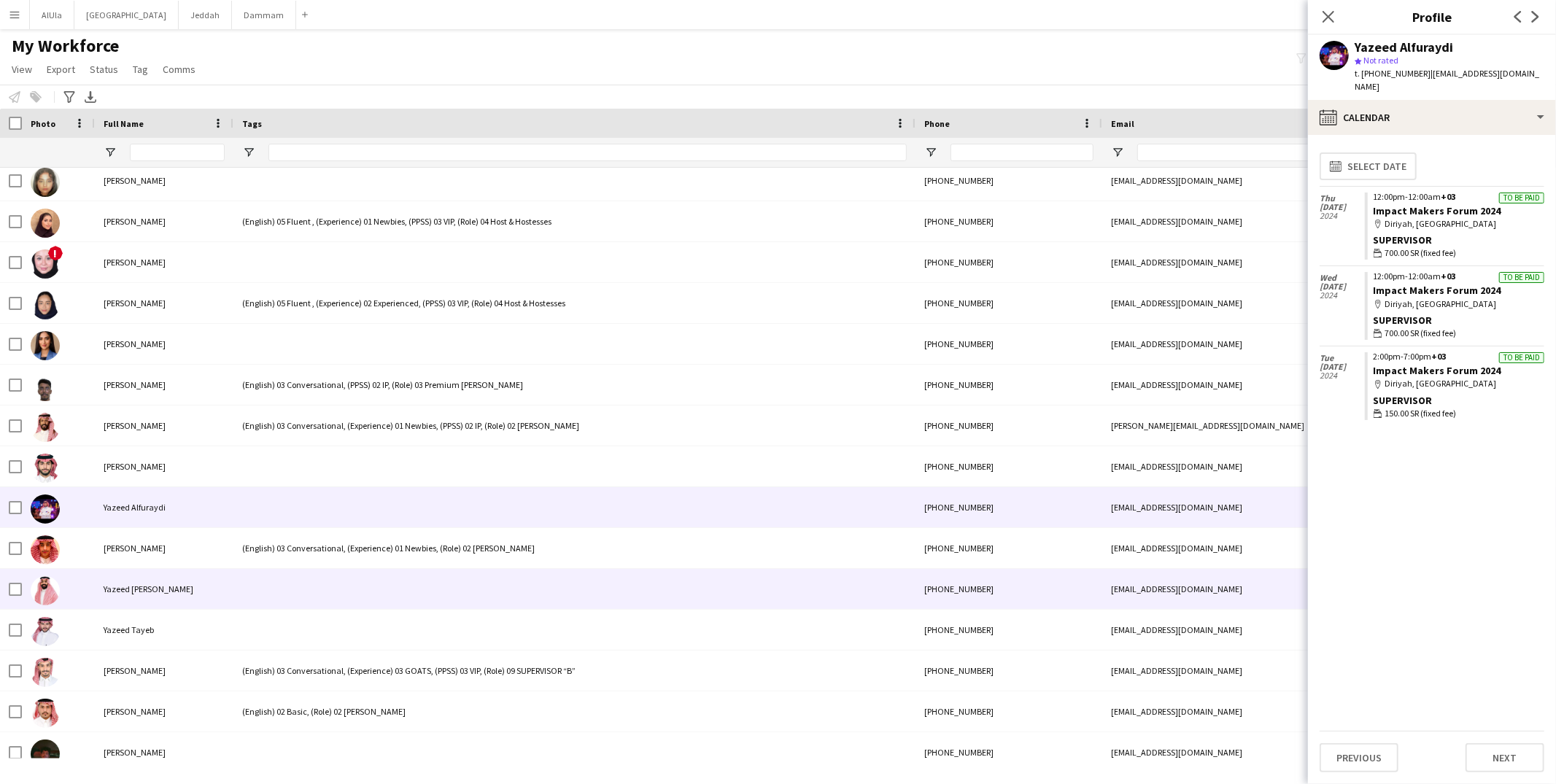
click at [295, 605] on div at bounding box center [575, 588] width 682 height 40
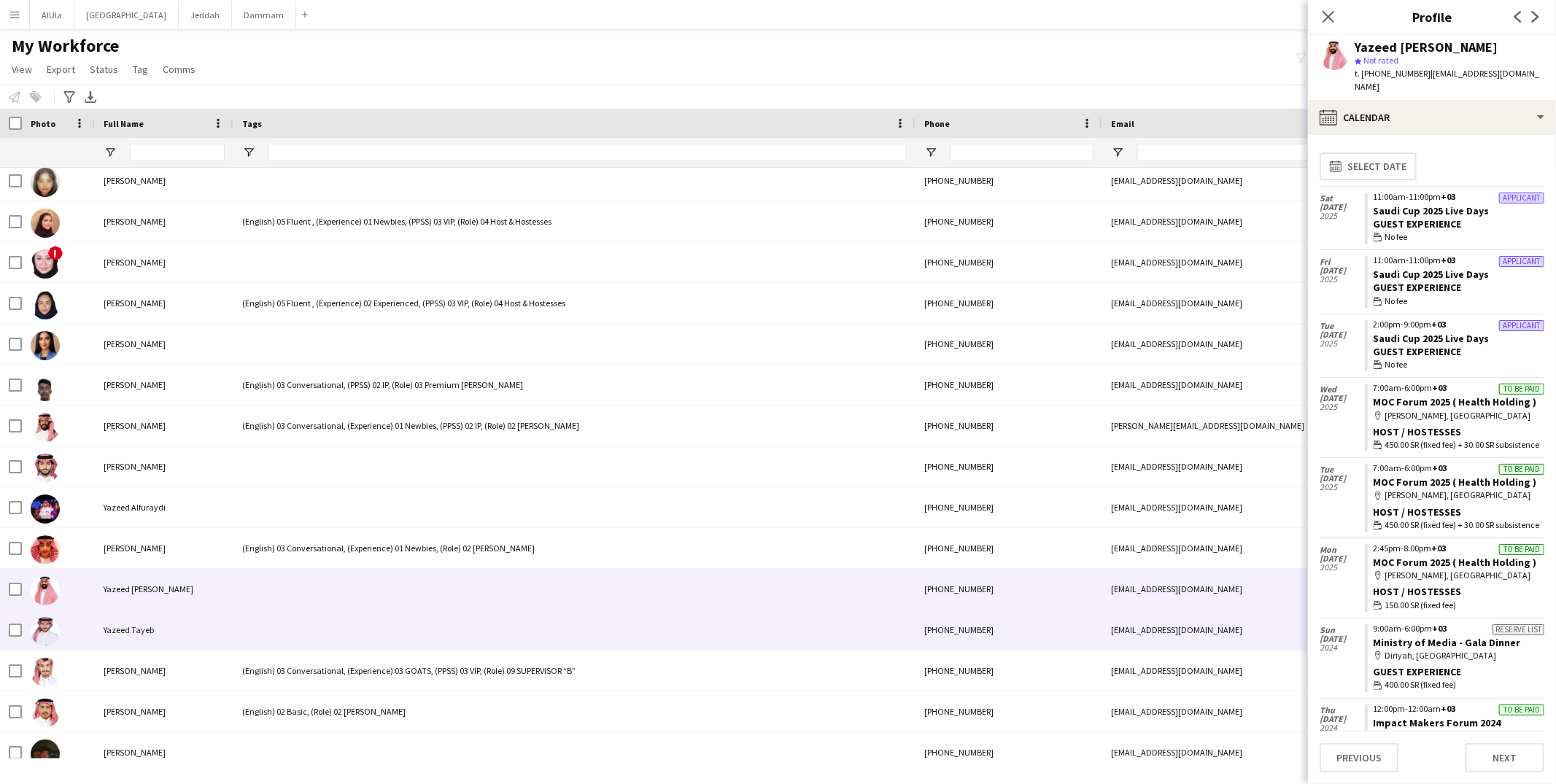
click at [294, 627] on div at bounding box center [575, 629] width 682 height 40
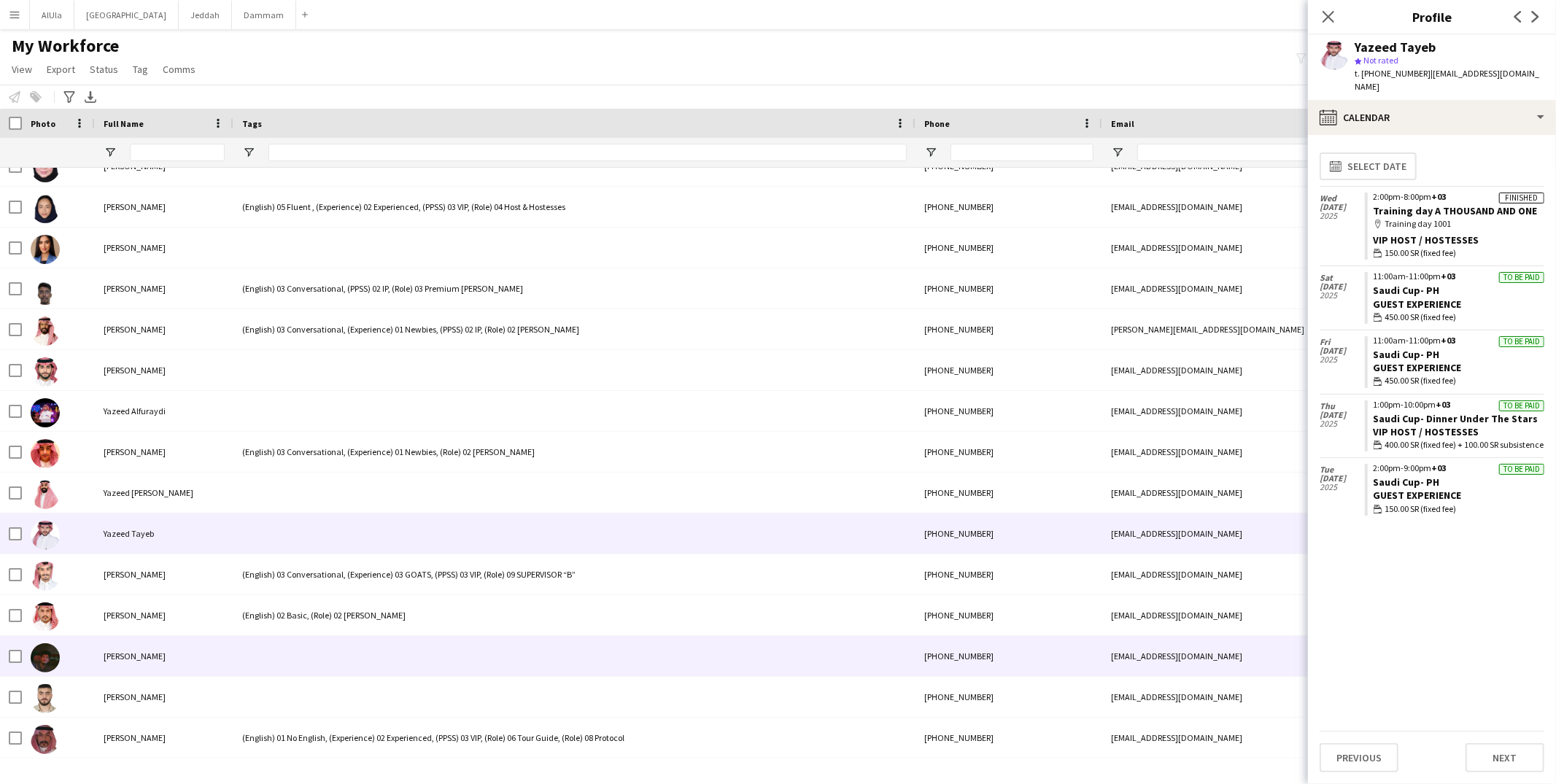
click at [299, 648] on div at bounding box center [575, 656] width 682 height 40
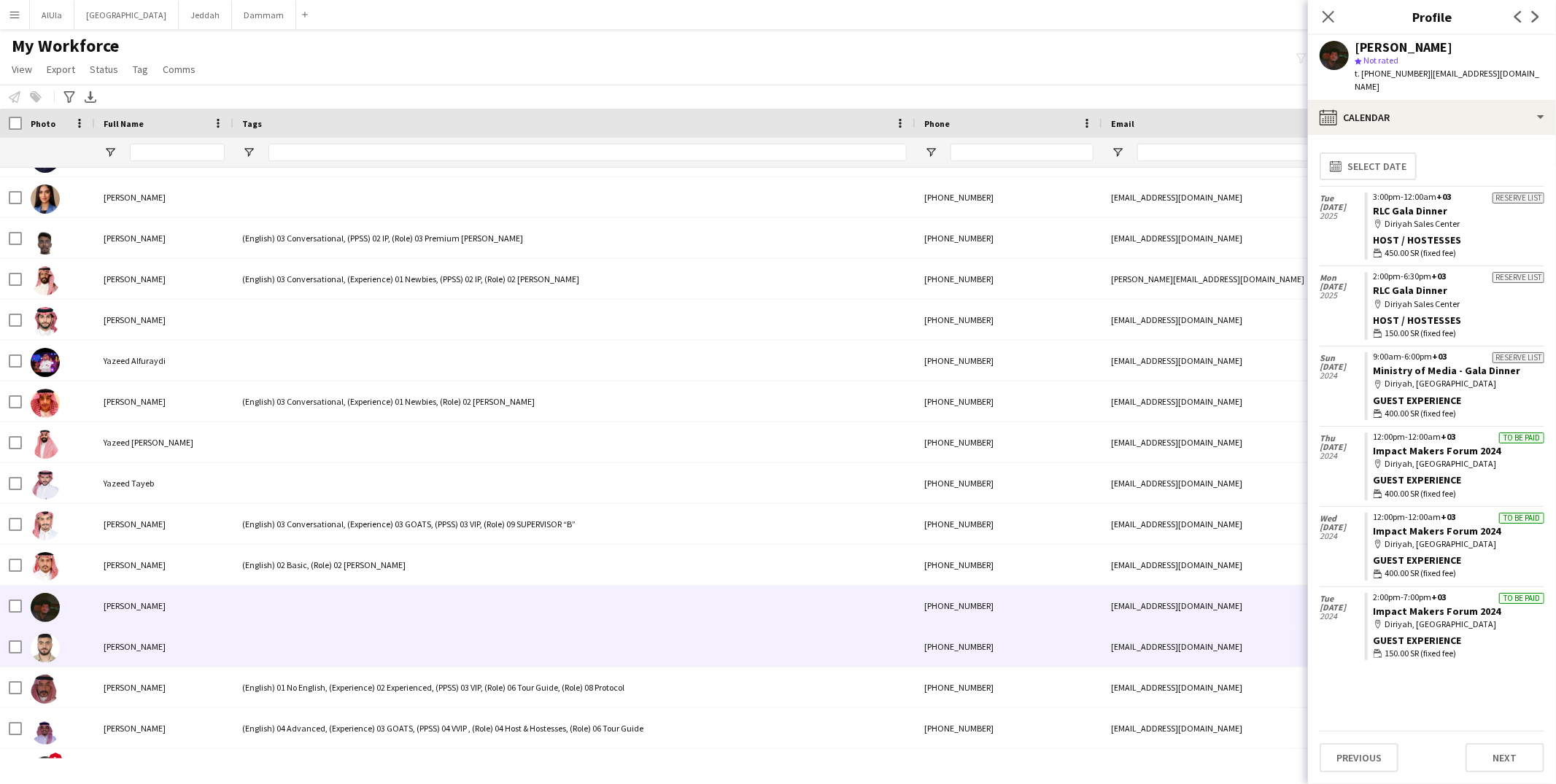
click at [292, 646] on div at bounding box center [575, 646] width 682 height 40
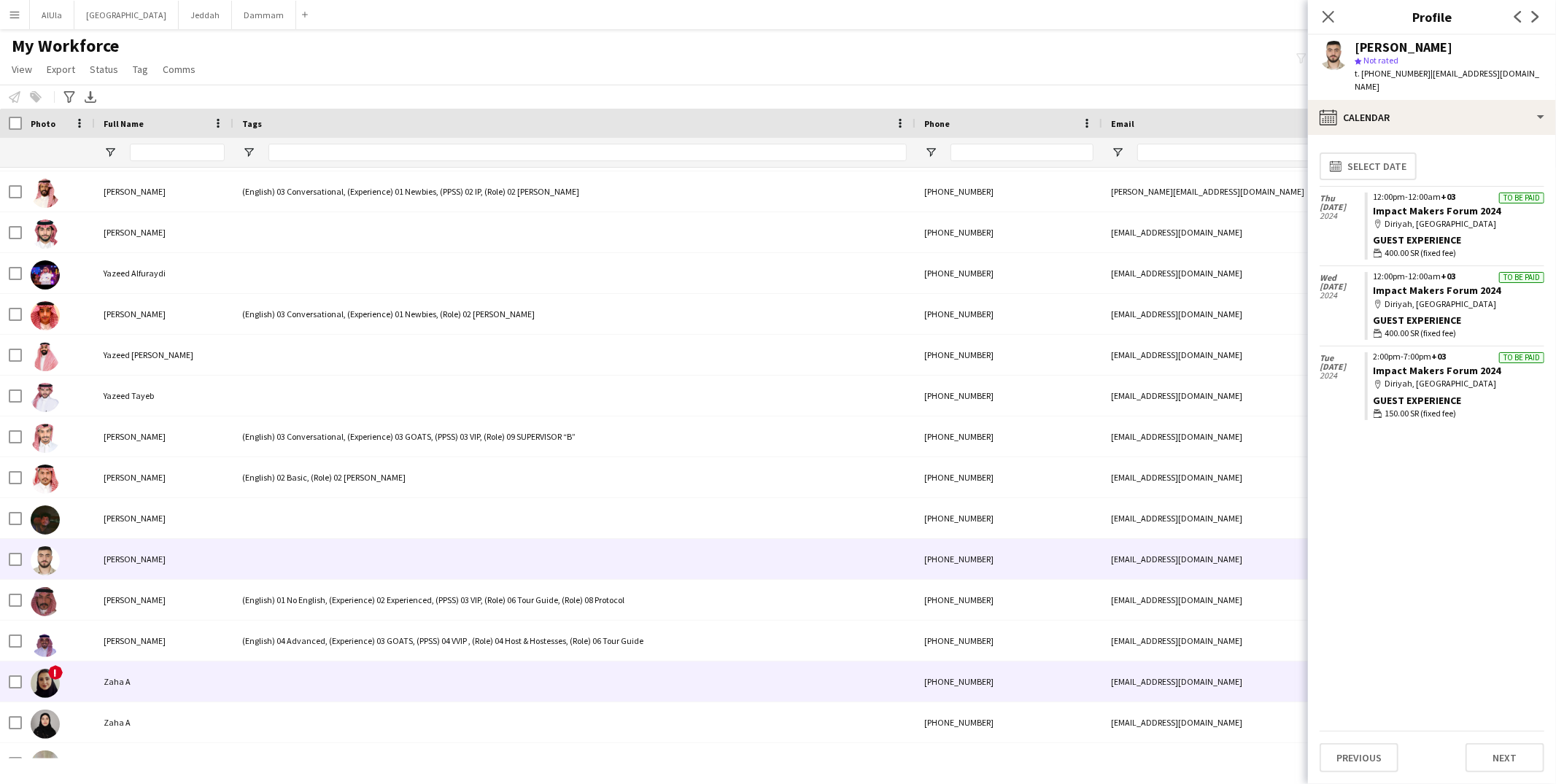
click at [300, 676] on div at bounding box center [575, 681] width 682 height 40
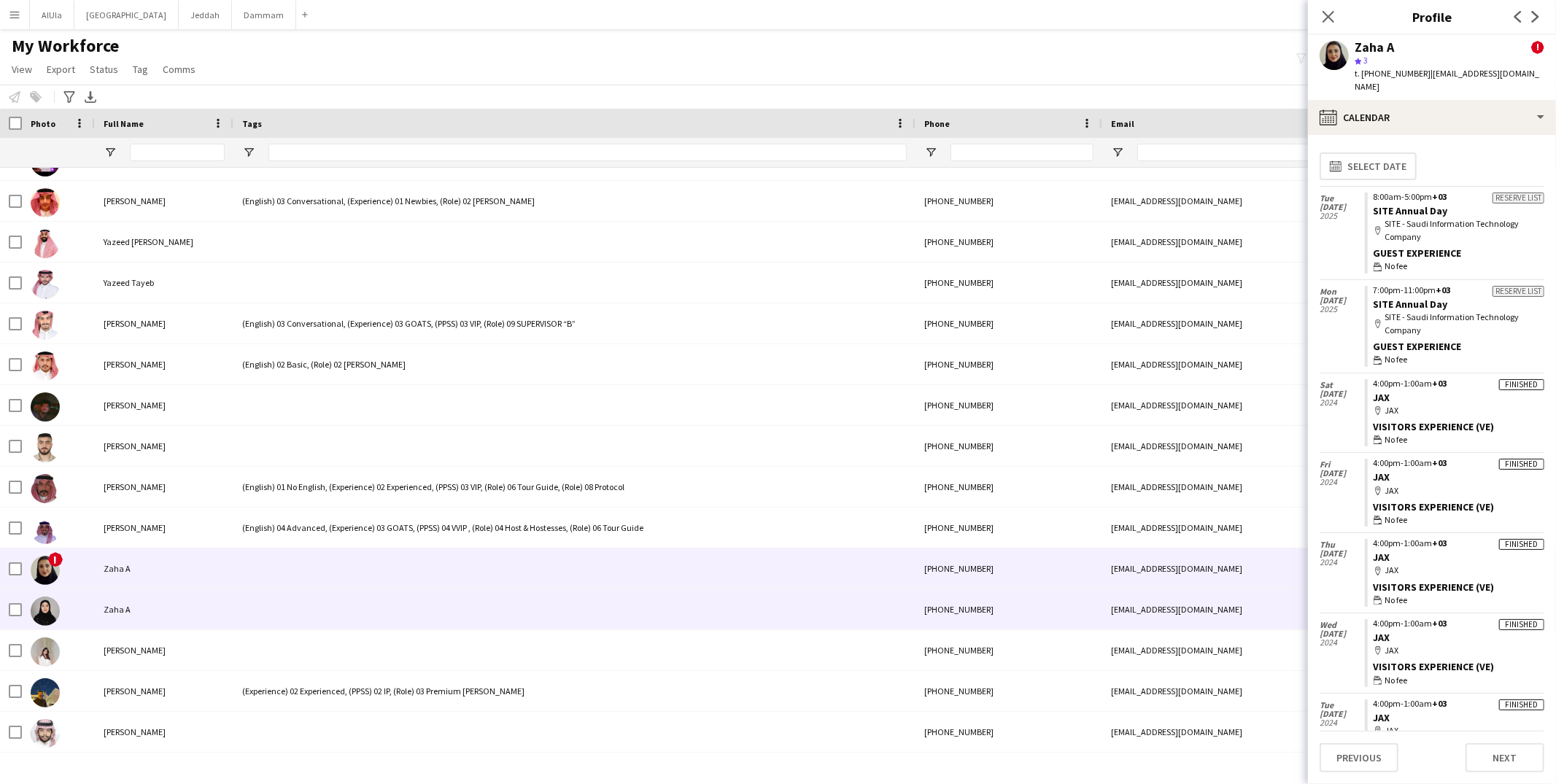
click at [322, 610] on div at bounding box center [575, 609] width 682 height 40
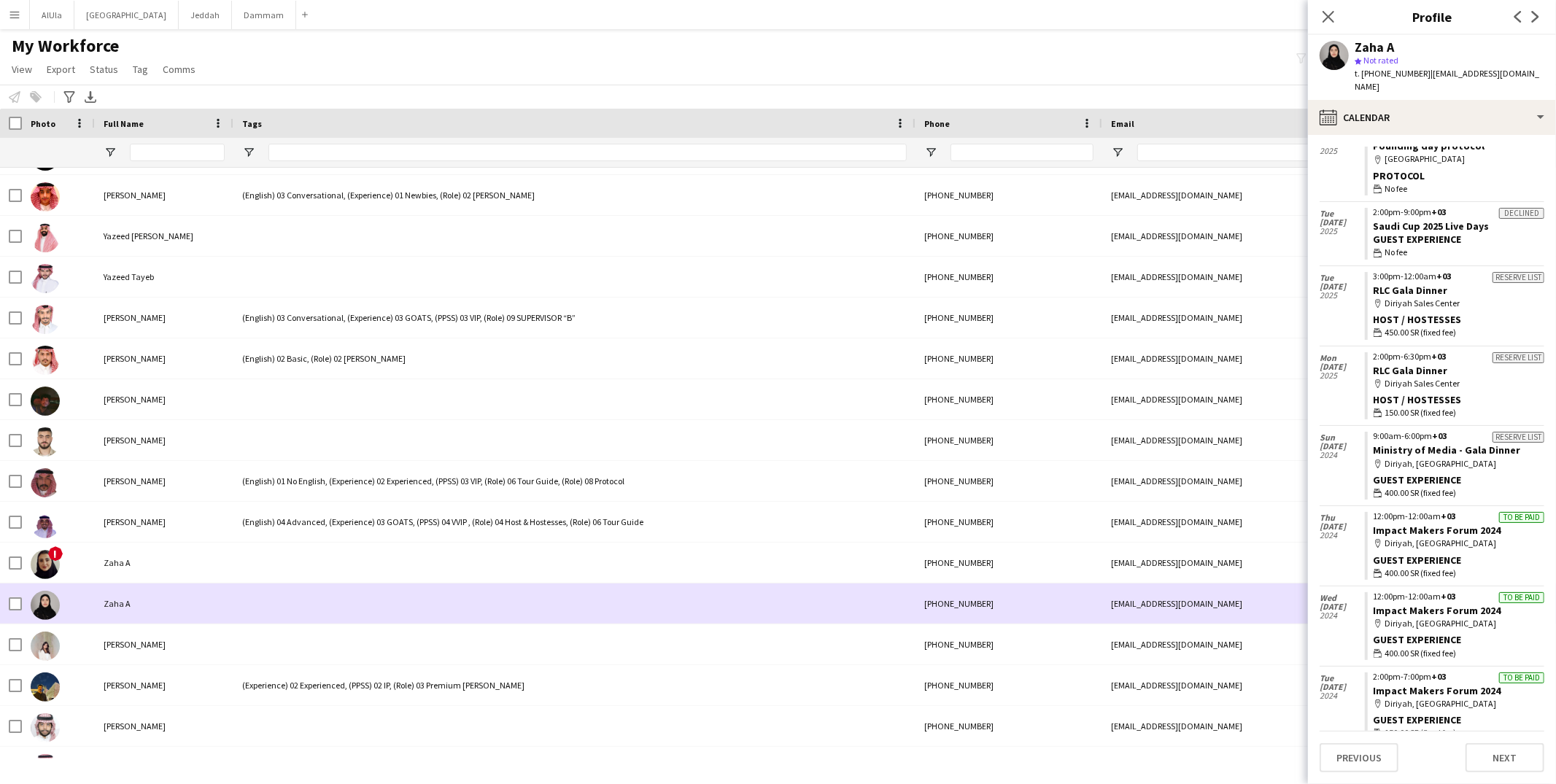
click at [387, 602] on div at bounding box center [575, 603] width 682 height 40
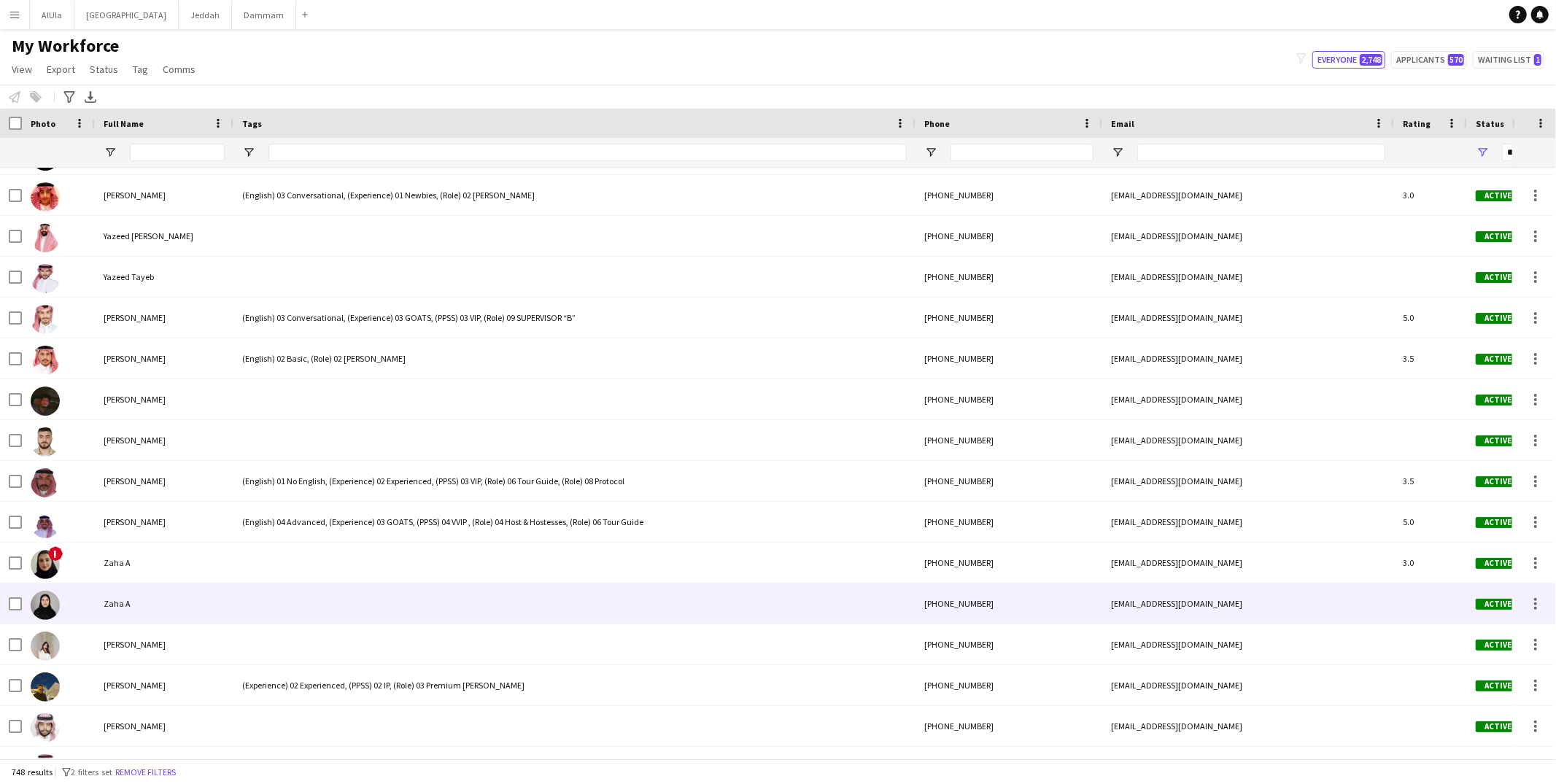
click at [269, 605] on div at bounding box center [575, 603] width 682 height 40
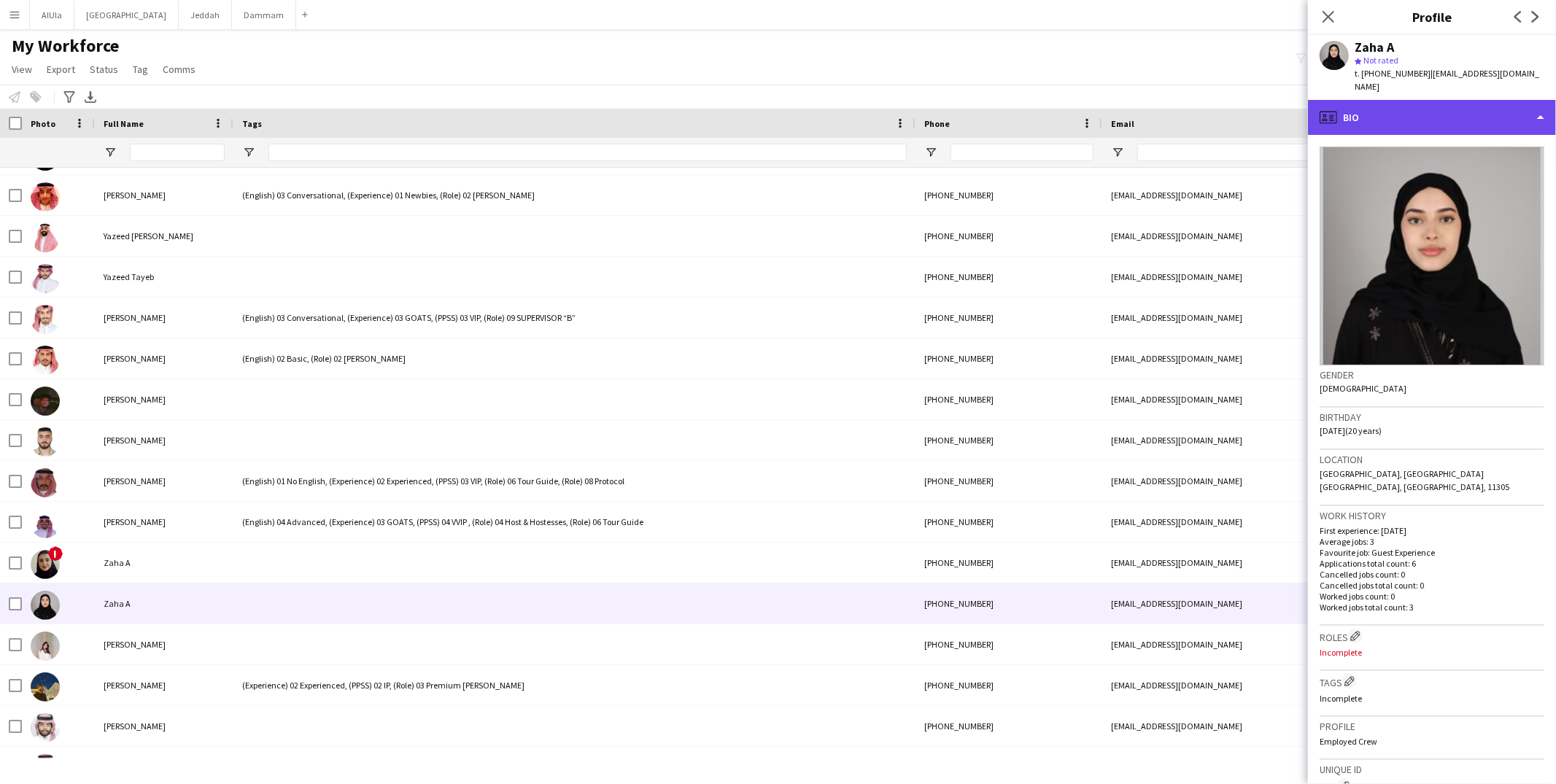
click at [1354, 114] on div "profile Bio" at bounding box center [1433, 117] width 248 height 35
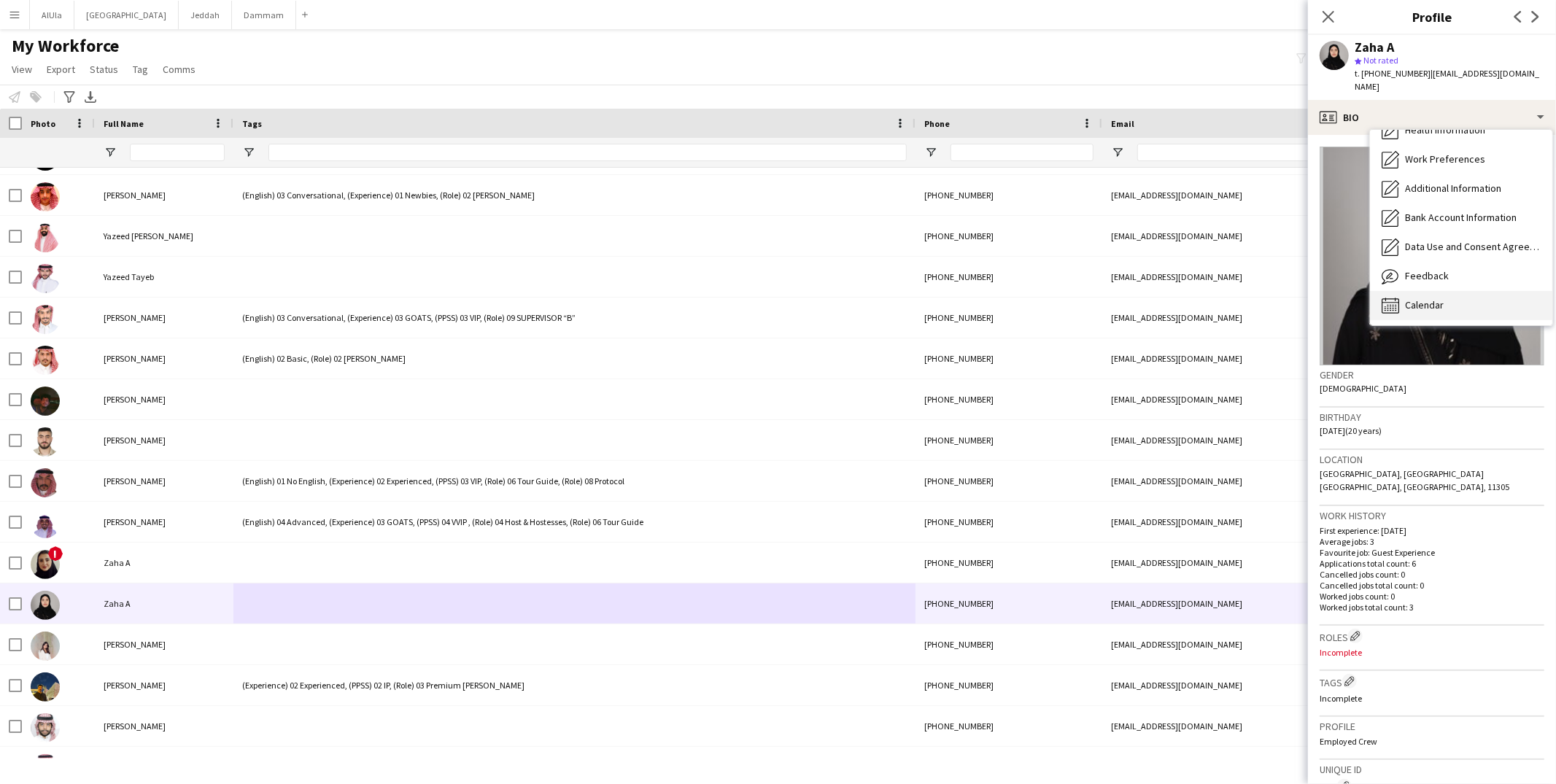
click at [1409, 299] on span "Calendar" at bounding box center [1425, 305] width 39 height 13
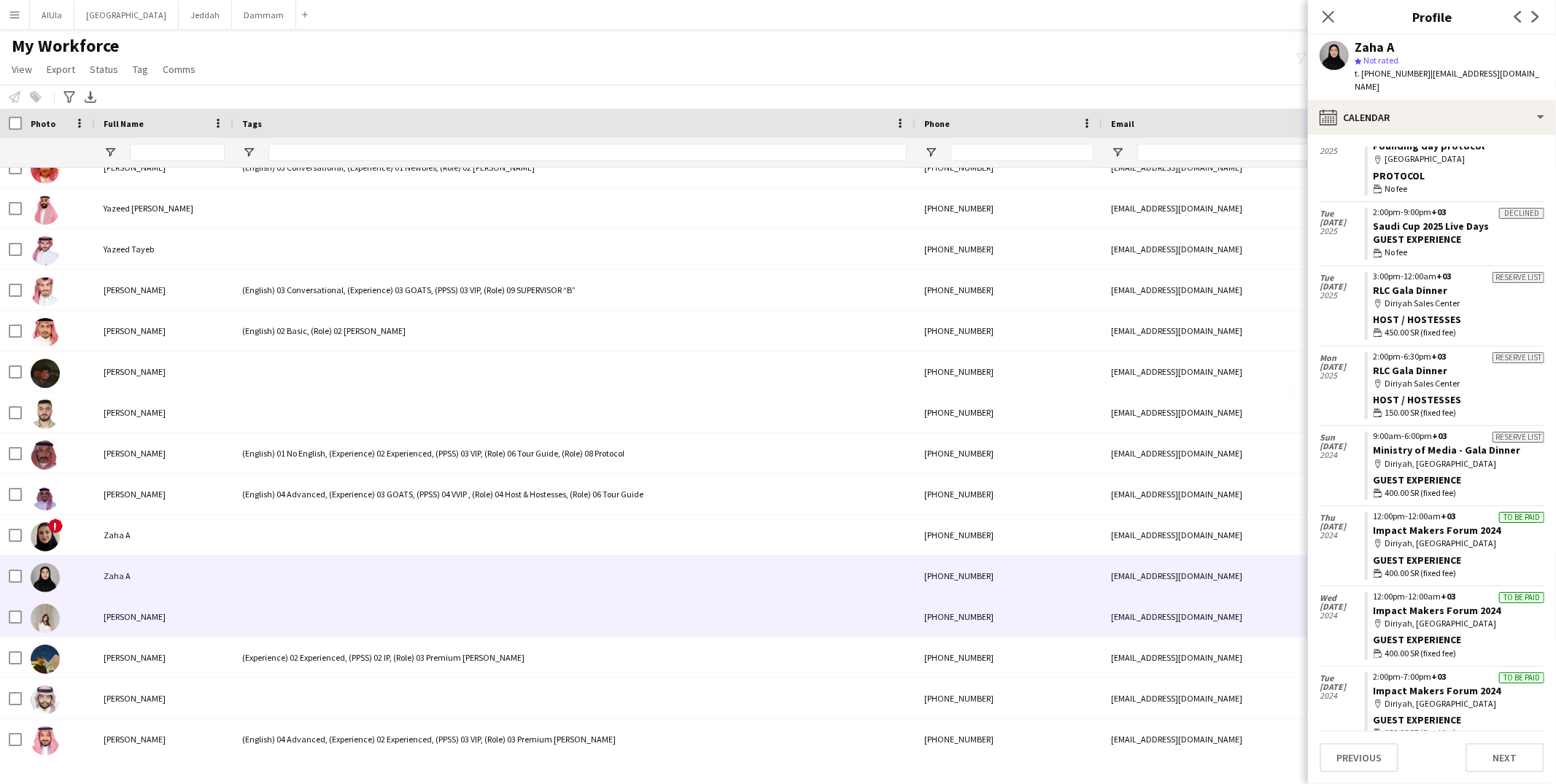
click at [314, 617] on div at bounding box center [575, 616] width 682 height 40
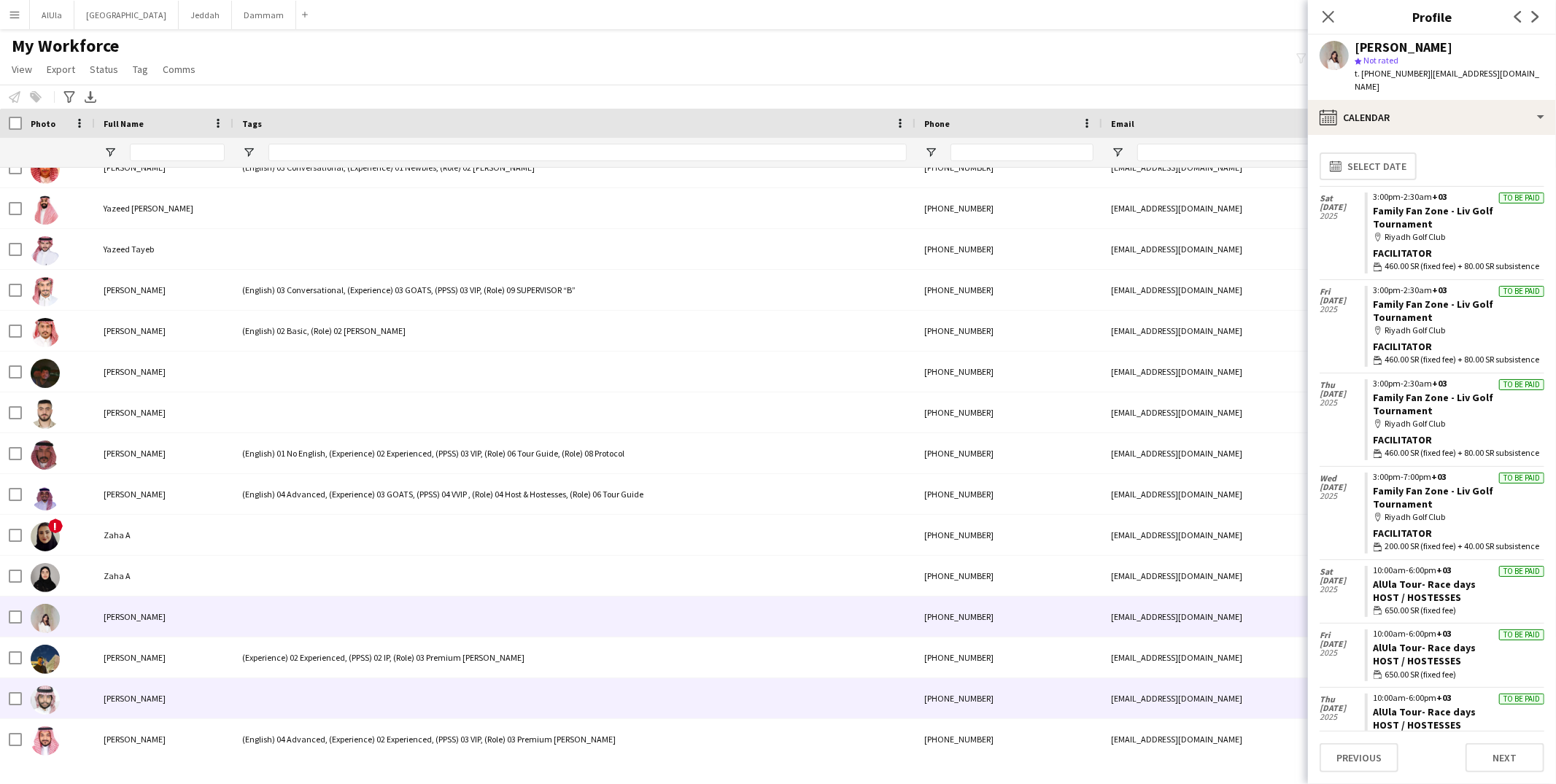
click at [303, 684] on div at bounding box center [575, 698] width 682 height 40
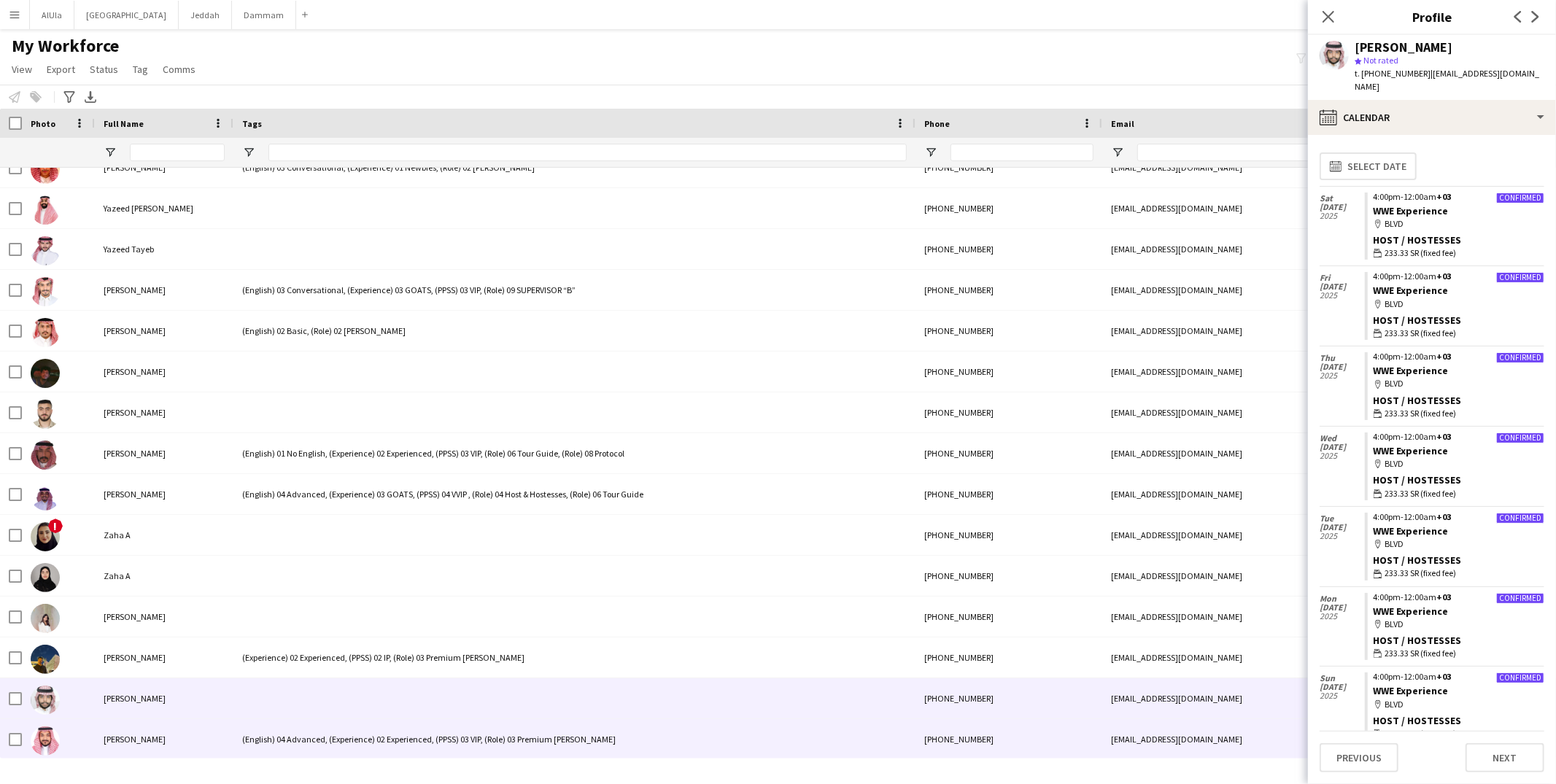
click at [213, 727] on div "Ziyad Bannun" at bounding box center [164, 739] width 139 height 40
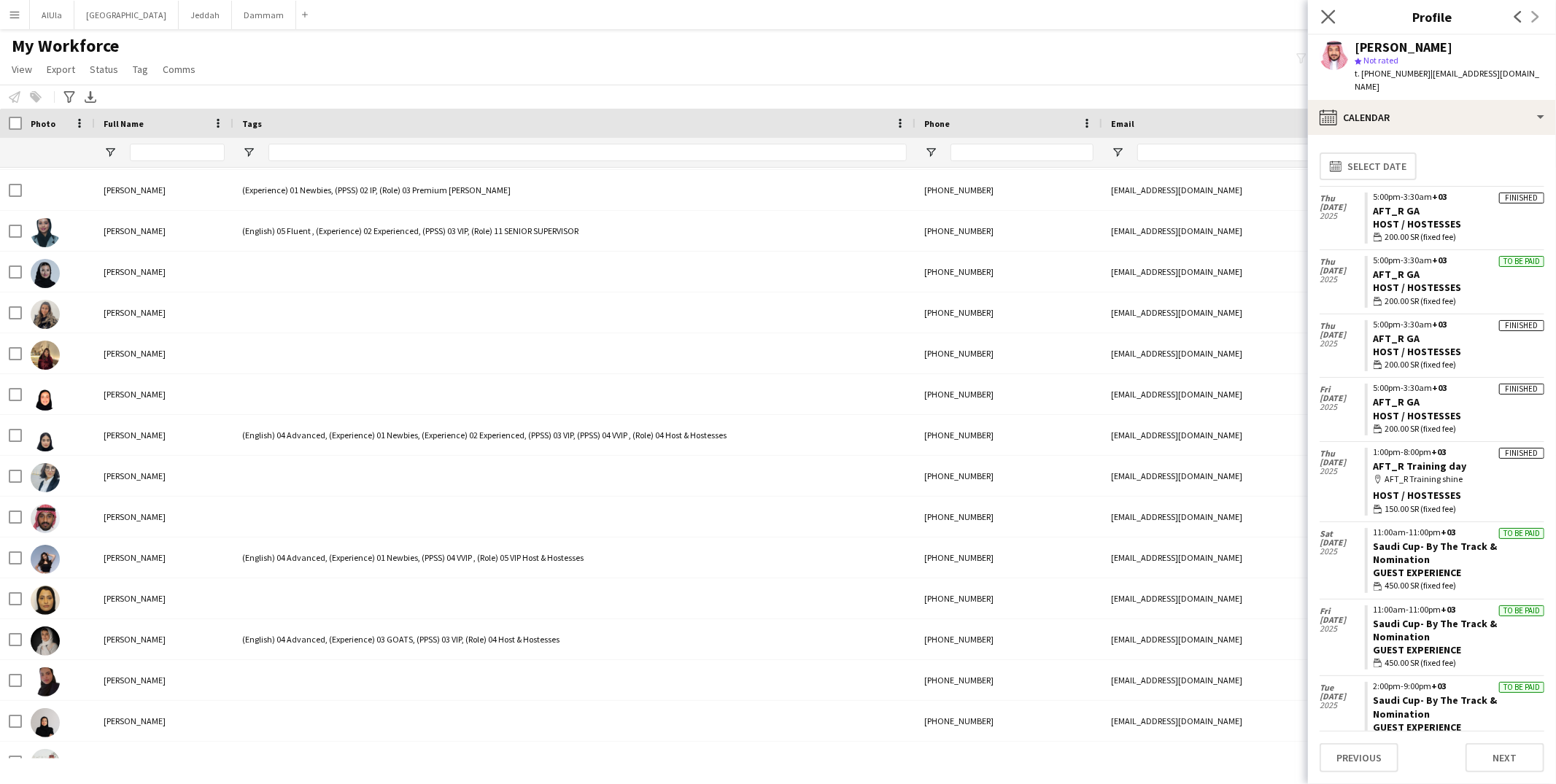
click at [1334, 25] on app-icon "Close pop-in" at bounding box center [1329, 17] width 21 height 21
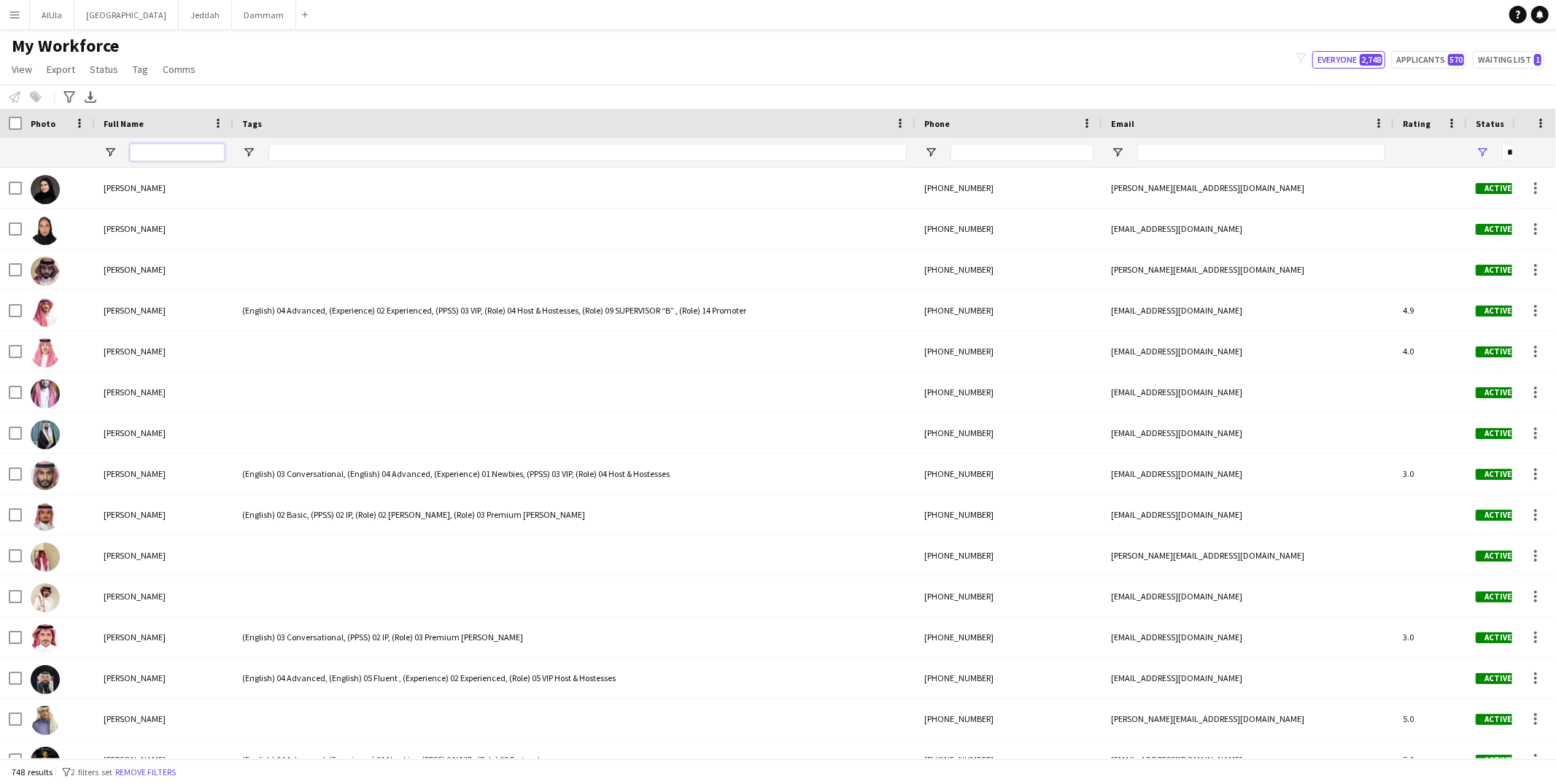
click at [198, 152] on input "Full Name Filter Input" at bounding box center [177, 153] width 95 height 18
paste input "**********"
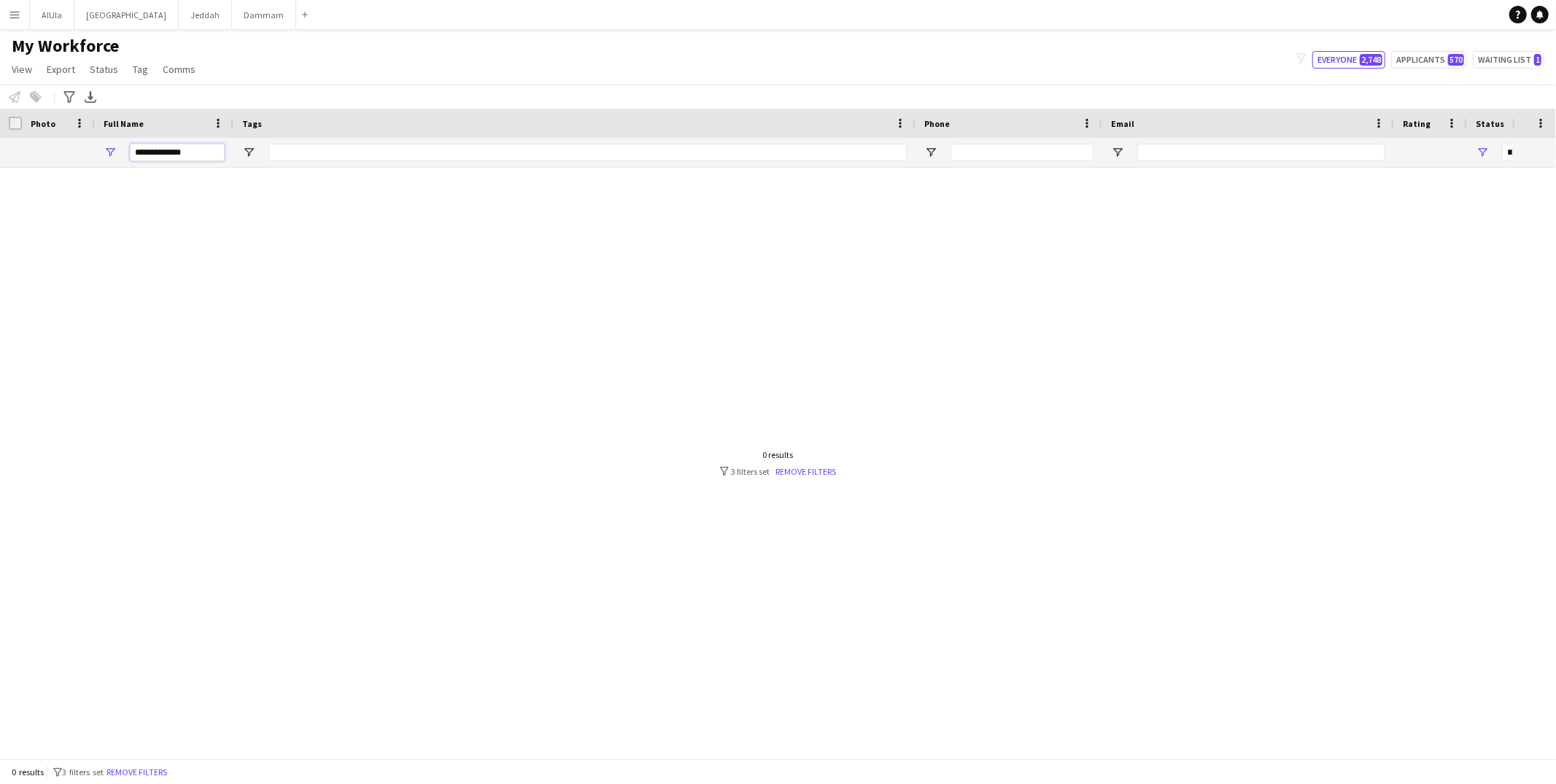
click at [176, 149] on input "**********" at bounding box center [177, 153] width 95 height 18
click at [176, 149] on input "******" at bounding box center [177, 153] width 95 height 18
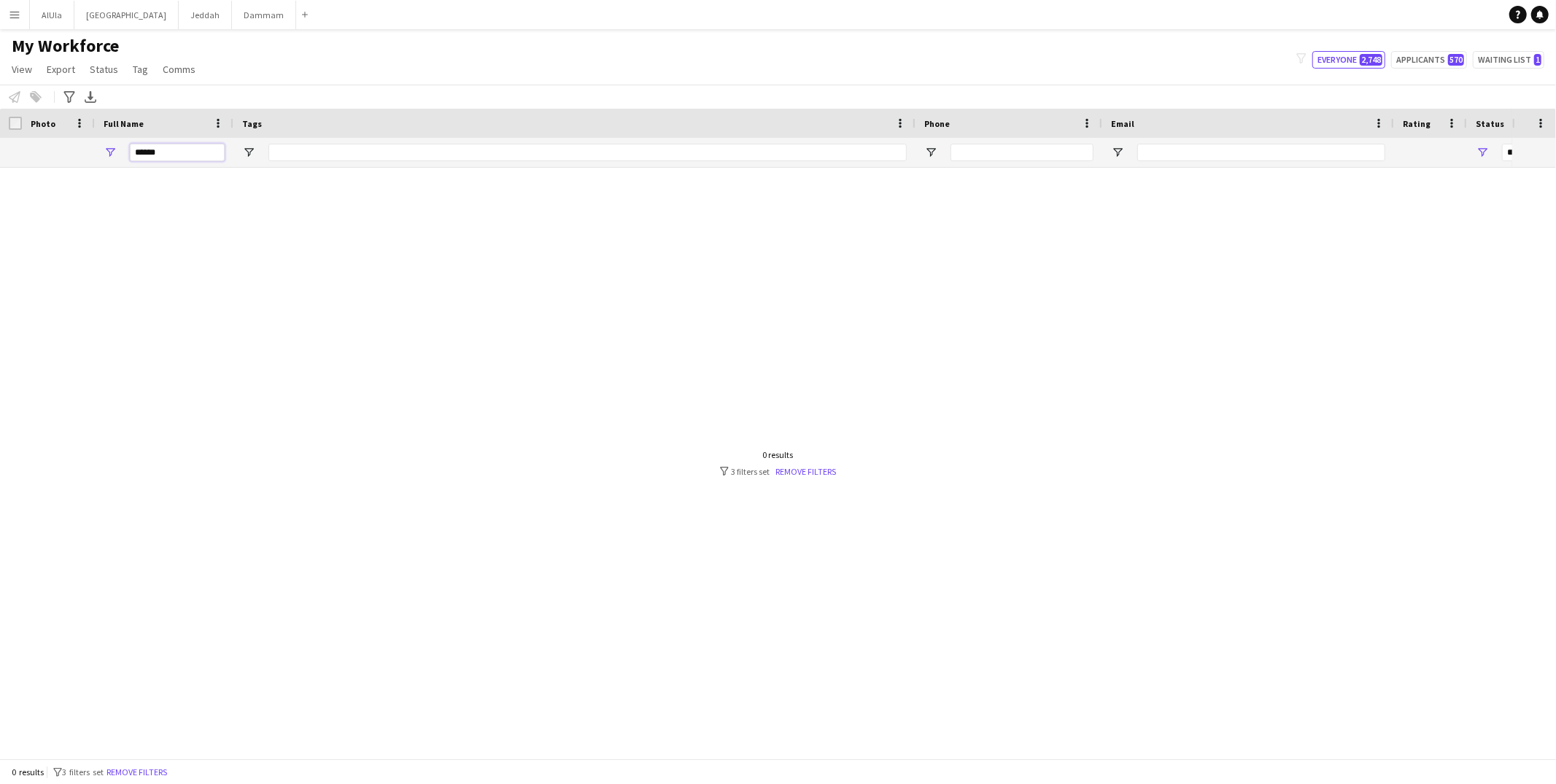
paste input "*******"
click at [145, 155] on input "**********" at bounding box center [177, 153] width 95 height 18
type input "******"
click at [832, 466] on link "Remove filters" at bounding box center [806, 471] width 61 height 11
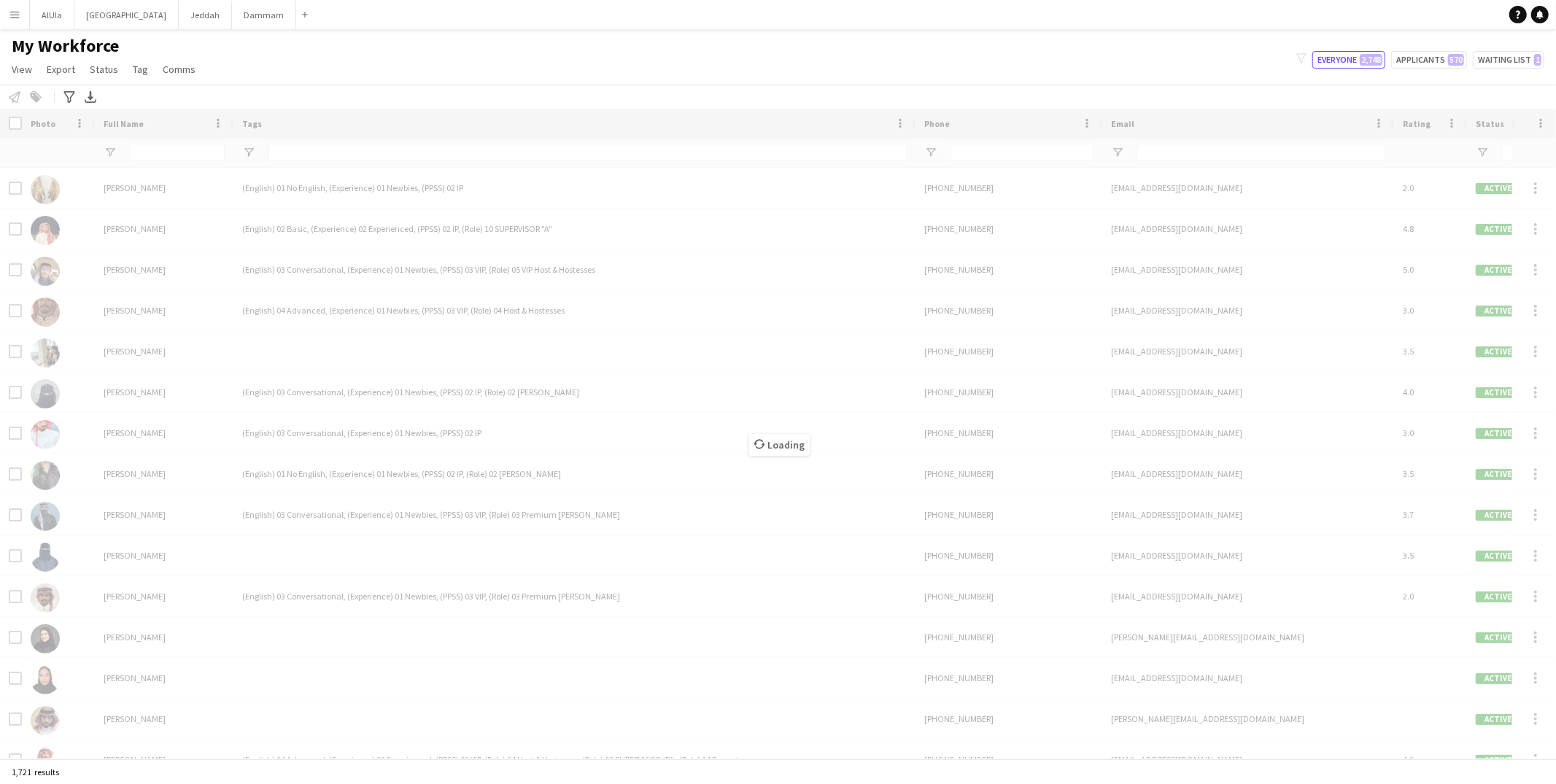
click at [197, 153] on div "Loading" at bounding box center [778, 433] width 1556 height 650
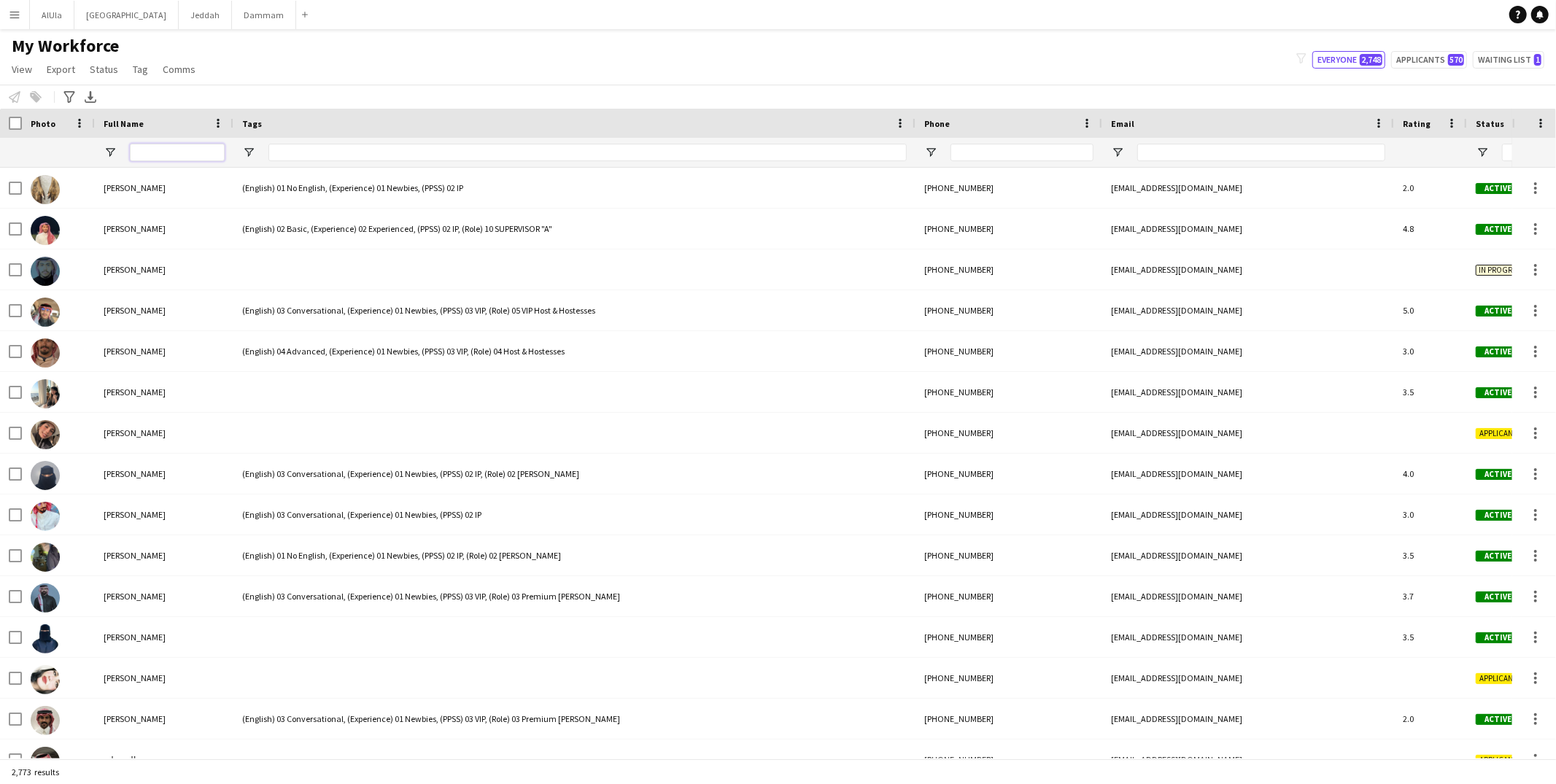
click at [185, 154] on input "Full Name Filter Input" at bounding box center [177, 153] width 95 height 18
paste input "**********"
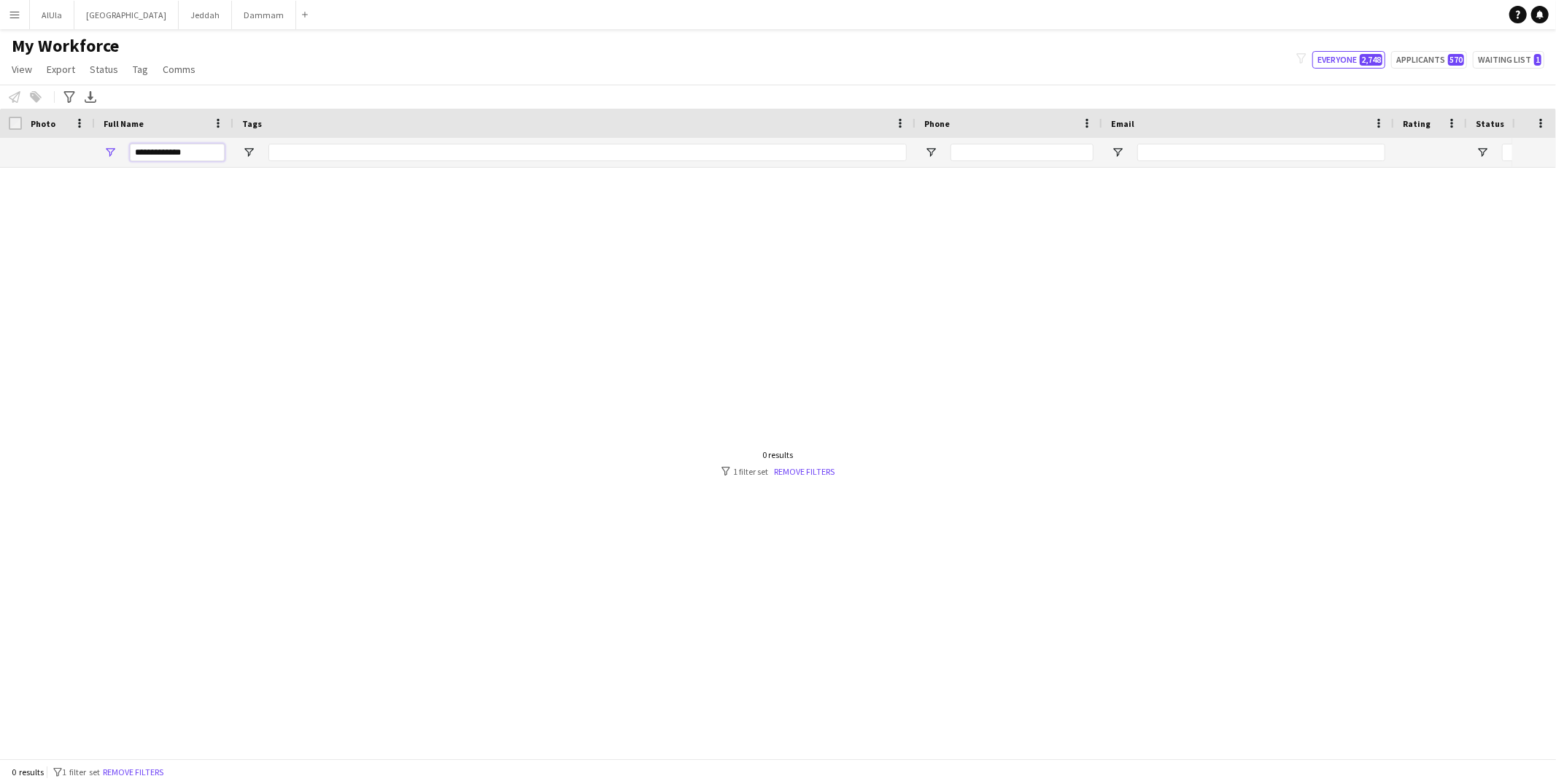
click at [135, 153] on input "**********" at bounding box center [177, 153] width 95 height 18
type input "******"
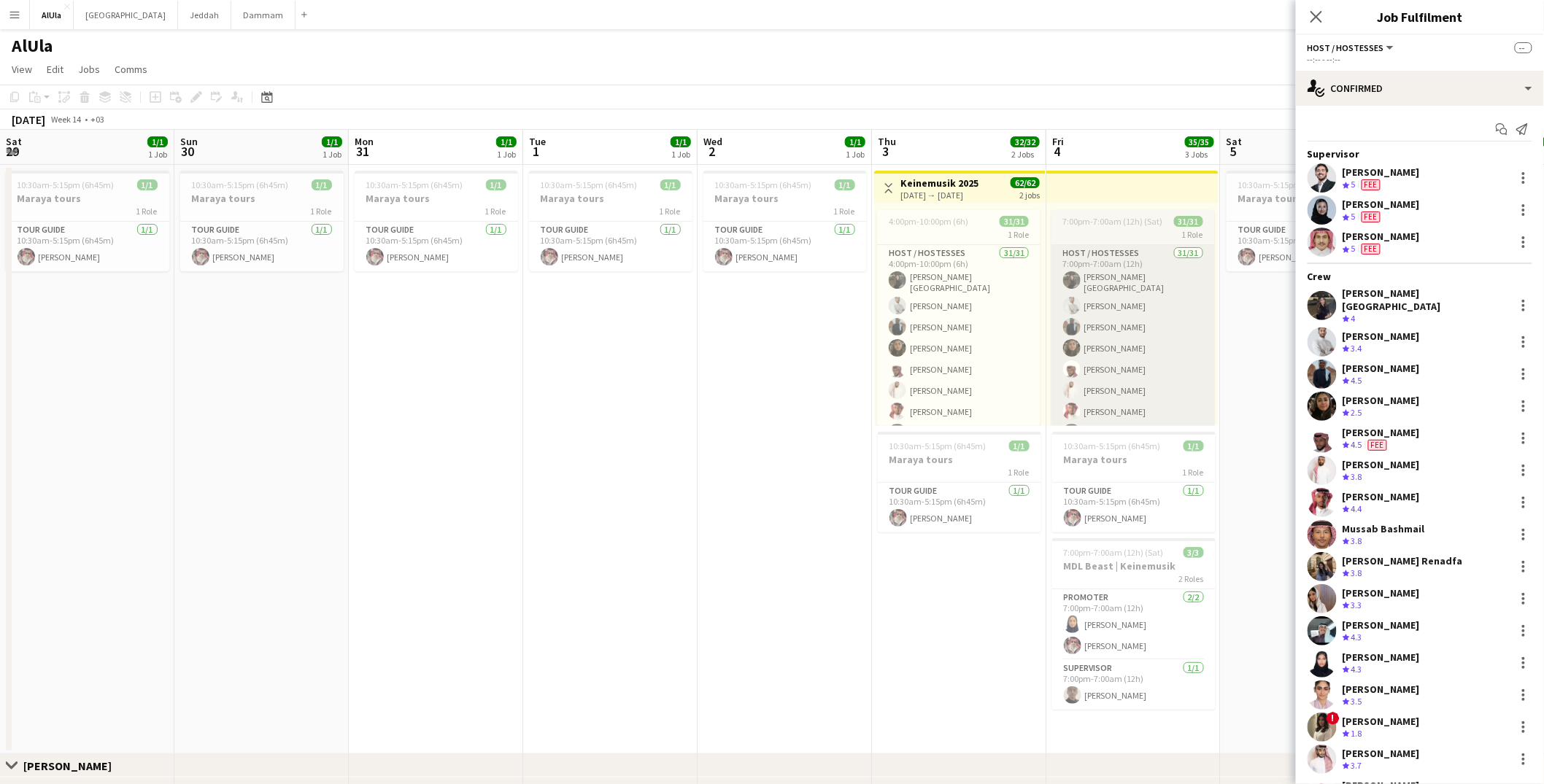
scroll to position [0, 502]
